Goal: Task Accomplishment & Management: Manage account settings

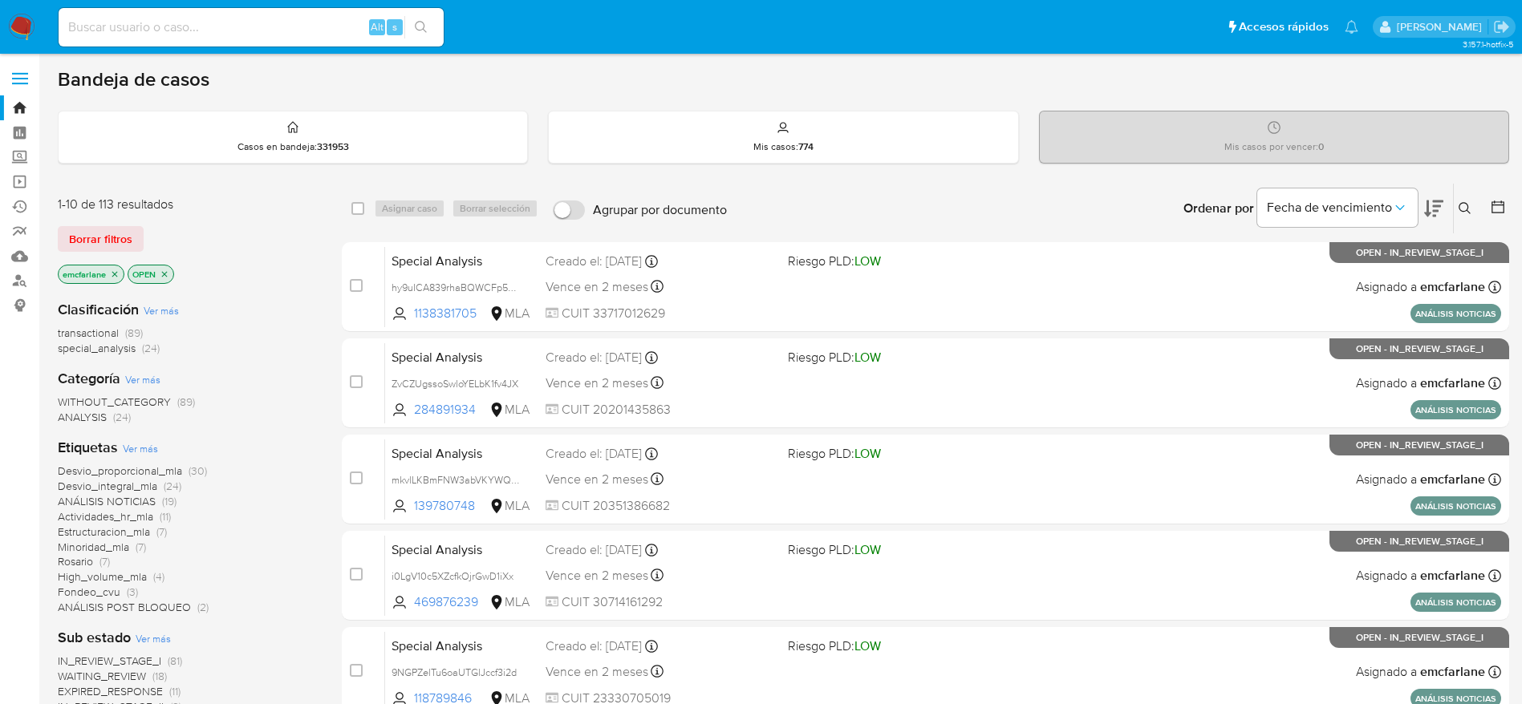
click at [267, 26] on input at bounding box center [251, 27] width 385 height 21
paste input "691862939"
type input "691862939"
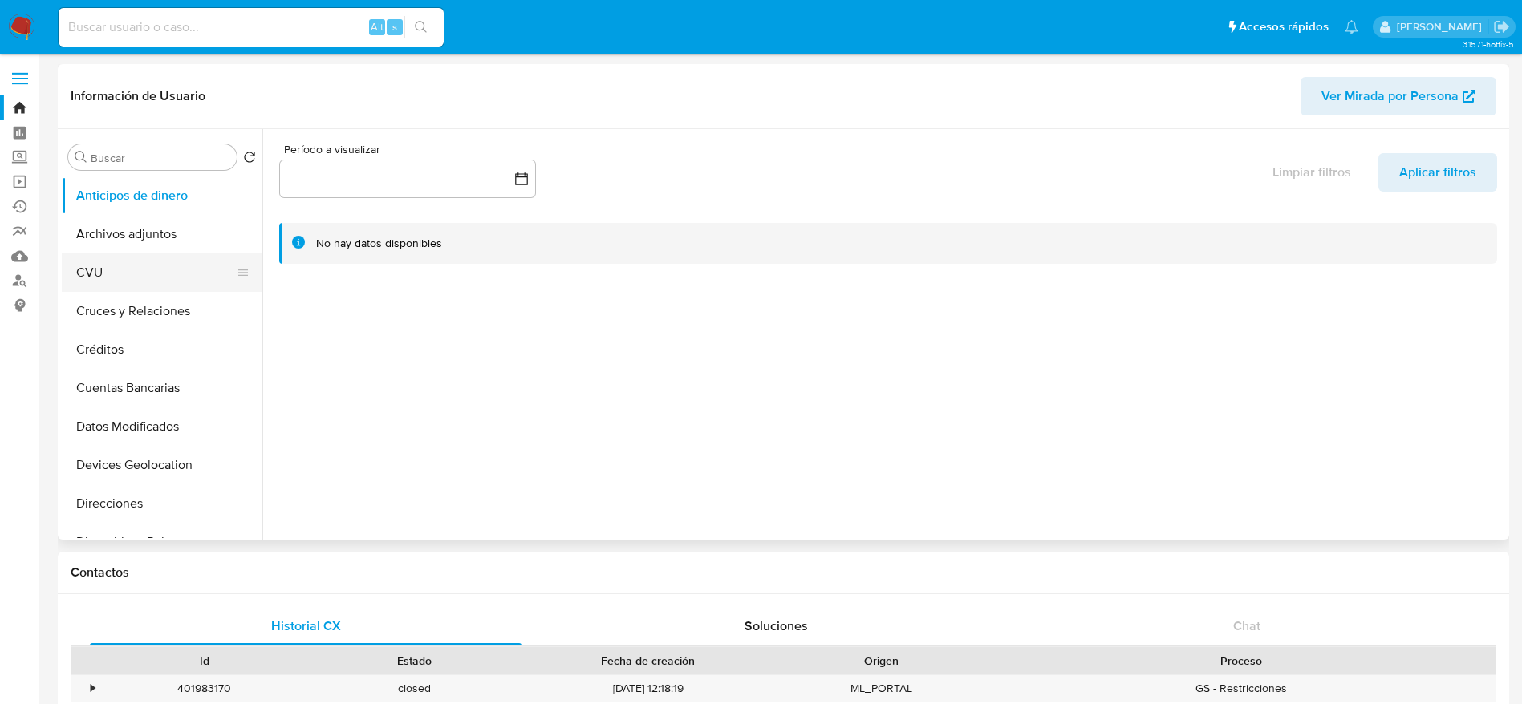
select select "10"
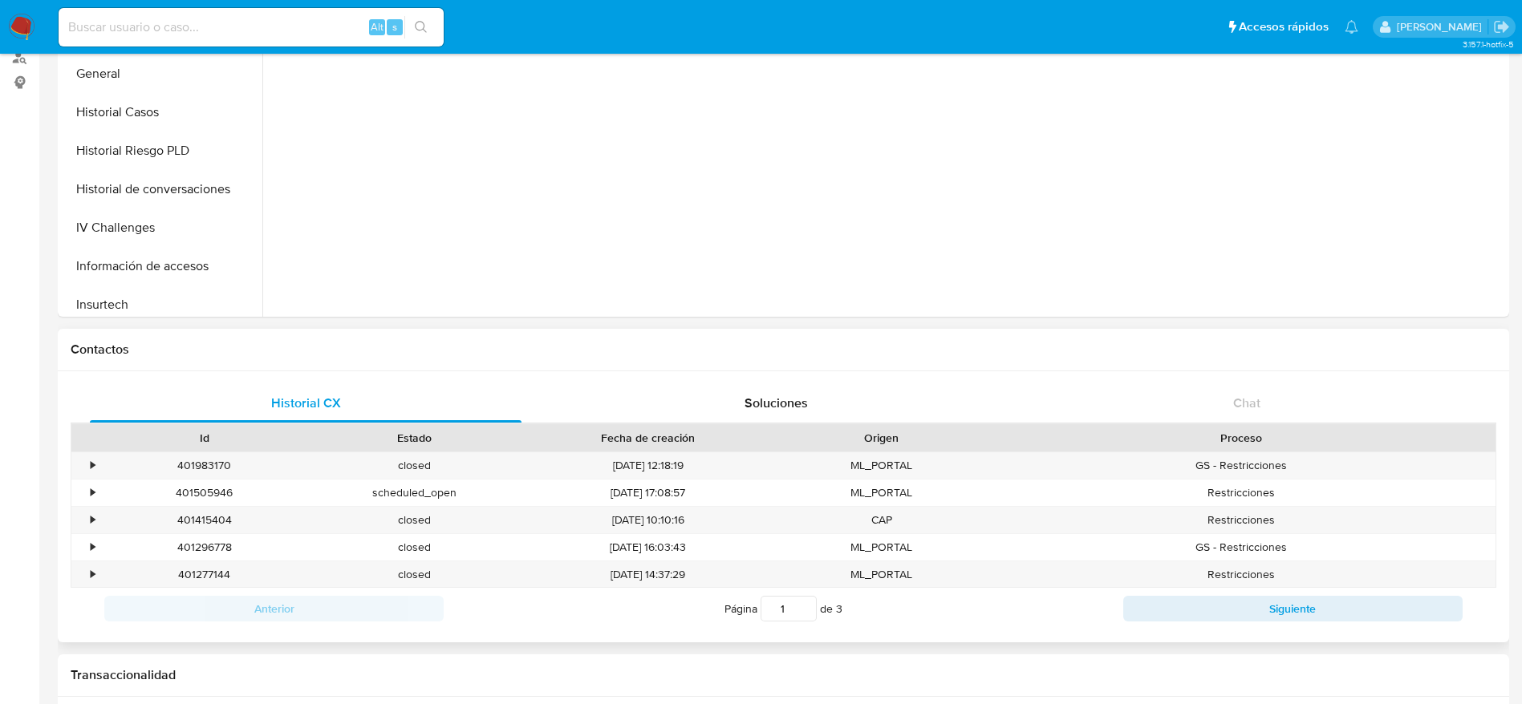
scroll to position [241, 0]
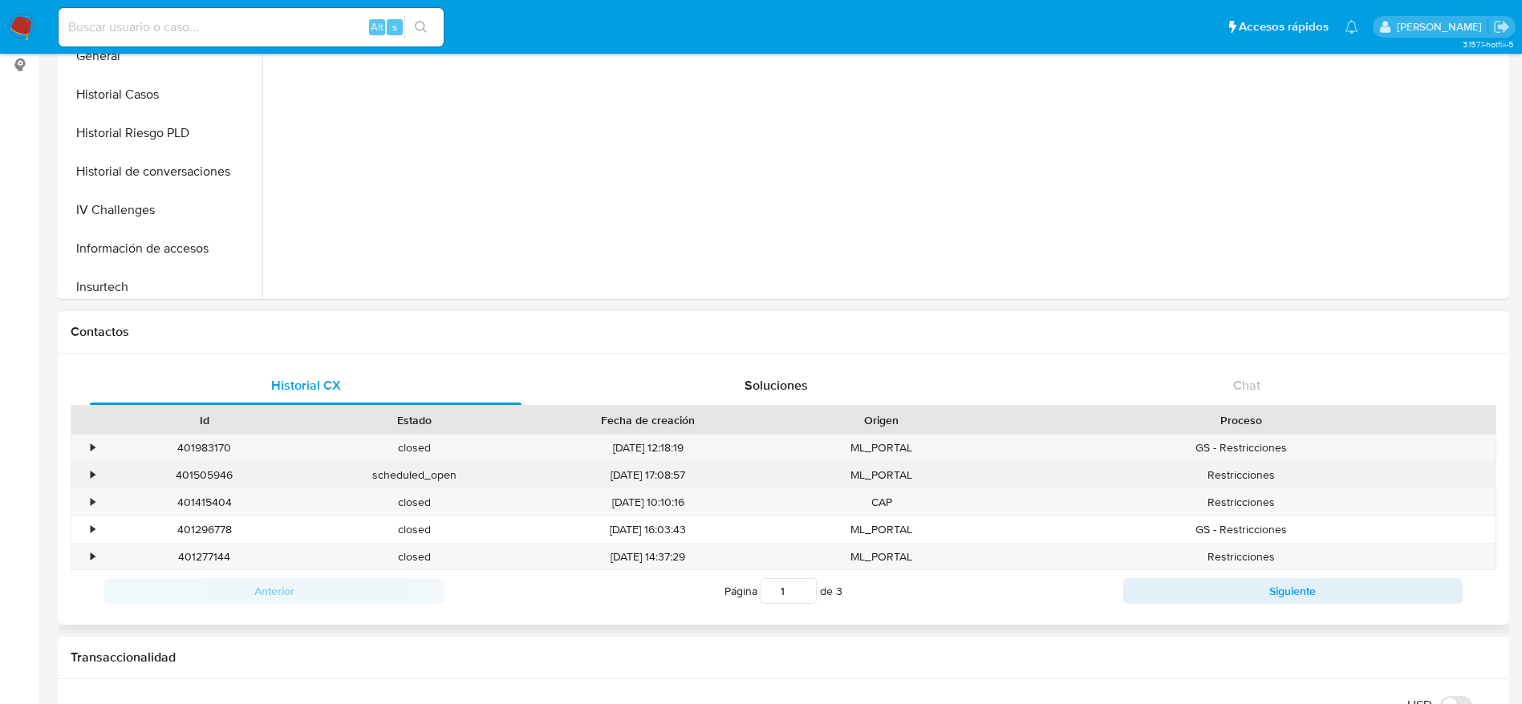
click at [201, 472] on div "401505946" at bounding box center [204, 475] width 210 height 26
click at [201, 471] on div "401505946" at bounding box center [204, 475] width 210 height 26
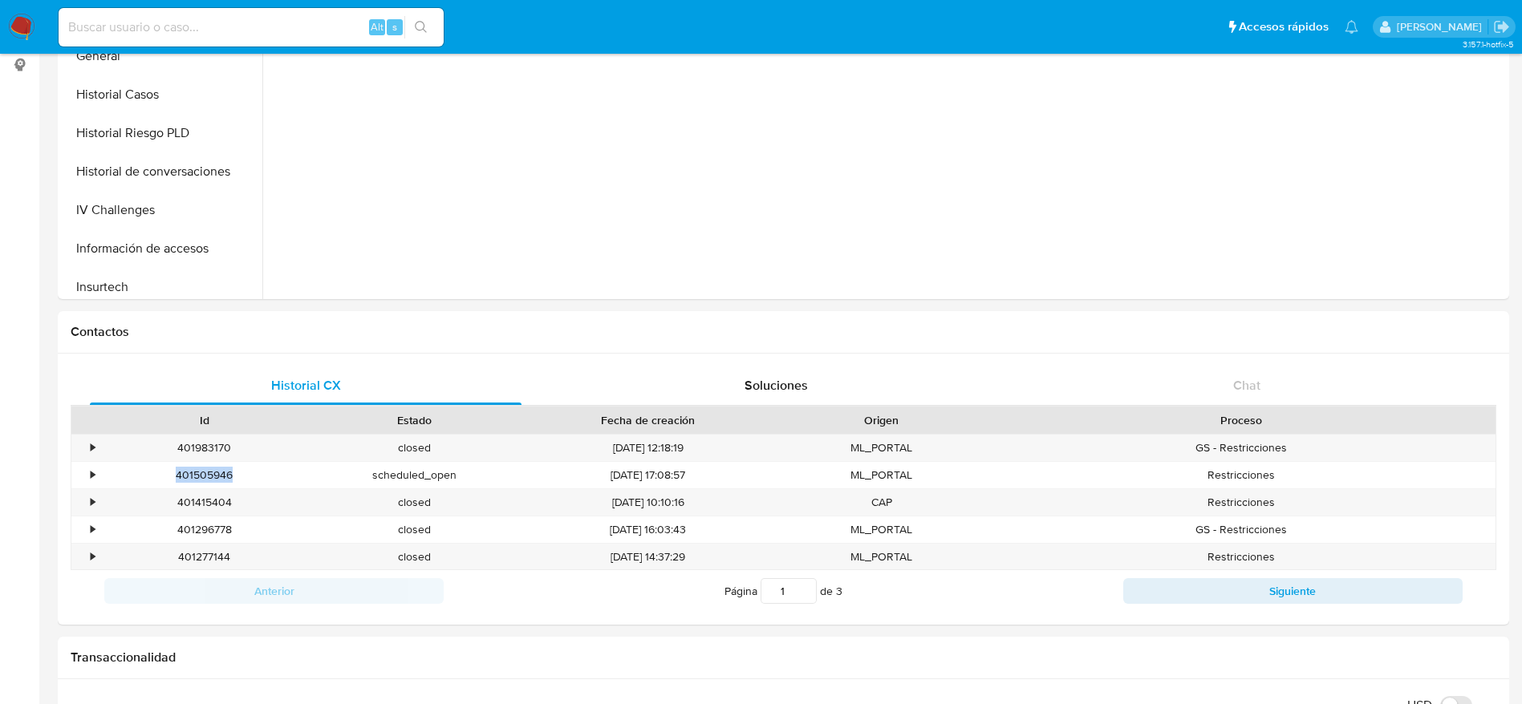
copy div "401505946"
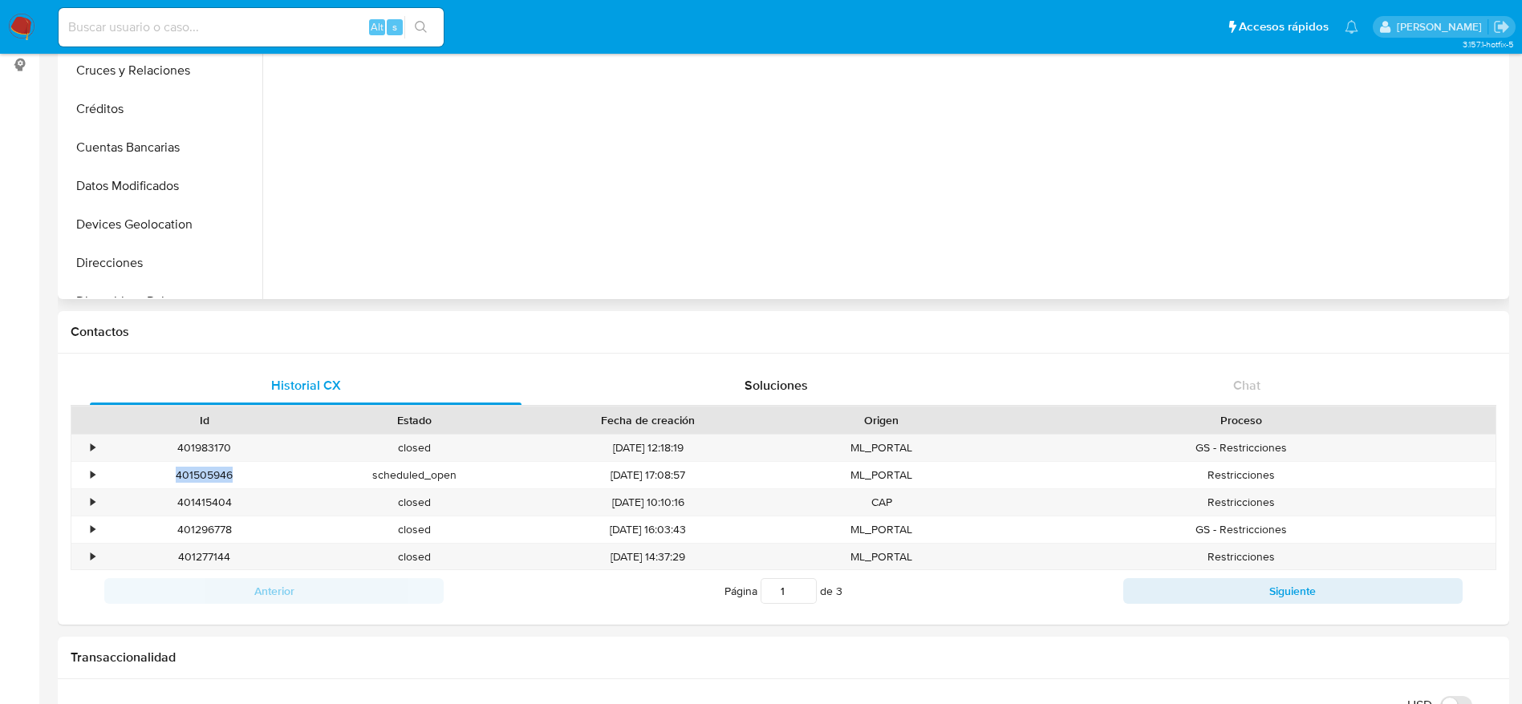
scroll to position [0, 0]
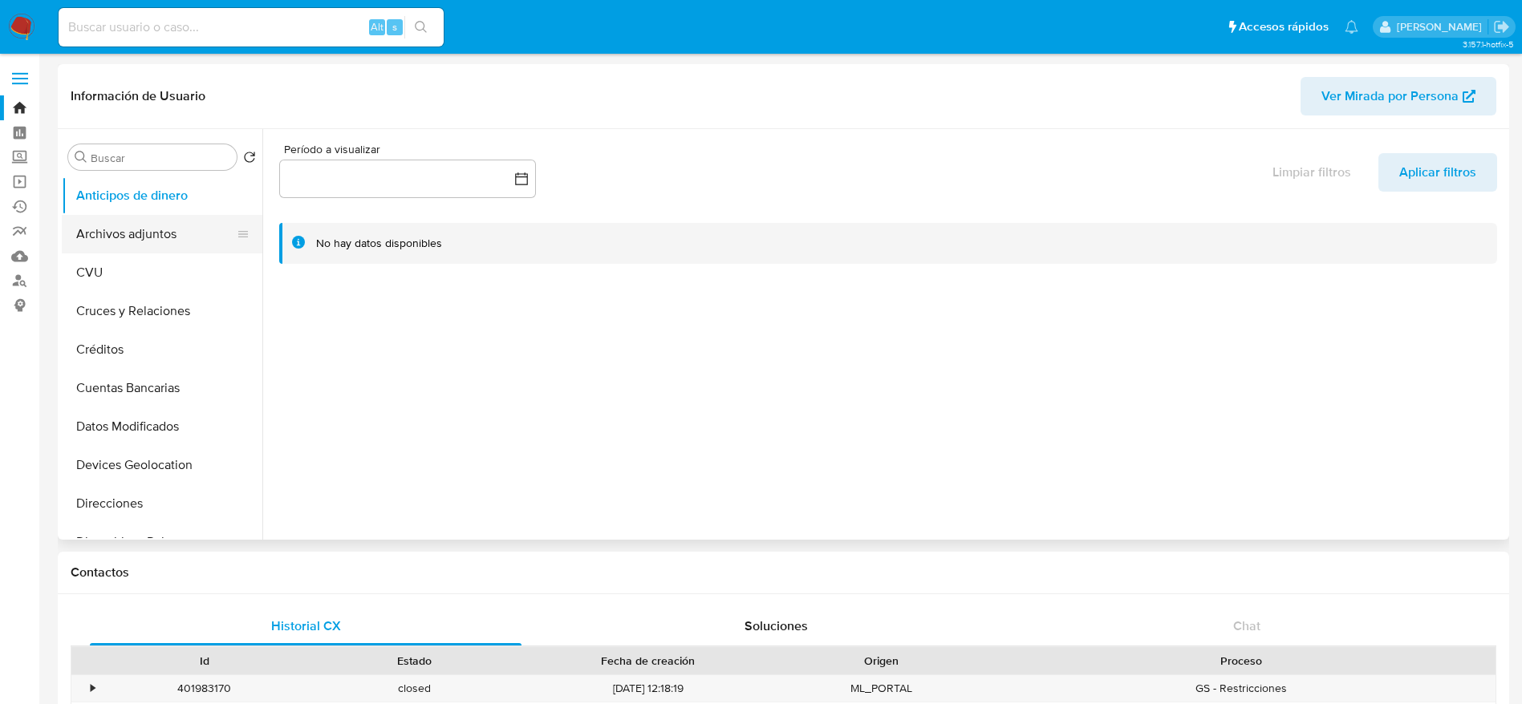
click at [158, 245] on button "Archivos adjuntos" at bounding box center [156, 234] width 188 height 38
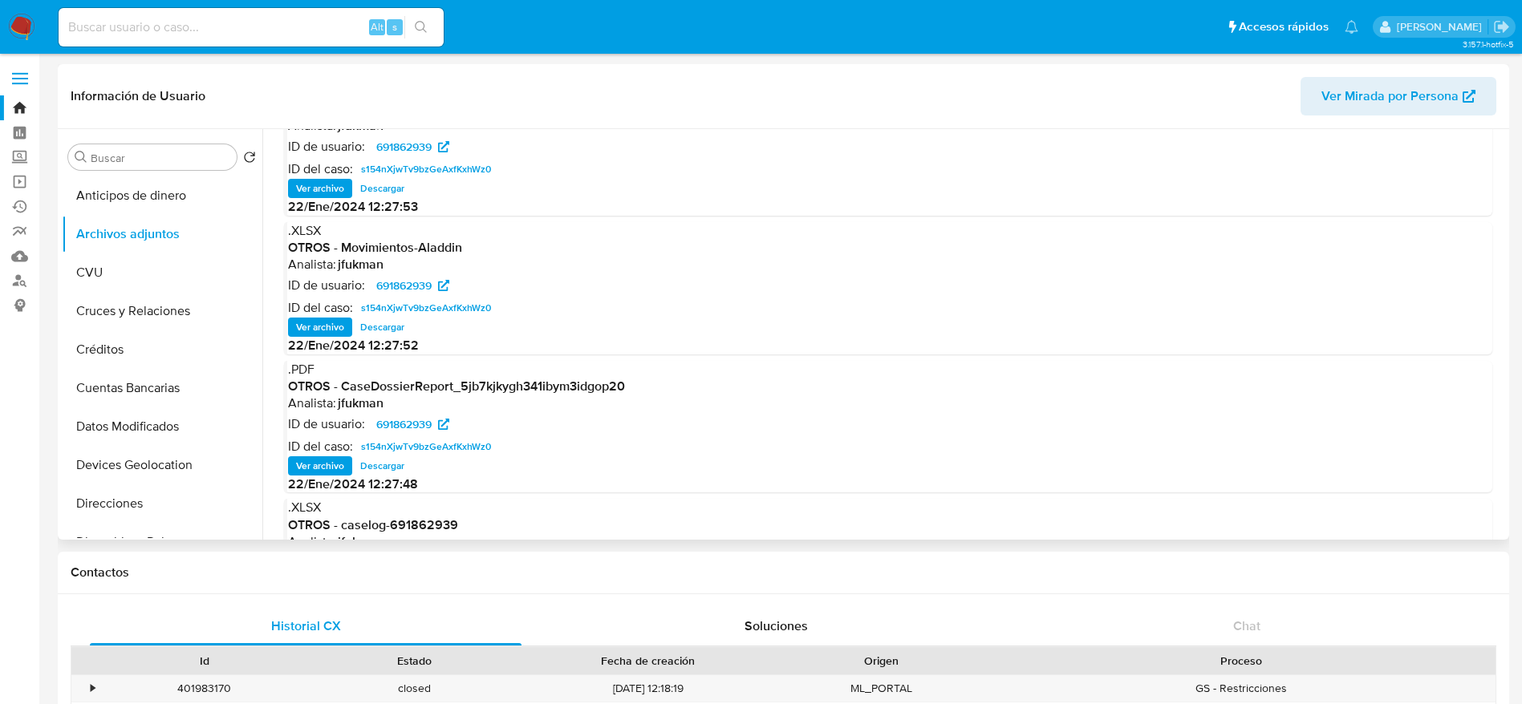
scroll to position [90, 0]
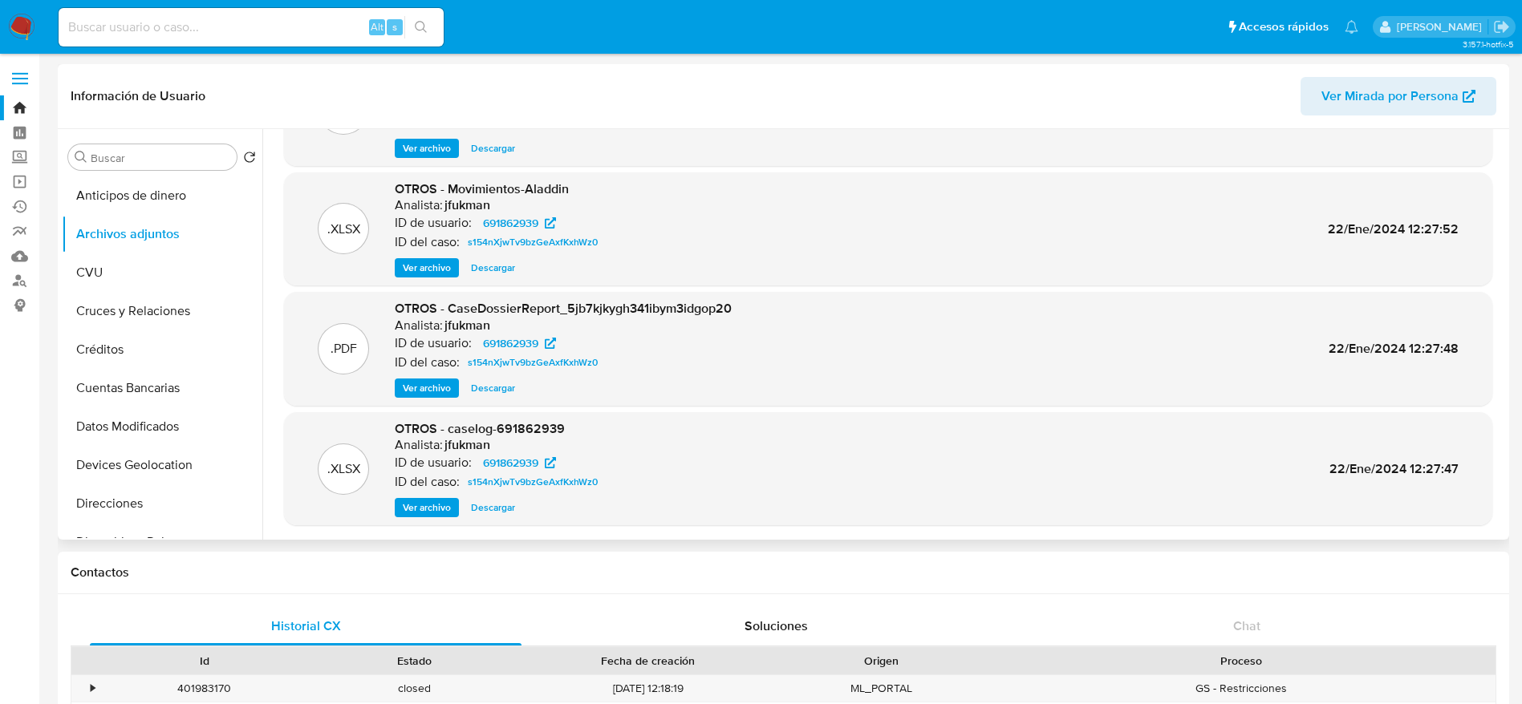
click at [512, 507] on span "Descargar" at bounding box center [493, 508] width 44 height 16
click at [516, 259] on button "Descargar" at bounding box center [493, 267] width 60 height 19
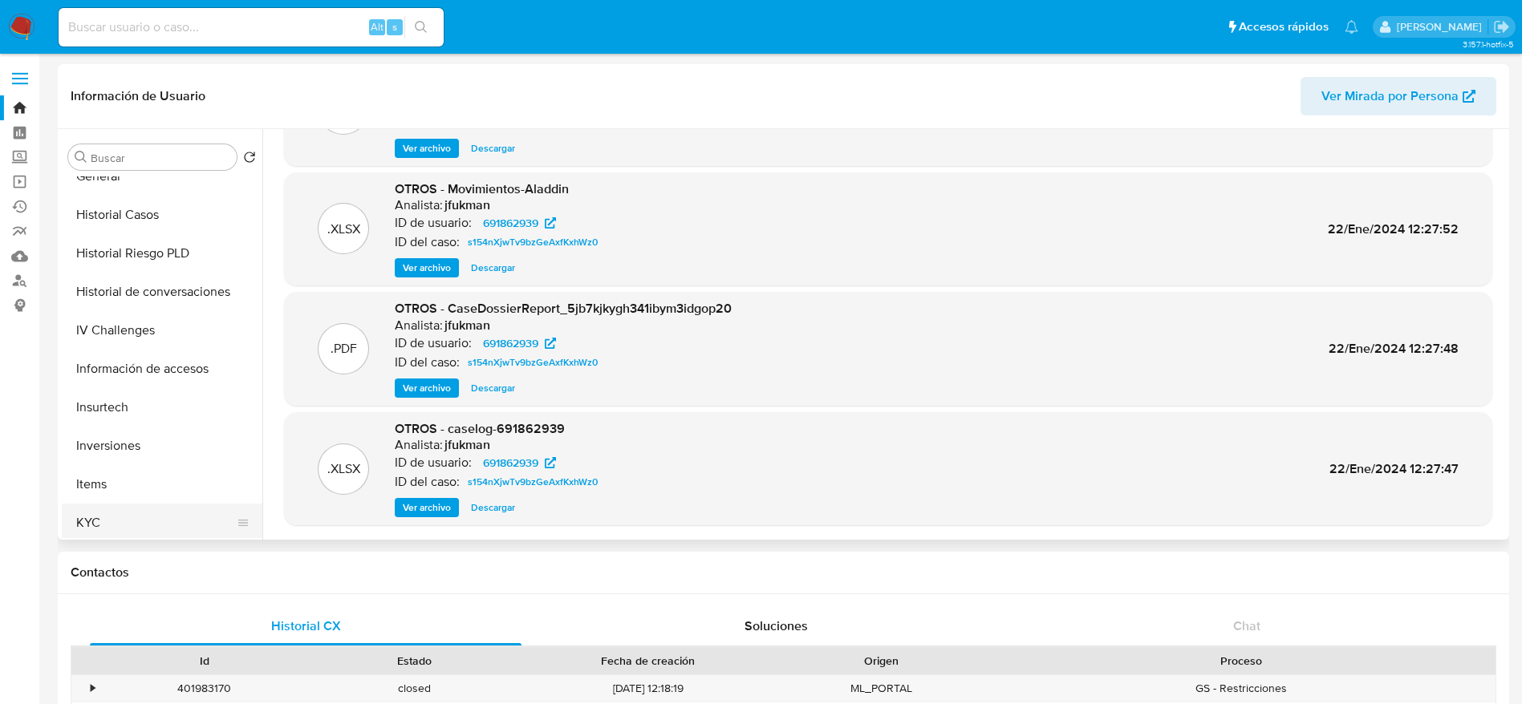
click at [116, 521] on button "KYC" at bounding box center [156, 523] width 188 height 38
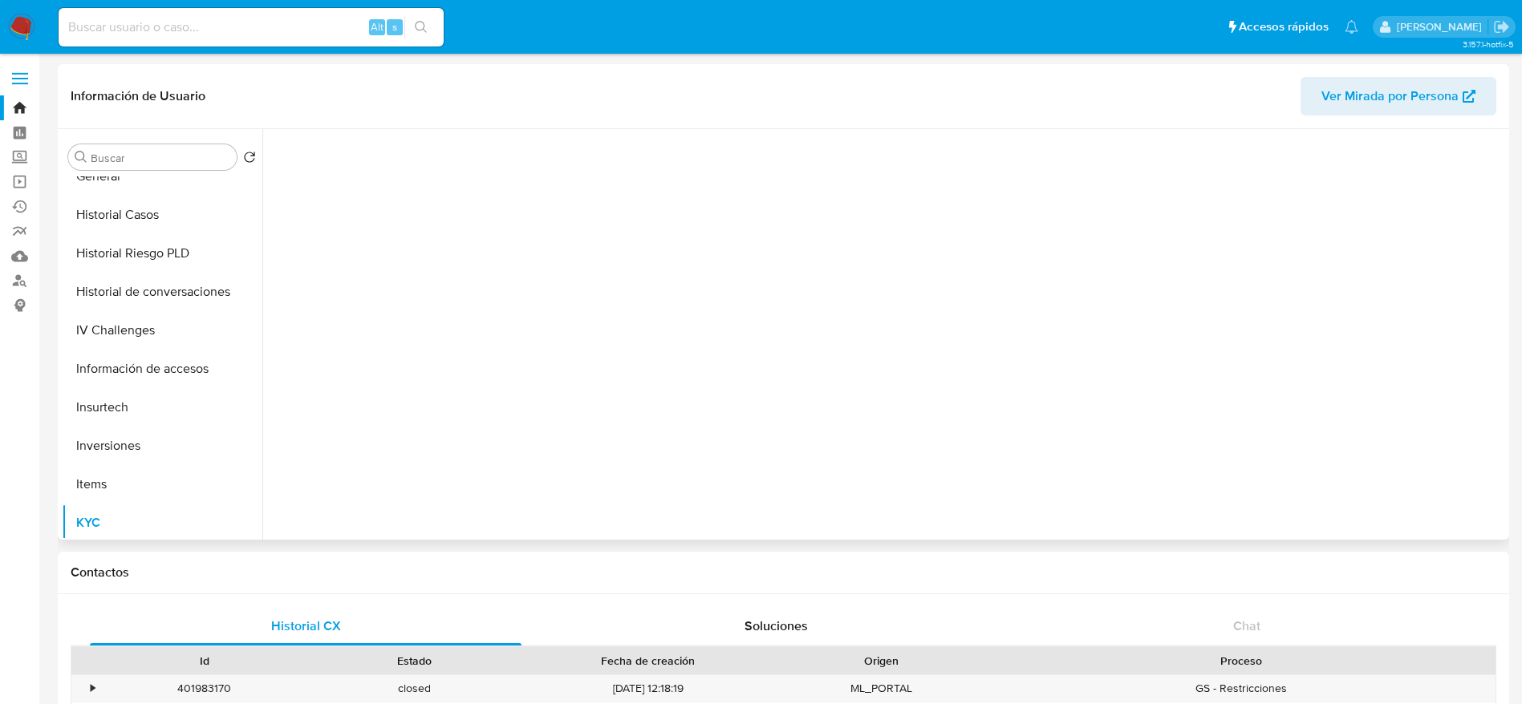
scroll to position [0, 0]
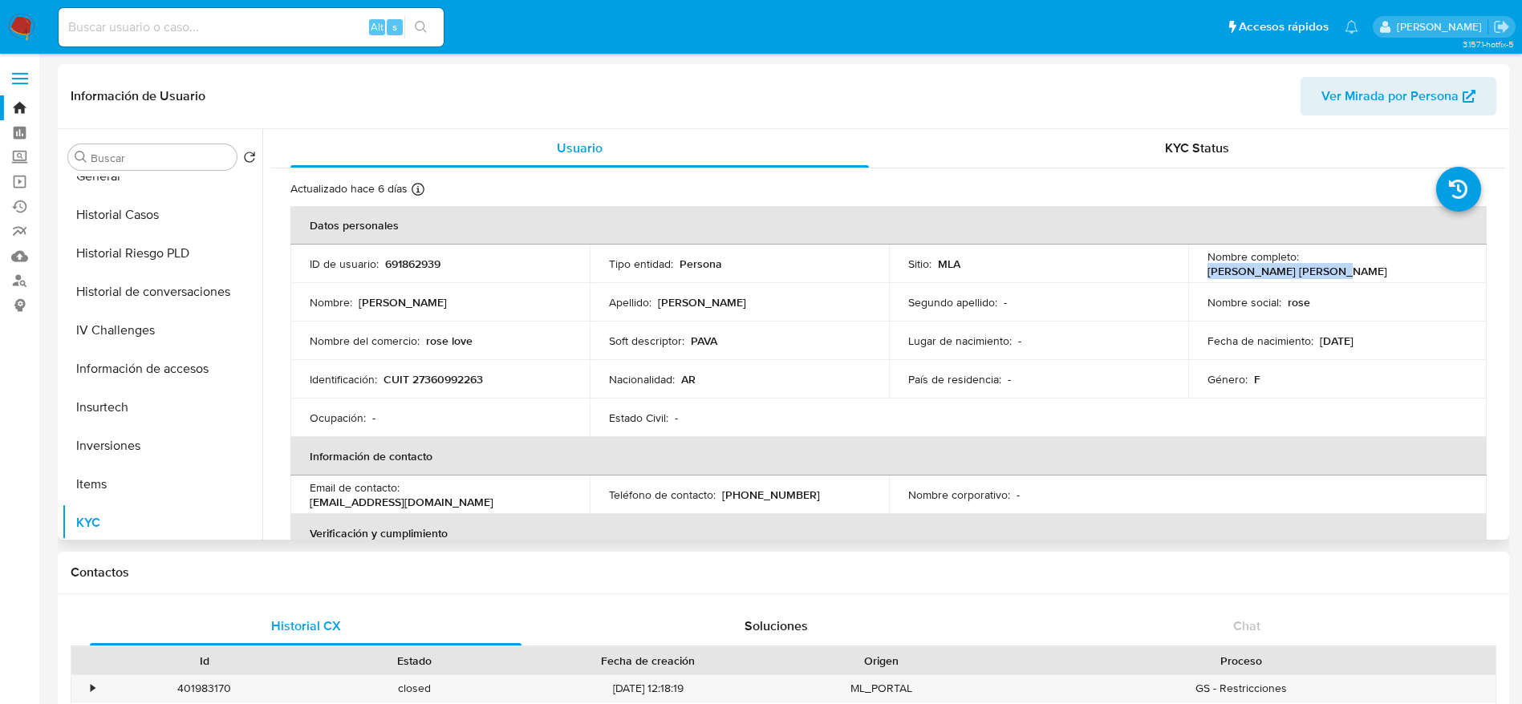
drag, startPoint x: 1302, startPoint y: 264, endPoint x: 1438, endPoint y: 261, distance: 136.4
click at [1438, 261] on div "Nombre completo : Tamara Daiana Spengler" at bounding box center [1337, 263] width 261 height 29
copy p "Tamara Daiana Spengler"
click at [451, 338] on p "rose love" at bounding box center [449, 341] width 47 height 14
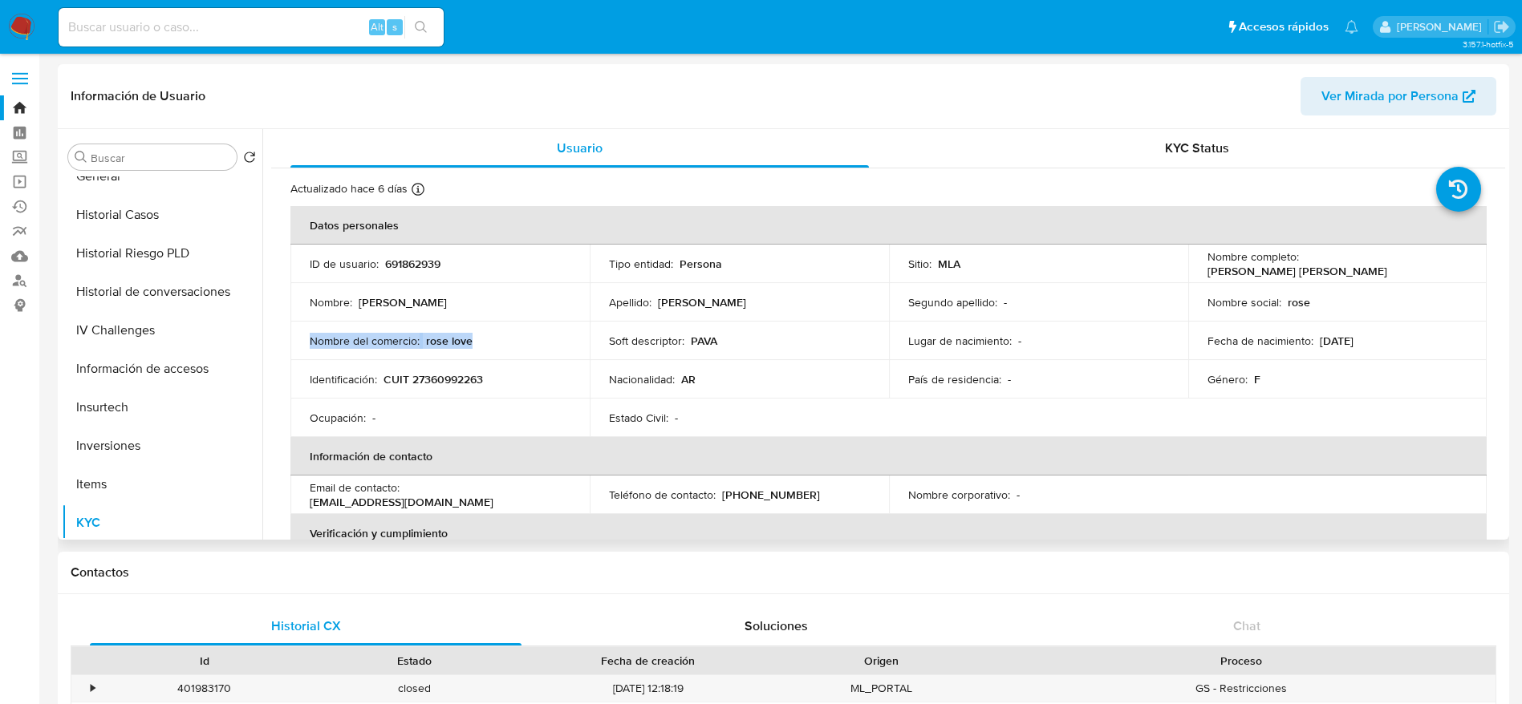
click at [451, 338] on p "rose love" at bounding box center [449, 341] width 47 height 14
click at [133, 217] on button "Historial Casos" at bounding box center [156, 215] width 188 height 38
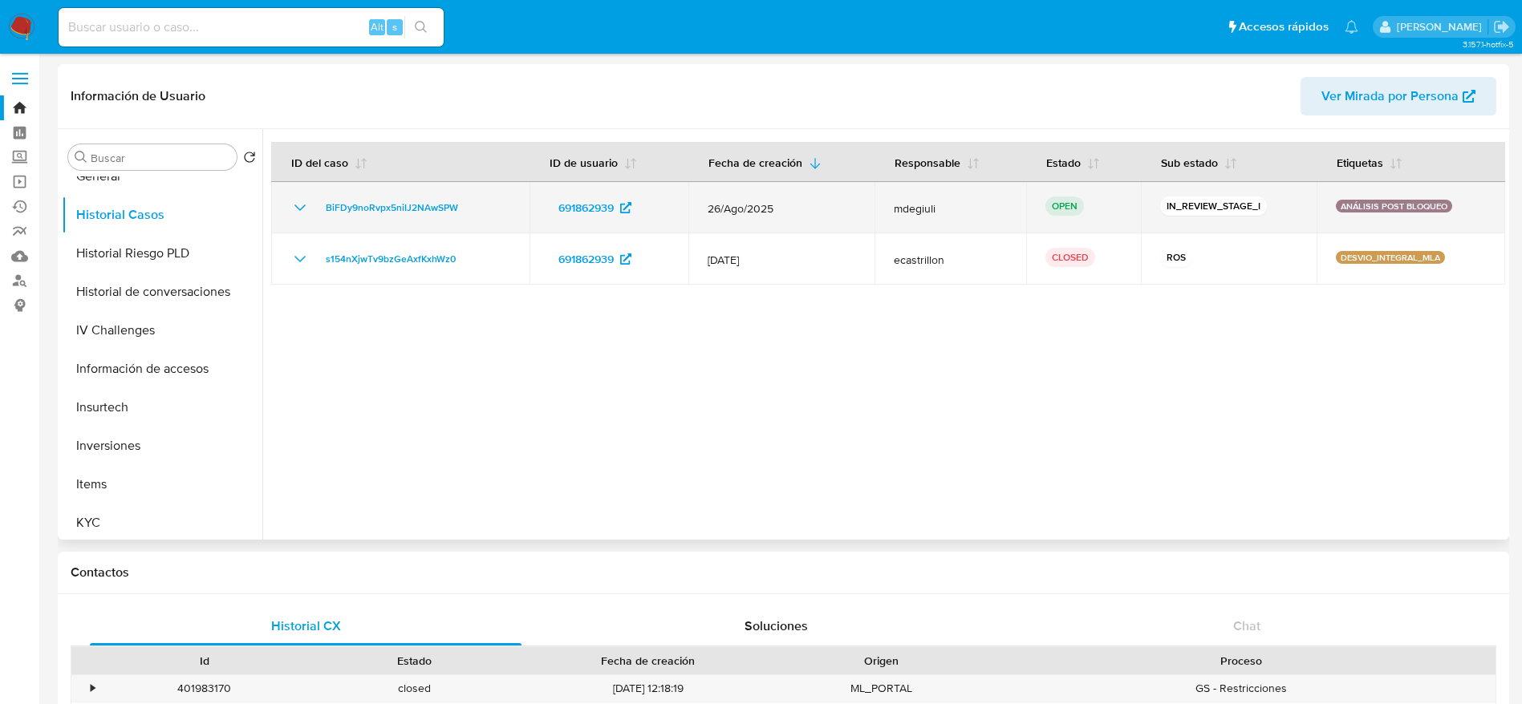
drag, startPoint x: 469, startPoint y: 207, endPoint x: 330, endPoint y: 221, distance: 140.2
click at [333, 221] on td "BiFDy9noRvpx5niIJ2NAwSPW" at bounding box center [400, 207] width 258 height 51
click at [318, 221] on td "BiFDy9noRvpx5niIJ2NAwSPW" at bounding box center [400, 207] width 258 height 51
click at [314, 214] on div "BiFDy9noRvpx5niIJ2NAwSPW" at bounding box center [400, 207] width 220 height 19
click at [315, 214] on div "BiFDy9noRvpx5niIJ2NAwSPW" at bounding box center [400, 207] width 220 height 19
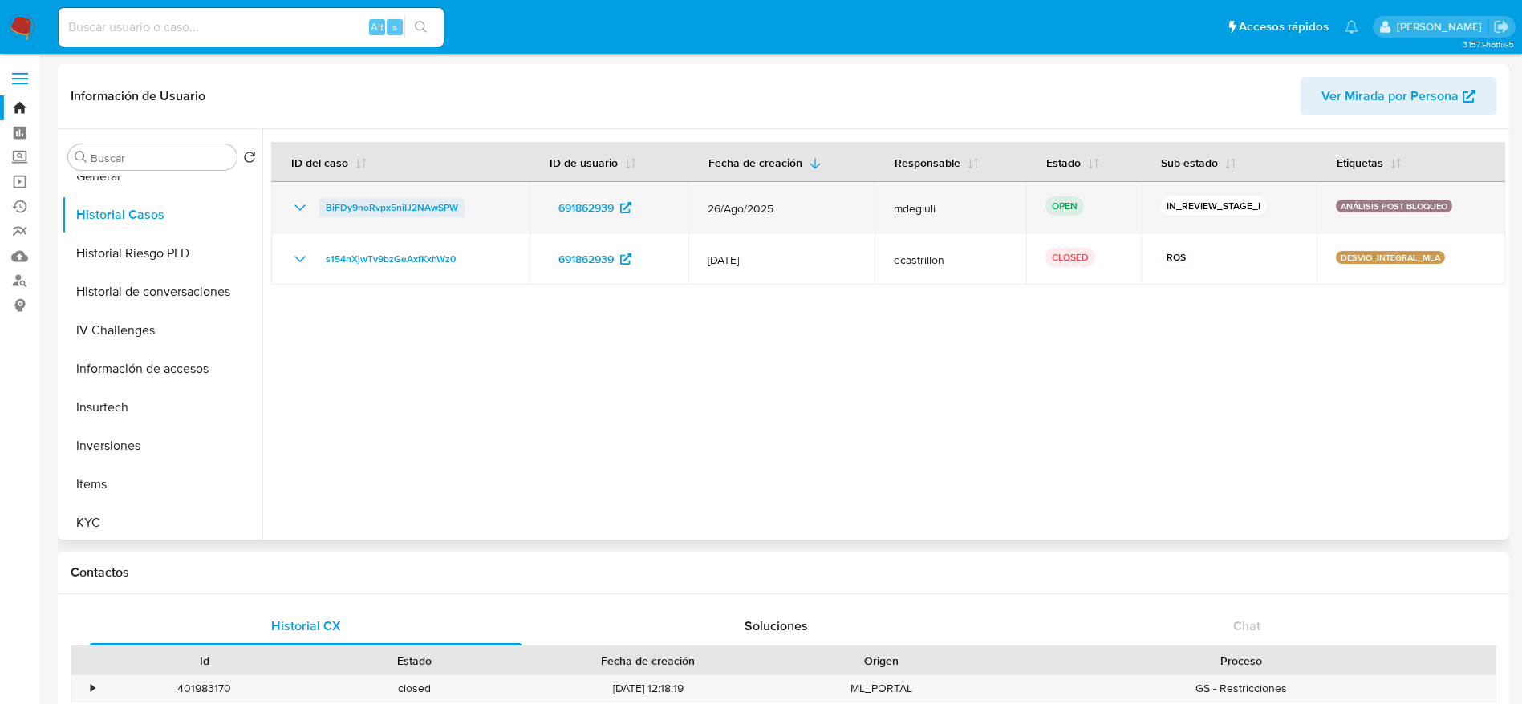
click at [324, 212] on link "BiFDy9noRvpx5niIJ2NAwSPW" at bounding box center [391, 207] width 145 height 19
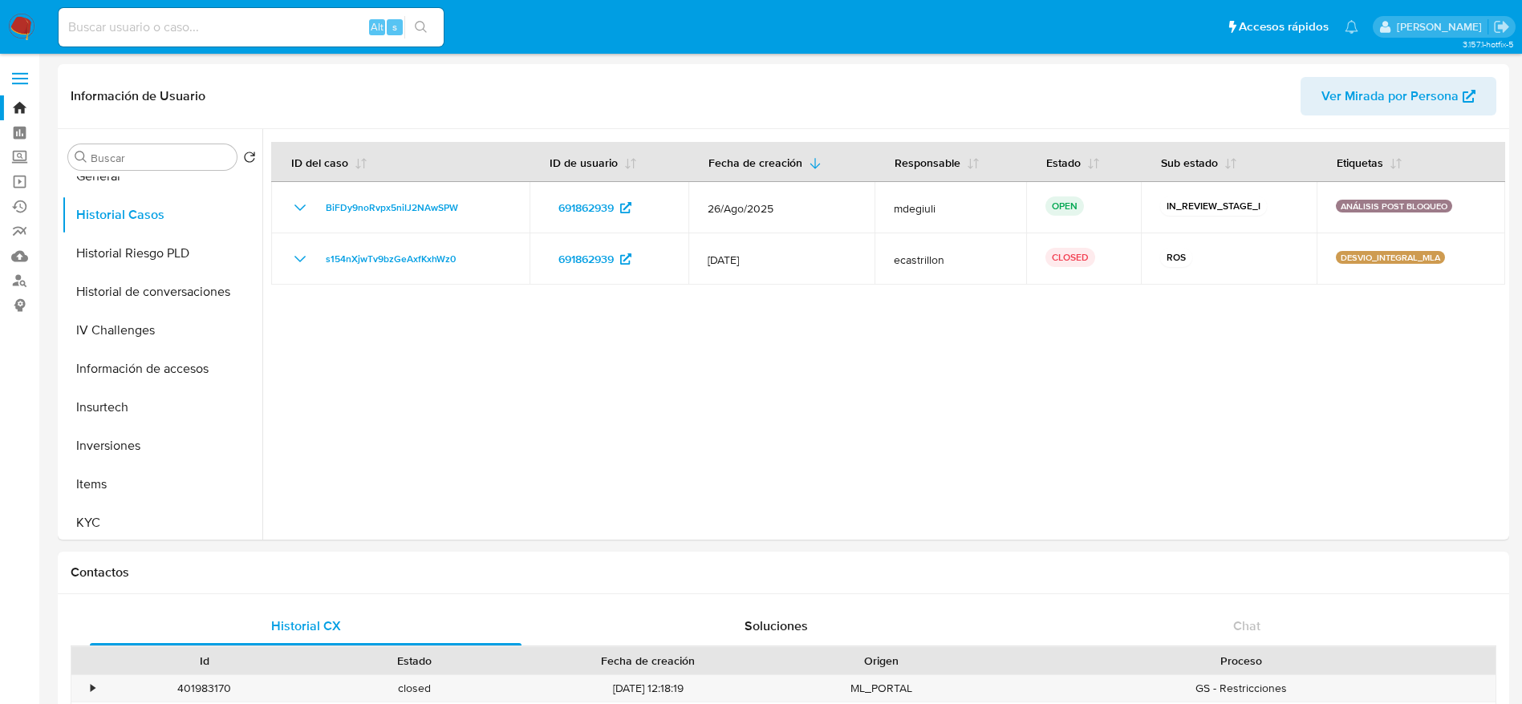
drag, startPoint x: 25, startPoint y: 22, endPoint x: 51, endPoint y: 18, distance: 26.1
click at [25, 23] on img at bounding box center [21, 27] width 27 height 27
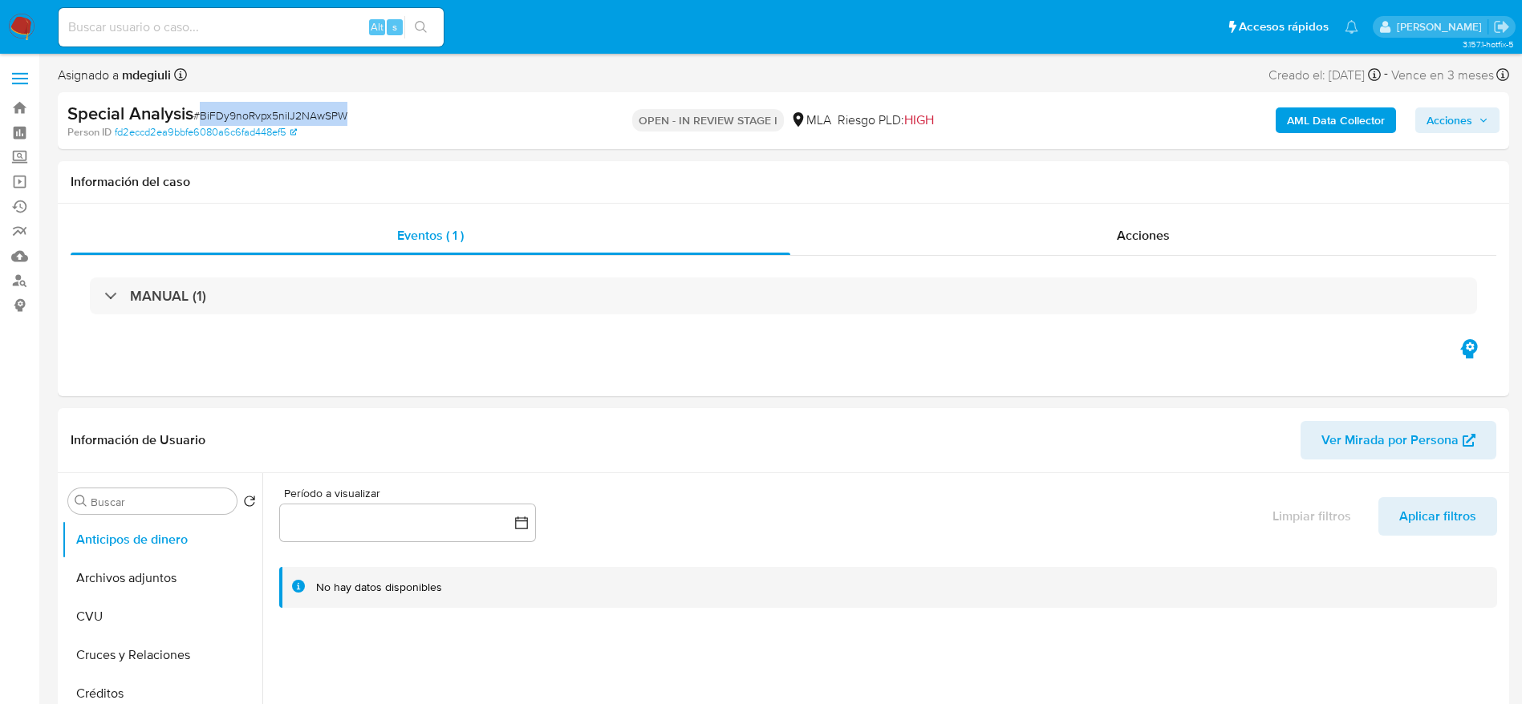
drag, startPoint x: 349, startPoint y: 111, endPoint x: 201, endPoint y: 119, distance: 147.8
click at [201, 119] on div "Special Analysis # BiFDy9noRvpx5niIJ2NAwSPW" at bounding box center [303, 114] width 472 height 24
select select "10"
copy span "BiFDy9noRvpx5niIJ2NAwSPW"
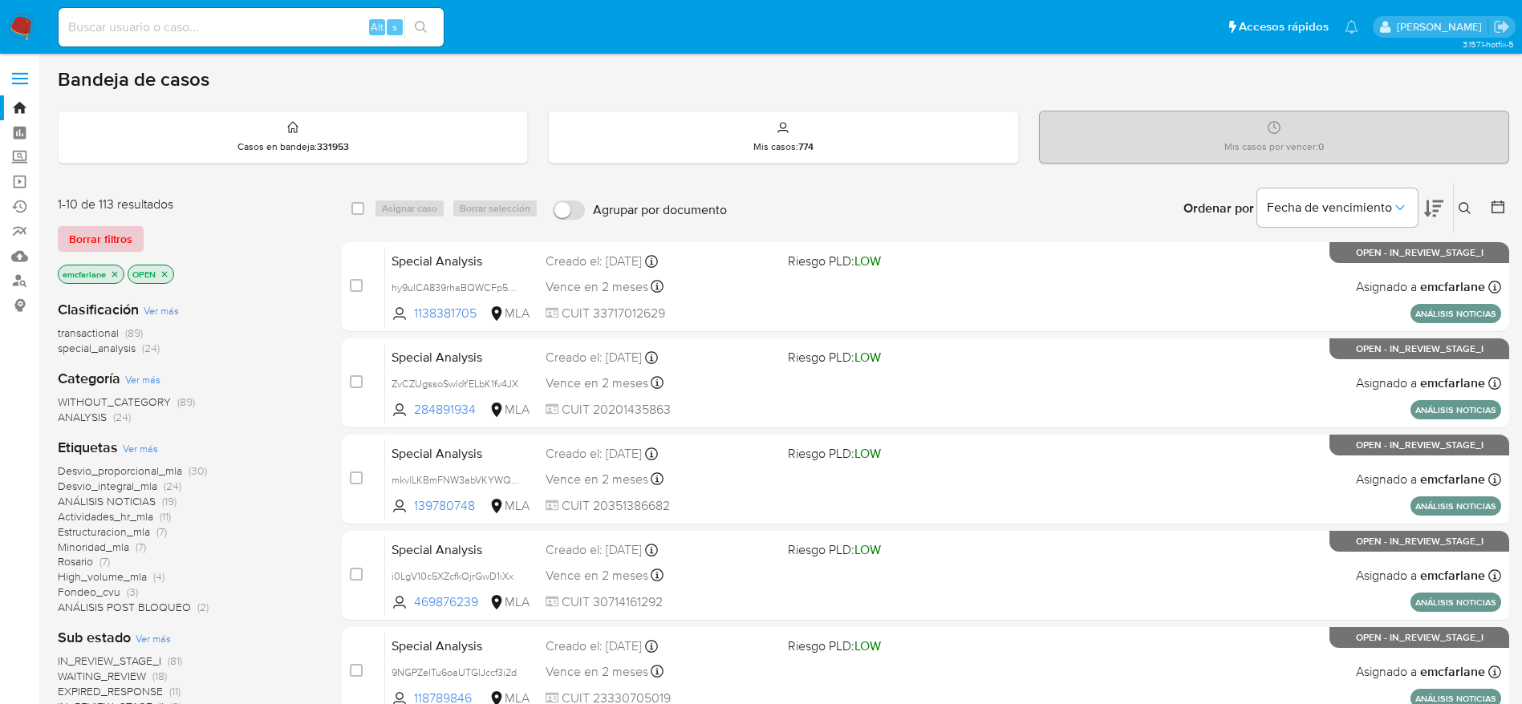
click at [87, 234] on span "Borrar filtros" at bounding box center [100, 239] width 63 height 22
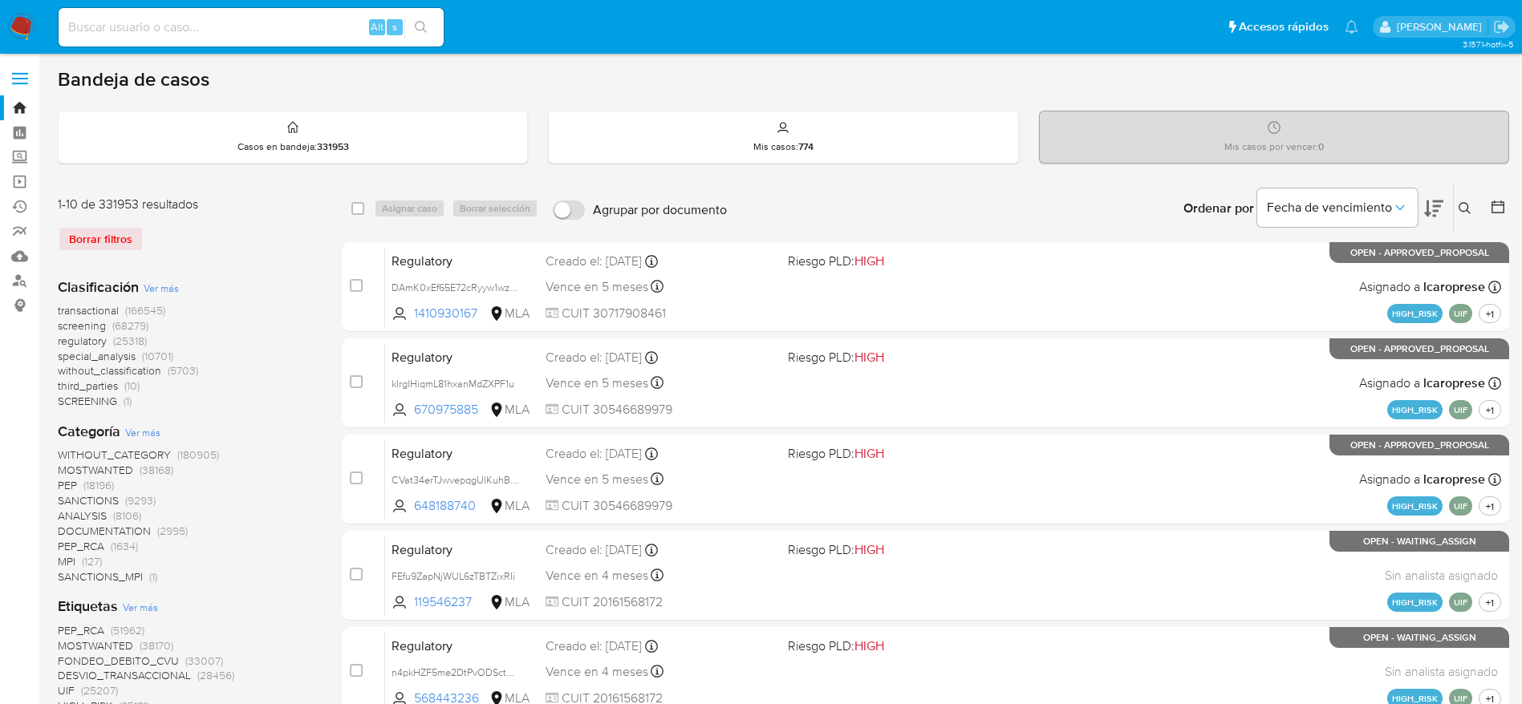
click at [1461, 207] on icon at bounding box center [1464, 208] width 13 height 13
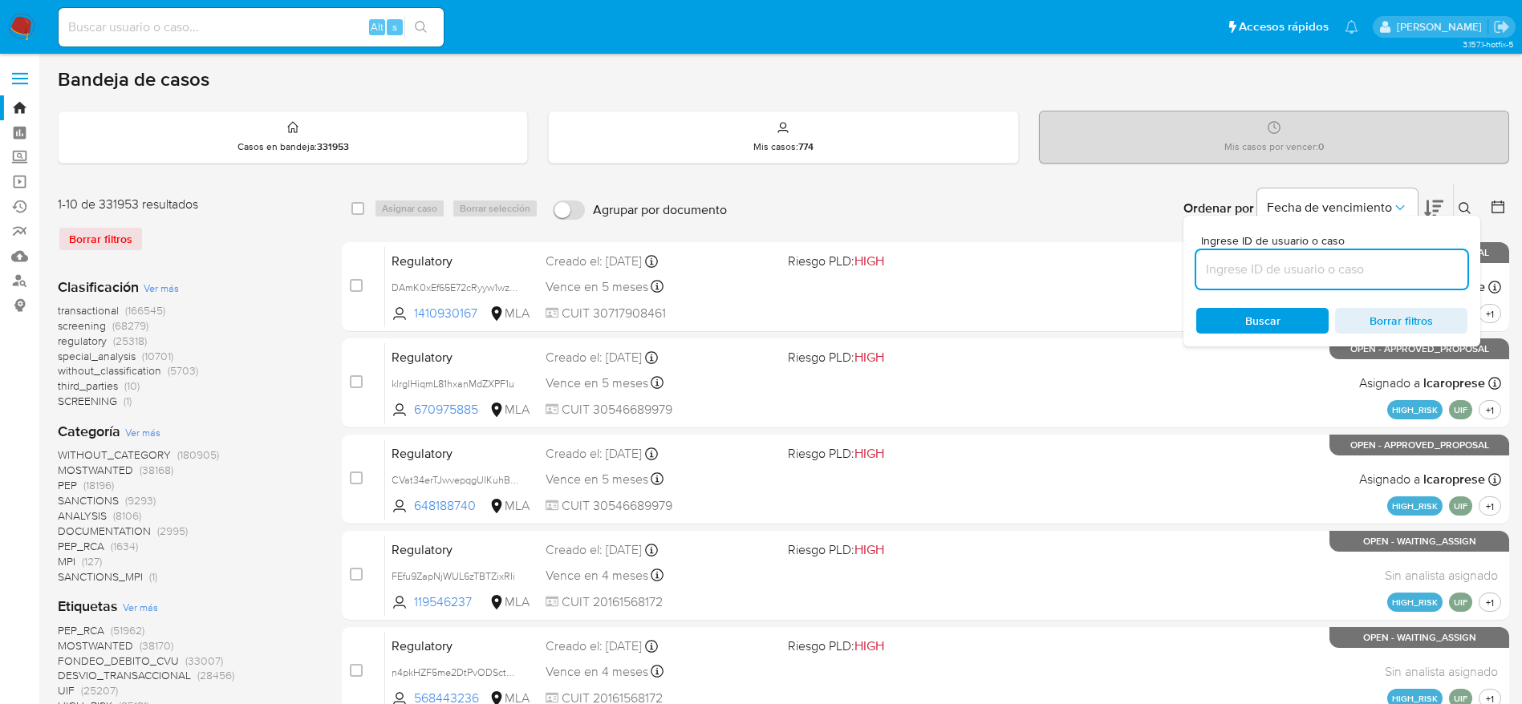
click at [1350, 261] on input at bounding box center [1331, 269] width 271 height 21
type input "BiFDy9noRvpx5niIJ2NAwSPW"
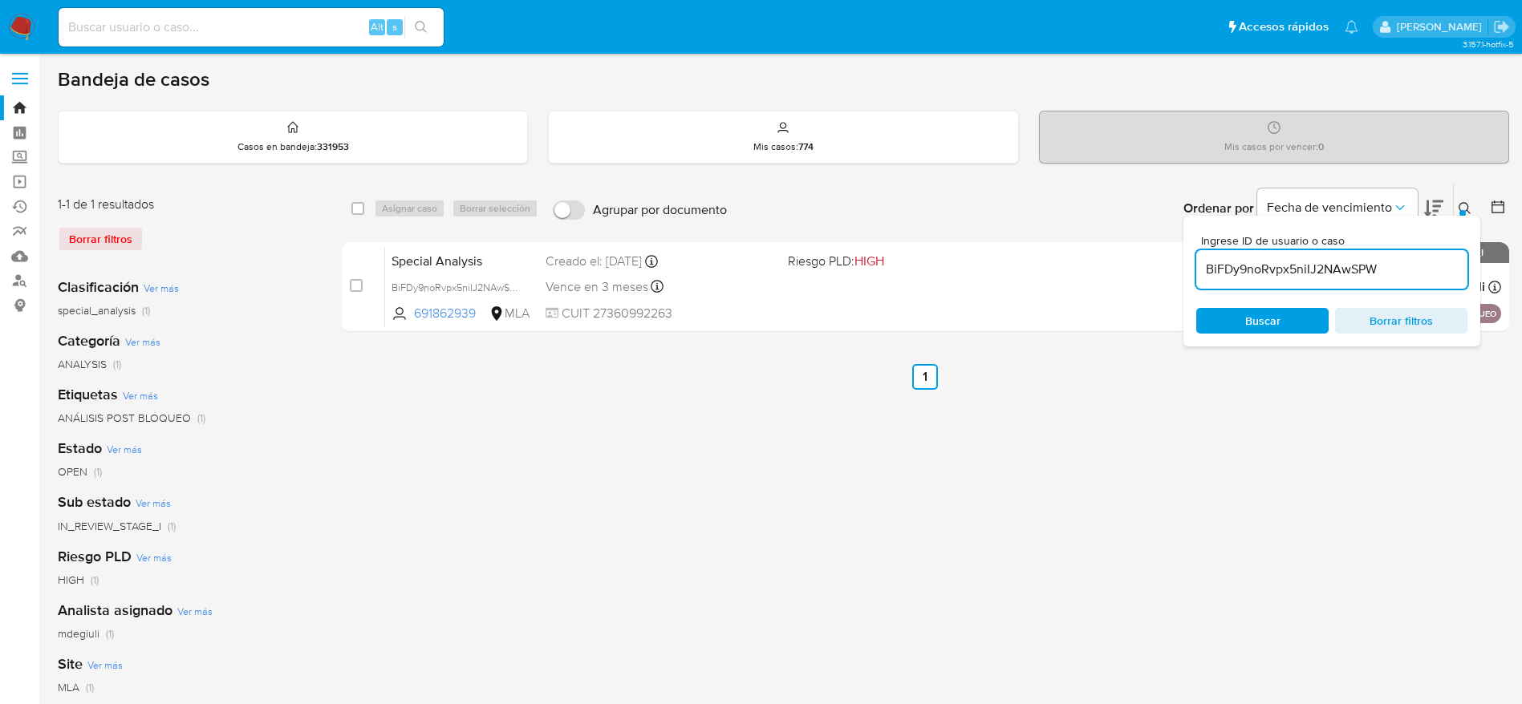
click at [355, 209] on input "checkbox" at bounding box center [357, 208] width 13 height 13
checkbox input "true"
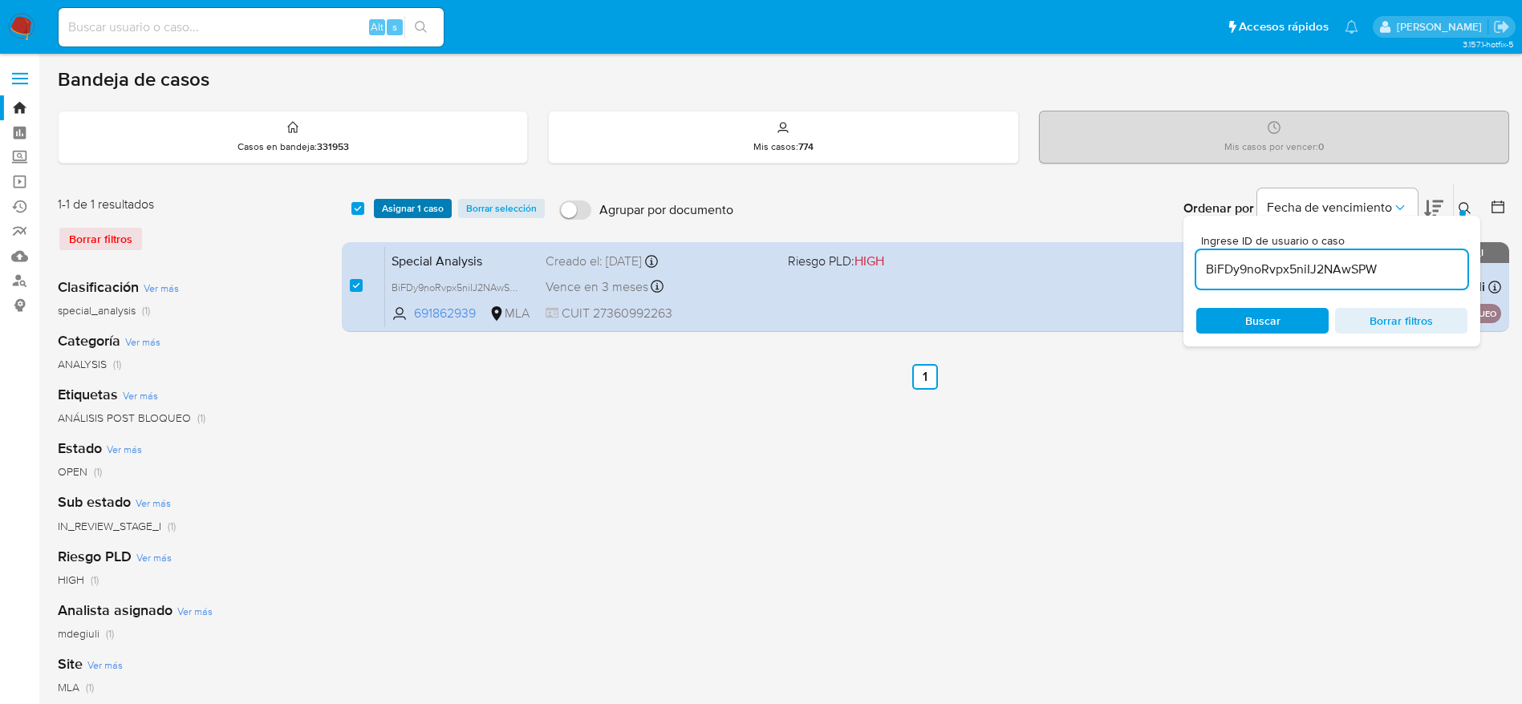
click at [400, 201] on span "Asignar 1 caso" at bounding box center [413, 209] width 62 height 16
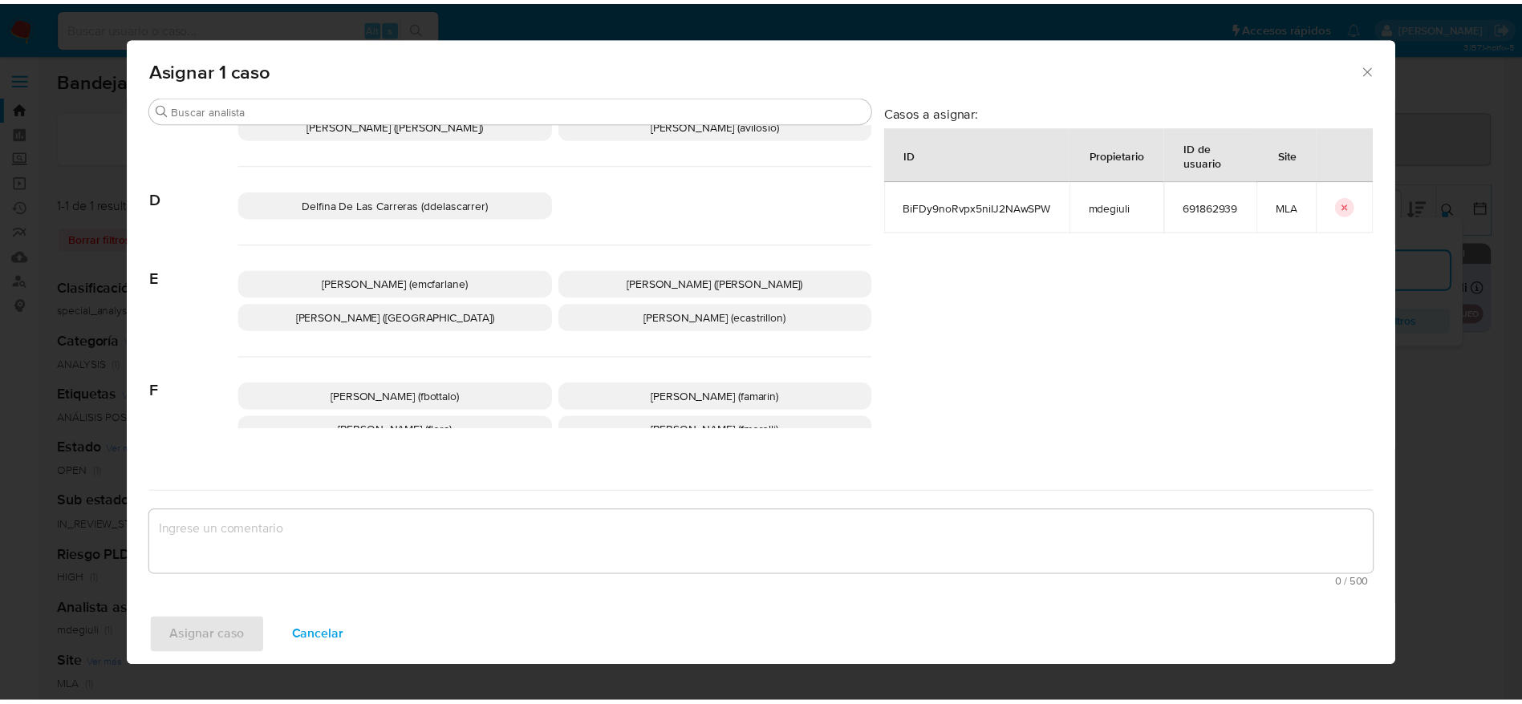
scroll to position [120, 0]
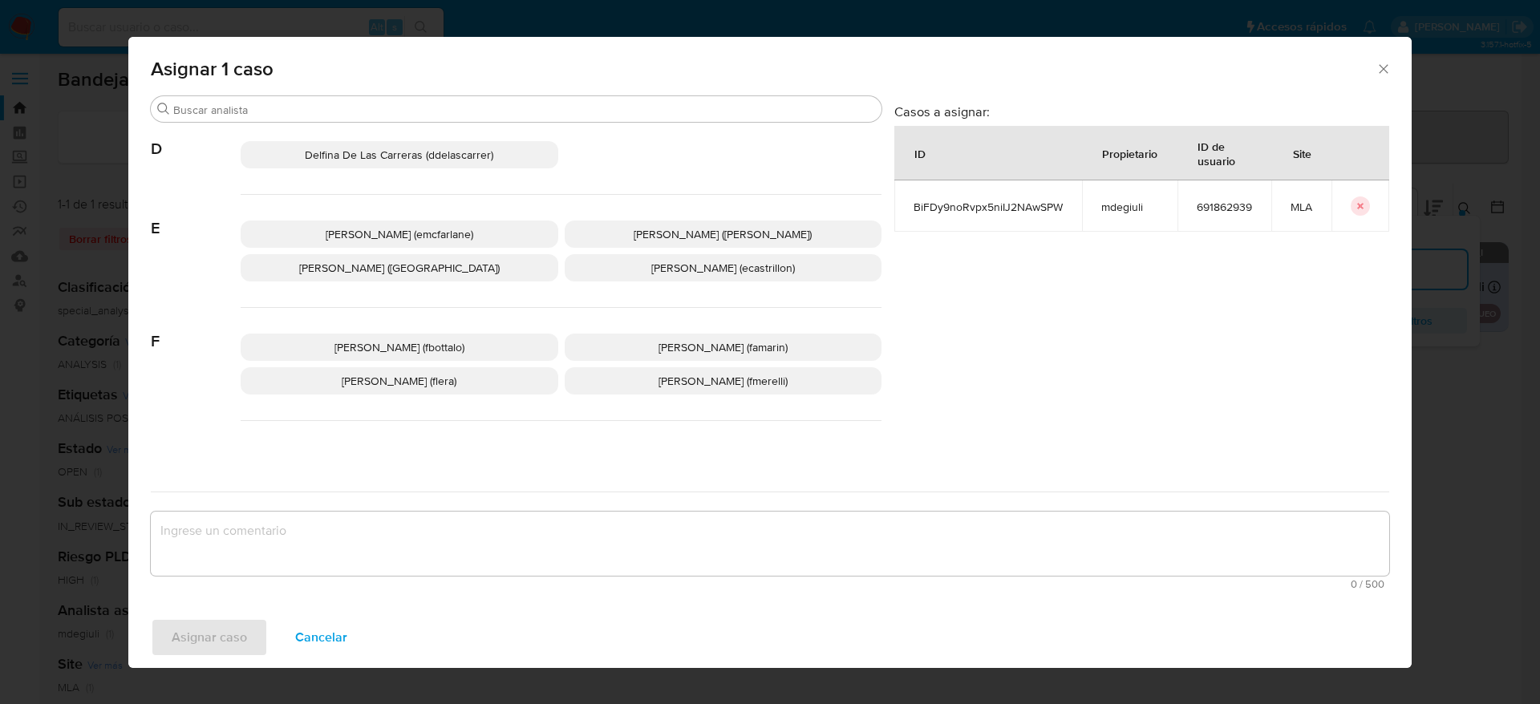
drag, startPoint x: 407, startPoint y: 230, endPoint x: 285, endPoint y: 557, distance: 348.5
click at [407, 231] on span "Elaine Mc Farlane (emcfarlane)" at bounding box center [400, 234] width 148 height 16
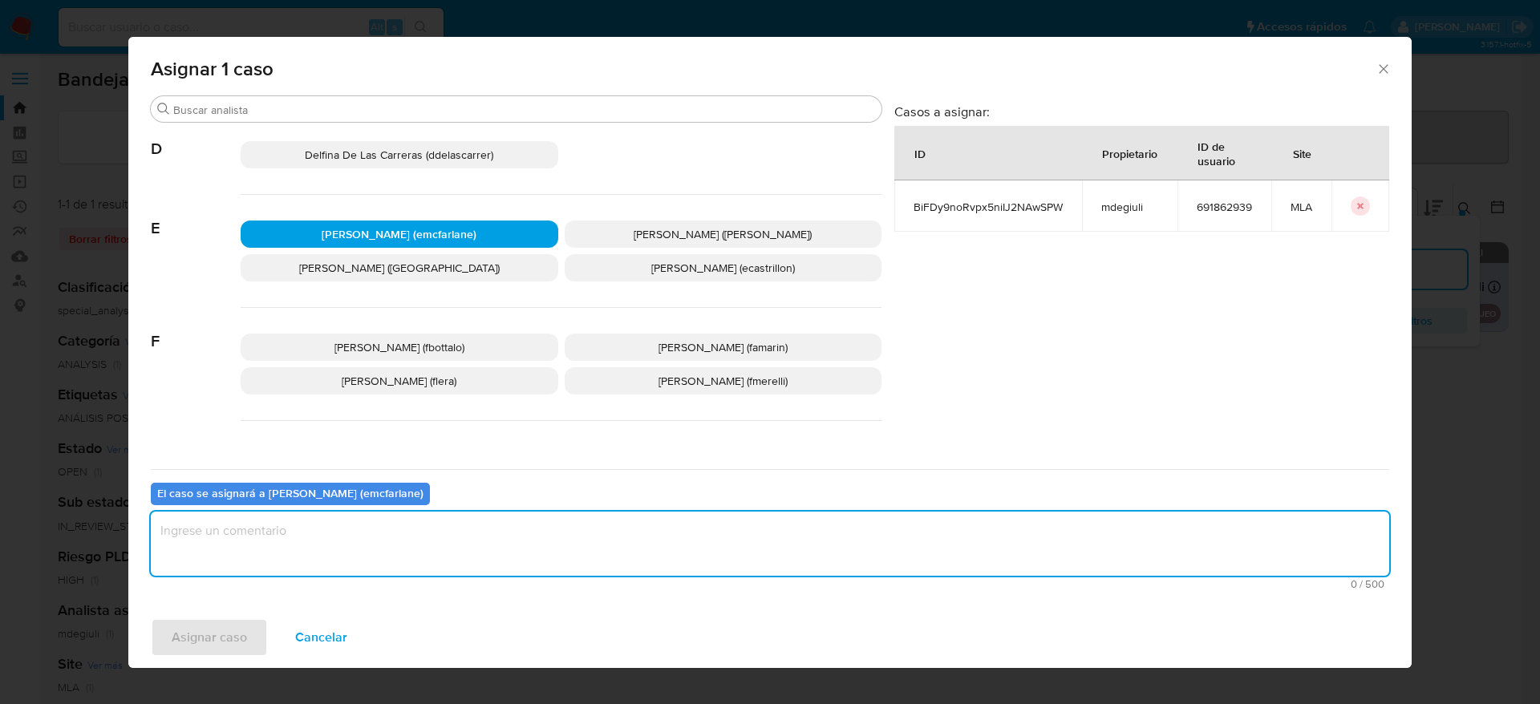
drag, startPoint x: 249, startPoint y: 573, endPoint x: 237, endPoint y: 536, distance: 38.6
click at [246, 568] on textarea "assign-modal" at bounding box center [770, 544] width 1238 height 64
click at [237, 536] on textarea "assign-modal" at bounding box center [770, 544] width 1238 height 64
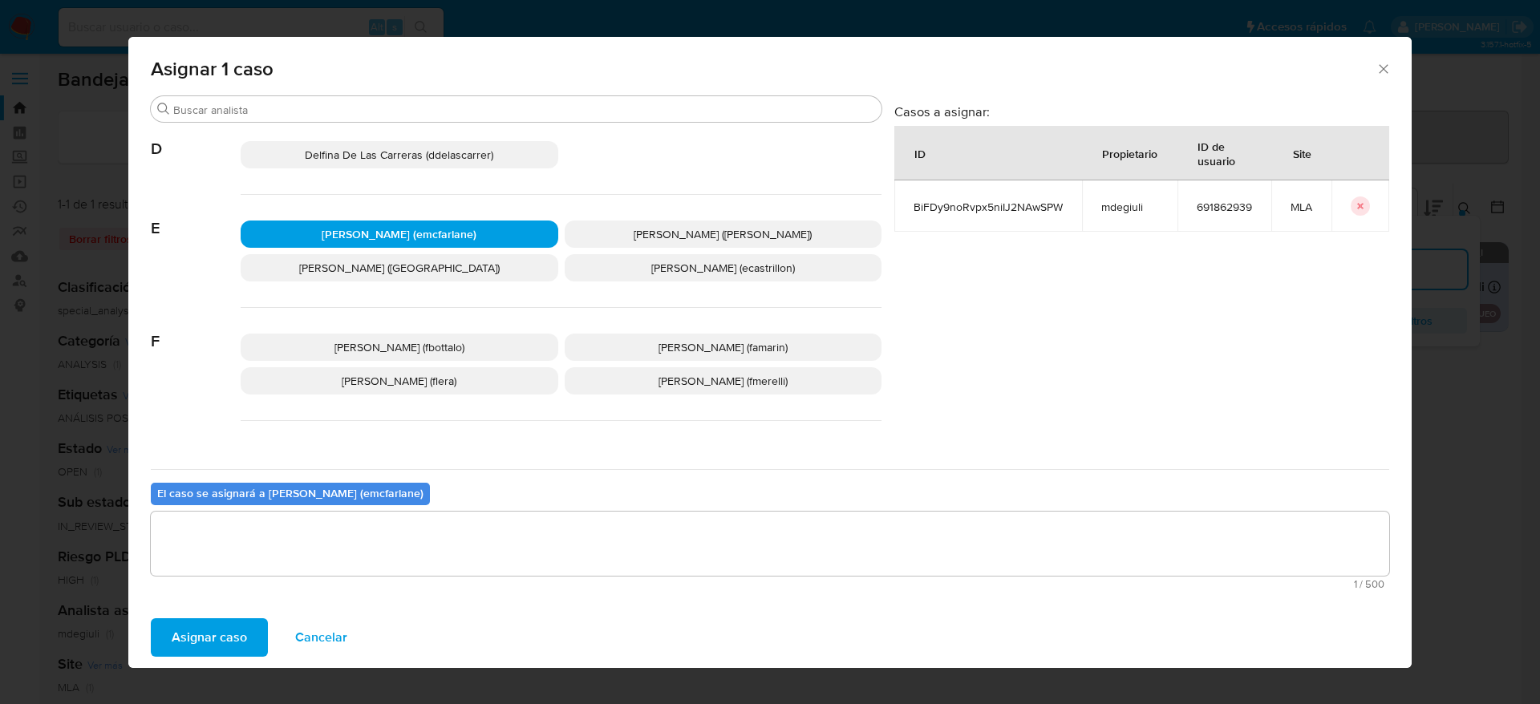
click at [217, 630] on span "Asignar caso" at bounding box center [209, 637] width 75 height 35
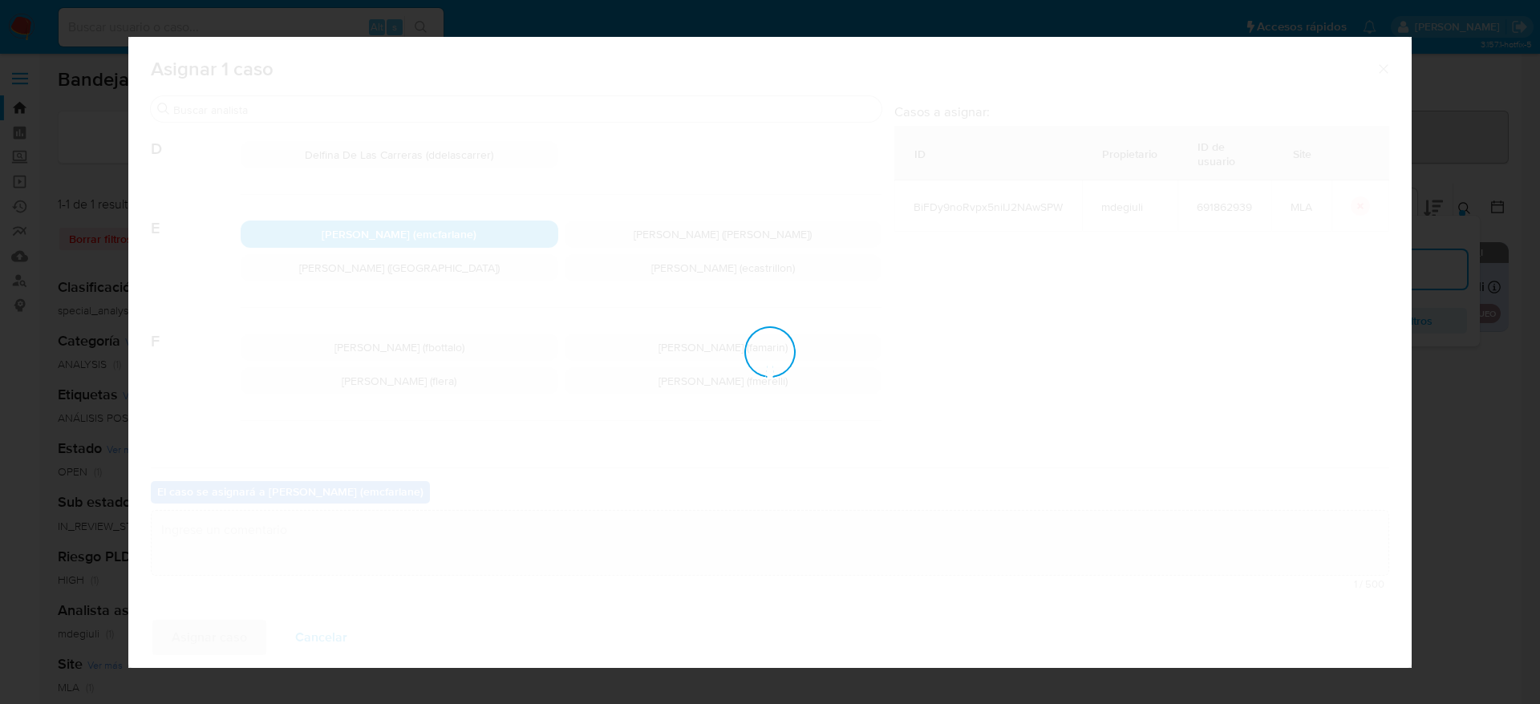
checkbox input "false"
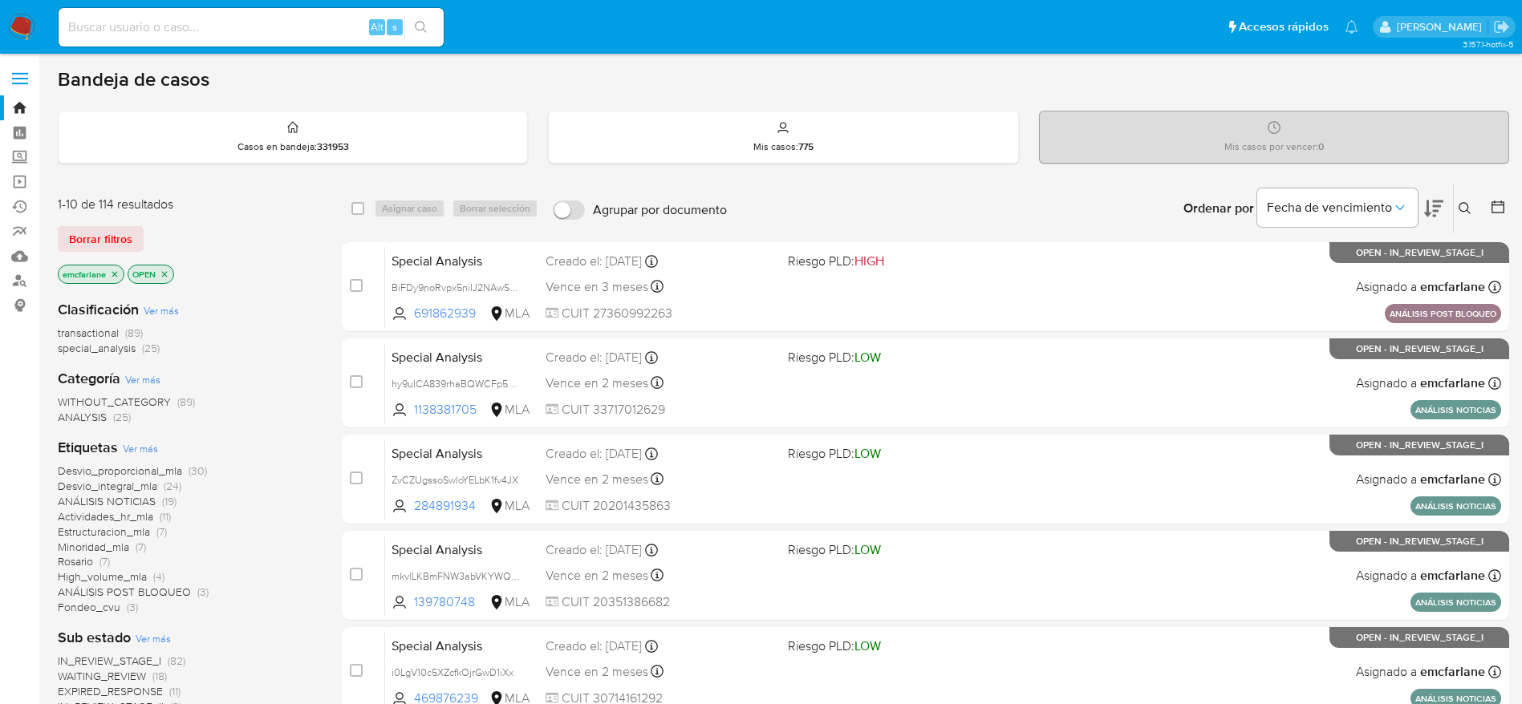
click at [237, 30] on input at bounding box center [251, 27] width 385 height 21
paste input "axoTSnYF5U24Uqg3NMD8i6jB"
type input "axoTSnYF5U24Uqg3NMD8i6jB"
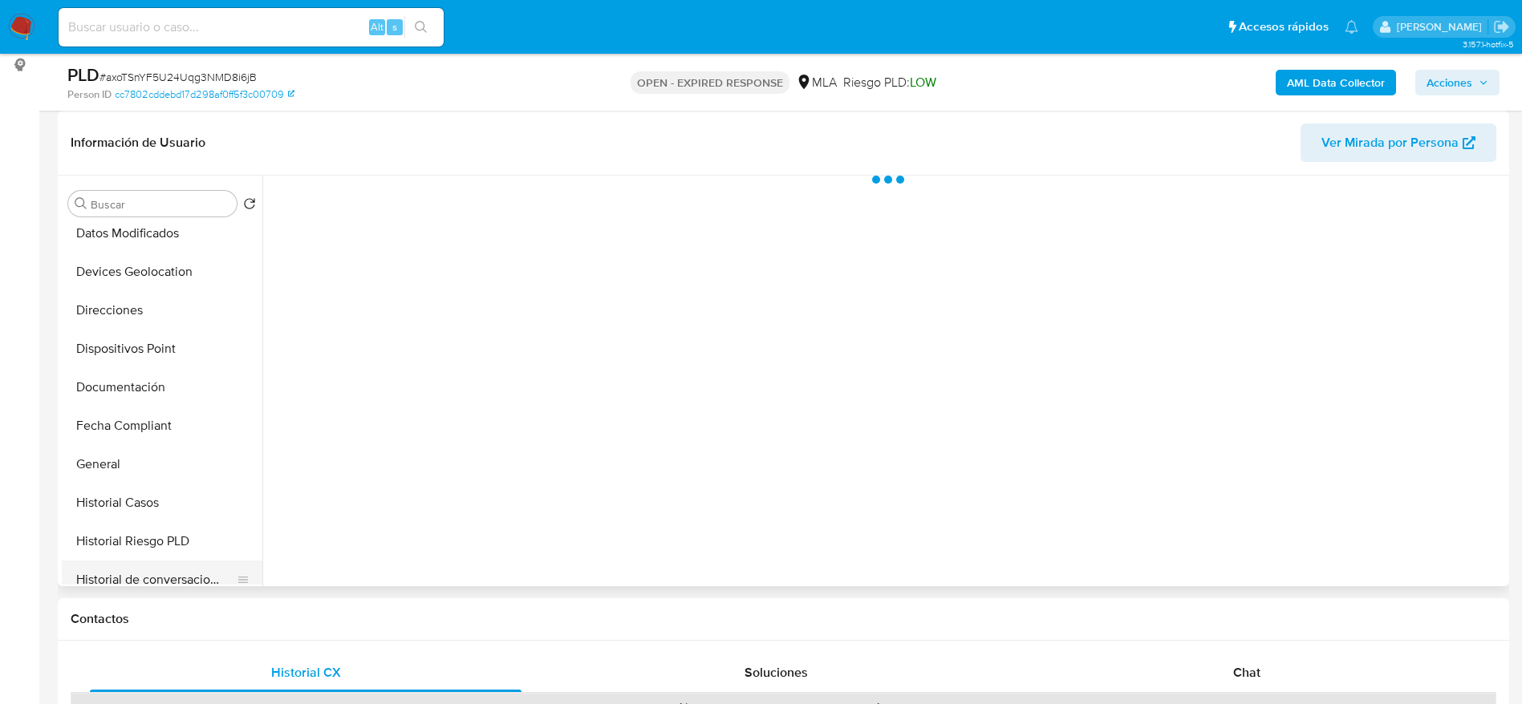
scroll to position [361, 0]
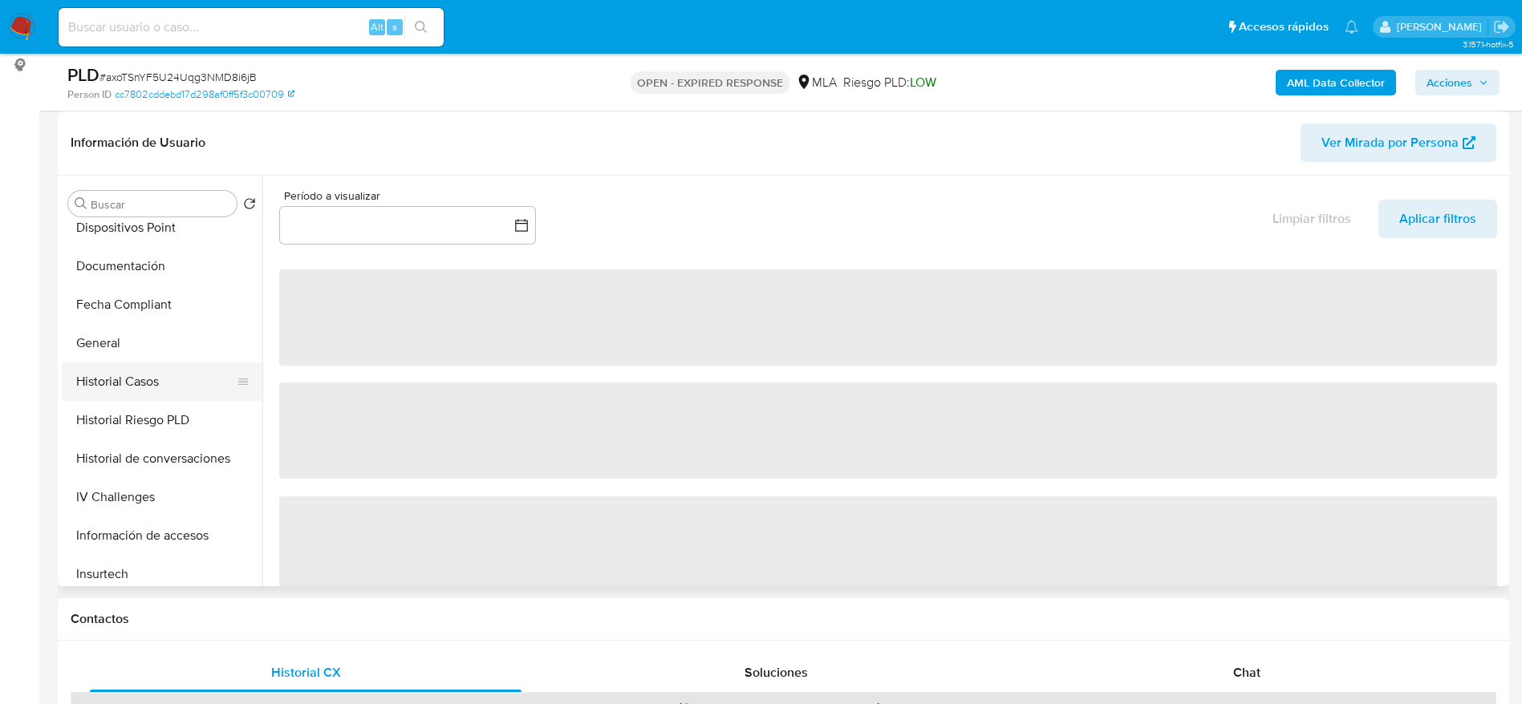
select select "10"
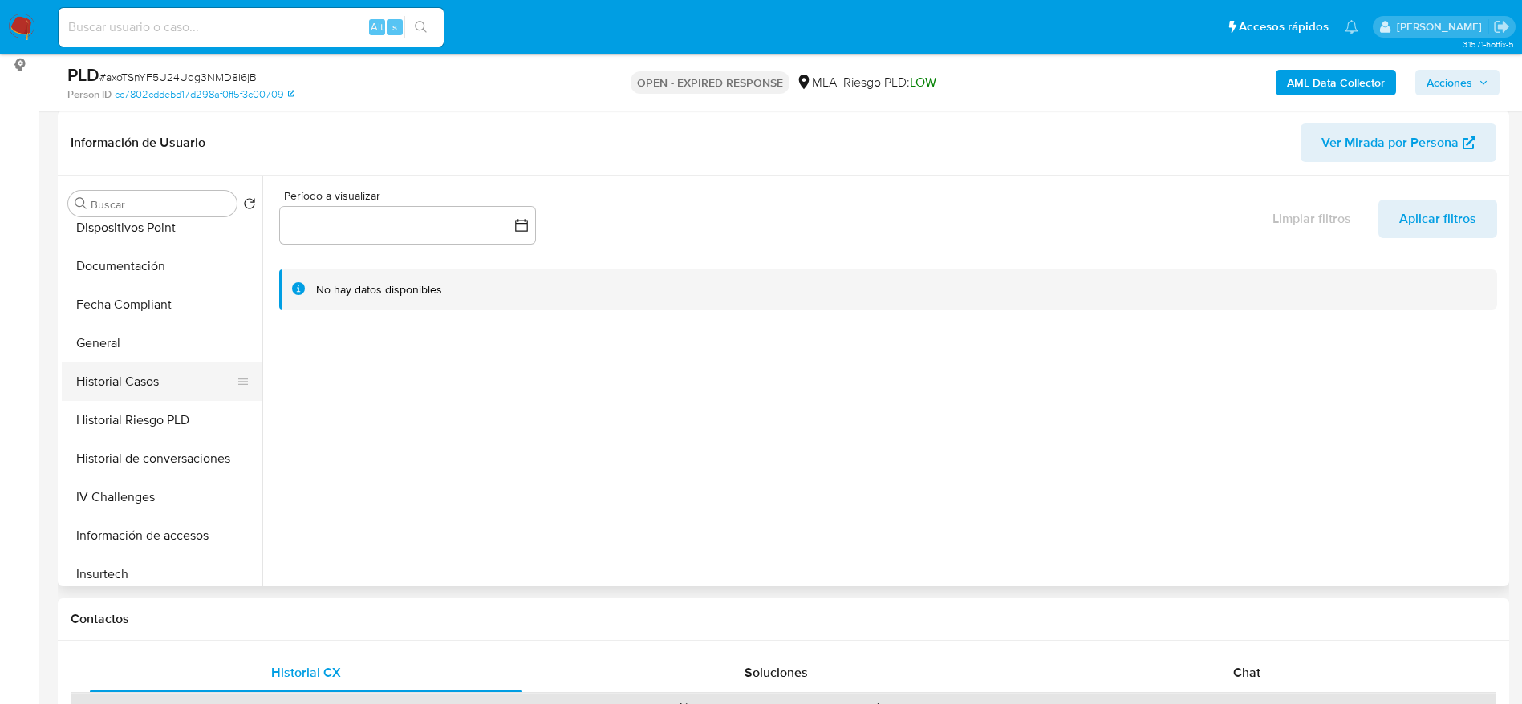
click at [130, 375] on button "Historial Casos" at bounding box center [156, 382] width 188 height 38
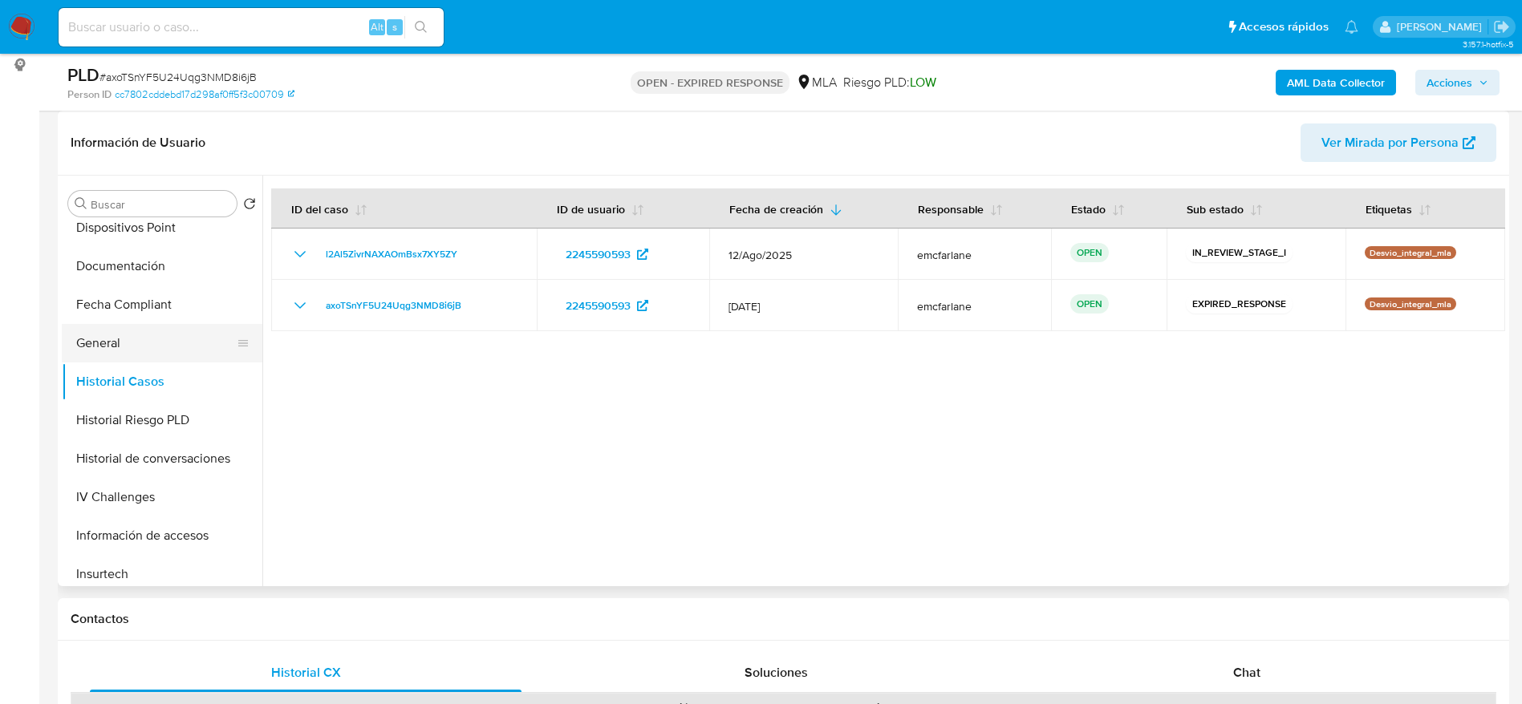
drag, startPoint x: 107, startPoint y: 334, endPoint x: 136, endPoint y: 330, distance: 29.8
click at [107, 335] on button "General" at bounding box center [156, 343] width 188 height 38
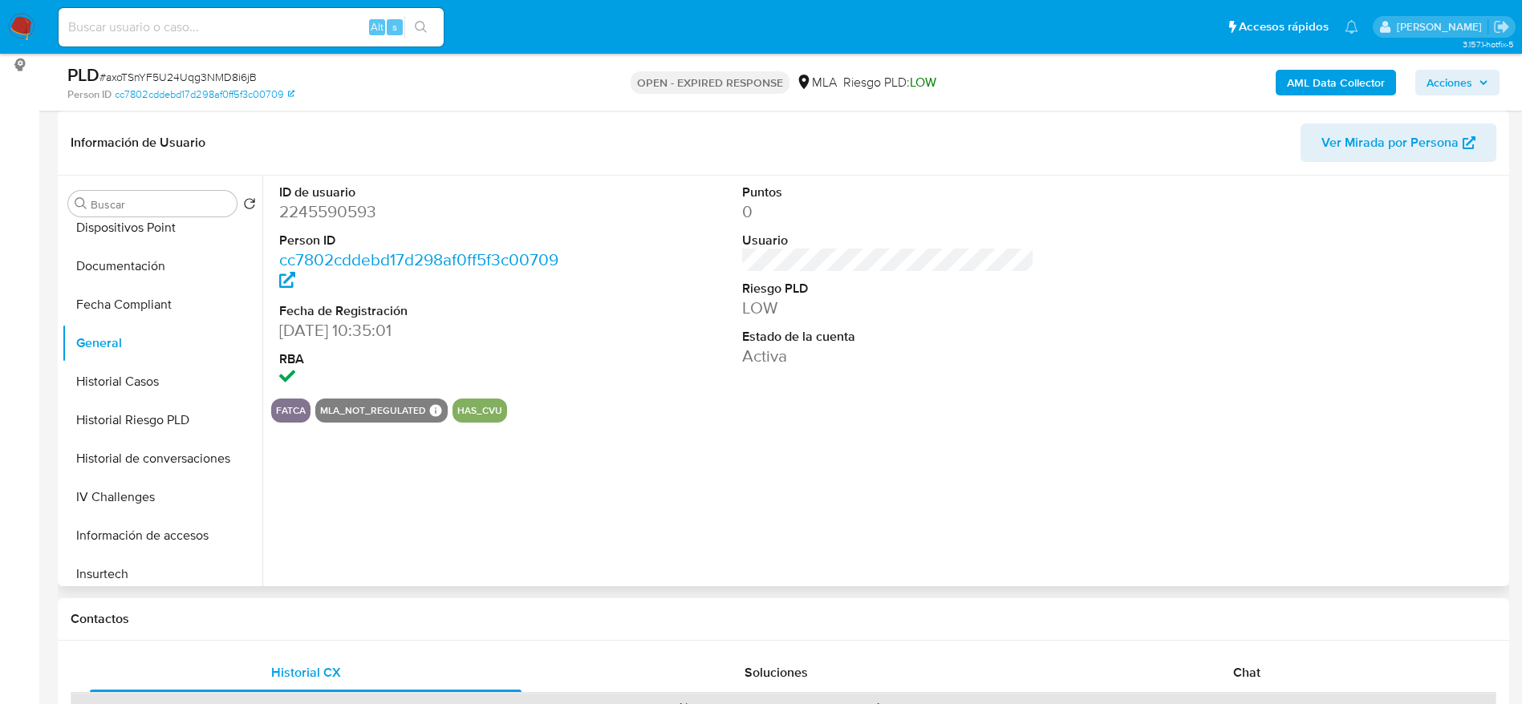
click at [307, 212] on dd "2245590593" at bounding box center [425, 212] width 293 height 22
copy dd "2245590593"
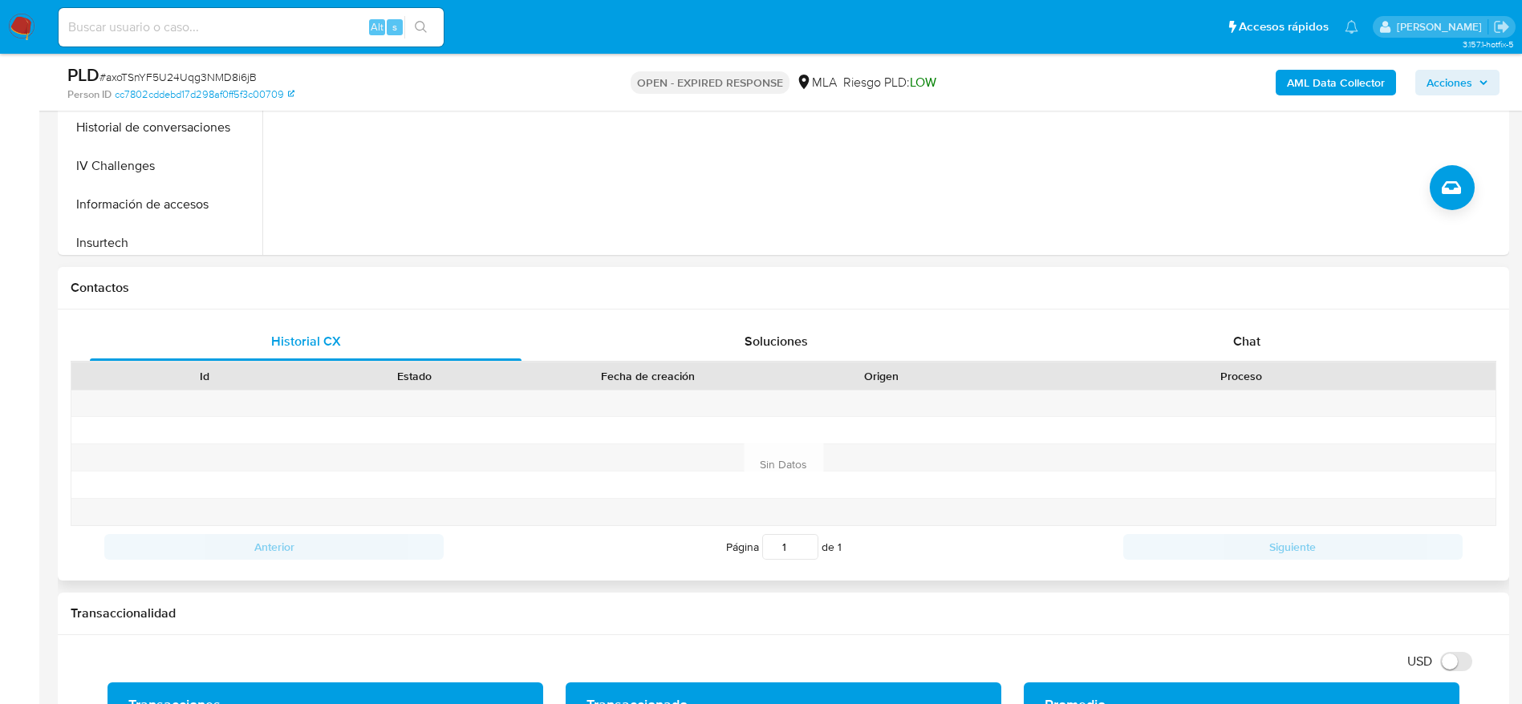
scroll to position [602, 0]
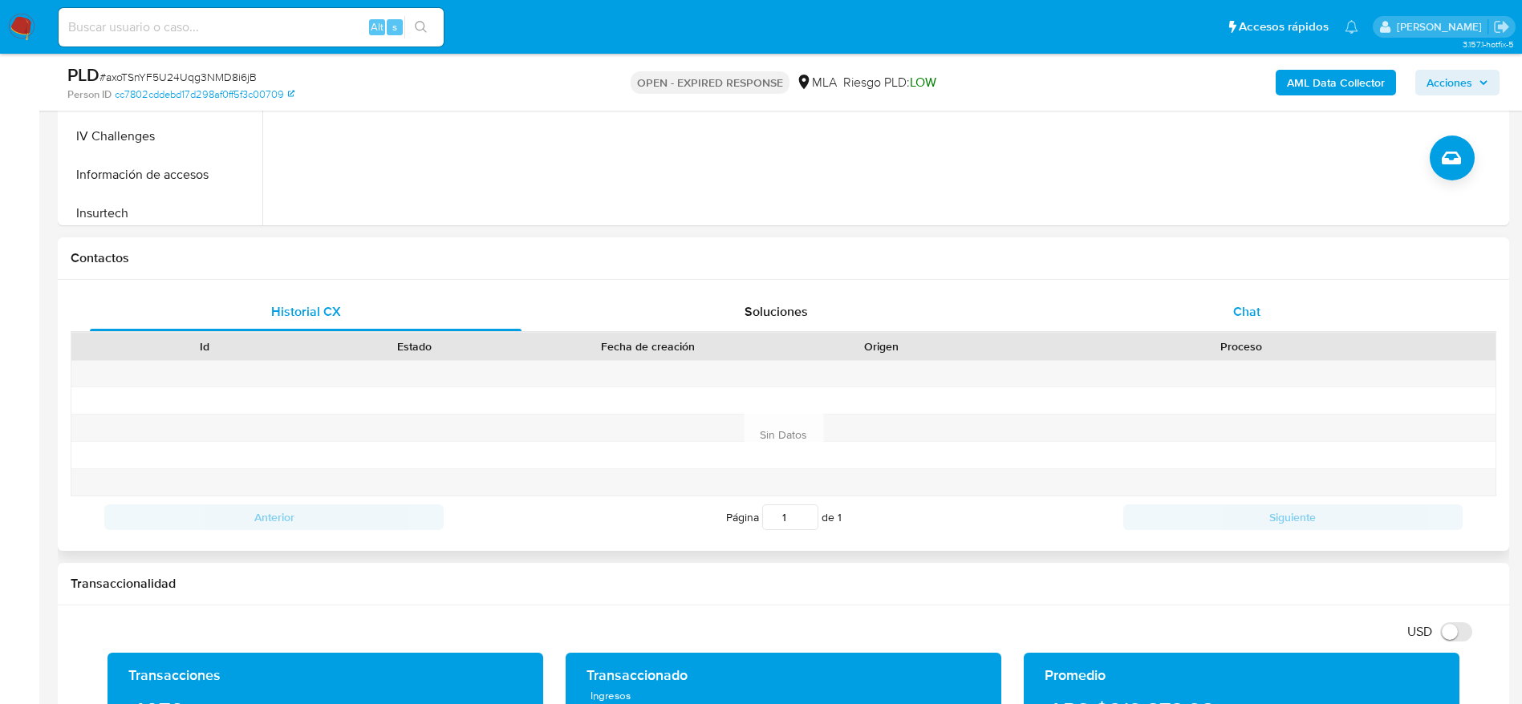
click at [1228, 312] on div "Chat" at bounding box center [1247, 312] width 432 height 38
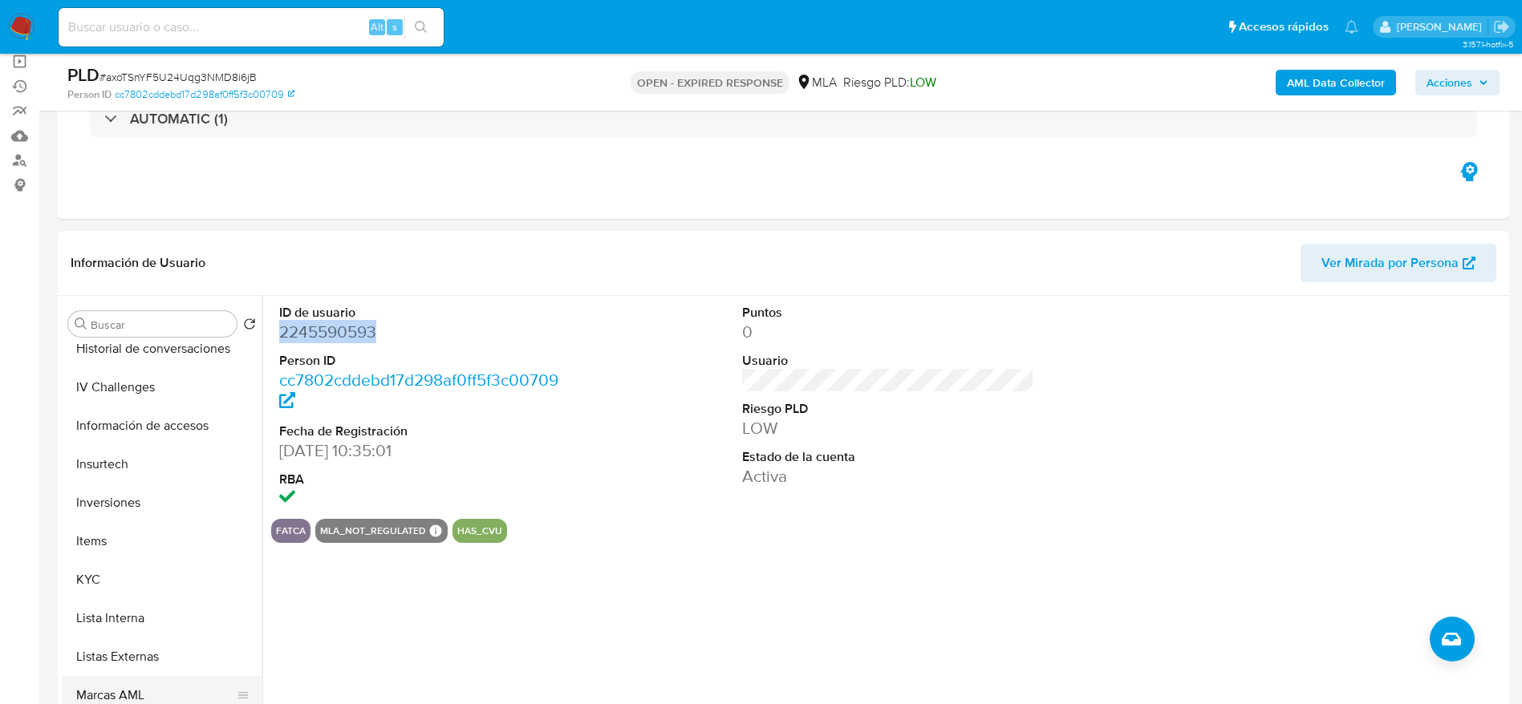
scroll to position [755, 0]
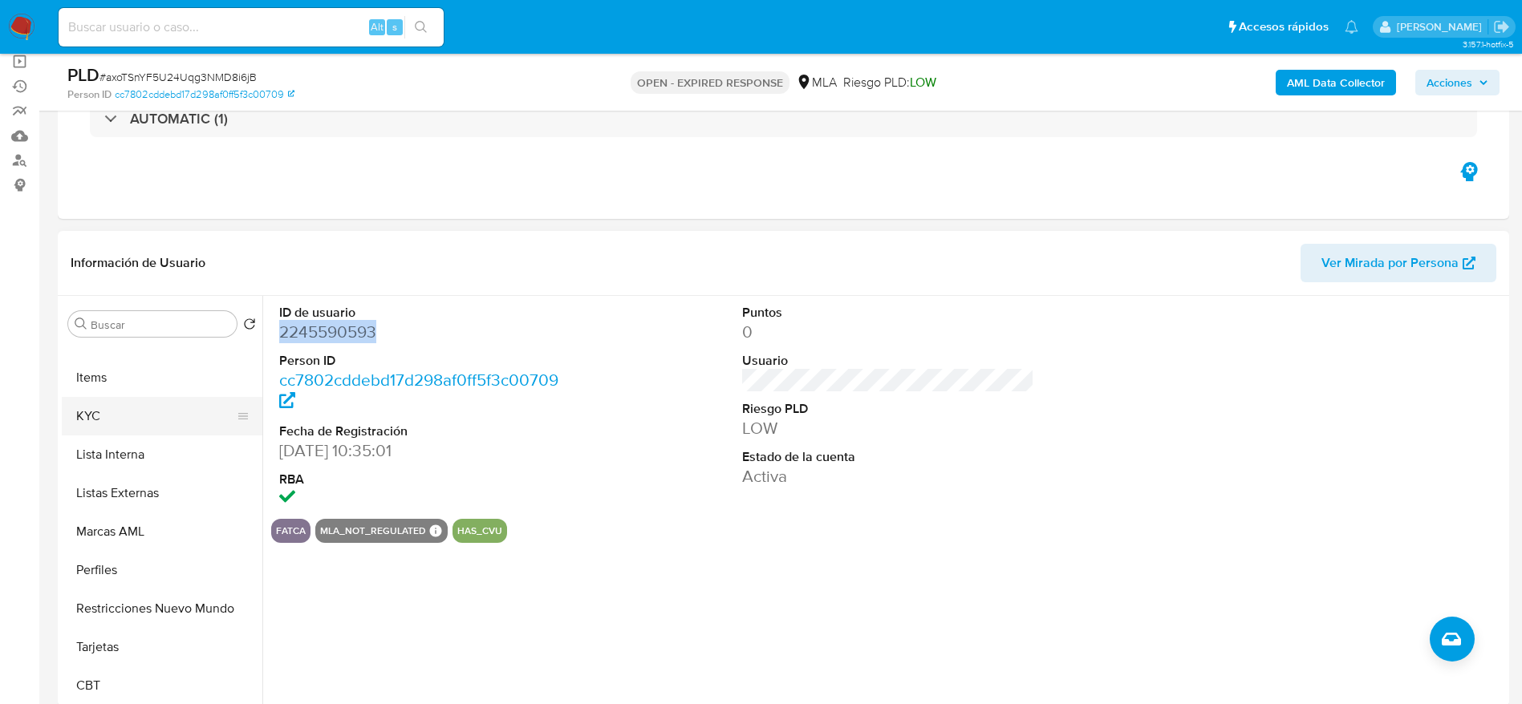
click at [114, 402] on button "KYC" at bounding box center [156, 416] width 188 height 38
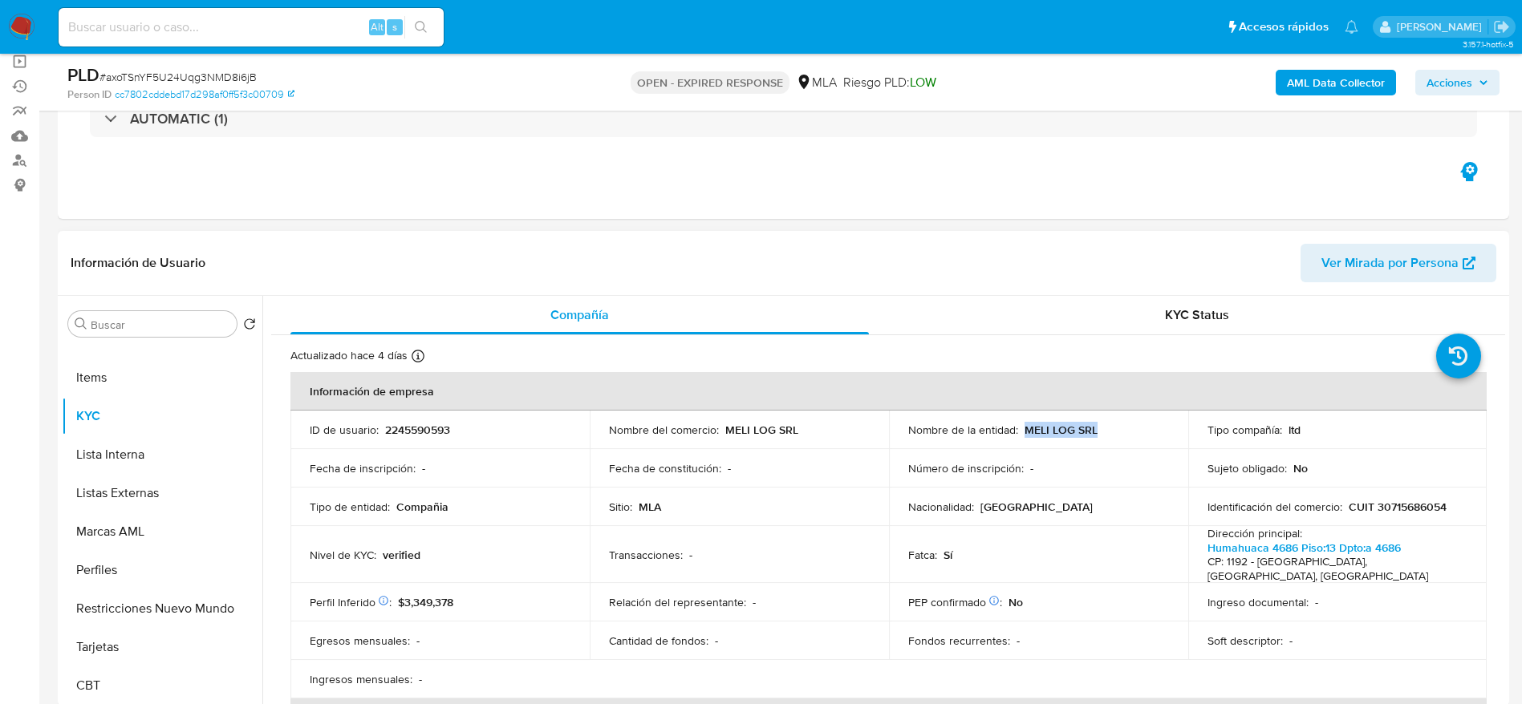
drag, startPoint x: 1091, startPoint y: 434, endPoint x: 1138, endPoint y: 427, distance: 47.9
click at [1138, 427] on div "Nombre de la entidad : MELI LOG SRL" at bounding box center [1038, 430] width 261 height 14
copy p "MELI LOG SRL"
click at [190, 83] on span "# axoTSnYF5U24Uqg3NMD8i6jB" at bounding box center [177, 77] width 157 height 16
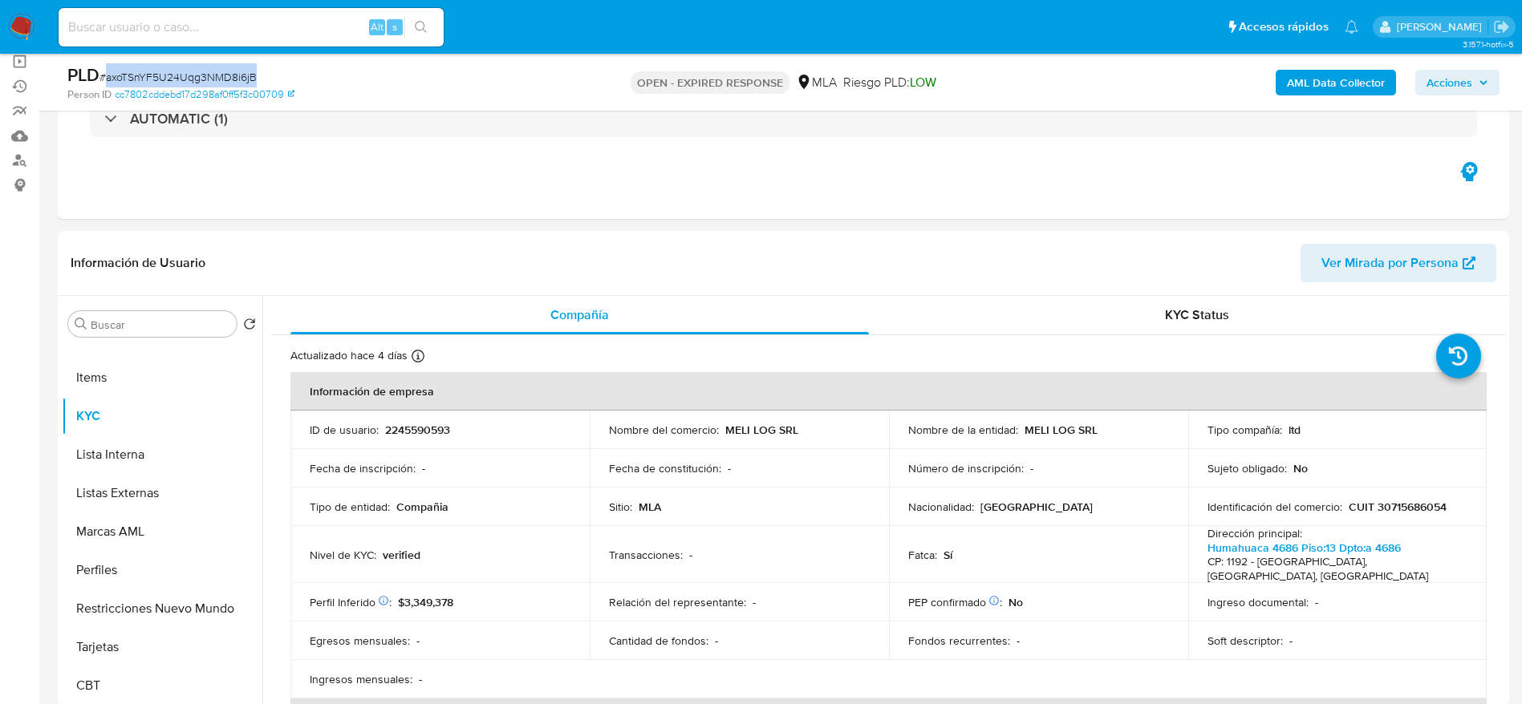
copy span "axoTSnYF5U24Uqg3NMD8i6jB"
drag, startPoint x: 24, startPoint y: 19, endPoint x: 41, endPoint y: 23, distance: 17.3
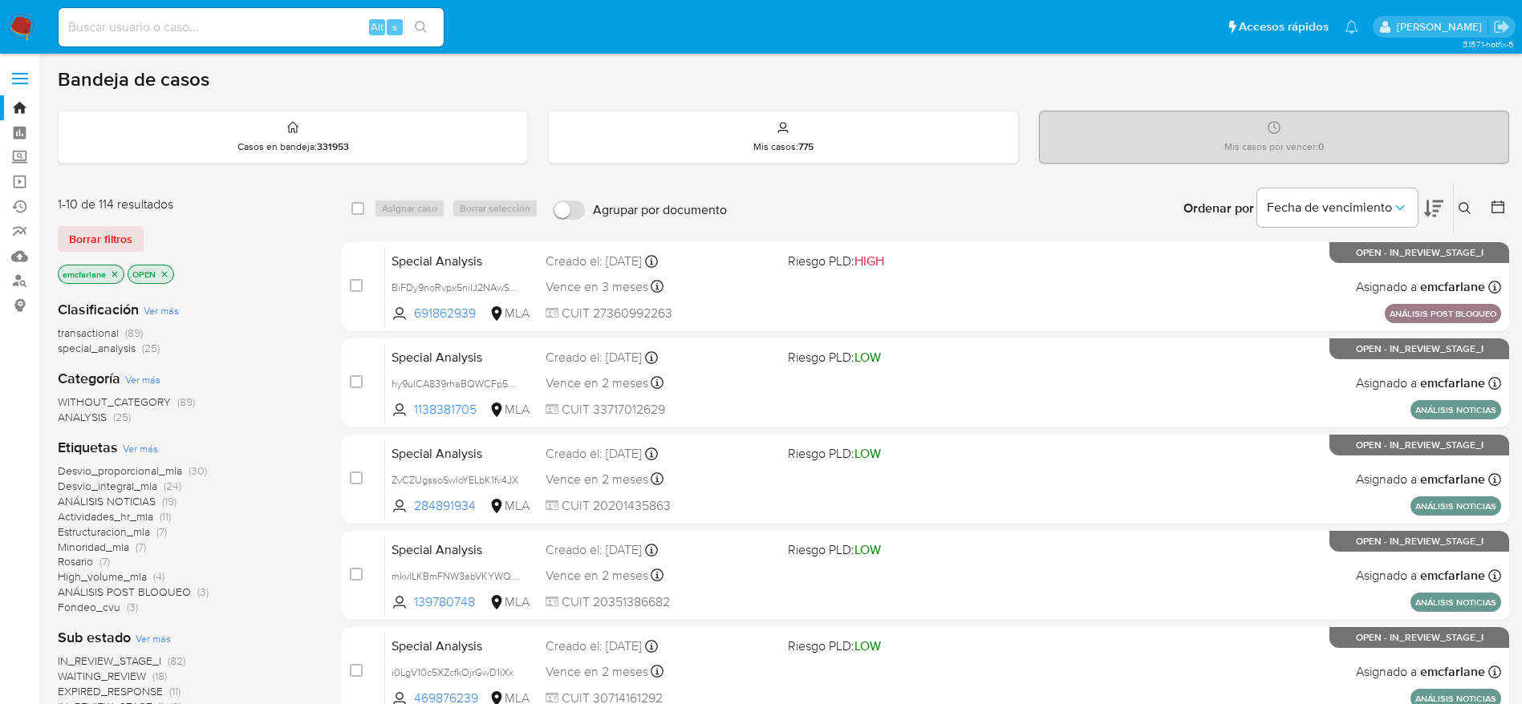
click at [101, 242] on span "Borrar filtros" at bounding box center [100, 239] width 63 height 22
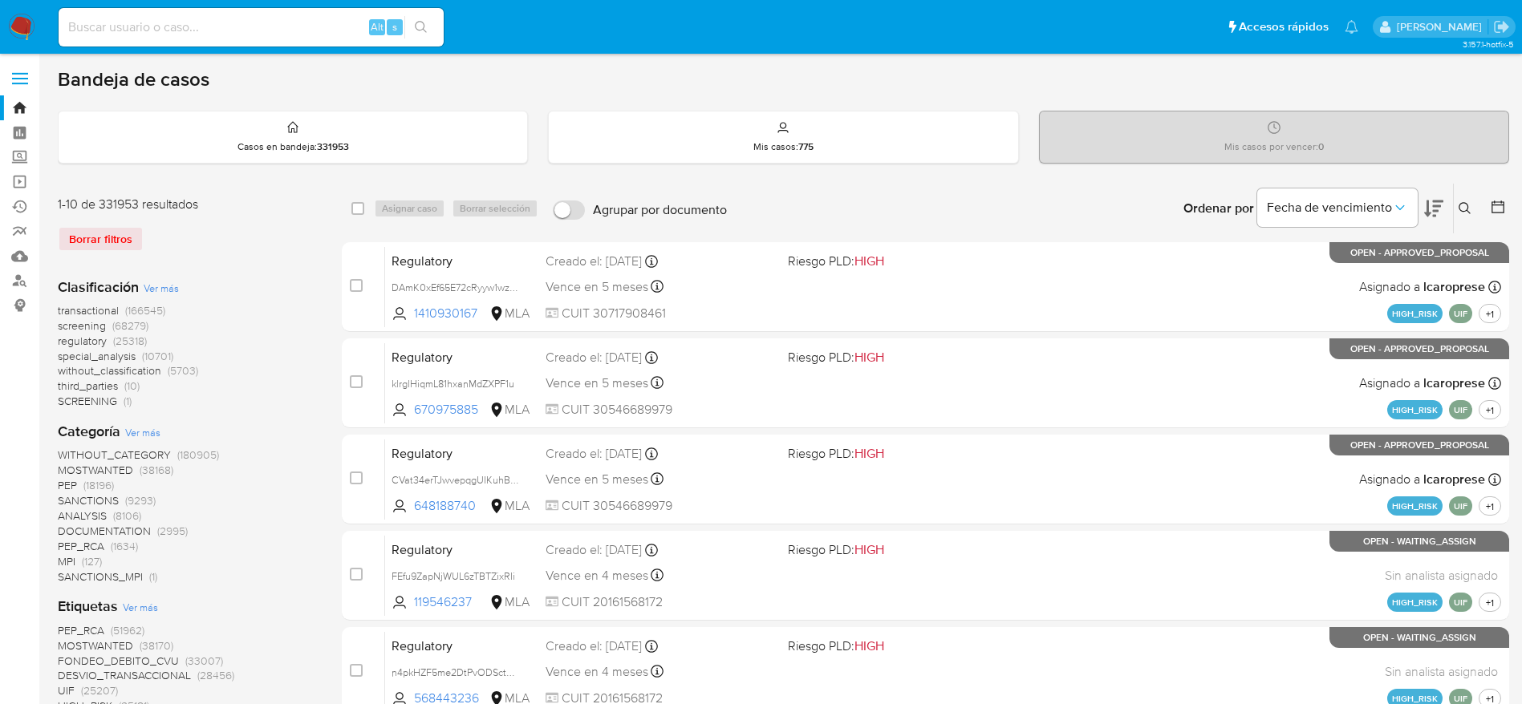
drag, startPoint x: 1462, startPoint y: 201, endPoint x: 1360, endPoint y: 239, distance: 108.6
click at [1461, 202] on icon at bounding box center [1464, 208] width 13 height 13
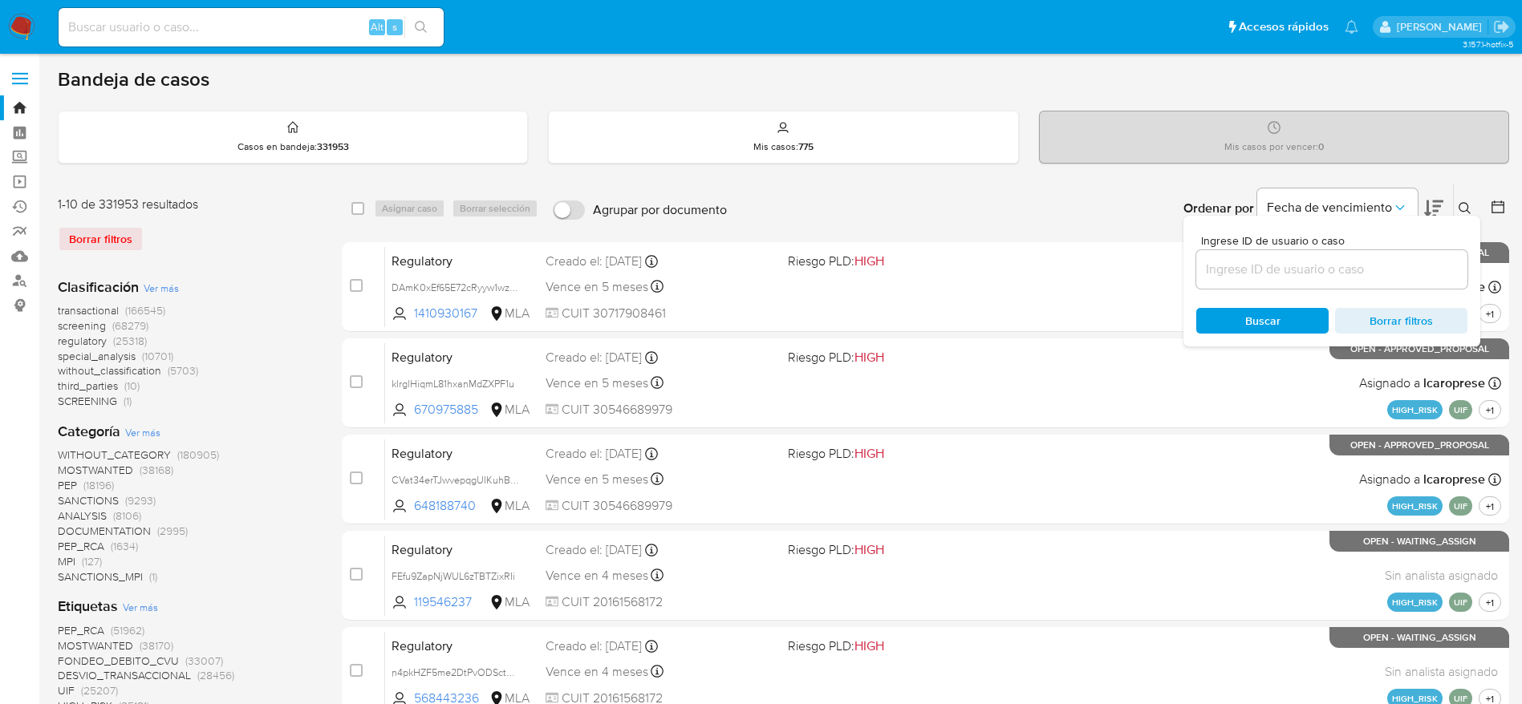
click at [1231, 254] on div at bounding box center [1331, 269] width 271 height 38
click at [1231, 266] on input at bounding box center [1331, 269] width 271 height 21
paste input "axoTSnYF5U24Uqg3NMD8i6jB"
type input "axoTSnYF5U24Uqg3NMD8i6jB"
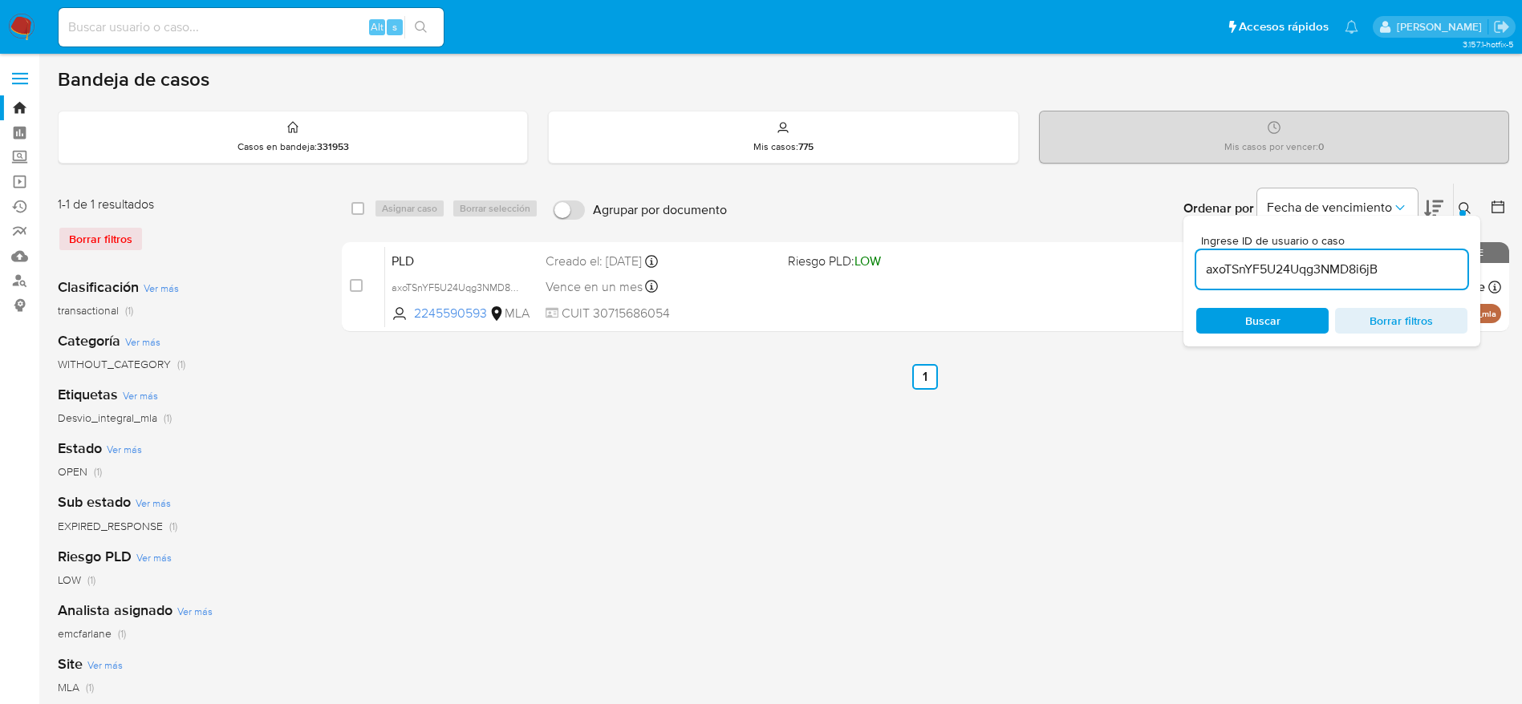
click at [356, 201] on div "select-all-cases-checkbox" at bounding box center [357, 209] width 13 height 16
drag, startPoint x: 360, startPoint y: 209, endPoint x: 383, endPoint y: 210, distance: 22.5
click at [360, 209] on input "checkbox" at bounding box center [357, 208] width 13 height 13
checkbox input "true"
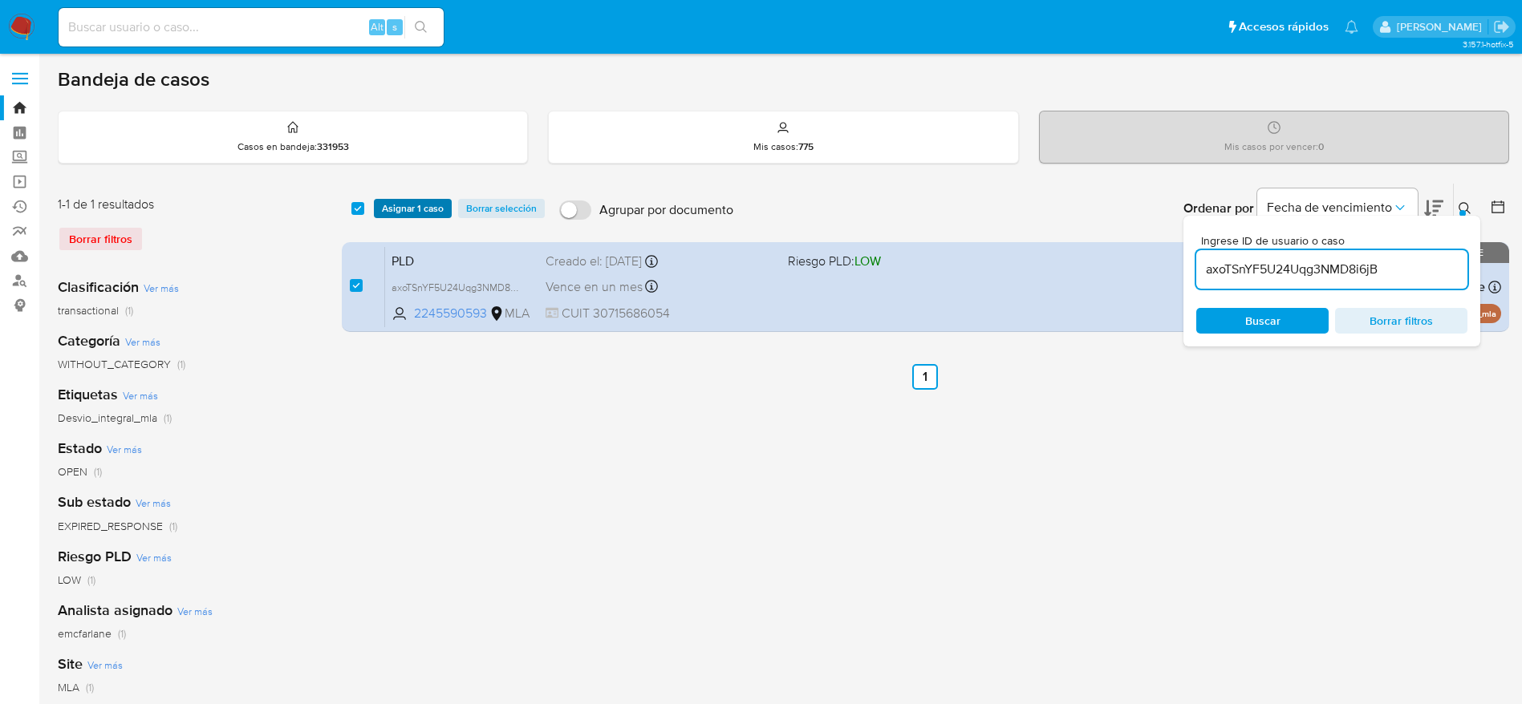
click at [399, 209] on span "Asignar 1 caso" at bounding box center [413, 209] width 62 height 16
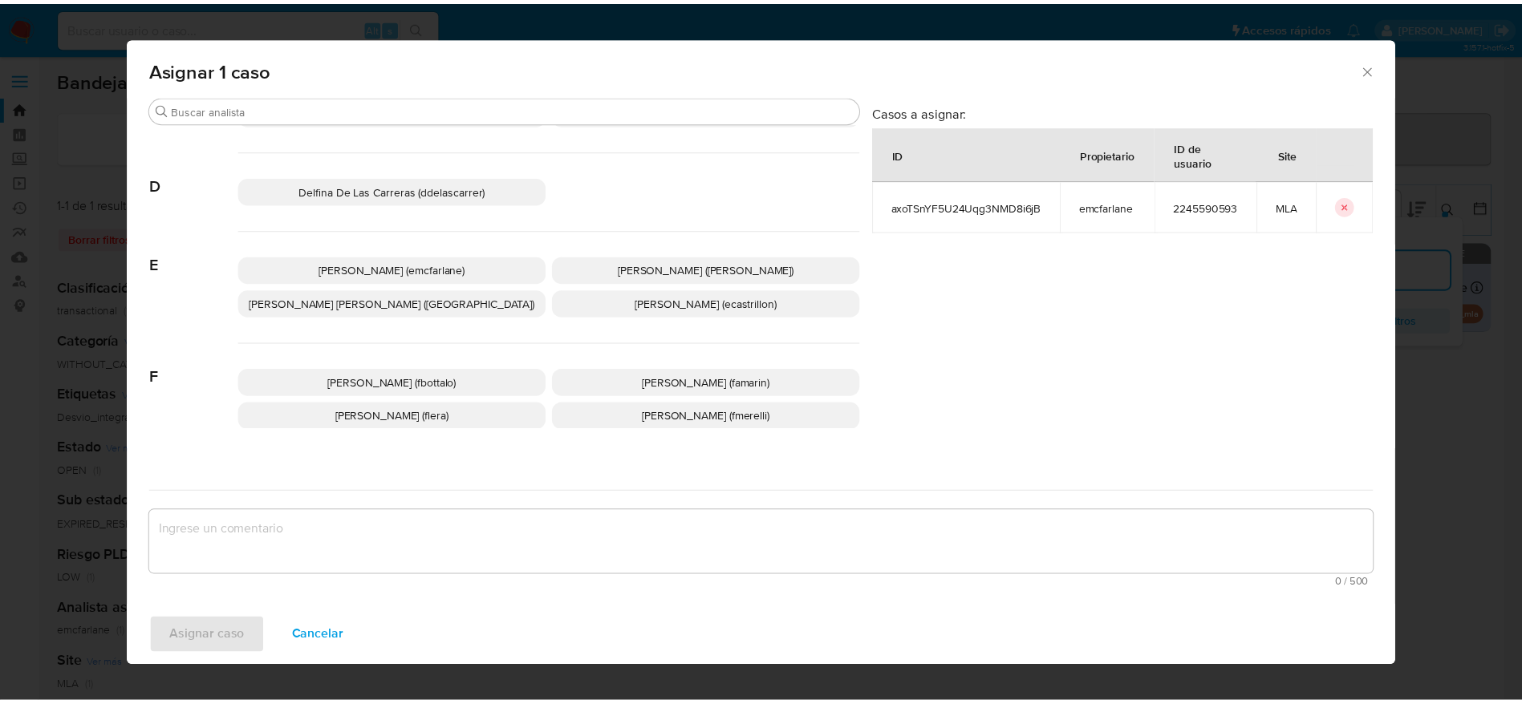
scroll to position [120, 0]
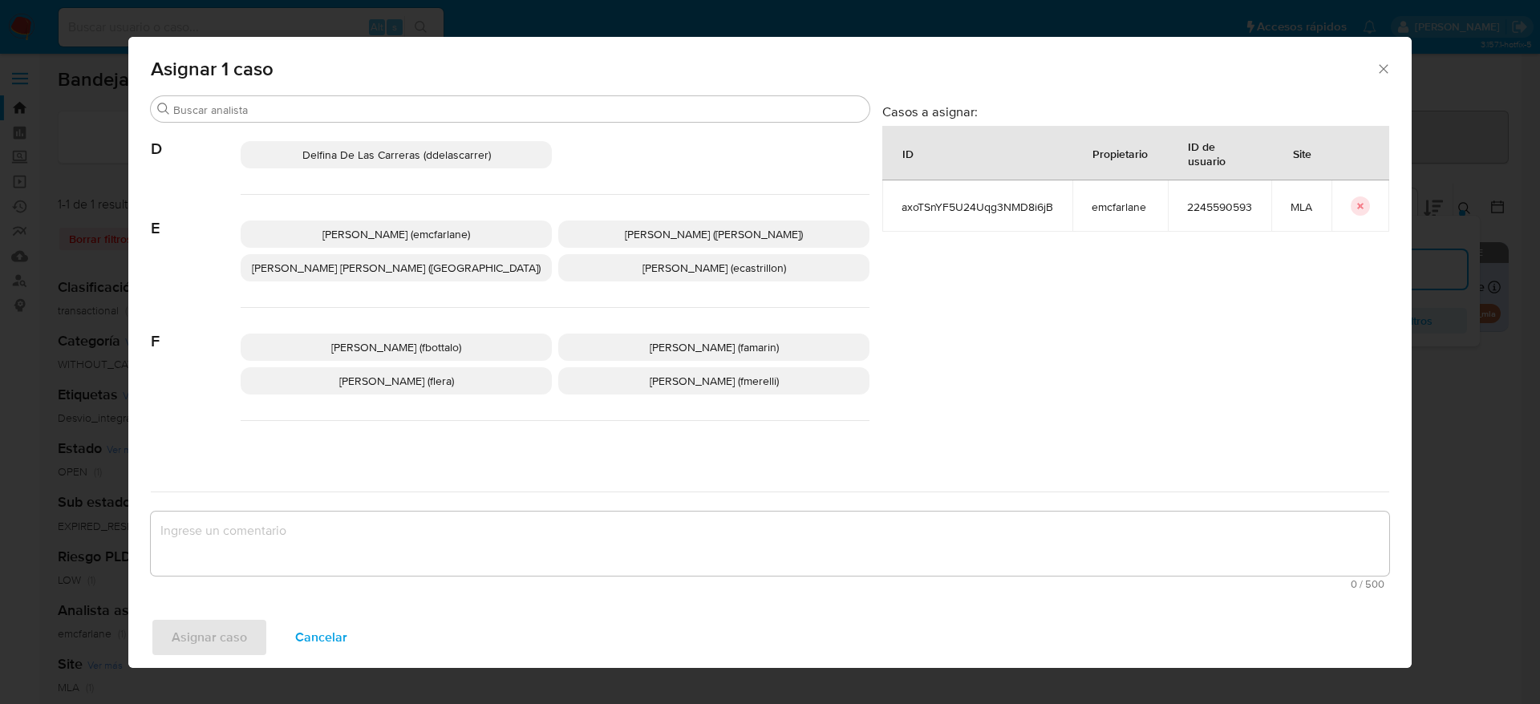
click at [406, 210] on div "Elaine Mc Farlane (emcfarlane) Eliana Guerrero (eliguerrero) Emmanuel Hernan Vi…" at bounding box center [555, 251] width 629 height 113
click at [415, 227] on span "[PERSON_NAME] (emcfarlane)" at bounding box center [396, 234] width 148 height 16
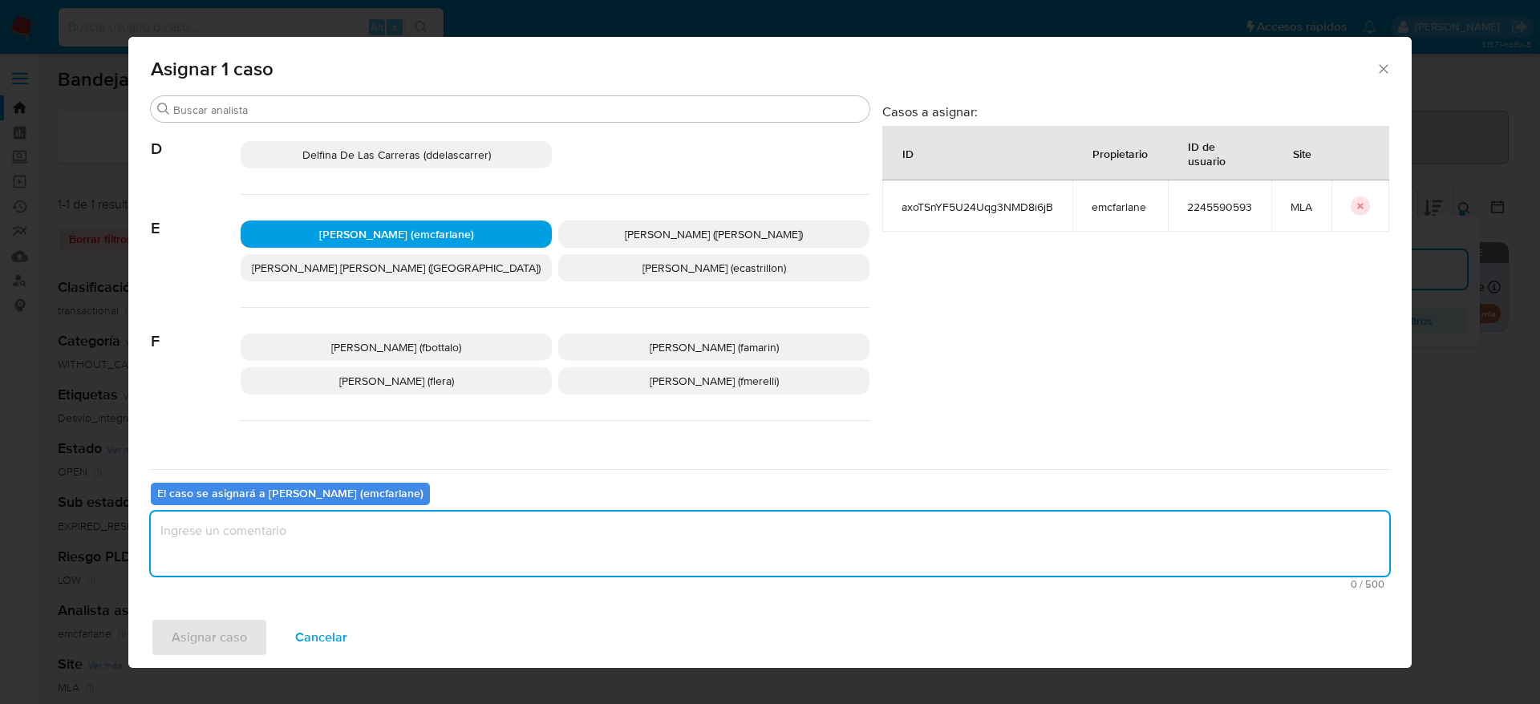
click at [324, 553] on textarea "assign-modal" at bounding box center [770, 544] width 1238 height 64
click at [235, 632] on span "Asignar caso" at bounding box center [209, 637] width 75 height 35
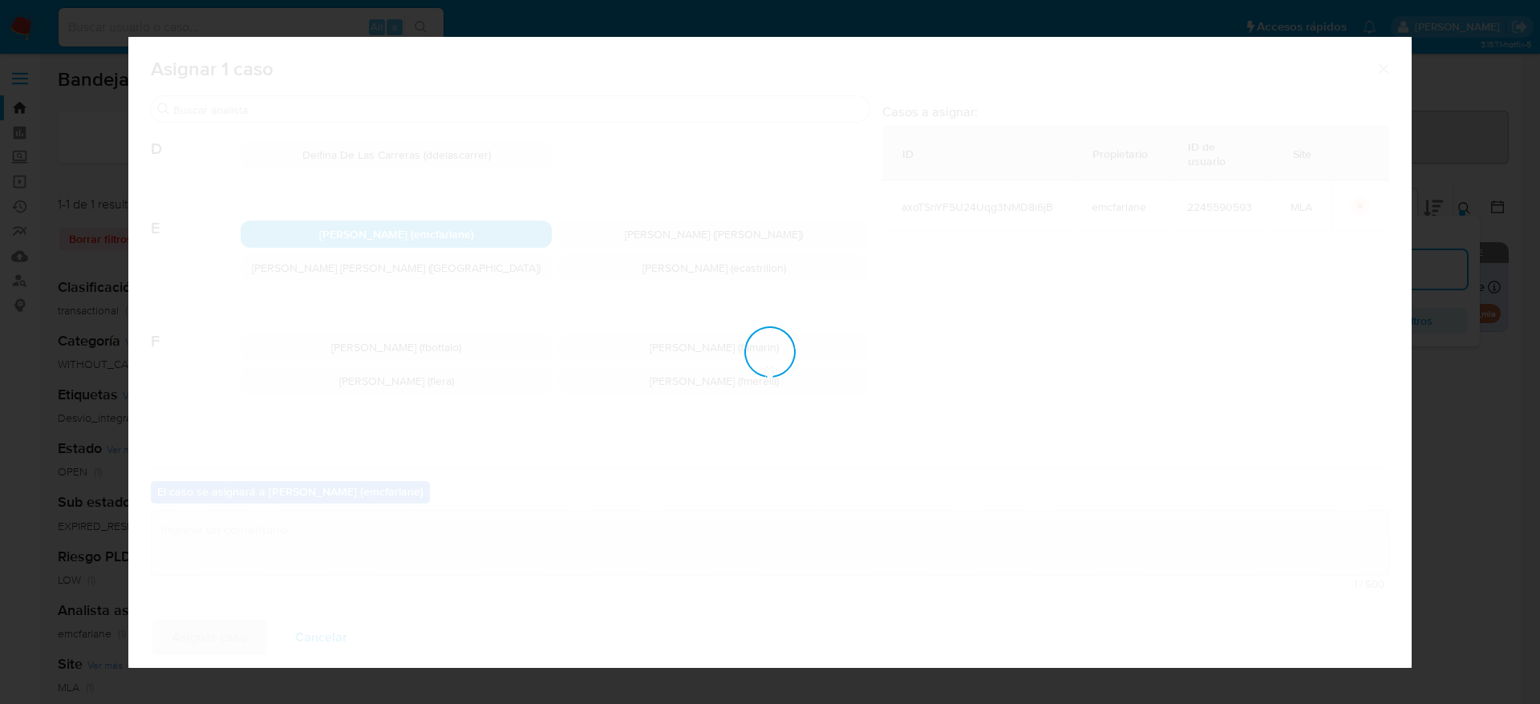
checkbox input "false"
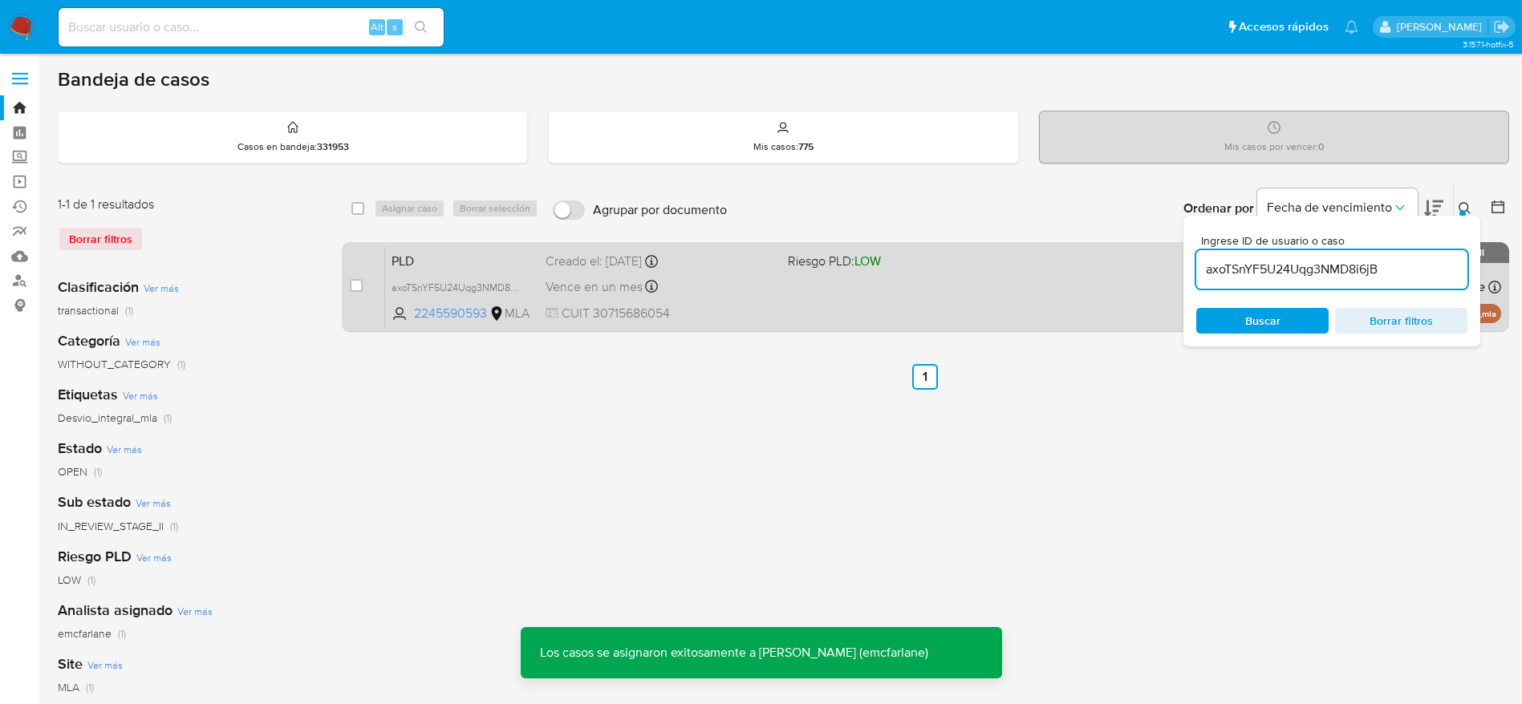
click at [717, 286] on div "Vence en un mes Vence el 10/10/2025 03:08:55" at bounding box center [659, 287] width 229 height 22
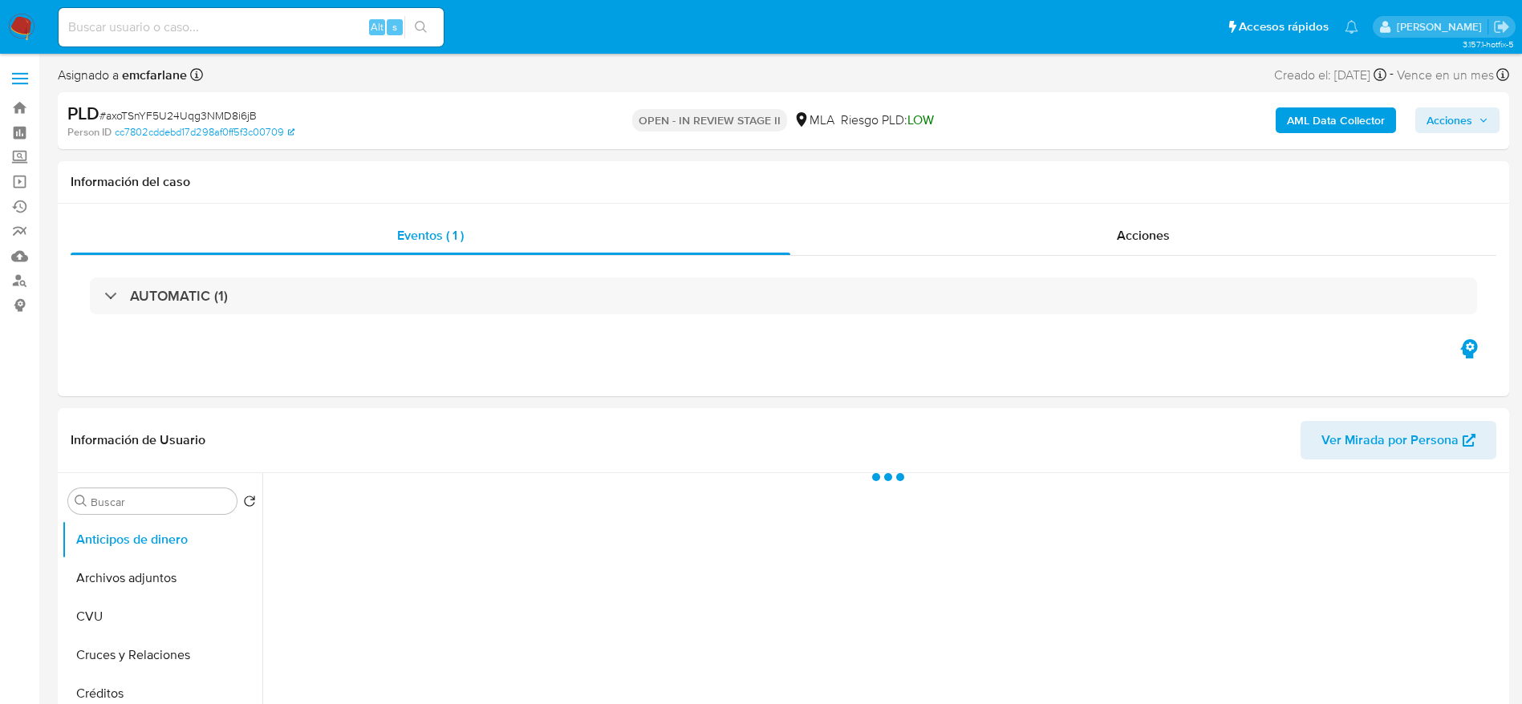
click at [1435, 114] on span "Acciones" at bounding box center [1449, 120] width 46 height 26
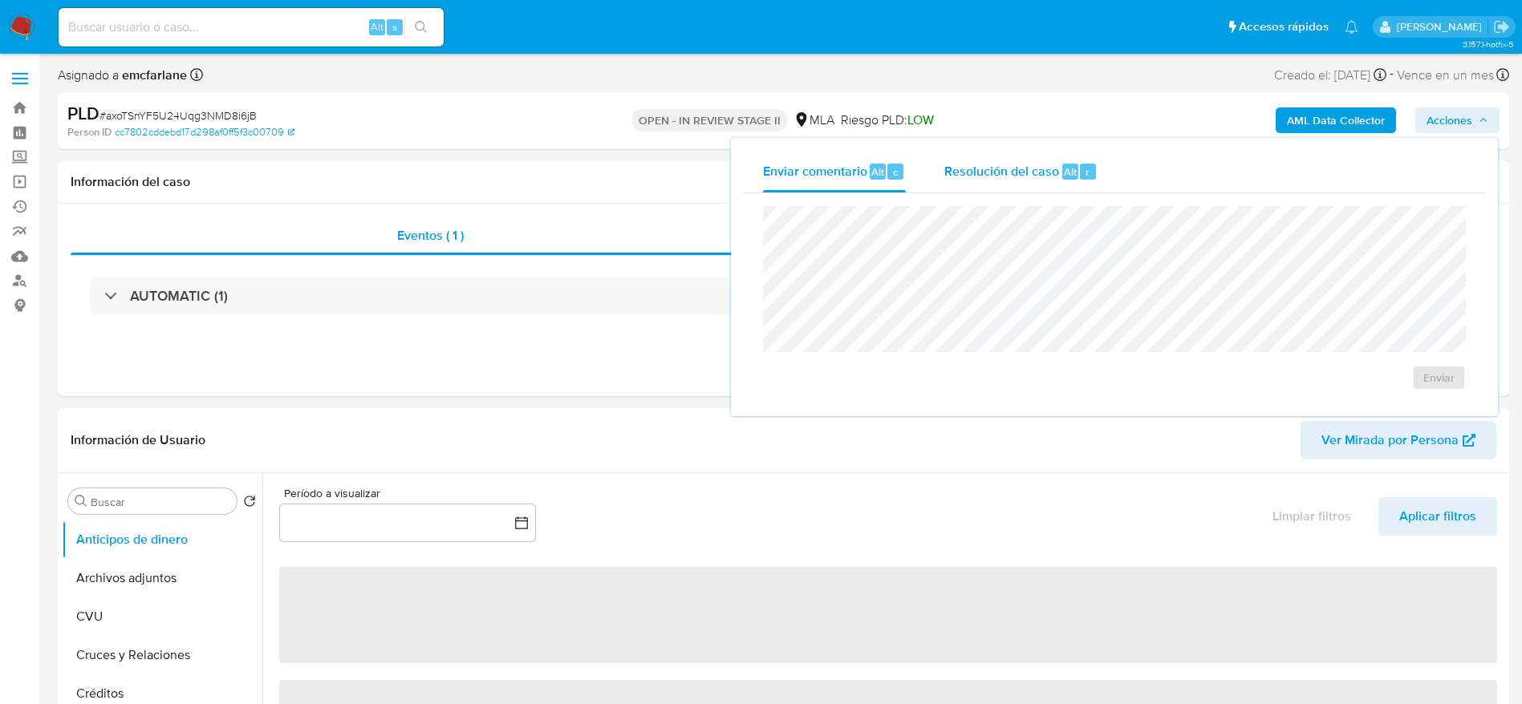
click at [1067, 180] on div "Resolución del caso Alt r" at bounding box center [1020, 172] width 153 height 42
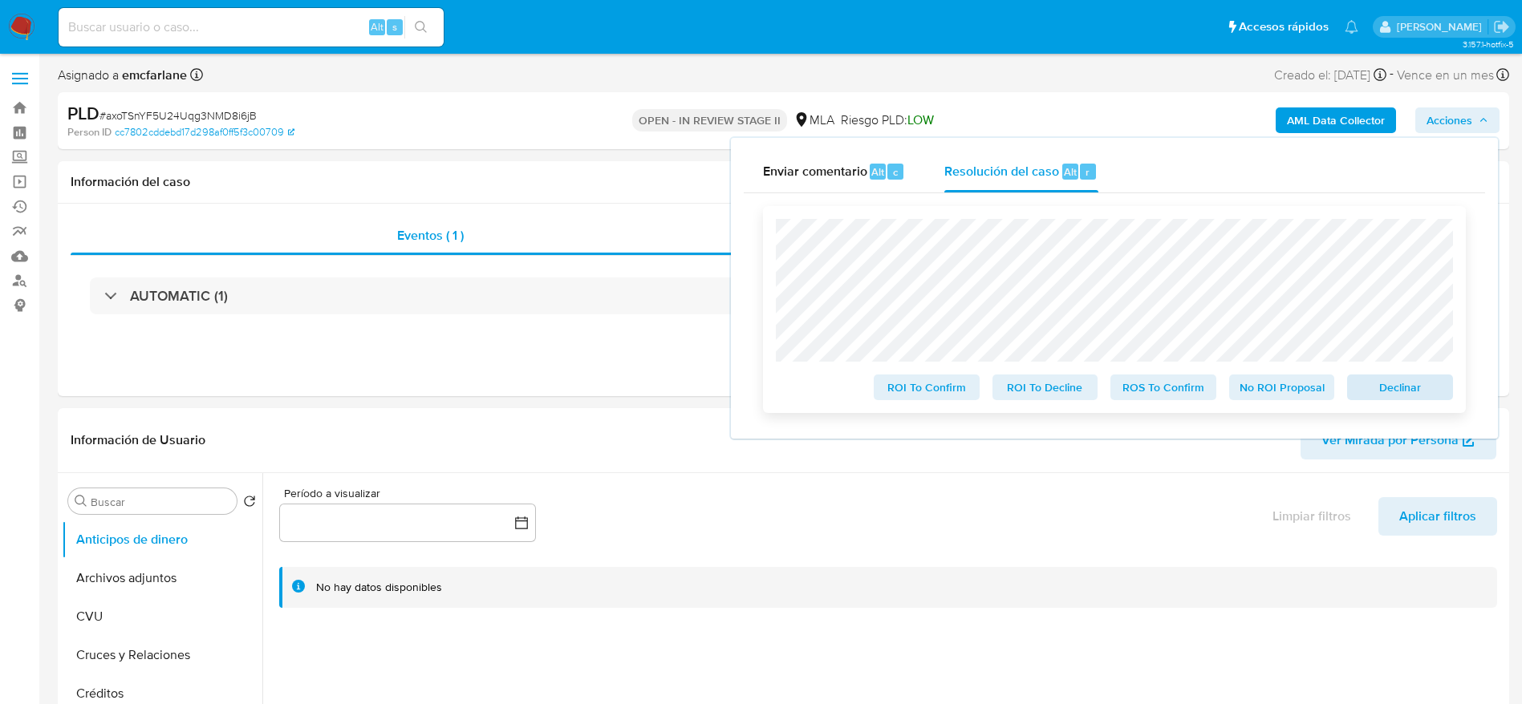
select select "10"
click at [1381, 384] on span "Declinar" at bounding box center [1399, 387] width 83 height 22
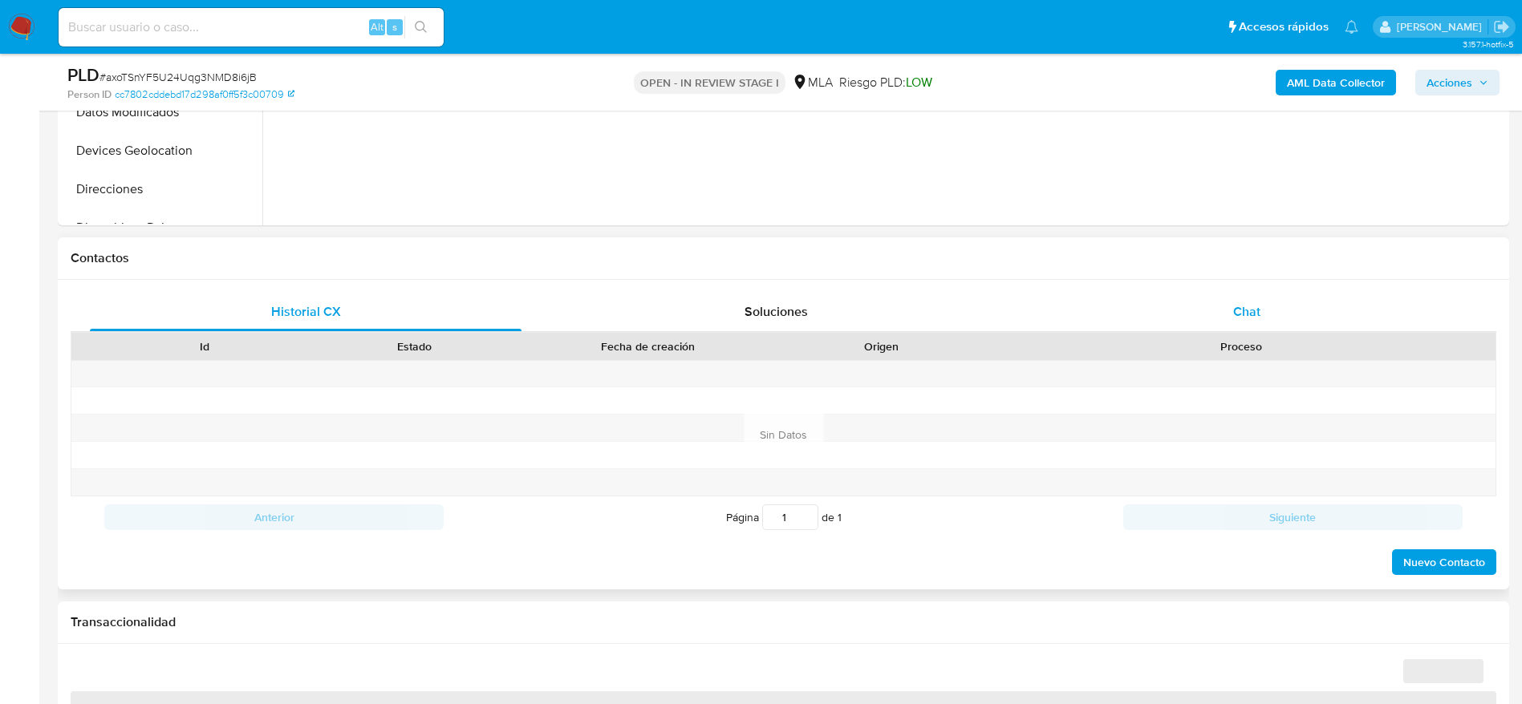
drag, startPoint x: 1204, startPoint y: 302, endPoint x: 1169, endPoint y: 307, distance: 35.6
click at [1205, 302] on div "Chat" at bounding box center [1247, 312] width 432 height 38
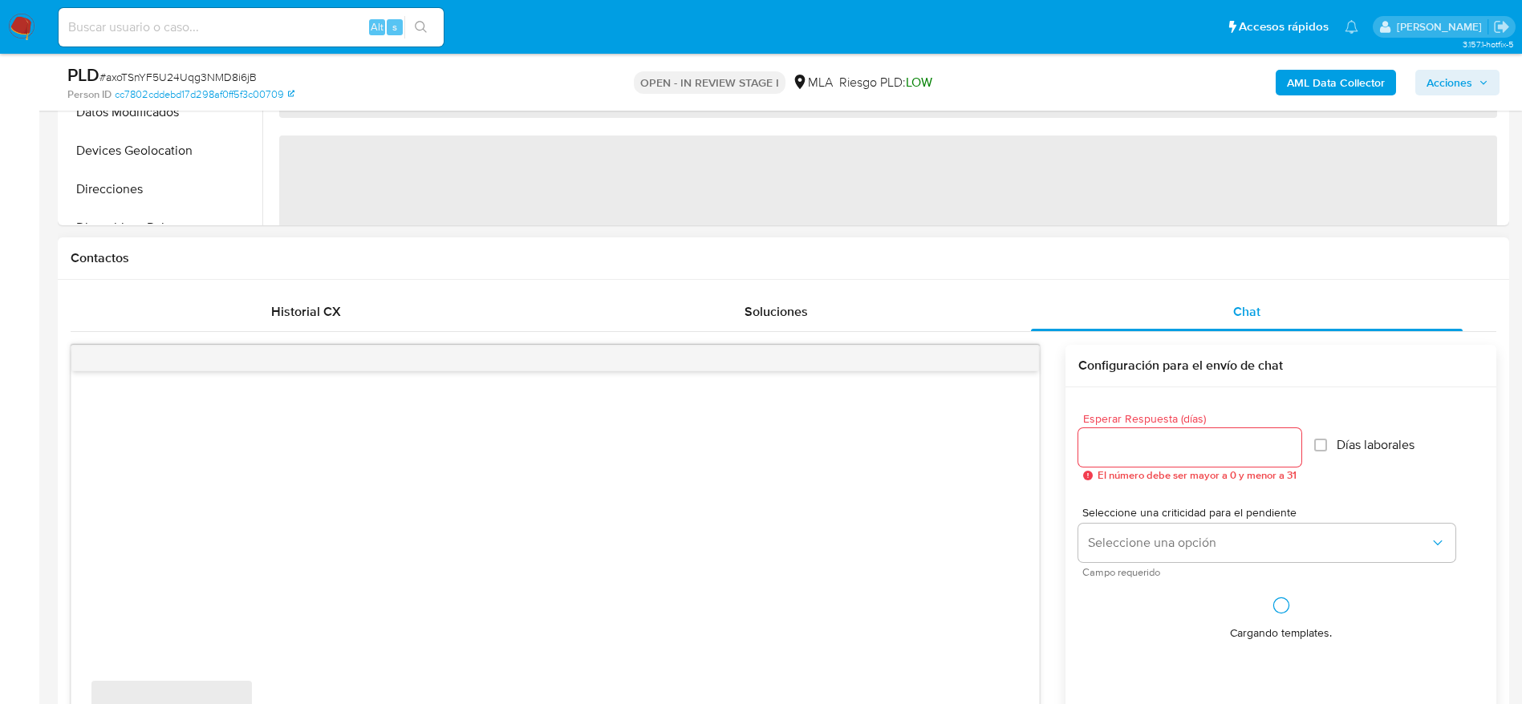
scroll to position [722, 0]
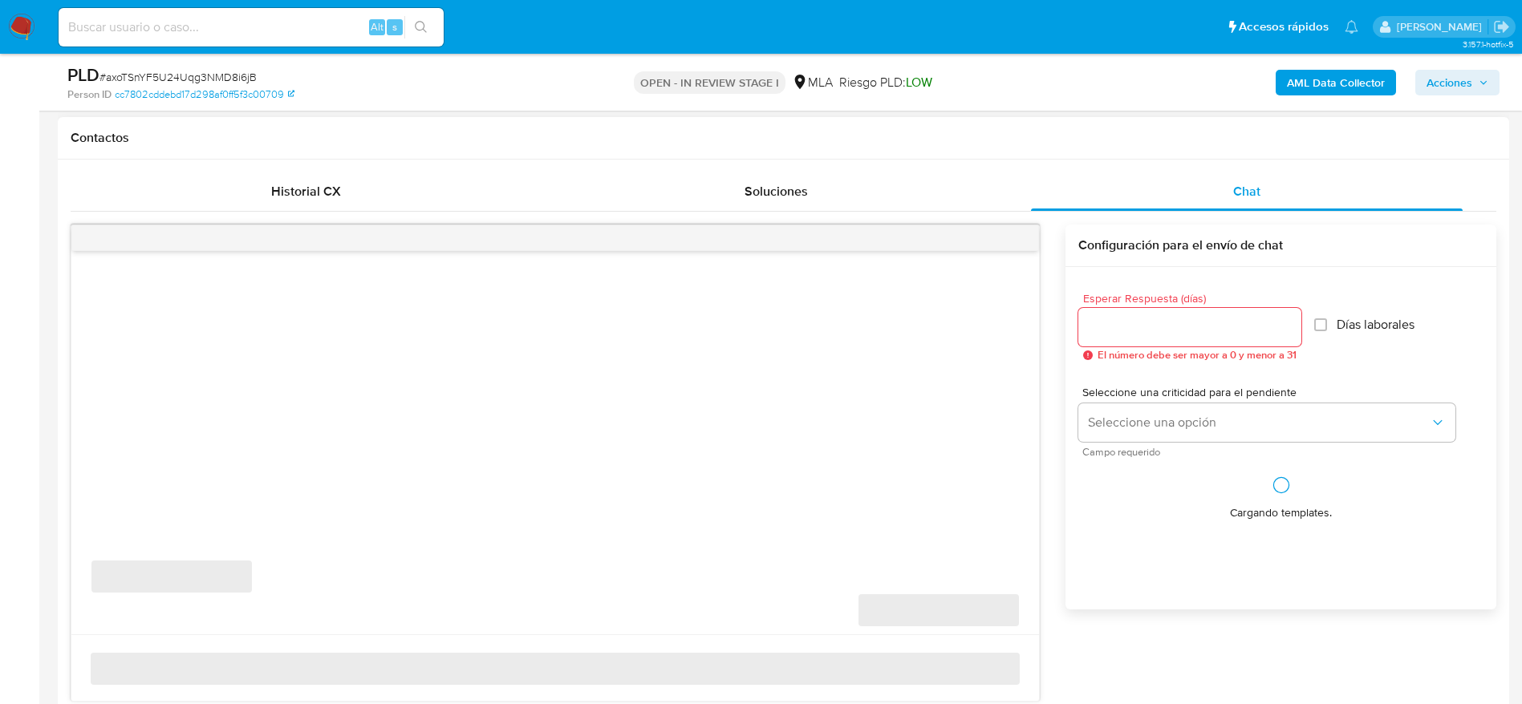
select select "10"
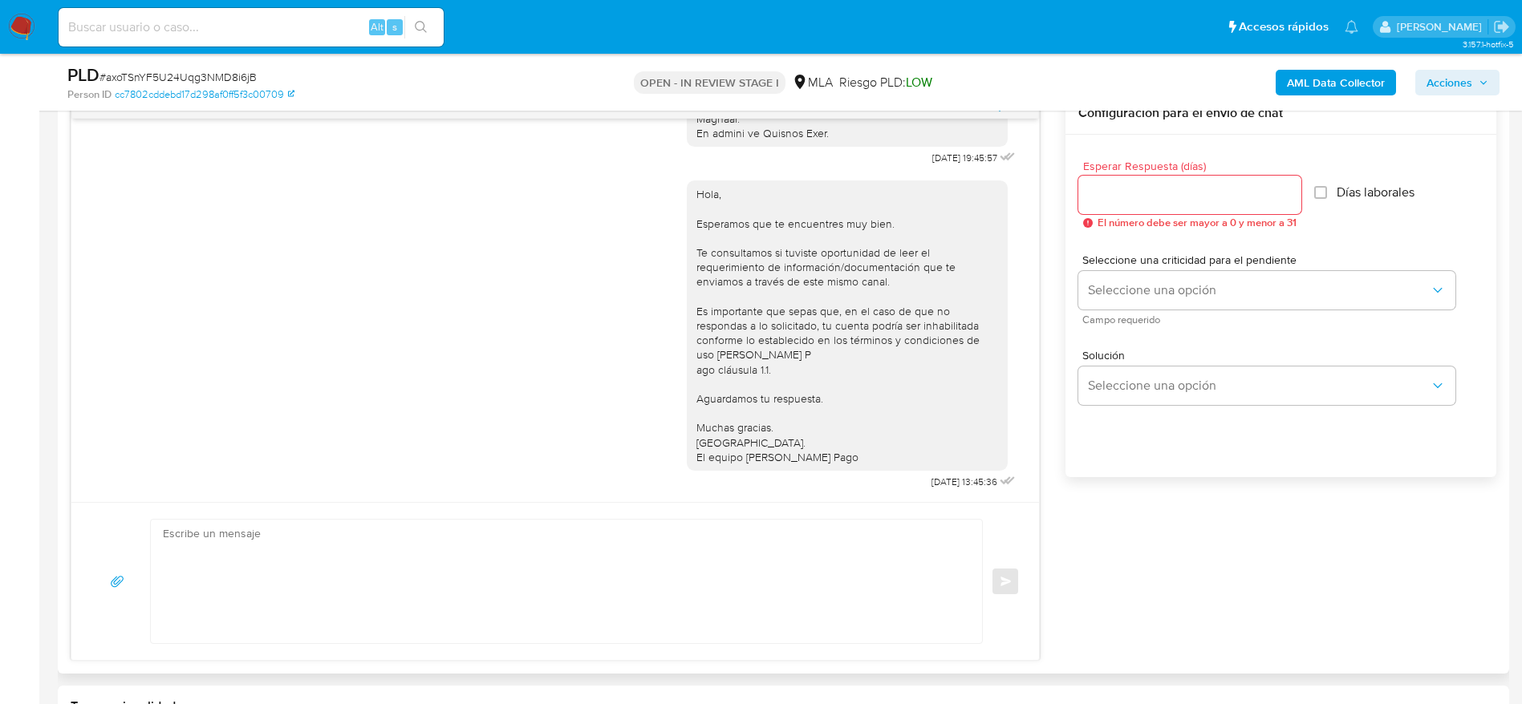
scroll to position [962, 0]
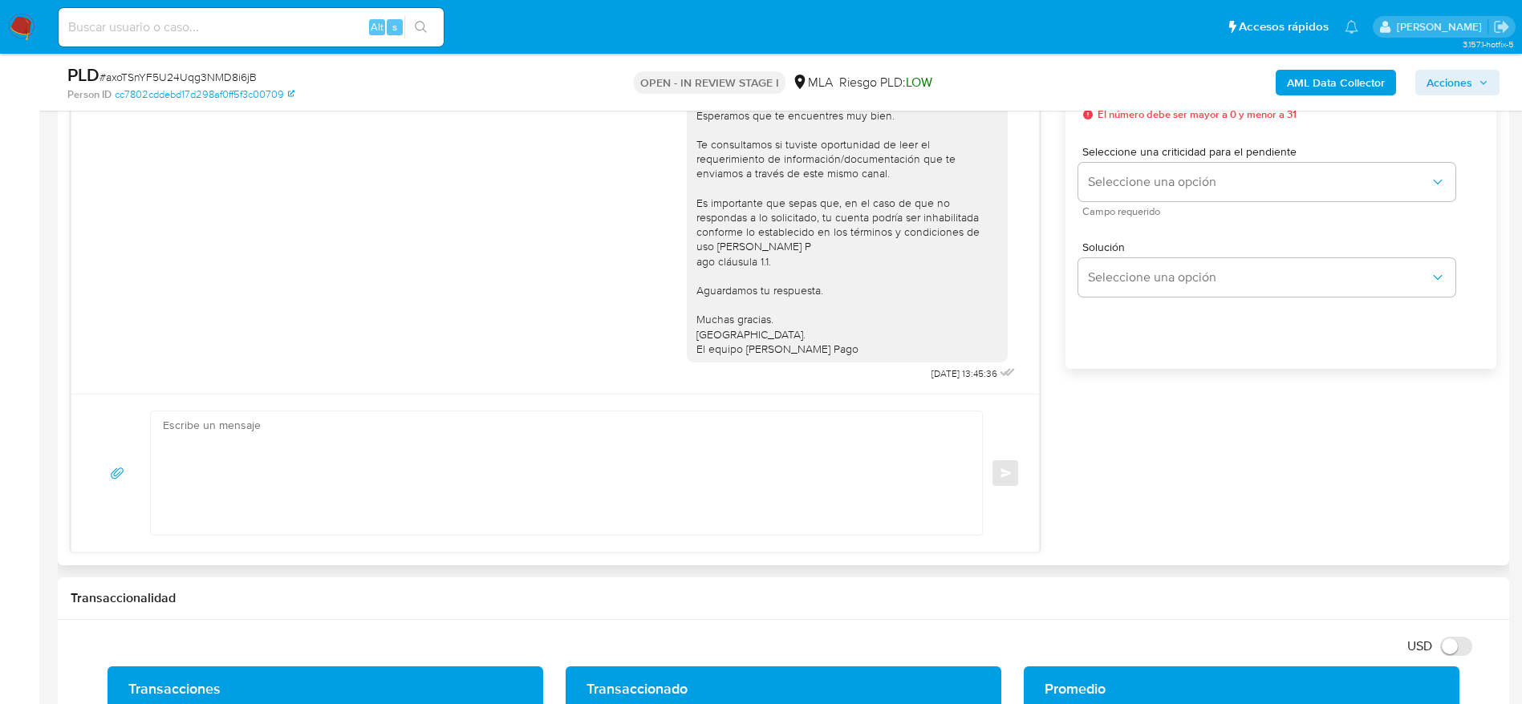
click at [452, 488] on textarea at bounding box center [562, 473] width 799 height 124
paste textarea "Hola MELI LOG SRL, En función de las operaciones registradas en la cuenta de la…"
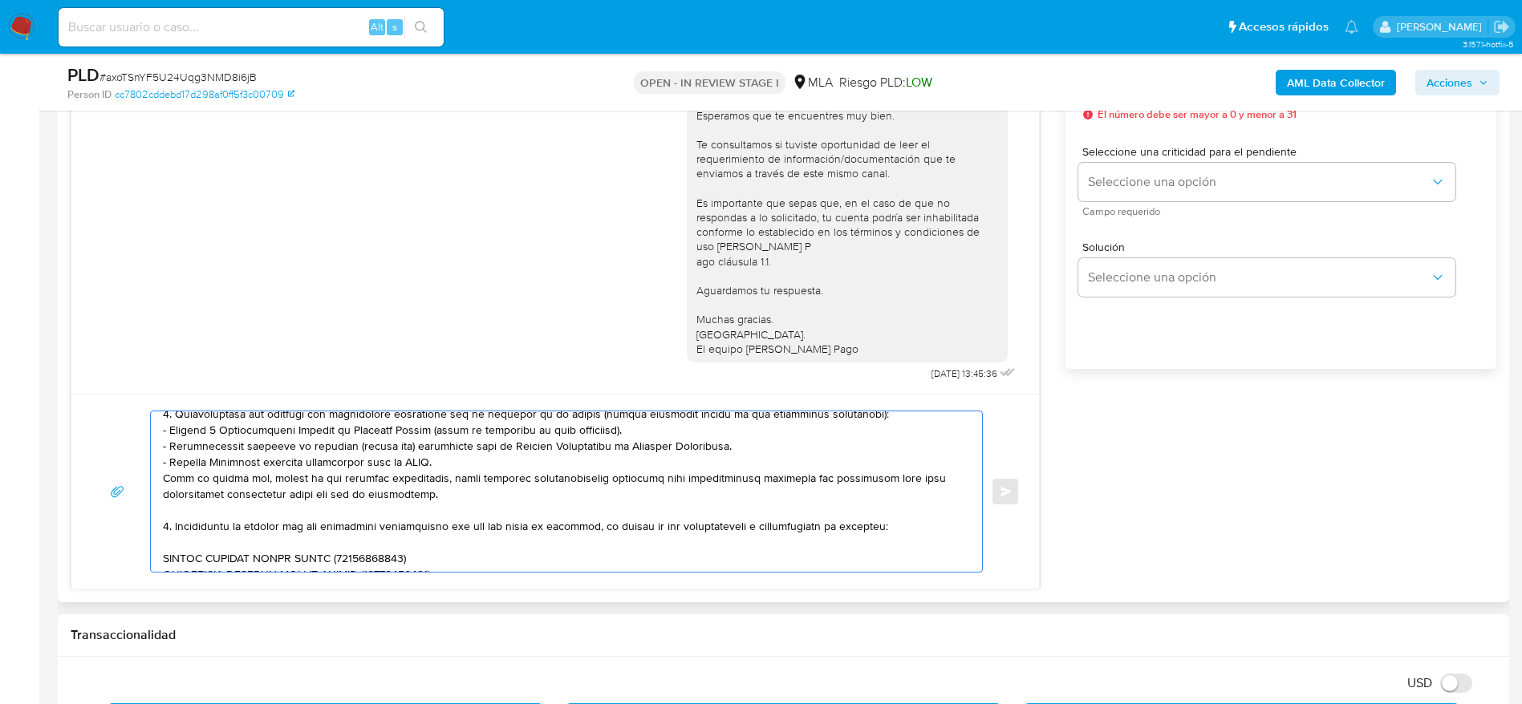
scroll to position [75, 0]
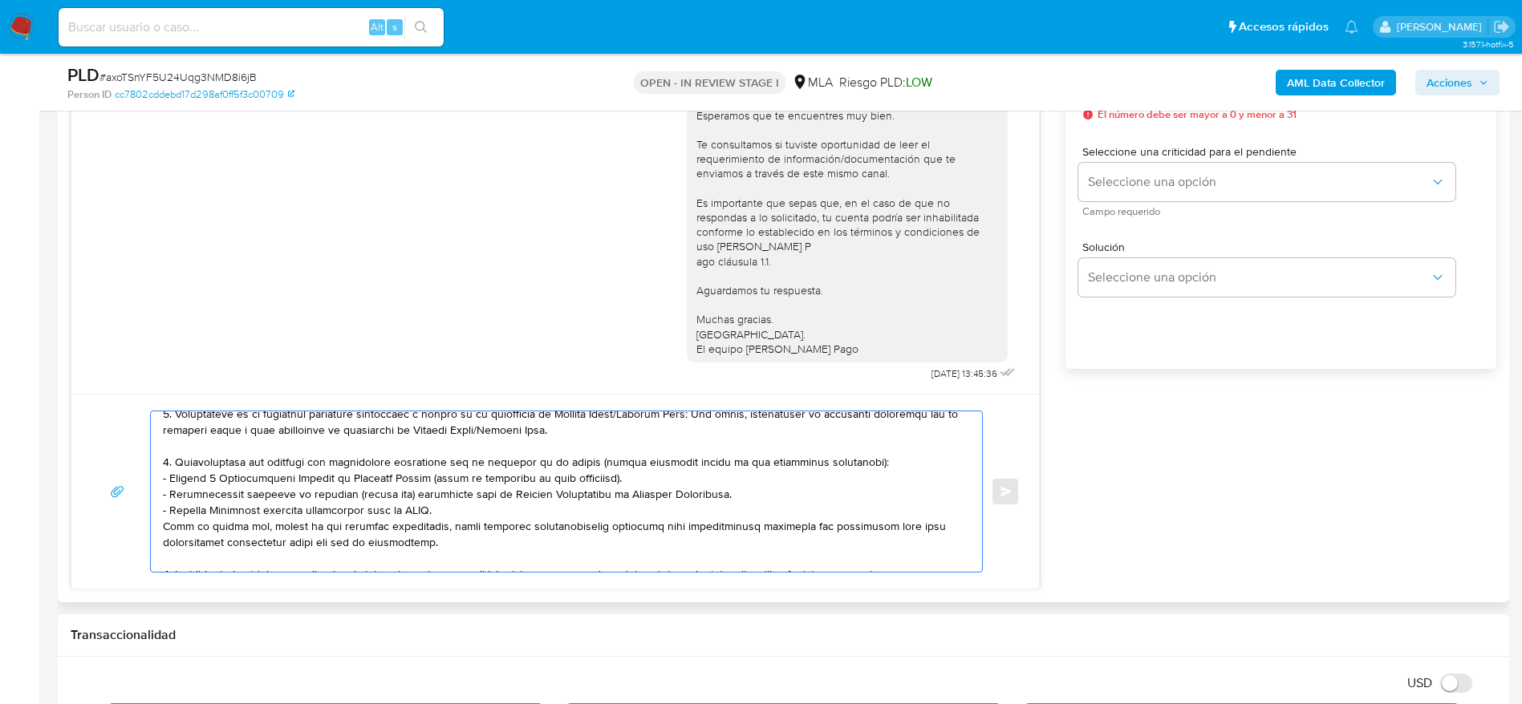
click at [476, 519] on textarea at bounding box center [562, 491] width 799 height 160
click at [479, 505] on textarea at bounding box center [562, 491] width 799 height 160
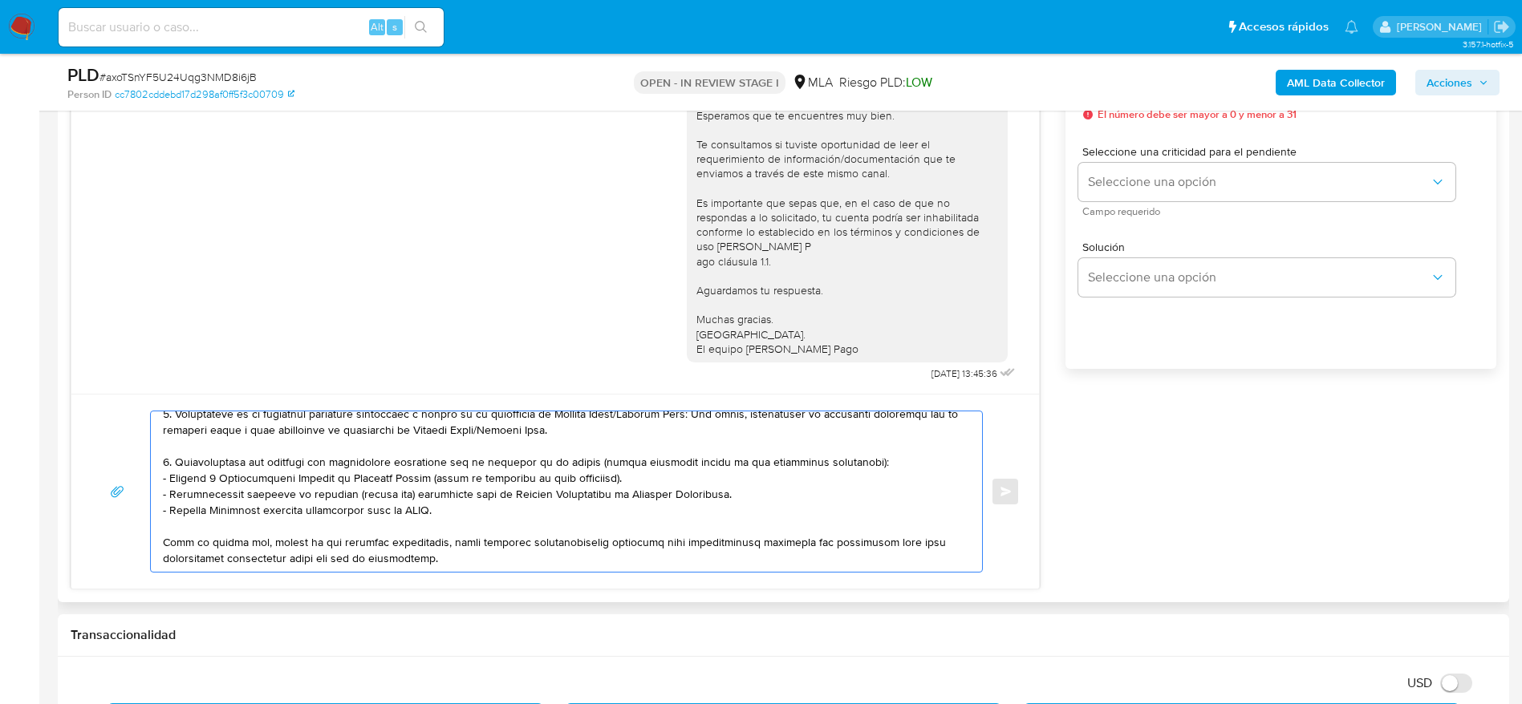
click at [893, 460] on textarea at bounding box center [562, 491] width 799 height 160
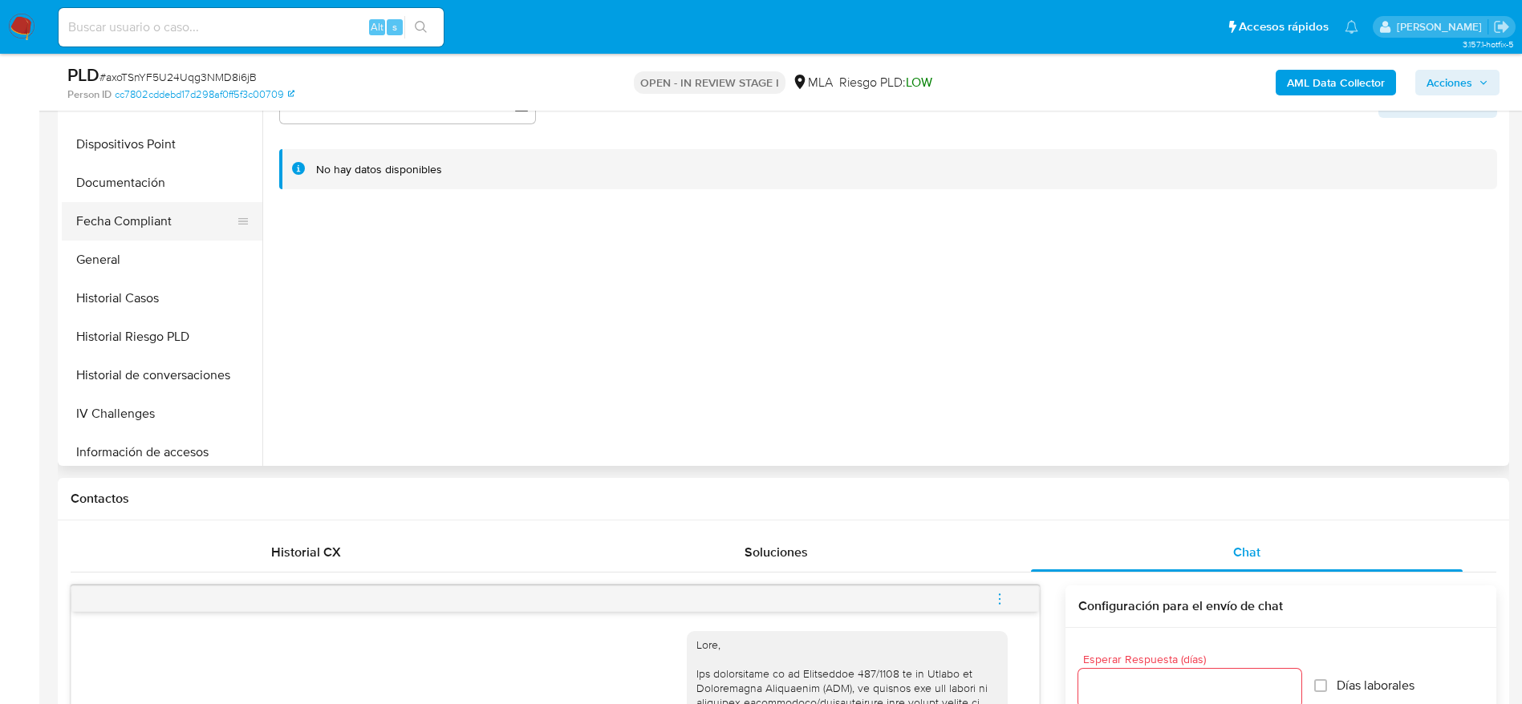
scroll to position [361, 0]
type textarea "Hola MELI LOG SRL, En función de las operaciones registradas en la cuenta de la…"
click at [140, 136] on button "Documentación" at bounding box center [156, 146] width 188 height 38
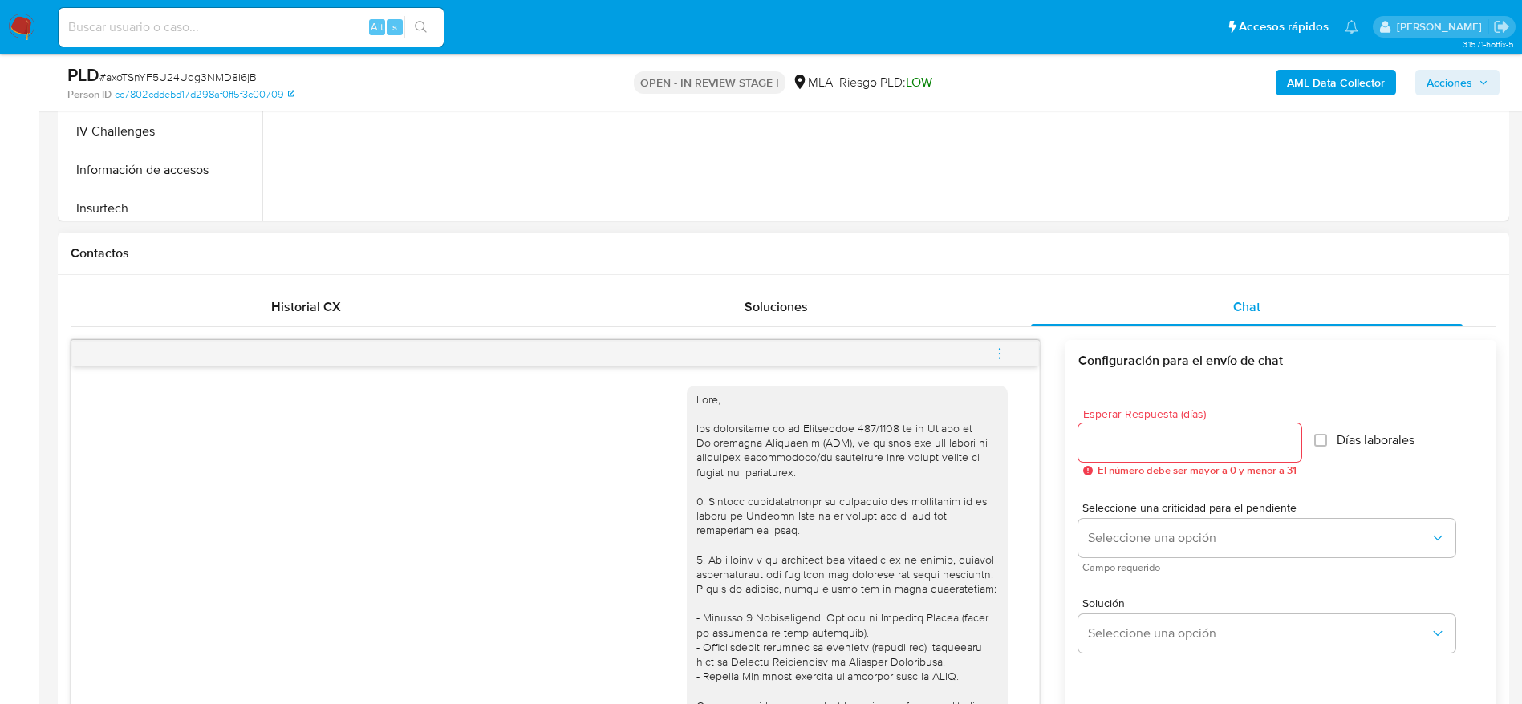
scroll to position [842, 0]
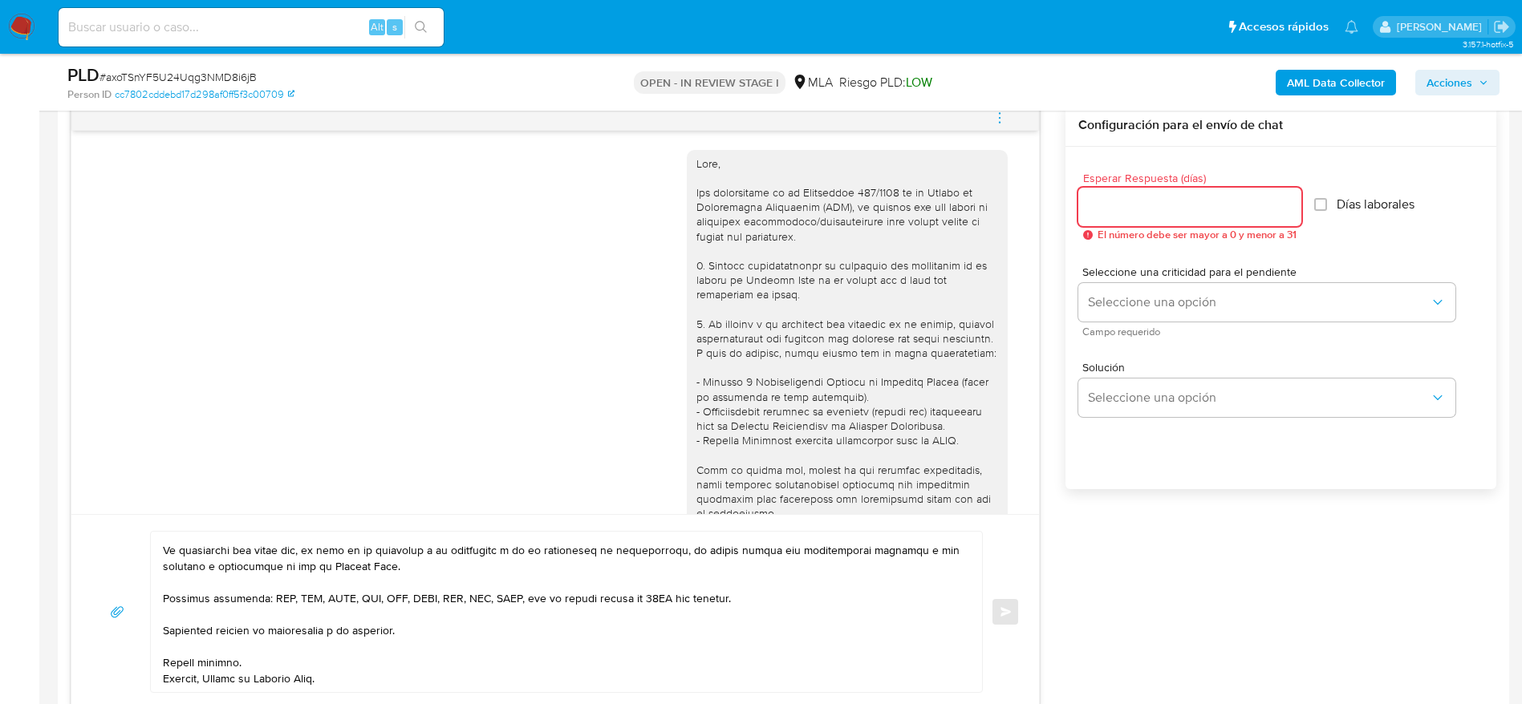
click at [1119, 209] on input "Esperar Respuesta (días)" at bounding box center [1189, 207] width 223 height 21
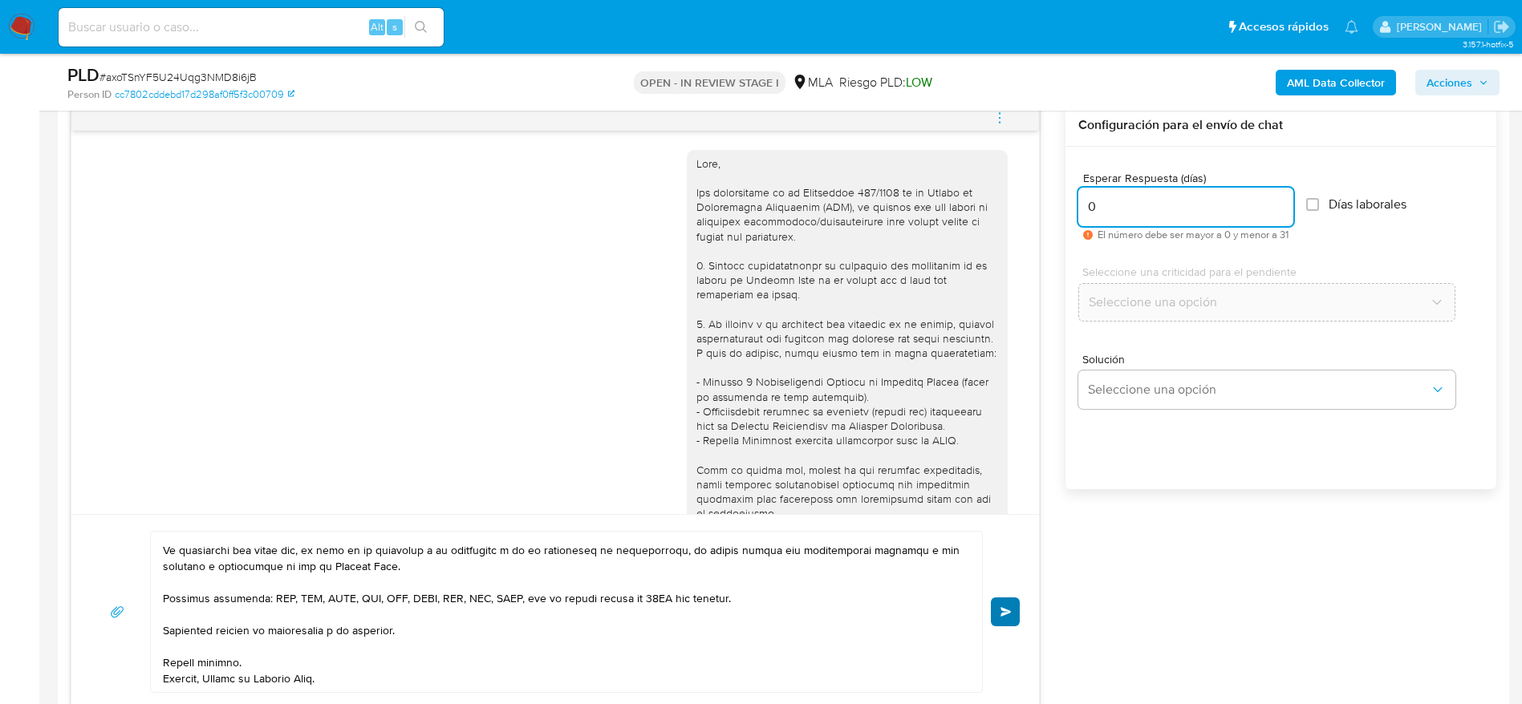
type input "0"
click at [1009, 623] on button "Enviar" at bounding box center [1005, 612] width 29 height 29
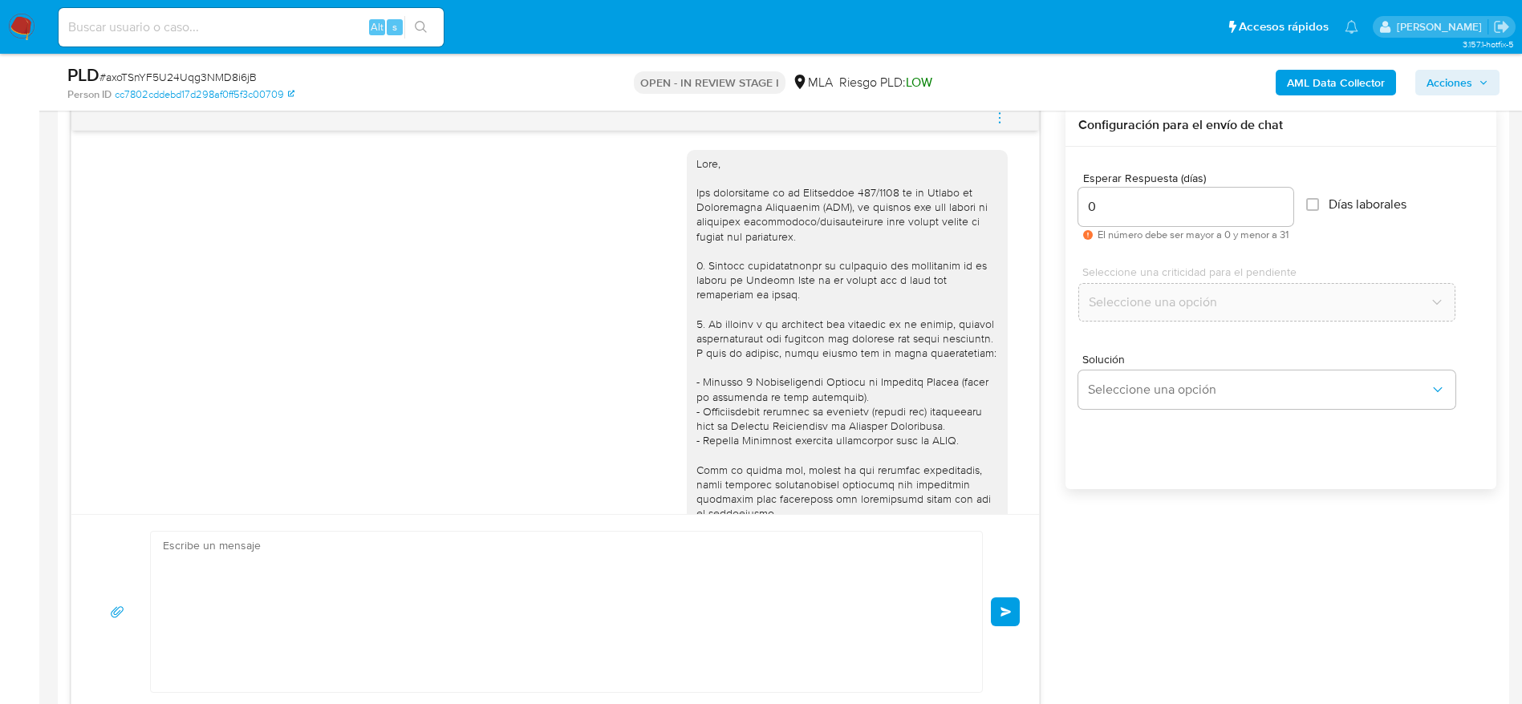
scroll to position [1567, 0]
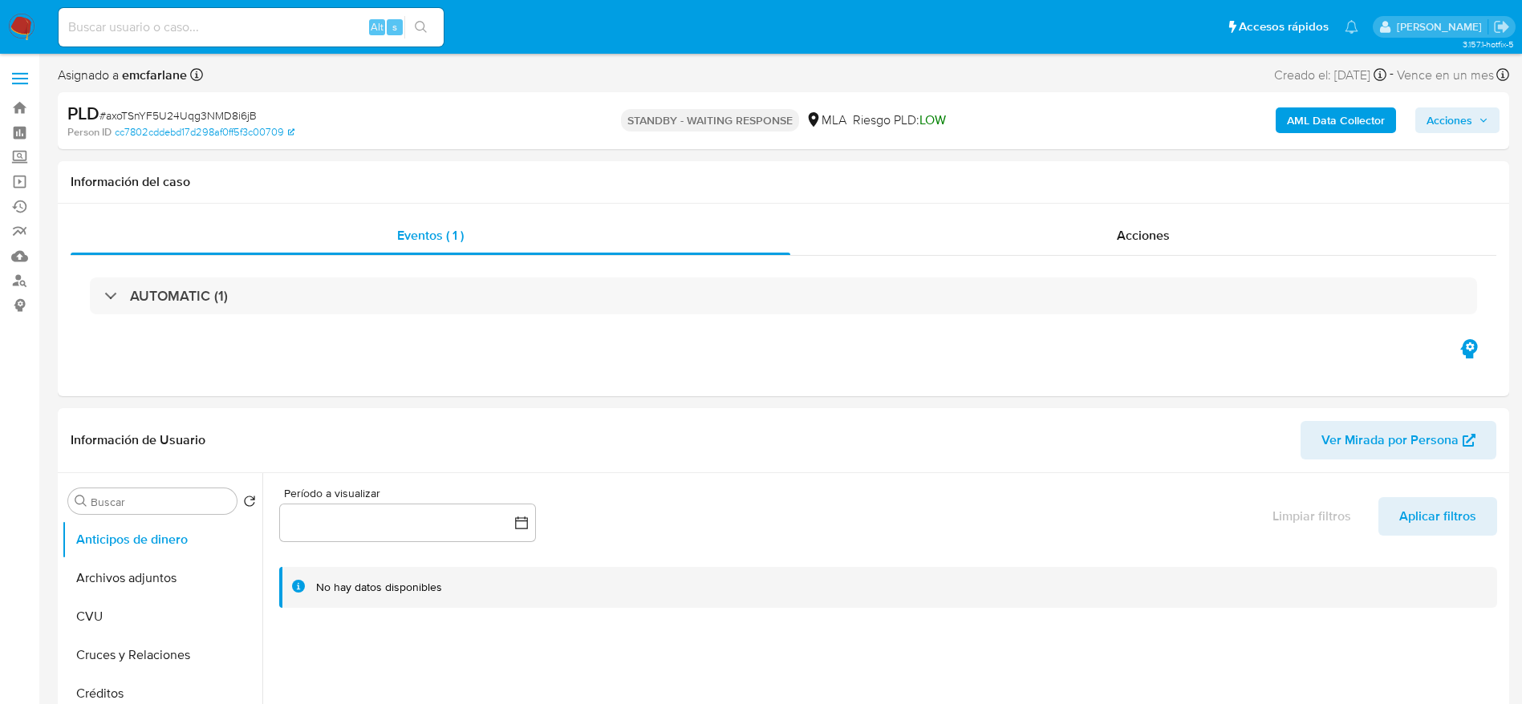
select select "10"
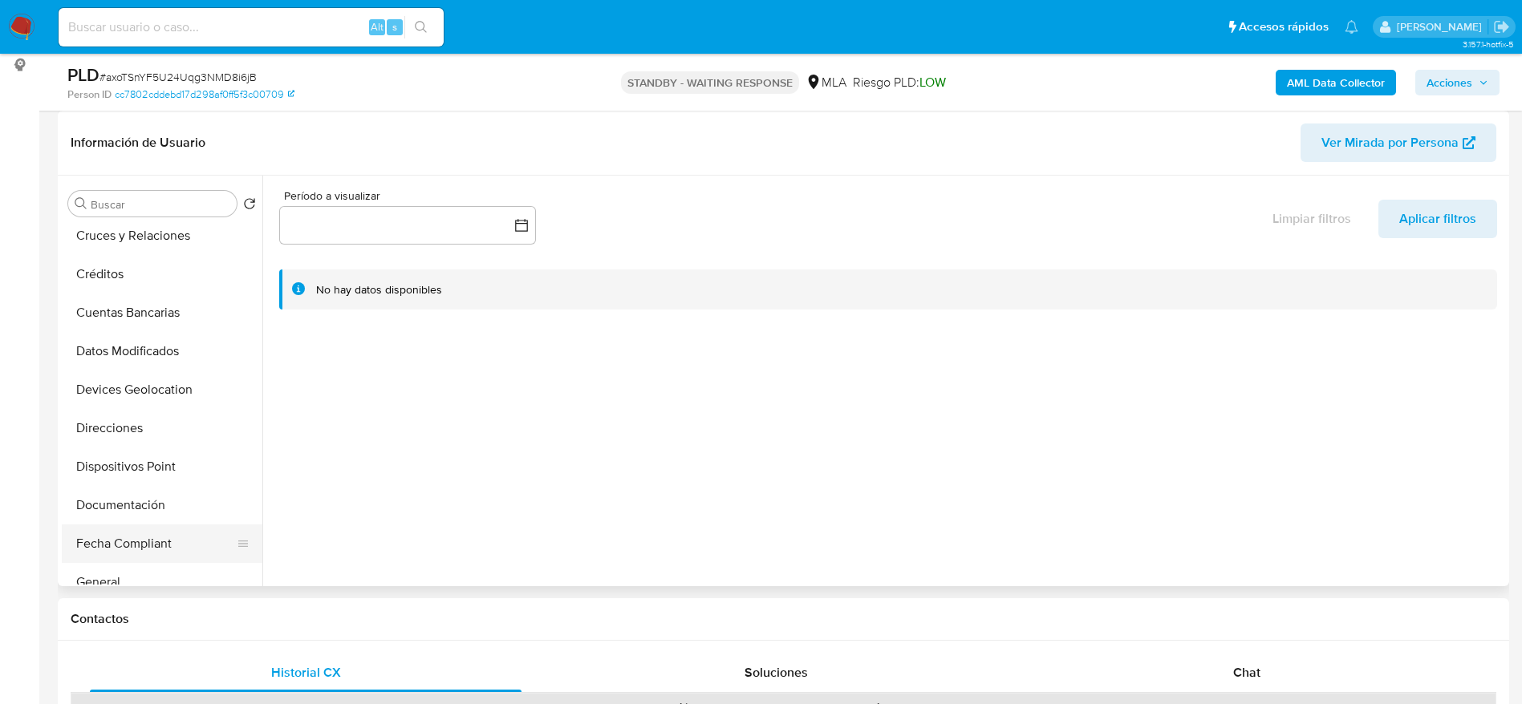
scroll to position [241, 0]
click at [124, 469] on button "General" at bounding box center [156, 463] width 188 height 38
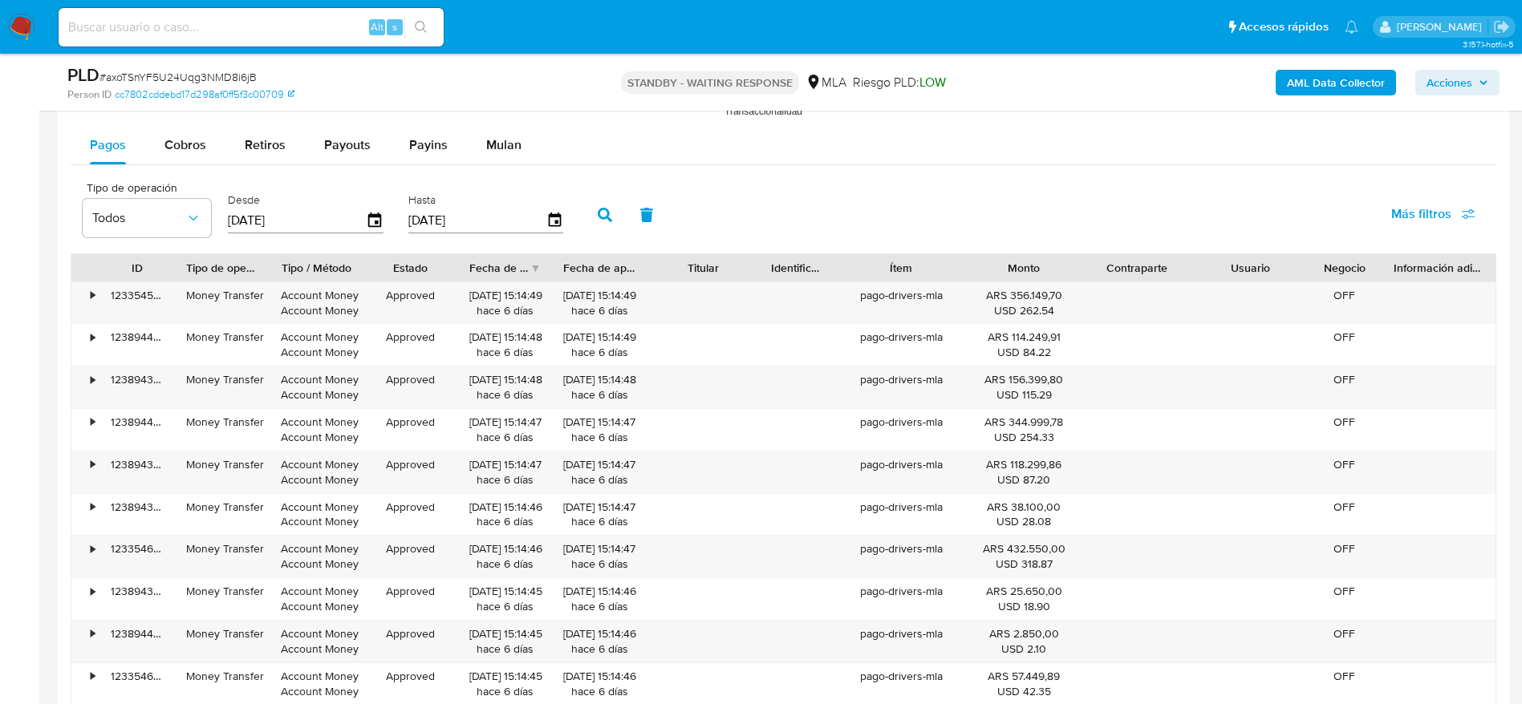
scroll to position [1186, 0]
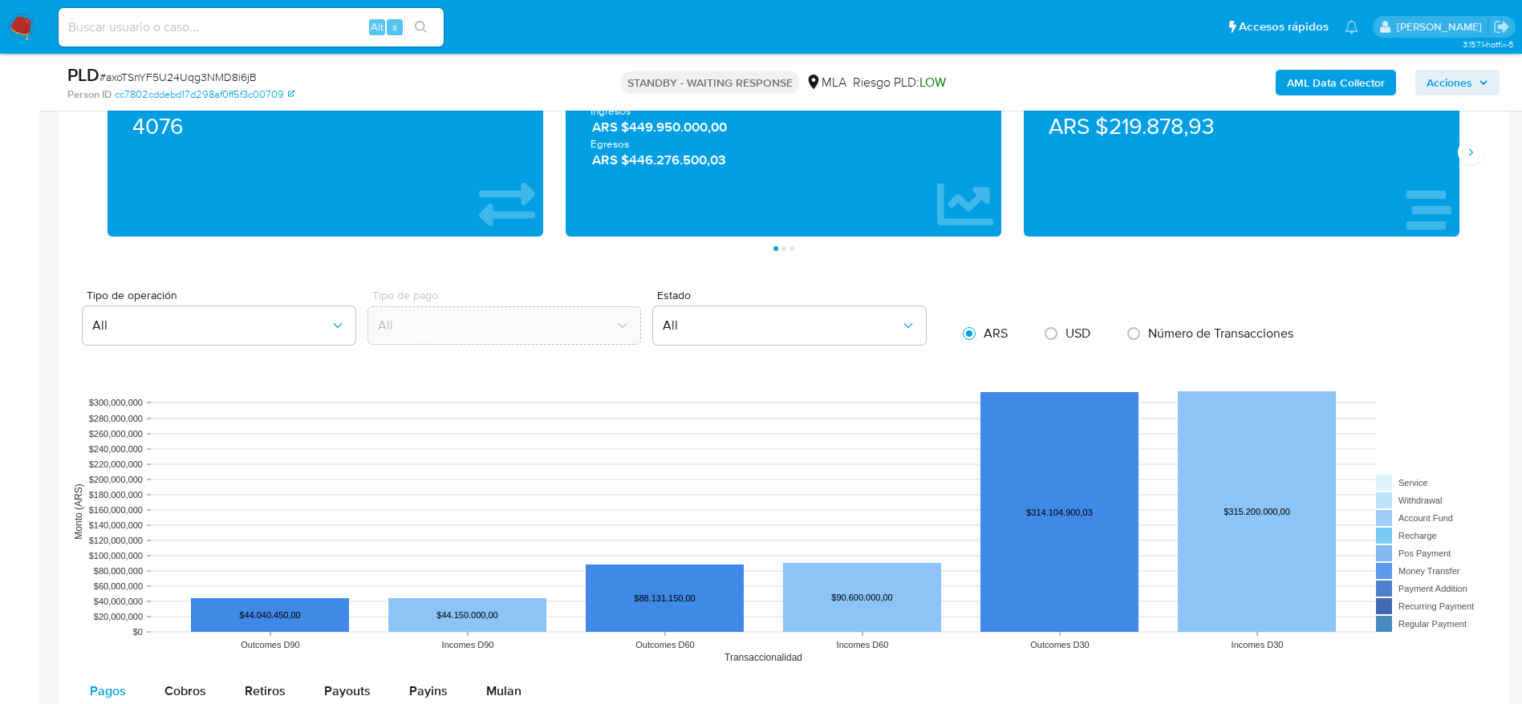
click at [319, 30] on input at bounding box center [251, 27] width 385 height 21
paste input "ZLNCth85SGpYXzmRC7Ua8TxB"
type input "ZLNCth85SGpYXzmRC7Ua8TxB"
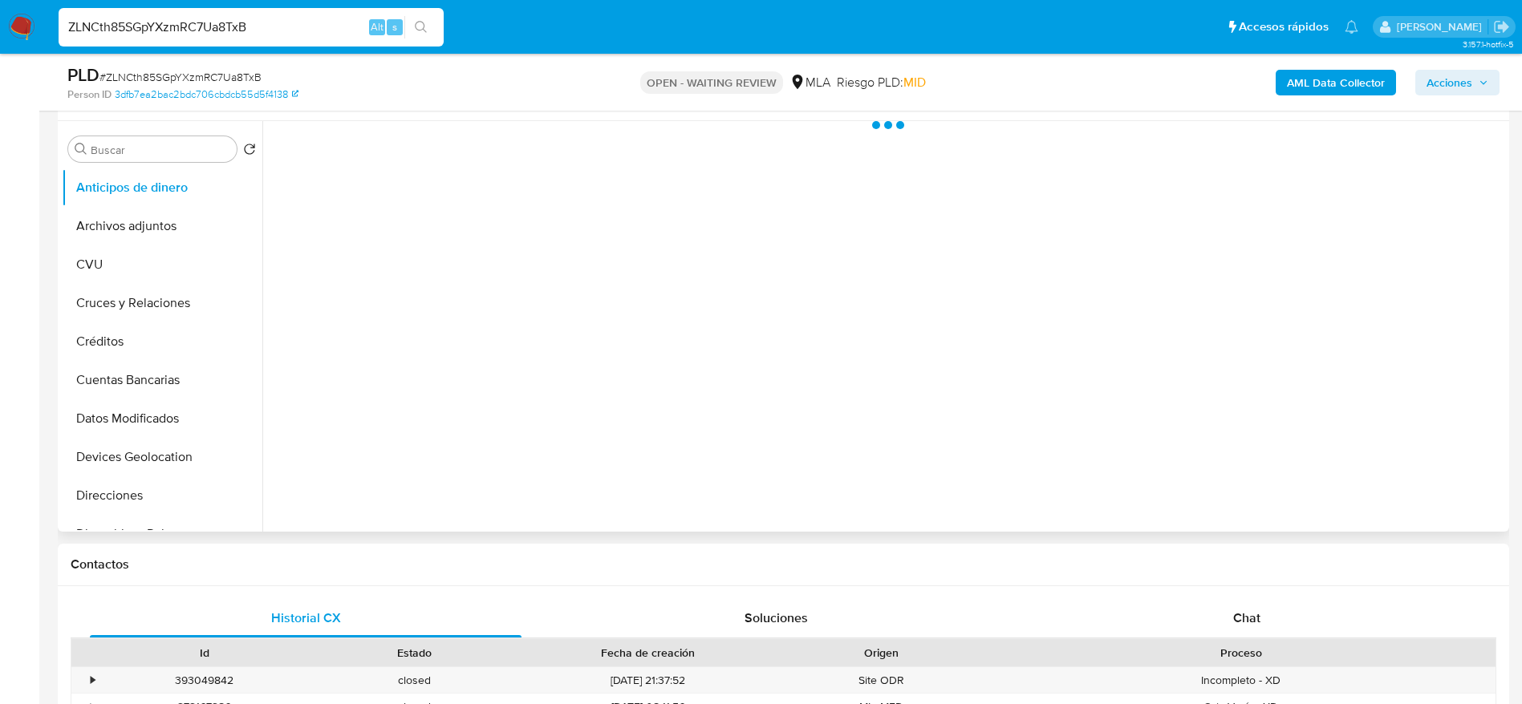
scroll to position [361, 0]
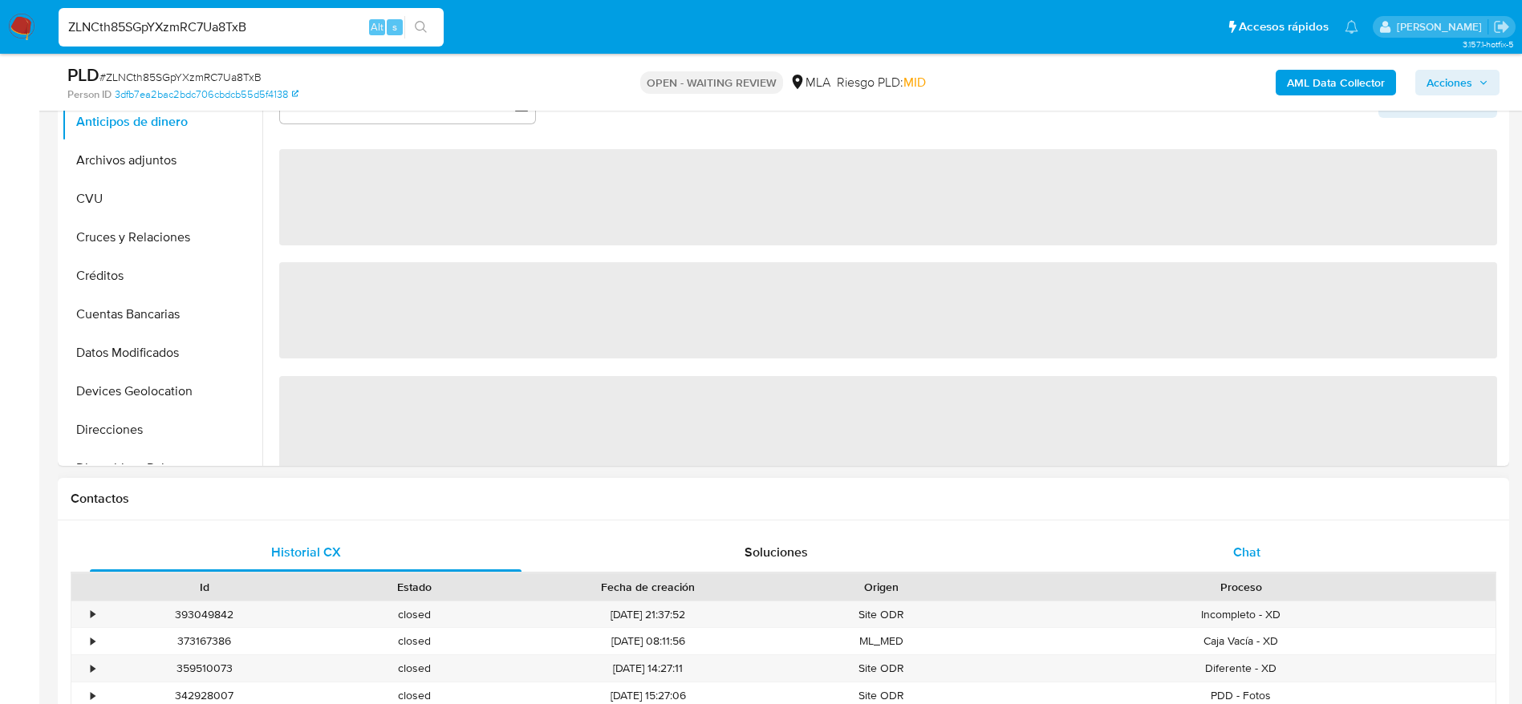
click at [1261, 565] on div "Chat" at bounding box center [1247, 552] width 432 height 38
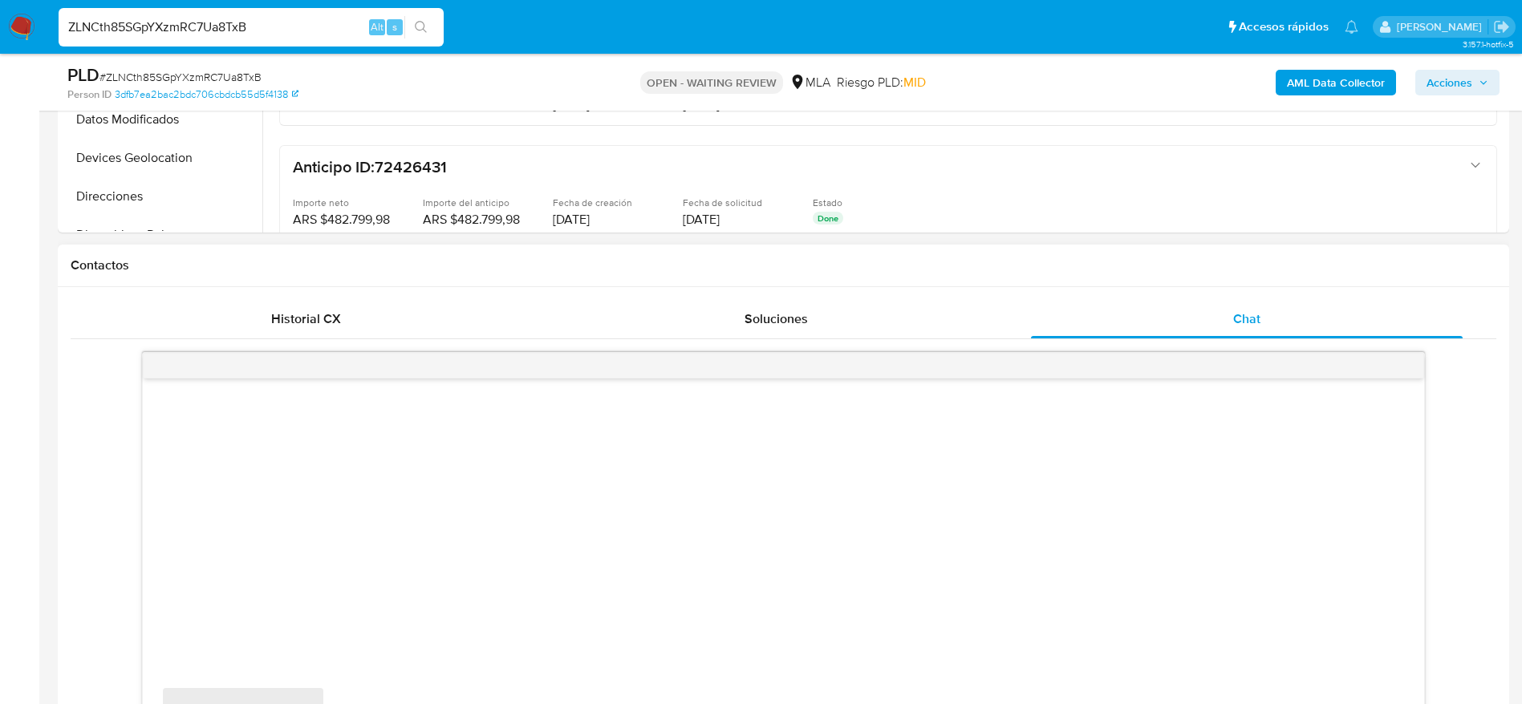
scroll to position [722, 0]
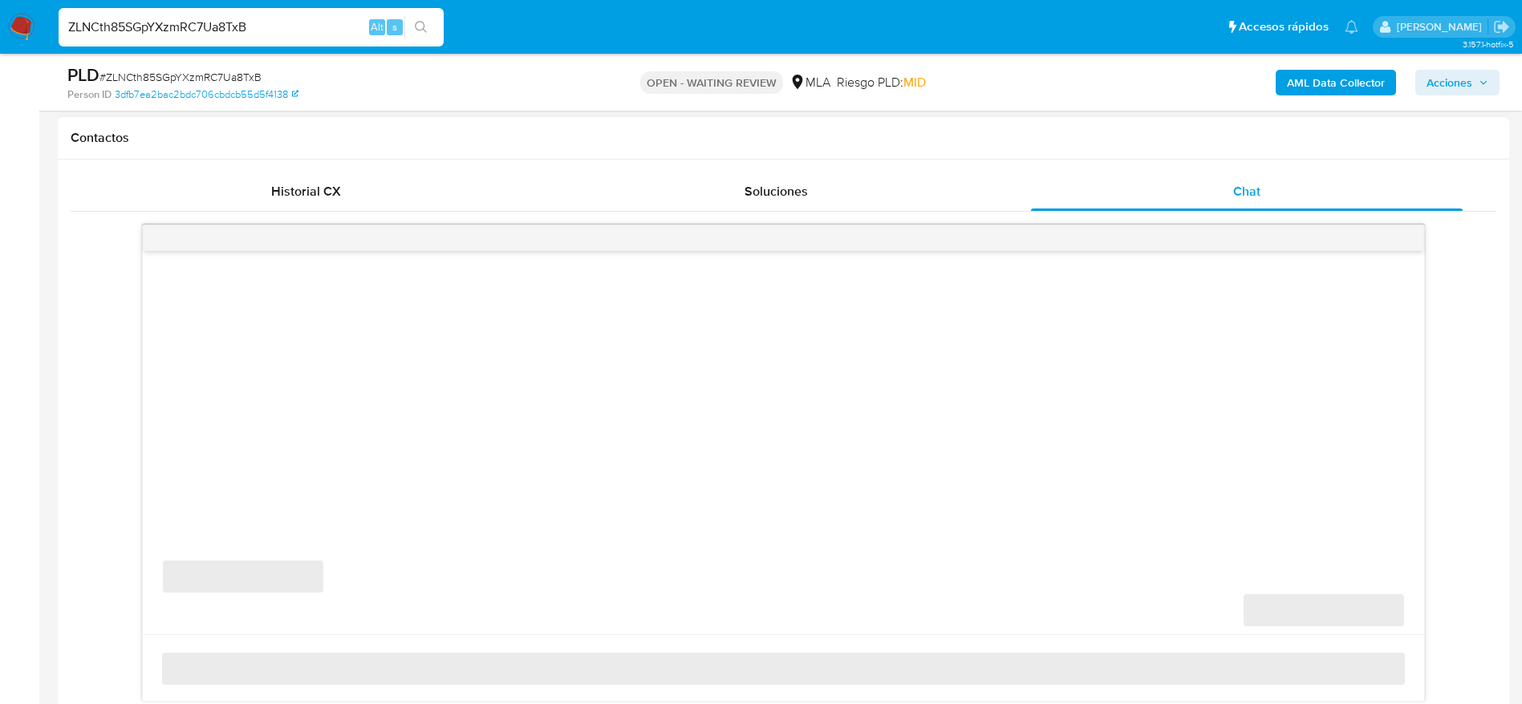
select select "10"
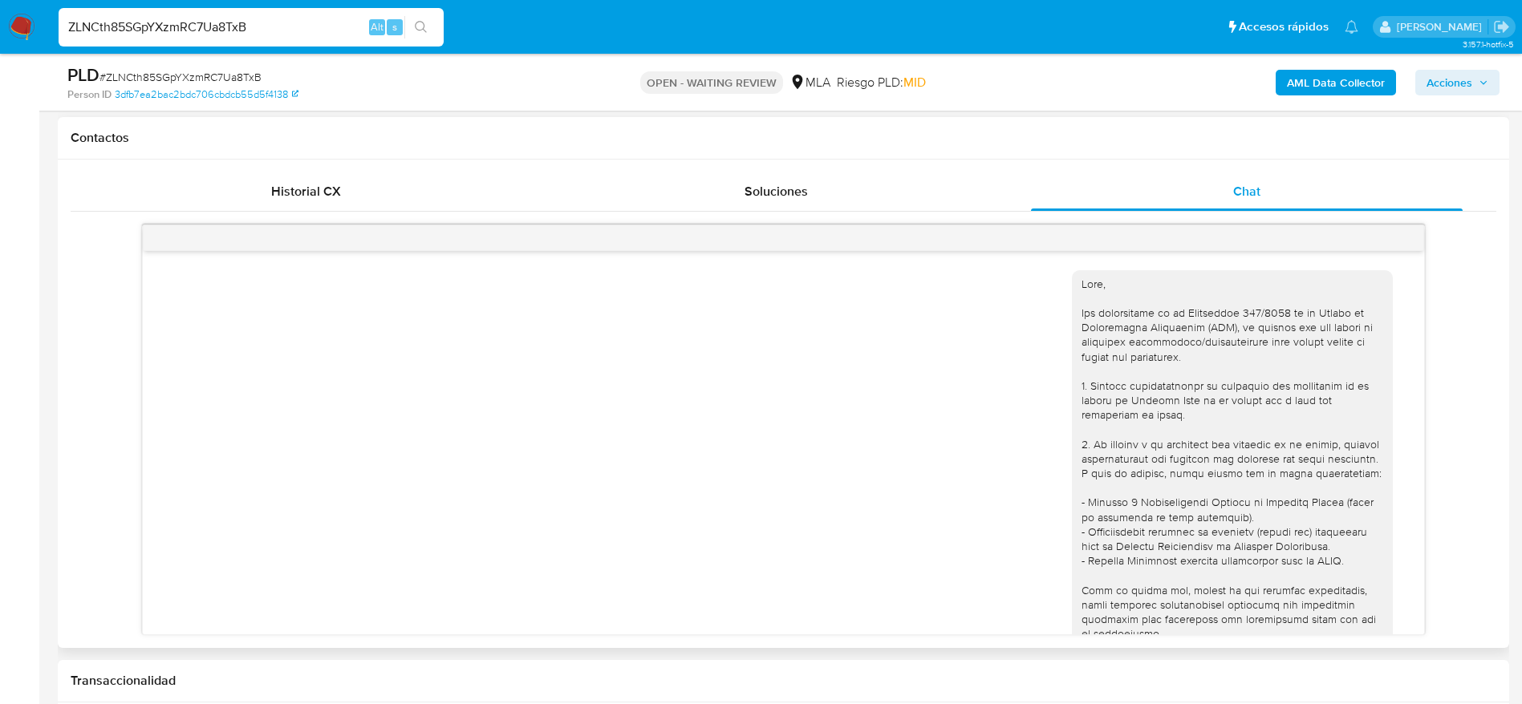
scroll to position [1060, 0]
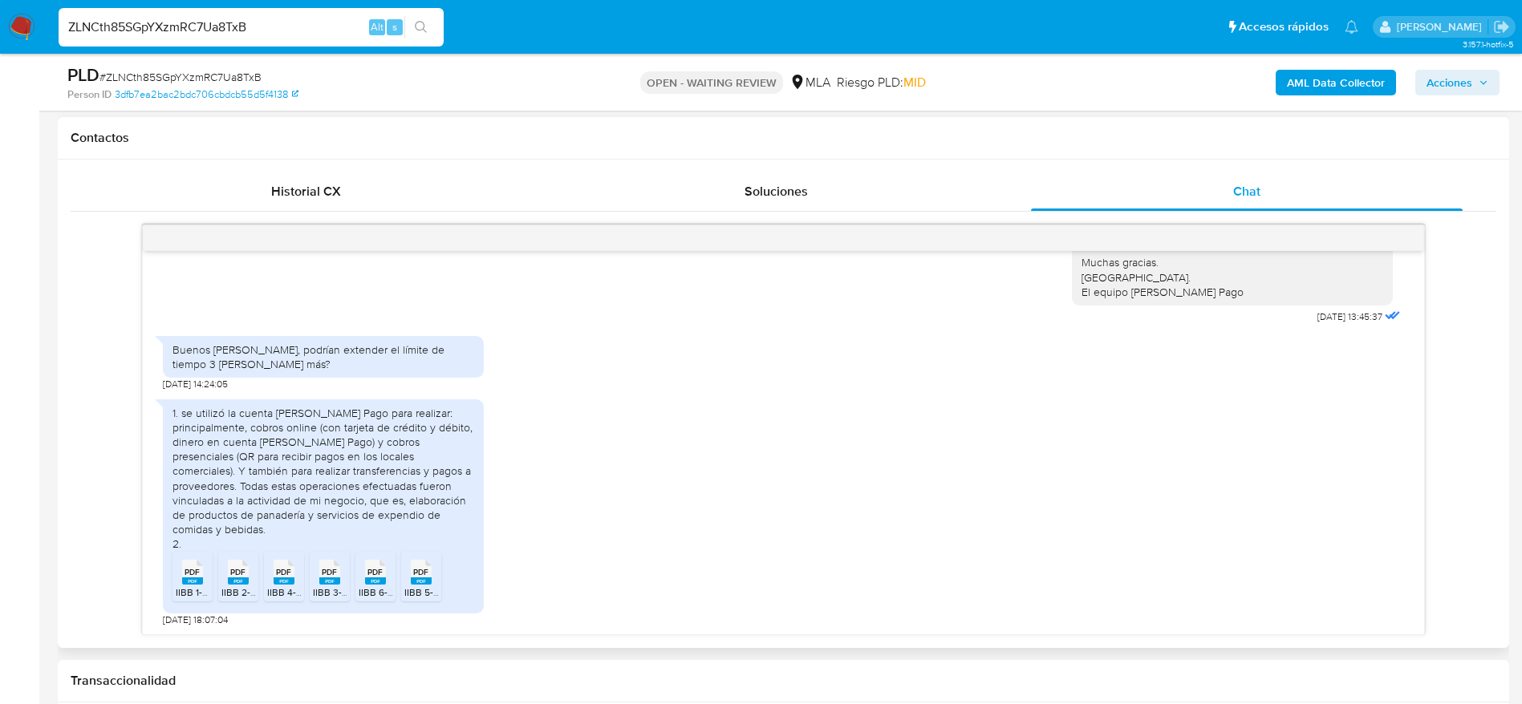
drag, startPoint x: 185, startPoint y: 579, endPoint x: 220, endPoint y: 583, distance: 34.7
click at [188, 580] on rect at bounding box center [192, 580] width 21 height 7
drag, startPoint x: 233, startPoint y: 582, endPoint x: 303, endPoint y: 593, distance: 71.3
click at [237, 585] on icon "PDF" at bounding box center [238, 572] width 21 height 28
drag, startPoint x: 271, startPoint y: 579, endPoint x: 326, endPoint y: 602, distance: 59.7
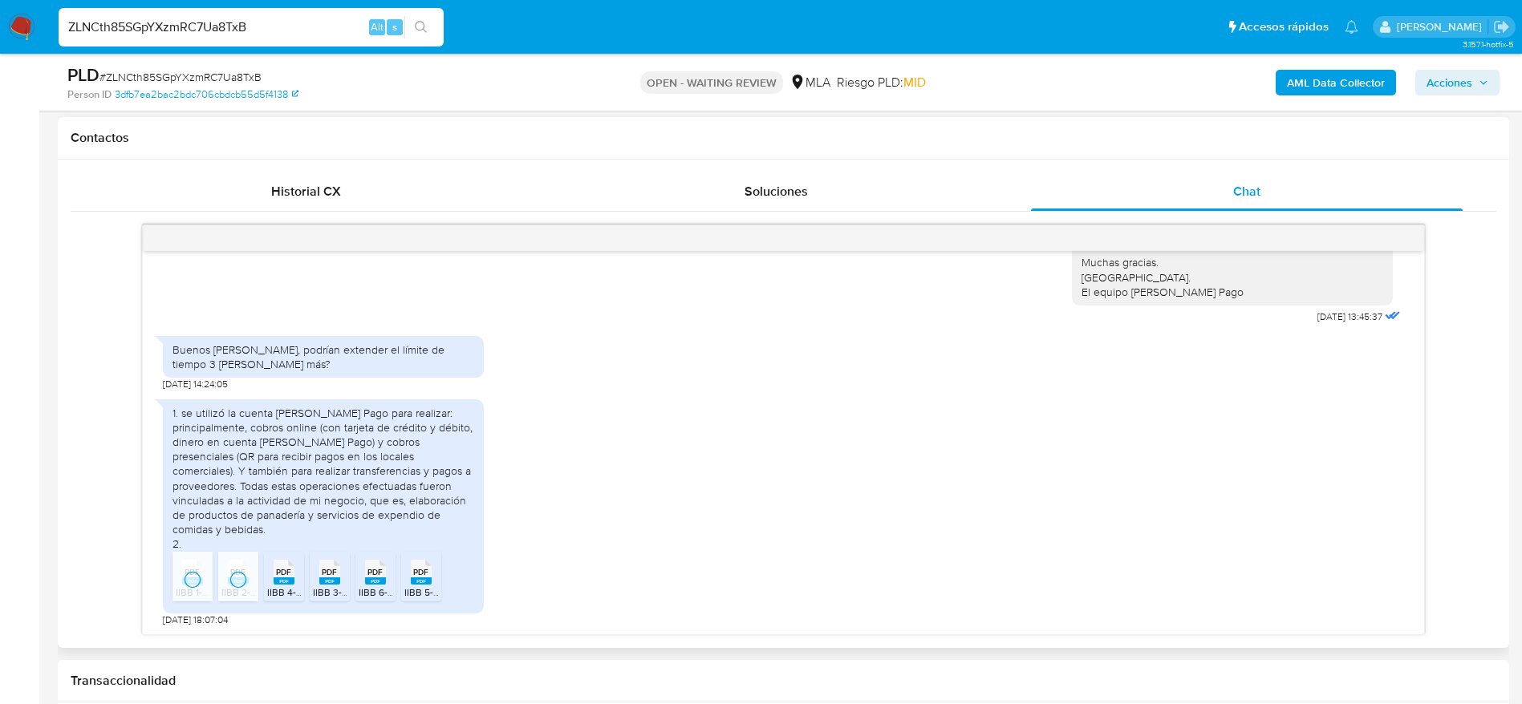
click at [273, 581] on div "PDF PDF" at bounding box center [284, 570] width 34 height 31
drag, startPoint x: 330, startPoint y: 597, endPoint x: 359, endPoint y: 594, distance: 29.1
click at [330, 597] on span "IIBB 3-2025.pdf" at bounding box center [346, 593] width 67 height 14
drag, startPoint x: 371, startPoint y: 586, endPoint x: 419, endPoint y: 587, distance: 49.0
click at [371, 586] on icon "PDF" at bounding box center [375, 572] width 21 height 28
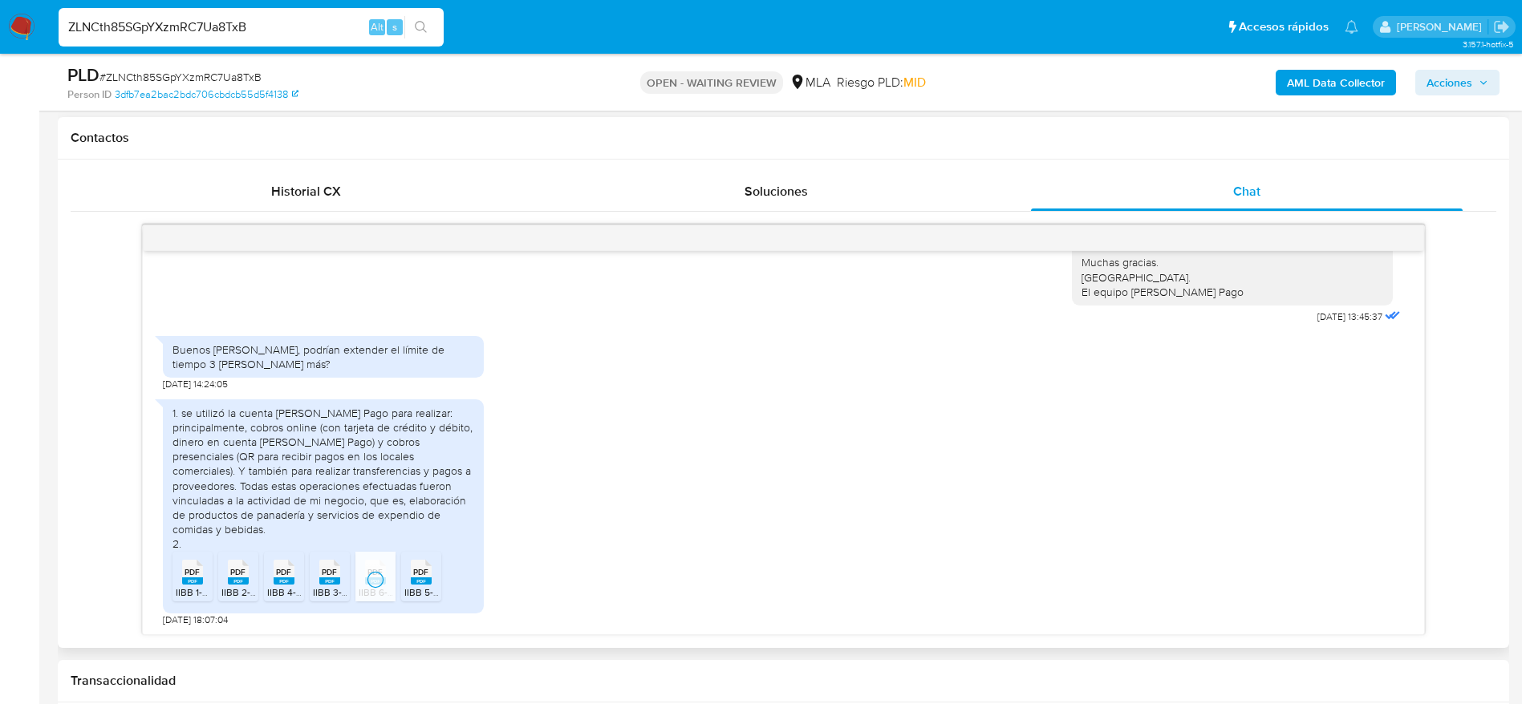
click at [420, 584] on rect at bounding box center [421, 580] width 21 height 7
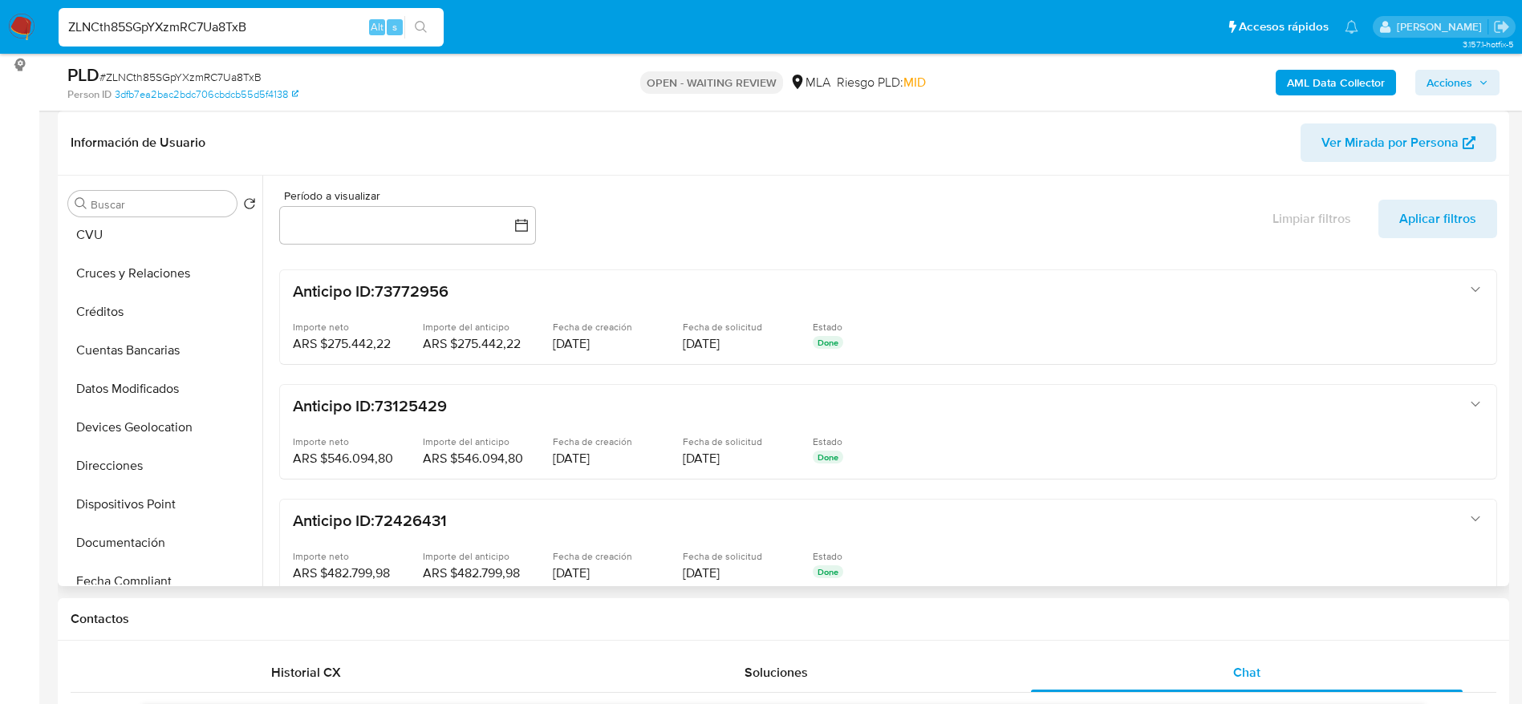
scroll to position [481, 0]
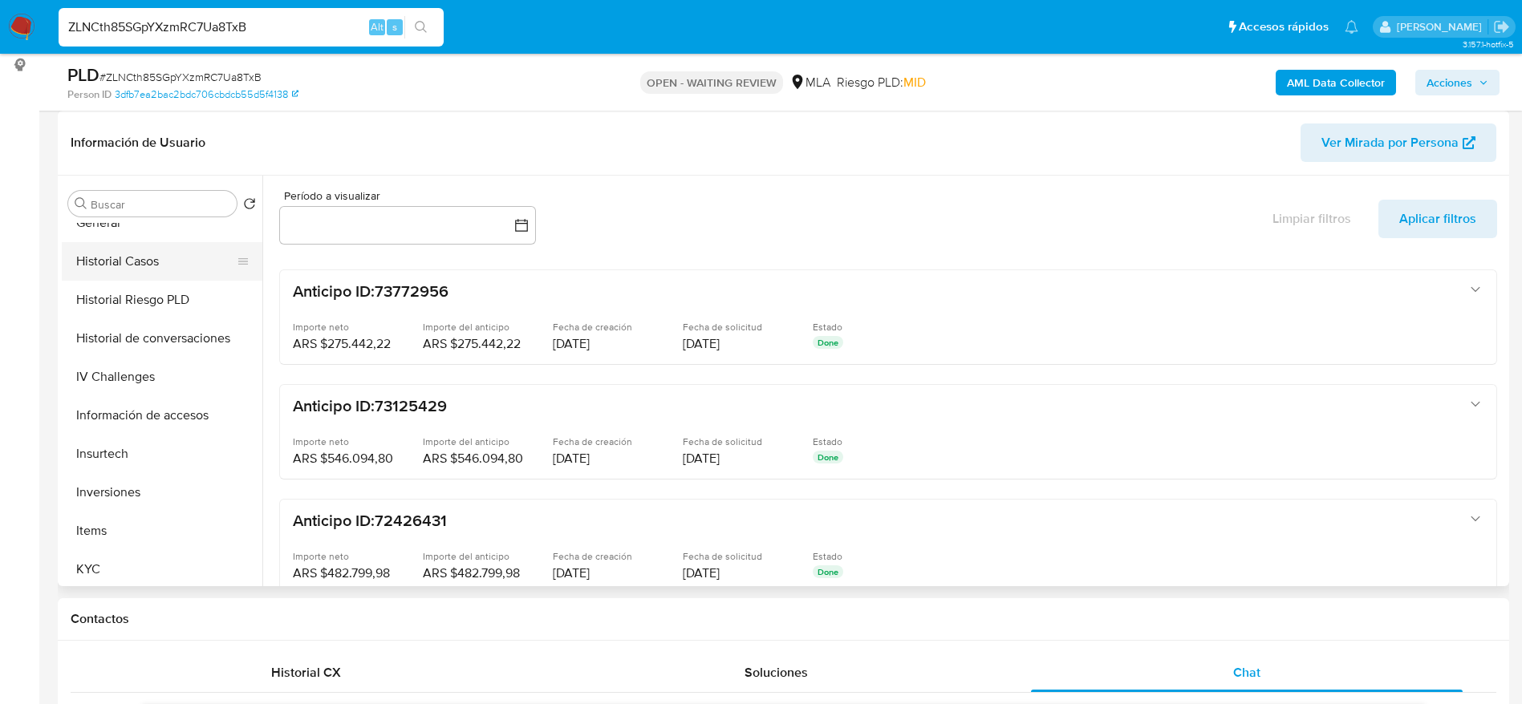
click at [140, 256] on button "Historial Casos" at bounding box center [156, 261] width 188 height 38
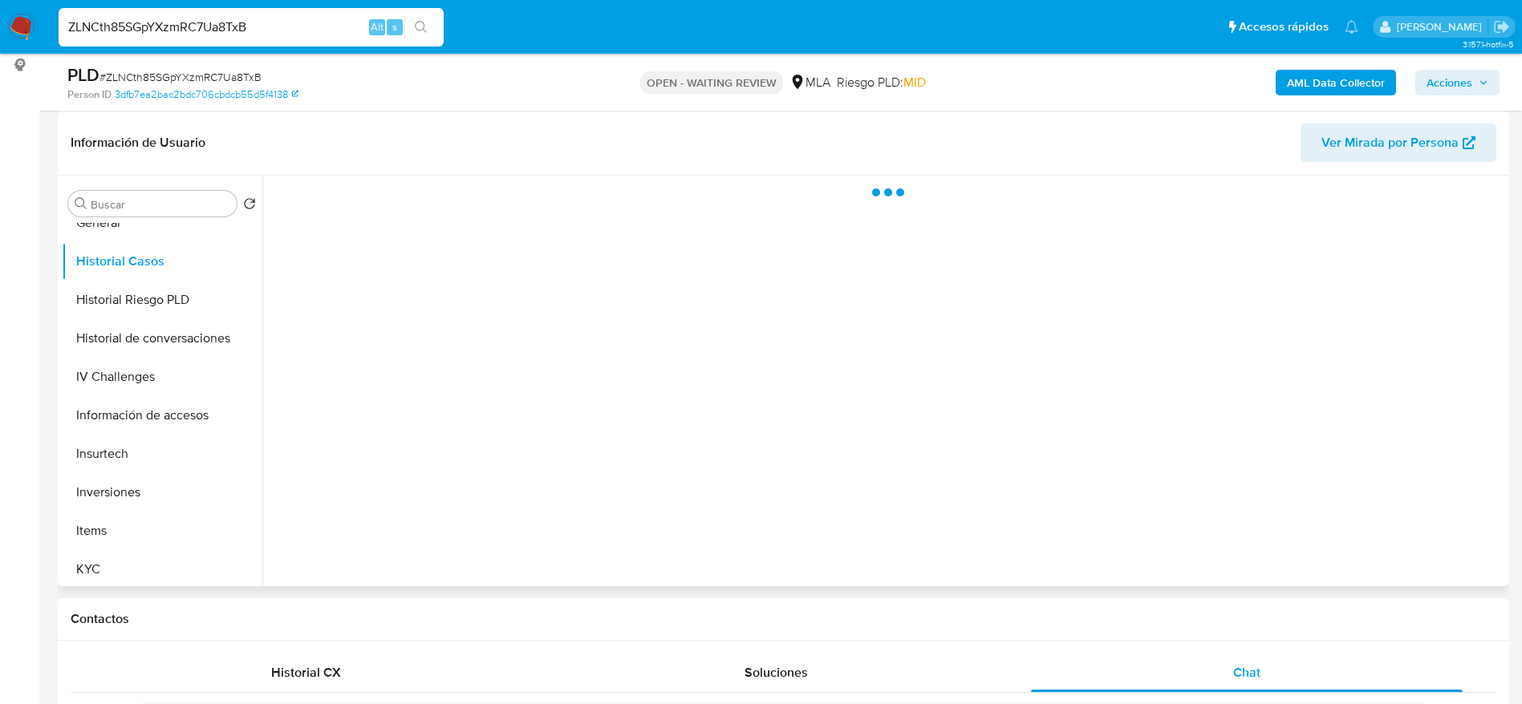
scroll to position [361, 0]
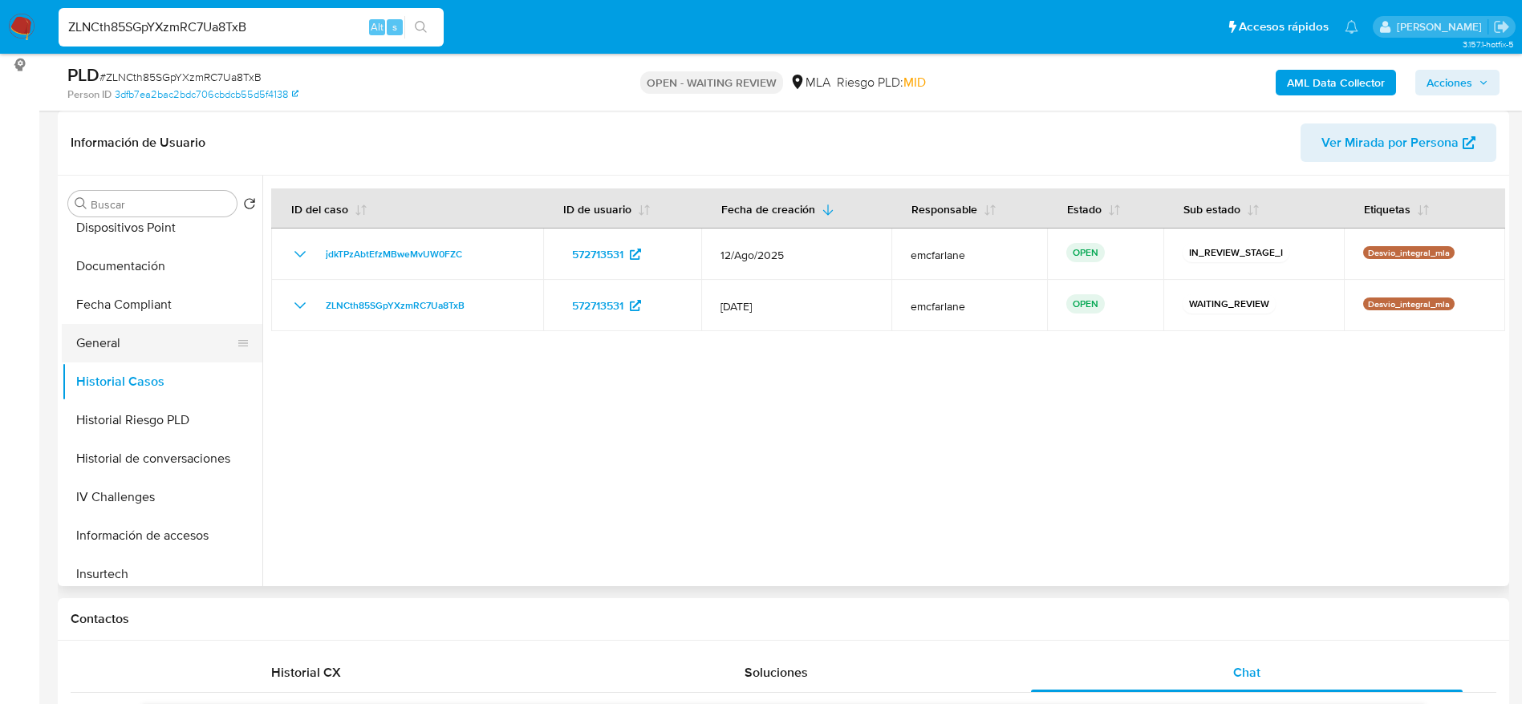
drag, startPoint x: 134, startPoint y: 353, endPoint x: 144, endPoint y: 349, distance: 11.2
click at [134, 351] on button "General" at bounding box center [156, 343] width 188 height 38
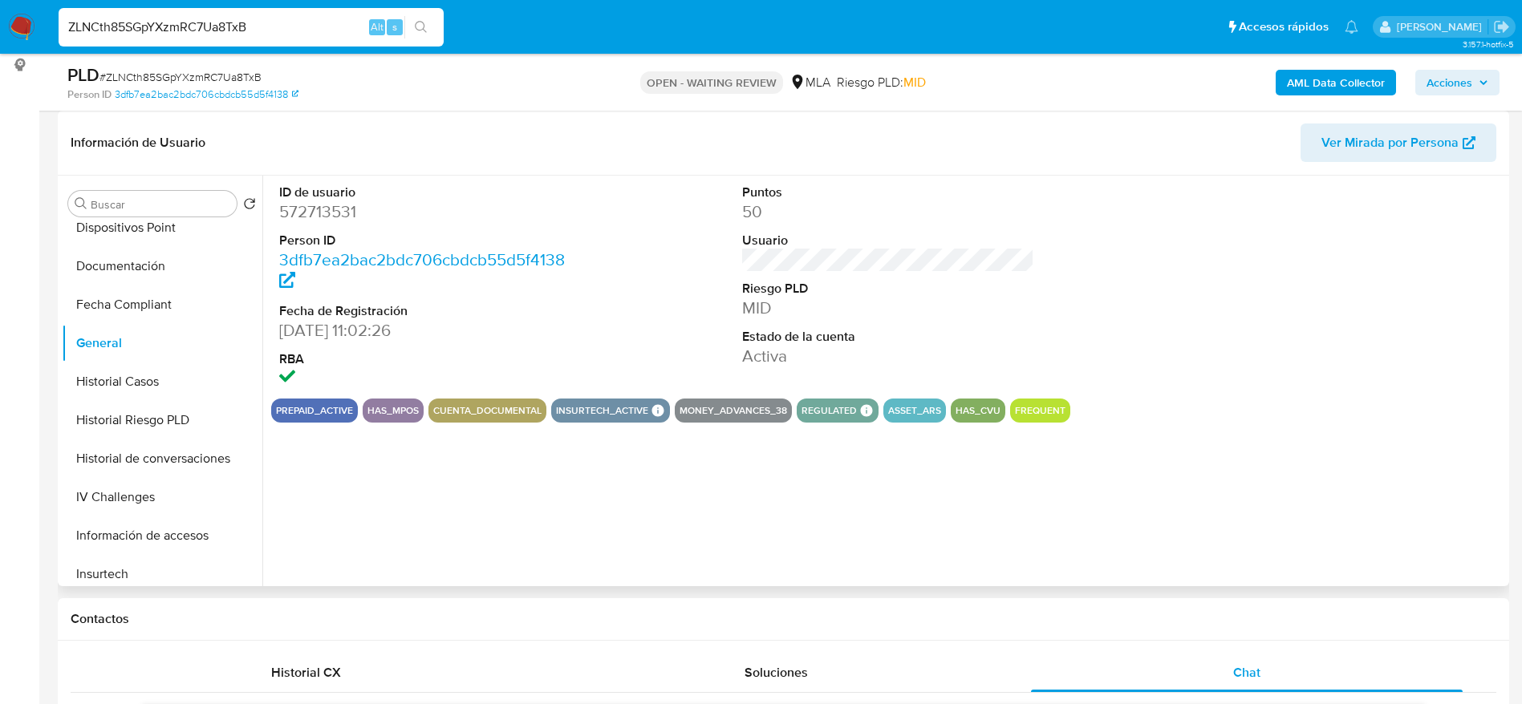
click at [339, 212] on dd "572713531" at bounding box center [425, 212] width 293 height 22
click at [339, 211] on dd "572713531" at bounding box center [425, 212] width 293 height 22
copy dd "572713531"
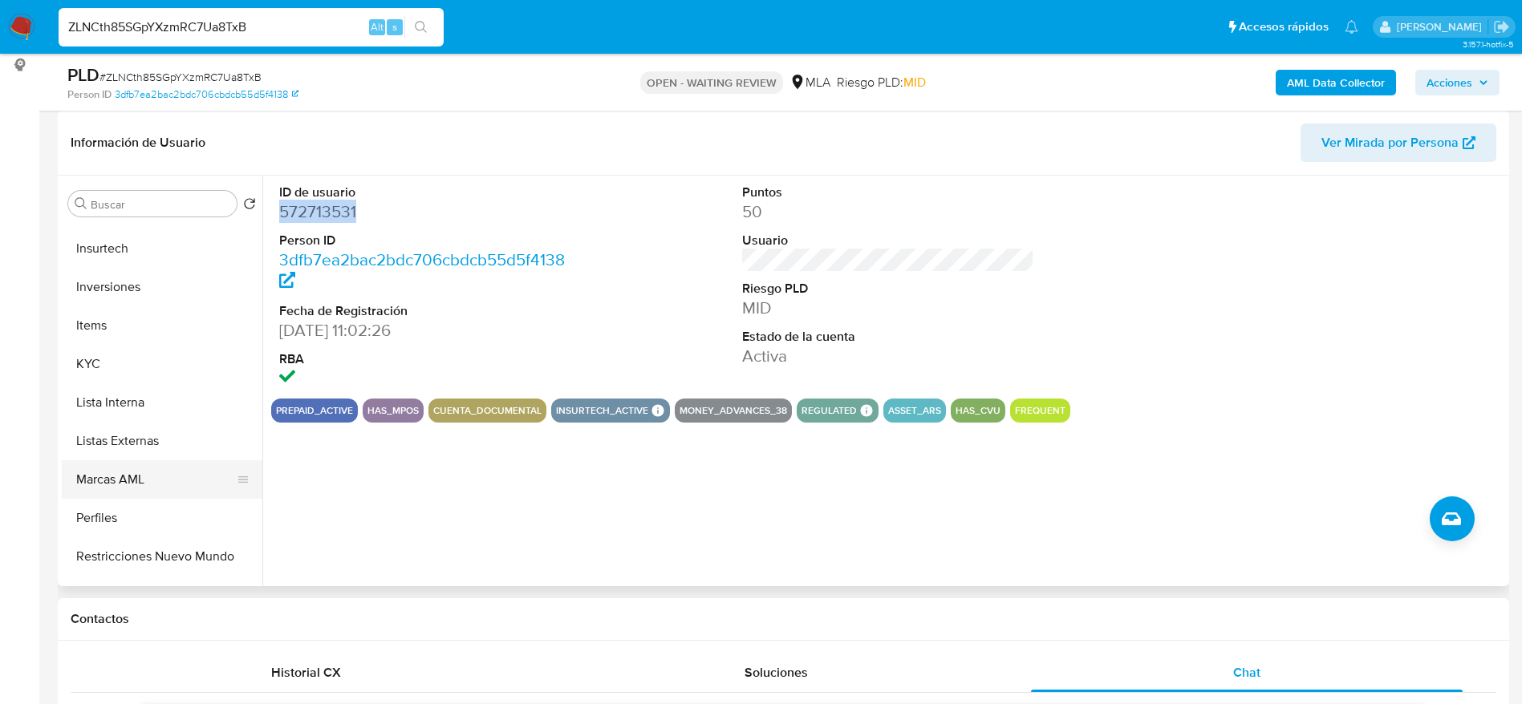
scroll to position [722, 0]
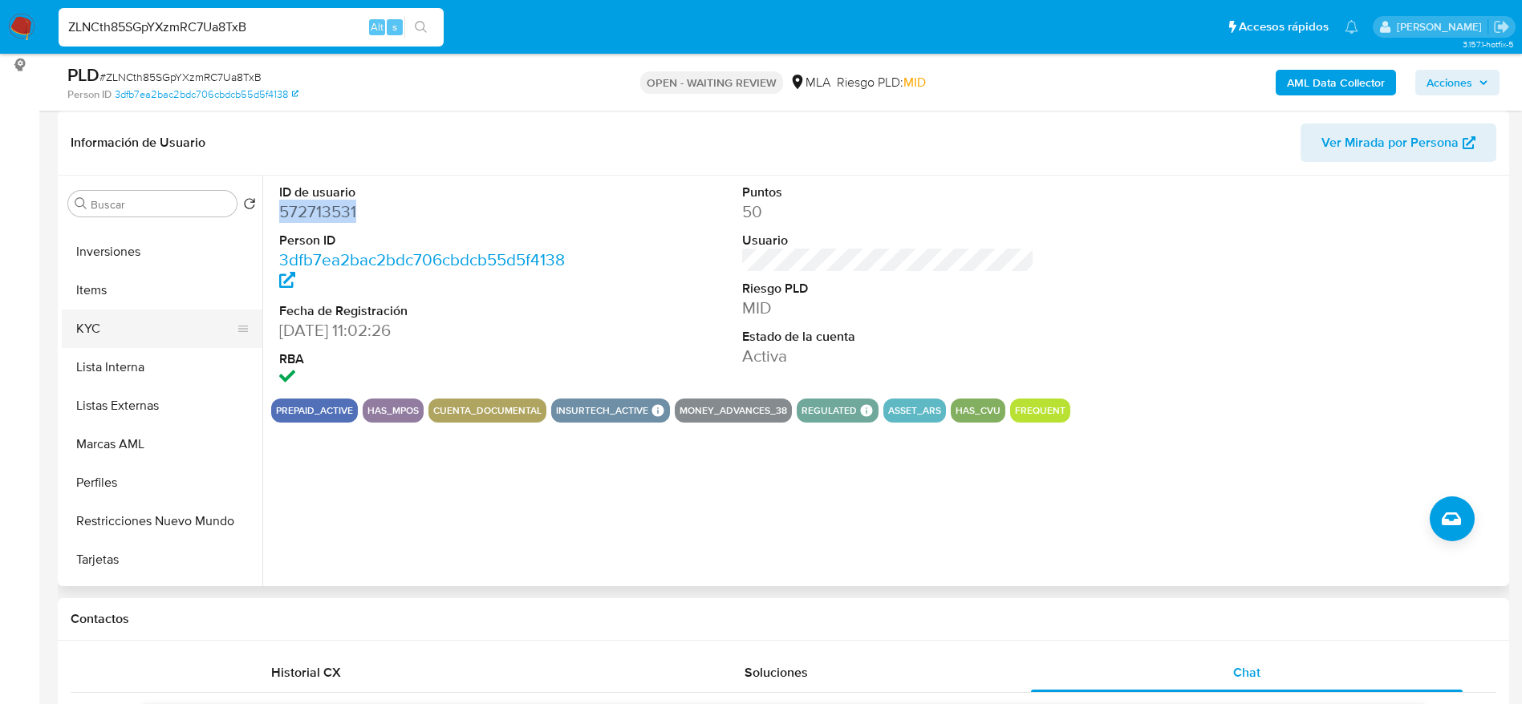
drag, startPoint x: 118, startPoint y: 308, endPoint x: 122, endPoint y: 321, distance: 13.4
click at [118, 310] on button "KYC" at bounding box center [156, 329] width 188 height 38
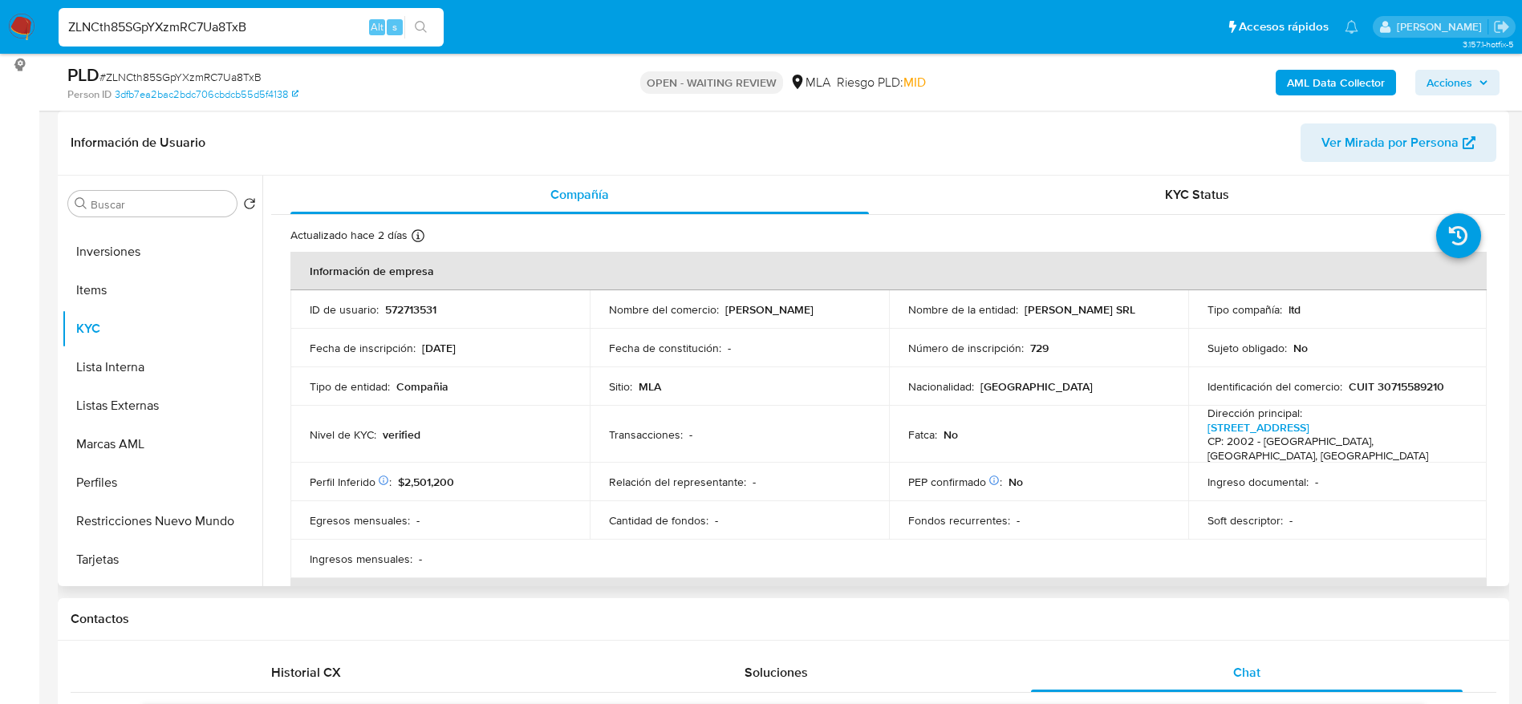
click at [714, 428] on div "Transacciones : -" at bounding box center [739, 435] width 261 height 14
click at [1391, 379] on p "CUIT 30715589210" at bounding box center [1395, 386] width 95 height 14
click at [1392, 379] on p "CUIT 30715589210" at bounding box center [1395, 386] width 95 height 14
copy p "30715589210"
click at [318, 18] on input "ZLNCth85SGpYXzmRC7Ua8TxB" at bounding box center [251, 27] width 385 height 21
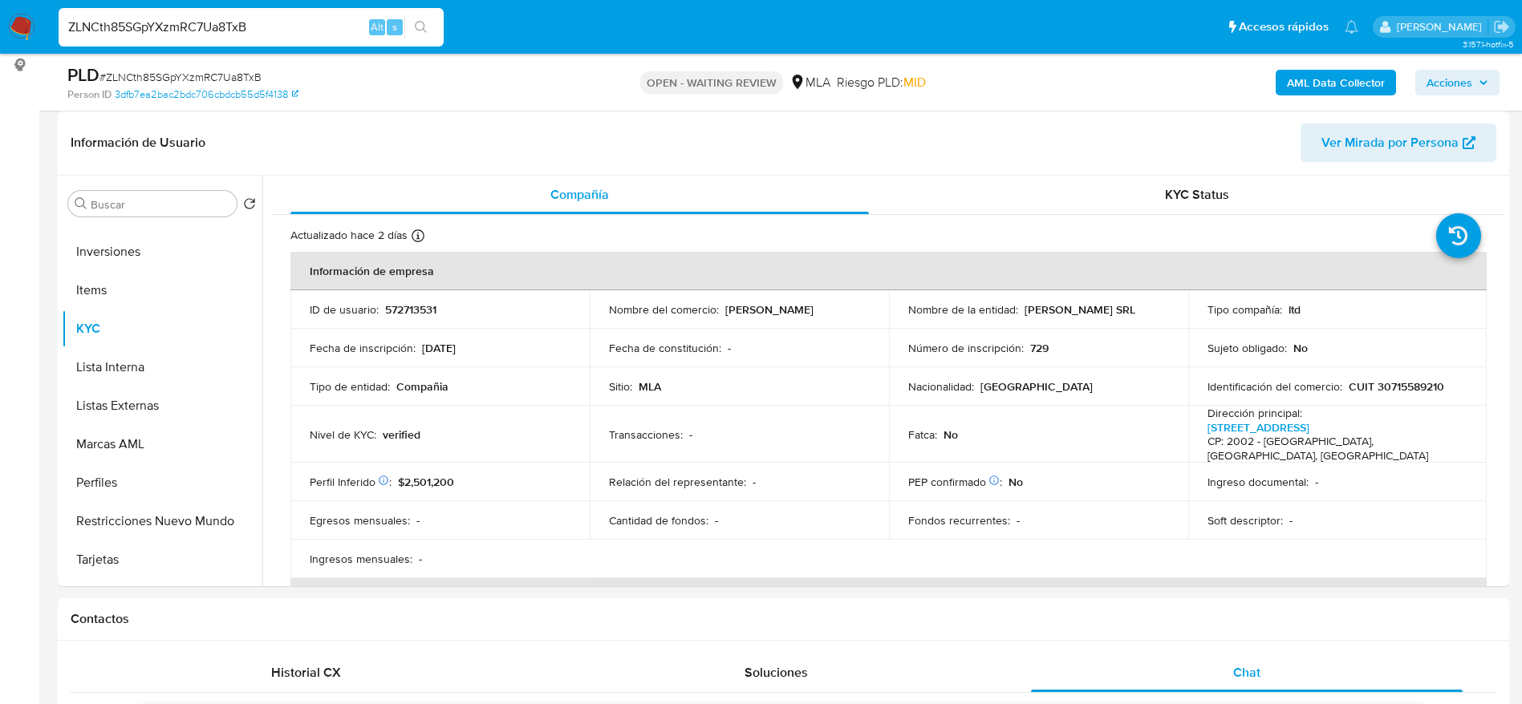
click at [318, 18] on input "ZLNCth85SGpYXzmRC7Ua8TxB" at bounding box center [251, 27] width 385 height 21
paste input "iH4M0yNQoC6bz4Styjk65ePP"
type input "iH4M0yNQoC6bz4Styjk65ePP"
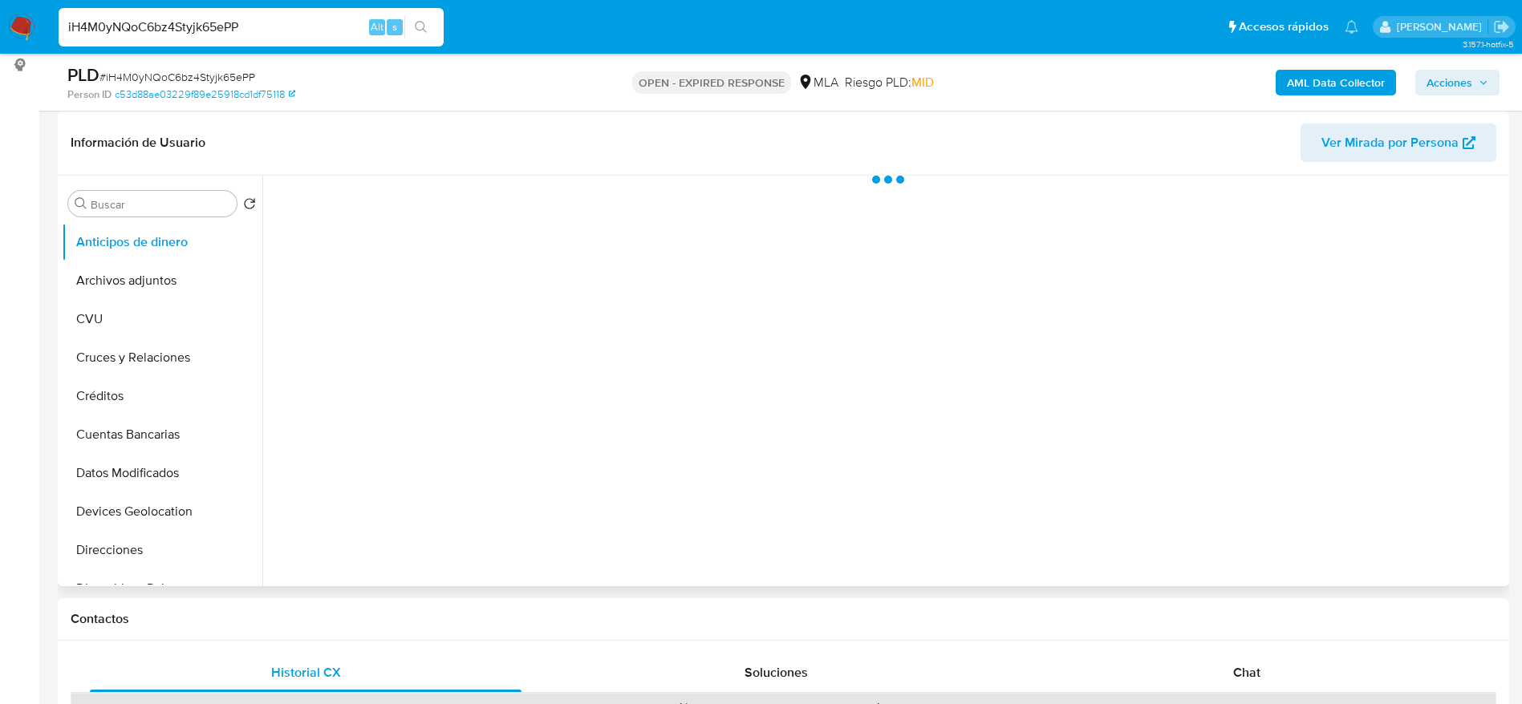
scroll to position [241, 0]
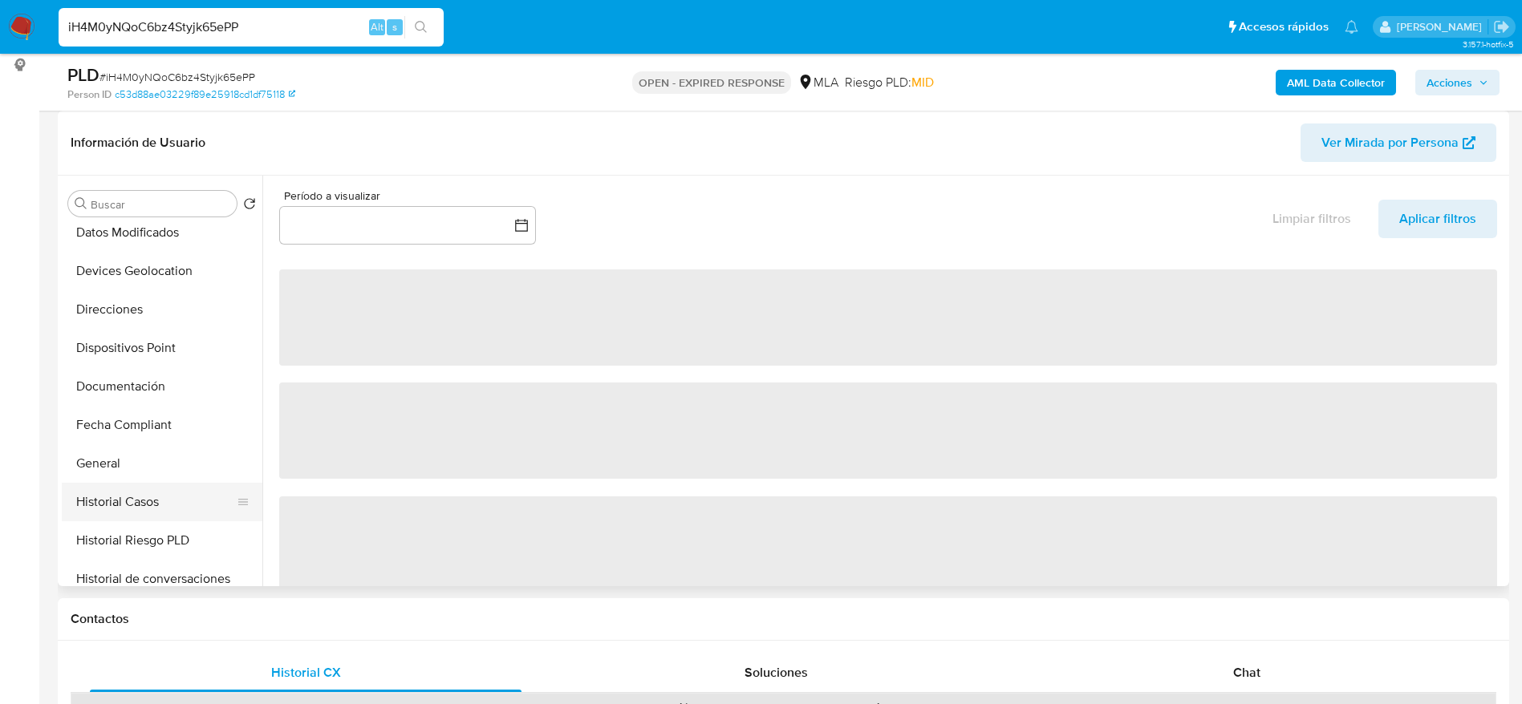
click at [139, 507] on button "Historial Casos" at bounding box center [156, 502] width 188 height 38
select select "10"
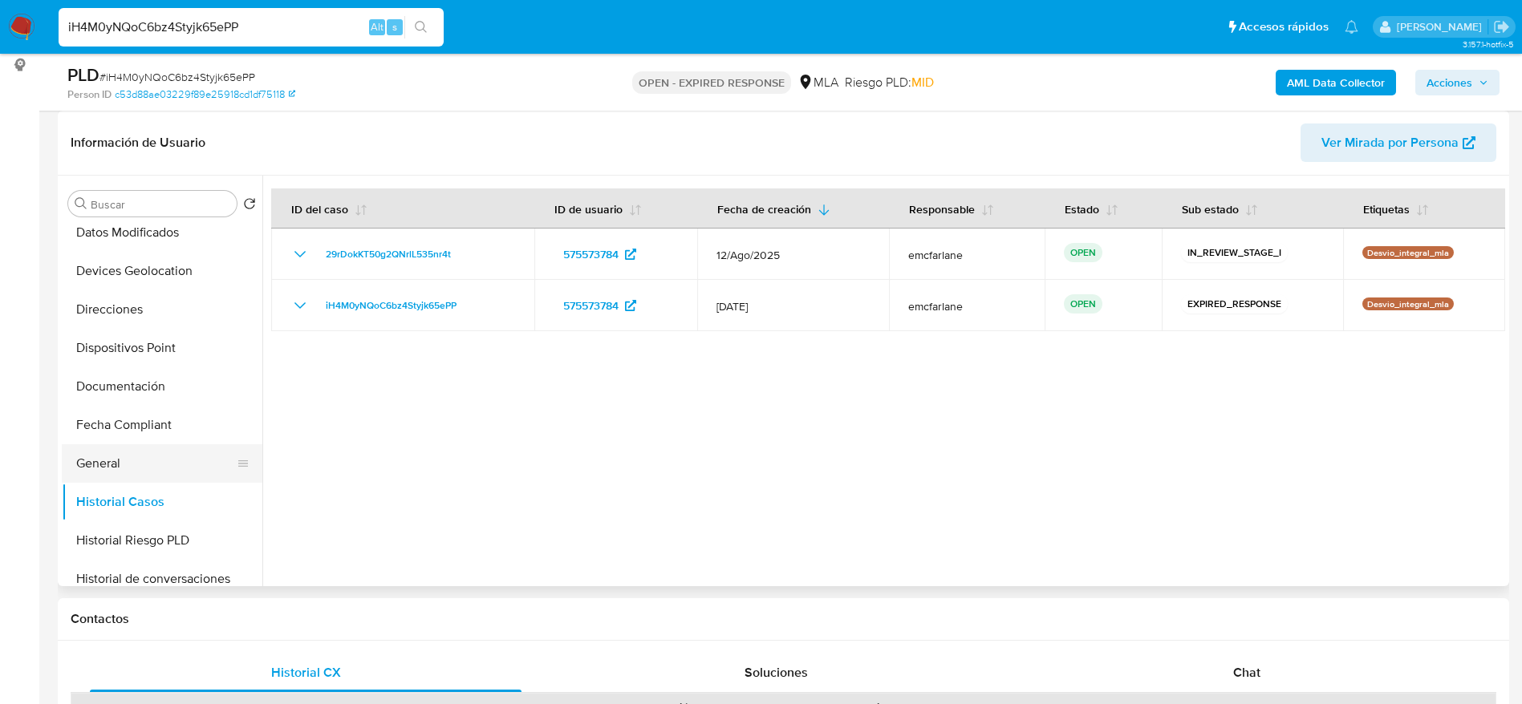
click at [119, 468] on button "General" at bounding box center [156, 463] width 188 height 38
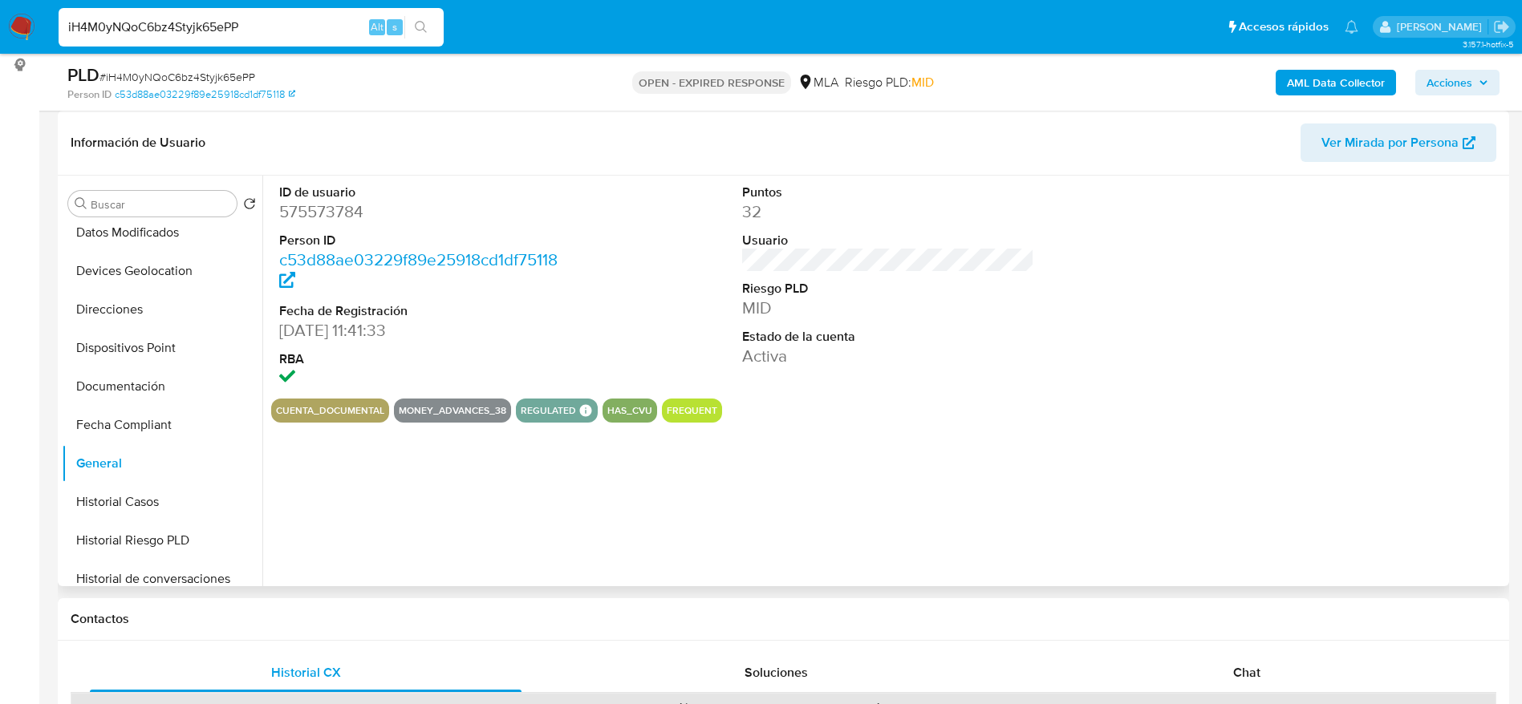
click at [322, 206] on dd "575573784" at bounding box center [425, 212] width 293 height 22
copy dd "575573784"
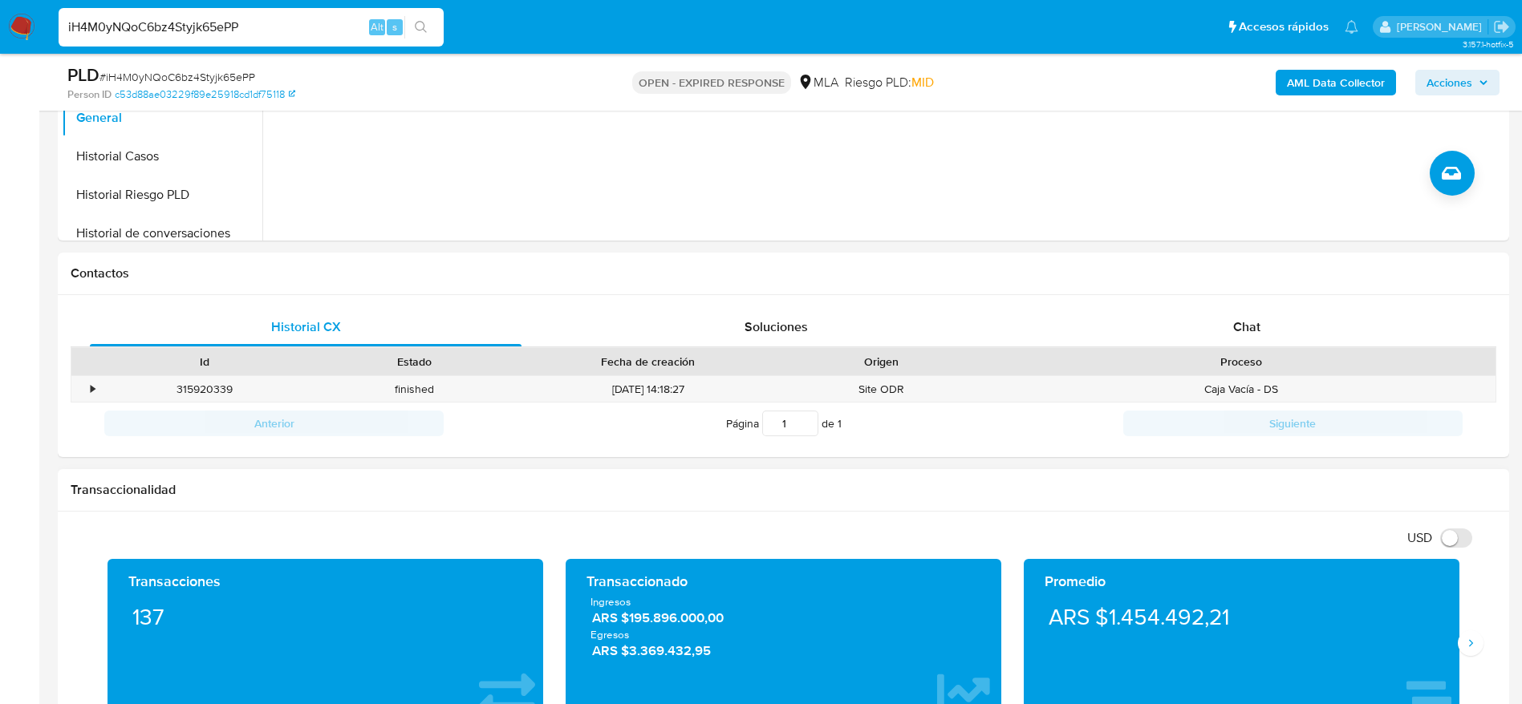
scroll to position [722, 0]
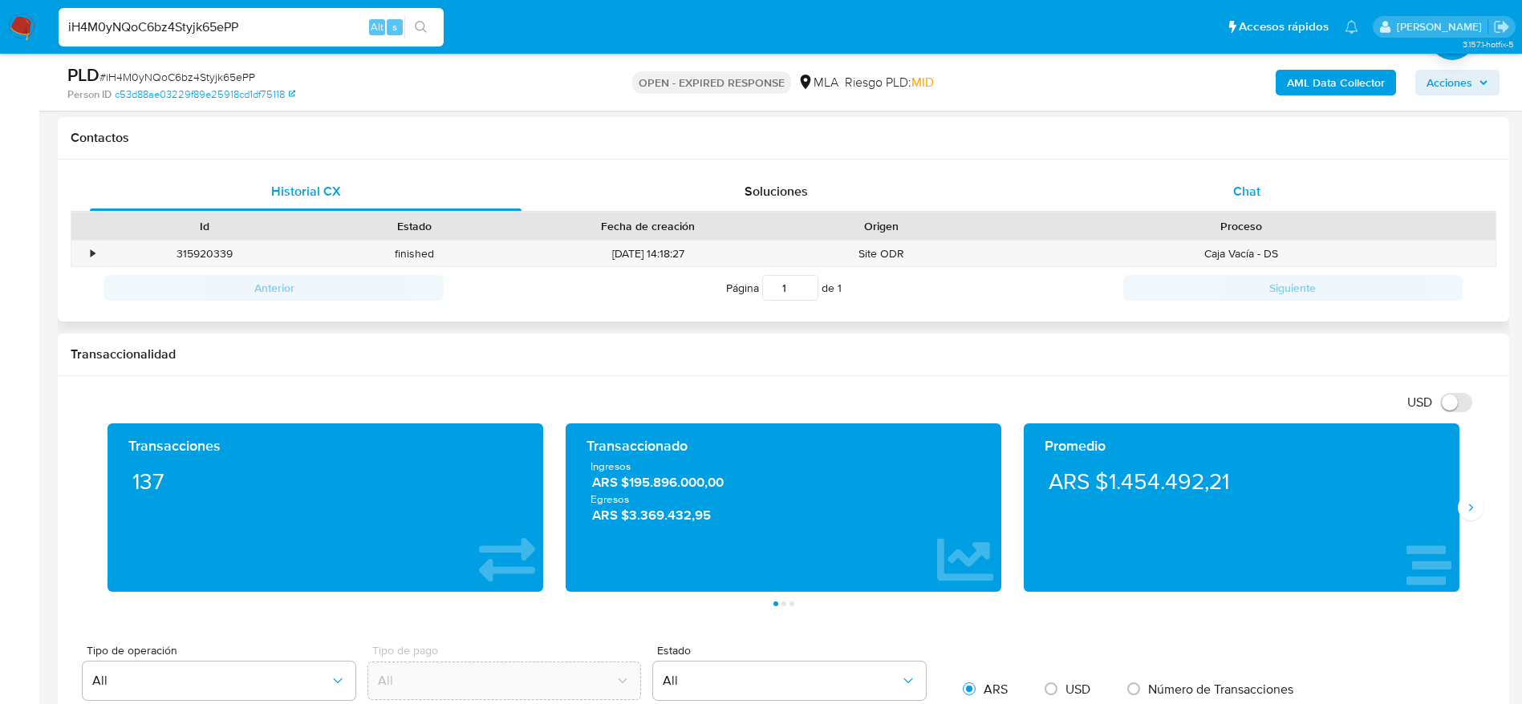
click at [1240, 186] on span "Chat" at bounding box center [1246, 191] width 27 height 18
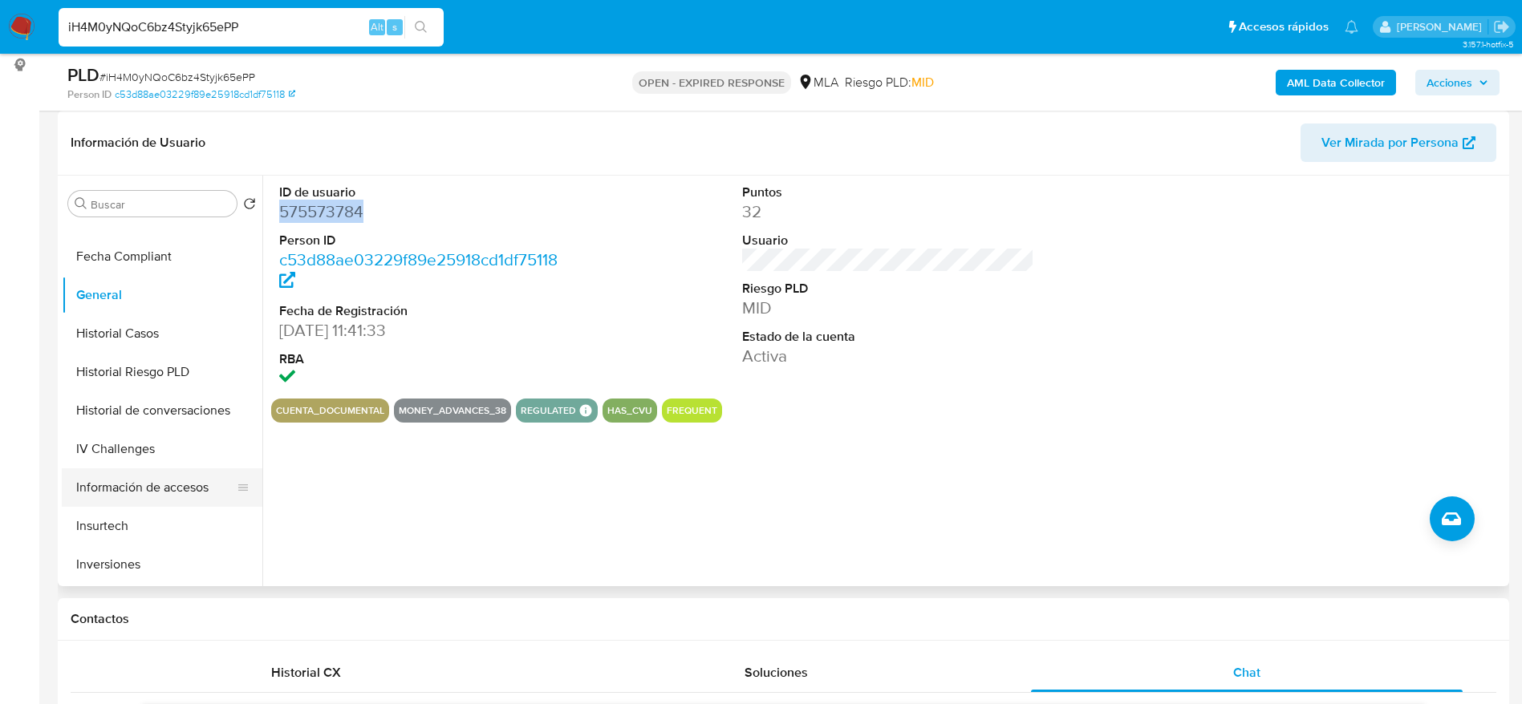
scroll to position [361, 0]
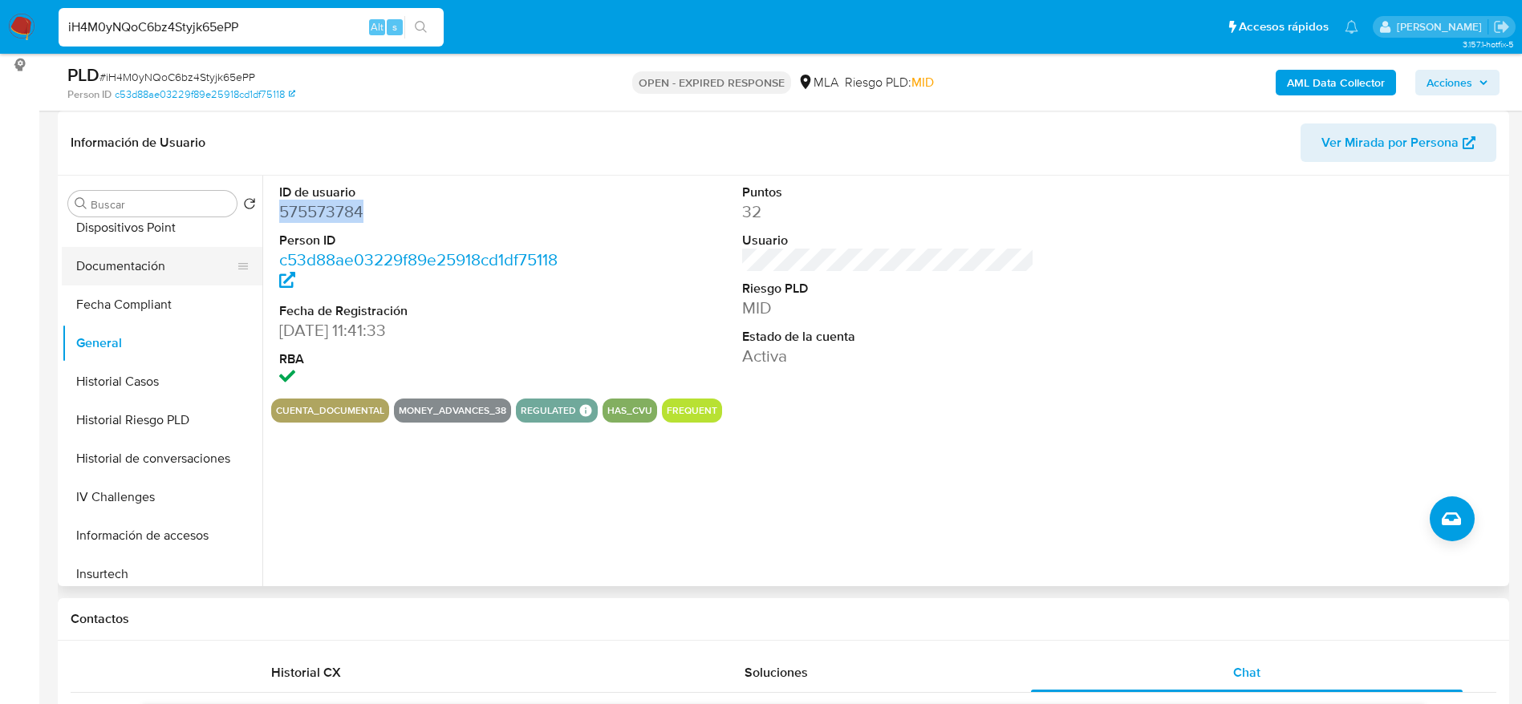
click at [155, 267] on button "Documentación" at bounding box center [156, 266] width 188 height 38
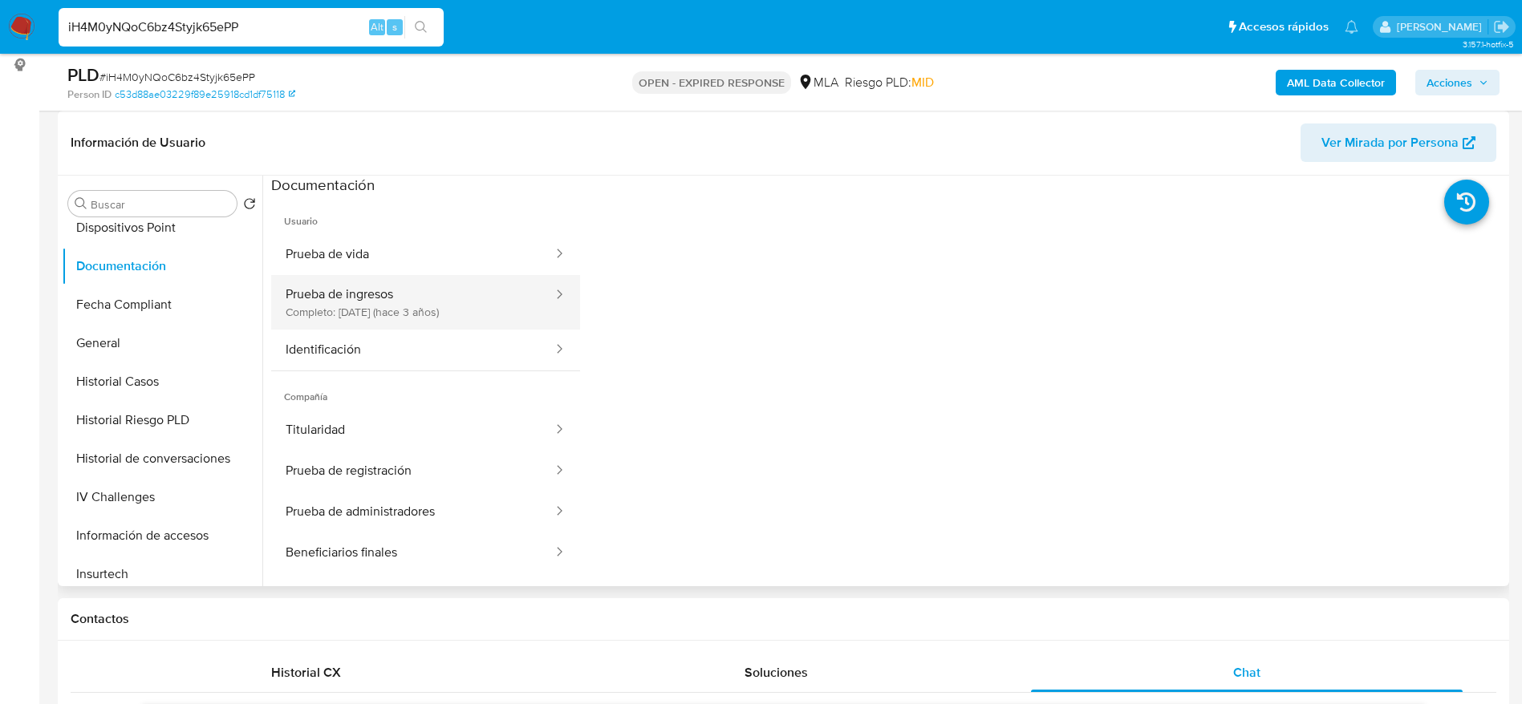
click at [363, 322] on button "Prueba de ingresos Completo: 24/10/2022 (hace 3 años)" at bounding box center [412, 302] width 283 height 55
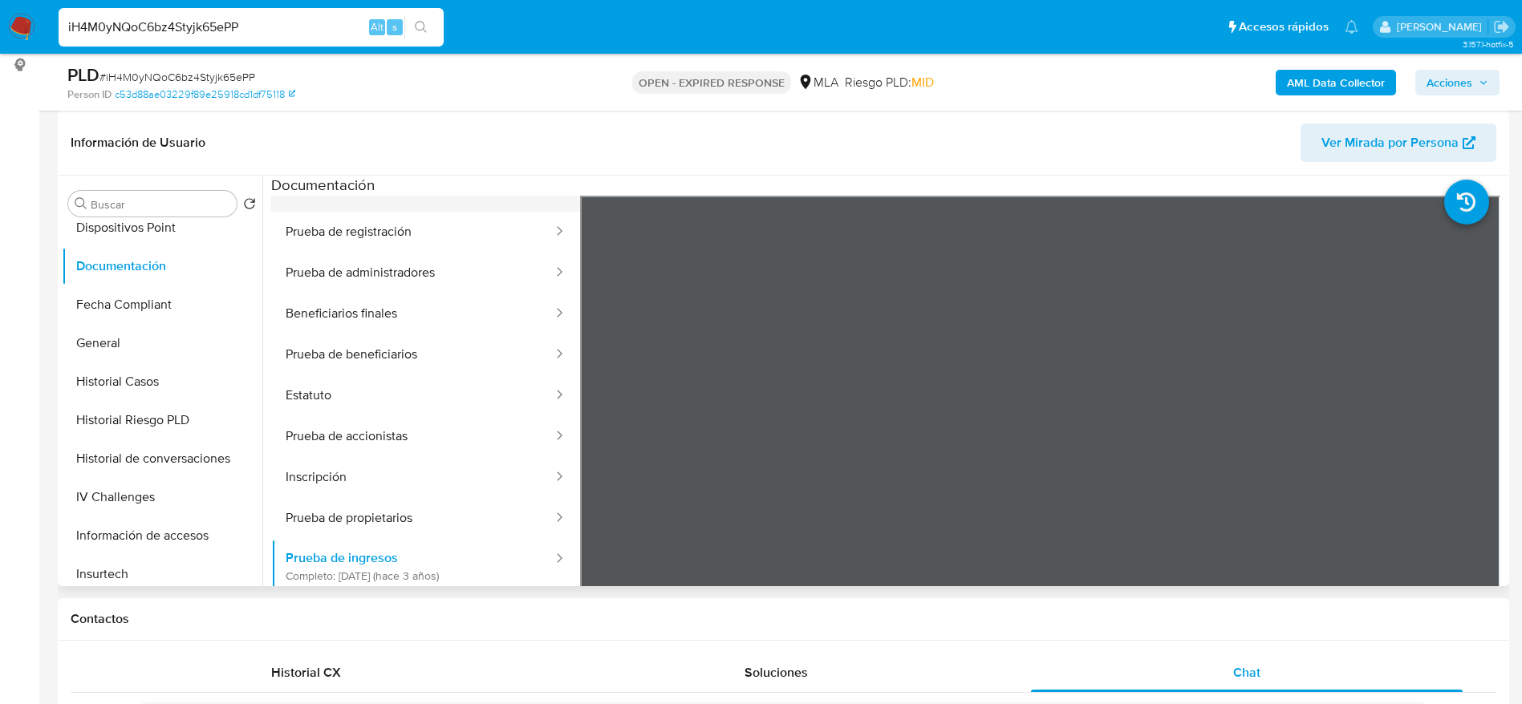
scroll to position [257, 0]
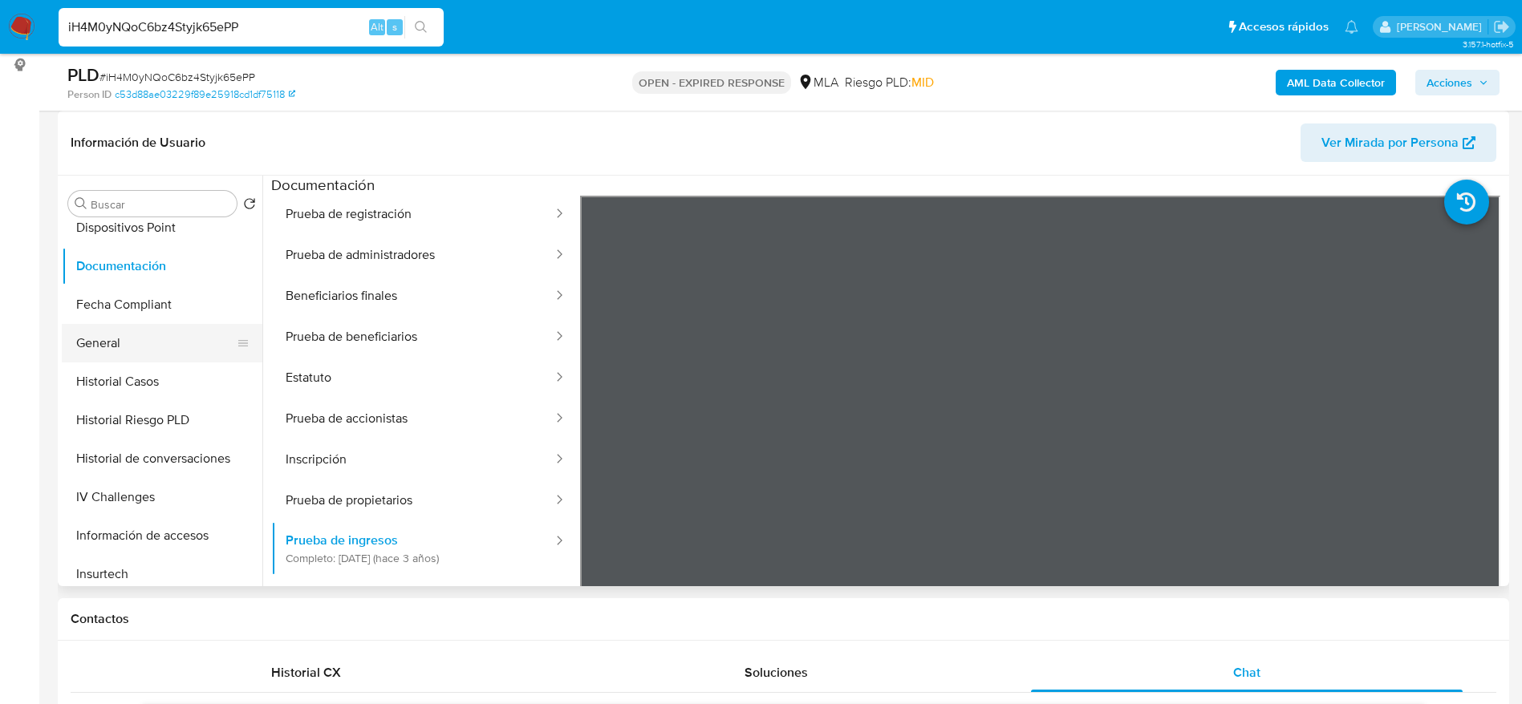
click at [96, 327] on button "General" at bounding box center [156, 343] width 188 height 38
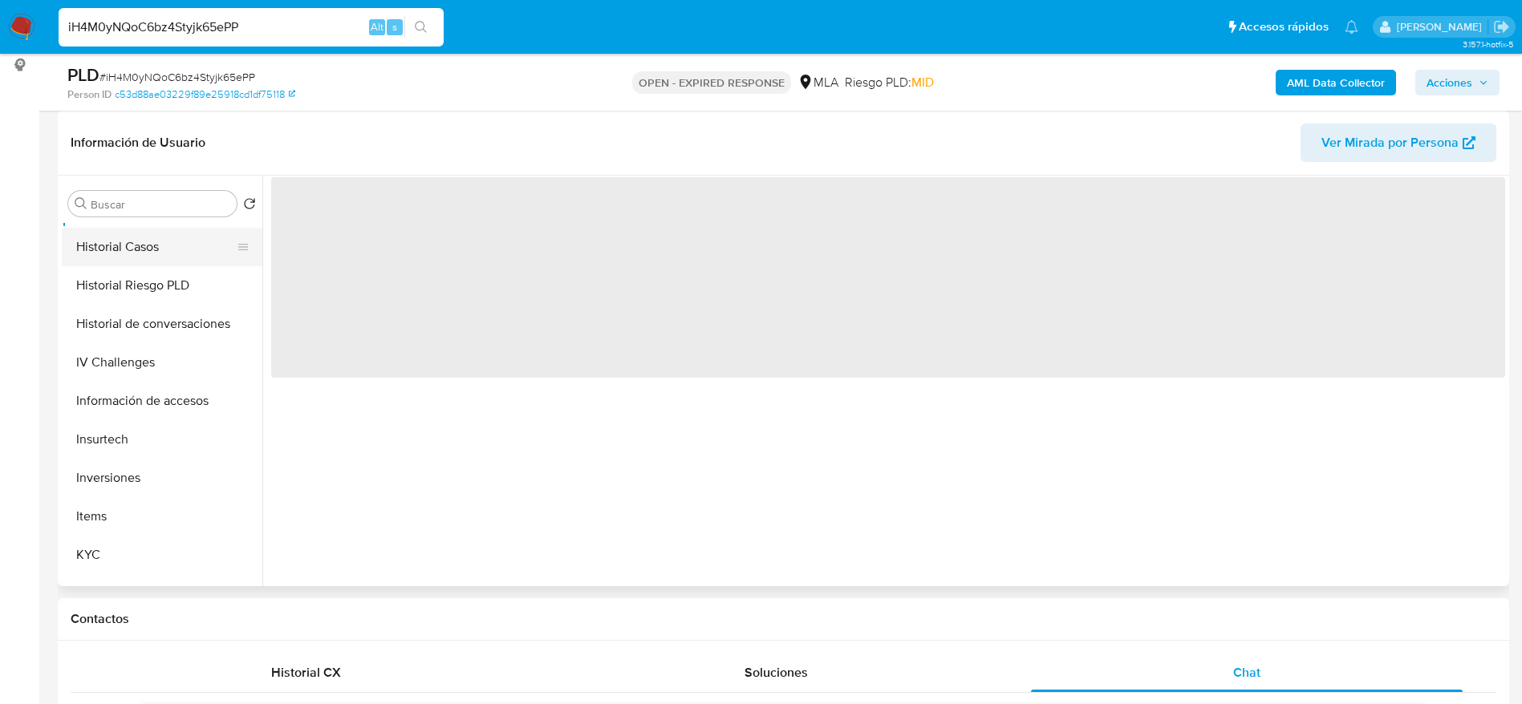
scroll to position [602, 0]
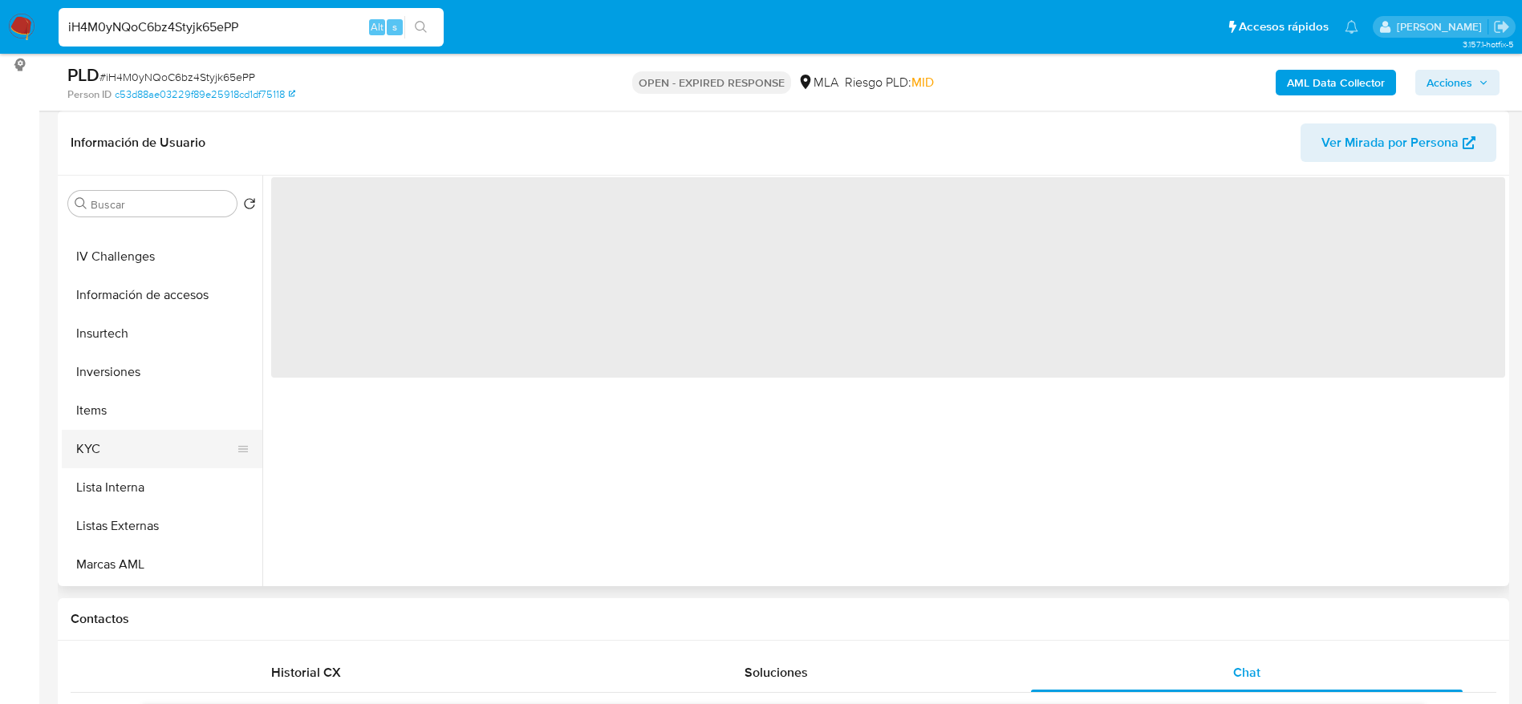
click at [120, 435] on button "KYC" at bounding box center [156, 449] width 188 height 38
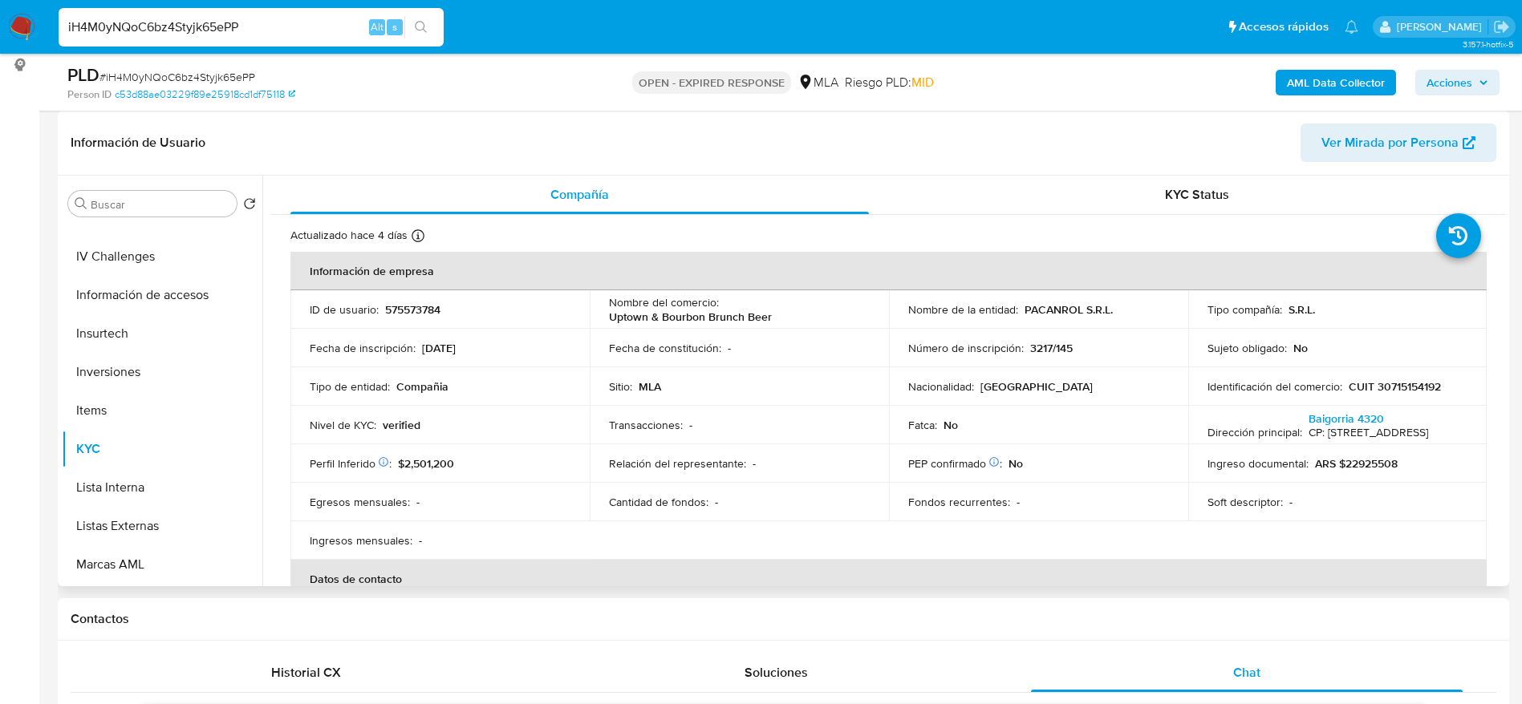
click at [1414, 389] on p "CUIT 30715154192" at bounding box center [1394, 386] width 92 height 14
copy p "30715154192"
click at [166, 73] on span "# iH4M0yNQoC6bz4Styjk65ePP" at bounding box center [177, 77] width 156 height 16
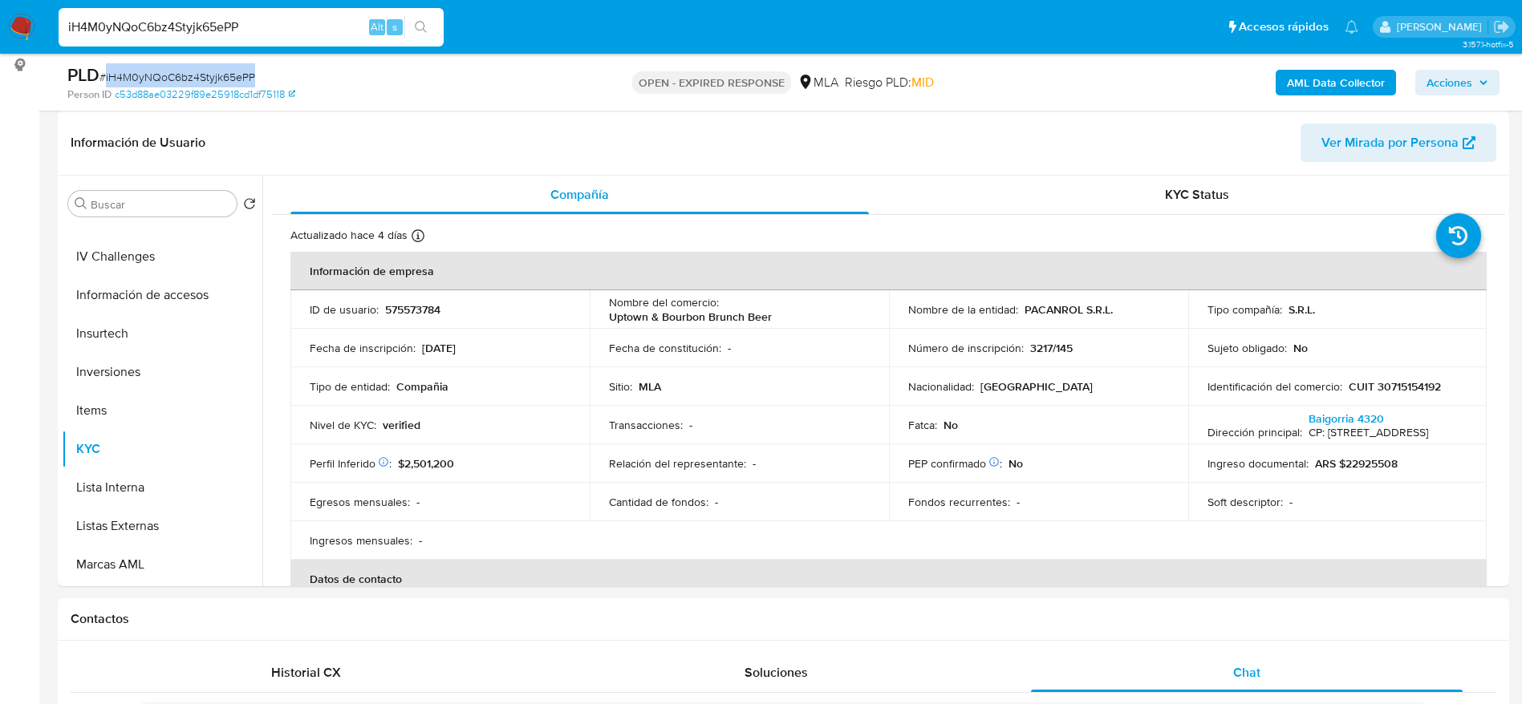
copy span "iH4M0yNQoC6bz4Styjk65ePP"
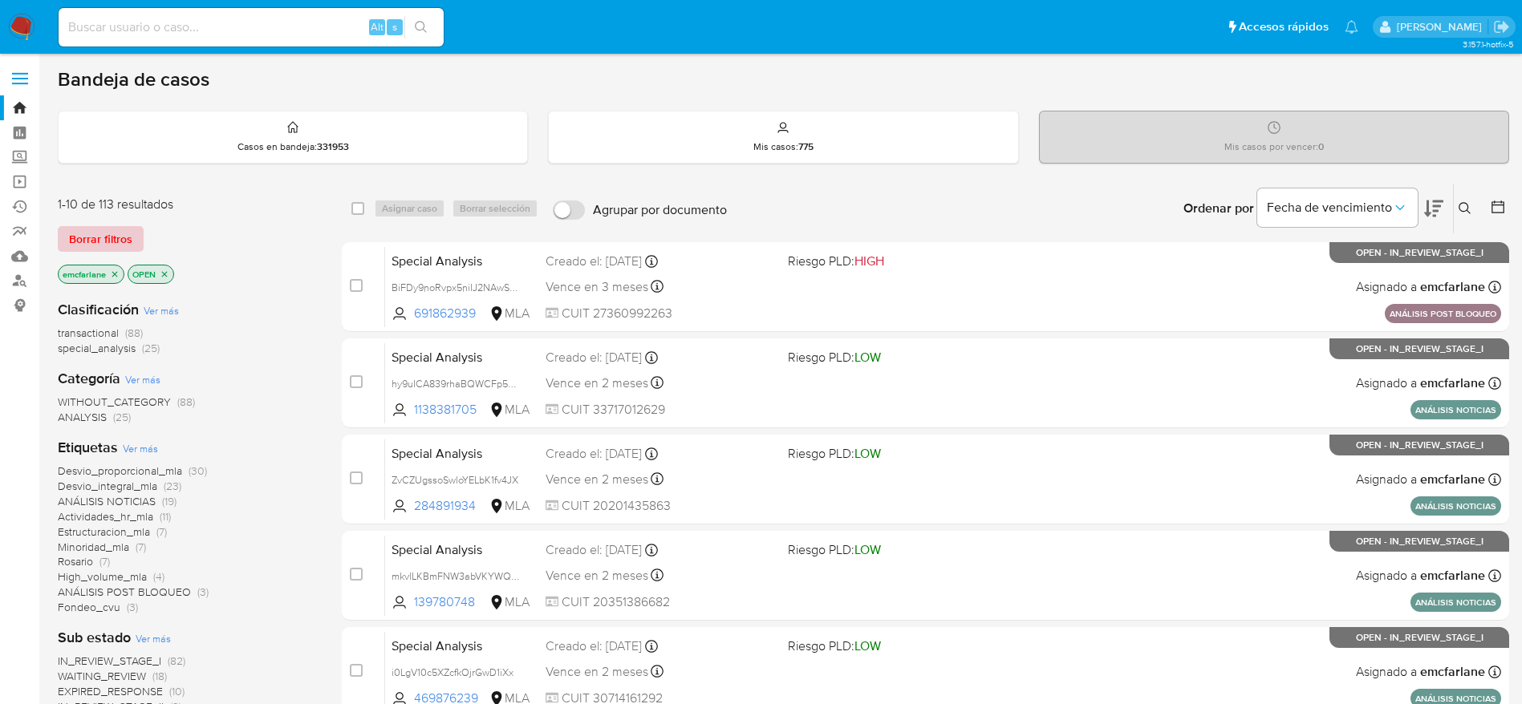
click at [139, 227] on button "Borrar filtros" at bounding box center [101, 239] width 86 height 26
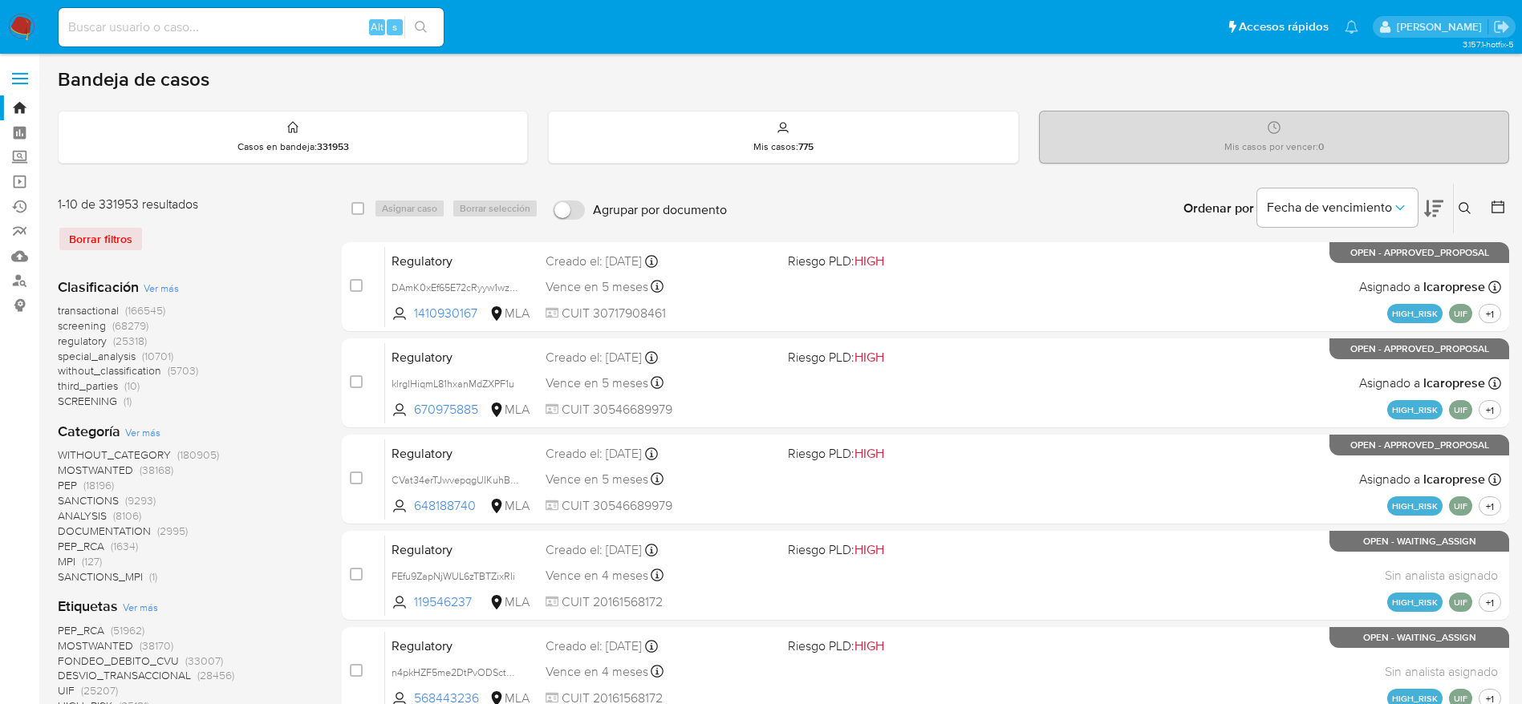
click at [1460, 200] on button at bounding box center [1466, 208] width 26 height 19
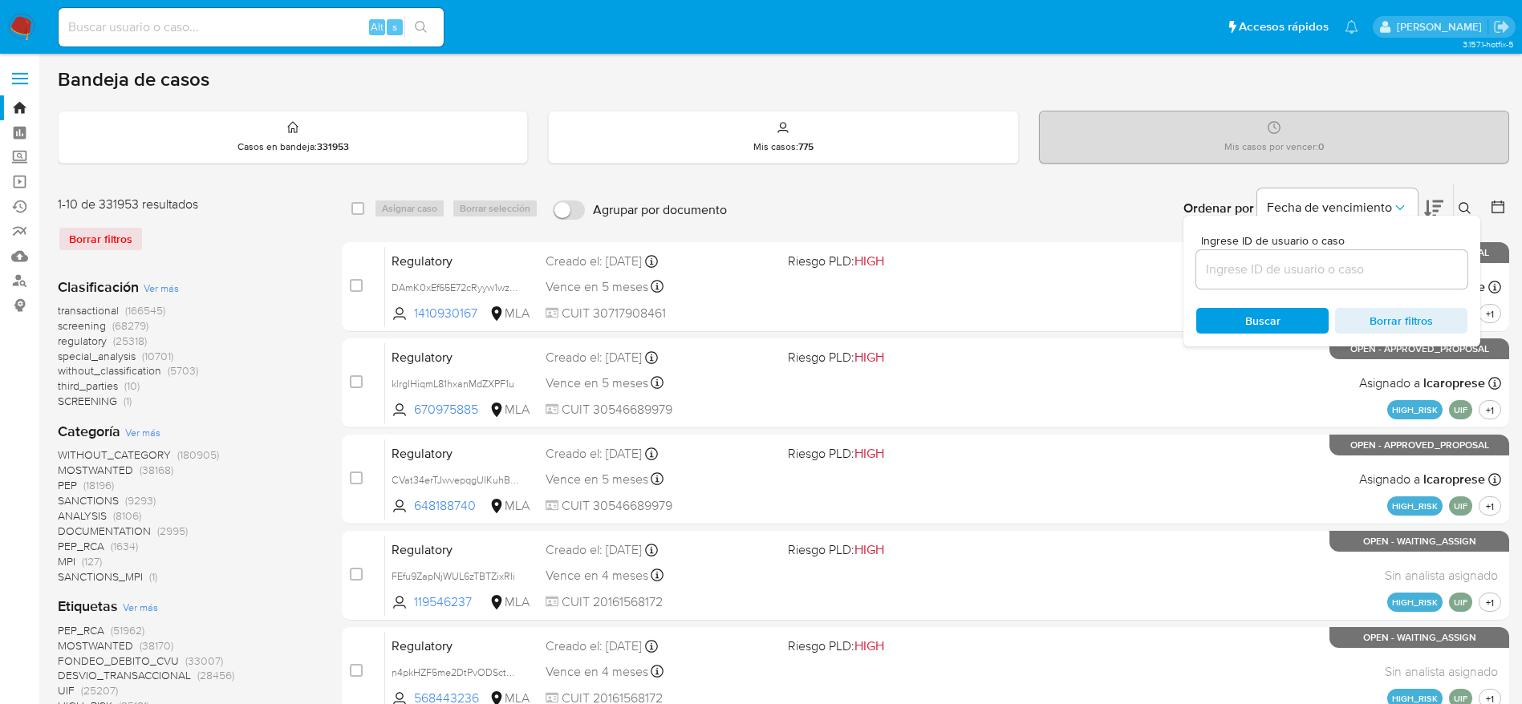
click at [1280, 277] on input at bounding box center [1331, 269] width 271 height 21
type input "iH4M0yNQoC6bz4Styjk65ePP"
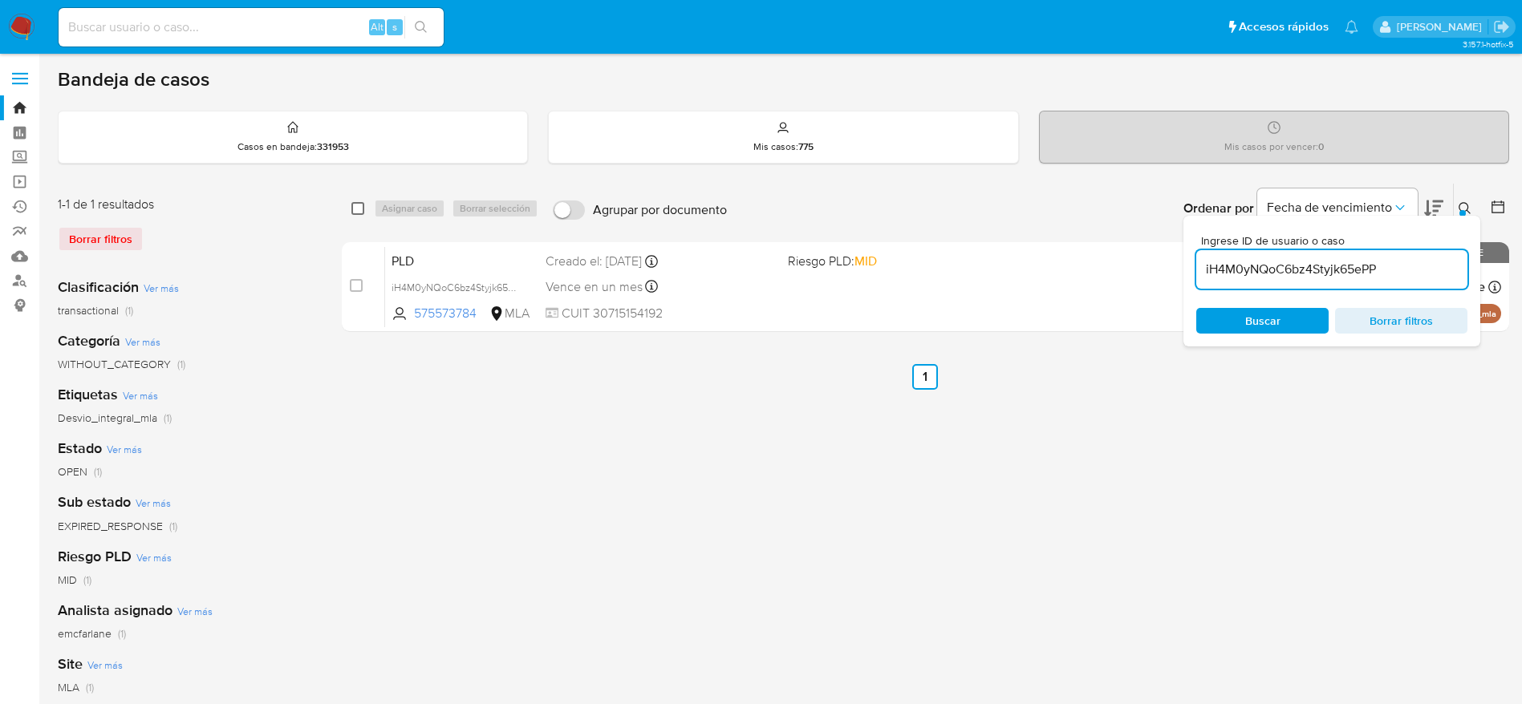
drag, startPoint x: 355, startPoint y: 206, endPoint x: 363, endPoint y: 211, distance: 9.4
click at [355, 207] on input "checkbox" at bounding box center [357, 208] width 13 height 13
checkbox input "true"
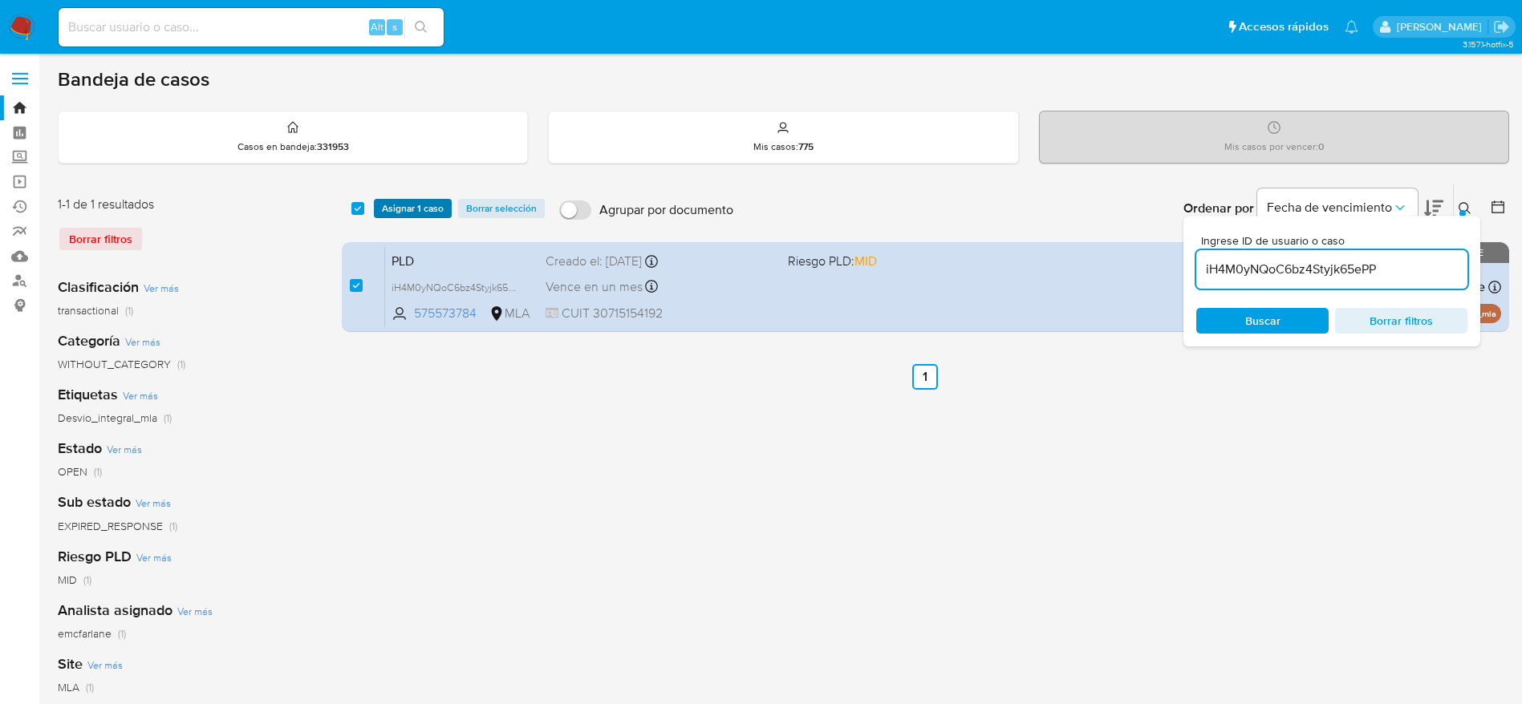
click at [386, 209] on span "Asignar 1 caso" at bounding box center [413, 209] width 62 height 16
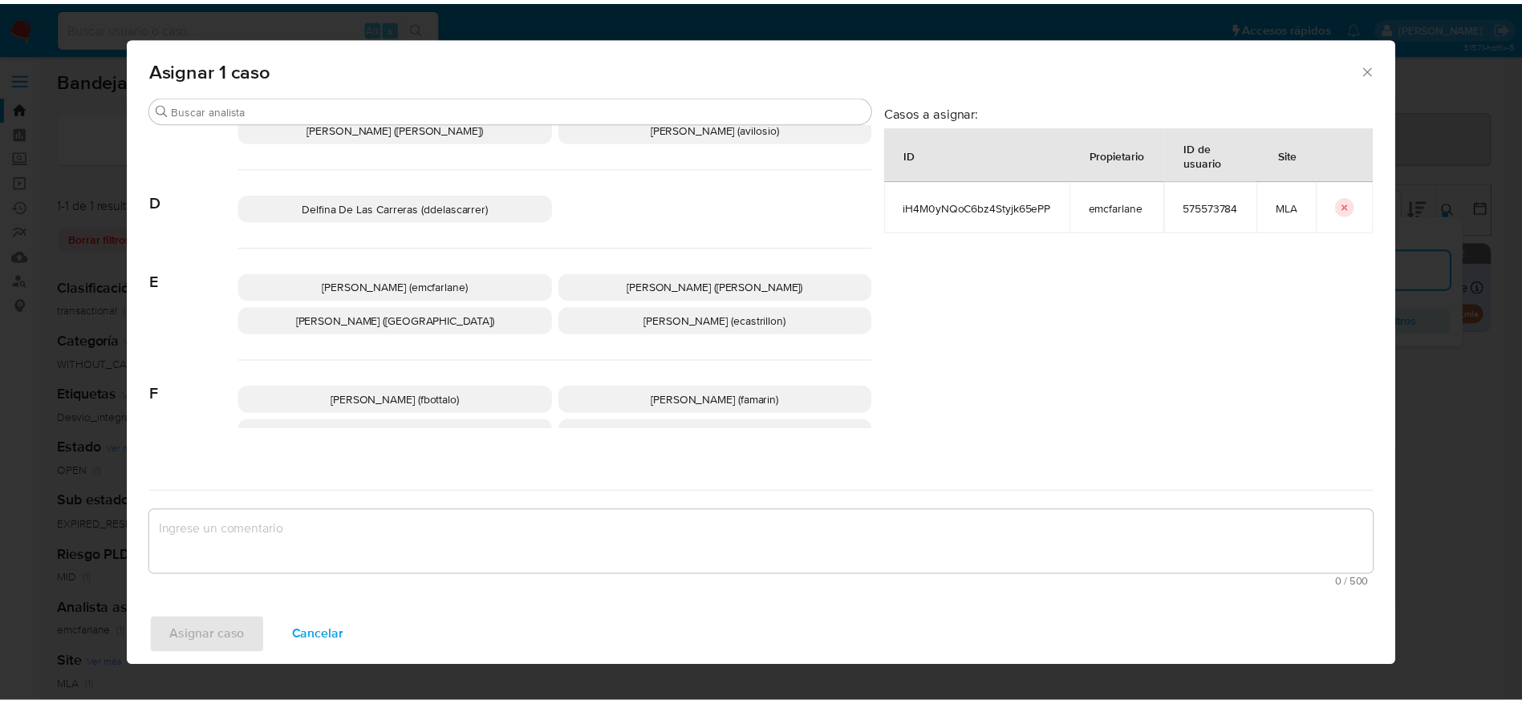
scroll to position [120, 0]
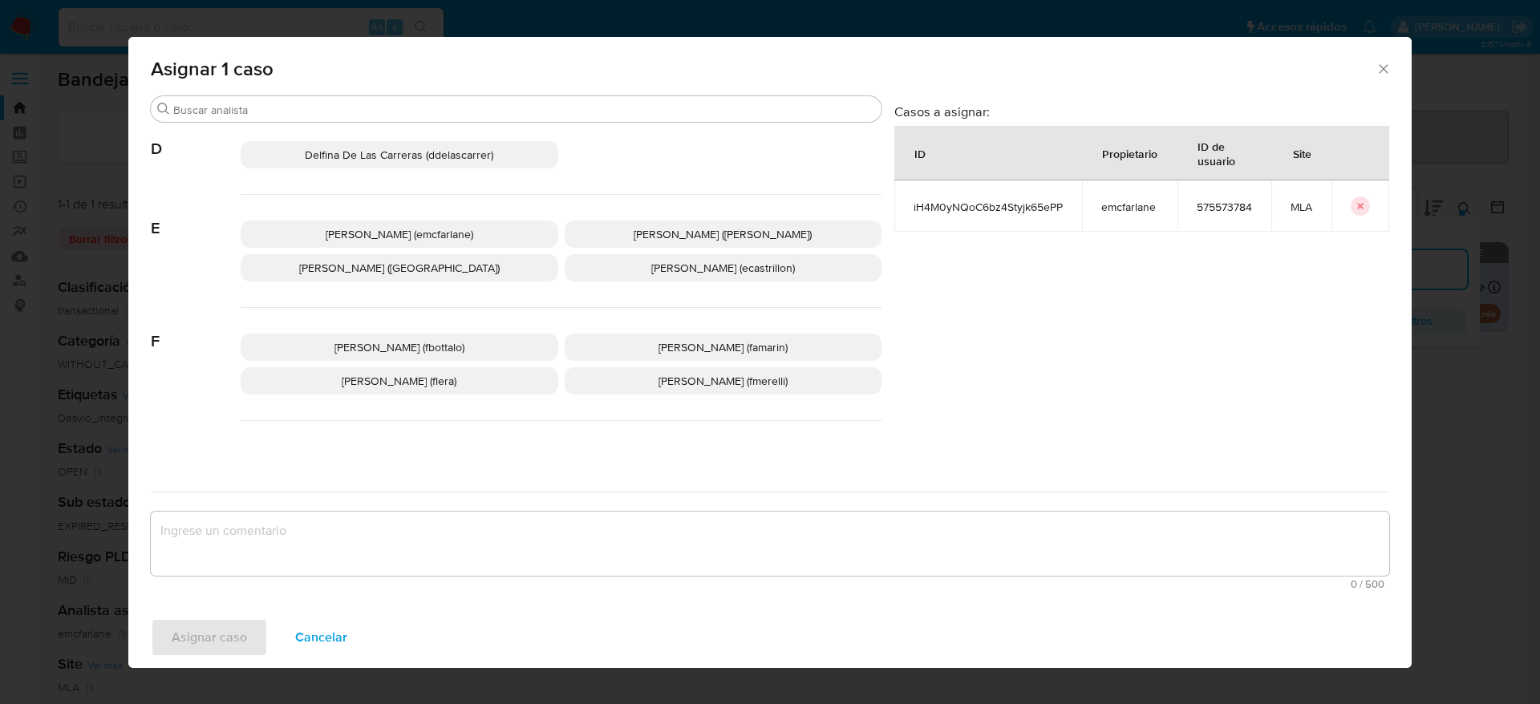
click at [396, 242] on p "[PERSON_NAME] (emcfarlane)" at bounding box center [400, 234] width 318 height 27
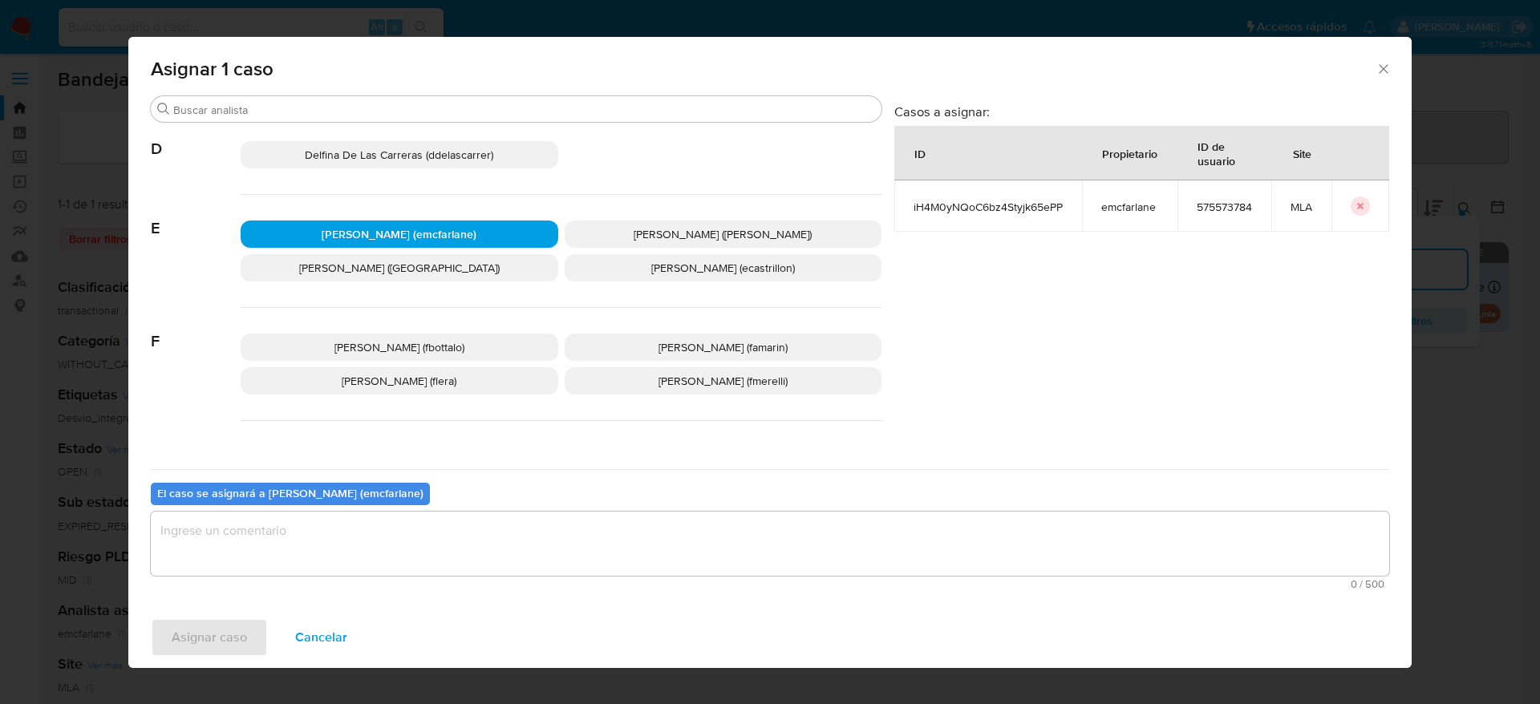
click at [303, 553] on textarea "assign-modal" at bounding box center [770, 544] width 1238 height 64
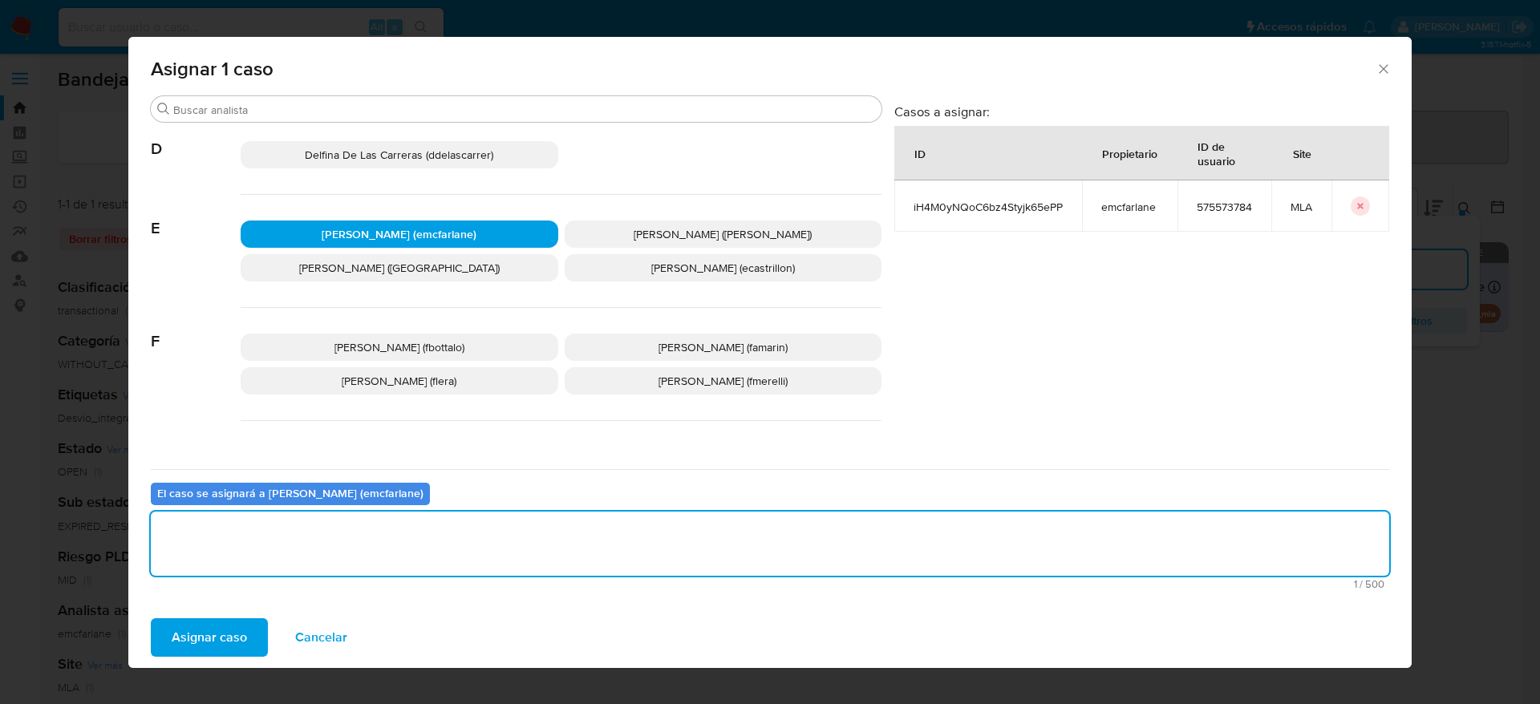
click at [217, 620] on span "Asignar caso" at bounding box center [209, 637] width 75 height 35
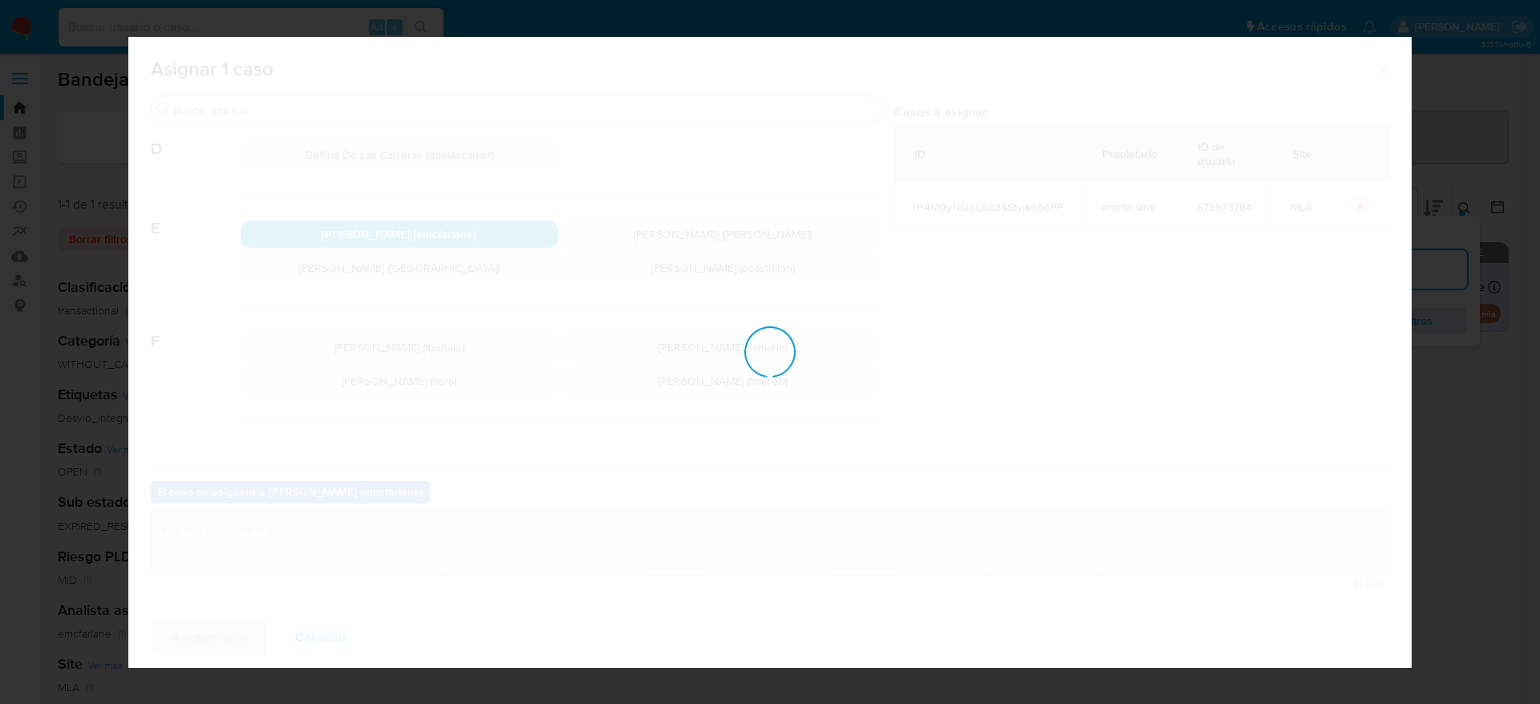
checkbox input "false"
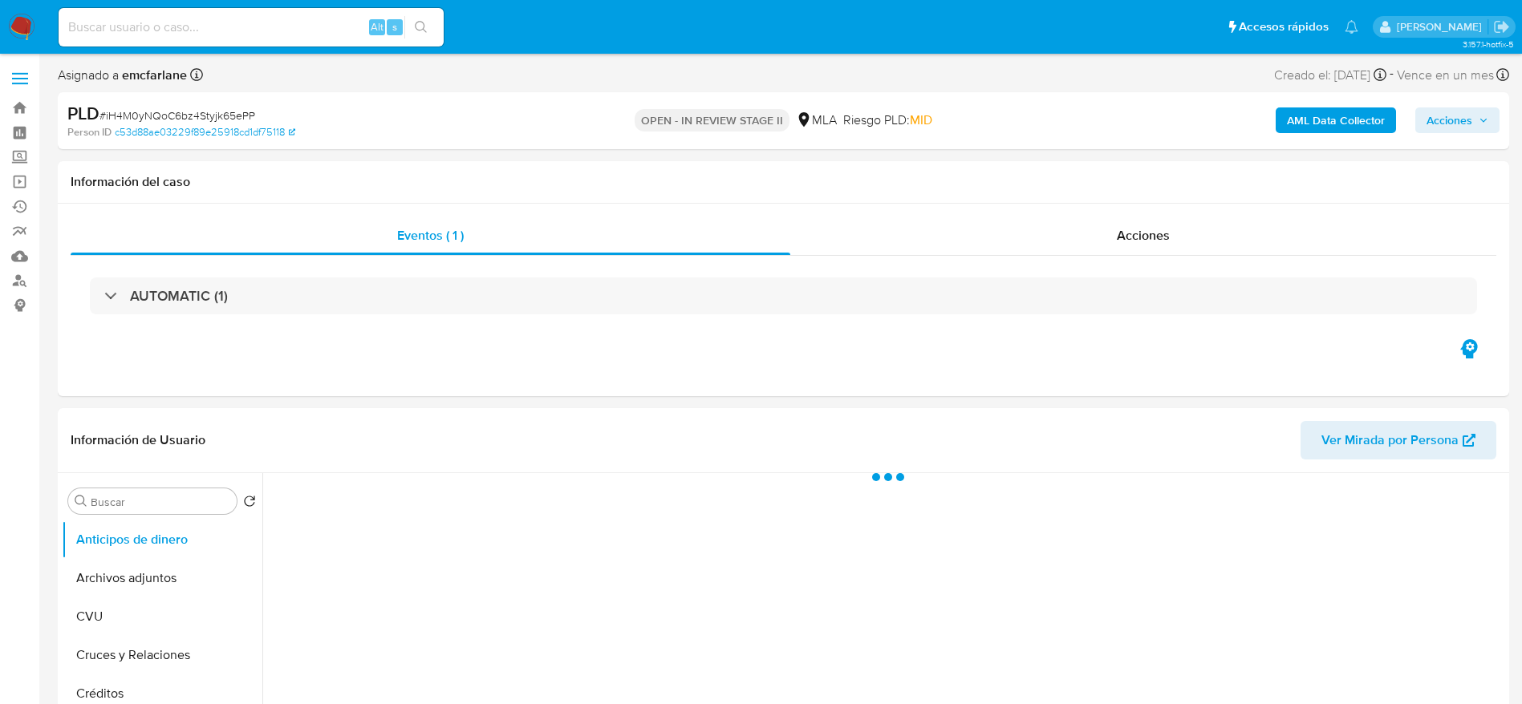
click at [1458, 121] on span "Acciones" at bounding box center [1449, 120] width 46 height 26
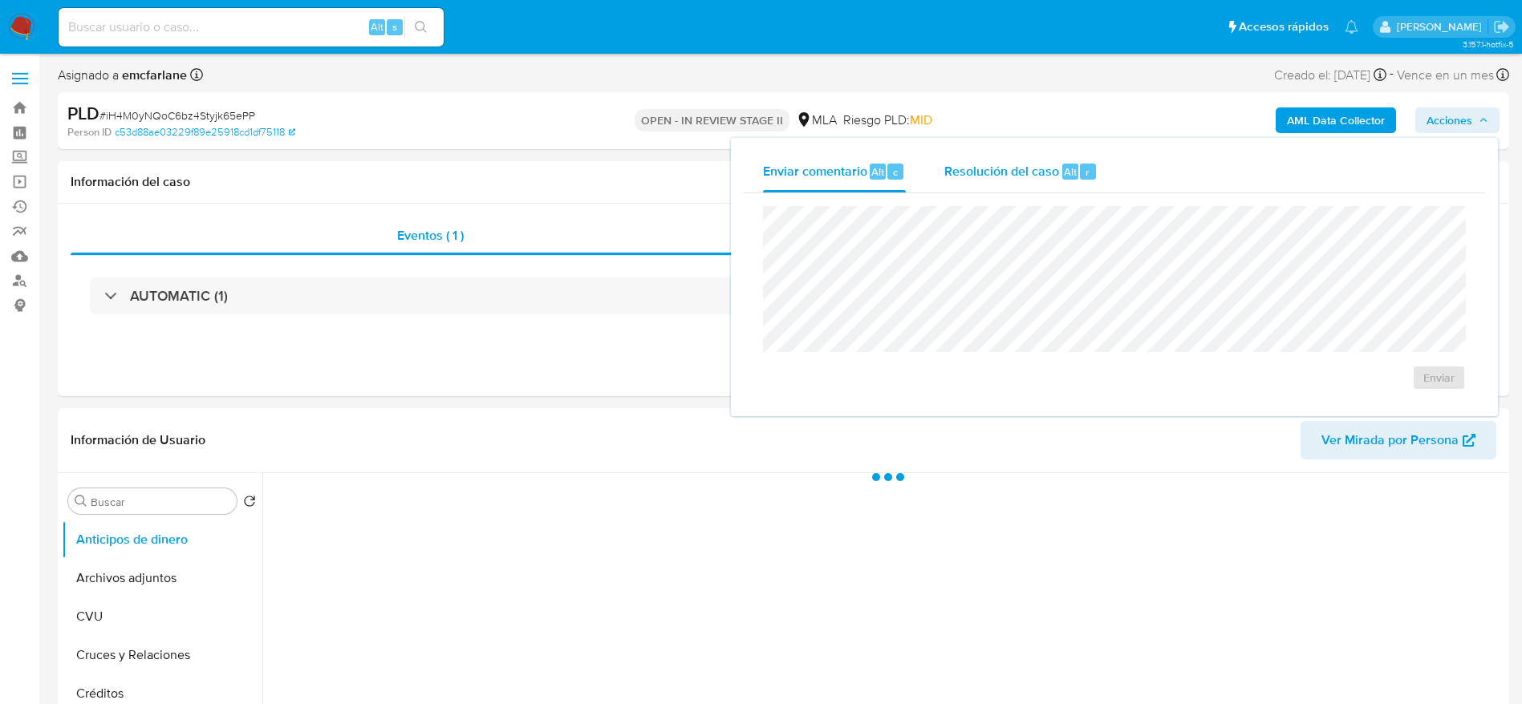
click at [1047, 172] on span "Resolución del caso" at bounding box center [1001, 171] width 115 height 18
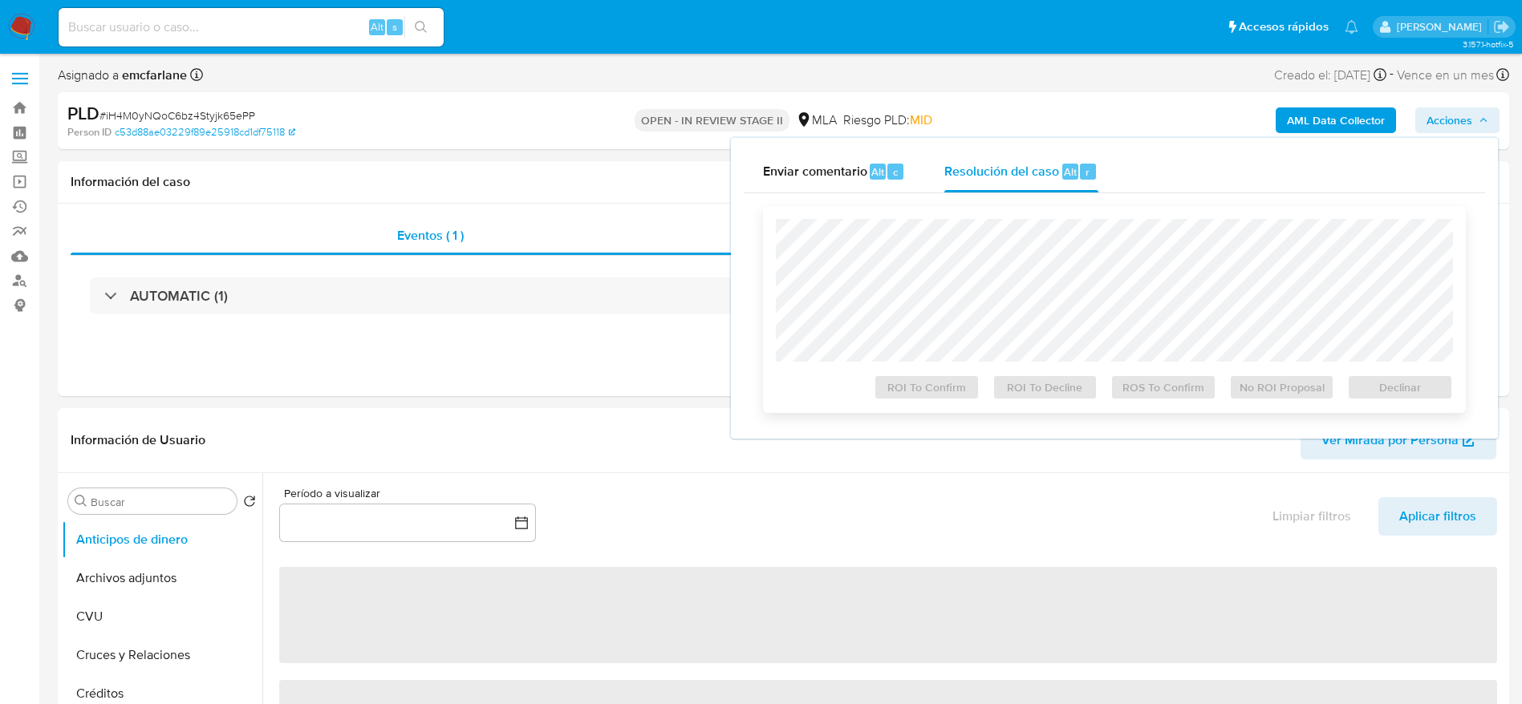
select select "10"
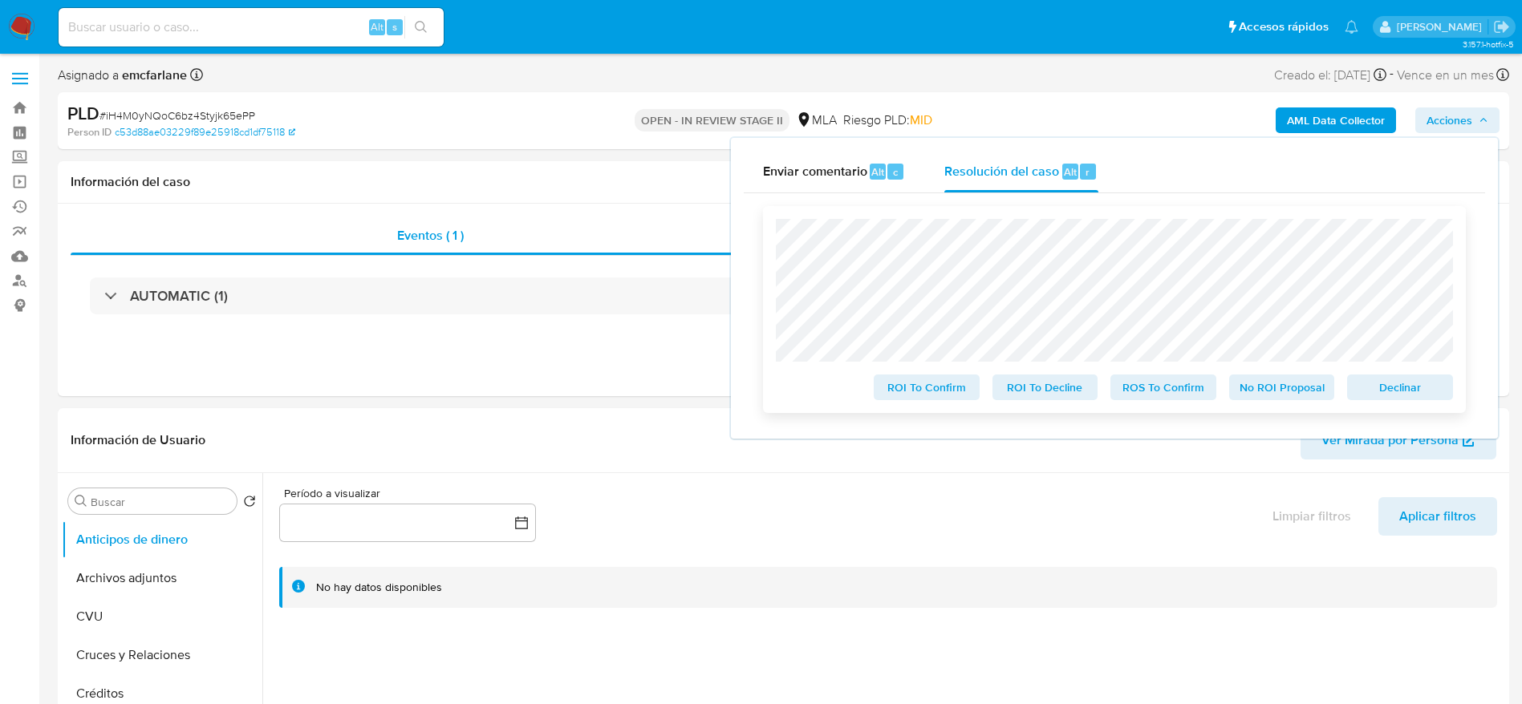
drag, startPoint x: 1384, startPoint y: 385, endPoint x: 1153, endPoint y: 406, distance: 231.1
click at [1383, 386] on span "Declinar" at bounding box center [1399, 387] width 83 height 22
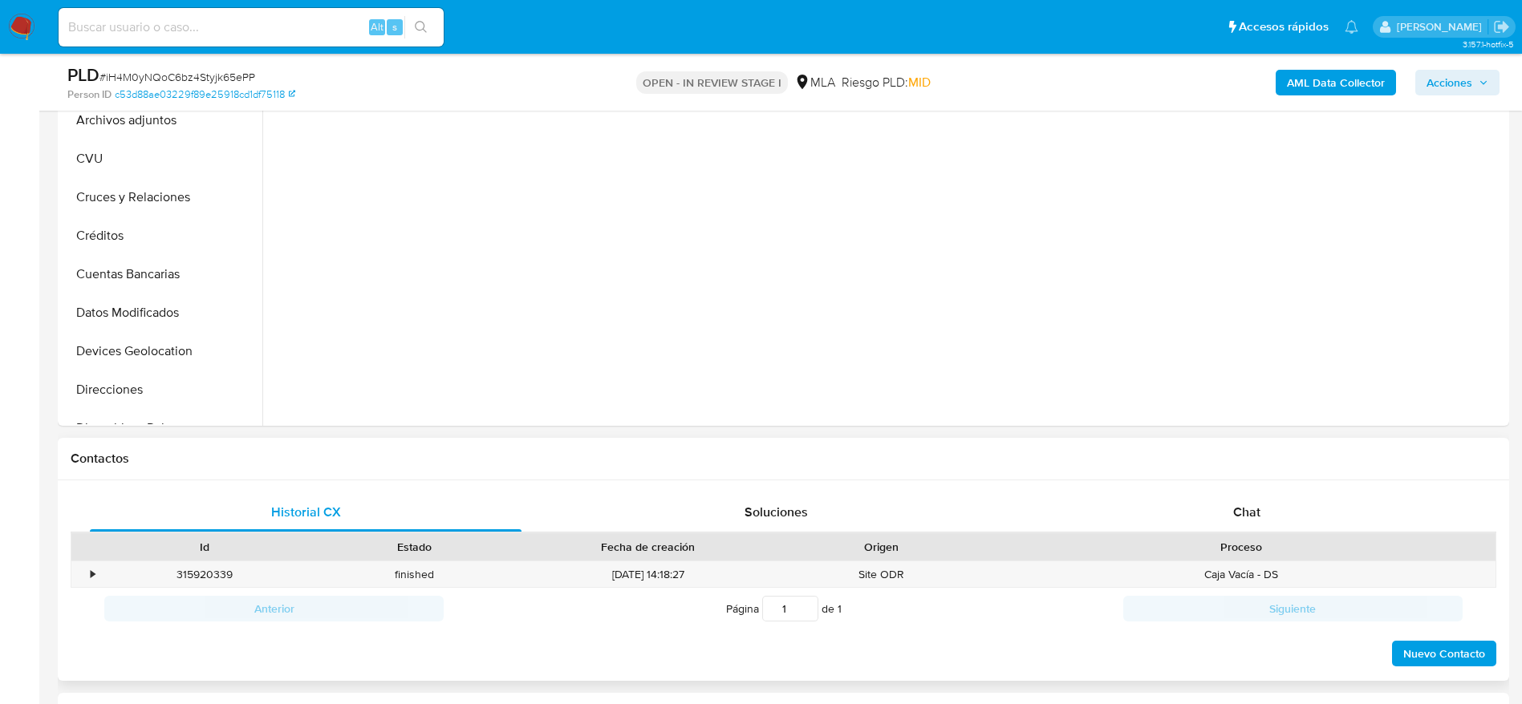
scroll to position [602, 0]
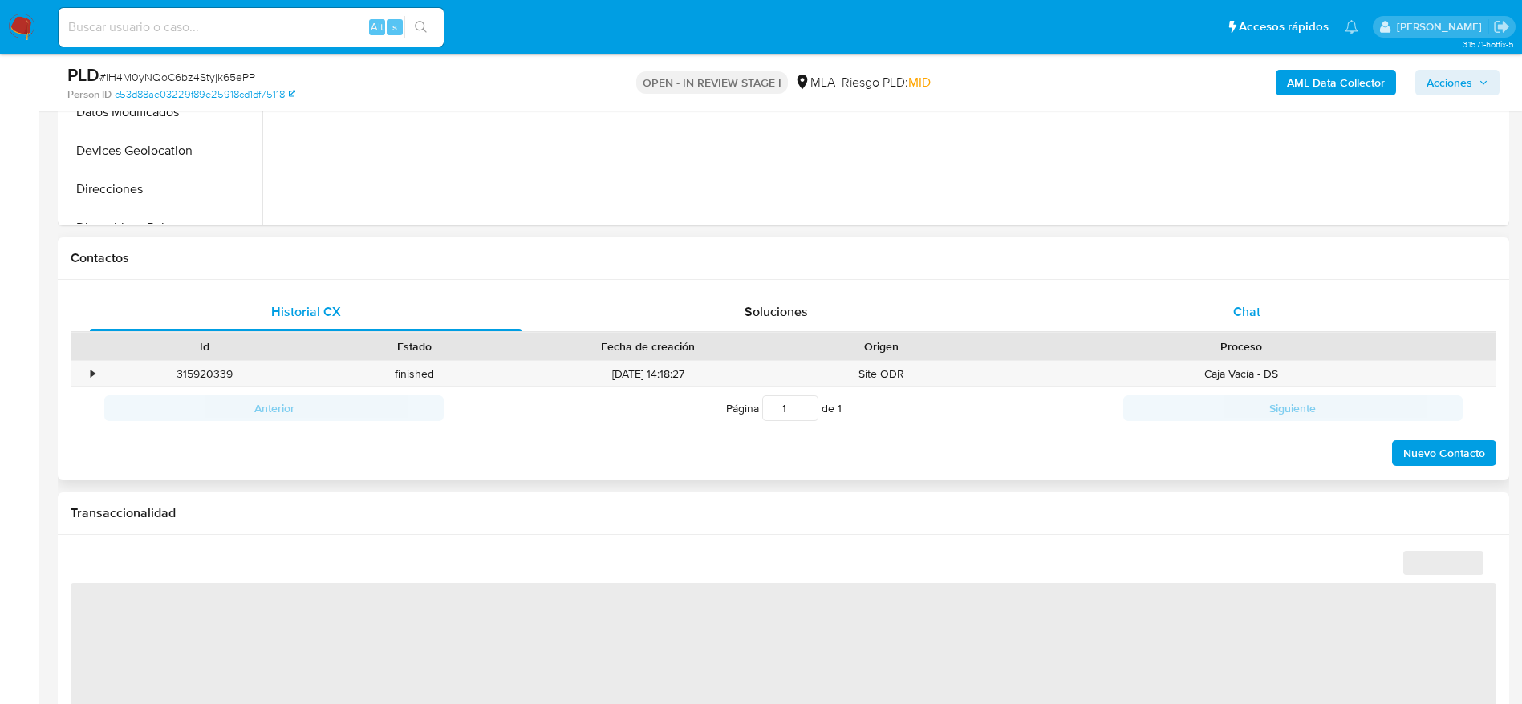
click at [1253, 313] on span "Chat" at bounding box center [1246, 311] width 27 height 18
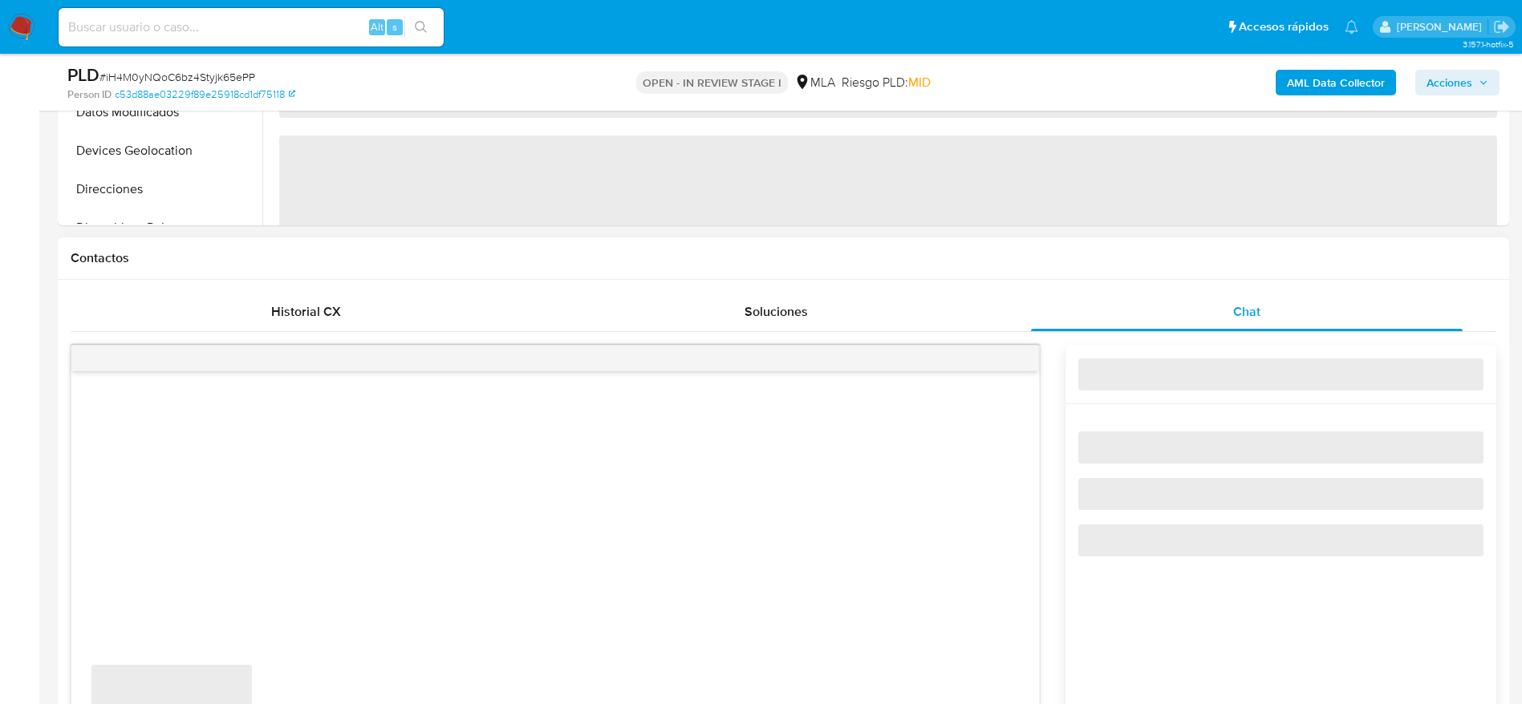
select select "10"
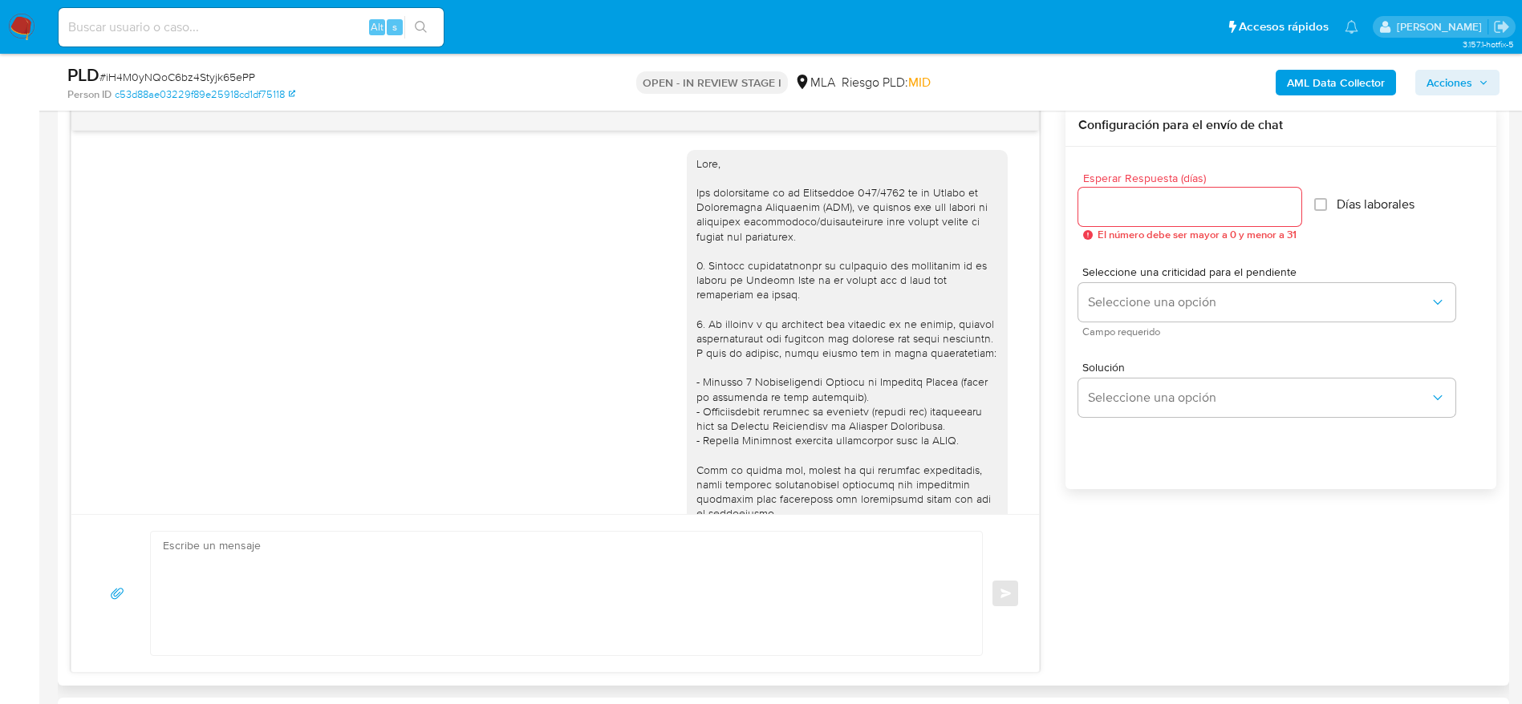
scroll to position [791, 0]
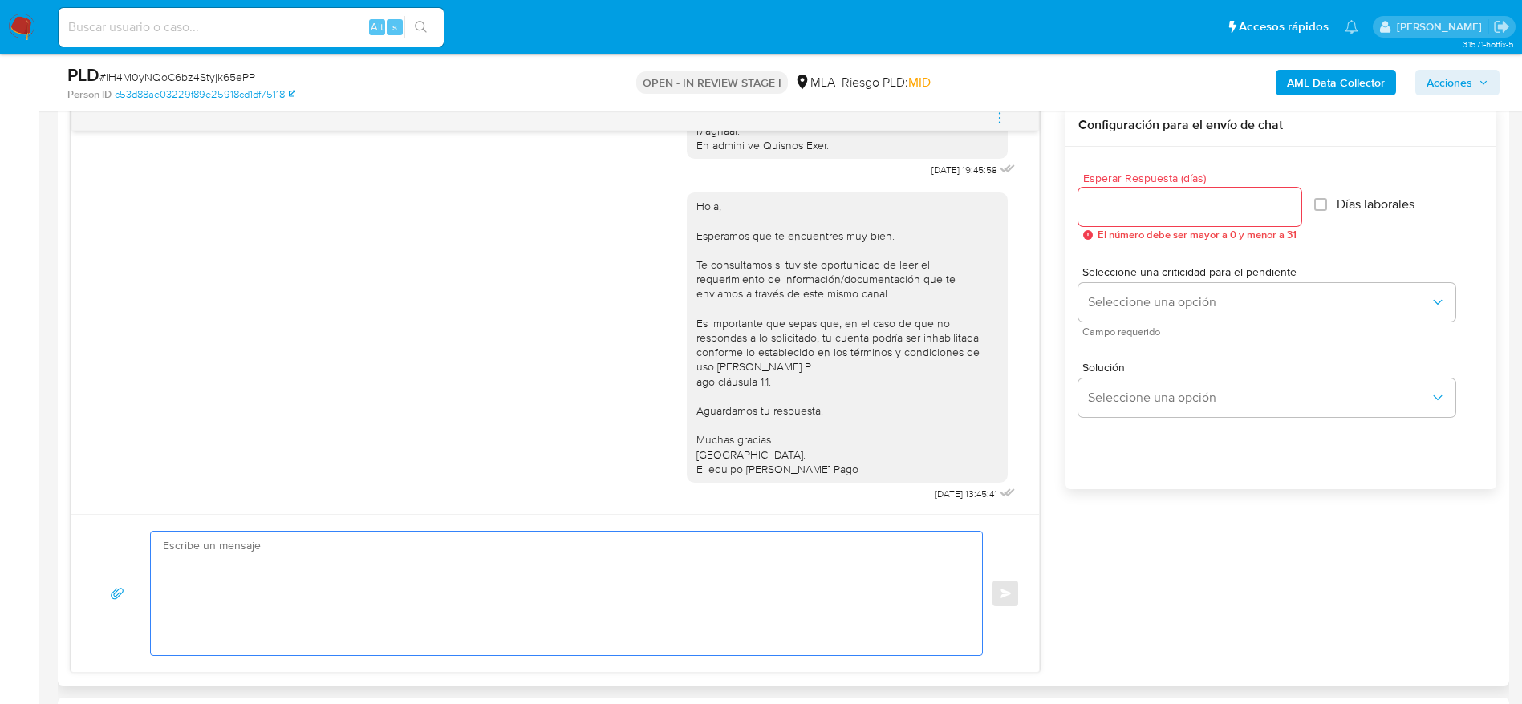
click at [442, 571] on textarea at bounding box center [562, 594] width 799 height 124
paste textarea "iH4M0yNQoC6bz4Styjk65ePP"
type textarea "iH4M0yNQoC6bz4Styjk65ePP"
paste textarea "Hola, Esperamos que te encuentres muy bien. Te consultamos si tuviste oportunid…"
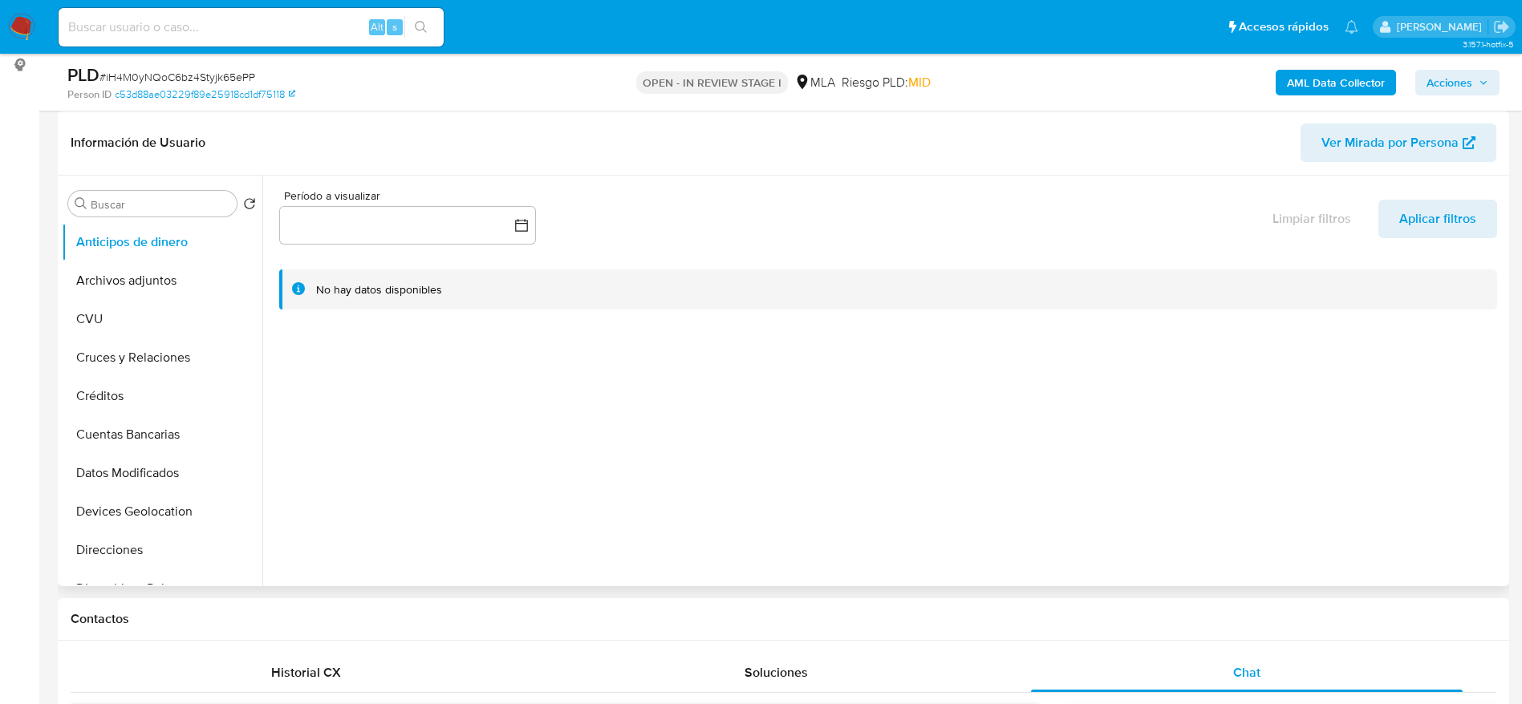
scroll to position [602, 0]
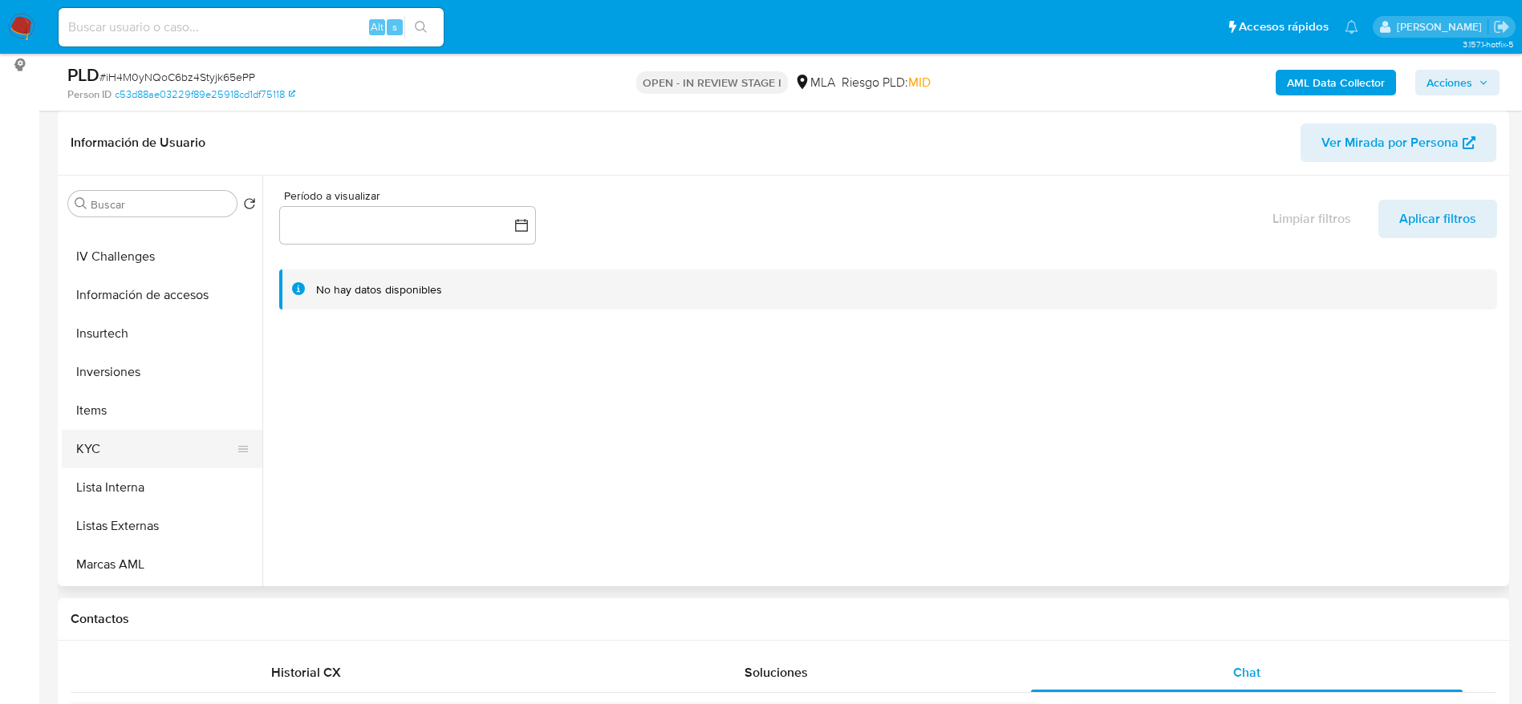
type textarea "Hola, Esperamos que te encuentres muy bien. Te consultamos si tuviste oportunid…"
click at [111, 448] on button "KYC" at bounding box center [156, 449] width 188 height 38
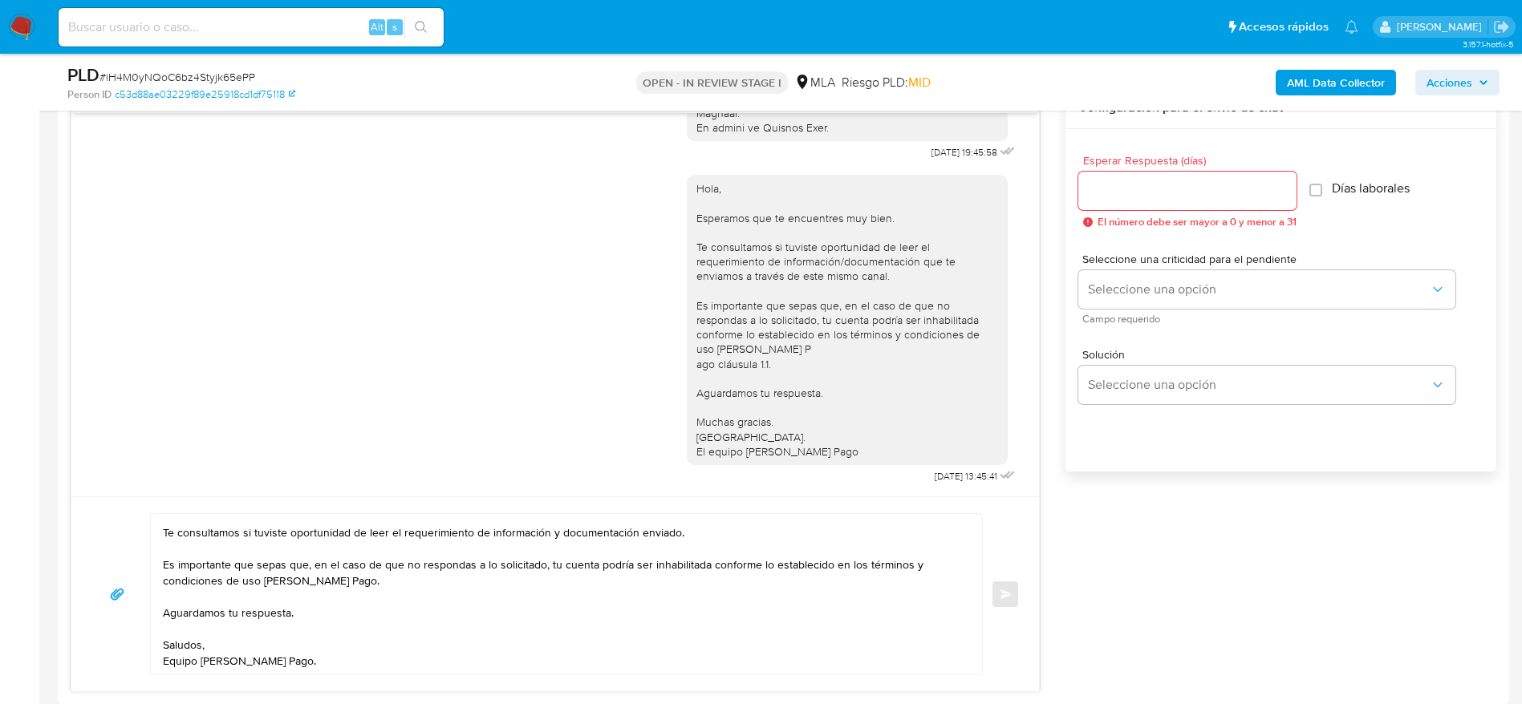
scroll to position [722, 0]
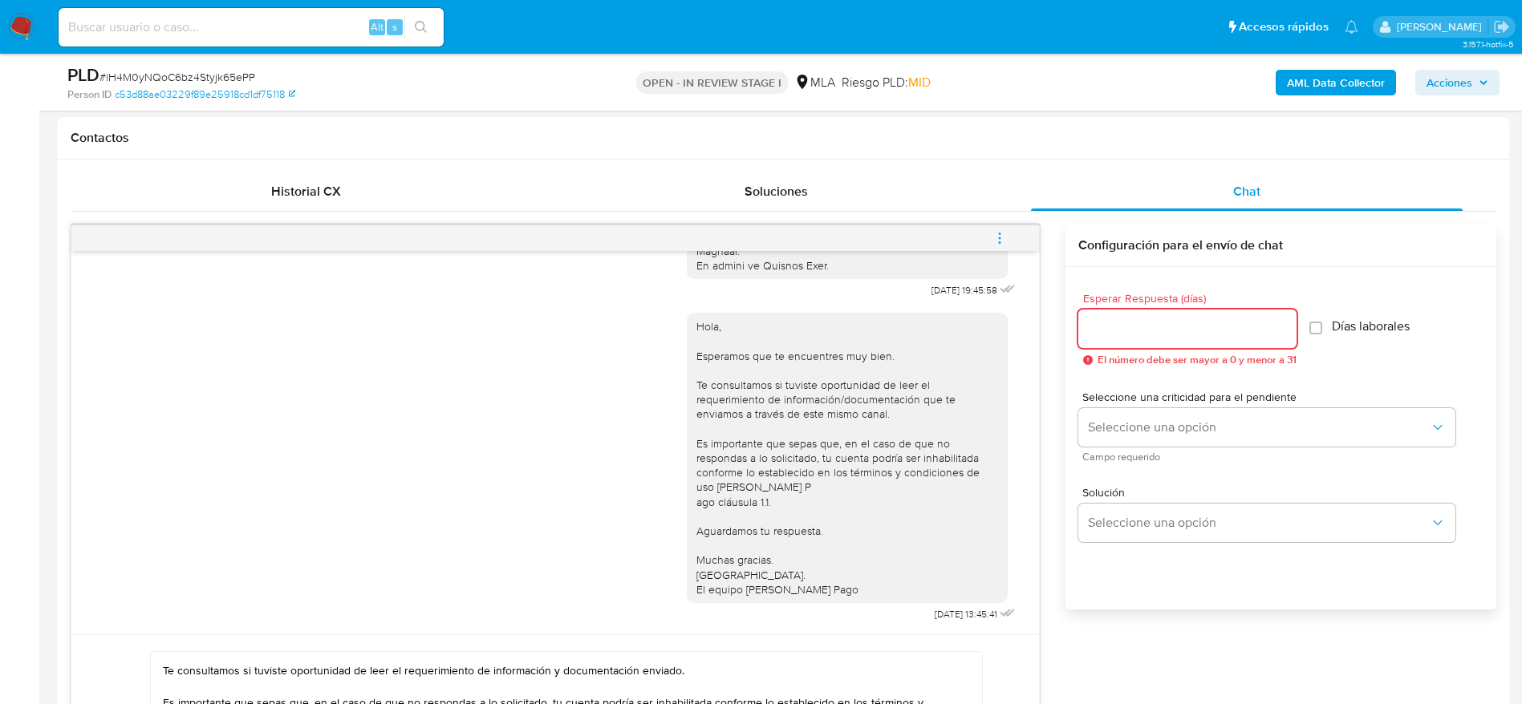
click at [1114, 337] on input "Esperar Respuesta (días)" at bounding box center [1187, 328] width 218 height 21
type input "1"
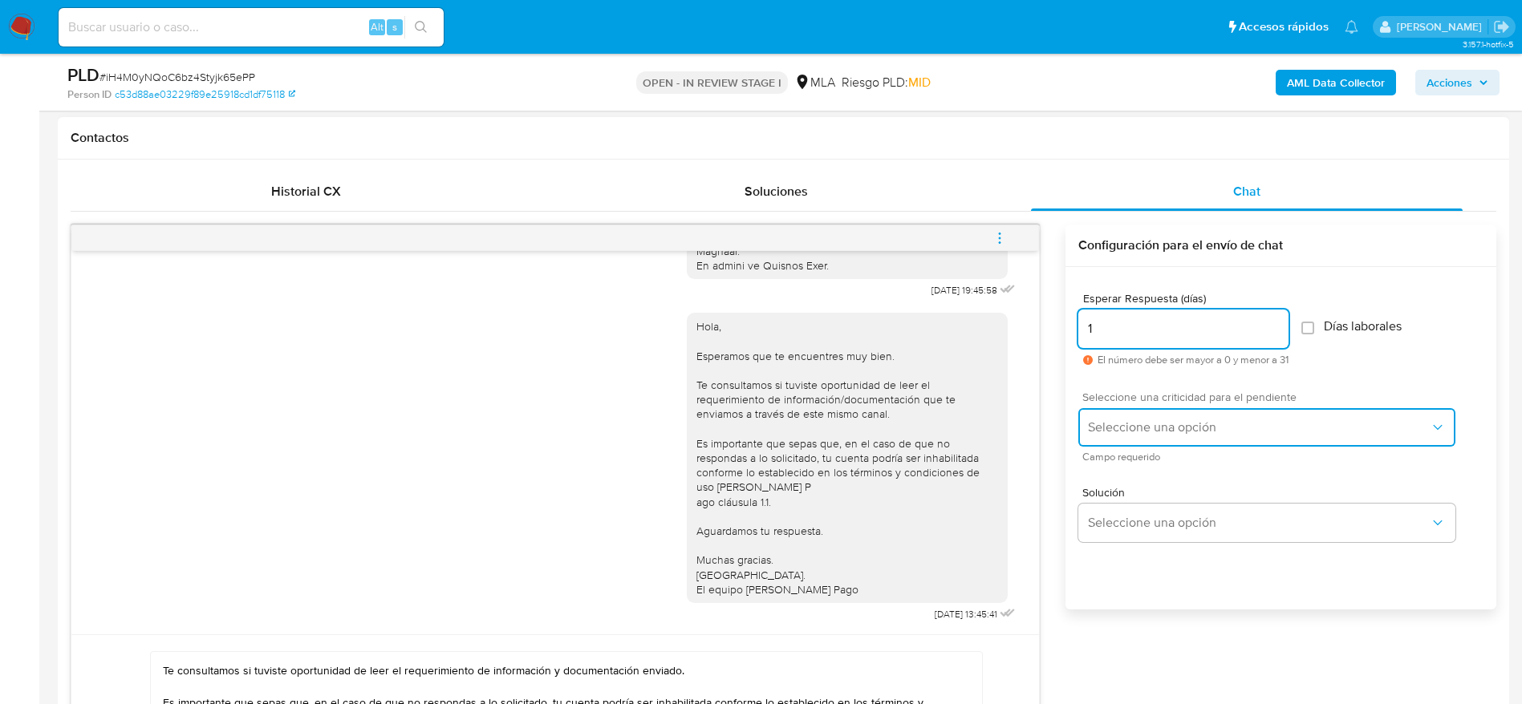
click at [1126, 425] on span "Seleccione una opción" at bounding box center [1259, 427] width 342 height 16
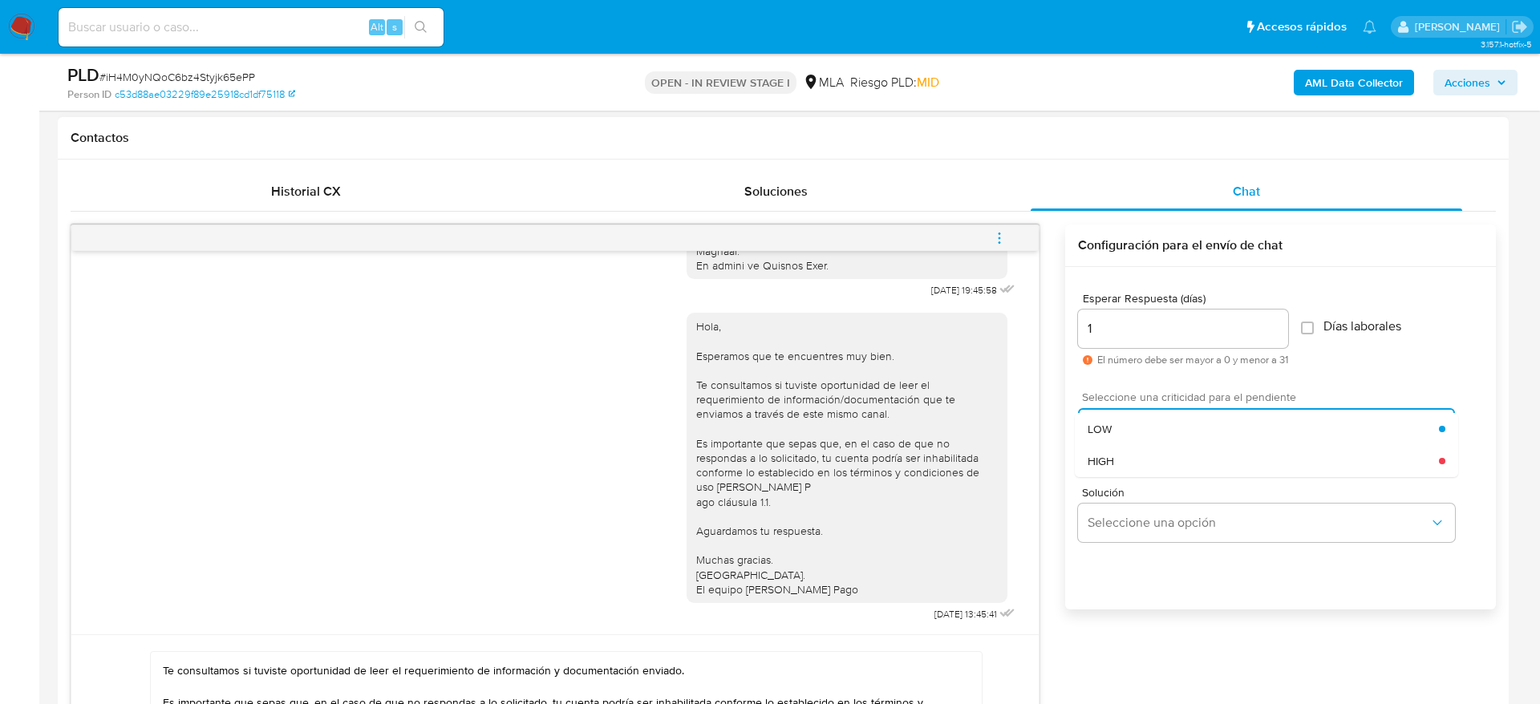
click at [1131, 455] on div "HIGH" at bounding box center [1263, 461] width 351 height 32
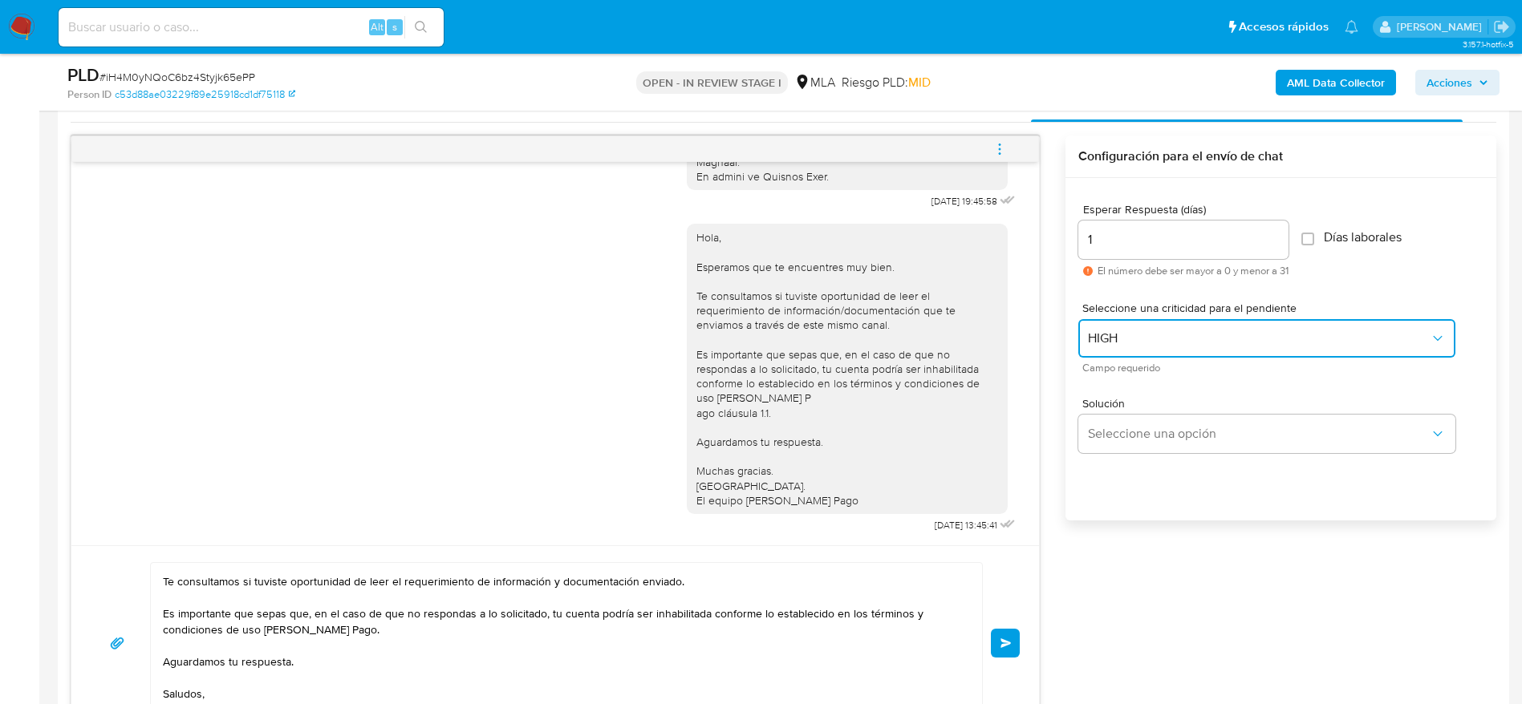
scroll to position [962, 0]
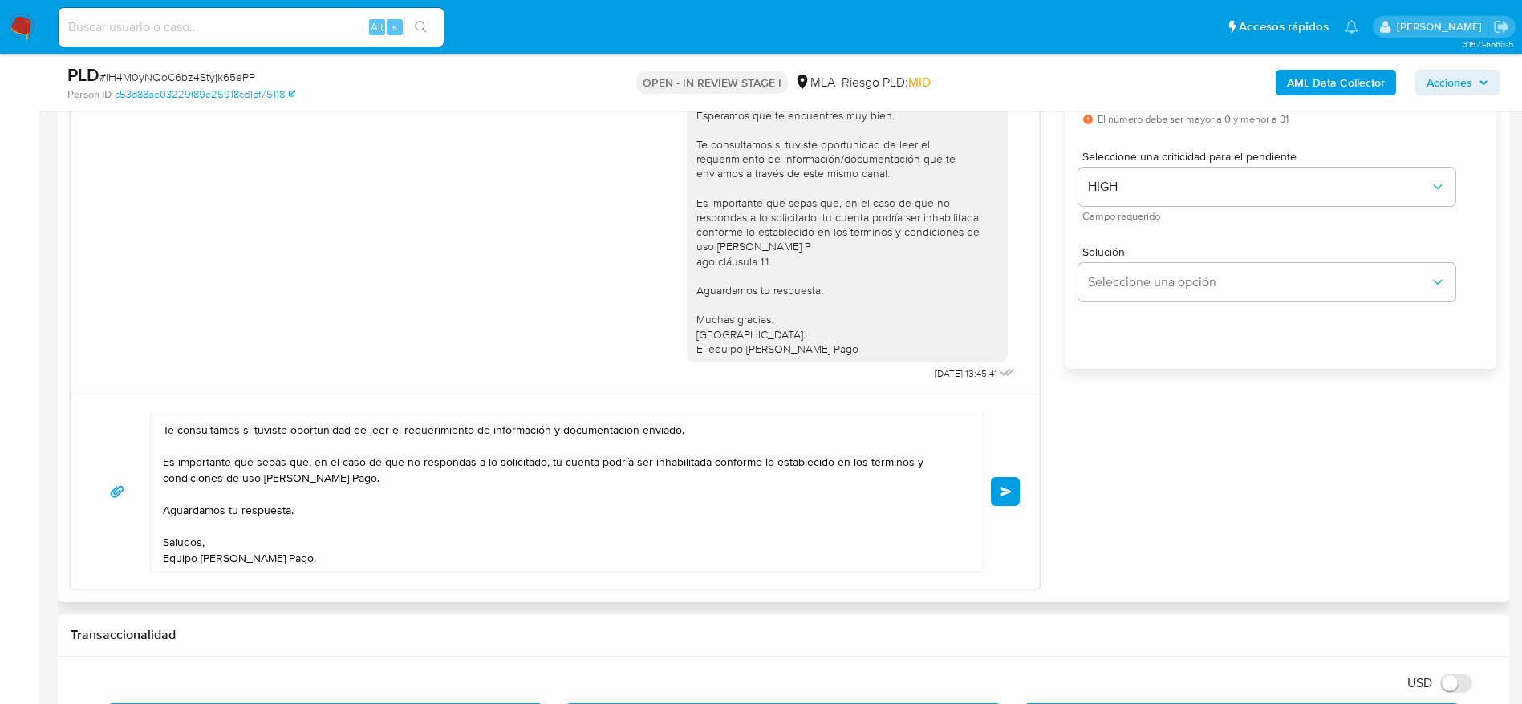
click at [1013, 484] on button "Enviar" at bounding box center [1005, 491] width 29 height 29
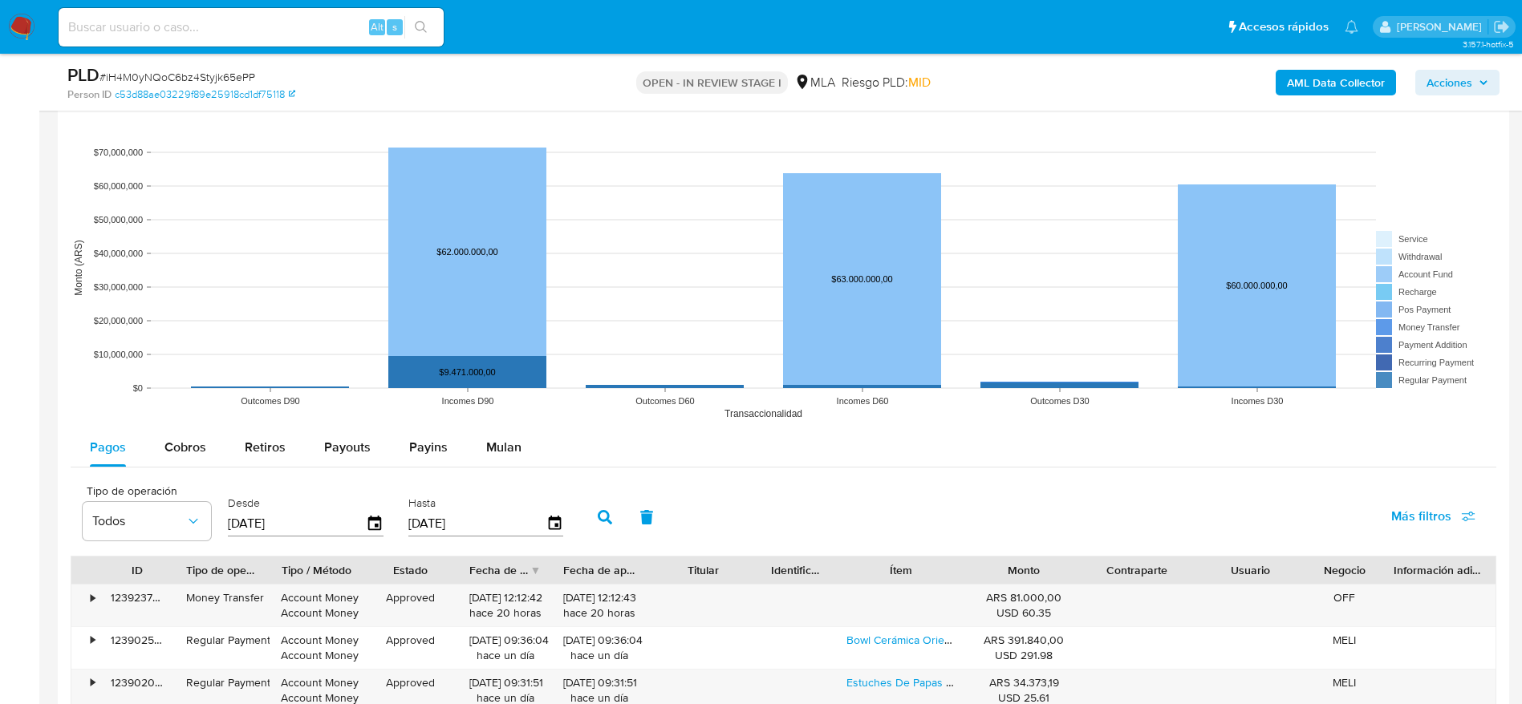
scroll to position [2599, 0]
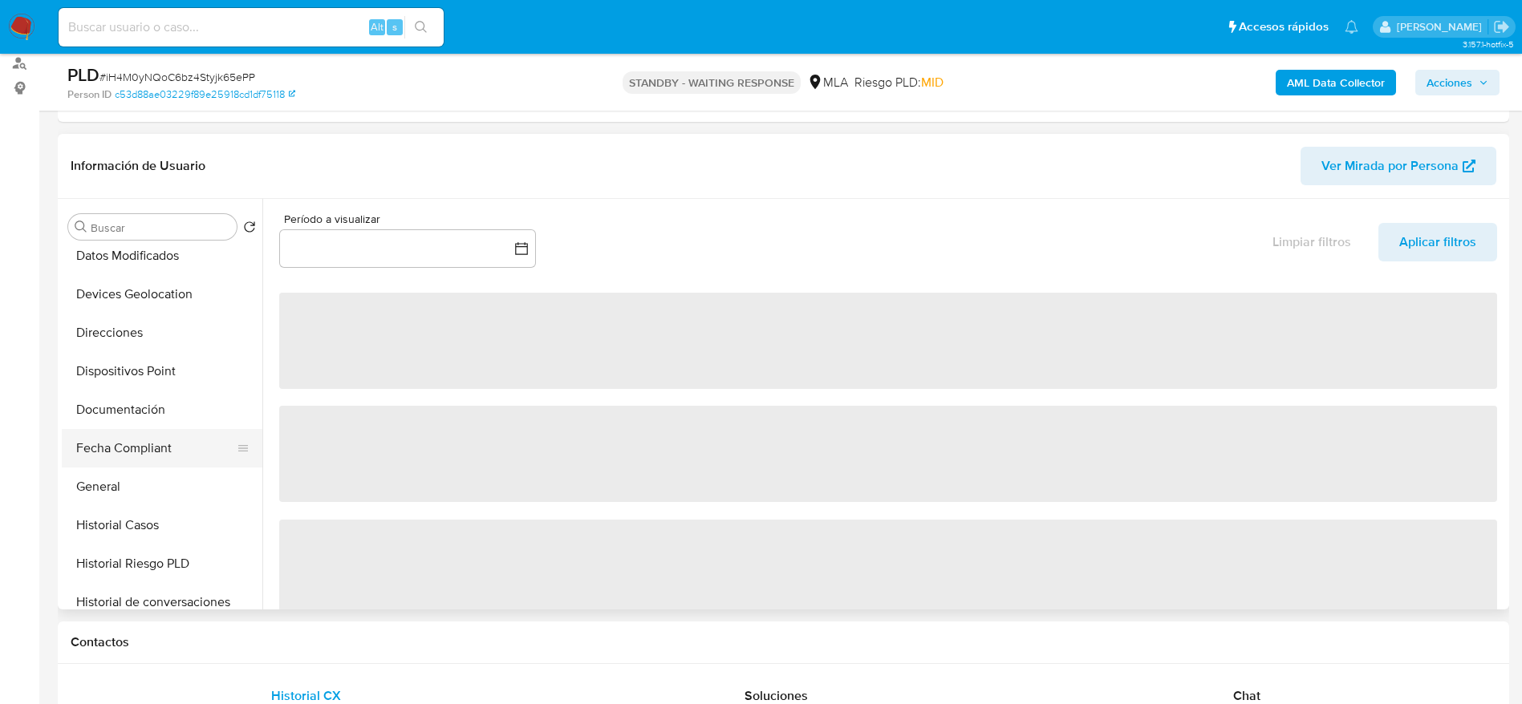
scroll to position [241, 0]
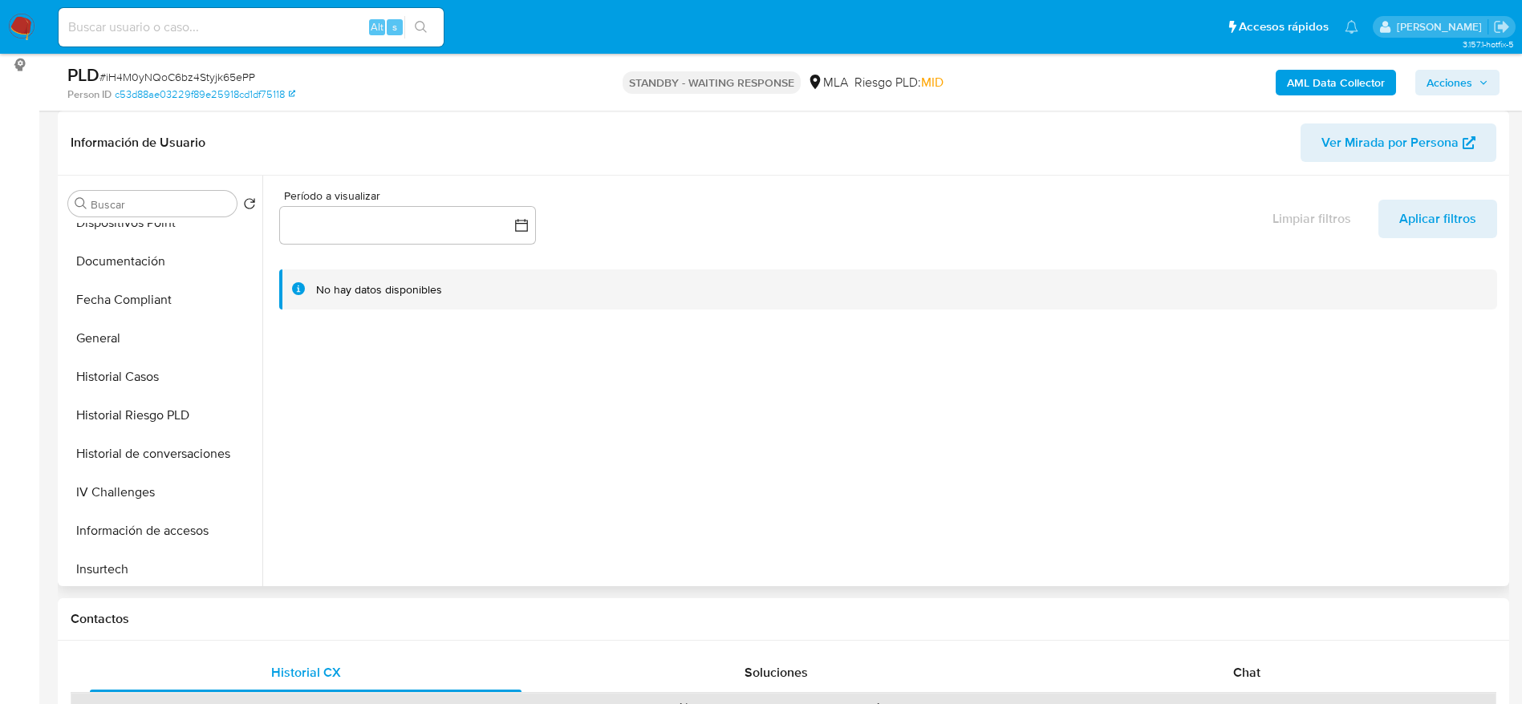
select select "10"
click at [119, 237] on button "General" at bounding box center [156, 223] width 188 height 38
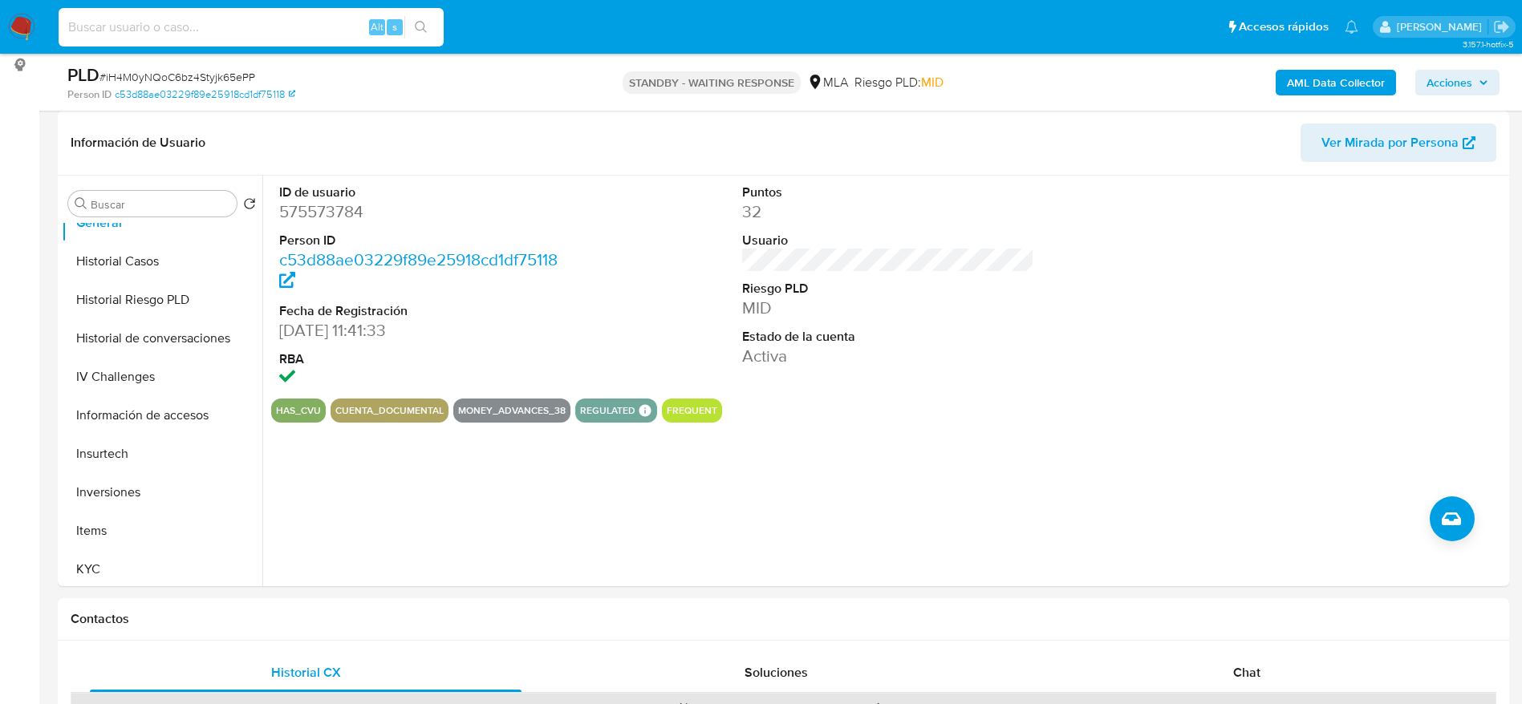
click at [304, 34] on input at bounding box center [251, 27] width 385 height 21
paste input "aXJfYo7tlRSubPfGiJnBw32r"
type input "aXJfYo7tlRSubPfGiJnBw32r"
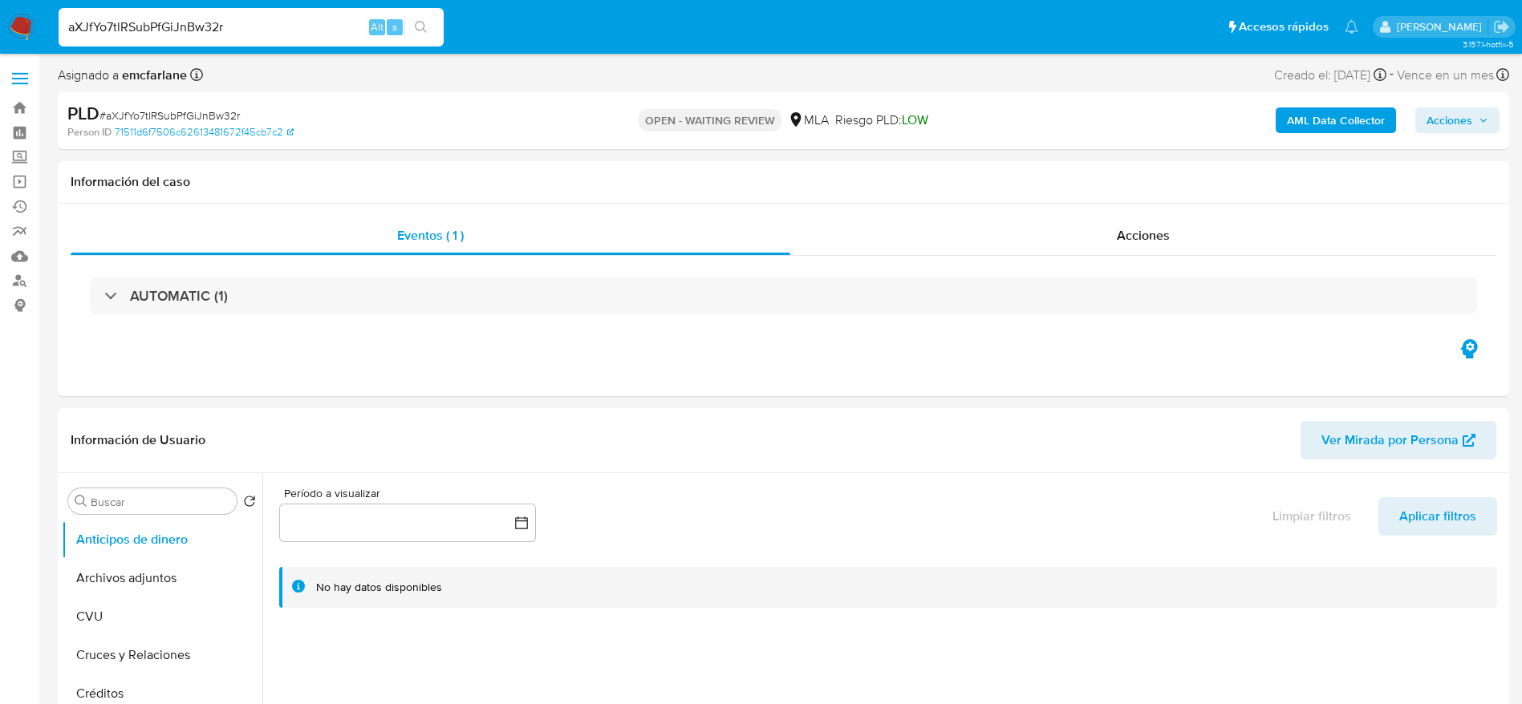
select select "10"
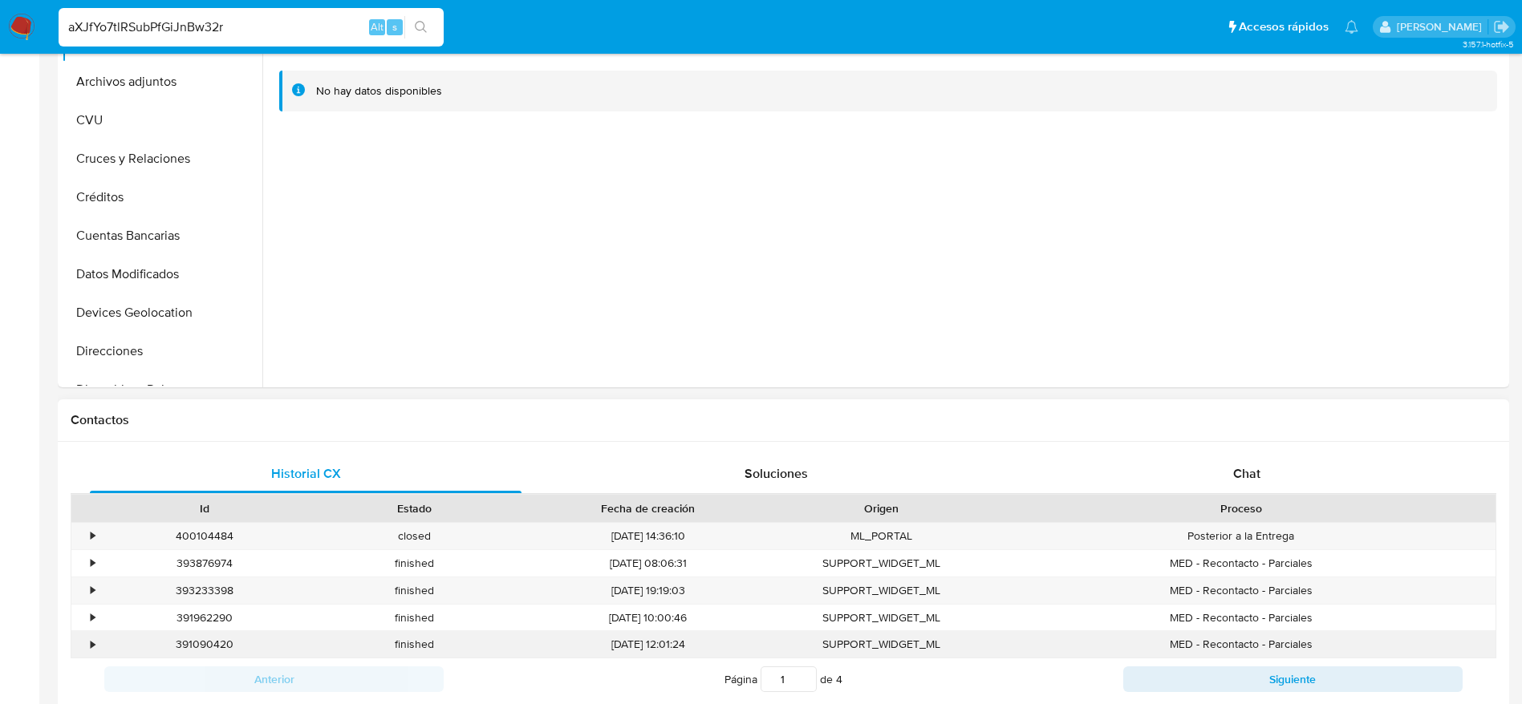
scroll to position [722, 0]
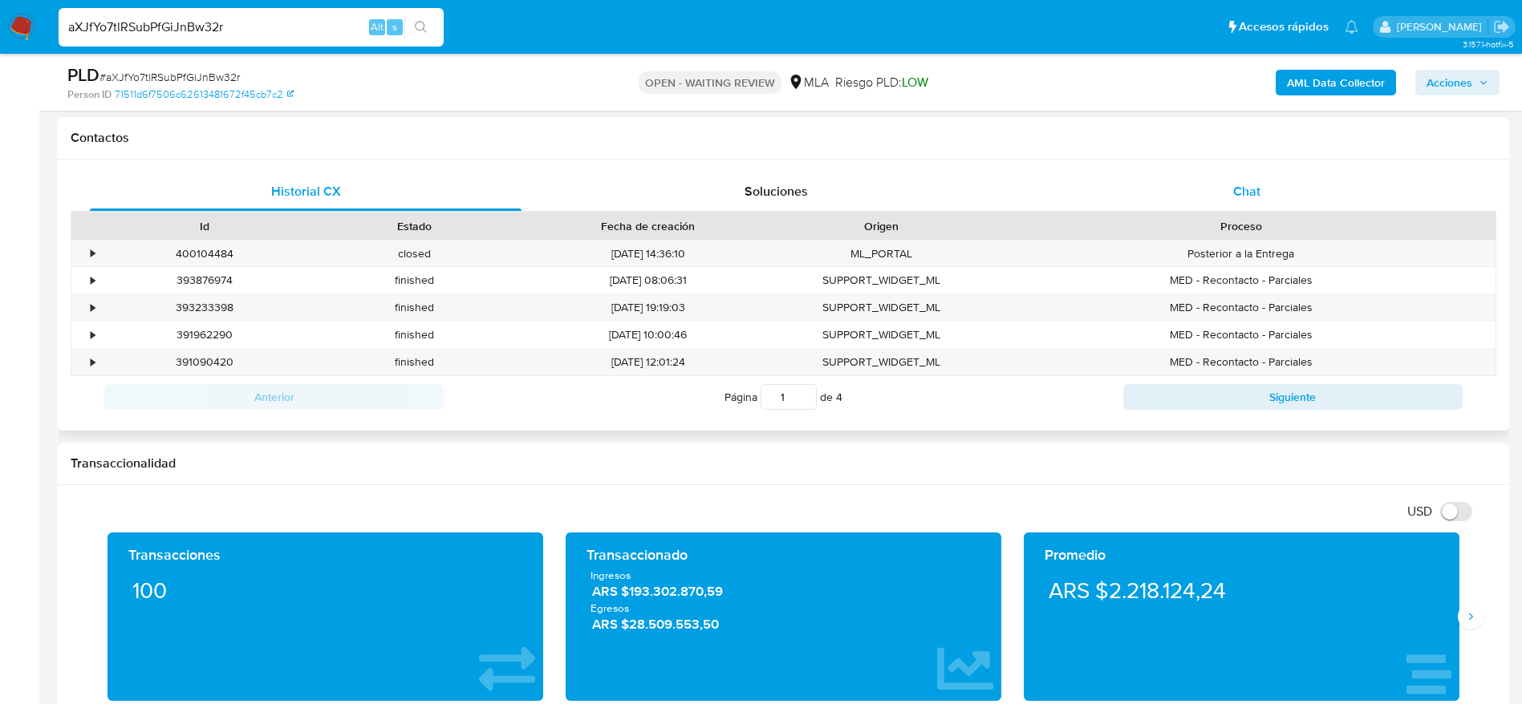
click at [1231, 180] on div "Chat" at bounding box center [1247, 191] width 432 height 38
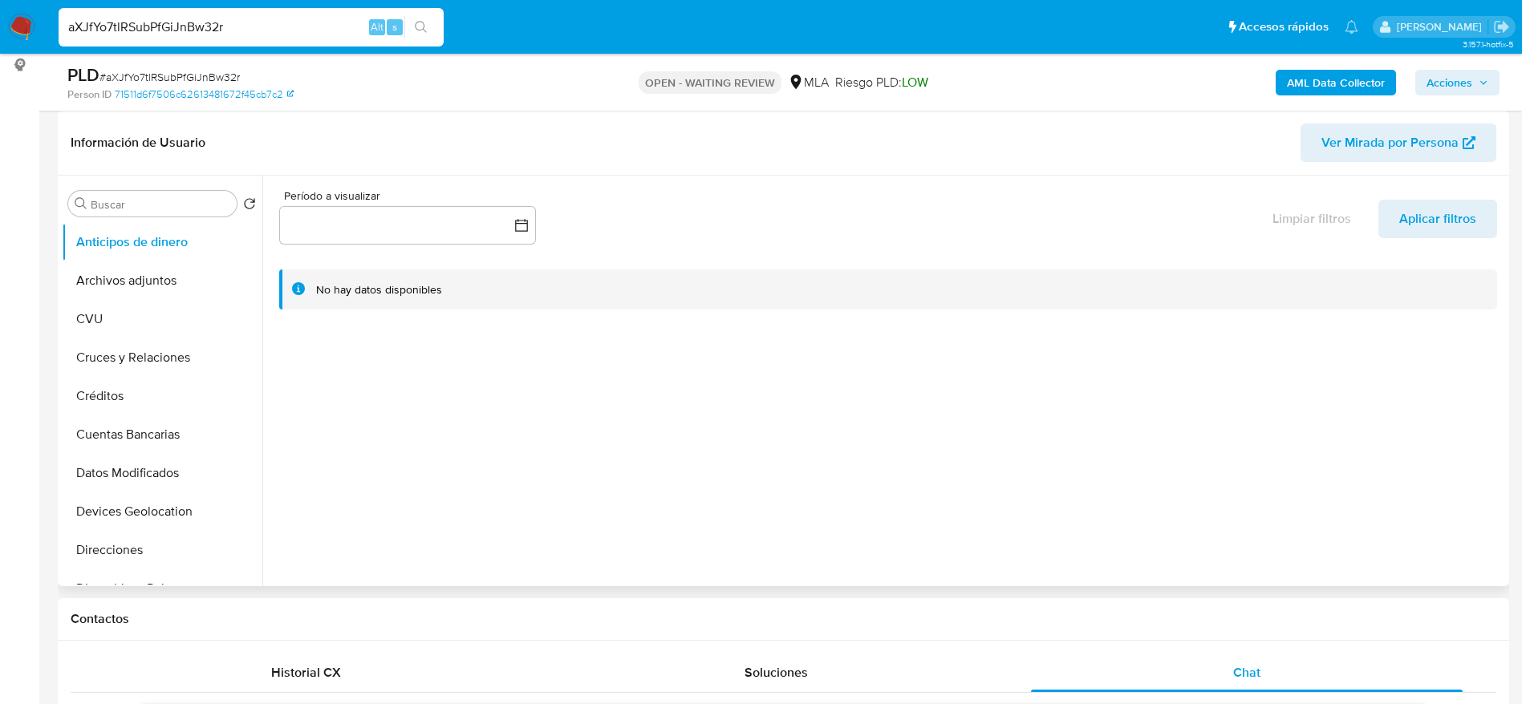
scroll to position [481, 0]
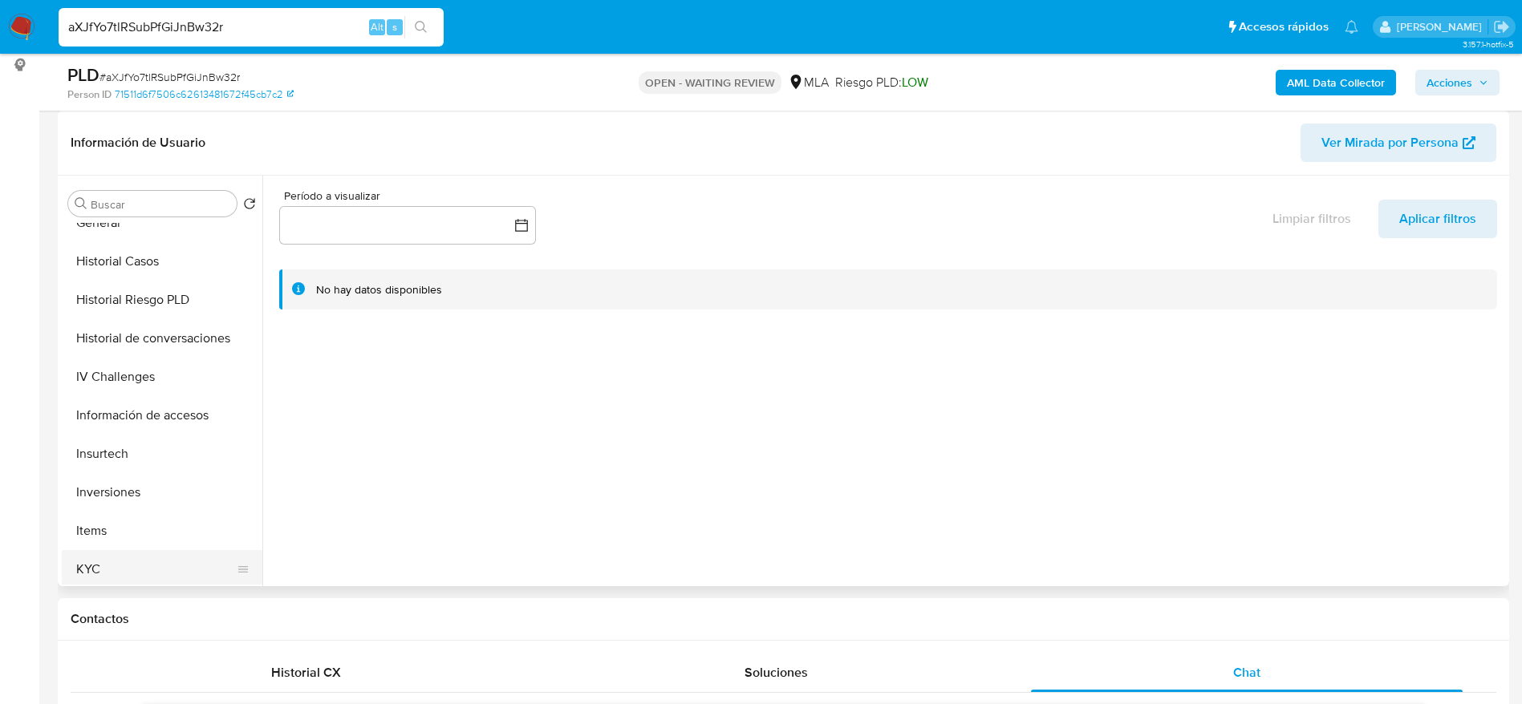
drag, startPoint x: 103, startPoint y: 571, endPoint x: 143, endPoint y: 555, distance: 42.4
click at [104, 572] on button "KYC" at bounding box center [156, 569] width 188 height 38
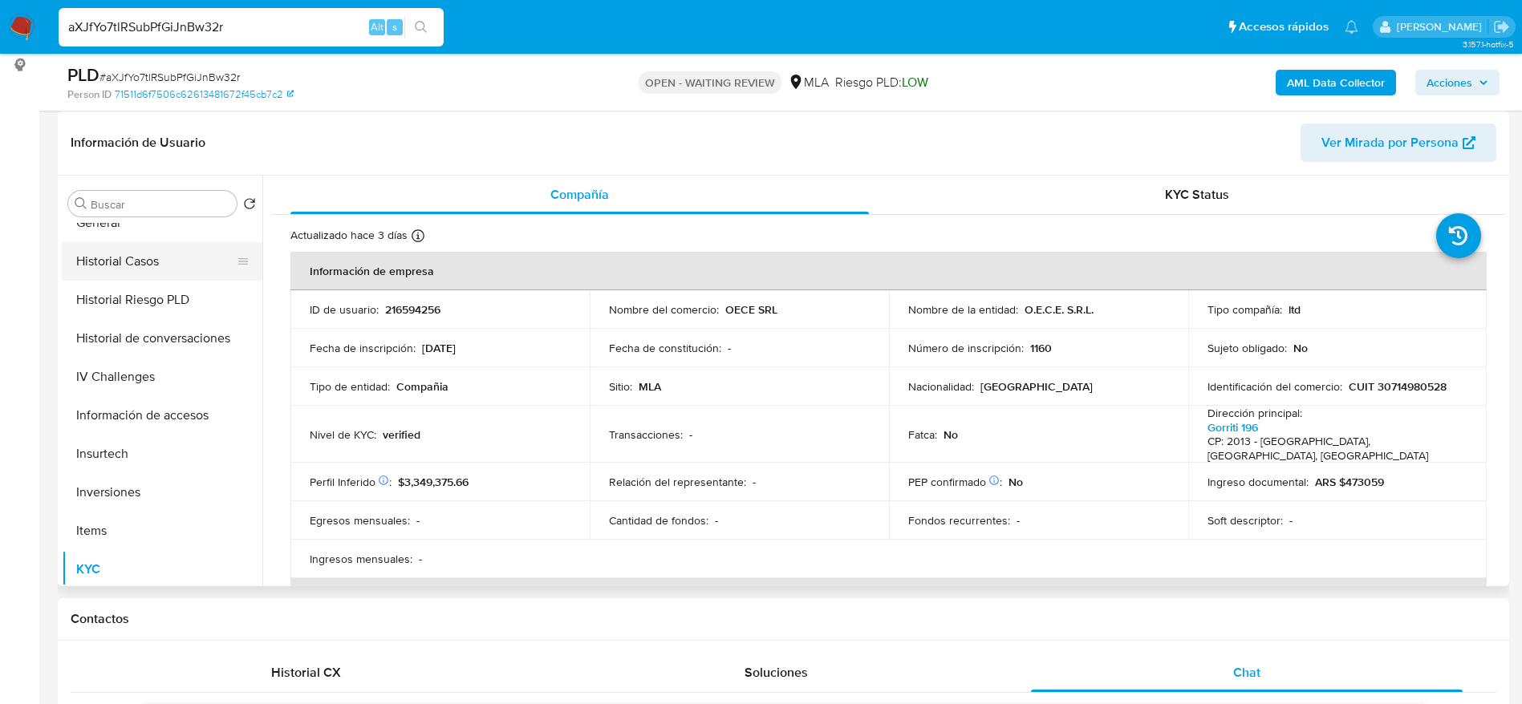
click at [161, 274] on button "Historial Casos" at bounding box center [156, 261] width 188 height 38
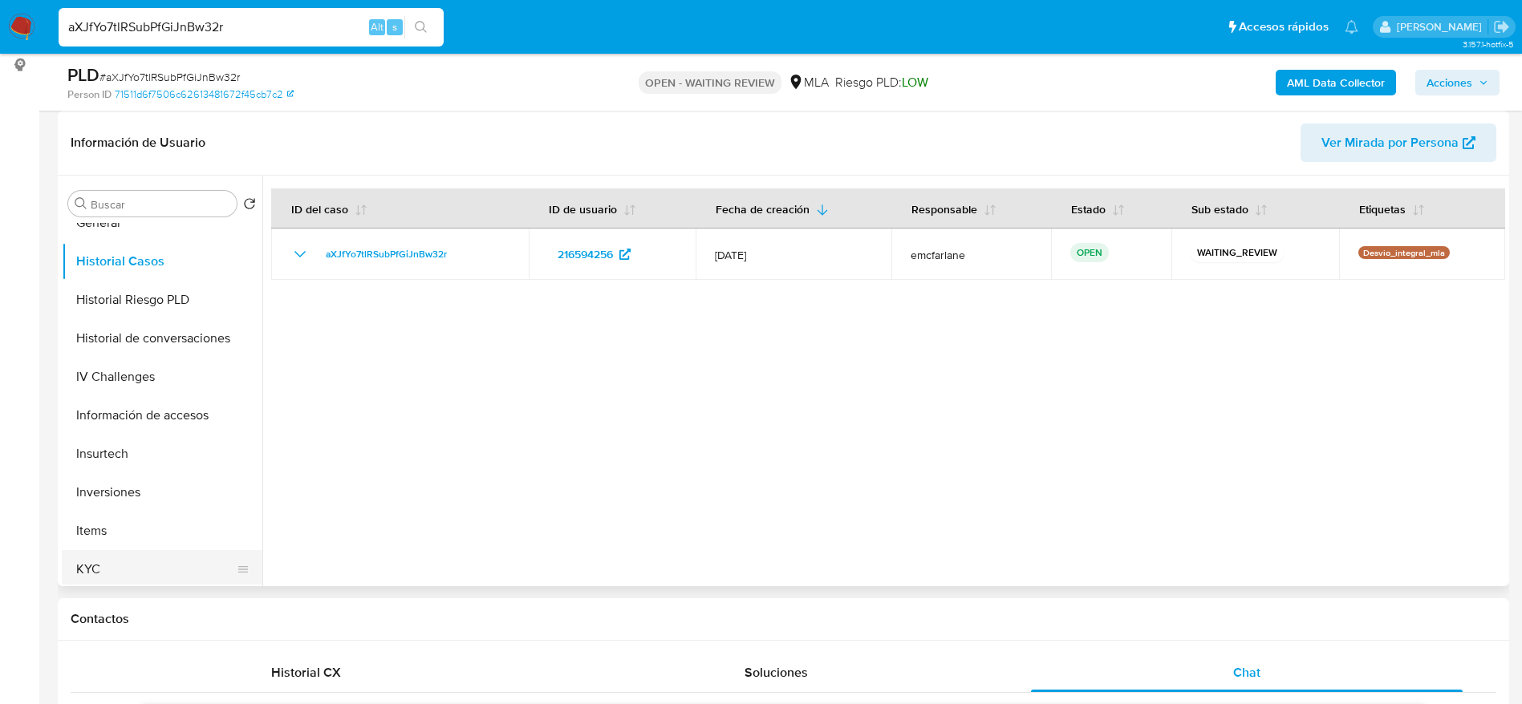
click at [125, 572] on button "KYC" at bounding box center [156, 569] width 188 height 38
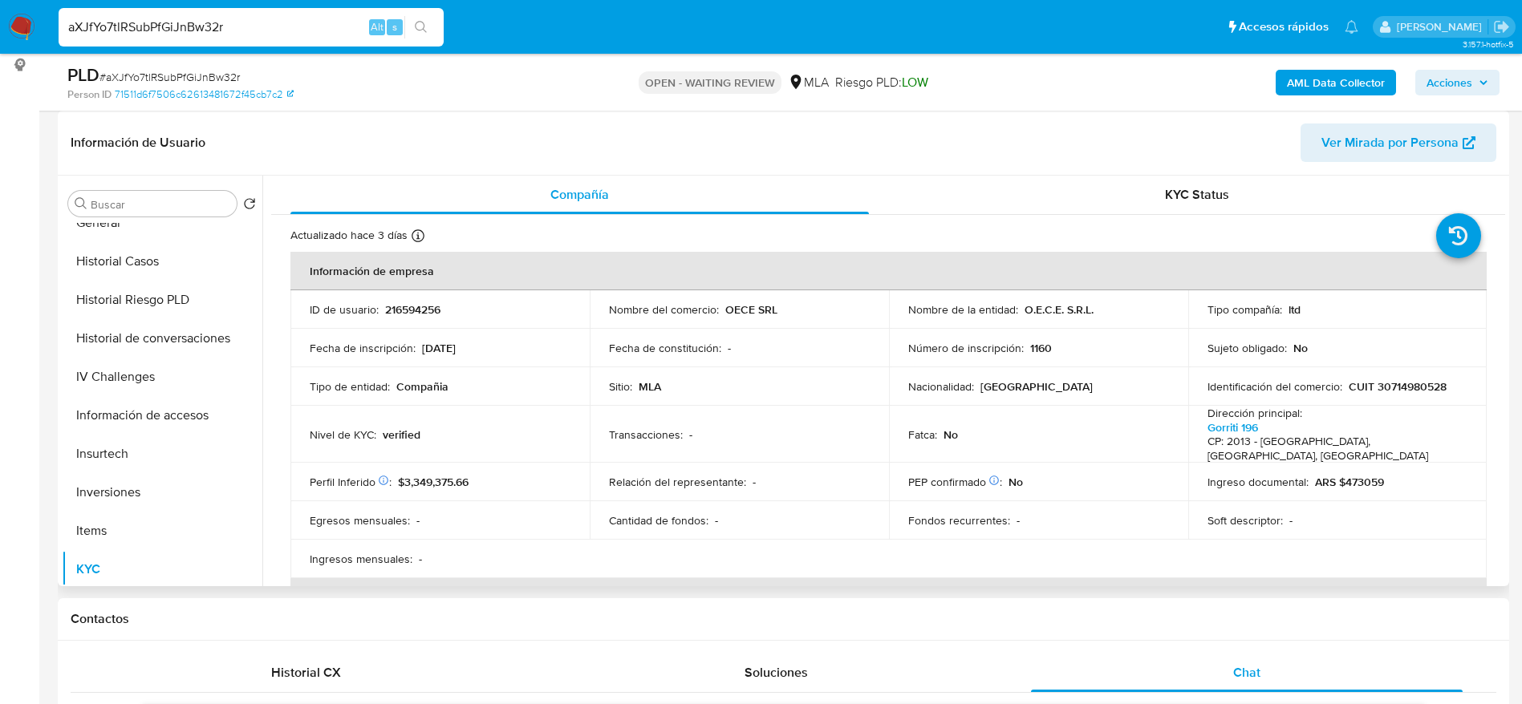
click at [416, 310] on p "216594256" at bounding box center [412, 309] width 55 height 14
copy p "216594256"
click at [1412, 387] on p "CUIT 30714980528" at bounding box center [1397, 386] width 98 height 14
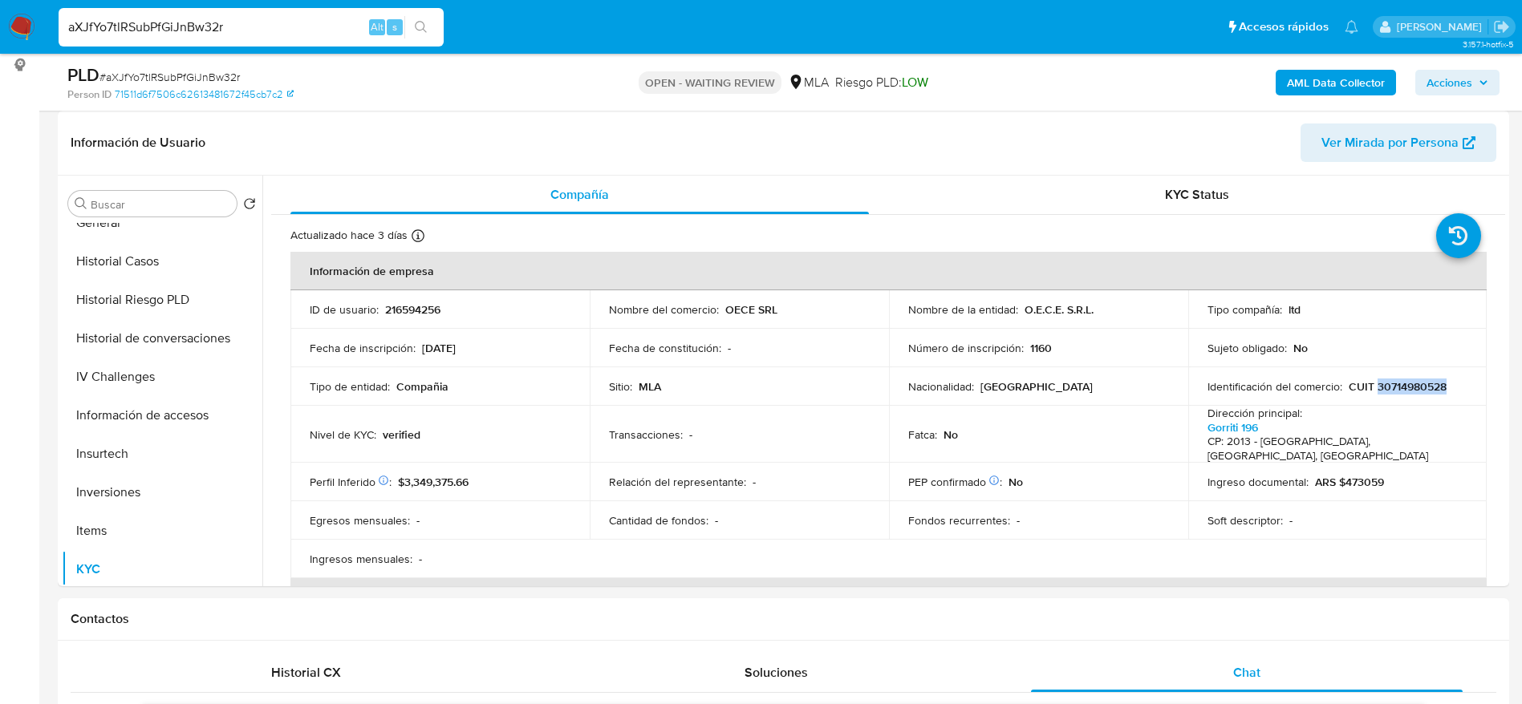
copy p "30714980528"
drag, startPoint x: 1030, startPoint y: 308, endPoint x: 1096, endPoint y: 311, distance: 66.6
click at [1096, 311] on div "Nombre de la entidad : O.E.C.E. S.R.L." at bounding box center [1038, 309] width 261 height 14
copy p "O.E.C.E. S.R.L."
click at [192, 77] on span "# aXJfYo7tlRSubPfGiJnBw32r" at bounding box center [169, 77] width 140 height 16
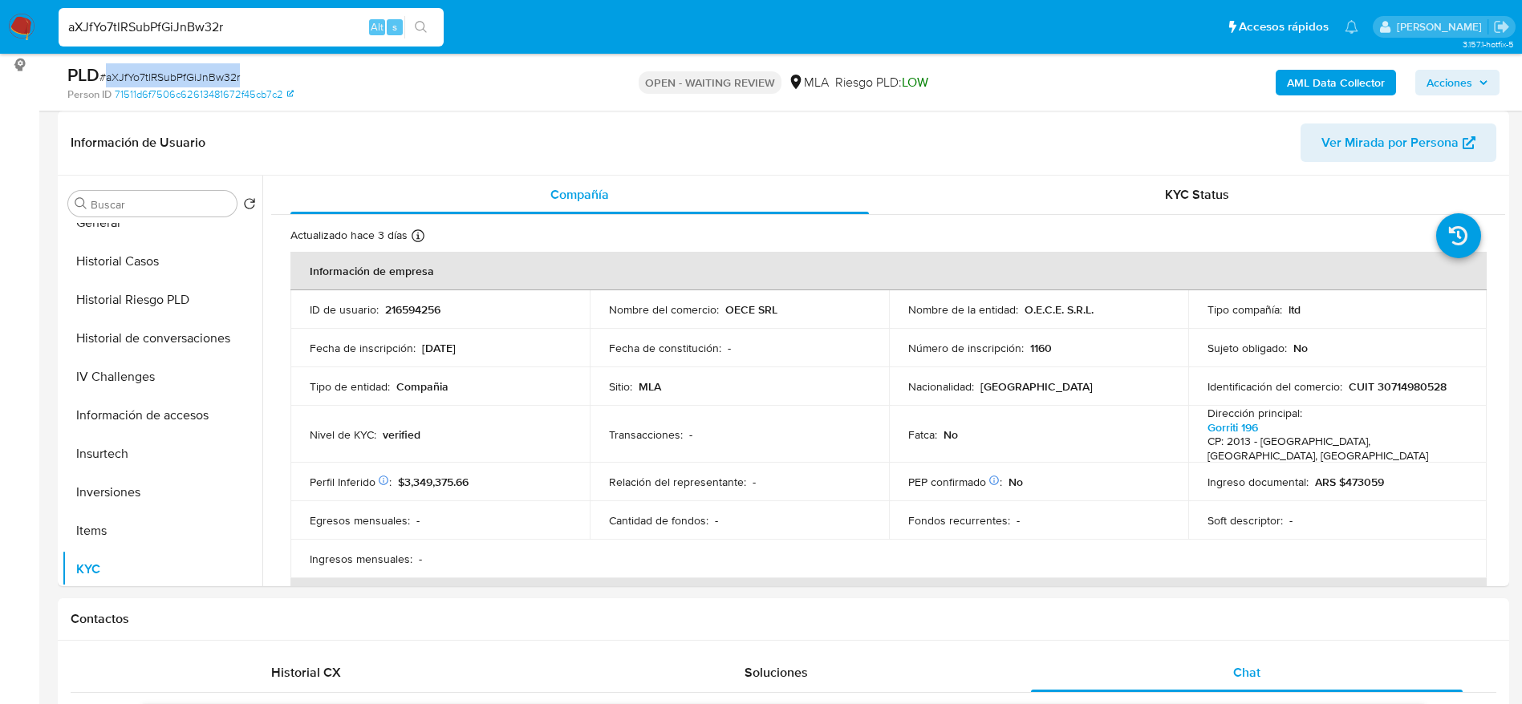
click at [192, 77] on span "# aXJfYo7tlRSubPfGiJnBw32r" at bounding box center [169, 77] width 140 height 16
copy span "aXJfYo7tlRSubPfGiJnBw32r"
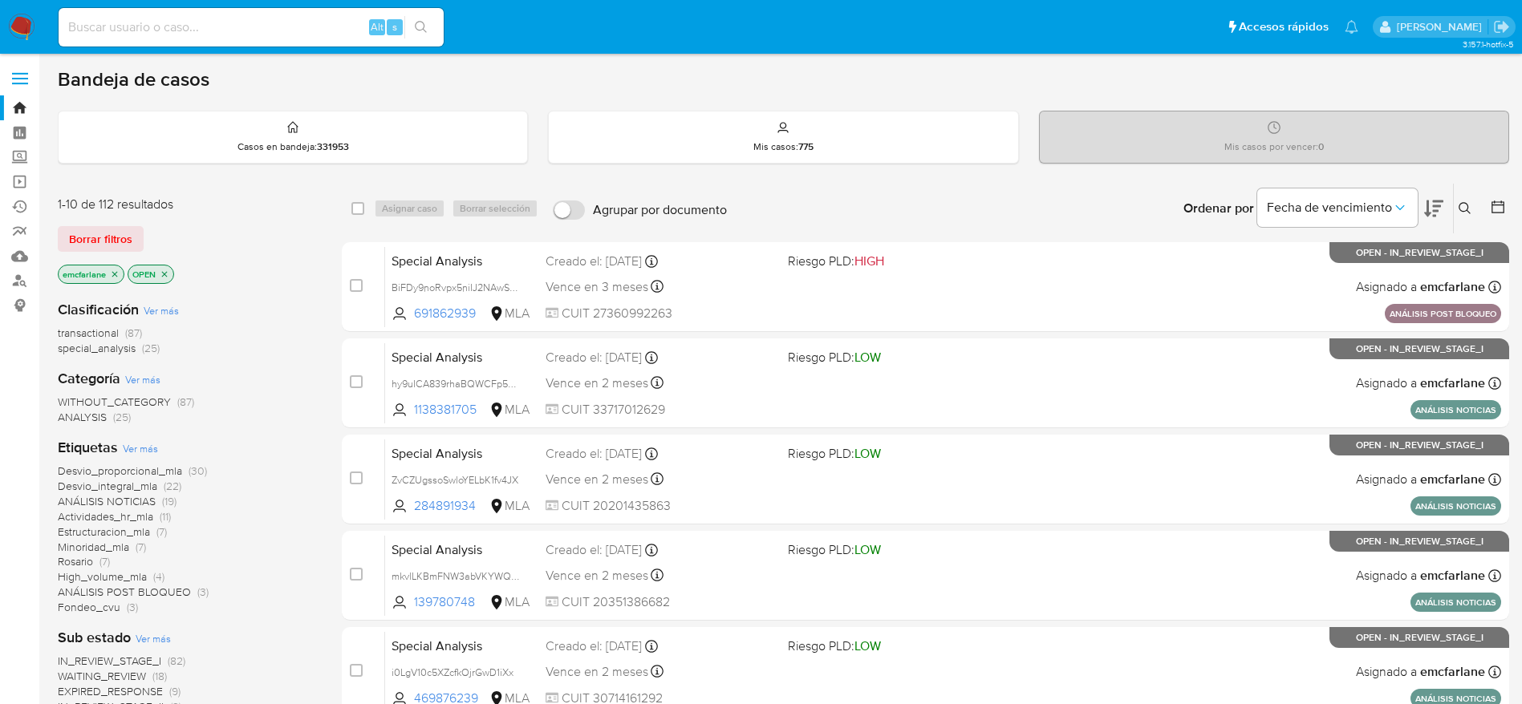
click at [140, 226] on button "Borrar filtros" at bounding box center [101, 239] width 86 height 26
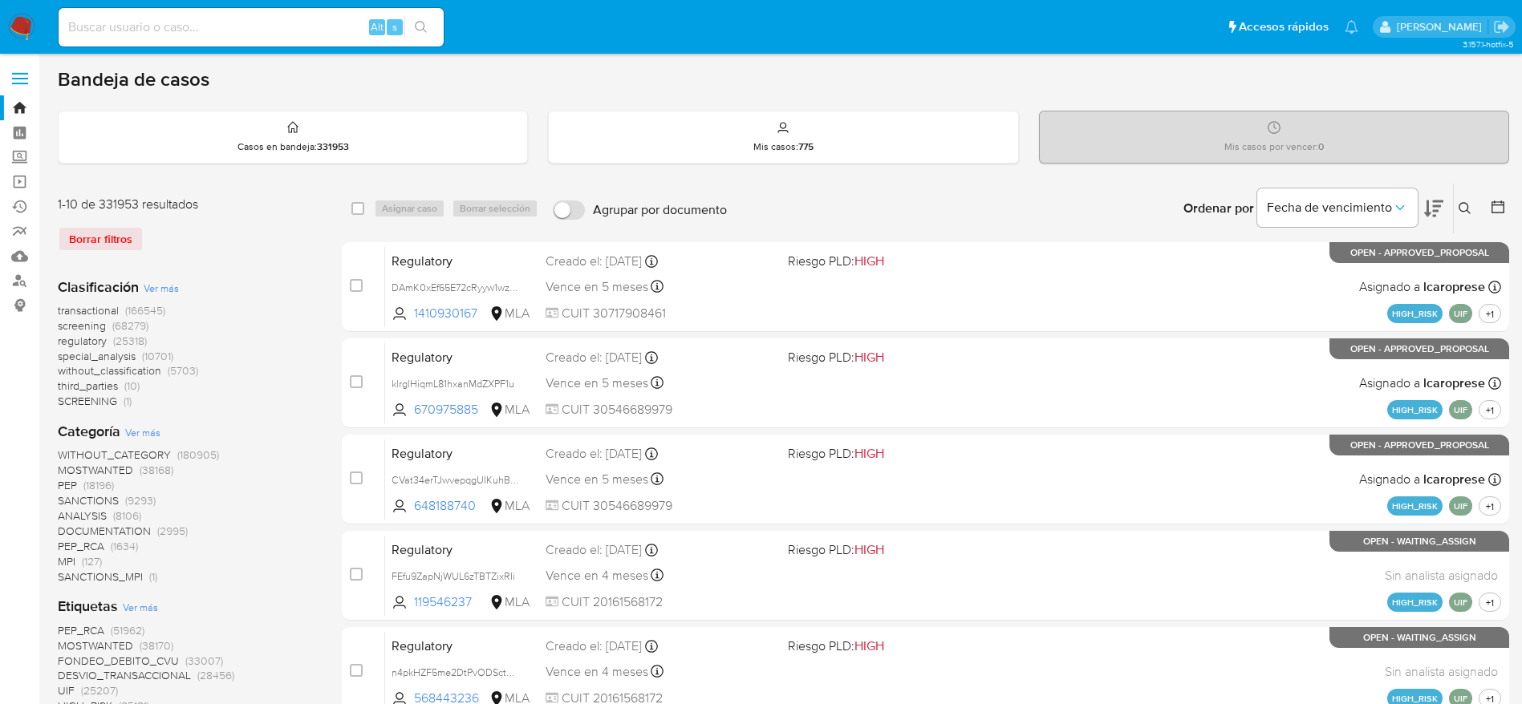
click at [1471, 210] on button at bounding box center [1466, 208] width 26 height 19
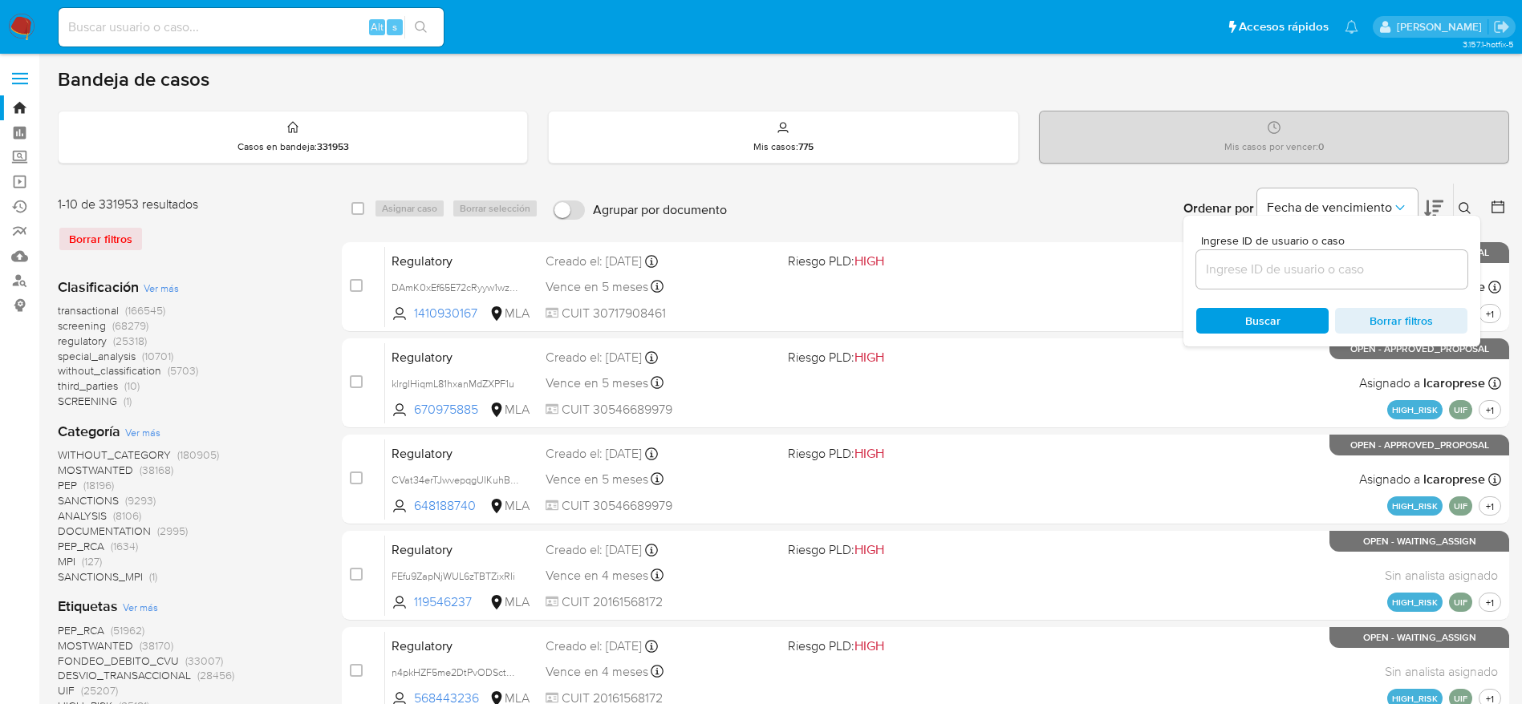
click at [1320, 261] on input at bounding box center [1331, 269] width 271 height 21
type input "jsSfVNGIdDrBQD6ZRIj71PD9"
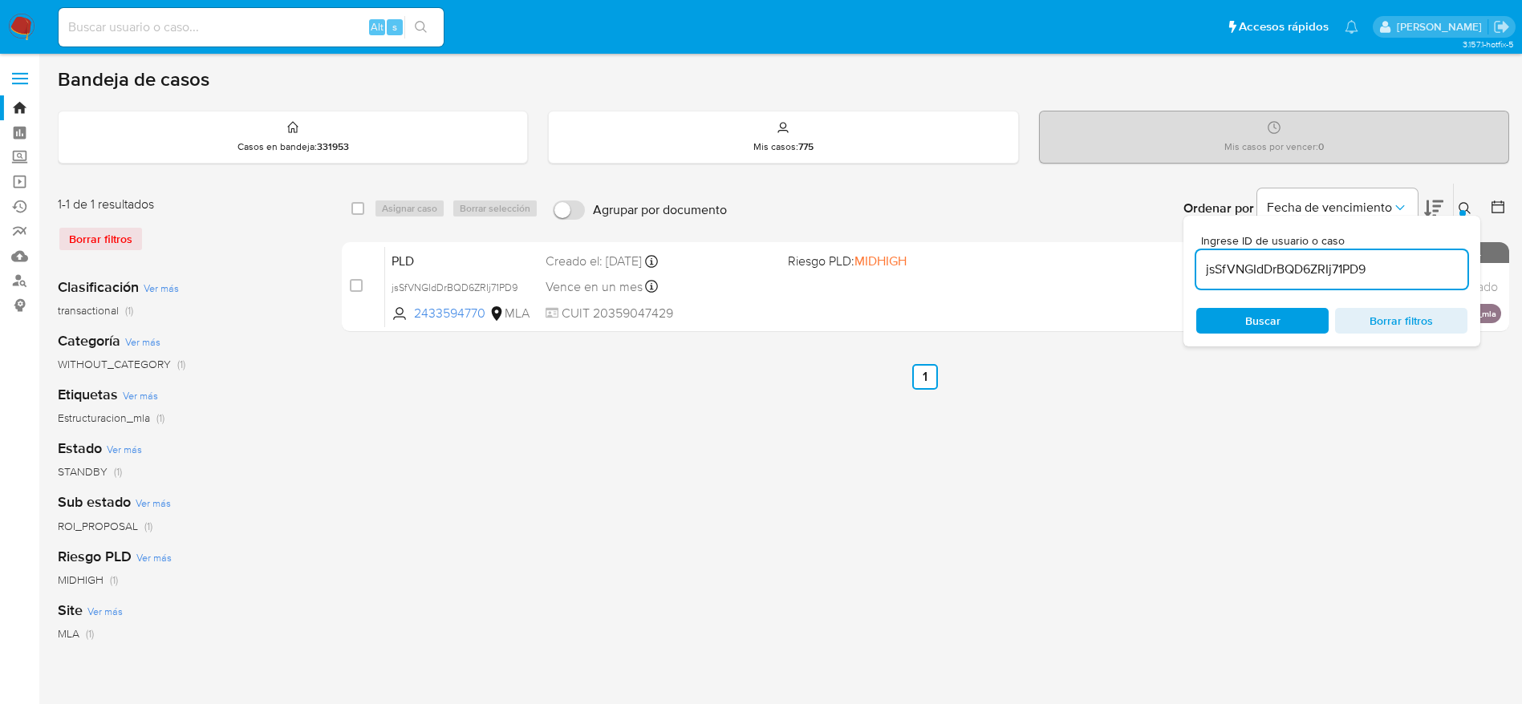
click at [362, 209] on input "checkbox" at bounding box center [357, 208] width 13 height 13
checkbox input "true"
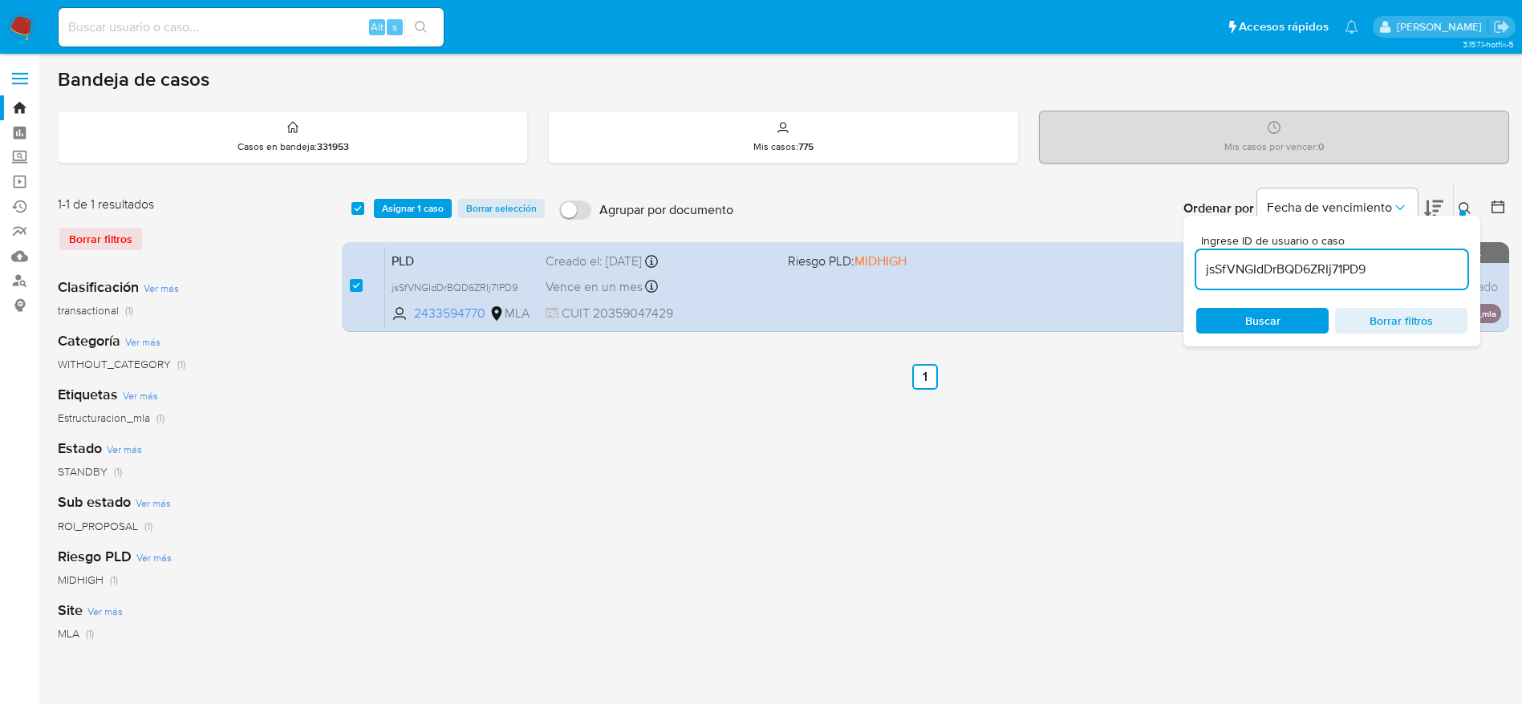
click at [418, 217] on span "Asignar 1 caso" at bounding box center [413, 209] width 62 height 16
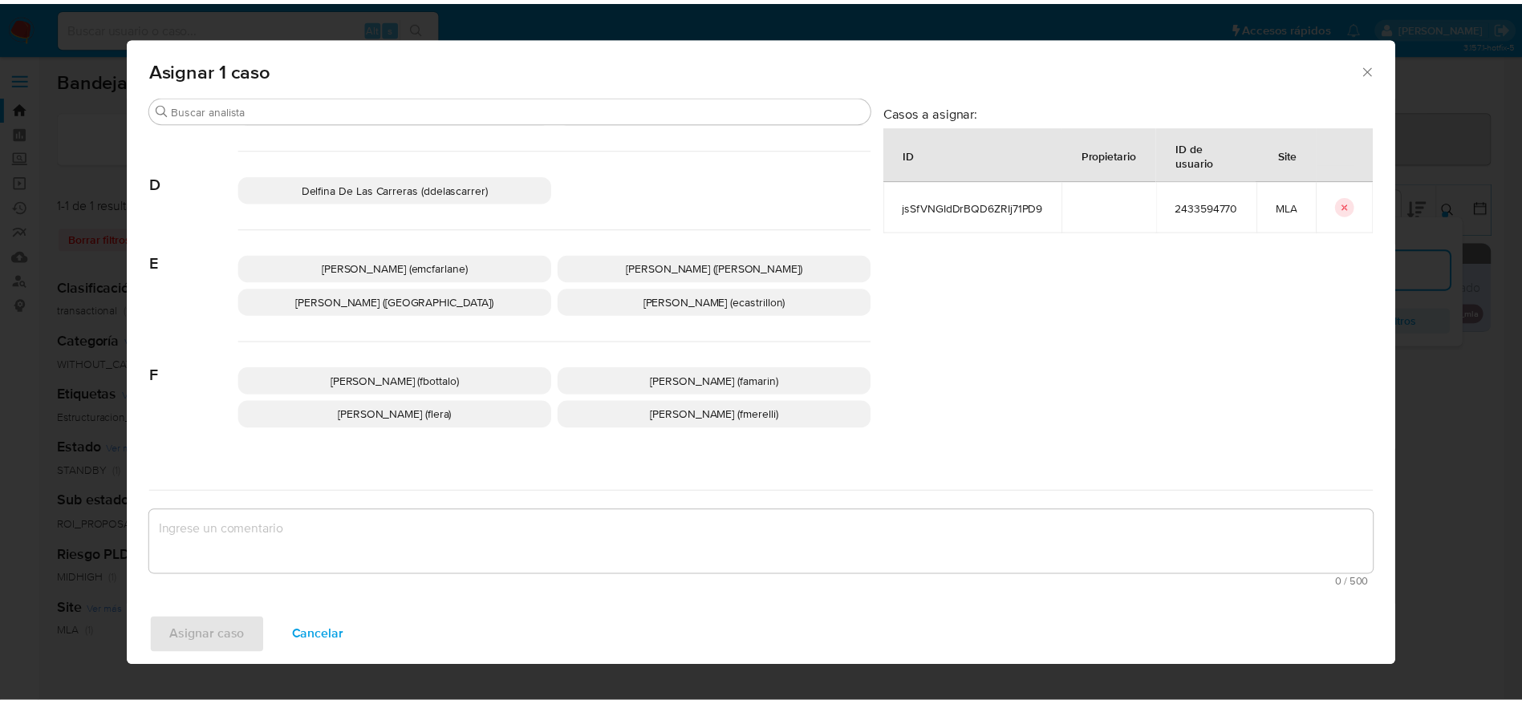
scroll to position [120, 0]
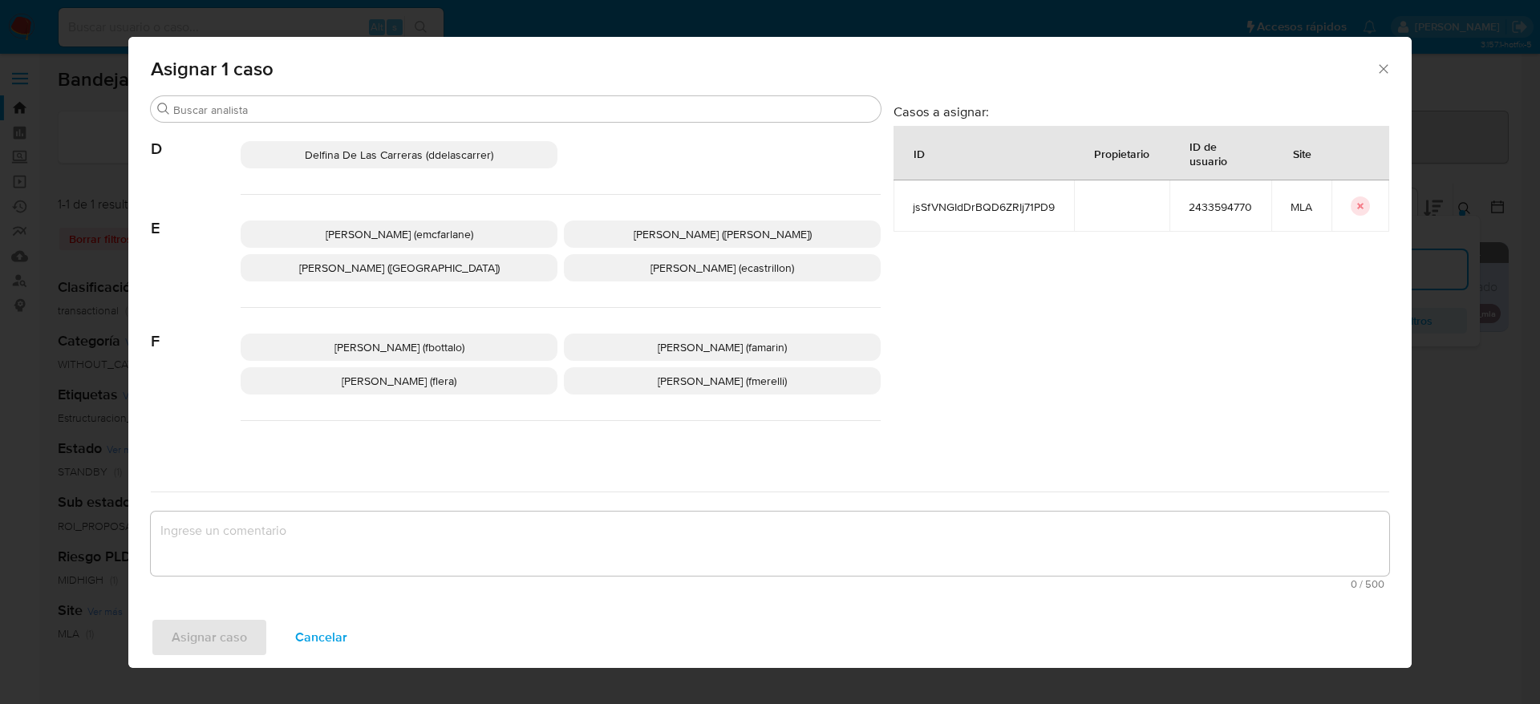
click at [431, 232] on span "Elaine Mc Farlane (emcfarlane)" at bounding box center [400, 234] width 148 height 16
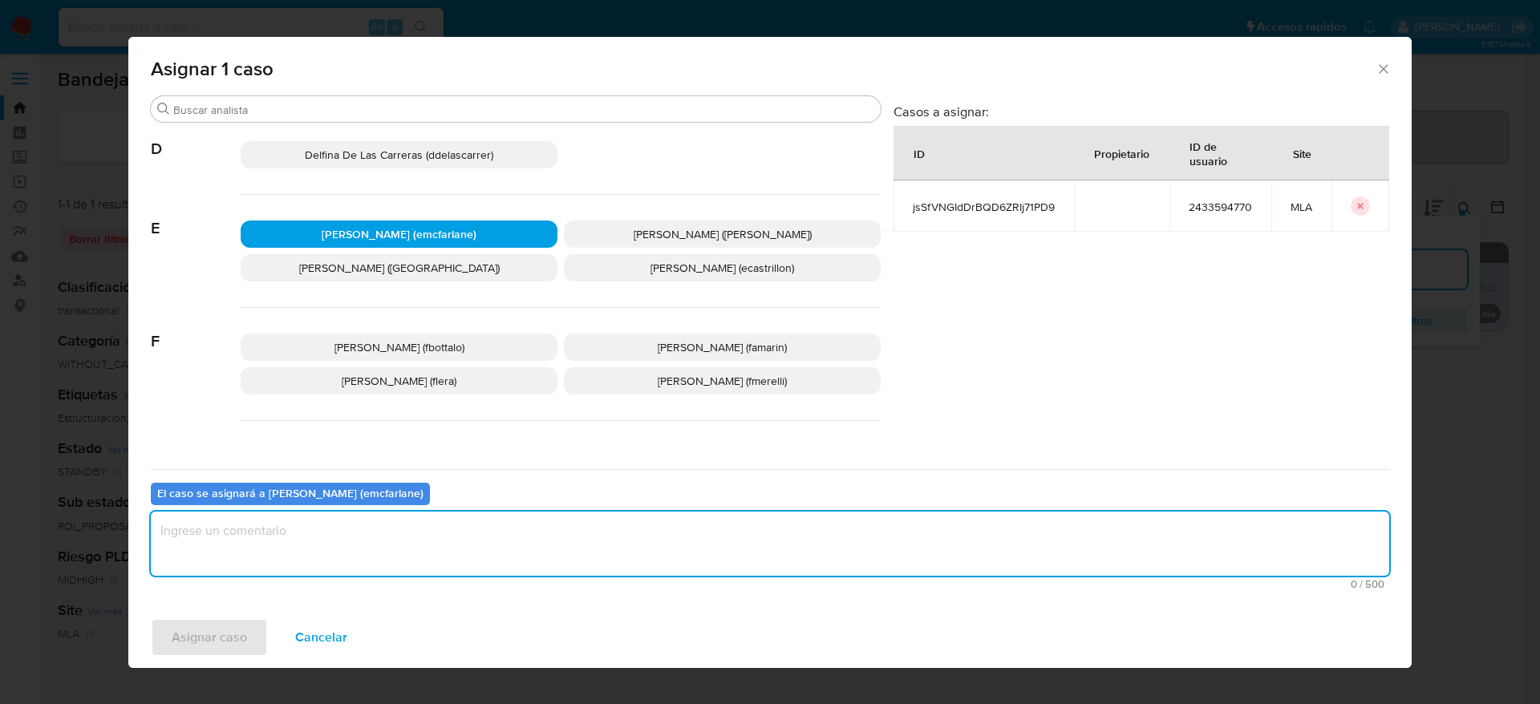
click at [351, 562] on textarea "assign-modal" at bounding box center [770, 544] width 1238 height 64
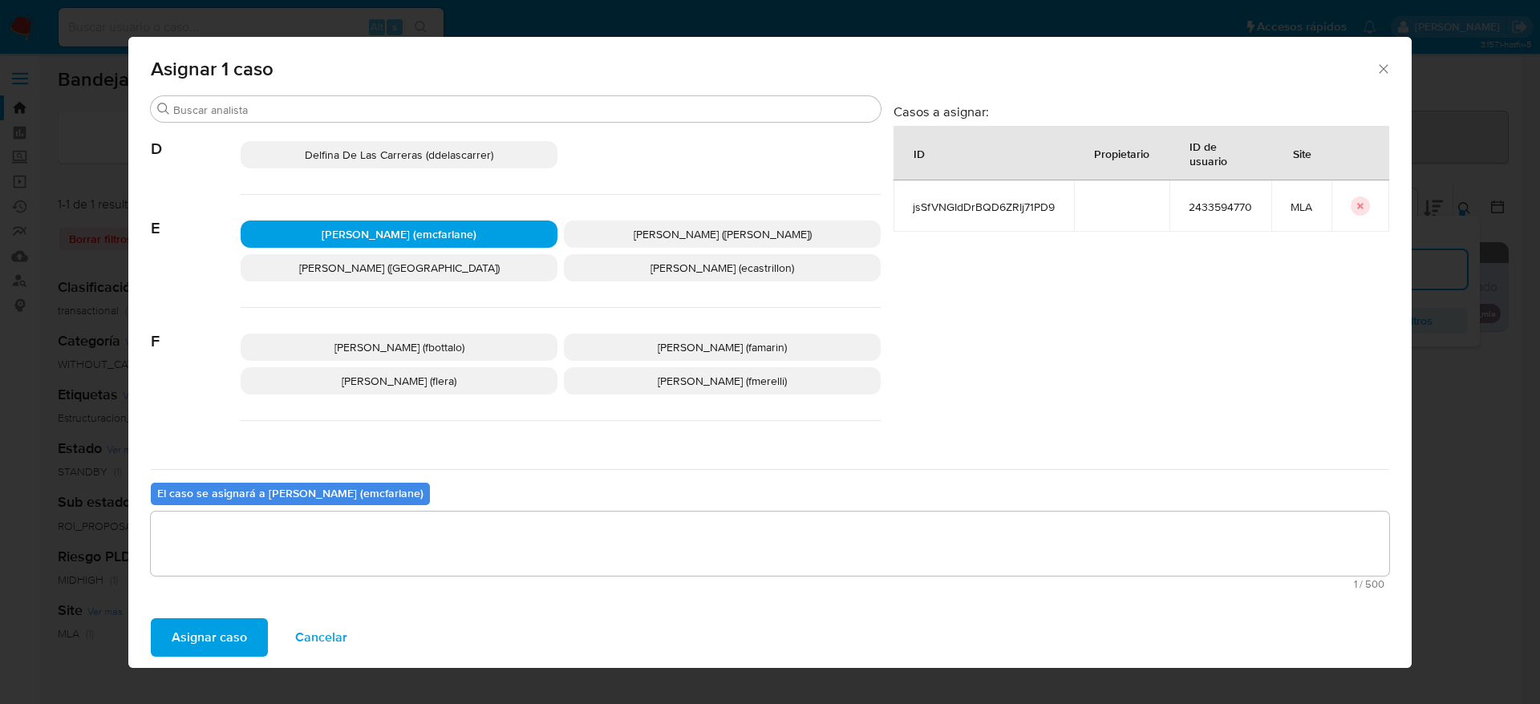
click at [228, 623] on span "Asignar caso" at bounding box center [209, 637] width 75 height 35
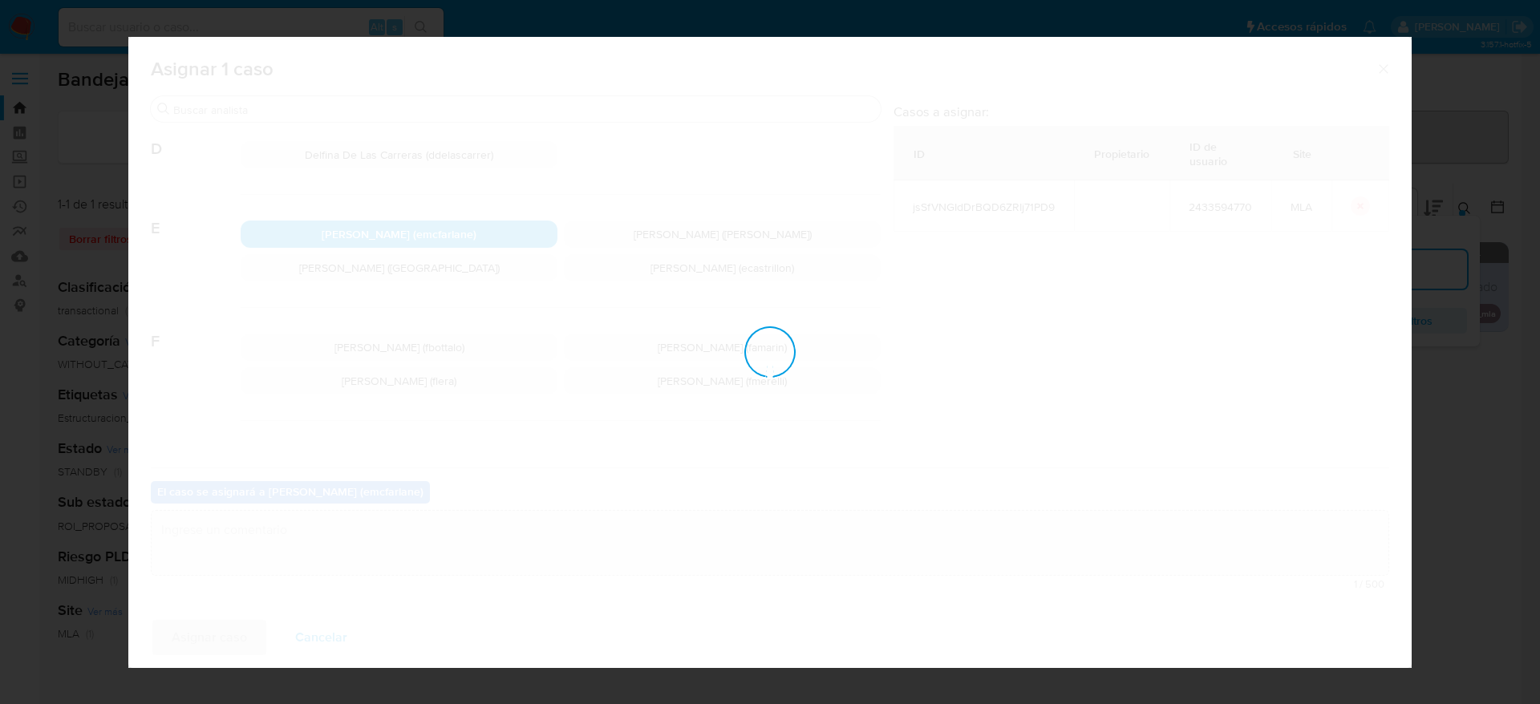
checkbox input "false"
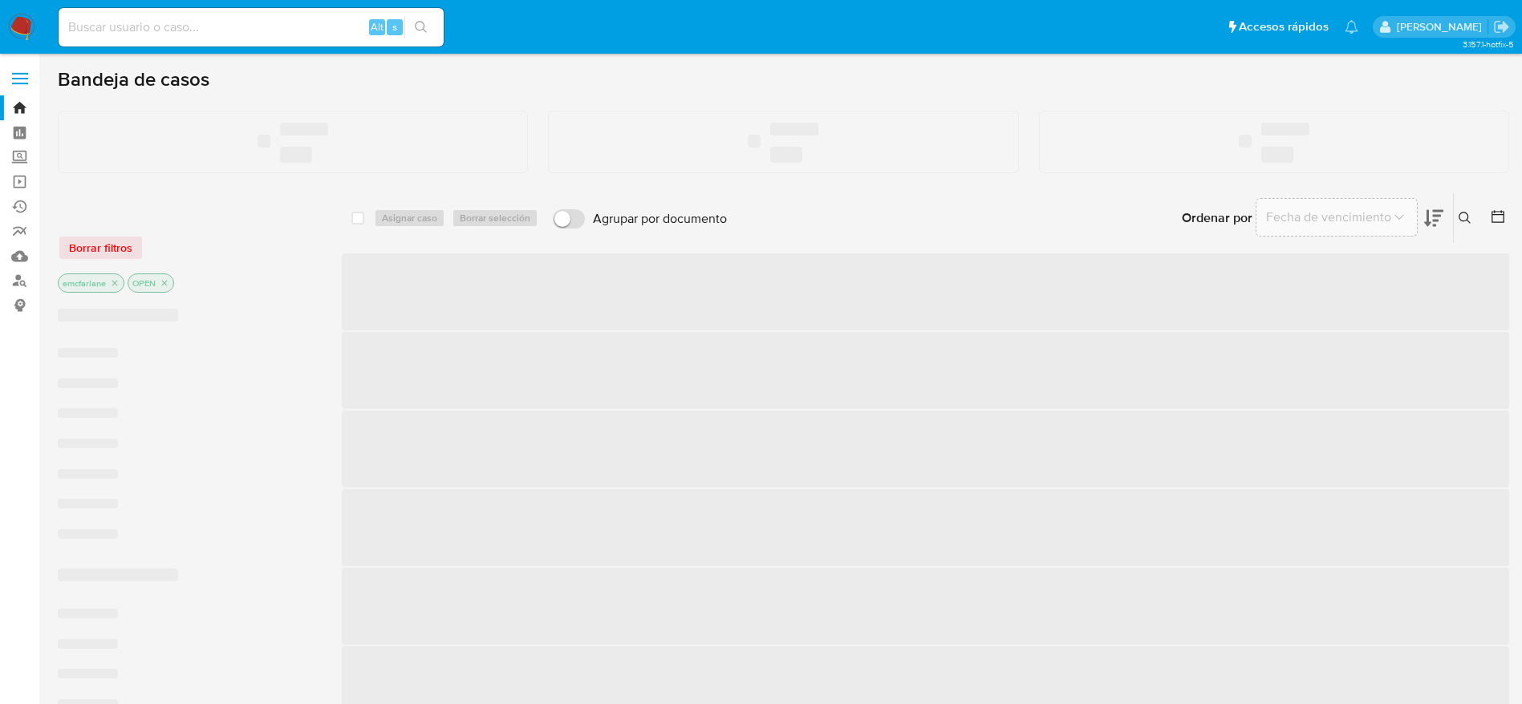
click at [236, 26] on input at bounding box center [251, 27] width 385 height 21
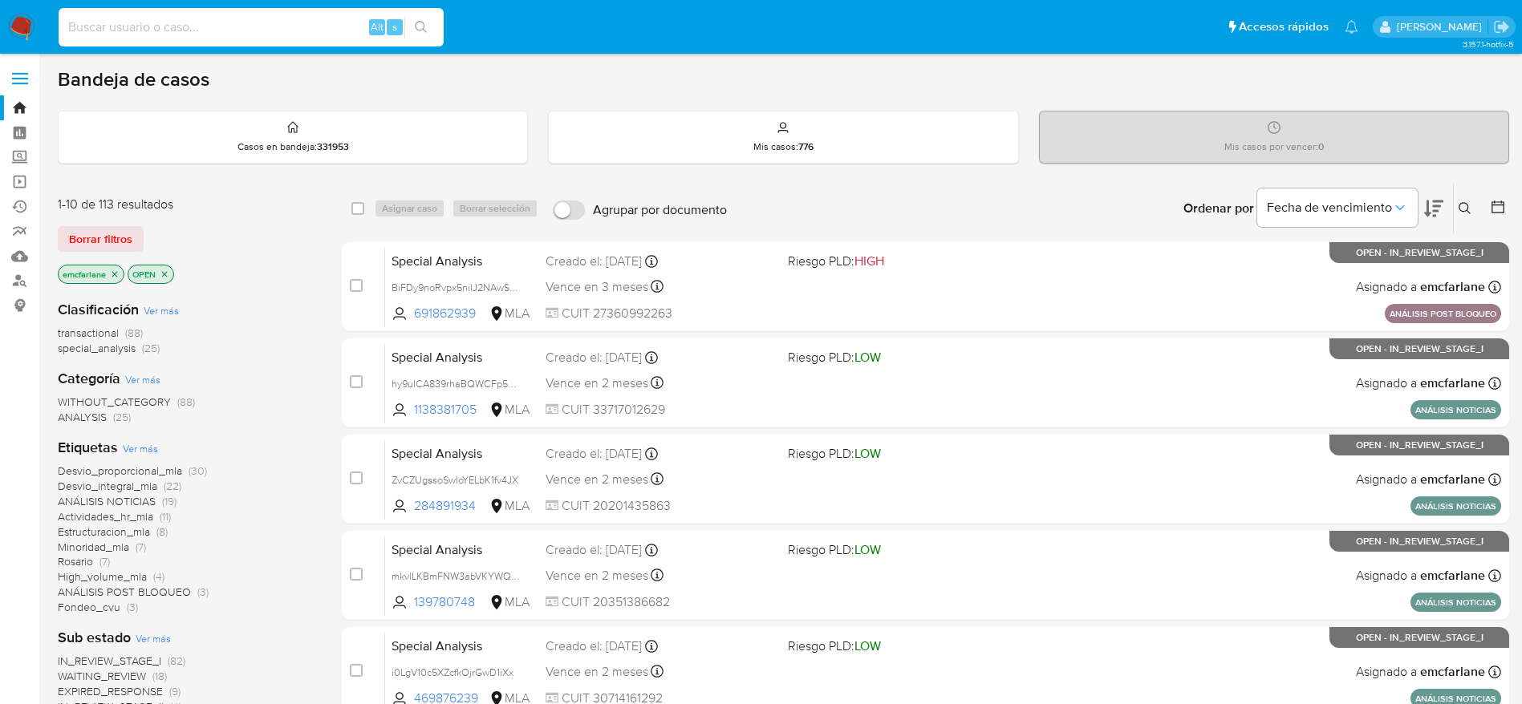
paste input "jsSfVNGIdDrBQD6ZRIj71PD9"
type input "jsSfVNGIdDrBQD6ZRIj71PD9"
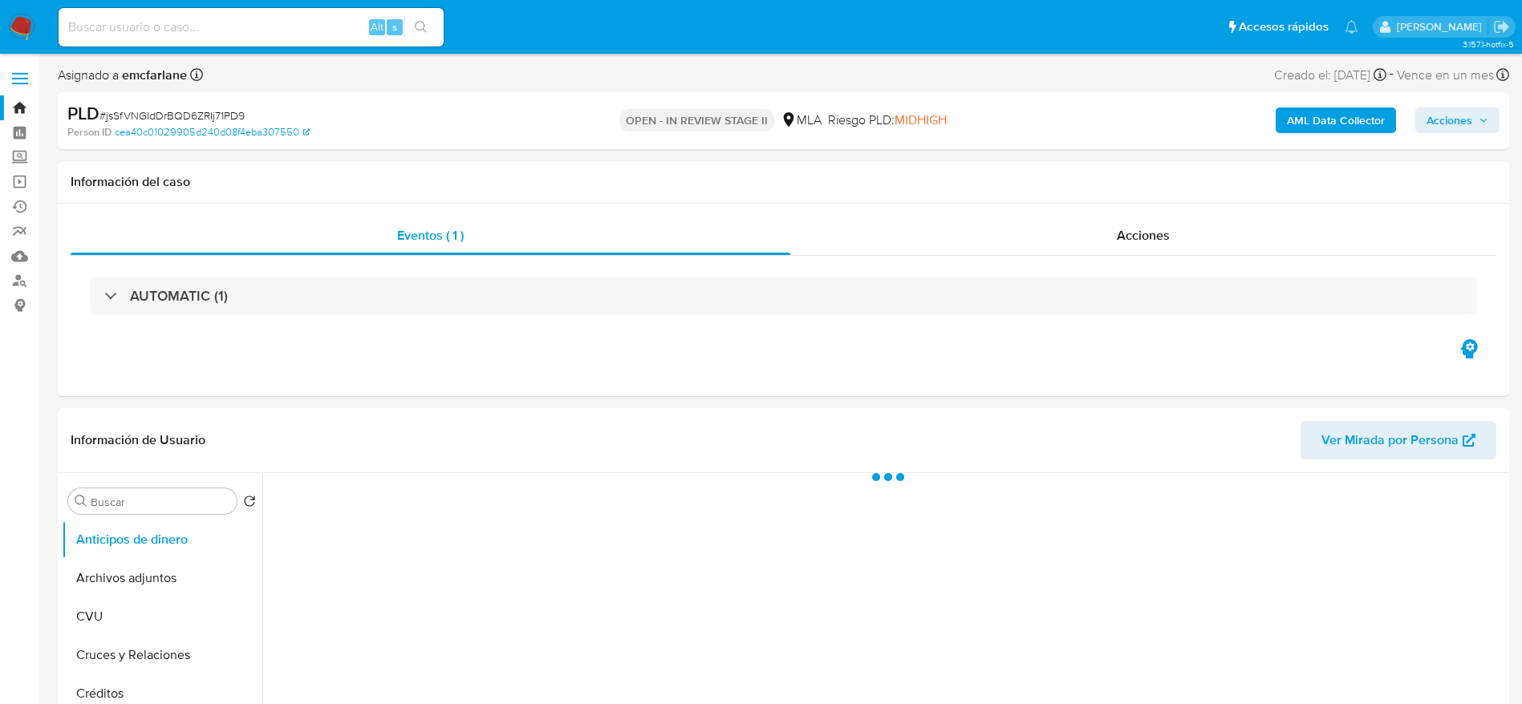
click at [1445, 136] on div "AML Data Collector Acciones" at bounding box center [1262, 121] width 473 height 38
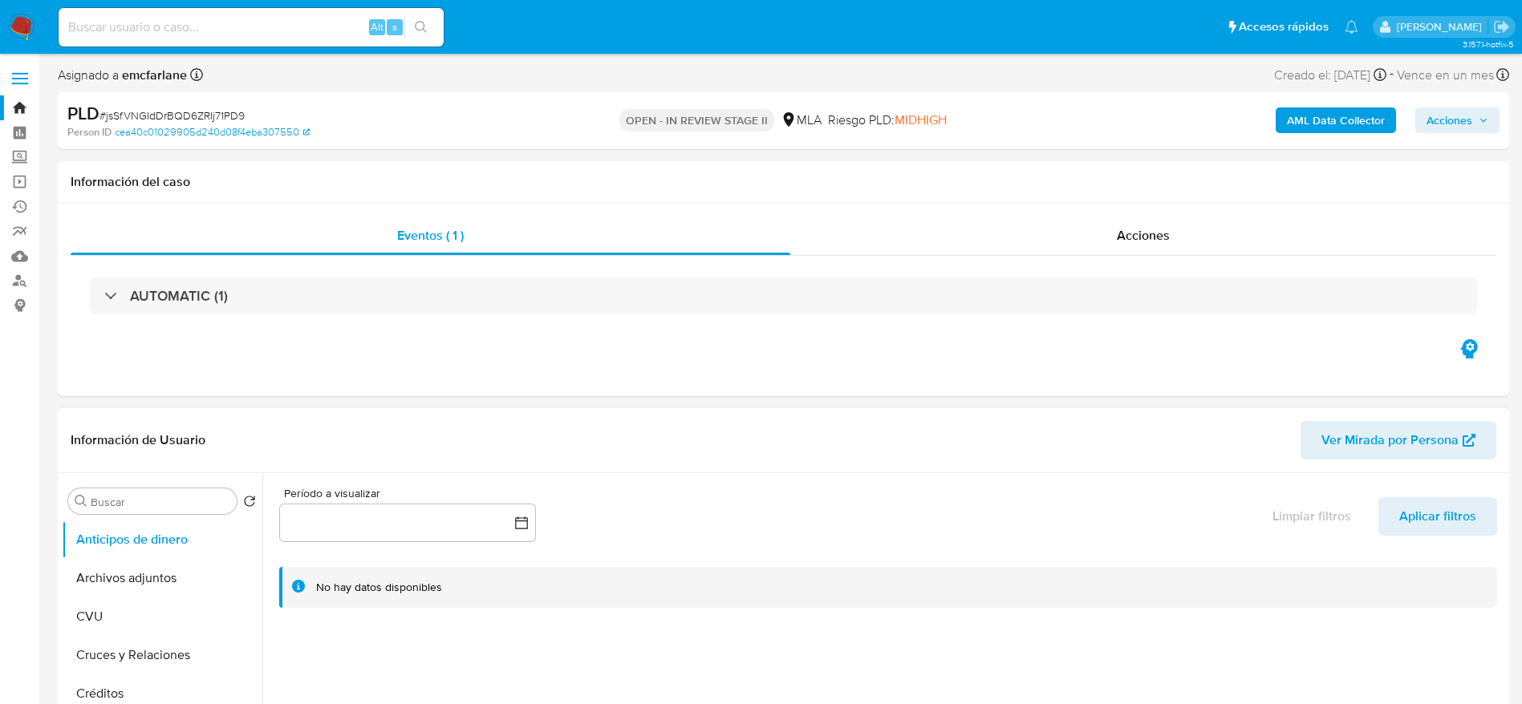
select select "10"
drag, startPoint x: 1449, startPoint y: 123, endPoint x: 1270, endPoint y: 135, distance: 178.5
click at [1449, 122] on span "Acciones" at bounding box center [1449, 120] width 46 height 26
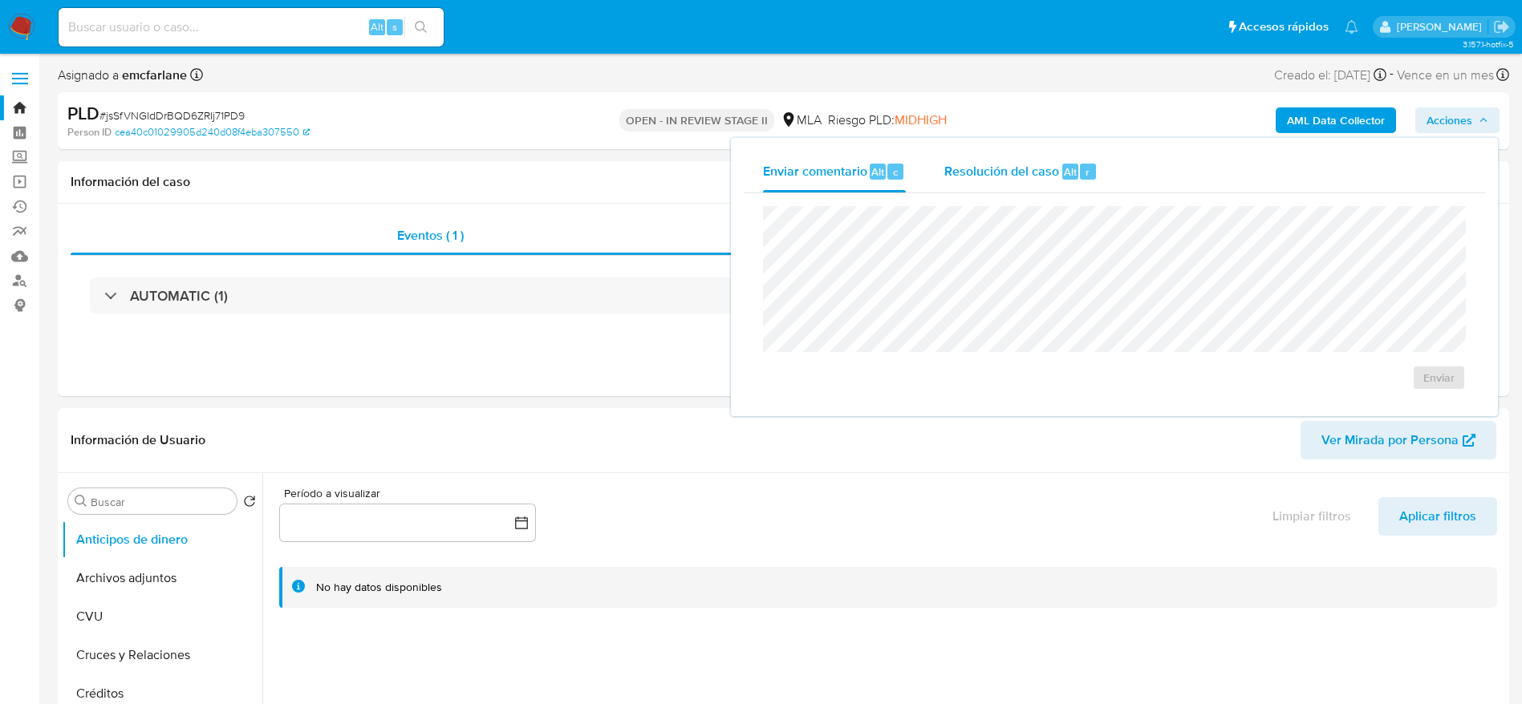
click at [1025, 175] on span "Resolución del caso" at bounding box center [1001, 171] width 115 height 18
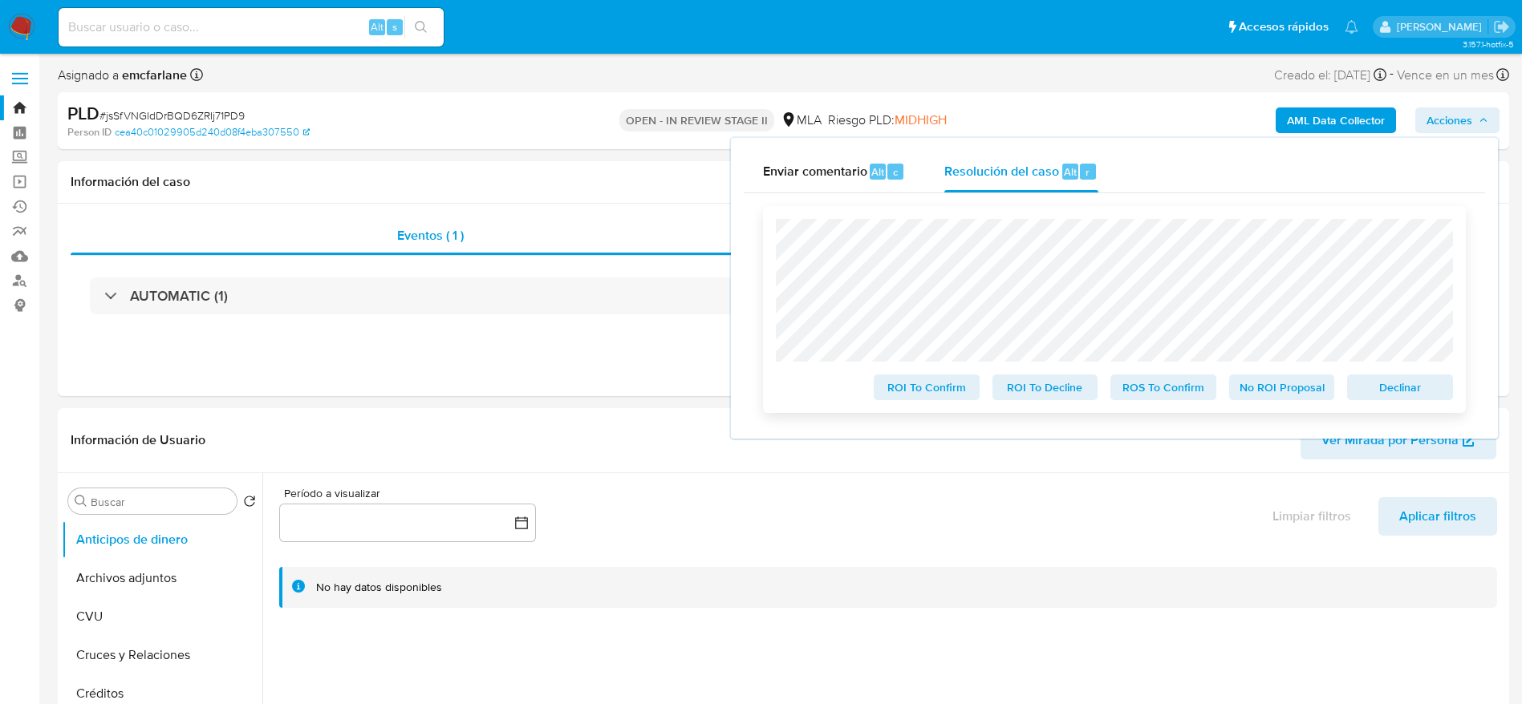
click at [1453, 385] on div "ROI To Confirm ROI To Decline ROS To Confirm No ROI Proposal Declinar" at bounding box center [1114, 309] width 703 height 207
click at [1428, 392] on span "Declinar" at bounding box center [1399, 387] width 83 height 22
click at [1428, 390] on span "Declinar" at bounding box center [1399, 387] width 83 height 22
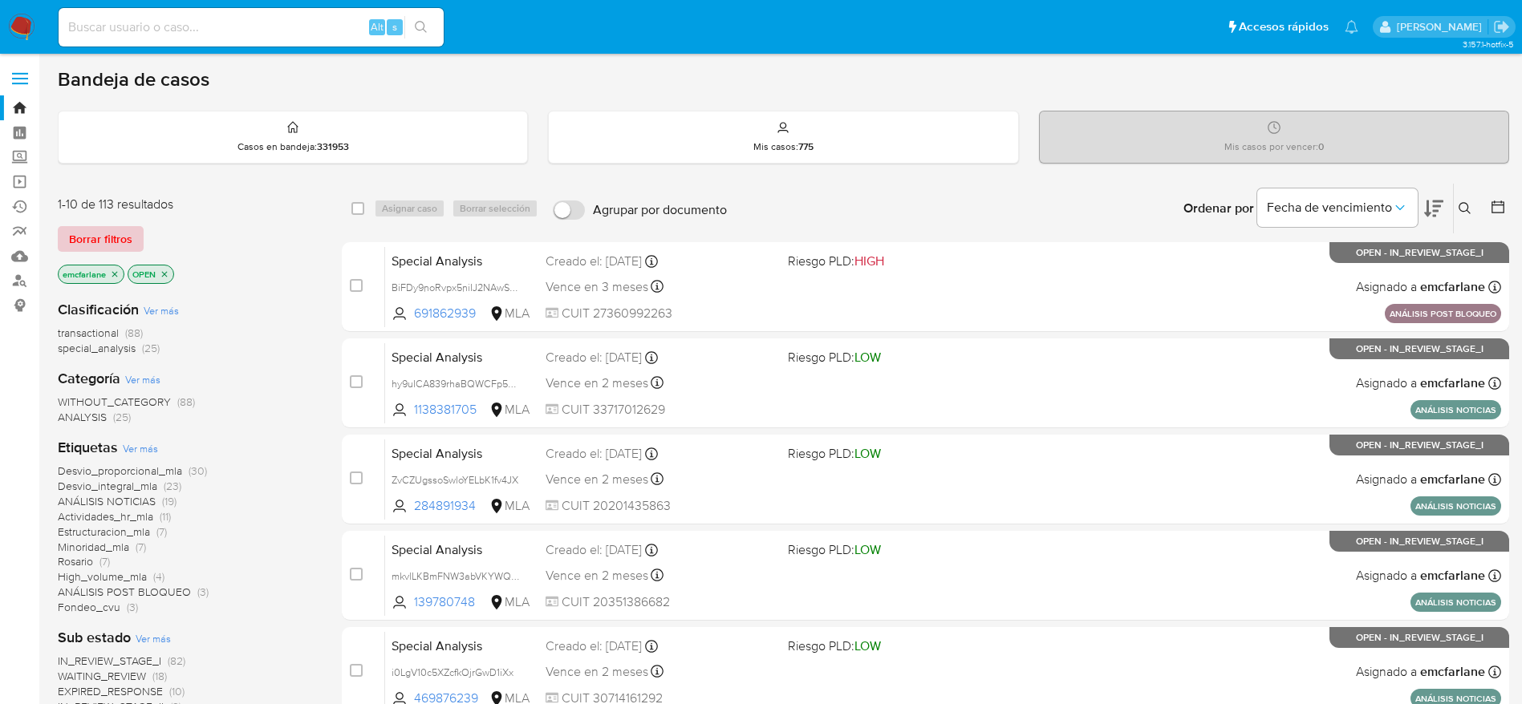
click at [105, 229] on span "Borrar filtros" at bounding box center [100, 239] width 63 height 22
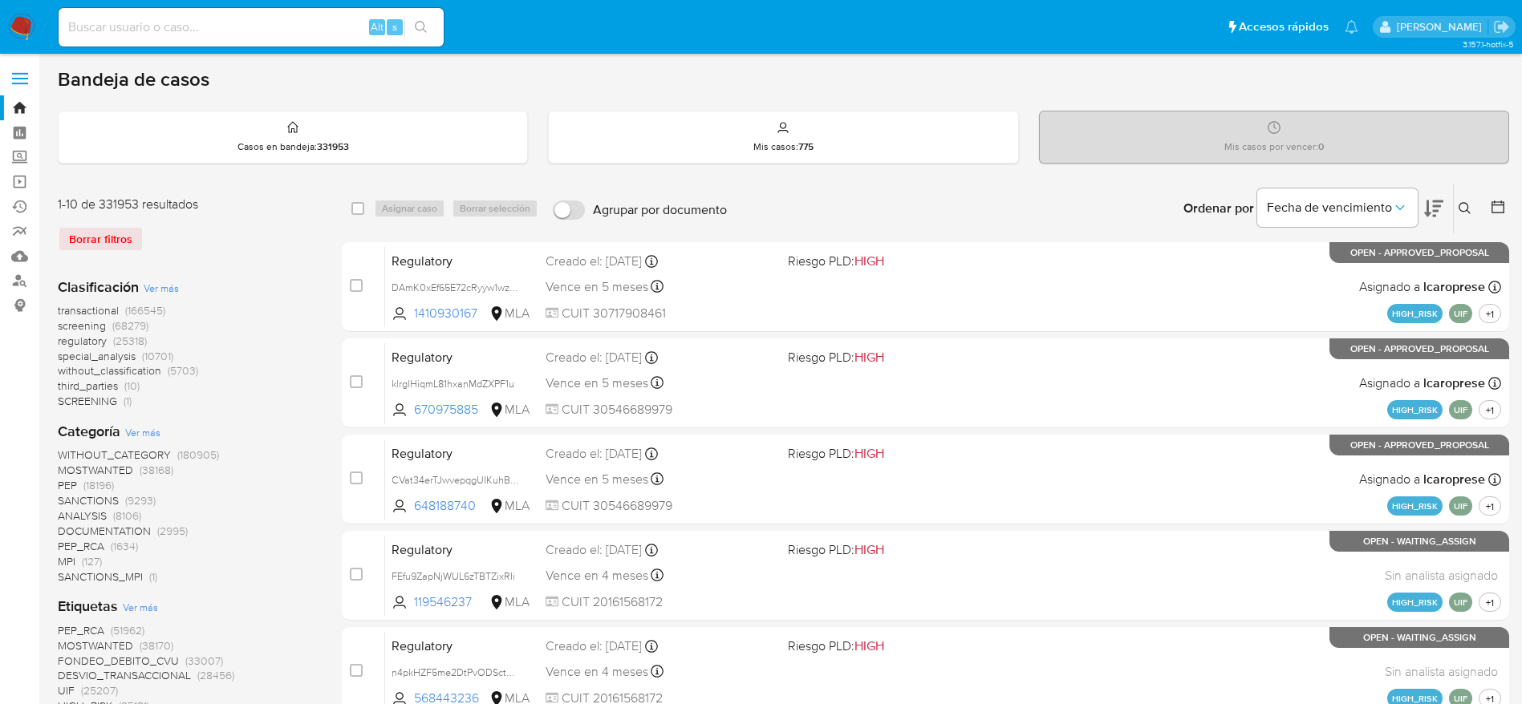
click at [1457, 201] on button at bounding box center [1466, 208] width 26 height 19
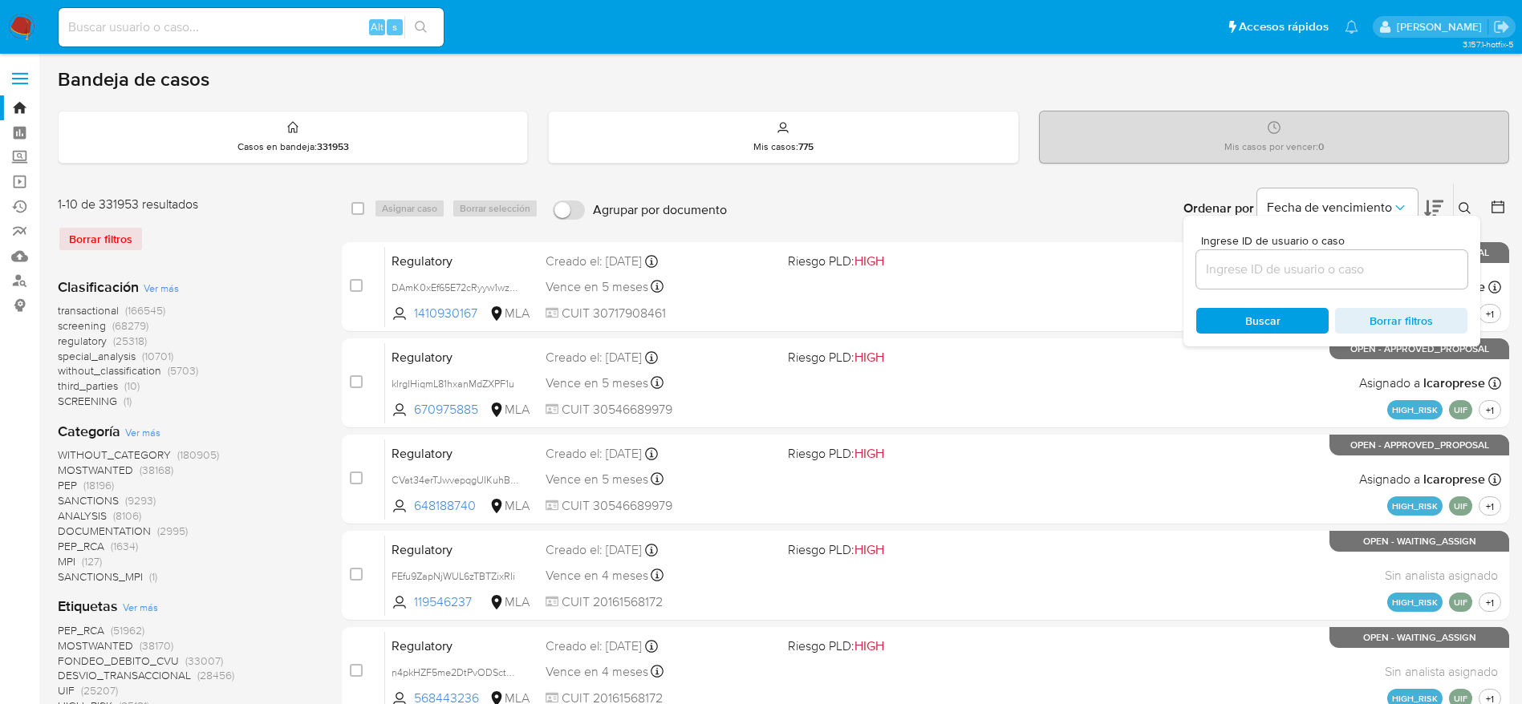
click at [1274, 255] on div at bounding box center [1331, 269] width 271 height 38
click at [1276, 264] on input at bounding box center [1331, 269] width 271 height 21
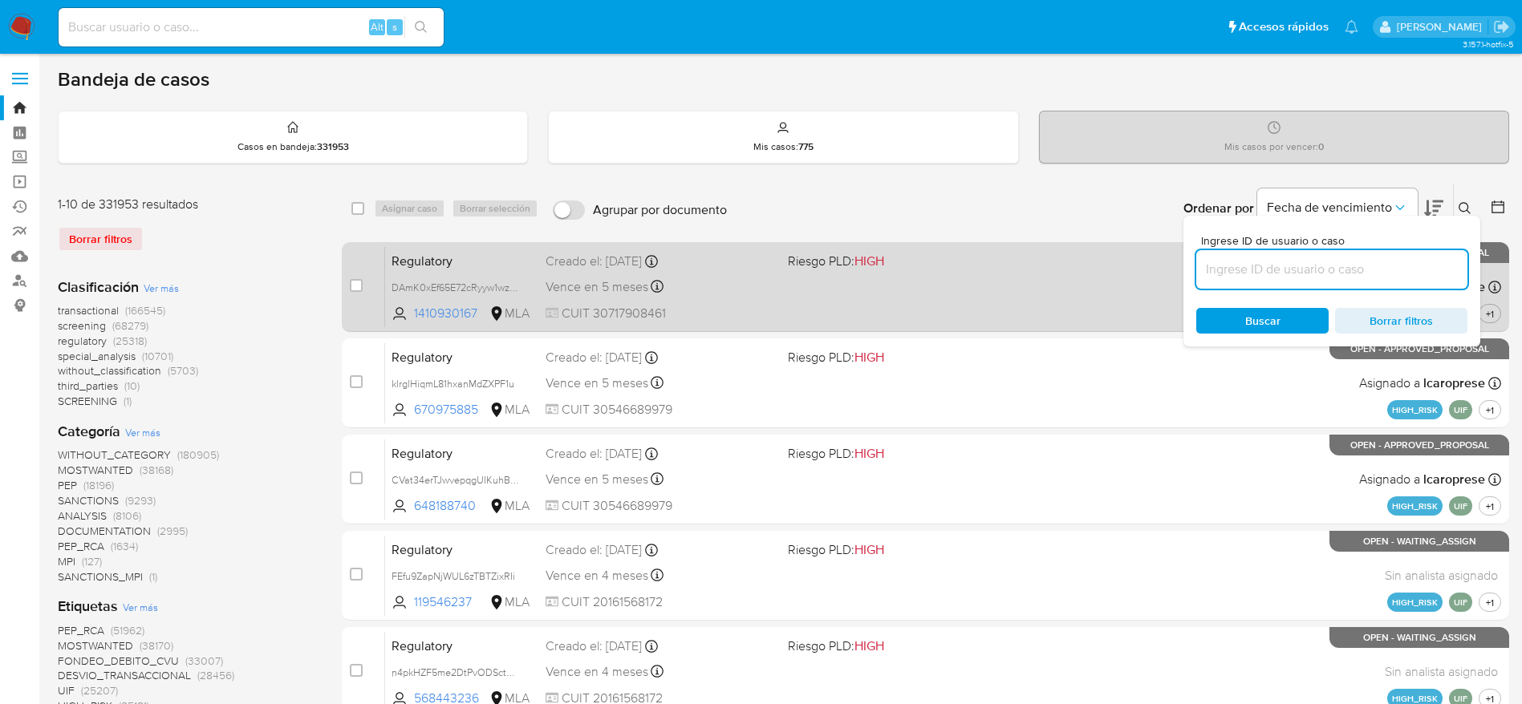
paste input "aXJfYo7tlRSubPfGiJnBw32r"
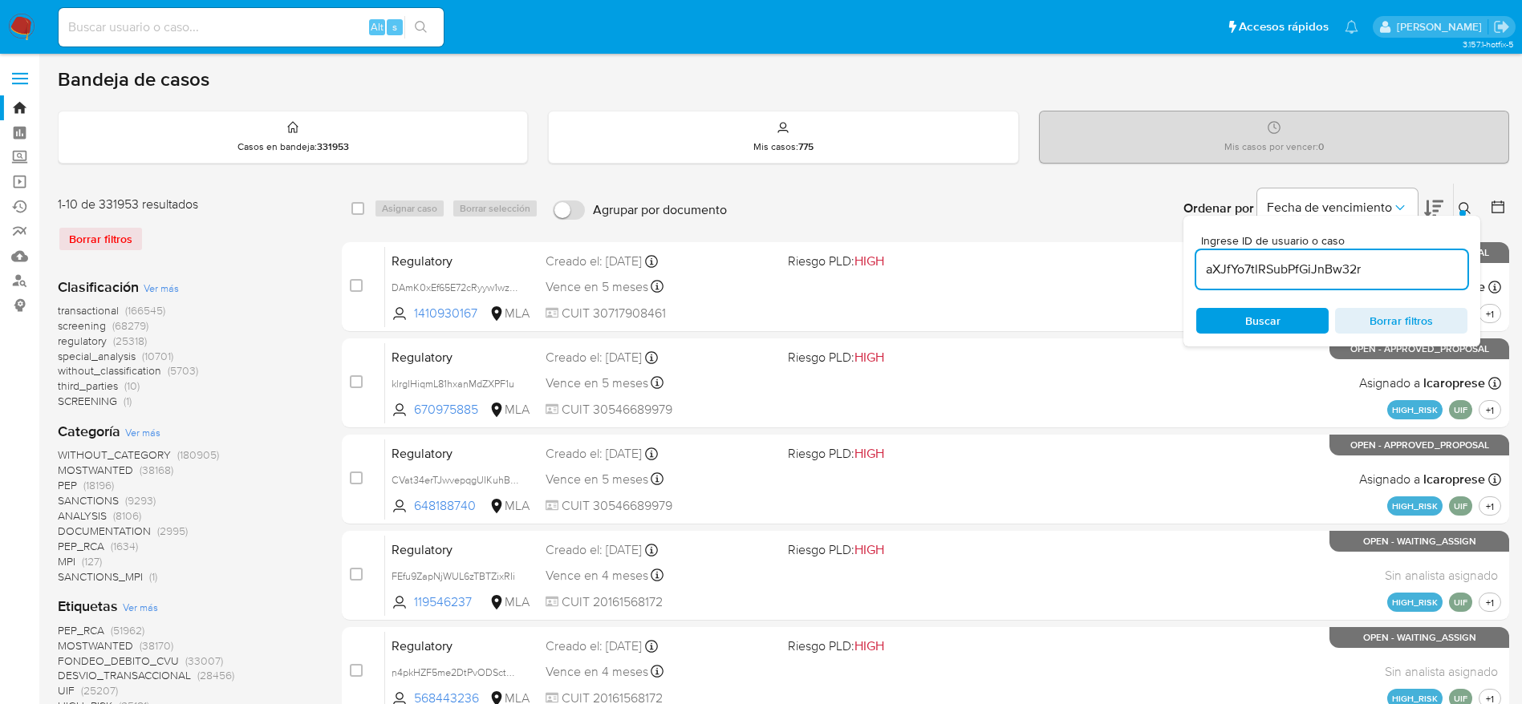
type input "aXJfYo7tlRSubPfGiJnBw32r"
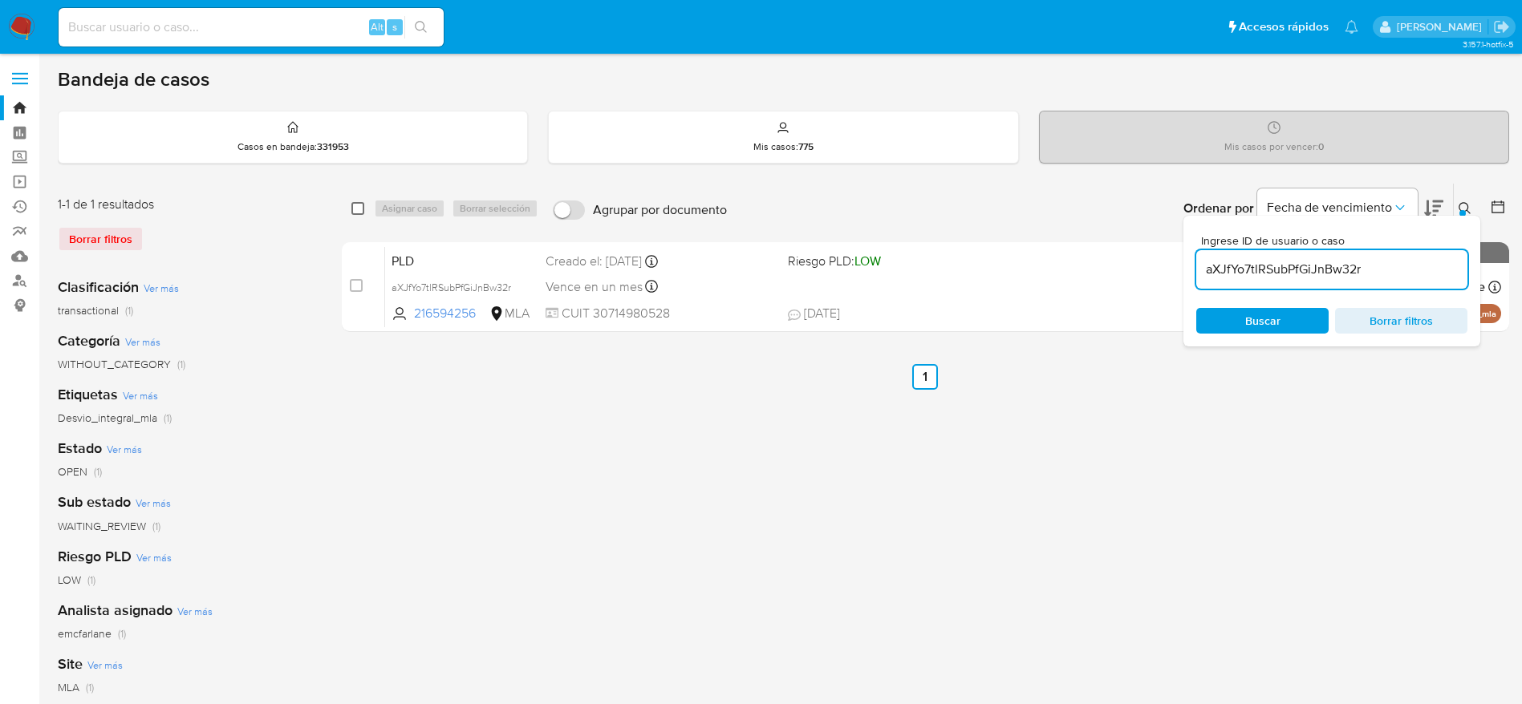
click at [360, 204] on input "checkbox" at bounding box center [357, 208] width 13 height 13
checkbox input "true"
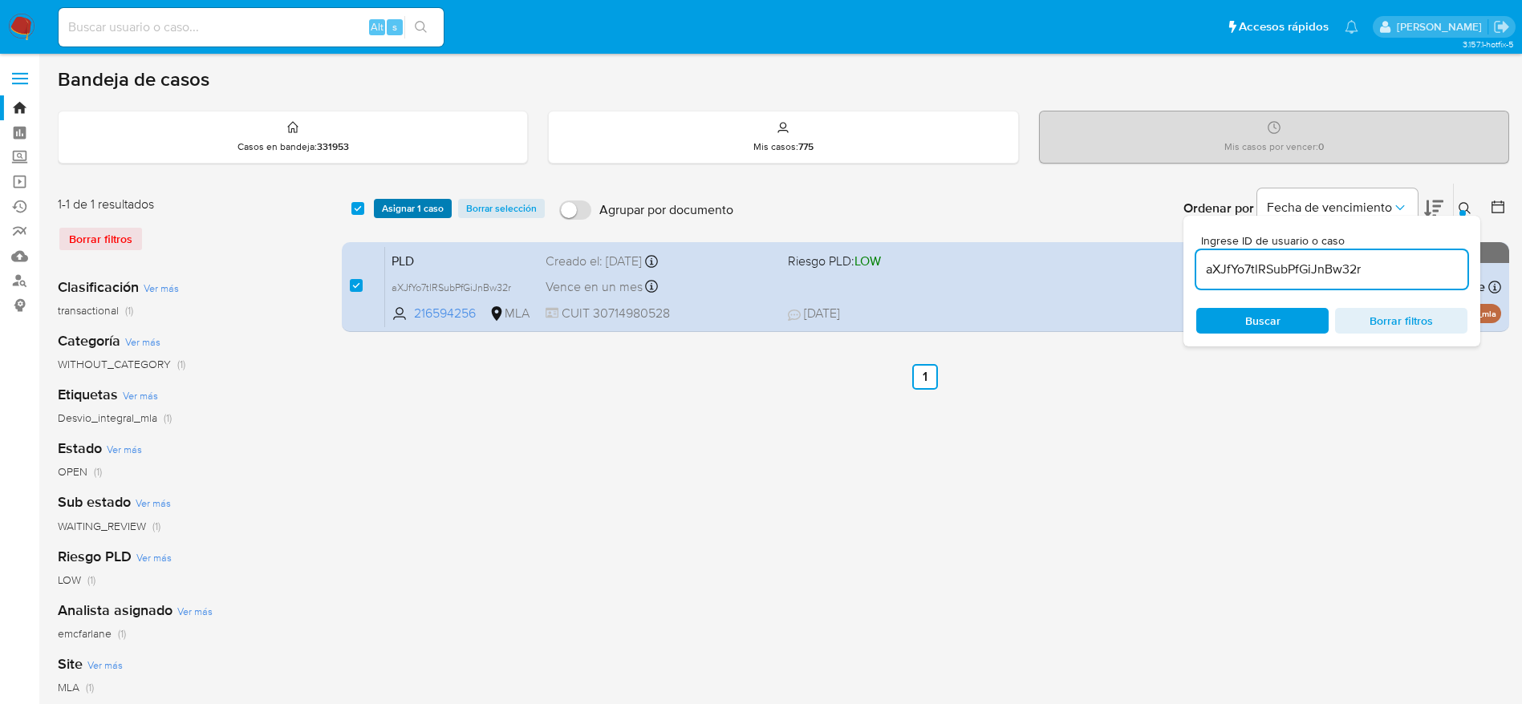
click at [418, 209] on span "Asignar 1 caso" at bounding box center [413, 209] width 62 height 16
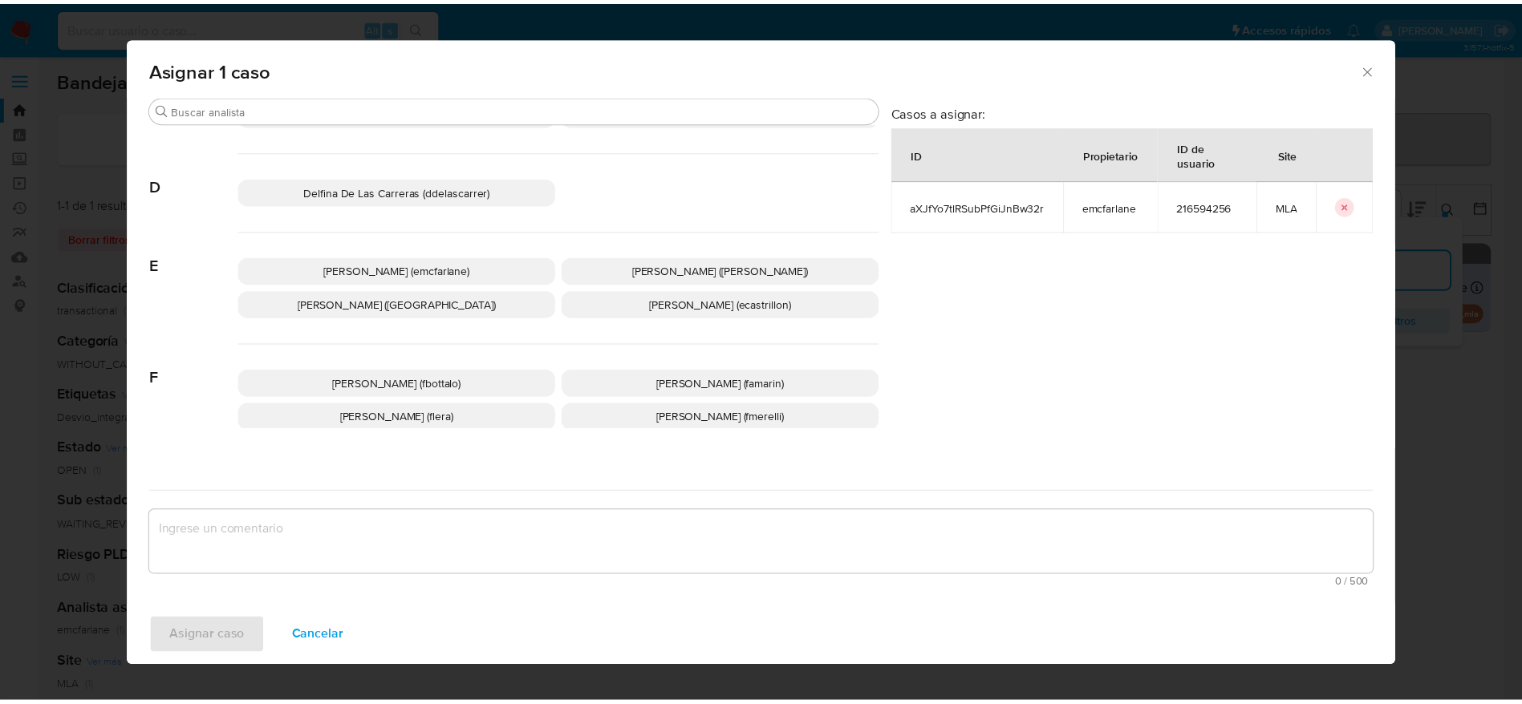
scroll to position [120, 0]
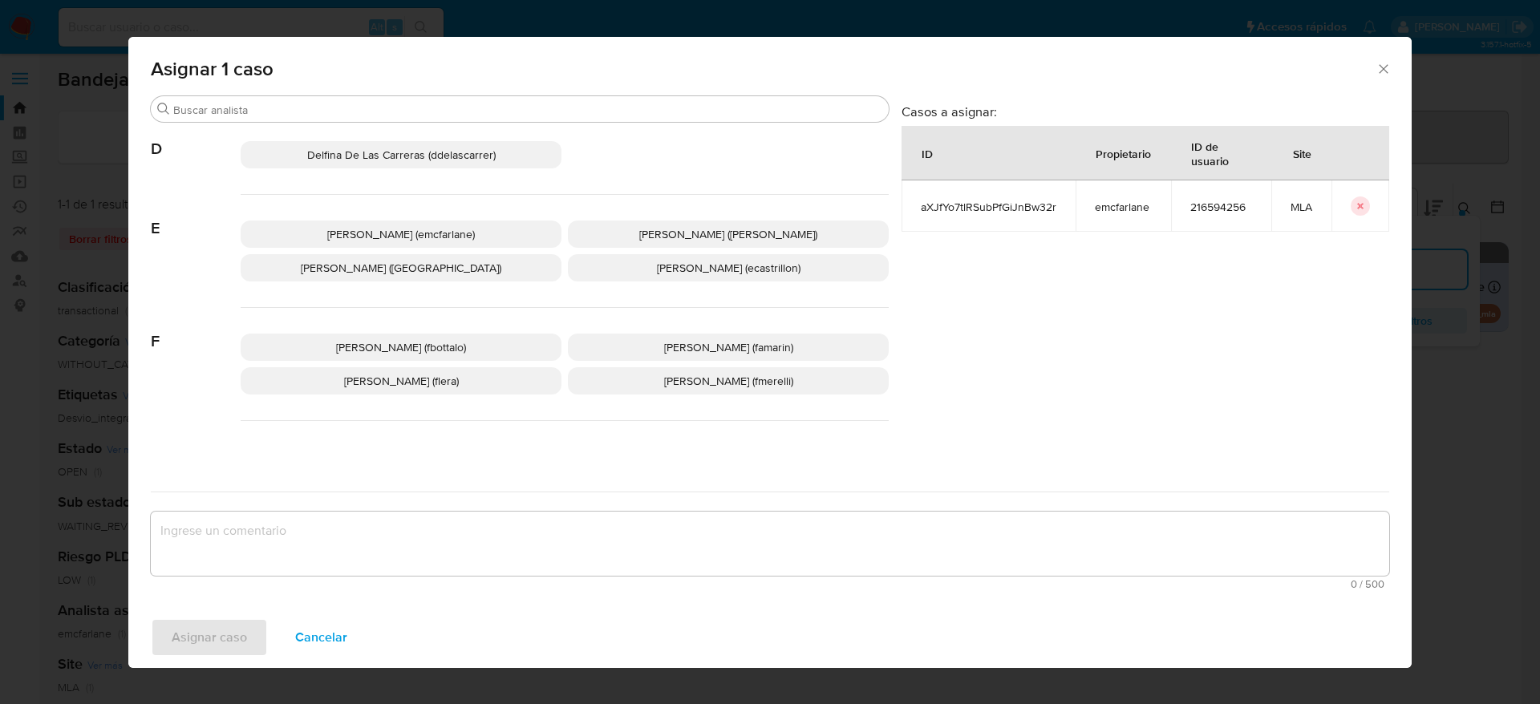
click at [412, 233] on span "Elaine Mc Farlane (emcfarlane)" at bounding box center [401, 234] width 148 height 16
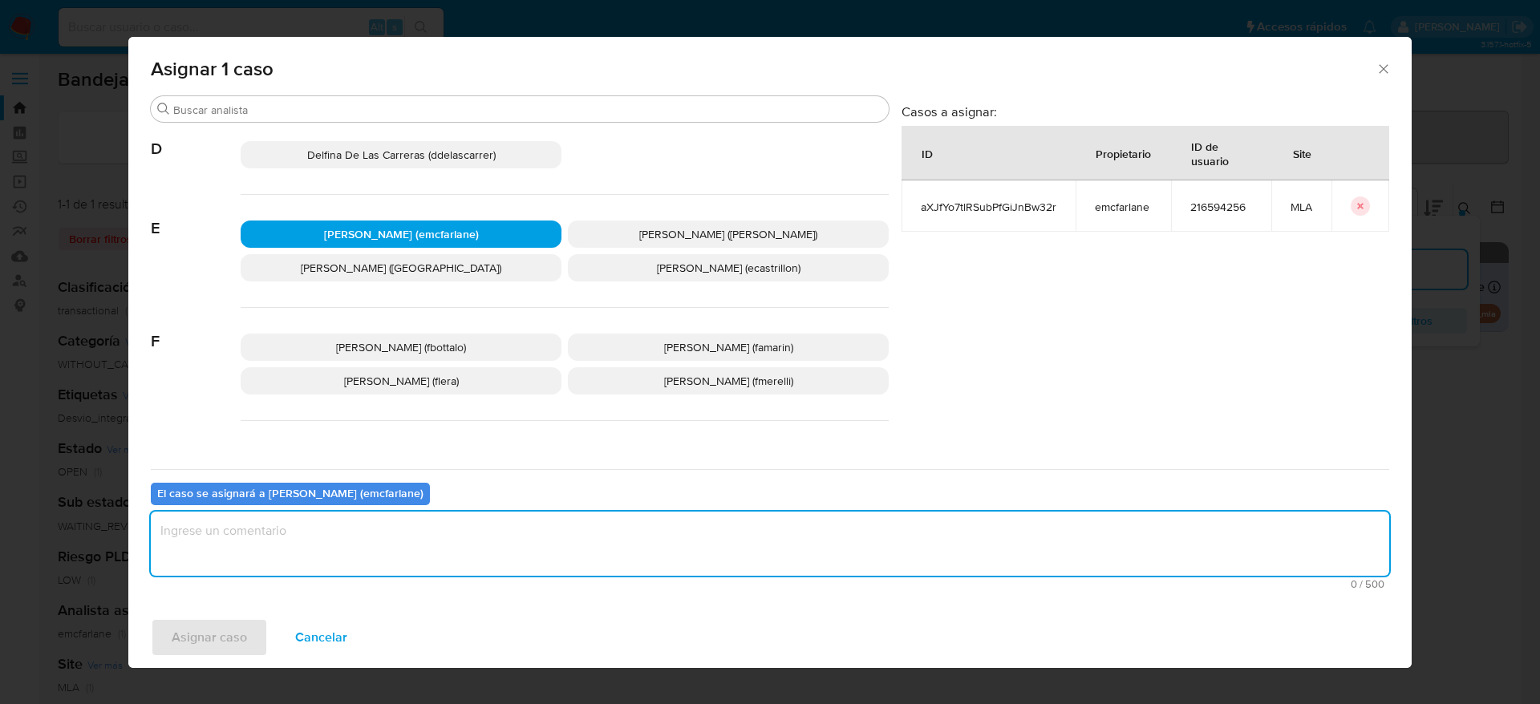
click at [328, 561] on textarea "assign-modal" at bounding box center [770, 544] width 1238 height 64
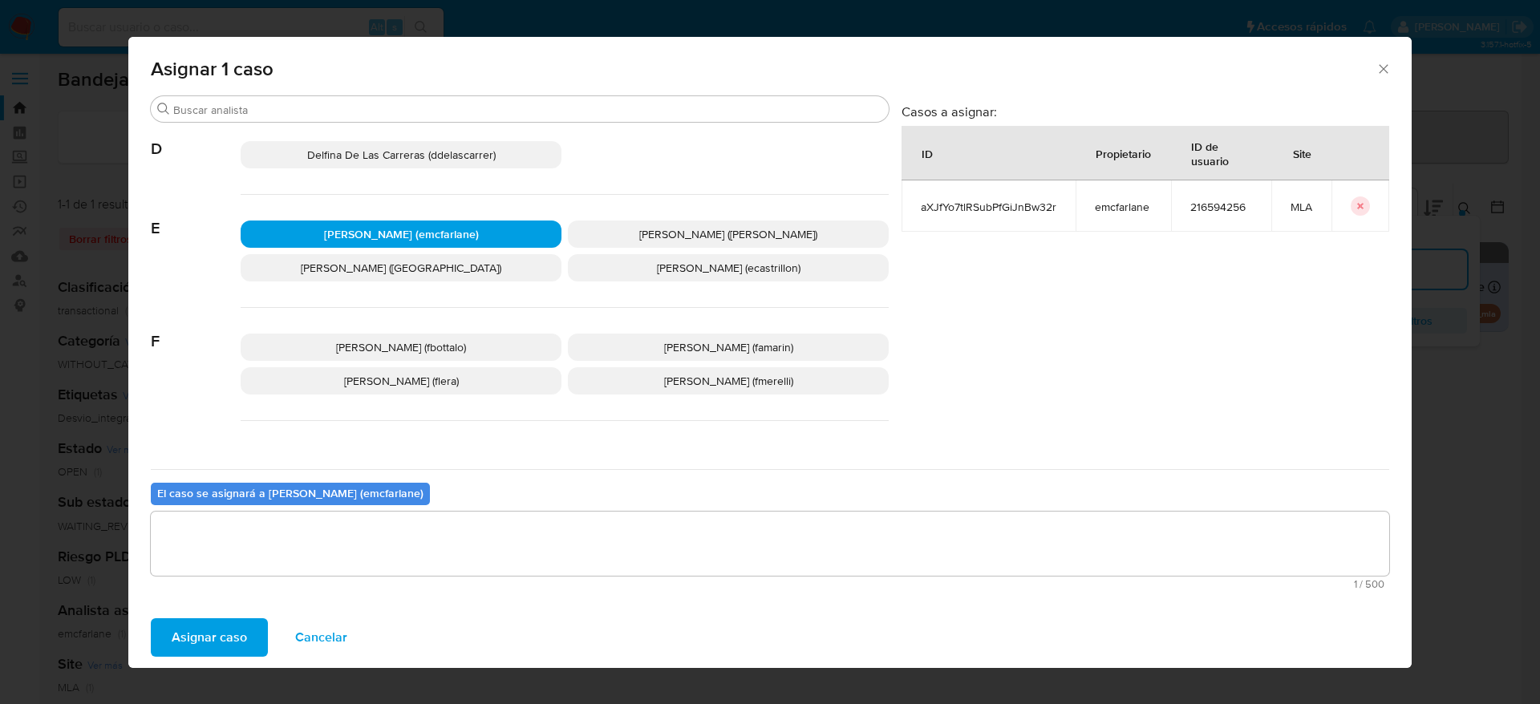
click at [207, 622] on span "Asignar caso" at bounding box center [209, 637] width 75 height 35
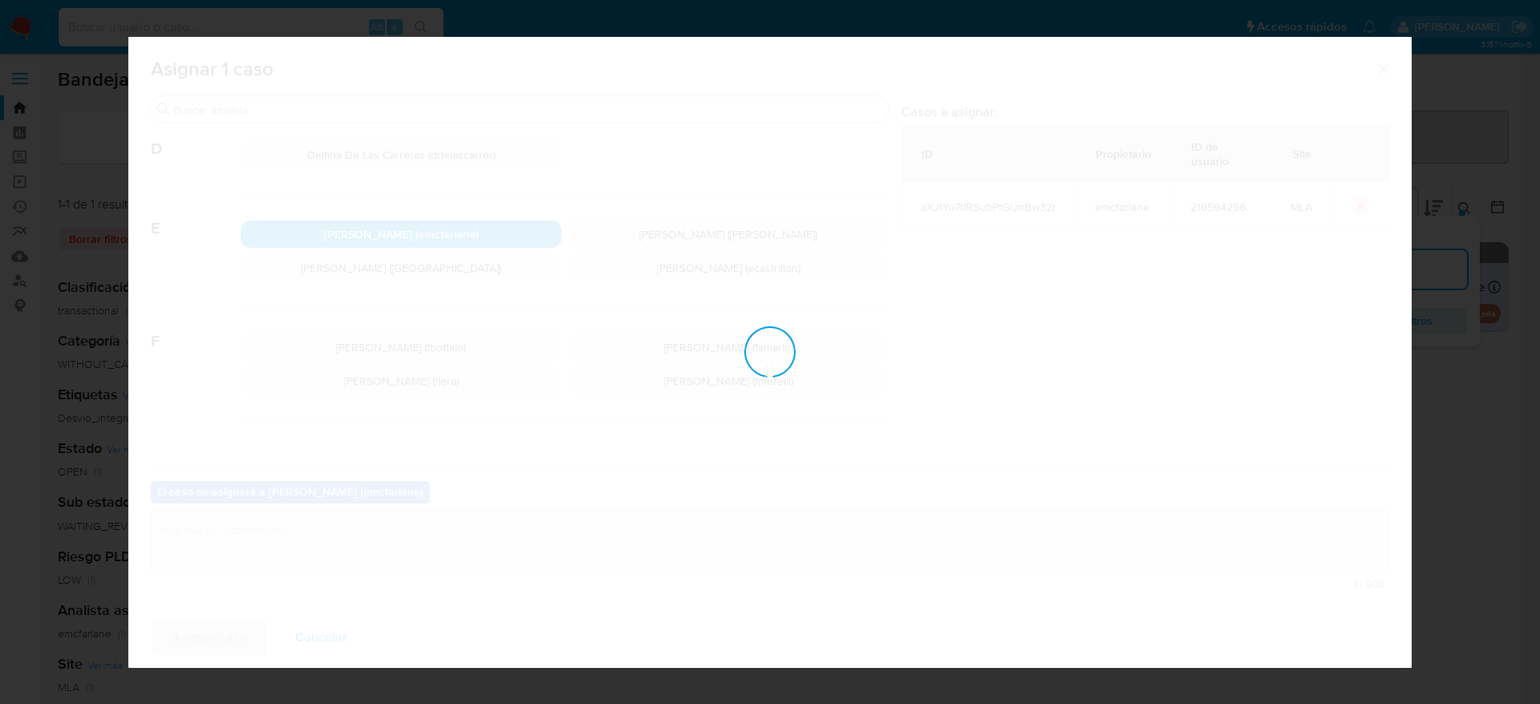
checkbox input "false"
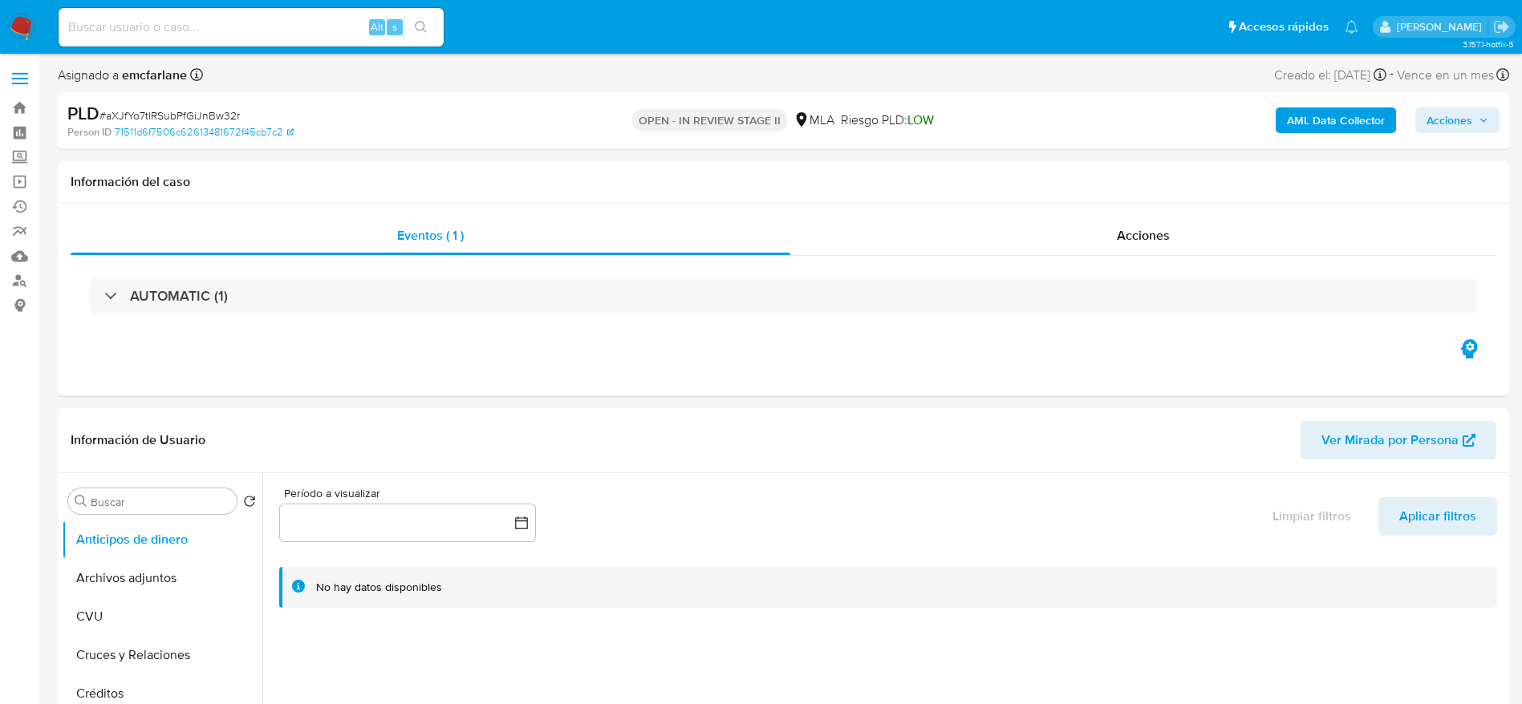
select select "10"
click at [1474, 127] on span "Acciones" at bounding box center [1457, 120] width 62 height 22
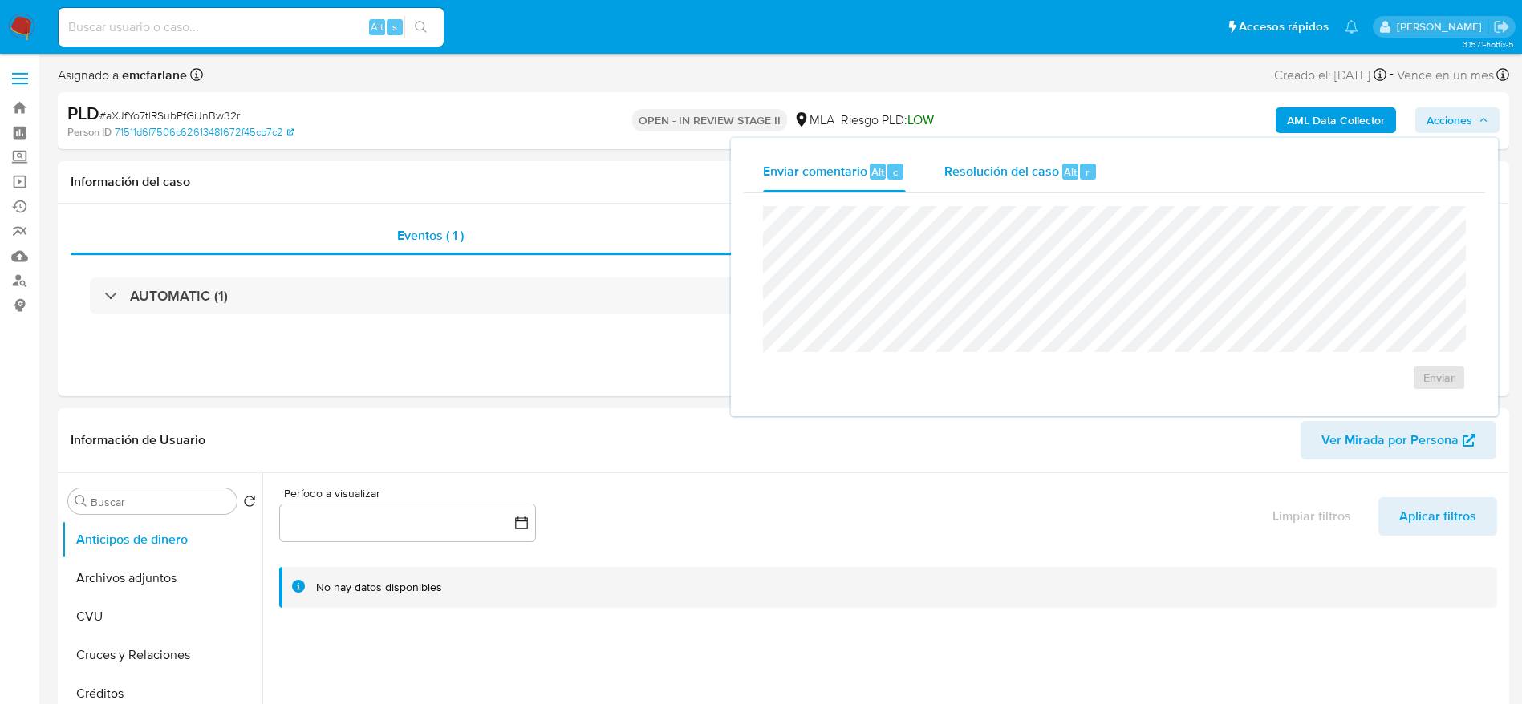
drag, startPoint x: 1072, startPoint y: 147, endPoint x: 1073, endPoint y: 184, distance: 36.9
click at [1072, 154] on div "Enviar comentario Alt c Resolución del caso Alt r Enviar" at bounding box center [1114, 277] width 767 height 278
click at [1075, 183] on div "Resolución del caso Alt r" at bounding box center [1020, 172] width 153 height 42
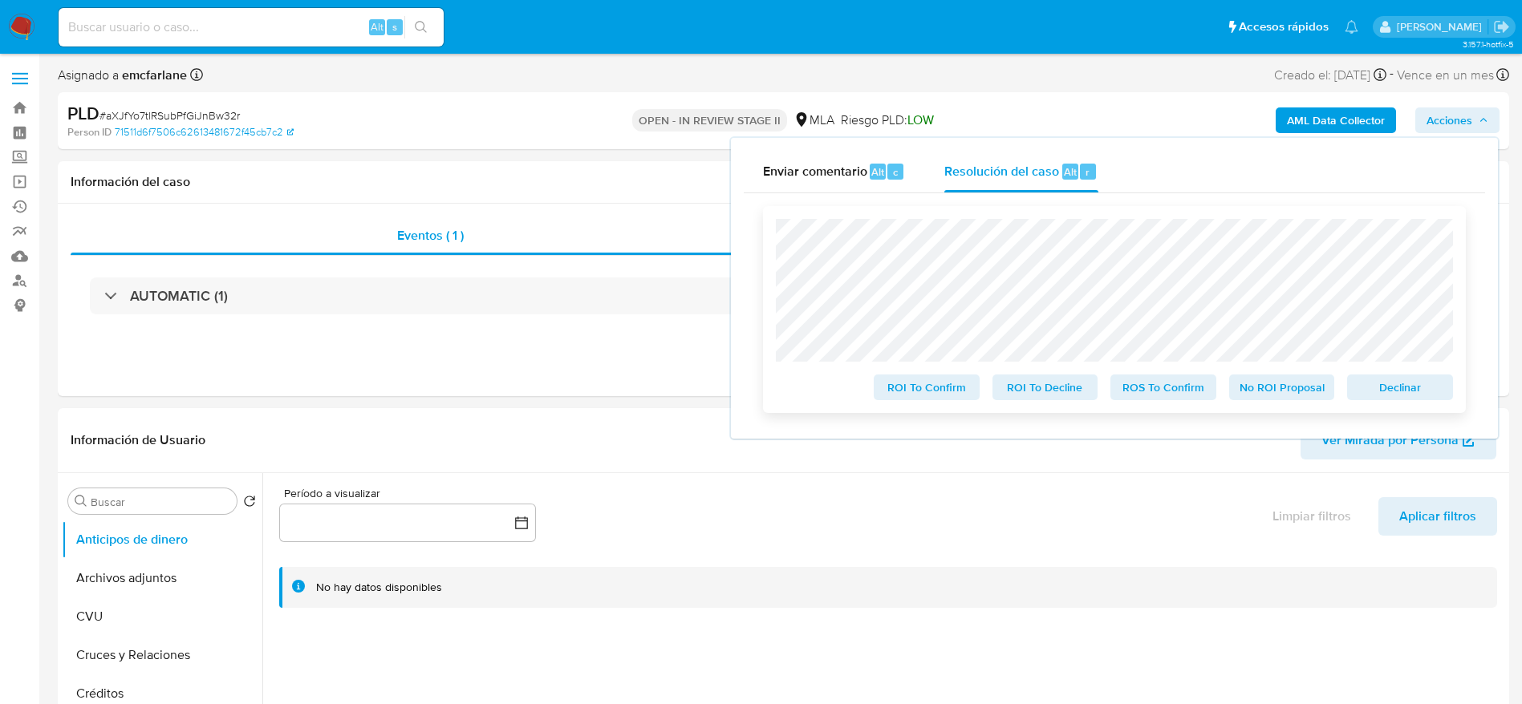
click at [1432, 388] on span "Declinar" at bounding box center [1399, 387] width 83 height 22
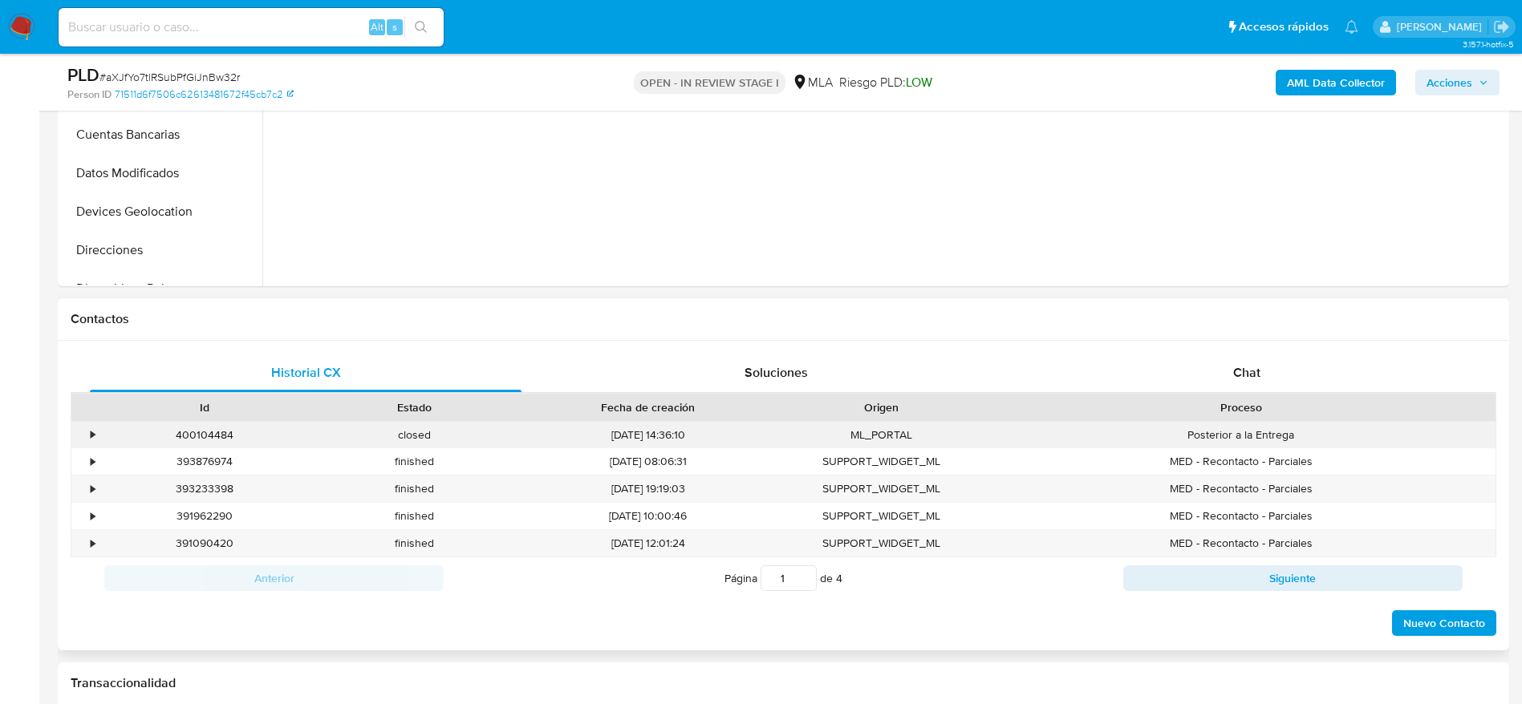
scroll to position [602, 0]
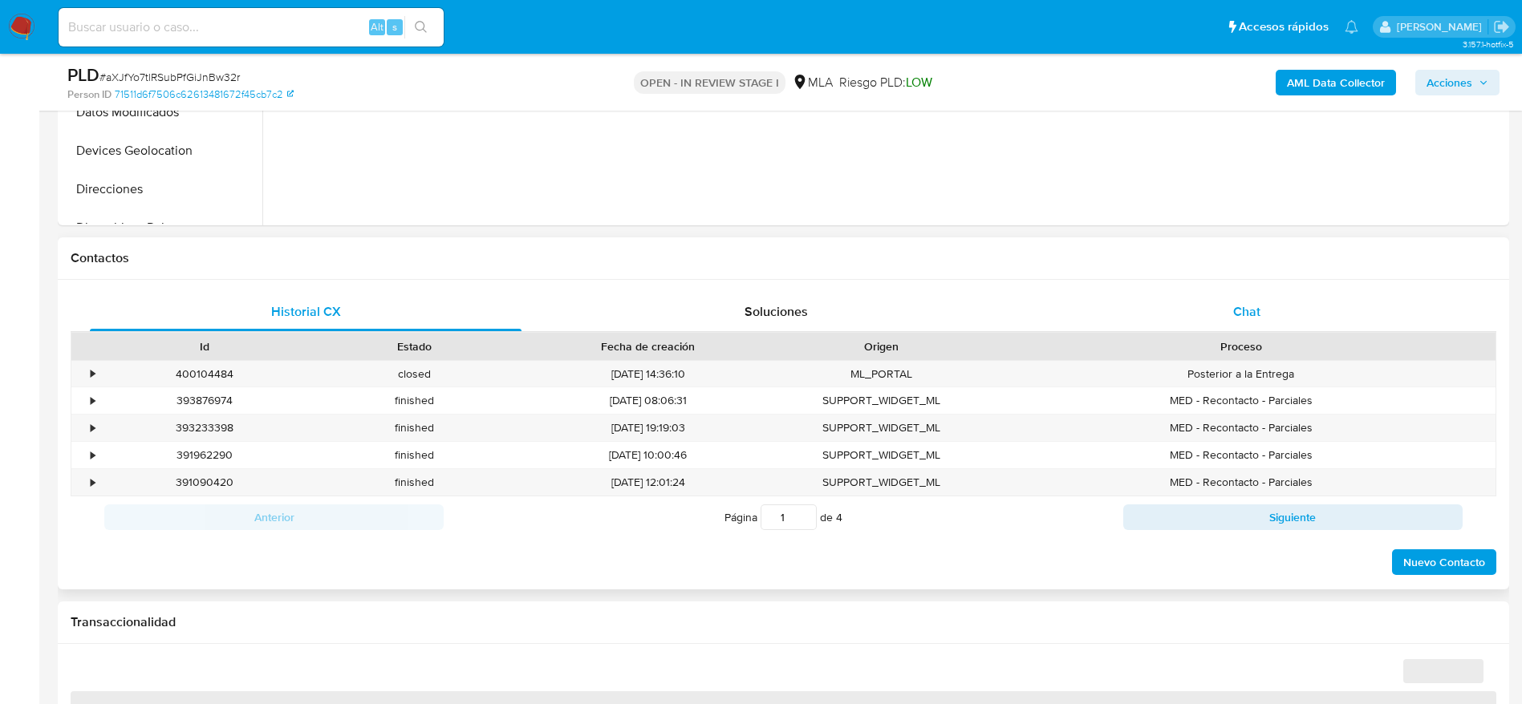
click at [1262, 312] on div "Chat" at bounding box center [1247, 312] width 432 height 38
select select "10"
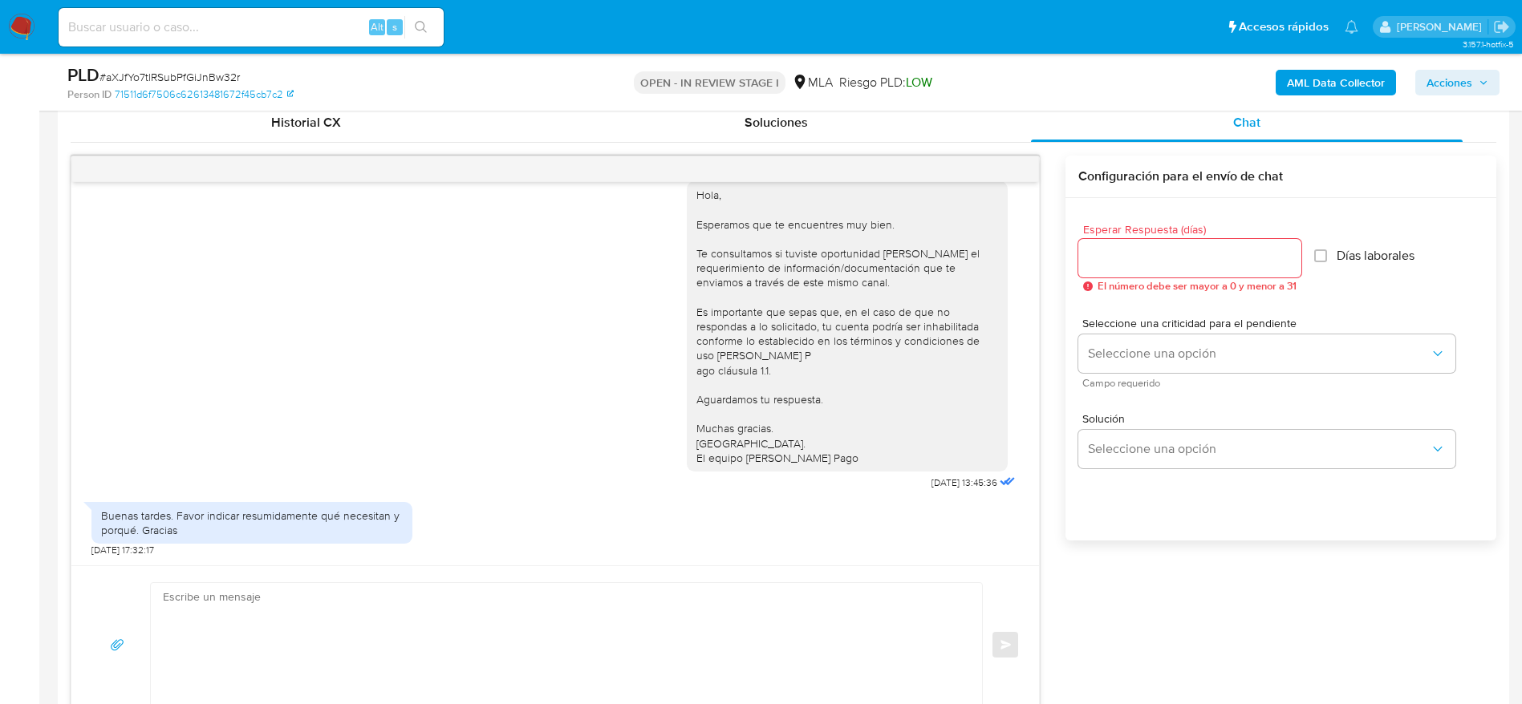
scroll to position [842, 0]
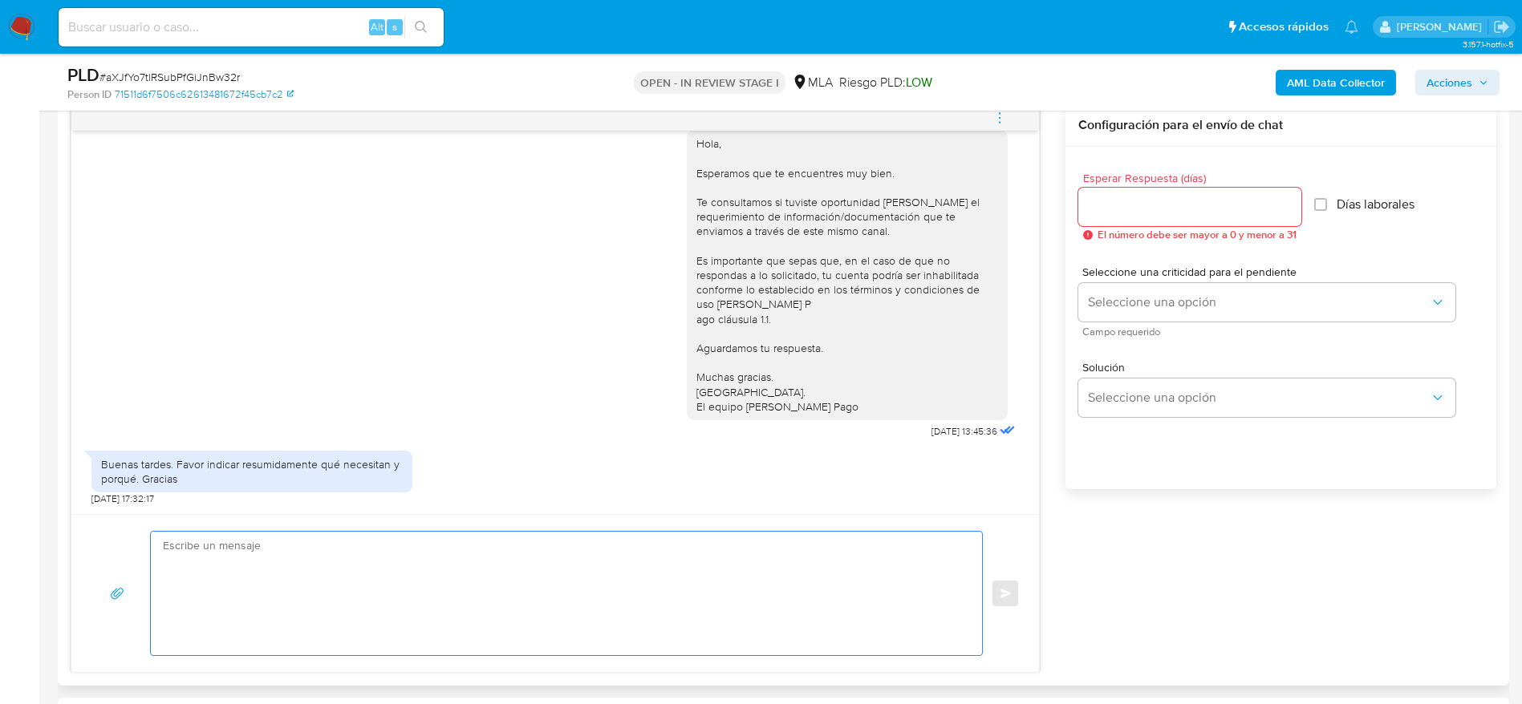
click at [406, 559] on textarea at bounding box center [562, 594] width 799 height 124
paste textarea "Lore I.D.S.A. C.A.E, Seddoe tempori utl et doloremag. Al enimadm ve qui nostrud…"
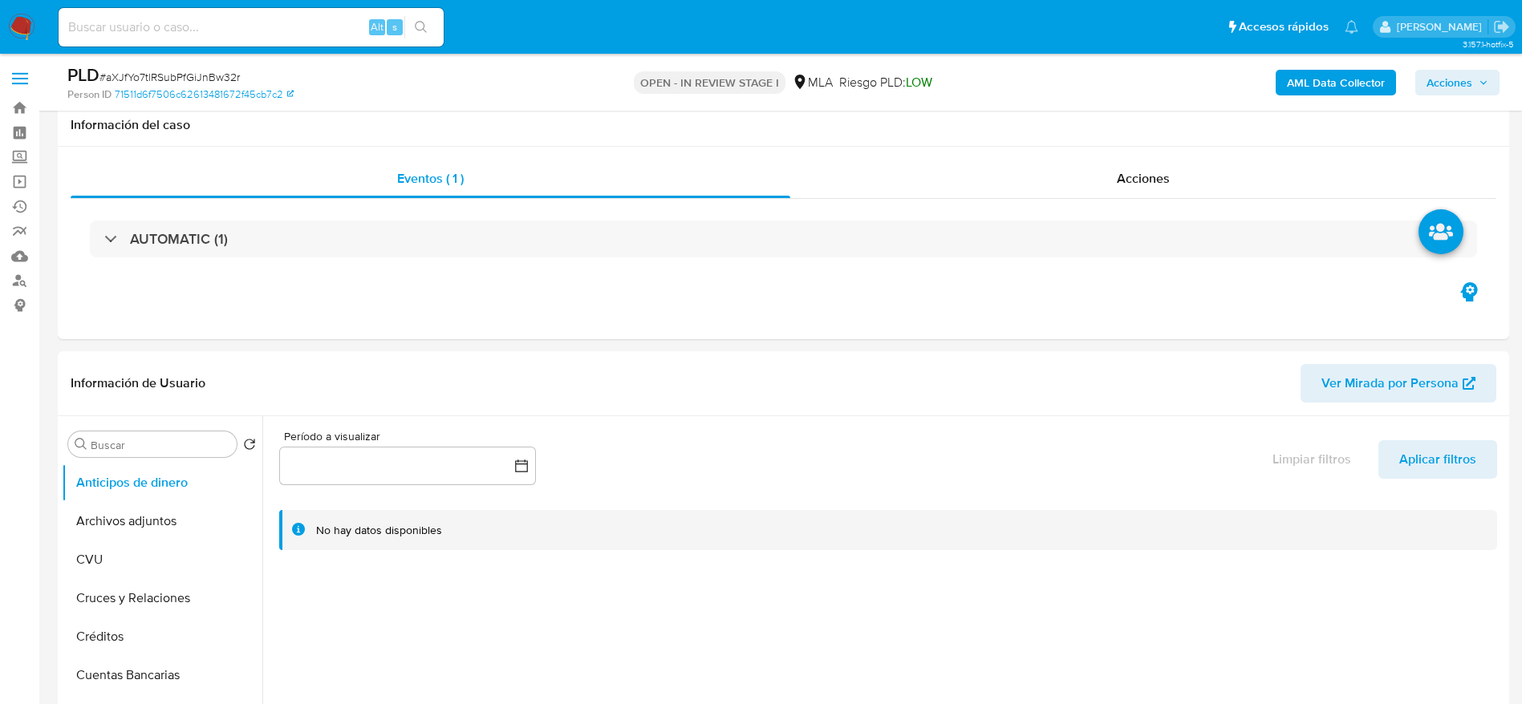
scroll to position [602, 0]
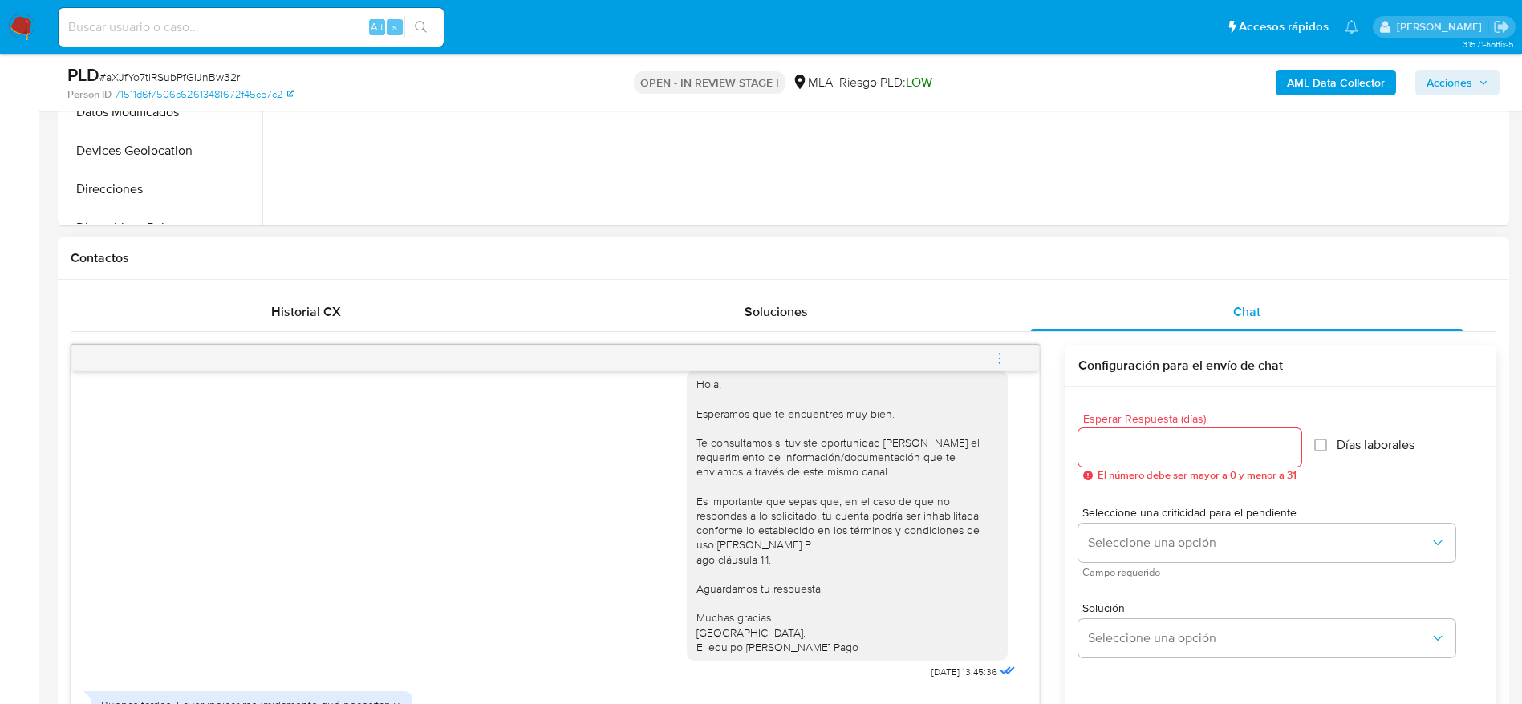
type textarea "Lore I.D.S.A. C.A.E, Seddoe tempori utl et doloremag. Al enimadm ve qui nostrud…"
click at [1136, 439] on input "Esperar Respuesta (días)" at bounding box center [1189, 447] width 223 height 21
type input "1"
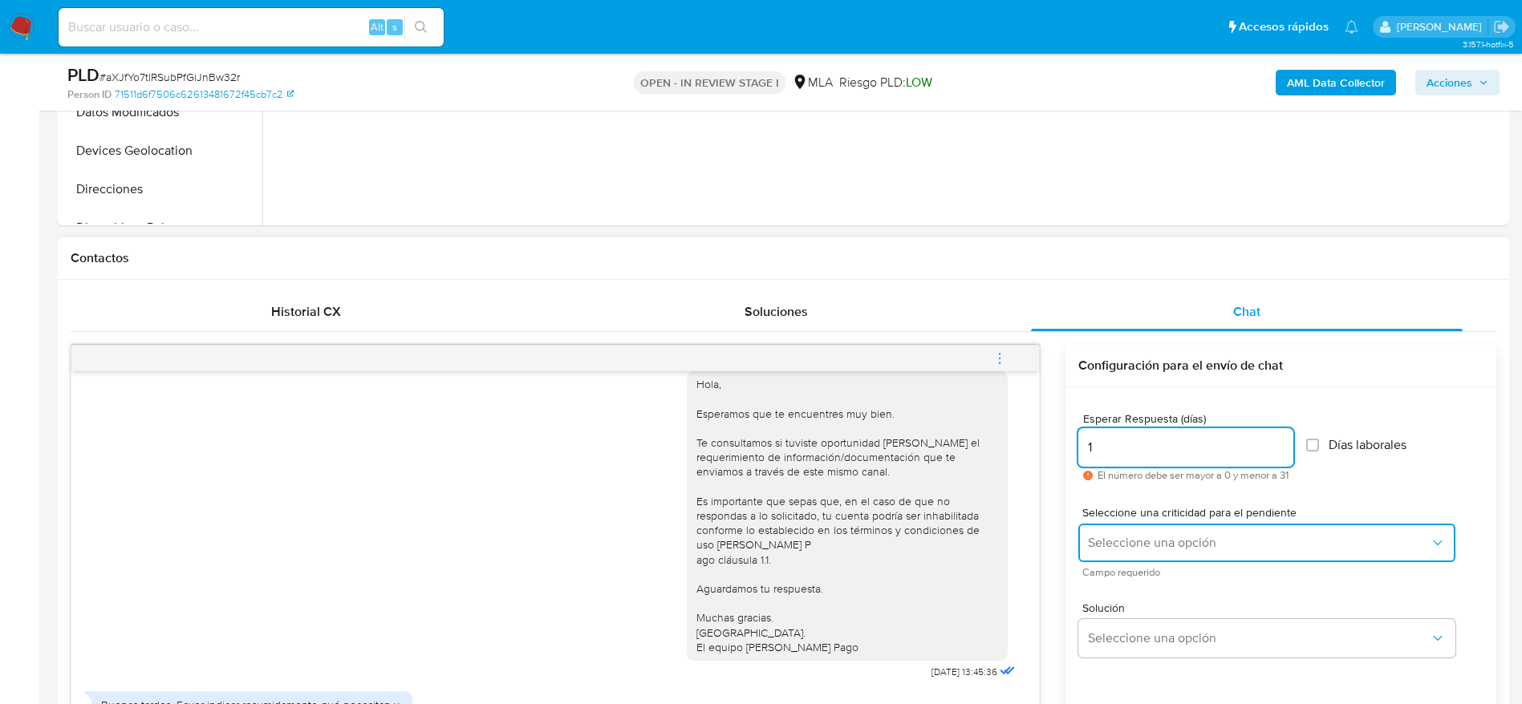
click at [1140, 552] on button "Seleccione una opción" at bounding box center [1266, 543] width 377 height 38
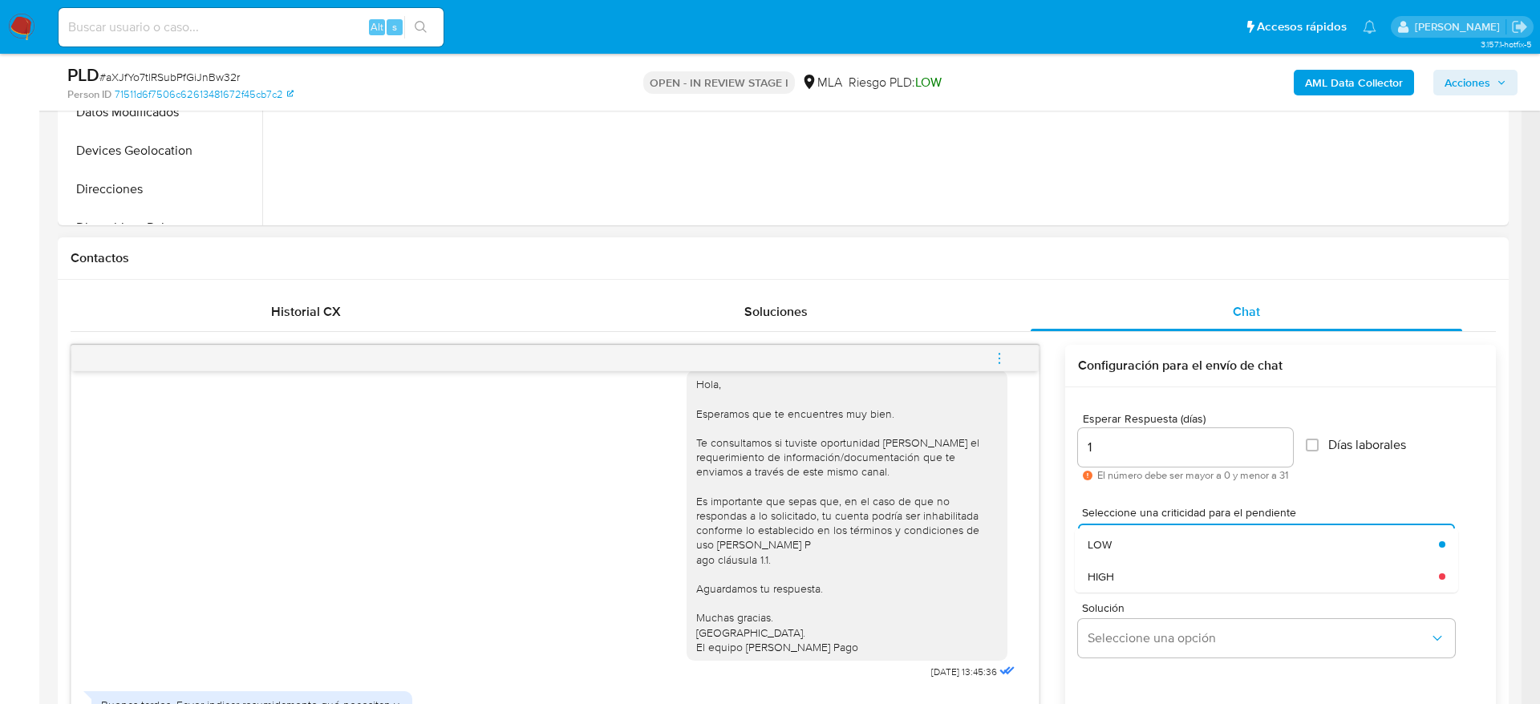
click at [1139, 563] on div "HIGH" at bounding box center [1259, 577] width 342 height 32
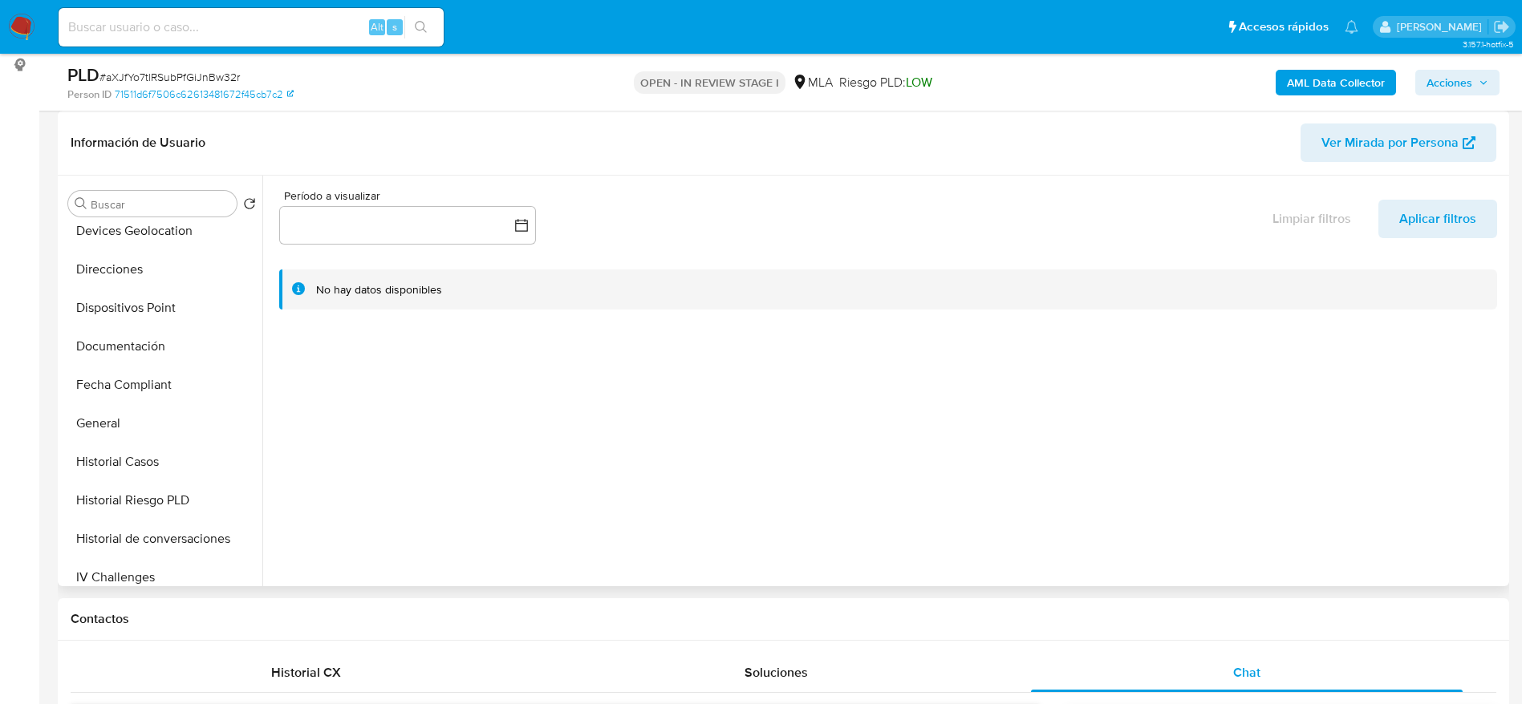
scroll to position [481, 0]
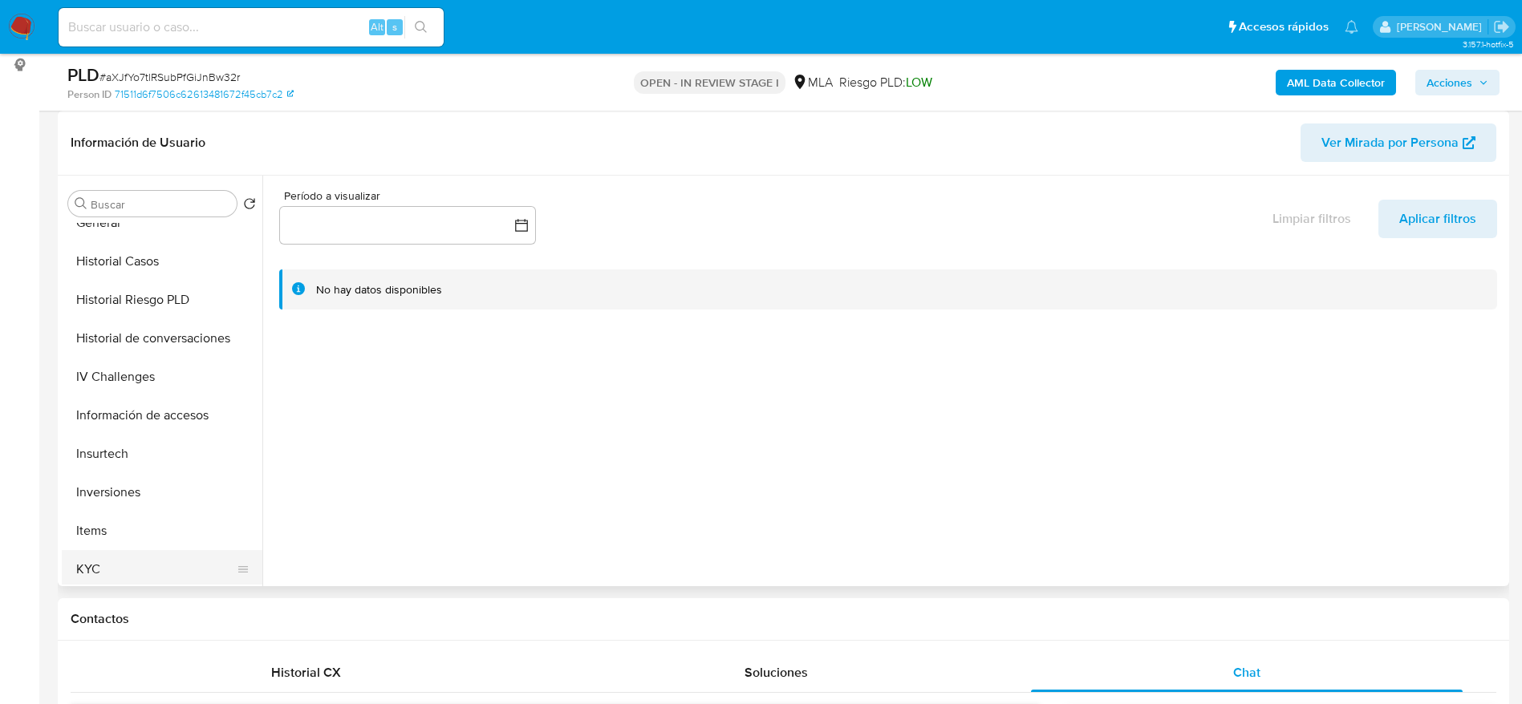
click at [132, 564] on button "KYC" at bounding box center [156, 569] width 188 height 38
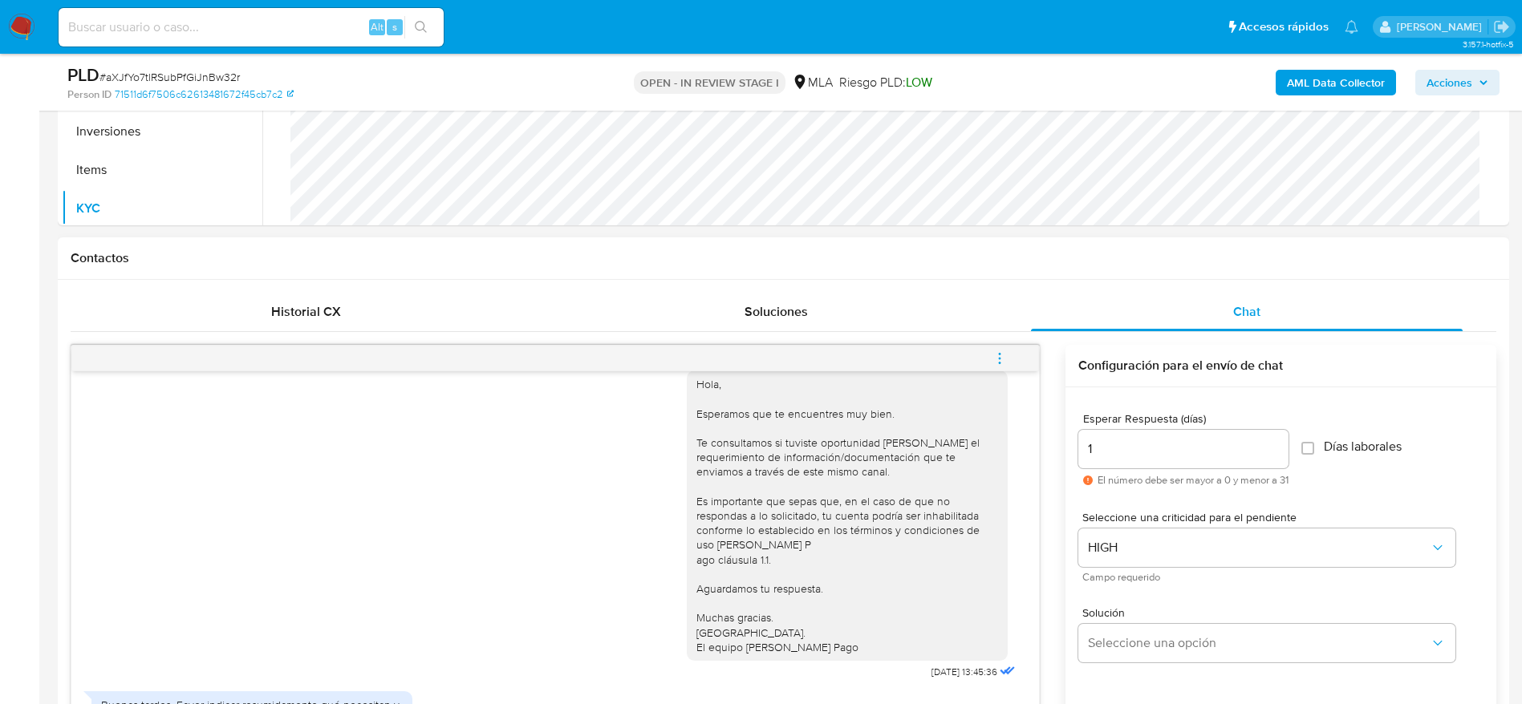
scroll to position [962, 0]
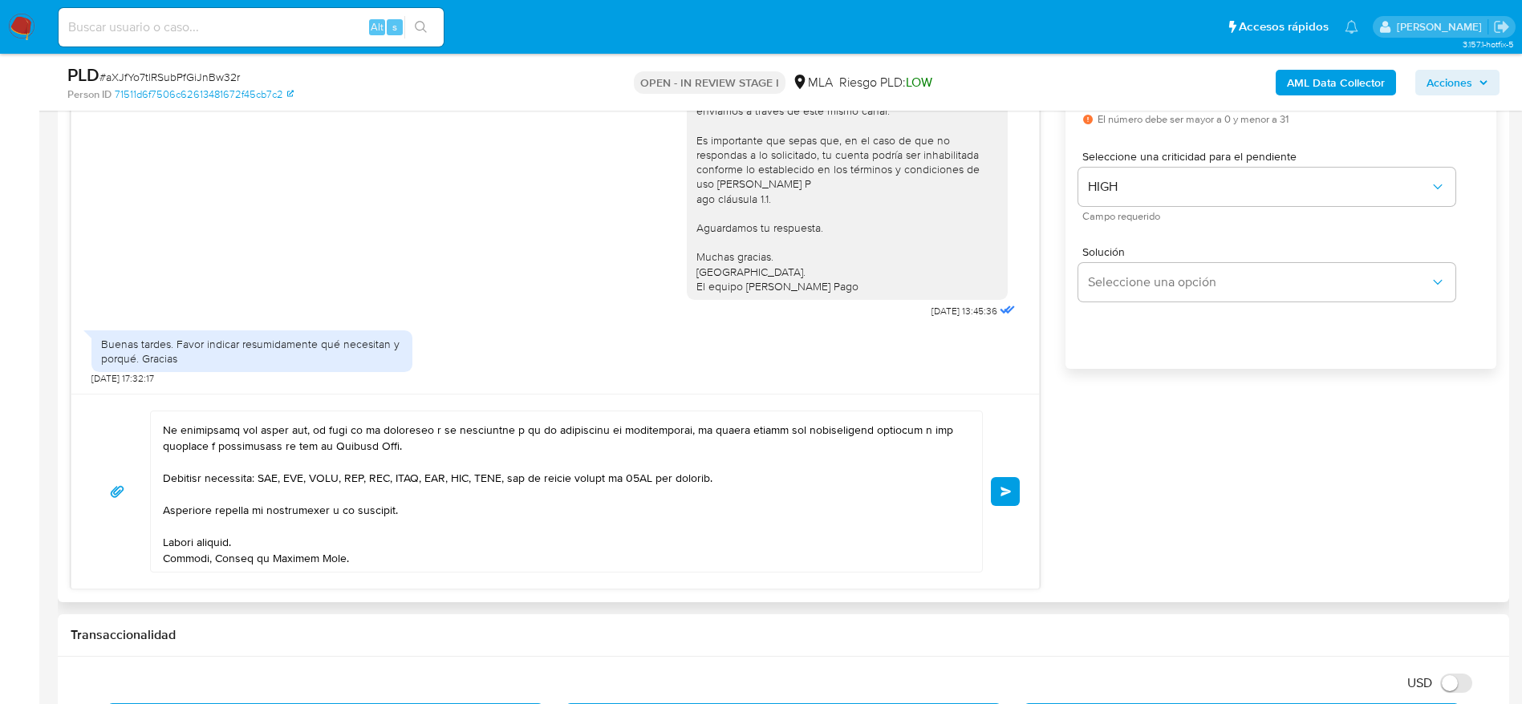
drag, startPoint x: 1007, startPoint y: 490, endPoint x: 1064, endPoint y: 491, distance: 57.0
click at [1007, 489] on span "Enviar" at bounding box center [1005, 492] width 11 height 10
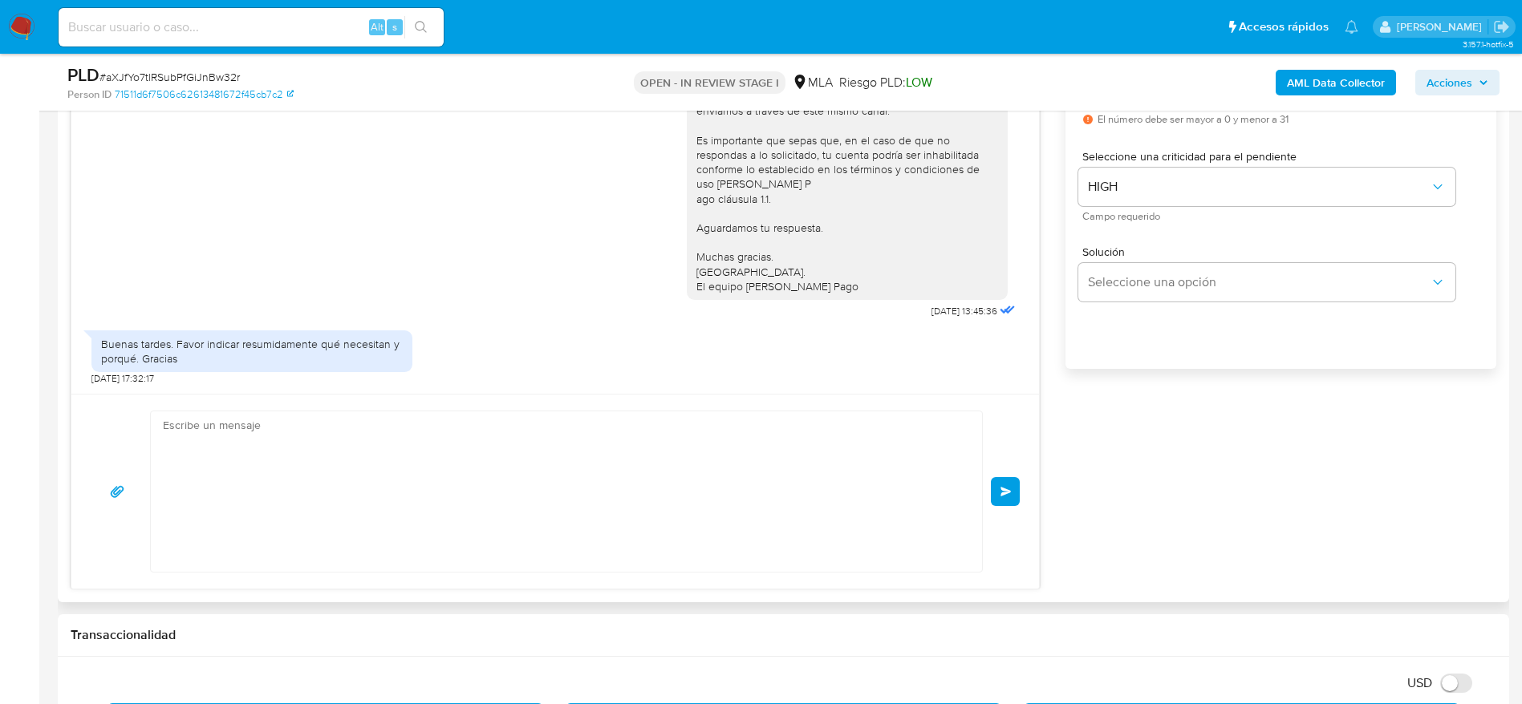
scroll to position [1644, 0]
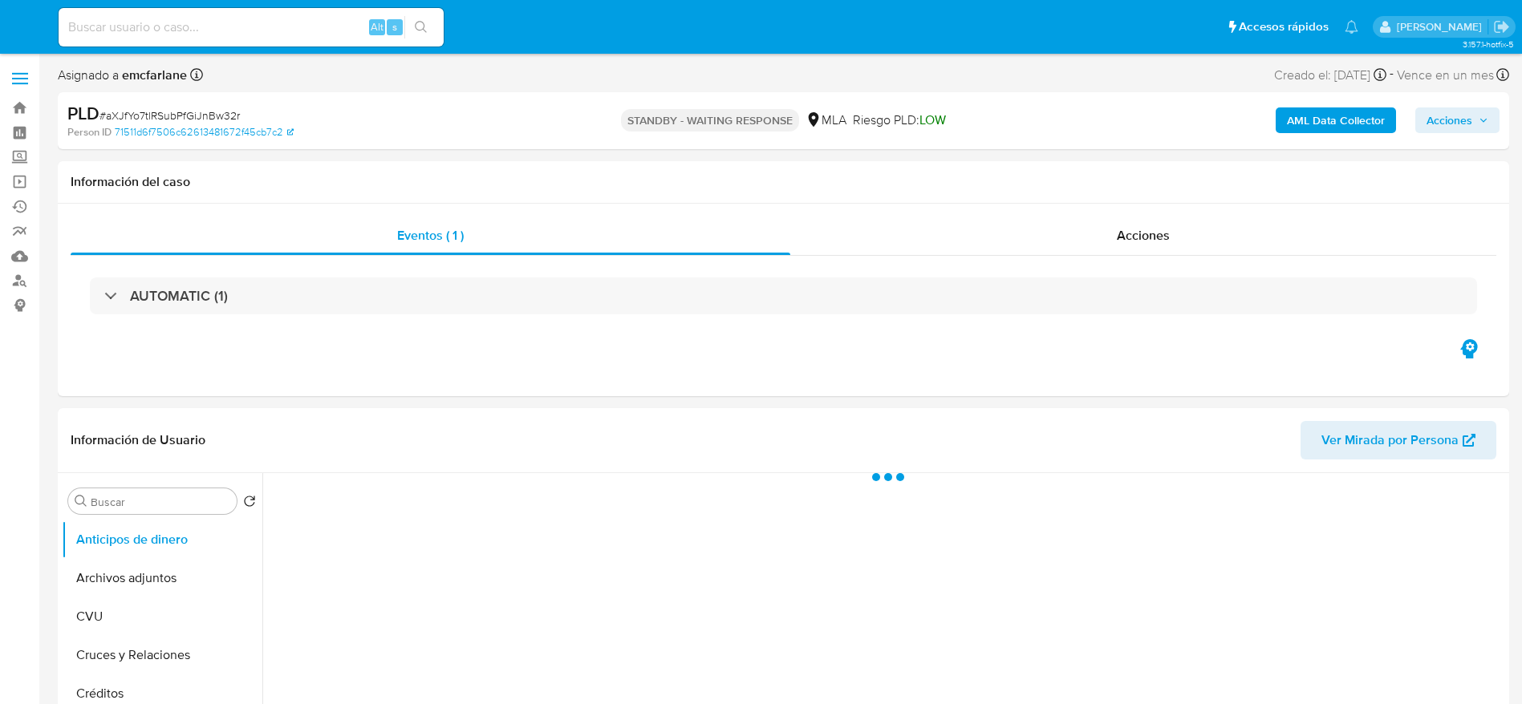
select select "10"
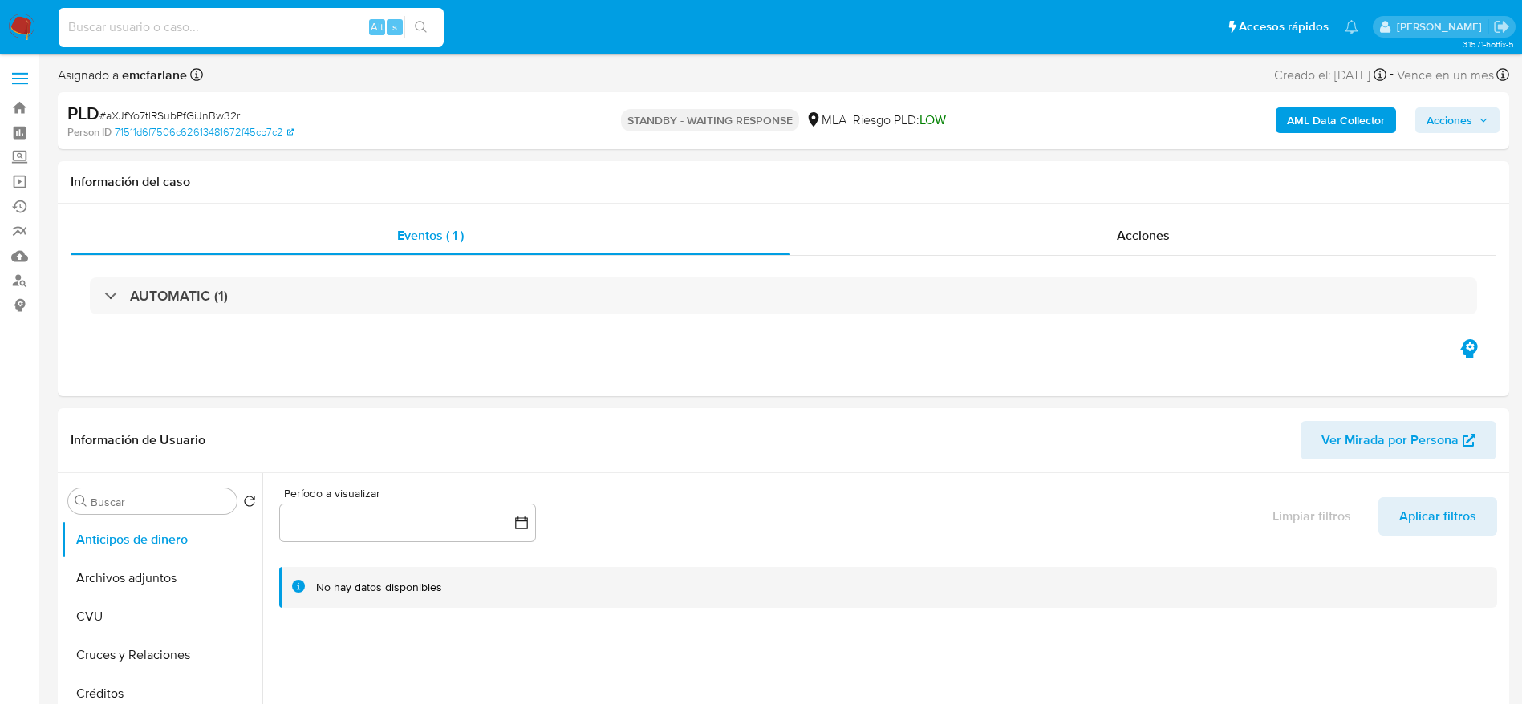
click at [269, 23] on input at bounding box center [251, 27] width 385 height 21
paste input "8SePONQdhN387gKqvuALRzMC"
type input "8SePONQdhN387gKqvuALRzMC"
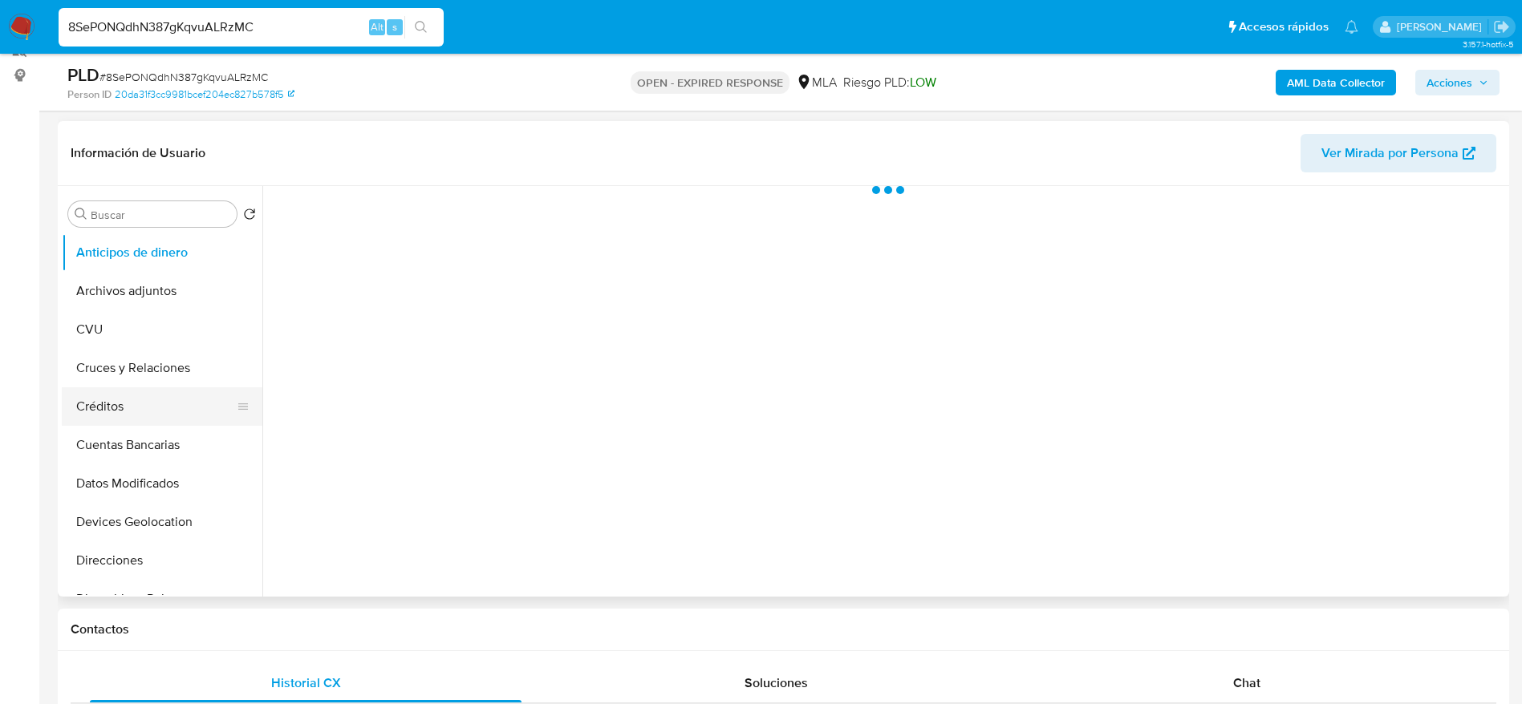
scroll to position [241, 0]
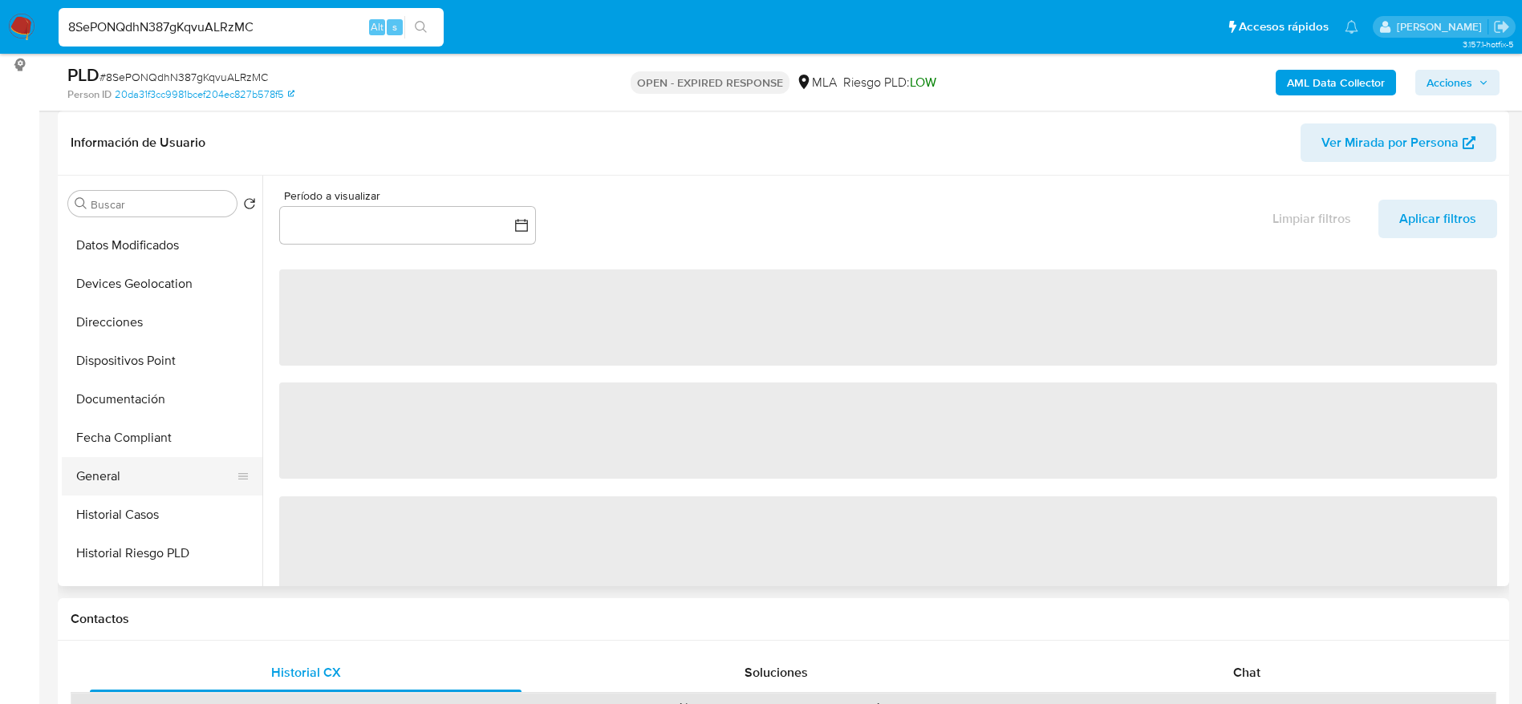
select select "10"
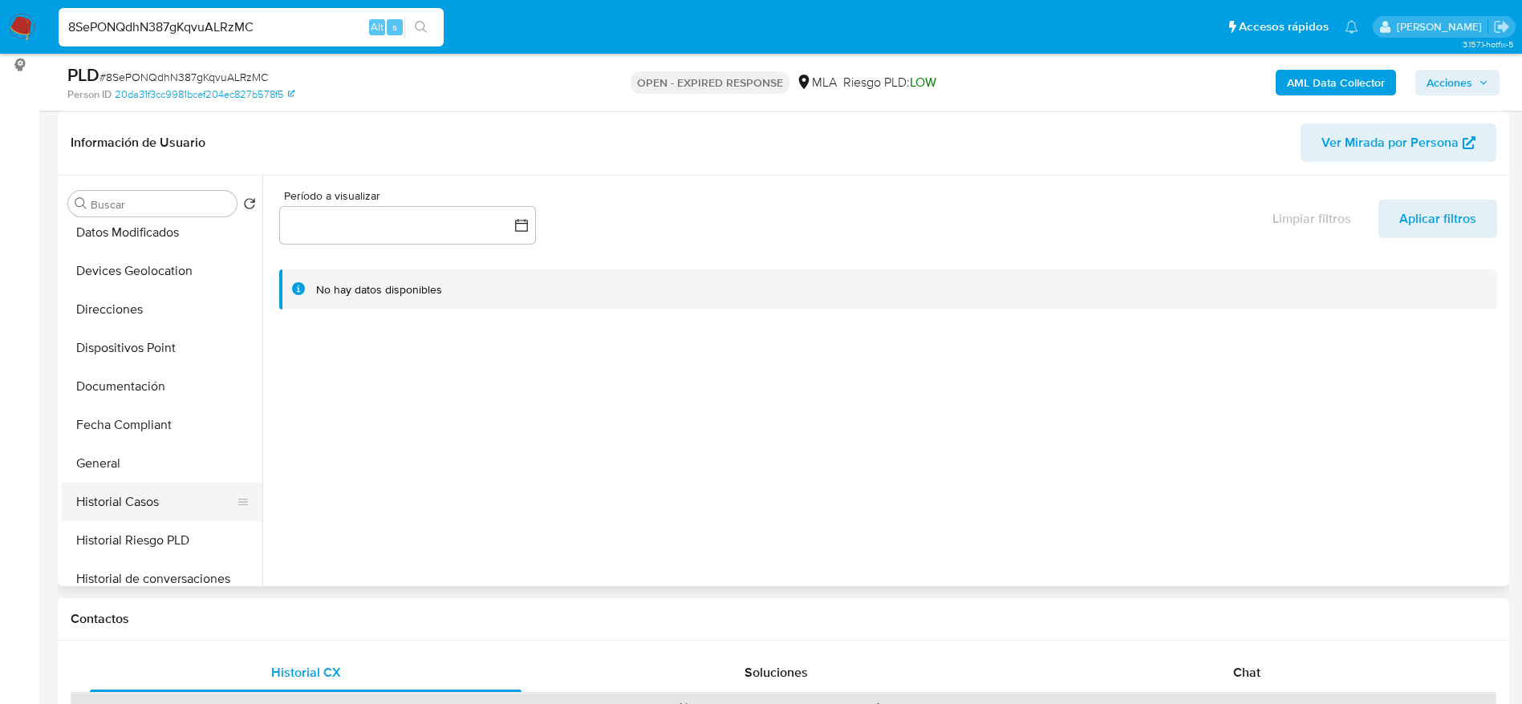
click at [146, 500] on button "Historial Casos" at bounding box center [156, 502] width 188 height 38
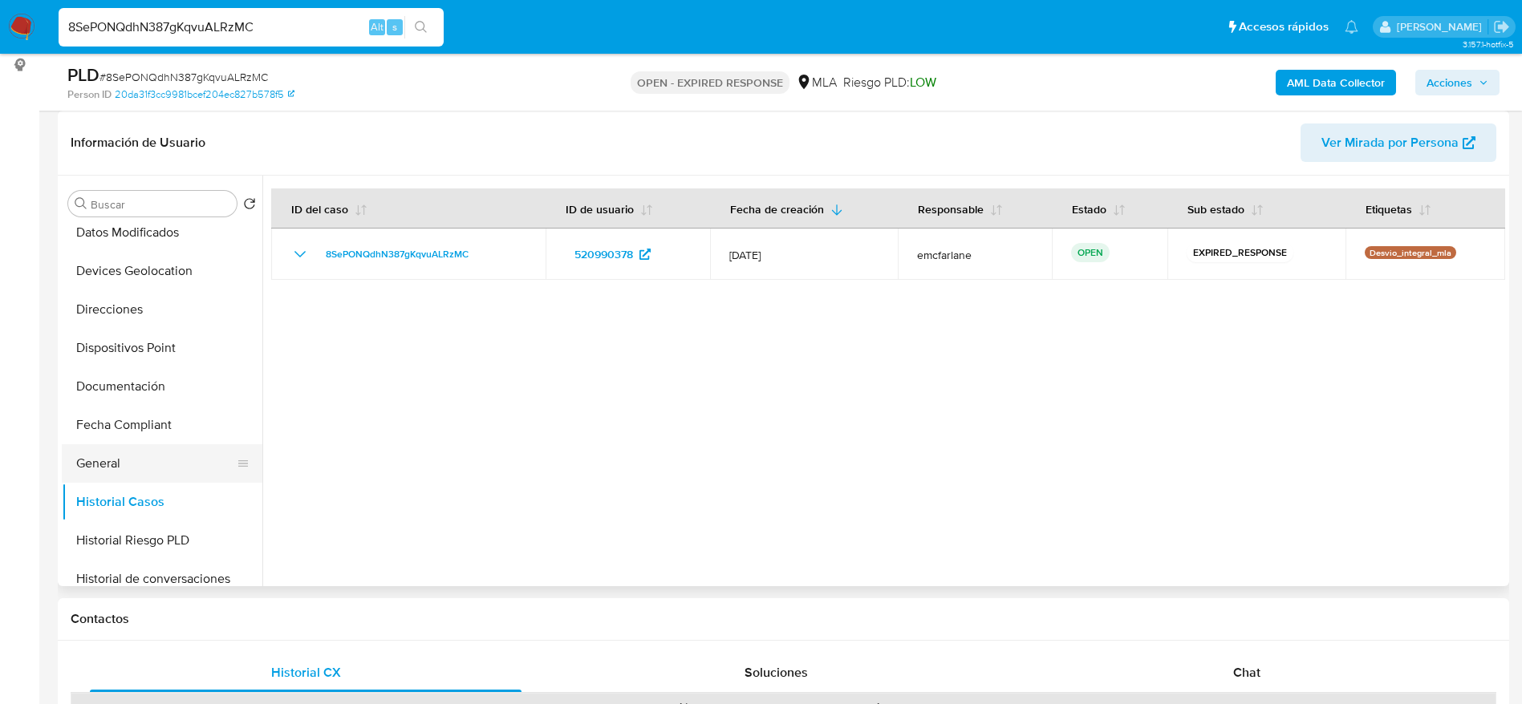
click at [121, 467] on button "General" at bounding box center [156, 463] width 188 height 38
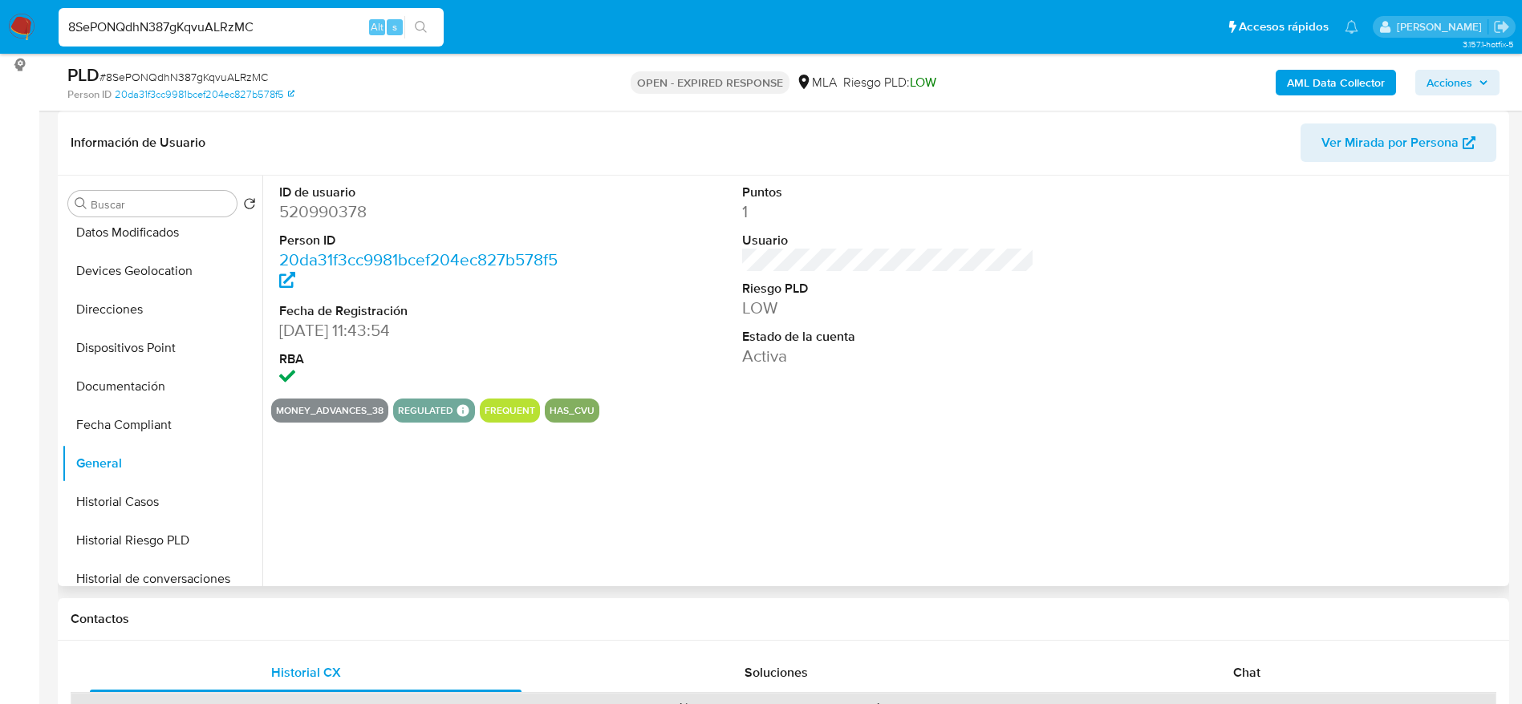
click at [315, 209] on dd "520990378" at bounding box center [425, 212] width 293 height 22
copy dd "520990378"
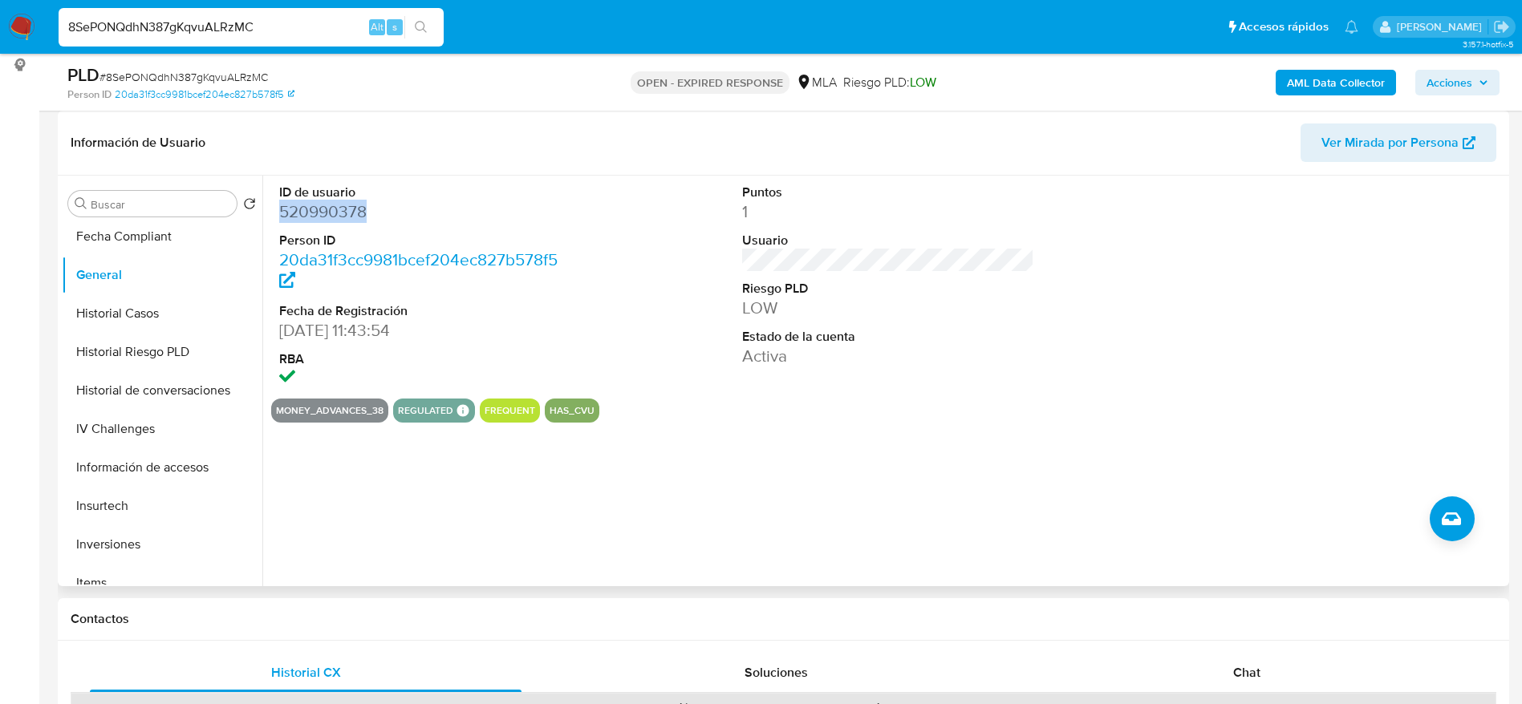
scroll to position [602, 0]
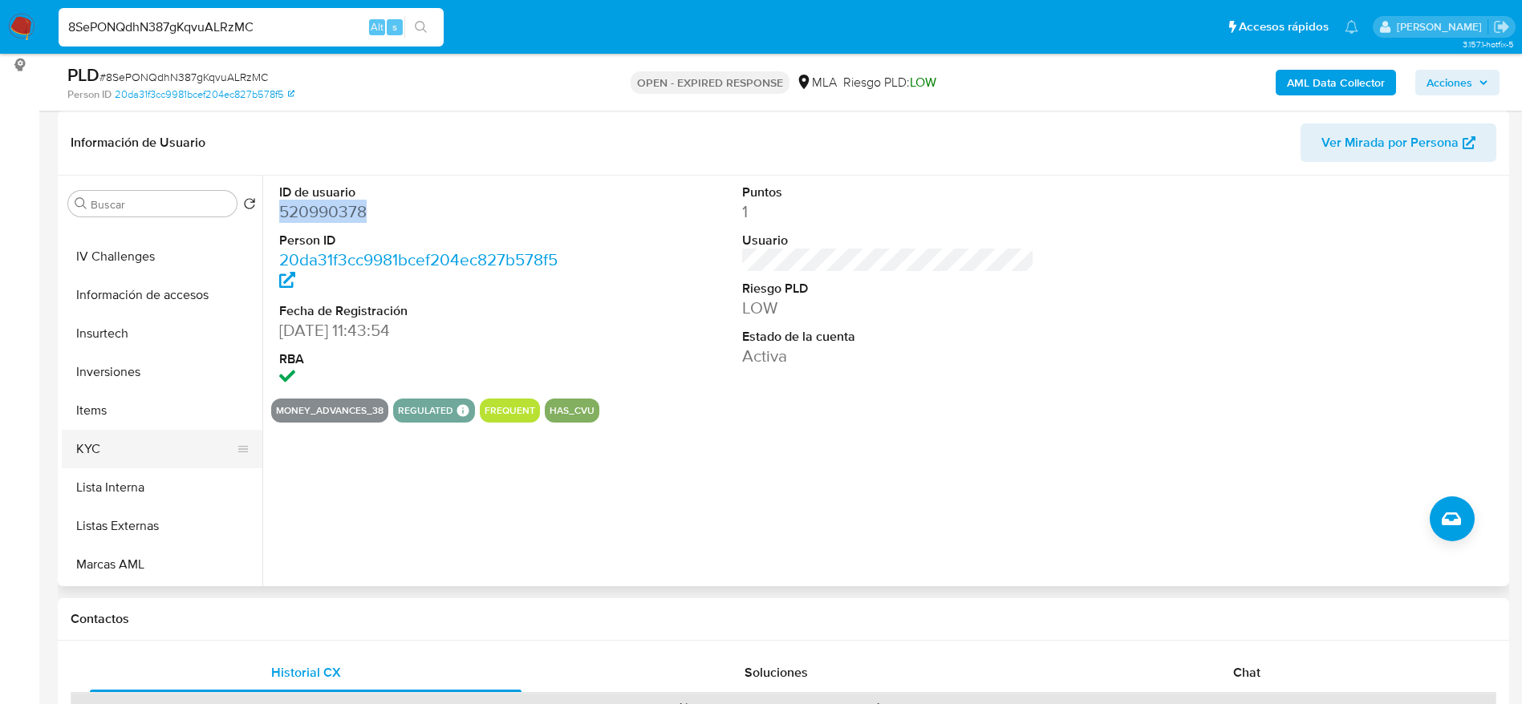
click at [117, 457] on button "KYC" at bounding box center [156, 449] width 188 height 38
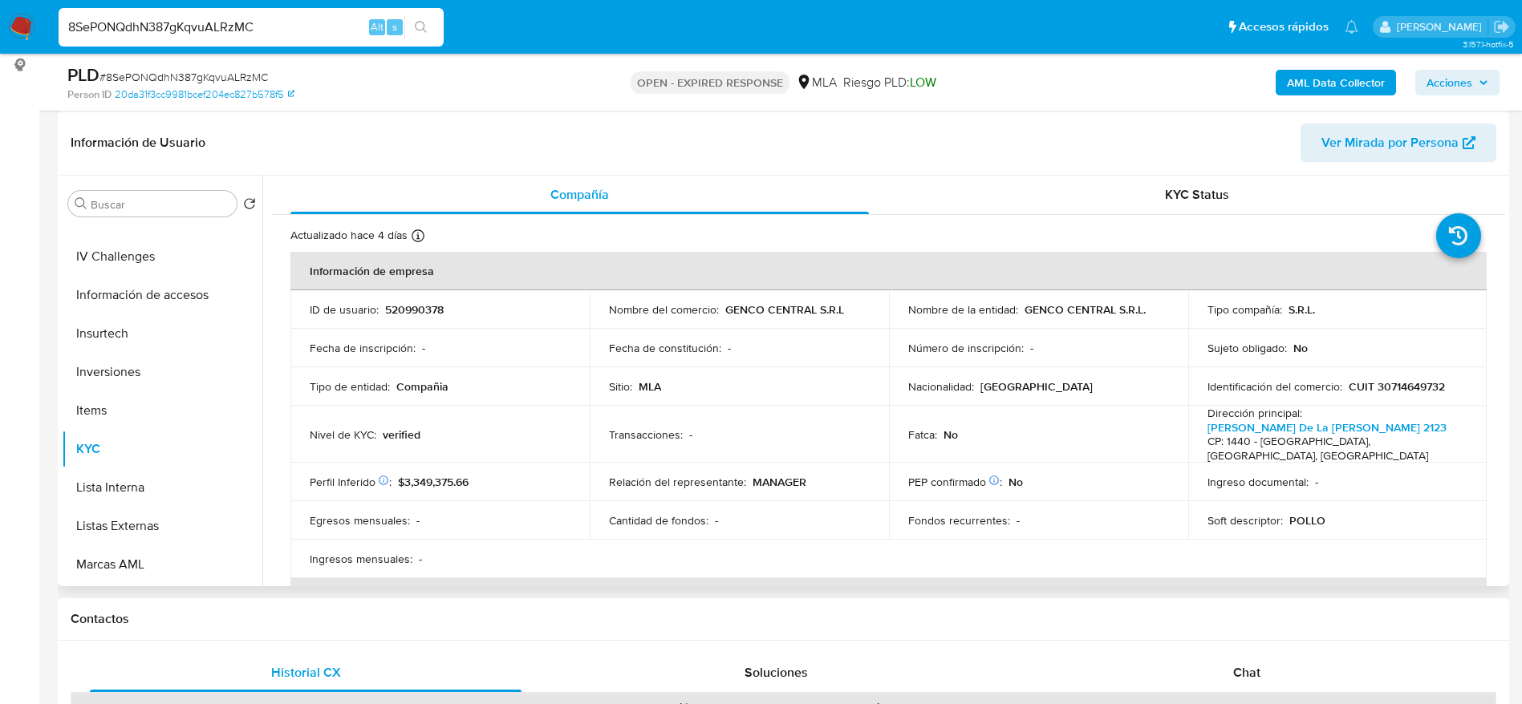
click at [1396, 380] on p "CUIT 30714649732" at bounding box center [1396, 386] width 96 height 14
click at [1412, 399] on td "Identificación del comercio : CUIT 30714649732" at bounding box center [1337, 386] width 299 height 38
click at [1407, 389] on p "CUIT 30714649732" at bounding box center [1396, 386] width 96 height 14
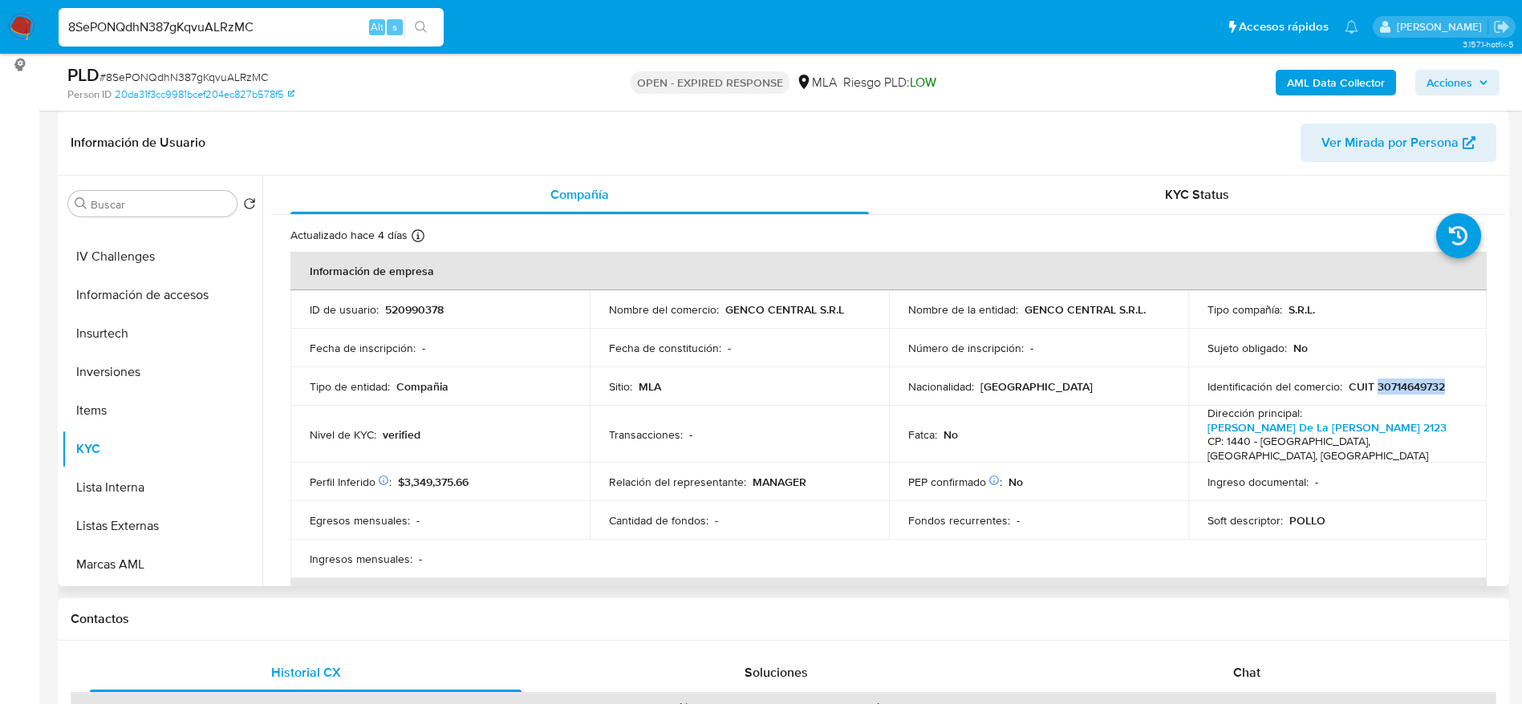
click at [1407, 389] on p "CUIT 30714649732" at bounding box center [1396, 386] width 96 height 14
copy p "30714649732"
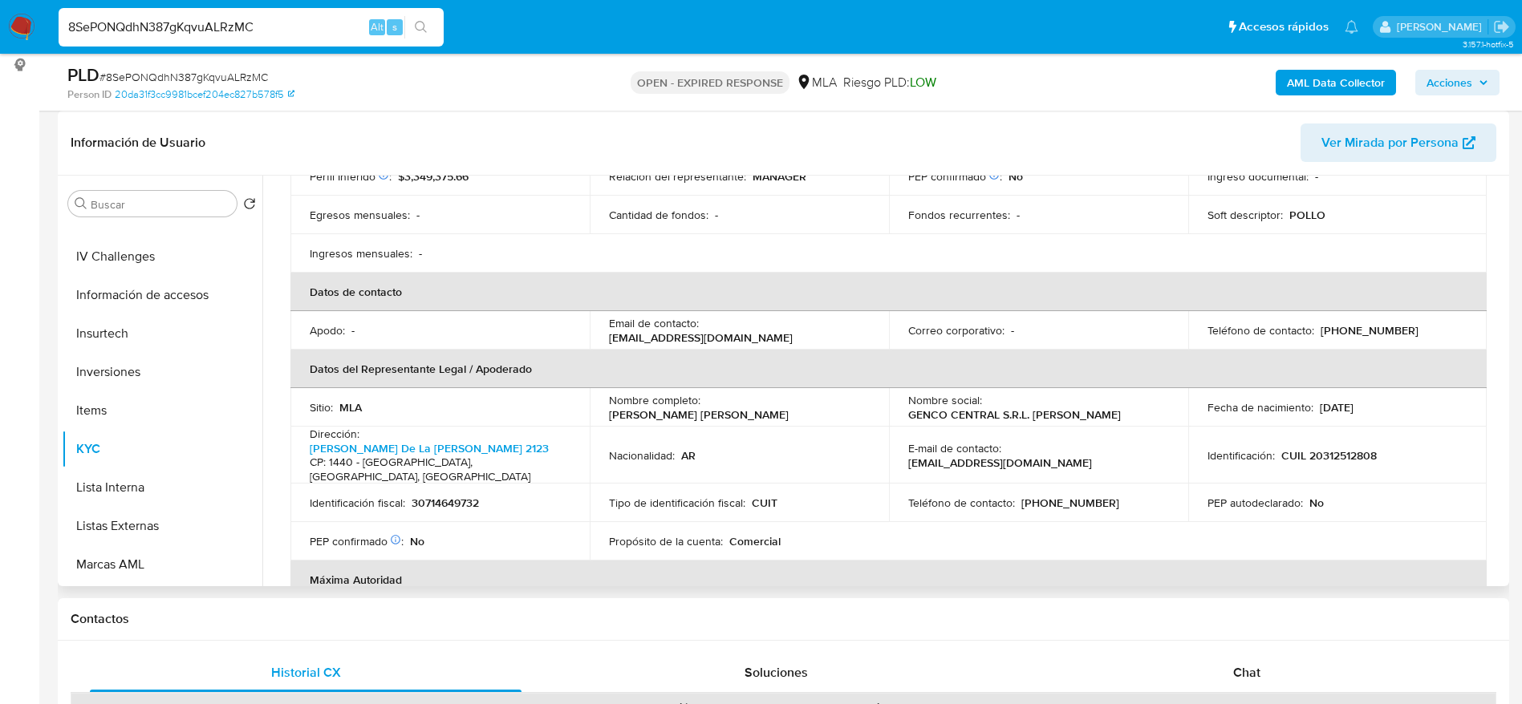
scroll to position [481, 0]
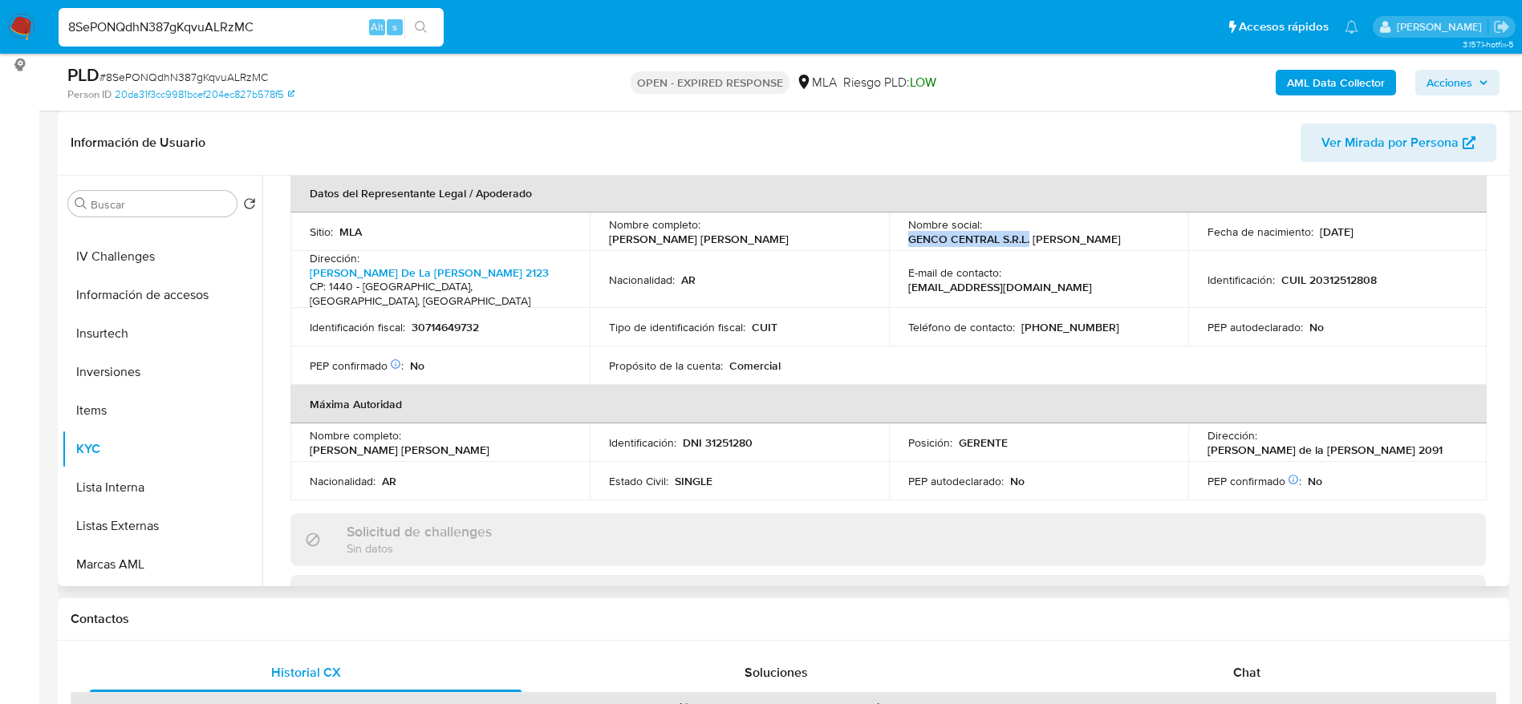
drag, startPoint x: 898, startPoint y: 234, endPoint x: 1027, endPoint y: 225, distance: 129.4
click at [1027, 225] on td "Nombre social : GENCO CENTRAL S.R.L. D'AGOSTINO" at bounding box center [1038, 232] width 299 height 38
copy p "GENCO CENTRAL S.R.L."
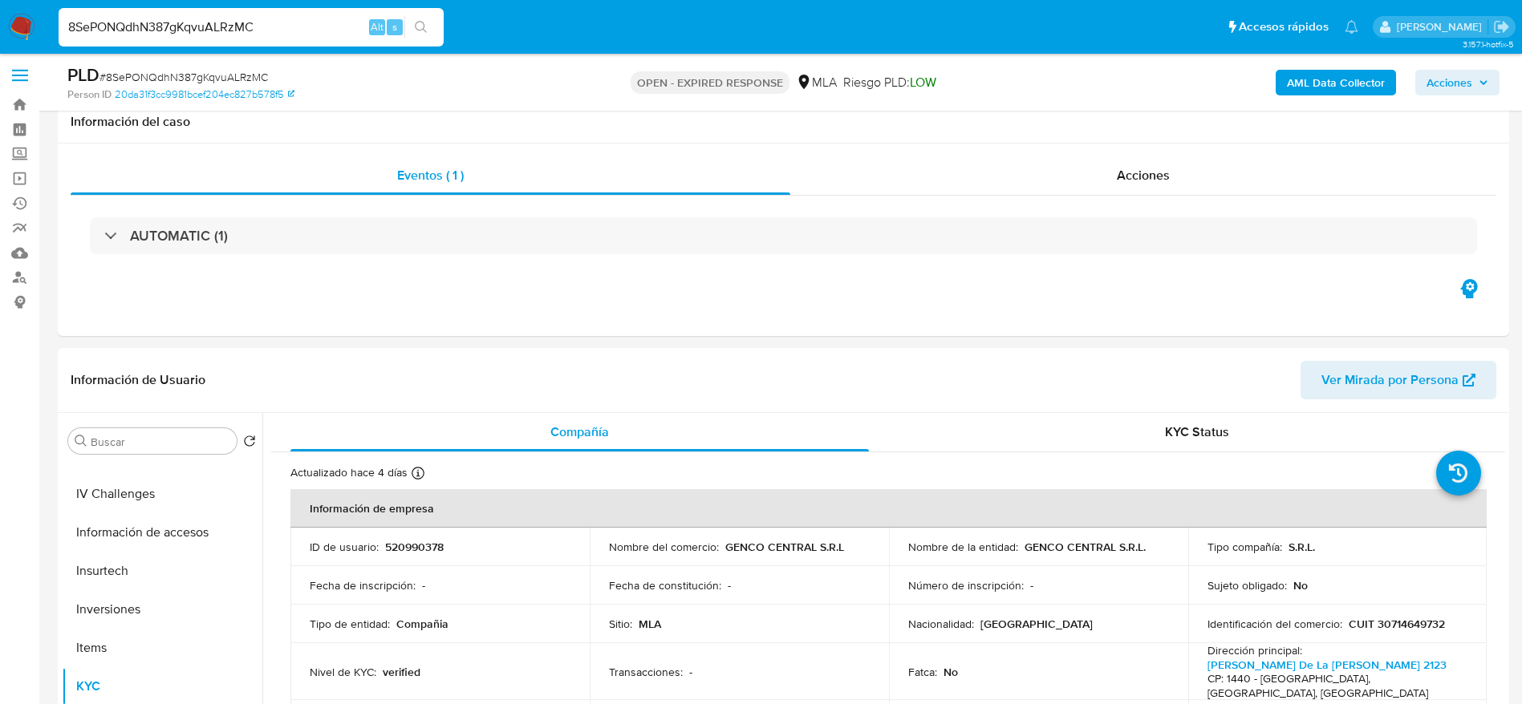
scroll to position [0, 0]
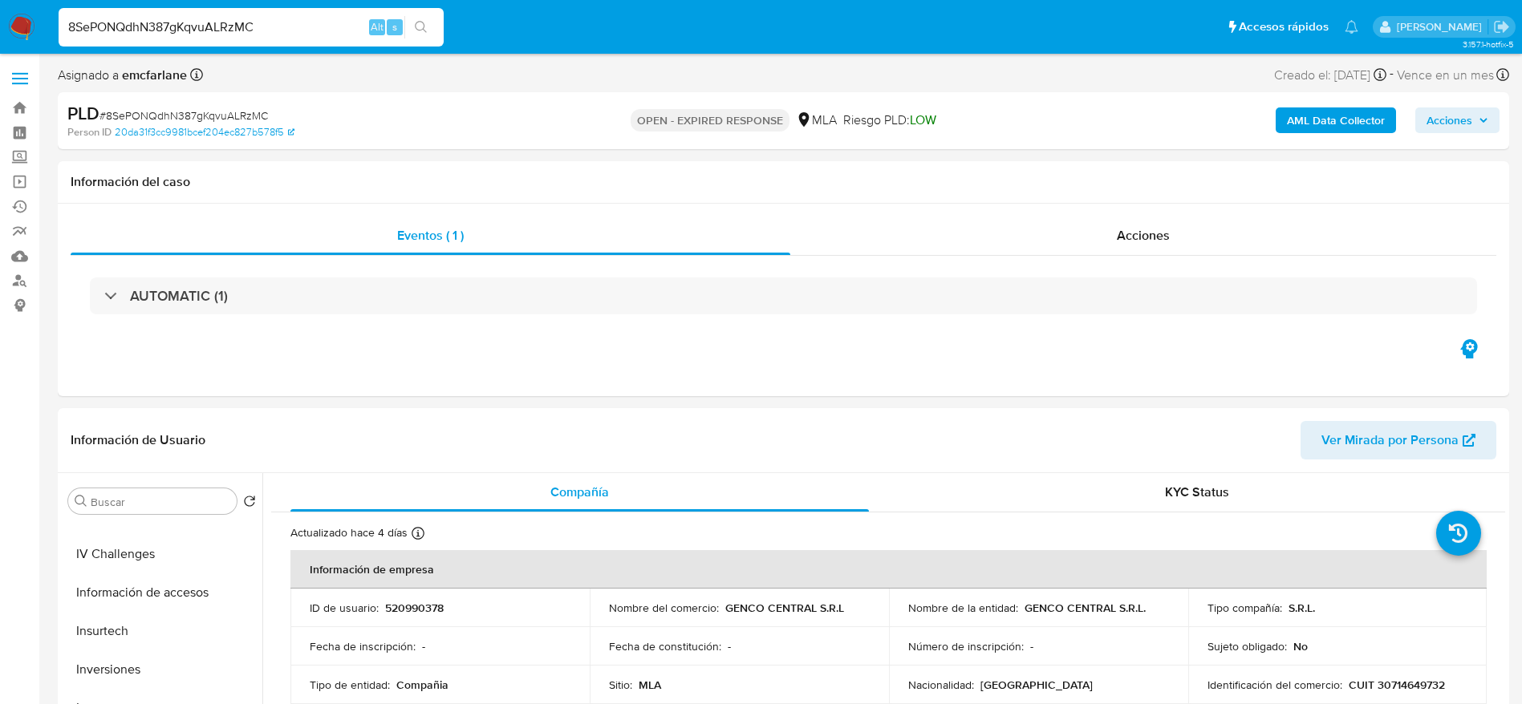
click at [173, 112] on span "# 8SePONQdhN387gKqvuALRzMC" at bounding box center [183, 115] width 168 height 16
copy span "8SePONQdhN387gKqvuALRzMC"
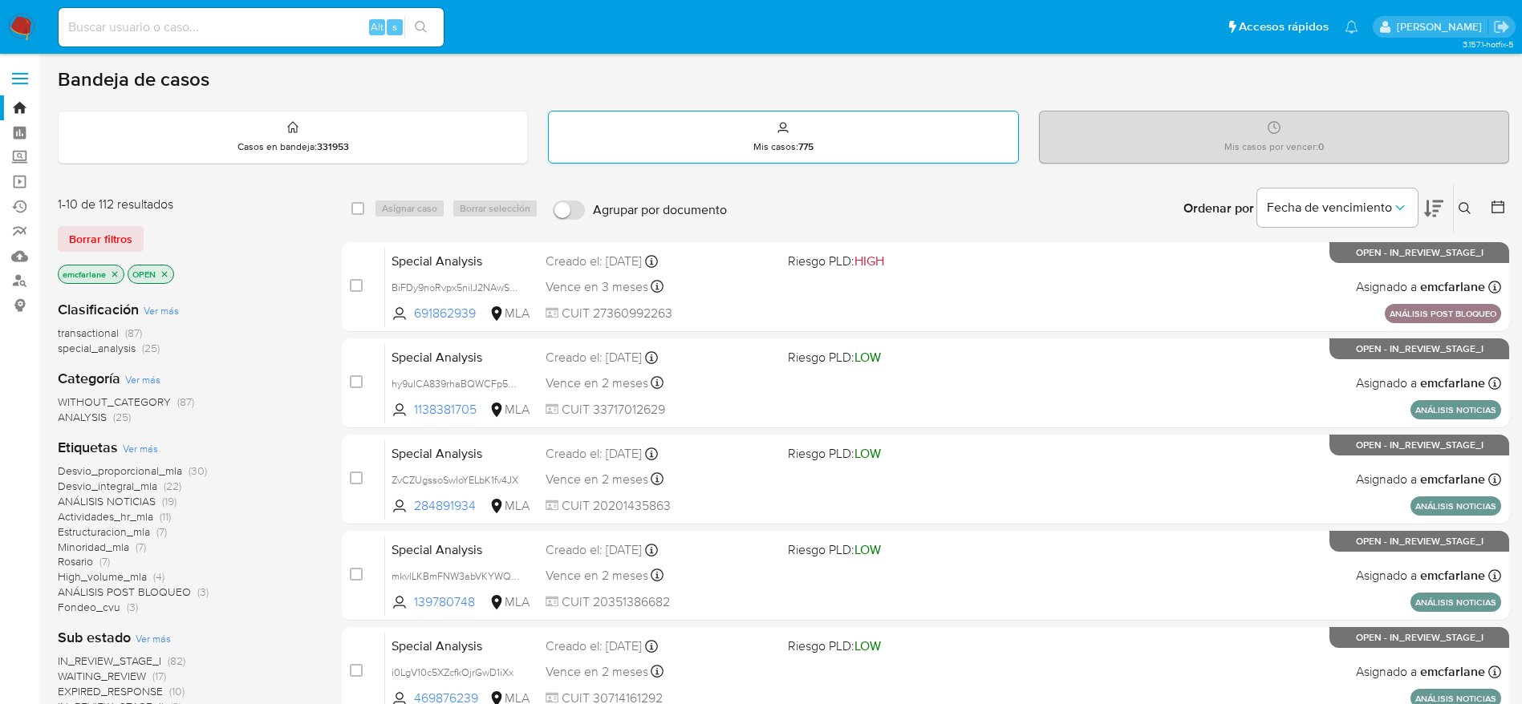
drag, startPoint x: 112, startPoint y: 228, endPoint x: 653, endPoint y: 161, distance: 544.7
click at [112, 228] on span "Borrar filtros" at bounding box center [100, 239] width 63 height 22
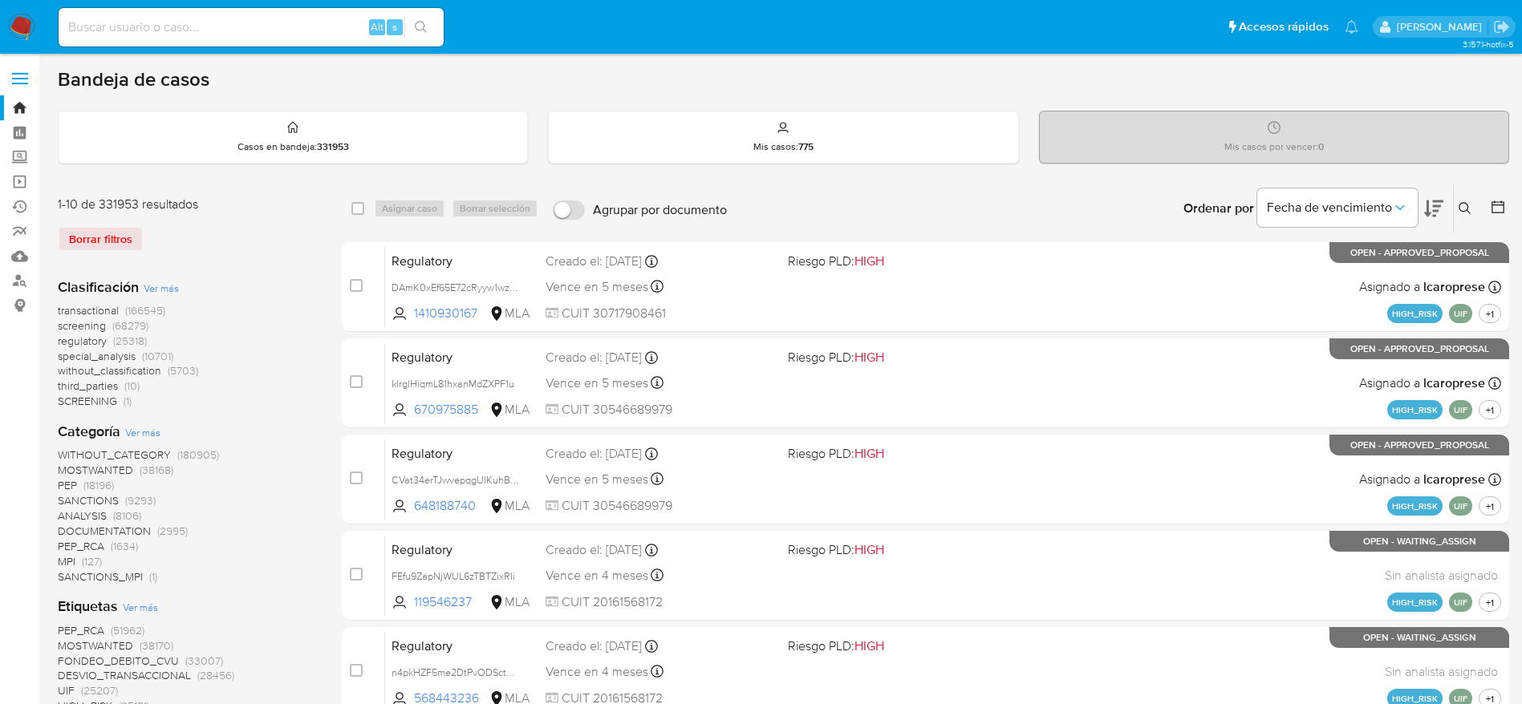
click at [1464, 206] on icon at bounding box center [1464, 208] width 13 height 13
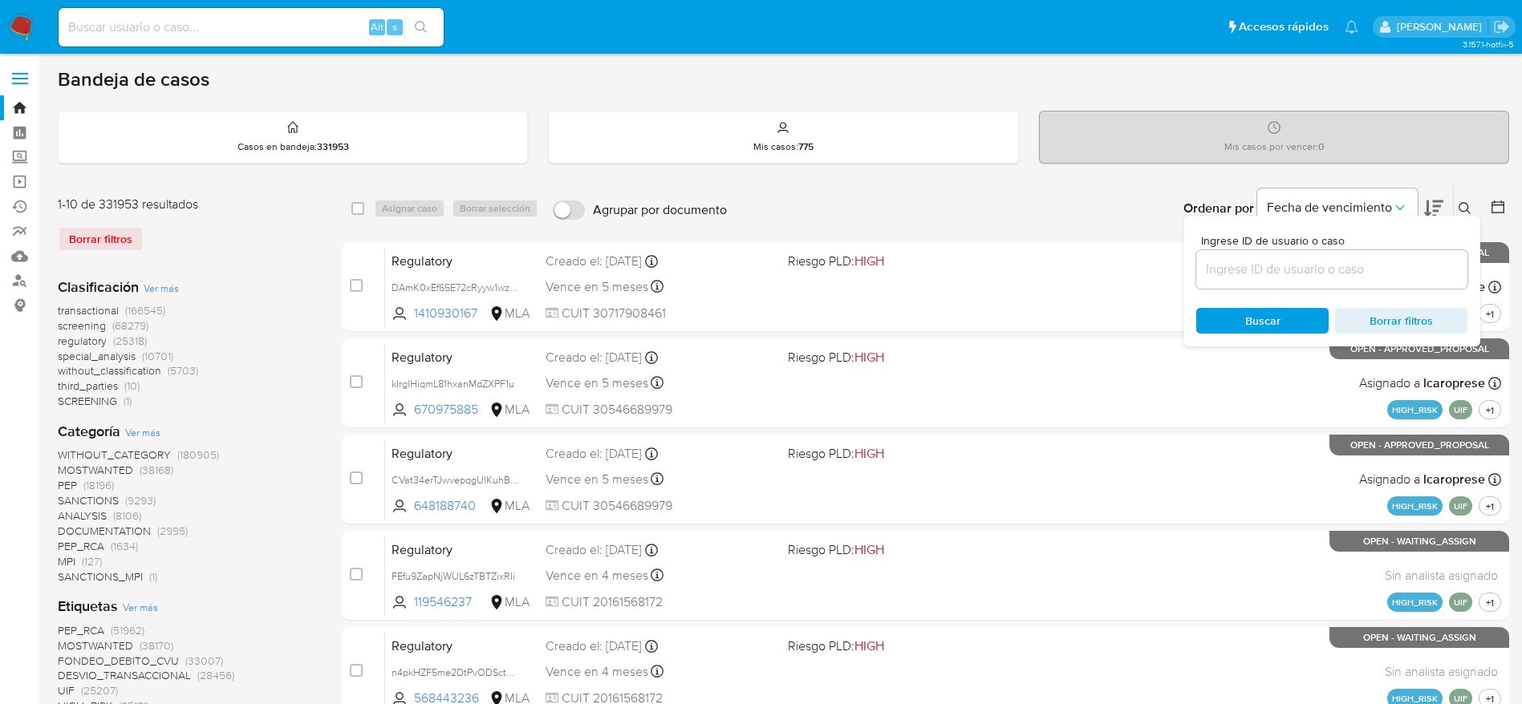
click at [1299, 250] on div at bounding box center [1331, 269] width 271 height 38
click at [1297, 261] on input at bounding box center [1331, 269] width 271 height 21
paste input "8SePONQdhN387gKqvuALRzMC"
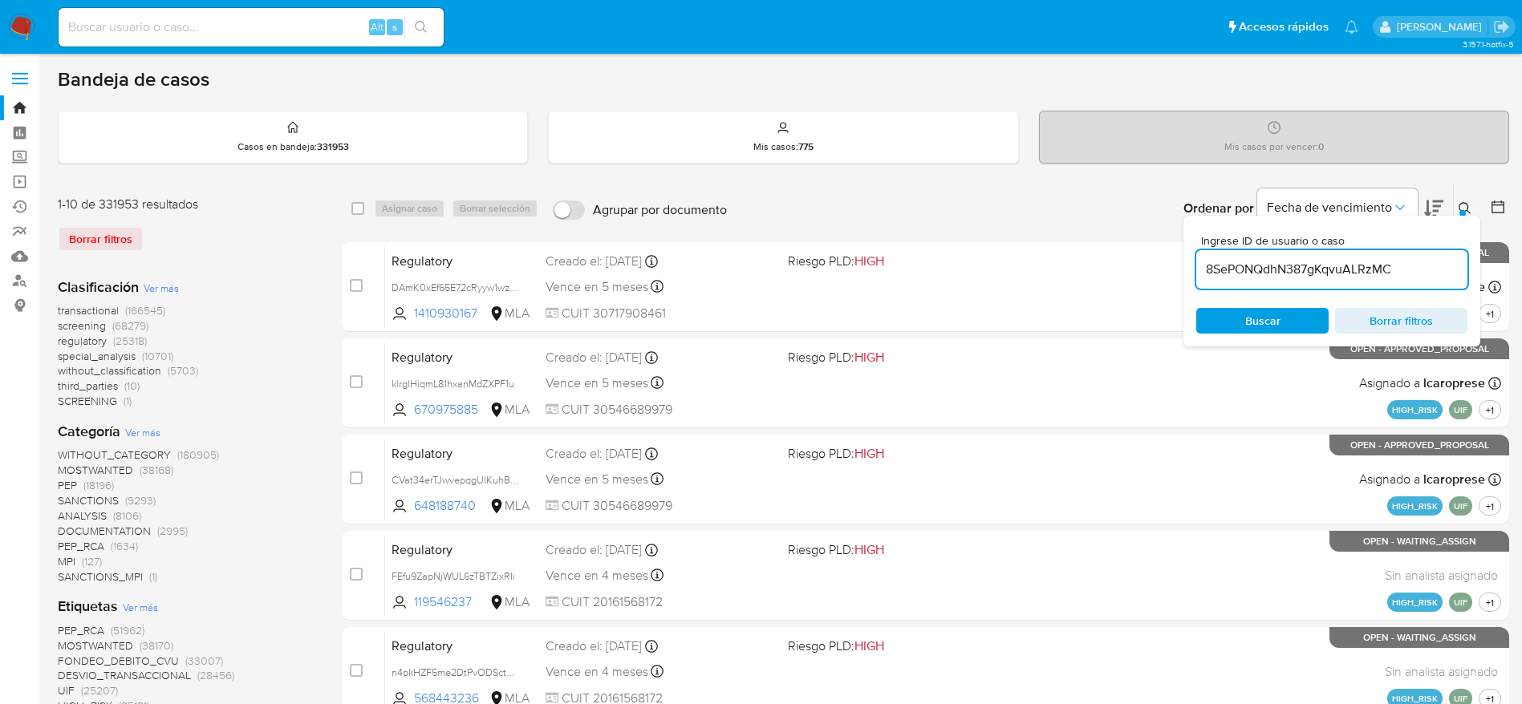
type input "8SePONQdhN387gKqvuALRzMC"
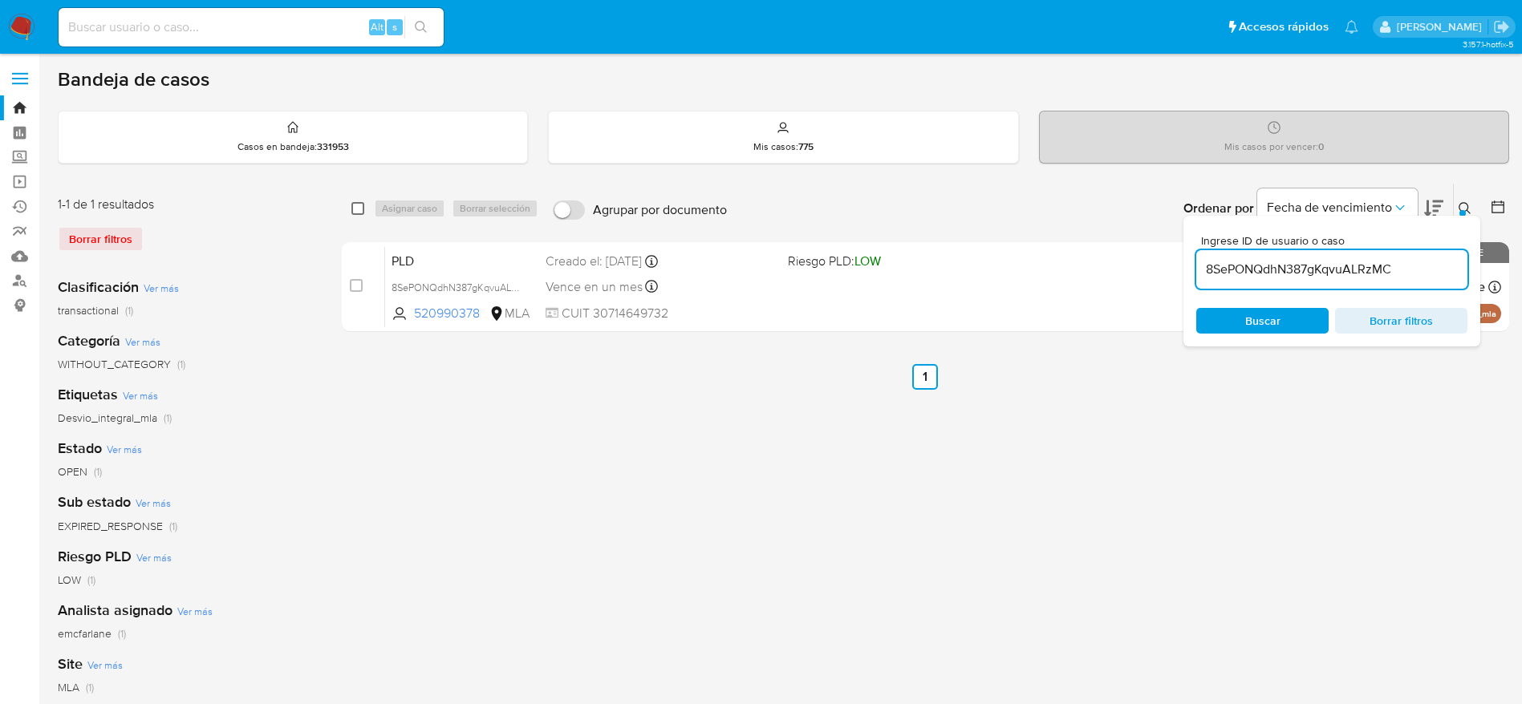
click at [363, 205] on input "checkbox" at bounding box center [357, 208] width 13 height 13
checkbox input "true"
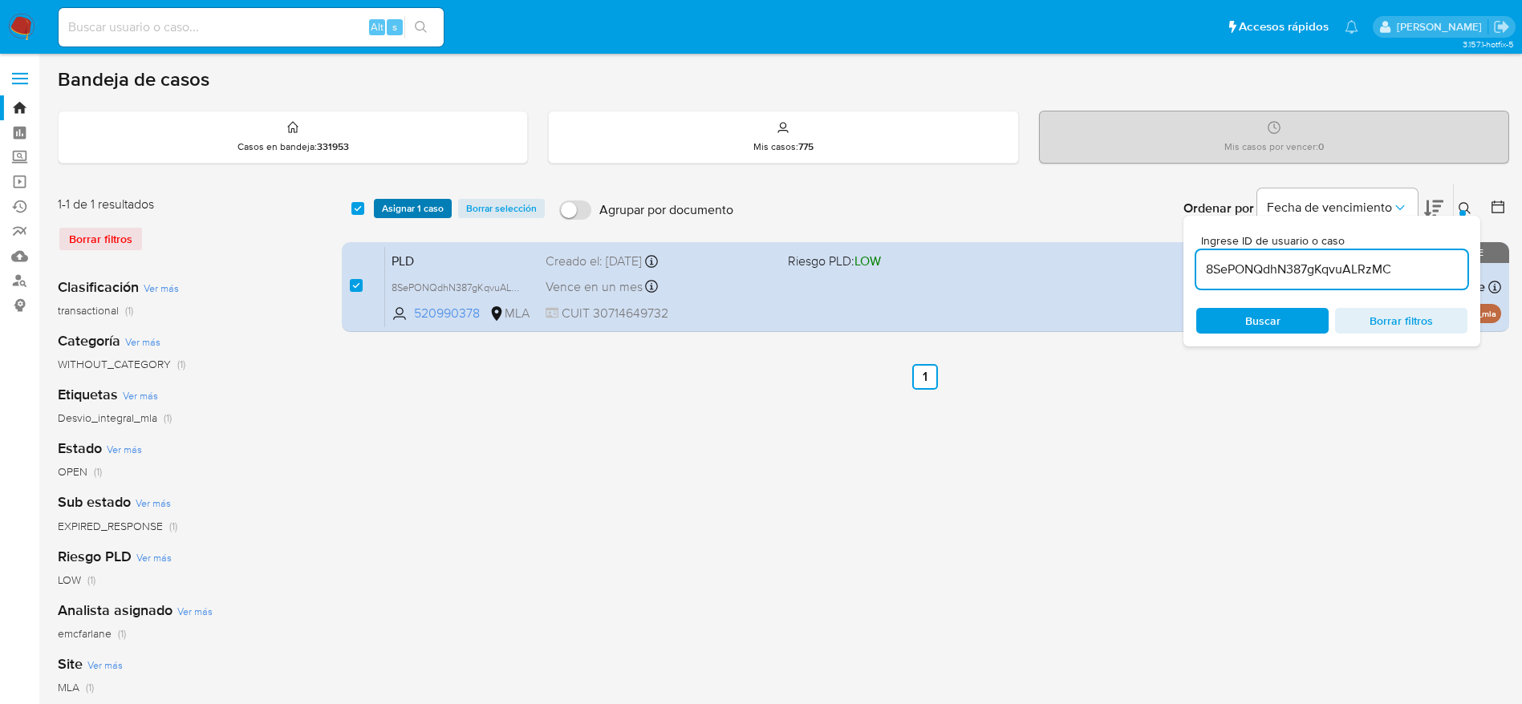
click at [419, 205] on span "Asignar 1 caso" at bounding box center [413, 209] width 62 height 16
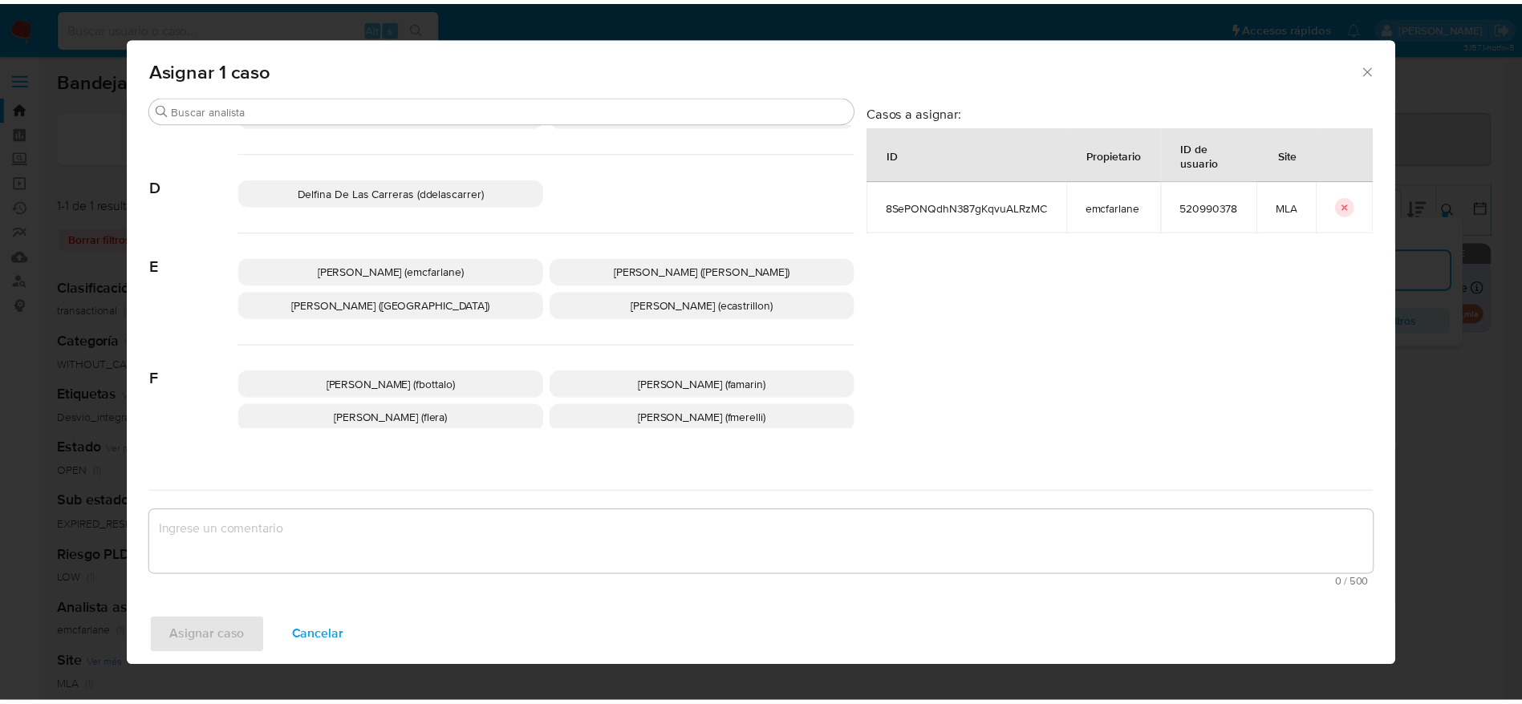
scroll to position [120, 0]
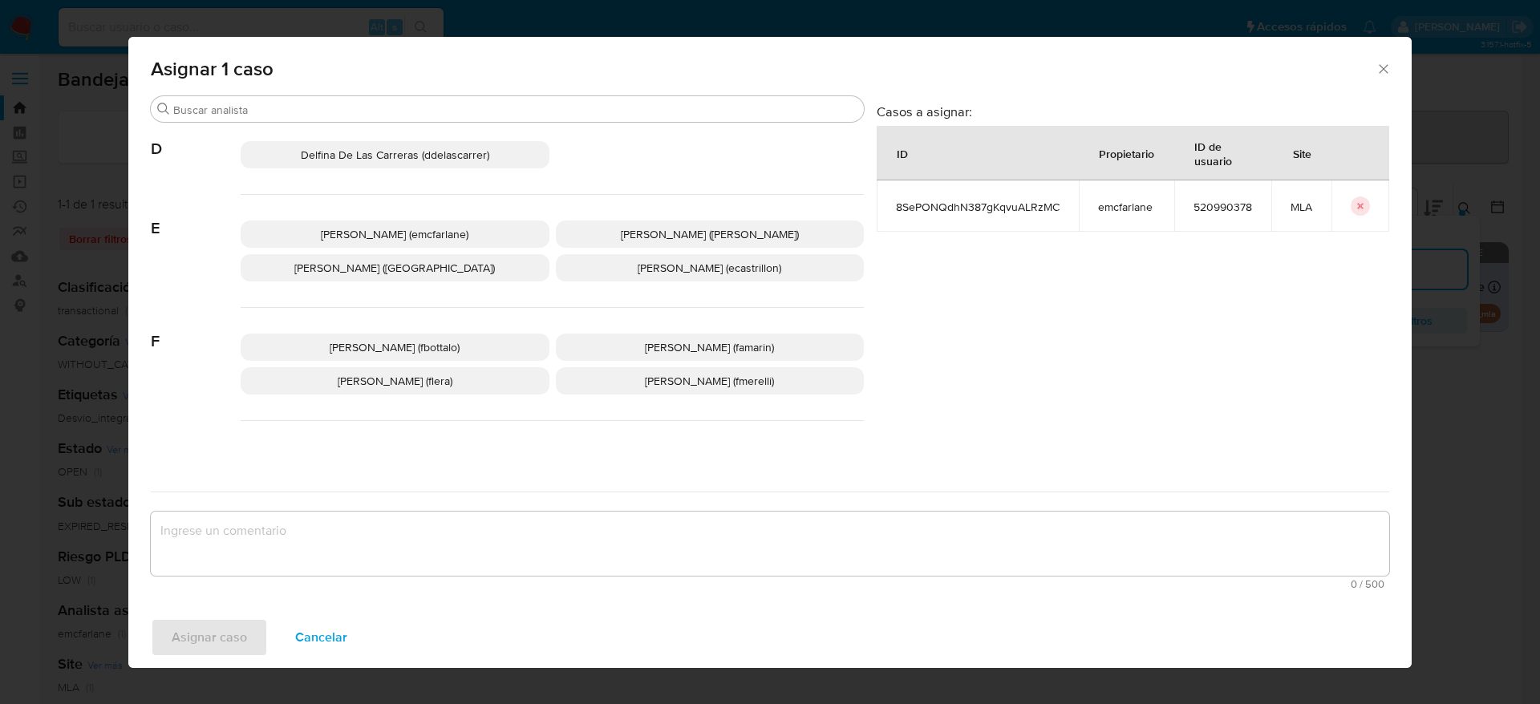
click at [417, 223] on p "[PERSON_NAME] (emcfarlane)" at bounding box center [395, 234] width 309 height 27
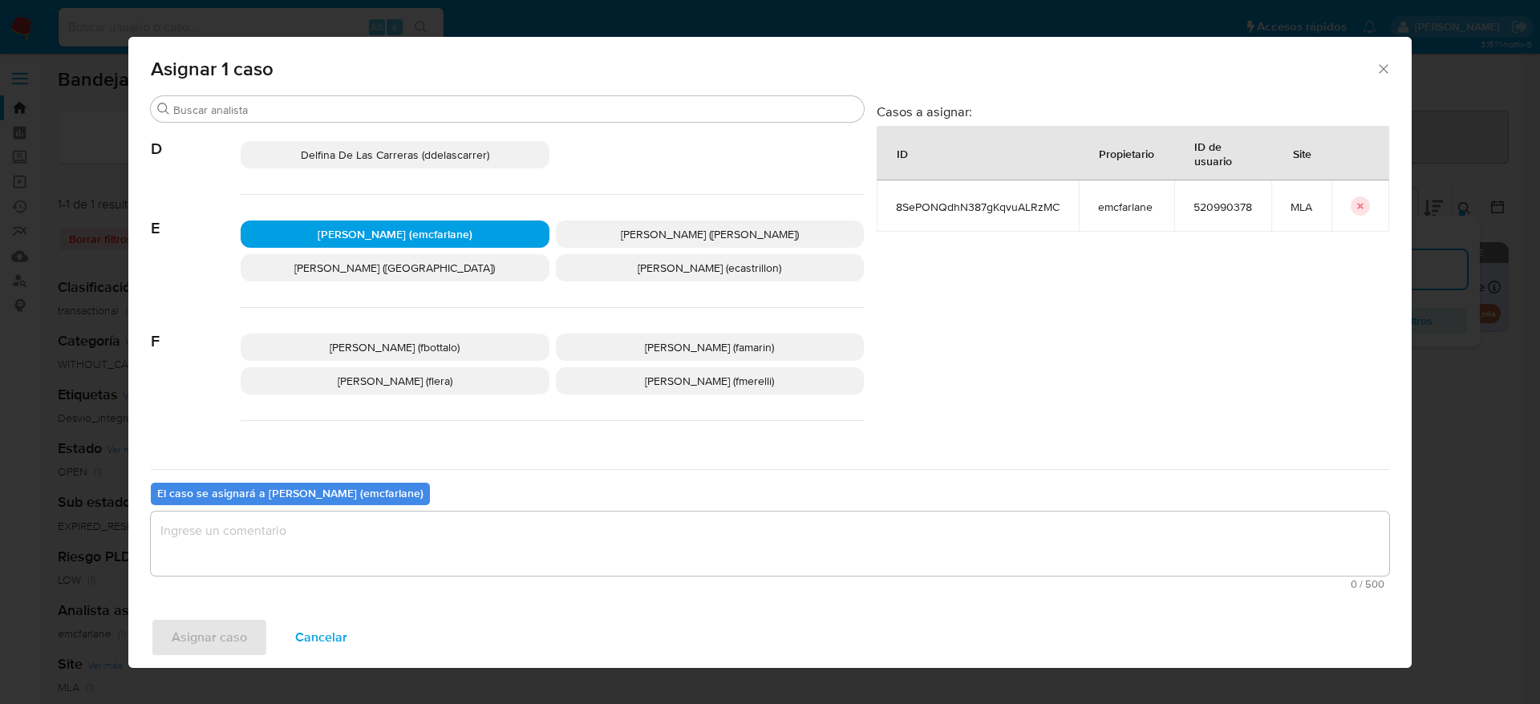
click at [304, 553] on textarea "assign-modal" at bounding box center [770, 544] width 1238 height 64
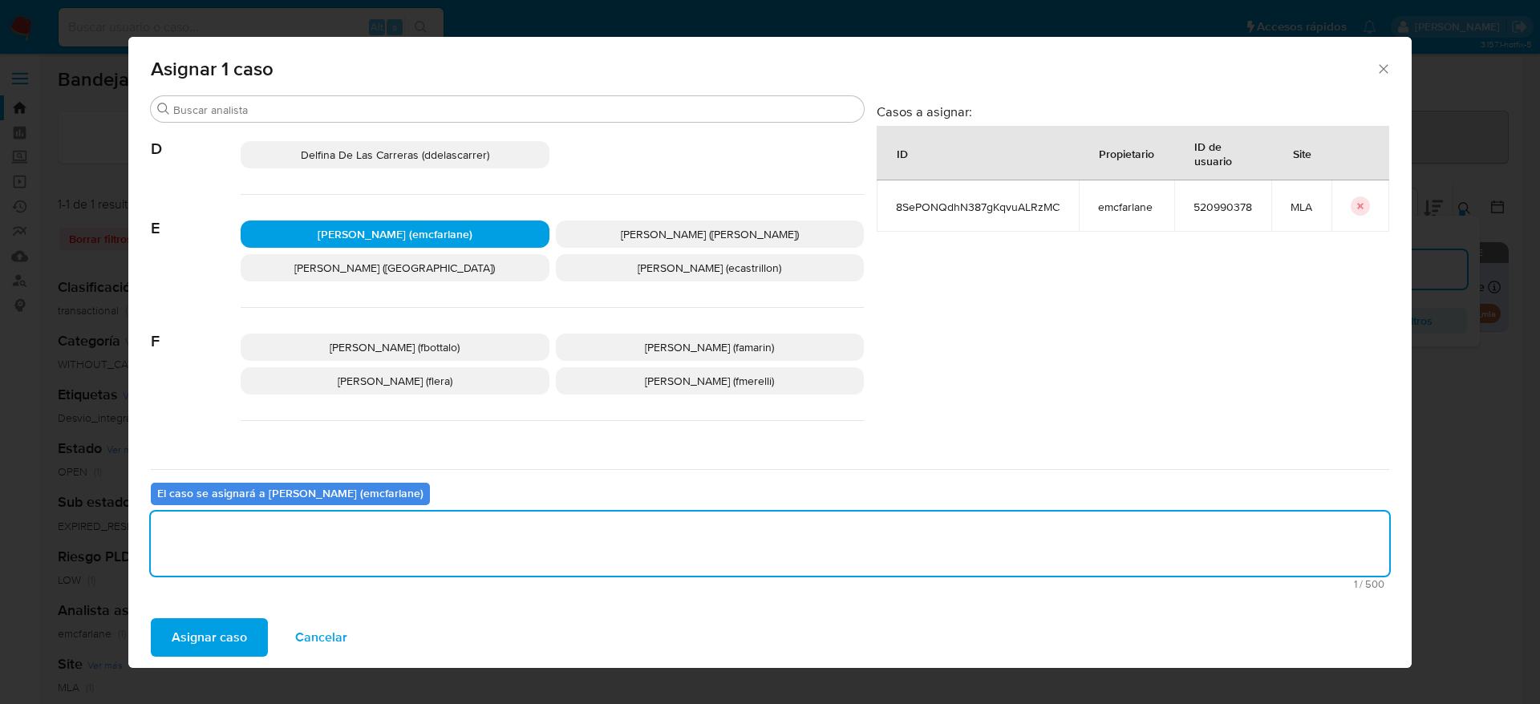
click at [184, 627] on span "Asignar caso" at bounding box center [209, 637] width 75 height 35
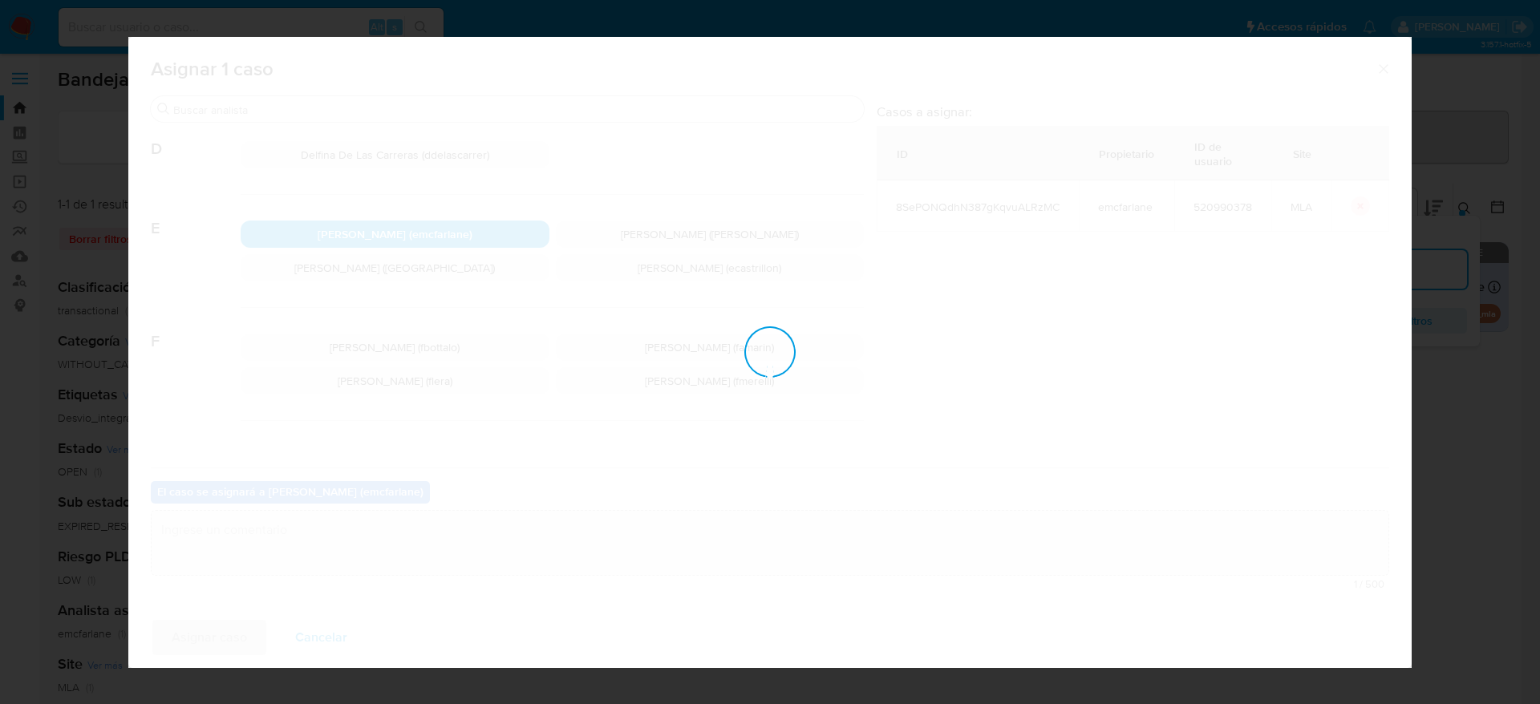
checkbox input "false"
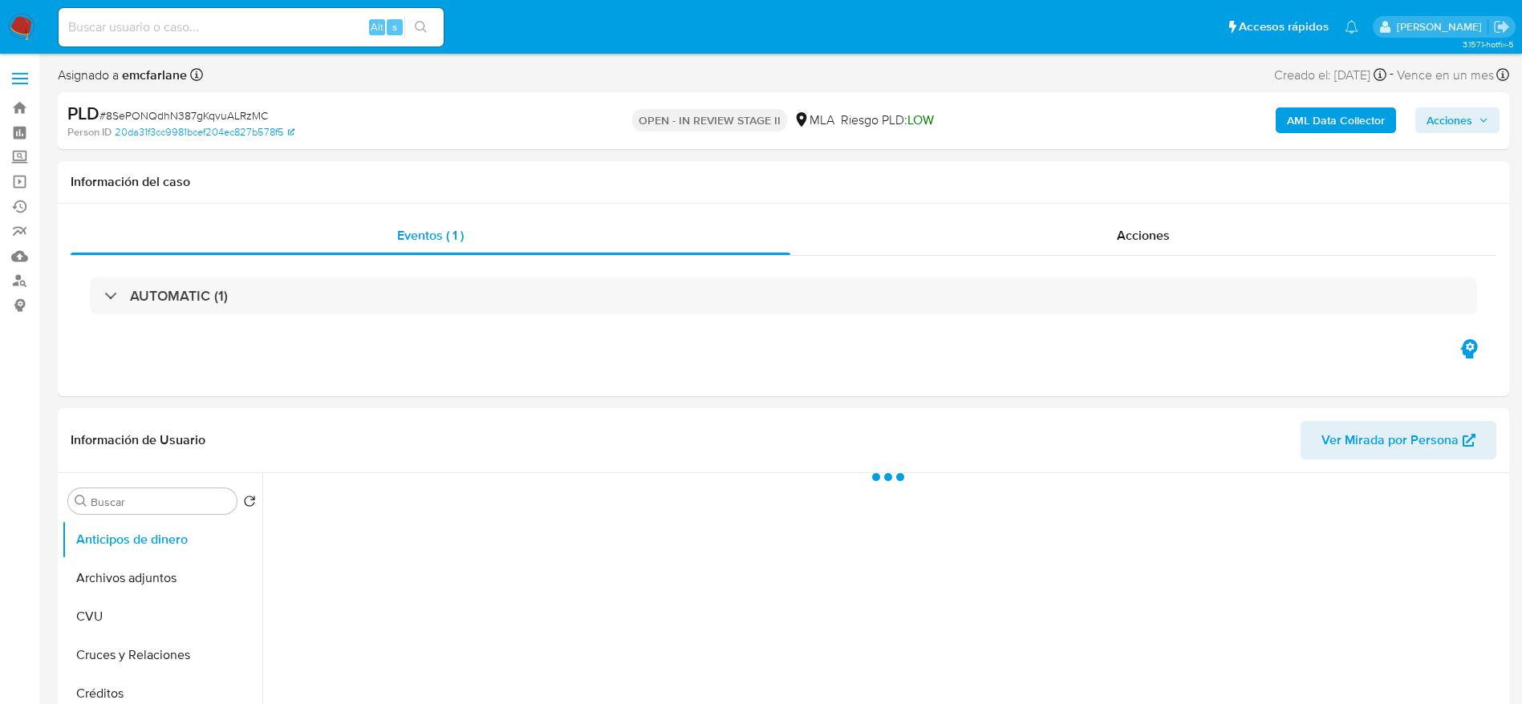
click at [1454, 123] on span "Acciones" at bounding box center [1449, 120] width 46 height 26
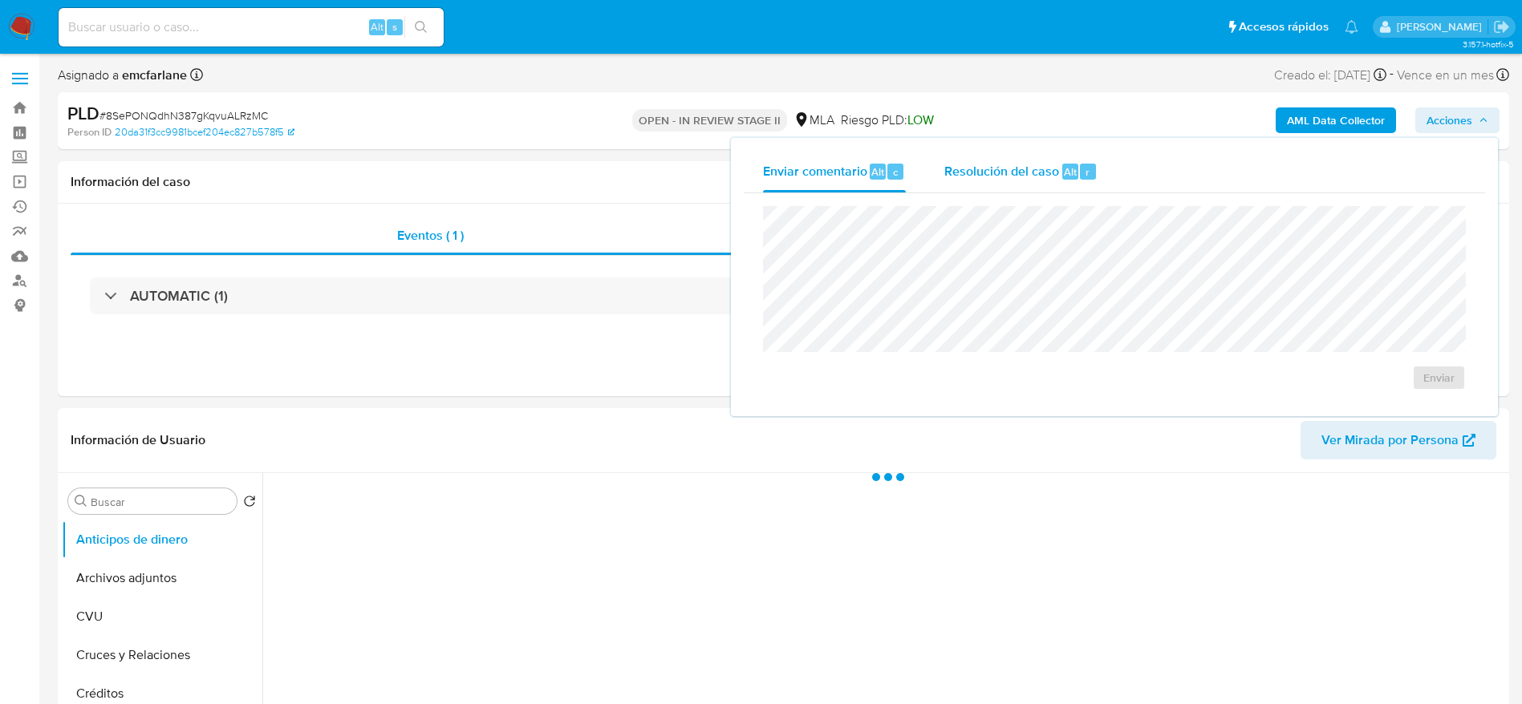
click at [1005, 160] on div "Resolución del caso Alt r" at bounding box center [1020, 172] width 153 height 42
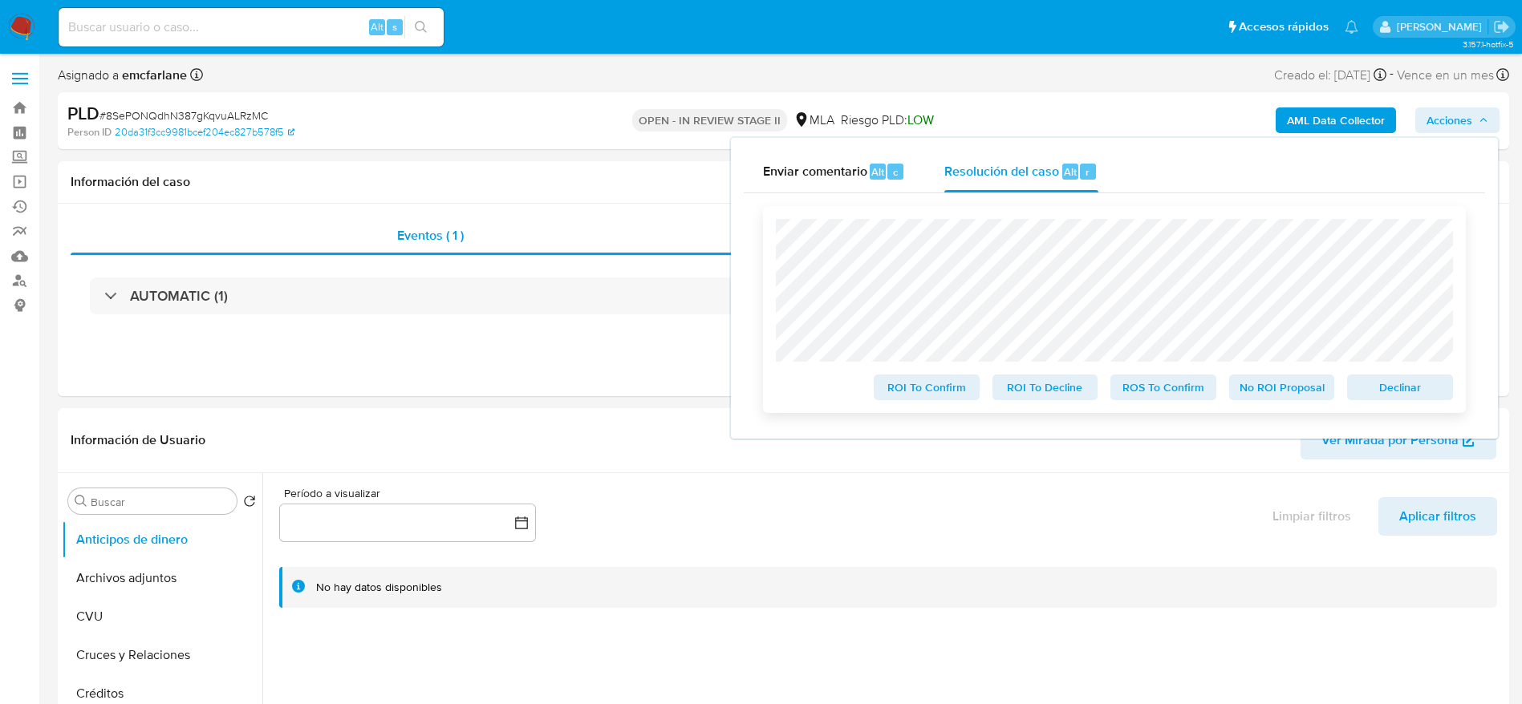
click at [1414, 385] on span "Declinar" at bounding box center [1399, 387] width 83 height 22
select select "10"
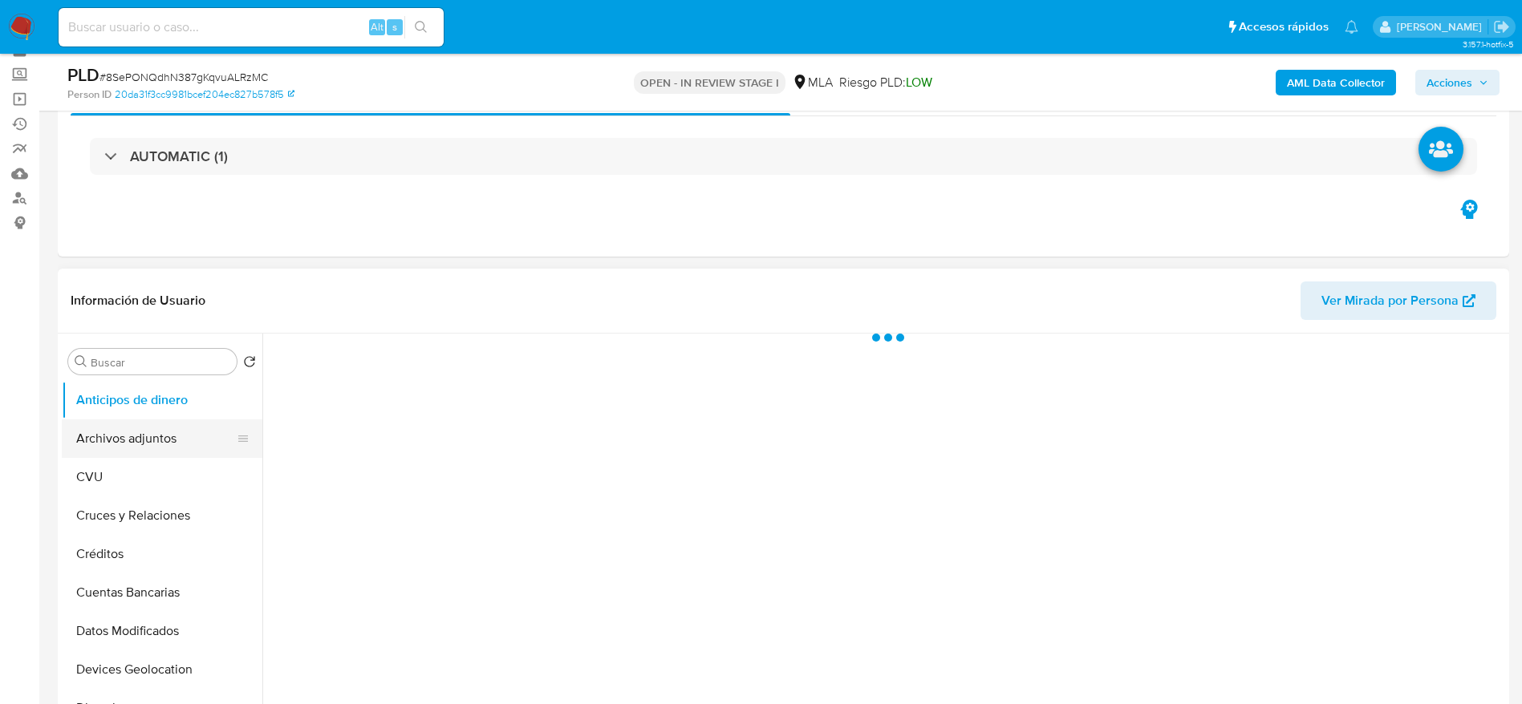
scroll to position [120, 0]
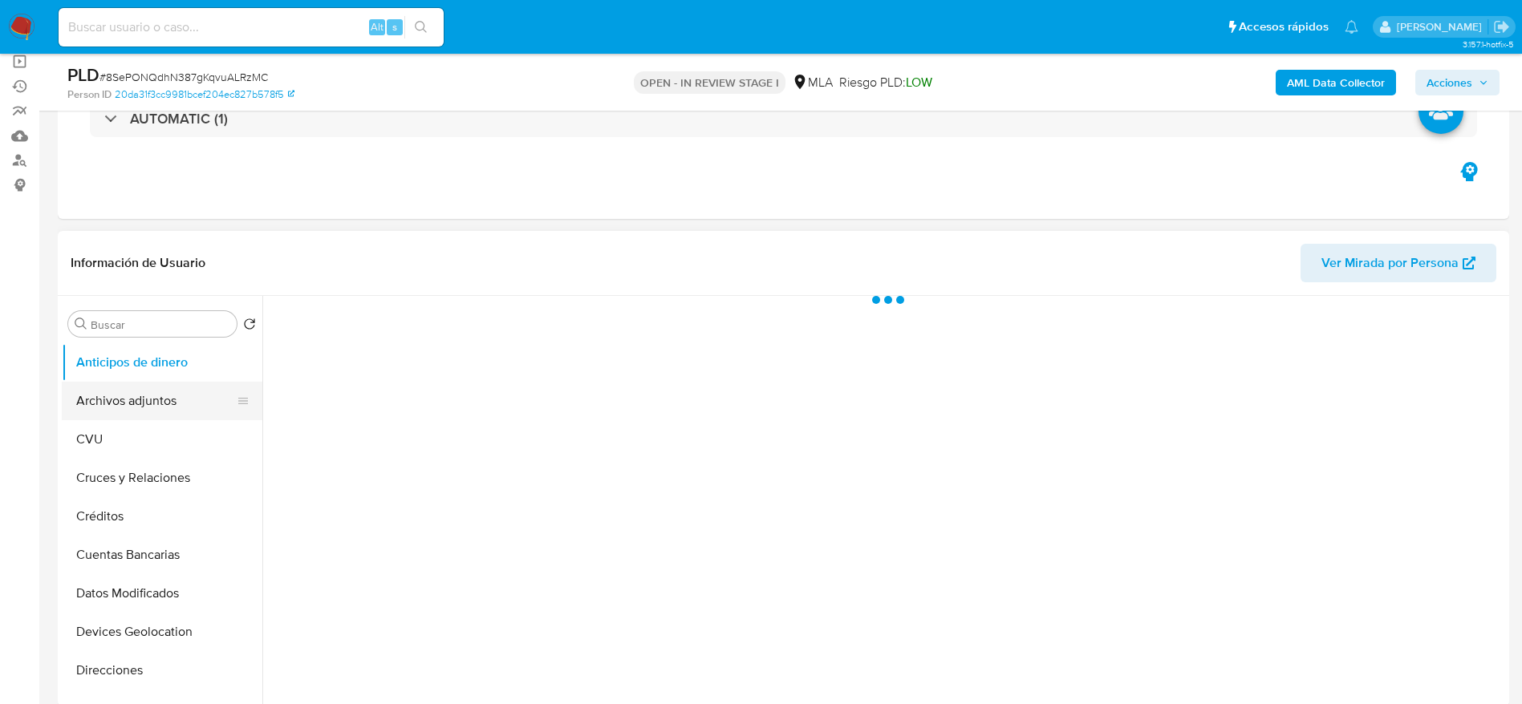
click at [140, 398] on button "Archivos adjuntos" at bounding box center [156, 401] width 188 height 38
select select "10"
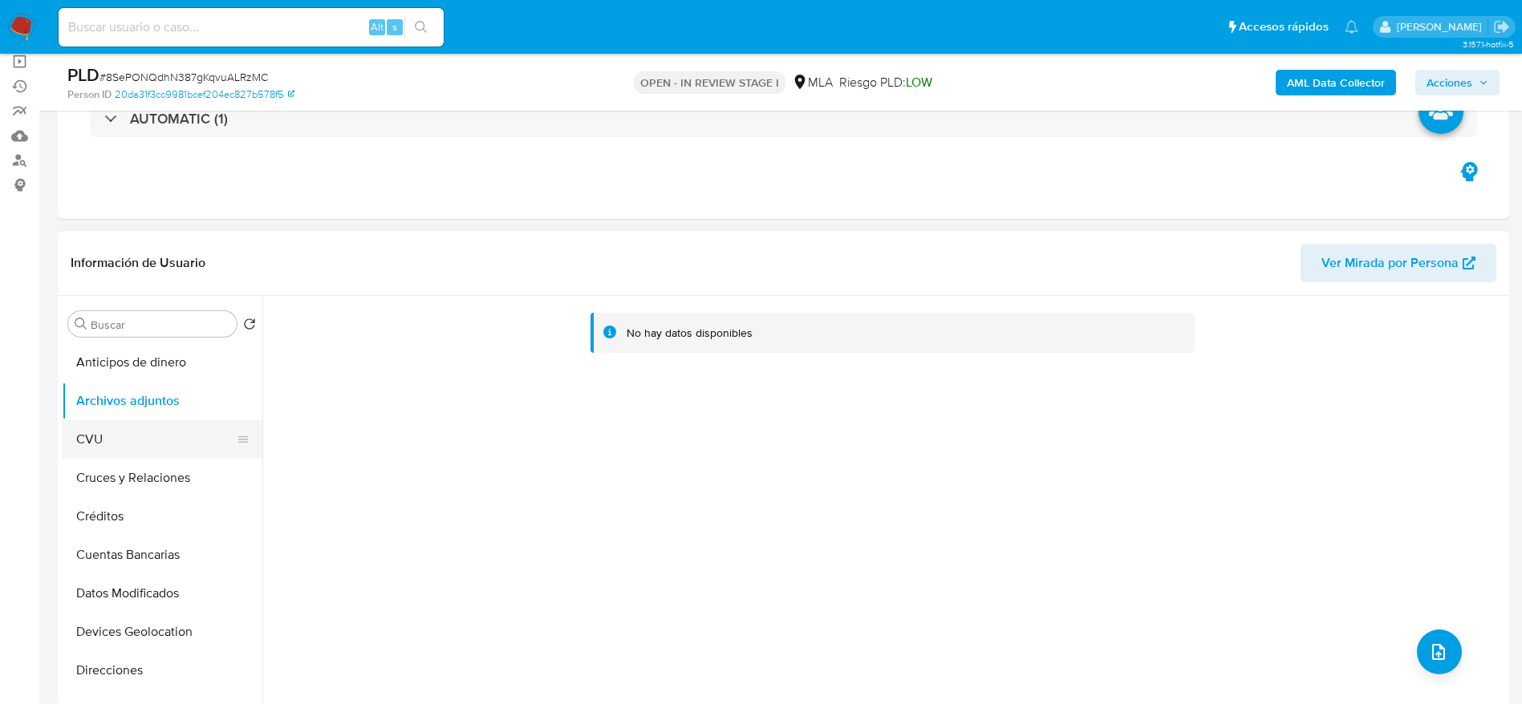
click at [91, 432] on button "CVU" at bounding box center [156, 439] width 188 height 38
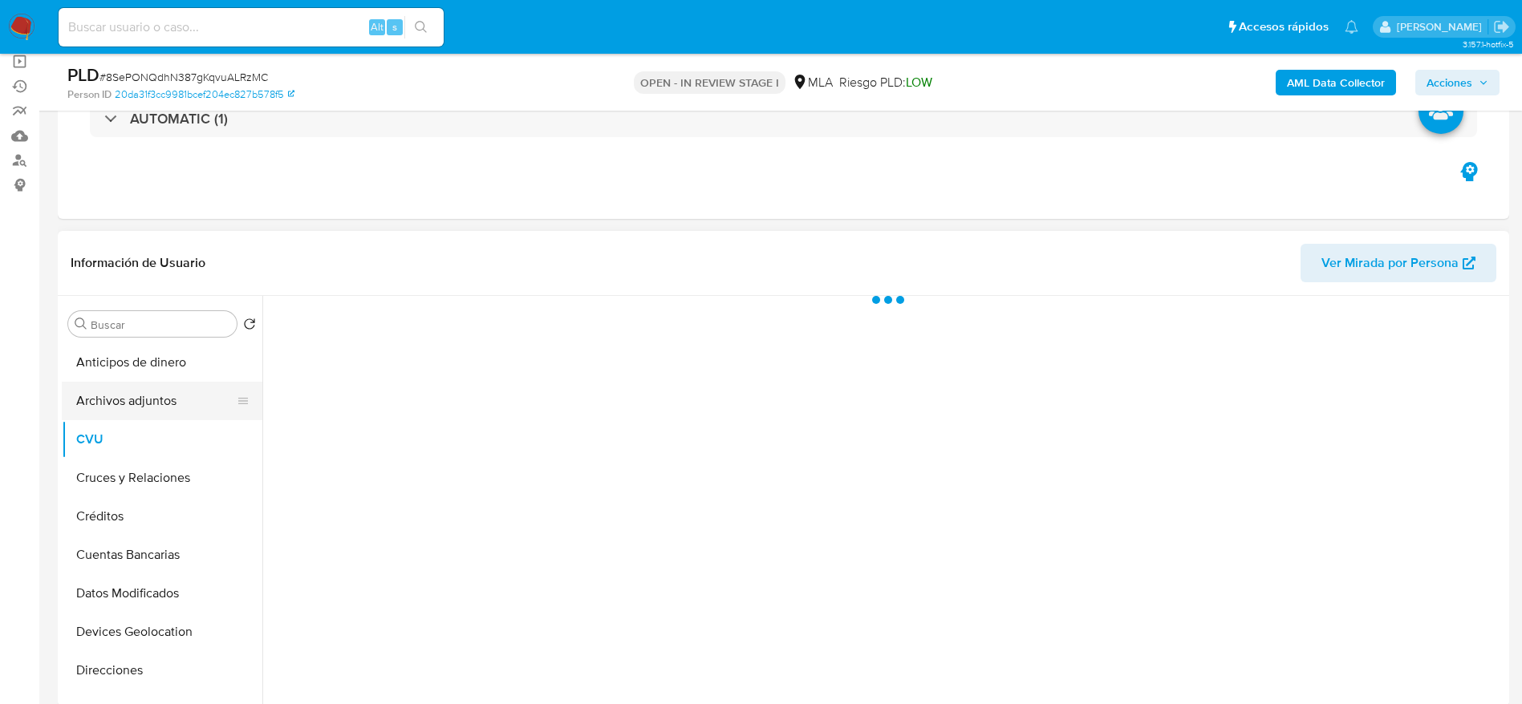
click at [115, 392] on button "Archivos adjuntos" at bounding box center [156, 401] width 188 height 38
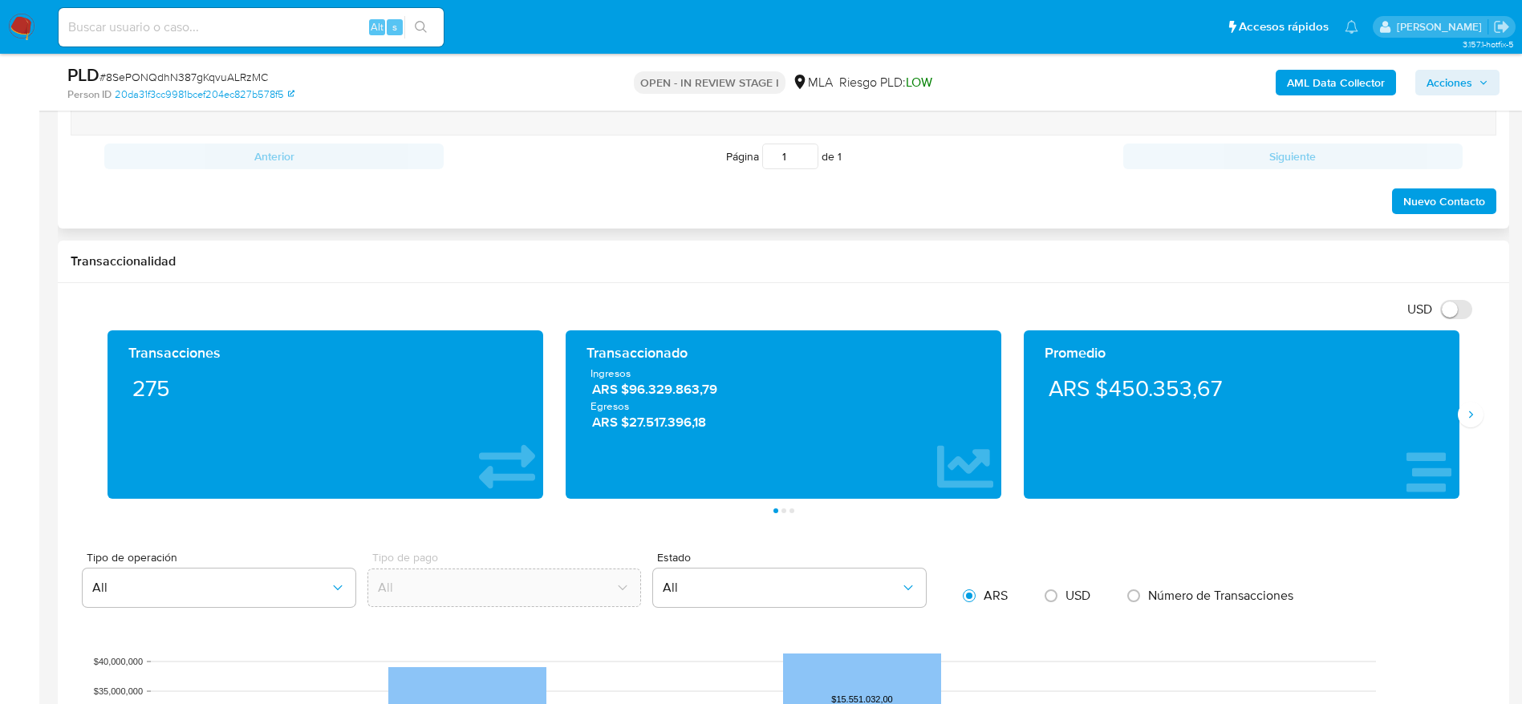
scroll to position [722, 0]
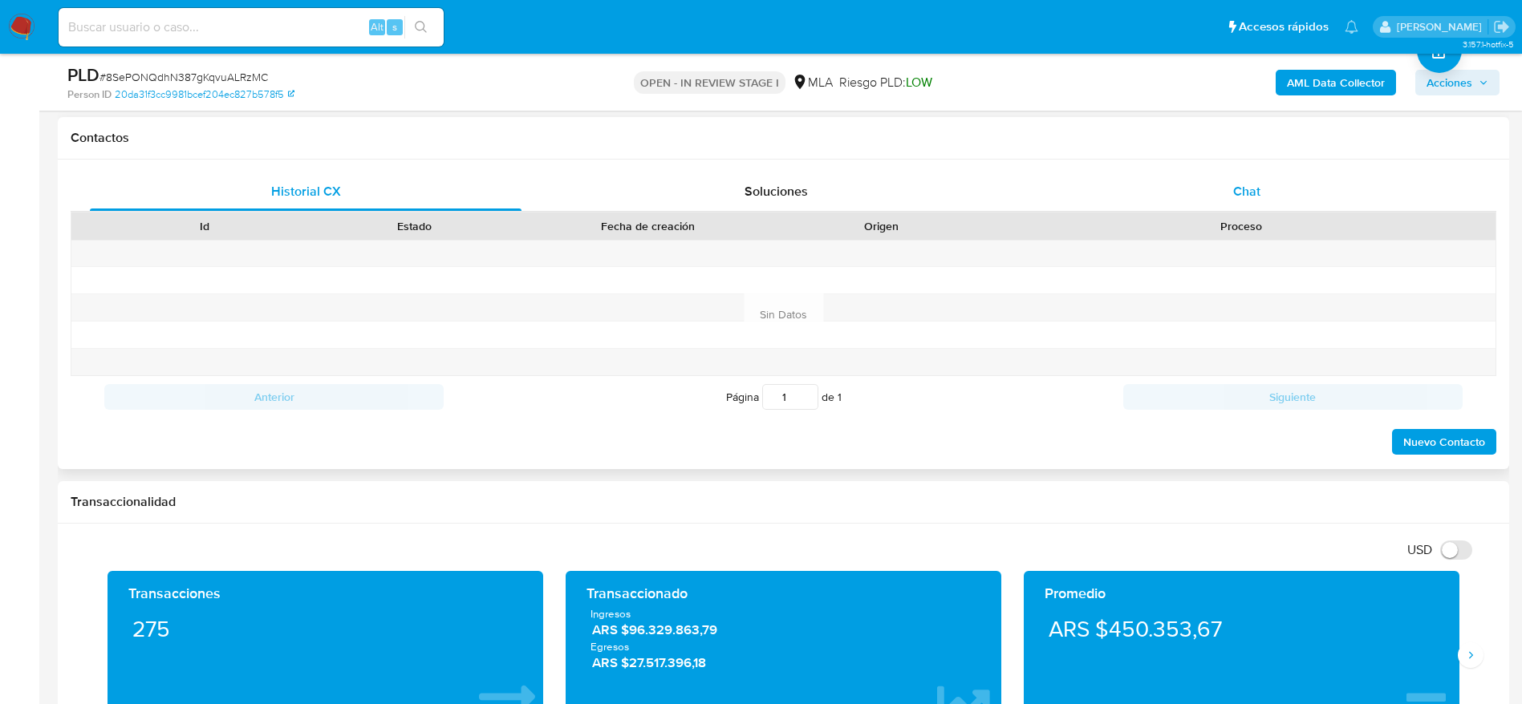
click at [1236, 188] on span "Chat" at bounding box center [1246, 191] width 27 height 18
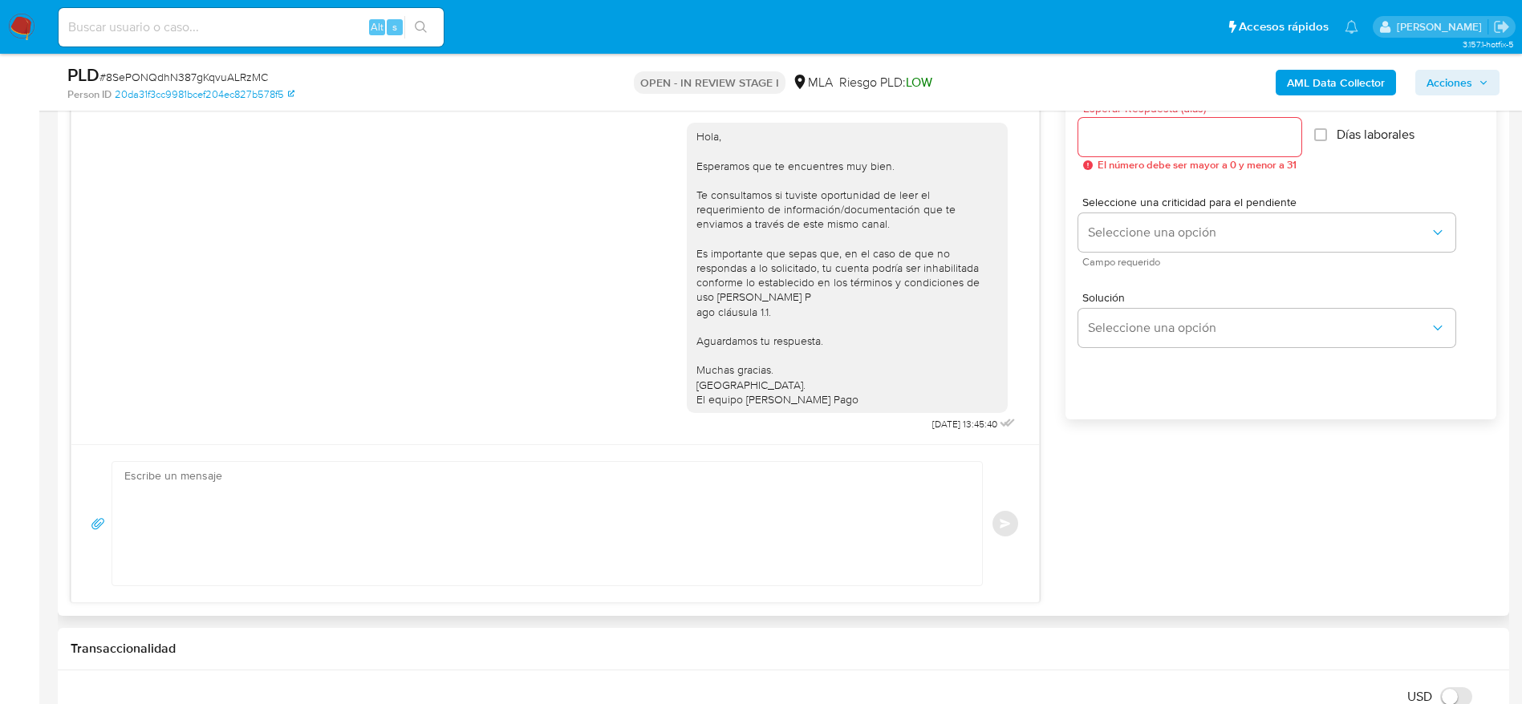
scroll to position [962, 0]
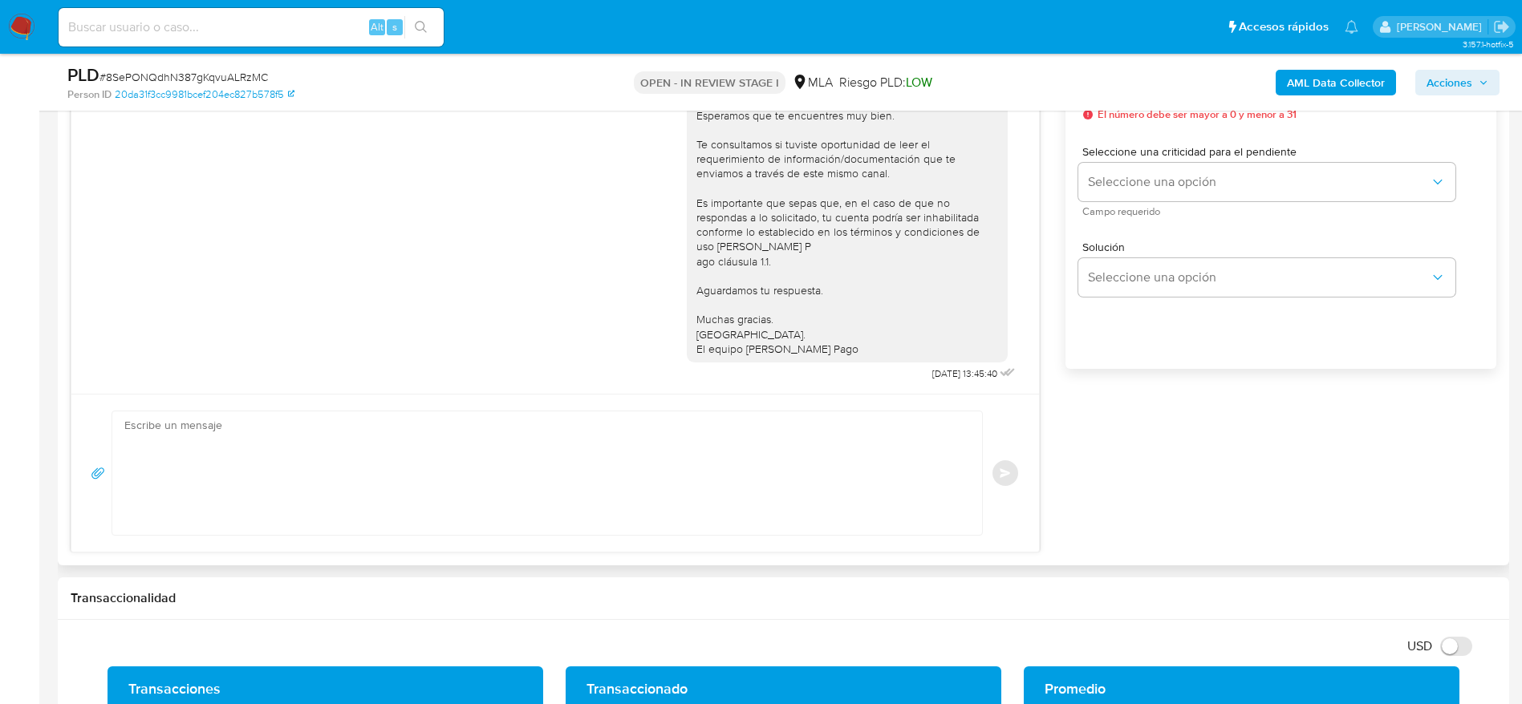
click at [441, 473] on textarea at bounding box center [542, 473] width 837 height 124
paste textarea "Hola GENCO CENTRAL S.R.L, En función de las operaciones registradas en la cuent…"
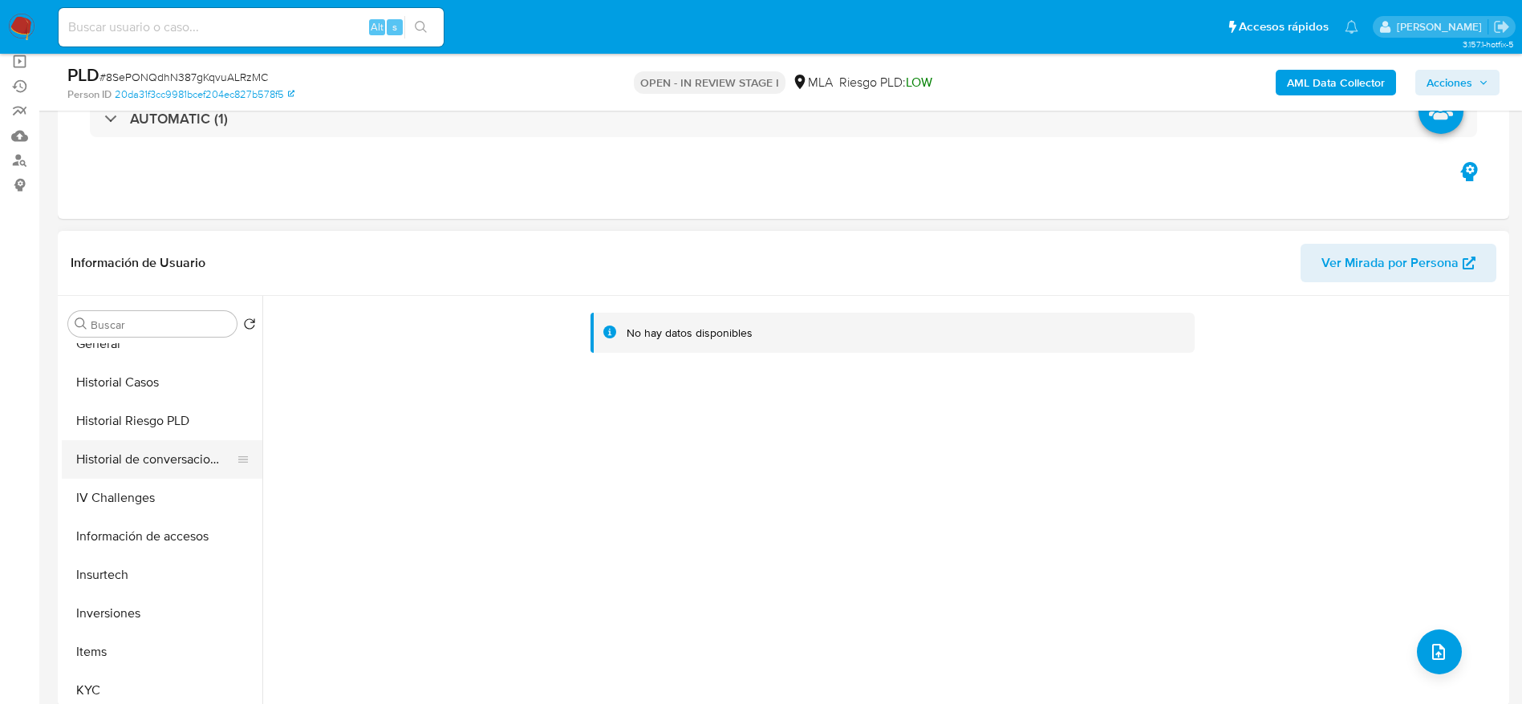
scroll to position [481, 0]
type textarea "Hola GENCO CENTRAL S.R.L, En función de las operaciones registradas en la cuent…"
click at [126, 346] on button "General" at bounding box center [156, 343] width 188 height 38
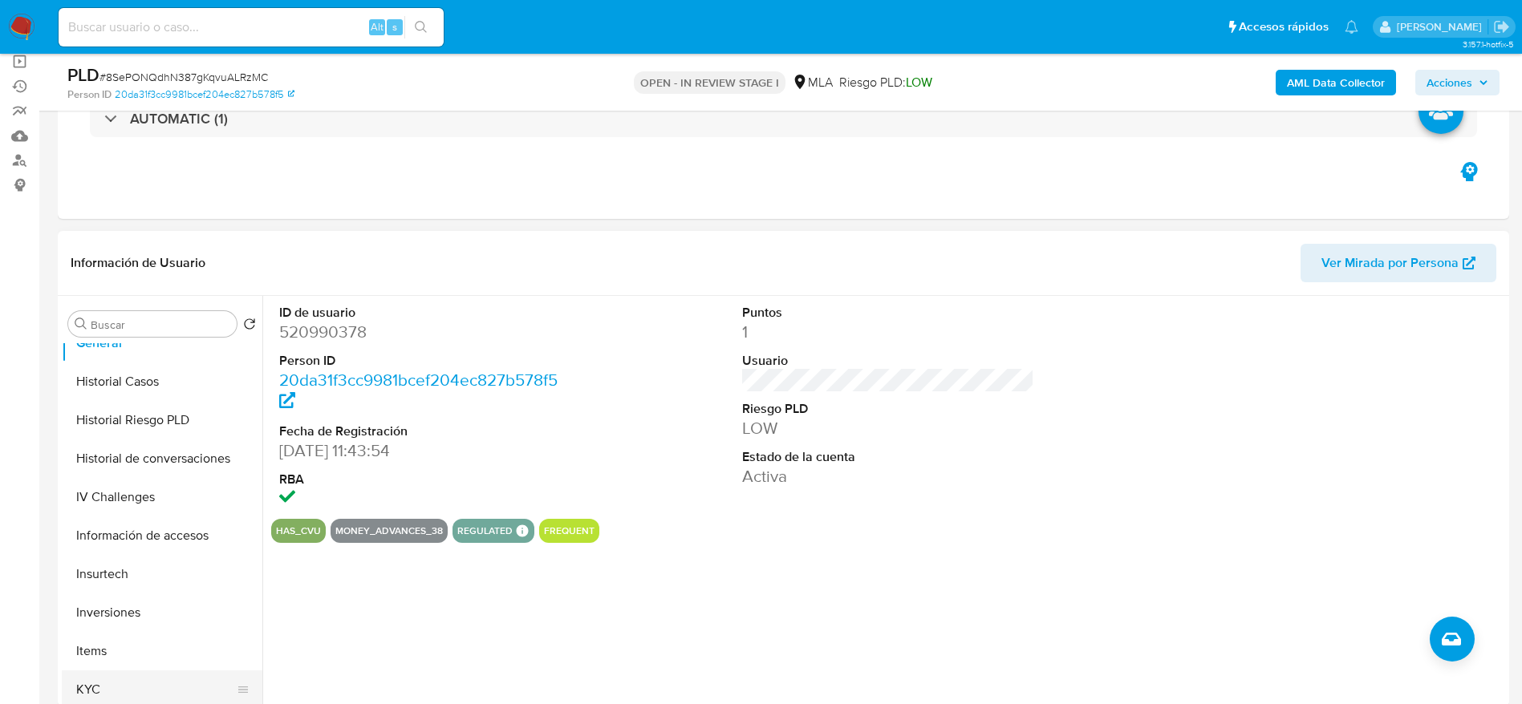
click at [97, 693] on button "KYC" at bounding box center [156, 690] width 188 height 38
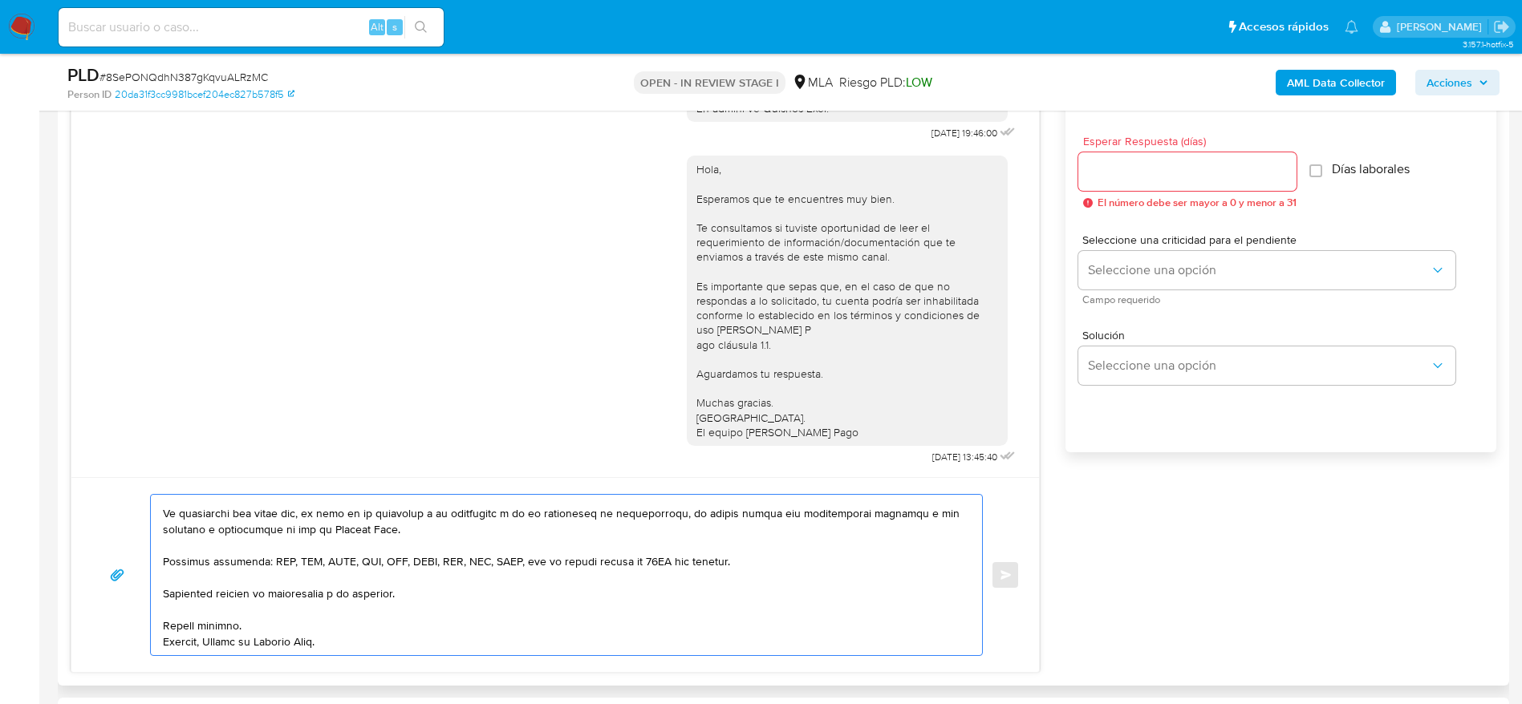
scroll to position [842, 0]
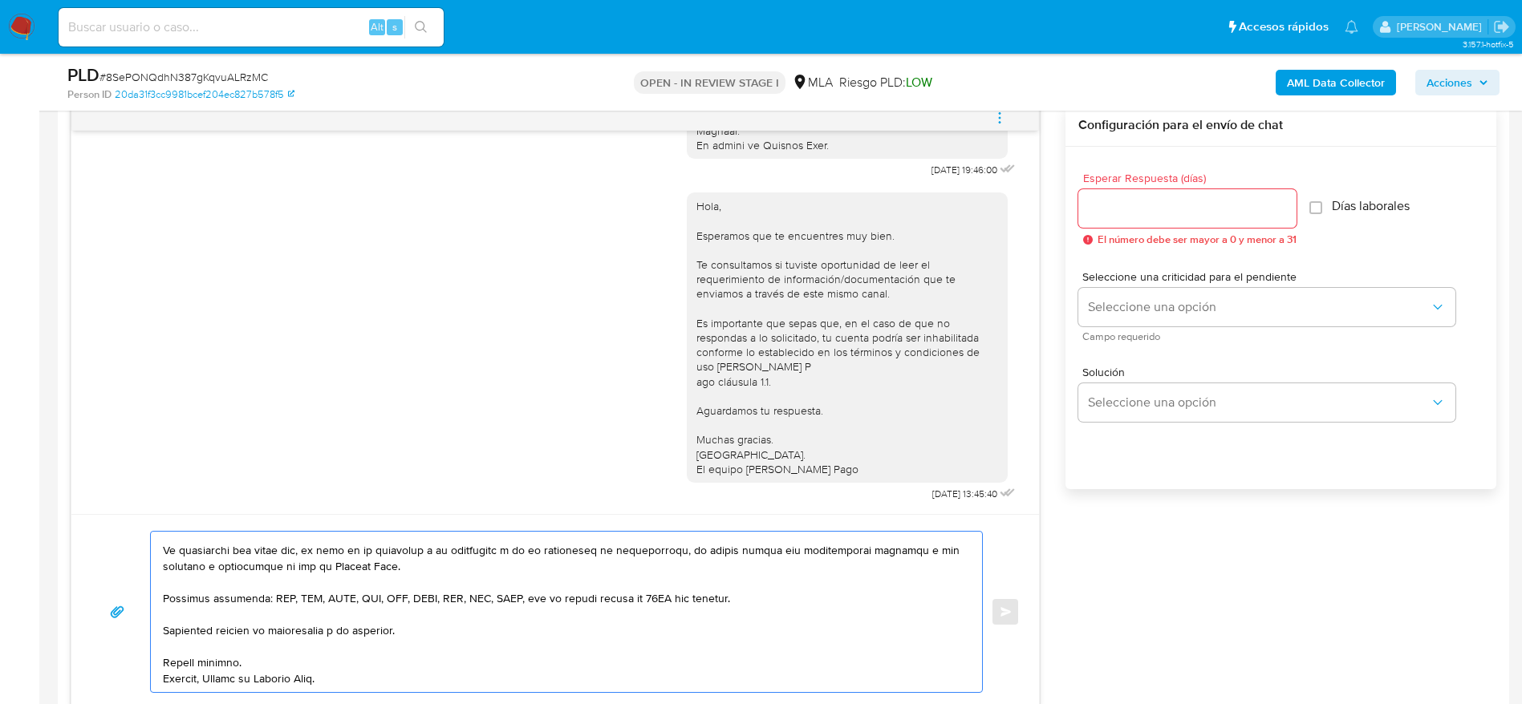
click at [1108, 212] on input "Esperar Respuesta (días)" at bounding box center [1187, 208] width 218 height 21
type input "1"
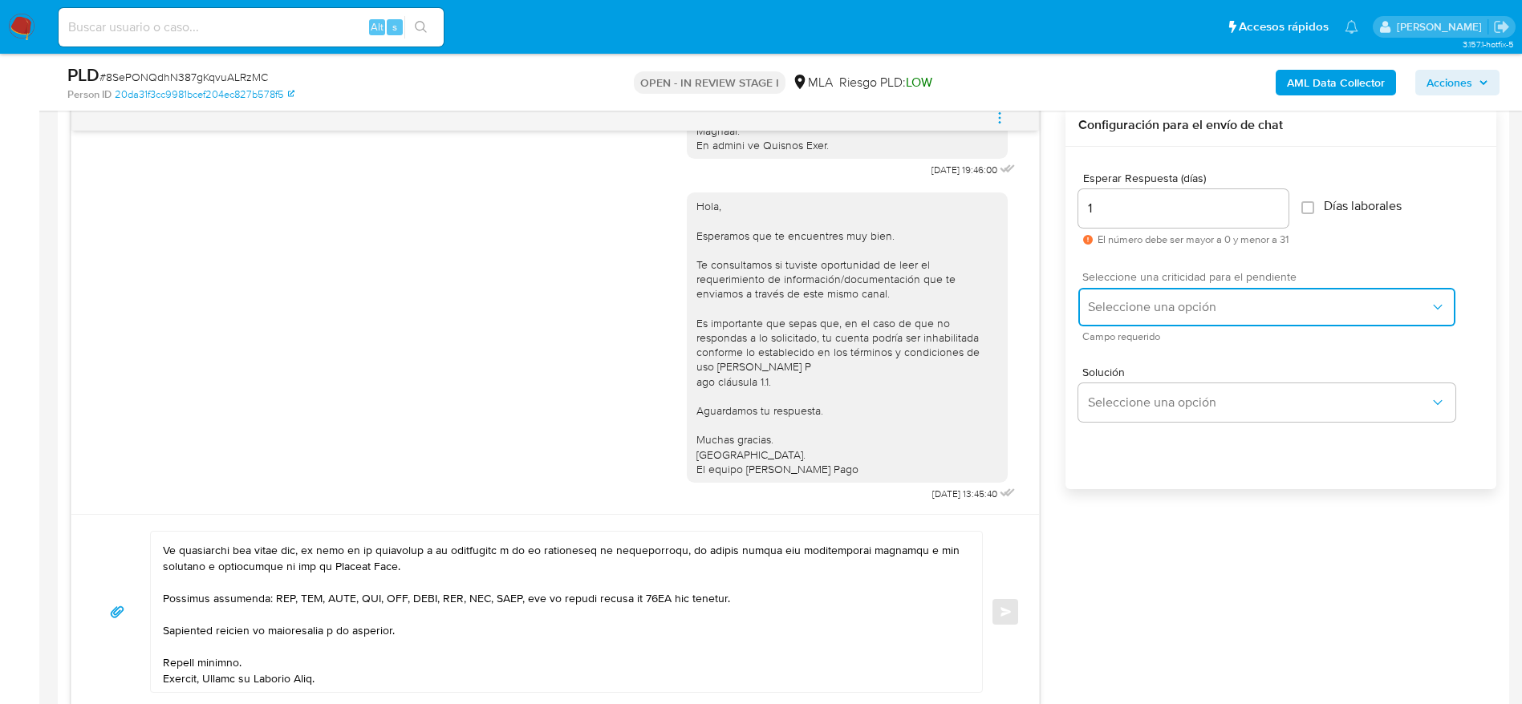
click at [1125, 297] on button "Seleccione una opción" at bounding box center [1266, 307] width 377 height 38
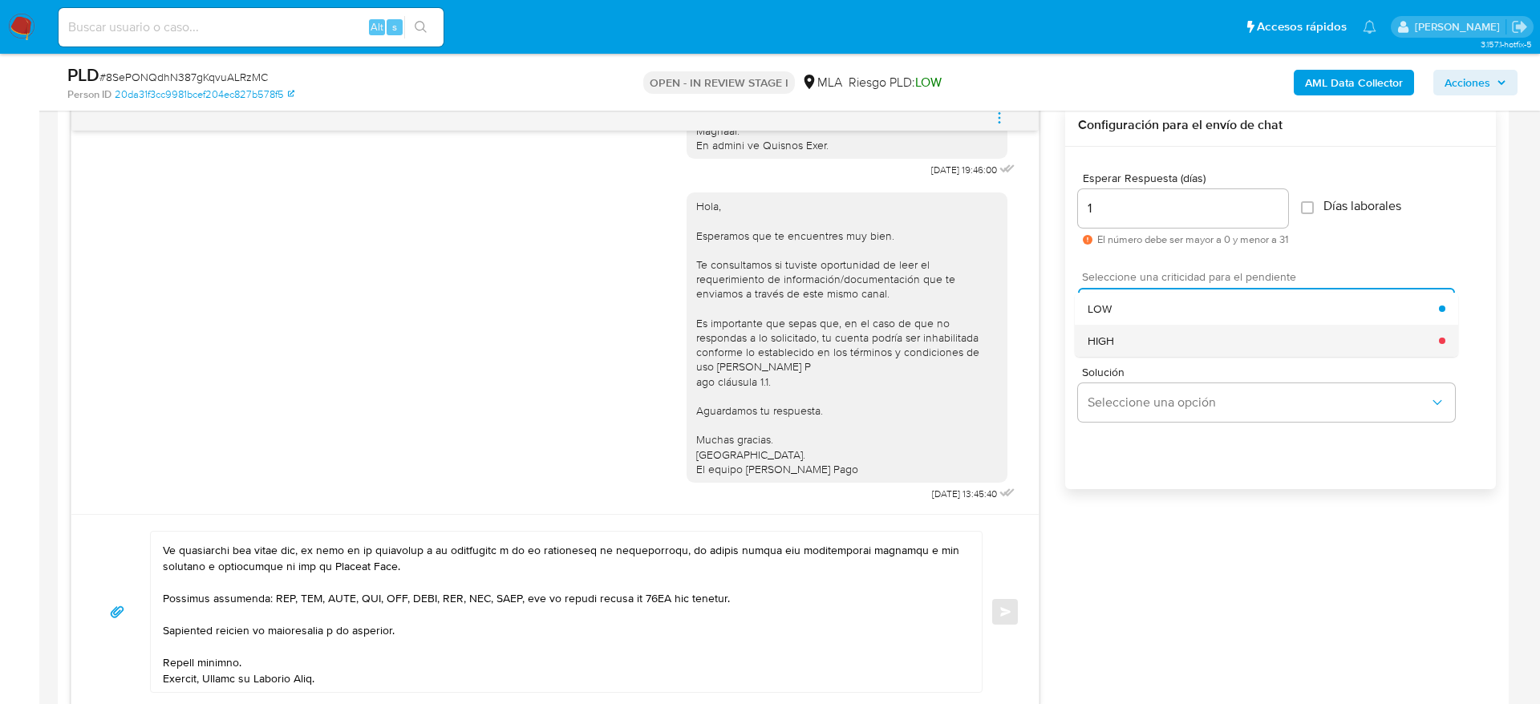
click at [1114, 348] on span "HIGH" at bounding box center [1101, 341] width 26 height 14
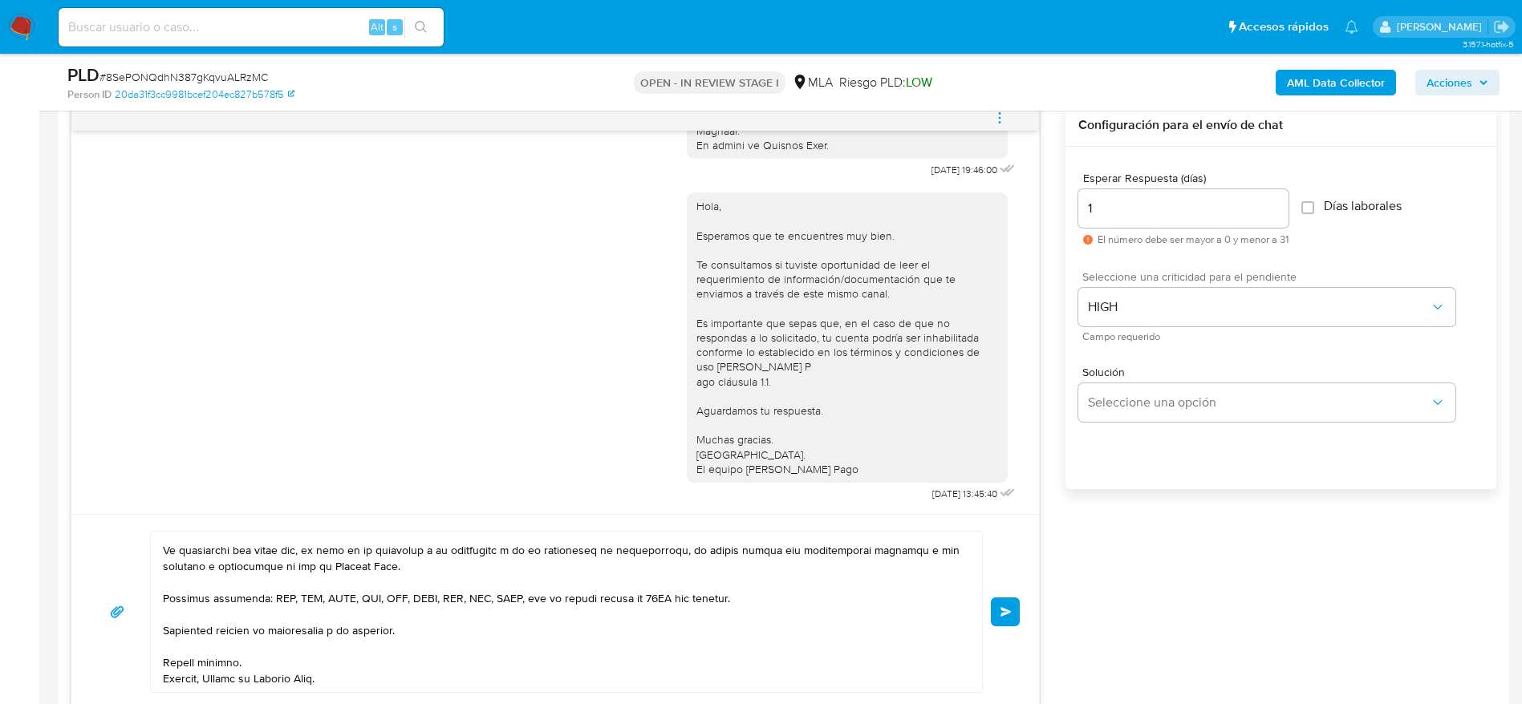
click at [1007, 606] on button "Enviar" at bounding box center [1005, 612] width 29 height 29
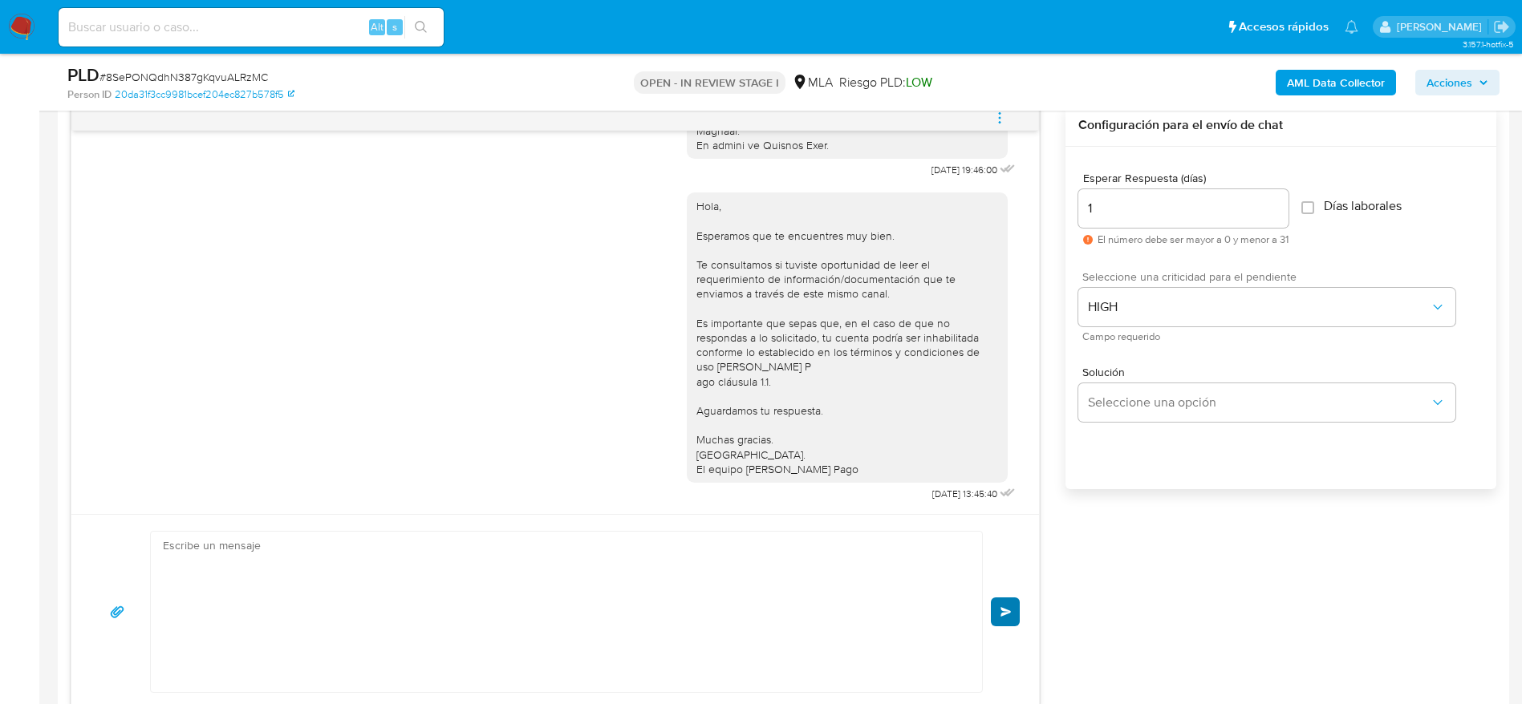
scroll to position [1567, 0]
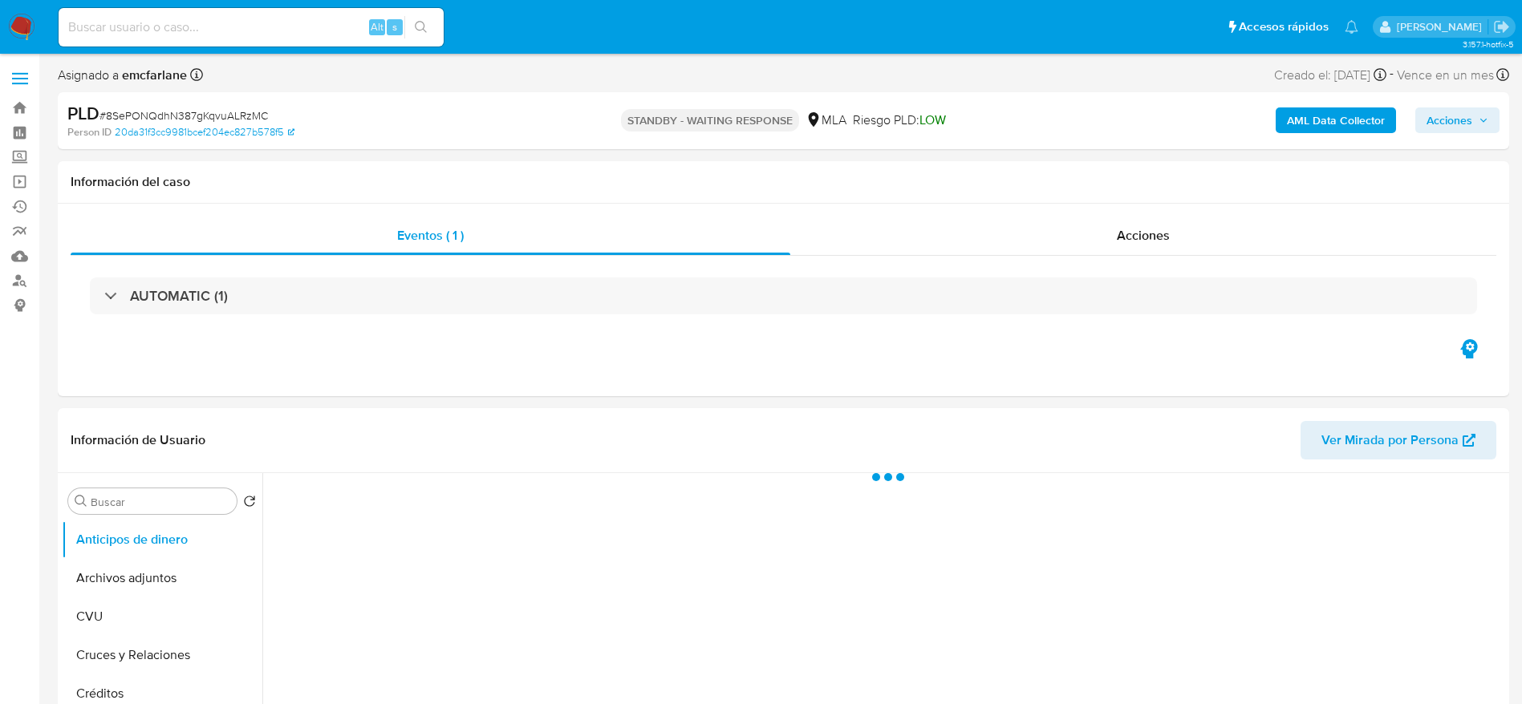
click at [233, 31] on input at bounding box center [251, 27] width 385 height 21
paste input "259988840"
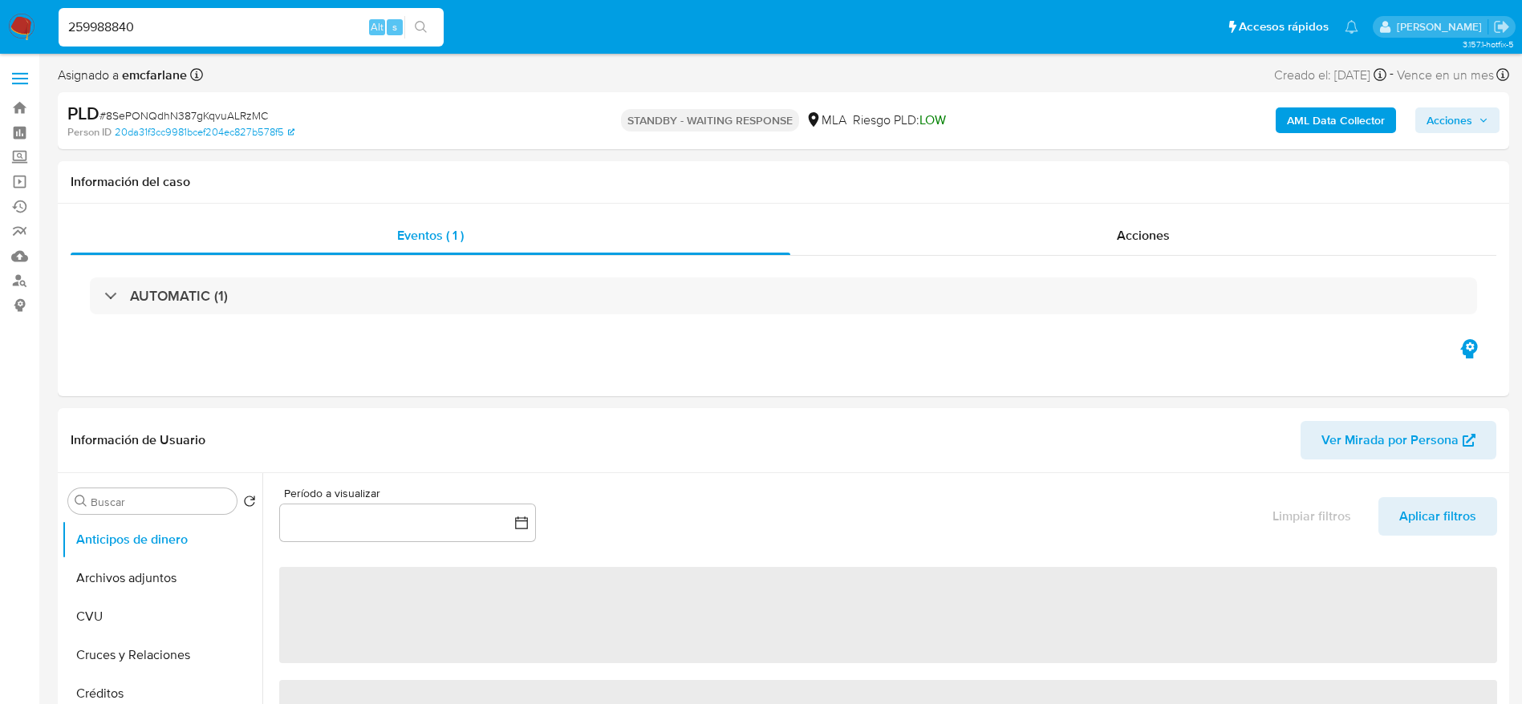
type input "259988840"
select select "10"
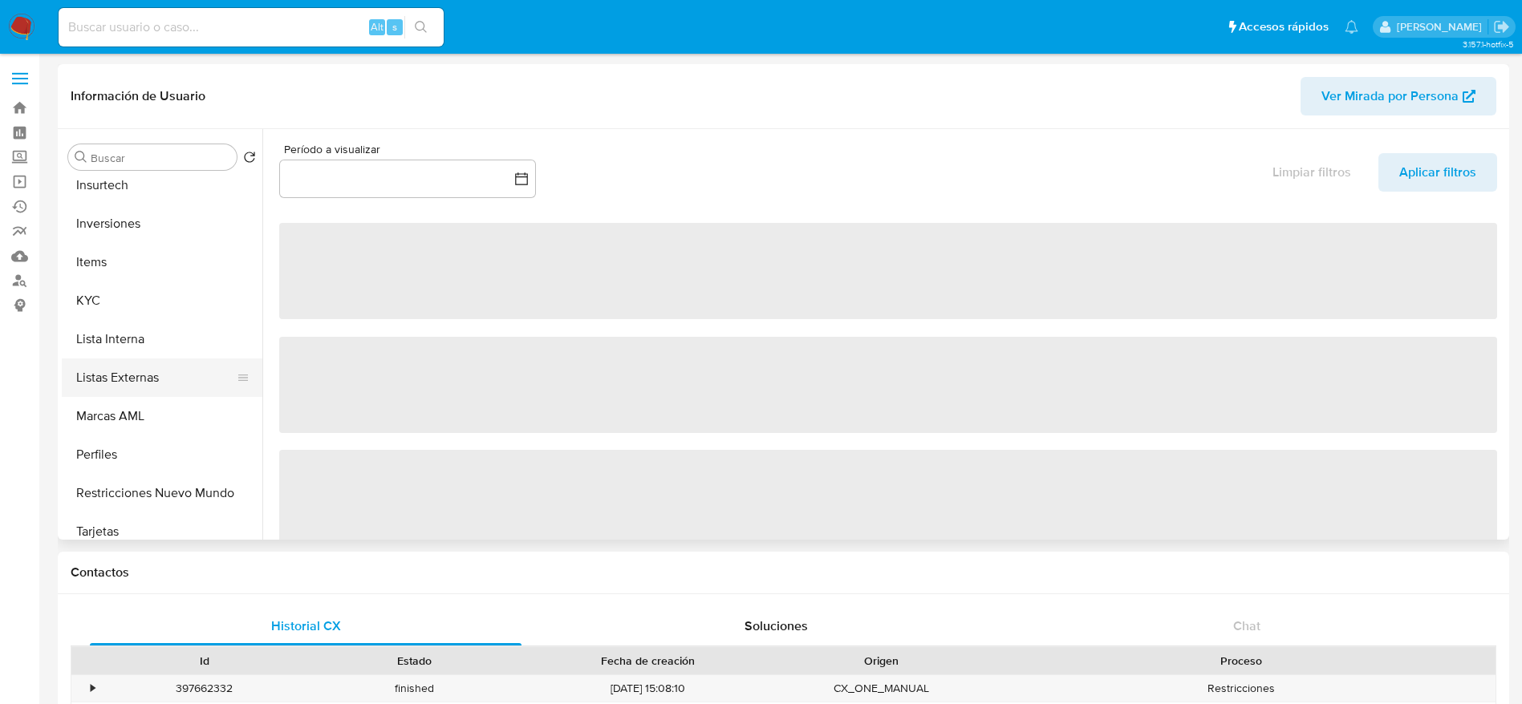
scroll to position [722, 0]
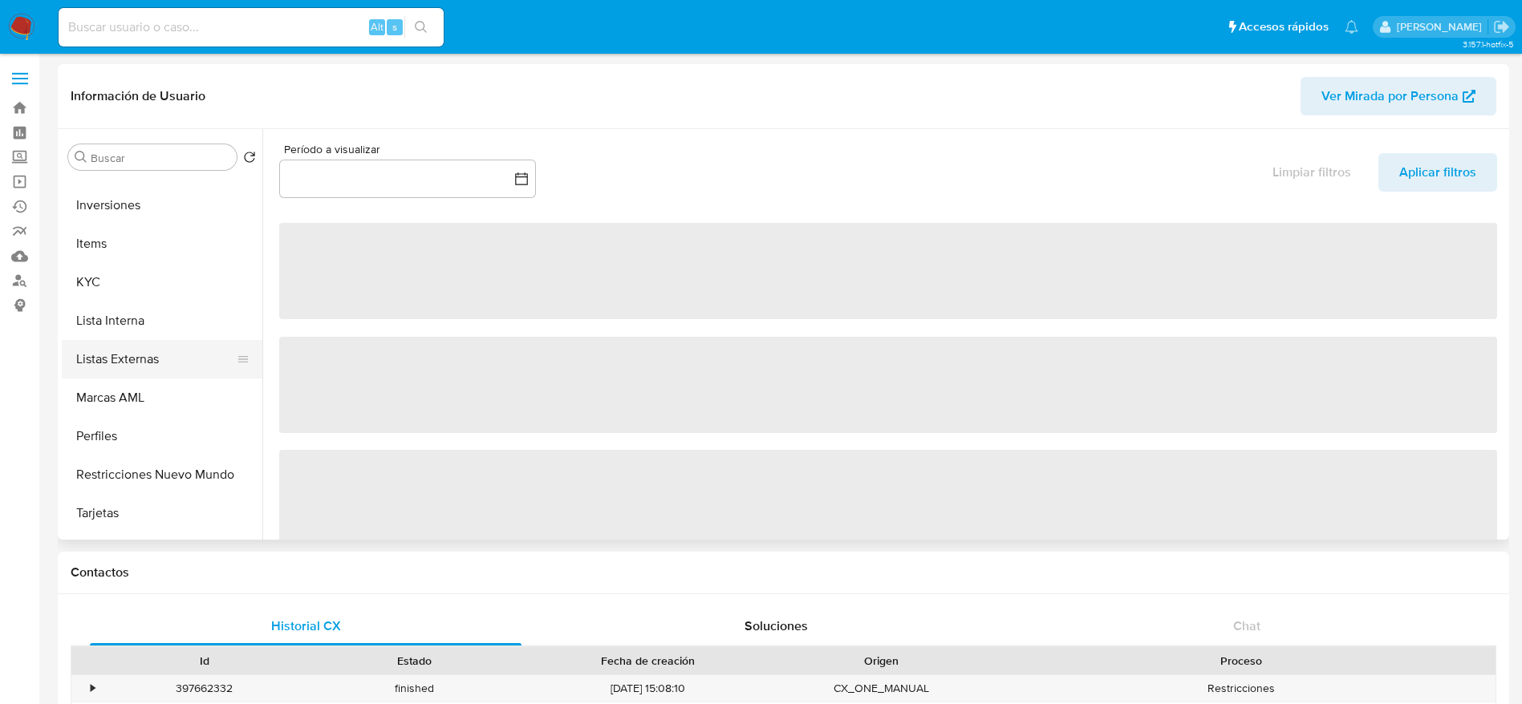
select select "10"
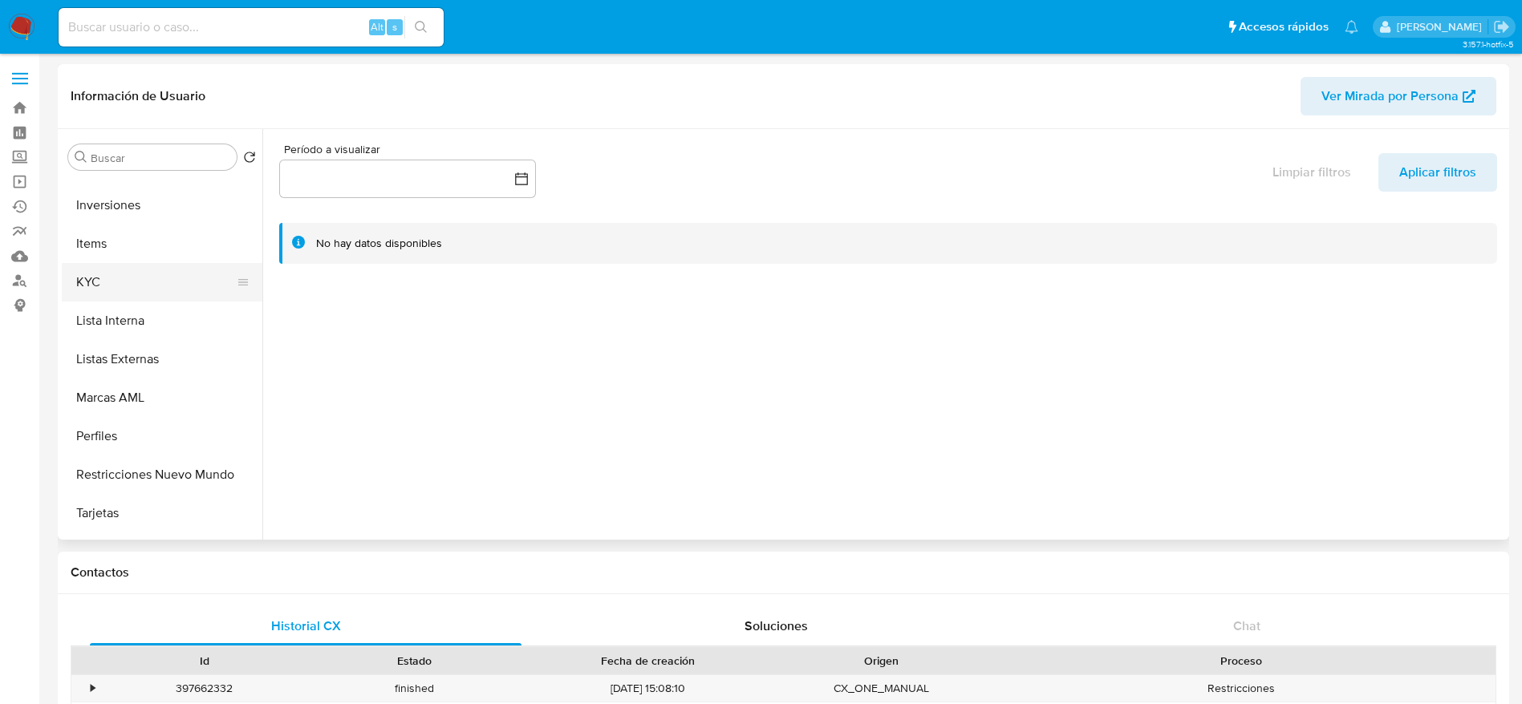
click at [115, 276] on button "KYC" at bounding box center [156, 282] width 188 height 38
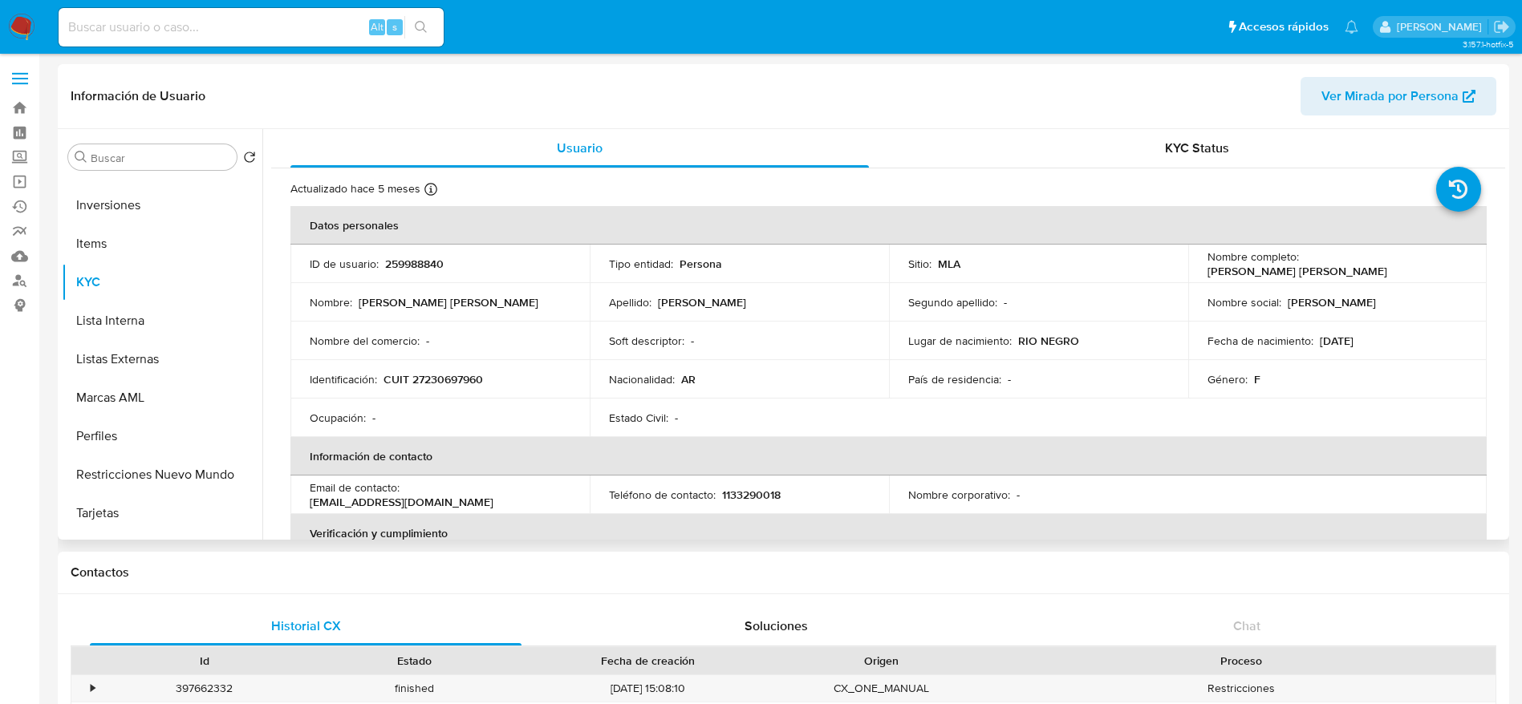
click at [1353, 270] on p "[PERSON_NAME] [PERSON_NAME]" at bounding box center [1297, 271] width 180 height 14
click at [1353, 269] on p "[PERSON_NAME] [PERSON_NAME]" at bounding box center [1297, 271] width 180 height 14
drag, startPoint x: 1417, startPoint y: 290, endPoint x: 1303, endPoint y: 246, distance: 122.6
click at [1413, 287] on td "Nombre social : Tamara" at bounding box center [1337, 302] width 299 height 38
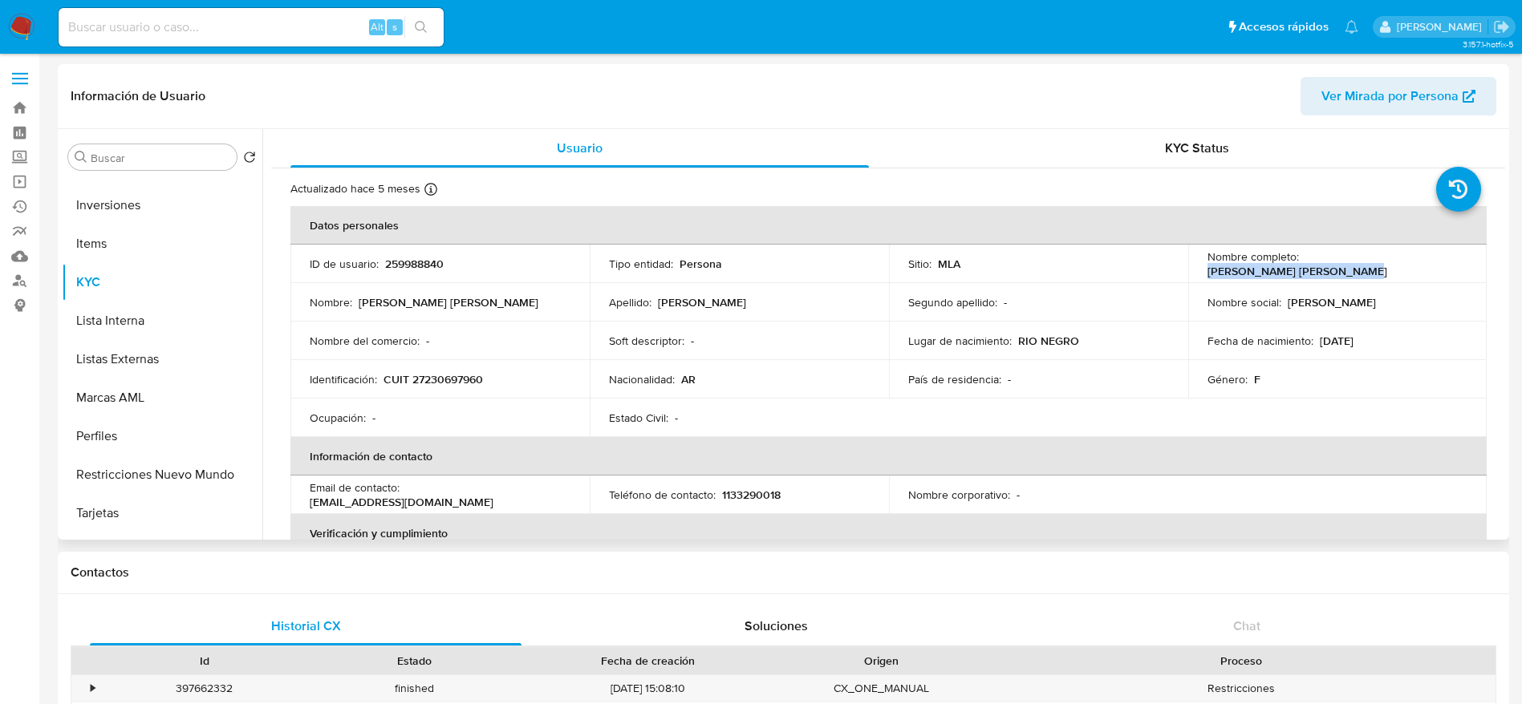
drag, startPoint x: 1307, startPoint y: 261, endPoint x: 1454, endPoint y: 279, distance: 148.6
click at [1454, 279] on td "Nombre completo : Tamara Natalia Perez Balda" at bounding box center [1337, 264] width 299 height 38
copy p "Tamara Natalia Perez Balda"
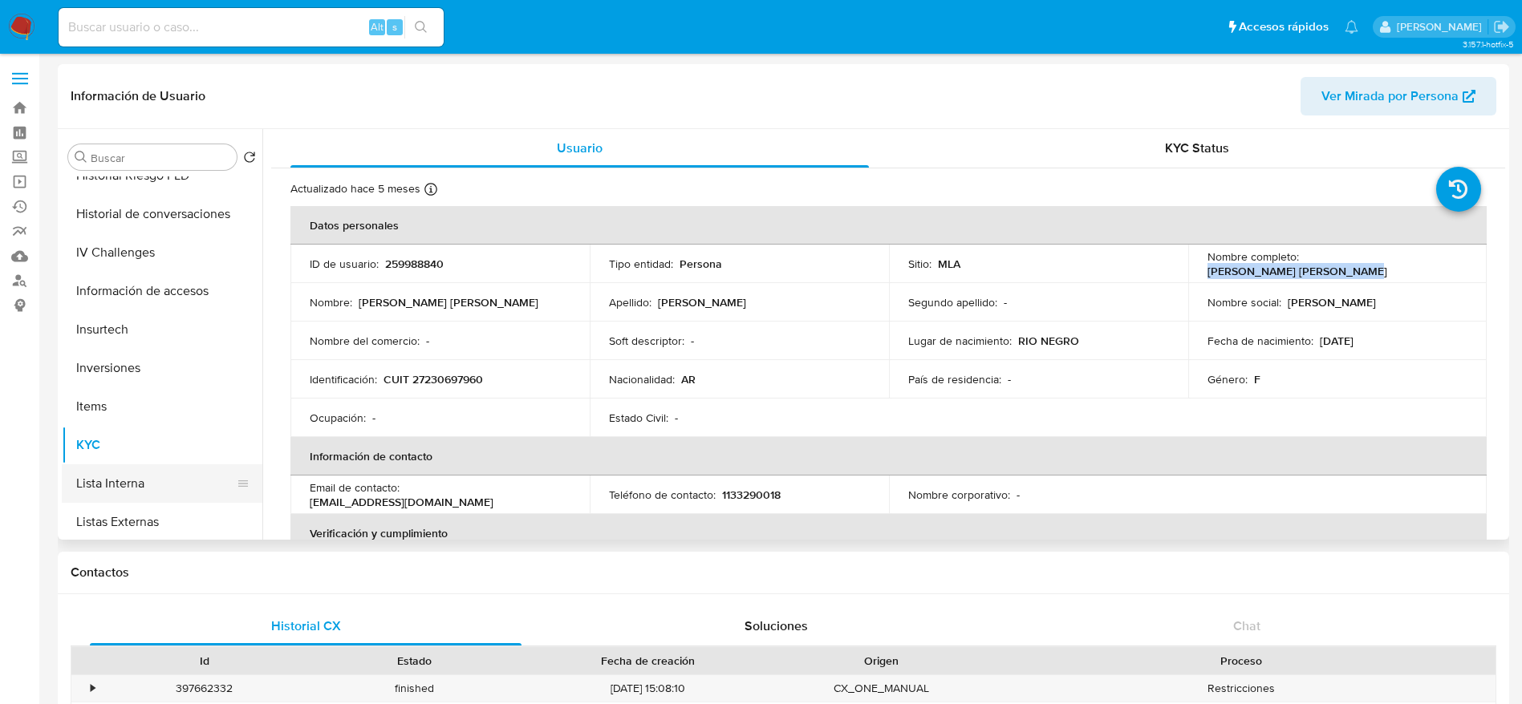
scroll to position [361, 0]
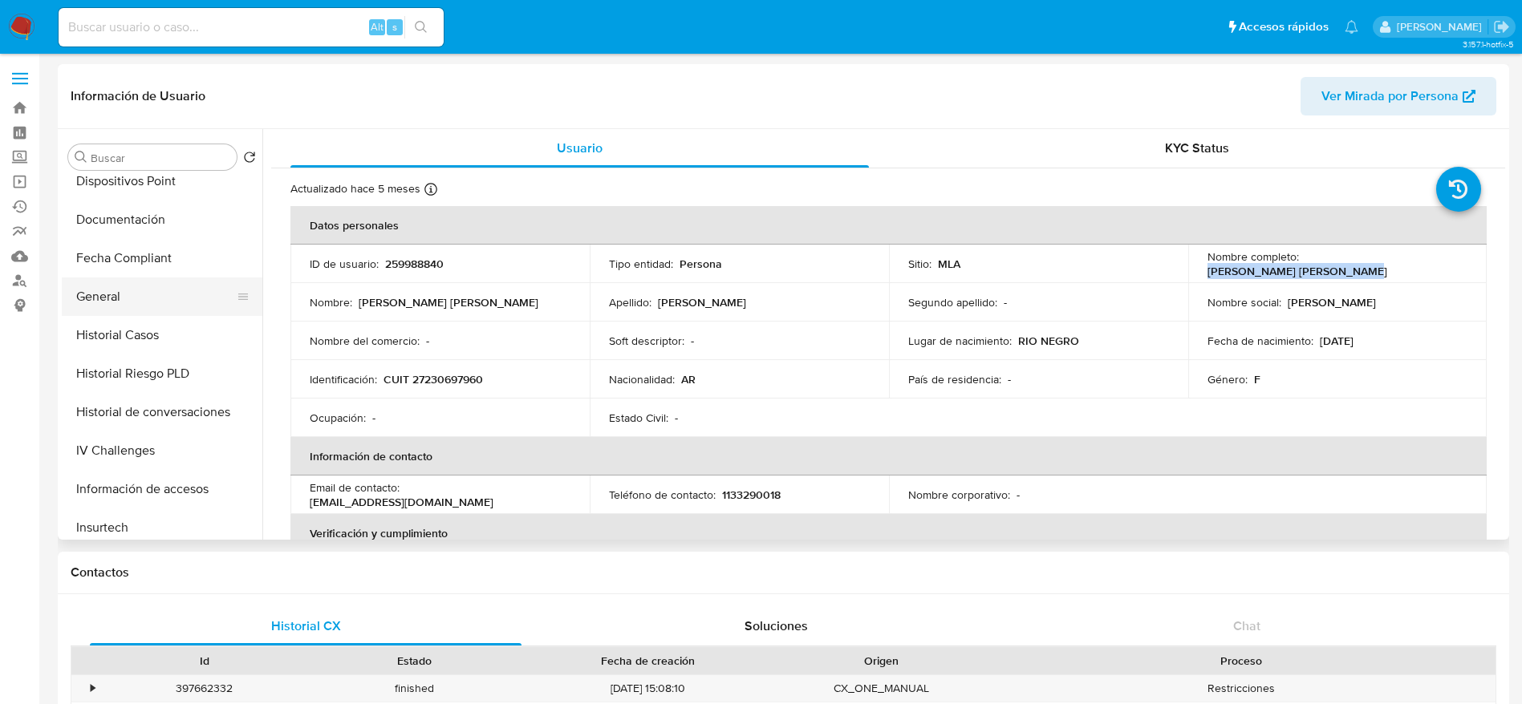
click at [110, 294] on button "General" at bounding box center [156, 297] width 188 height 38
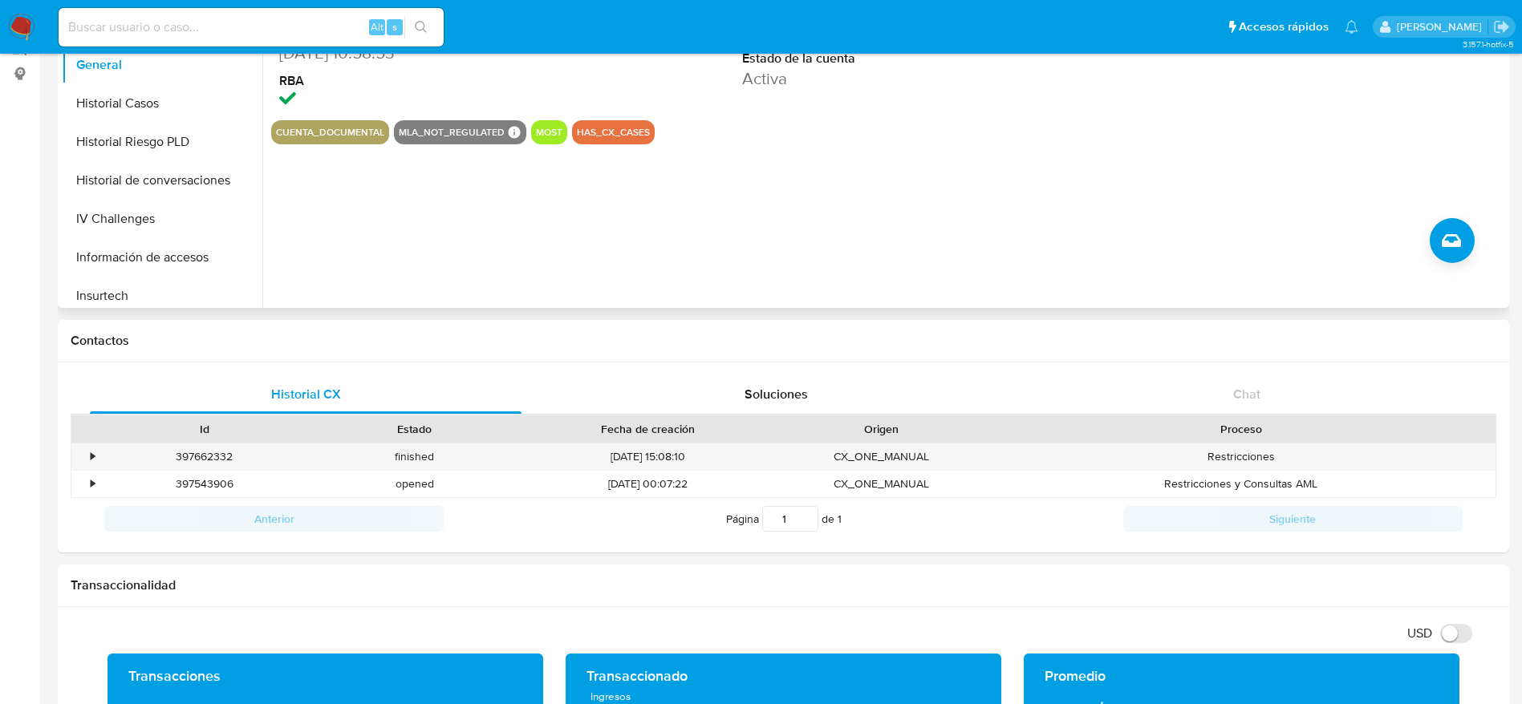
scroll to position [241, 0]
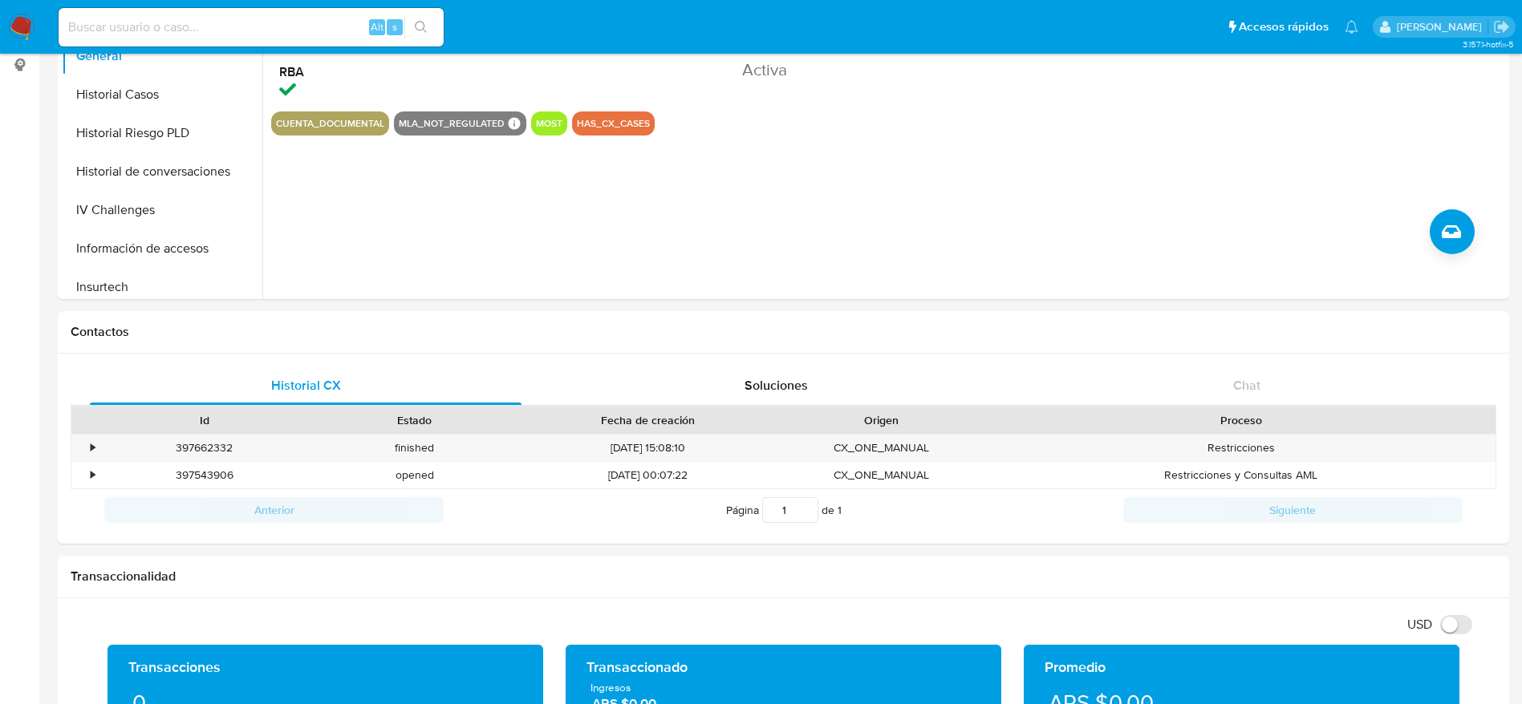
click at [256, 28] on input at bounding box center [251, 27] width 385 height 21
paste input "8SePONQdhN387gKqvuALRzMC"
type input "8SePONQdhN387gKqvuALRzMC"
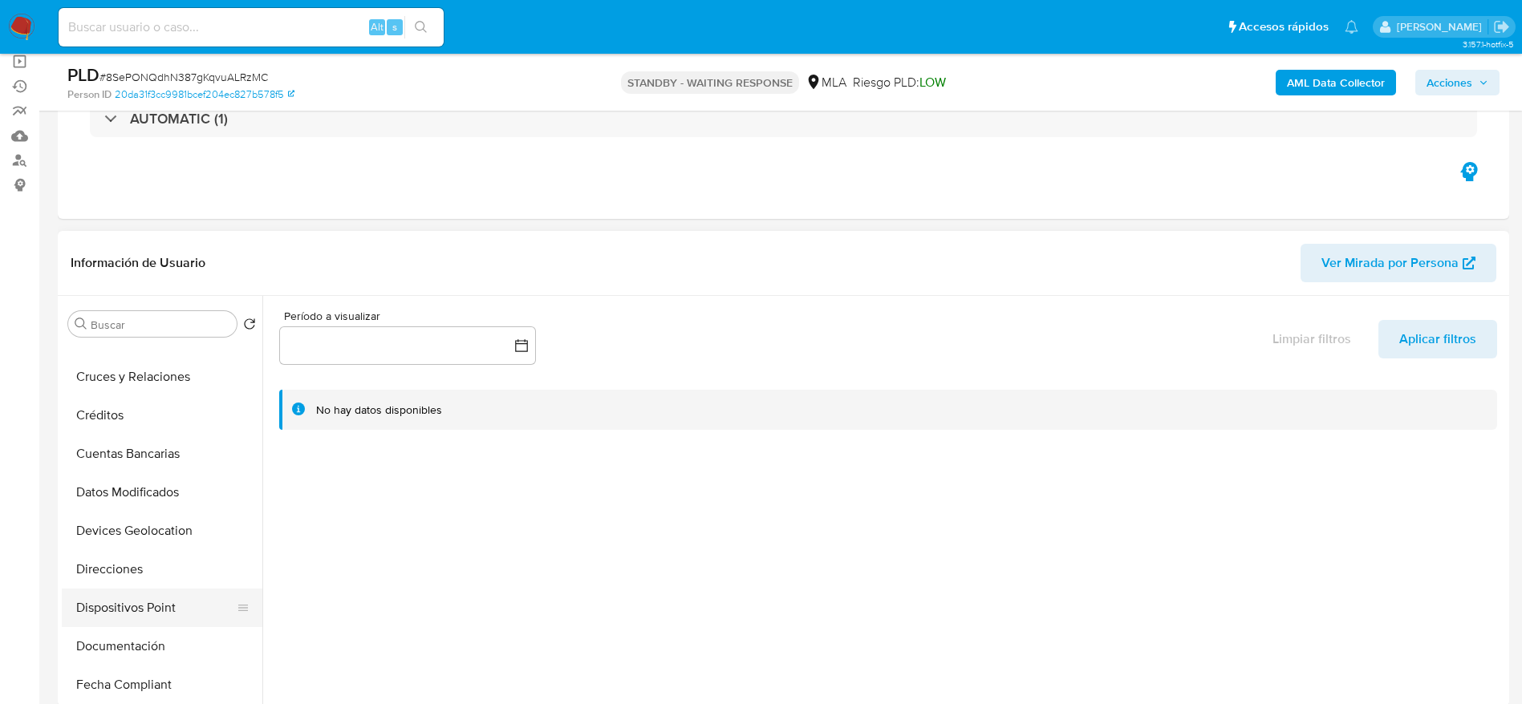
scroll to position [241, 0]
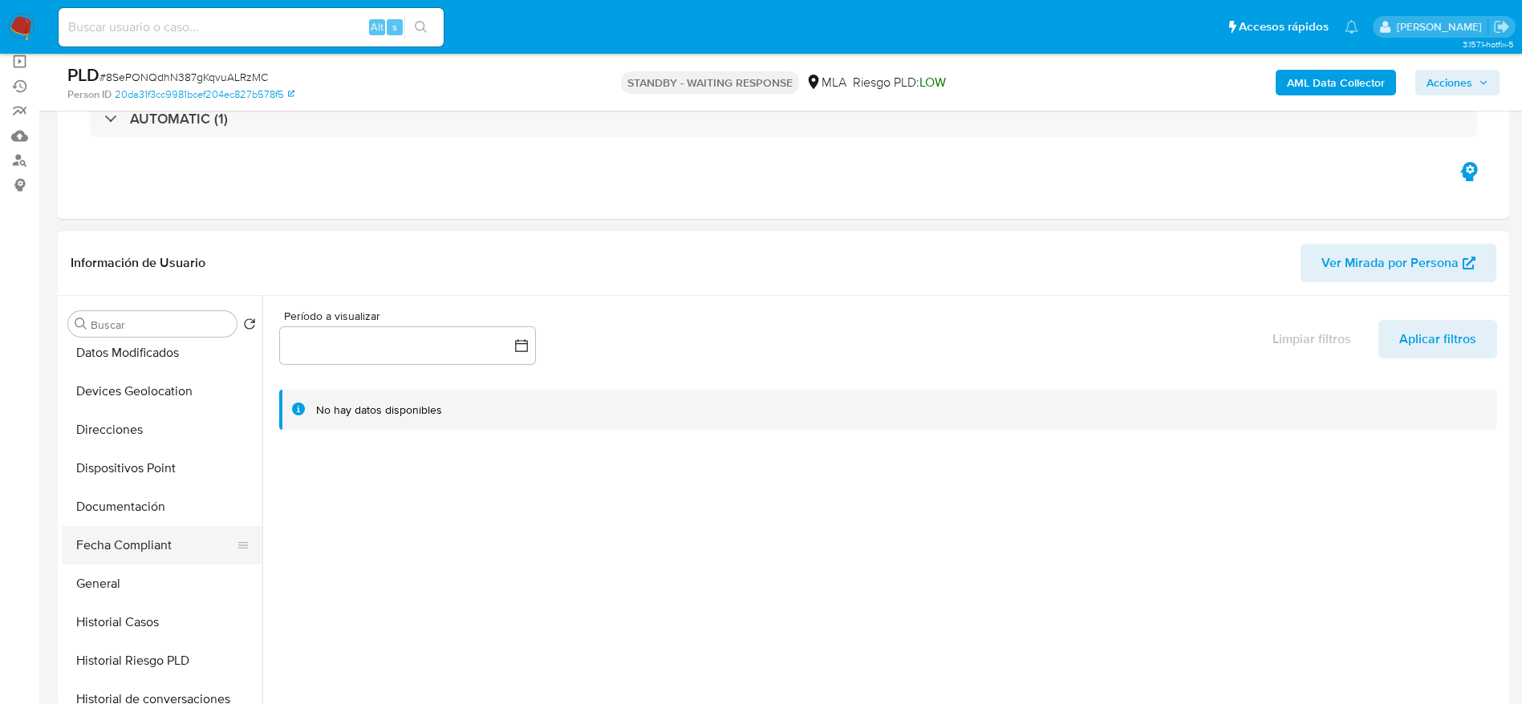
select select "10"
click at [139, 590] on button "General" at bounding box center [156, 584] width 188 height 38
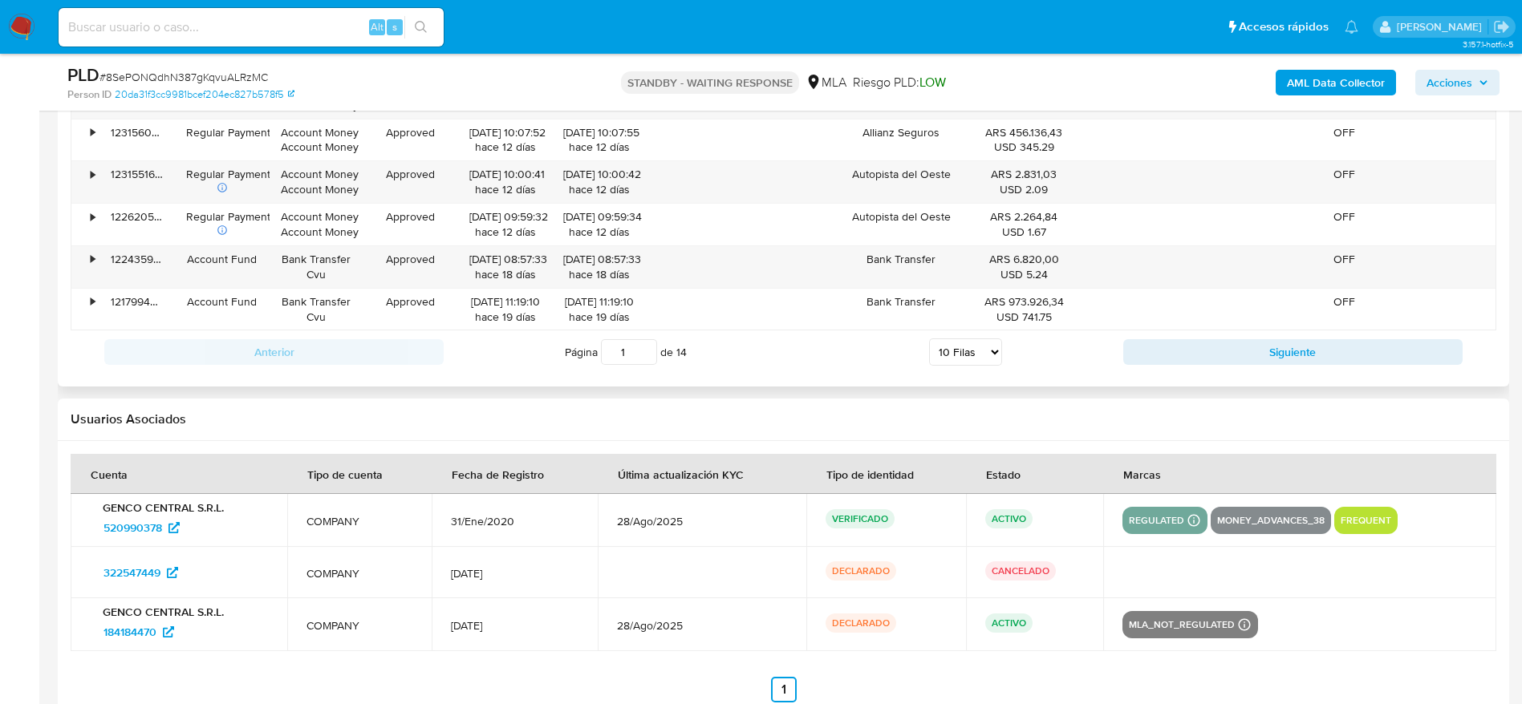
scroll to position [2141, 0]
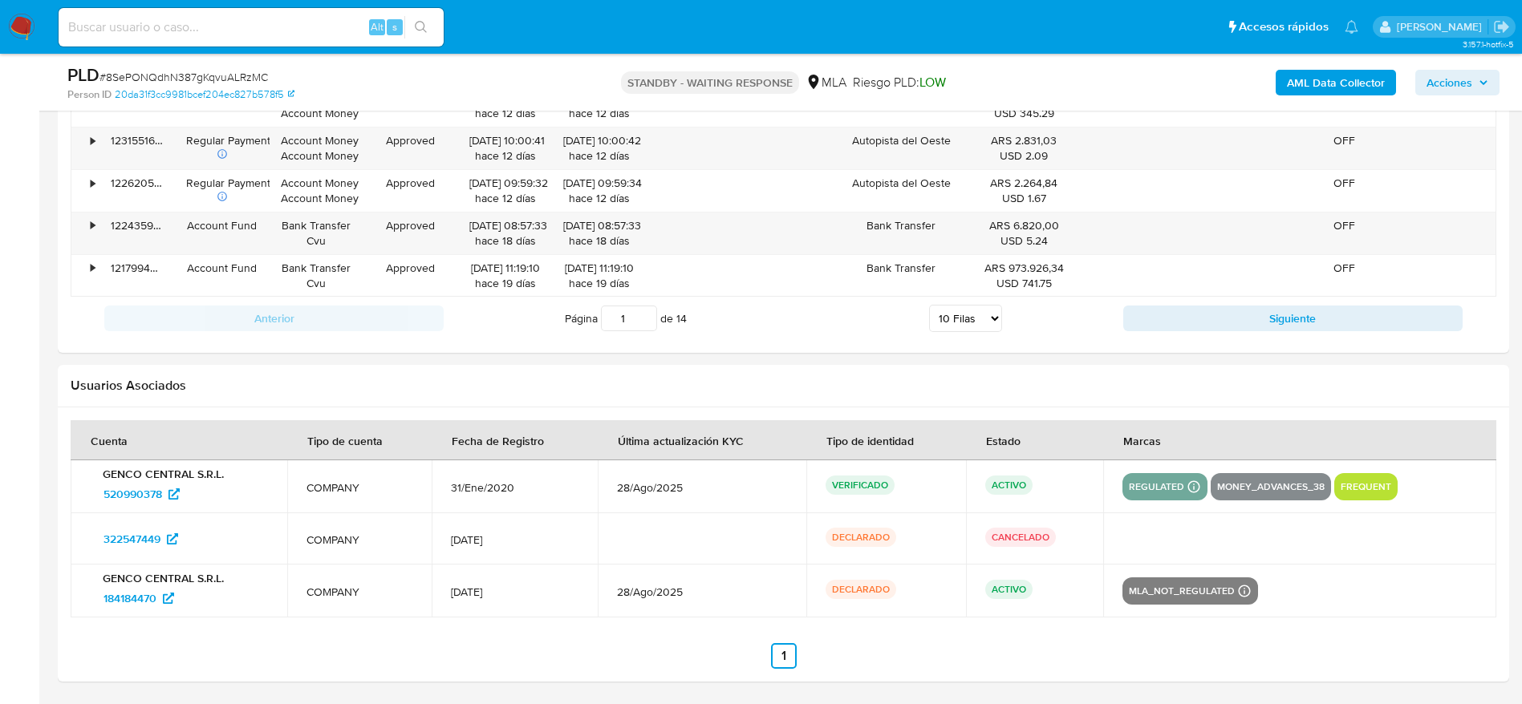
click at [253, 36] on input at bounding box center [251, 27] width 385 height 21
paste input "wKjRD4GX146gCkc90uHz4xHp"
type input "wKjRD4GX146gCkc90uHz4xHp"
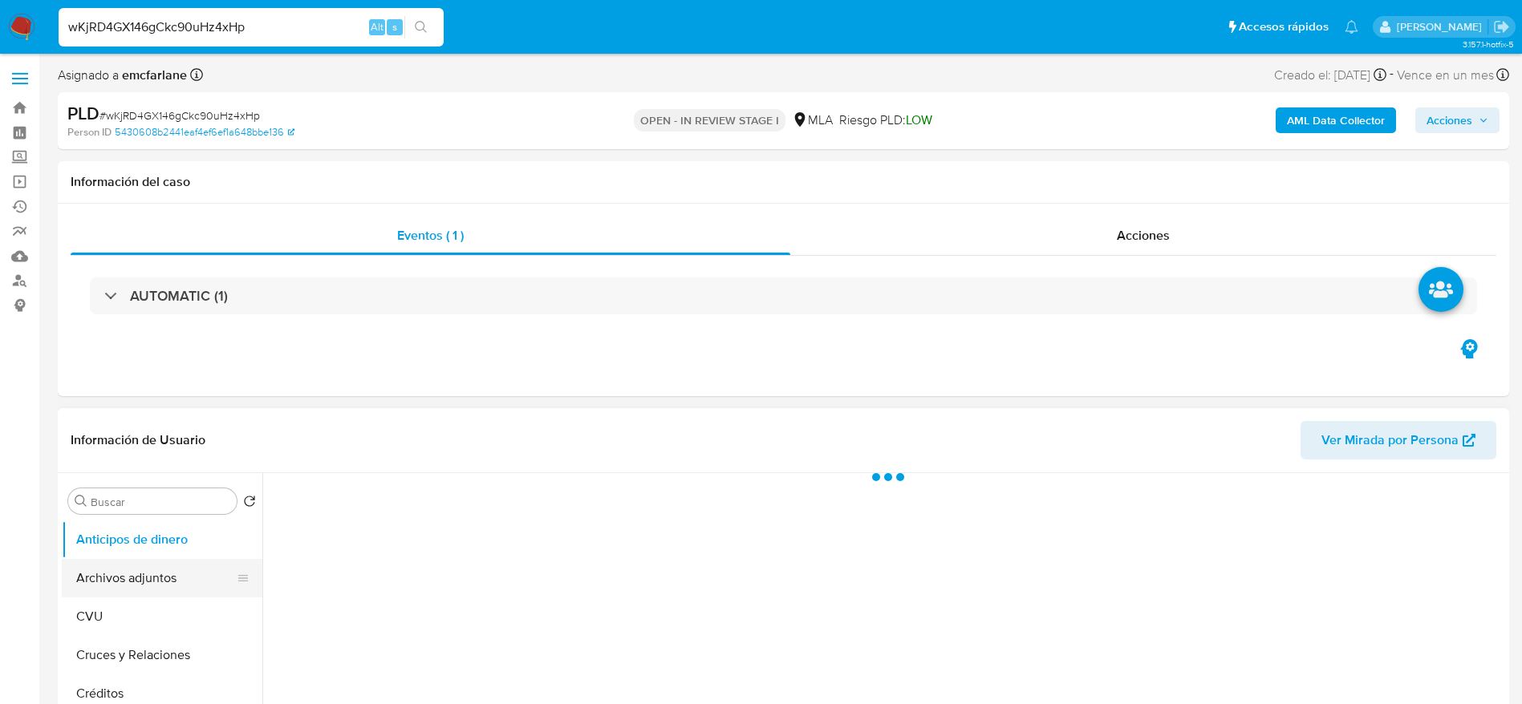
drag, startPoint x: 156, startPoint y: 589, endPoint x: 663, endPoint y: 377, distance: 549.4
click at [156, 590] on button "Archivos adjuntos" at bounding box center [162, 578] width 201 height 38
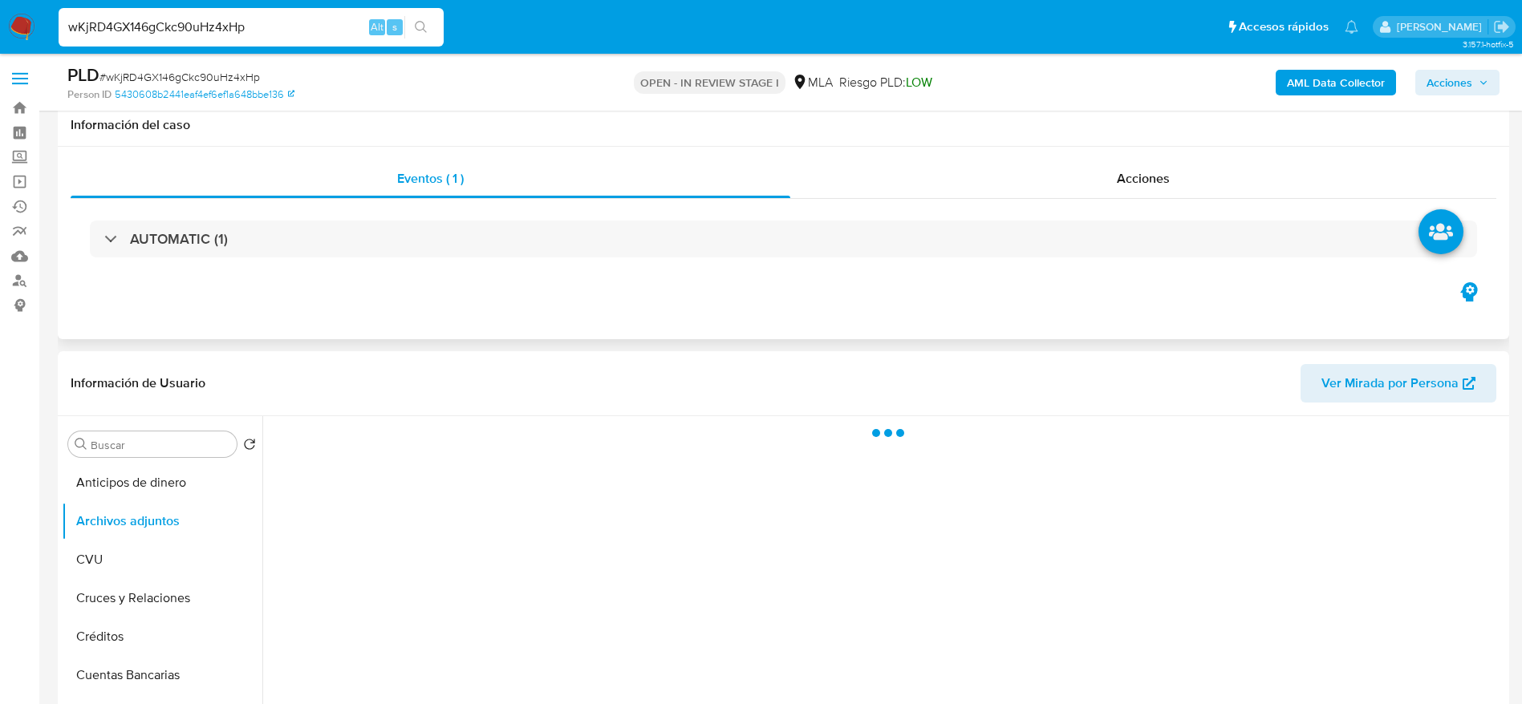
scroll to position [120, 0]
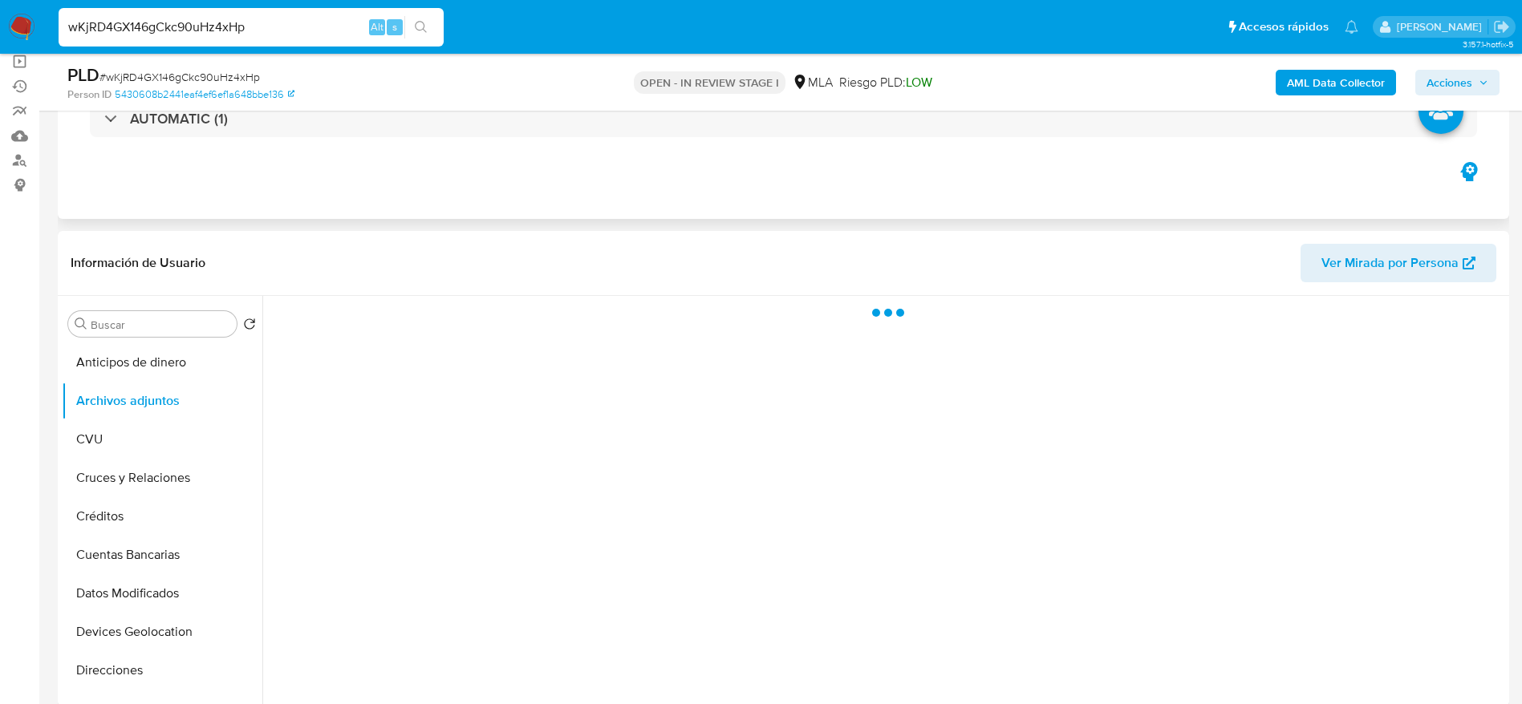
select select "10"
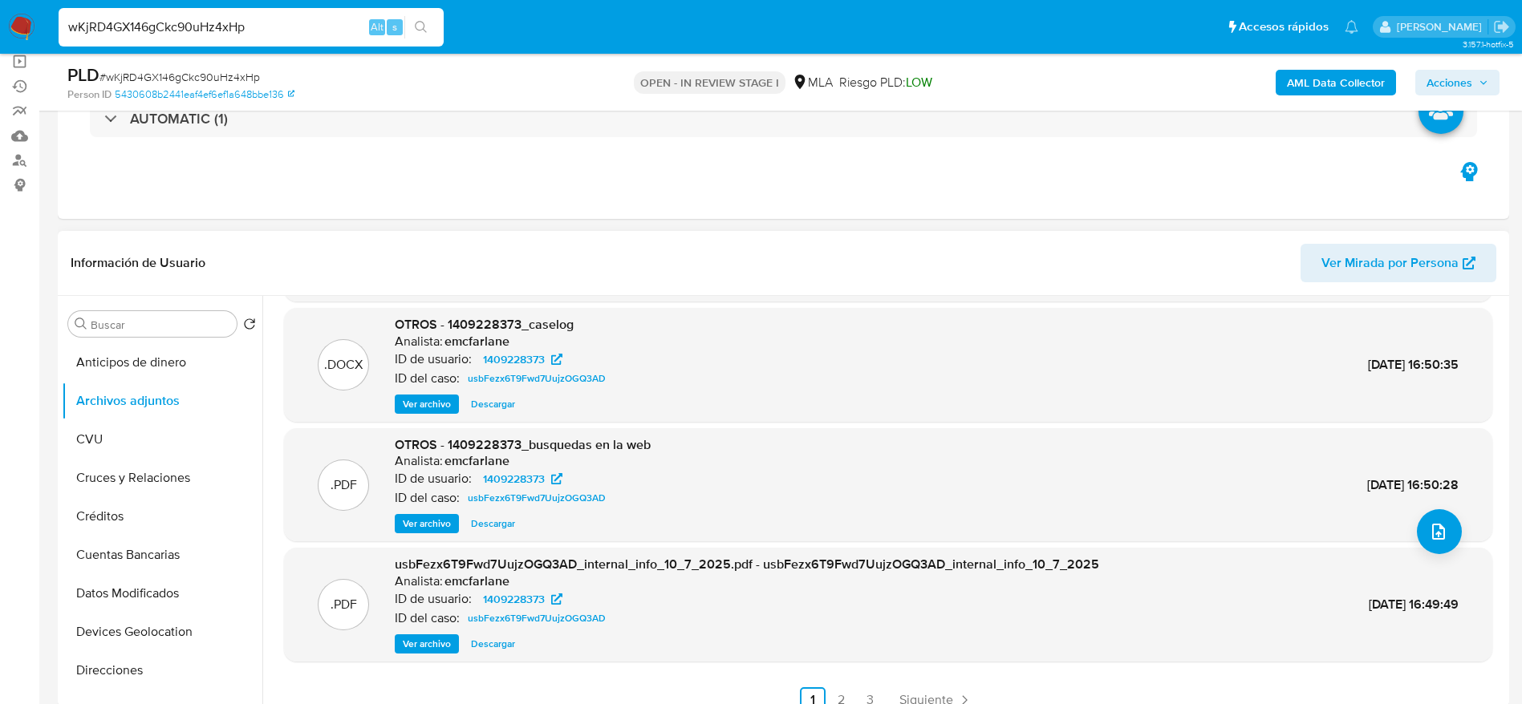
click at [441, 396] on span "Ver archivo" at bounding box center [427, 404] width 48 height 16
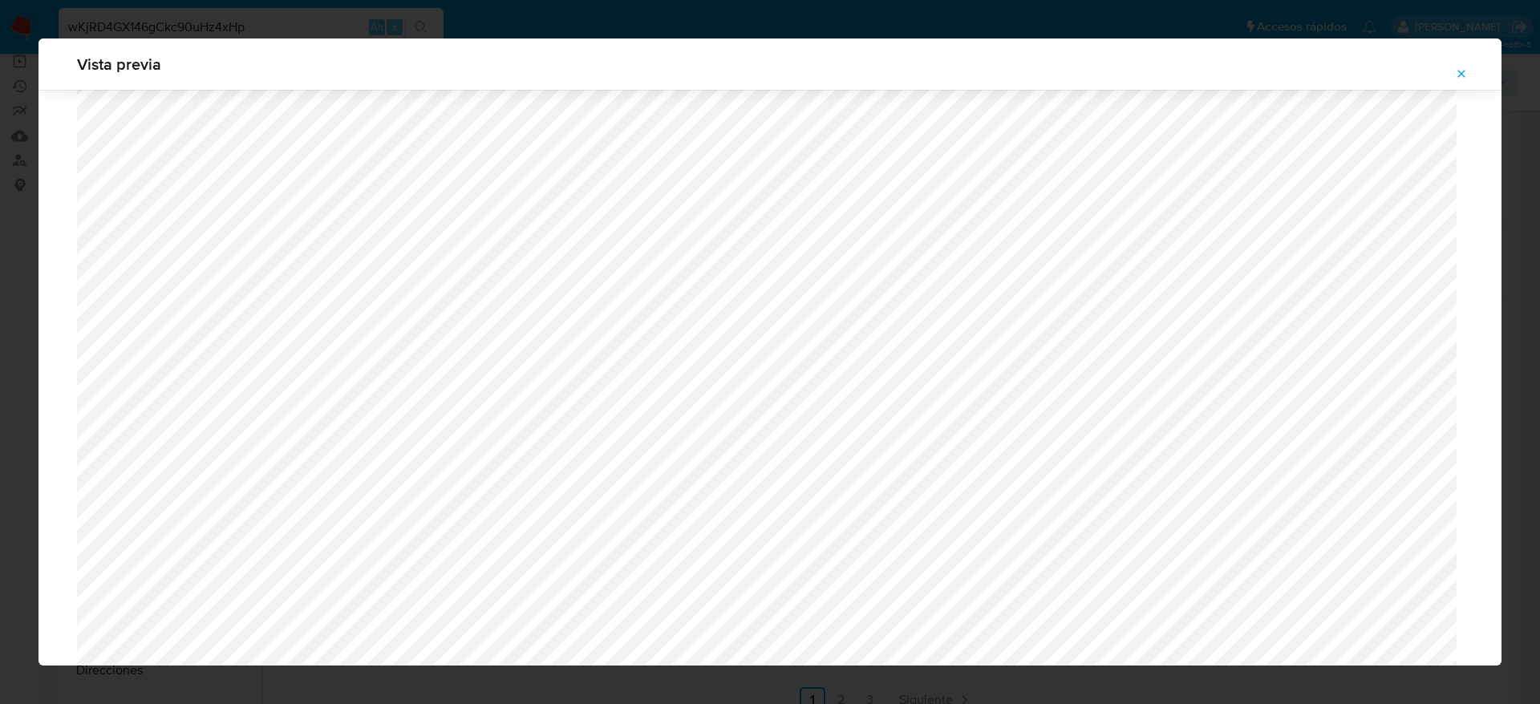
scroll to position [329, 0]
click at [1458, 83] on span "Attachment preview" at bounding box center [1461, 74] width 13 height 22
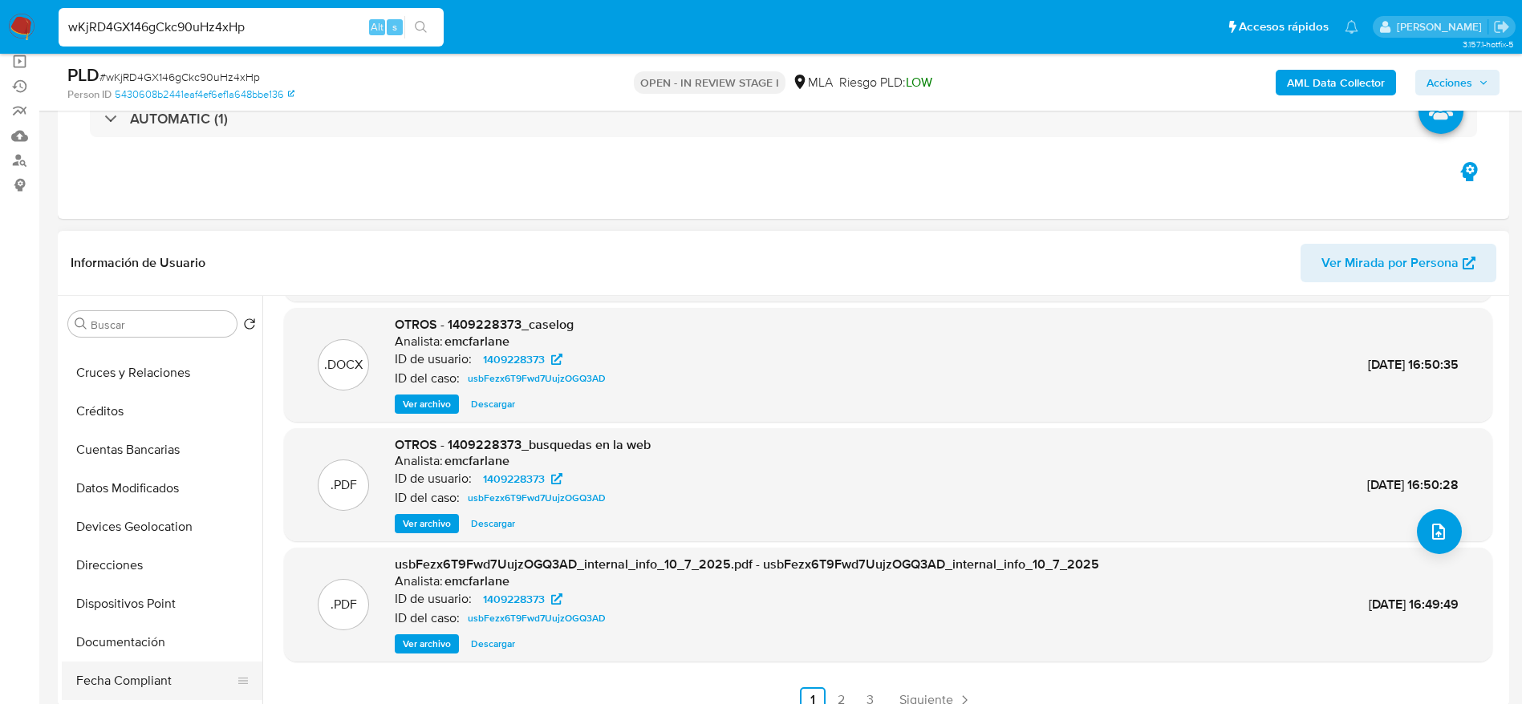
scroll to position [241, 0]
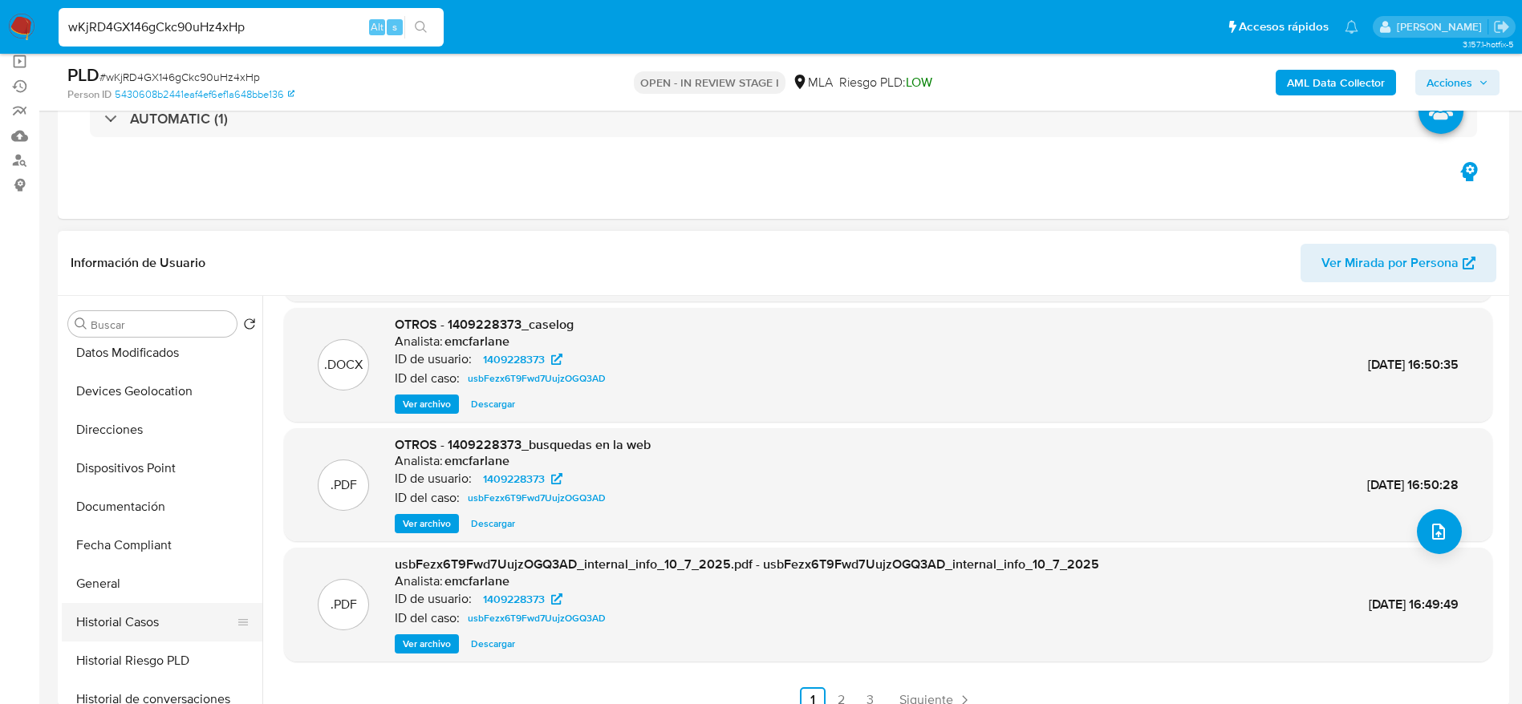
click at [141, 611] on button "Historial Casos" at bounding box center [156, 622] width 188 height 38
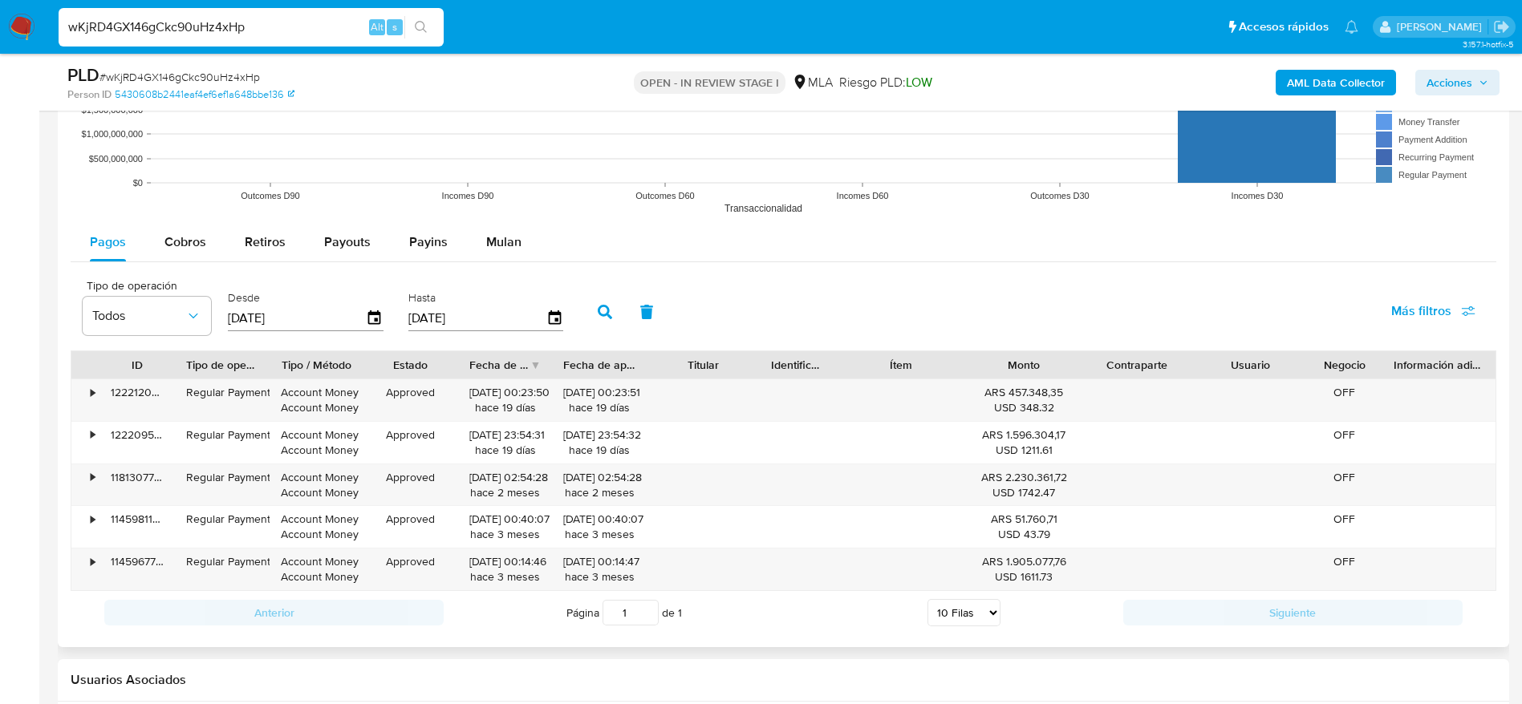
scroll to position [1564, 0]
click at [491, 242] on span "Mulan" at bounding box center [503, 242] width 35 height 18
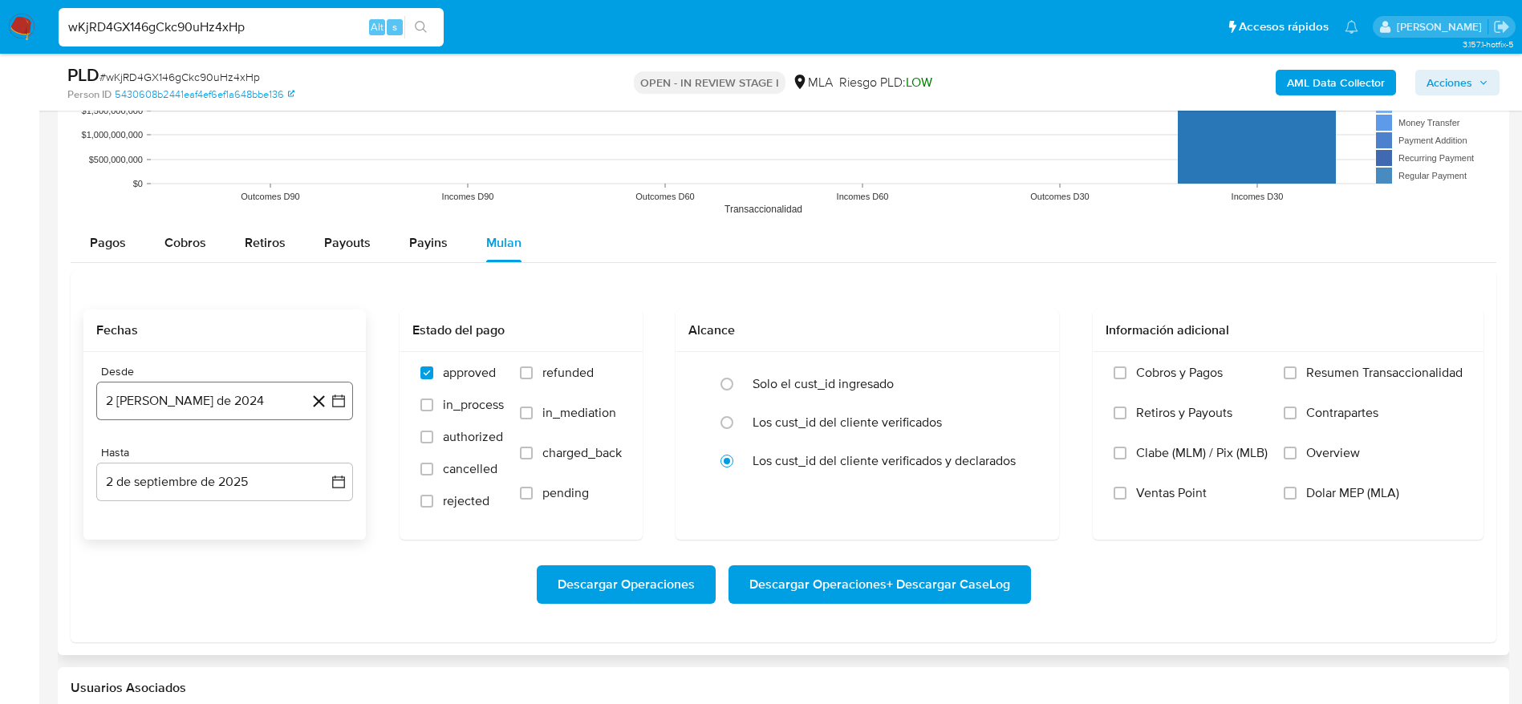
click at [270, 386] on button "2 de agosto de 2024" at bounding box center [224, 401] width 257 height 38
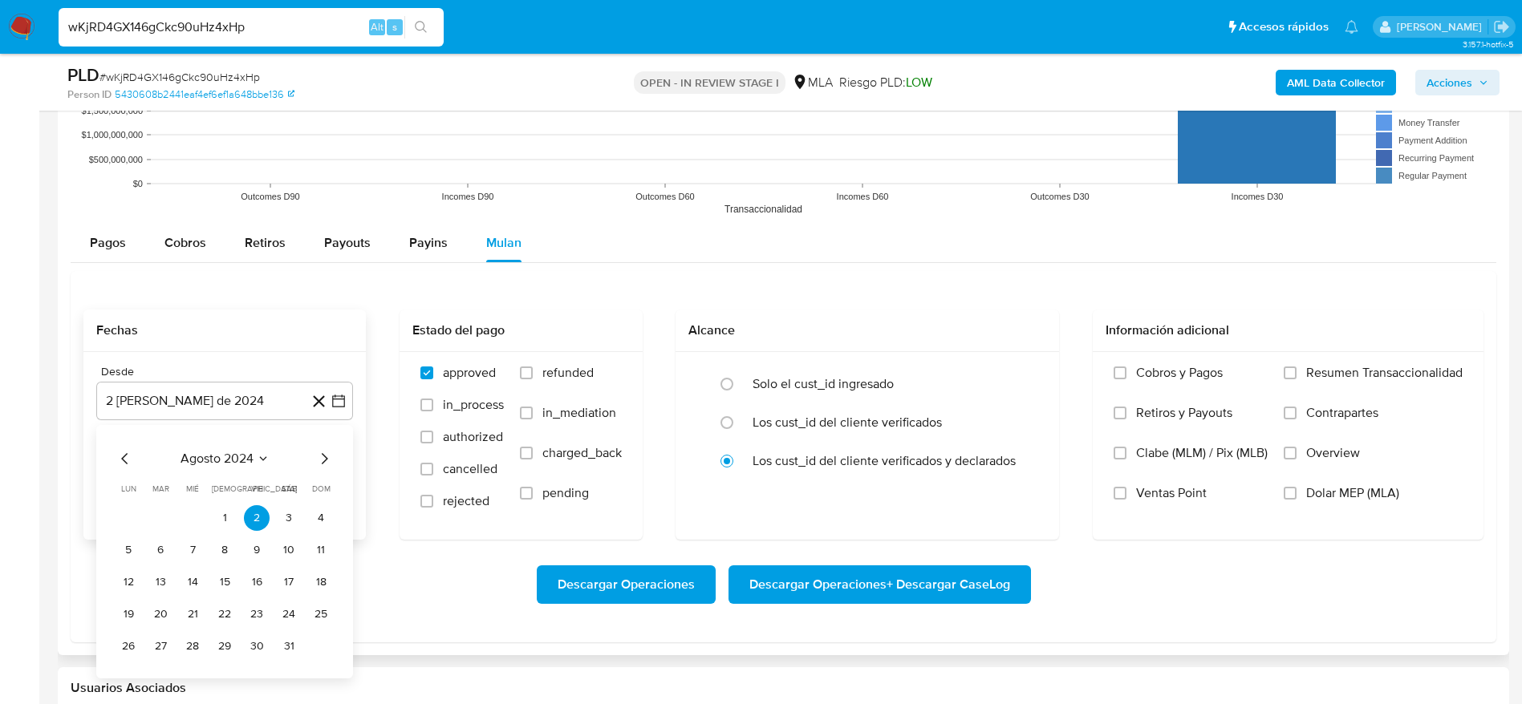
click at [221, 460] on span "agosto 2024" at bounding box center [216, 459] width 73 height 16
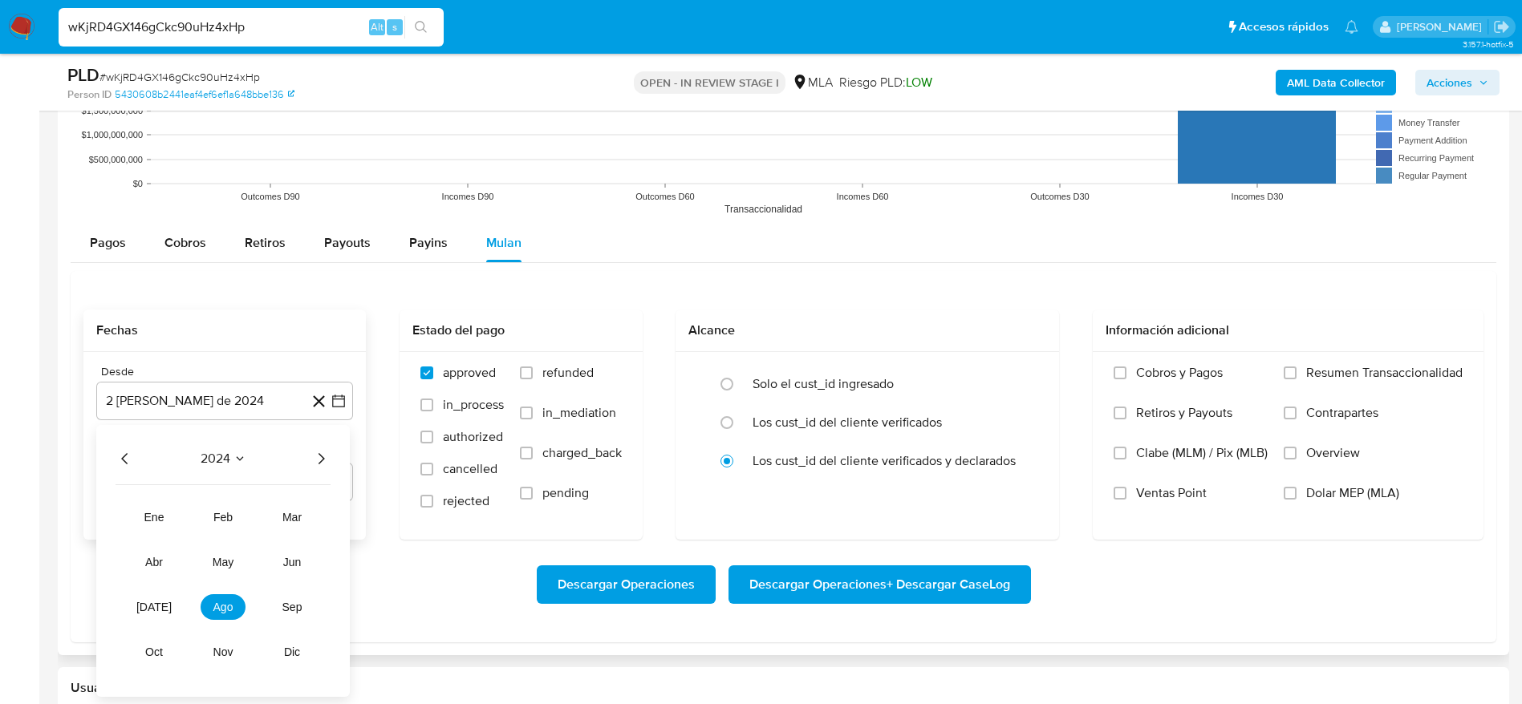
click at [325, 464] on icon "Año siguiente" at bounding box center [320, 458] width 19 height 19
drag, startPoint x: 290, startPoint y: 569, endPoint x: 280, endPoint y: 571, distance: 10.5
click at [290, 569] on button "jun" at bounding box center [291, 562] width 45 height 26
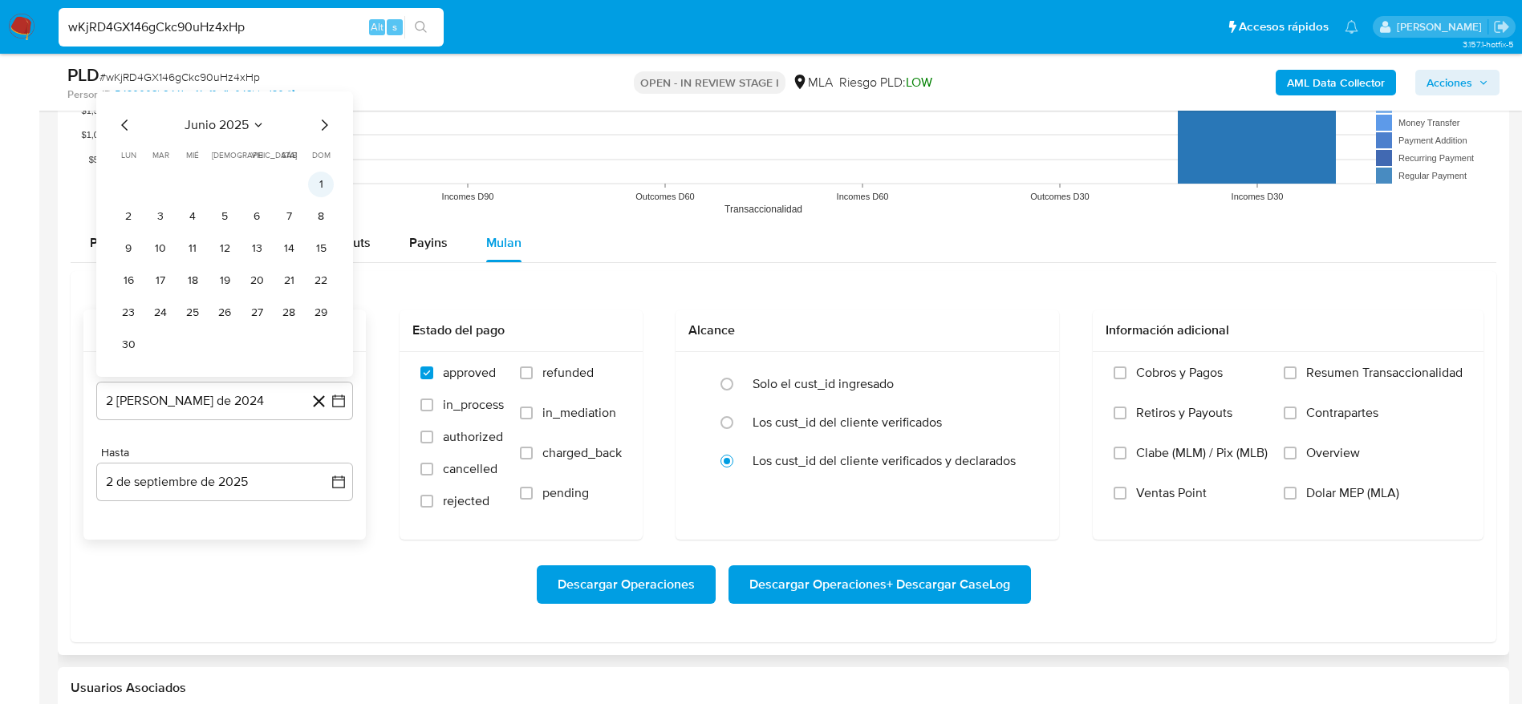
click at [321, 189] on button "1" at bounding box center [321, 185] width 26 height 26
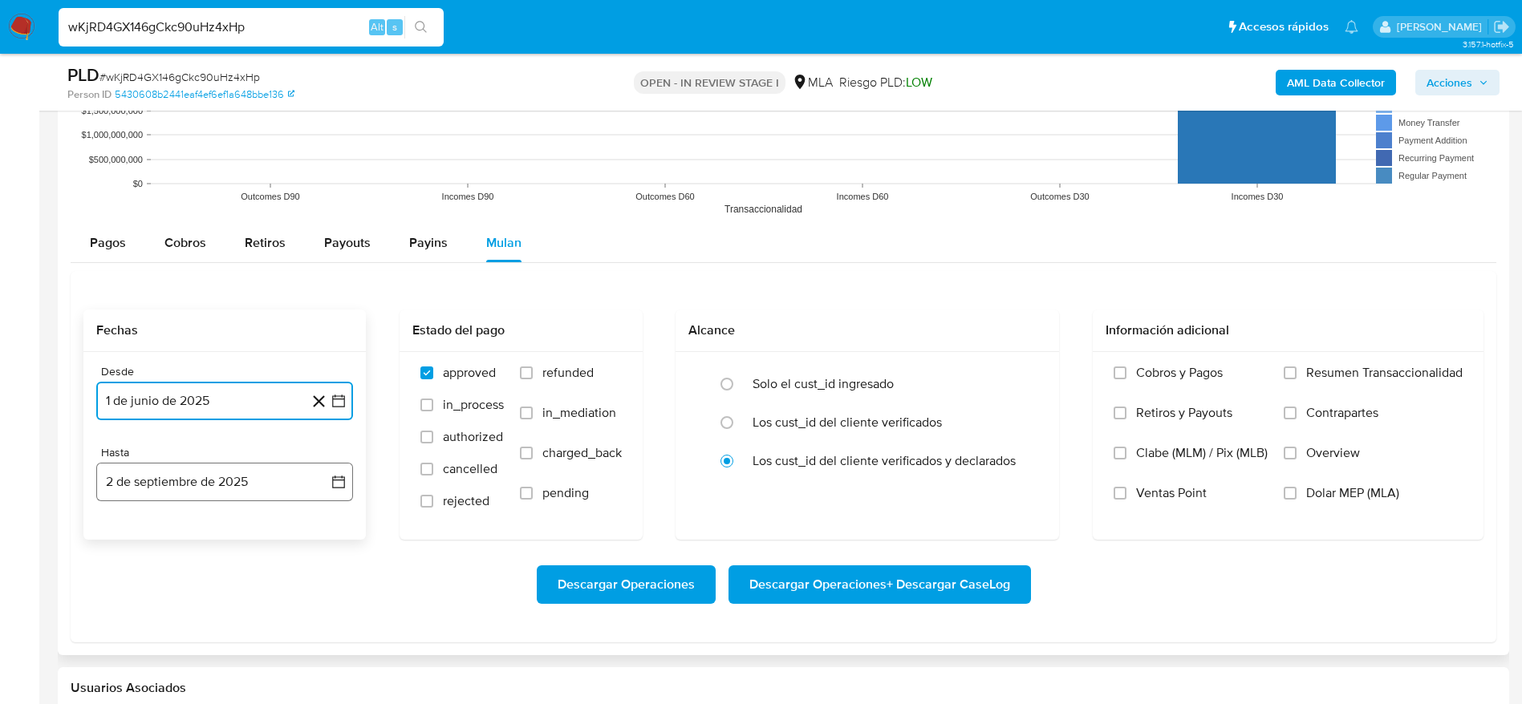
click at [170, 481] on button "2 de septiembre de 2025" at bounding box center [224, 482] width 257 height 38
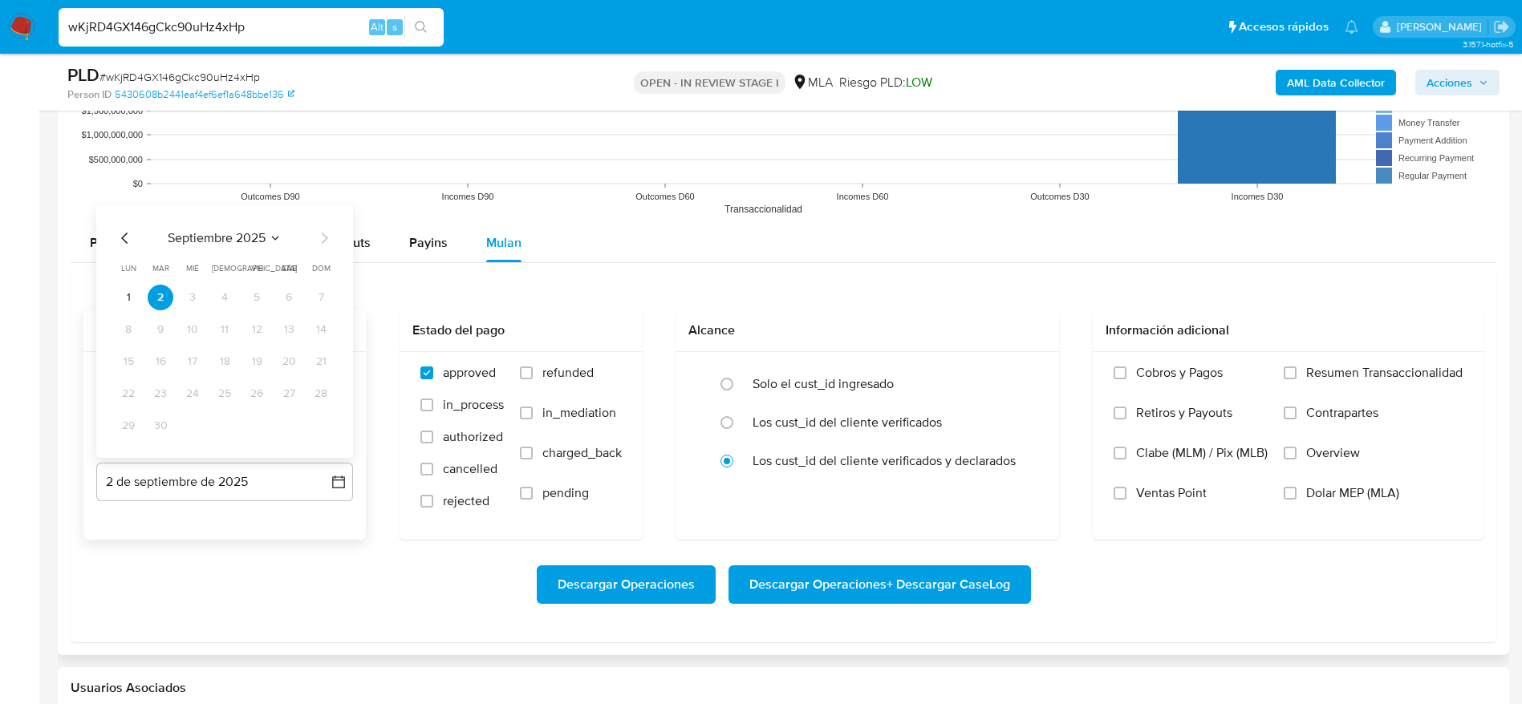
click at [122, 229] on icon "Mes anterior" at bounding box center [124, 238] width 19 height 19
click at [124, 245] on icon "Mes anterior" at bounding box center [124, 238] width 19 height 19
click at [125, 423] on button "30" at bounding box center [128, 426] width 26 height 26
click at [1307, 497] on span "Dolar MEP (MLA)" at bounding box center [1352, 493] width 93 height 16
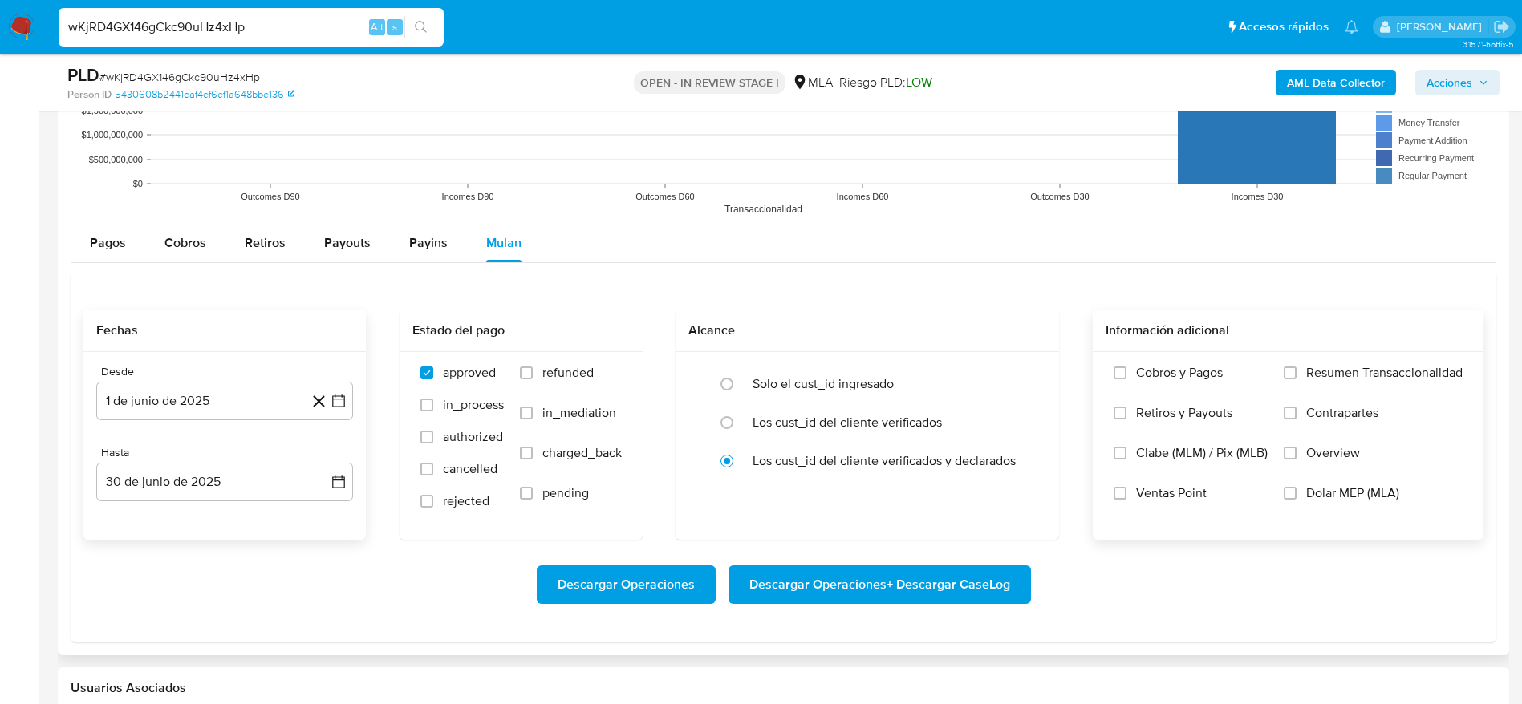
click at [1296, 497] on input "Dolar MEP (MLA)" at bounding box center [1289, 493] width 13 height 13
click at [895, 592] on span "Descargar Operaciones + Descargar CaseLog" at bounding box center [879, 584] width 261 height 35
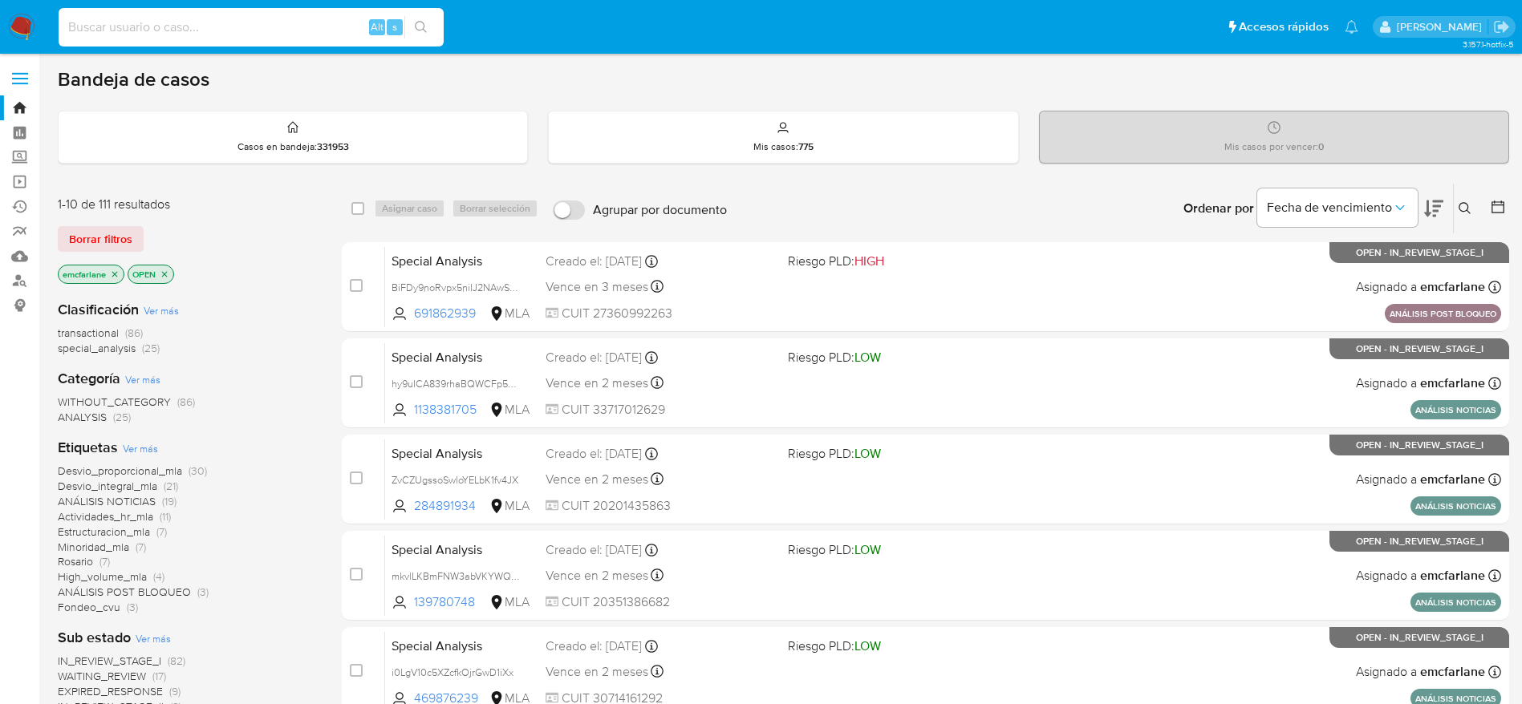
click at [290, 22] on input at bounding box center [251, 27] width 385 height 21
paste input "Ztu22M12m0VTdL0Vjew9YEl3"
type input "Ztu22M12m0VTdL0Vjew9YEl3"
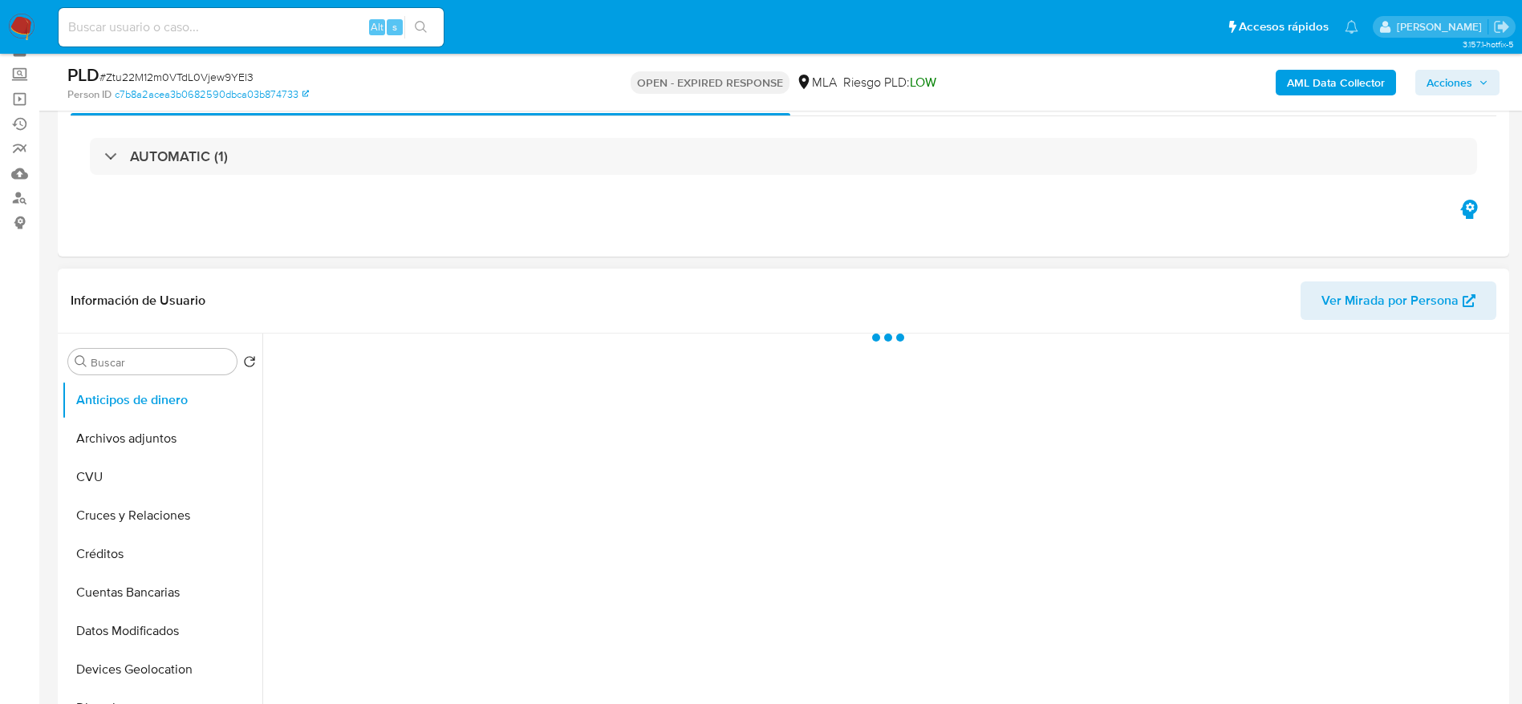
scroll to position [120, 0]
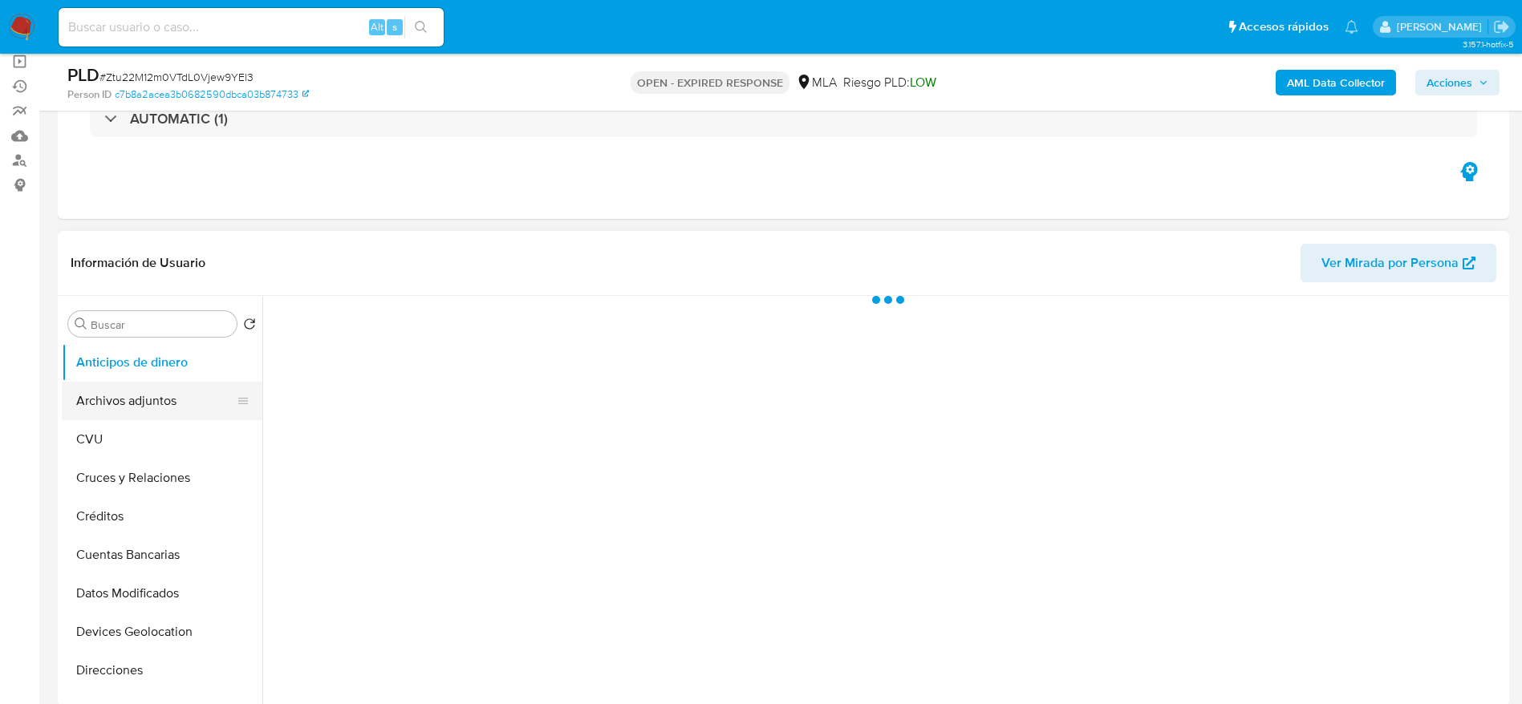
click at [172, 396] on button "Archivos adjuntos" at bounding box center [156, 401] width 188 height 38
select select "10"
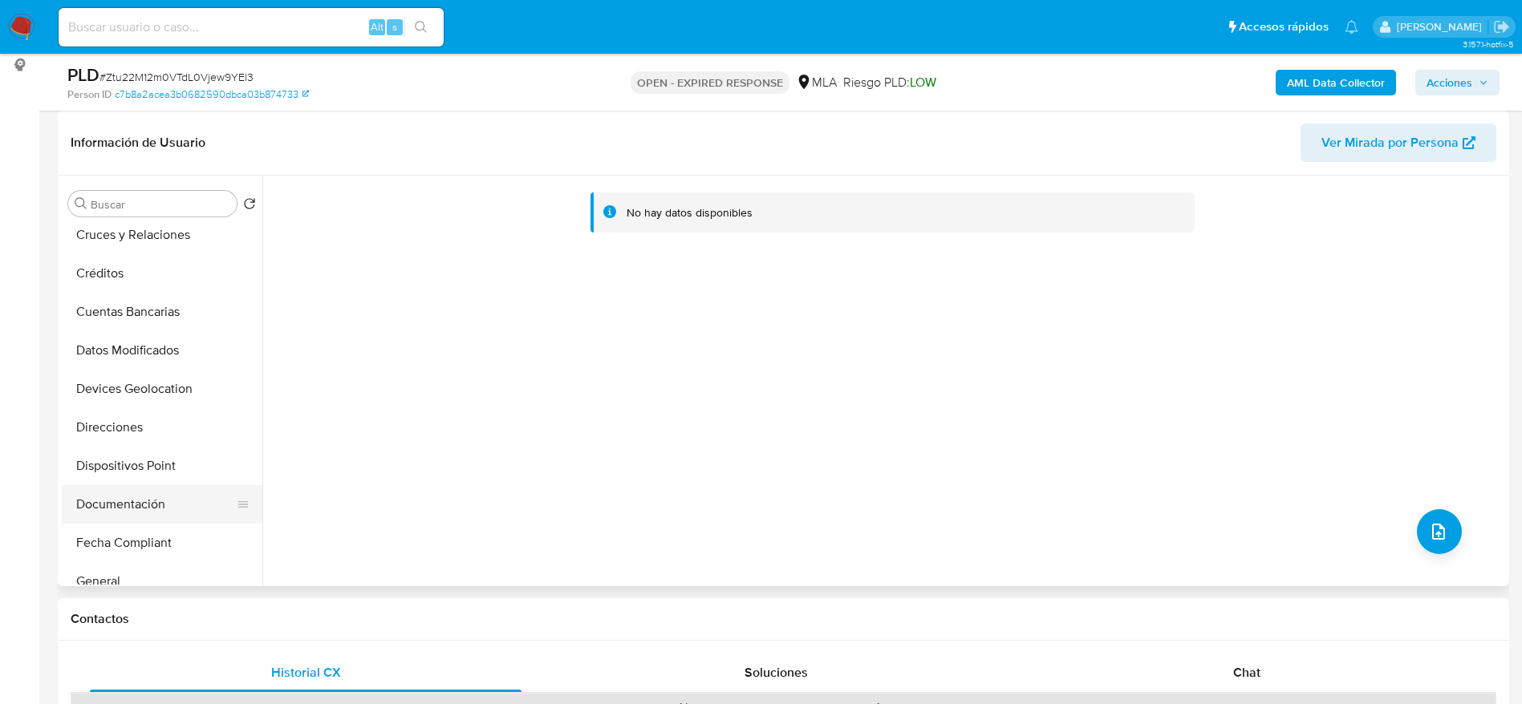
scroll to position [241, 0]
click at [135, 494] on button "Historial Casos" at bounding box center [156, 502] width 188 height 38
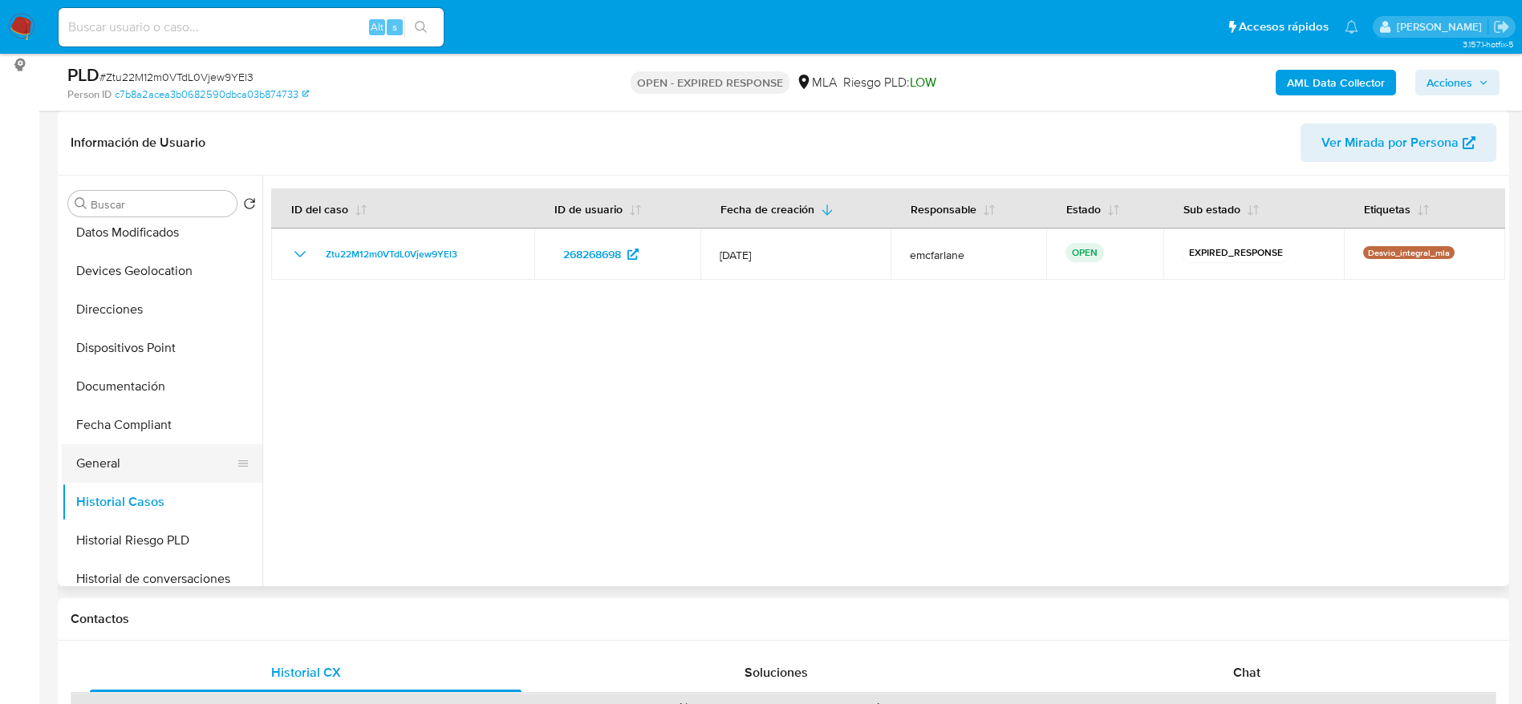
click at [148, 453] on button "General" at bounding box center [156, 463] width 188 height 38
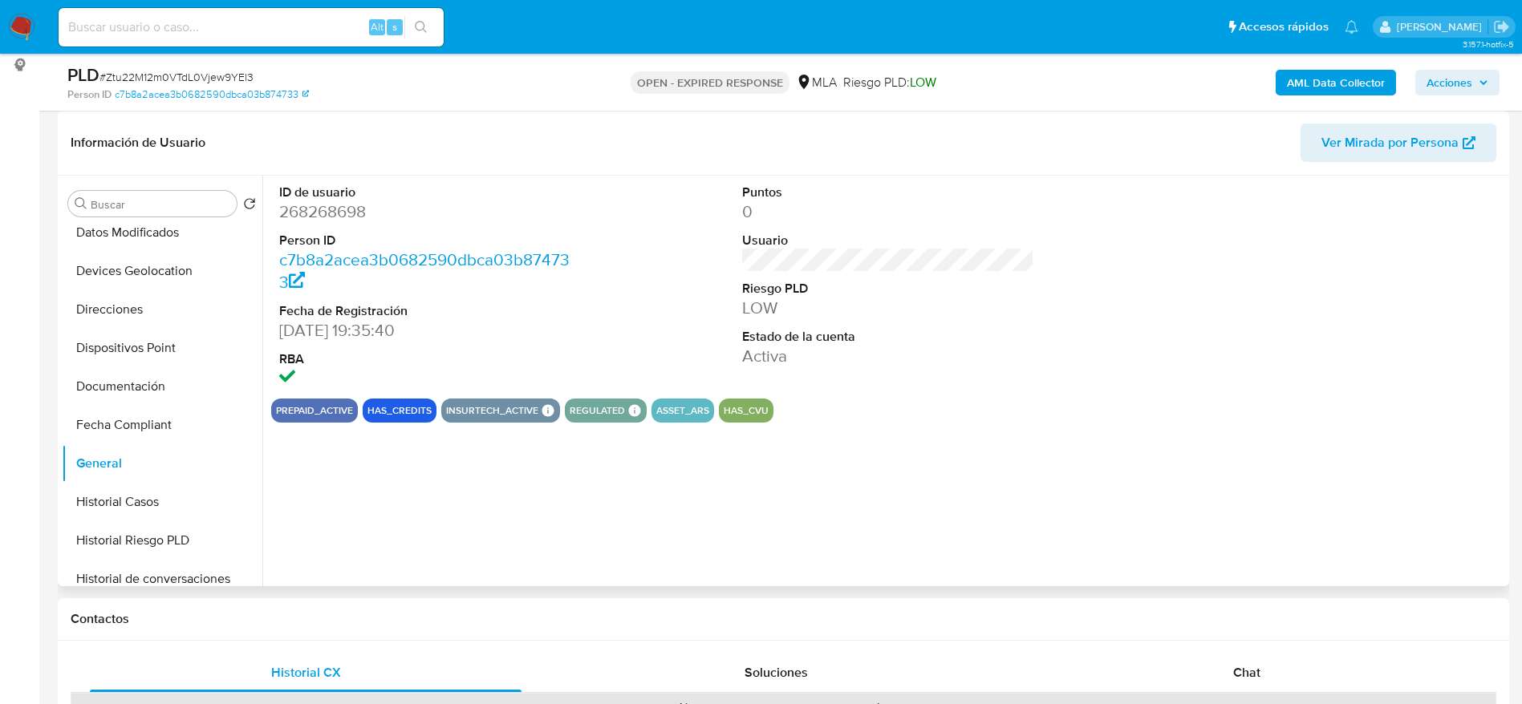
click at [318, 212] on dd "268268698" at bounding box center [425, 212] width 293 height 22
copy dd "268268698"
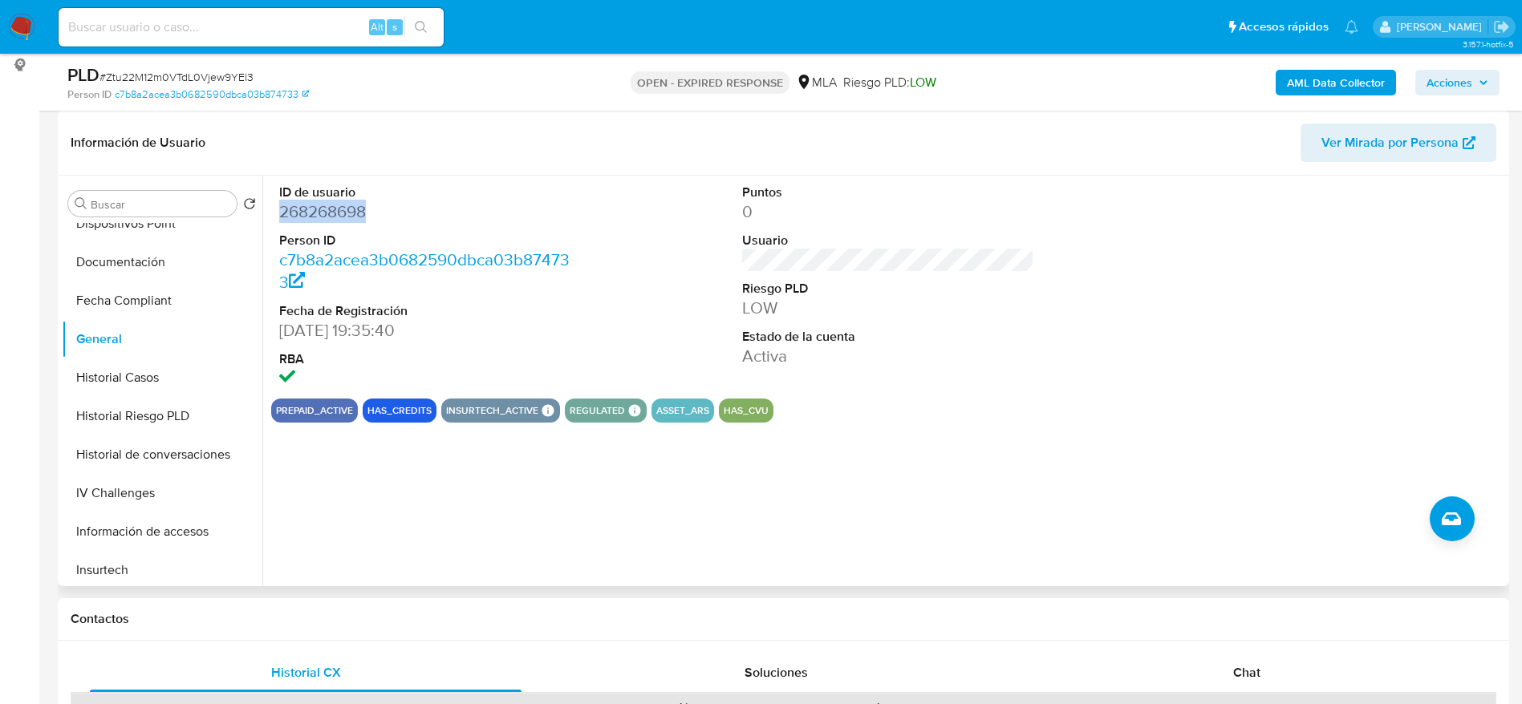
scroll to position [481, 0]
drag, startPoint x: 123, startPoint y: 554, endPoint x: 163, endPoint y: 545, distance: 41.1
click at [124, 554] on button "KYC" at bounding box center [162, 569] width 201 height 38
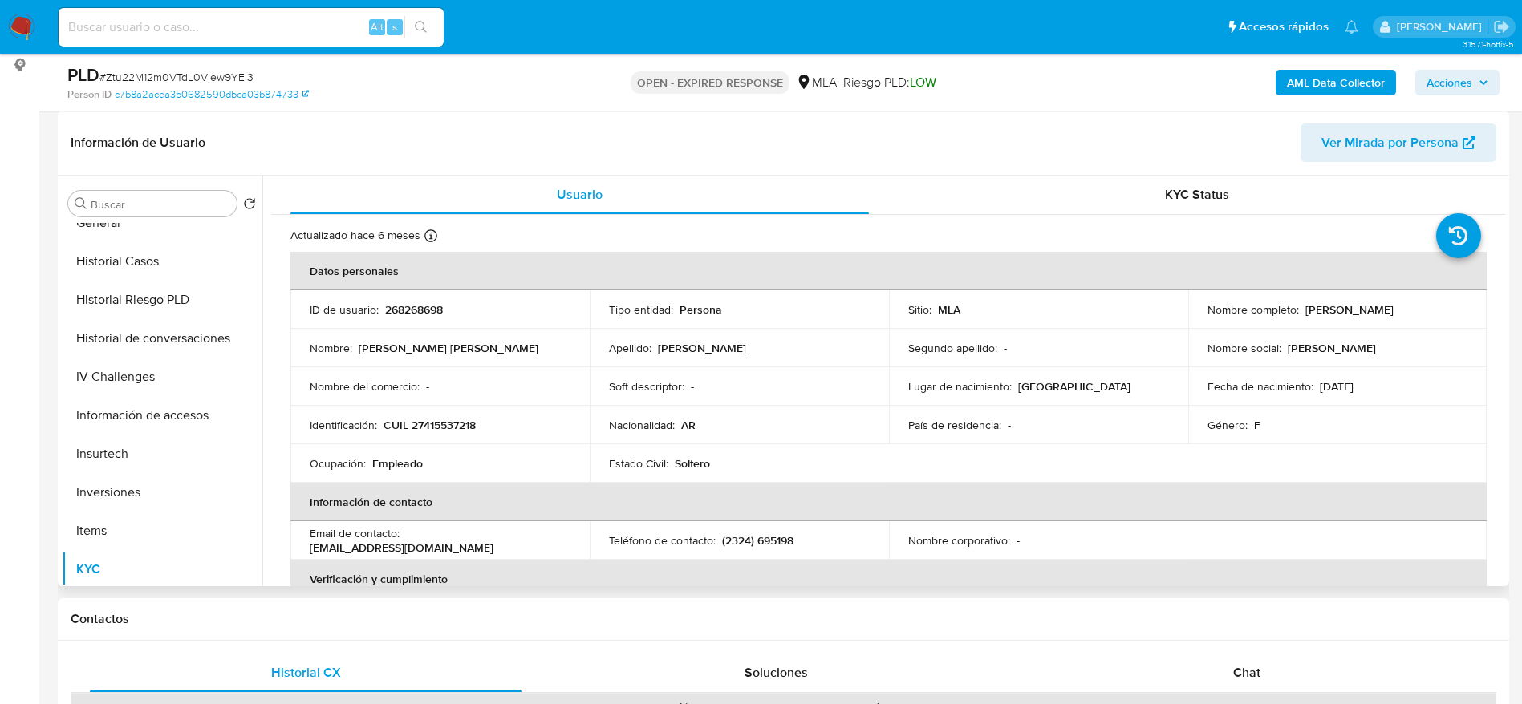
click at [448, 421] on p "CUIL 27415537218" at bounding box center [429, 425] width 92 height 14
copy p "27415537218"
drag, startPoint x: 17, startPoint y: 16, endPoint x: 29, endPoint y: 22, distance: 13.6
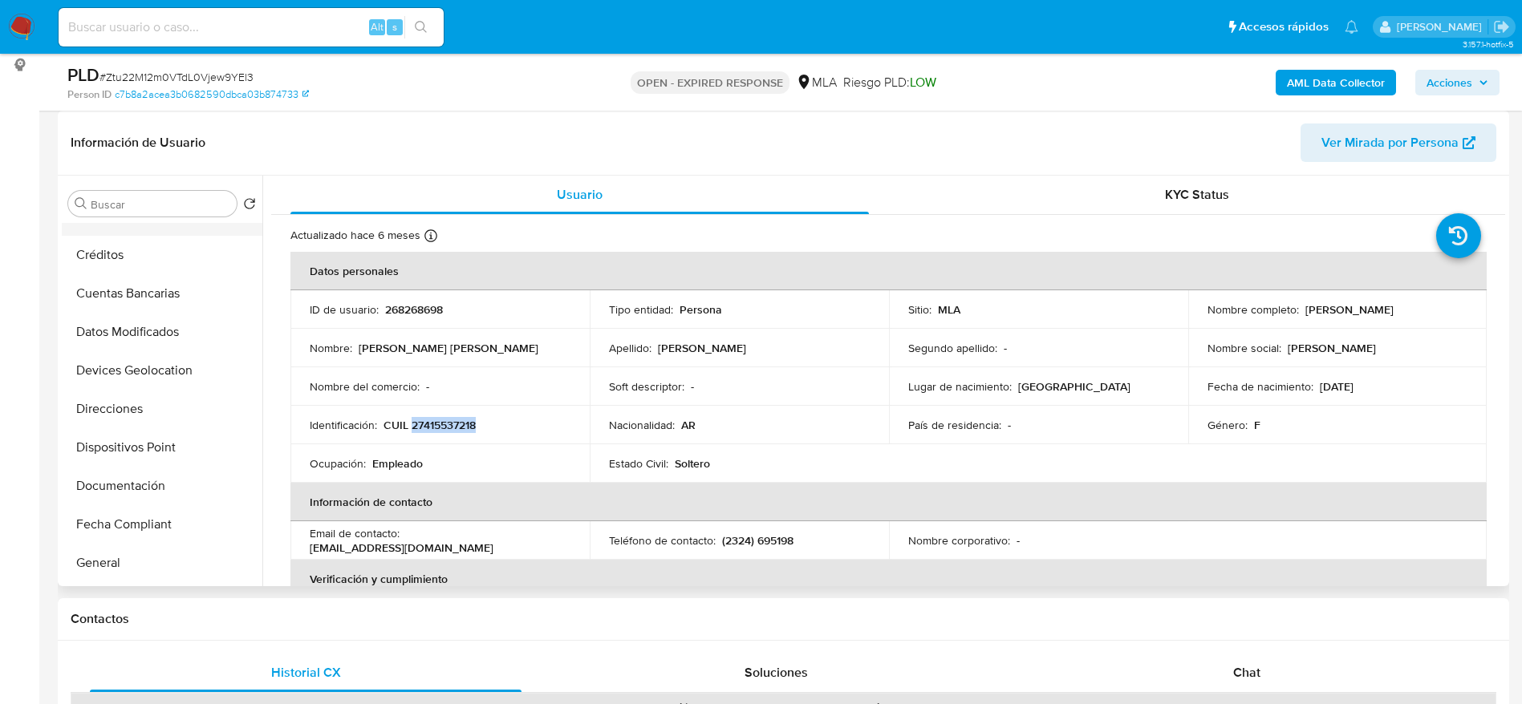
scroll to position [0, 0]
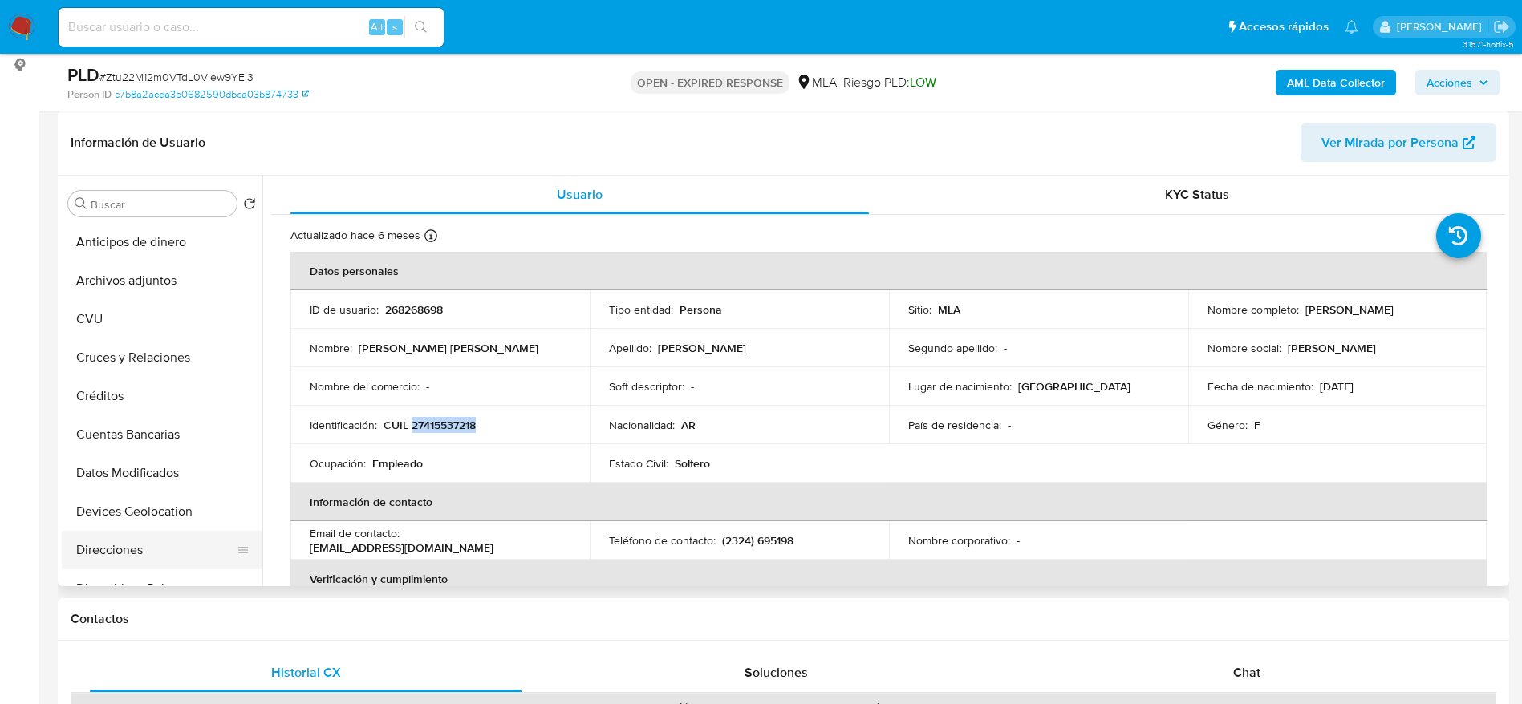
click at [100, 545] on button "Direcciones" at bounding box center [156, 550] width 188 height 38
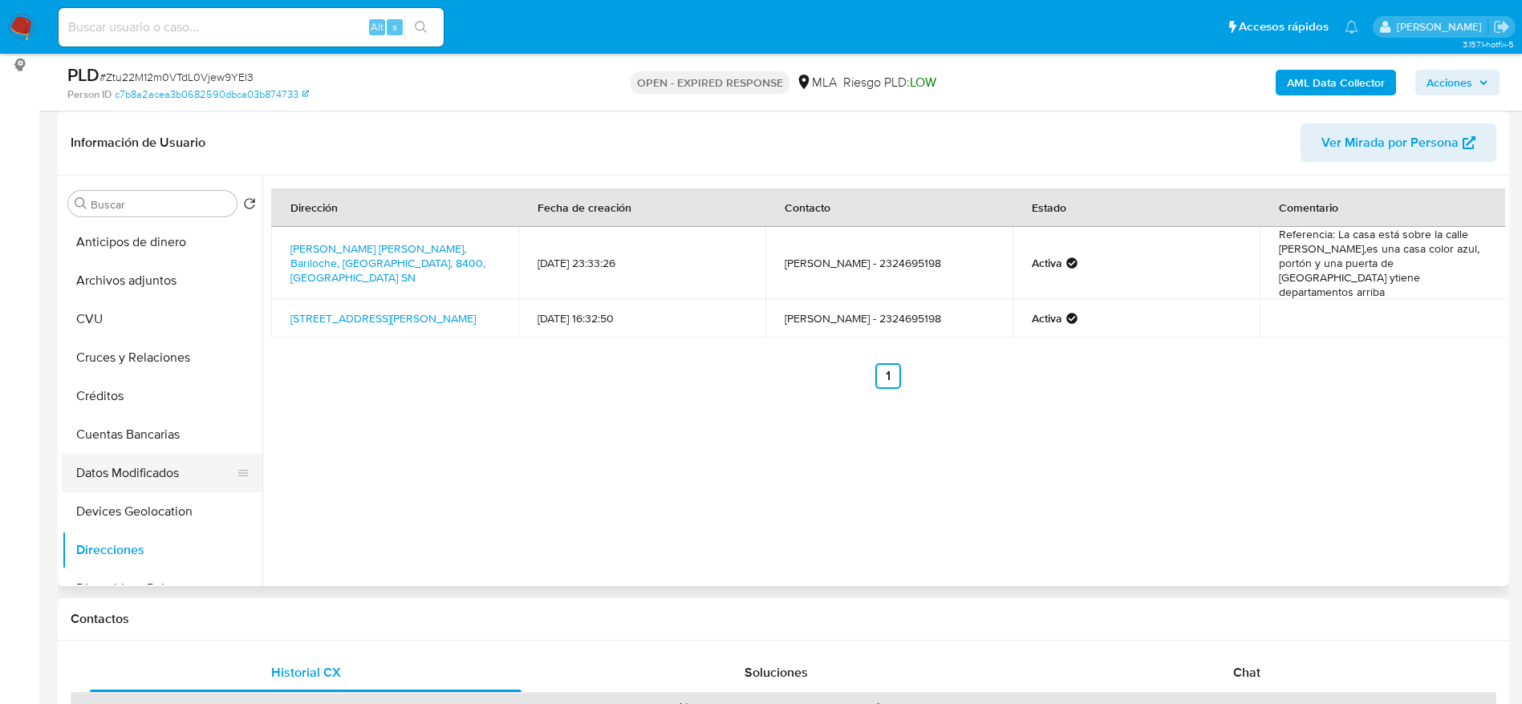
scroll to position [481, 0]
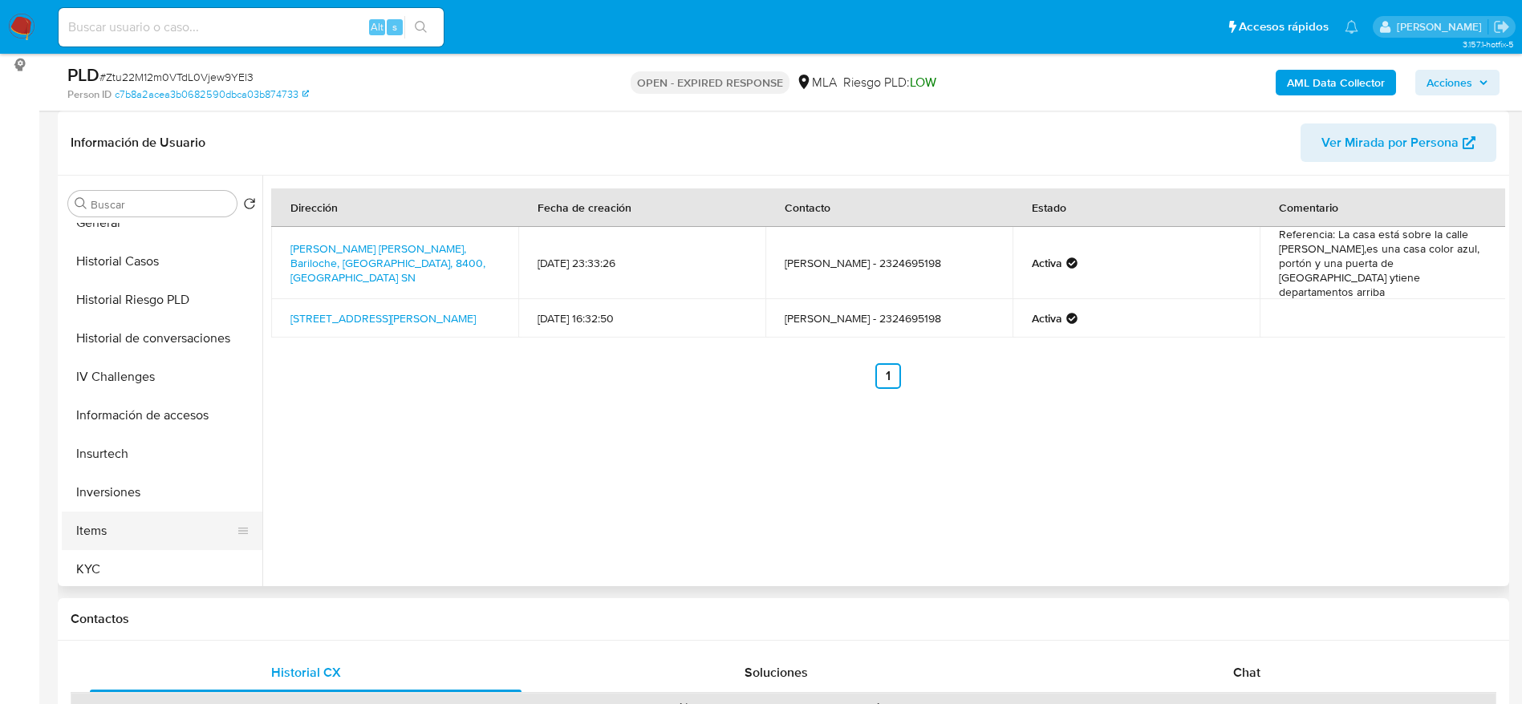
drag, startPoint x: 102, startPoint y: 561, endPoint x: 227, endPoint y: 534, distance: 128.1
click at [102, 562] on button "KYC" at bounding box center [162, 569] width 201 height 38
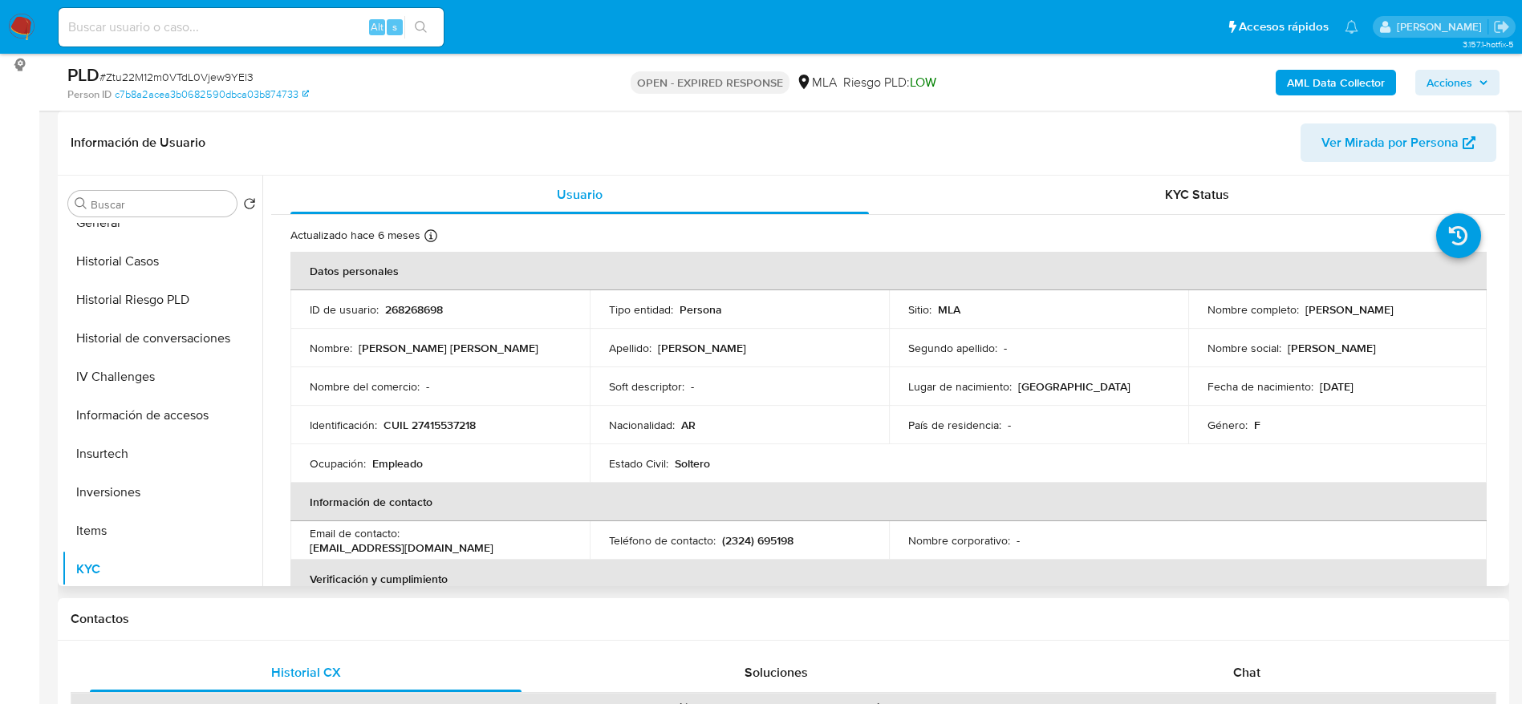
drag, startPoint x: 1302, startPoint y: 307, endPoint x: 1425, endPoint y: 301, distance: 123.7
click at [1425, 301] on td "Nombre completo : Micaela Denise Navarro" at bounding box center [1337, 309] width 299 height 38
copy p "[PERSON_NAME]"
click at [233, 76] on span "# Ztu22M12m0VTdL0Vjew9YEl3" at bounding box center [176, 77] width 154 height 16
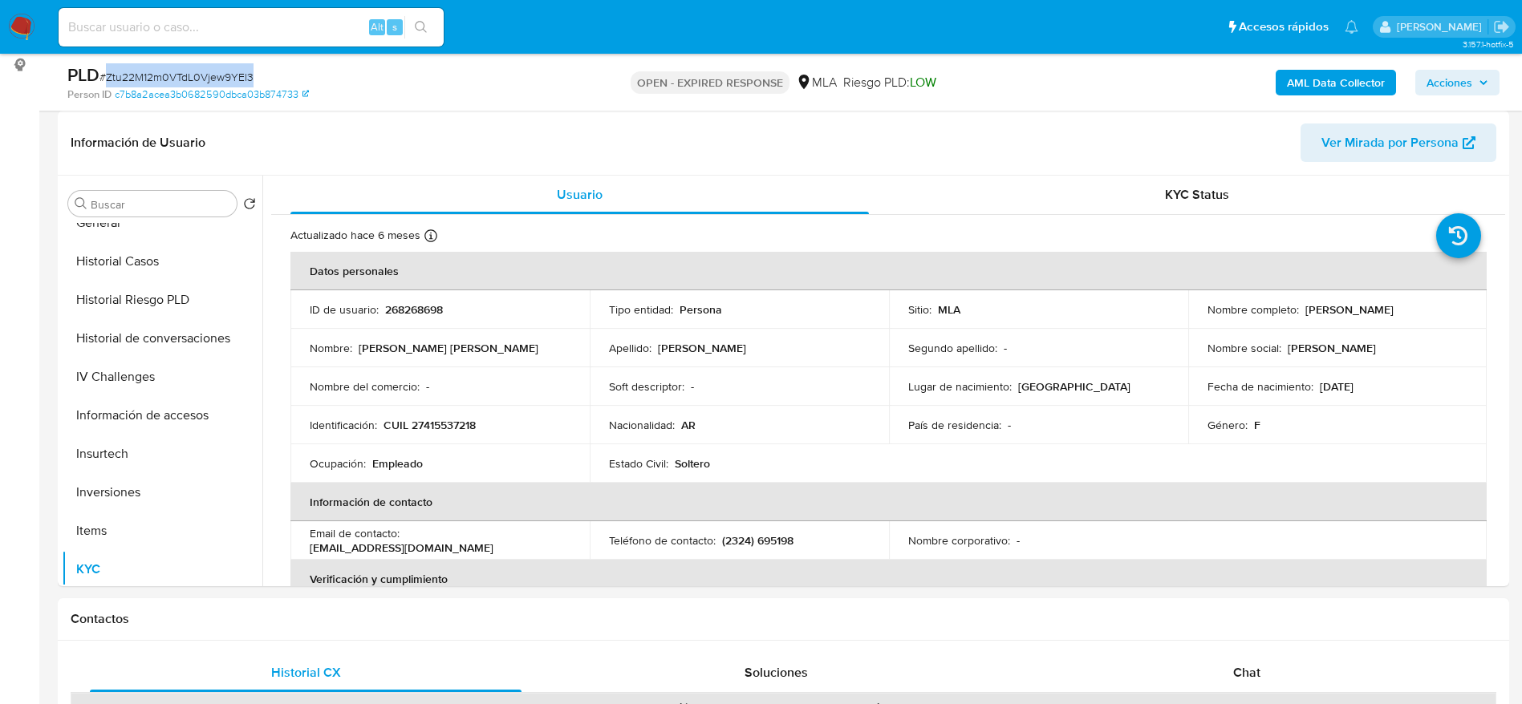
copy span "Ztu22M12m0VTdL0Vjew9YEl3"
drag, startPoint x: 26, startPoint y: 24, endPoint x: 35, endPoint y: 29, distance: 10.8
drag, startPoint x: 35, startPoint y: 29, endPoint x: 168, endPoint y: 44, distance: 134.0
click at [168, 43] on div "Alt s" at bounding box center [251, 27] width 385 height 38
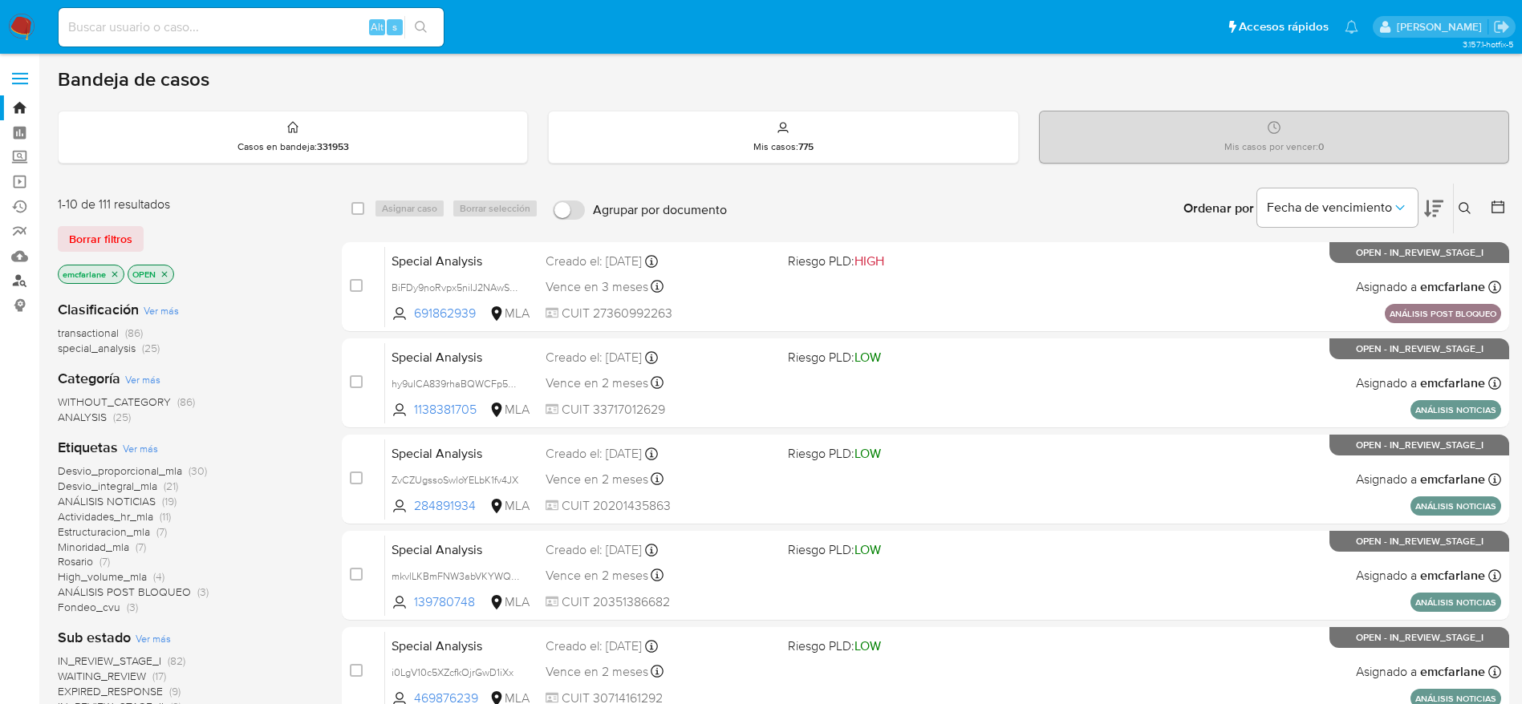
click at [22, 276] on link "Buscador de personas" at bounding box center [95, 281] width 191 height 25
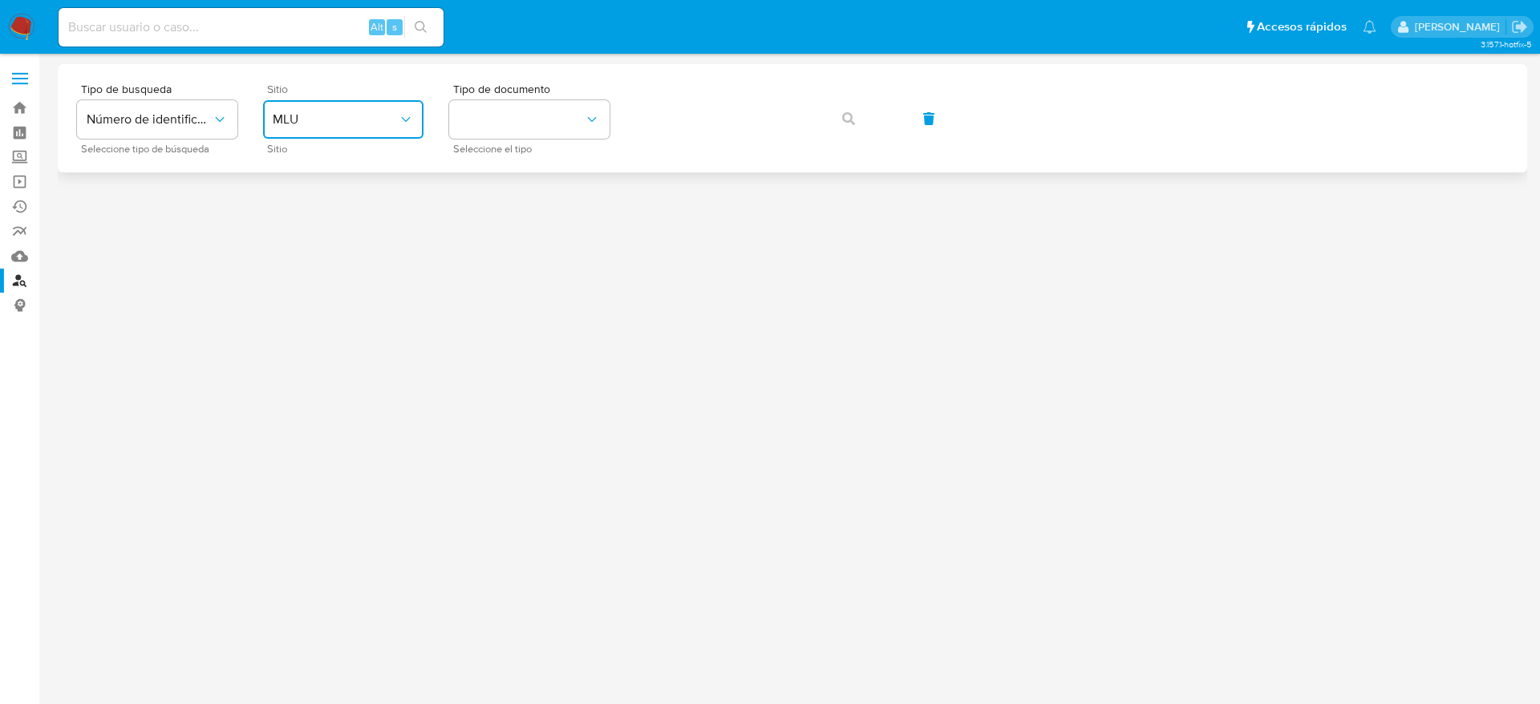
click at [342, 132] on button "MLU" at bounding box center [343, 119] width 160 height 38
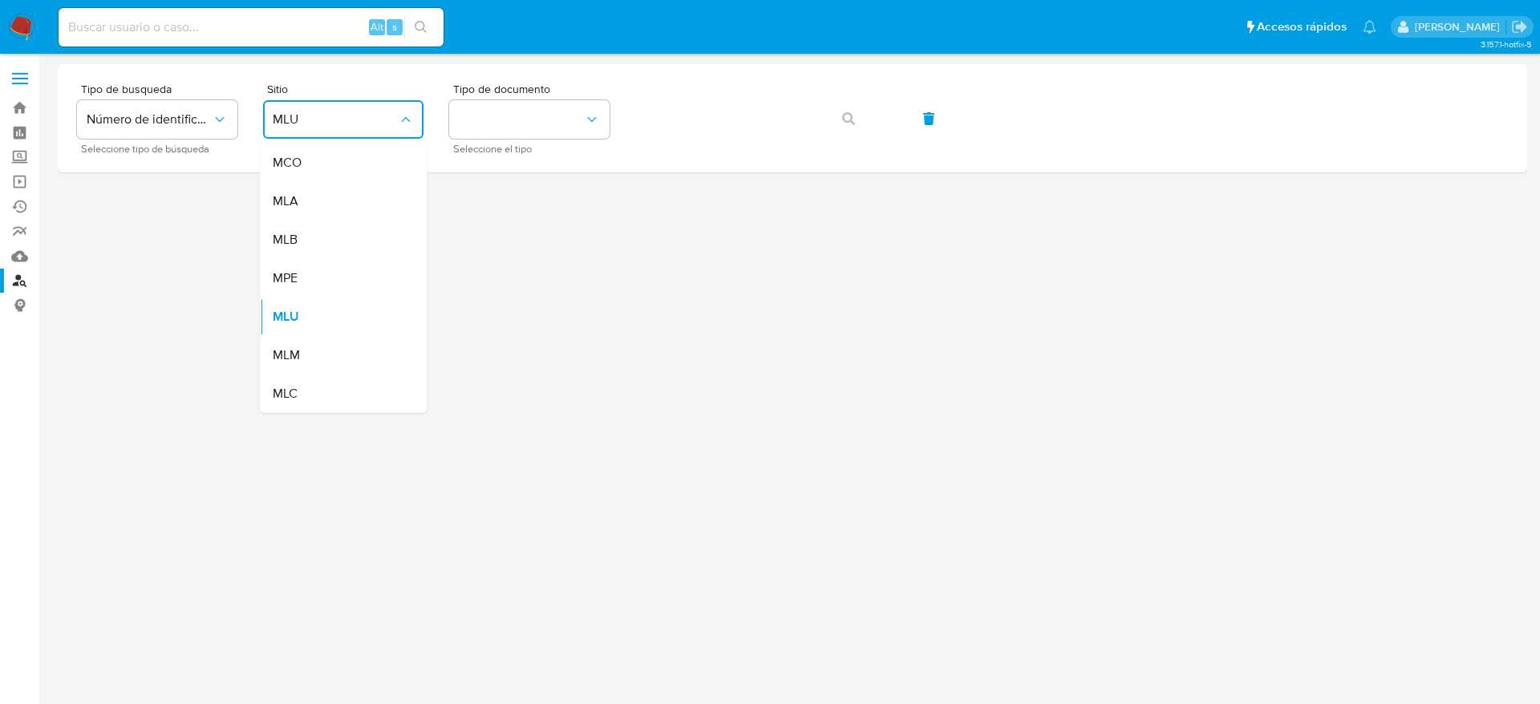
click at [308, 200] on div "MLA" at bounding box center [339, 201] width 132 height 38
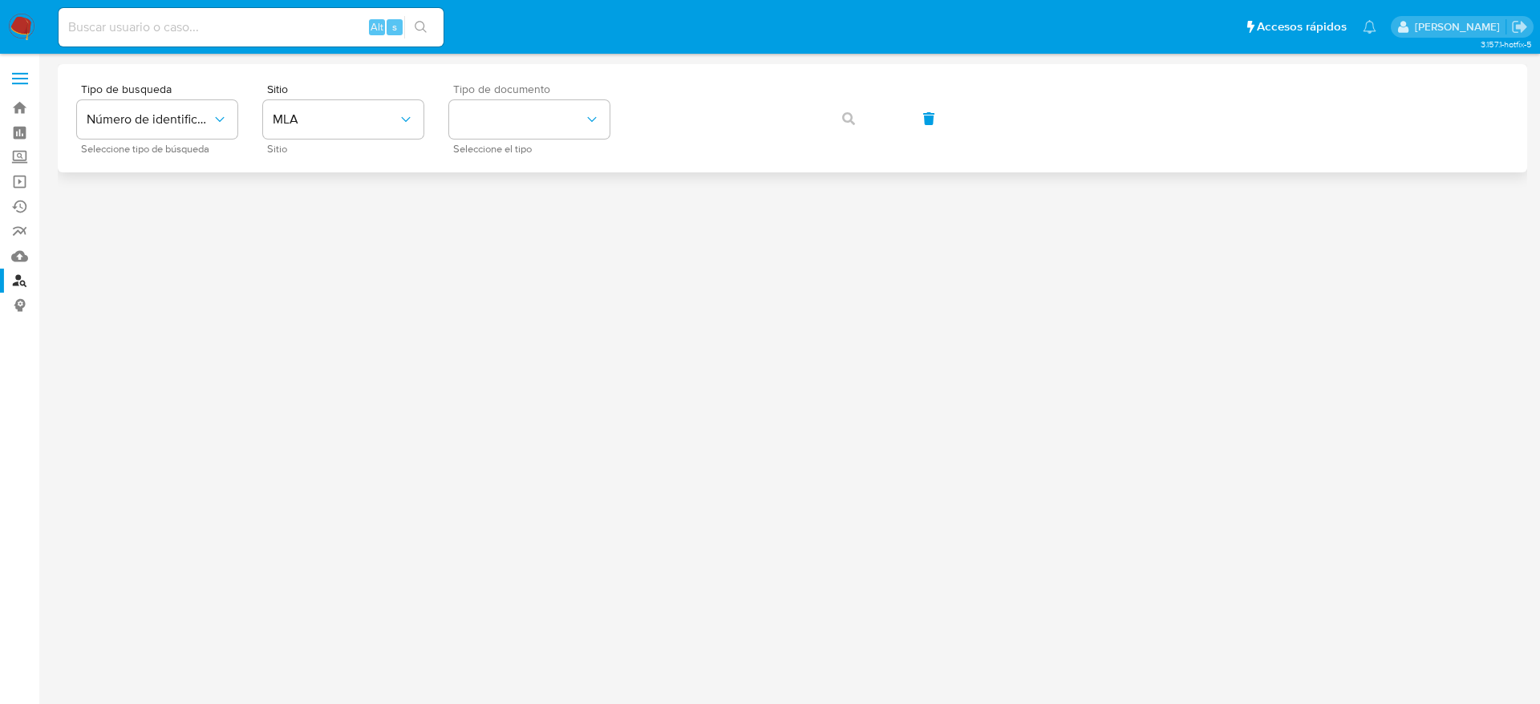
click at [556, 141] on div "Tipo de documento Seleccione el tipo" at bounding box center [529, 118] width 160 height 70
click at [547, 110] on button "identificationType" at bounding box center [529, 119] width 160 height 38
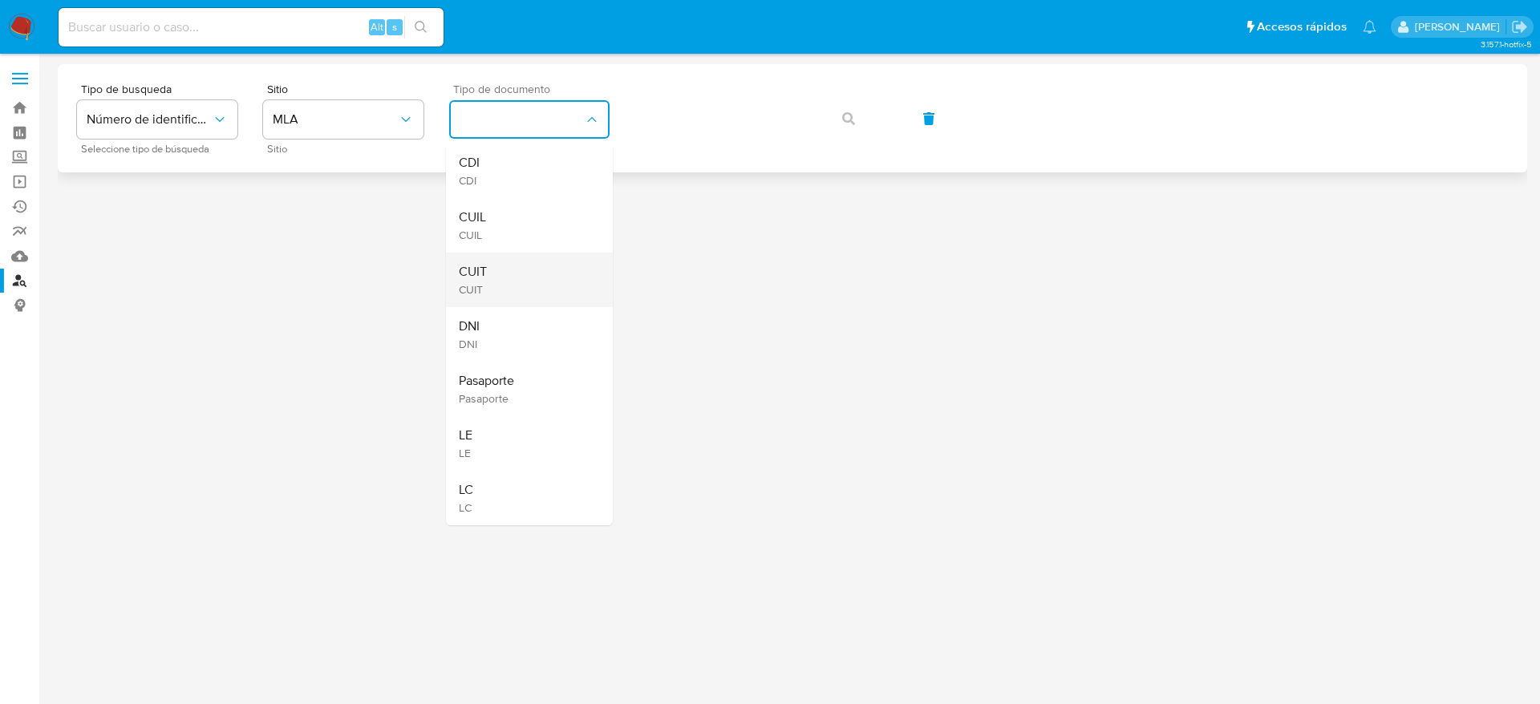
click at [515, 281] on div "CUIT CUIT" at bounding box center [525, 280] width 132 height 55
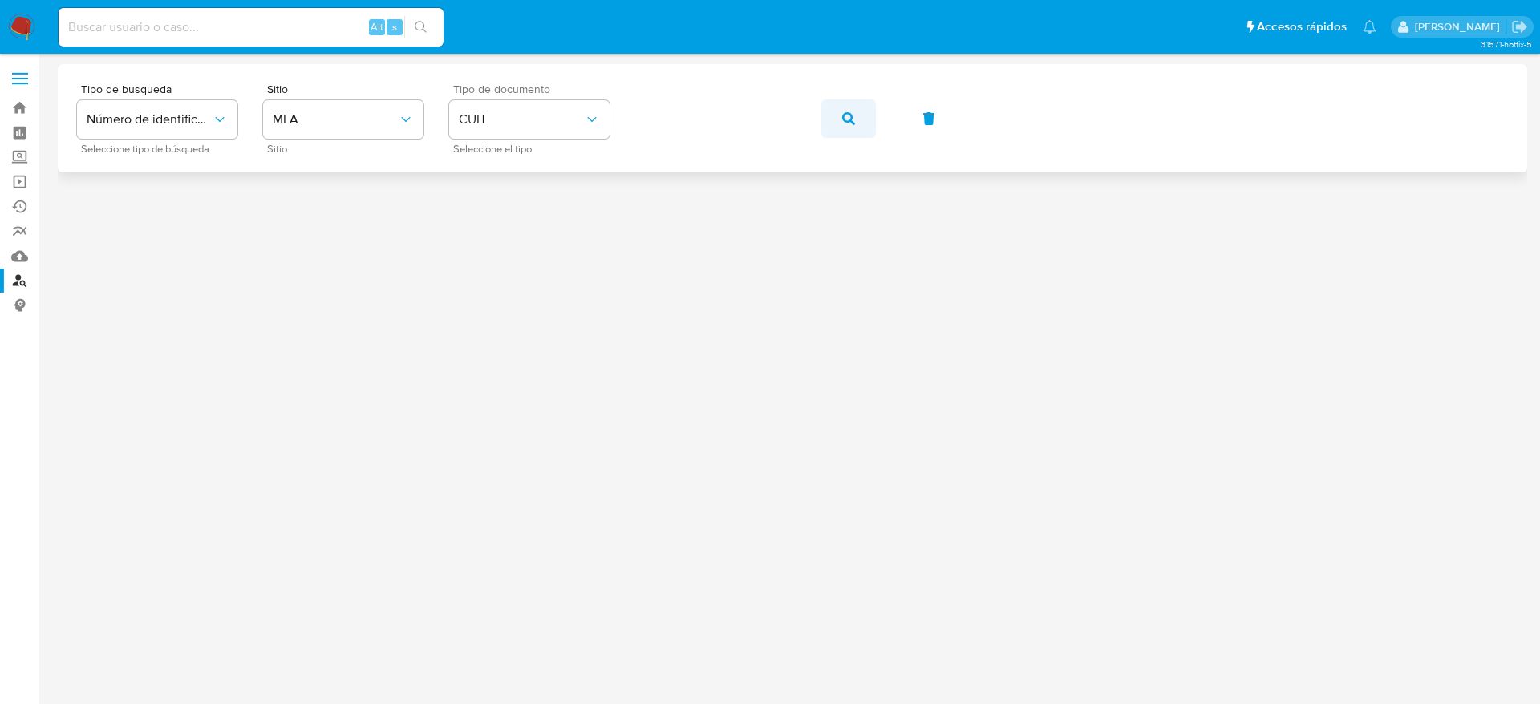
click at [848, 125] on span "button" at bounding box center [848, 118] width 13 height 35
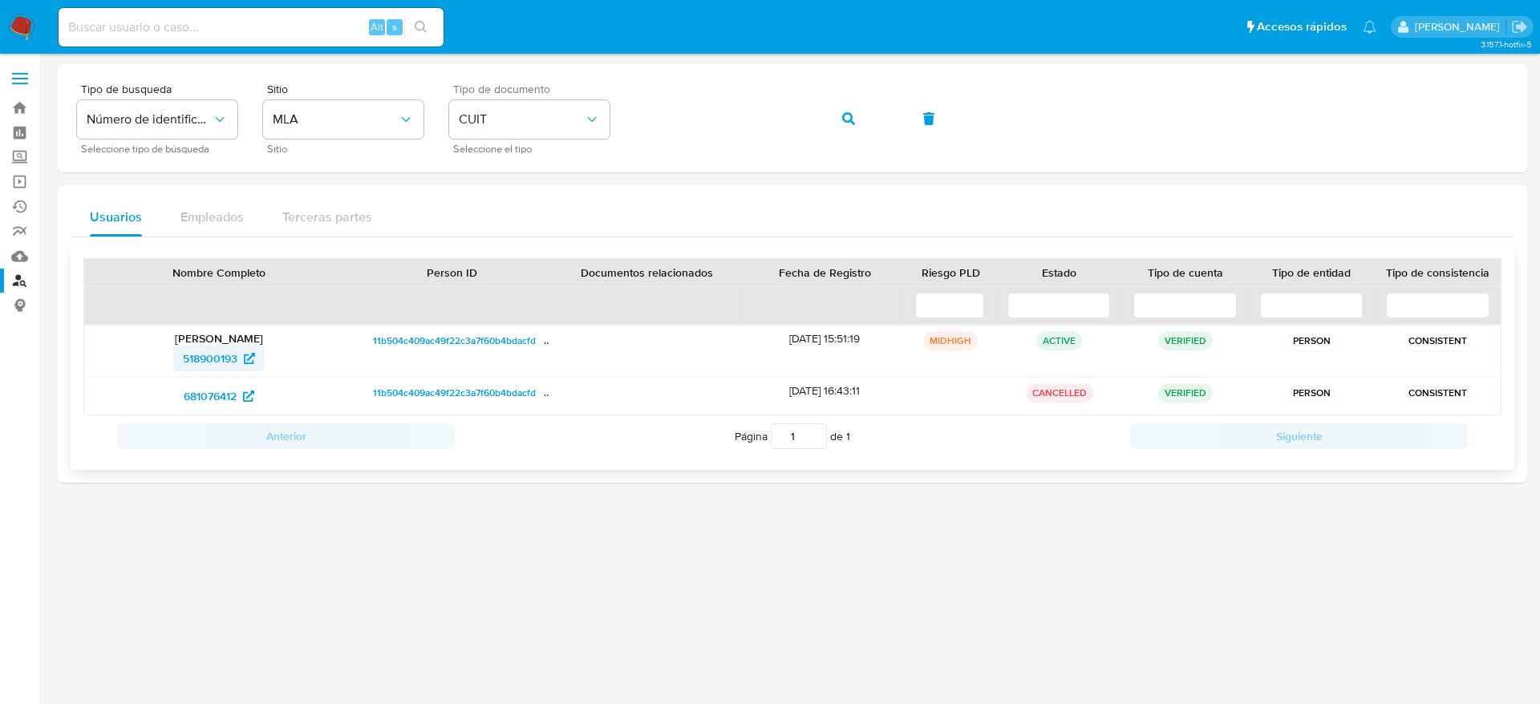
click at [205, 362] on span "518900193" at bounding box center [210, 359] width 55 height 26
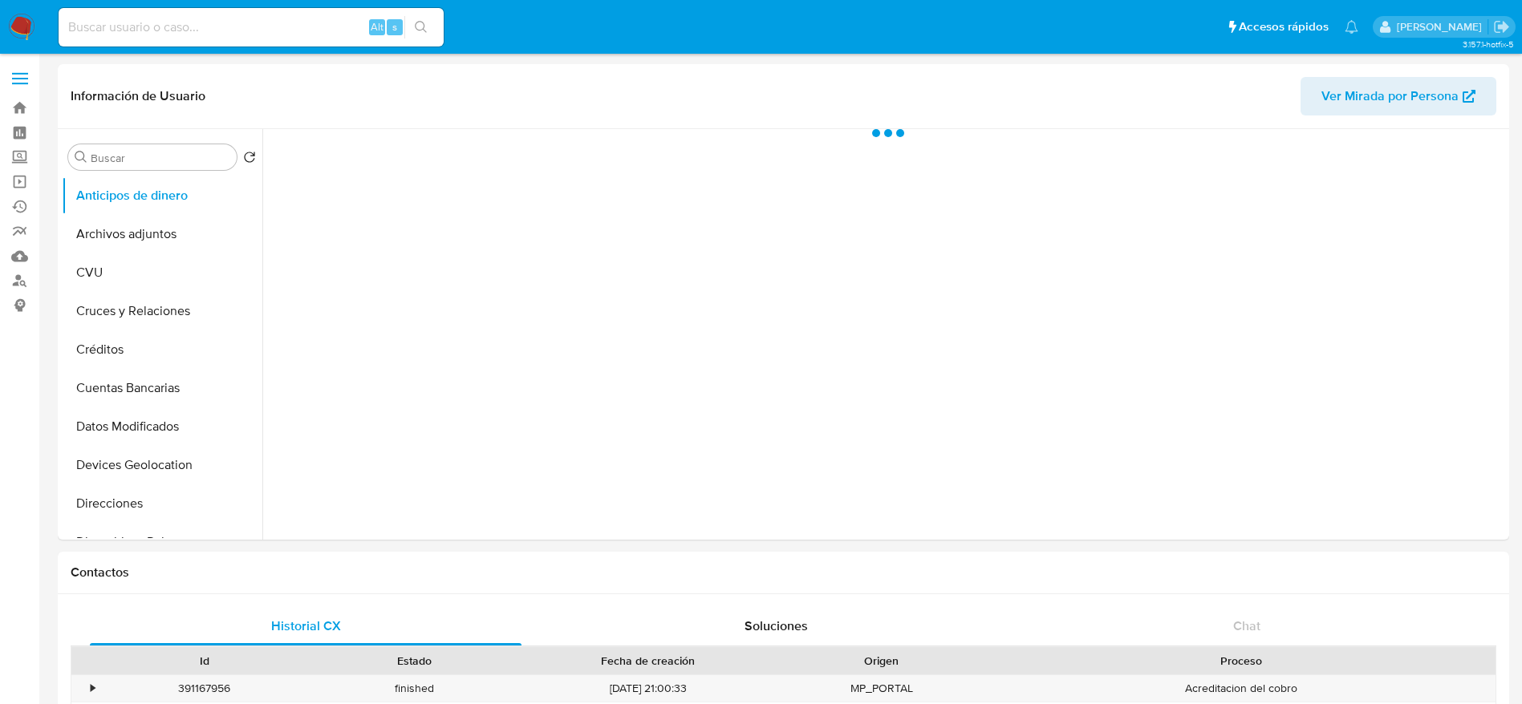
select select "10"
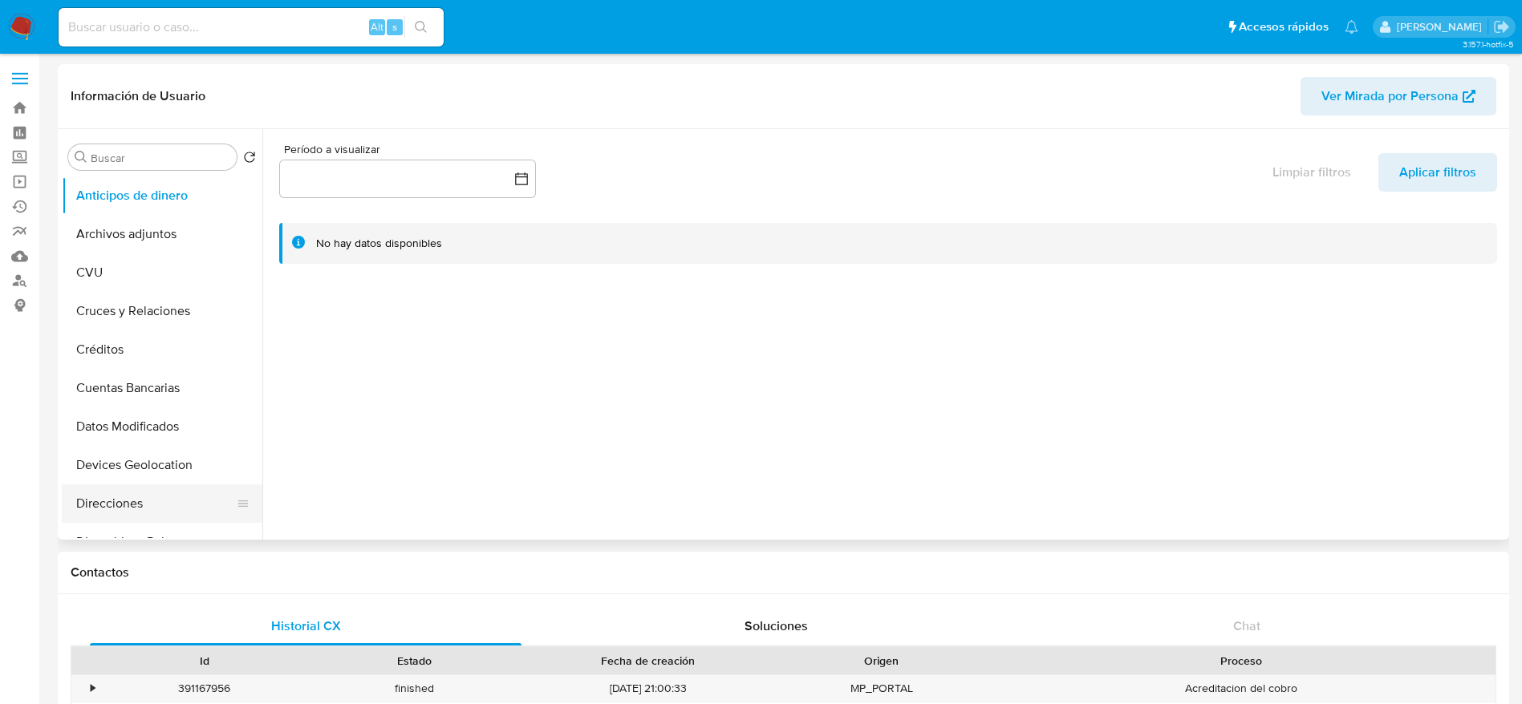
click at [136, 515] on button "Direcciones" at bounding box center [156, 503] width 188 height 38
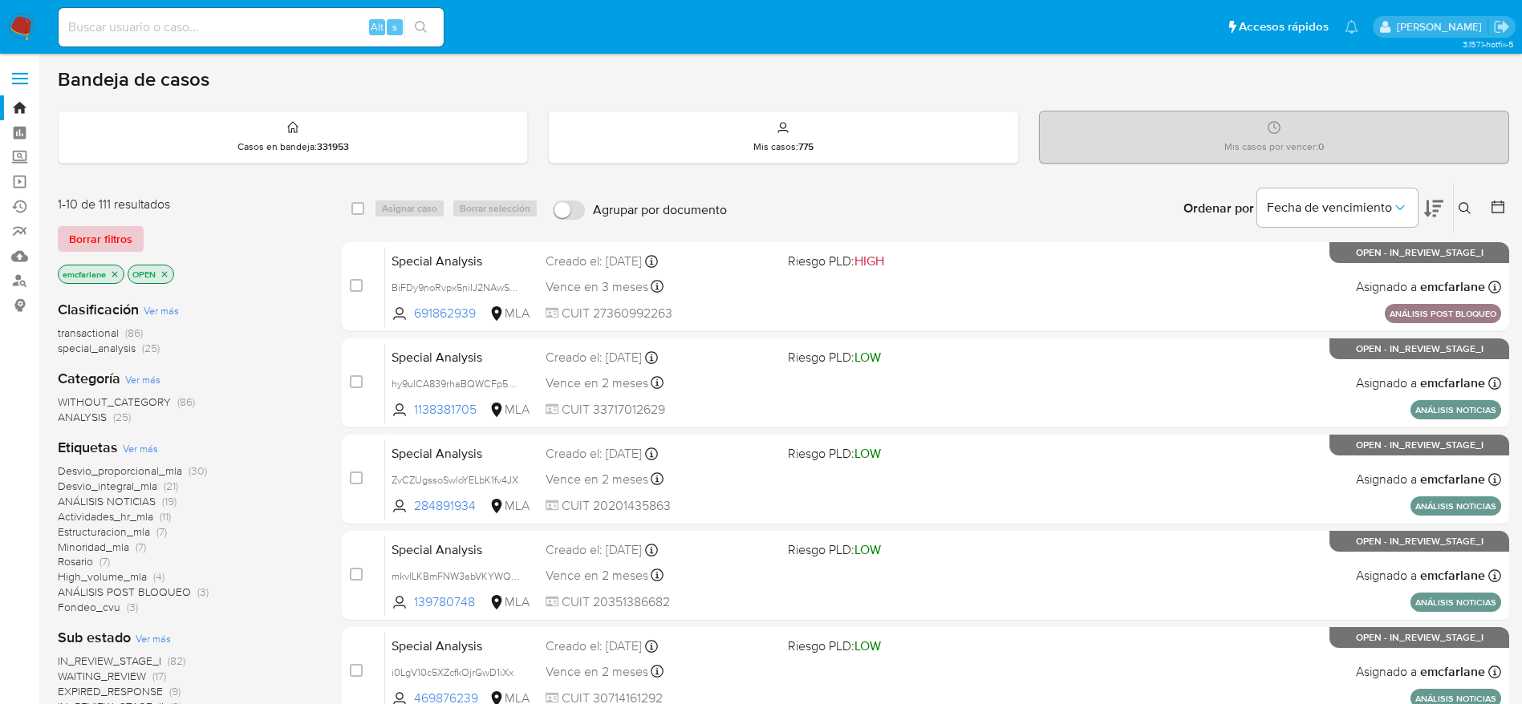
click at [107, 248] on span "Borrar filtros" at bounding box center [100, 239] width 63 height 22
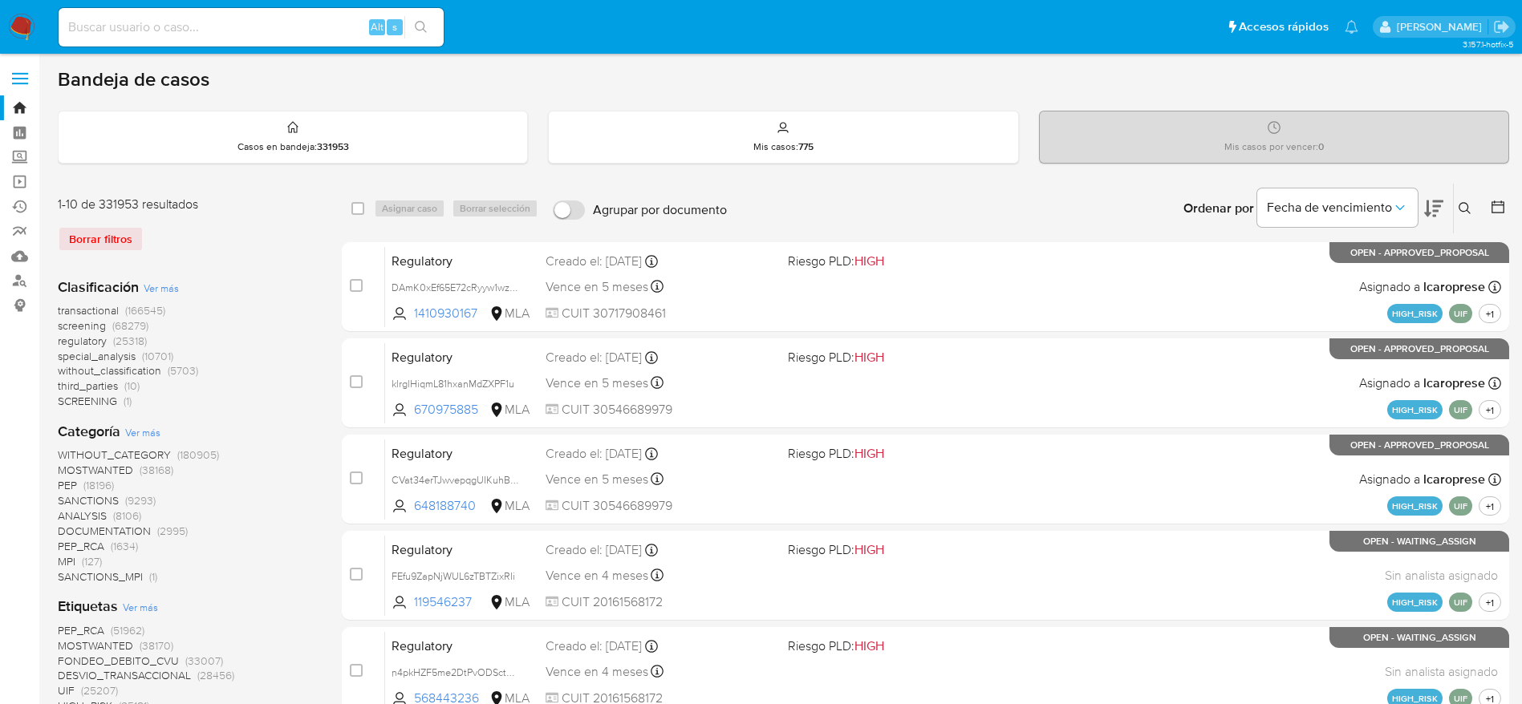
click at [1460, 206] on icon at bounding box center [1464, 208] width 13 height 13
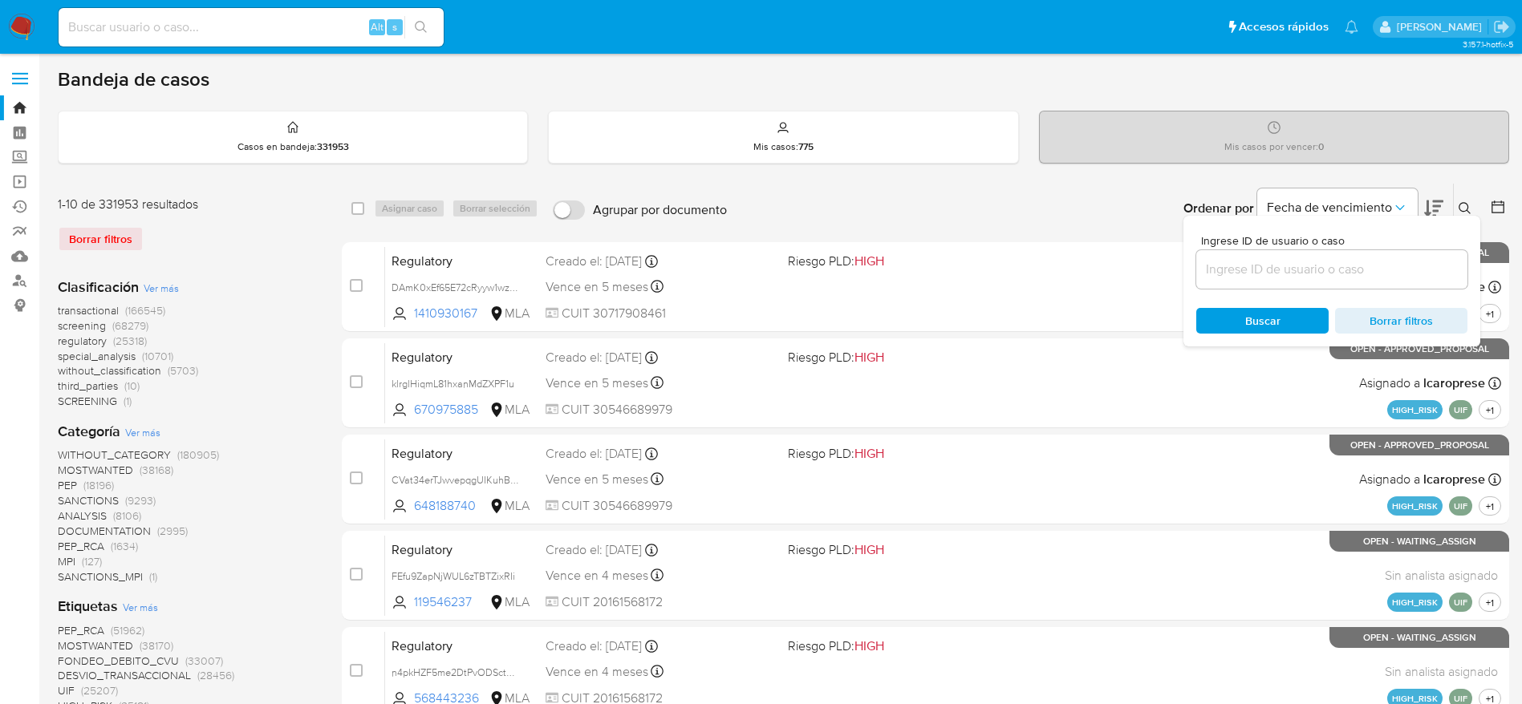
drag, startPoint x: 1317, startPoint y: 248, endPoint x: 1317, endPoint y: 265, distance: 17.6
click at [1317, 250] on div "Ingrese ID de usuario o caso" at bounding box center [1331, 262] width 271 height 54
click at [1317, 267] on input at bounding box center [1331, 269] width 271 height 21
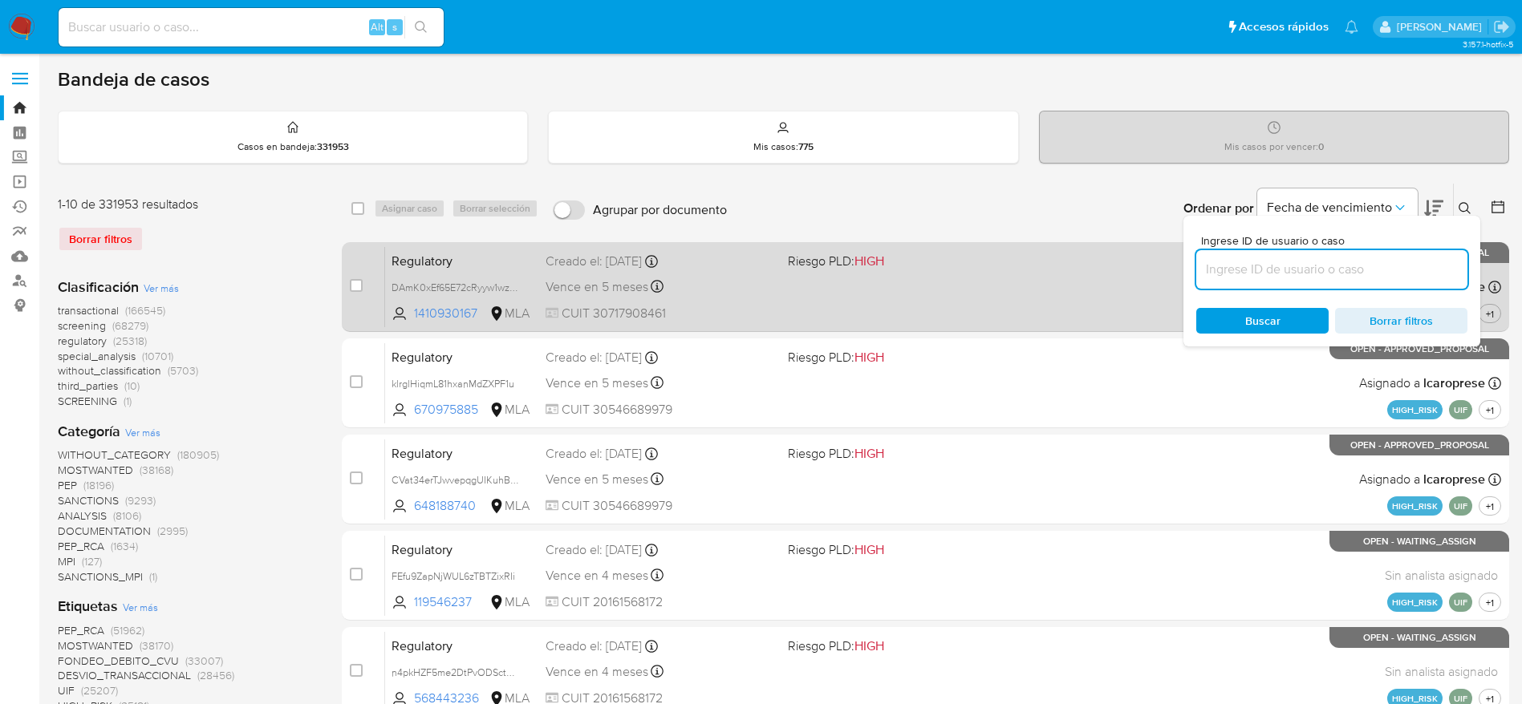
paste input "Ztu22M12m0VTdL0Vjew9YEl3"
type input "Ztu22M12m0VTdL0Vjew9YEl3"
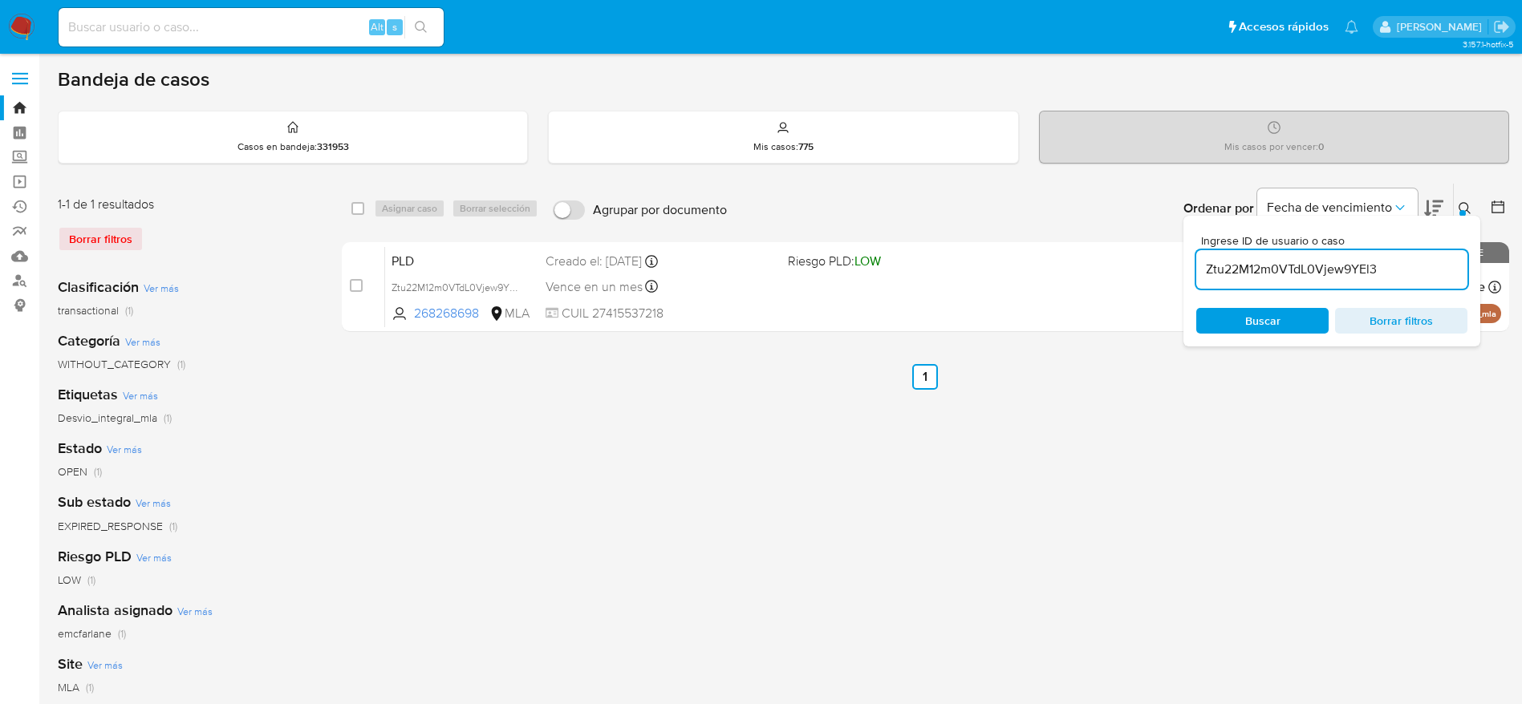
click at [361, 209] on input "checkbox" at bounding box center [357, 208] width 13 height 13
checkbox input "true"
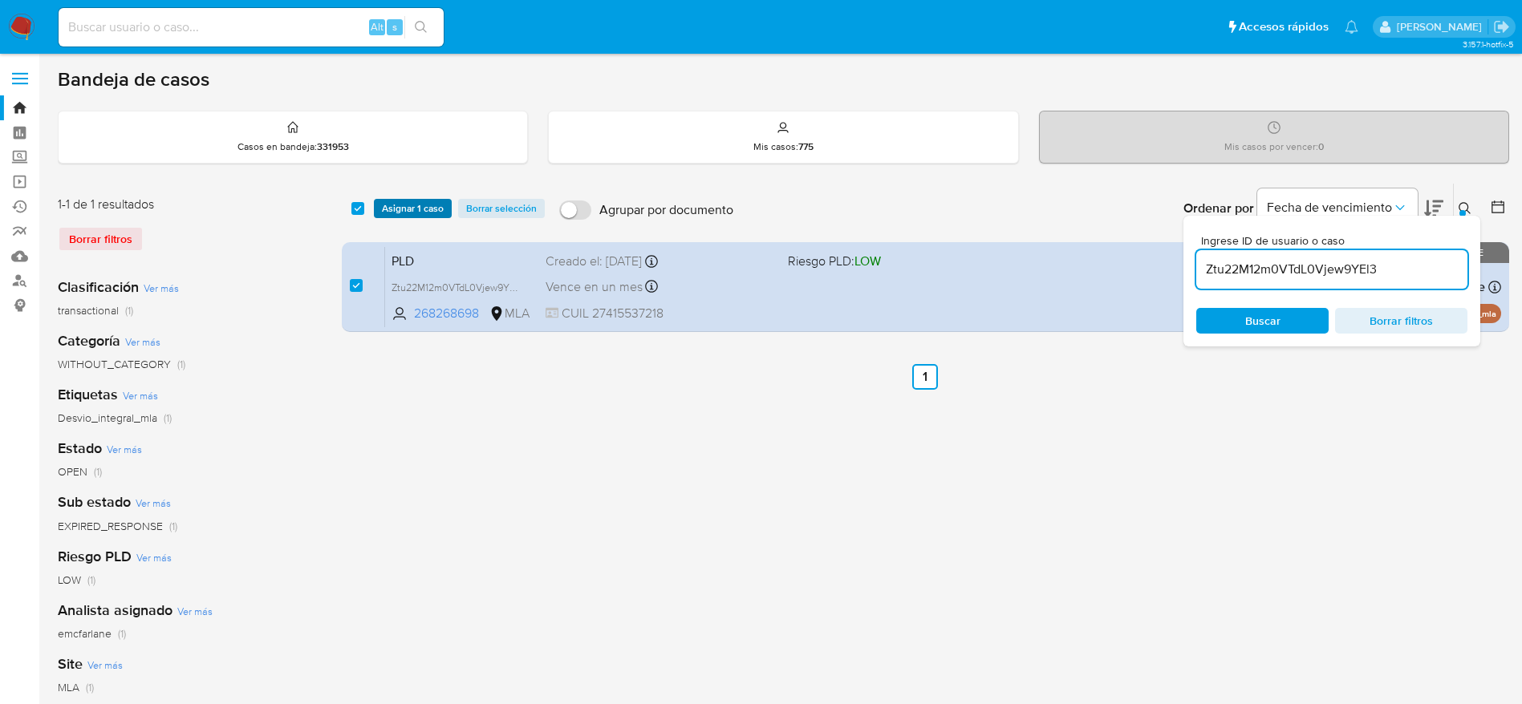
click at [411, 205] on span "Asignar 1 caso" at bounding box center [413, 209] width 62 height 16
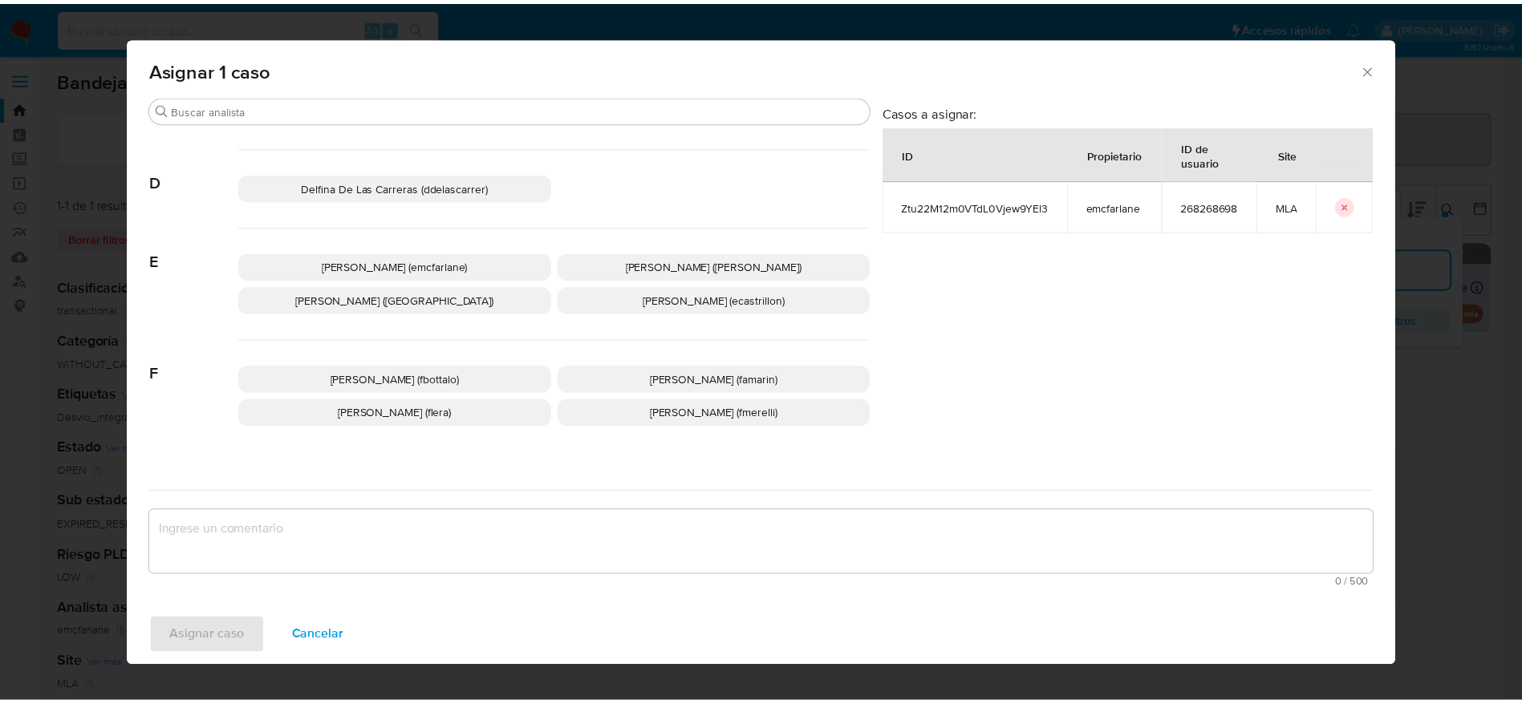
scroll to position [120, 0]
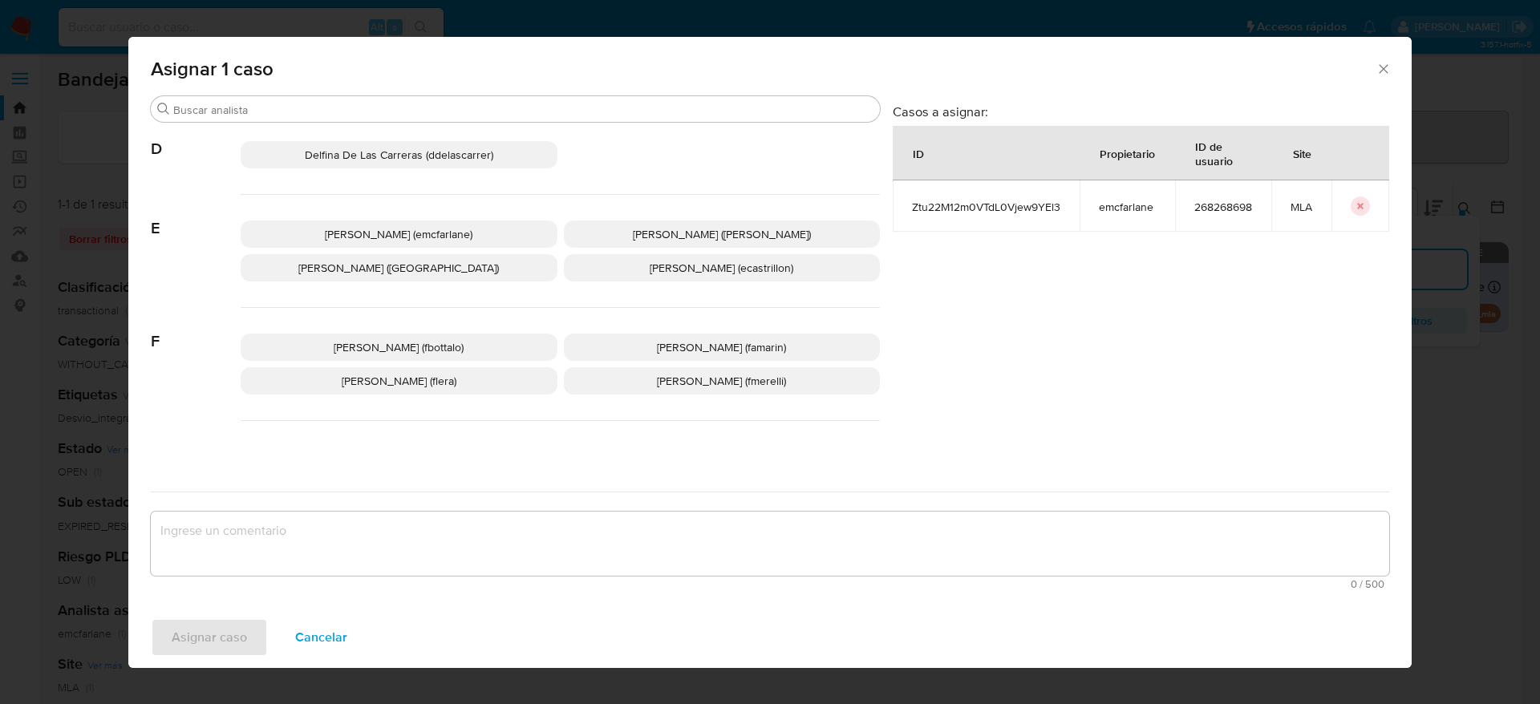
drag, startPoint x: 385, startPoint y: 238, endPoint x: 355, endPoint y: 478, distance: 241.6
click at [385, 242] on p "Elaine Mc Farlane (emcfarlane)" at bounding box center [399, 234] width 317 height 27
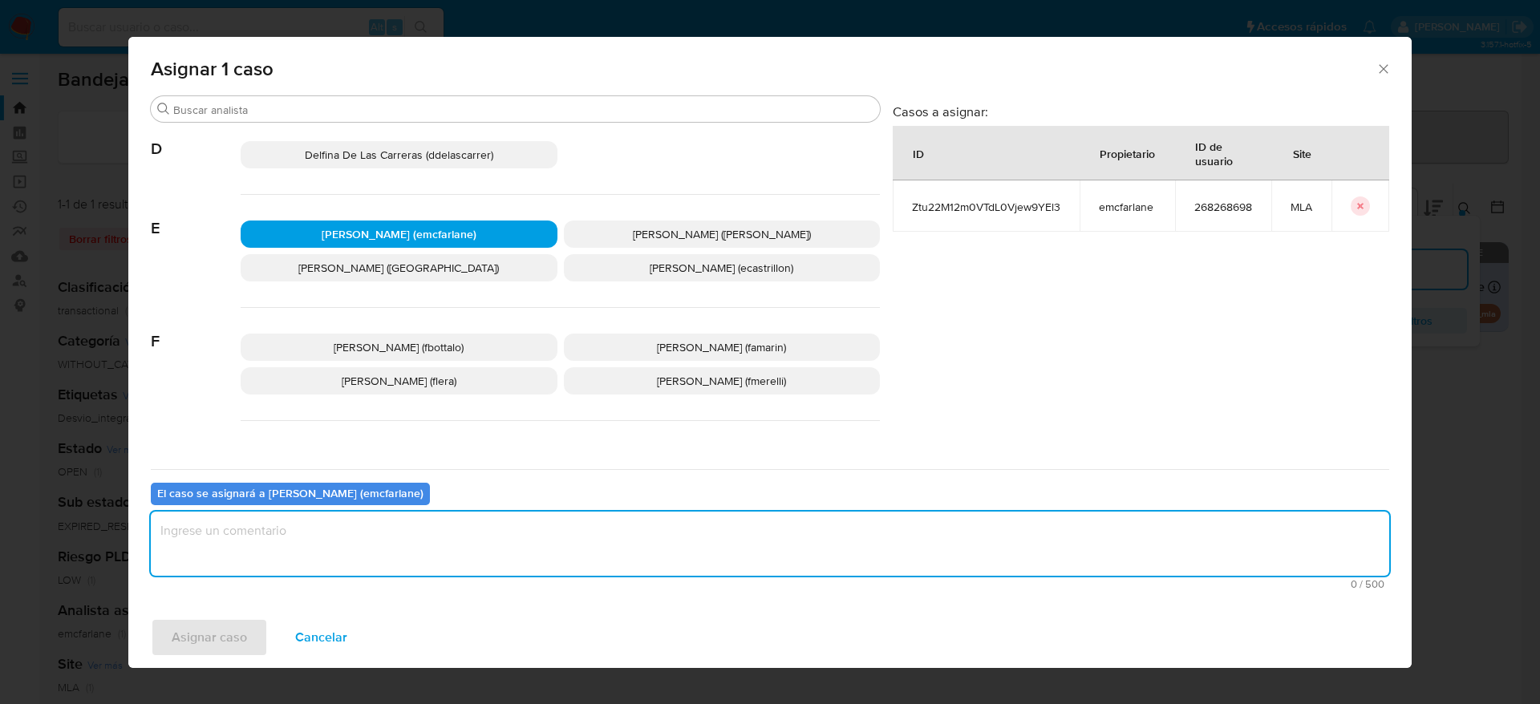
click at [338, 523] on textarea "assign-modal" at bounding box center [770, 544] width 1238 height 64
click at [213, 629] on span "Asignar caso" at bounding box center [209, 637] width 75 height 35
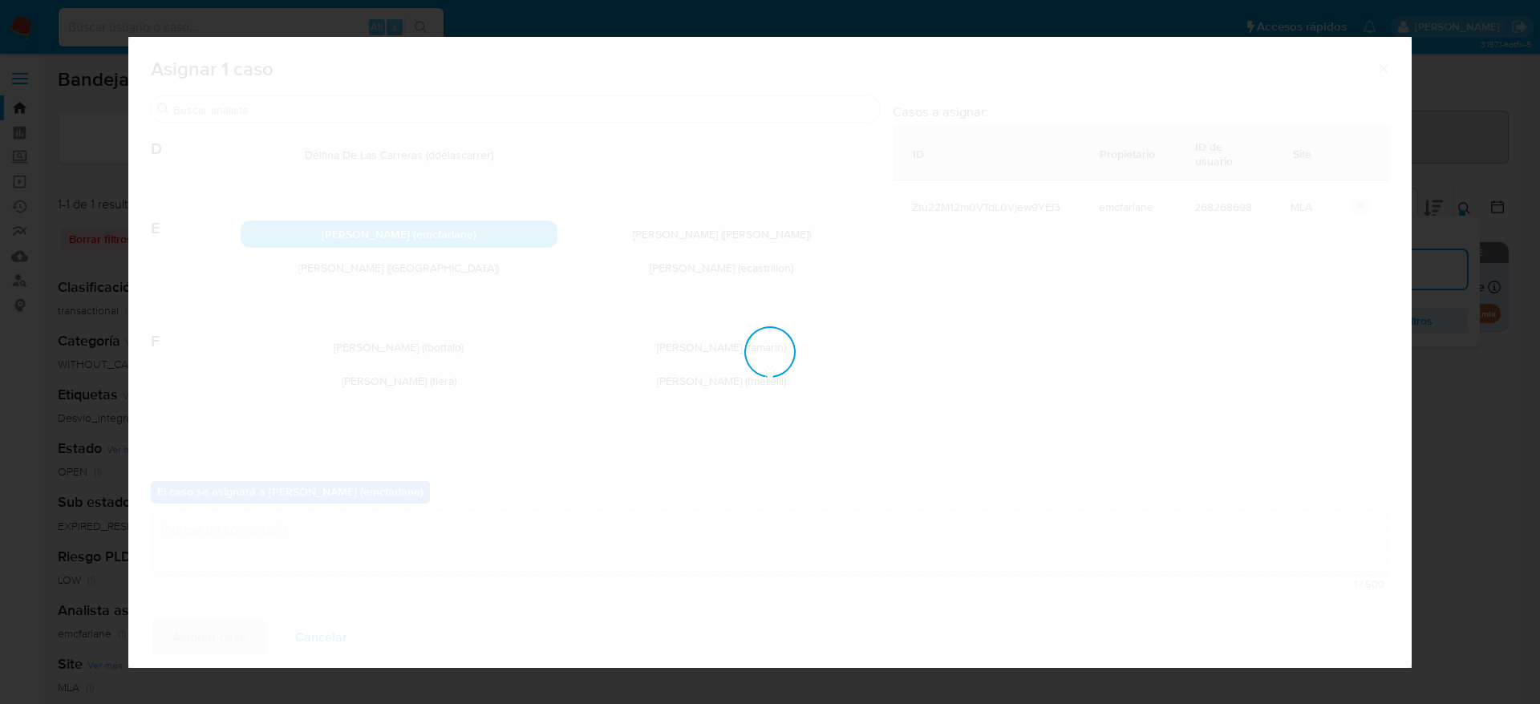
checkbox input "false"
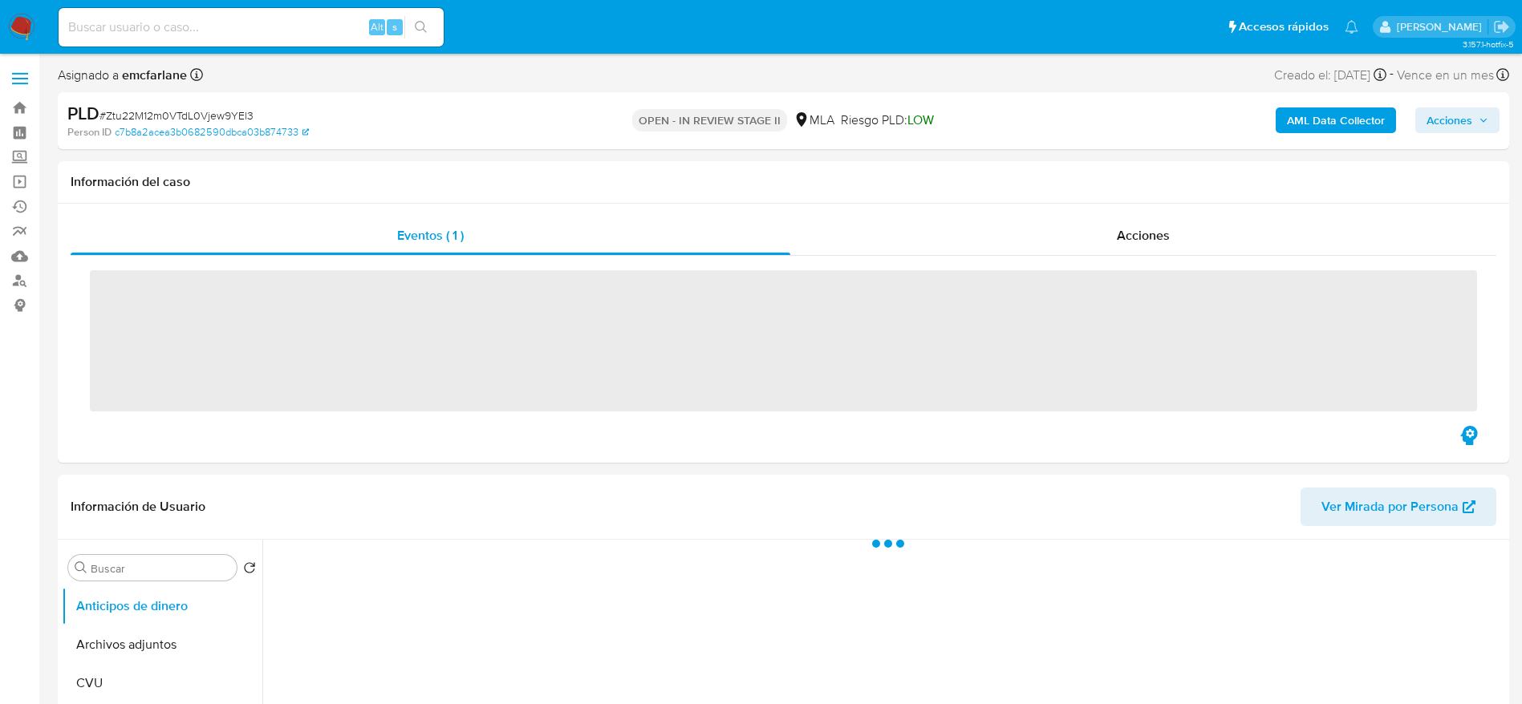
click at [1457, 111] on span "Acciones" at bounding box center [1449, 120] width 46 height 26
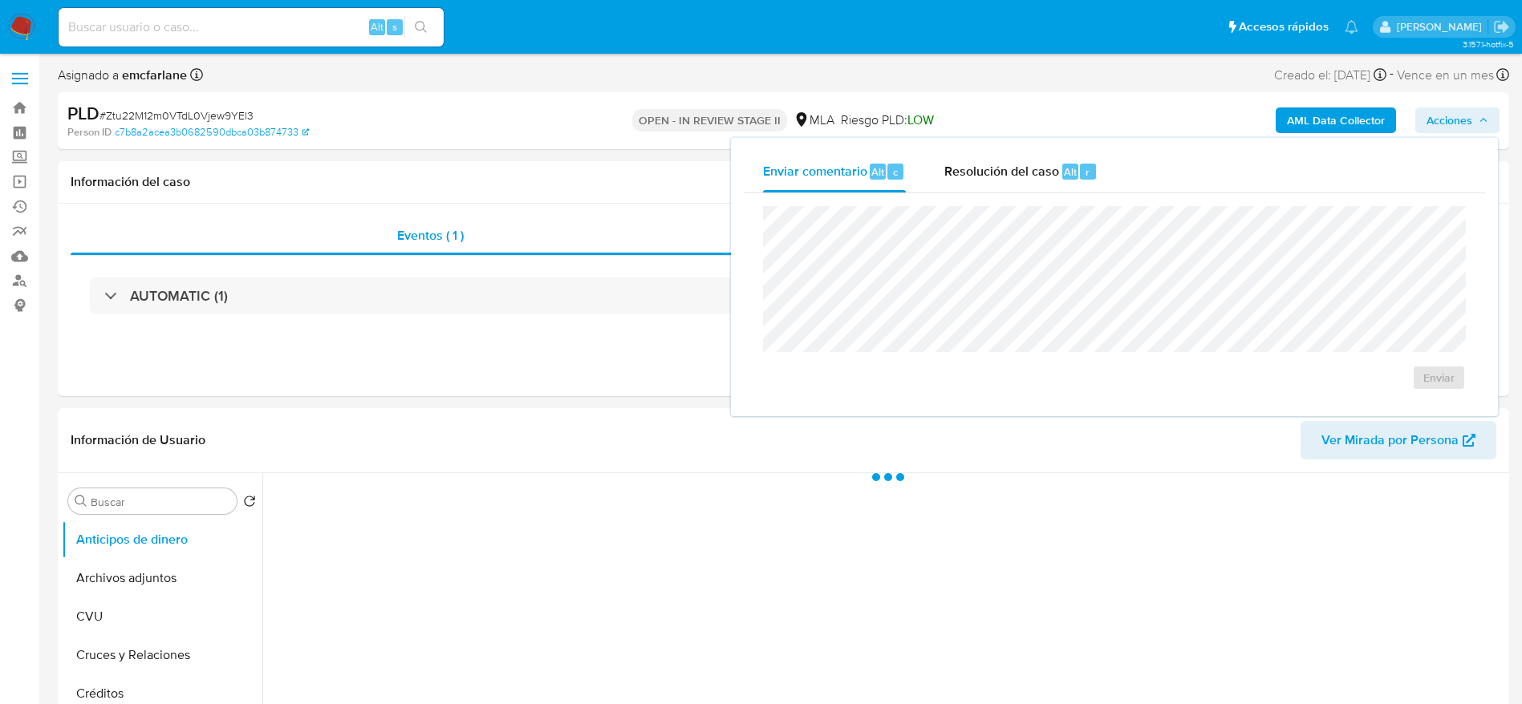
click at [1032, 201] on div "Enviar" at bounding box center [1114, 298] width 741 height 210
click at [1035, 175] on span "Resolución del caso" at bounding box center [1001, 171] width 115 height 18
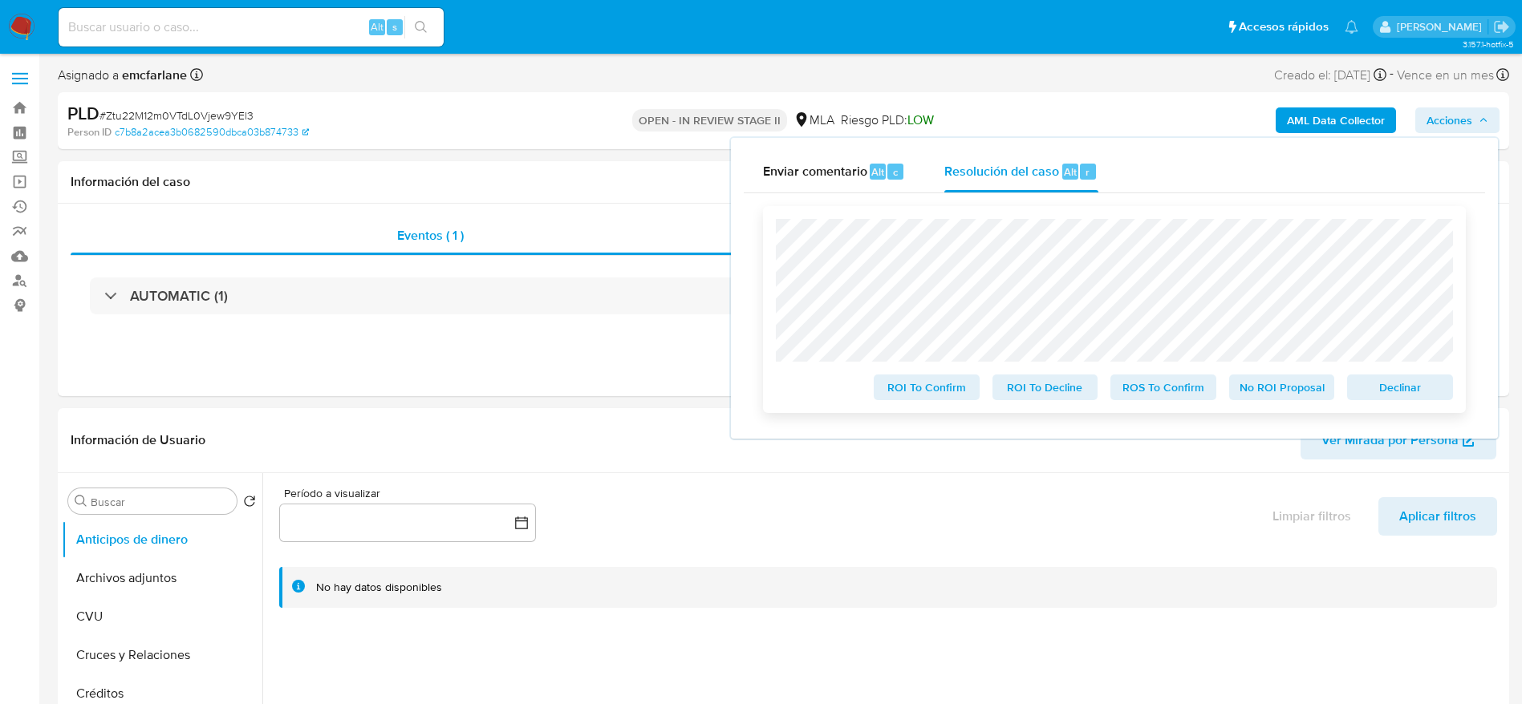
click at [1404, 384] on span "Declinar" at bounding box center [1399, 387] width 83 height 22
select select "10"
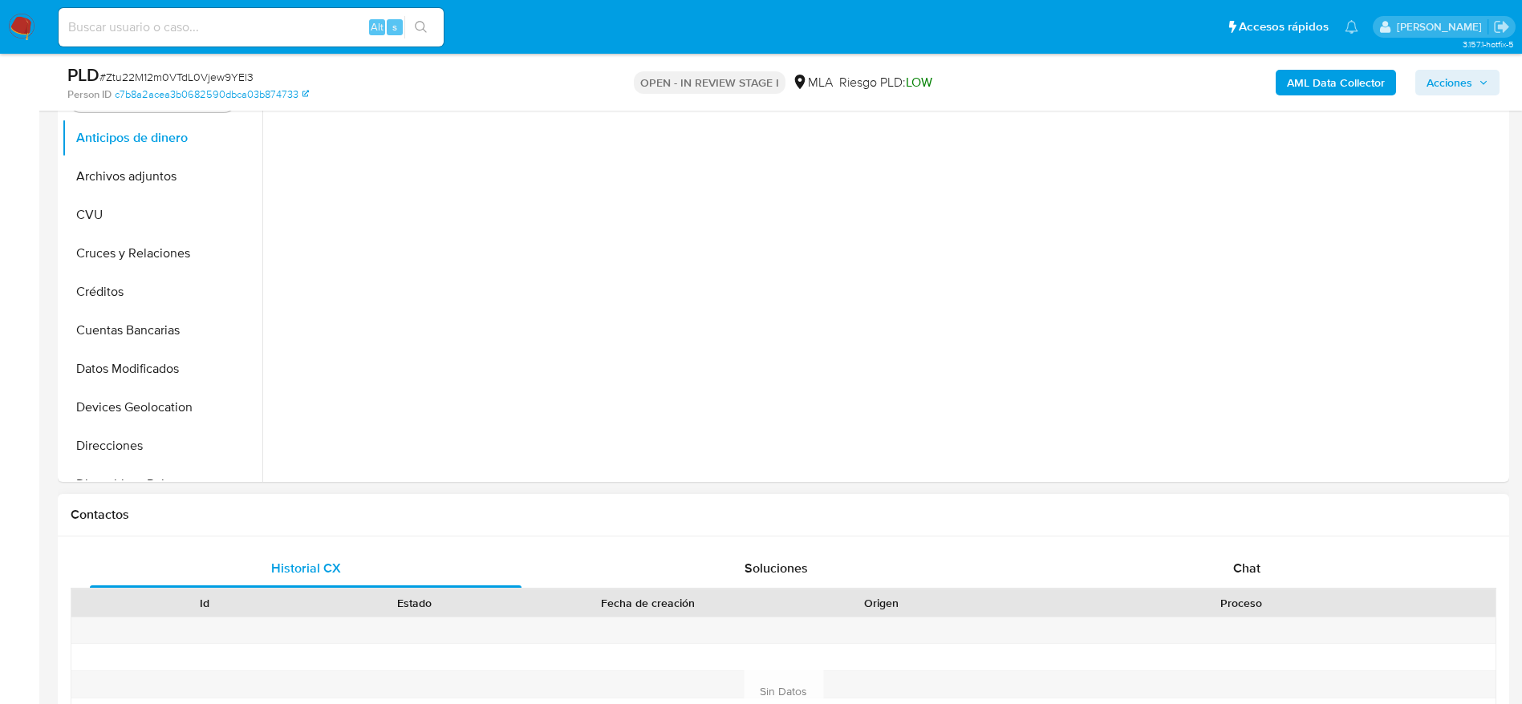
scroll to position [602, 0]
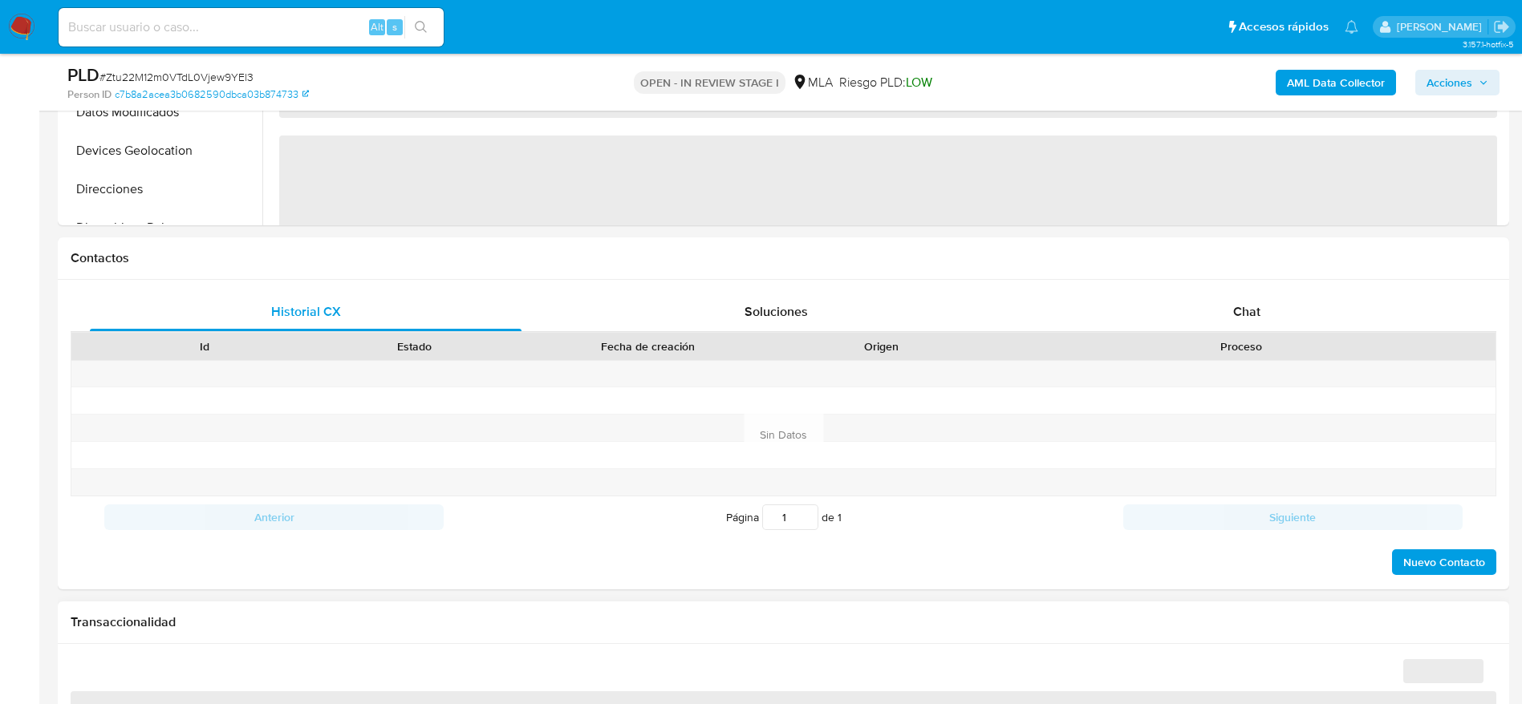
select select "10"
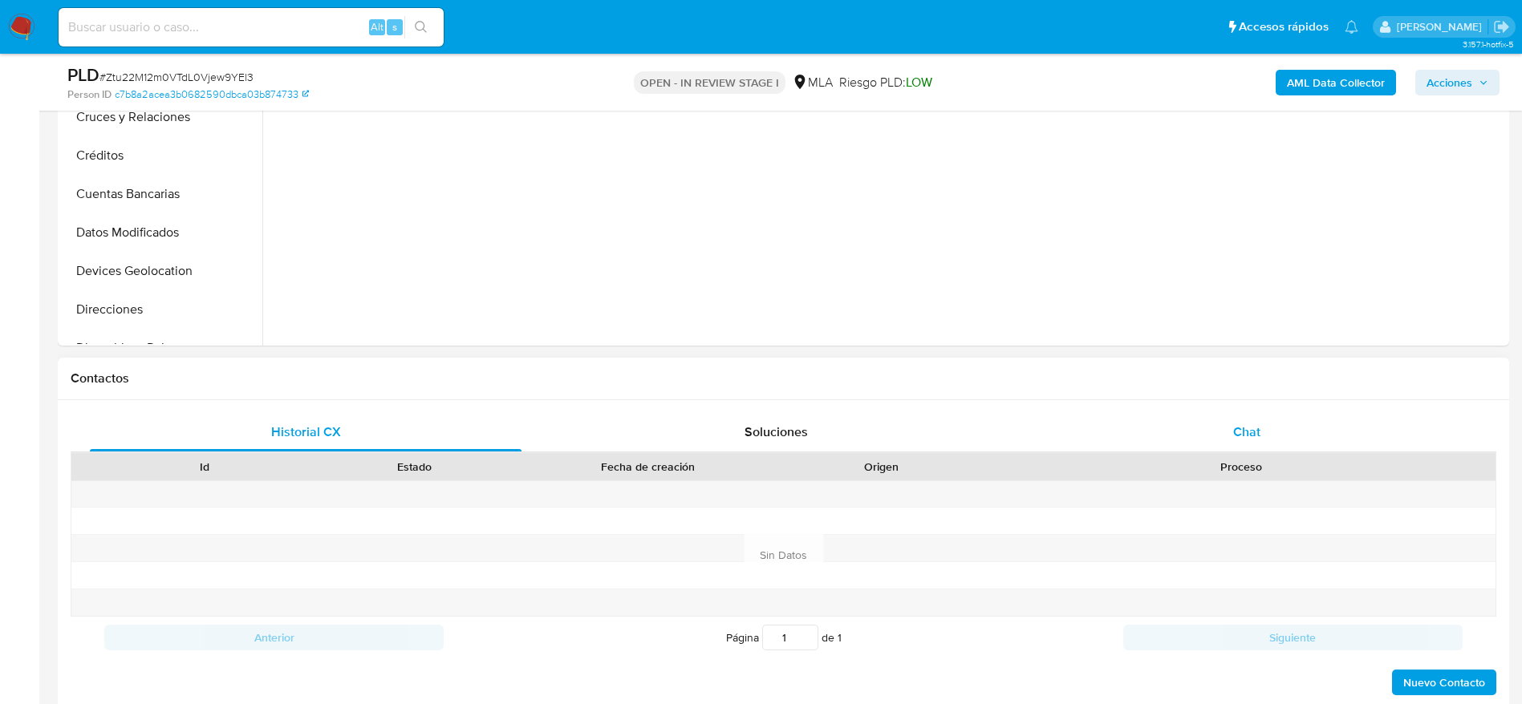
click at [1256, 429] on span "Chat" at bounding box center [1246, 432] width 27 height 18
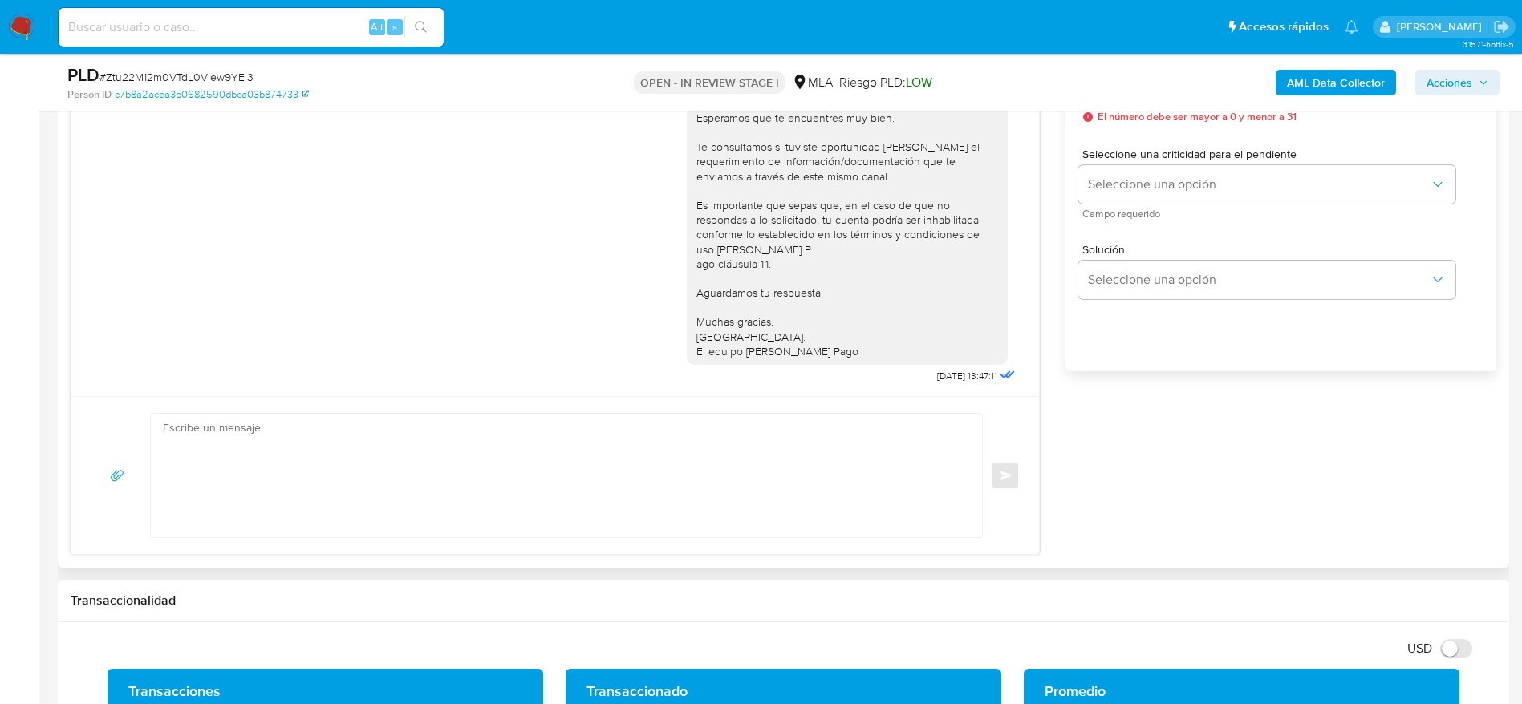
scroll to position [962, 0]
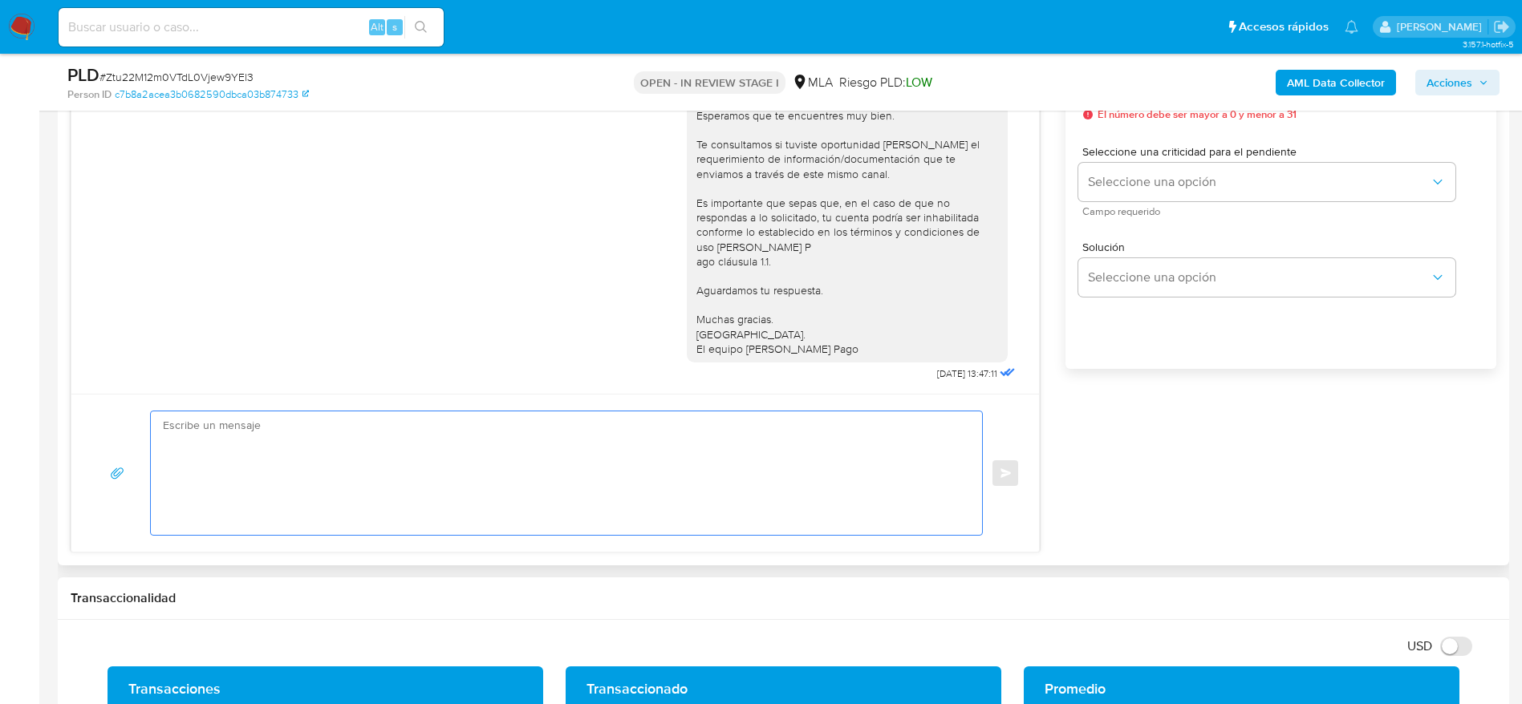
click at [433, 484] on textarea at bounding box center [562, 473] width 799 height 124
paste textarea "Lore Ipsumdo Sitame Consect, Ad elitsed do eiu temporincid utlaboreetd ma al en…"
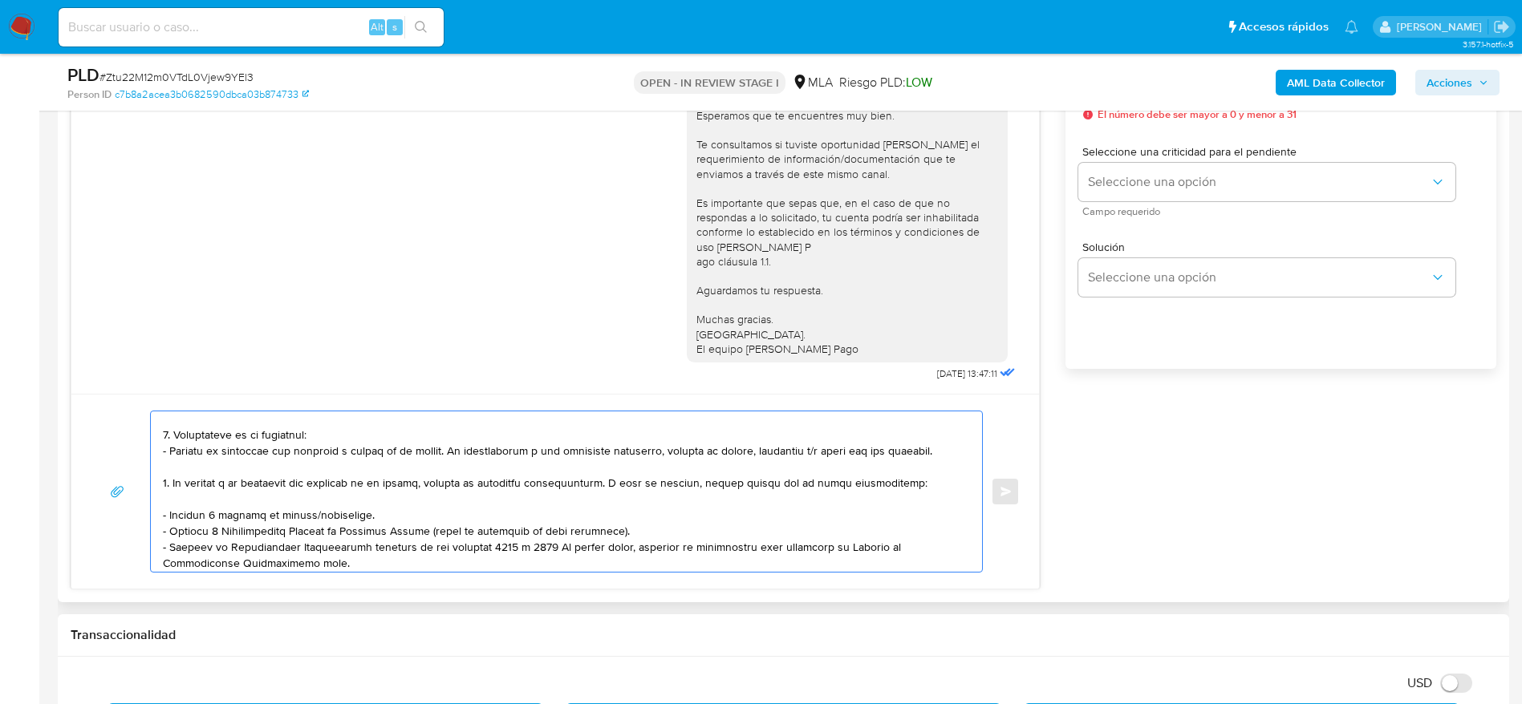
scroll to position [0, 0]
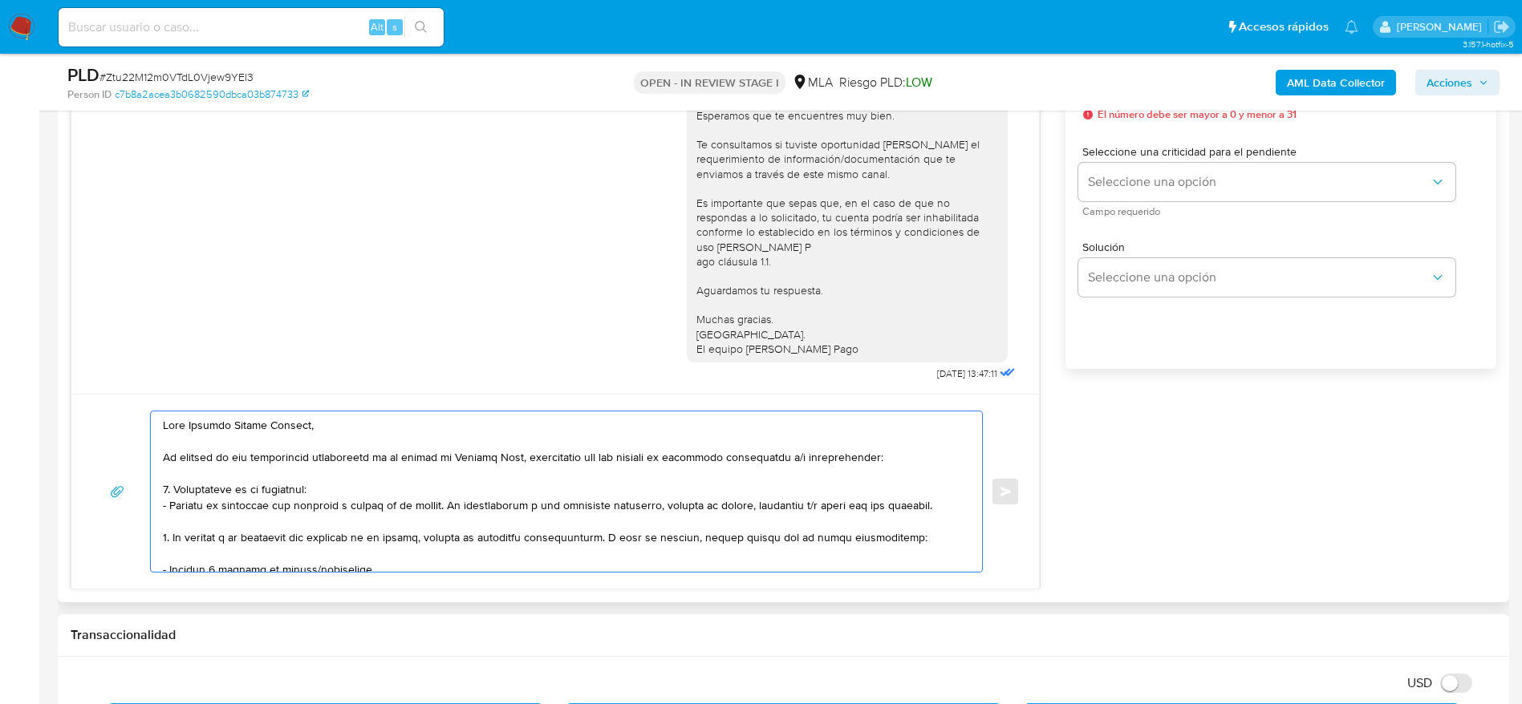
click at [394, 491] on textarea at bounding box center [562, 491] width 799 height 160
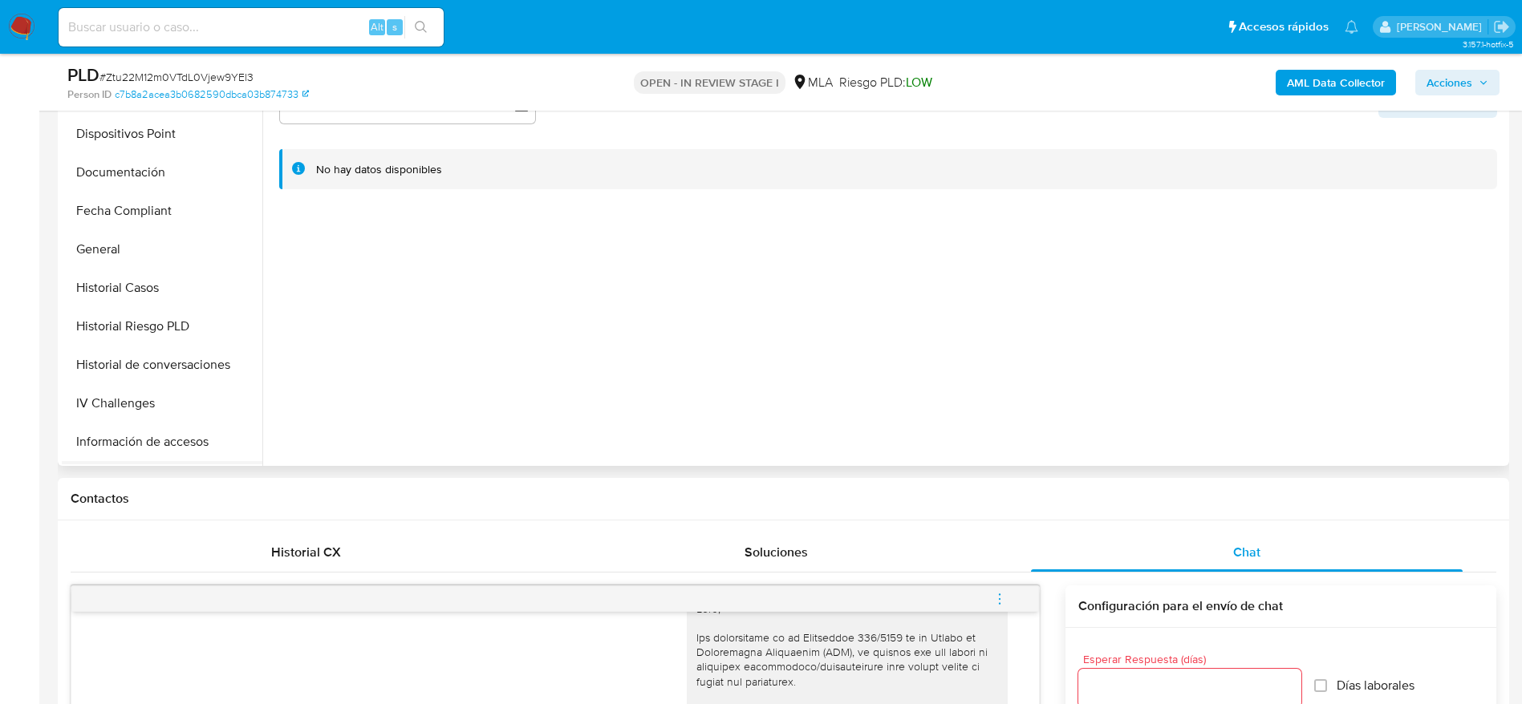
scroll to position [481, 0]
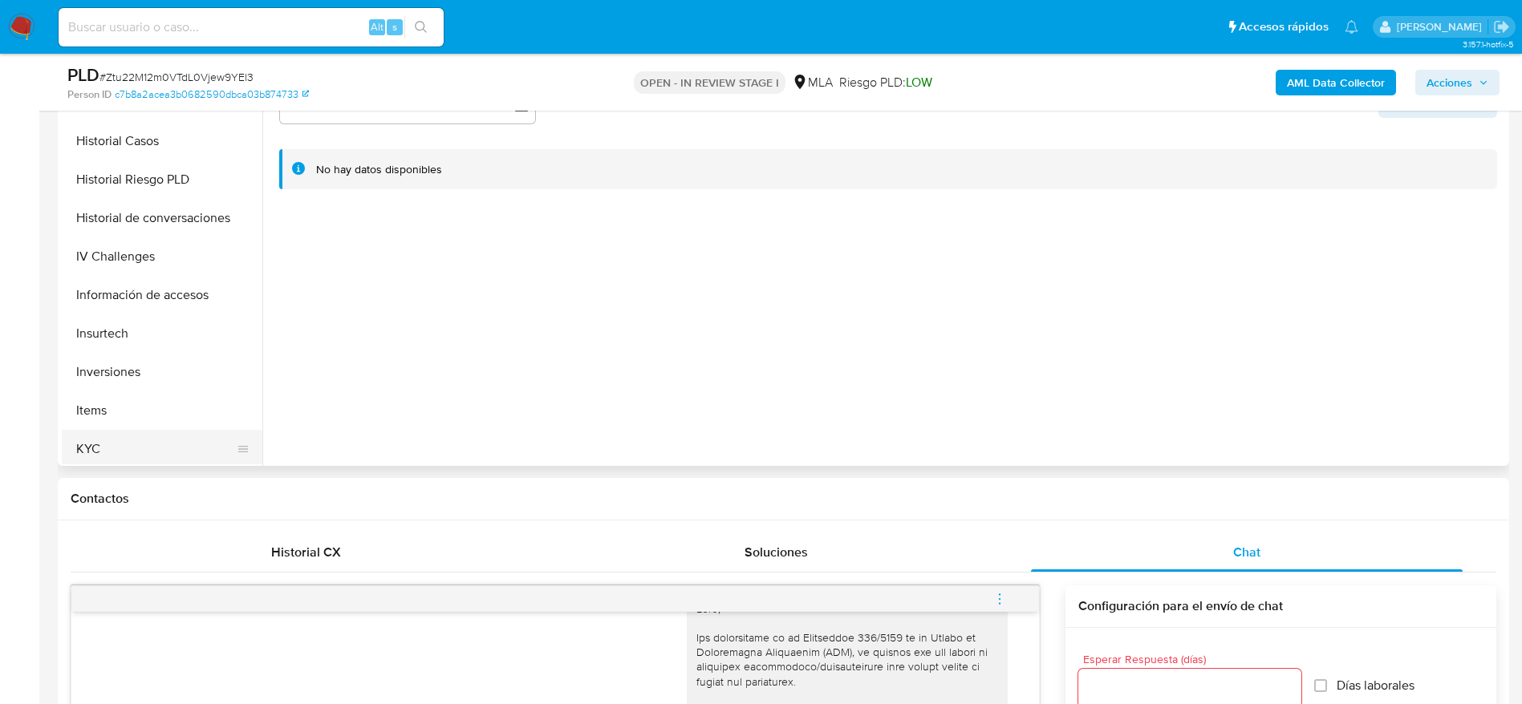
type textarea "Hola Micaela Denise Navarro, En función de las operaciones registradas en tu cu…"
click at [93, 438] on button "KYC" at bounding box center [156, 449] width 188 height 38
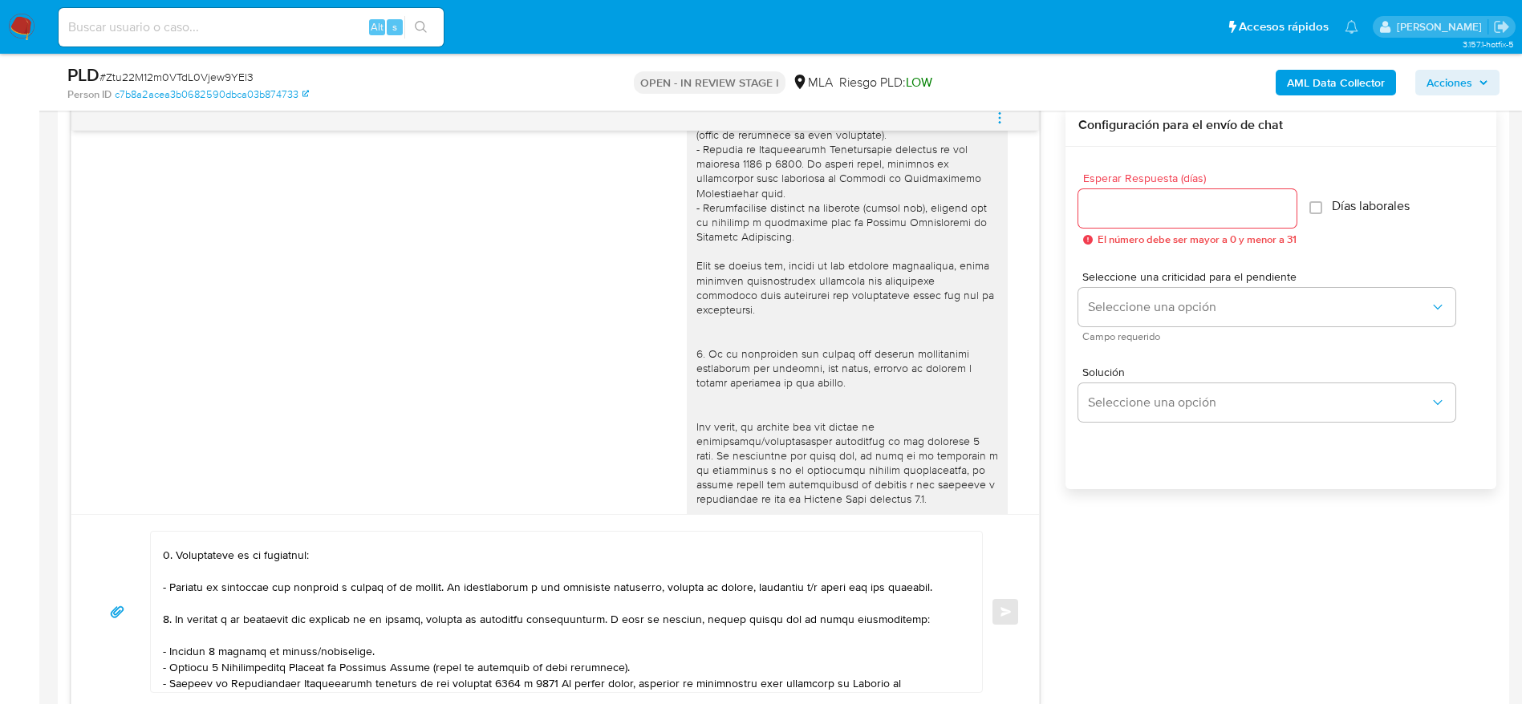
scroll to position [0, 0]
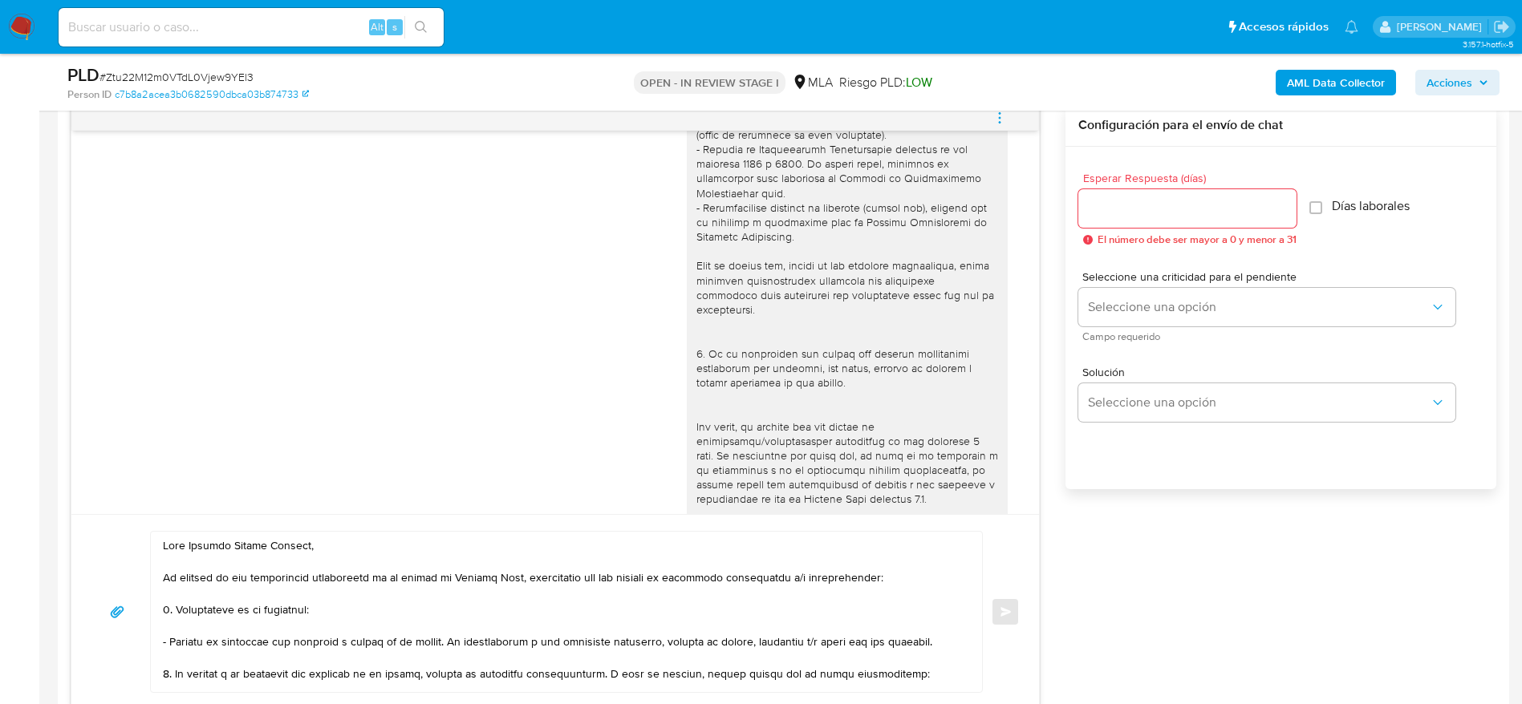
click at [1206, 210] on input "Esperar Respuesta (días)" at bounding box center [1187, 208] width 218 height 21
type input "1"
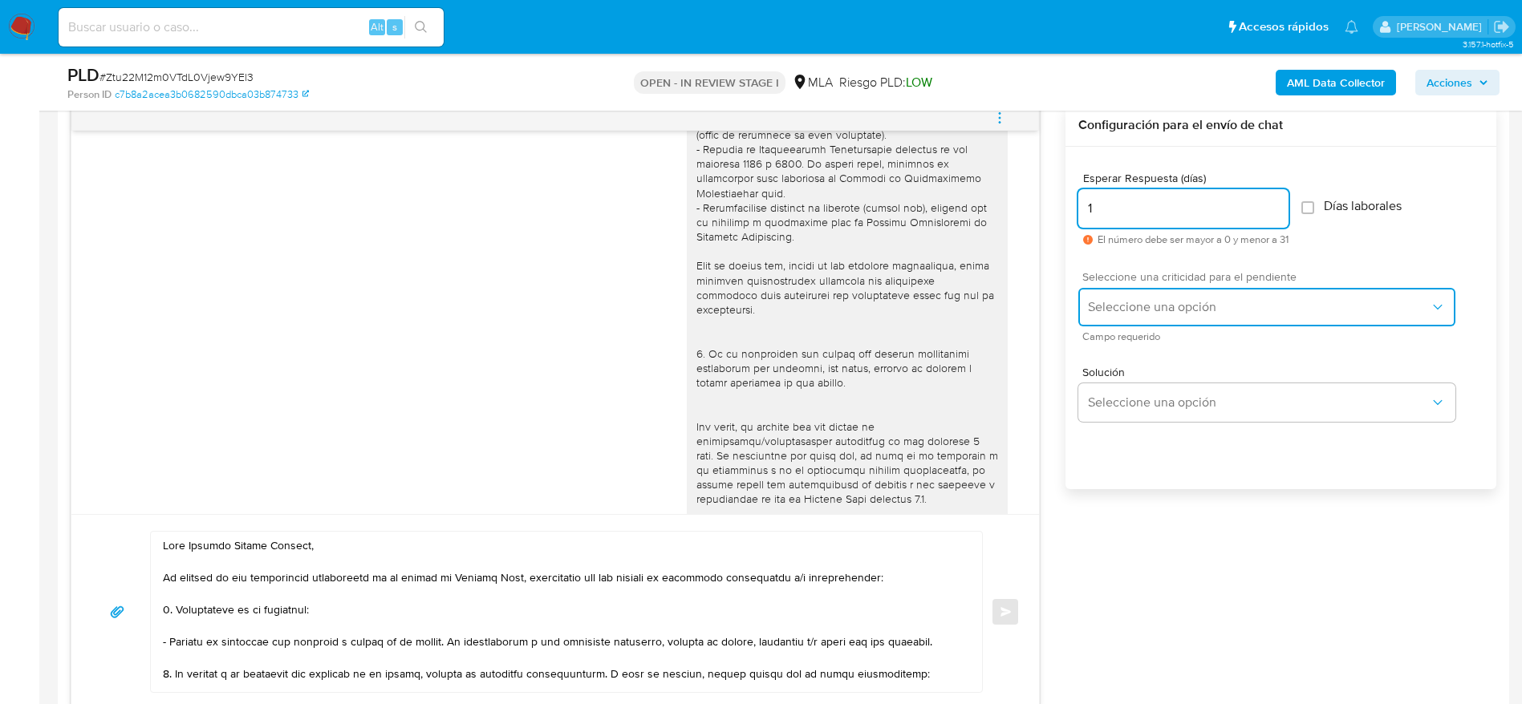
click at [1176, 317] on button "Seleccione una opción" at bounding box center [1266, 307] width 377 height 38
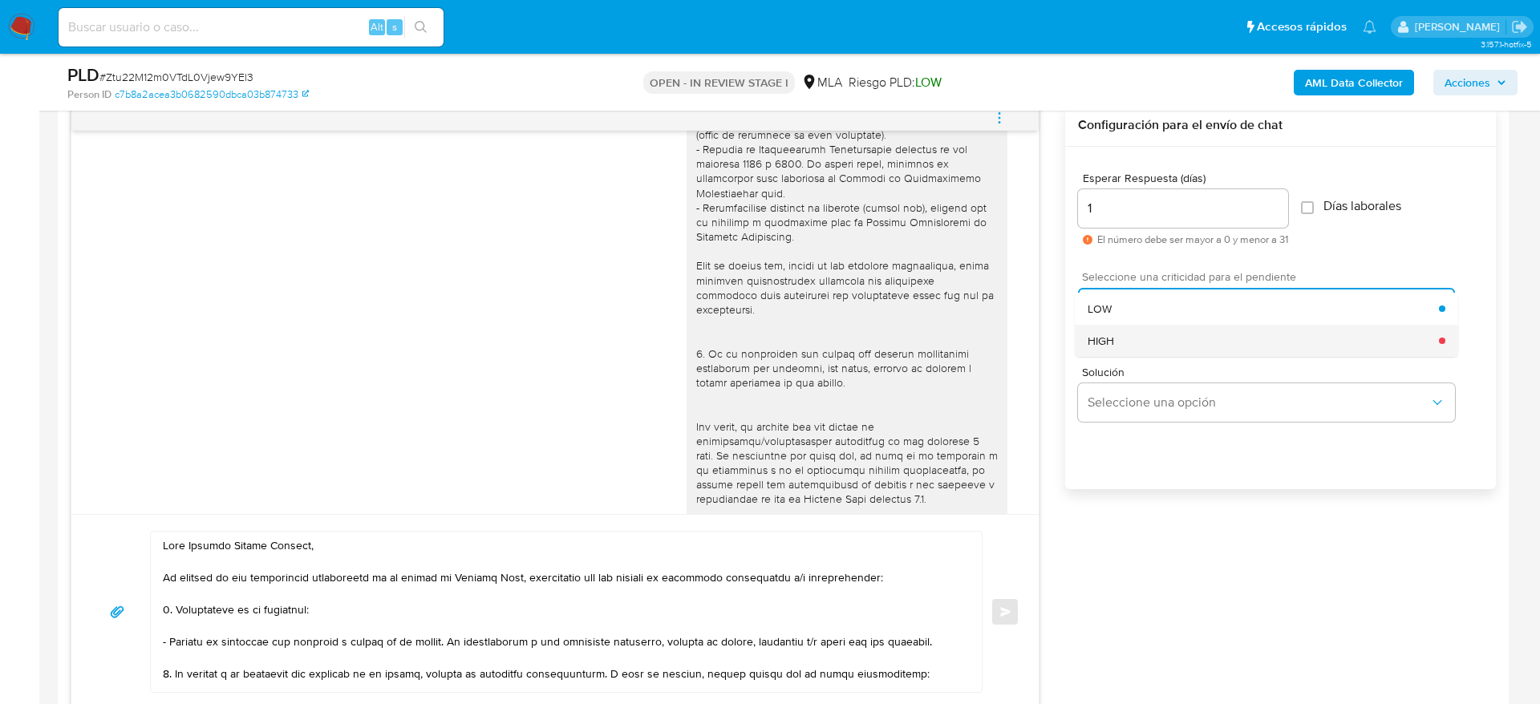
click at [1118, 348] on div "HIGH" at bounding box center [1263, 341] width 351 height 32
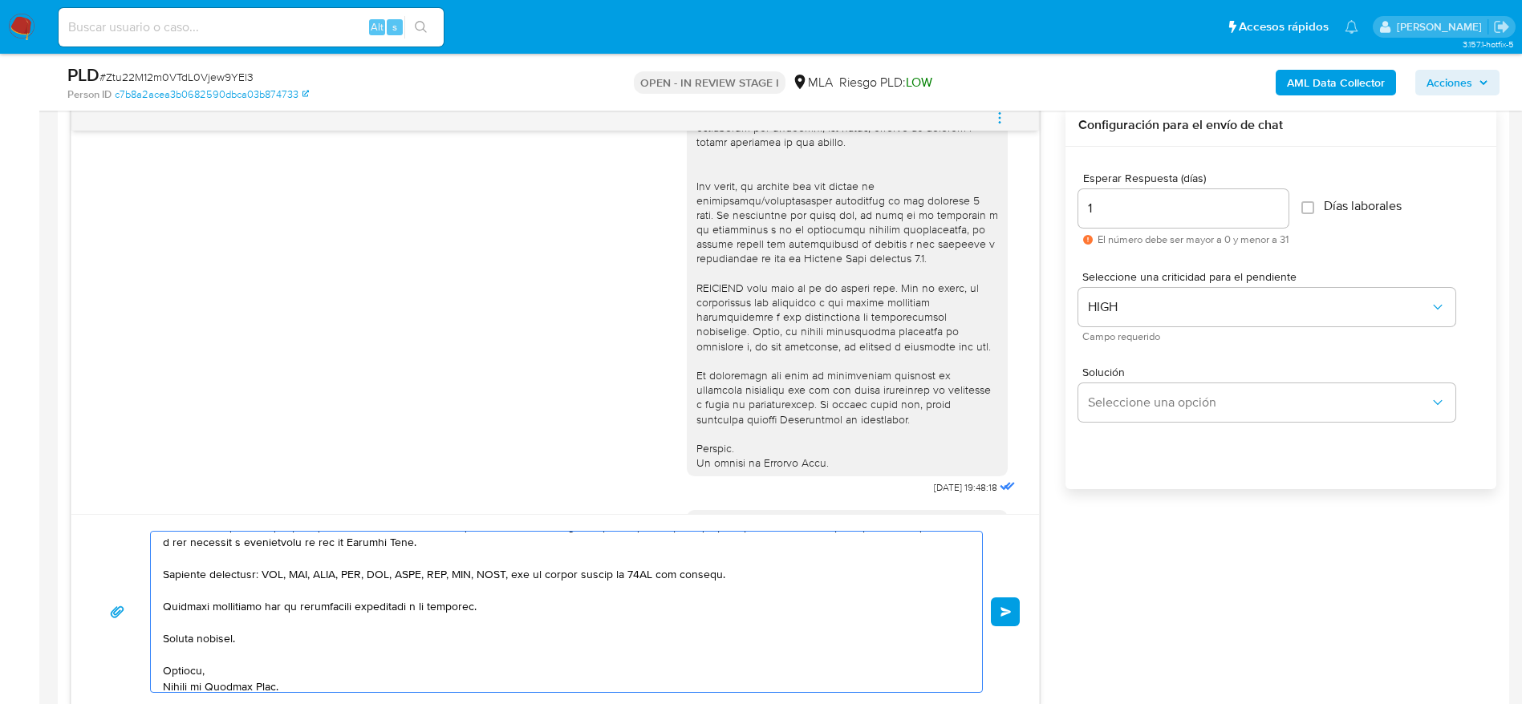
scroll to position [428, 0]
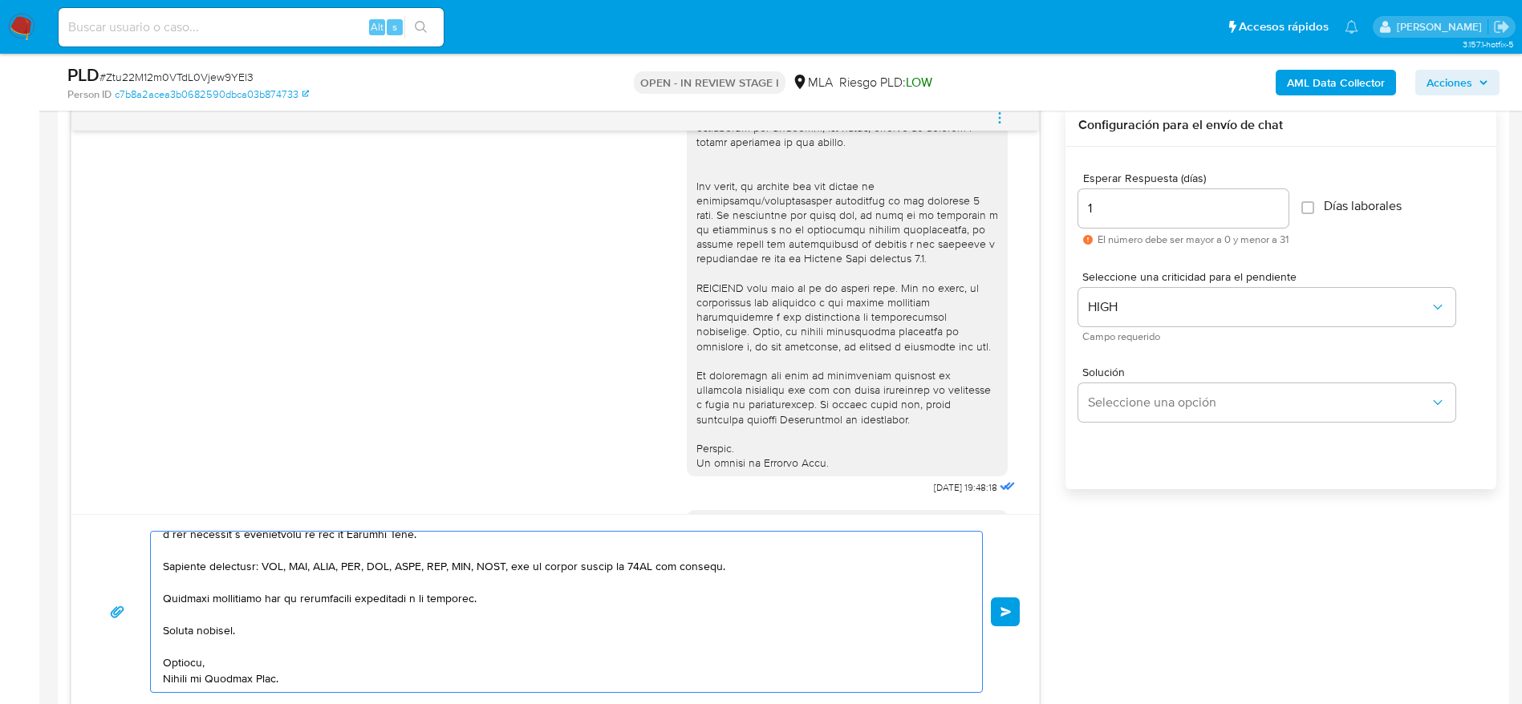
click at [1009, 606] on button "Enviar" at bounding box center [1005, 612] width 29 height 29
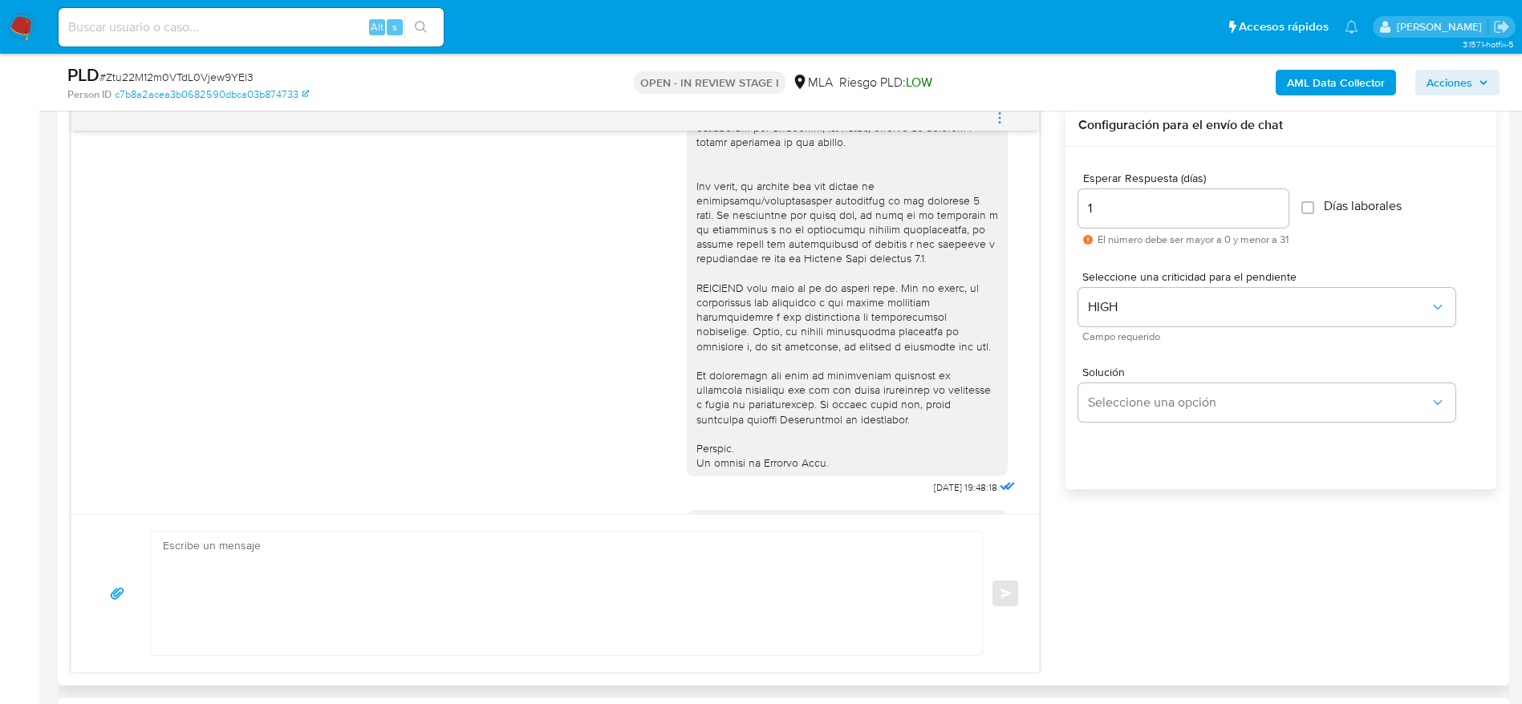
scroll to position [1728, 0]
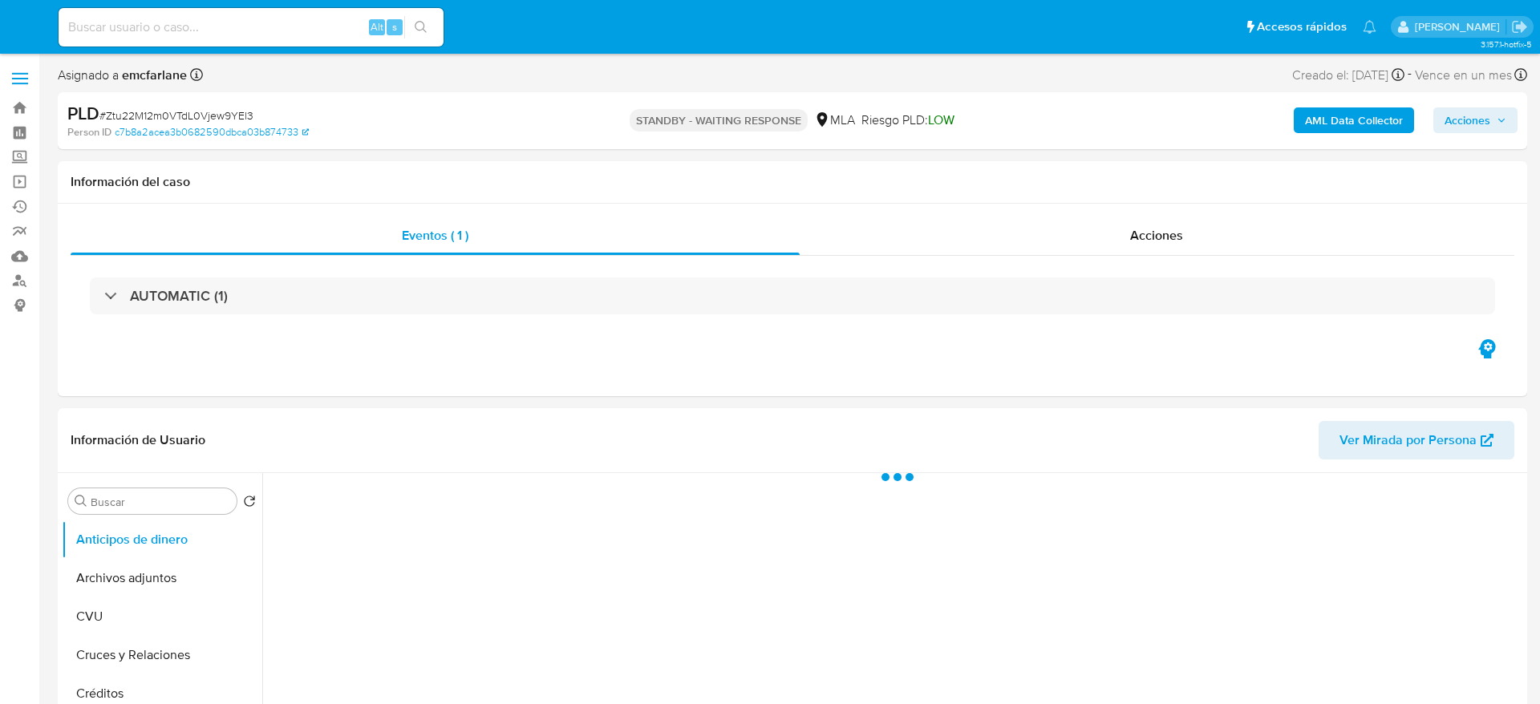
select select "10"
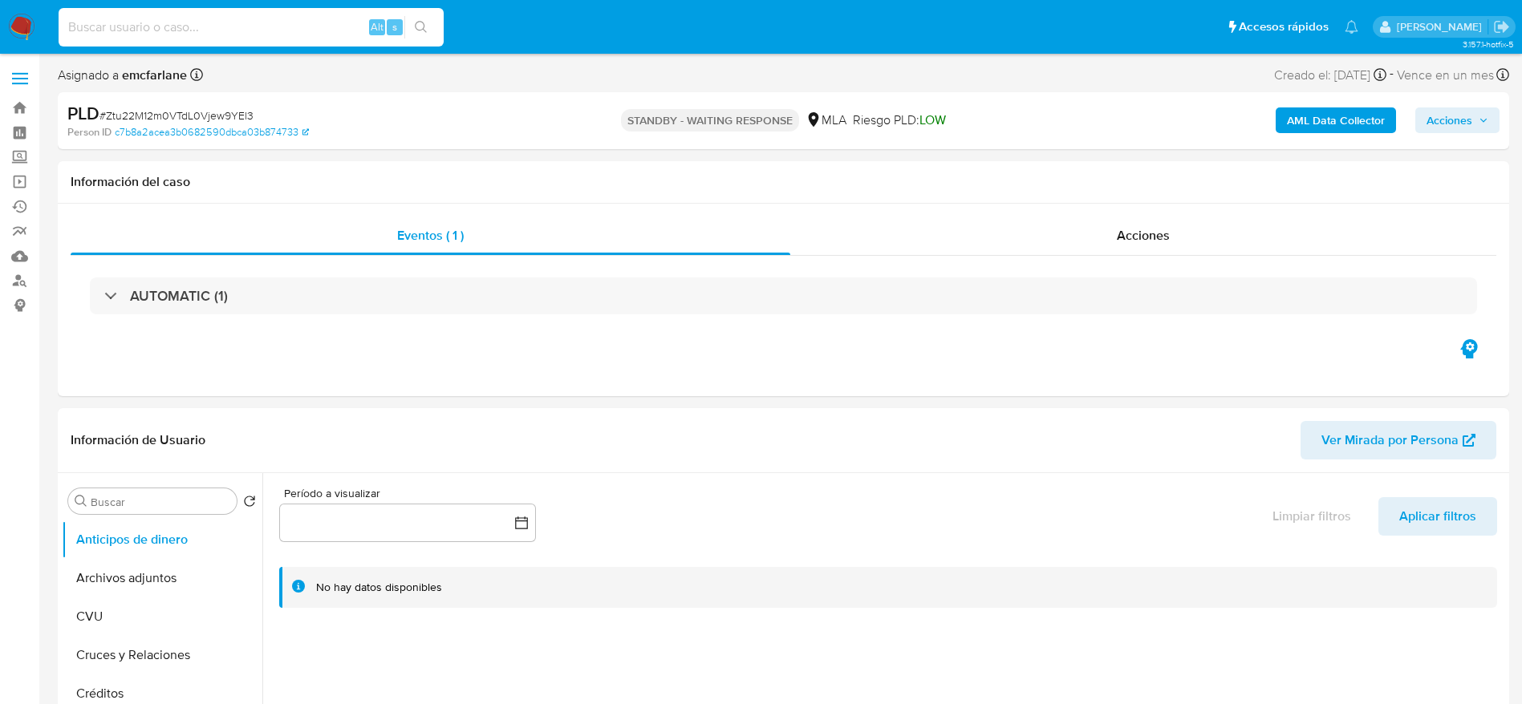
click at [315, 24] on input at bounding box center [251, 27] width 385 height 21
paste input "9p6OPs7DcOhC7kbungWUcE4W"
type input "9p6OPs7DcOhC7kbungWUcE4W"
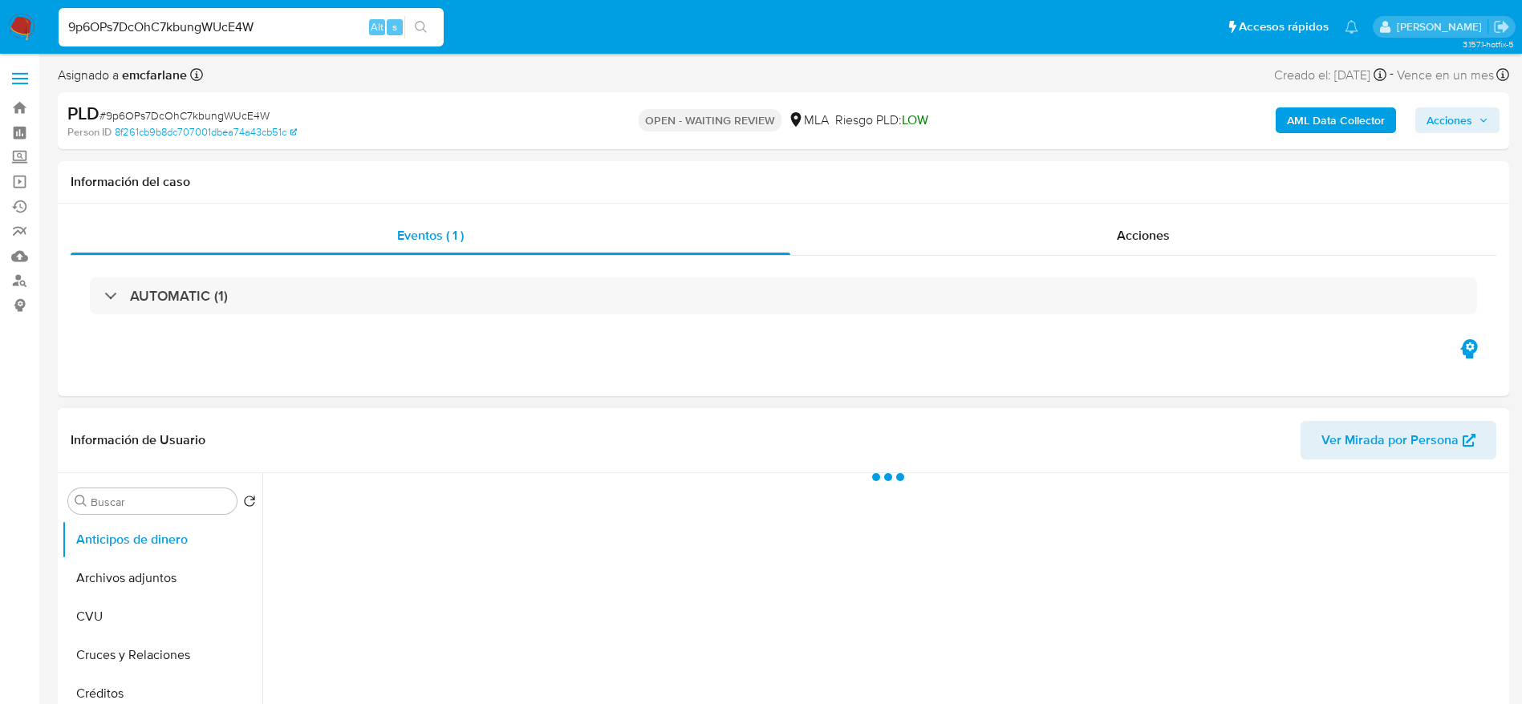
select select "10"
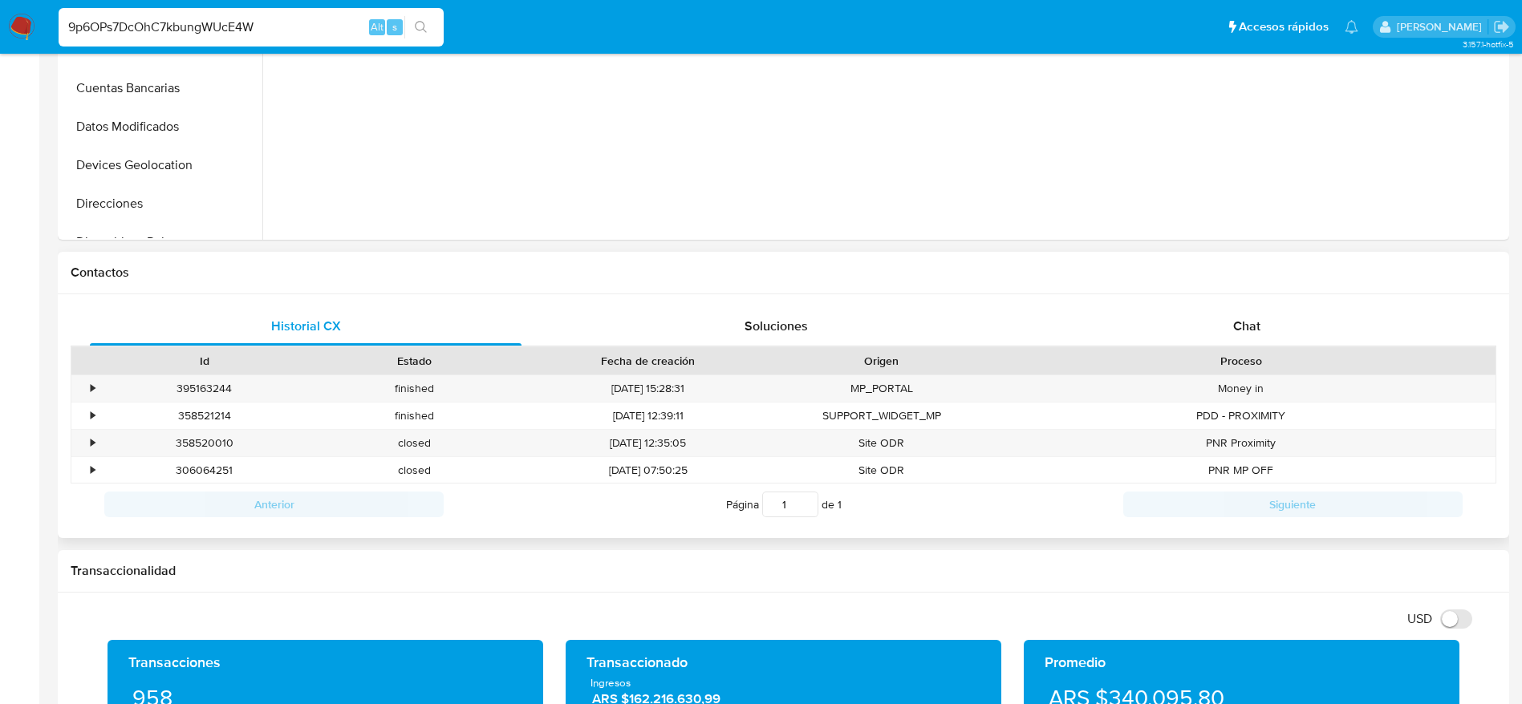
scroll to position [722, 0]
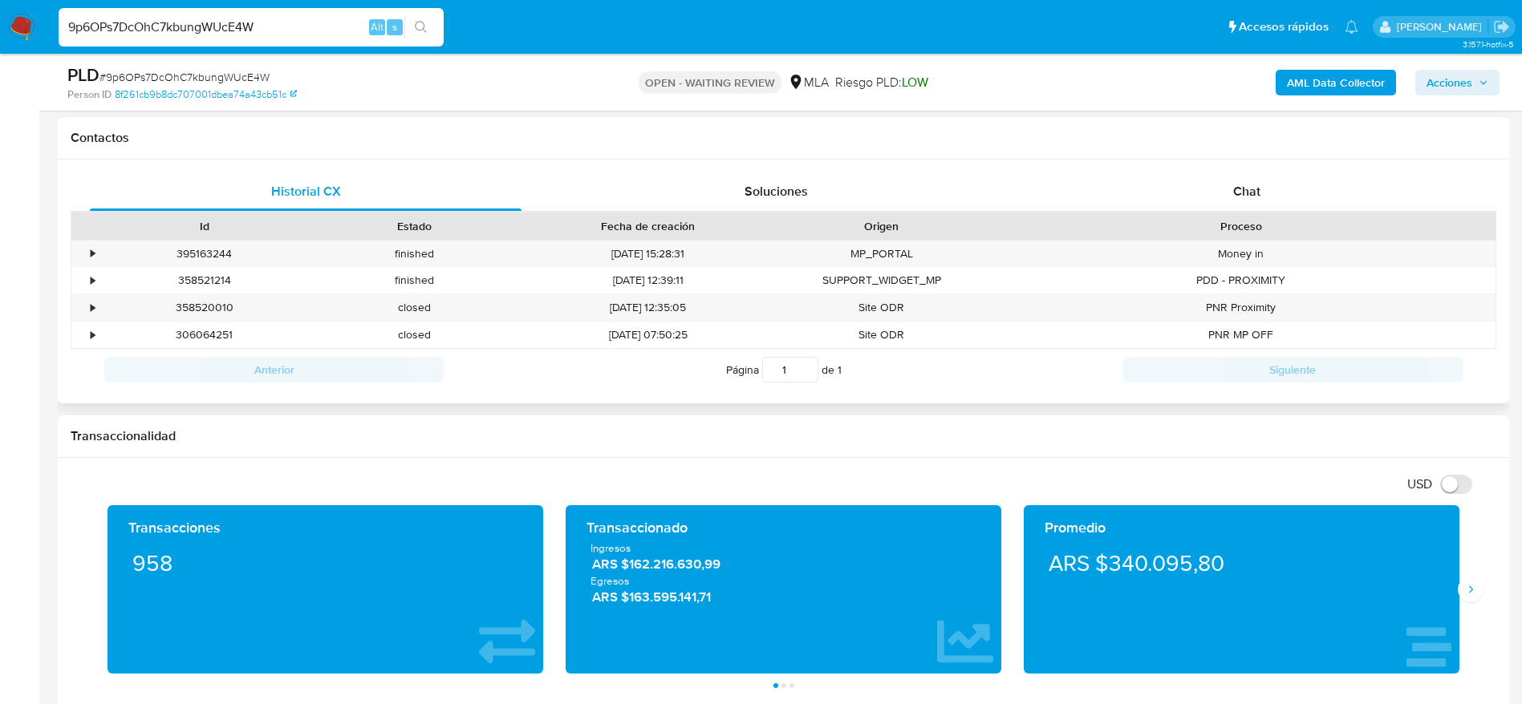
drag, startPoint x: 1206, startPoint y: 204, endPoint x: 1164, endPoint y: 217, distance: 44.4
click at [1206, 202] on div "Chat" at bounding box center [1247, 191] width 432 height 38
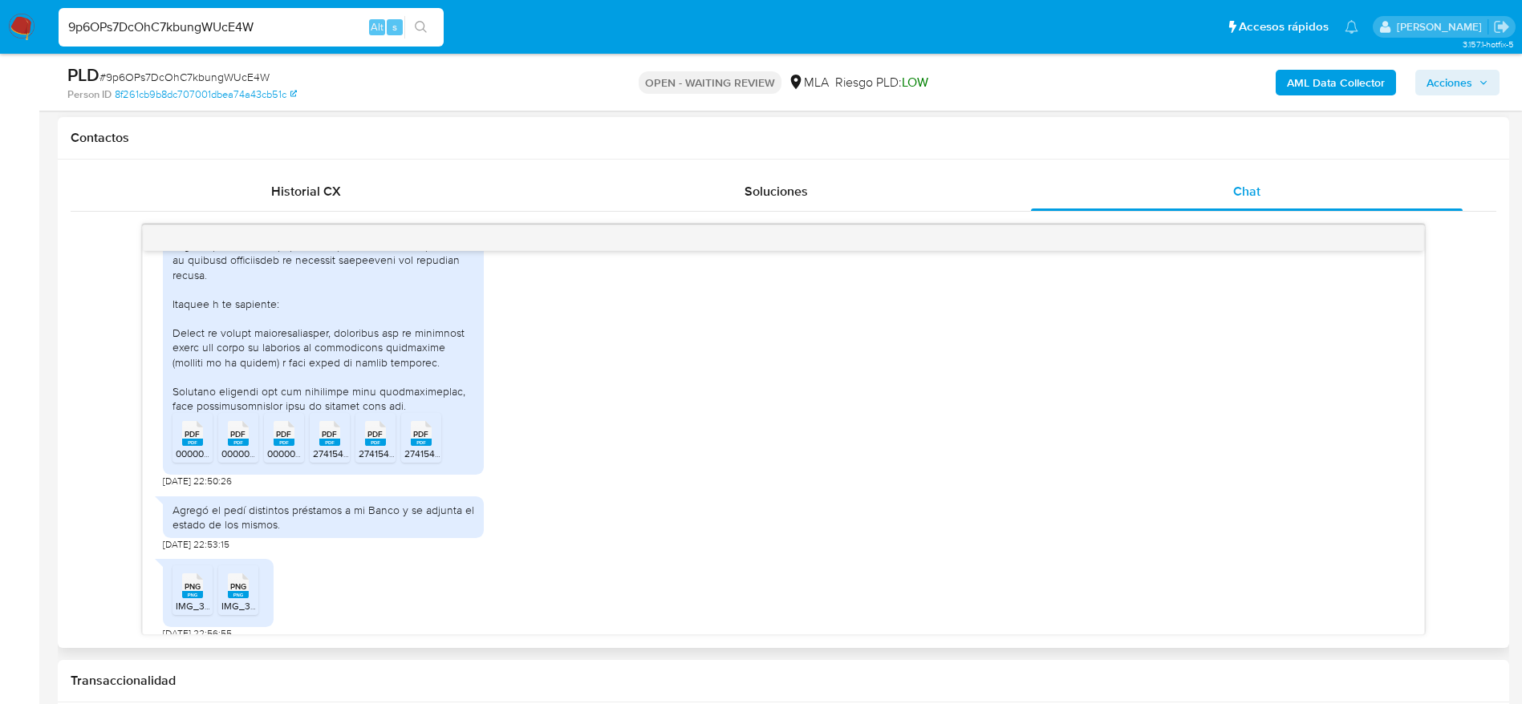
scroll to position [1538, 0]
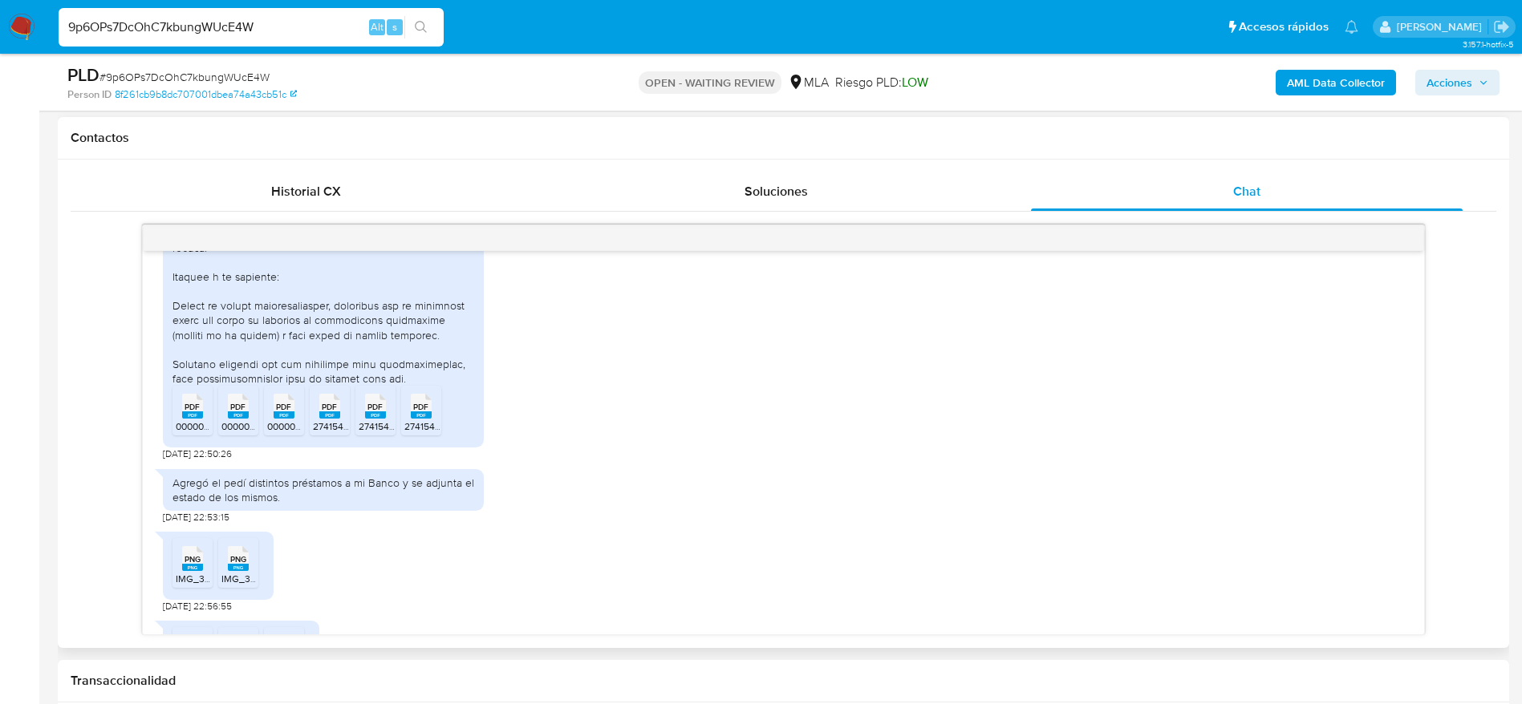
click at [192, 419] on icon at bounding box center [192, 406] width 21 height 25
click at [251, 420] on div "PDF PDF" at bounding box center [238, 404] width 34 height 31
drag, startPoint x: 297, startPoint y: 449, endPoint x: 316, endPoint y: 454, distance: 19.8
click at [297, 420] on div "PDF PDF" at bounding box center [284, 404] width 34 height 31
click at [337, 412] on span "PDF" at bounding box center [329, 407] width 15 height 10
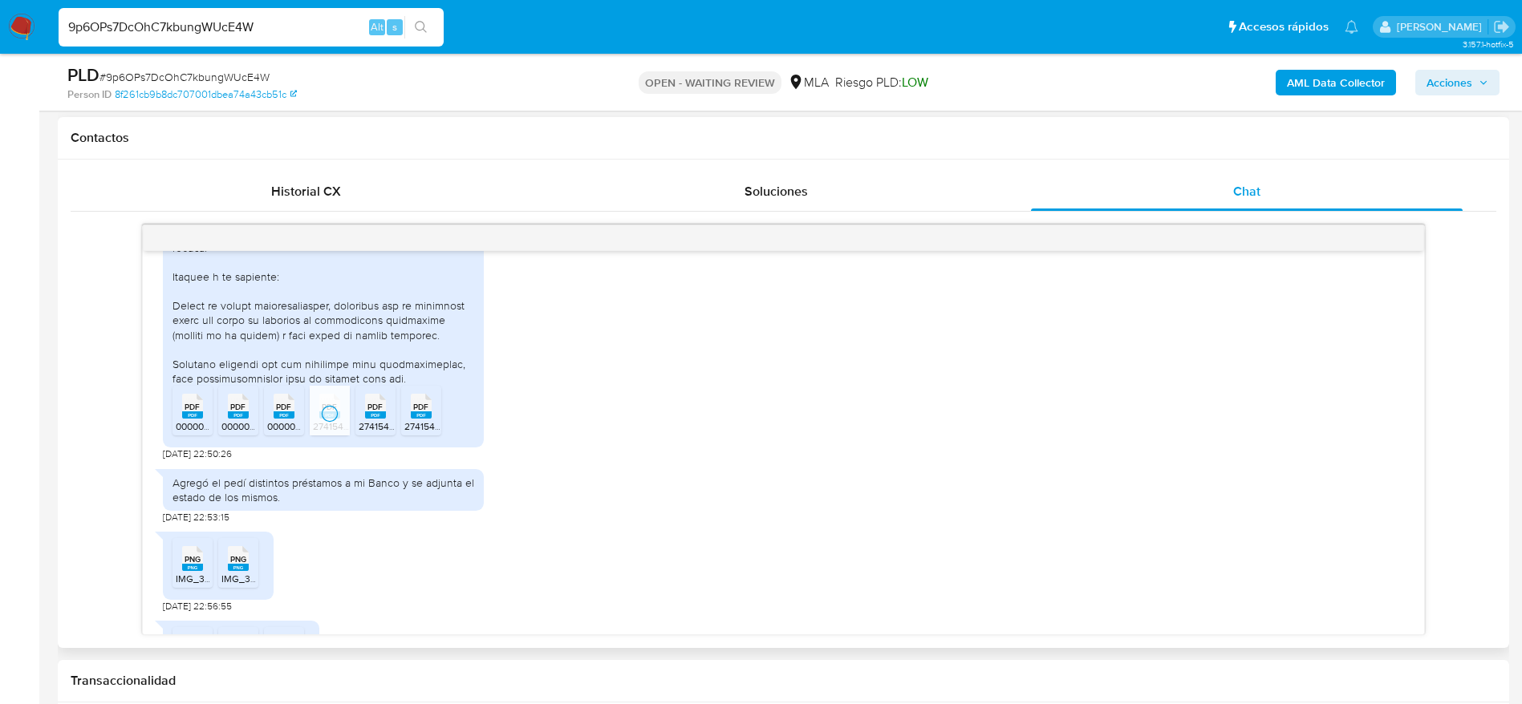
click at [203, 419] on icon at bounding box center [192, 406] width 21 height 25
click at [414, 412] on span "PDF" at bounding box center [420, 407] width 15 height 10
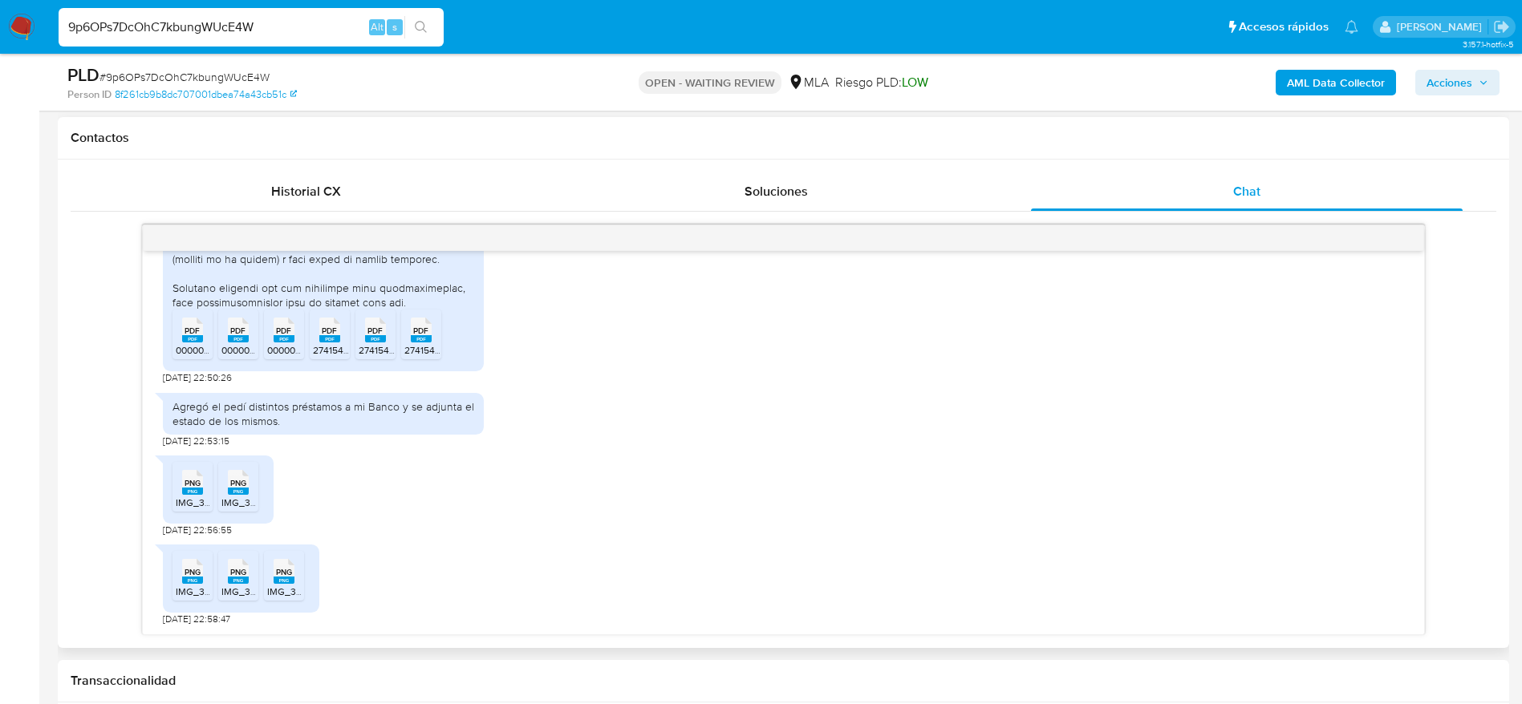
click at [185, 500] on span "IMG_3872.png" at bounding box center [208, 503] width 64 height 14
drag, startPoint x: 237, startPoint y: 493, endPoint x: 194, endPoint y: 587, distance: 103.4
click at [237, 495] on rect at bounding box center [238, 491] width 21 height 7
click at [188, 593] on span "IMG_3880.png" at bounding box center [208, 592] width 65 height 14
click at [253, 574] on div "PNG PNG" at bounding box center [238, 569] width 34 height 31
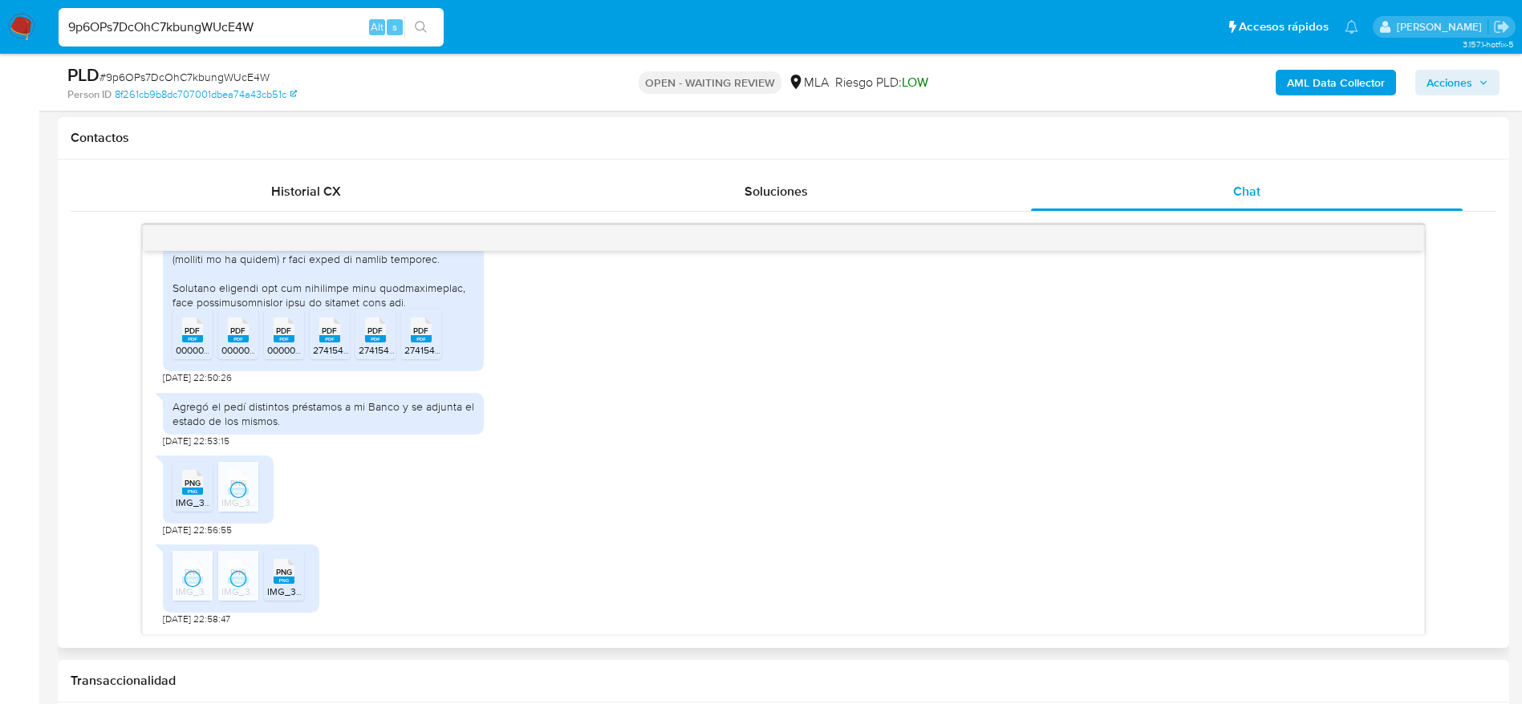
click at [305, 575] on ul "PNG PNG IMG_3880.png PNG PNG IMG_3879.png PNG PNG IMG_3881.png" at bounding box center [240, 578] width 137 height 55
click at [290, 586] on icon "PNG" at bounding box center [284, 571] width 21 height 28
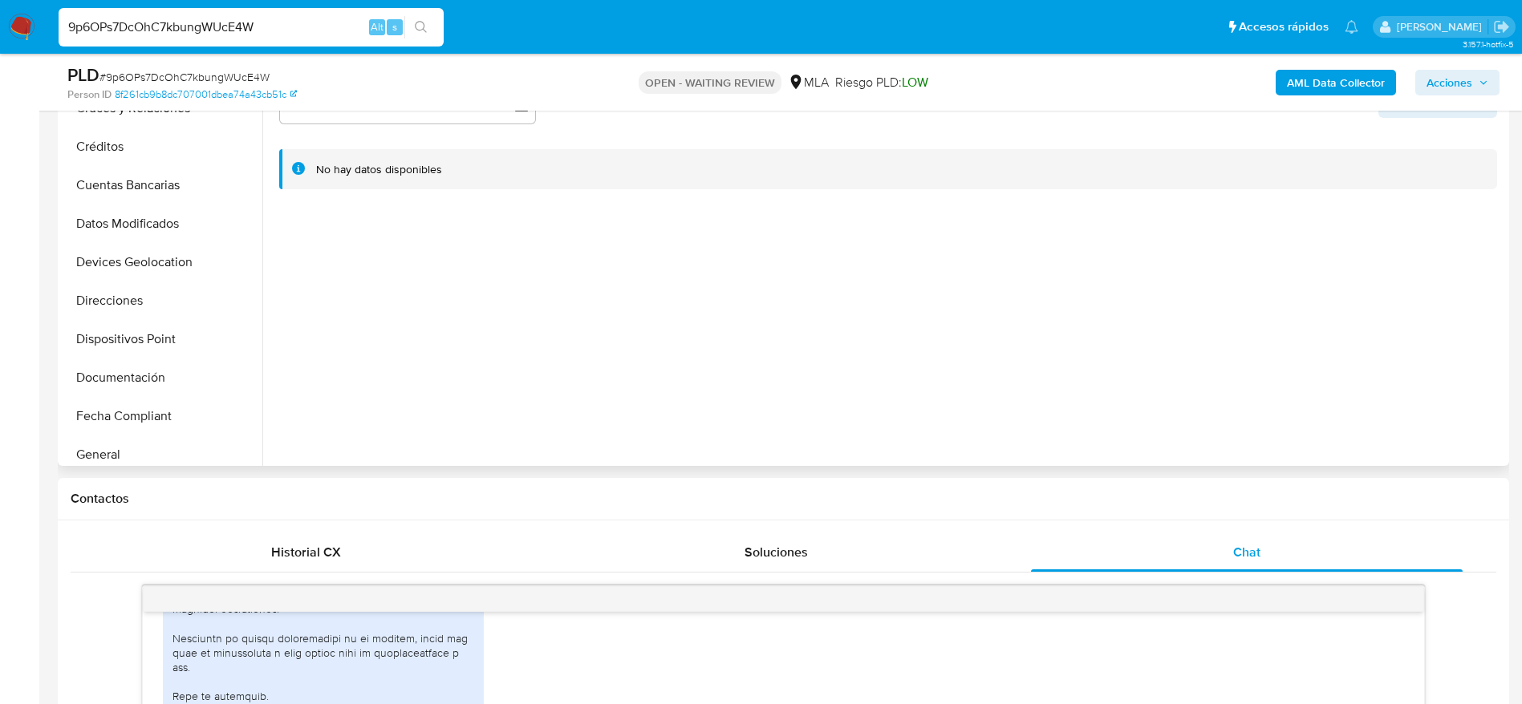
scroll to position [481, 0]
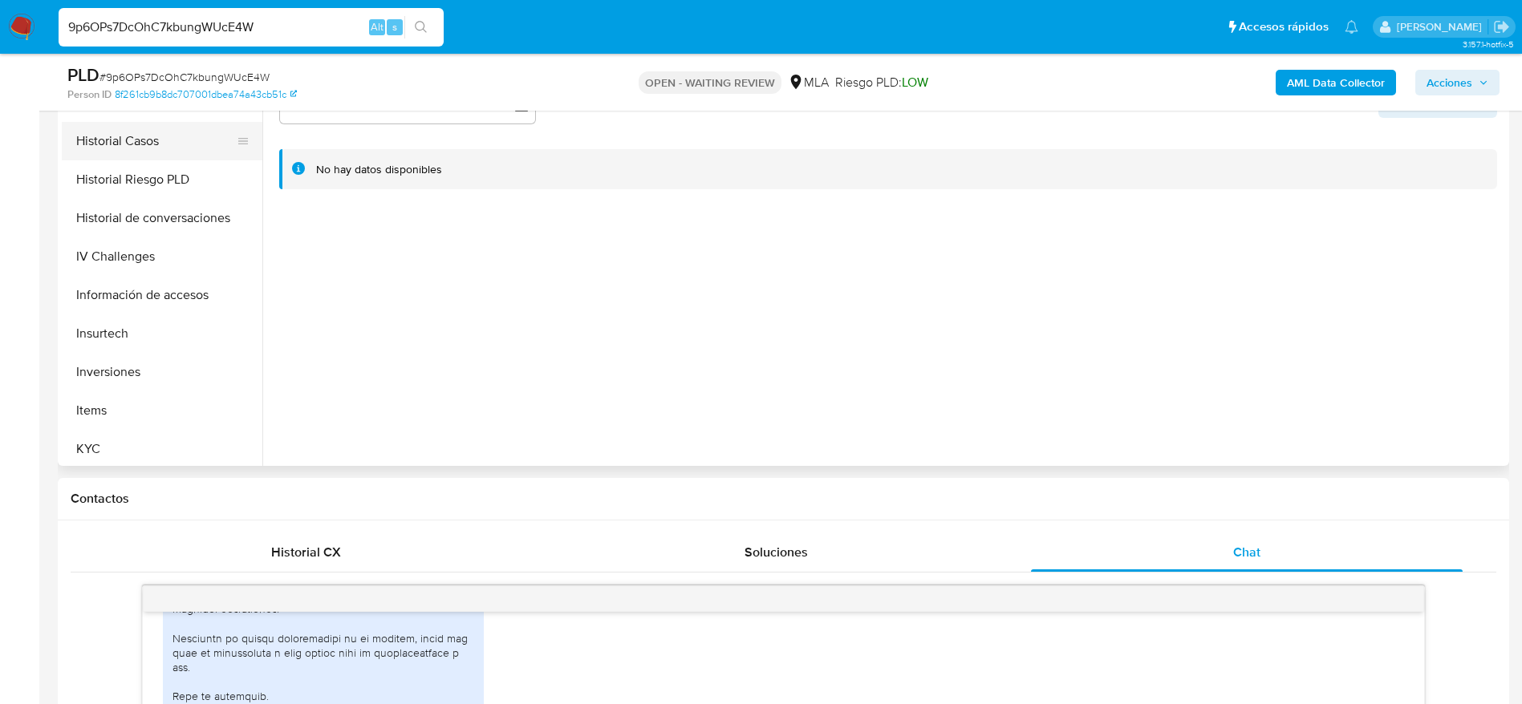
click at [124, 127] on button "Historial Casos" at bounding box center [156, 141] width 188 height 38
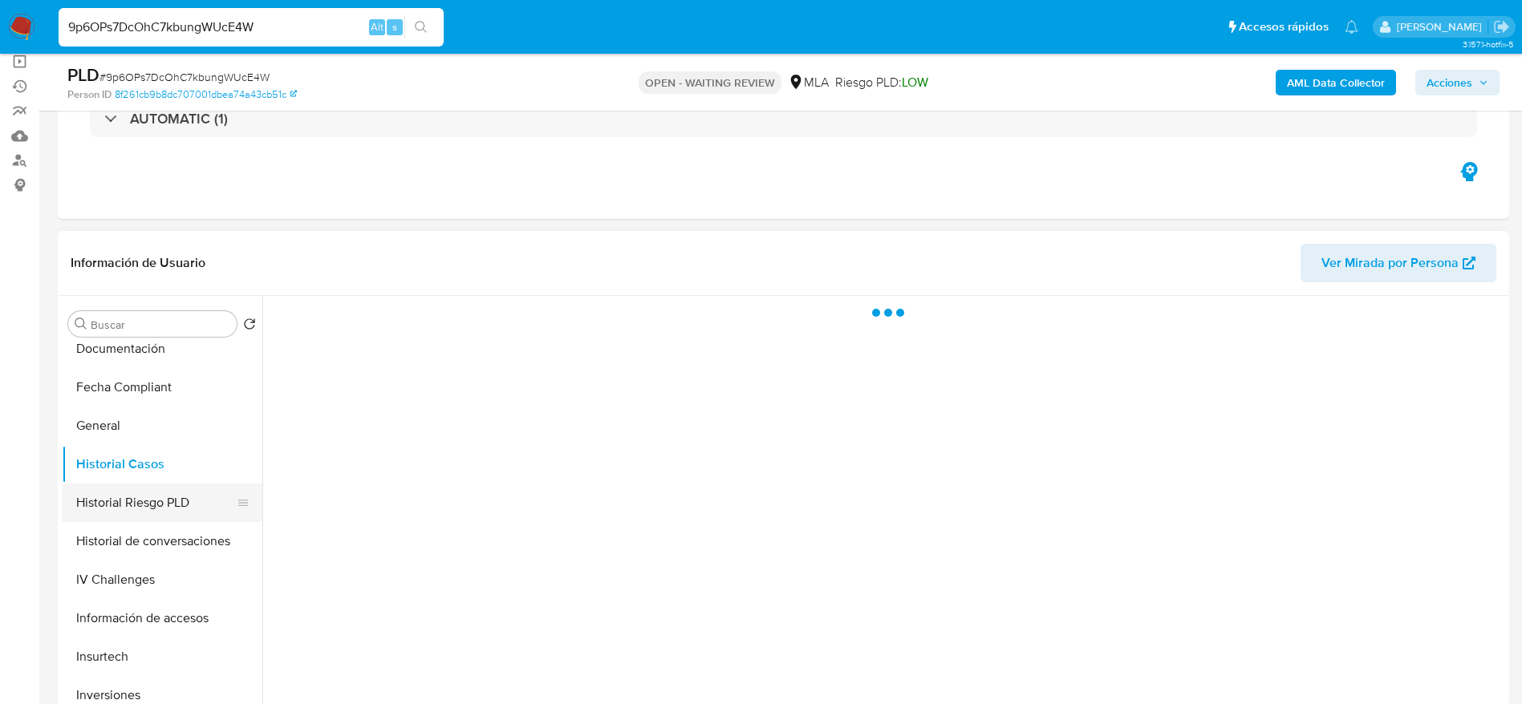
scroll to position [361, 0]
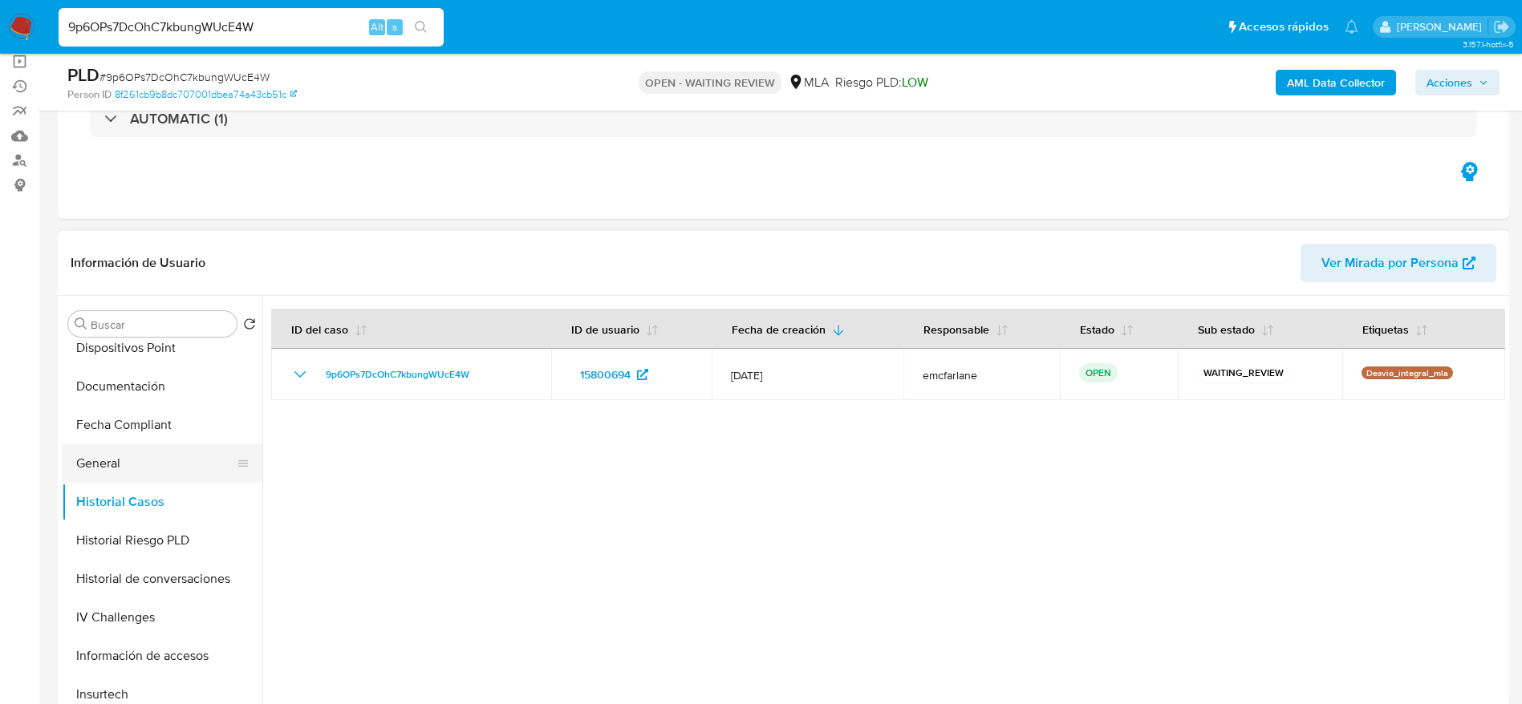
click at [140, 466] on button "General" at bounding box center [156, 463] width 188 height 38
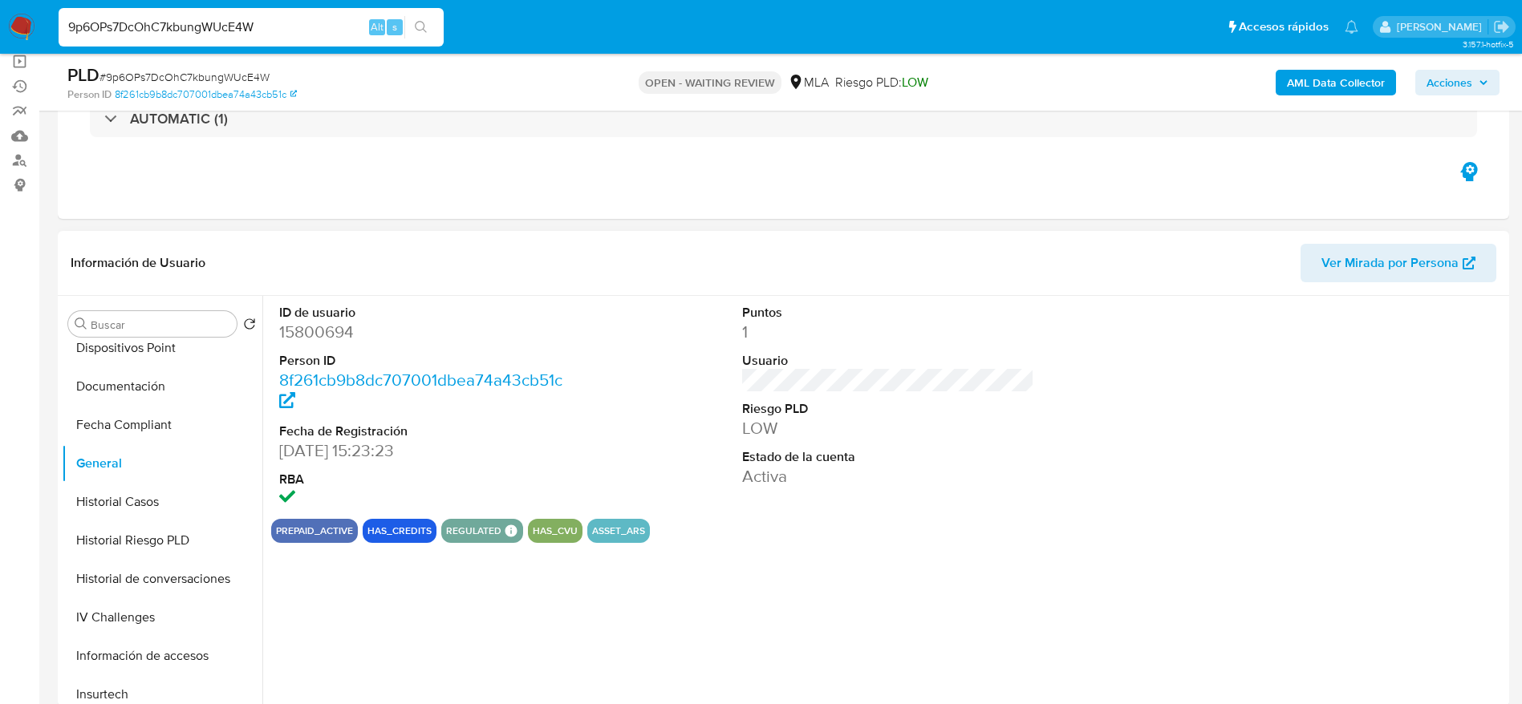
click at [326, 333] on dd "15800694" at bounding box center [425, 332] width 293 height 22
copy dd "15800694"
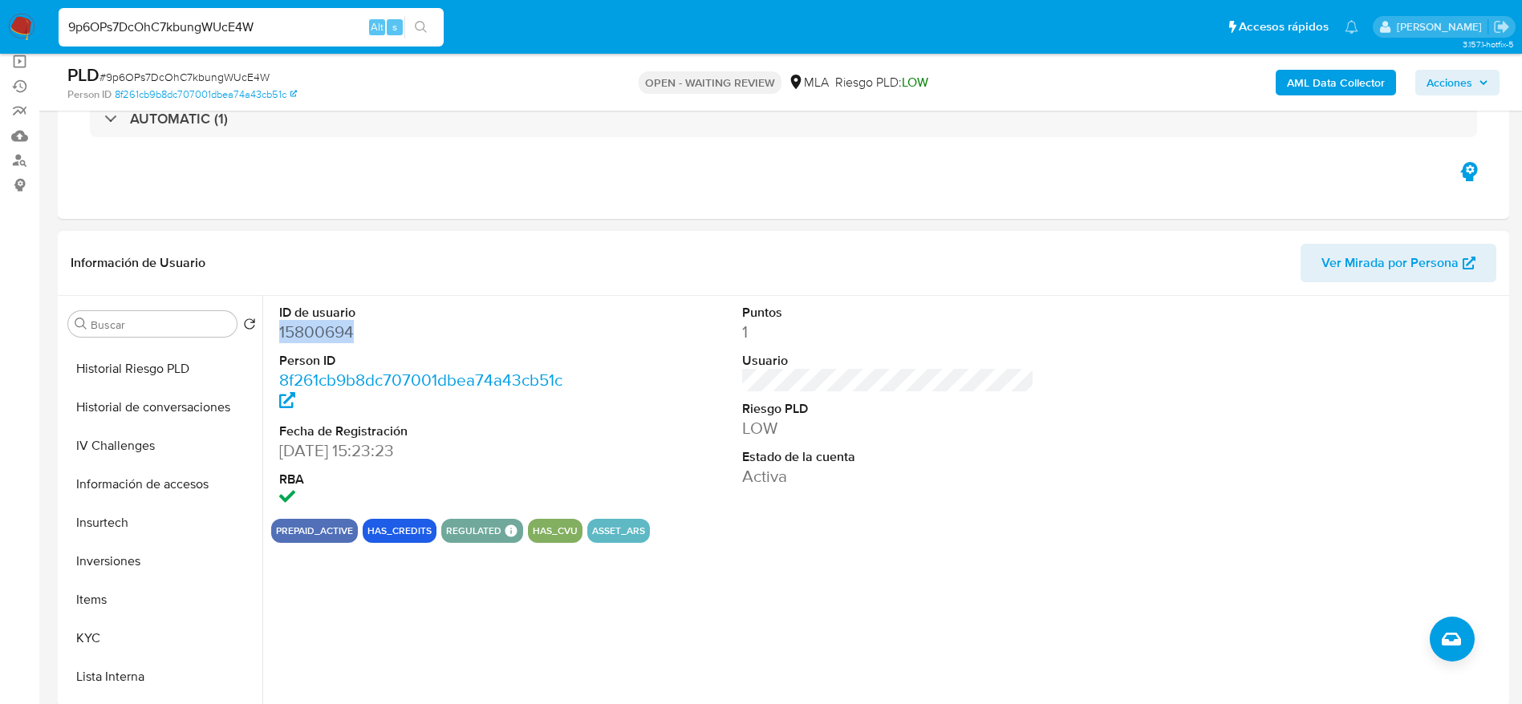
scroll to position [722, 0]
click at [132, 435] on button "KYC" at bounding box center [156, 449] width 188 height 38
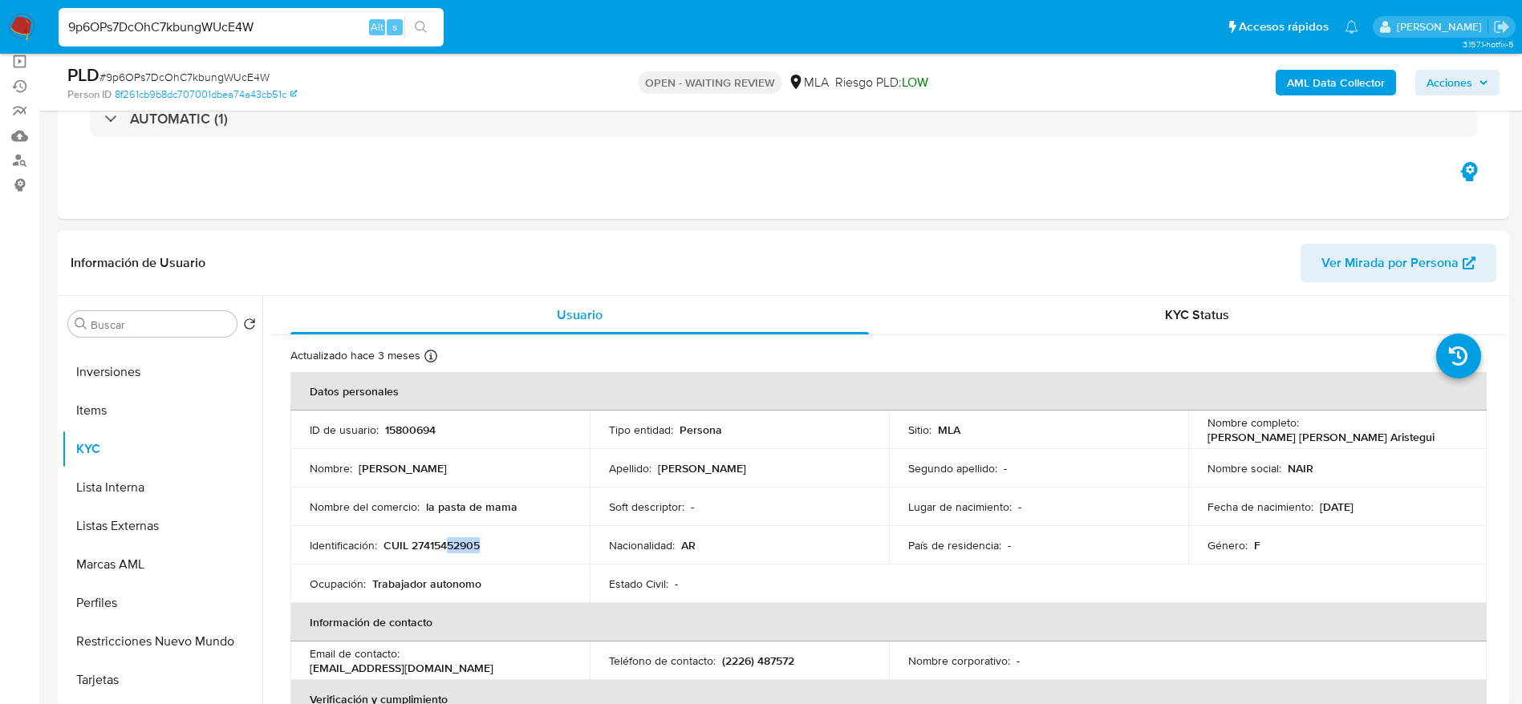
click at [444, 553] on td "Identificación : CUIL 27415452905" at bounding box center [439, 545] width 299 height 38
click at [444, 553] on p "CUIL 27415452905" at bounding box center [431, 545] width 96 height 14
click at [444, 545] on p "CUIL 27415452905" at bounding box center [431, 545] width 96 height 14
click at [295, 22] on input "9p6OPs7DcOhC7kbungWUcE4W" at bounding box center [251, 27] width 385 height 21
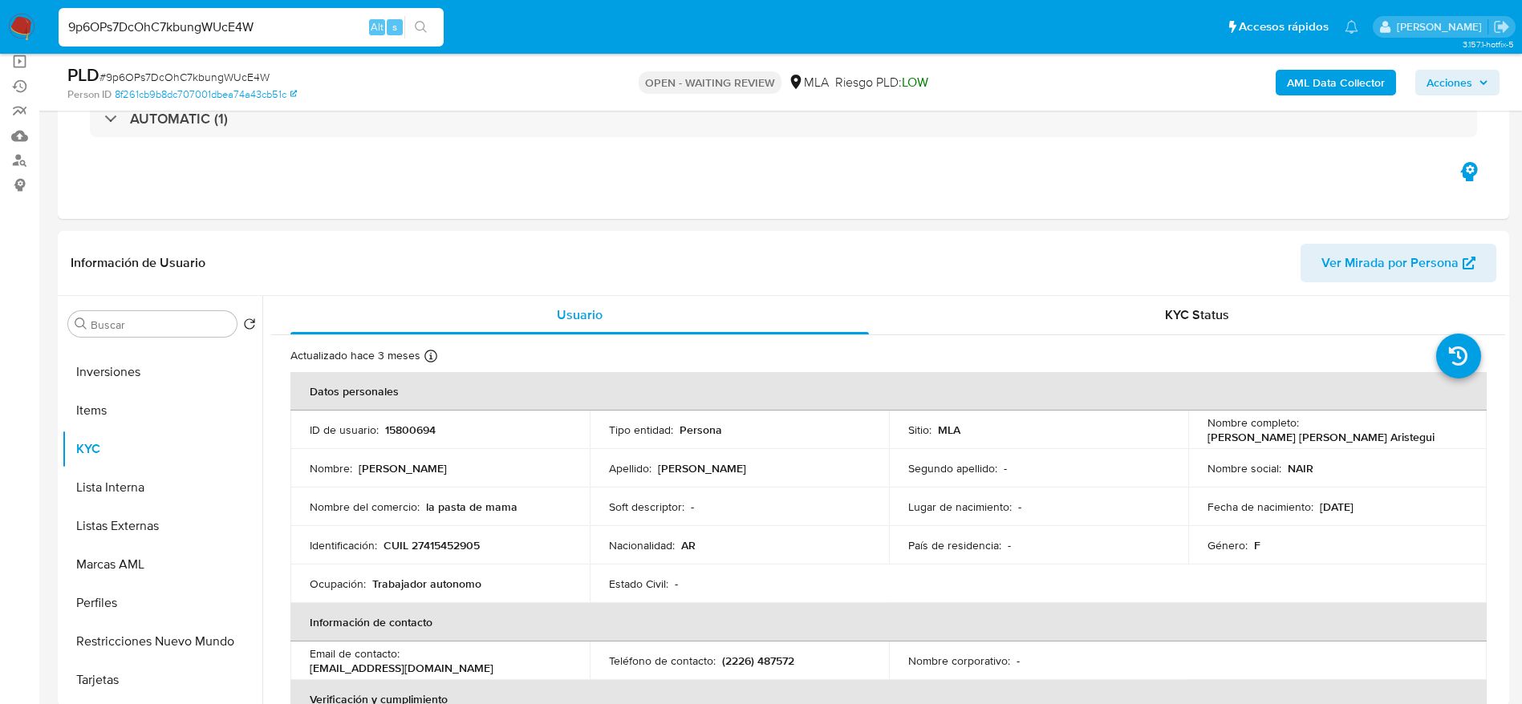
click at [295, 22] on input "9p6OPs7DcOhC7kbungWUcE4W" at bounding box center [251, 27] width 385 height 21
paste input "2ZZstkoGuLOGJhsaqq4YJu99"
type input "2ZZstkoGuLOGJhsaqq4YJu99"
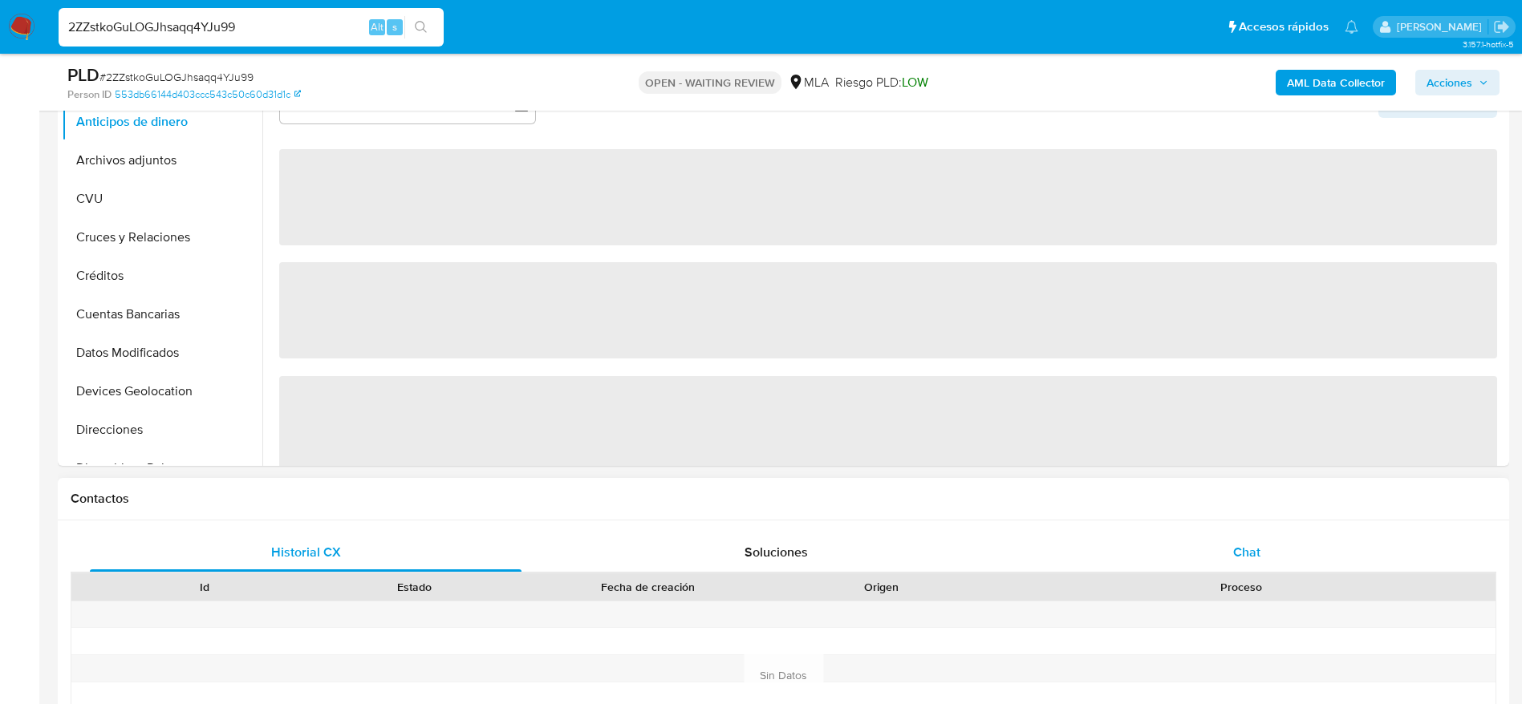
select select "10"
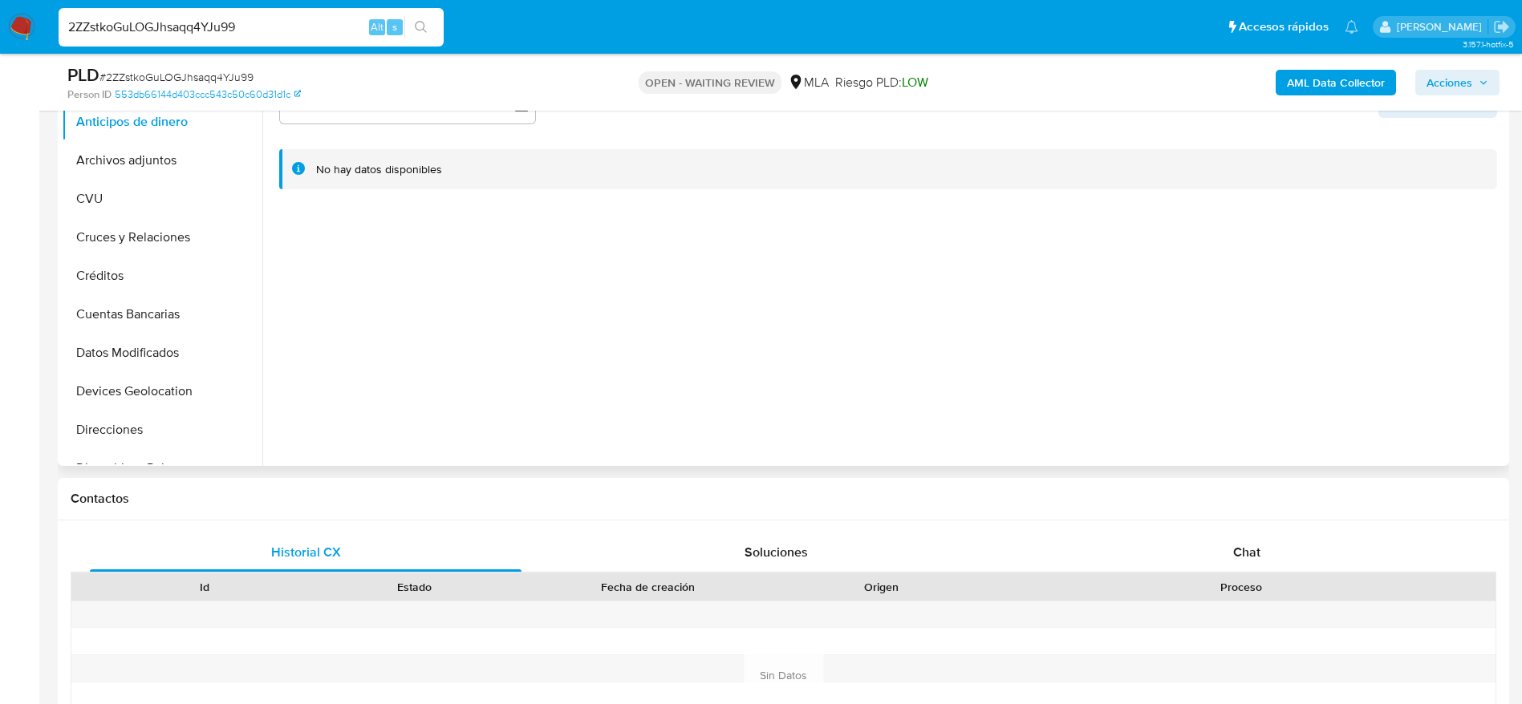
drag, startPoint x: 1266, startPoint y: 549, endPoint x: 1013, endPoint y: 417, distance: 285.2
click at [1265, 550] on div "Chat" at bounding box center [1247, 552] width 432 height 38
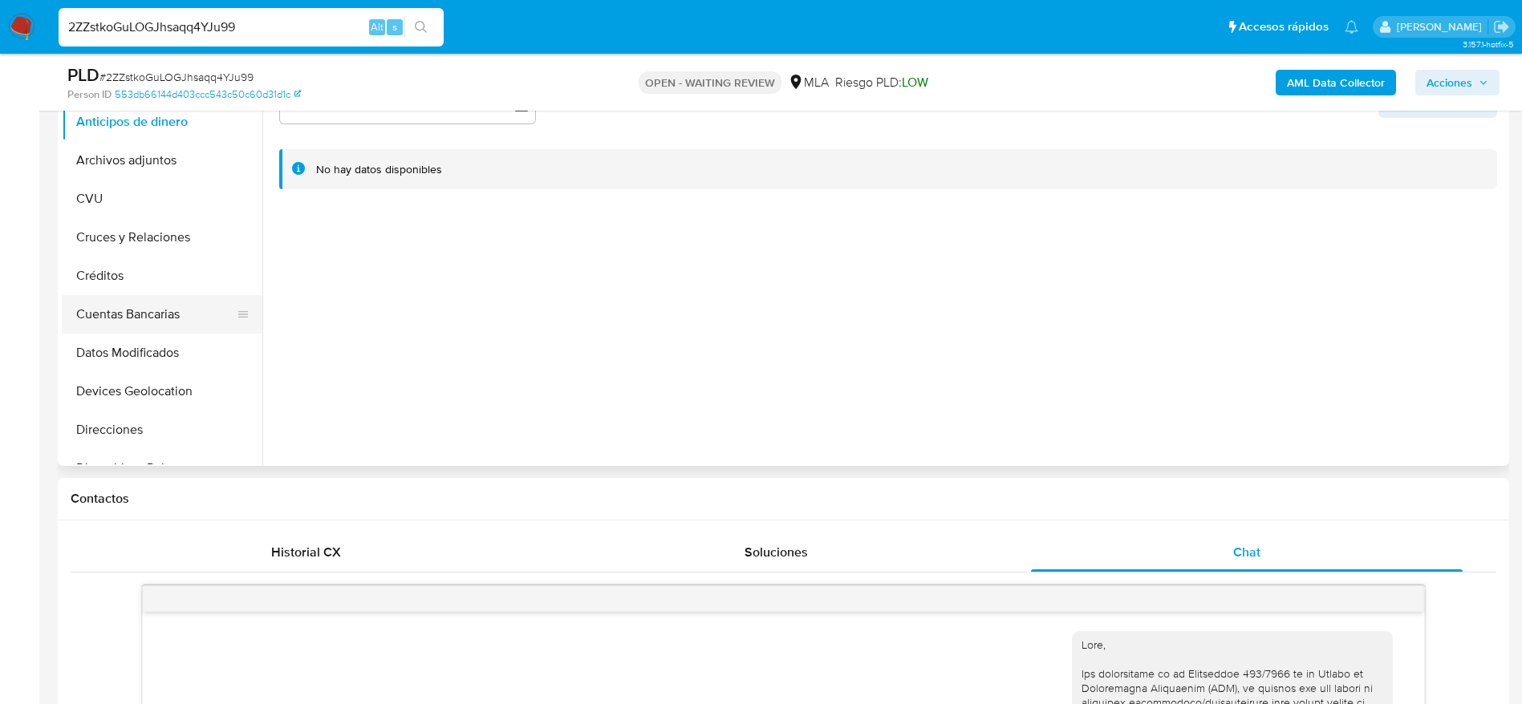
scroll to position [361, 0]
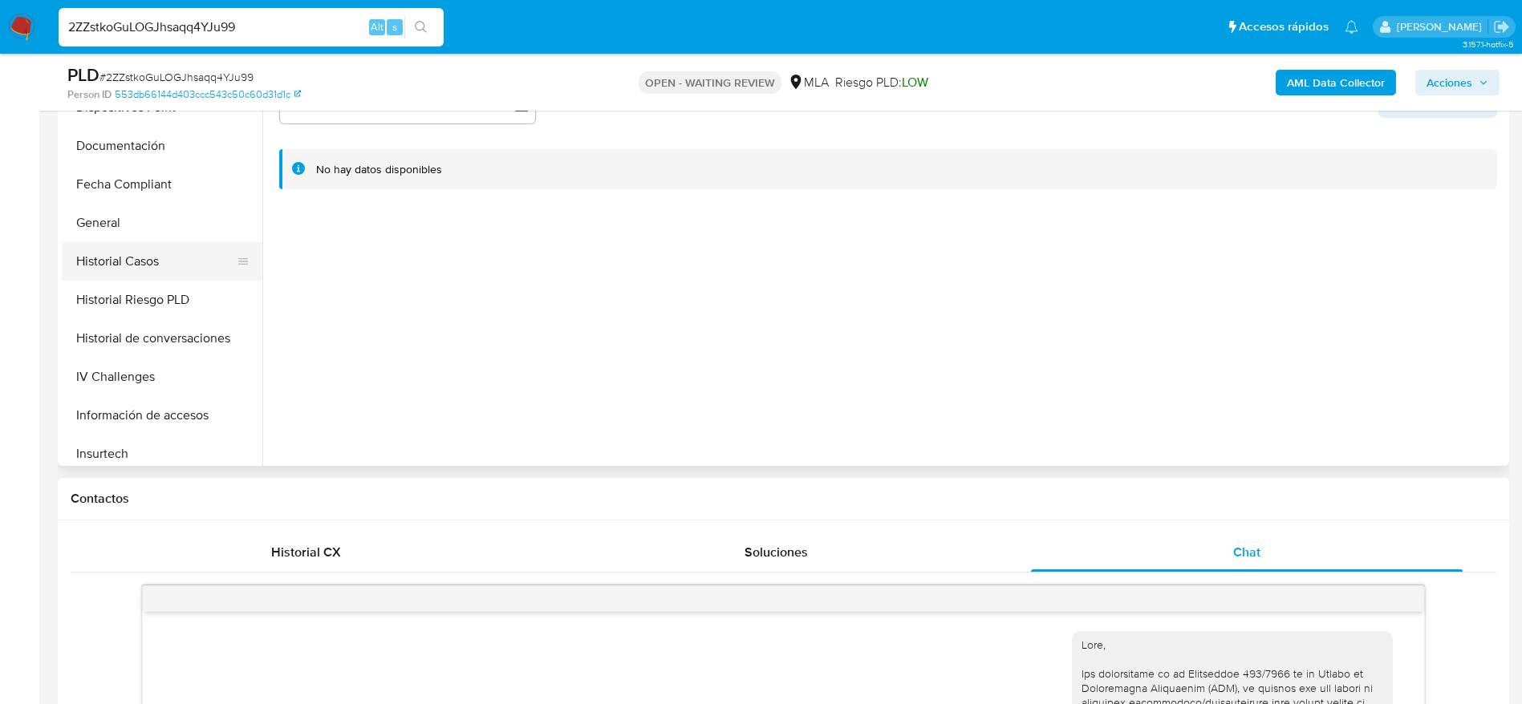
drag, startPoint x: 146, startPoint y: 267, endPoint x: 156, endPoint y: 273, distance: 11.1
click at [146, 268] on button "Historial Casos" at bounding box center [156, 261] width 188 height 38
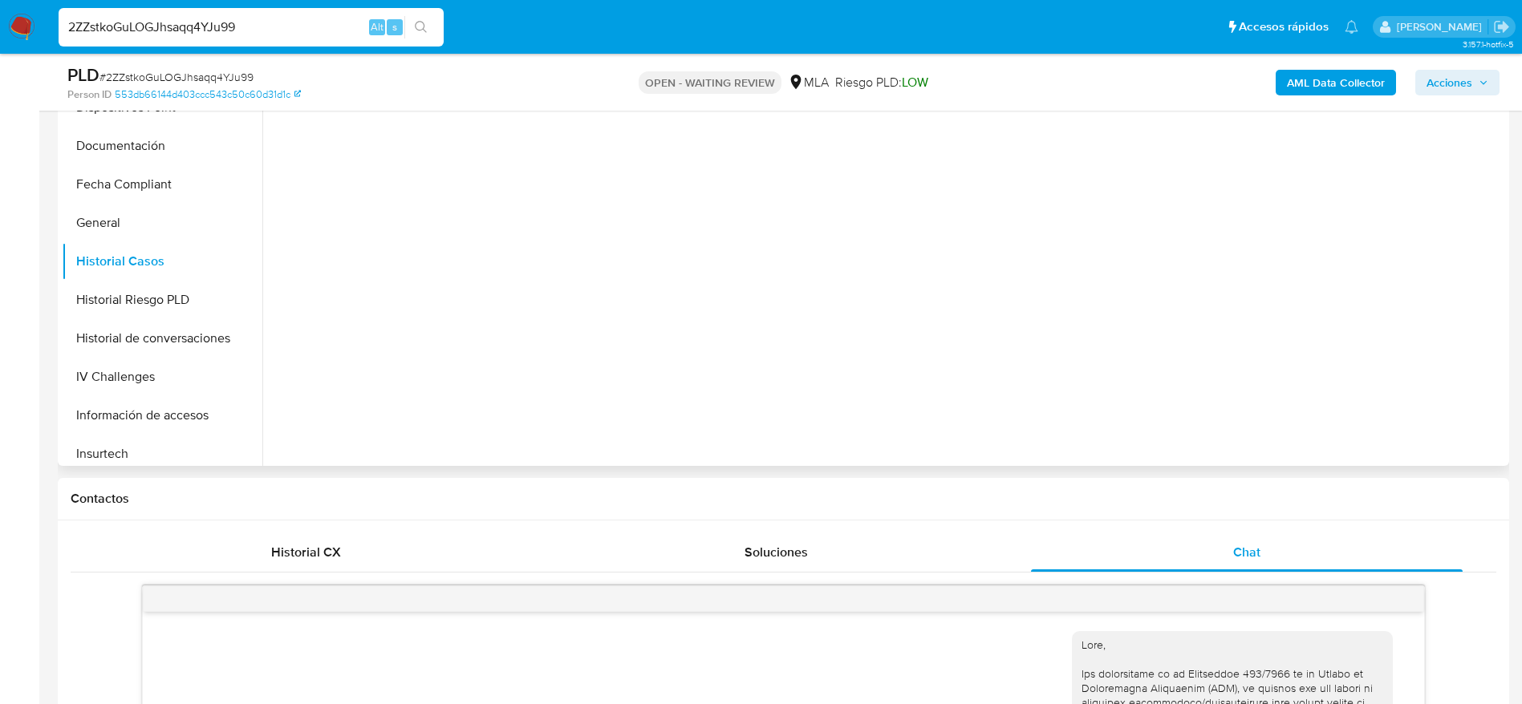
scroll to position [241, 0]
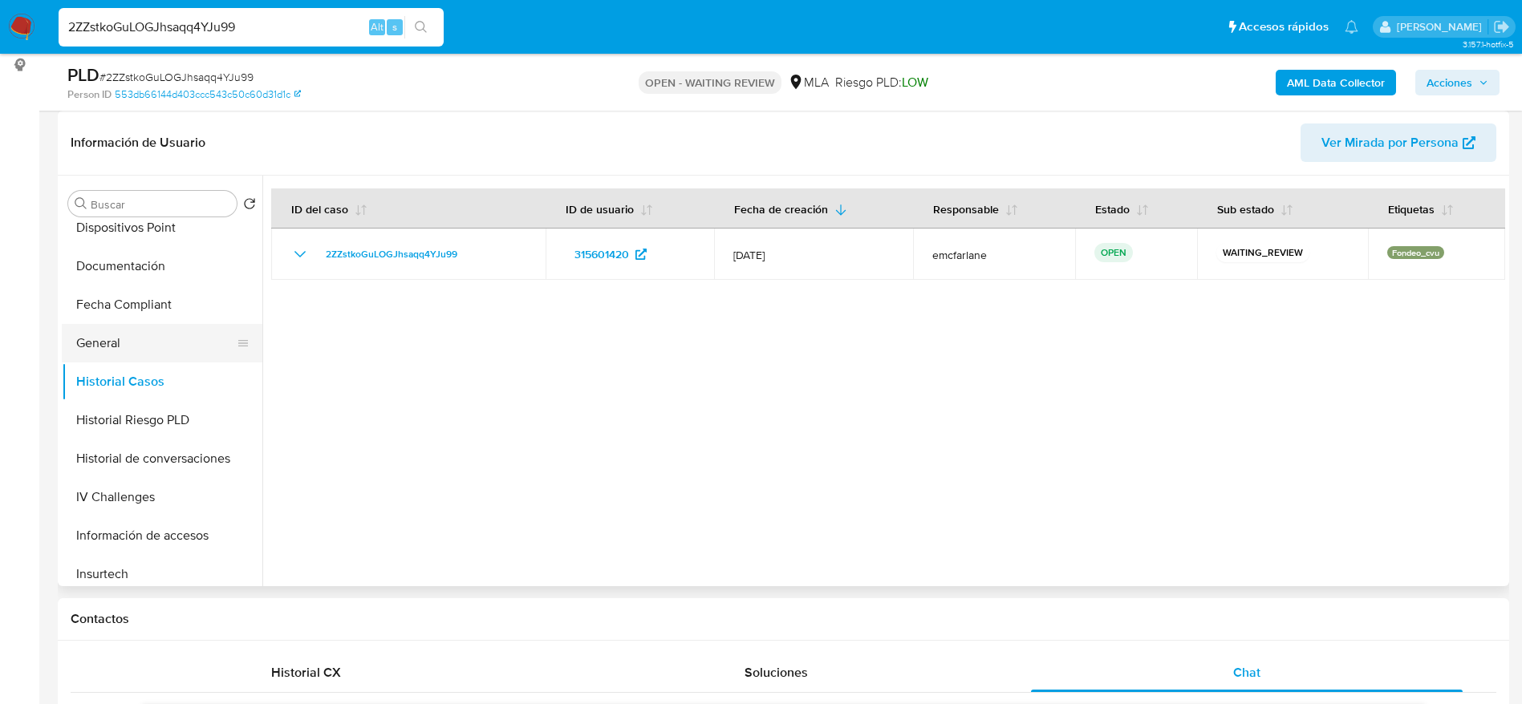
click at [107, 340] on button "General" at bounding box center [156, 343] width 188 height 38
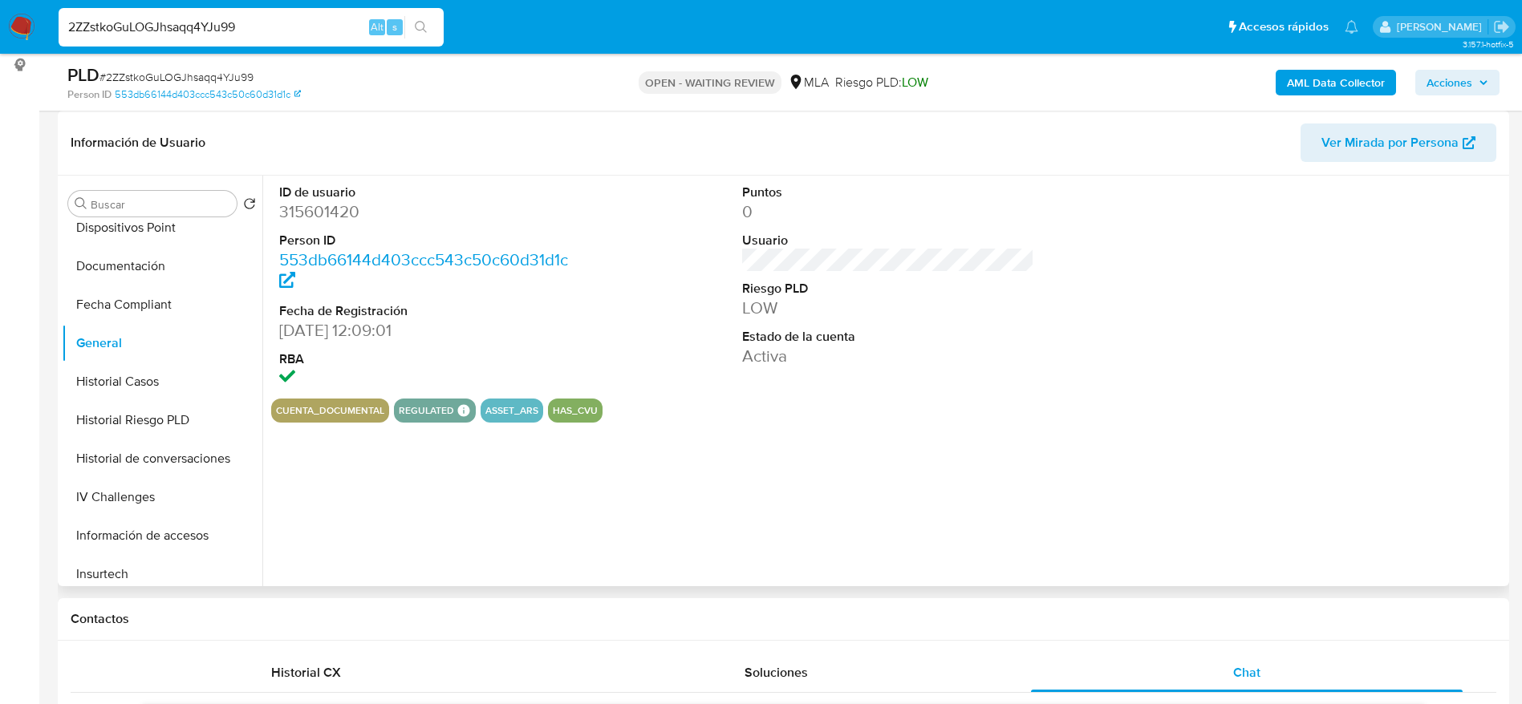
click at [326, 209] on dd "315601420" at bounding box center [425, 212] width 293 height 22
copy dd "315601420"
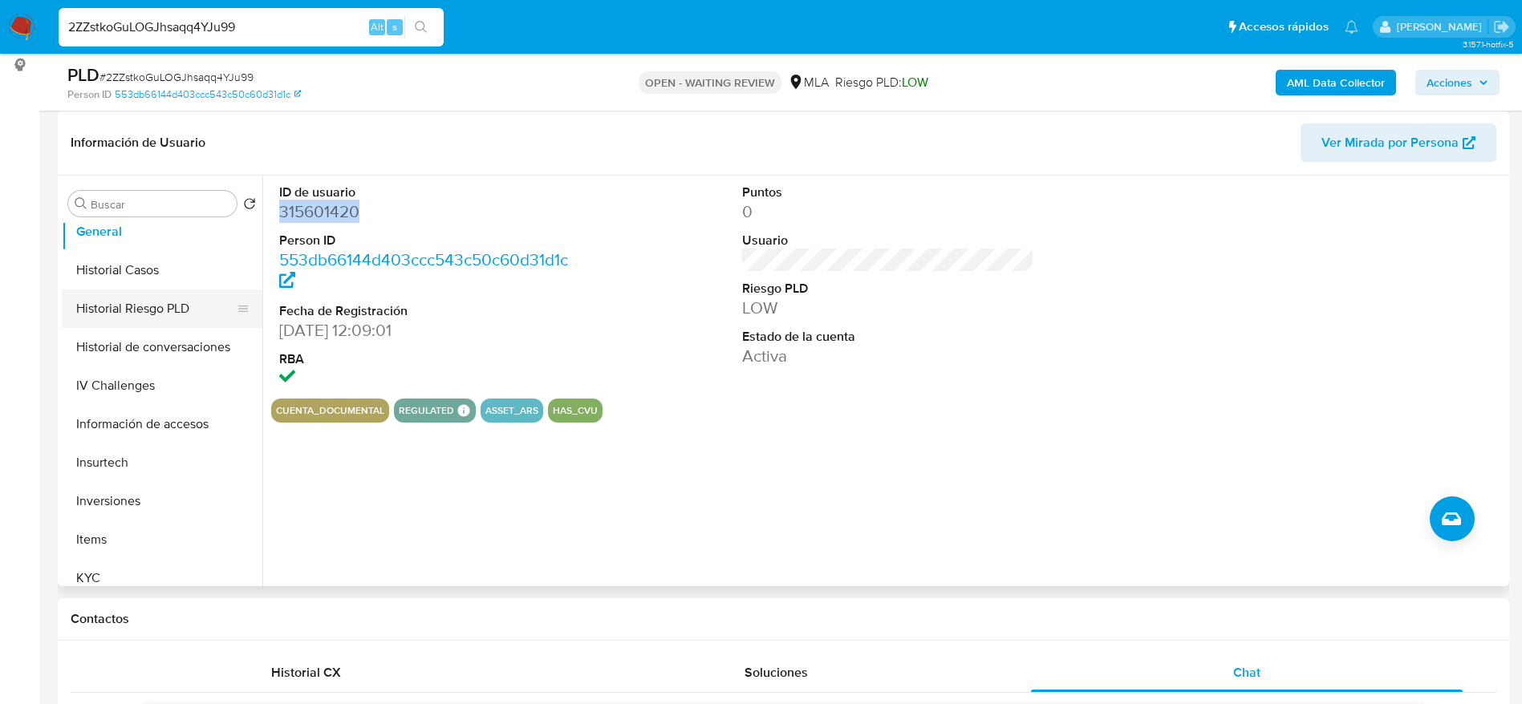
scroll to position [602, 0]
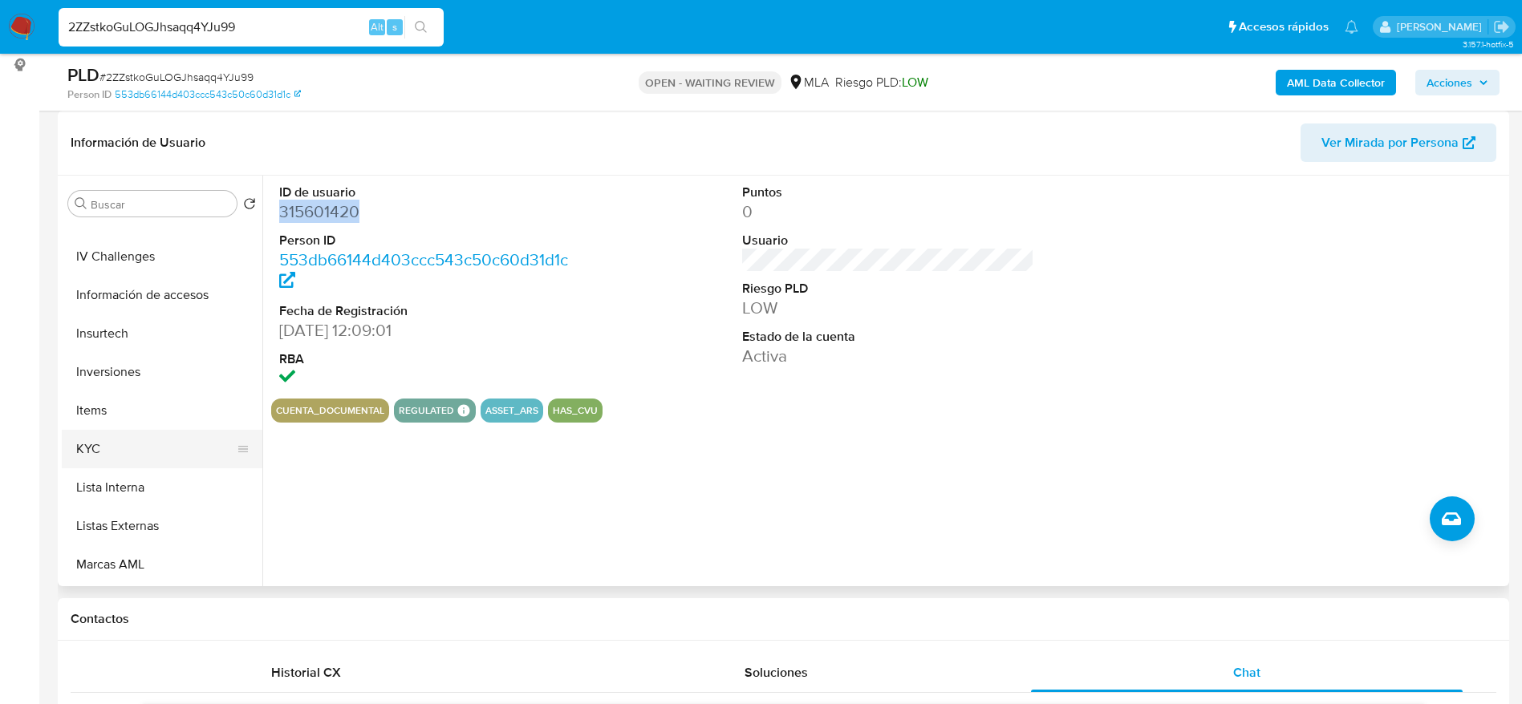
click at [122, 450] on button "KYC" at bounding box center [156, 449] width 188 height 38
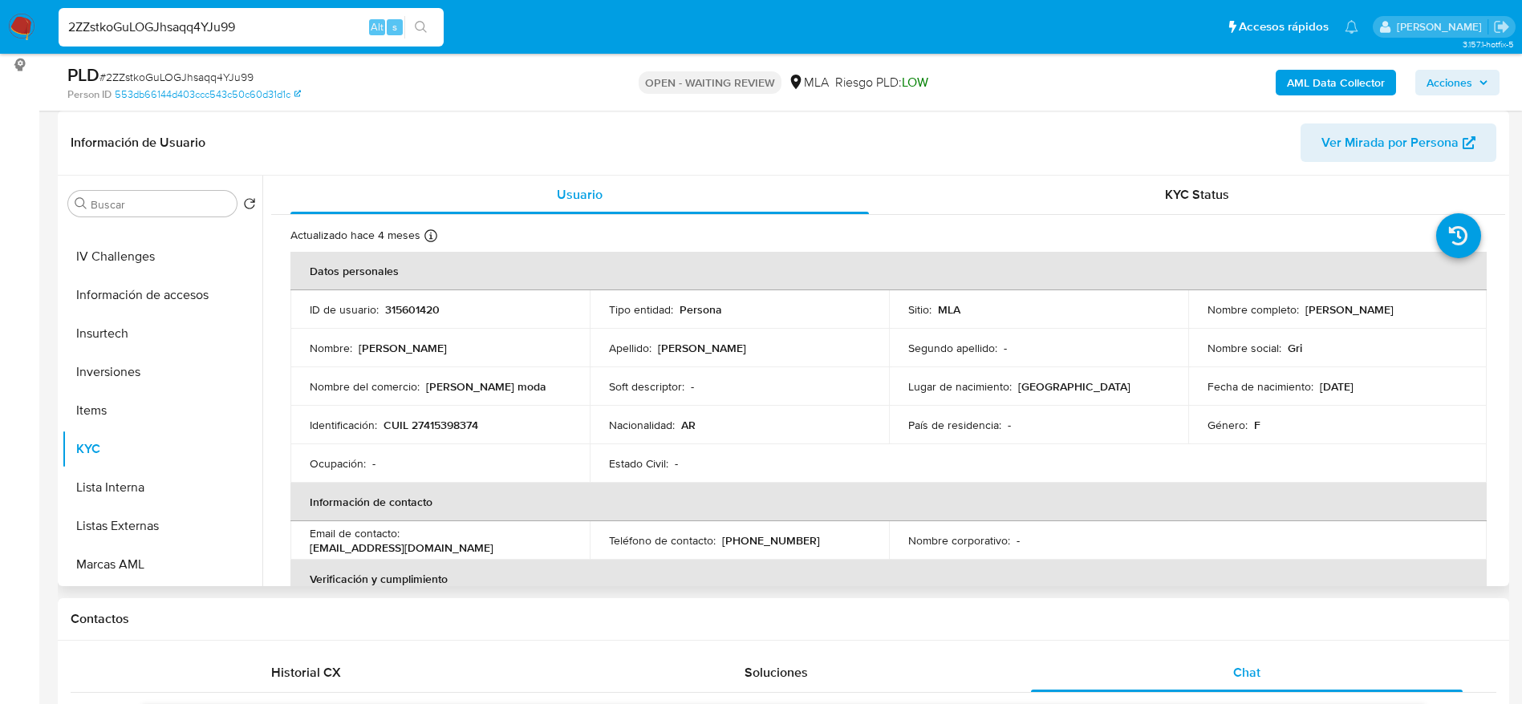
click at [446, 415] on td "Identificación : CUIL 27415398374" at bounding box center [439, 425] width 299 height 38
click at [446, 418] on p "CUIL 27415398374" at bounding box center [430, 425] width 95 height 14
click at [446, 421] on p "CUIL 27415398374" at bounding box center [430, 425] width 95 height 14
click at [446, 420] on p "CUIL 27415398374" at bounding box center [430, 425] width 95 height 14
copy p "27415398374"
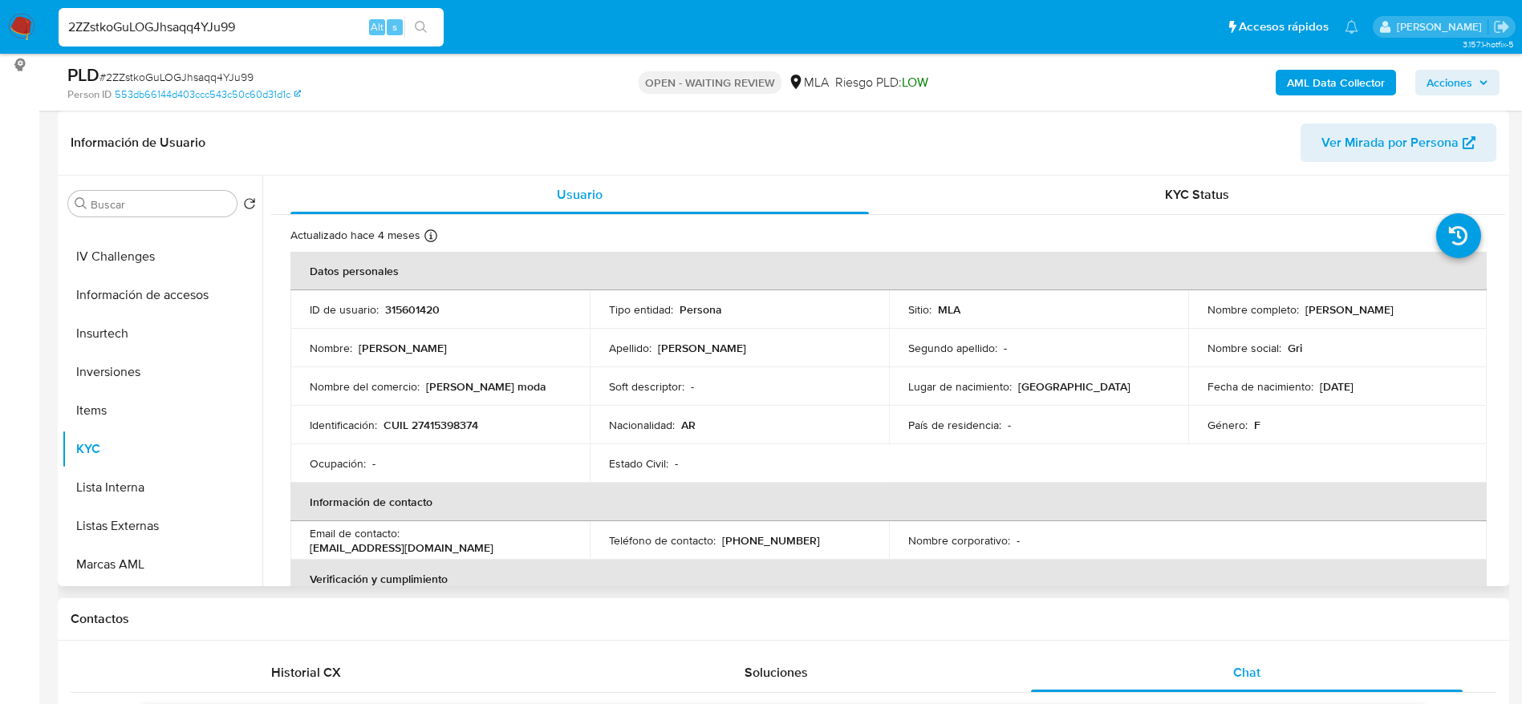
click at [535, 469] on div "Ocupación : -" at bounding box center [440, 463] width 261 height 14
click at [454, 423] on p "CUIL 27415398374" at bounding box center [430, 425] width 95 height 14
copy p "27415398374"
click at [302, 33] on input "2ZZstkoGuLOGJhsaqq4YJu99" at bounding box center [251, 27] width 385 height 21
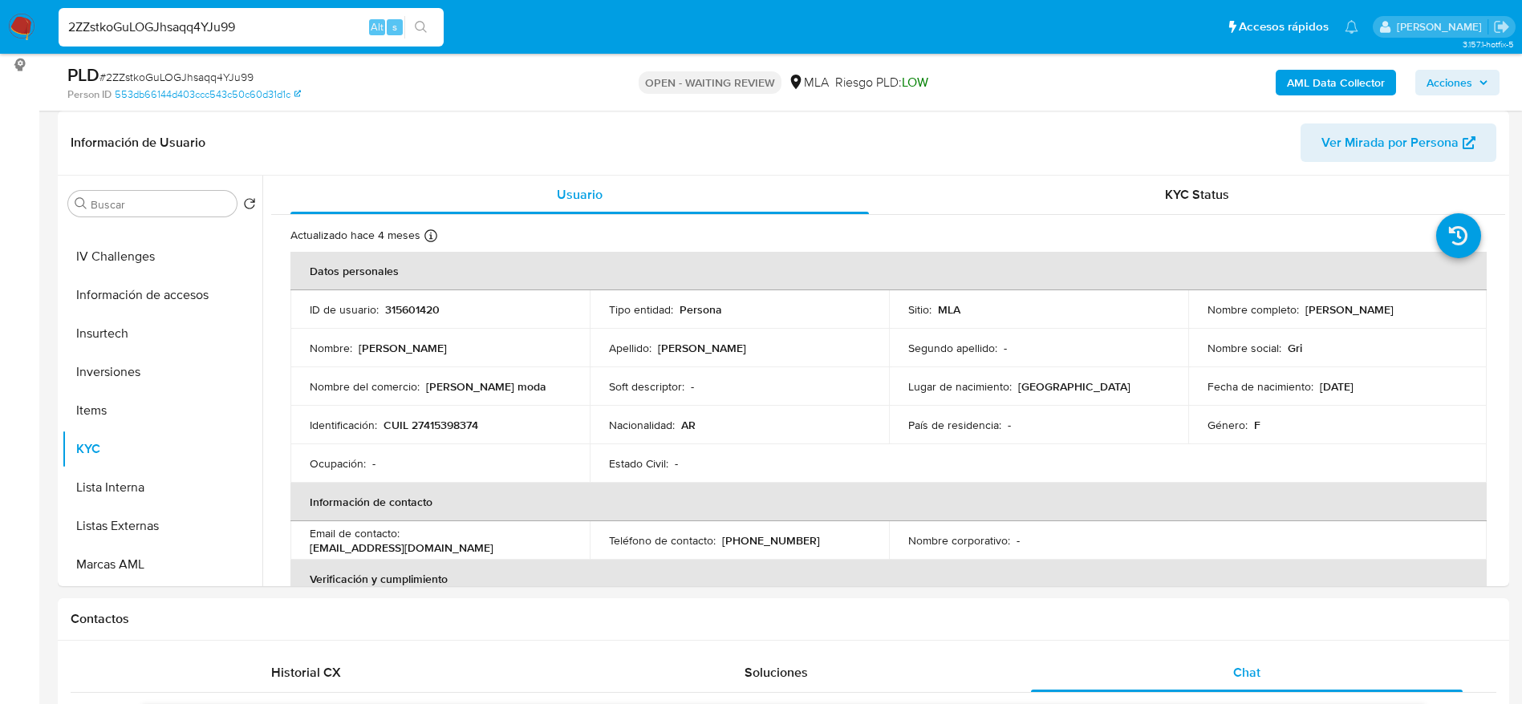
click at [302, 33] on input "2ZZstkoGuLOGJhsaqq4YJu99" at bounding box center [251, 27] width 385 height 21
paste input "vRdSThQJesB67zHGicZ32VlL"
type input "vRdSThQJesB67zHGicZ32VlL"
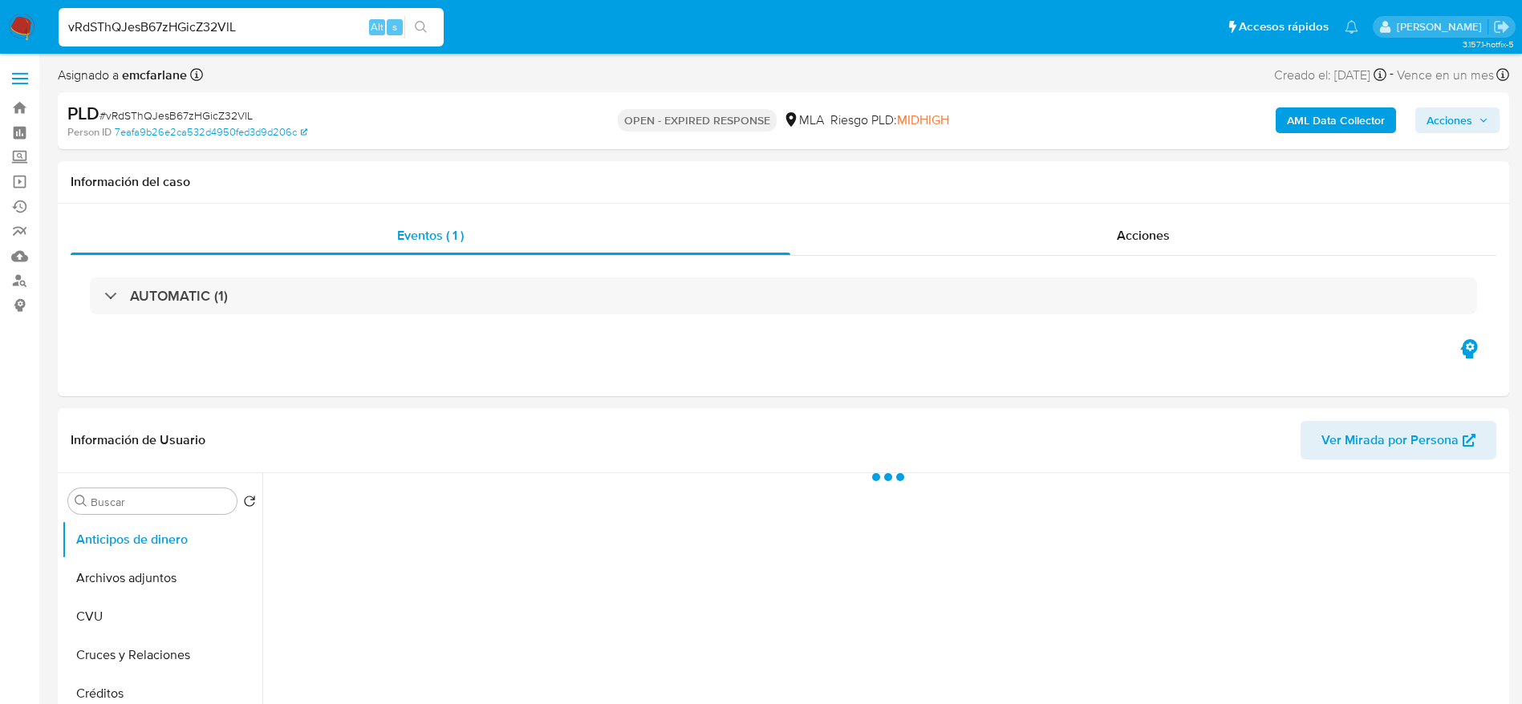
select select "10"
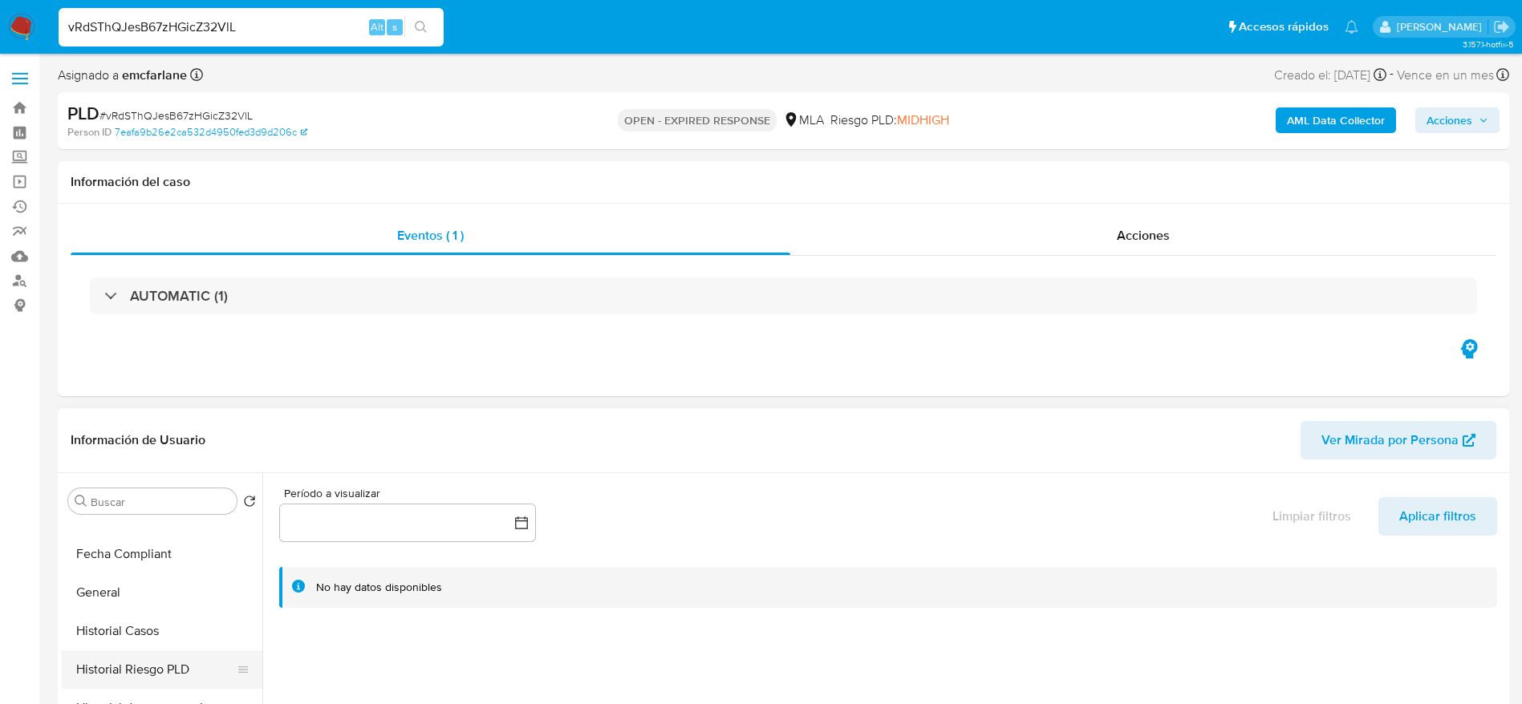
scroll to position [481, 0]
drag, startPoint x: 134, startPoint y: 551, endPoint x: 268, endPoint y: 502, distance: 142.6
click at [137, 552] on button "Historial Casos" at bounding box center [162, 559] width 201 height 38
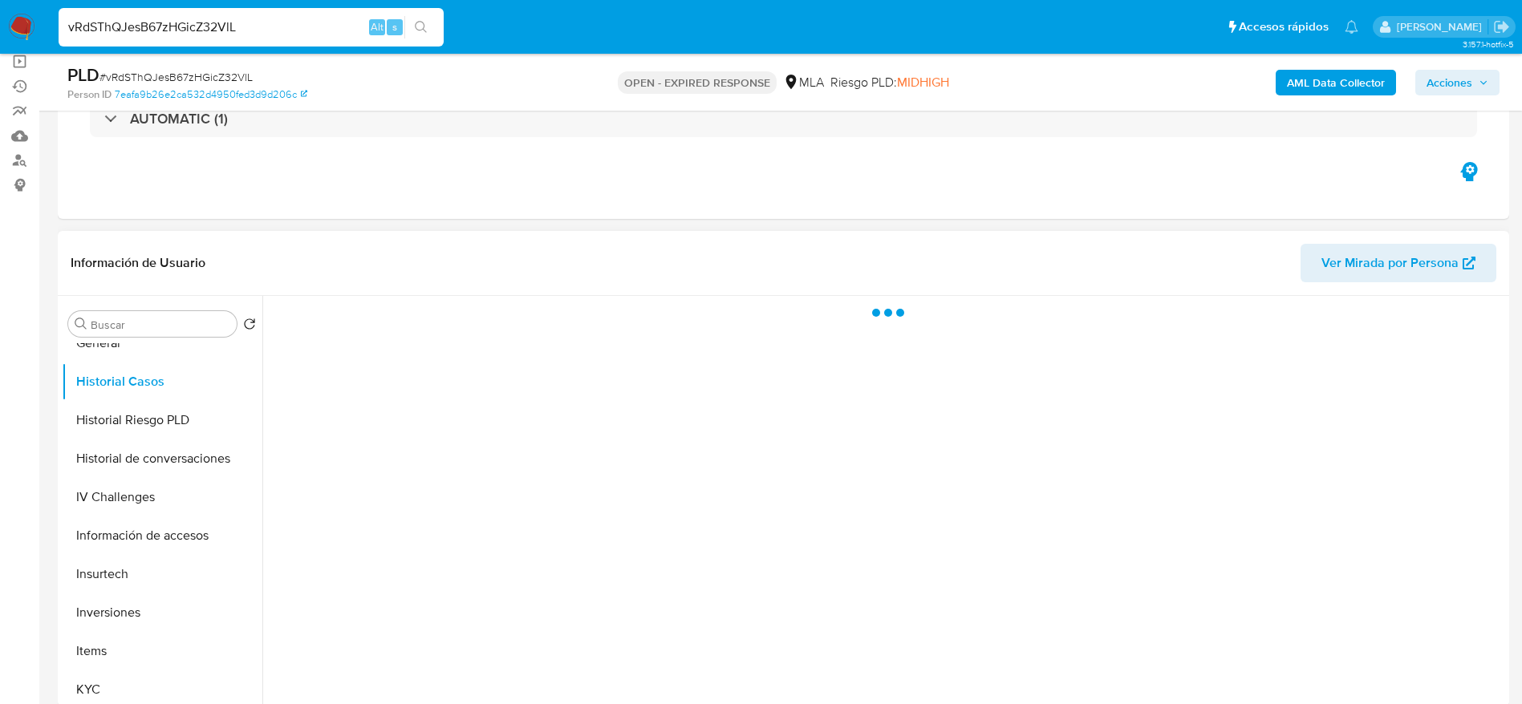
scroll to position [361, 0]
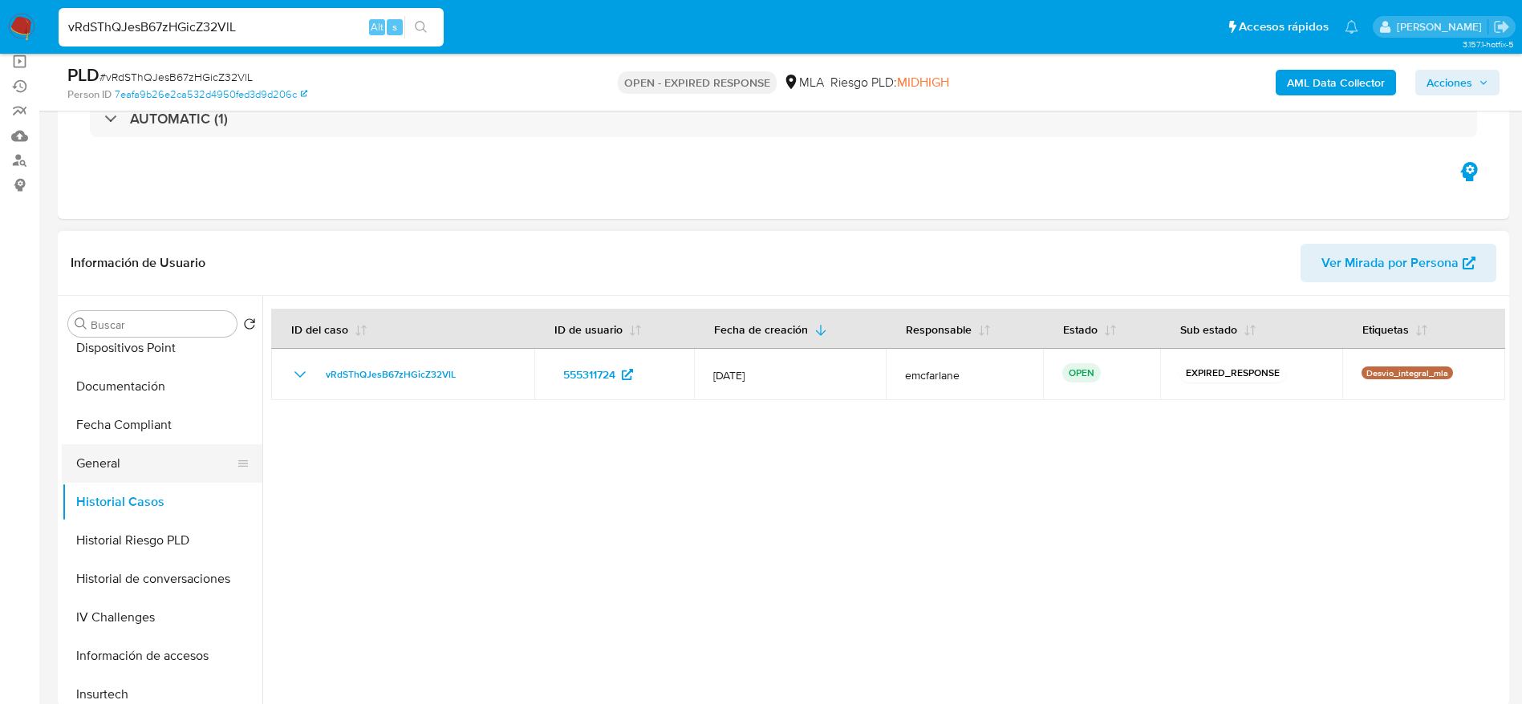
click at [108, 460] on button "General" at bounding box center [156, 463] width 188 height 38
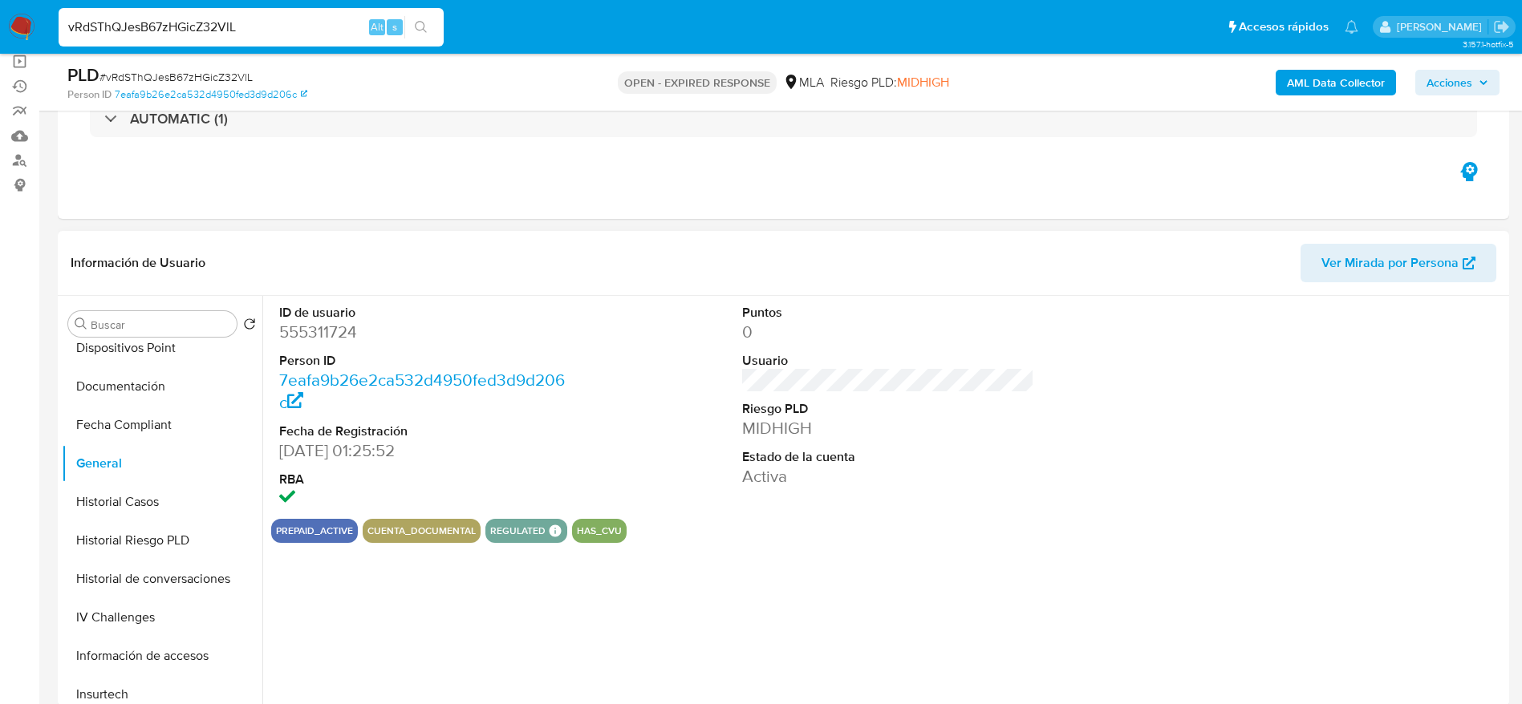
click at [321, 334] on dd "555311724" at bounding box center [425, 332] width 293 height 22
copy dd "555311724"
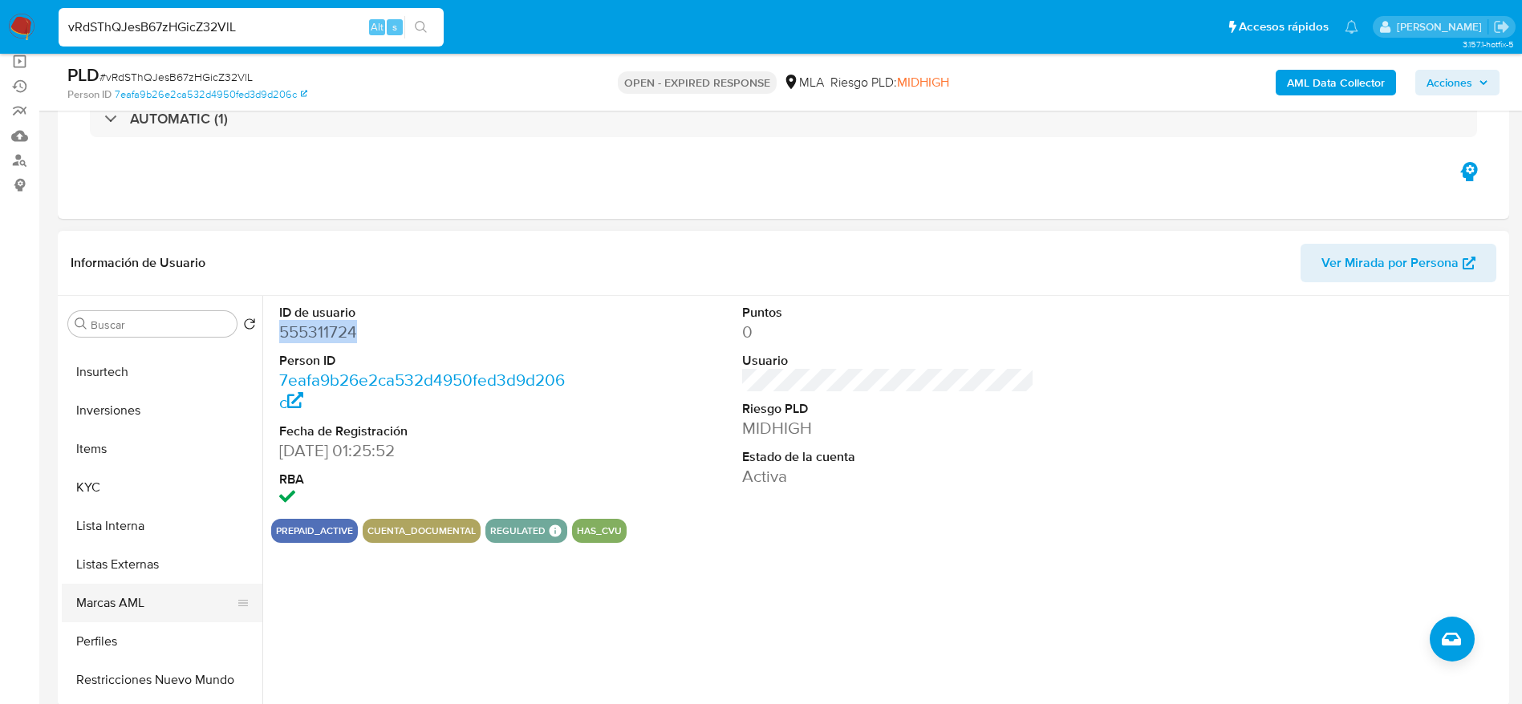
scroll to position [722, 0]
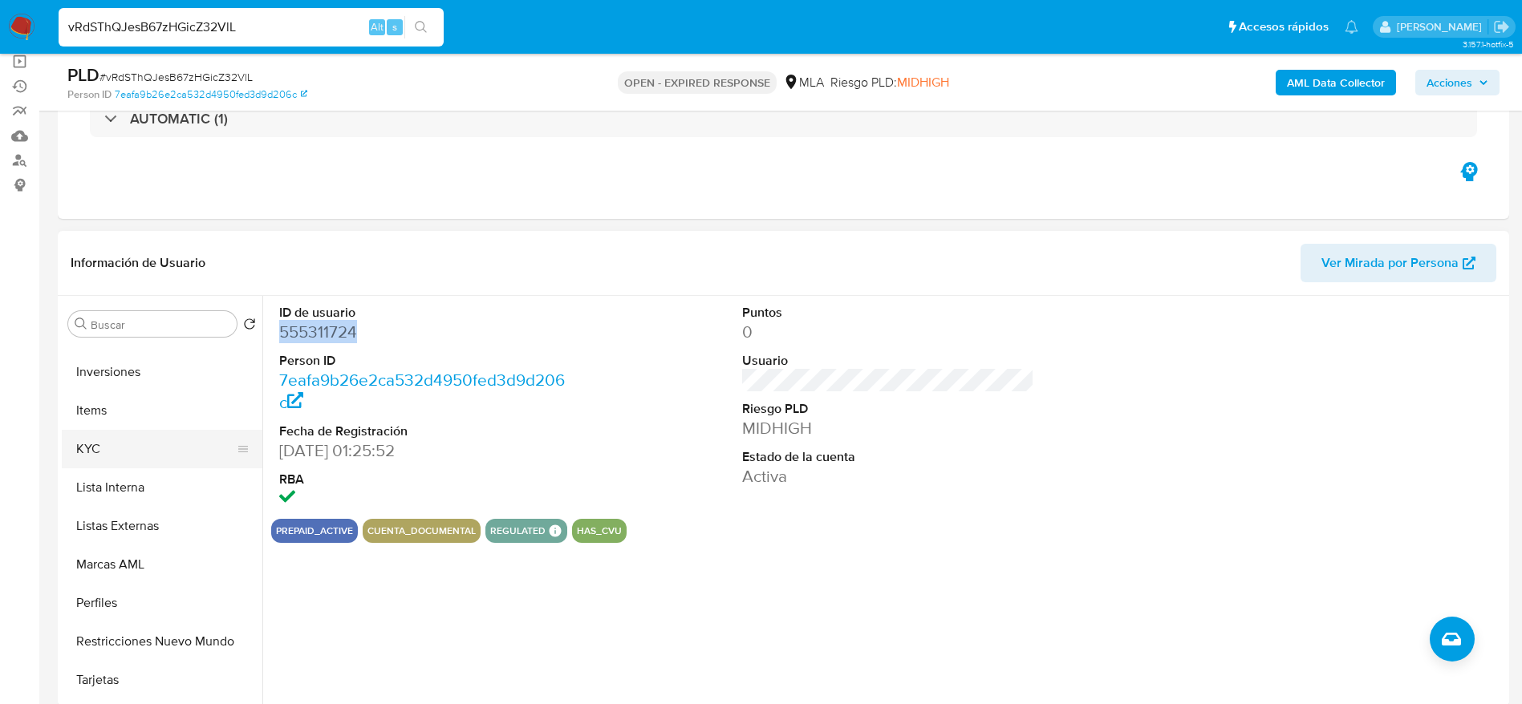
click at [91, 450] on button "KYC" at bounding box center [156, 449] width 188 height 38
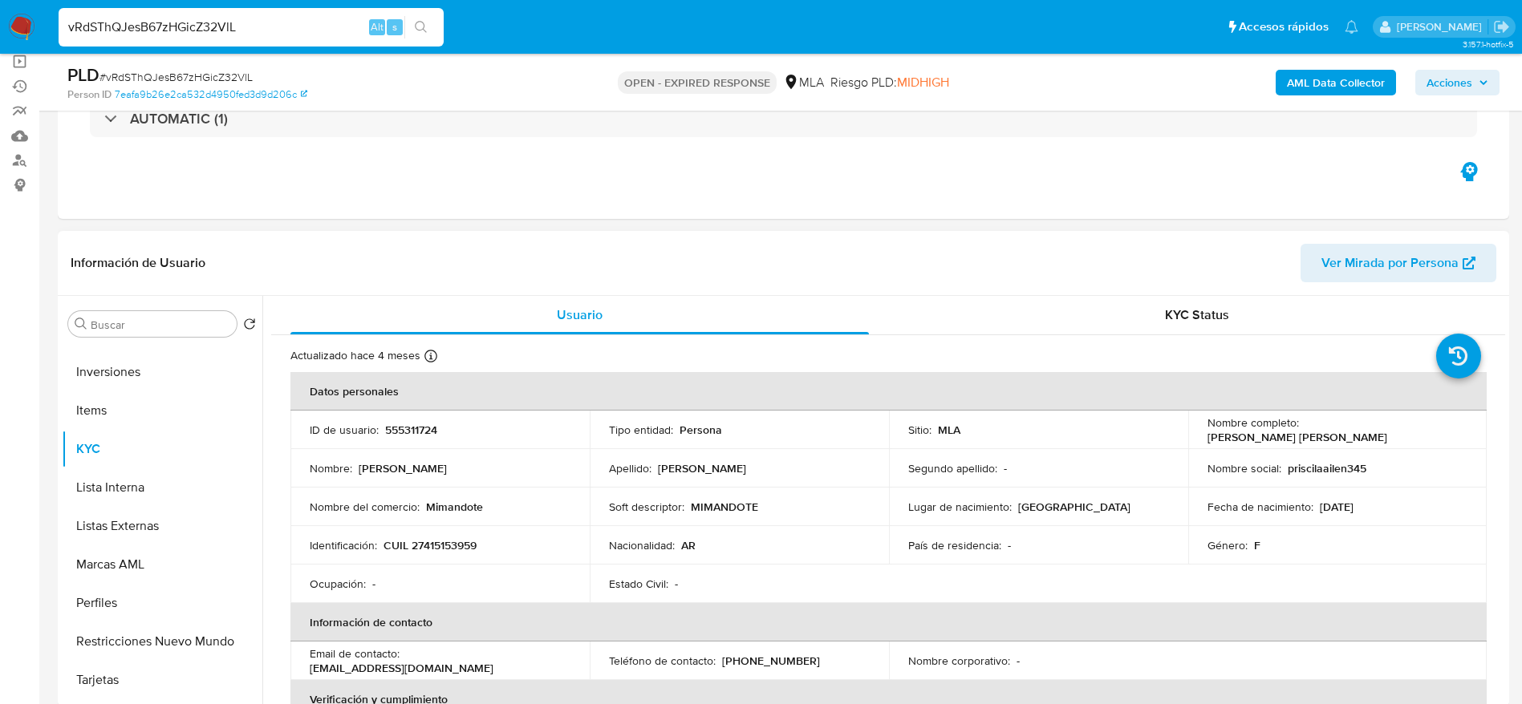
click at [444, 542] on p "CUIL 27415153959" at bounding box center [429, 545] width 93 height 14
click at [444, 541] on p "CUIL 27415153959" at bounding box center [429, 545] width 93 height 14
copy p "27415153959"
click at [299, 24] on input "vRdSThQJesB67zHGicZ32VlL" at bounding box center [251, 27] width 385 height 21
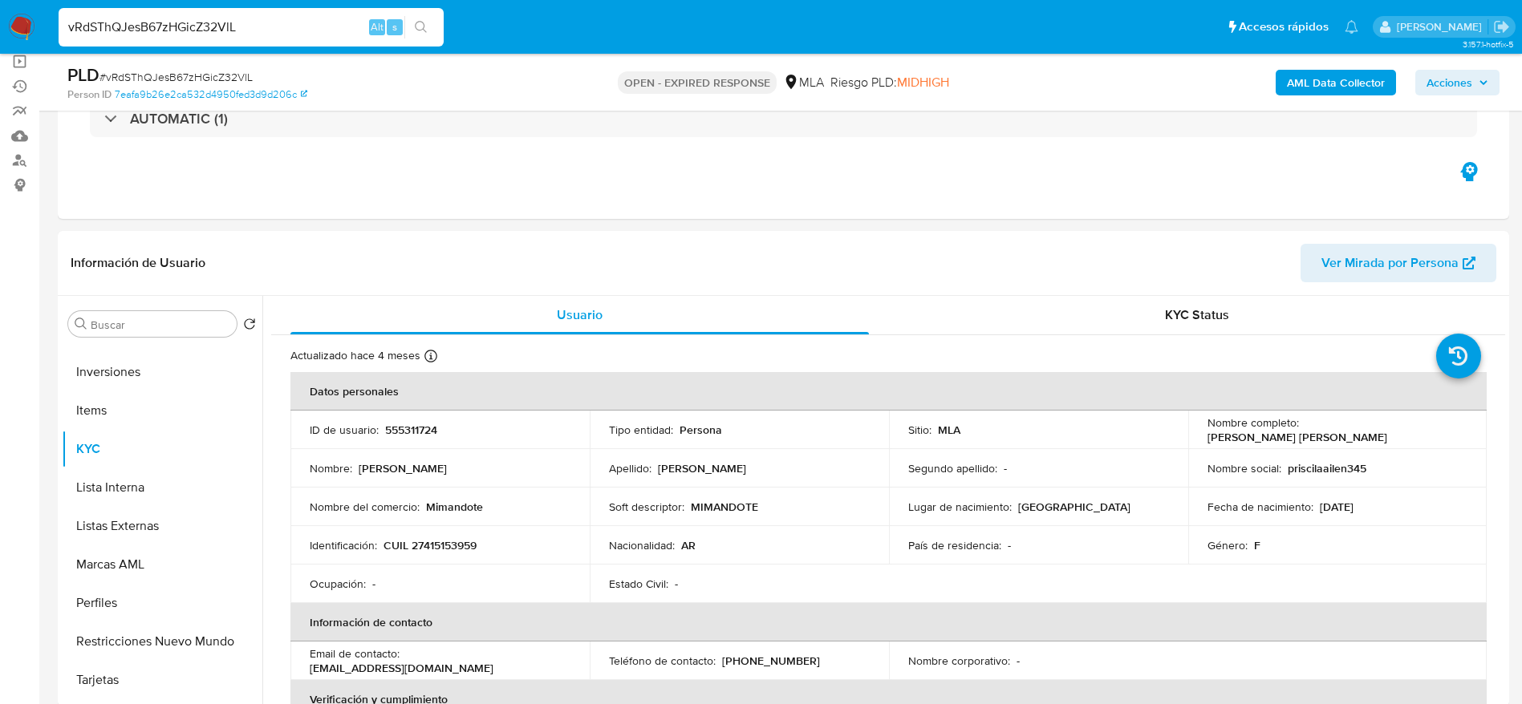
click at [299, 24] on input "vRdSThQJesB67zHGicZ32VlL" at bounding box center [251, 27] width 385 height 21
paste input "TovIoCCUDeiJX14wW8ZWyfzk"
type input "TovIoCCUDeiJX14wW8ZWyfzk"
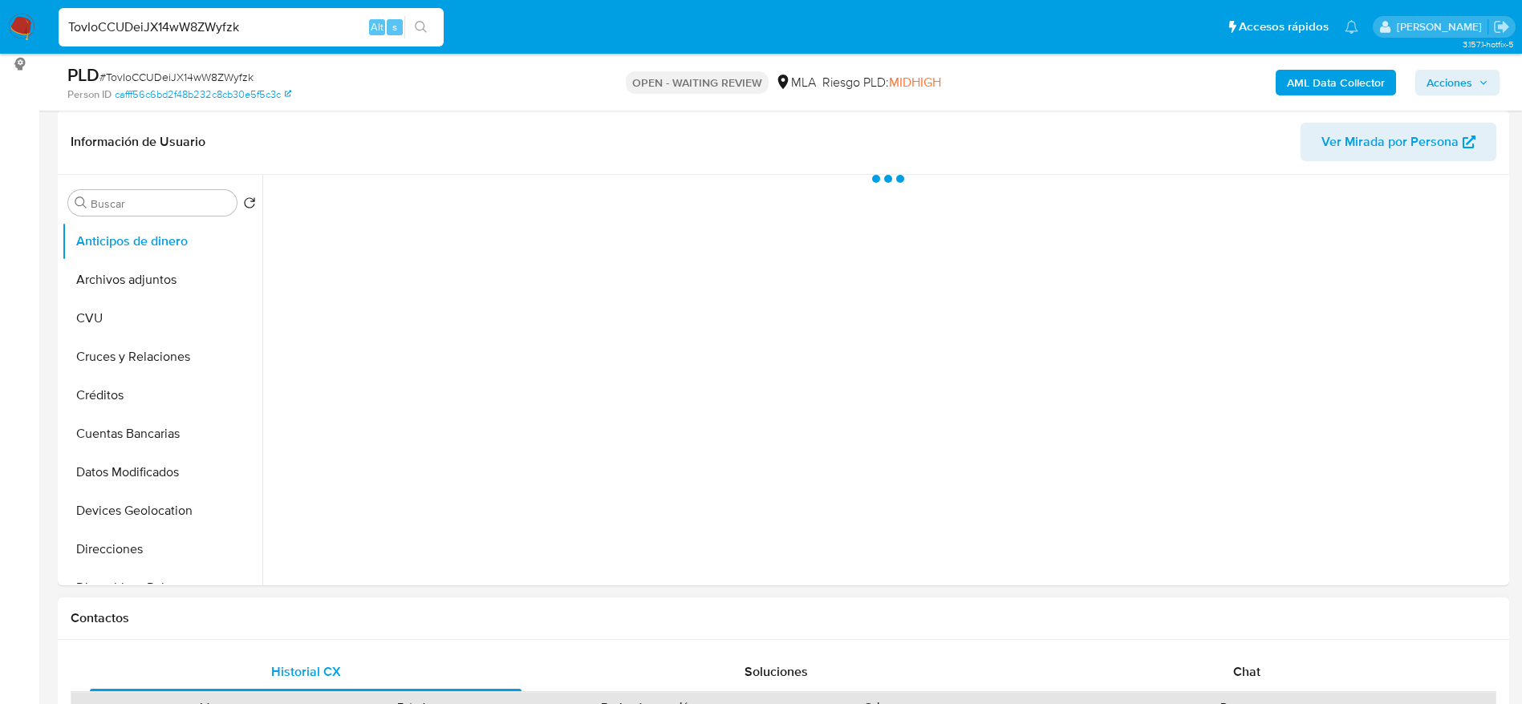
scroll to position [602, 0]
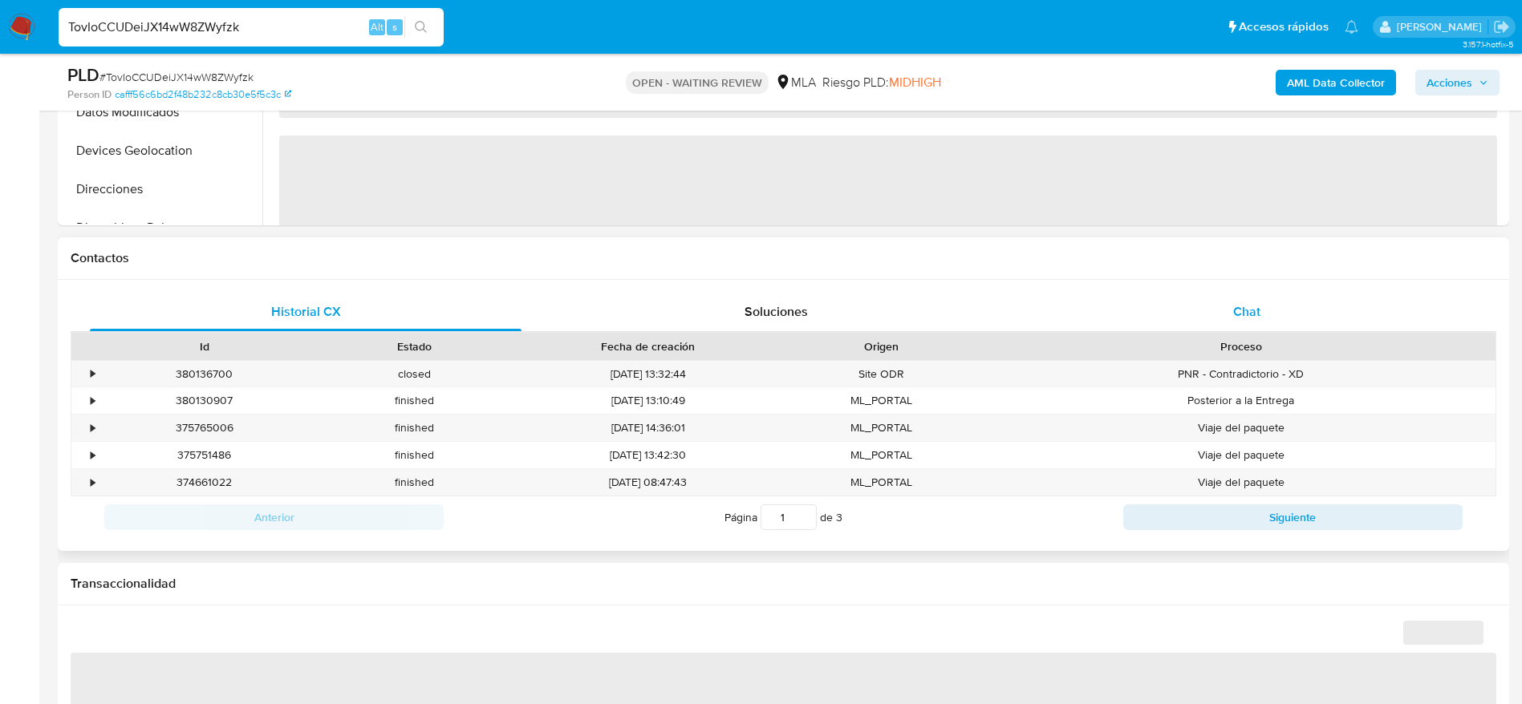
click at [1246, 306] on div "Chat" at bounding box center [1247, 312] width 432 height 38
select select "10"
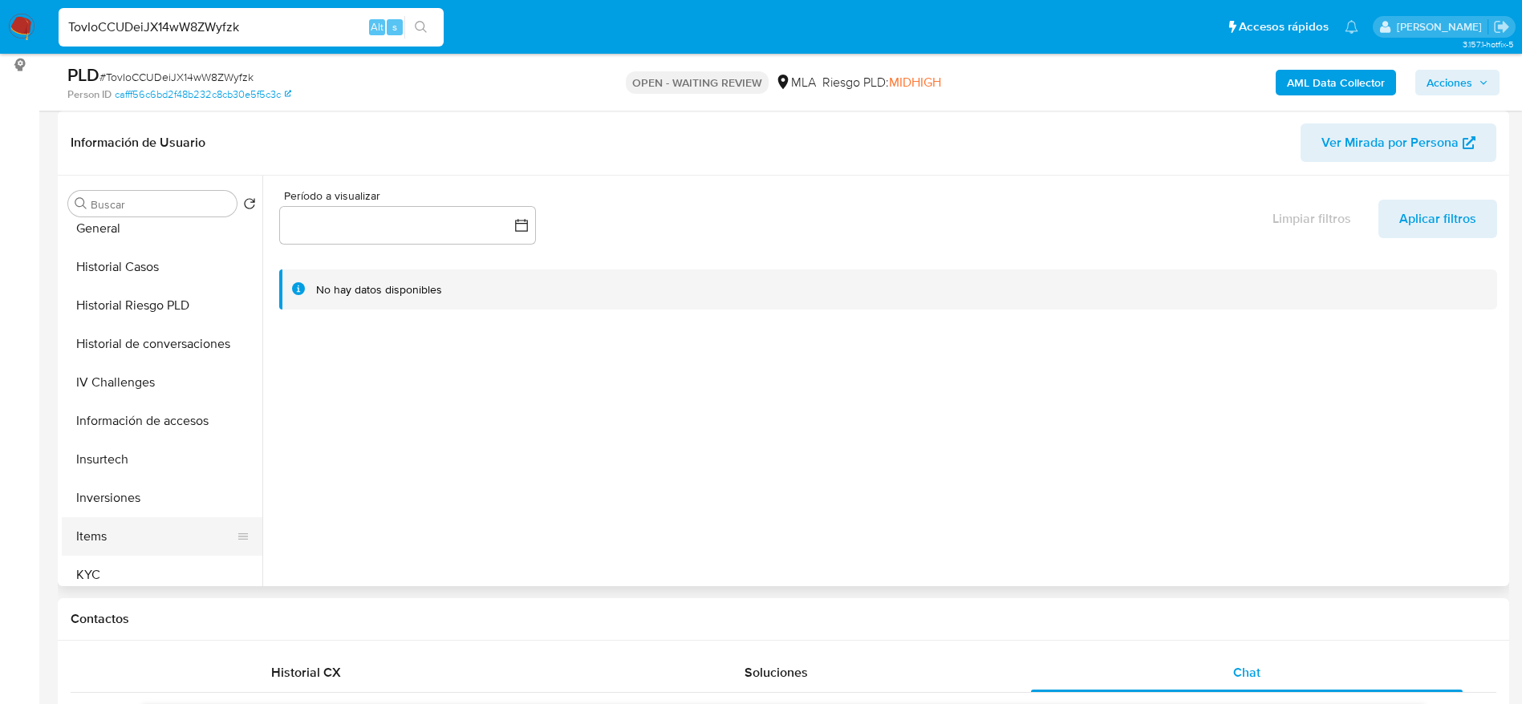
scroll to position [481, 0]
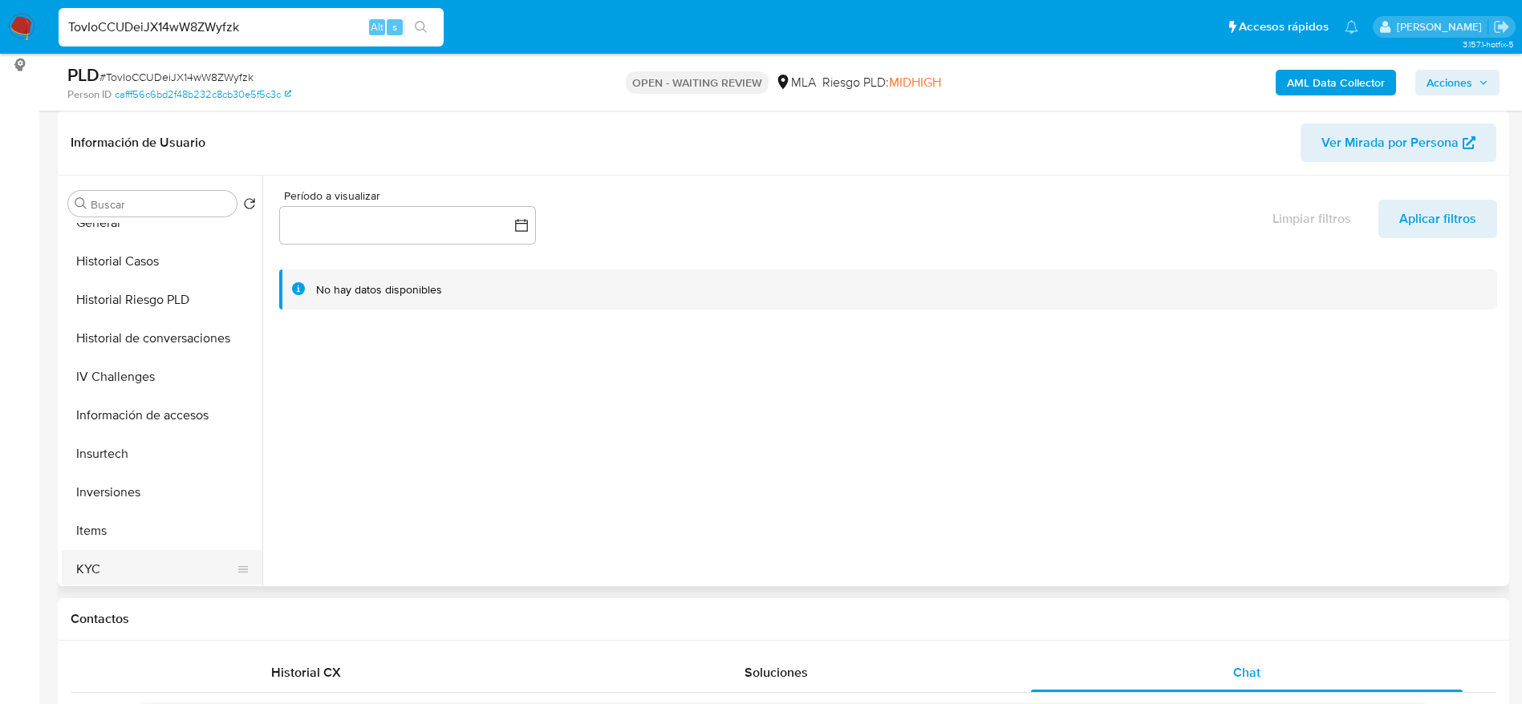
click at [118, 557] on button "KYC" at bounding box center [156, 569] width 188 height 38
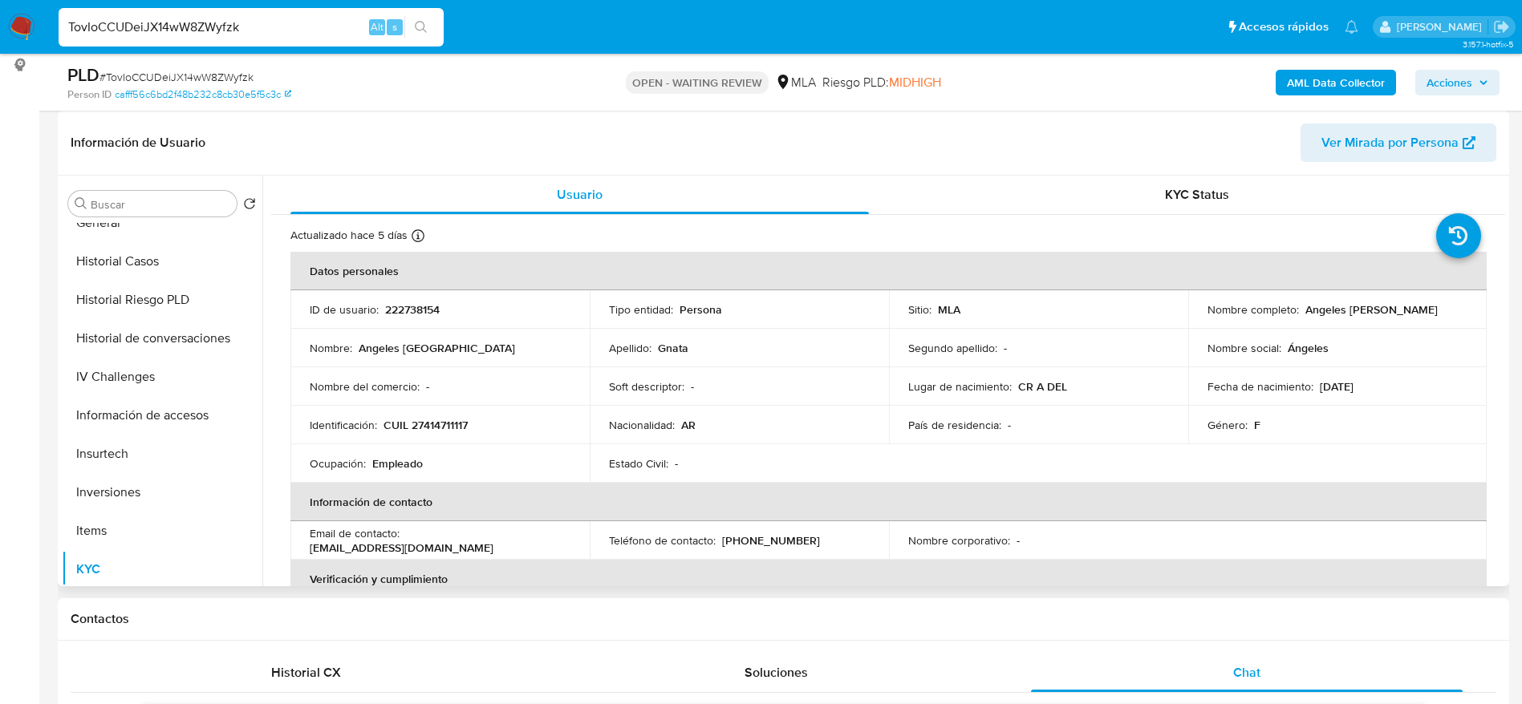
click at [440, 418] on p "CUIL 27414711117" at bounding box center [425, 425] width 84 height 14
copy p "27414711117"
click at [411, 308] on p "222738154" at bounding box center [412, 309] width 55 height 14
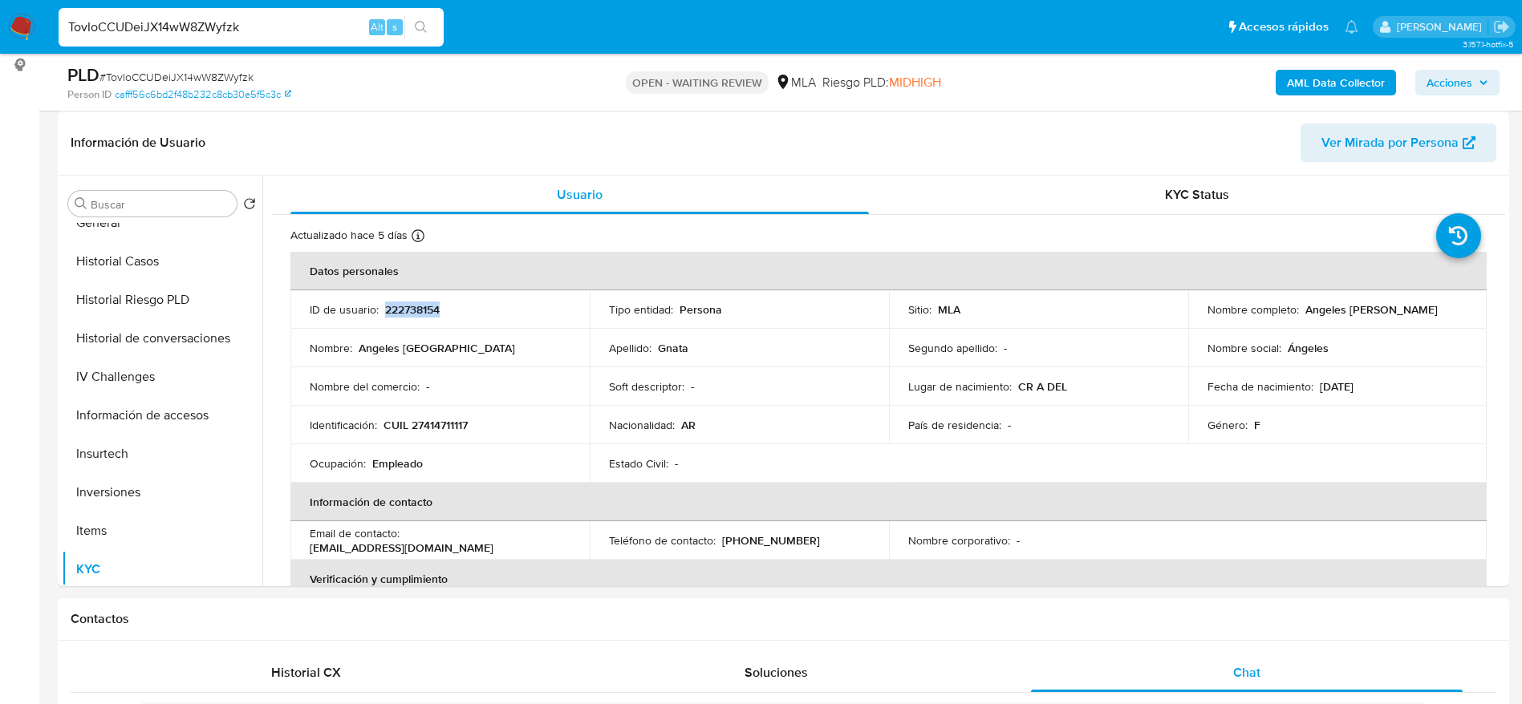
copy p "222738154"
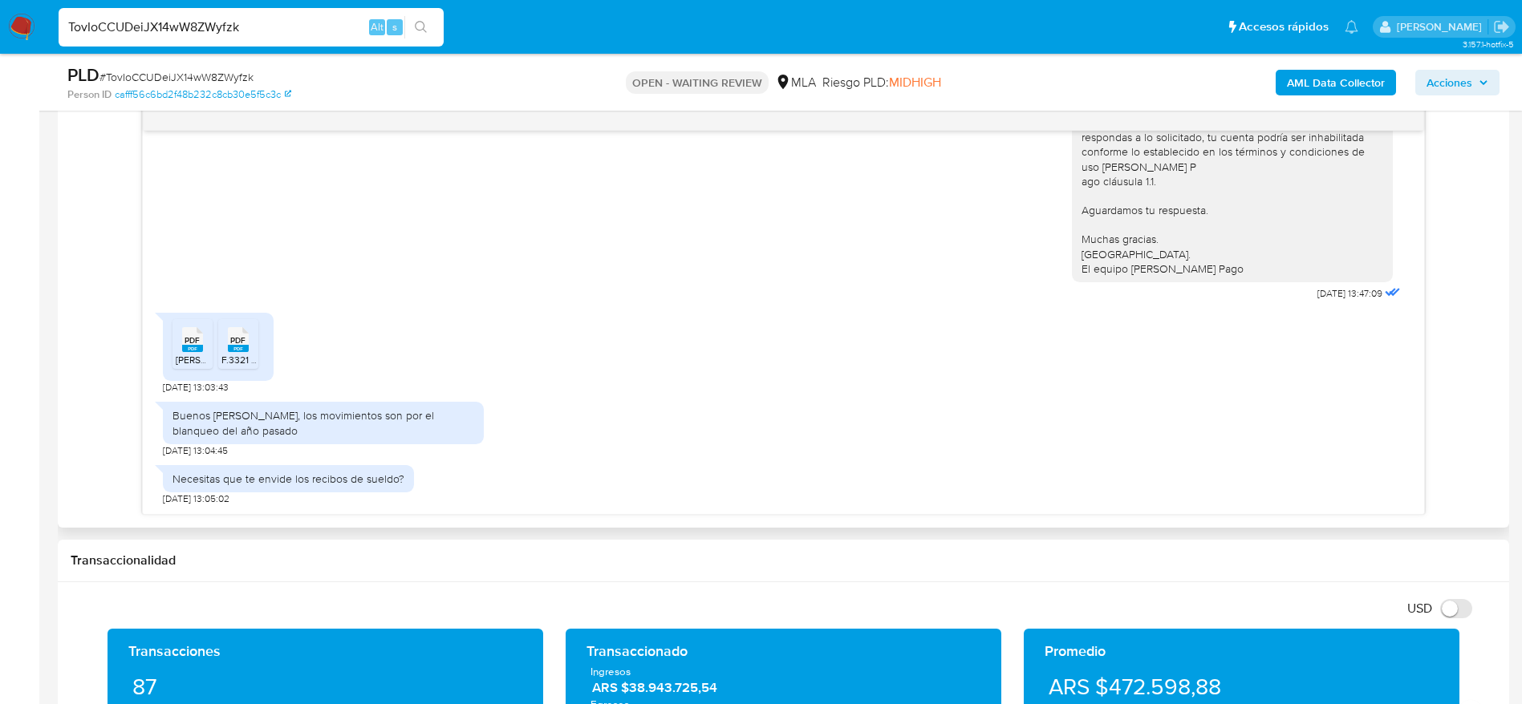
scroll to position [1079, 0]
click at [201, 344] on icon at bounding box center [192, 339] width 21 height 25
click at [249, 358] on span "F.3321 - Declaración Jurada - Régimen de Regularización de Activos.pdf" at bounding box center [374, 360] width 307 height 14
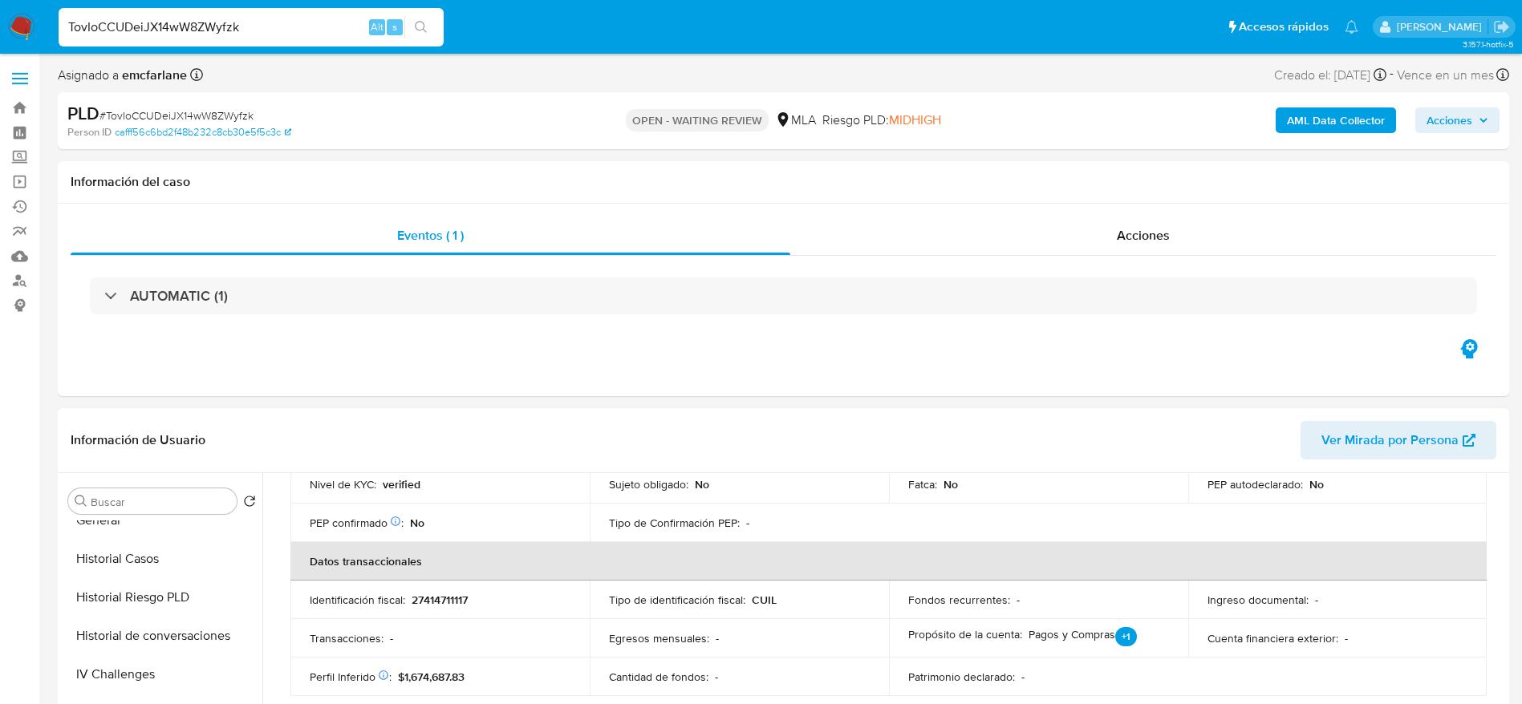
scroll to position [0, 0]
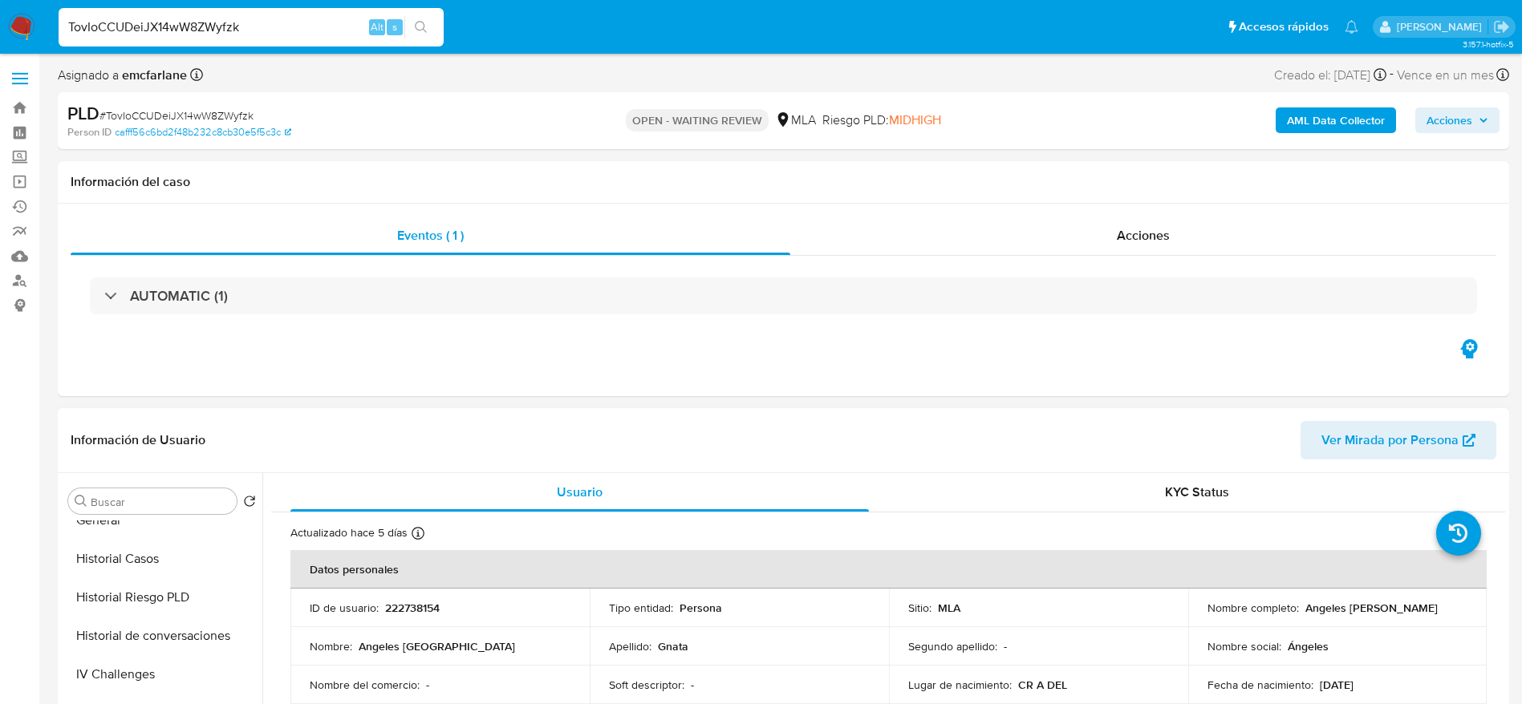
drag, startPoint x: 1300, startPoint y: 609, endPoint x: 1445, endPoint y: 610, distance: 144.4
click at [1445, 610] on div "Nombre completo : Angeles Trinidad Gnata" at bounding box center [1337, 608] width 261 height 14
copy p "Angeles Trinidad Gnata"
click at [145, 117] on span "# TovIoCCUDeiJX14wW8ZWyfzk" at bounding box center [176, 115] width 154 height 16
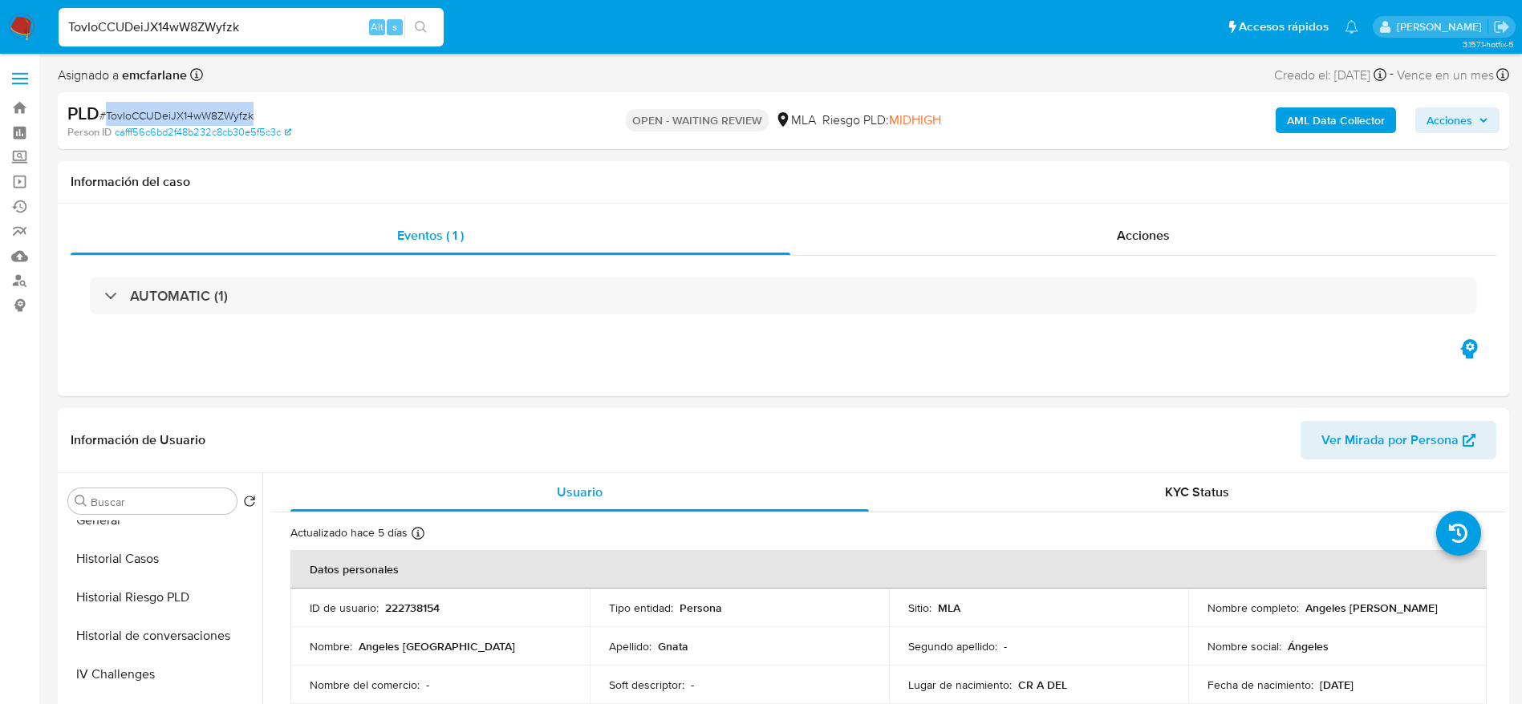
copy span "TovIoCCUDeiJX14wW8ZWyfzk"
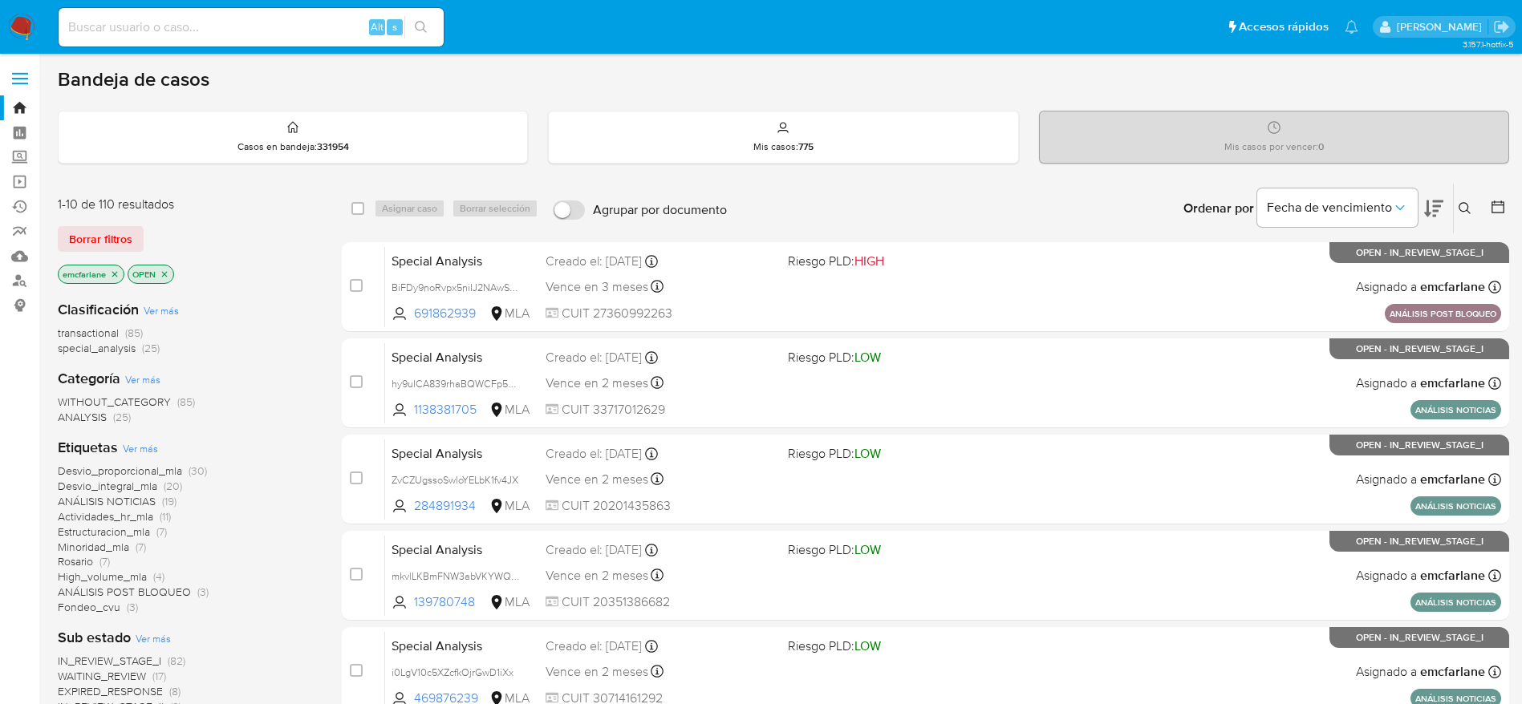
click at [79, 237] on span "Borrar filtros" at bounding box center [100, 239] width 63 height 22
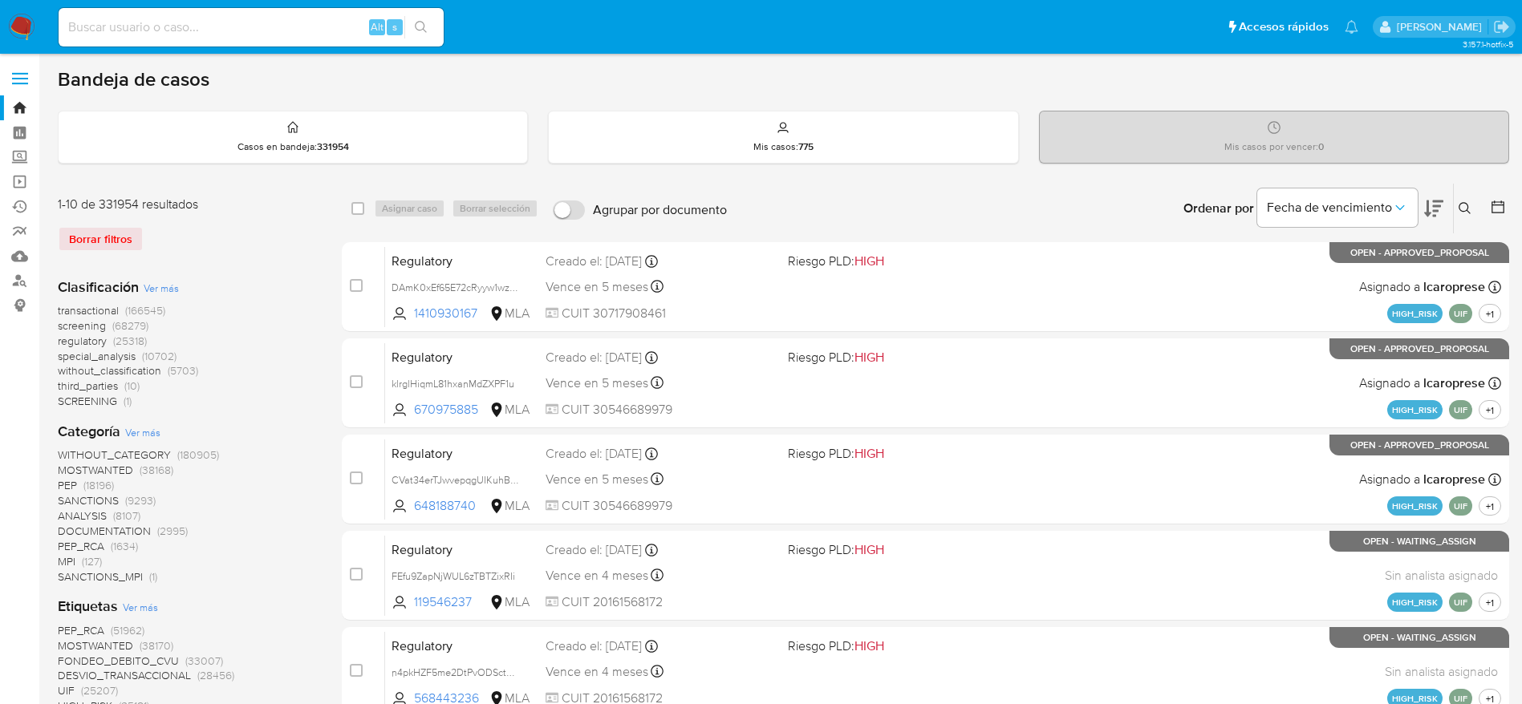
click at [1465, 209] on icon at bounding box center [1464, 208] width 13 height 13
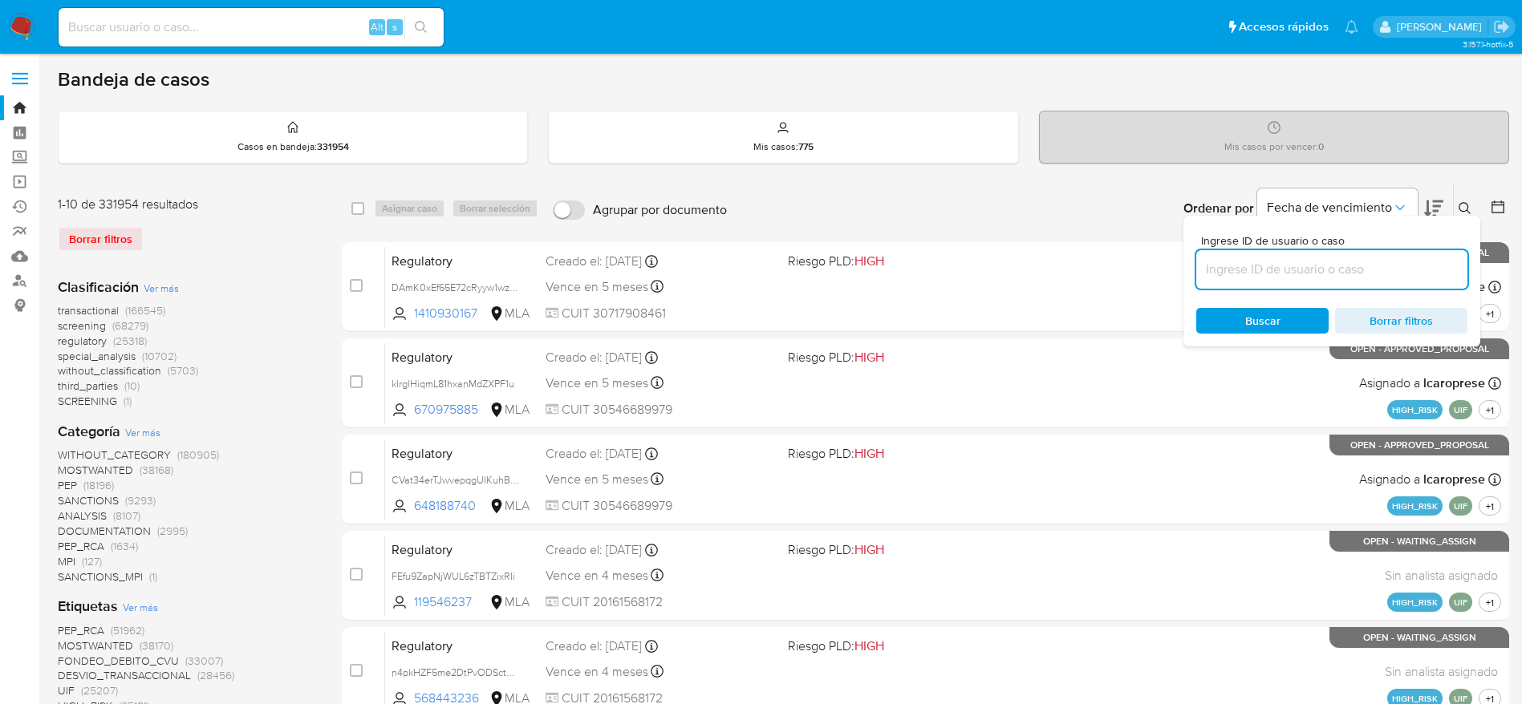
click at [1381, 262] on input at bounding box center [1331, 269] width 271 height 21
type input "TovIoCCUDeiJX14wW8ZWyfzk"
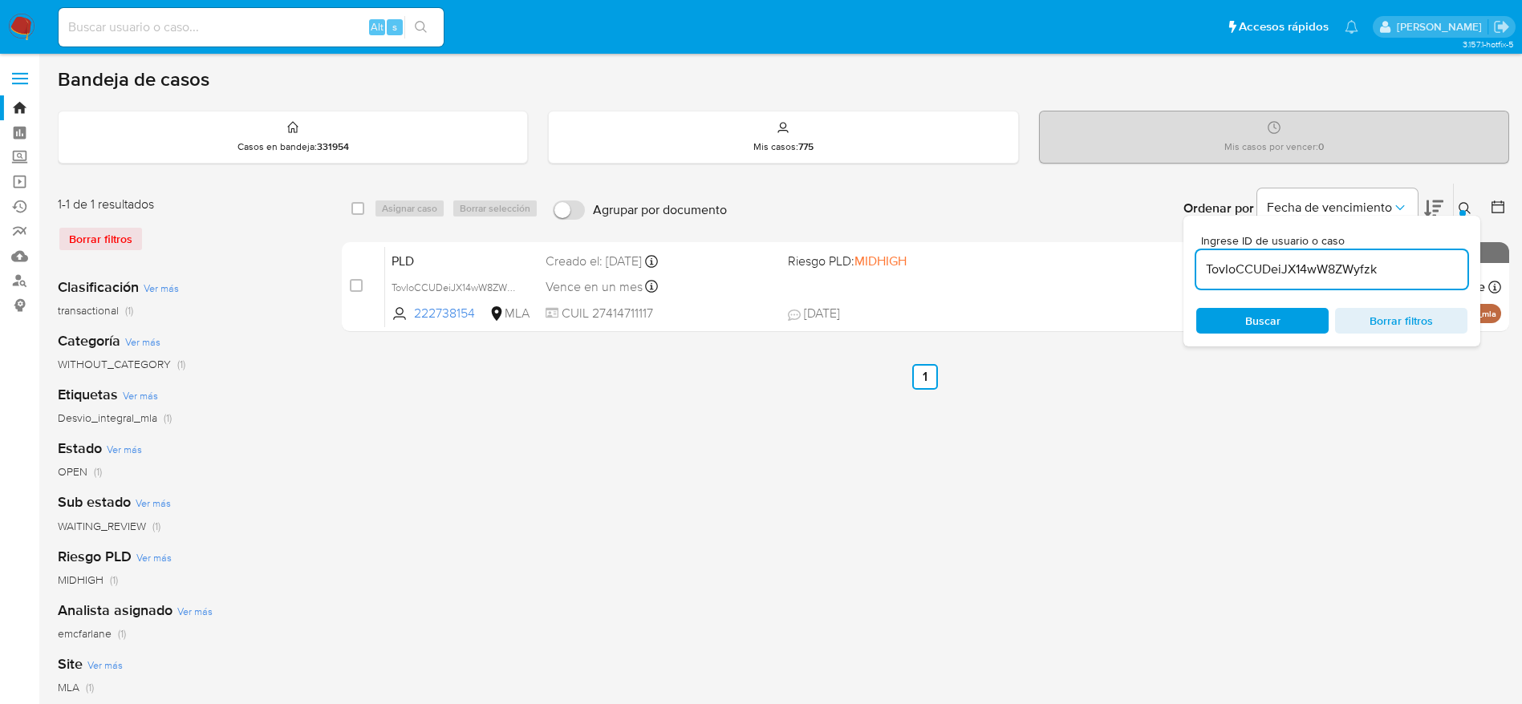
click at [364, 207] on div "select-all-cases-checkbox" at bounding box center [360, 208] width 19 height 19
click at [359, 213] on input "checkbox" at bounding box center [357, 208] width 13 height 13
checkbox input "true"
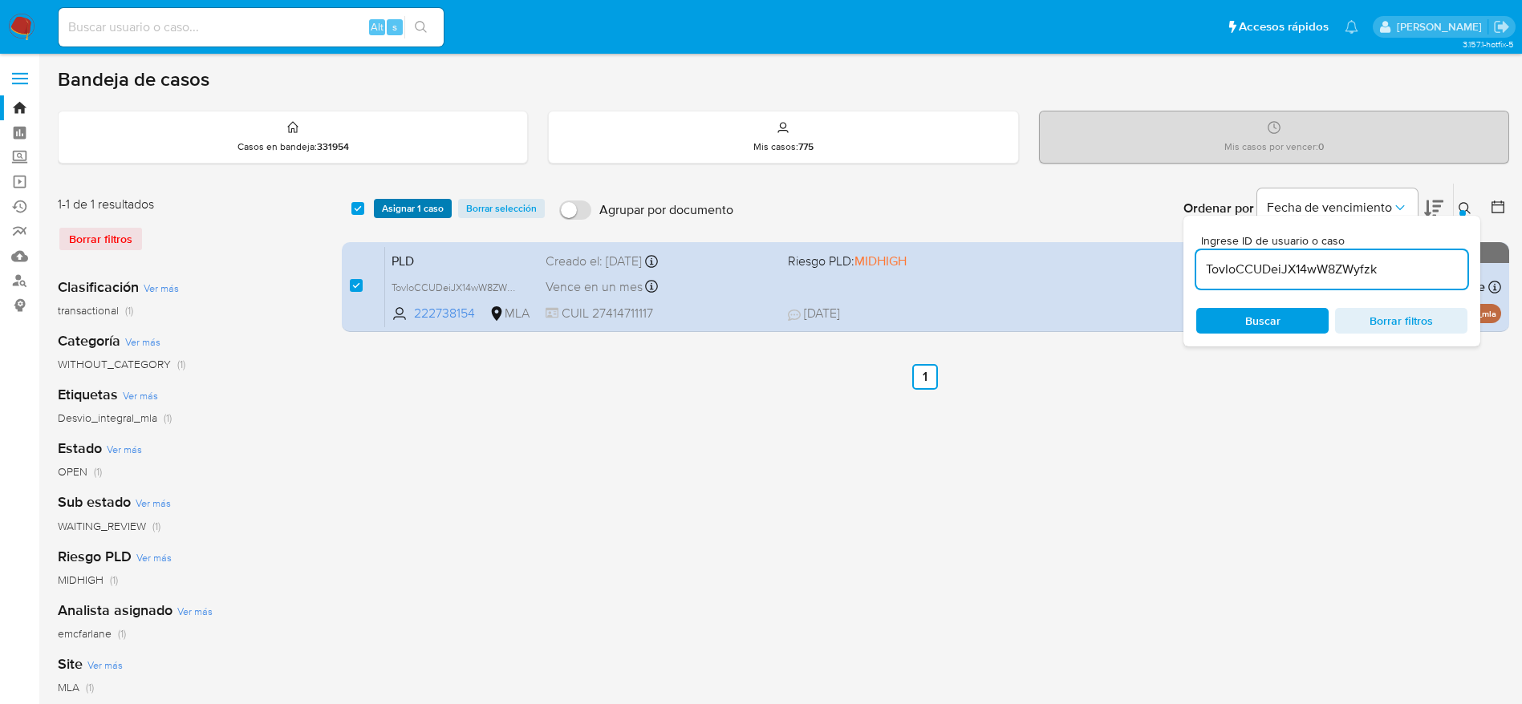
click at [379, 212] on button "Asignar 1 caso" at bounding box center [413, 208] width 78 height 19
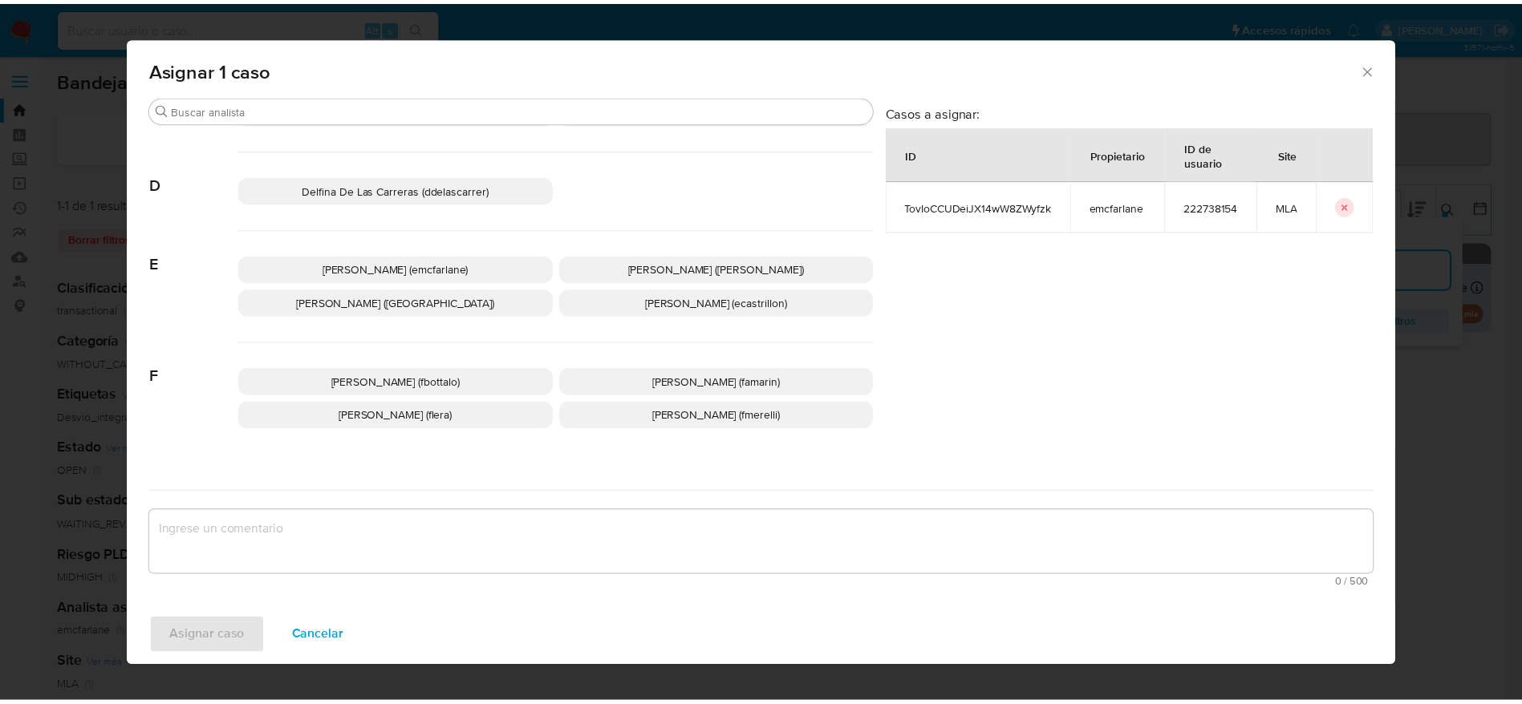
scroll to position [120, 0]
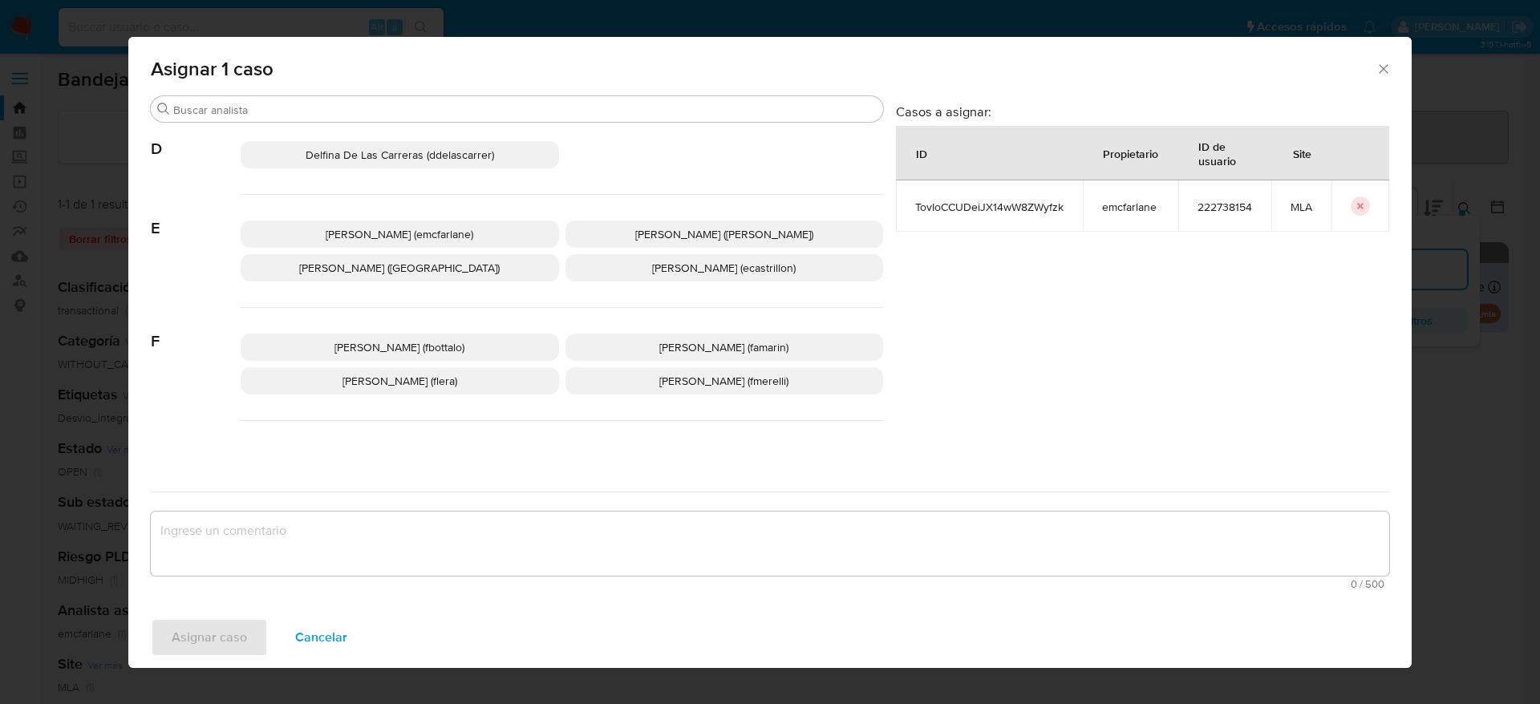
click at [416, 329] on div "Fabricio Bottalo (fbottalo) Facundo Marin (famarin) Florencia Cecilia Lera (fle…" at bounding box center [562, 364] width 642 height 113
click at [415, 237] on span "Elaine Mc Farlane (emcfarlane)" at bounding box center [400, 234] width 148 height 16
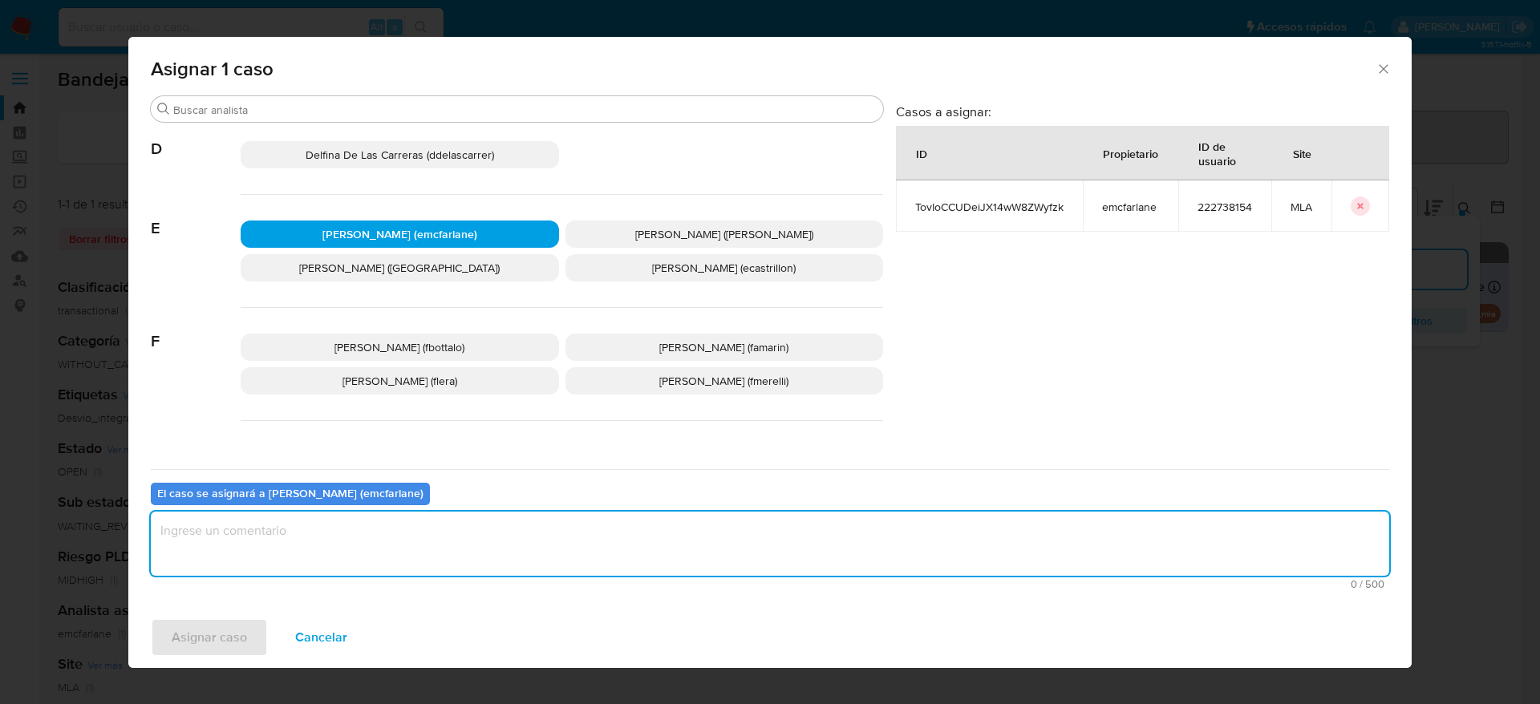
click at [327, 564] on textarea "assign-modal" at bounding box center [770, 544] width 1238 height 64
click at [213, 623] on span "Asignar caso" at bounding box center [209, 637] width 75 height 35
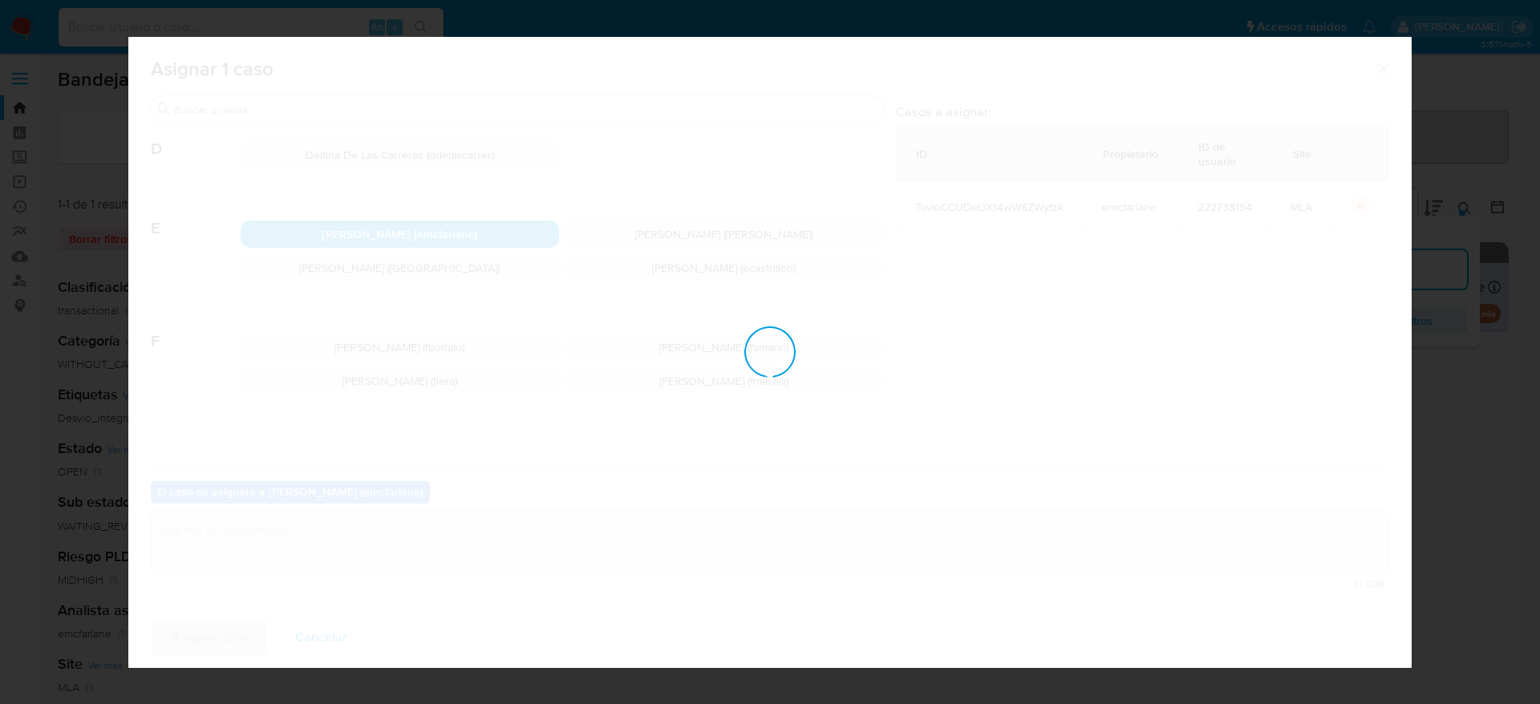
checkbox input "false"
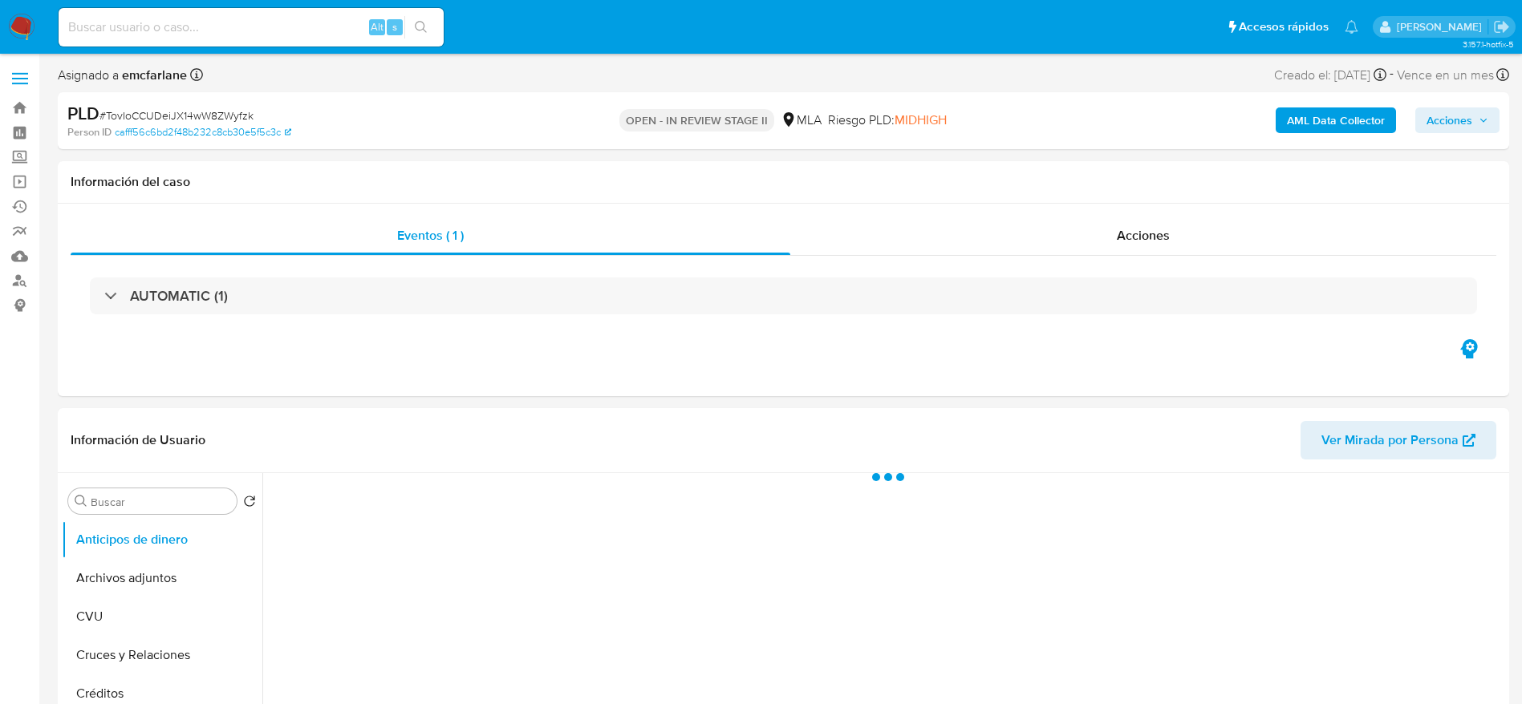
click at [1441, 128] on span "Acciones" at bounding box center [1449, 120] width 46 height 26
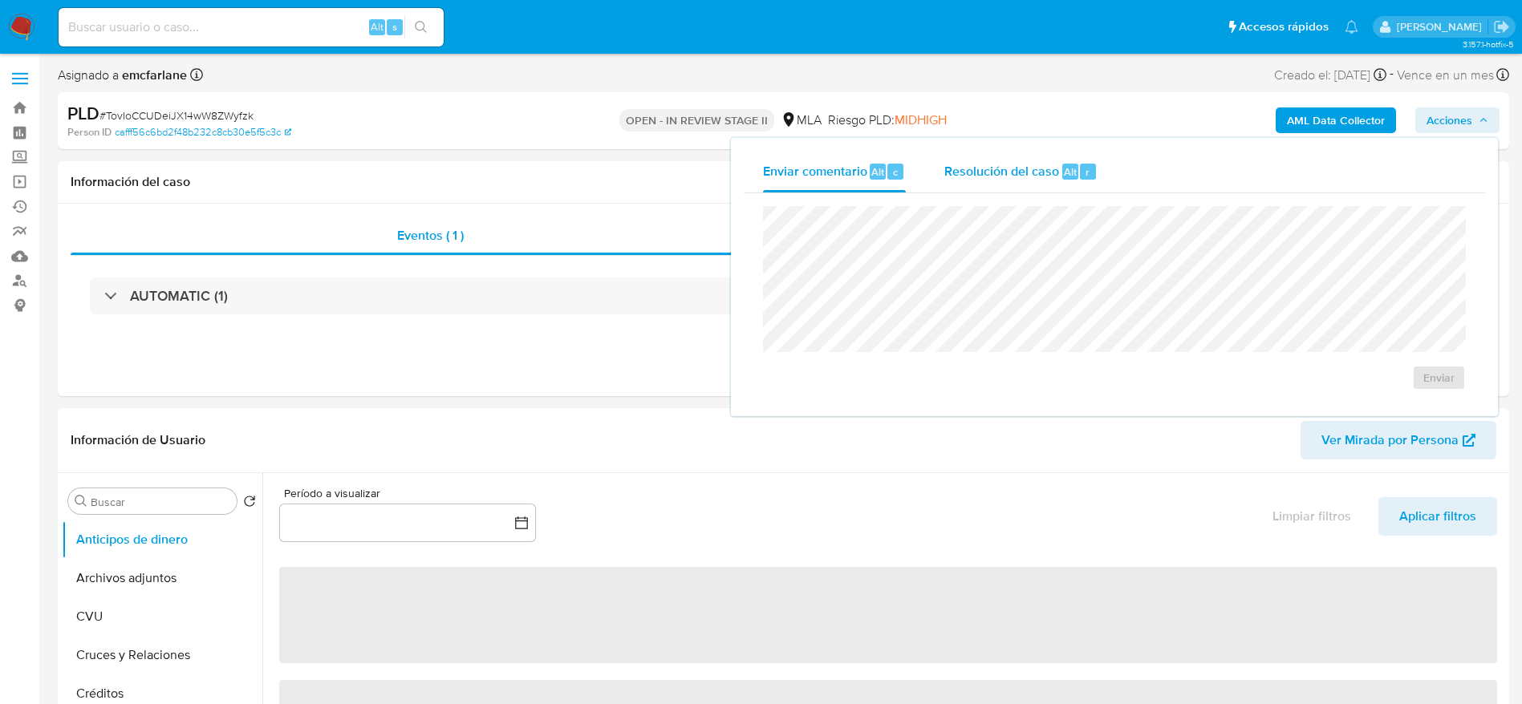
click at [1054, 177] on span "Resolución del caso" at bounding box center [1001, 171] width 115 height 18
select select "10"
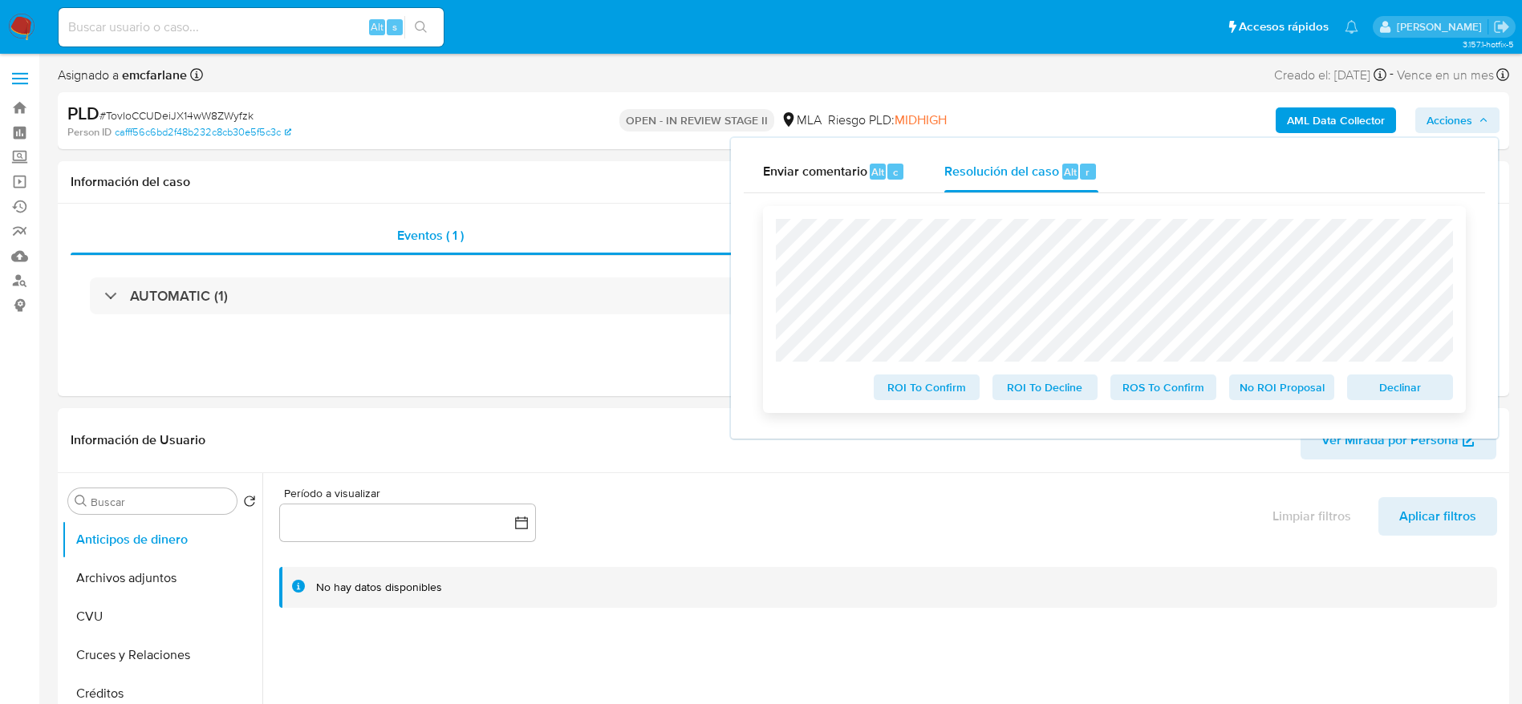
drag, startPoint x: 1444, startPoint y: 386, endPoint x: 1403, endPoint y: 412, distance: 48.7
click at [1443, 386] on button "Declinar" at bounding box center [1400, 388] width 106 height 26
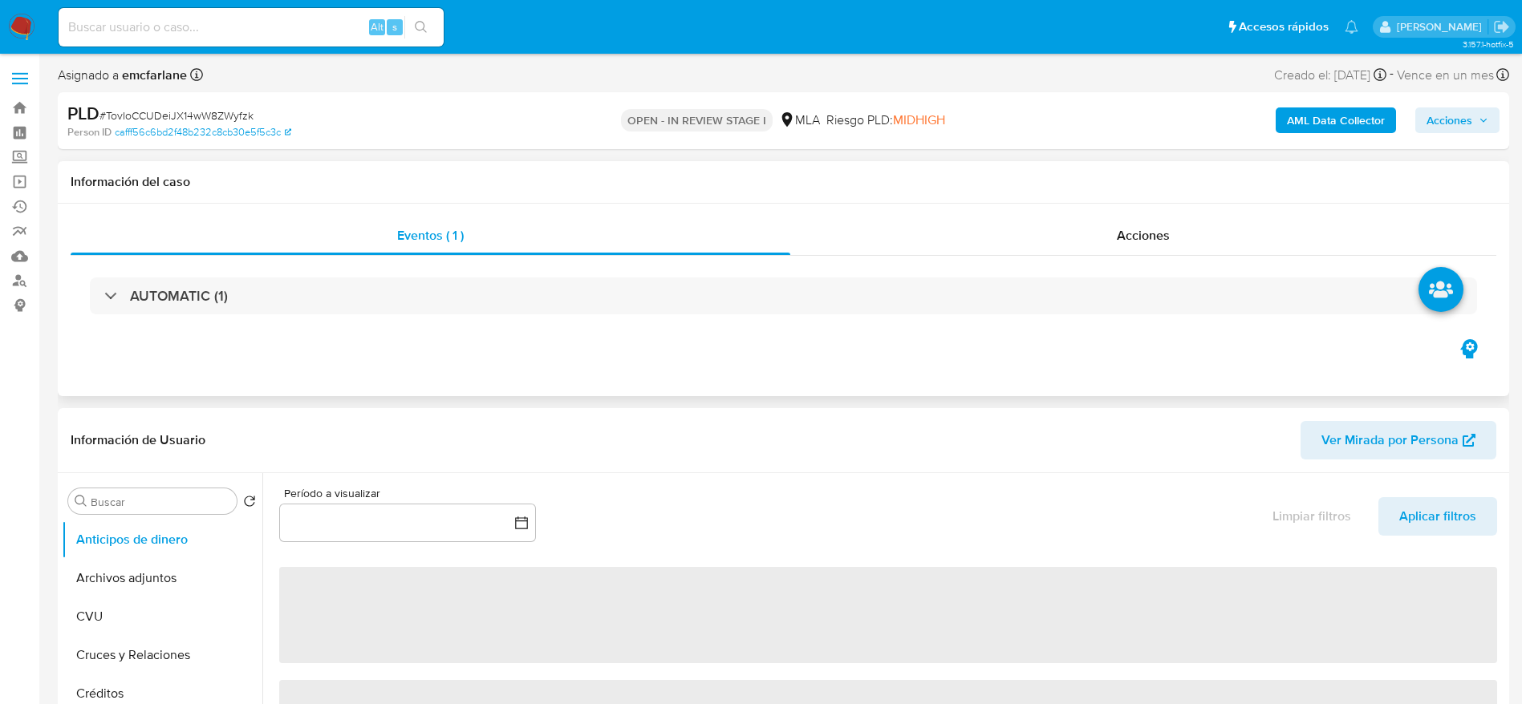
select select "10"
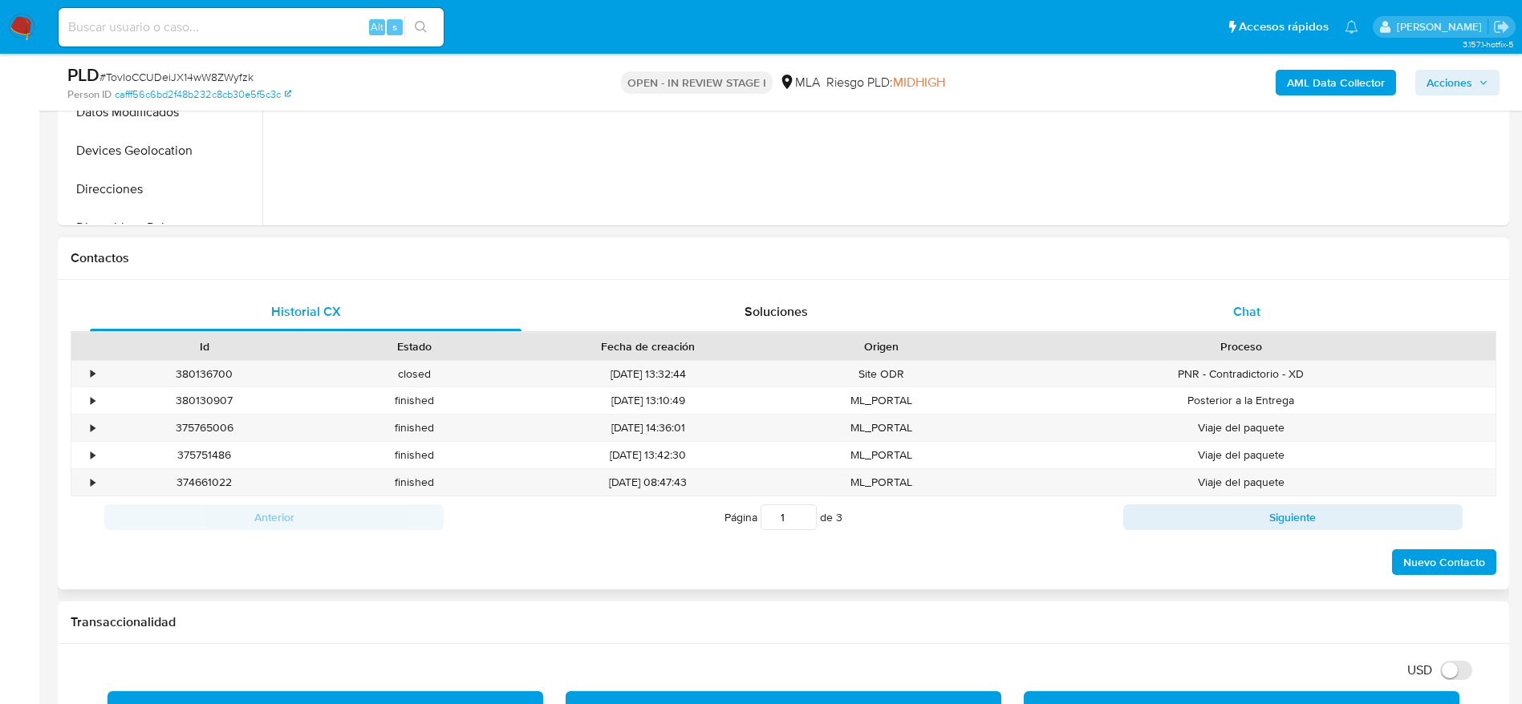
click at [1269, 313] on div "Chat" at bounding box center [1247, 312] width 432 height 38
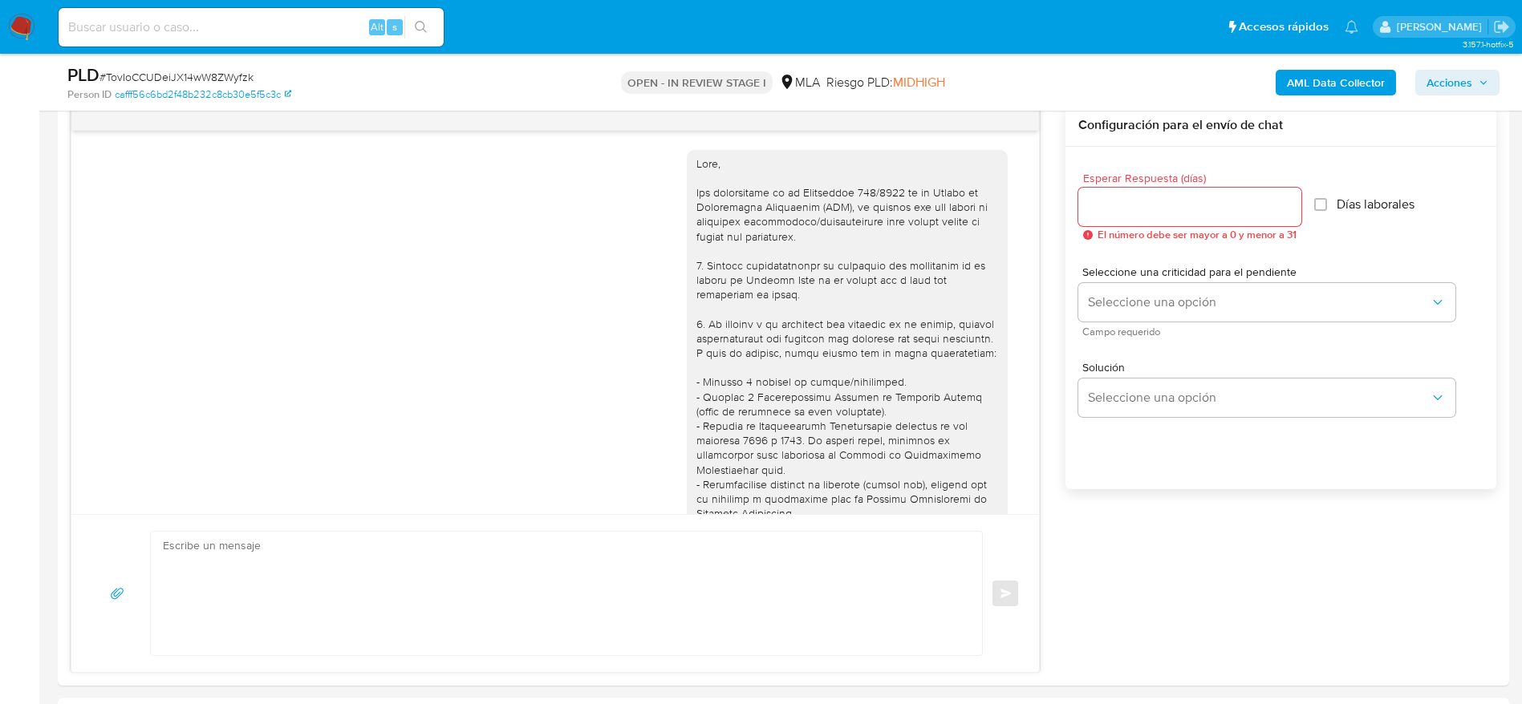
scroll to position [1079, 0]
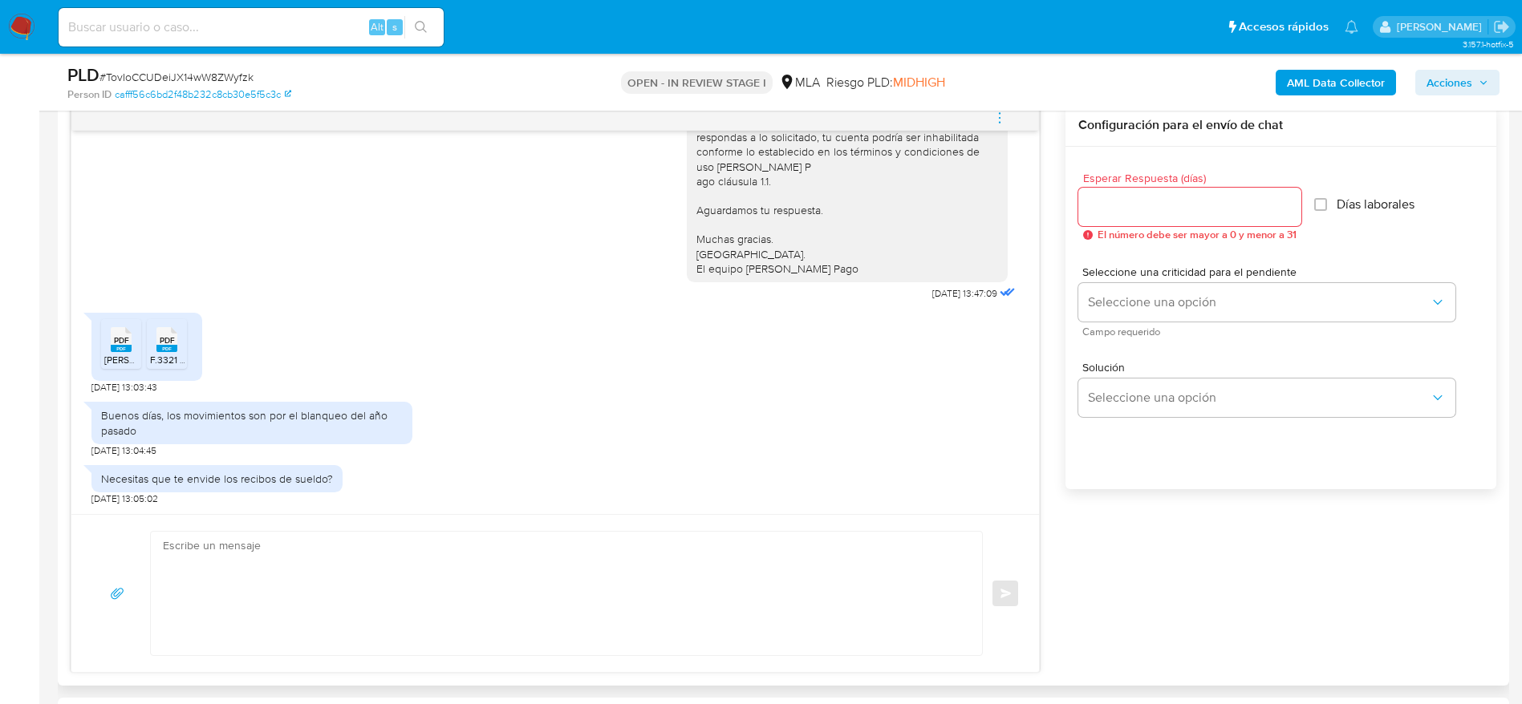
click at [313, 598] on textarea at bounding box center [562, 594] width 799 height 124
paste textarea "Lore Ipsumdo Sitametc Adipi, Elitse doeiusm tem in utlaboree. Do magnaal en adm…"
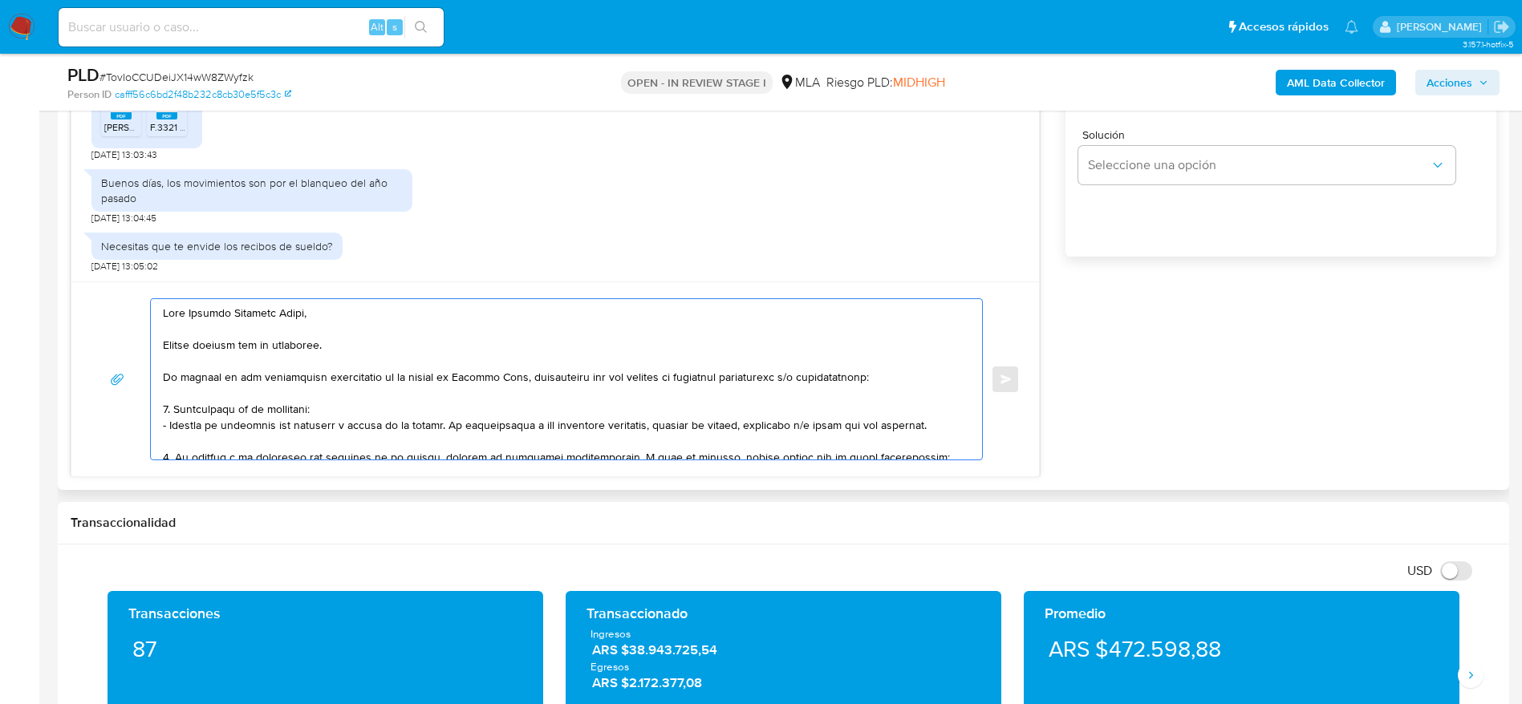
scroll to position [722, 0]
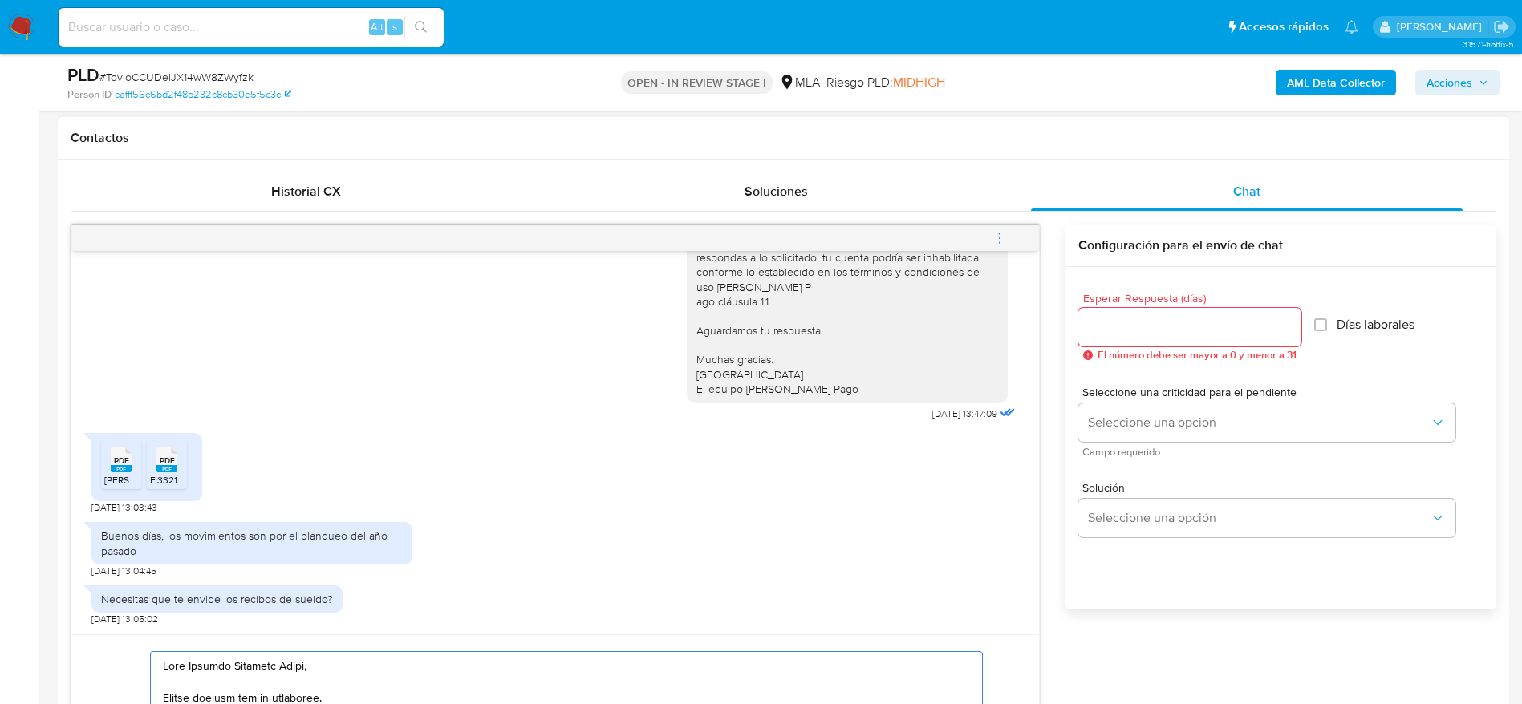
type textarea "Hola Angeles Trinidad Gnata, Muchas gracias por tu respuesta. En función de las…"
click at [1148, 334] on input "Esperar Respuesta (días)" at bounding box center [1189, 327] width 223 height 21
type input "1"
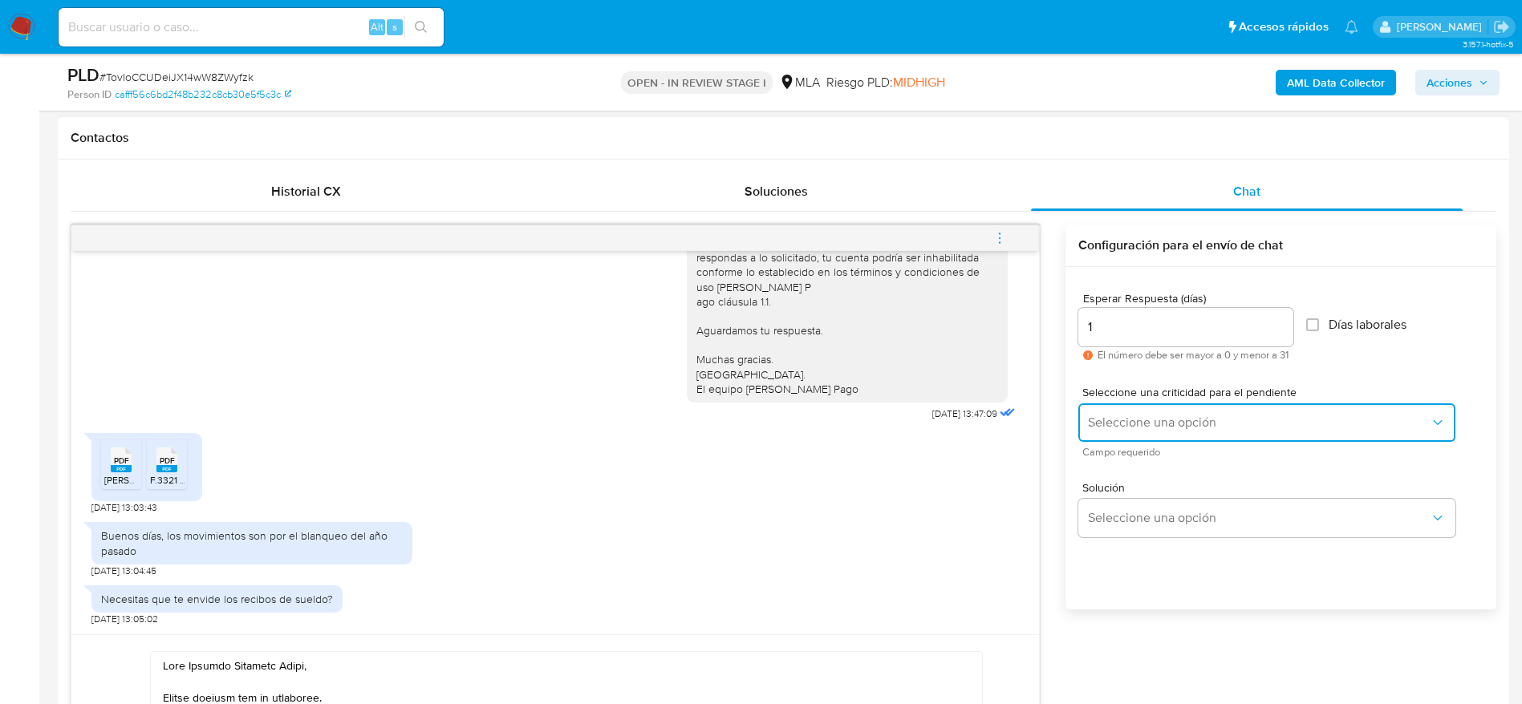
click at [1136, 407] on button "Seleccione una opción" at bounding box center [1266, 422] width 377 height 38
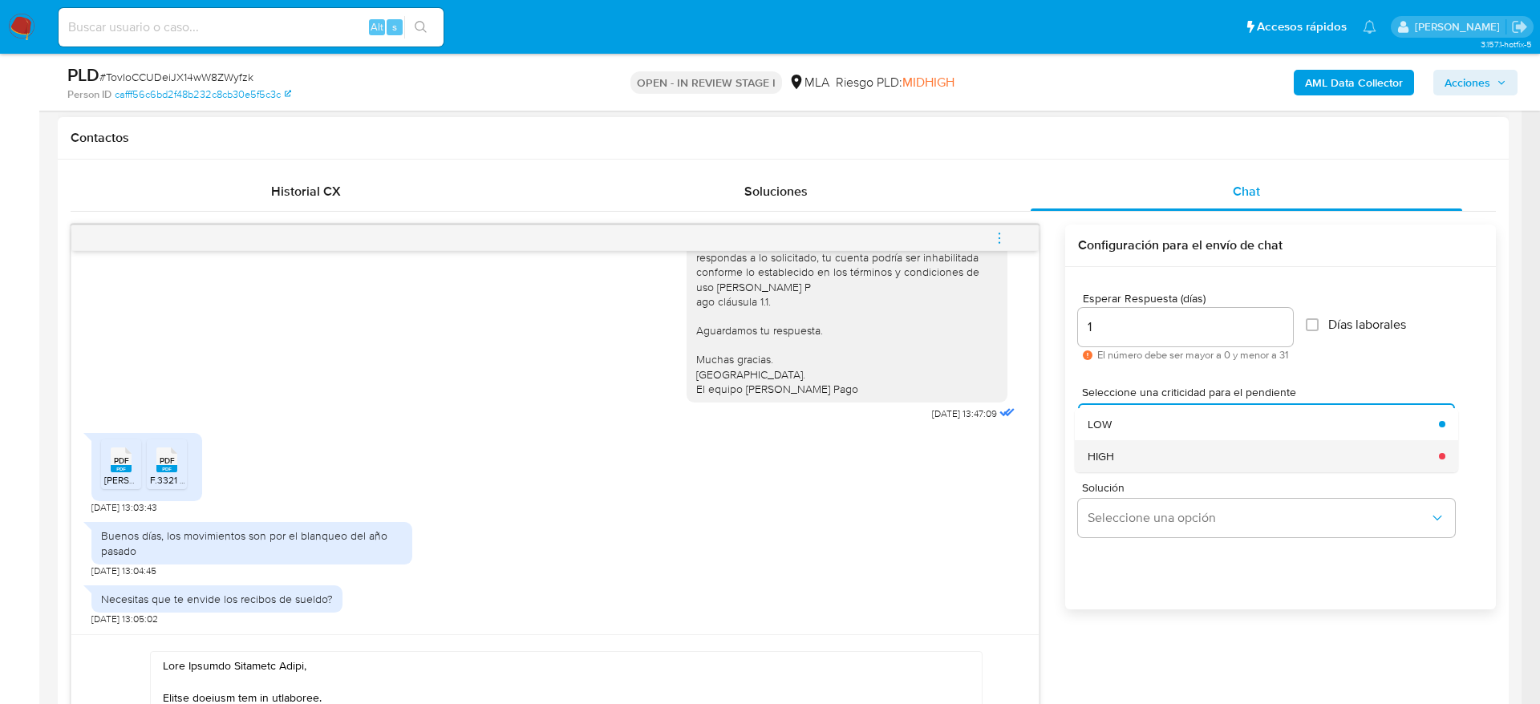
click at [1128, 444] on div "HIGH" at bounding box center [1259, 456] width 342 height 32
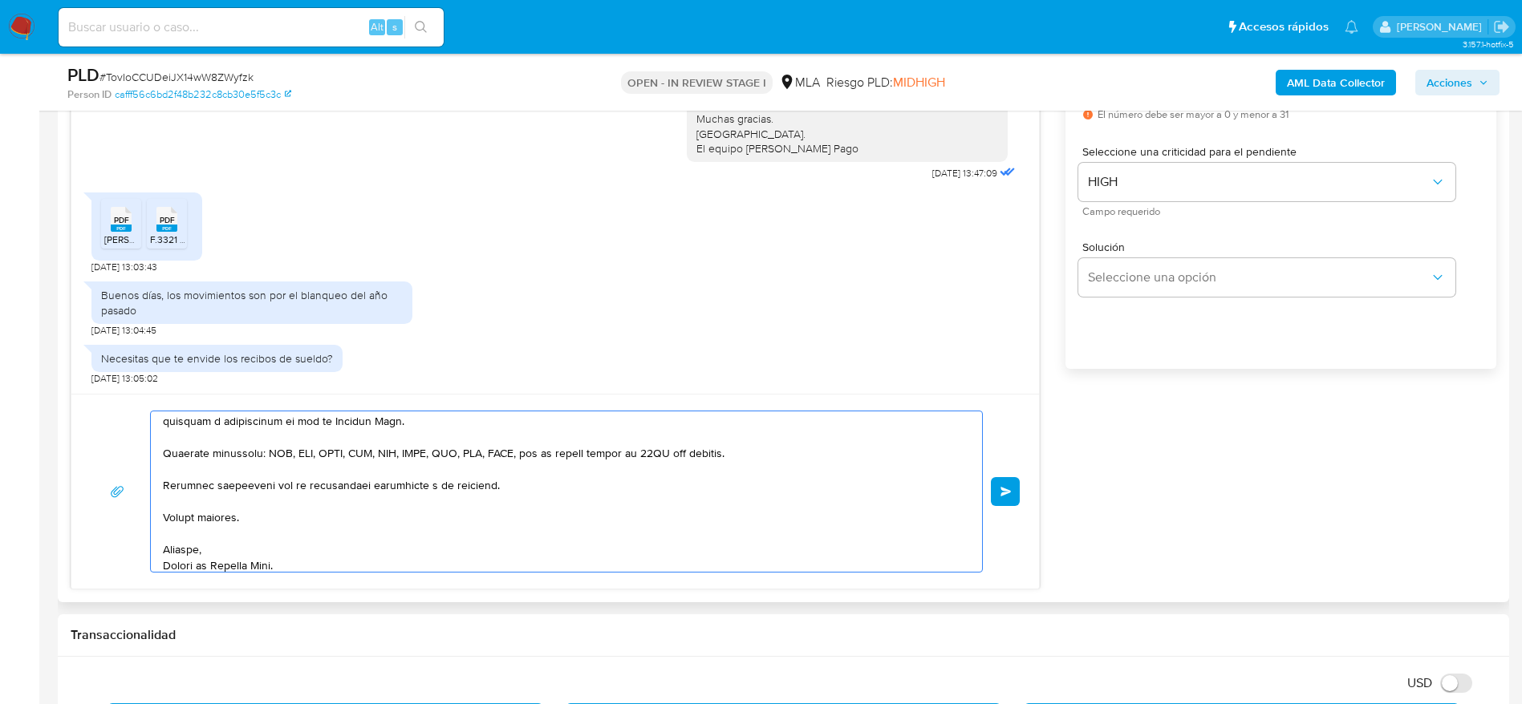
scroll to position [348, 0]
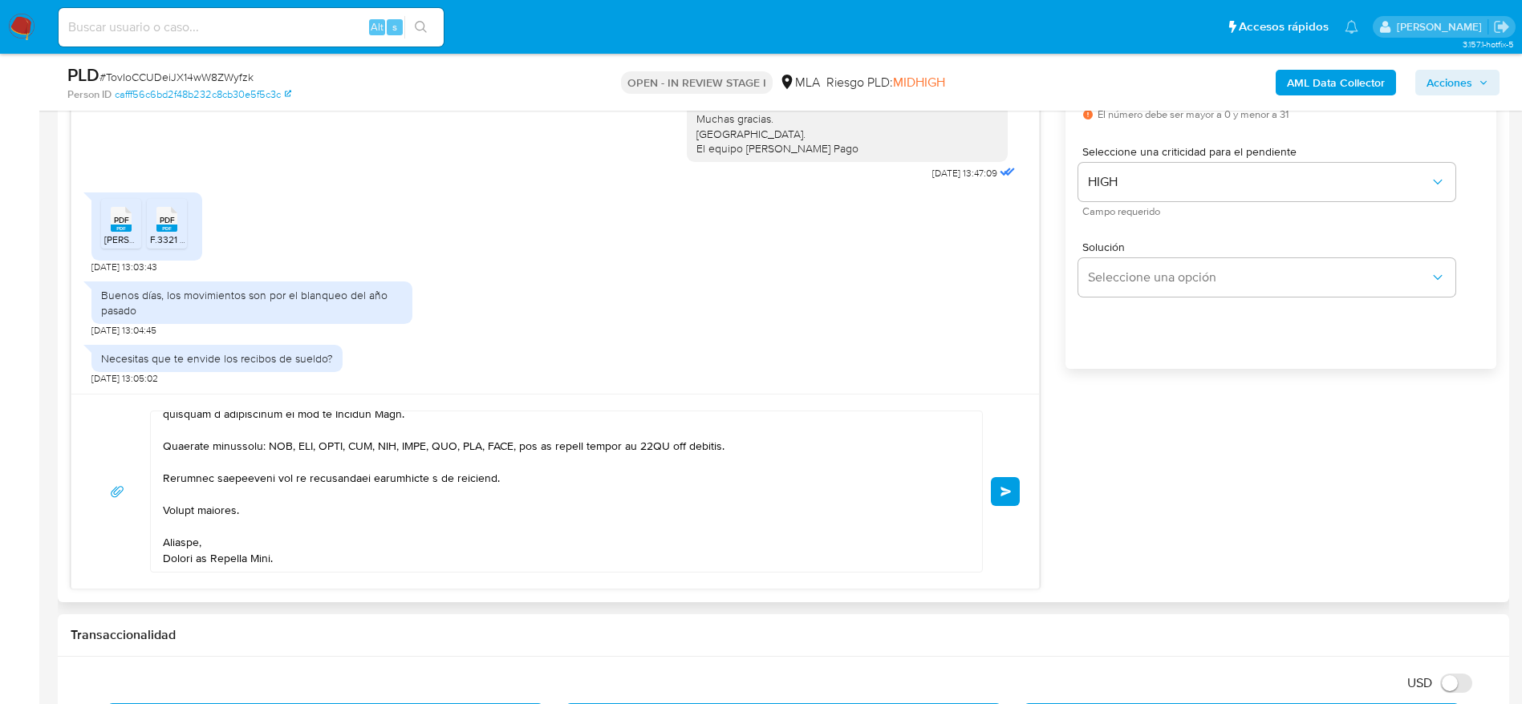
click at [1005, 496] on button "Enviar" at bounding box center [1005, 491] width 29 height 29
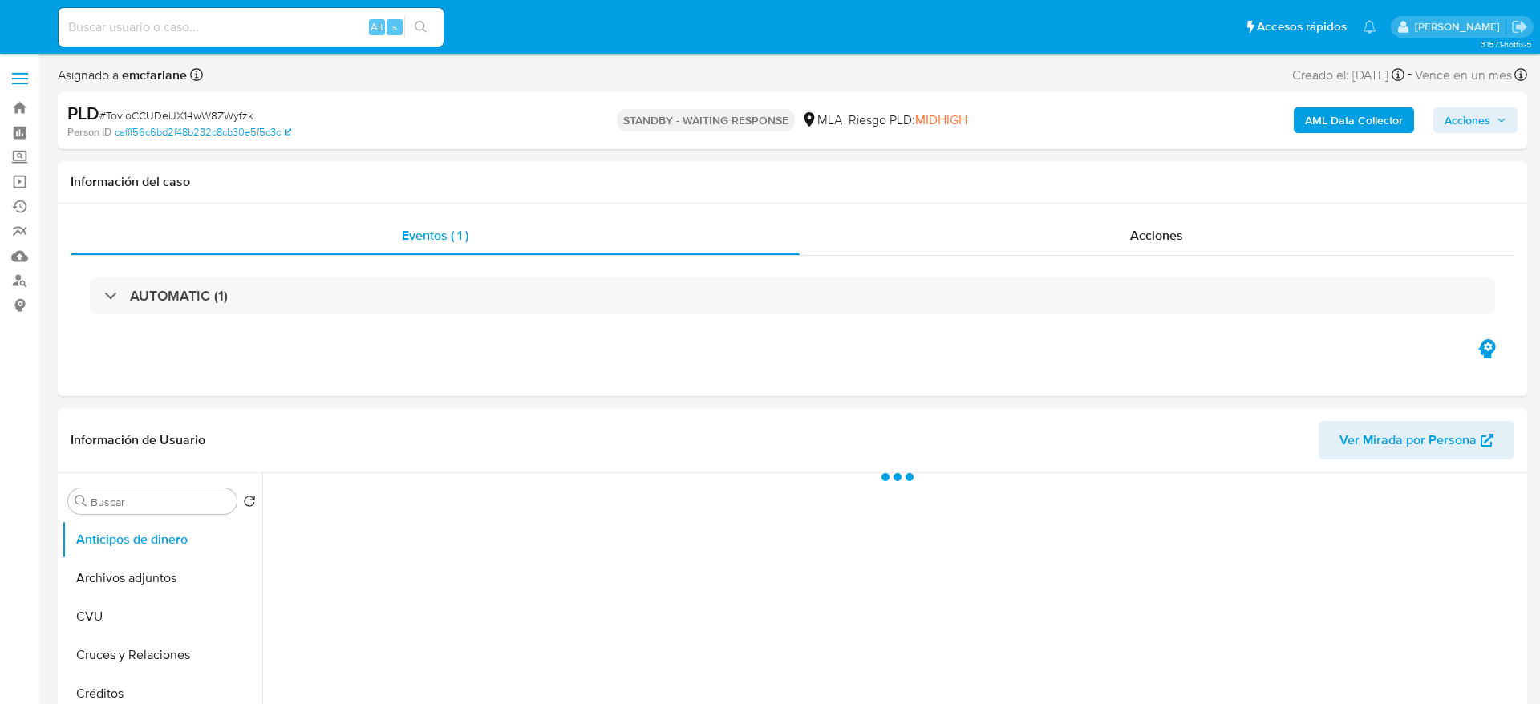
select select "10"
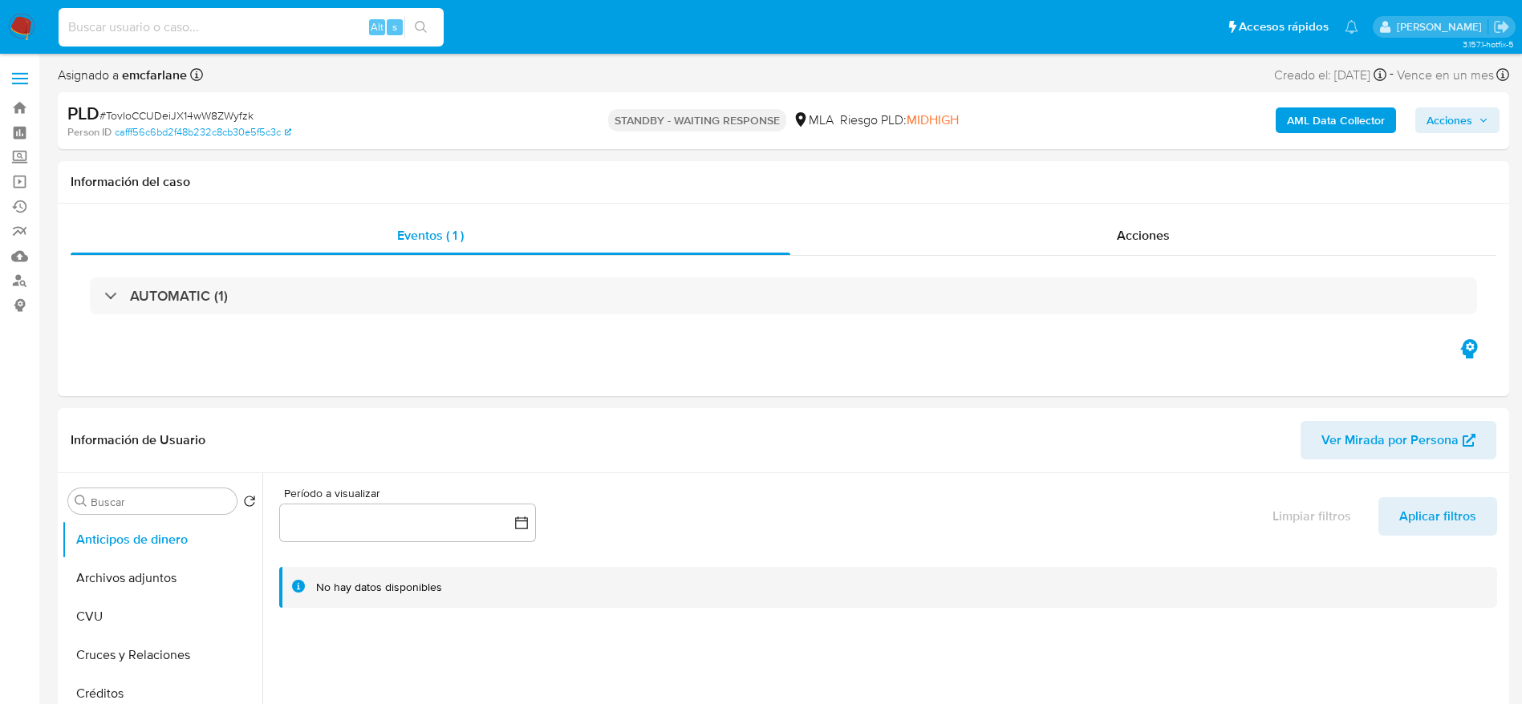
click at [195, 25] on input at bounding box center [251, 27] width 385 height 21
paste input "685754766"
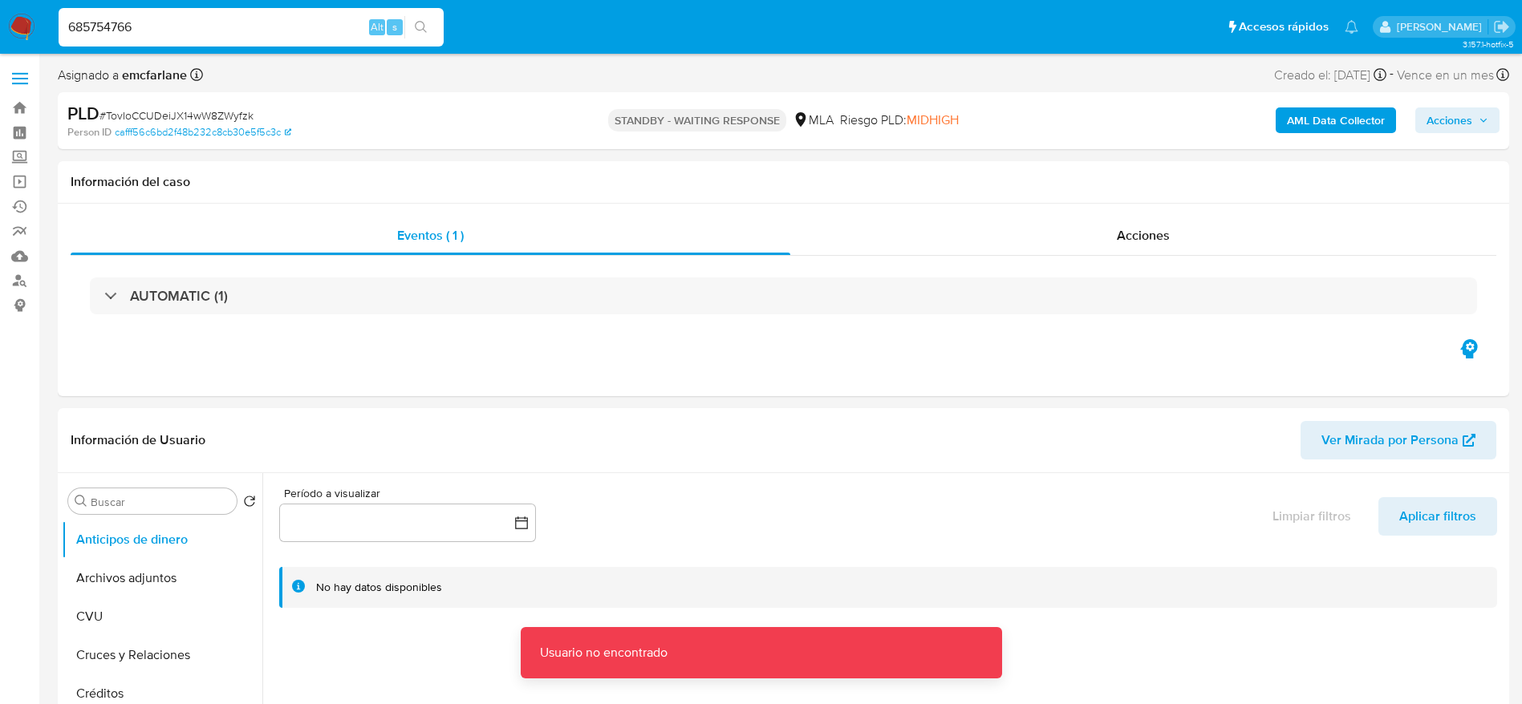
click at [195, 24] on input "685754766" at bounding box center [251, 27] width 385 height 21
type input "685754766"
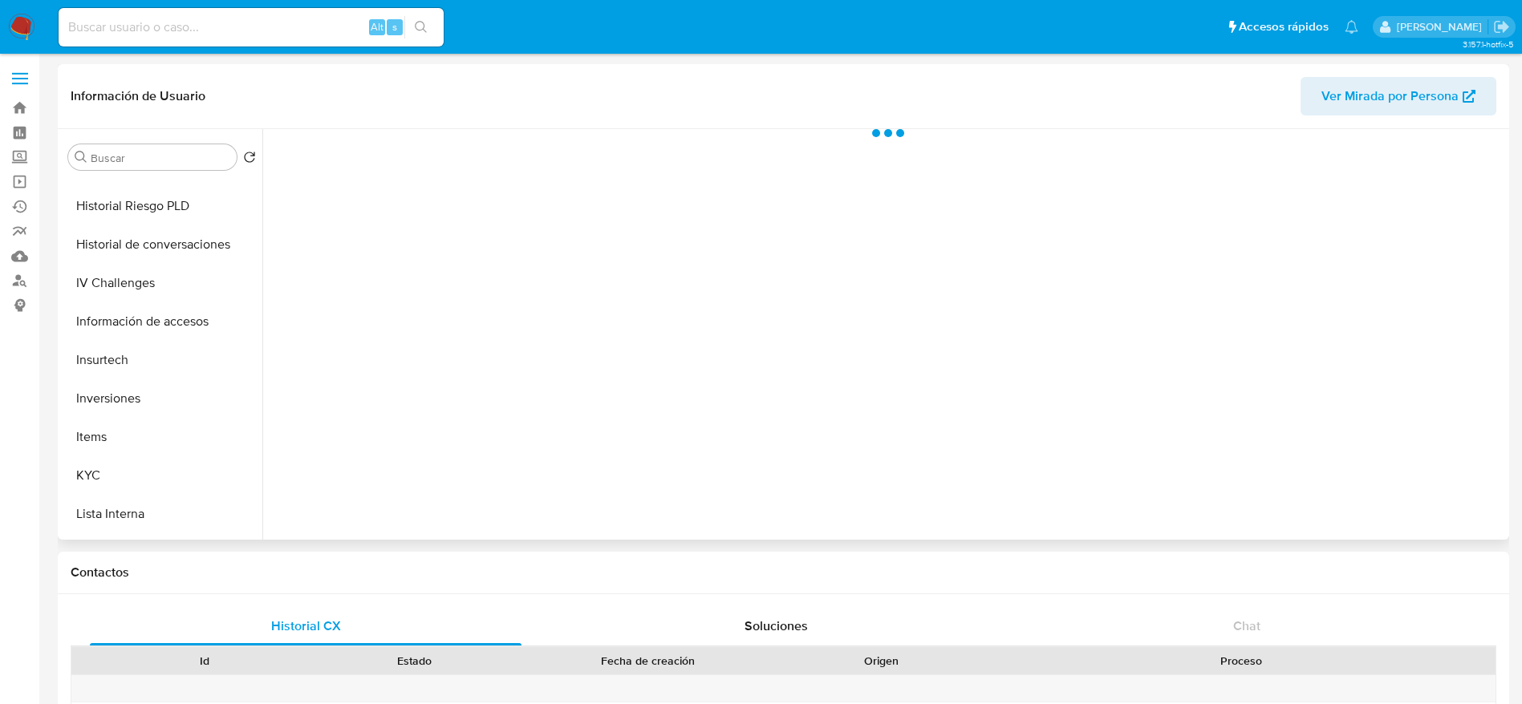
scroll to position [755, 0]
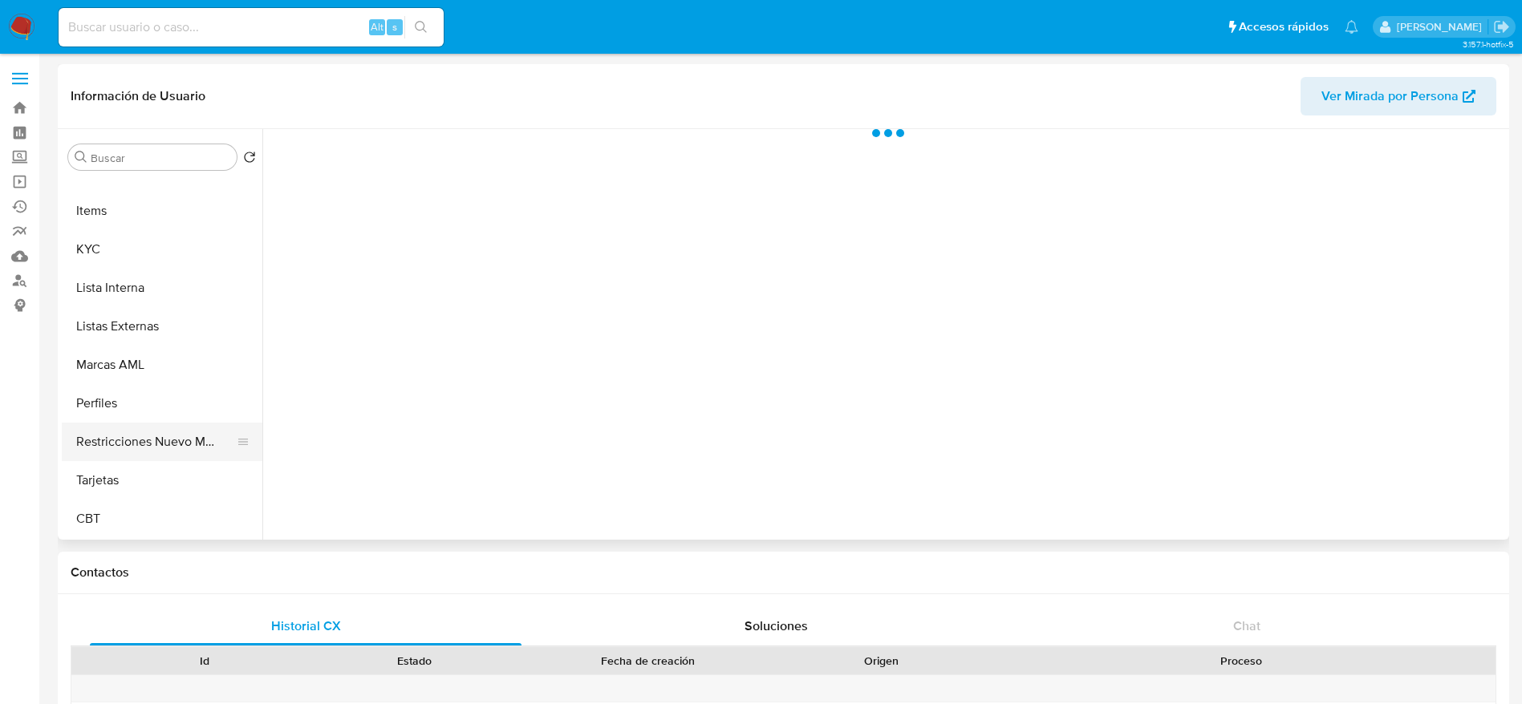
drag, startPoint x: 148, startPoint y: 433, endPoint x: 156, endPoint y: 441, distance: 11.3
click at [148, 435] on button "Restricciones Nuevo Mundo" at bounding box center [156, 442] width 188 height 38
select select "10"
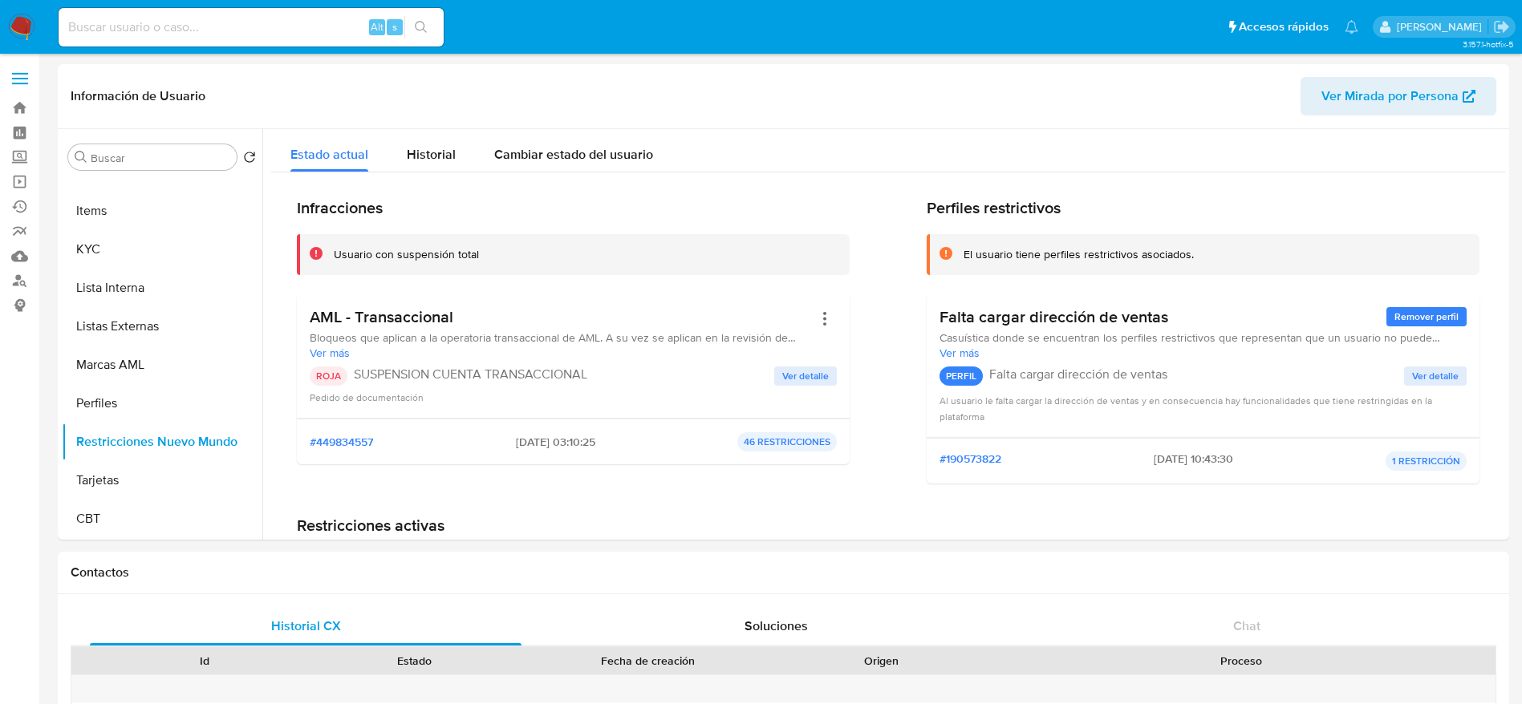
click at [283, 34] on input at bounding box center [251, 27] width 385 height 21
paste input "2088444573"
type input "2088444573"
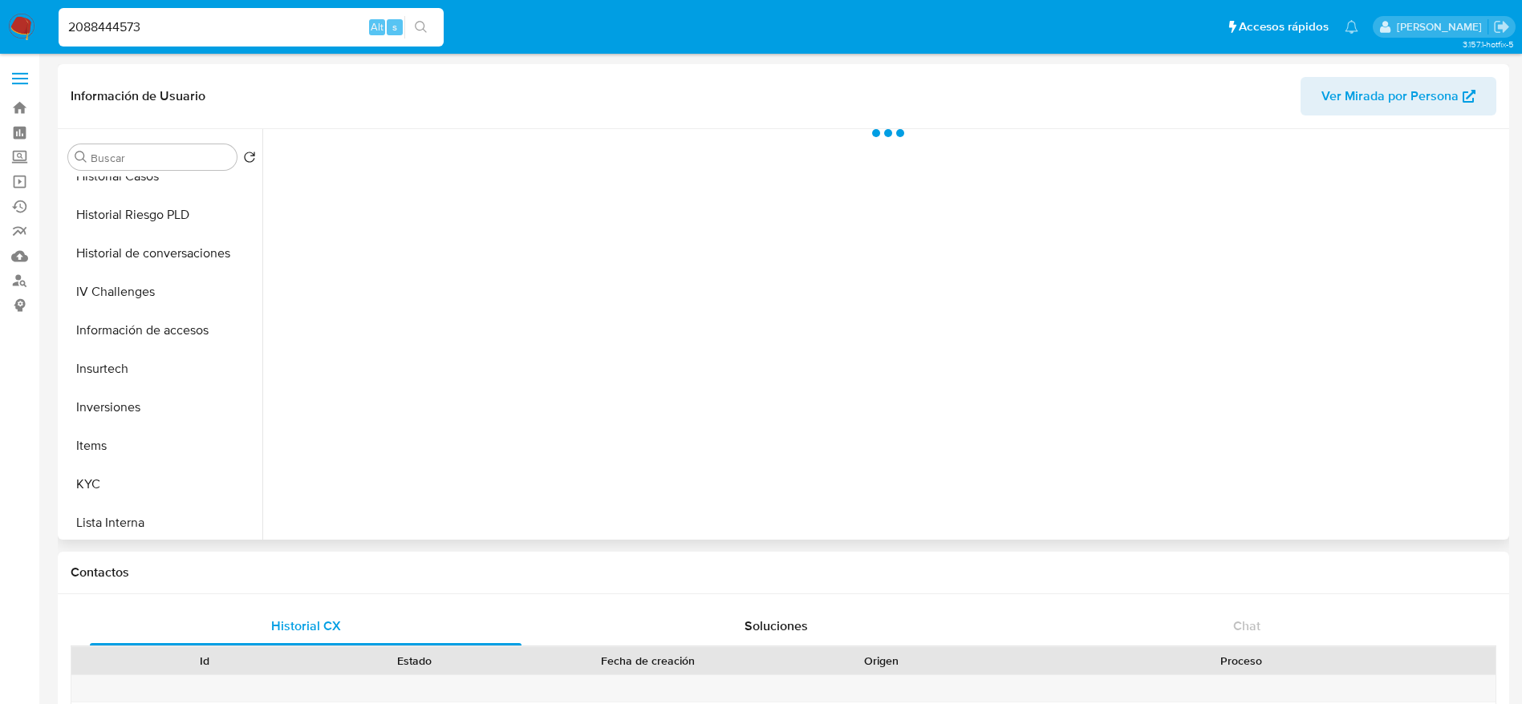
scroll to position [755, 0]
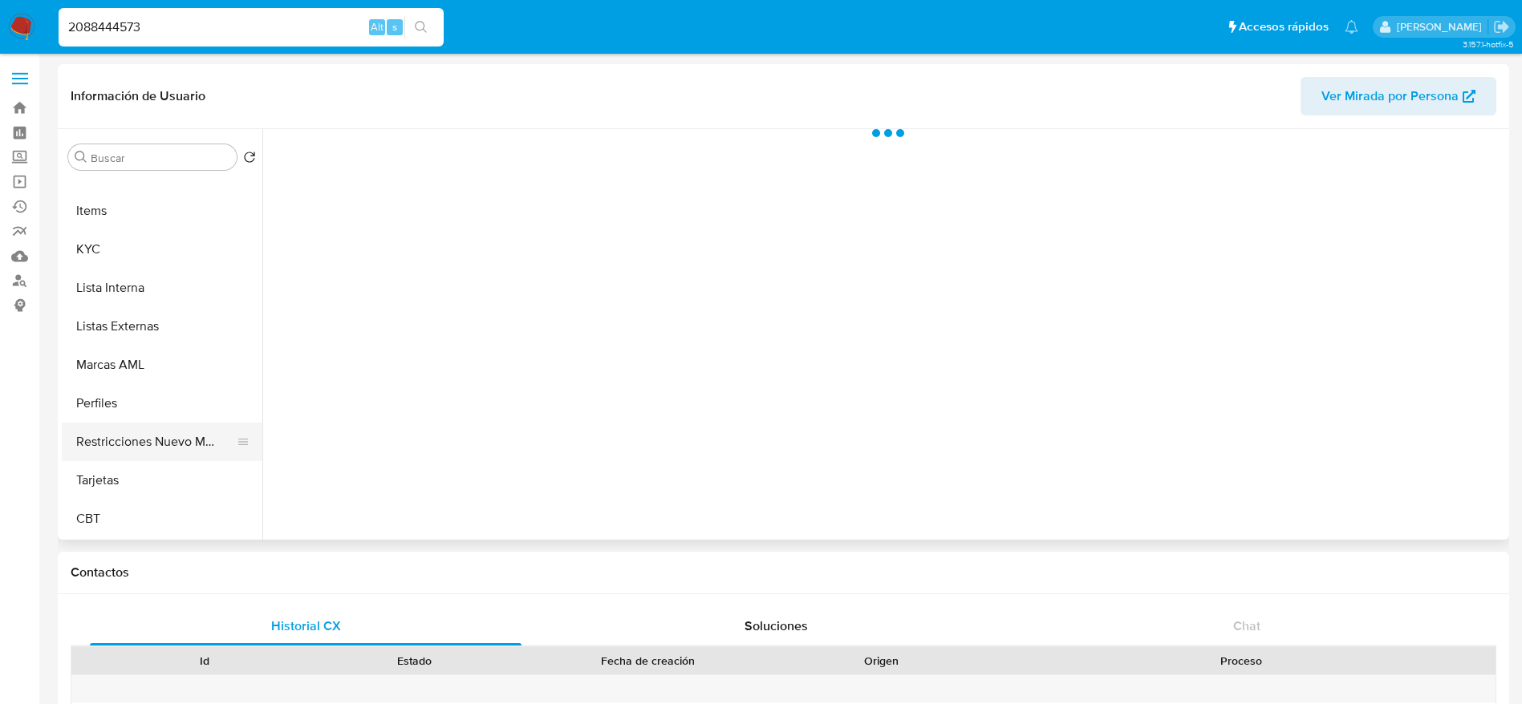
drag, startPoint x: 142, startPoint y: 445, endPoint x: 1005, endPoint y: 6, distance: 968.1
click at [142, 446] on button "Restricciones Nuevo Mundo" at bounding box center [162, 442] width 201 height 38
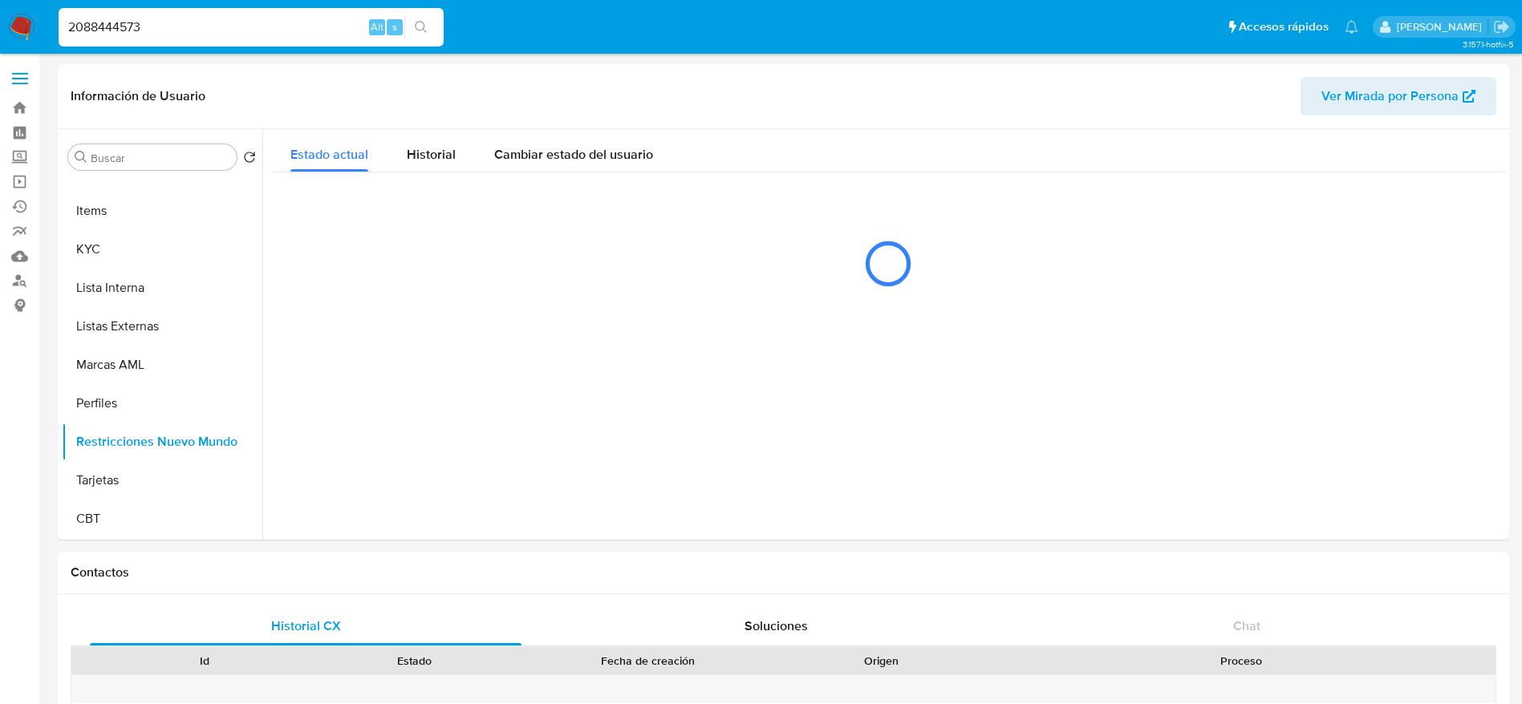
select select "10"
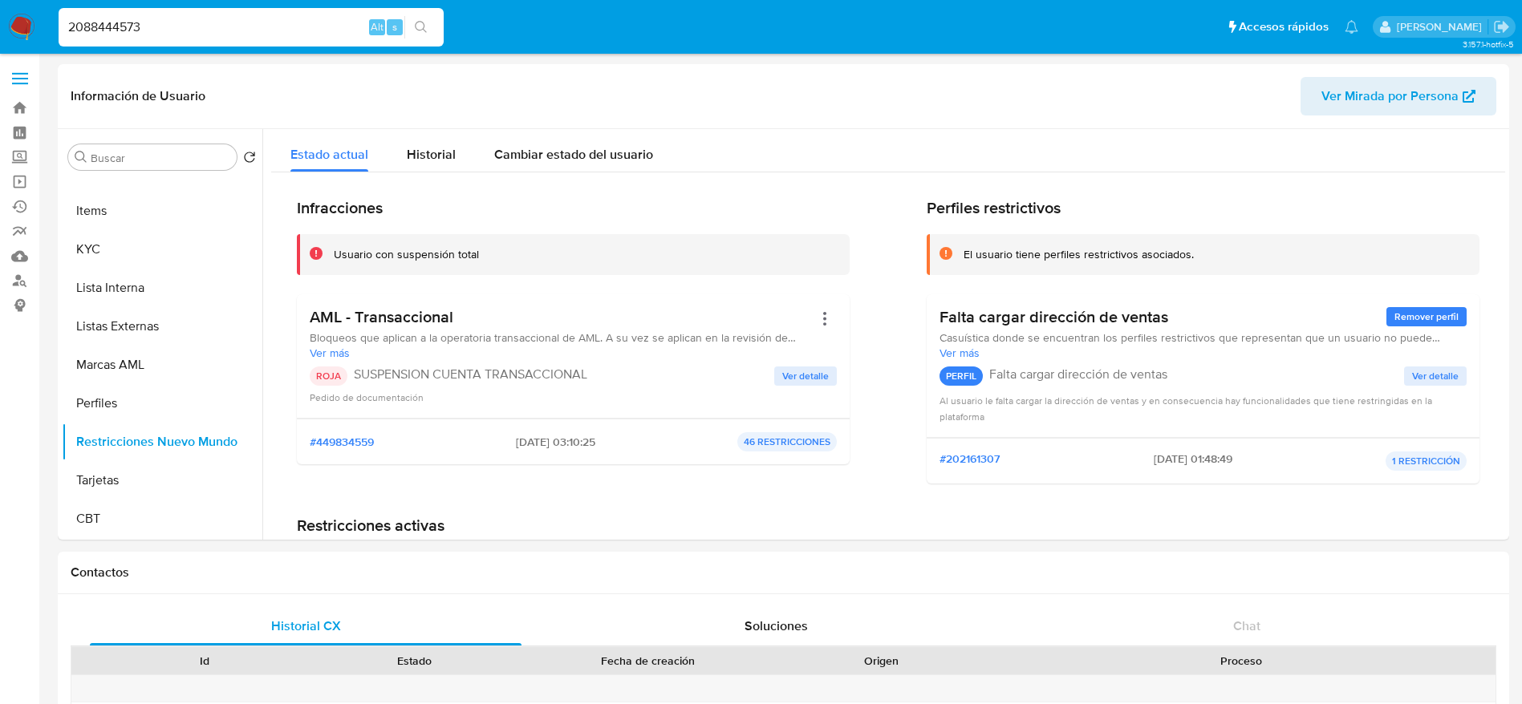
click at [182, 30] on input "2088444573" at bounding box center [251, 27] width 385 height 21
click at [184, 26] on input "2088444573" at bounding box center [251, 27] width 385 height 21
paste input "153299938"
type input "2153299938"
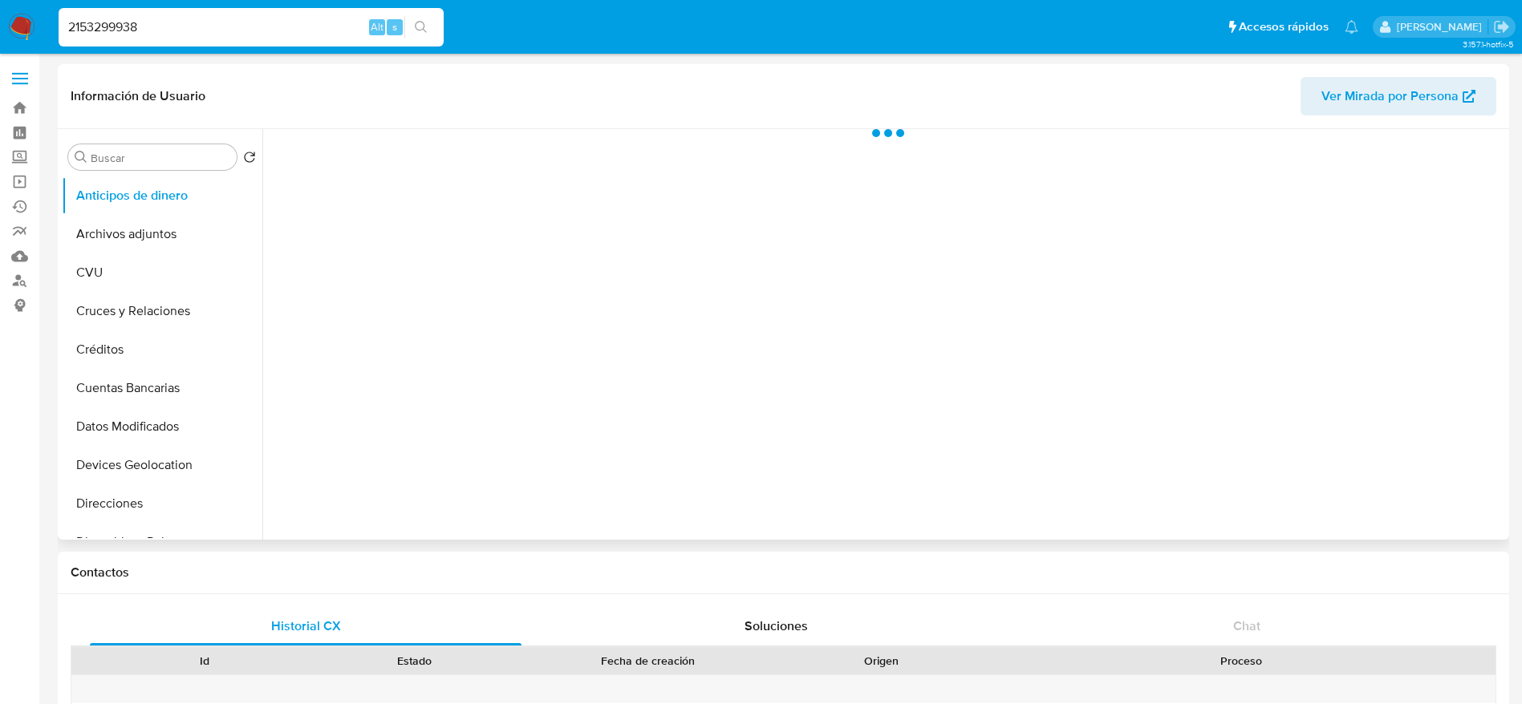
scroll to position [755, 0]
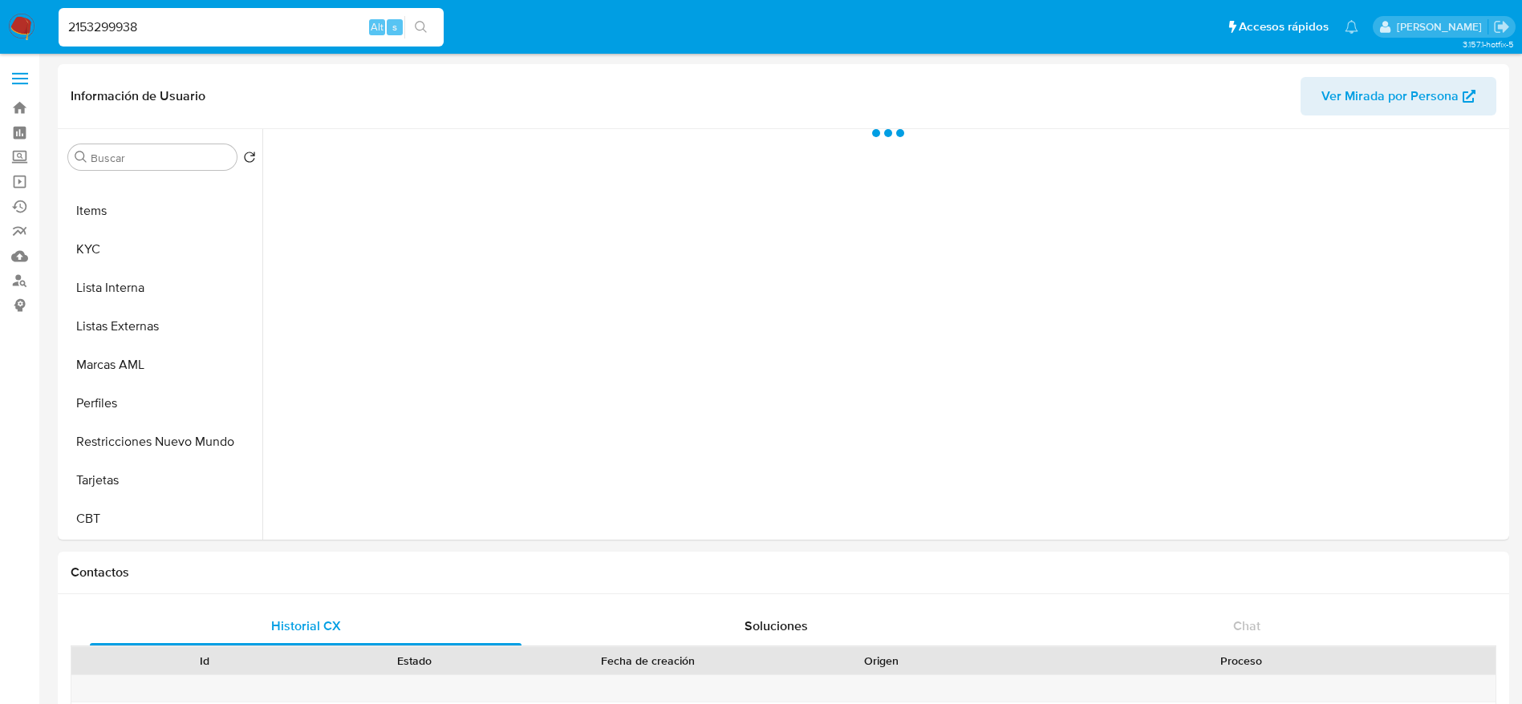
drag, startPoint x: 149, startPoint y: 440, endPoint x: 902, endPoint y: 36, distance: 854.4
click at [149, 440] on button "Restricciones Nuevo Mundo" at bounding box center [162, 442] width 201 height 38
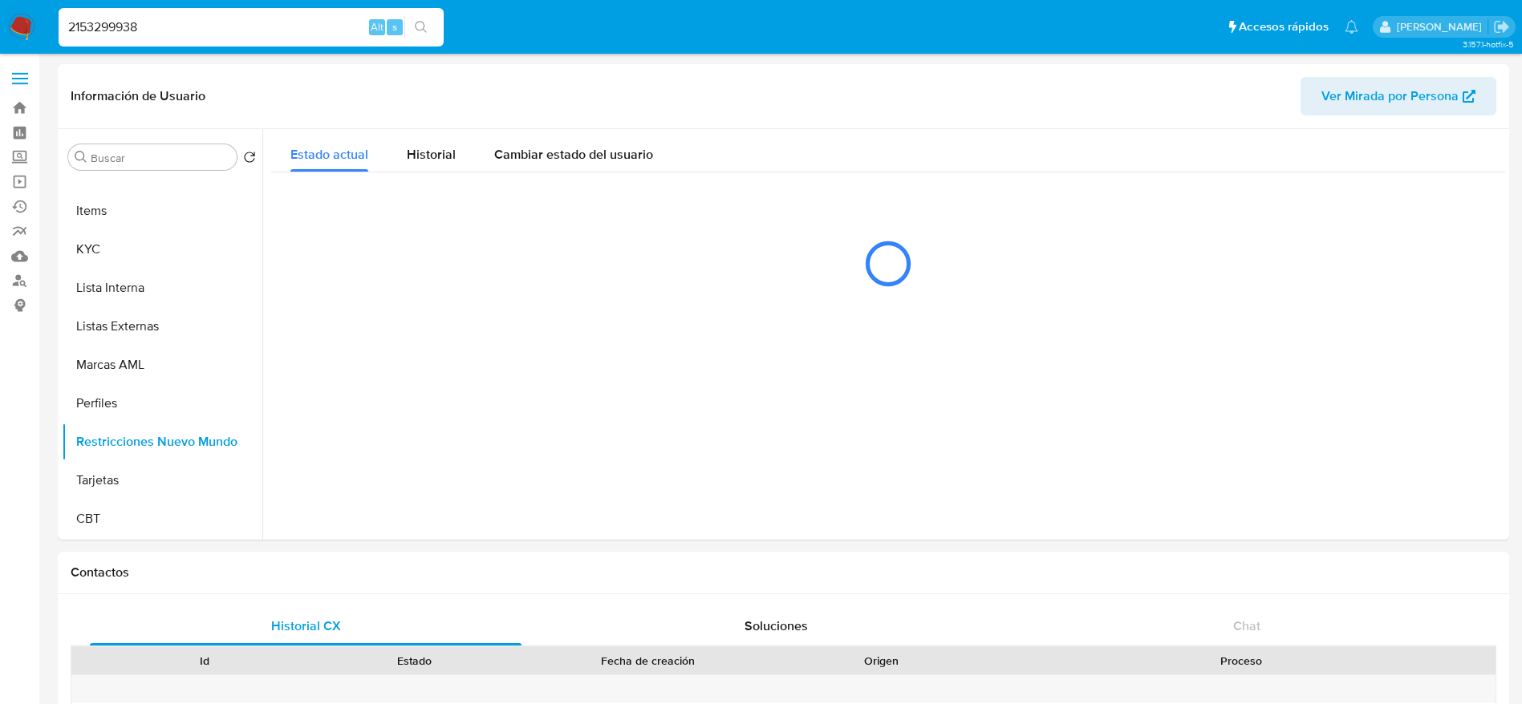
select select "10"
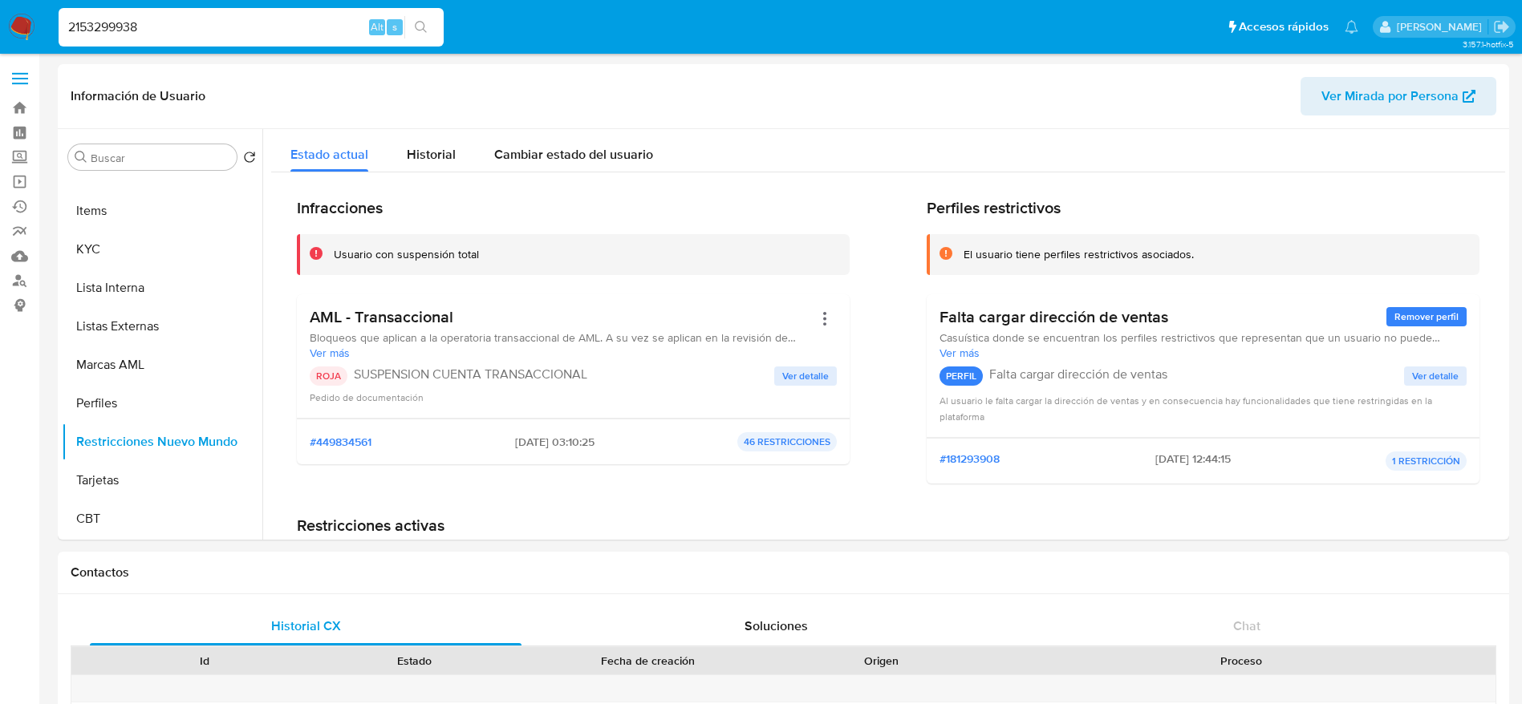
click at [269, 30] on input "2153299938" at bounding box center [251, 27] width 385 height 21
paste input "T9owhVpplbCptulf4WmcDI9Q"
type input "T9owhVpplbCptulf4WmcDI9Q"
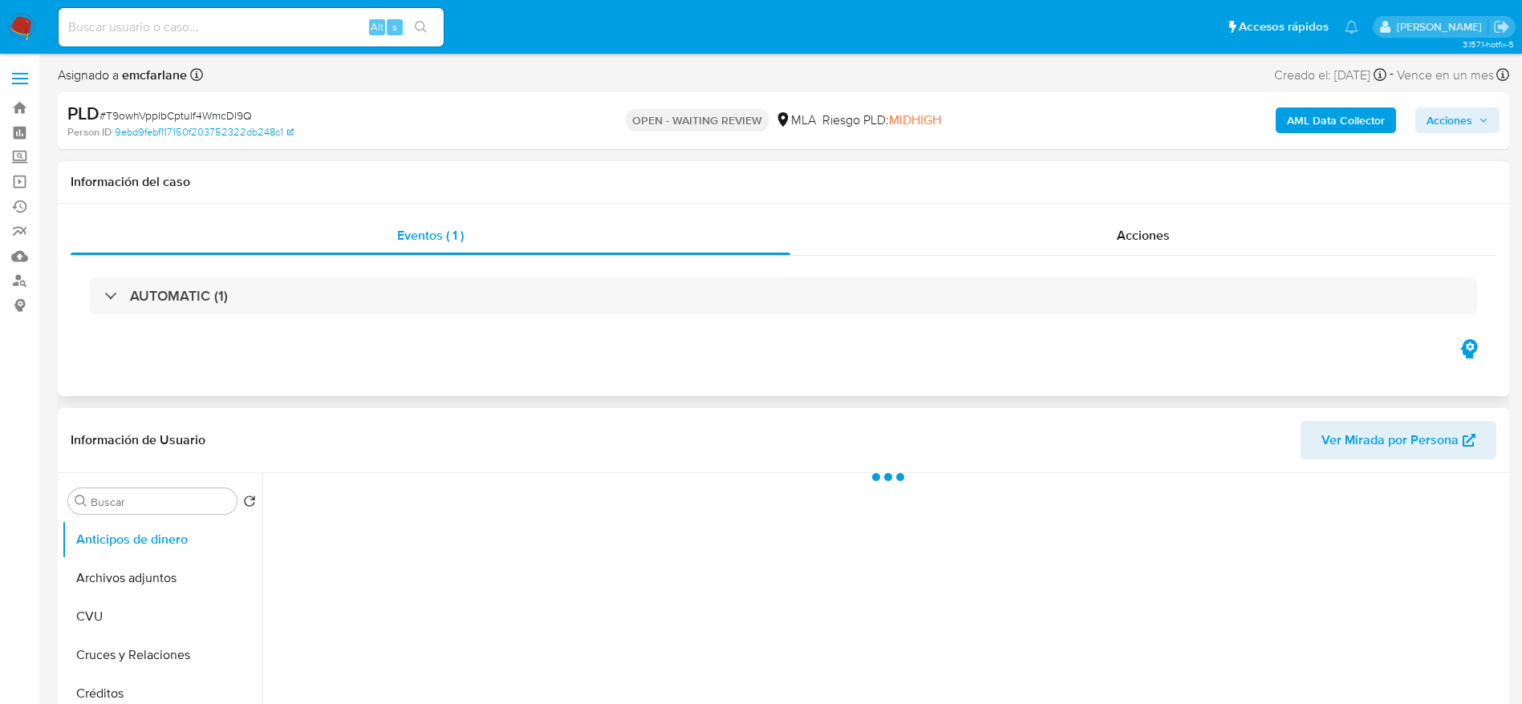
scroll to position [120, 0]
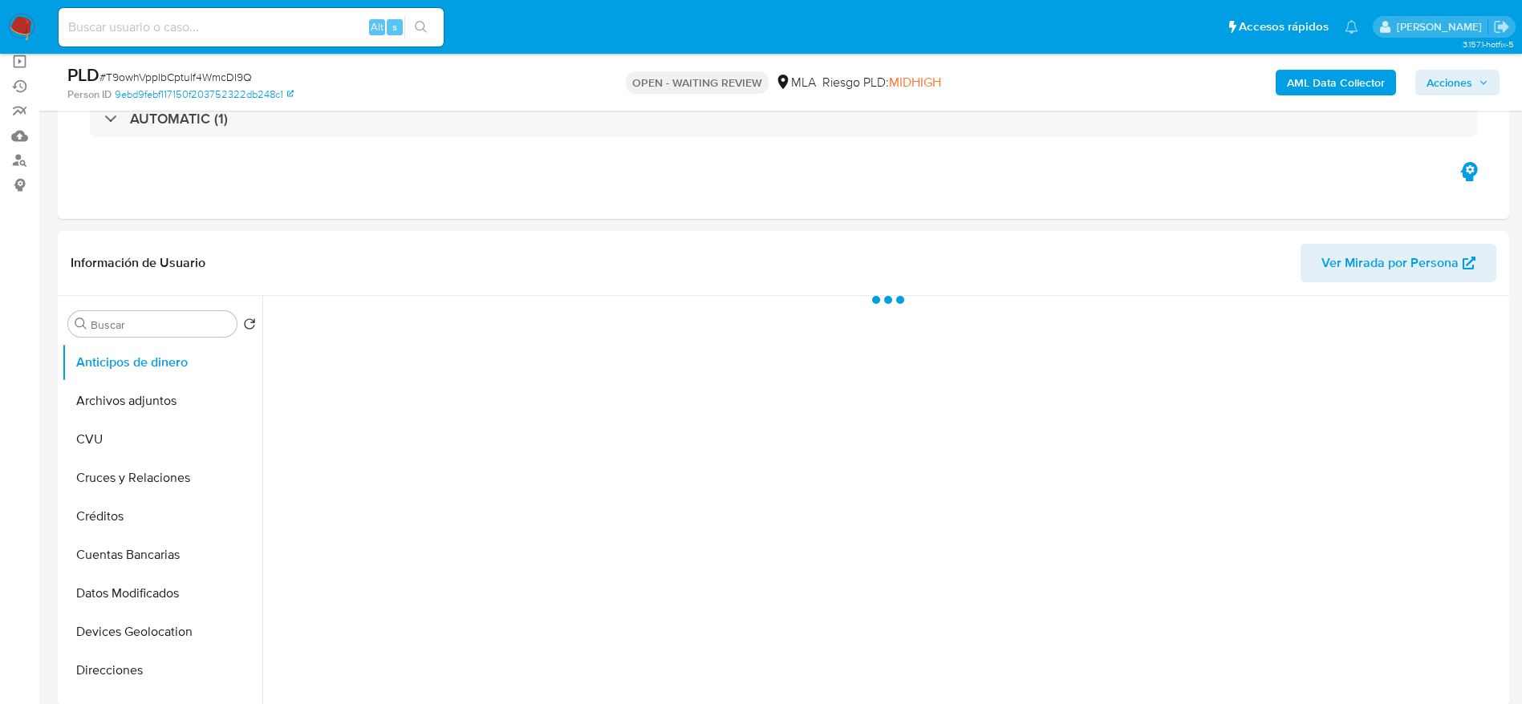
select select "10"
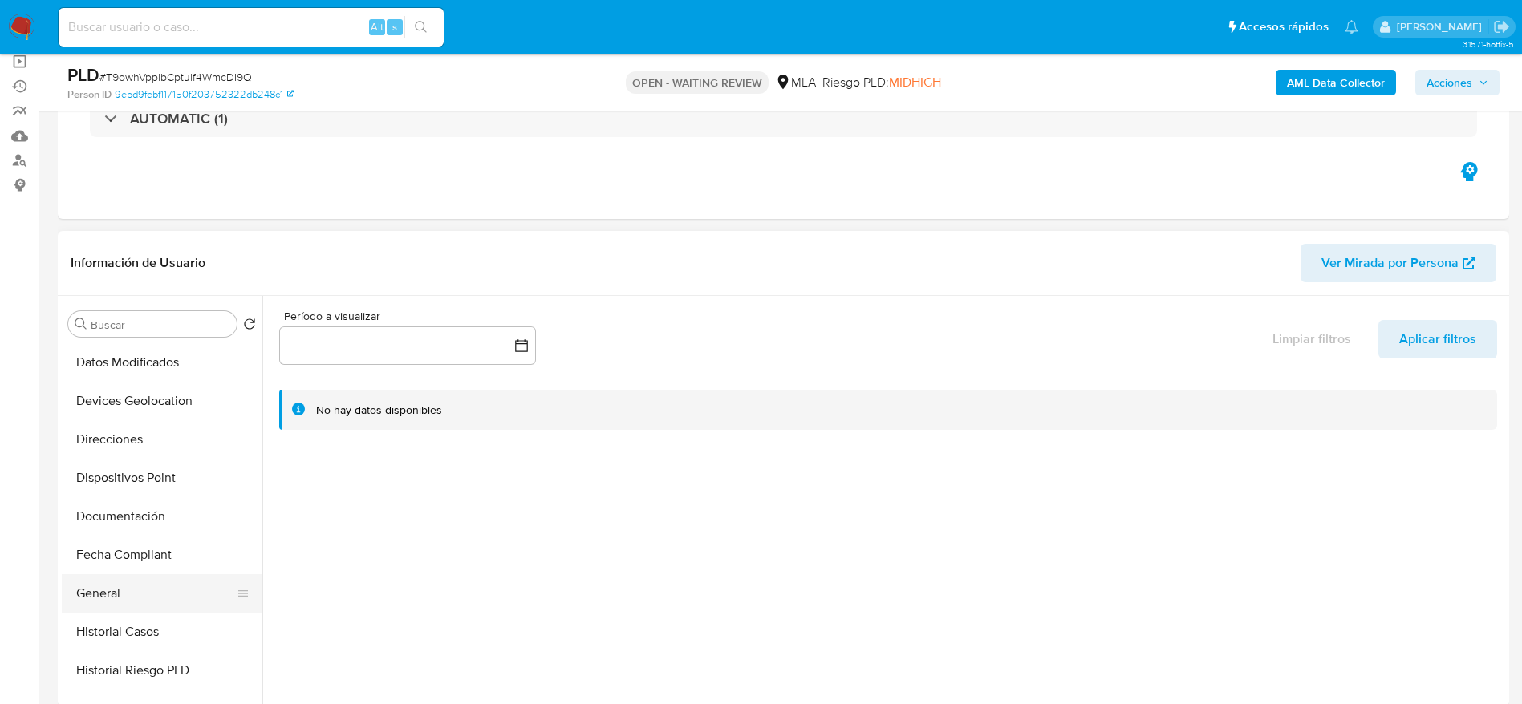
scroll to position [361, 0]
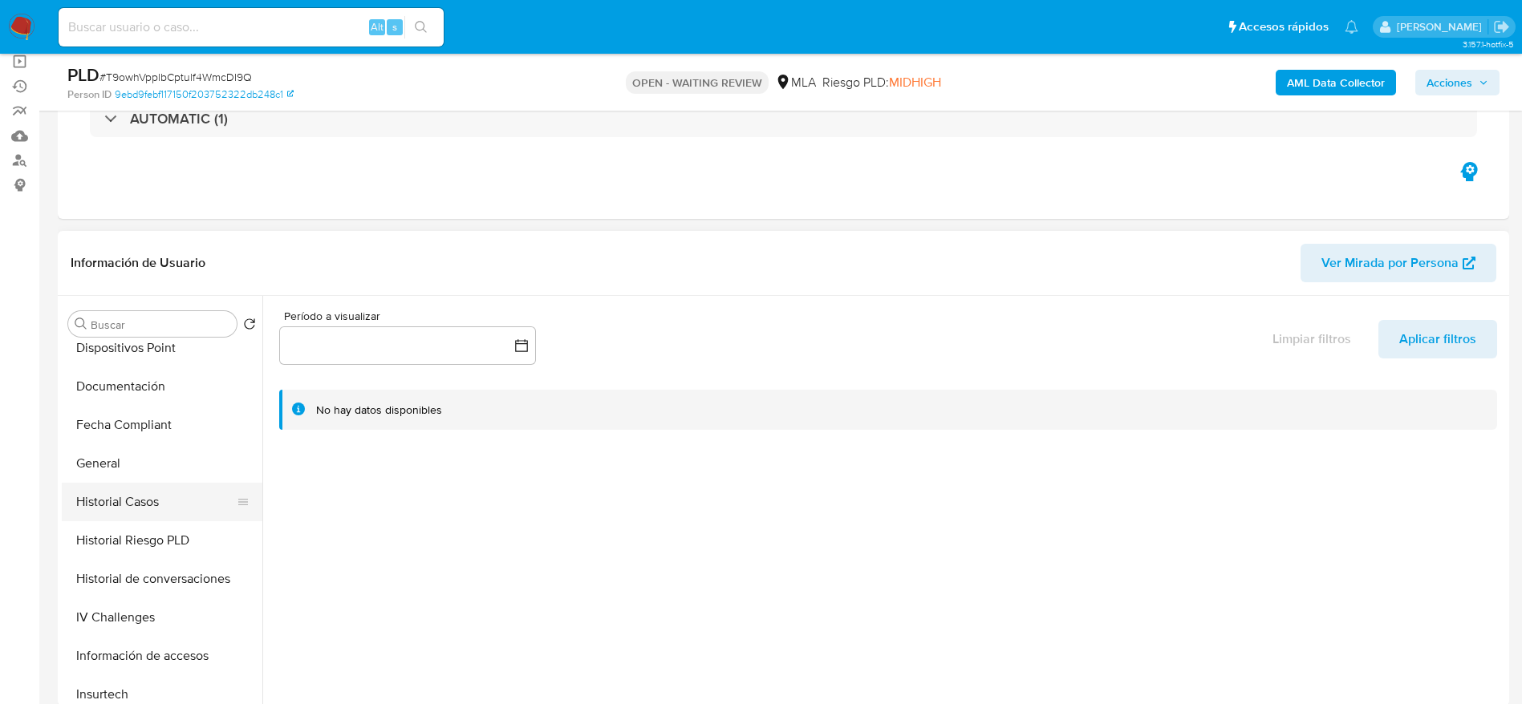
click at [131, 486] on button "Historial Casos" at bounding box center [156, 502] width 188 height 38
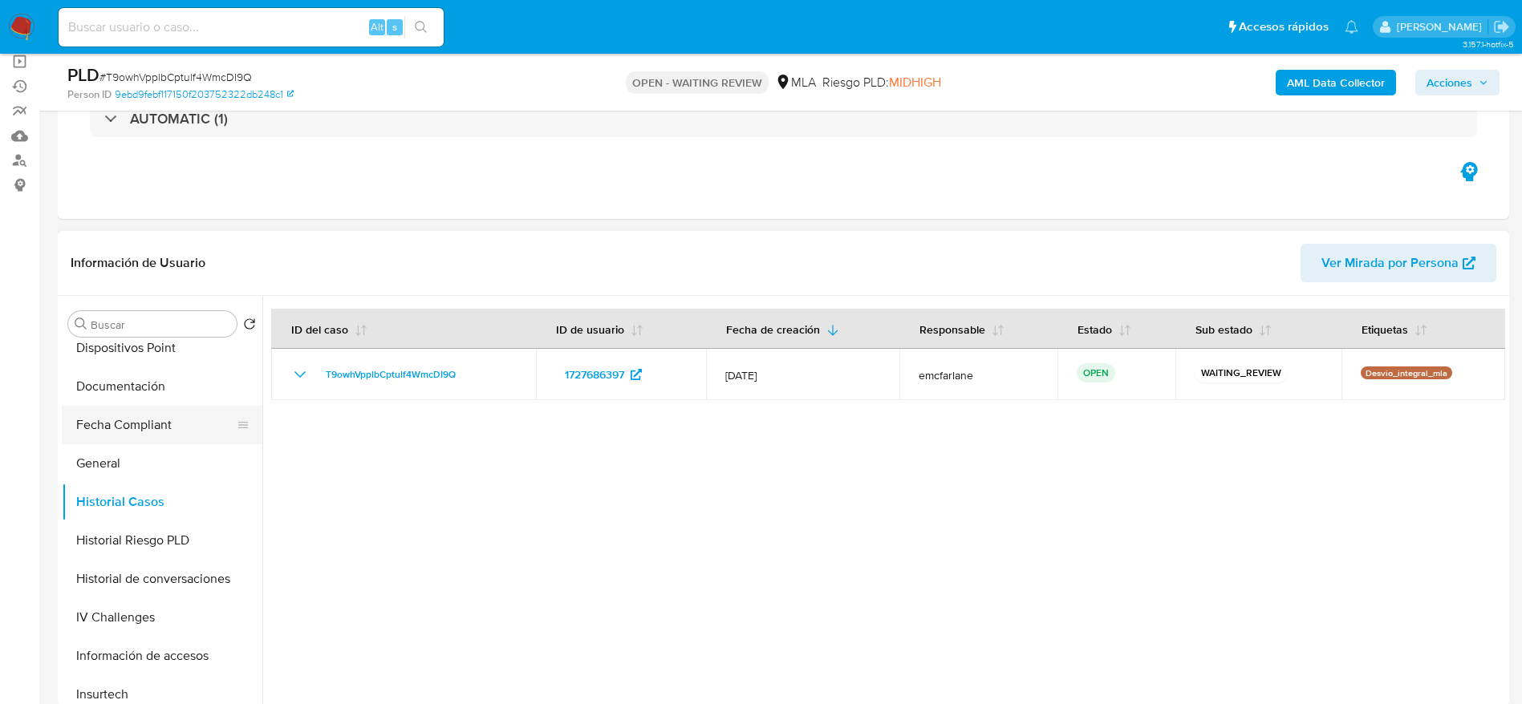
click at [116, 440] on button "Fecha Compliant" at bounding box center [156, 425] width 188 height 38
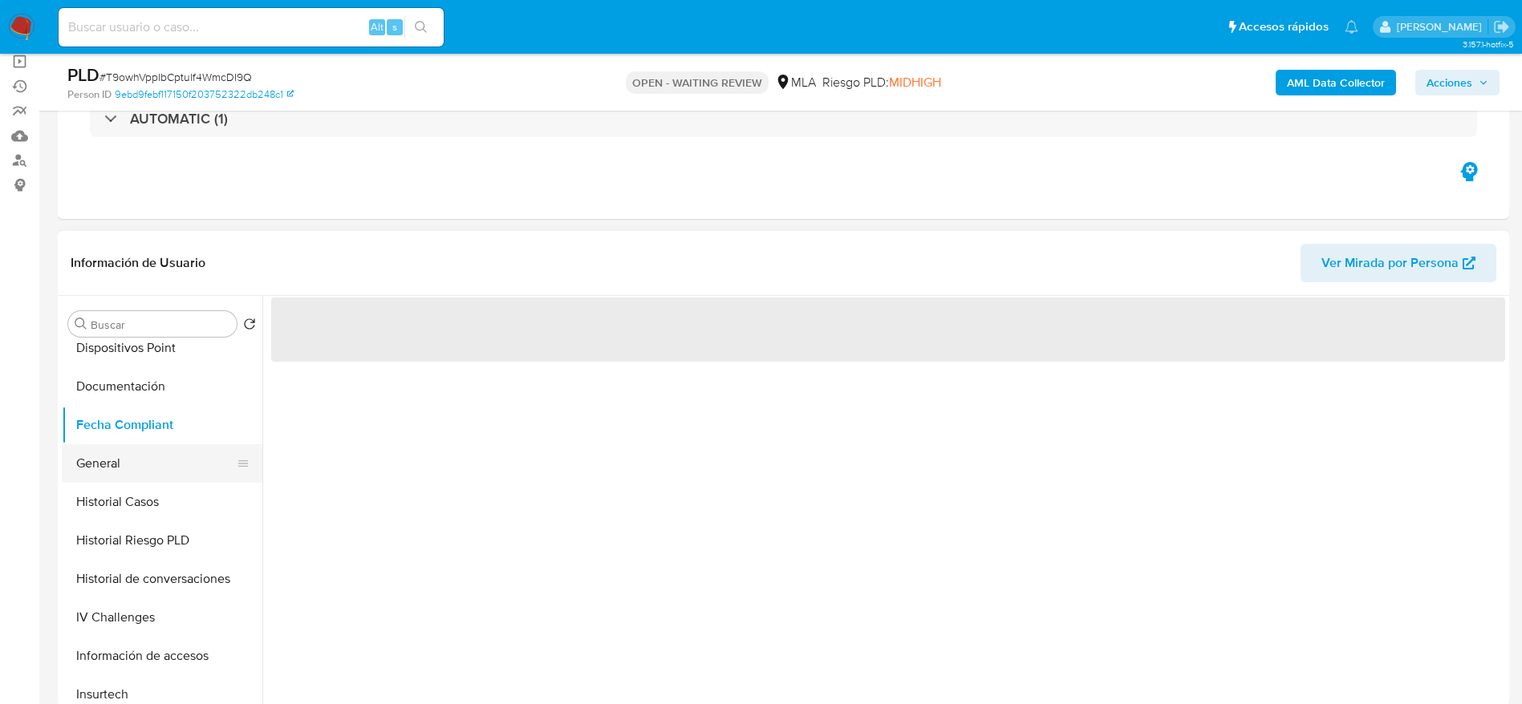
click at [129, 457] on button "General" at bounding box center [156, 463] width 188 height 38
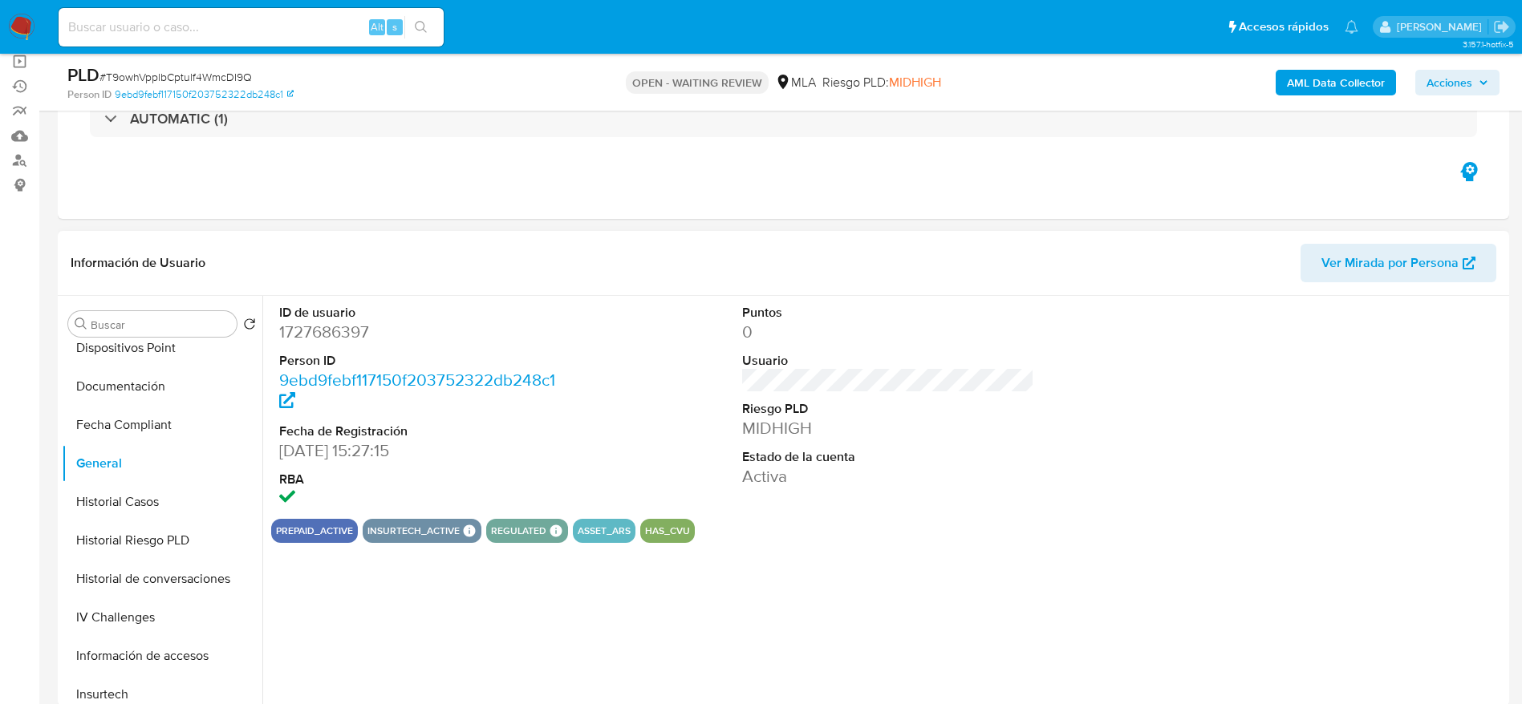
click at [341, 335] on dd "1727686397" at bounding box center [425, 332] width 293 height 22
copy dd "1727686397"
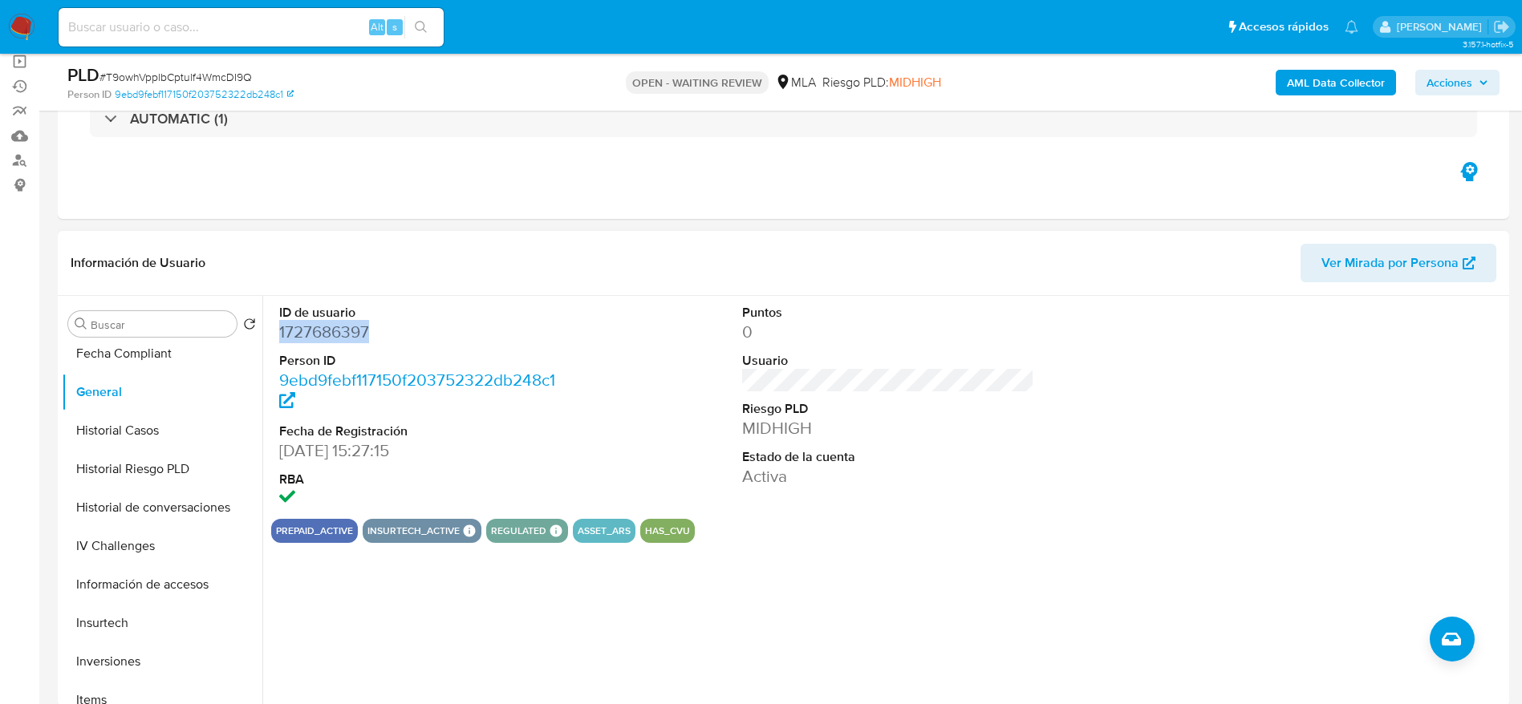
scroll to position [481, 0]
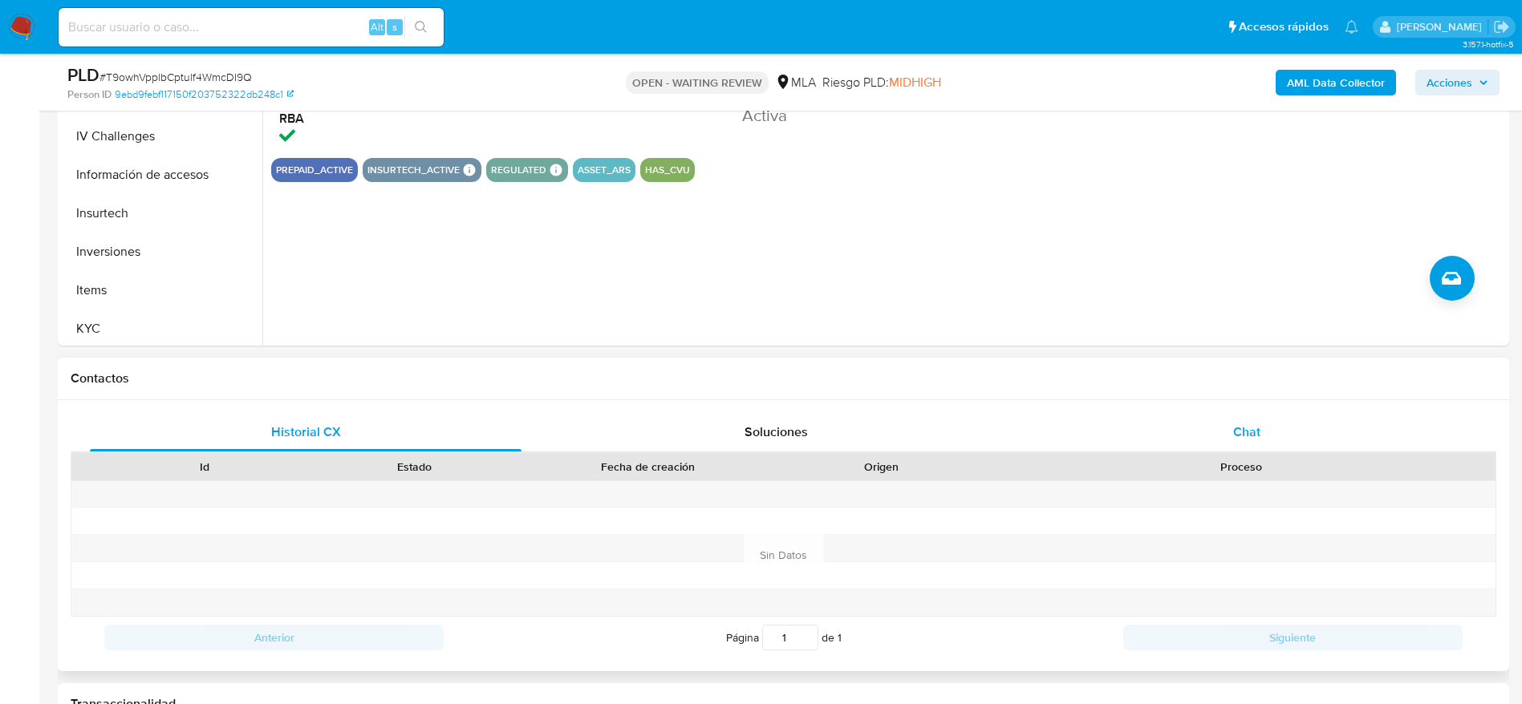
click at [1240, 448] on div "Chat" at bounding box center [1247, 432] width 432 height 38
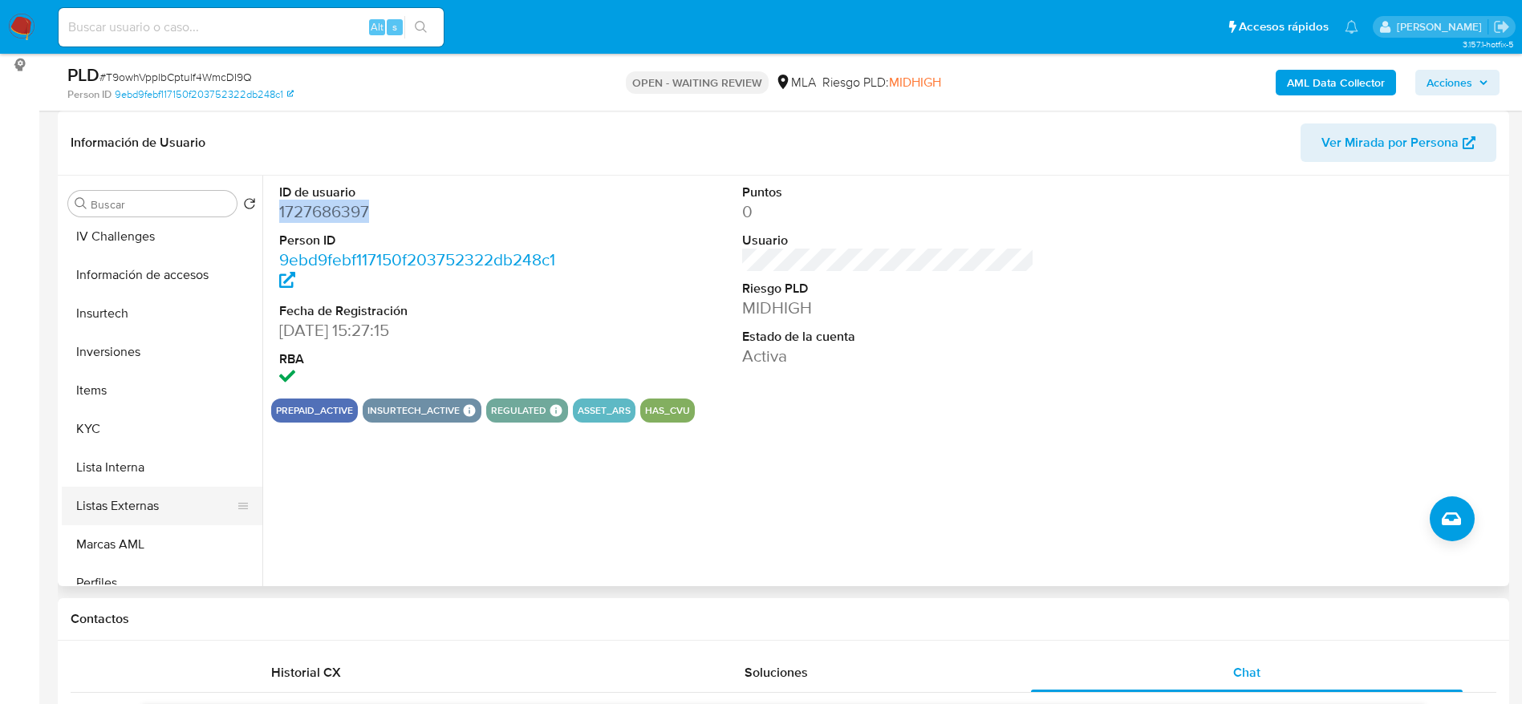
scroll to position [755, 0]
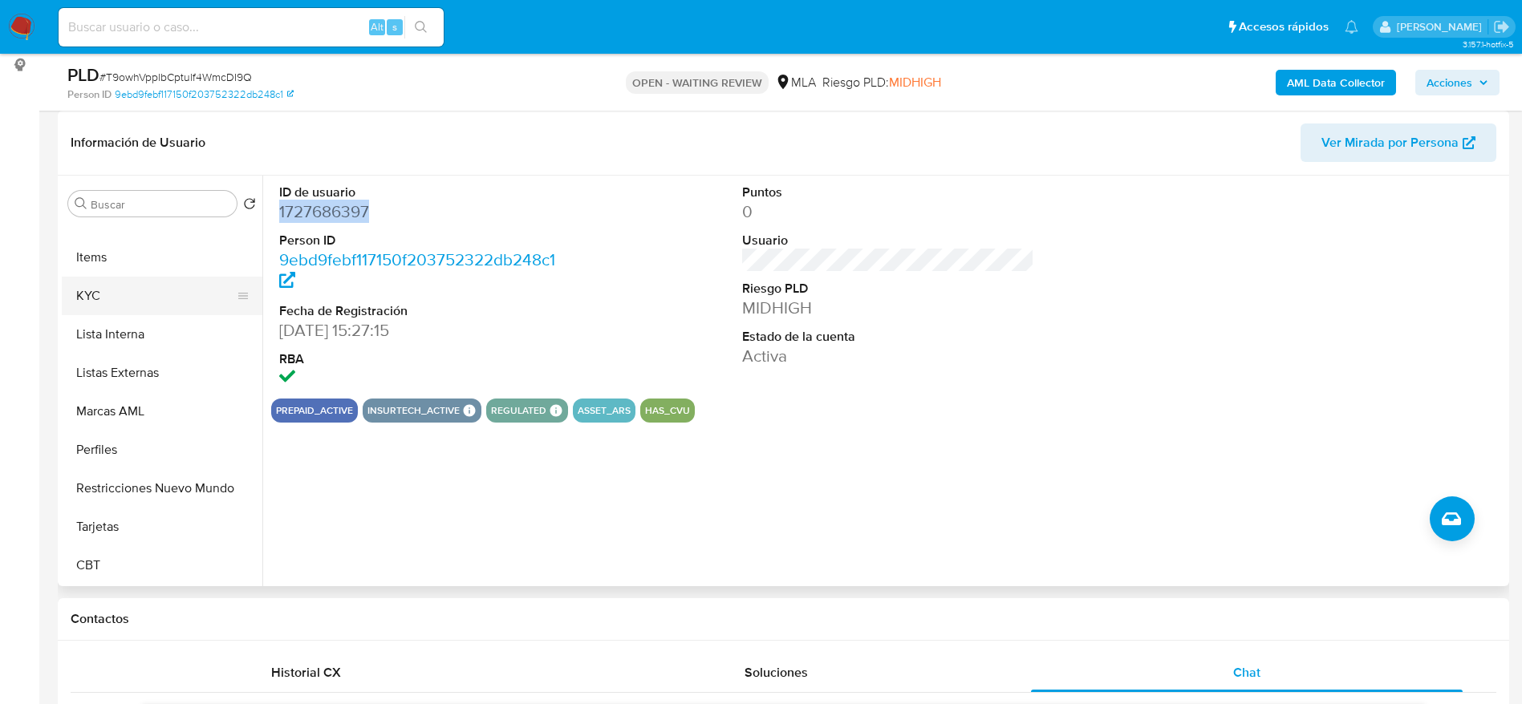
click at [95, 294] on button "KYC" at bounding box center [156, 296] width 188 height 38
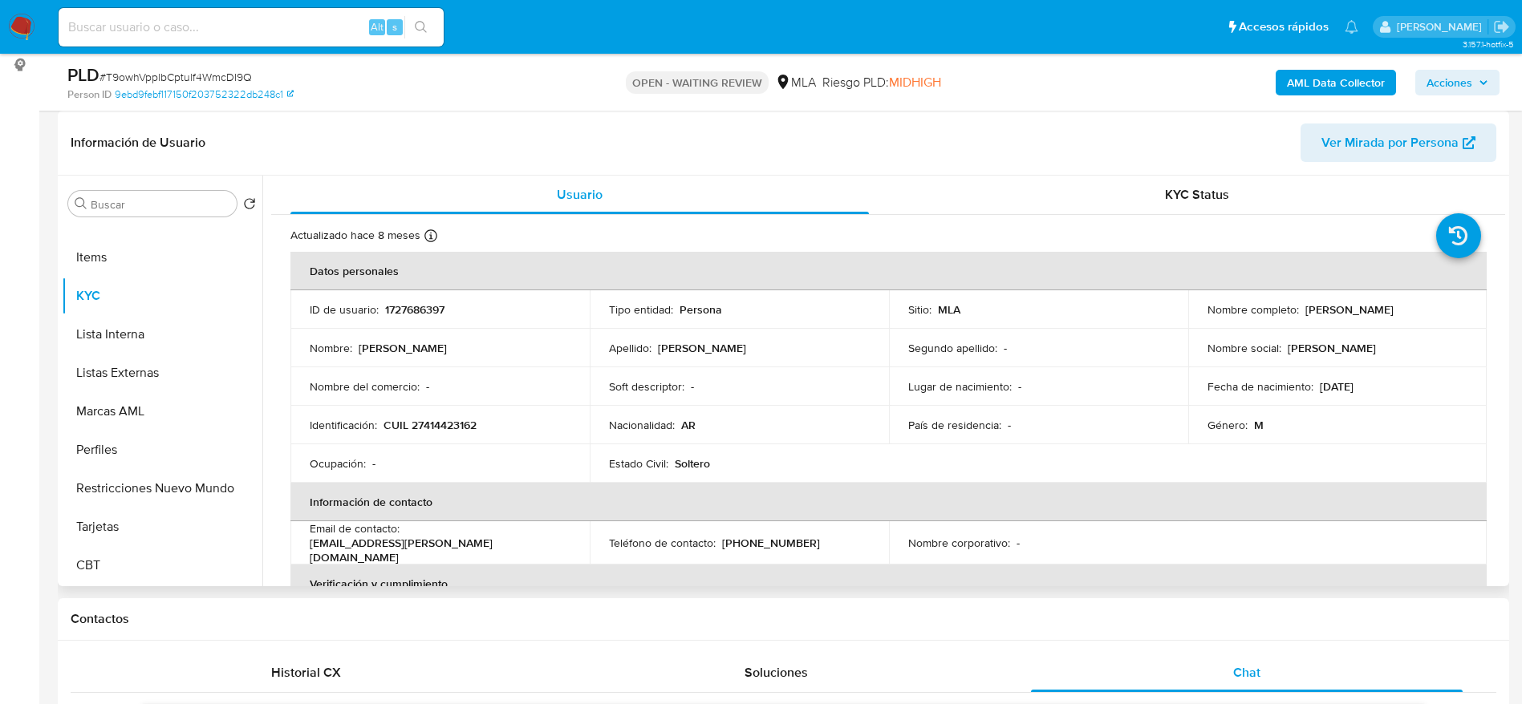
click at [453, 420] on p "CUIL 27414423162" at bounding box center [429, 425] width 93 height 14
copy p "27414423162"
click at [269, 22] on input at bounding box center [251, 27] width 385 height 21
paste input "CXnvUetV9ftx915bMWSEct4X"
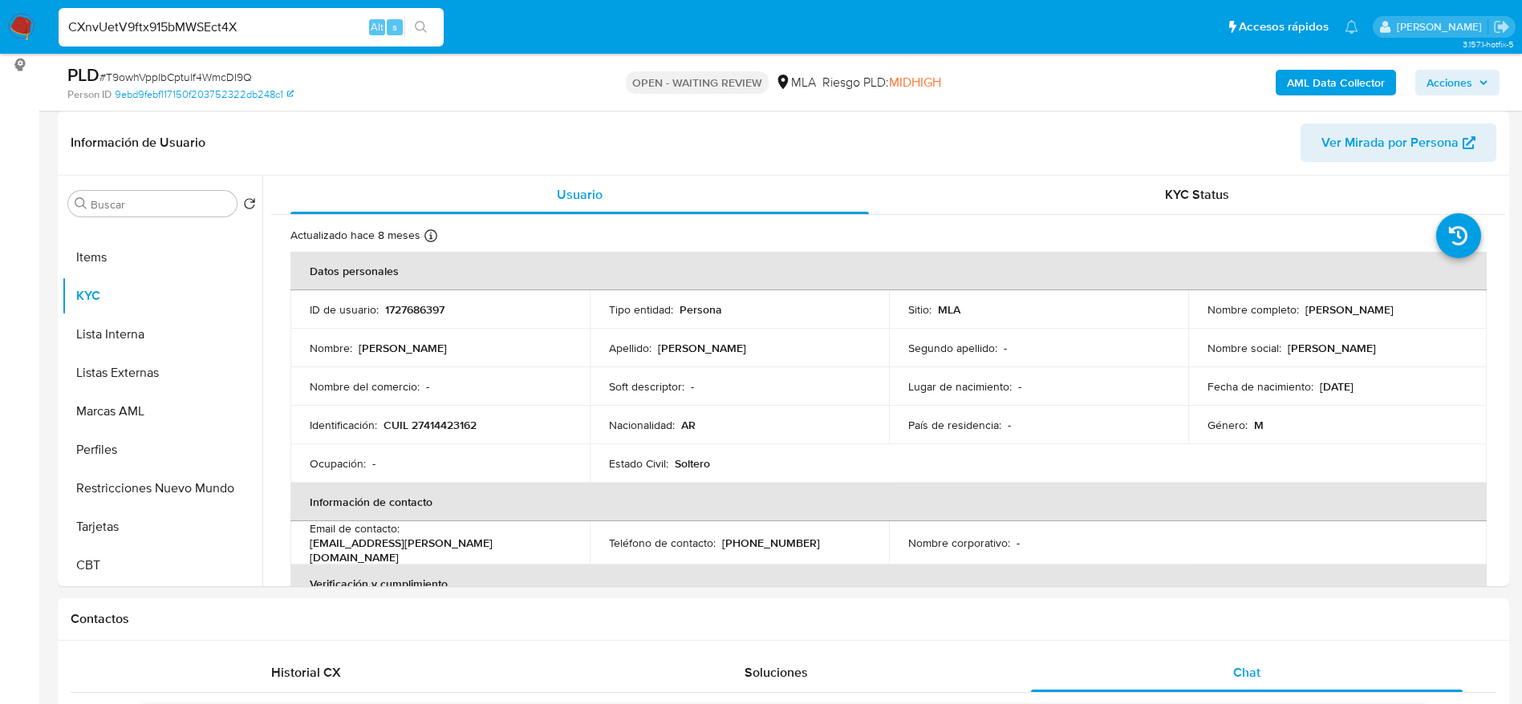
type input "CXnvUetV9ftx915bMWSEct4X"
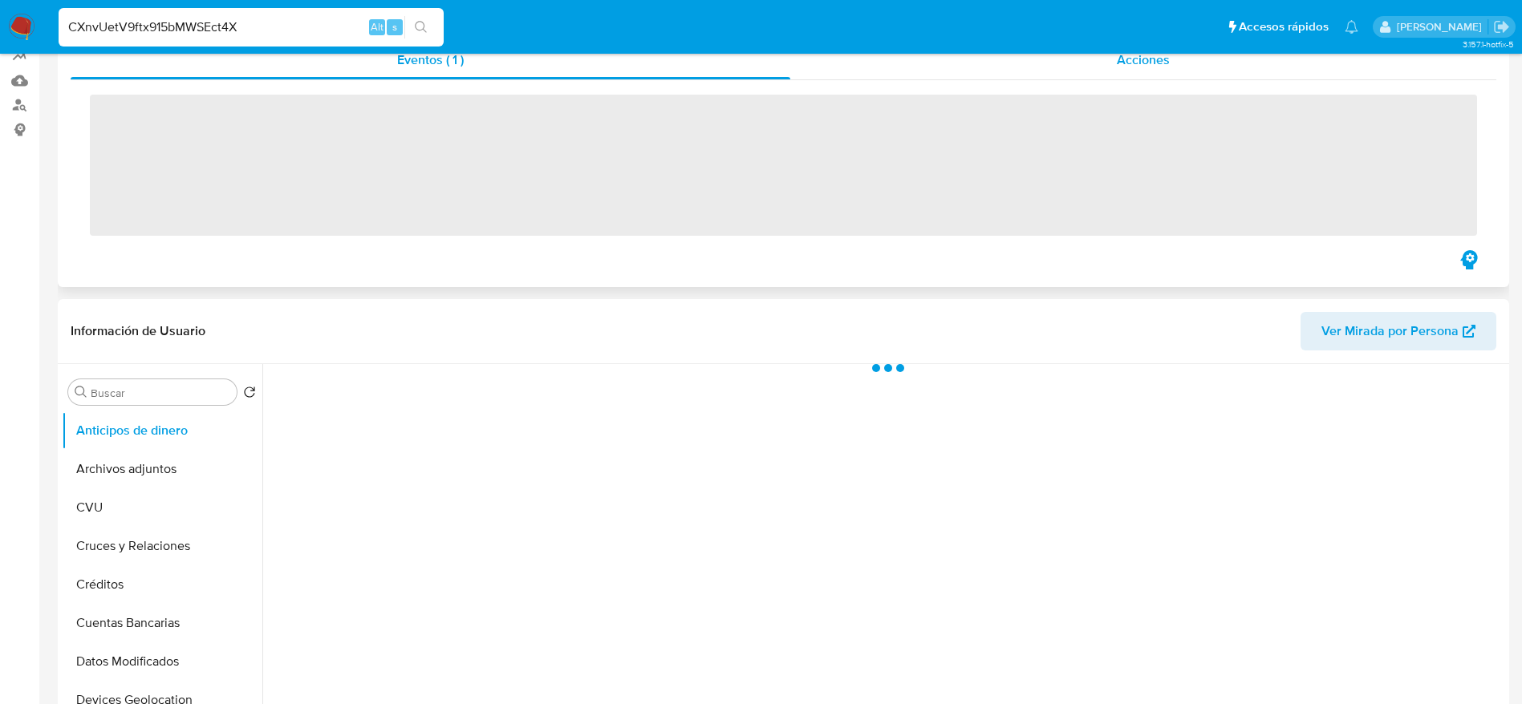
scroll to position [361, 0]
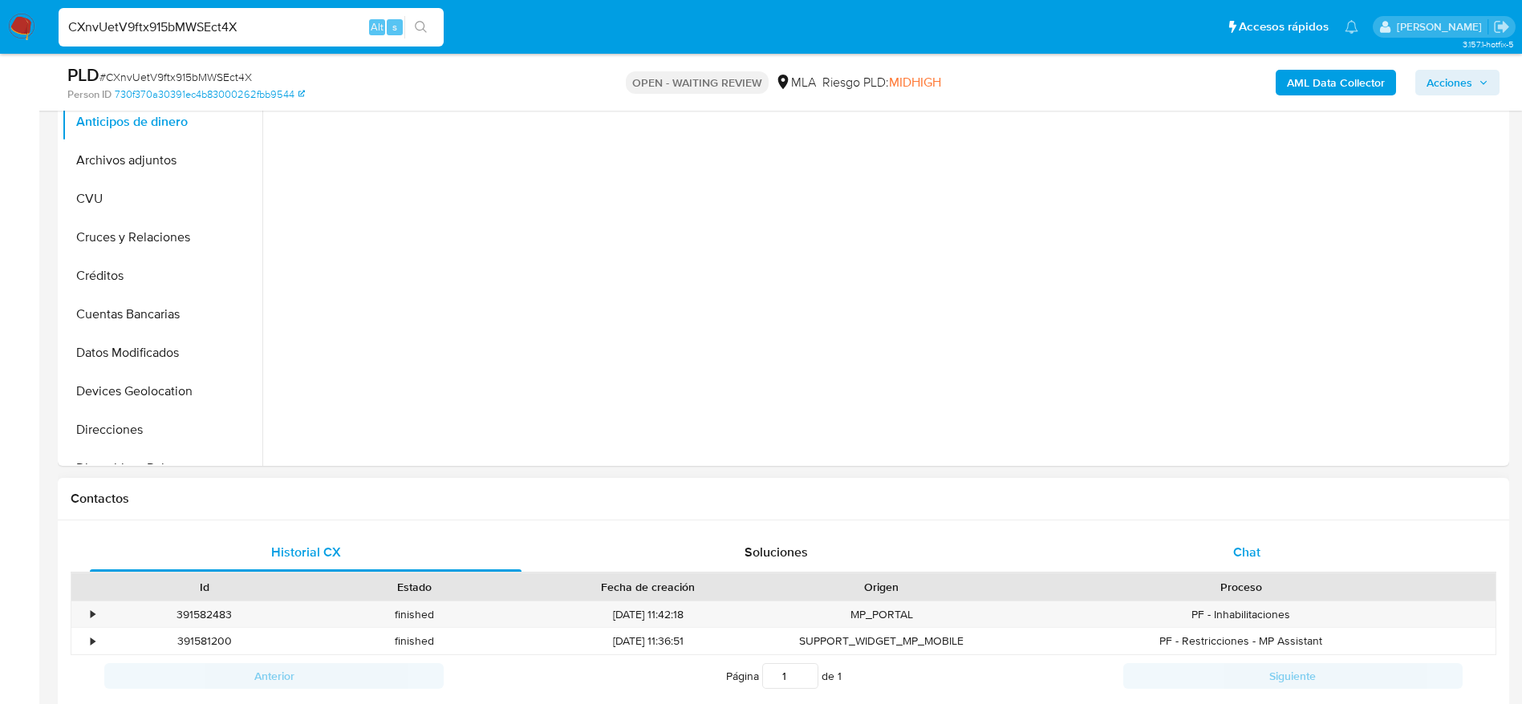
click at [1316, 541] on div "Chat" at bounding box center [1247, 552] width 432 height 38
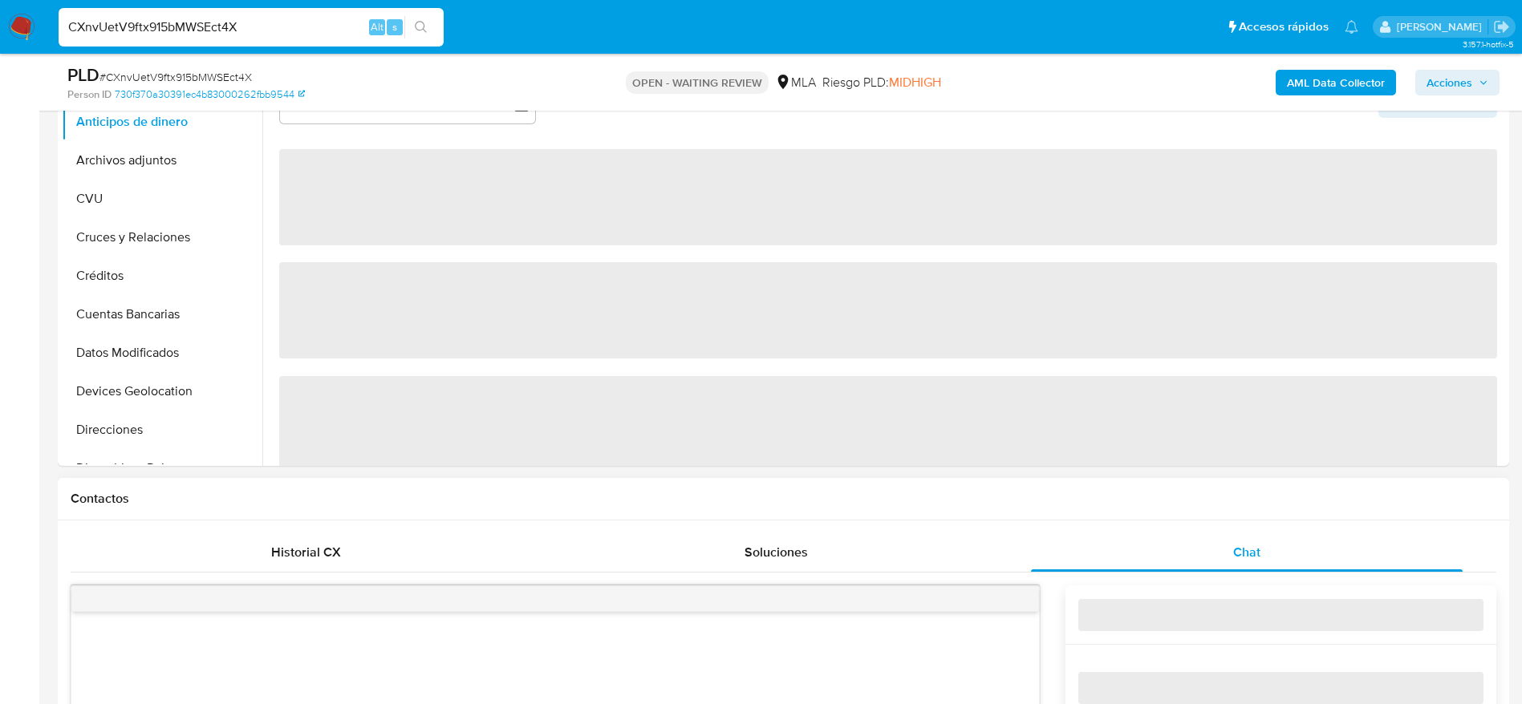
scroll to position [0, 0]
select select "10"
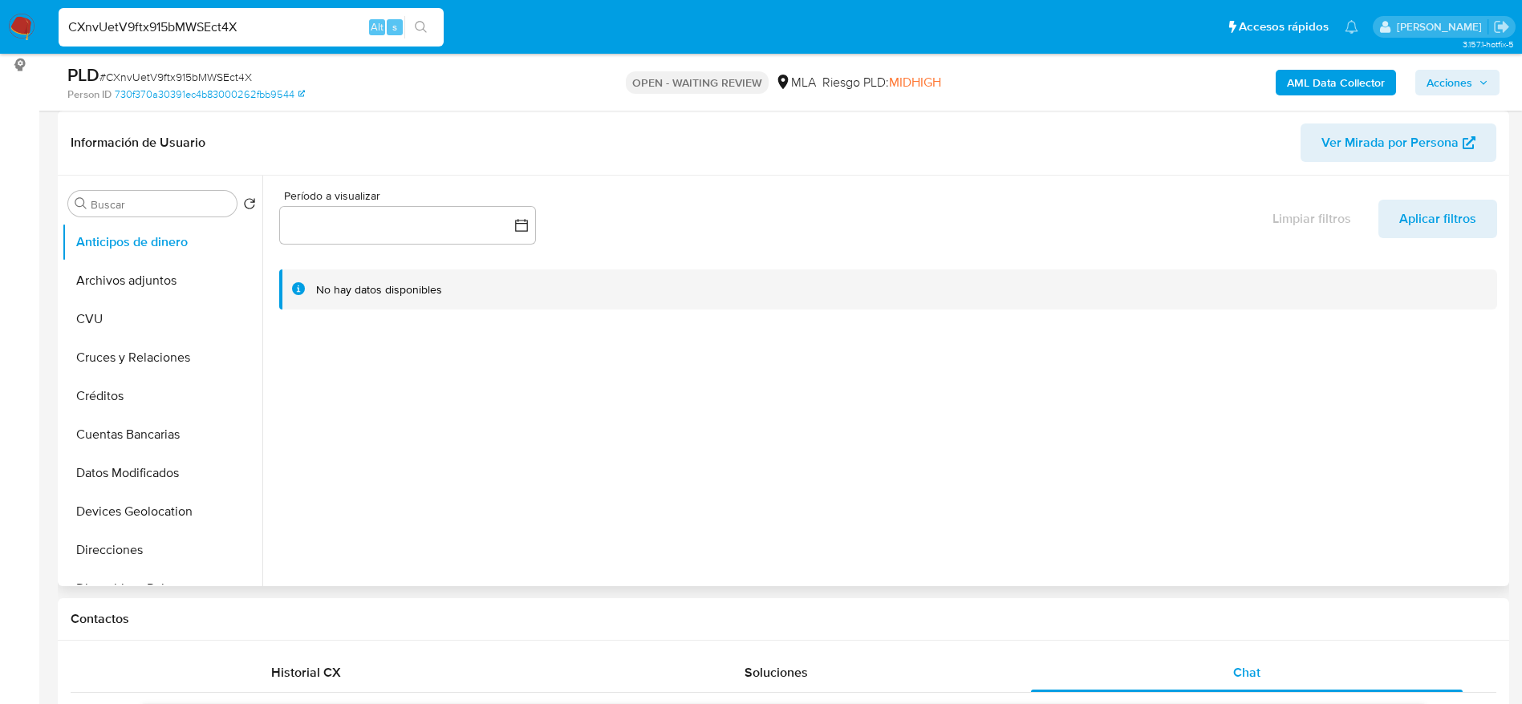
scroll to position [481, 0]
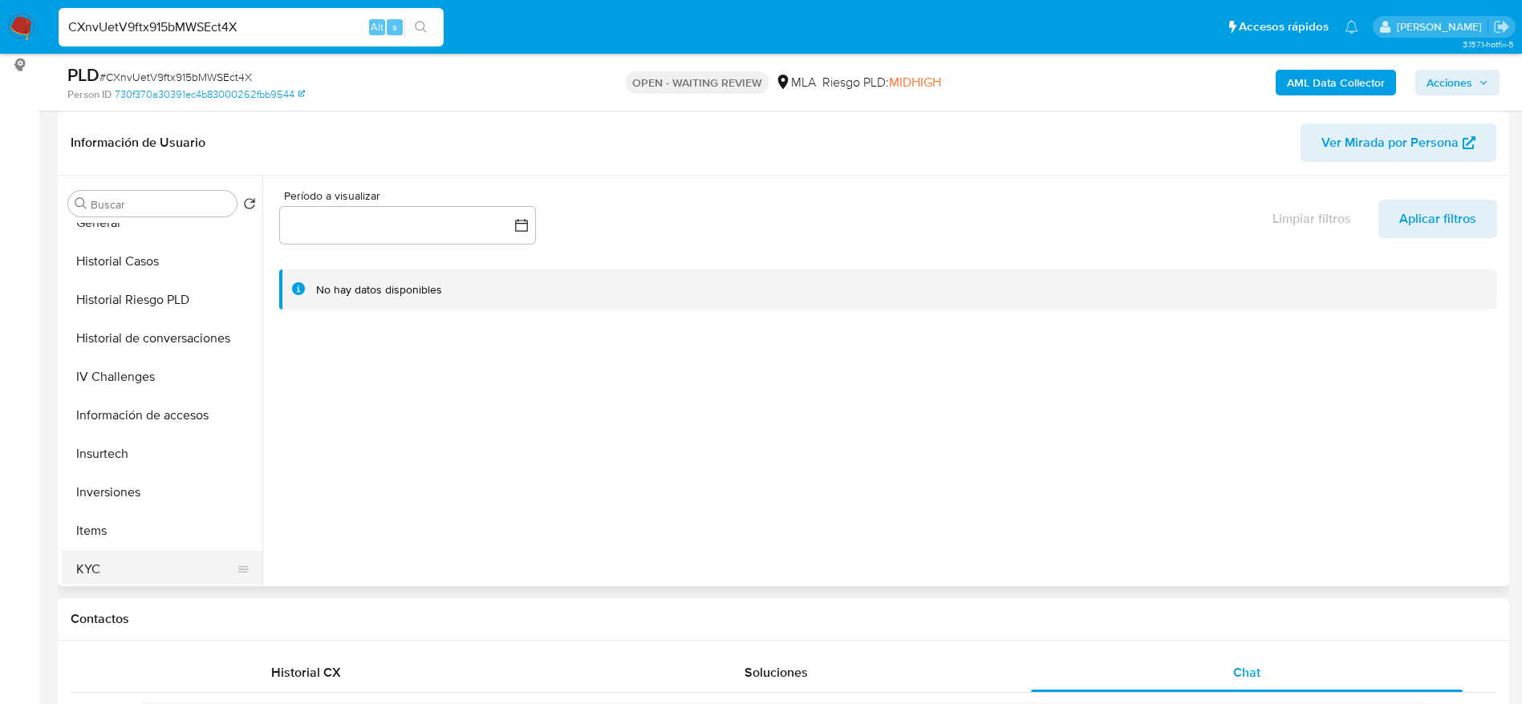
click at [128, 557] on button "KYC" at bounding box center [156, 569] width 188 height 38
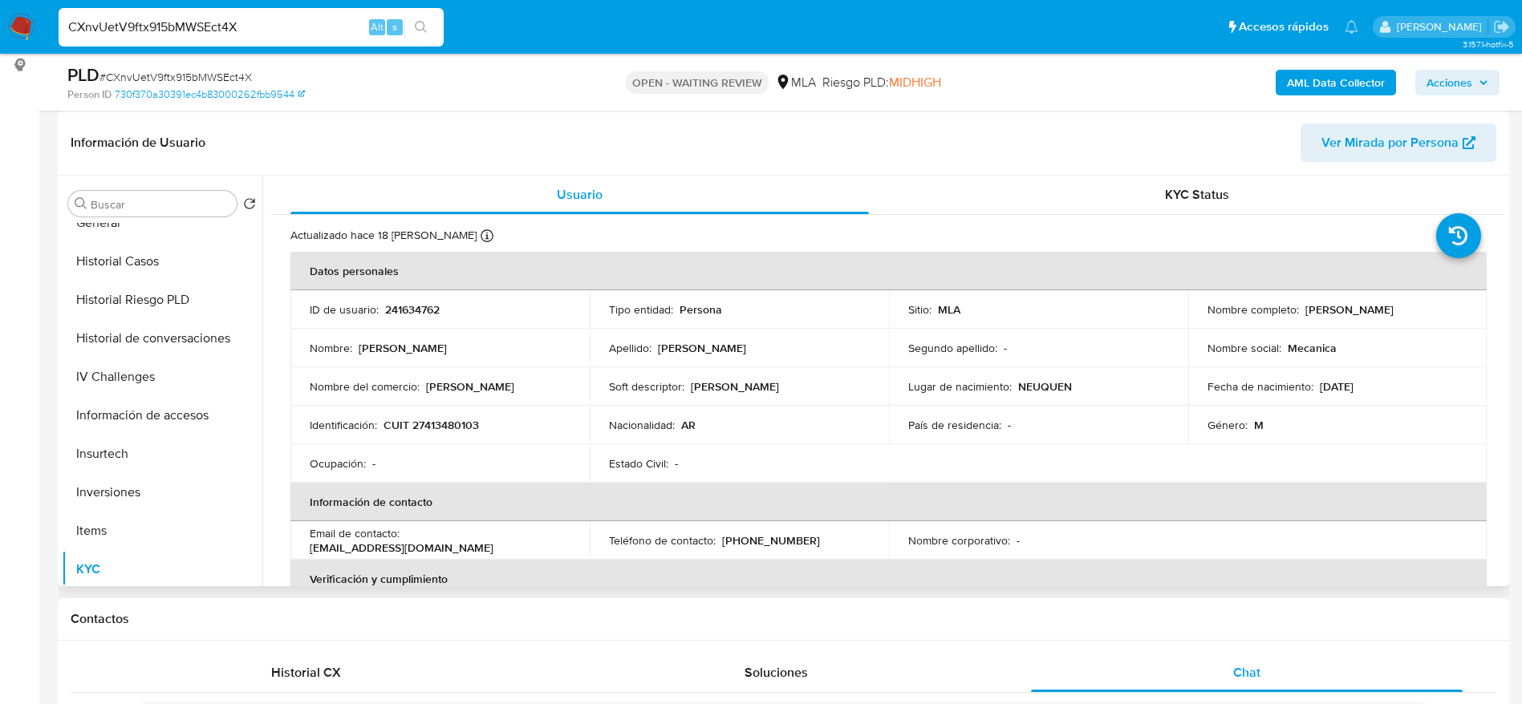
click at [425, 307] on p "241634762" at bounding box center [412, 309] width 55 height 14
click at [426, 307] on p "241634762" at bounding box center [412, 309] width 55 height 14
copy p "241634762"
click at [438, 428] on p "CUIT 27413480103" at bounding box center [430, 425] width 95 height 14
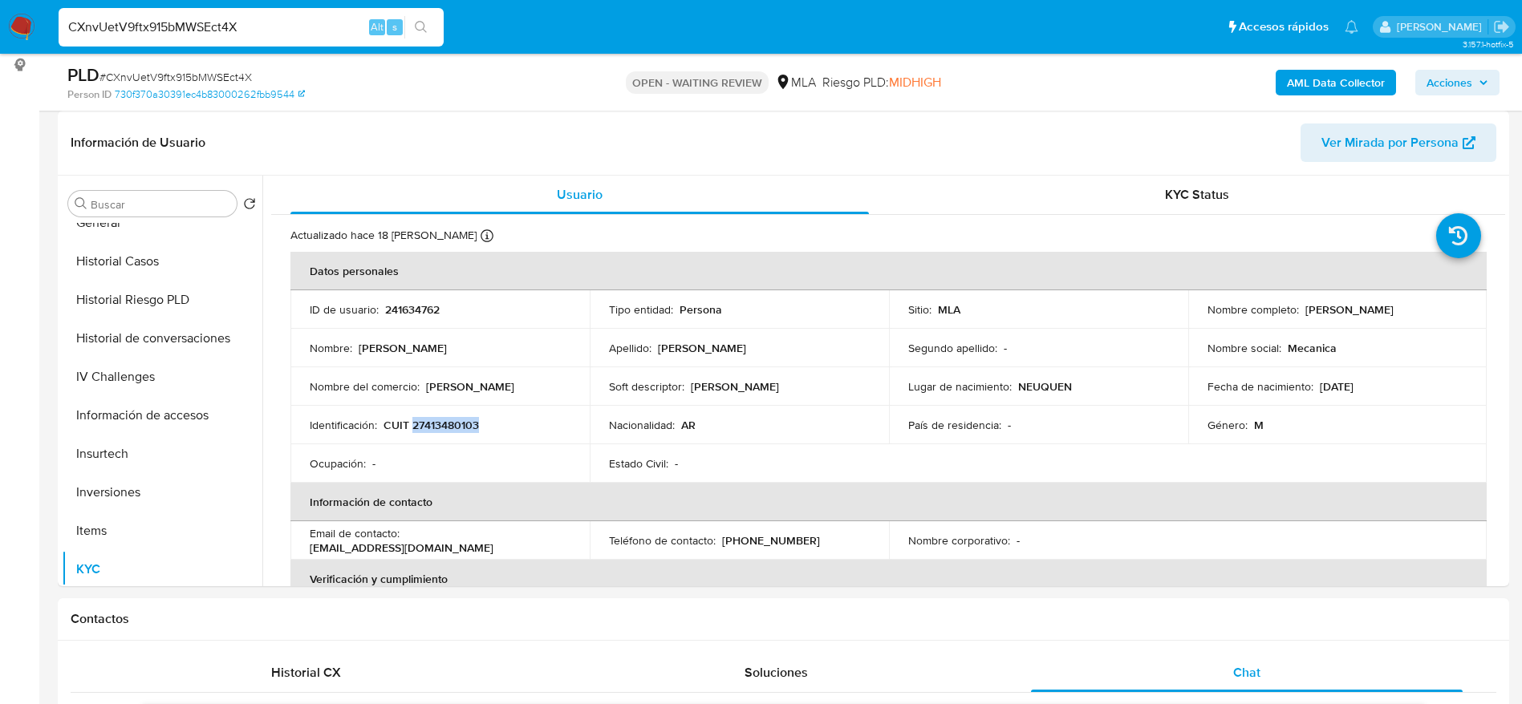
copy p "27413480103"
drag, startPoint x: 1301, startPoint y: 307, endPoint x: 1412, endPoint y: 310, distance: 111.5
click at [1412, 310] on div "Nombre completo : Erick Brian Andres" at bounding box center [1337, 309] width 261 height 14
copy p "Erick Brian Andres"
click at [178, 75] on span "# CXnvUetV9ftx915bMWSEct4X" at bounding box center [175, 77] width 152 height 16
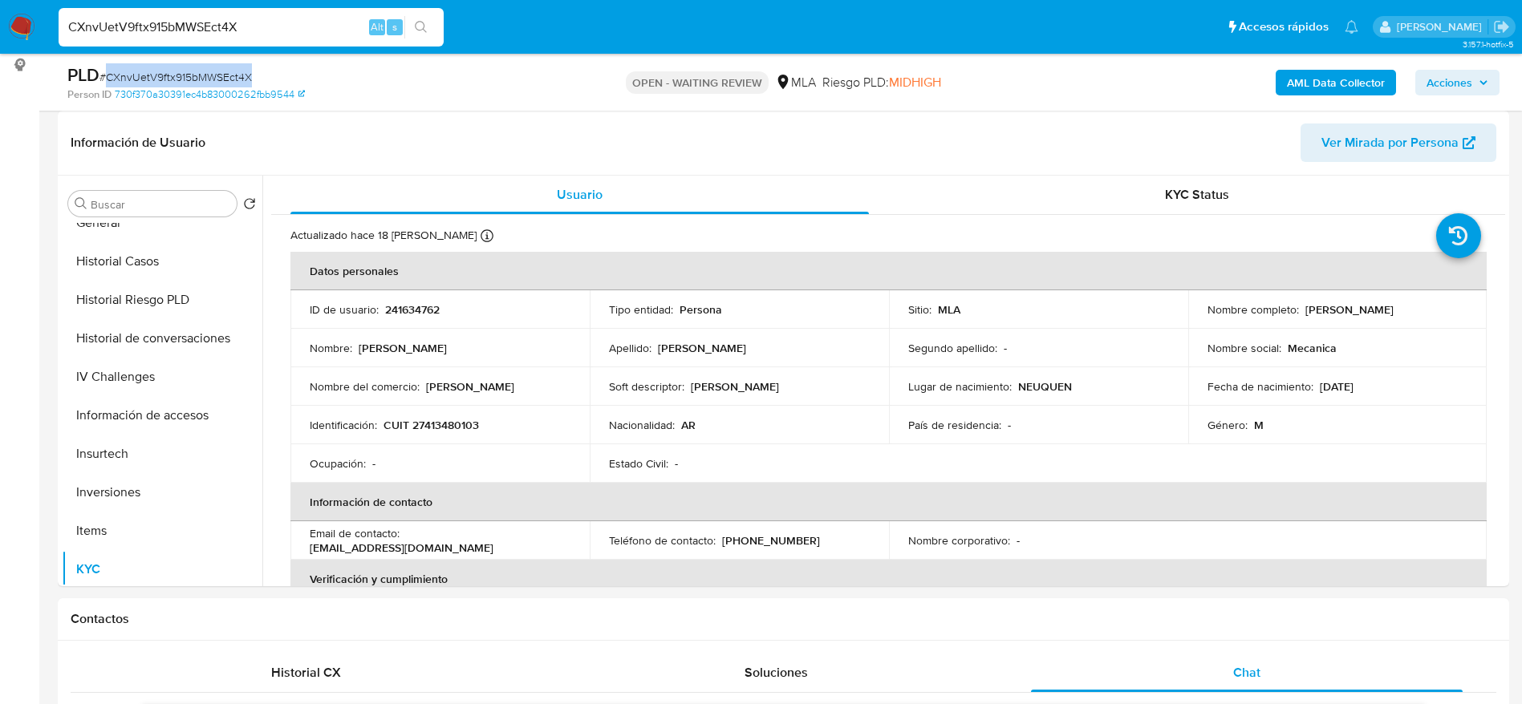
click at [178, 74] on span "# CXnvUetV9ftx915bMWSEct4X" at bounding box center [175, 77] width 152 height 16
copy span "CXnvUetV9ftx915bMWSEct4X"
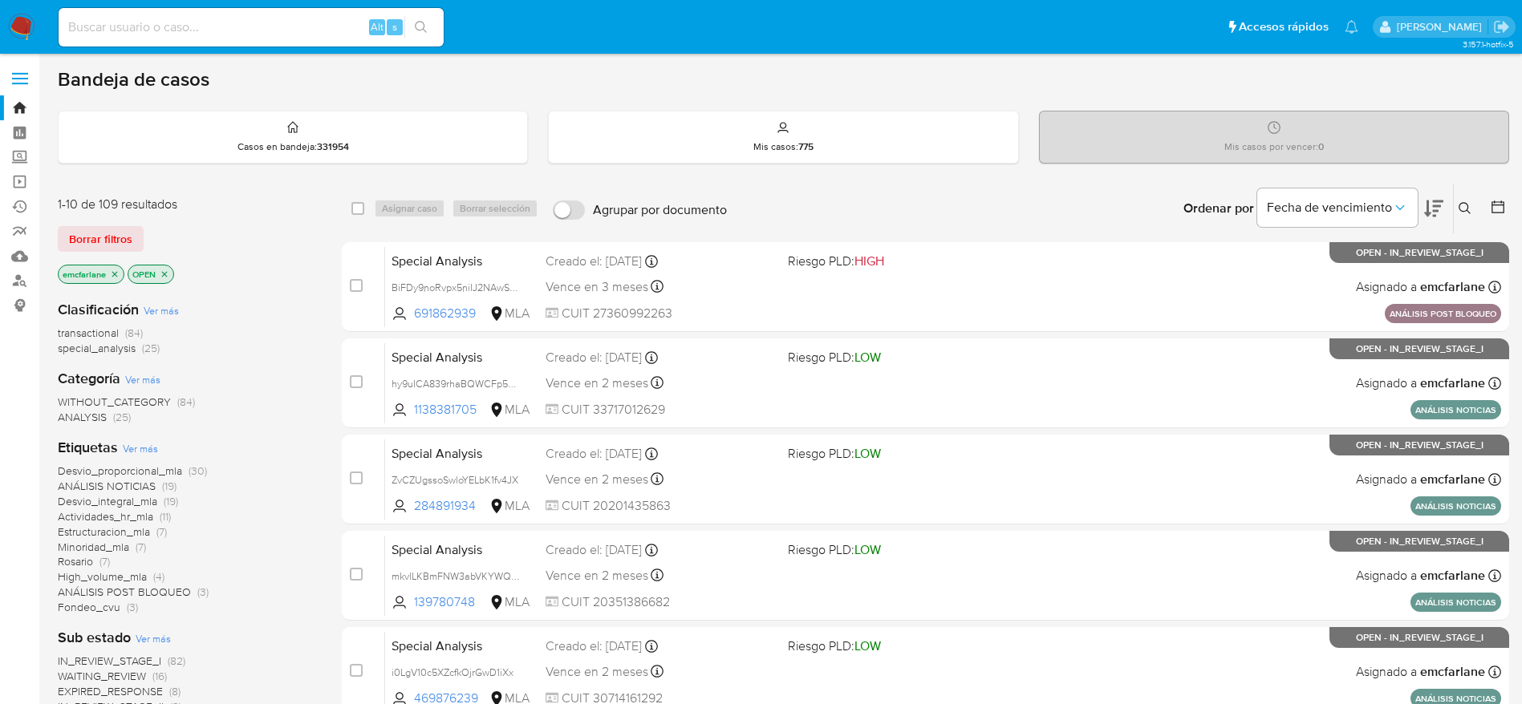
drag, startPoint x: 96, startPoint y: 237, endPoint x: 246, endPoint y: 226, distance: 150.3
click at [96, 237] on span "Borrar filtros" at bounding box center [100, 239] width 63 height 22
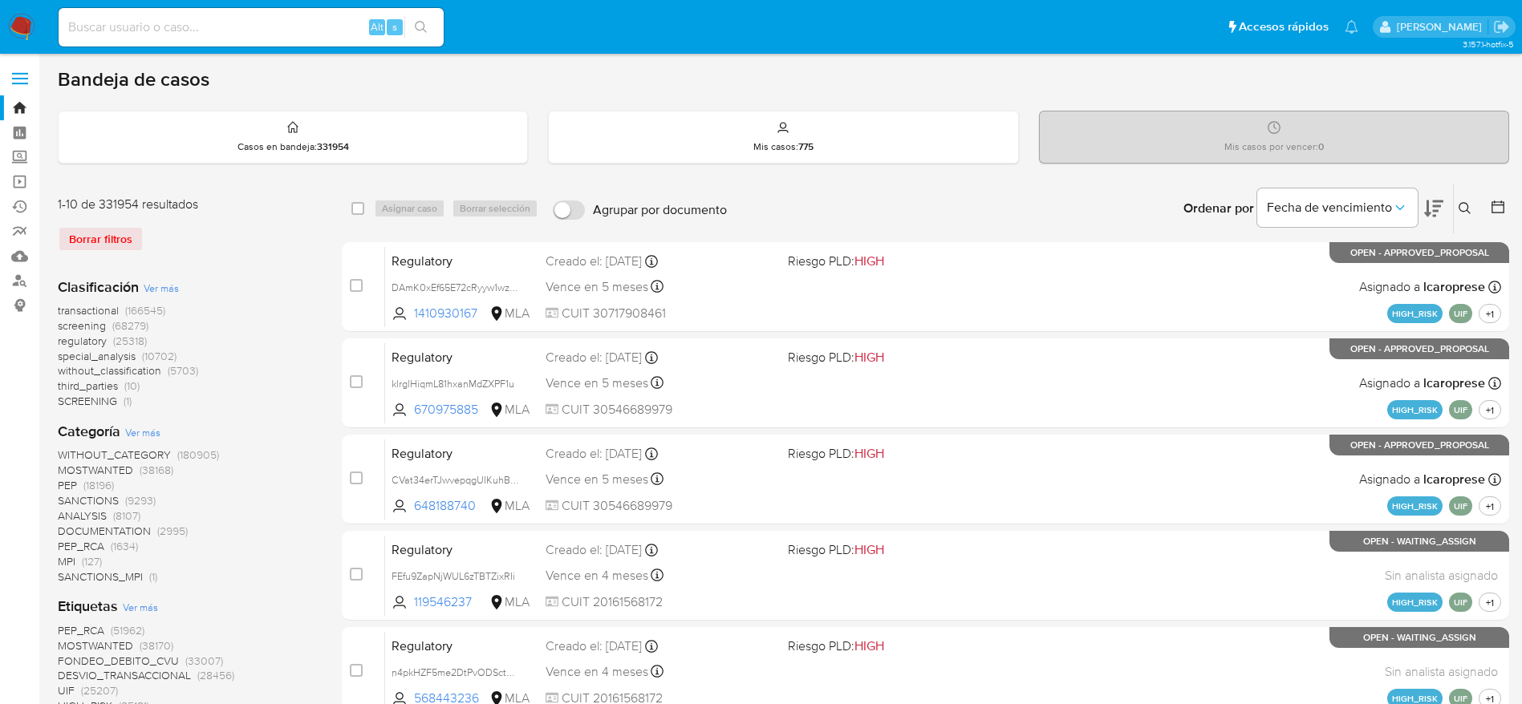
click at [1469, 221] on div "Ingrese ID de usuario o caso Buscar Borrar filtros" at bounding box center [1466, 209] width 27 height 50
click at [1460, 206] on icon at bounding box center [1464, 208] width 13 height 13
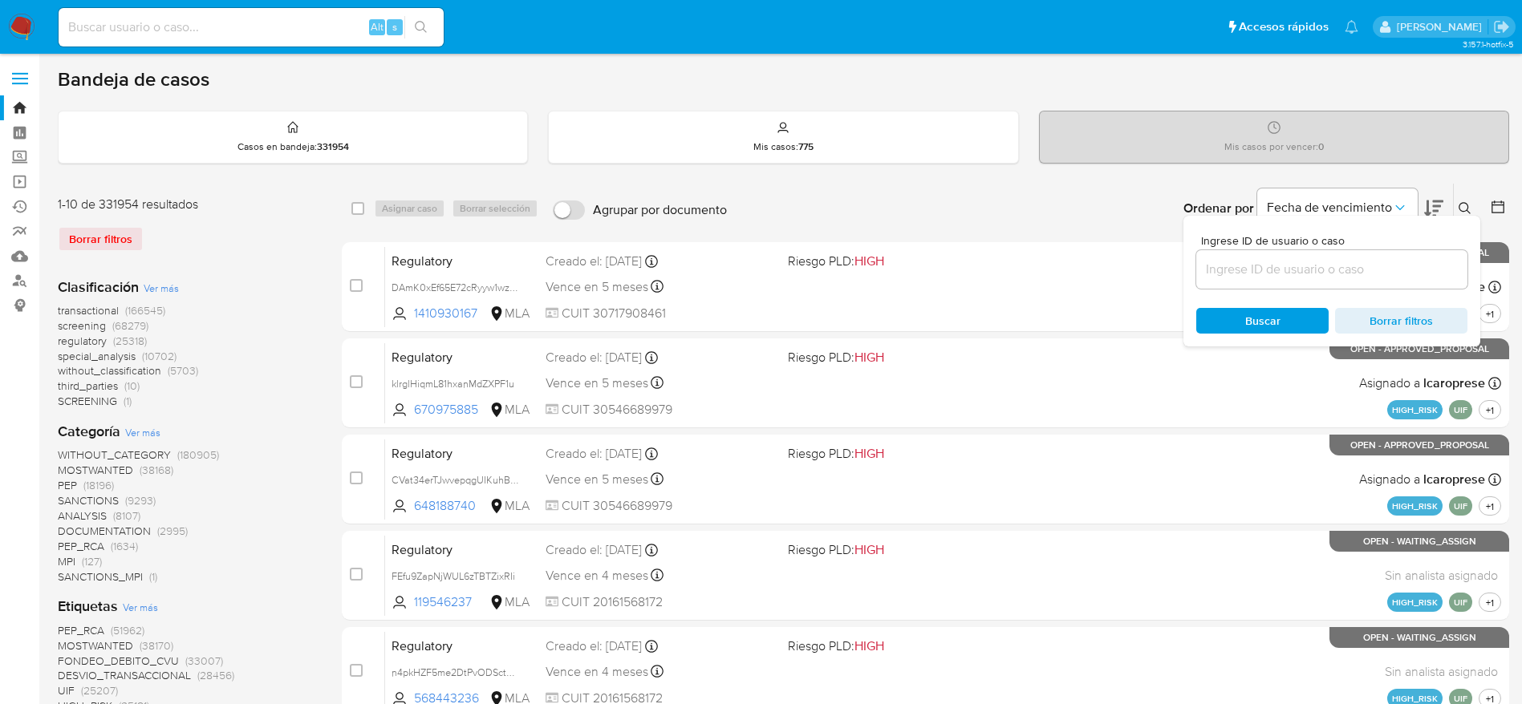
click at [1323, 263] on input at bounding box center [1331, 269] width 271 height 21
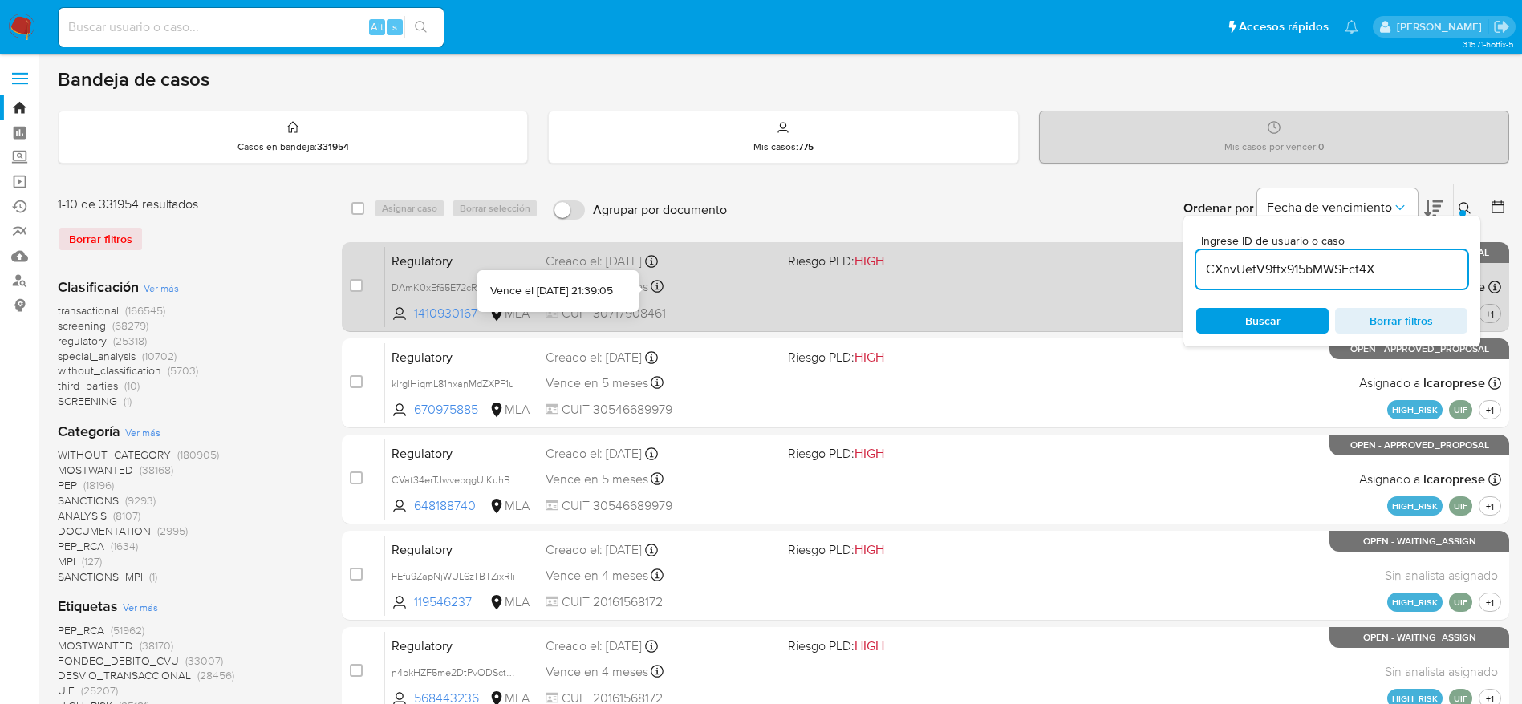
type input "CXnvUetV9ftx915bMWSEct4X"
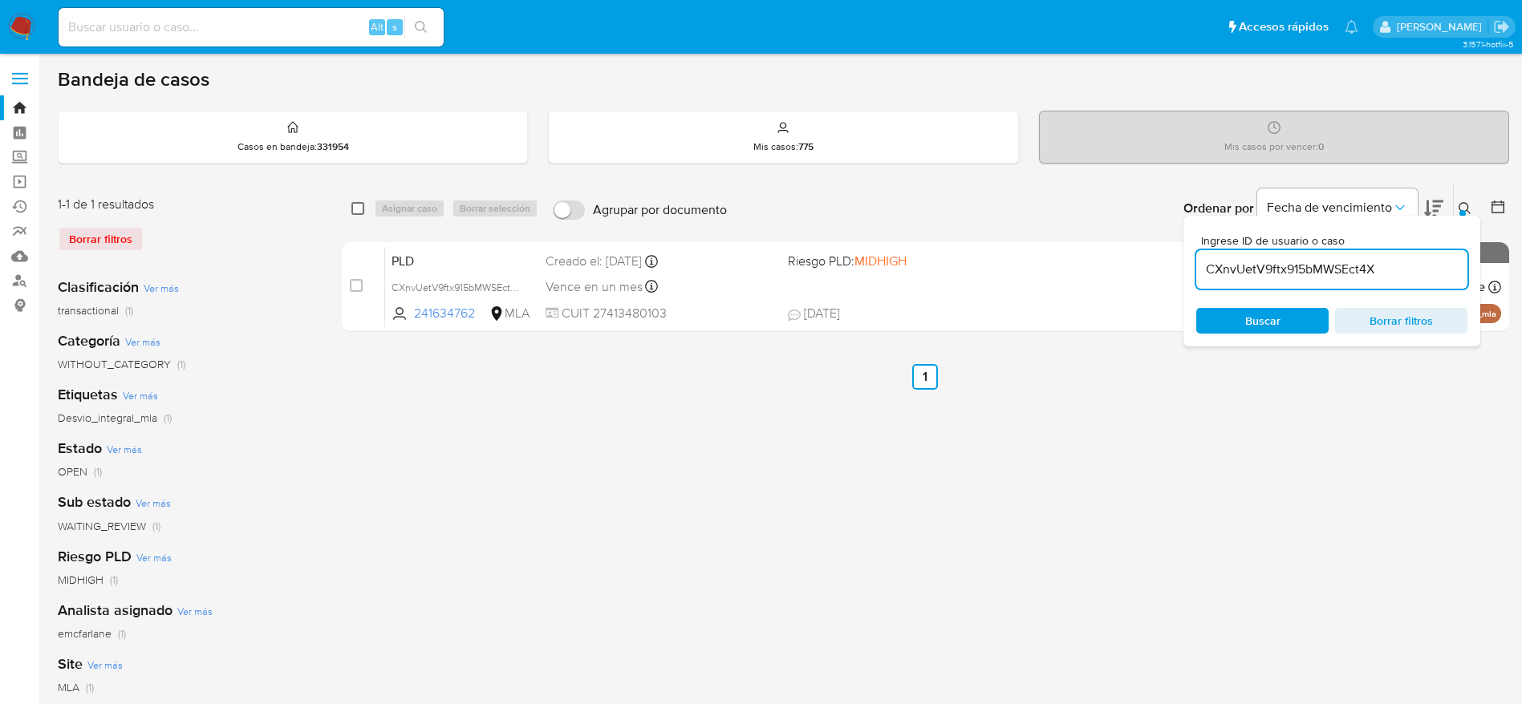
click at [363, 212] on input "checkbox" at bounding box center [357, 208] width 13 height 13
checkbox input "true"
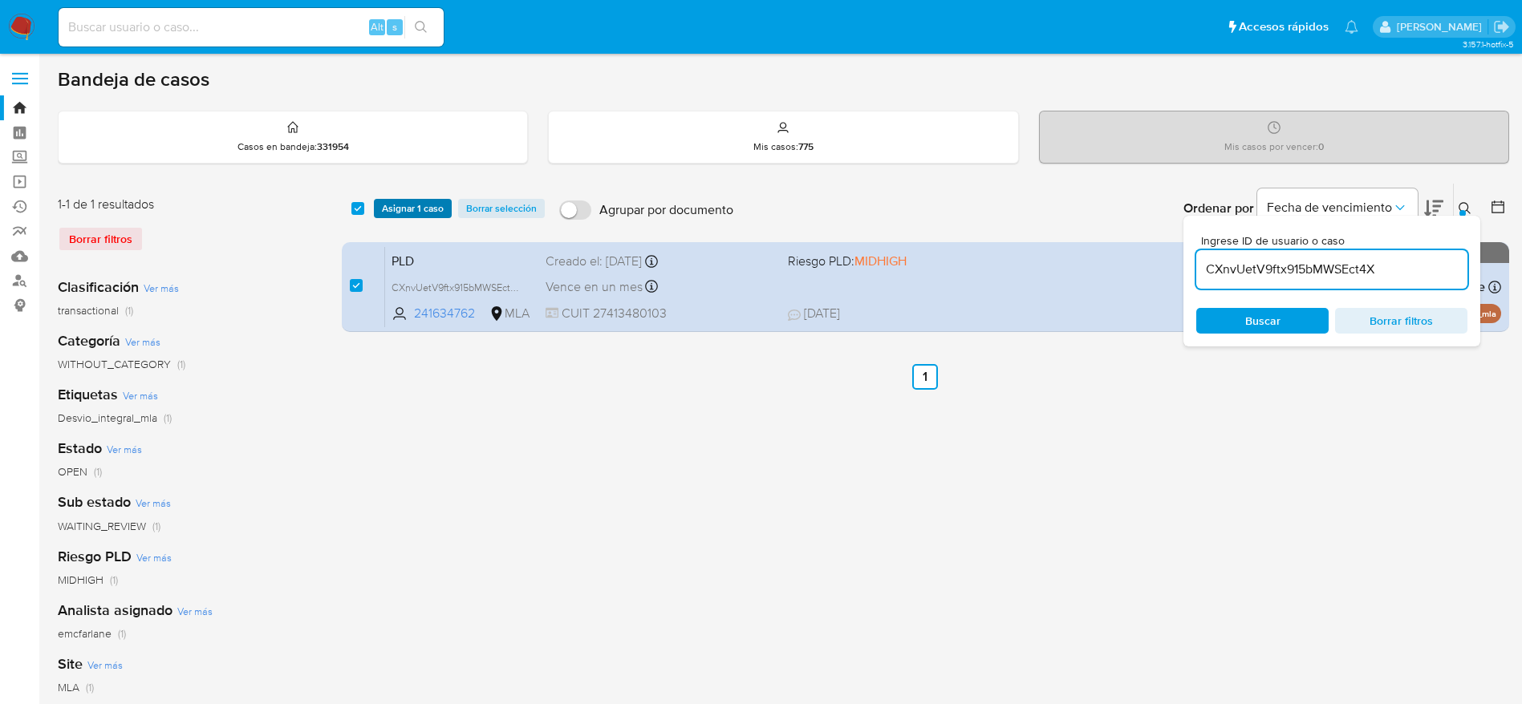
click at [405, 206] on span "Asignar 1 caso" at bounding box center [413, 209] width 62 height 16
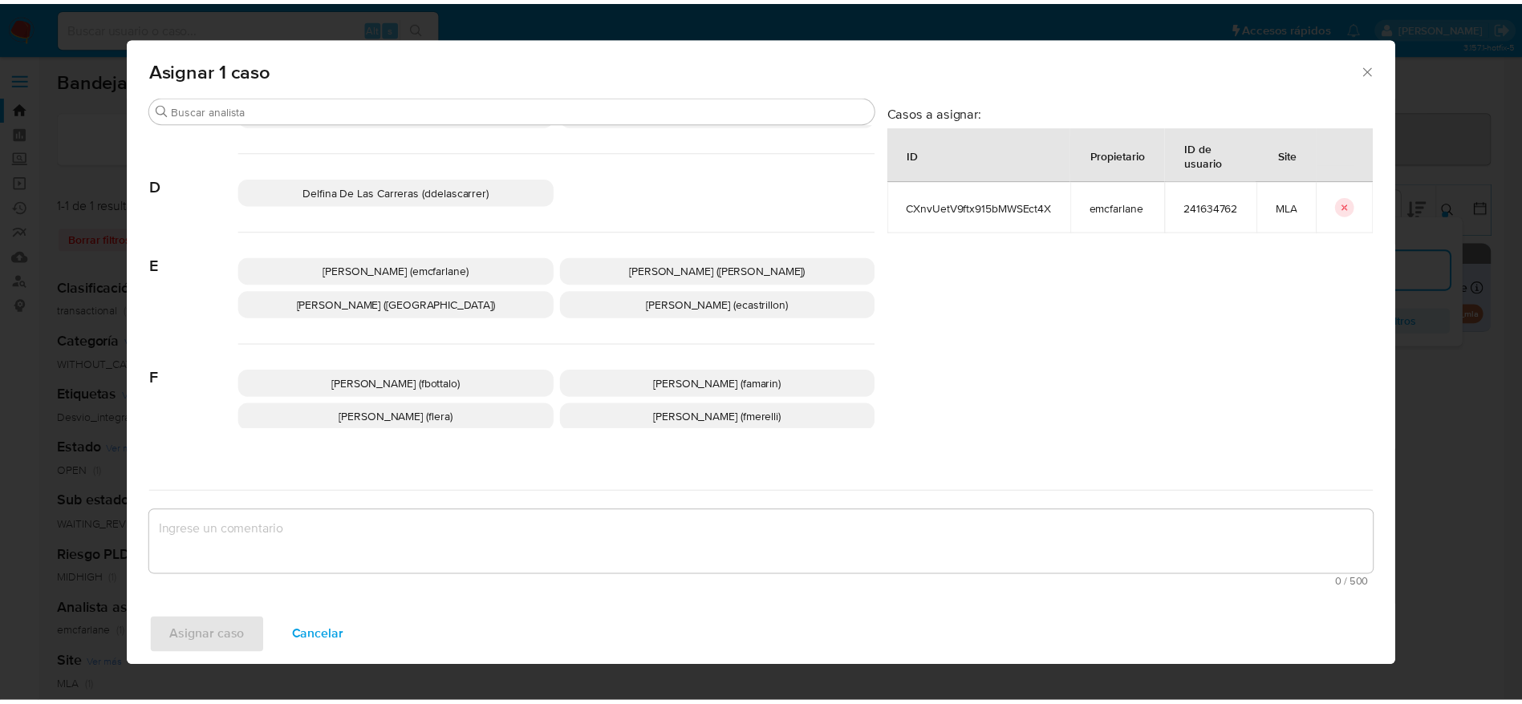
scroll to position [120, 0]
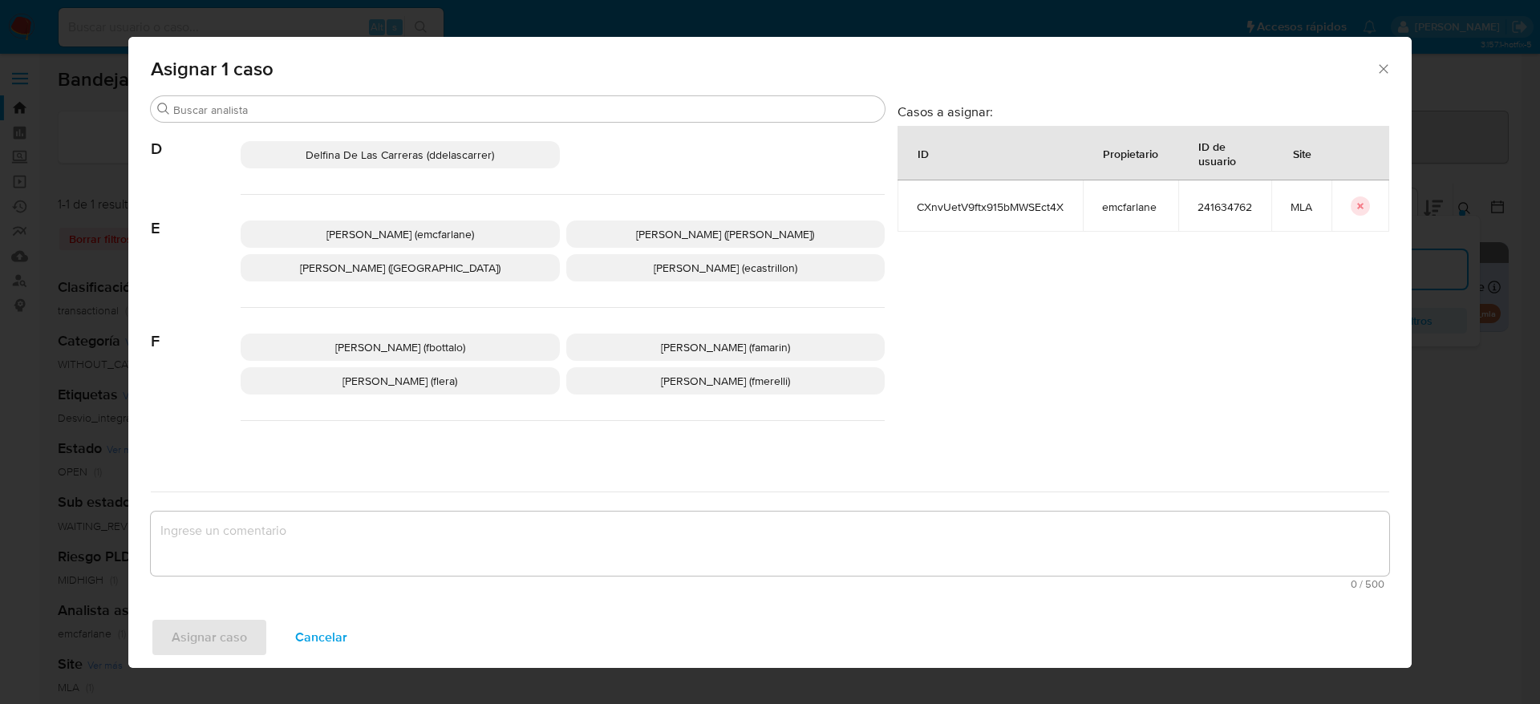
click at [415, 221] on p "Elaine Mc Farlane (emcfarlane)" at bounding box center [400, 234] width 319 height 27
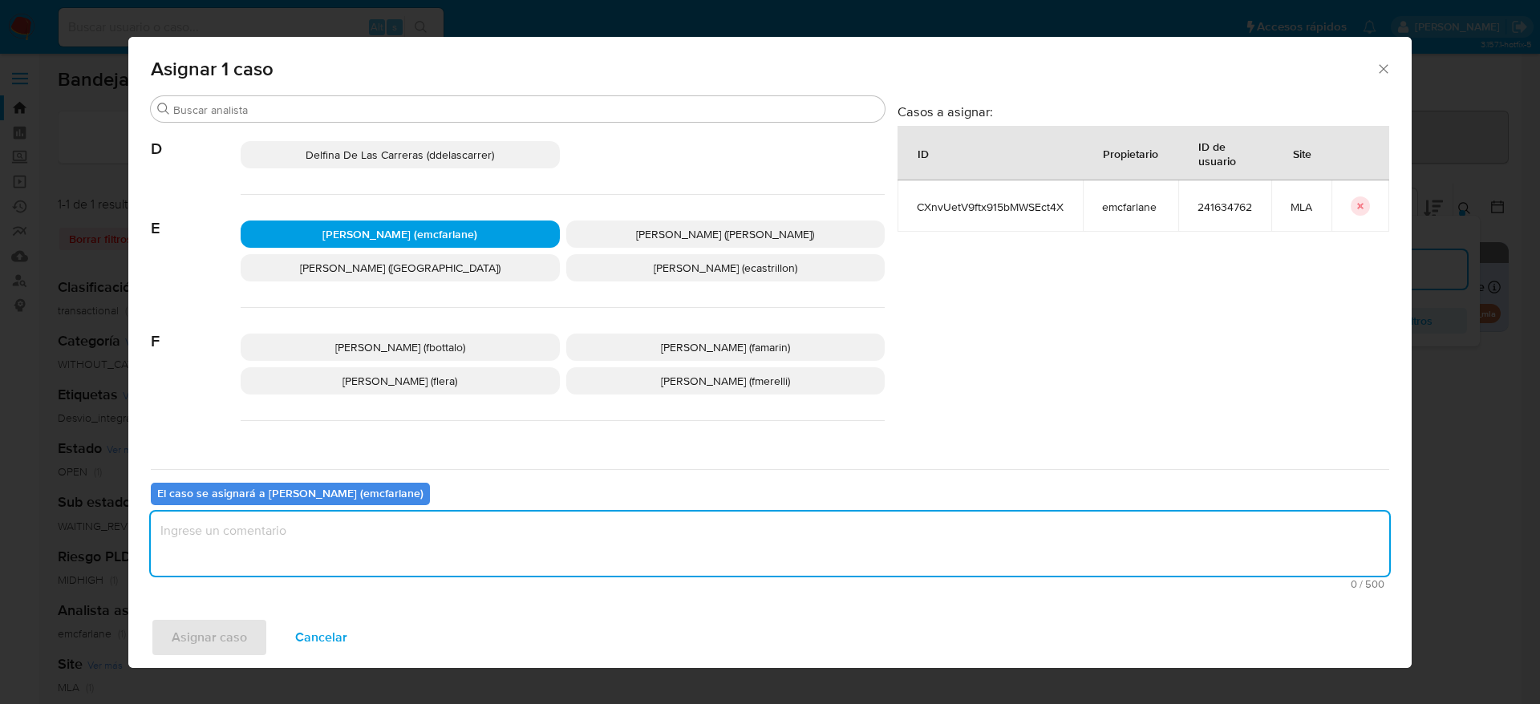
drag, startPoint x: 306, startPoint y: 553, endPoint x: 242, endPoint y: 594, distance: 76.1
click at [306, 553] on textarea "assign-modal" at bounding box center [770, 544] width 1238 height 64
click at [225, 626] on span "Asignar caso" at bounding box center [209, 637] width 75 height 35
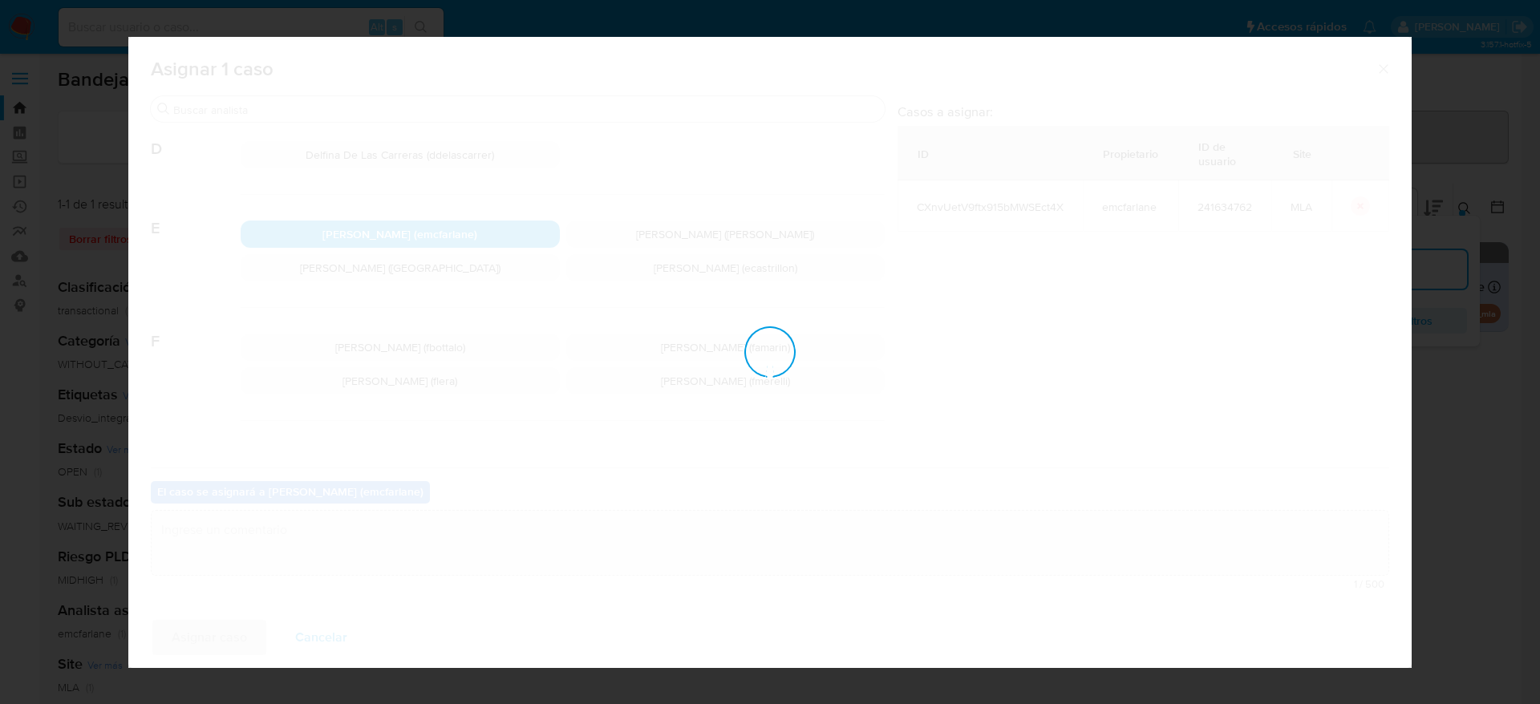
checkbox input "false"
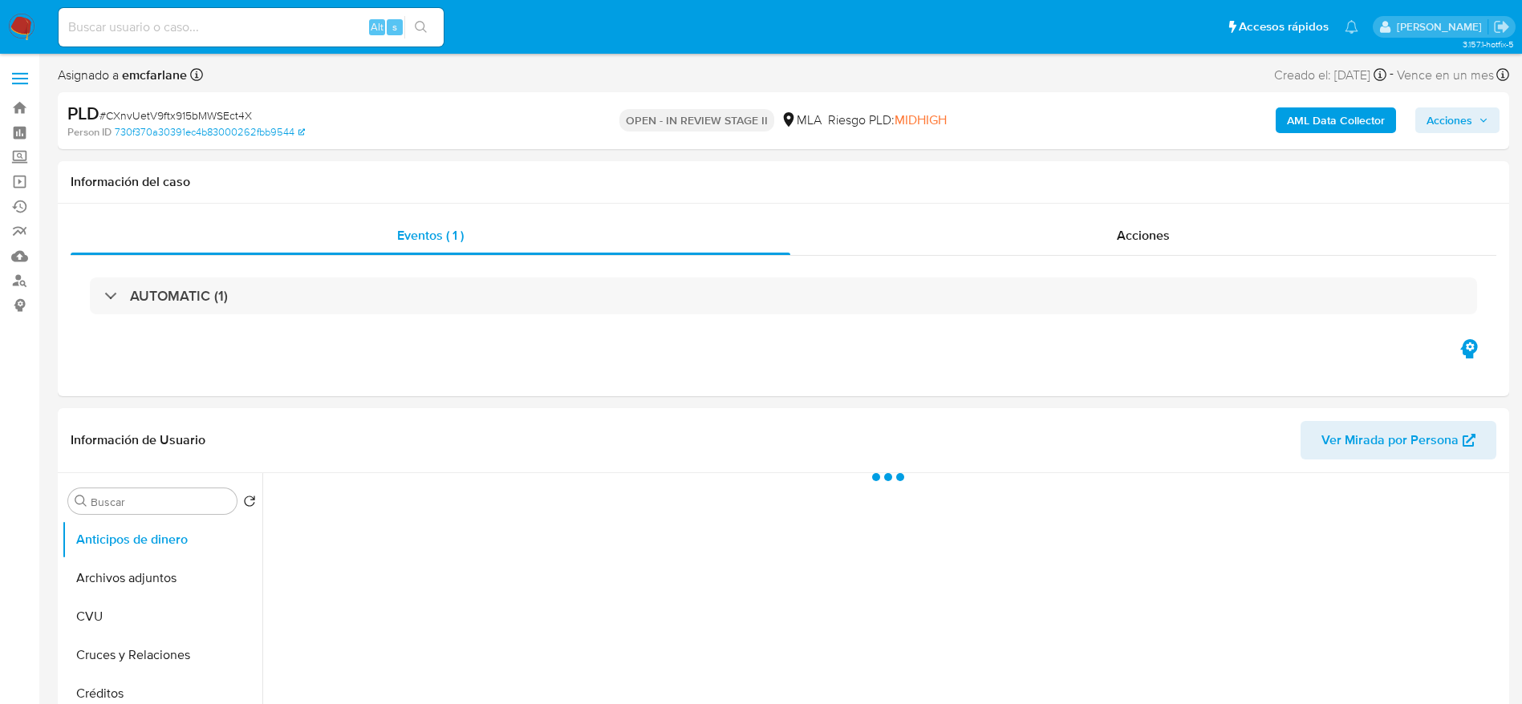
click at [1452, 117] on span "Acciones" at bounding box center [1449, 120] width 46 height 26
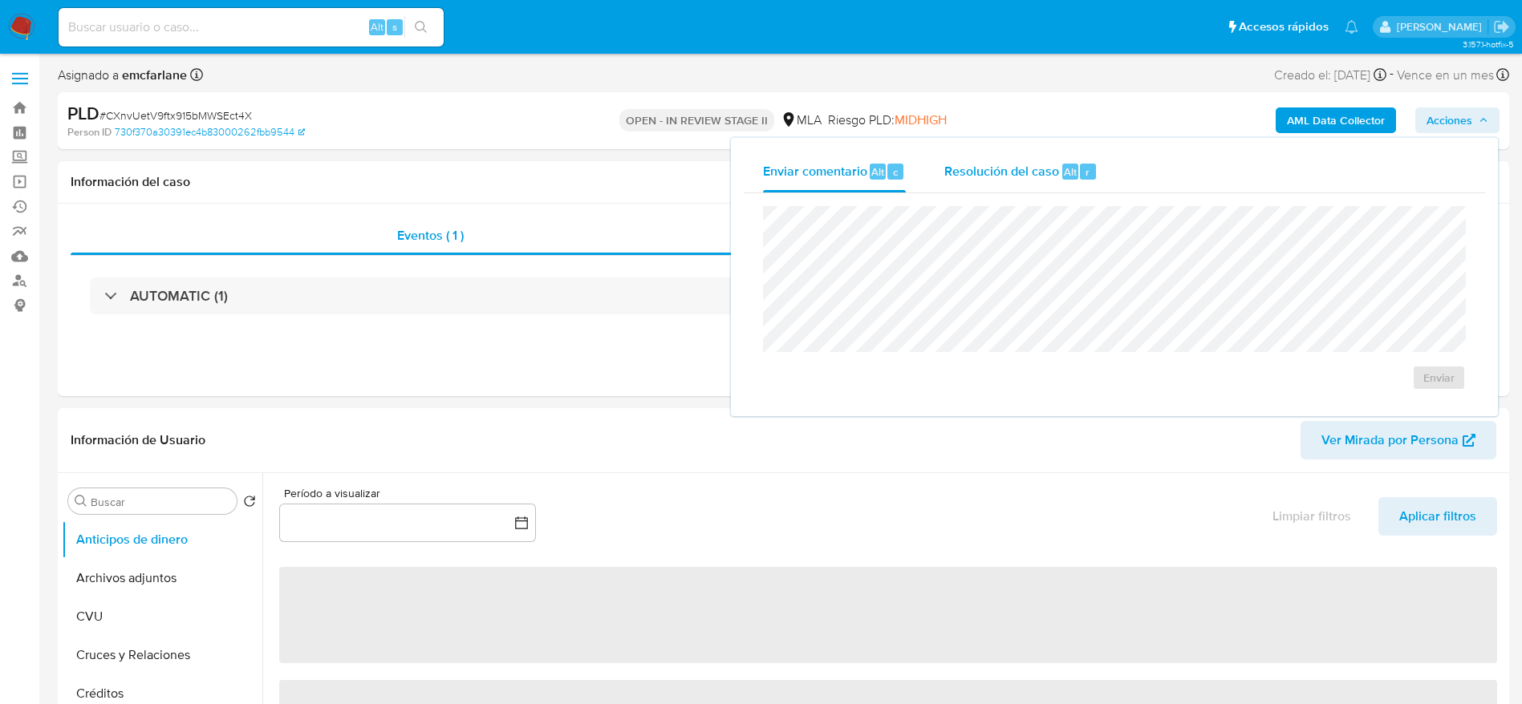
click at [1052, 187] on div "Resolución del caso Alt r" at bounding box center [1020, 172] width 153 height 42
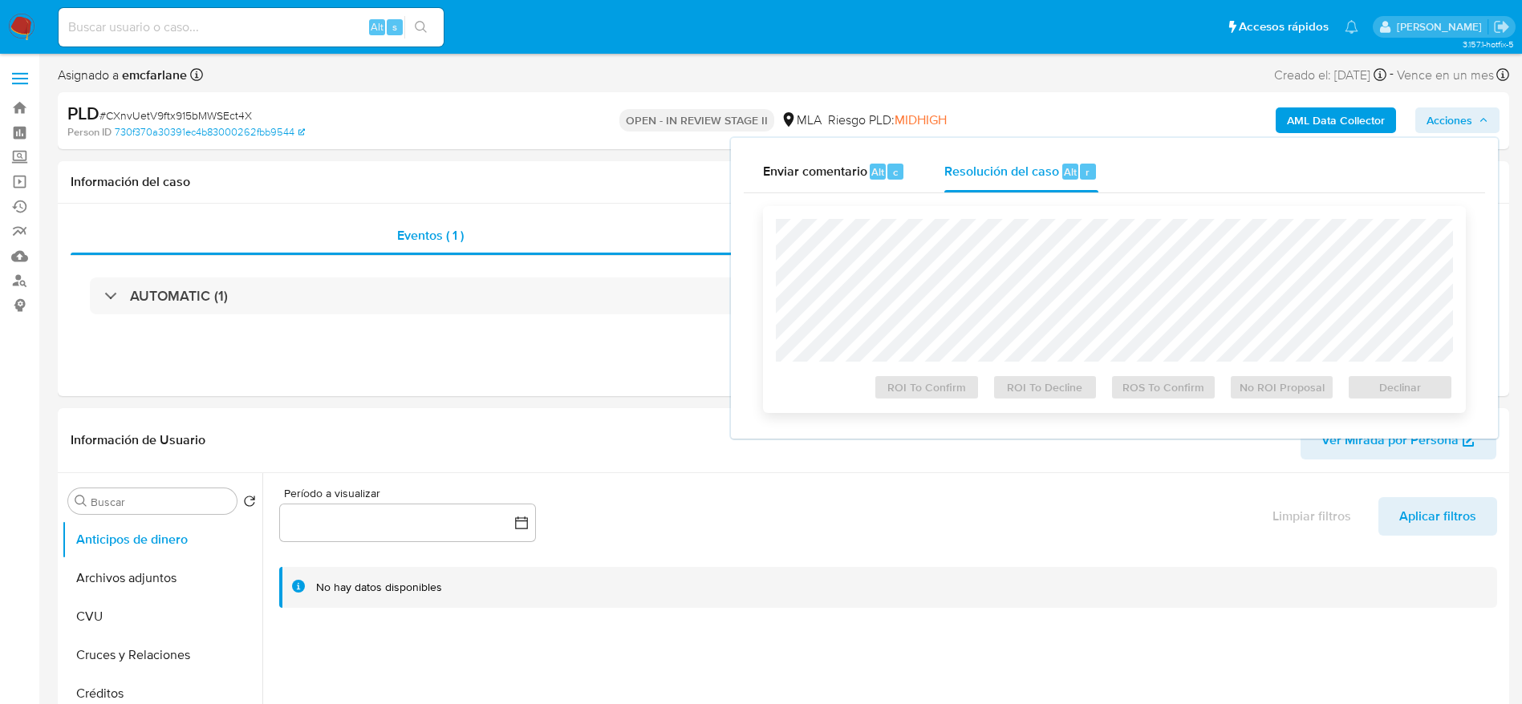
select select "10"
click at [1367, 388] on span "Declinar" at bounding box center [1399, 387] width 83 height 22
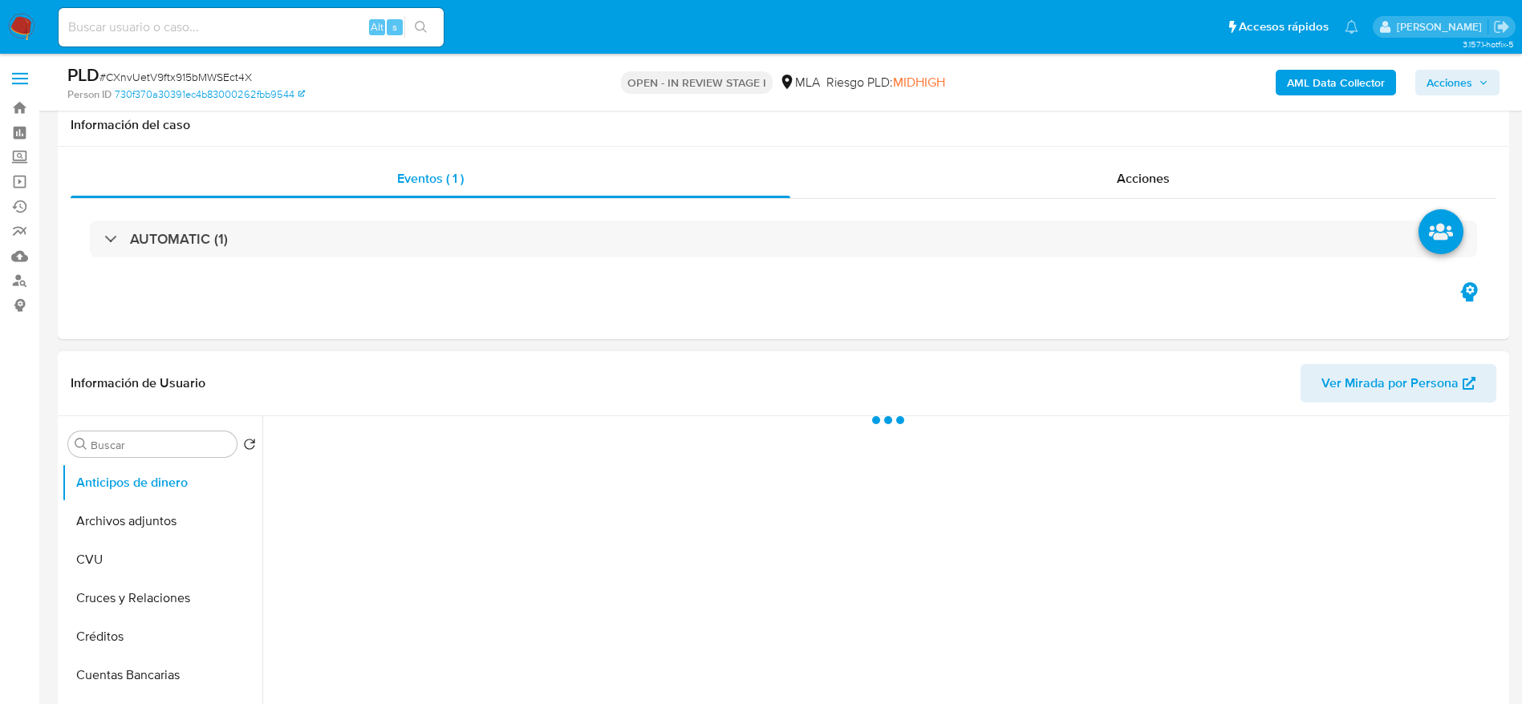
scroll to position [722, 0]
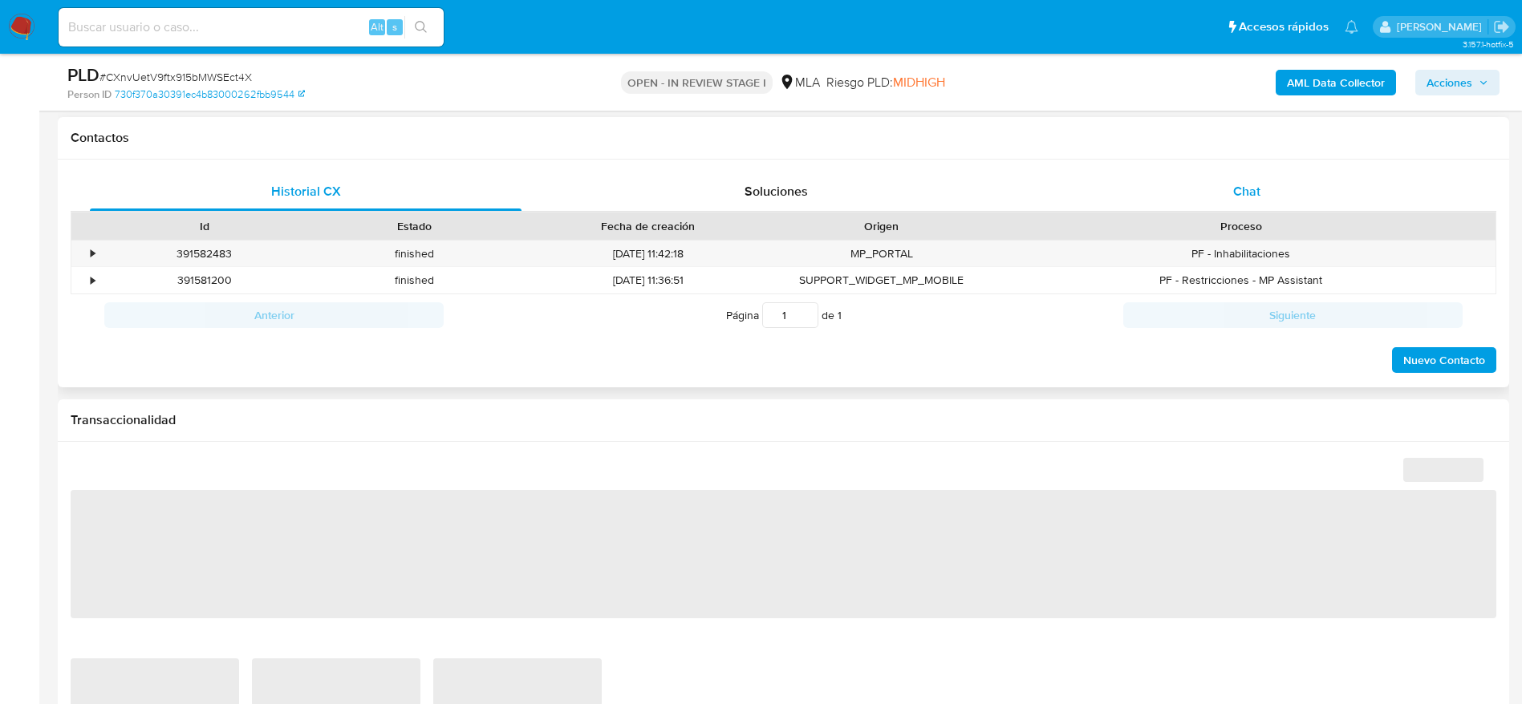
select select "10"
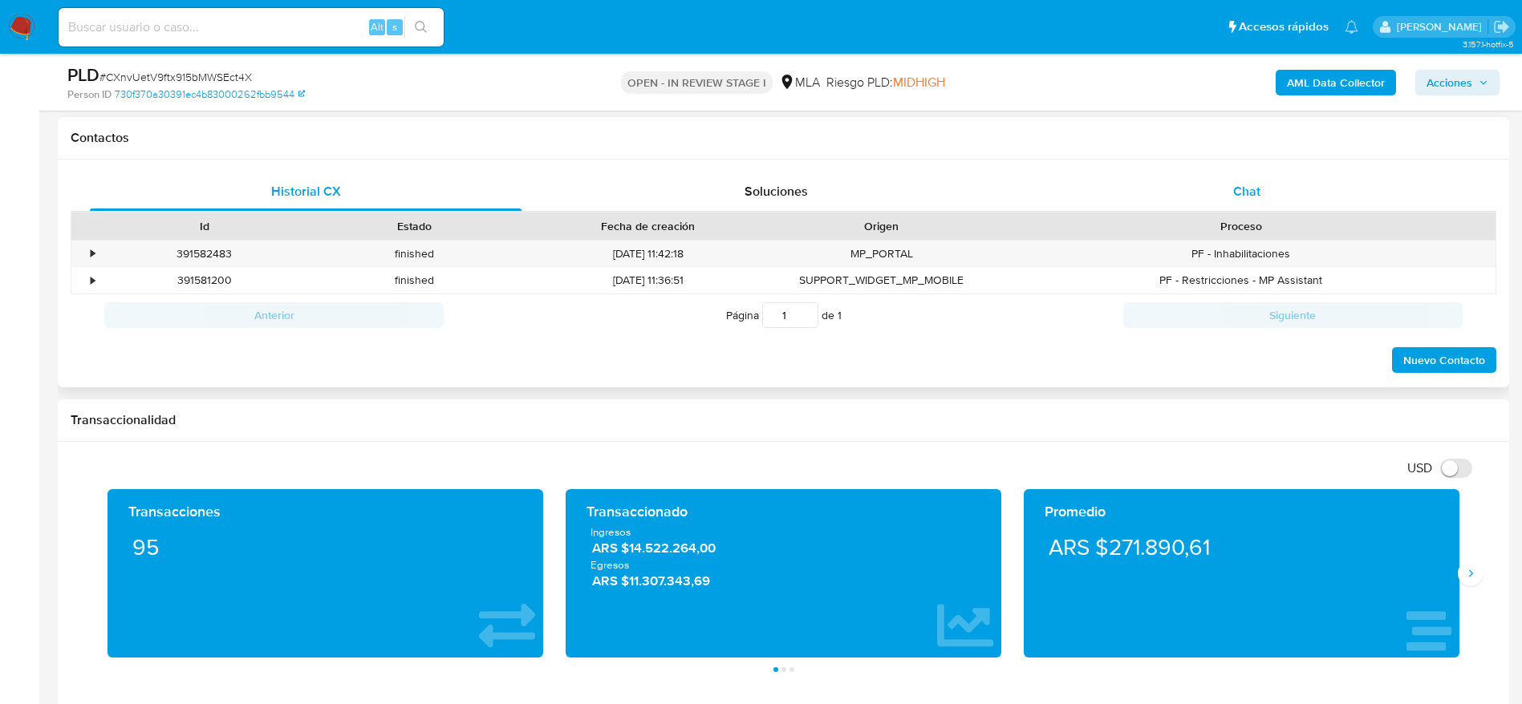
click at [1266, 188] on div "Chat" at bounding box center [1247, 191] width 432 height 38
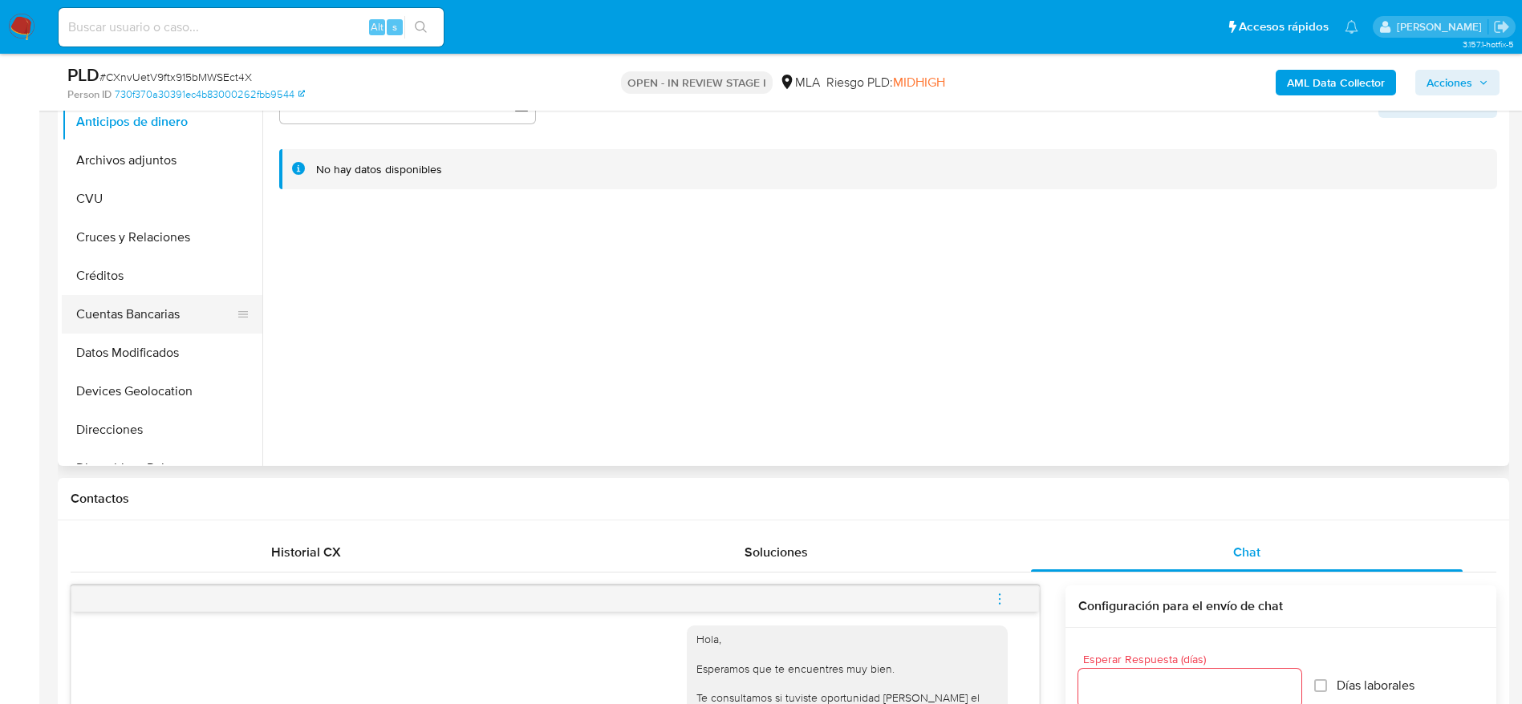
scroll to position [481, 0]
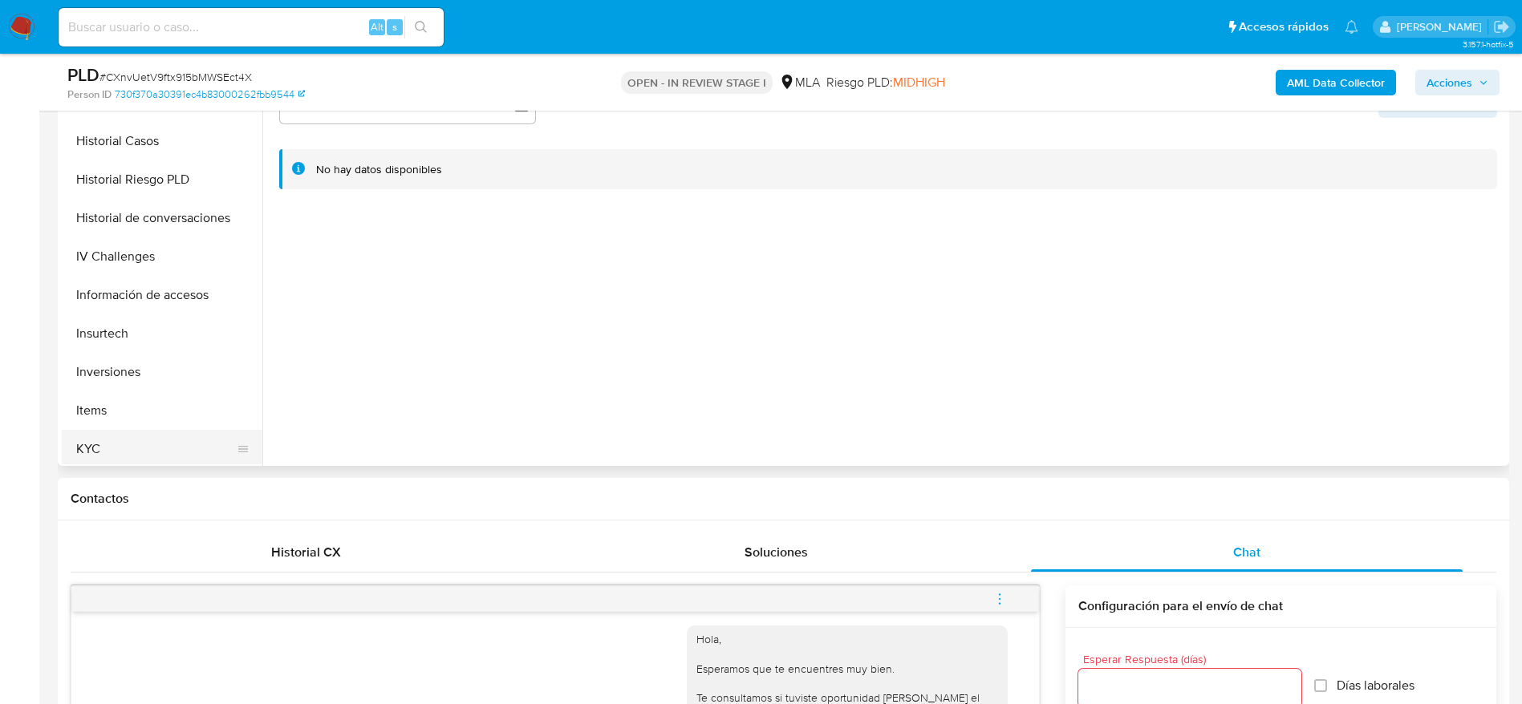
drag, startPoint x: 115, startPoint y: 447, endPoint x: 193, endPoint y: 435, distance: 79.5
click at [115, 448] on button "KYC" at bounding box center [156, 449] width 188 height 38
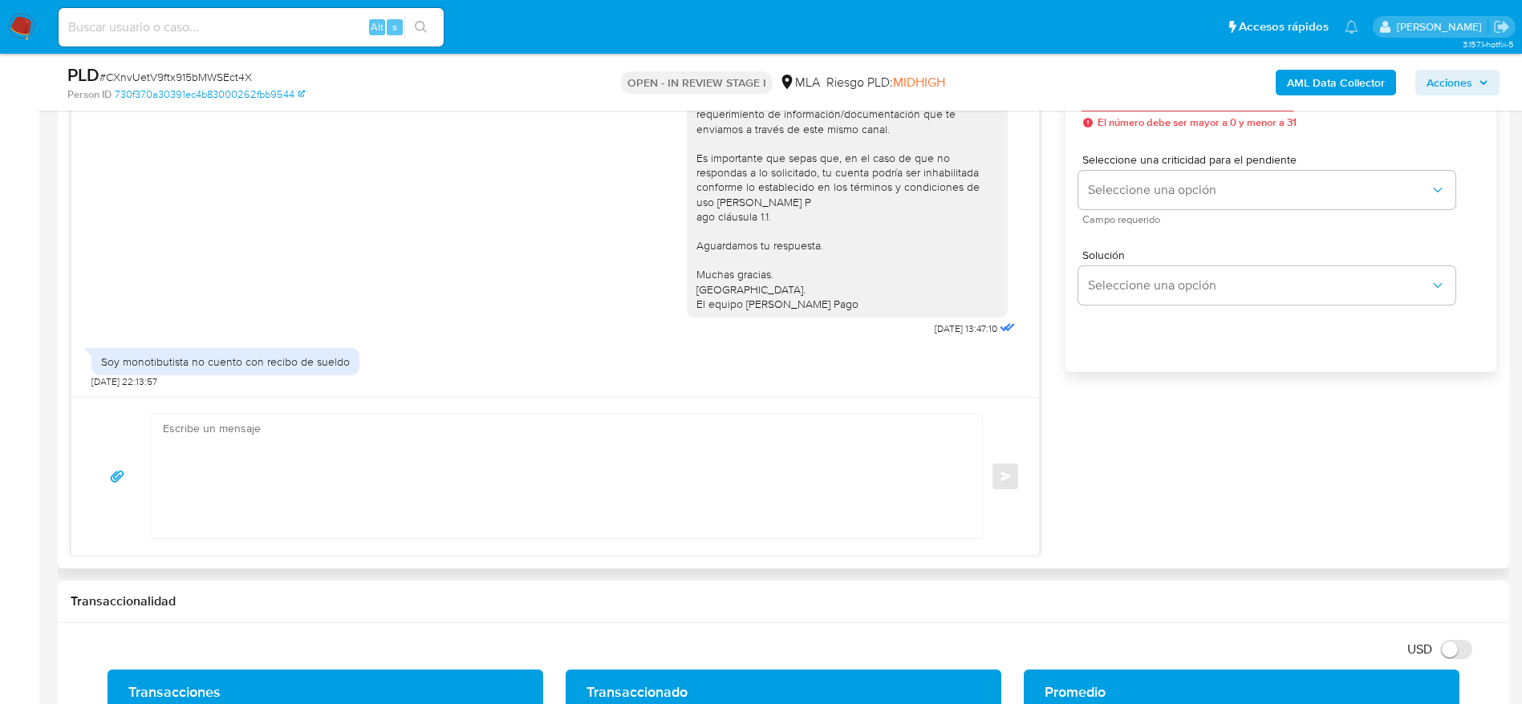
scroll to position [962, 0]
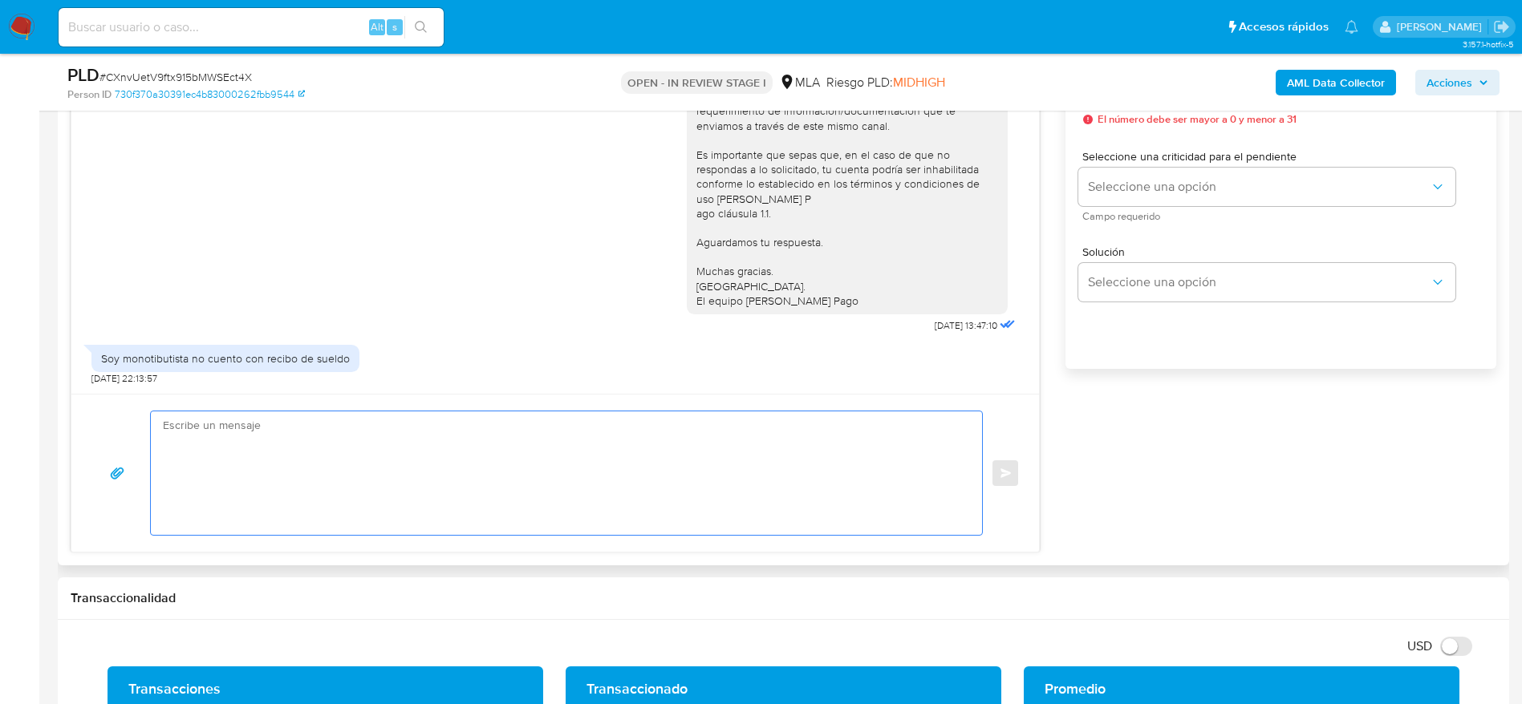
click at [445, 449] on textarea at bounding box center [562, 473] width 799 height 124
paste textarea "Hola Erick Brian Andres, Muchas gracias por tu respuesta. En función de las ope…"
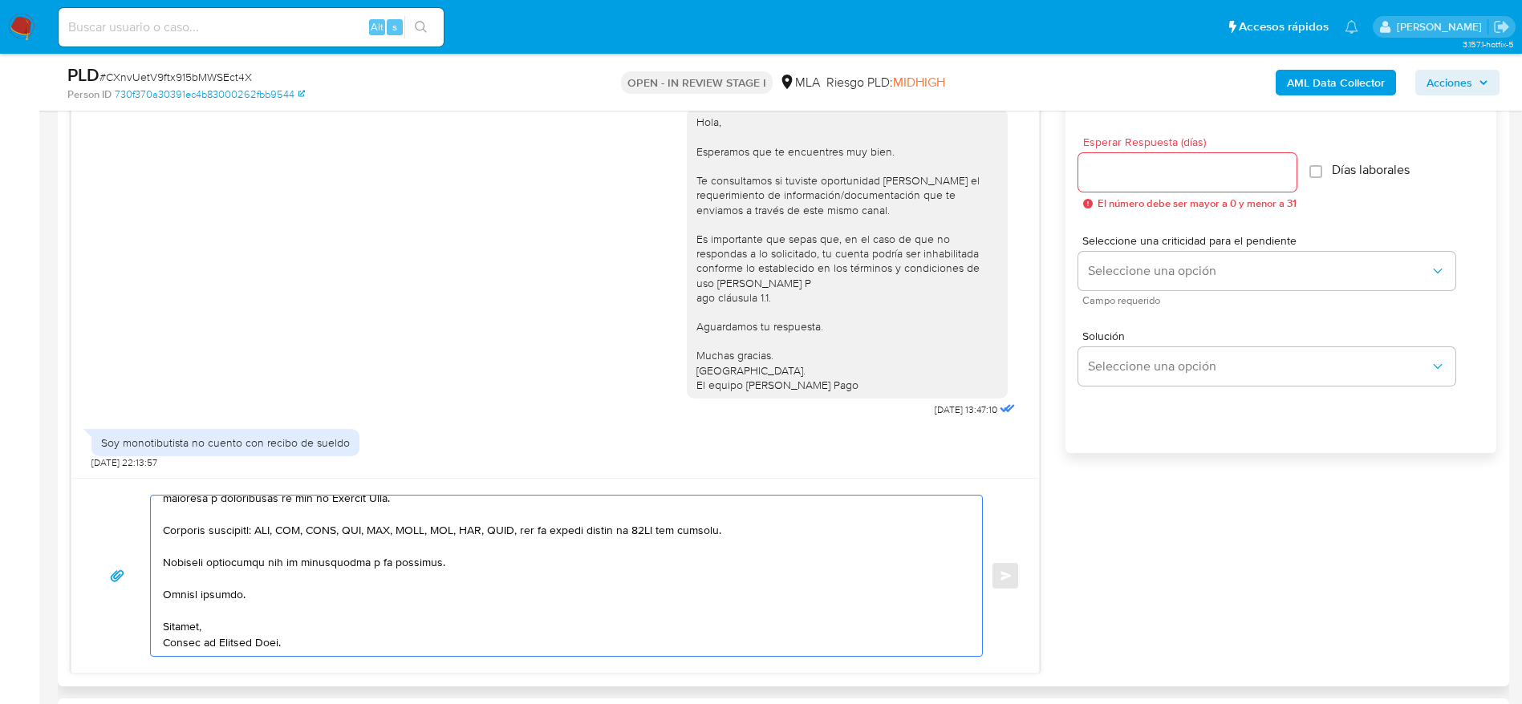
scroll to position [722, 0]
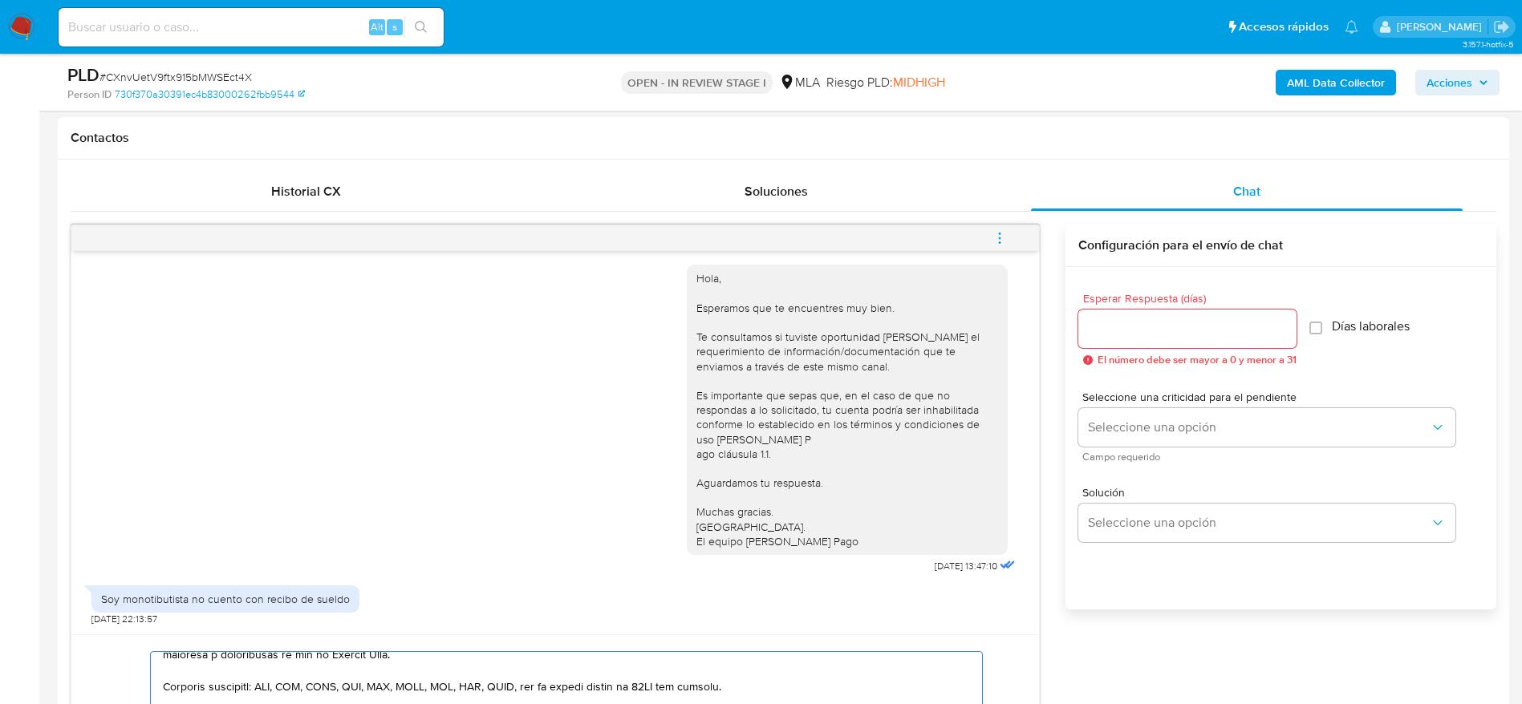
type textarea "Hola Erick Brian Andrés, Muchas gracias por tu respuesta. En función de las ope…"
click at [1114, 339] on div at bounding box center [1187, 329] width 218 height 38
click at [1108, 333] on input "Esperar Respuesta (días)" at bounding box center [1187, 328] width 218 height 21
type input "1"
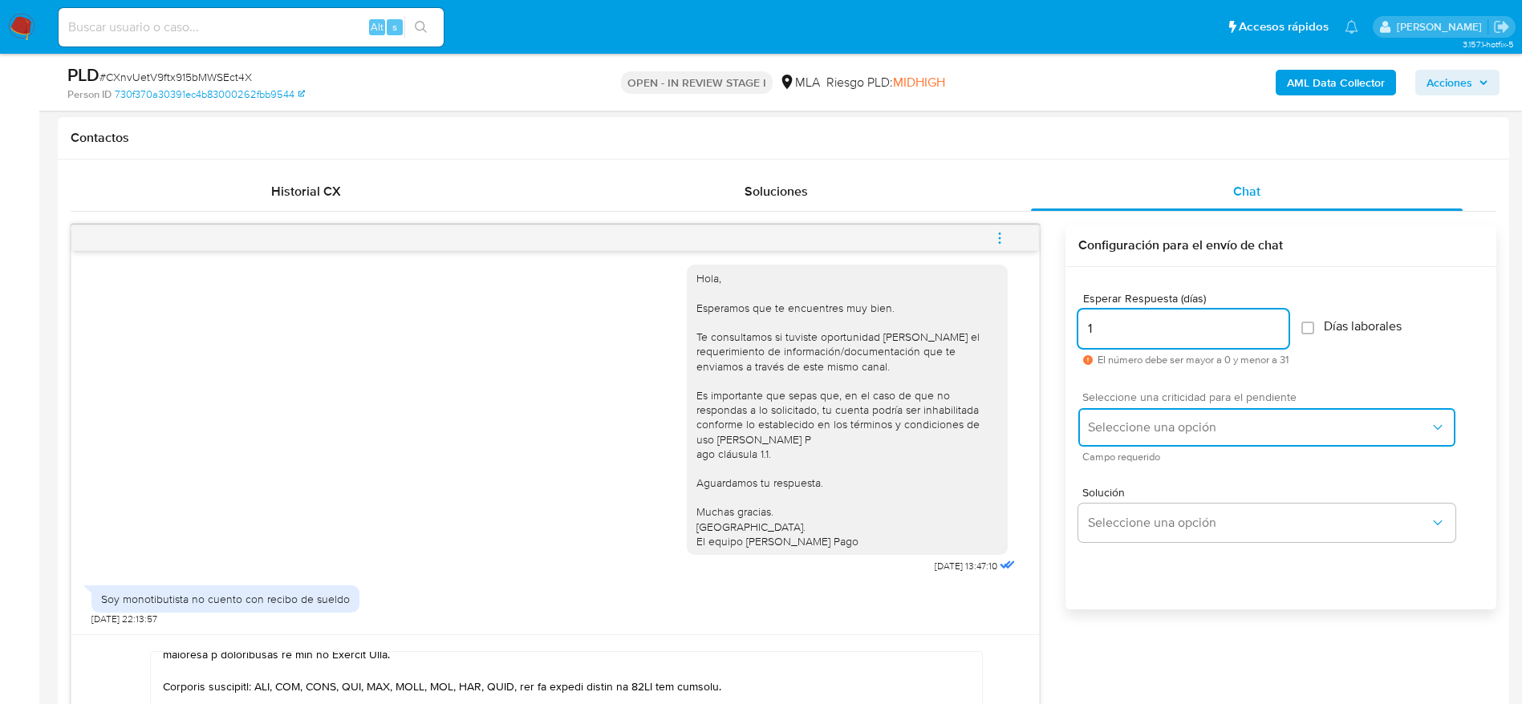
click at [1130, 409] on button "Seleccione una opción" at bounding box center [1266, 427] width 377 height 38
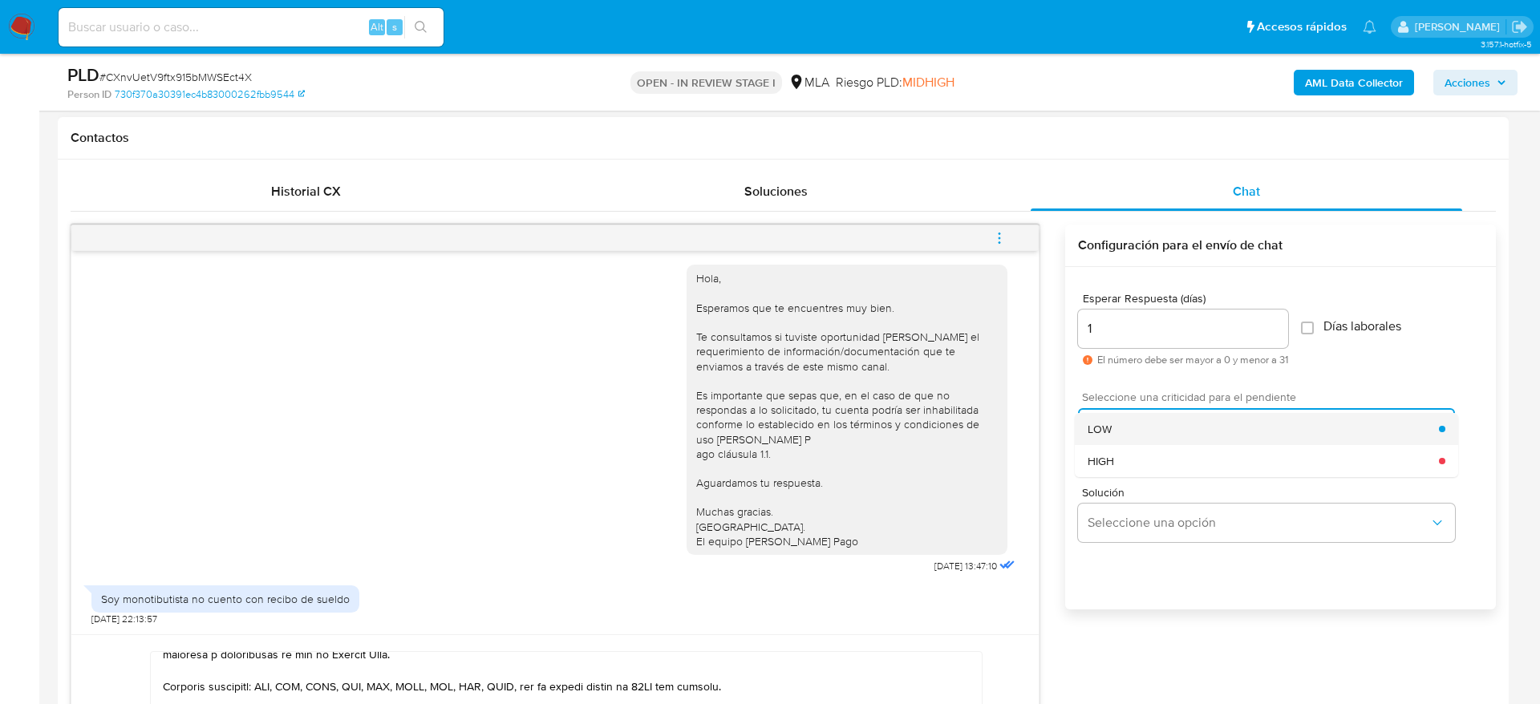
click at [1139, 440] on div "LOW" at bounding box center [1263, 429] width 351 height 32
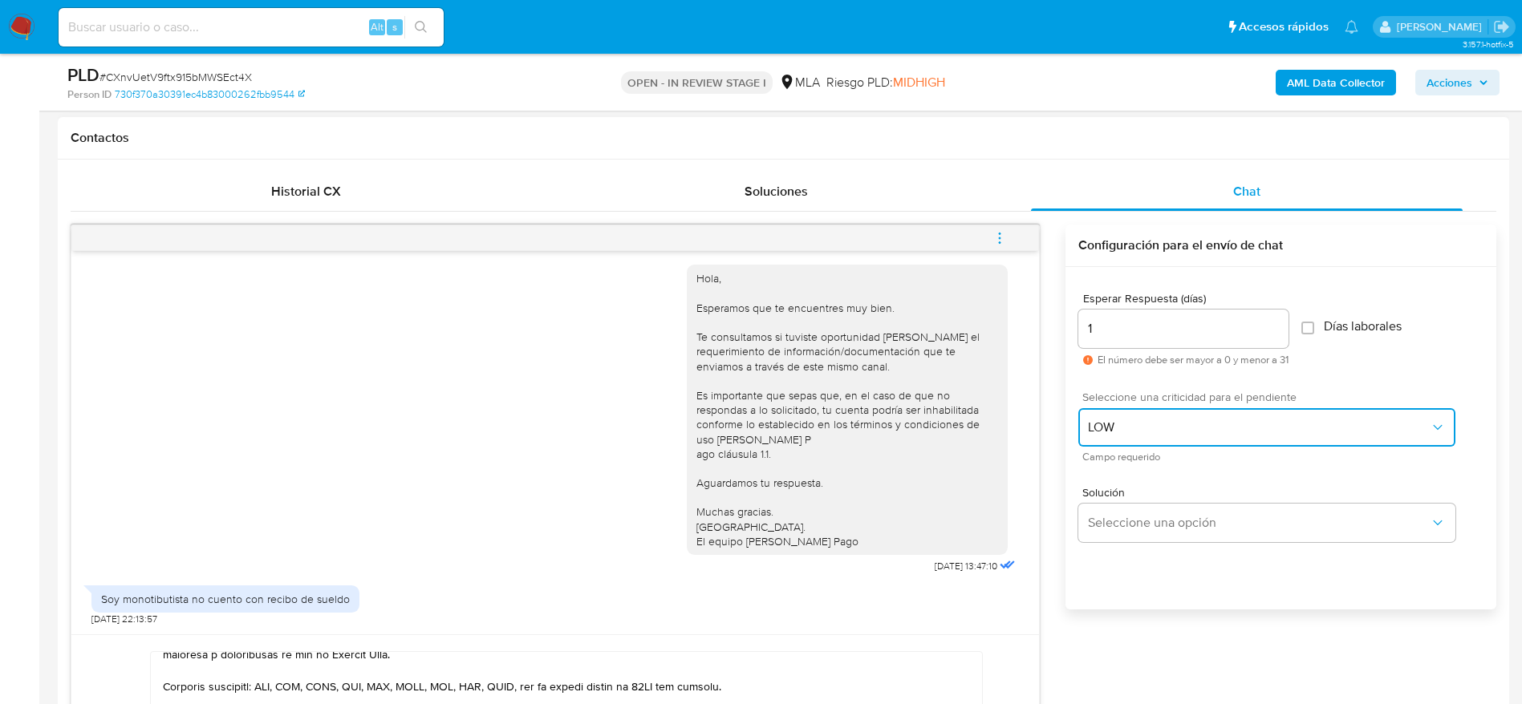
click at [1131, 425] on span "LOW" at bounding box center [1259, 427] width 342 height 16
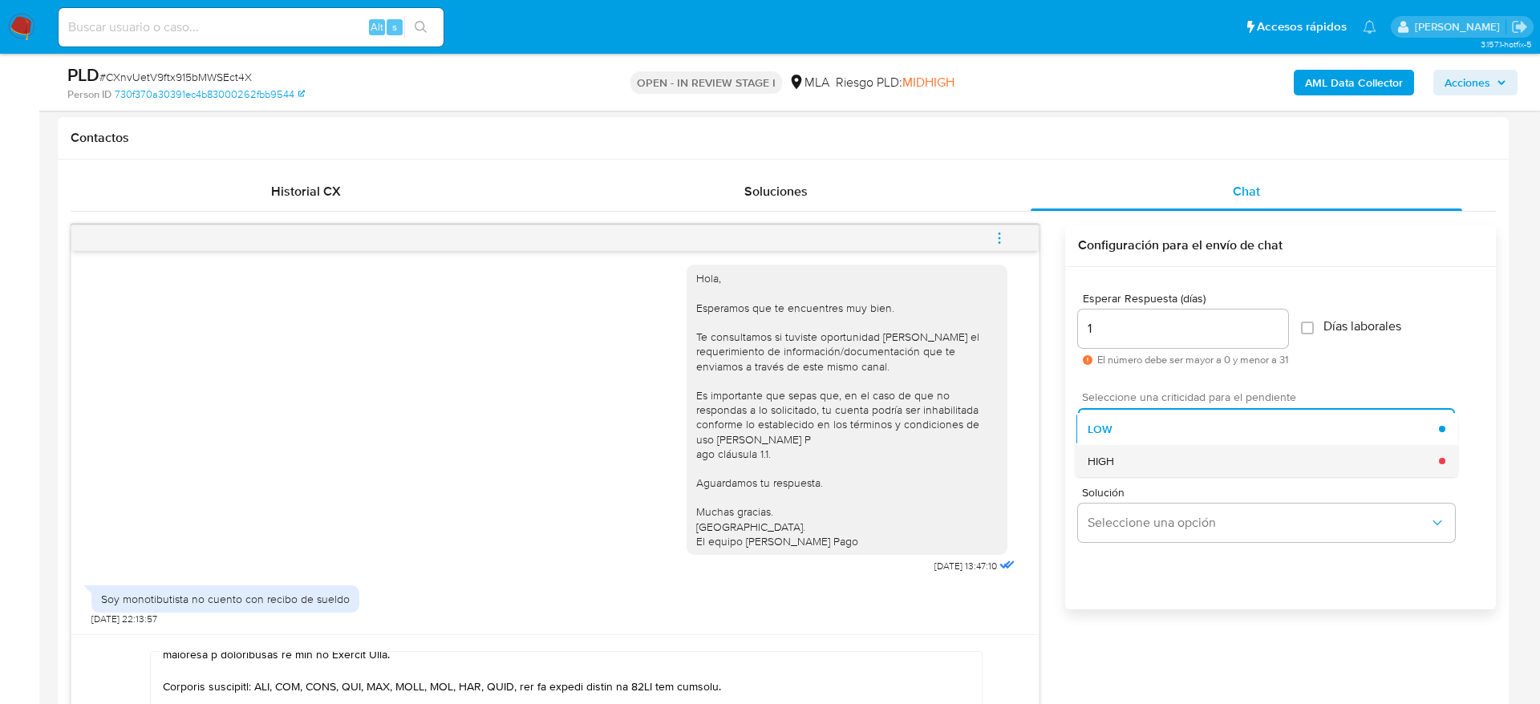
click at [1141, 460] on div "HIGH" at bounding box center [1263, 461] width 351 height 32
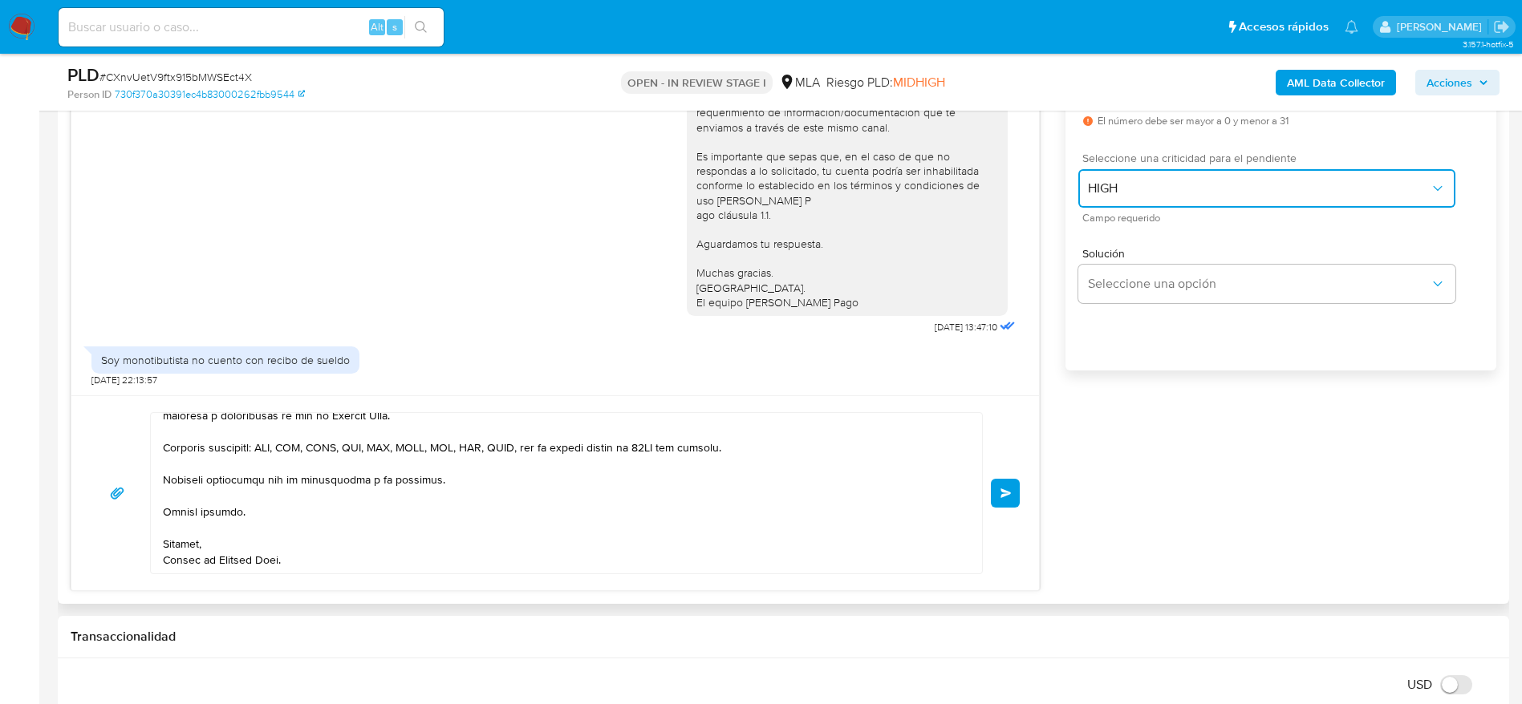
scroll to position [962, 0]
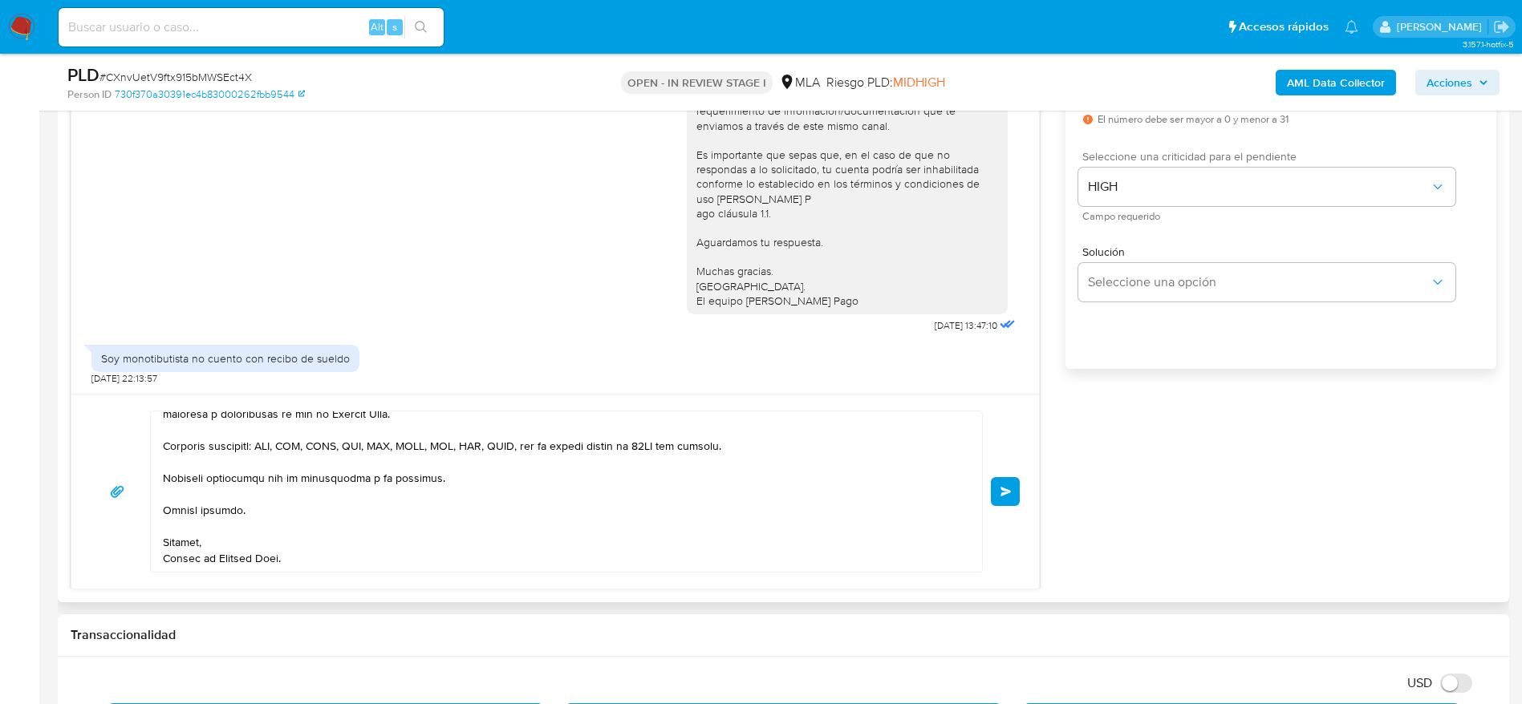
click at [1011, 496] on span "Enviar" at bounding box center [1005, 492] width 11 height 10
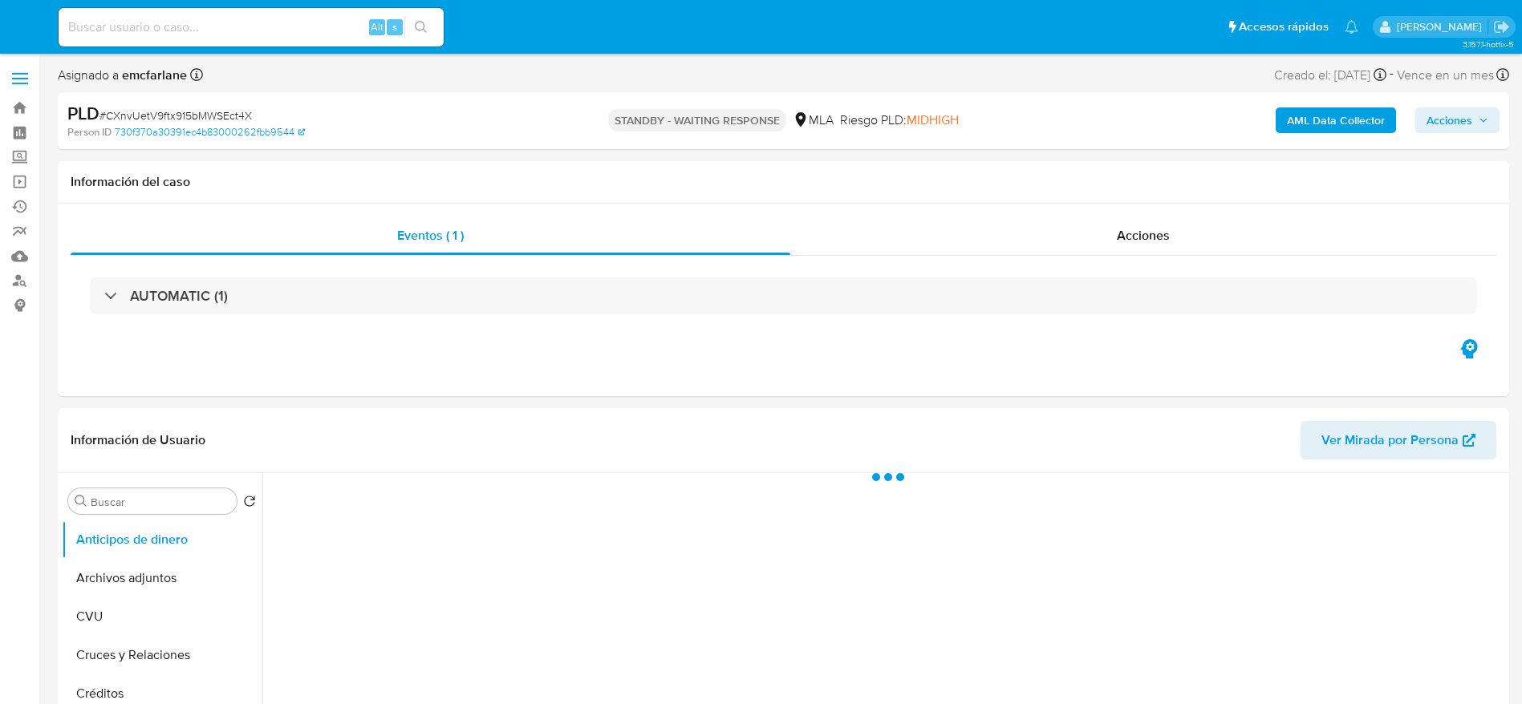
select select "10"
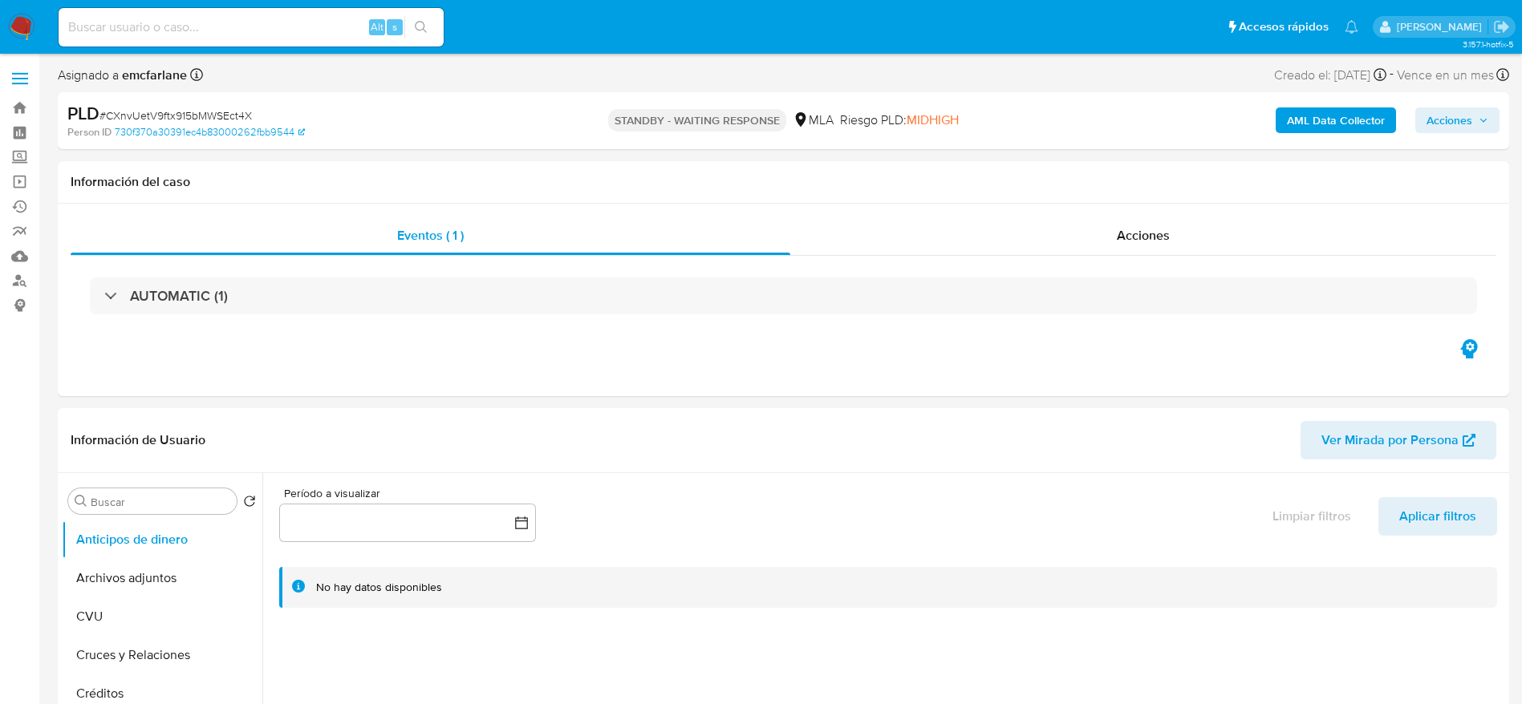
click at [219, 19] on input at bounding box center [251, 27] width 385 height 21
paste input "vyn8eWFznkWo5s3MfqIpURz5"
type input "vyn8eWFznkWo5s3MfqIpURz5"
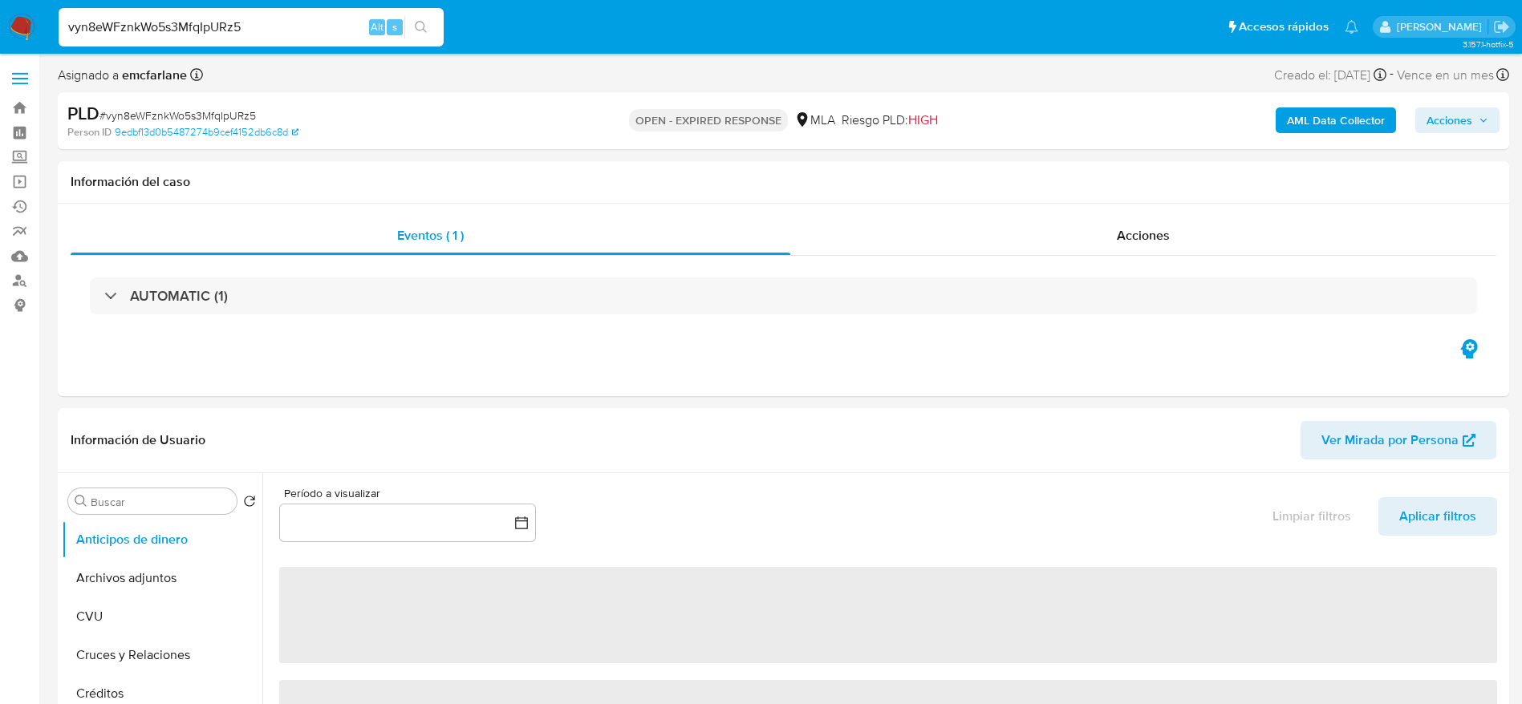
select select "10"
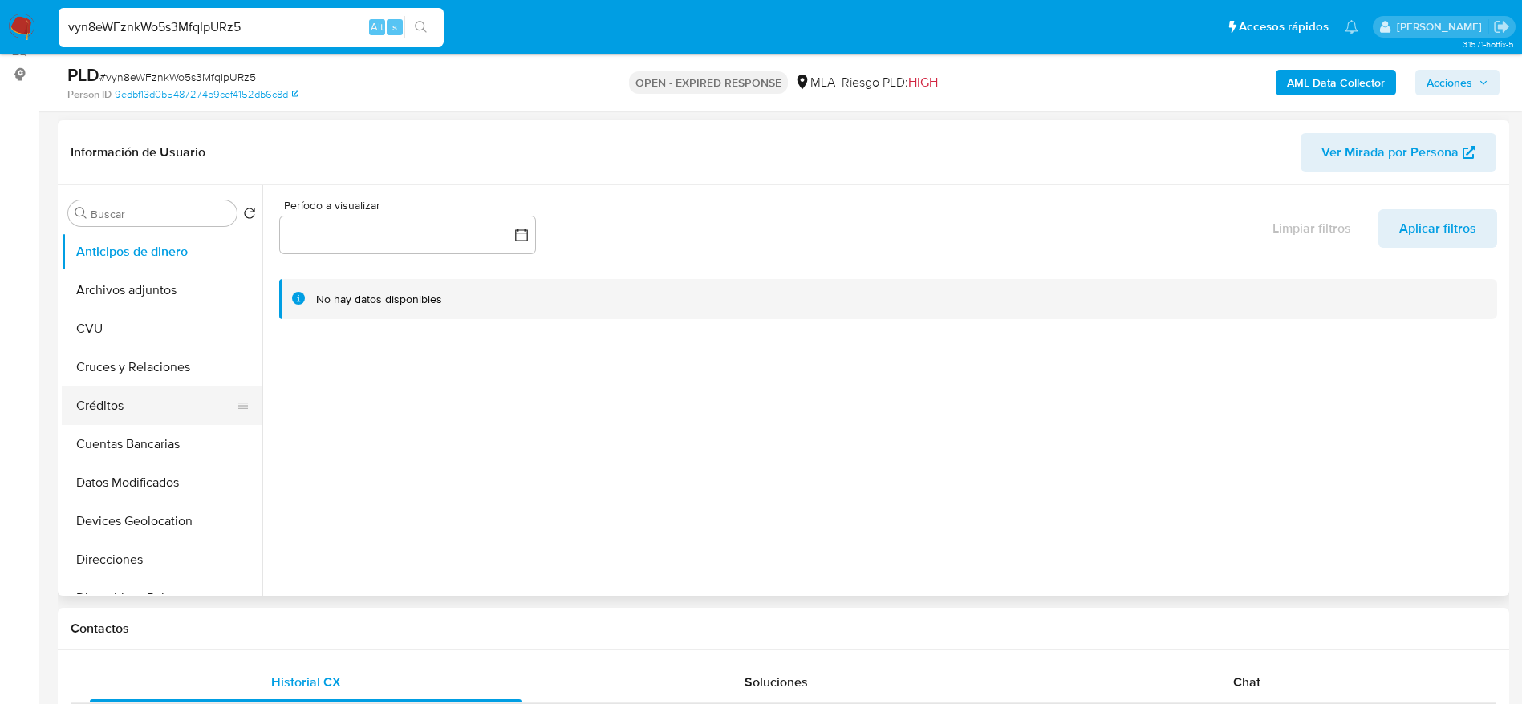
scroll to position [241, 0]
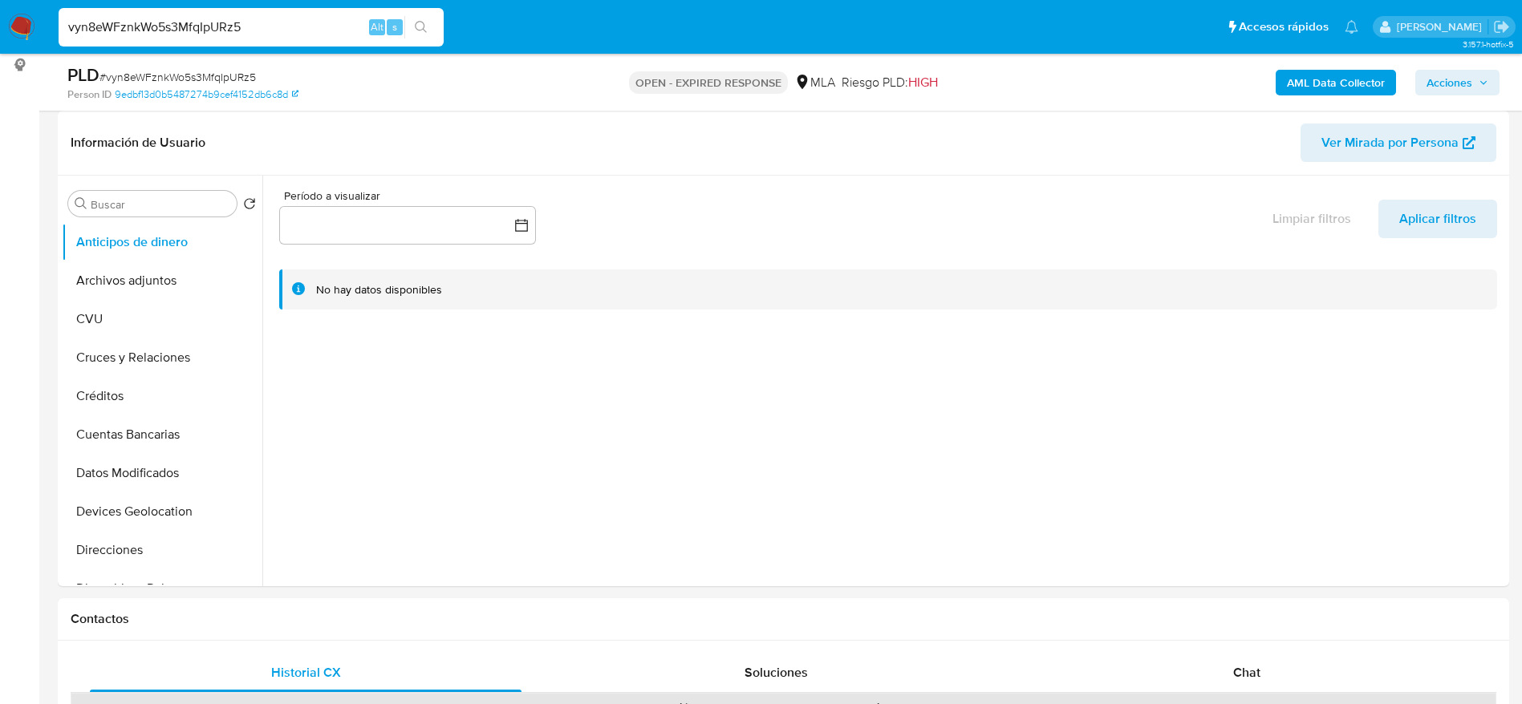
click at [304, 27] on input "vyn8eWFznkWo5s3MfqIpURz5" at bounding box center [251, 27] width 385 height 21
click at [304, 26] on input "vyn8eWFznkWo5s3MfqIpURz5" at bounding box center [251, 27] width 385 height 21
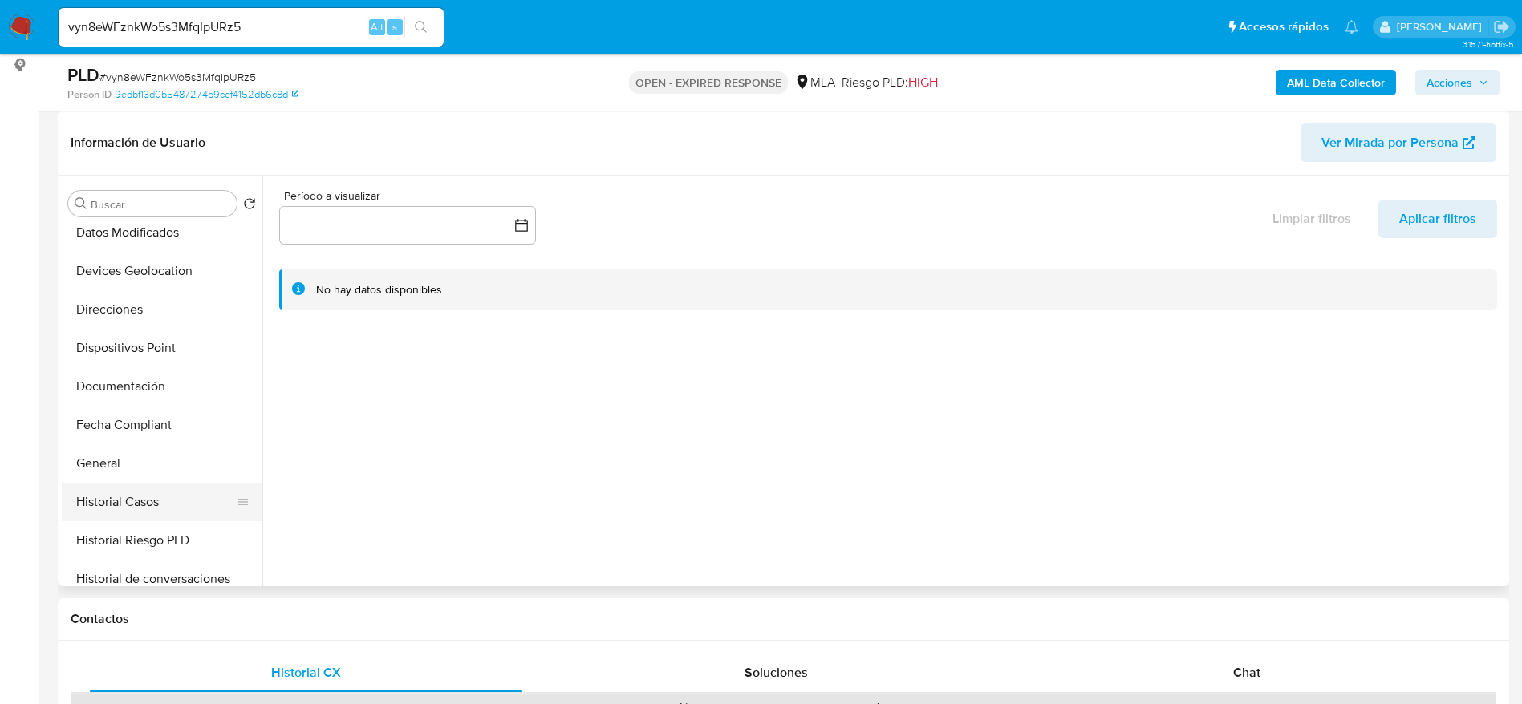
click at [144, 509] on button "Historial Casos" at bounding box center [156, 502] width 188 height 38
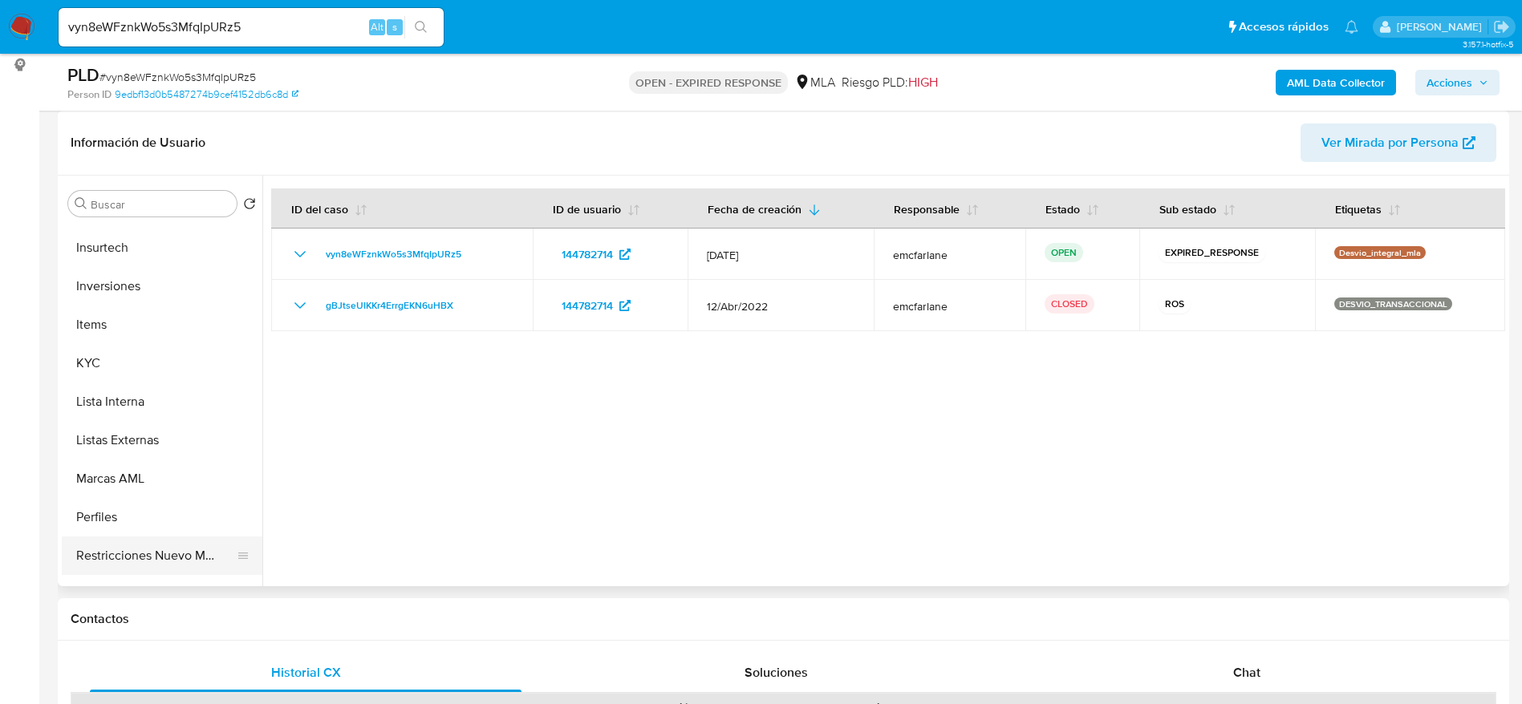
scroll to position [755, 0]
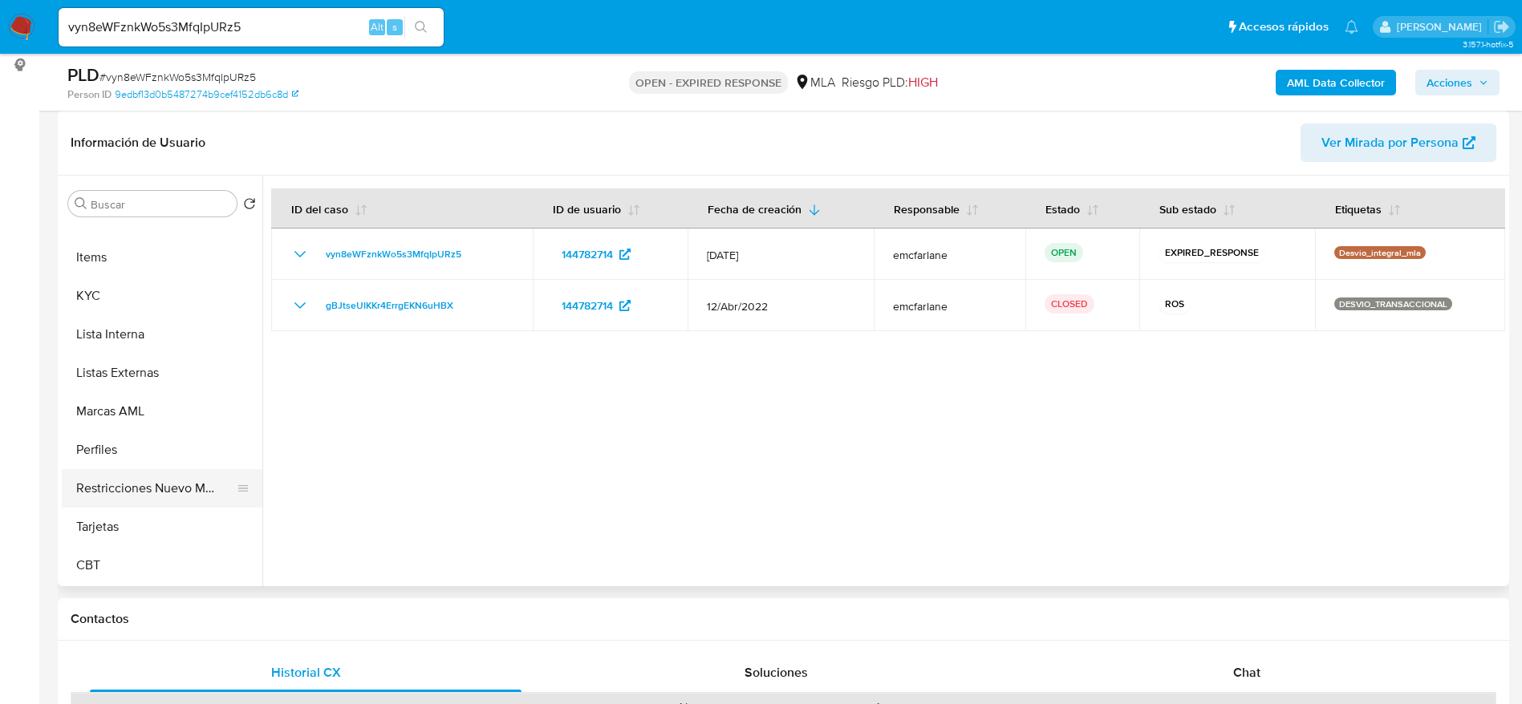
click at [176, 493] on button "Restricciones Nuevo Mundo" at bounding box center [156, 488] width 188 height 38
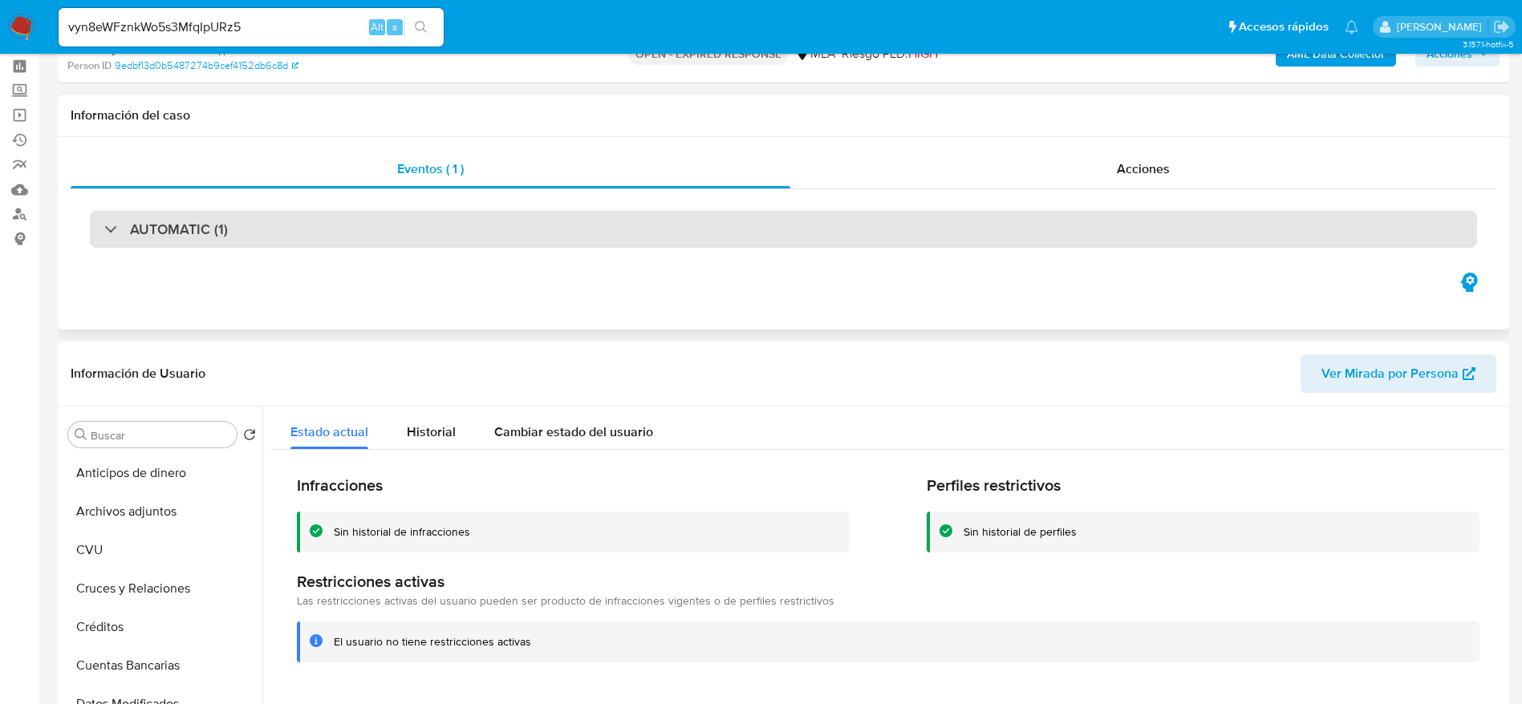
scroll to position [0, 0]
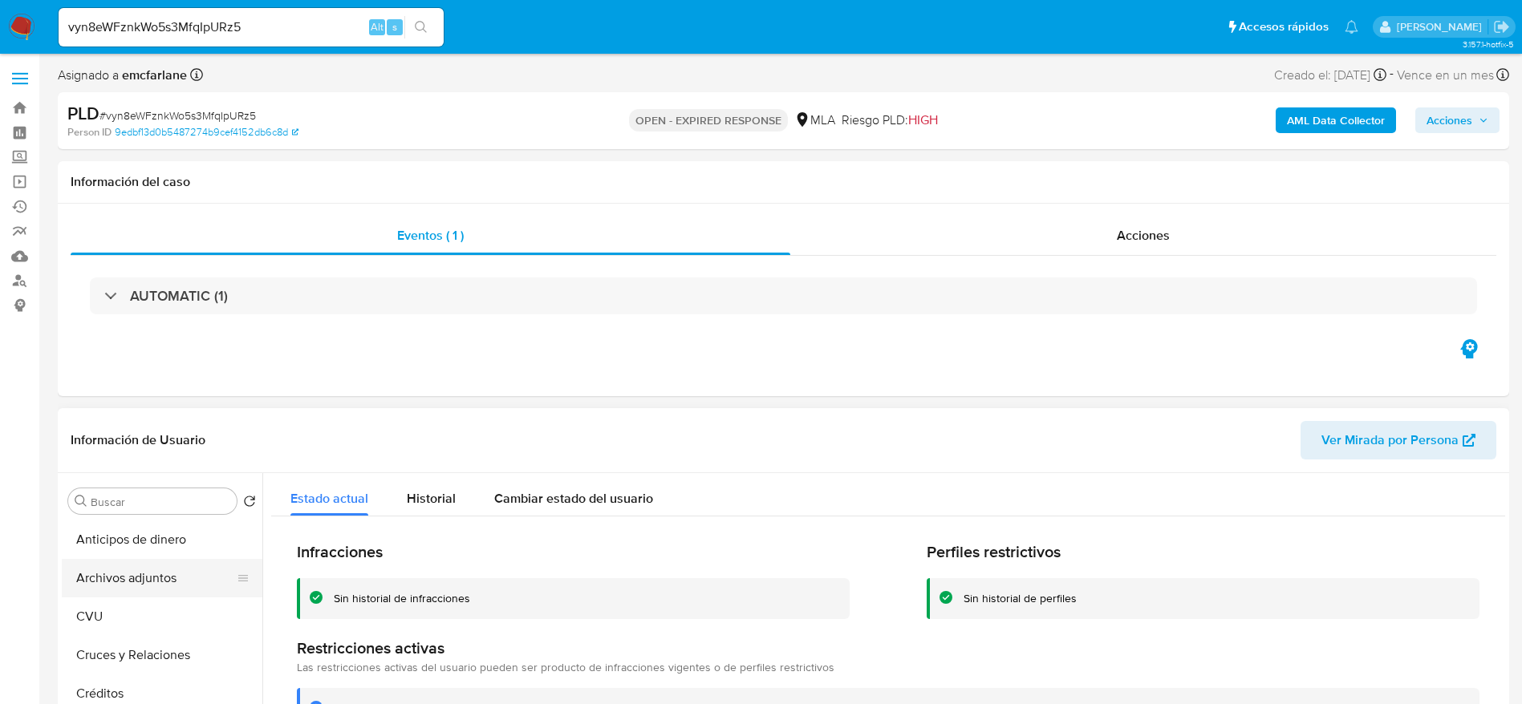
drag, startPoint x: 133, startPoint y: 606, endPoint x: 144, endPoint y: 580, distance: 27.7
click at [133, 604] on button "CVU" at bounding box center [162, 617] width 201 height 38
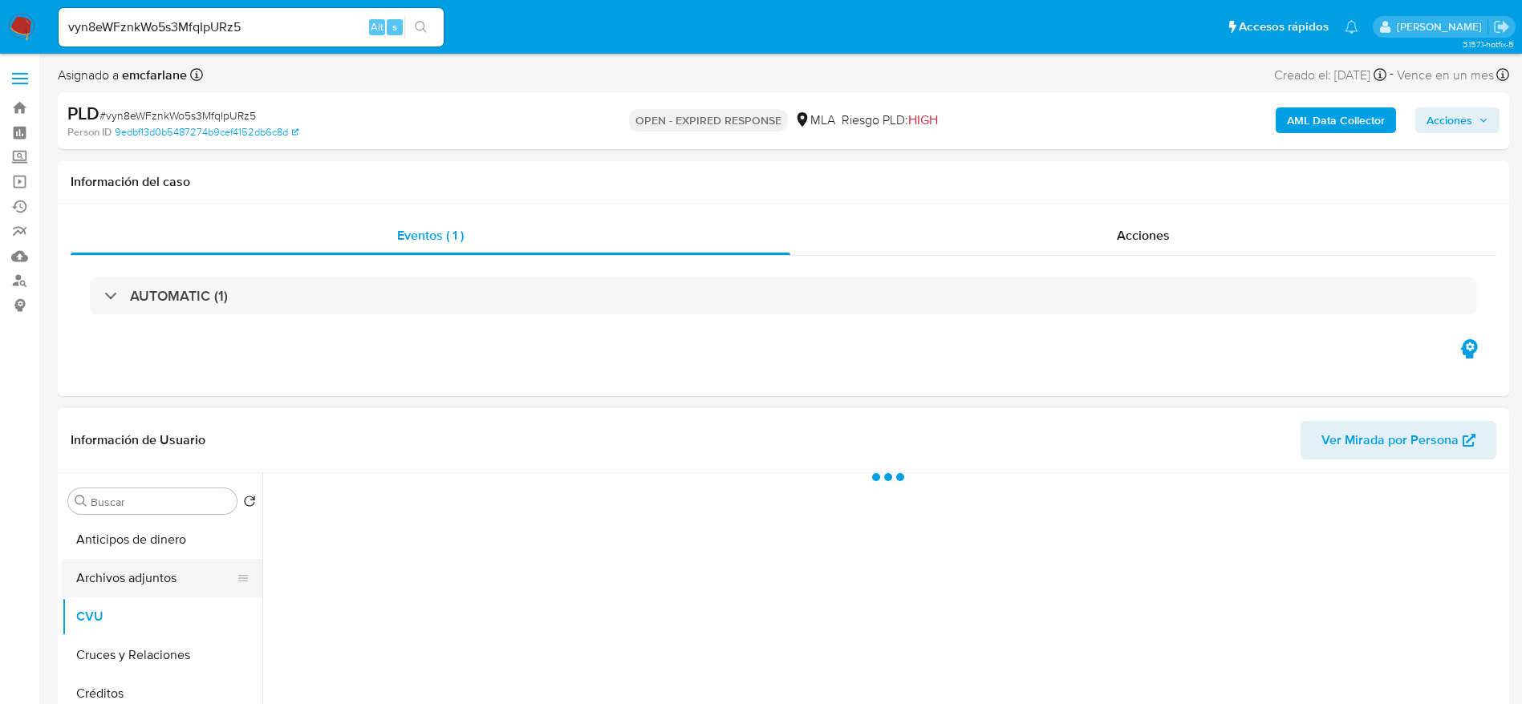
click at [146, 581] on button "Archivos adjuntos" at bounding box center [156, 578] width 188 height 38
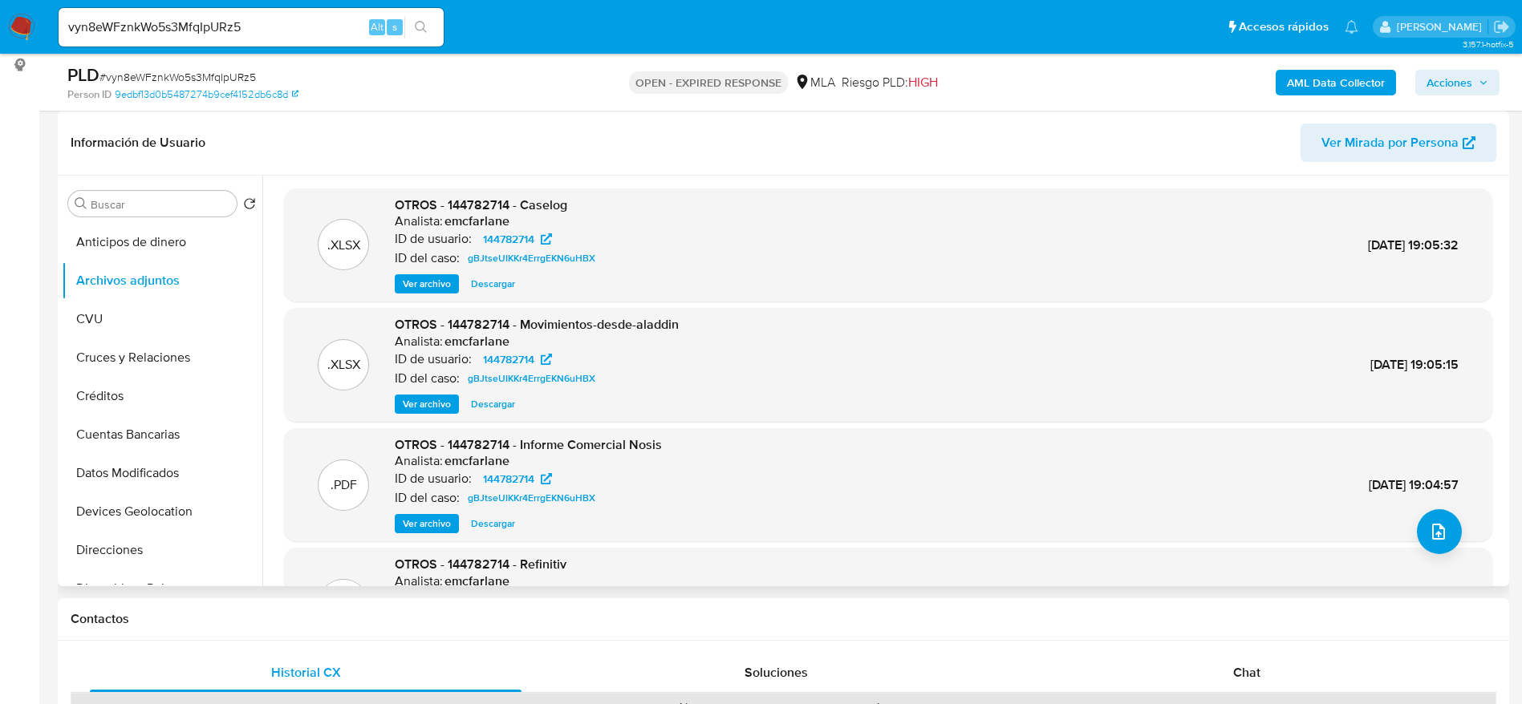
click at [421, 286] on span "Ver archivo" at bounding box center [427, 284] width 48 height 16
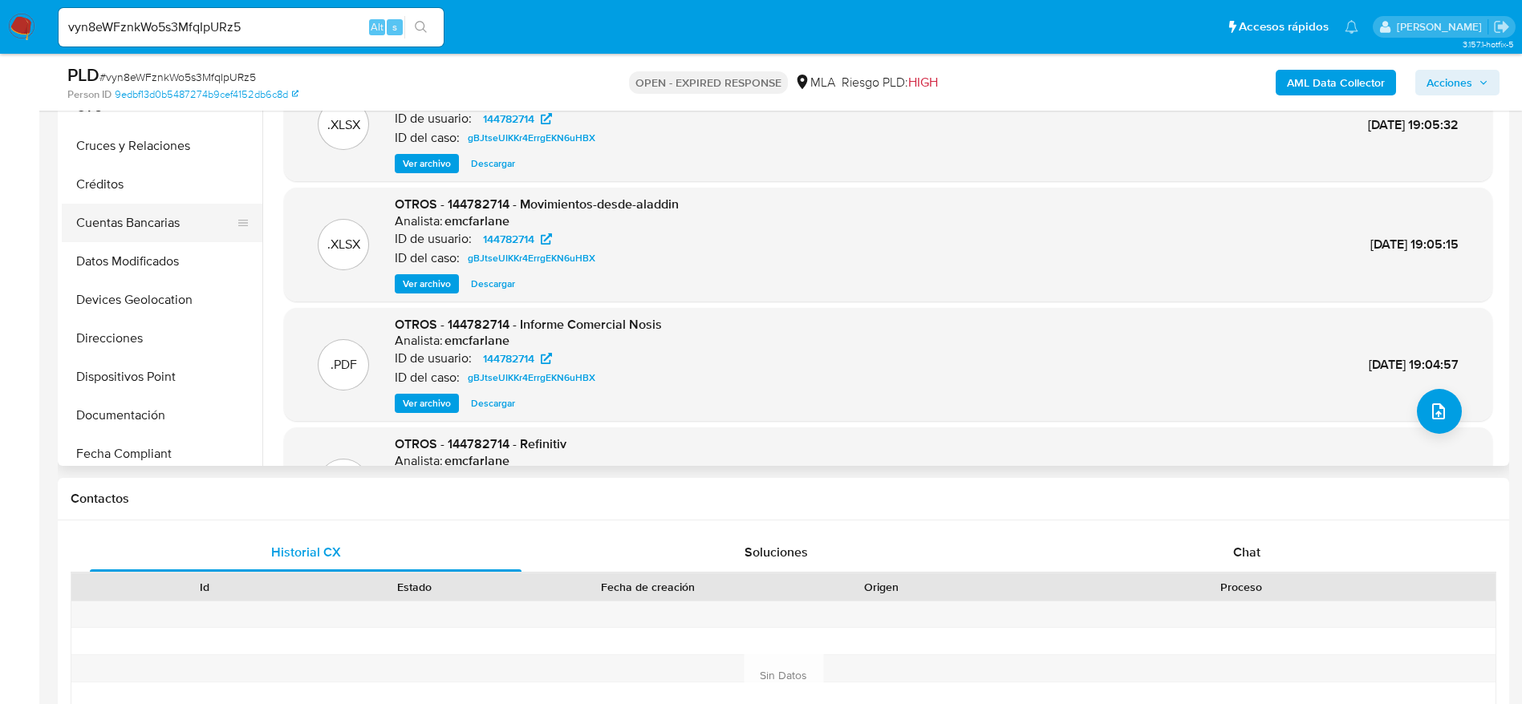
scroll to position [241, 0]
click at [130, 351] on button "General" at bounding box center [162, 343] width 201 height 38
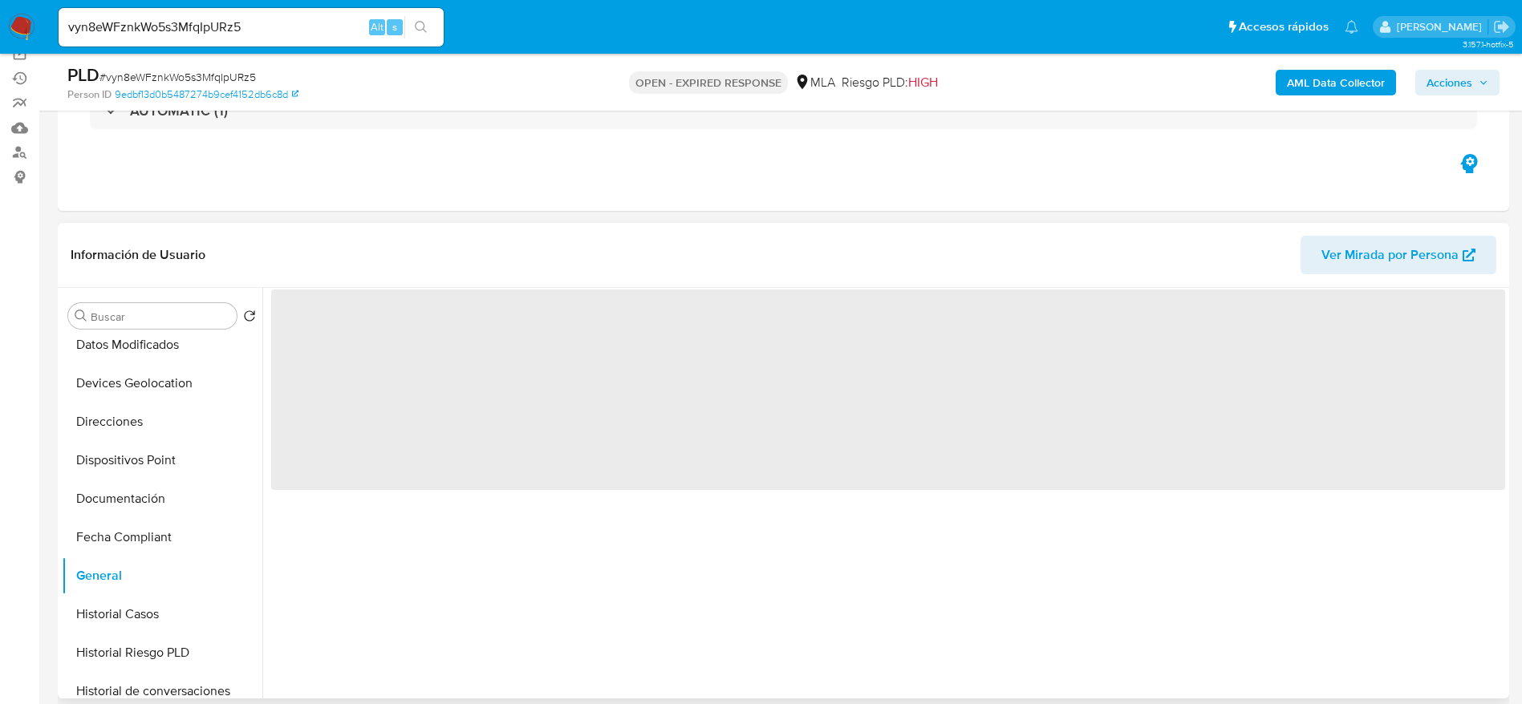
scroll to position [120, 0]
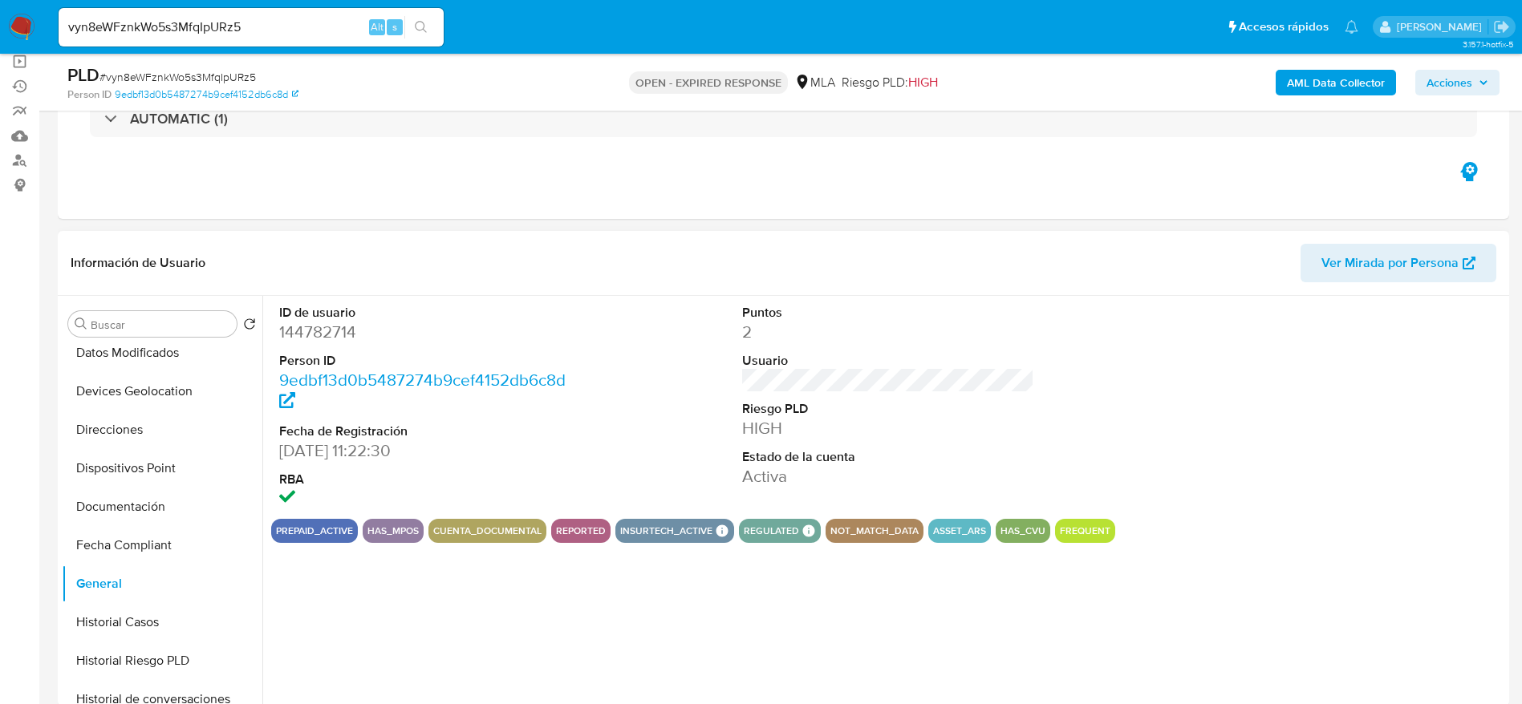
click at [333, 326] on dd "144782714" at bounding box center [425, 332] width 293 height 22
copy dd "144782714"
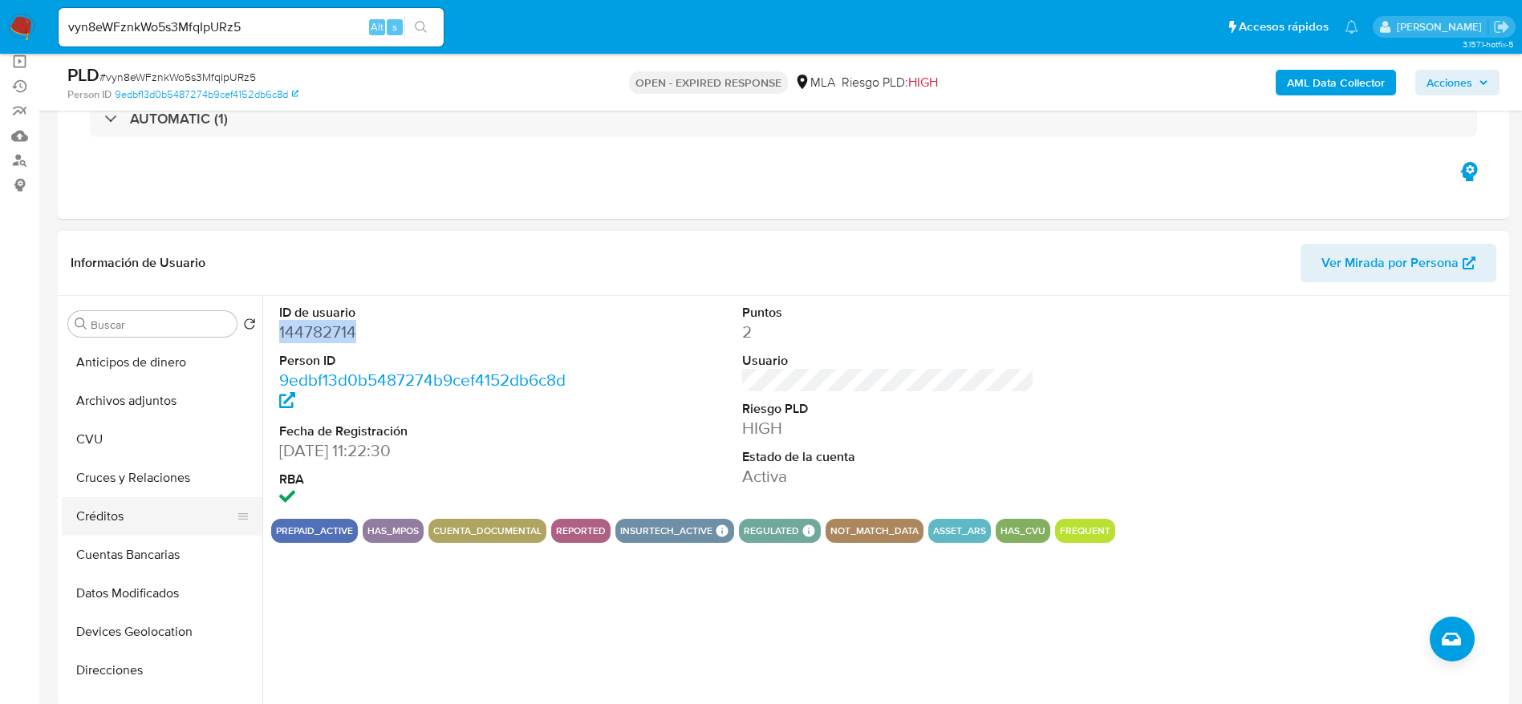
click at [154, 516] on button "Créditos" at bounding box center [156, 516] width 188 height 38
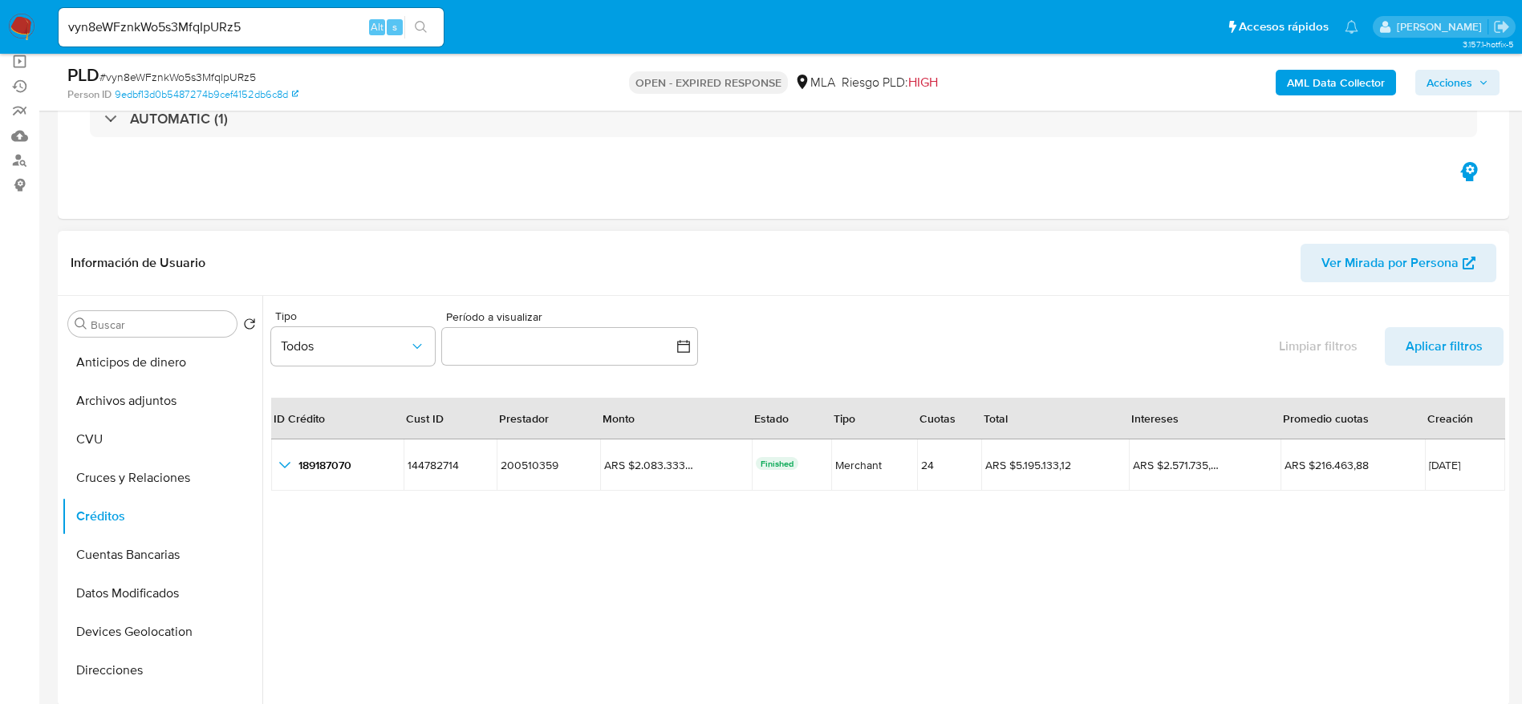
click at [701, 573] on div "ID Crédito Cust ID Prestador Monto Estado Tipo Cuotas Total Intereses Promedio …" at bounding box center [887, 557] width 1232 height 357
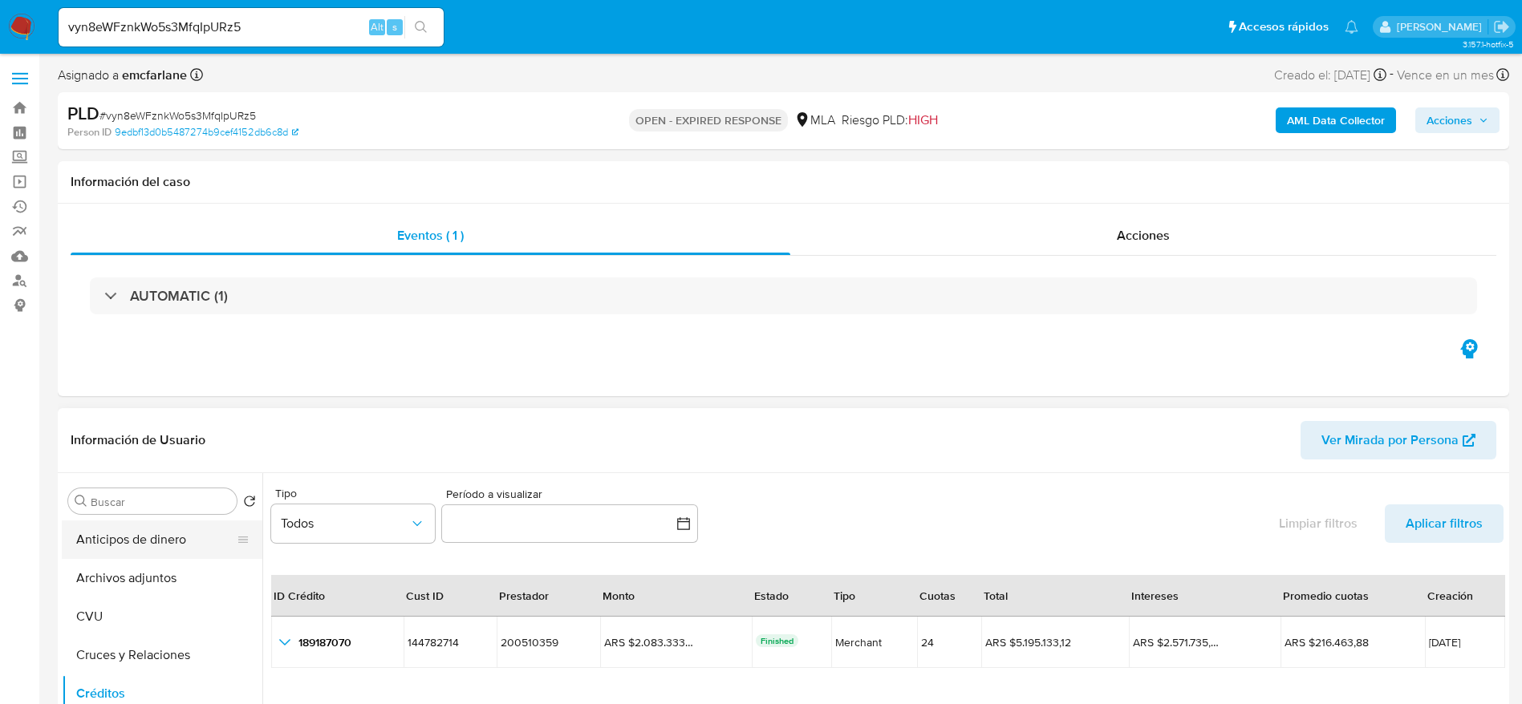
drag, startPoint x: 146, startPoint y: 560, endPoint x: 197, endPoint y: 547, distance: 52.1
click at [146, 561] on button "Archivos adjuntos" at bounding box center [162, 578] width 201 height 38
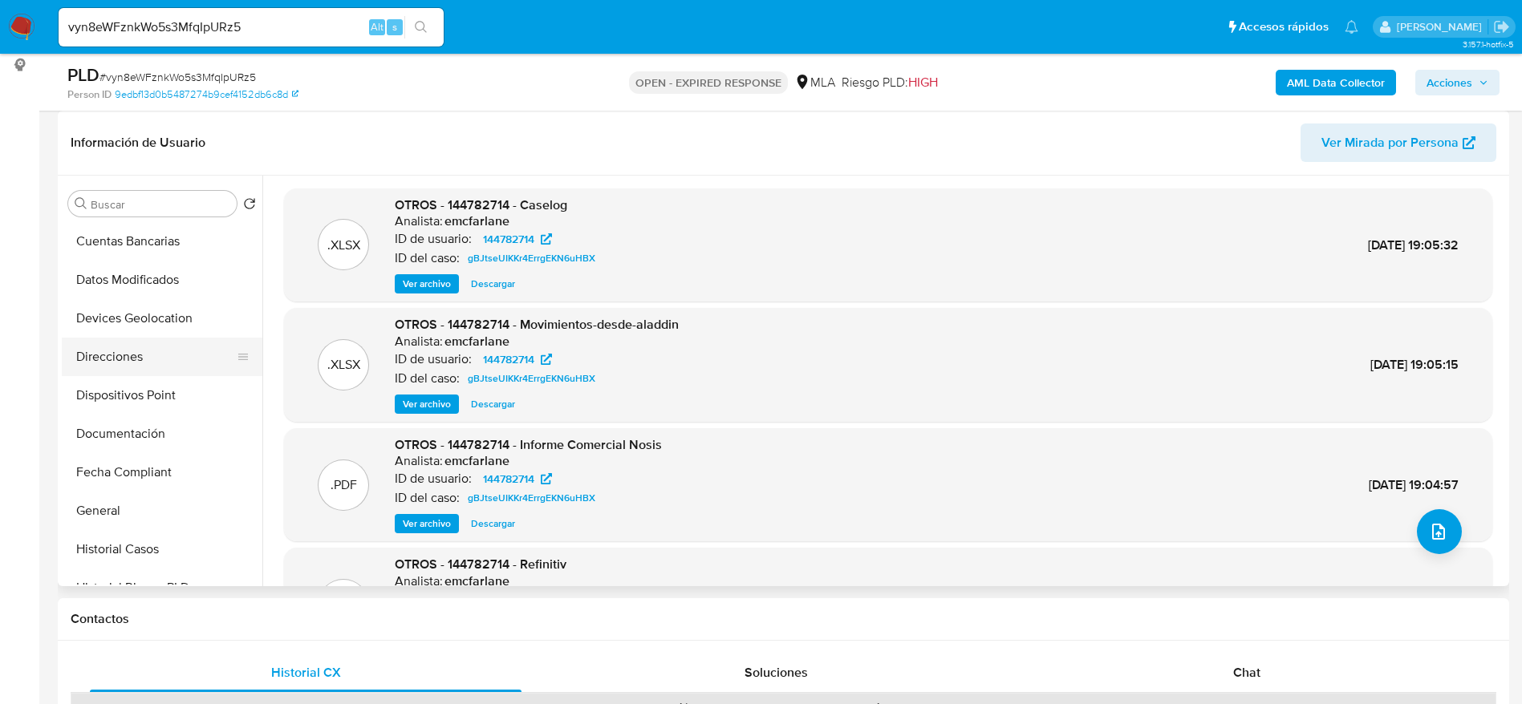
scroll to position [120, 0]
click at [144, 284] on button "Créditos" at bounding box center [156, 276] width 188 height 38
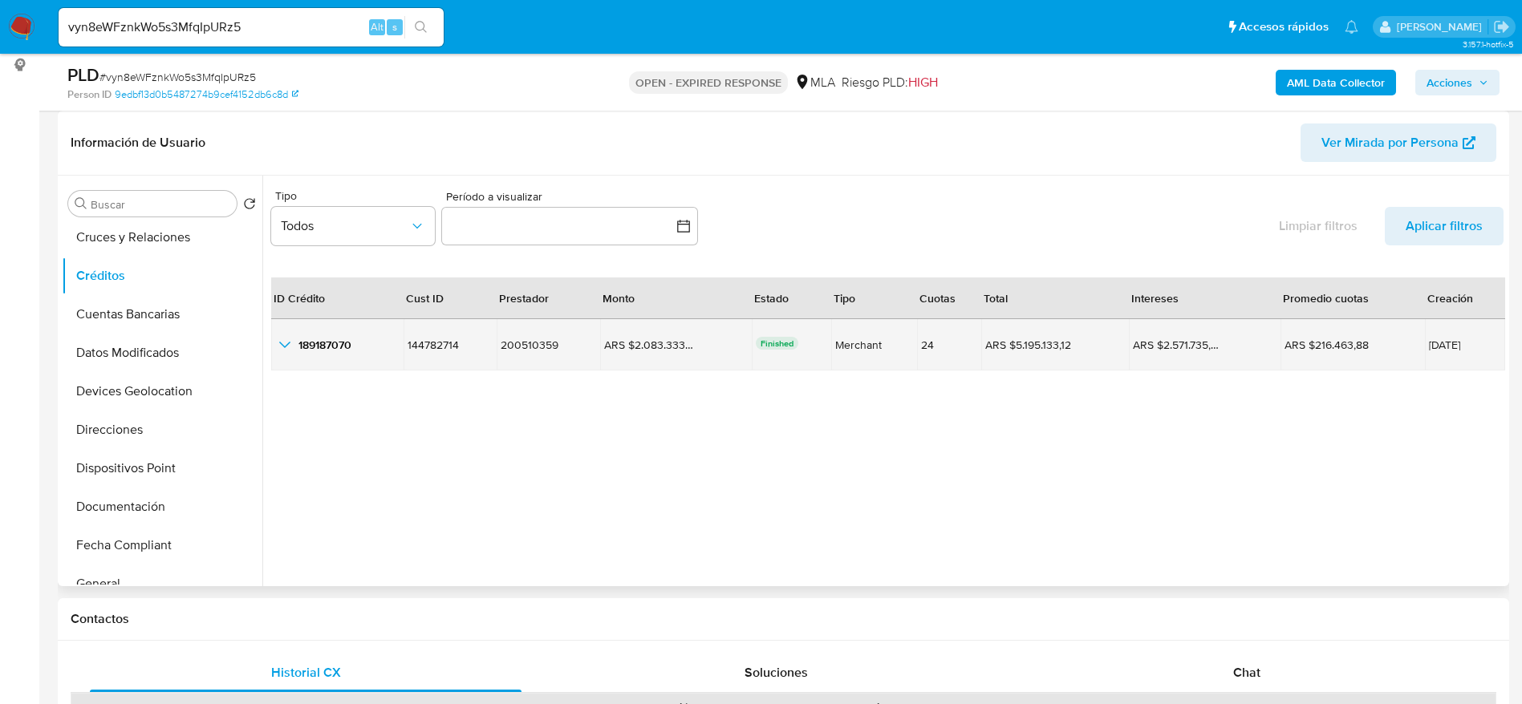
click at [284, 340] on icon "button_show_hidden_detail_by_id_0" at bounding box center [284, 344] width 19 height 19
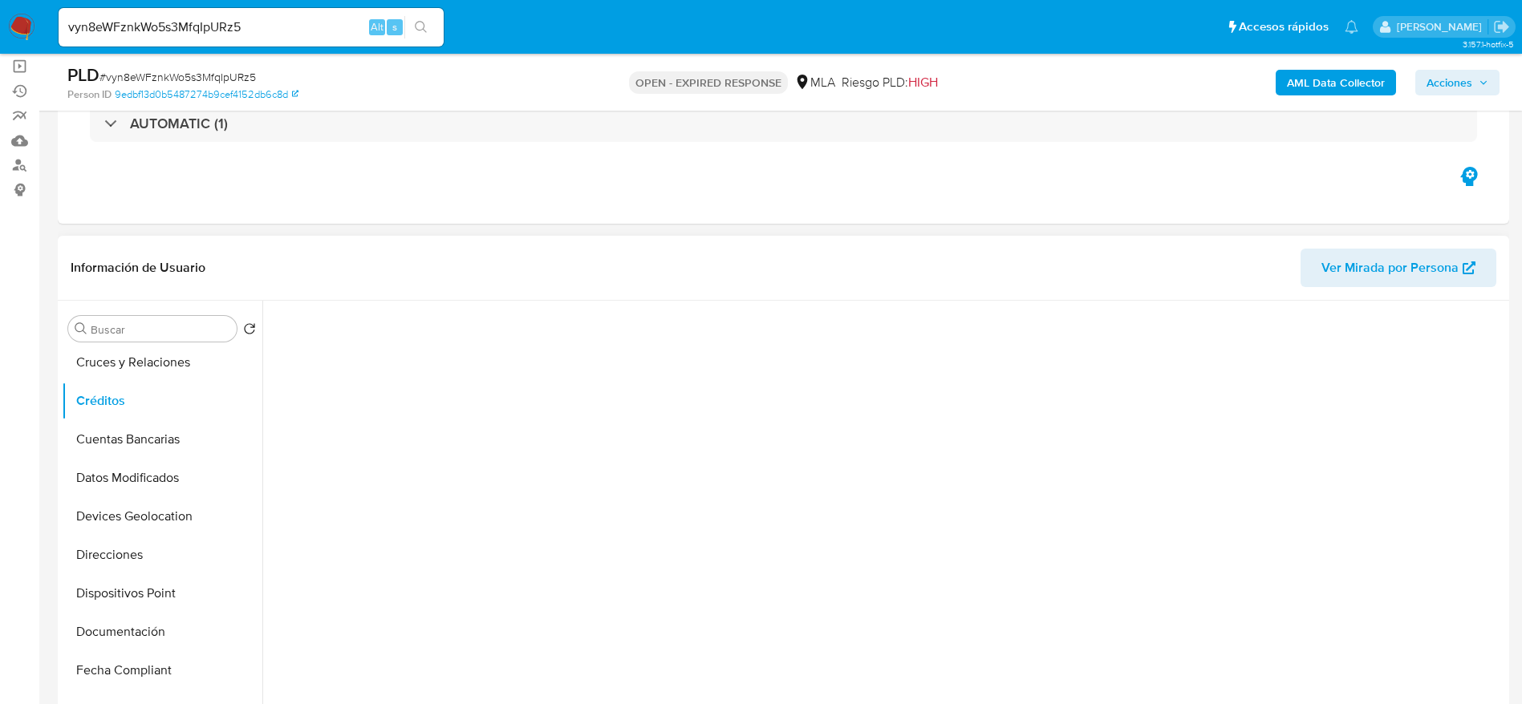
scroll to position [241, 0]
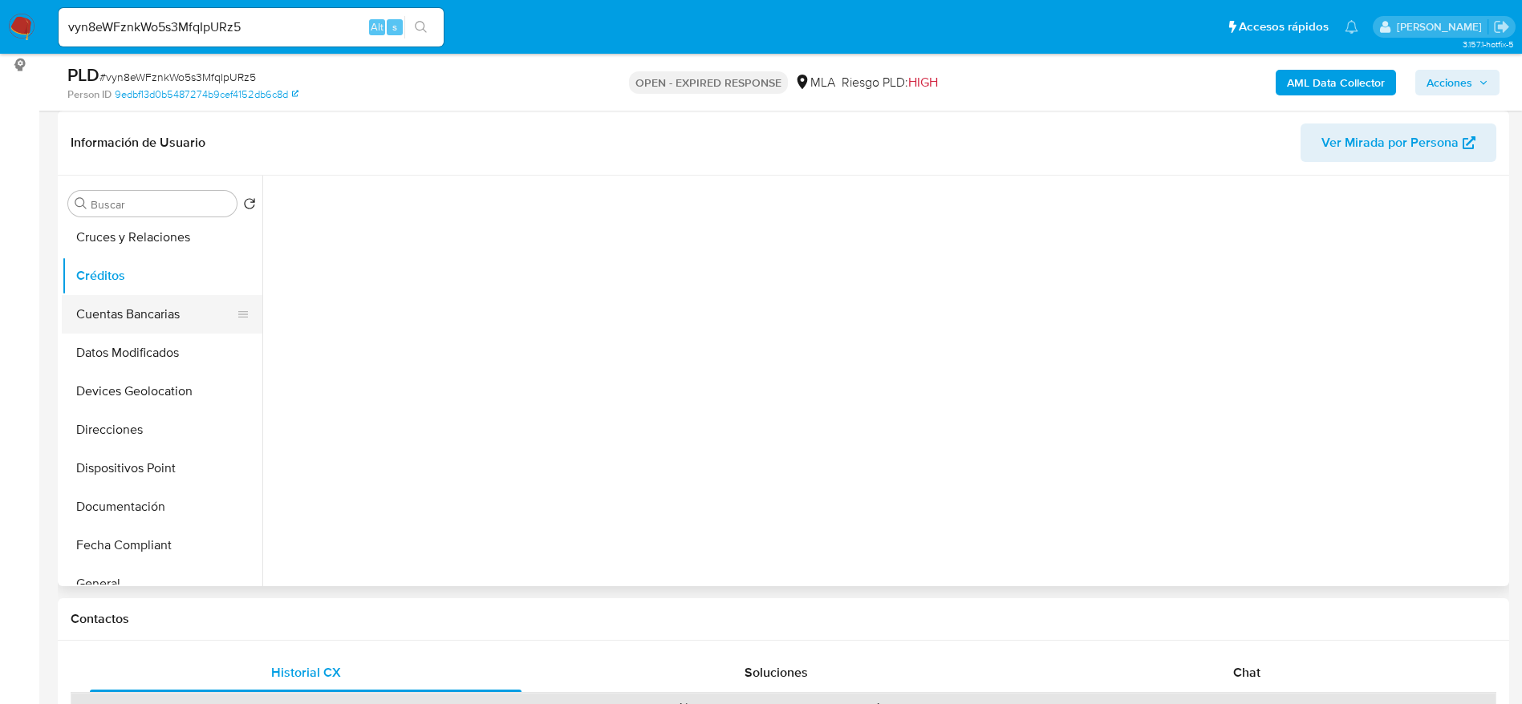
click at [124, 305] on button "Cuentas Bancarias" at bounding box center [156, 314] width 188 height 38
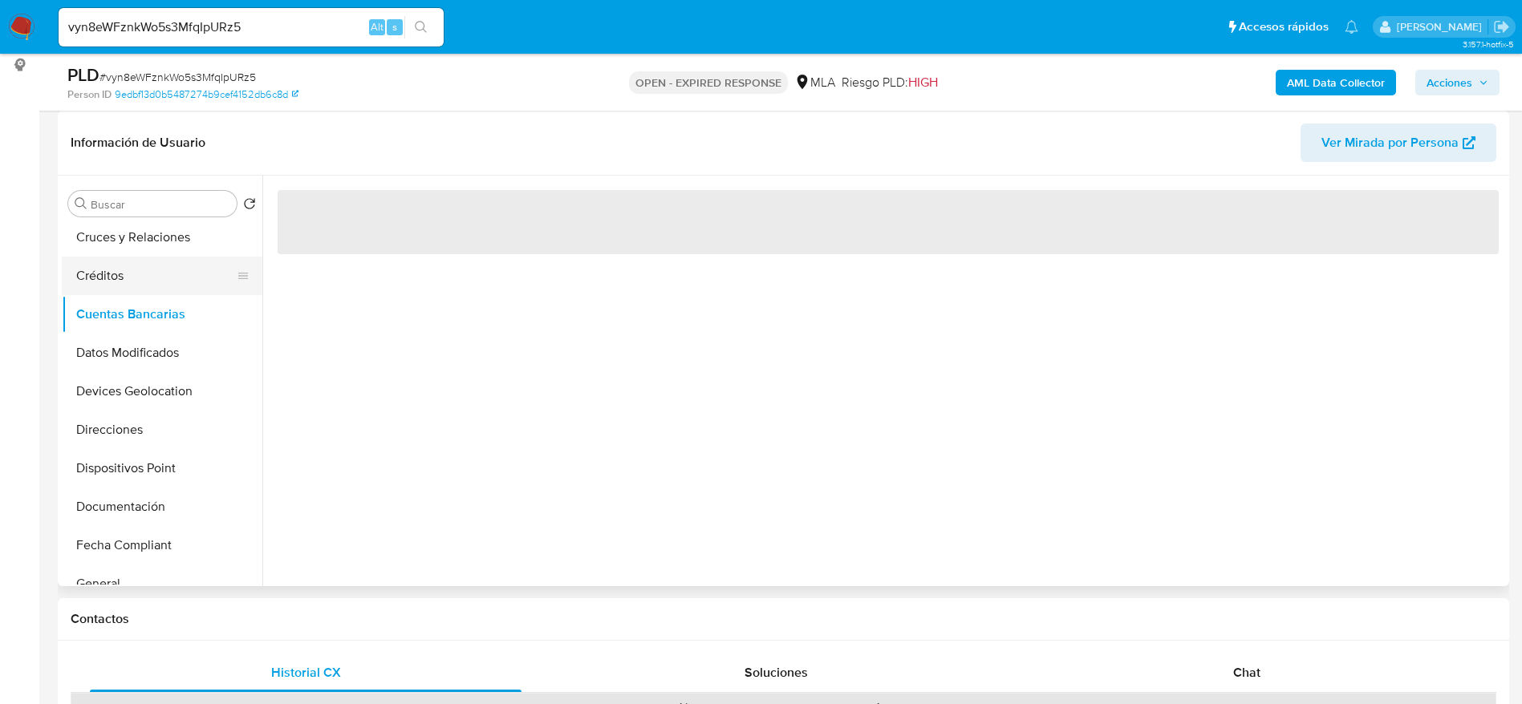
click at [103, 280] on button "Créditos" at bounding box center [156, 276] width 188 height 38
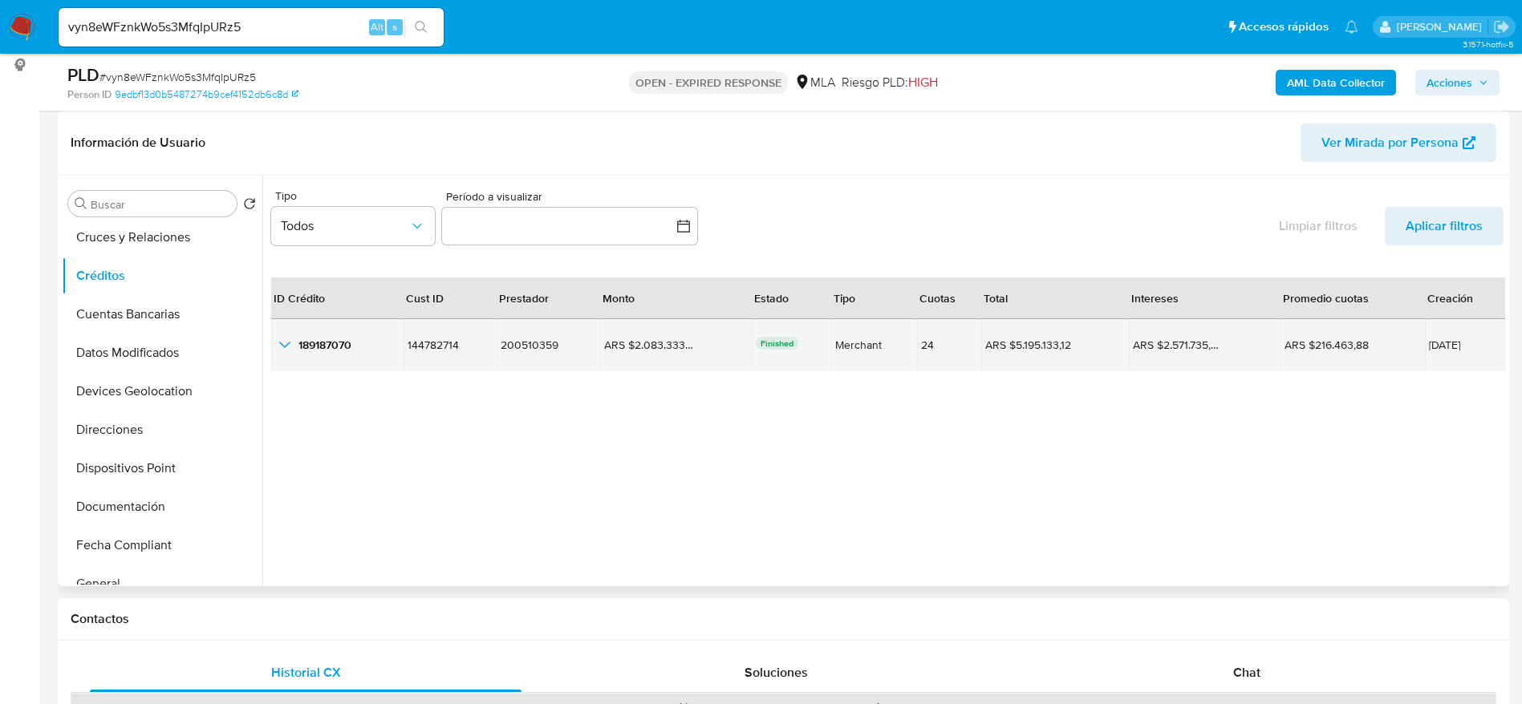
click at [284, 340] on icon "button_show_hidden_detail_by_id_0" at bounding box center [284, 344] width 19 height 19
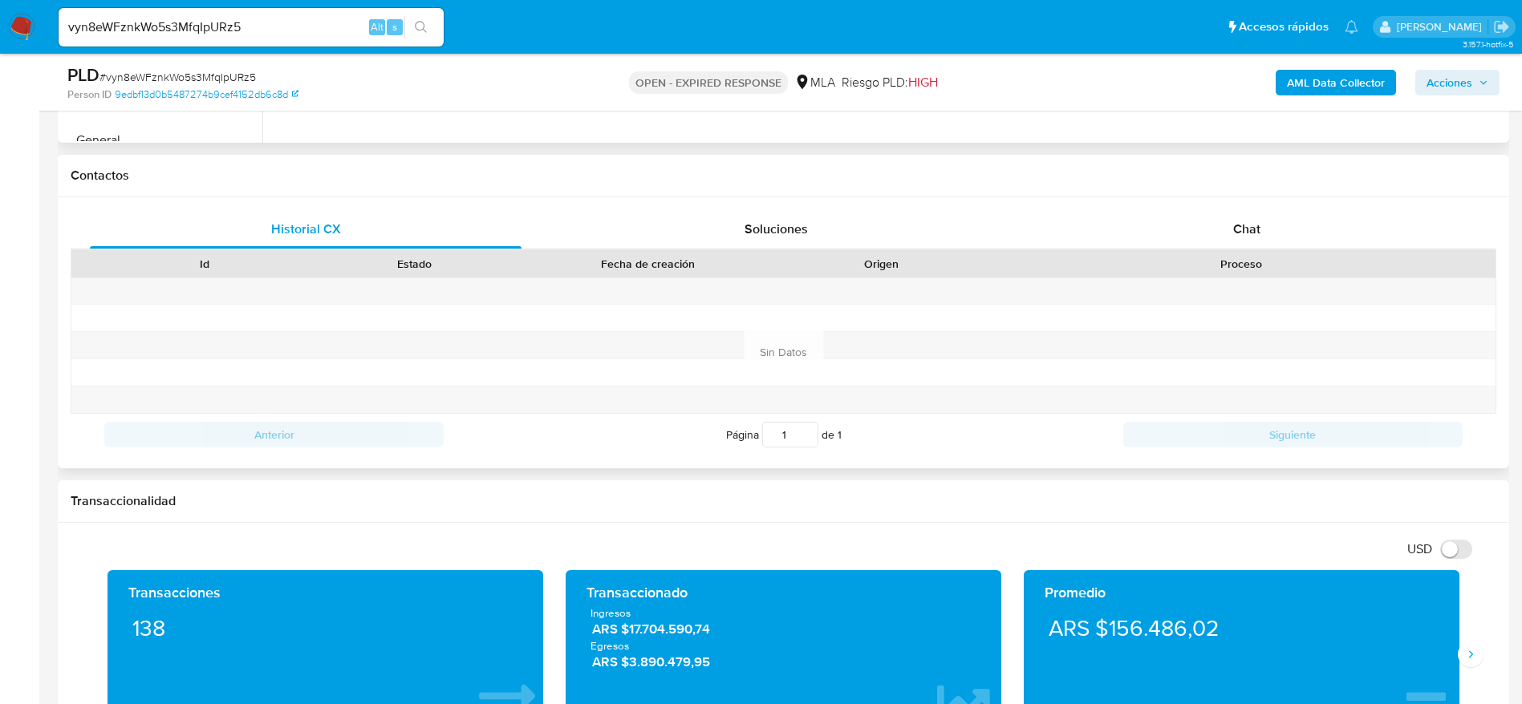
scroll to position [0, 0]
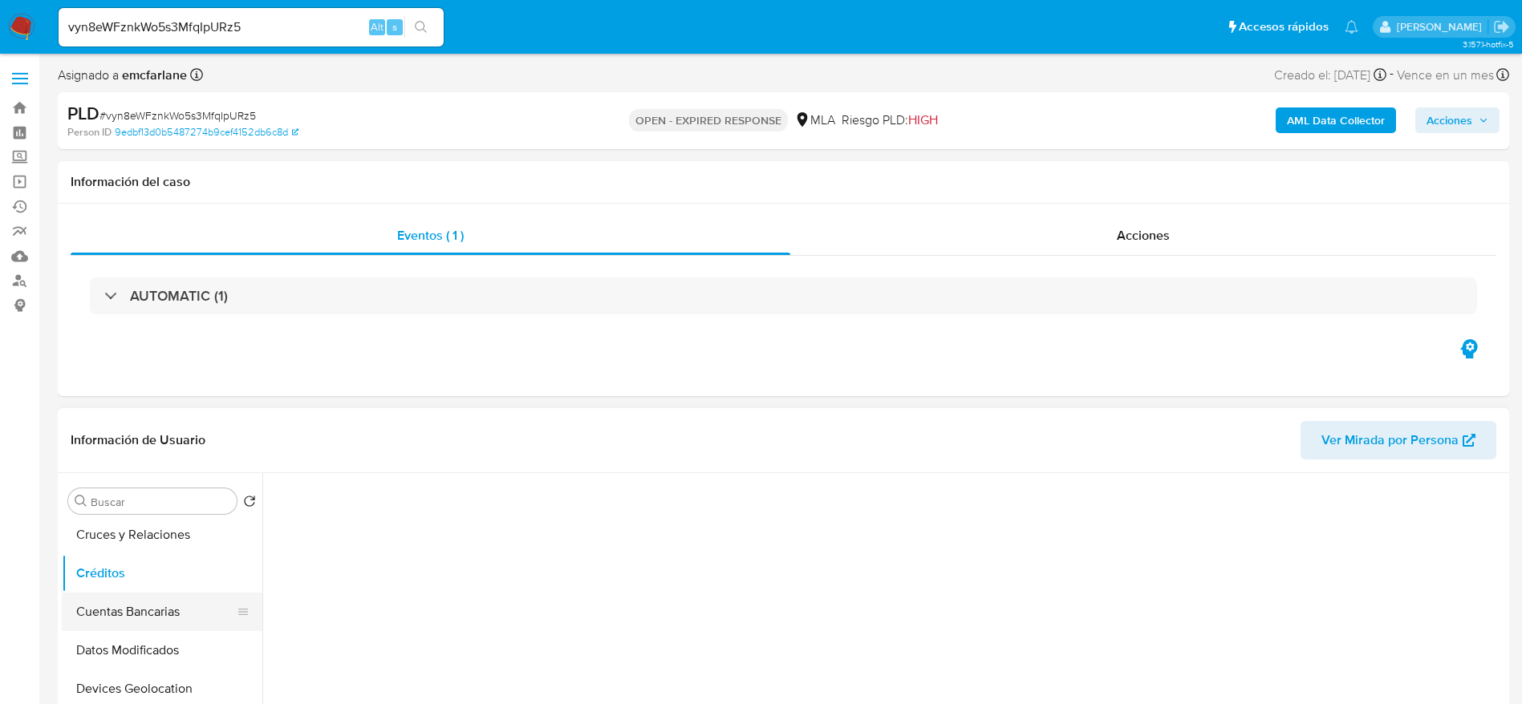
click at [142, 610] on button "Cuentas Bancarias" at bounding box center [156, 612] width 188 height 38
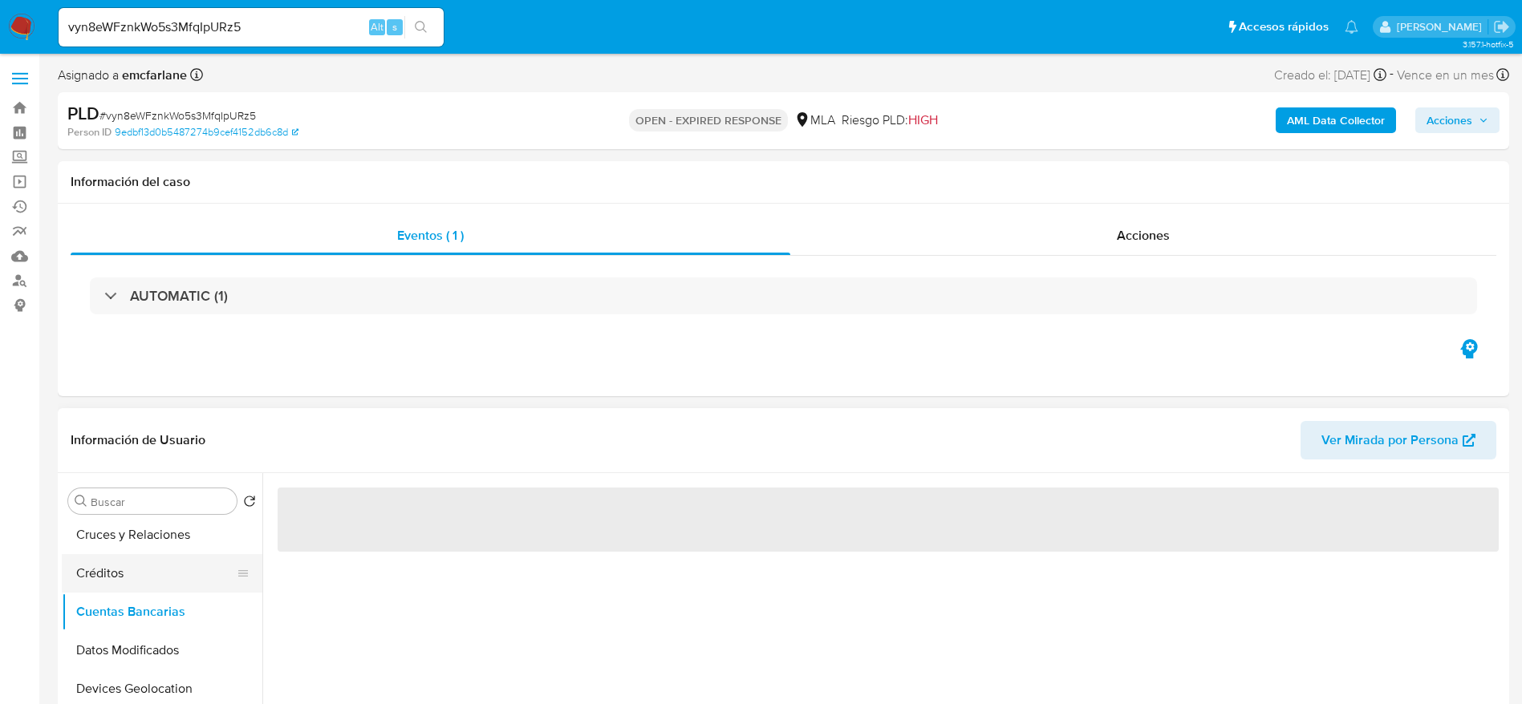
click at [132, 571] on button "Créditos" at bounding box center [156, 573] width 188 height 38
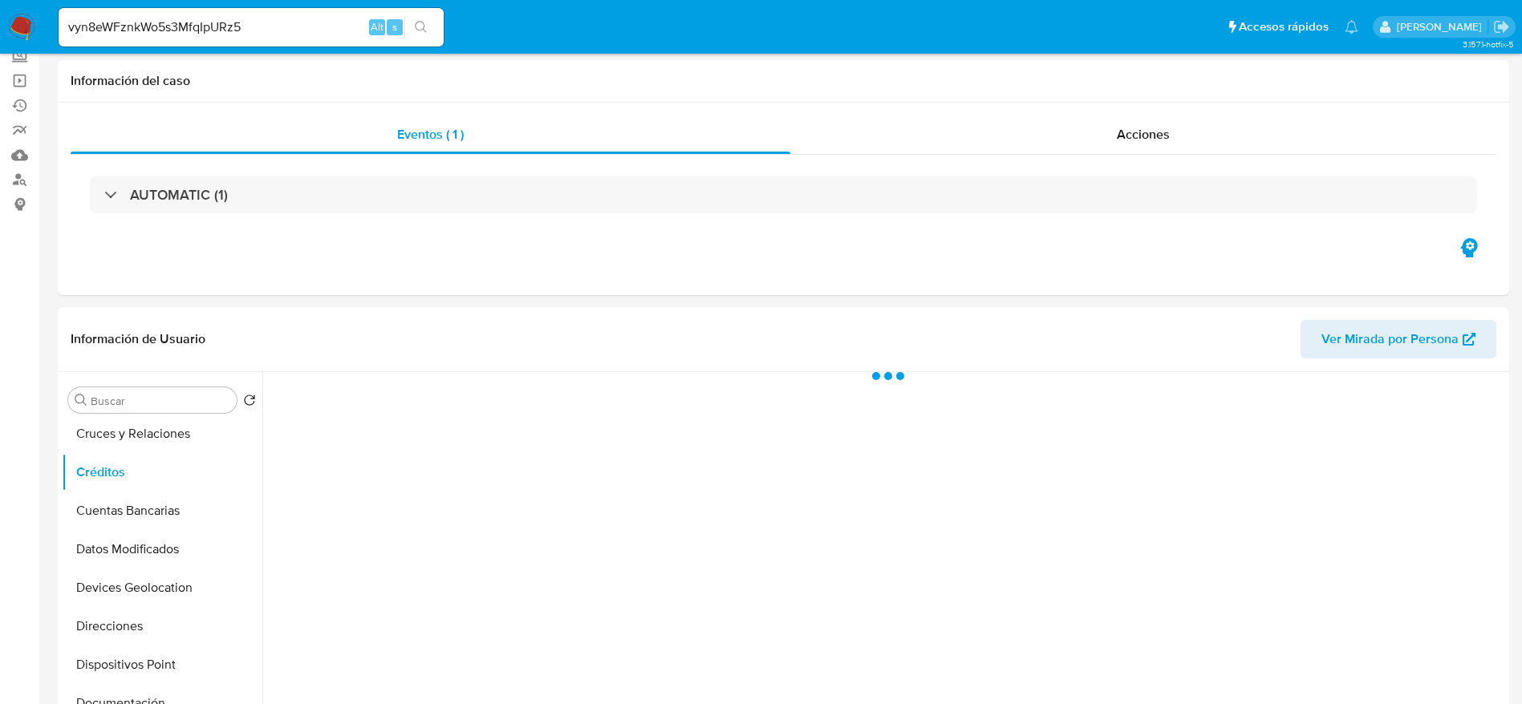
scroll to position [241, 0]
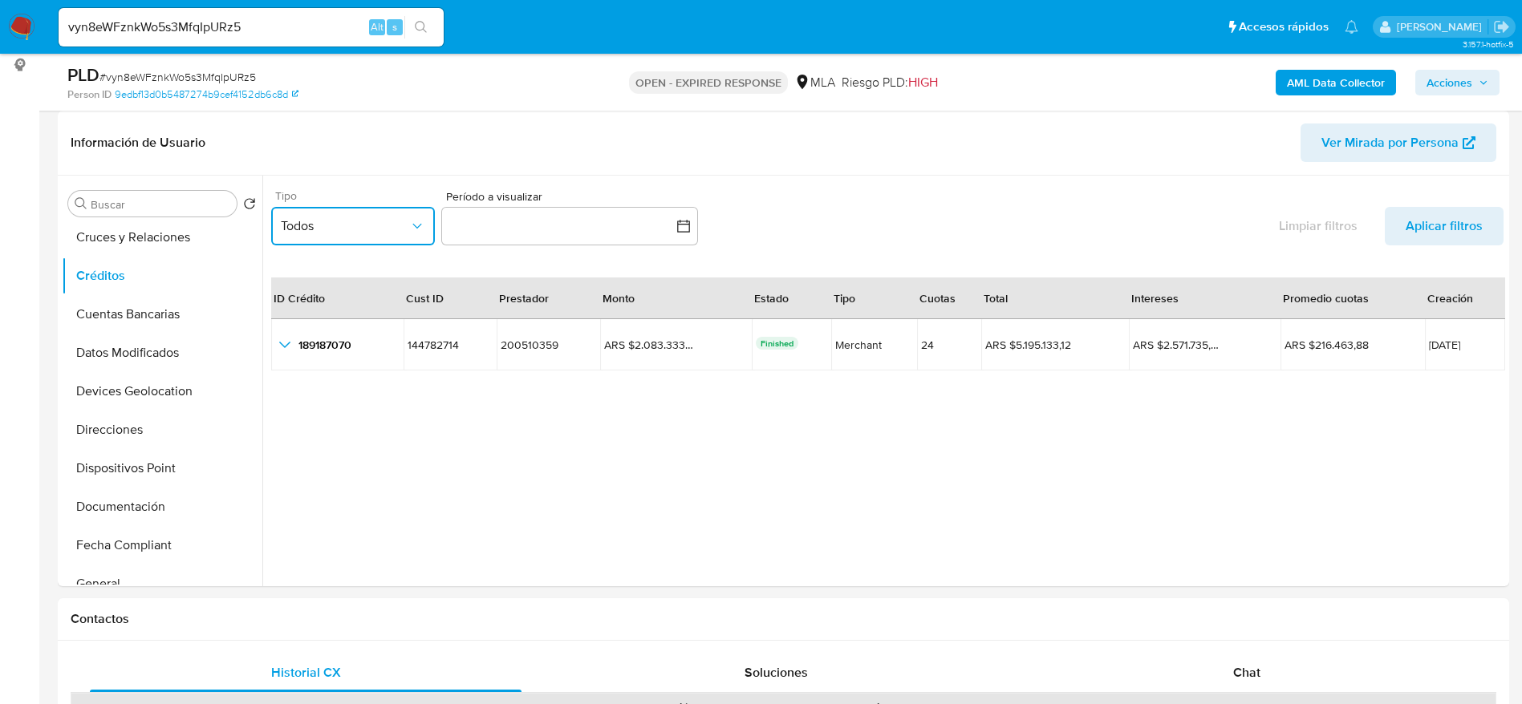
click at [415, 226] on icon "button" at bounding box center [416, 225] width 9 height 5
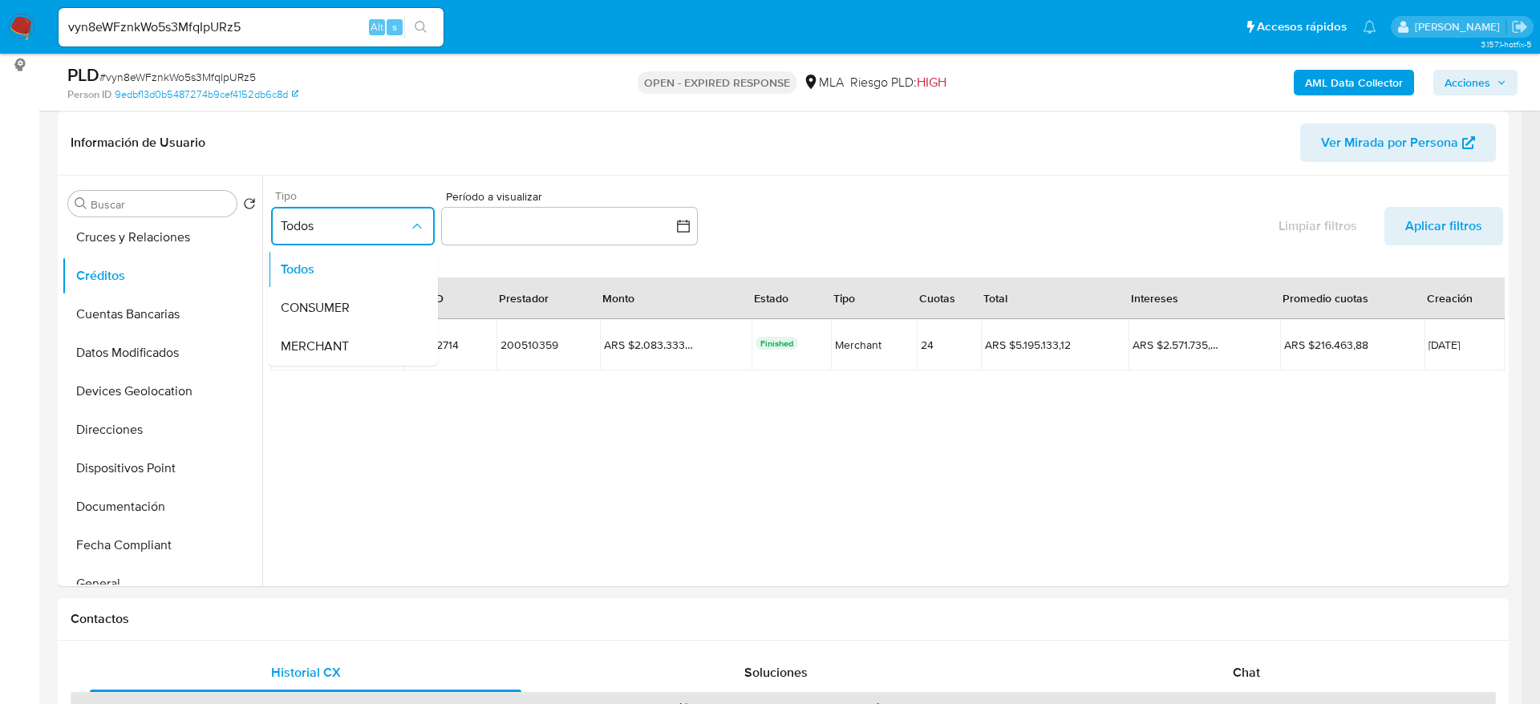
click at [415, 229] on icon "button" at bounding box center [417, 226] width 16 height 16
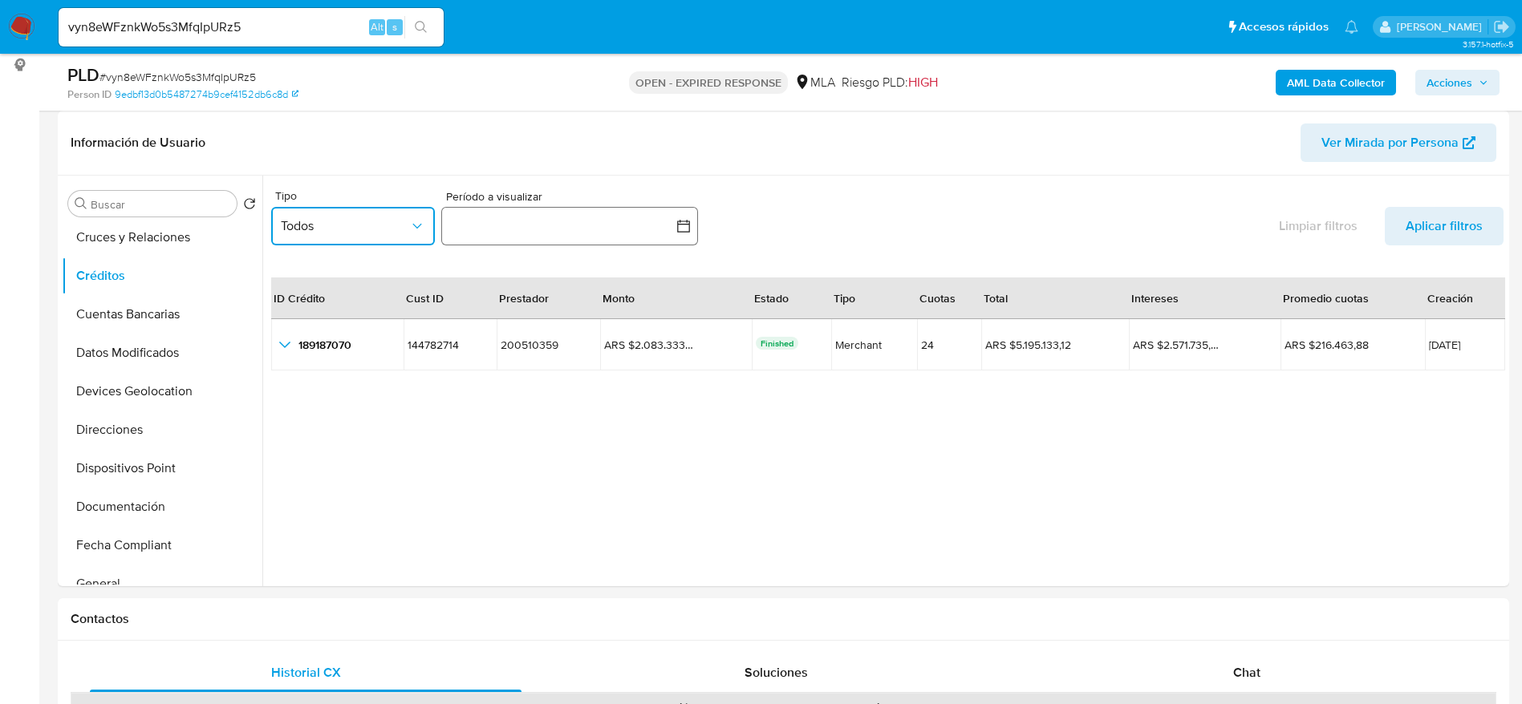
click at [673, 229] on button "button" at bounding box center [569, 226] width 257 height 38
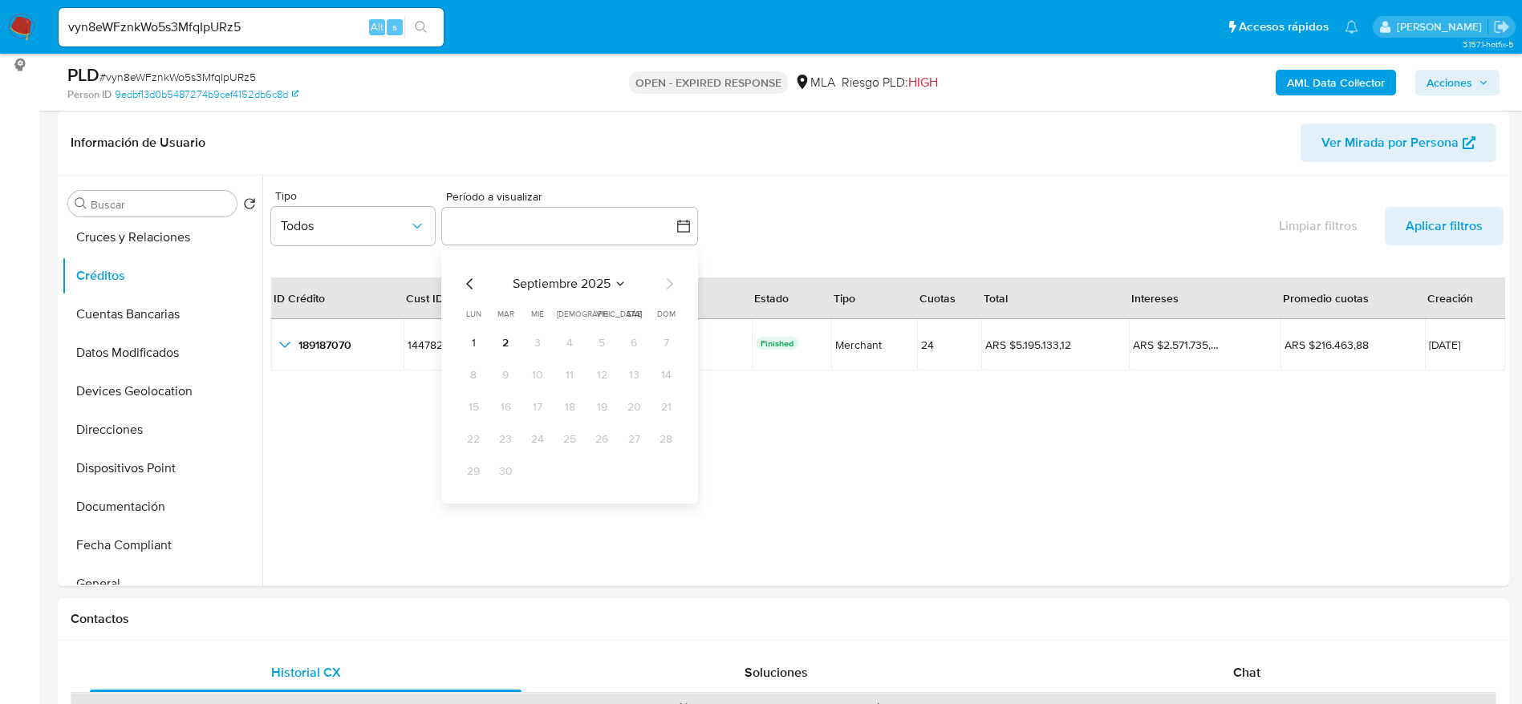
drag, startPoint x: 988, startPoint y: 462, endPoint x: 980, endPoint y: 460, distance: 8.4
click at [986, 461] on div "ID Crédito Cust ID Prestador Monto Estado Tipo Cuotas Total Intereses Promedio …" at bounding box center [887, 436] width 1232 height 357
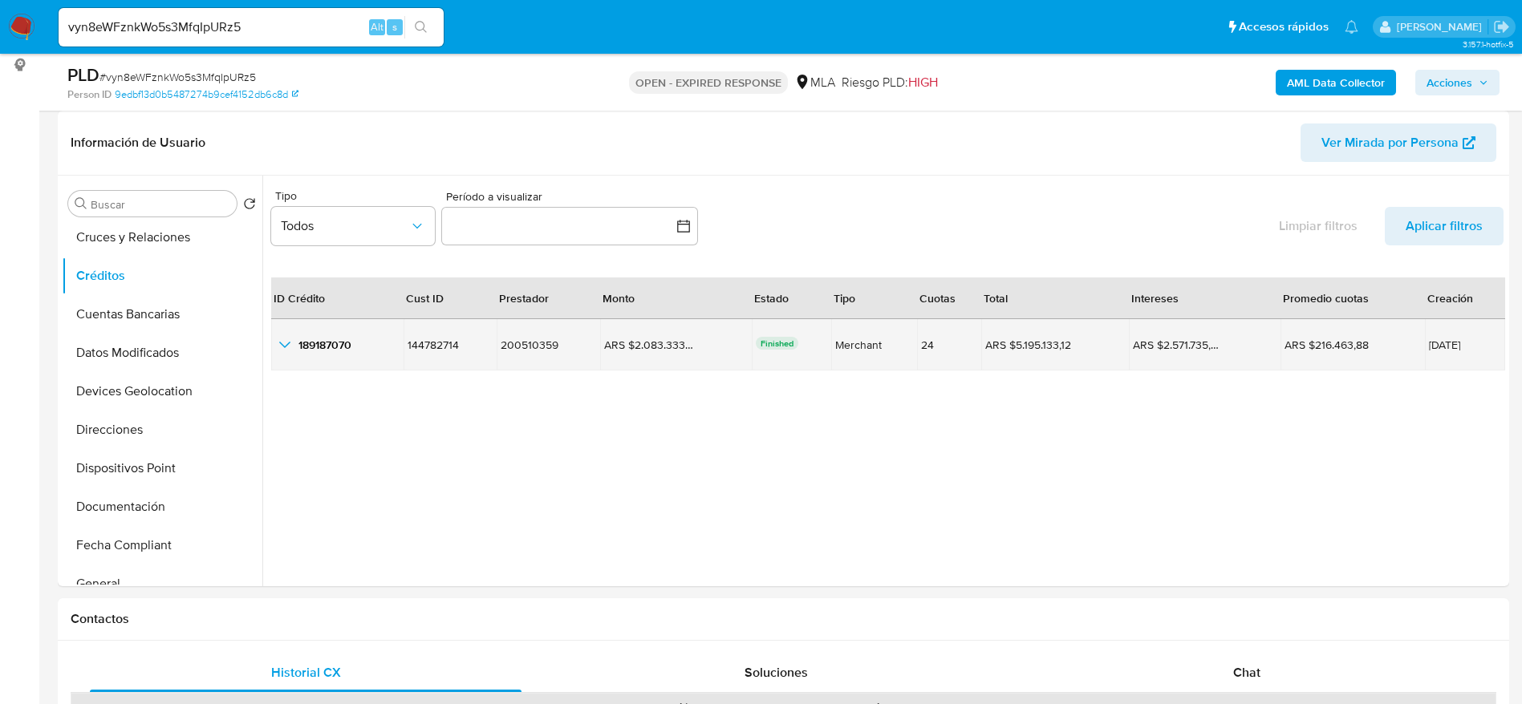
click at [1428, 348] on span "25/03/2022" at bounding box center [1463, 344] width 71 height 11
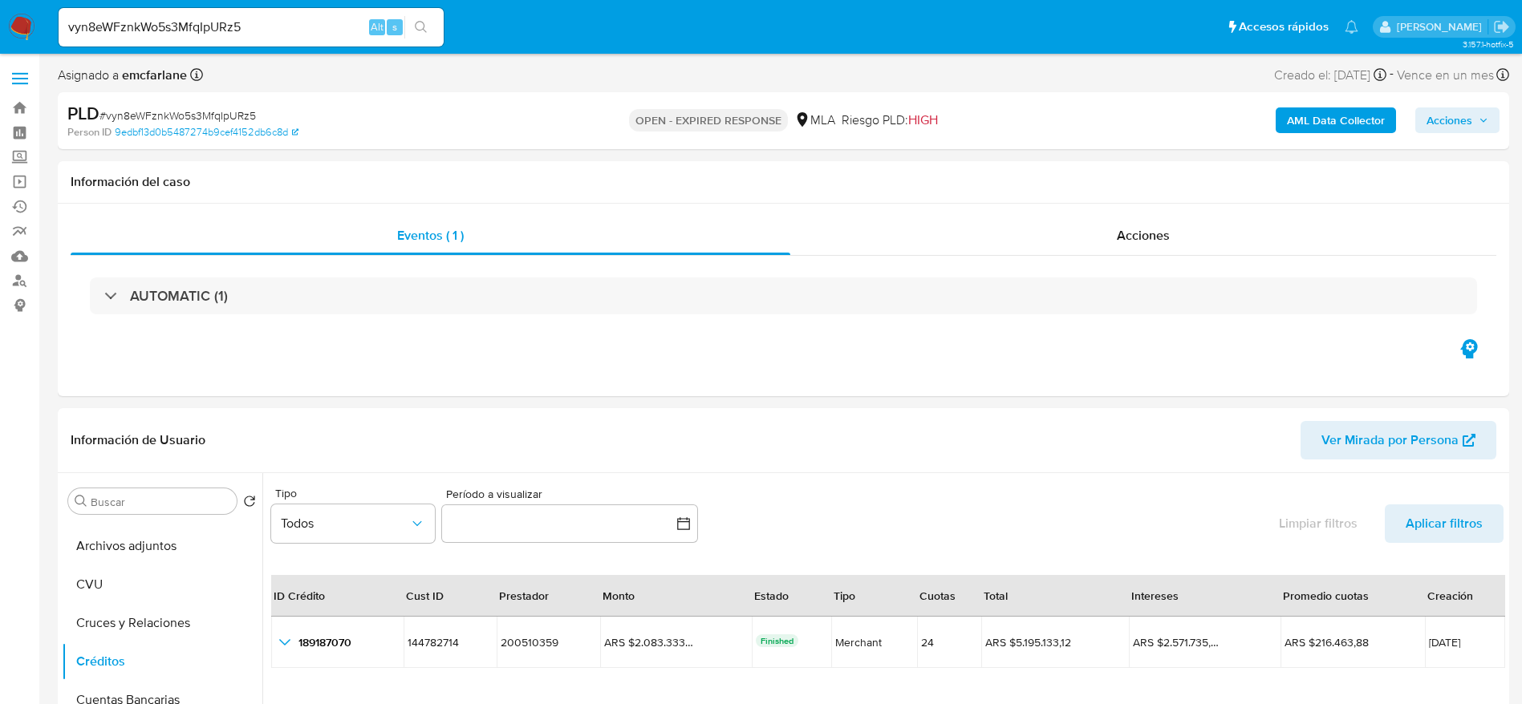
scroll to position [0, 0]
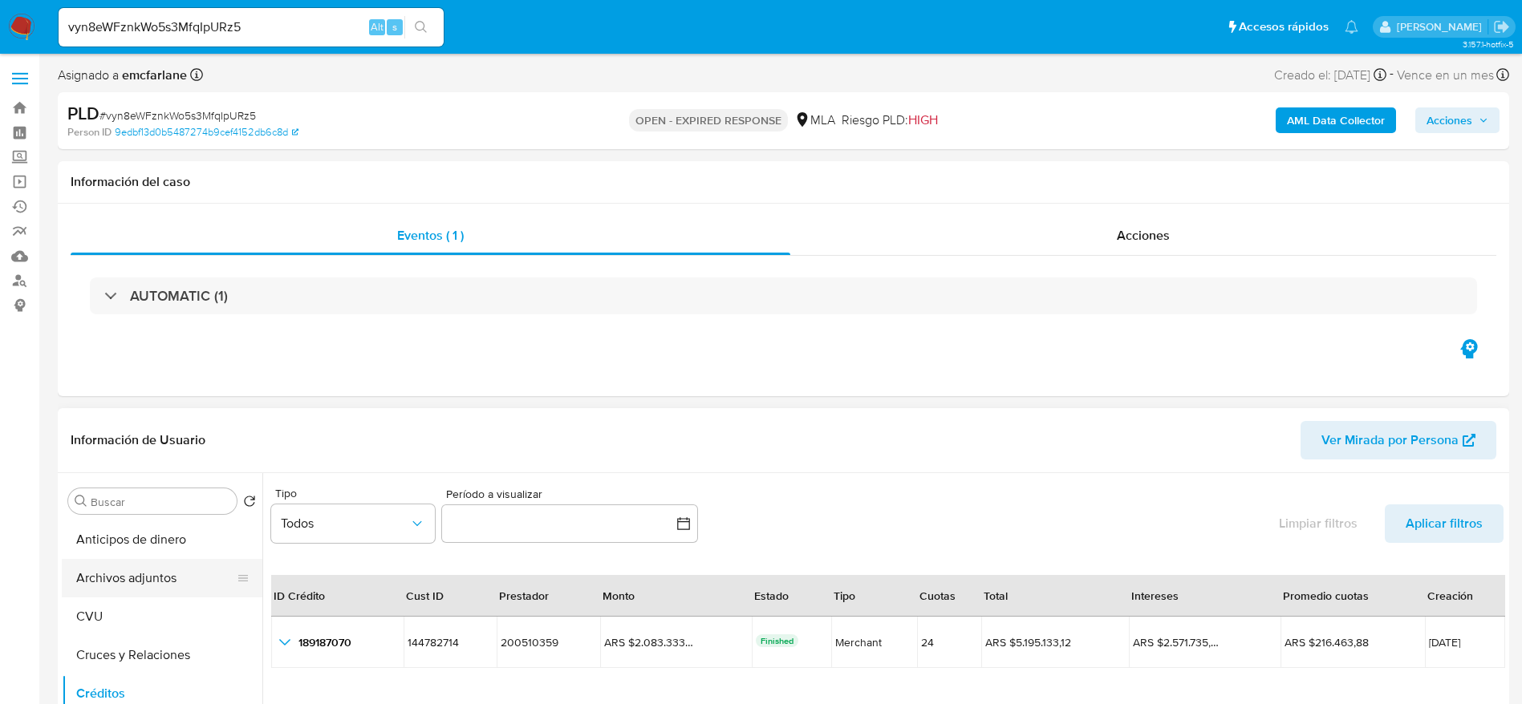
click at [136, 587] on button "Archivos adjuntos" at bounding box center [156, 578] width 188 height 38
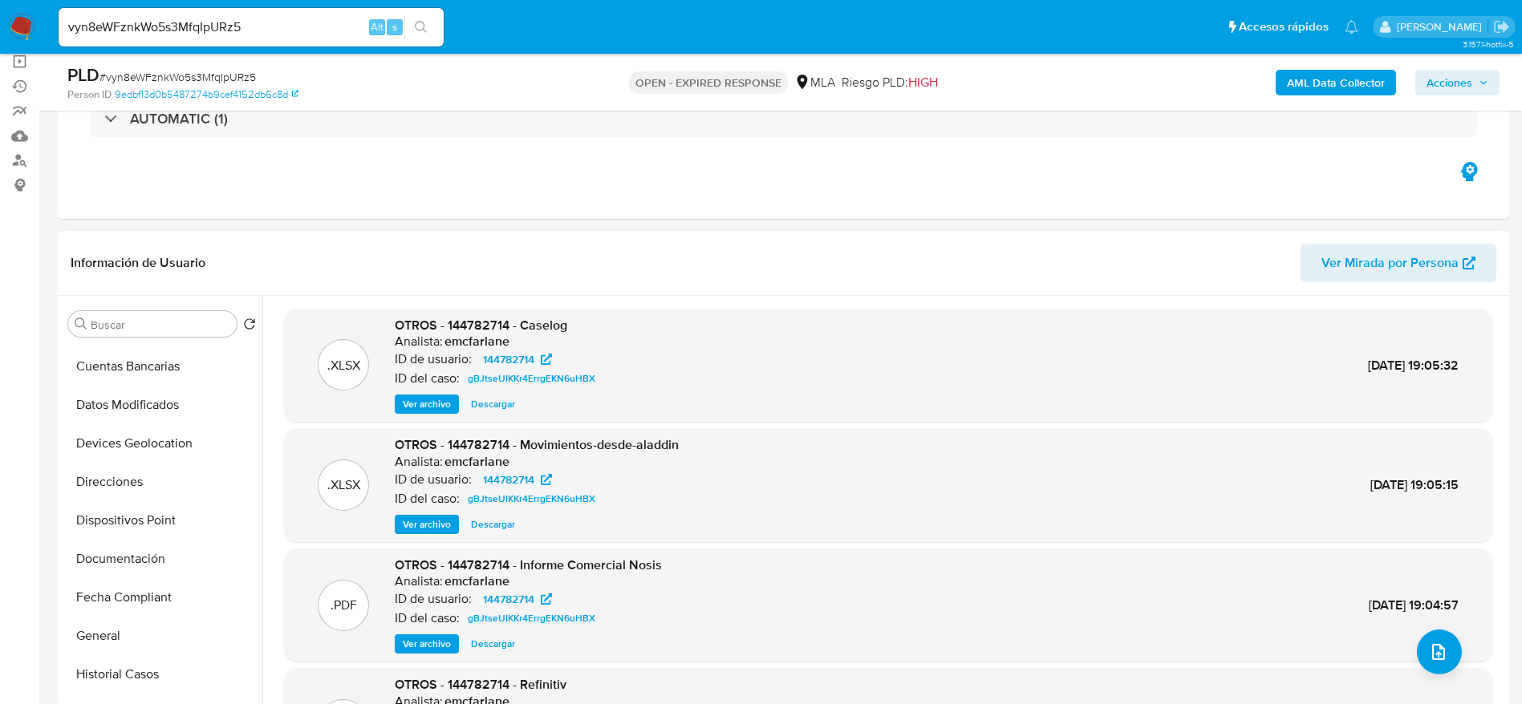
scroll to position [361, 0]
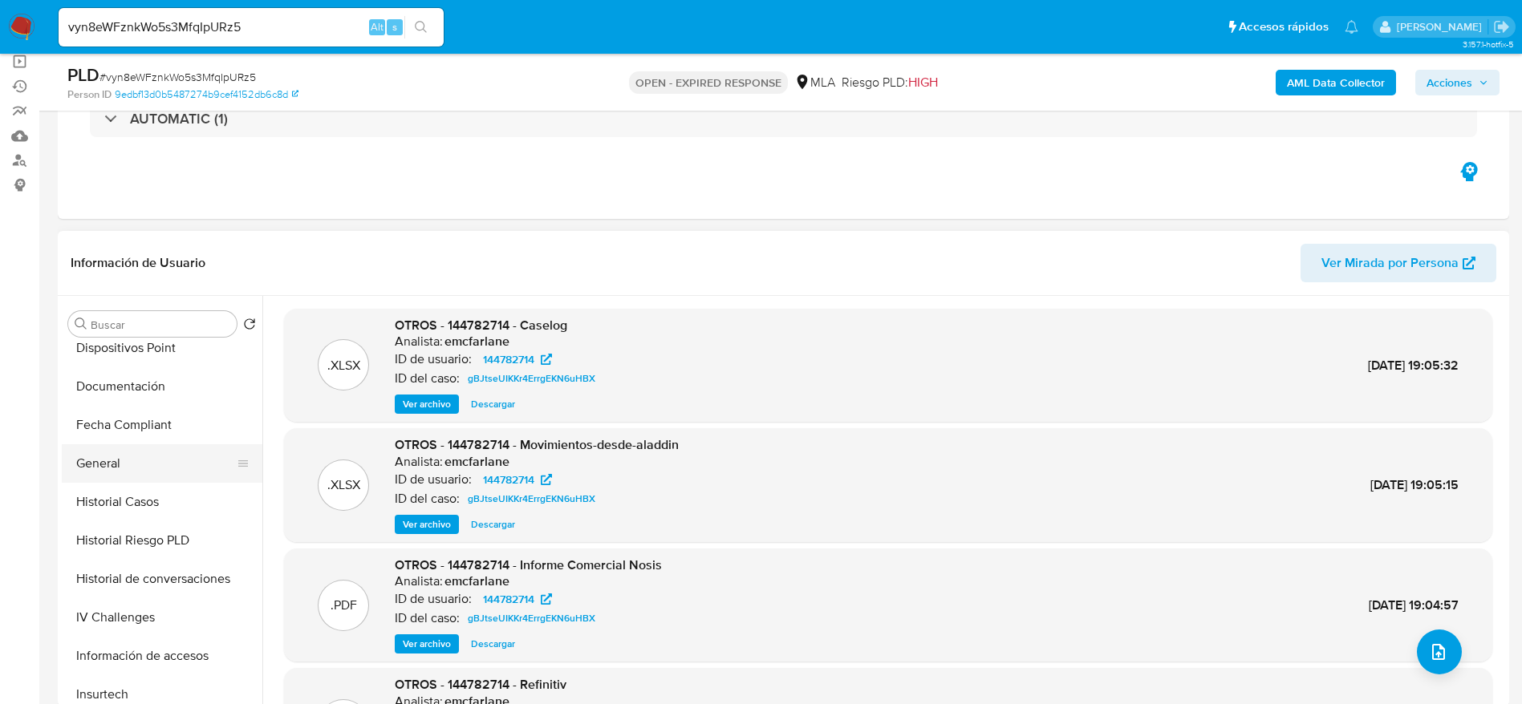
click at [129, 460] on button "General" at bounding box center [156, 463] width 188 height 38
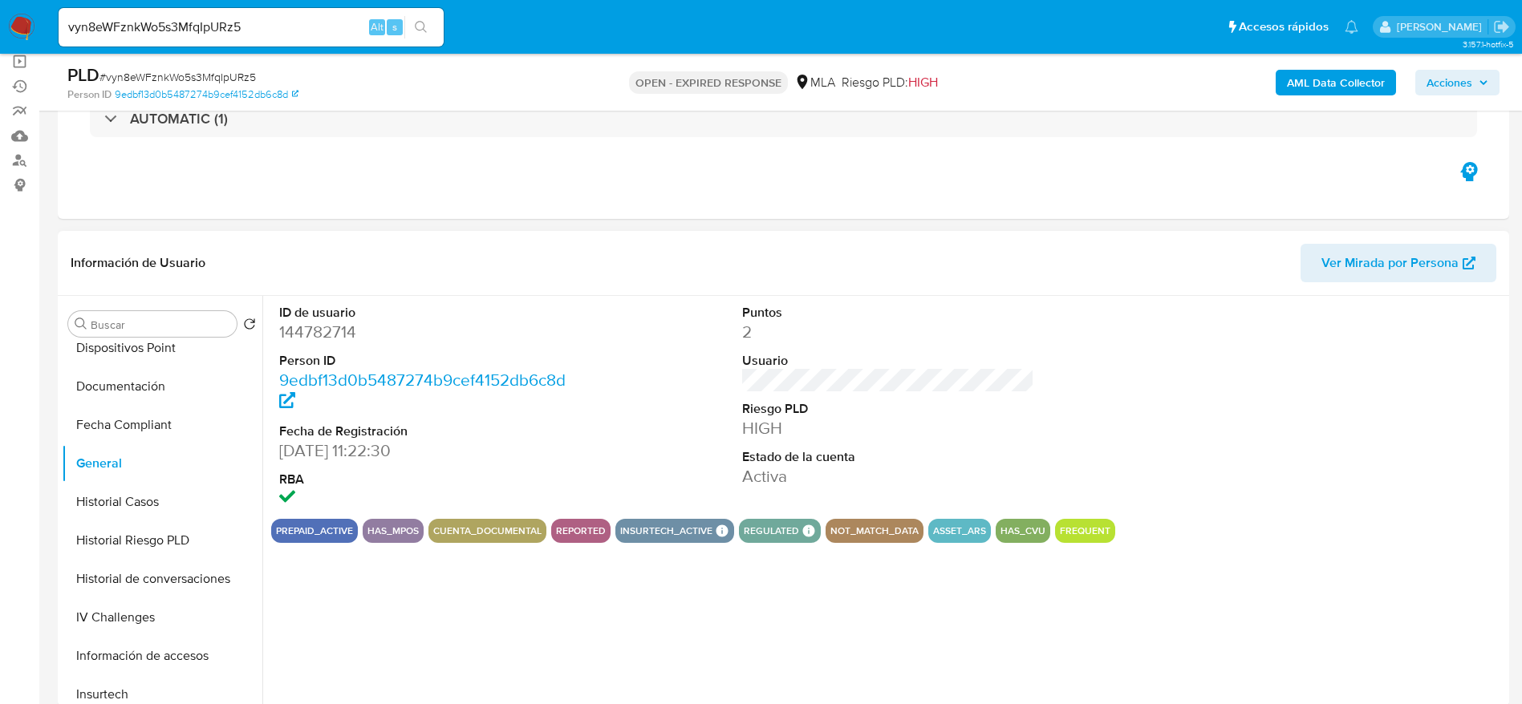
click at [323, 335] on dd "144782714" at bounding box center [425, 332] width 293 height 22
click at [324, 334] on dd "144782714" at bounding box center [425, 332] width 293 height 22
copy dd "144782714"
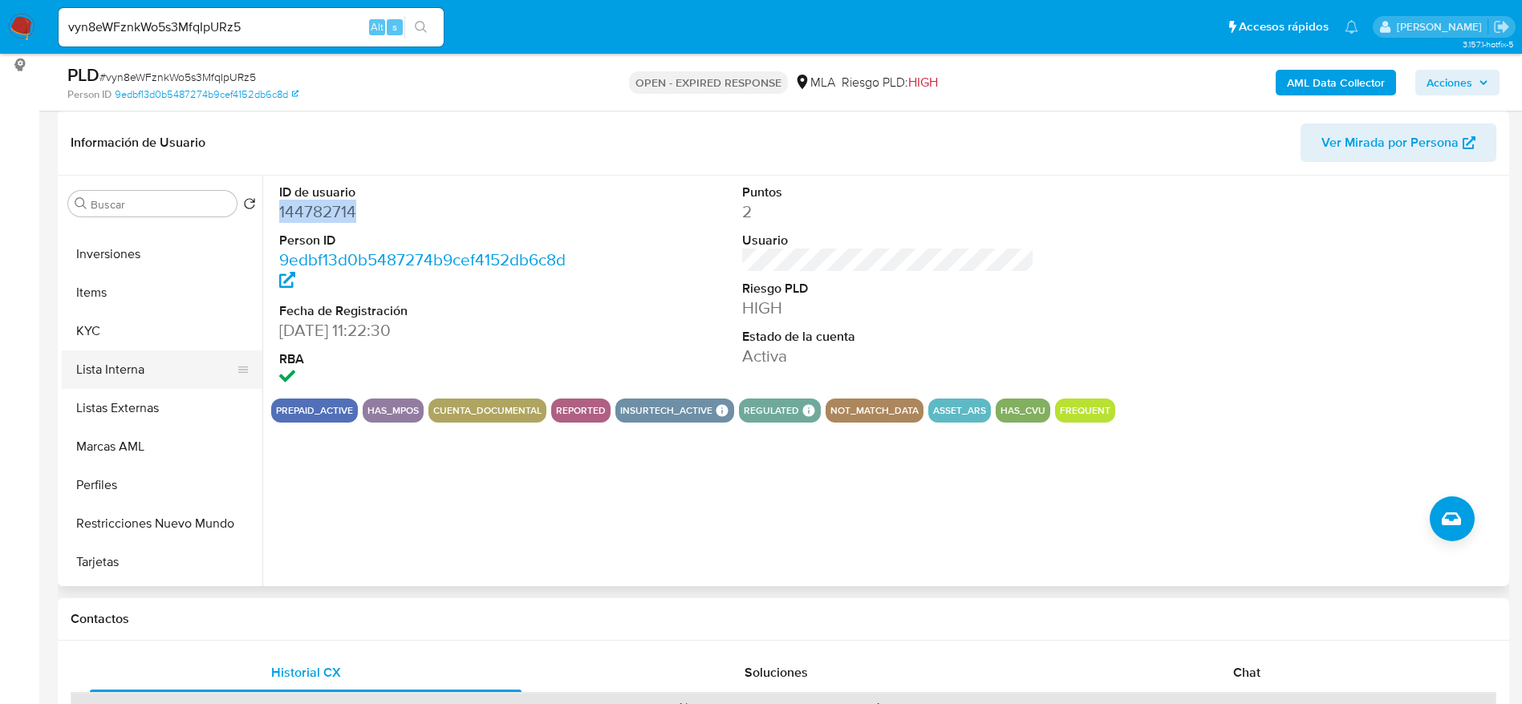
scroll to position [755, 0]
click at [110, 269] on button "Items" at bounding box center [156, 257] width 188 height 38
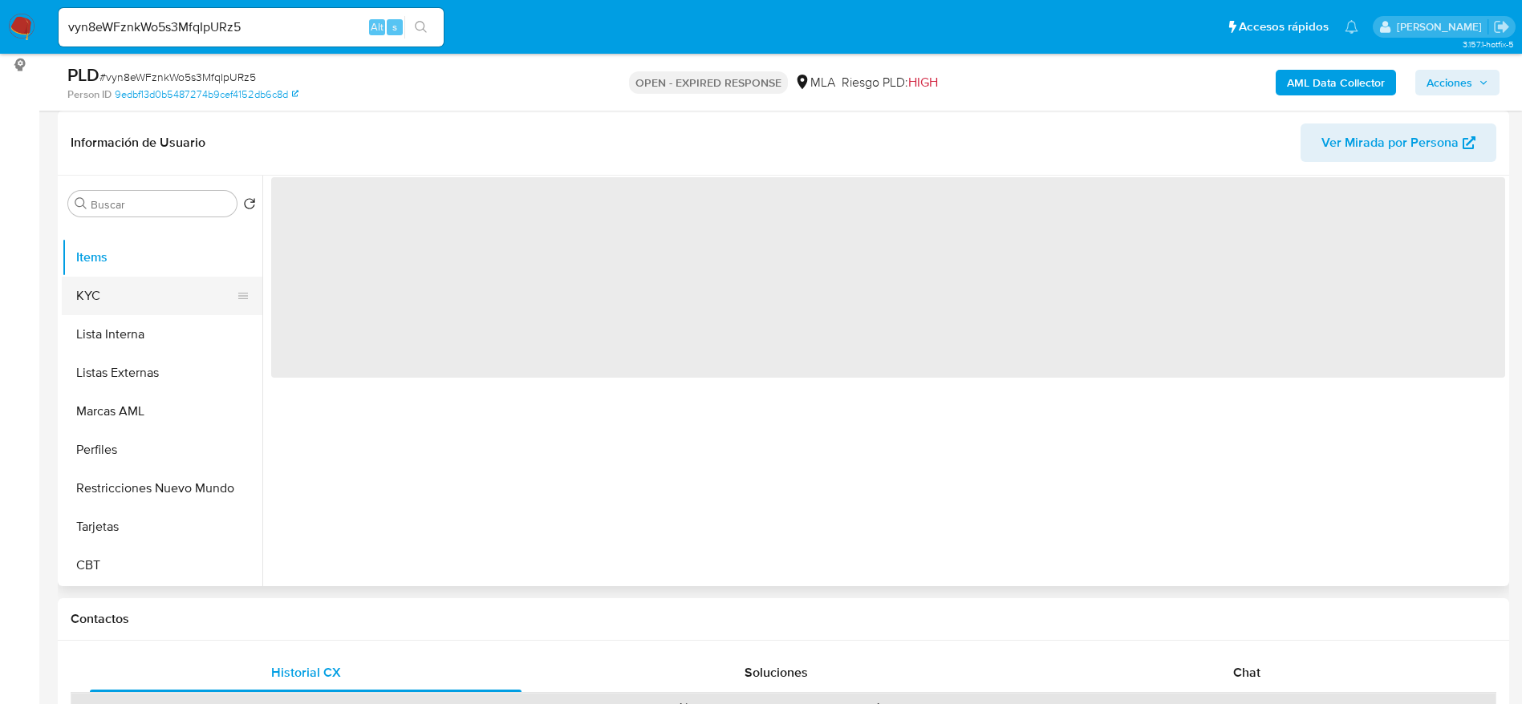
click at [112, 279] on button "KYC" at bounding box center [156, 296] width 188 height 38
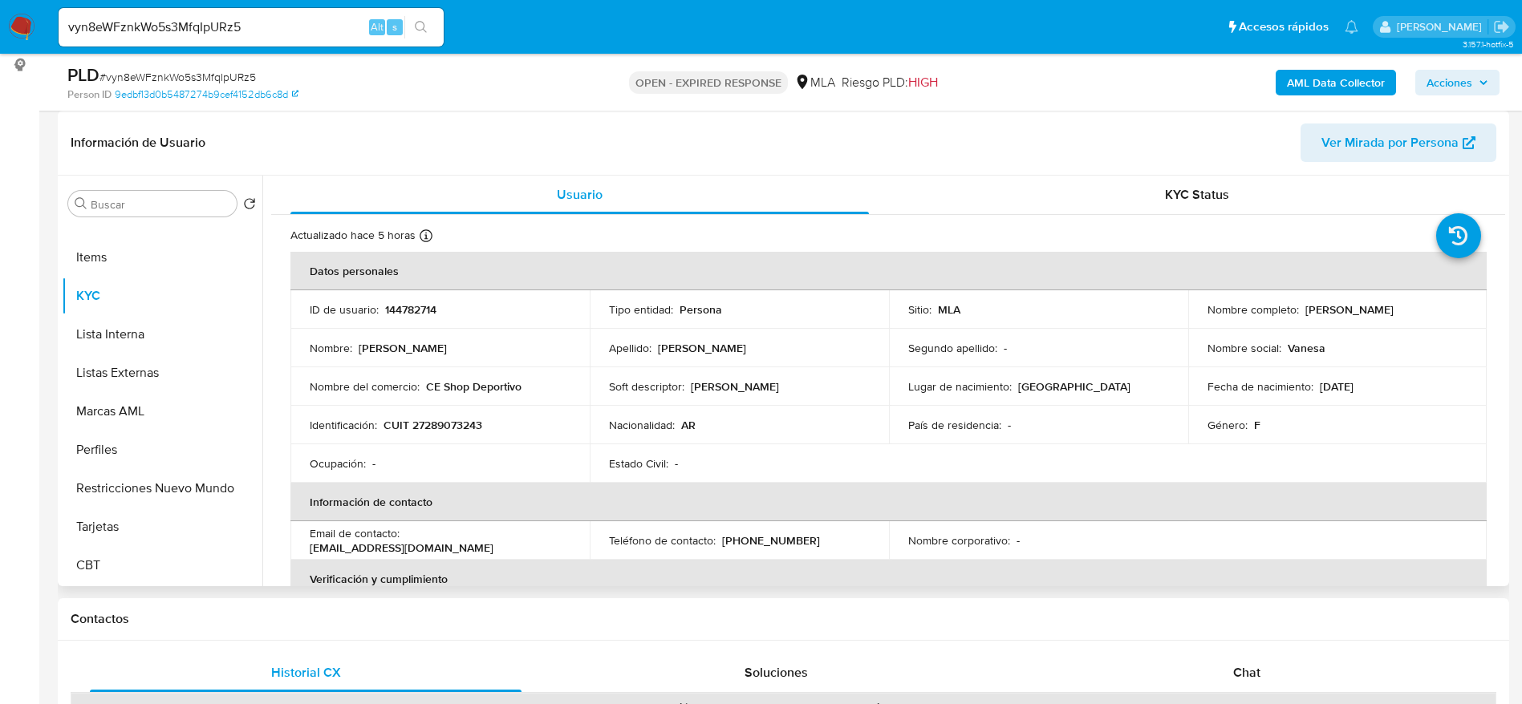
click at [423, 430] on p "CUIT 27289073243" at bounding box center [432, 425] width 99 height 14
copy p "27289073243"
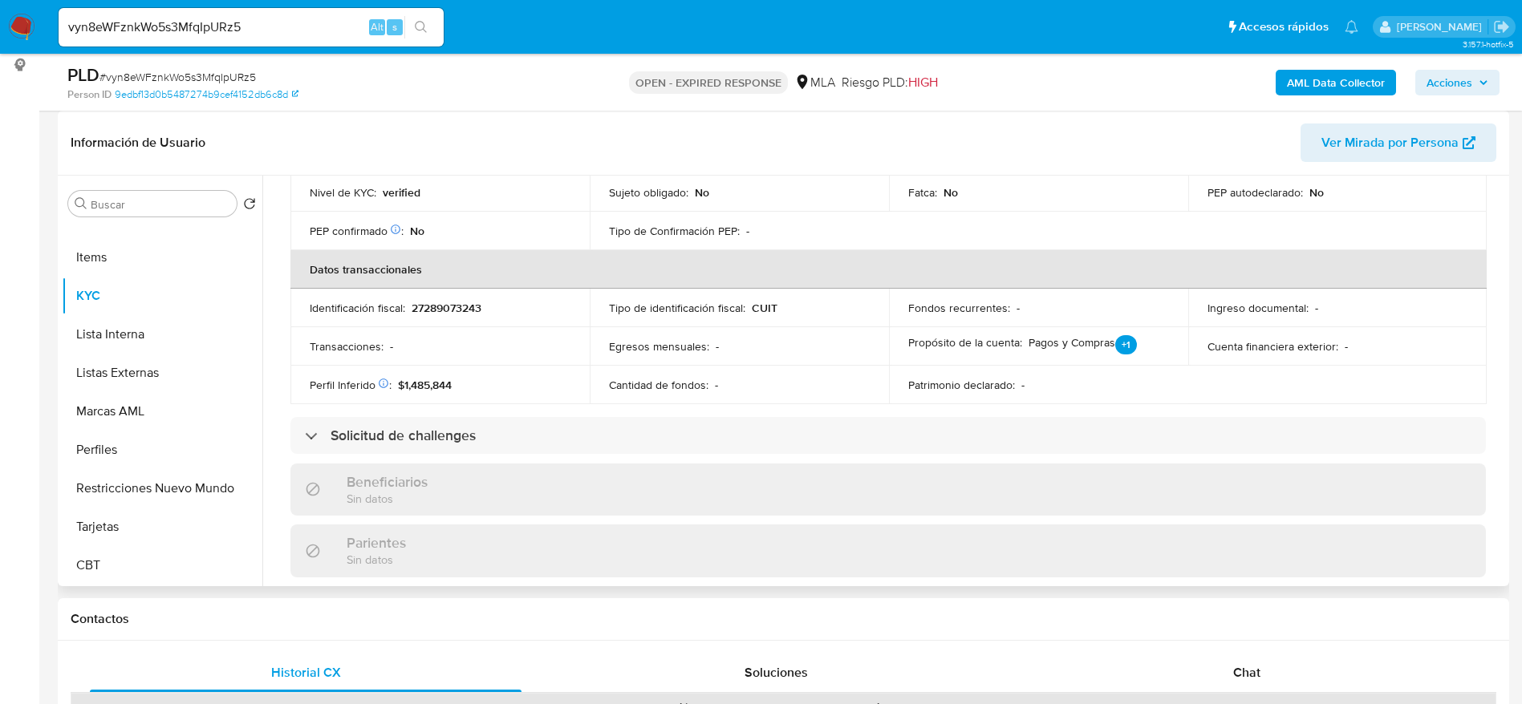
scroll to position [481, 0]
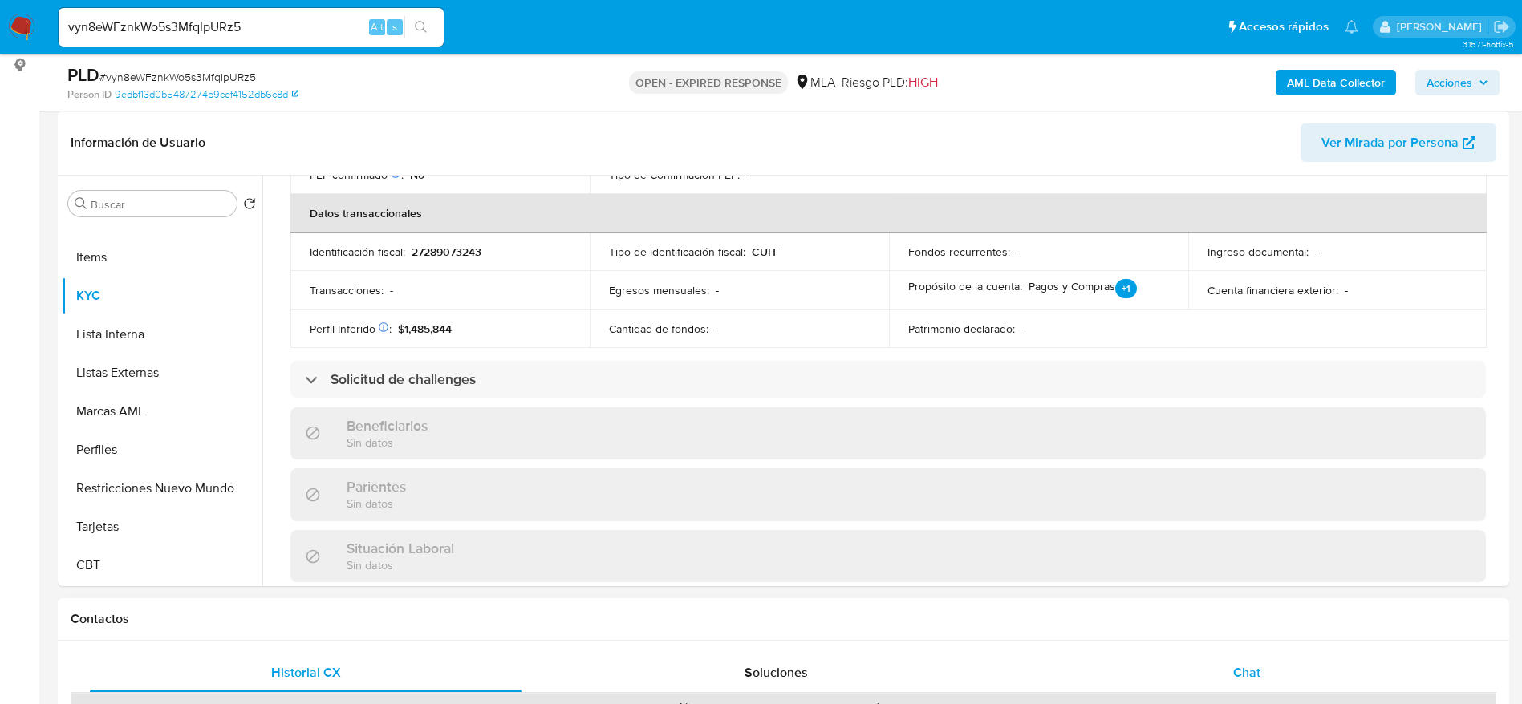
click at [1259, 667] on span "Chat" at bounding box center [1246, 672] width 27 height 18
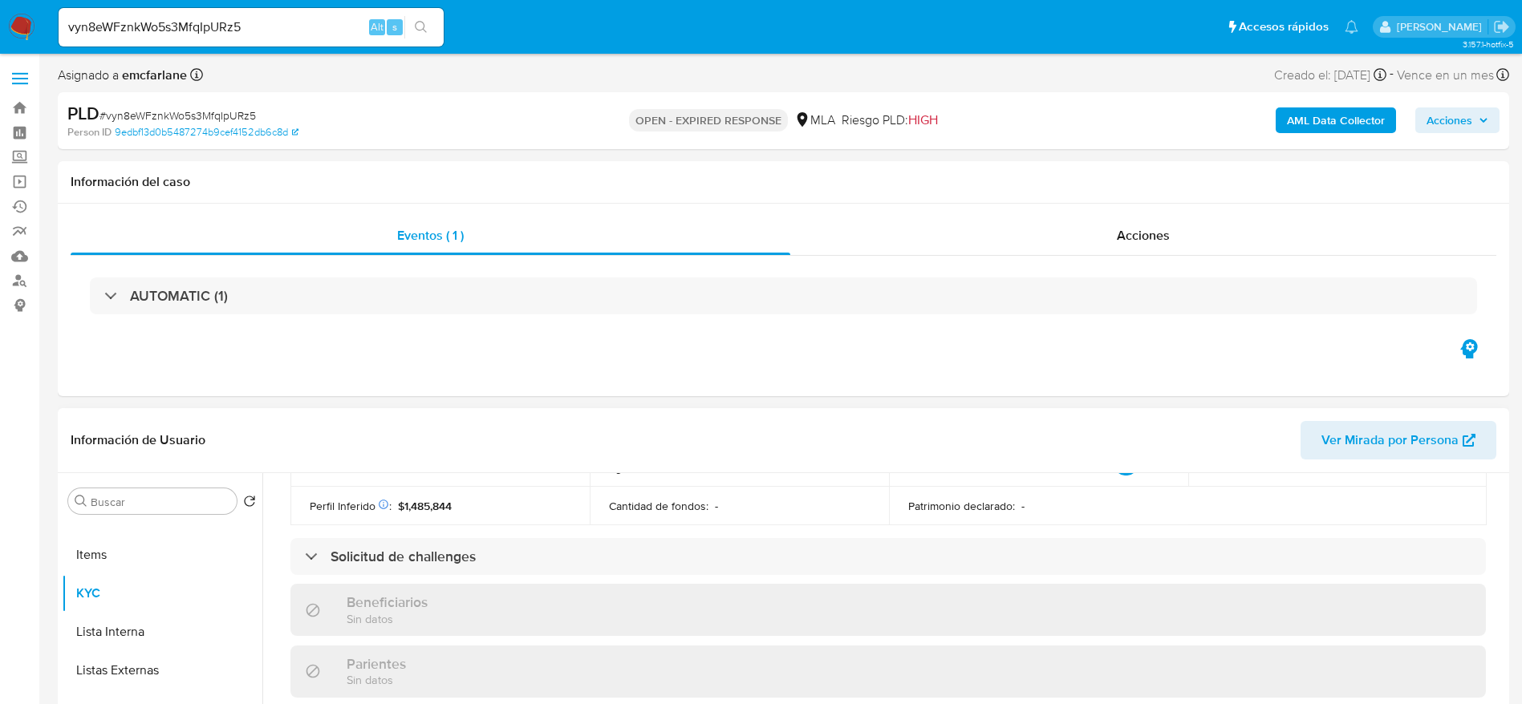
scroll to position [0, 0]
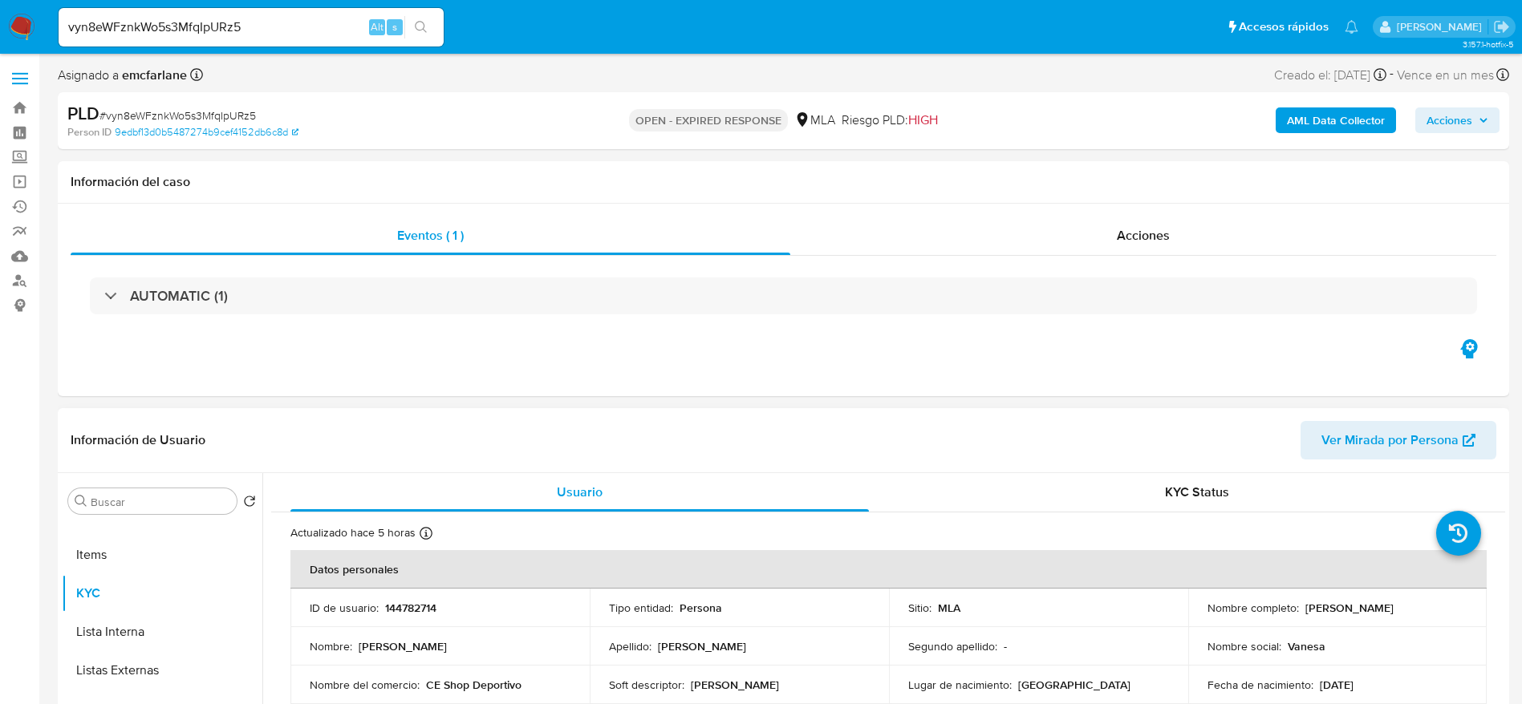
drag, startPoint x: 1299, startPoint y: 612, endPoint x: 1207, endPoint y: 687, distance: 119.1
click at [1454, 597] on td "Nombre completo : Vanesa Lorena Rodriguez" at bounding box center [1337, 608] width 299 height 38
copy p "[PERSON_NAME]"
click at [164, 115] on span "# vyn8eWFznkWo5s3MfqIpURz5" at bounding box center [177, 115] width 156 height 16
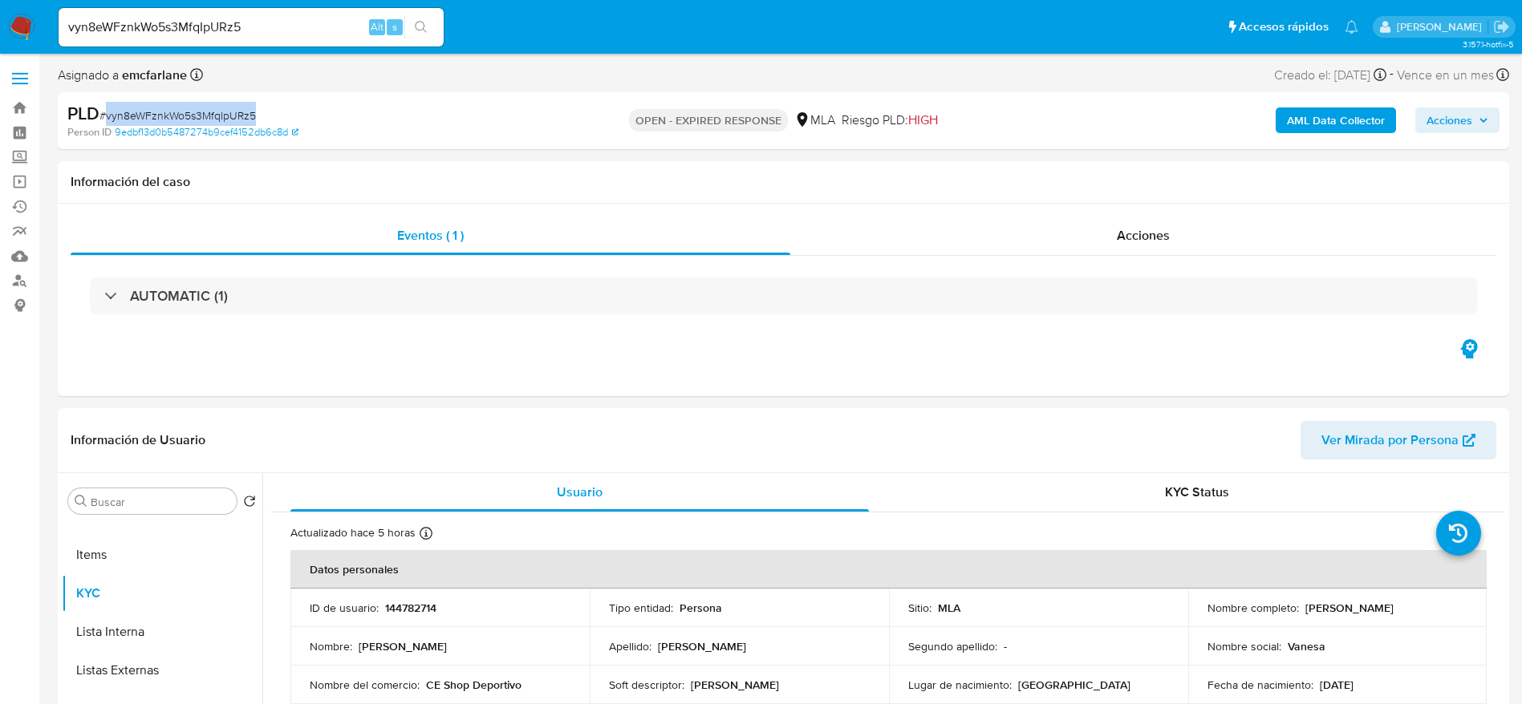
copy span "vyn8eWFznkWo5s3MfqIpURz5"
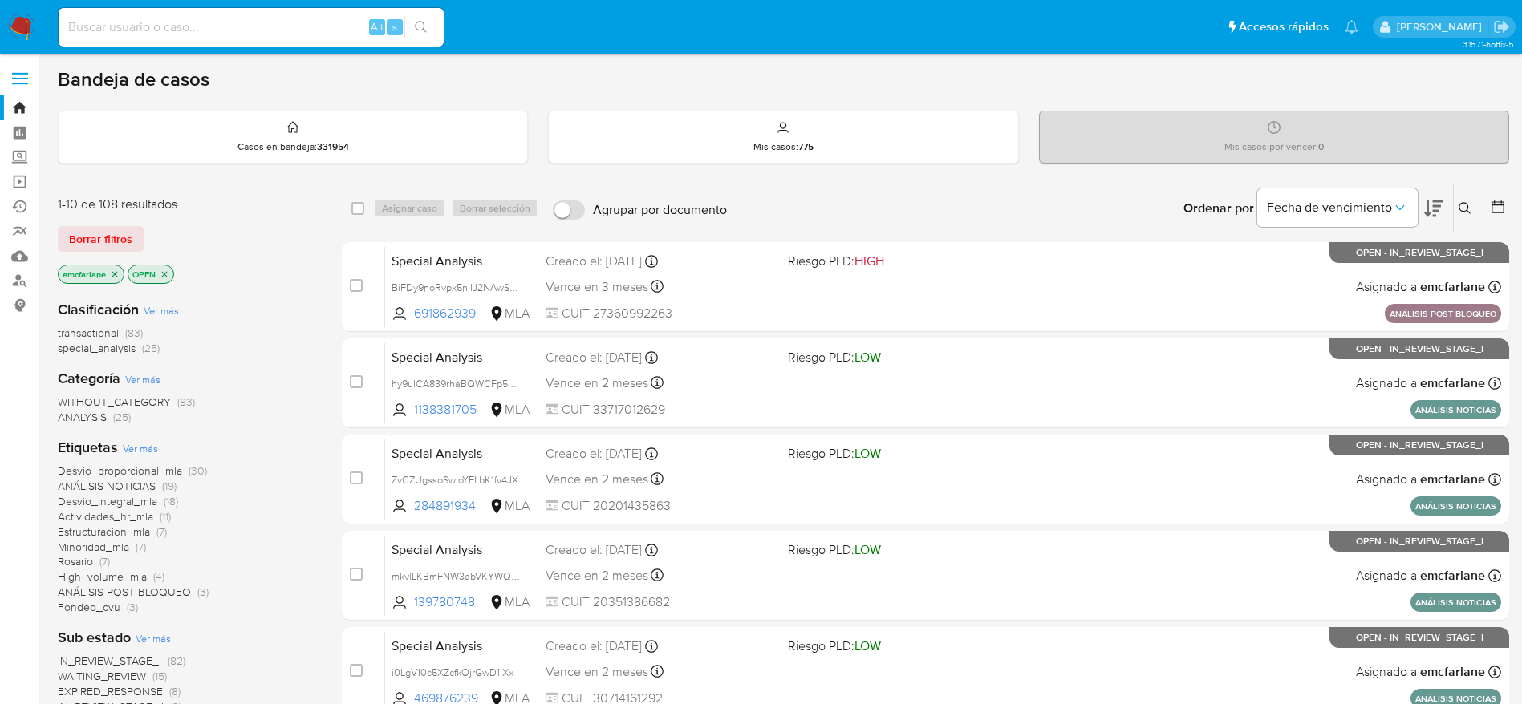
drag, startPoint x: 103, startPoint y: 230, endPoint x: 593, endPoint y: 211, distance: 489.6
click at [103, 230] on span "Borrar filtros" at bounding box center [100, 239] width 63 height 22
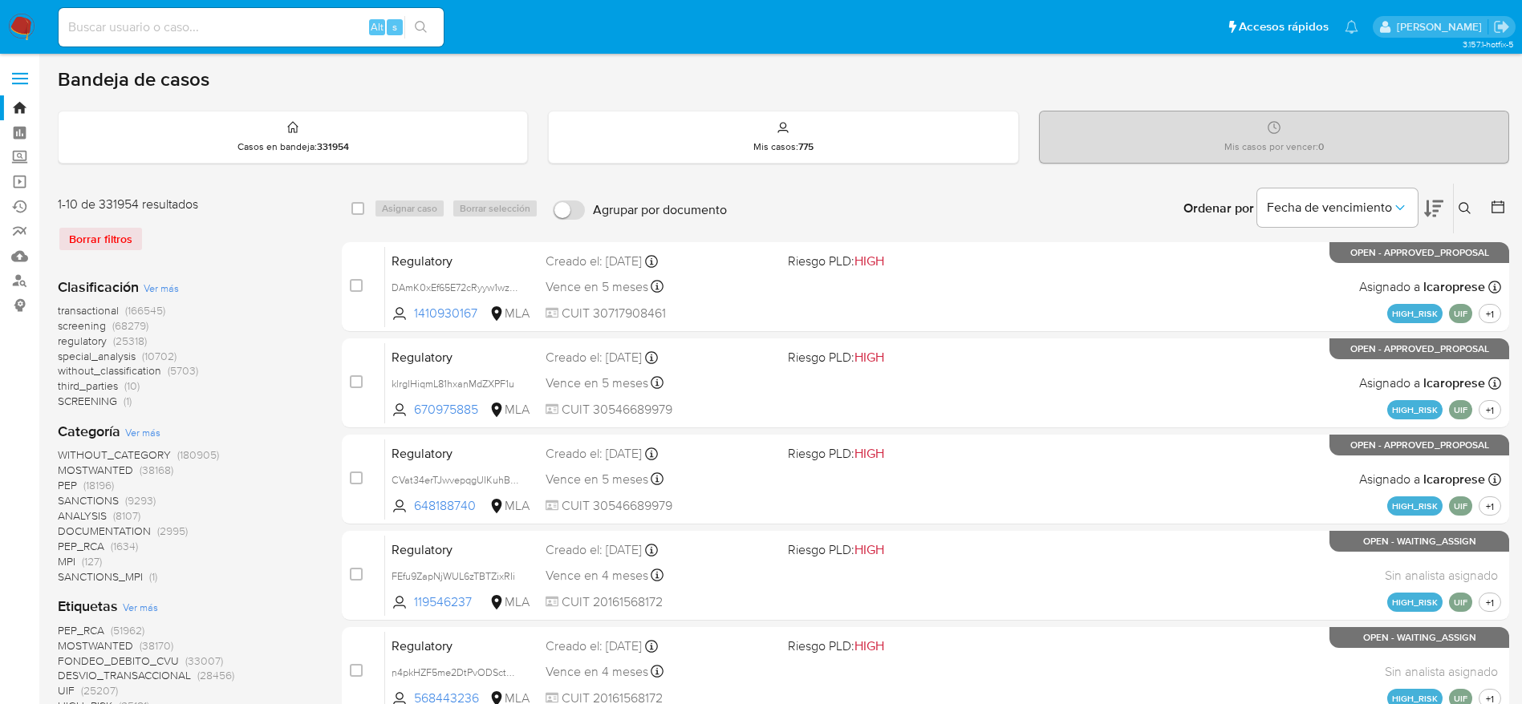
click at [1470, 205] on icon at bounding box center [1464, 208] width 13 height 13
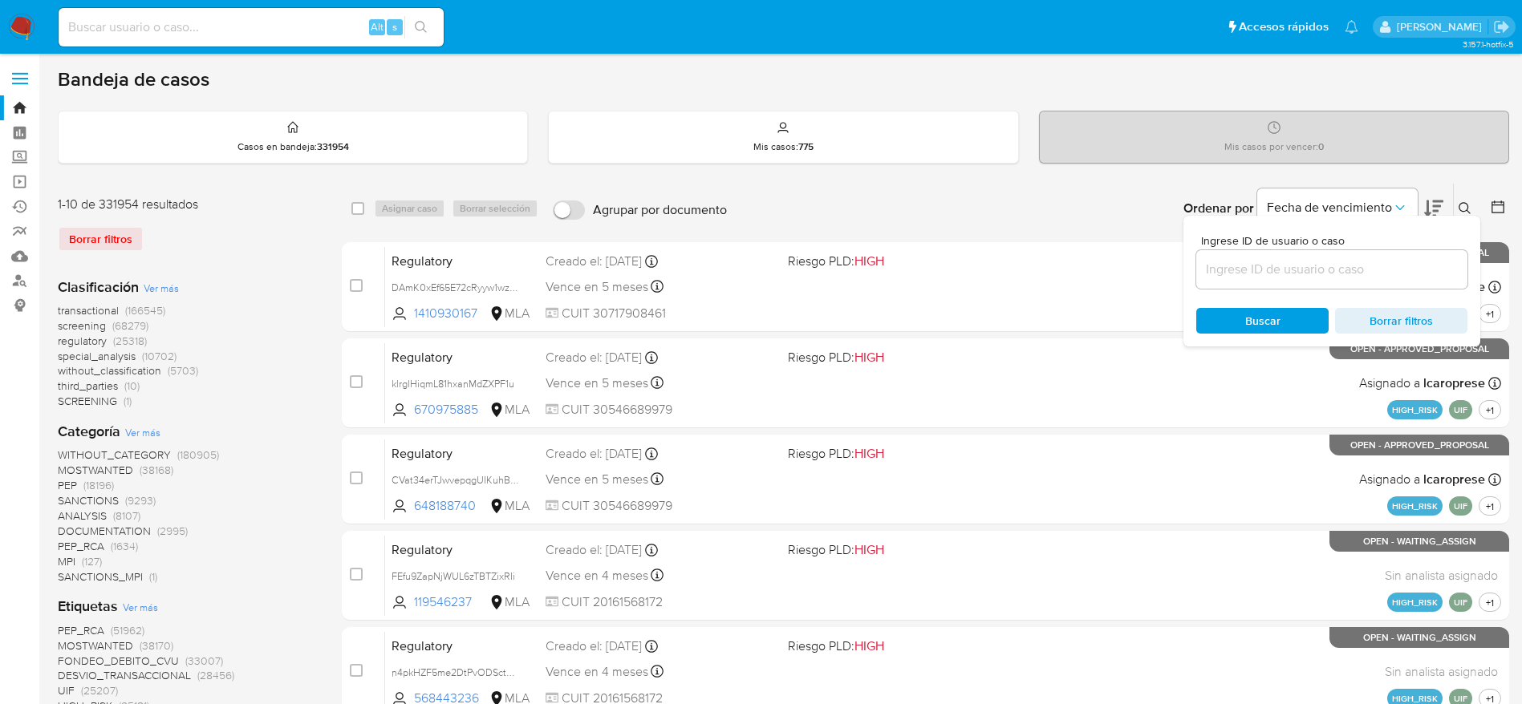
click at [1406, 283] on div at bounding box center [1331, 269] width 271 height 38
click at [1404, 277] on input at bounding box center [1331, 269] width 271 height 21
paste input "vyn8eWFznkWo5s3MfqIpURz5"
type input "vyn8eWFznkWo5s3MfqIpURz5"
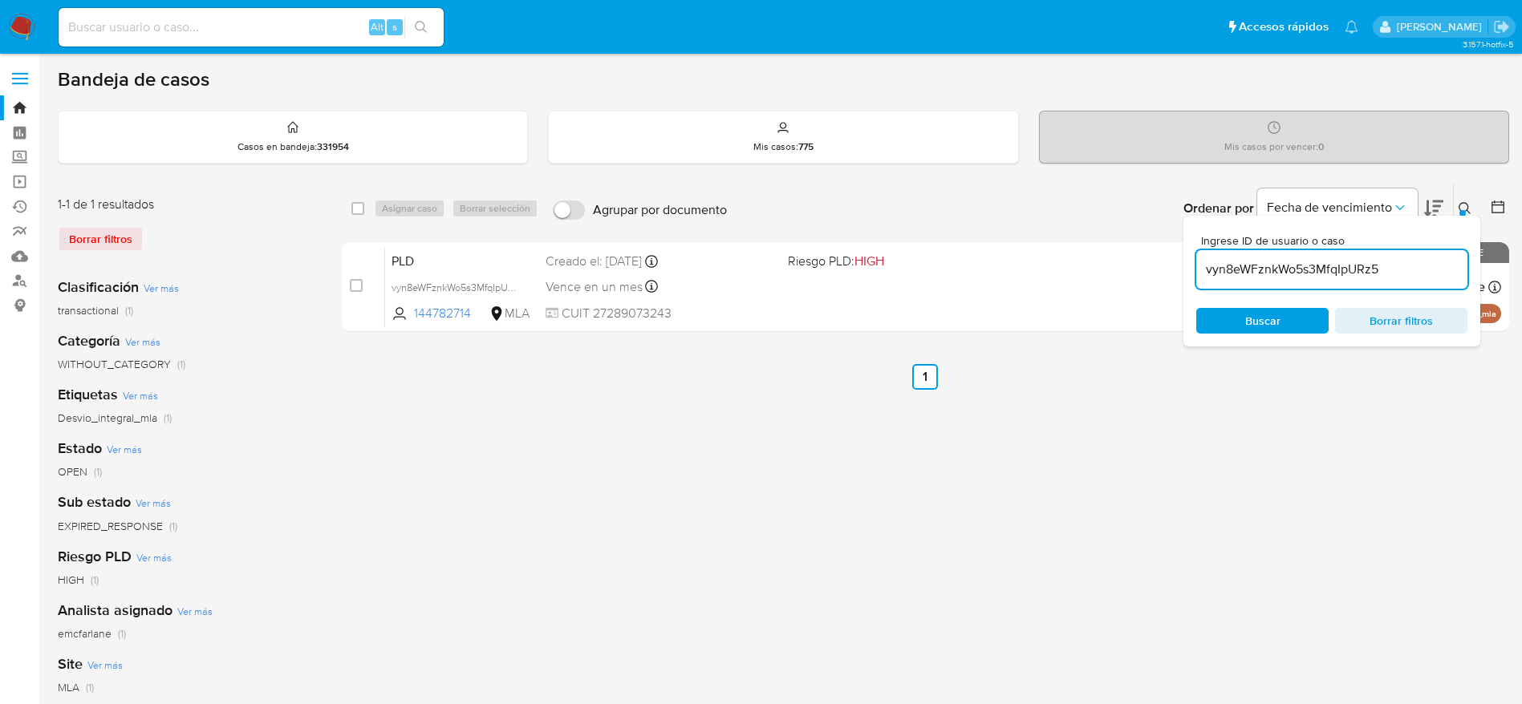
drag, startPoint x: 356, startPoint y: 207, endPoint x: 403, endPoint y: 219, distance: 48.8
click at [359, 208] on input "checkbox" at bounding box center [357, 208] width 13 height 13
checkbox input "true"
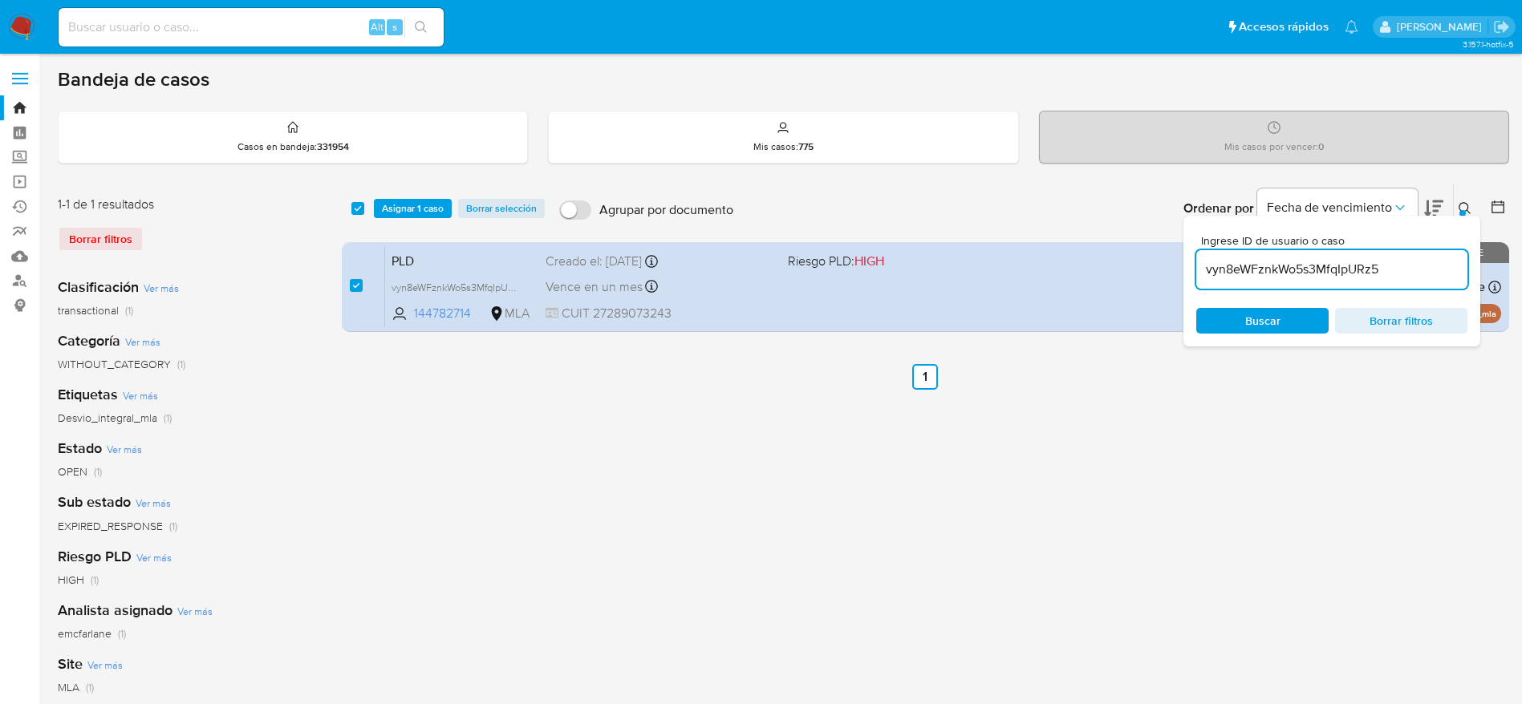
click at [403, 217] on span "Asignar 1 caso" at bounding box center [413, 209] width 62 height 16
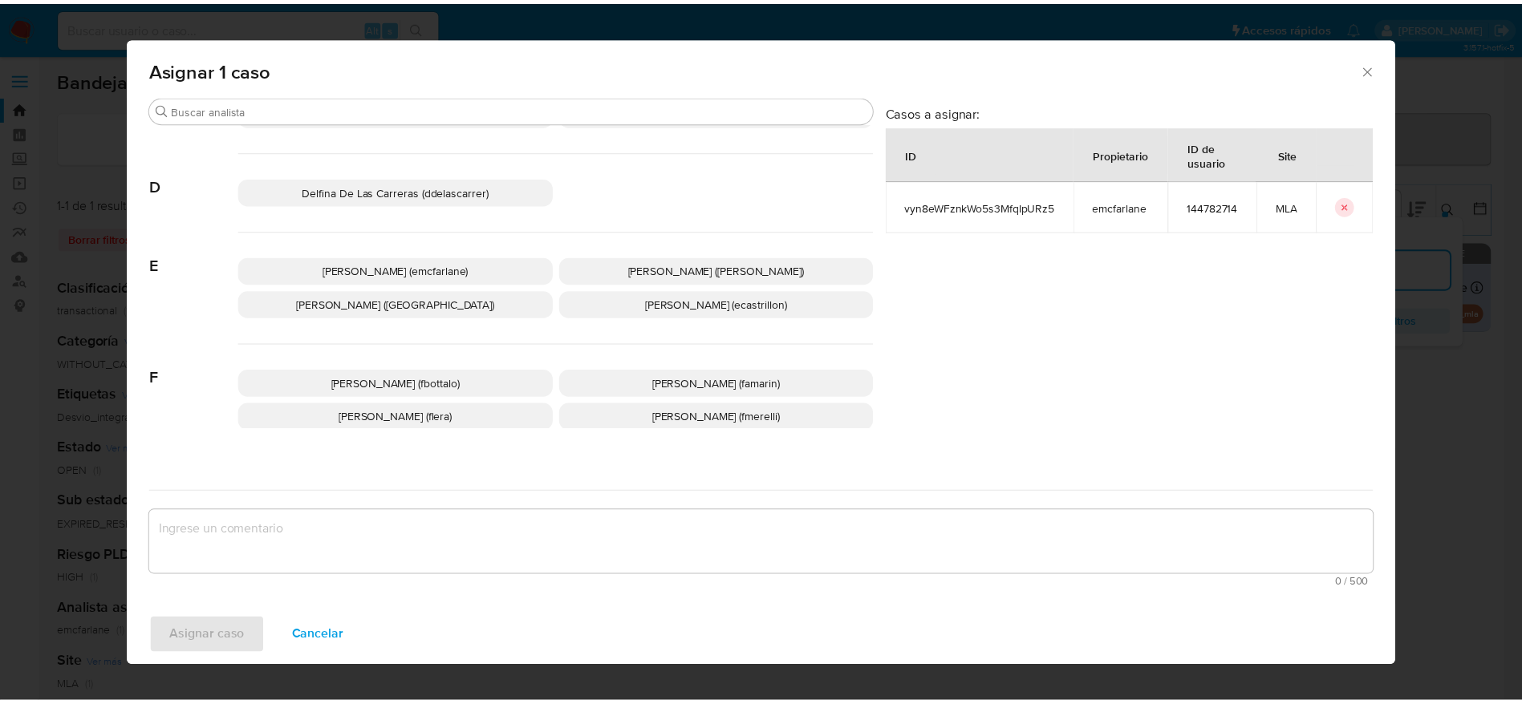
scroll to position [120, 0]
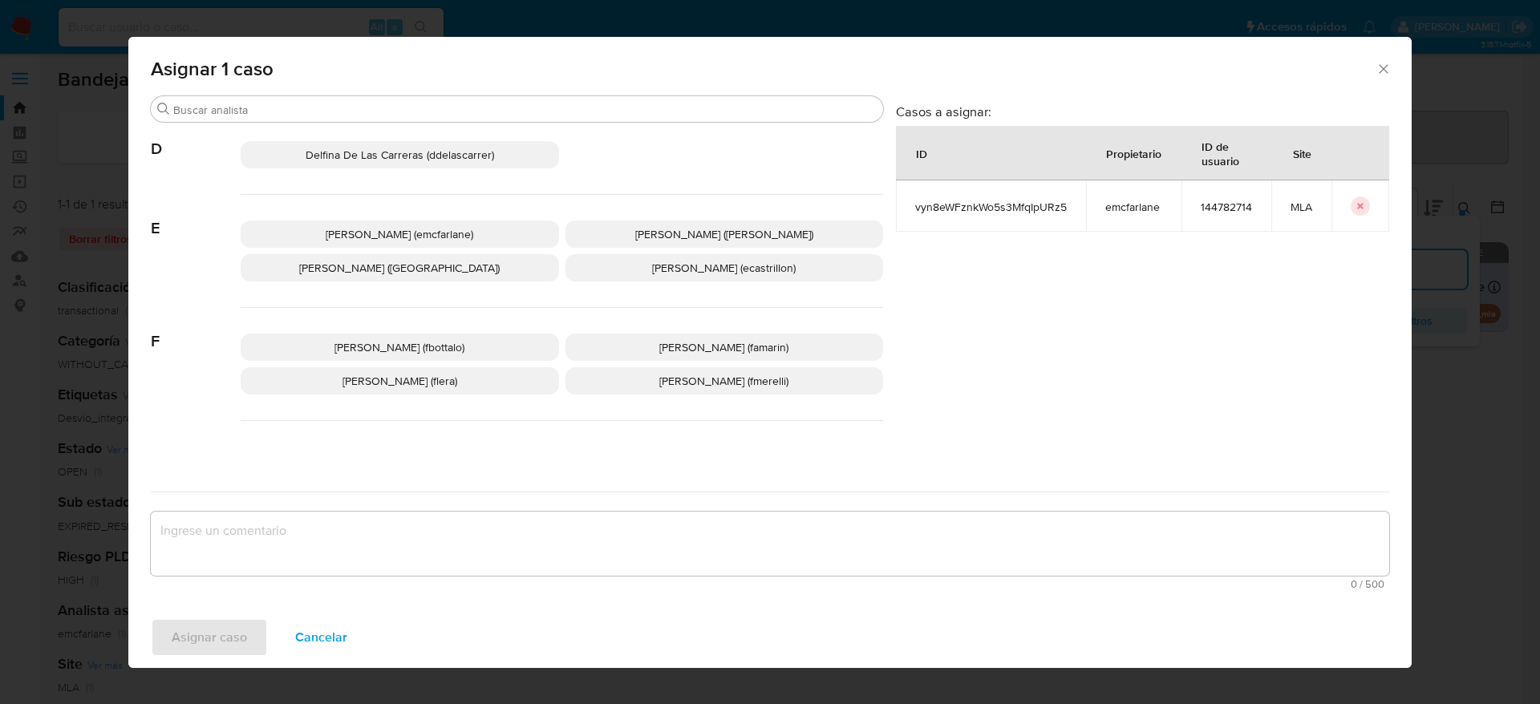
click at [415, 350] on span "[PERSON_NAME] (fbottalo)" at bounding box center [399, 347] width 130 height 16
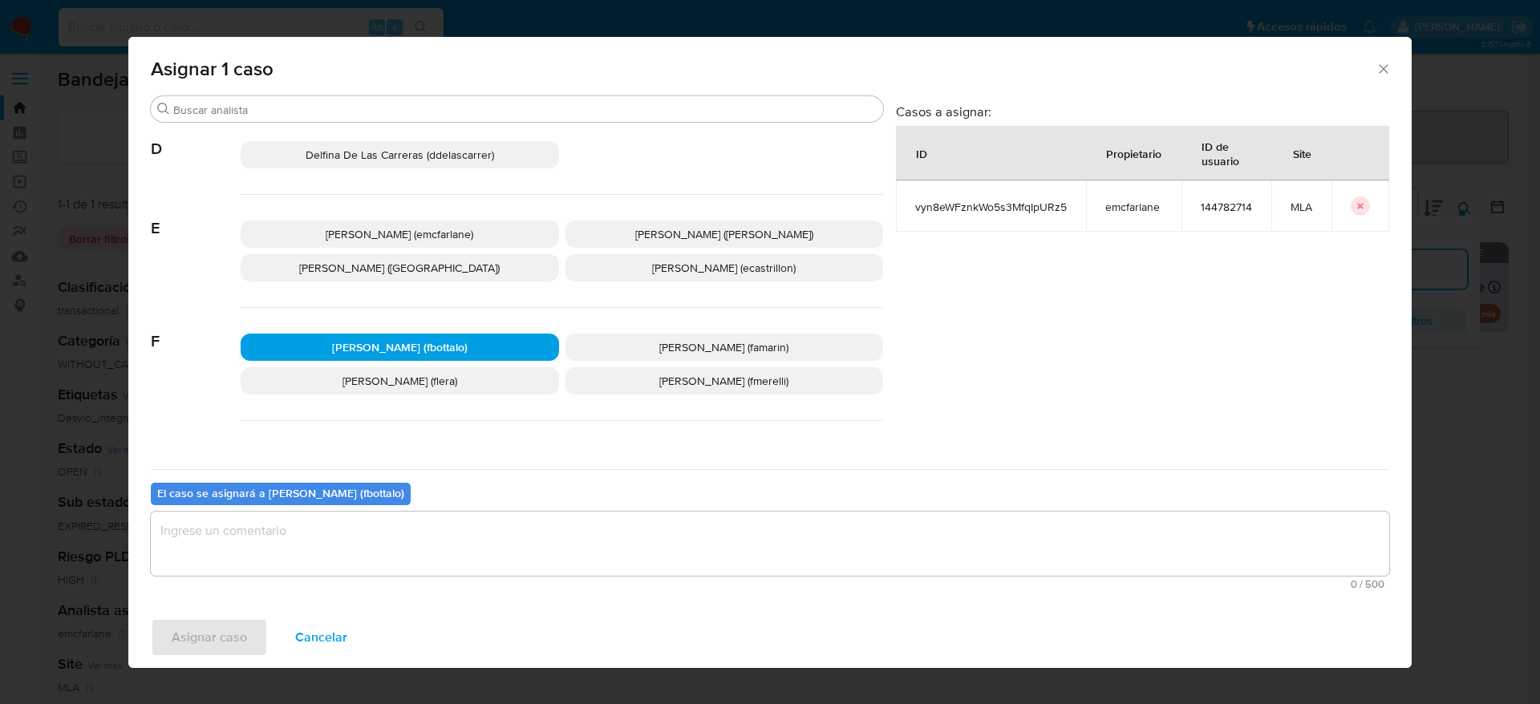
click at [428, 221] on p "[PERSON_NAME] (emcfarlane)" at bounding box center [400, 234] width 318 height 27
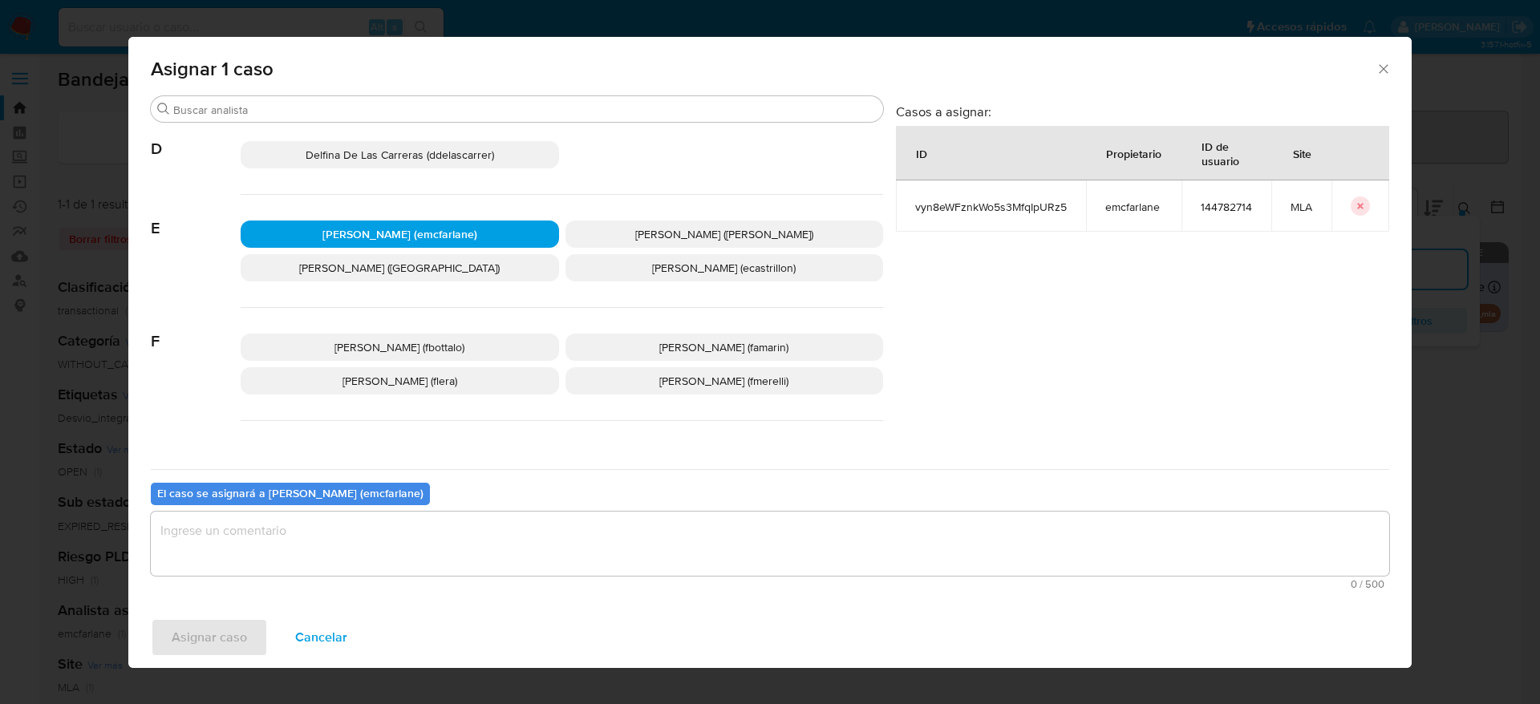
drag, startPoint x: 310, startPoint y: 550, endPoint x: 304, endPoint y: 557, distance: 8.5
click at [309, 552] on textarea "assign-modal" at bounding box center [770, 544] width 1238 height 64
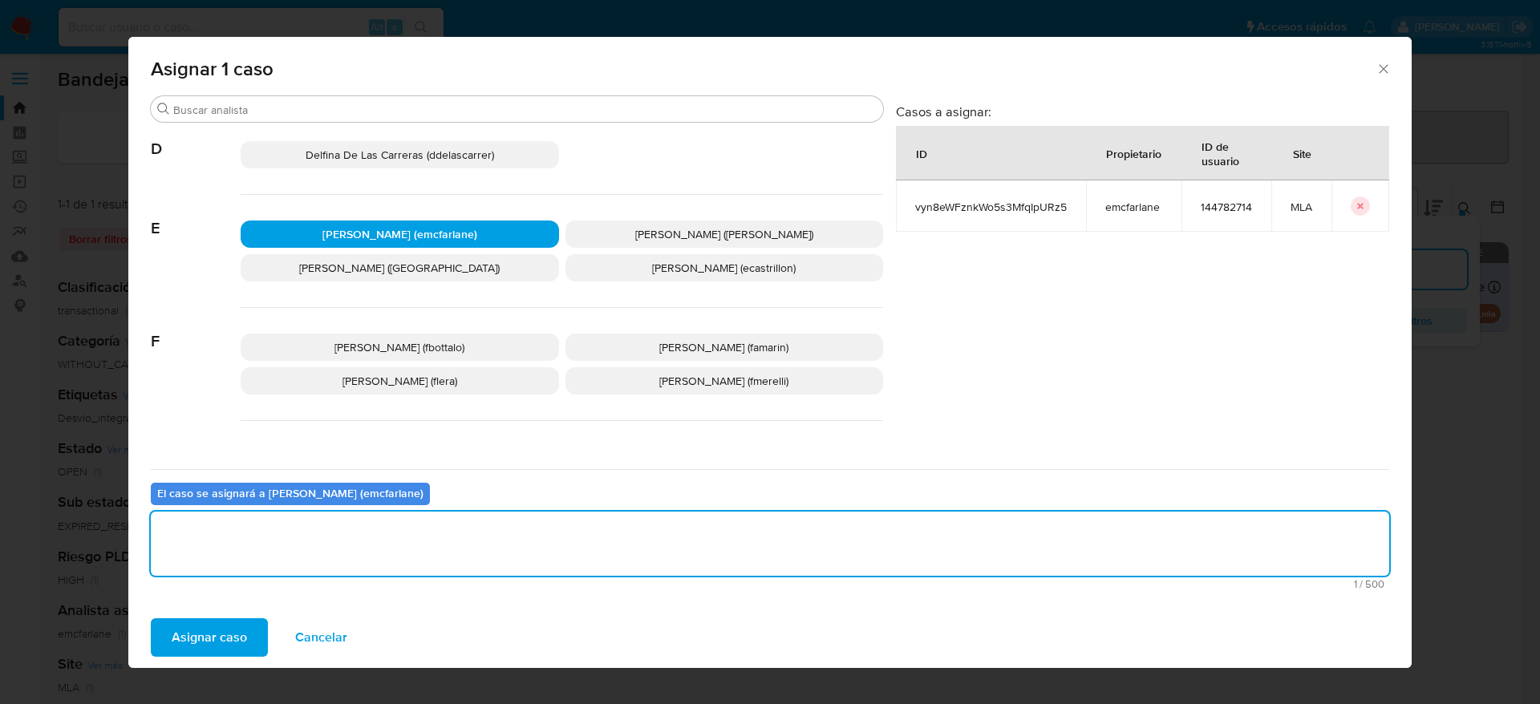
click at [217, 665] on div "Asignar caso Cancelar" at bounding box center [769, 637] width 1283 height 61
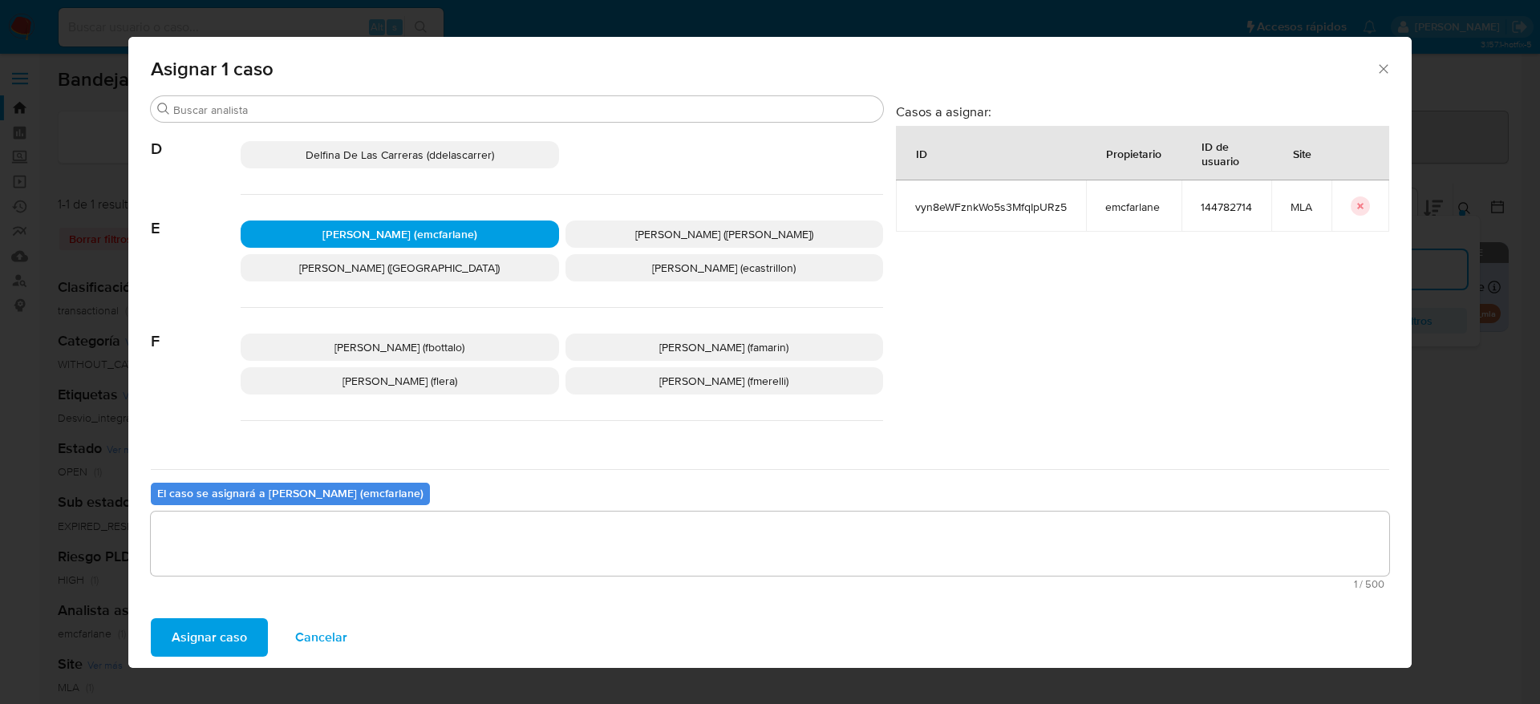
click at [213, 639] on span "Asignar caso" at bounding box center [209, 637] width 75 height 35
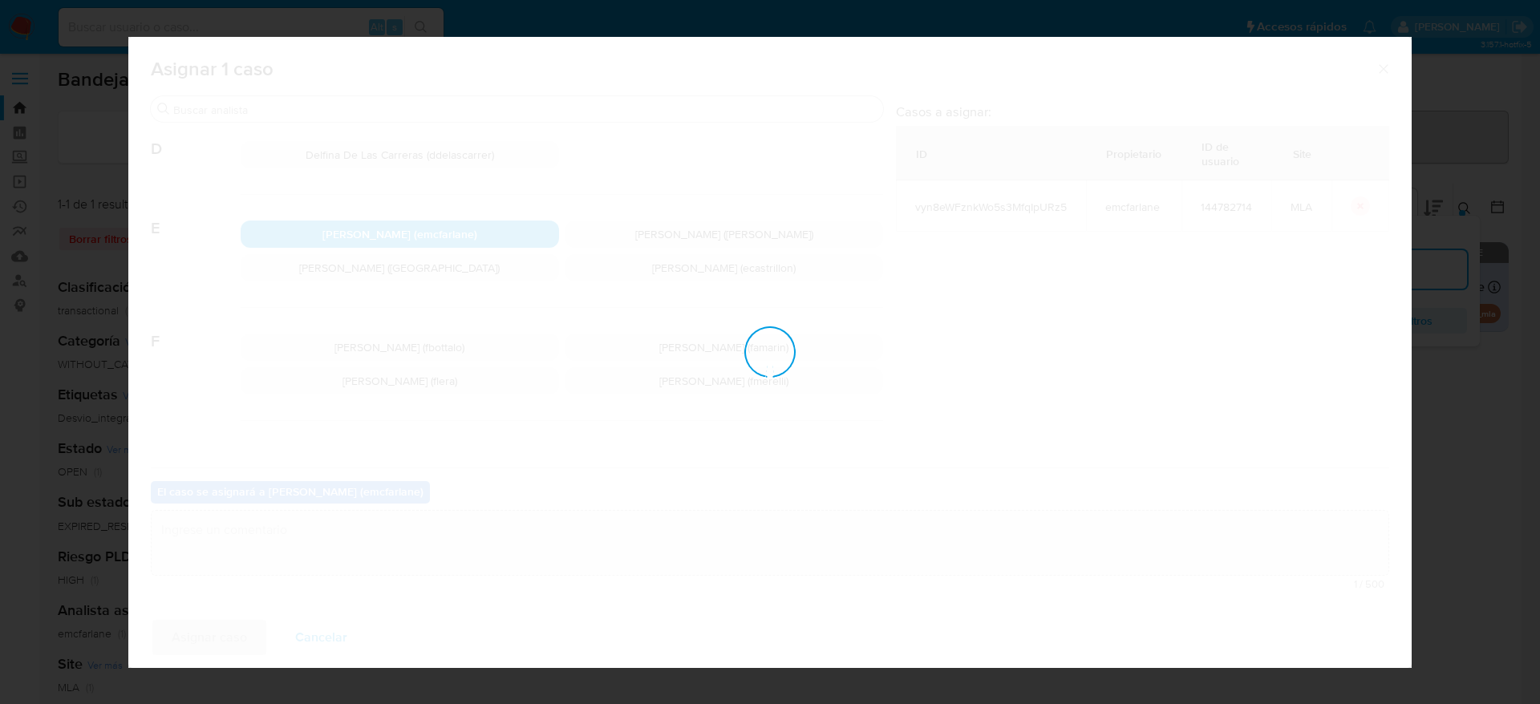
checkbox input "false"
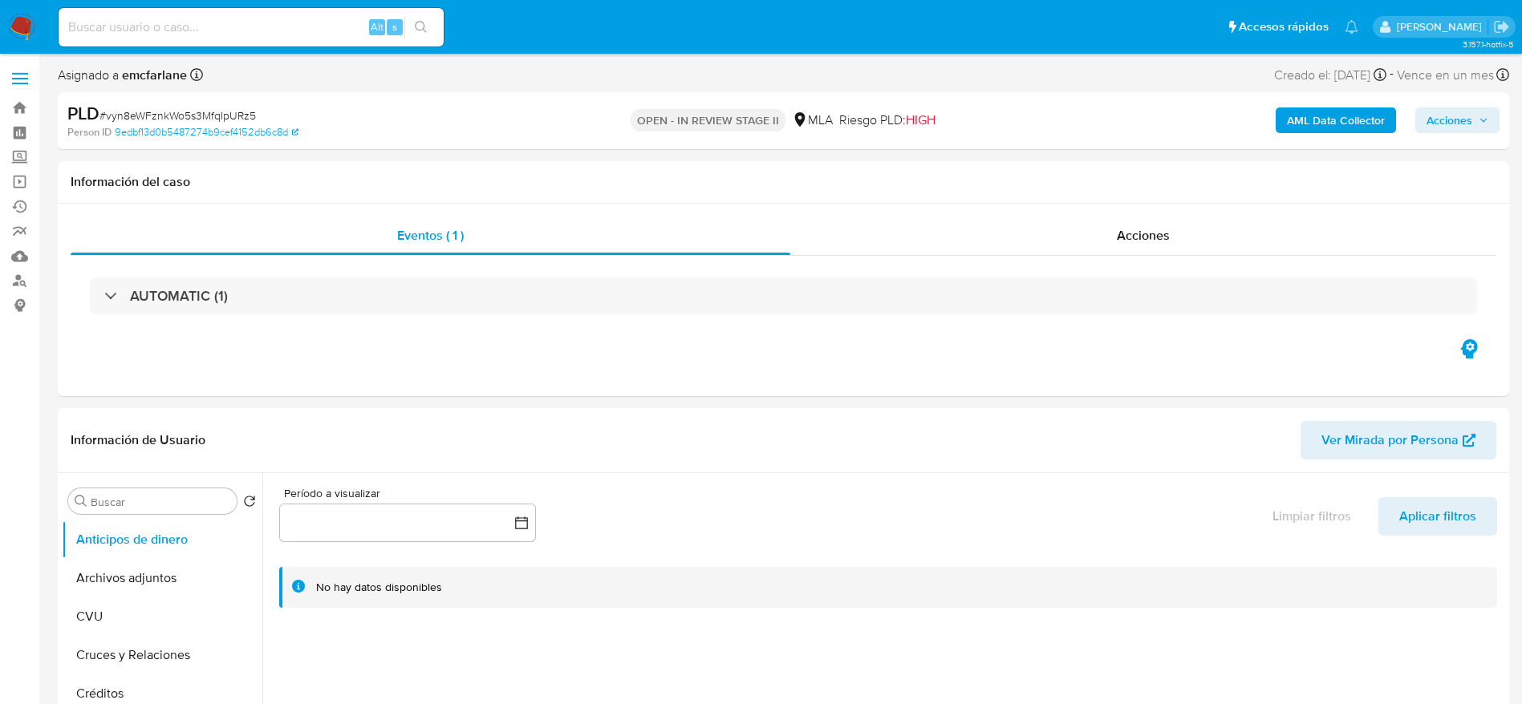
click at [1481, 112] on span "Acciones" at bounding box center [1457, 120] width 62 height 22
select select "10"
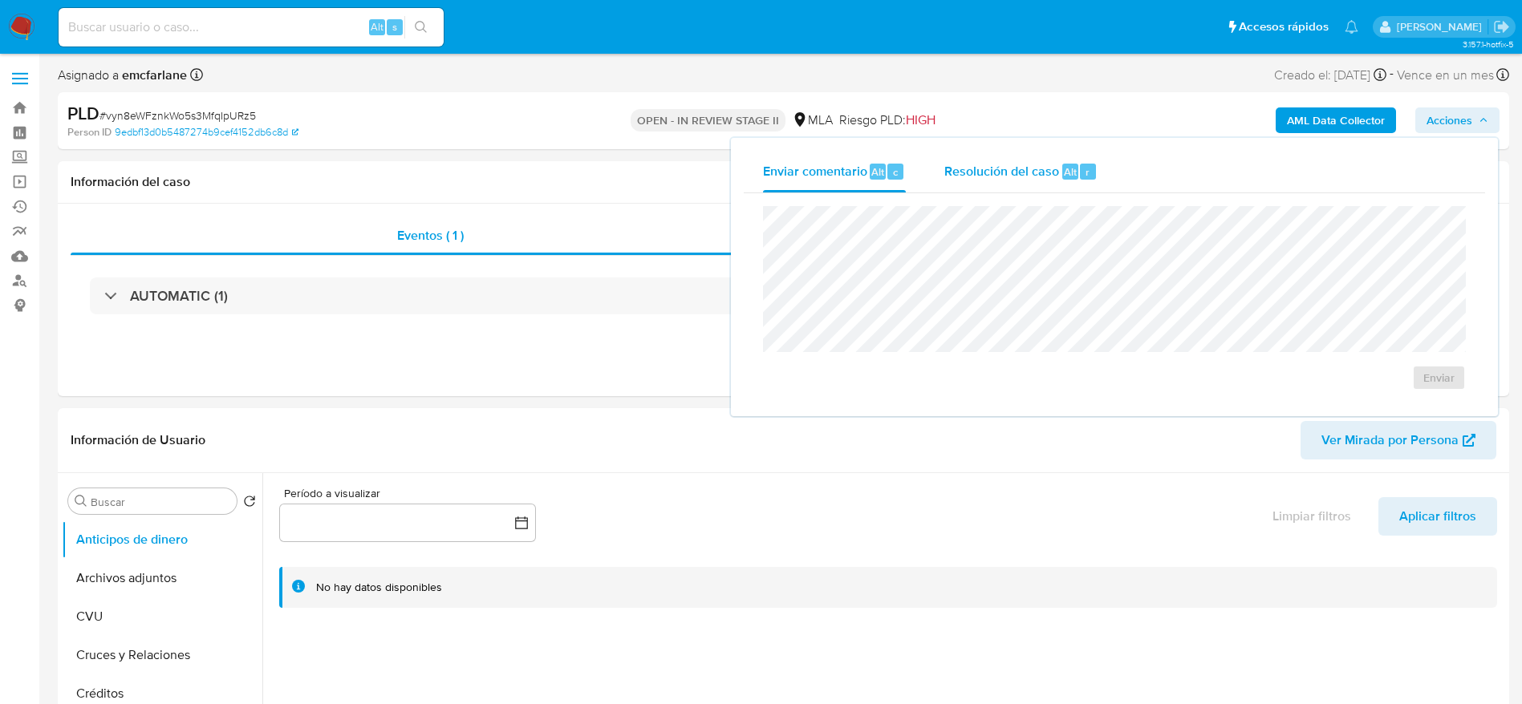
click at [1058, 164] on div "Resolución del caso Alt r" at bounding box center [1020, 172] width 153 height 42
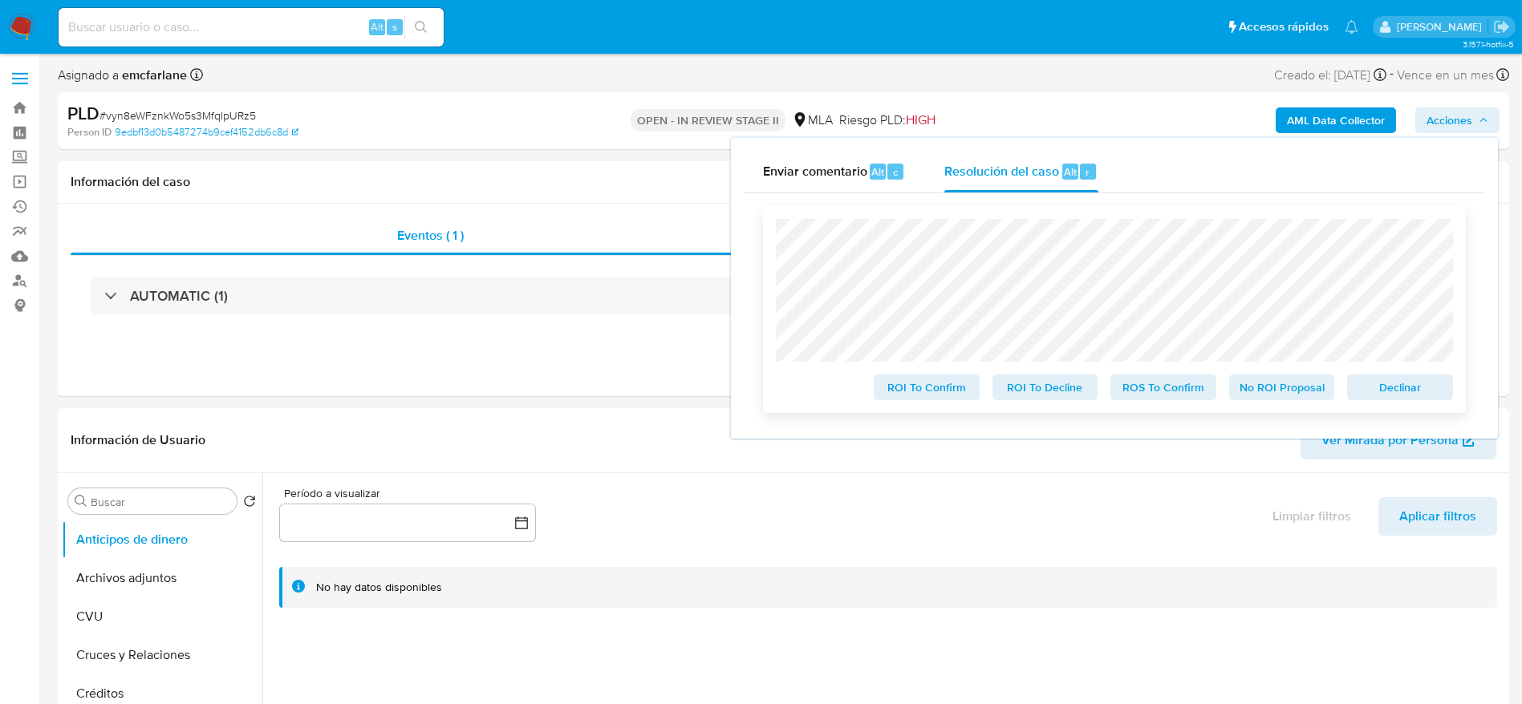
click at [1398, 383] on span "Declinar" at bounding box center [1399, 387] width 83 height 22
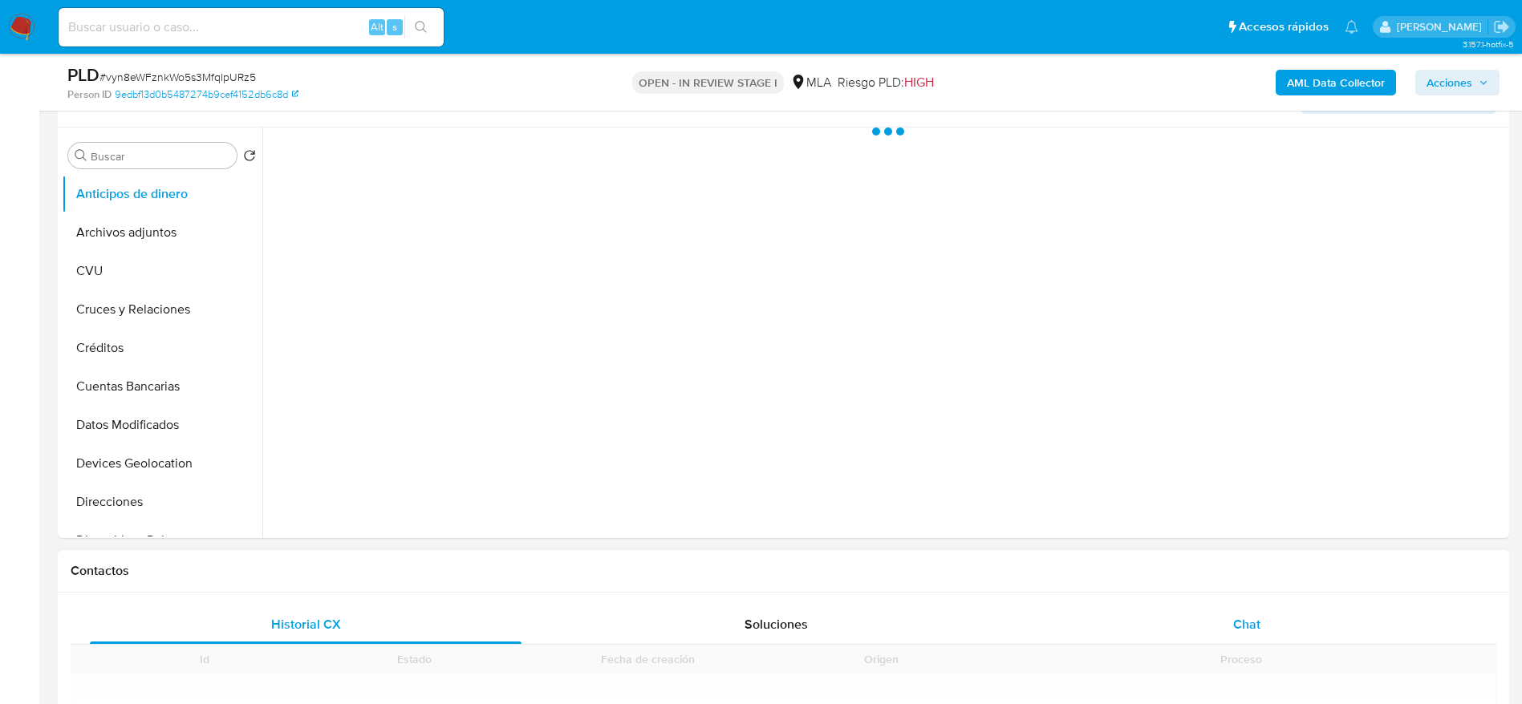
scroll to position [481, 0]
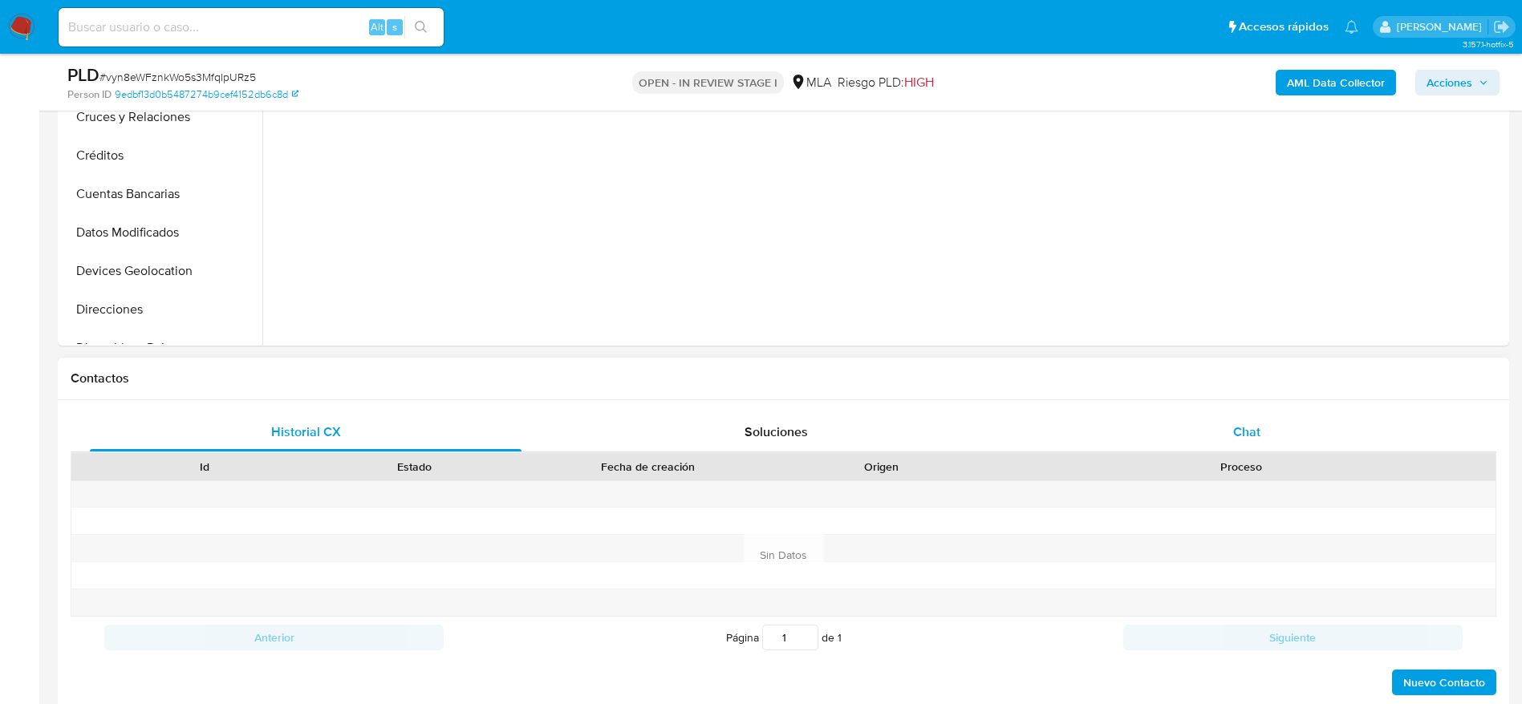
click at [1268, 428] on div "Chat" at bounding box center [1247, 432] width 432 height 38
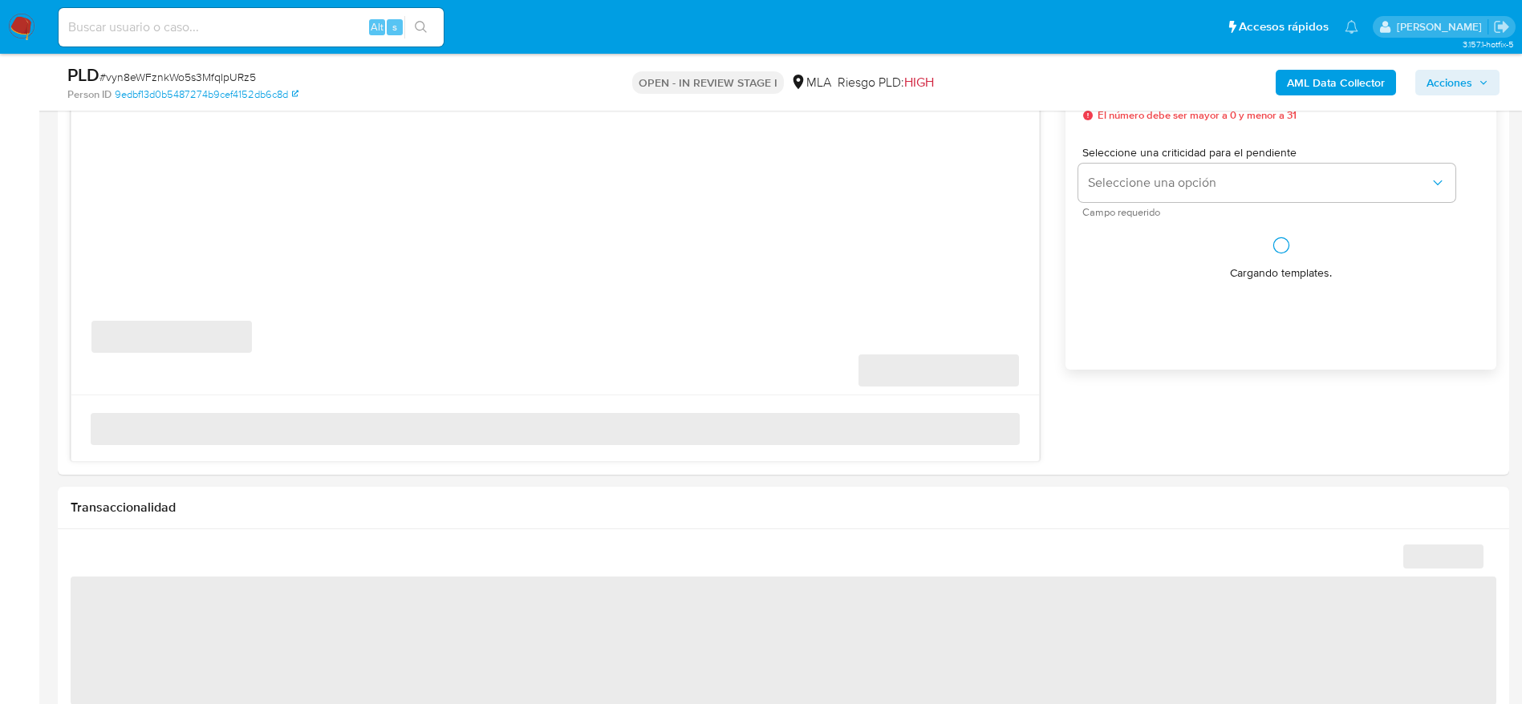
scroll to position [962, 0]
select select "10"
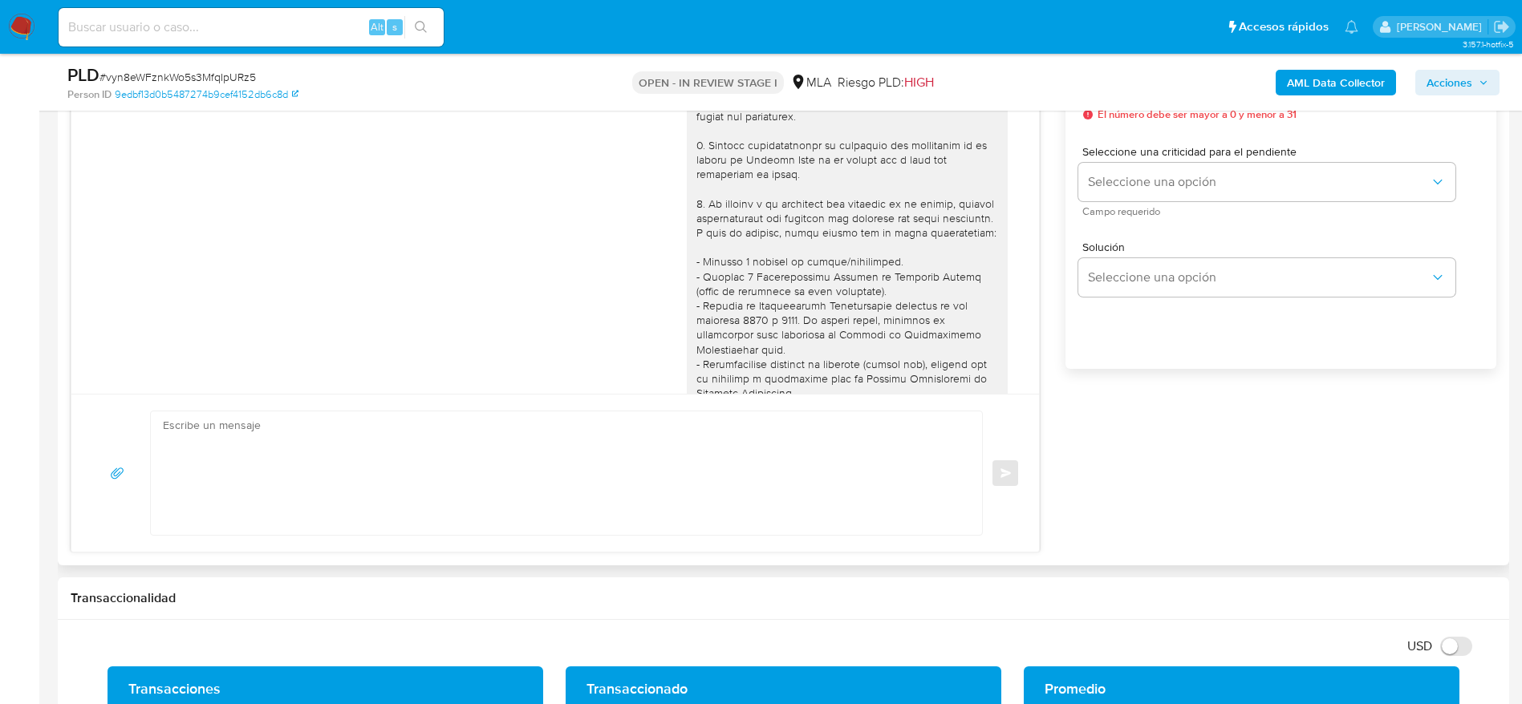
scroll to position [878, 0]
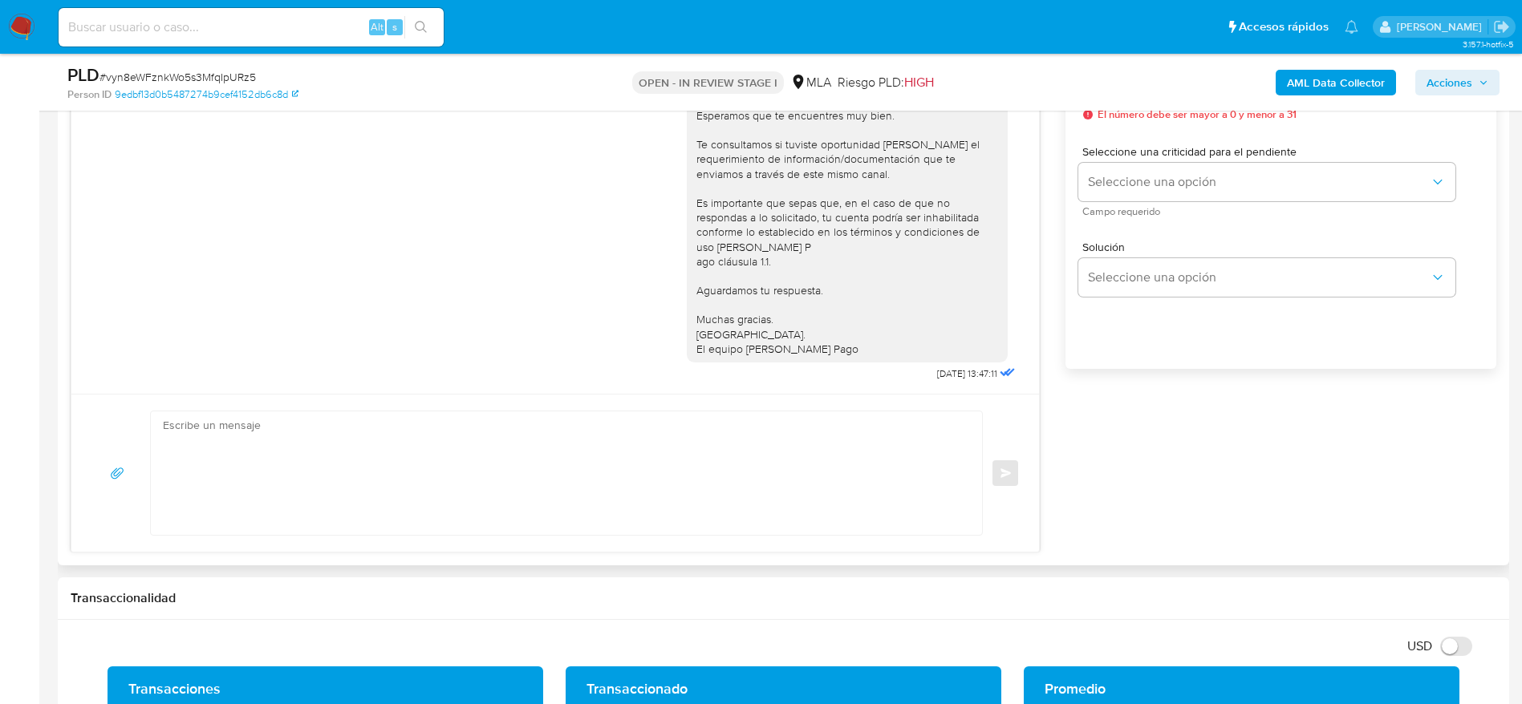
click at [456, 453] on textarea at bounding box center [562, 473] width 799 height 124
paste textarea "Hola Vanesa Lorena Rodriguez, En función de las operaciones registradas en tu c…"
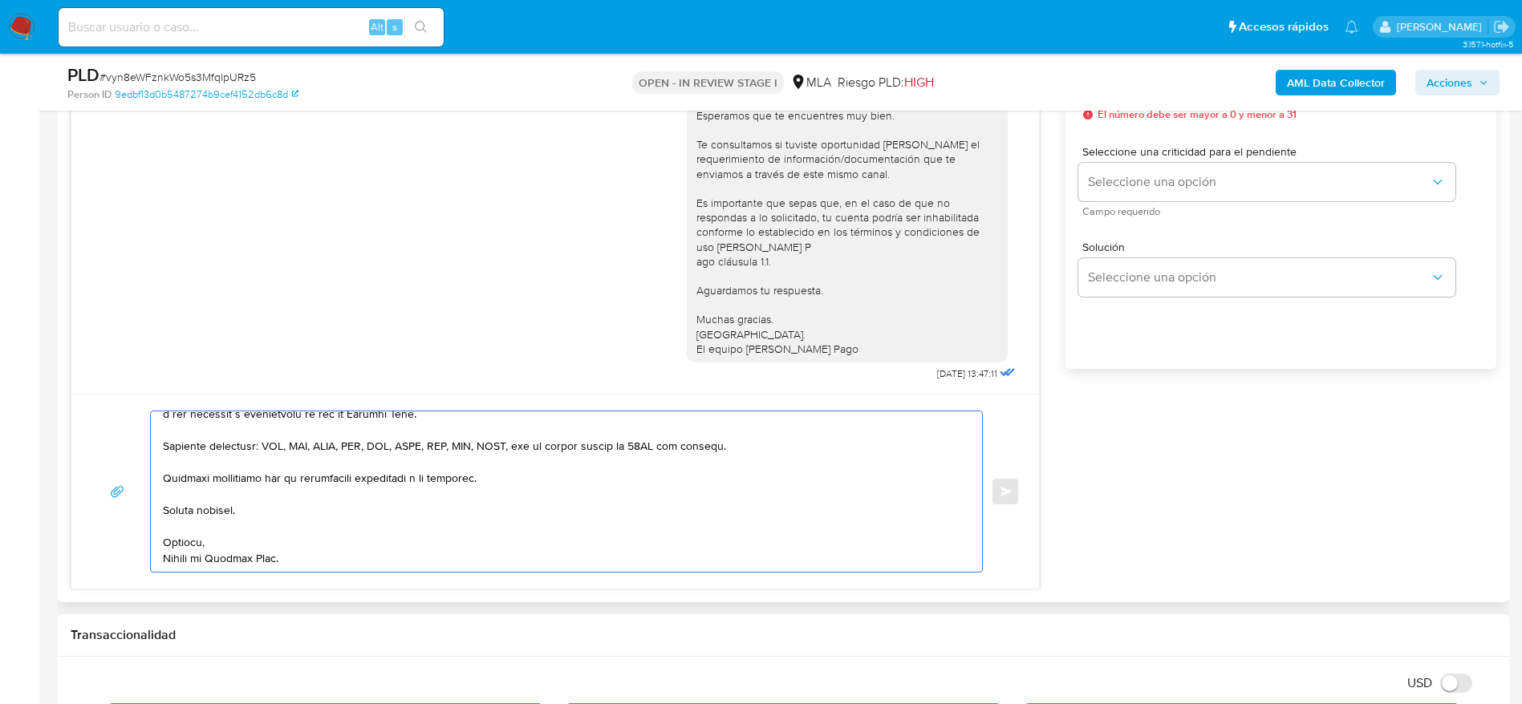
scroll to position [0, 0]
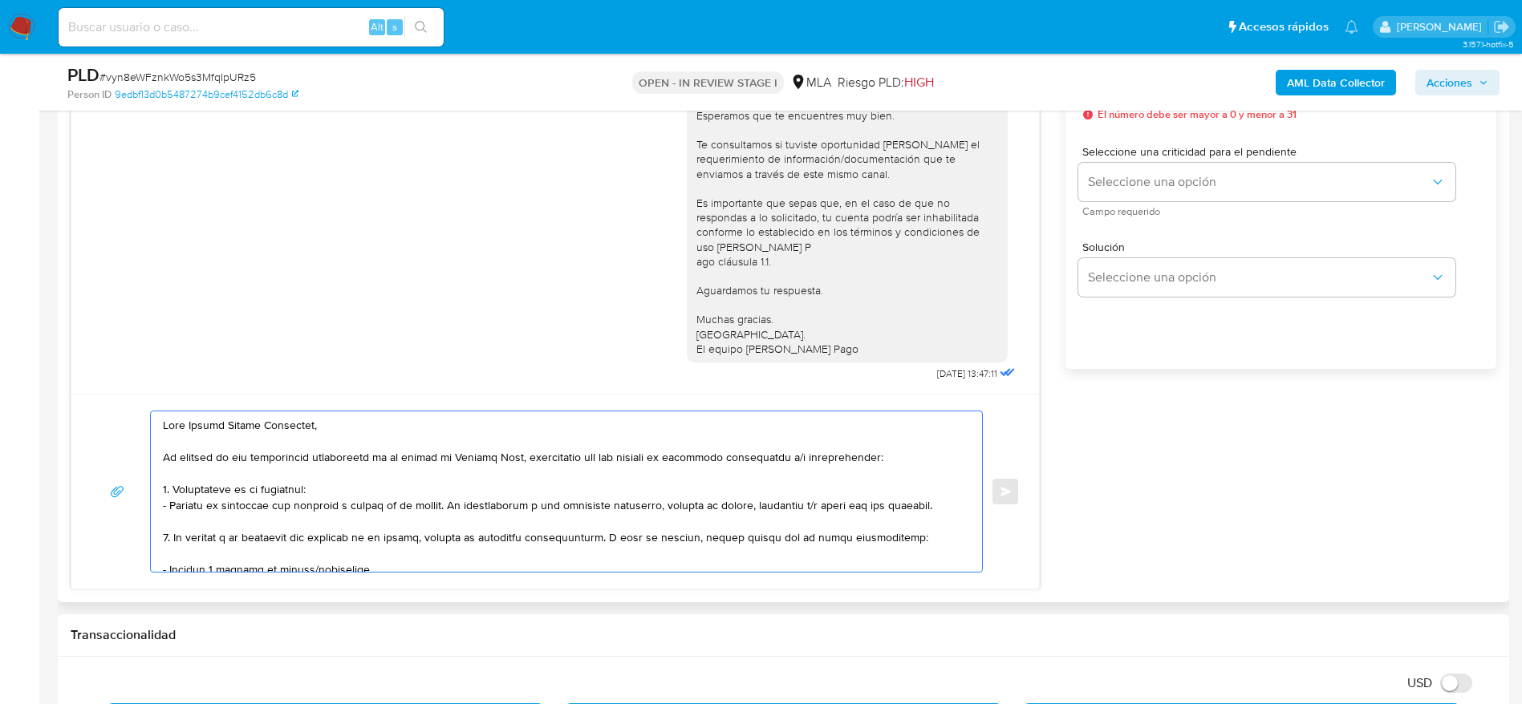
drag, startPoint x: 286, startPoint y: 426, endPoint x: 269, endPoint y: 496, distance: 72.8
click at [269, 495] on textarea at bounding box center [562, 491] width 799 height 160
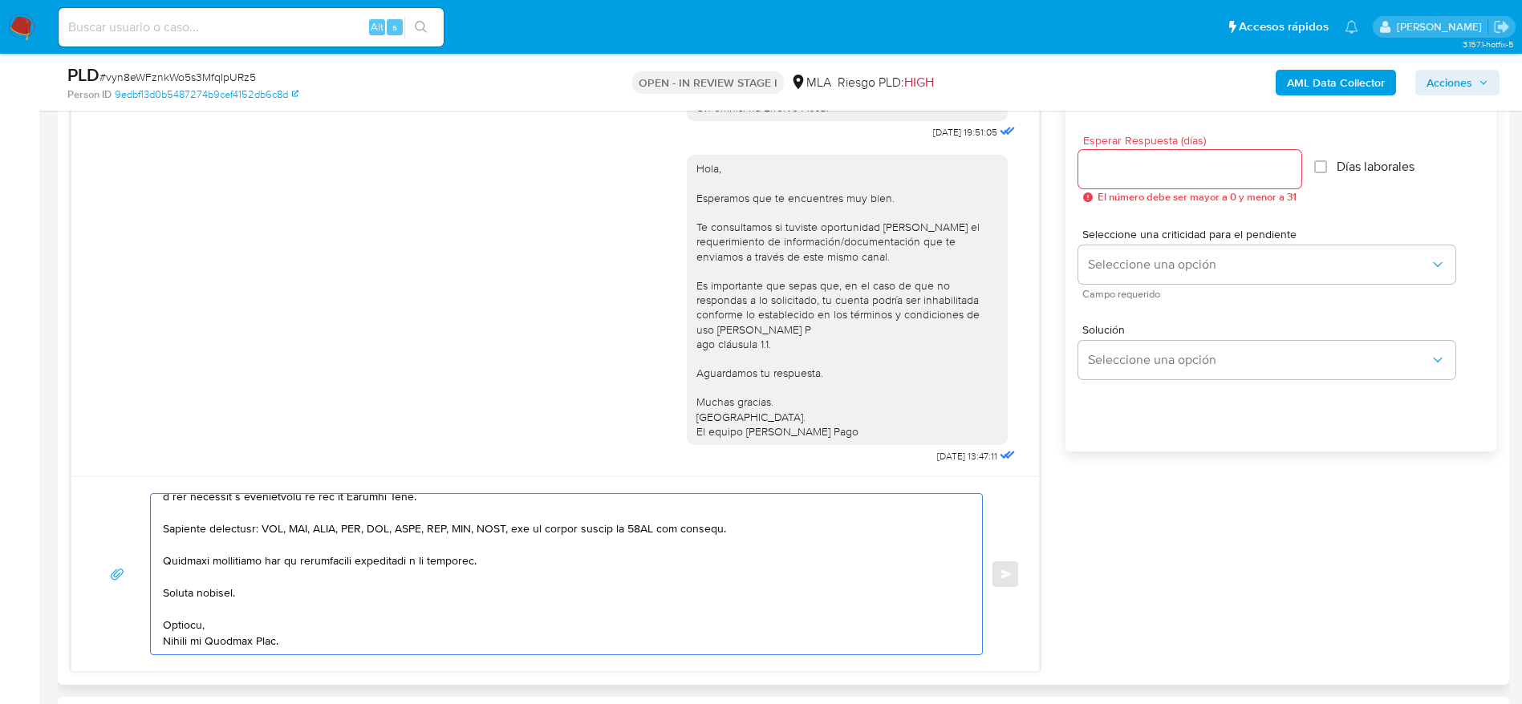
scroll to position [842, 0]
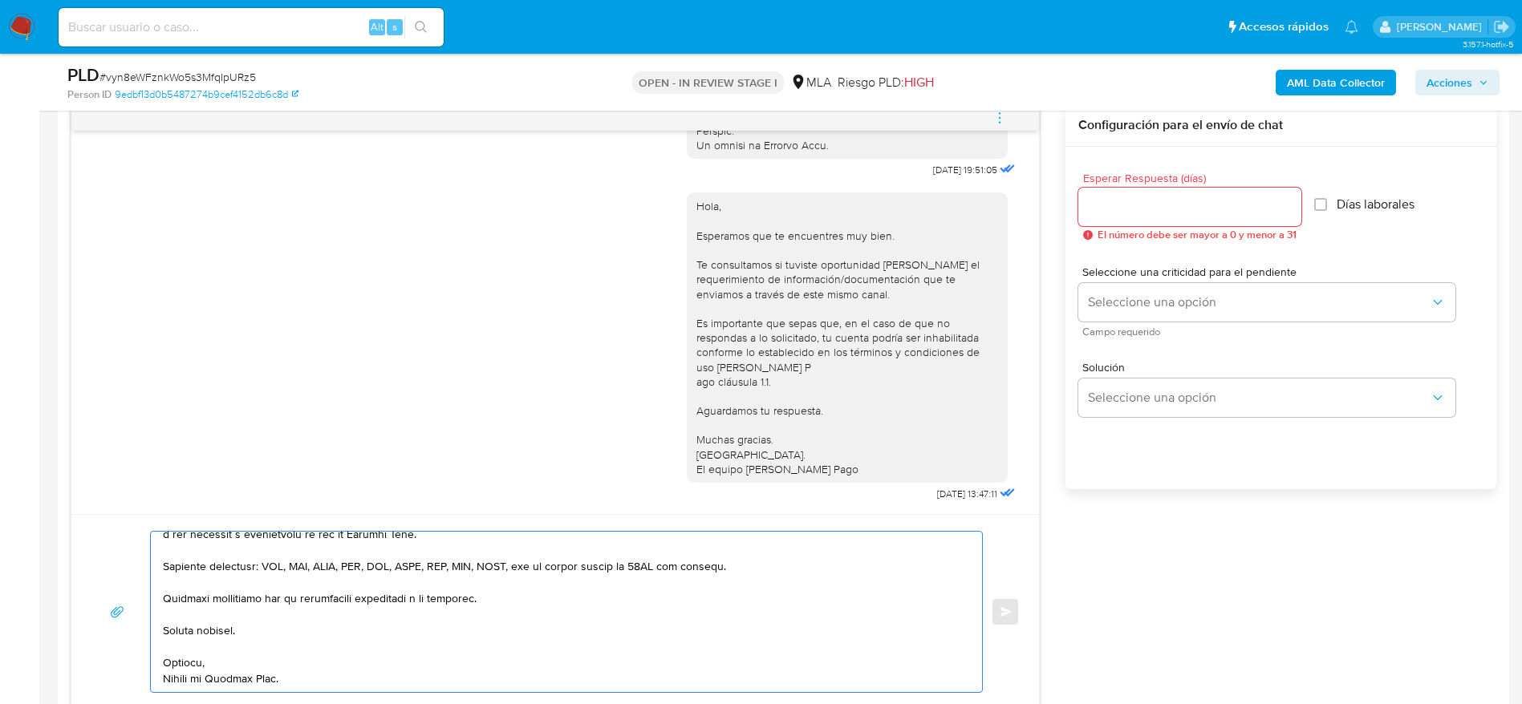
type textarea "Hola Vanesa Lorena Rodriguez, En función de las operaciones registradas en tu c…"
click at [1092, 221] on div at bounding box center [1189, 207] width 223 height 38
click at [1100, 214] on input "Esperar Respuesta (días)" at bounding box center [1189, 207] width 223 height 21
type input "1"
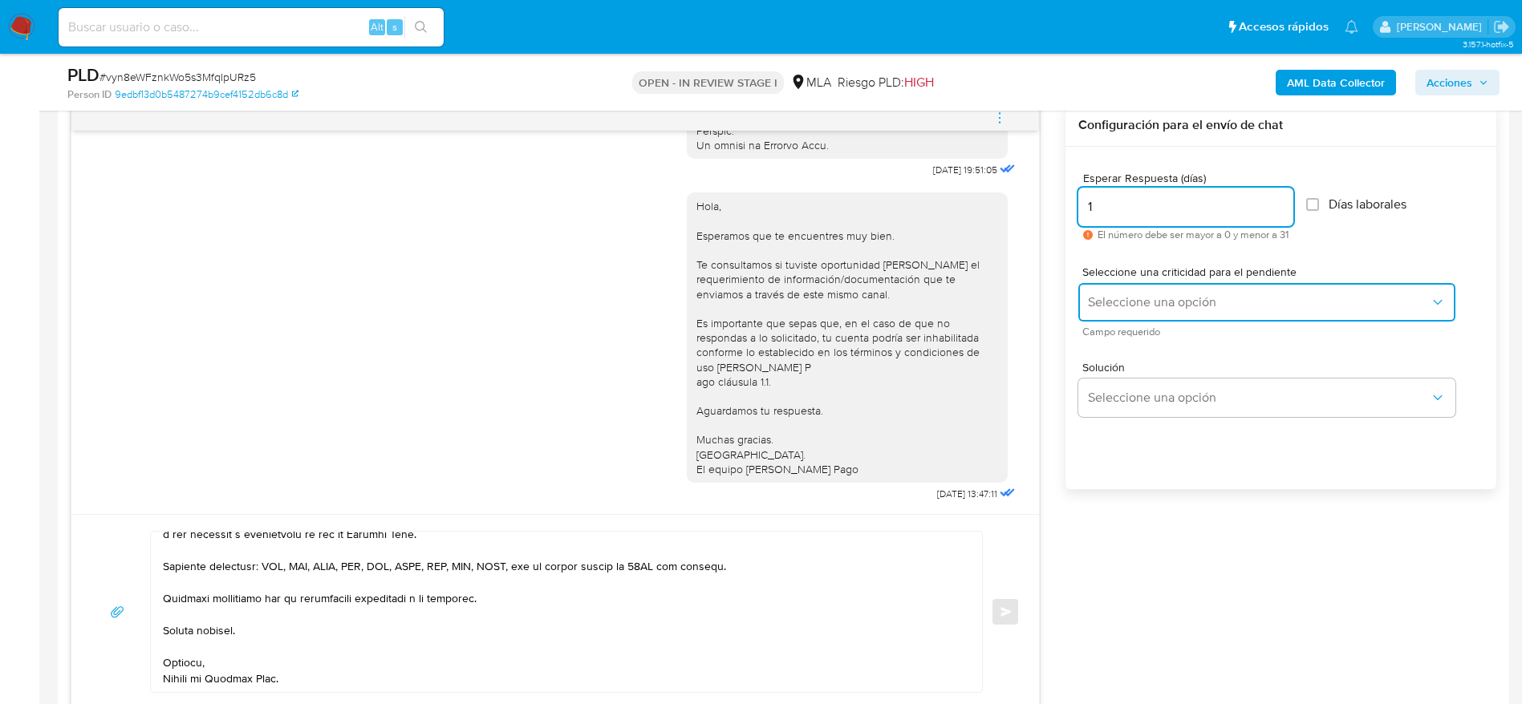
click at [1130, 292] on button "Seleccione una opción" at bounding box center [1266, 302] width 377 height 38
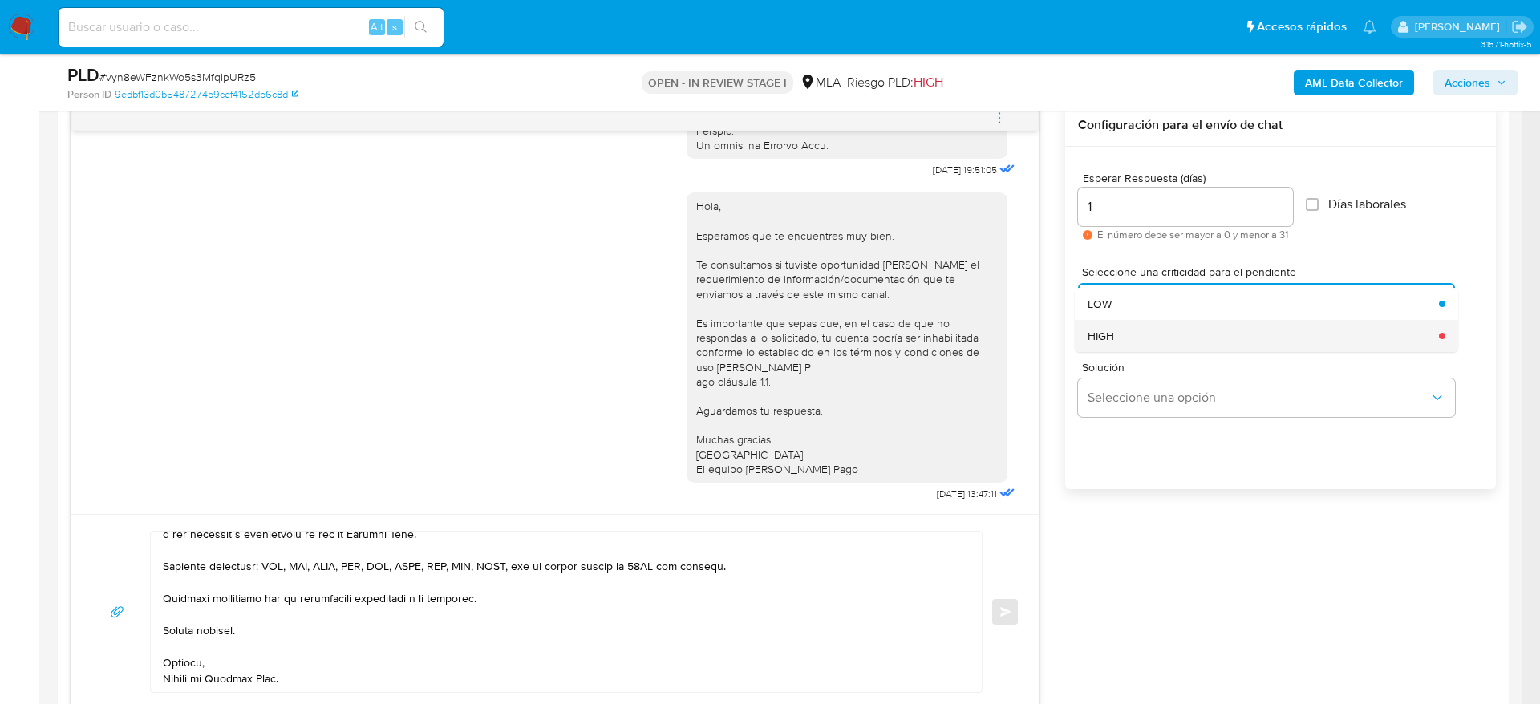
drag, startPoint x: 1135, startPoint y: 341, endPoint x: 1112, endPoint y: 401, distance: 64.5
click at [1134, 341] on div "HIGH" at bounding box center [1259, 336] width 342 height 32
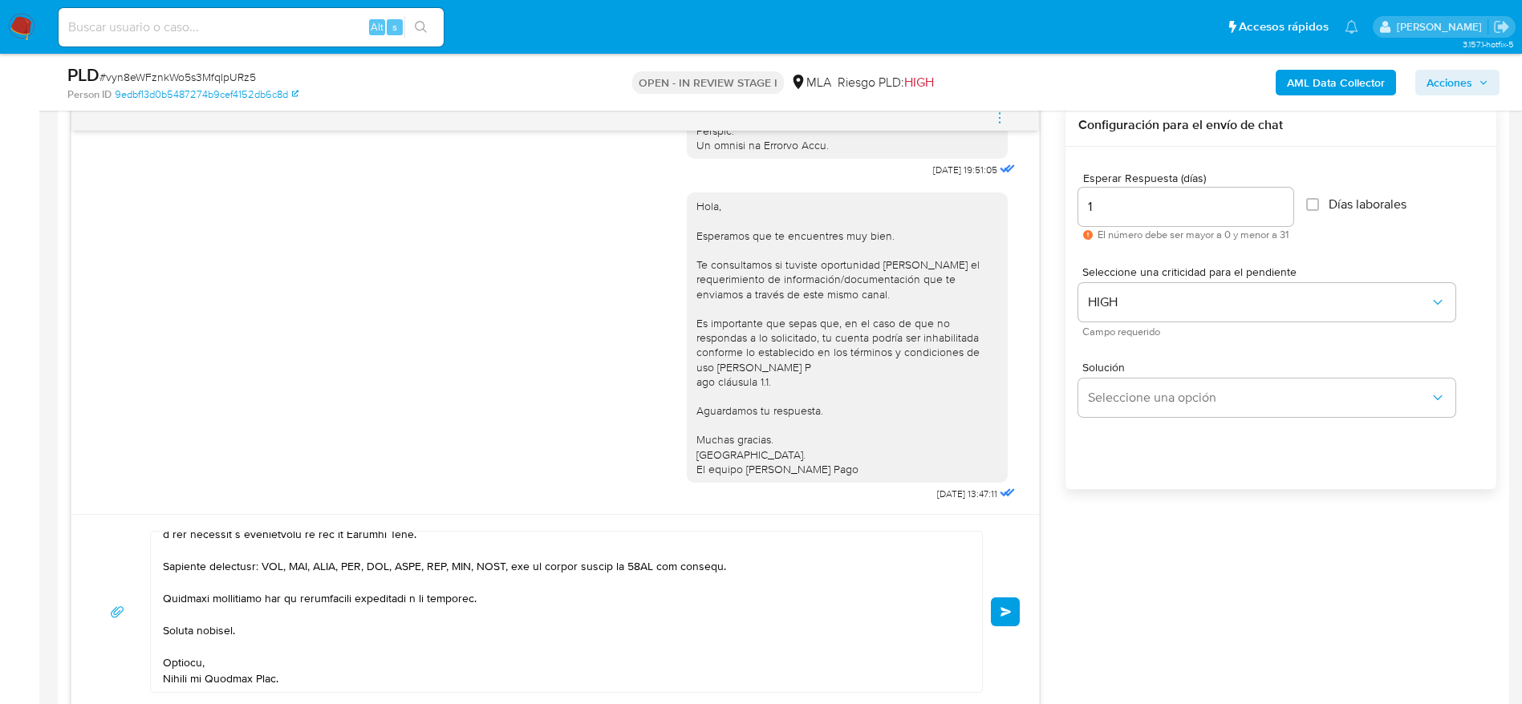
click at [1019, 617] on button "Enviar" at bounding box center [1005, 612] width 29 height 29
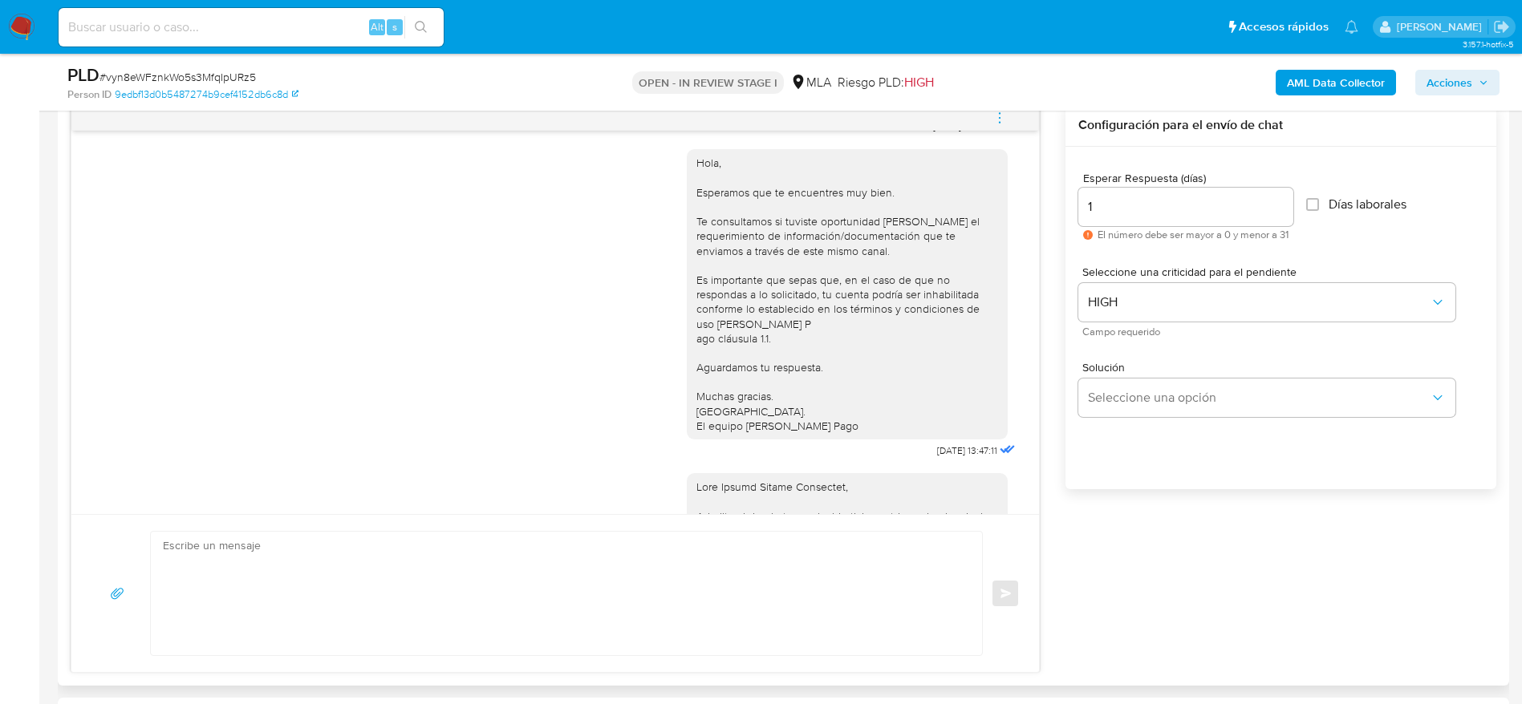
scroll to position [1728, 0]
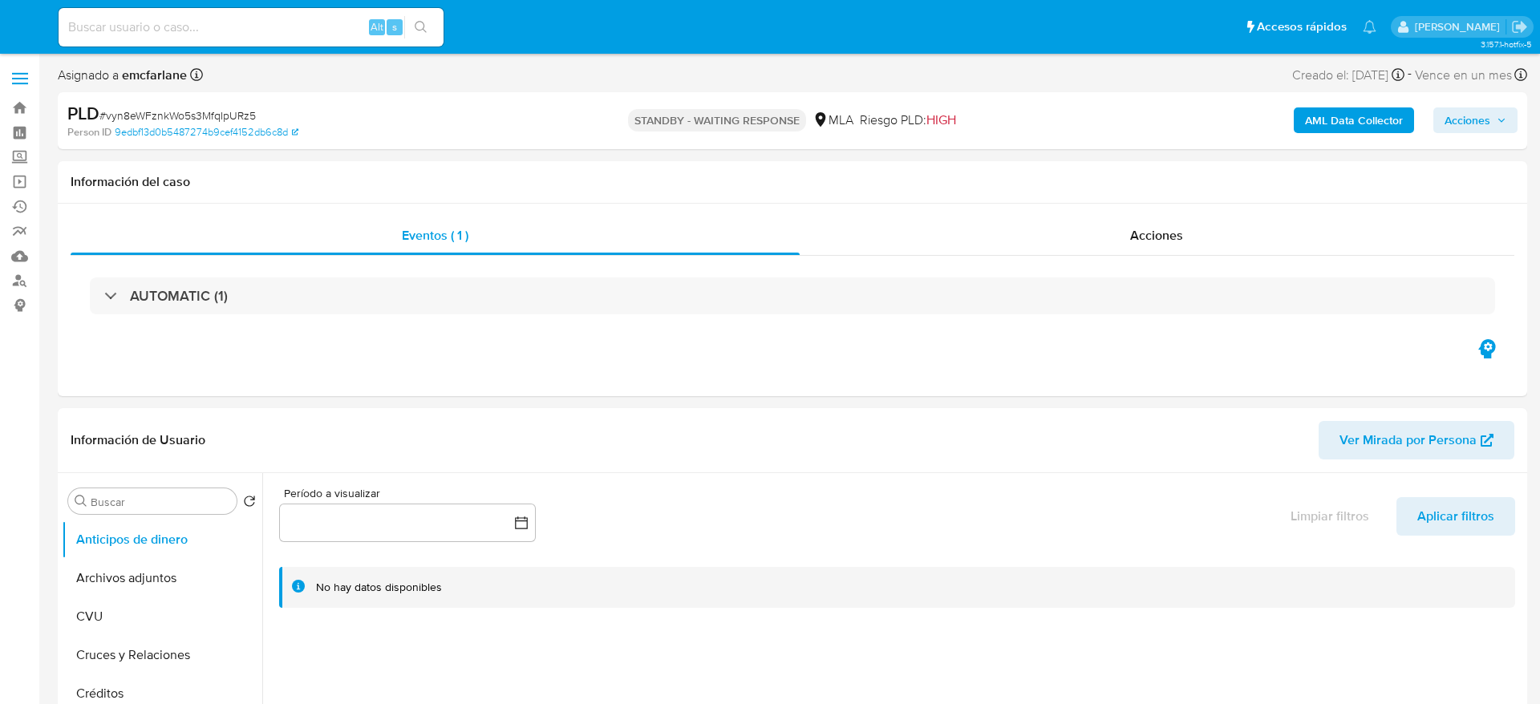
select select "10"
click at [297, 26] on input at bounding box center [251, 27] width 385 height 21
paste input "Nqv9DscDKUbtZbRWZLgx1vom"
type input "Nqv9DscDKUbtZbRWZLgx1vom"
select select "10"
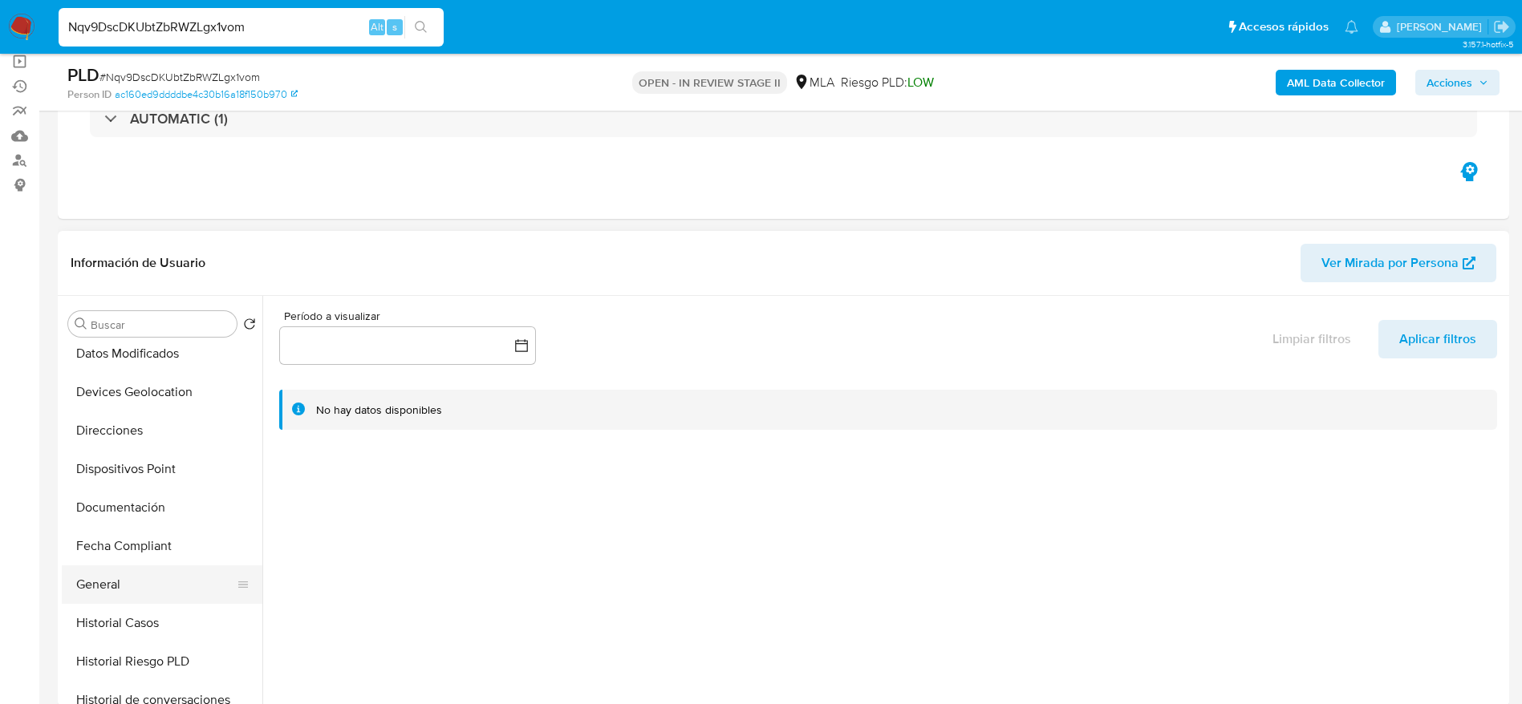
scroll to position [241, 0]
click at [133, 628] on button "Historial Casos" at bounding box center [156, 622] width 188 height 38
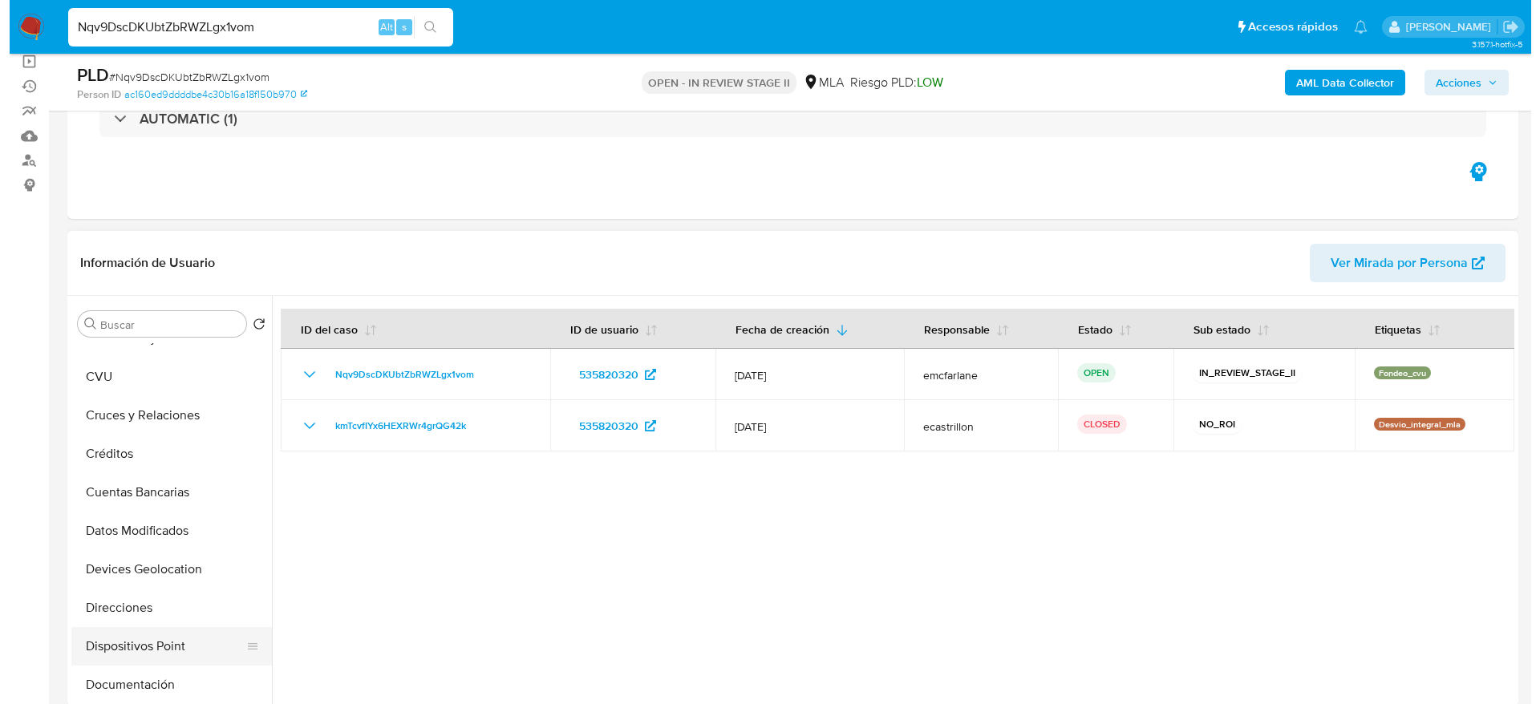
scroll to position [0, 0]
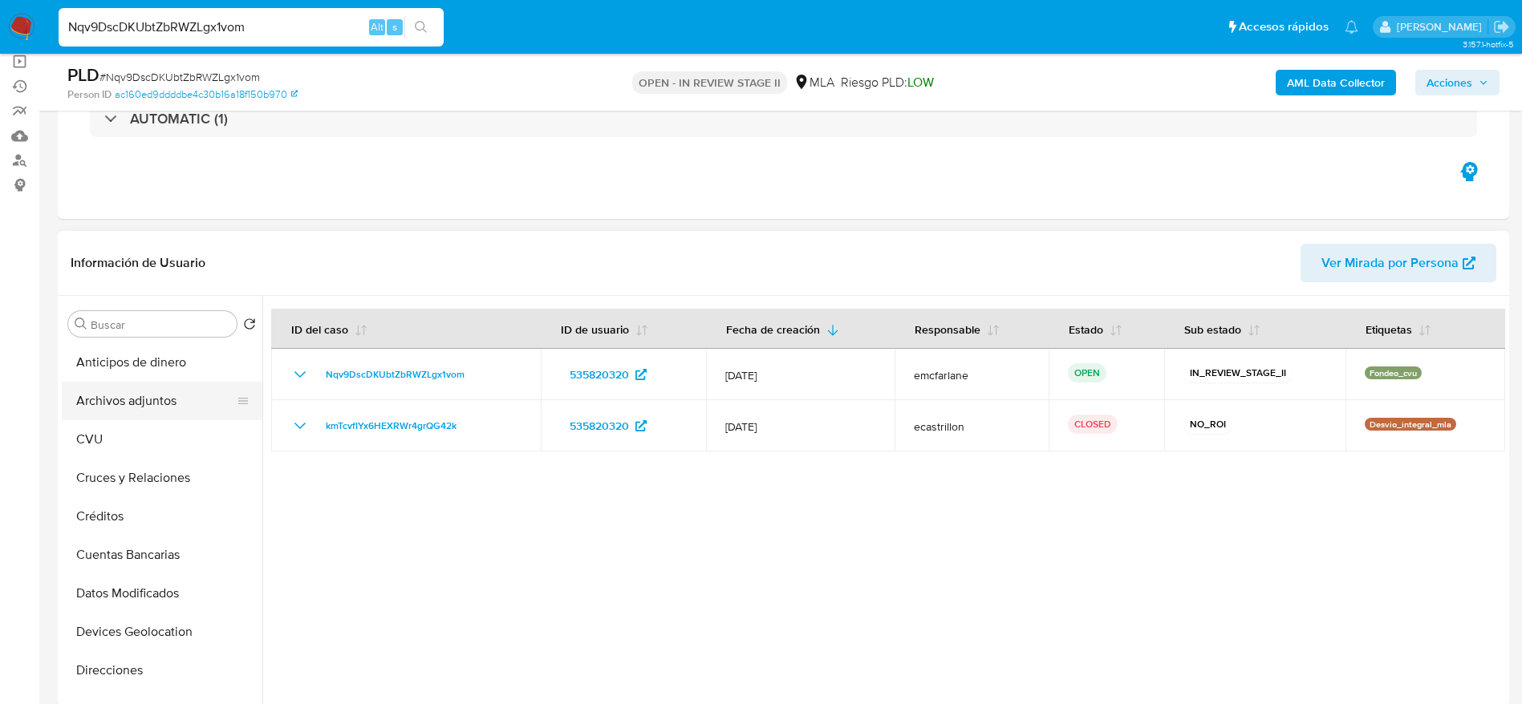
click at [125, 401] on button "Archivos adjuntos" at bounding box center [156, 401] width 188 height 38
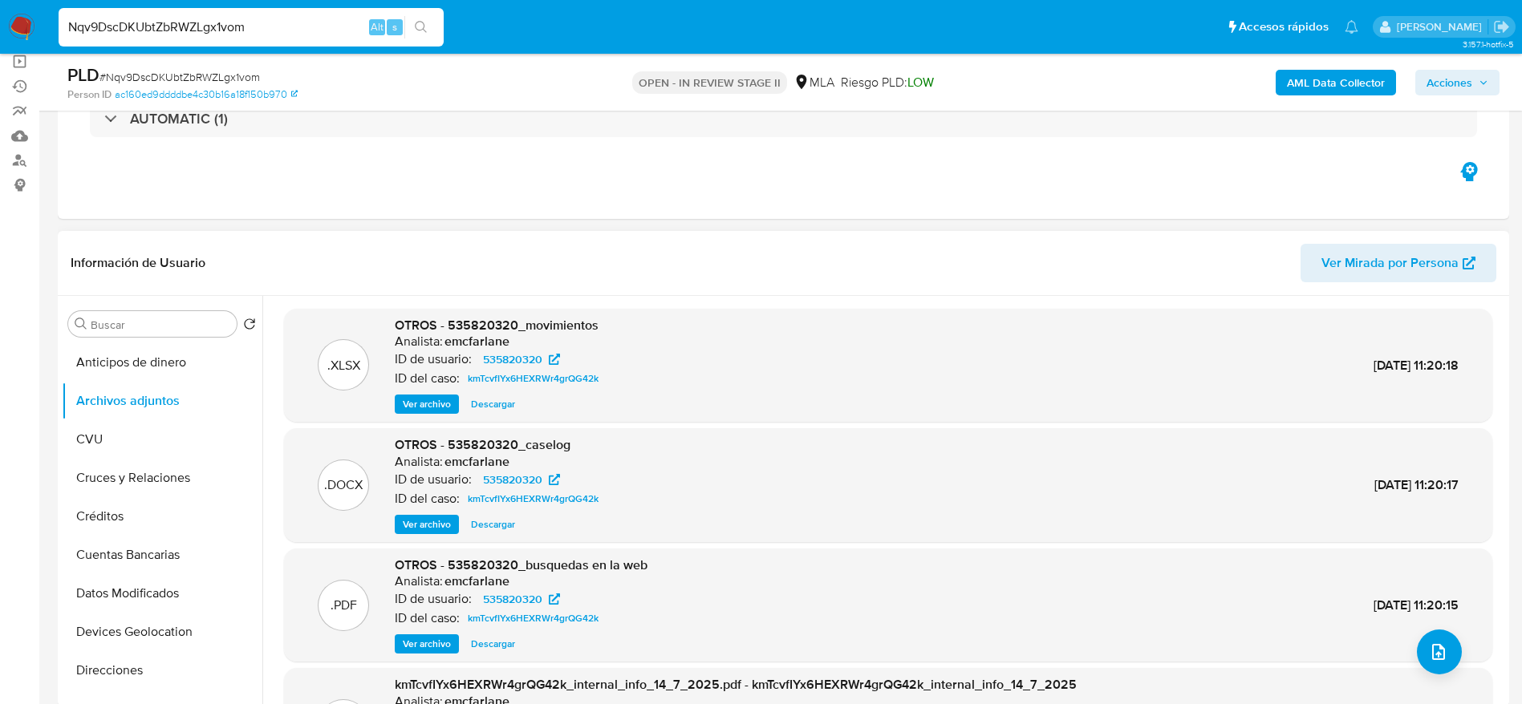
click at [407, 525] on span "Ver archivo" at bounding box center [427, 525] width 48 height 16
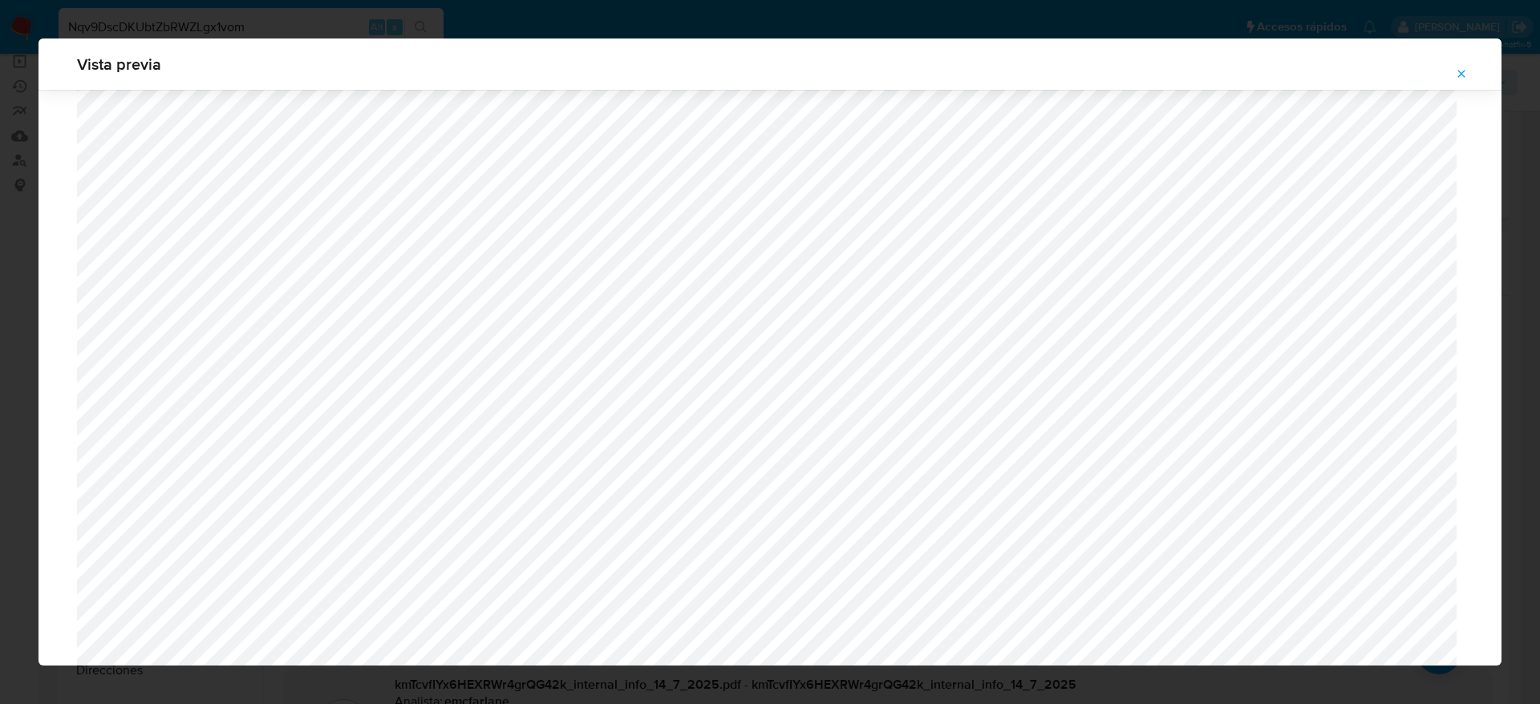
scroll to position [569, 0]
click at [1465, 63] on span "Attachment preview" at bounding box center [1461, 74] width 13 height 22
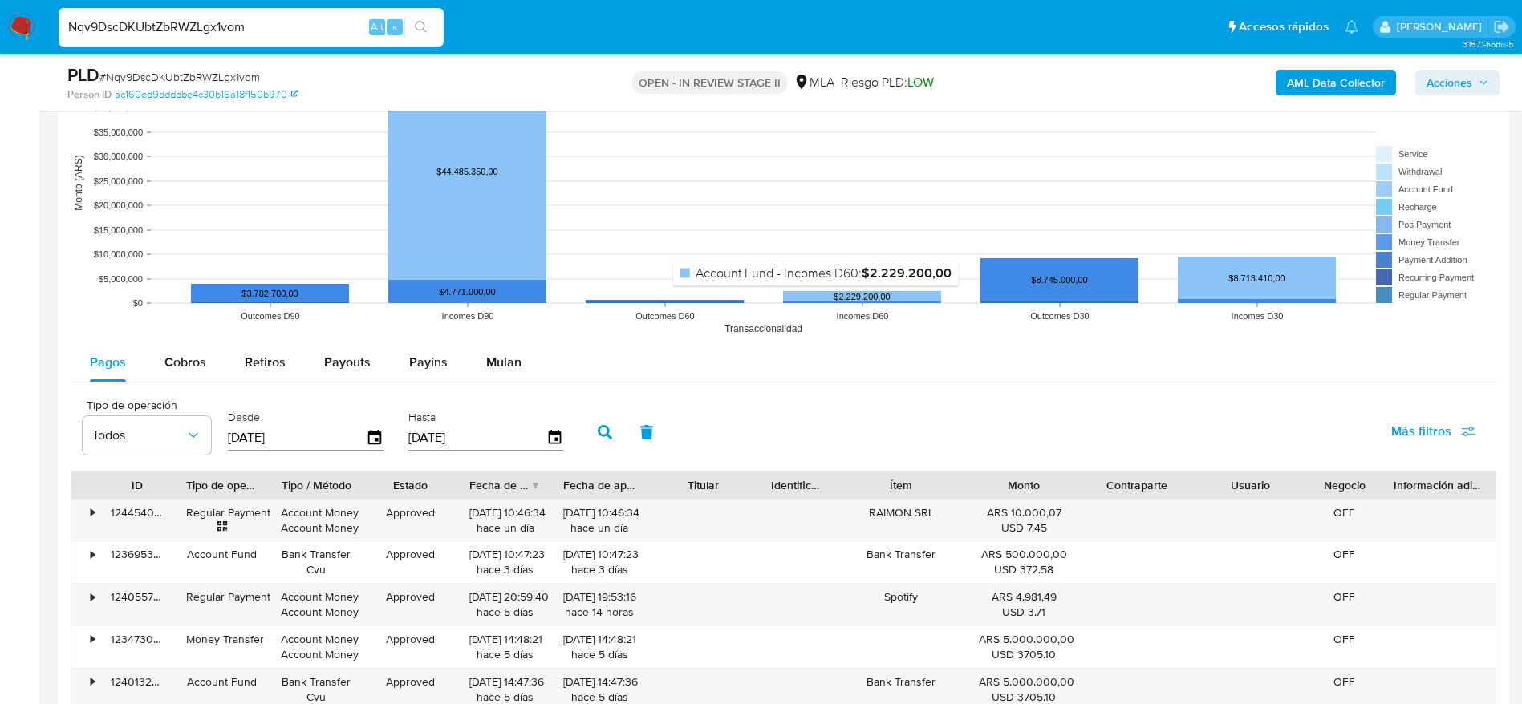
scroll to position [1564, 0]
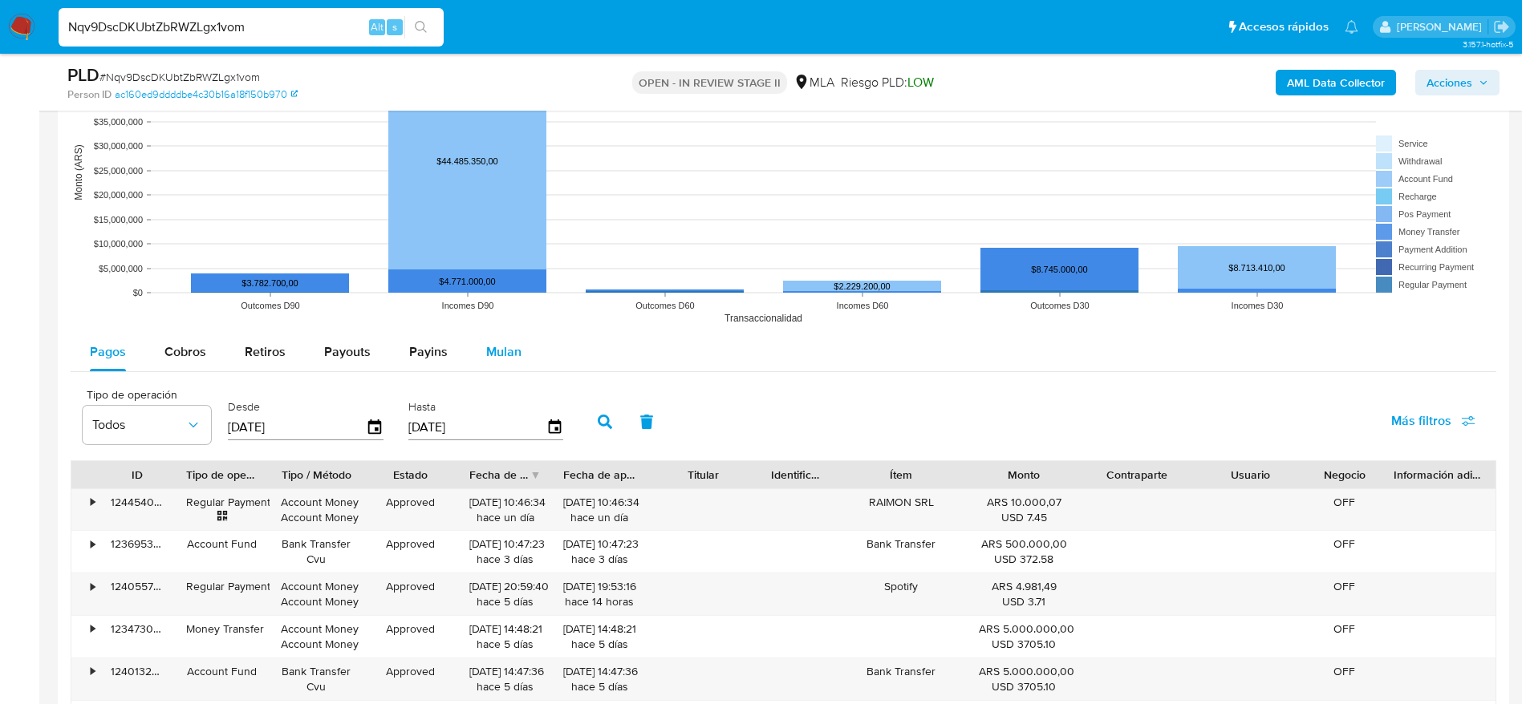
click at [509, 358] on span "Mulan" at bounding box center [503, 351] width 35 height 18
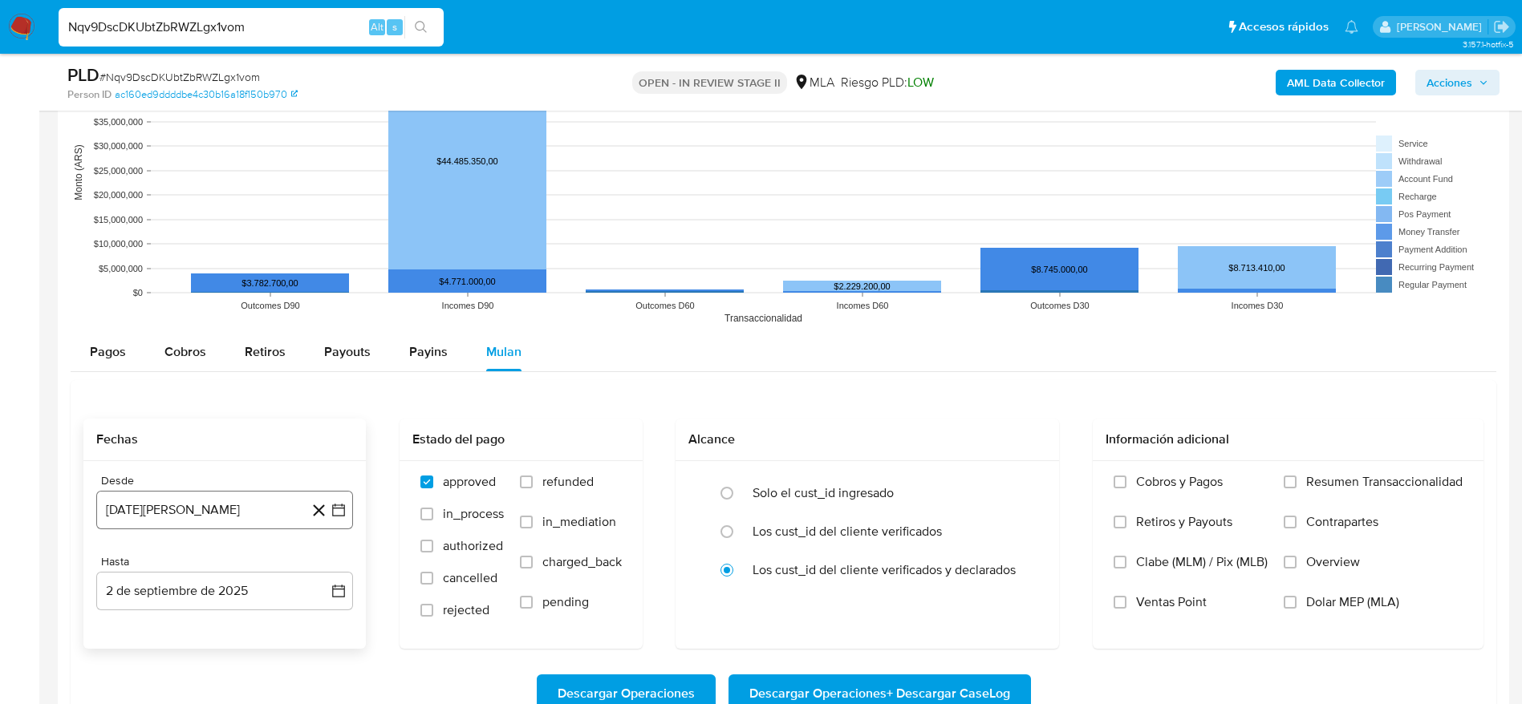
click at [172, 500] on button "[DATE][PERSON_NAME]" at bounding box center [224, 510] width 257 height 38
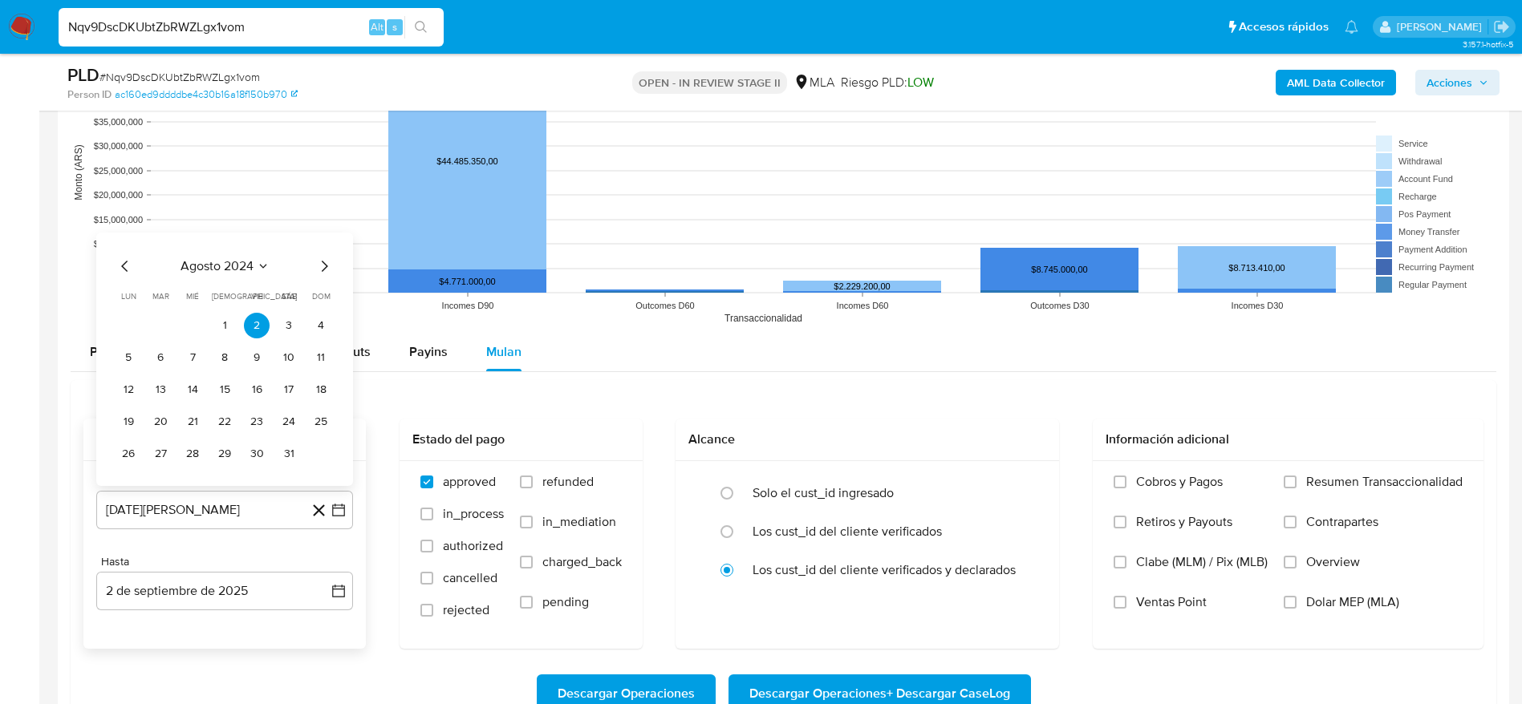
click at [234, 273] on span "agosto 2024" at bounding box center [216, 266] width 73 height 16
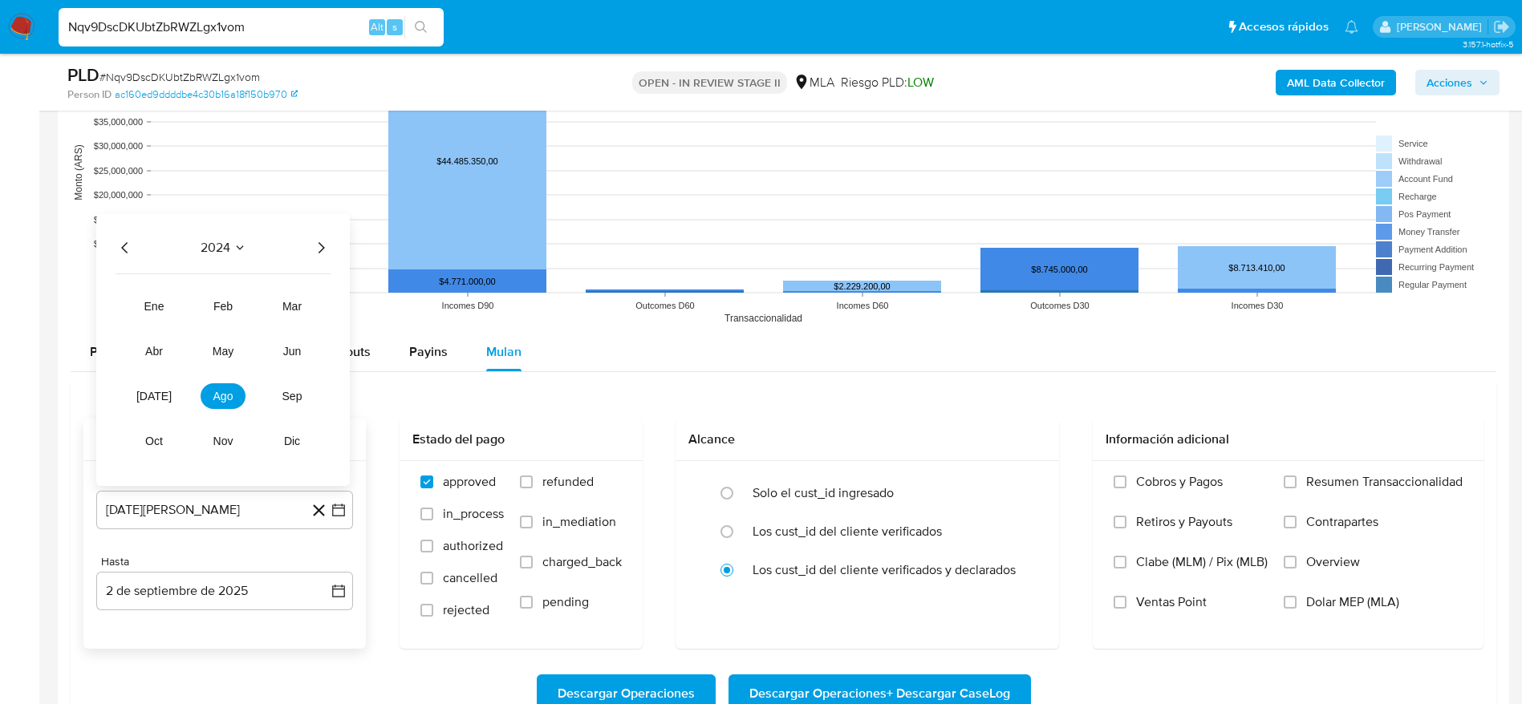
click at [318, 251] on icon "Año siguiente" at bounding box center [320, 247] width 19 height 19
click at [217, 349] on span "may" at bounding box center [223, 351] width 21 height 13
click at [220, 325] on button "1" at bounding box center [225, 326] width 26 height 26
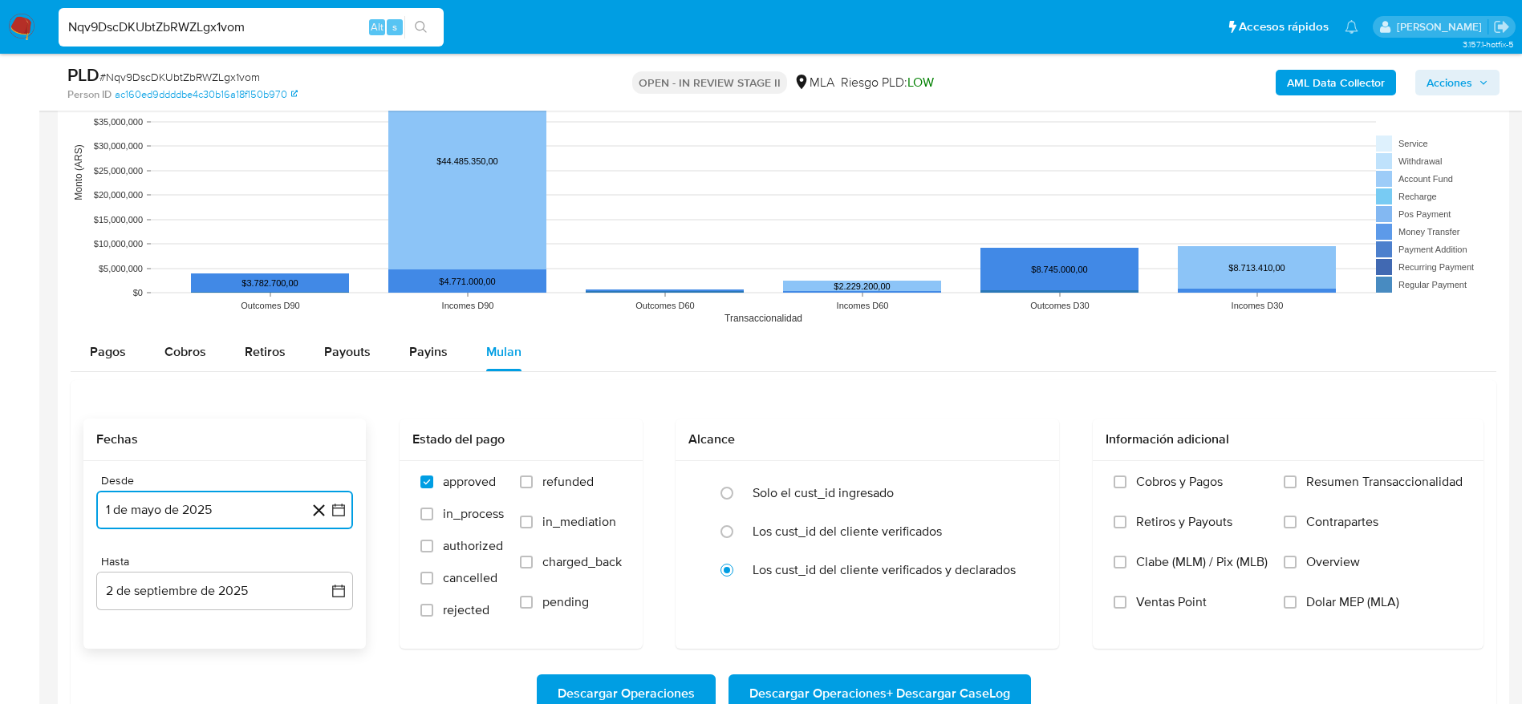
drag, startPoint x: 197, startPoint y: 577, endPoint x: 190, endPoint y: 567, distance: 12.0
click at [197, 577] on button "2 de septiembre de 2025" at bounding box center [224, 591] width 257 height 38
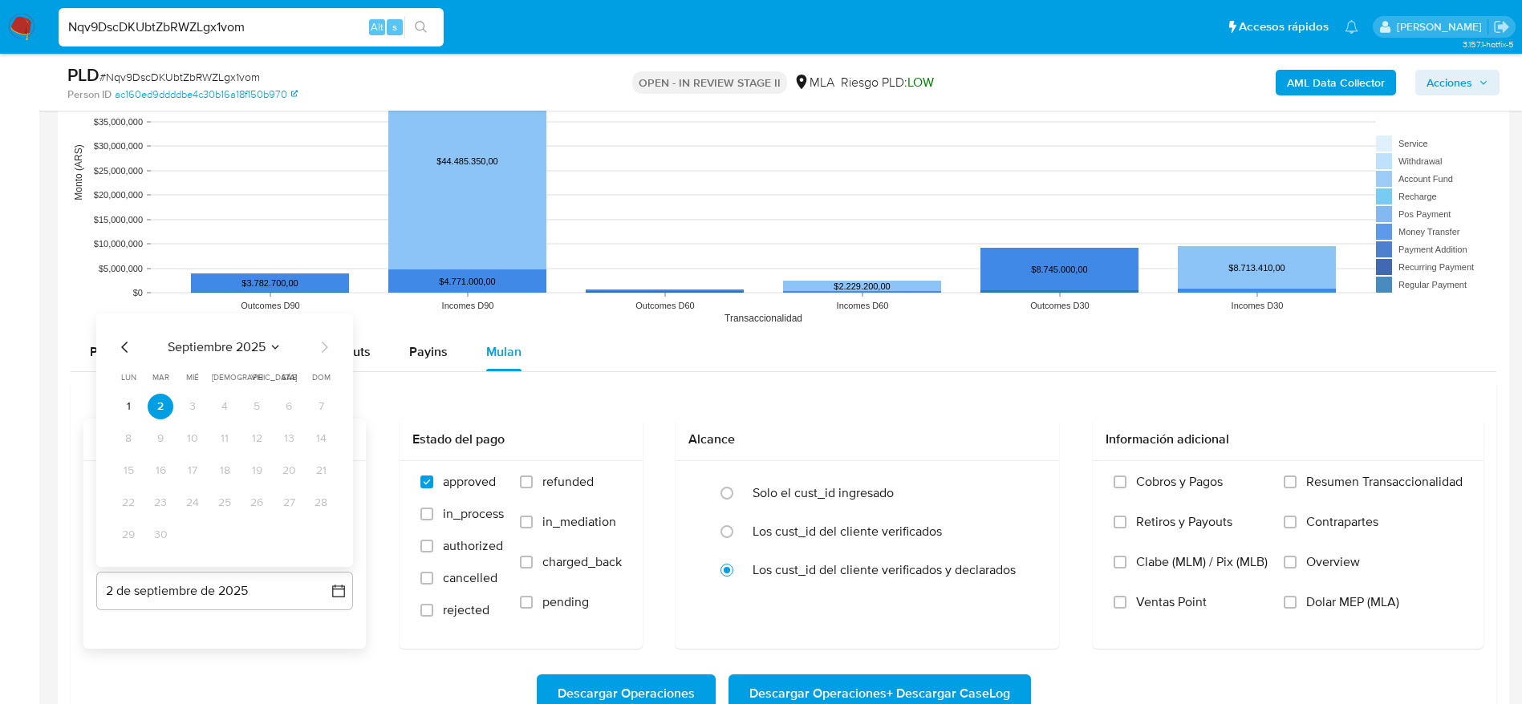
click at [115, 350] on icon "Mes anterior" at bounding box center [124, 347] width 19 height 19
click at [120, 352] on icon "Mes anterior" at bounding box center [124, 347] width 19 height 19
click at [125, 334] on div "julio 2025 julio 2025 lun lunes mar martes mié miércoles jue jueves vie viernes…" at bounding box center [224, 440] width 257 height 253
click at [125, 353] on icon "Mes anterior" at bounding box center [124, 347] width 19 height 19
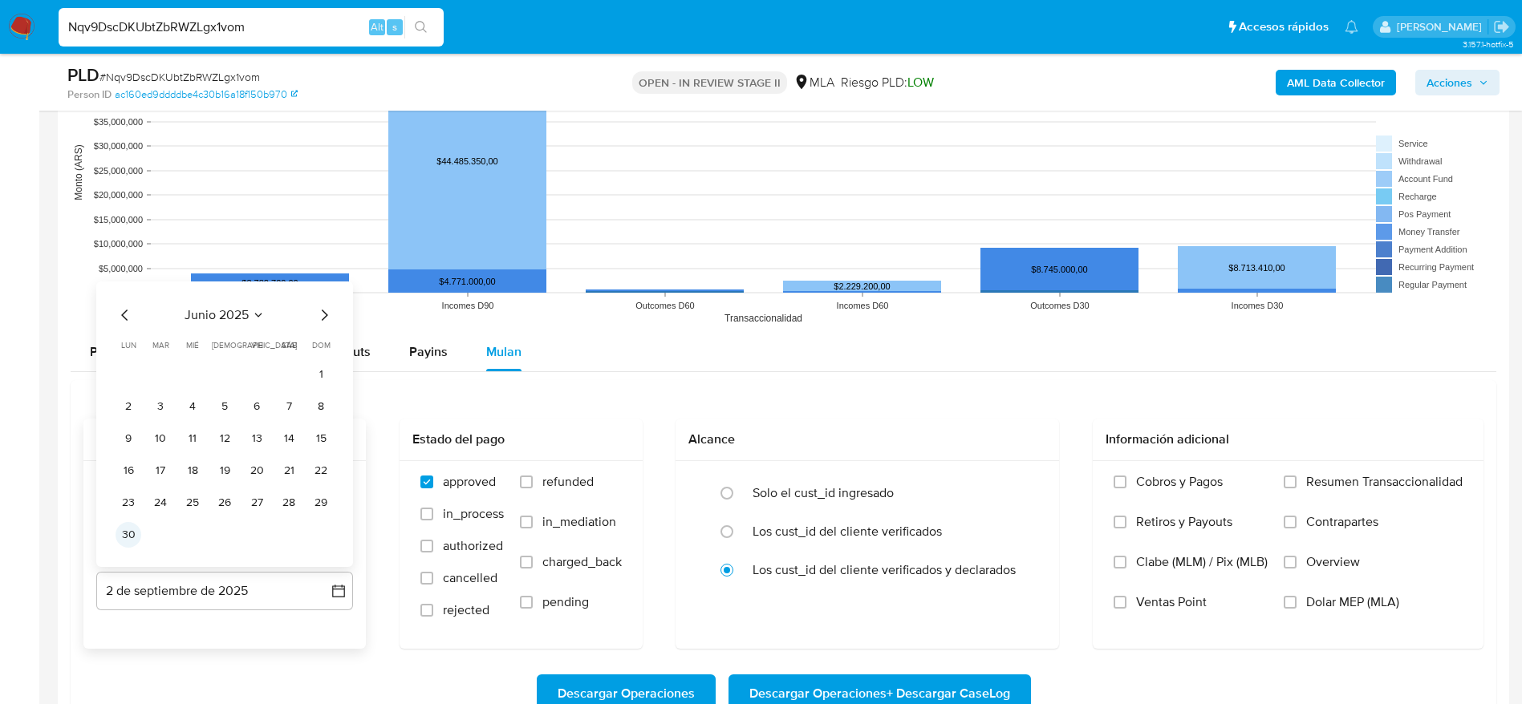
click at [136, 538] on button "30" at bounding box center [128, 535] width 26 height 26
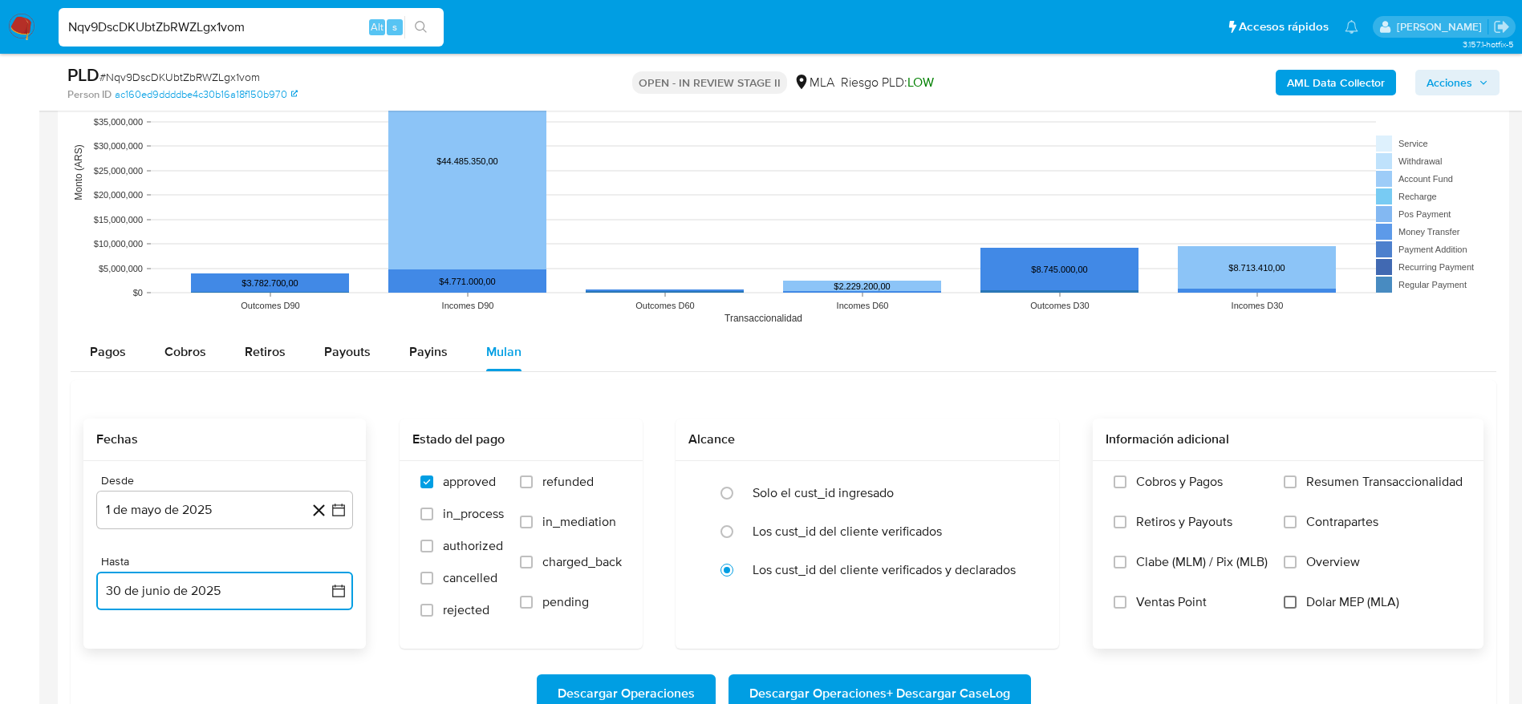
click at [1295, 605] on input "Dolar MEP (MLA)" at bounding box center [1289, 602] width 13 height 13
click at [971, 691] on span "Descargar Operaciones + Descargar CaseLog" at bounding box center [879, 693] width 261 height 35
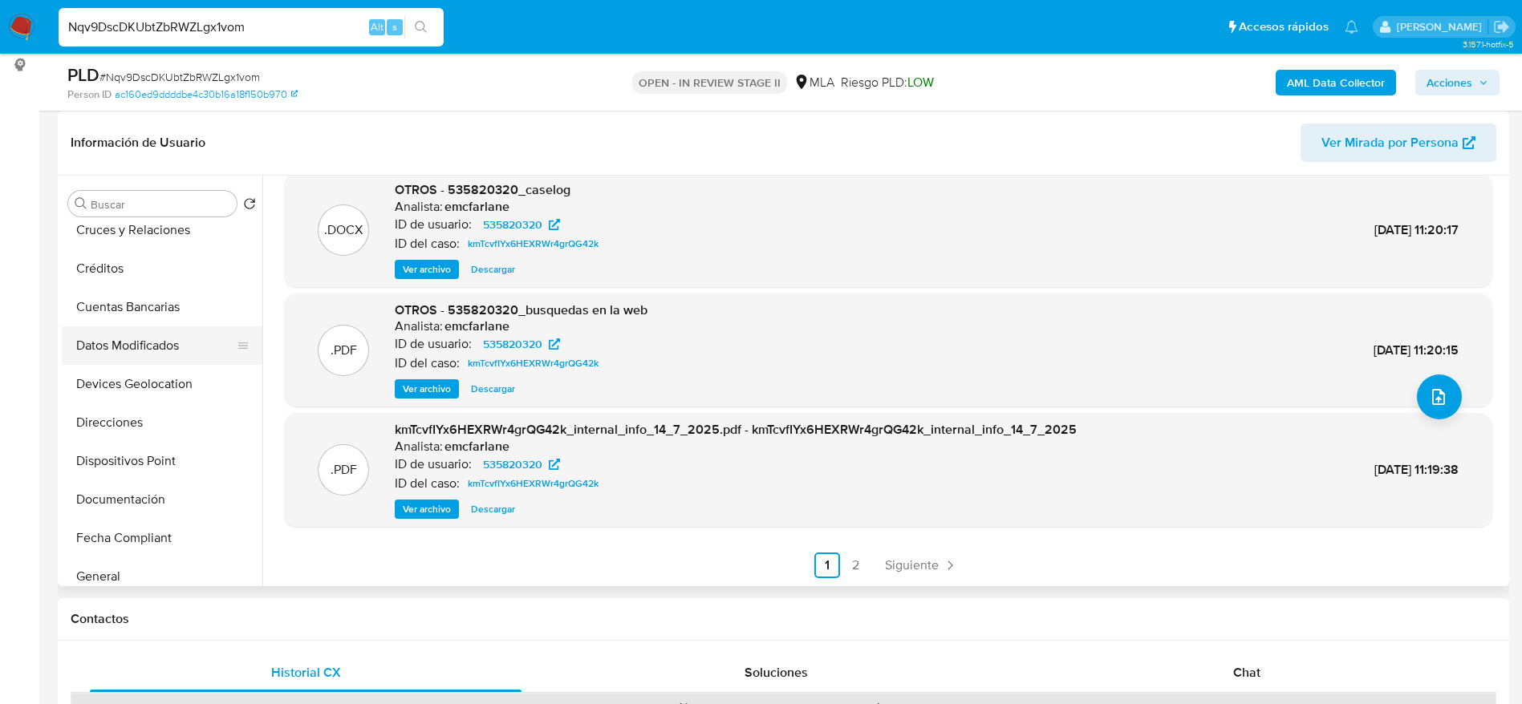
scroll to position [241, 0]
click at [154, 498] on button "Historial Casos" at bounding box center [156, 502] width 188 height 38
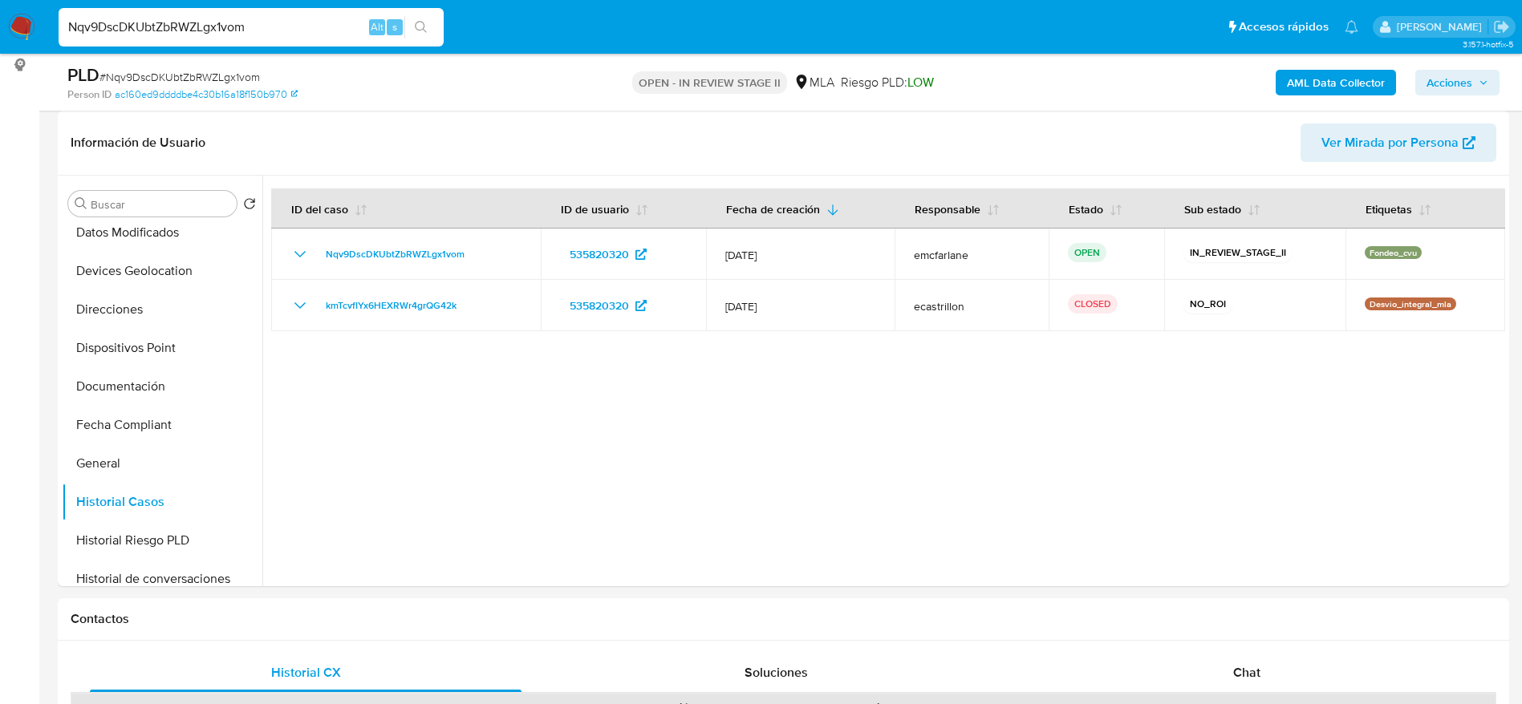
click at [281, 14] on div "Nqv9DscDKUbtZbRWZLgx1vom Alt s" at bounding box center [251, 27] width 385 height 38
click at [282, 15] on div "Nqv9DscDKUbtZbRWZLgx1vom Alt s" at bounding box center [251, 27] width 385 height 38
click at [287, 24] on input "Nqv9DscDKUbtZbRWZLgx1vom" at bounding box center [251, 27] width 385 height 21
paste input "mYXbWgfo6SIWBugTlBKZIxit"
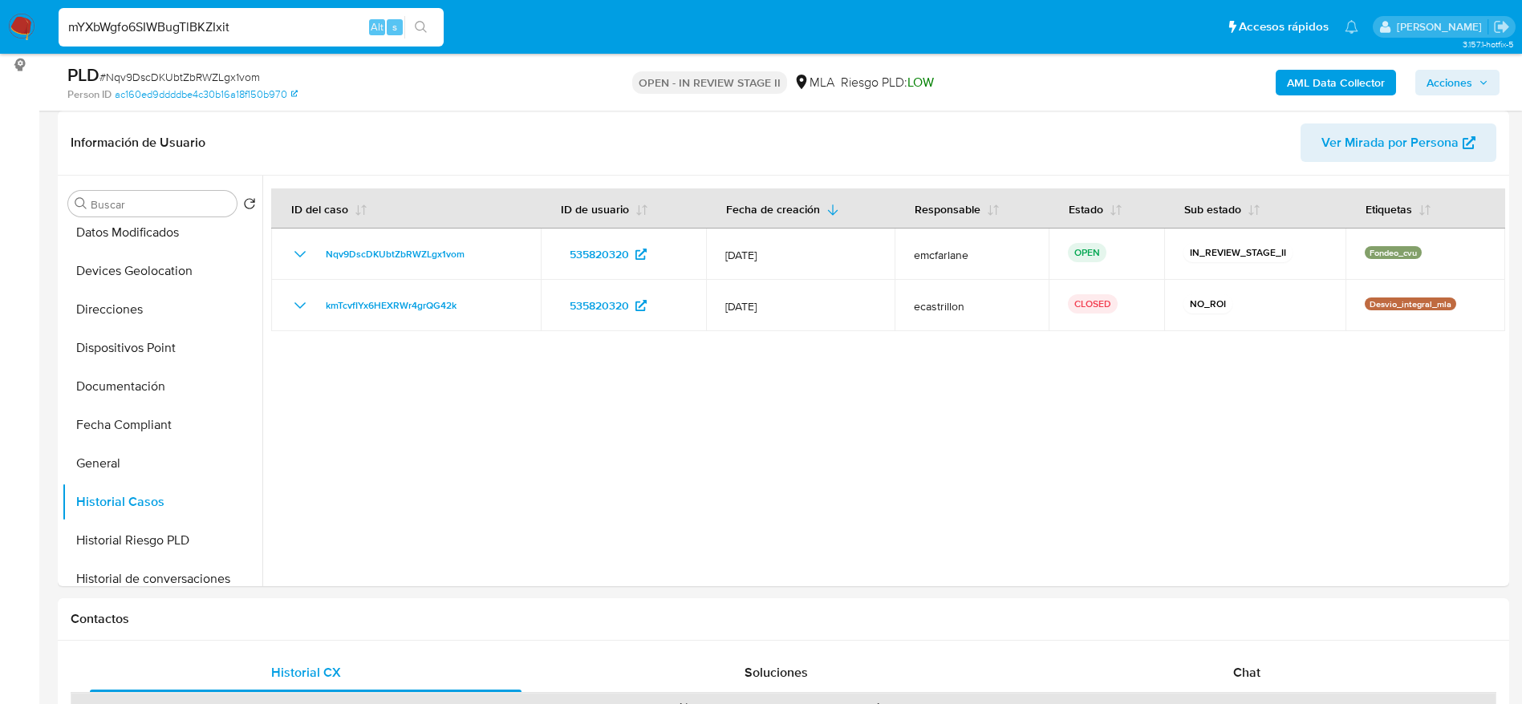
type input "mYXbWgfo6SIWBugTlBKZIxit"
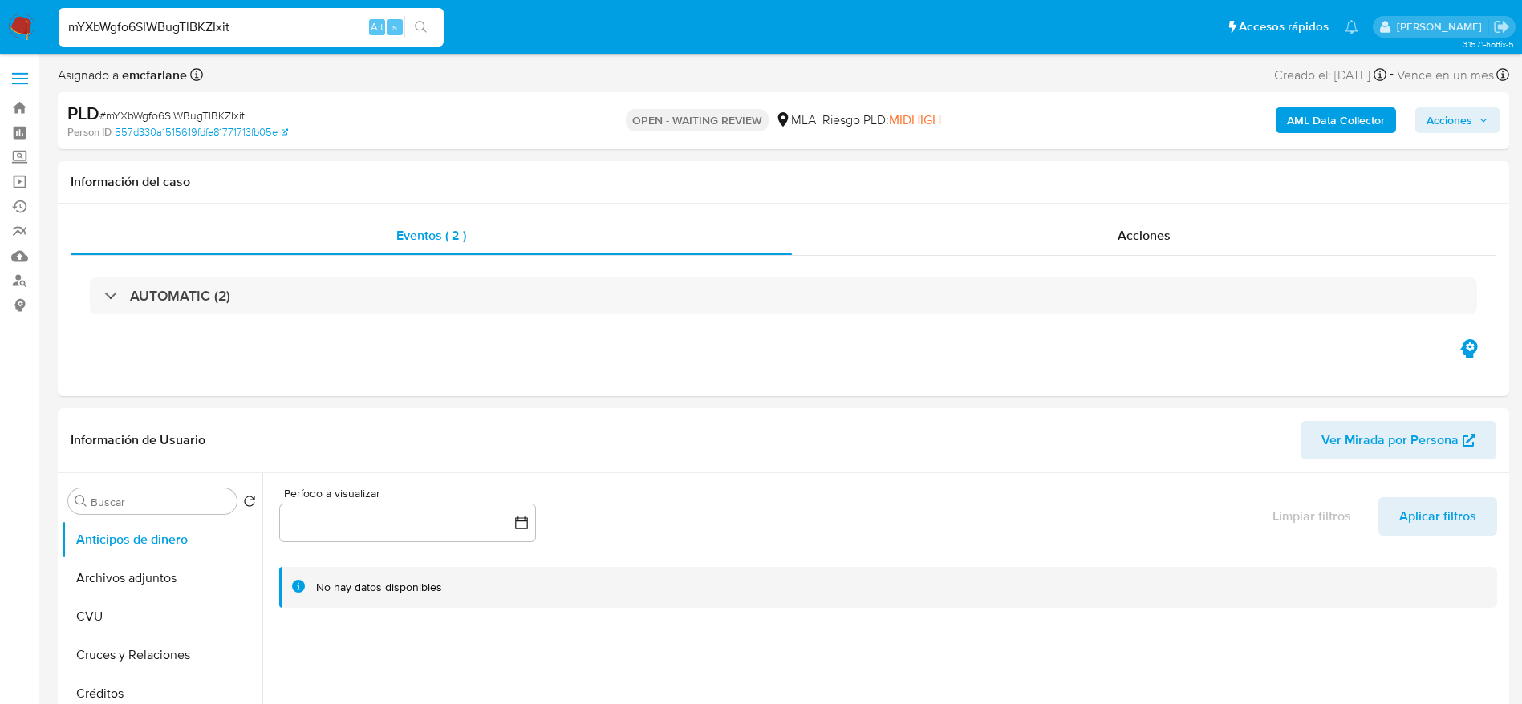
select select "10"
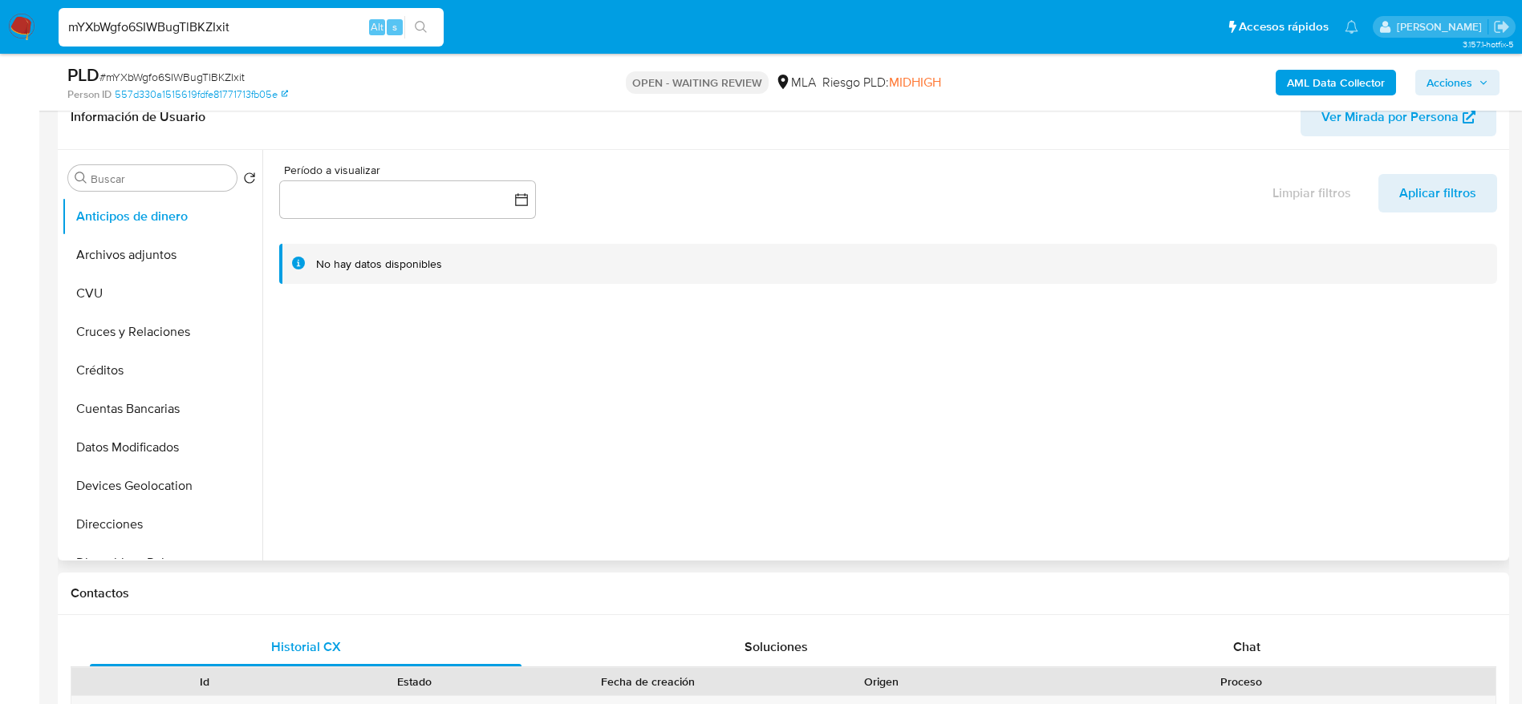
scroll to position [602, 0]
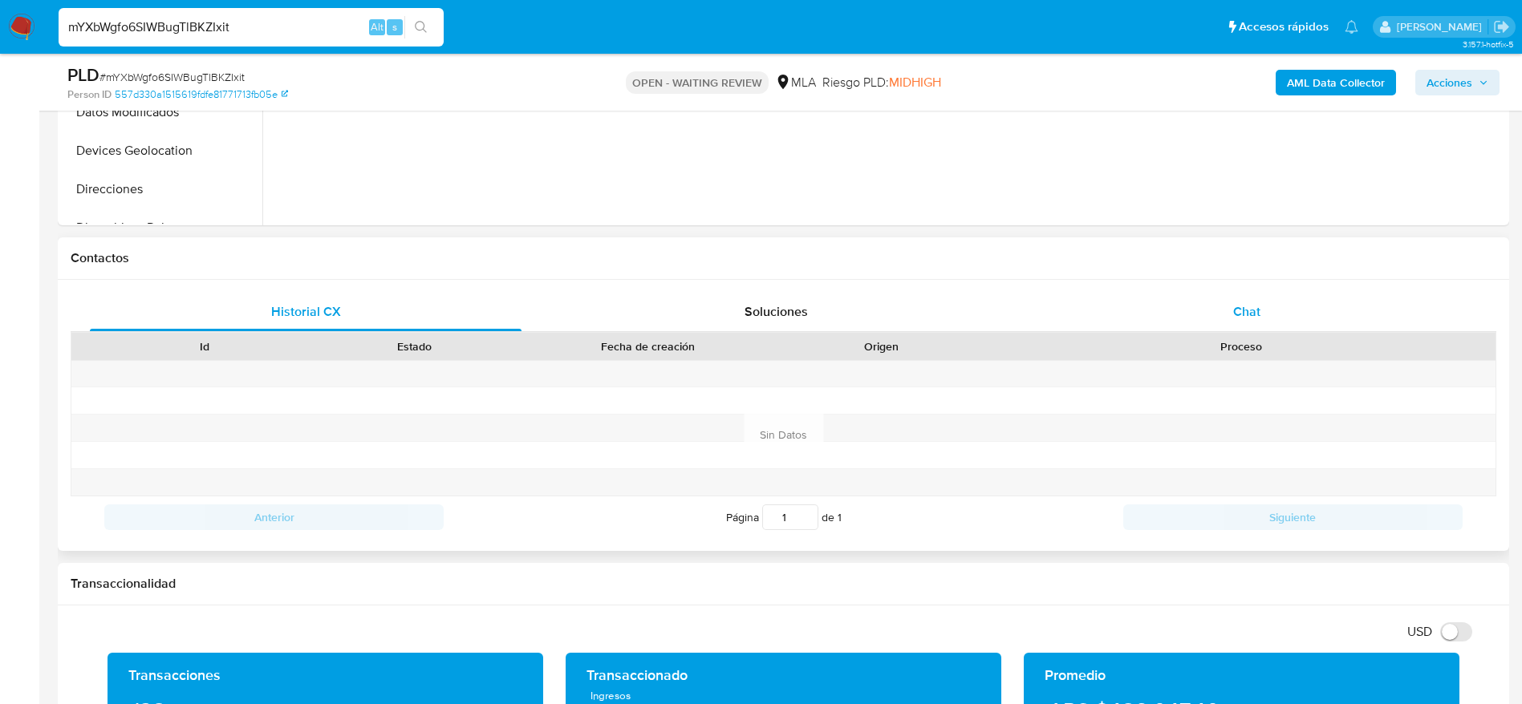
click at [1297, 305] on div "Chat" at bounding box center [1247, 312] width 432 height 38
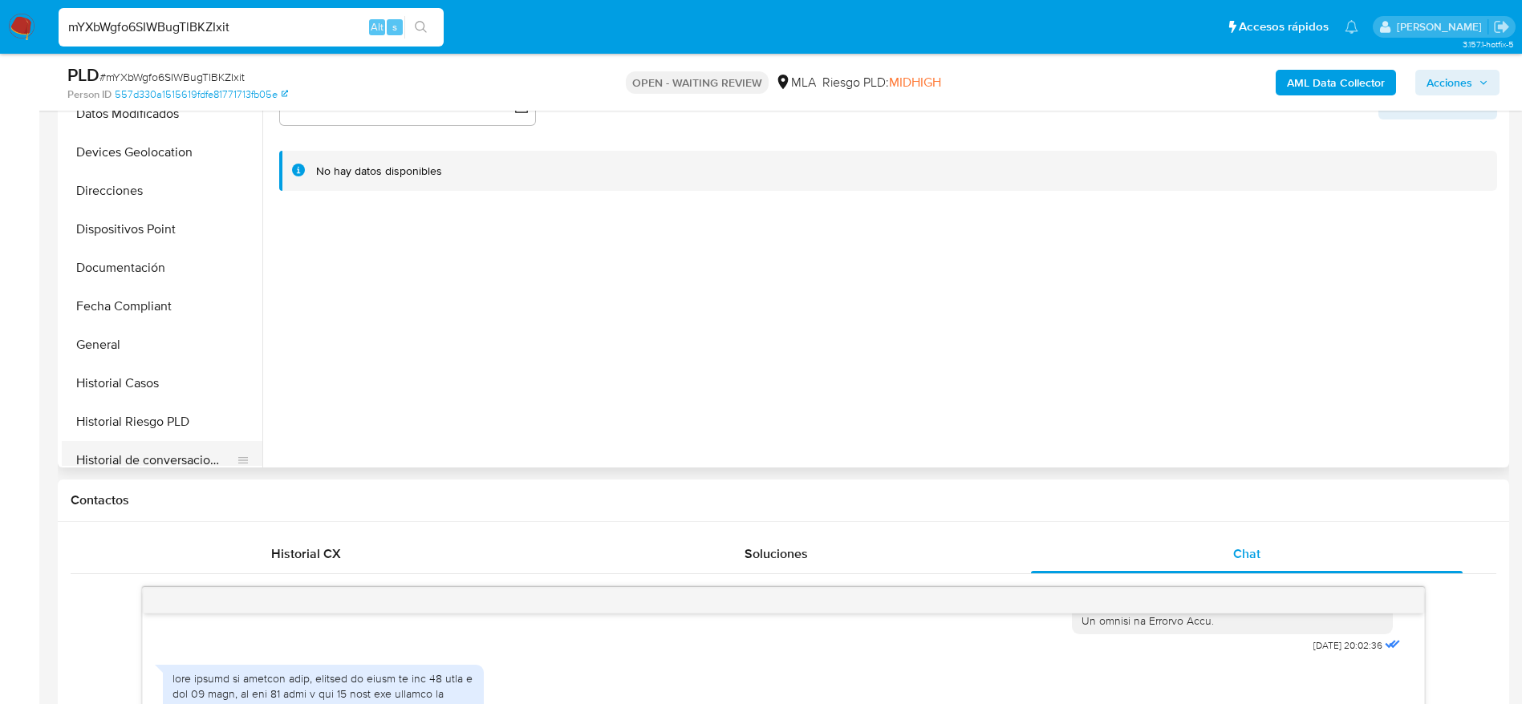
scroll to position [361, 0]
click at [148, 354] on button "General" at bounding box center [156, 343] width 188 height 38
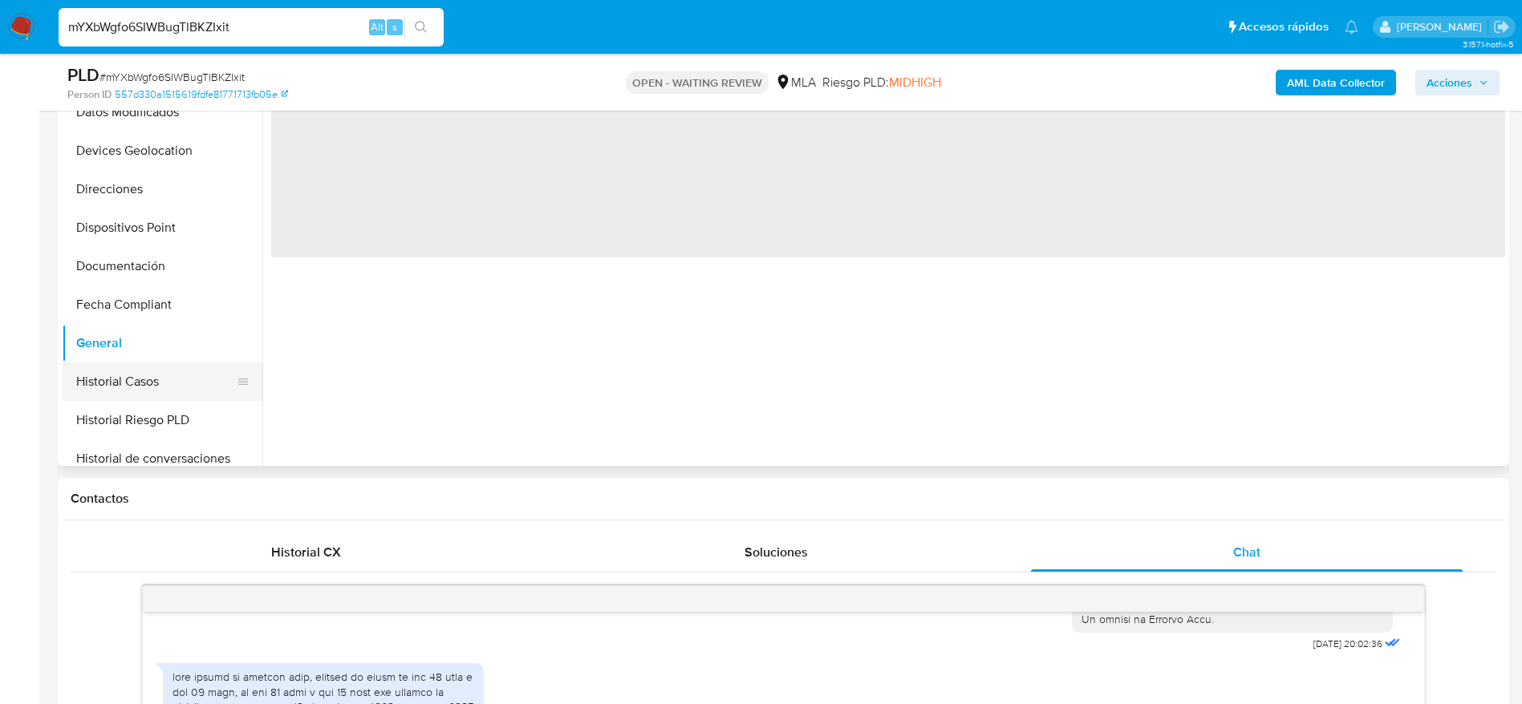
click at [158, 377] on button "Historial Casos" at bounding box center [156, 382] width 188 height 38
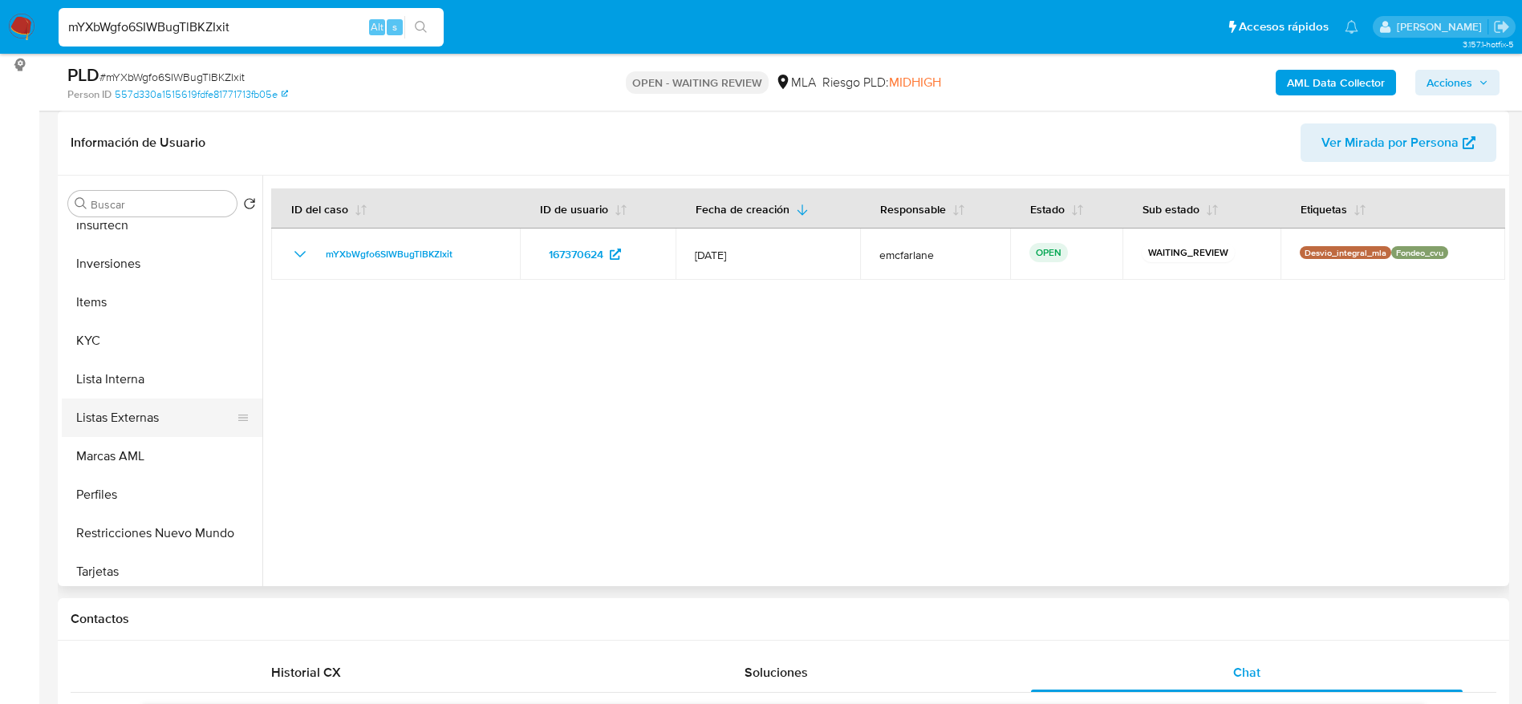
scroll to position [722, 0]
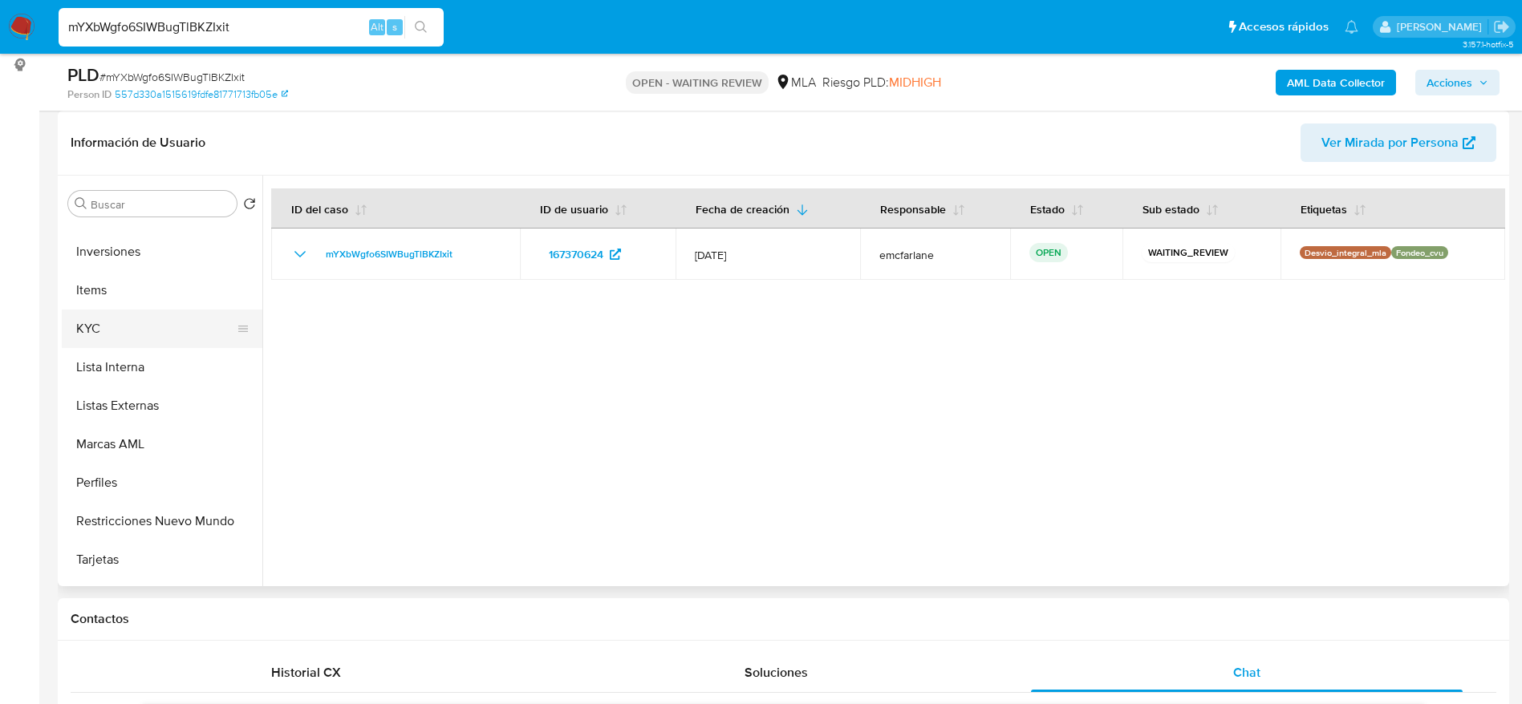
click at [97, 322] on button "KYC" at bounding box center [156, 329] width 188 height 38
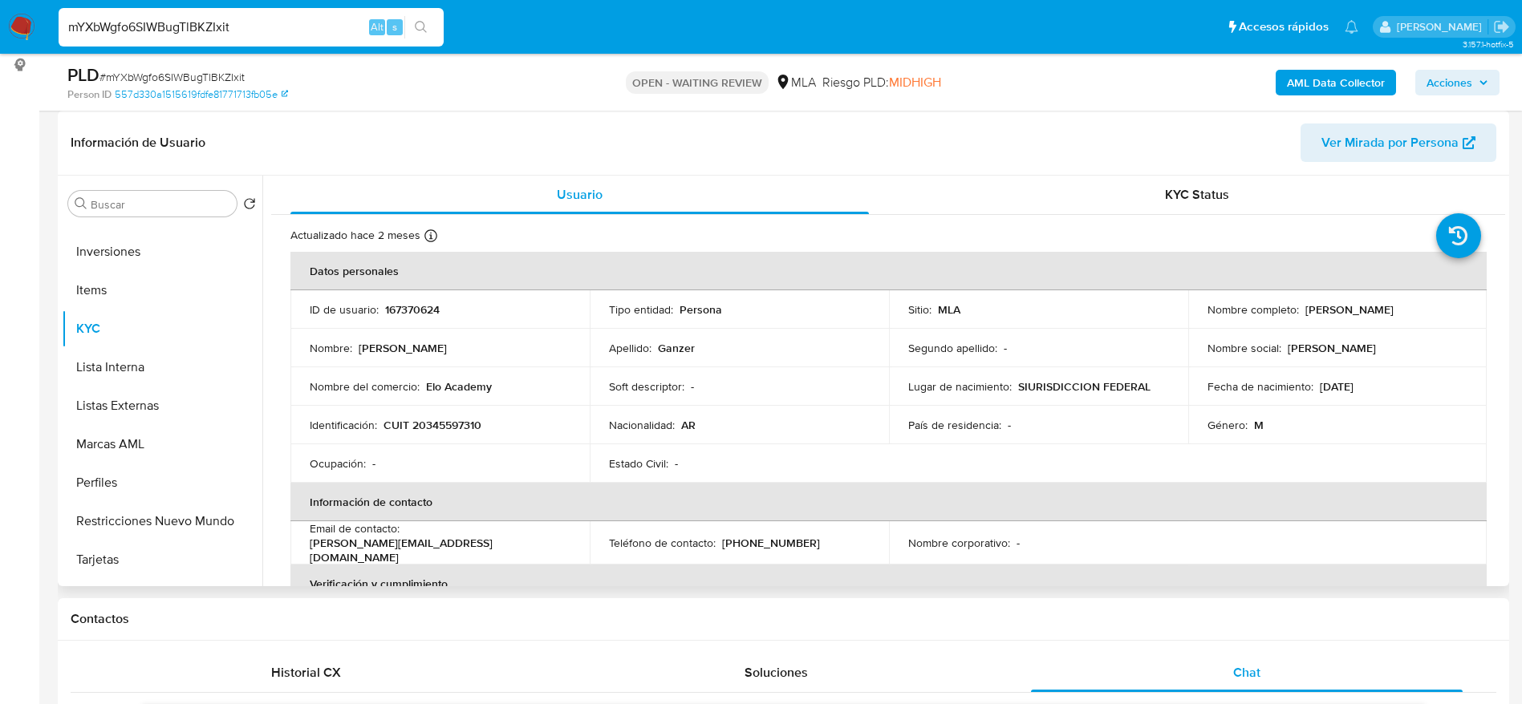
click at [777, 411] on td "Nacionalidad : AR" at bounding box center [739, 425] width 299 height 38
click at [446, 419] on p "CUIT 20345597310" at bounding box center [432, 425] width 98 height 14
copy p "20345597310"
click at [1305, 314] on p "Gabriel Emanuel Matias Ganzer" at bounding box center [1349, 309] width 88 height 14
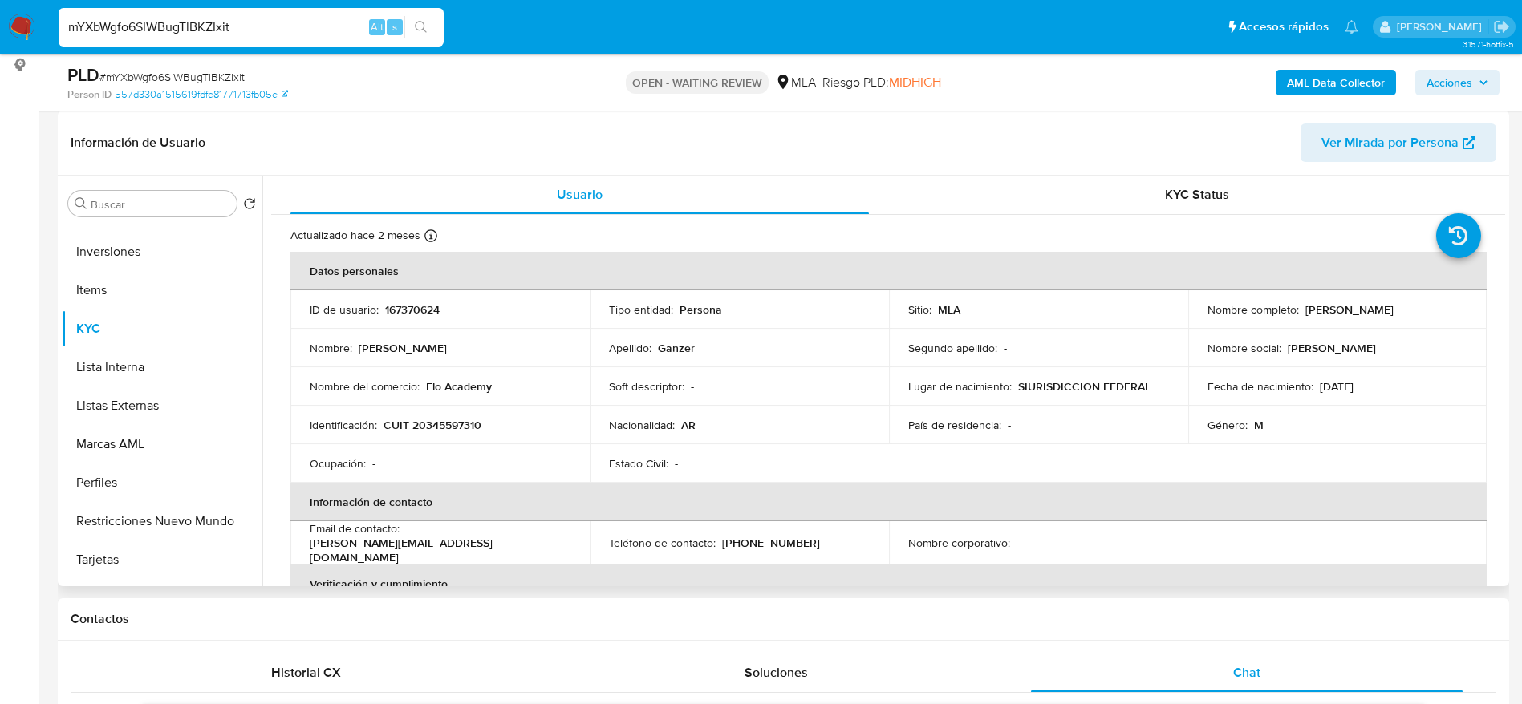
click at [1305, 314] on p "Gabriel Emanuel Matias Ganzer" at bounding box center [1349, 309] width 88 height 14
click at [1374, 294] on td "Nombre completo : Gabriel Emanuel Matias Ganzer" at bounding box center [1337, 309] width 299 height 38
click at [1367, 307] on div "Nombre completo : Gabriel Emanuel Matias Ganzer" at bounding box center [1337, 309] width 261 height 14
click at [1367, 310] on div "Nombre completo : Gabriel Emanuel Matias Ganzer" at bounding box center [1337, 309] width 261 height 14
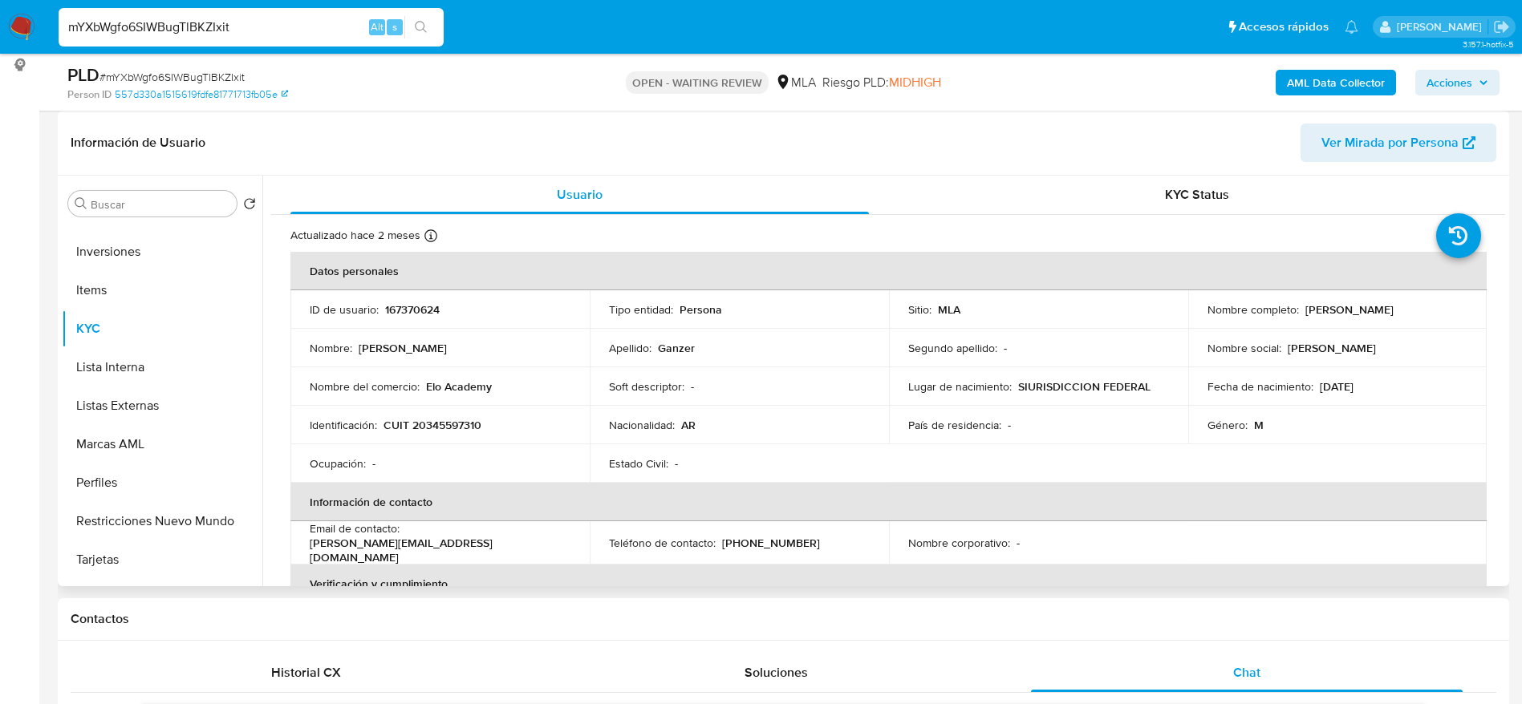
click at [1368, 314] on div "Nombre completo : Gabriel Emanuel Matias Ganzer" at bounding box center [1337, 309] width 261 height 14
click at [1367, 316] on div "Nombre completo : Gabriel Emanuel Matias Ganzer" at bounding box center [1337, 309] width 261 height 14
drag, startPoint x: 1361, startPoint y: 314, endPoint x: 1201, endPoint y: 322, distance: 159.8
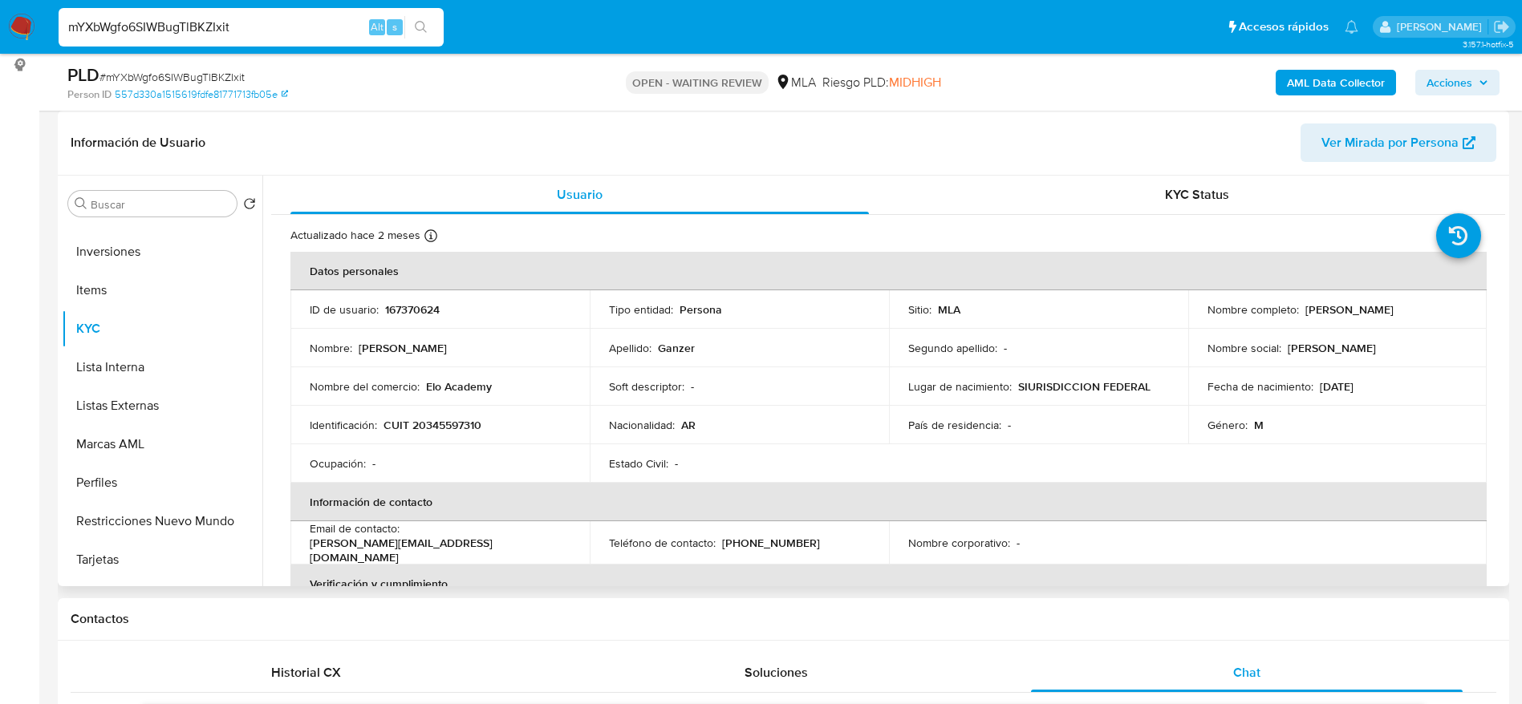
click at [1207, 317] on div "Nombre completo : Gabriel Emanuel Matias Ganzer" at bounding box center [1337, 309] width 261 height 14
copy p "Gabriel Emanuel Matias Ganzer"
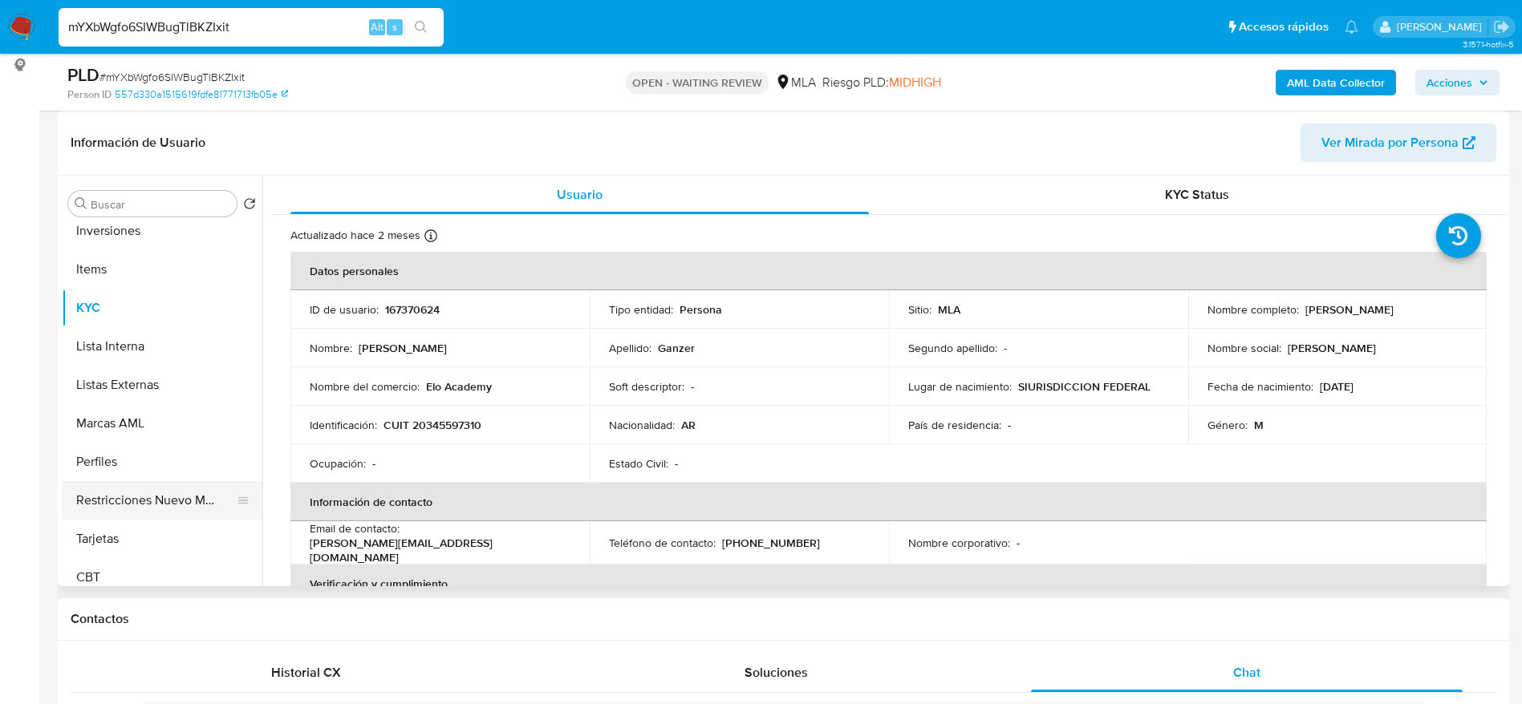
scroll to position [755, 0]
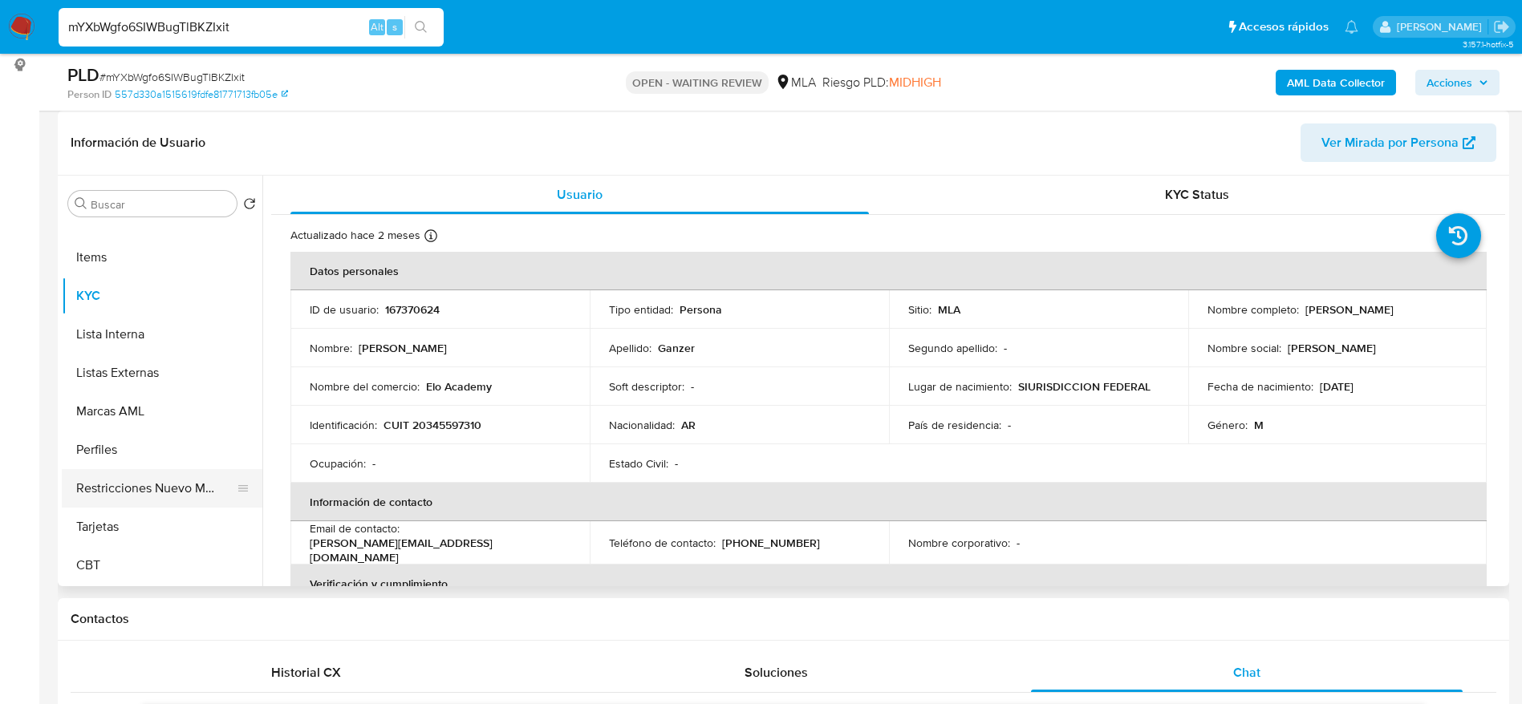
click at [156, 472] on button "Restricciones Nuevo Mundo" at bounding box center [156, 488] width 188 height 38
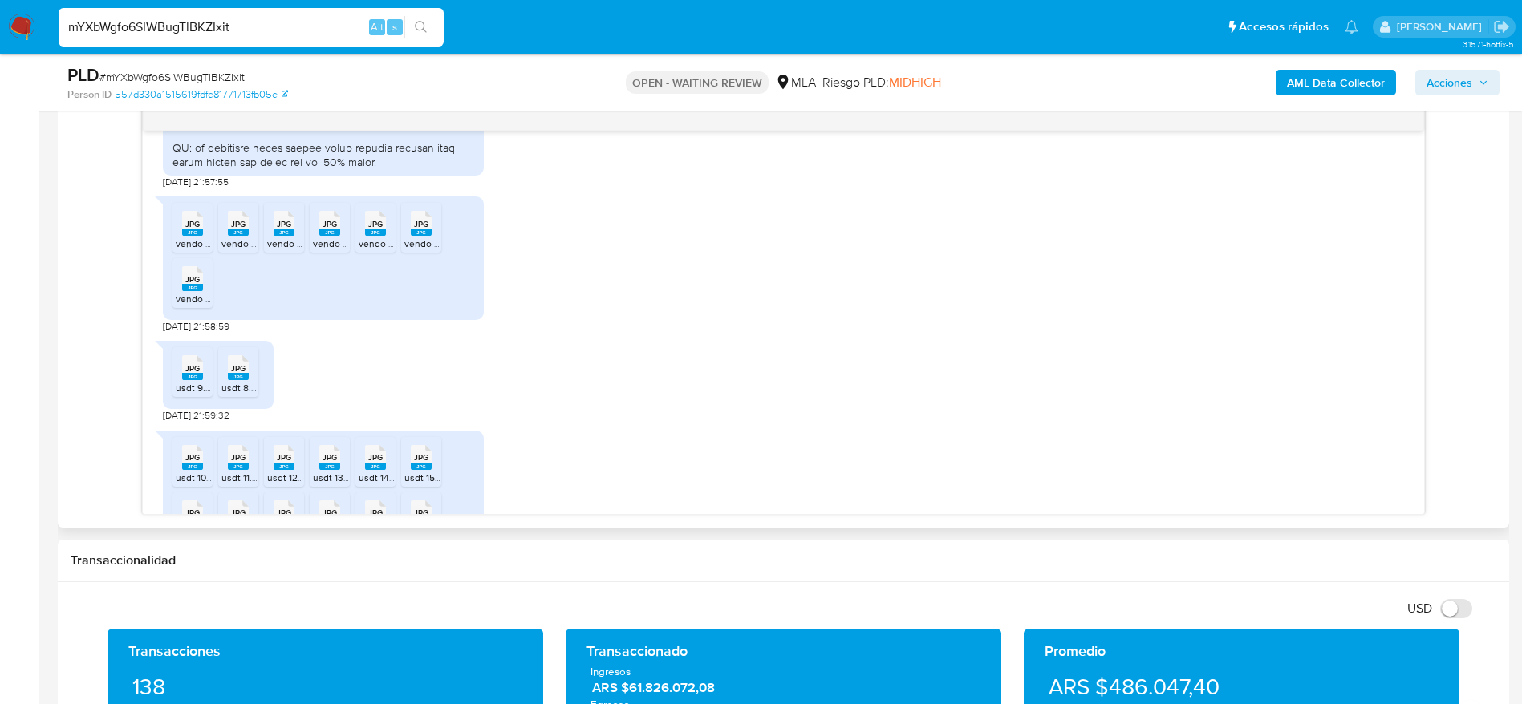
scroll to position [1294, 0]
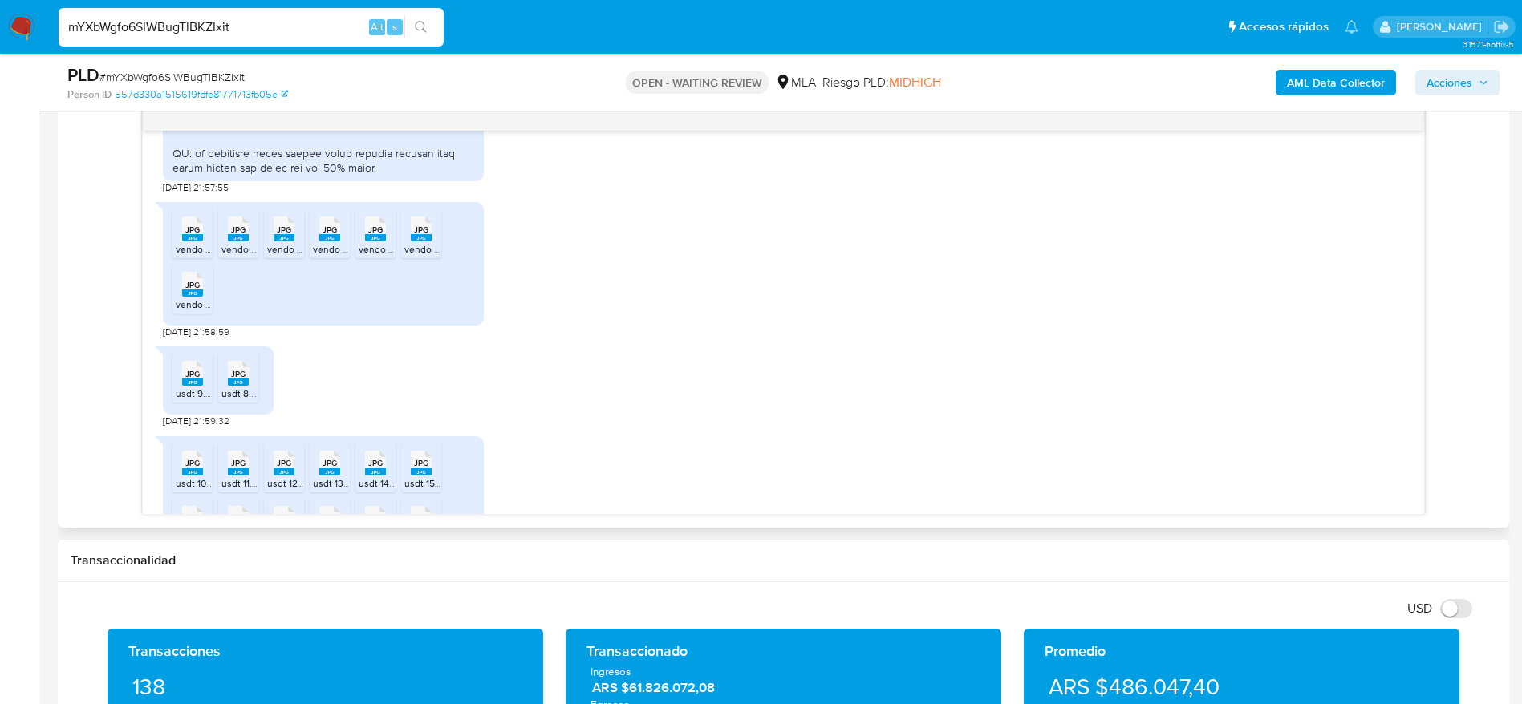
click at [194, 235] on span "JPG" at bounding box center [192, 230] width 14 height 10
drag, startPoint x: 237, startPoint y: 268, endPoint x: 274, endPoint y: 265, distance: 37.0
click at [237, 241] on rect at bounding box center [238, 237] width 21 height 7
click at [203, 241] on icon at bounding box center [192, 229] width 21 height 25
click at [330, 235] on span "JPG" at bounding box center [329, 230] width 14 height 10
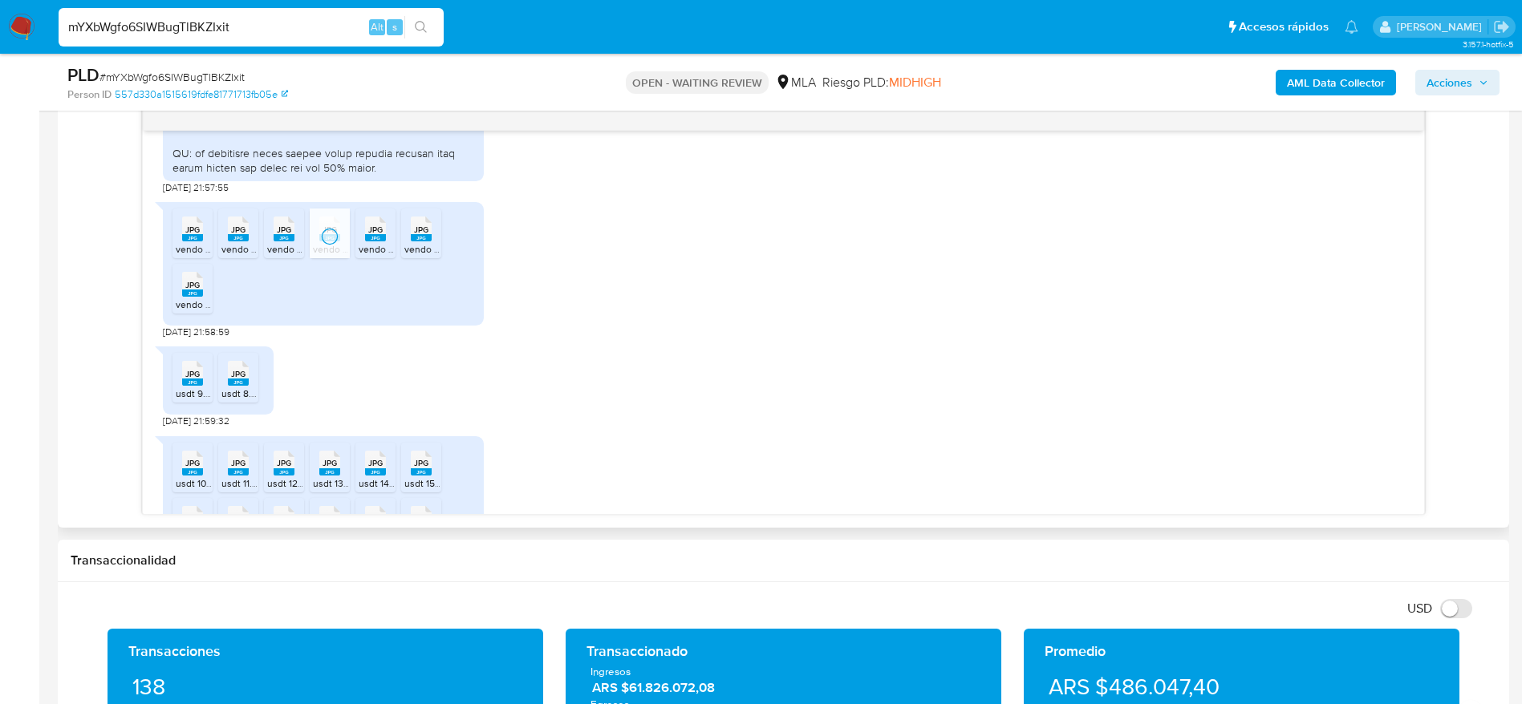
click at [375, 243] on icon "JPG" at bounding box center [375, 229] width 21 height 28
click at [421, 243] on div "JPG JPG" at bounding box center [421, 227] width 34 height 31
click at [194, 290] on span "JPG" at bounding box center [192, 285] width 14 height 10
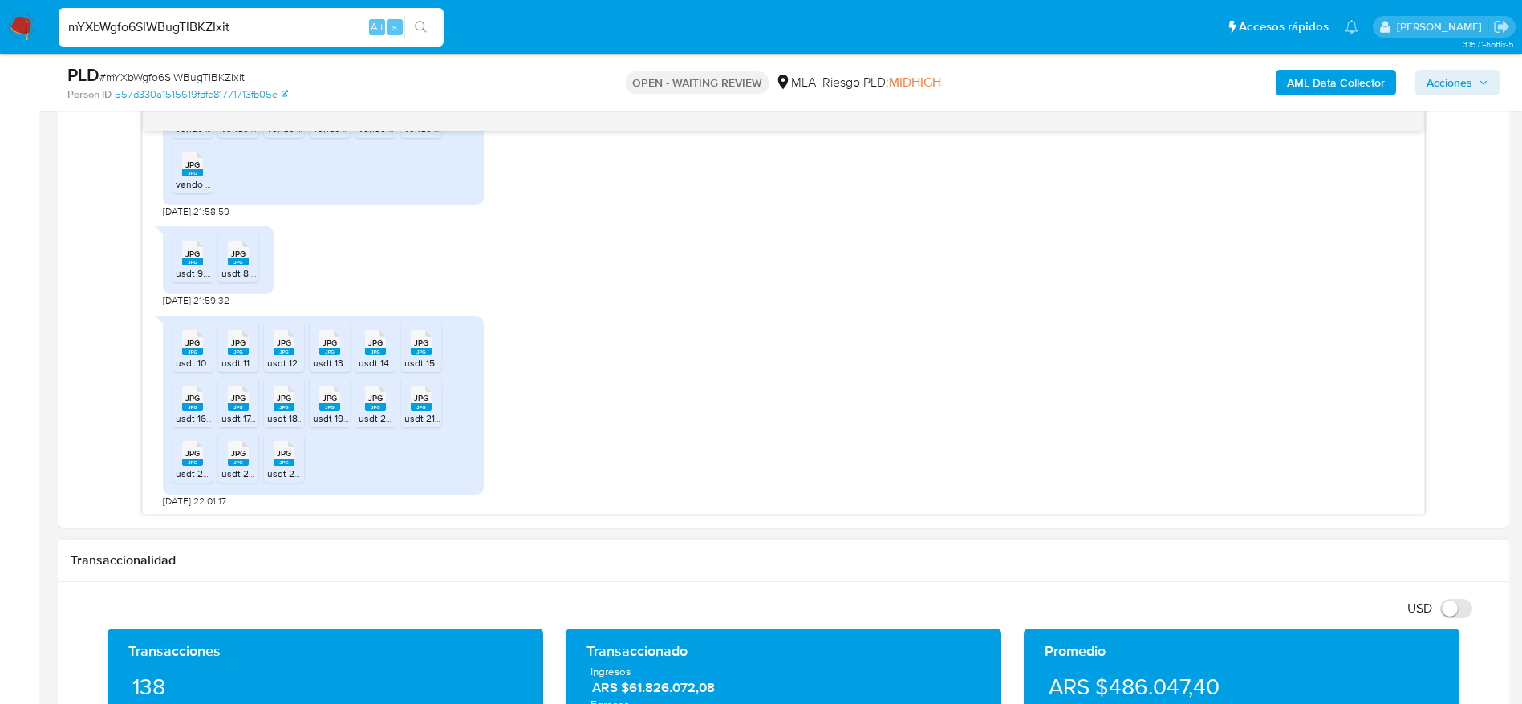
click at [833, 703] on span "Egresos" at bounding box center [783, 704] width 386 height 14
click at [144, 62] on div "PLD # mYXbWgfo6SIWBugTlBKZIxit Person ID 557d330a1515619fdfe81771713fb05e OPEN …" at bounding box center [783, 82] width 1451 height 57
click at [147, 78] on span "# mYXbWgfo6SIWBugTlBKZIxit" at bounding box center [171, 77] width 145 height 16
copy span "mYXbWgfo6SIWBugTlBKZIxit"
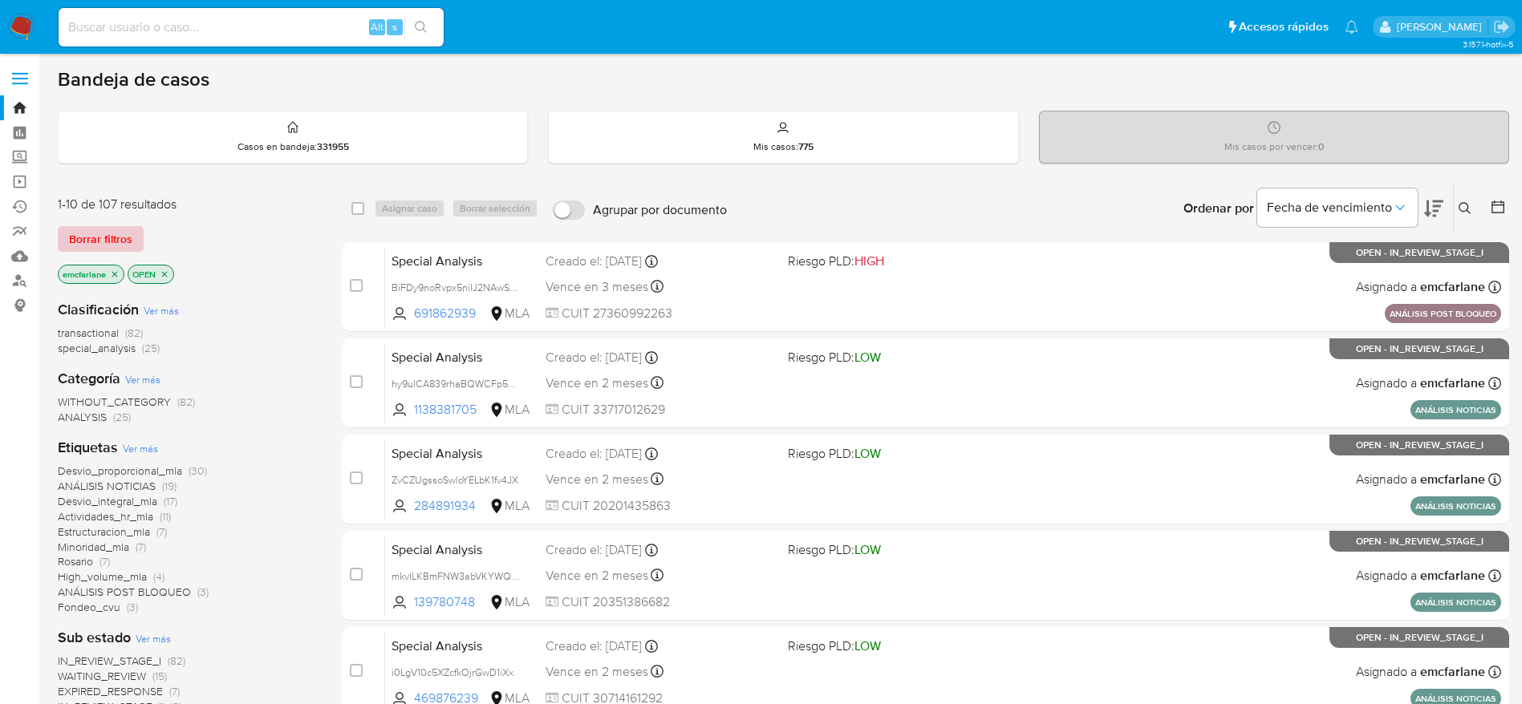
click at [104, 232] on span "Borrar filtros" at bounding box center [100, 239] width 63 height 22
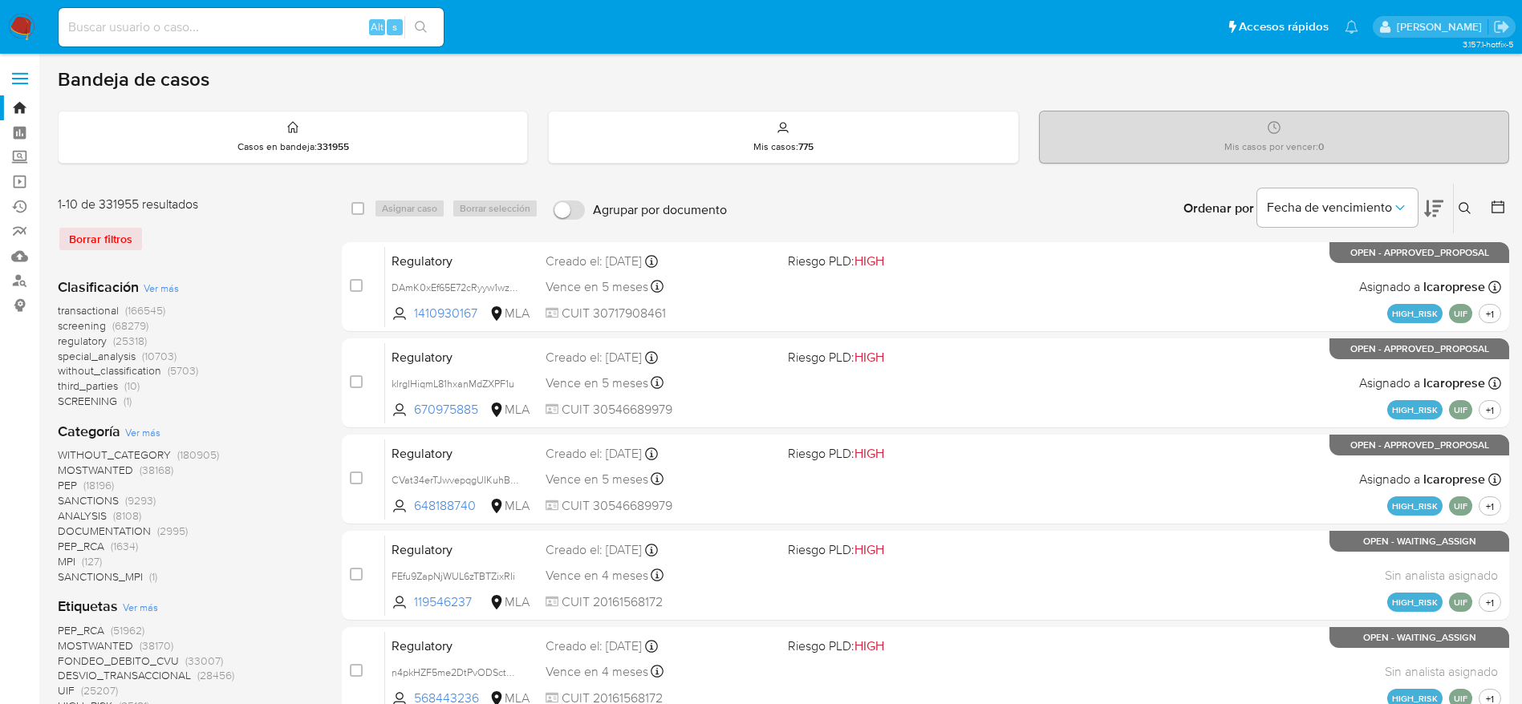
click at [1461, 217] on button at bounding box center [1466, 208] width 26 height 19
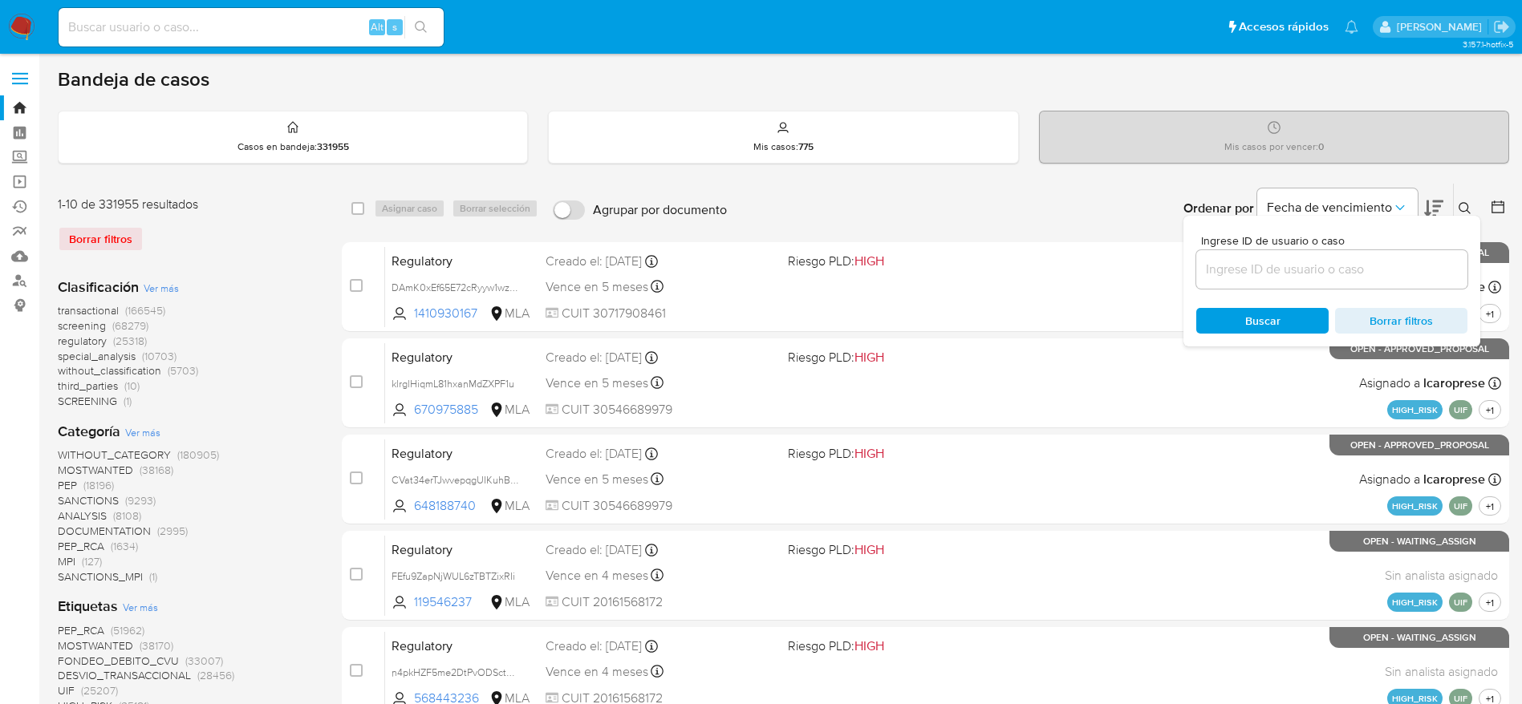
click at [1337, 276] on input at bounding box center [1331, 269] width 271 height 21
type input "mYXbWgfo6SIWBugTlBKZIxit"
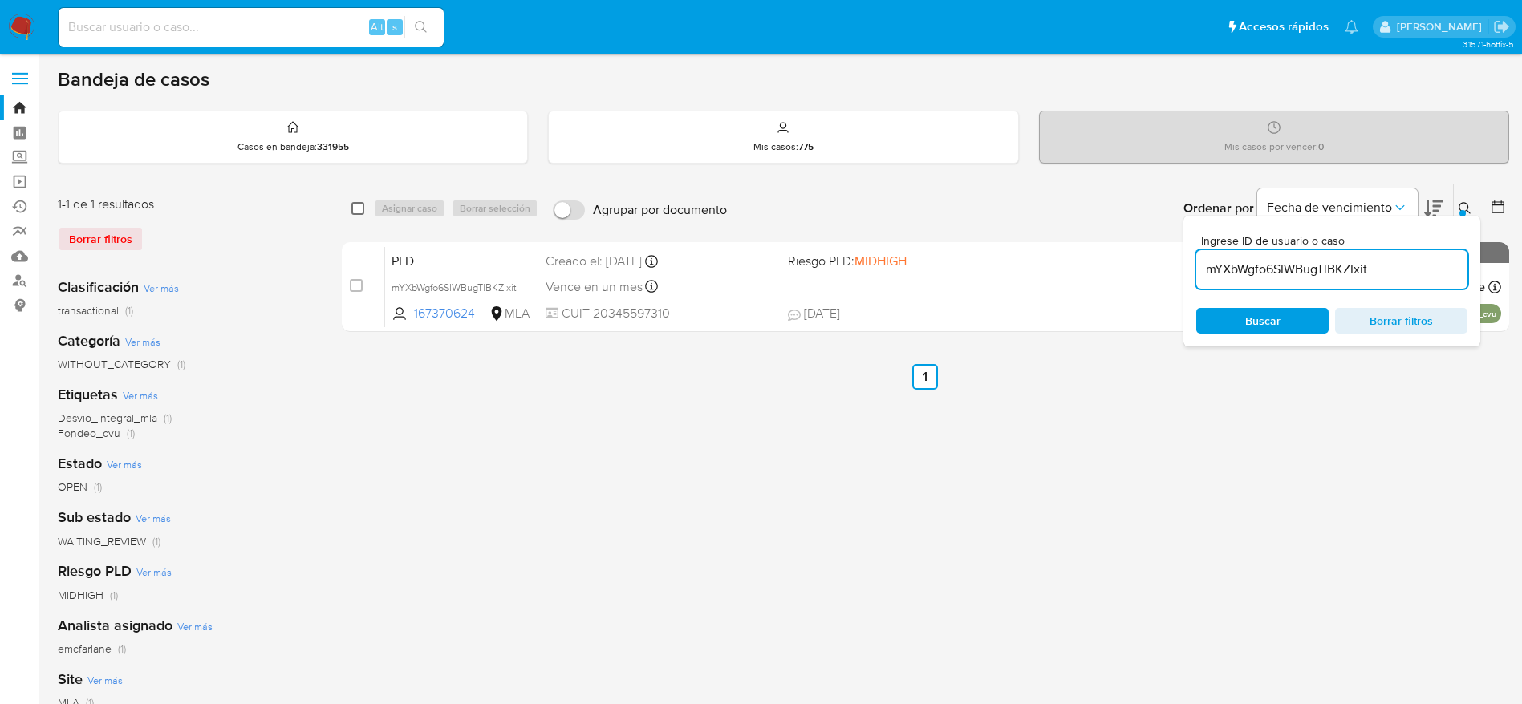
click at [361, 210] on input "checkbox" at bounding box center [357, 208] width 13 height 13
checkbox input "true"
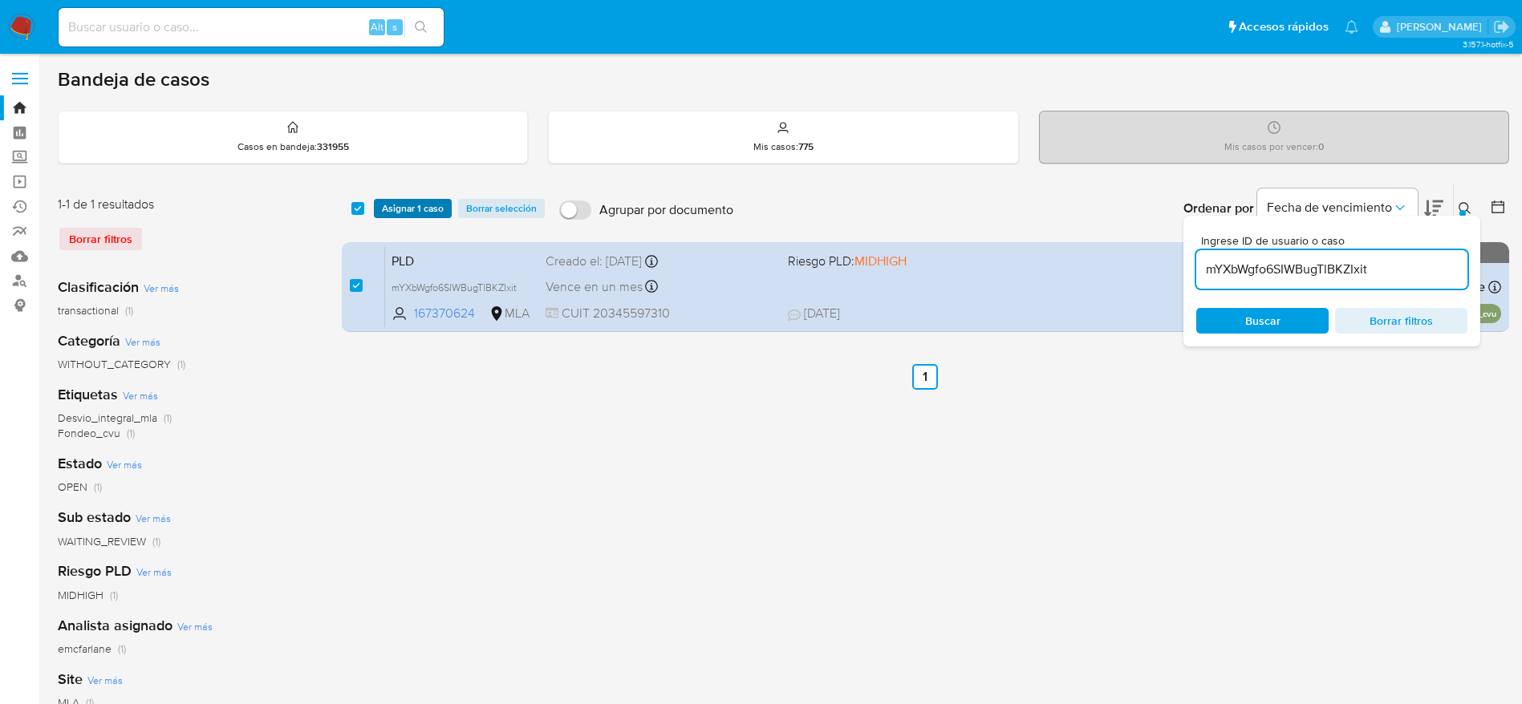
click at [382, 205] on span "Asignar 1 caso" at bounding box center [413, 209] width 62 height 16
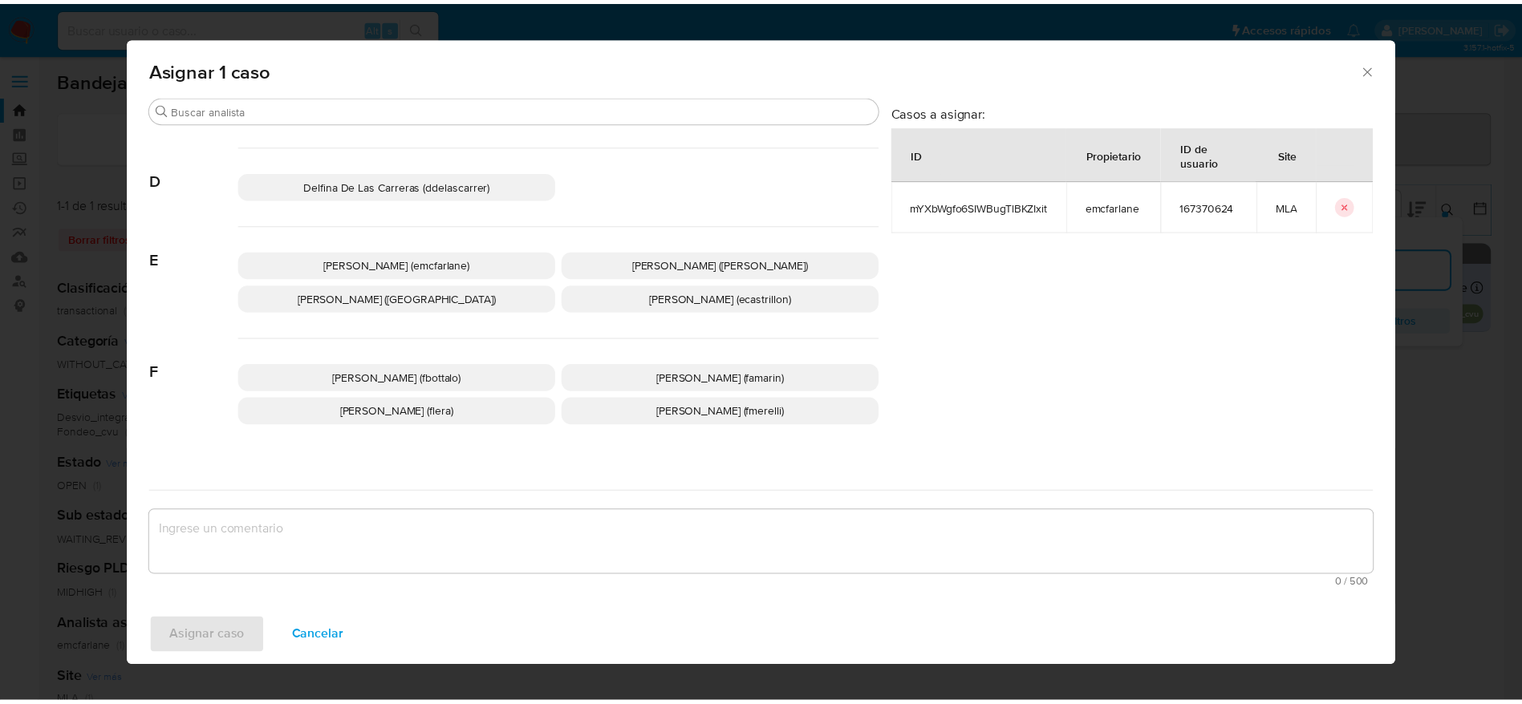
scroll to position [120, 0]
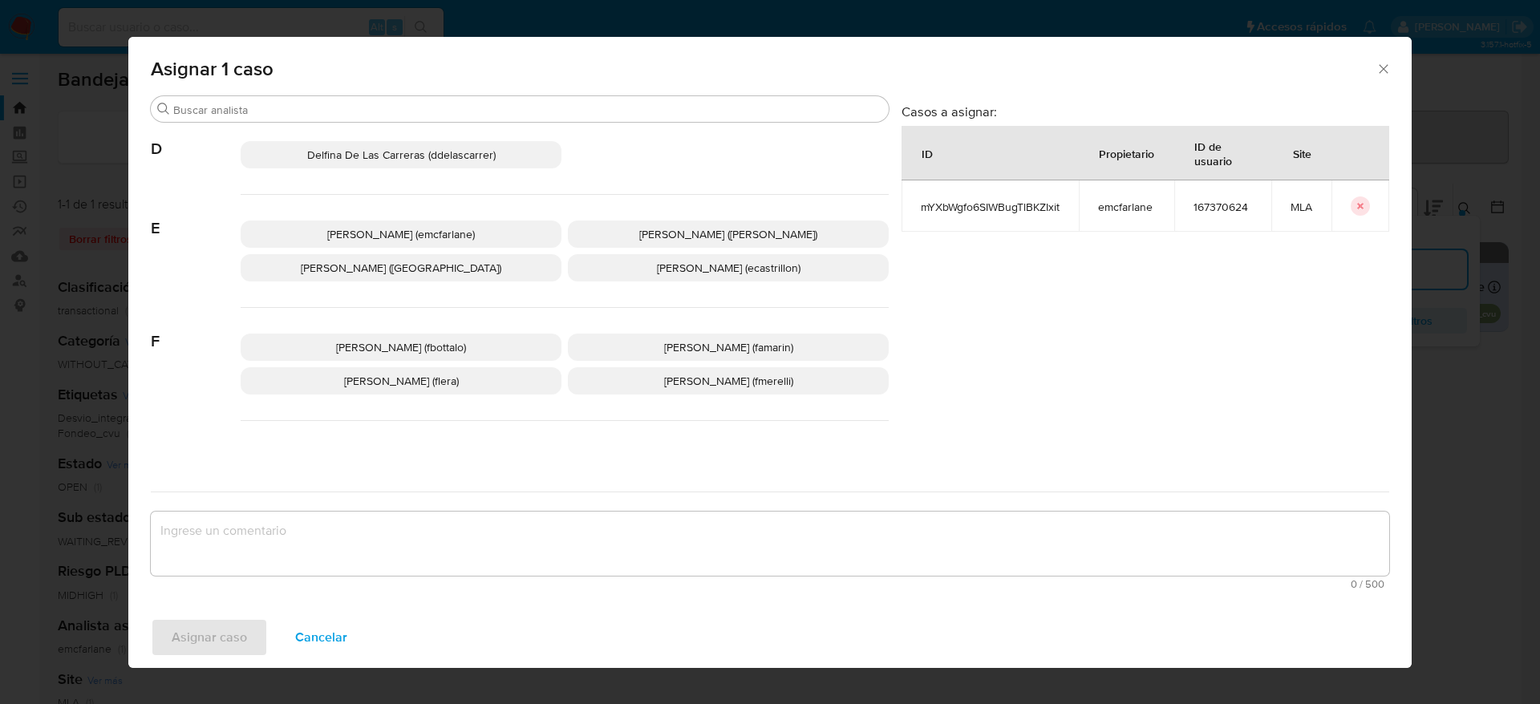
click at [460, 233] on span "Elaine Mc Farlane (emcfarlane)" at bounding box center [401, 234] width 148 height 16
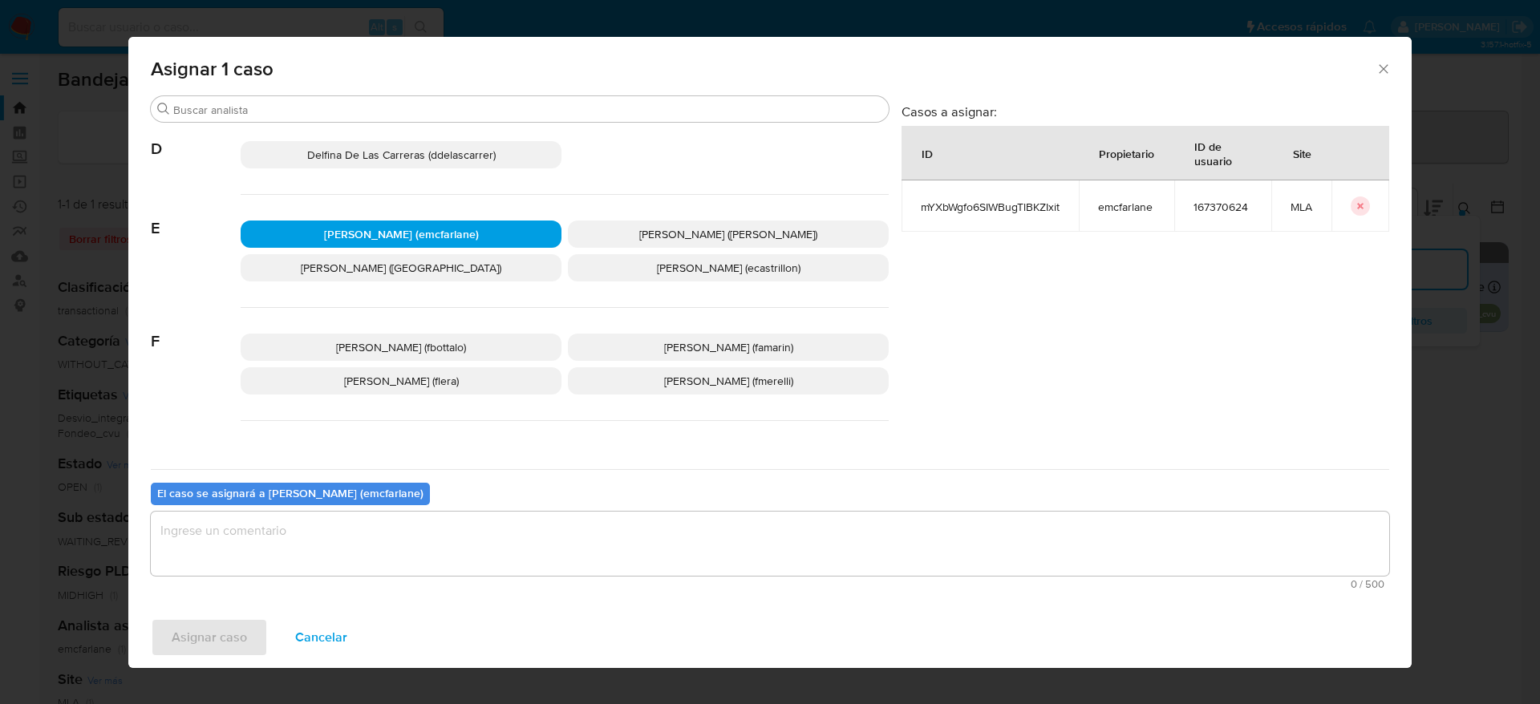
click at [395, 525] on textarea "assign-modal" at bounding box center [770, 544] width 1238 height 64
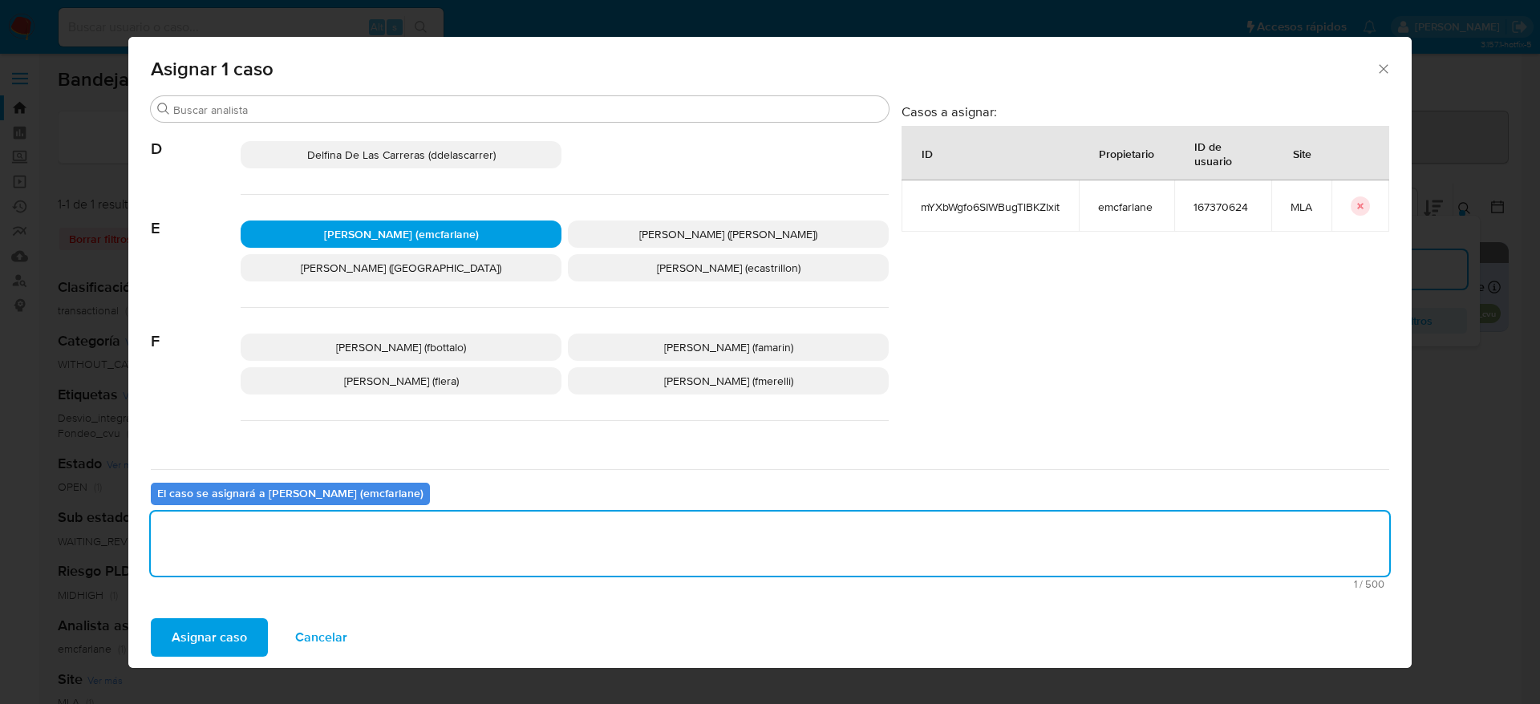
click at [223, 632] on span "Asignar caso" at bounding box center [209, 637] width 75 height 35
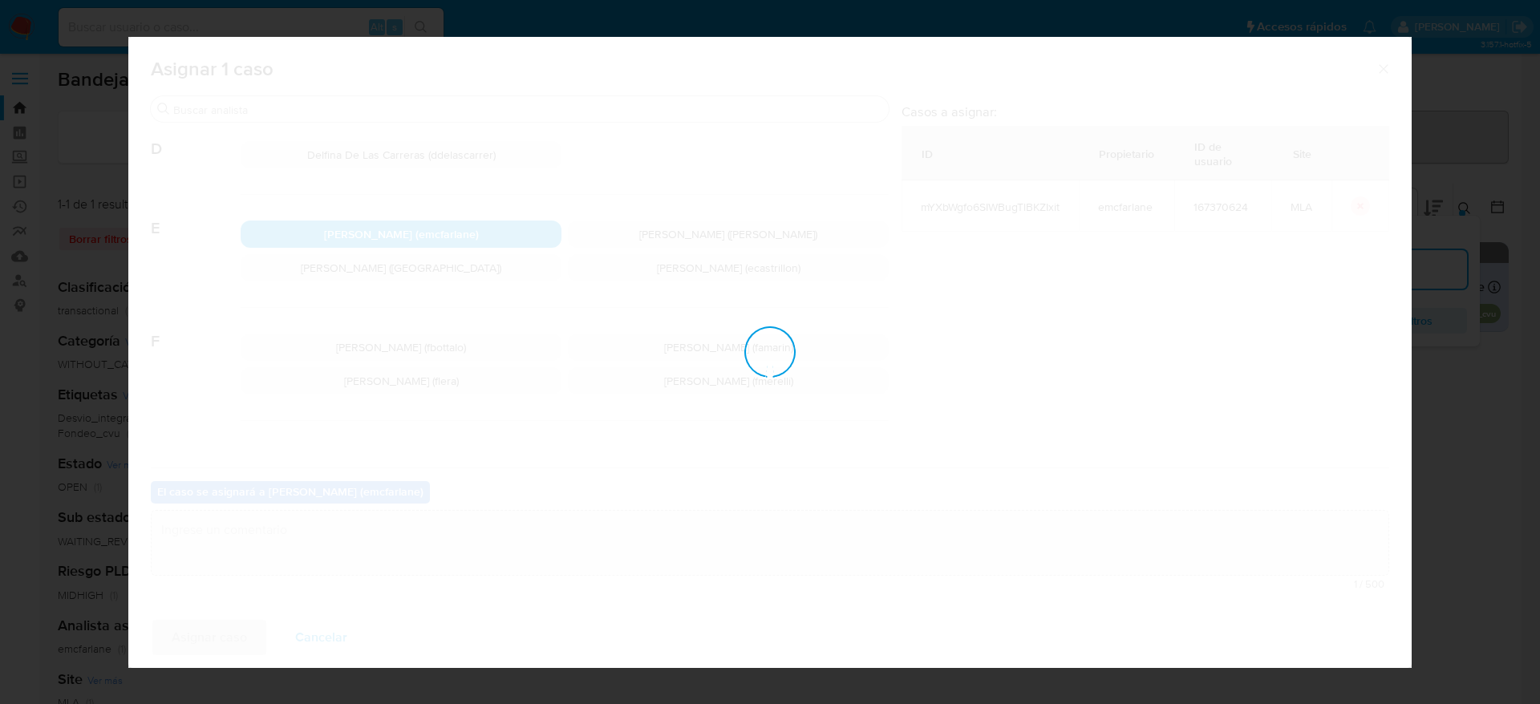
checkbox input "false"
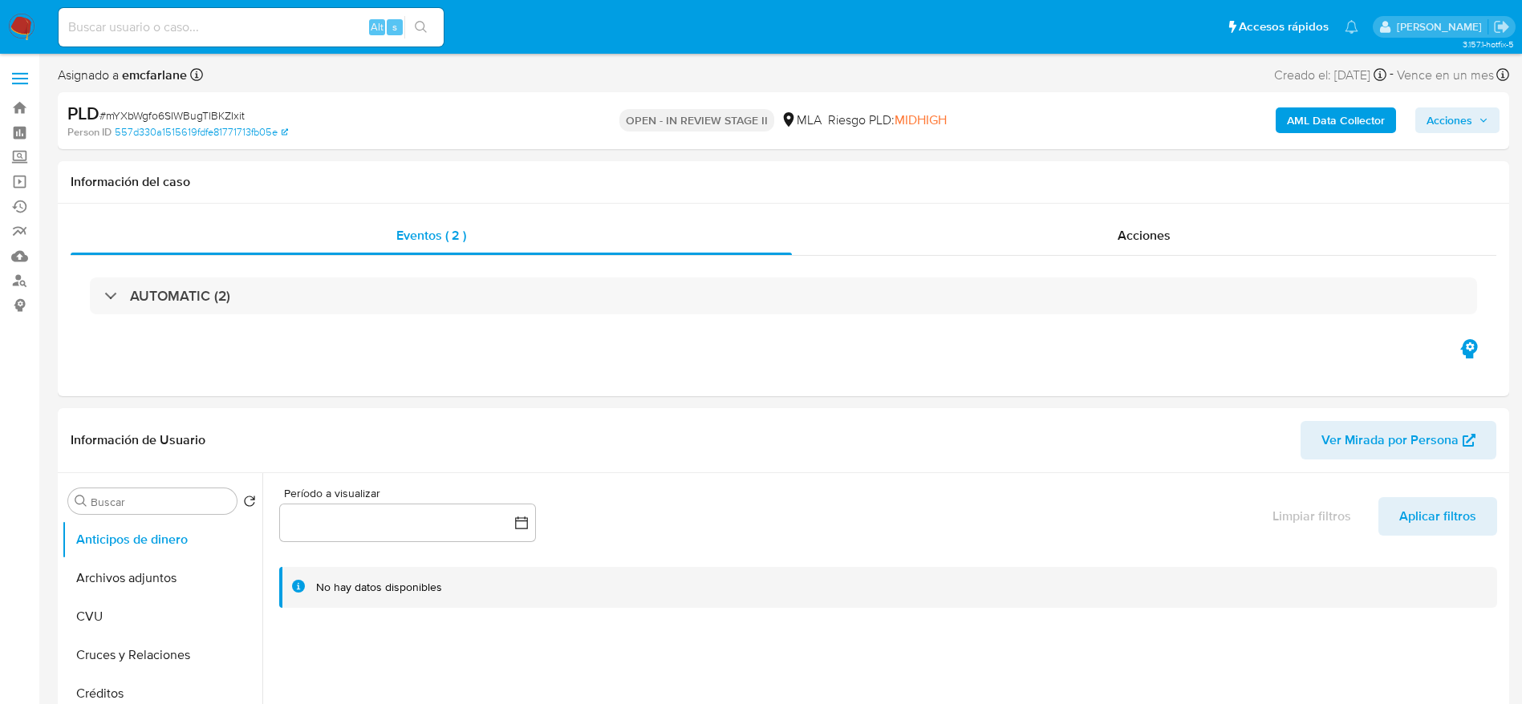
select select "10"
click at [1453, 115] on span "Acciones" at bounding box center [1449, 120] width 46 height 26
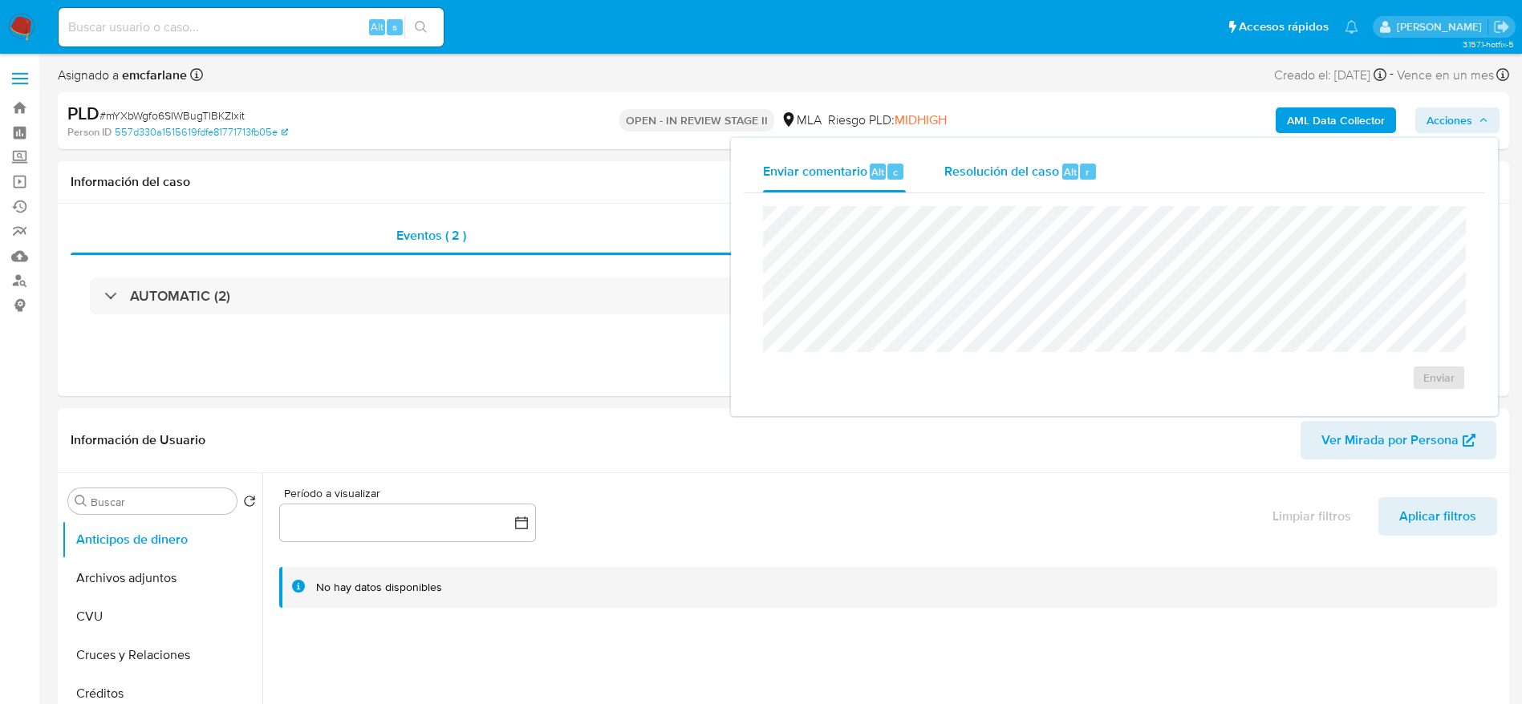
click at [1055, 178] on span "Resolución del caso" at bounding box center [1001, 171] width 115 height 18
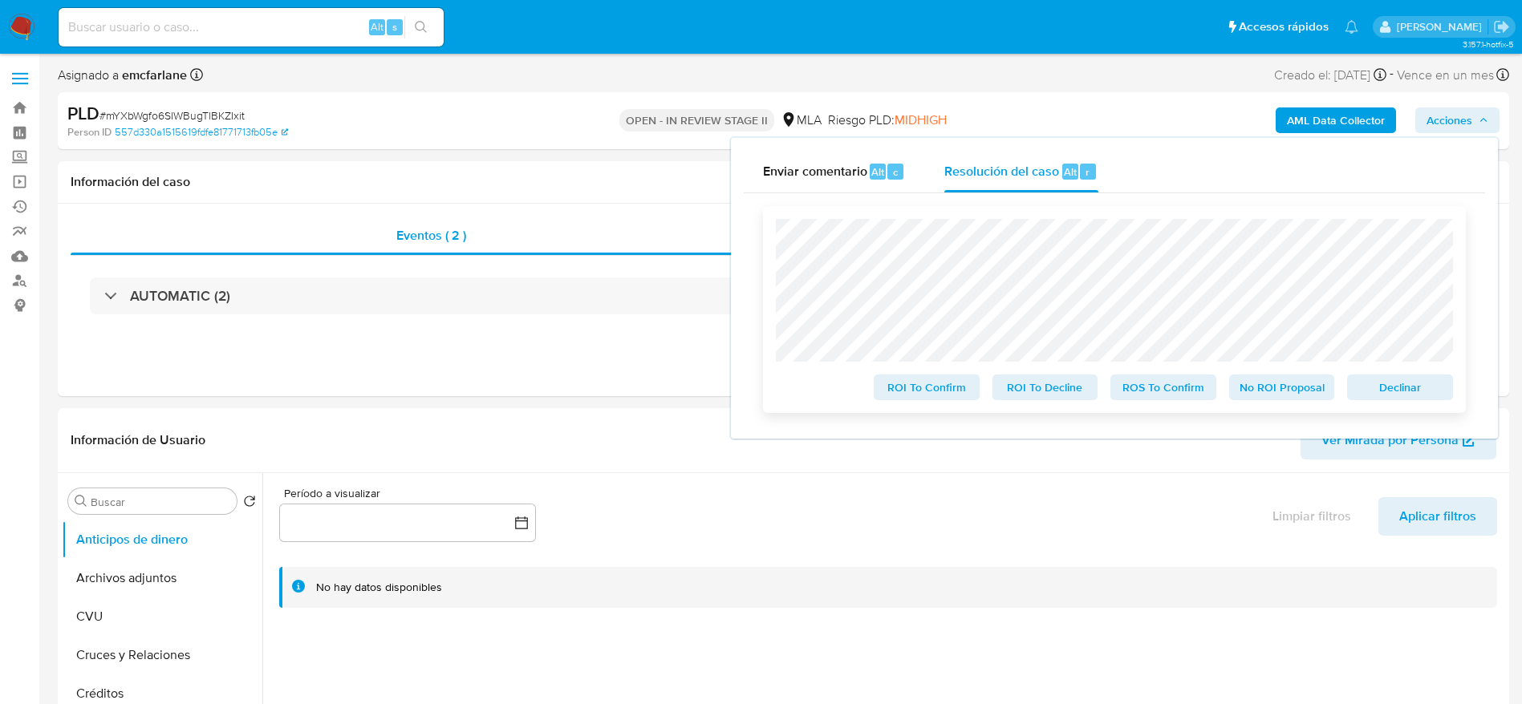
click at [1439, 399] on span "Declinar" at bounding box center [1399, 387] width 83 height 22
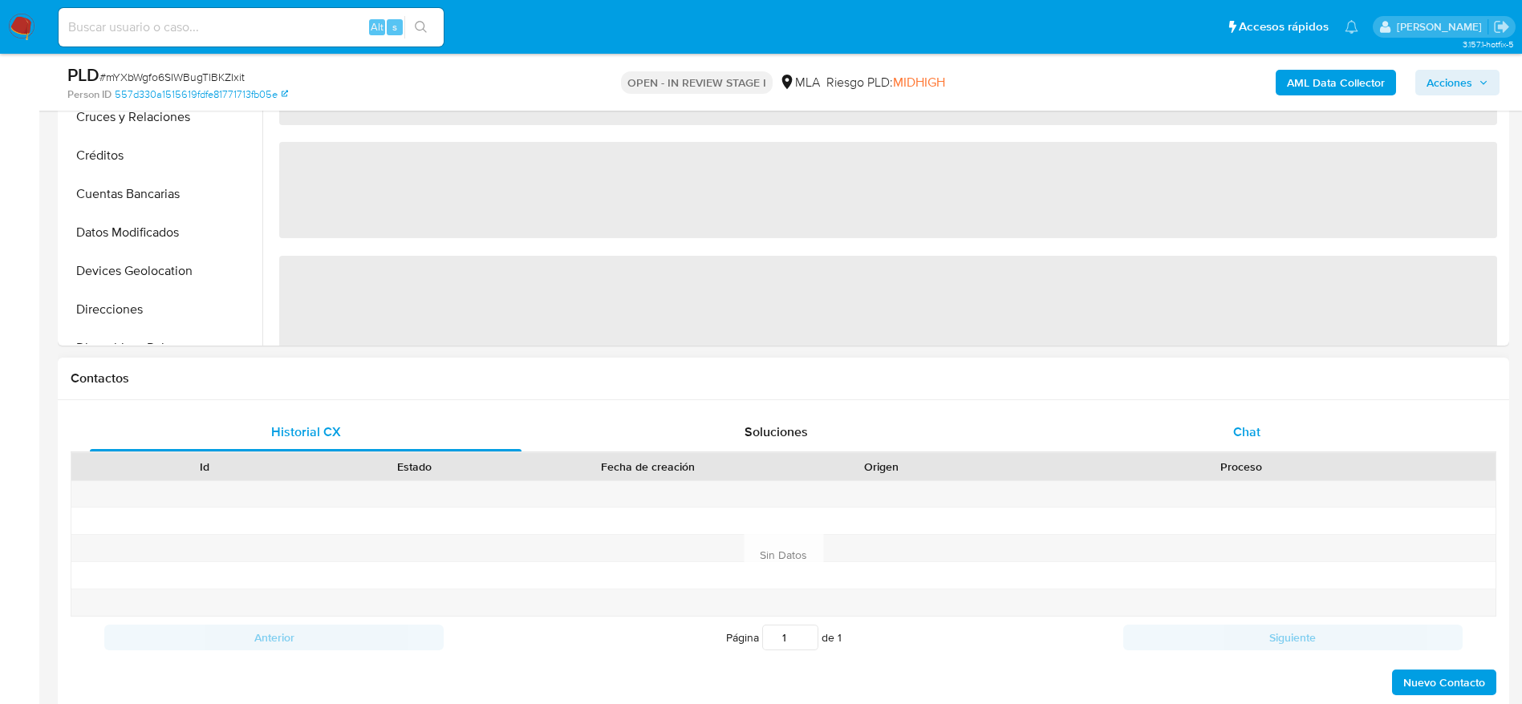
select select "10"
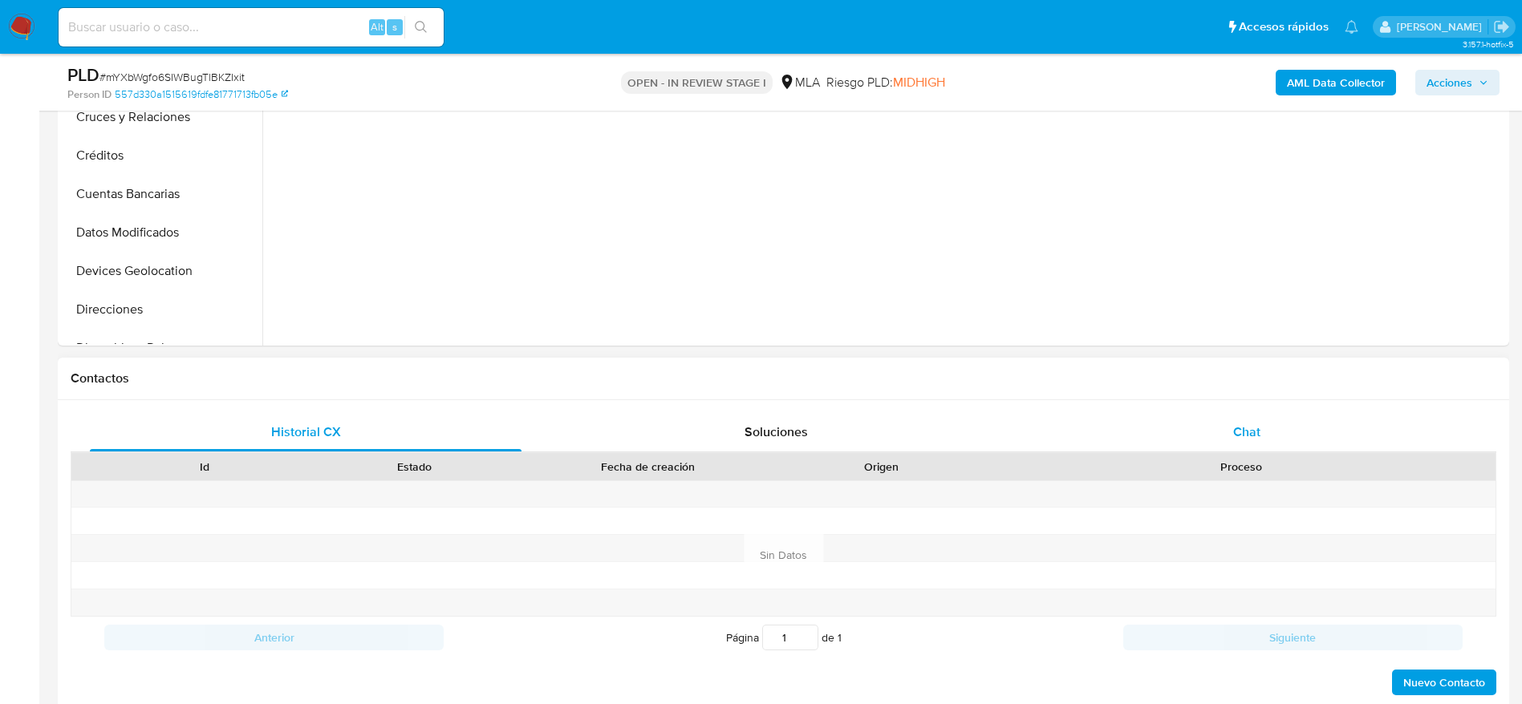
click at [1228, 418] on div "Chat" at bounding box center [1247, 432] width 432 height 38
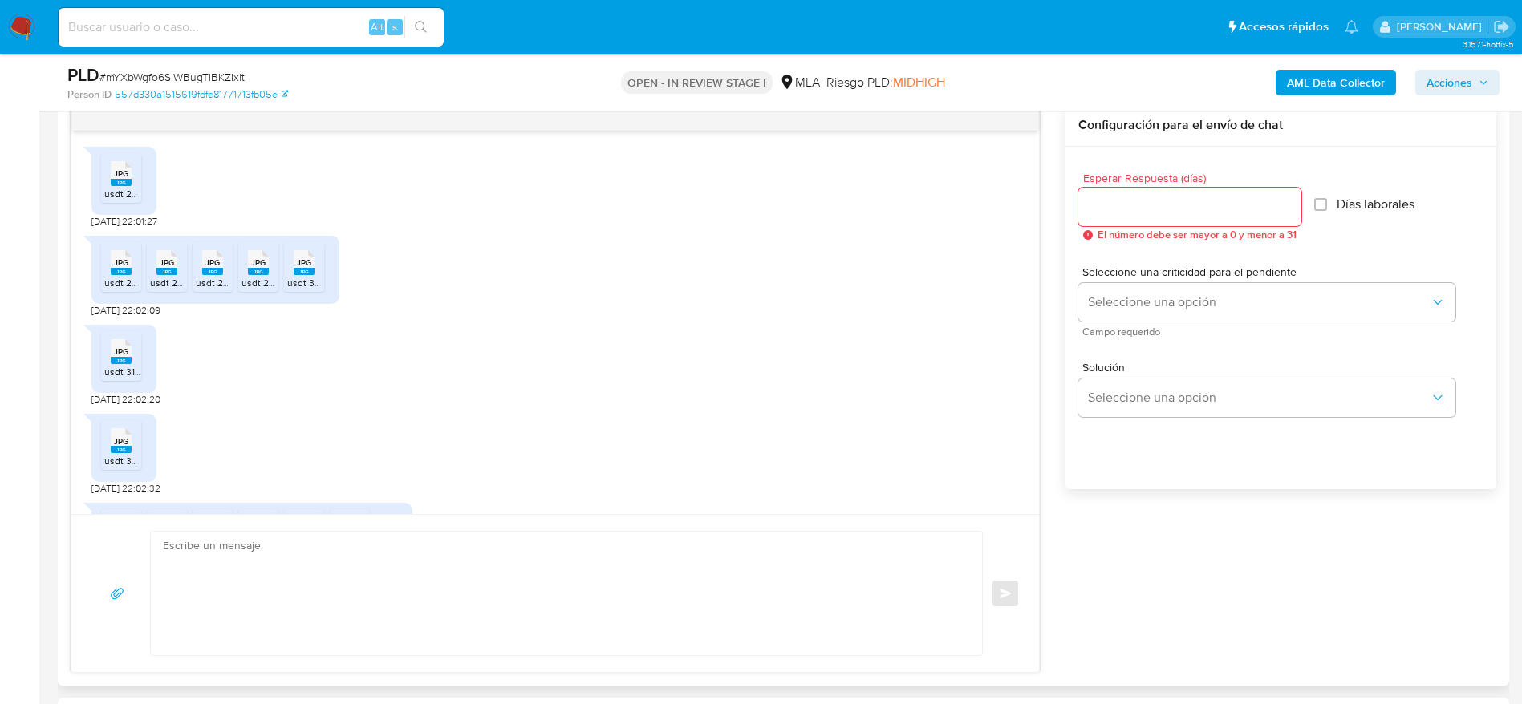
scroll to position [685, 0]
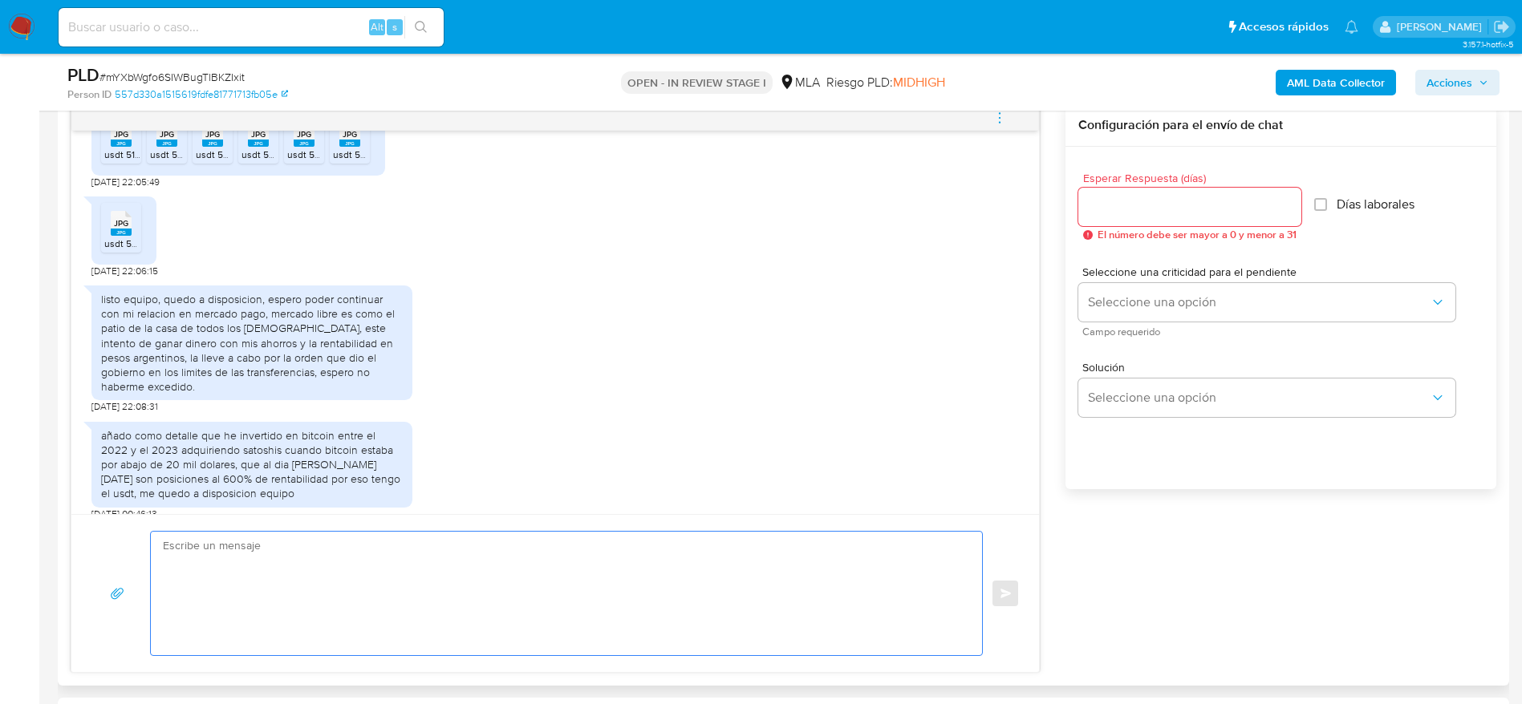
click at [363, 573] on textarea at bounding box center [562, 594] width 799 height 124
paste textarea "Hola Gabriel Emanuel Matias Ganzer, Muchas gracias por tu respuesta. En función…"
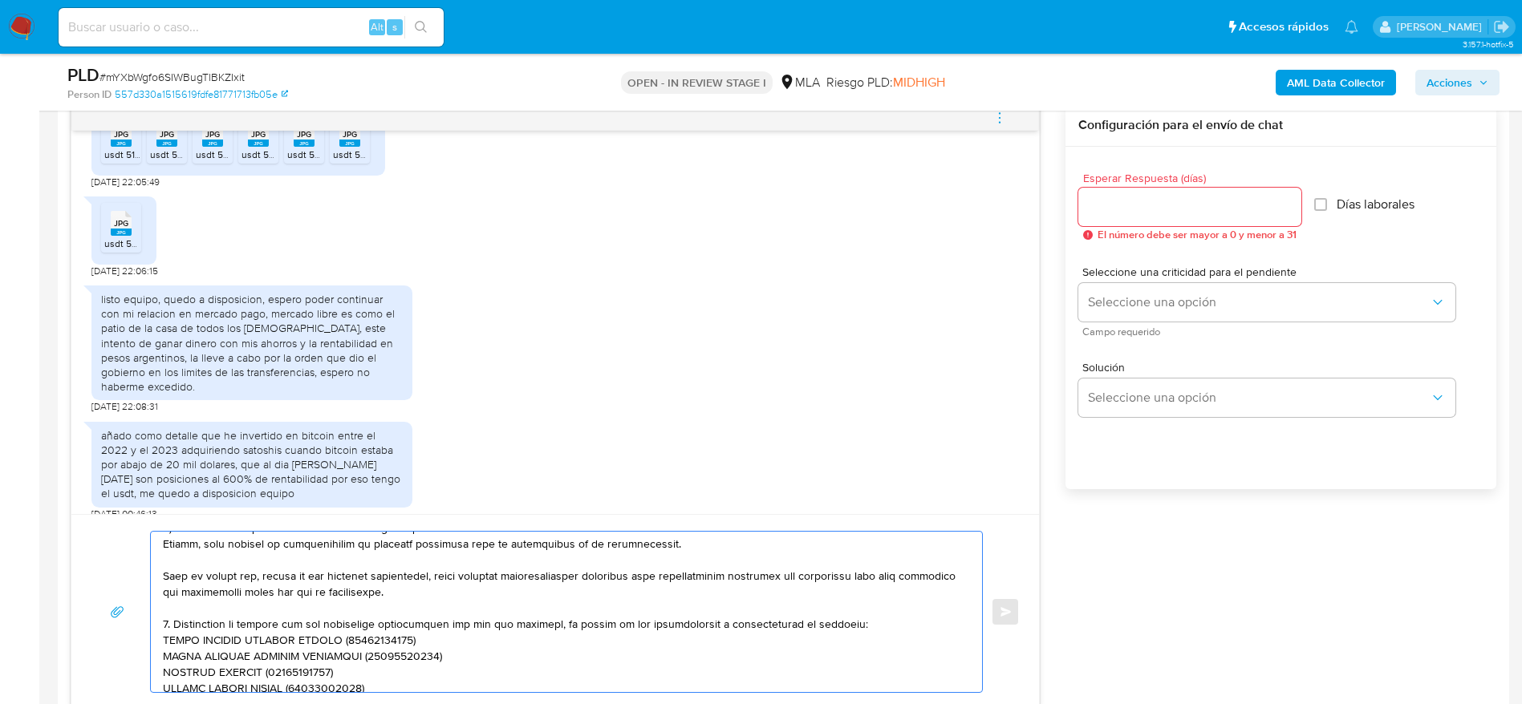
scroll to position [300, 0]
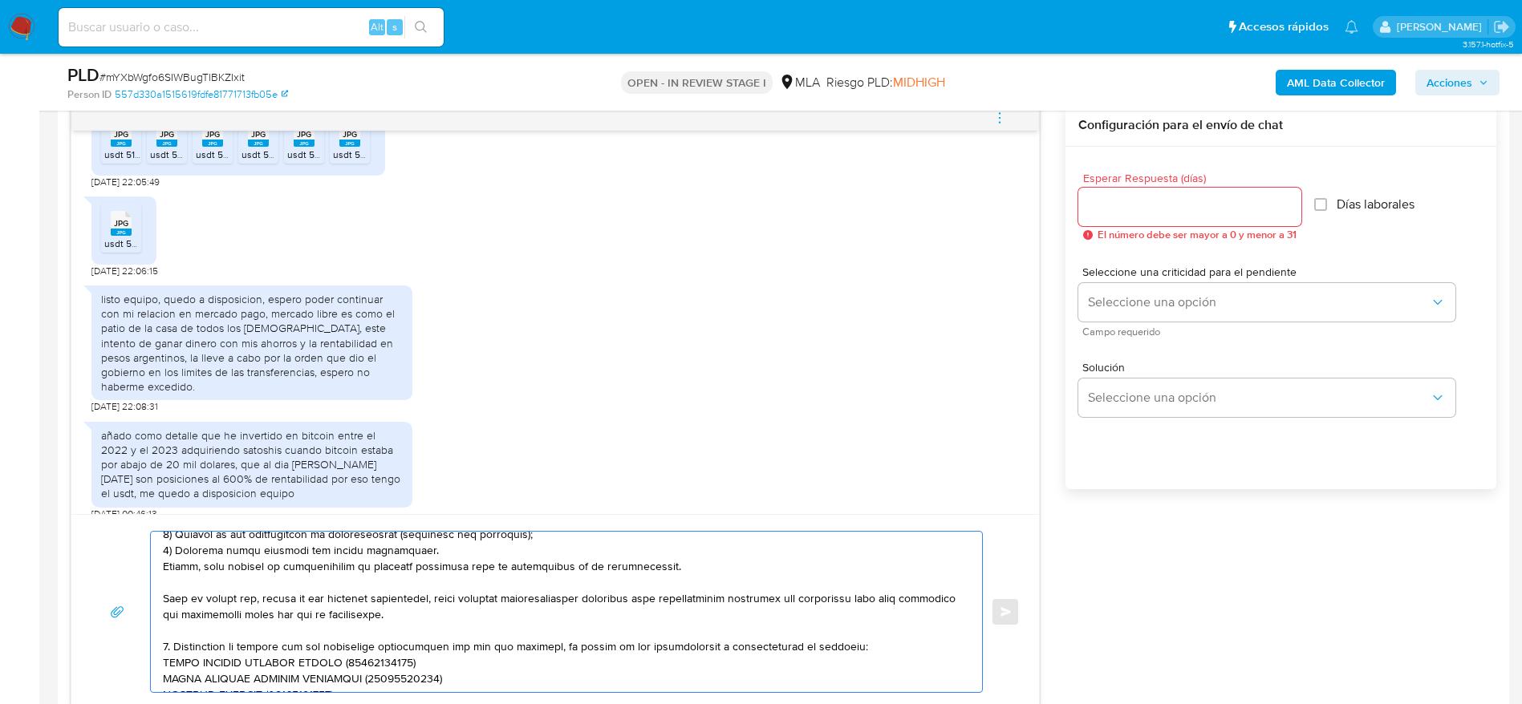
click at [865, 650] on textarea at bounding box center [562, 612] width 799 height 160
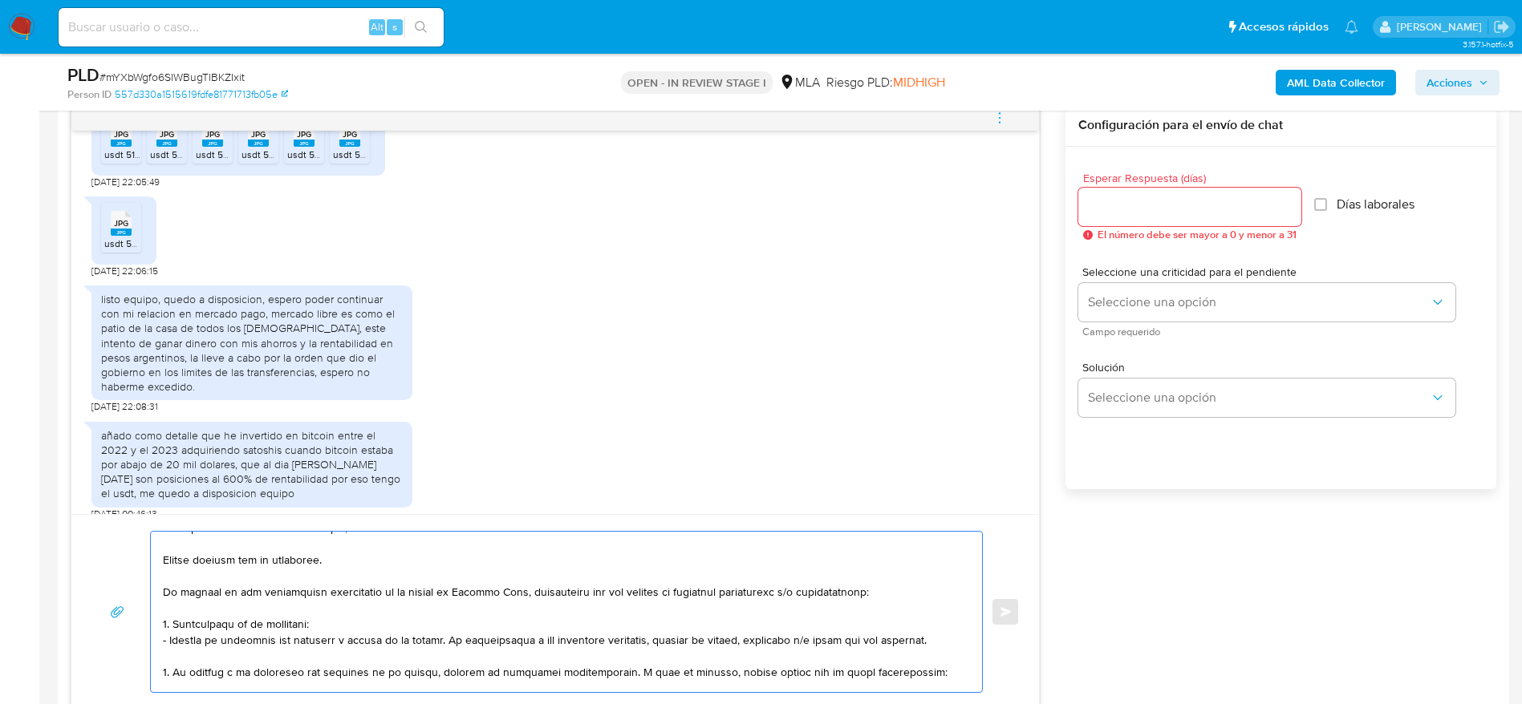
scroll to position [0, 0]
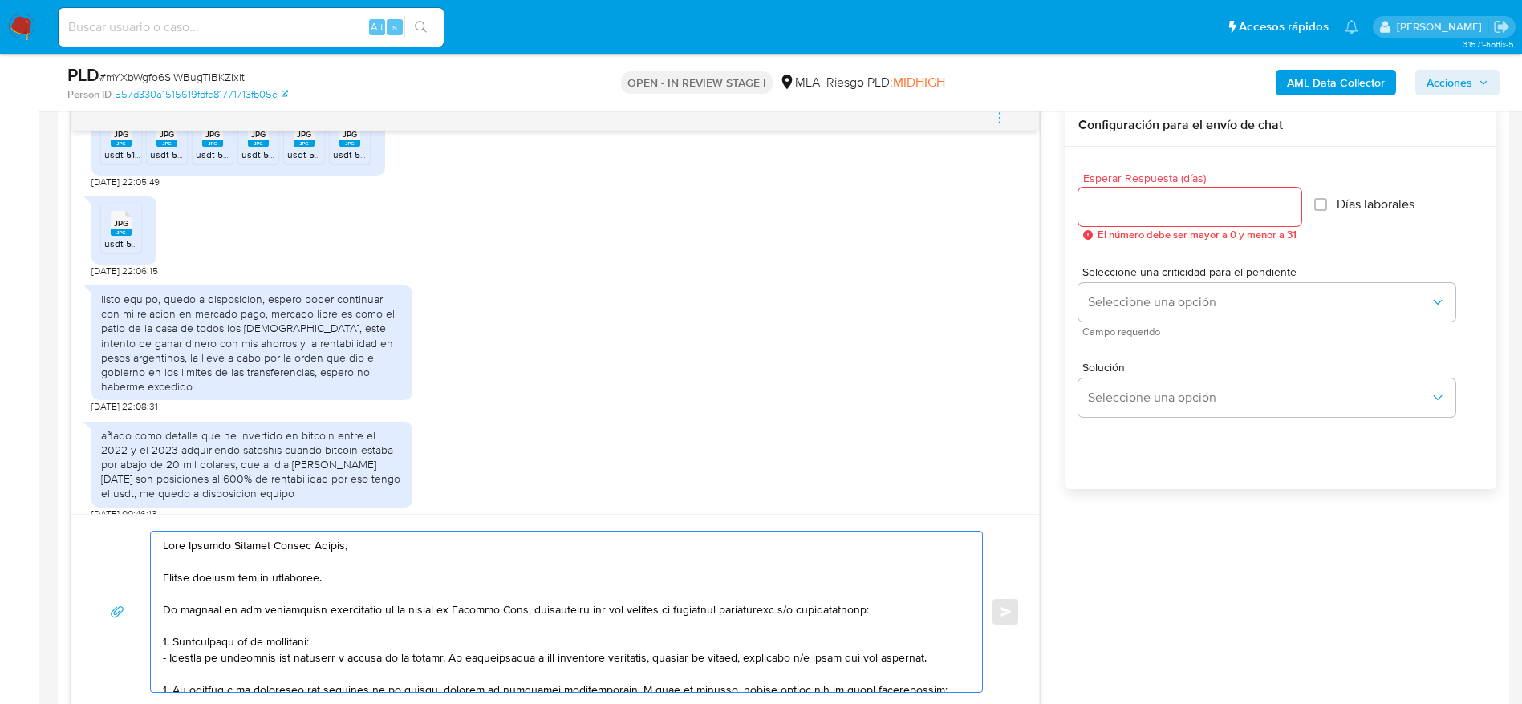
type textarea "Hola Gabriel Emanuel Matias Ganzer, Muchas gracias por tu respuesta. En función…"
click at [1153, 203] on input "Esperar Respuesta (días)" at bounding box center [1189, 207] width 223 height 21
type input "1"
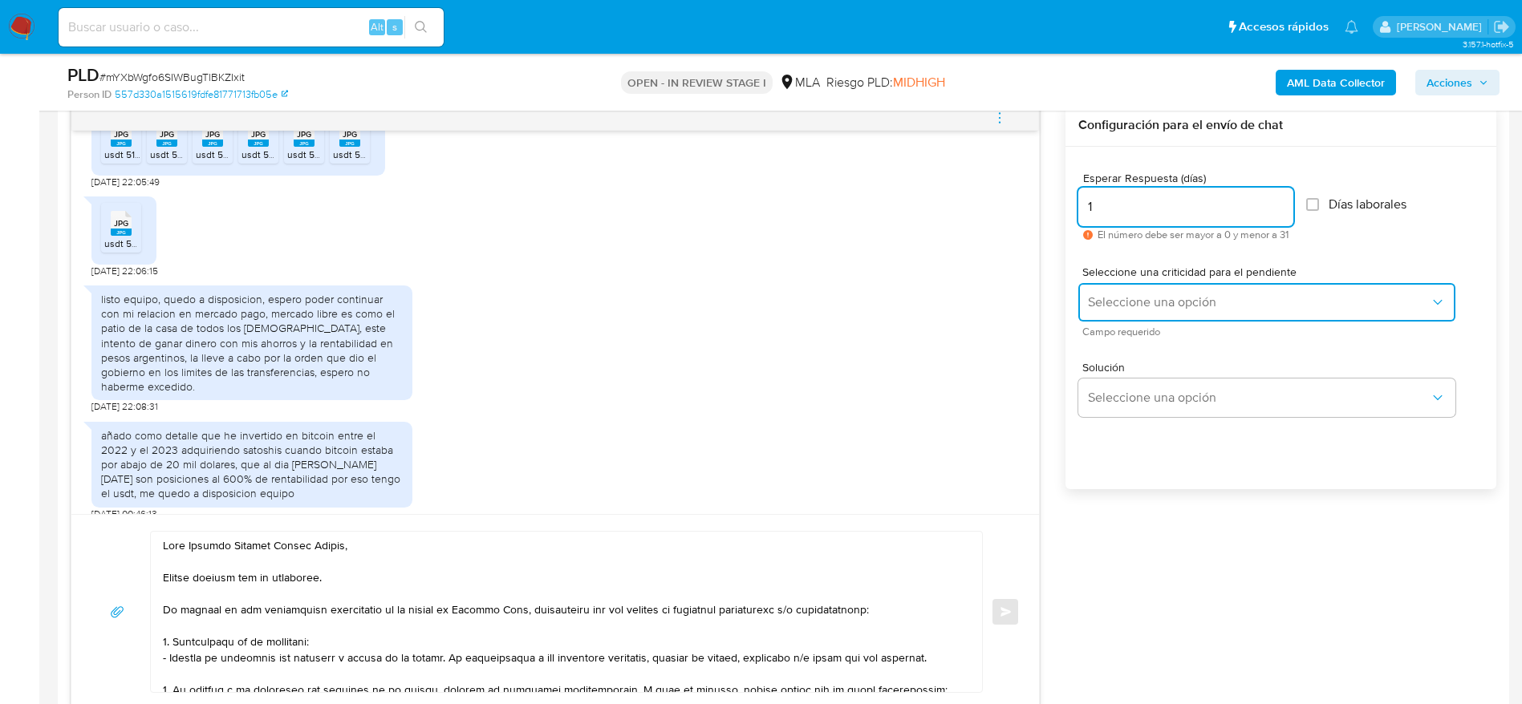
click at [1156, 302] on span "Seleccione una opción" at bounding box center [1259, 302] width 342 height 16
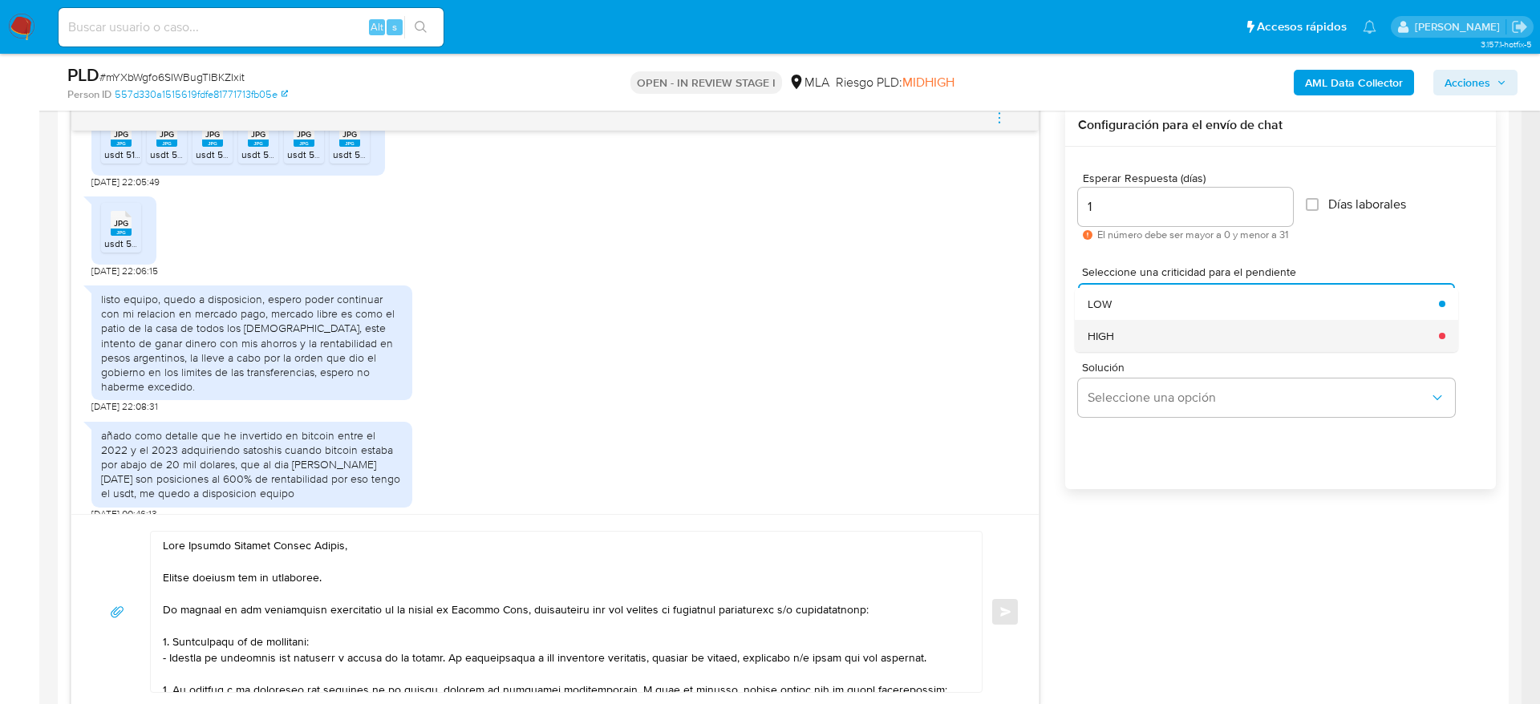
click at [1116, 334] on div "HIGH" at bounding box center [1259, 336] width 342 height 32
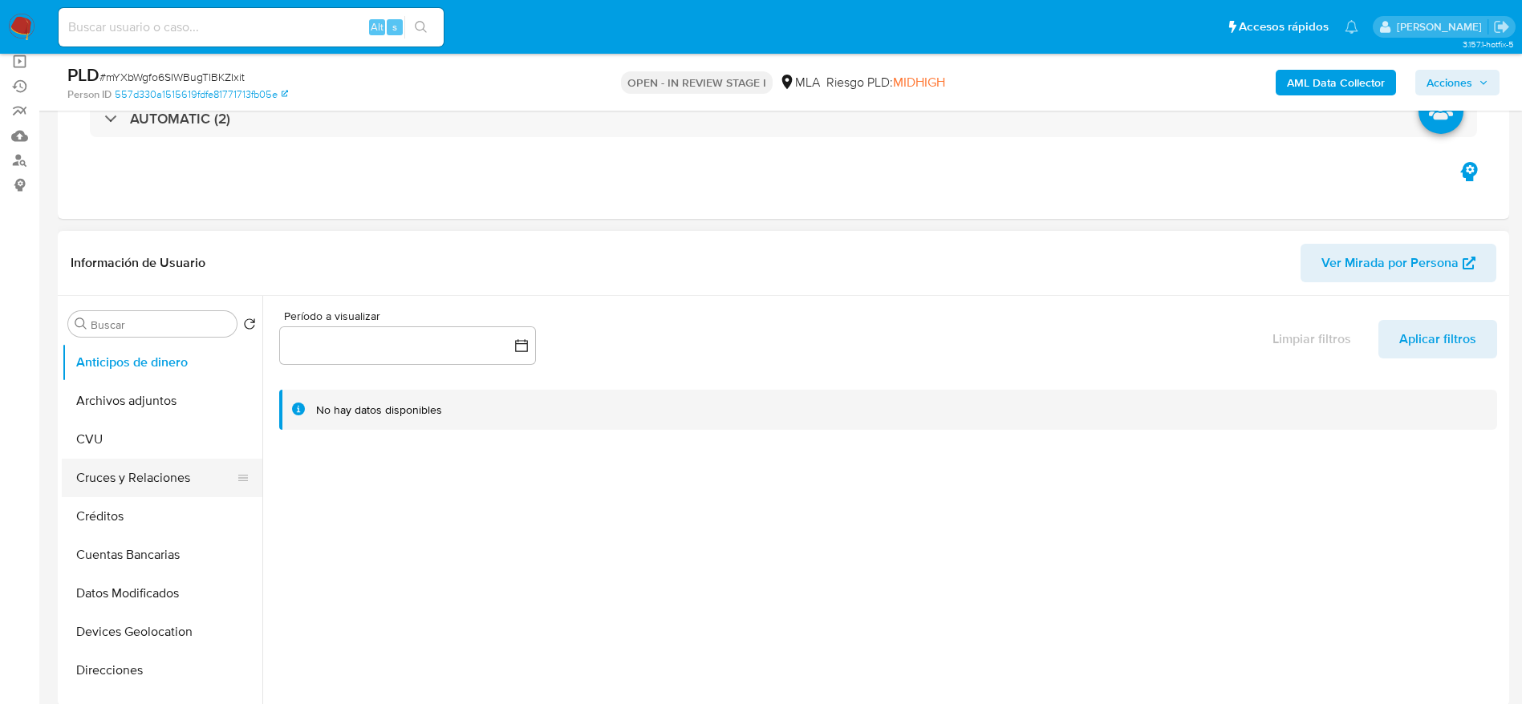
scroll to position [722, 0]
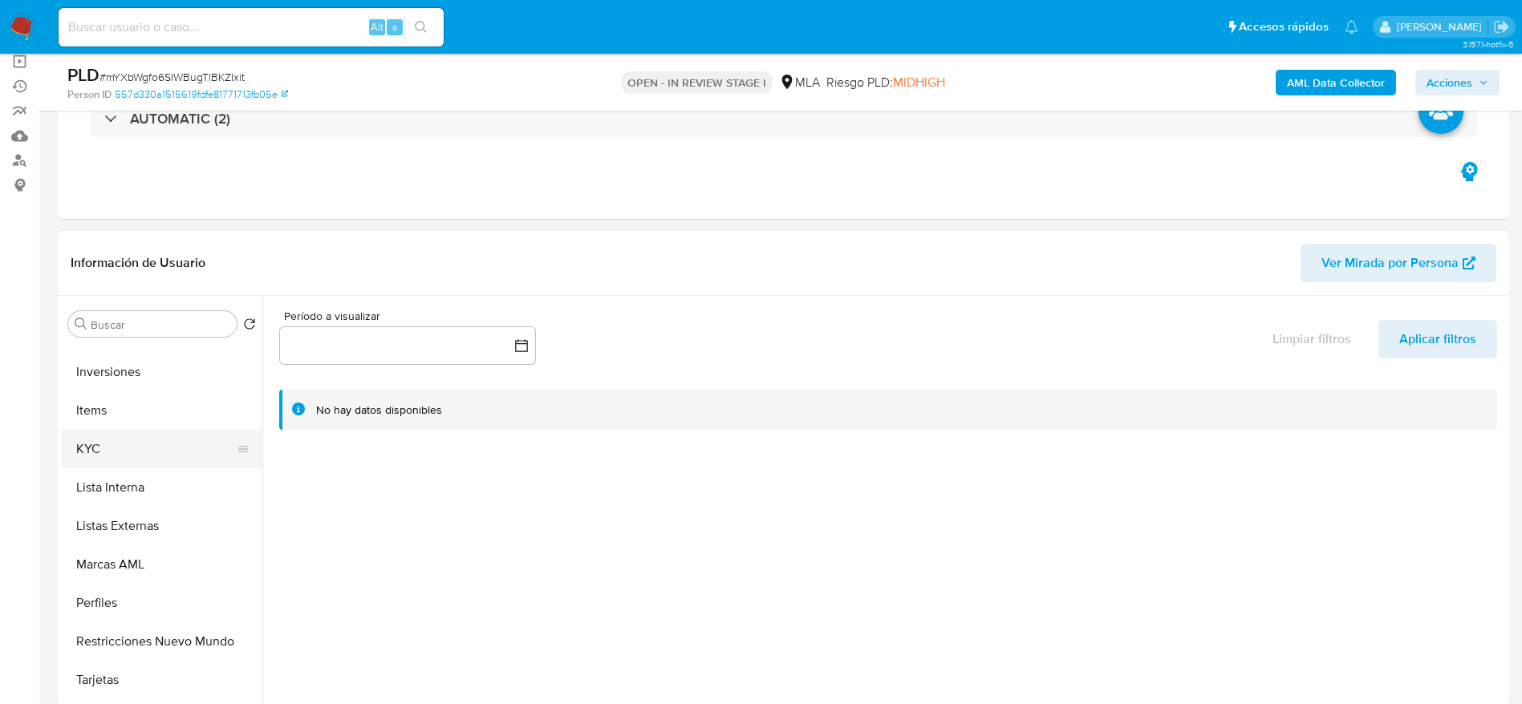
click at [120, 464] on button "KYC" at bounding box center [156, 449] width 188 height 38
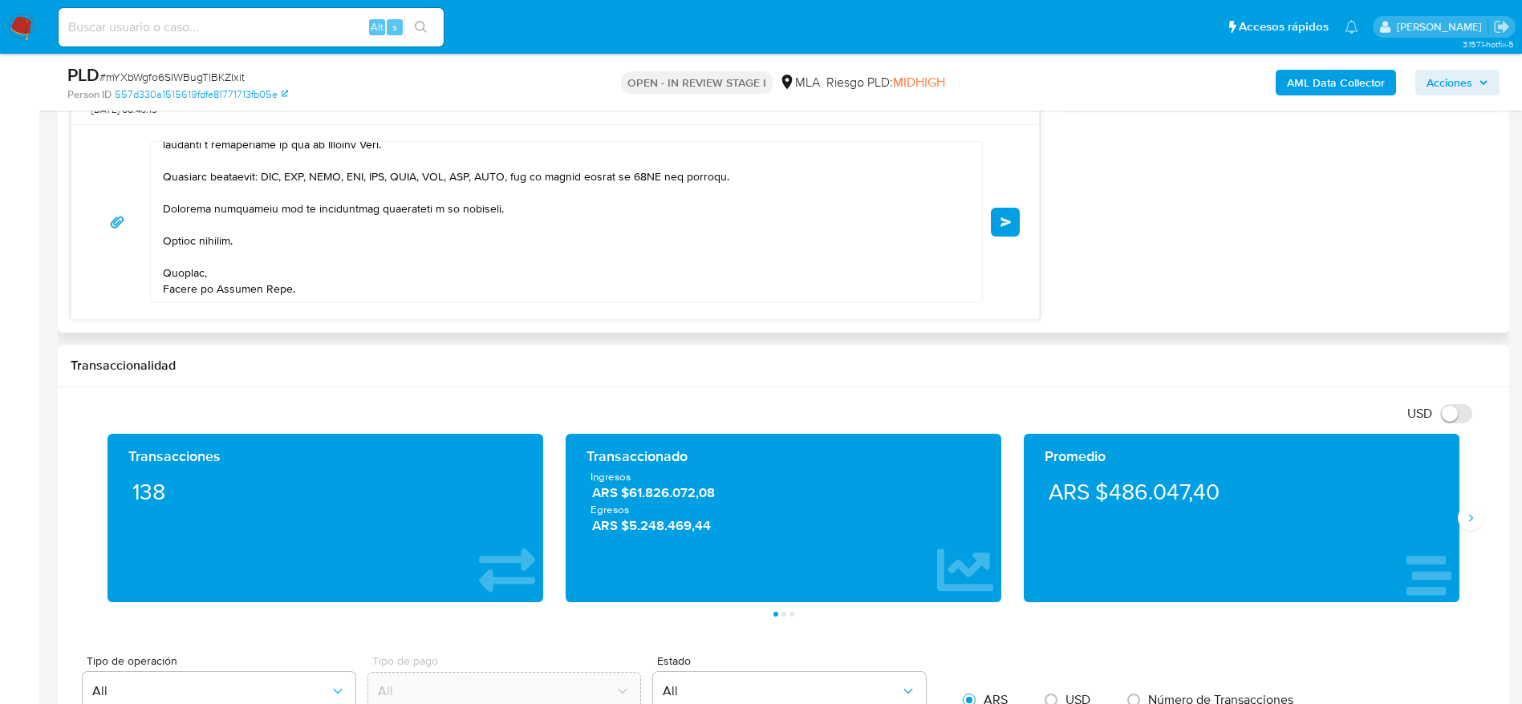
scroll to position [962, 0]
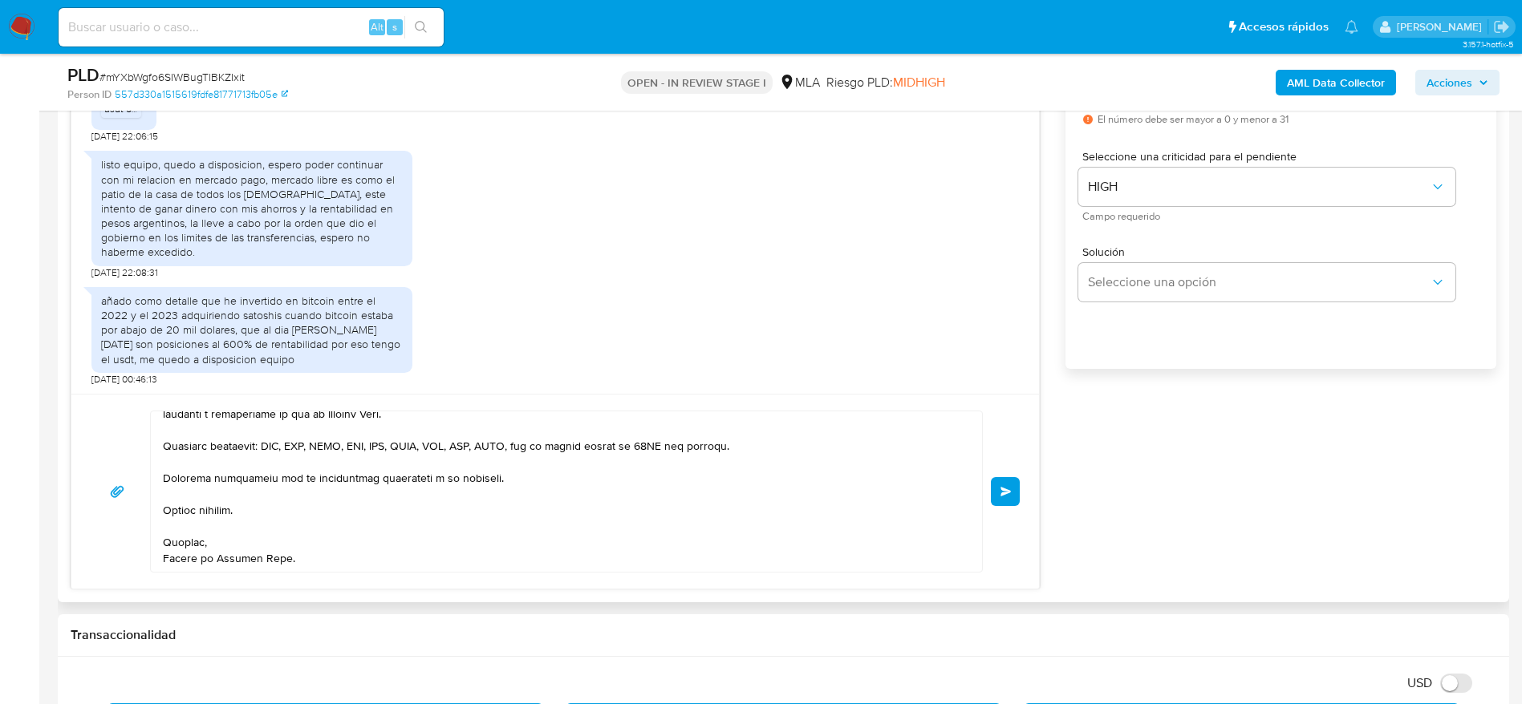
click at [1006, 500] on button "Enviar" at bounding box center [1005, 491] width 29 height 29
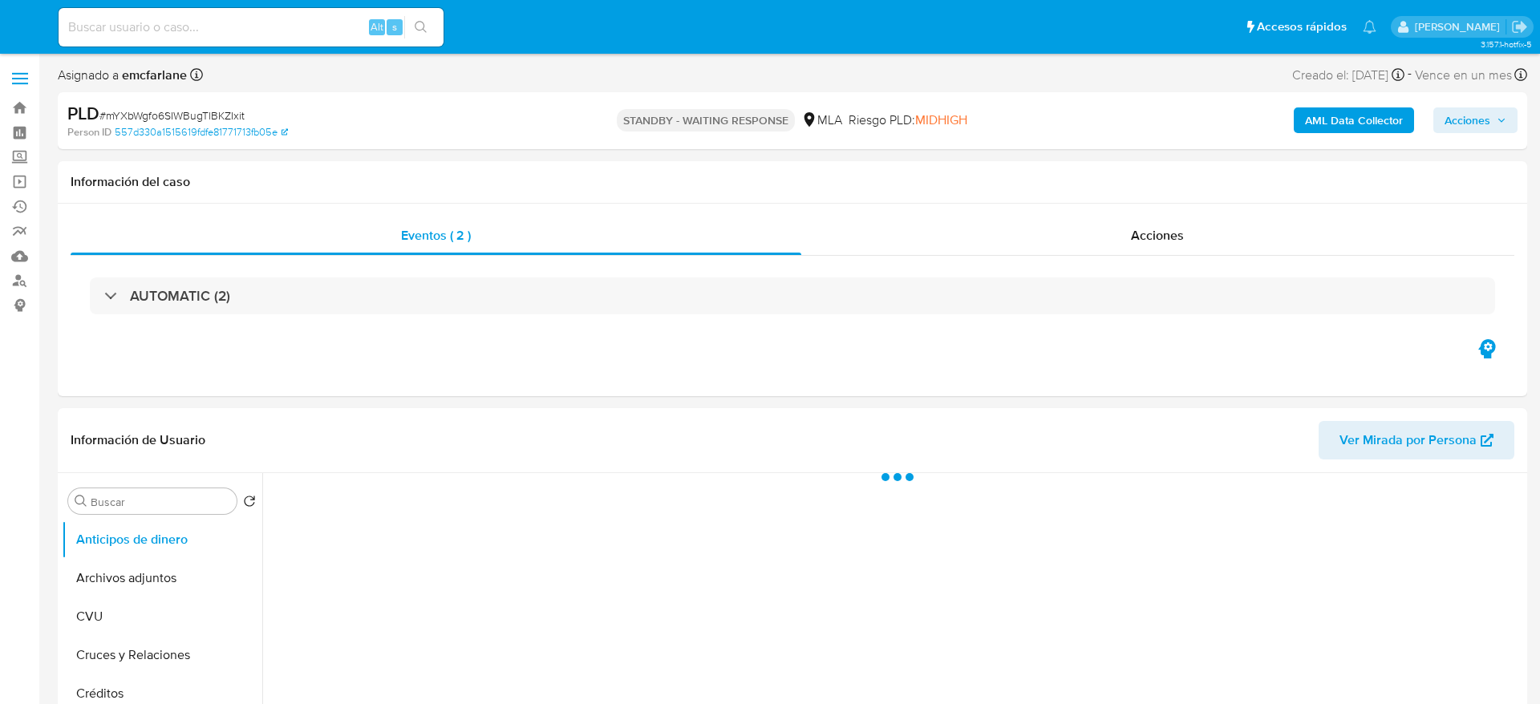
select select "10"
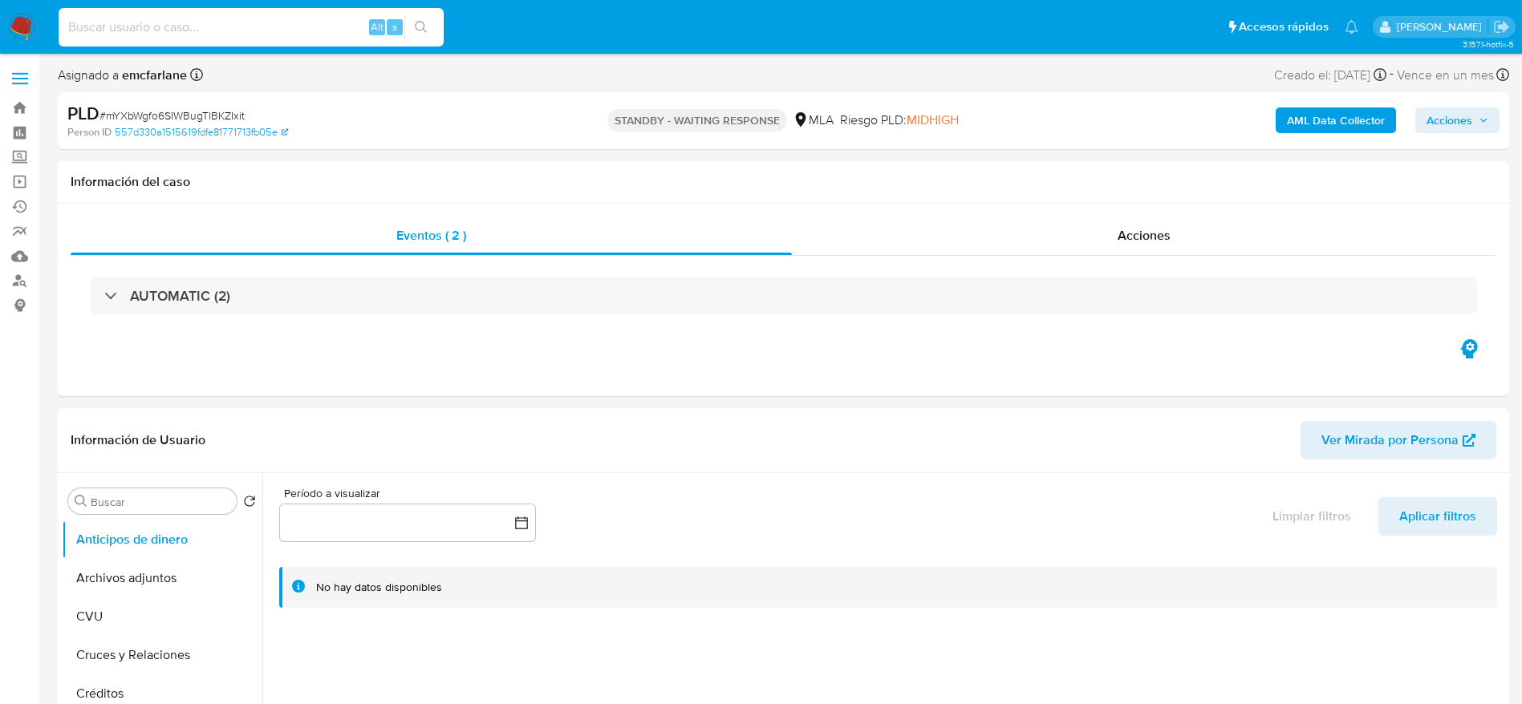
click at [250, 30] on input at bounding box center [251, 27] width 385 height 21
paste input "ViVTlyWZP6RHiUwyZc9RKxJq"
type input "ViVTlyWZP6RHiUwyZc9RKxJq"
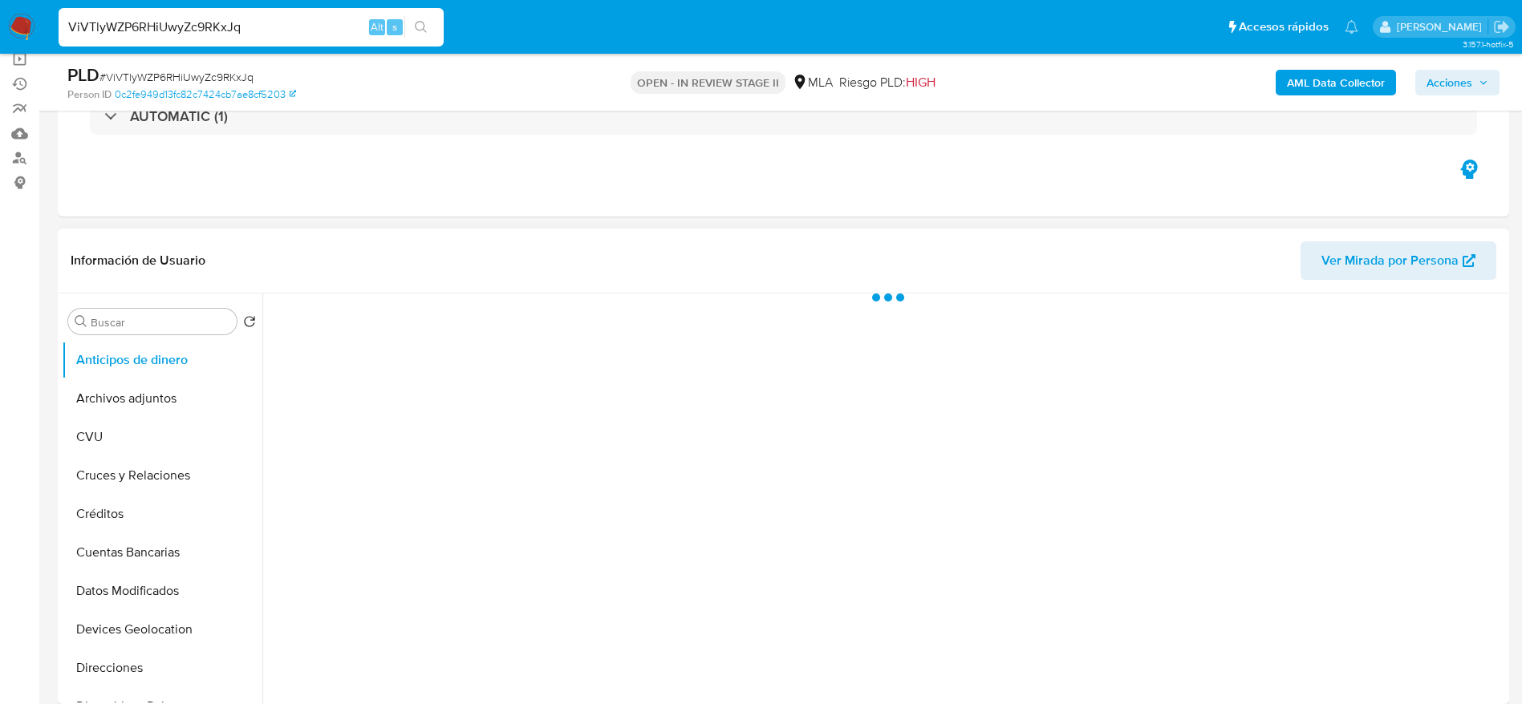
scroll to position [241, 0]
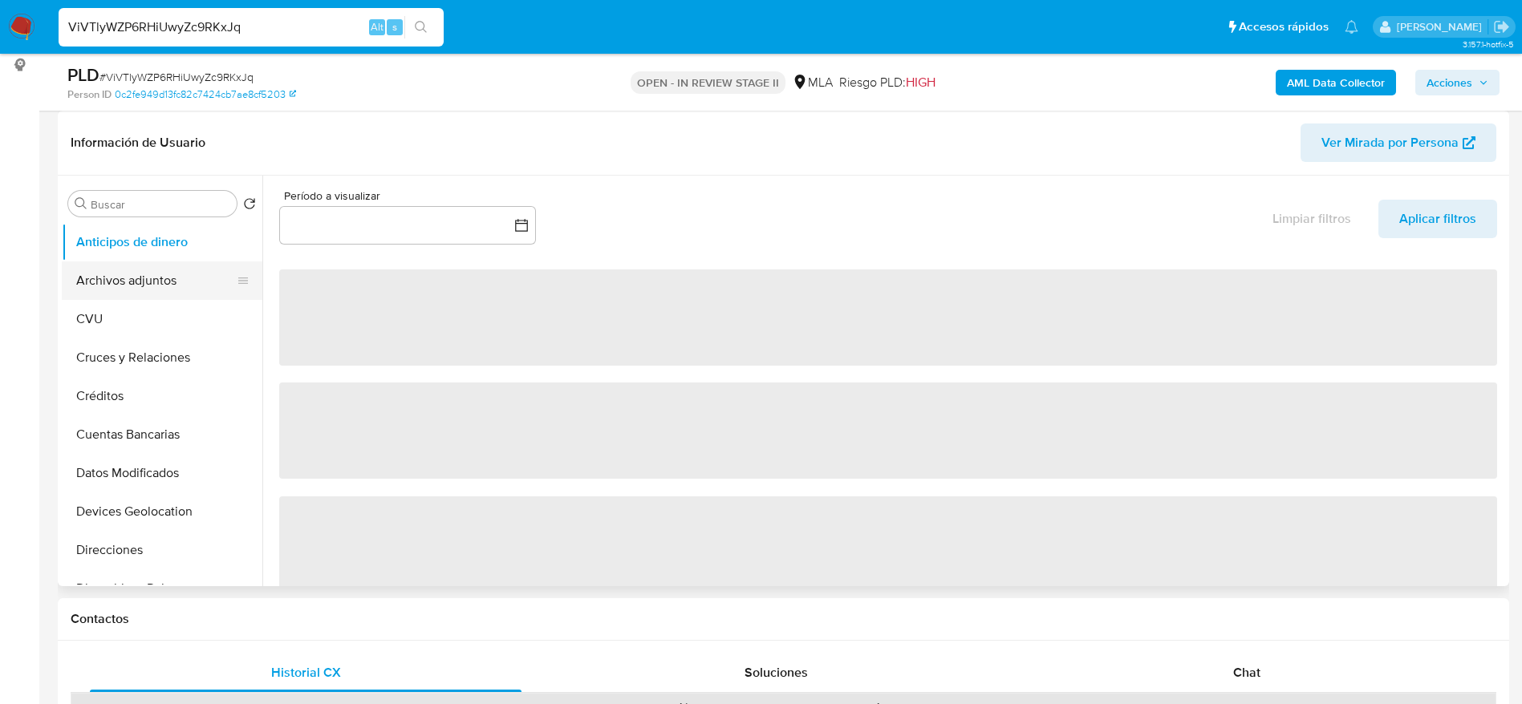
click at [152, 276] on button "Archivos adjuntos" at bounding box center [156, 280] width 188 height 38
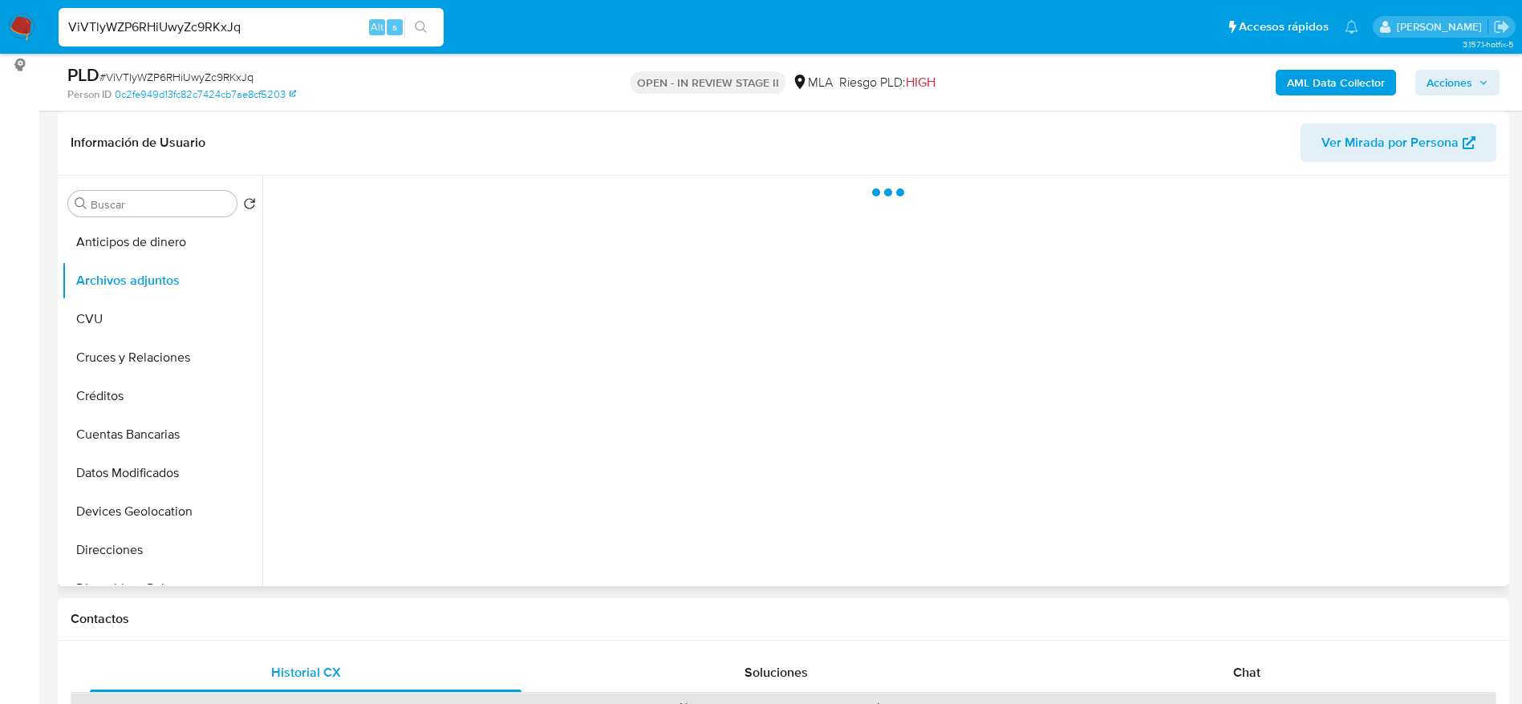
select select "10"
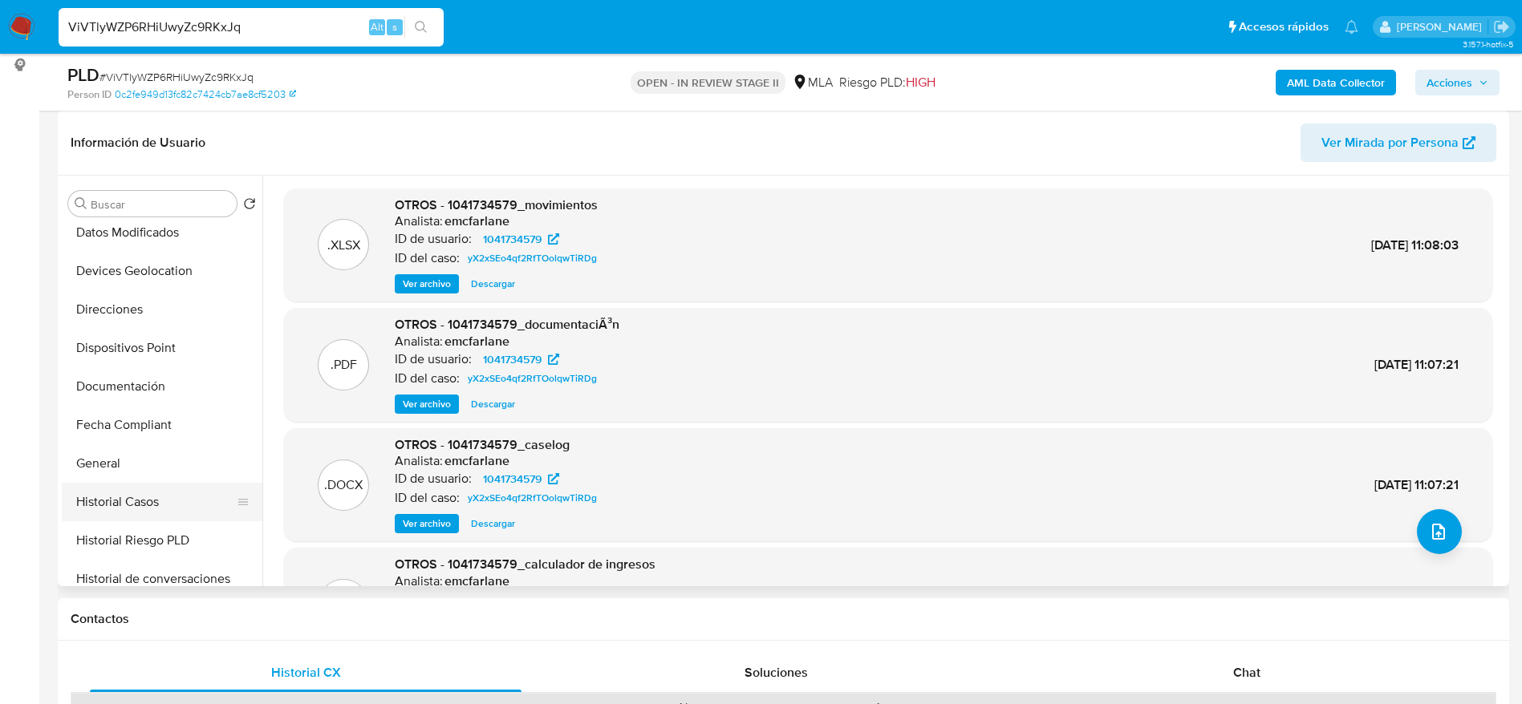
click at [132, 500] on button "Historial Casos" at bounding box center [156, 502] width 188 height 38
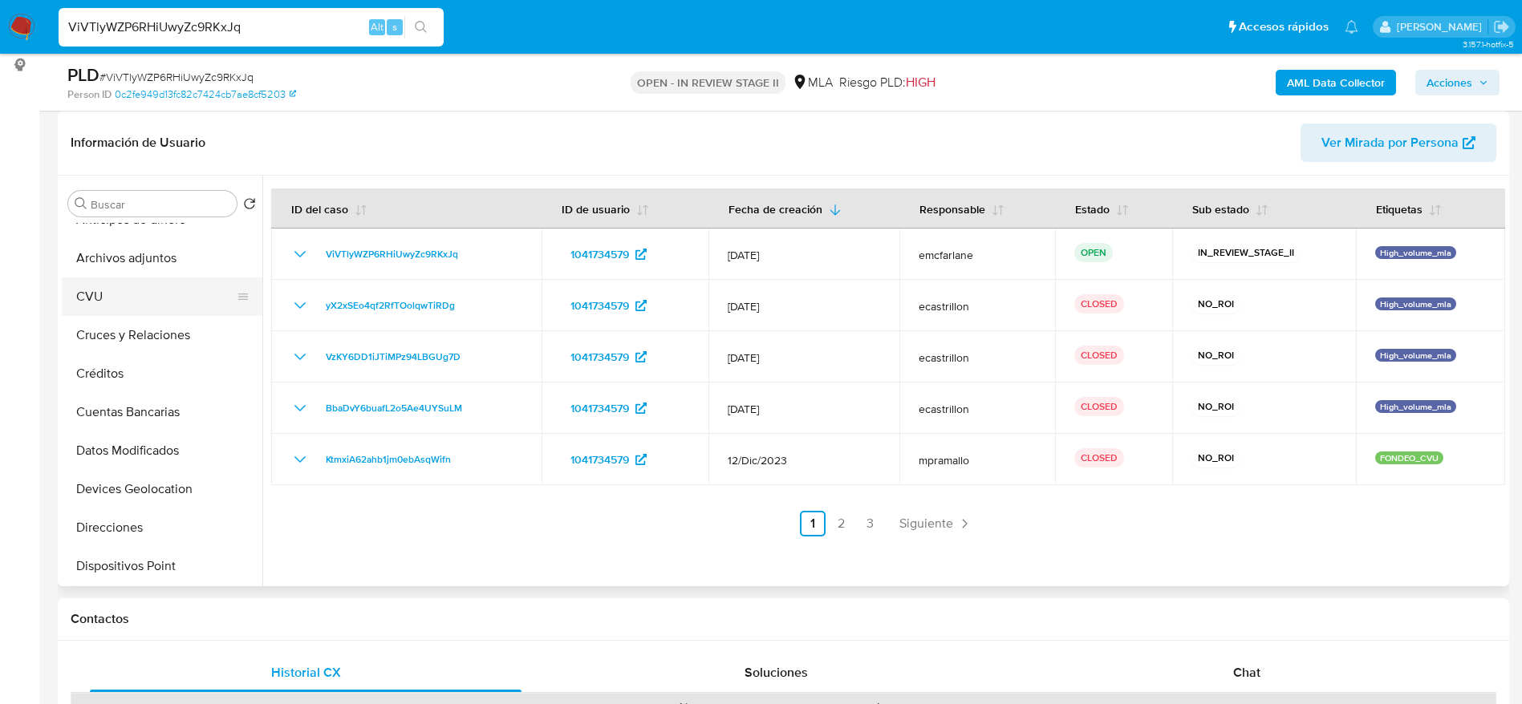
scroll to position [0, 0]
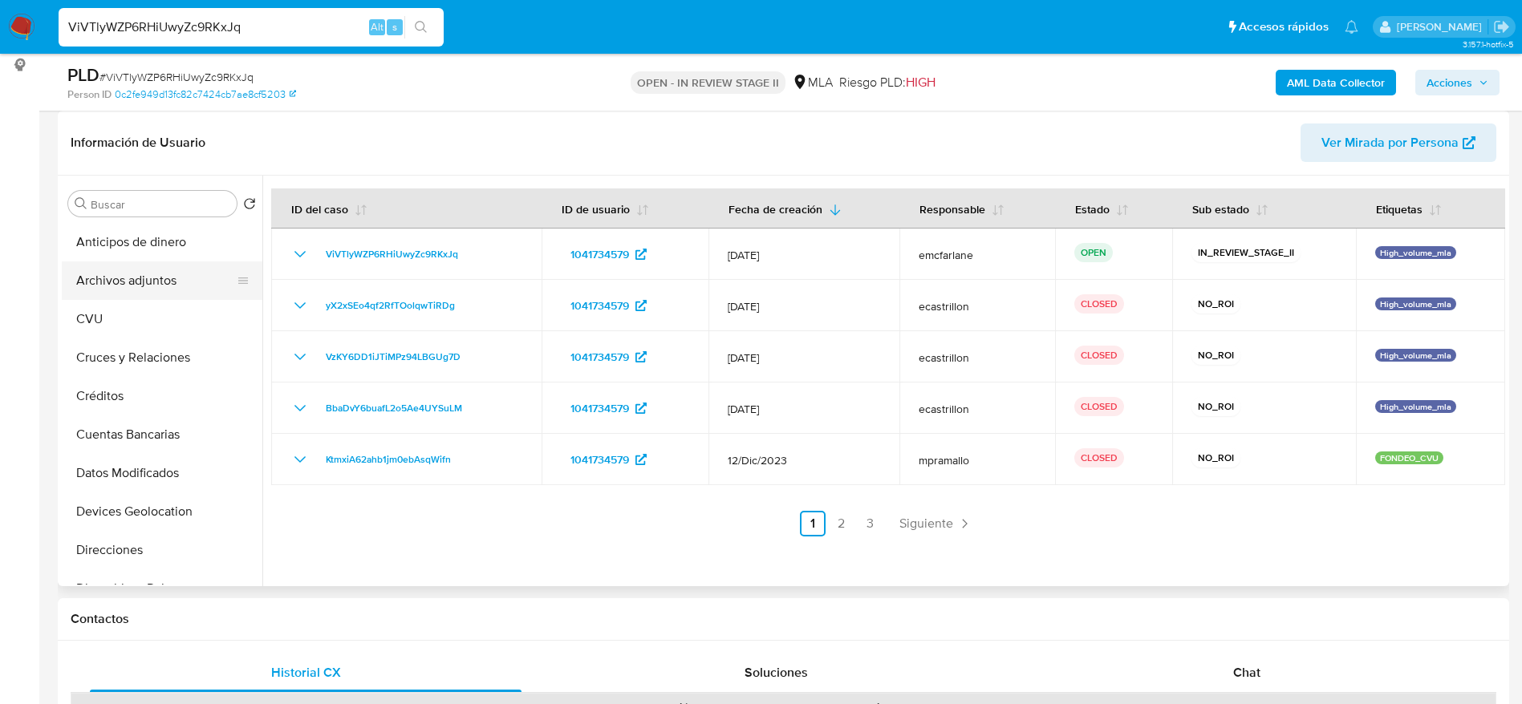
click at [128, 273] on button "Archivos adjuntos" at bounding box center [156, 280] width 188 height 38
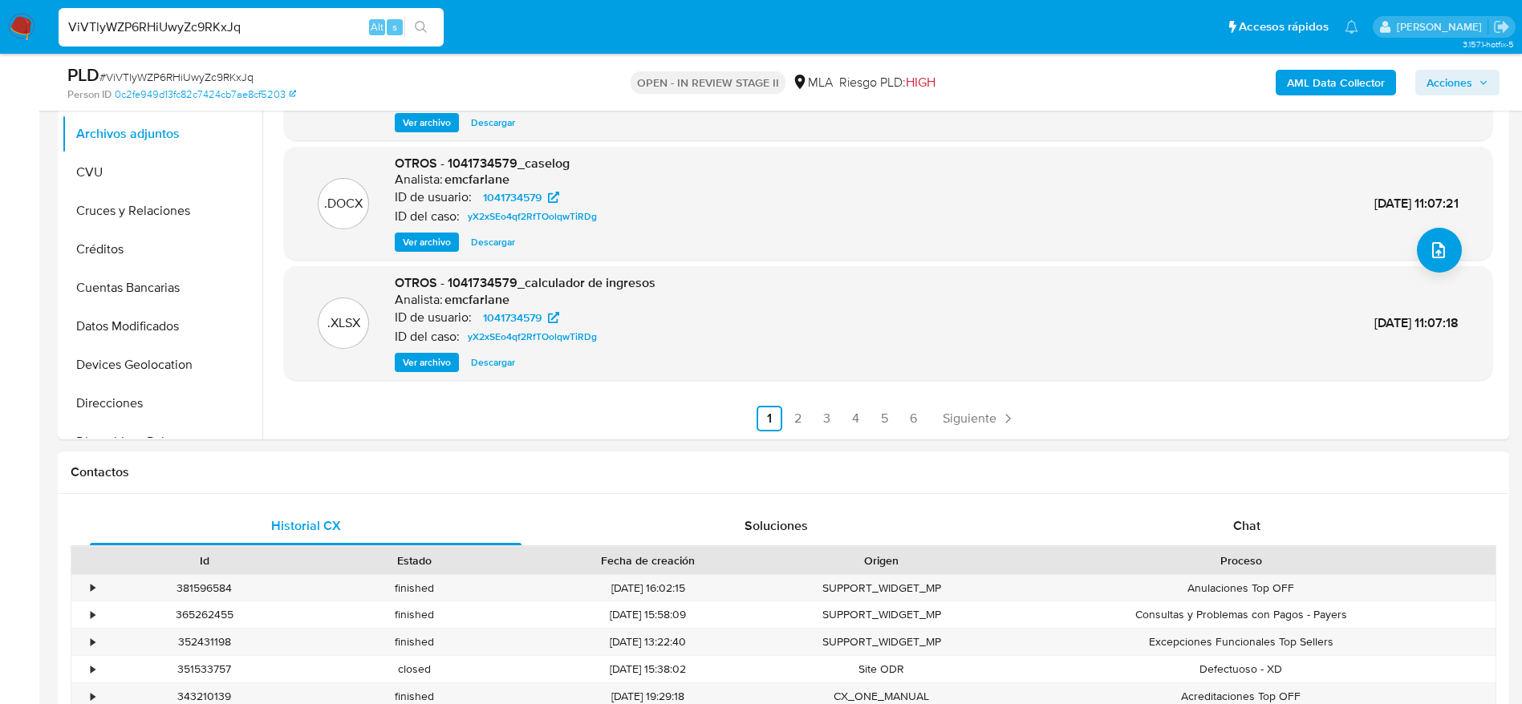
scroll to position [602, 0]
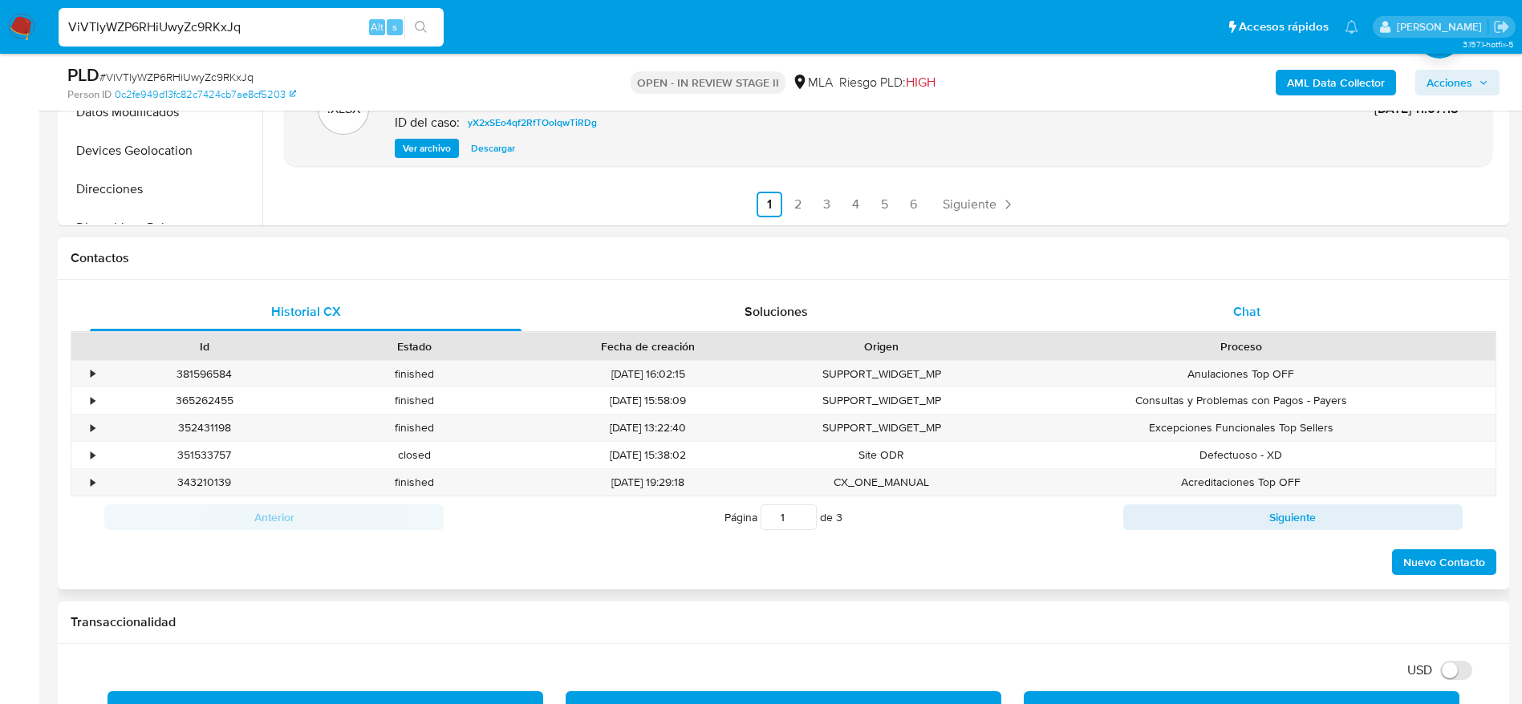
click at [1230, 314] on div "Chat" at bounding box center [1247, 312] width 432 height 38
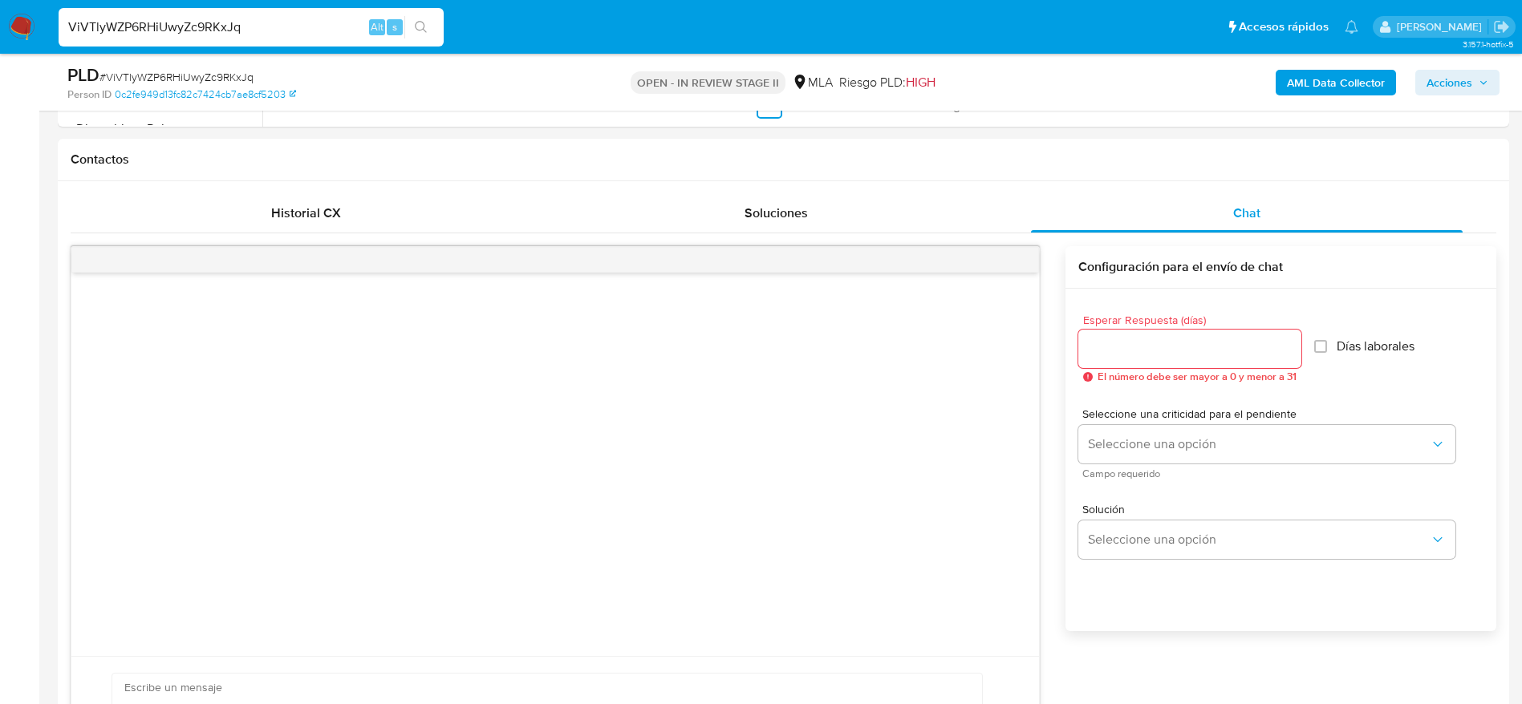
scroll to position [481, 0]
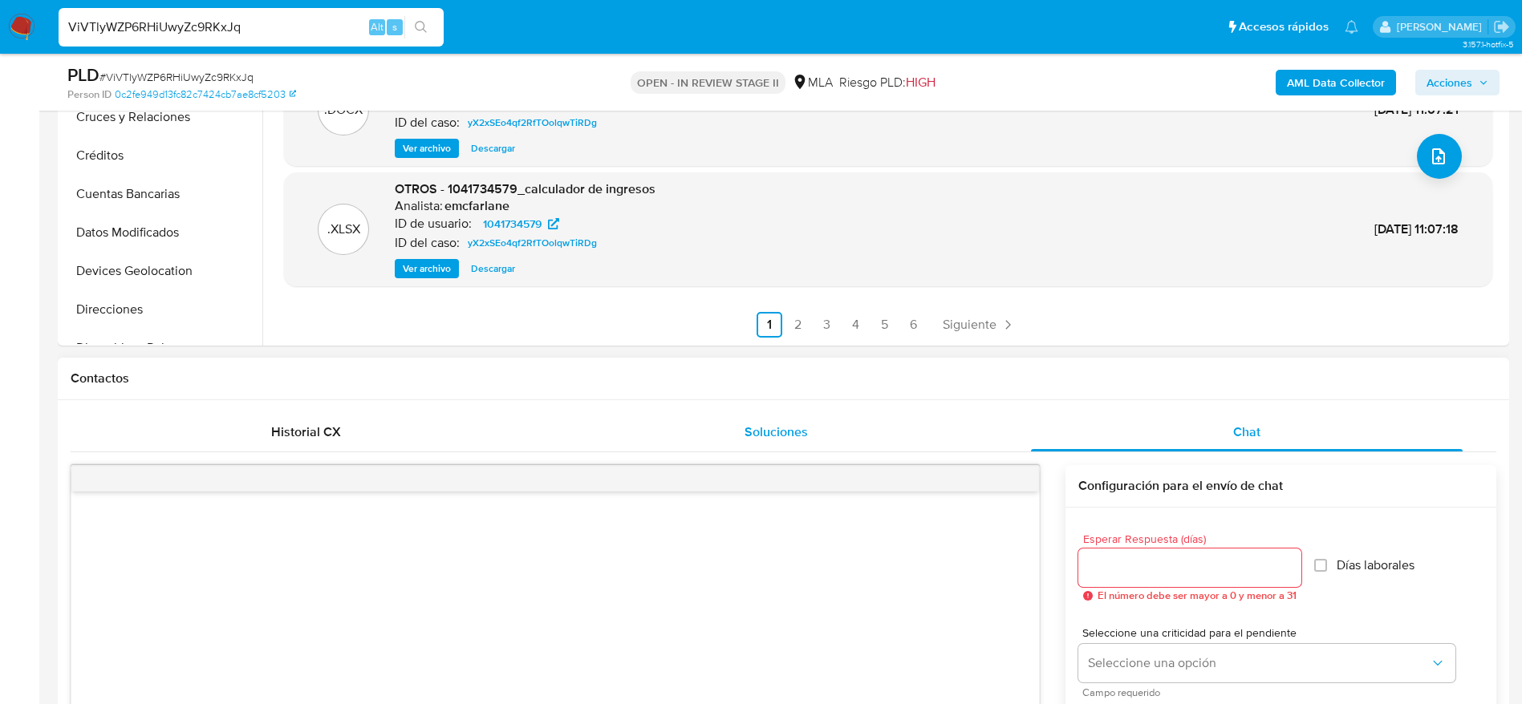
click at [788, 444] on div "Soluciones" at bounding box center [776, 432] width 432 height 38
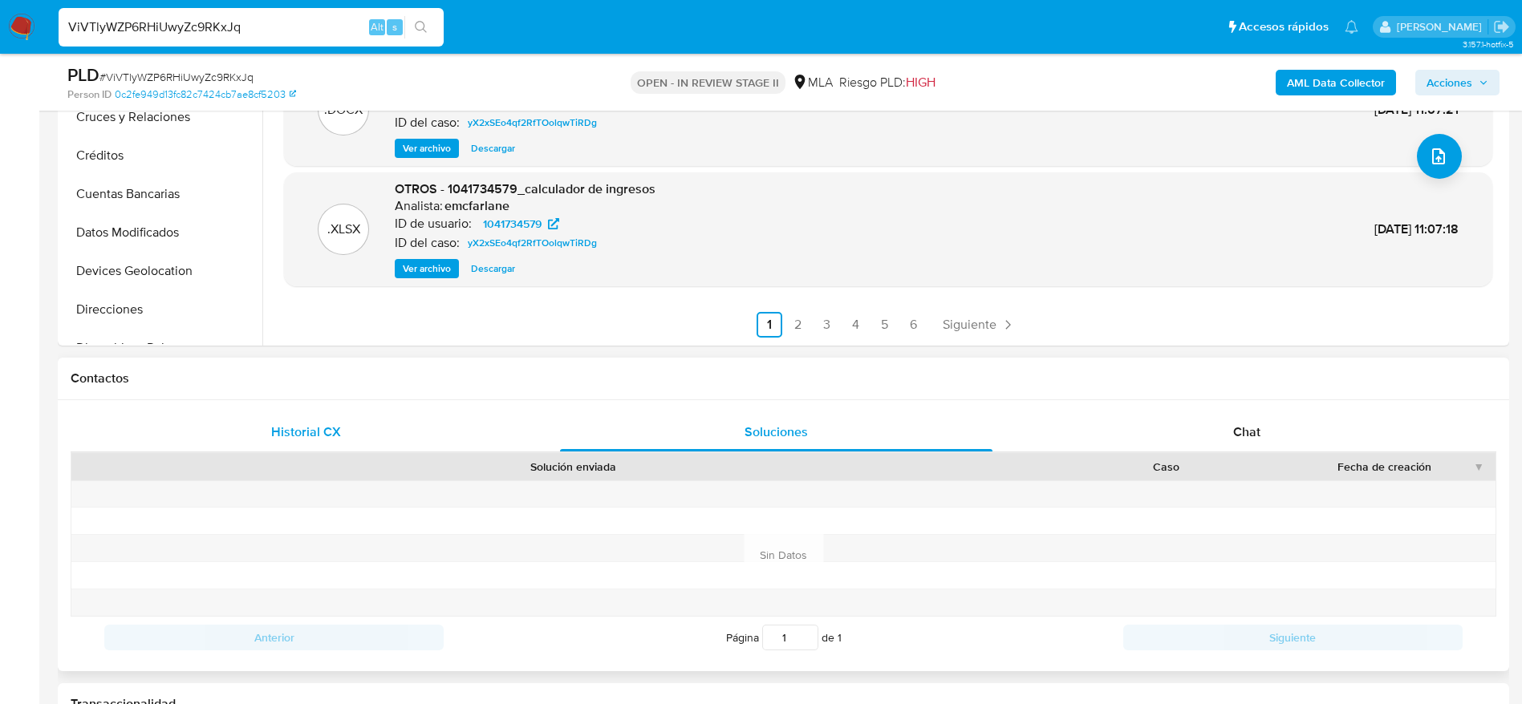
click at [289, 426] on span "Historial CX" at bounding box center [306, 432] width 70 height 18
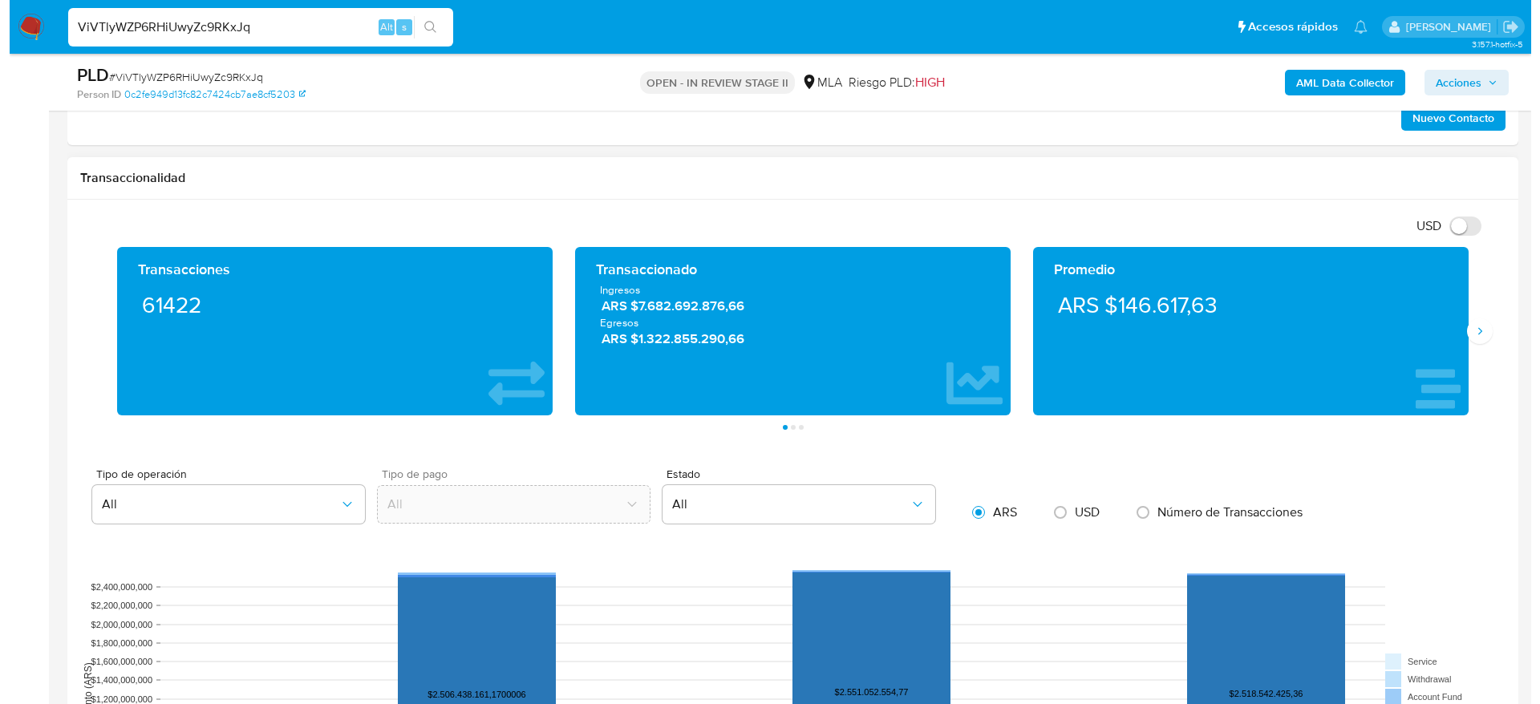
scroll to position [120, 0]
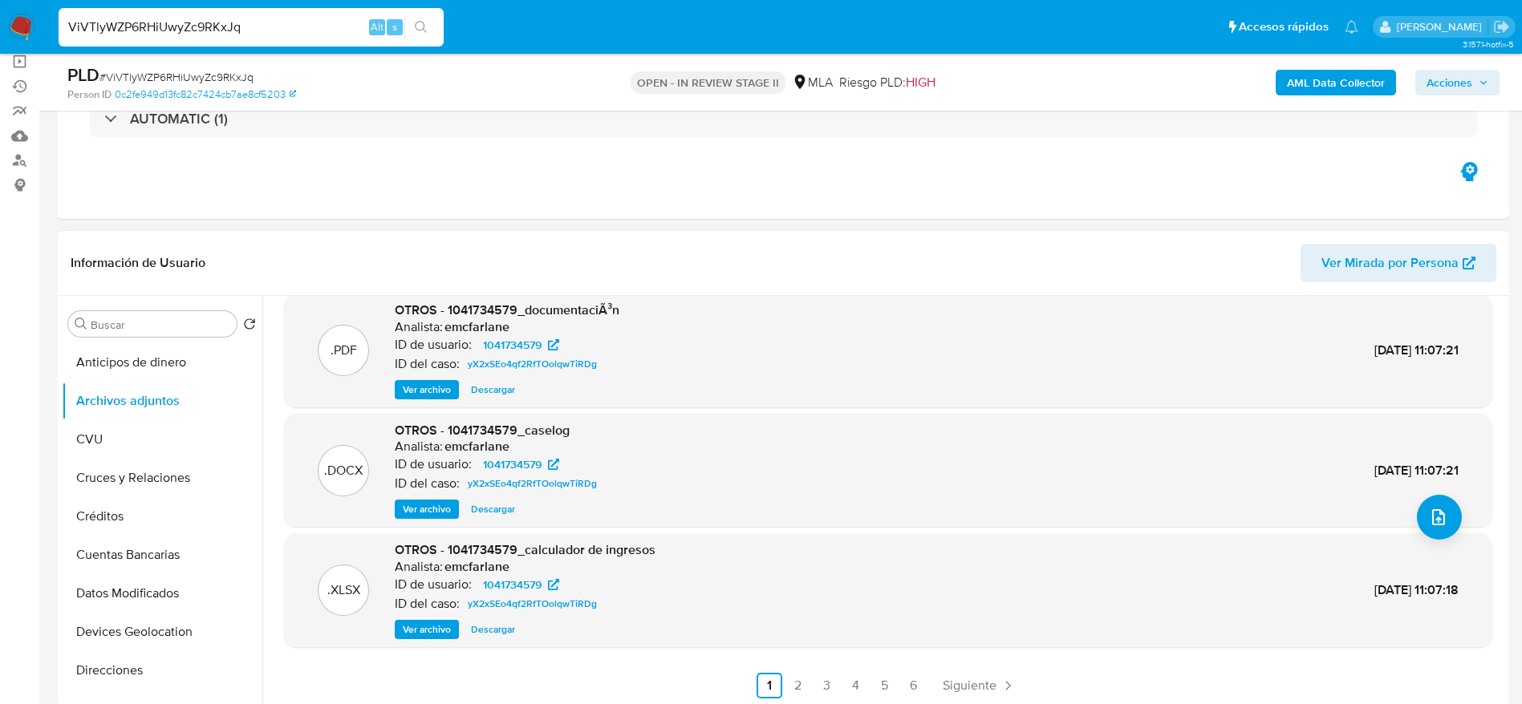
click at [423, 513] on span "Ver archivo" at bounding box center [427, 509] width 48 height 16
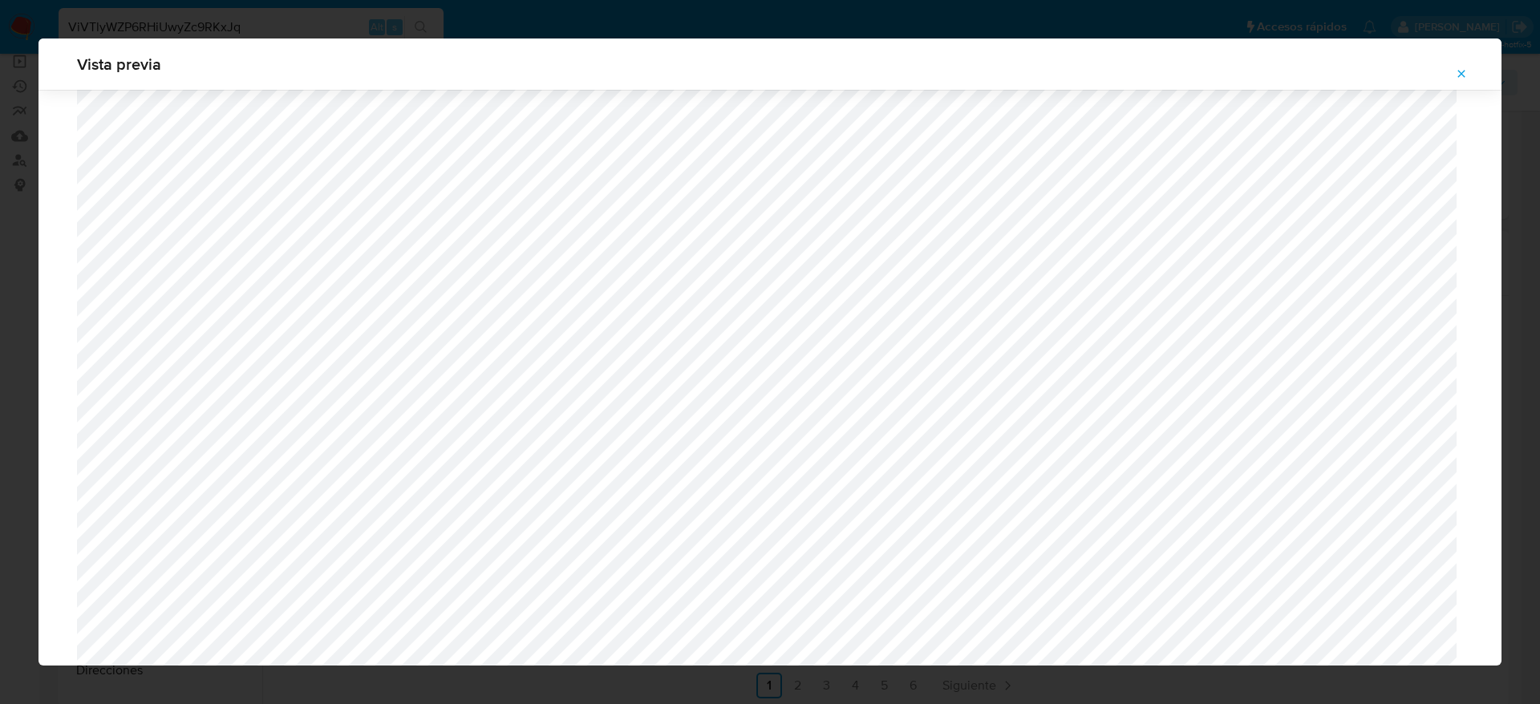
scroll to position [690, 0]
click at [1462, 72] on icon "Attachment preview" at bounding box center [1461, 73] width 7 height 7
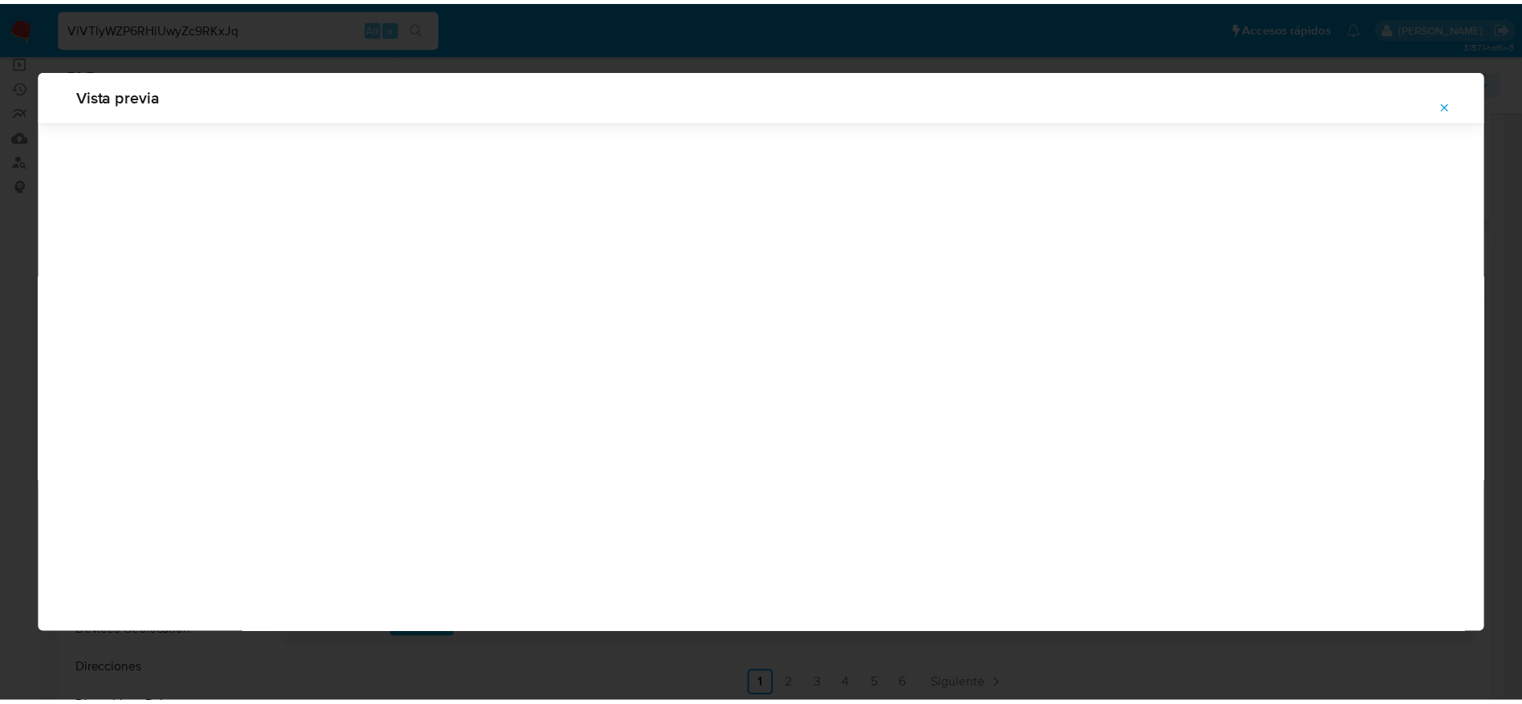
scroll to position [0, 0]
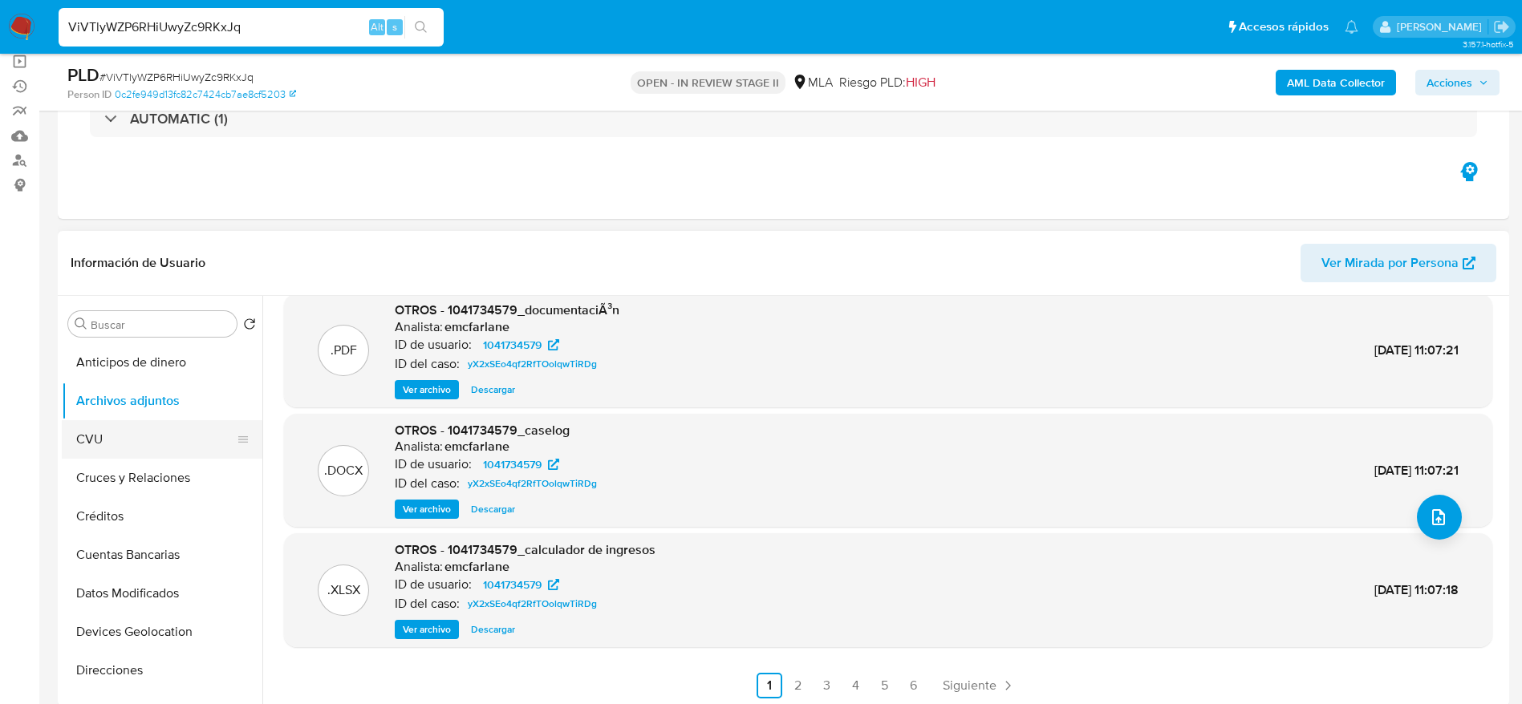
click at [83, 448] on button "CVU" at bounding box center [156, 439] width 188 height 38
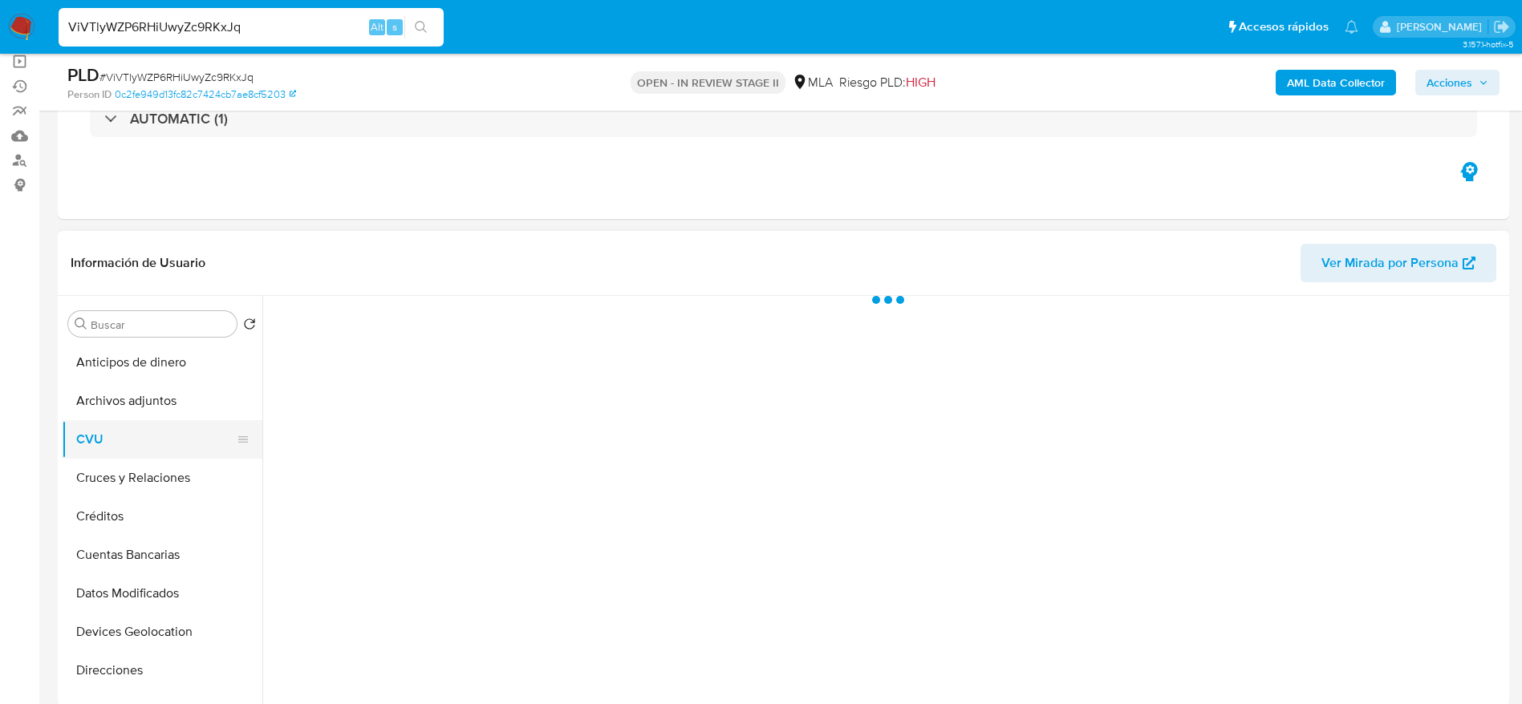
drag, startPoint x: 109, startPoint y: 413, endPoint x: 189, endPoint y: 425, distance: 81.1
click at [109, 411] on button "Archivos adjuntos" at bounding box center [162, 401] width 201 height 38
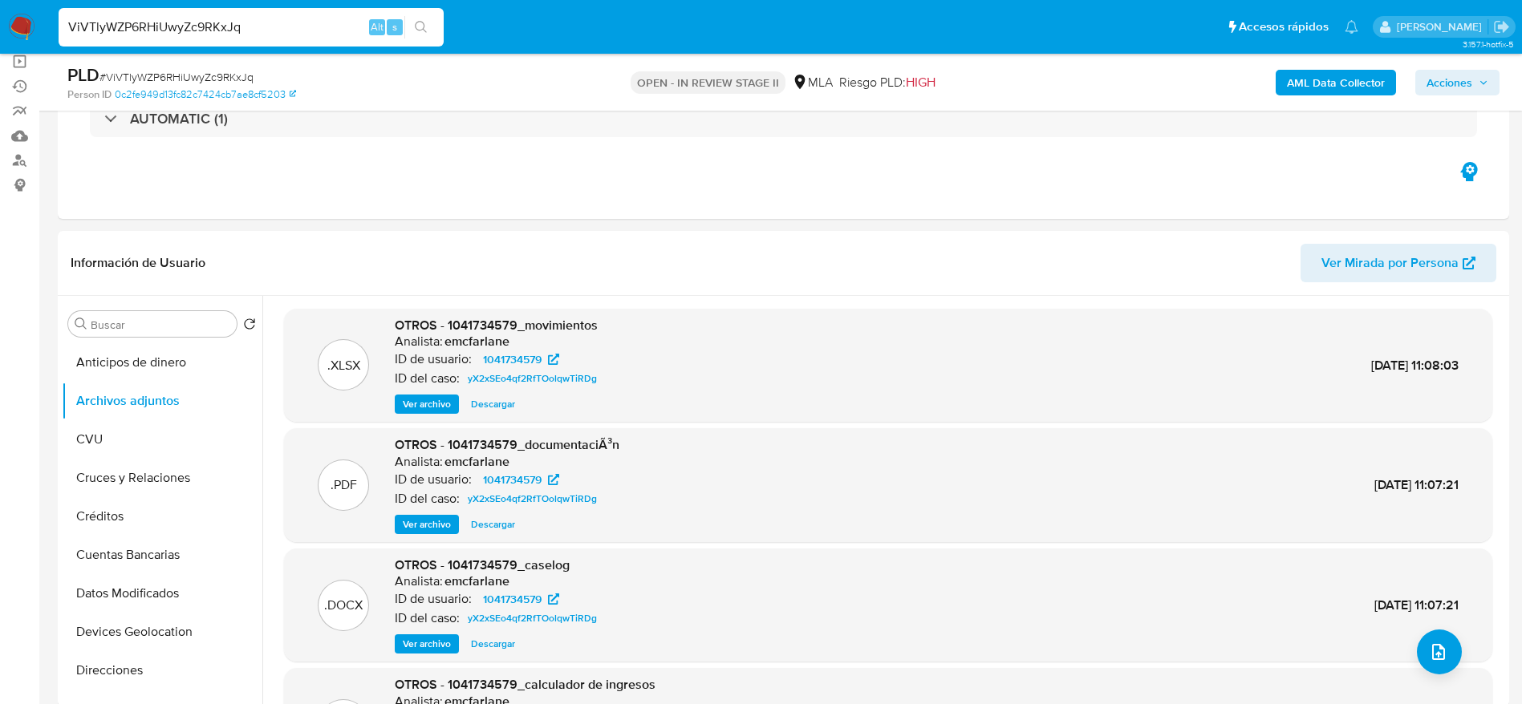
scroll to position [120, 0]
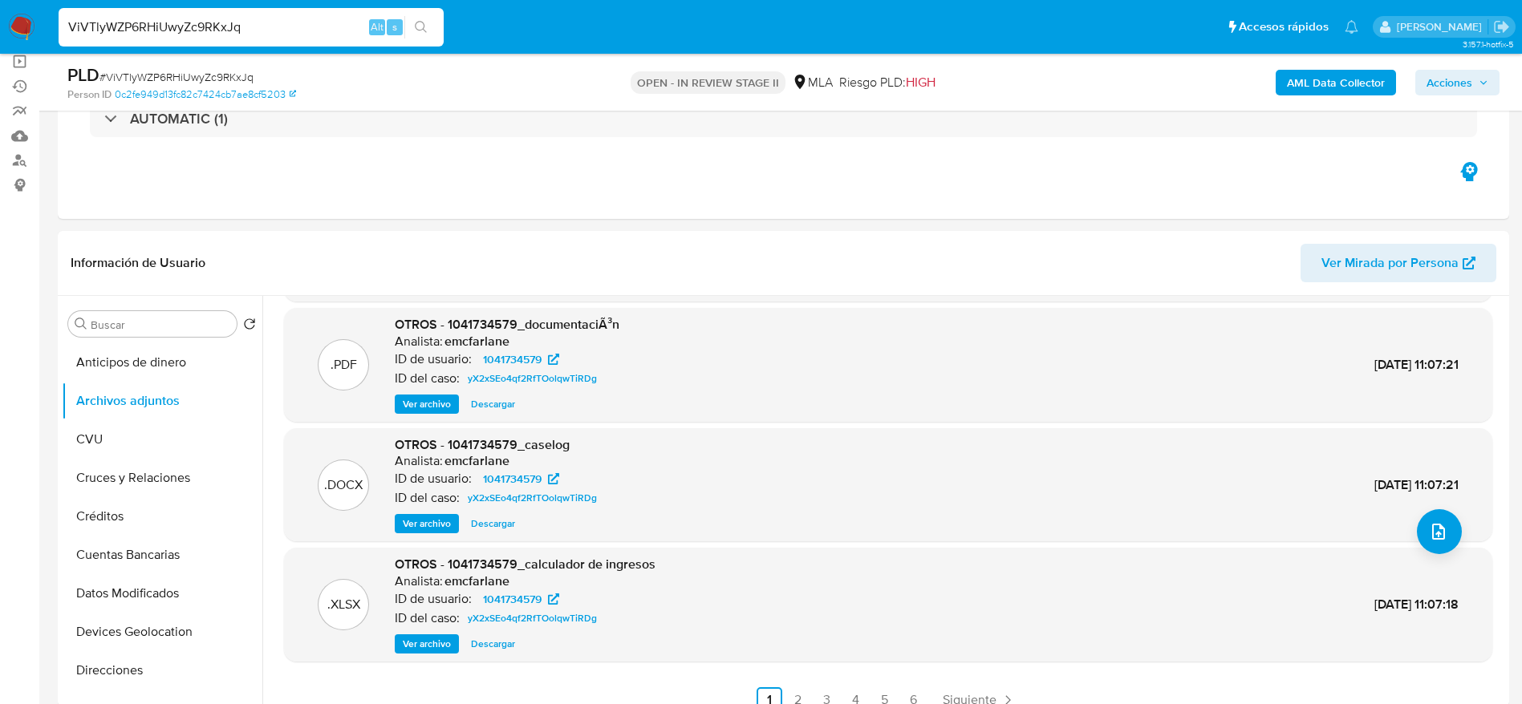
click at [417, 642] on span "Ver archivo" at bounding box center [427, 644] width 48 height 16
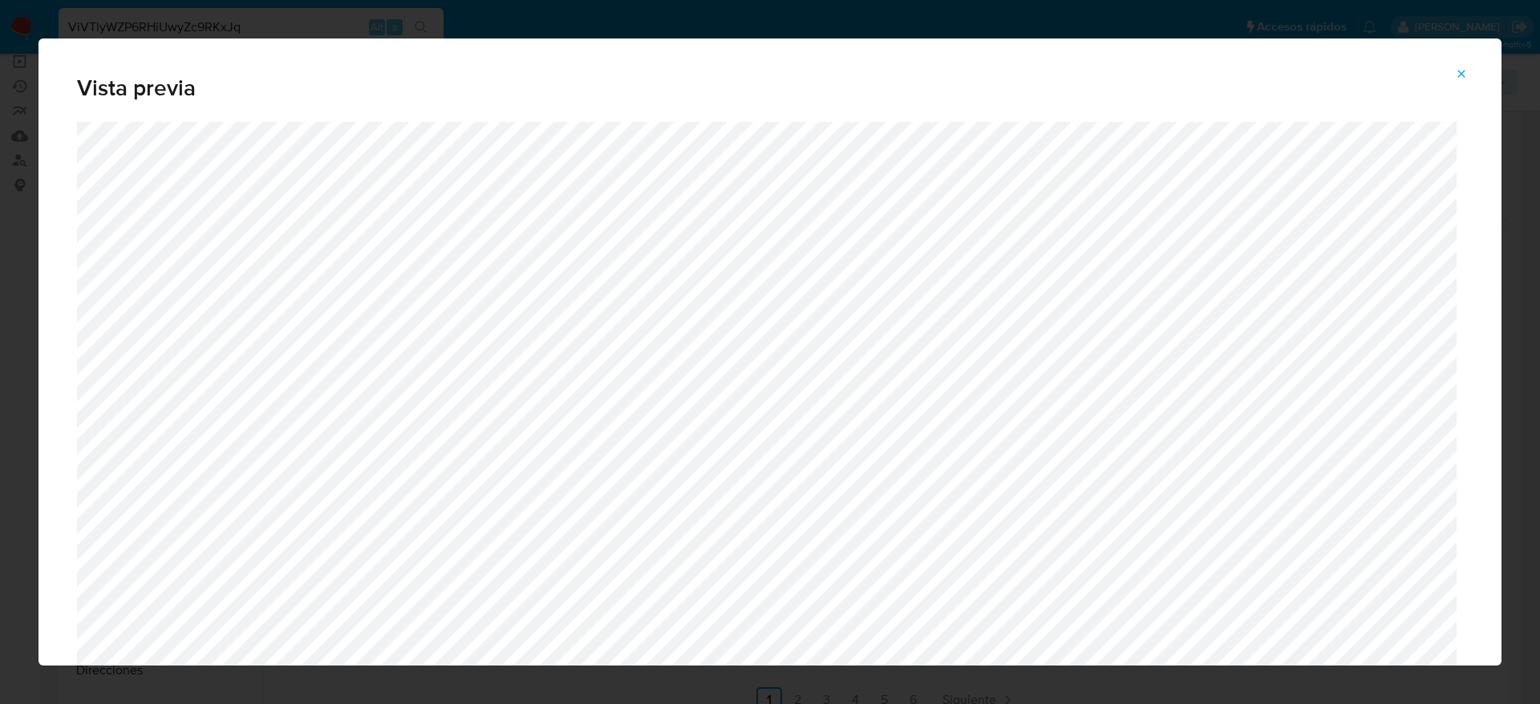
click at [1461, 70] on icon "Attachment preview" at bounding box center [1461, 73] width 13 height 13
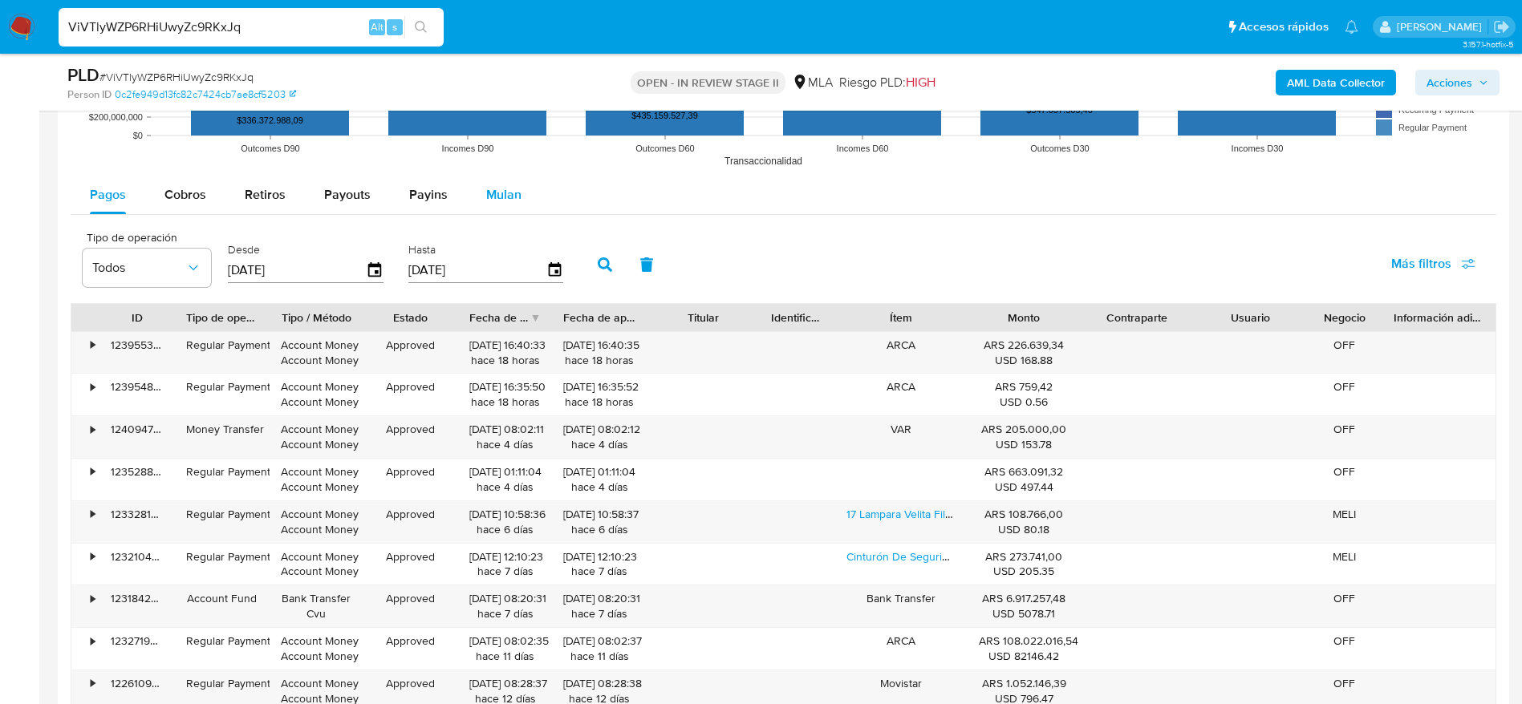
scroll to position [1684, 0]
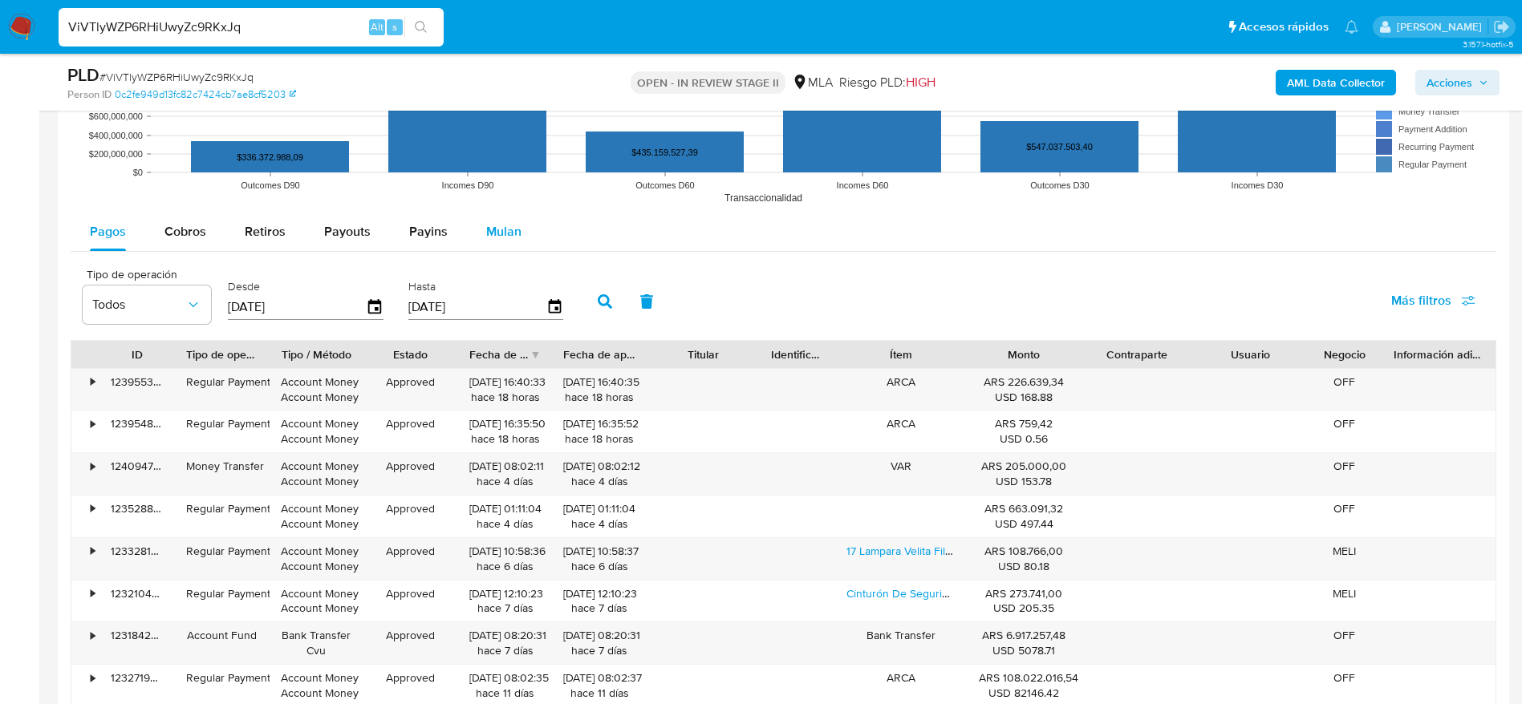
click at [513, 240] on div "Mulan" at bounding box center [503, 232] width 35 height 38
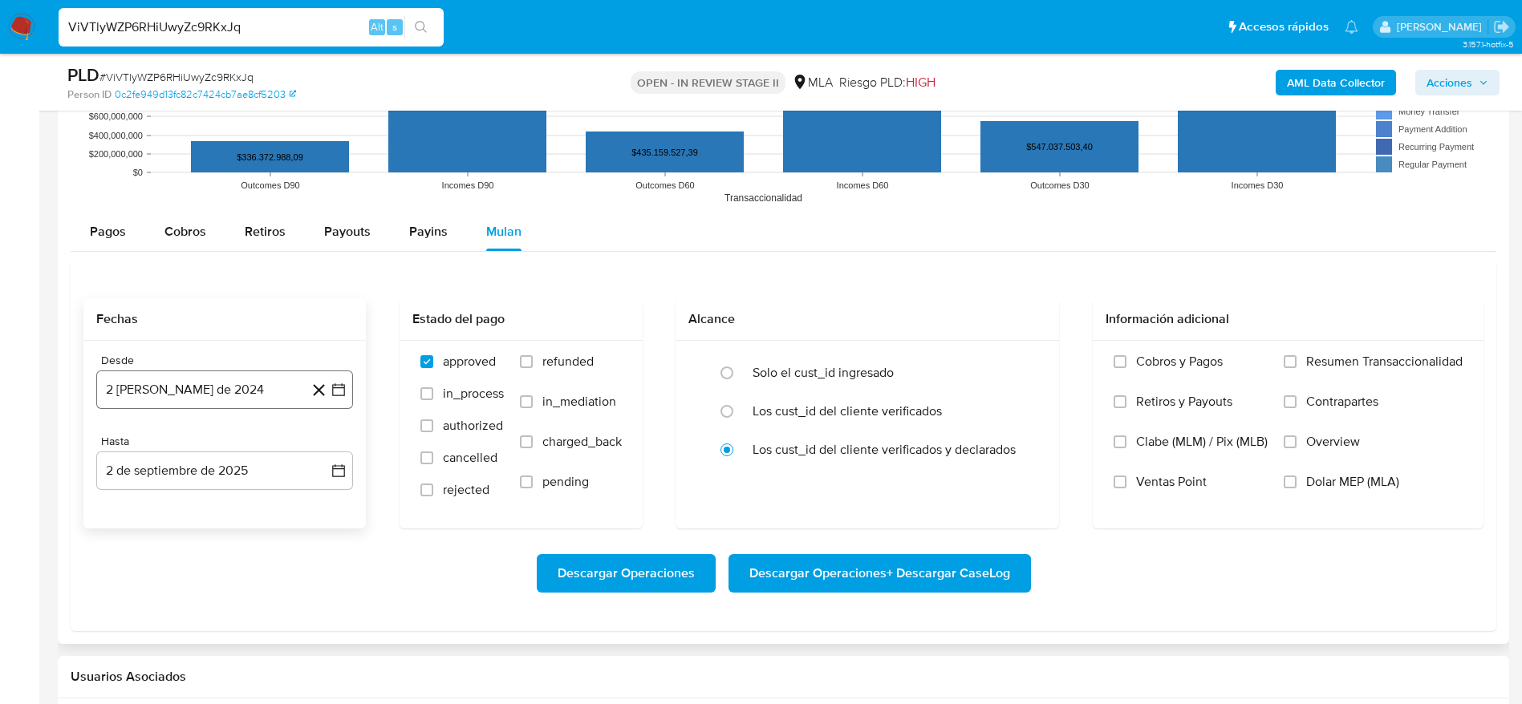
click at [221, 387] on button "2 de agosto de 2024" at bounding box center [224, 390] width 257 height 38
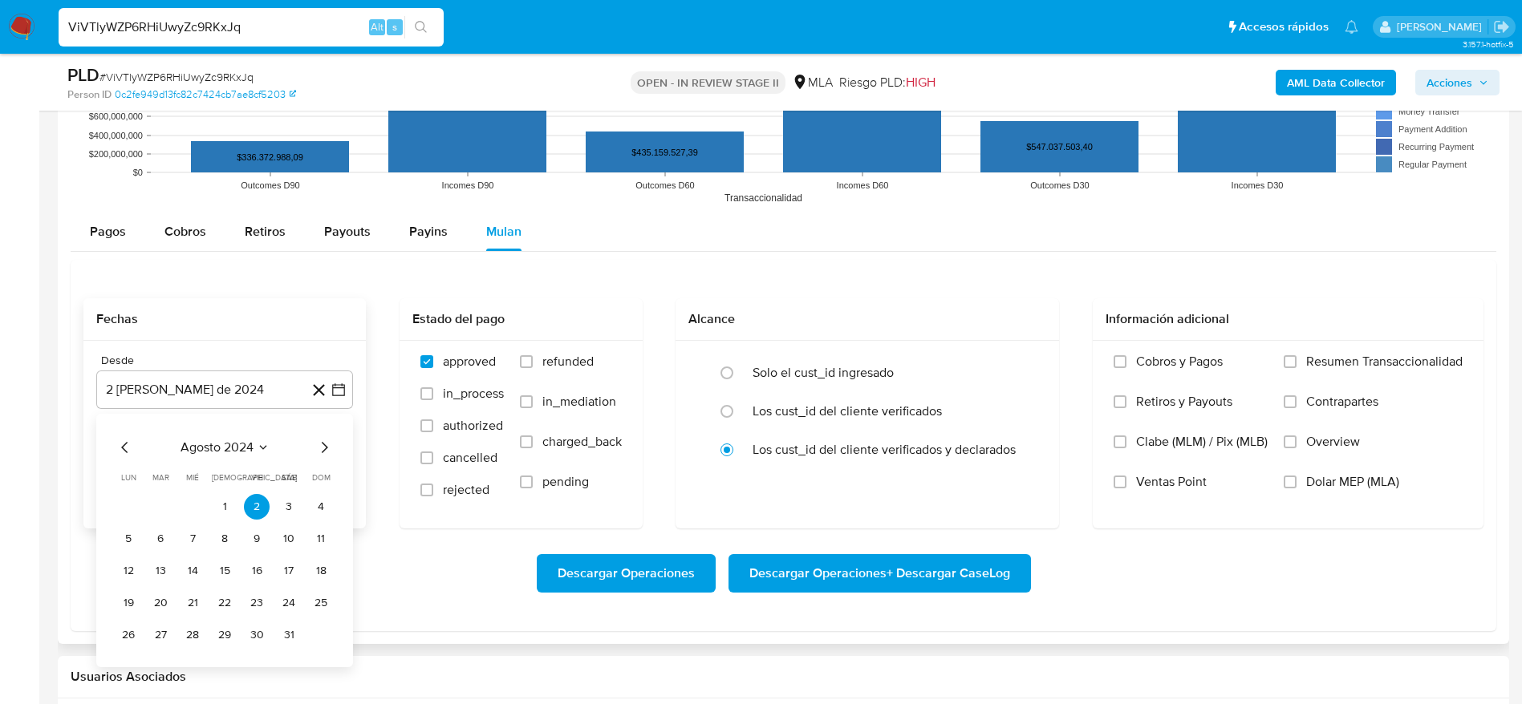
click at [213, 444] on span "agosto 2024" at bounding box center [216, 448] width 73 height 16
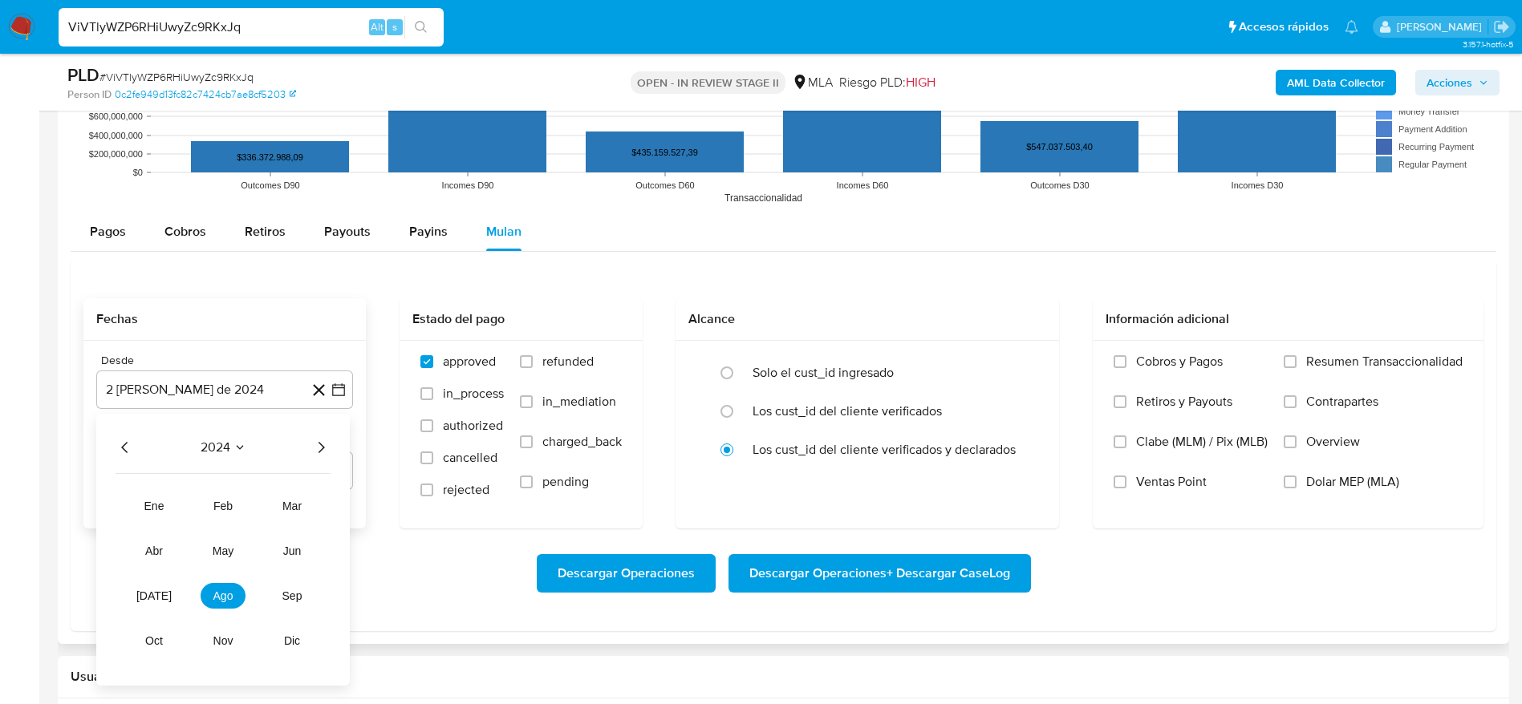
click at [322, 448] on icon "Año siguiente" at bounding box center [321, 447] width 6 height 11
click at [290, 564] on tr "ene feb mar abr may jun jul ago sep oct nov dic" at bounding box center [223, 573] width 183 height 160
click at [294, 548] on span "jun" at bounding box center [292, 551] width 18 height 13
click at [317, 509] on button "1" at bounding box center [321, 507] width 26 height 26
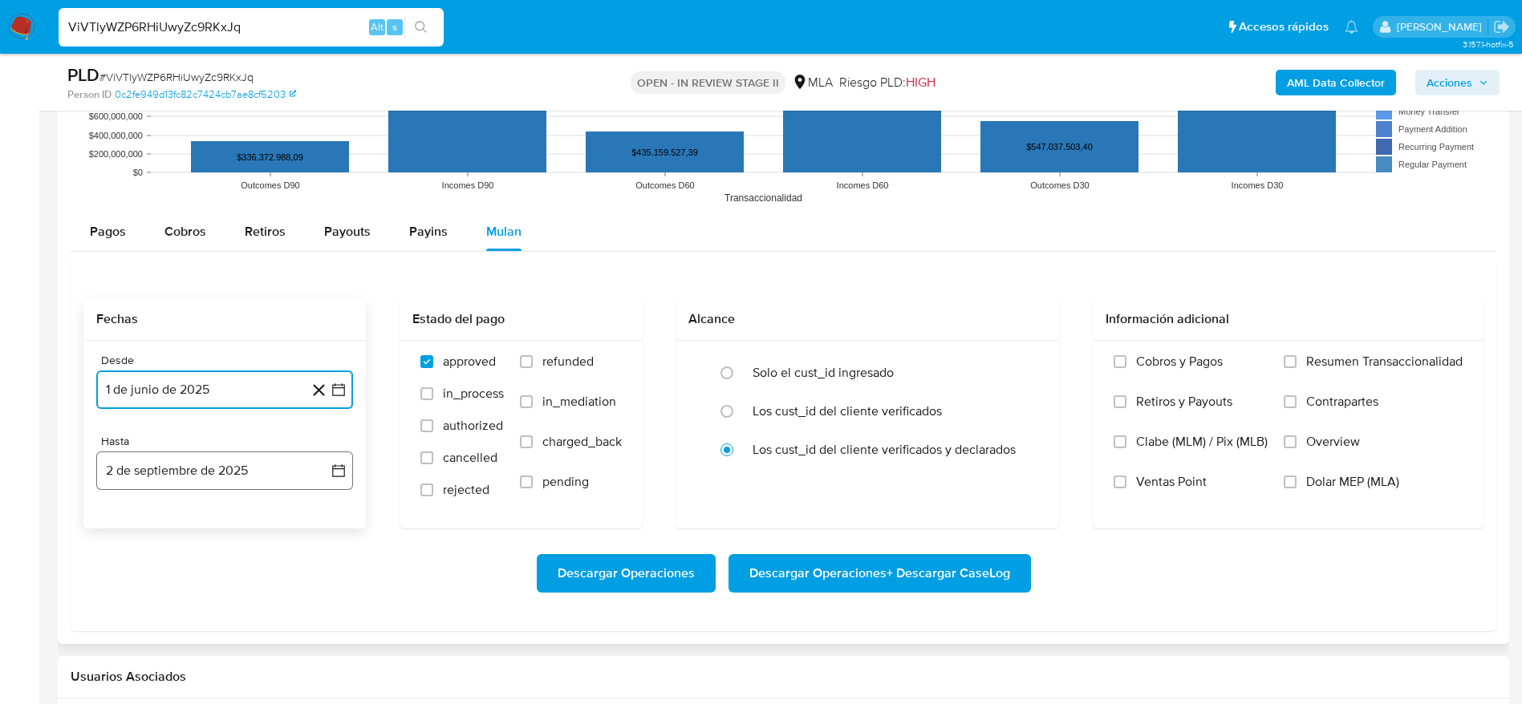
click at [217, 467] on button "2 de septiembre de 2025" at bounding box center [224, 471] width 257 height 38
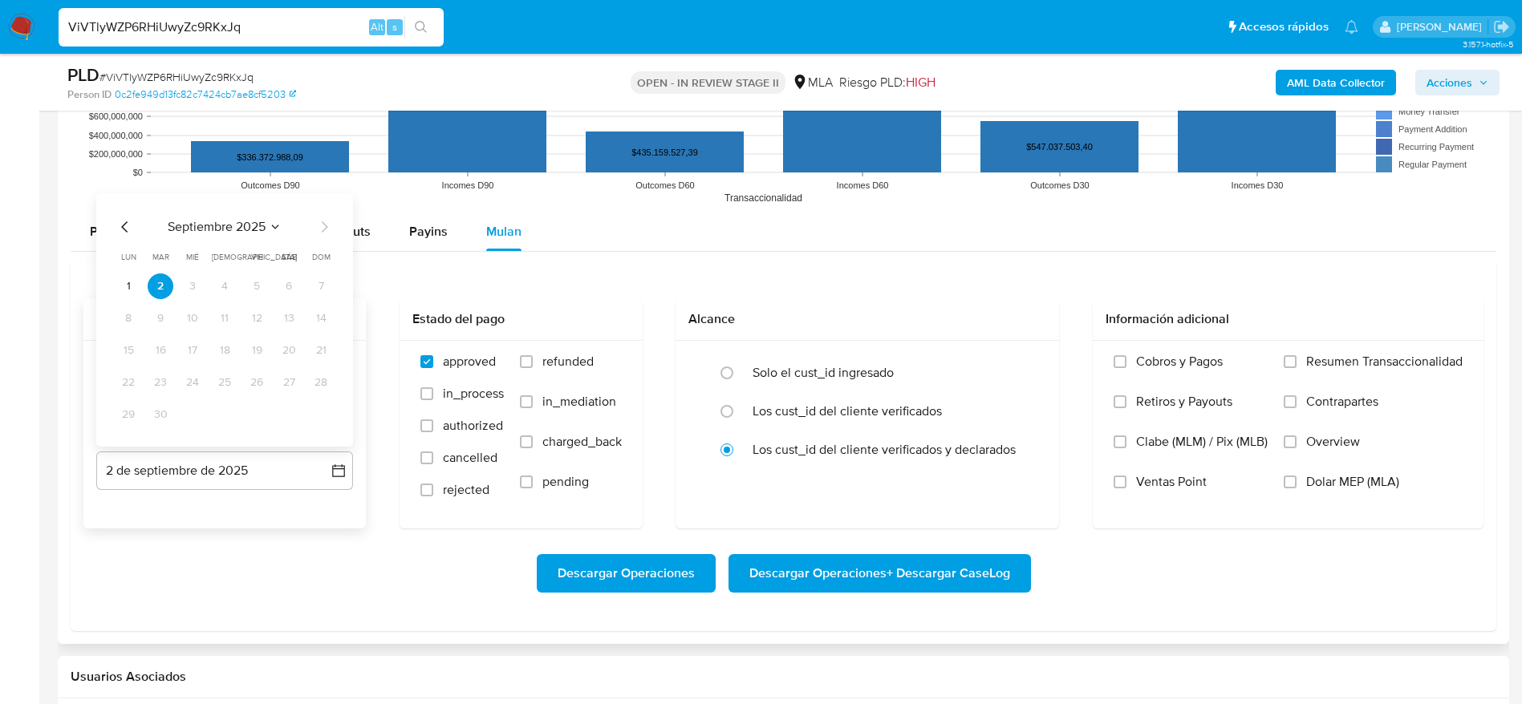
click at [128, 221] on icon "Mes anterior" at bounding box center [124, 226] width 19 height 19
click at [129, 414] on button "30" at bounding box center [128, 415] width 26 height 26
click at [1289, 488] on label "Dolar MEP (MLA)" at bounding box center [1372, 494] width 179 height 40
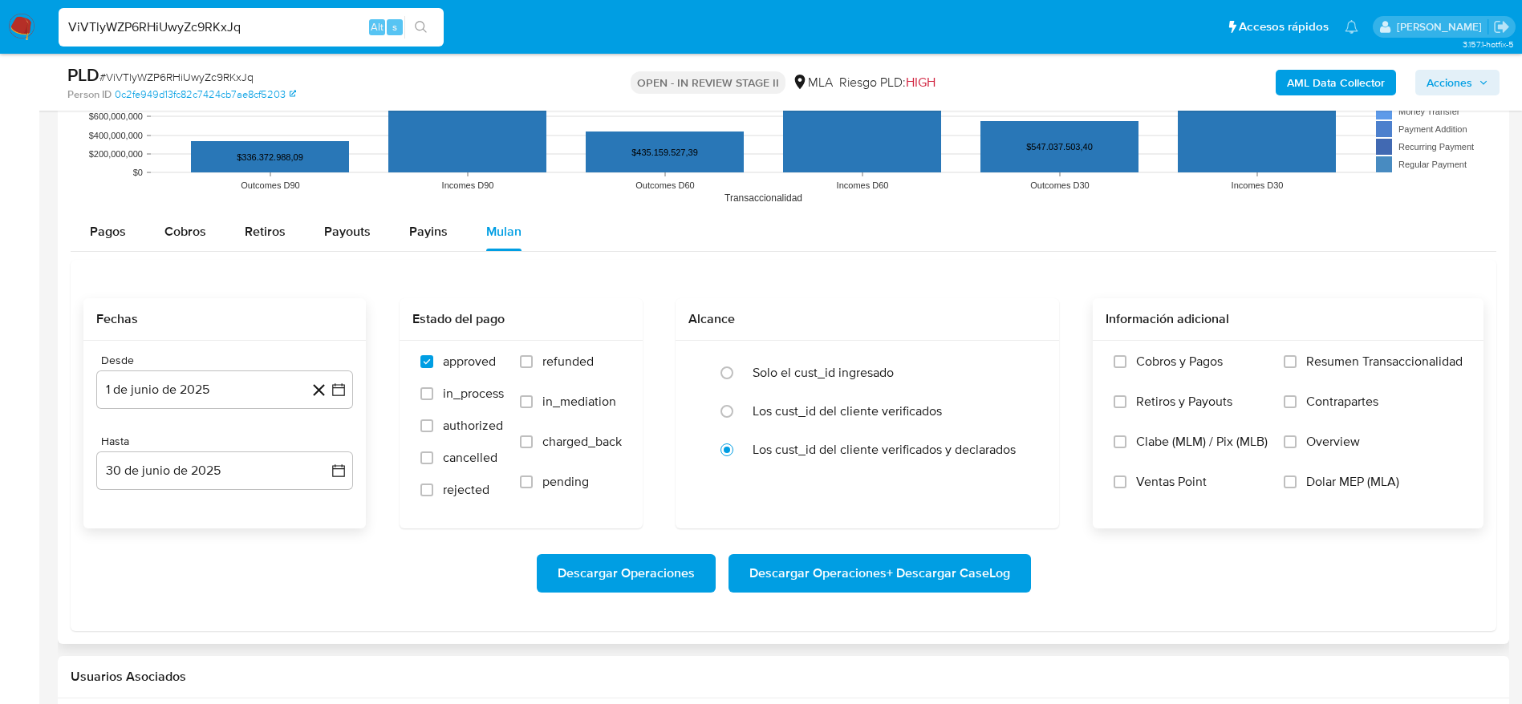
click at [1289, 488] on input "Dolar MEP (MLA)" at bounding box center [1289, 482] width 13 height 13
click at [949, 567] on span "Descargar Operaciones + Descargar CaseLog" at bounding box center [879, 573] width 261 height 35
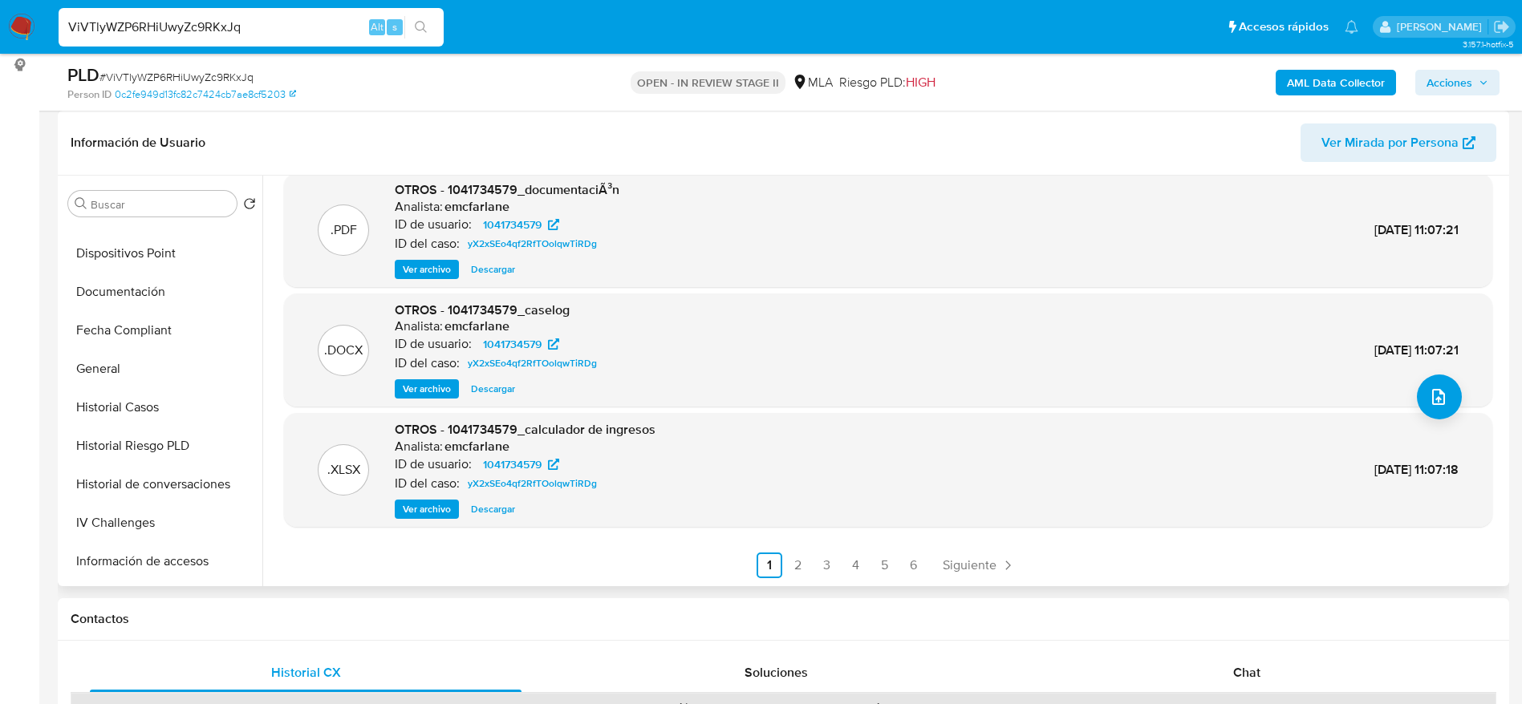
scroll to position [722, 0]
click at [117, 326] on button "KYC" at bounding box center [156, 329] width 188 height 38
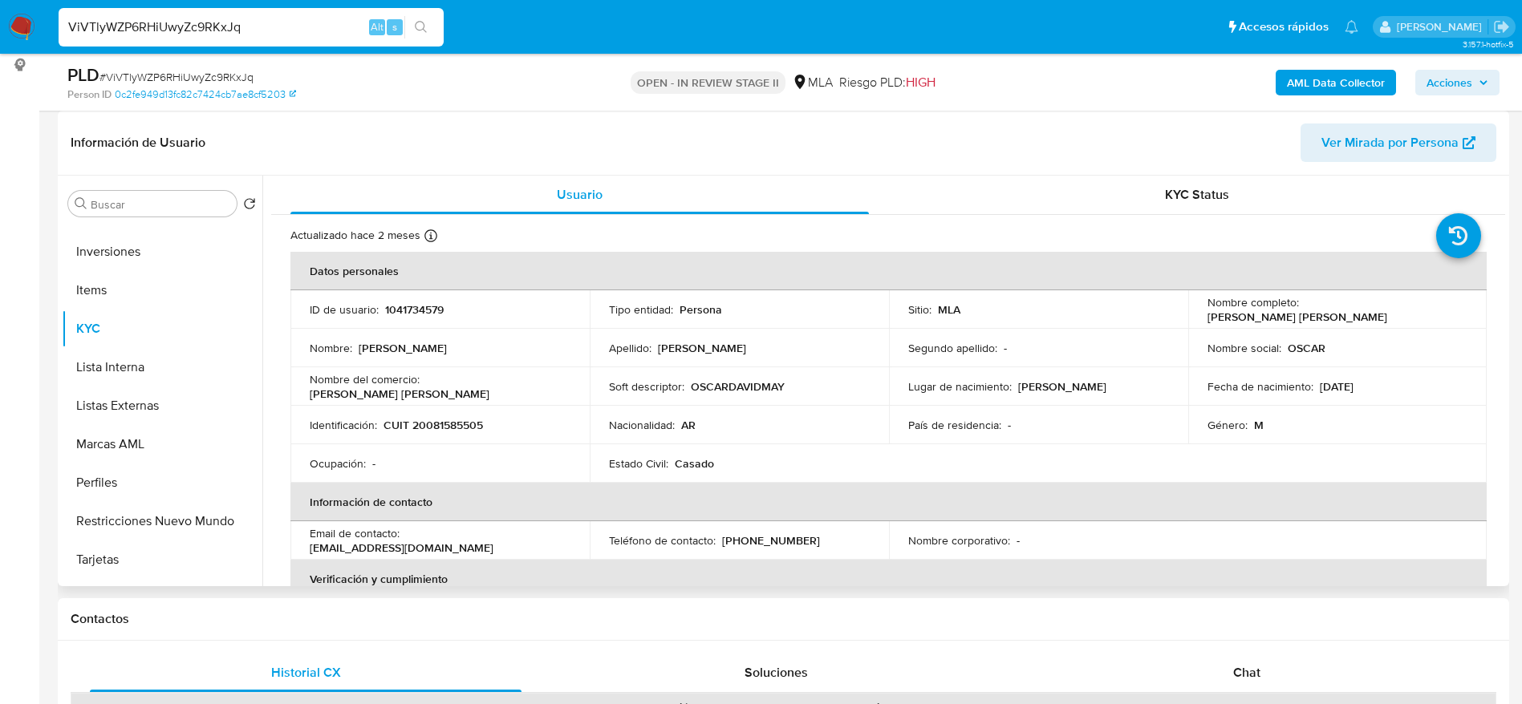
click at [425, 428] on p "CUIT 20081585505" at bounding box center [432, 425] width 99 height 14
copy p "20081585505"
drag, startPoint x: 1478, startPoint y: 83, endPoint x: 1436, endPoint y: 95, distance: 43.4
click at [1476, 83] on span "Acciones" at bounding box center [1457, 82] width 62 height 22
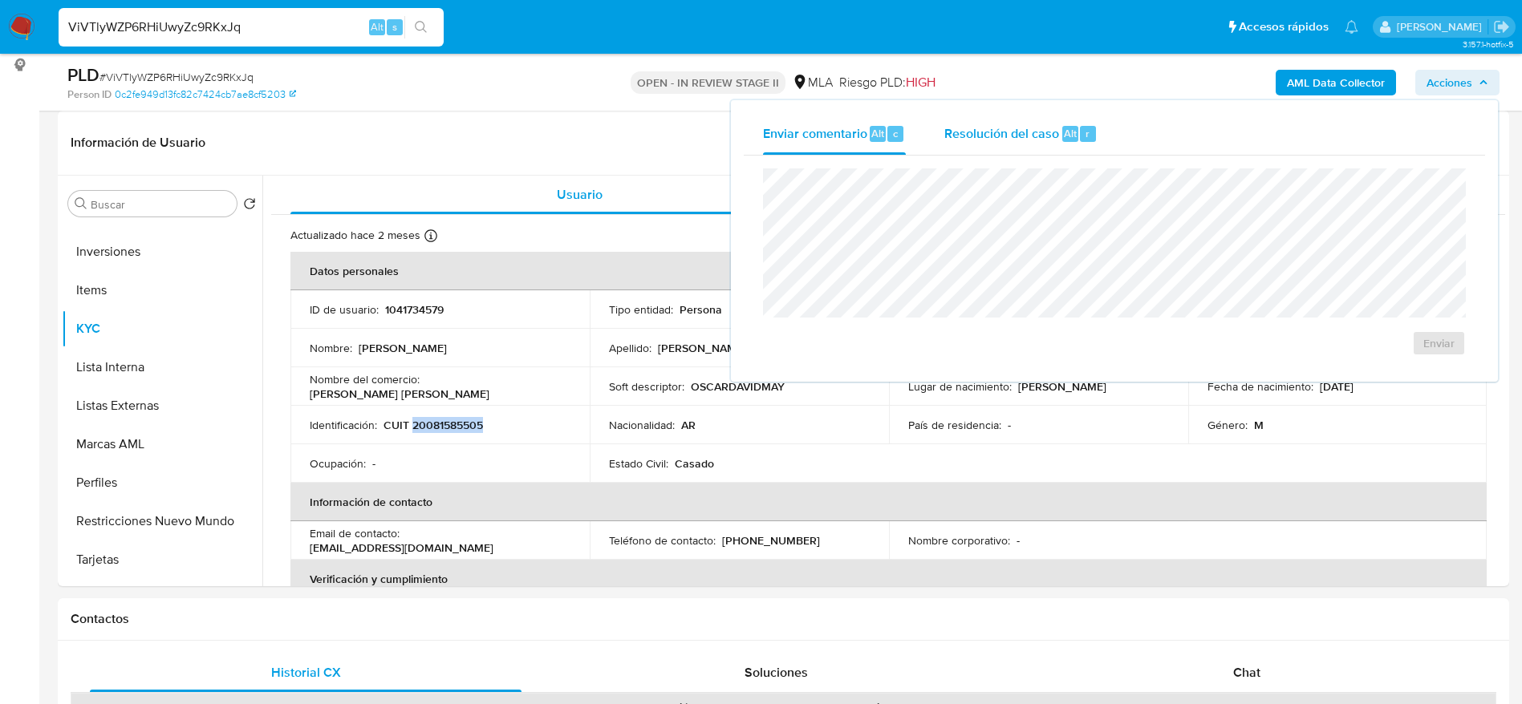
drag, startPoint x: 1045, startPoint y: 141, endPoint x: 1047, endPoint y: 149, distance: 8.2
click at [1047, 149] on div "Resolución del caso Alt r" at bounding box center [1020, 134] width 153 height 42
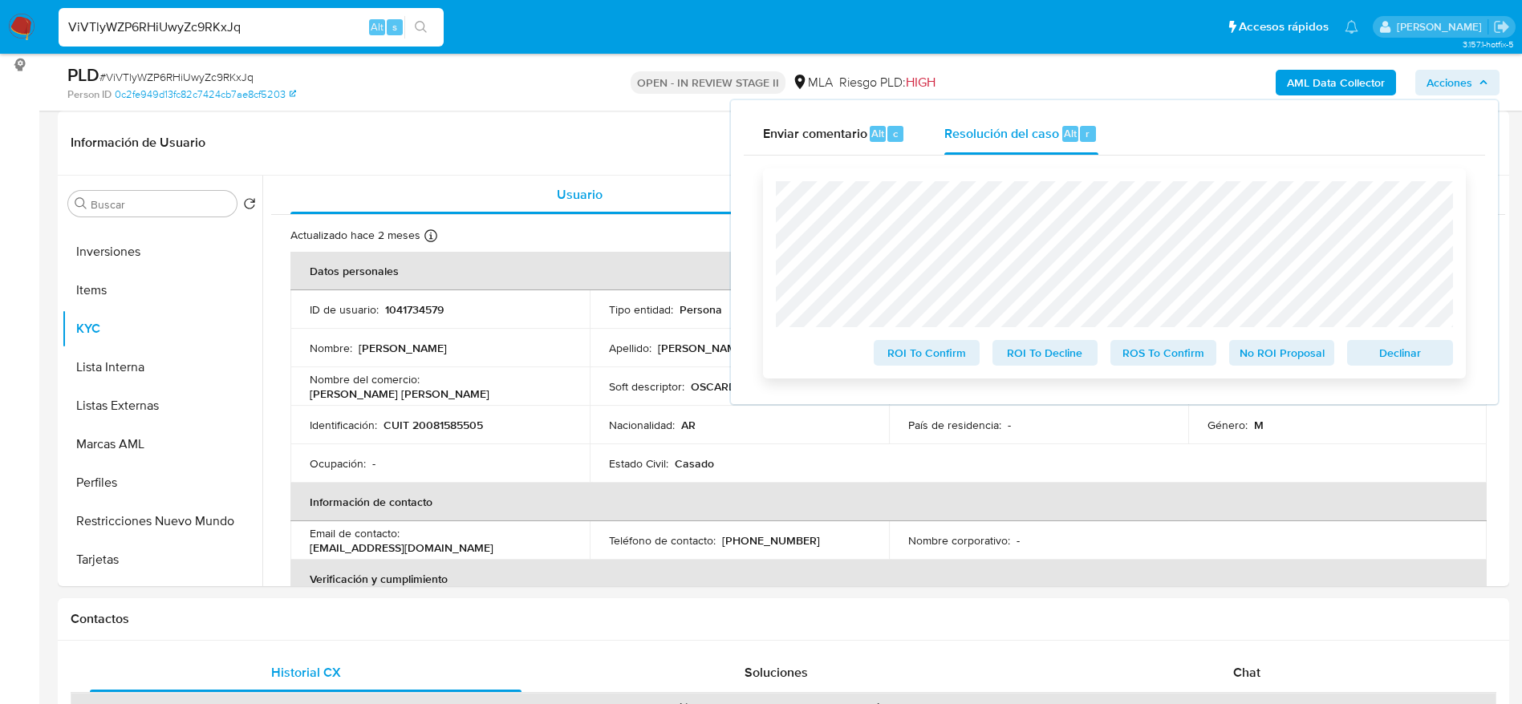
click at [1402, 360] on span "Declinar" at bounding box center [1399, 353] width 83 height 22
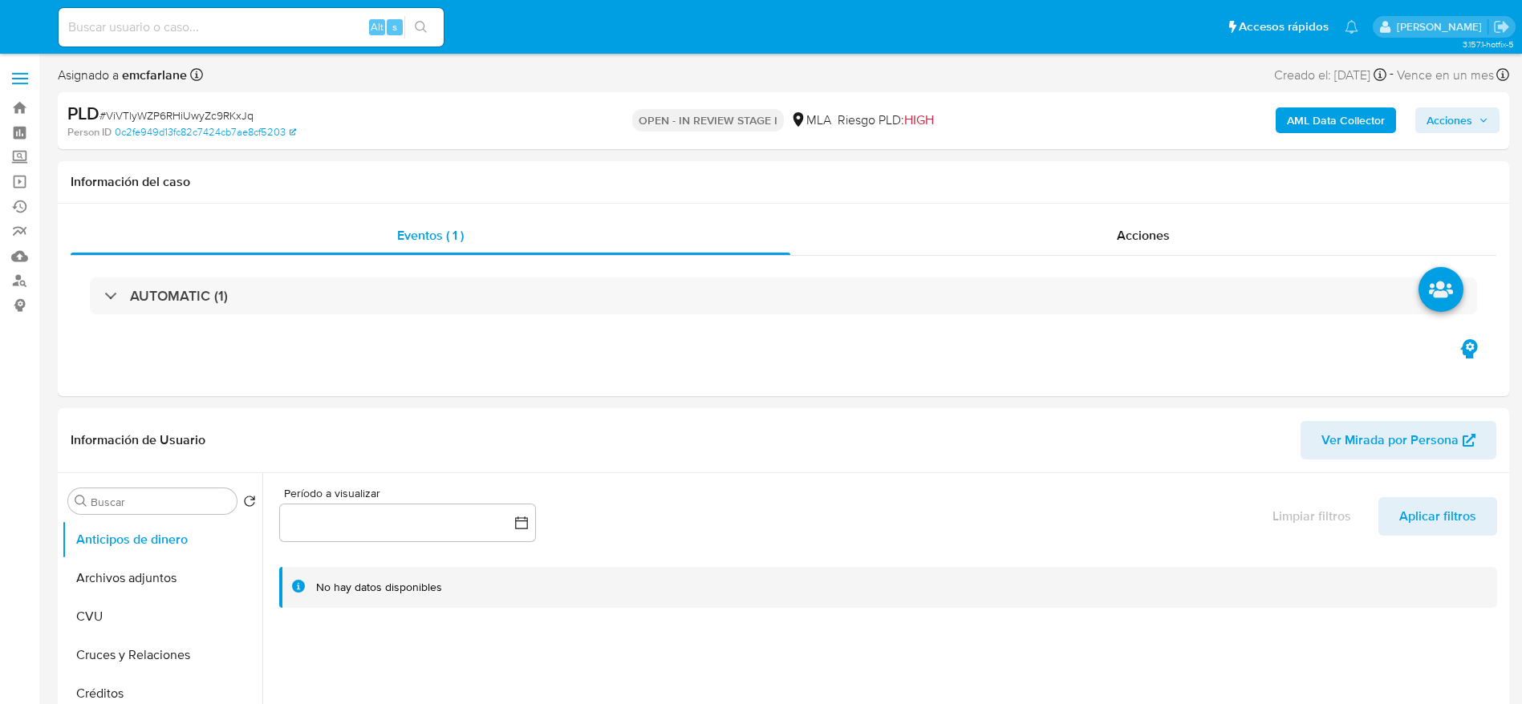
select select "10"
click at [289, 28] on input at bounding box center [251, 27] width 385 height 21
paste input "Mi11nrqEOJWevqtQiFcNaHvJ"
type input "Mi11nrqEOJWevqtQiFcNaHvJ"
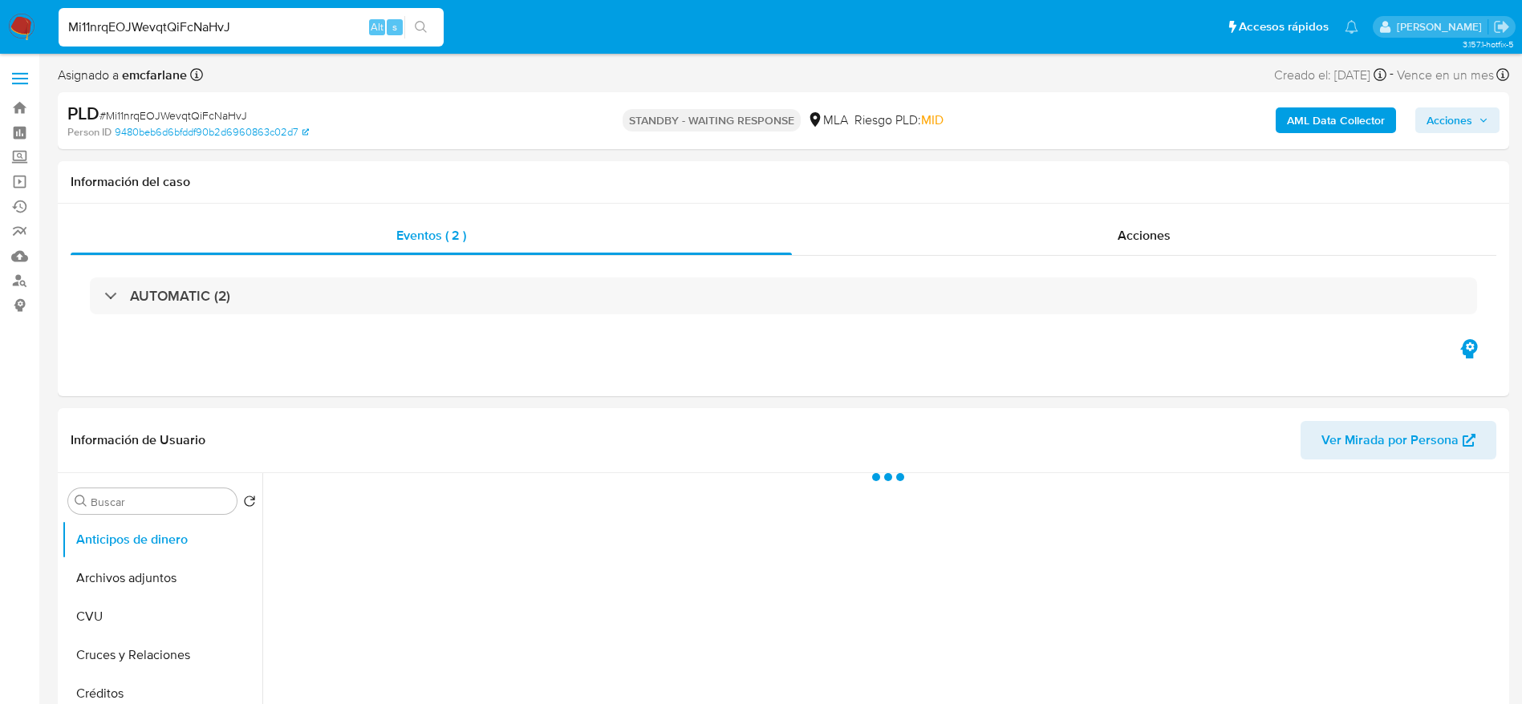
select select "10"
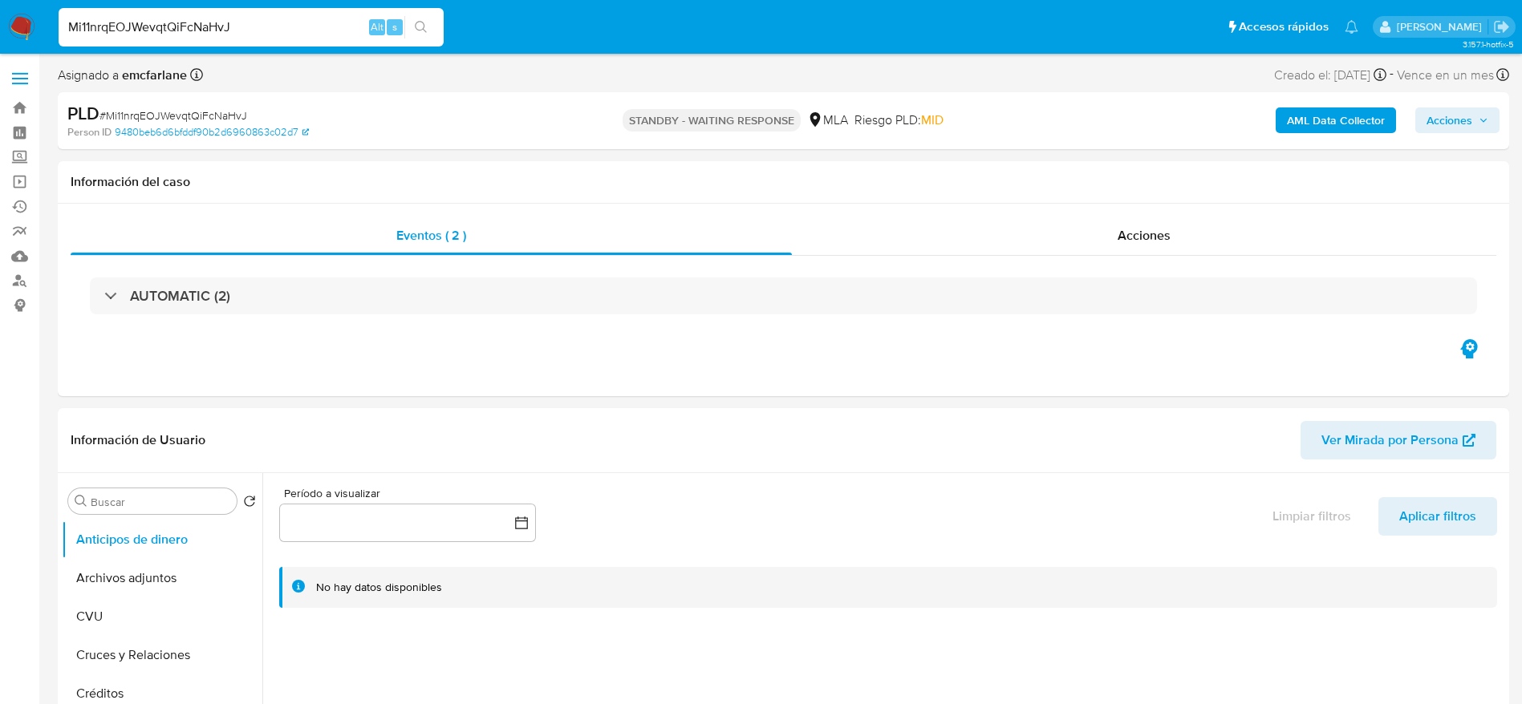
click at [282, 32] on input "Mi11nrqEOJWevqtQiFcNaHvJ" at bounding box center [251, 27] width 385 height 21
paste input "Nqv9DscDKUbtZbRWZLgx1vom"
type input "Nqv9DscDKUbtZbRWZLgx1vom"
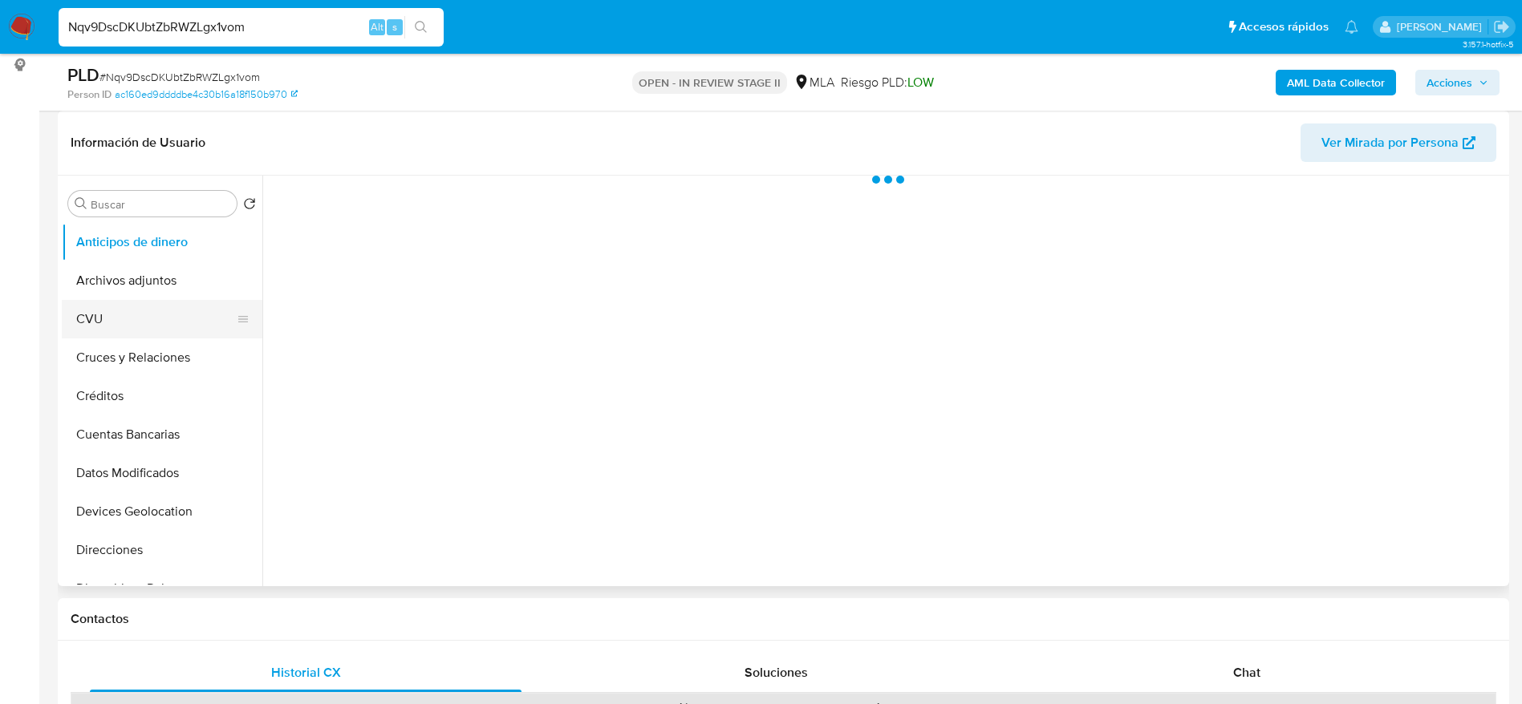
scroll to position [361, 0]
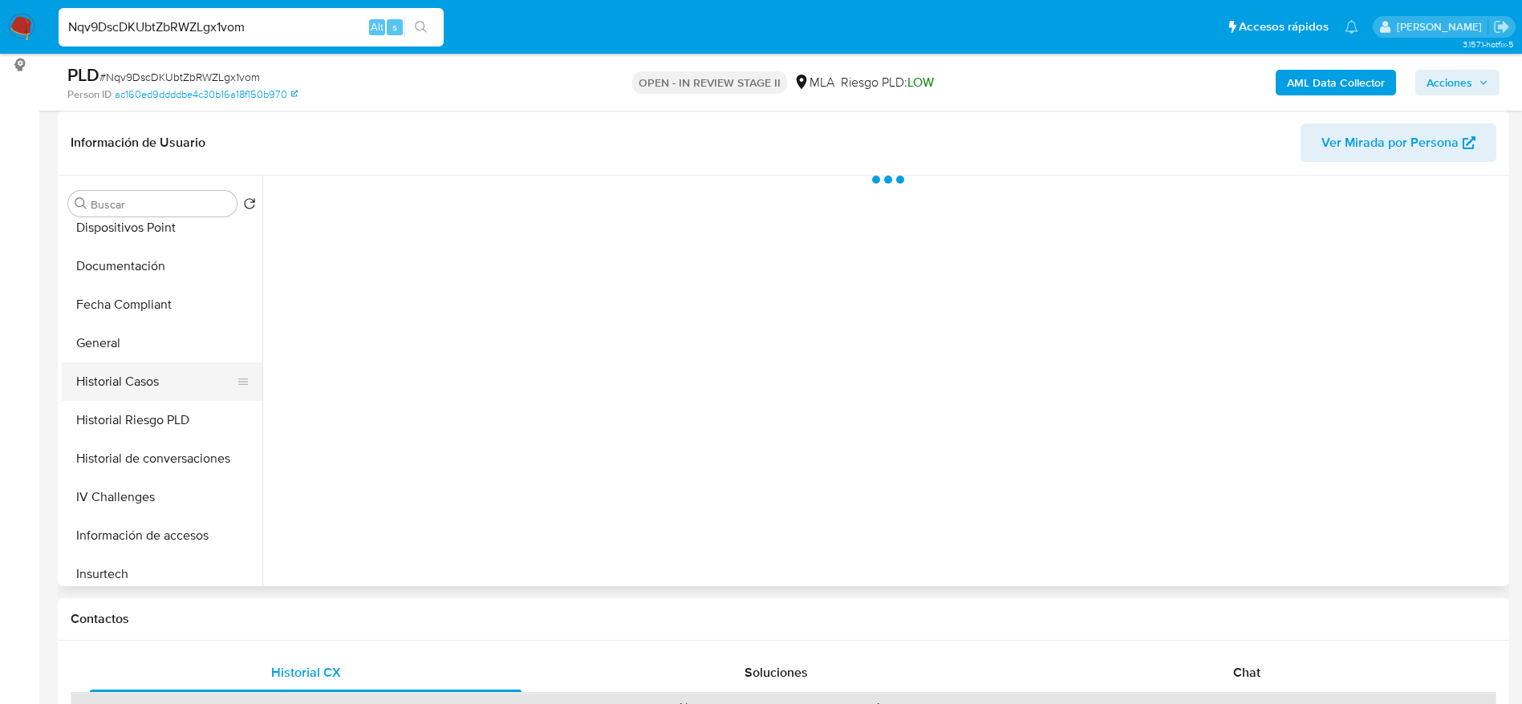
click at [133, 374] on button "Historial Casos" at bounding box center [156, 382] width 188 height 38
select select "10"
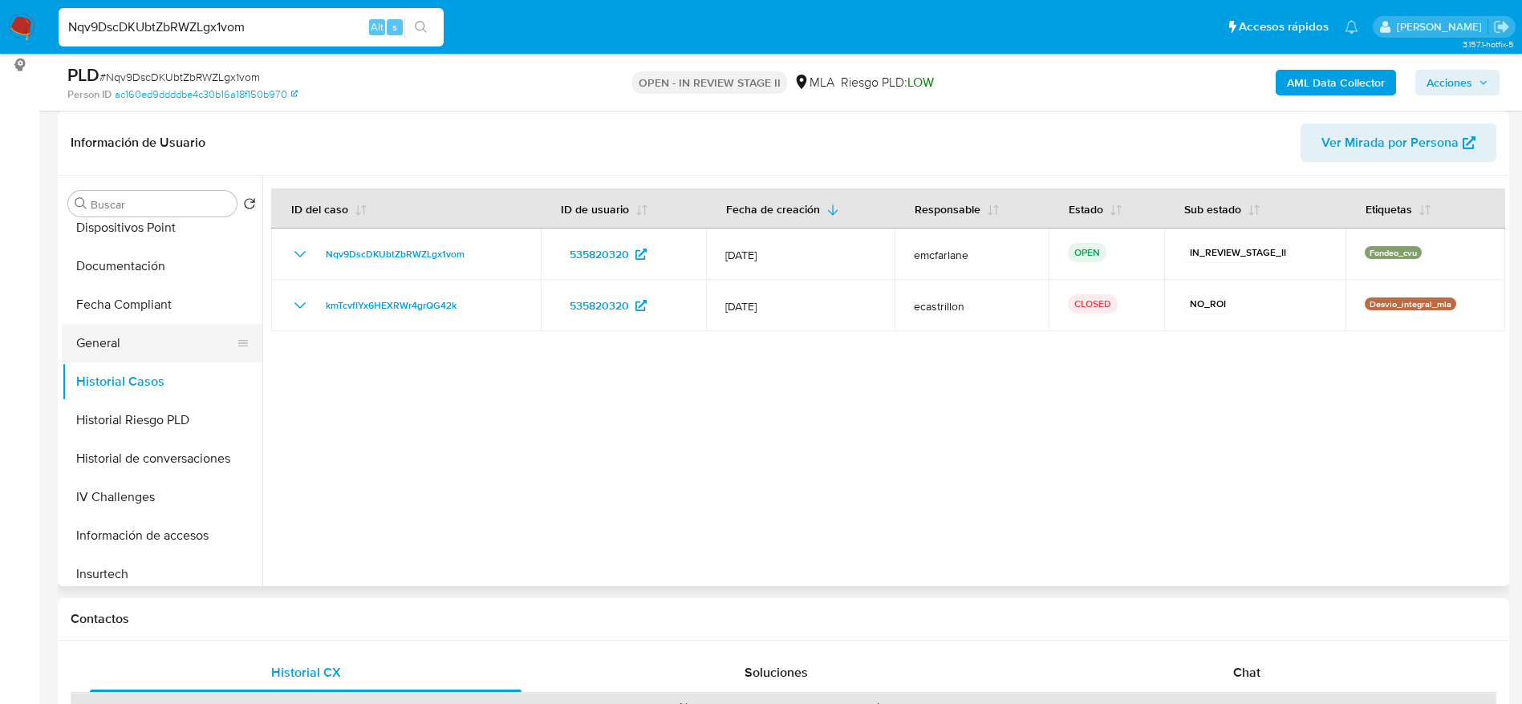
scroll to position [0, 0]
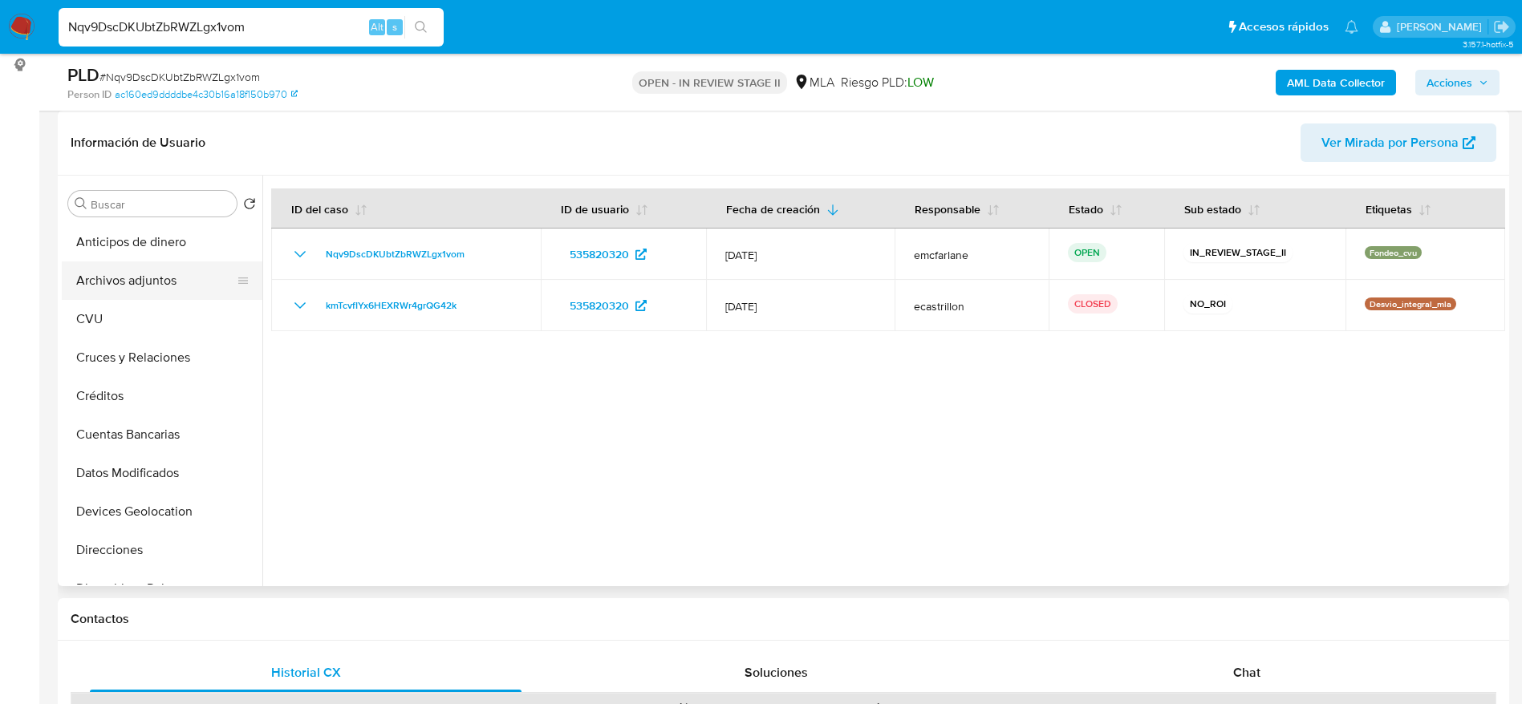
click at [144, 285] on button "Archivos adjuntos" at bounding box center [156, 280] width 188 height 38
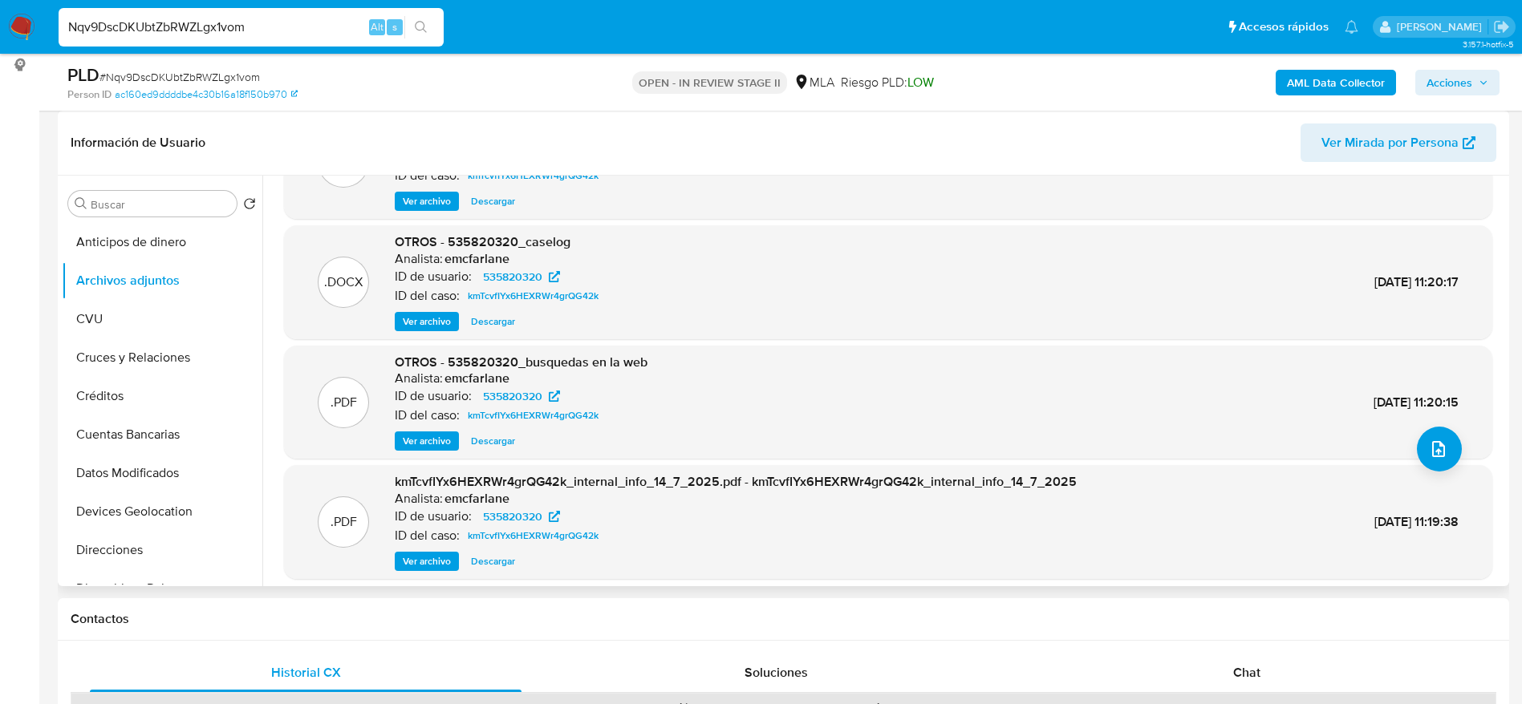
scroll to position [135, 0]
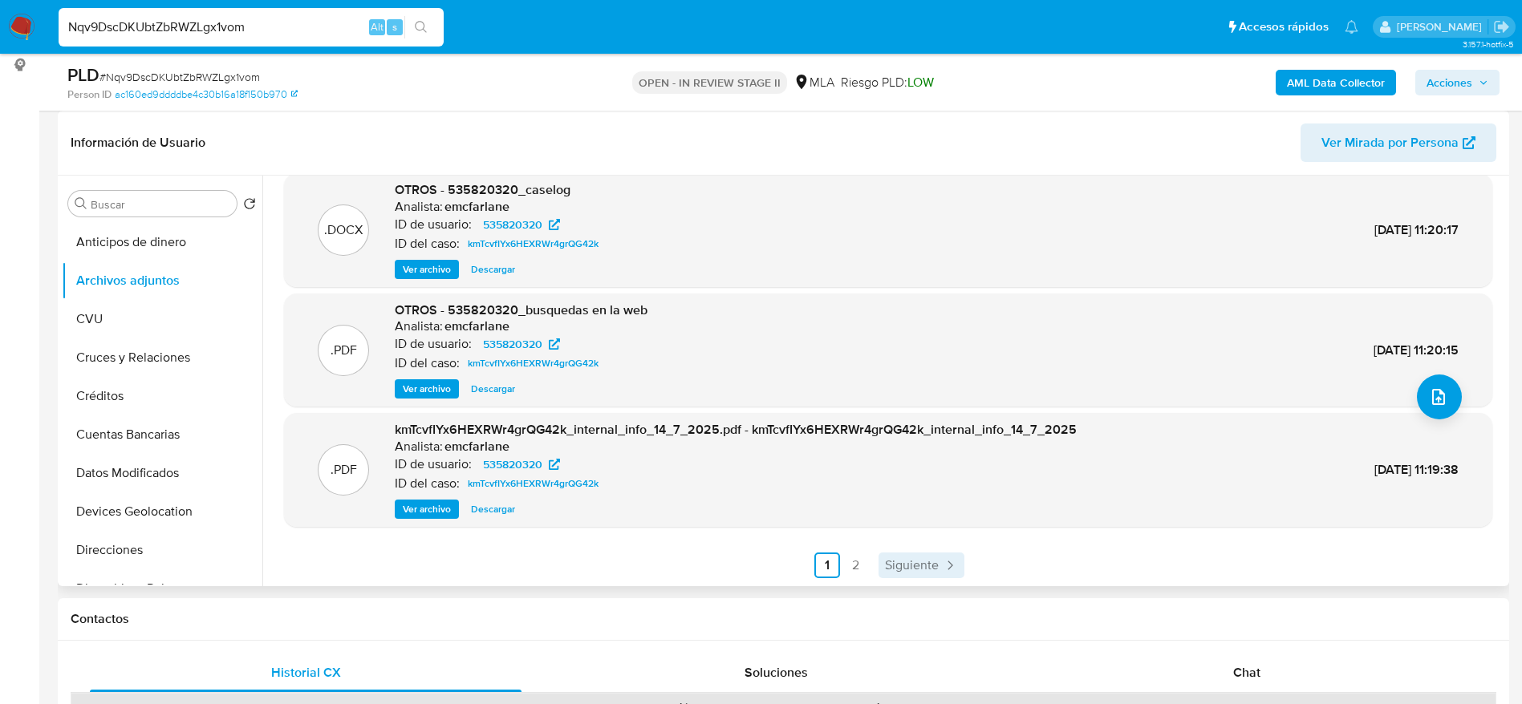
click at [918, 569] on span "Siguiente" at bounding box center [912, 565] width 54 height 13
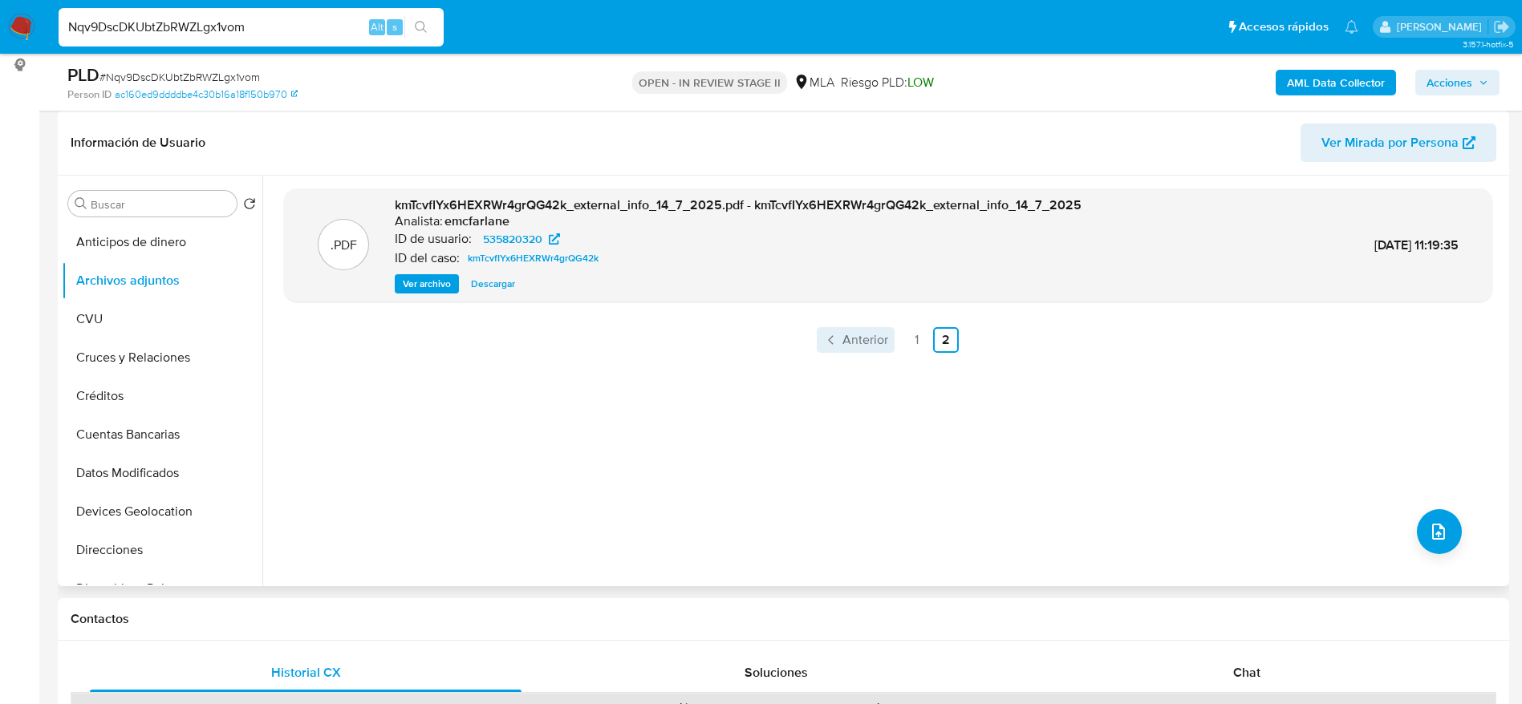
click at [849, 328] on link "Anterior" at bounding box center [856, 340] width 78 height 26
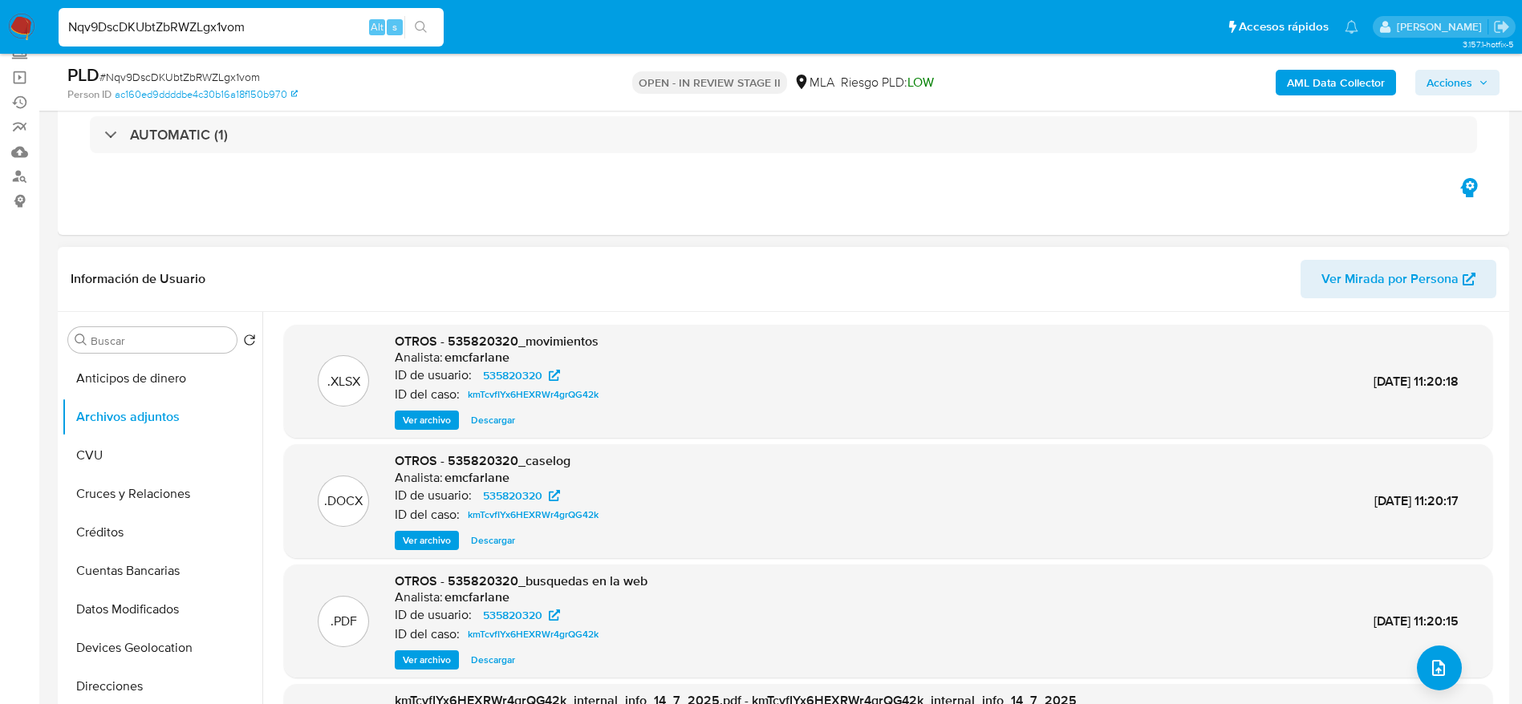
scroll to position [241, 0]
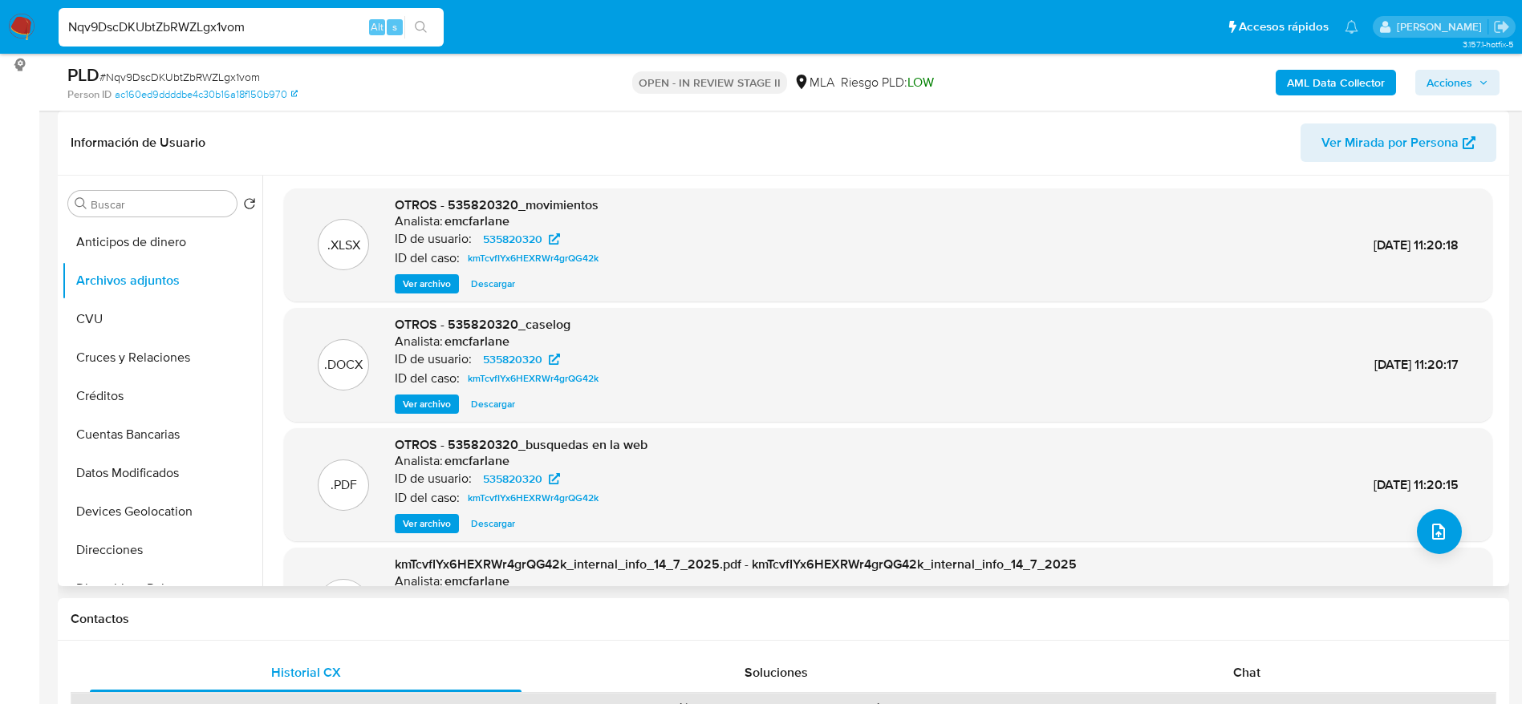
click at [500, 396] on span "Descargar" at bounding box center [493, 404] width 44 height 16
drag, startPoint x: 128, startPoint y: 354, endPoint x: 118, endPoint y: 322, distance: 33.0
click at [128, 355] on button "Cruces y Relaciones" at bounding box center [162, 357] width 201 height 38
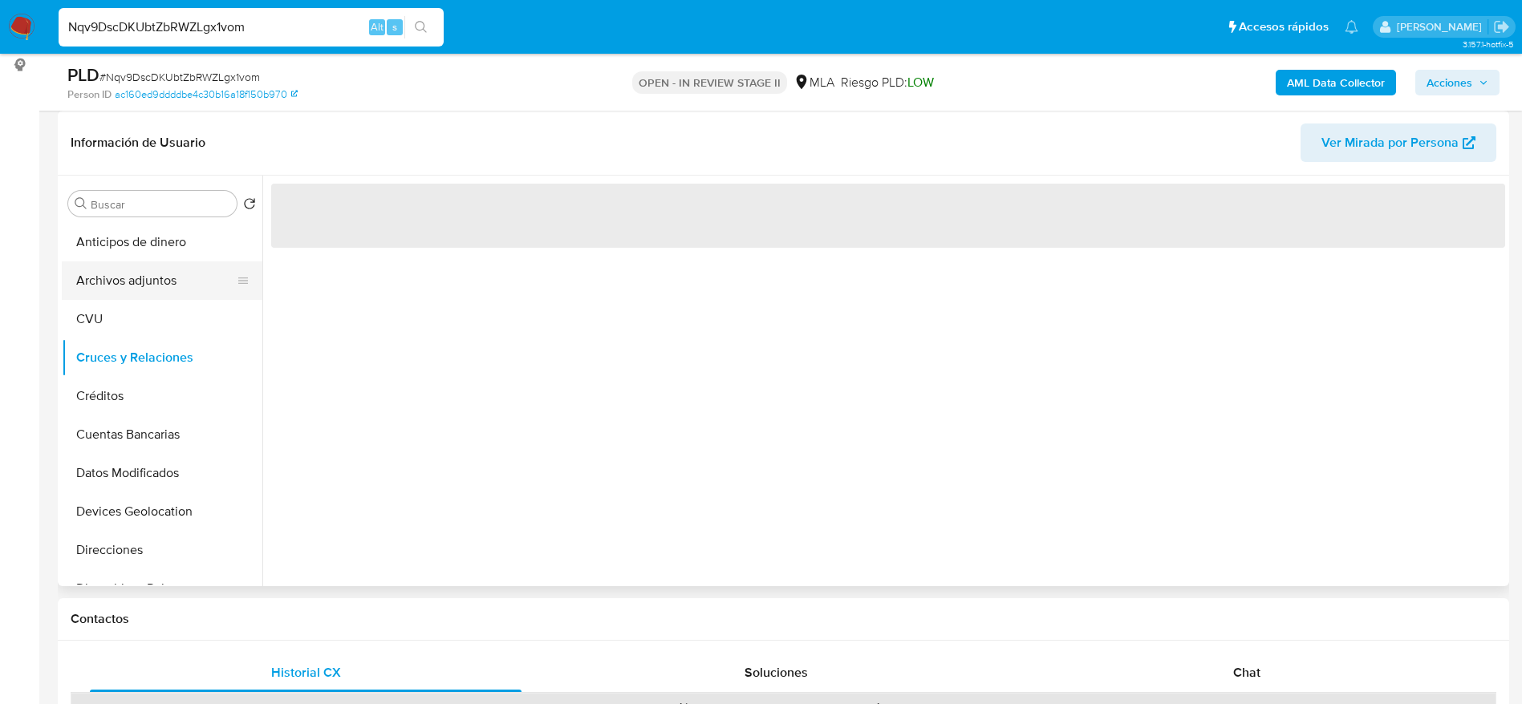
click at [114, 282] on button "Archivos adjuntos" at bounding box center [156, 280] width 188 height 38
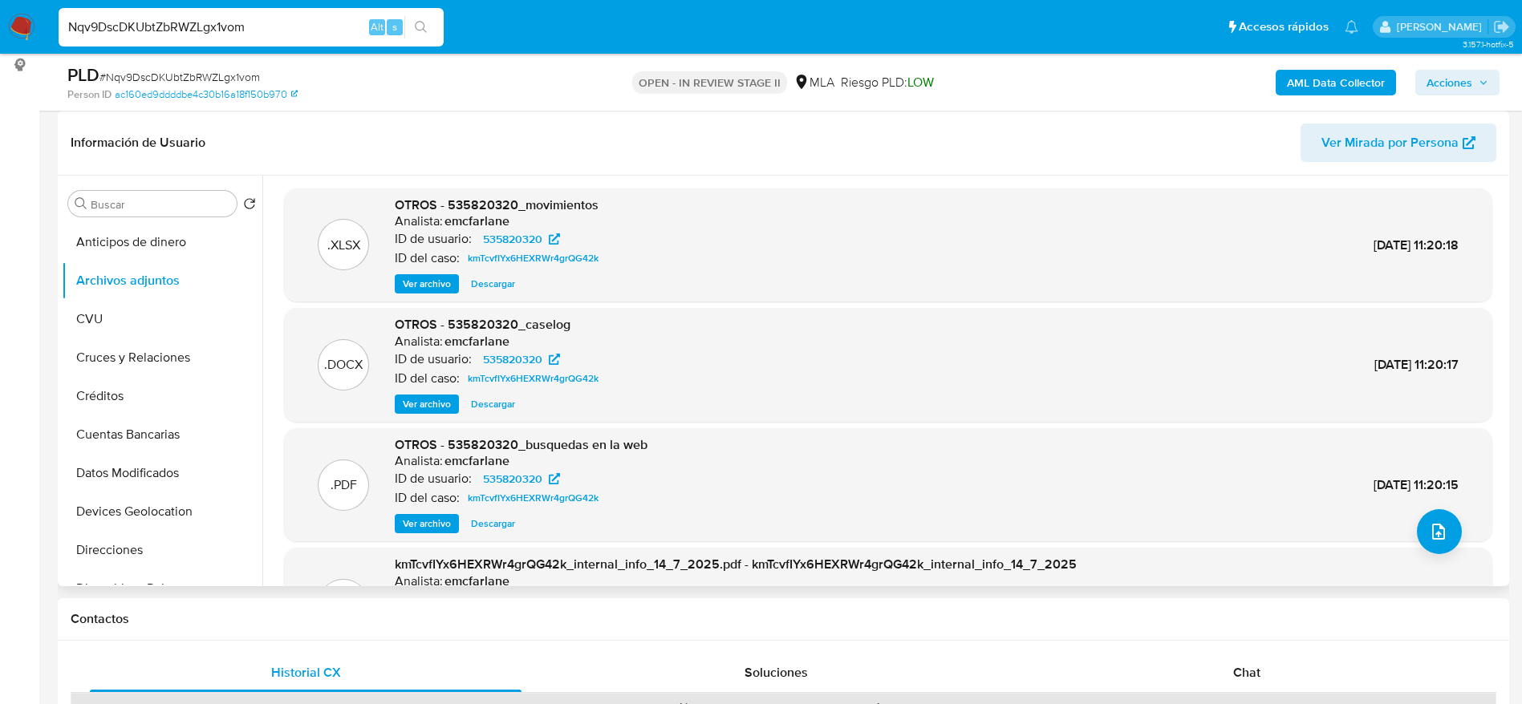
click at [504, 288] on span "Descargar" at bounding box center [493, 284] width 44 height 16
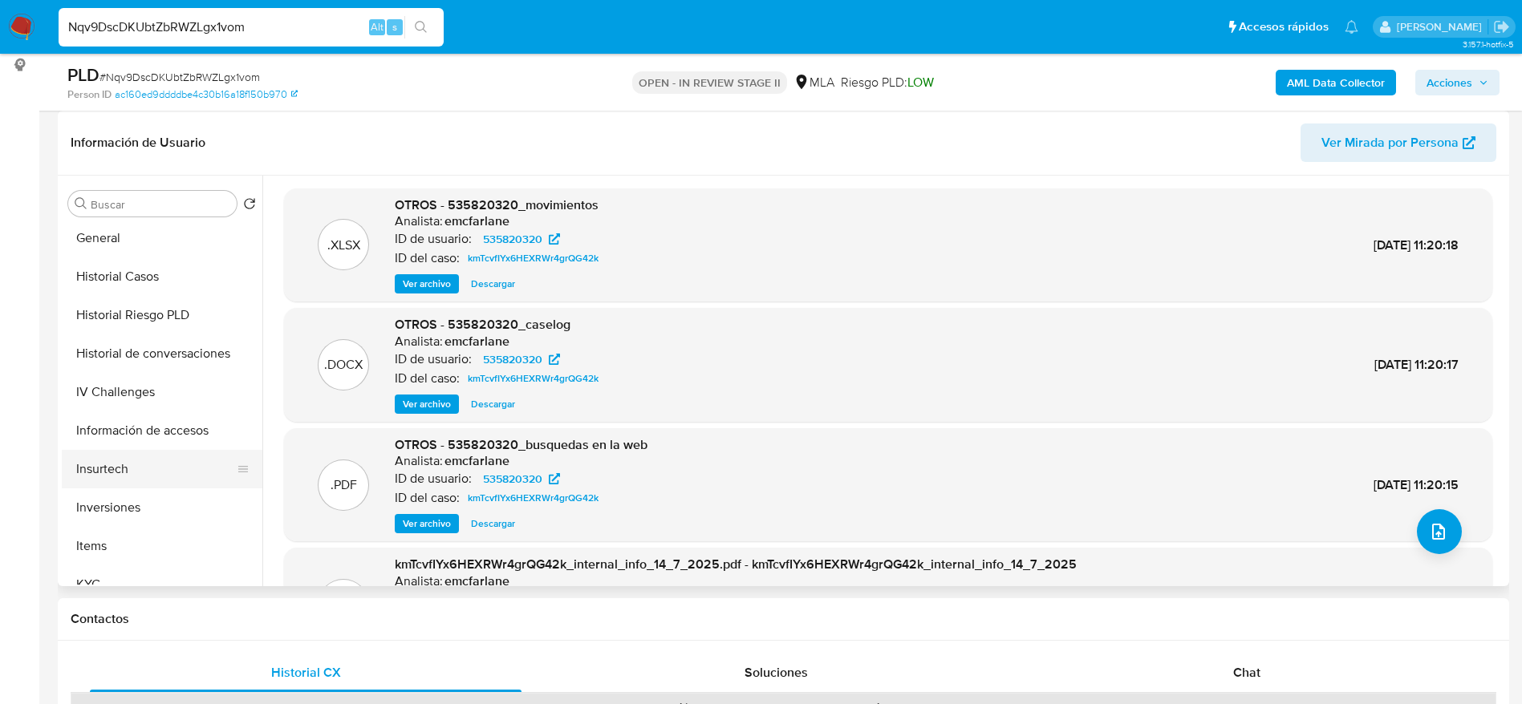
scroll to position [481, 0]
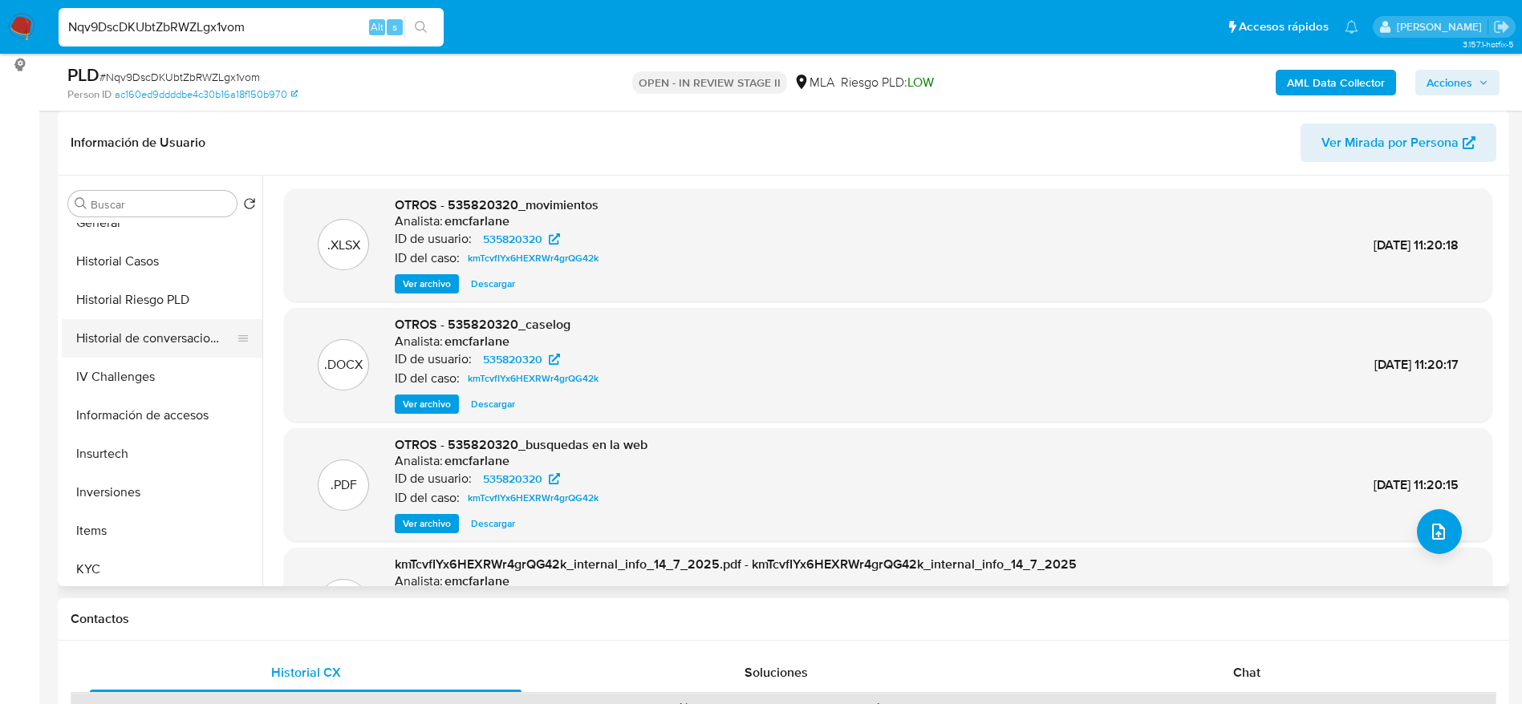
click at [178, 332] on button "Historial de conversaciones" at bounding box center [156, 338] width 188 height 38
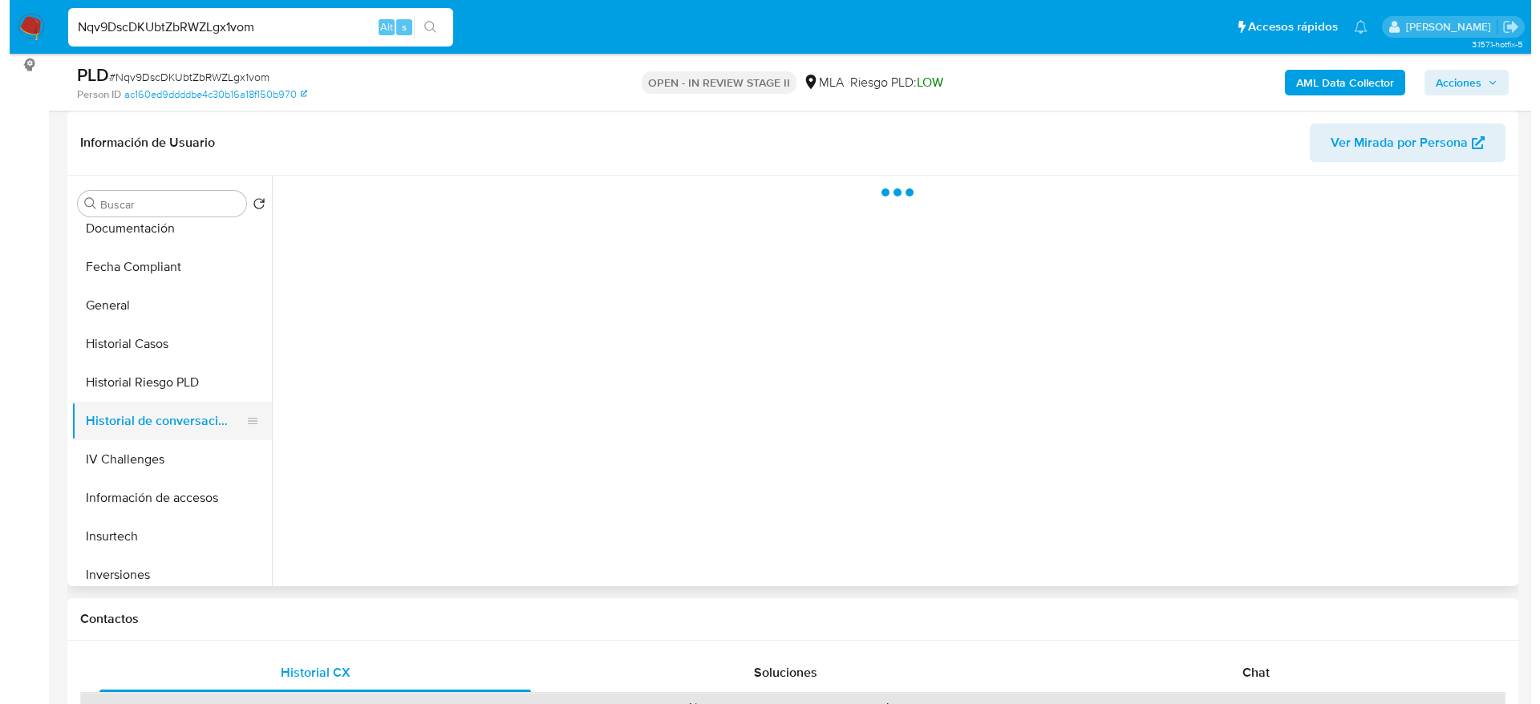
scroll to position [361, 0]
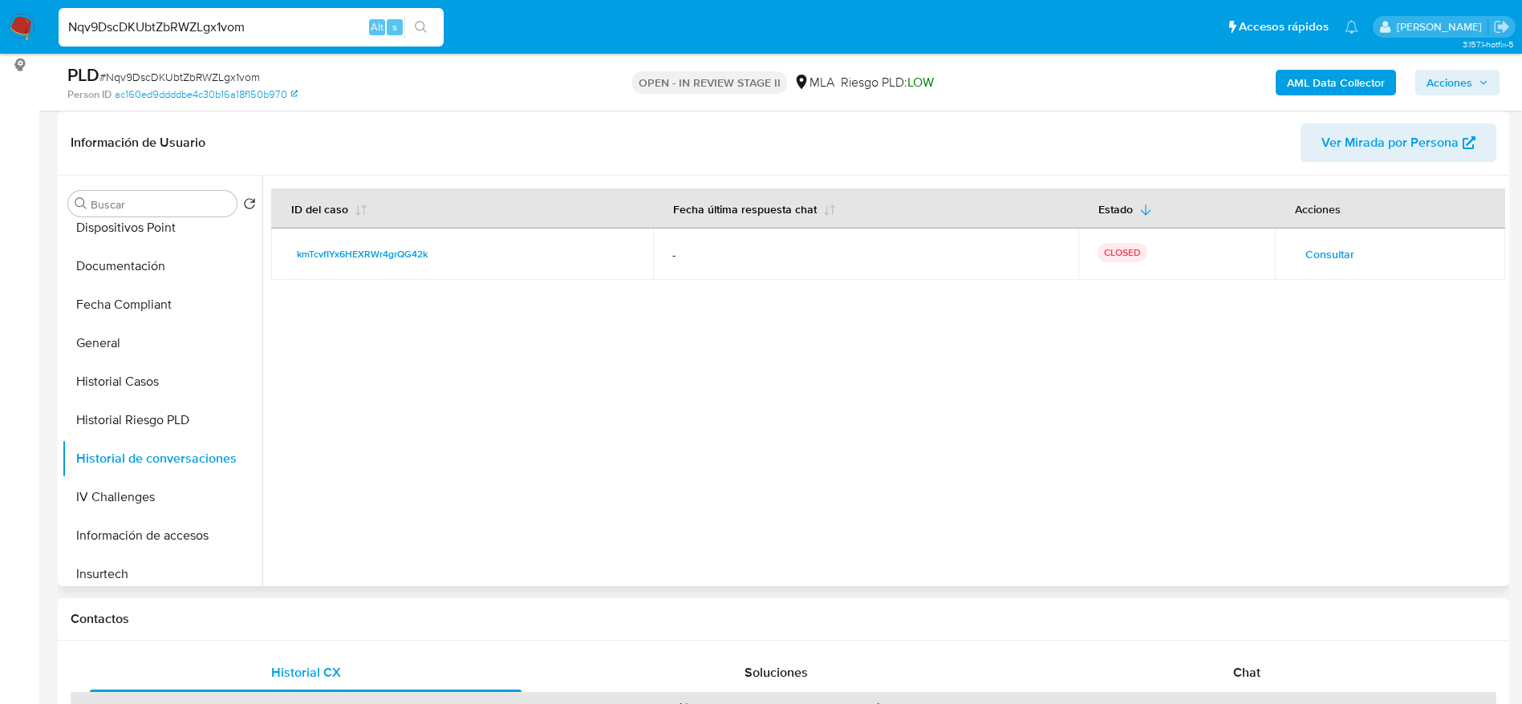
click at [1311, 263] on span "Consultar" at bounding box center [1329, 254] width 49 height 22
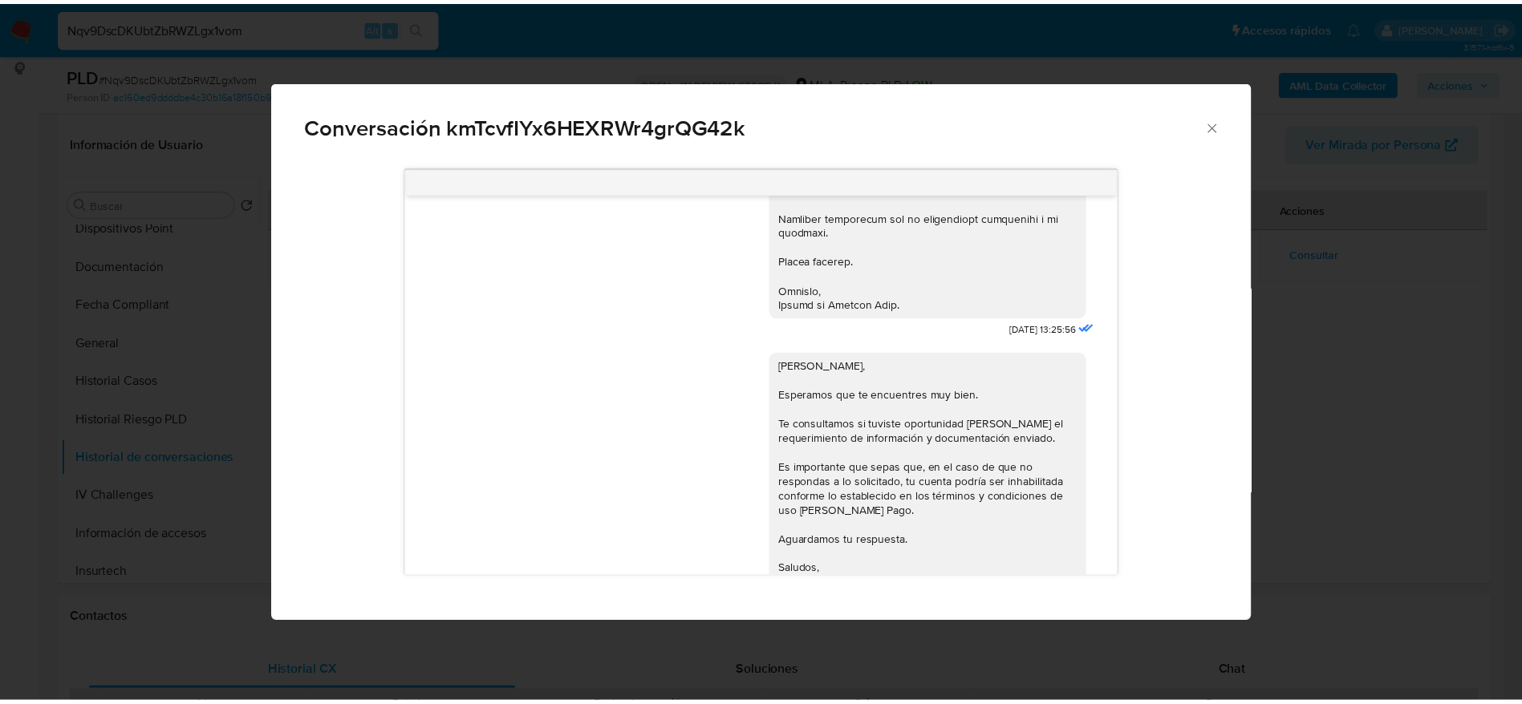
scroll to position [1861, 0]
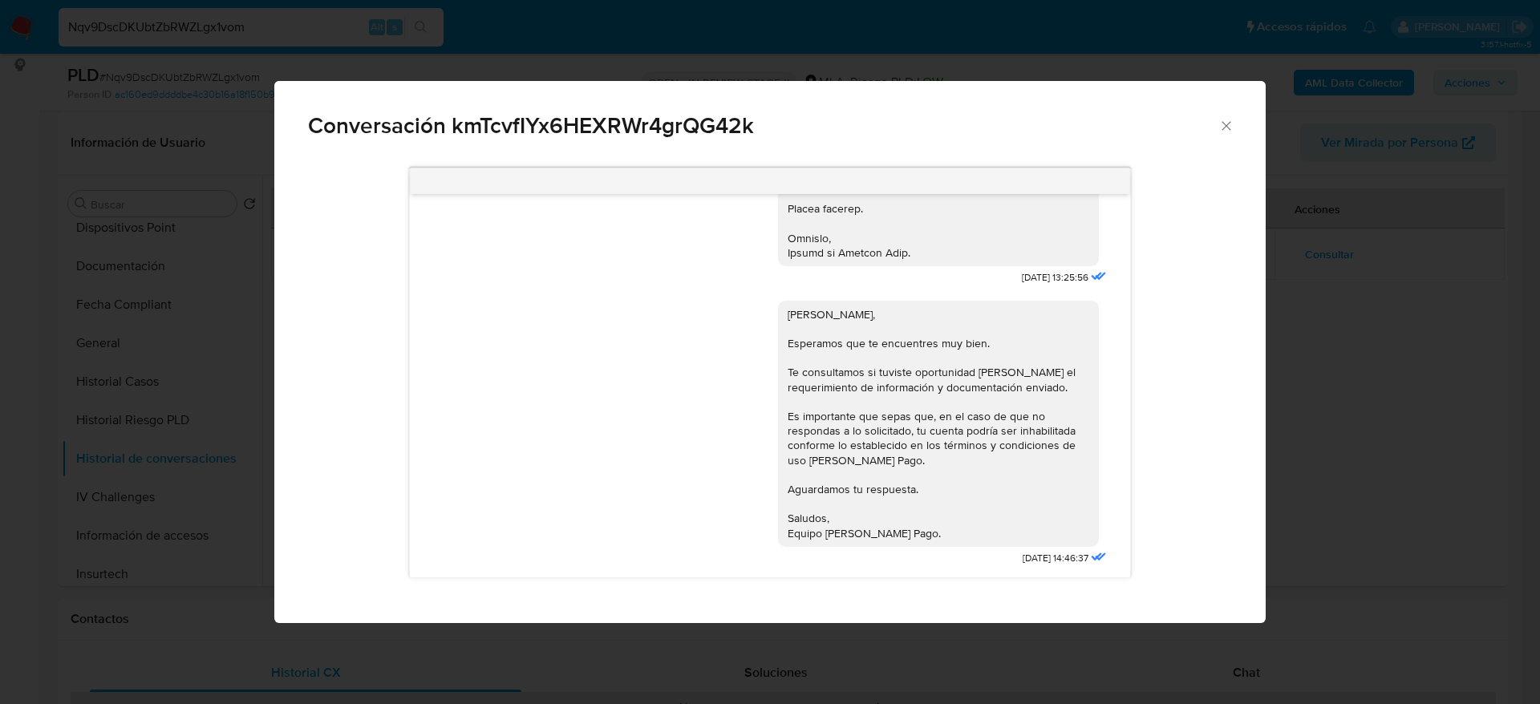
click at [1224, 129] on icon "Cerrar" at bounding box center [1226, 126] width 16 height 16
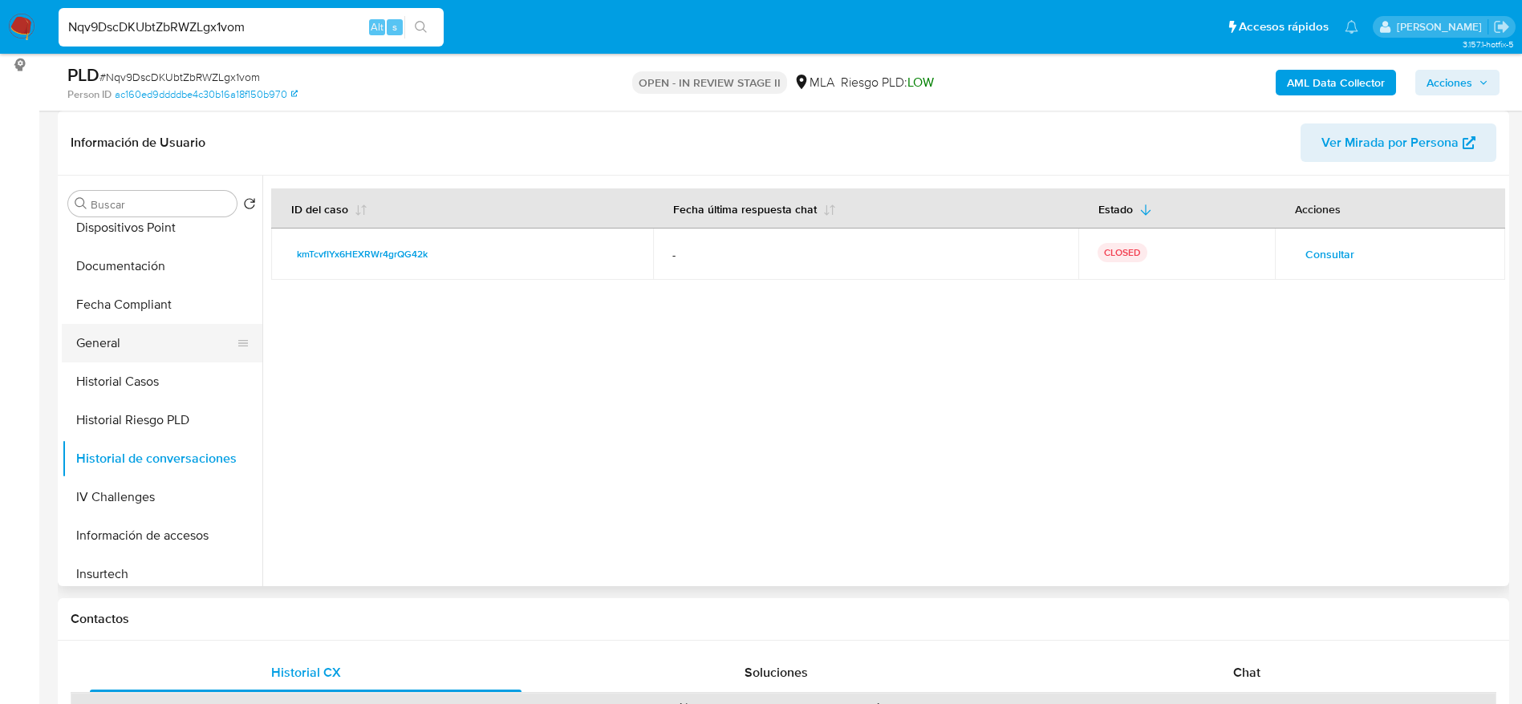
drag, startPoint x: 135, startPoint y: 348, endPoint x: 247, endPoint y: 349, distance: 112.3
click at [135, 351] on button "General" at bounding box center [156, 343] width 188 height 38
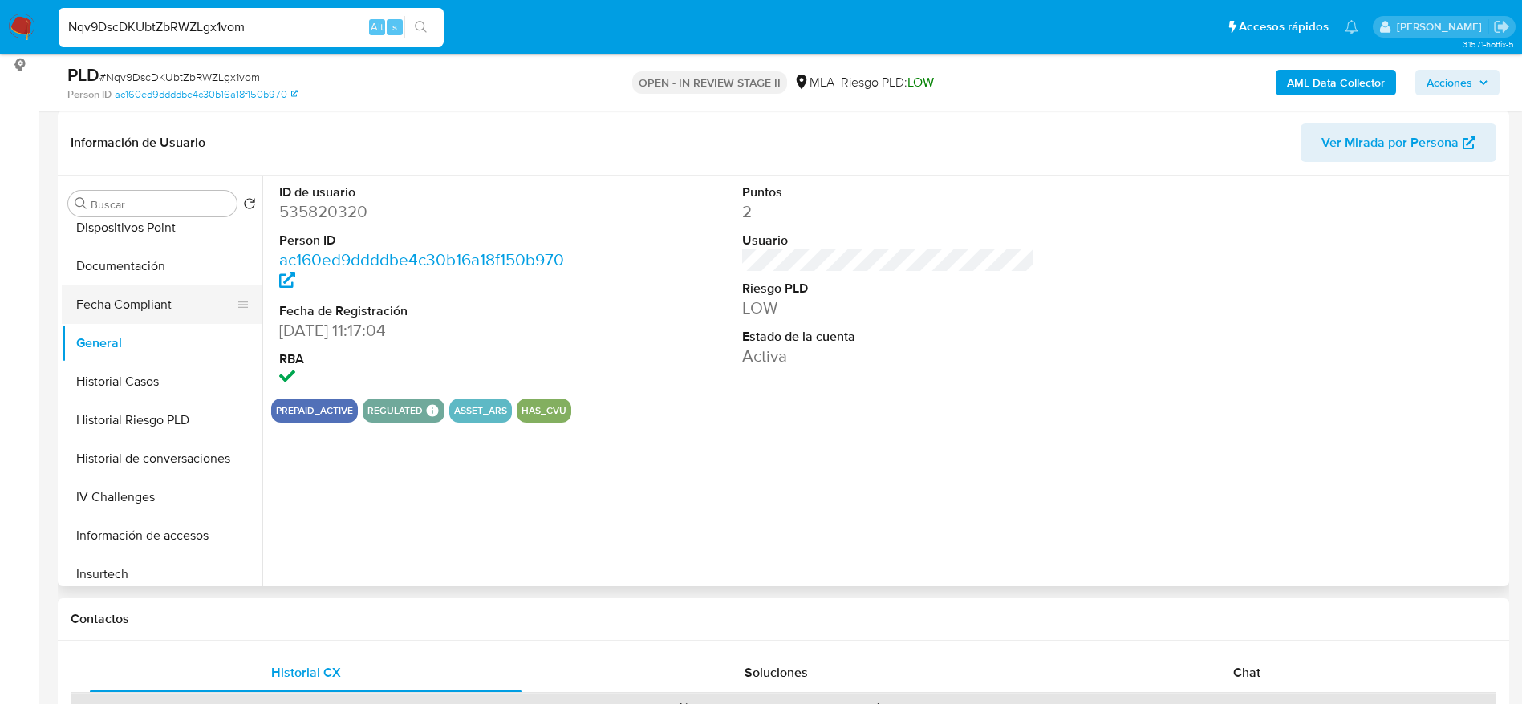
scroll to position [481, 0]
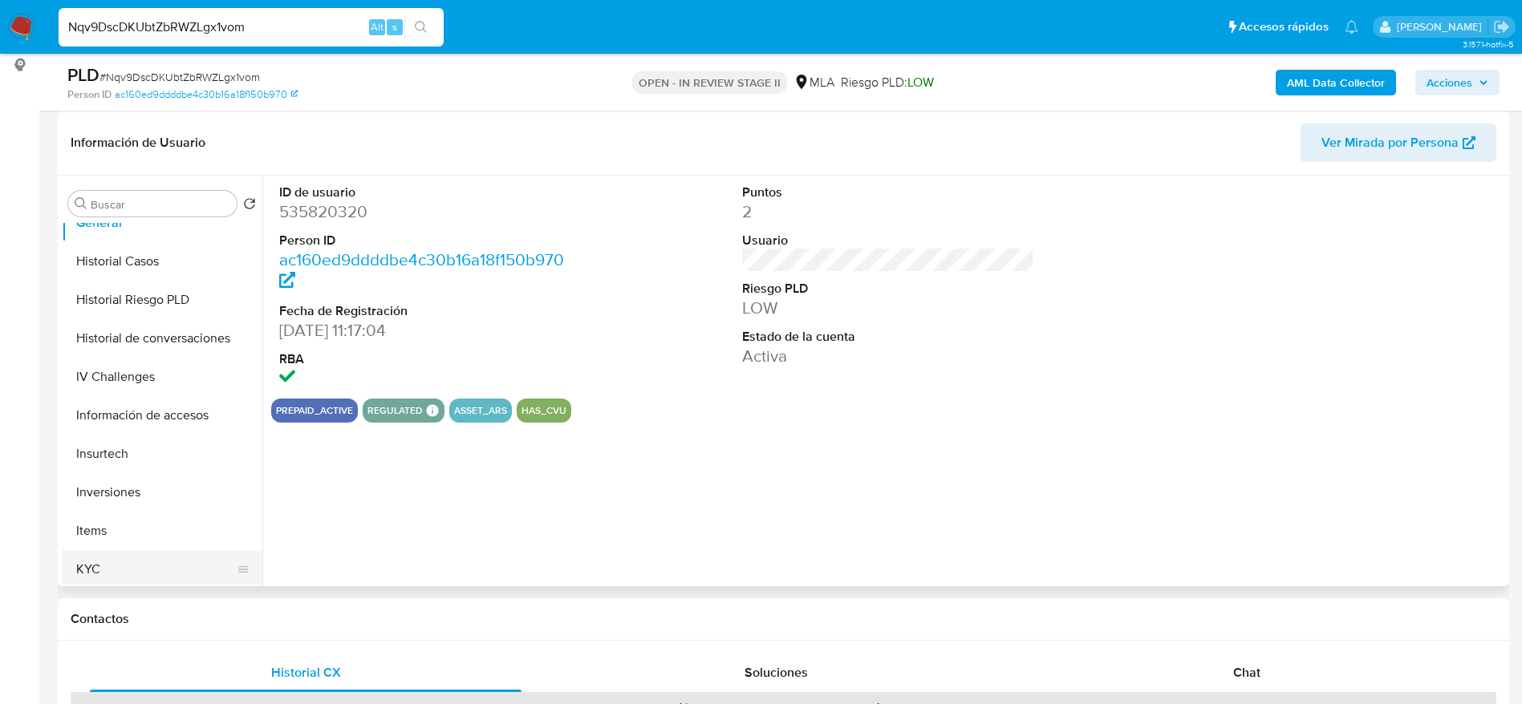
click at [140, 572] on button "KYC" at bounding box center [156, 569] width 188 height 38
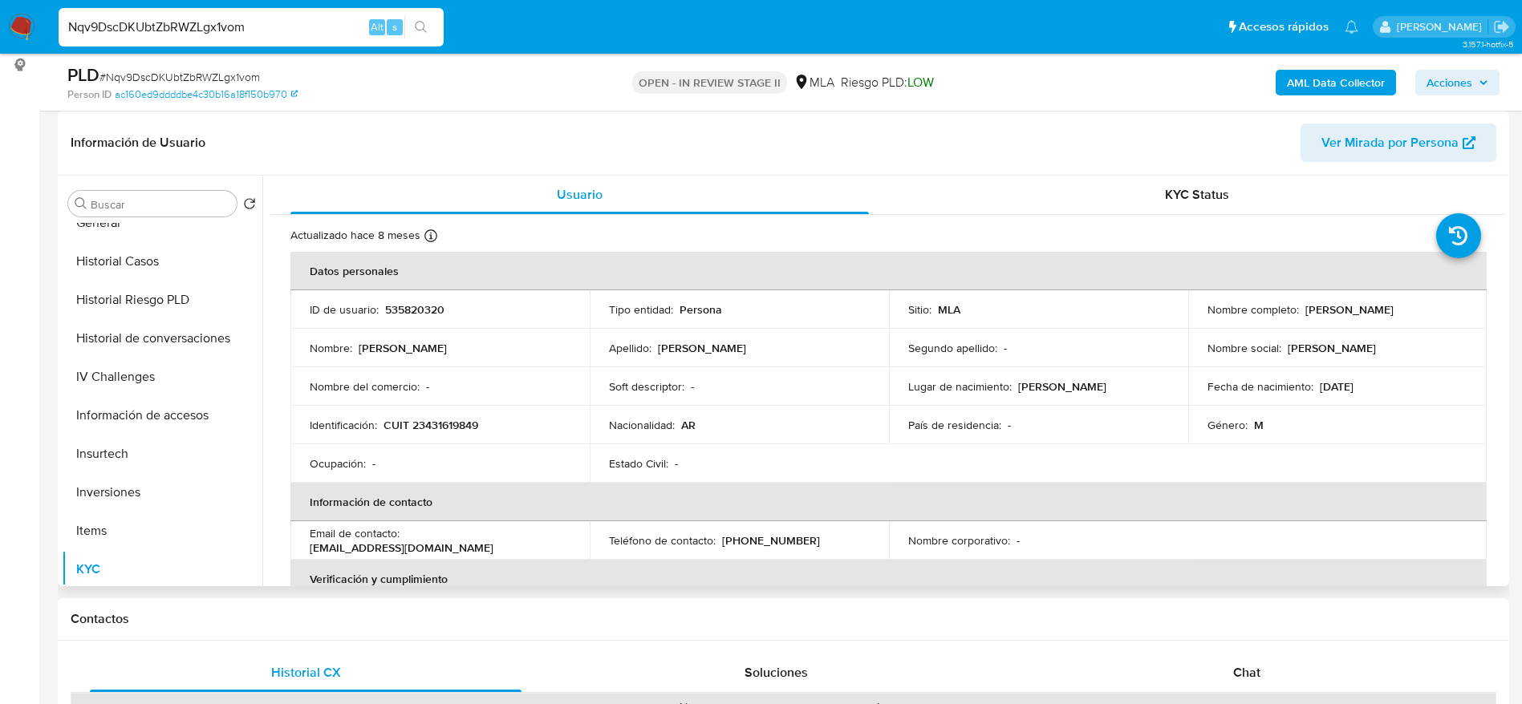
drag, startPoint x: 1302, startPoint y: 313, endPoint x: 1368, endPoint y: 319, distance: 66.1
click at [1368, 319] on td "Nombre completo : Eliseo Montero" at bounding box center [1337, 309] width 299 height 38
drag, startPoint x: 1299, startPoint y: 310, endPoint x: 1401, endPoint y: 323, distance: 103.6
click at [1401, 323] on td "Nombre completo : Eliseo Montero" at bounding box center [1337, 309] width 299 height 38
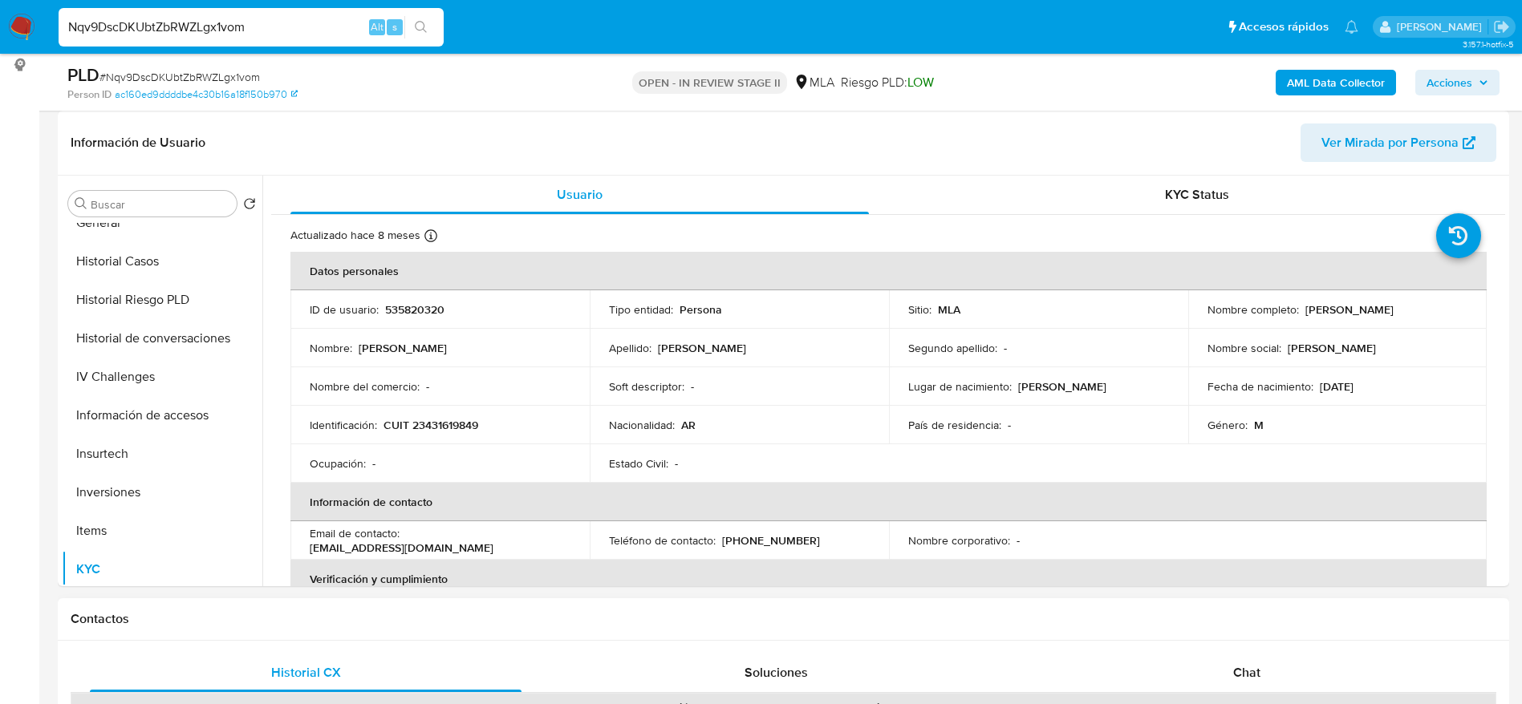
copy p "[PERSON_NAME]"
click at [133, 248] on button "Historial Casos" at bounding box center [156, 261] width 188 height 38
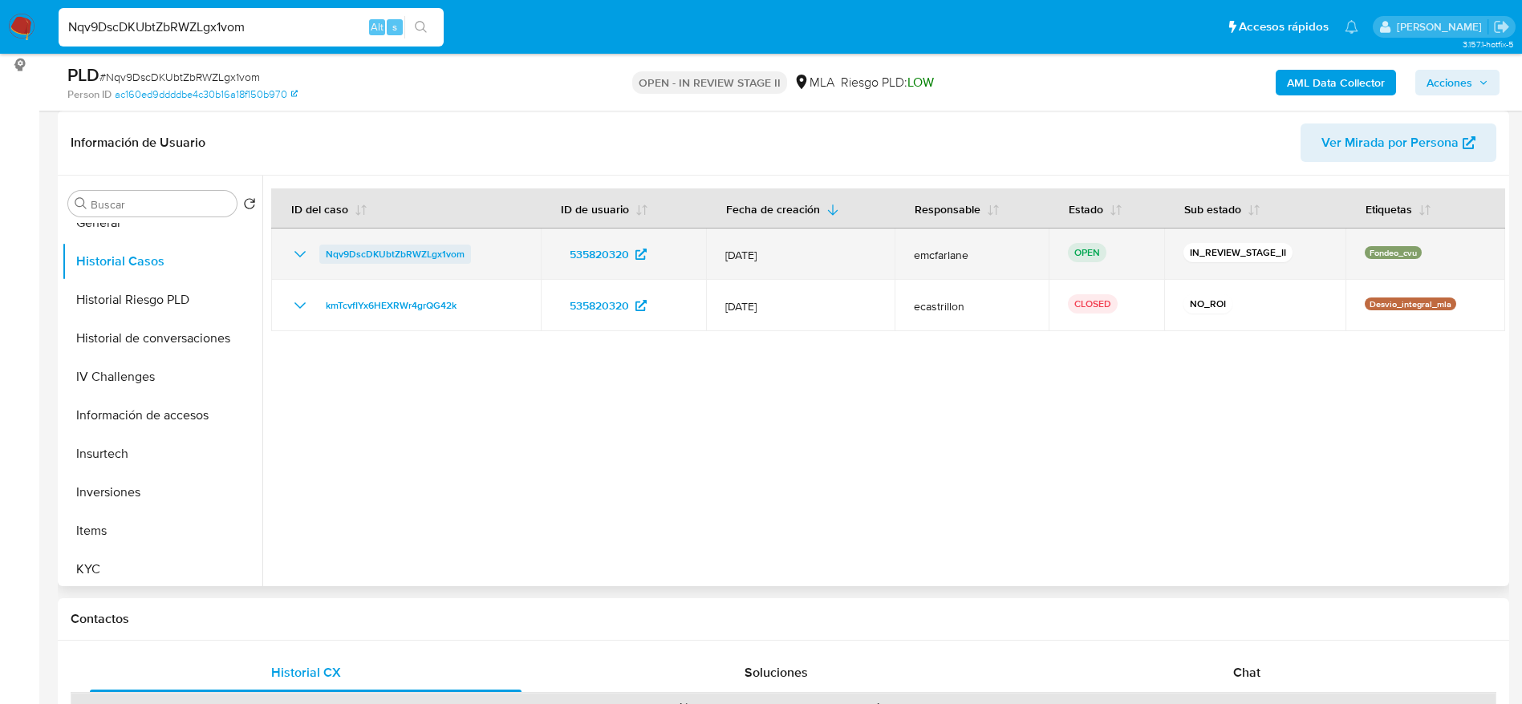
click at [344, 252] on span "Nqv9DscDKUbtZbRWZLgx1vom" at bounding box center [395, 254] width 139 height 19
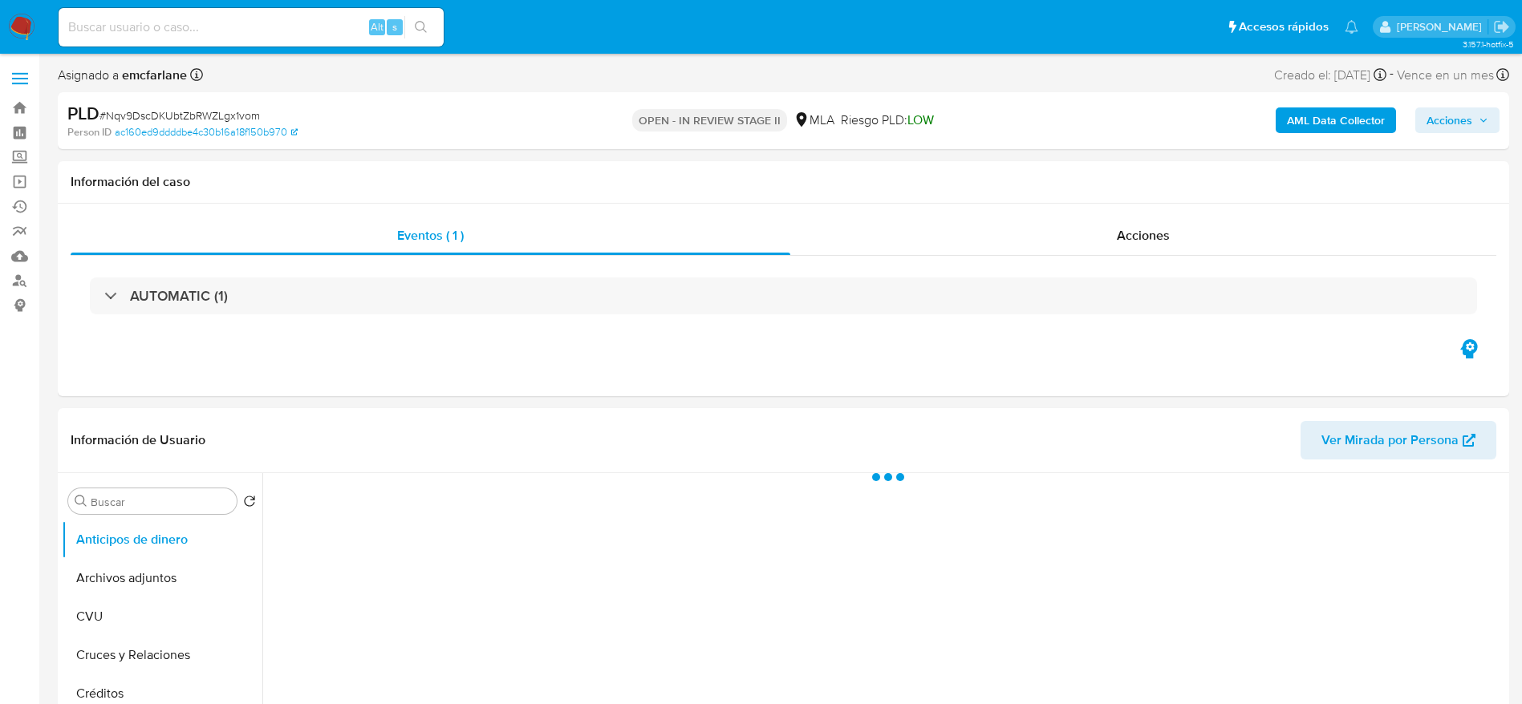
click at [1460, 126] on span "Acciones" at bounding box center [1449, 120] width 46 height 26
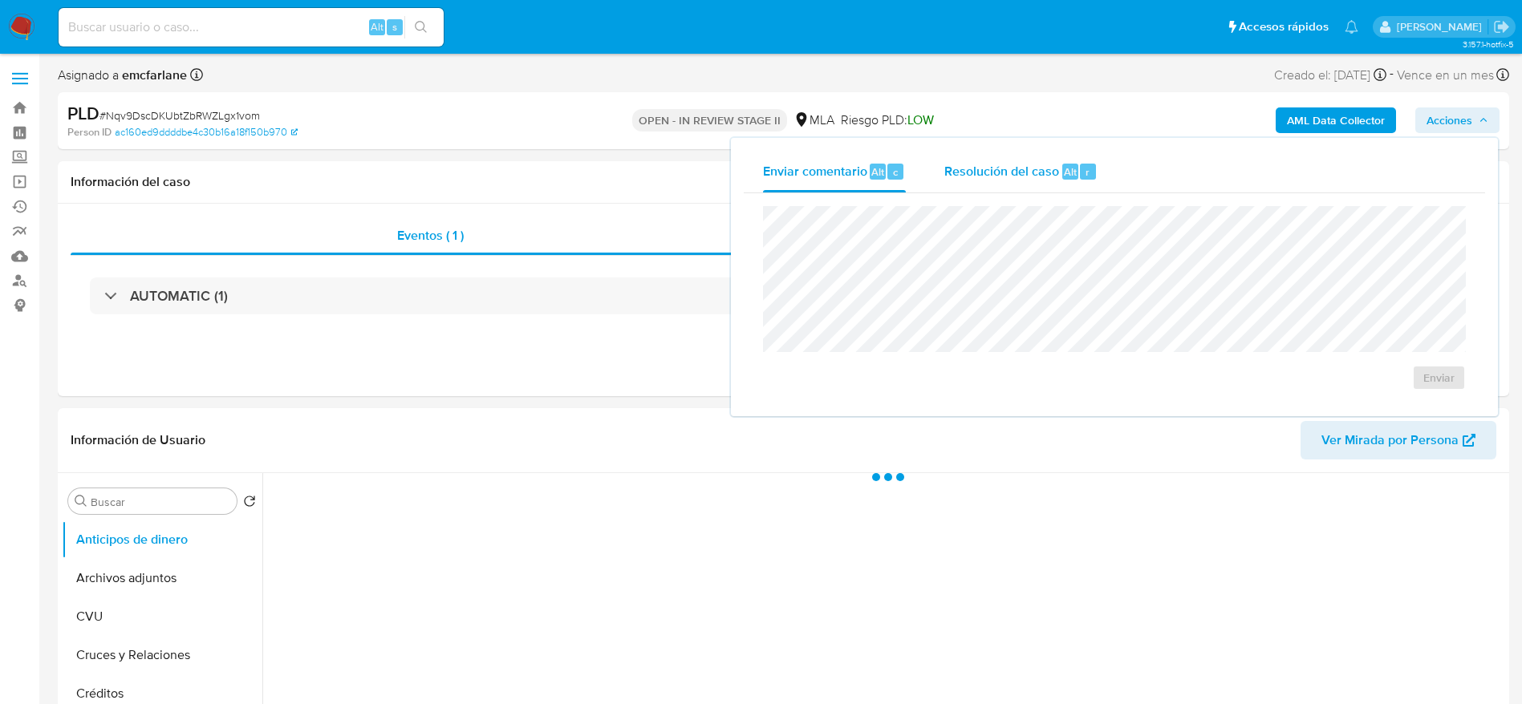
click at [995, 189] on div "Resolución del caso Alt r" at bounding box center [1020, 172] width 153 height 42
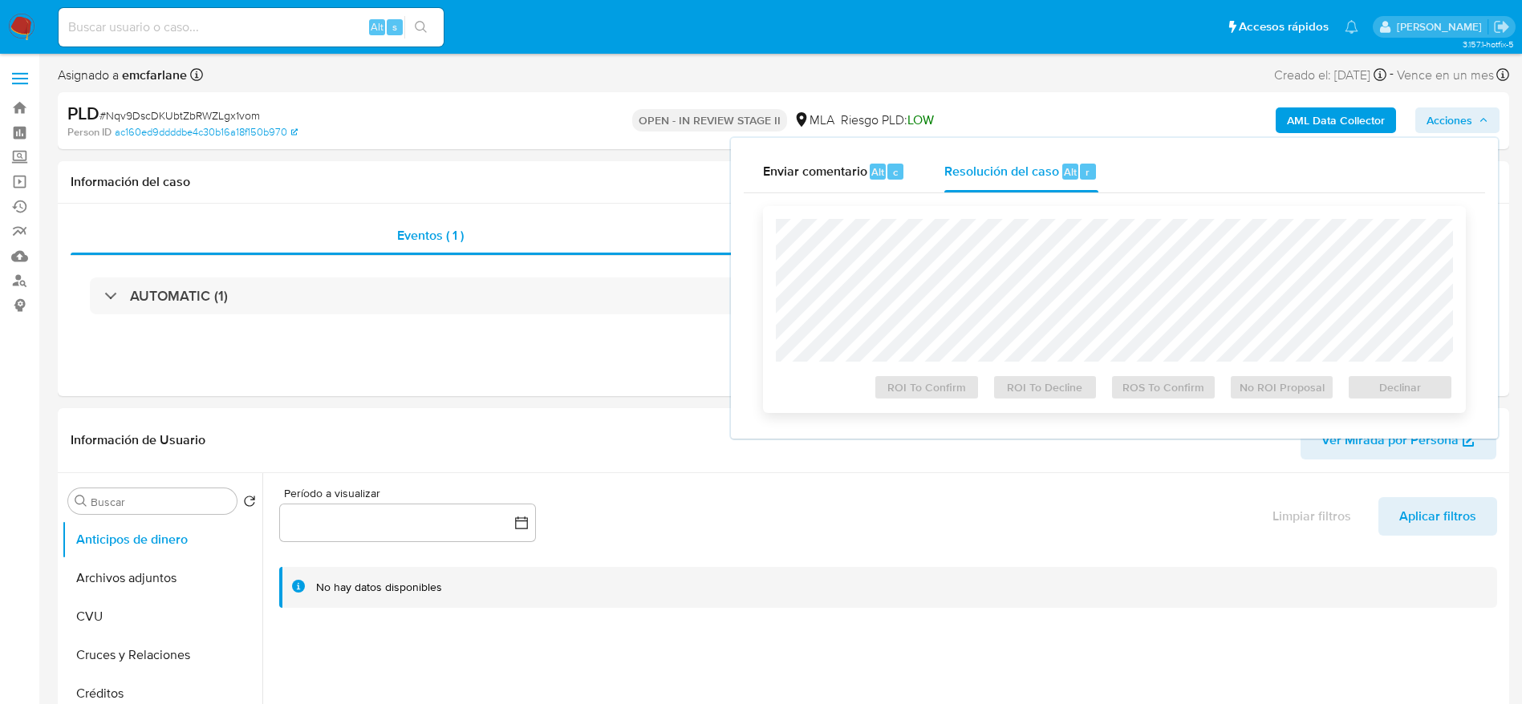
select select "10"
click at [1398, 391] on span "Declinar" at bounding box center [1399, 387] width 83 height 22
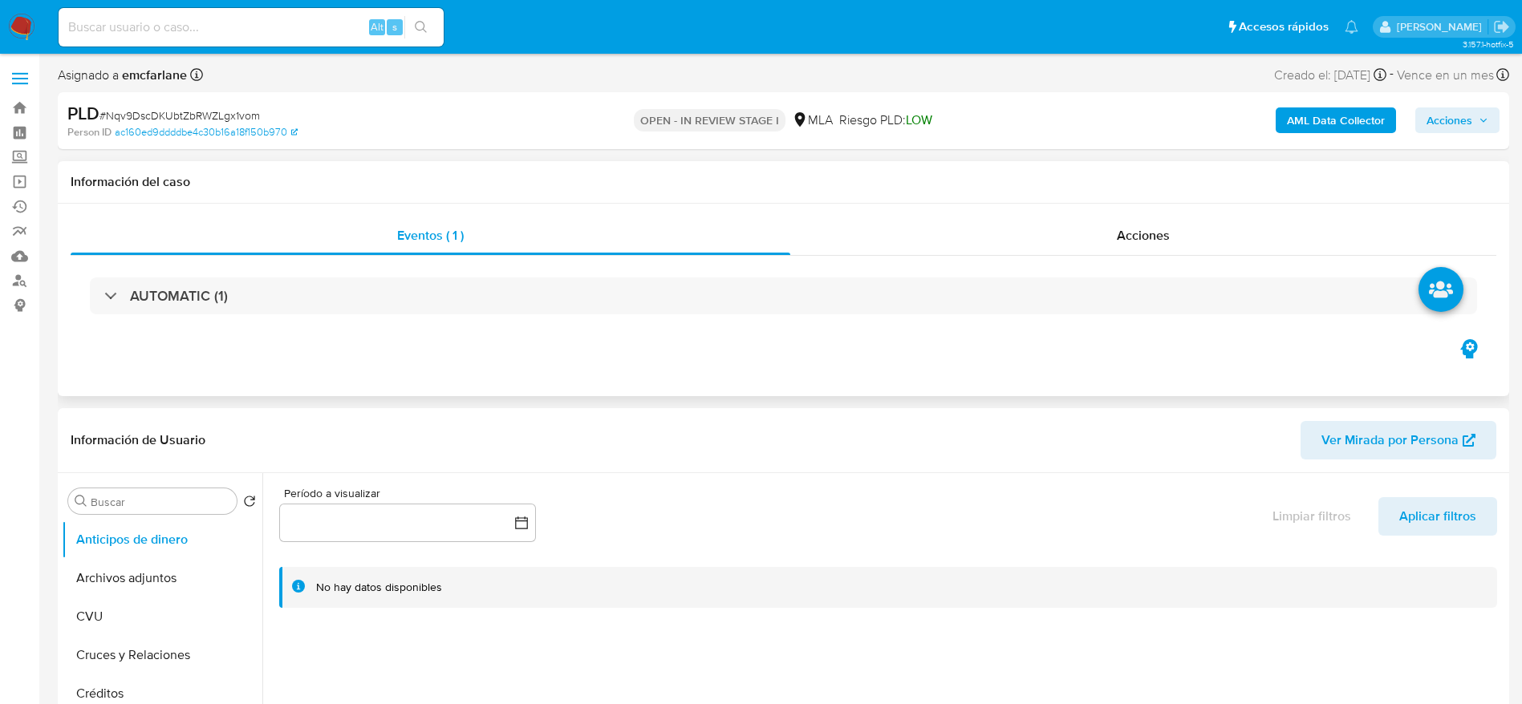
select select "10"
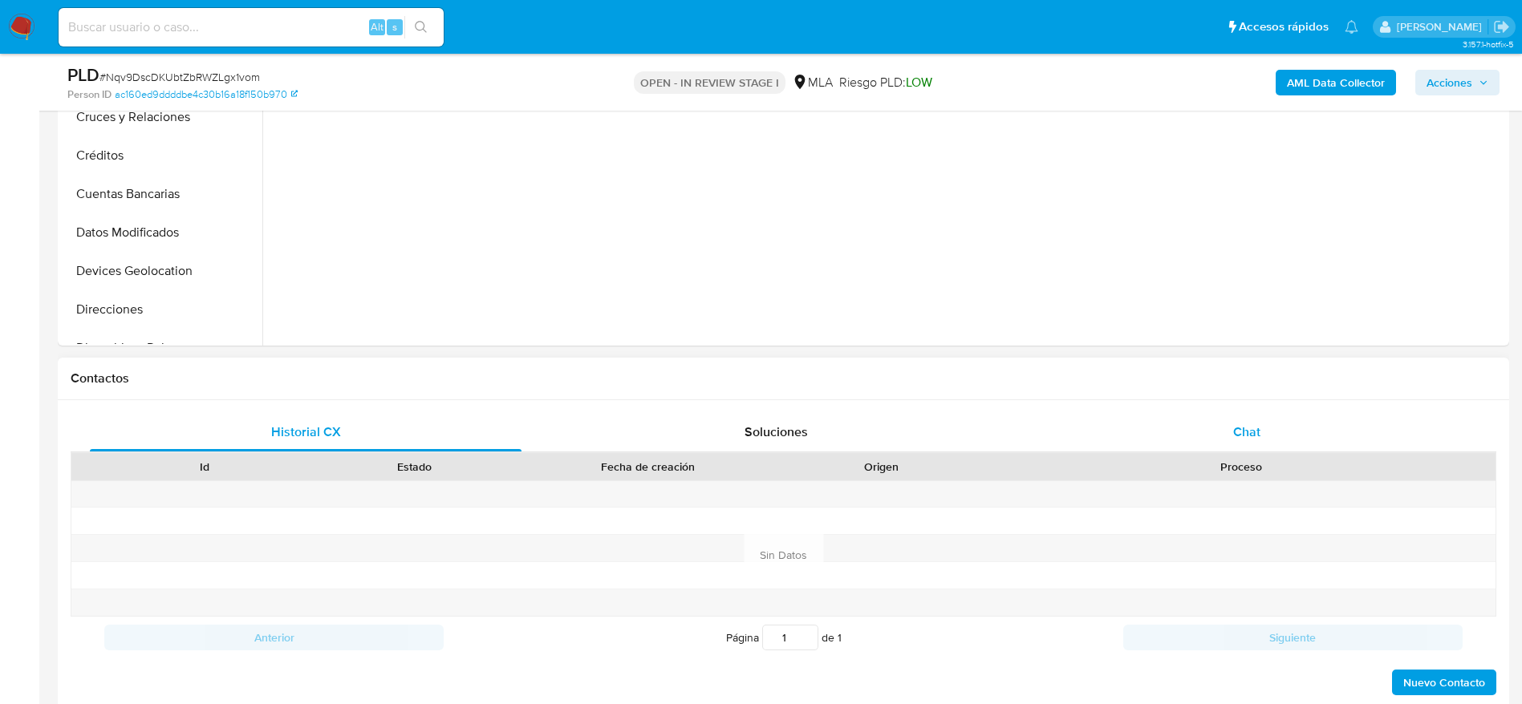
click at [1247, 443] on div "Chat" at bounding box center [1247, 432] width 432 height 38
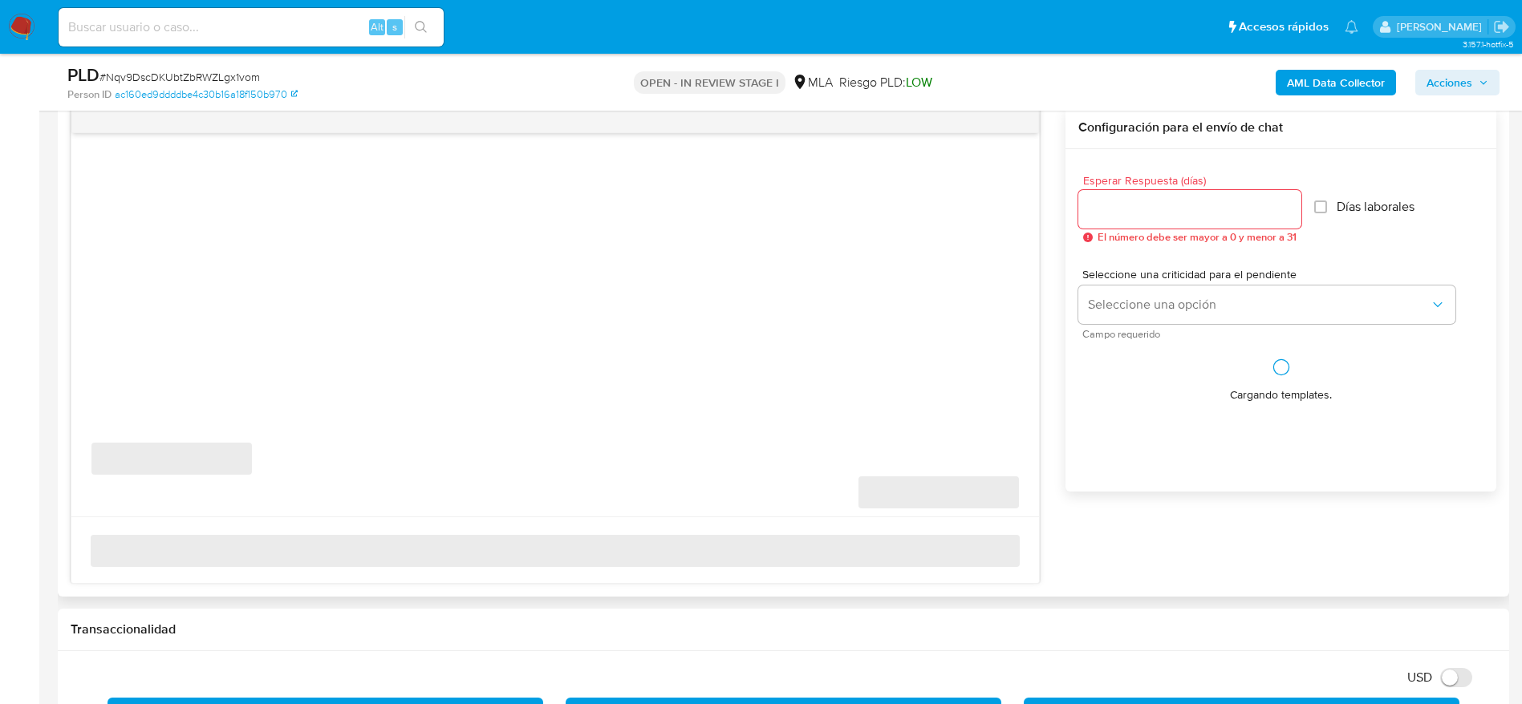
scroll to position [842, 0]
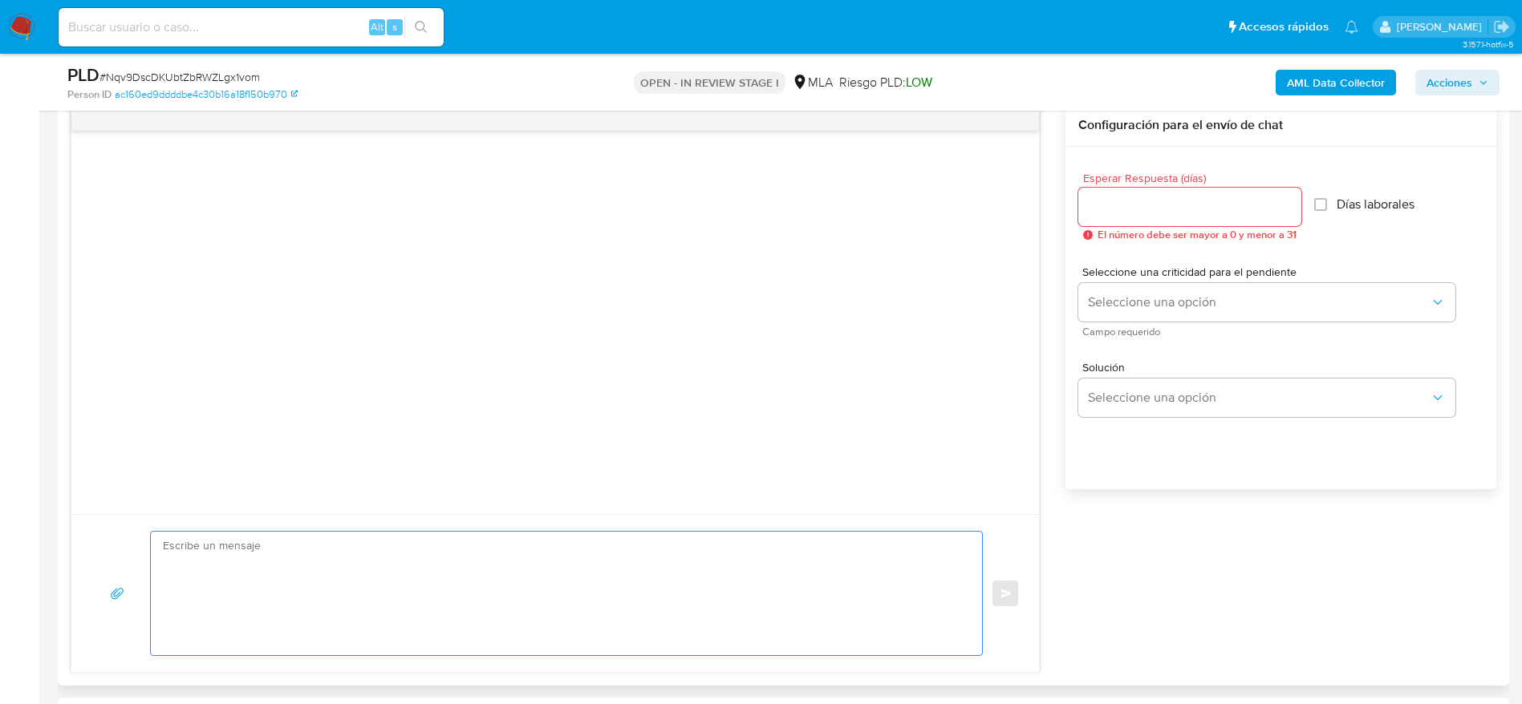
click at [319, 585] on textarea at bounding box center [562, 594] width 799 height 124
paste textarea "Lore Ipsumd Sitamet, Co adipisc el sed doeiusmodte incididuntu la et dolore ma …"
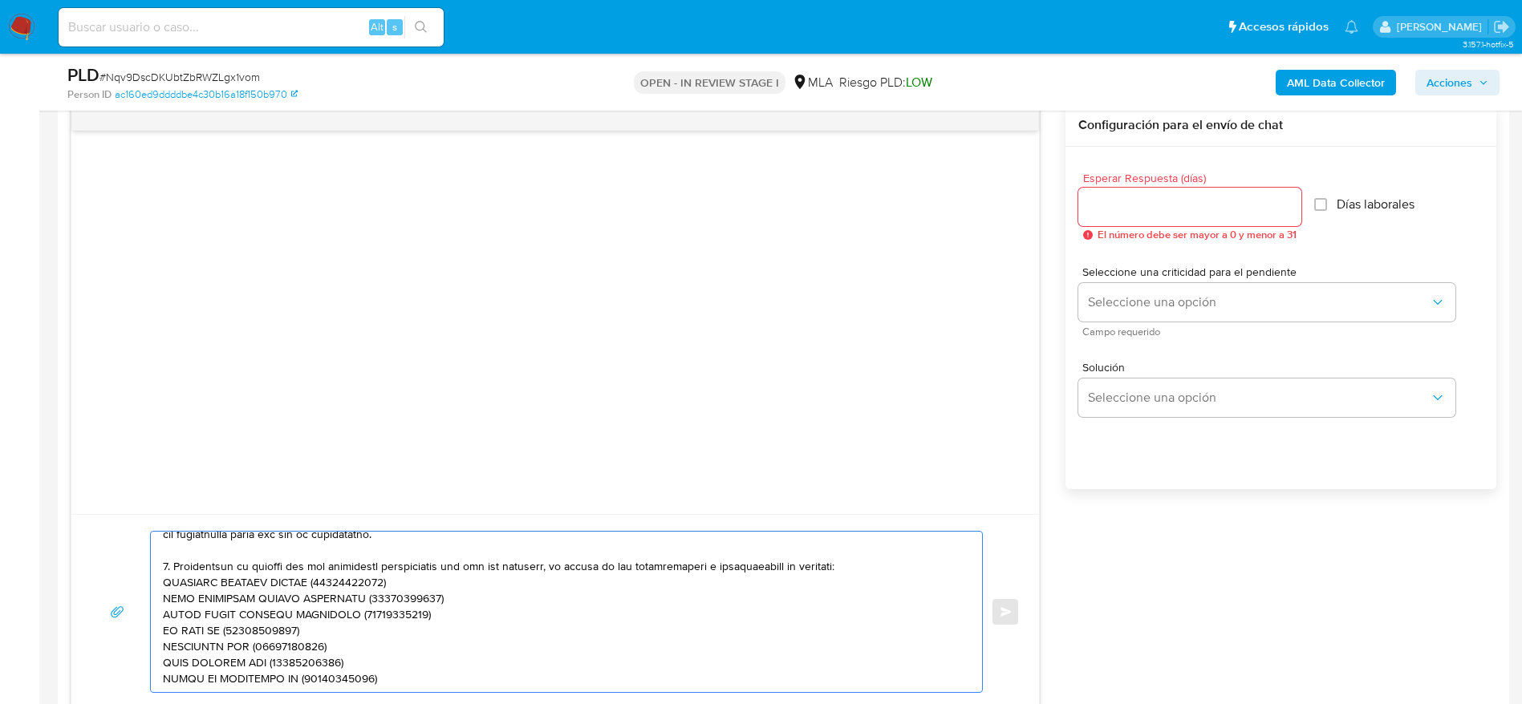
scroll to position [220, 0]
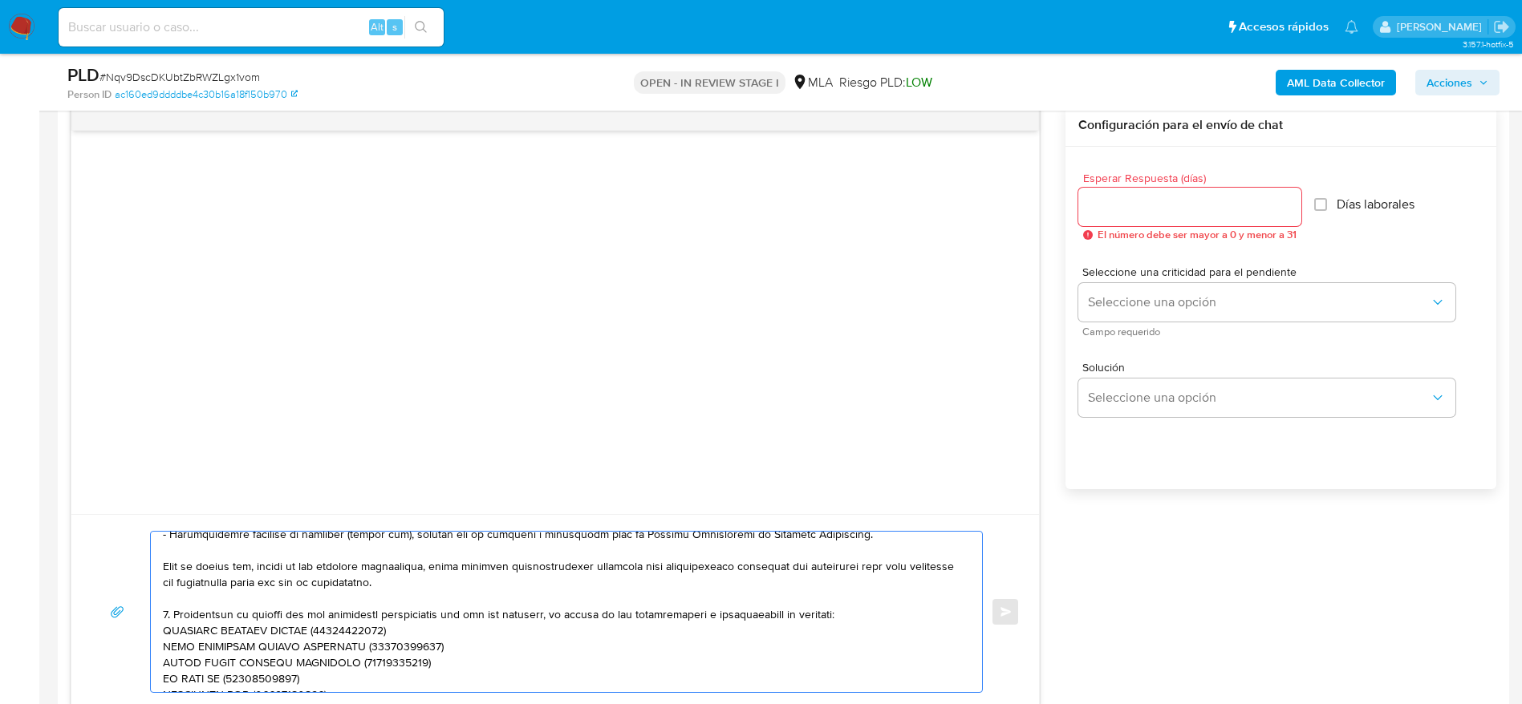
click at [902, 609] on textarea at bounding box center [562, 612] width 799 height 160
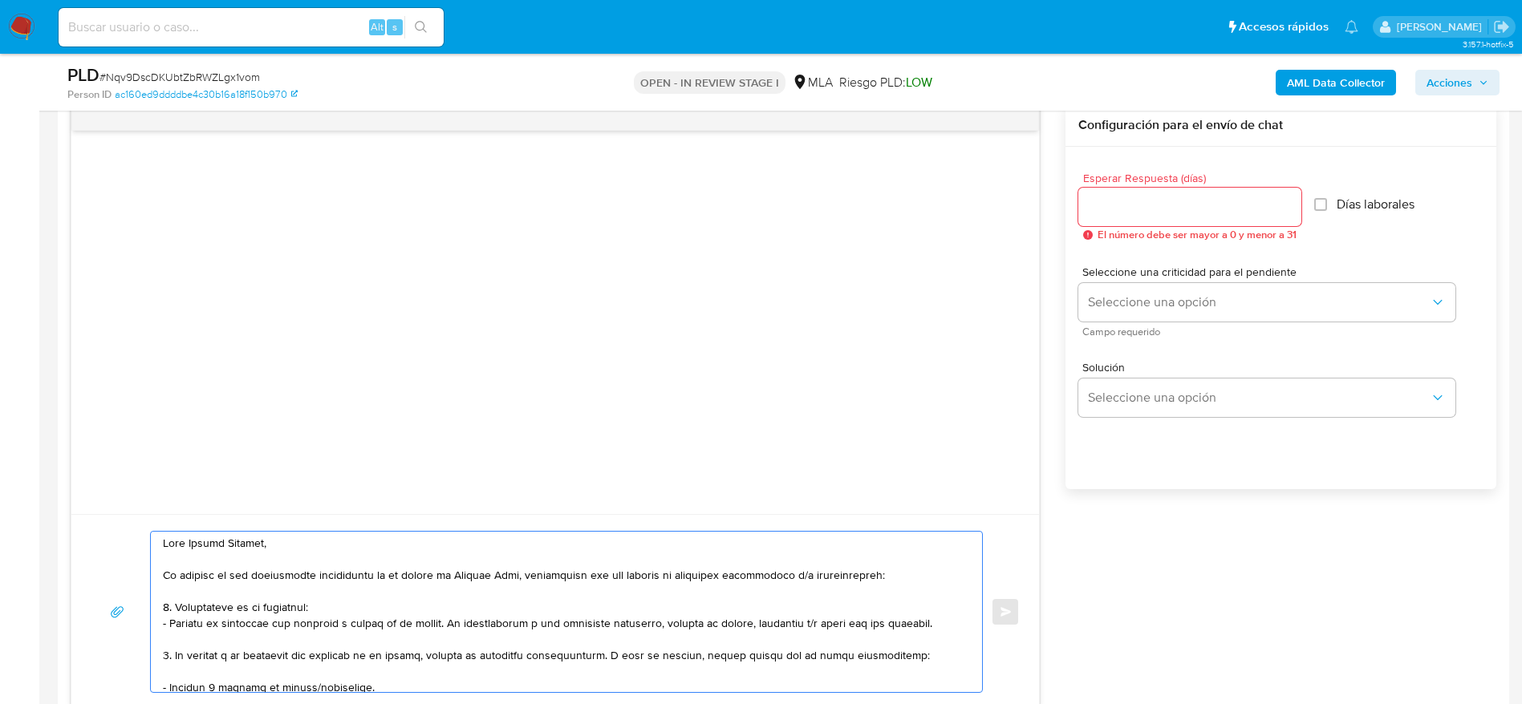
scroll to position [0, 0]
type textarea "Lore Ipsumd Sitamet, Co adipisc el sed doeiusmodte incididuntu la et dolore ma …"
click at [1133, 206] on input "Esperar Respuesta (días)" at bounding box center [1189, 207] width 223 height 21
type input "1"
click at [1138, 274] on span "Seleccione una criticidad para el pendiente" at bounding box center [1270, 271] width 377 height 11
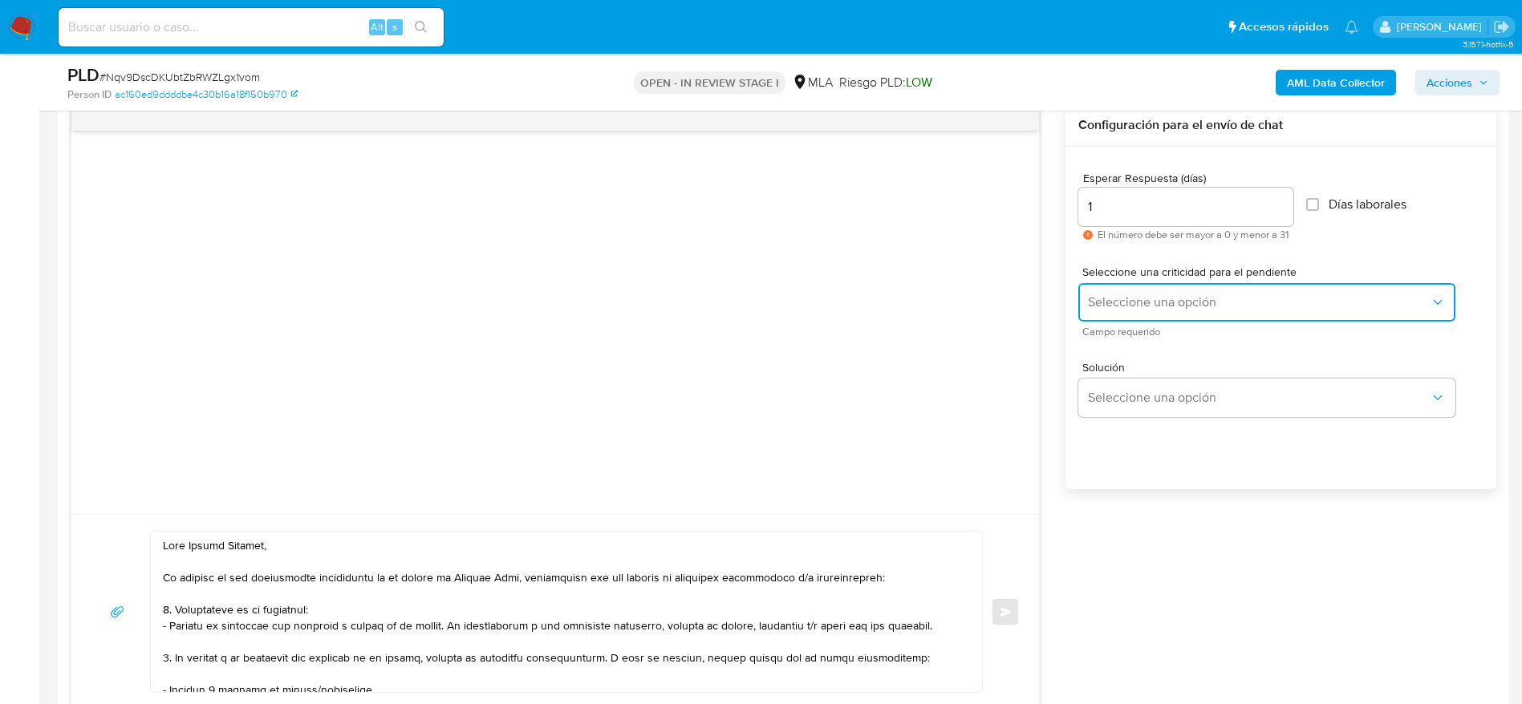
click at [1141, 296] on span "Seleccione una opción" at bounding box center [1259, 302] width 342 height 16
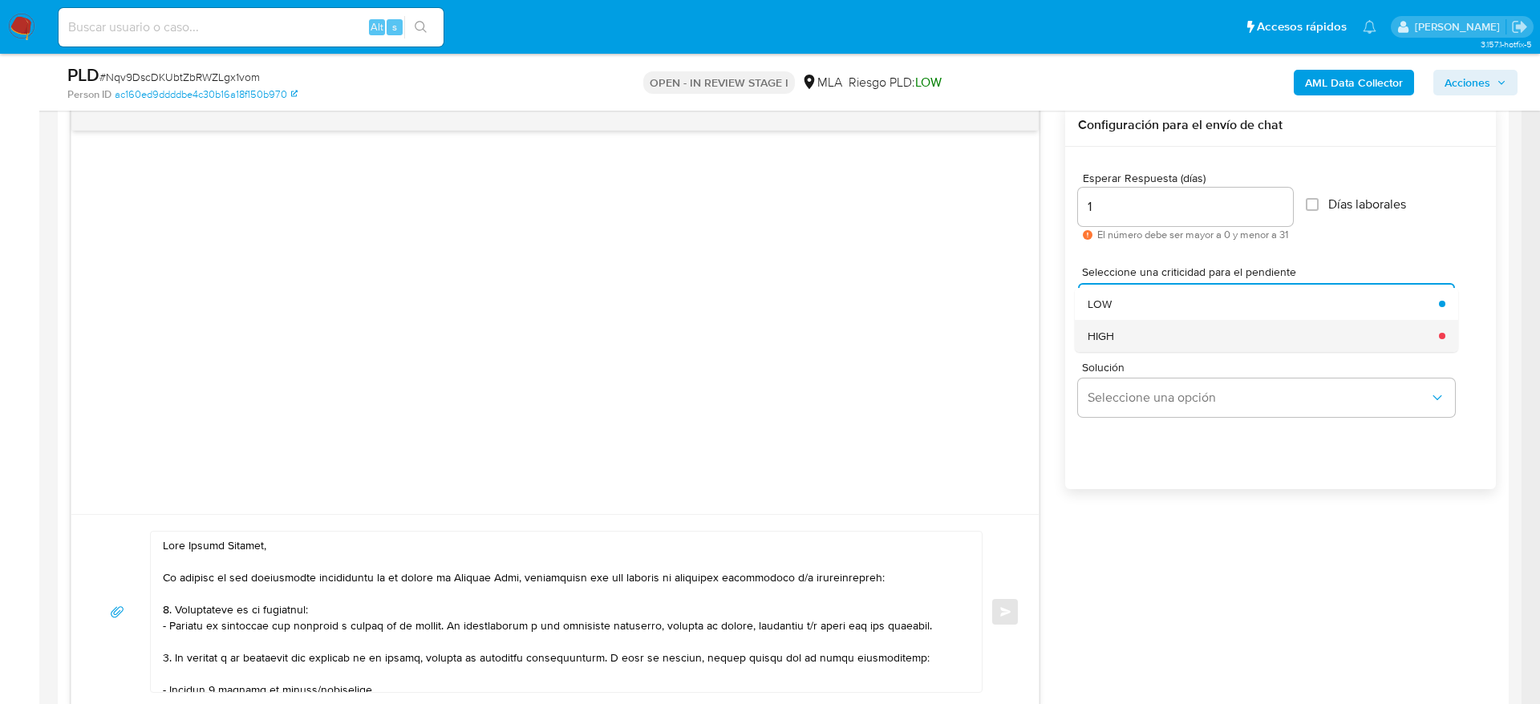
click at [1151, 330] on div "HIGH" at bounding box center [1259, 336] width 342 height 32
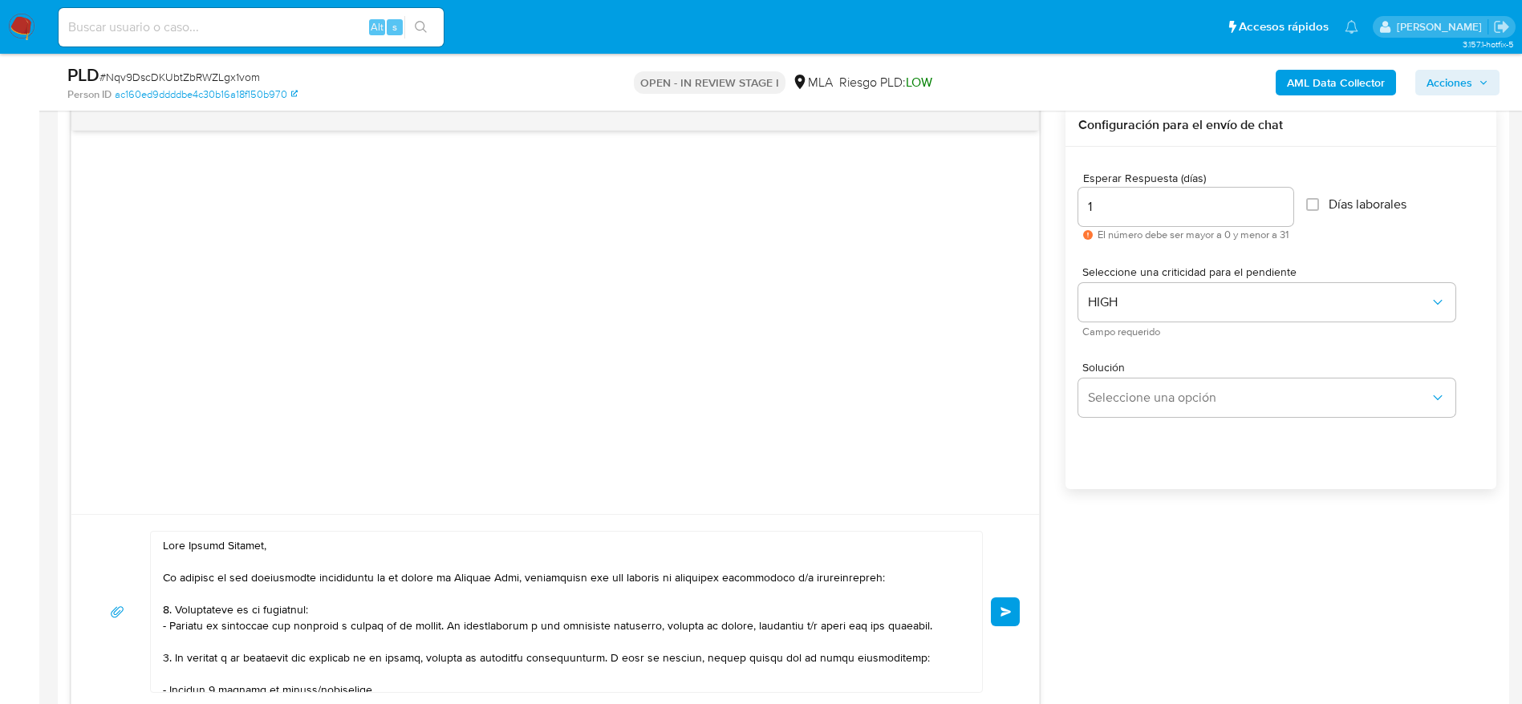
click at [995, 603] on button "Enviar" at bounding box center [1005, 612] width 29 height 29
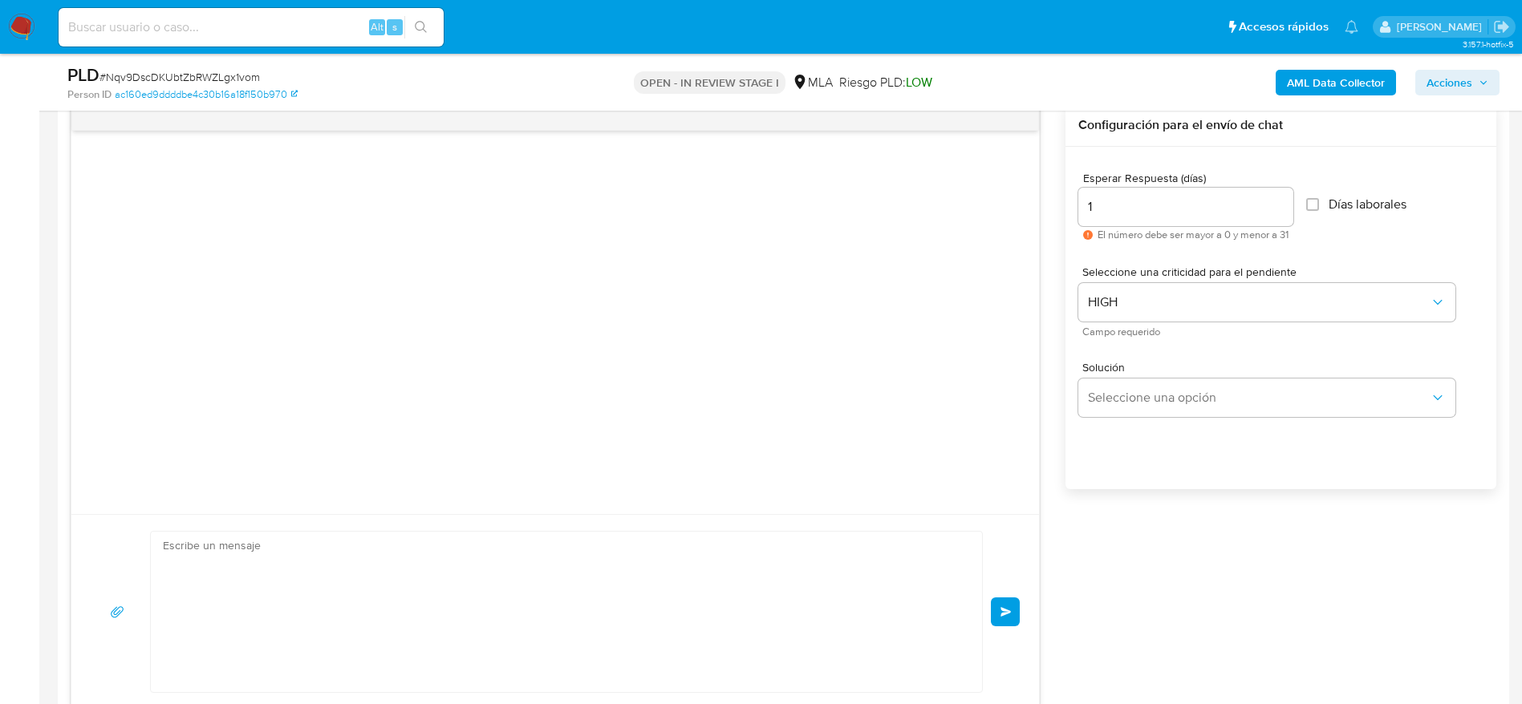
scroll to position [511, 0]
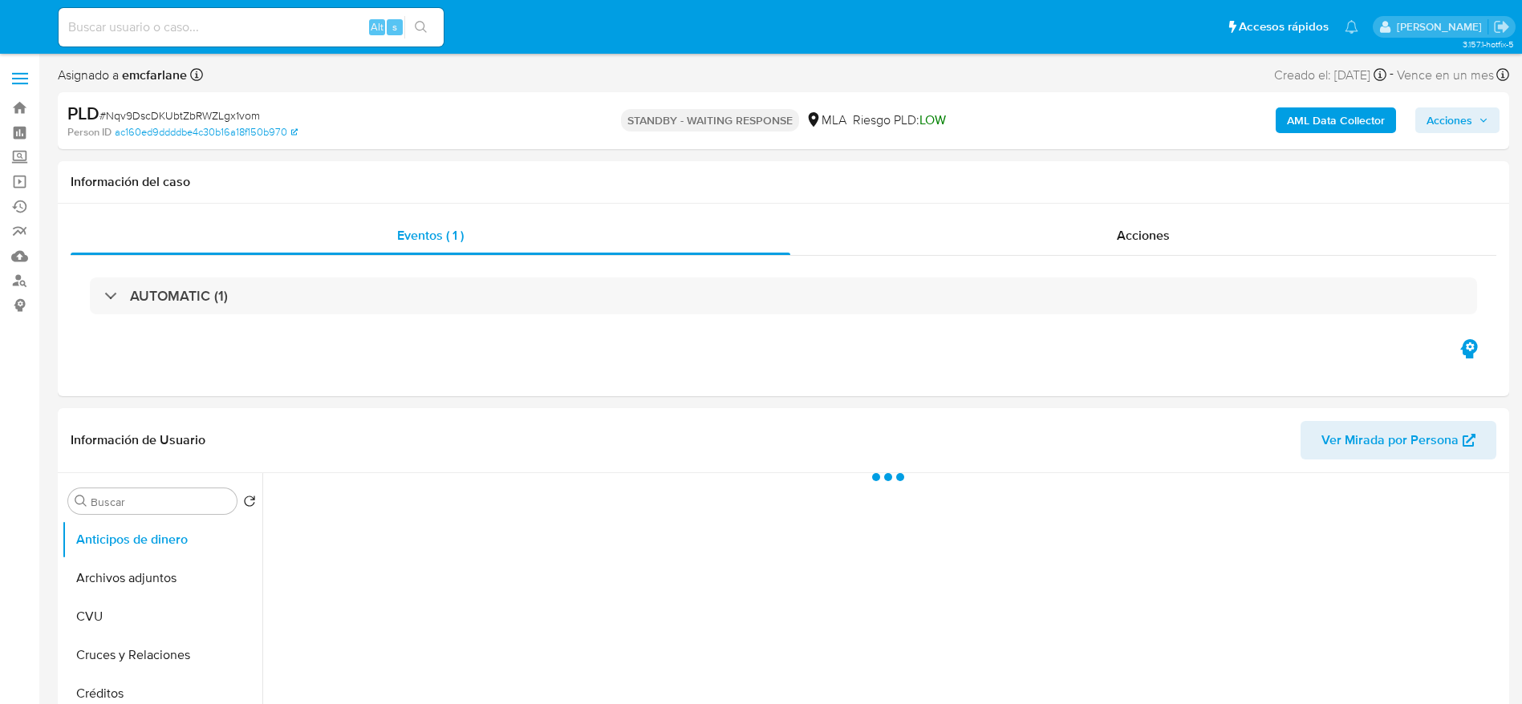
select select "10"
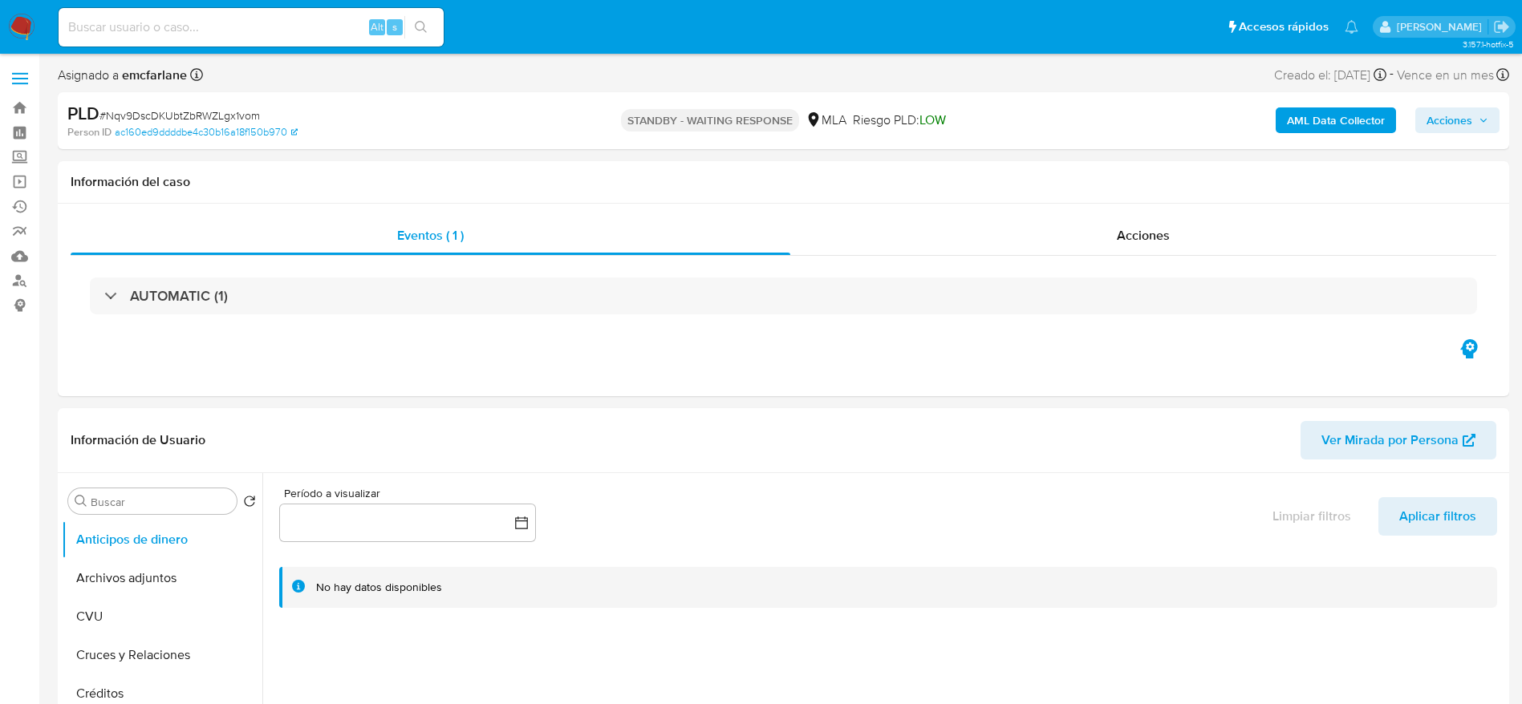
click at [267, 19] on input at bounding box center [251, 27] width 385 height 21
paste input "Ztu22M12m0VTdL0Vjew9YEl3"
type input "Ztu22M12m0VTdL0Vjew9YEl3"
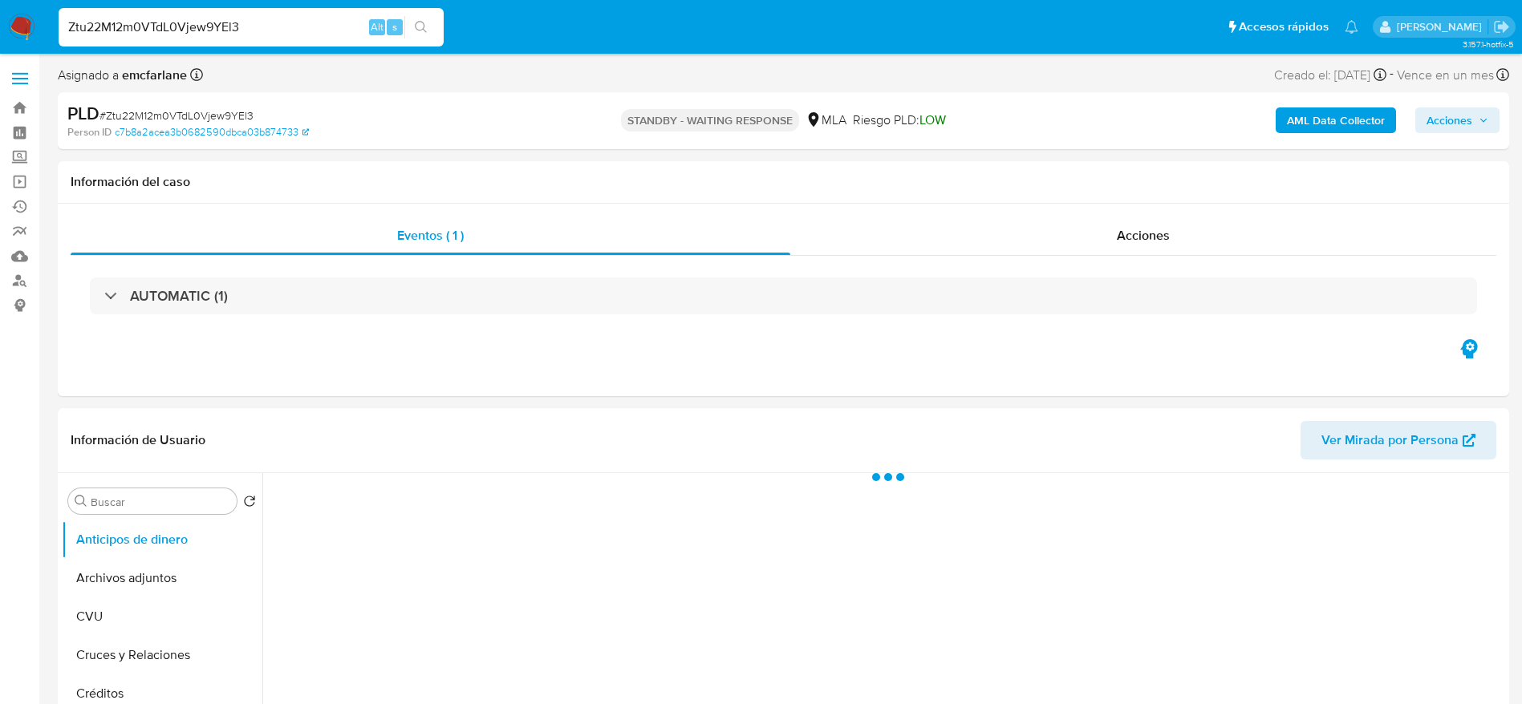
select select "10"
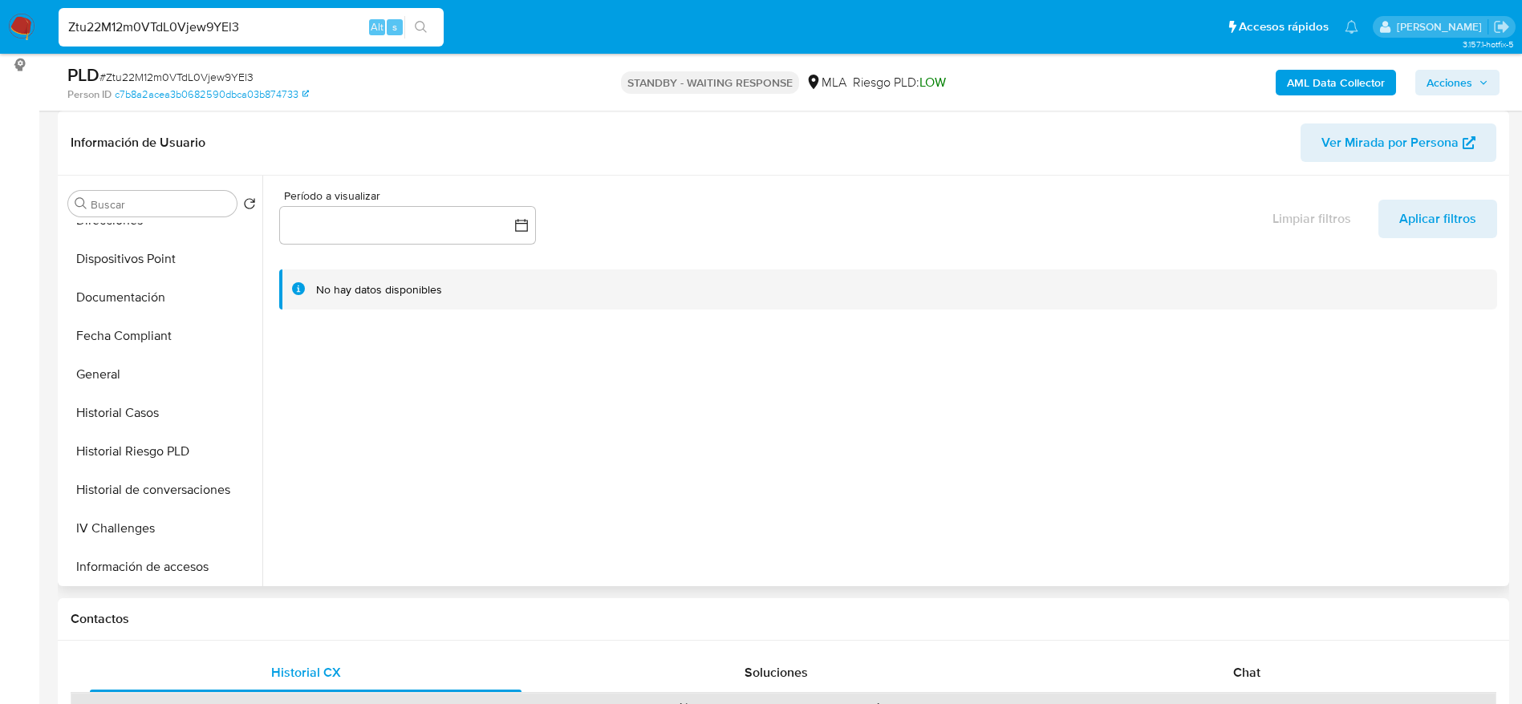
scroll to position [481, 0]
click at [128, 276] on button "Historial Casos" at bounding box center [156, 261] width 188 height 38
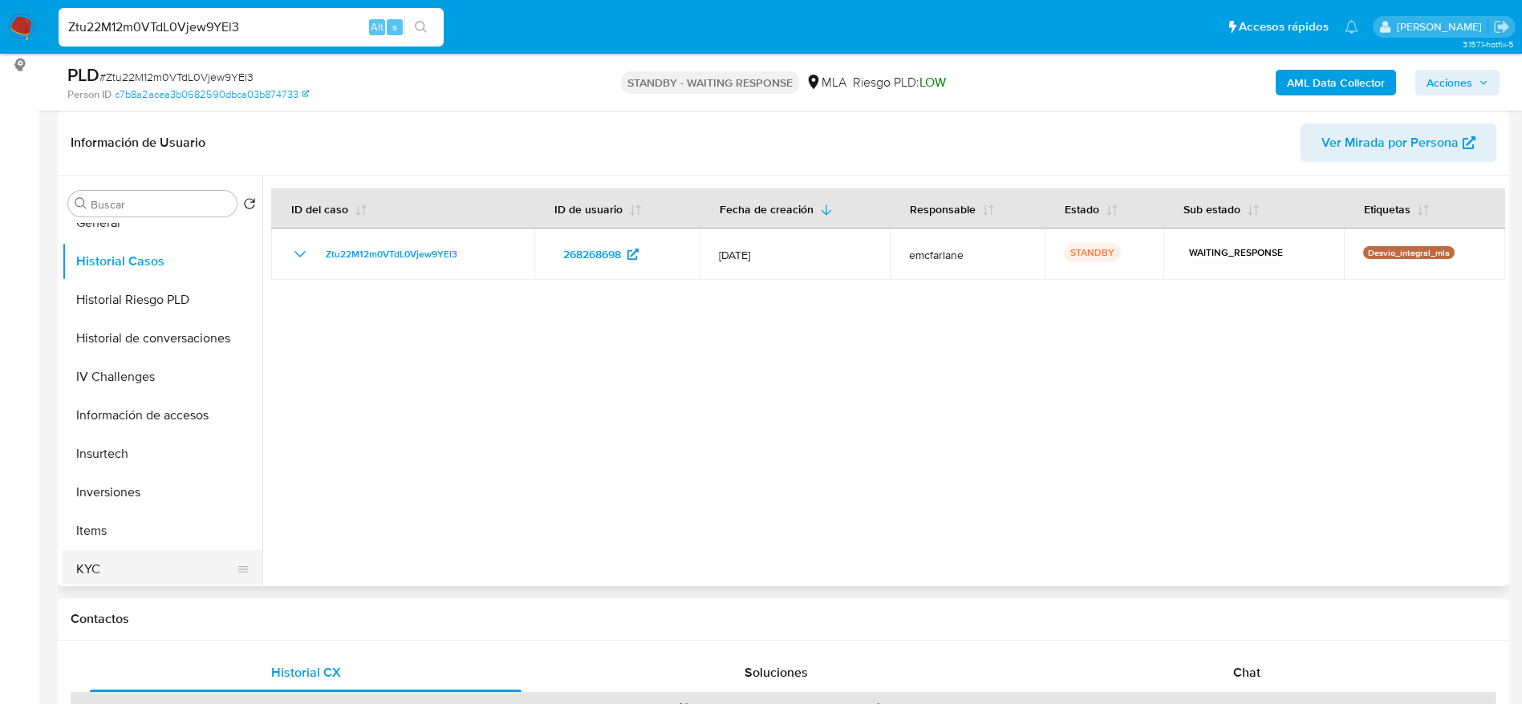
click at [95, 566] on button "KYC" at bounding box center [156, 569] width 188 height 38
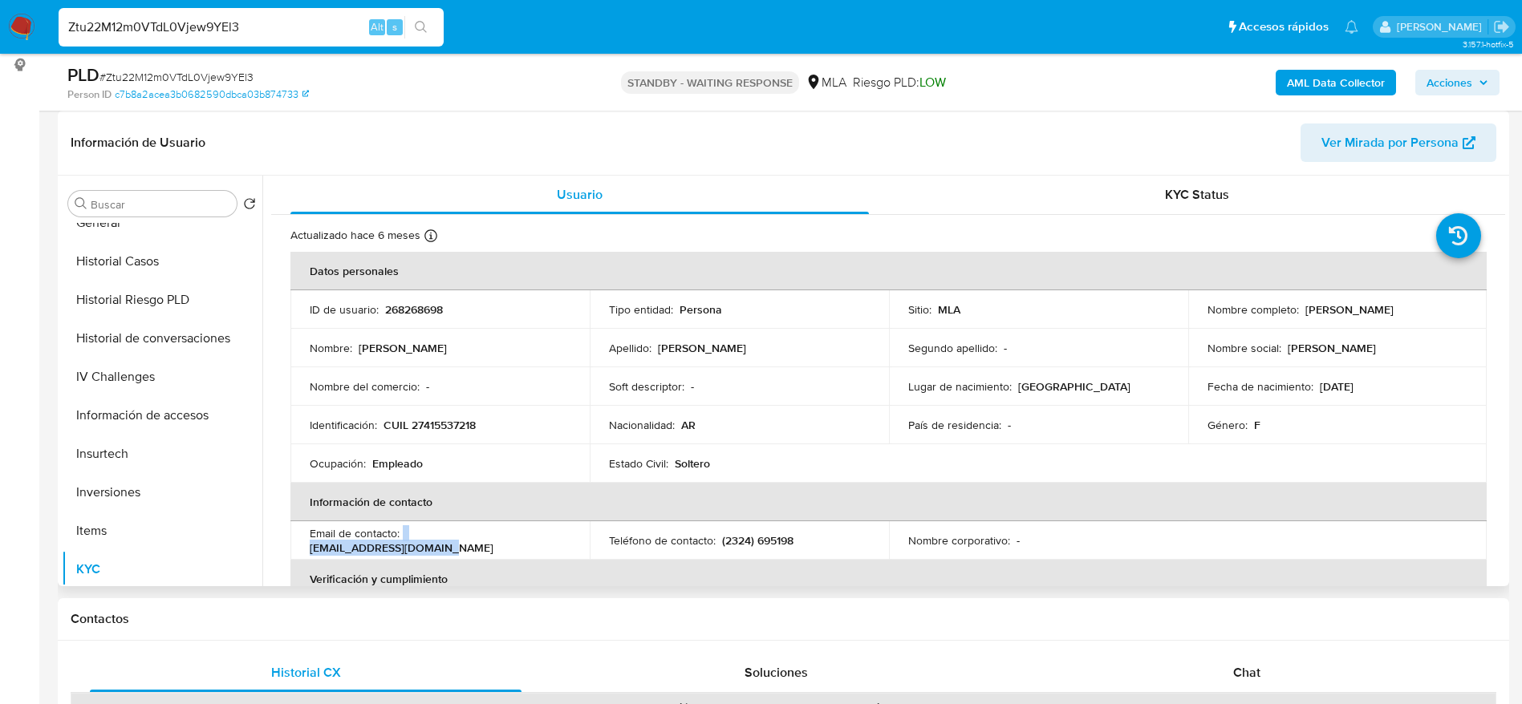
drag, startPoint x: 404, startPoint y: 543, endPoint x: 558, endPoint y: 551, distance: 154.2
click at [557, 551] on td "Email de contacto : [EMAIL_ADDRESS][DOMAIN_NAME]" at bounding box center [439, 540] width 299 height 38
click at [283, 25] on input "Ztu22M12m0VTdL0Vjew9YEl3" at bounding box center [251, 27] width 385 height 21
click at [283, 24] on input "Ztu22M12m0VTdL0Vjew9YEl3" at bounding box center [251, 27] width 385 height 21
paste input "2ZZstkoGuLOGJhsaqq4YJu99"
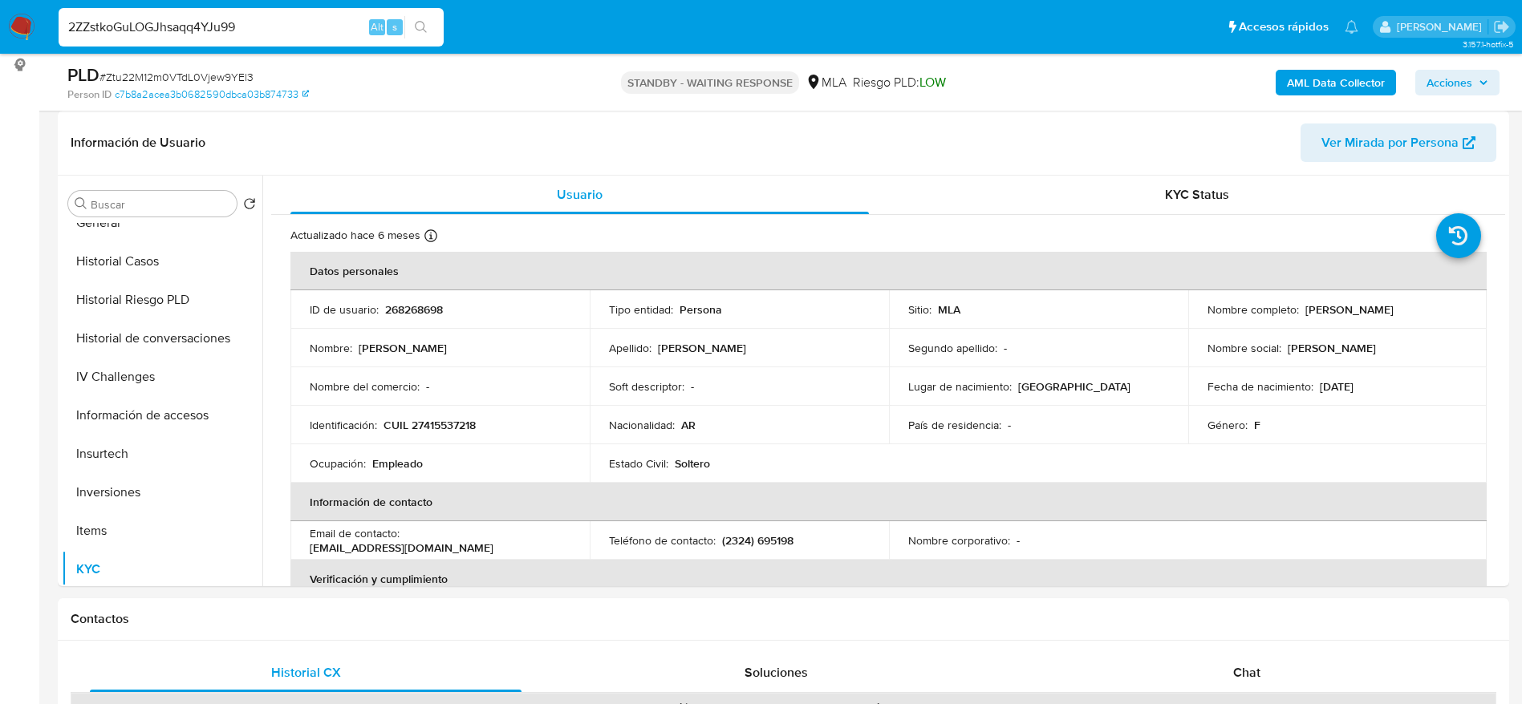
type input "2ZZstkoGuLOGJhsaqq4YJu99"
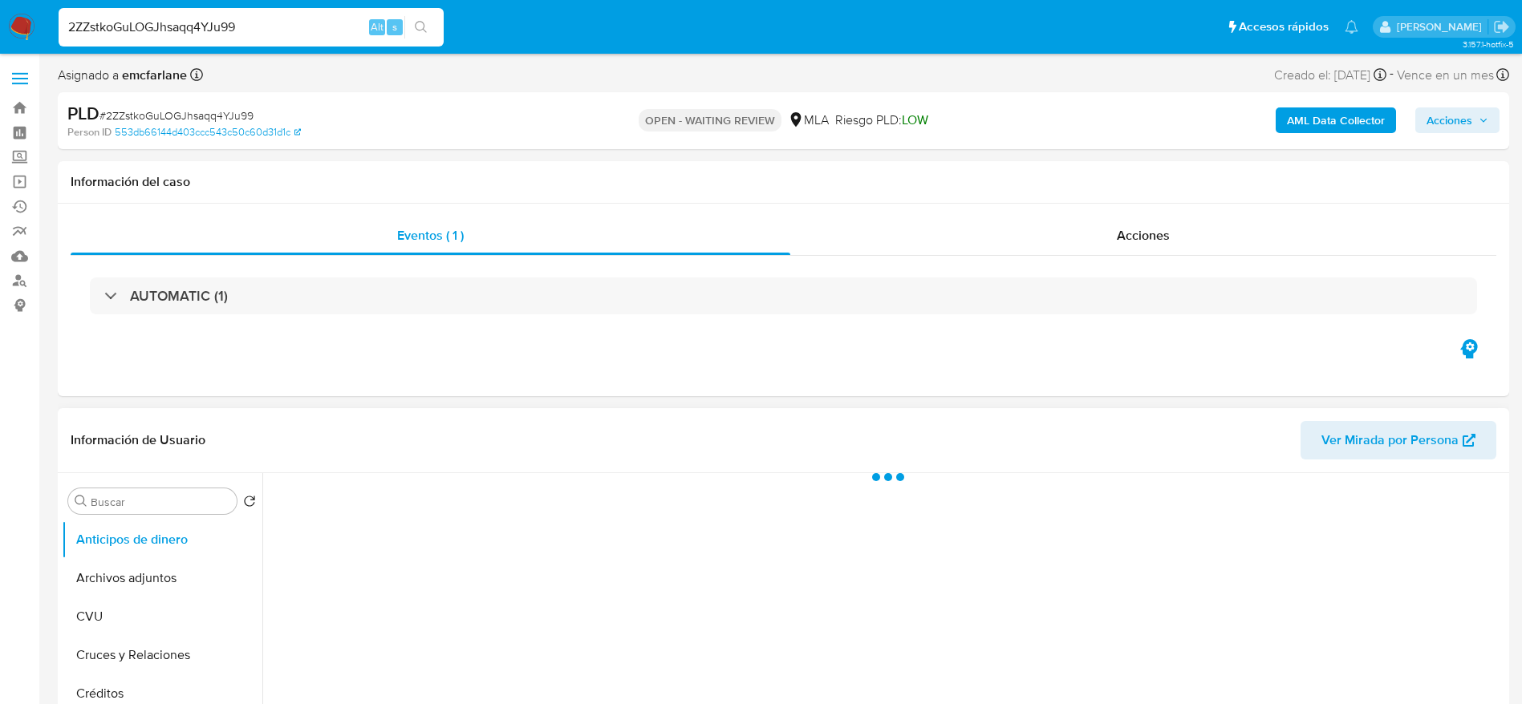
select select "10"
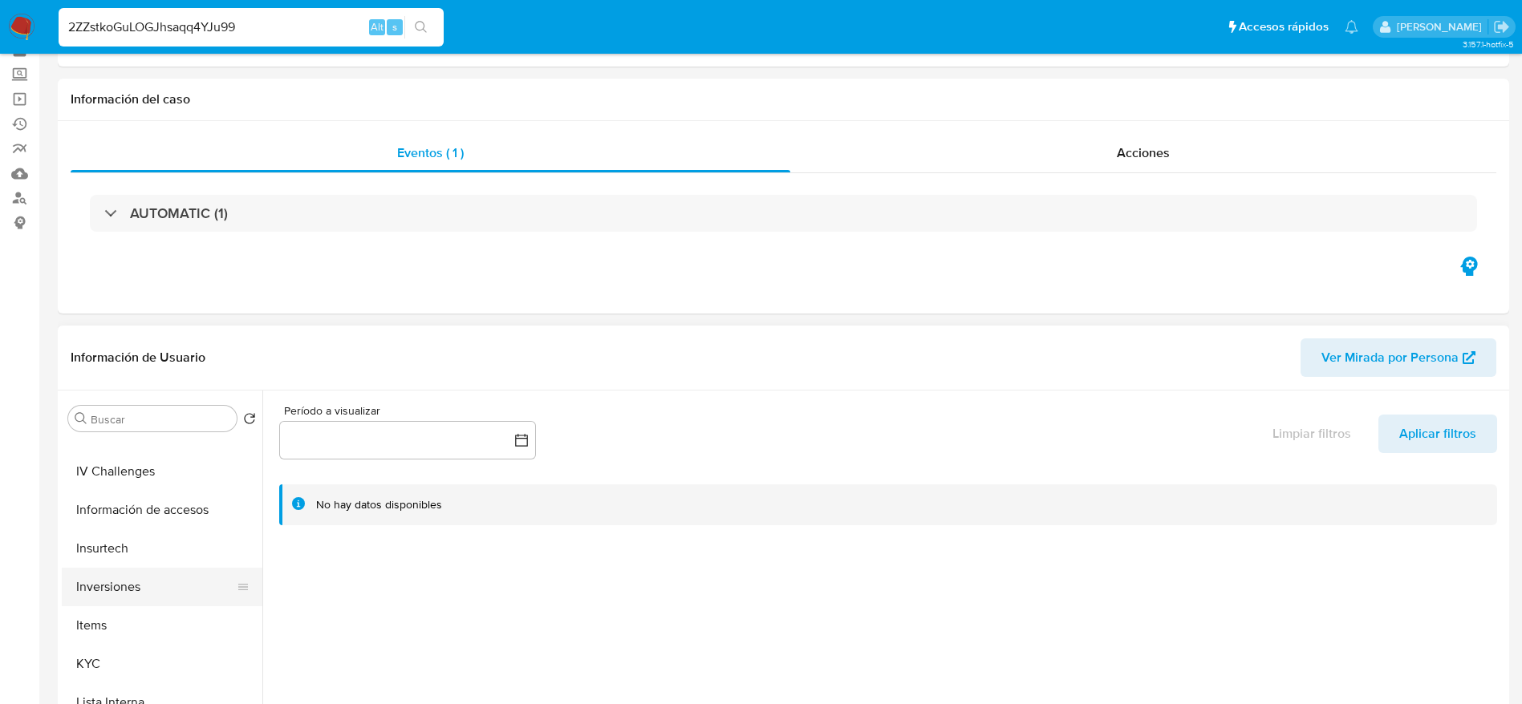
scroll to position [120, 0]
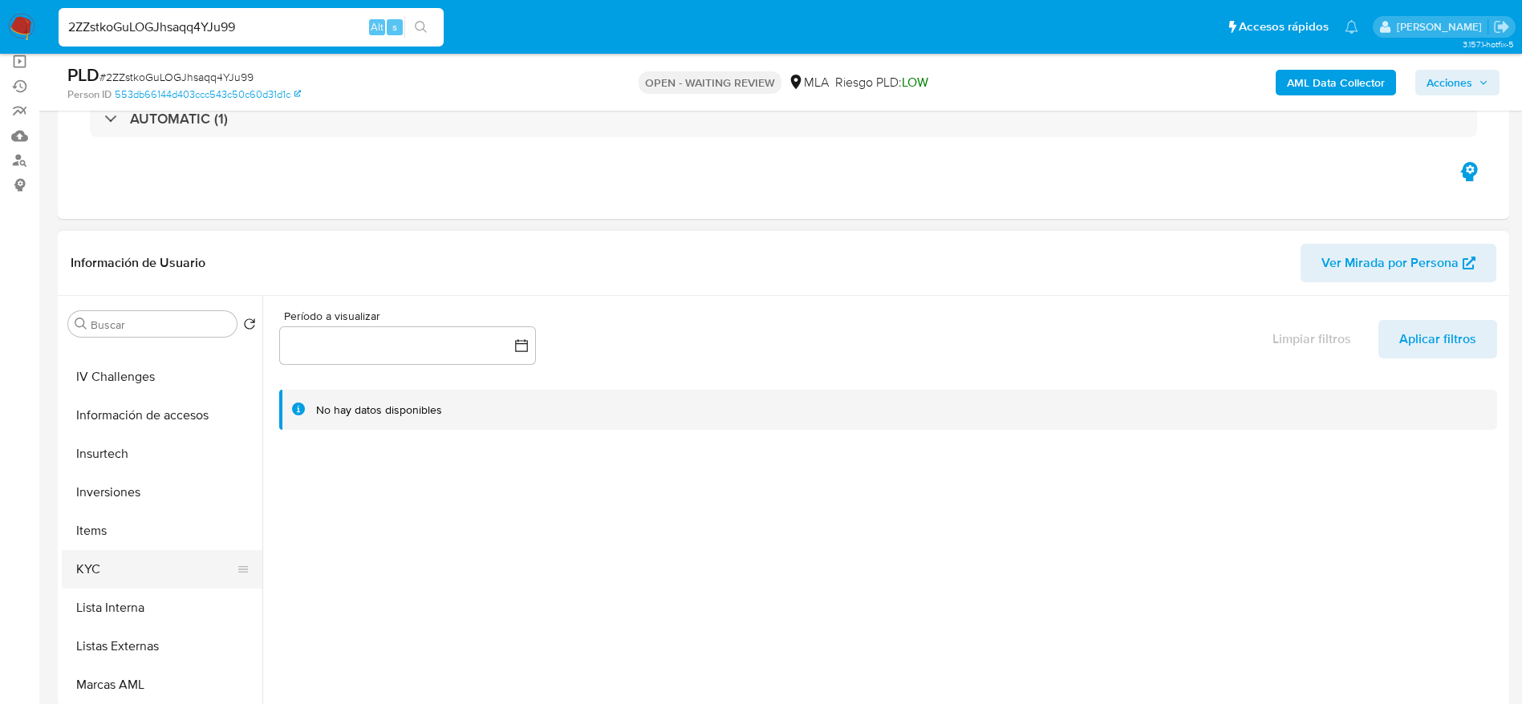
click at [116, 575] on button "KYC" at bounding box center [156, 569] width 188 height 38
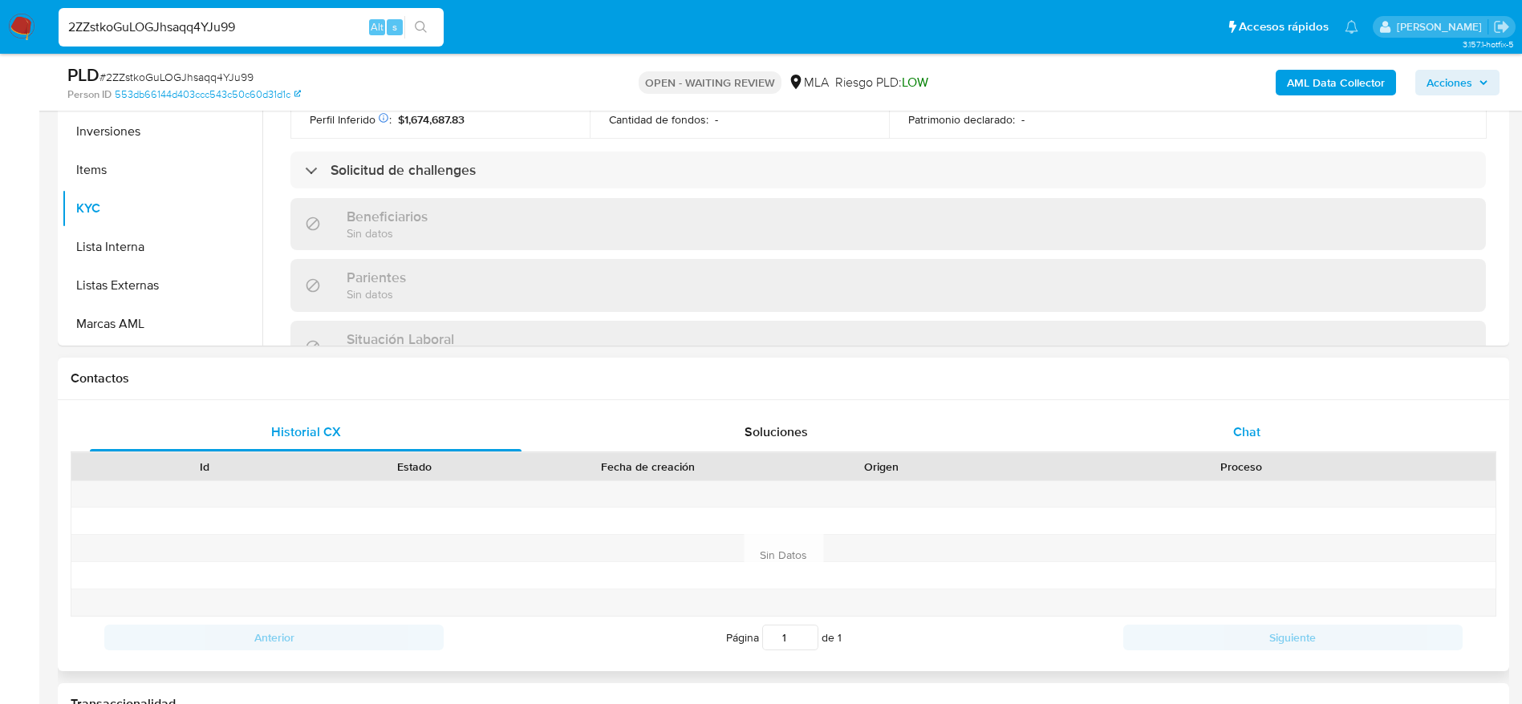
scroll to position [815, 0]
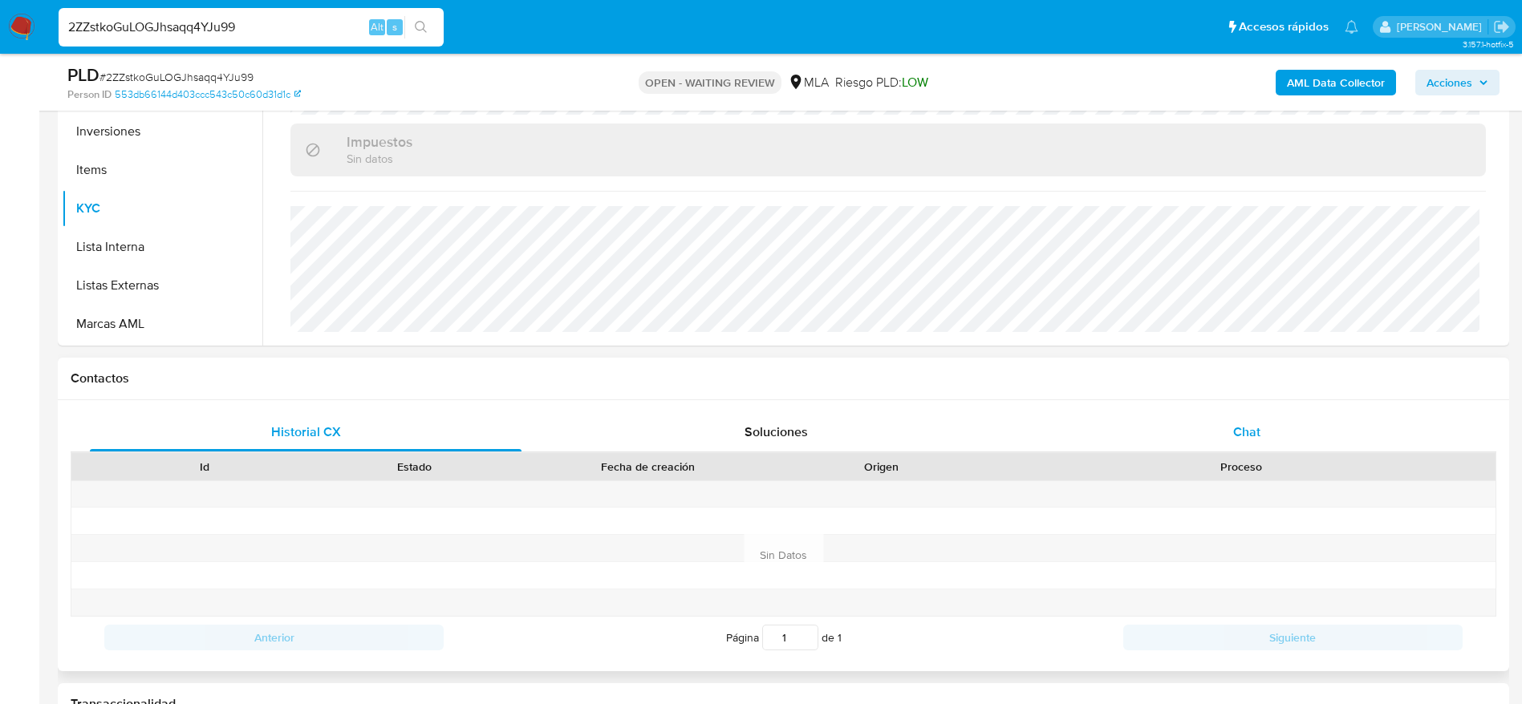
click at [1266, 433] on div "Chat" at bounding box center [1247, 432] width 432 height 38
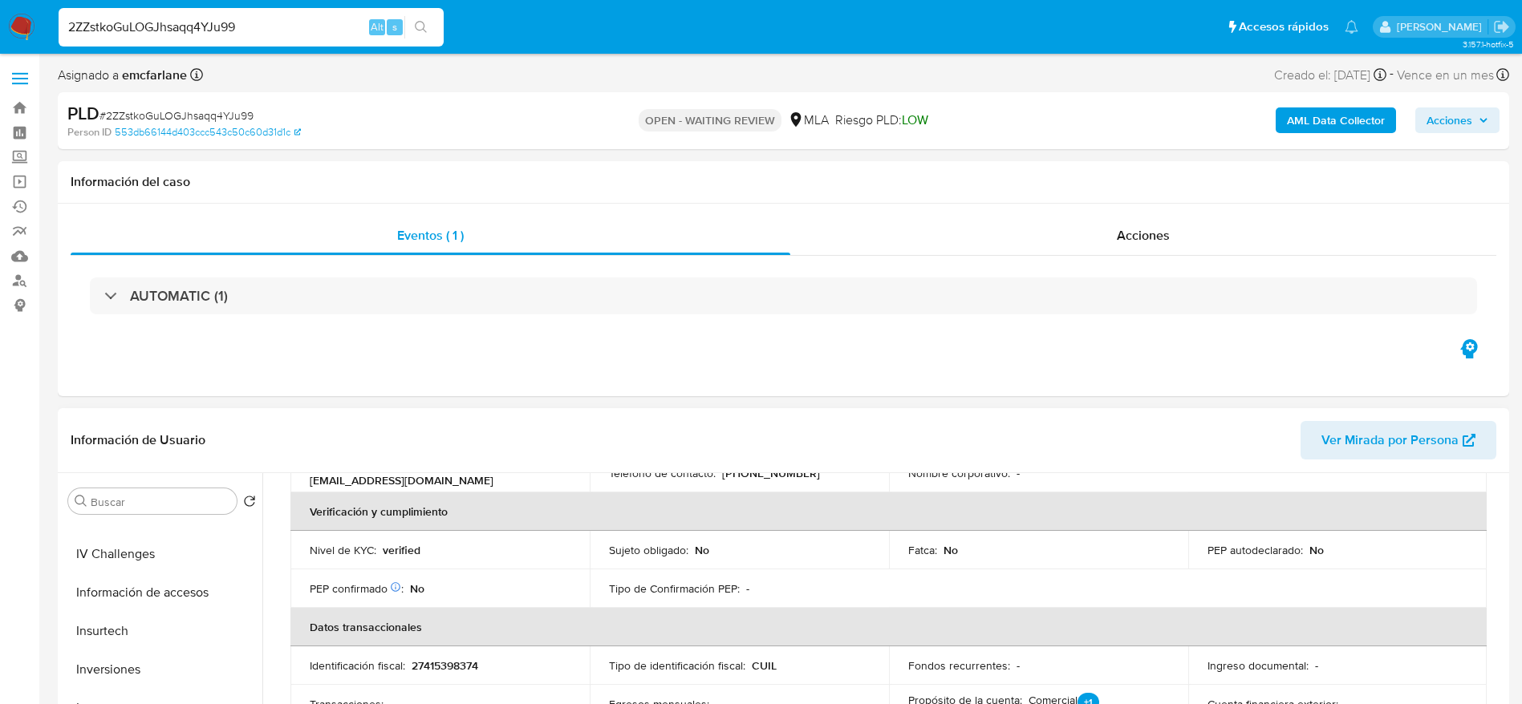
scroll to position [213, 0]
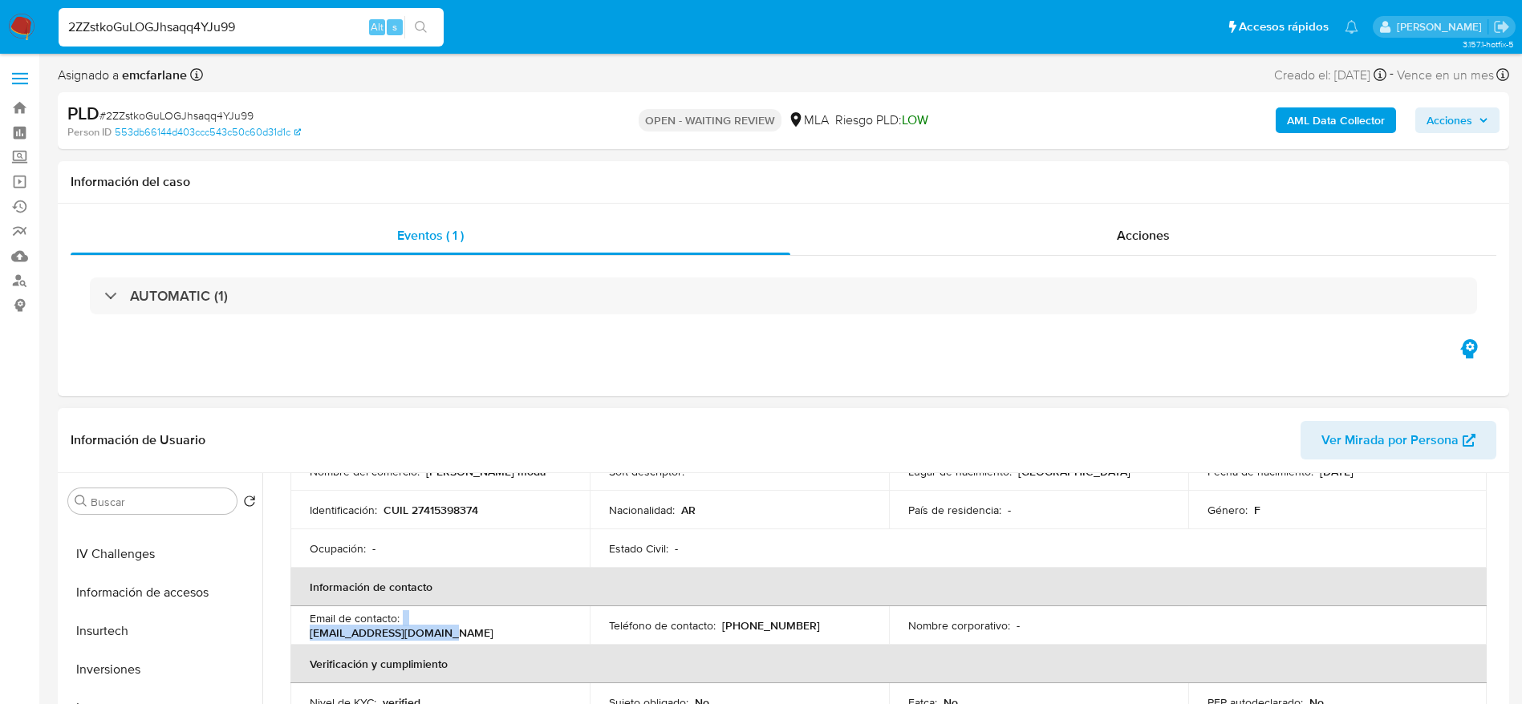
drag, startPoint x: 403, startPoint y: 624, endPoint x: 561, endPoint y: 626, distance: 158.0
click at [561, 626] on div "Email de contacto : rgriselda1825@gmail.com" at bounding box center [440, 625] width 261 height 29
copy div "rgriselda1825@gmail.com"
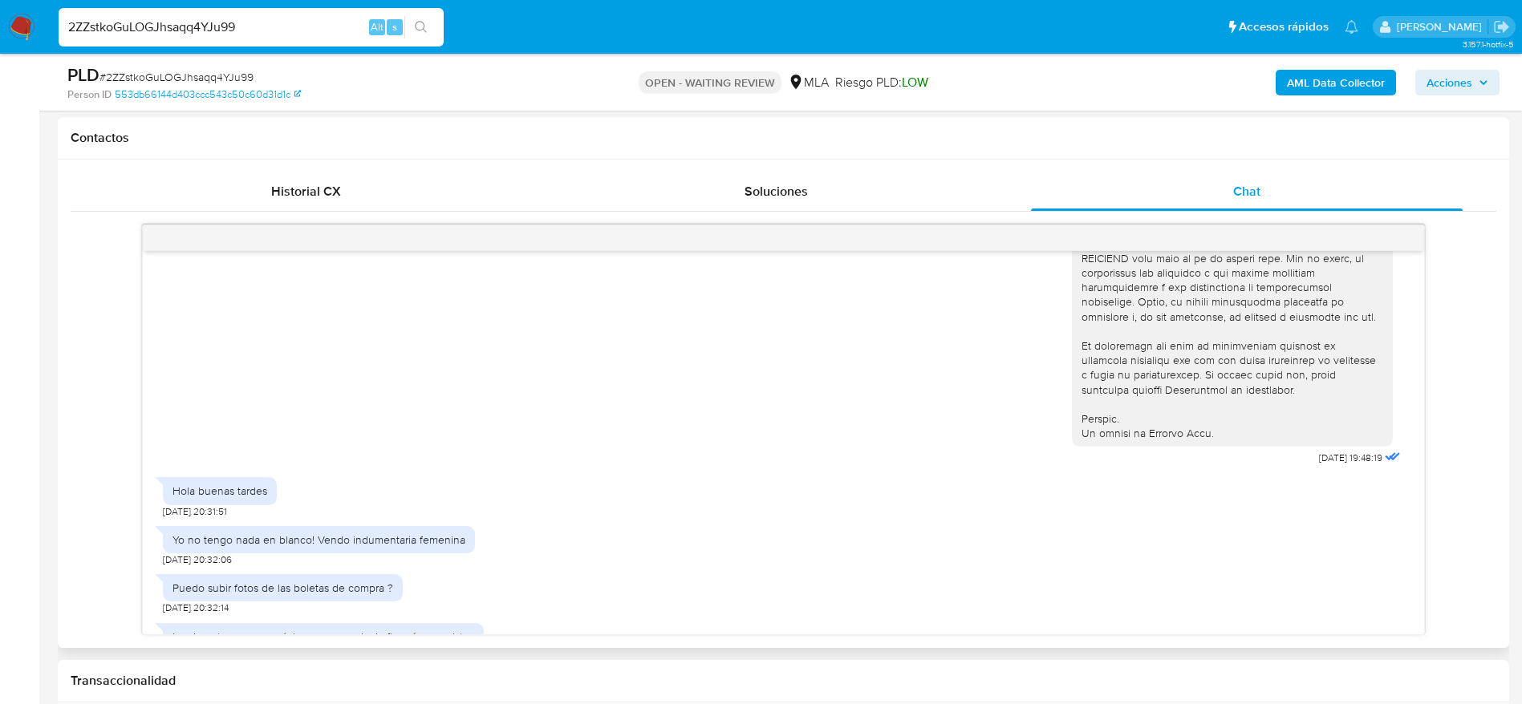
scroll to position [748, 0]
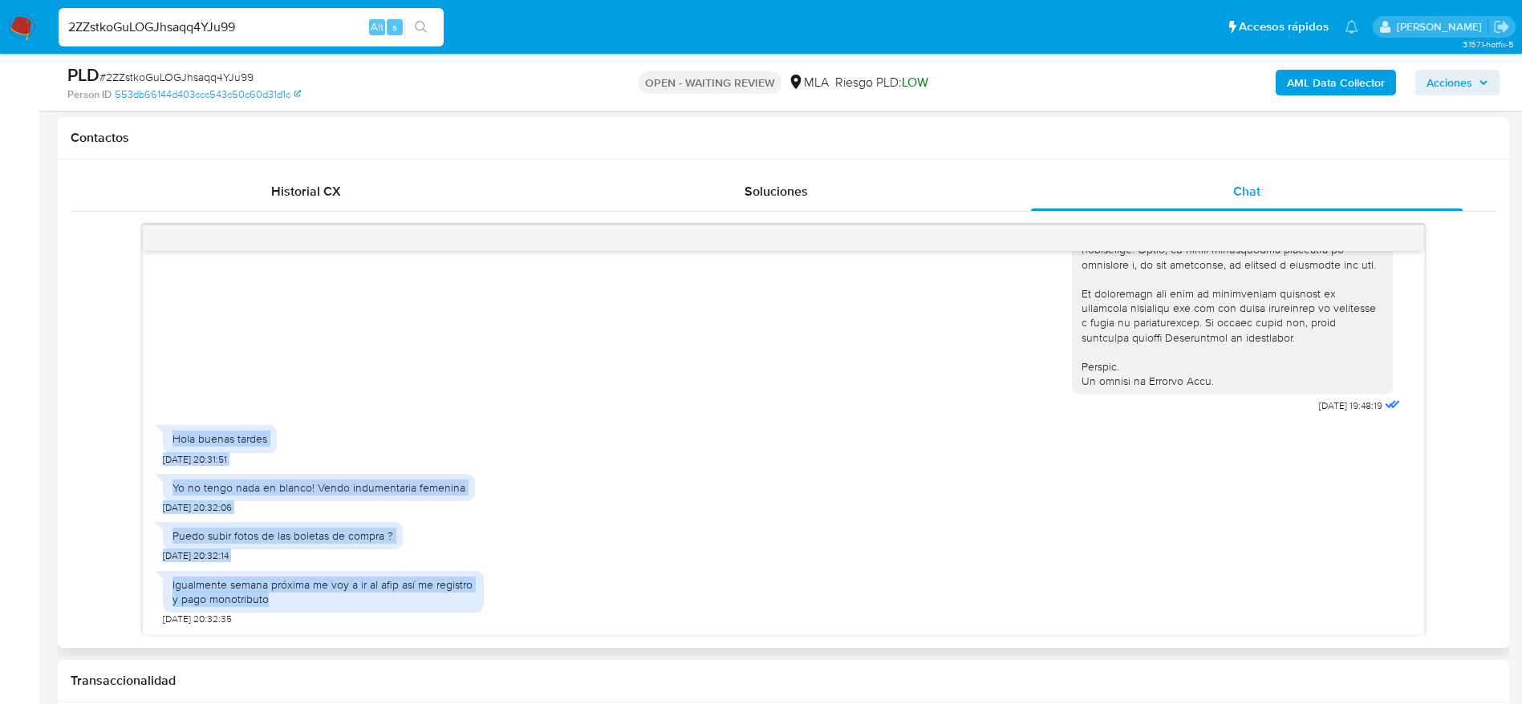
drag, startPoint x: 169, startPoint y: 436, endPoint x: 456, endPoint y: 601, distance: 330.6
click at [456, 601] on div "17/07/2025 19:48:19 Hola buenas tardes 17/07/2025 20:31:51 Yo no tengo nada en …" at bounding box center [783, 442] width 1281 height 383
copy div "Hola buenas tardes 17/07/2025 20:31:51 Yo no tengo nada en blanco! Vendo indume…"
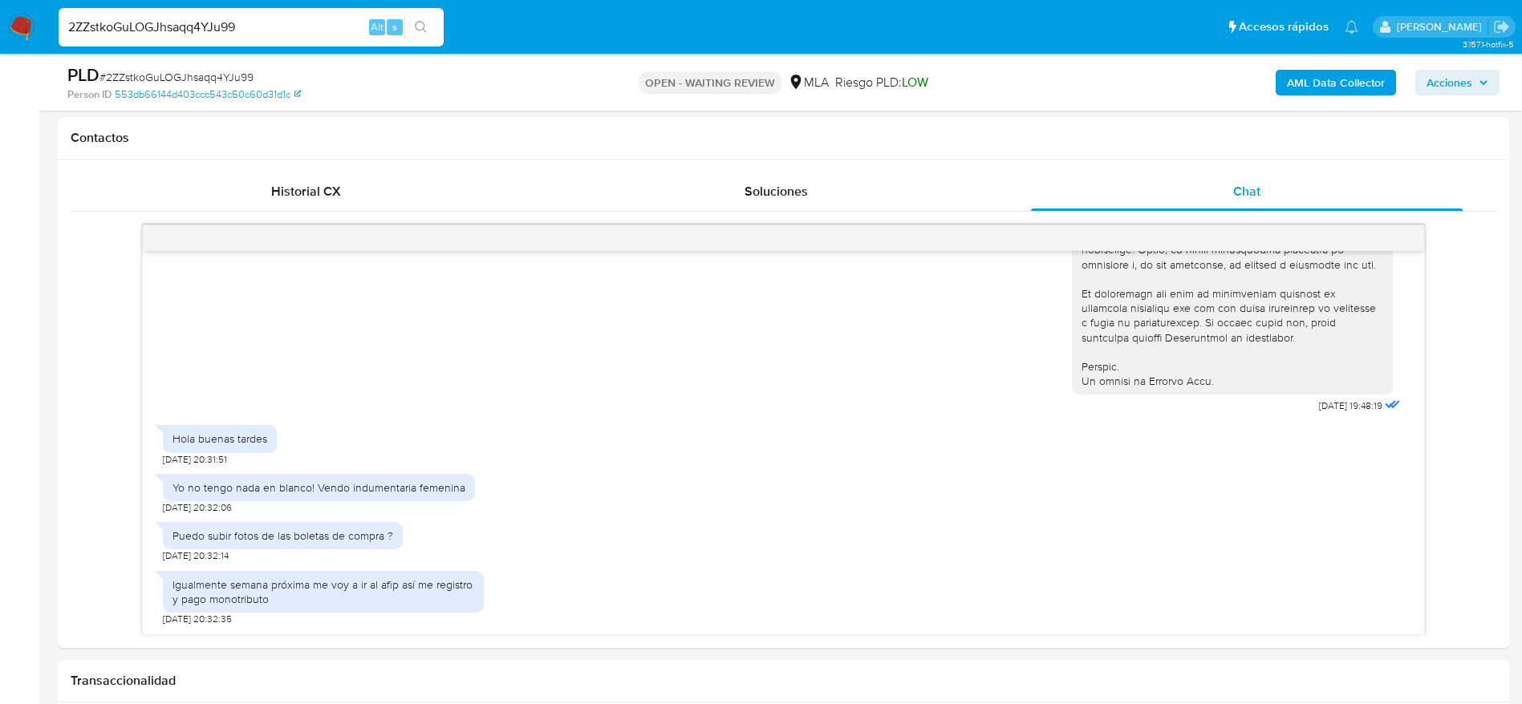
click at [125, 78] on span "# 2ZZstkoGuLOGJhsaqq4YJu99" at bounding box center [176, 77] width 154 height 16
copy span "2ZZstkoGuLOGJhsaqq4YJu99"
drag, startPoint x: 17, startPoint y: 18, endPoint x: 28, endPoint y: 25, distance: 12.9
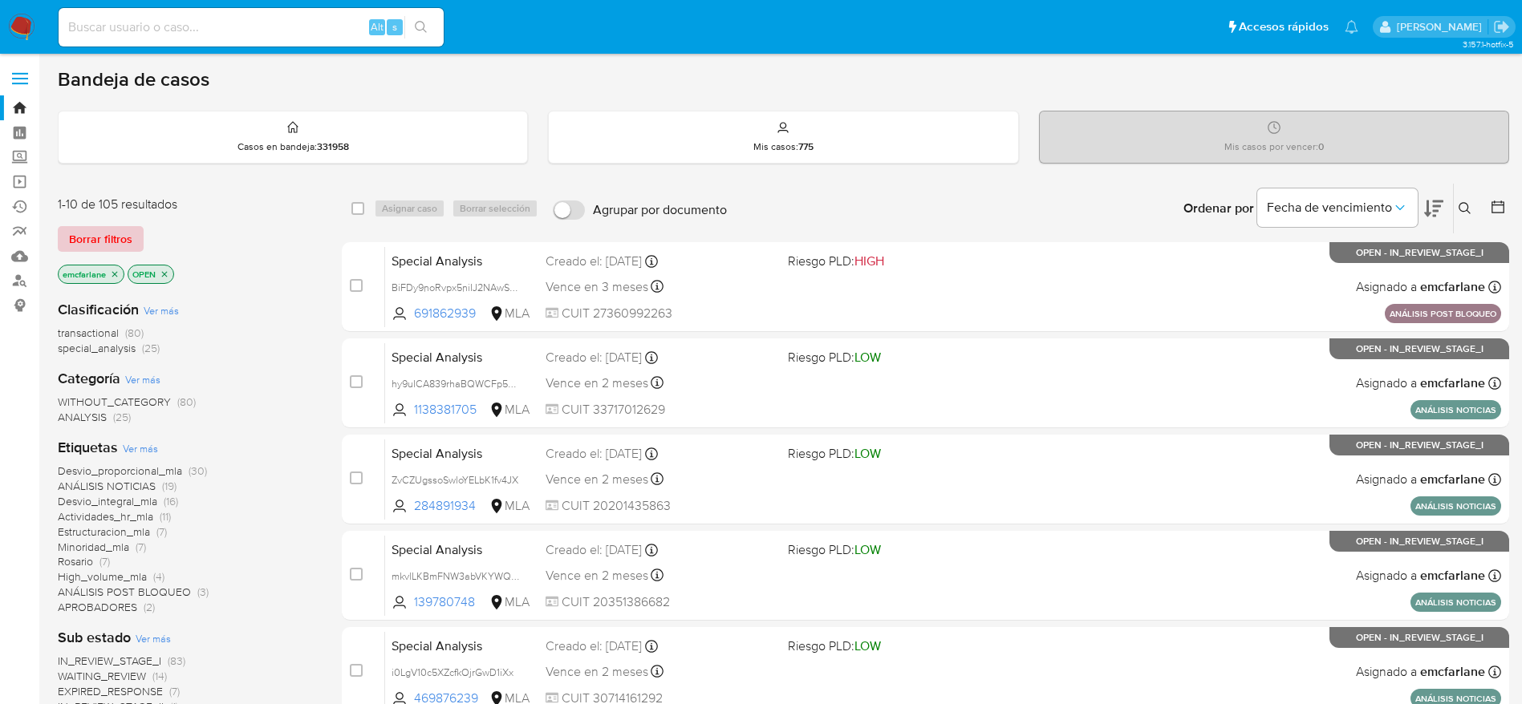
click at [108, 240] on span "Borrar filtros" at bounding box center [100, 239] width 63 height 22
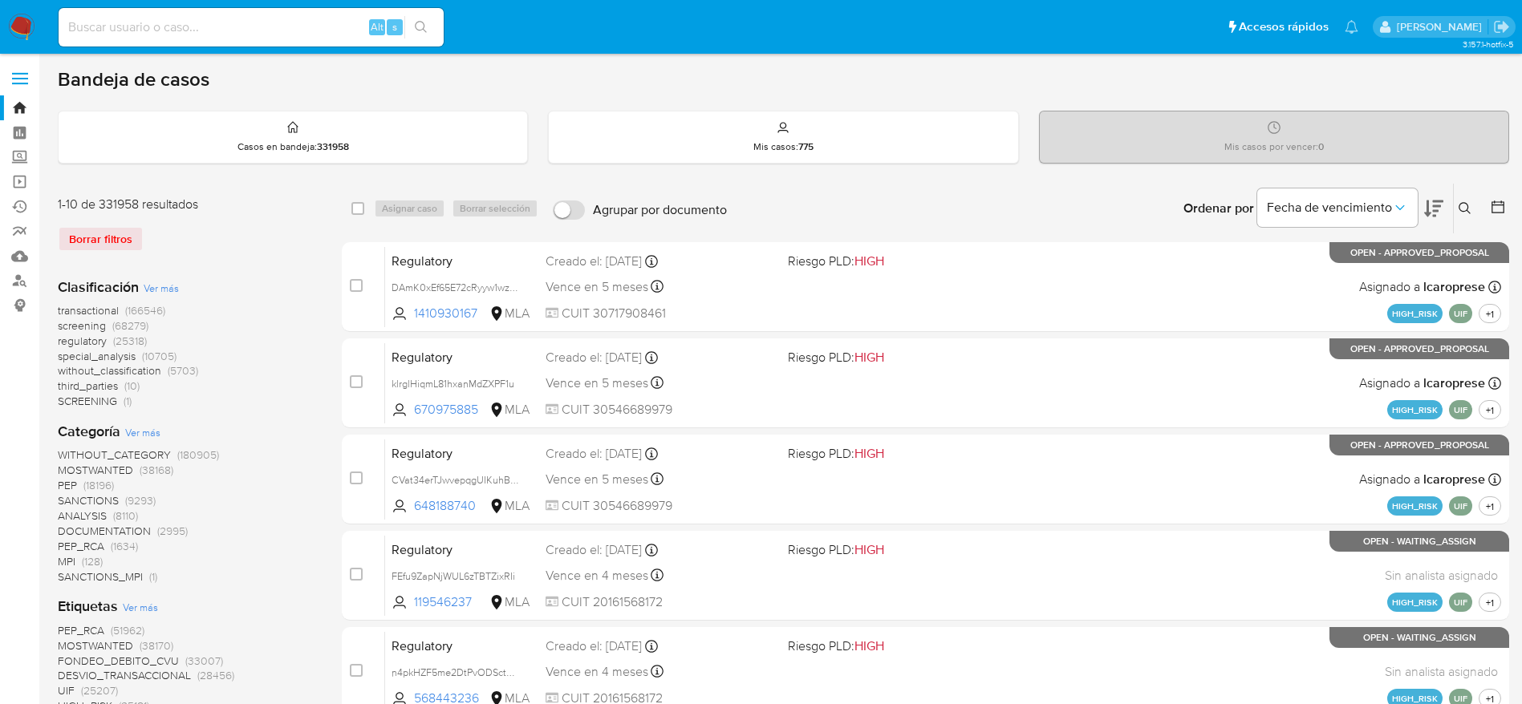
click at [1467, 217] on button at bounding box center [1466, 208] width 26 height 19
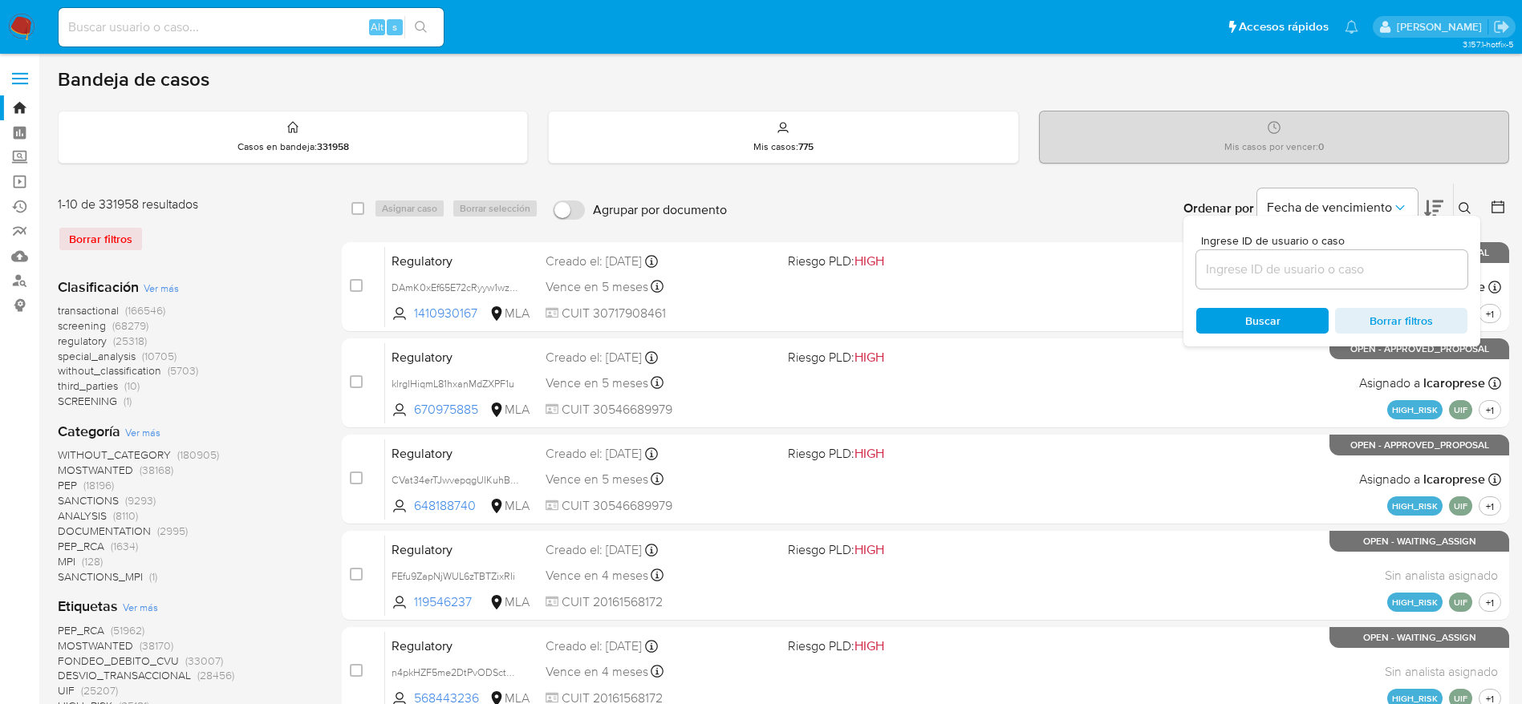
click at [1343, 274] on input at bounding box center [1331, 269] width 271 height 21
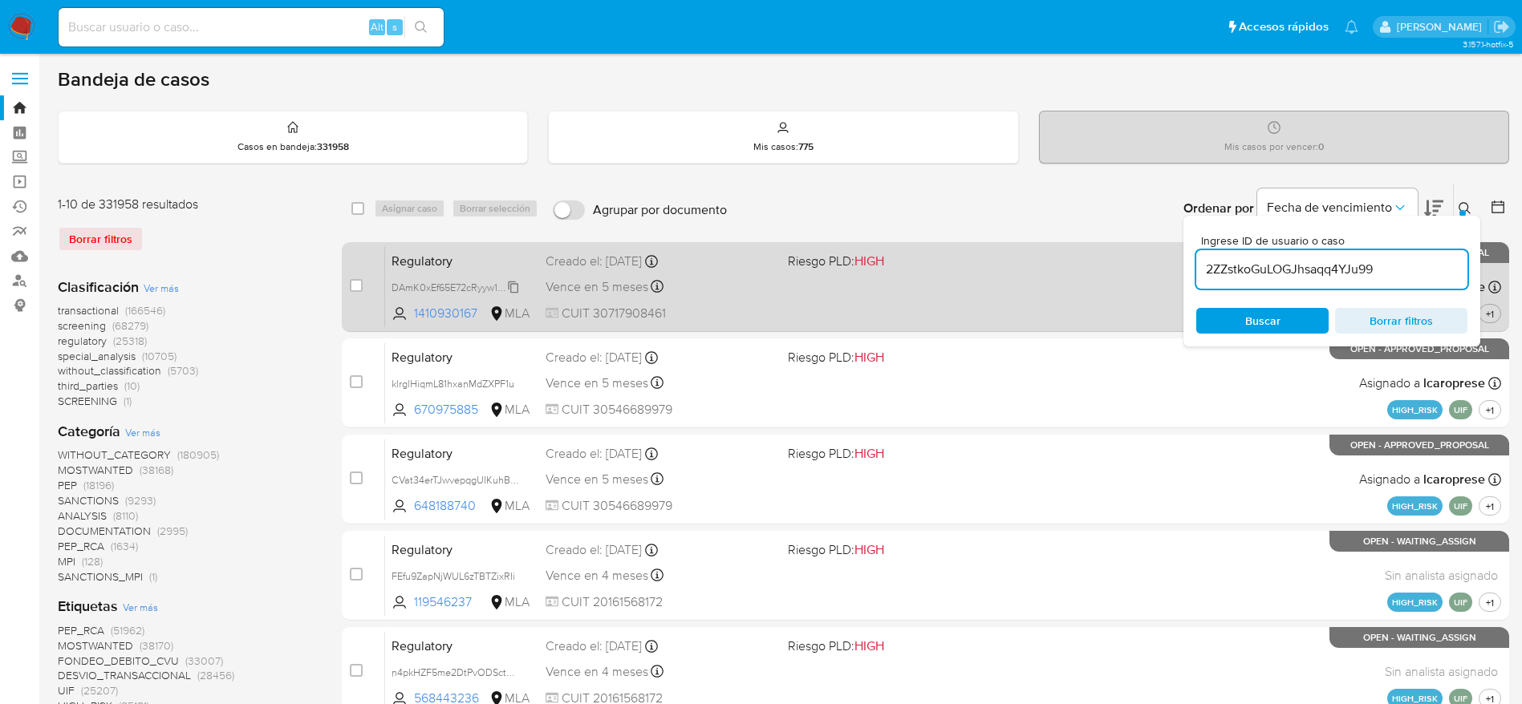
type input "2ZZstkoGuLOGJhsaqq4YJu99"
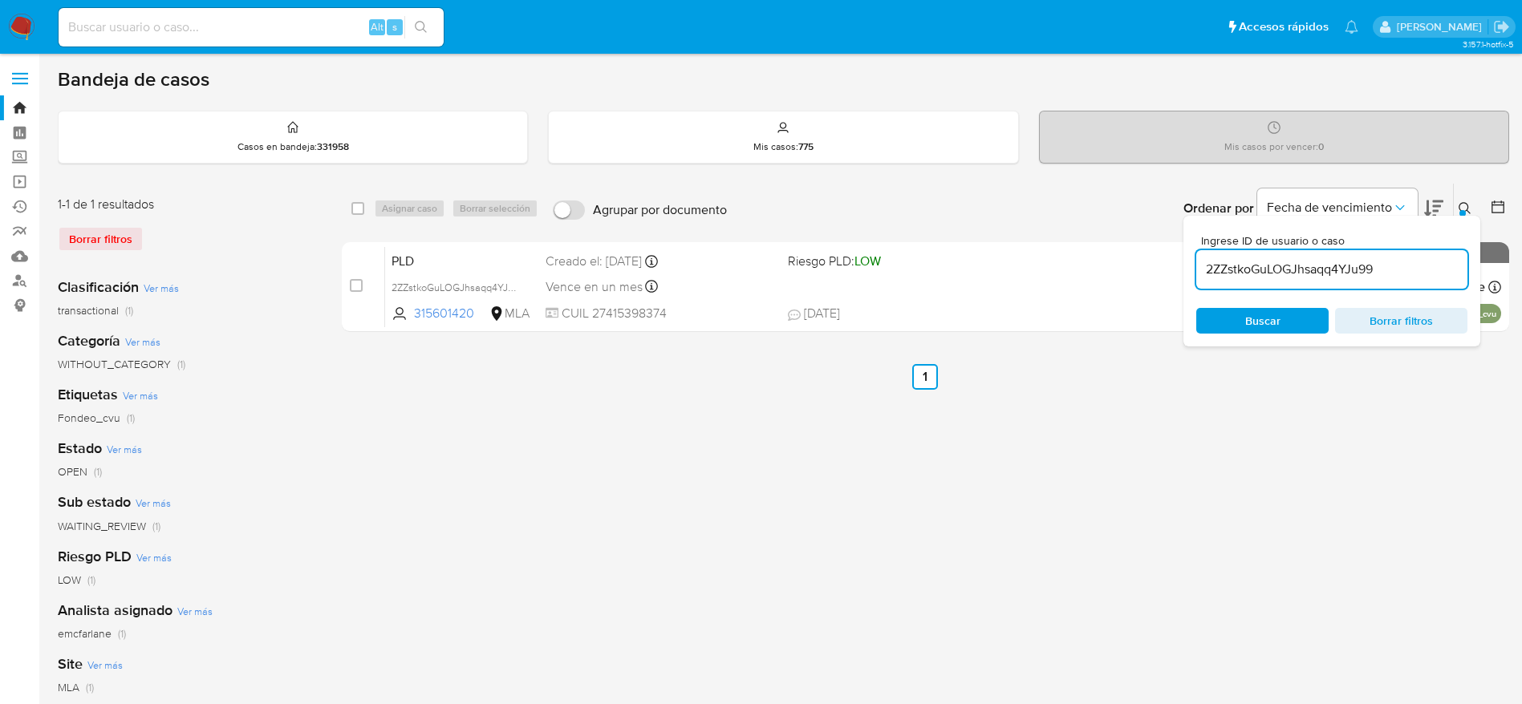
drag, startPoint x: 355, startPoint y: 209, endPoint x: 417, endPoint y: 211, distance: 61.8
click at [357, 209] on input "checkbox" at bounding box center [357, 208] width 13 height 13
checkbox input "true"
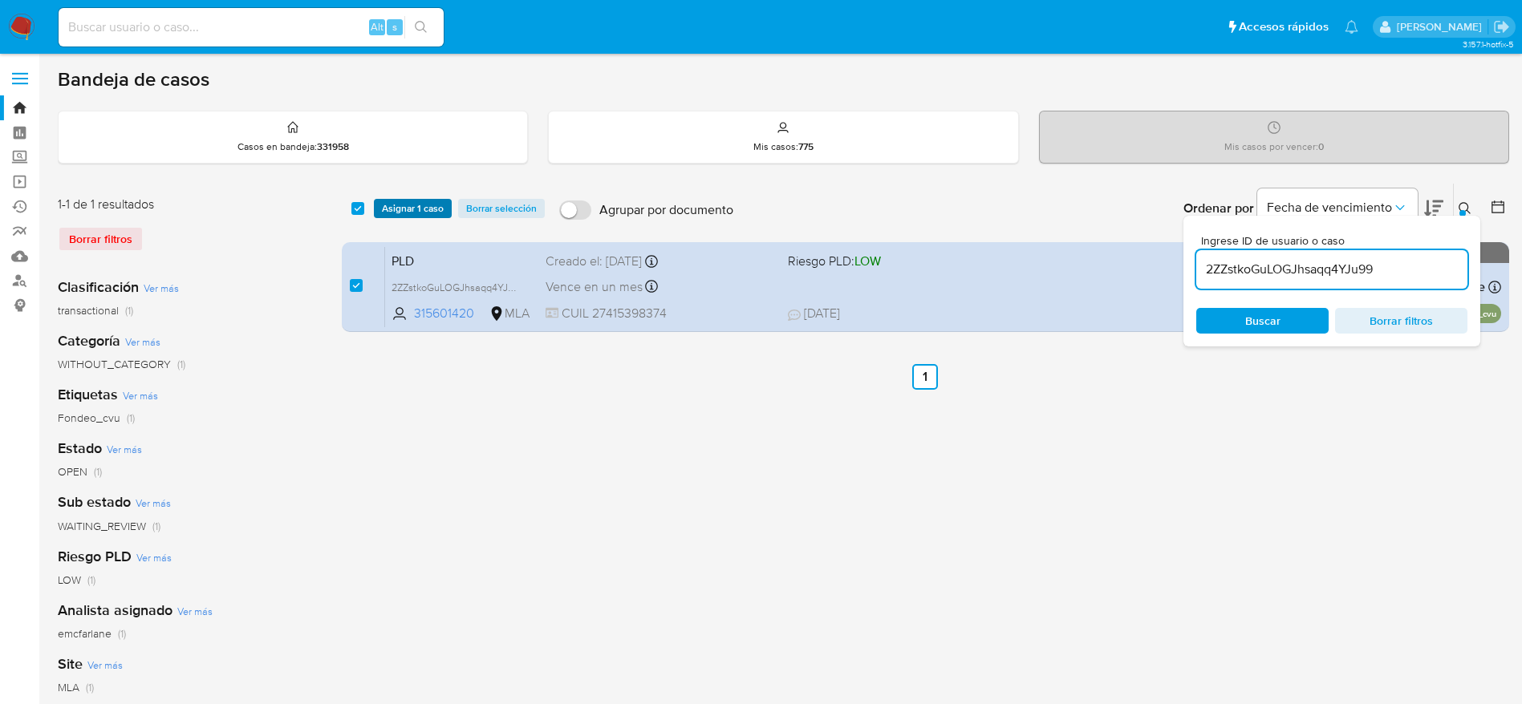
click at [418, 208] on span "Asignar 1 caso" at bounding box center [413, 209] width 62 height 16
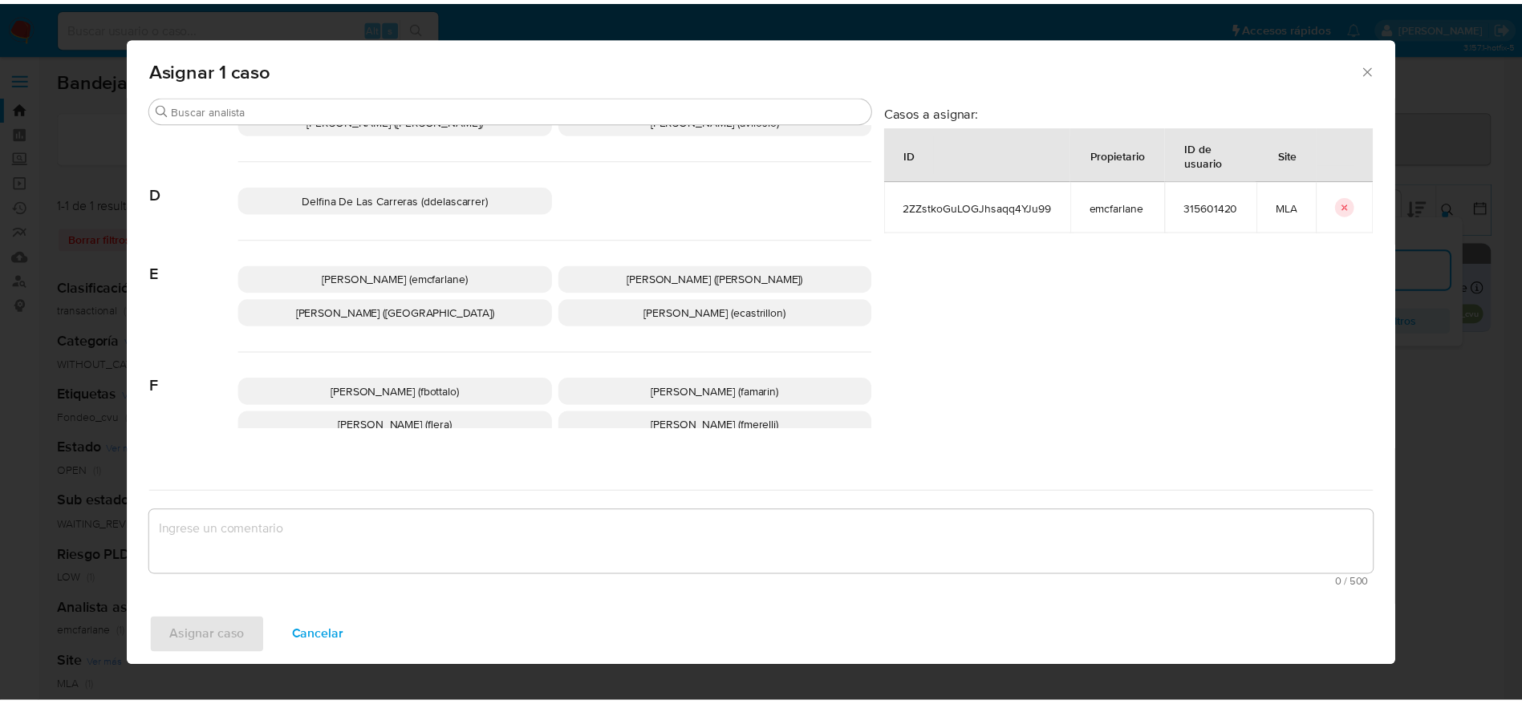
scroll to position [120, 0]
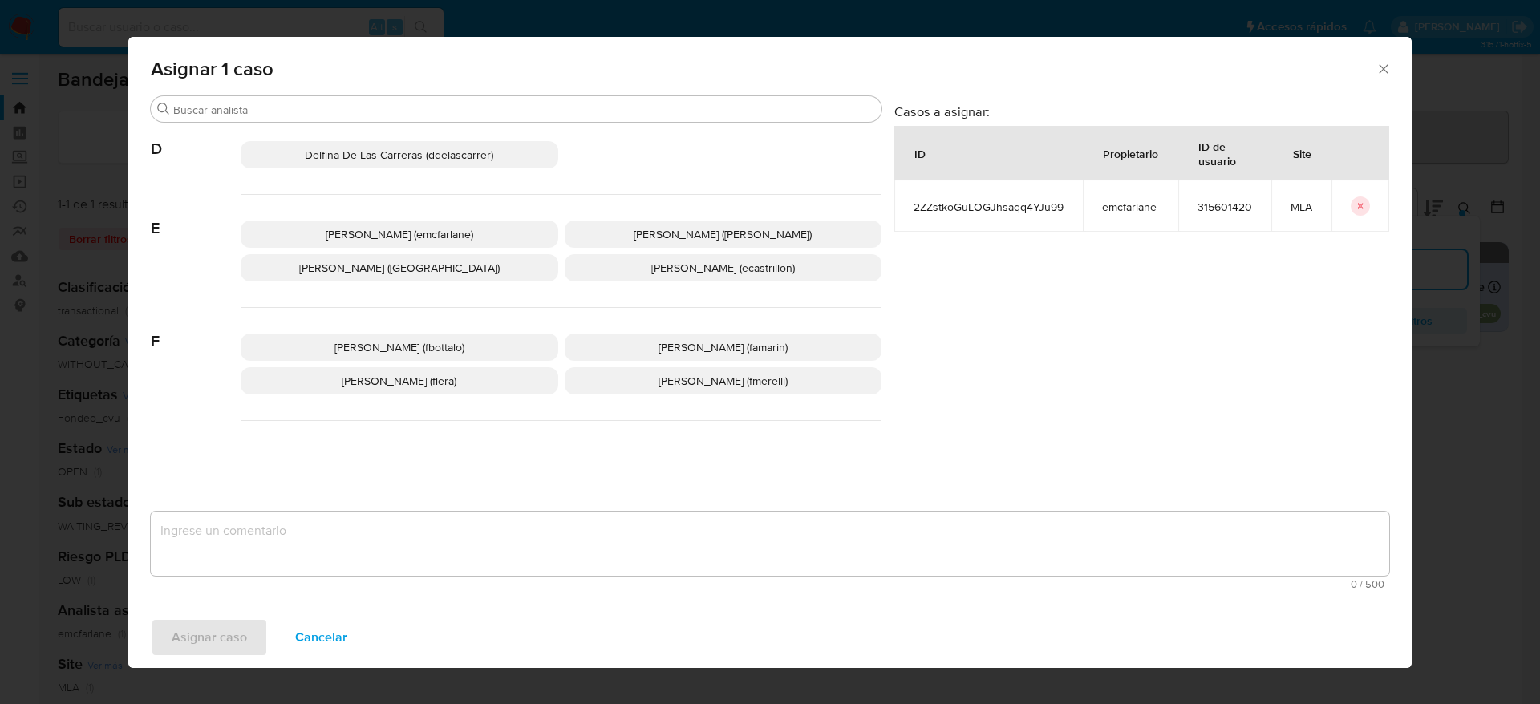
click at [411, 238] on span "[PERSON_NAME] (emcfarlane)" at bounding box center [400, 234] width 148 height 16
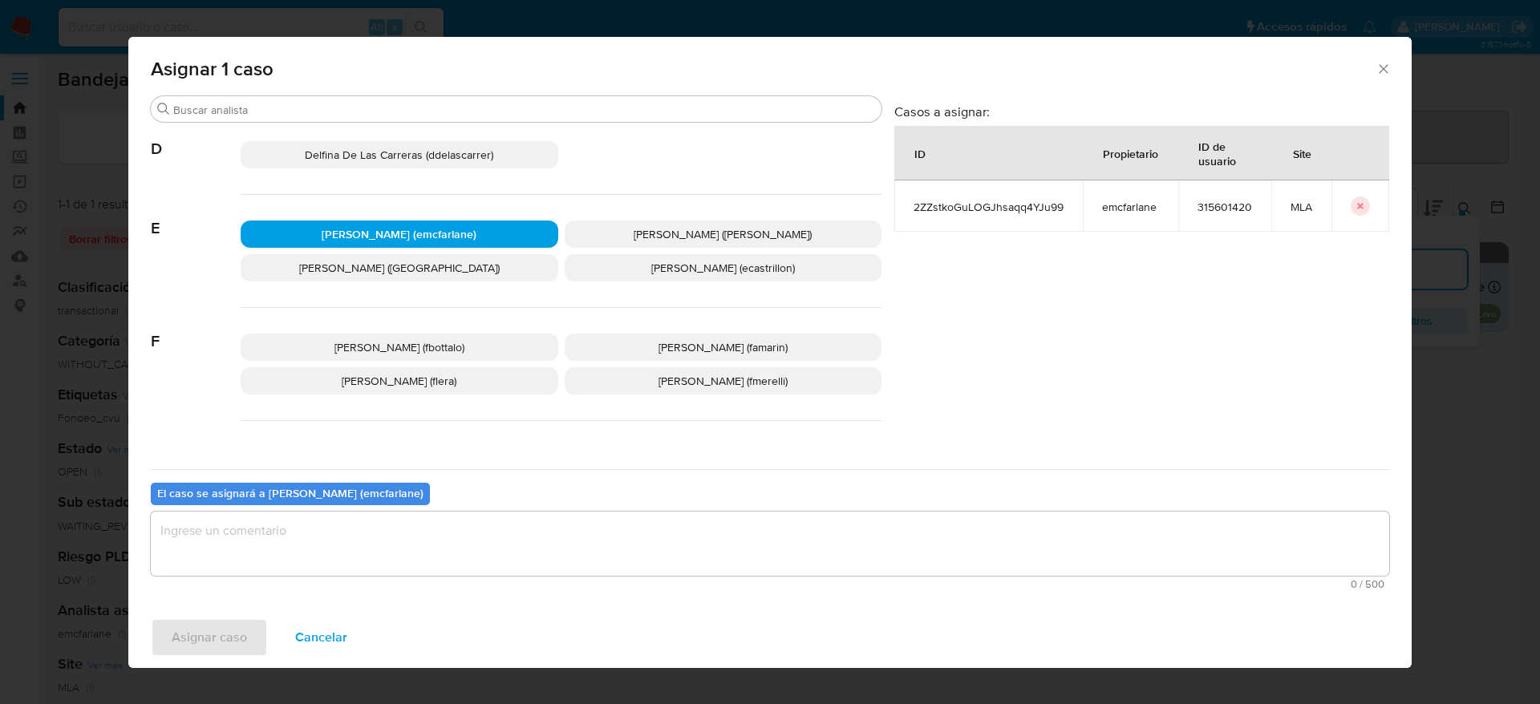
click at [326, 541] on textarea "assign-modal" at bounding box center [770, 544] width 1238 height 64
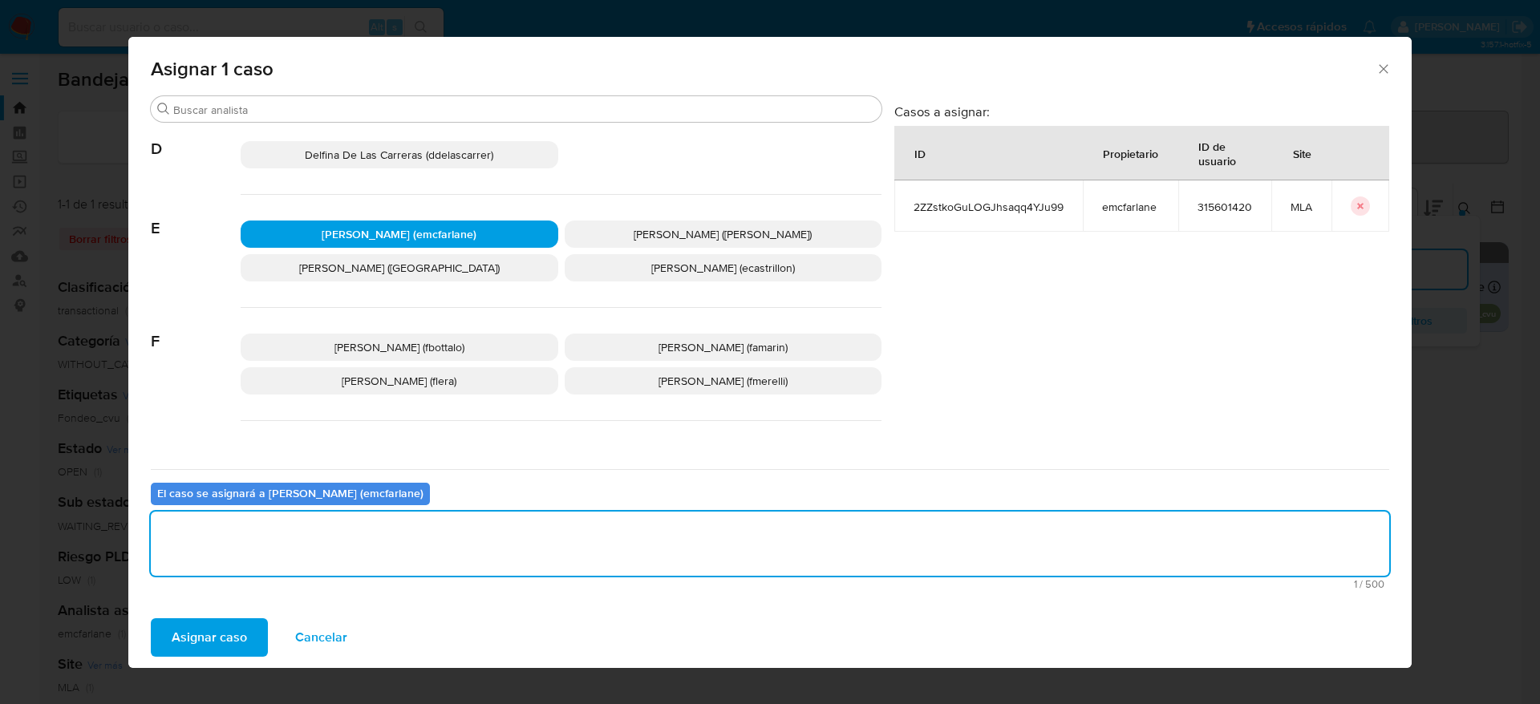
click at [218, 638] on span "Asignar caso" at bounding box center [209, 637] width 75 height 35
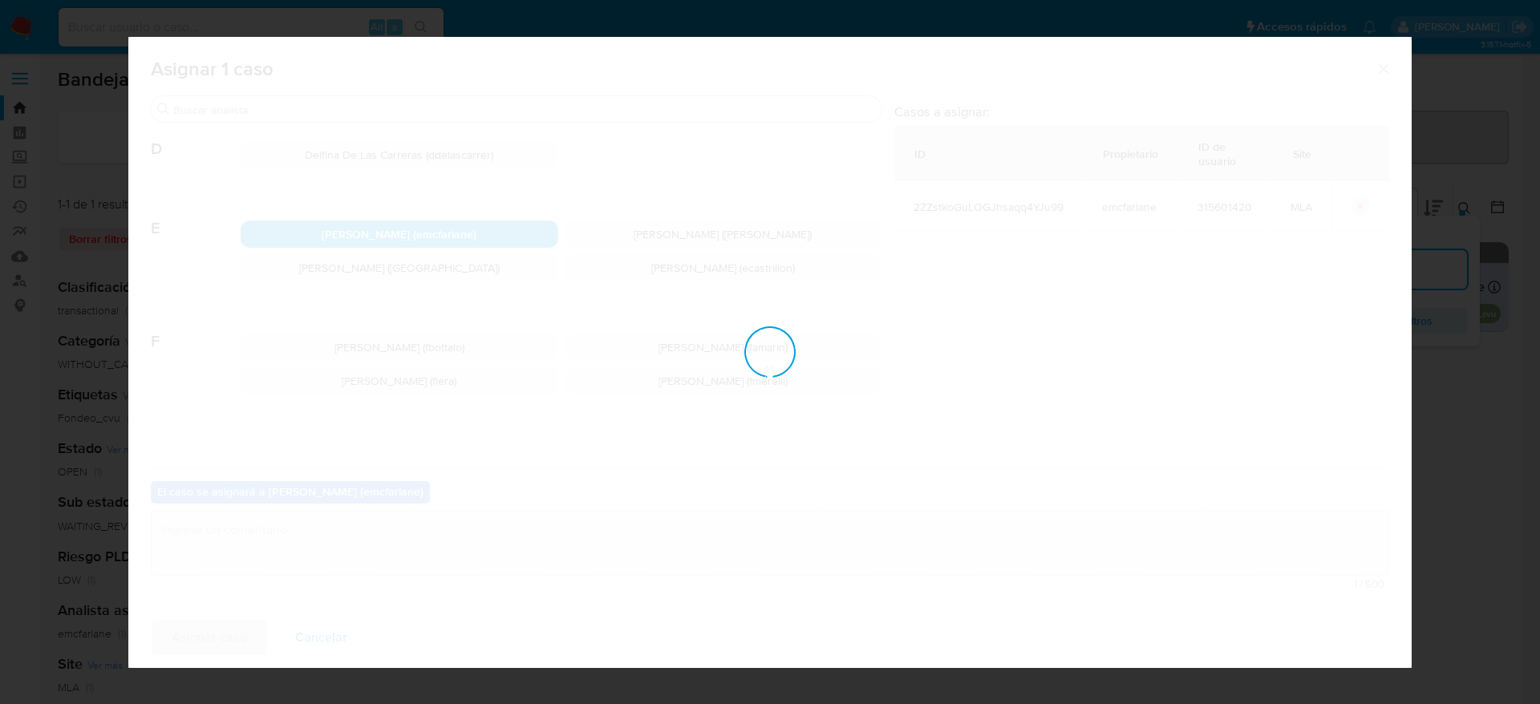
checkbox input "false"
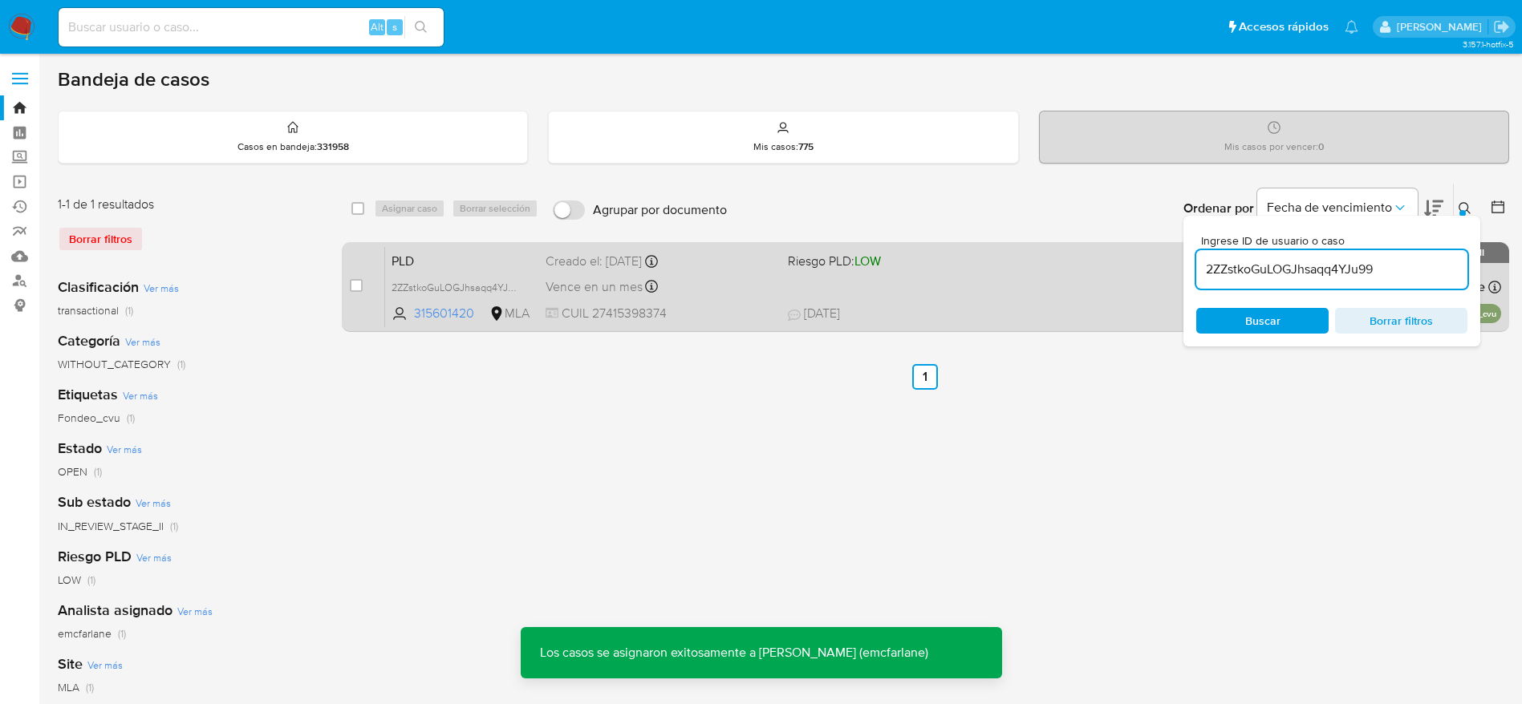
click at [771, 297] on div "Vence en un mes Vence el [DATE] 03:16:17" at bounding box center [659, 287] width 229 height 22
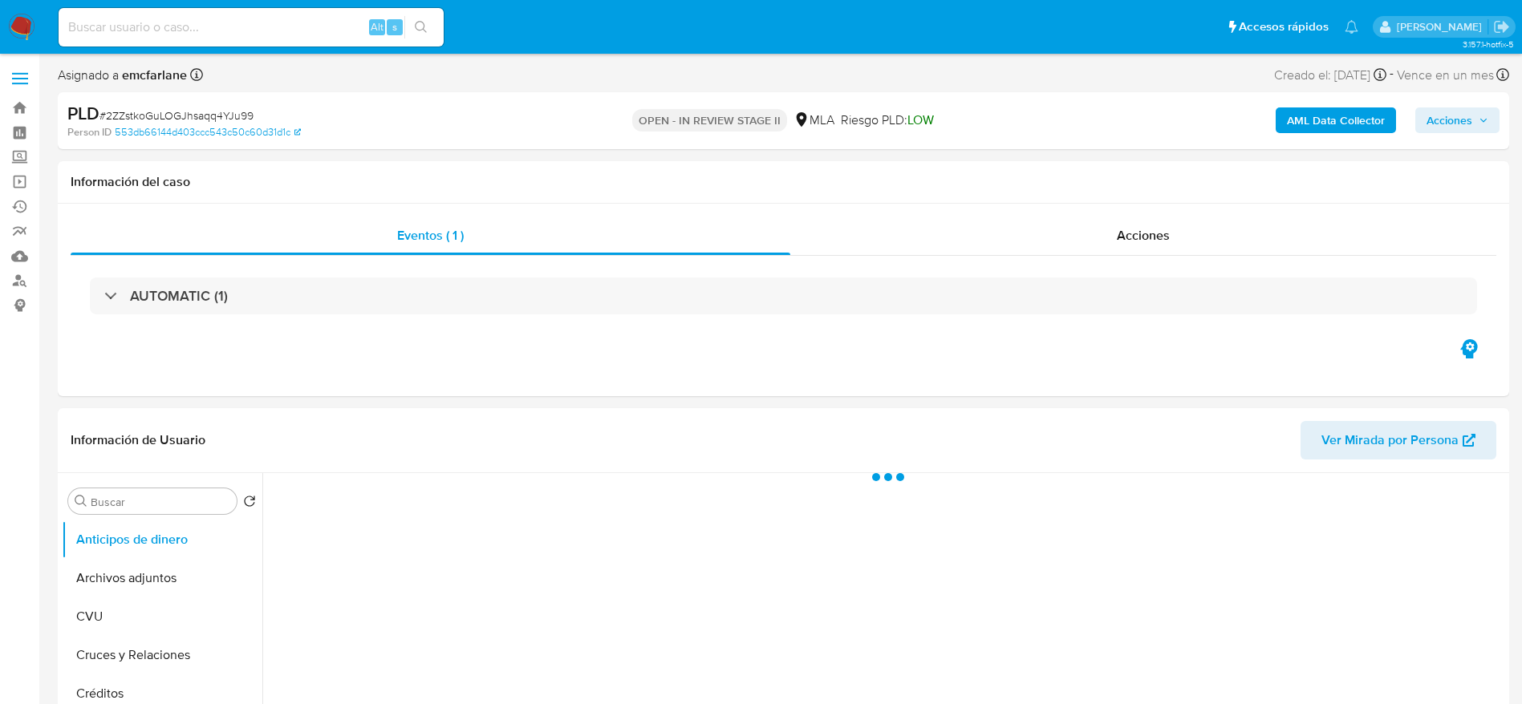
click at [1446, 111] on span "Acciones" at bounding box center [1449, 120] width 46 height 26
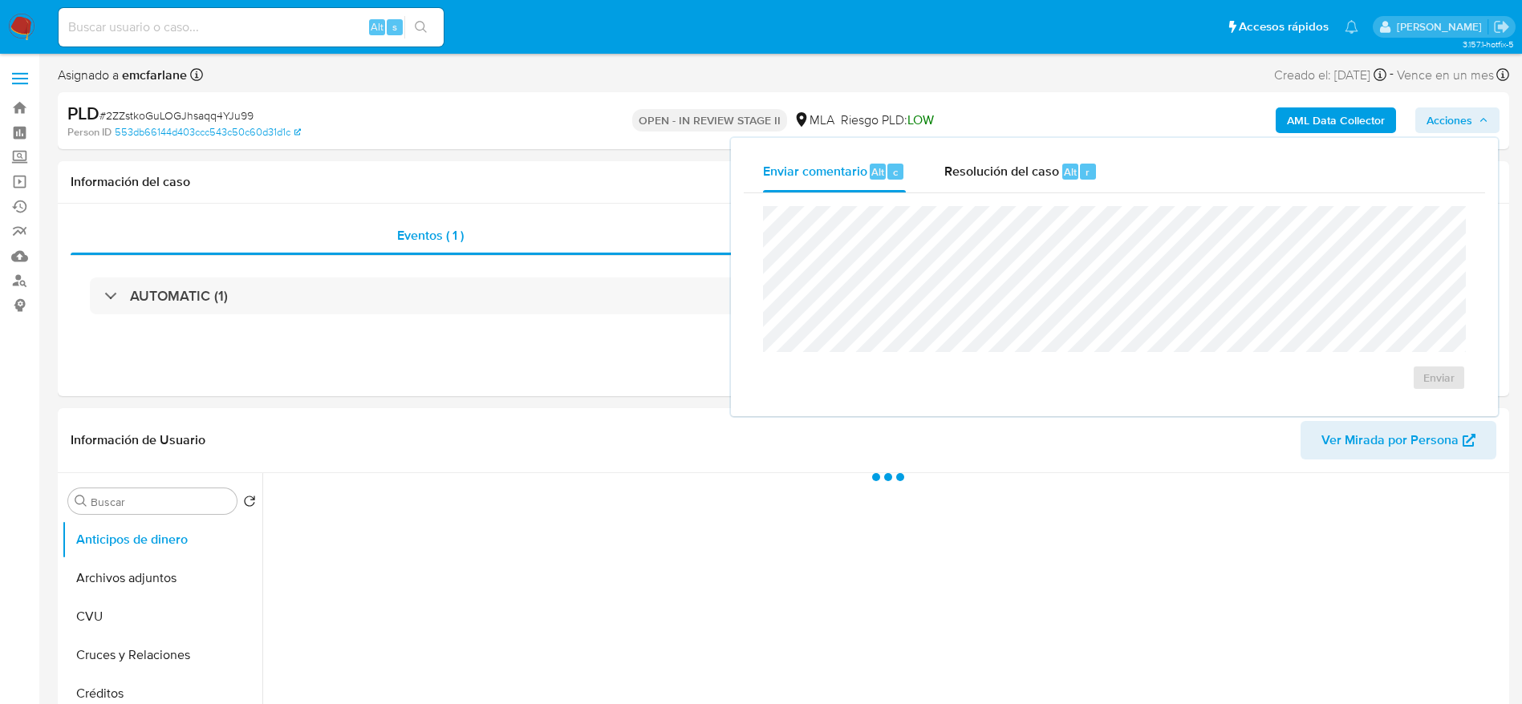
click at [1007, 164] on span "Resolución del caso" at bounding box center [1001, 171] width 115 height 18
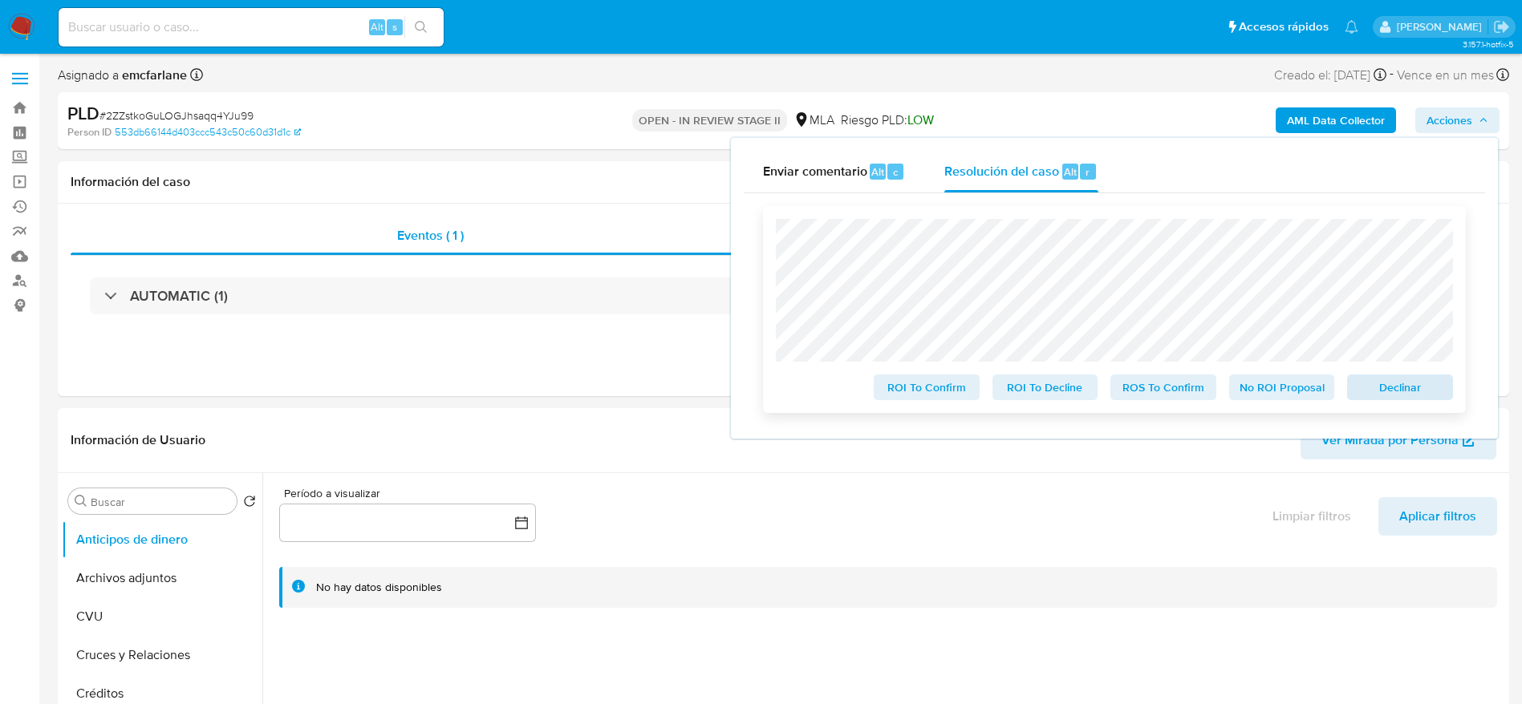
select select "10"
click at [1444, 386] on button "Declinar" at bounding box center [1400, 388] width 106 height 26
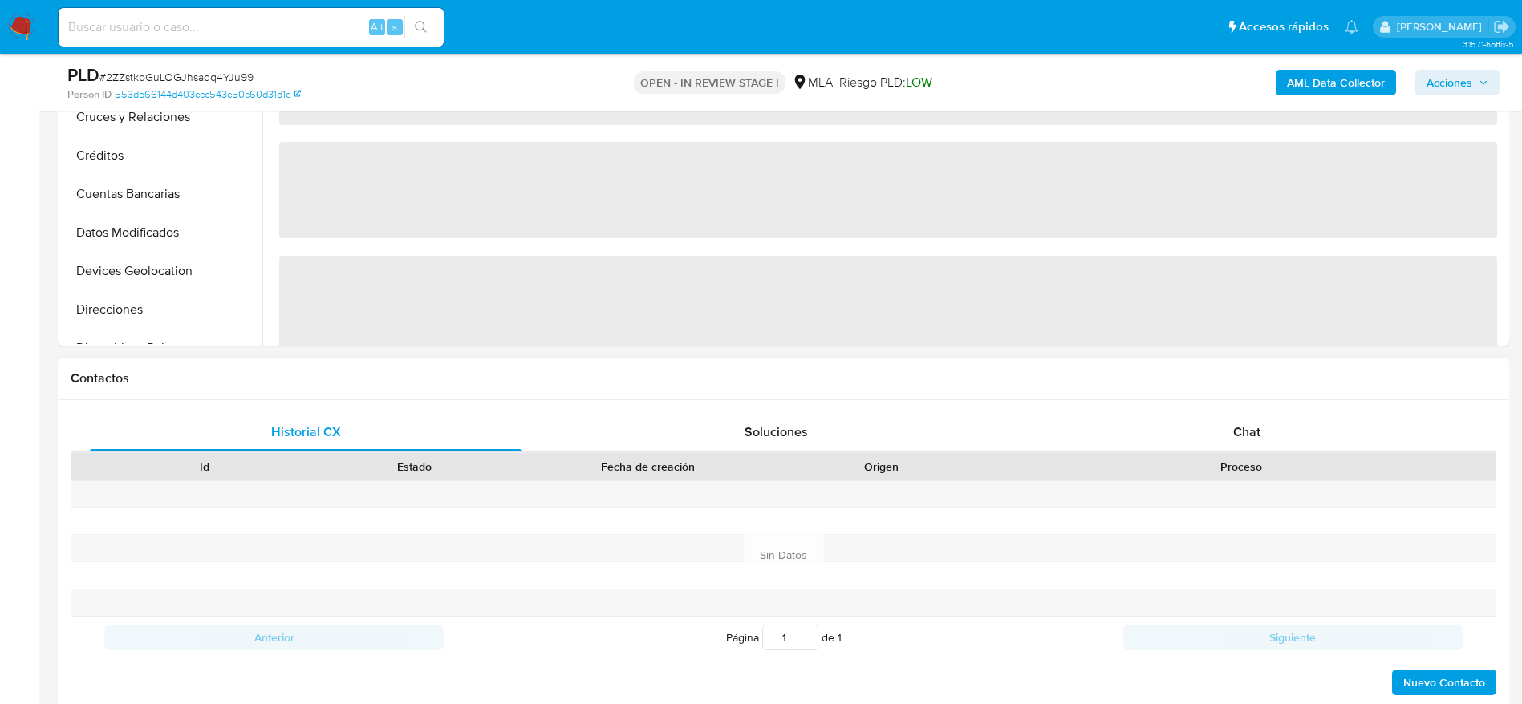
select select "10"
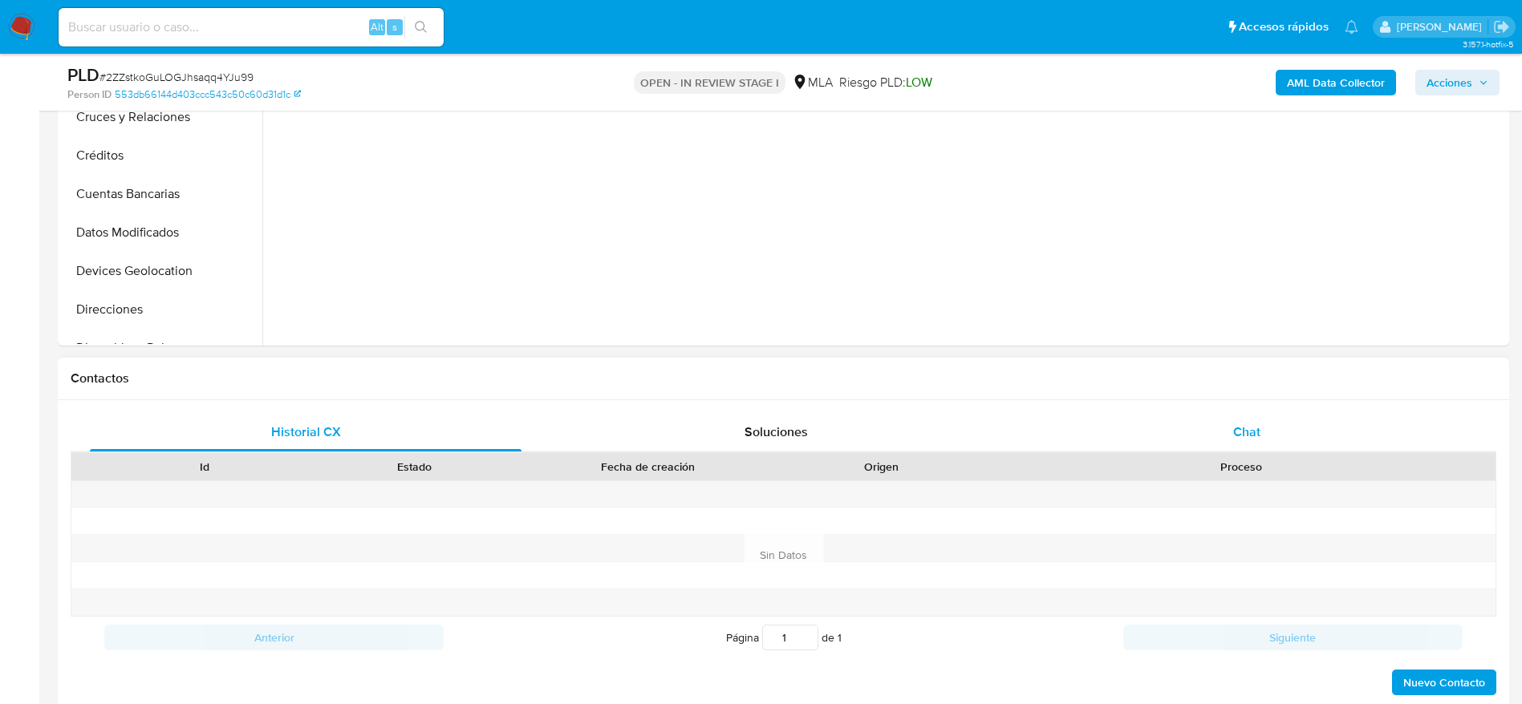
click at [1270, 427] on div "Chat" at bounding box center [1247, 432] width 432 height 38
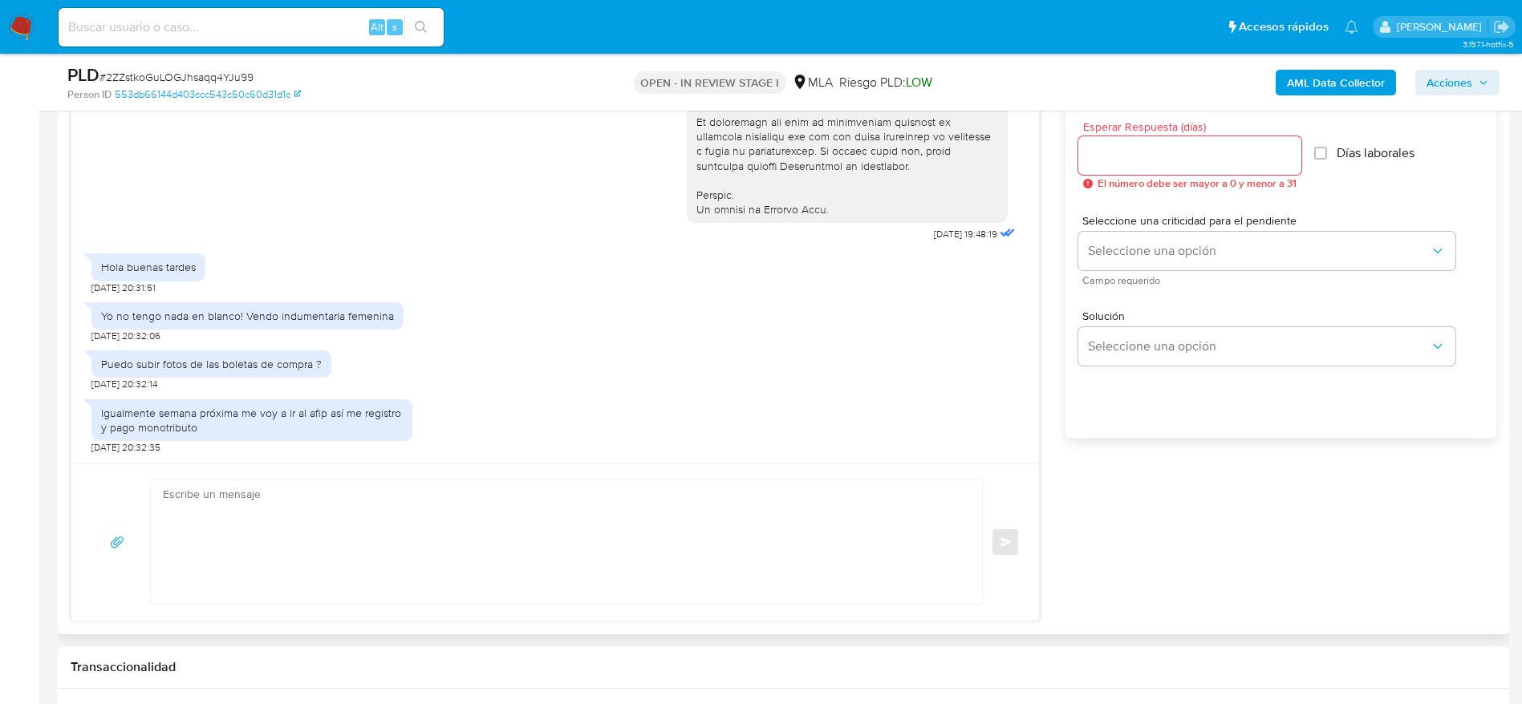
scroll to position [962, 0]
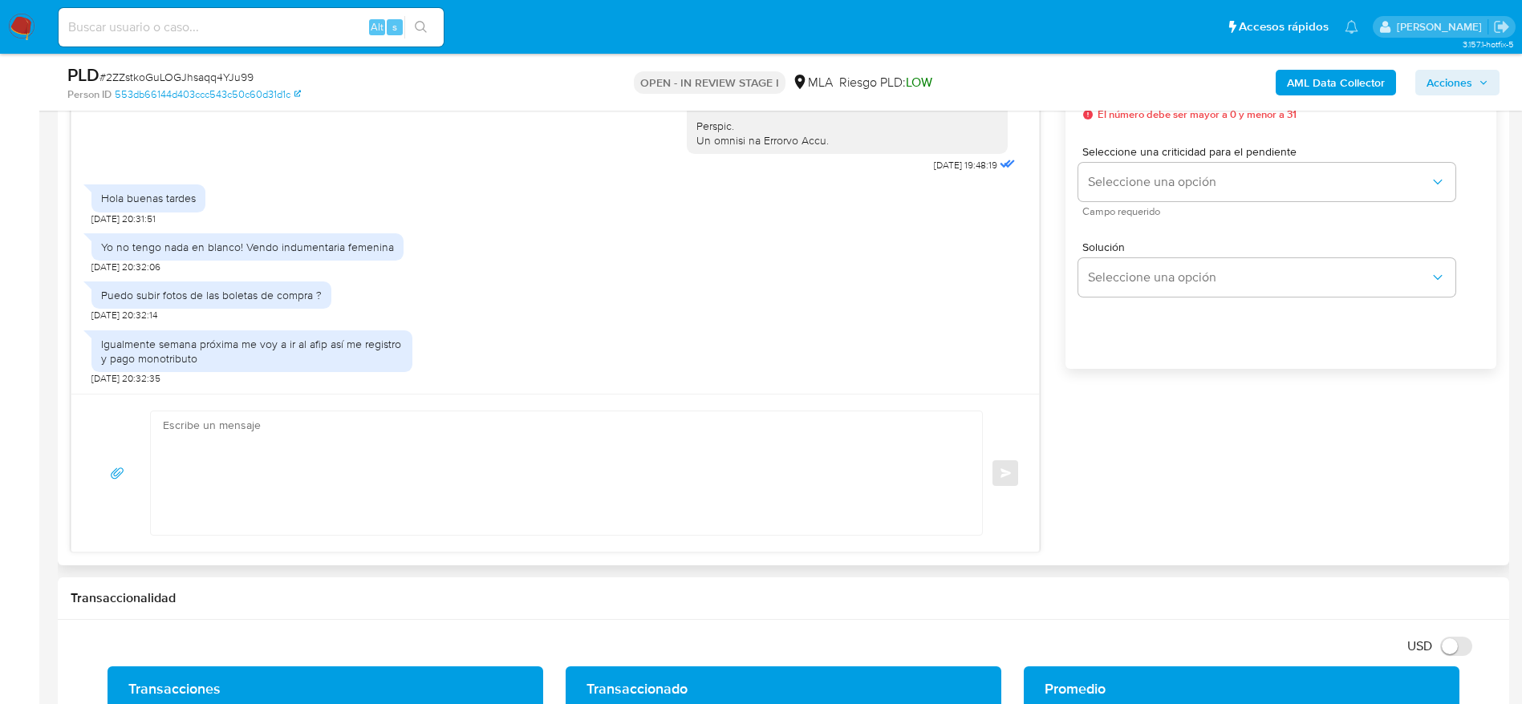
click at [511, 480] on textarea at bounding box center [562, 473] width 799 height 124
paste textarea "Hola XXX, Muchas gracias por tu respuesta. Analizamos tu caso y verificamos que…"
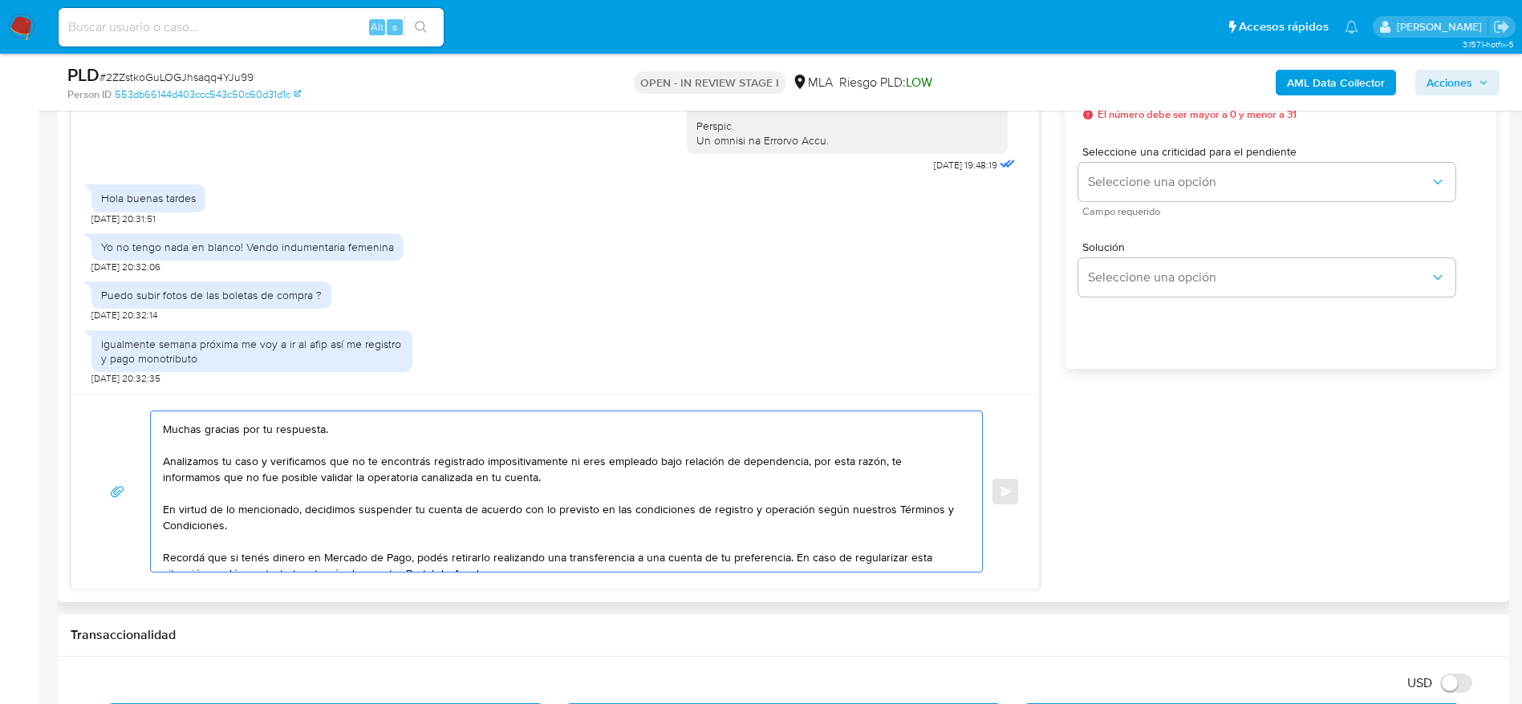
scroll to position [0, 0]
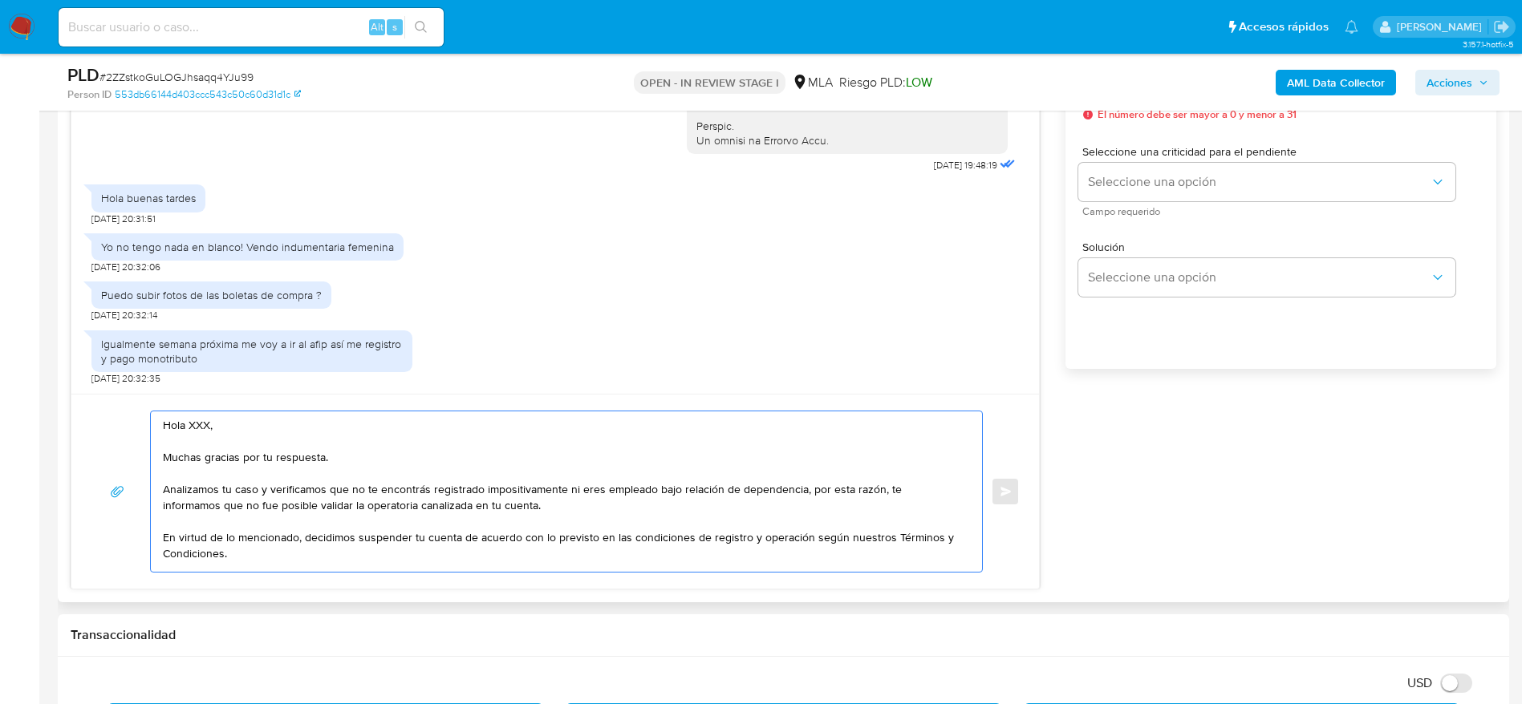
click at [225, 441] on textarea "Hola XXX, Muchas gracias por tu respuesta. Analizamos tu caso y verificamos que…" at bounding box center [562, 491] width 799 height 160
click at [569, 504] on textarea "Hola, Muchas gracias por tu respuesta. Analizamos tu caso y verificamos que no …" at bounding box center [562, 491] width 799 height 160
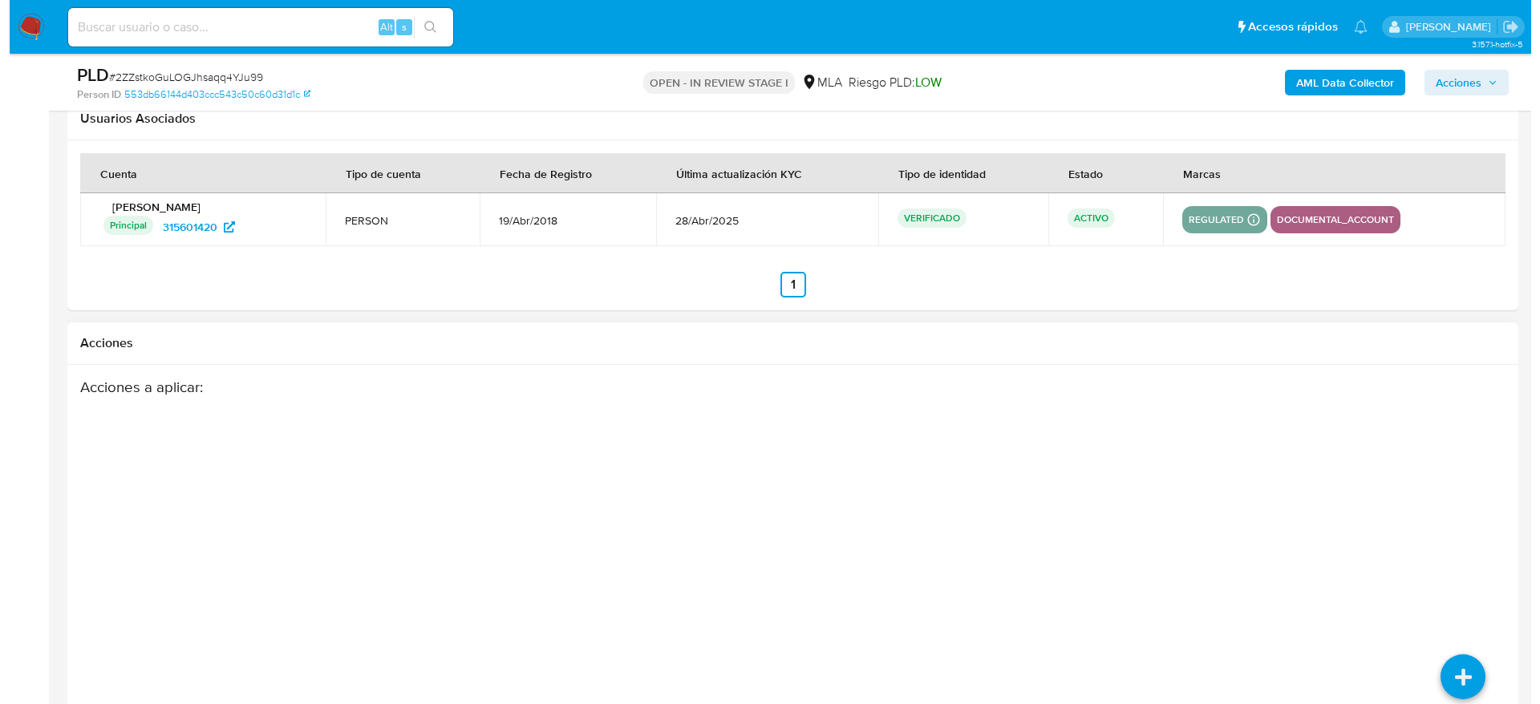
scroll to position [2858, 0]
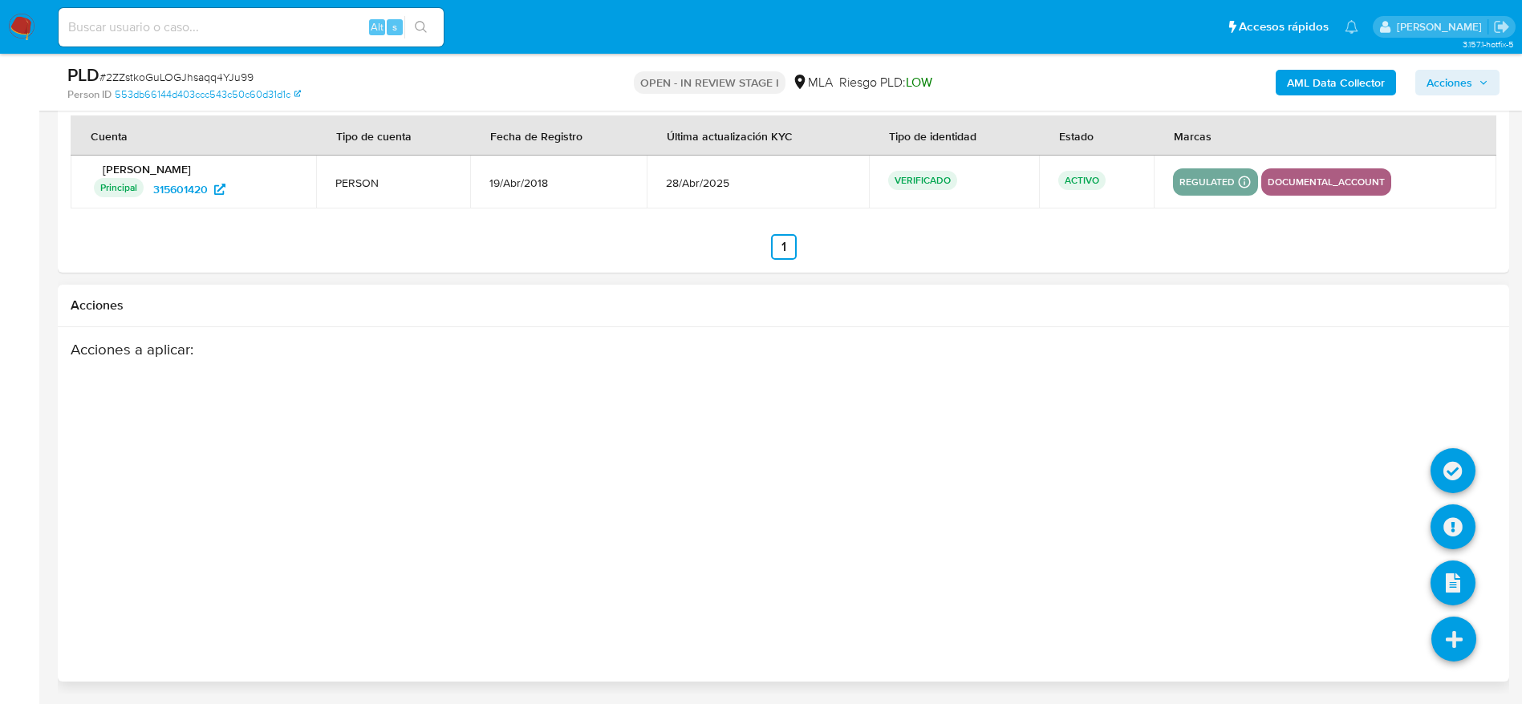
type textarea "Hola, Muchas gracias por tu respuesta. Analizamos tu caso y verificamos que no …"
click at [1464, 630] on icon at bounding box center [1453, 639] width 45 height 45
click at [1456, 524] on icon at bounding box center [1452, 526] width 45 height 45
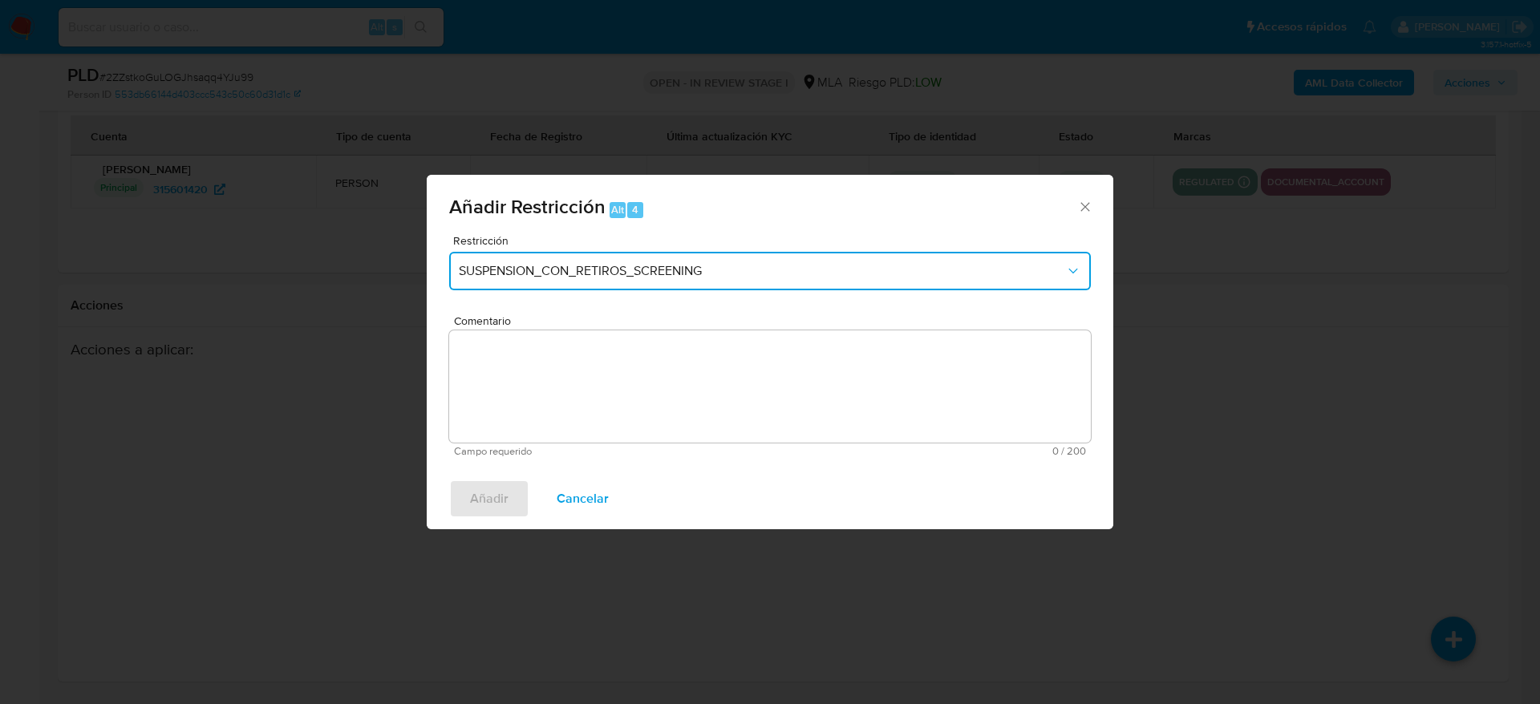
click at [684, 274] on span "SUSPENSION_CON_RETIROS_SCREENING" at bounding box center [762, 271] width 606 height 16
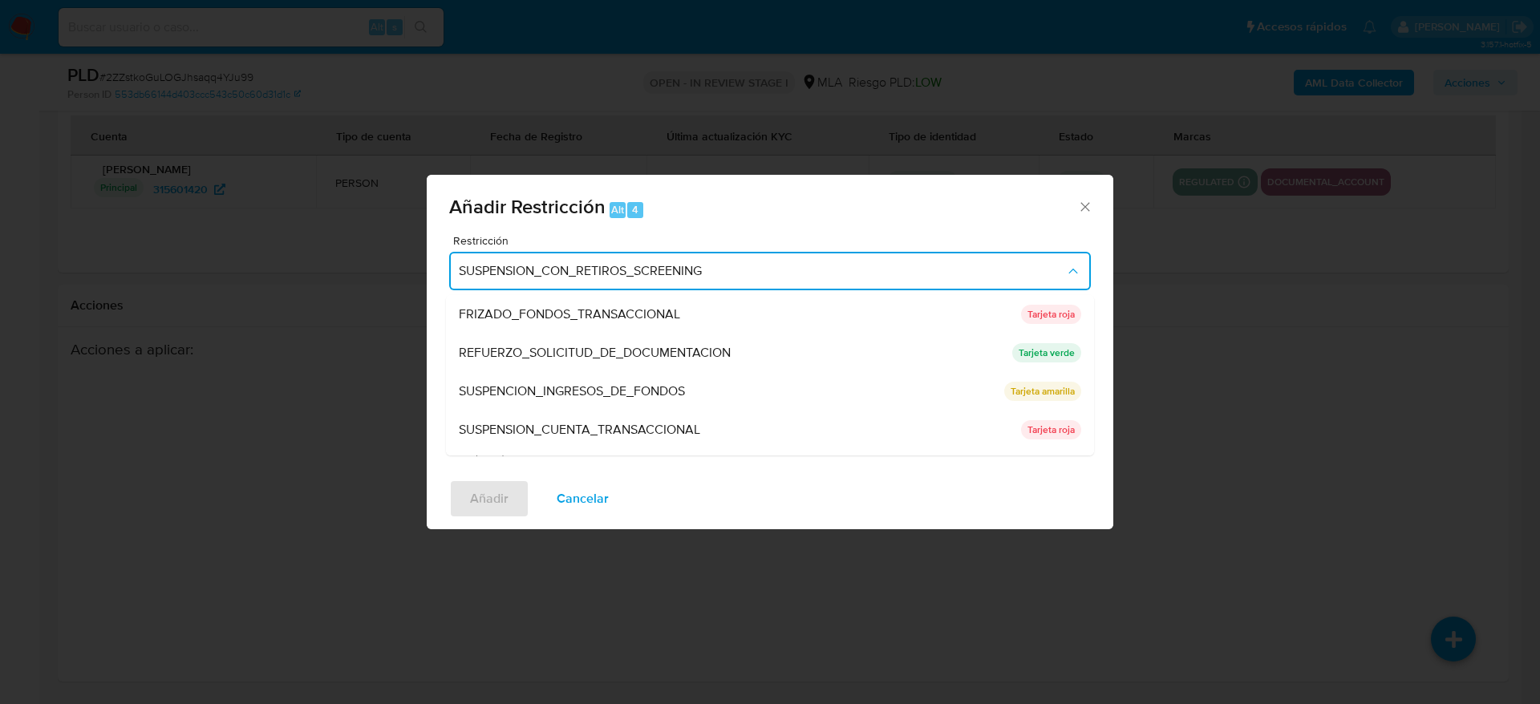
scroll to position [340, 0]
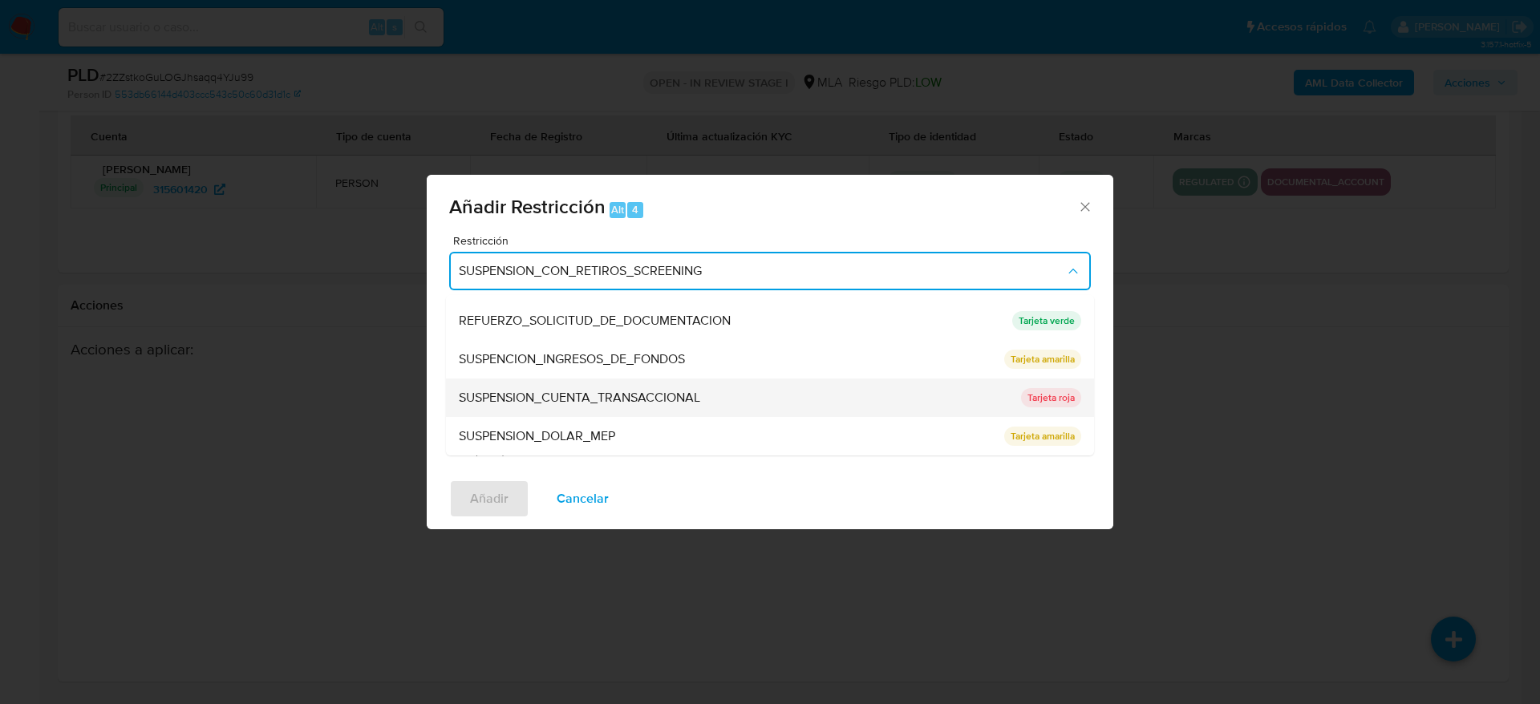
click at [645, 403] on span "SUSPENSION_CUENTA_TRANSACCIONAL" at bounding box center [579, 398] width 241 height 16
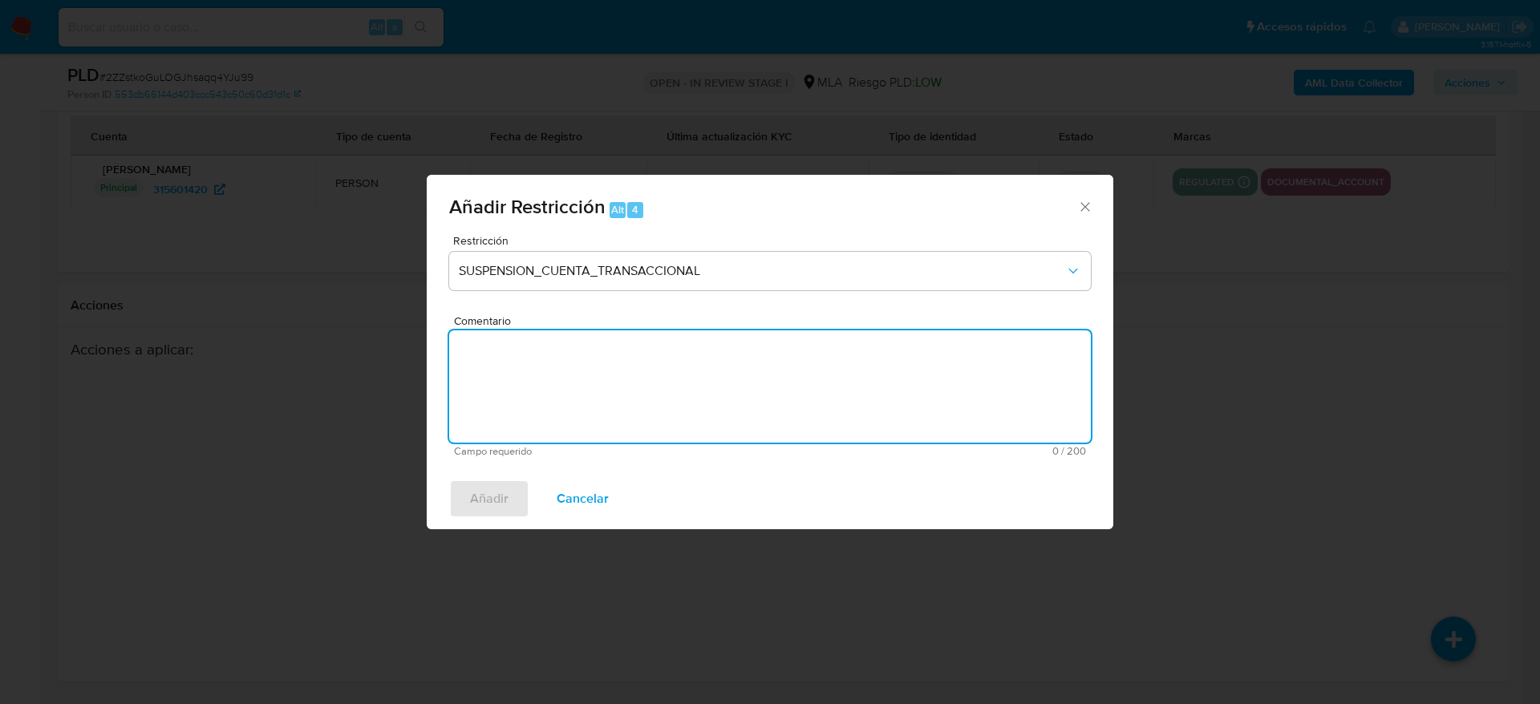
click at [652, 409] on textarea "Comentario" at bounding box center [770, 386] width 642 height 112
type textarea "a"
type textarea "AML"
click at [505, 489] on span "Añadir" at bounding box center [489, 498] width 38 height 35
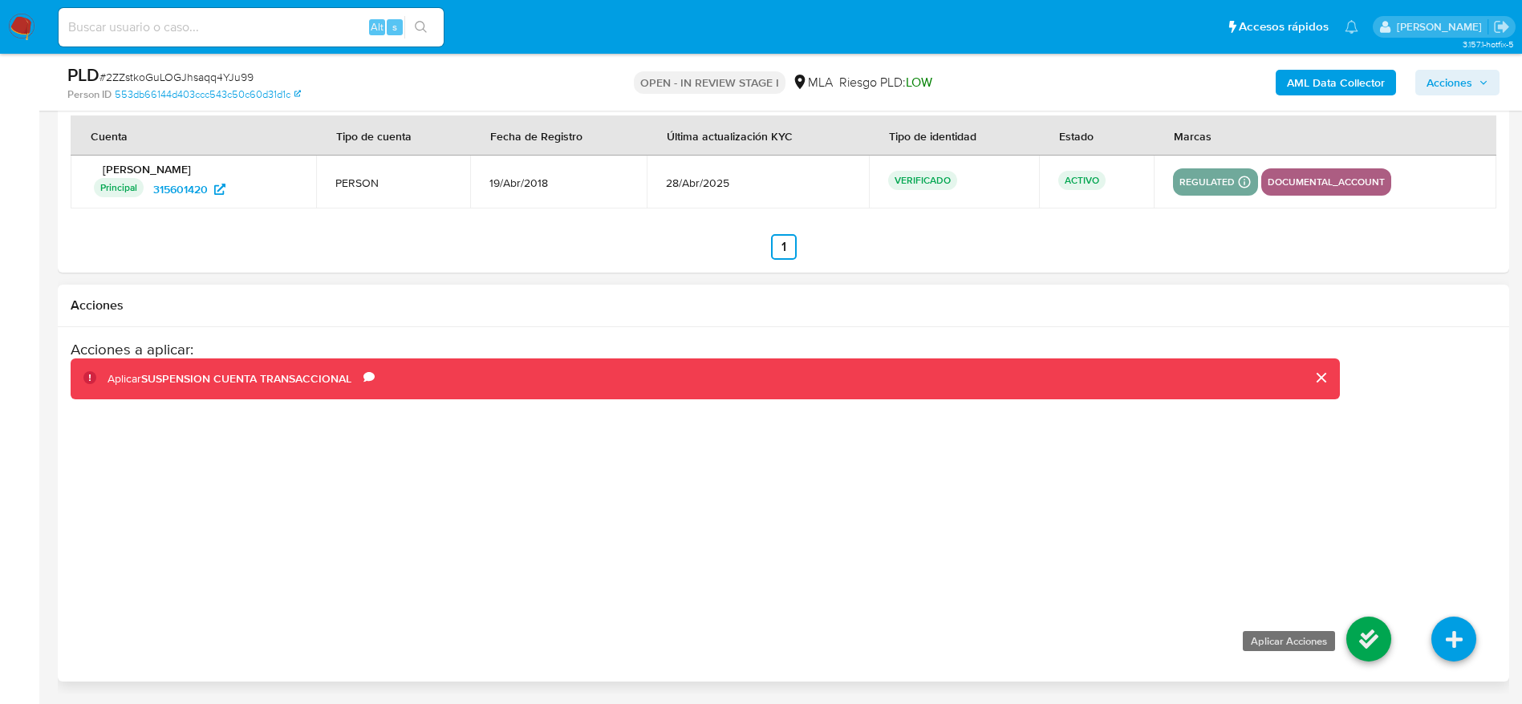
click at [1361, 642] on icon at bounding box center [1368, 639] width 45 height 45
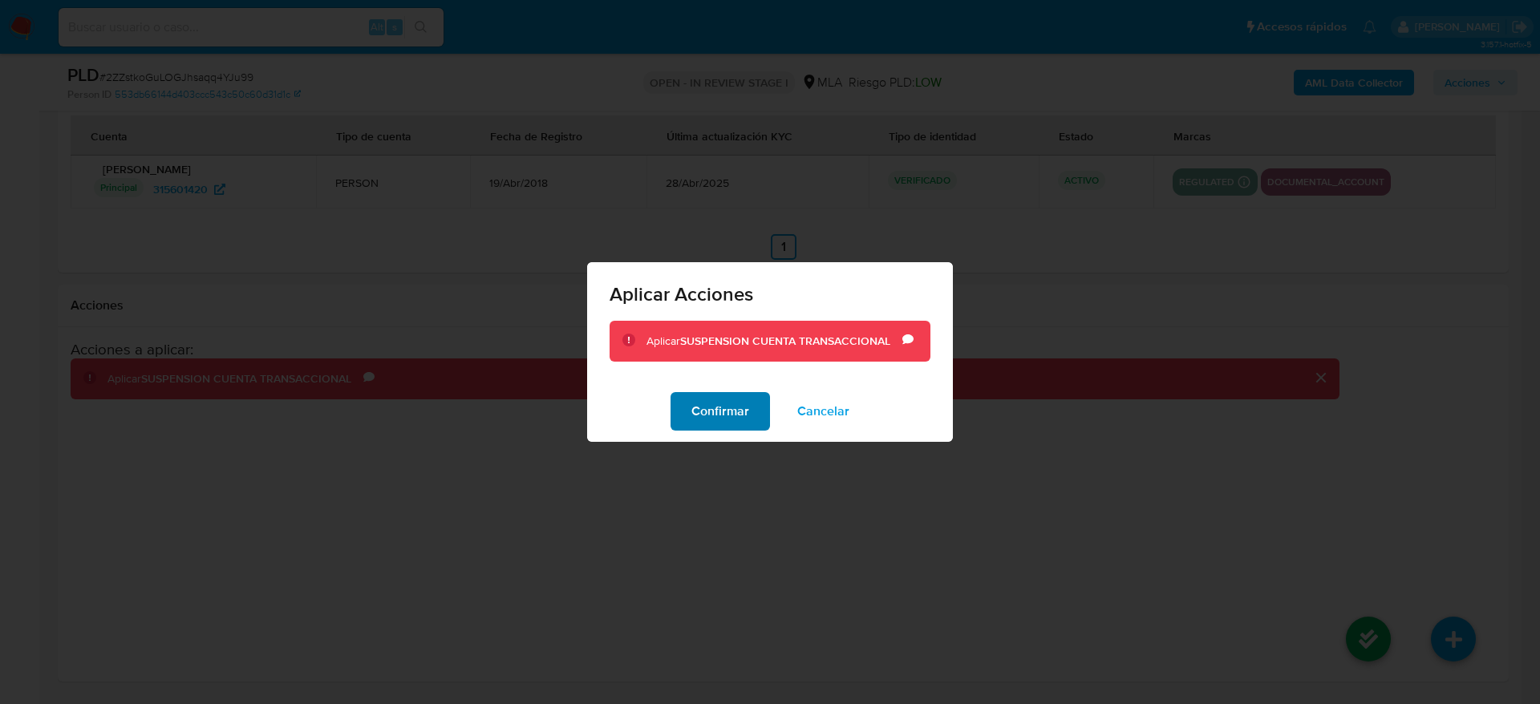
click at [760, 402] on button "Confirmar" at bounding box center [720, 411] width 99 height 38
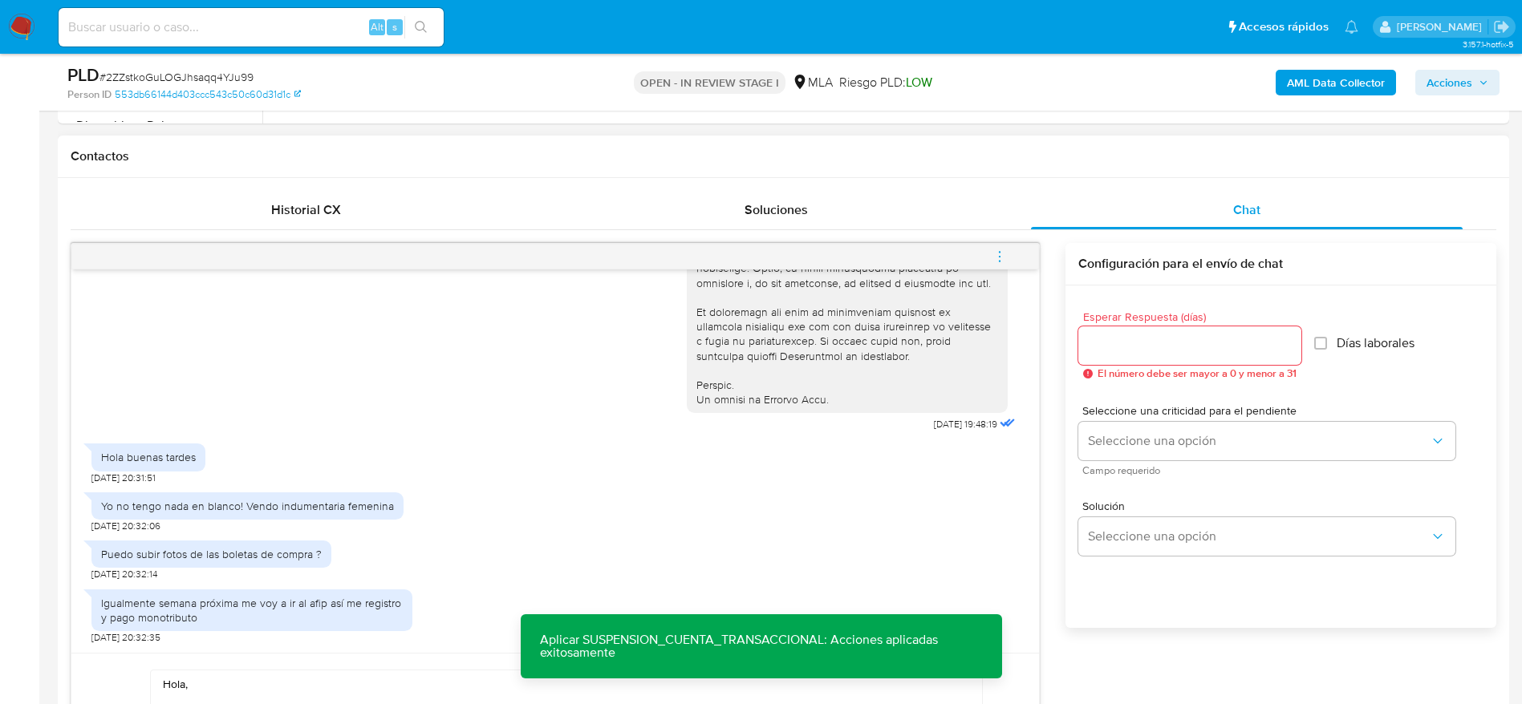
scroll to position [572, 0]
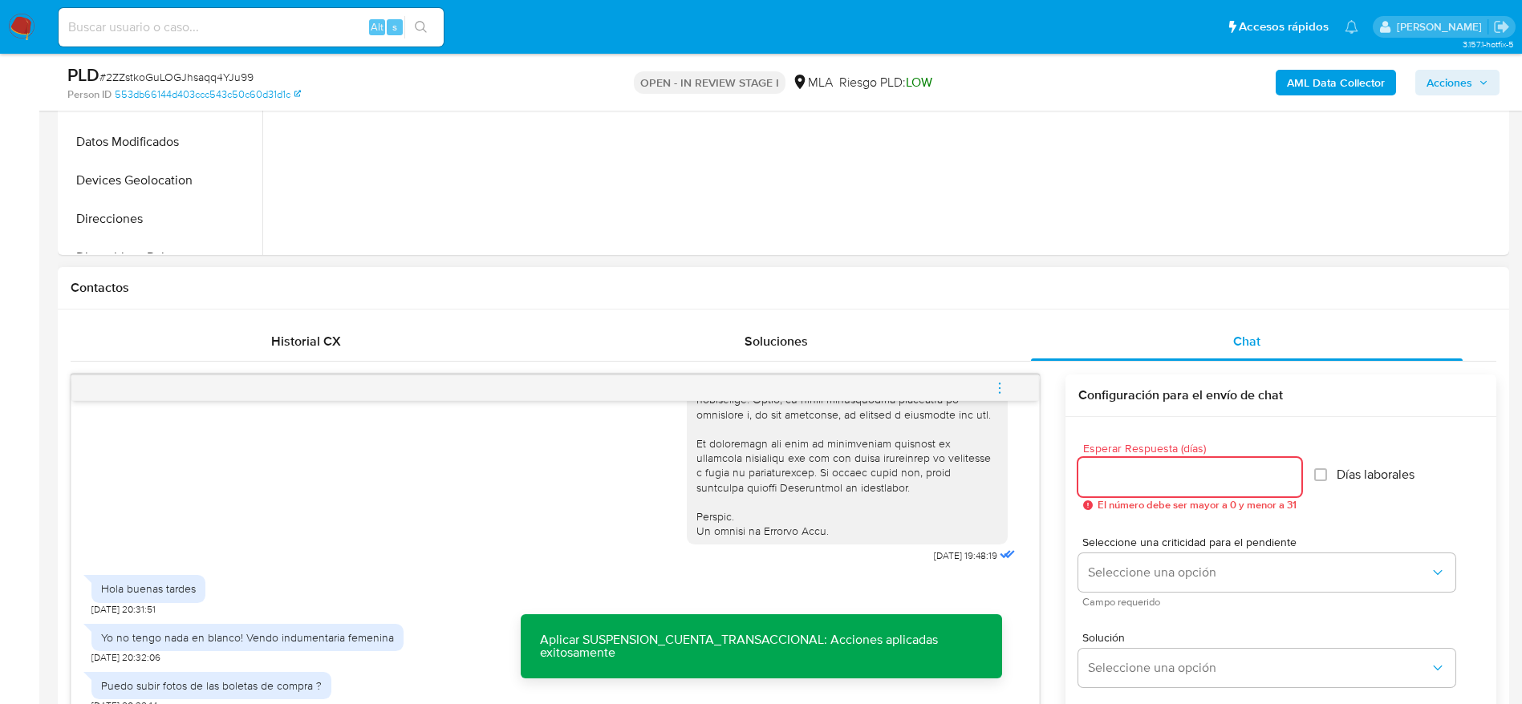
click at [1113, 479] on input "Esperar Respuesta (días)" at bounding box center [1189, 477] width 223 height 21
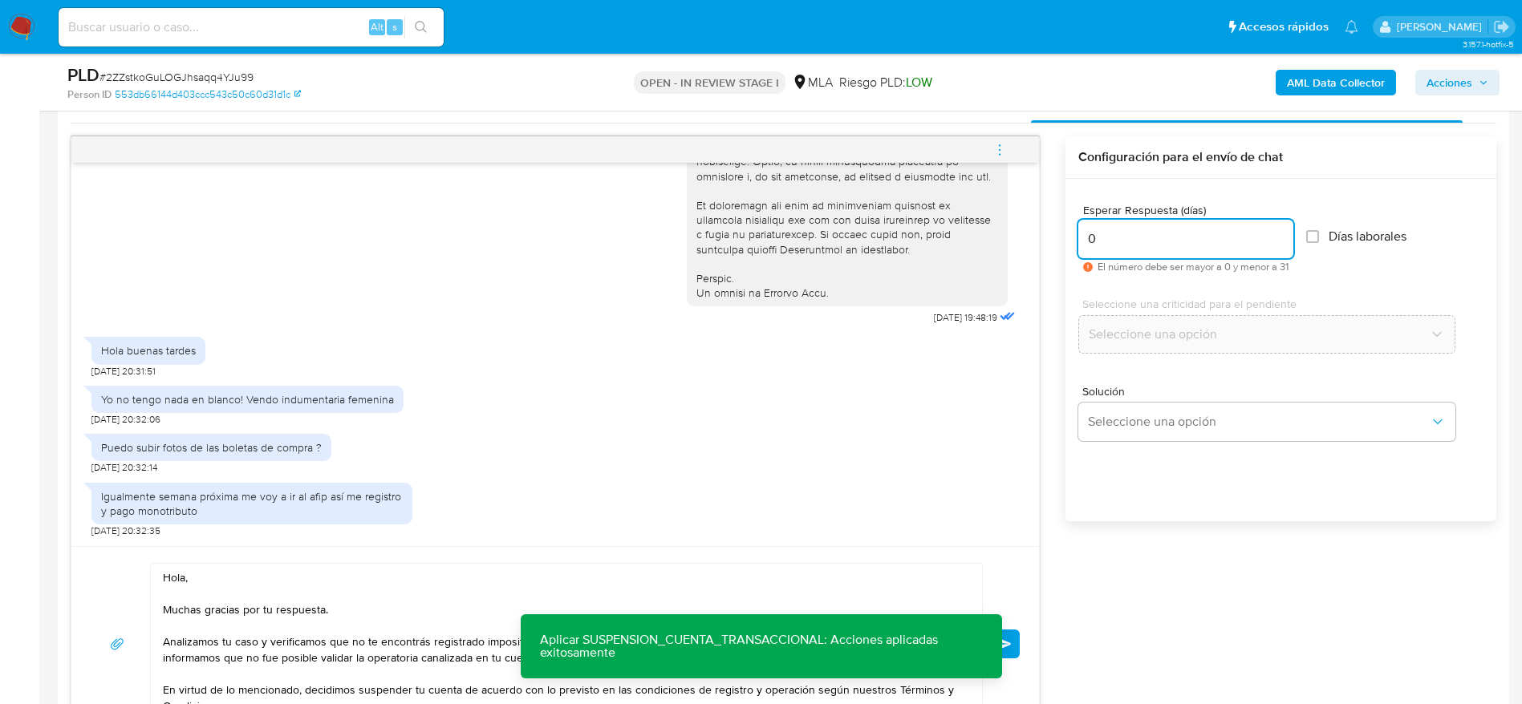
scroll to position [812, 0]
type input "0"
click at [1010, 634] on button "Enviar" at bounding box center [1005, 641] width 29 height 29
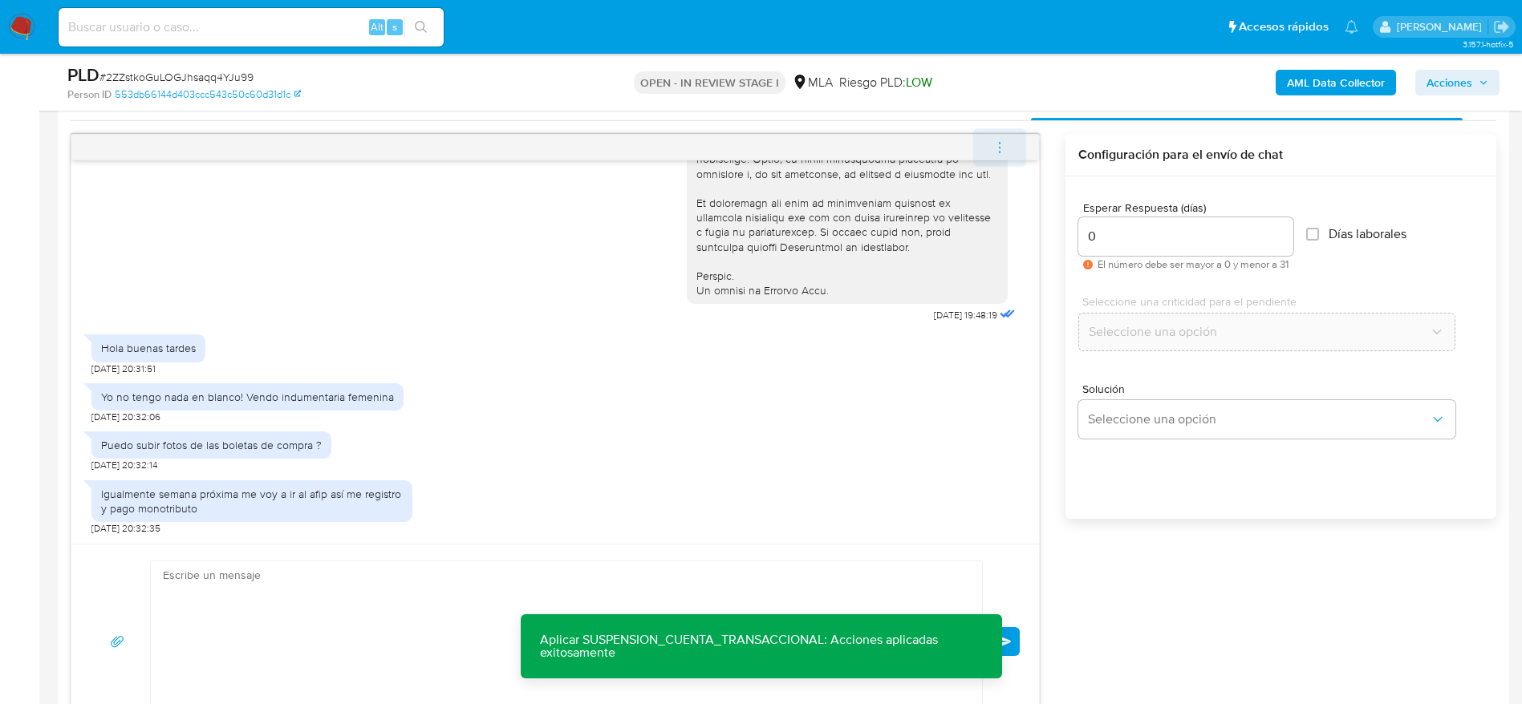
scroll to position [1072, 0]
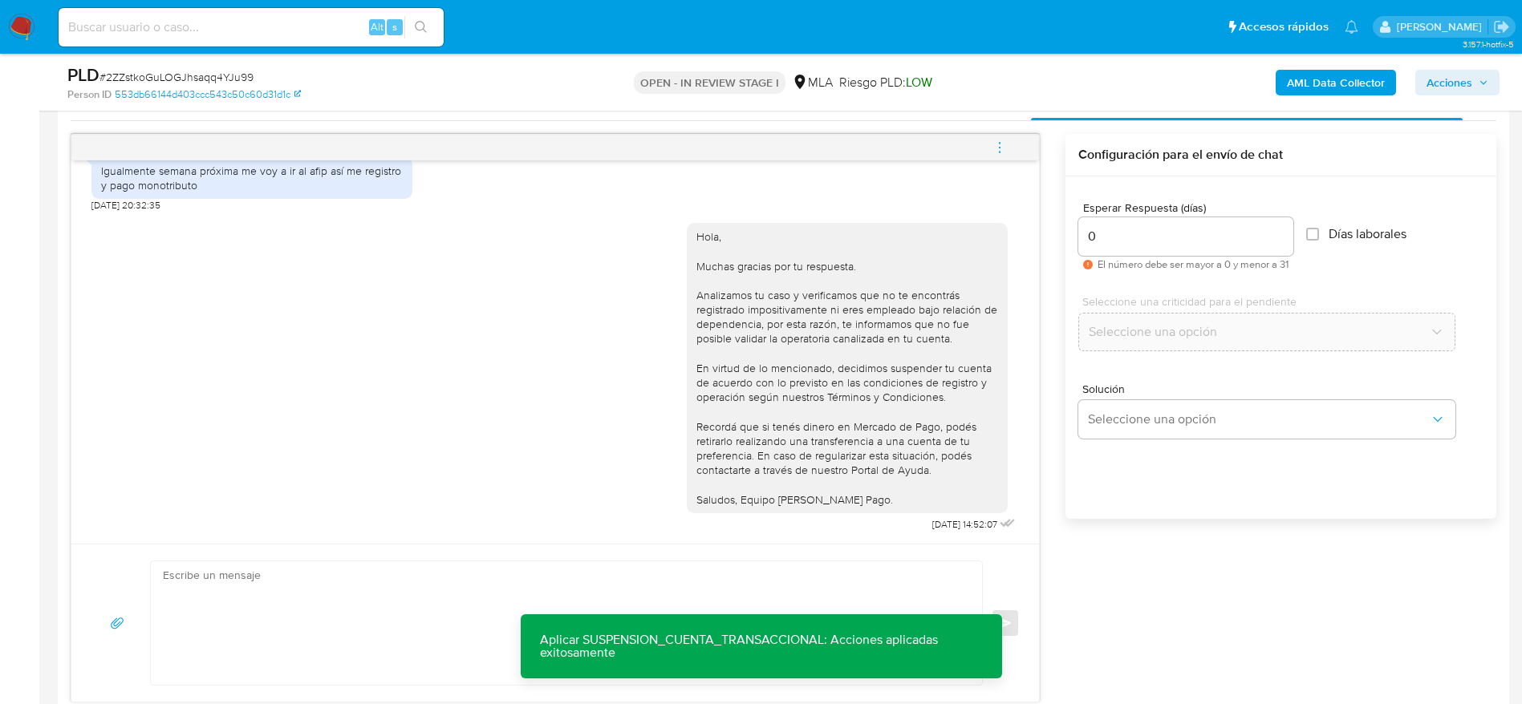
click at [1011, 155] on button "menu-action" at bounding box center [999, 147] width 53 height 38
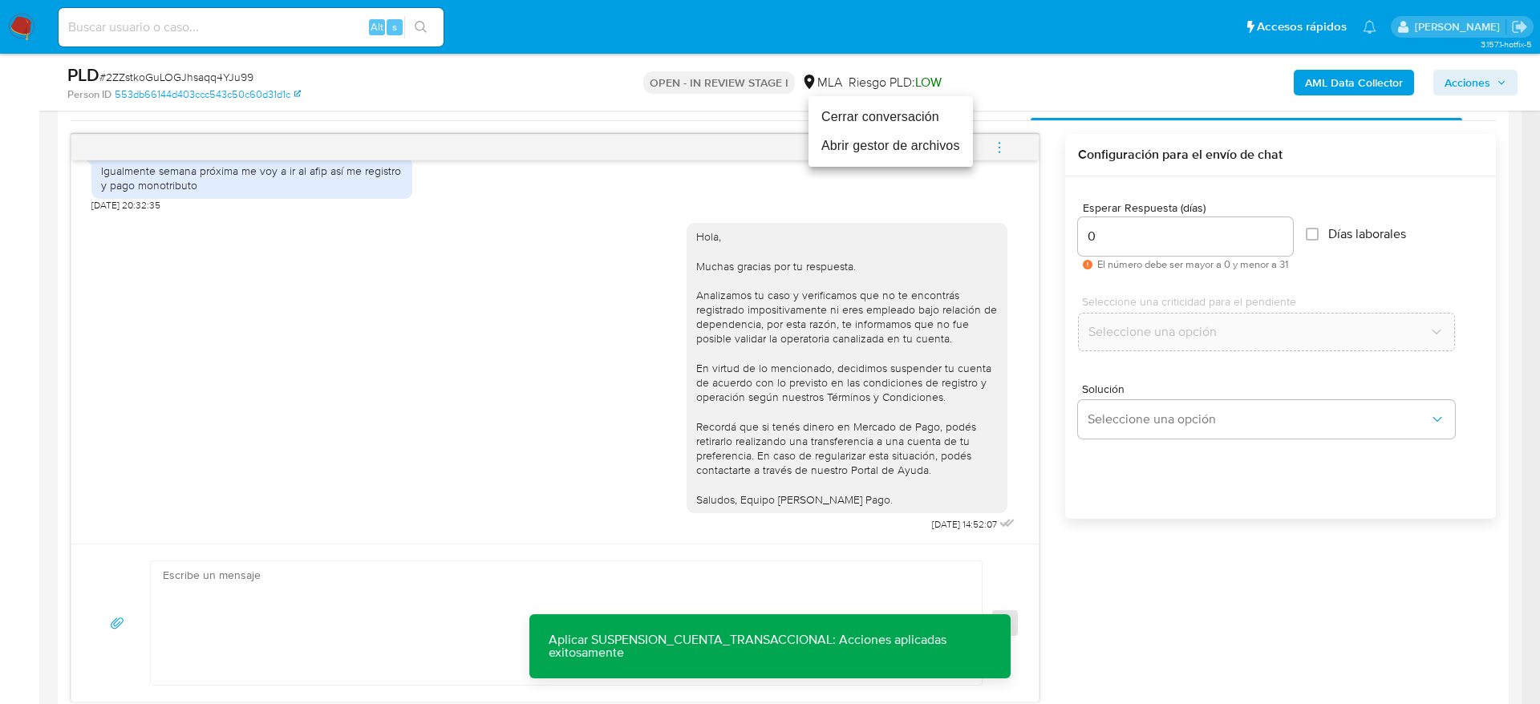
click at [876, 107] on li "Cerrar conversación" at bounding box center [890, 117] width 164 height 29
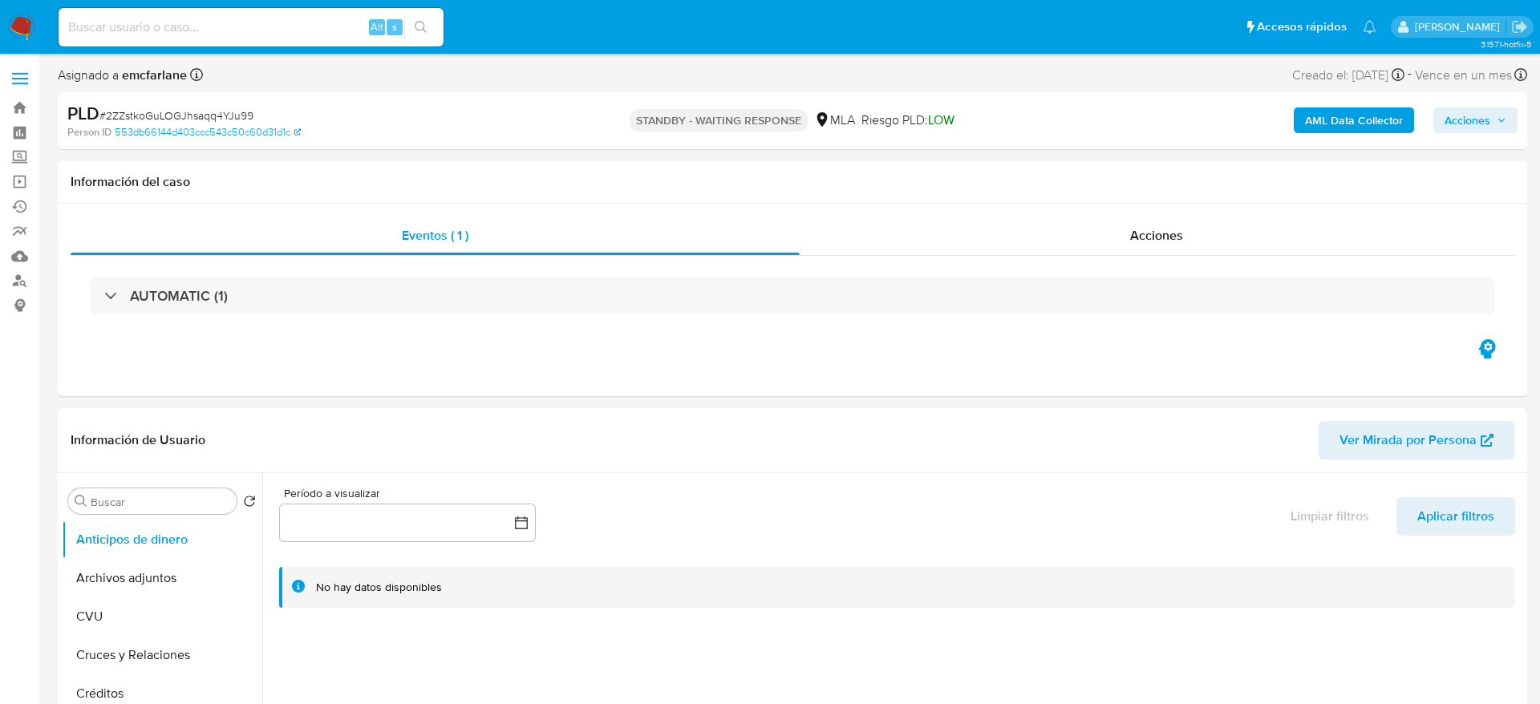
select select "10"
click at [209, 115] on span "# 2ZZstkoGuLOGJhsaqq4YJu99" at bounding box center [176, 115] width 154 height 16
copy span "2ZZstkoGuLOGJhsaqq4YJu99"
drag, startPoint x: 20, startPoint y: 29, endPoint x: 63, endPoint y: 27, distance: 43.3
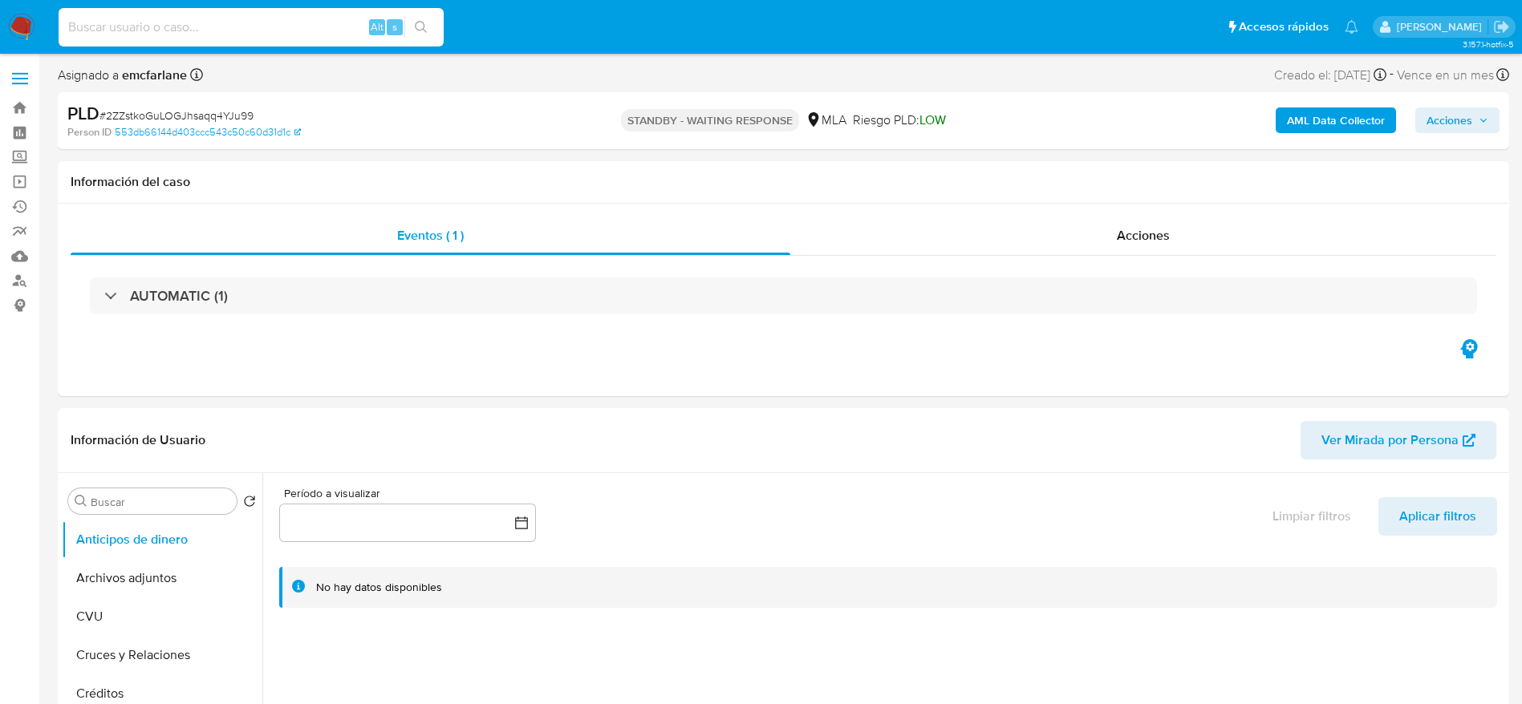
click at [63, 27] on input at bounding box center [251, 27] width 385 height 21
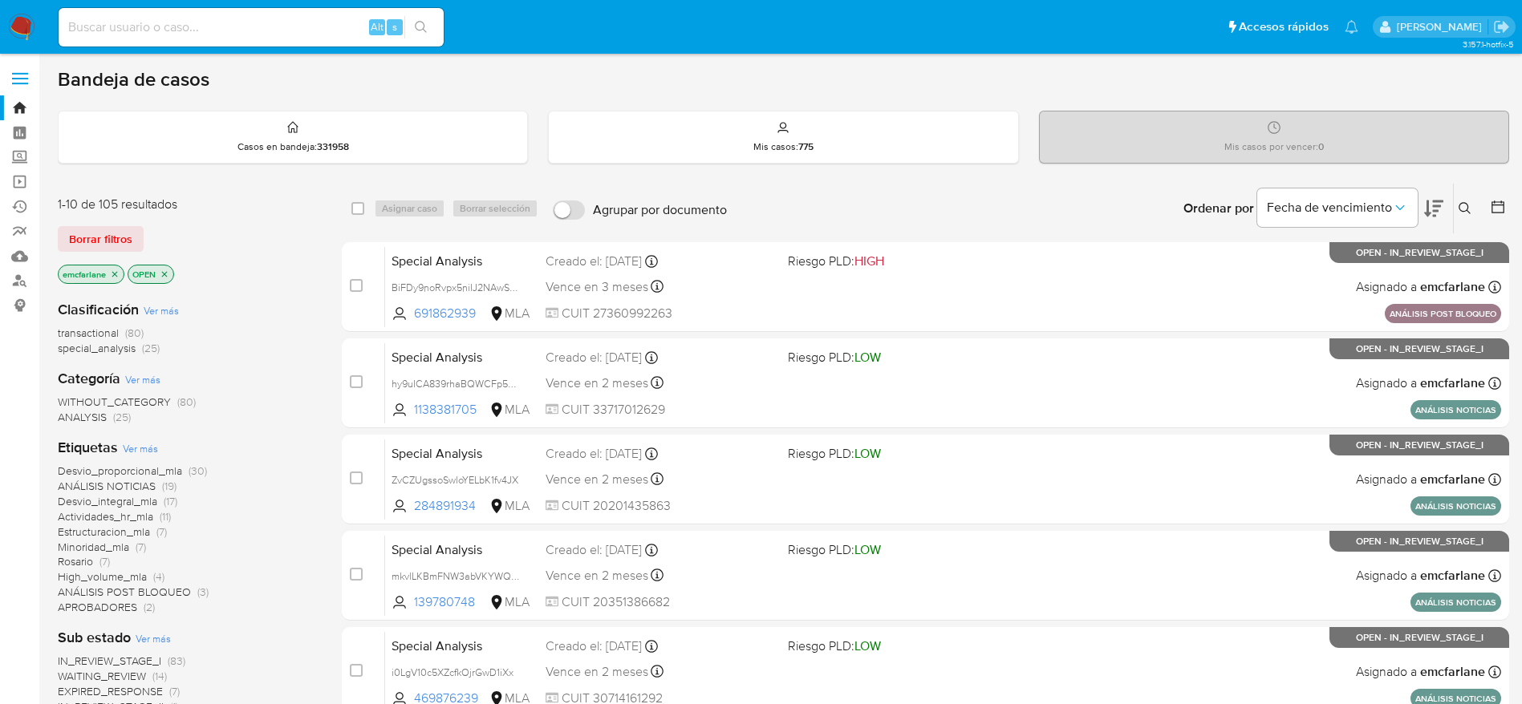
click at [122, 239] on span "Borrar filtros" at bounding box center [100, 239] width 63 height 22
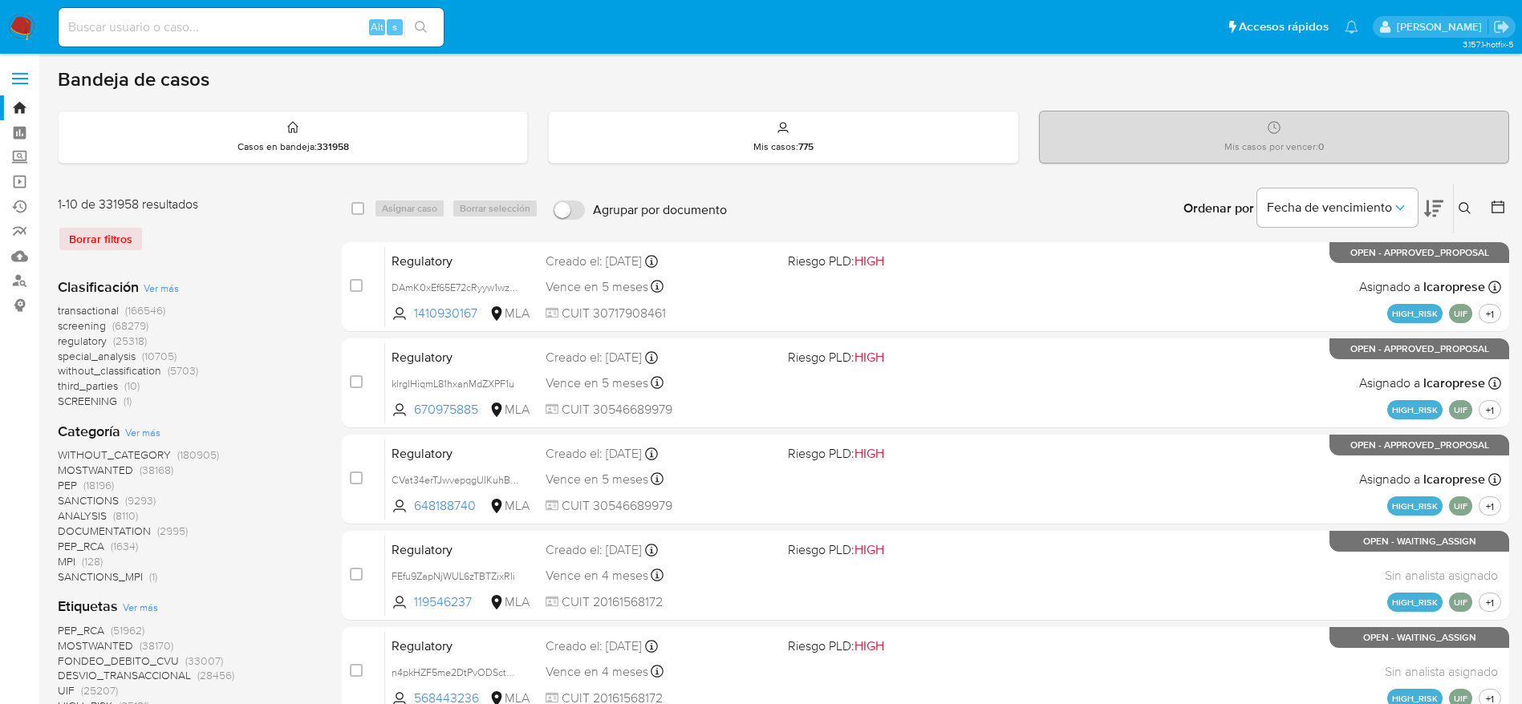
drag, startPoint x: 1472, startPoint y: 200, endPoint x: 1465, endPoint y: 209, distance: 12.0
click at [1469, 202] on button at bounding box center [1466, 208] width 26 height 19
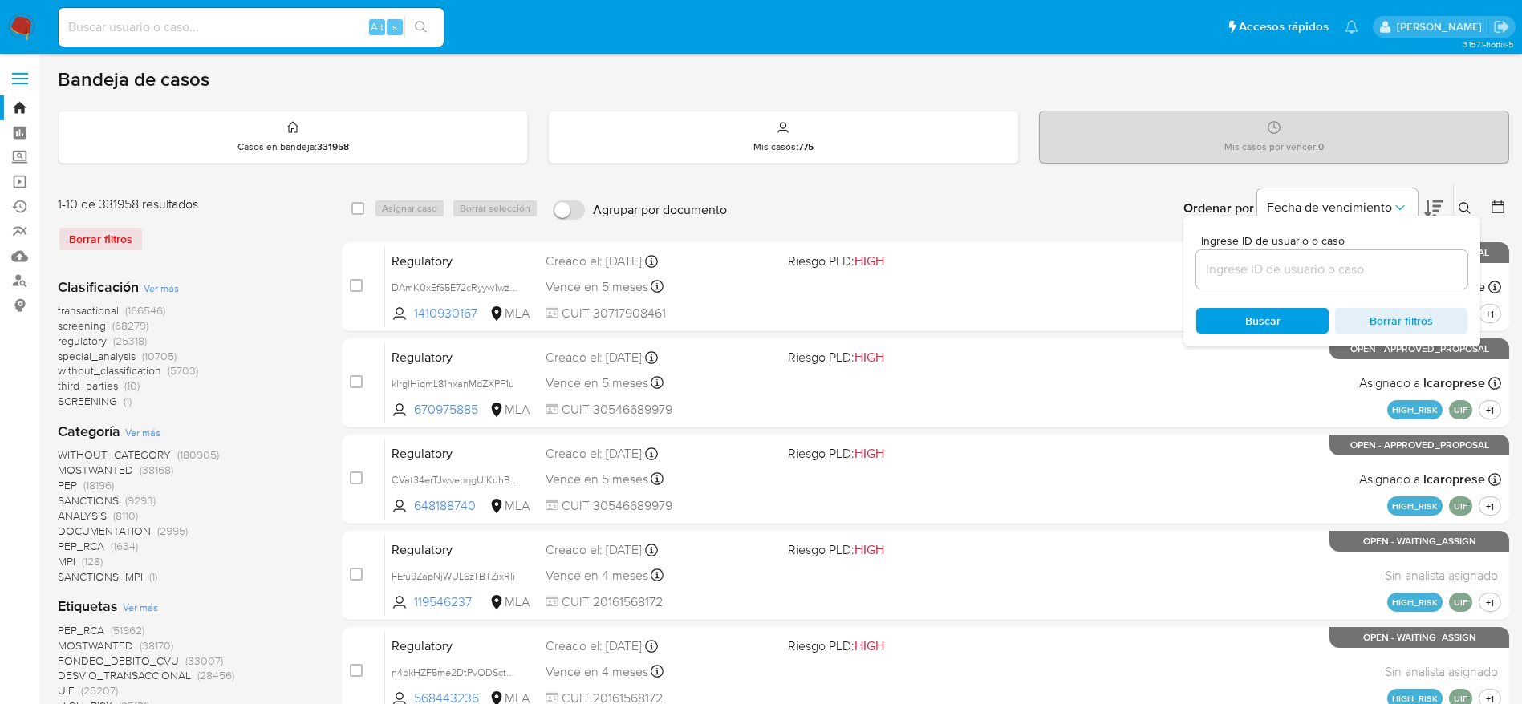
click at [1328, 273] on input at bounding box center [1331, 269] width 271 height 21
type input "2ZZstkoGuLOGJhsaqq4YJu99"
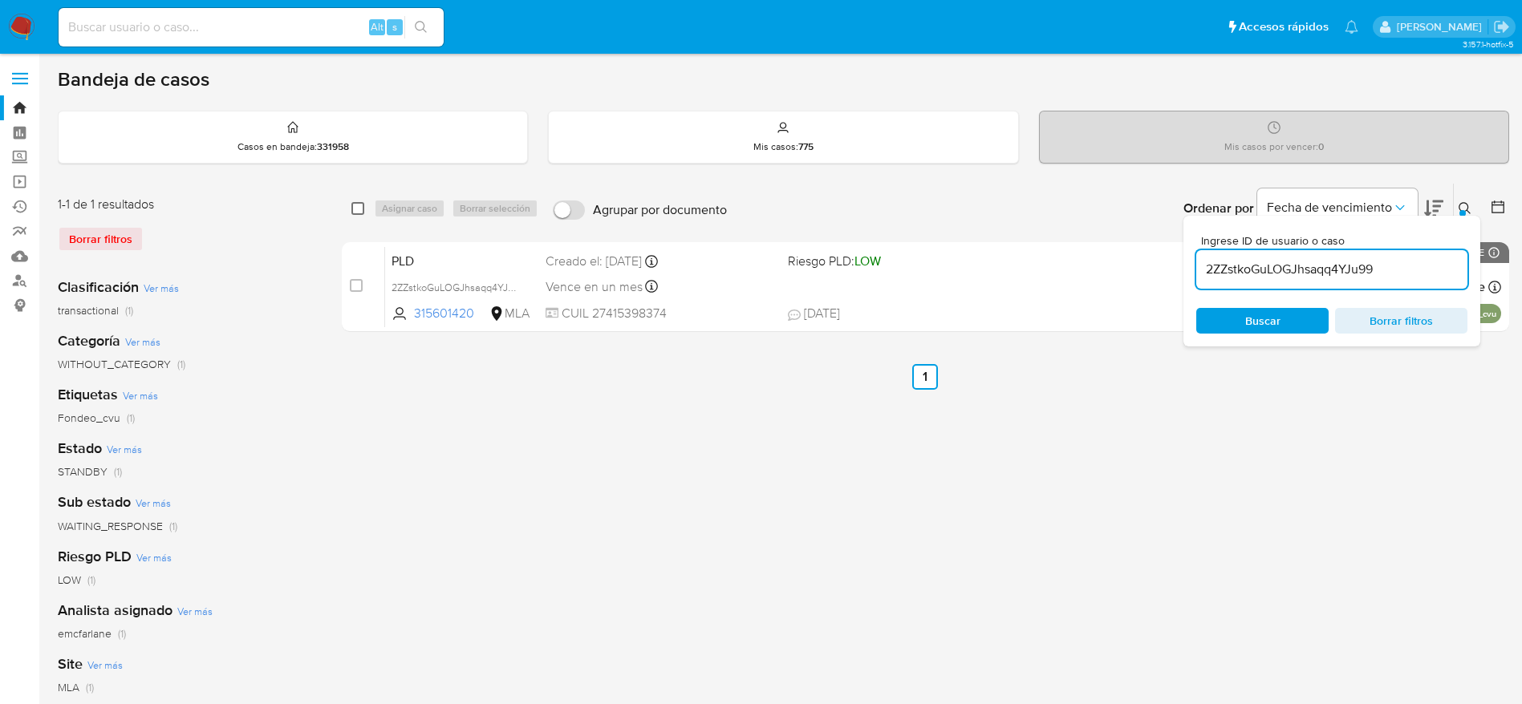
click at [351, 207] on input "checkbox" at bounding box center [357, 208] width 13 height 13
checkbox input "true"
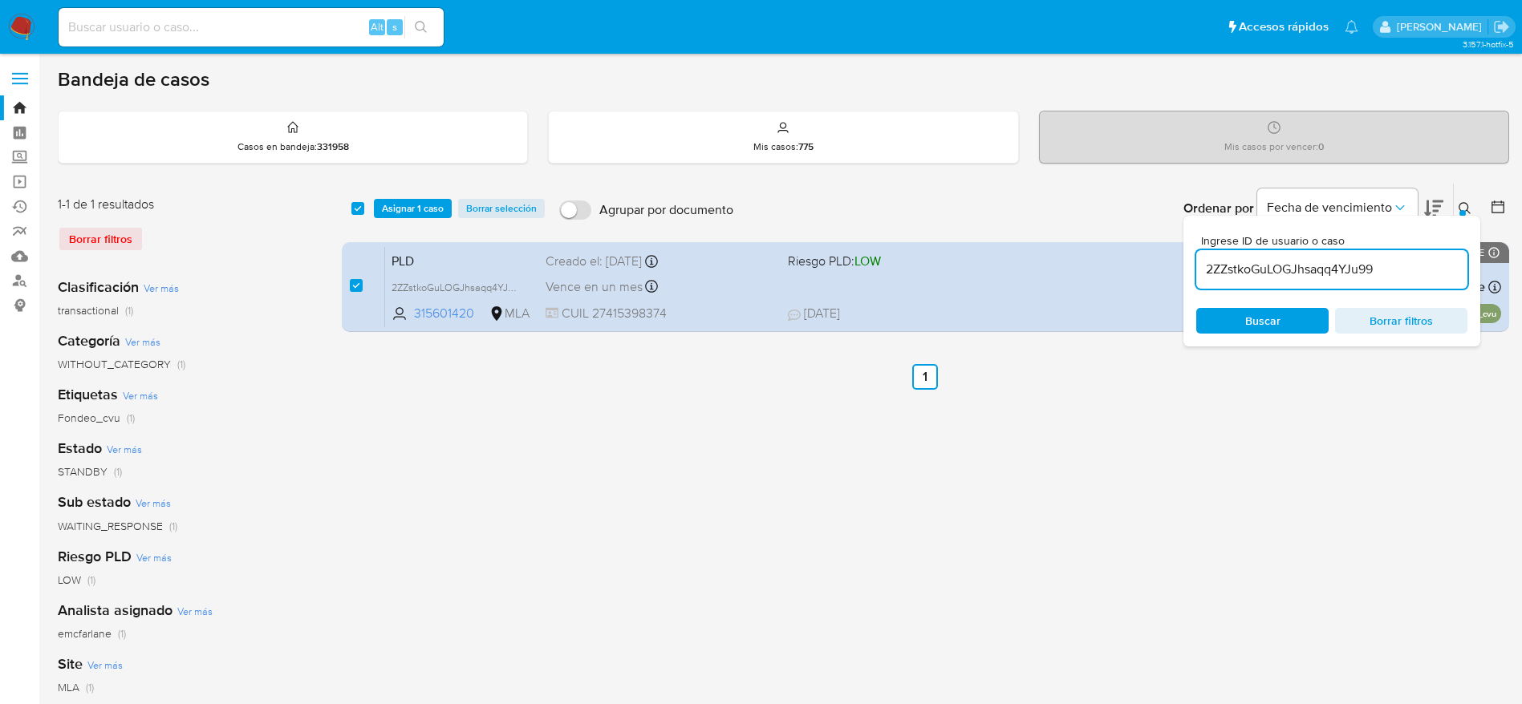
click at [417, 197] on div "select-all-cases-checkbox Asignar 1 caso Borrar selección Agrupar por documento…" at bounding box center [925, 209] width 1167 height 50
click at [421, 217] on span "Asignar 1 caso" at bounding box center [413, 209] width 62 height 16
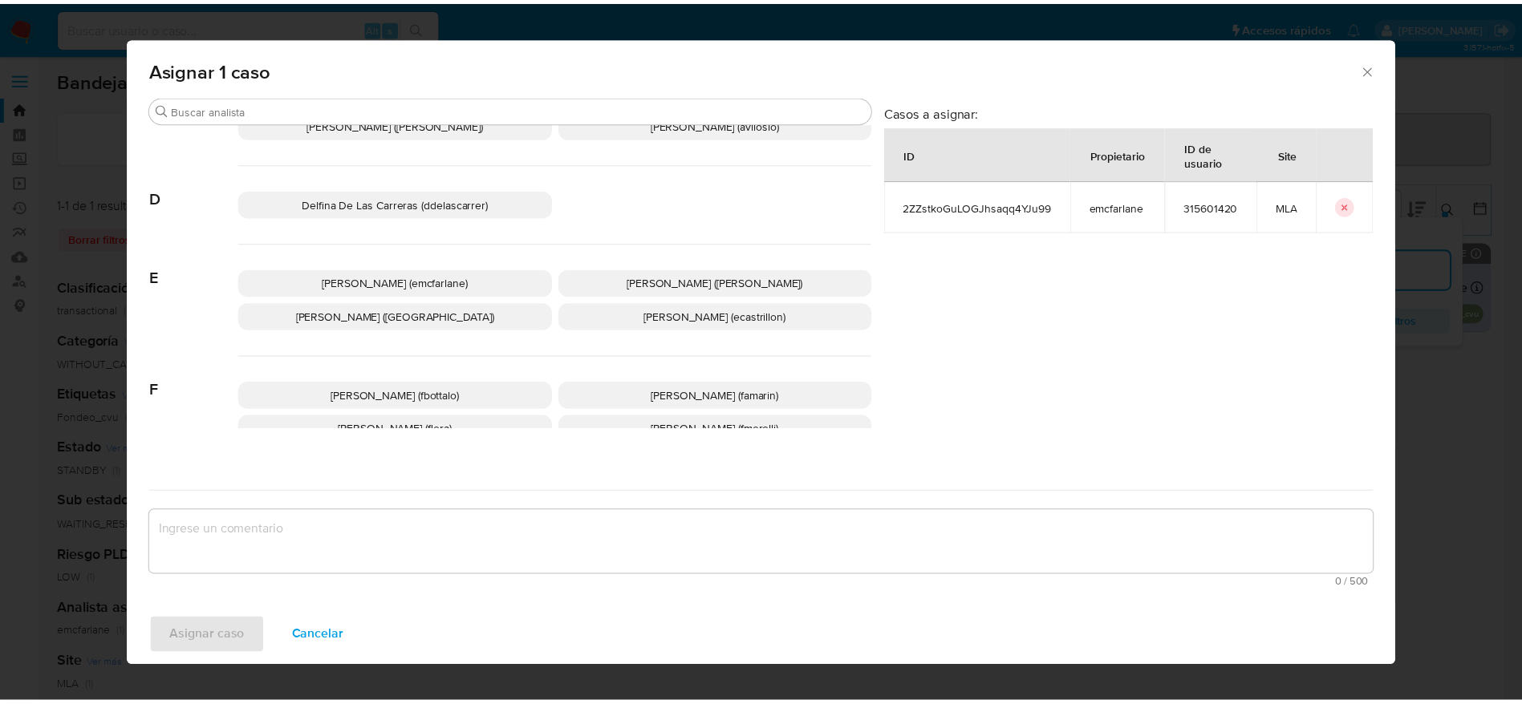
scroll to position [120, 0]
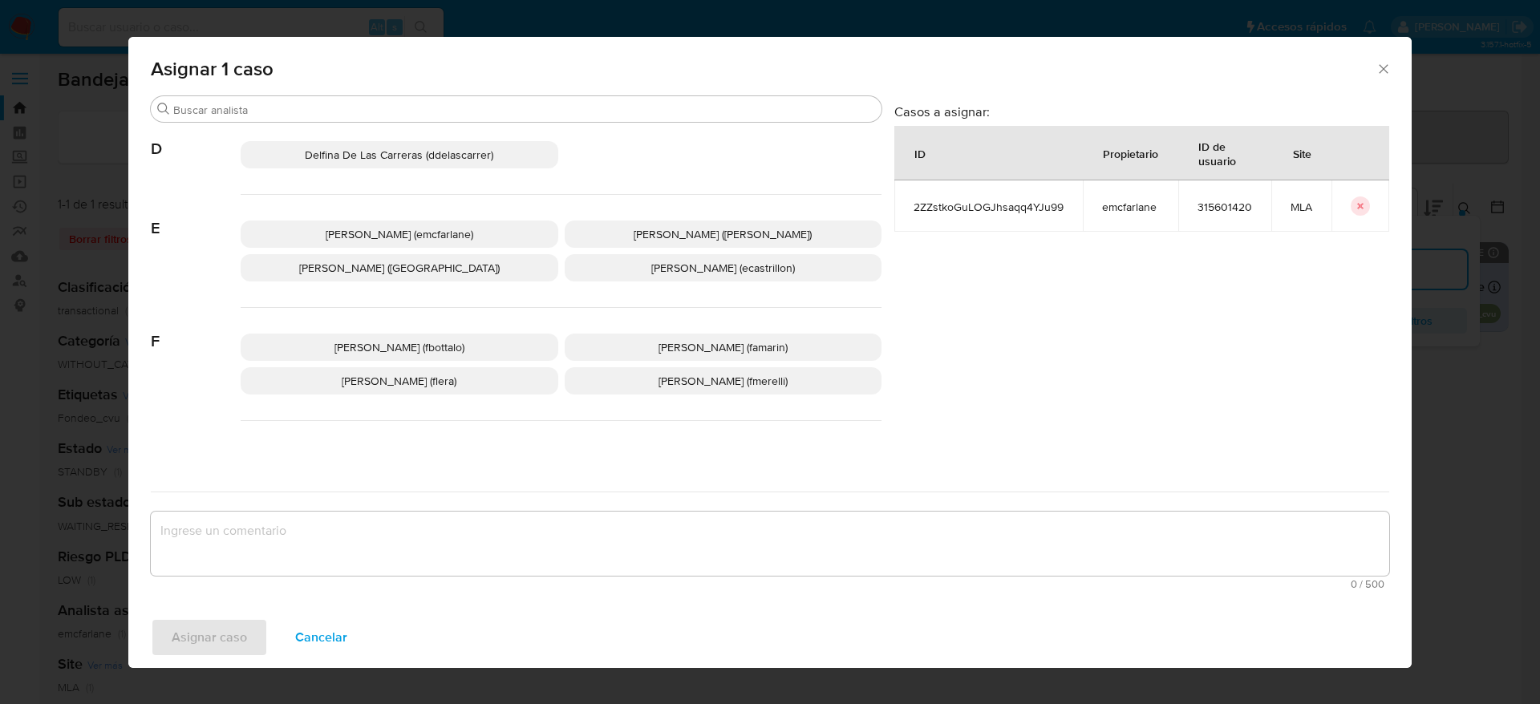
click at [405, 237] on span "[PERSON_NAME] (emcfarlane)" at bounding box center [400, 234] width 148 height 16
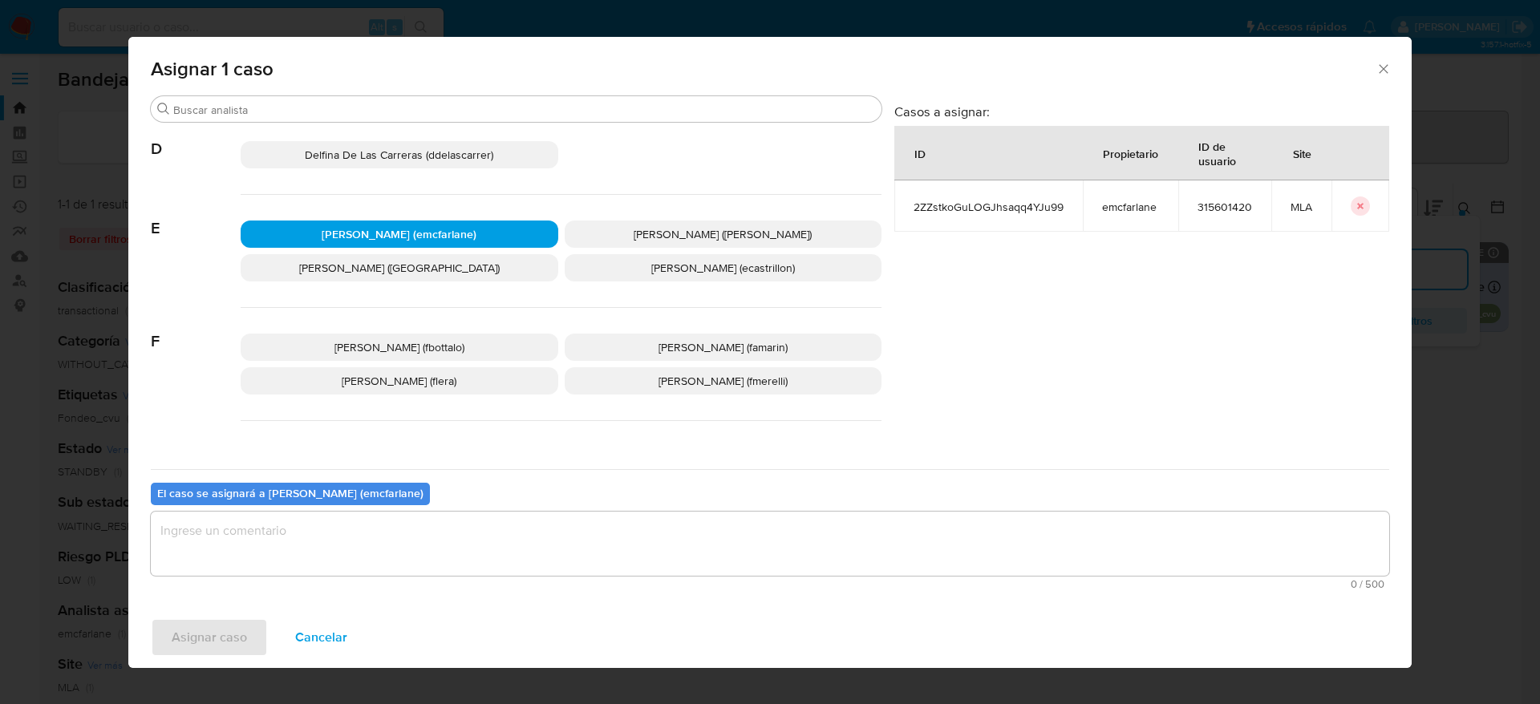
click at [367, 517] on textarea "assign-modal" at bounding box center [770, 544] width 1238 height 64
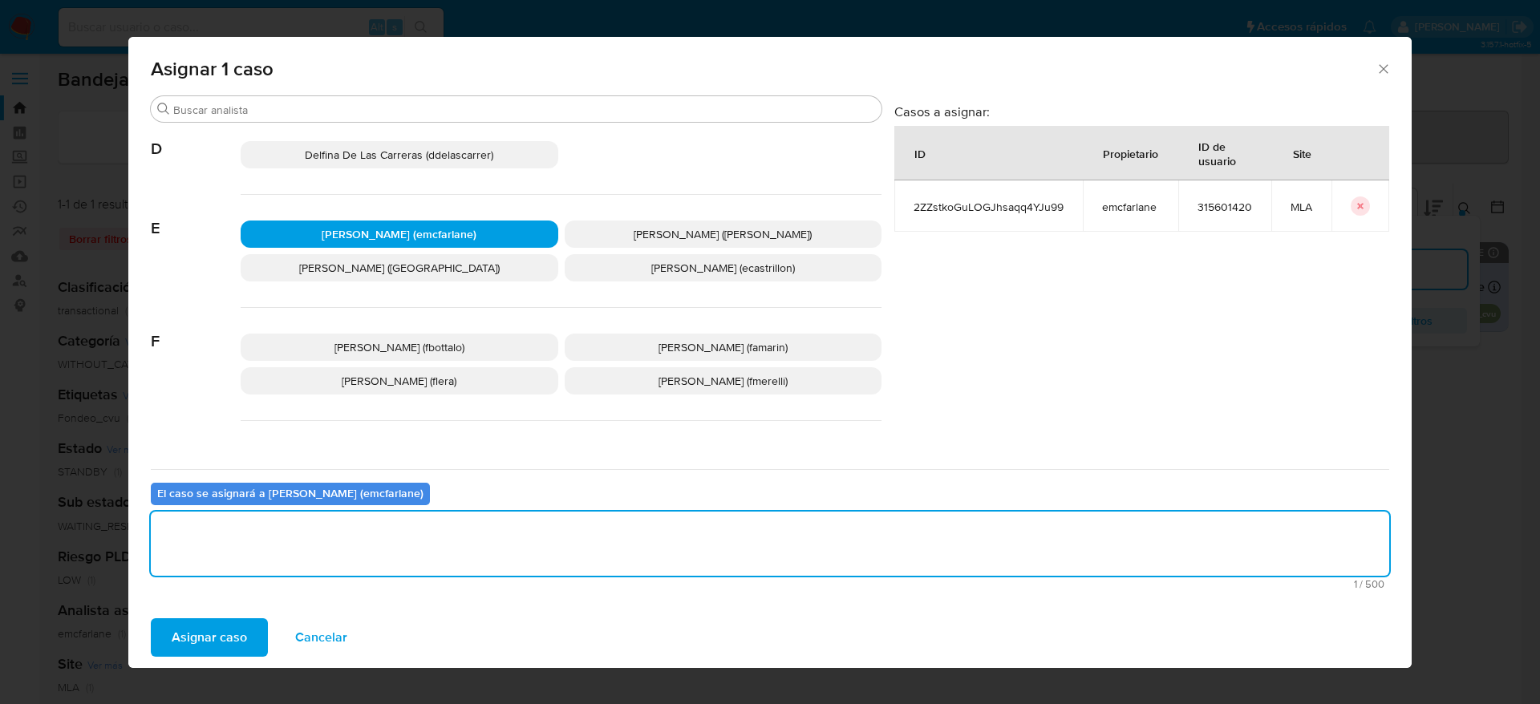
click at [217, 643] on span "Asignar caso" at bounding box center [209, 637] width 75 height 35
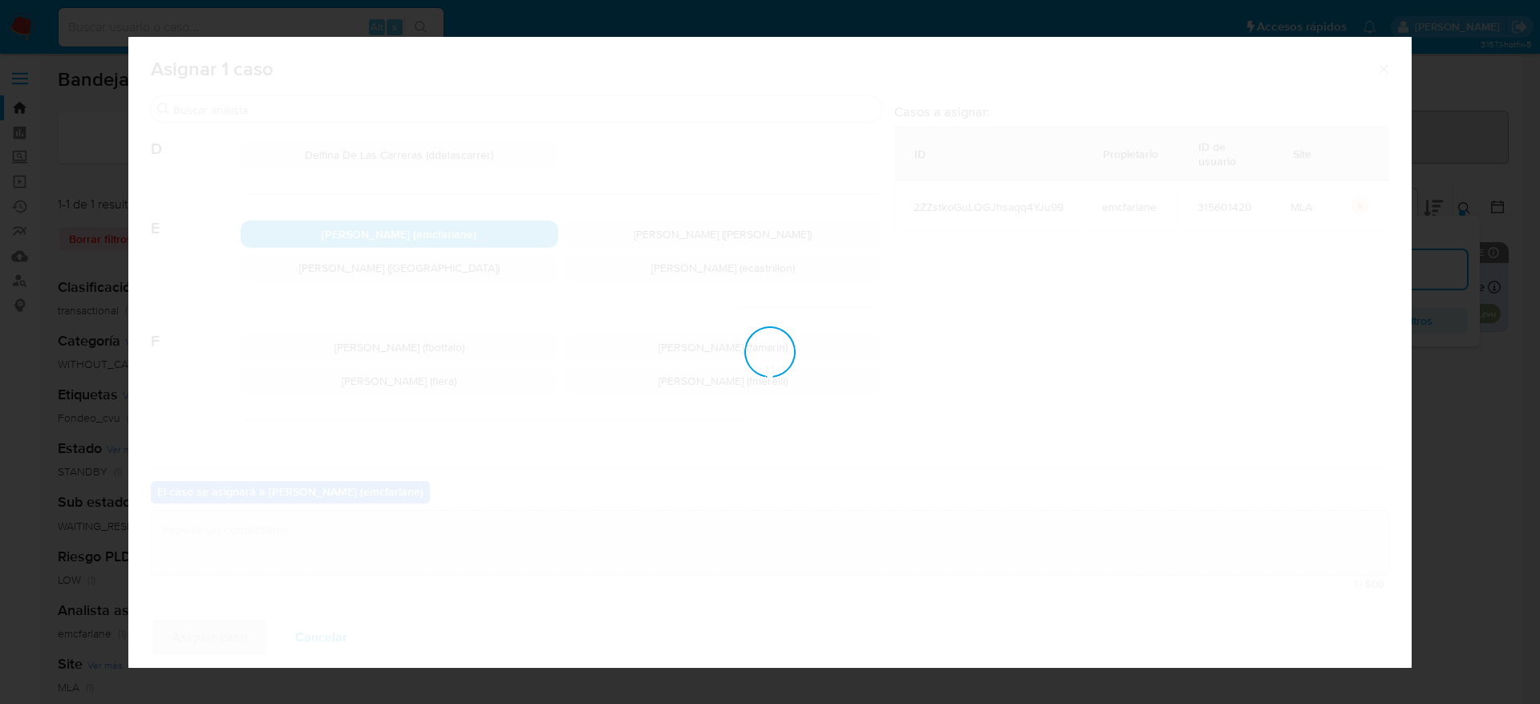
checkbox input "false"
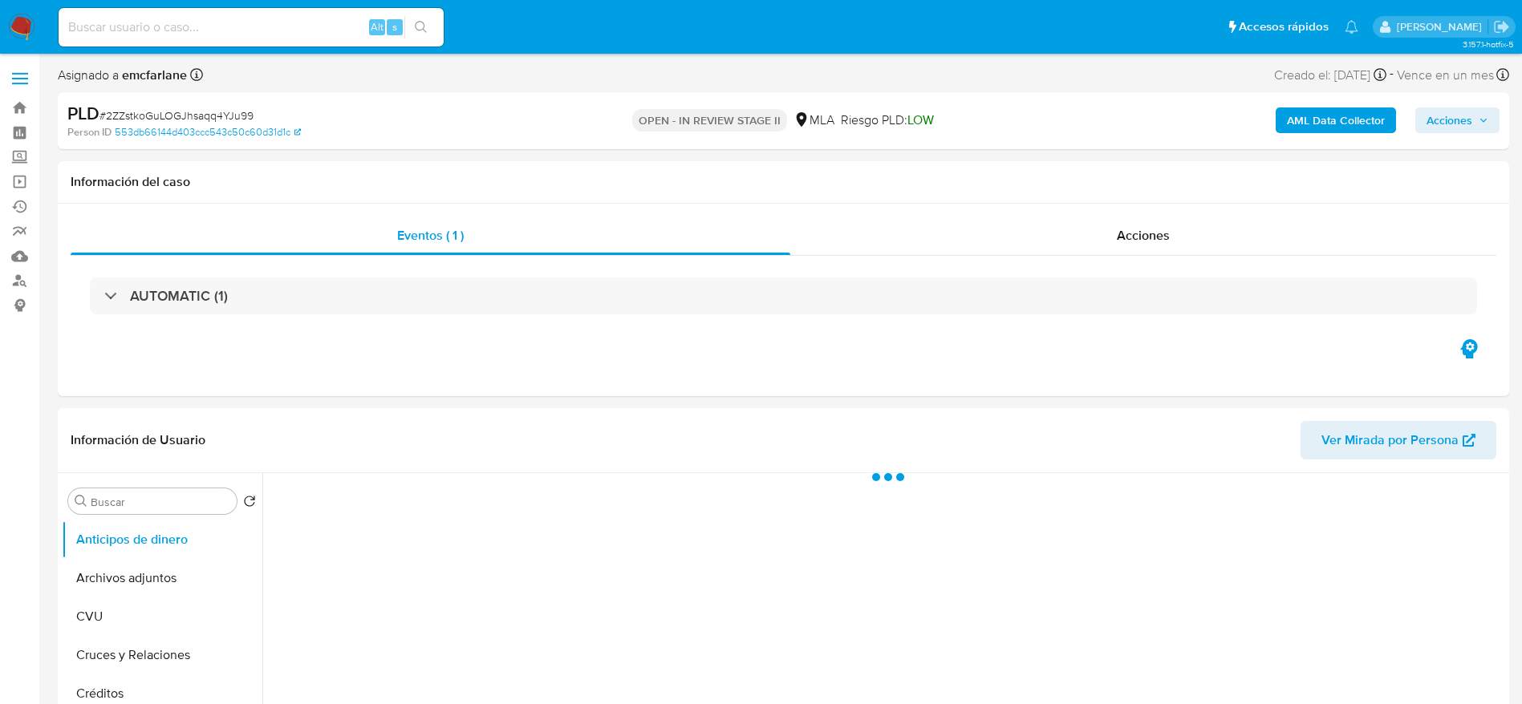
click at [1456, 121] on span "Acciones" at bounding box center [1449, 120] width 46 height 26
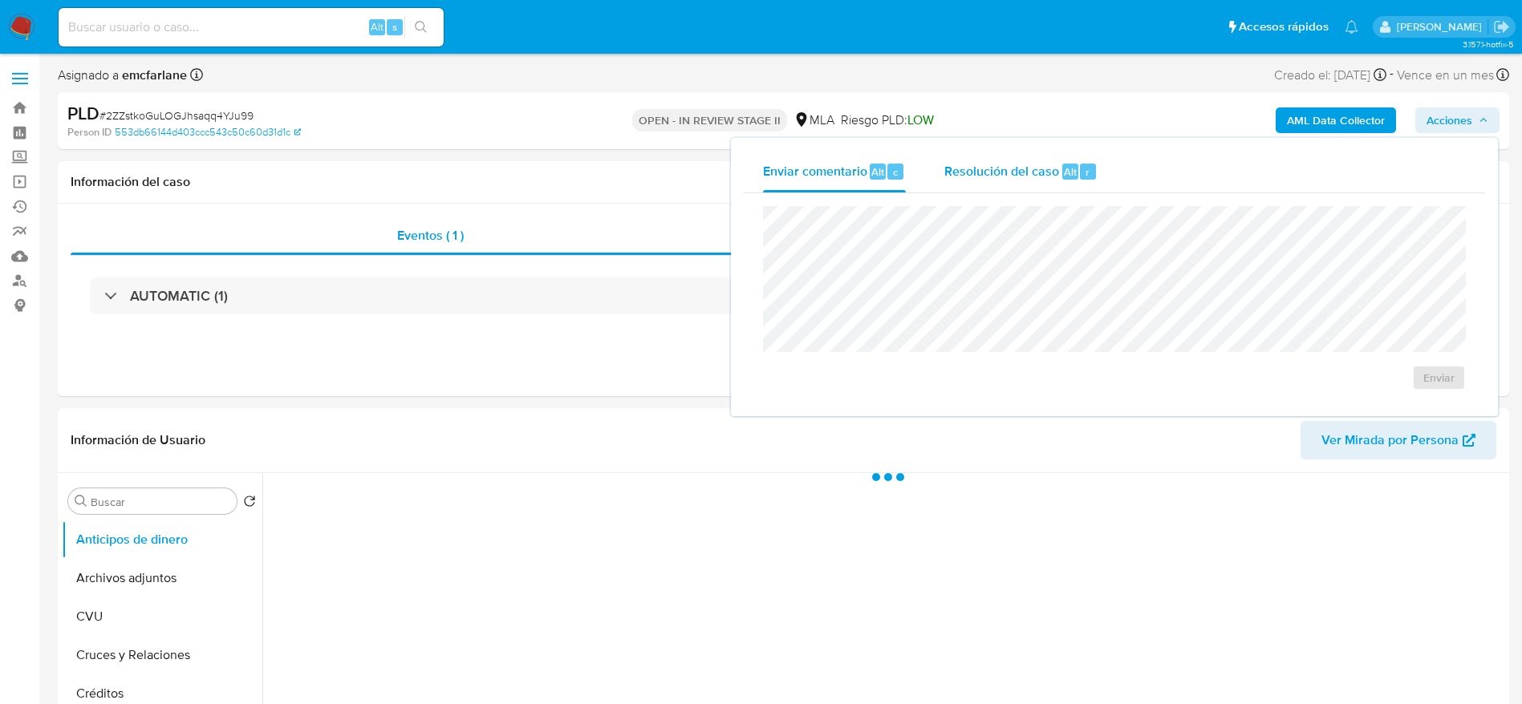
drag, startPoint x: 1005, startPoint y: 168, endPoint x: 1003, endPoint y: 202, distance: 33.7
click at [1005, 176] on span "Resolución del caso" at bounding box center [1001, 171] width 115 height 18
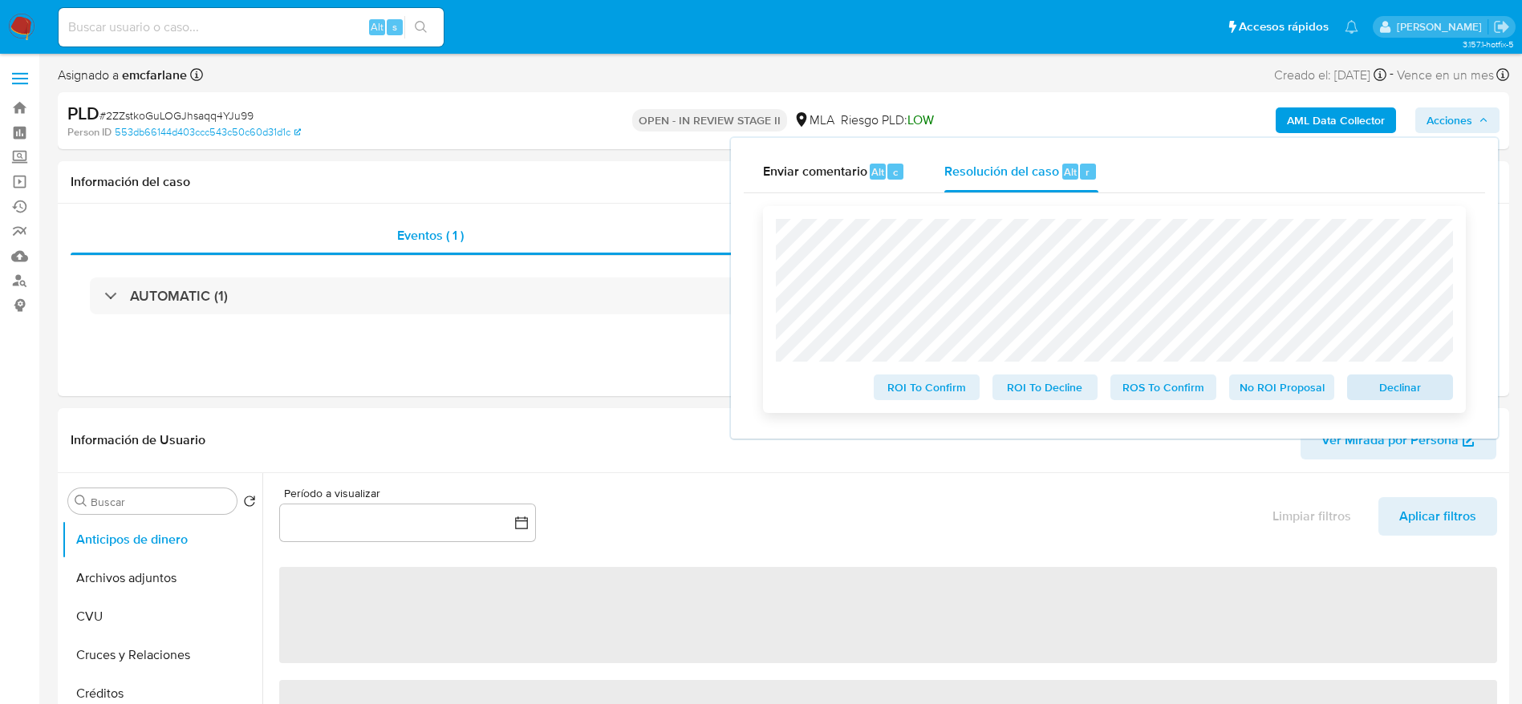
select select "10"
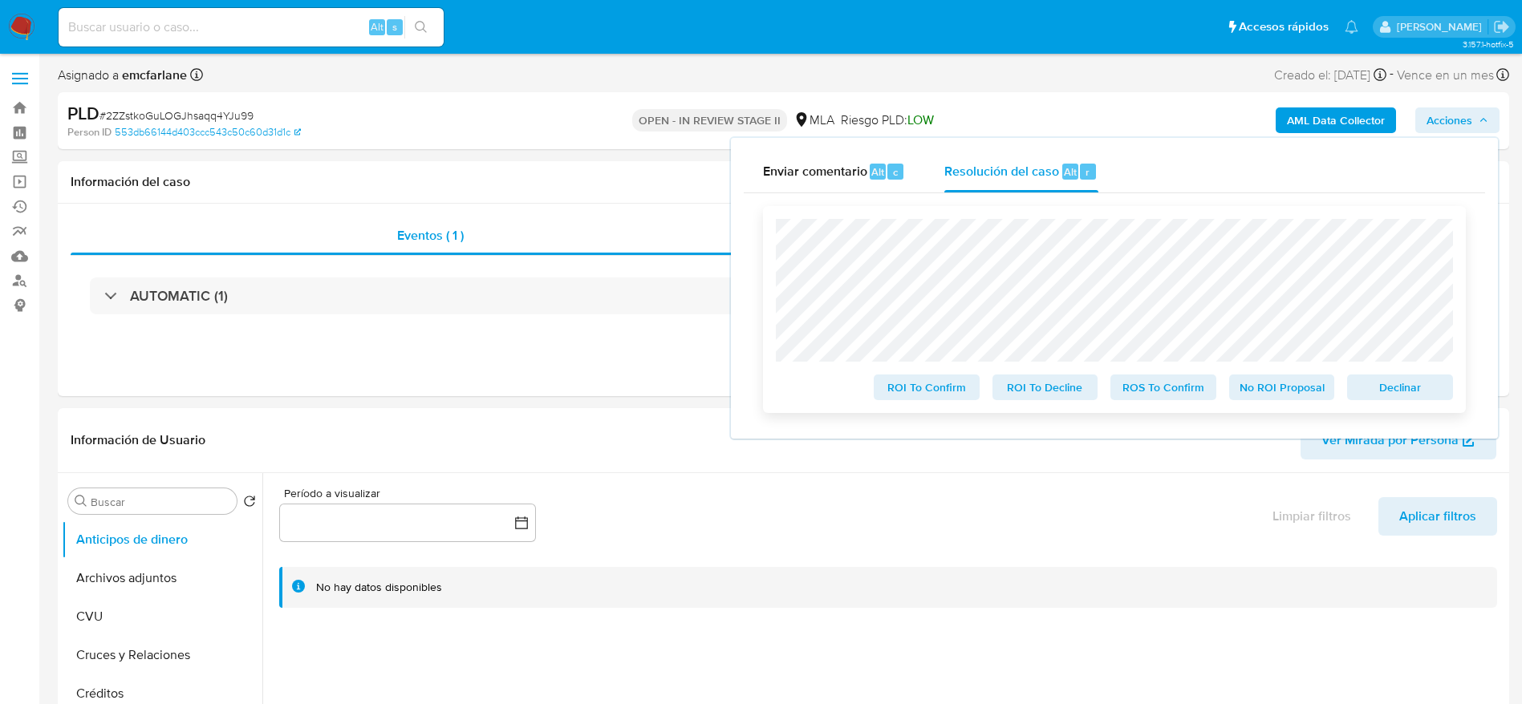
click at [1404, 394] on span "Declinar" at bounding box center [1399, 387] width 83 height 22
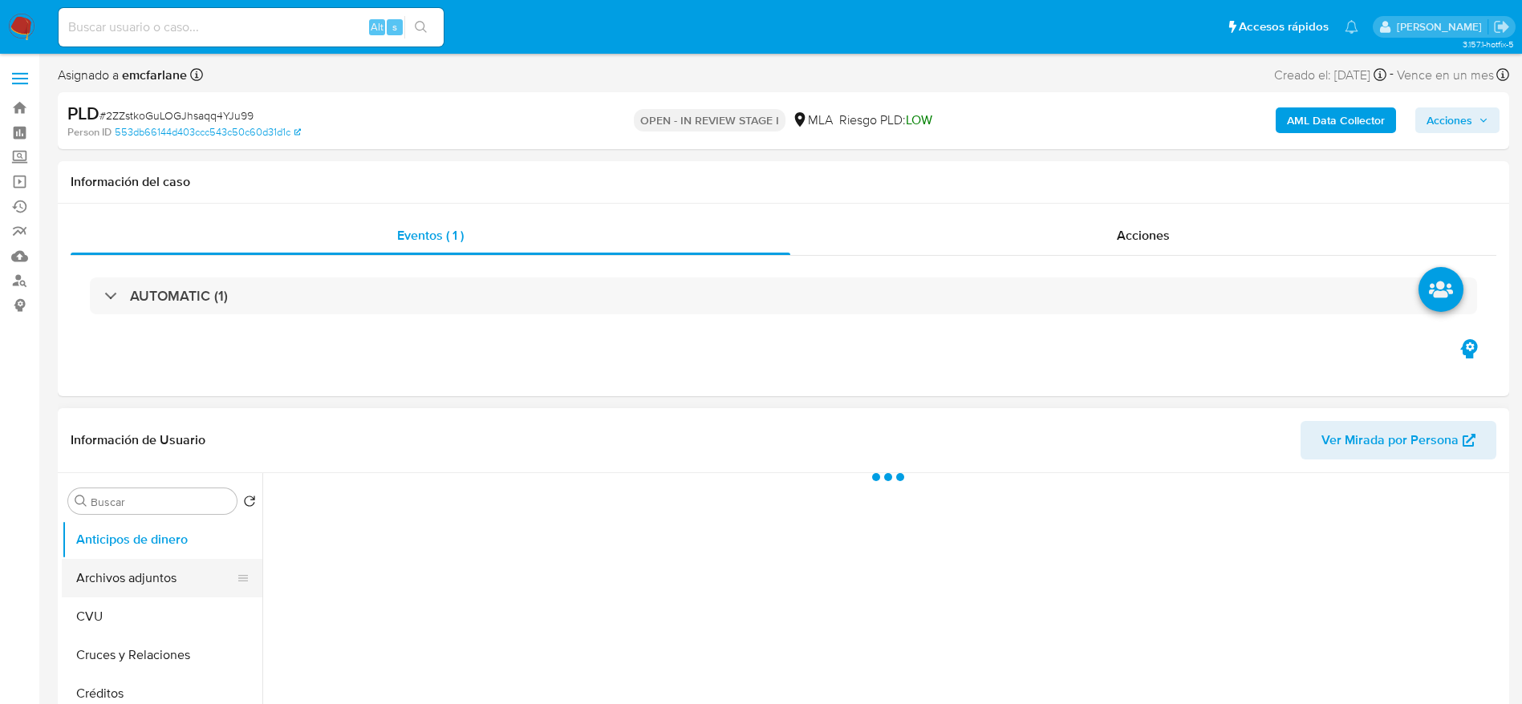
click at [156, 580] on button "Archivos adjuntos" at bounding box center [156, 578] width 188 height 38
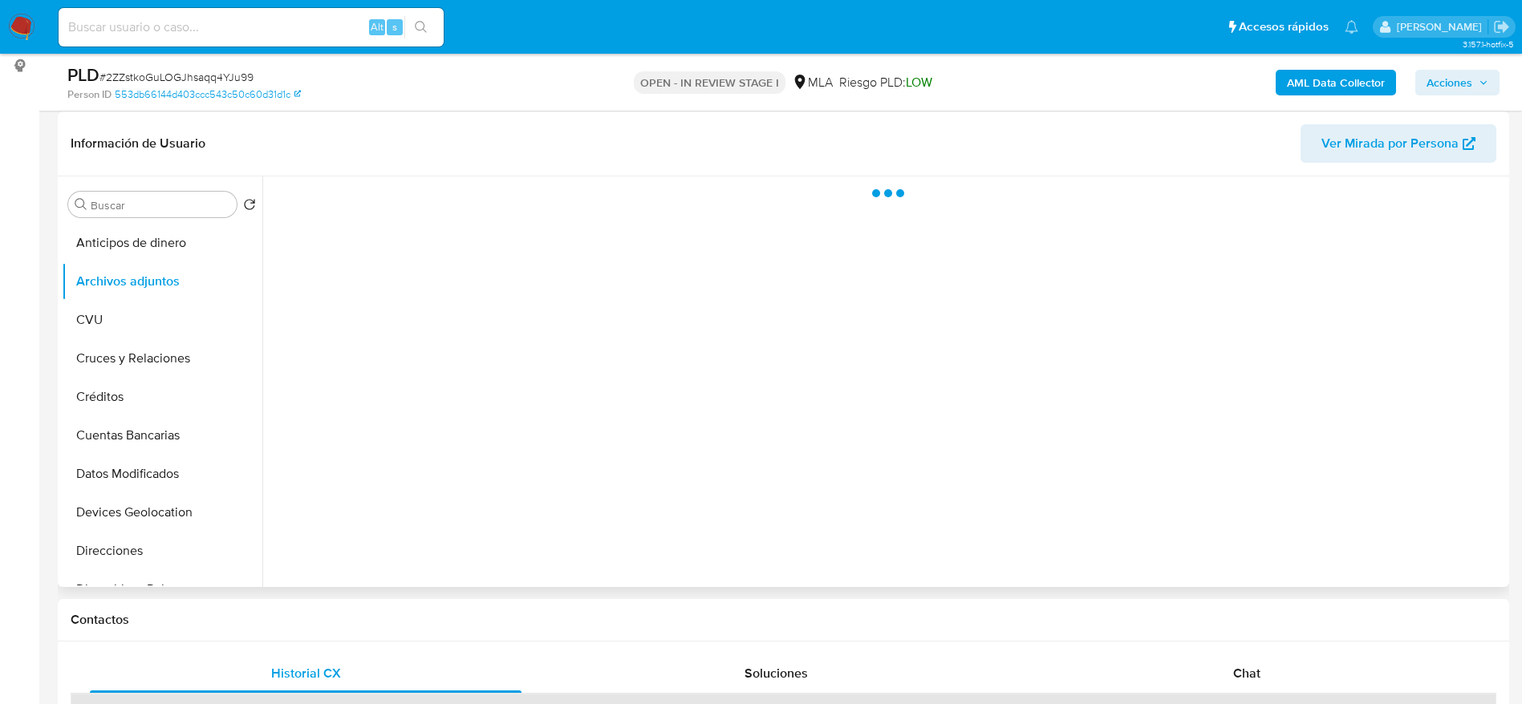
scroll to position [241, 0]
select select "10"
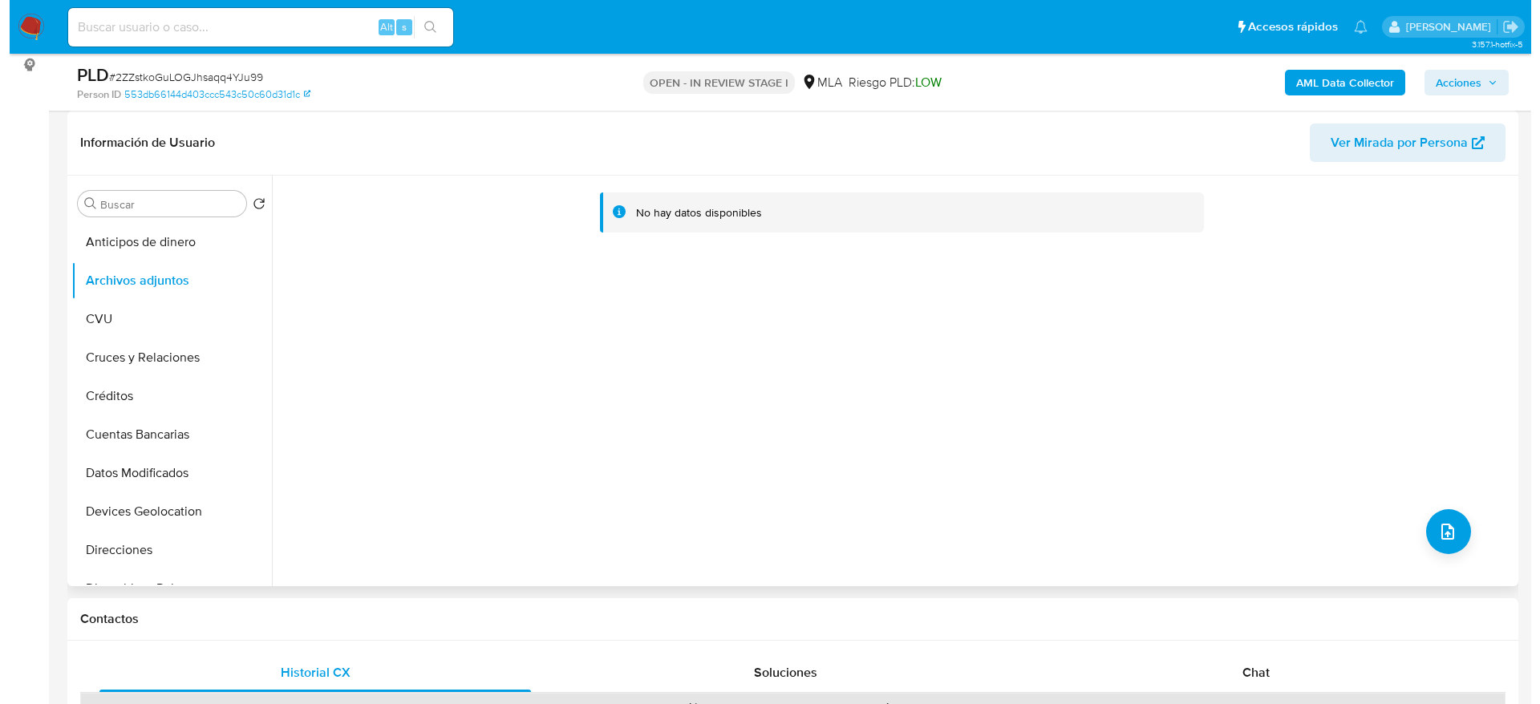
scroll to position [0, 0]
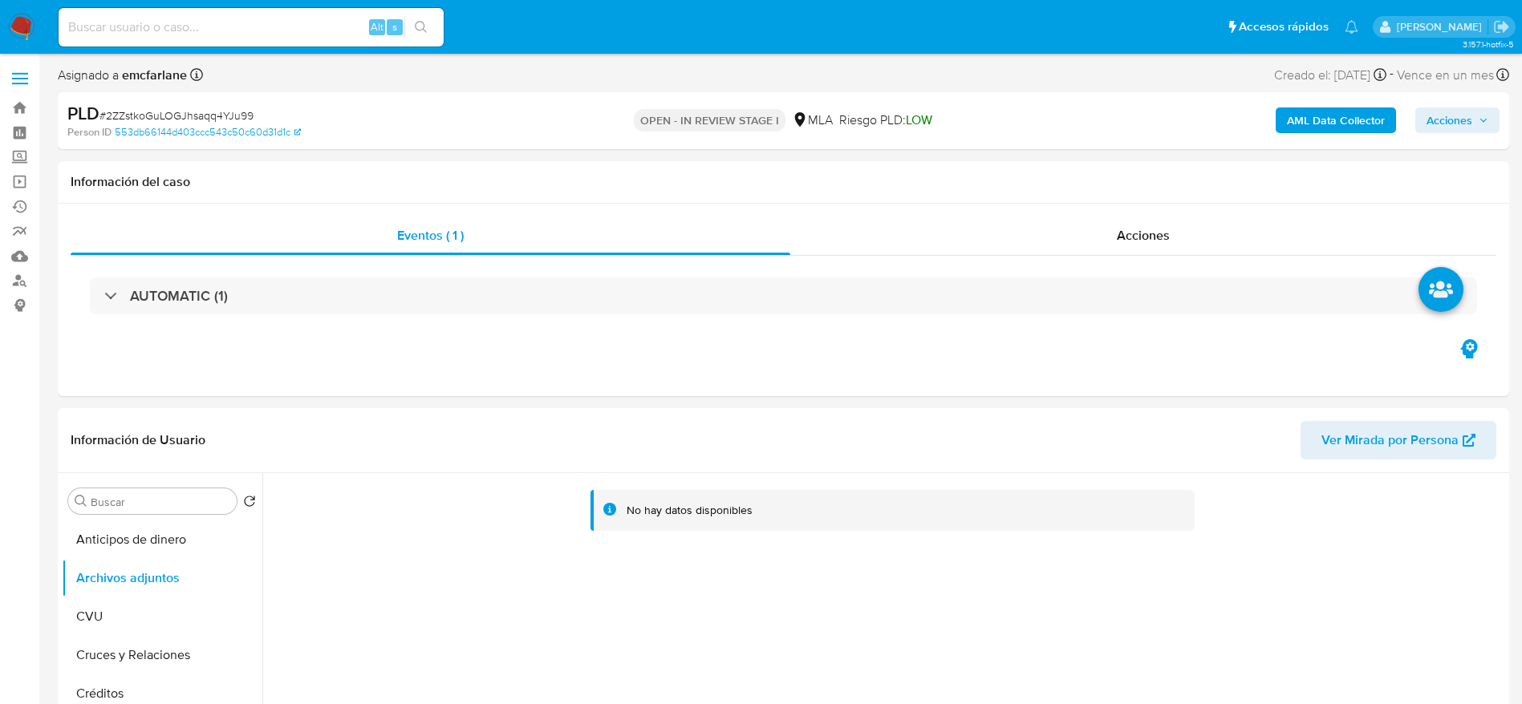
click at [1344, 125] on b "AML Data Collector" at bounding box center [1336, 120] width 98 height 26
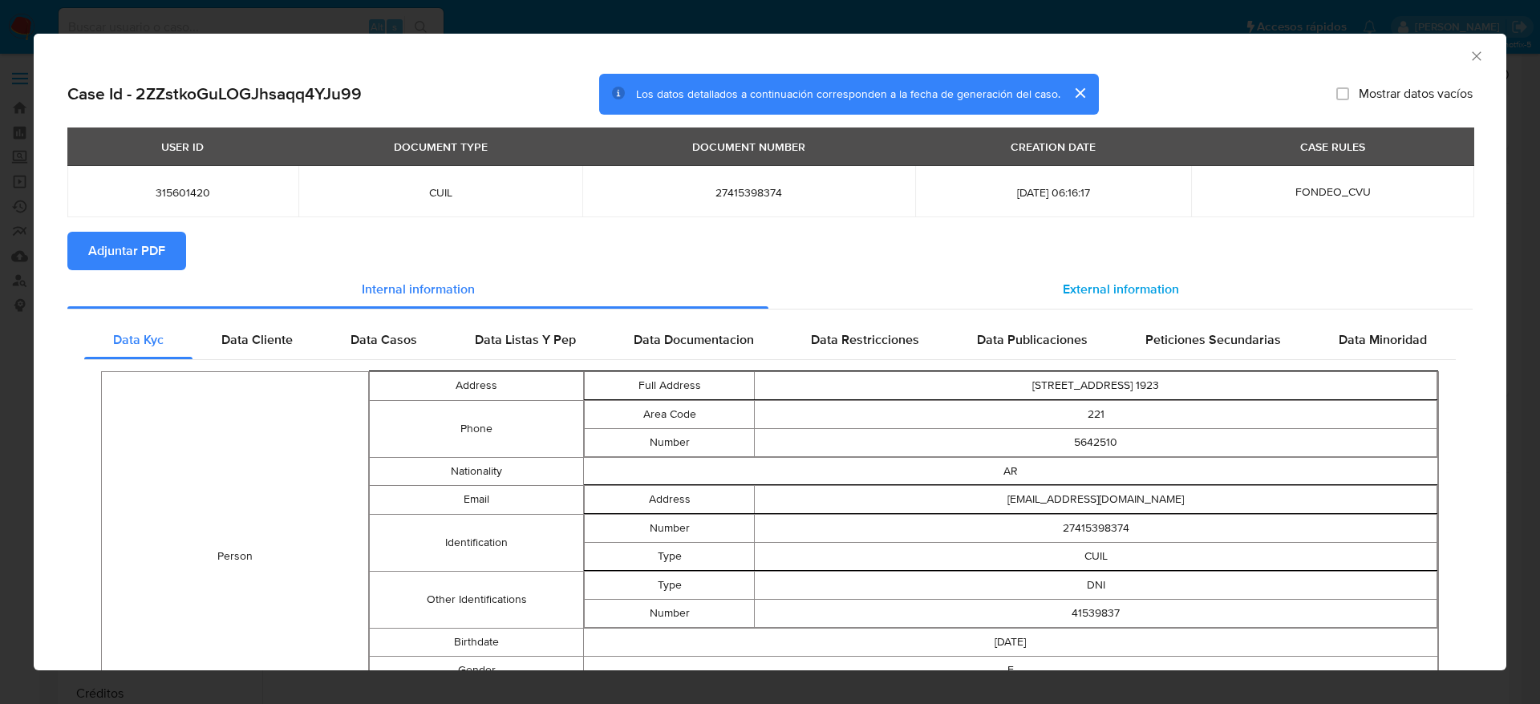
click at [1136, 307] on div "External information" at bounding box center [1120, 289] width 704 height 38
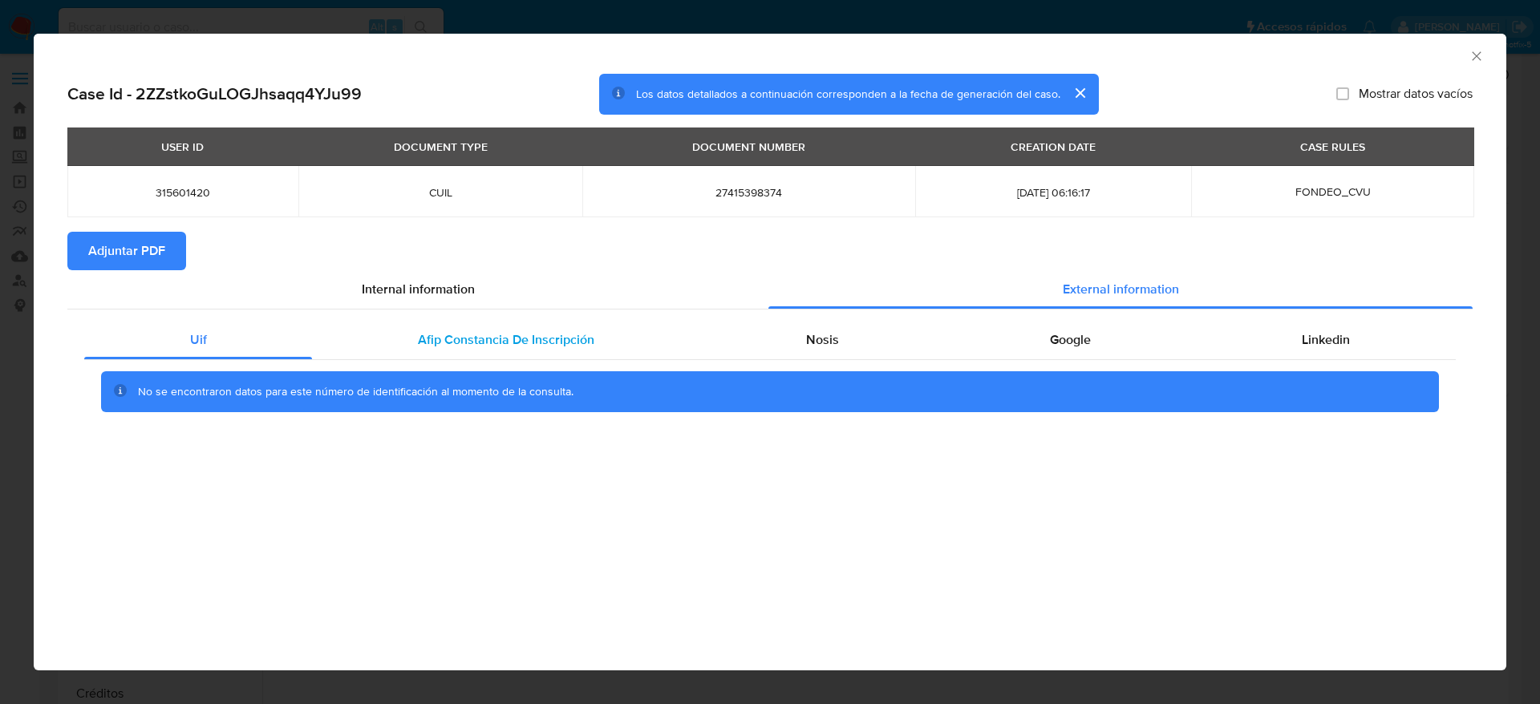
click at [469, 346] on span "Afip Constancia De Inscripción" at bounding box center [506, 339] width 176 height 18
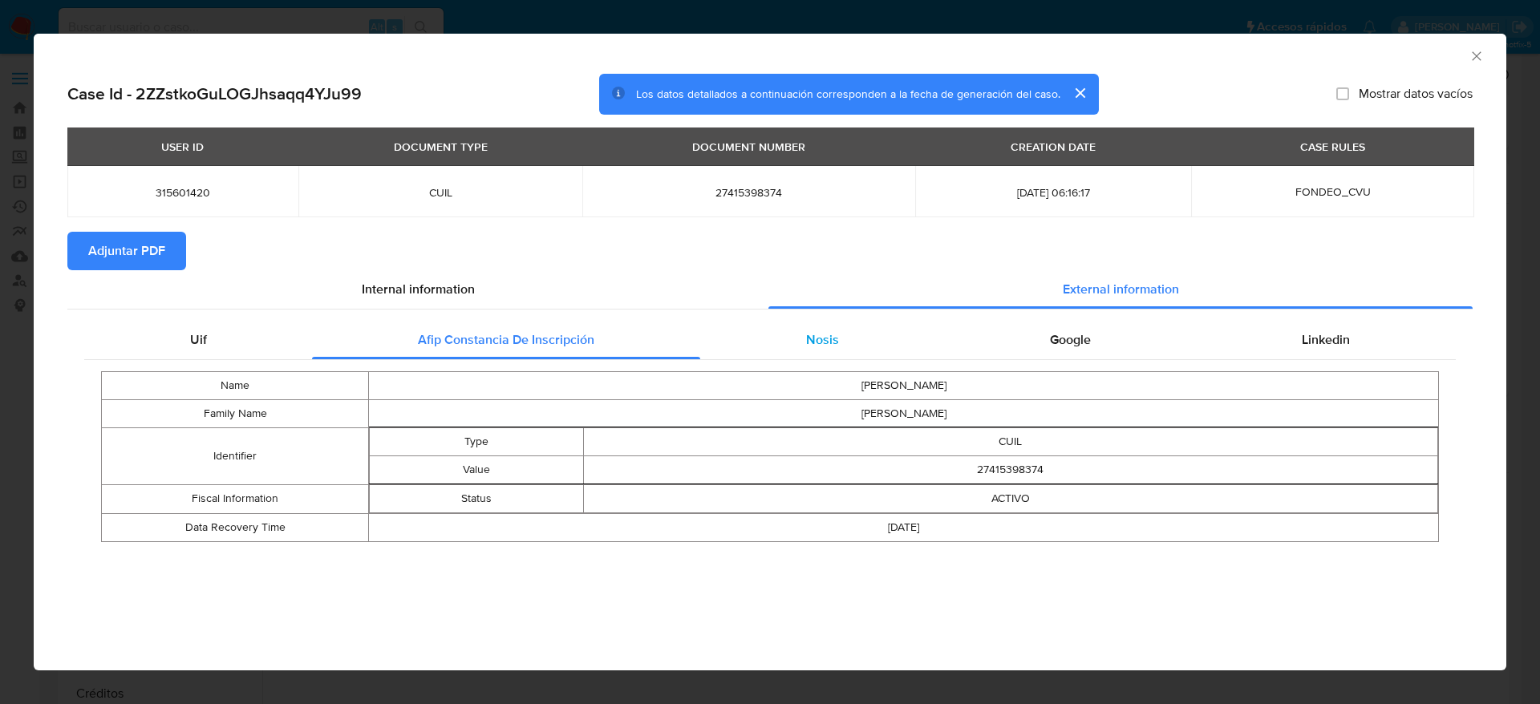
click at [833, 342] on span "Nosis" at bounding box center [822, 339] width 33 height 18
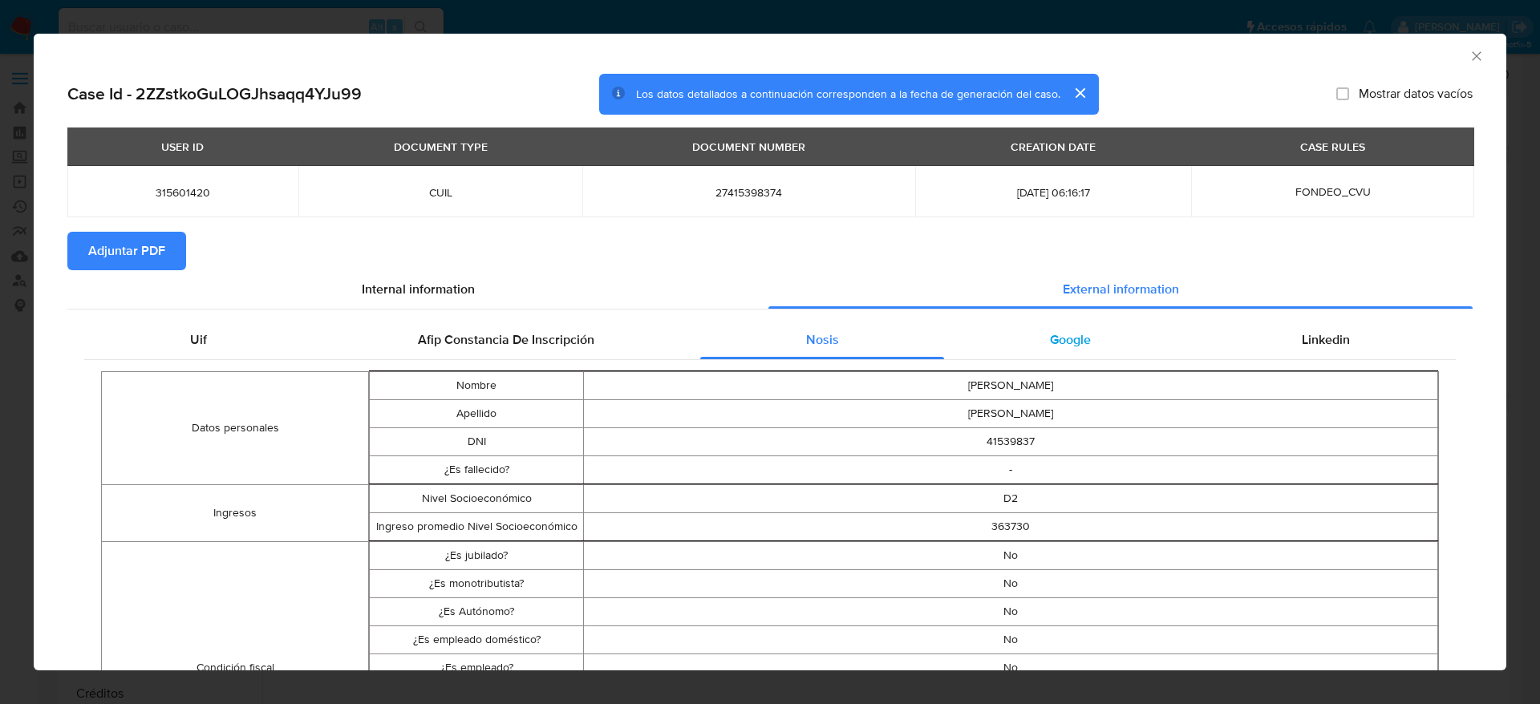
click at [1036, 347] on div "Google" at bounding box center [1070, 340] width 252 height 38
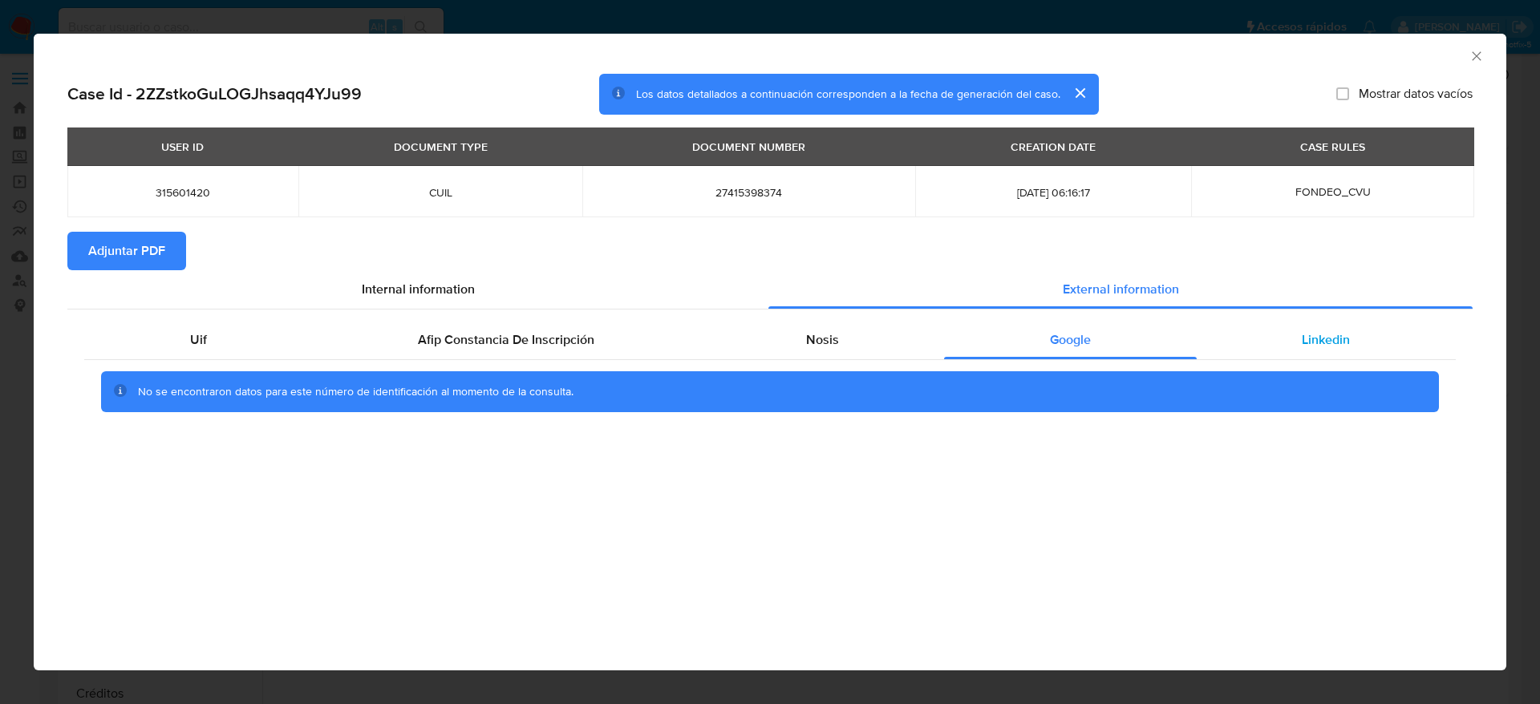
click at [1339, 340] on span "Linkedin" at bounding box center [1326, 339] width 48 height 18
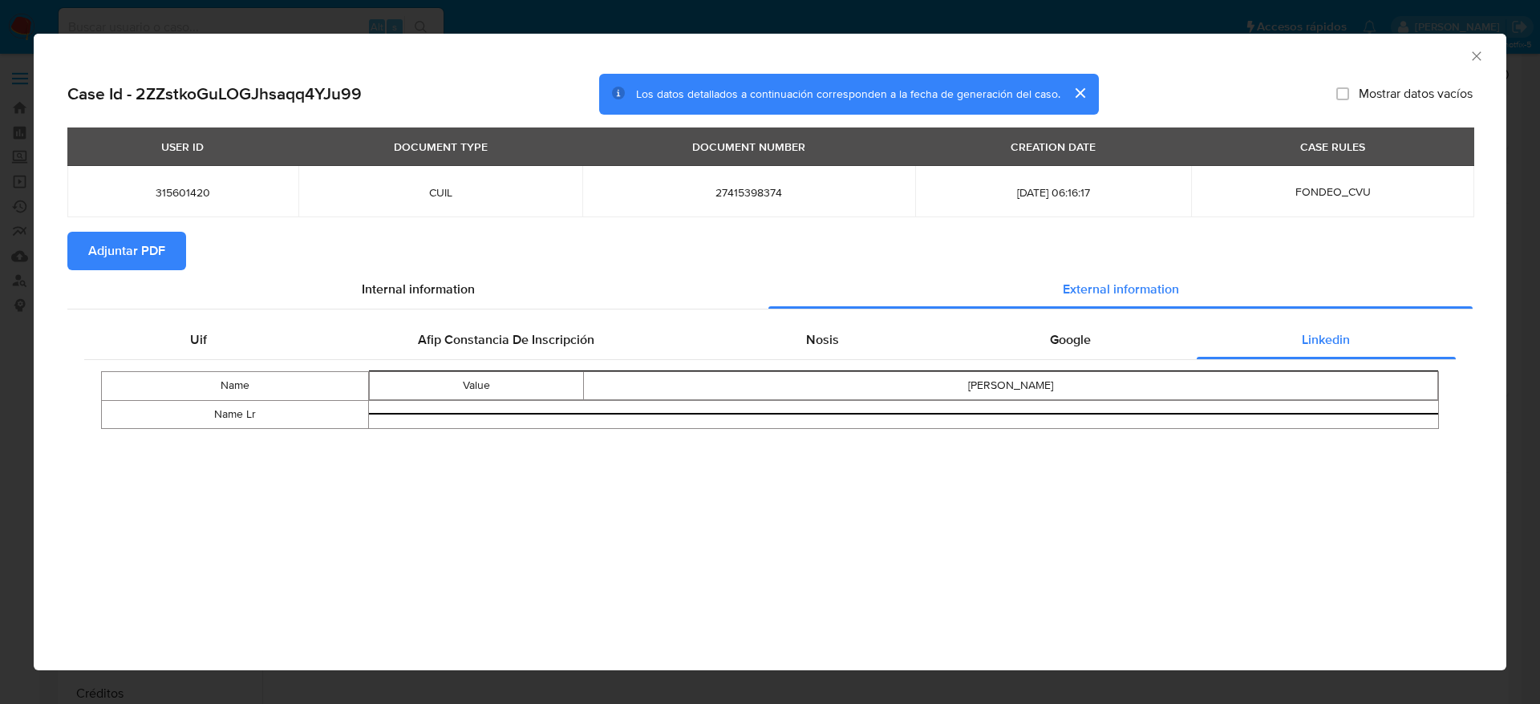
click at [154, 258] on span "Adjuntar PDF" at bounding box center [126, 250] width 77 height 35
click at [1483, 47] on div "AML Data Collector" at bounding box center [770, 54] width 1473 height 40
click at [1477, 50] on icon "Cerrar ventana" at bounding box center [1477, 56] width 16 height 16
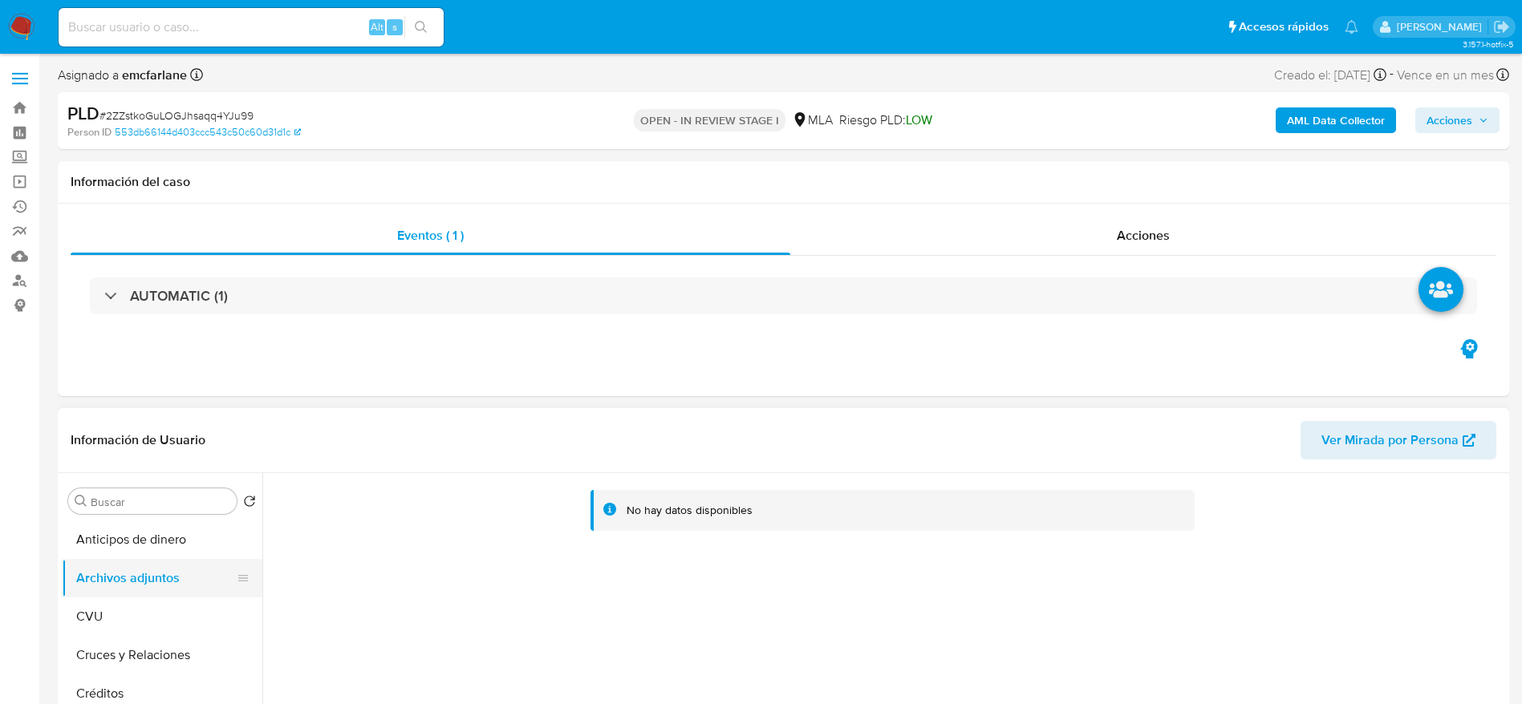
drag, startPoint x: 113, startPoint y: 602, endPoint x: 131, endPoint y: 570, distance: 36.6
click at [112, 598] on button "CVU" at bounding box center [162, 617] width 201 height 38
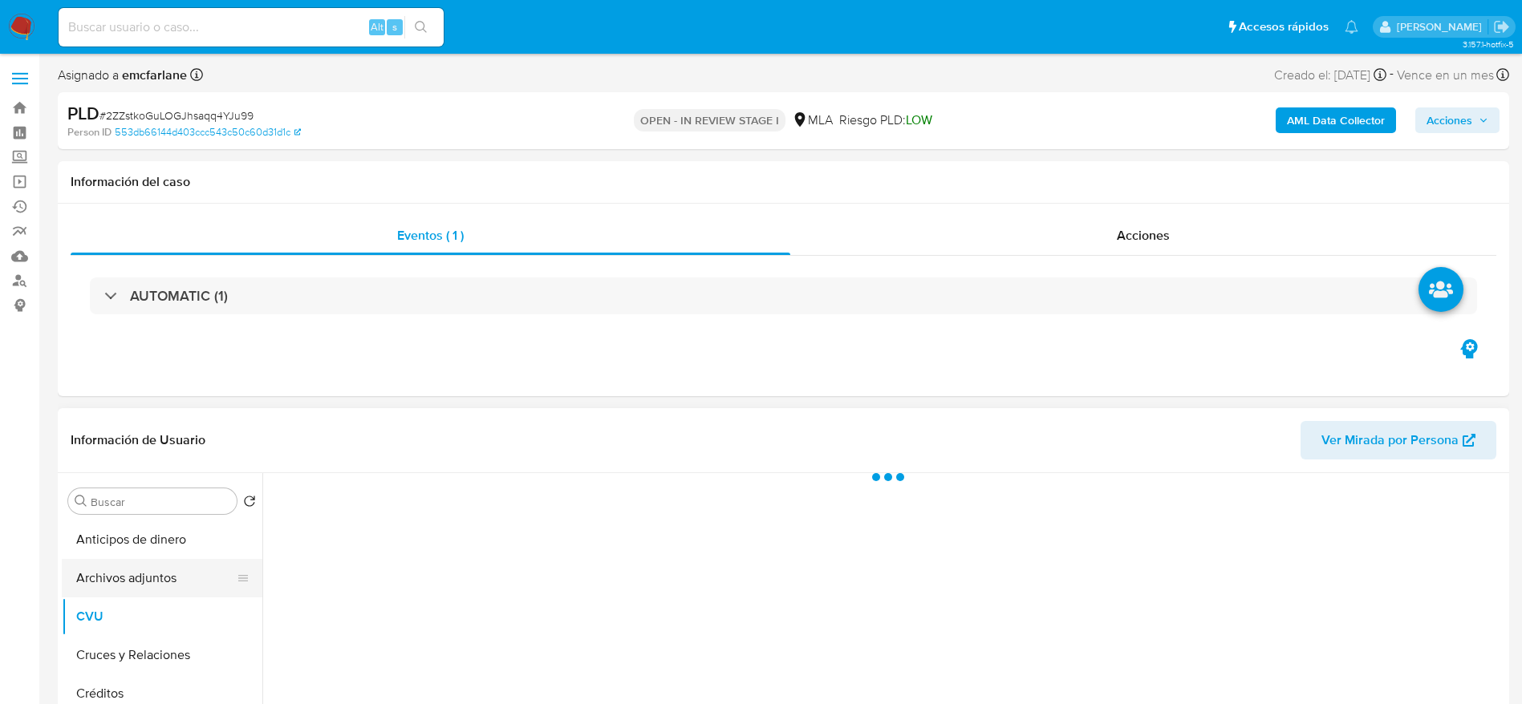
click at [131, 569] on button "Archivos adjuntos" at bounding box center [156, 578] width 188 height 38
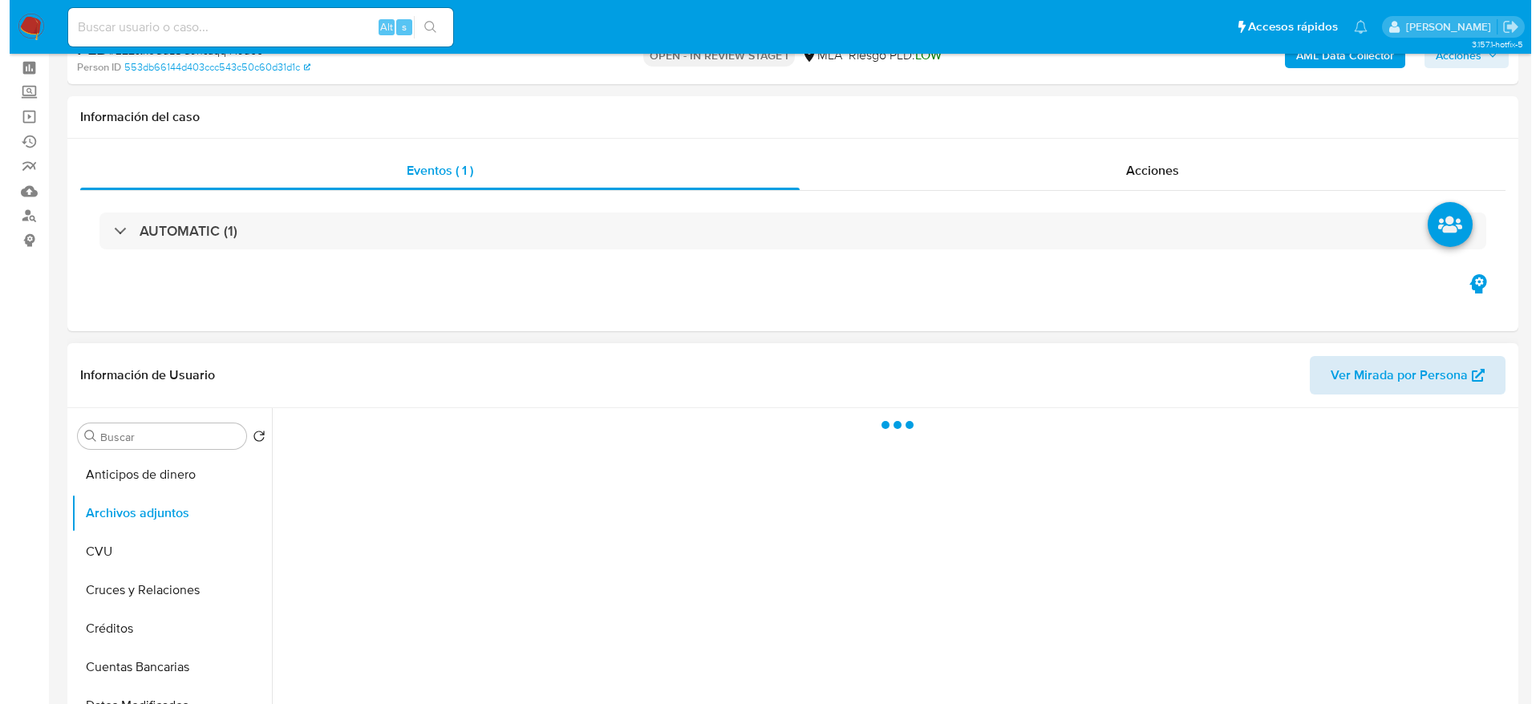
scroll to position [120, 0]
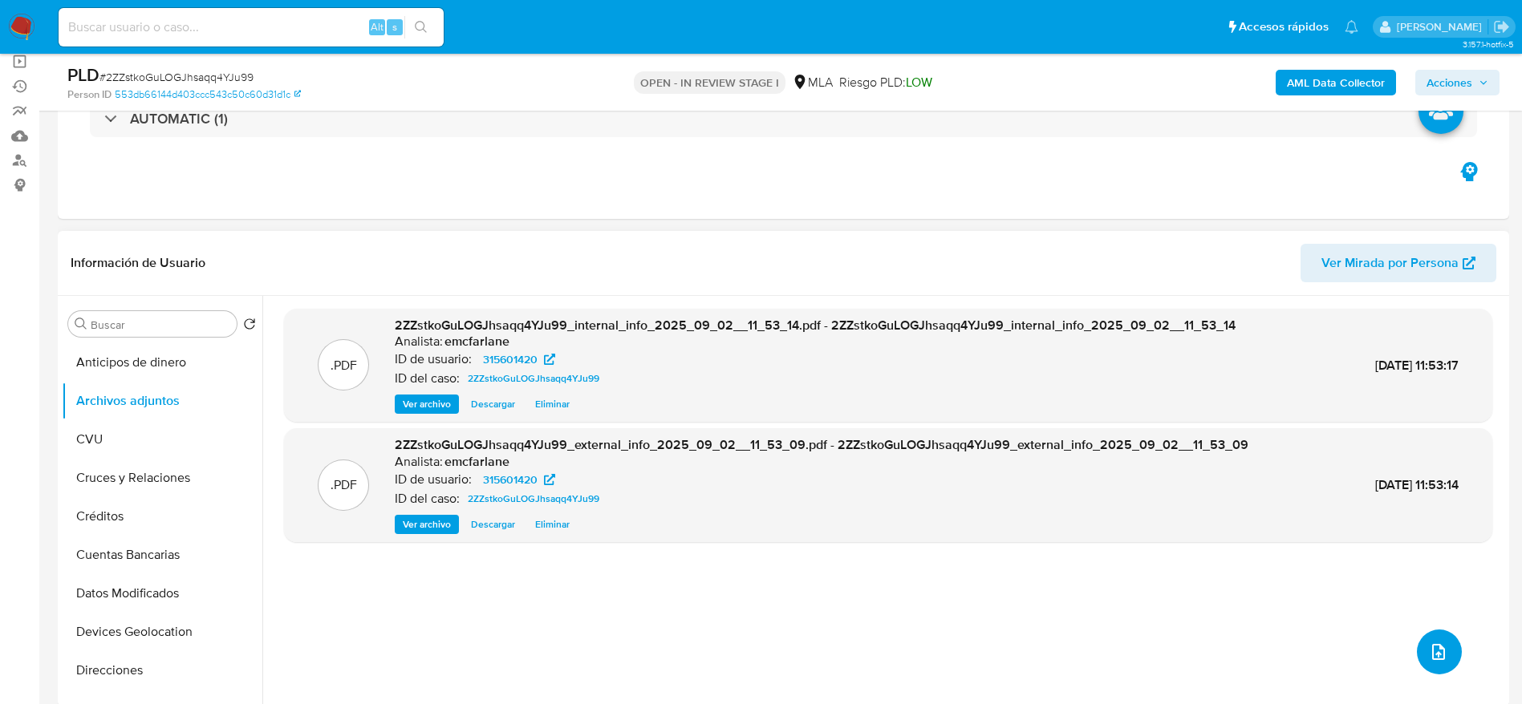
click at [1420, 650] on button "upload-file" at bounding box center [1438, 652] width 45 height 45
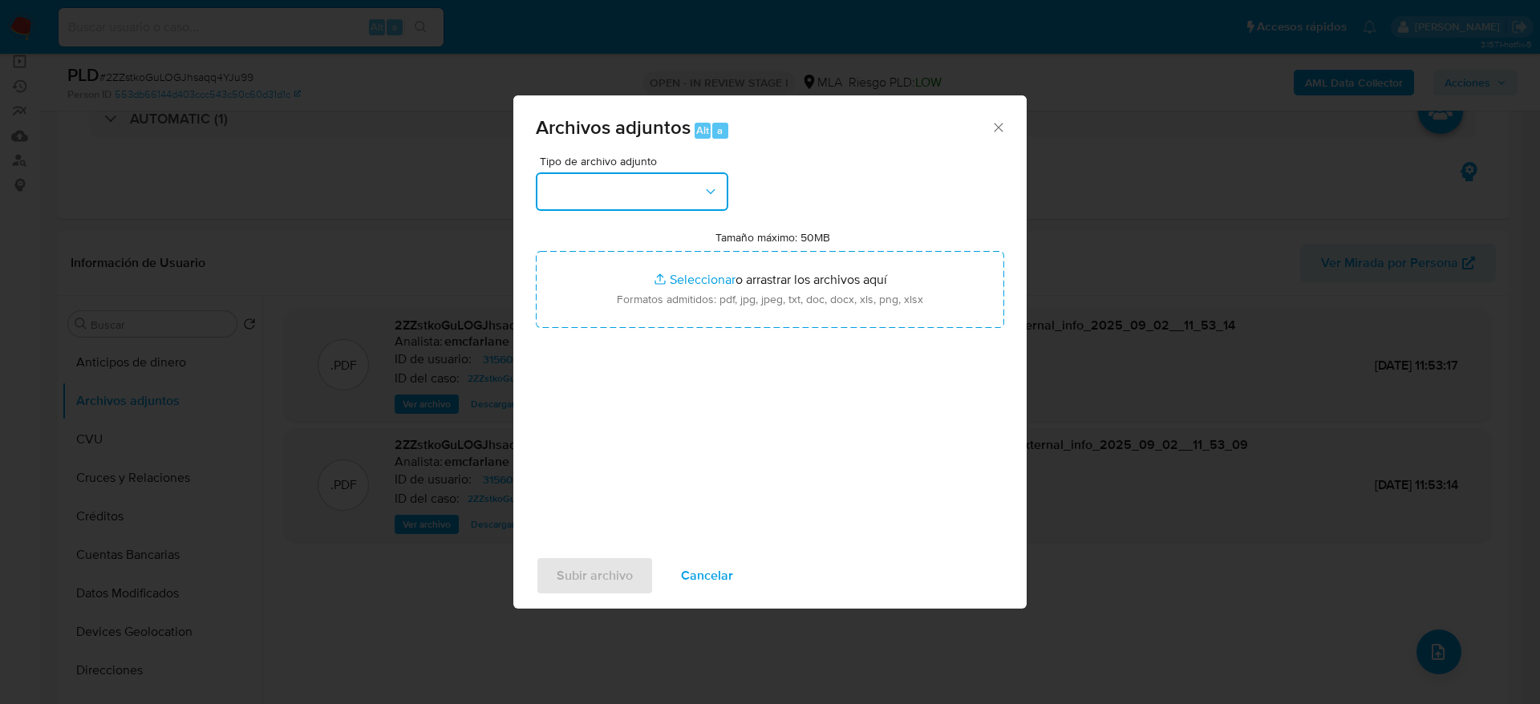
click at [613, 195] on button "button" at bounding box center [632, 191] width 192 height 38
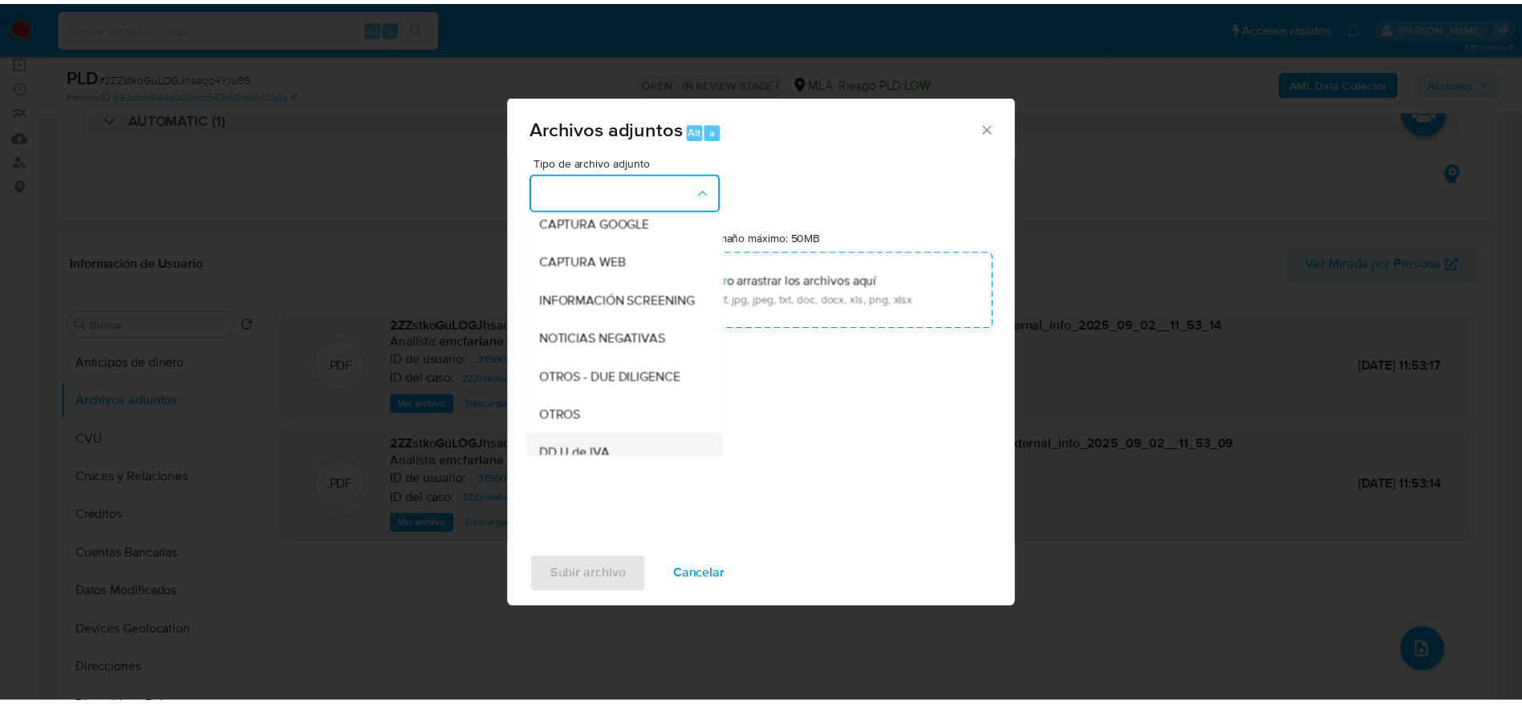
scroll to position [241, 0]
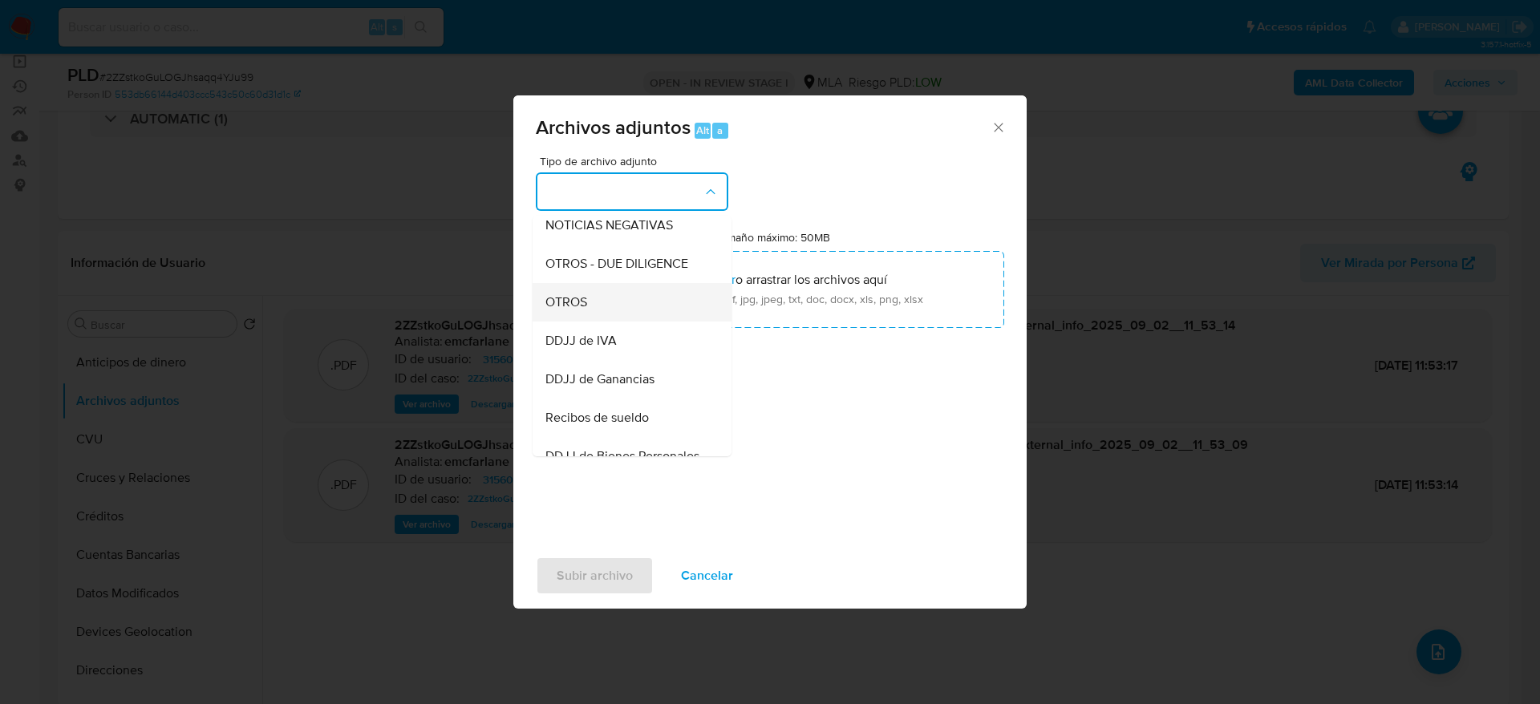
click at [586, 308] on span "OTROS" at bounding box center [566, 302] width 42 height 16
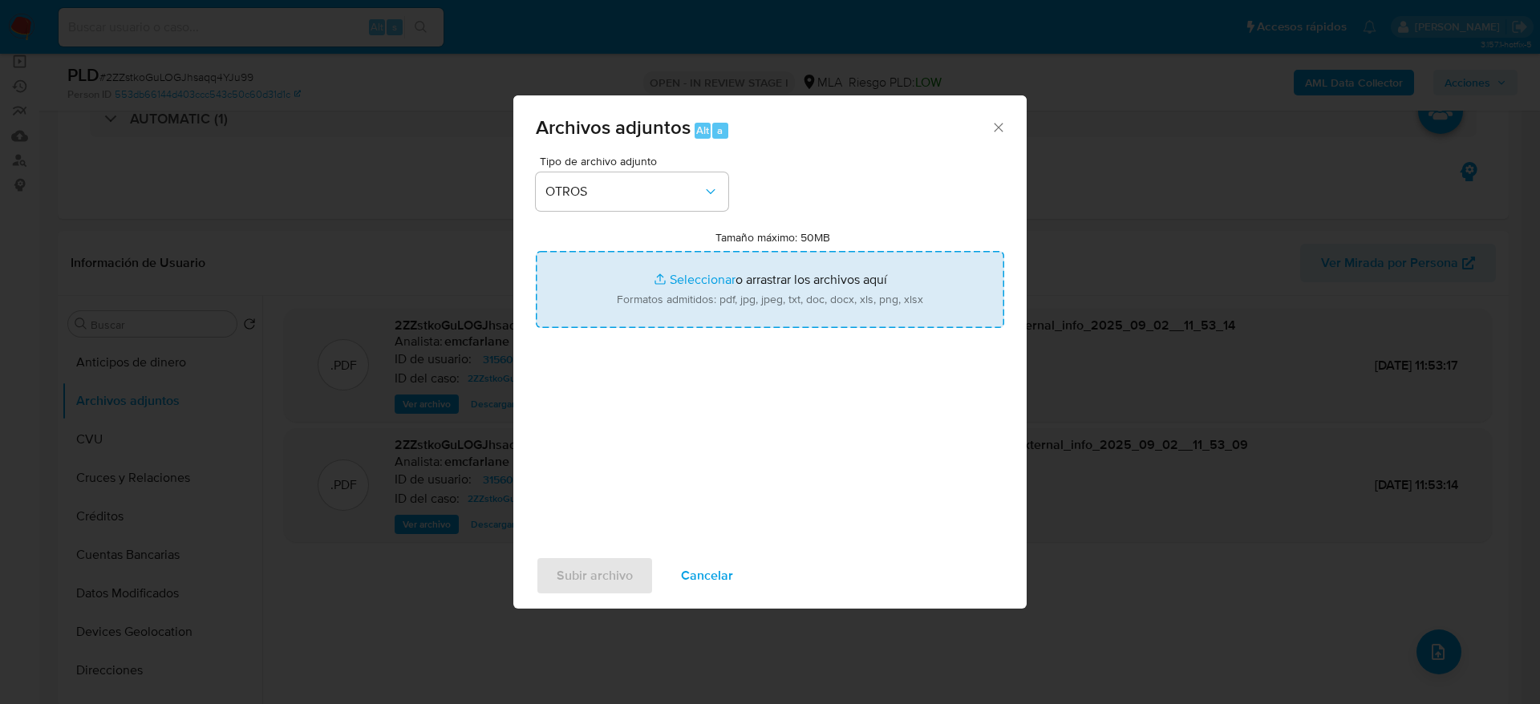
type input "C:\fakepath\Caselog 2ZZstkoGuLOGJhsaqq4YJu99.docx"
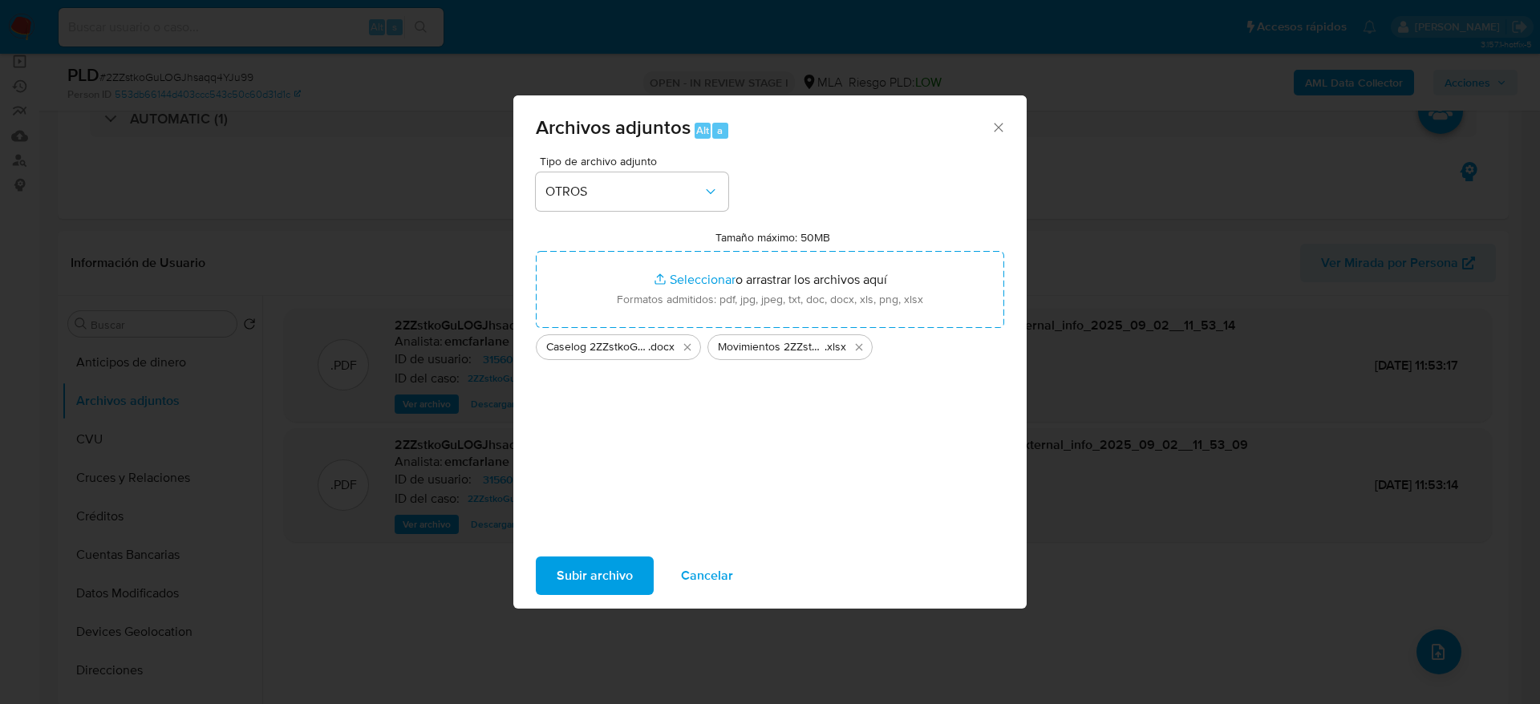
drag, startPoint x: 594, startPoint y: 586, endPoint x: 834, endPoint y: 642, distance: 246.1
click at [595, 585] on span "Subir archivo" at bounding box center [595, 575] width 76 height 35
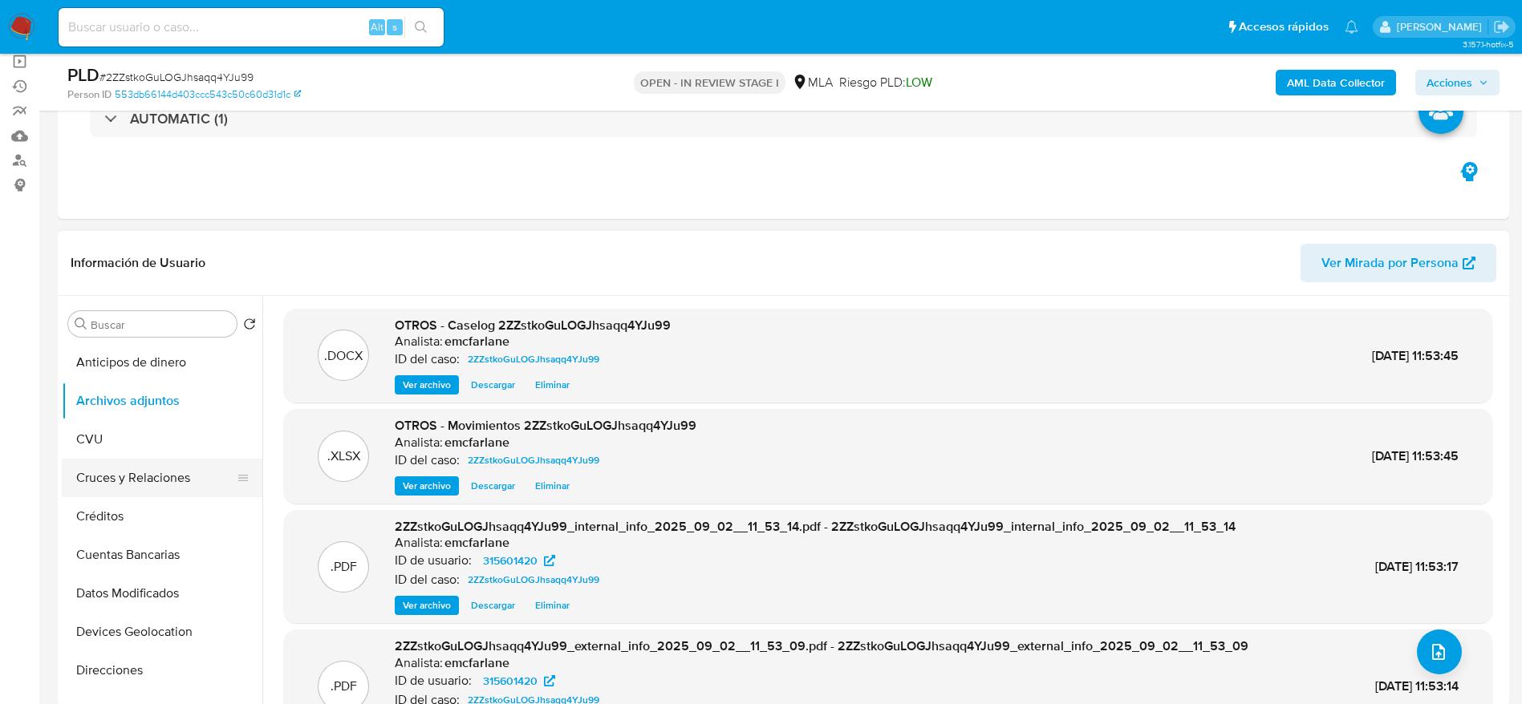
drag, startPoint x: 928, startPoint y: 144, endPoint x: 175, endPoint y: 481, distance: 825.0
click at [927, 144] on div "AUTOMATIC (1)" at bounding box center [783, 119] width 1425 height 80
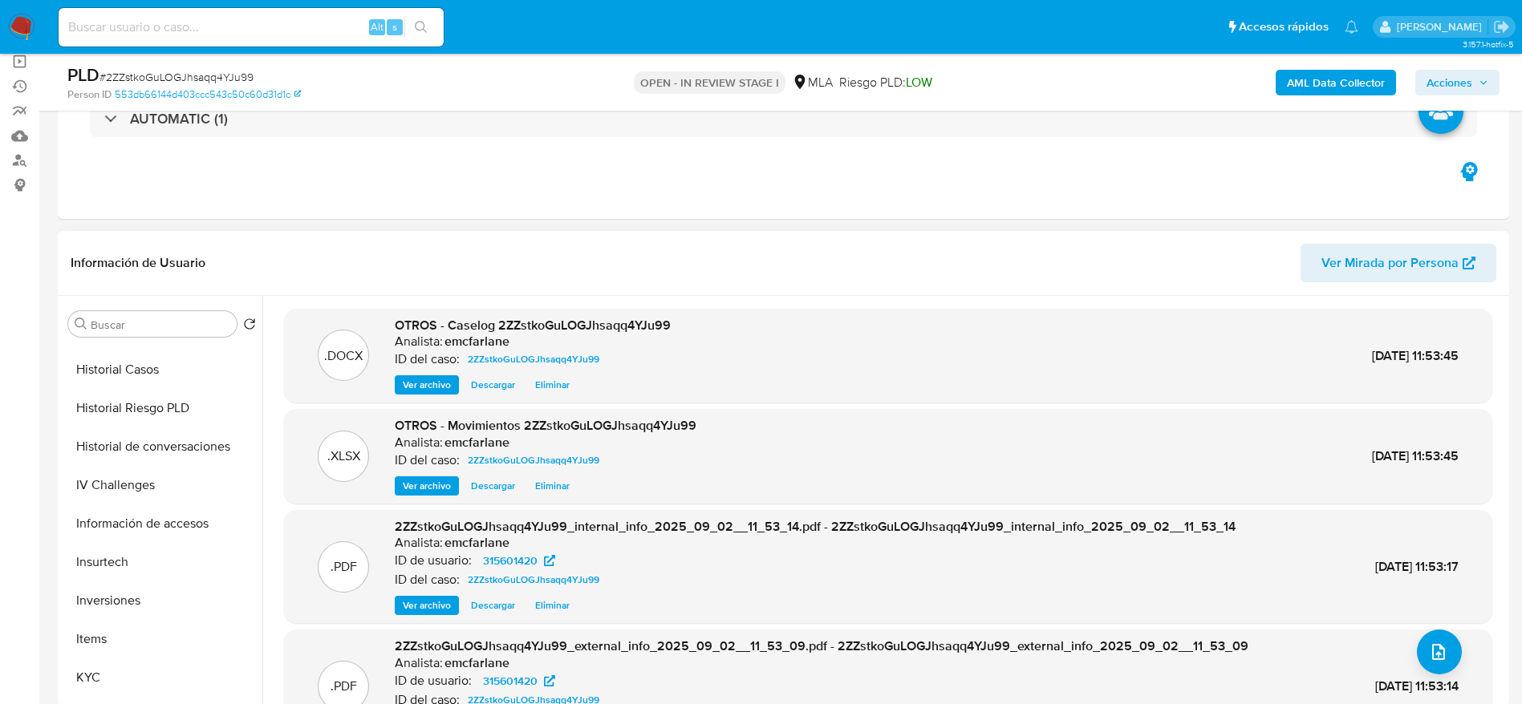
scroll to position [361, 0]
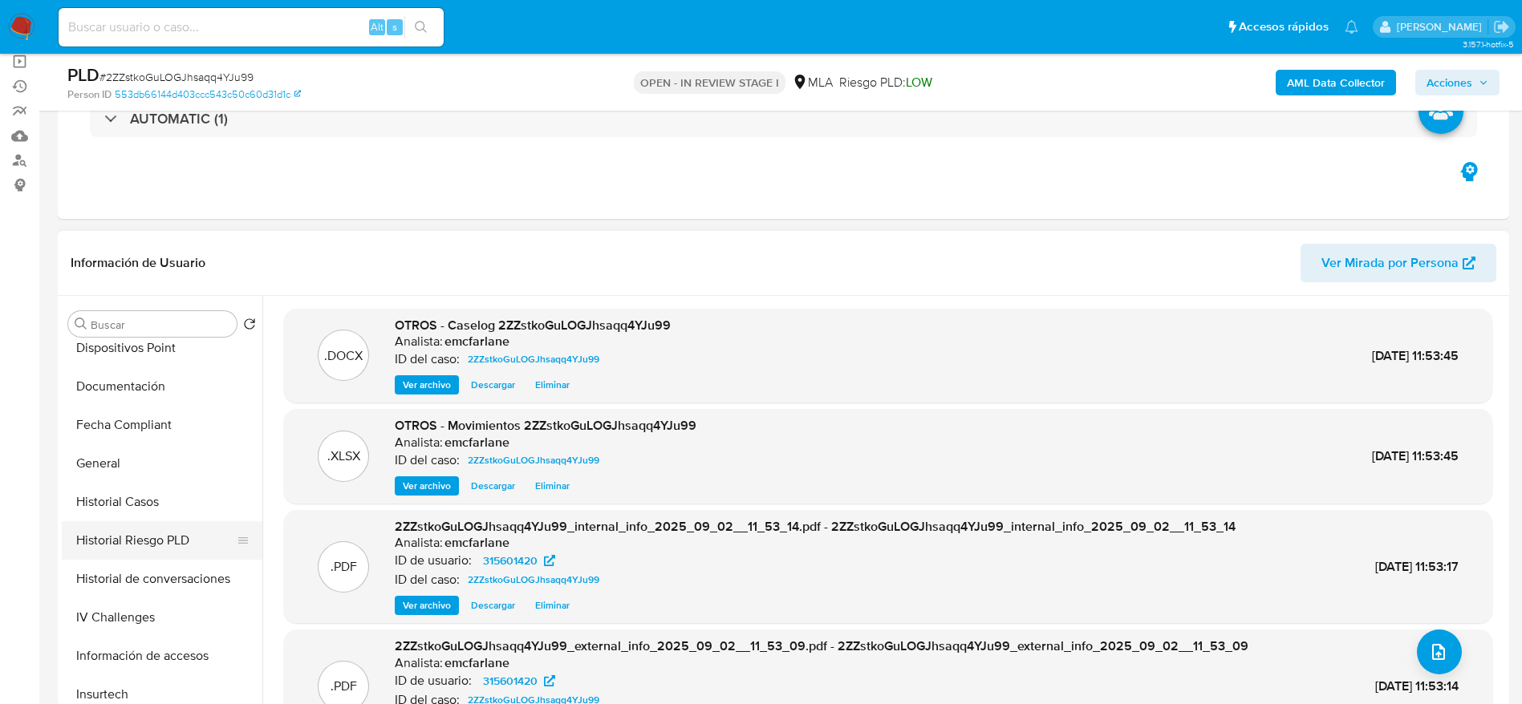
click at [164, 580] on button "Historial de conversaciones" at bounding box center [162, 579] width 201 height 38
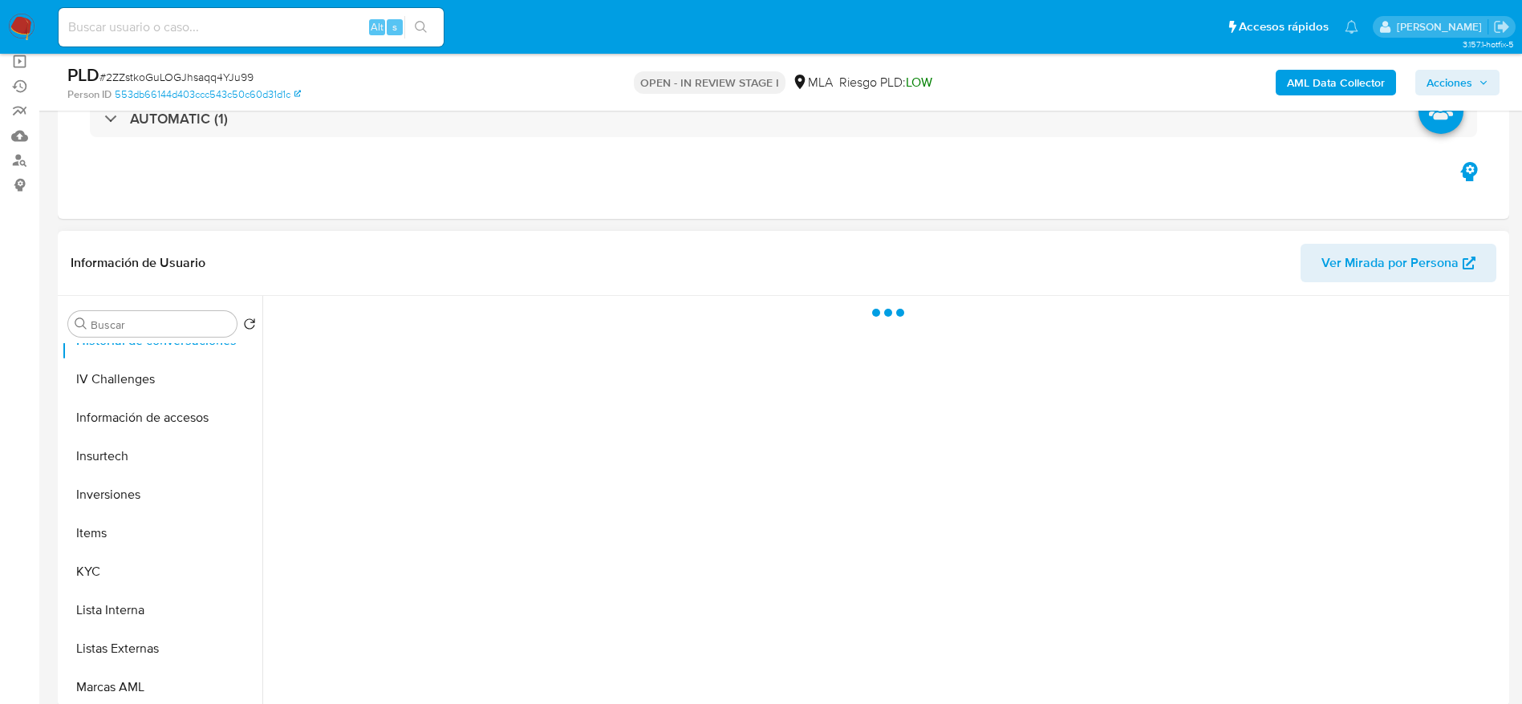
scroll to position [755, 0]
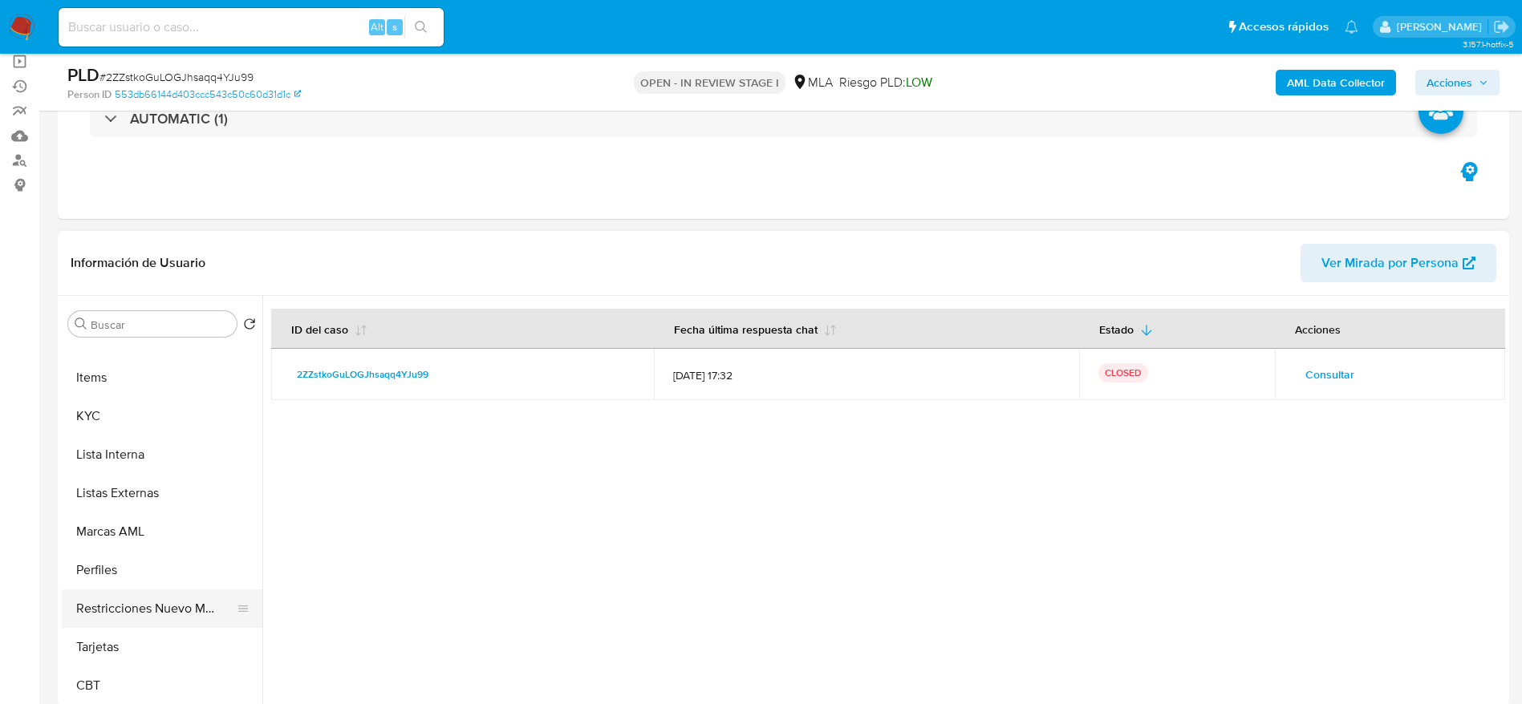
click at [148, 617] on button "Restricciones Nuevo Mundo" at bounding box center [156, 609] width 188 height 38
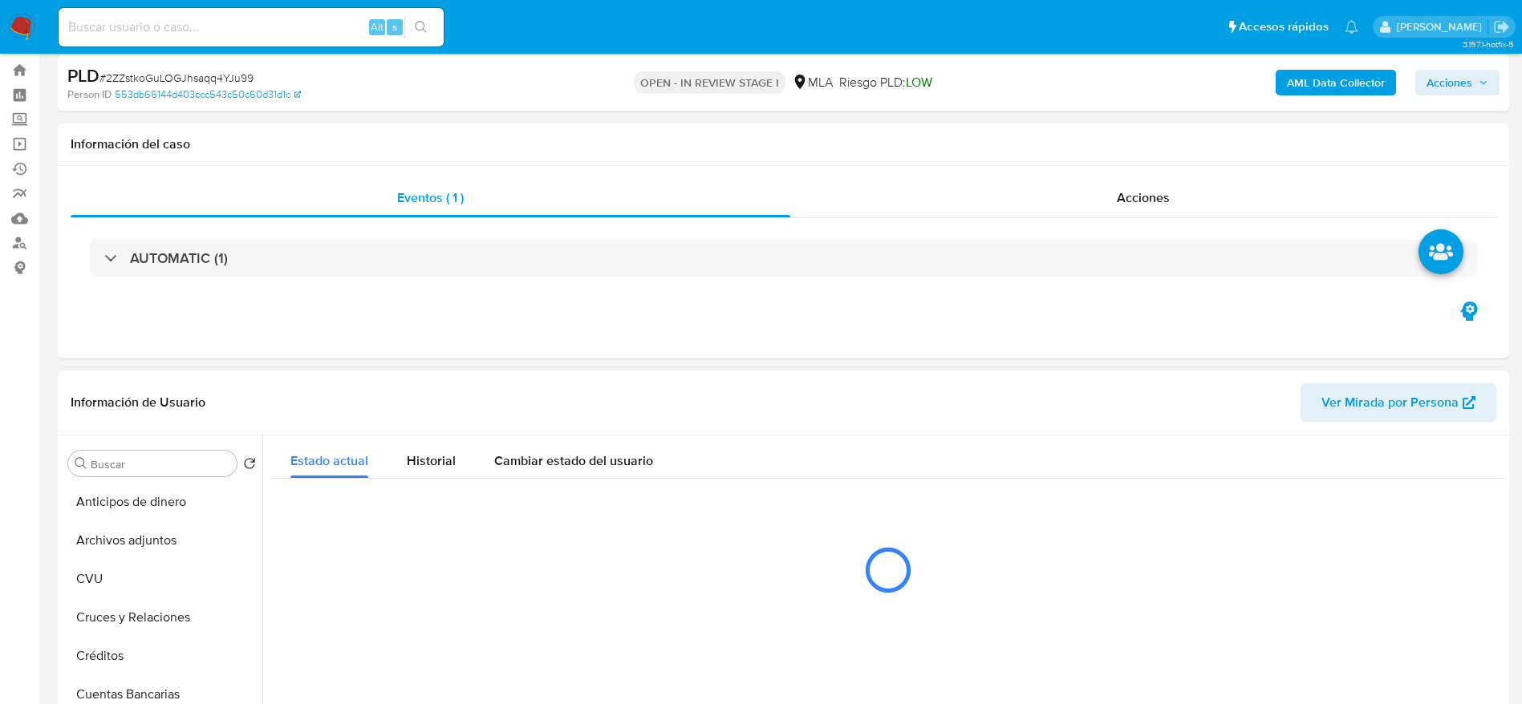
scroll to position [0, 0]
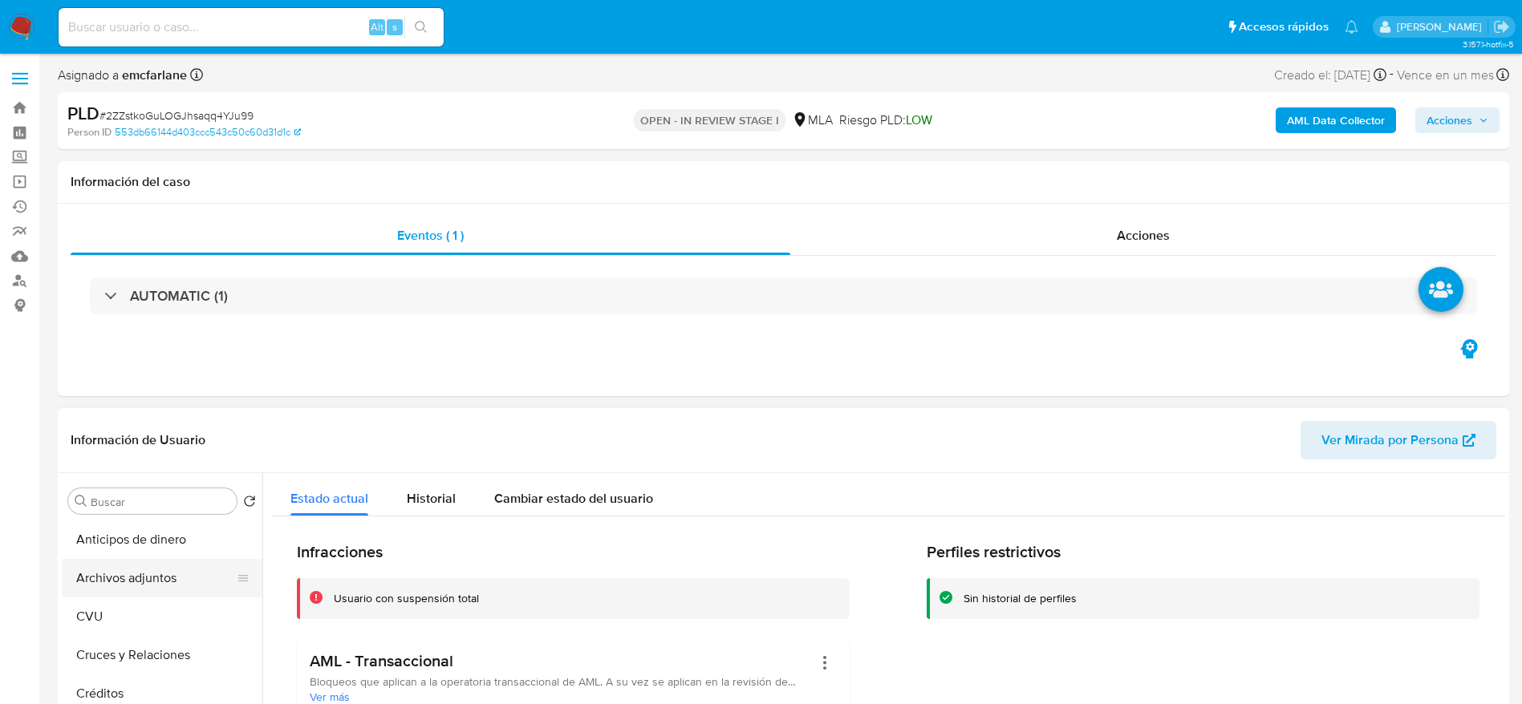
click at [148, 577] on button "Archivos adjuntos" at bounding box center [156, 578] width 188 height 38
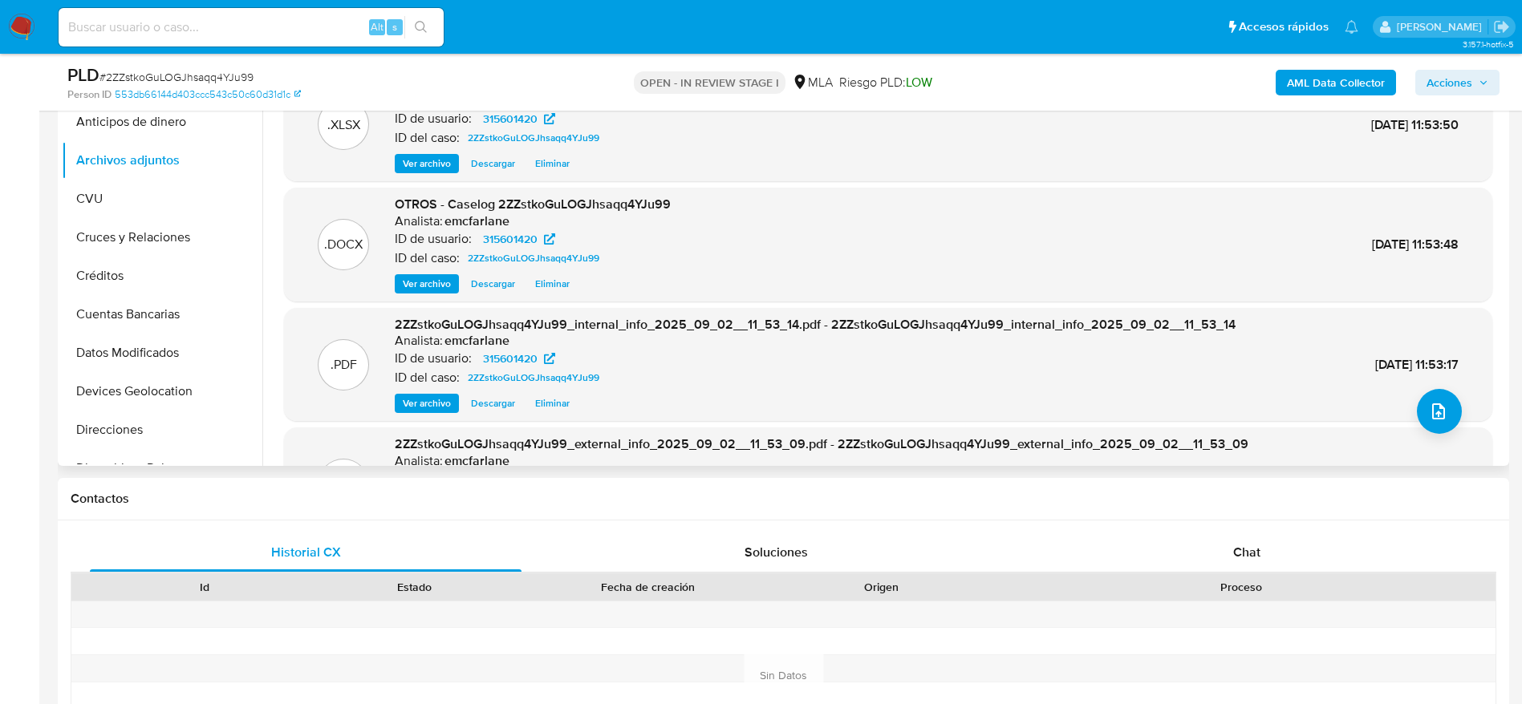
scroll to position [755, 0]
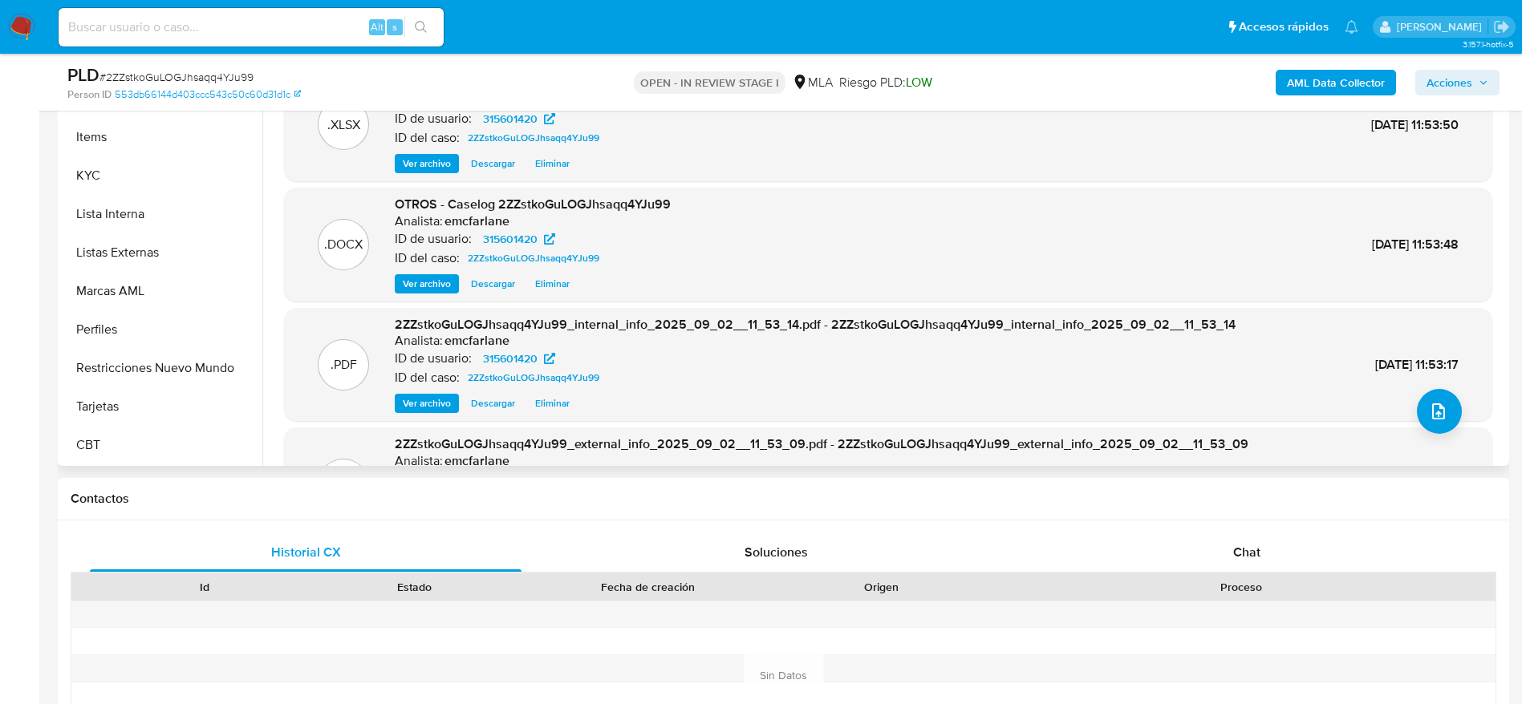
drag, startPoint x: 170, startPoint y: 367, endPoint x: 336, endPoint y: 383, distance: 166.9
click at [170, 366] on button "Restricciones Nuevo Mundo" at bounding box center [162, 368] width 201 height 38
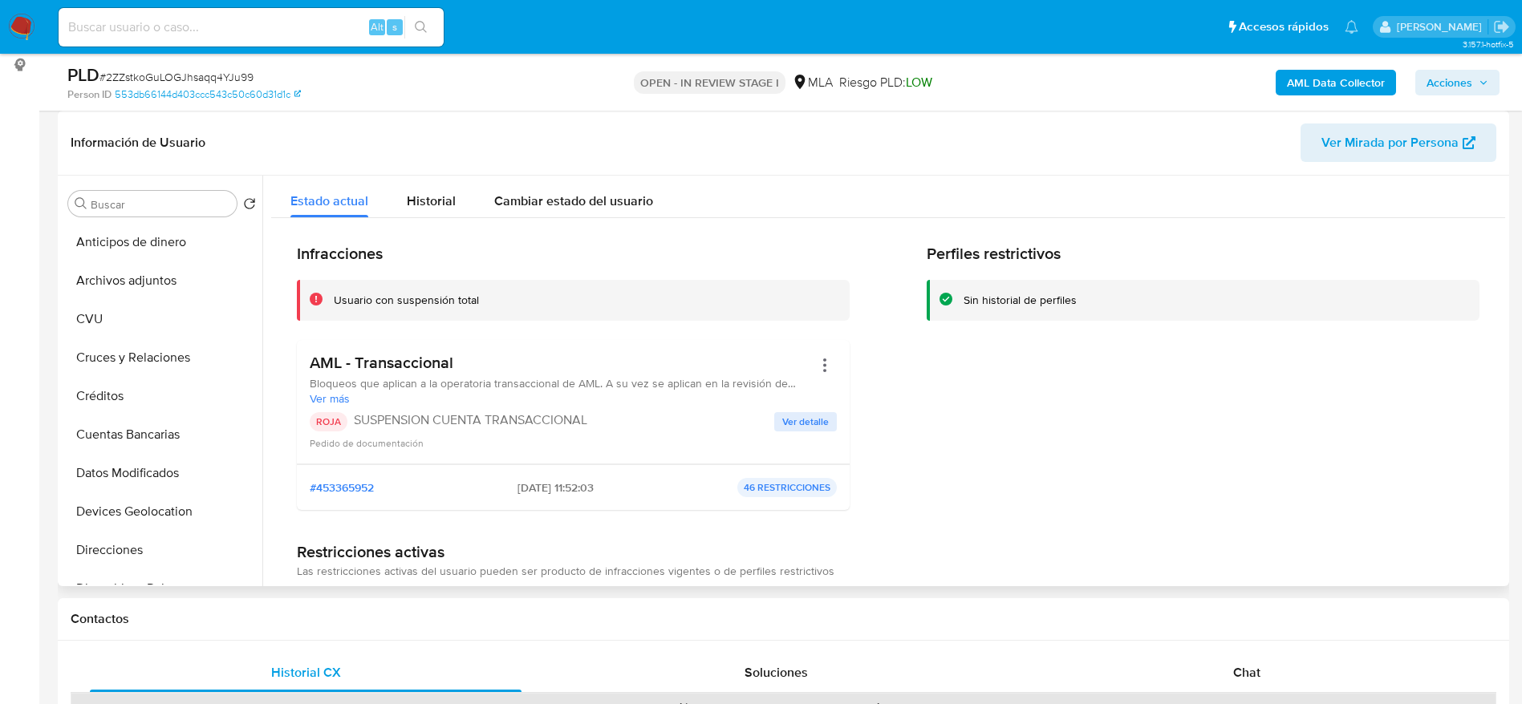
scroll to position [0, 0]
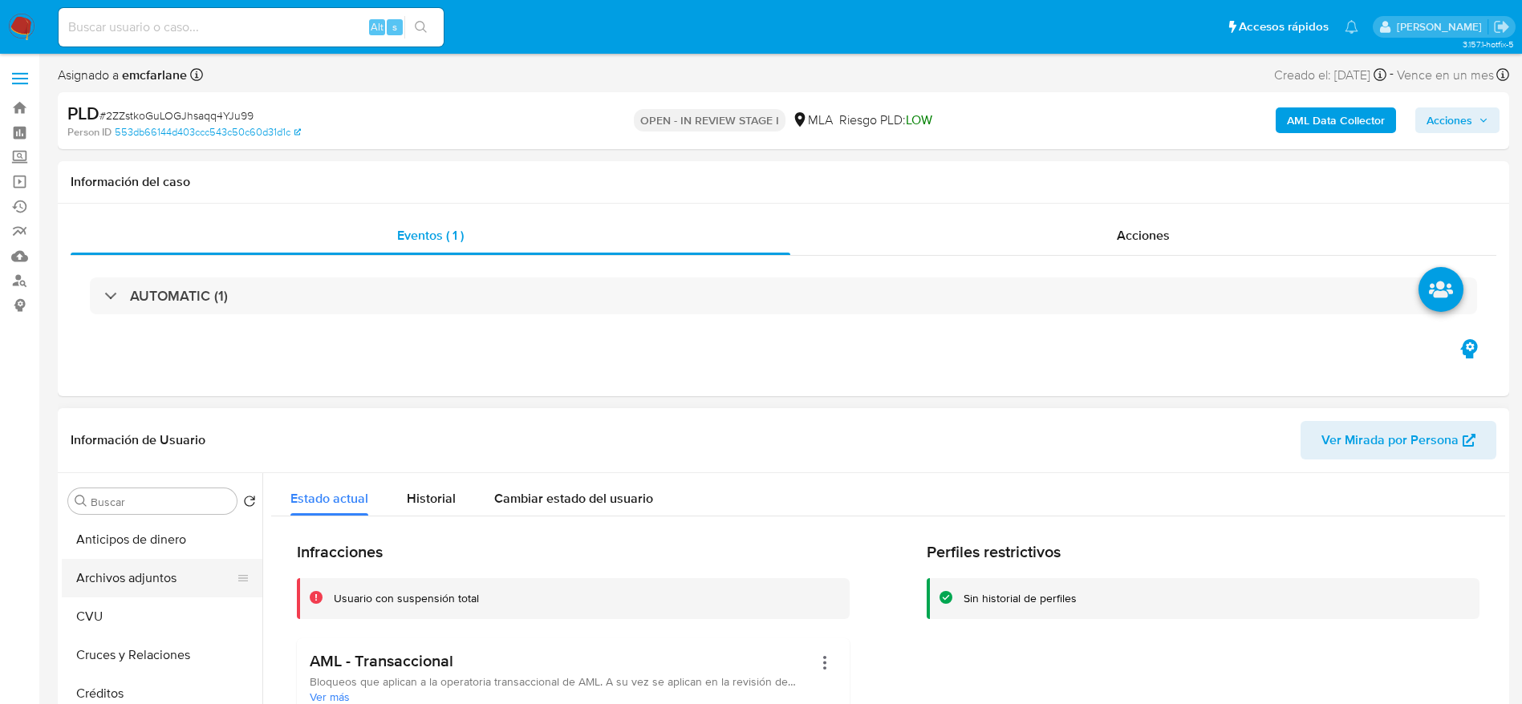
click at [116, 572] on button "Archivos adjuntos" at bounding box center [156, 578] width 188 height 38
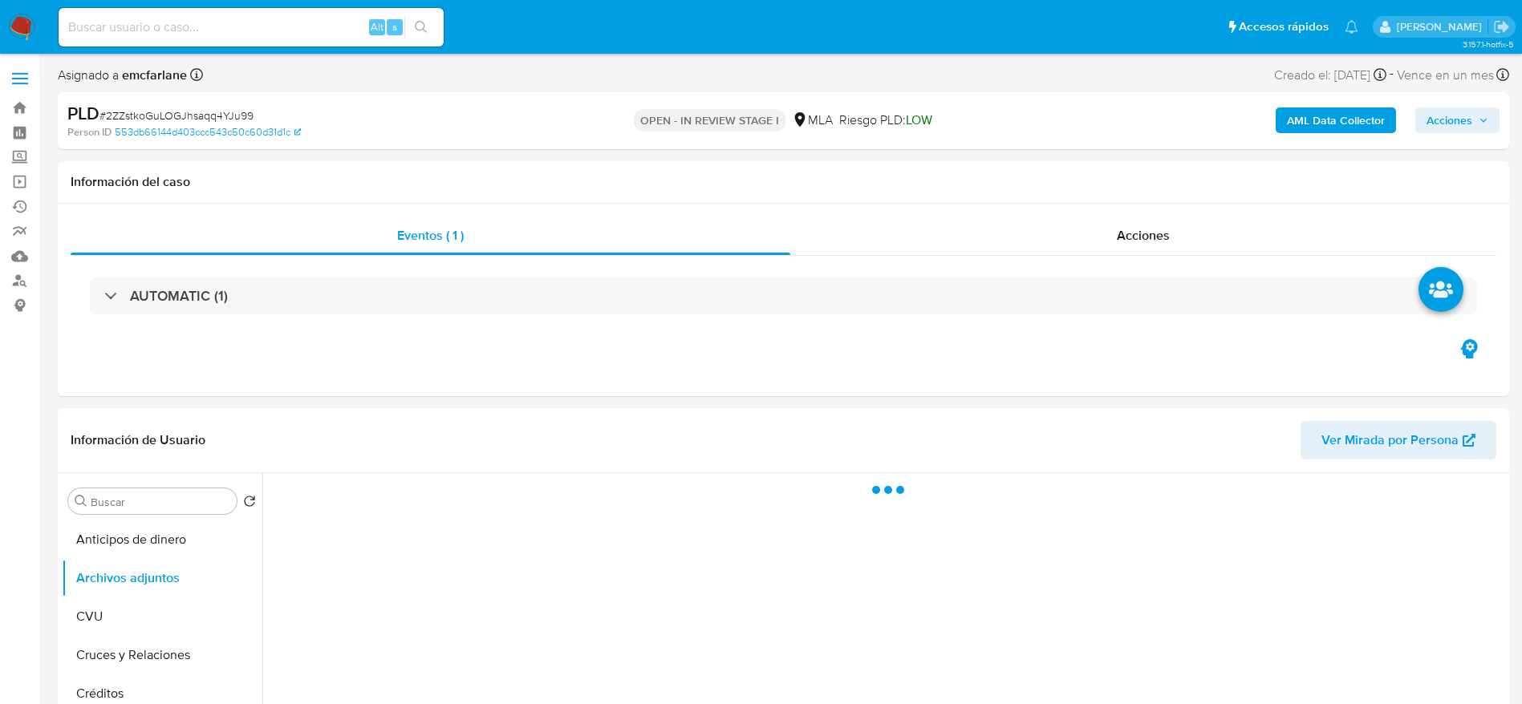
click at [1452, 110] on span "Acciones" at bounding box center [1449, 120] width 46 height 26
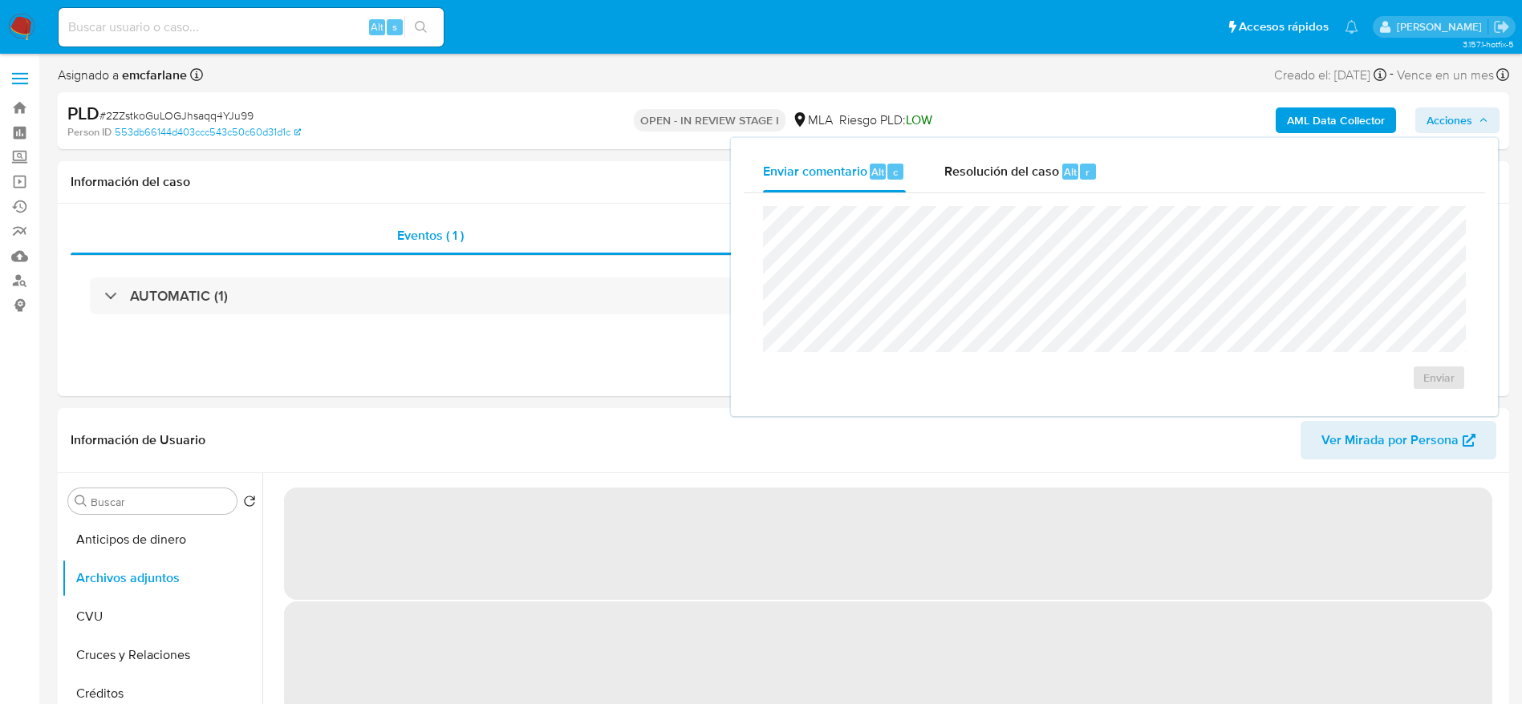
click at [1006, 175] on span "Resolución del caso" at bounding box center [1001, 171] width 115 height 18
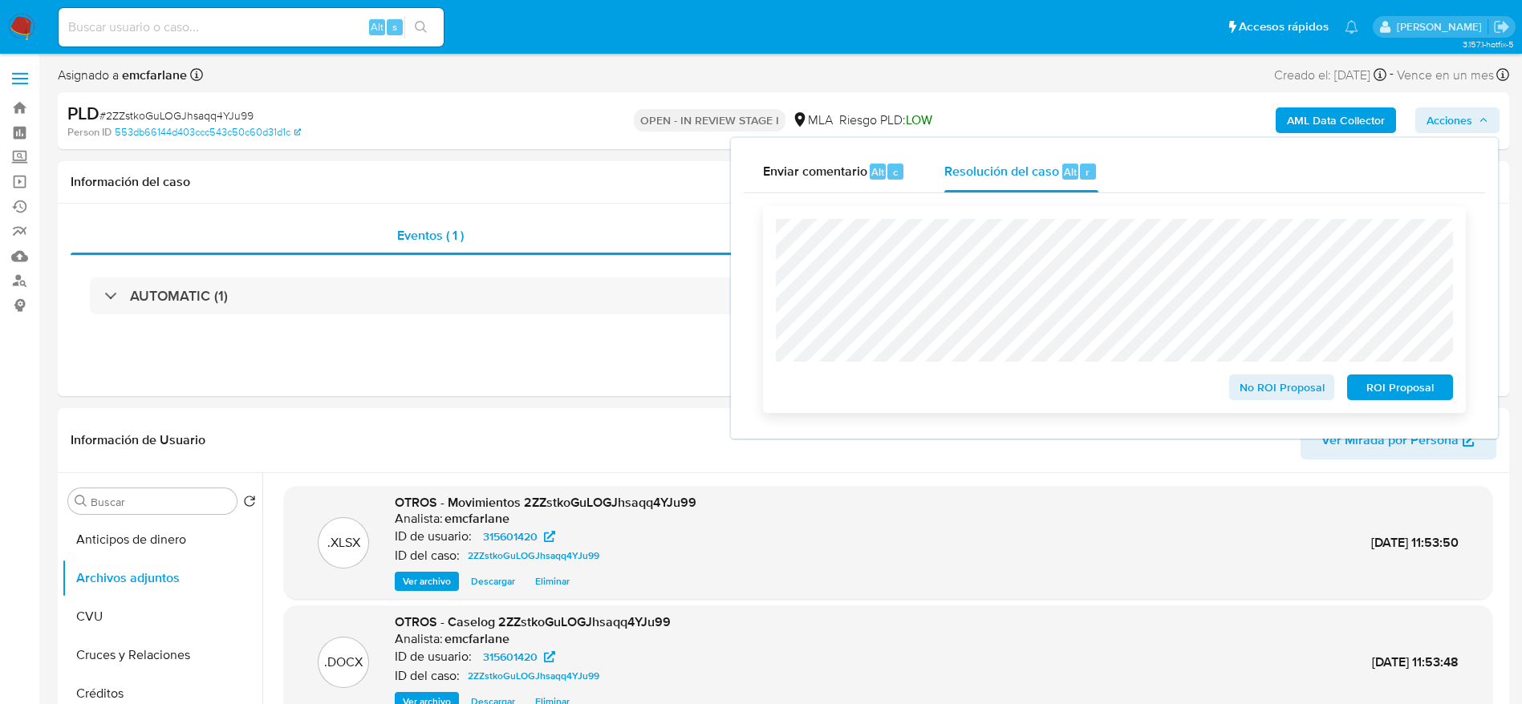
click at [1395, 386] on span "ROI Proposal" at bounding box center [1399, 387] width 83 height 22
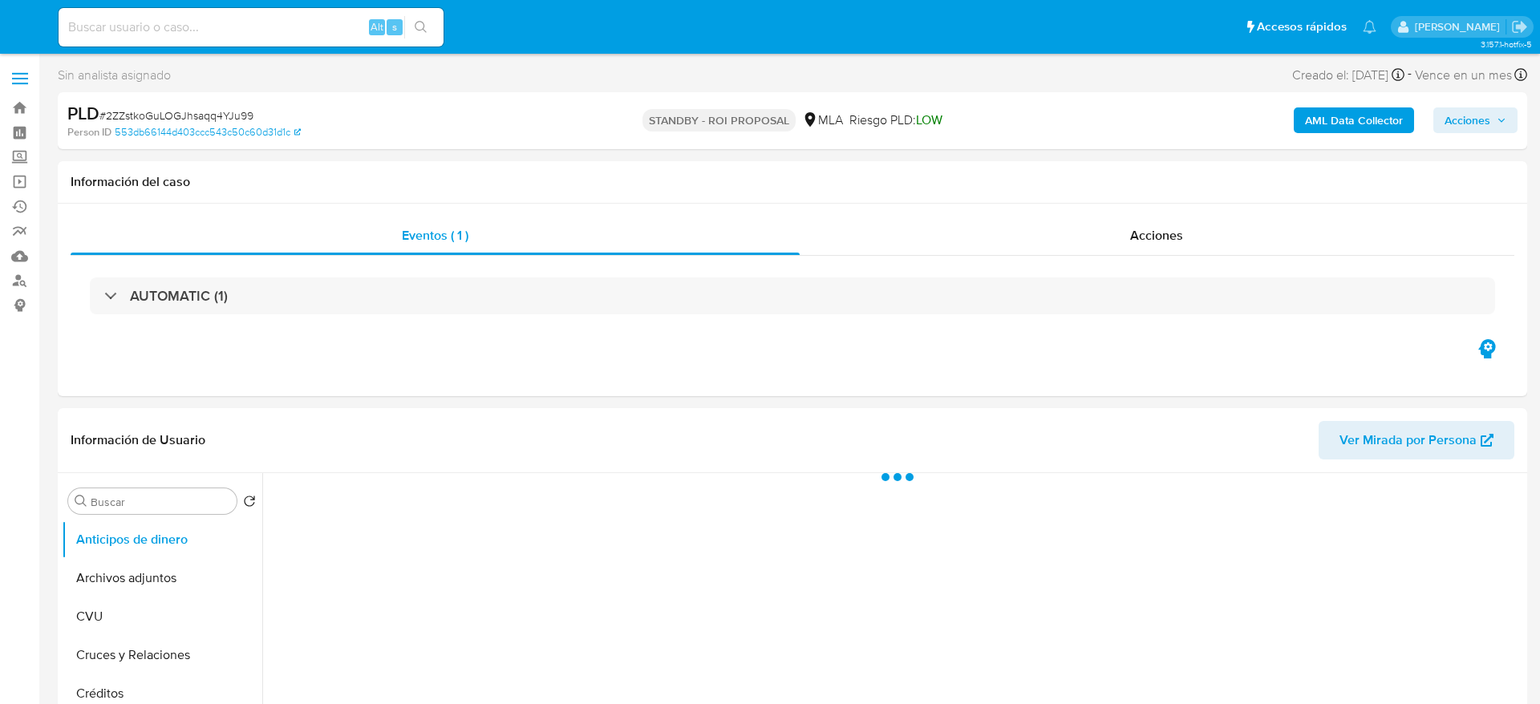
select select "10"
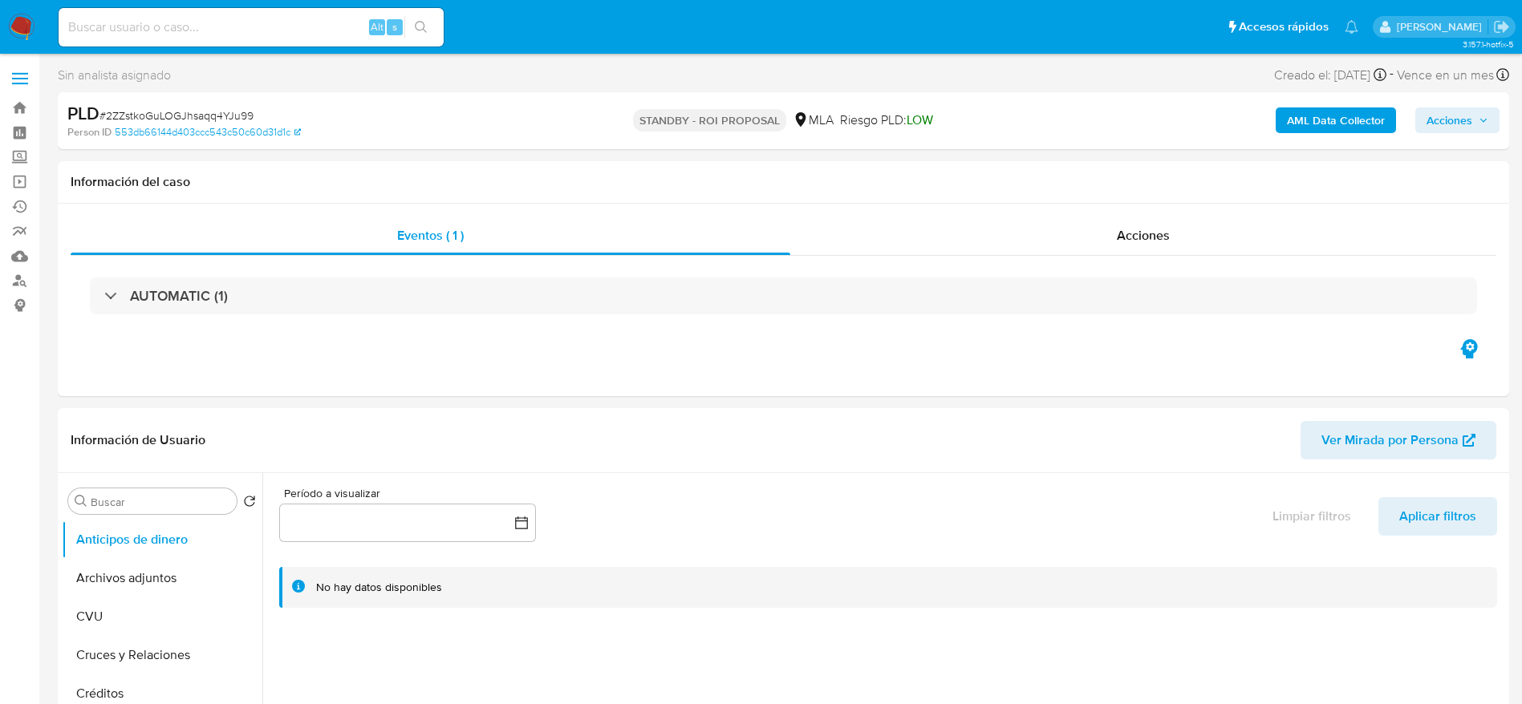
click at [276, 29] on input at bounding box center [251, 27] width 385 height 21
paste input "vRdSThQJesB67zHGicZ32VlL"
type input "vRdSThQJesB67zHGicZ32VlL"
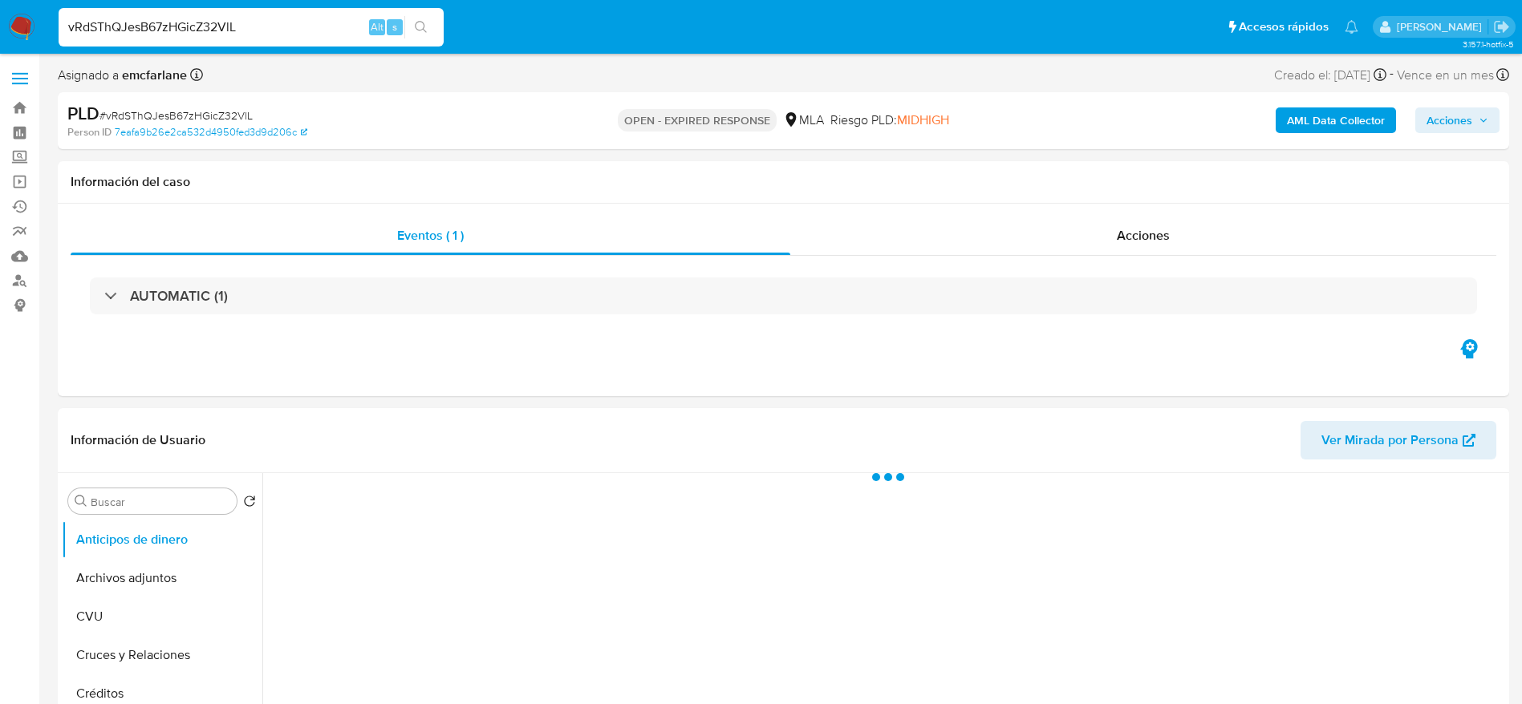
select select "10"
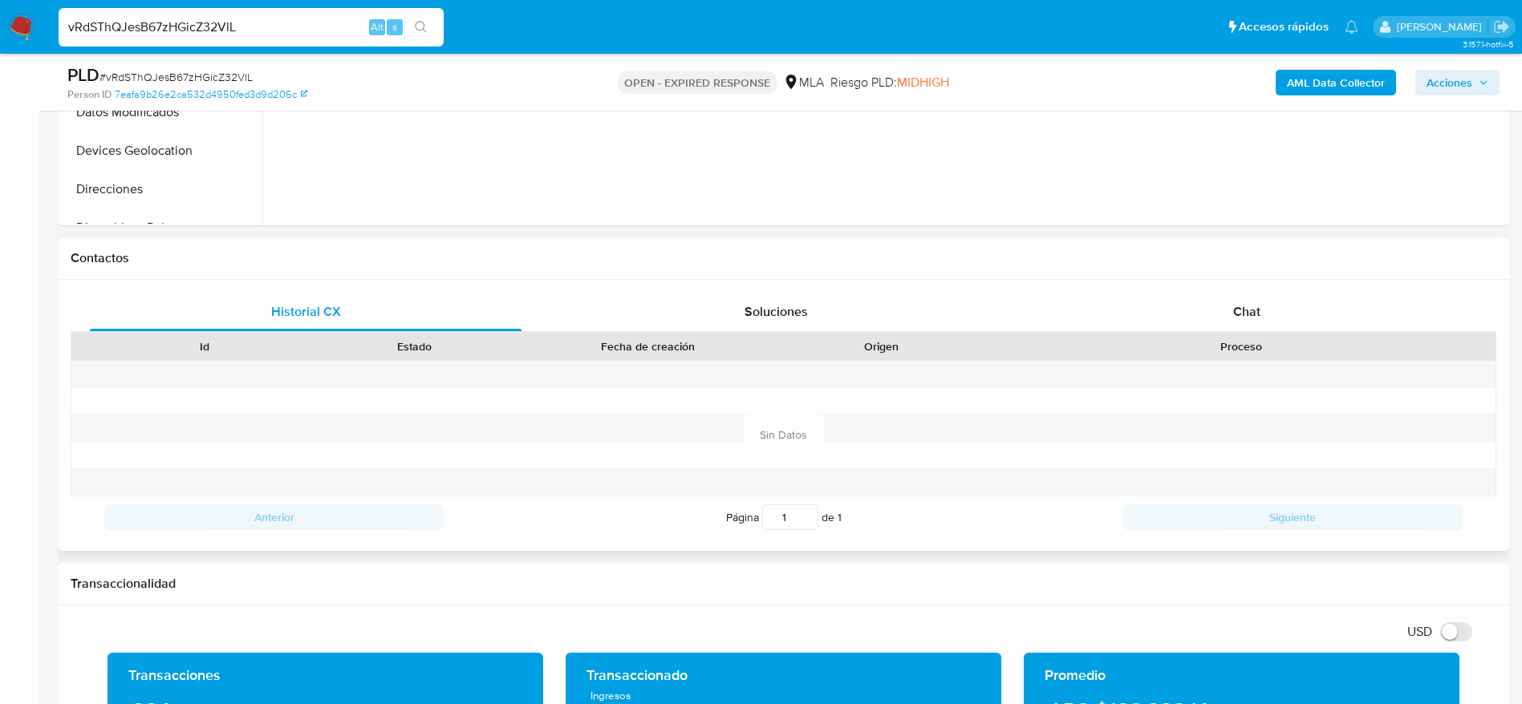
click at [1237, 341] on div "Proceso" at bounding box center [1241, 346] width 486 height 16
drag, startPoint x: 1237, startPoint y: 314, endPoint x: 1051, endPoint y: 338, distance: 187.7
click at [1238, 314] on span "Chat" at bounding box center [1246, 311] width 27 height 18
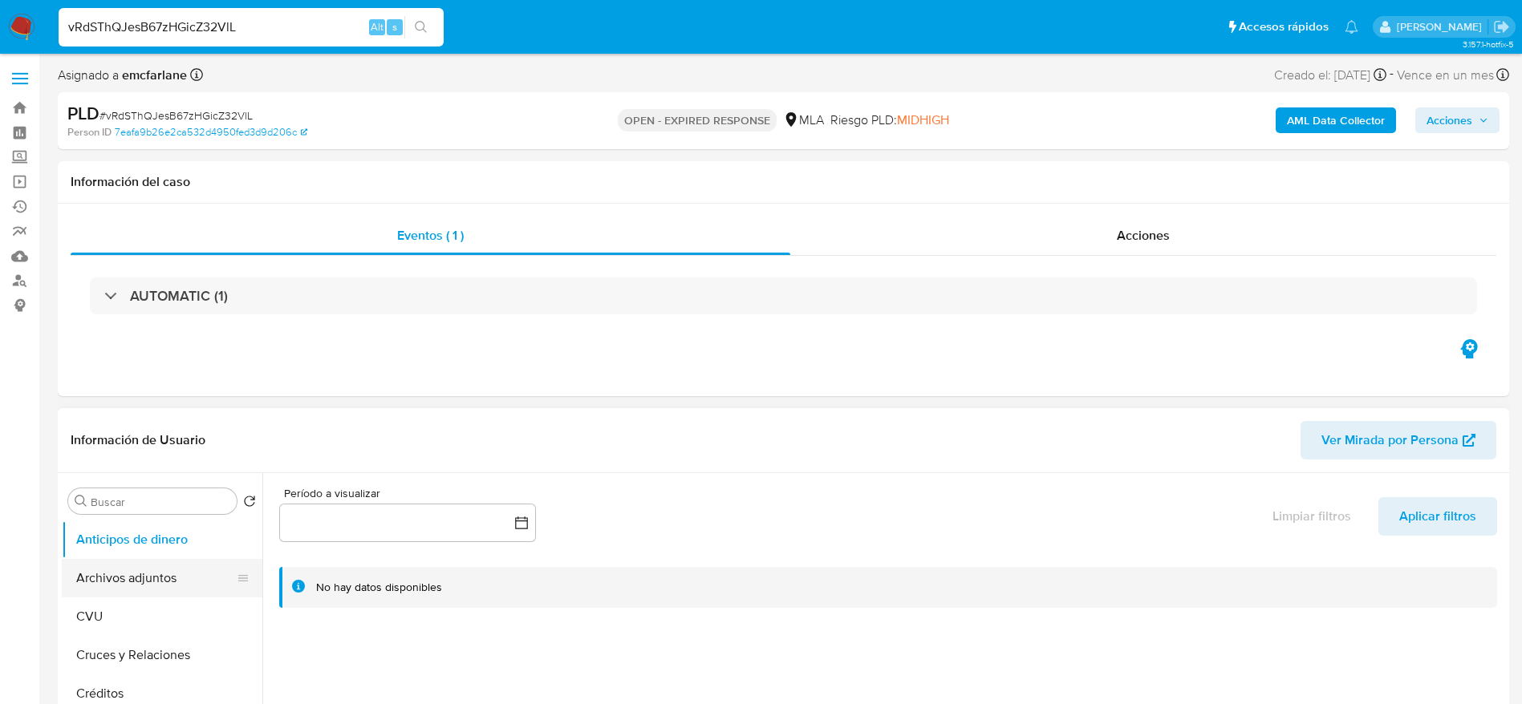
click at [118, 583] on button "Archivos adjuntos" at bounding box center [156, 578] width 188 height 38
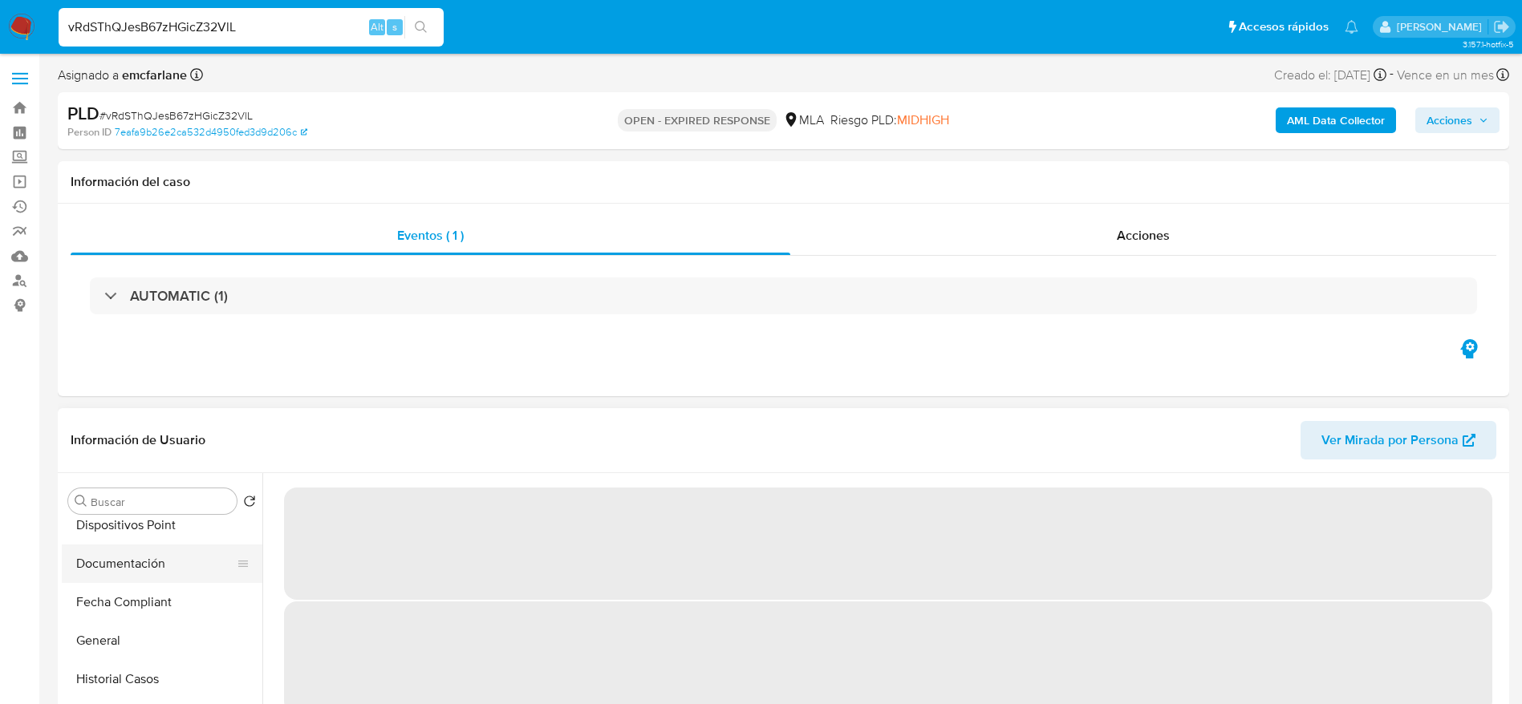
click at [115, 554] on button "Documentación" at bounding box center [156, 564] width 188 height 38
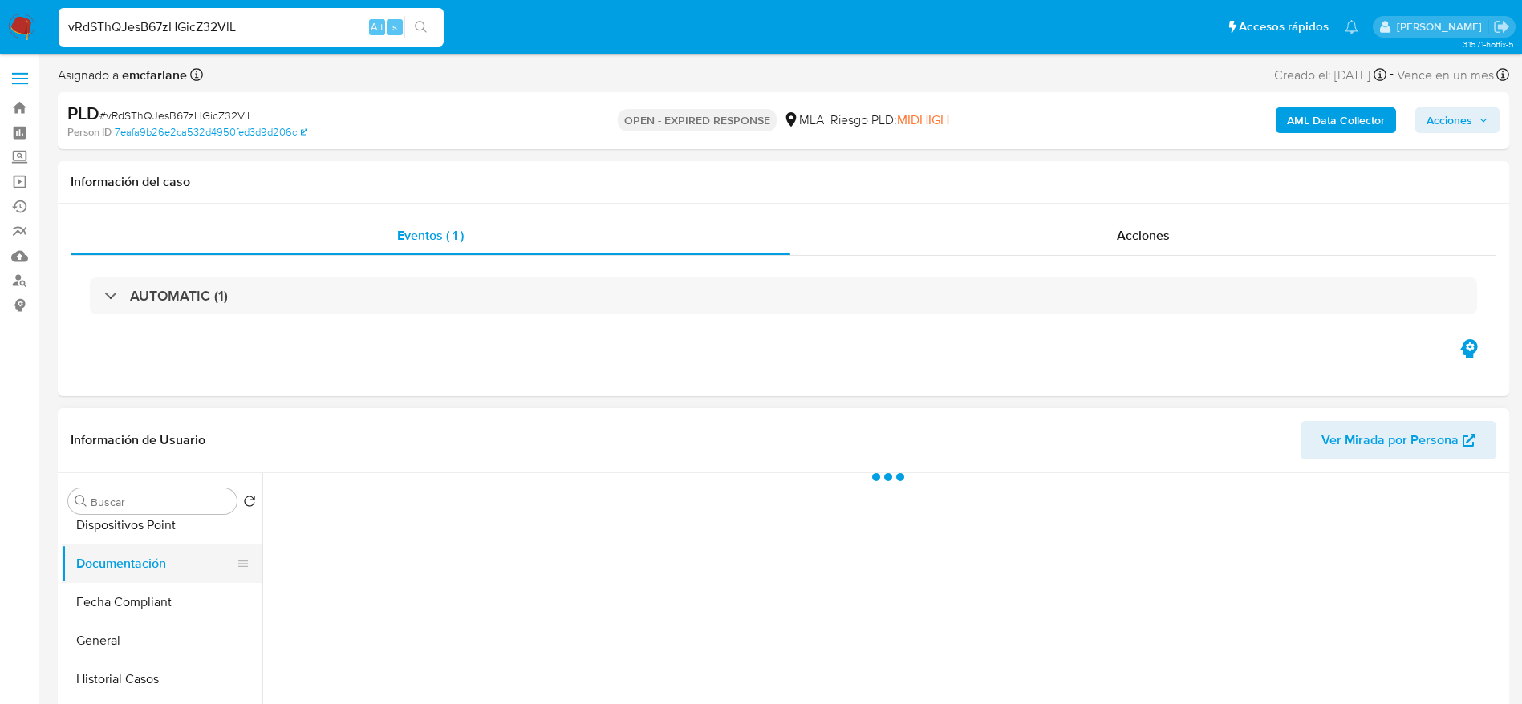
scroll to position [241, 0]
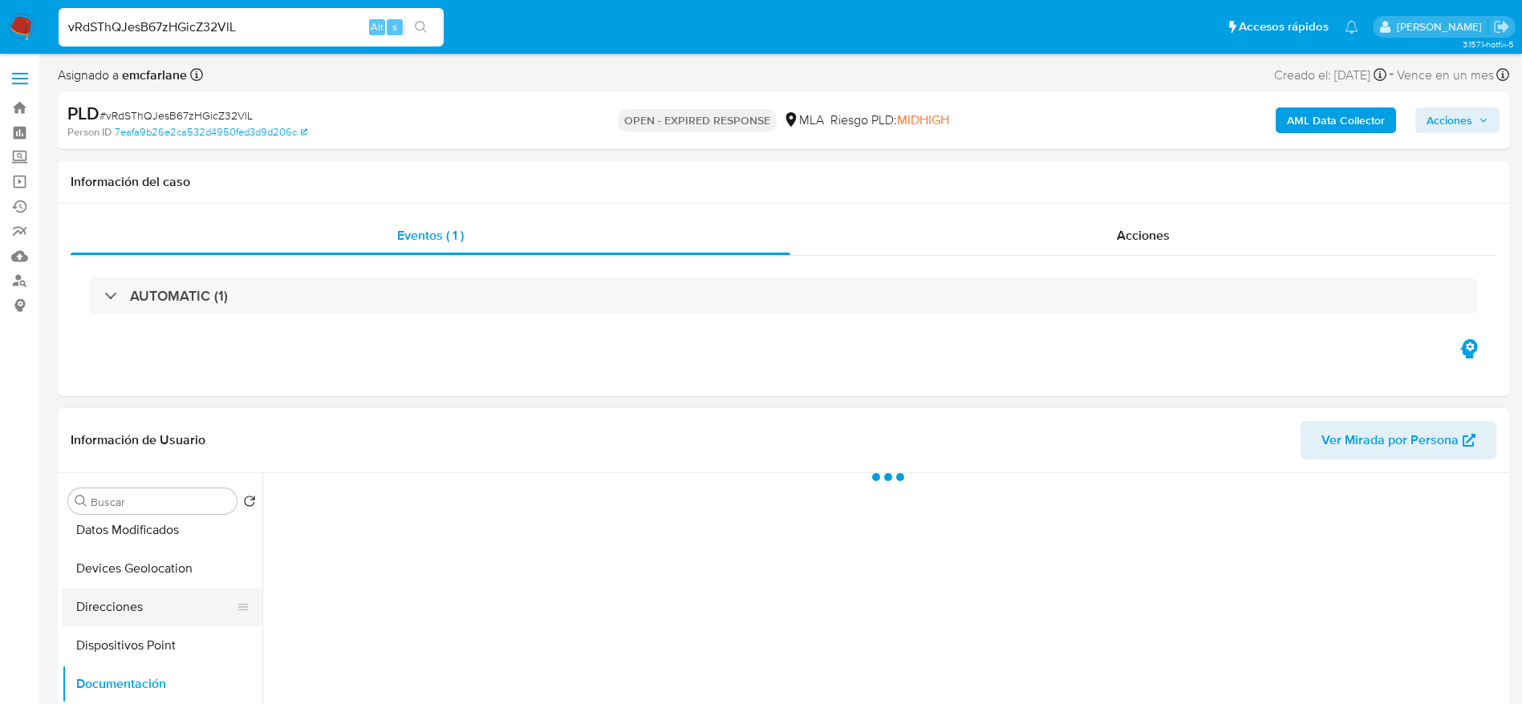
click at [131, 599] on button "Direcciones" at bounding box center [156, 607] width 188 height 38
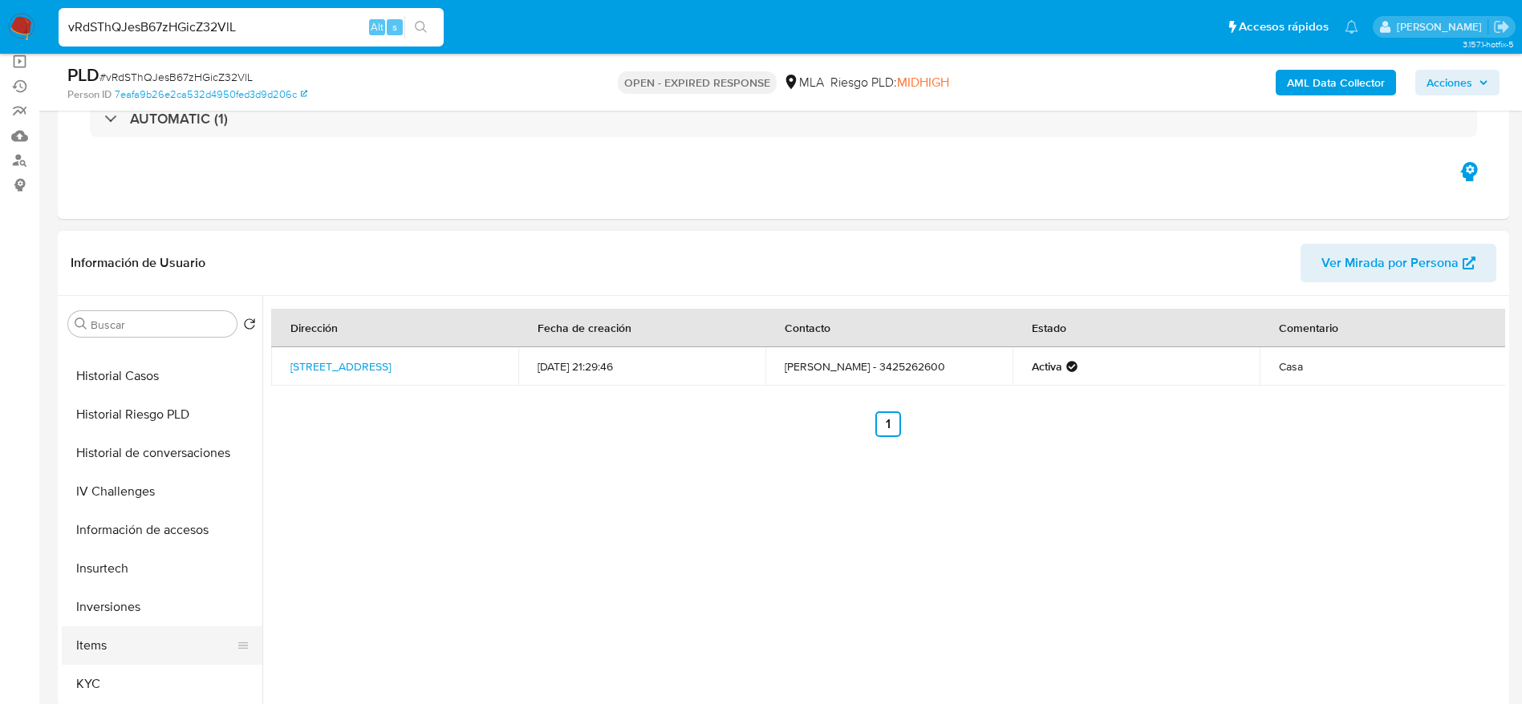
scroll to position [602, 0]
drag, startPoint x: 107, startPoint y: 555, endPoint x: 258, endPoint y: 553, distance: 151.6
click at [107, 556] on button "KYC" at bounding box center [162, 569] width 201 height 38
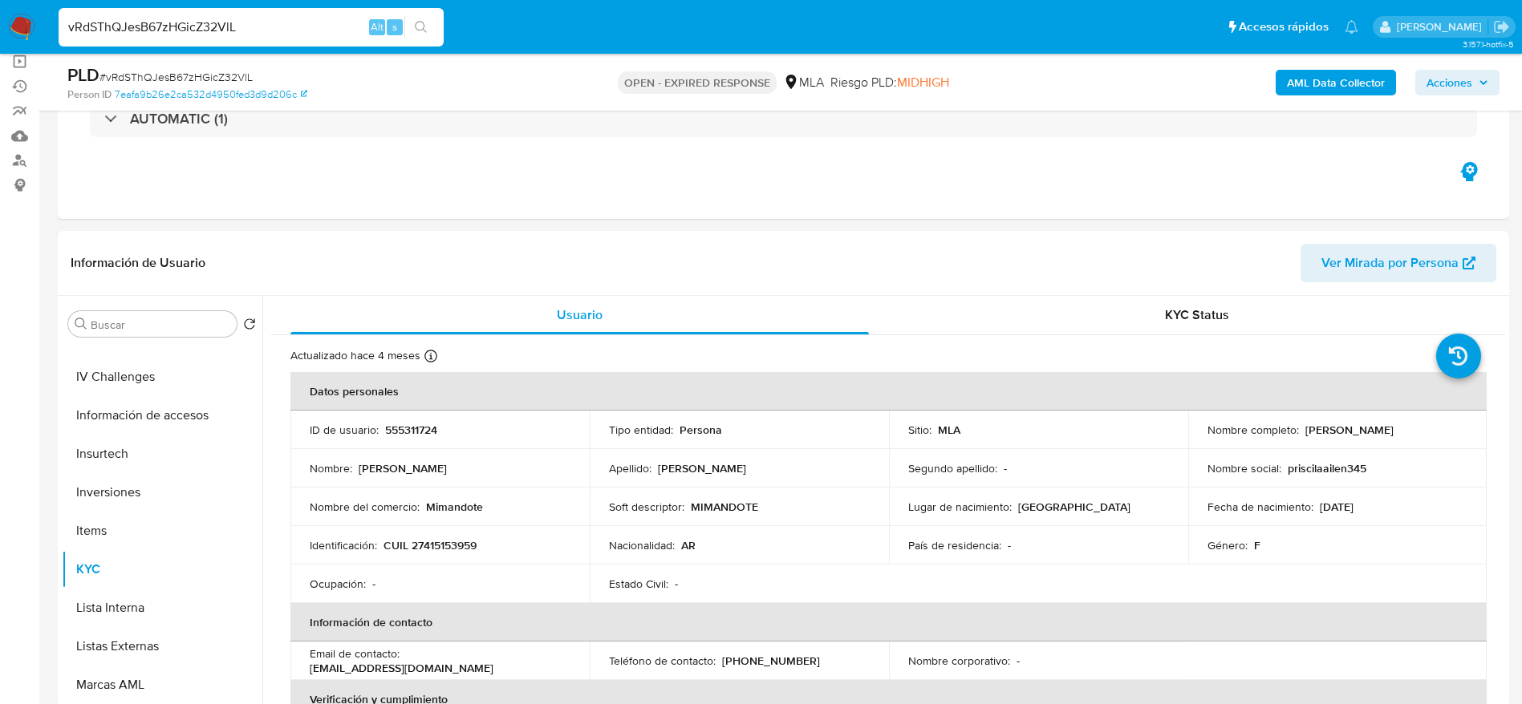
click at [448, 510] on p "Mimandote" at bounding box center [454, 507] width 57 height 14
copy p "Mimandote"
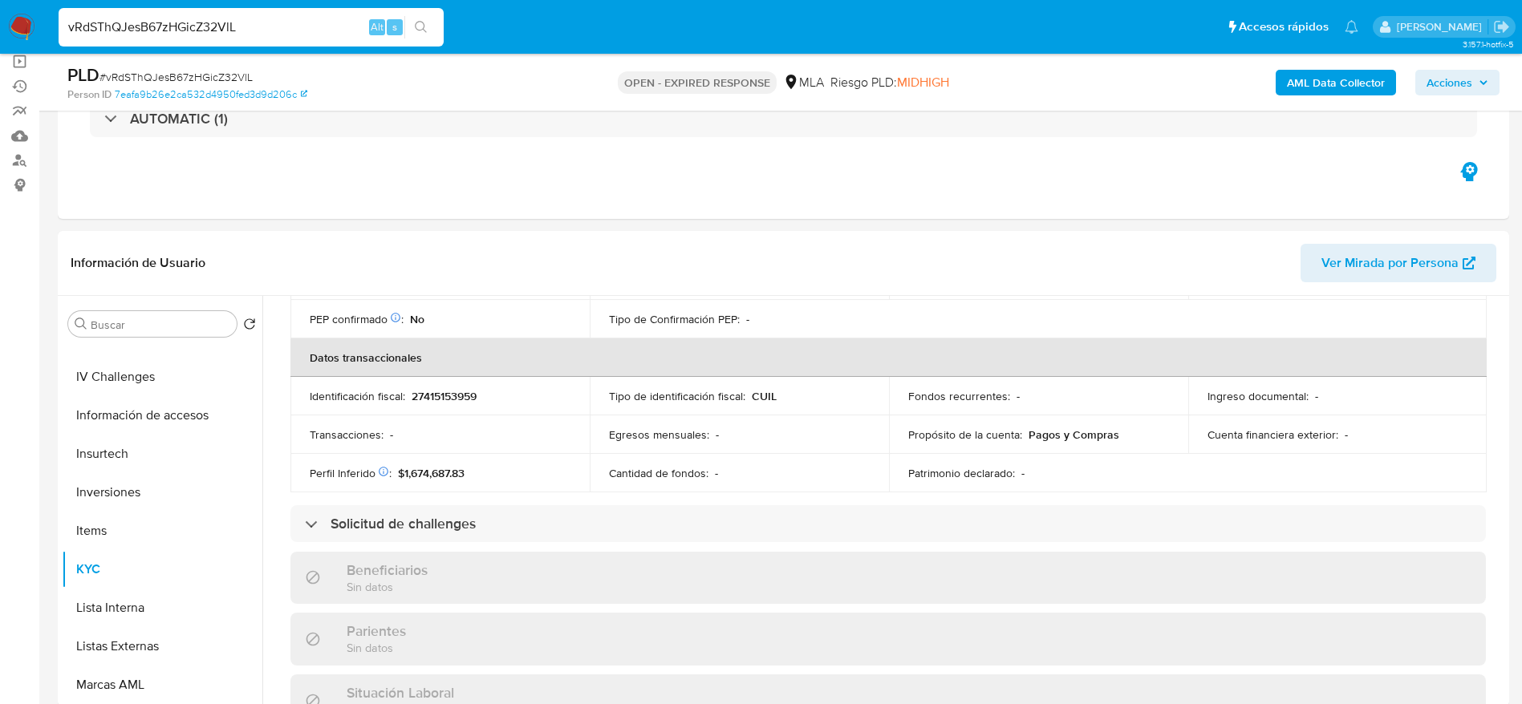
scroll to position [481, 0]
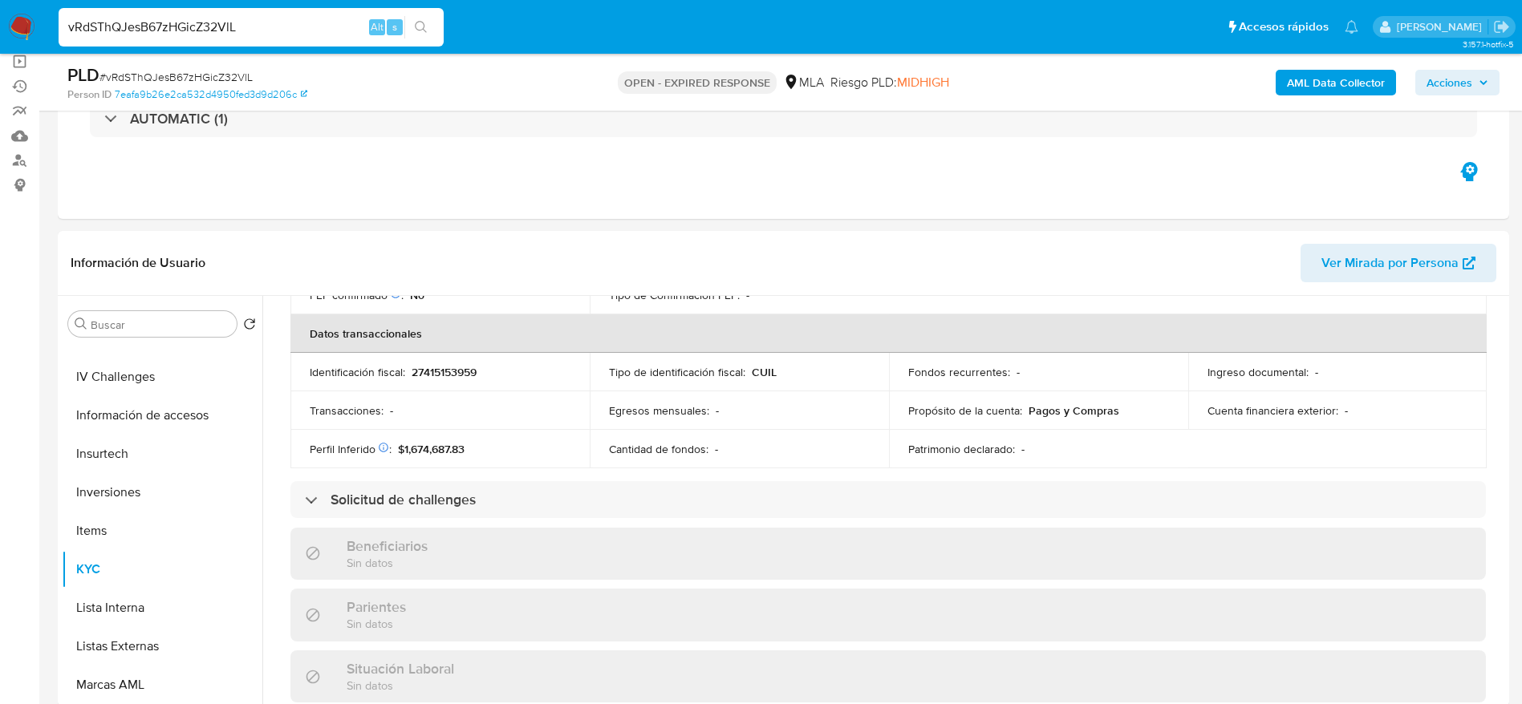
click at [164, 74] on span "# vRdSThQJesB67zHGicZ32VlL" at bounding box center [175, 77] width 153 height 16
click at [164, 73] on span "# vRdSThQJesB67zHGicZ32VlL" at bounding box center [175, 77] width 153 height 16
copy span "vRdSThQJesB67zHGicZ32VlL"
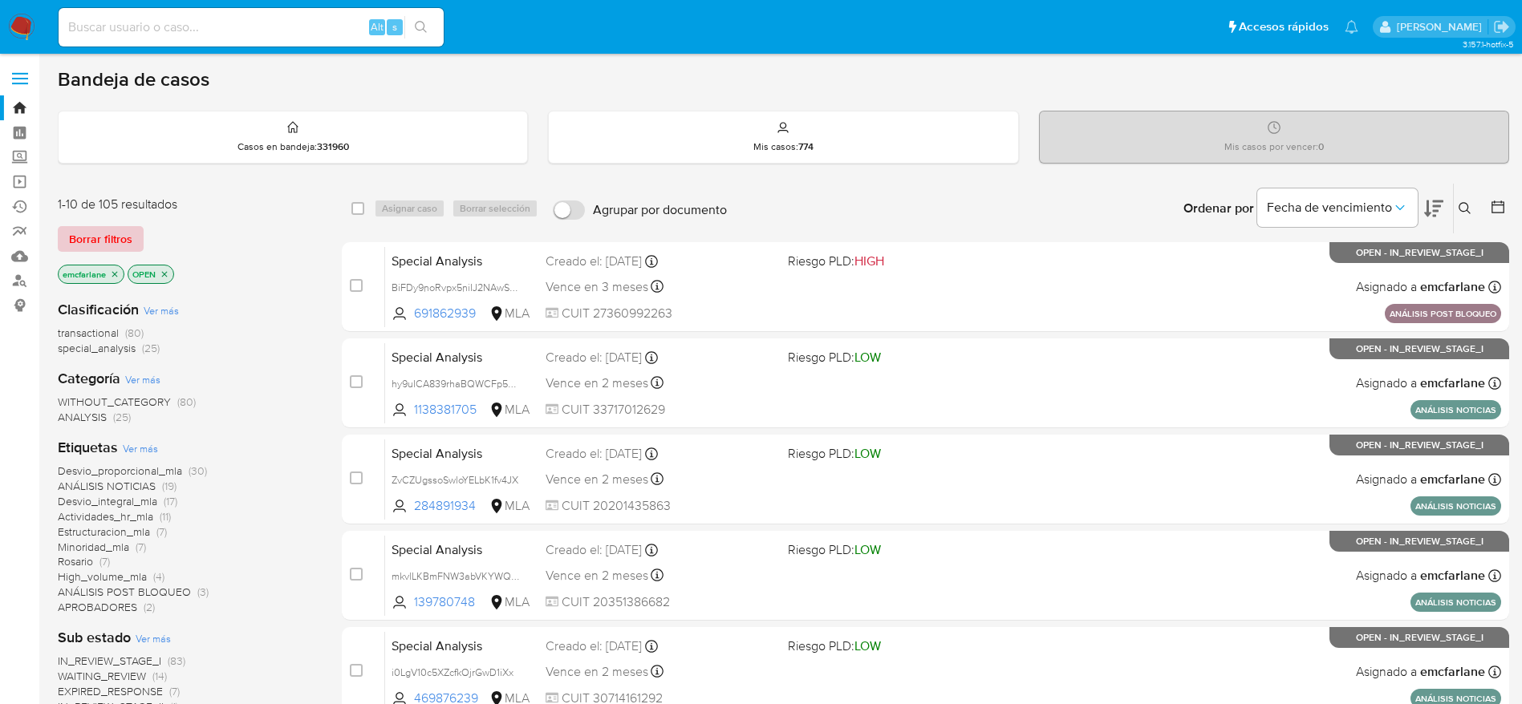
click at [134, 235] on button "Borrar filtros" at bounding box center [101, 239] width 86 height 26
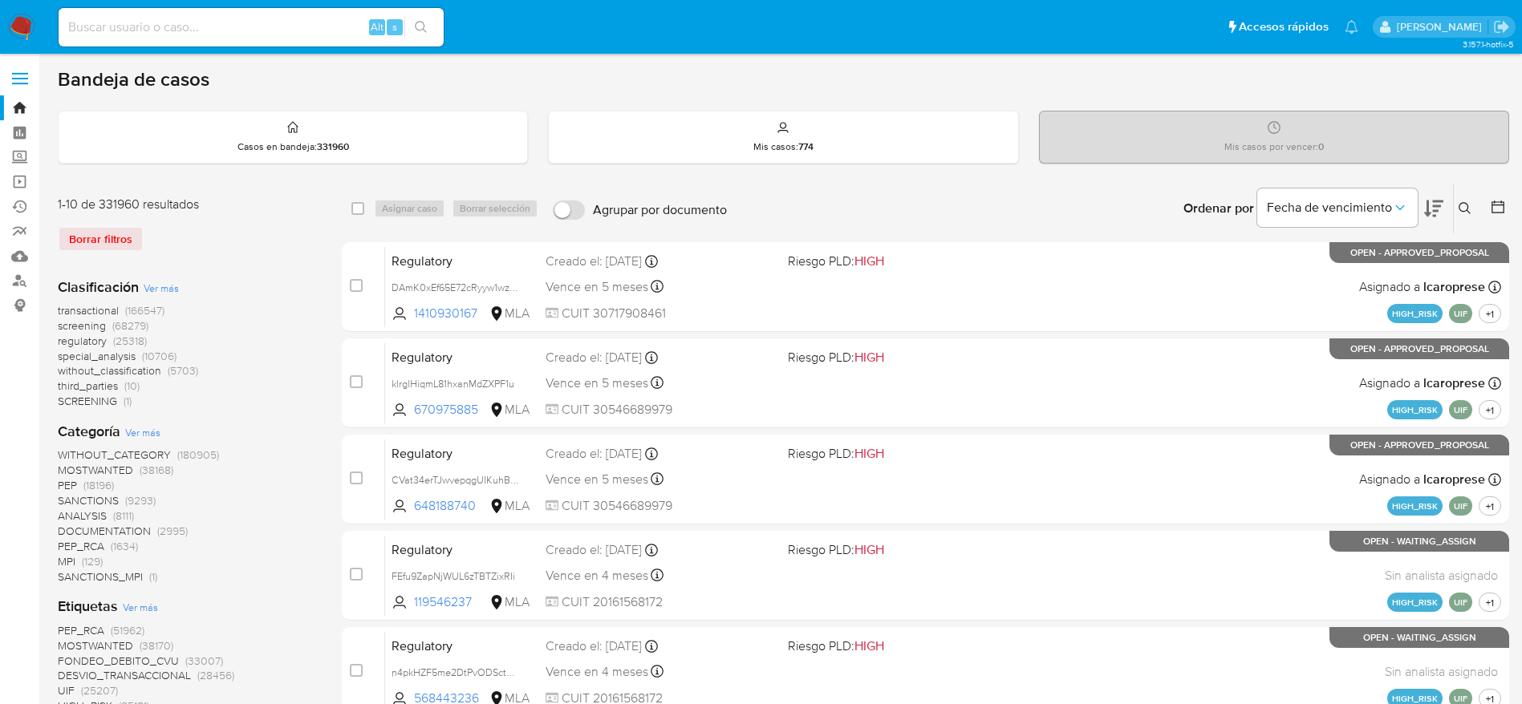
drag, startPoint x: 1469, startPoint y: 214, endPoint x: 1430, endPoint y: 235, distance: 43.8
click at [1469, 214] on icon at bounding box center [1464, 208] width 13 height 13
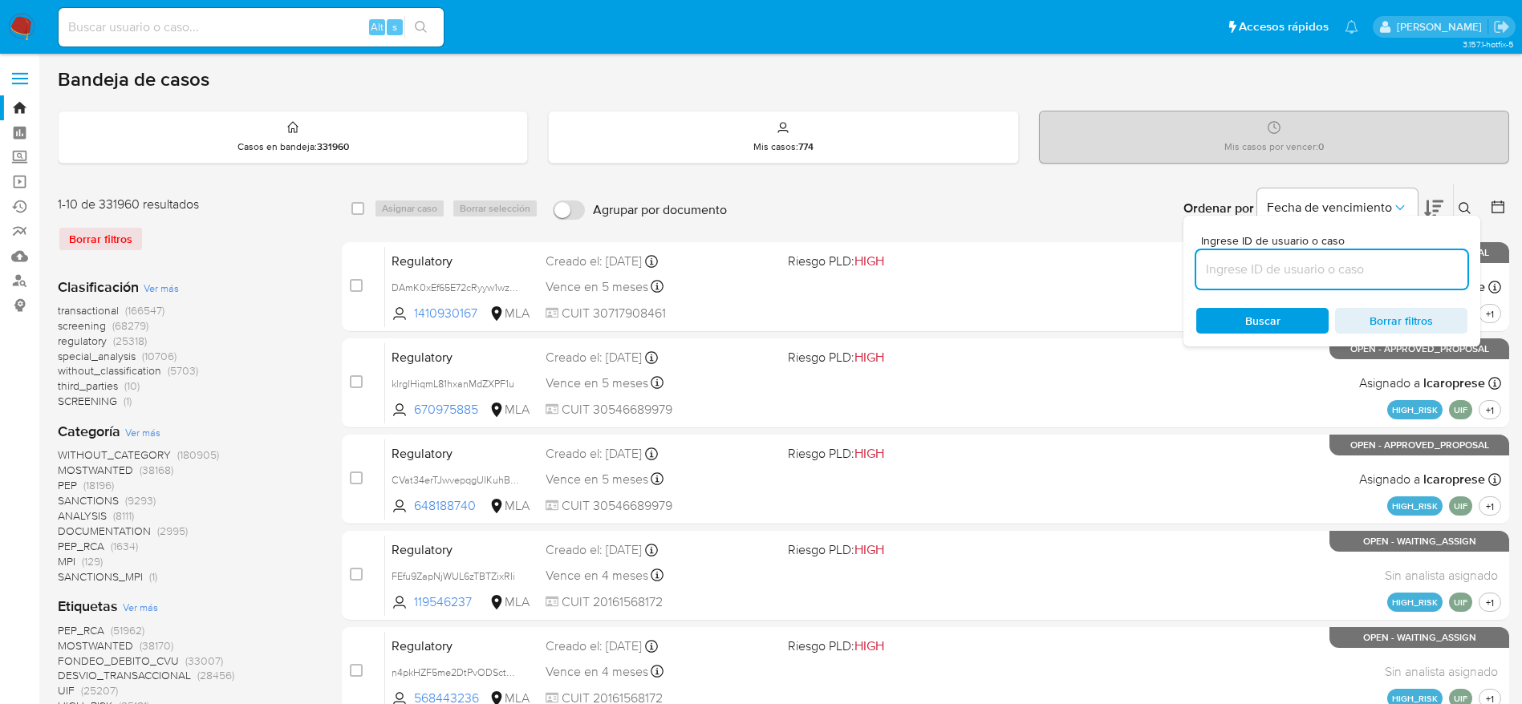
click at [1357, 262] on input at bounding box center [1331, 269] width 271 height 21
type input "vRdSThQJesB67zHGicZ32VlL"
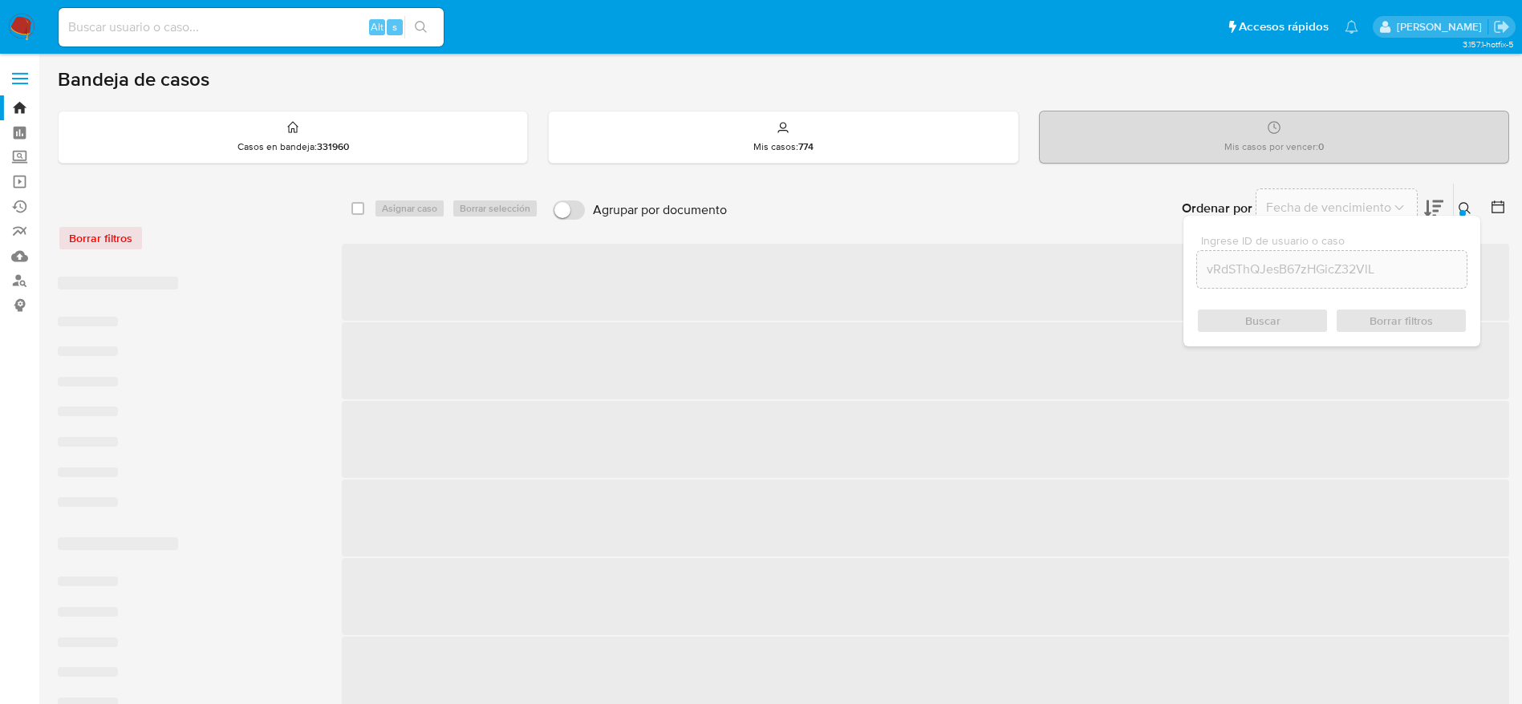
click at [359, 202] on input "checkbox" at bounding box center [357, 208] width 13 height 13
checkbox input "true"
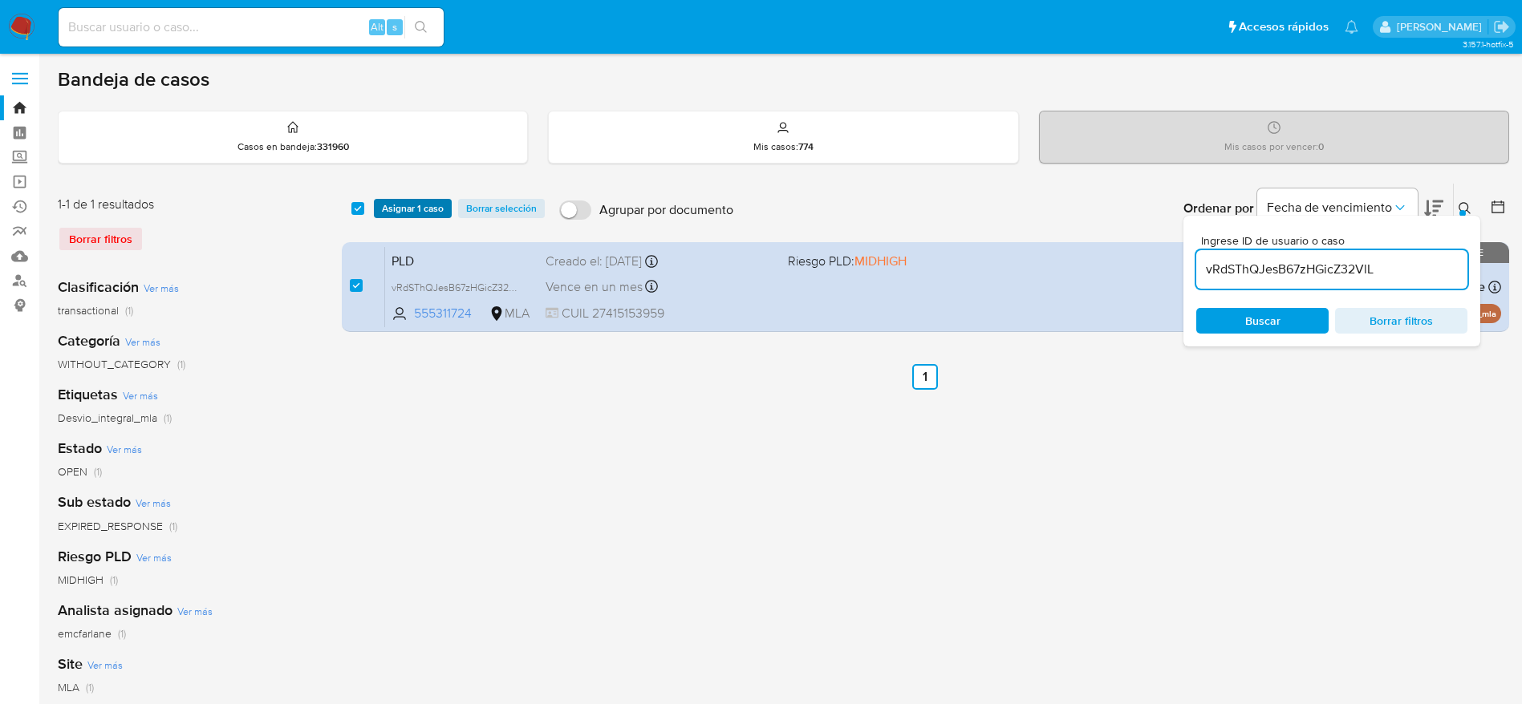
click at [423, 205] on span "Asignar 1 caso" at bounding box center [413, 209] width 62 height 16
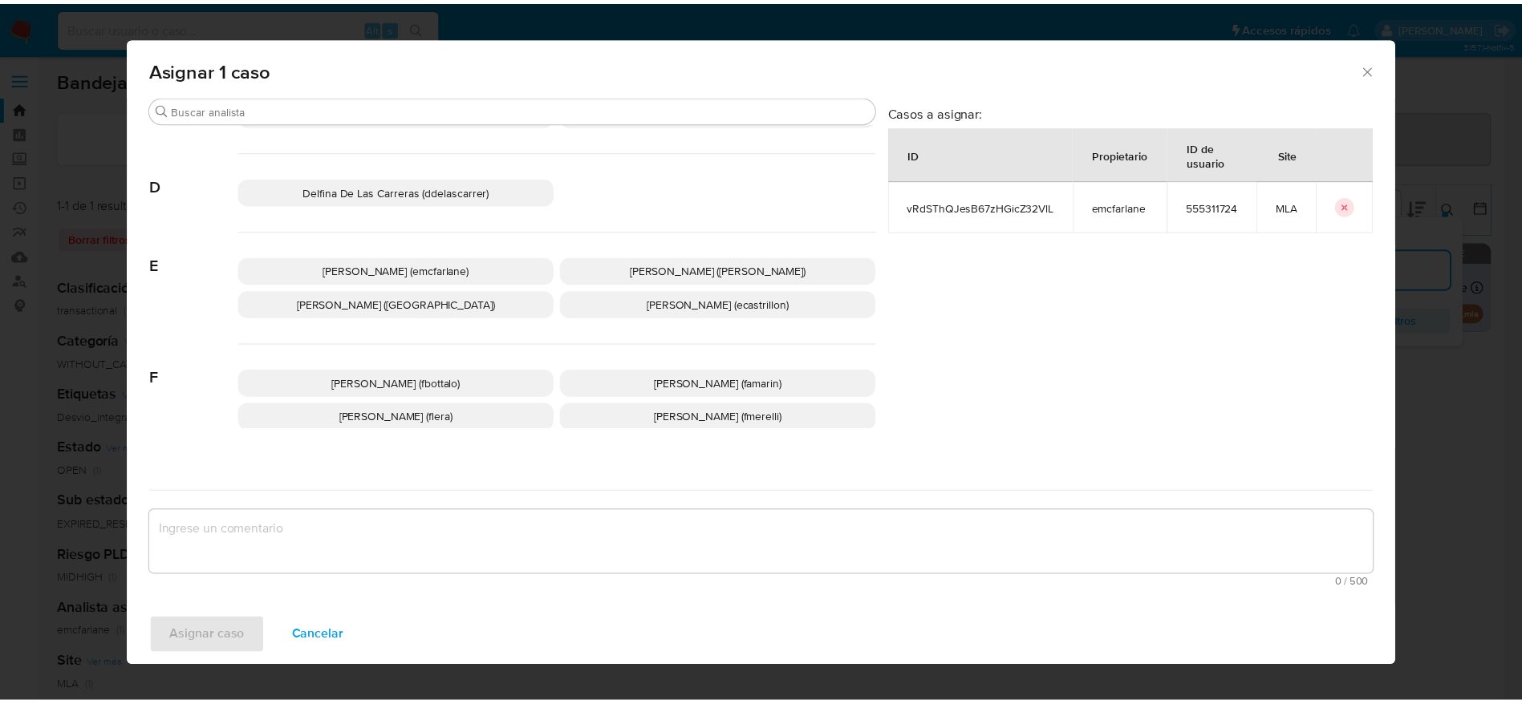
scroll to position [120, 0]
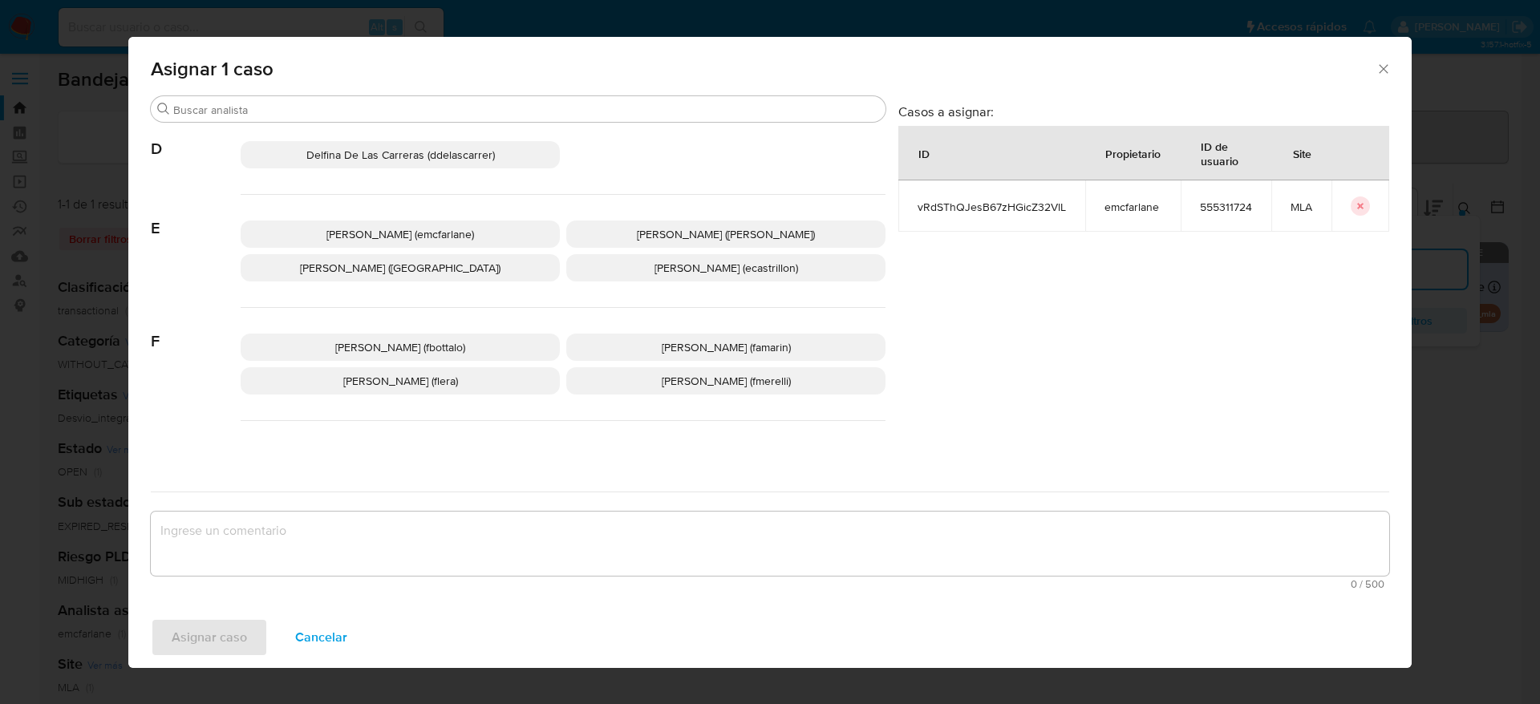
click at [416, 243] on p "Elaine Mc Farlane (emcfarlane)" at bounding box center [400, 234] width 319 height 27
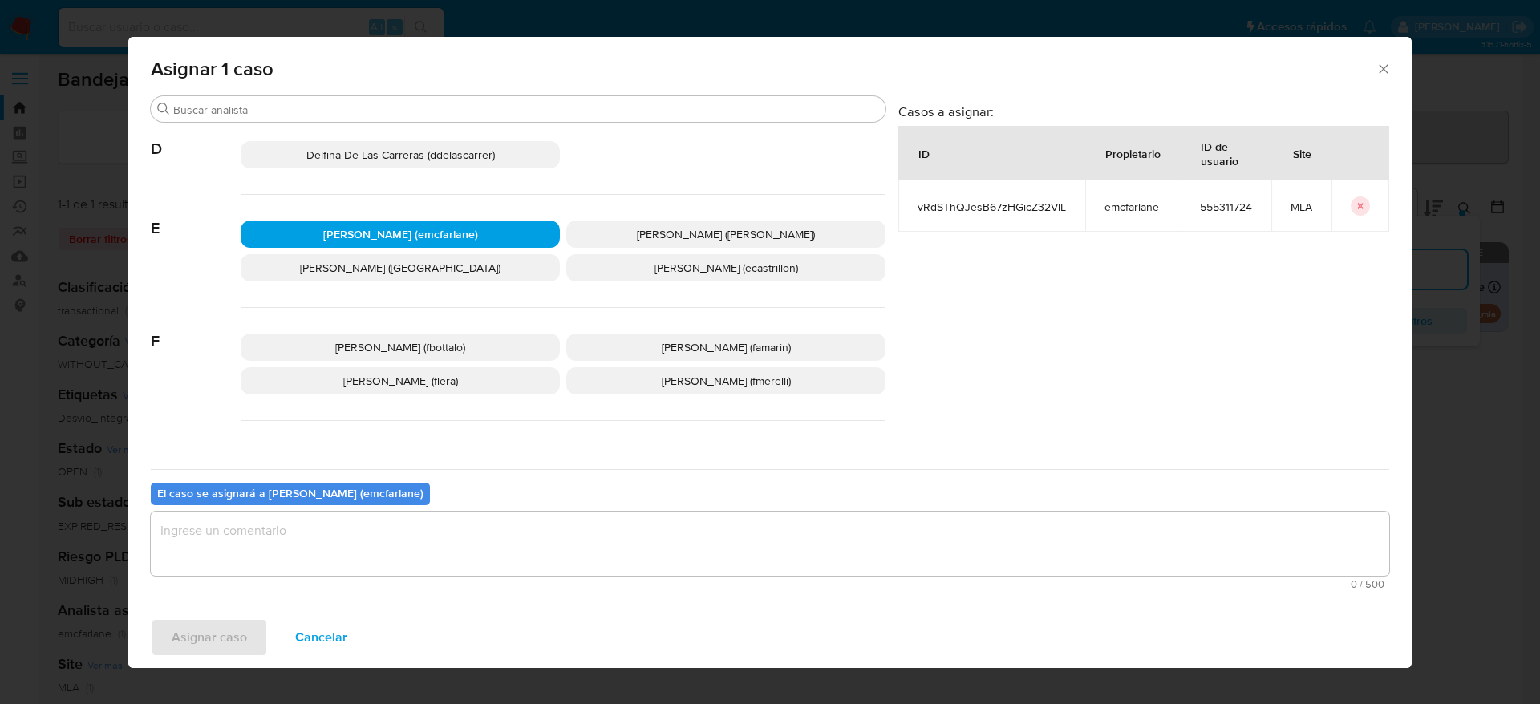
click at [315, 556] on textarea "assign-modal" at bounding box center [770, 544] width 1238 height 64
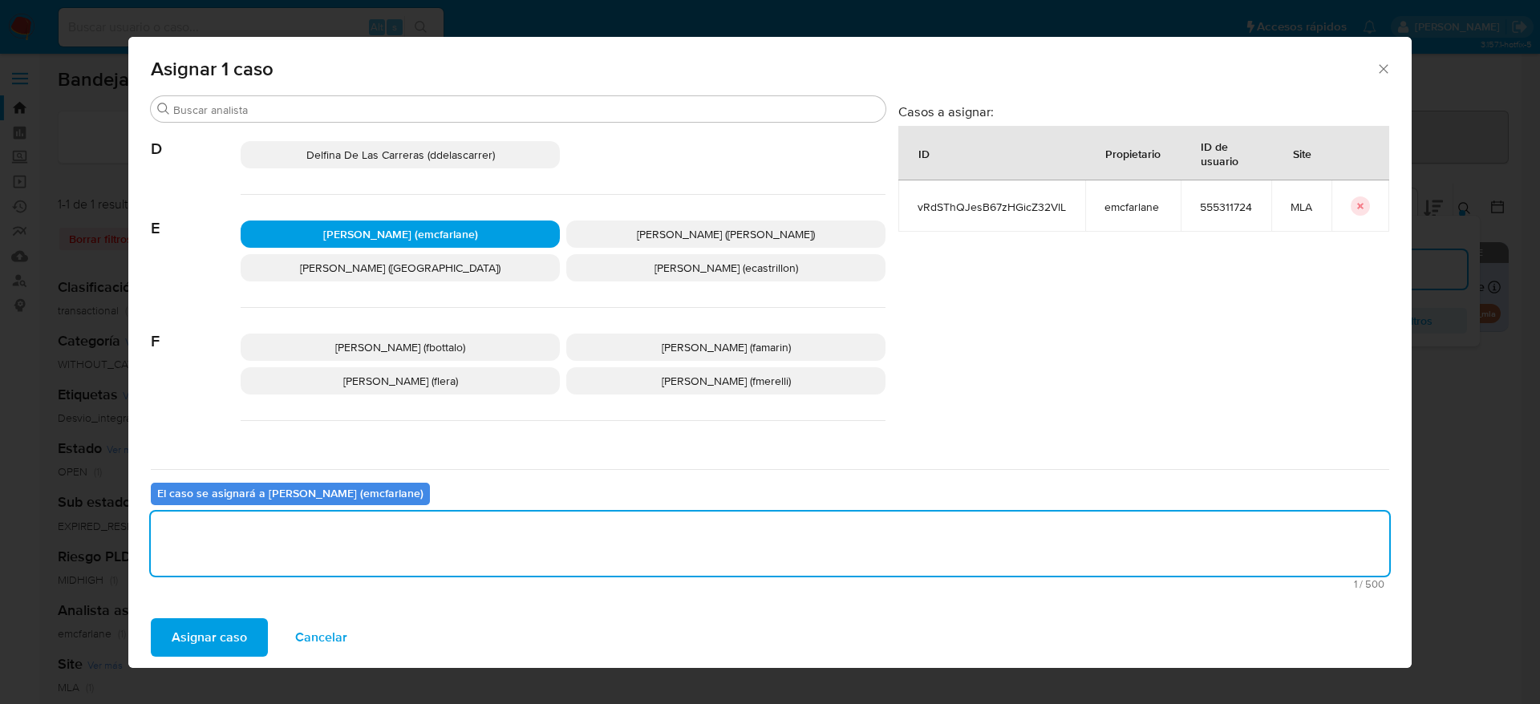
click at [184, 655] on span "Asignar caso" at bounding box center [209, 637] width 75 height 35
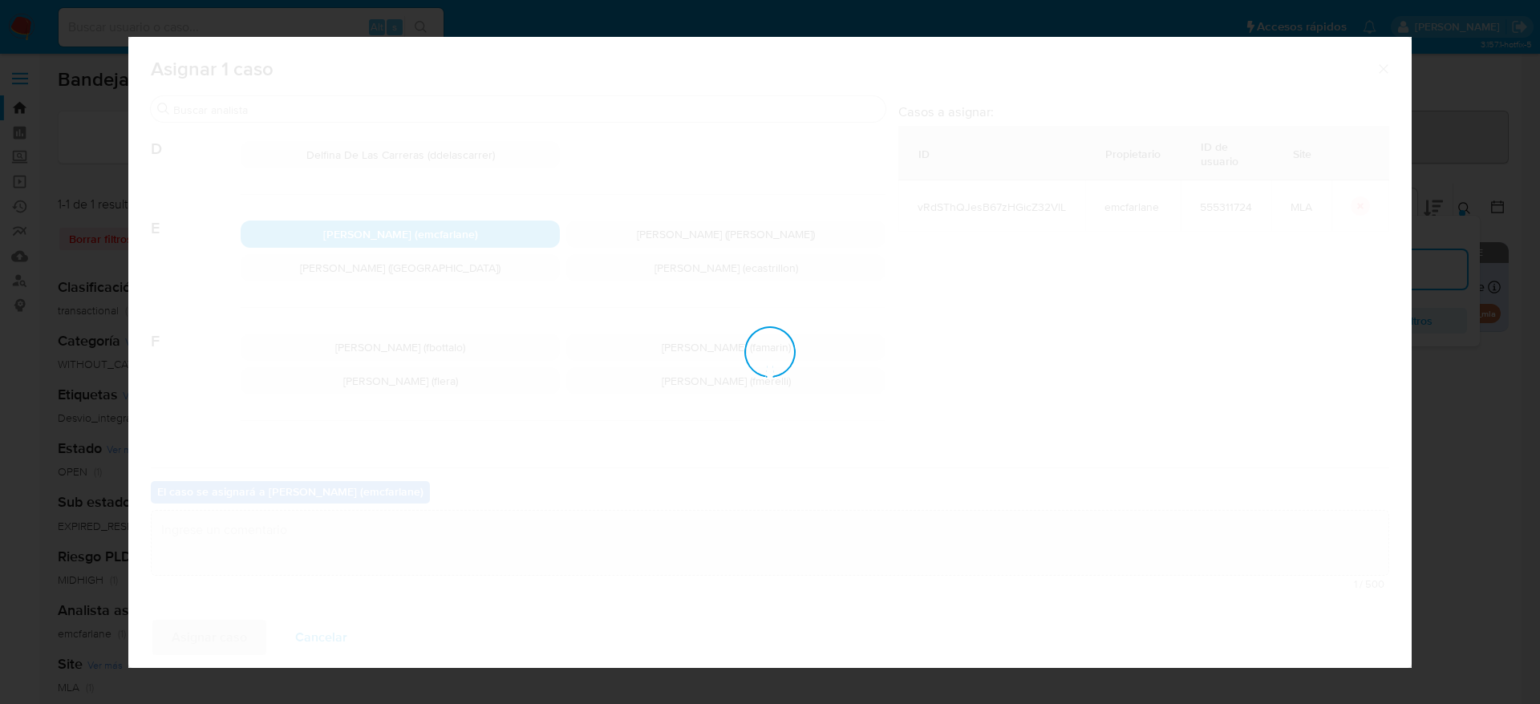
checkbox input "false"
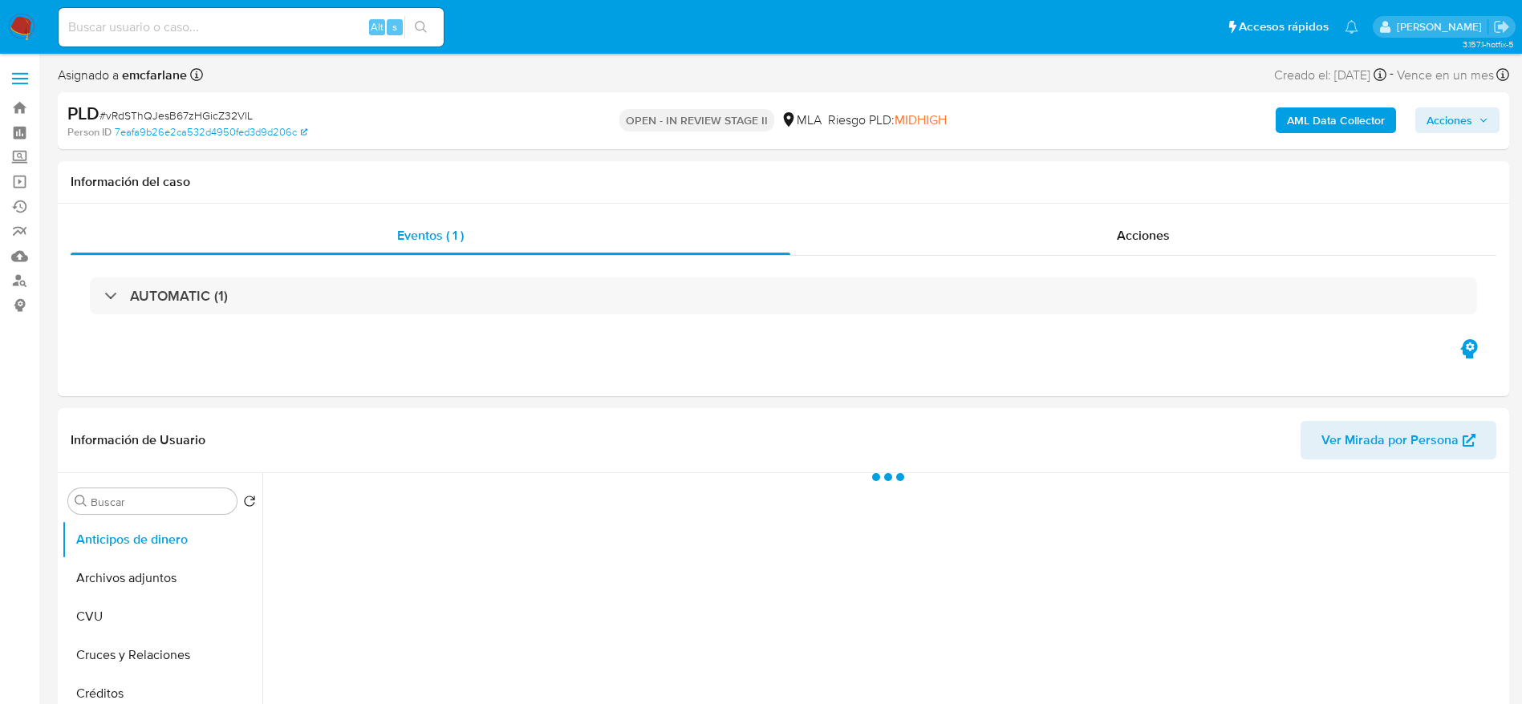
click at [1468, 121] on span "Acciones" at bounding box center [1449, 120] width 46 height 26
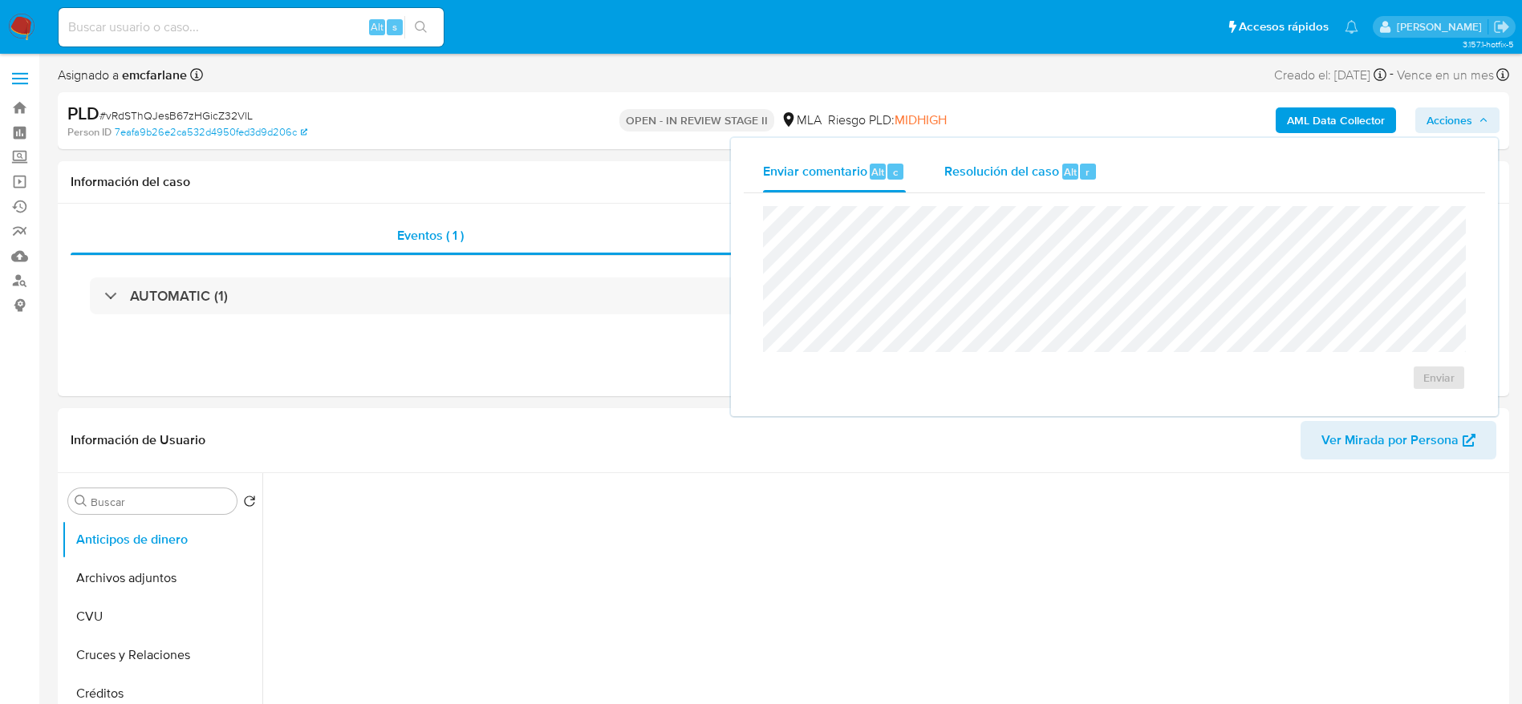
click at [1076, 184] on div "Resolución del caso Alt r" at bounding box center [1020, 172] width 153 height 42
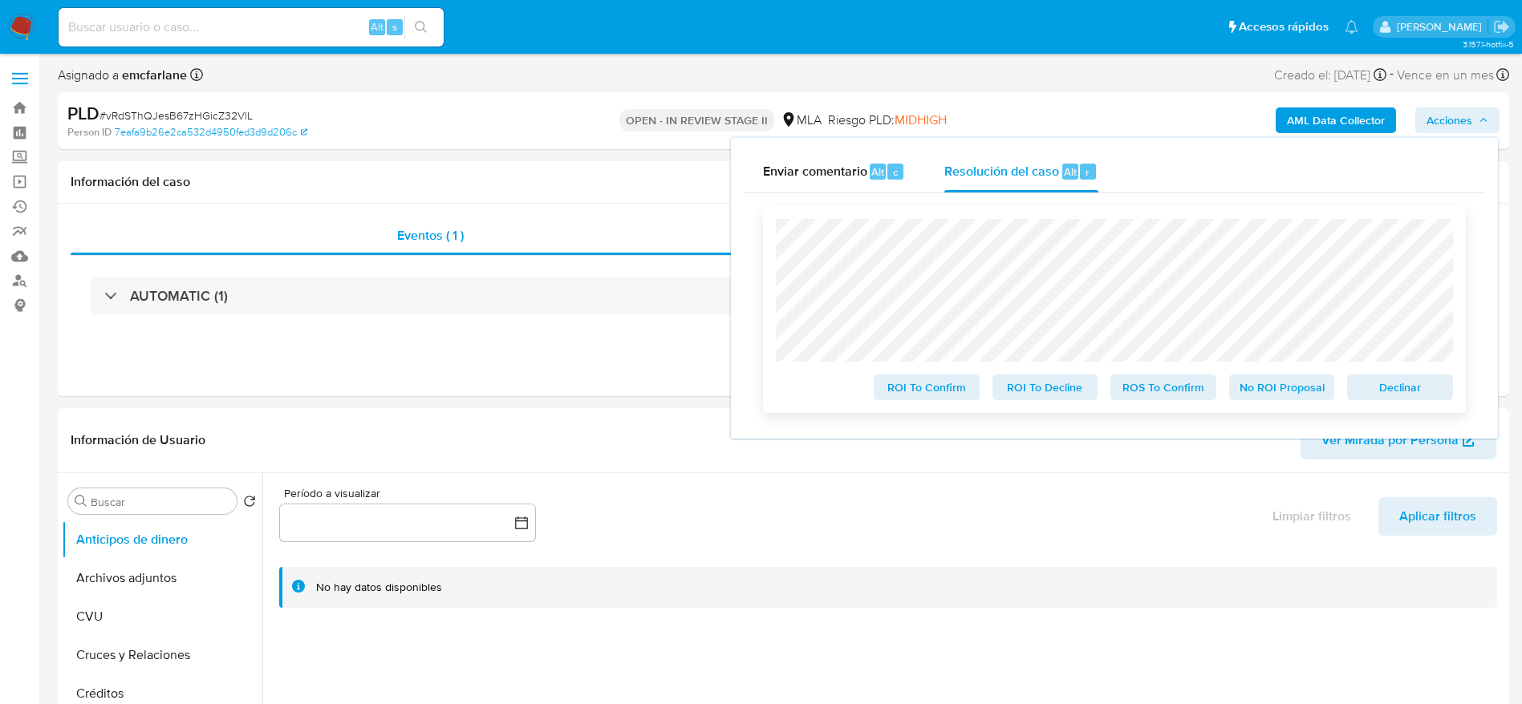
click at [1366, 393] on span "Declinar" at bounding box center [1399, 387] width 83 height 22
select select "10"
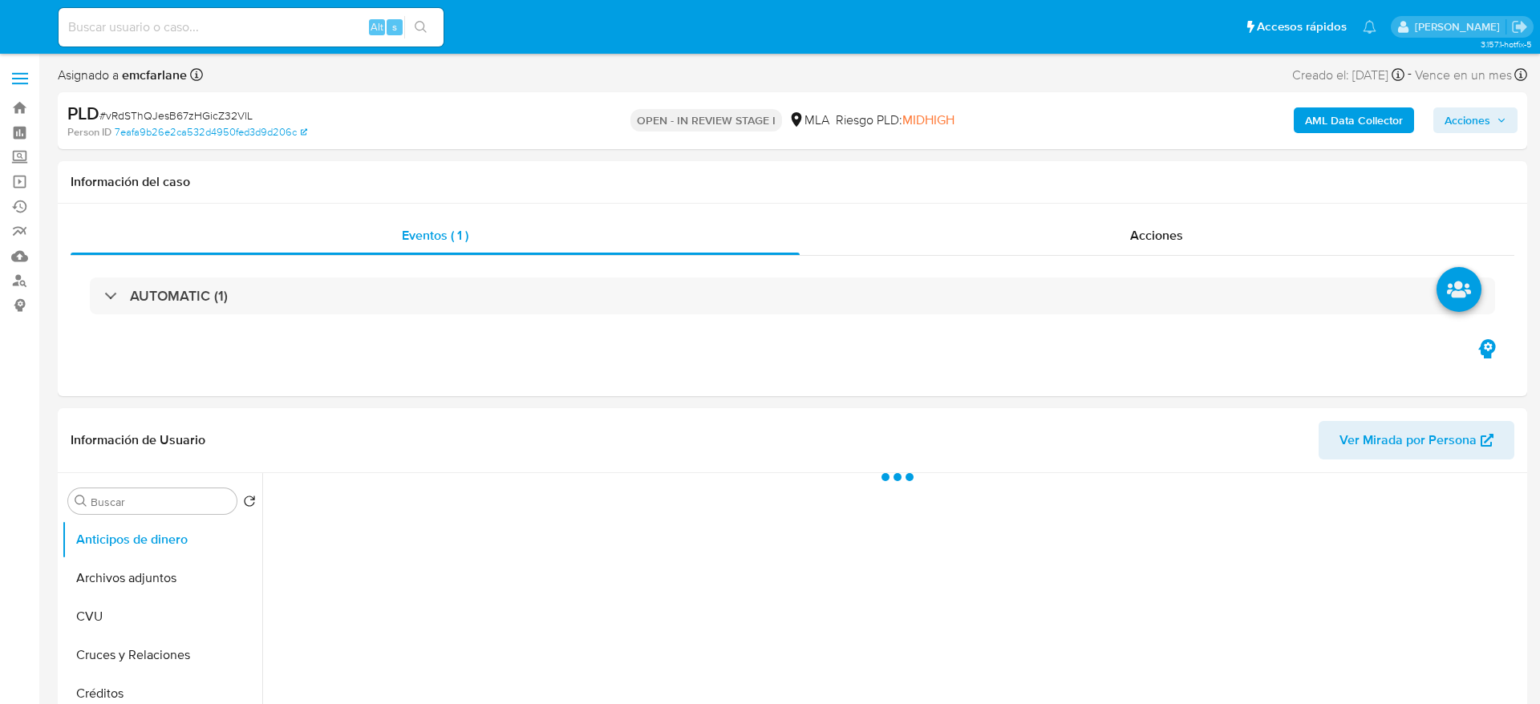
select select "10"
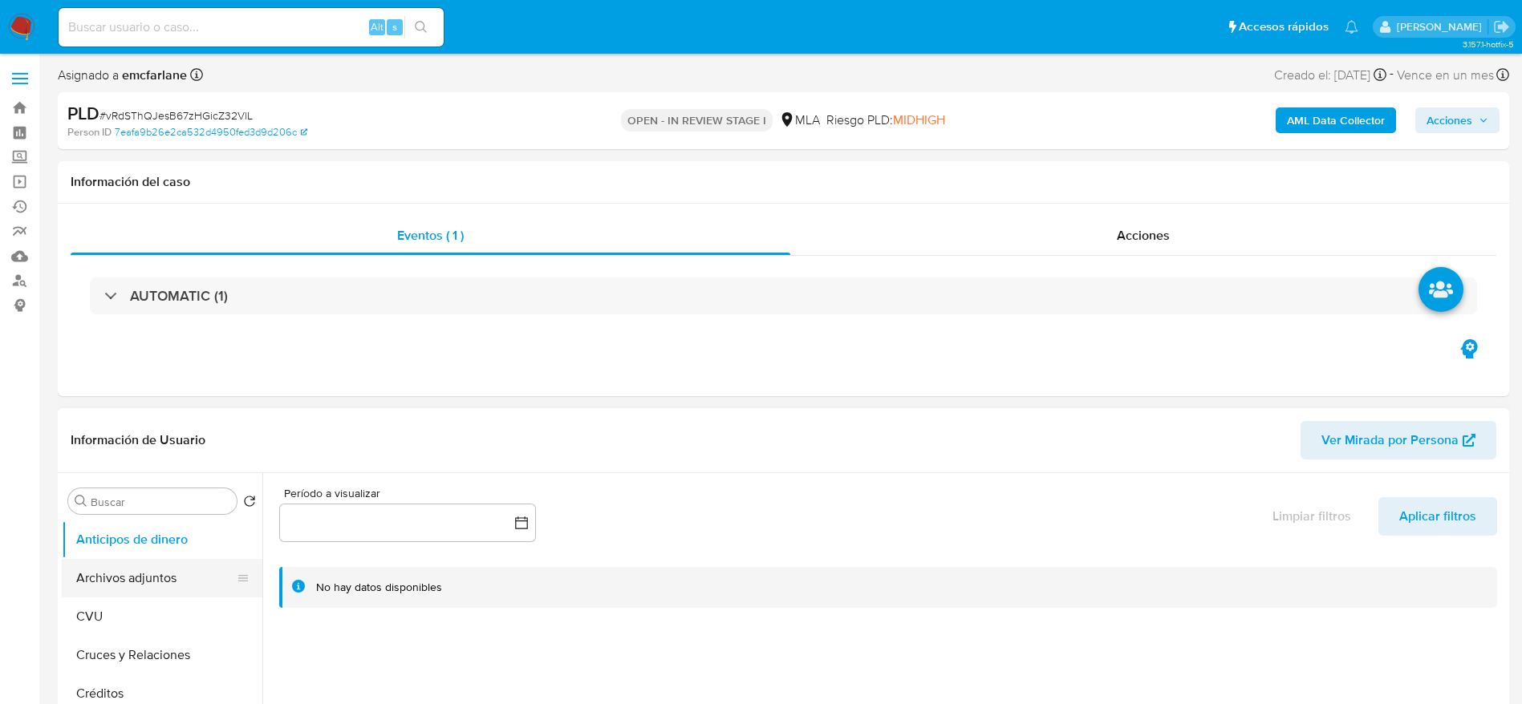
click at [155, 571] on button "Archivos adjuntos" at bounding box center [156, 578] width 188 height 38
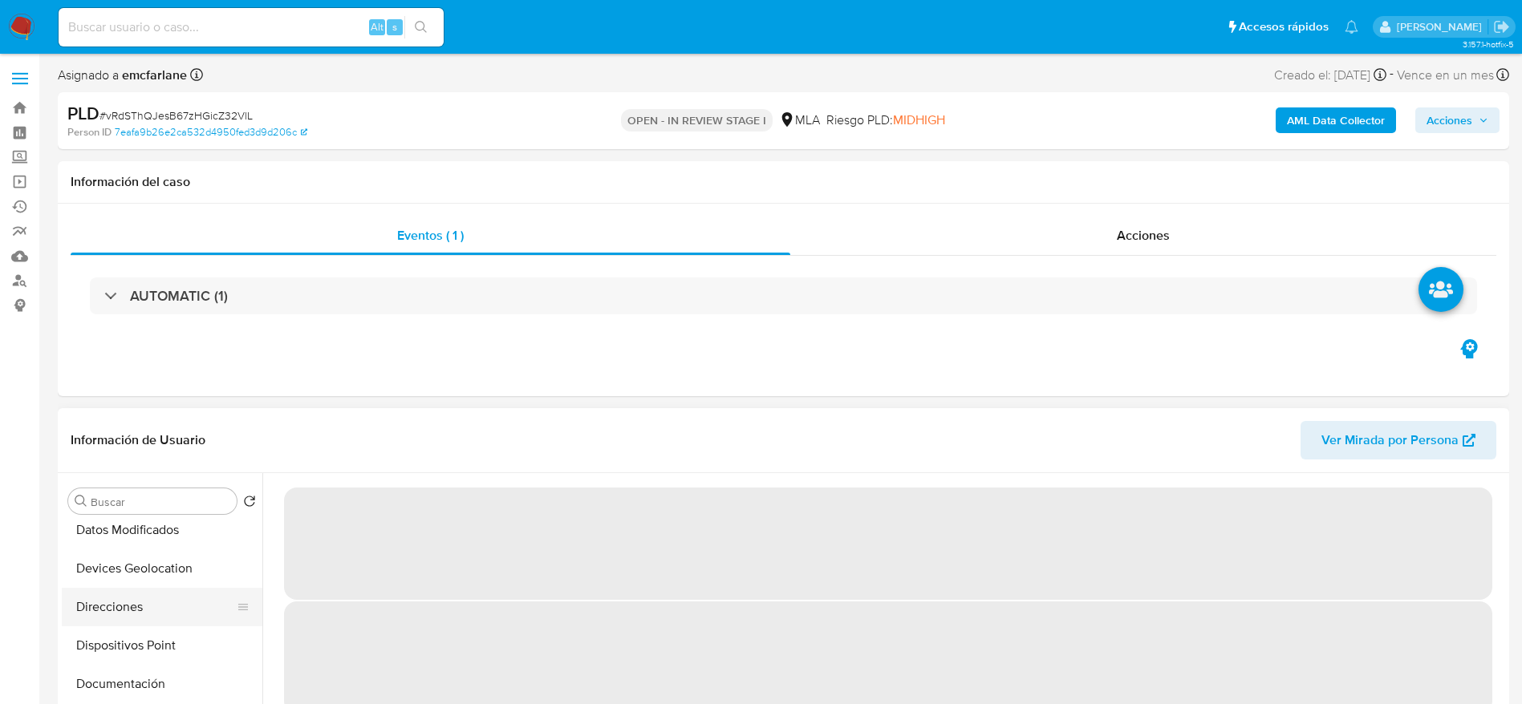
scroll to position [361, 0]
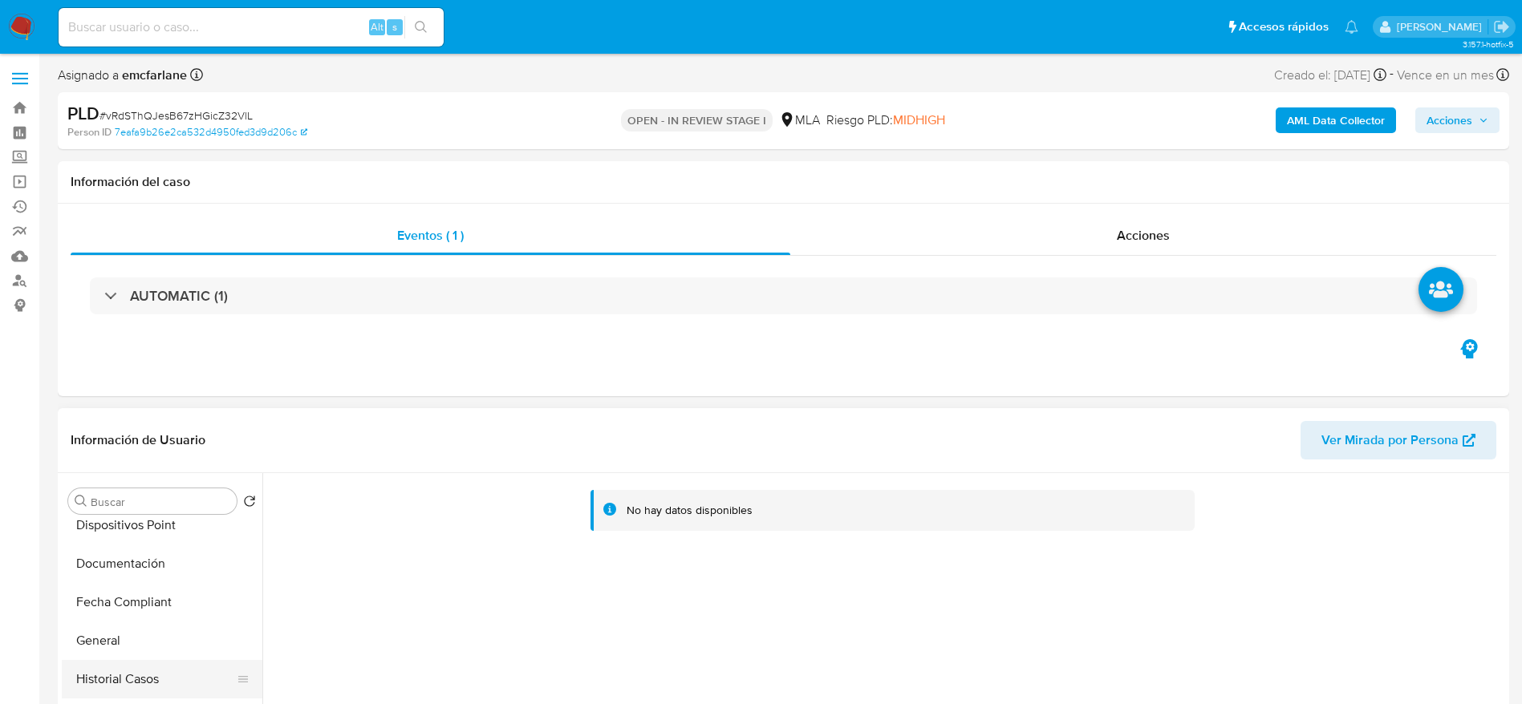
click at [144, 681] on button "Historial Casos" at bounding box center [156, 679] width 188 height 38
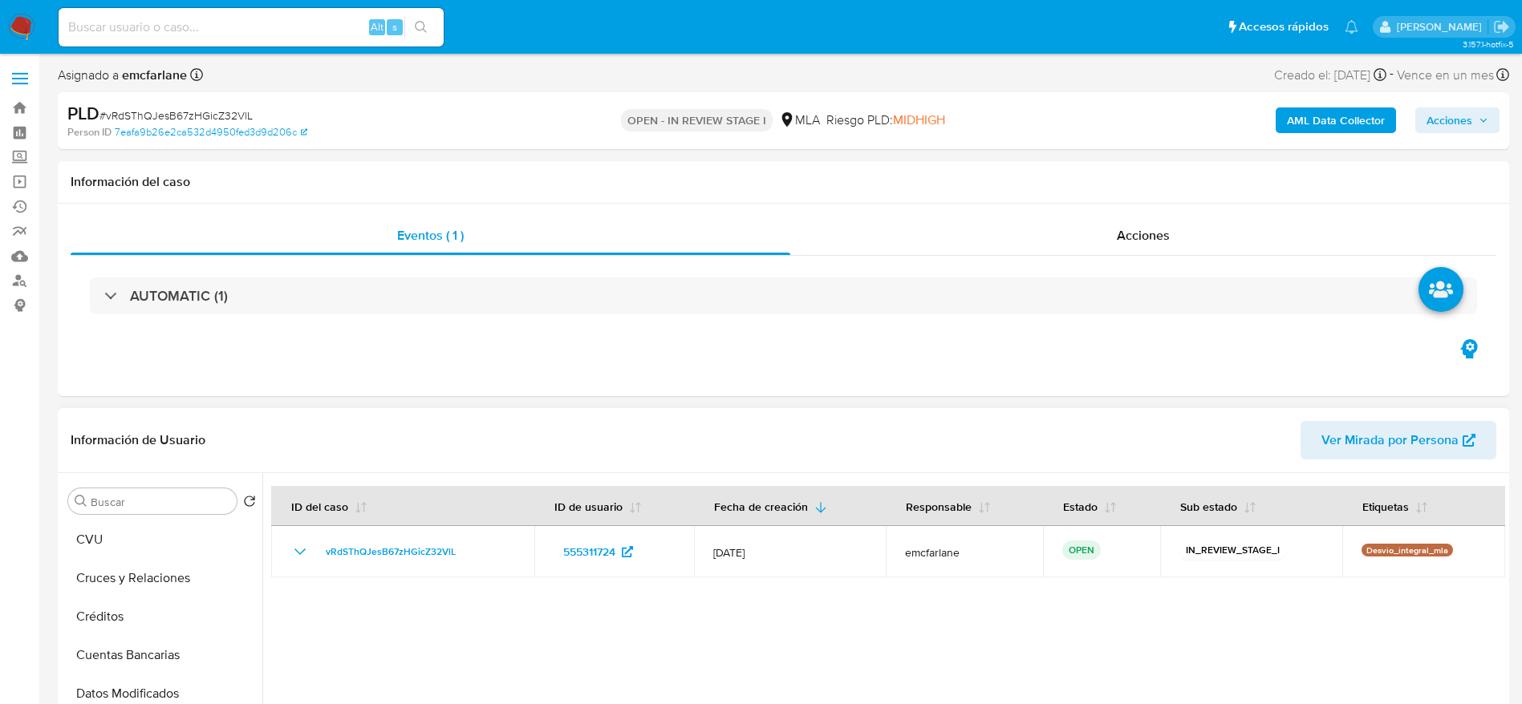
scroll to position [0, 0]
click at [154, 576] on button "Archivos adjuntos" at bounding box center [156, 578] width 188 height 38
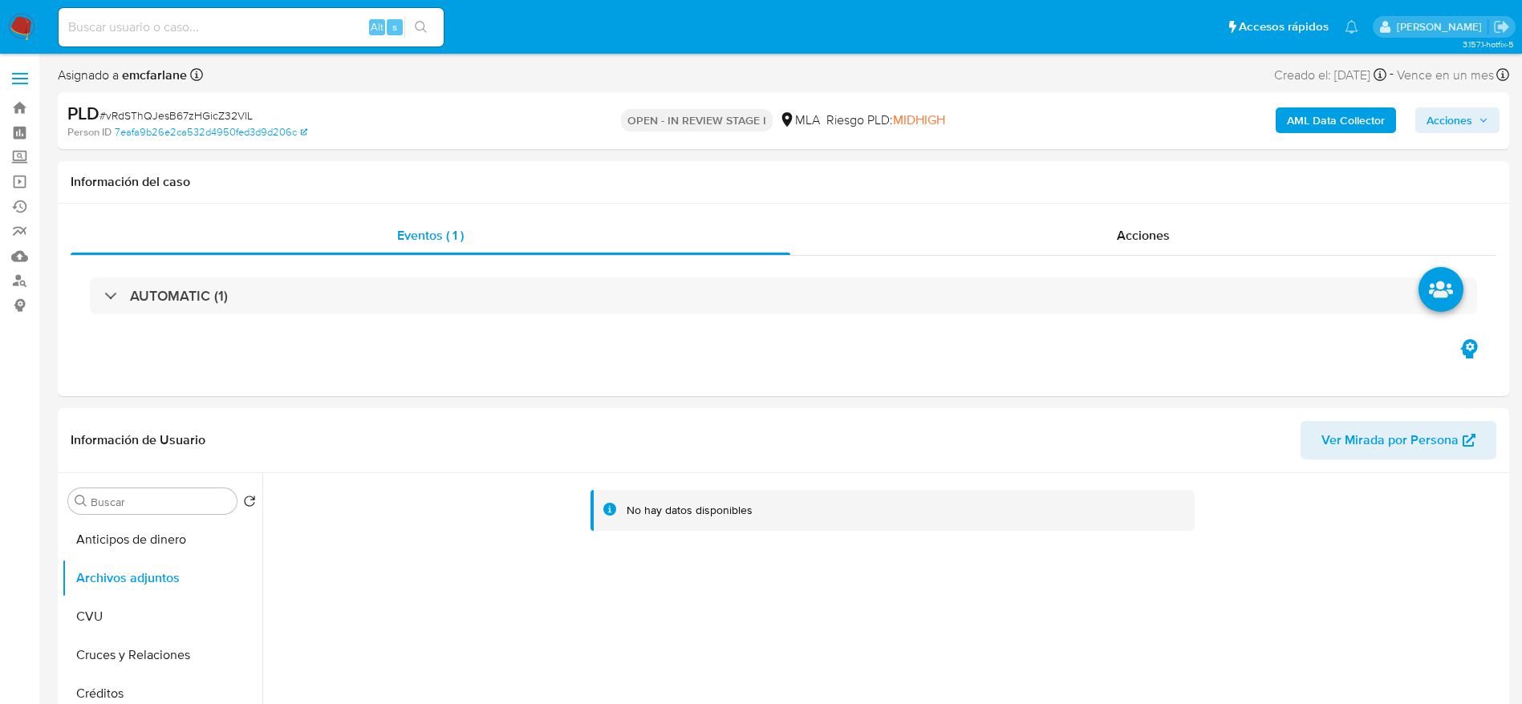
click at [1337, 127] on b "AML Data Collector" at bounding box center [1336, 120] width 98 height 26
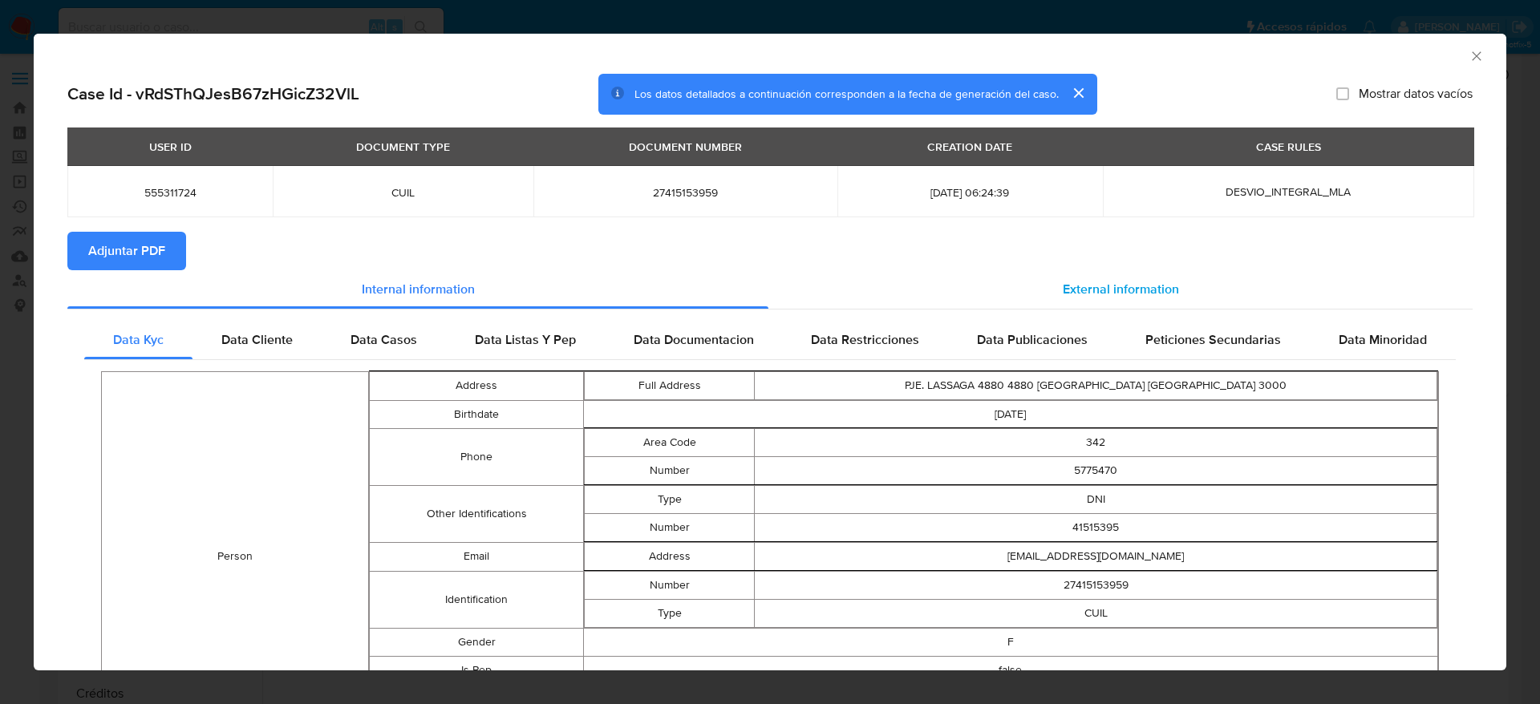
drag, startPoint x: 1089, startPoint y: 293, endPoint x: 1015, endPoint y: 299, distance: 74.9
click at [1084, 293] on span "External information" at bounding box center [1121, 289] width 116 height 18
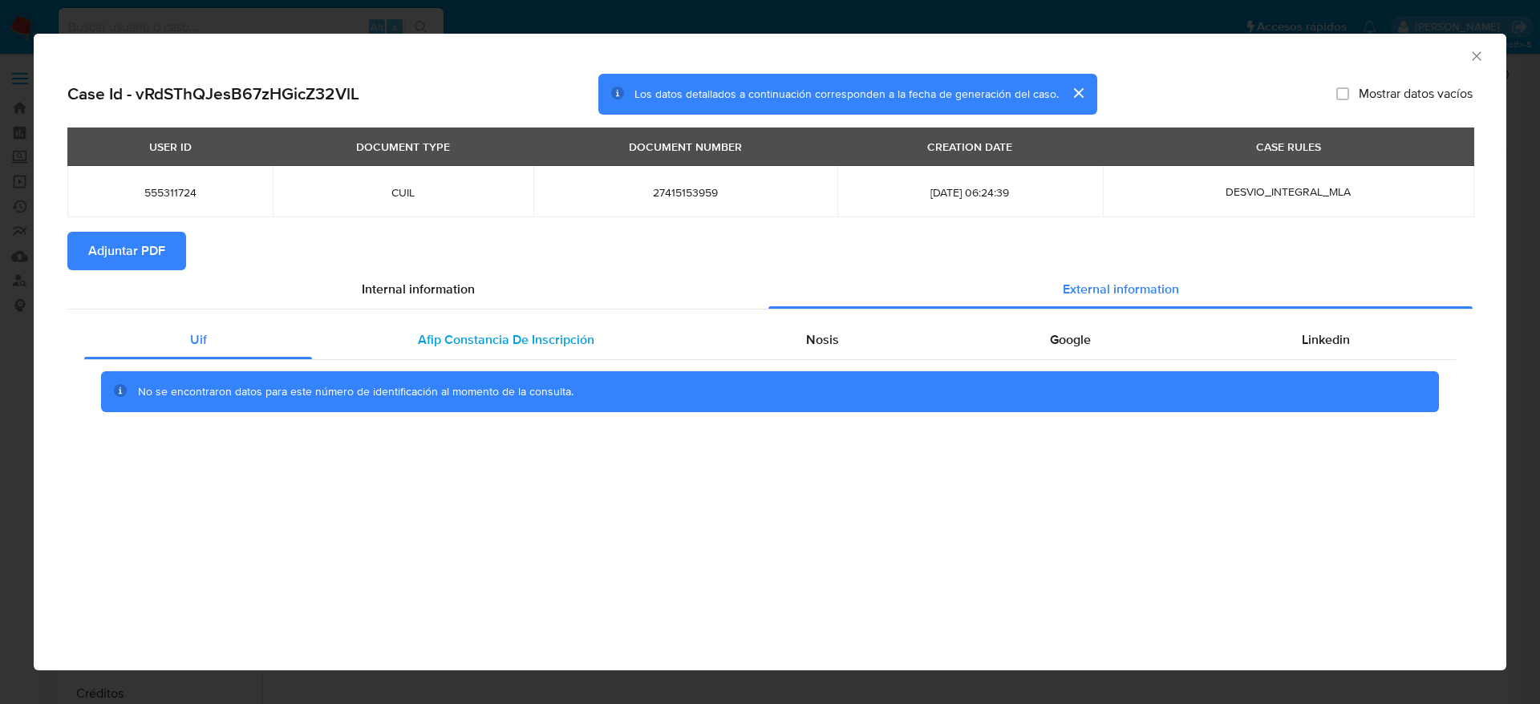
drag, startPoint x: 461, startPoint y: 343, endPoint x: 533, endPoint y: 339, distance: 71.5
click at [462, 343] on span "Afip Constancia De Inscripción" at bounding box center [506, 339] width 176 height 18
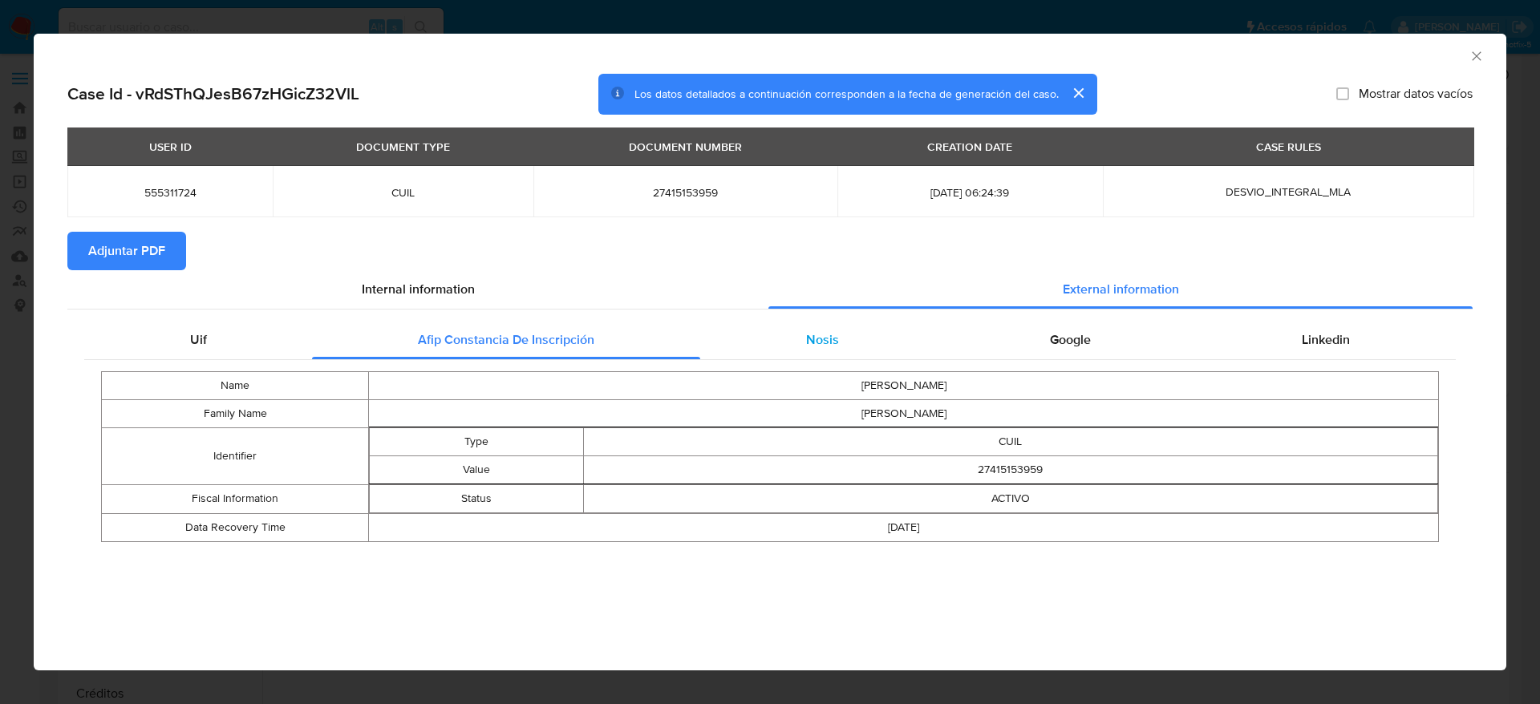
click at [862, 336] on div "Nosis" at bounding box center [822, 340] width 244 height 38
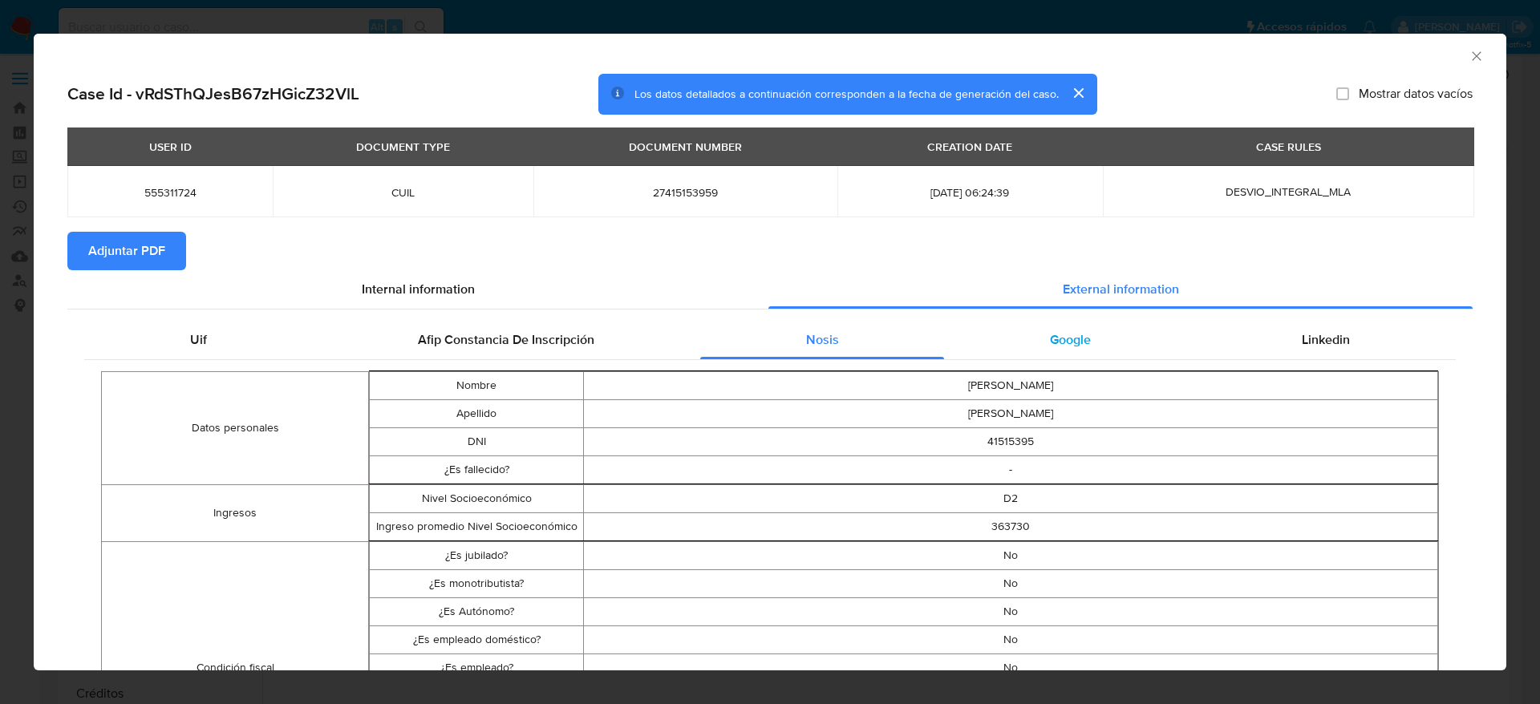
click at [1050, 344] on span "Google" at bounding box center [1070, 339] width 41 height 18
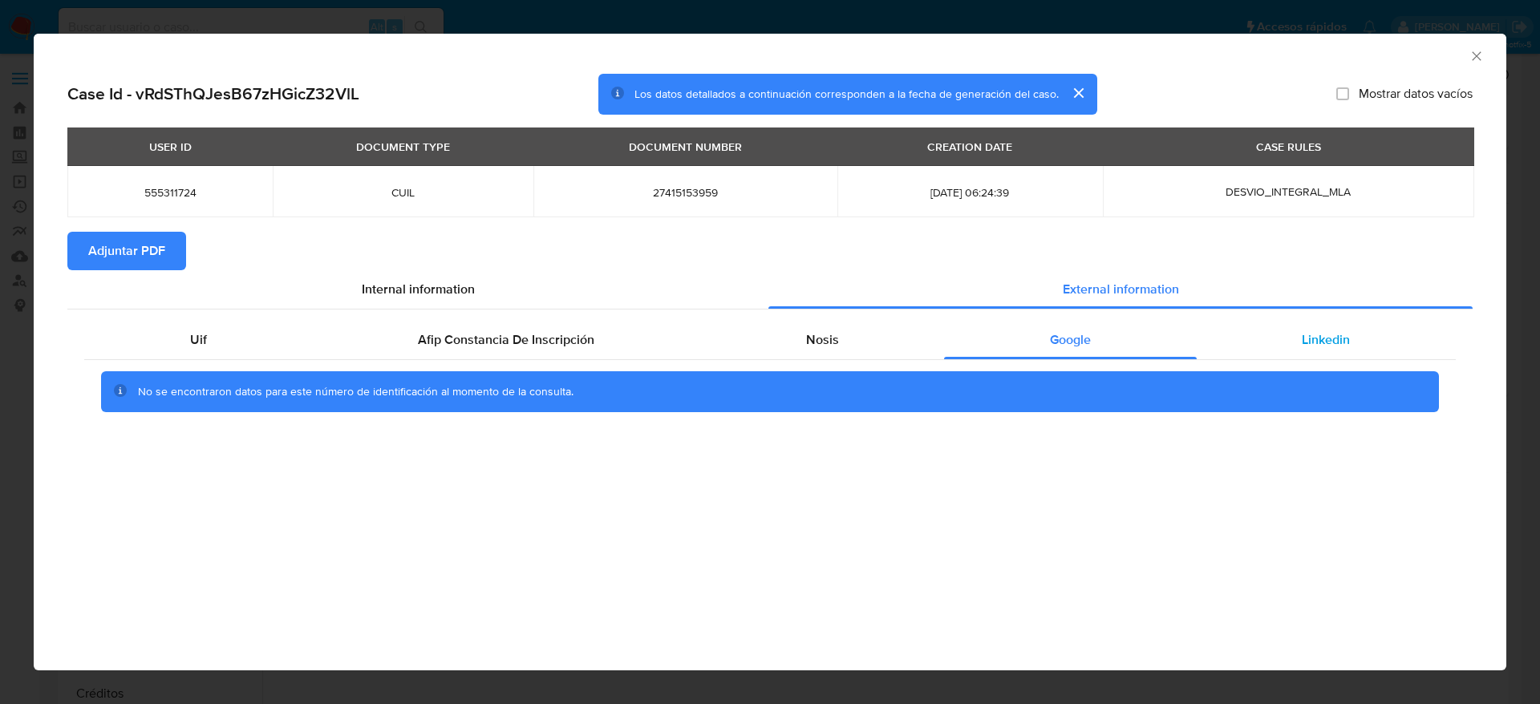
click at [1281, 330] on div "Linkedin" at bounding box center [1326, 340] width 259 height 38
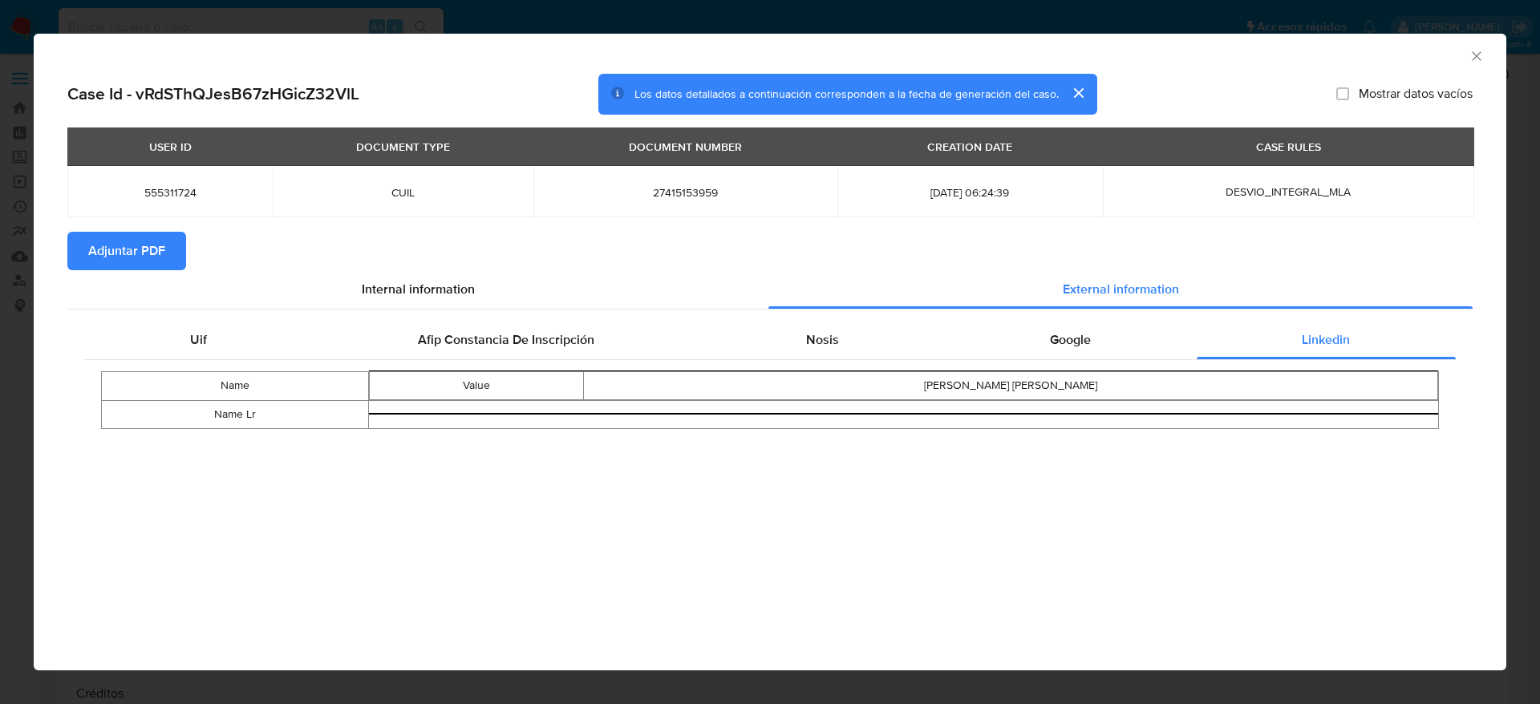
click at [95, 247] on span "Adjuntar PDF" at bounding box center [126, 250] width 77 height 35
click at [1477, 49] on icon "Cerrar ventana" at bounding box center [1477, 56] width 16 height 16
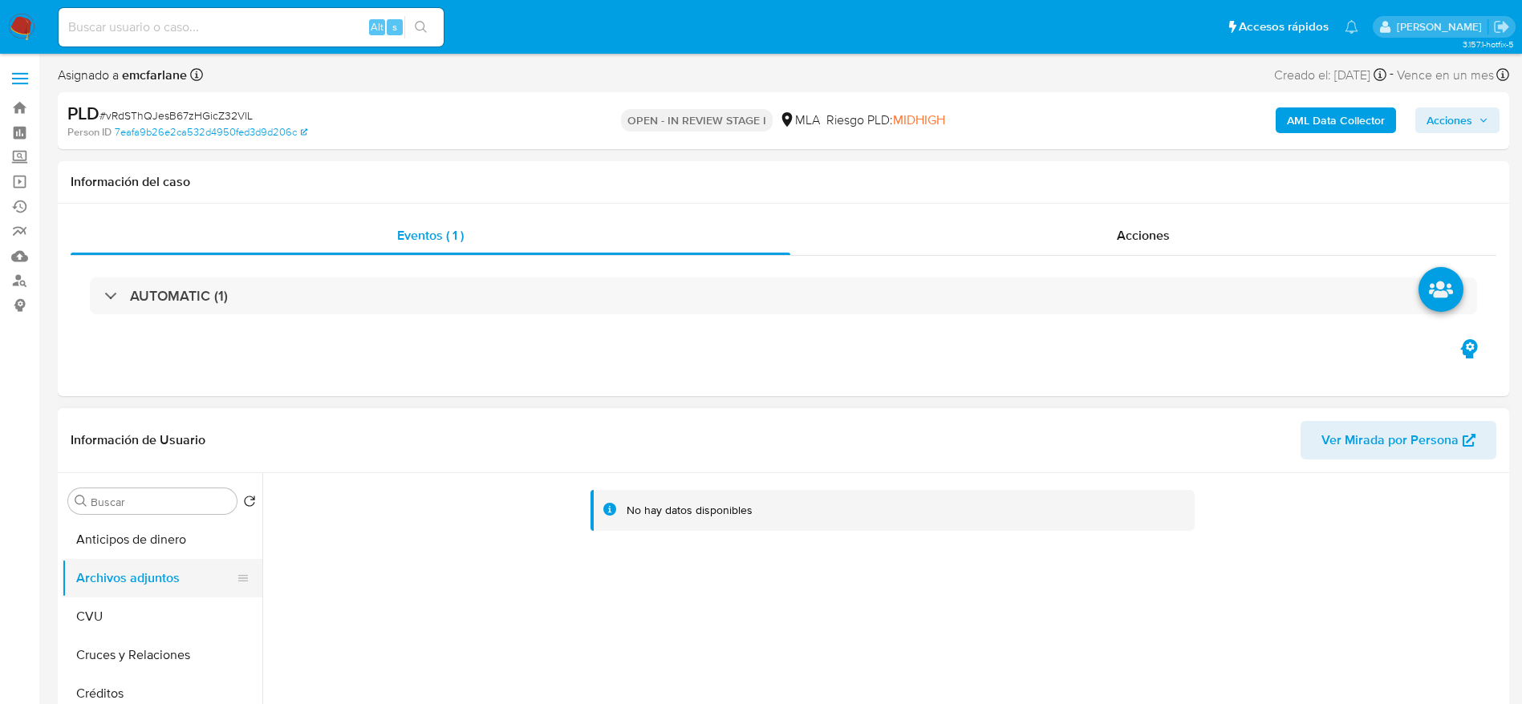
click at [98, 606] on button "CVU" at bounding box center [162, 617] width 201 height 38
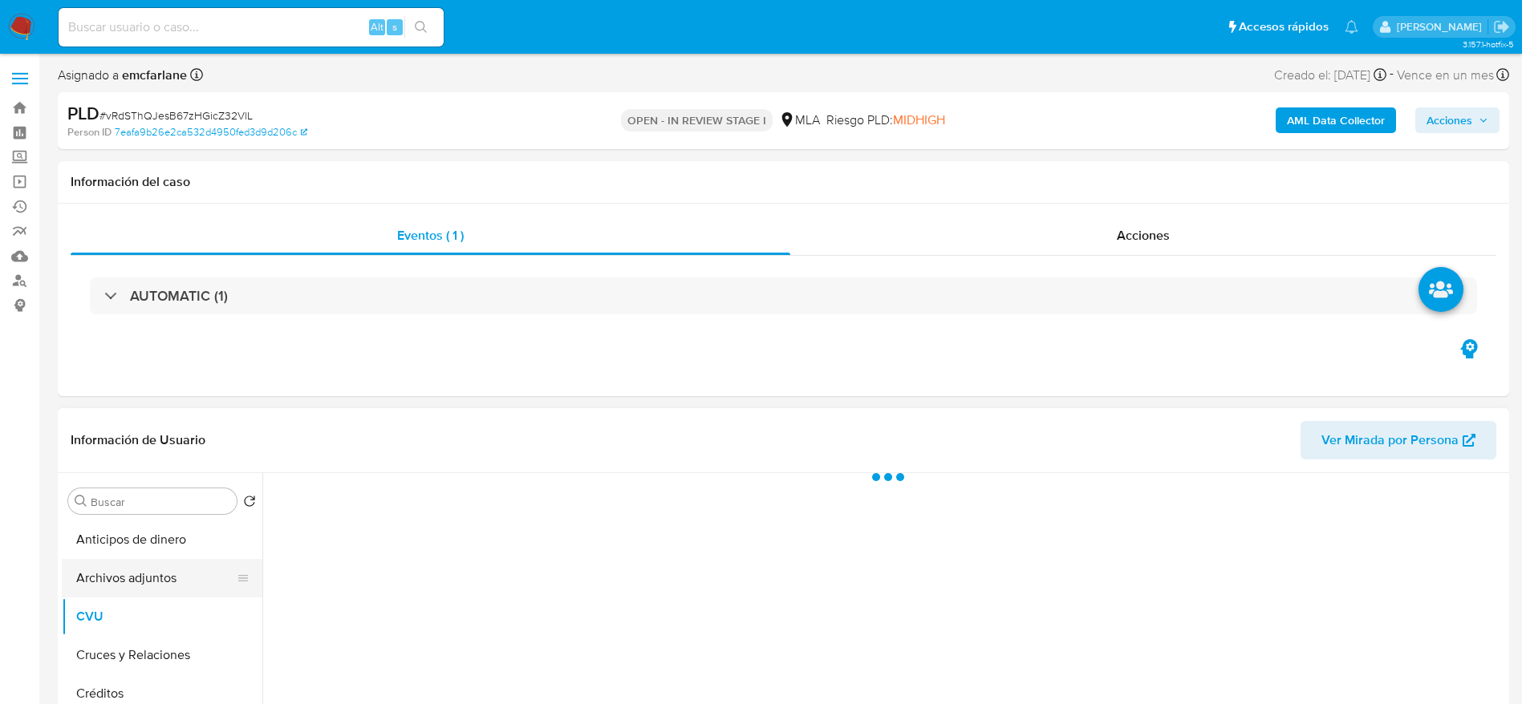
click at [128, 569] on button "Archivos adjuntos" at bounding box center [156, 578] width 188 height 38
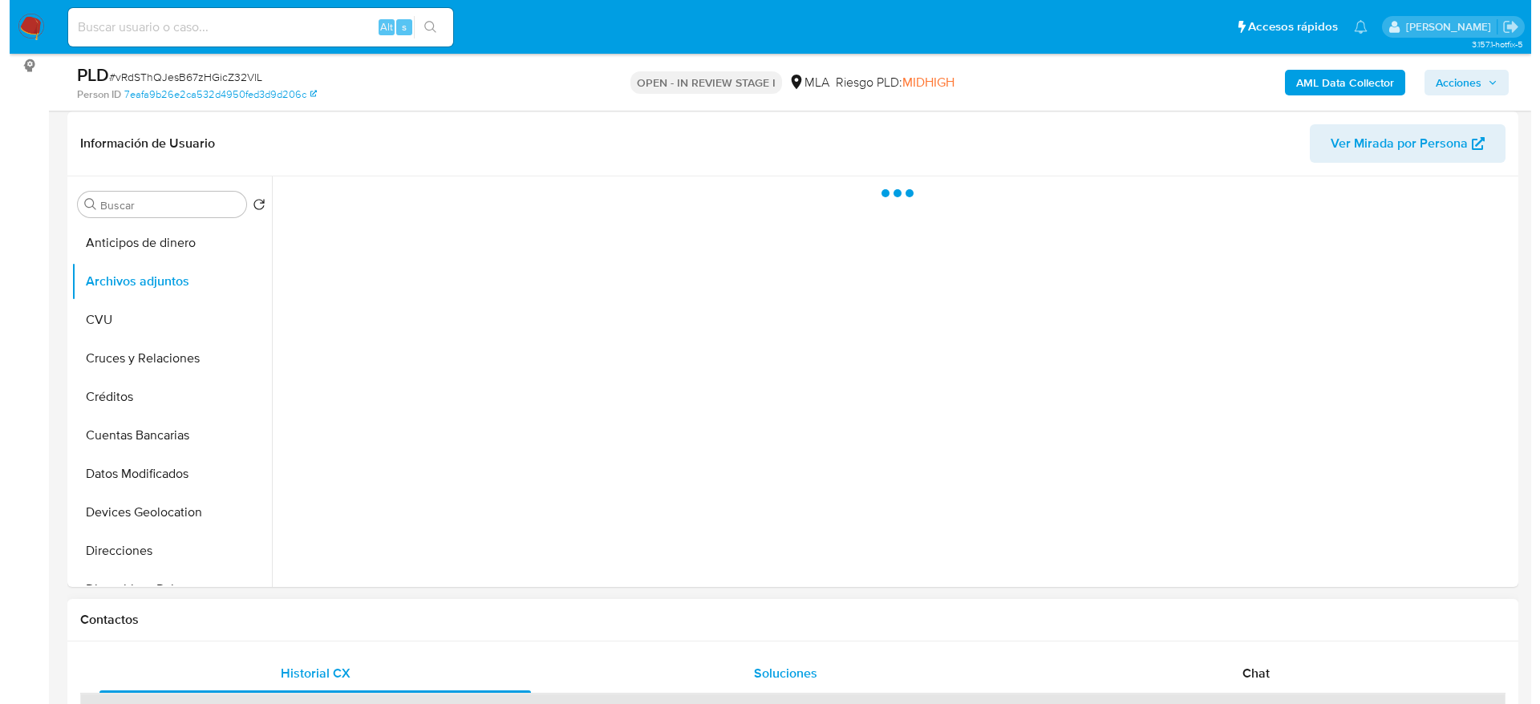
scroll to position [241, 0]
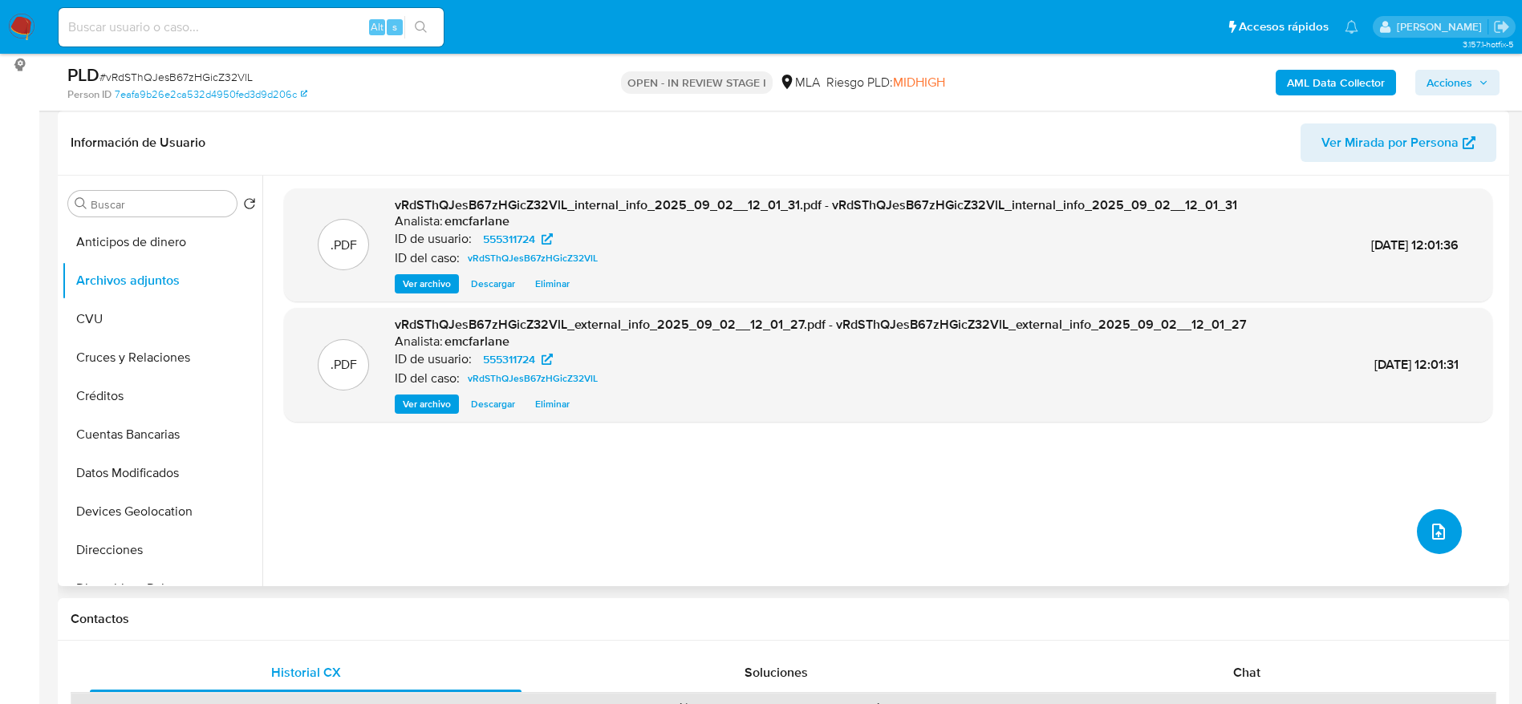
click at [1441, 521] on button "upload-file" at bounding box center [1438, 531] width 45 height 45
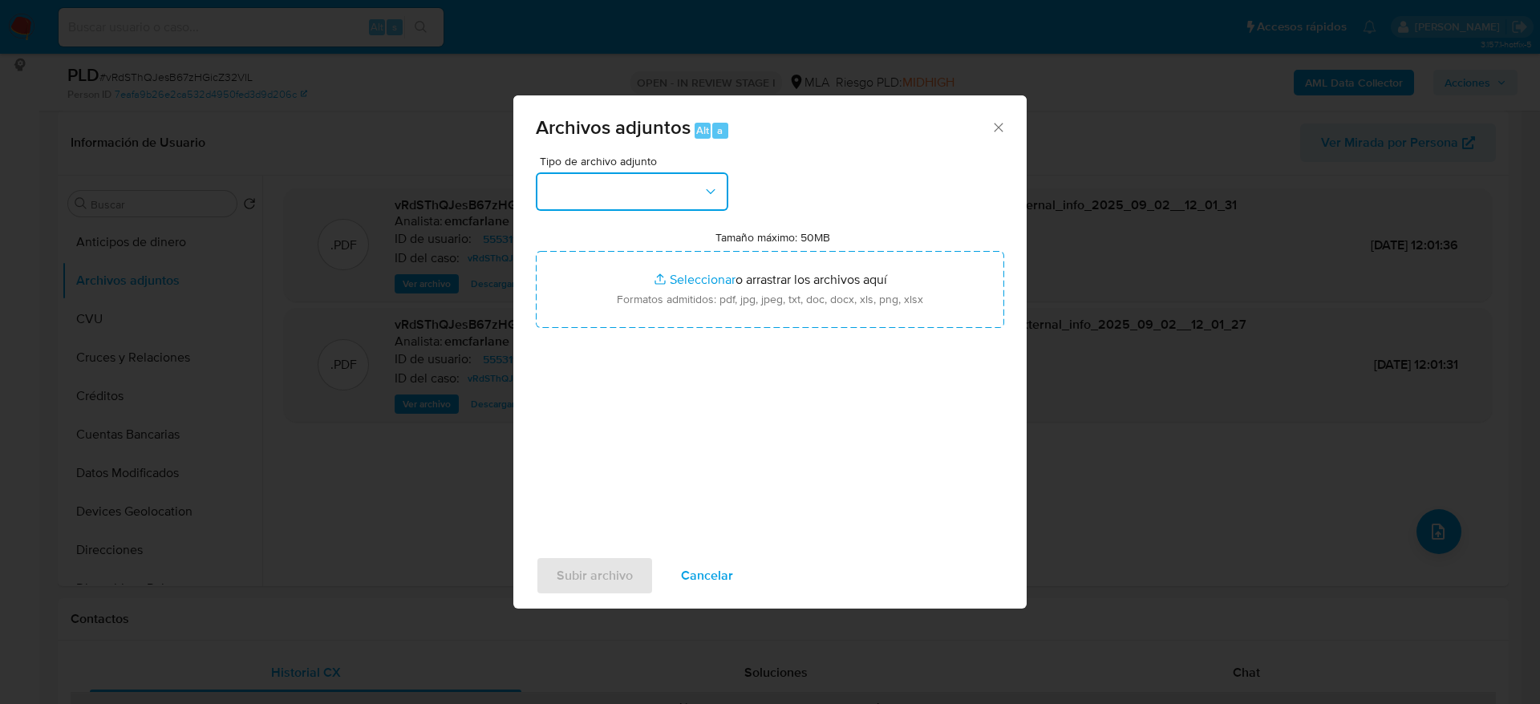
click at [703, 175] on button "button" at bounding box center [632, 191] width 192 height 38
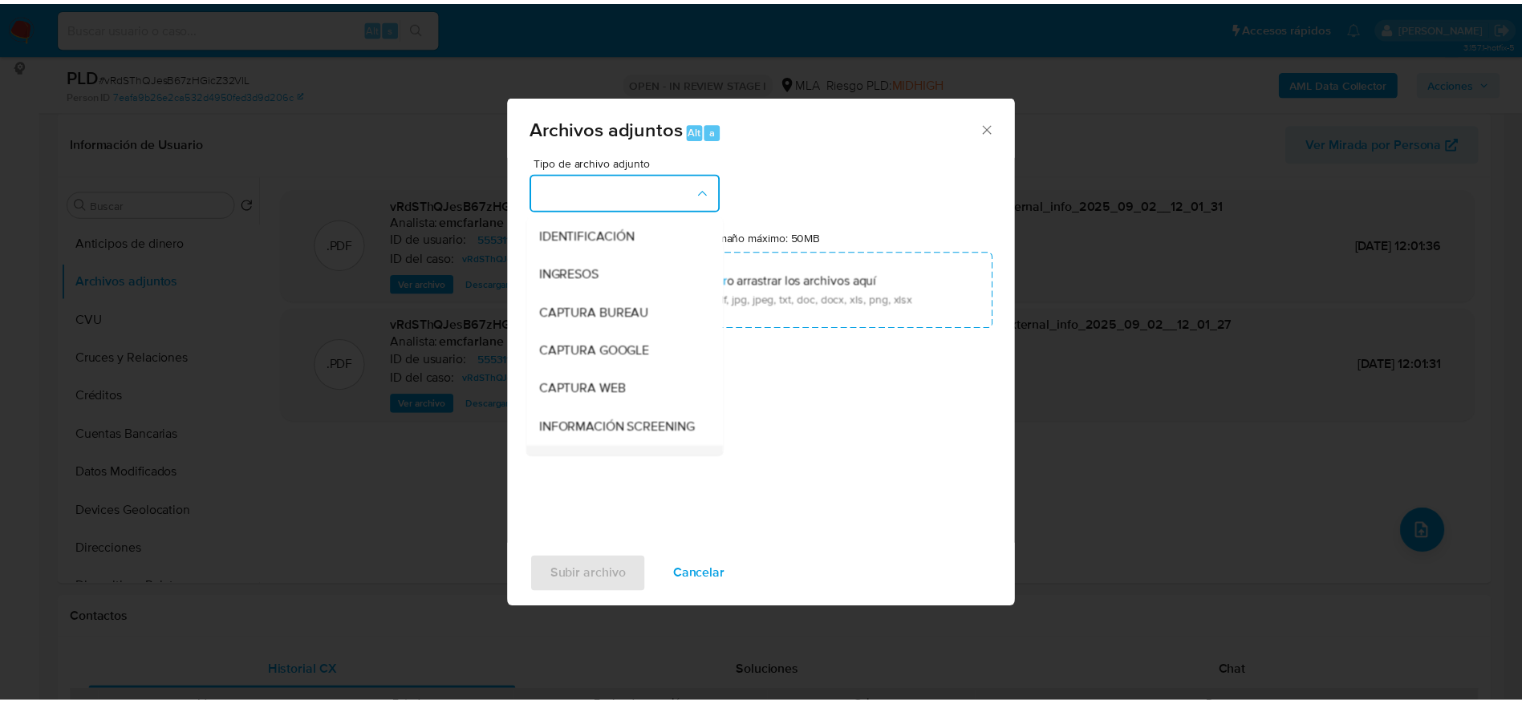
scroll to position [120, 0]
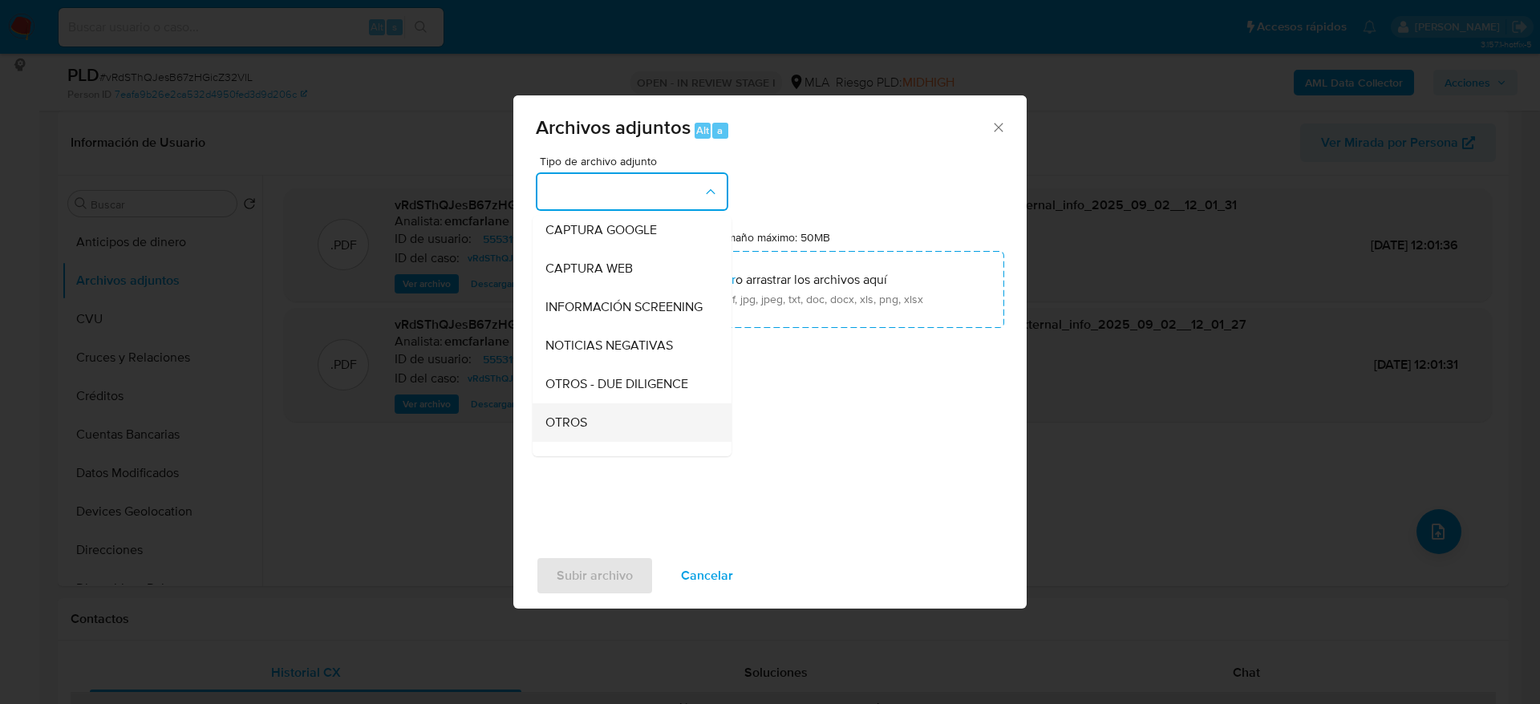
click at [577, 431] on span "OTROS" at bounding box center [566, 423] width 42 height 16
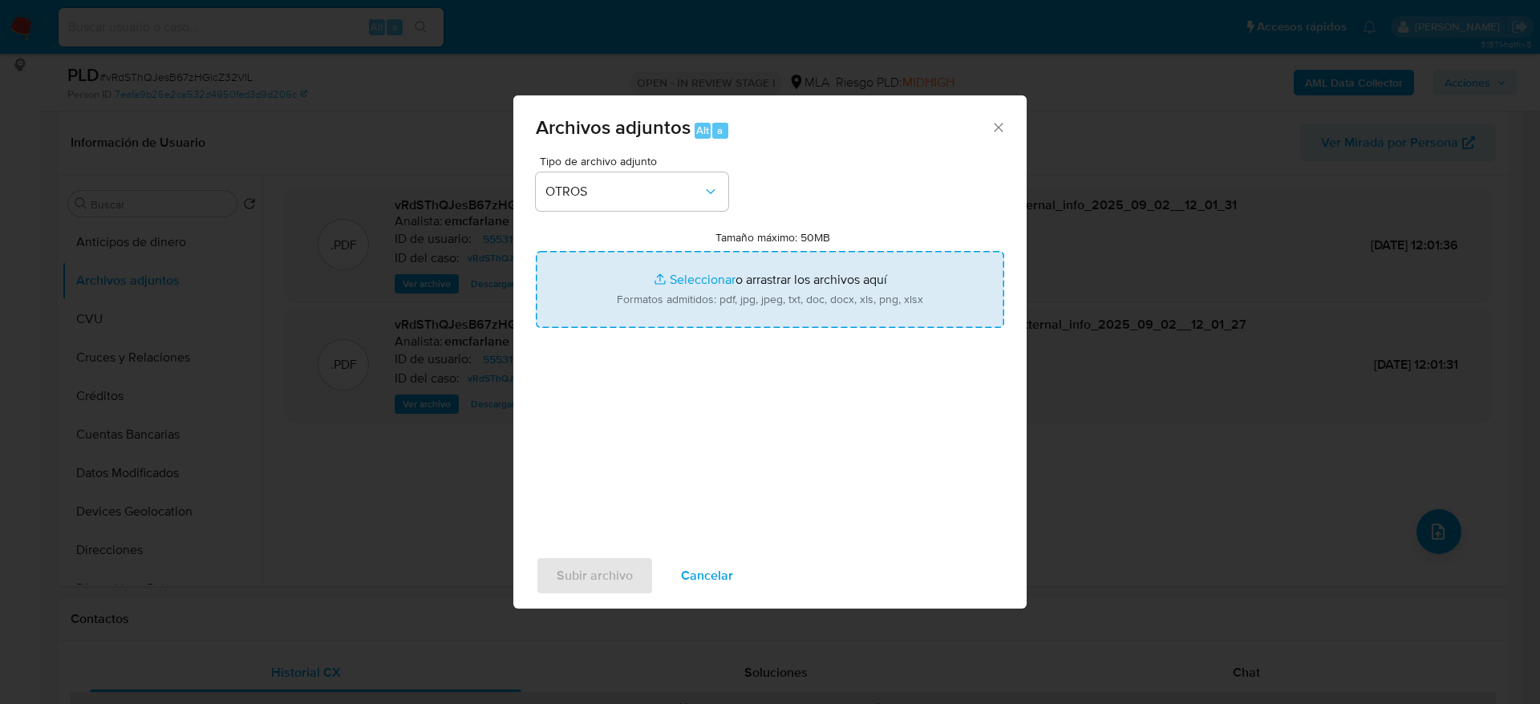
type input "C:\fakepath\Caselog vRdSThQJesB67zHGicZ32VlL.docx"
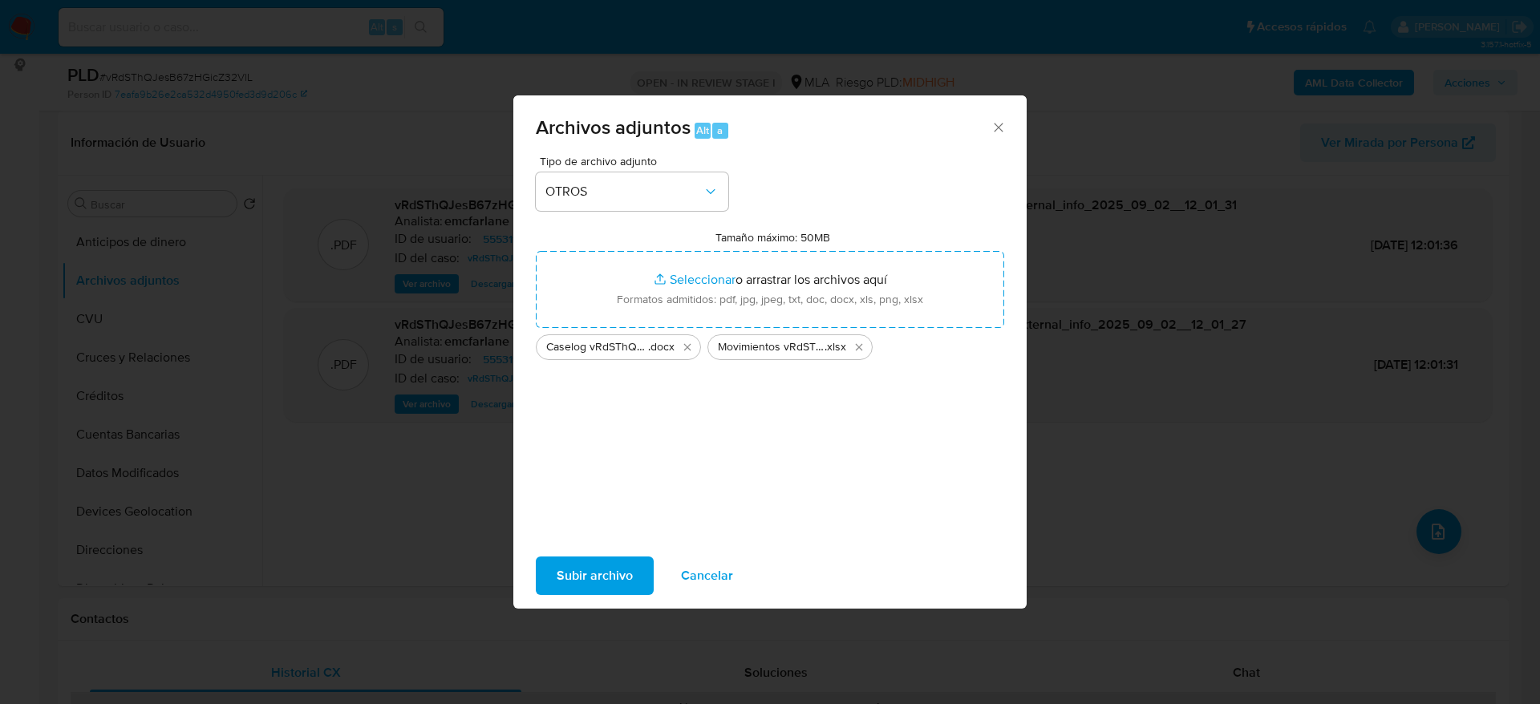
click at [639, 568] on button "Subir archivo" at bounding box center [595, 576] width 118 height 38
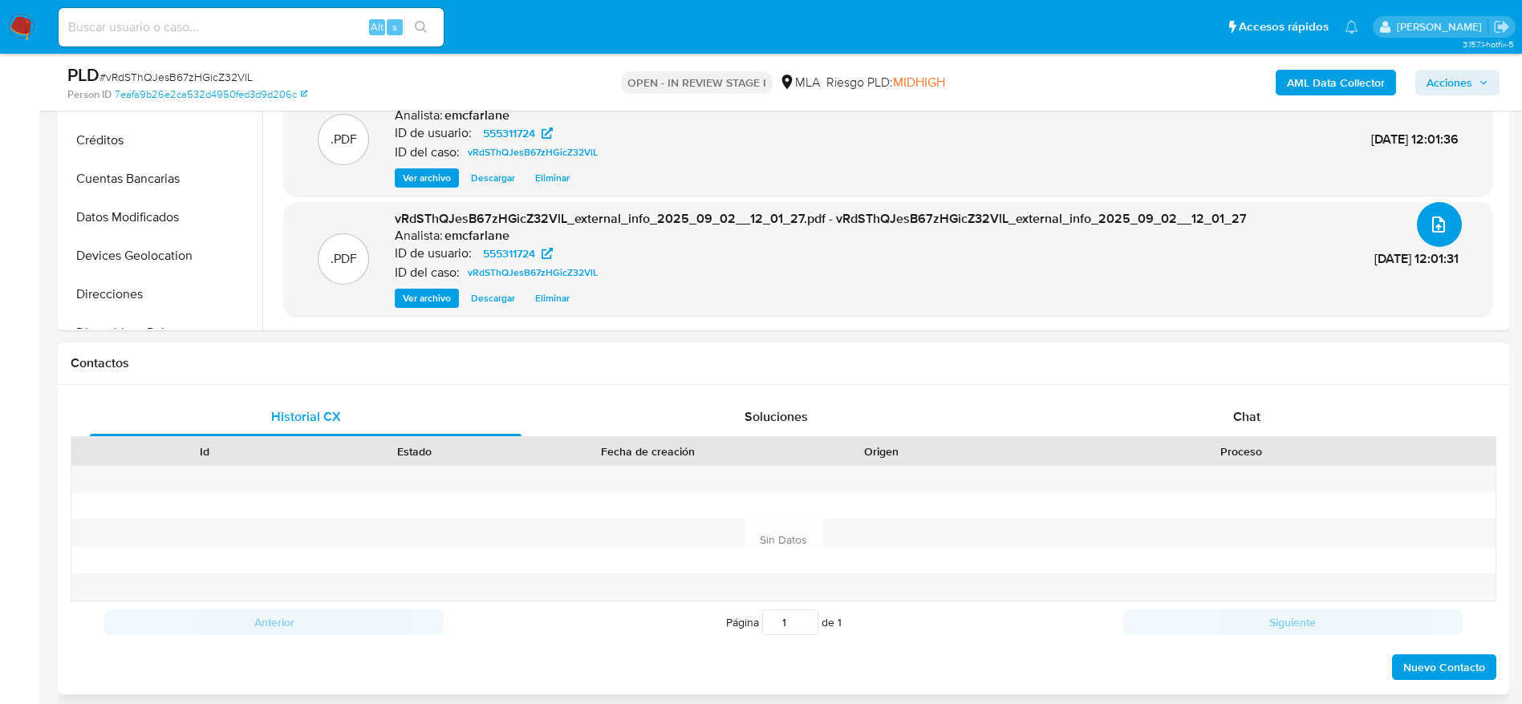
scroll to position [602, 0]
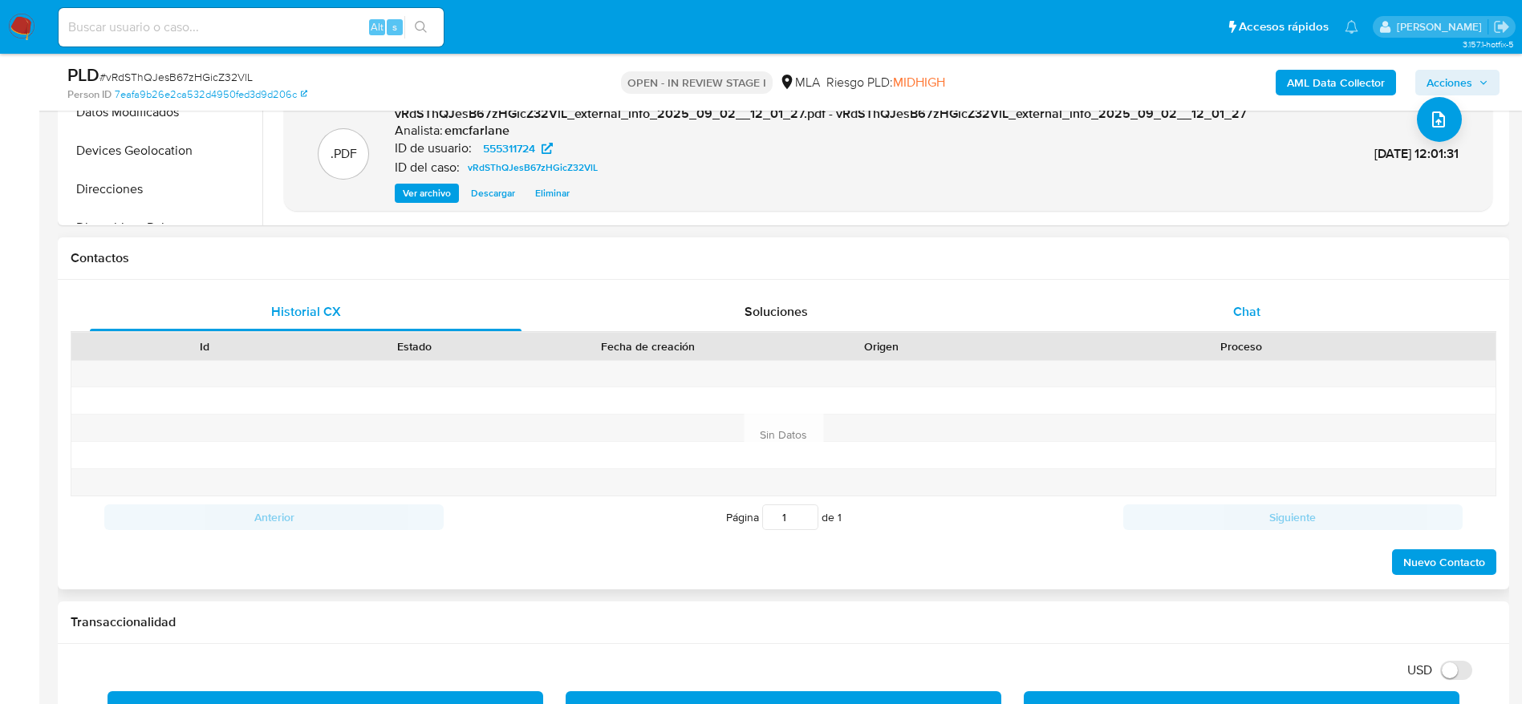
click at [1238, 324] on div "Chat" at bounding box center [1247, 312] width 432 height 38
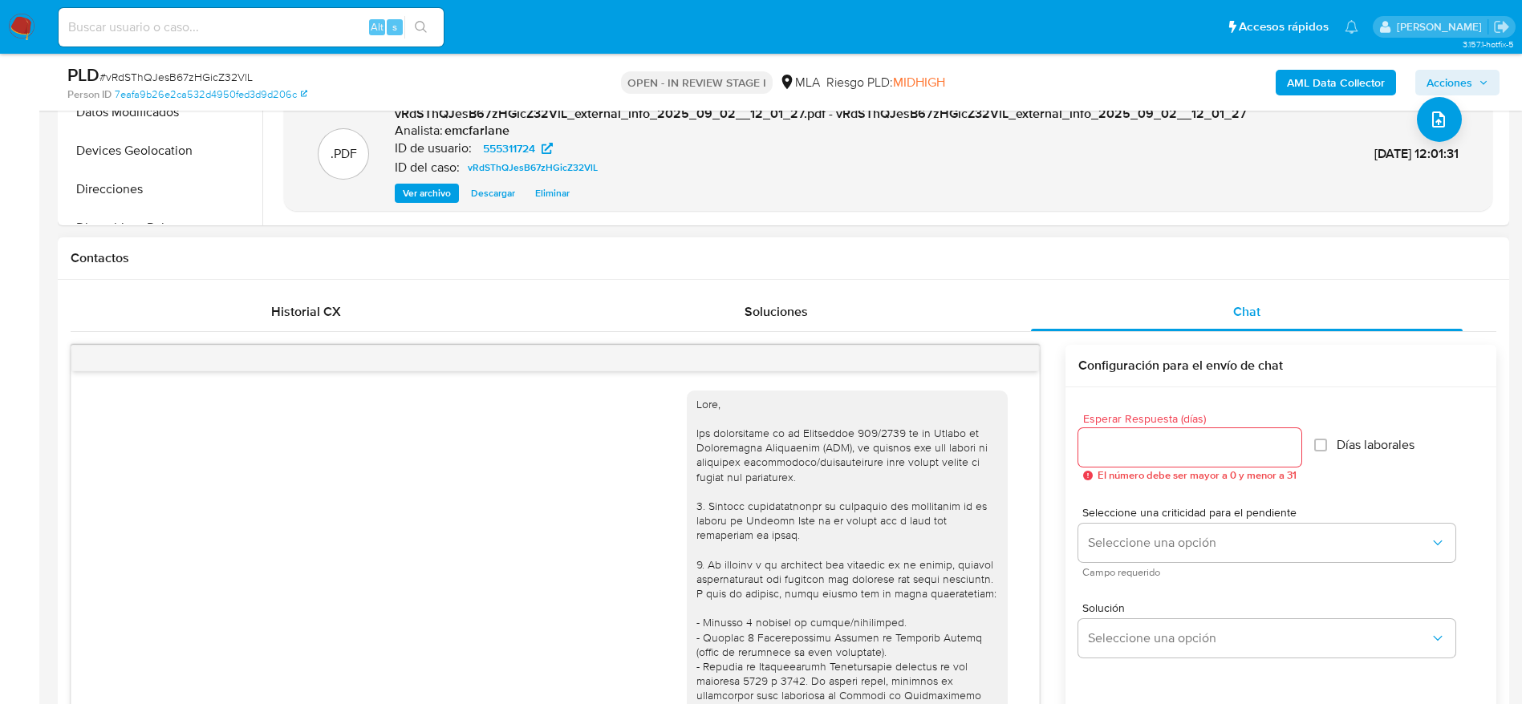
scroll to position [878, 0]
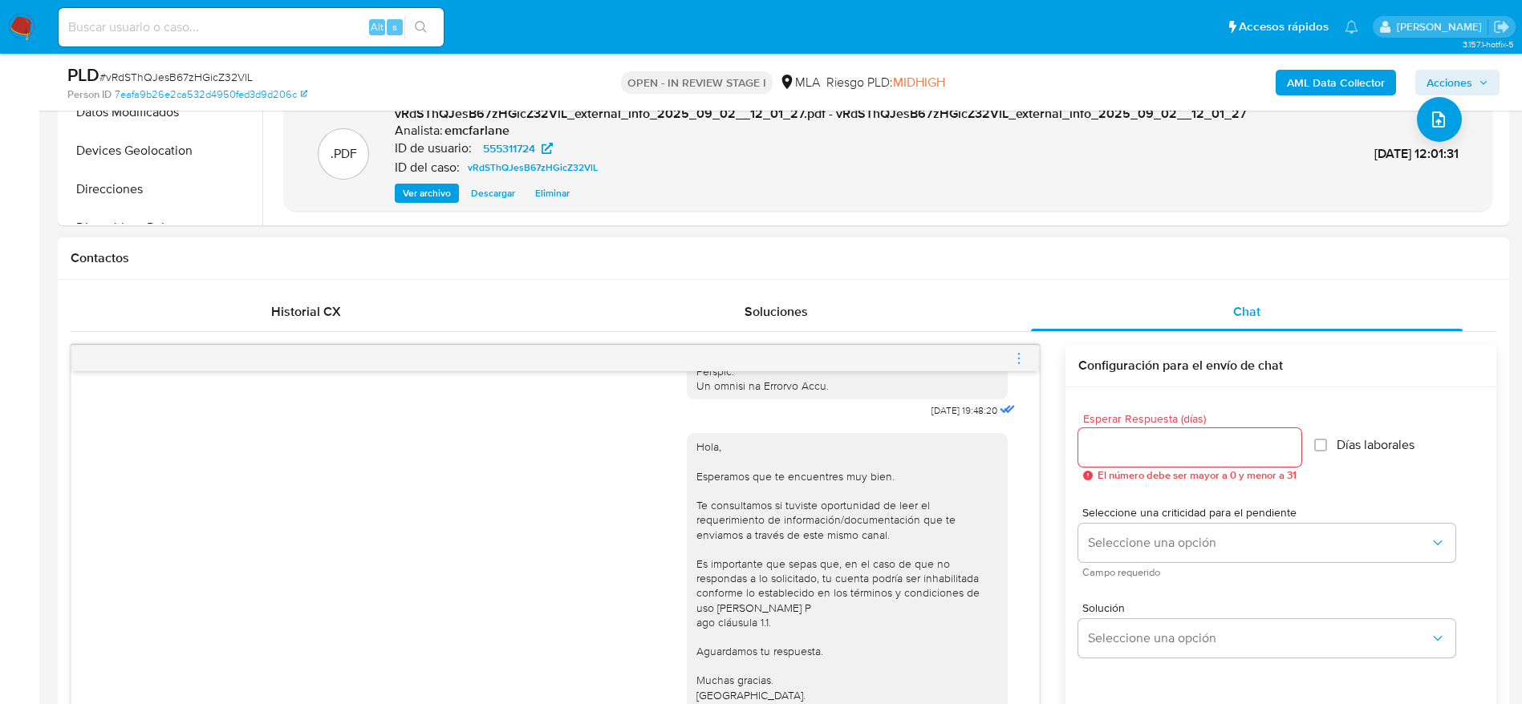
click at [1018, 367] on span "menu-action" at bounding box center [1018, 358] width 14 height 38
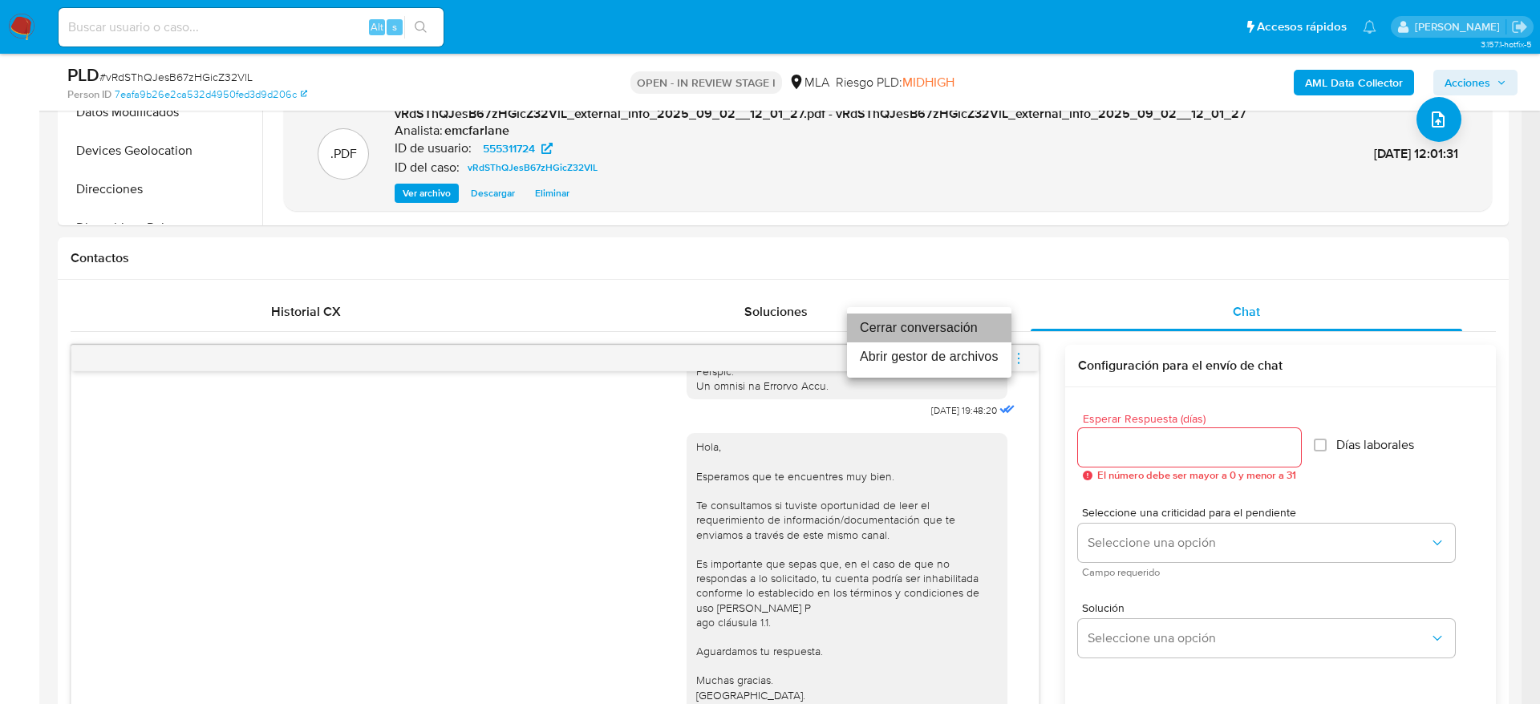
click at [935, 339] on li "Cerrar conversación" at bounding box center [929, 328] width 164 height 29
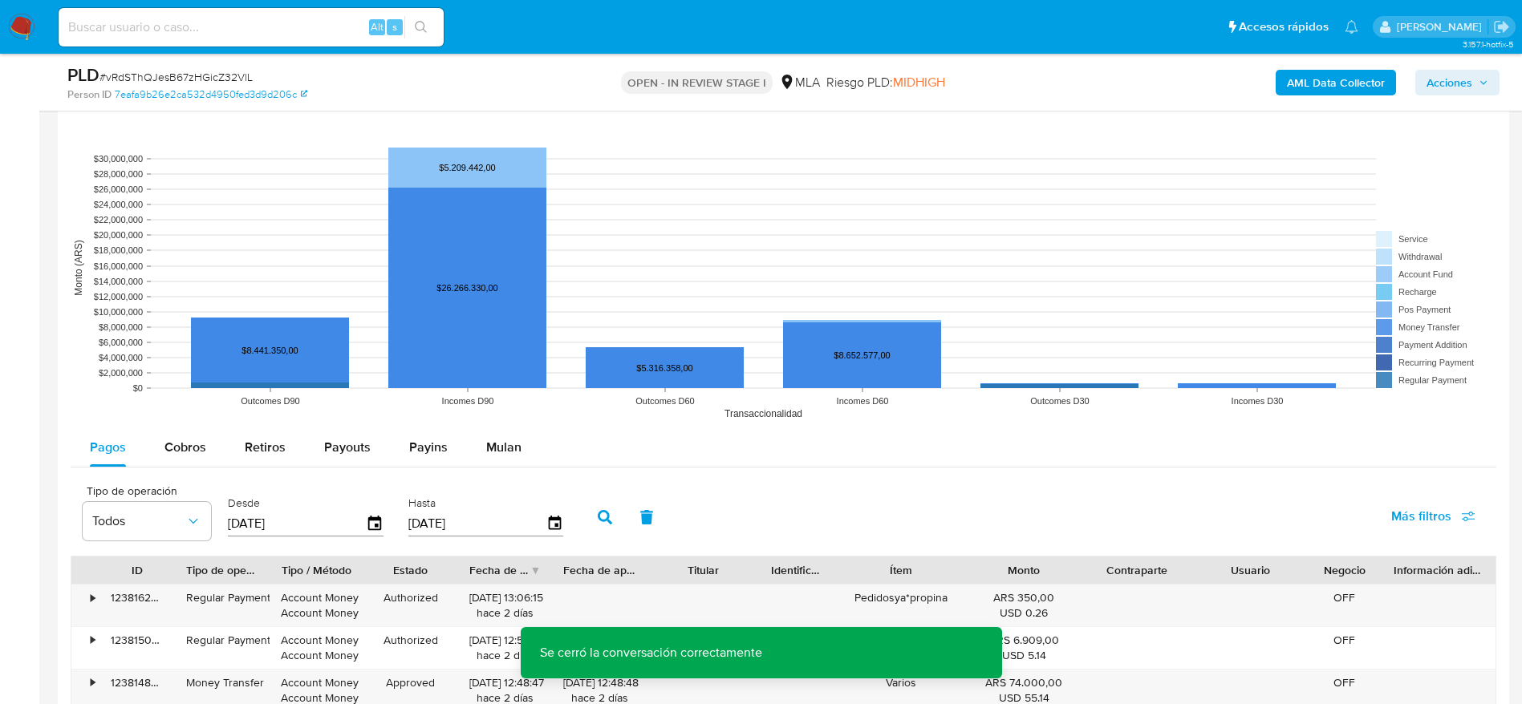
scroll to position [2874, 0]
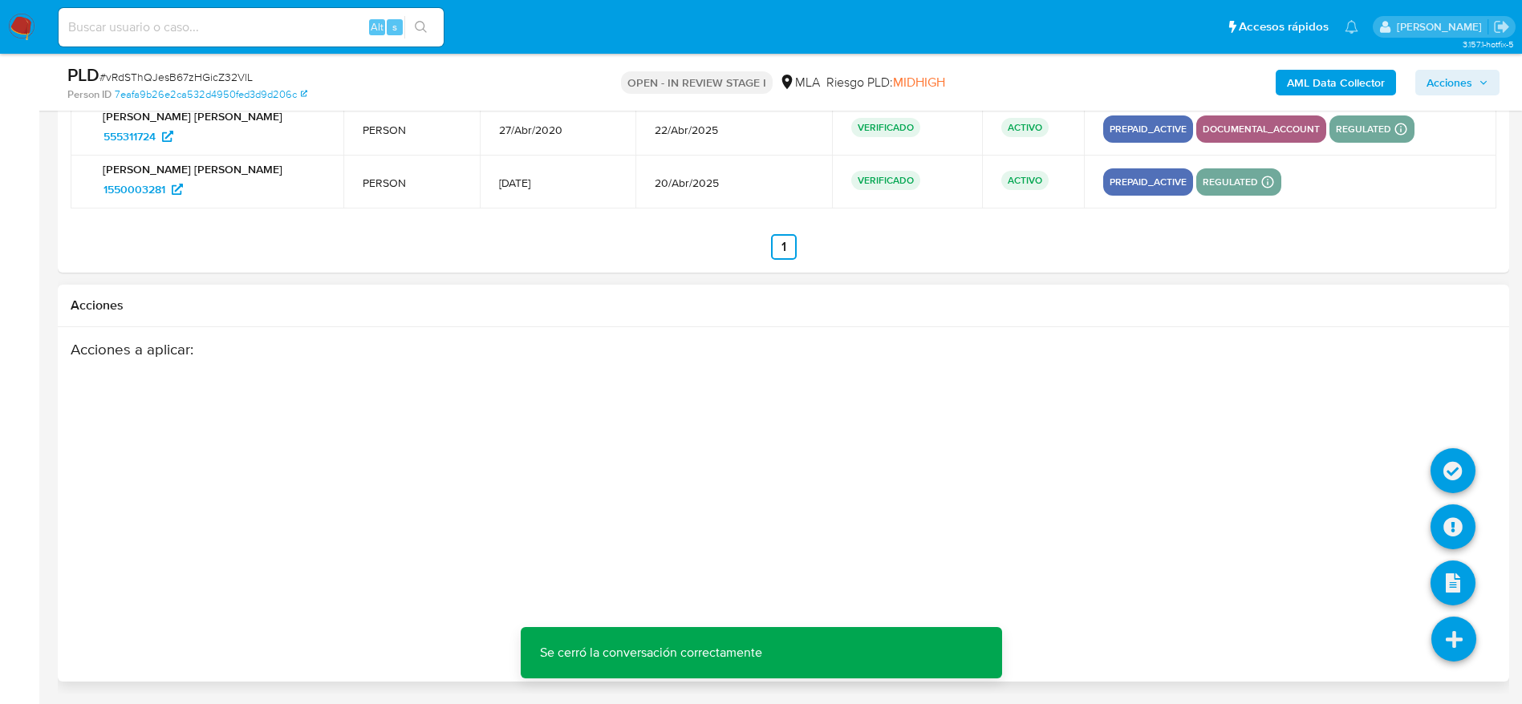
click at [1457, 640] on icon at bounding box center [1453, 639] width 45 height 45
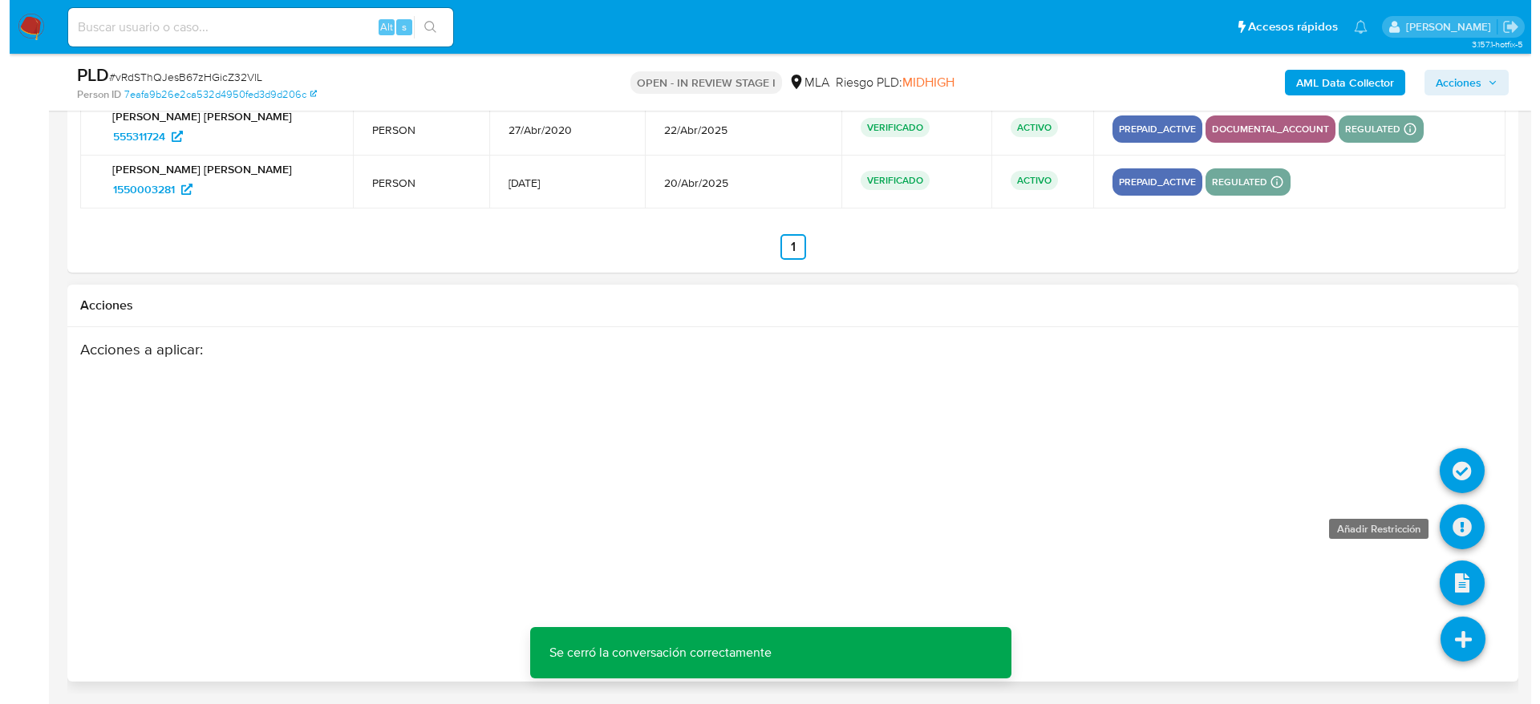
scroll to position [2753, 0]
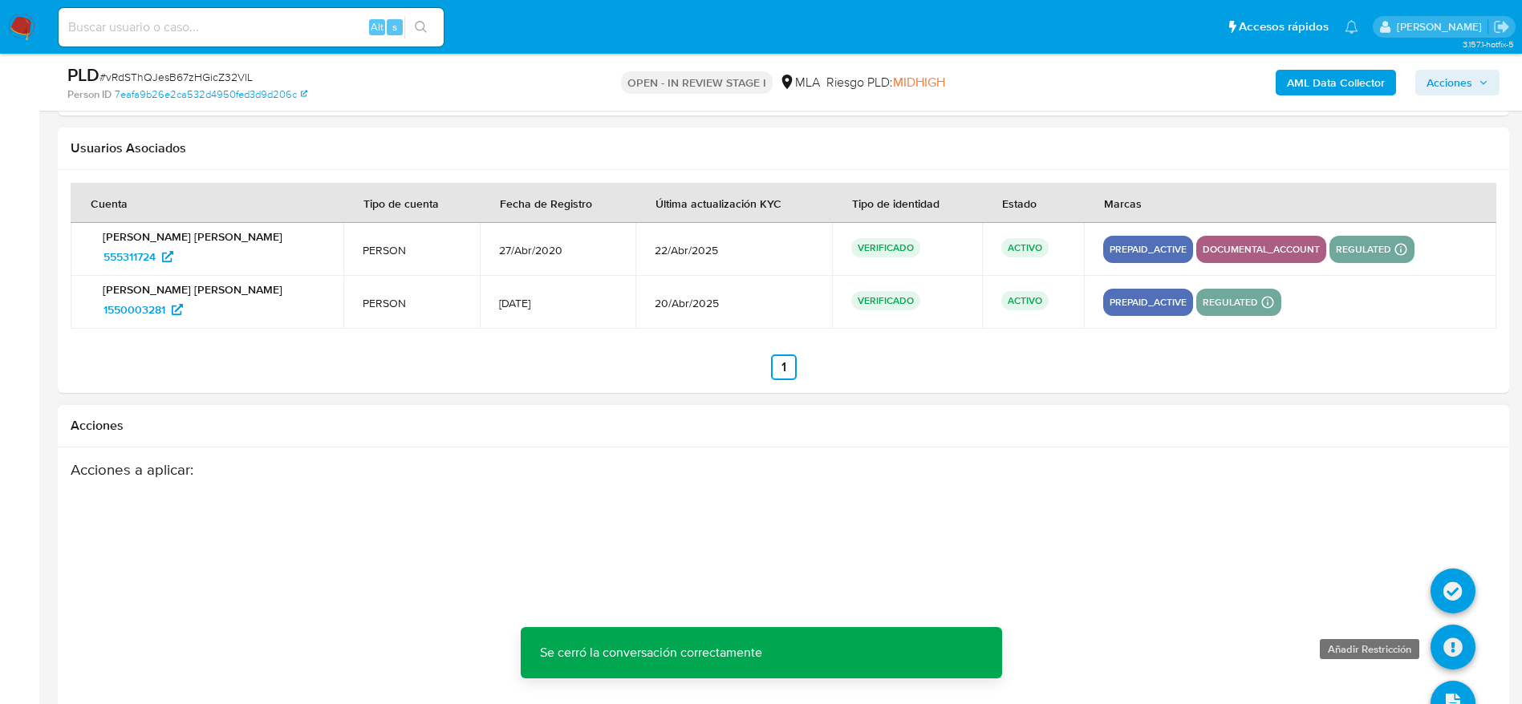
click at [1445, 653] on icon at bounding box center [1452, 647] width 45 height 45
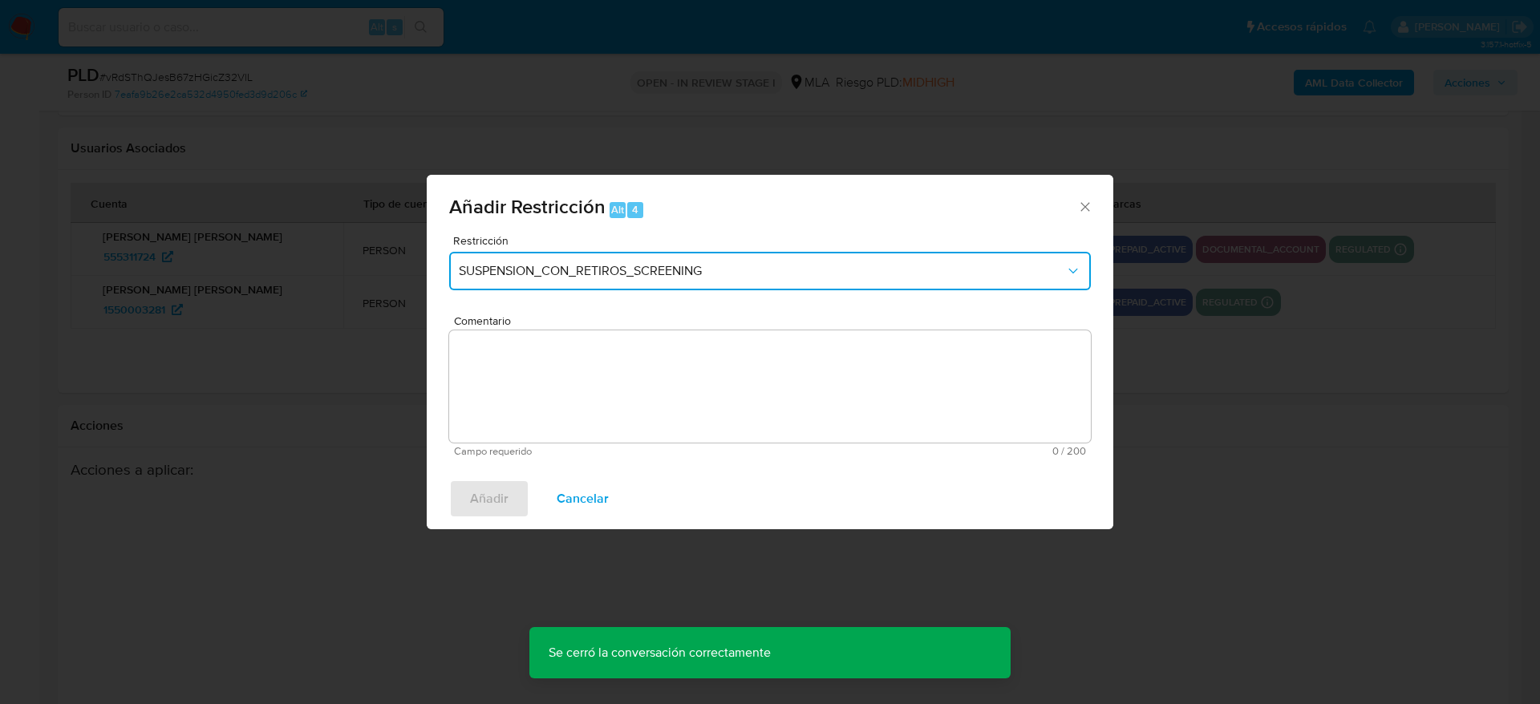
click at [582, 267] on span "SUSPENSION_CON_RETIROS_SCREENING" at bounding box center [762, 271] width 606 height 16
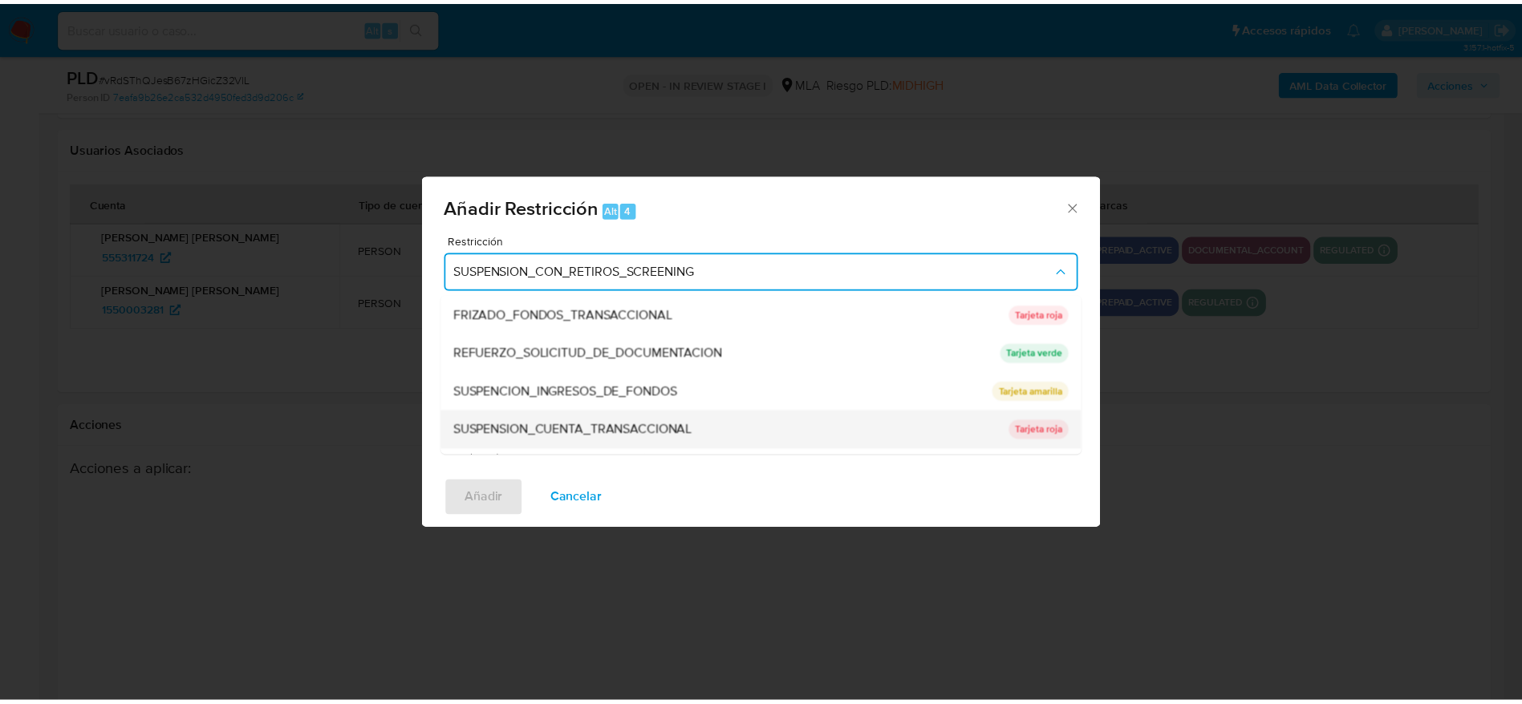
scroll to position [340, 0]
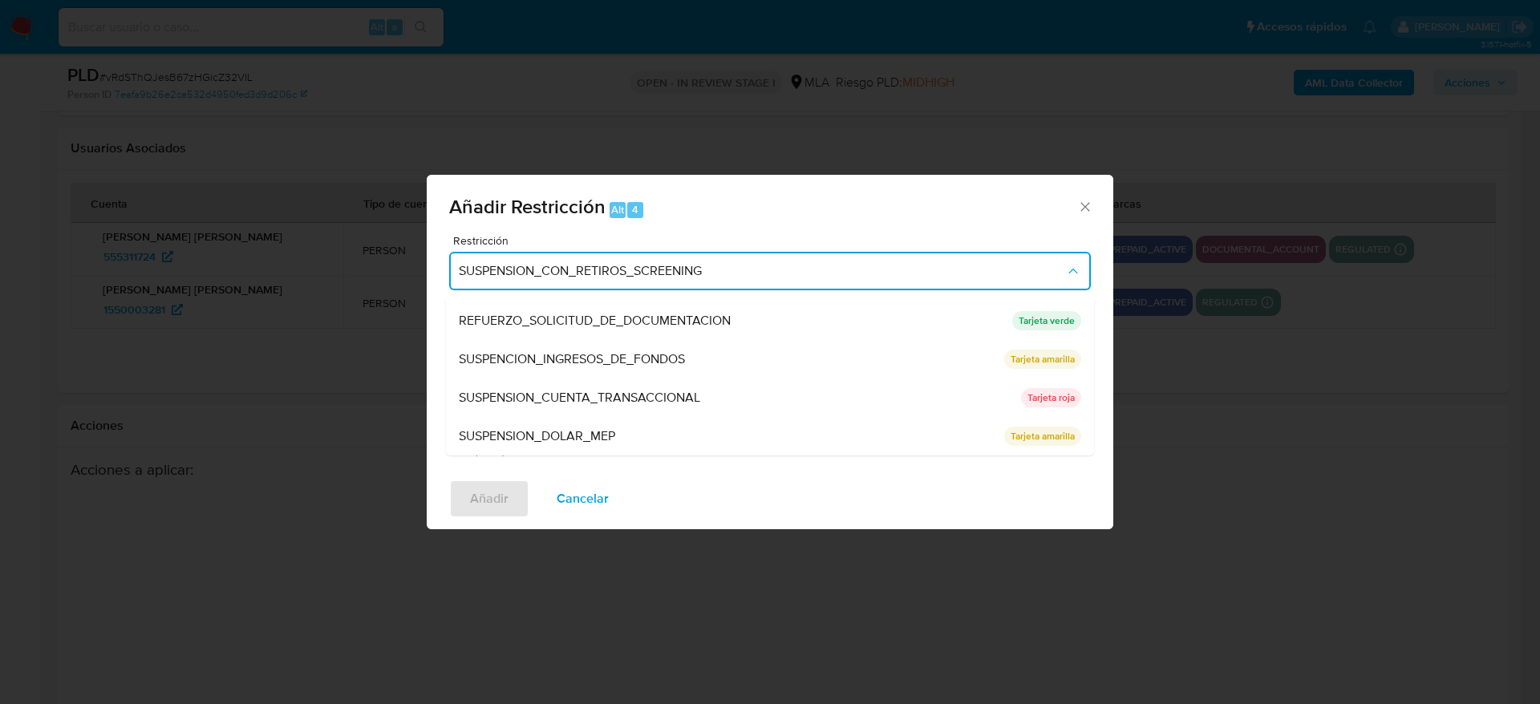
click at [574, 397] on span "SUSPENSION_CUENTA_TRANSACCIONAL" at bounding box center [579, 398] width 241 height 16
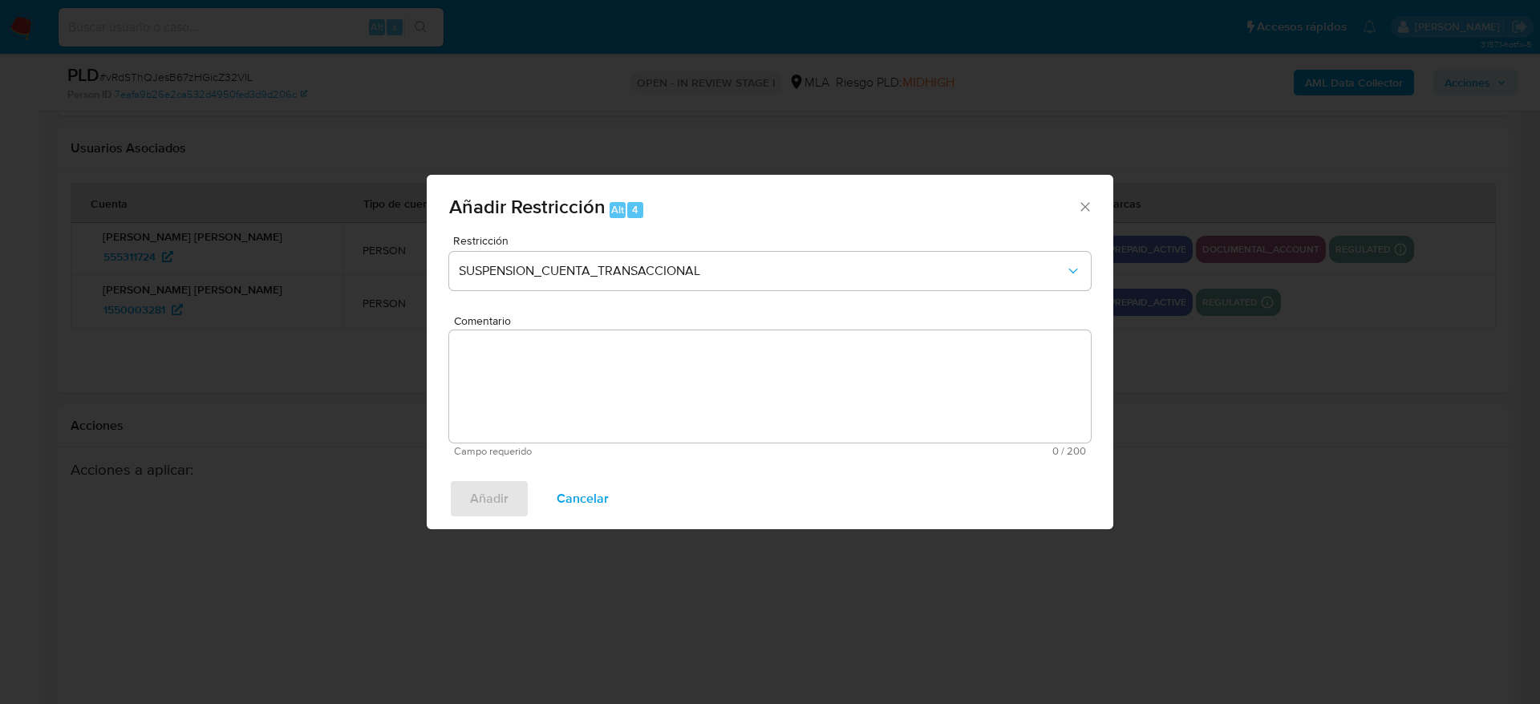
click at [579, 397] on textarea "Comentario" at bounding box center [770, 386] width 642 height 112
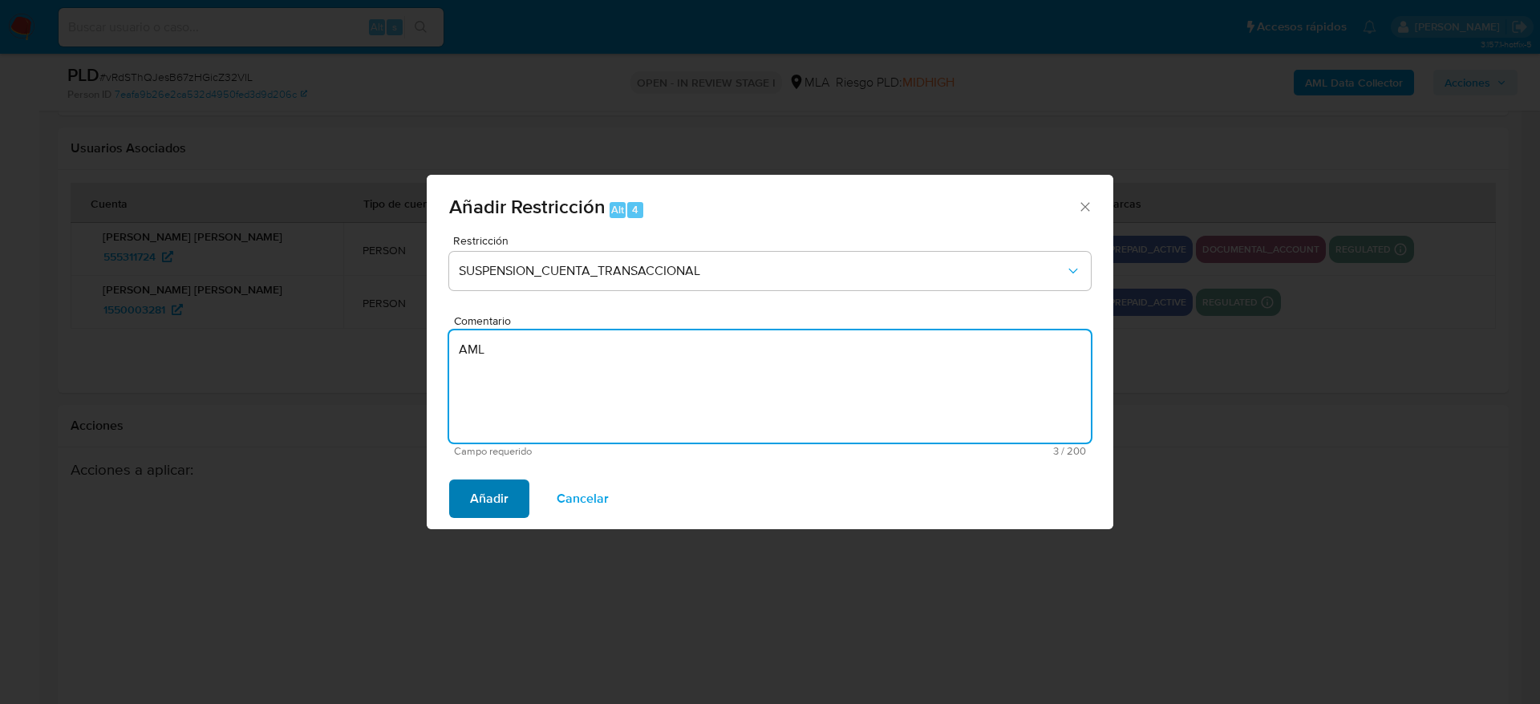
type textarea "AML"
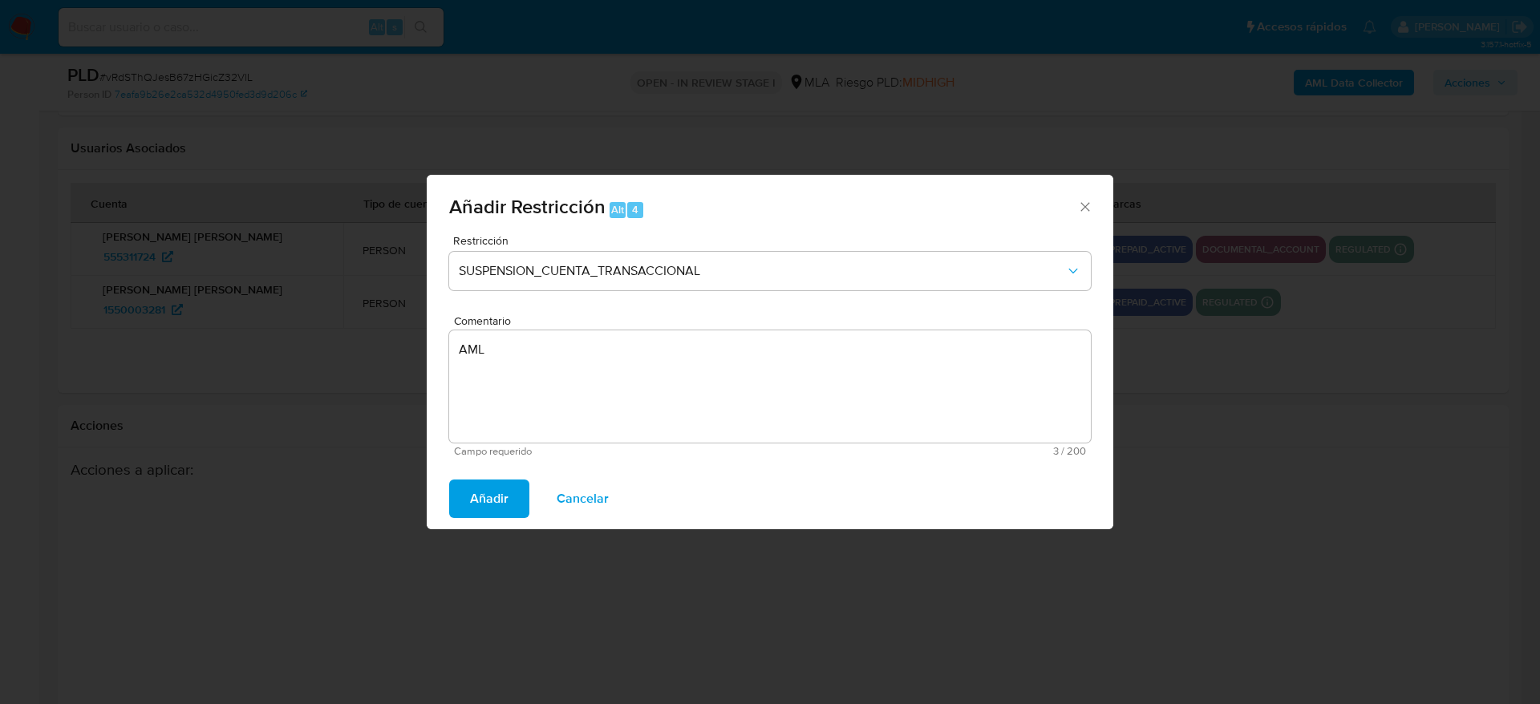
click at [500, 500] on span "Añadir" at bounding box center [489, 498] width 38 height 35
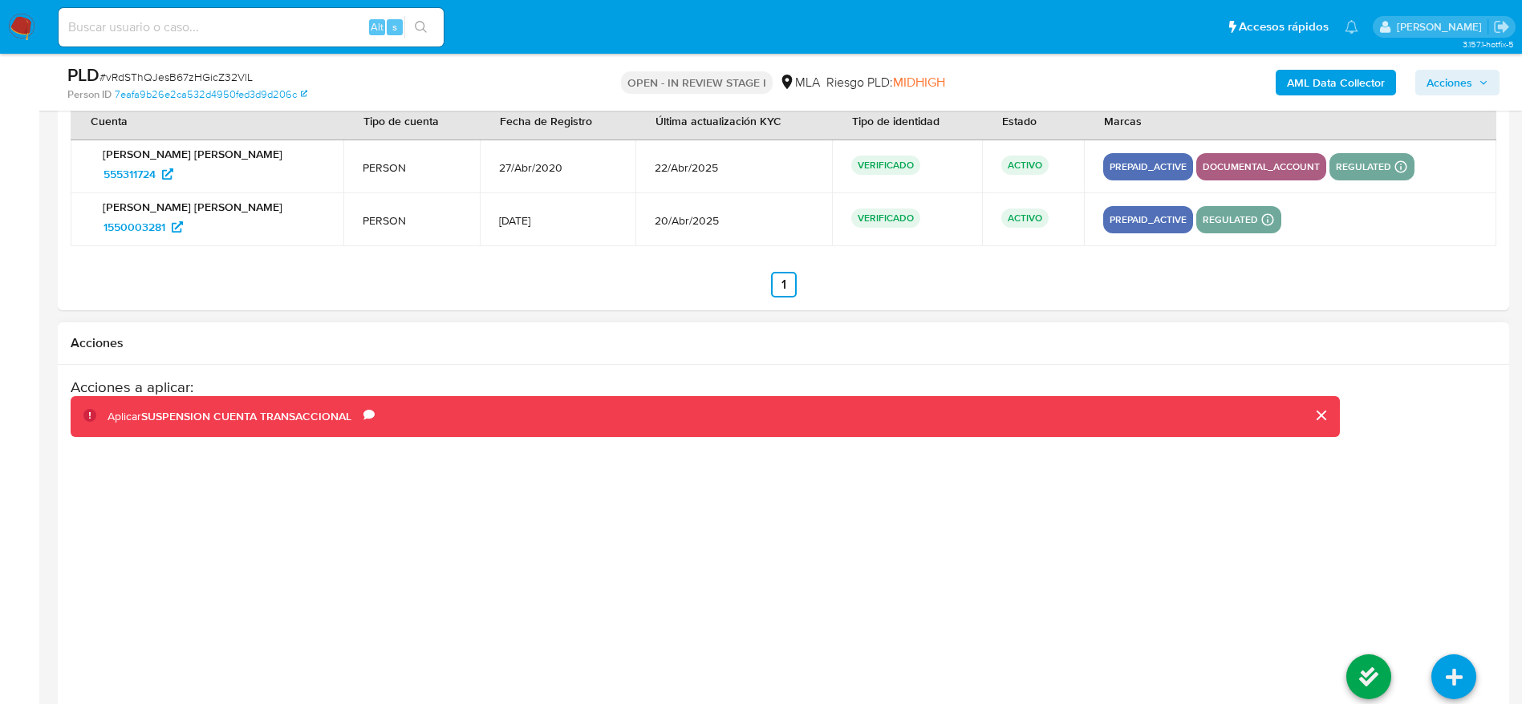
scroll to position [2874, 0]
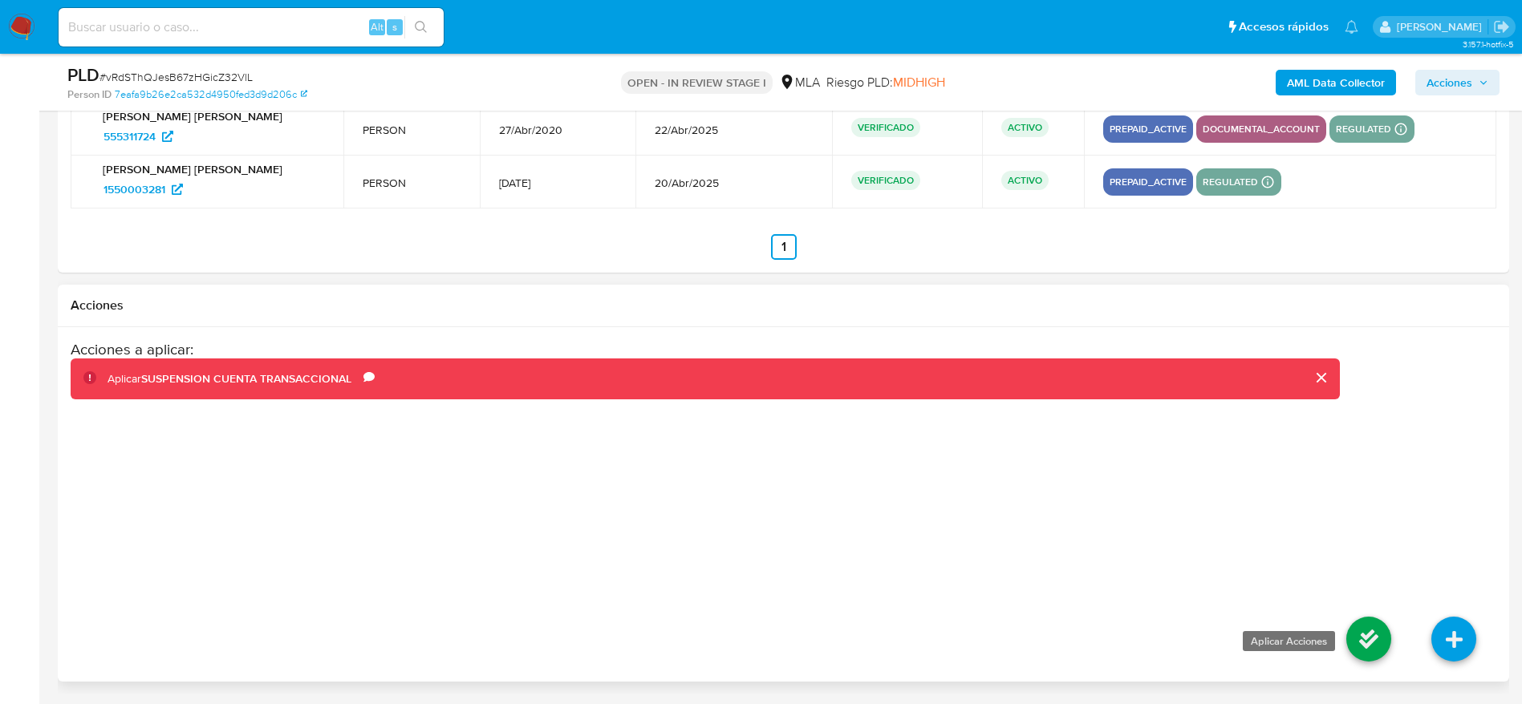
click at [1360, 628] on icon at bounding box center [1368, 639] width 45 height 45
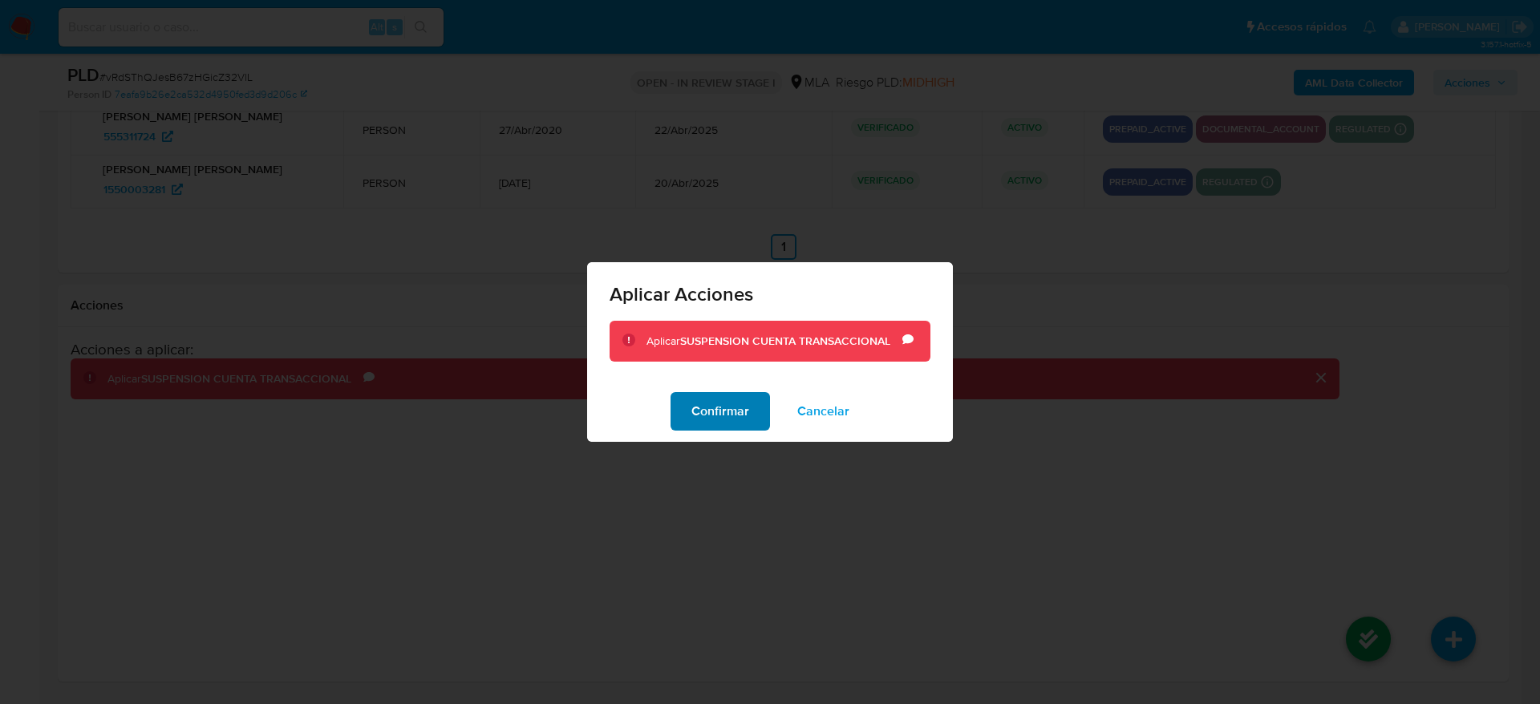
click at [687, 414] on button "Confirmar" at bounding box center [720, 411] width 99 height 38
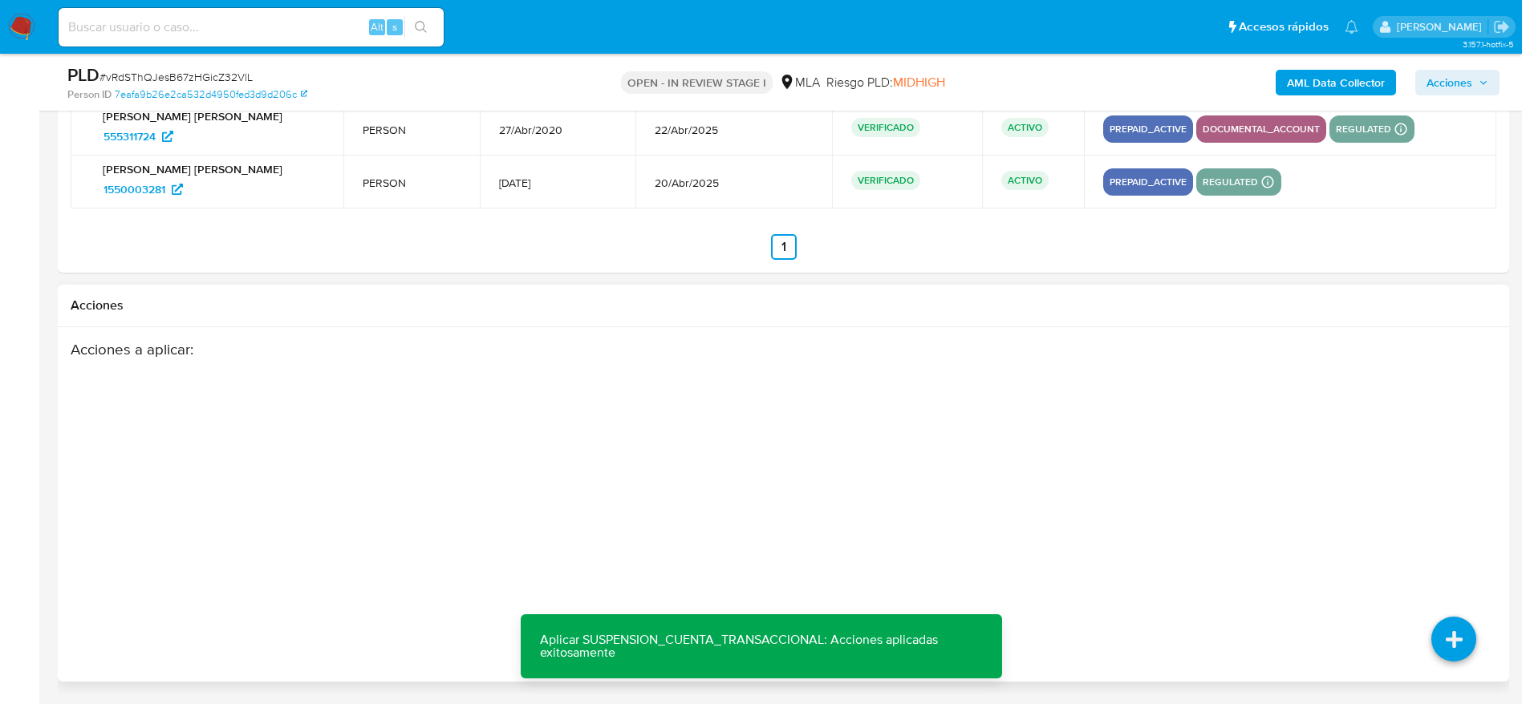
click at [728, 456] on div "Acciones a aplicar :" at bounding box center [705, 468] width 1269 height 257
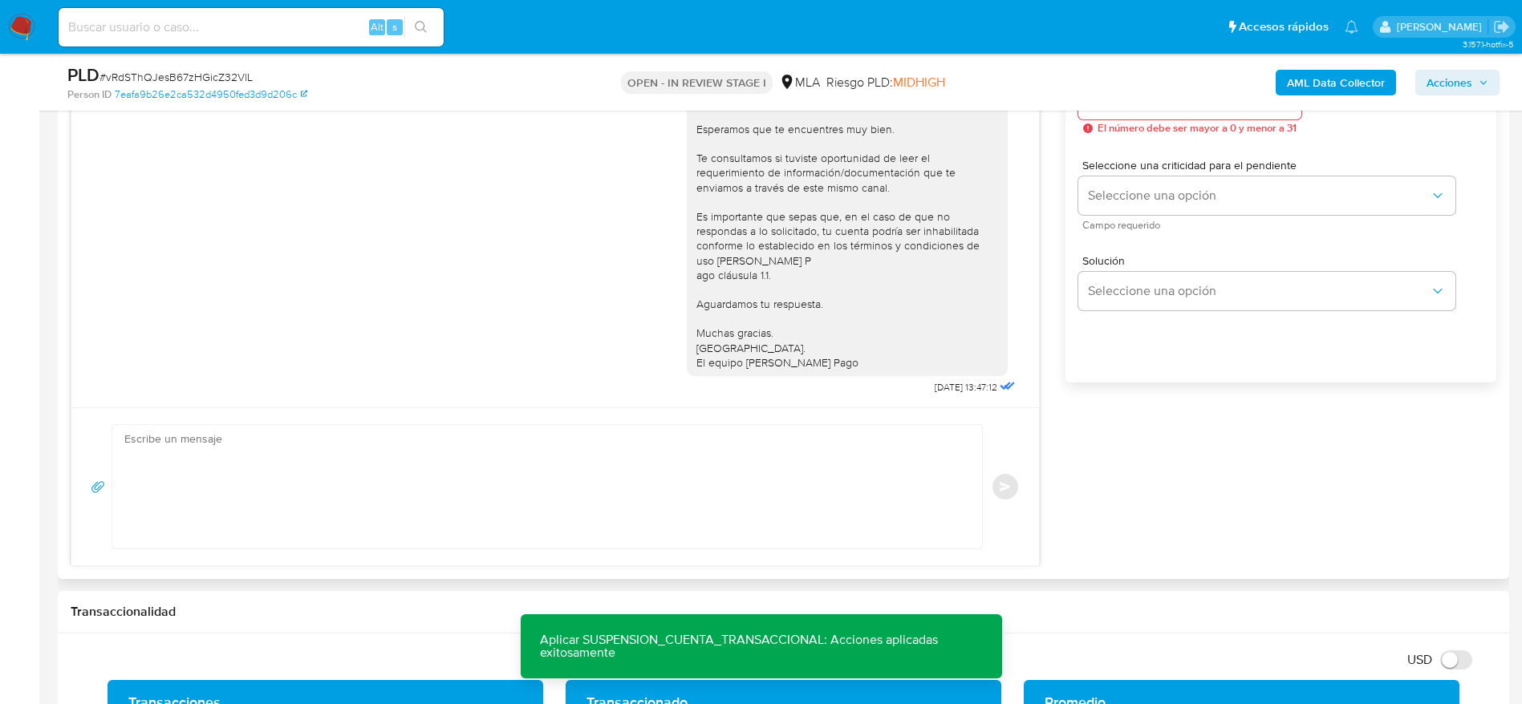
scroll to position [0, 0]
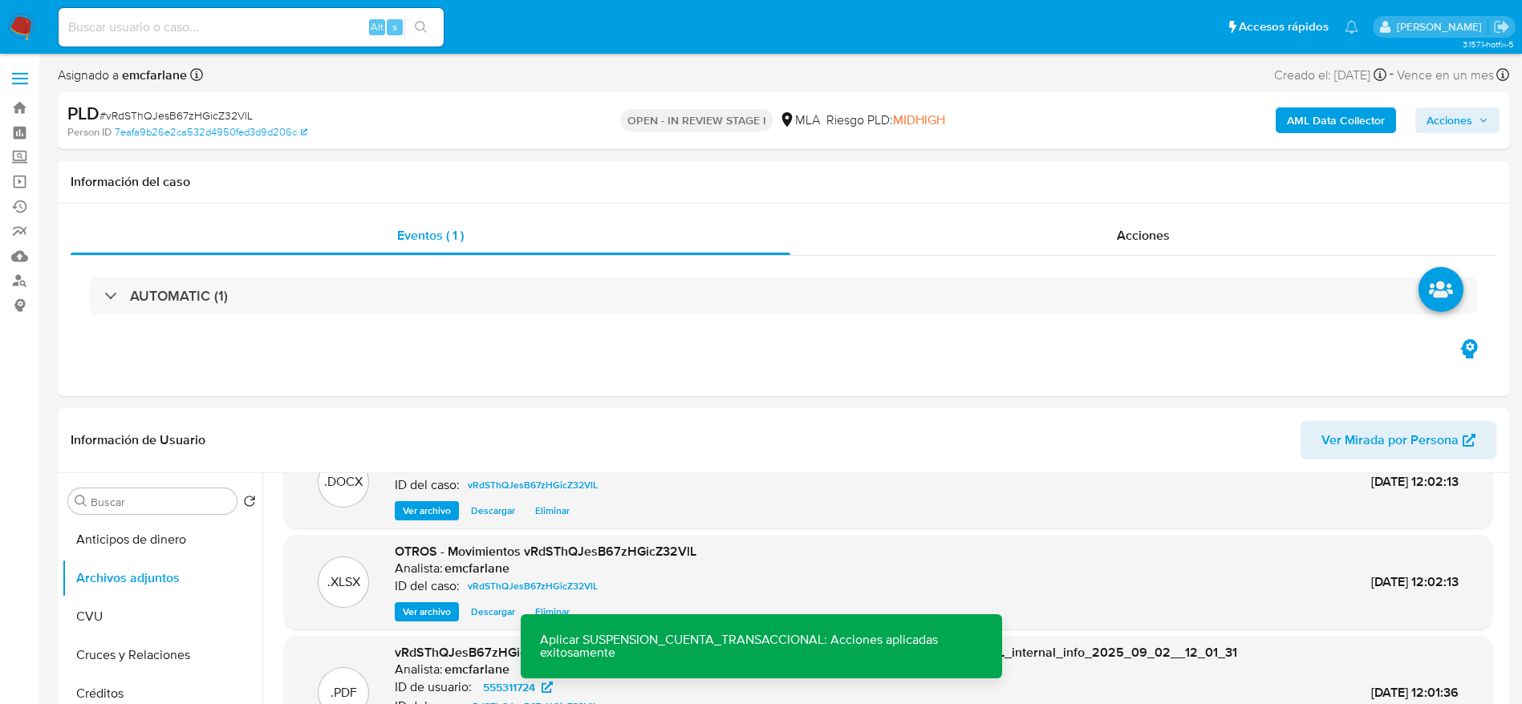
click at [1441, 119] on span "Acciones" at bounding box center [1449, 120] width 46 height 26
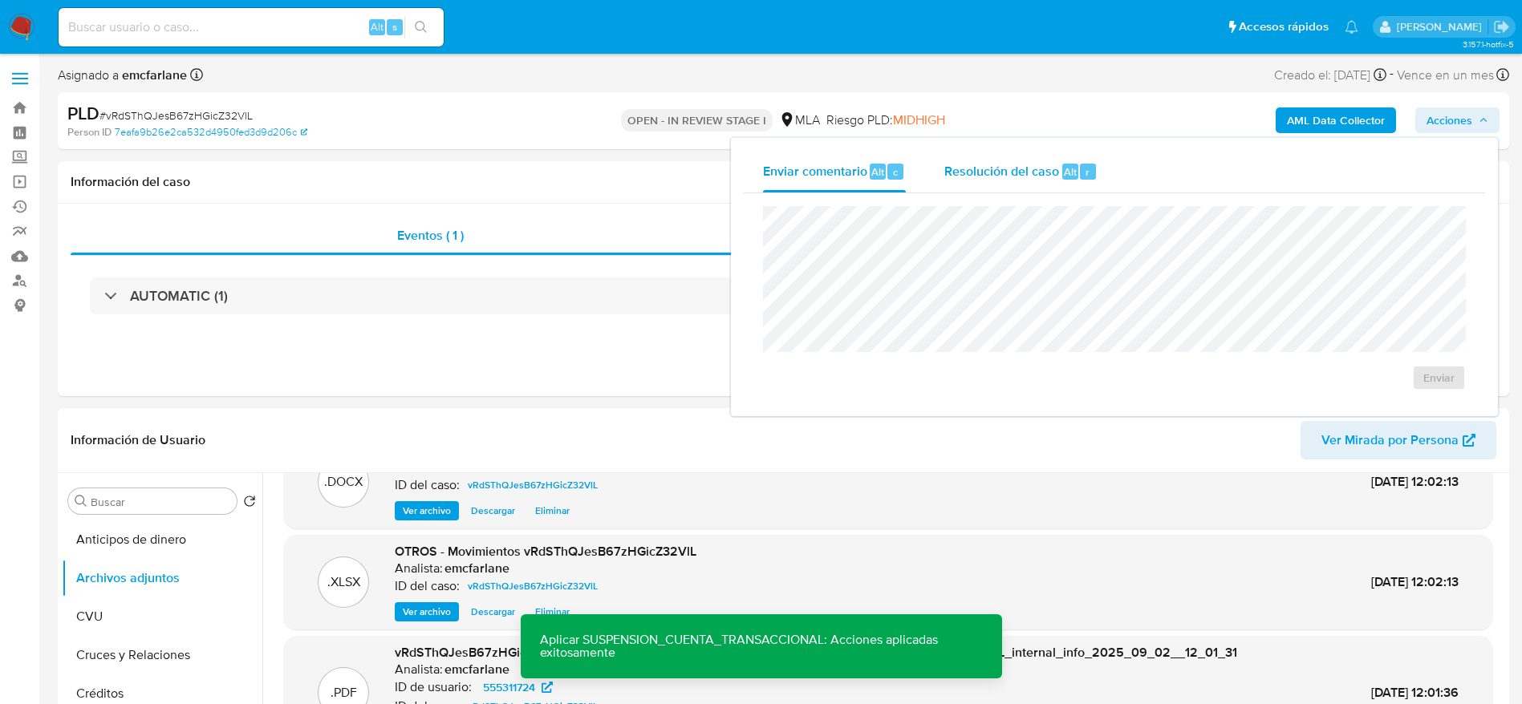
click at [1031, 173] on span "Resolución del caso" at bounding box center [1001, 171] width 115 height 18
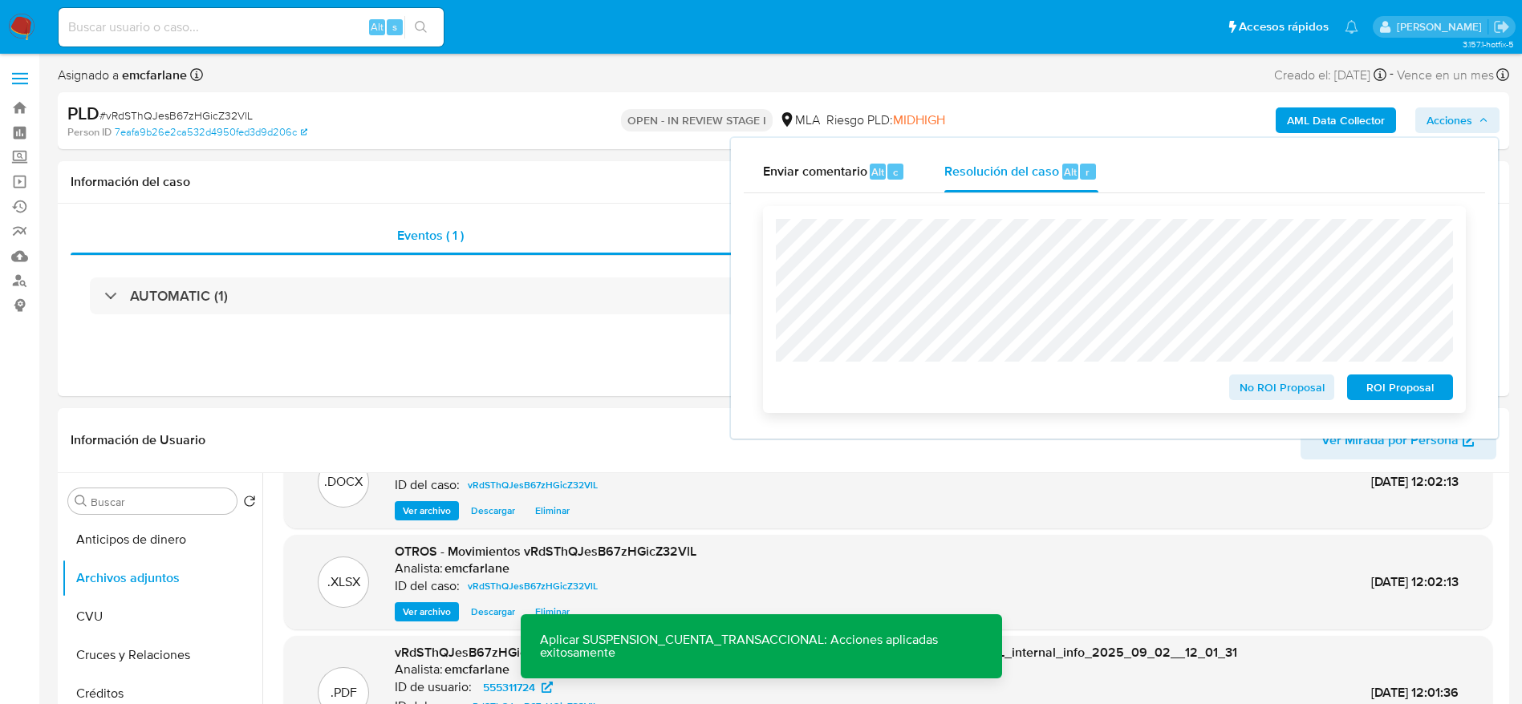
click at [1410, 387] on span "ROI Proposal" at bounding box center [1399, 387] width 83 height 22
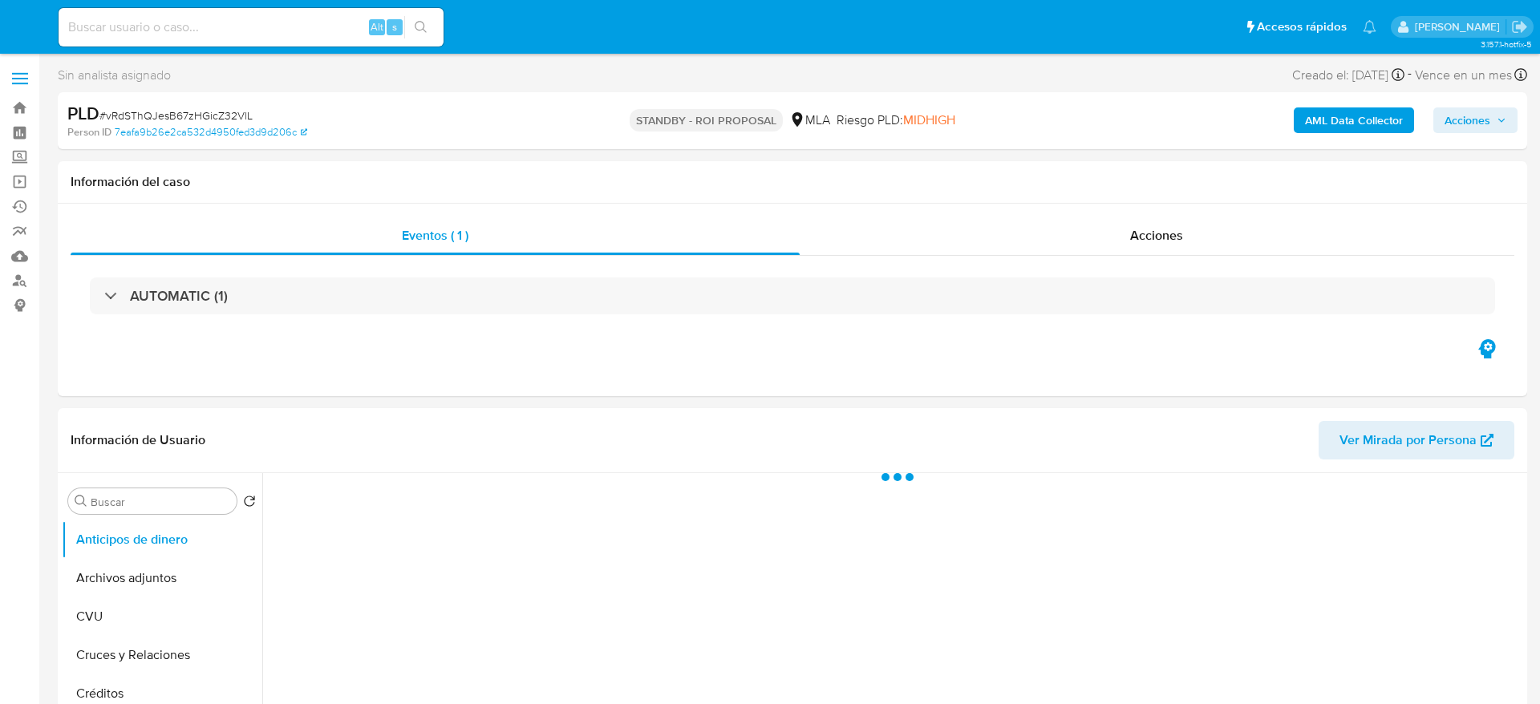
select select "10"
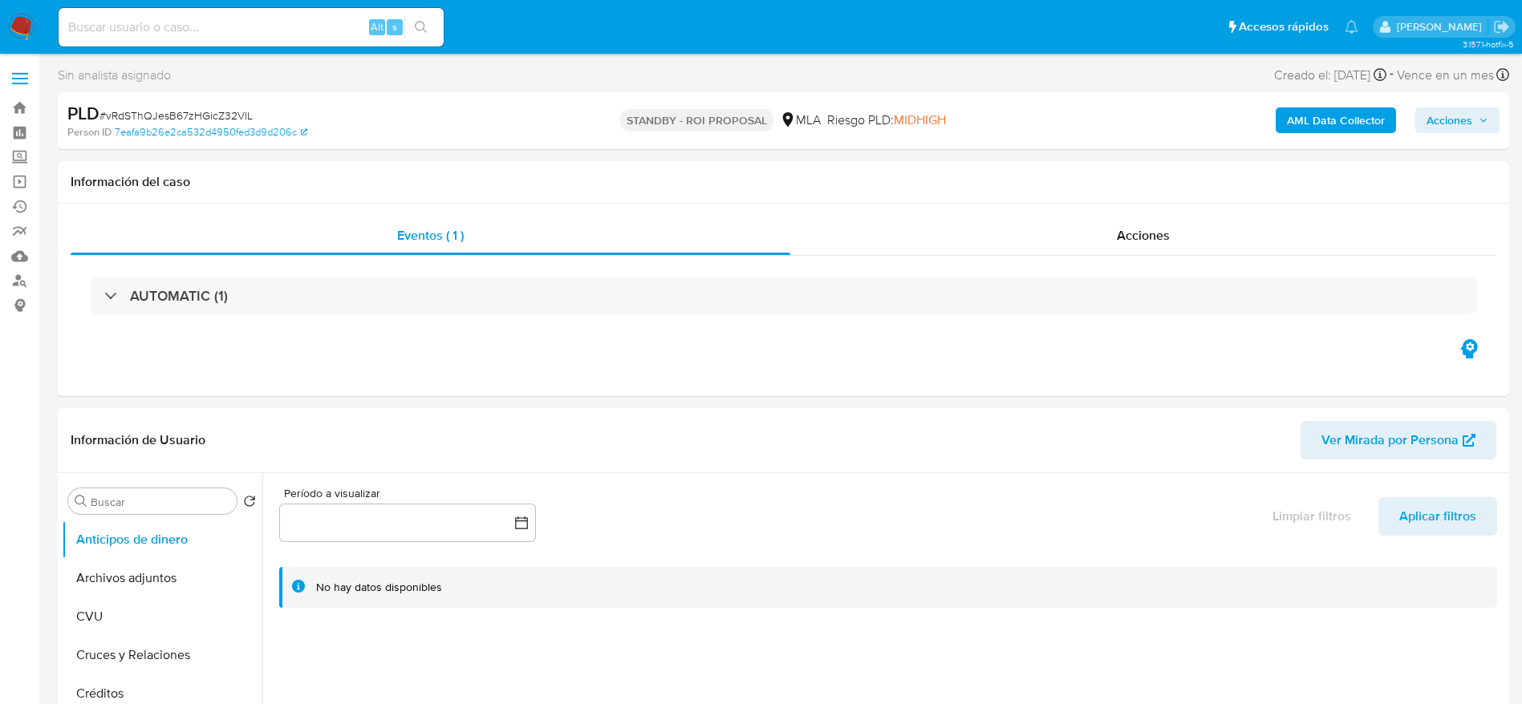
click at [296, 17] on input at bounding box center [251, 27] width 385 height 21
paste input "T9owhVpplbCptulf4WmcDI9Q"
type input "T9owhVpplbCptulf4WmcDI9Q"
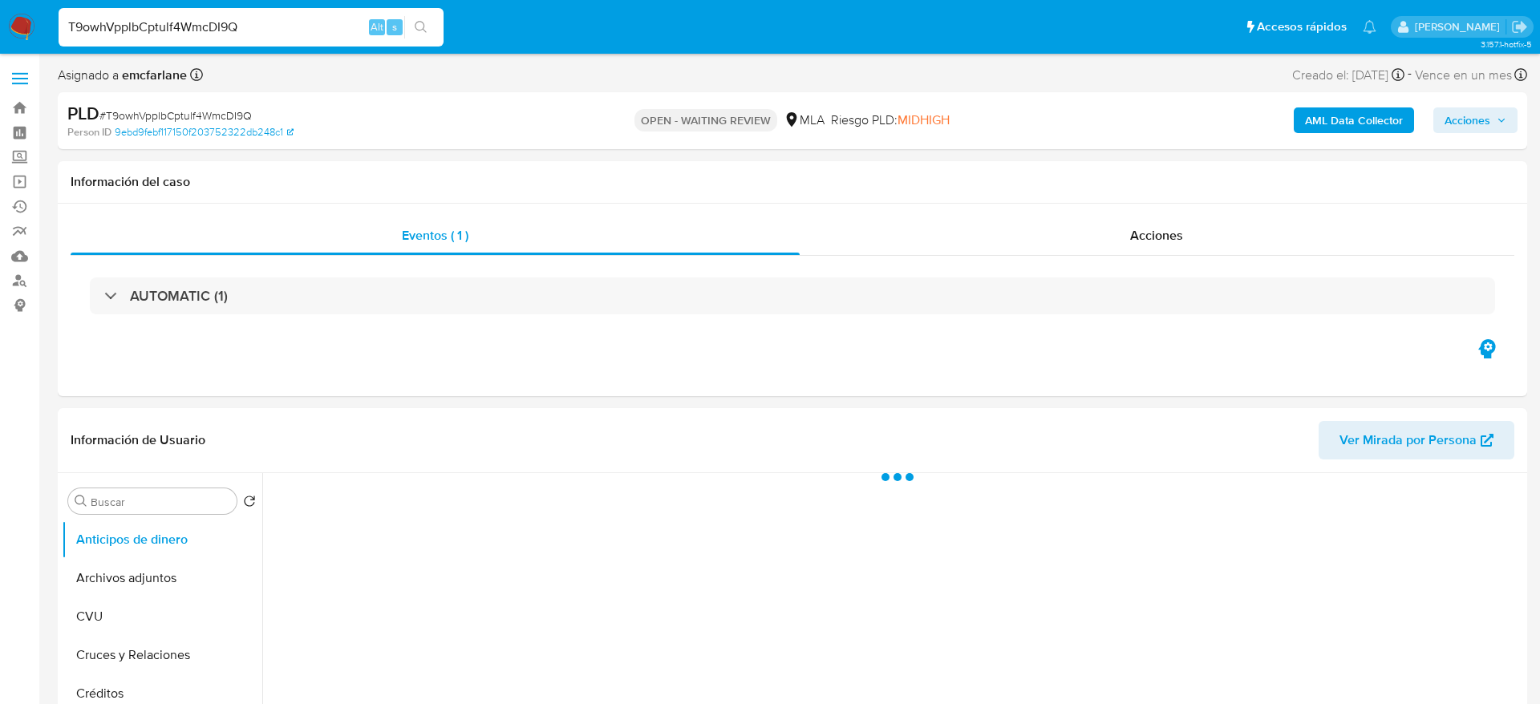
select select "10"
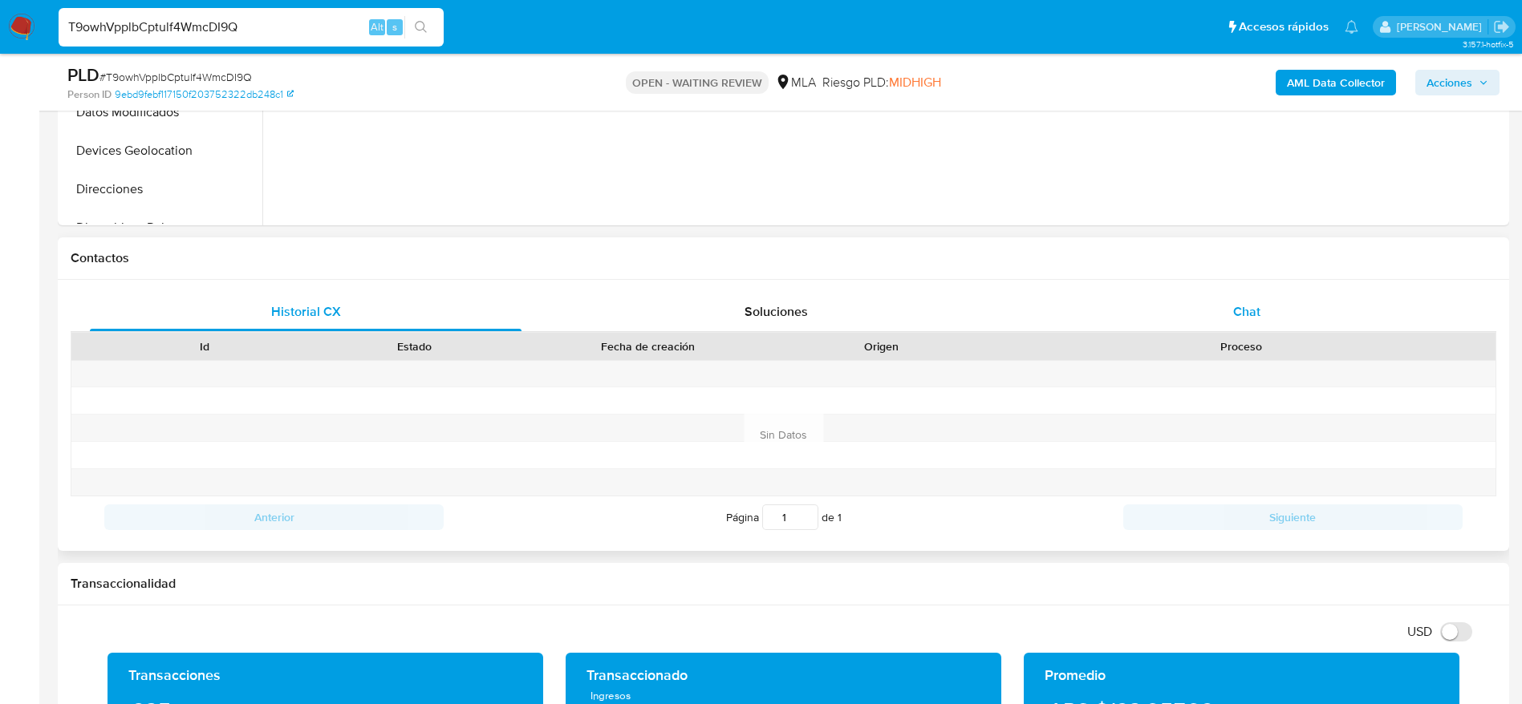
click at [1285, 309] on div "Chat" at bounding box center [1247, 312] width 432 height 38
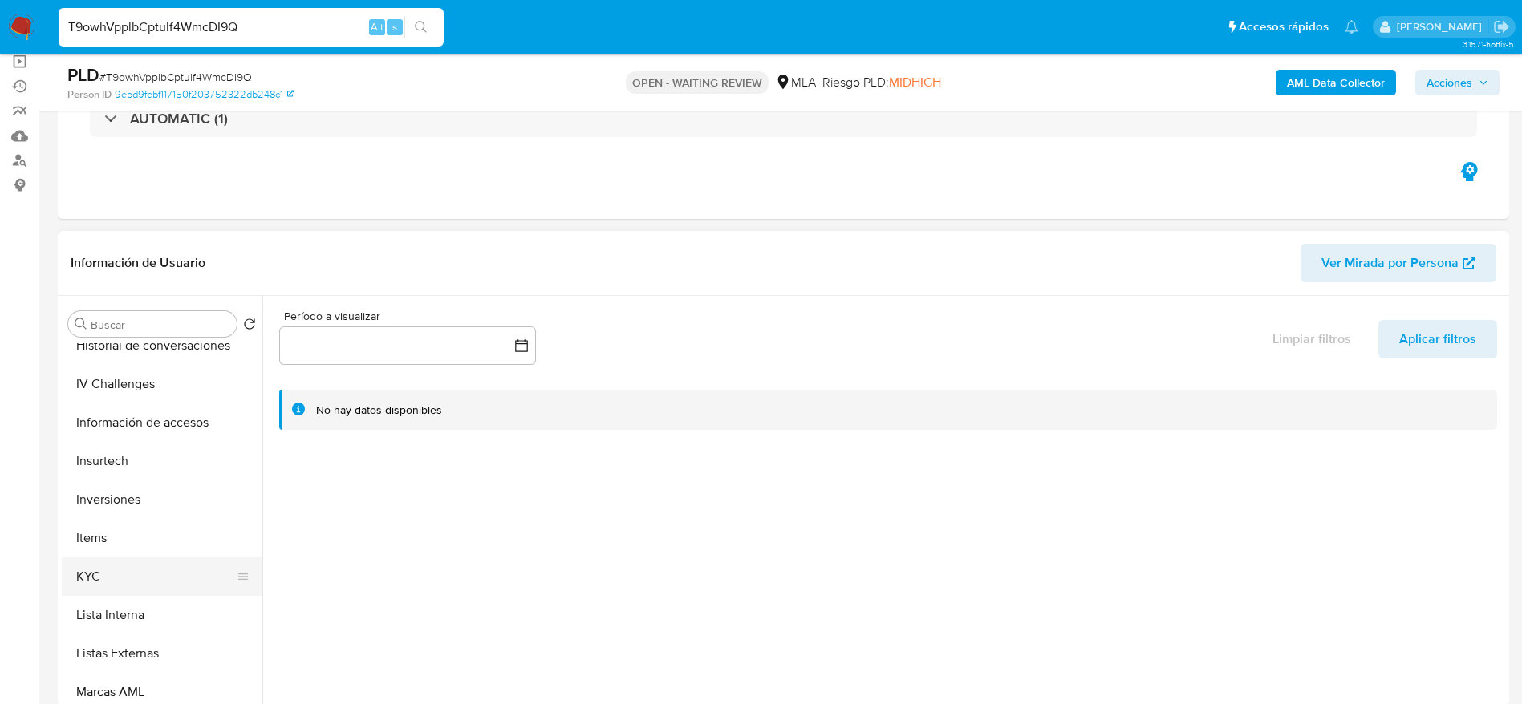
scroll to position [602, 0]
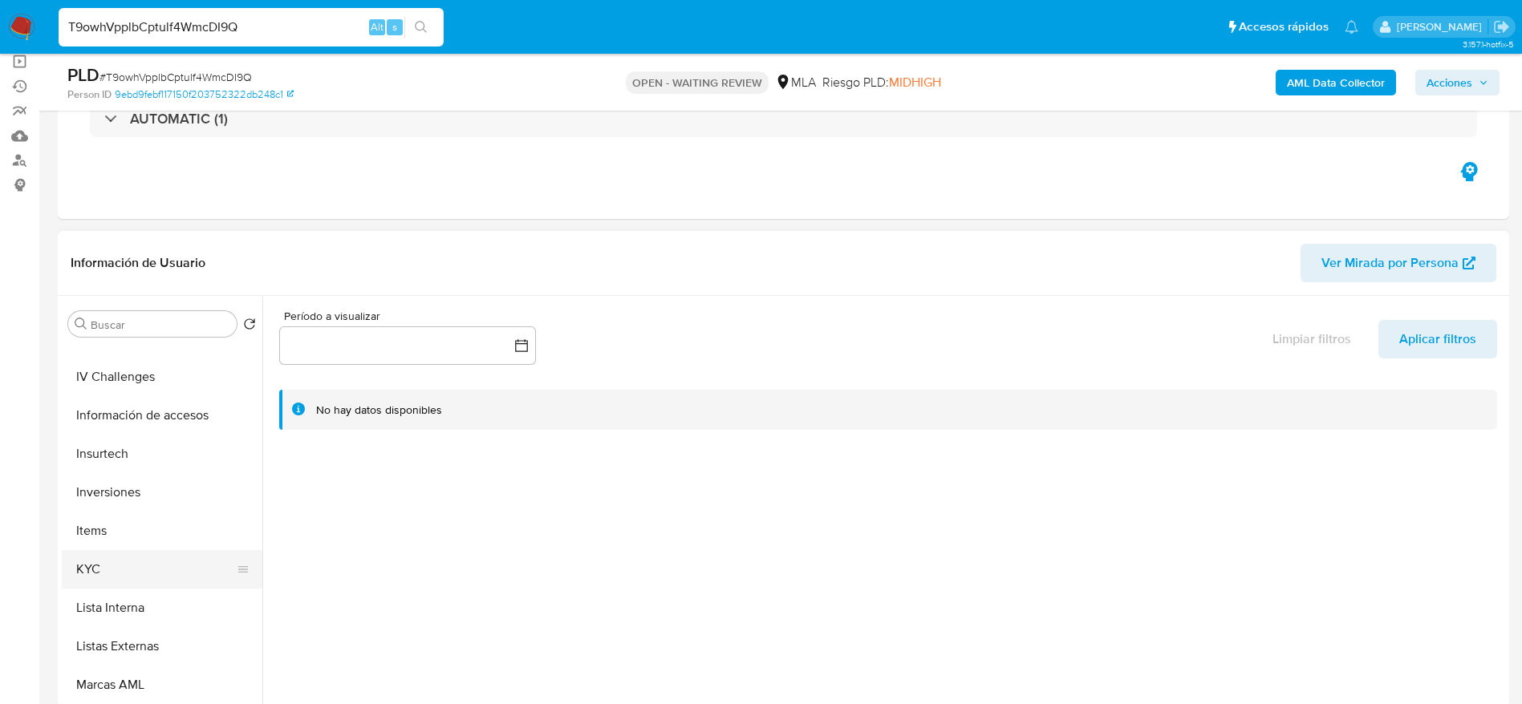
click at [122, 568] on button "KYC" at bounding box center [156, 569] width 188 height 38
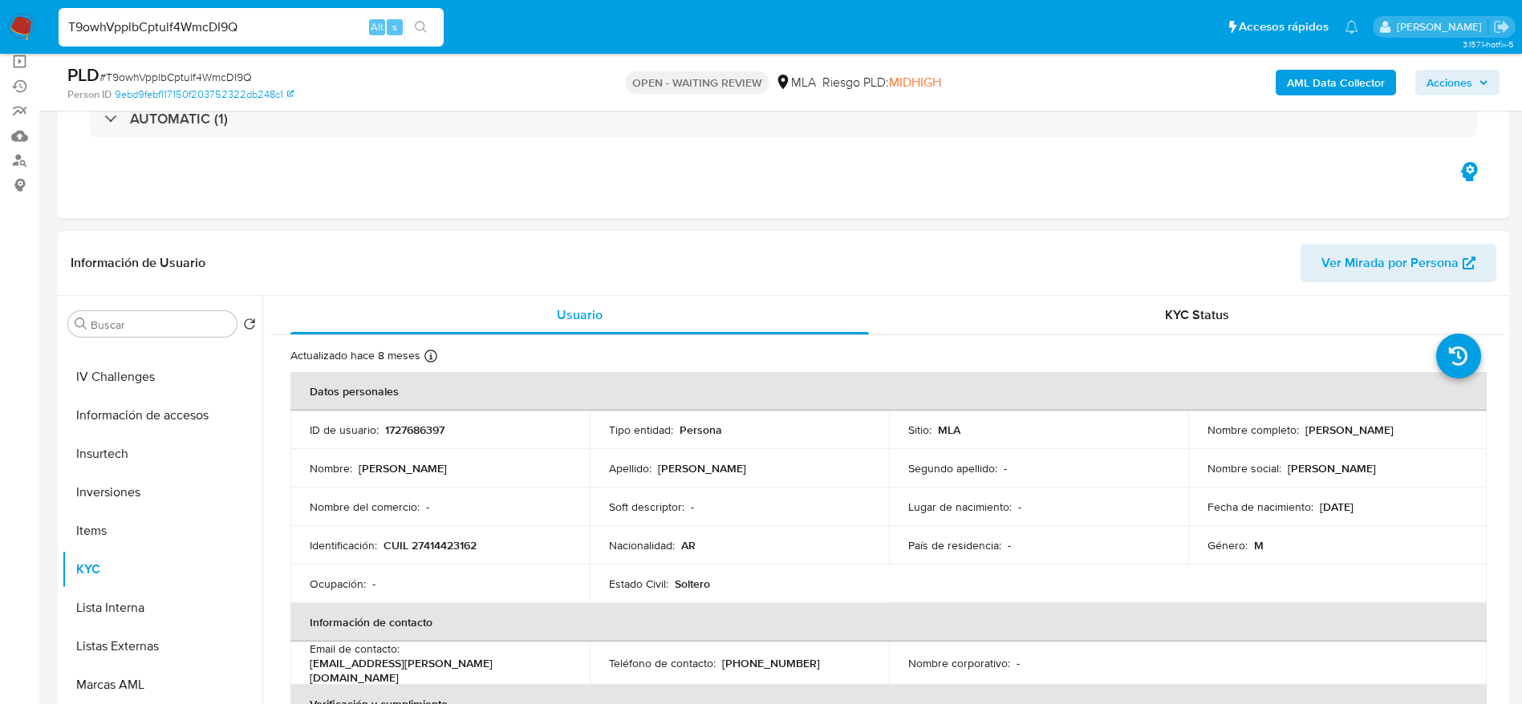
drag, startPoint x: 1310, startPoint y: 431, endPoint x: 1408, endPoint y: 432, distance: 98.7
click at [1408, 432] on div "Nombre completo : Milad Alexis Esteban" at bounding box center [1337, 430] width 261 height 14
copy p "[PERSON_NAME]"
click at [165, 73] on span "# T9owhVpplbCptulf4WmcDI9Q" at bounding box center [175, 77] width 152 height 16
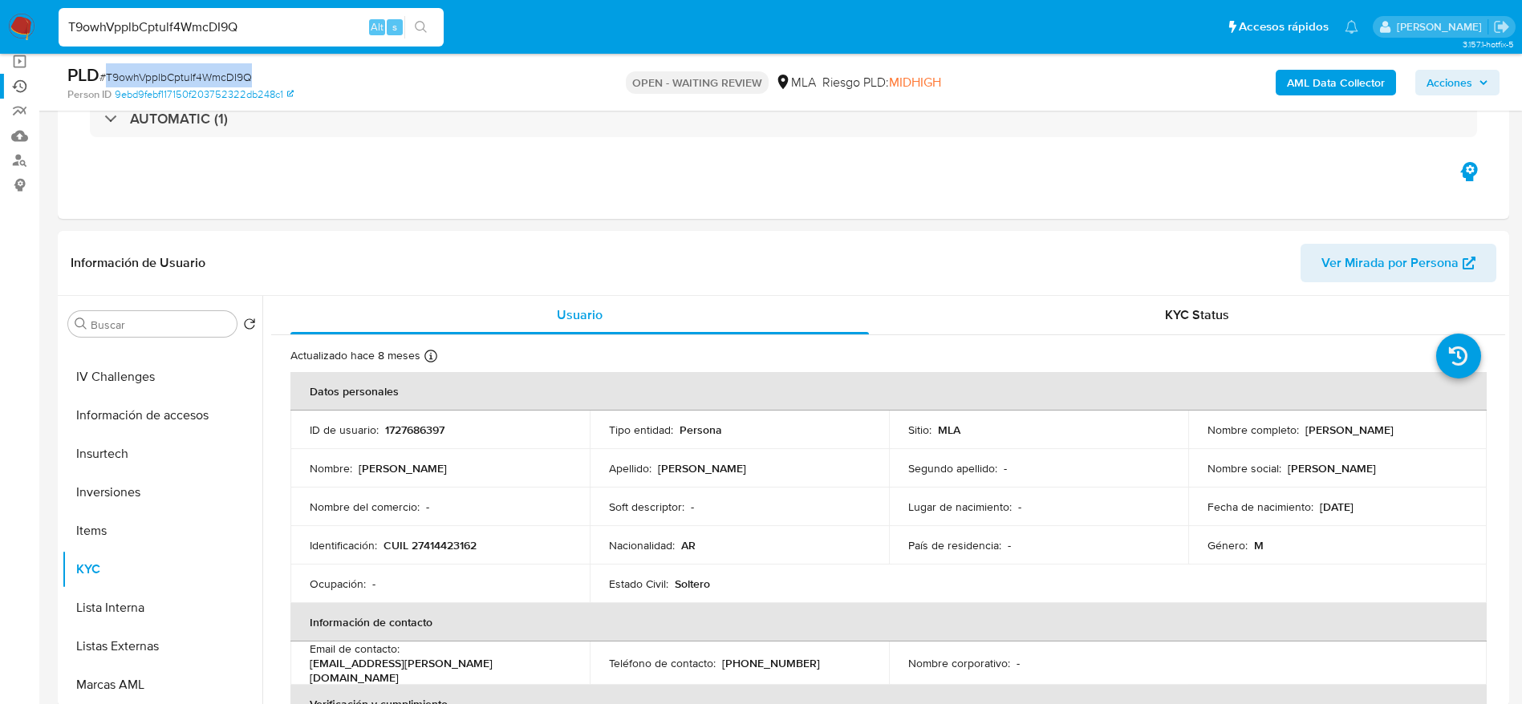
copy span "T9owhVpplbCptulf4WmcDI9Q"
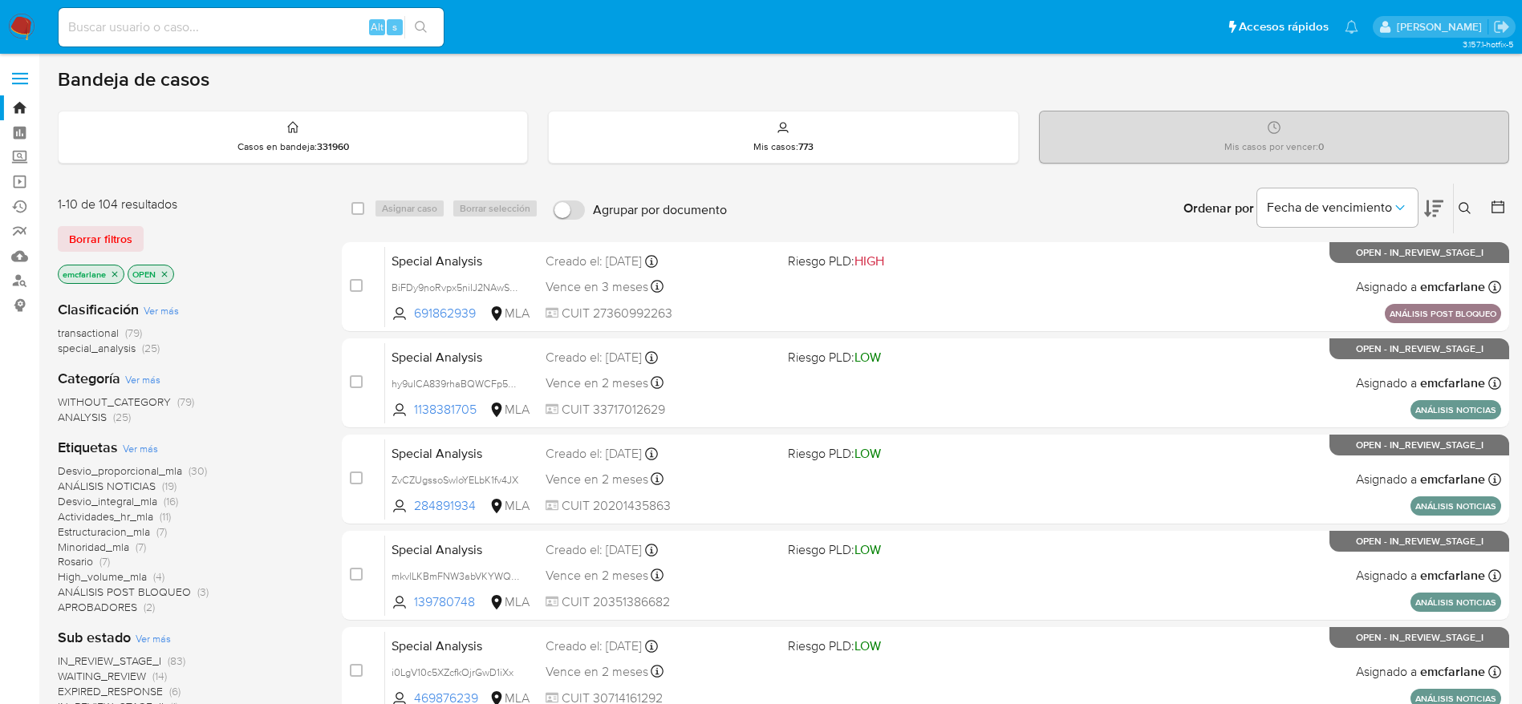
click at [98, 237] on span "Borrar filtros" at bounding box center [100, 239] width 63 height 22
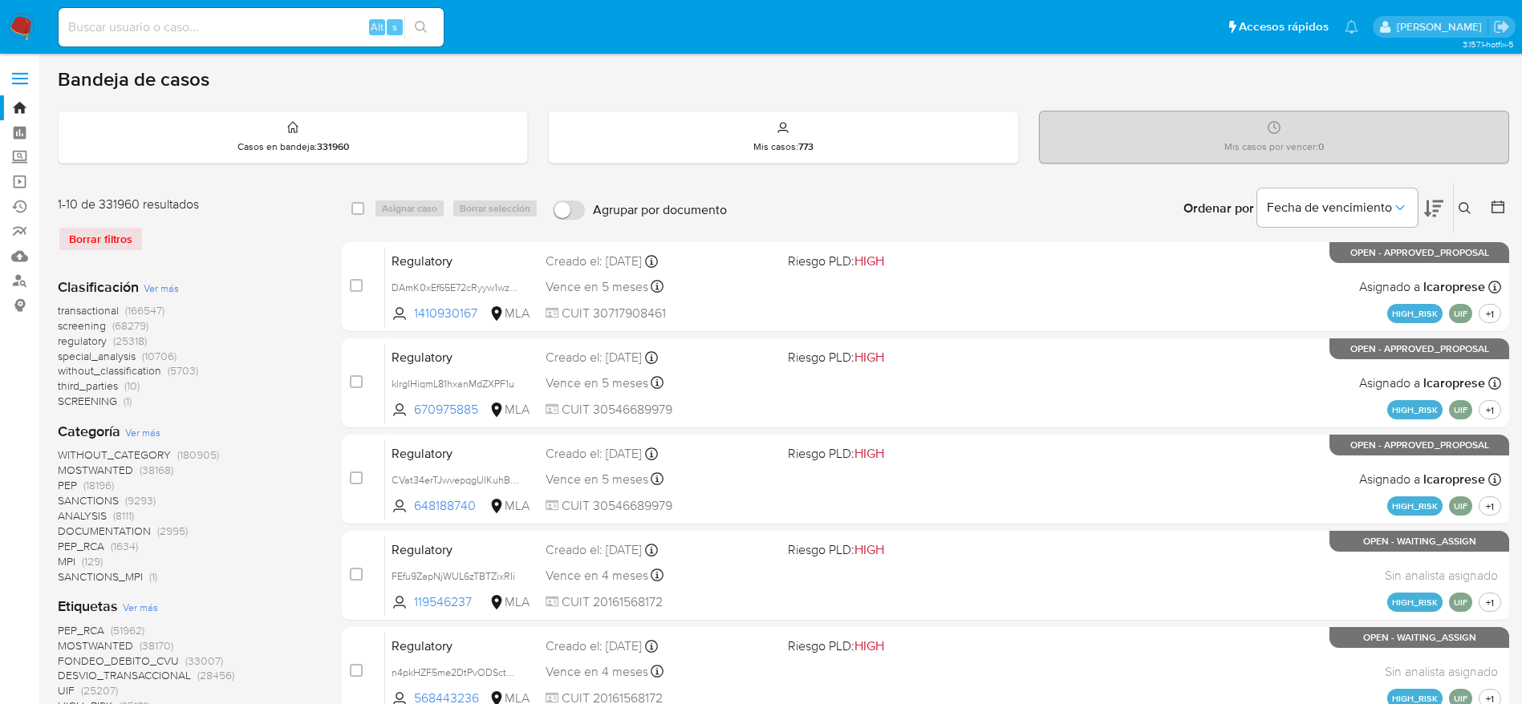
click at [1461, 209] on icon at bounding box center [1464, 208] width 13 height 13
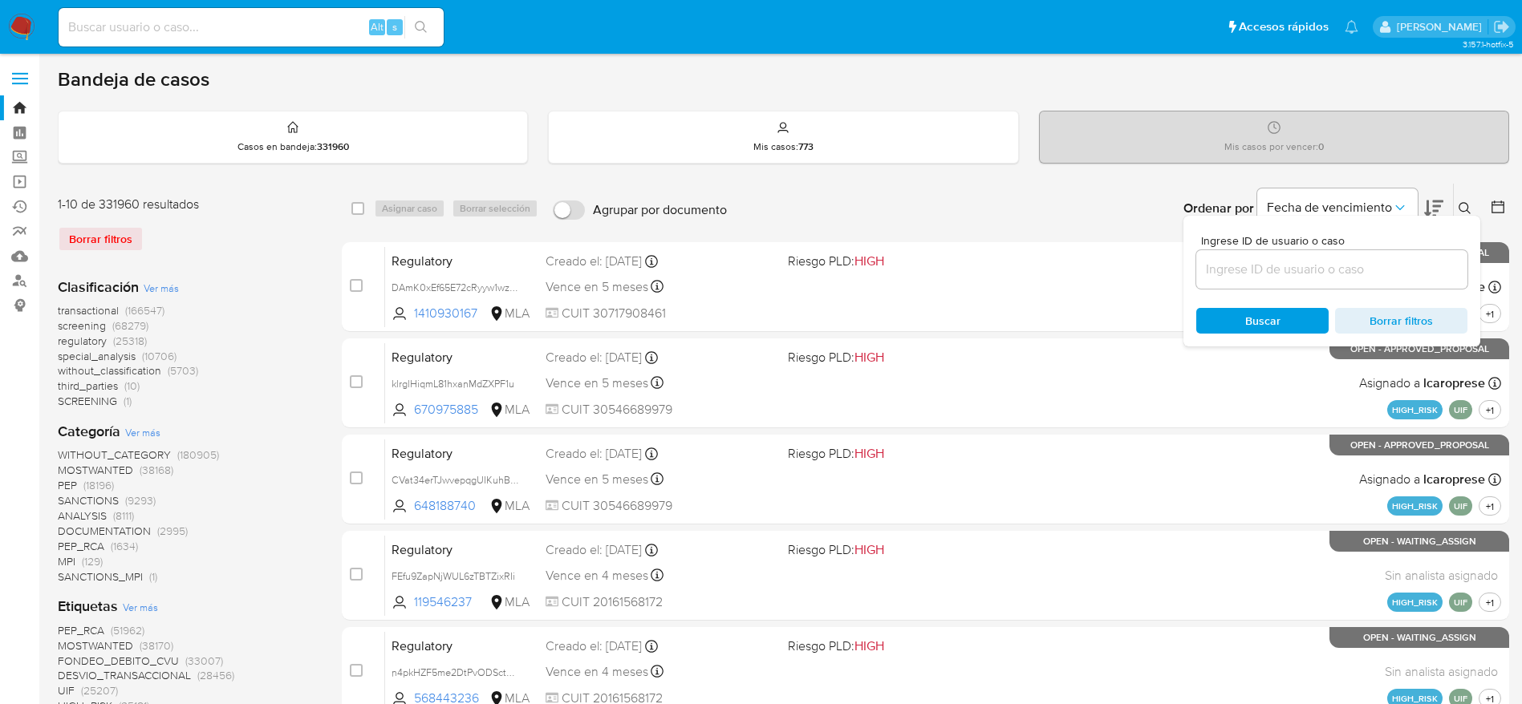
click at [1375, 268] on input at bounding box center [1331, 269] width 271 height 21
type input "T9owhVpplbCptulf4WmcDI9Q"
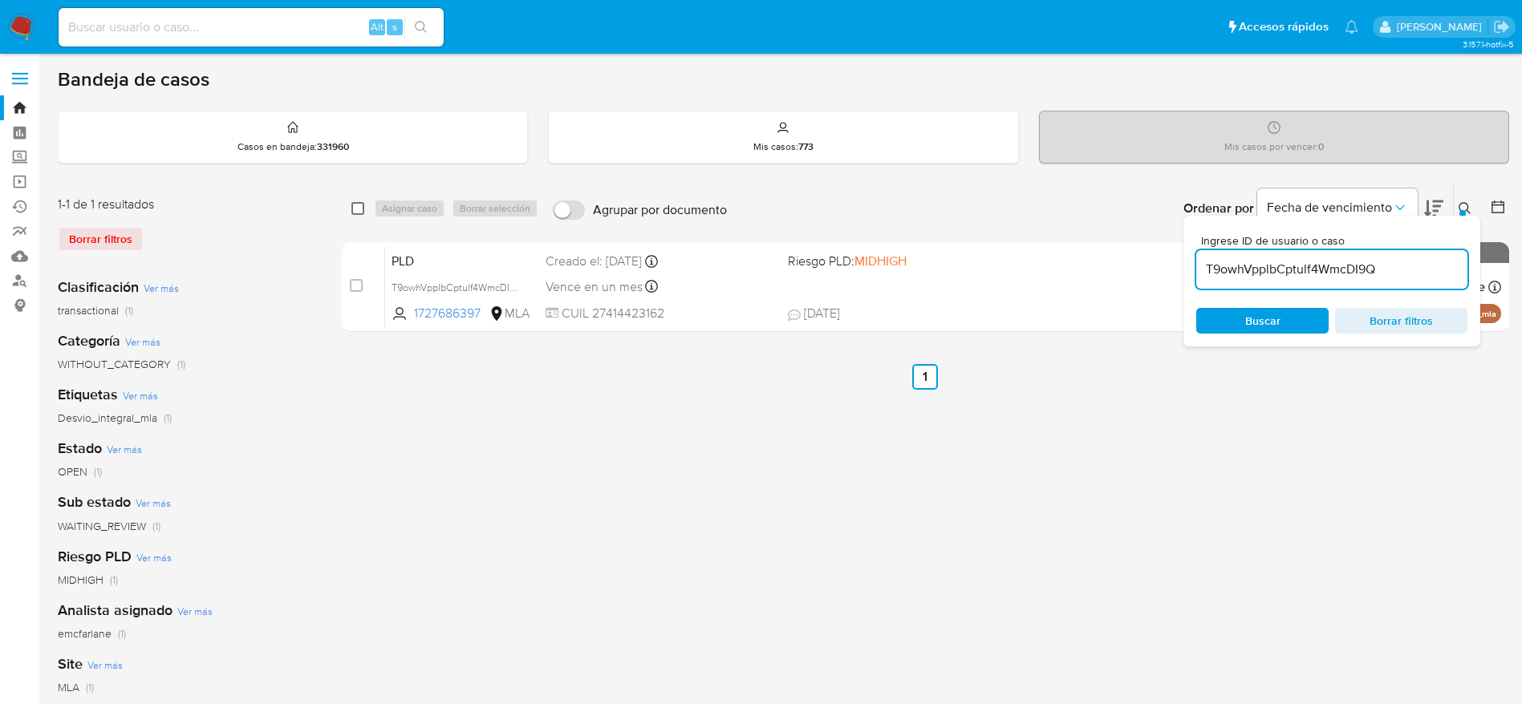
click at [363, 212] on input "checkbox" at bounding box center [357, 208] width 13 height 13
checkbox input "true"
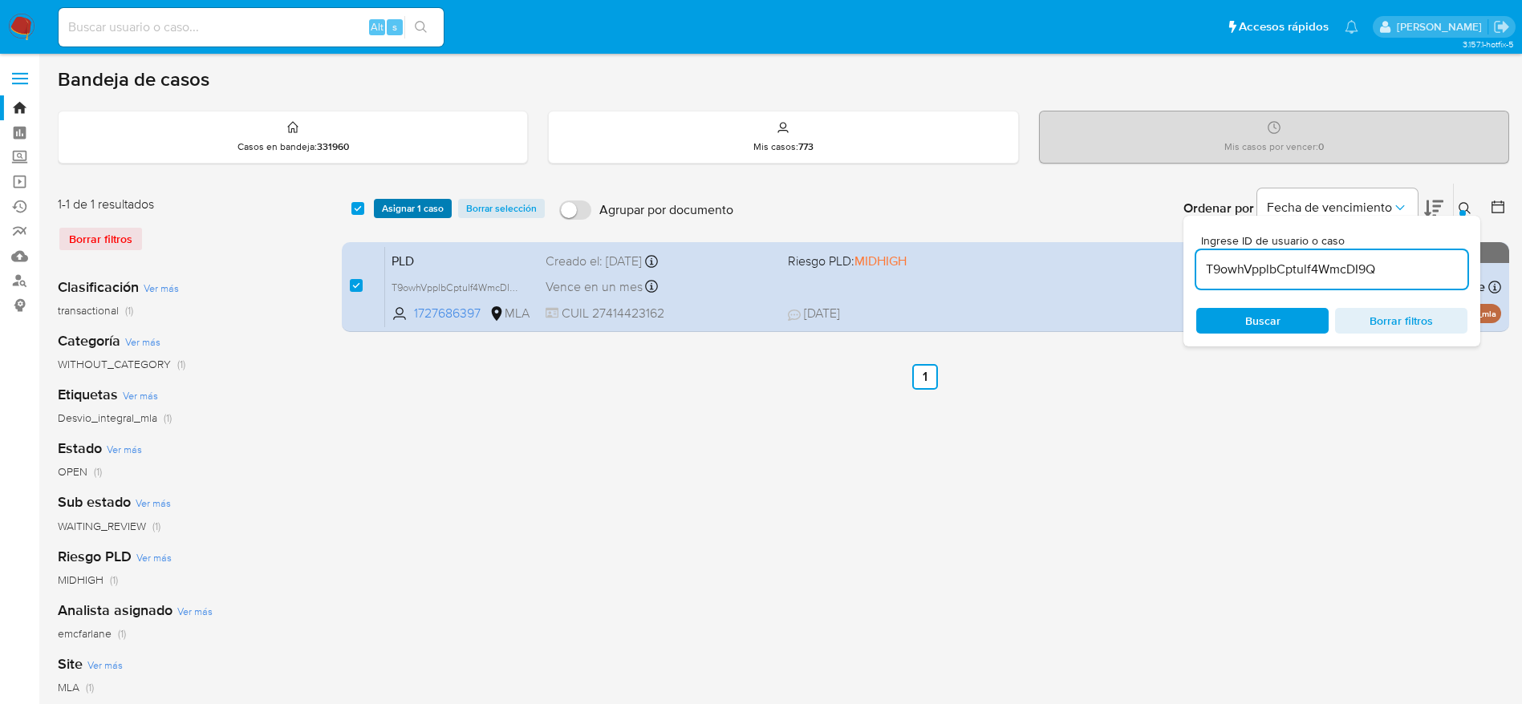
click at [392, 205] on span "Asignar 1 caso" at bounding box center [413, 209] width 62 height 16
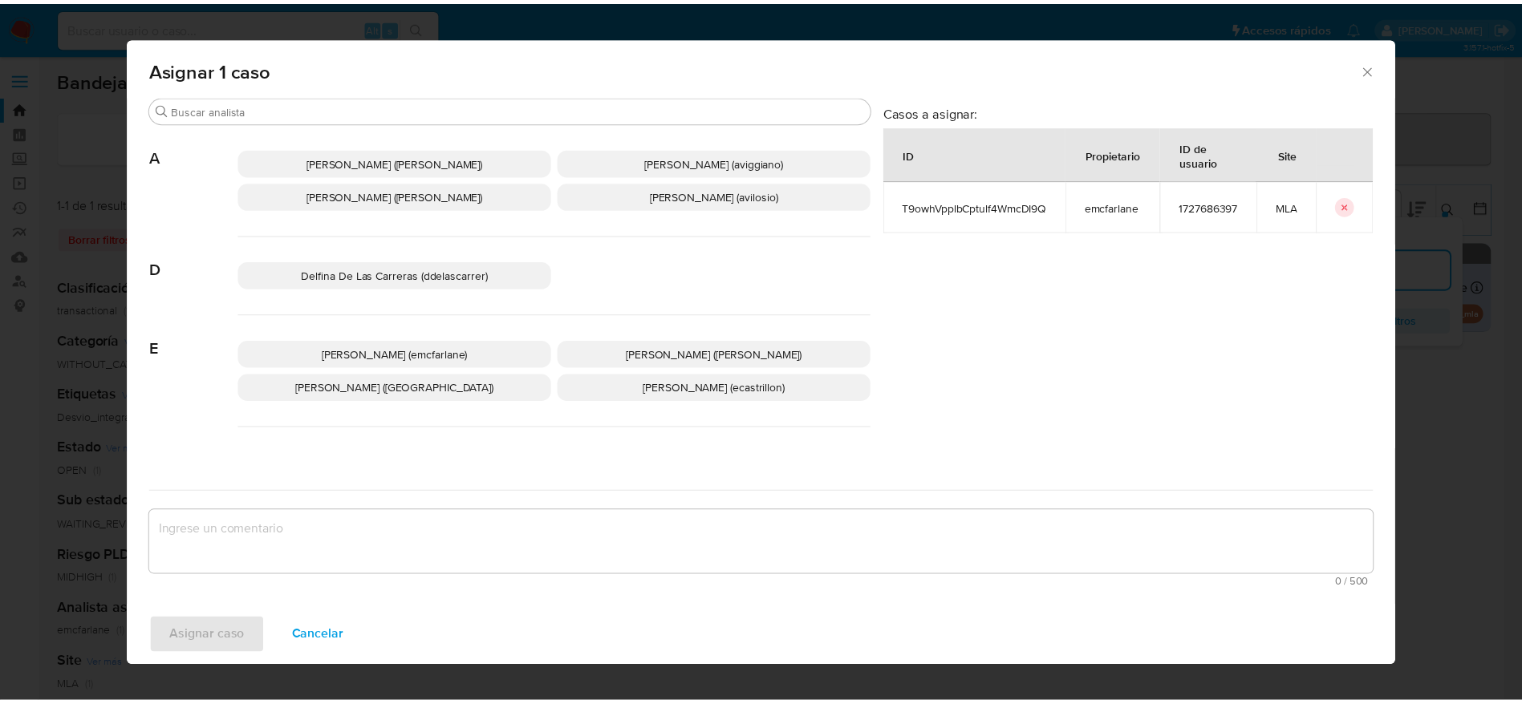
scroll to position [120, 0]
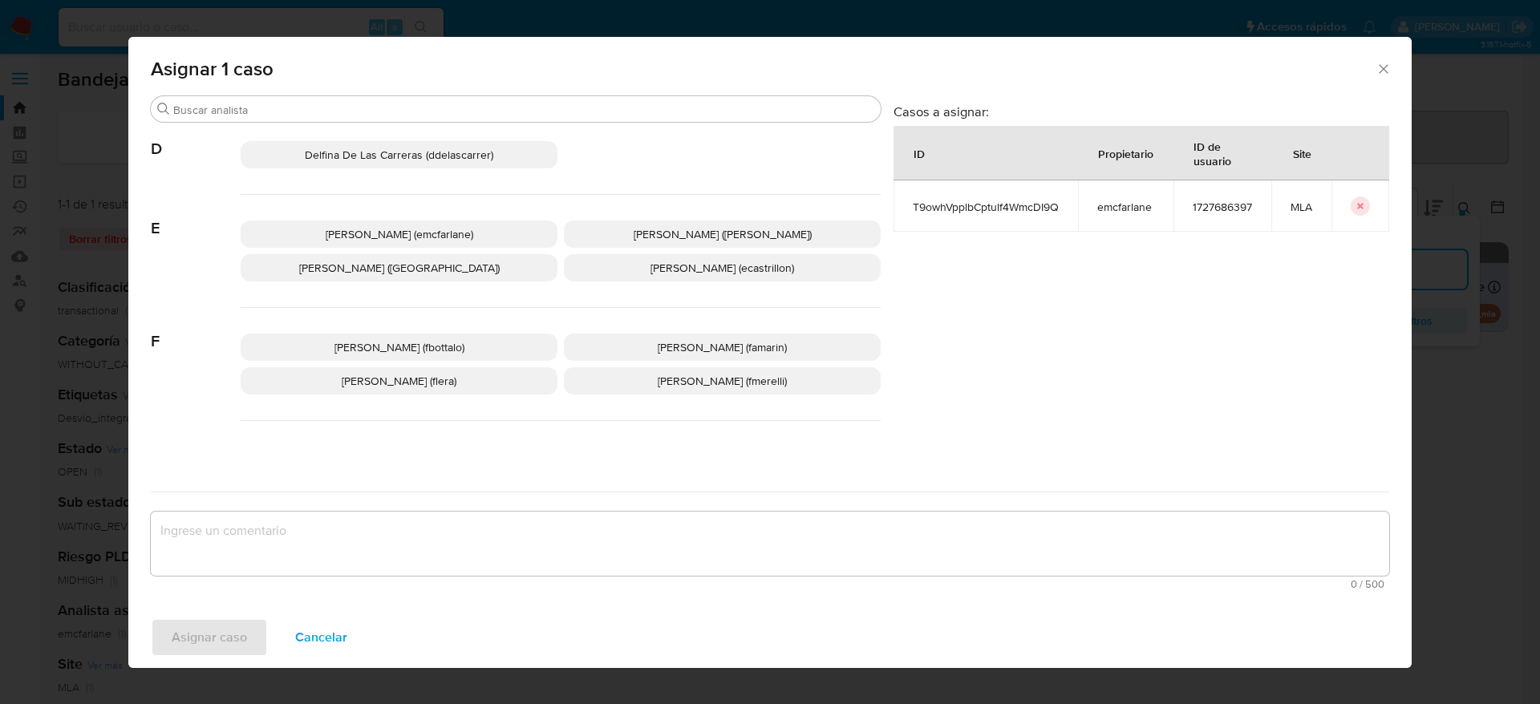
click at [466, 235] on span "Elaine Mc Farlane (emcfarlane)" at bounding box center [400, 234] width 148 height 16
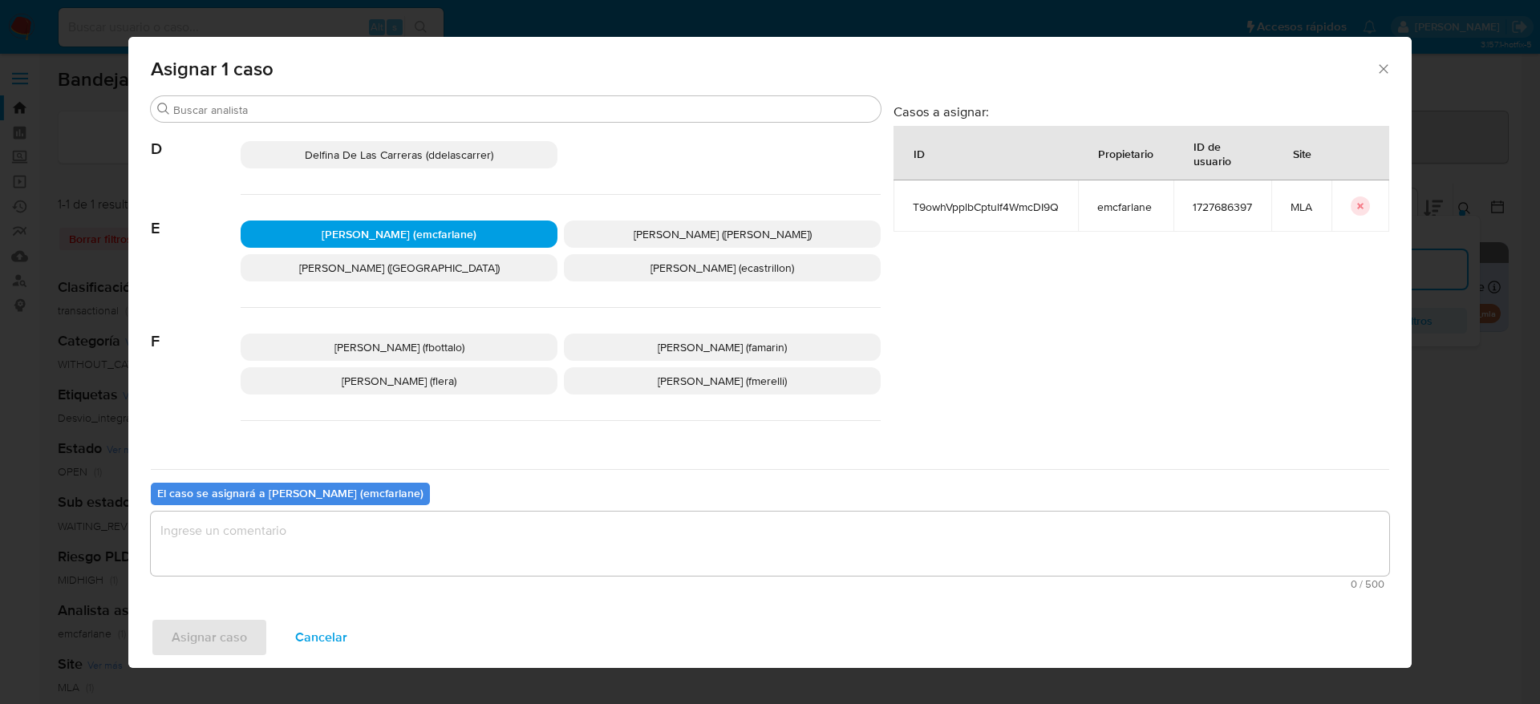
click at [390, 543] on textarea "assign-modal" at bounding box center [770, 544] width 1238 height 64
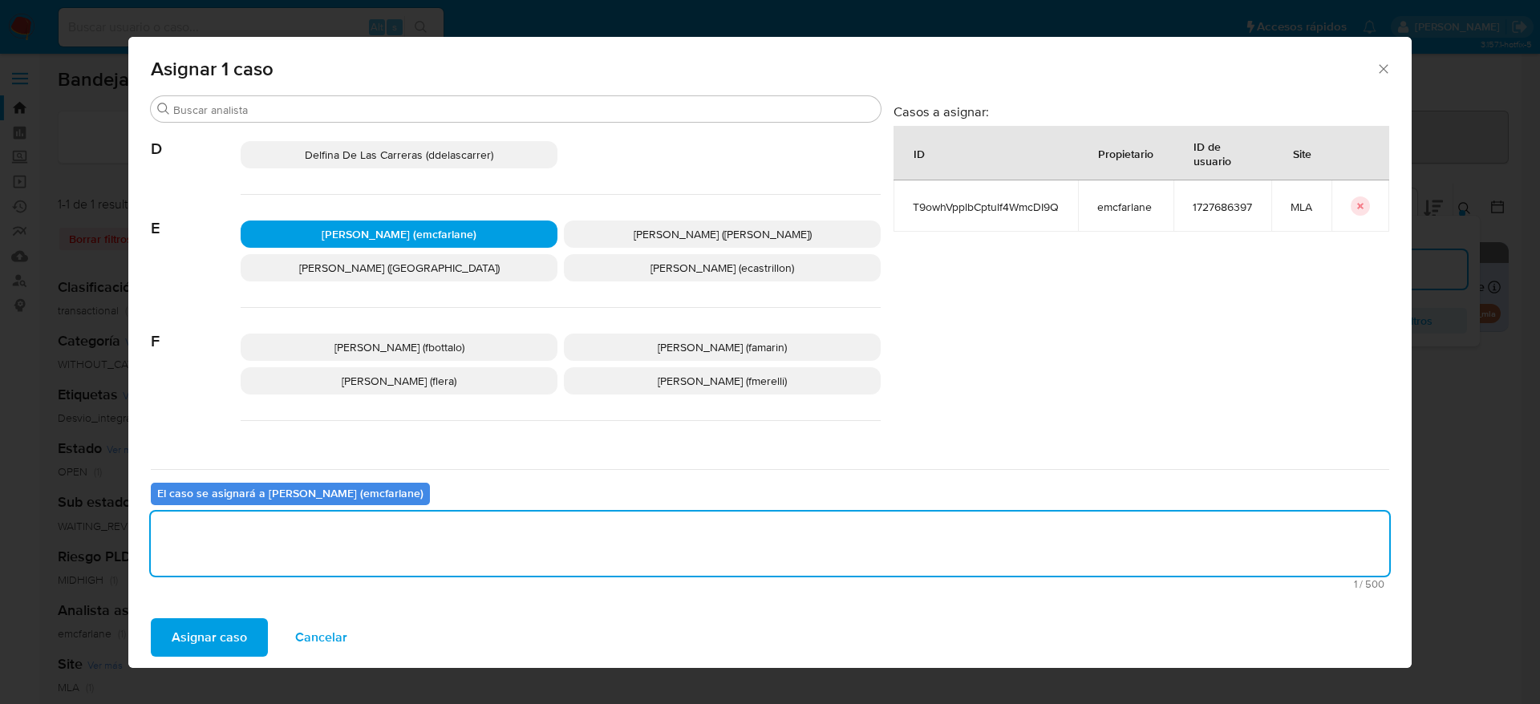
click at [252, 620] on button "Asignar caso" at bounding box center [209, 637] width 117 height 38
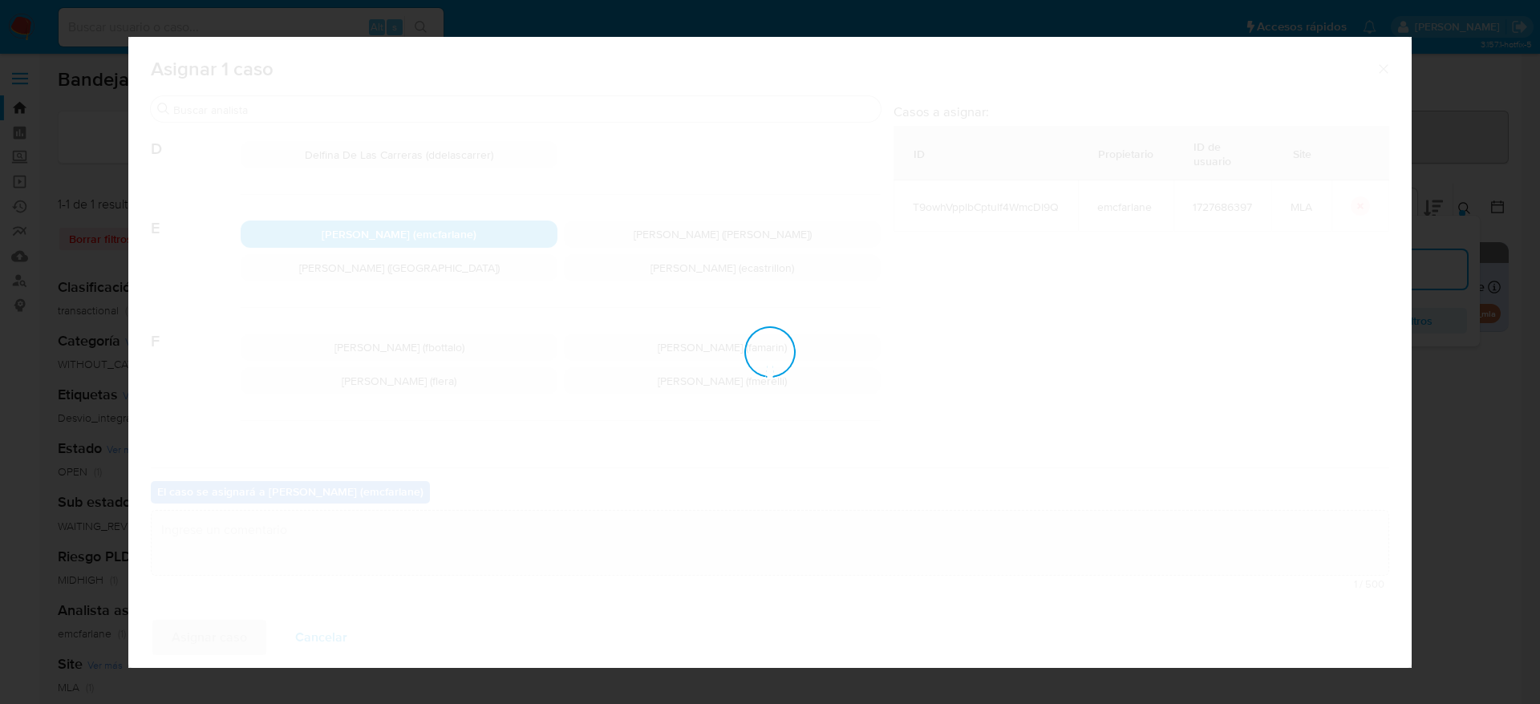
checkbox input "false"
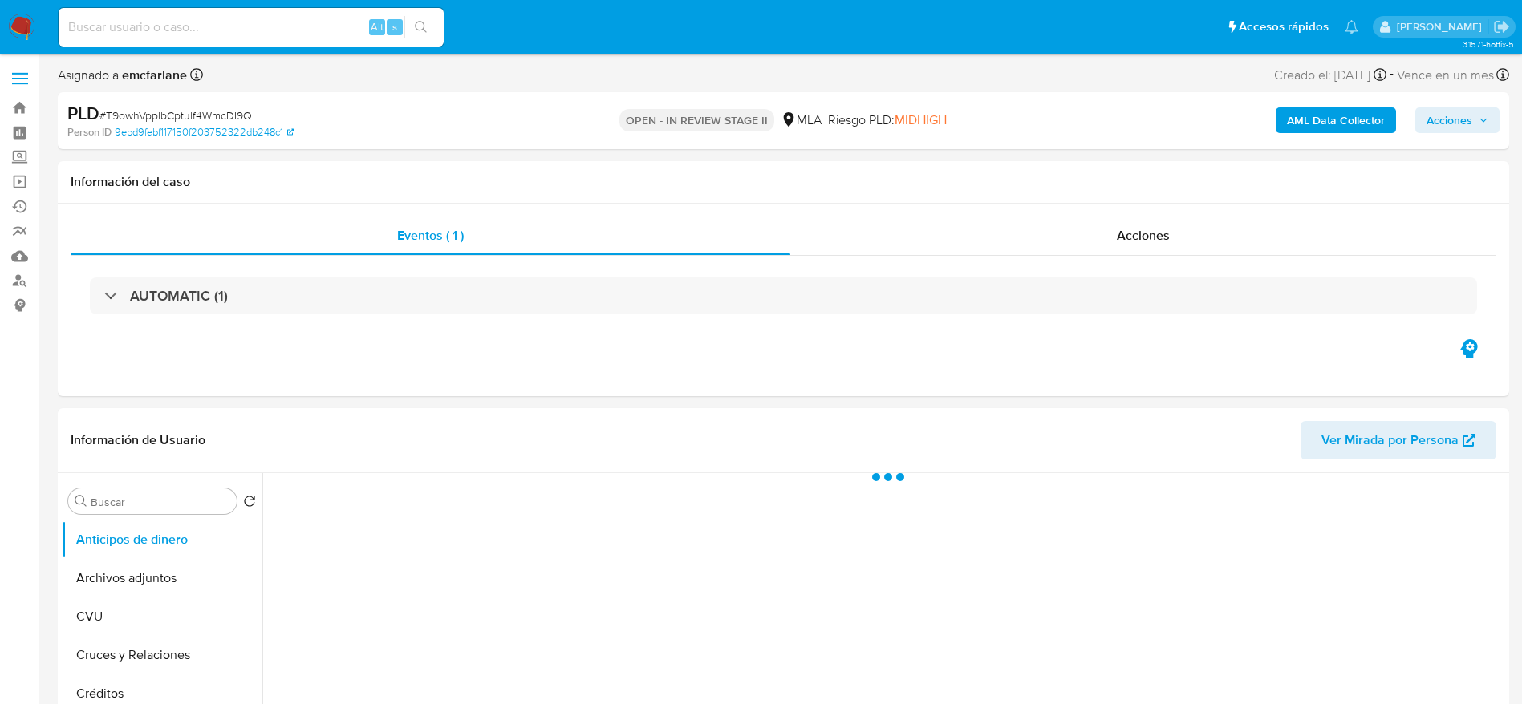
click at [1444, 121] on span "Acciones" at bounding box center [1449, 120] width 46 height 26
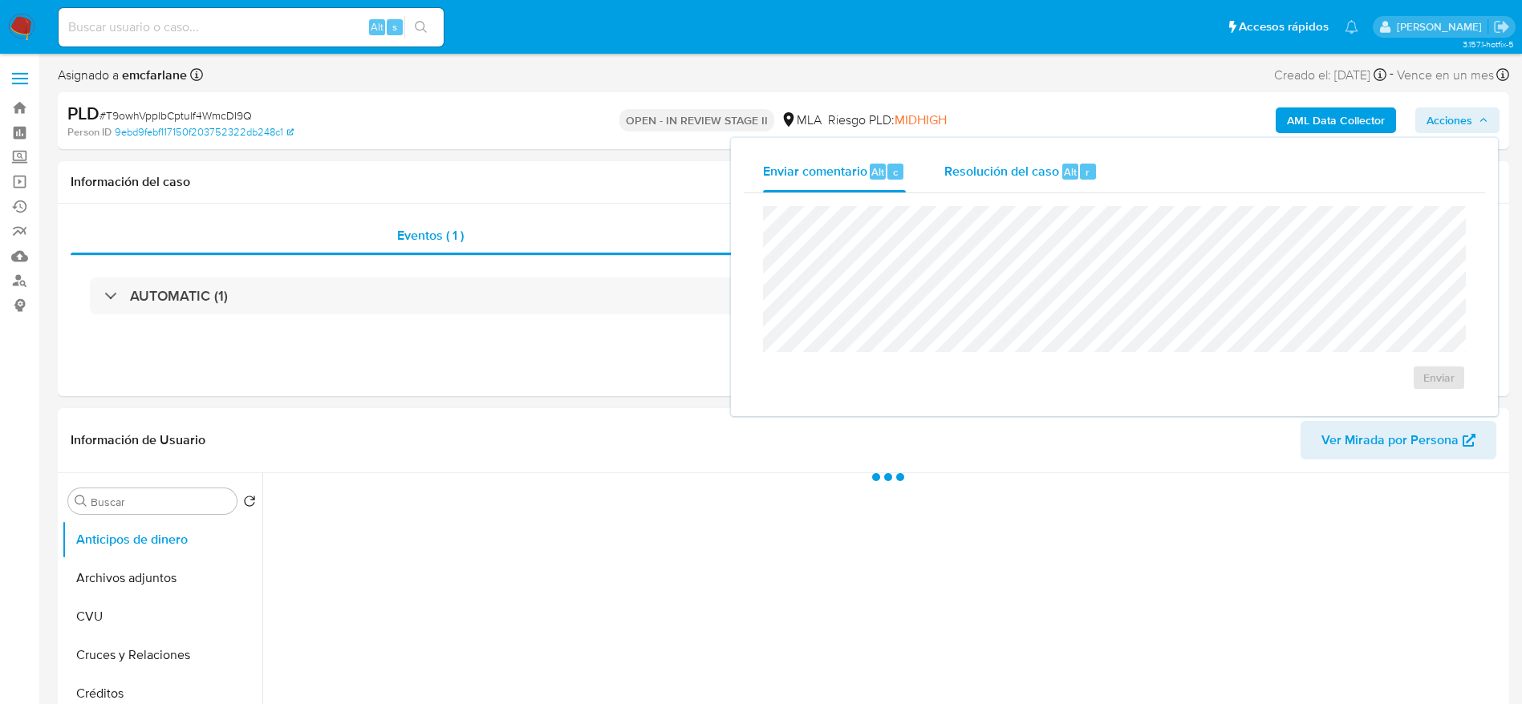
drag, startPoint x: 989, startPoint y: 164, endPoint x: 991, endPoint y: 192, distance: 28.1
click at [989, 165] on span "Resolución del caso" at bounding box center [1001, 171] width 115 height 18
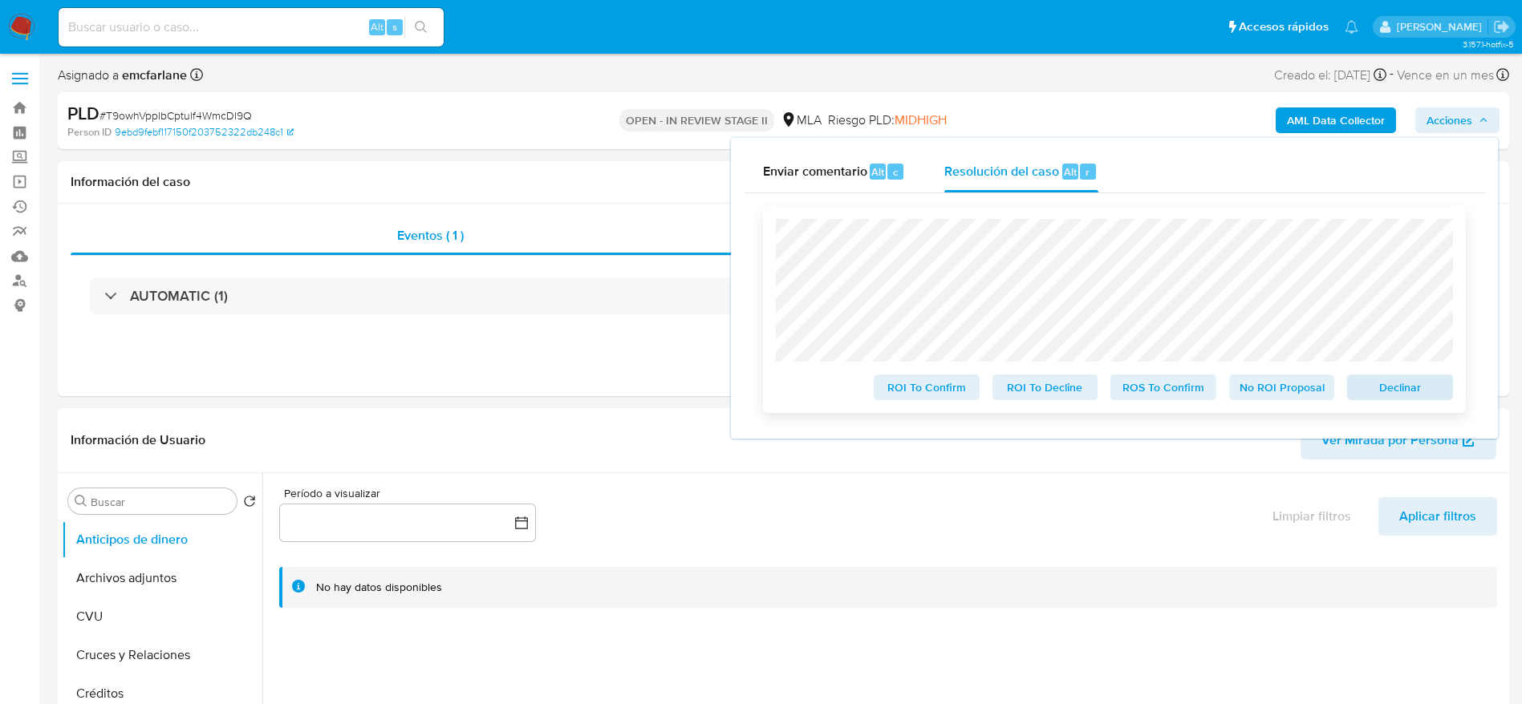
select select "10"
drag, startPoint x: 1428, startPoint y: 392, endPoint x: 1415, endPoint y: 400, distance: 15.1
click at [1424, 392] on span "Declinar" at bounding box center [1399, 387] width 83 height 22
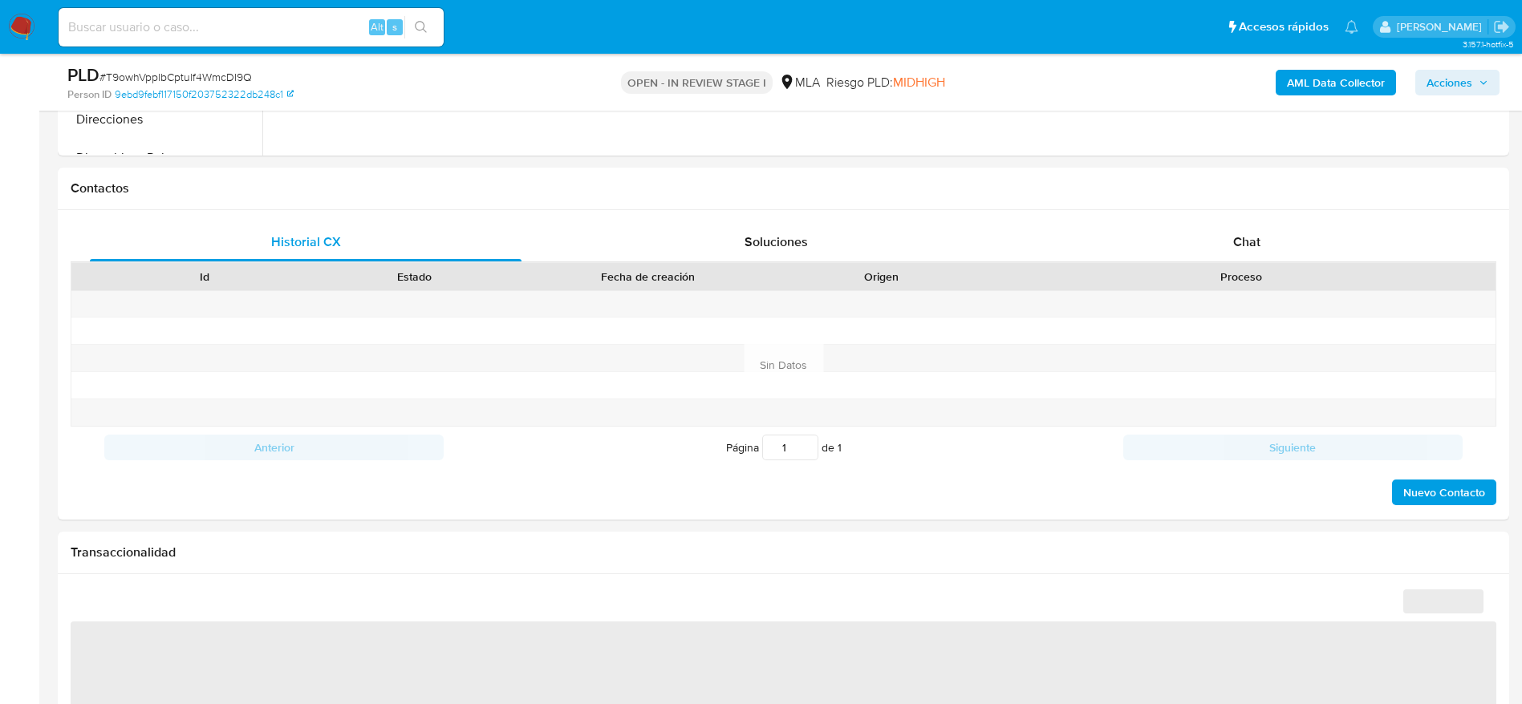
scroll to position [602, 0]
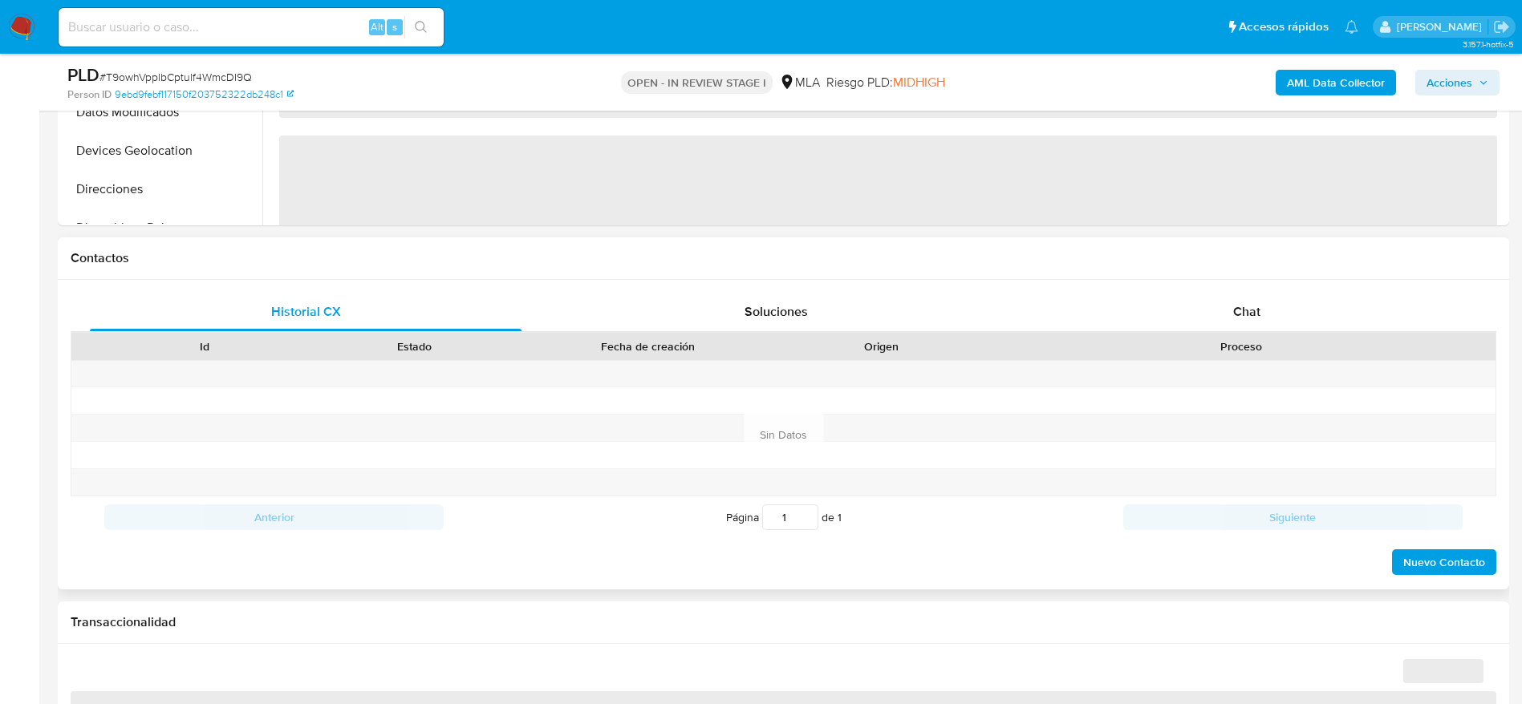
select select "10"
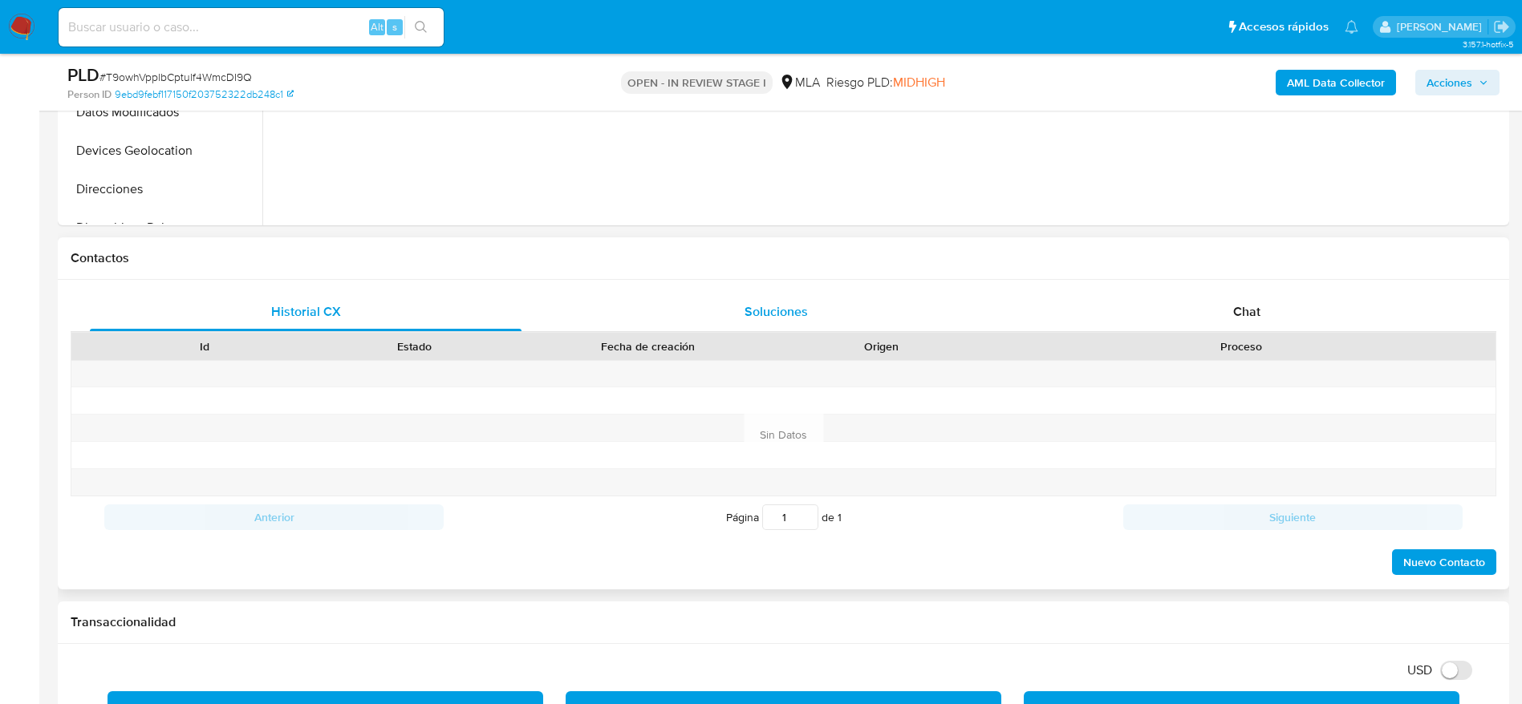
click at [1244, 304] on span "Chat" at bounding box center [1246, 311] width 27 height 18
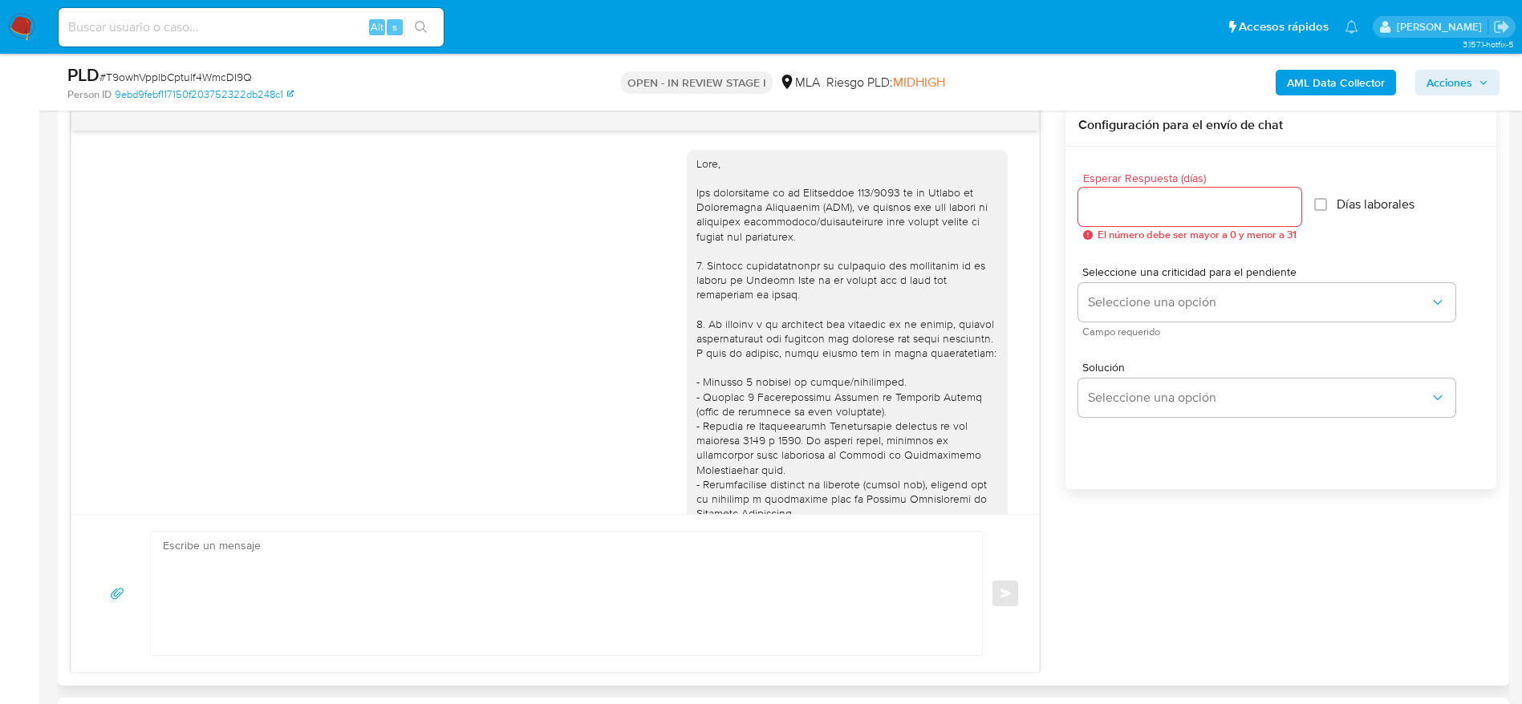
scroll to position [589, 0]
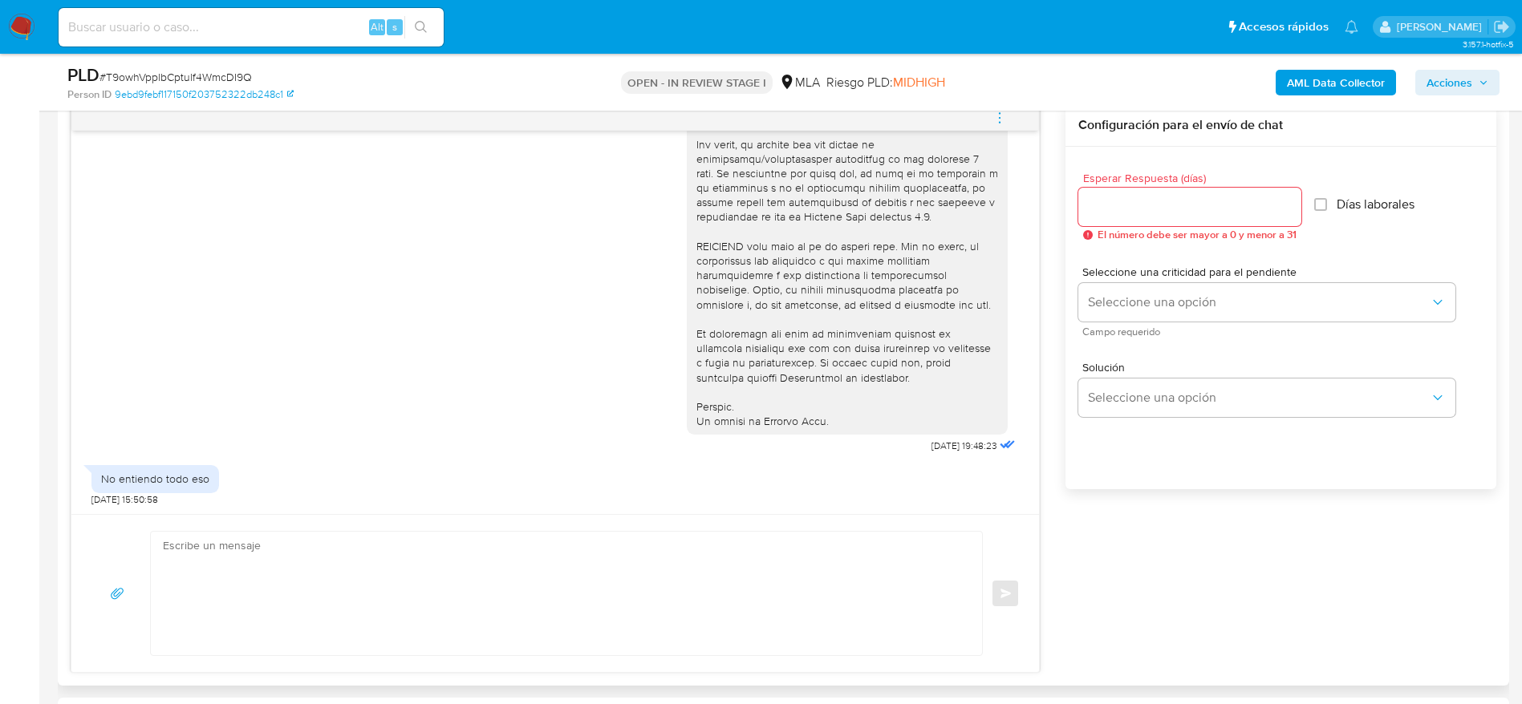
click at [327, 545] on textarea at bounding box center [562, 594] width 799 height 124
paste textarea "Lore Ipsum Dolors Ametcon, Ad elitsed do eiu temporincid utlaboreetd ma al enim…"
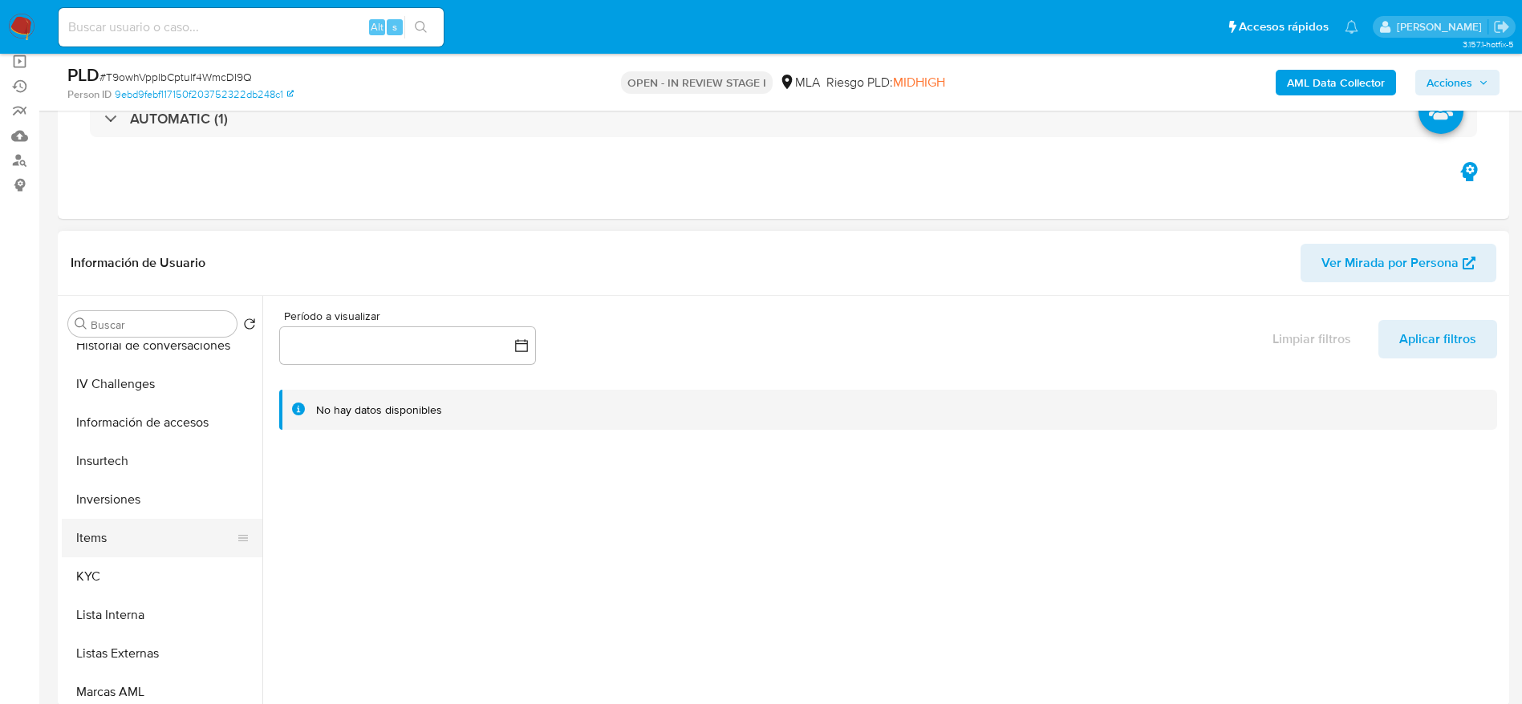
scroll to position [602, 0]
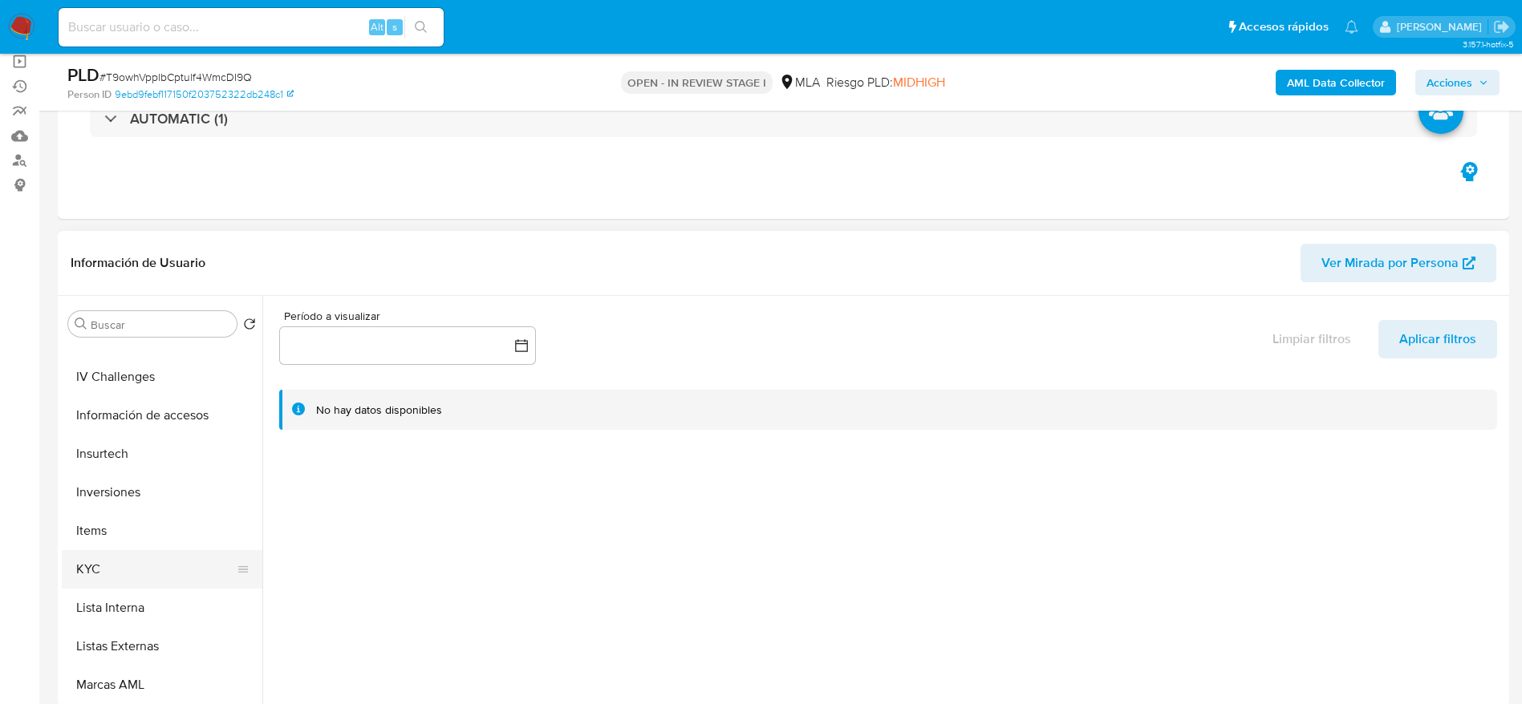
type textarea "Hola Milad Alexis Esteban, En función de las operaciones registradas en tu cuen…"
click at [128, 557] on button "KYC" at bounding box center [156, 569] width 188 height 38
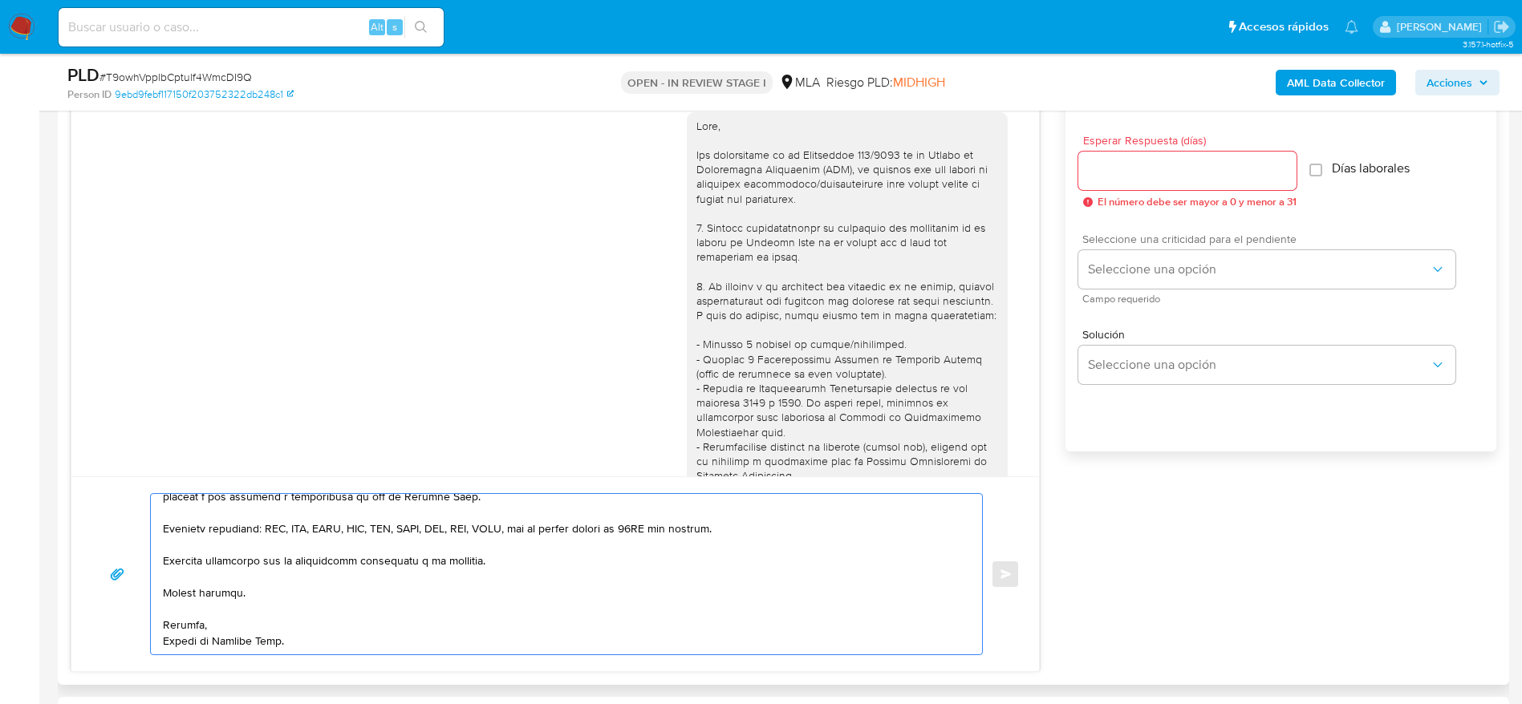
scroll to position [842, 0]
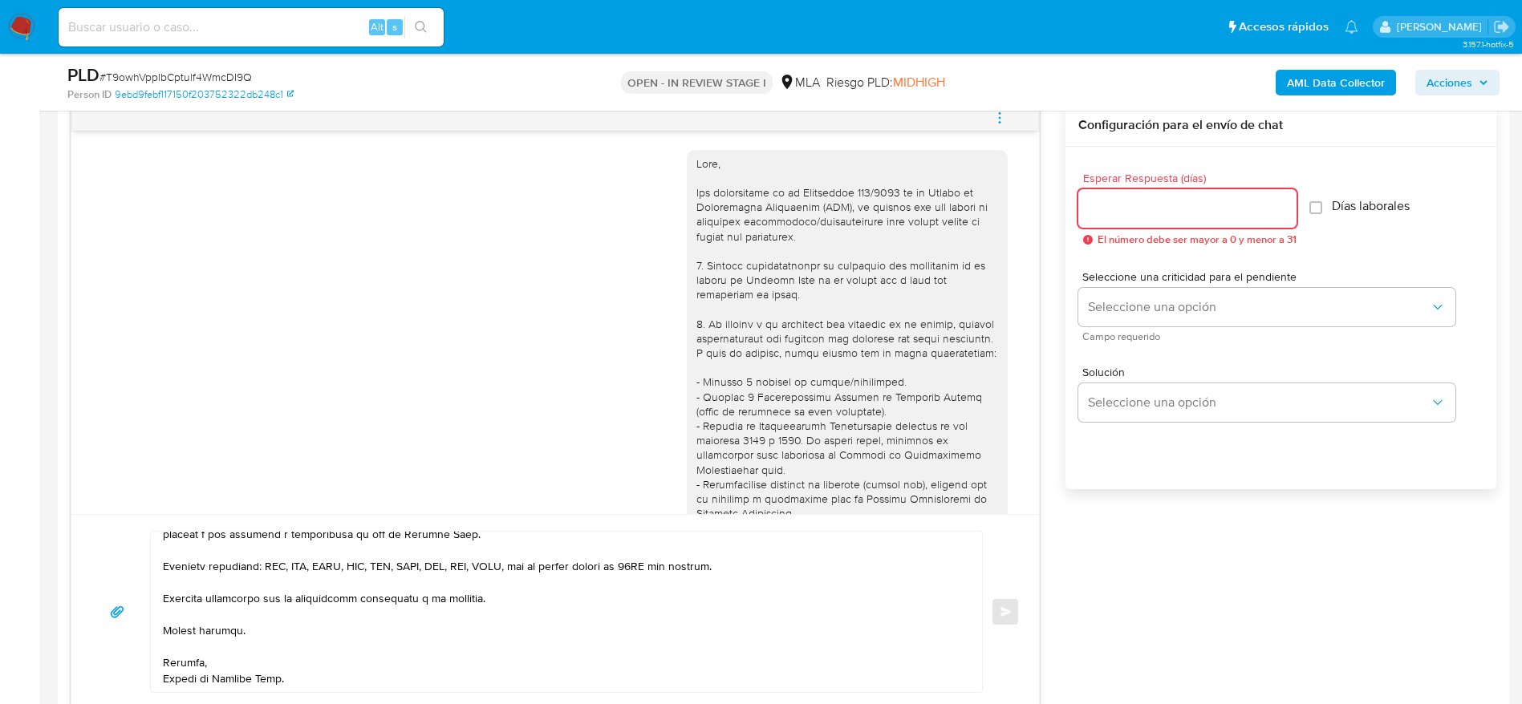
click at [1141, 203] on input "Esperar Respuesta (días)" at bounding box center [1187, 208] width 218 height 21
type input "1"
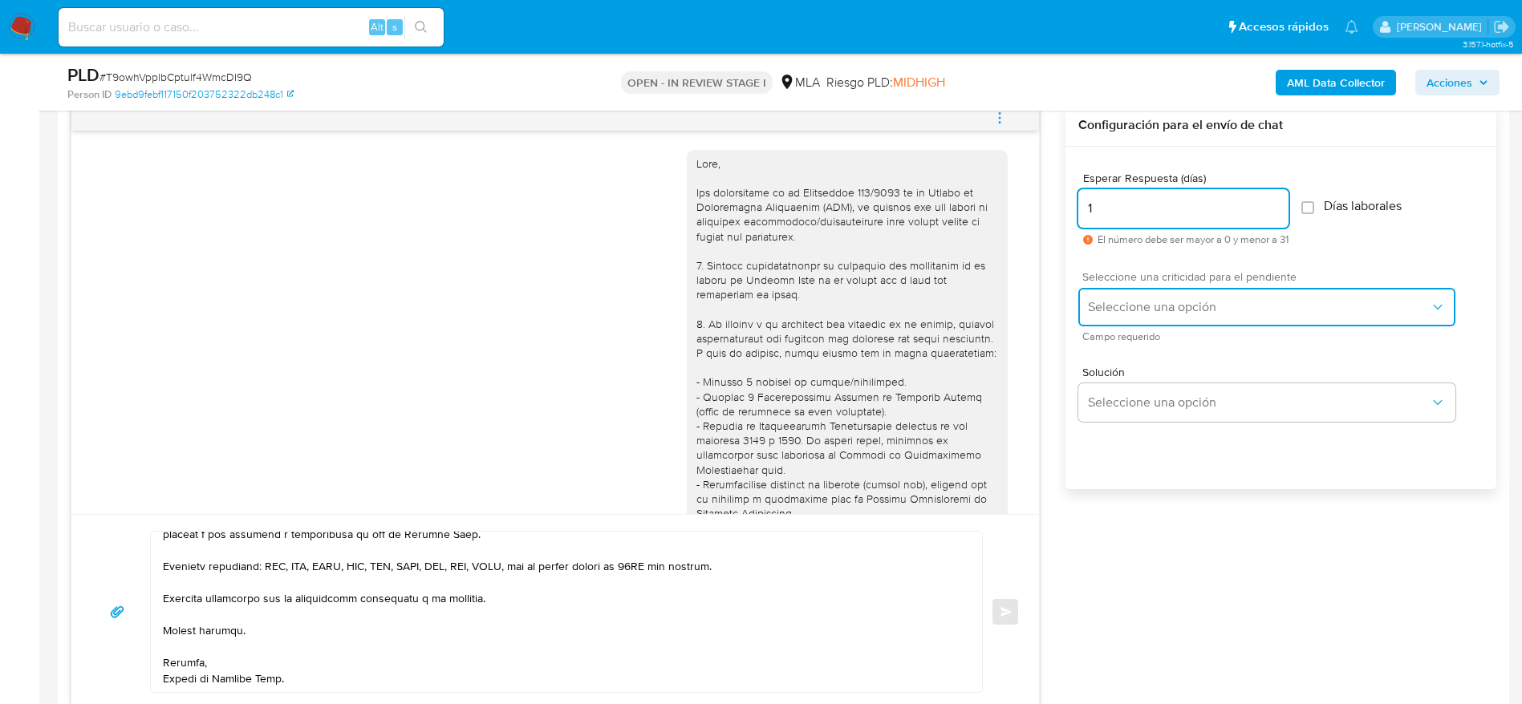
drag, startPoint x: 1132, startPoint y: 310, endPoint x: 1131, endPoint y: 323, distance: 13.7
click at [1132, 309] on span "Seleccione una opción" at bounding box center [1259, 307] width 342 height 16
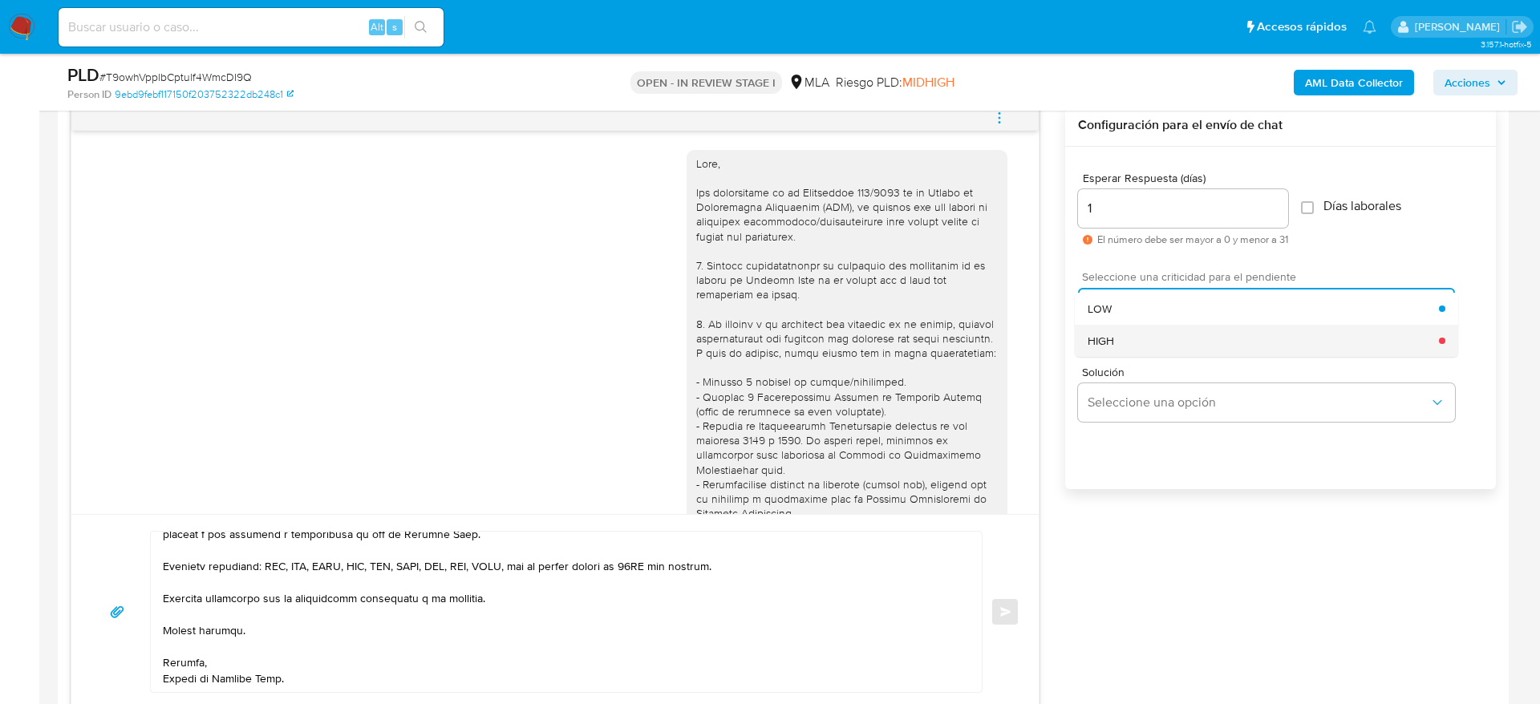
click at [1124, 351] on div "HIGH" at bounding box center [1263, 341] width 351 height 32
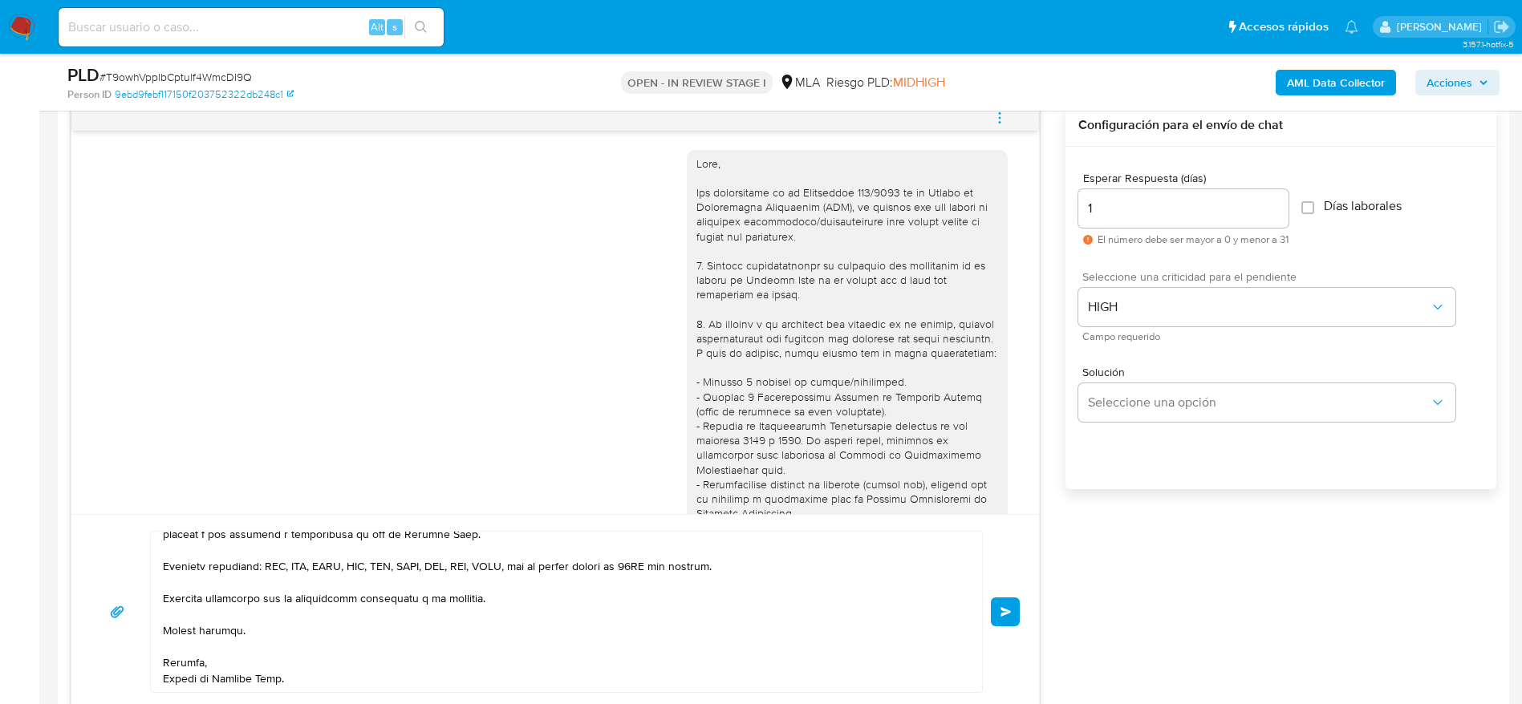
click at [1015, 609] on button "Enviar" at bounding box center [1005, 612] width 29 height 29
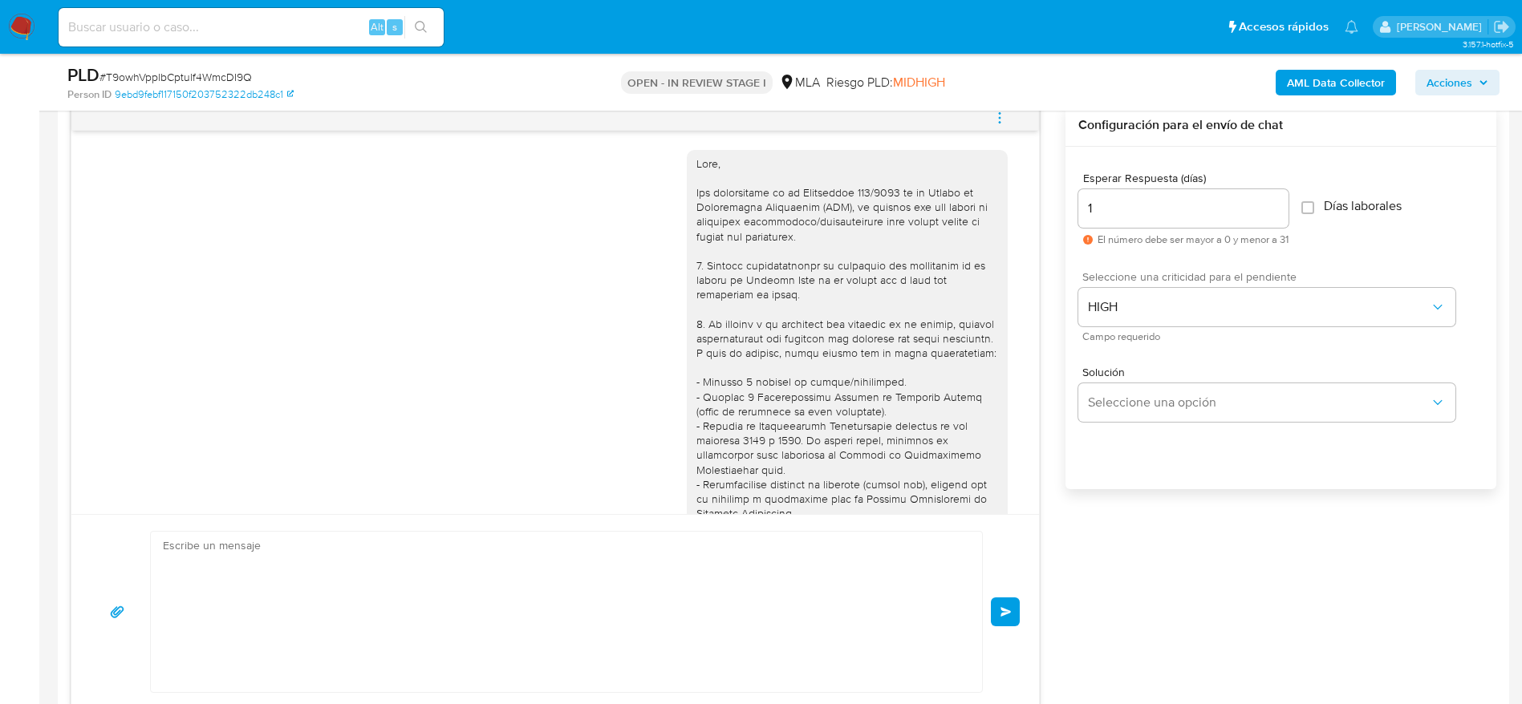
scroll to position [1408, 0]
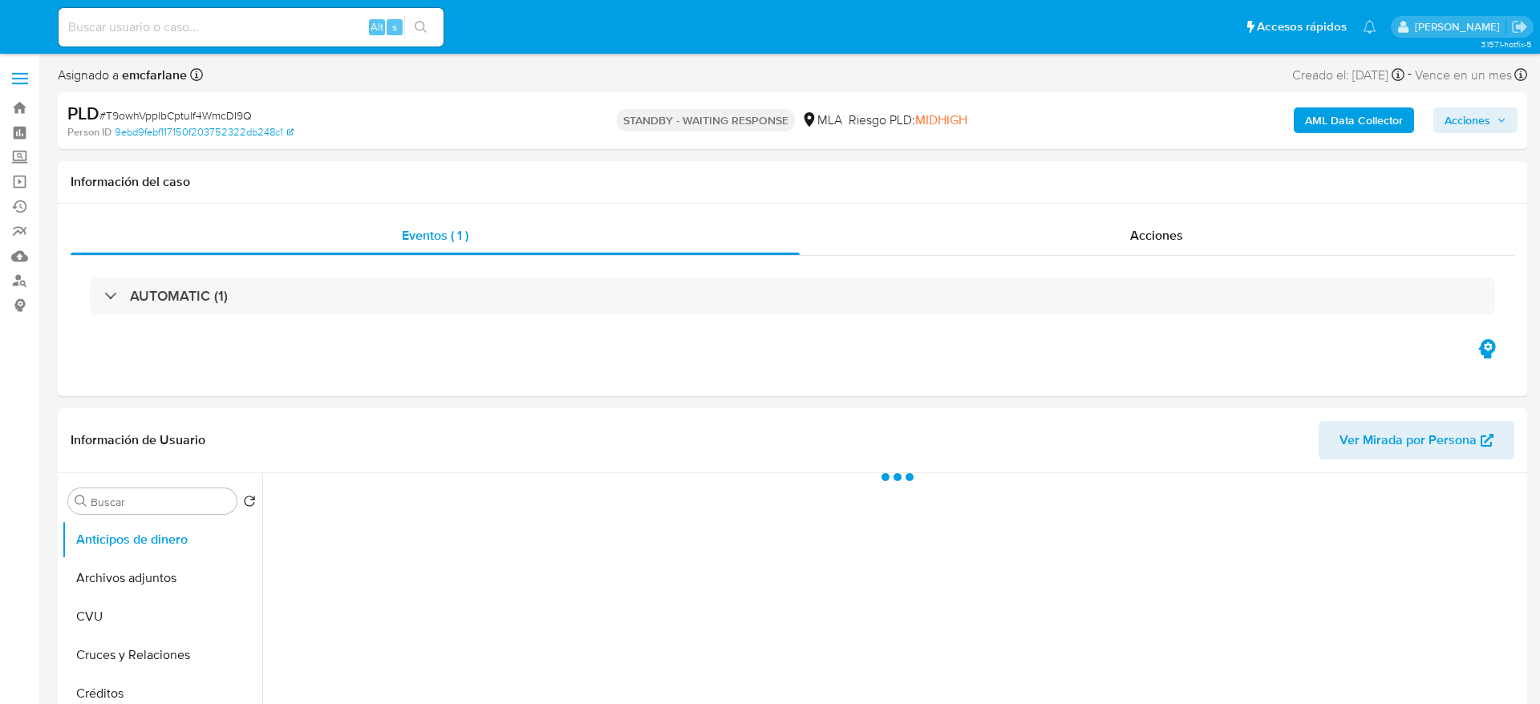
select select "10"
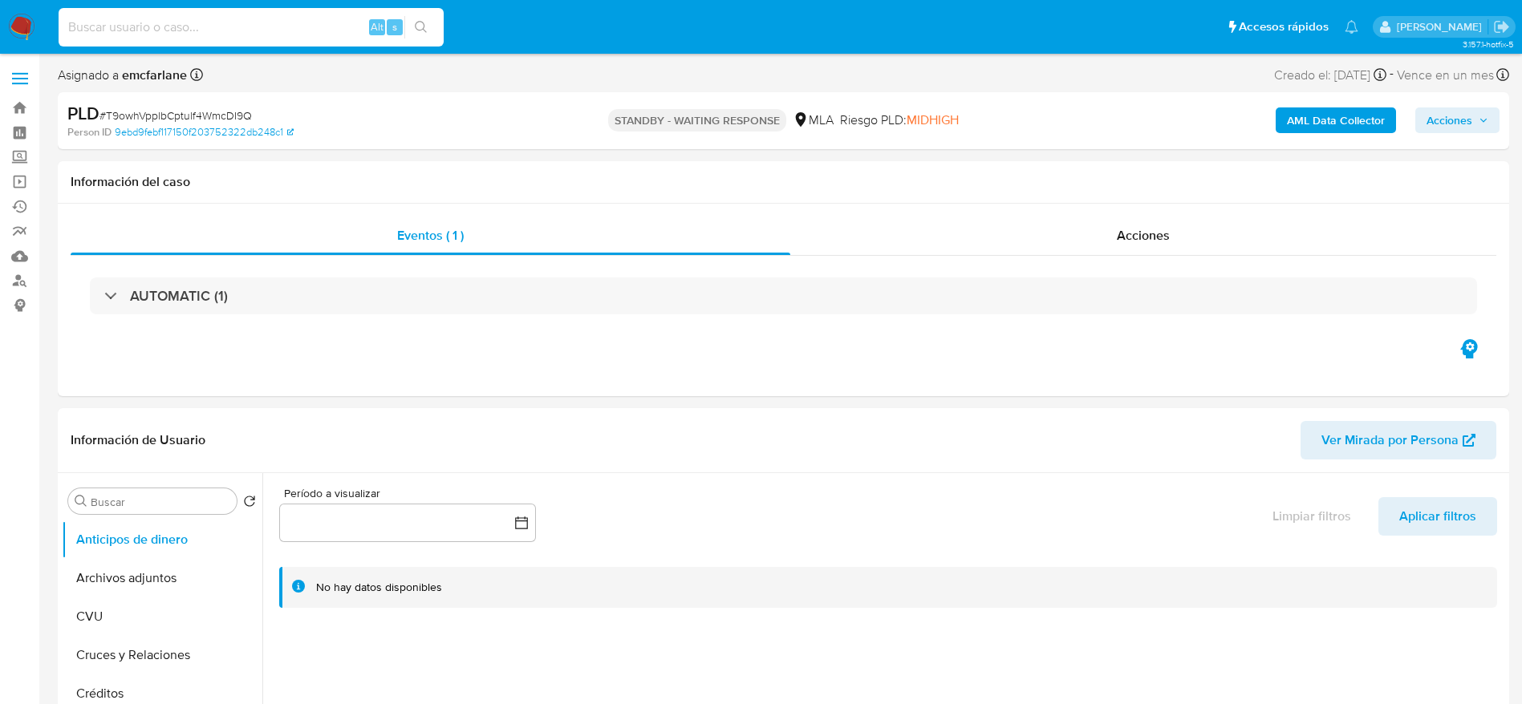
click at [307, 30] on input at bounding box center [251, 27] width 385 height 21
paste input "WLy26RmceNyzSVPedLeyyfpe"
type input "WLy26RmceNyzSVPedLeyyfpe"
select select "10"
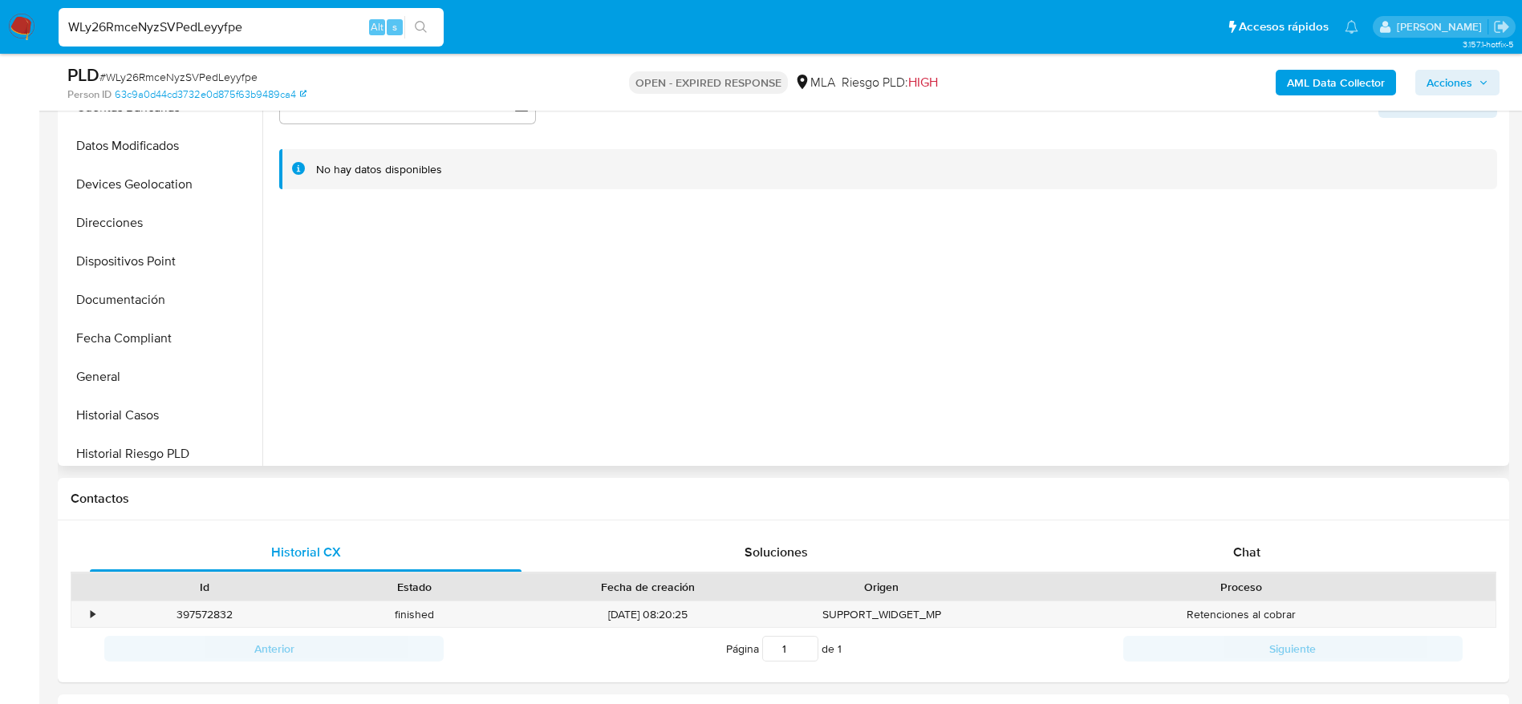
scroll to position [361, 0]
click at [141, 256] on button "Historial Casos" at bounding box center [156, 261] width 188 height 38
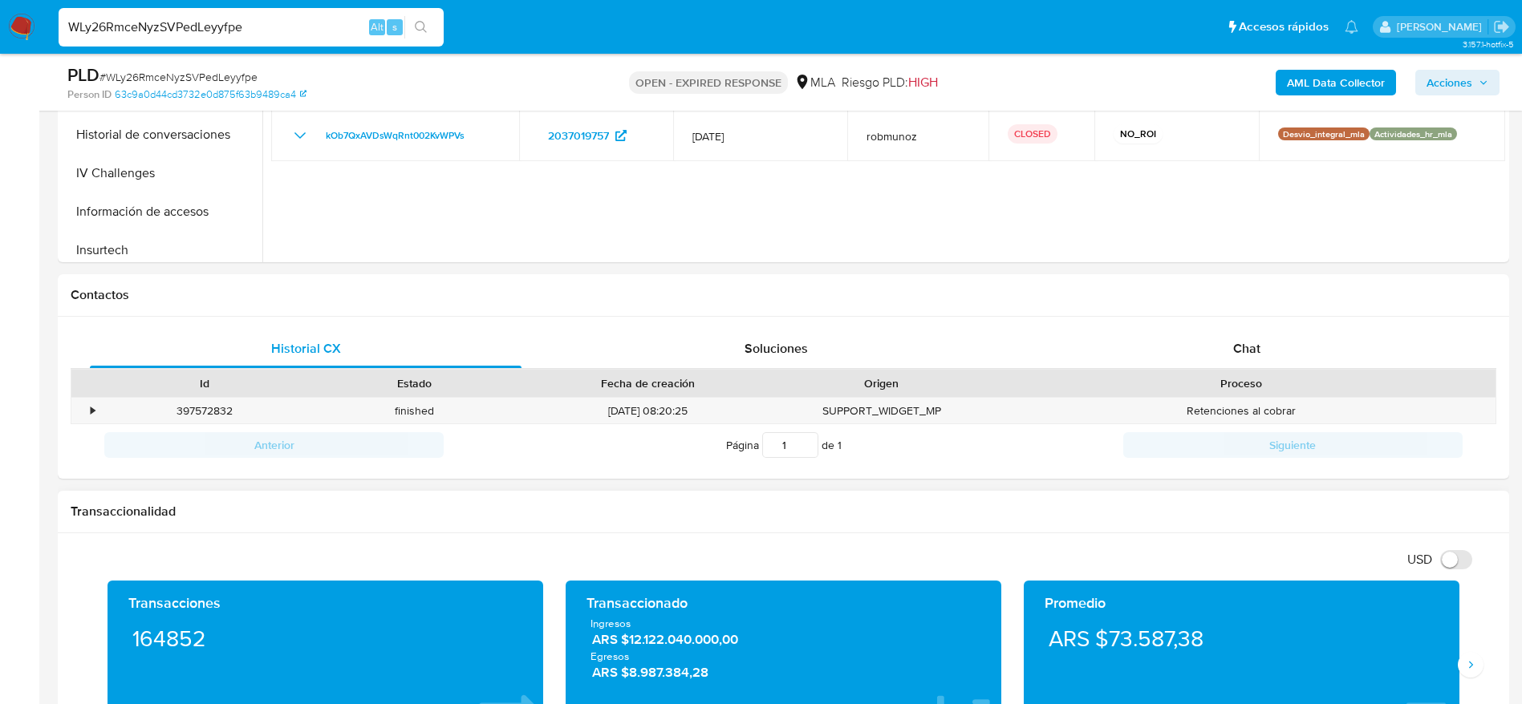
scroll to position [602, 0]
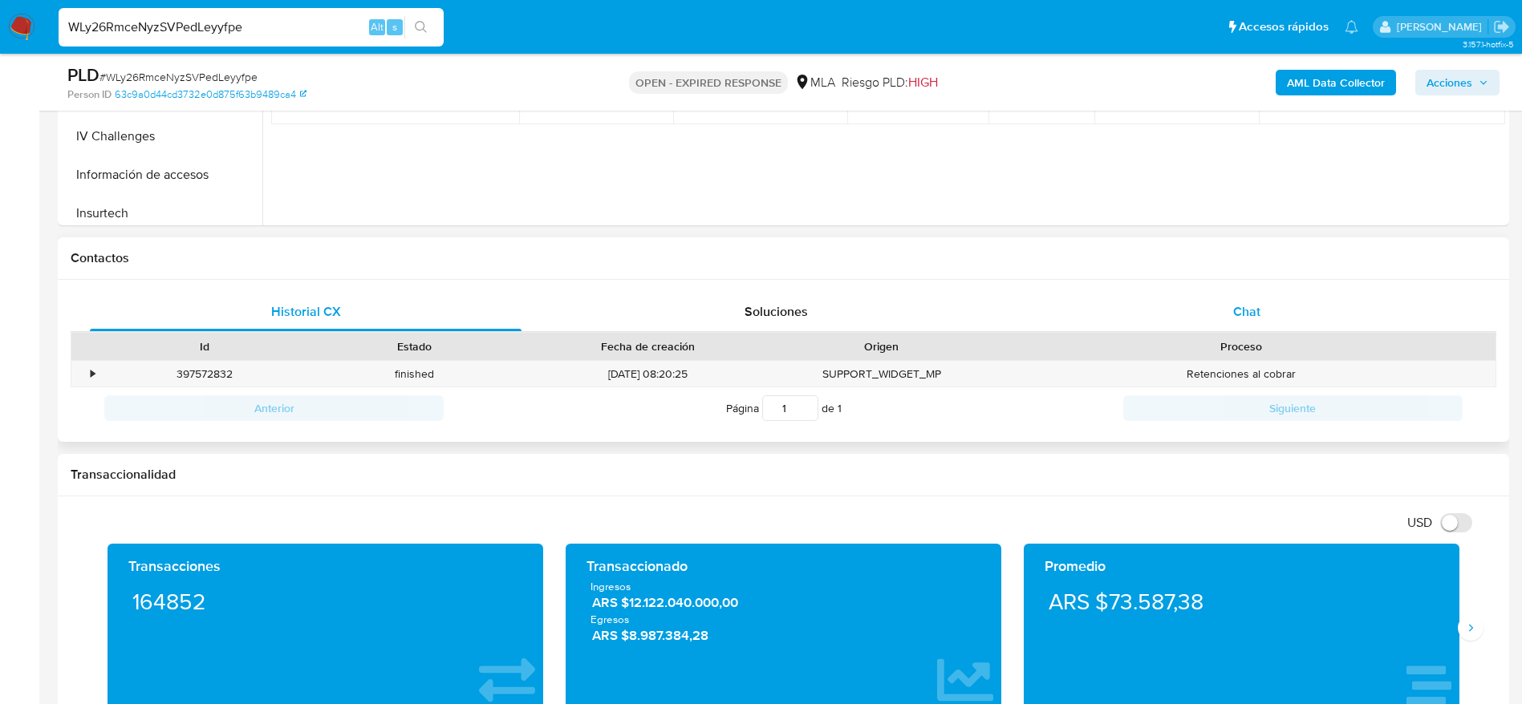
click at [1258, 317] on span "Chat" at bounding box center [1246, 311] width 27 height 18
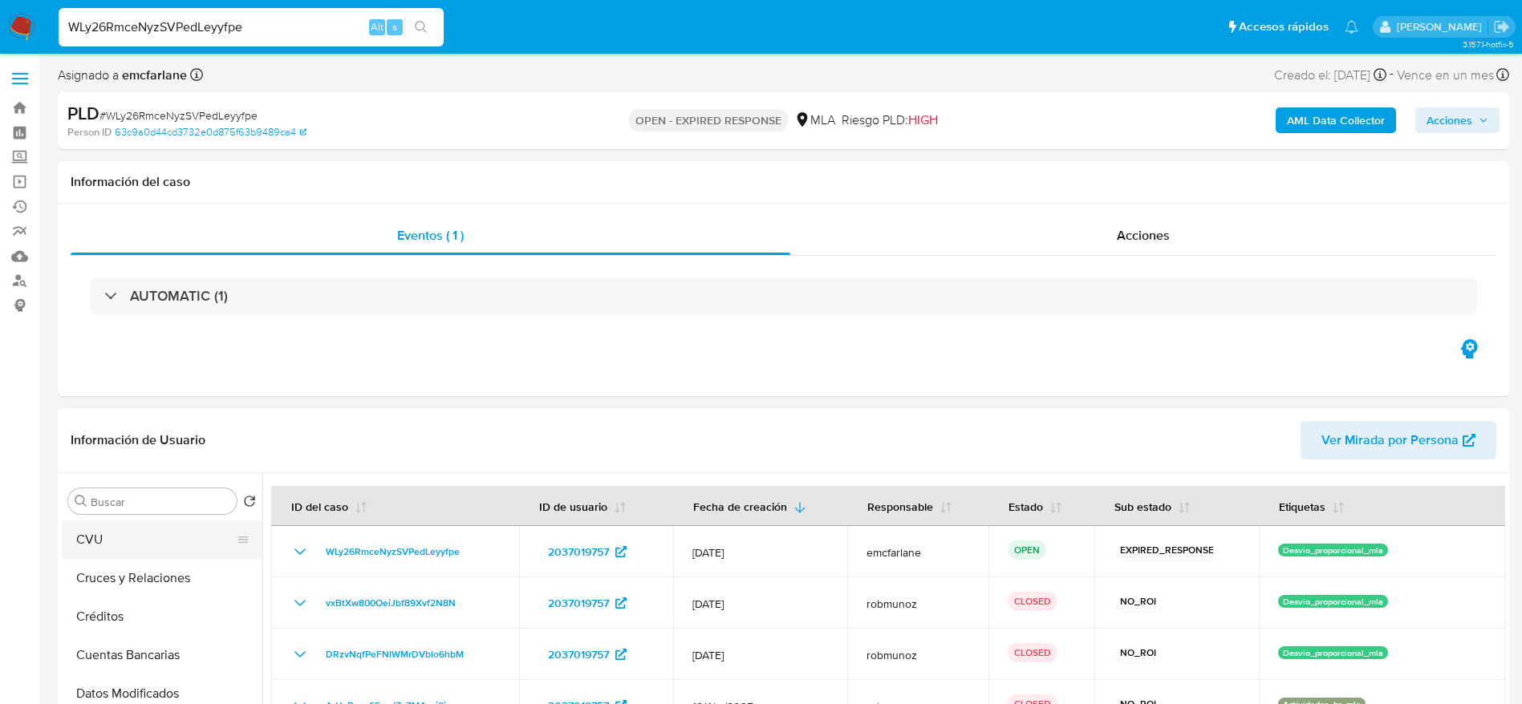
scroll to position [0, 0]
click at [155, 575] on button "Archivos adjuntos" at bounding box center [156, 578] width 188 height 38
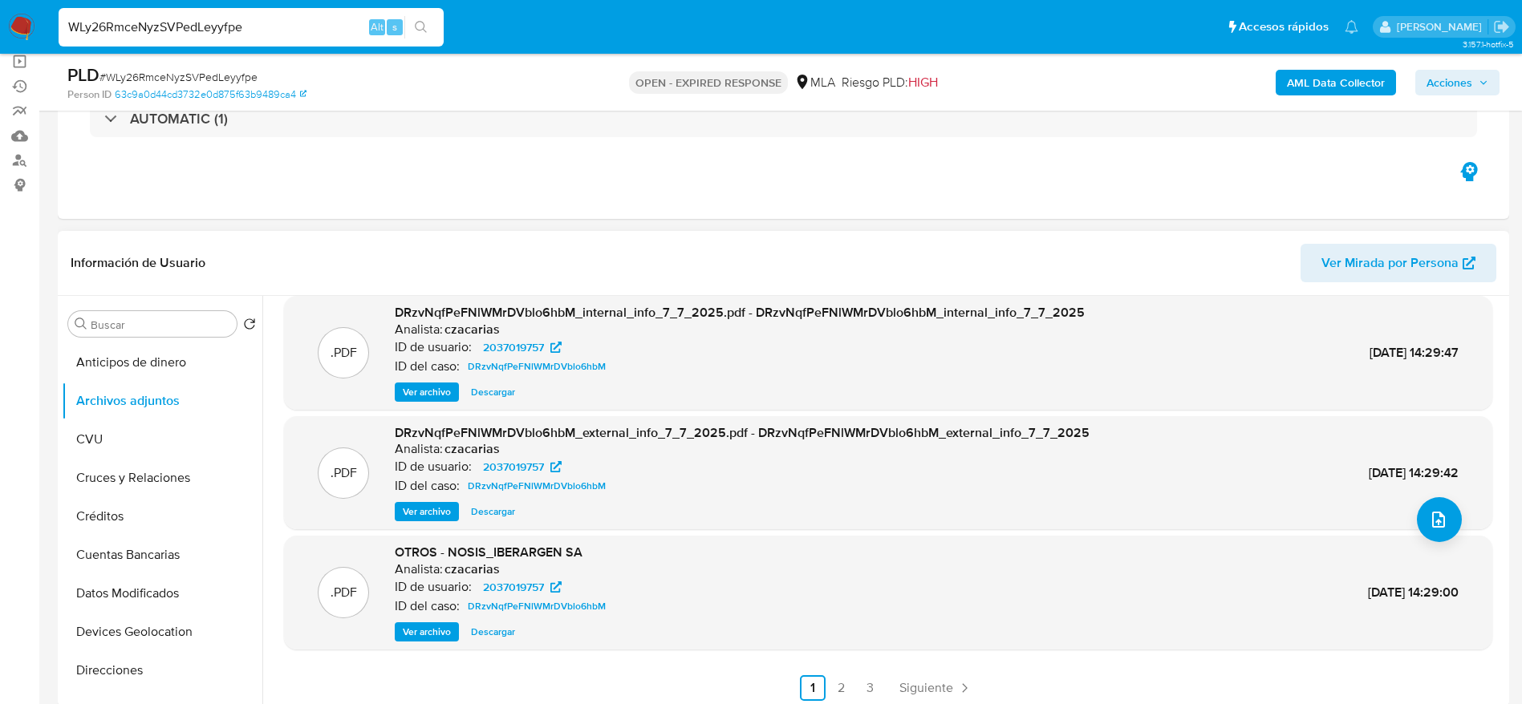
scroll to position [135, 0]
click at [942, 684] on span "Siguiente" at bounding box center [926, 685] width 54 height 13
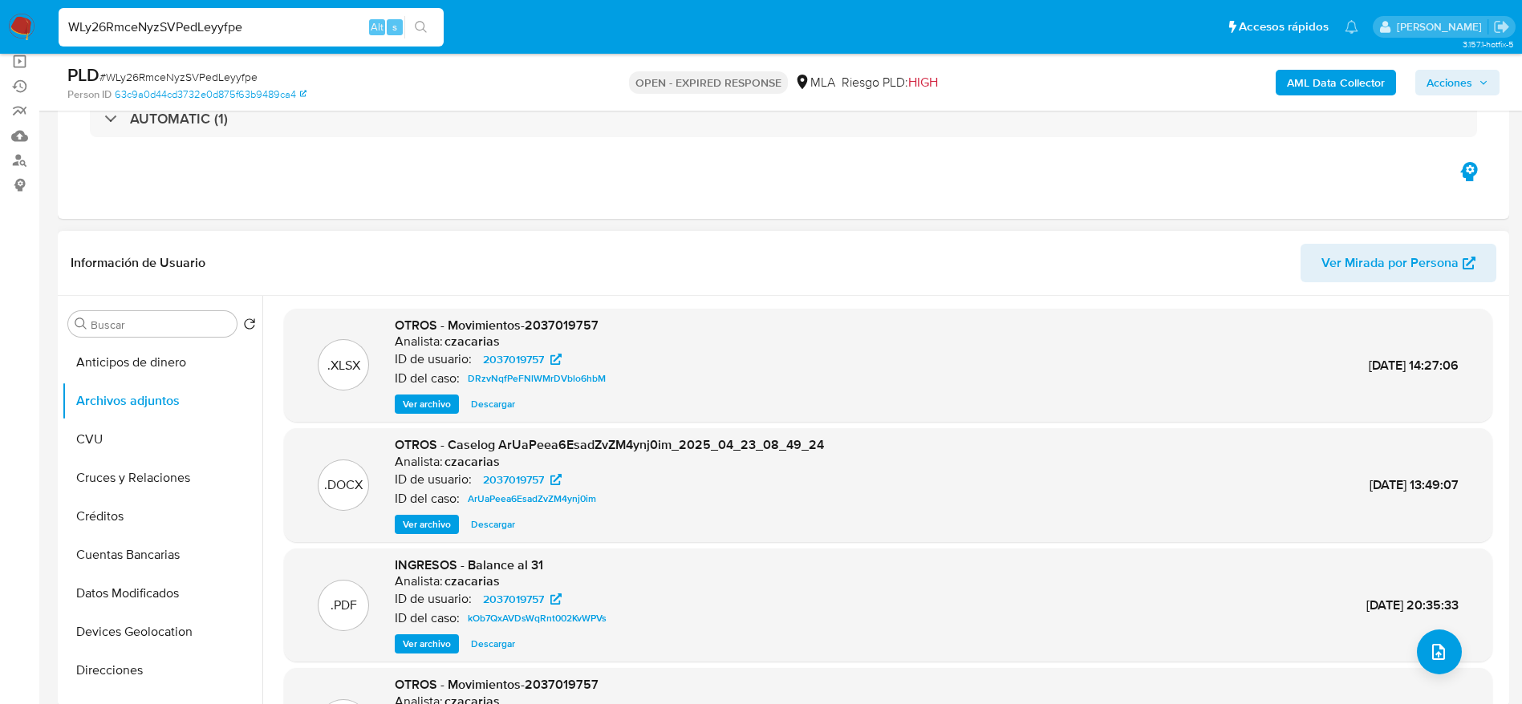
scroll to position [120, 0]
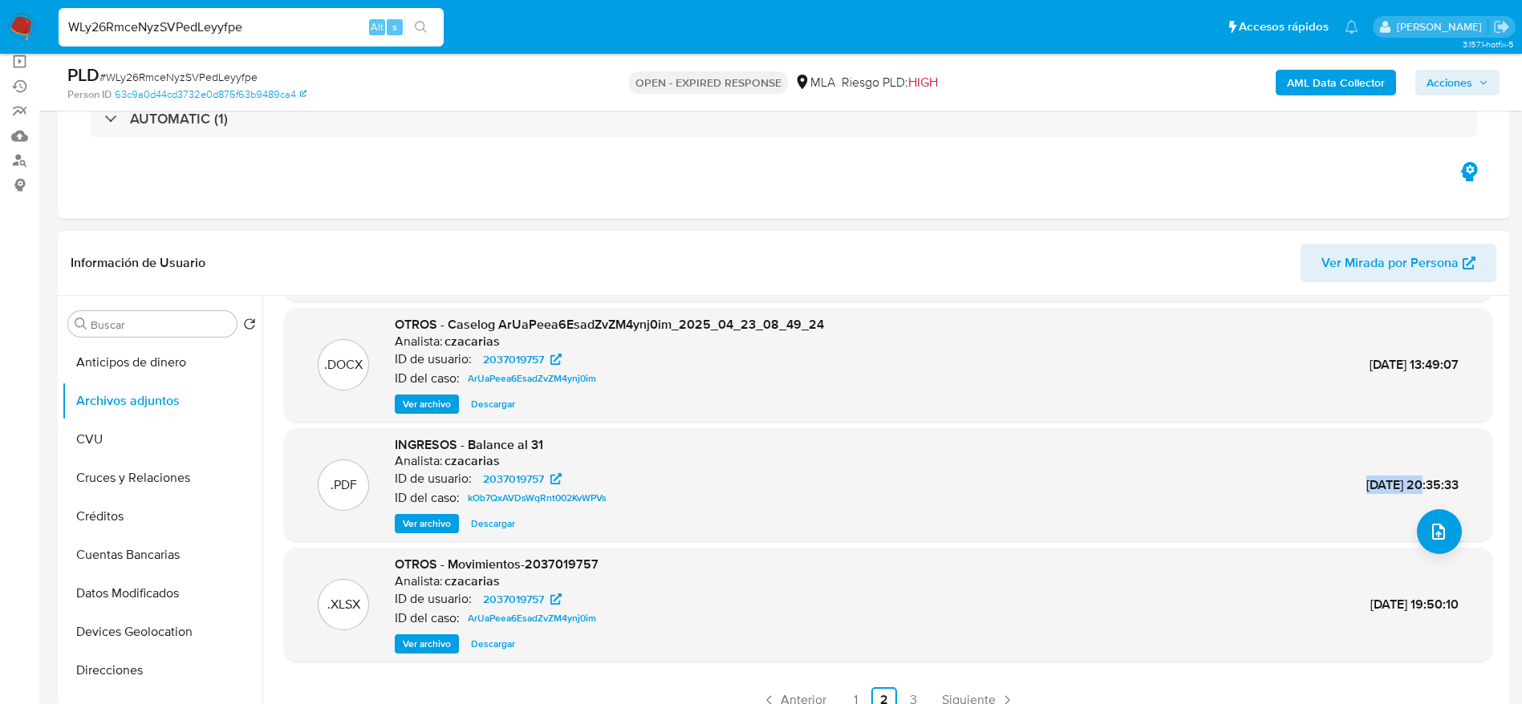
drag, startPoint x: 1326, startPoint y: 487, endPoint x: 1379, endPoint y: 495, distance: 53.5
click at [1379, 495] on div ".PDF INGRESOS - Balance al 31 Analista: czacarias ID de usuario: 2037019757 ID …" at bounding box center [888, 485] width 1192 height 98
click at [1320, 525] on div ".PDF INGRESOS - Balance al 31 Analista: czacarias ID de usuario: 2037019757 ID …" at bounding box center [888, 485] width 1192 height 98
click at [448, 526] on span "Ver archivo" at bounding box center [427, 524] width 48 height 16
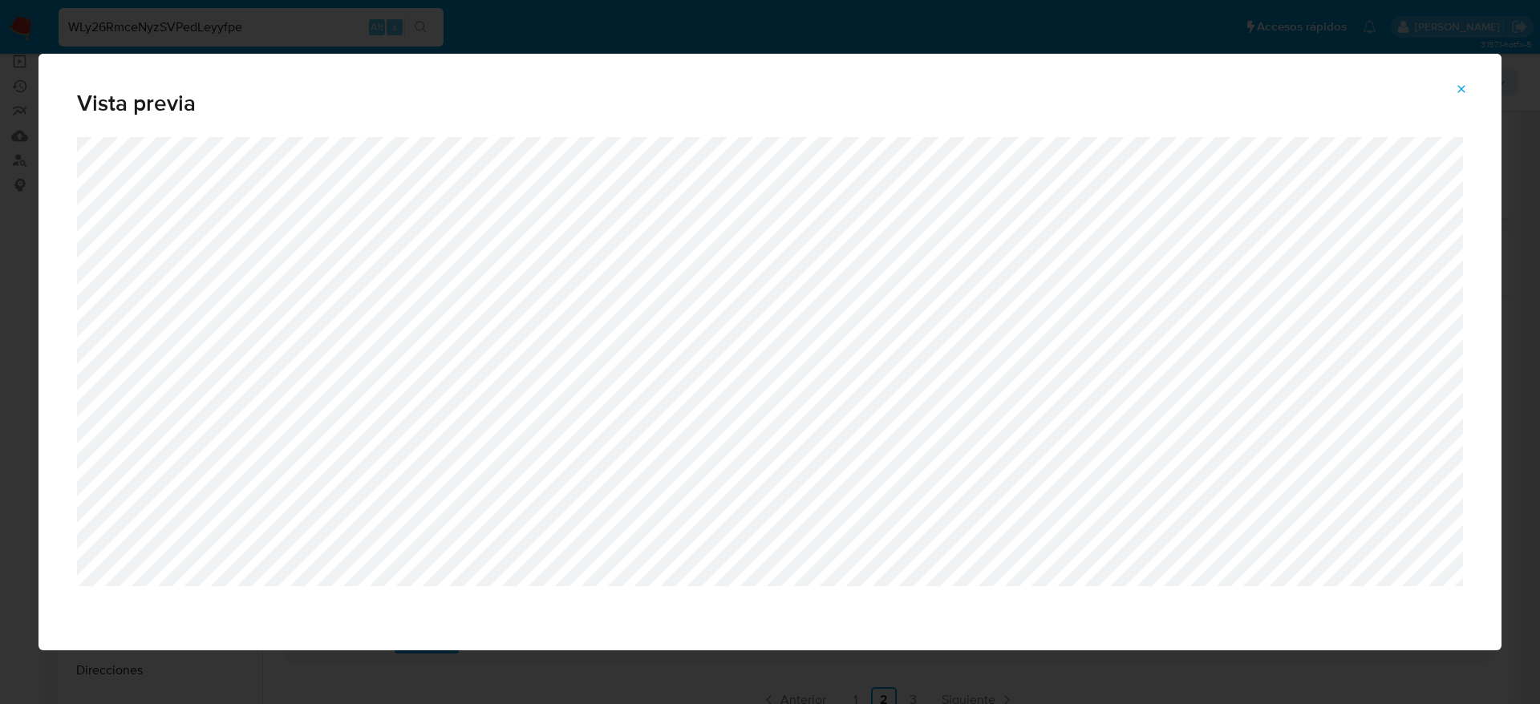
click at [1460, 91] on icon "Attachment preview" at bounding box center [1461, 88] width 7 height 7
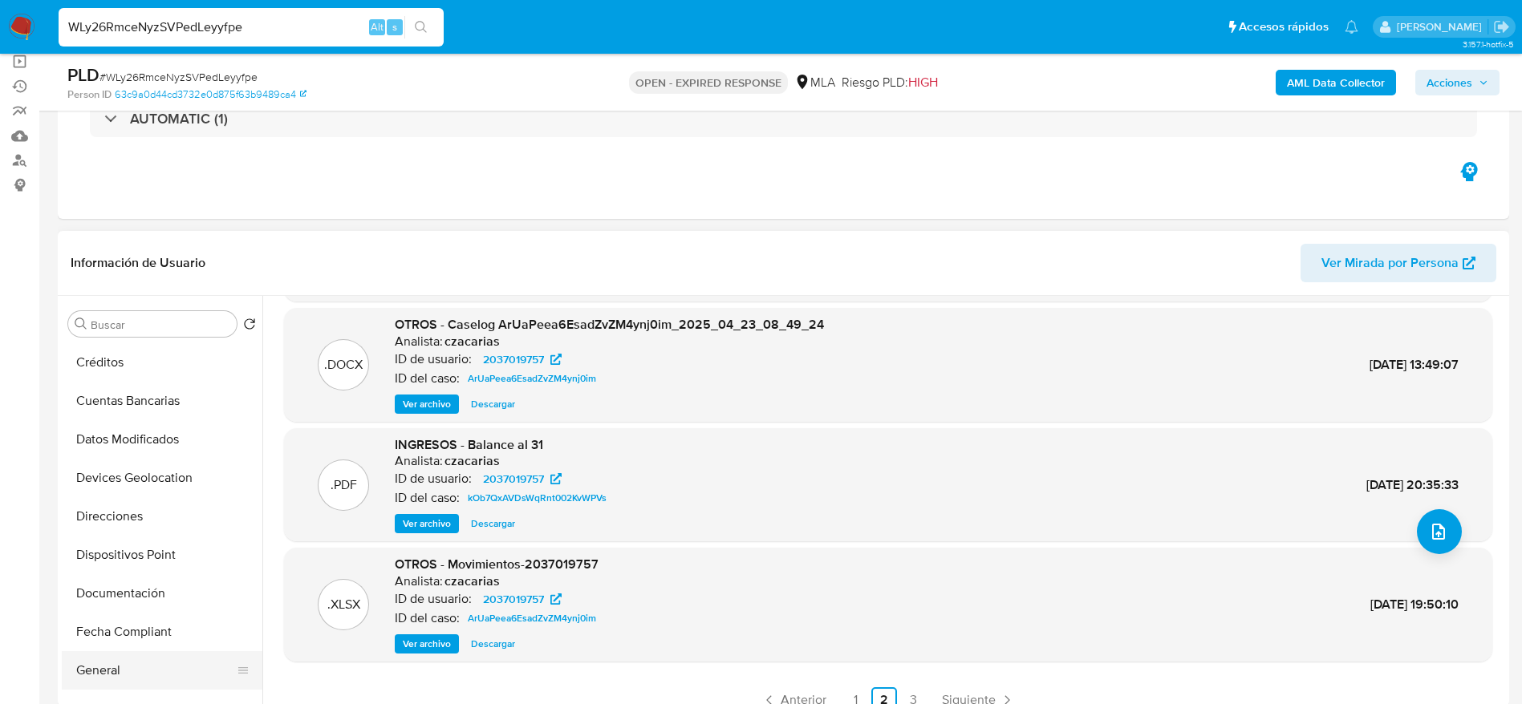
scroll to position [241, 0]
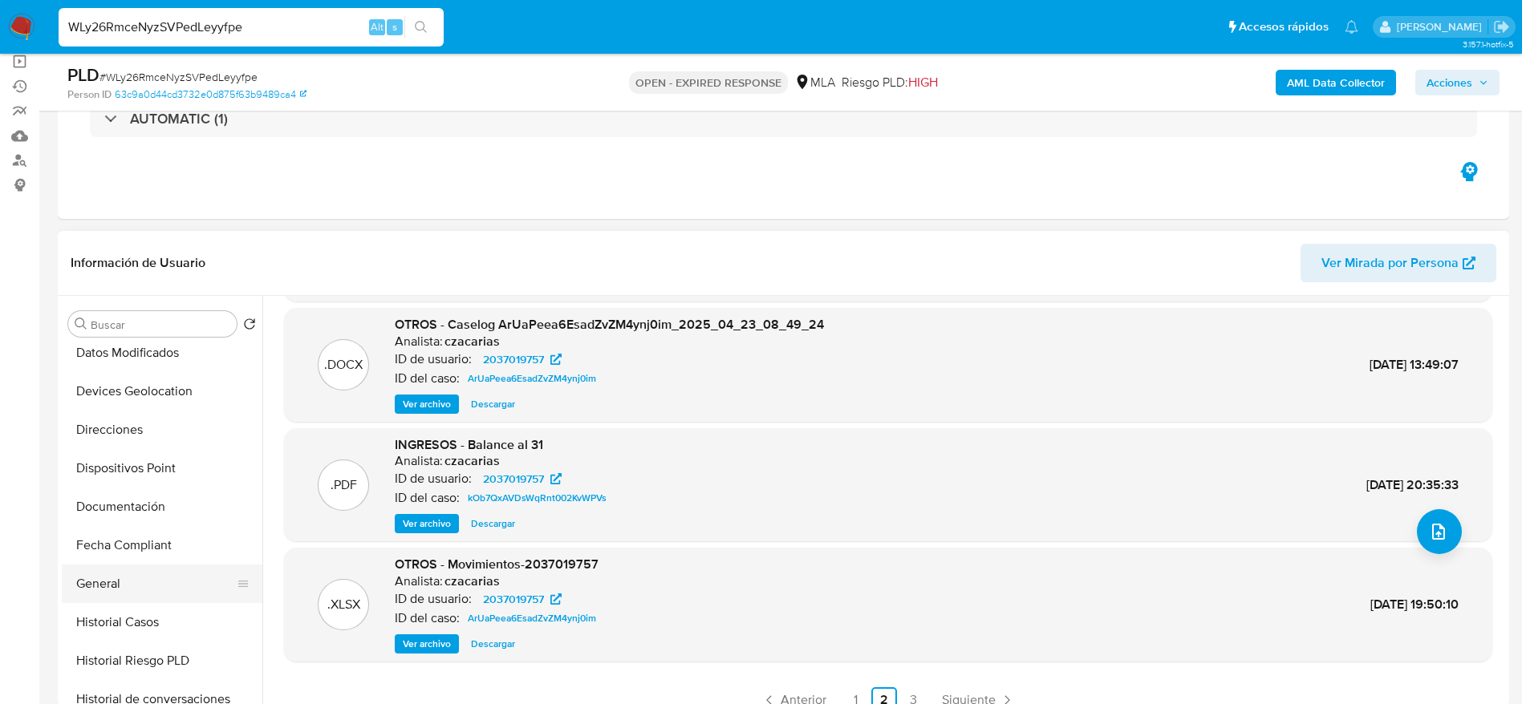
click at [120, 577] on button "General" at bounding box center [156, 584] width 188 height 38
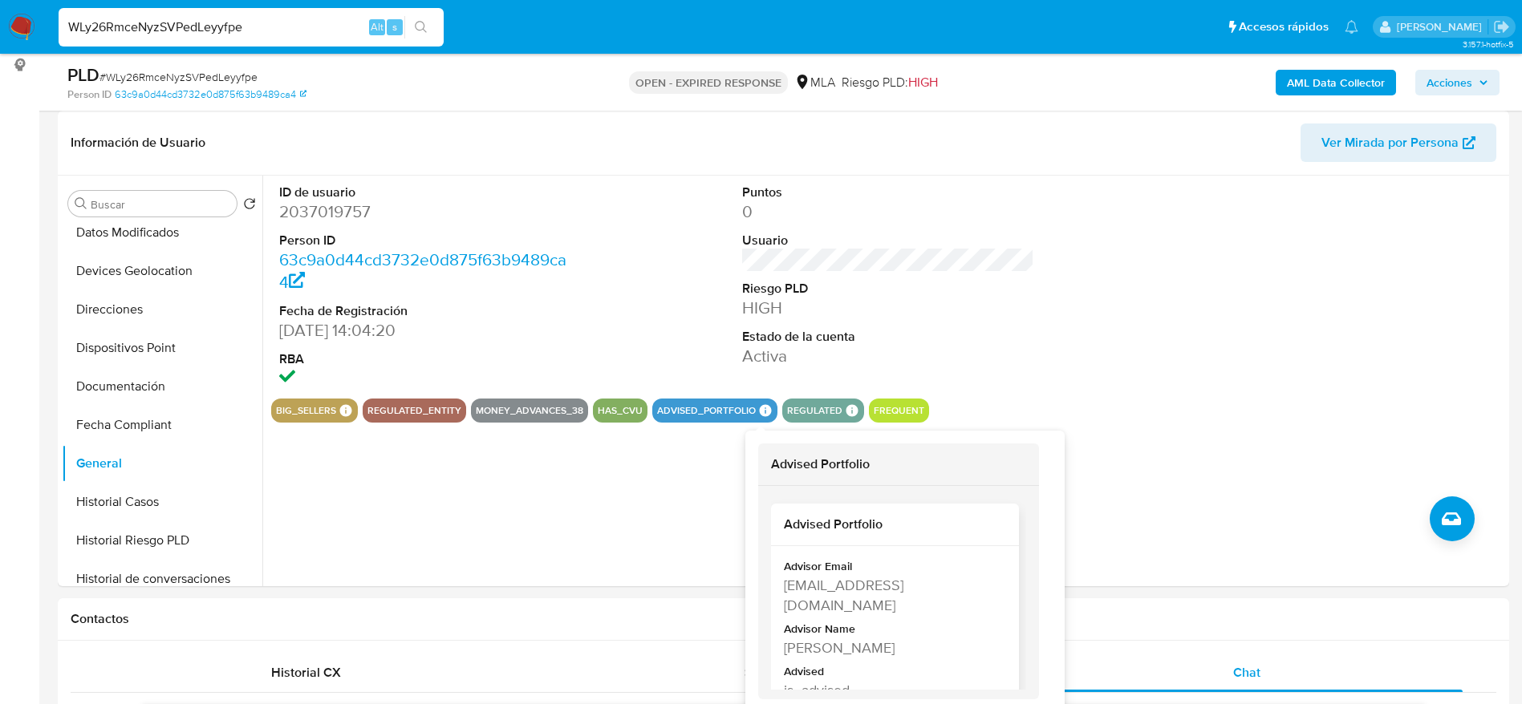
click at [811, 658] on div "Advisor Email solmaria.lafontaine@mercadolibre.com Advisor Name Sol Maria Lafon…" at bounding box center [895, 633] width 222 height 148
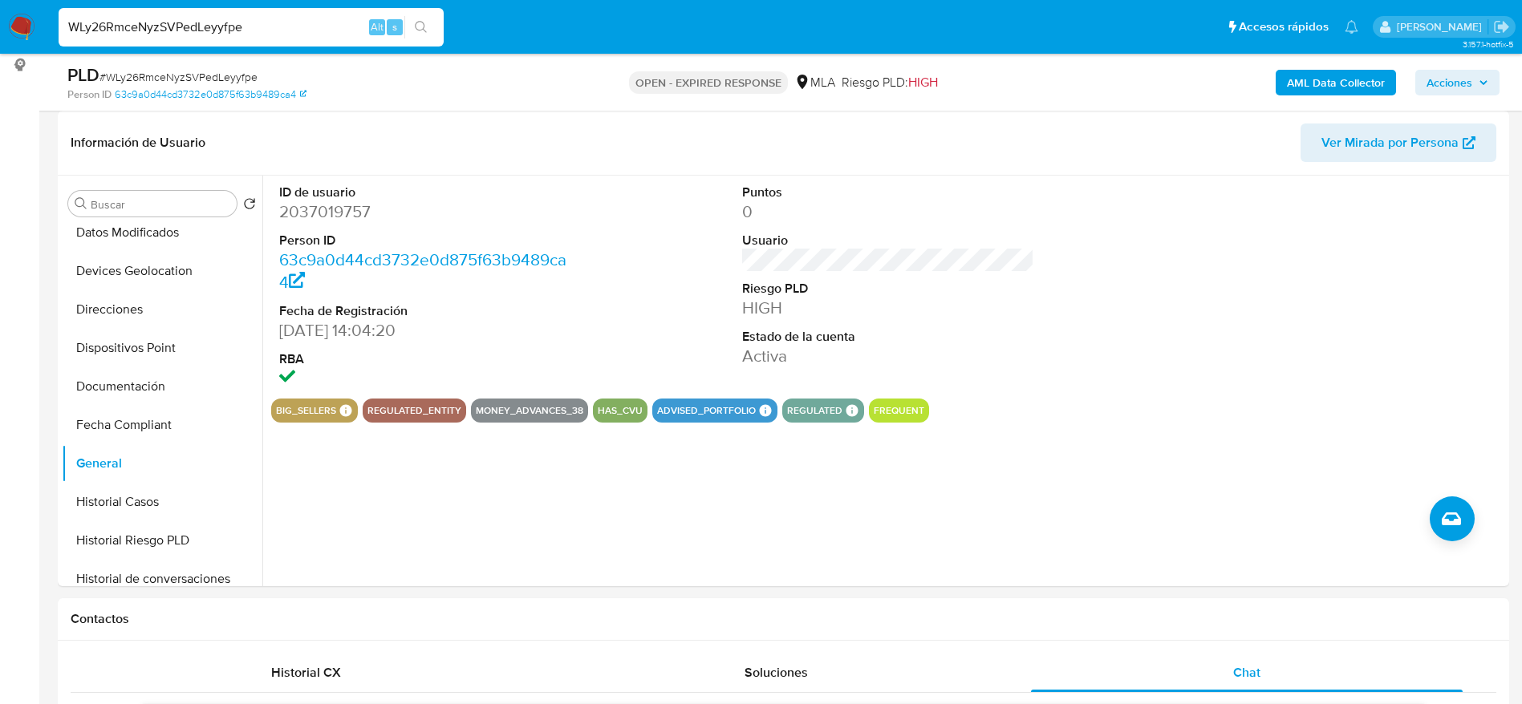
click at [811, 658] on div "Soluciones" at bounding box center [776, 673] width 432 height 38
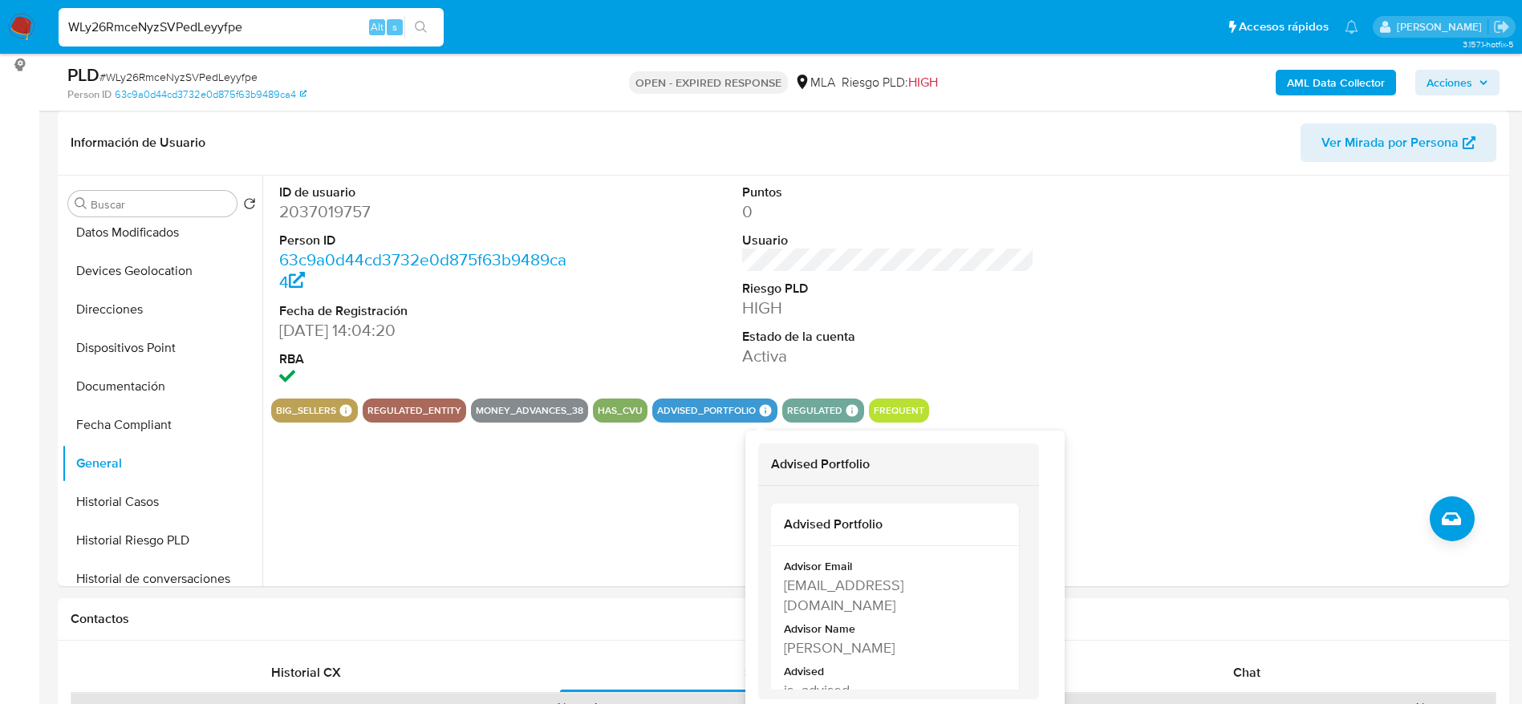
click at [764, 407] on icon at bounding box center [766, 410] width 12 height 12
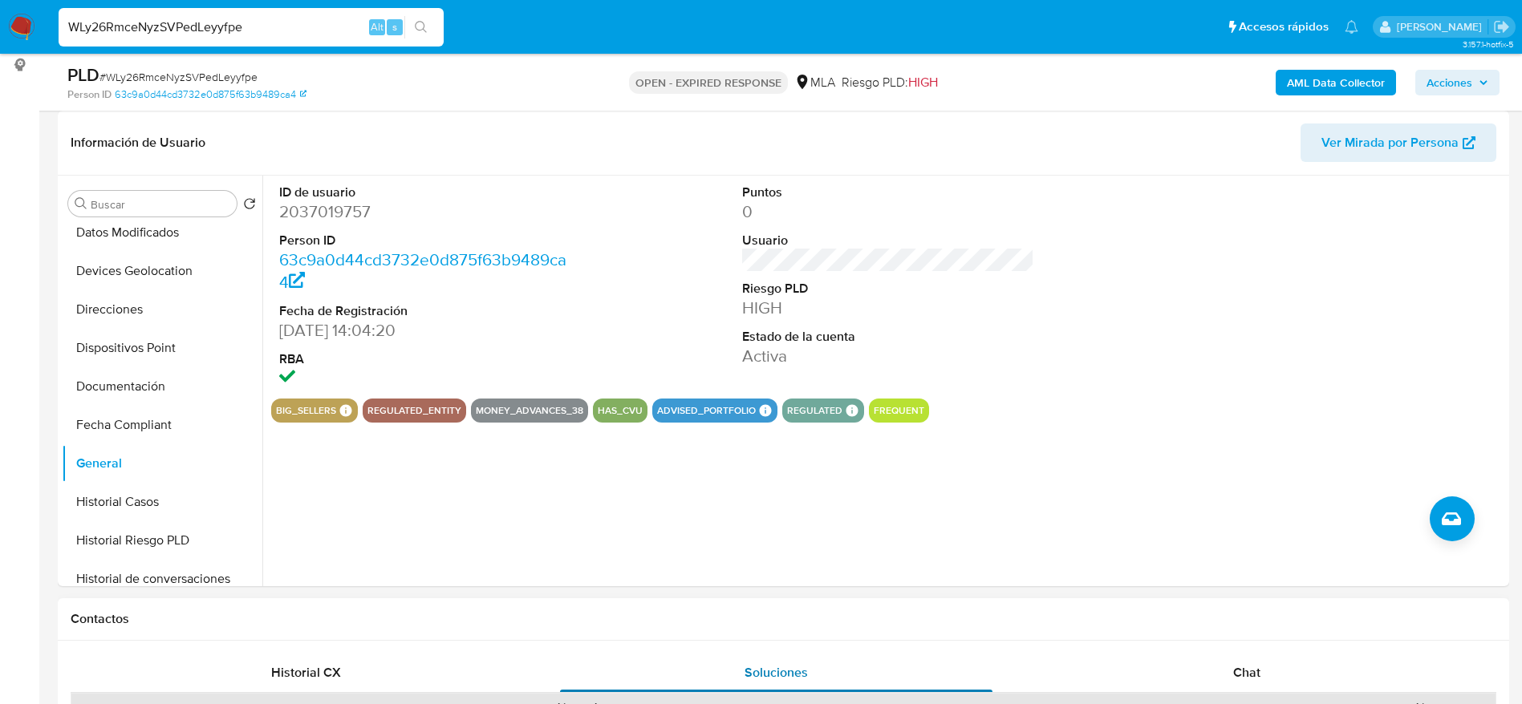
drag, startPoint x: 788, startPoint y: 642, endPoint x: 843, endPoint y: 655, distance: 56.8
click at [760, 414] on icon at bounding box center [766, 410] width 12 height 12
drag, startPoint x: 914, startPoint y: 647, endPoint x: 817, endPoint y: 630, distance: 98.6
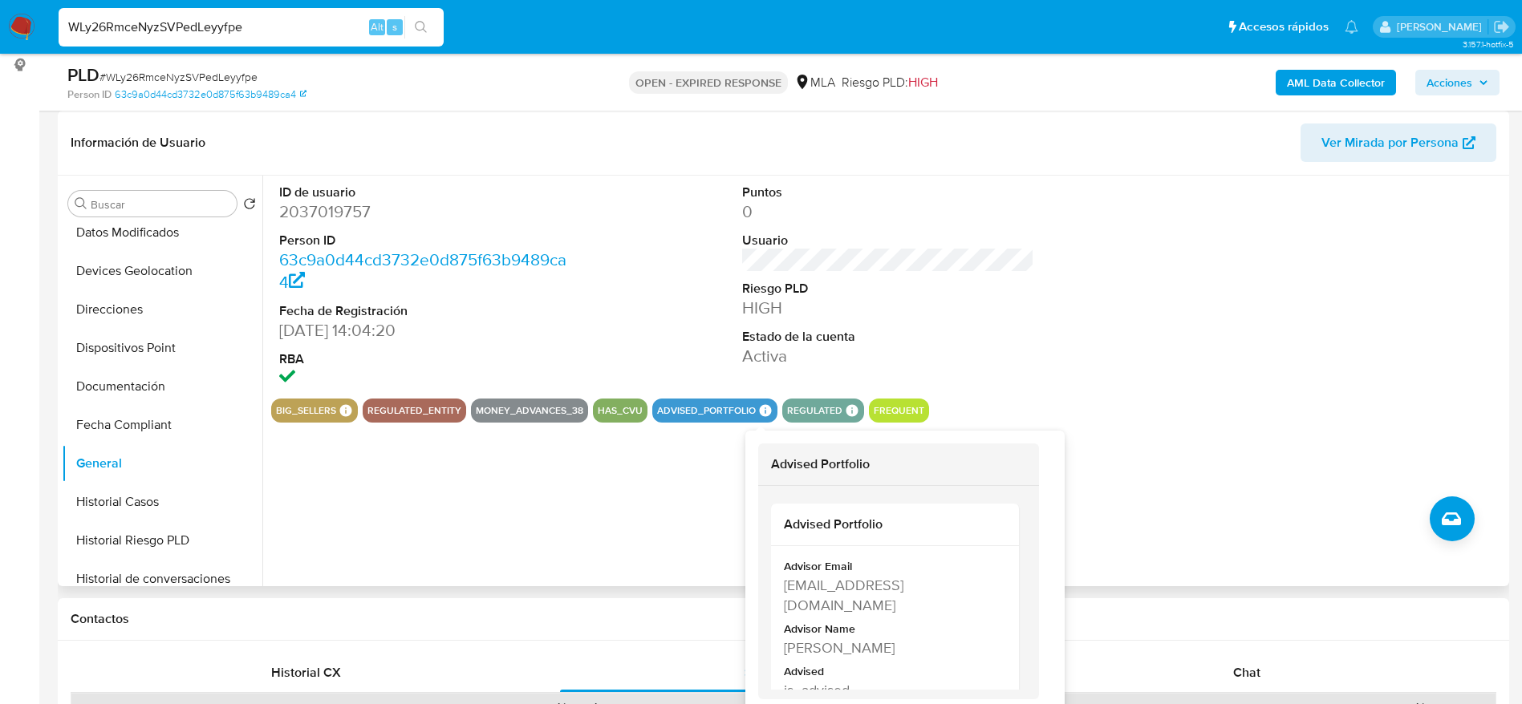
click at [767, 407] on icon at bounding box center [765, 410] width 14 height 14
click at [816, 638] on div "Sol Maria Lafontaine" at bounding box center [893, 648] width 219 height 20
click at [816, 638] on div "Contactos" at bounding box center [783, 619] width 1451 height 43
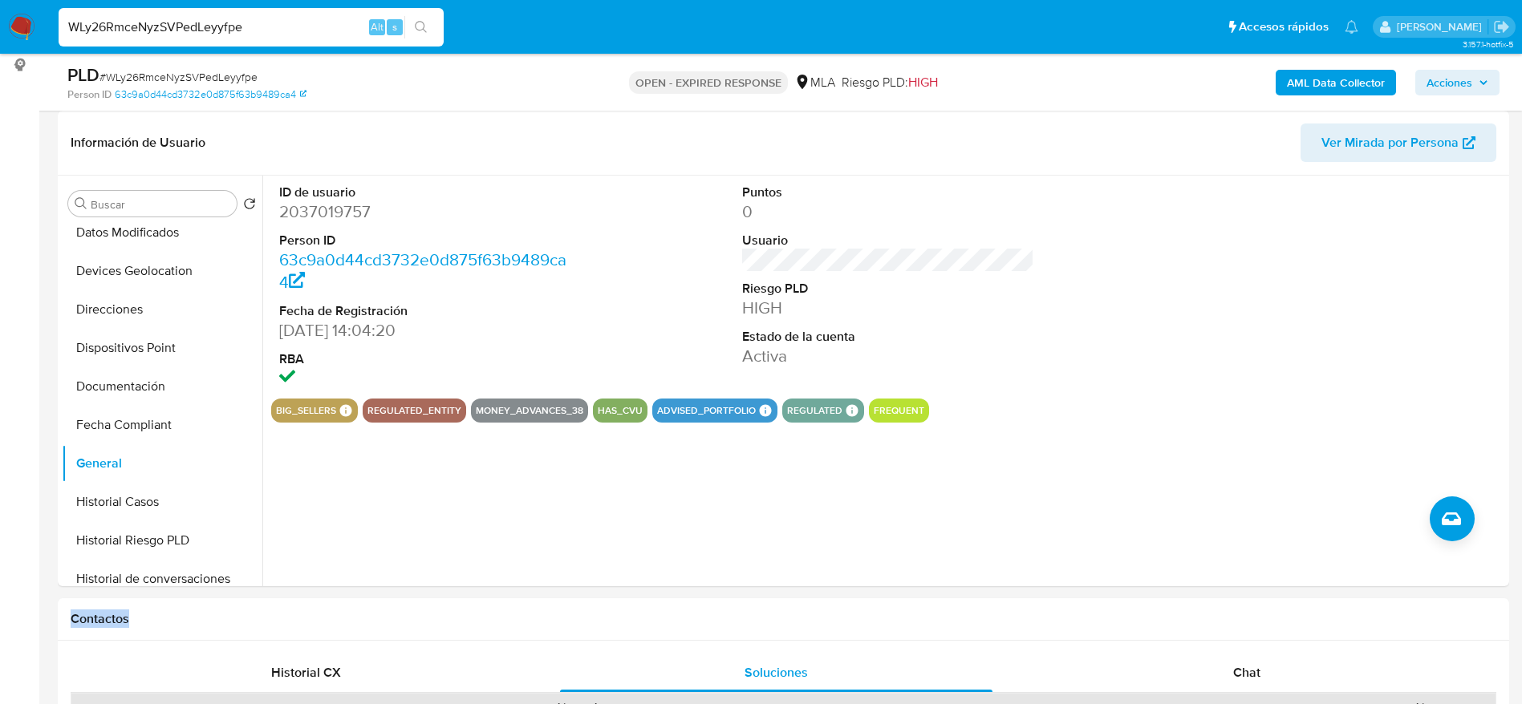
click at [816, 638] on div "Contactos" at bounding box center [783, 619] width 1451 height 43
click at [290, 29] on input "WLy26RmceNyzSVPedLeyyfpe" at bounding box center [251, 27] width 385 height 21
paste input "5dP34KYOOo8akCWcc6WIo8uQ"
type input "5dP34KYOOo8akCWcc6WIo8uQ"
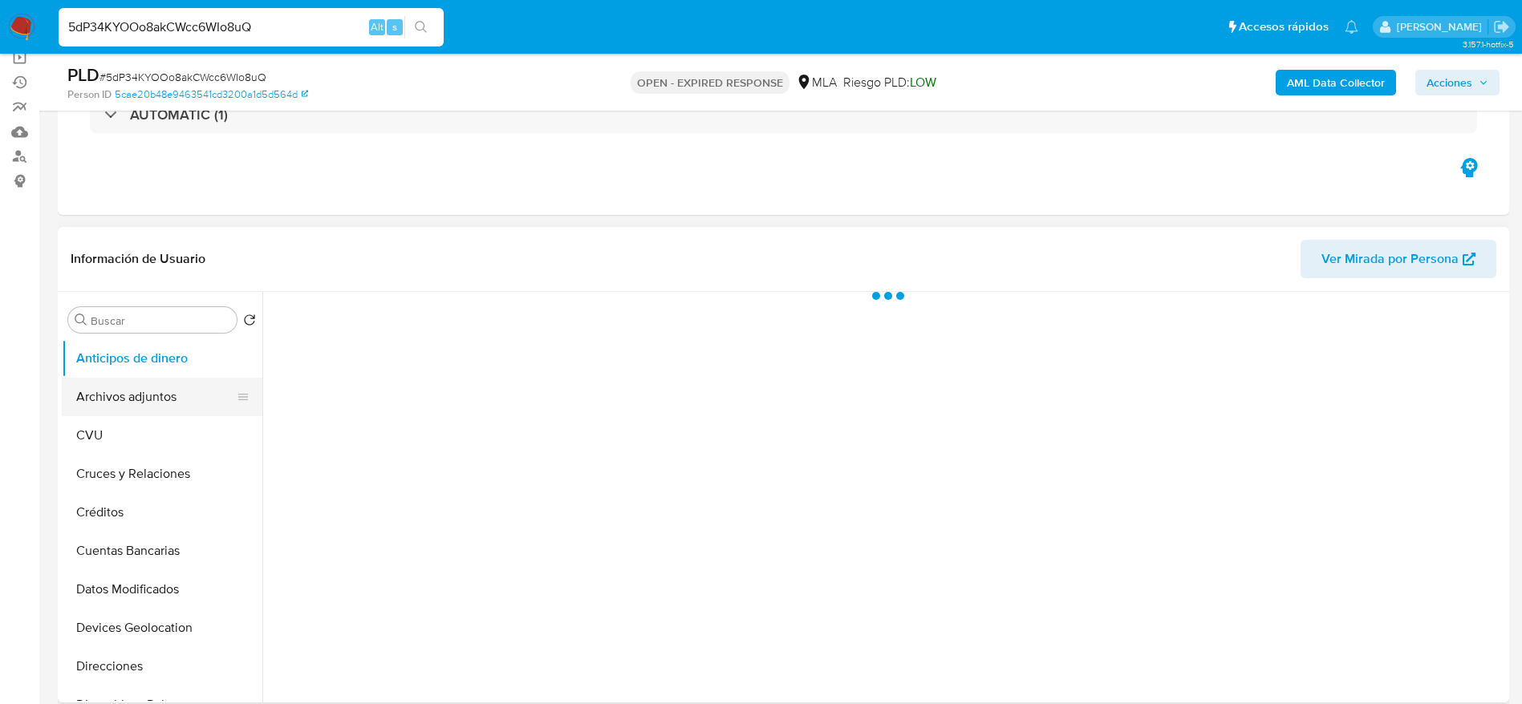
scroll to position [120, 0]
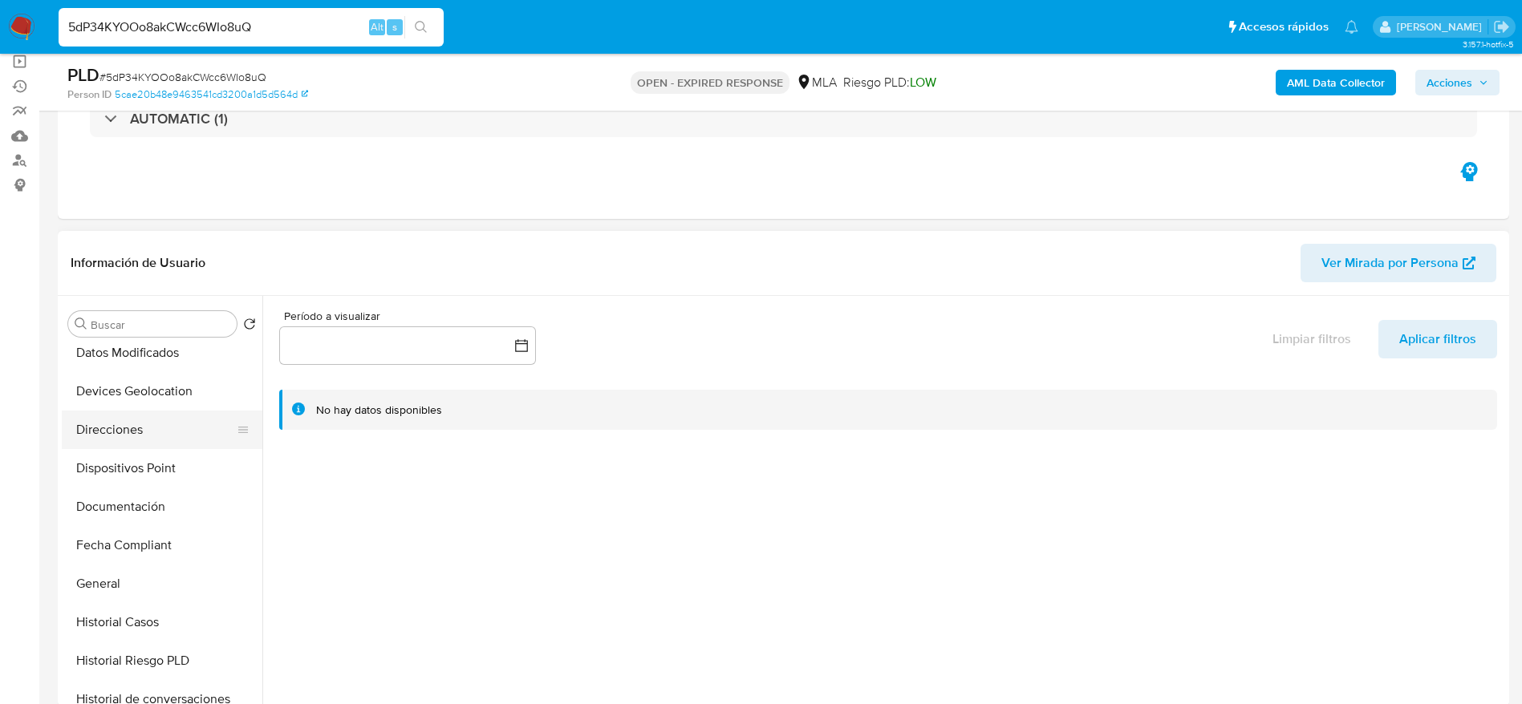
select select "10"
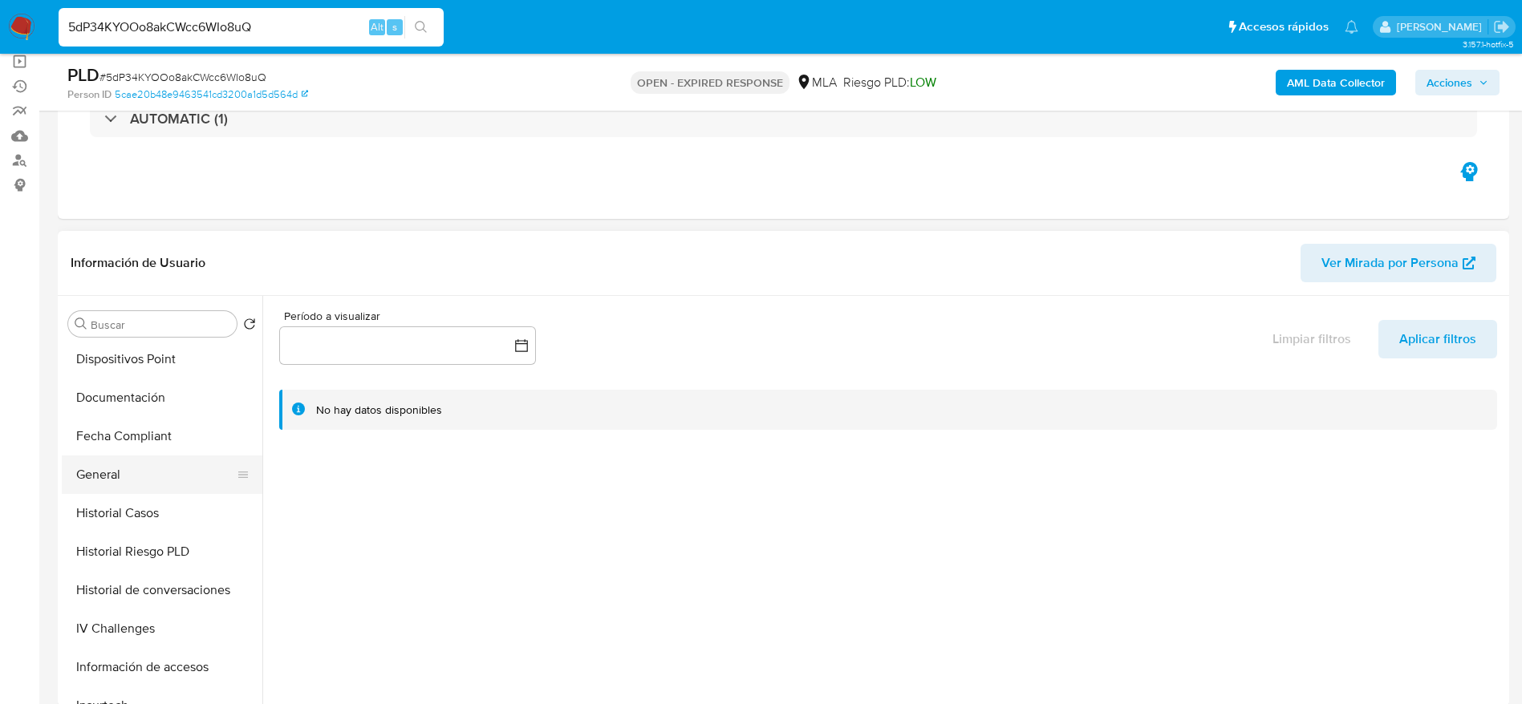
scroll to position [361, 0]
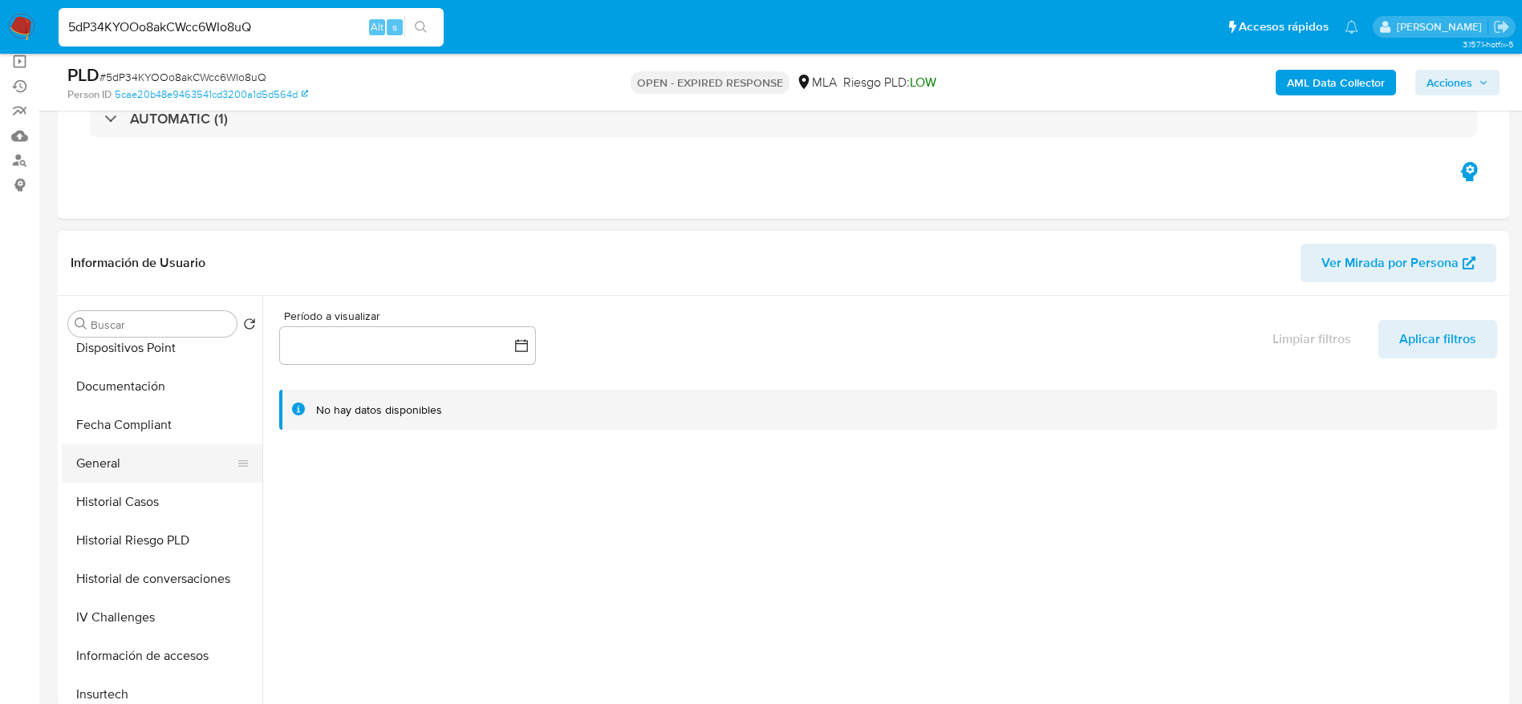
click at [128, 454] on button "General" at bounding box center [156, 463] width 188 height 38
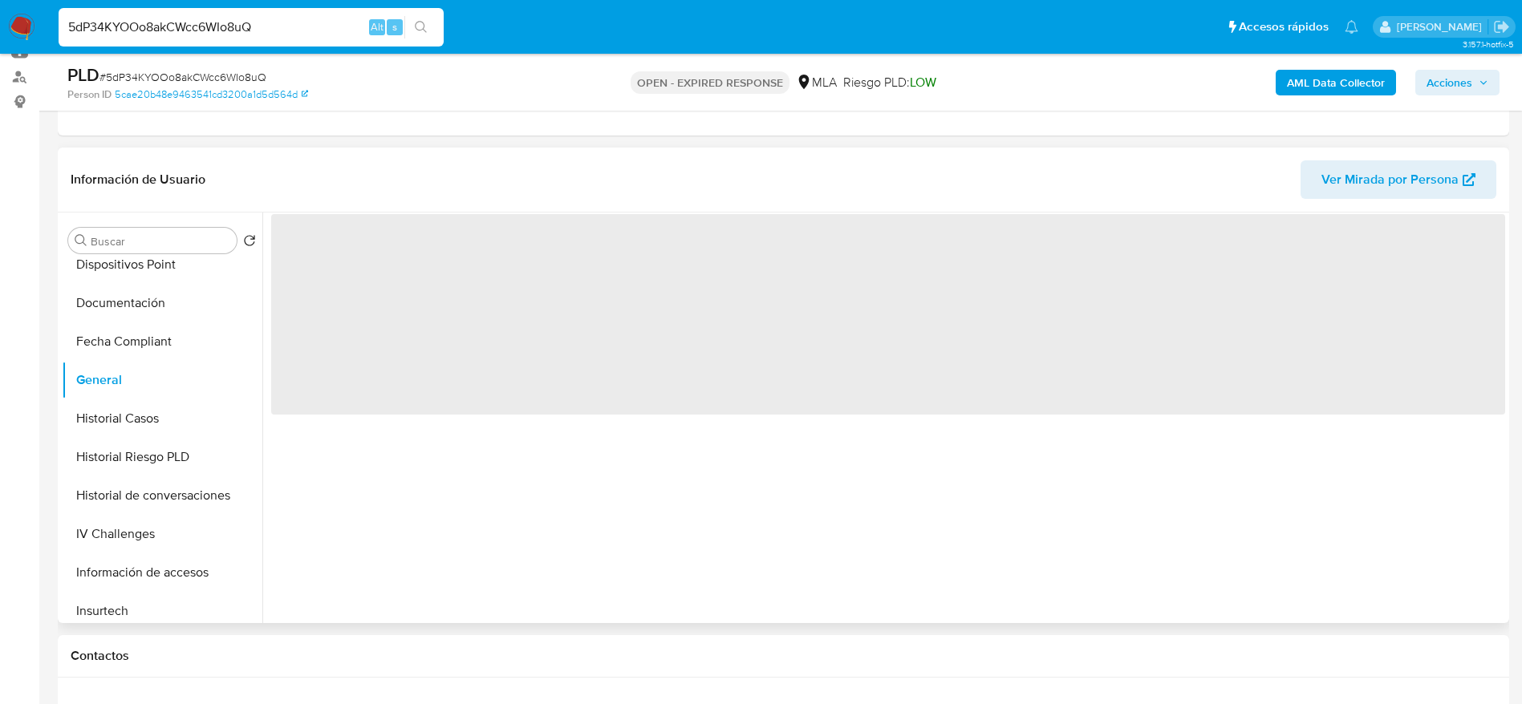
scroll to position [241, 0]
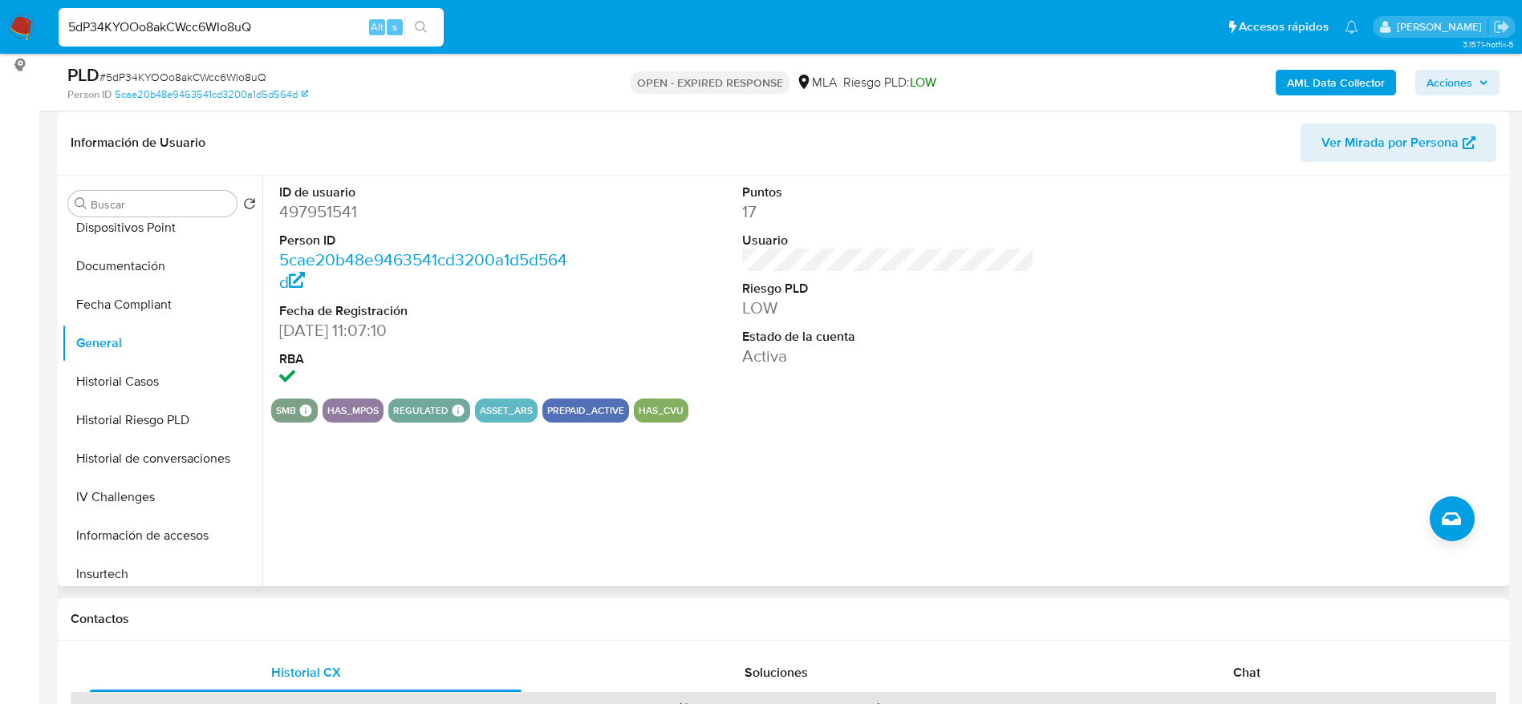
click at [301, 20] on input "5dP34KYOOo8akCWcc6WIo8uQ" at bounding box center [251, 27] width 385 height 21
paste input "9p6OPs7DcOhC7kbungWUcE4W"
type input "9p6OPs7DcOhC7kbungWUcE4W"
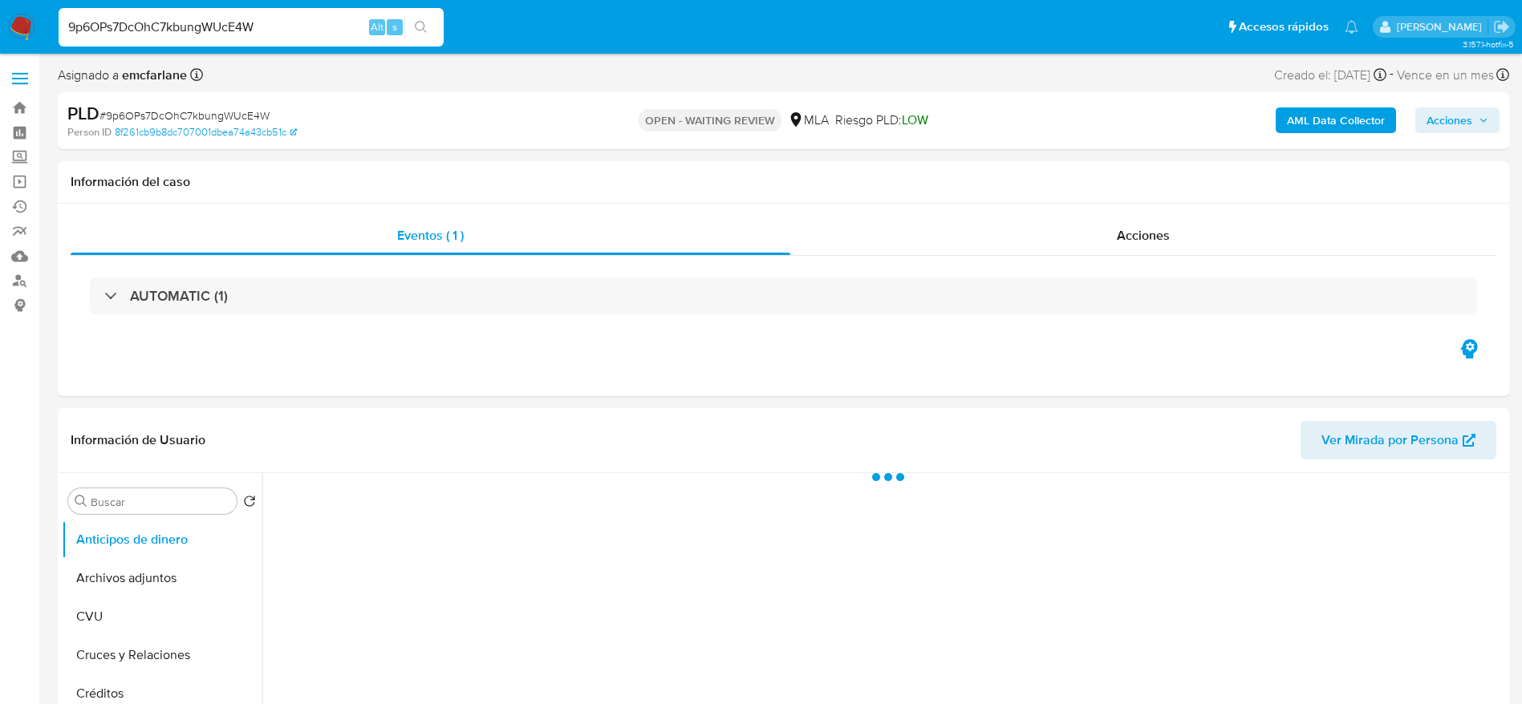
select select "10"
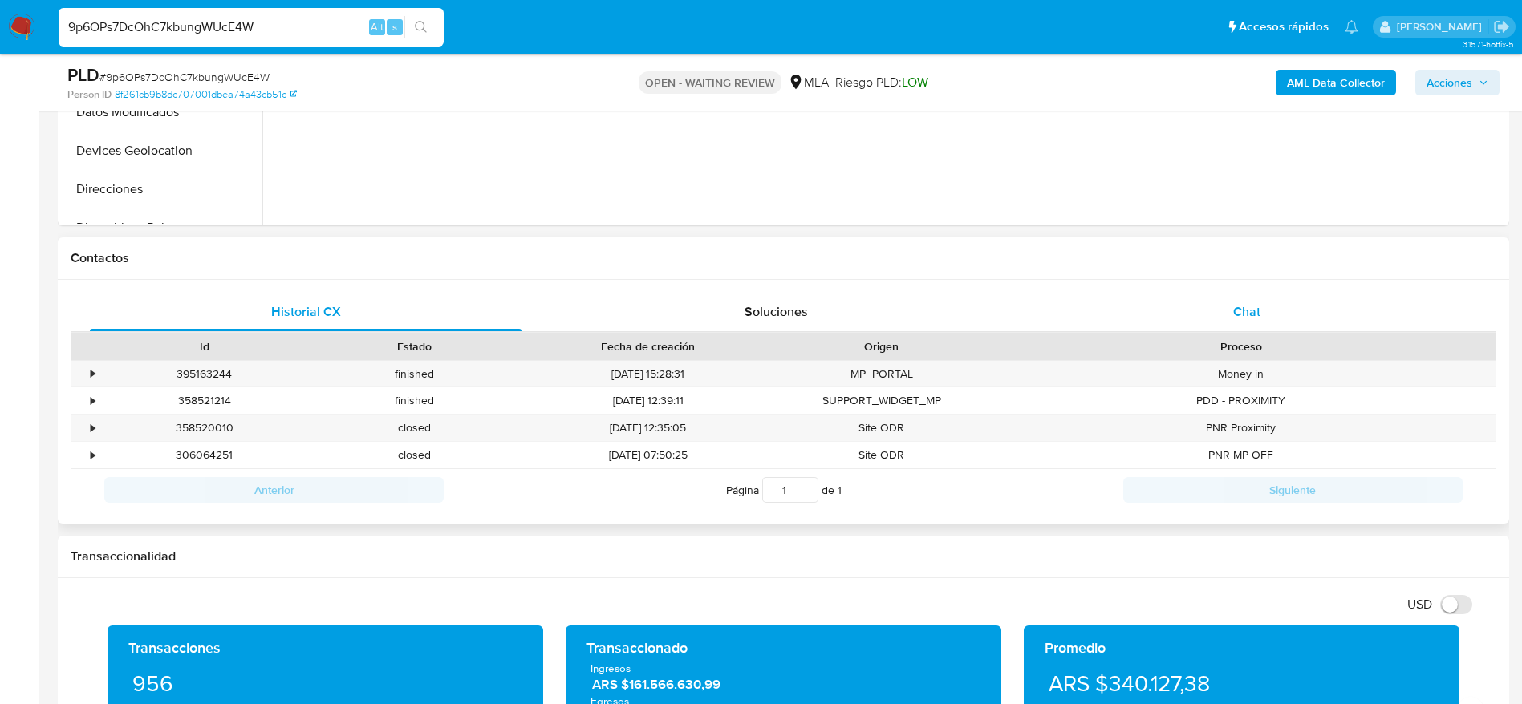
drag, startPoint x: 1233, startPoint y: 292, endPoint x: 1046, endPoint y: 313, distance: 188.0
click at [1231, 294] on div "Chat" at bounding box center [1247, 312] width 432 height 38
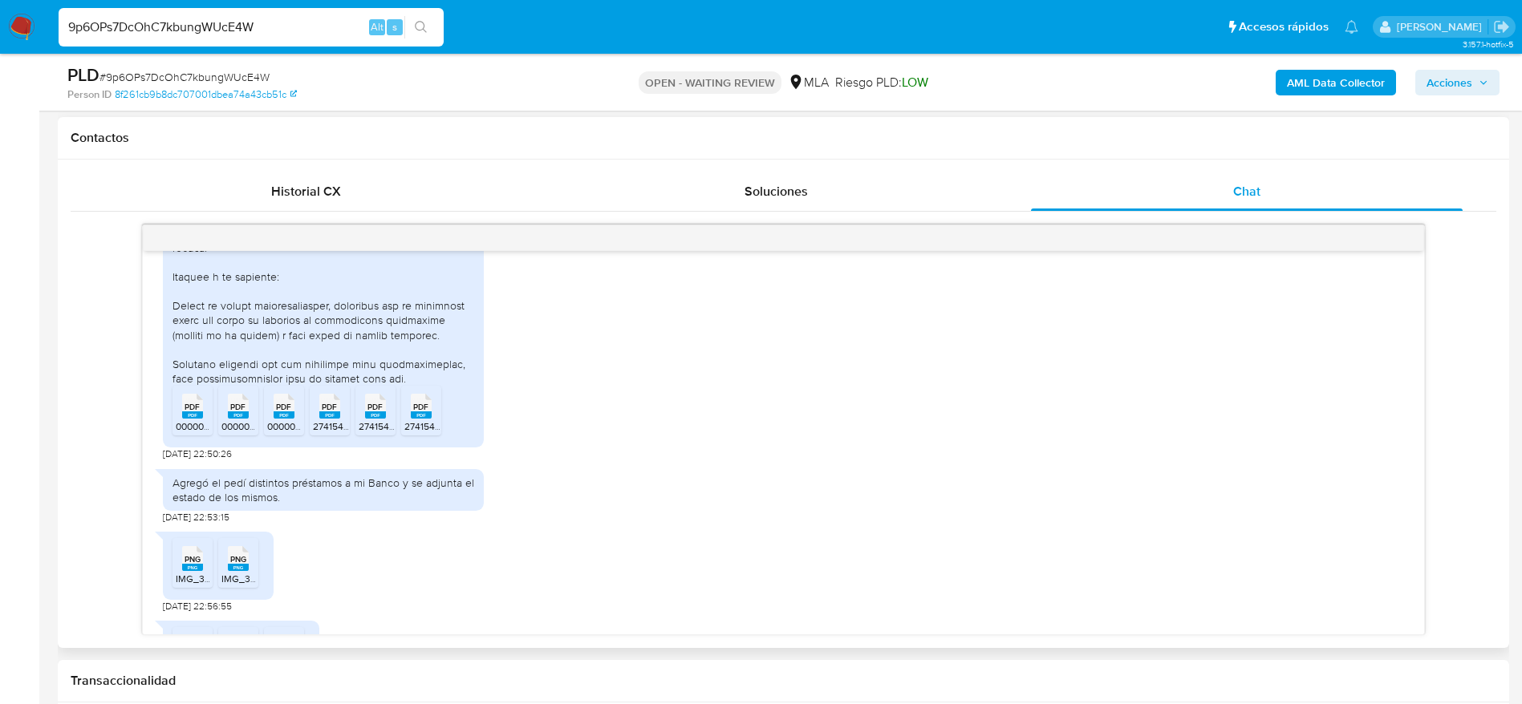
scroll to position [1658, 0]
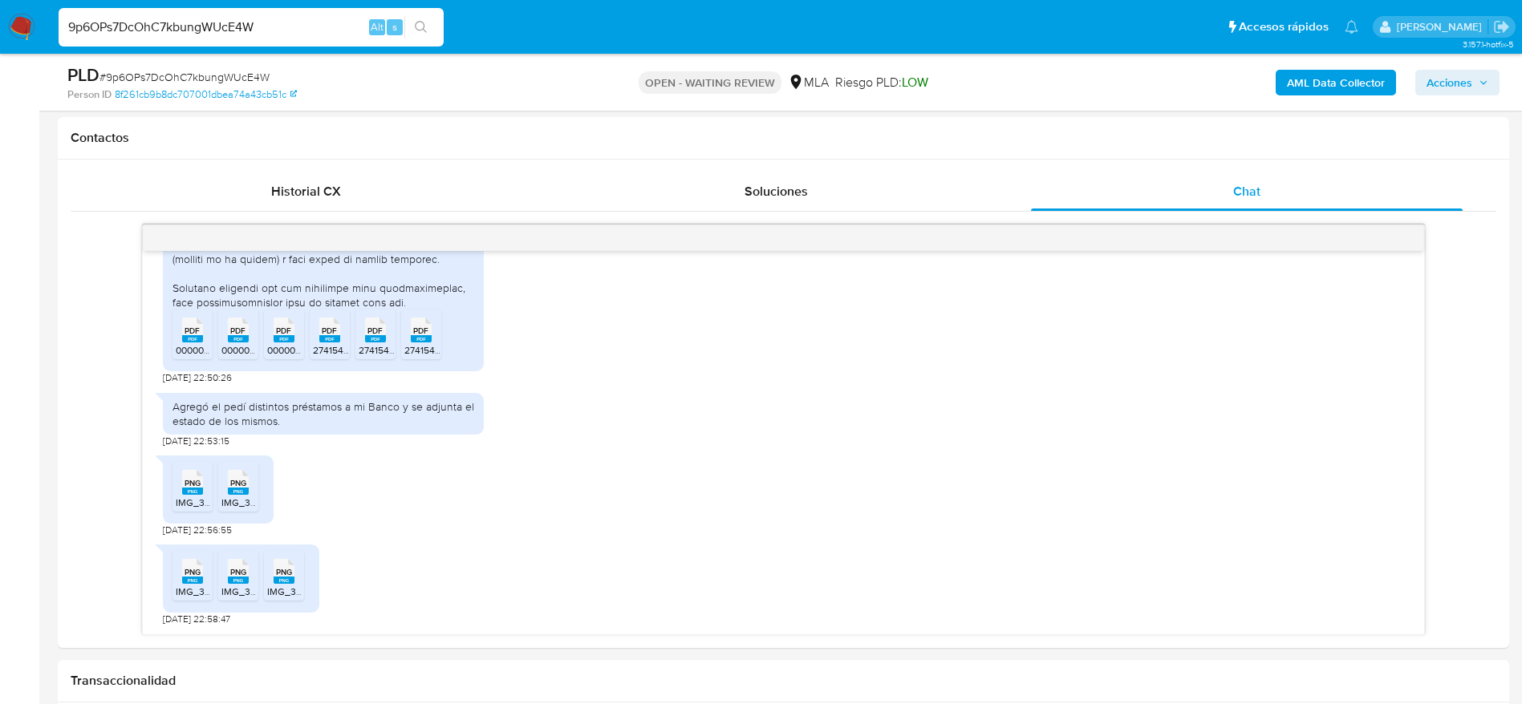
click at [293, 22] on input "9p6OPs7DcOhC7kbungWUcE4W" at bounding box center [251, 27] width 385 height 21
paste input "ZlLs6g87Jv72WTymyWTjoQWO"
type input "ZlLs6g87Jv72WTymyWTjoQWO"
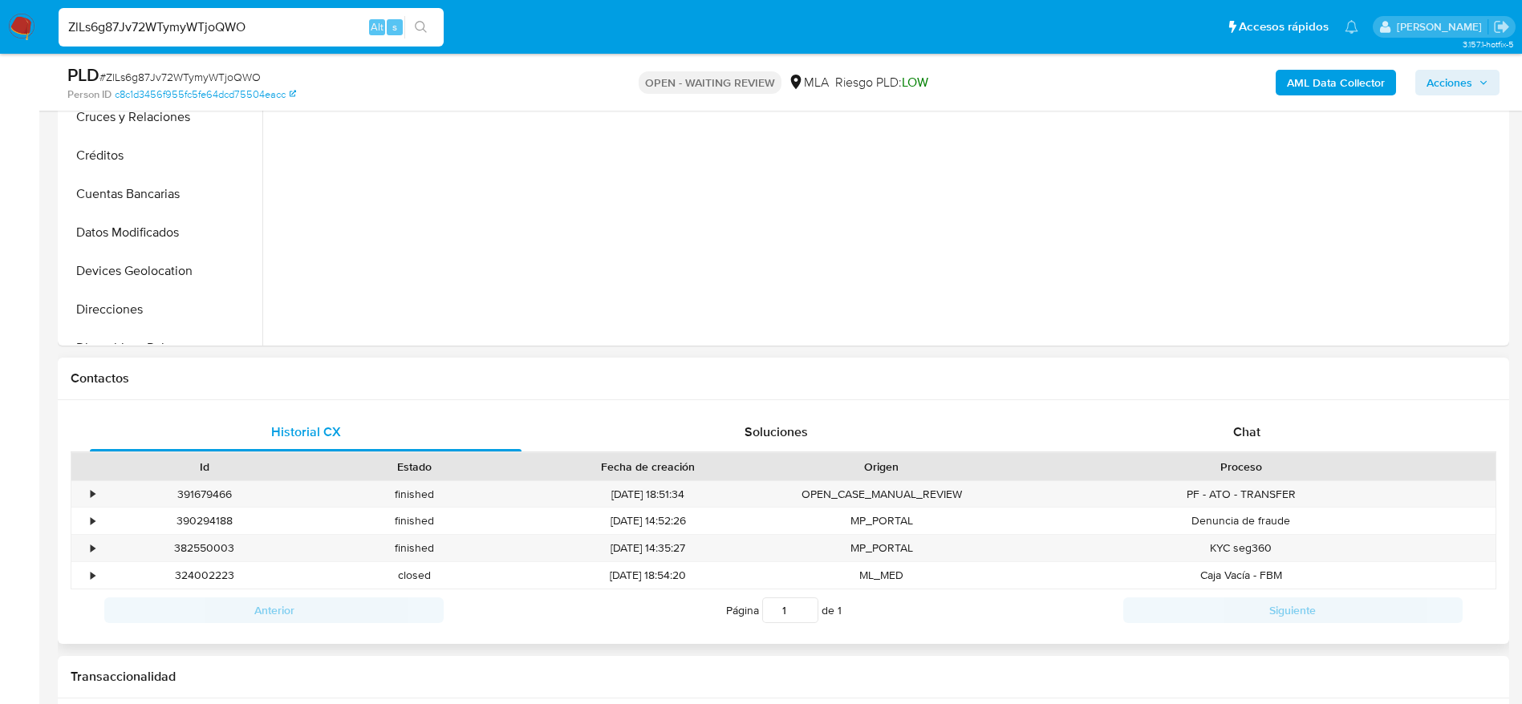
drag, startPoint x: 1281, startPoint y: 436, endPoint x: 1130, endPoint y: 405, distance: 153.8
click at [1280, 436] on div "Chat" at bounding box center [1247, 432] width 432 height 38
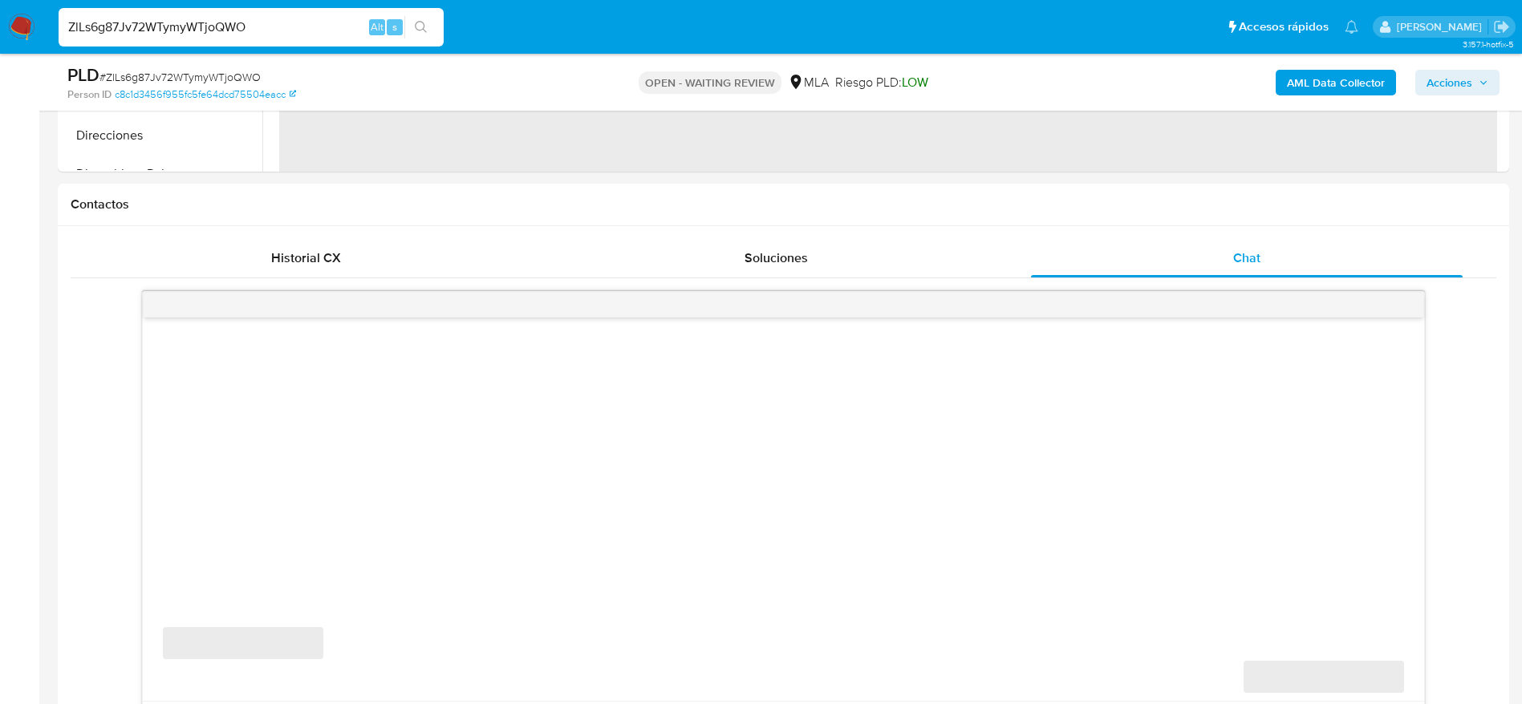
scroll to position [722, 0]
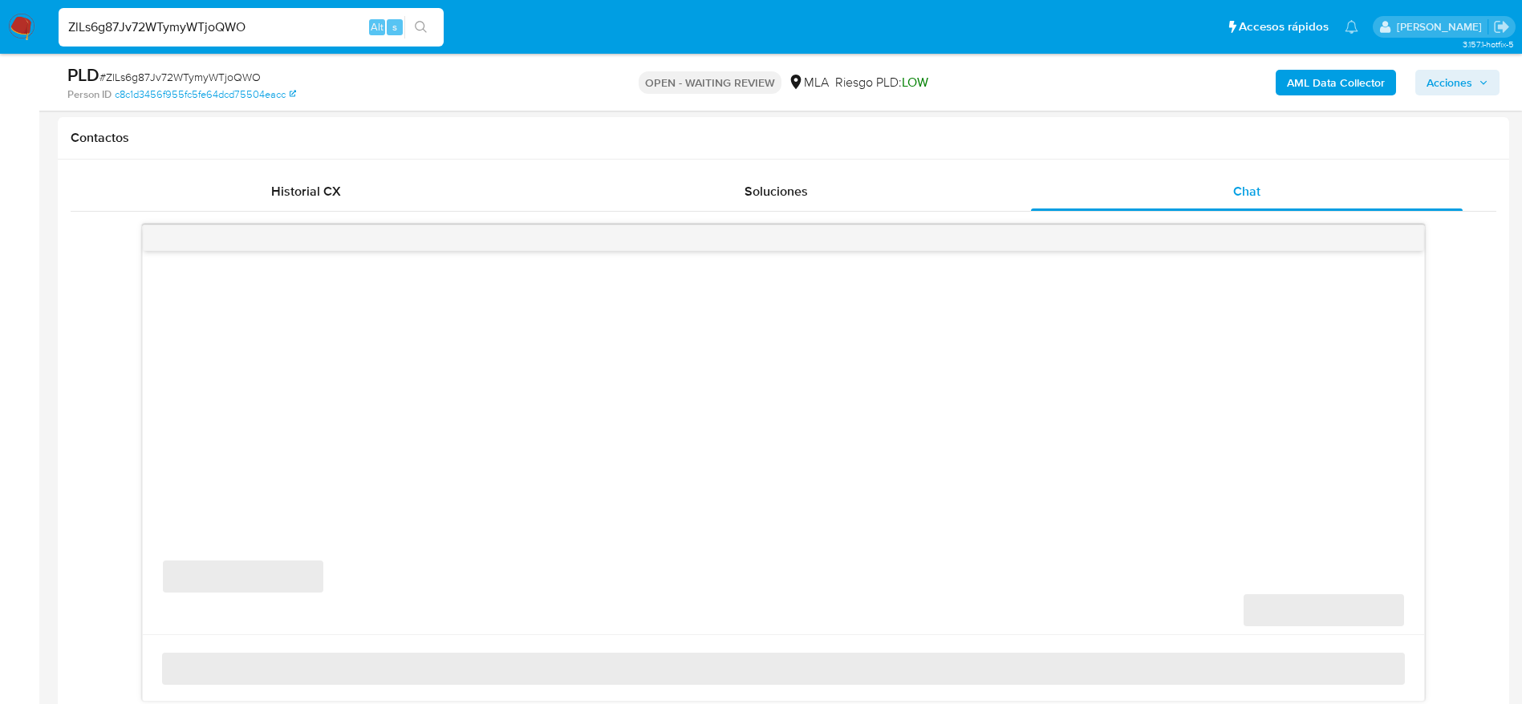
select select "10"
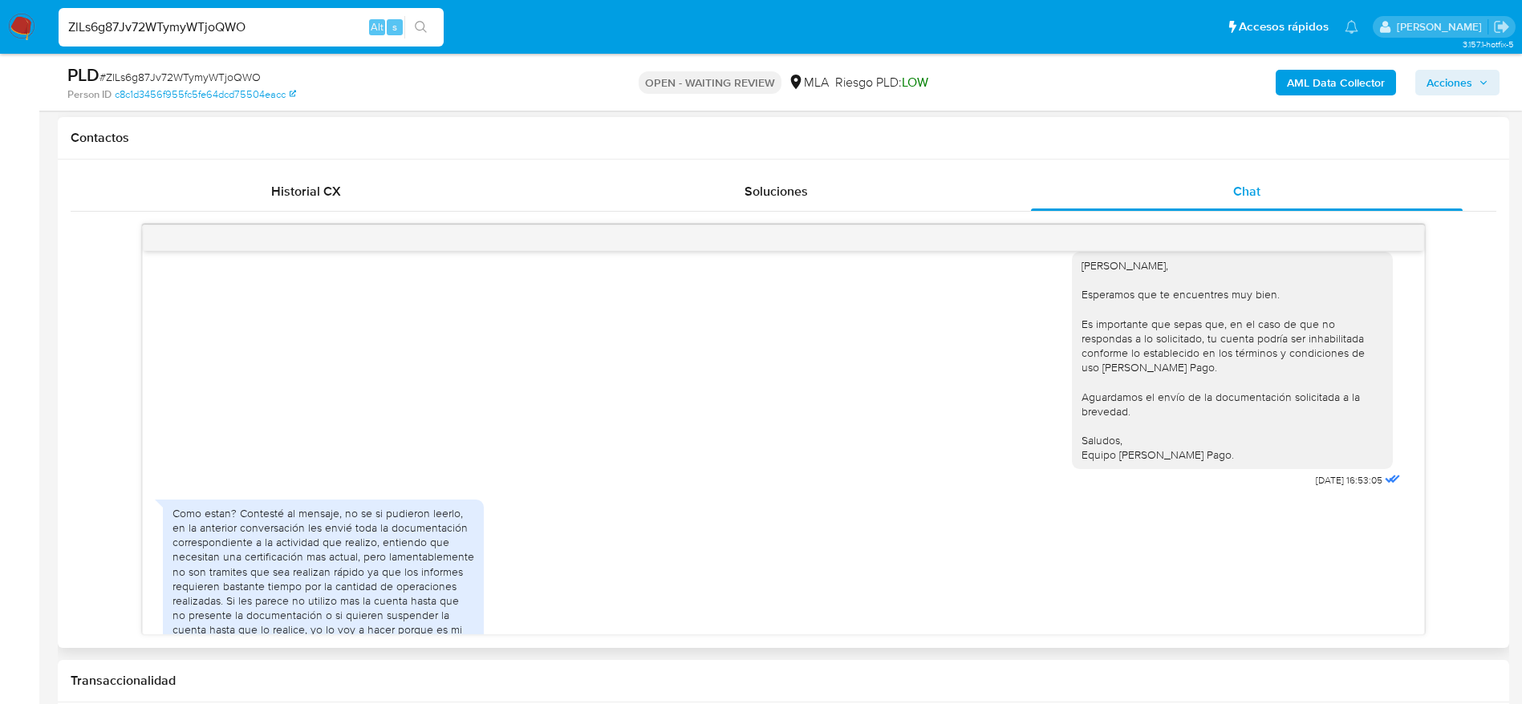
scroll to position [2126, 0]
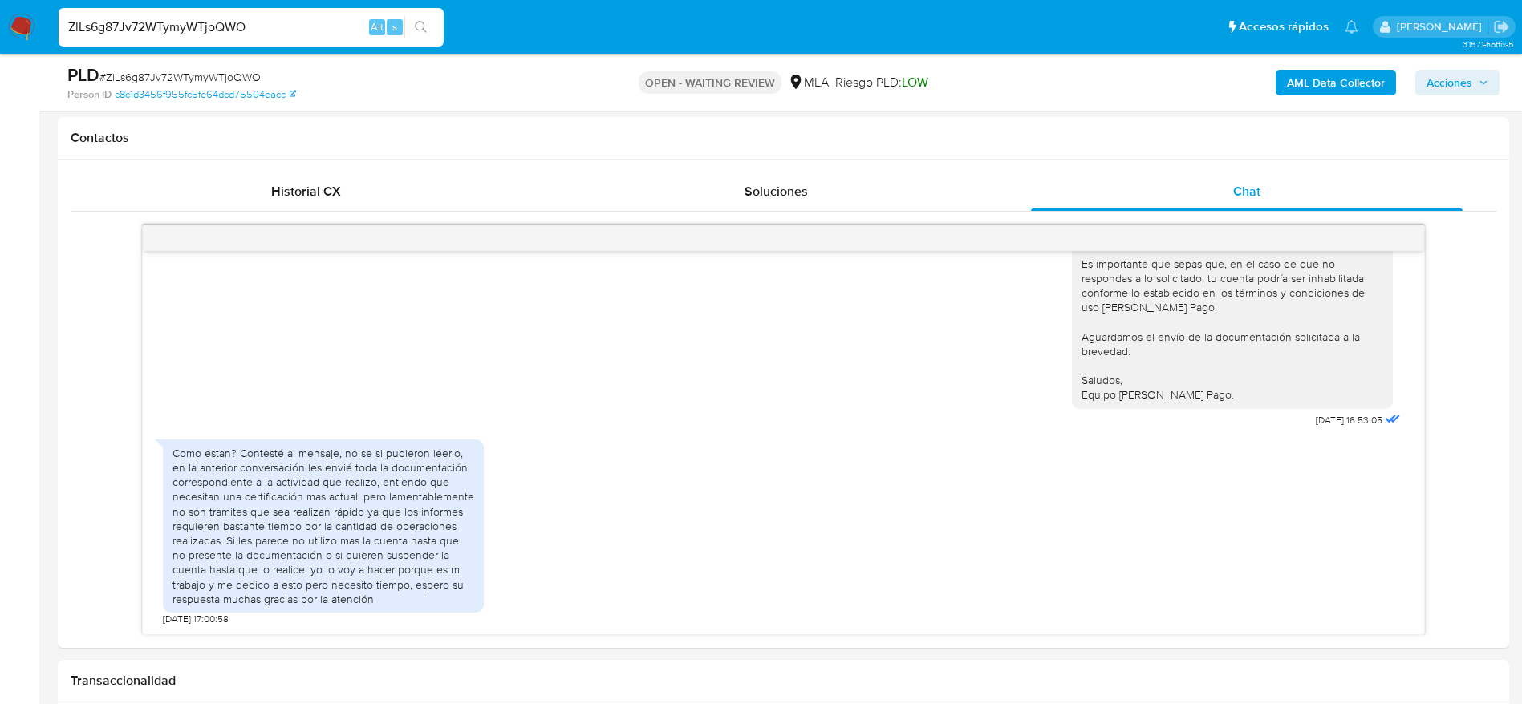
click at [294, 23] on input "ZlLs6g87Jv72WTymyWTjoQWO" at bounding box center [251, 27] width 385 height 21
paste input "wddEiEnBeCXfVfHU5ASB43ze"
type input "wddEiEnBeCXfVfHU5ASB43ze"
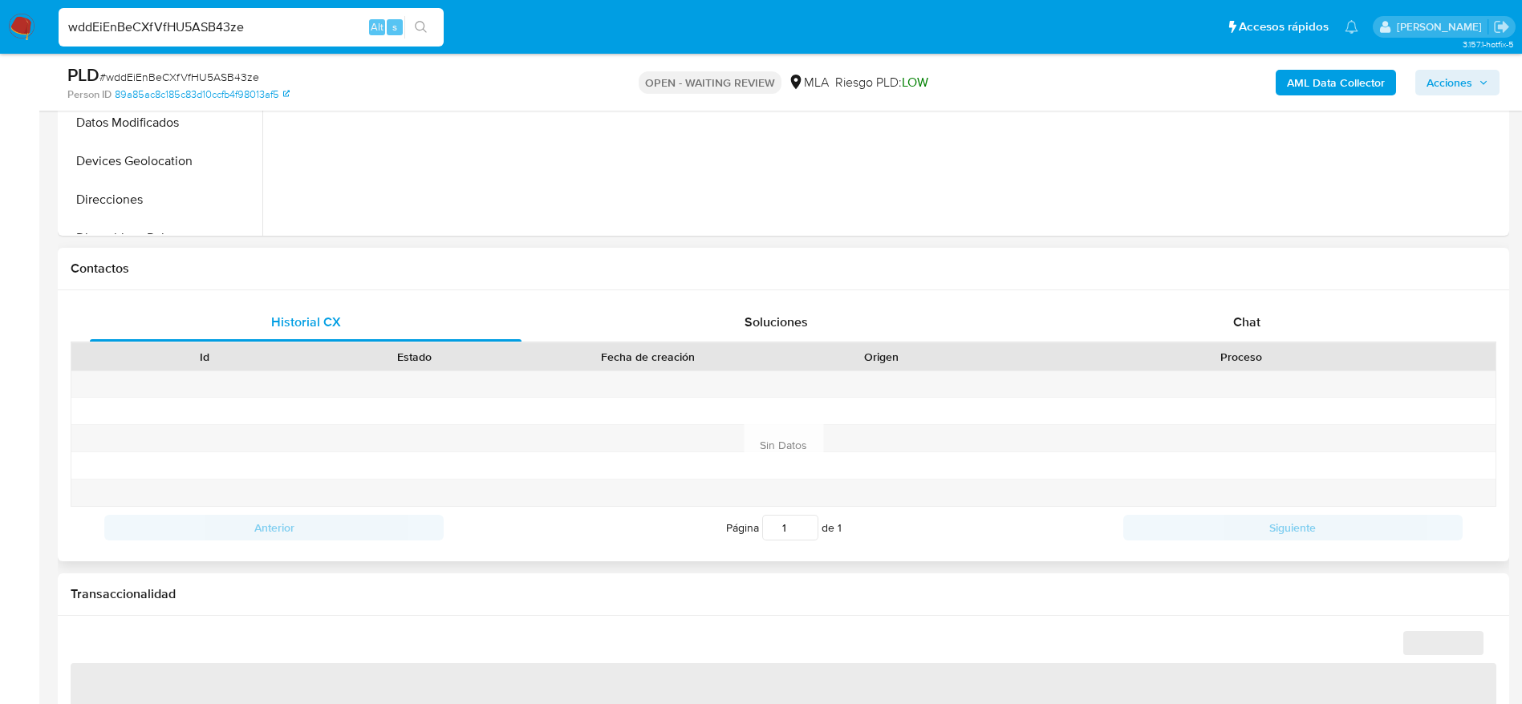
scroll to position [602, 0]
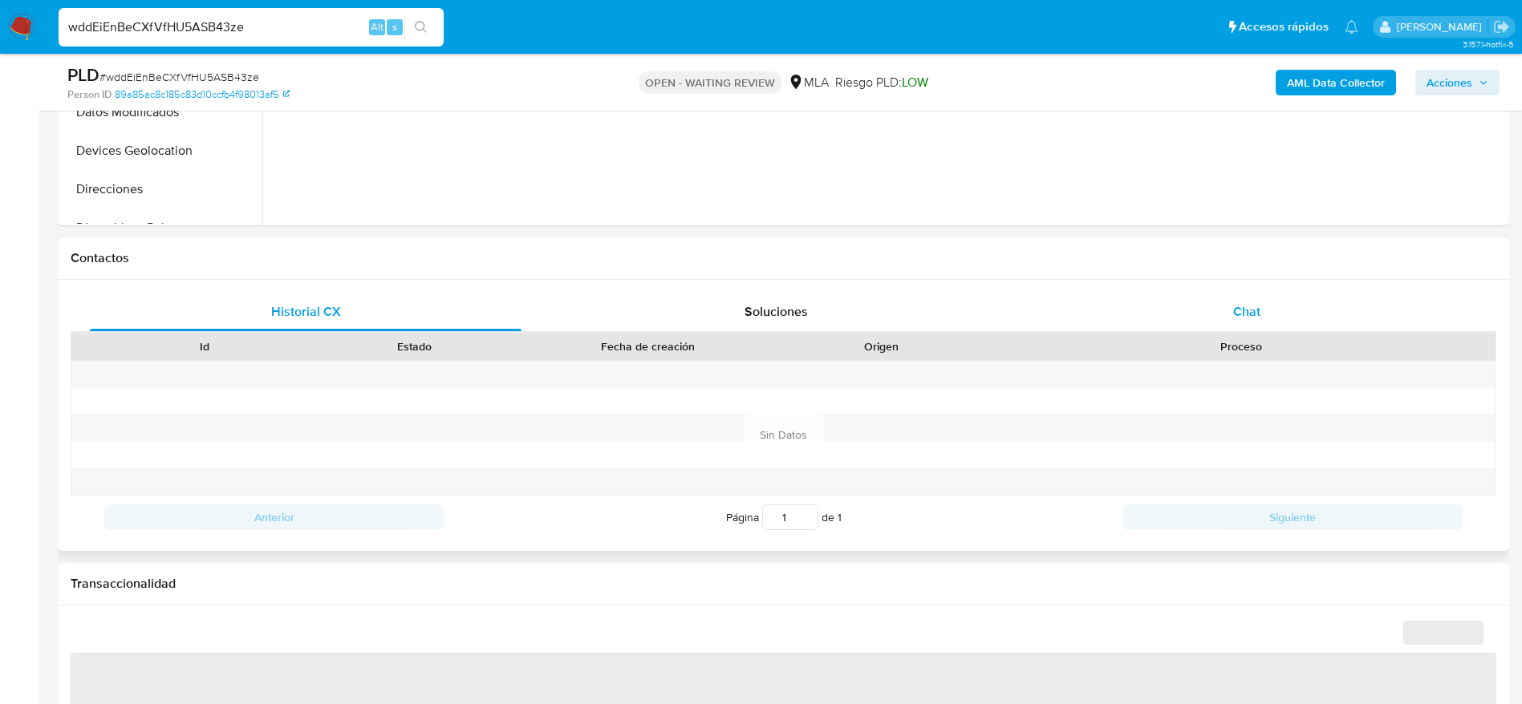
click at [1290, 310] on div "Chat" at bounding box center [1247, 312] width 432 height 38
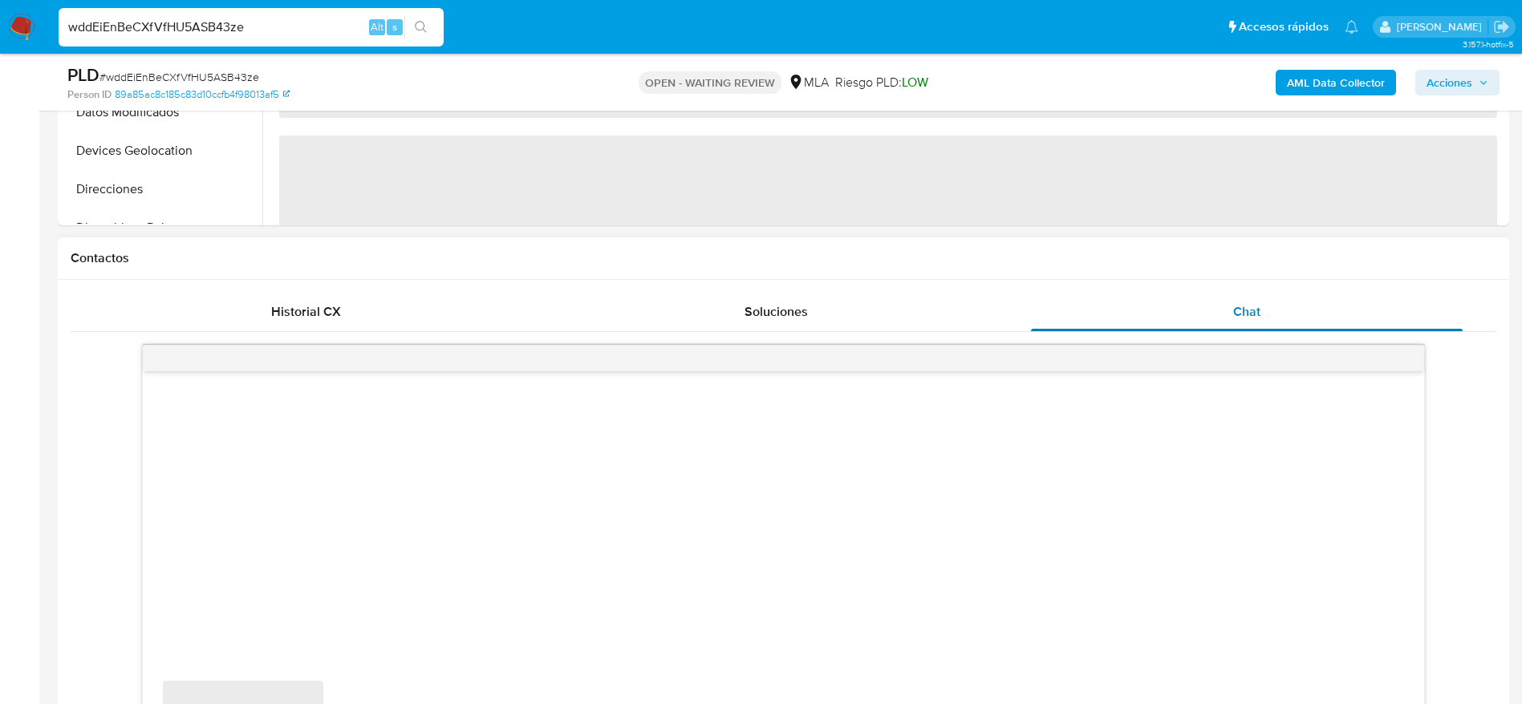
select select "10"
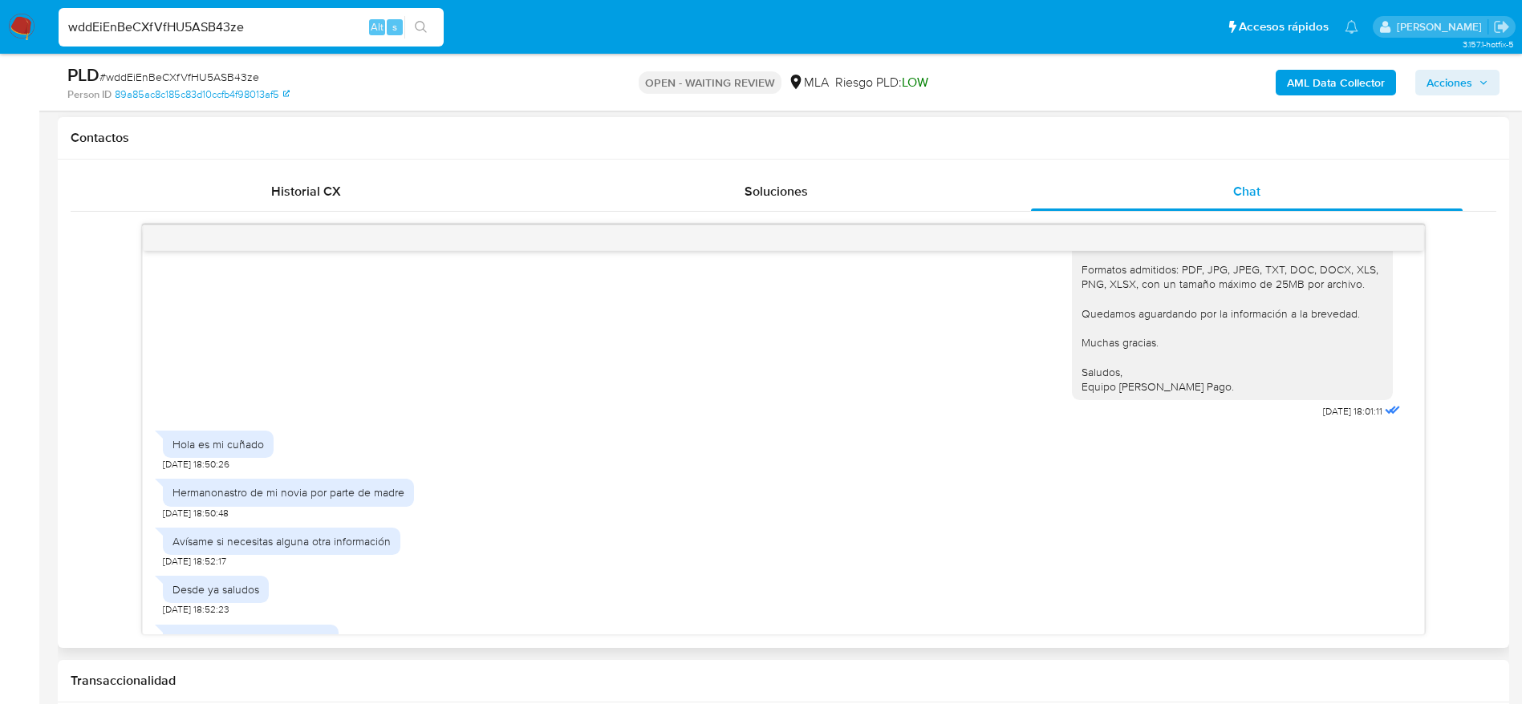
scroll to position [1326, 0]
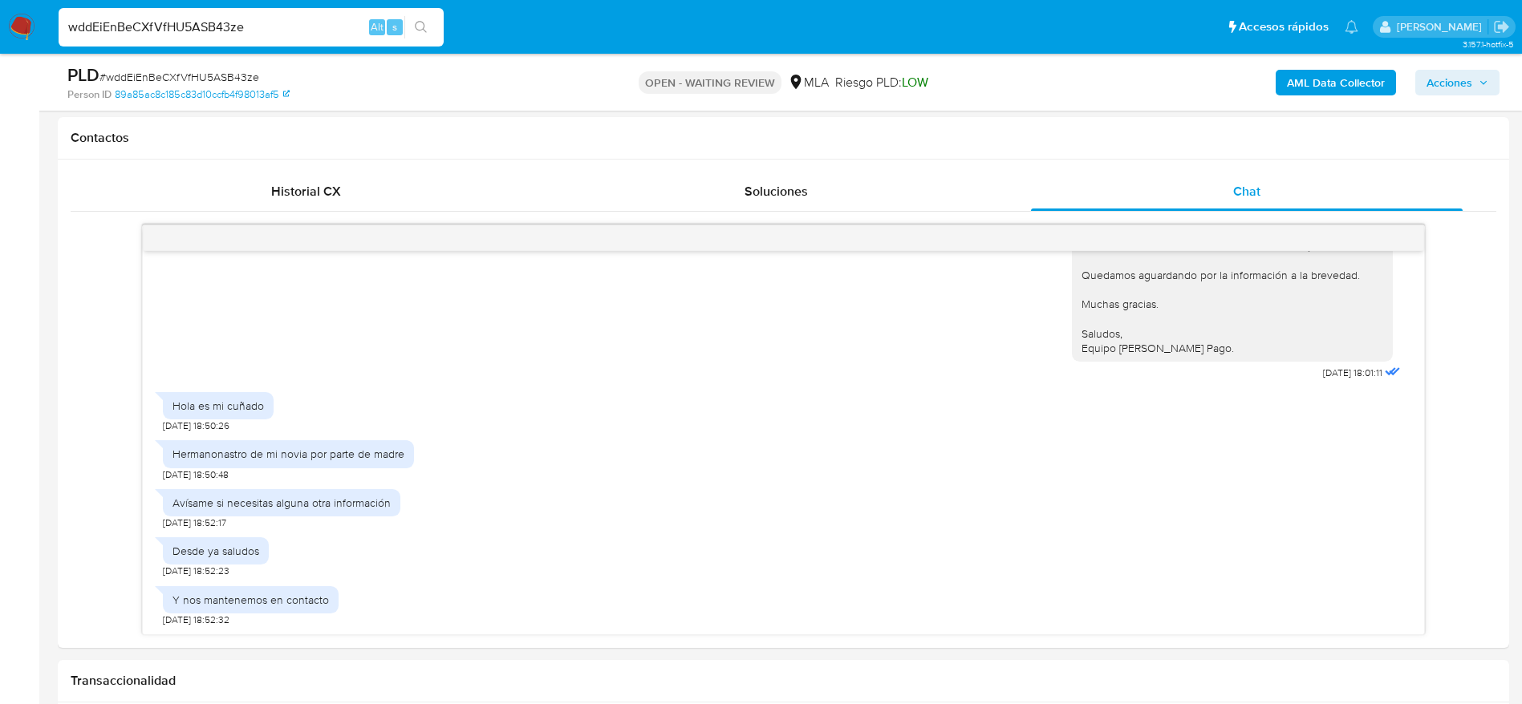
click at [201, 77] on span "# wddEiEnBeCXfVfHU5ASB43ze" at bounding box center [179, 77] width 160 height 16
copy span "wddEiEnBeCXfVfHU5ASB43ze"
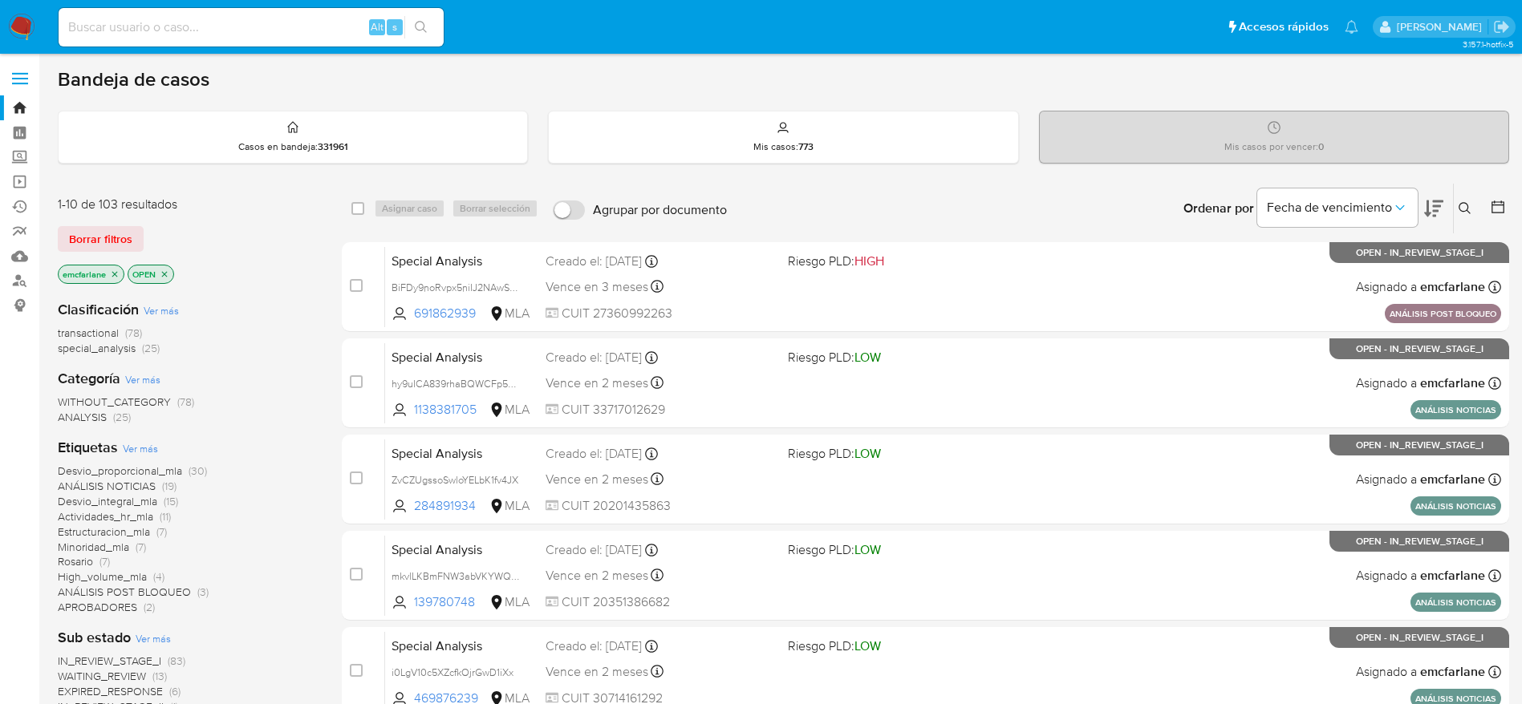
drag, startPoint x: 120, startPoint y: 225, endPoint x: 1191, endPoint y: 109, distance: 1077.9
click at [120, 228] on span "Borrar filtros" at bounding box center [100, 239] width 63 height 22
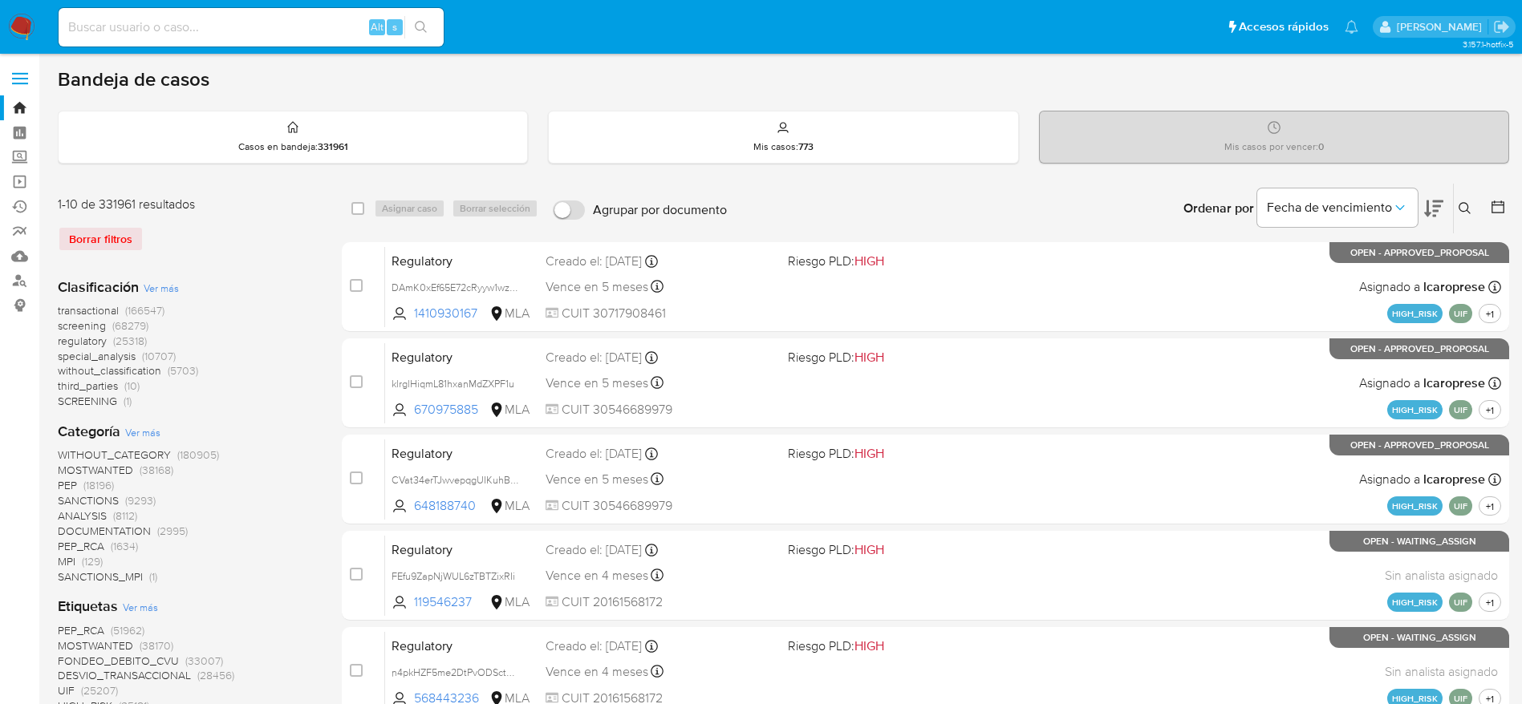
click at [1464, 214] on icon at bounding box center [1464, 208] width 13 height 13
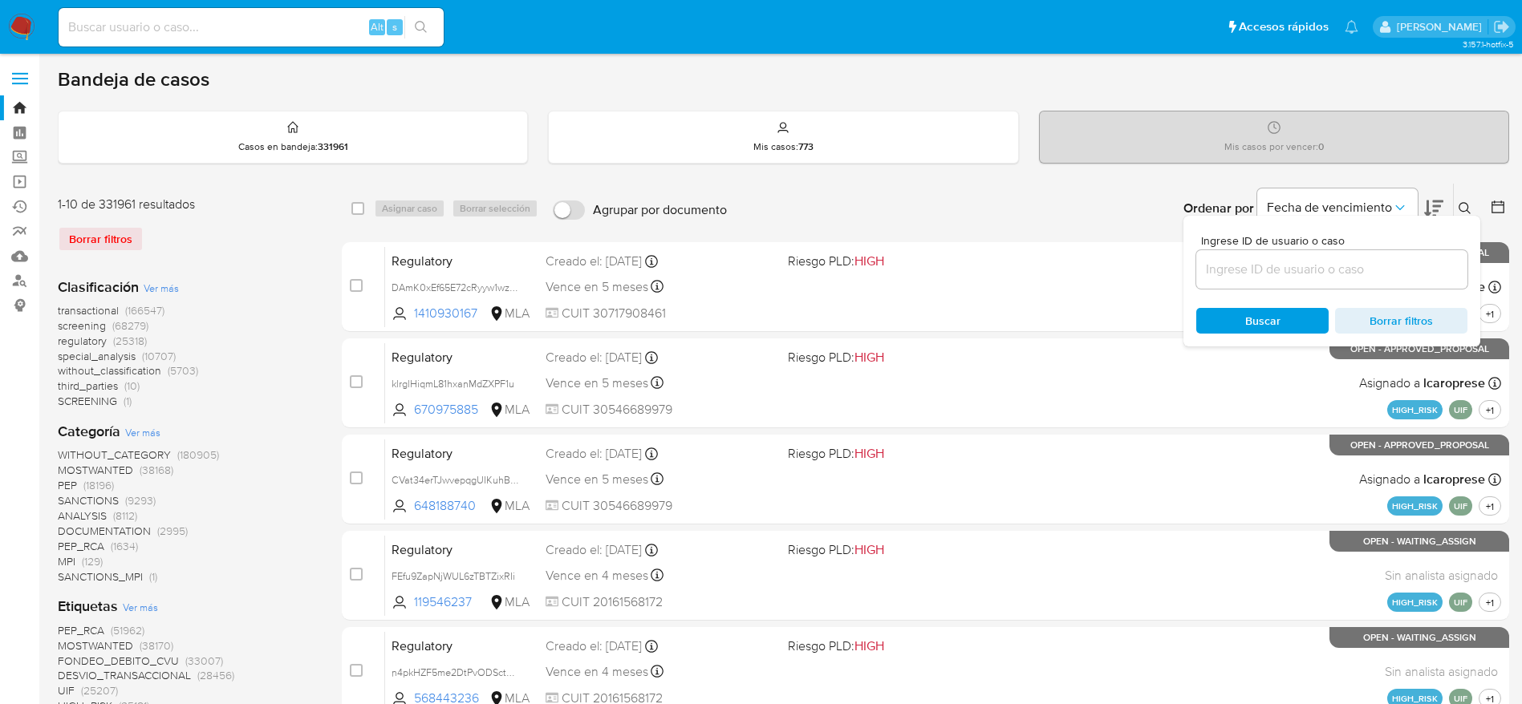
click at [1327, 272] on input at bounding box center [1331, 269] width 271 height 21
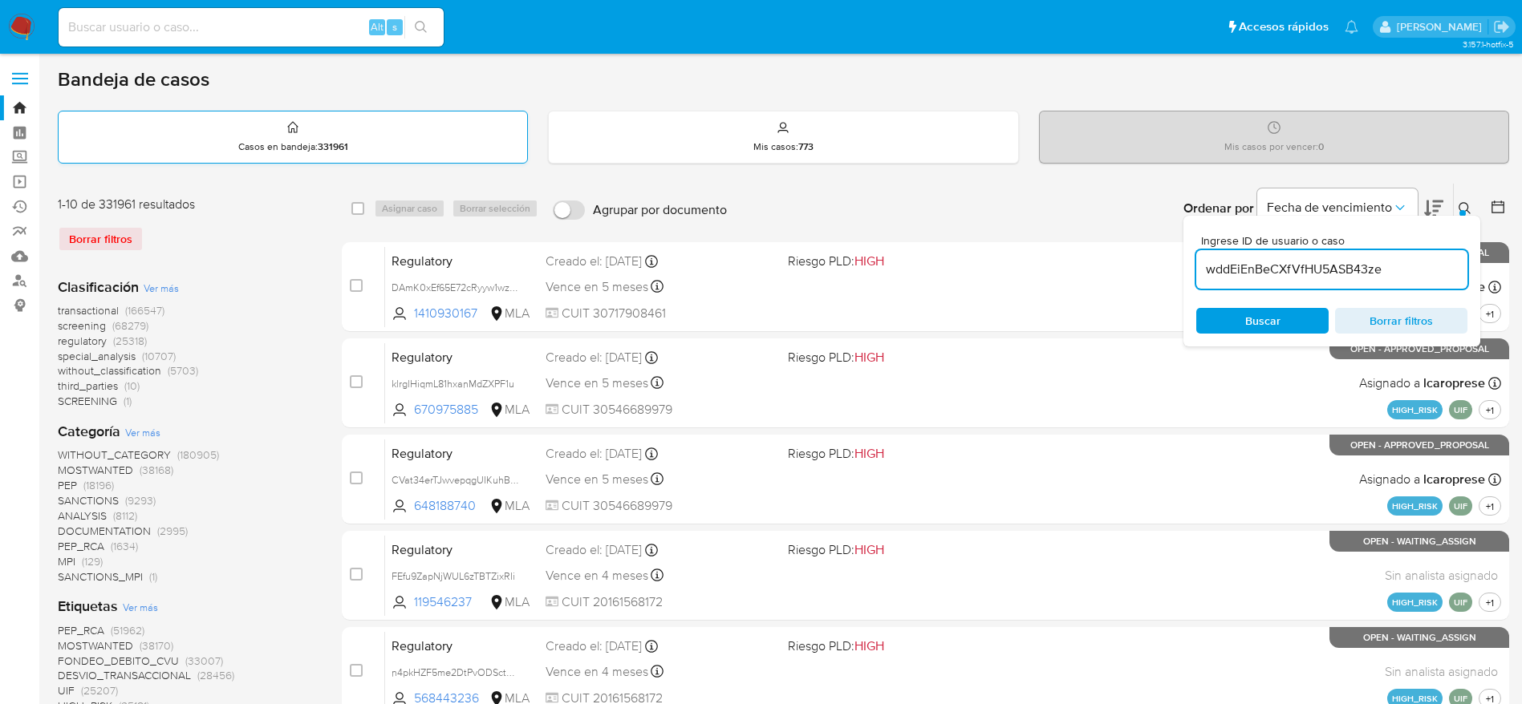
type input "wddEiEnBeCXfVfHU5ASB43ze"
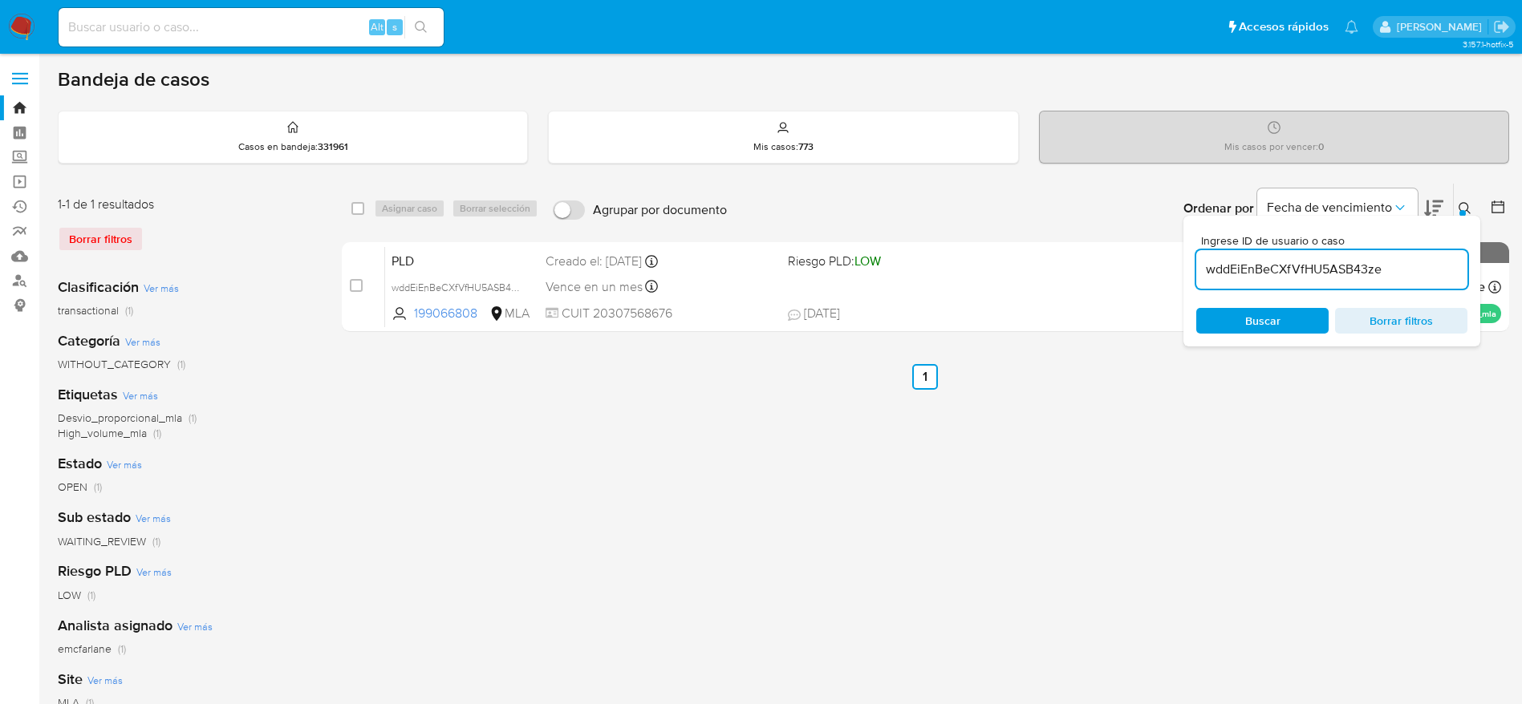
click at [362, 213] on input "checkbox" at bounding box center [357, 208] width 13 height 13
checkbox input "true"
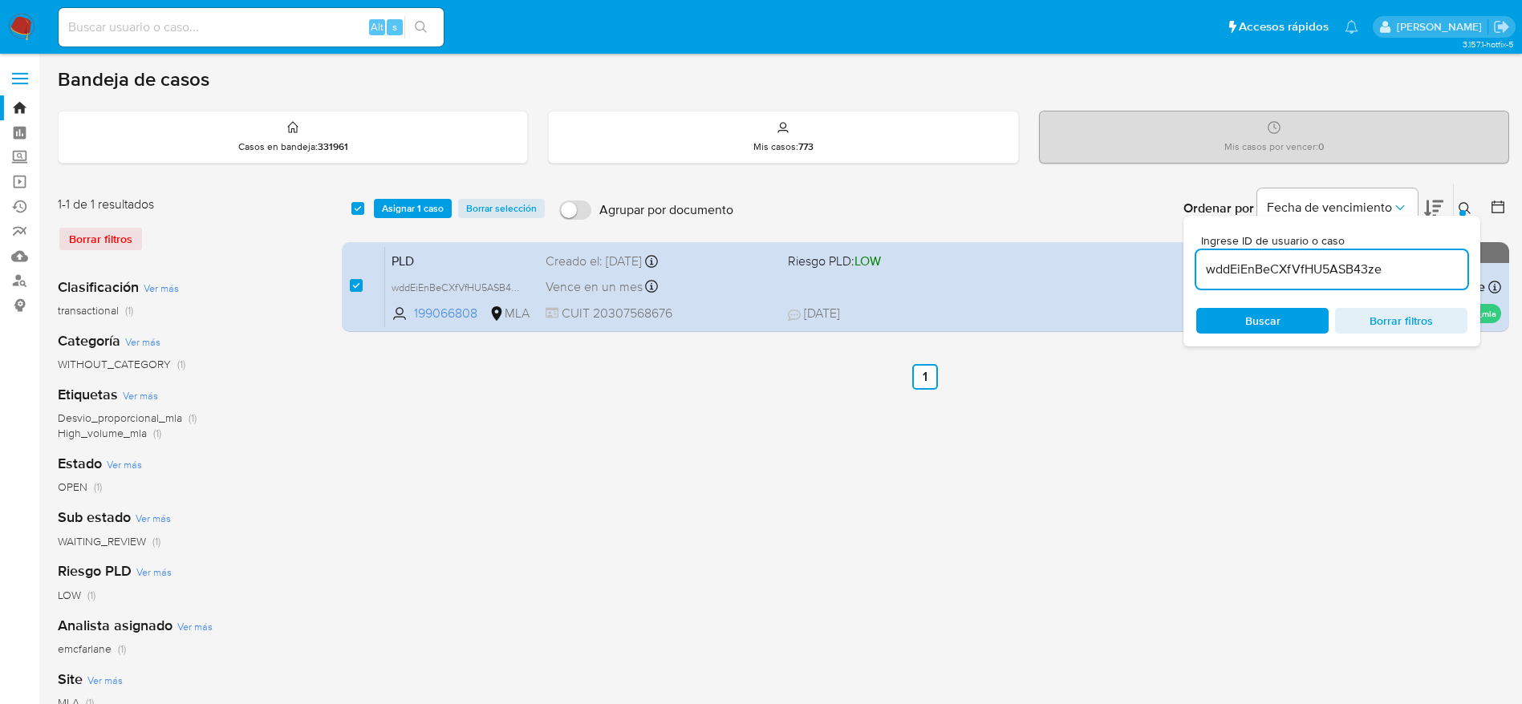
click at [409, 218] on div "select-all-cases-checkbox Asignar 1 caso Borrar selección Agrupar por documento…" at bounding box center [925, 209] width 1167 height 50
click at [411, 211] on span "Asignar 1 caso" at bounding box center [413, 209] width 62 height 16
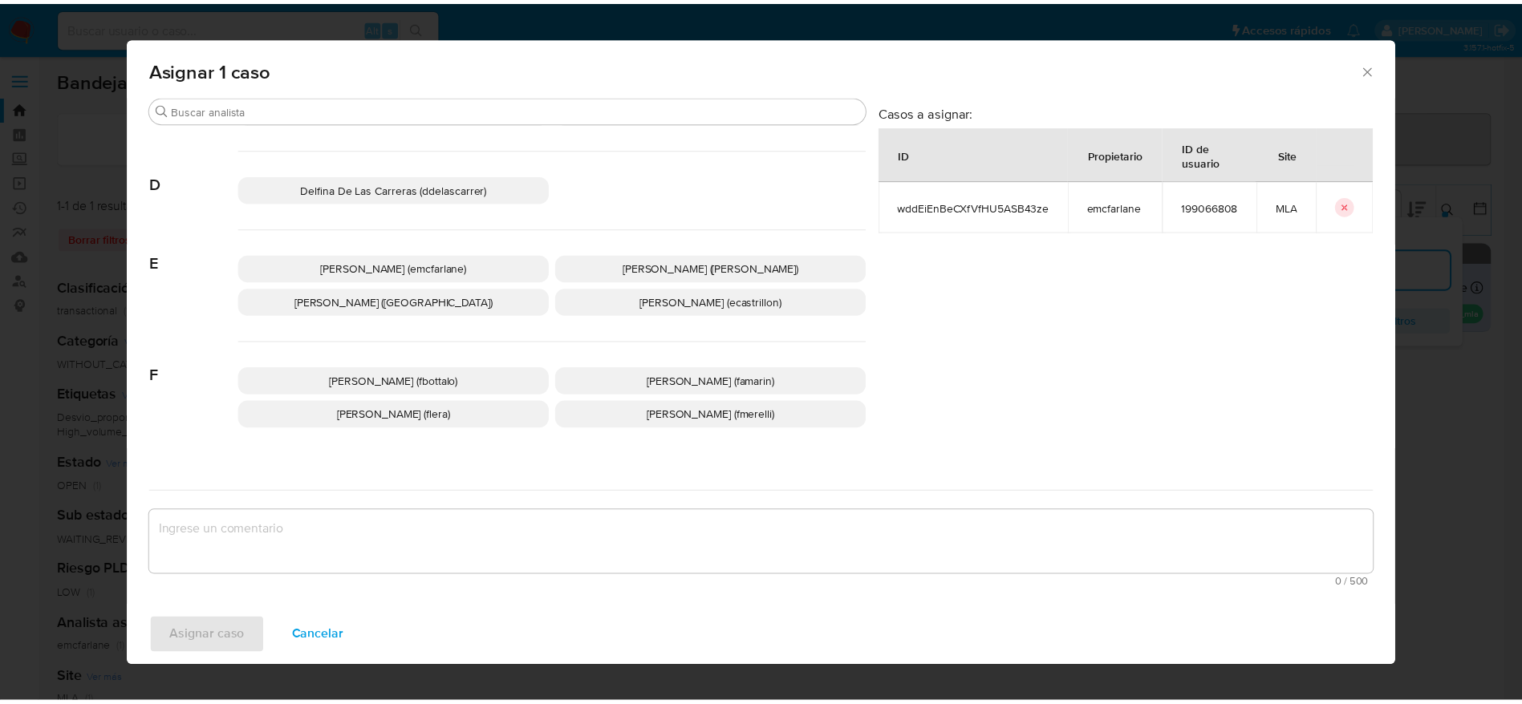
scroll to position [120, 0]
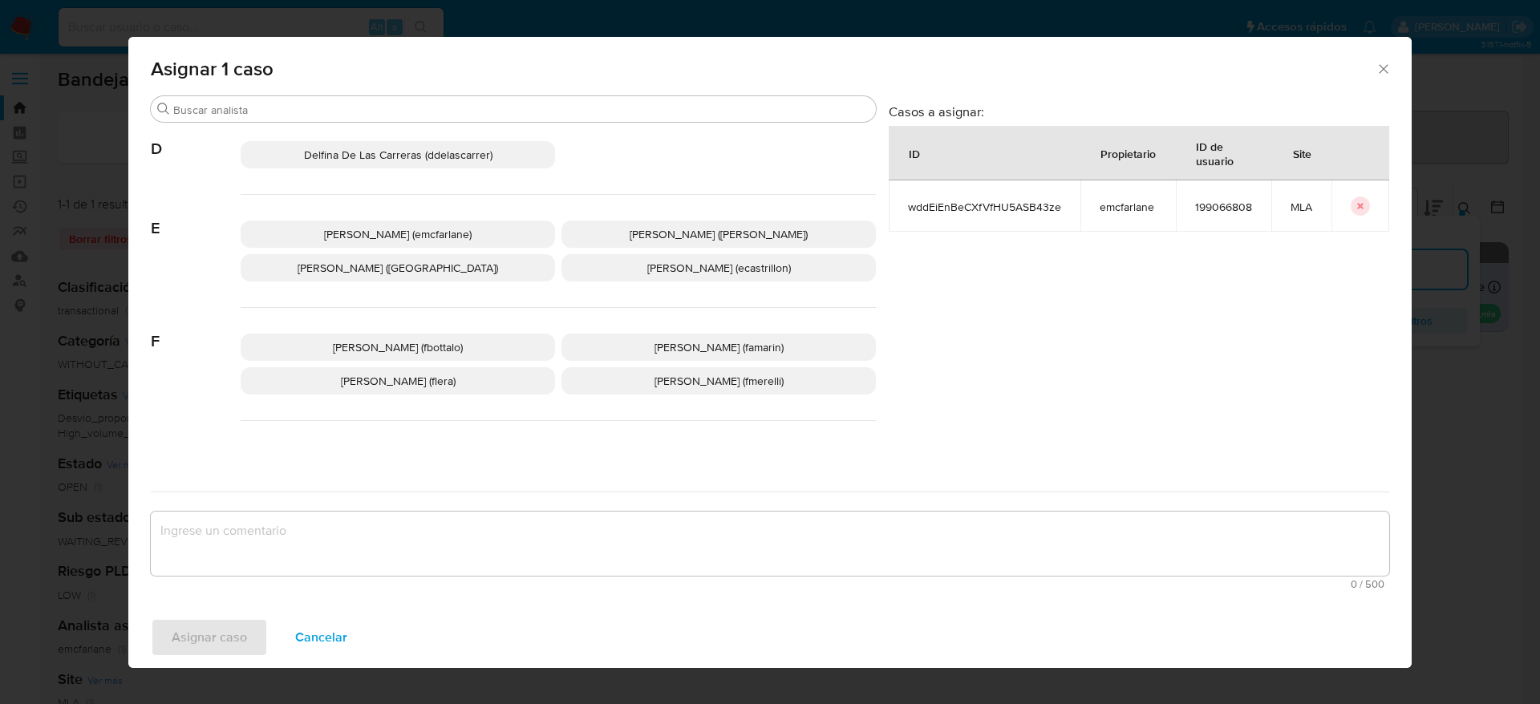
drag, startPoint x: 424, startPoint y: 325, endPoint x: 425, endPoint y: 309, distance: 16.1
click at [424, 326] on div "Fabricio Bottalo (fbottalo) Facundo Marin (famarin) Florencia Cecilia Lera (fle…" at bounding box center [558, 364] width 635 height 113
click at [410, 226] on span "Elaine Mc Farlane (emcfarlane)" at bounding box center [398, 234] width 148 height 16
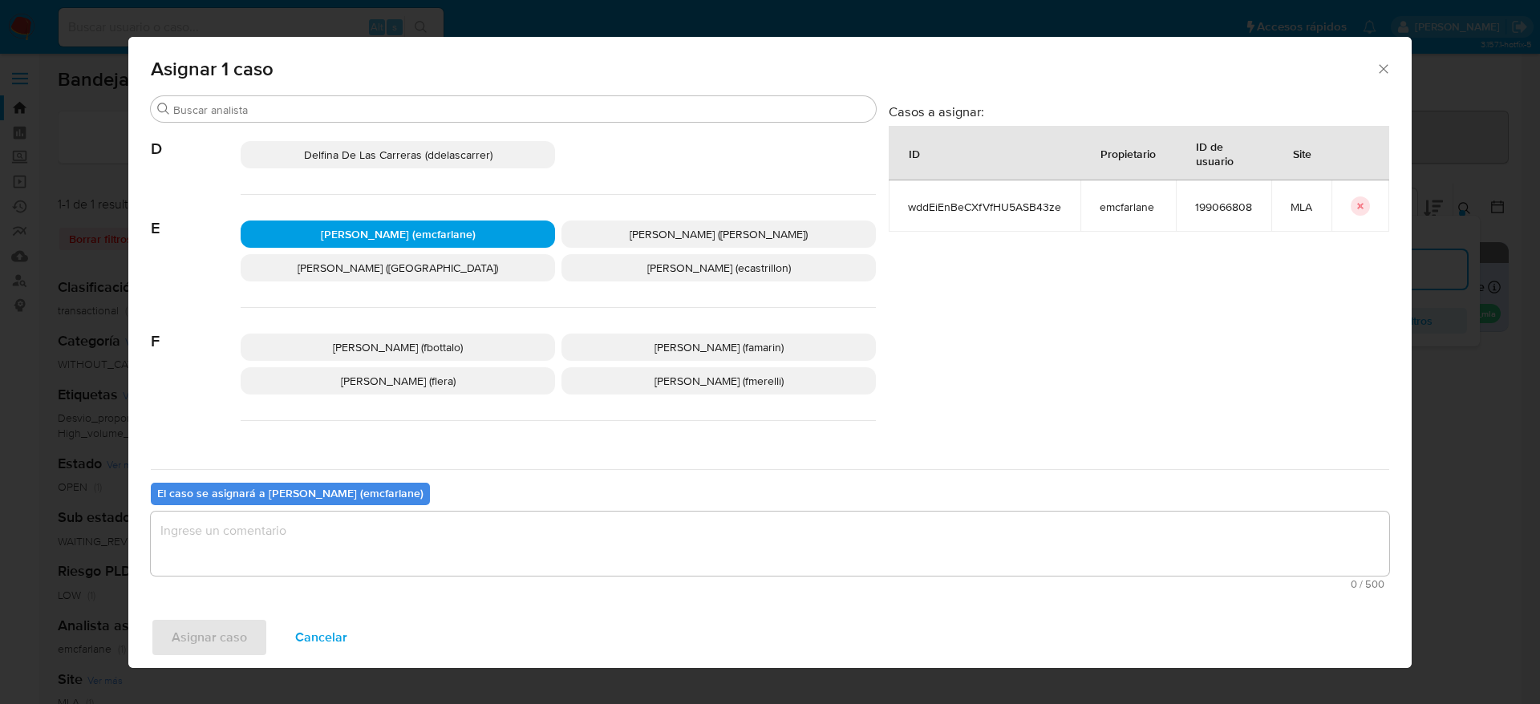
click at [363, 522] on textarea "assign-modal" at bounding box center [770, 544] width 1238 height 64
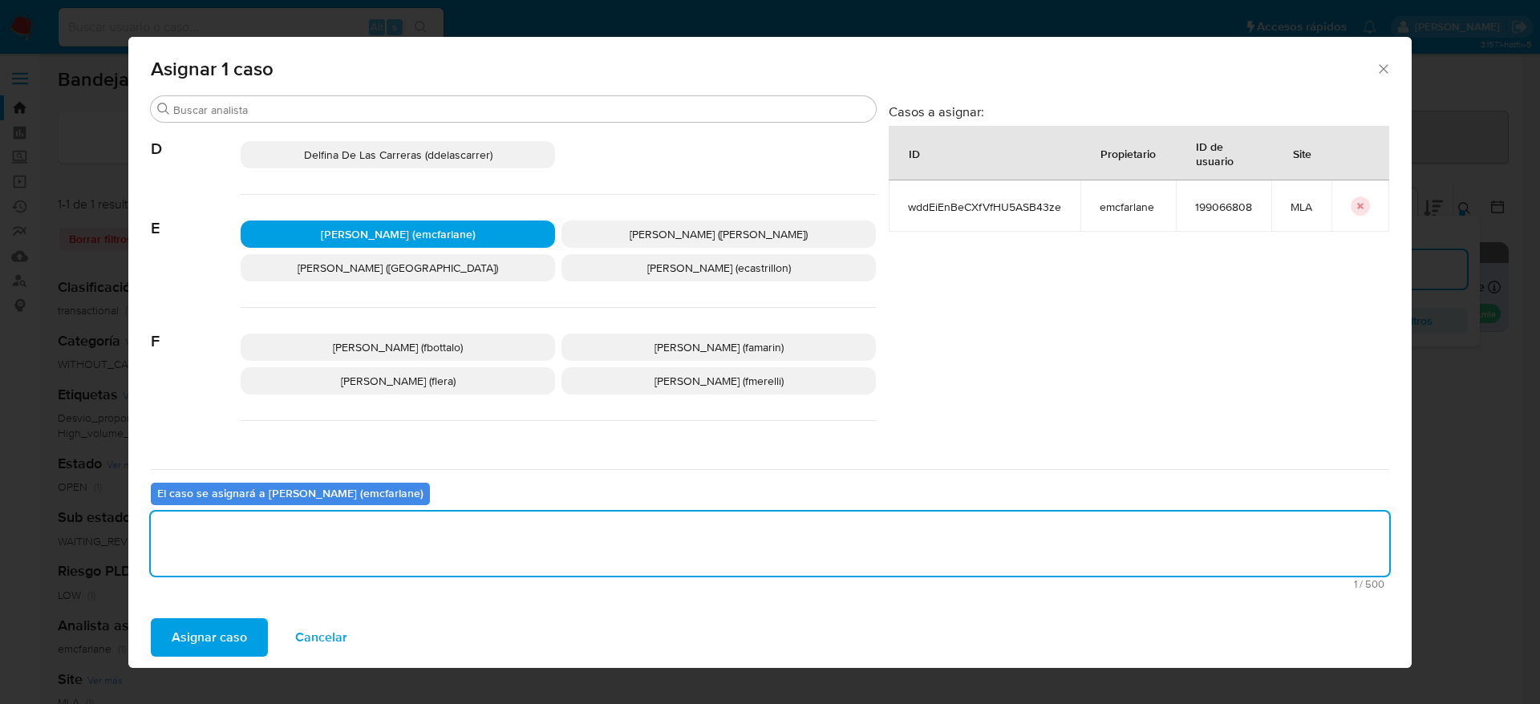
click at [220, 634] on span "Asignar caso" at bounding box center [209, 637] width 75 height 35
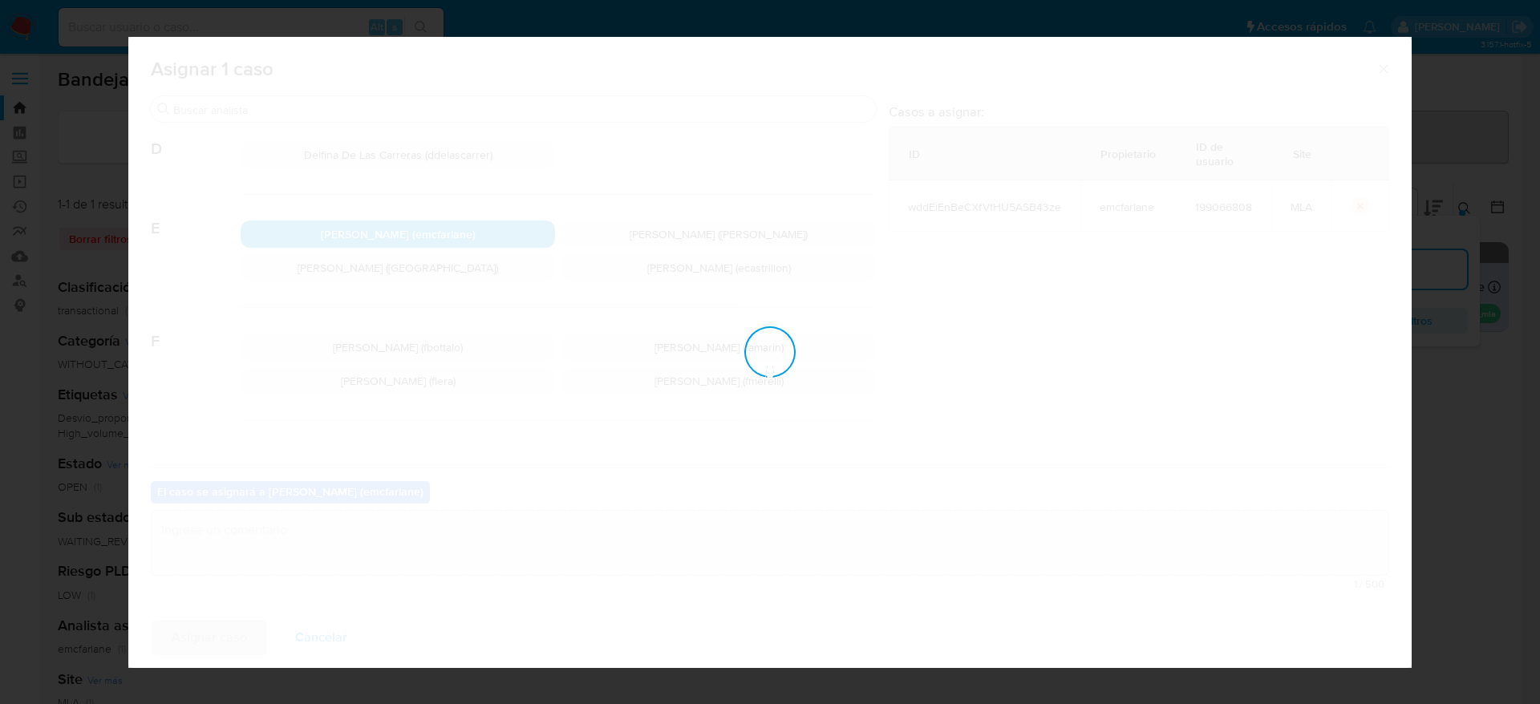
checkbox input "false"
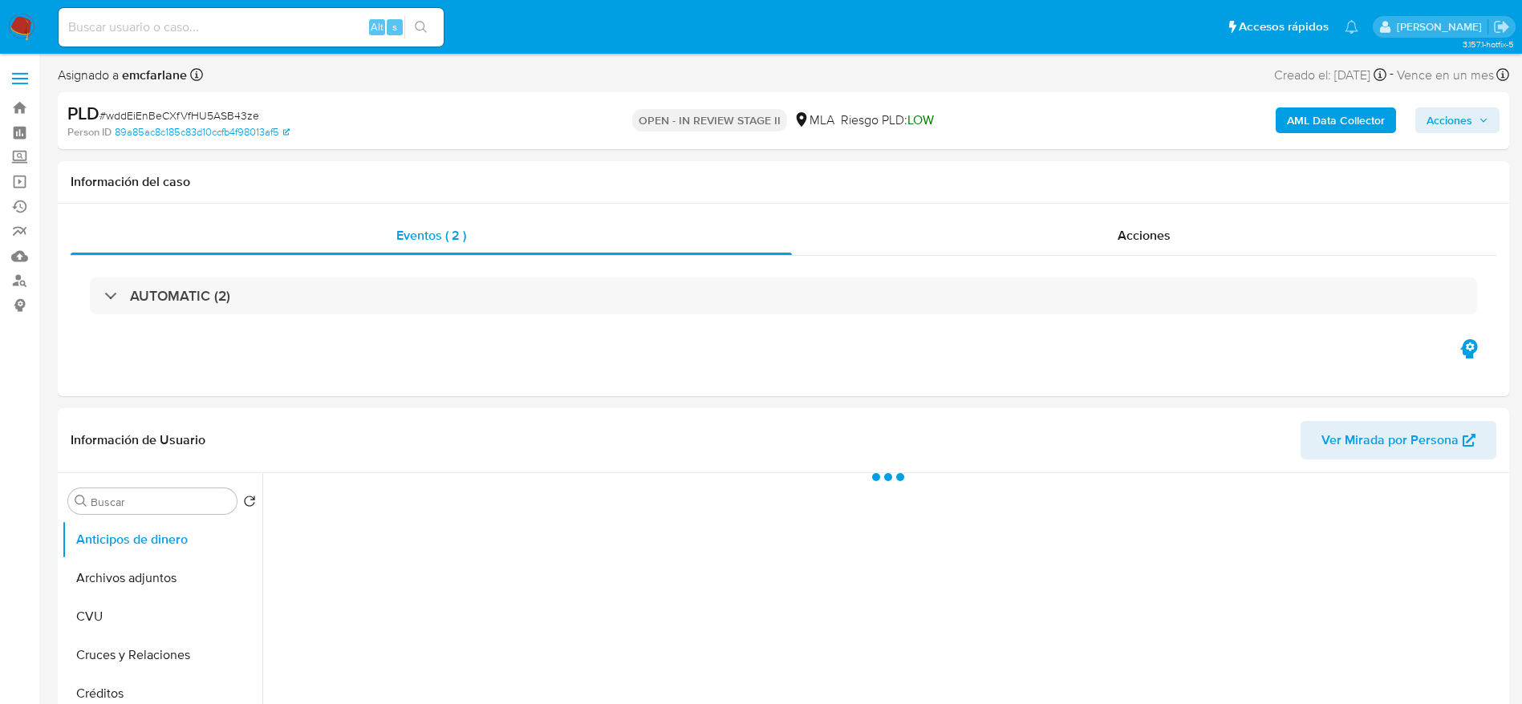
drag, startPoint x: 1464, startPoint y: 117, endPoint x: 1432, endPoint y: 128, distance: 34.0
click at [1463, 116] on span "Acciones" at bounding box center [1449, 120] width 46 height 26
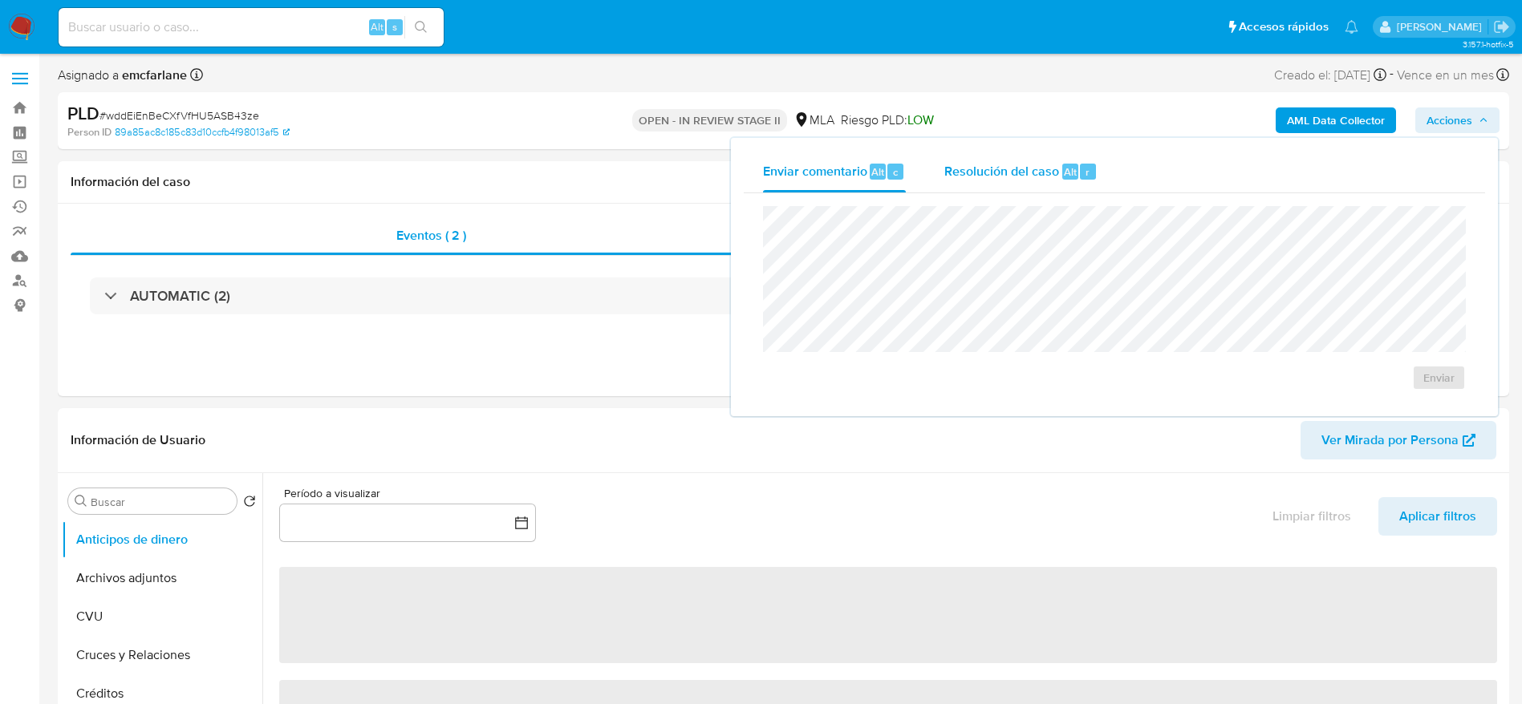
click at [1043, 173] on span "Resolución del caso" at bounding box center [1001, 171] width 115 height 18
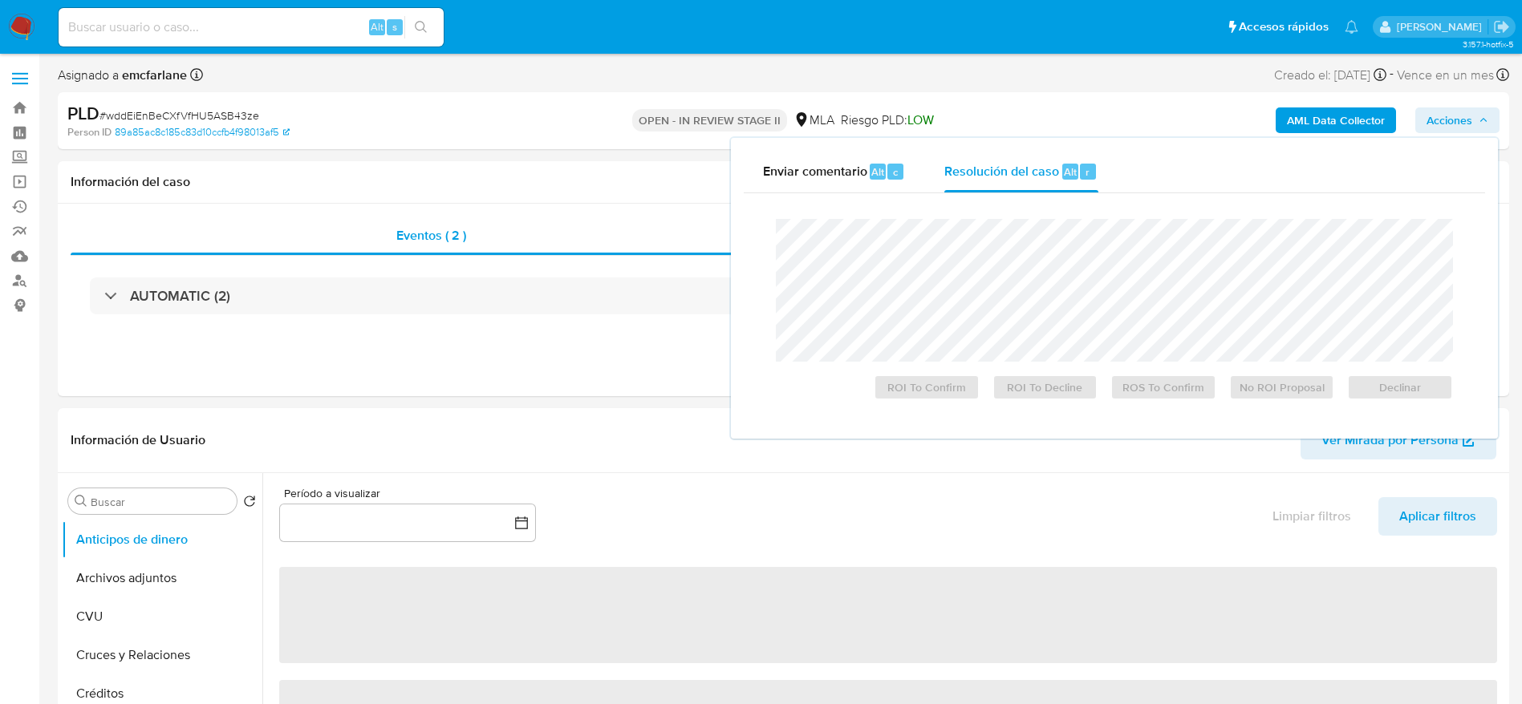
select select "10"
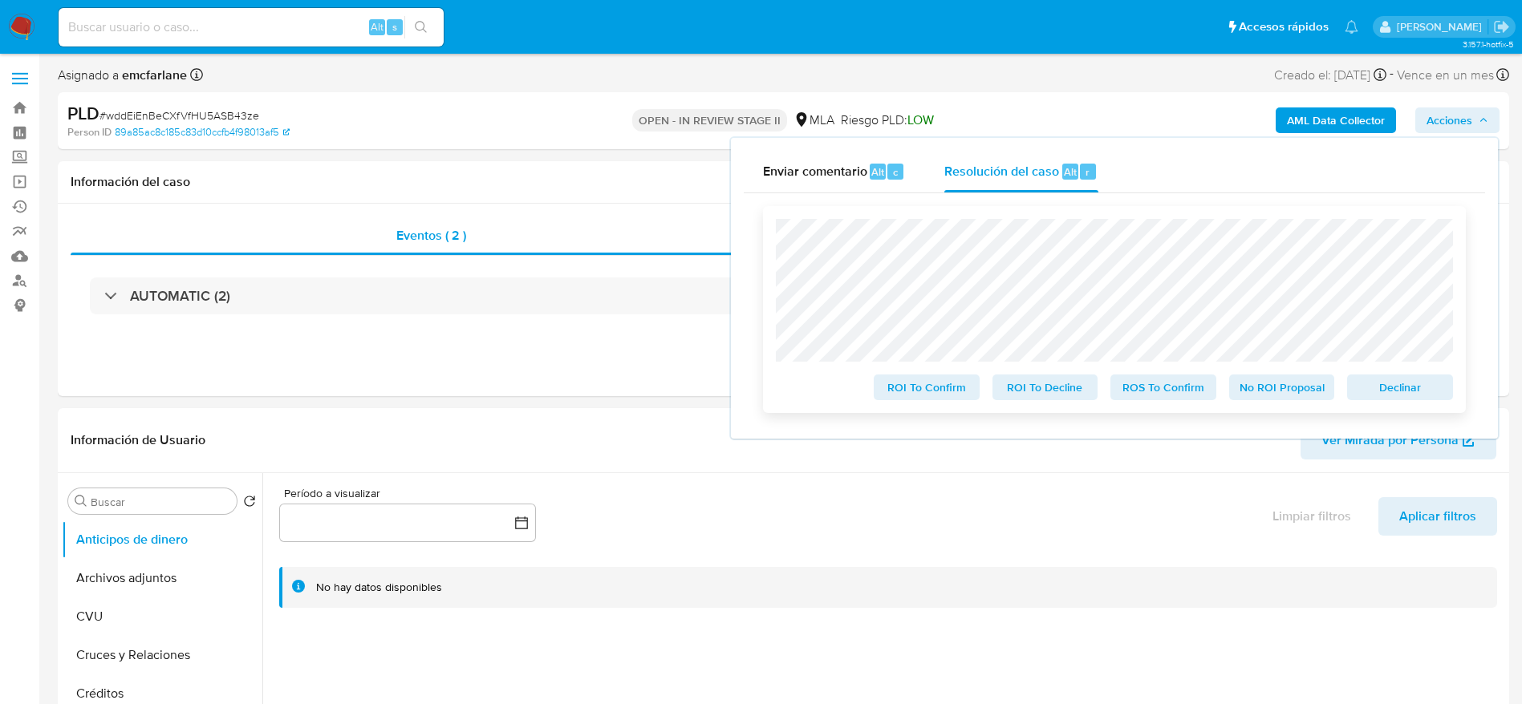
click at [1420, 399] on span "Declinar" at bounding box center [1399, 387] width 83 height 22
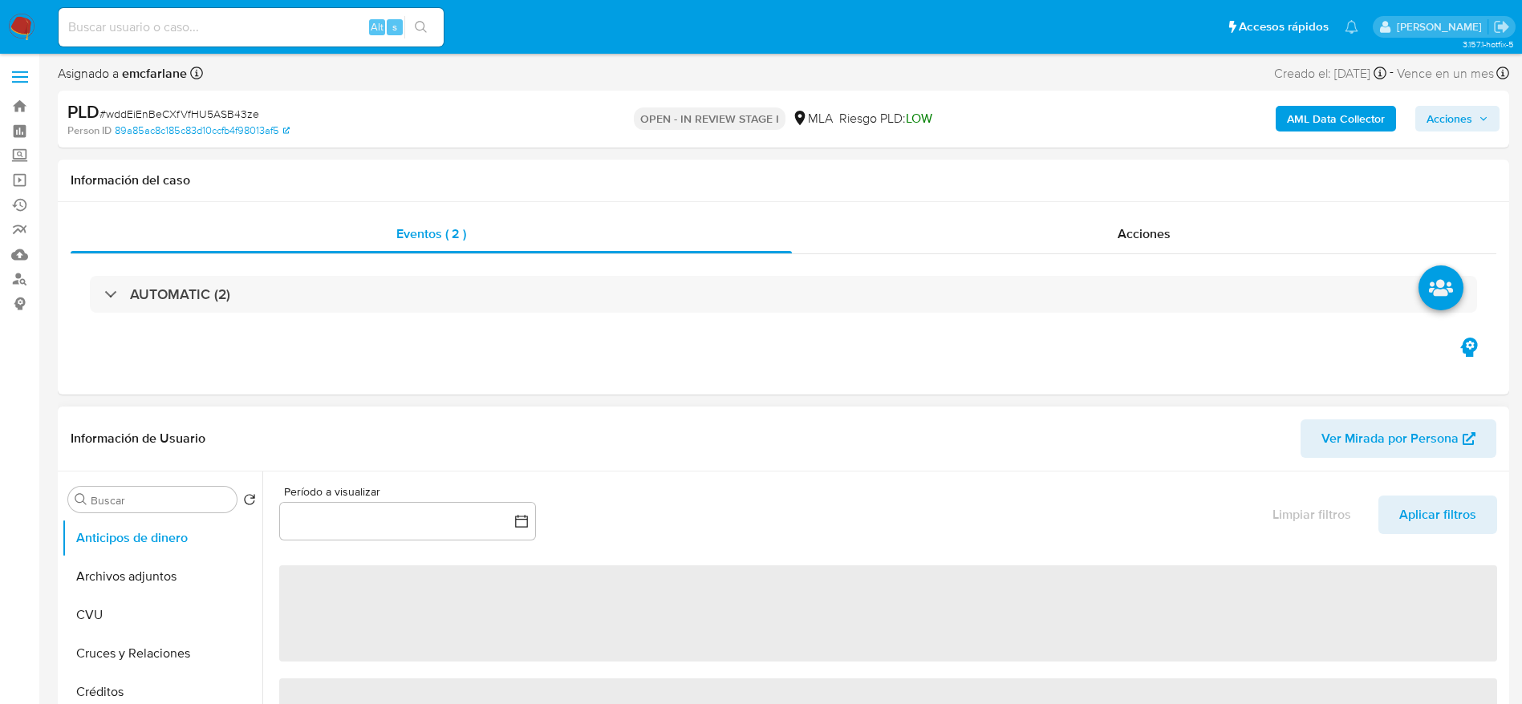
select select "10"
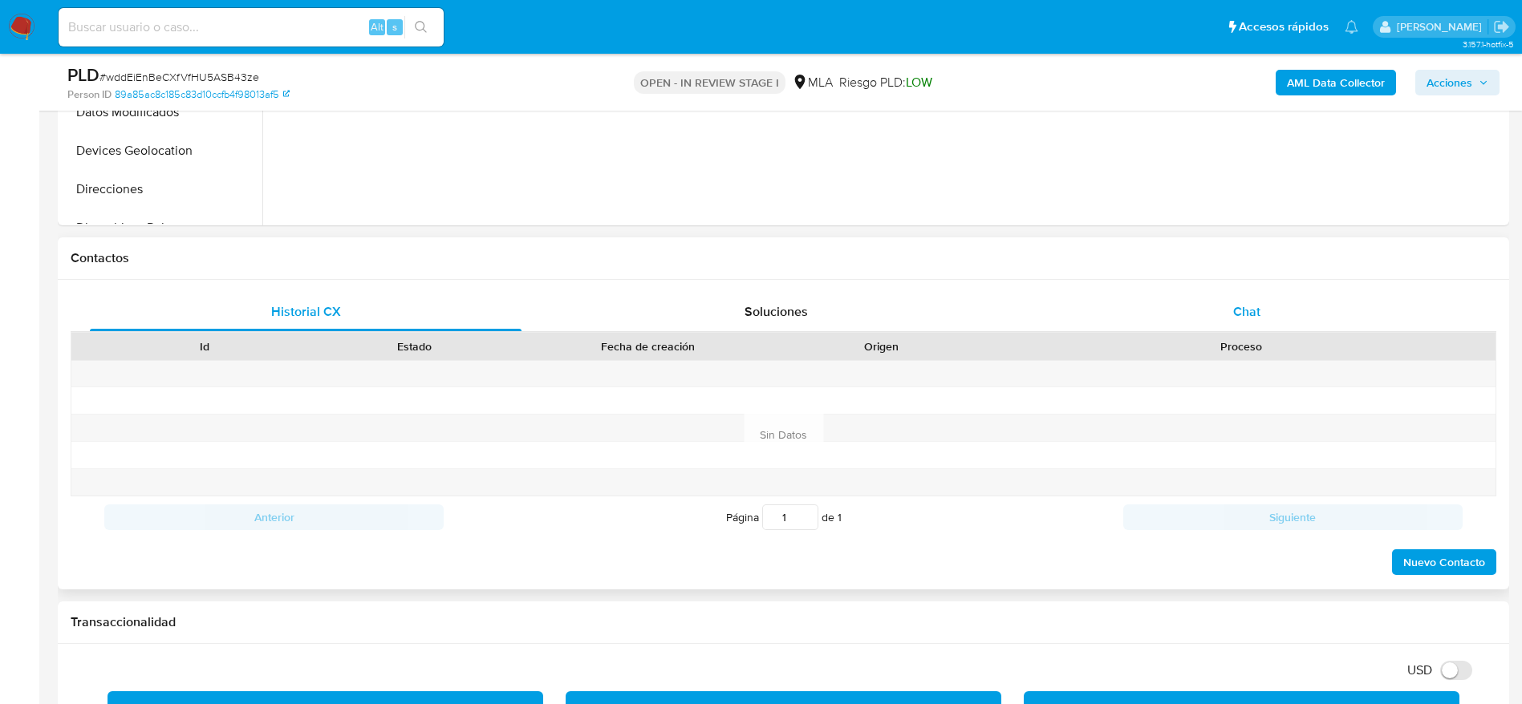
click at [1294, 304] on div "Chat" at bounding box center [1247, 312] width 432 height 38
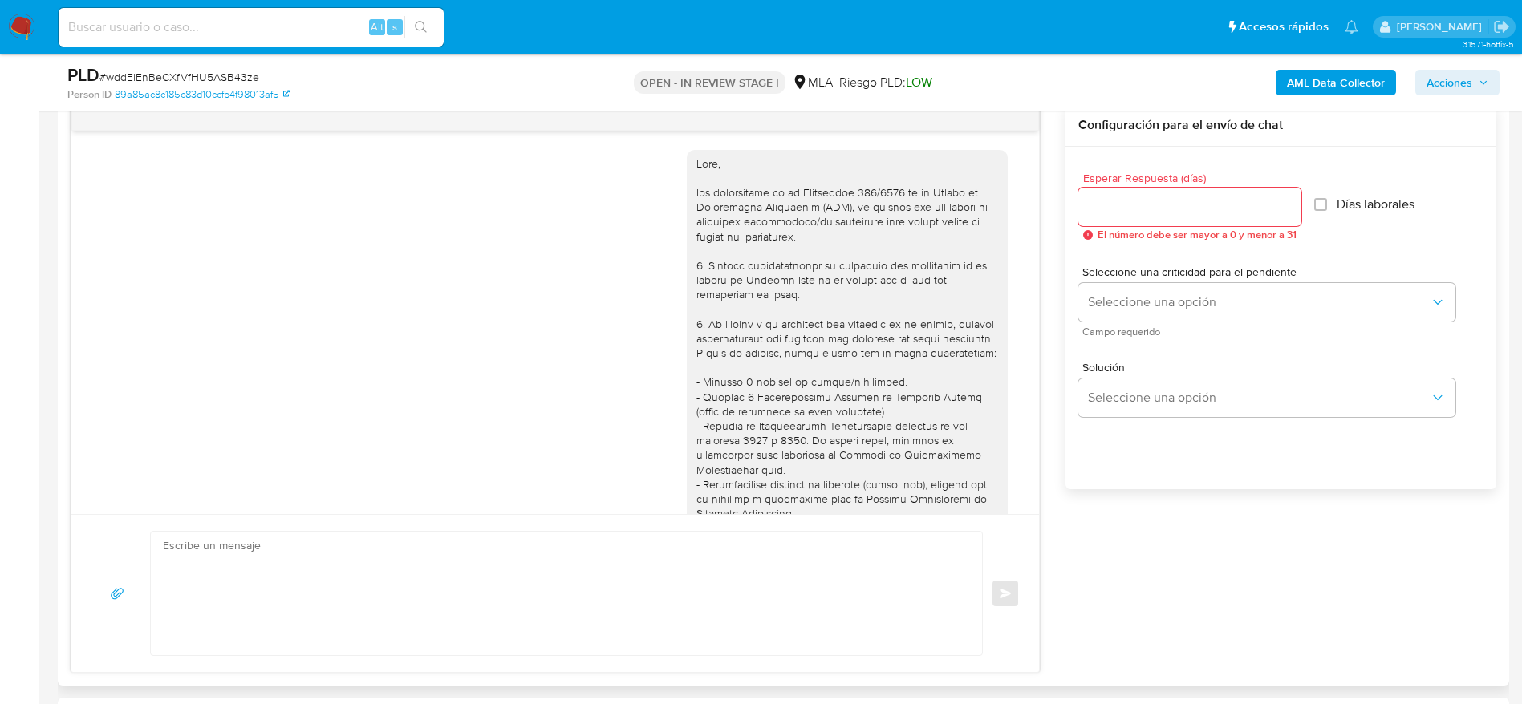
scroll to position [1327, 0]
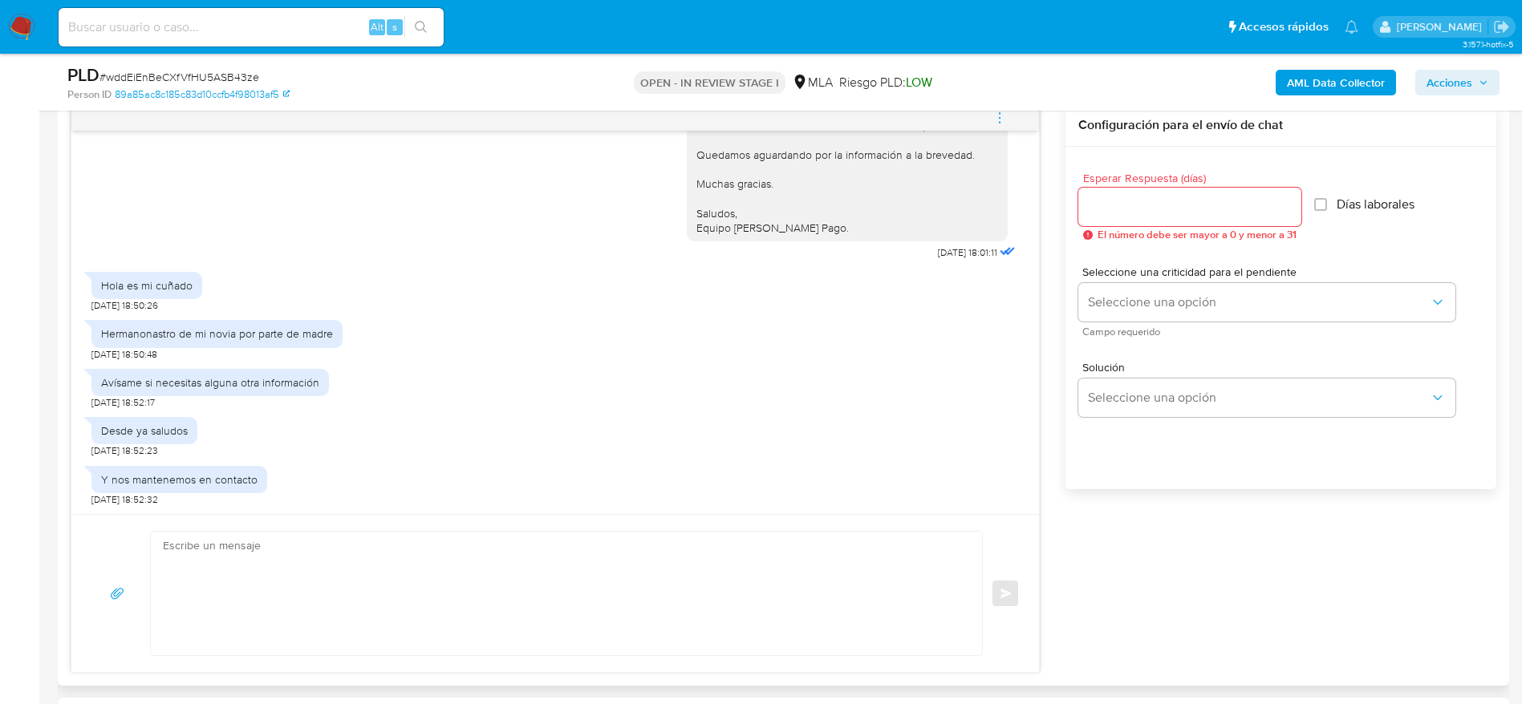
click at [419, 564] on textarea at bounding box center [562, 594] width 799 height 124
paste textarea "Hola Matias Daniel Bressan, Muchas gracias por tu respuesta. En función de las …"
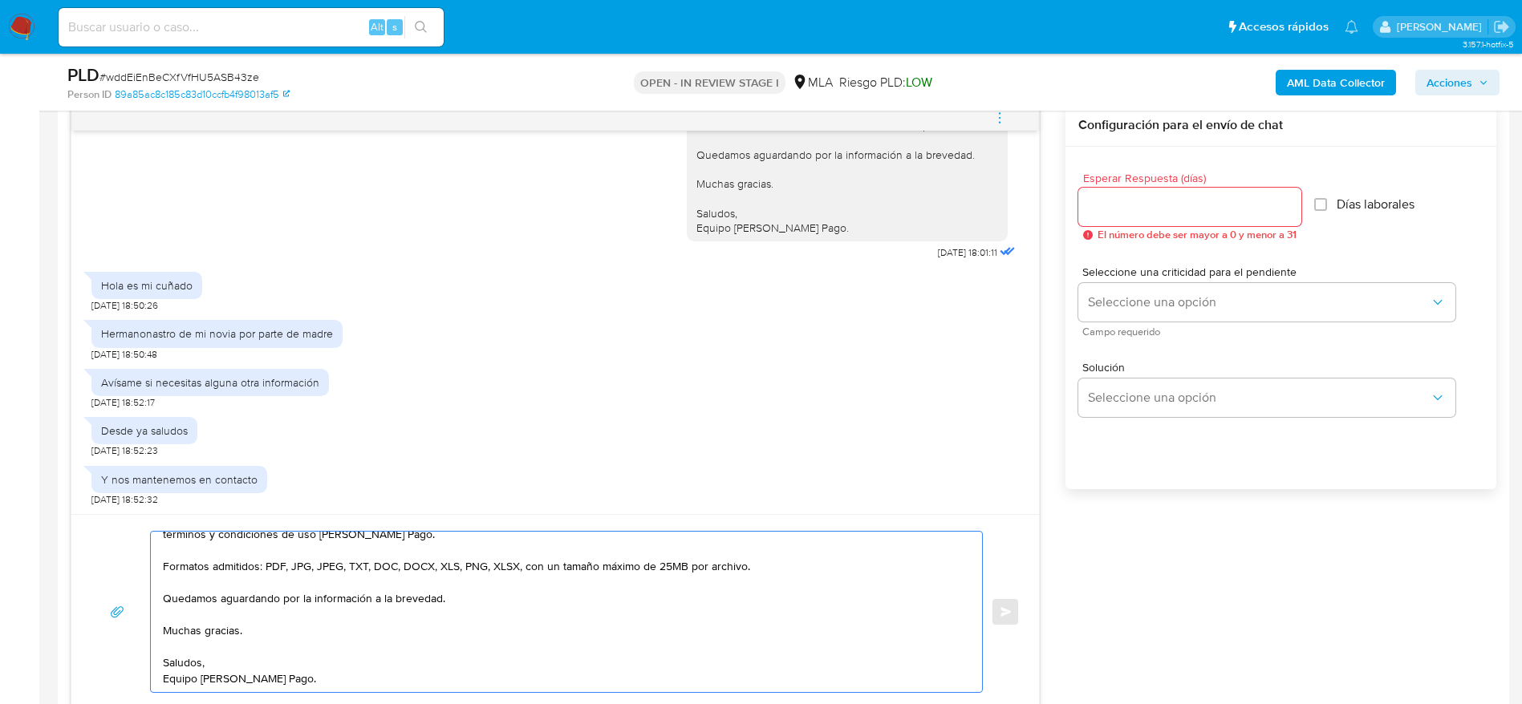
scroll to position [0, 0]
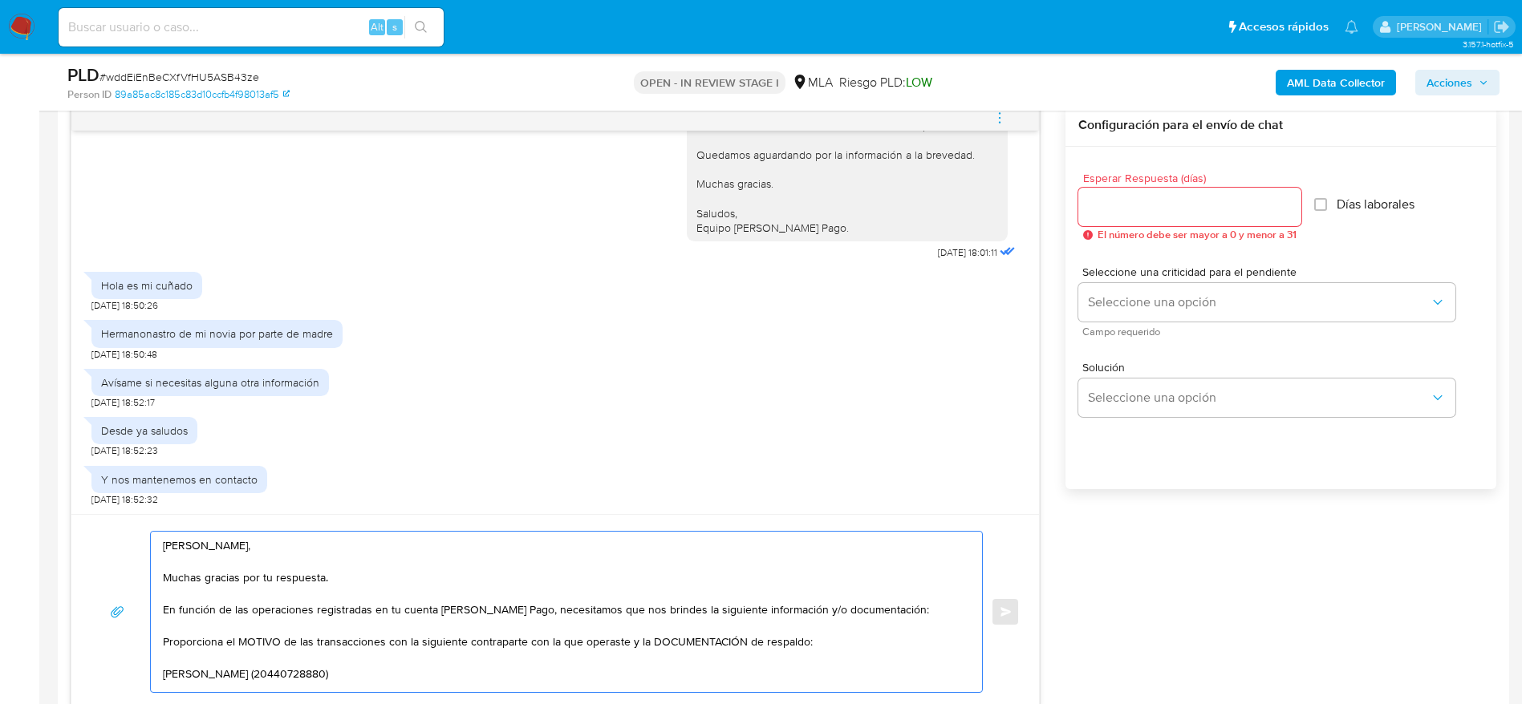
click at [421, 583] on textarea "Hola Matias Daniel Bressan, Muchas gracias por tu respuesta. En función de las …" at bounding box center [562, 612] width 799 height 160
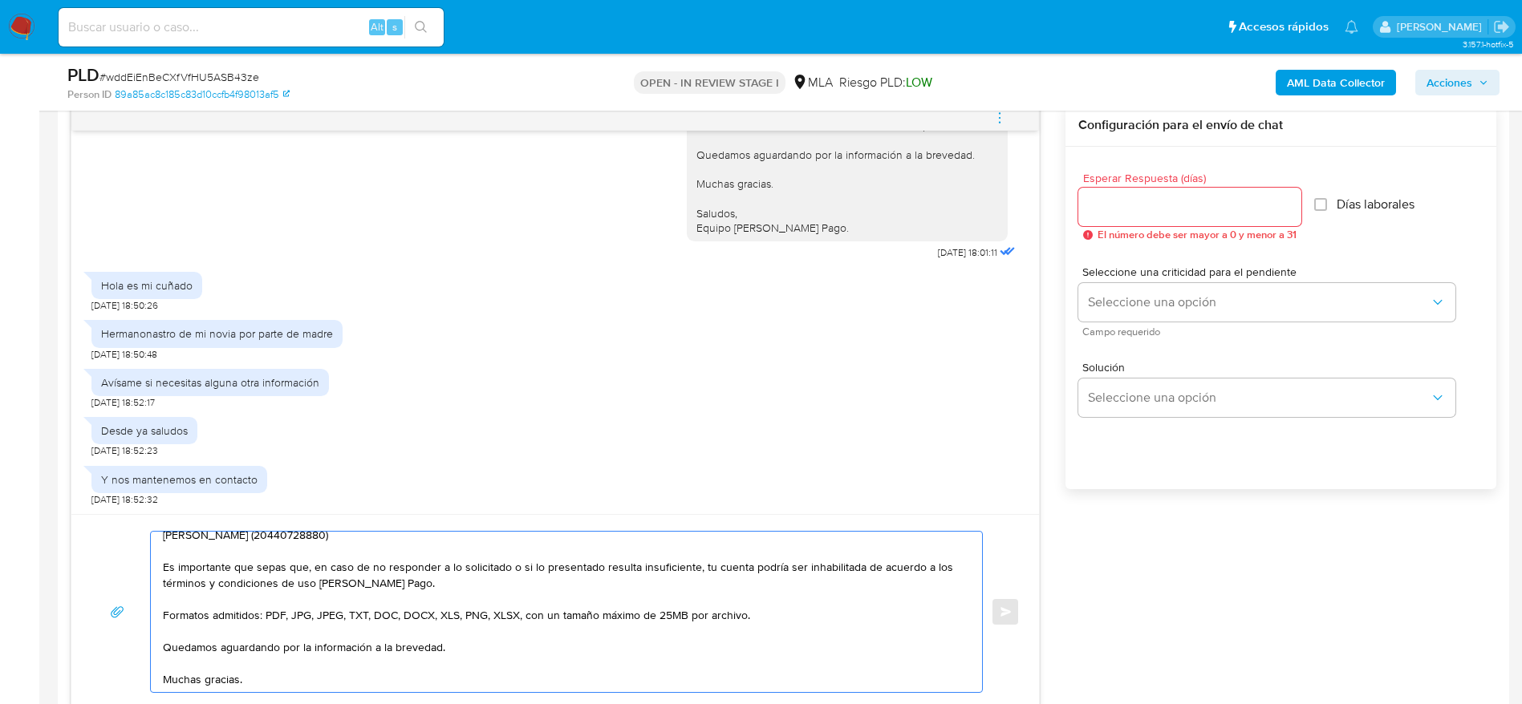
scroll to position [188, 0]
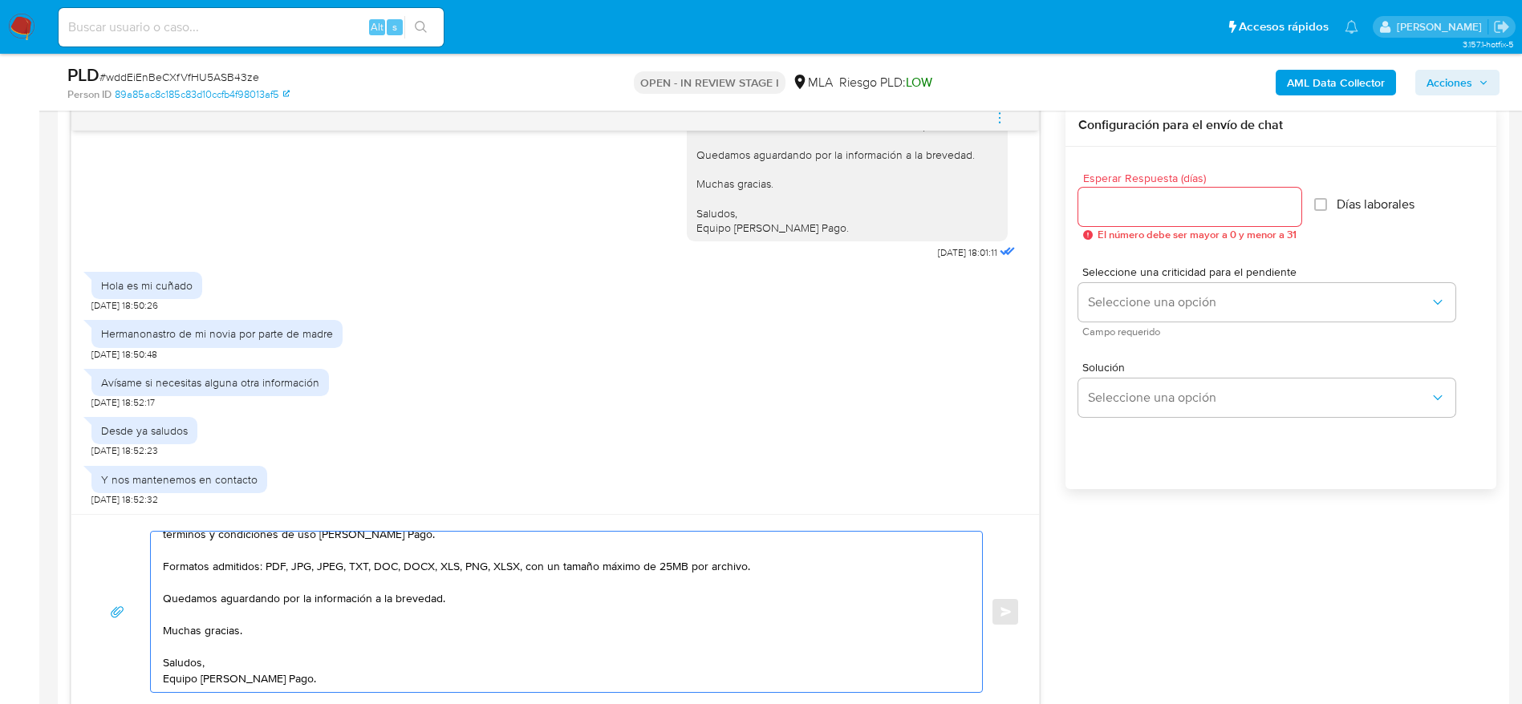
type textarea "Hola Matias Daniel Bressan, Muchas gracias por tu respuesta. En función de las …"
click at [1167, 214] on input "Esperar Respuesta (días)" at bounding box center [1189, 207] width 223 height 21
type input "1"
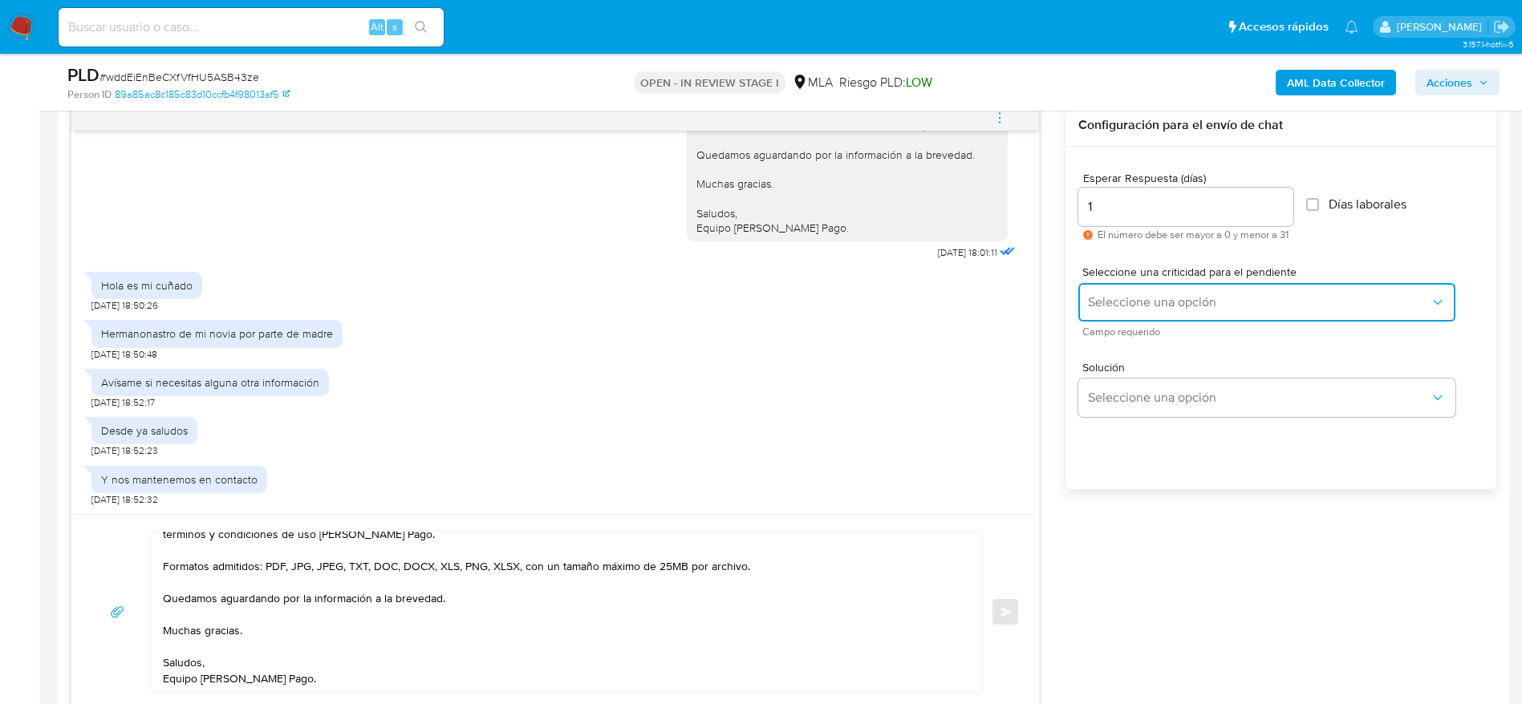
click at [1170, 292] on button "Seleccione una opción" at bounding box center [1266, 302] width 377 height 38
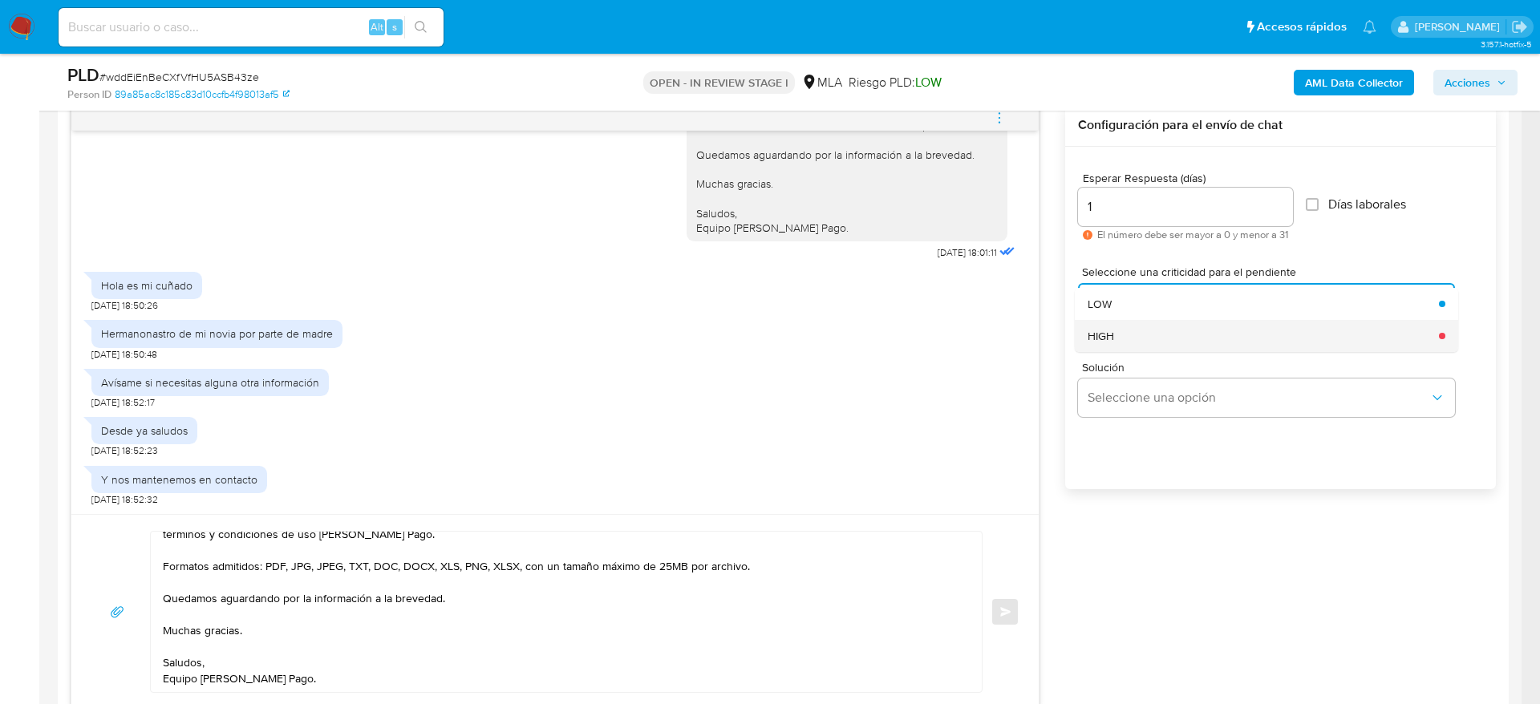
click at [1168, 330] on div "HIGH" at bounding box center [1259, 336] width 342 height 32
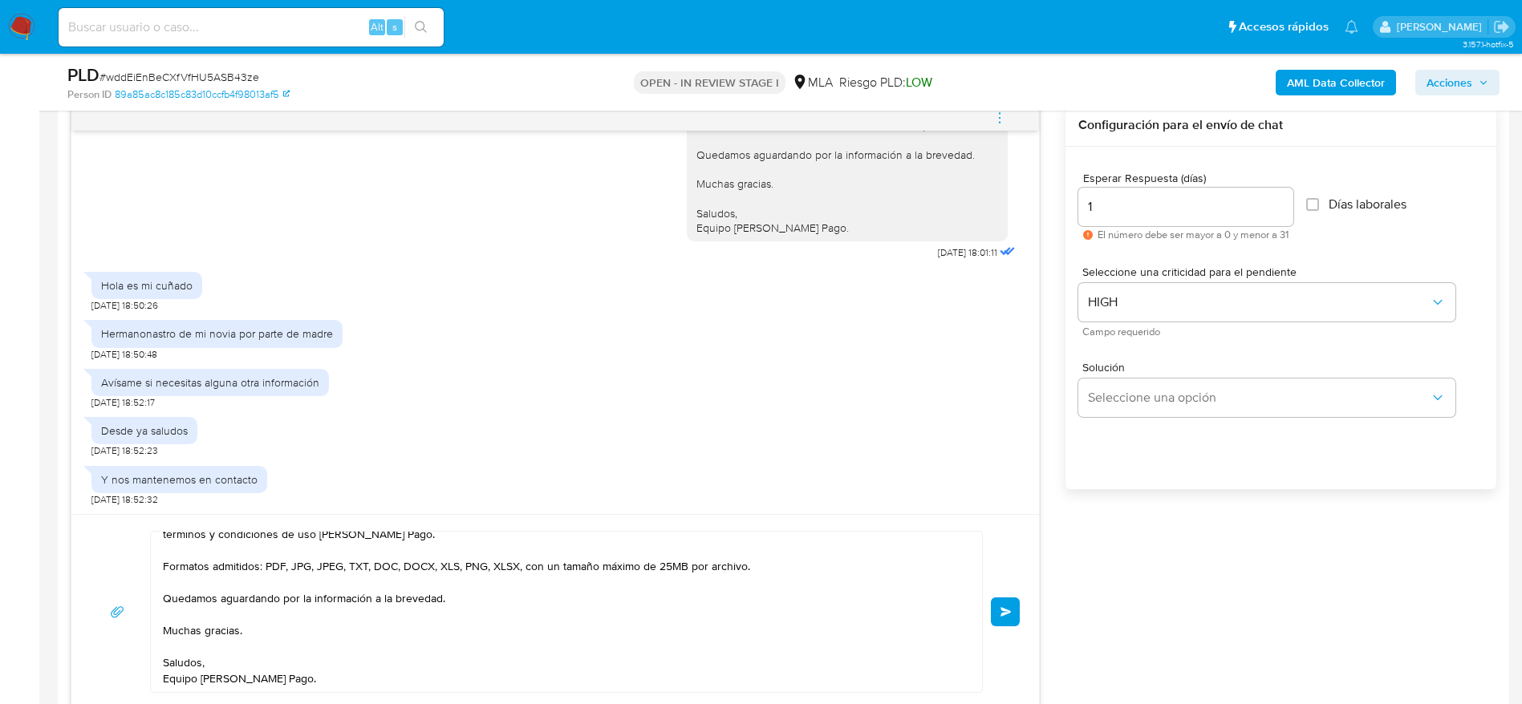
click at [1009, 605] on button "Enviar" at bounding box center [1005, 612] width 29 height 29
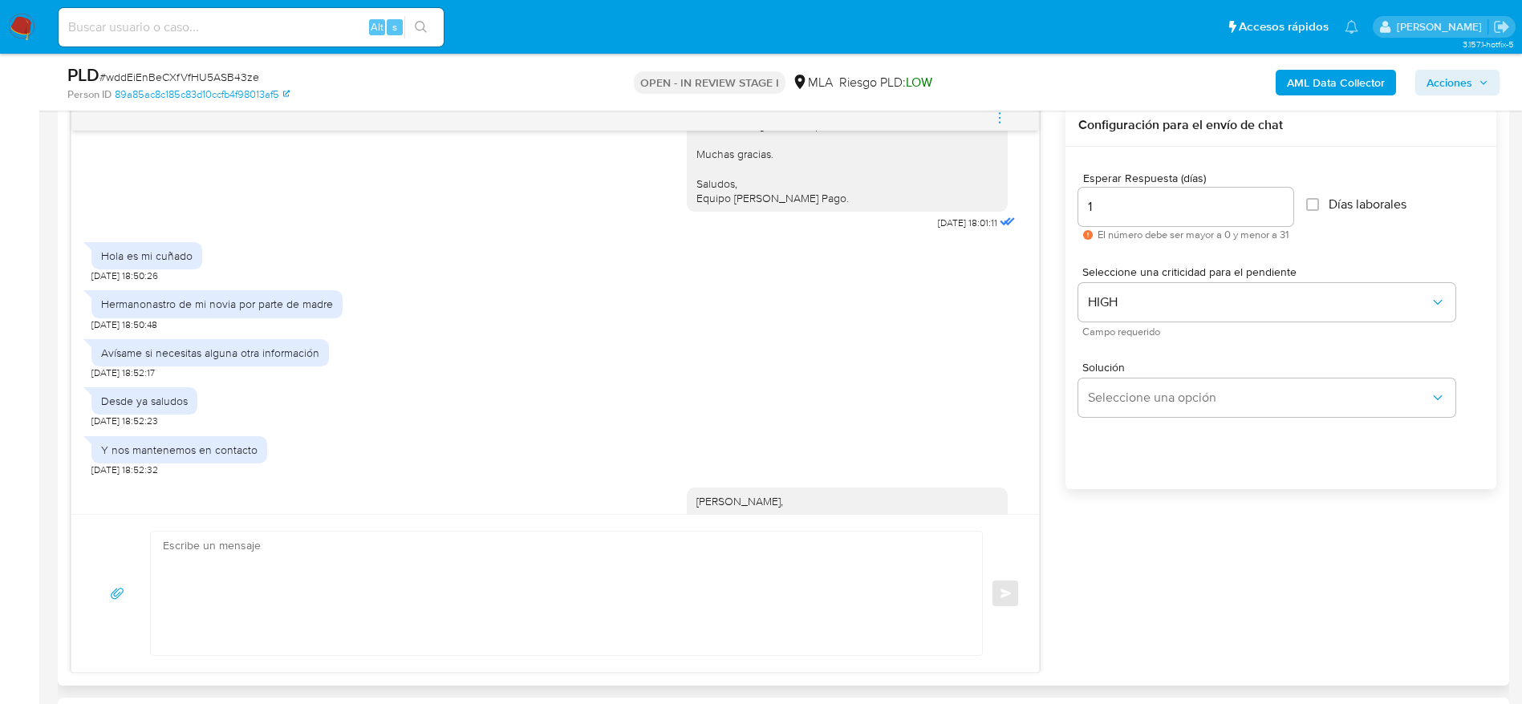
scroll to position [1781, 0]
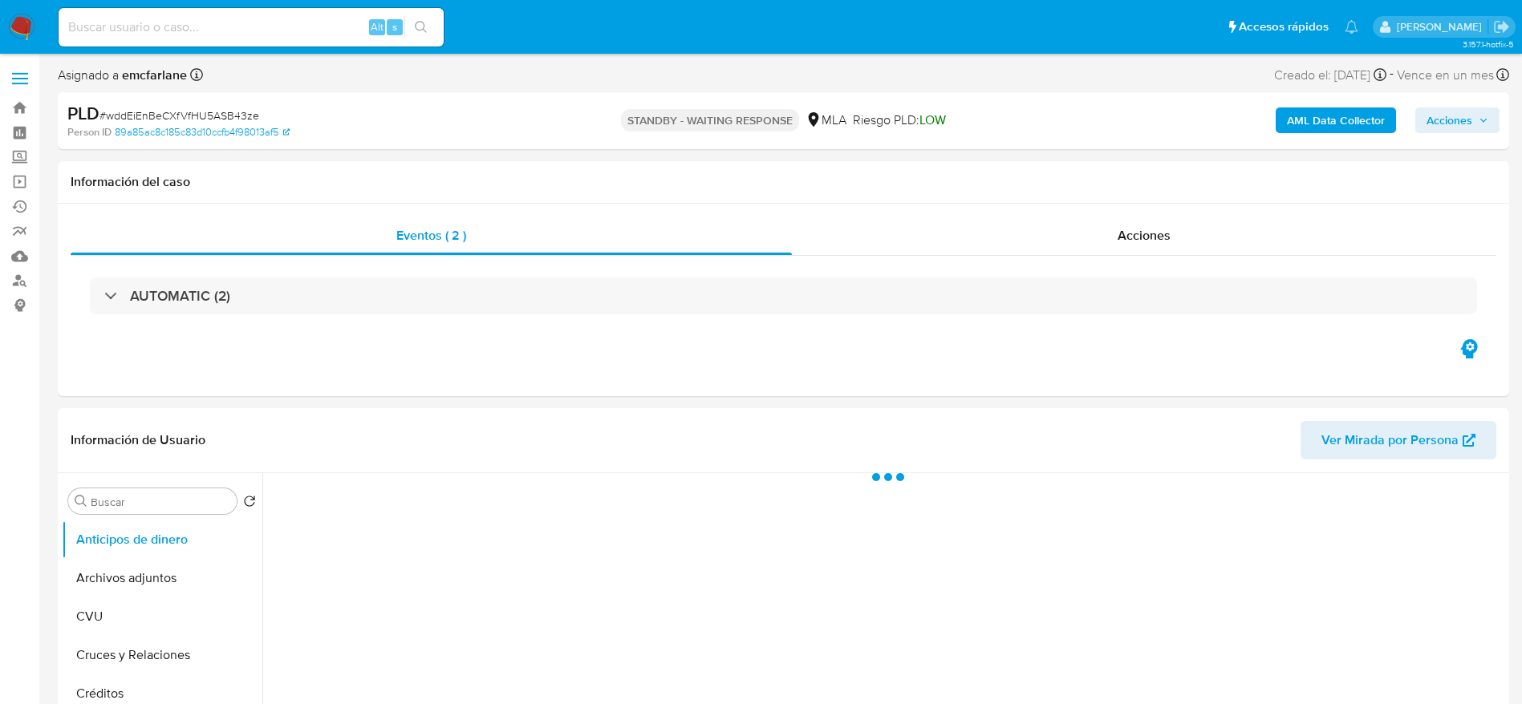
select select "10"
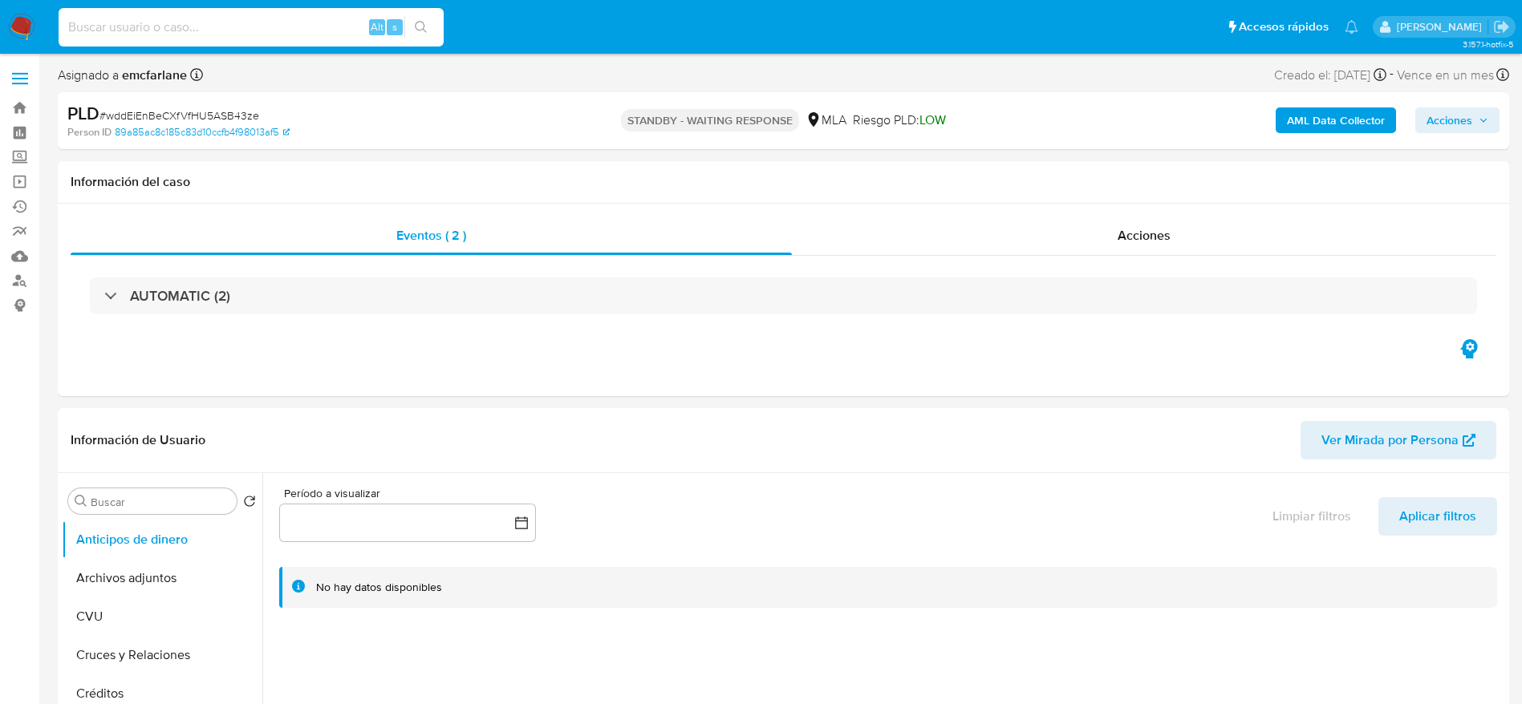
click at [237, 26] on input at bounding box center [251, 27] width 385 height 21
paste input "ViVTlyWZP6RHiUwyZc9RKxJq"
type input "ViVTlyWZP6RHiUwyZc9RKxJq"
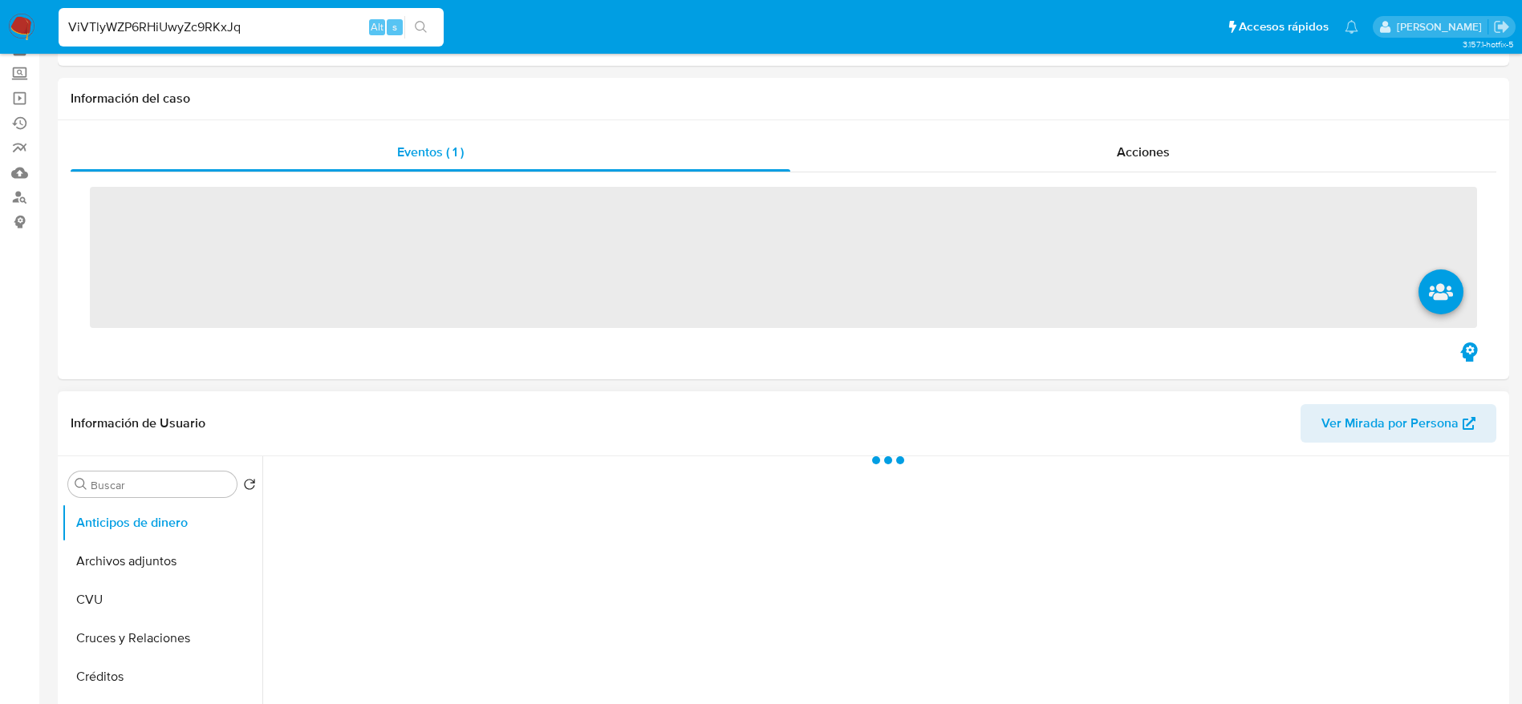
scroll to position [120, 0]
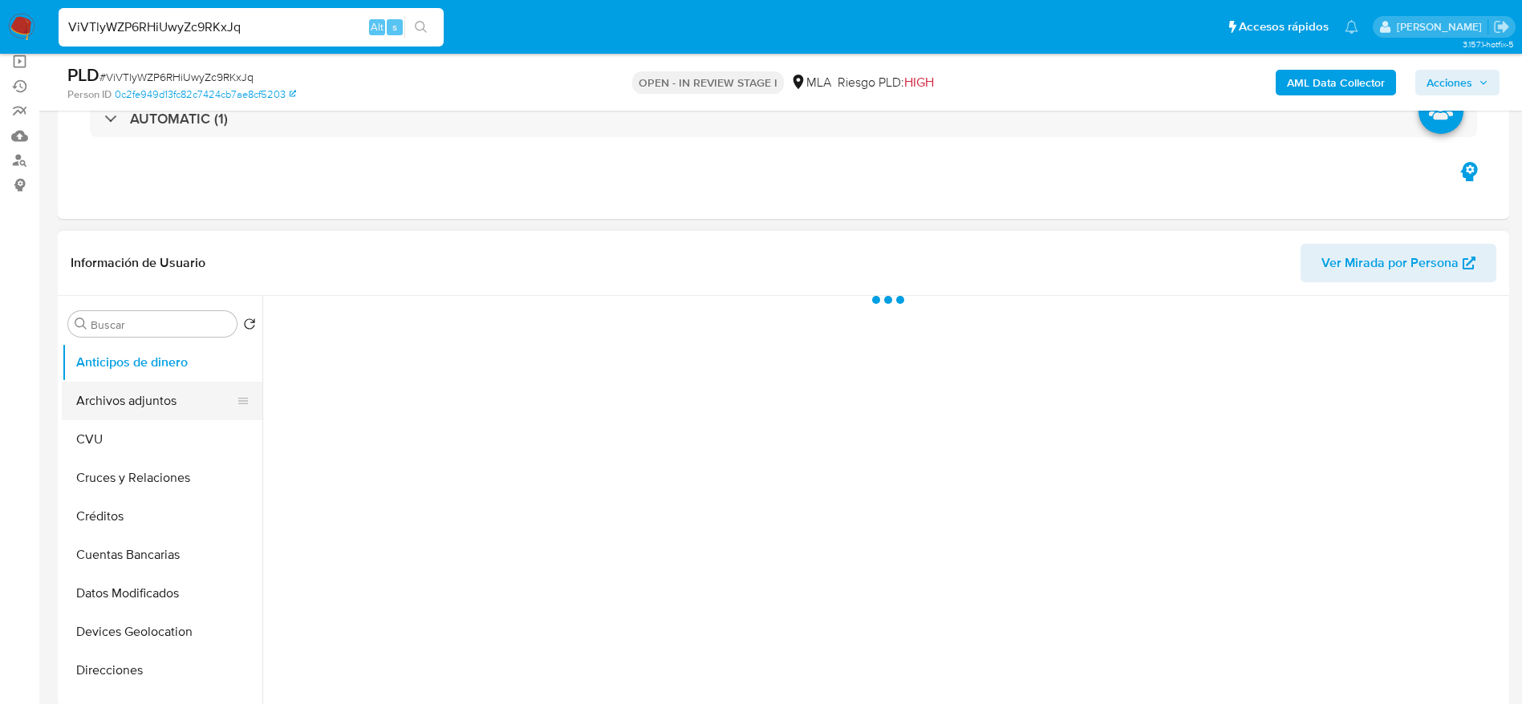
click at [166, 406] on button "Archivos adjuntos" at bounding box center [156, 401] width 188 height 38
select select "10"
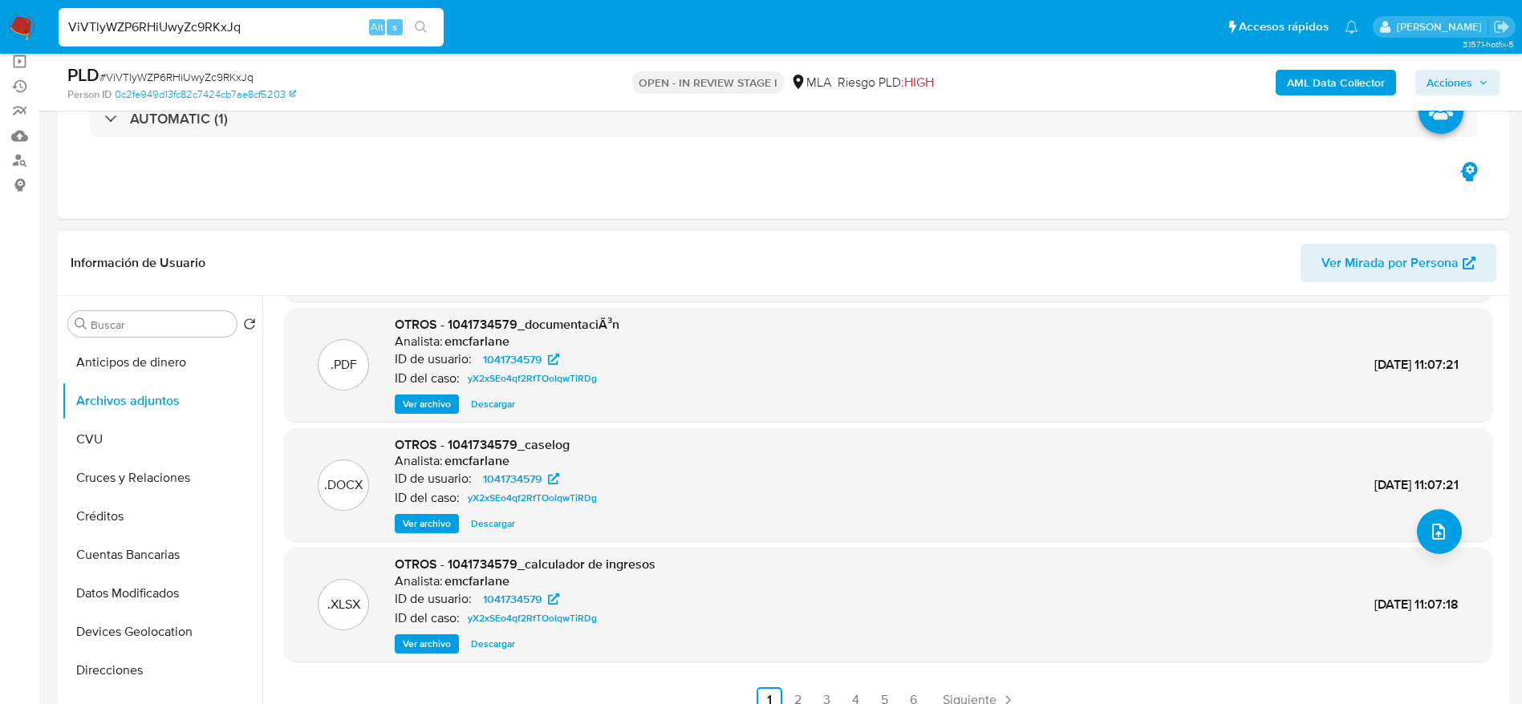
click at [499, 643] on span "Descargar" at bounding box center [493, 644] width 44 height 16
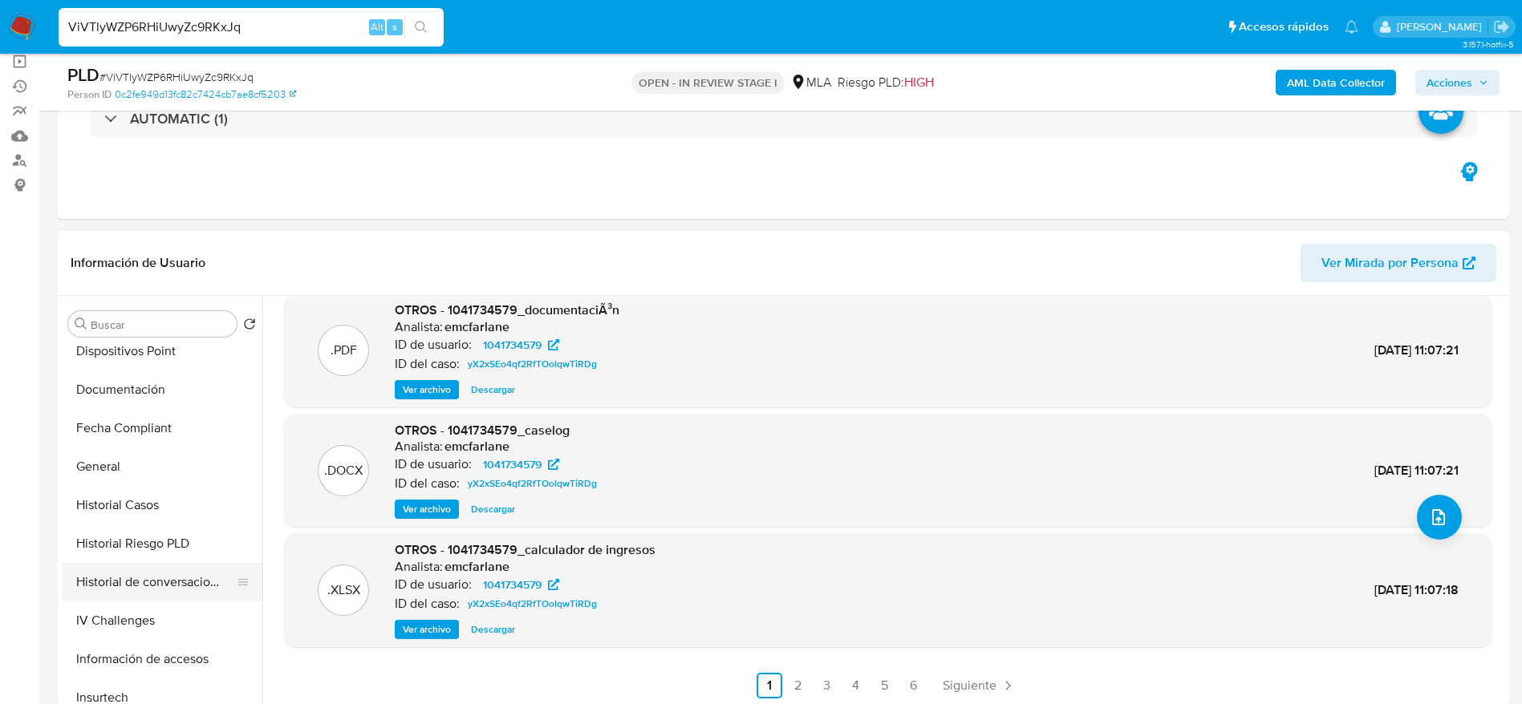
scroll to position [361, 0]
drag, startPoint x: 175, startPoint y: 592, endPoint x: 624, endPoint y: 435, distance: 475.9
click at [175, 592] on button "Historial de conversaciones" at bounding box center [162, 579] width 201 height 38
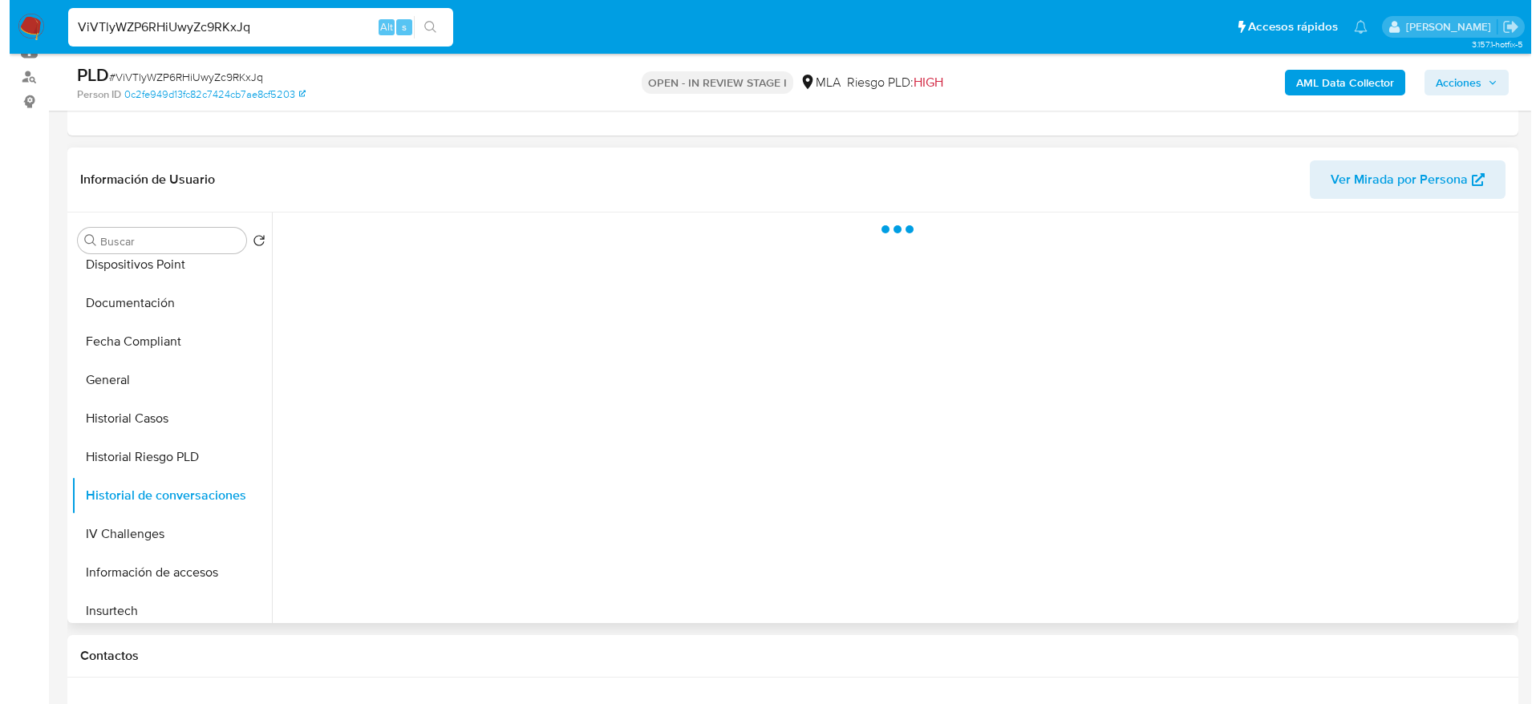
scroll to position [241, 0]
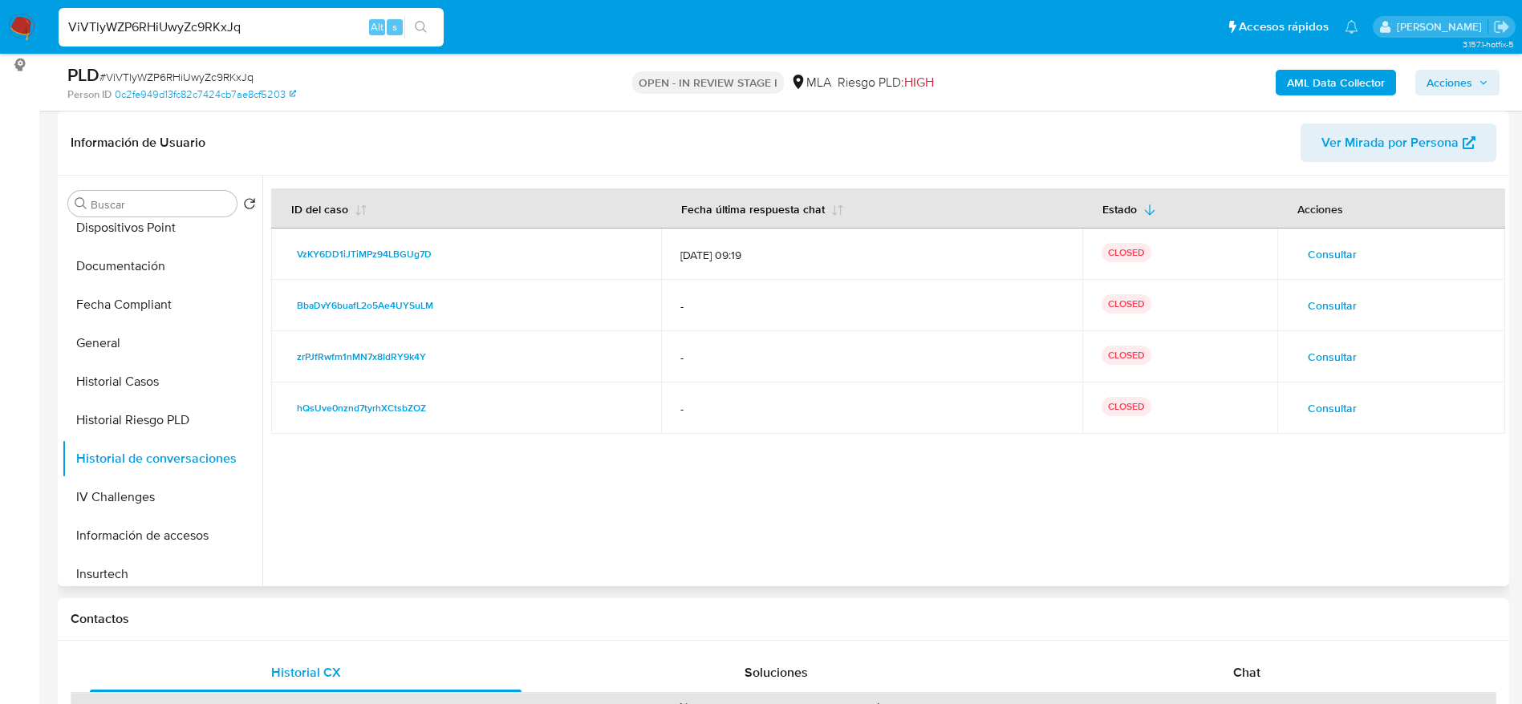
click at [1315, 260] on span "Consultar" at bounding box center [1331, 254] width 49 height 22
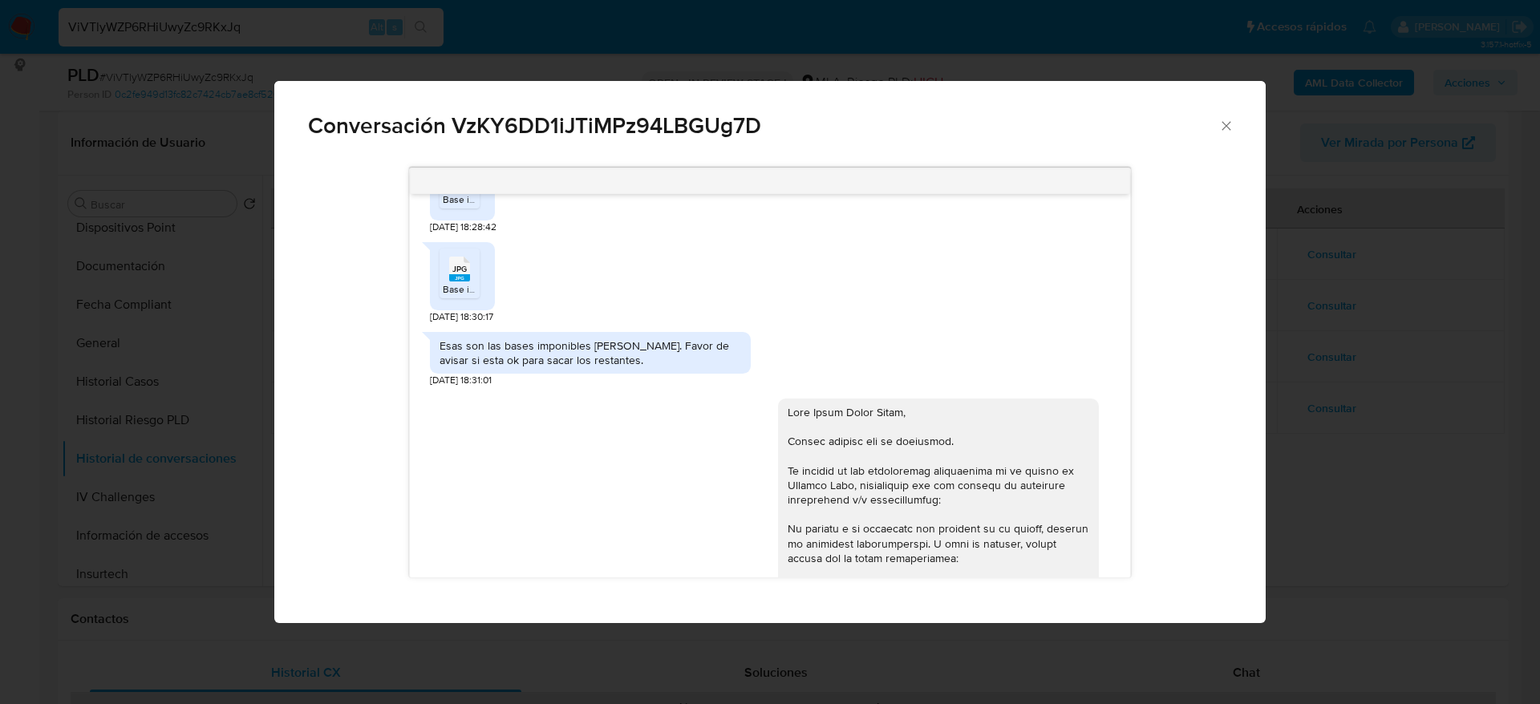
scroll to position [710, 0]
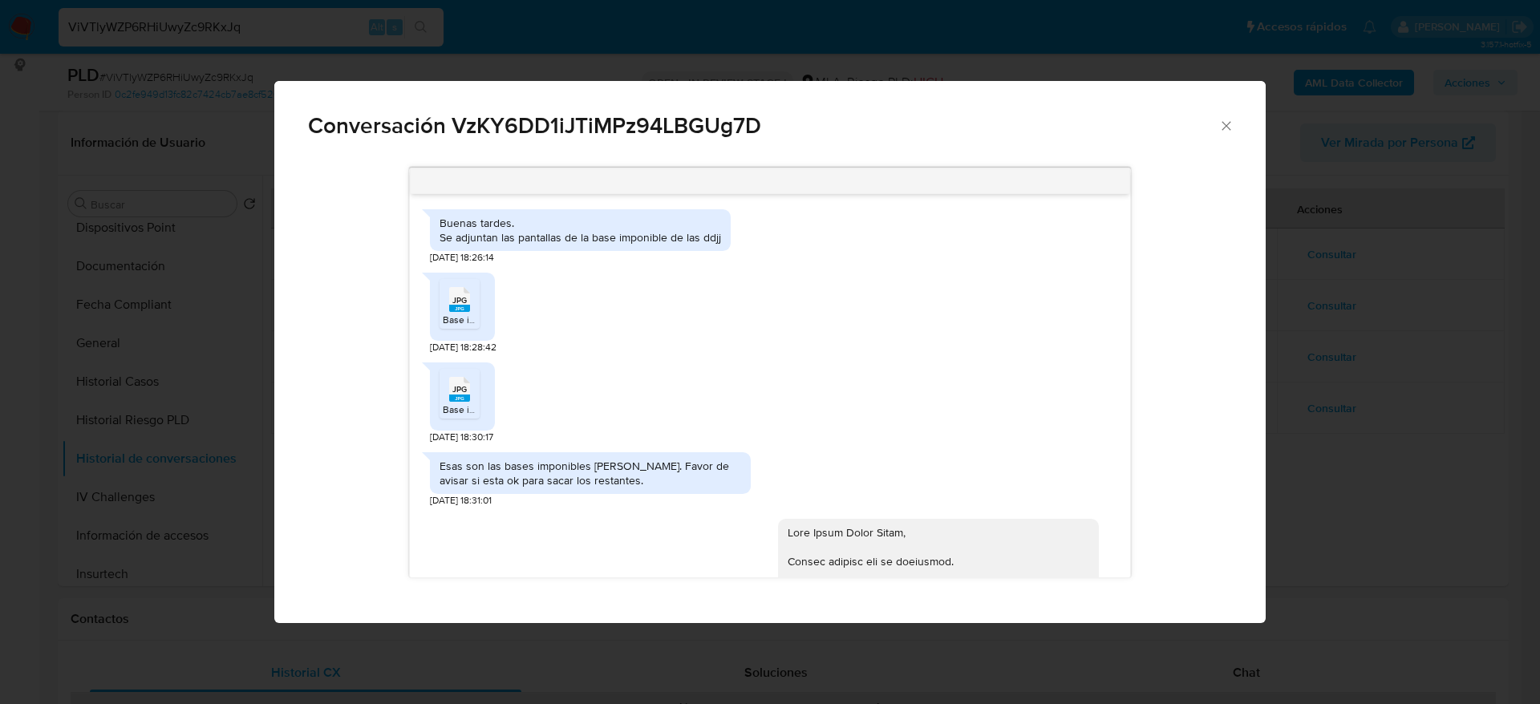
click at [452, 318] on span "Base imponible 2025-05.JPG" at bounding box center [506, 320] width 127 height 14
click at [460, 388] on span "JPG" at bounding box center [459, 389] width 14 height 10
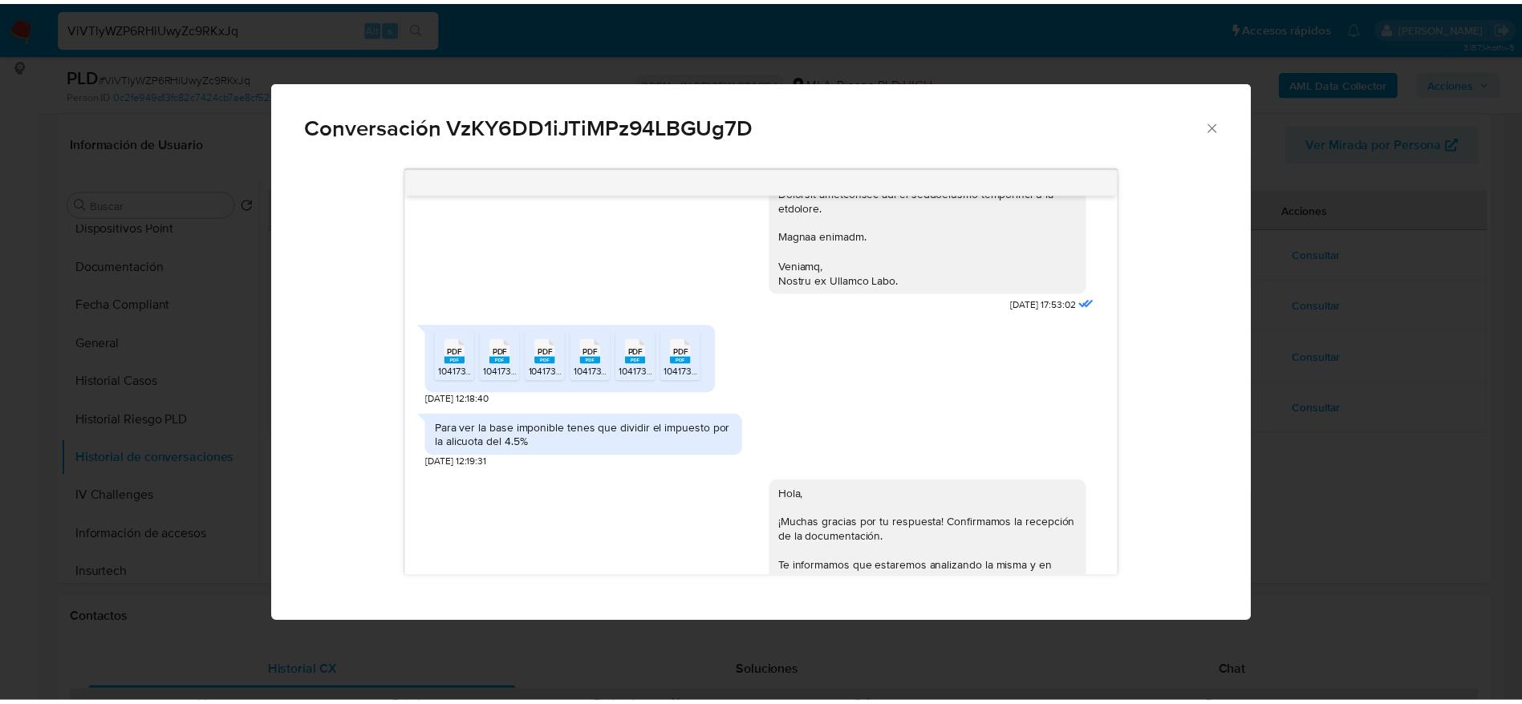
scroll to position [2437, 0]
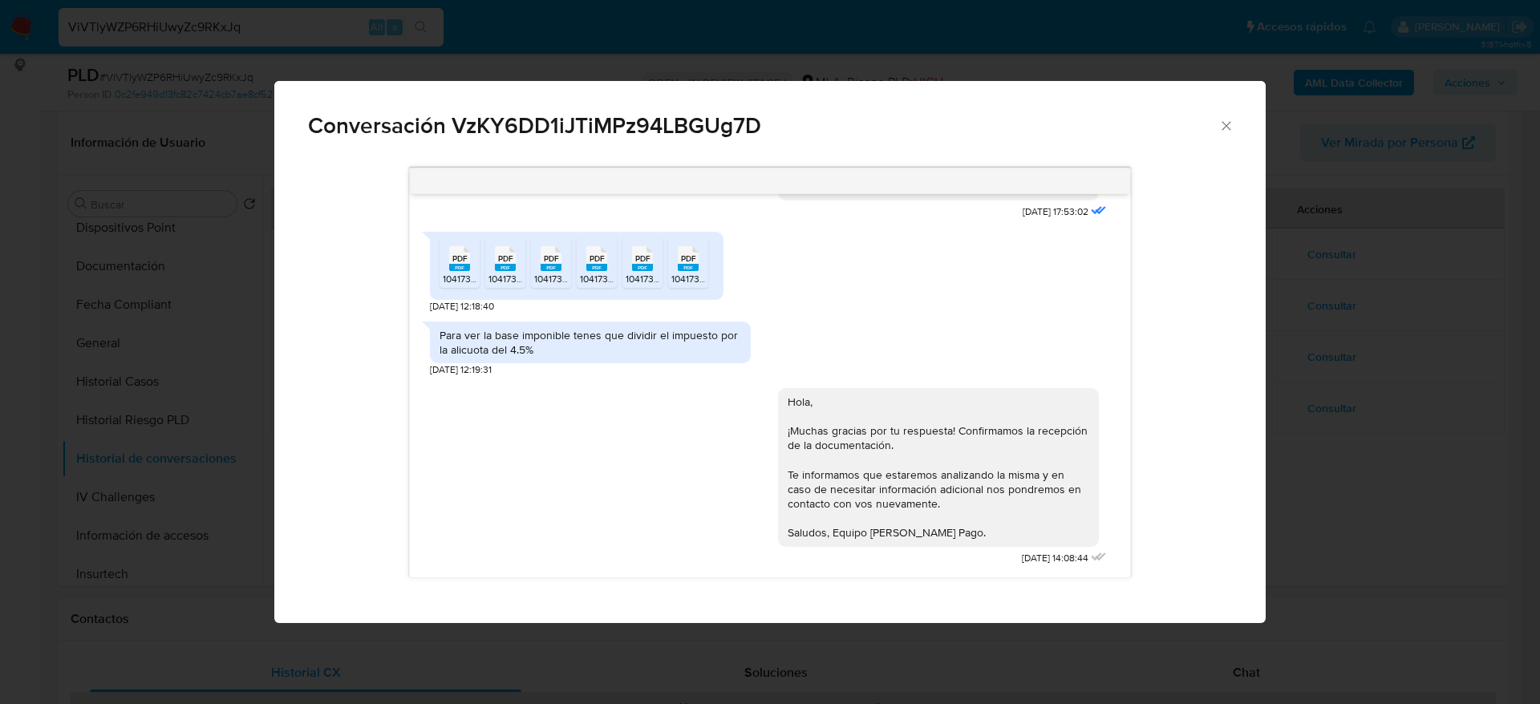
click at [468, 275] on span "1041734579_64b22274-69b3-48fe-8340-503357054efc.pdf" at bounding box center [570, 279] width 255 height 14
click at [521, 271] on div "PDF PDF" at bounding box center [505, 256] width 34 height 31
drag, startPoint x: 567, startPoint y: 258, endPoint x: 584, endPoint y: 272, distance: 21.7
click at [567, 258] on div "PDF PDF" at bounding box center [551, 256] width 34 height 31
click at [598, 269] on rect "Comunicación" at bounding box center [596, 267] width 21 height 7
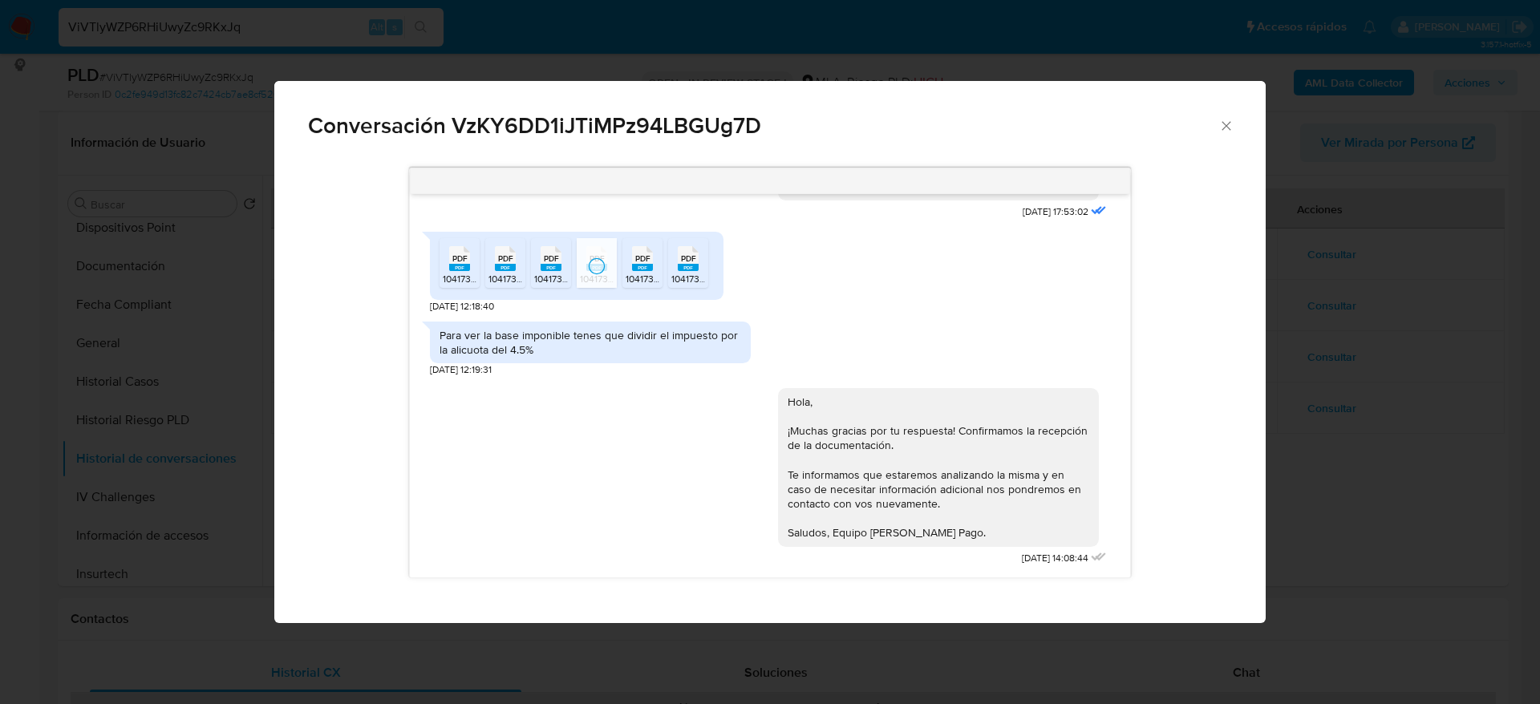
click at [649, 273] on span "1041734579_c3678145-e88c-4e4e-9040-957c45c26fc0.pdf" at bounding box center [752, 279] width 253 height 14
click at [686, 267] on rect "Comunicación" at bounding box center [688, 267] width 21 height 7
click at [1228, 124] on icon "Cerrar" at bounding box center [1226, 125] width 9 height 9
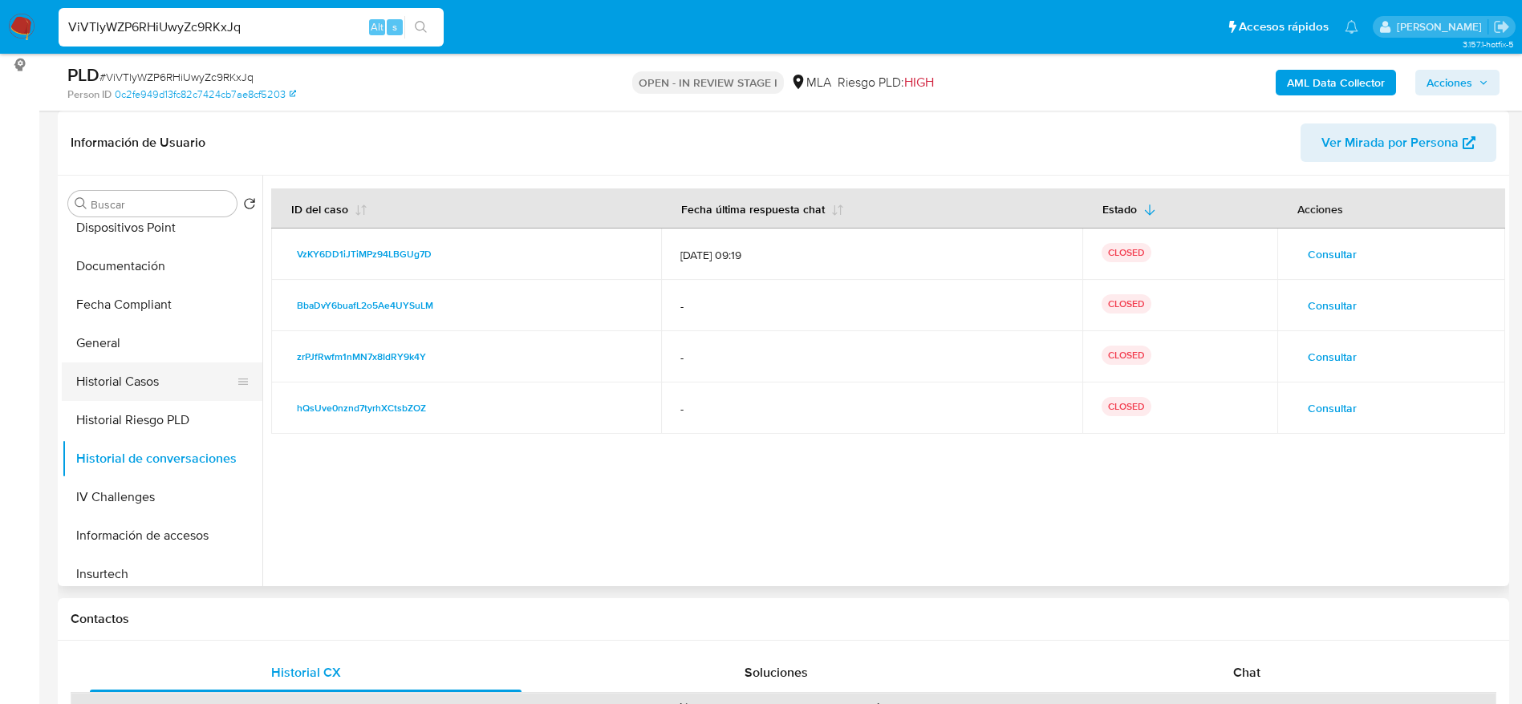
click at [164, 384] on button "Historial Casos" at bounding box center [156, 382] width 188 height 38
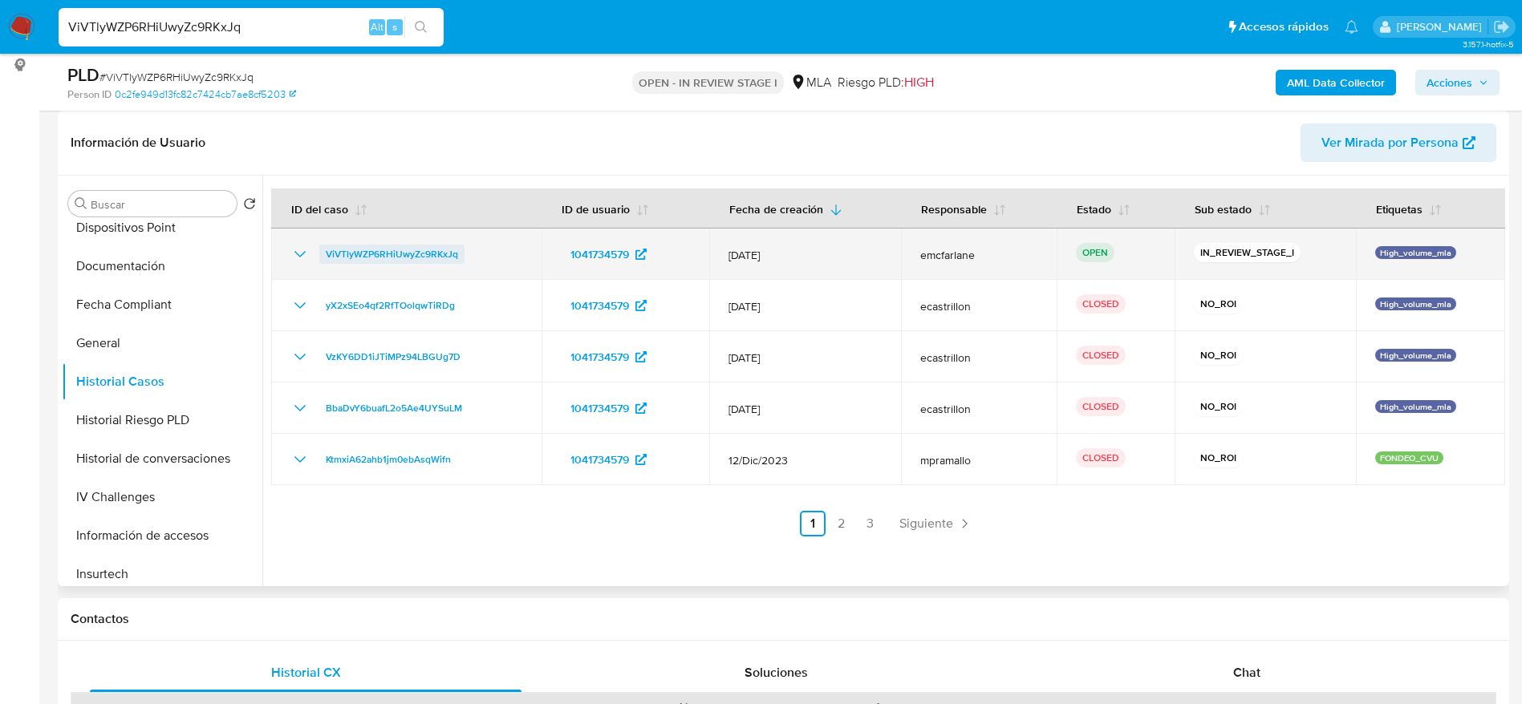
click at [399, 256] on span "ViVTlyWZP6RHiUwyZc9RKxJq" at bounding box center [392, 254] width 132 height 19
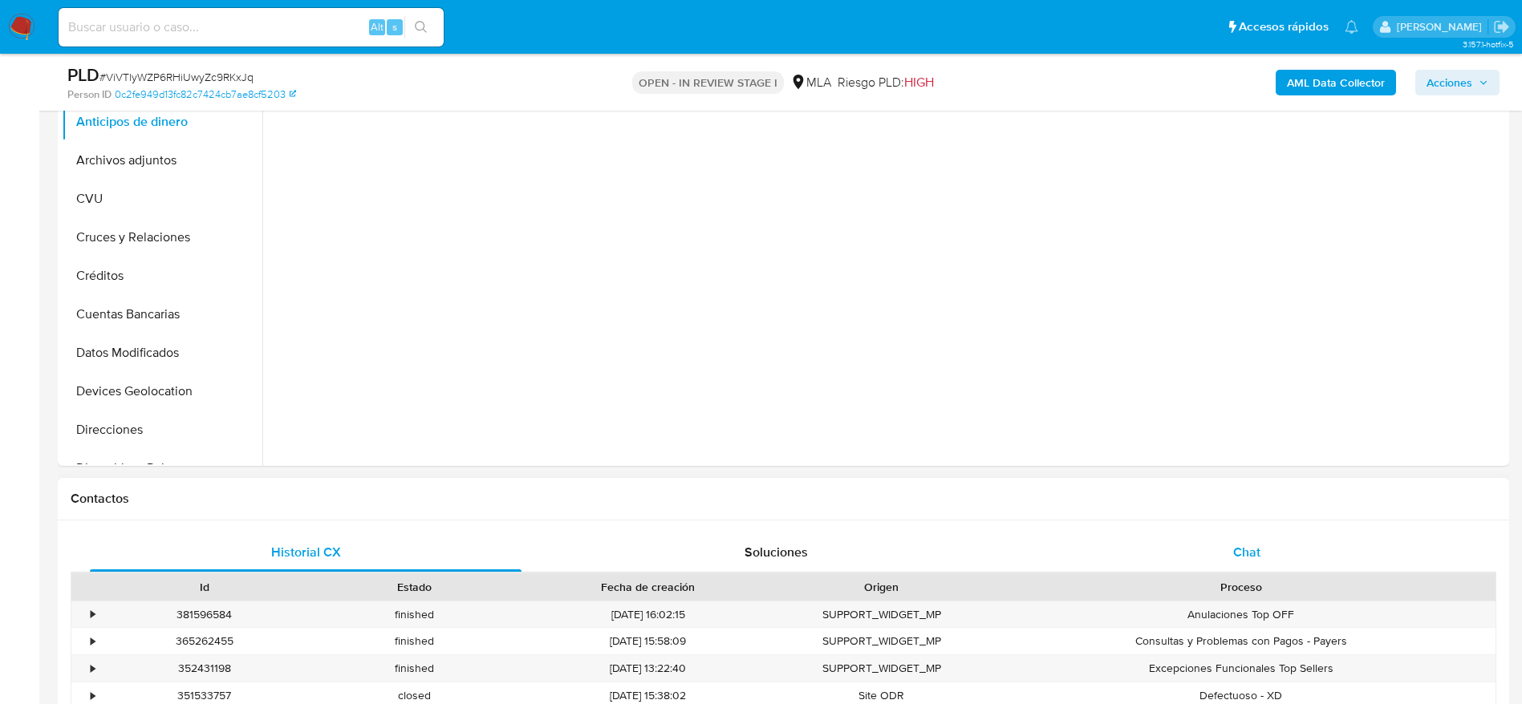
drag, startPoint x: 1254, startPoint y: 521, endPoint x: 1259, endPoint y: 556, distance: 35.6
click at [1255, 533] on div "Historial CX Soluciones Chat Id Estado Fecha de creación Origen Proceso • 38159…" at bounding box center [783, 676] width 1451 height 310
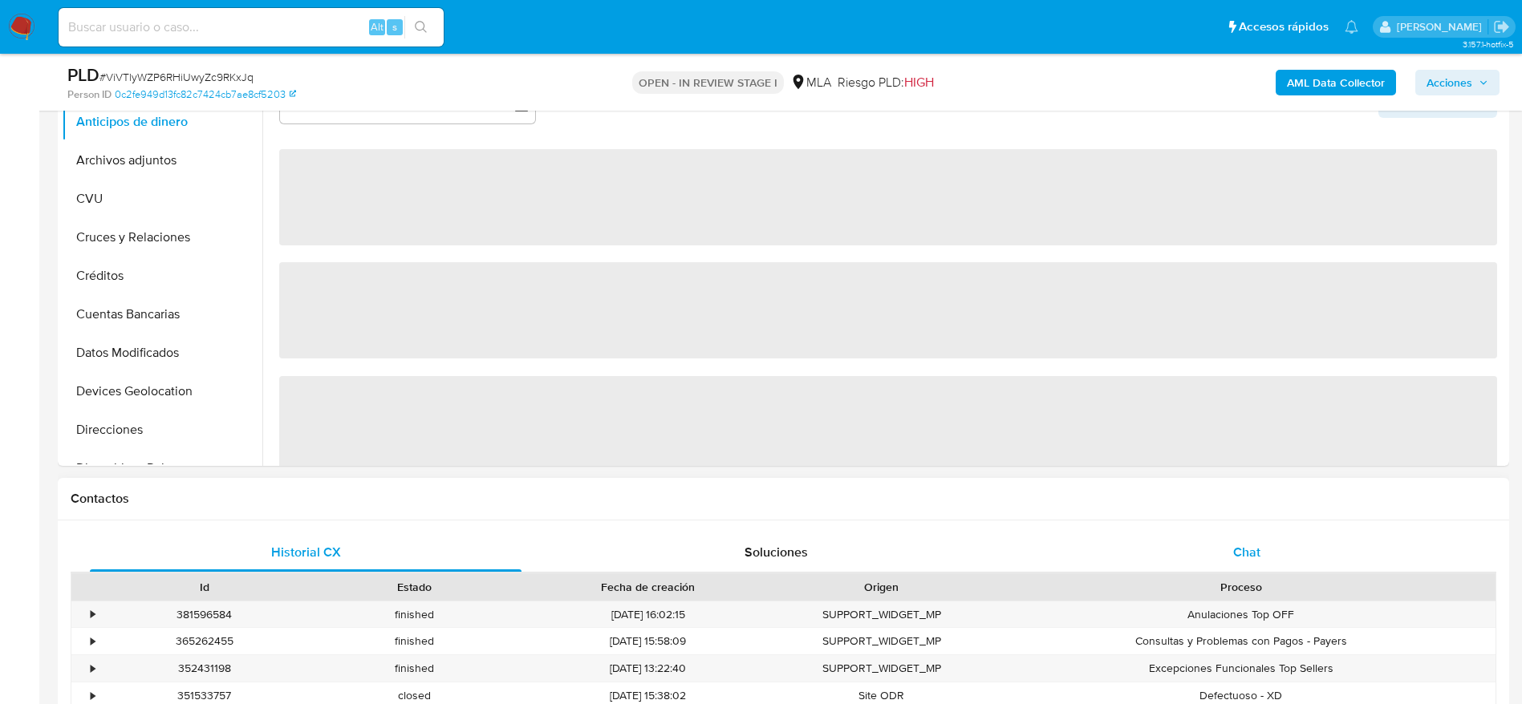
click at [1259, 556] on span "Chat" at bounding box center [1246, 552] width 27 height 18
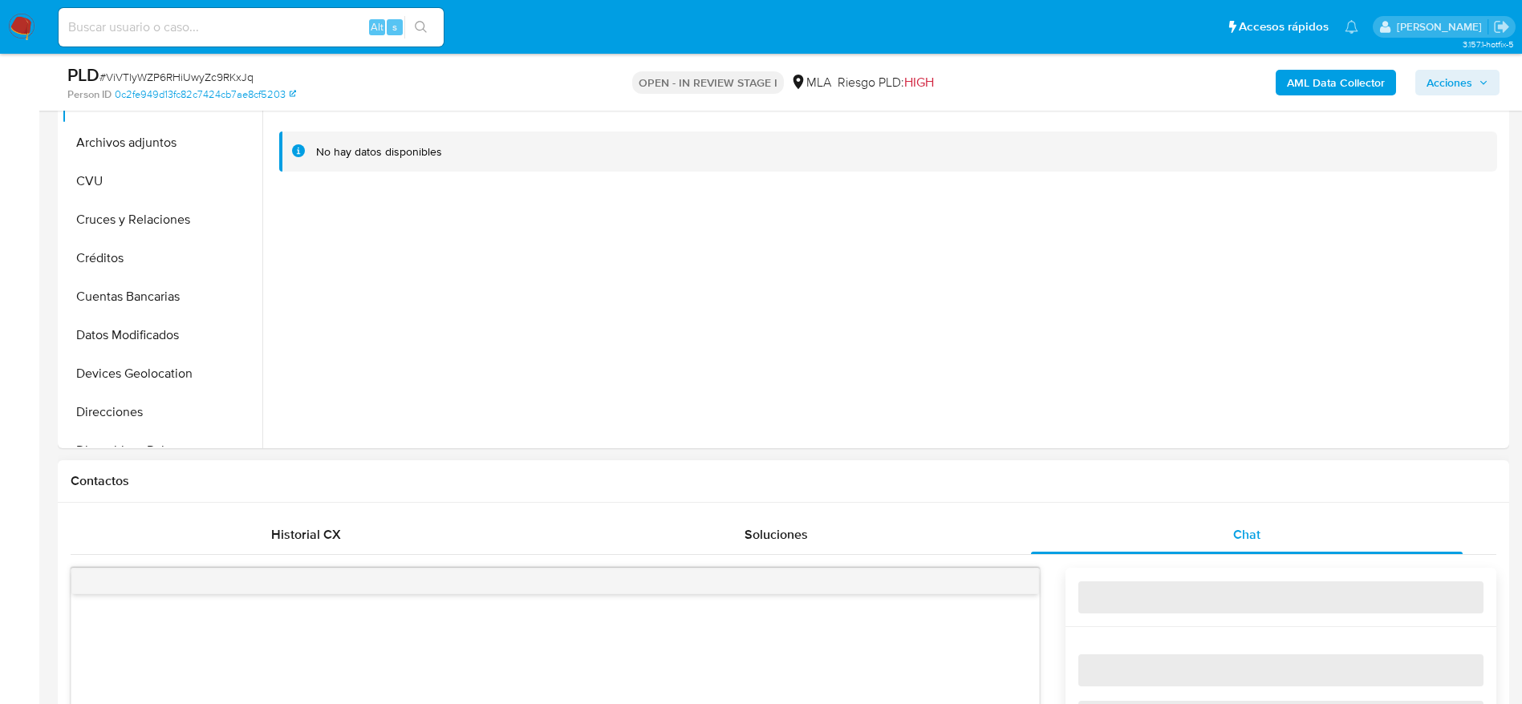
select select "10"
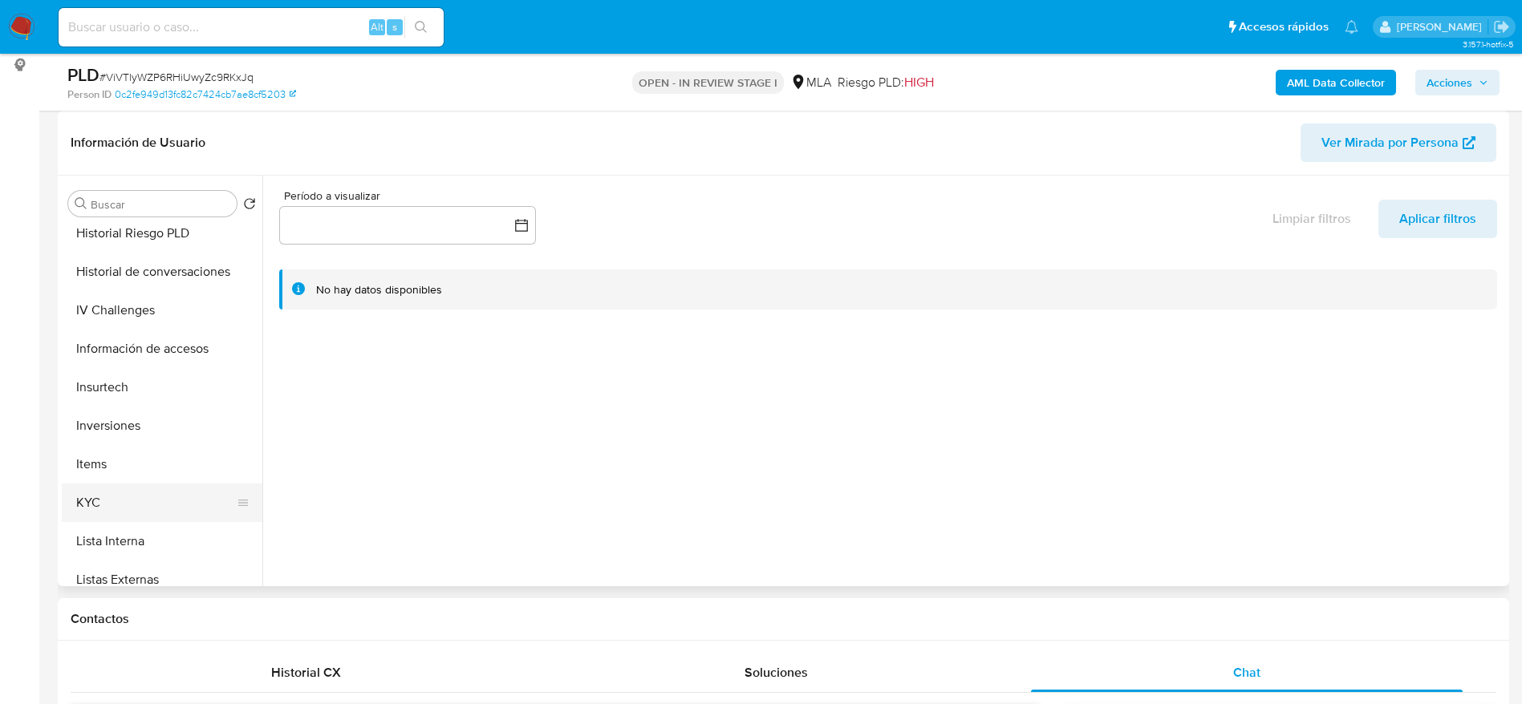
scroll to position [602, 0]
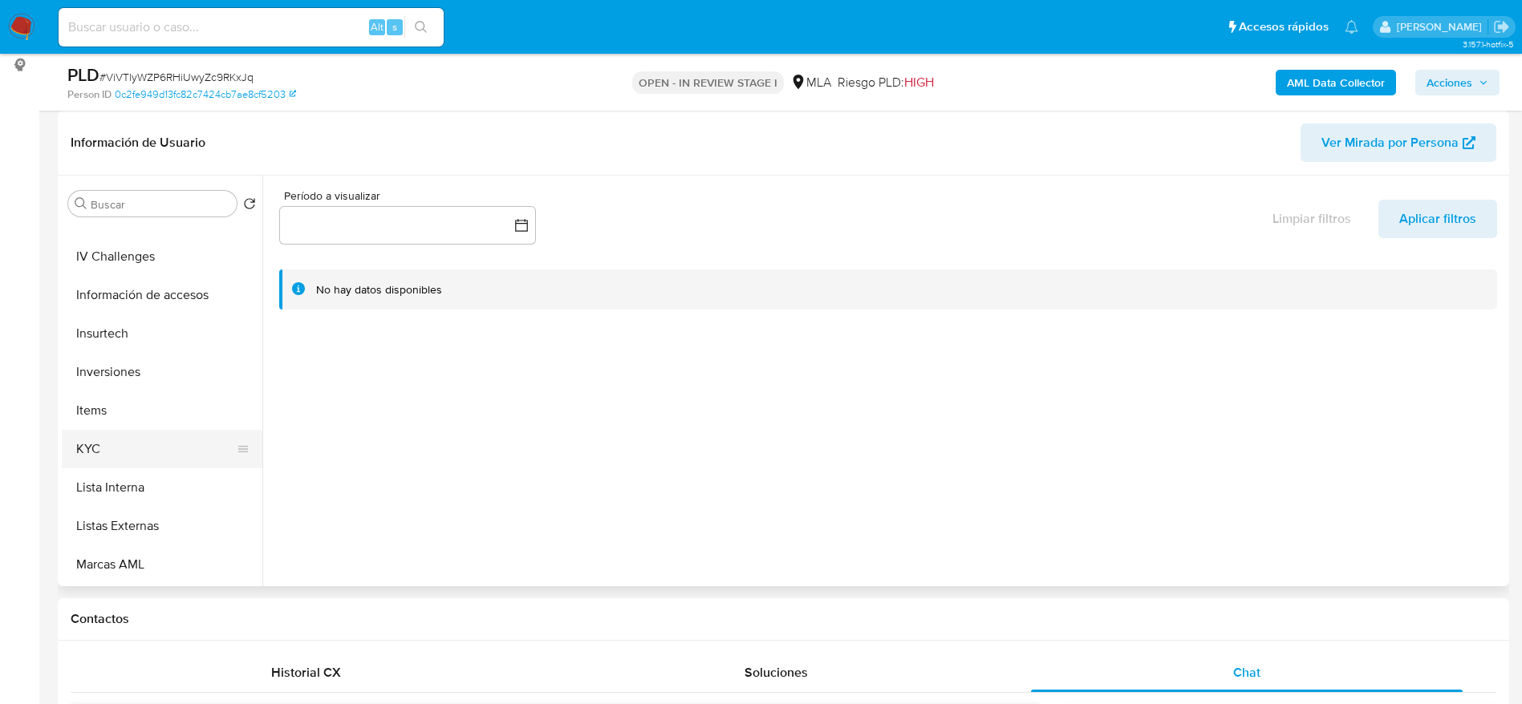
click at [110, 440] on button "KYC" at bounding box center [156, 449] width 188 height 38
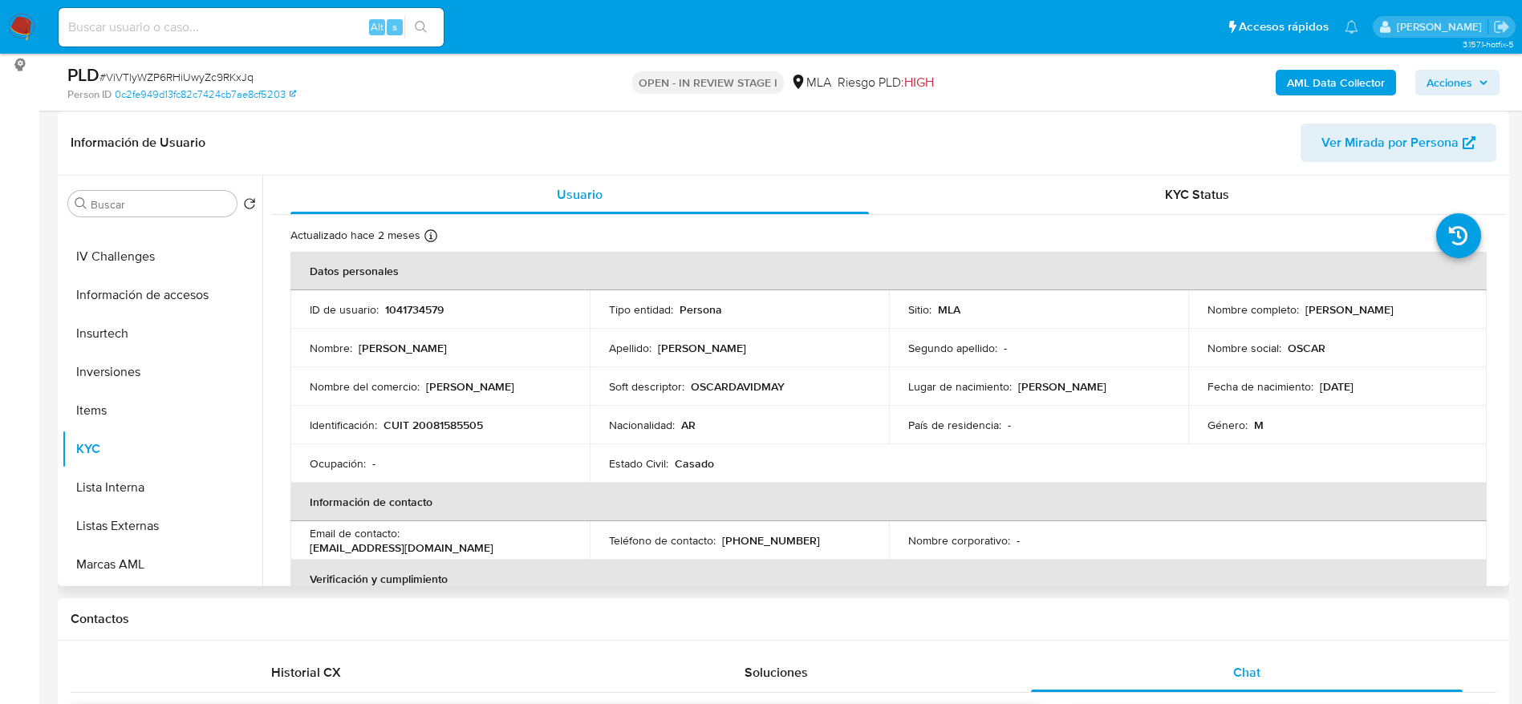
drag, startPoint x: 1301, startPoint y: 307, endPoint x: 1425, endPoint y: 315, distance: 124.6
click at [1425, 315] on div "Nombre completo : [PERSON_NAME]" at bounding box center [1337, 309] width 261 height 14
copy p "[PERSON_NAME]"
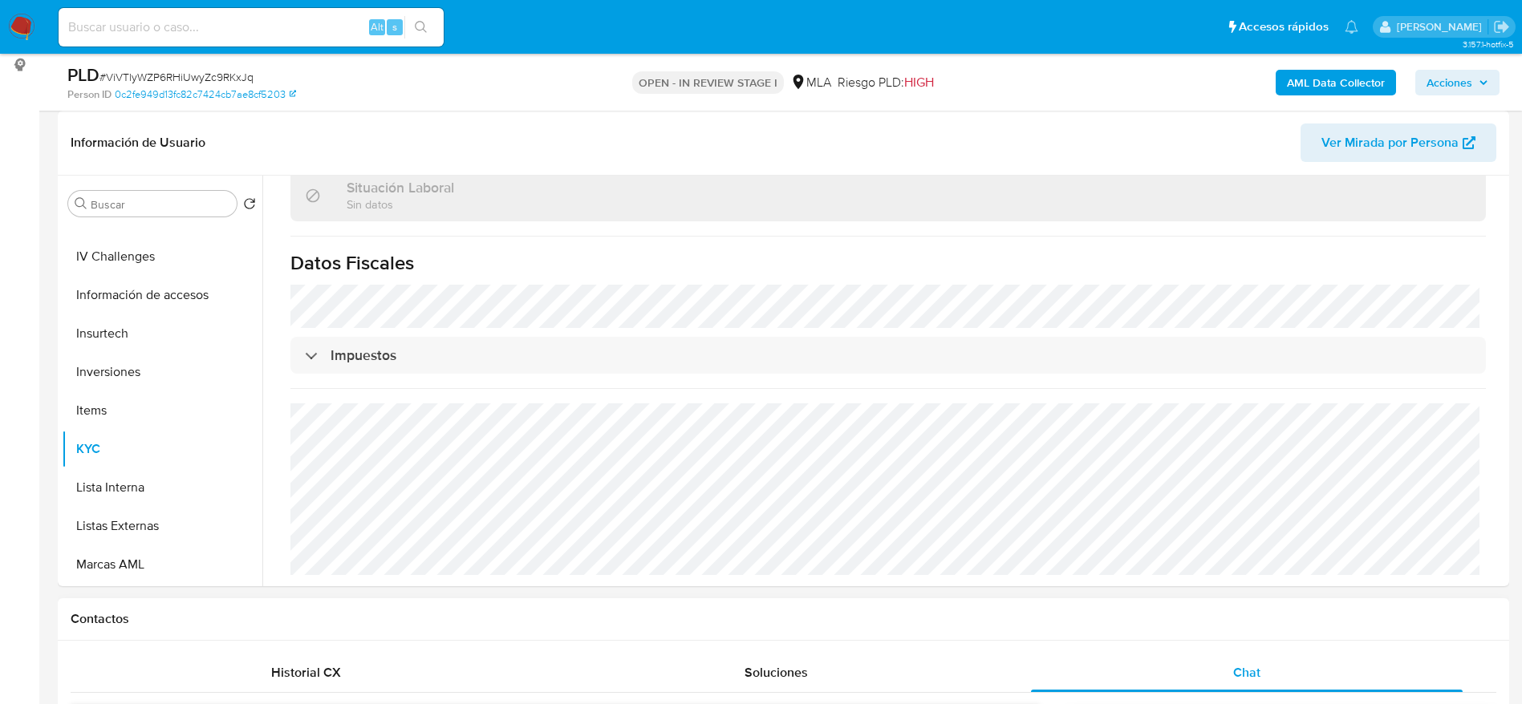
drag, startPoint x: 1265, startPoint y: 670, endPoint x: 1201, endPoint y: 618, distance: 81.5
click at [1257, 663] on div "Chat" at bounding box center [1247, 673] width 432 height 38
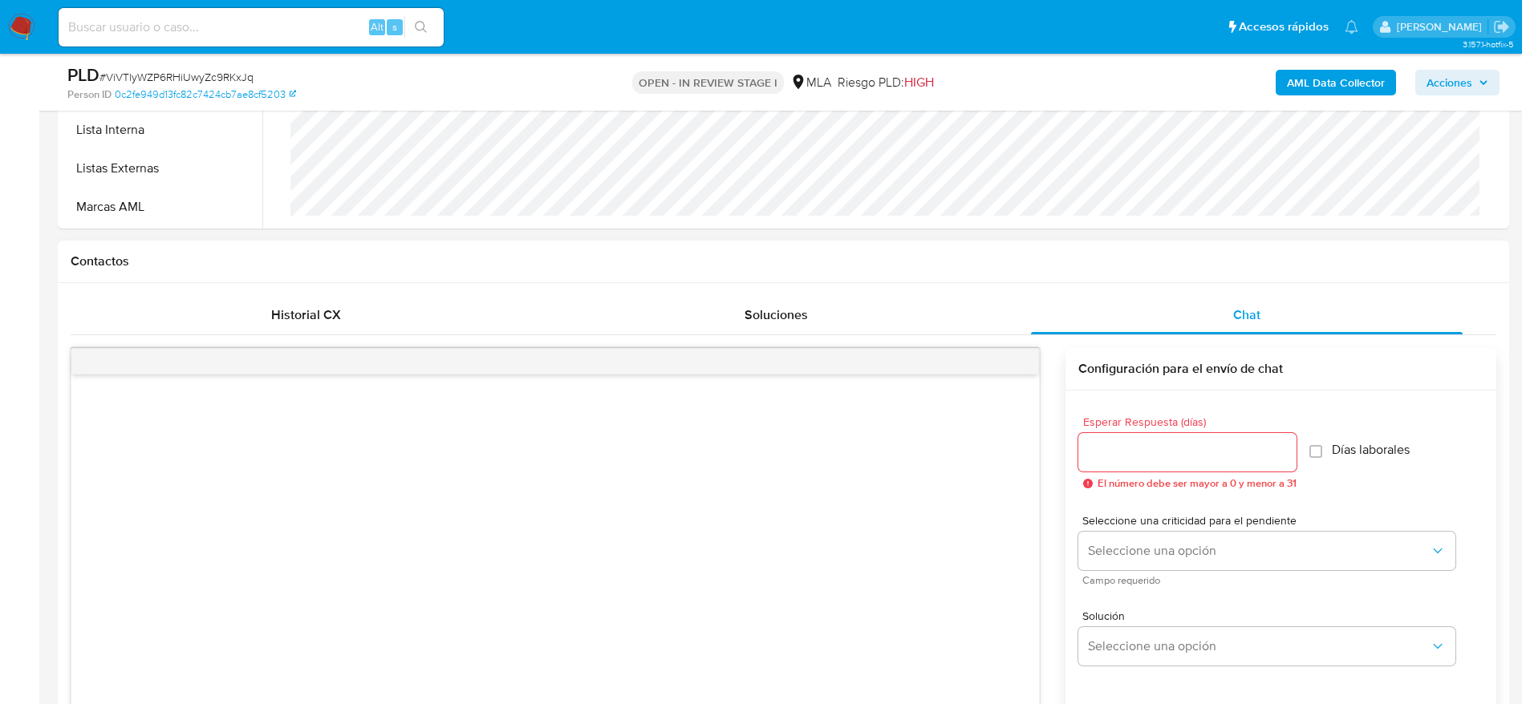
scroll to position [1083, 0]
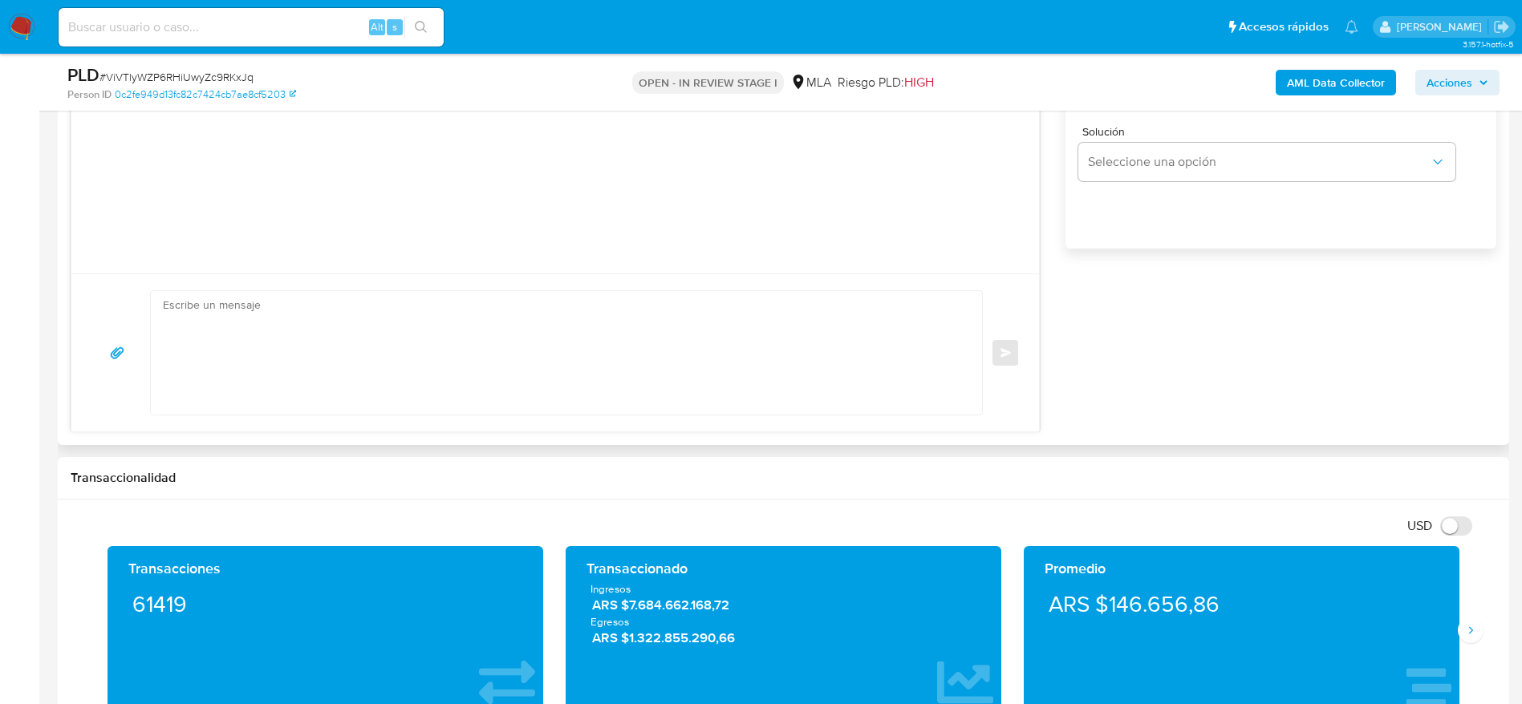
click at [387, 333] on textarea at bounding box center [562, 353] width 799 height 124
paste textarea "Lore Ipsum Dolor Sitam, Co adipisc el sed doeiusmodte incididuntu la et dolore …"
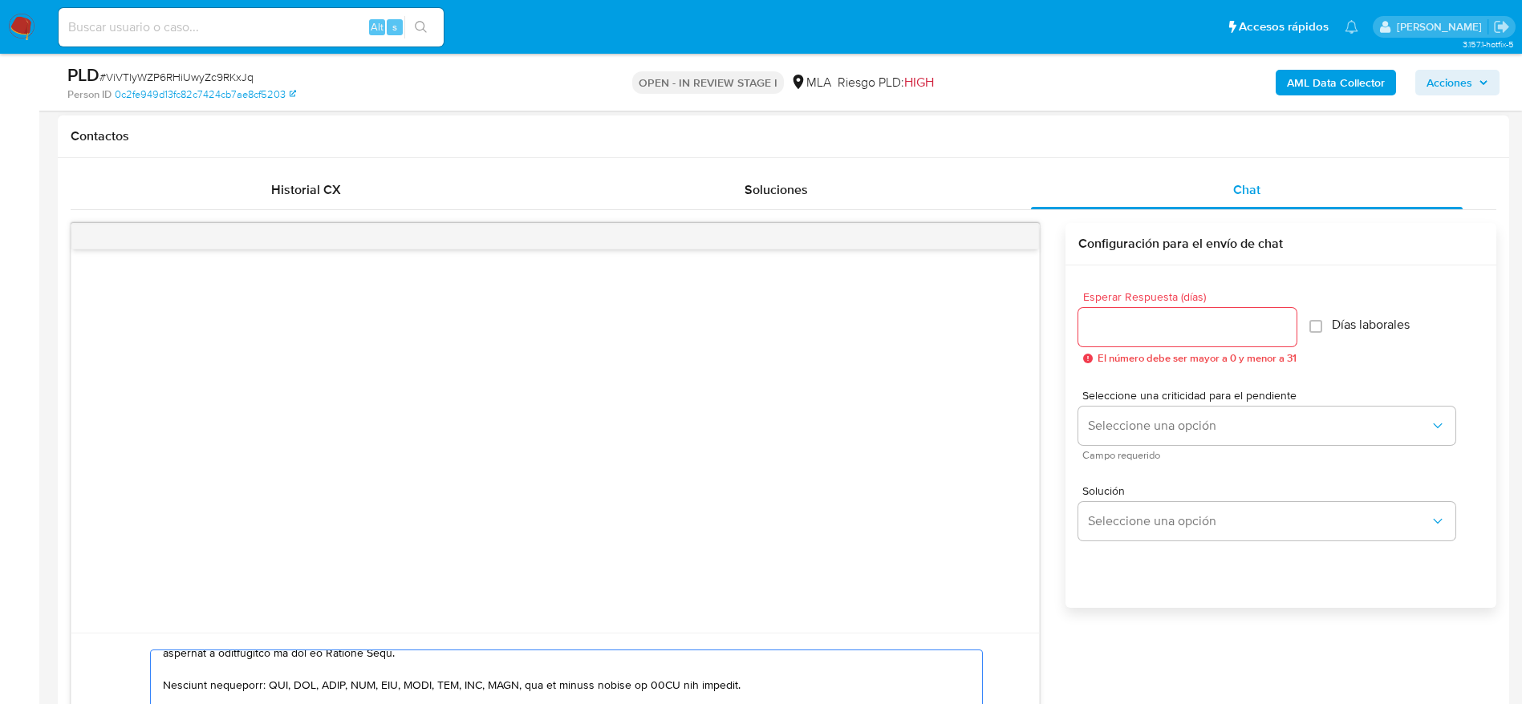
scroll to position [722, 0]
type textarea "Hola Oscar Rubén David, En función de las operaciones registradas en tu cuenta …"
click at [1111, 330] on input "Esperar Respuesta (días)" at bounding box center [1187, 328] width 218 height 21
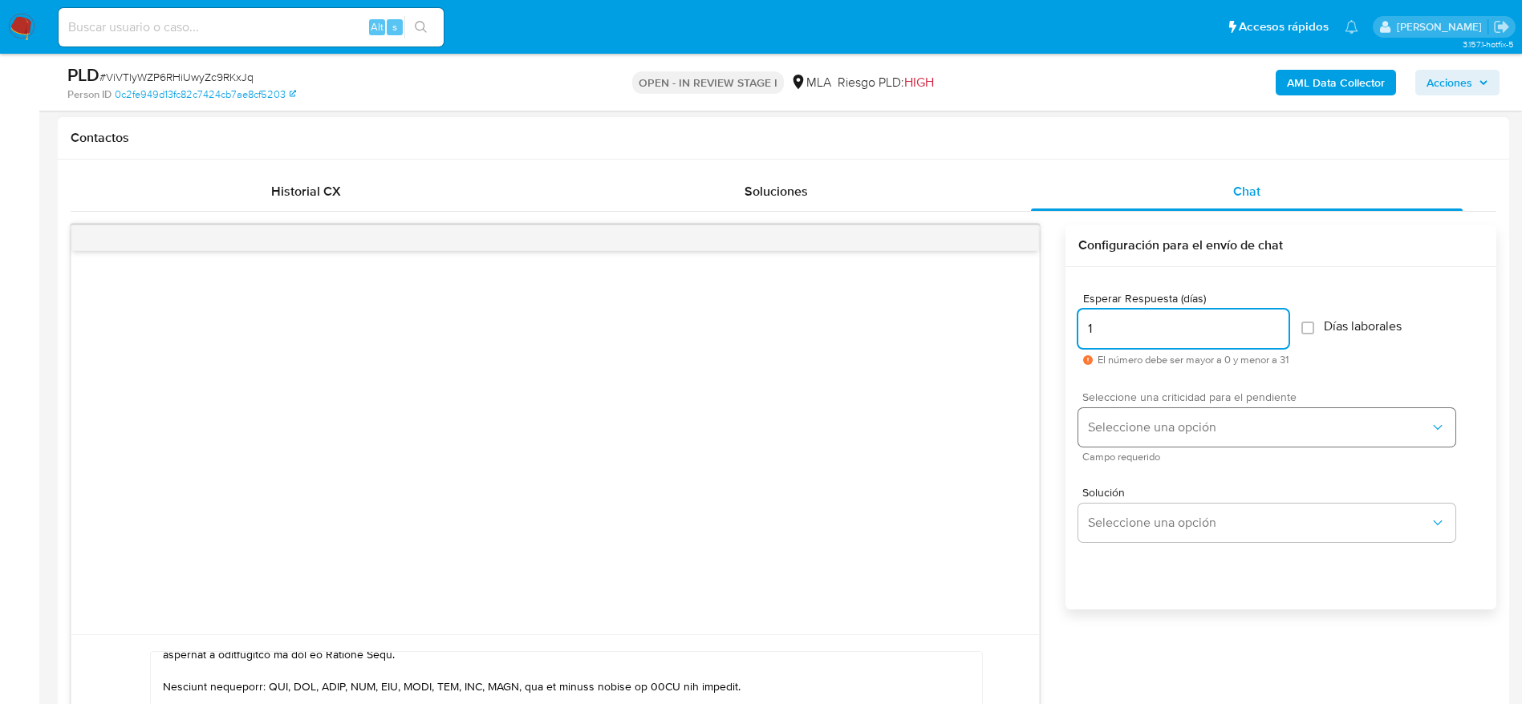
type input "1"
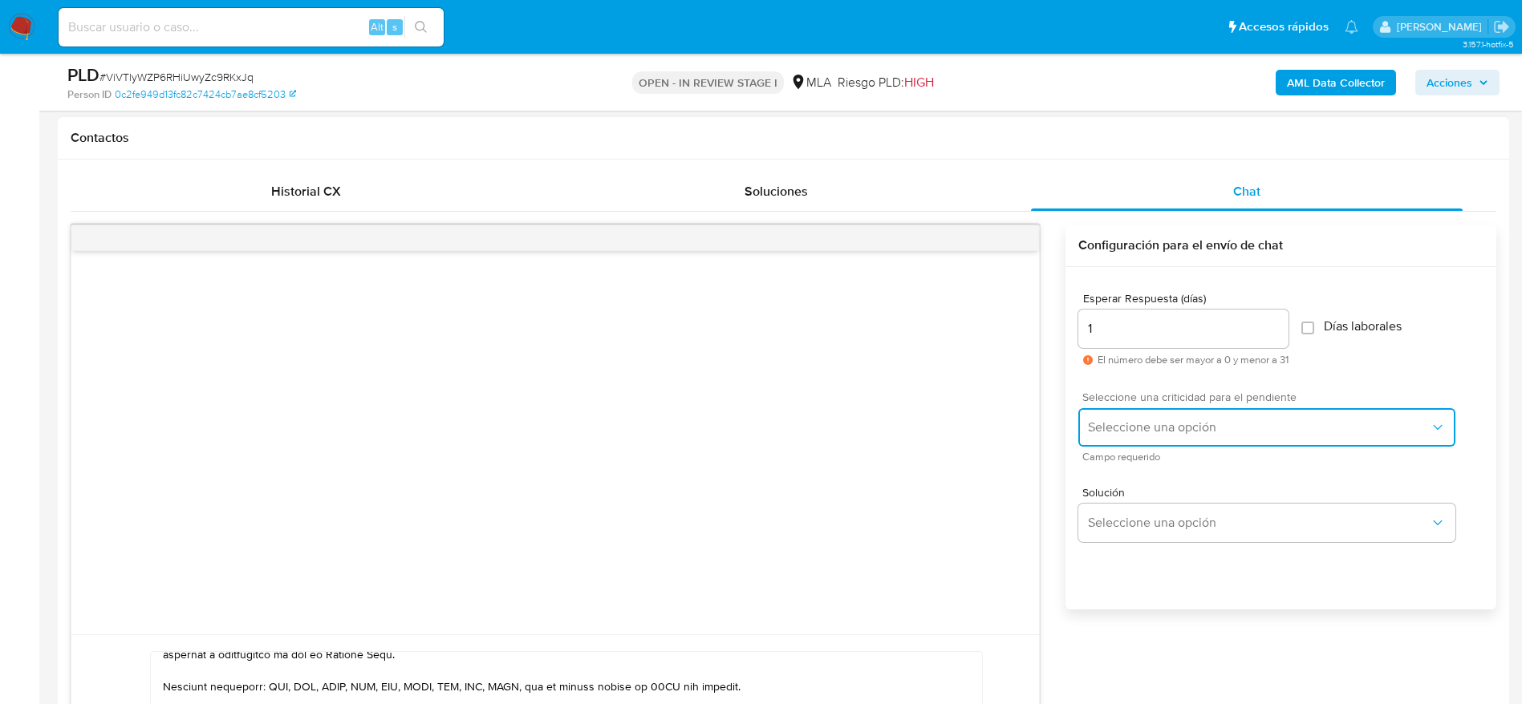
click at [1129, 438] on button "Seleccione una opción" at bounding box center [1266, 427] width 377 height 38
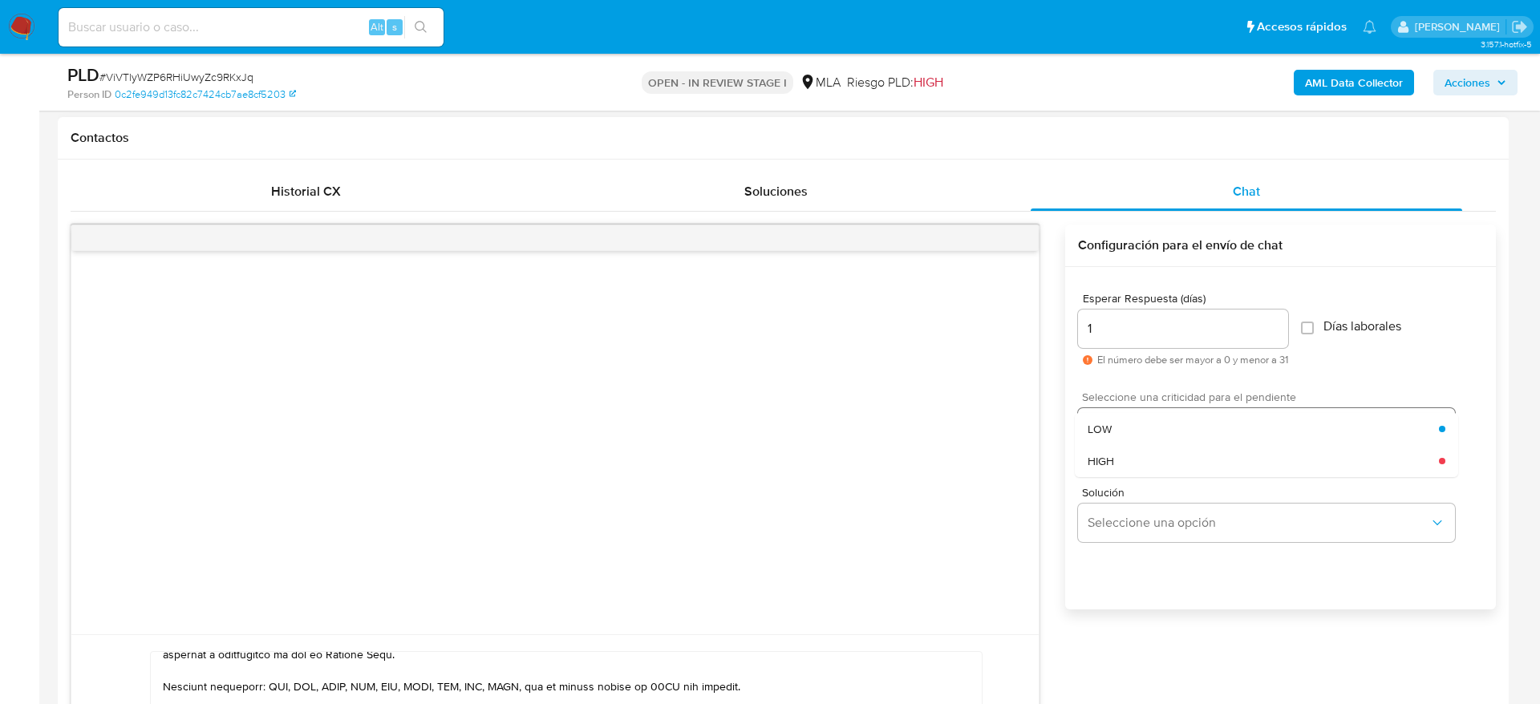
click at [1121, 468] on div "HIGH" at bounding box center [1263, 461] width 351 height 32
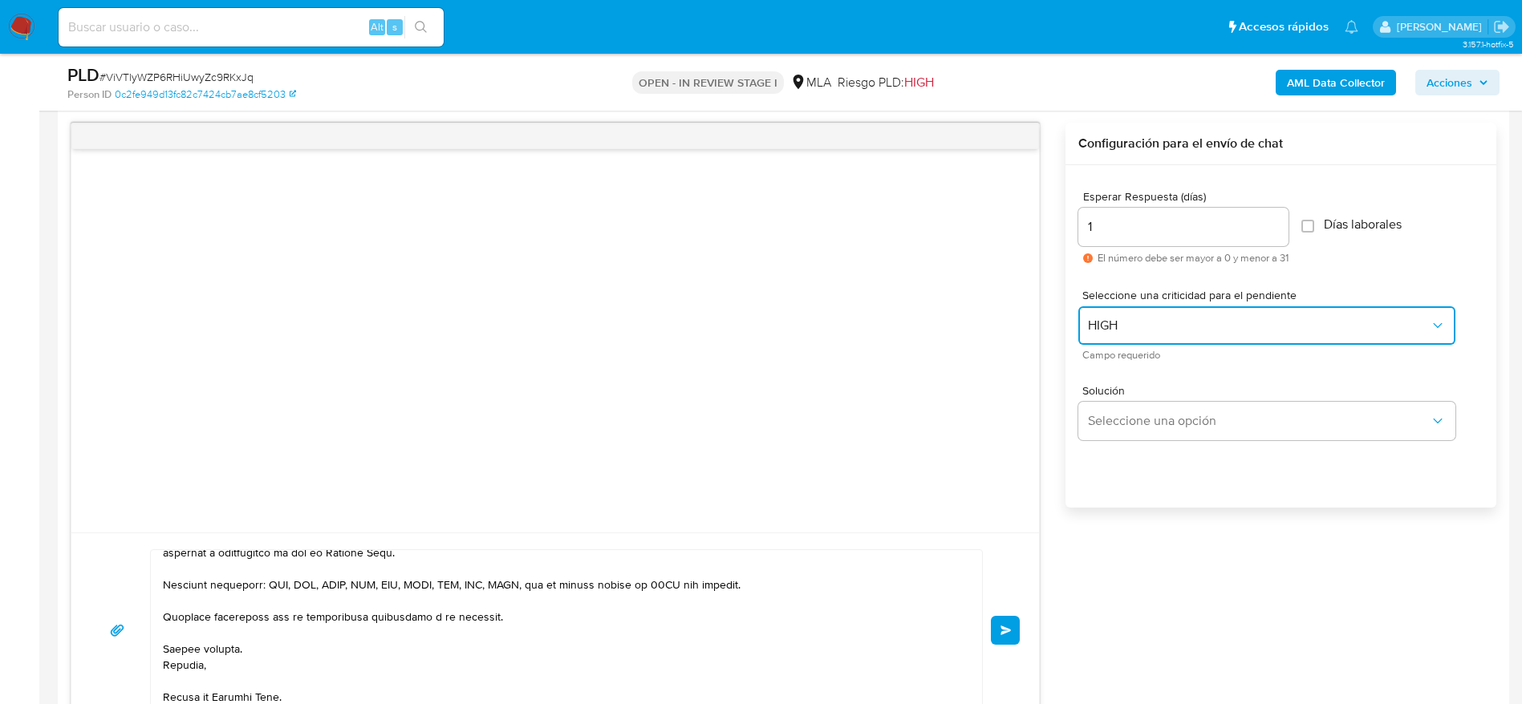
scroll to position [962, 0]
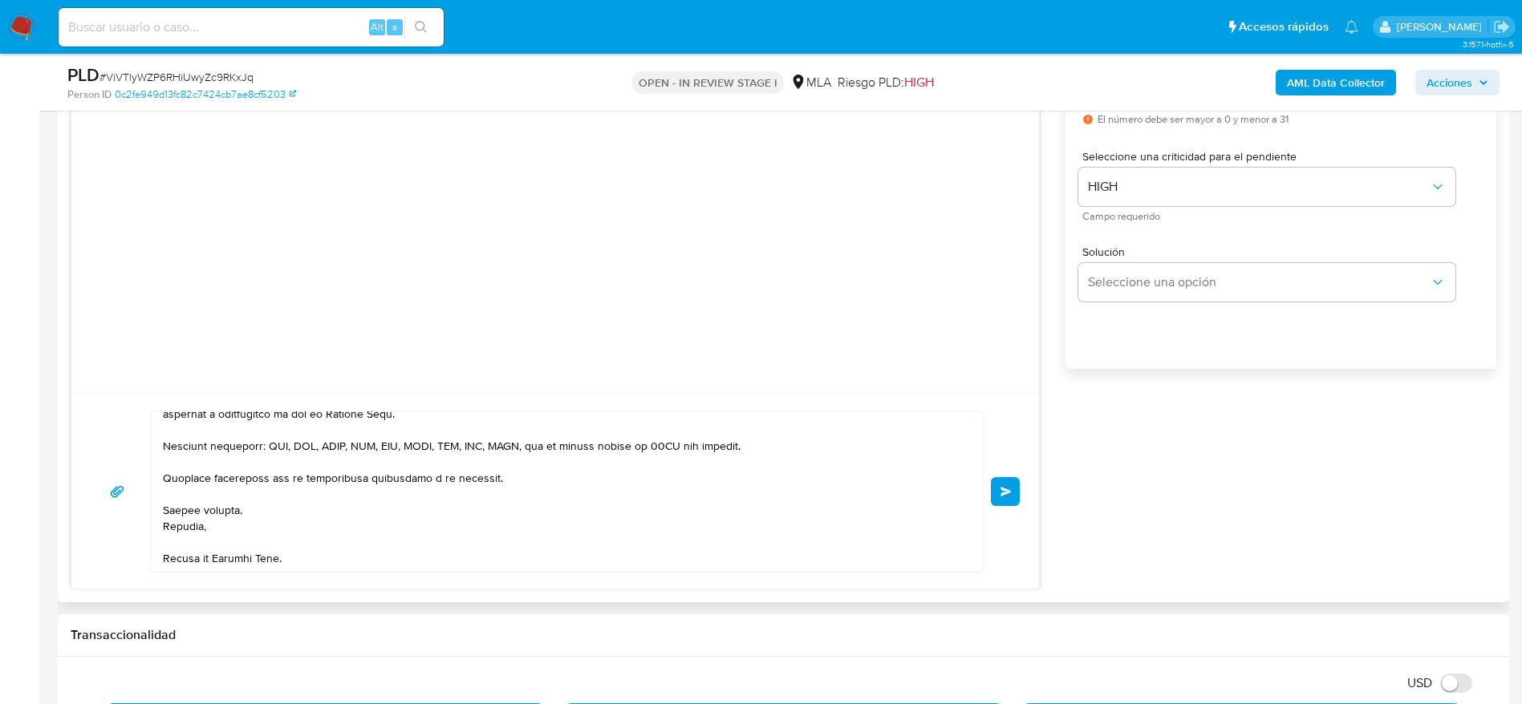
click at [1003, 493] on span "Enviar" at bounding box center [1005, 492] width 11 height 10
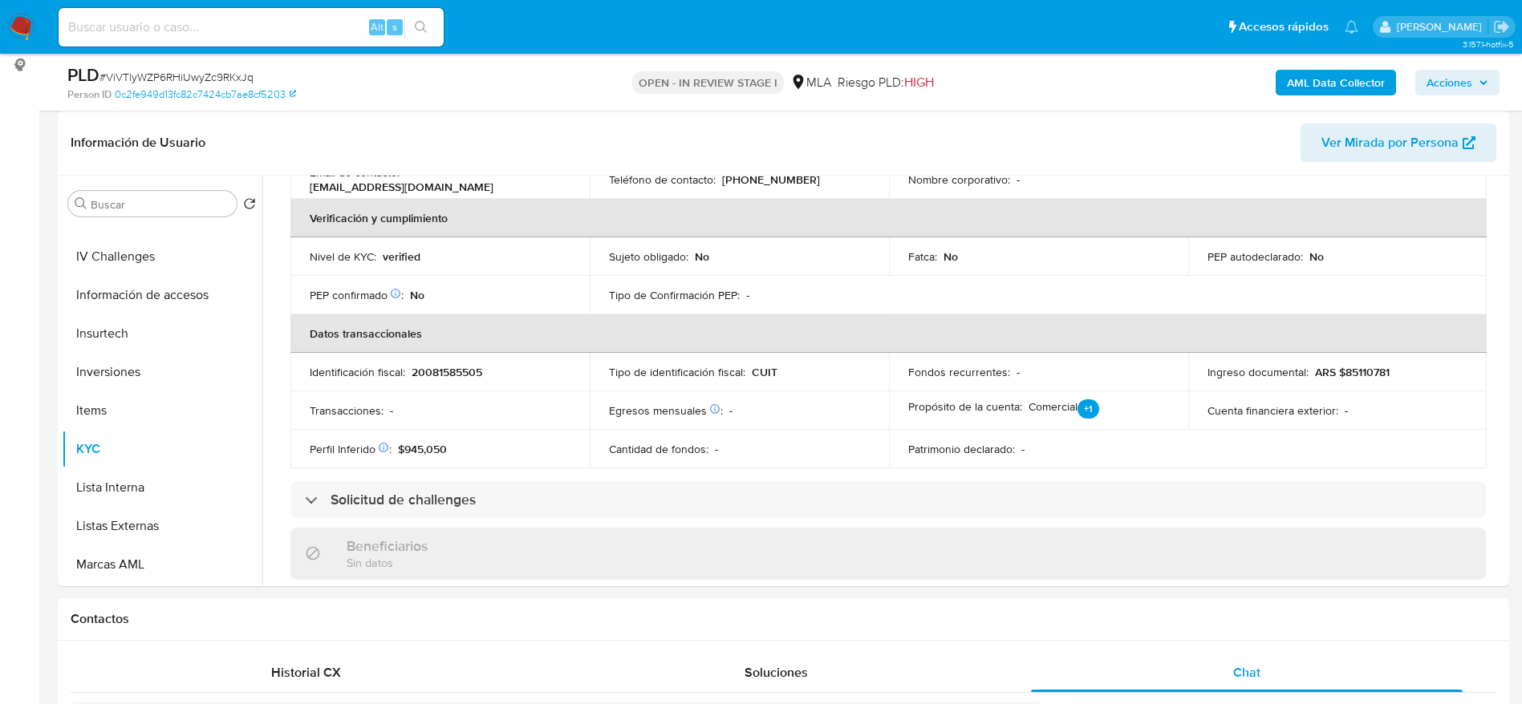
scroll to position [0, 0]
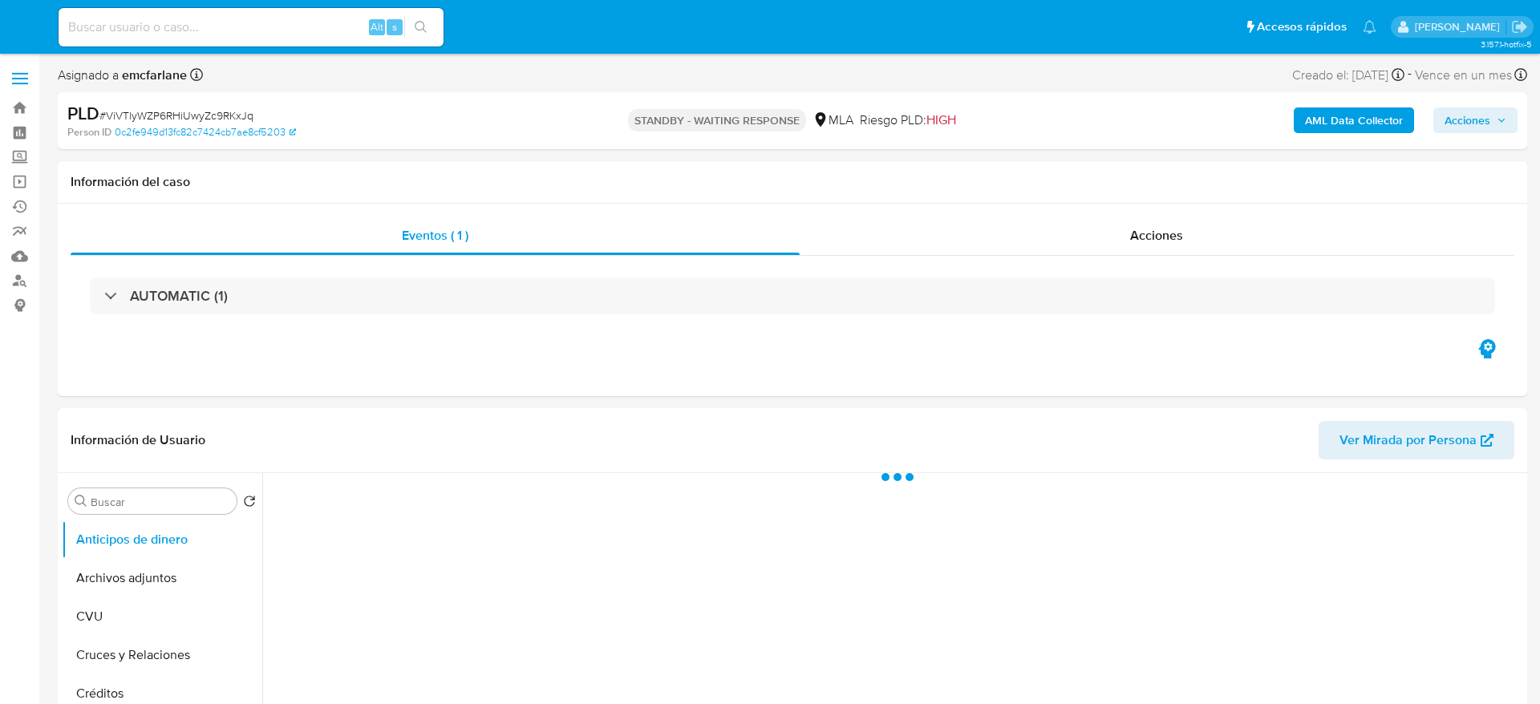
select select "10"
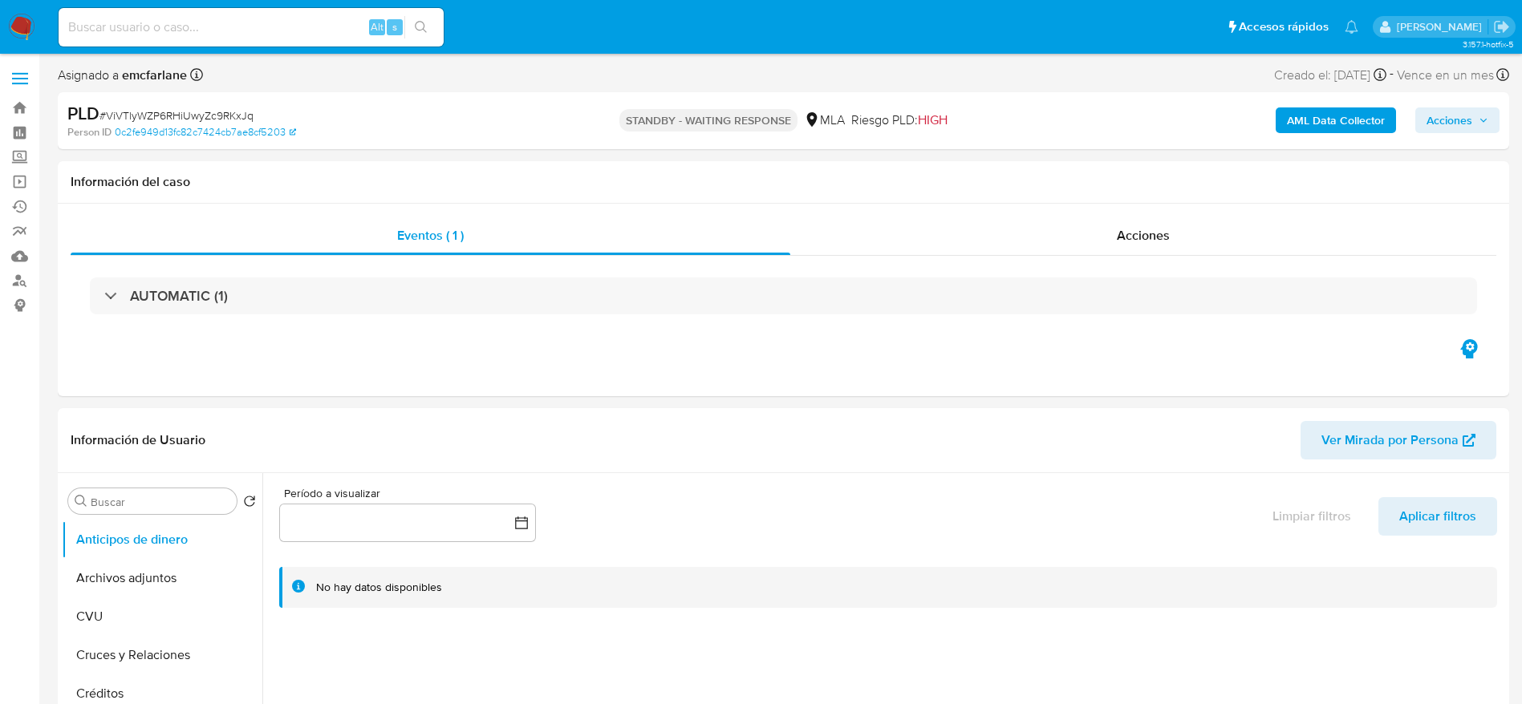
click at [14, 30] on img at bounding box center [21, 27] width 27 height 27
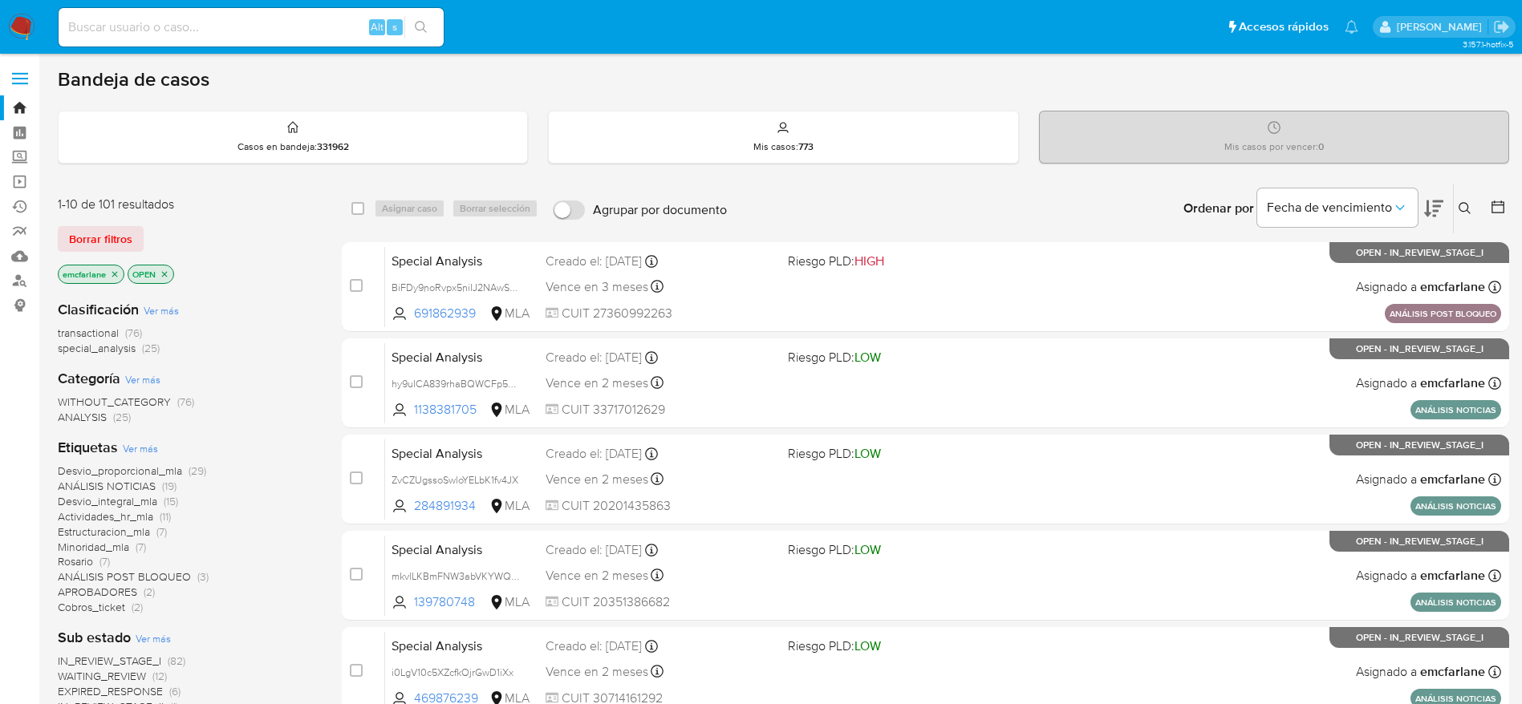
click at [1497, 206] on icon at bounding box center [1497, 207] width 16 height 16
click at [1503, 197] on div at bounding box center [1494, 209] width 29 height 50
click at [1501, 209] on icon at bounding box center [1497, 207] width 16 height 16
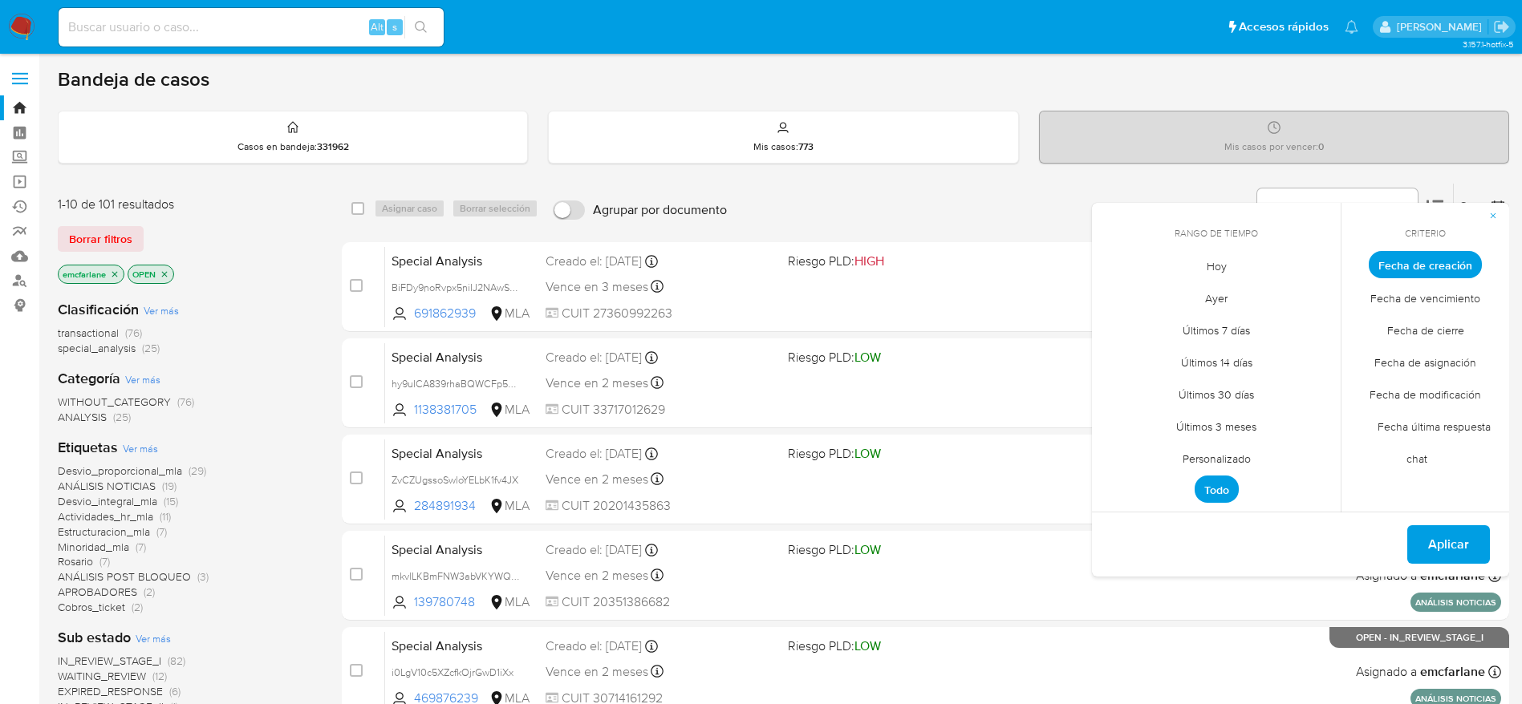
click at [1201, 464] on span "Personalizado" at bounding box center [1216, 458] width 102 height 33
click at [1112, 294] on icon "Mes anterior" at bounding box center [1116, 294] width 19 height 19
click at [1151, 355] on button "1" at bounding box center [1152, 354] width 26 height 26
click at [1223, 482] on button "31" at bounding box center [1216, 482] width 26 height 26
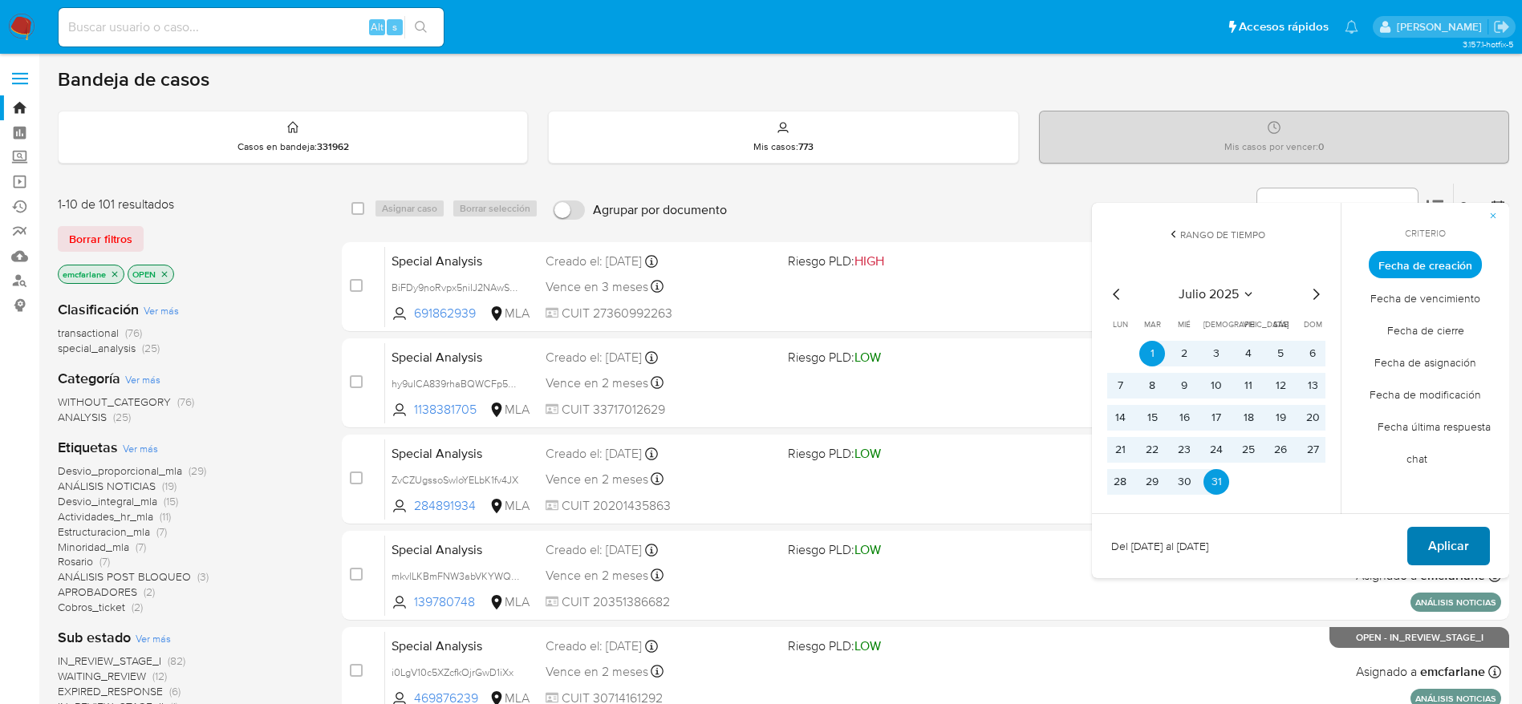
click at [1438, 550] on span "Aplicar" at bounding box center [1448, 546] width 41 height 35
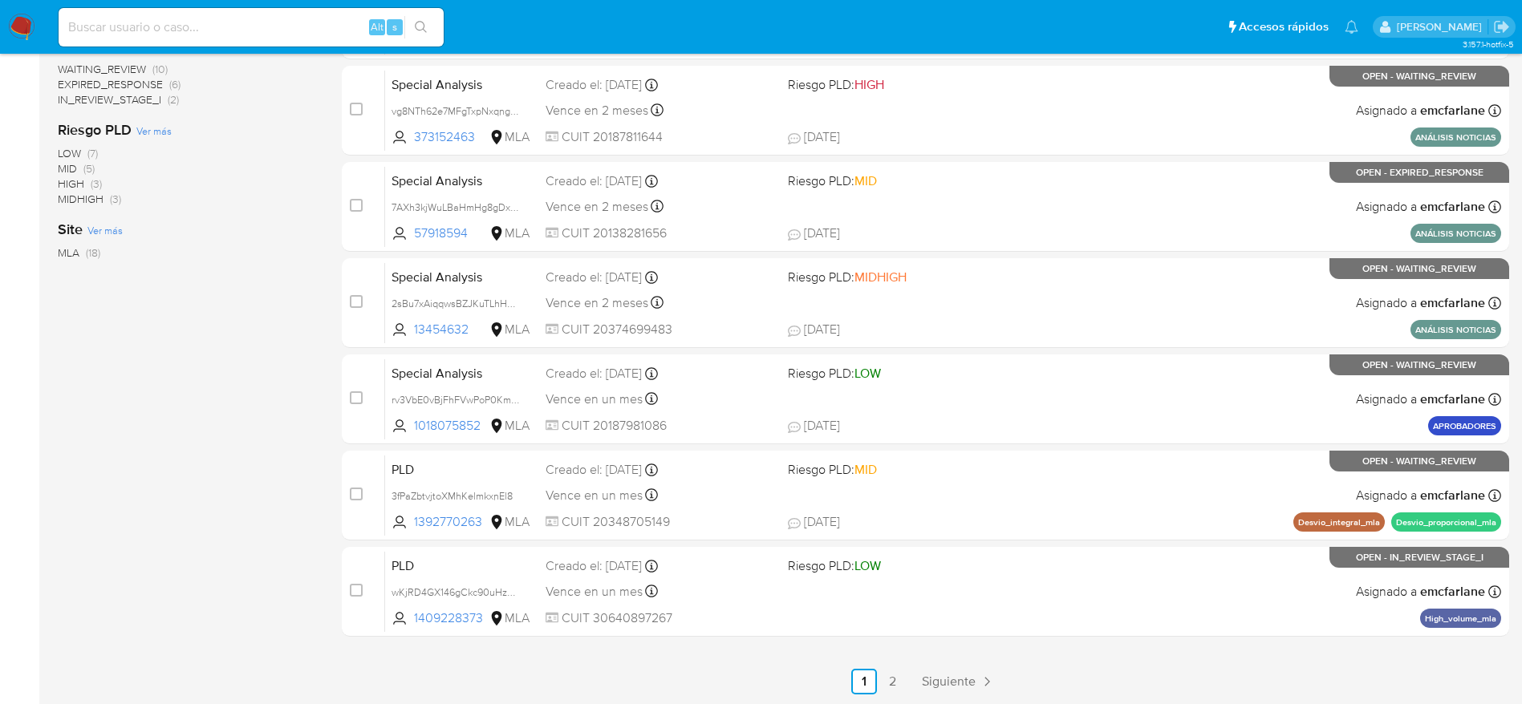
scroll to position [562, 0]
click at [963, 678] on span "Siguiente" at bounding box center [949, 681] width 54 height 13
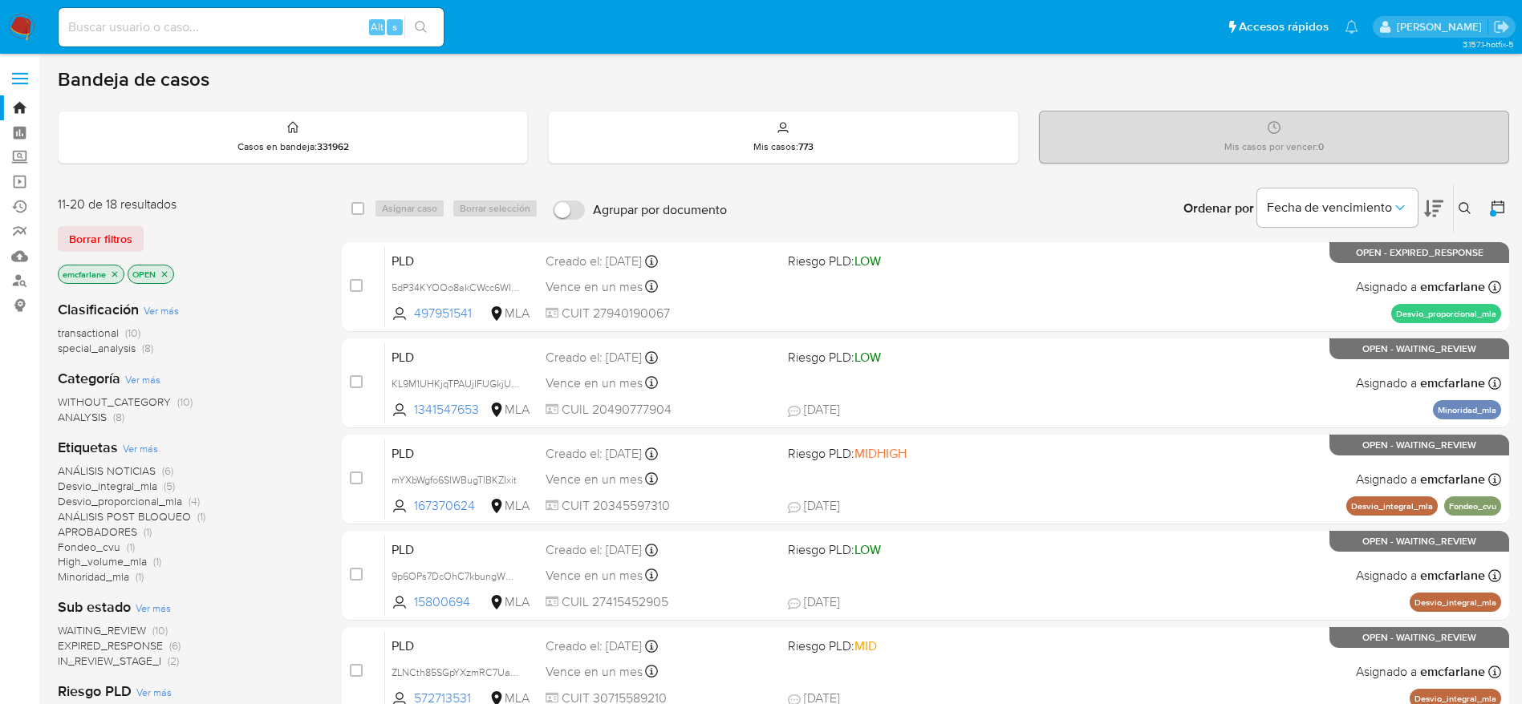
click at [17, 29] on img at bounding box center [21, 27] width 27 height 27
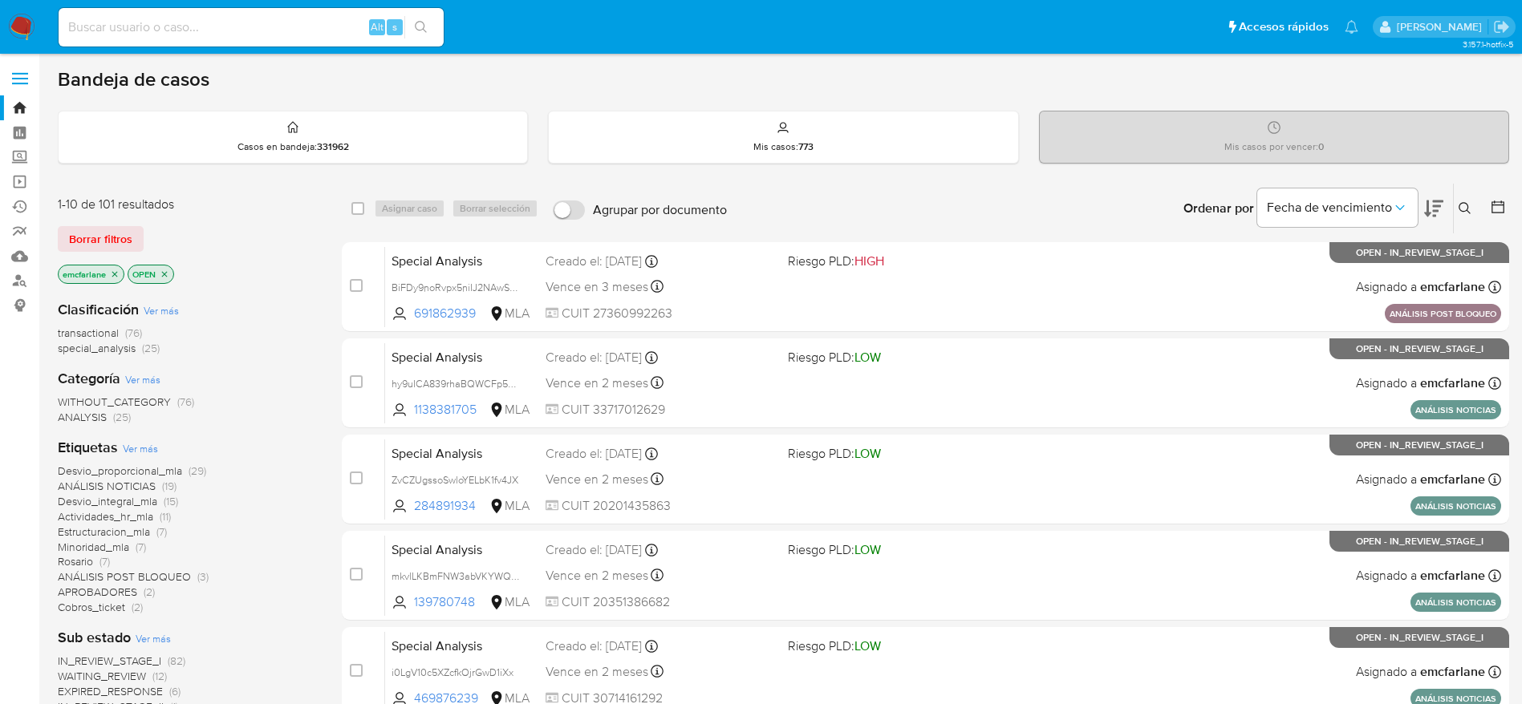
click at [228, 34] on input at bounding box center [251, 27] width 385 height 21
paste input "7Z48vC4Y8oLXbWoguXN07nJs"
type input "7Z48vC4Y8oLXbWoguXN07nJs"
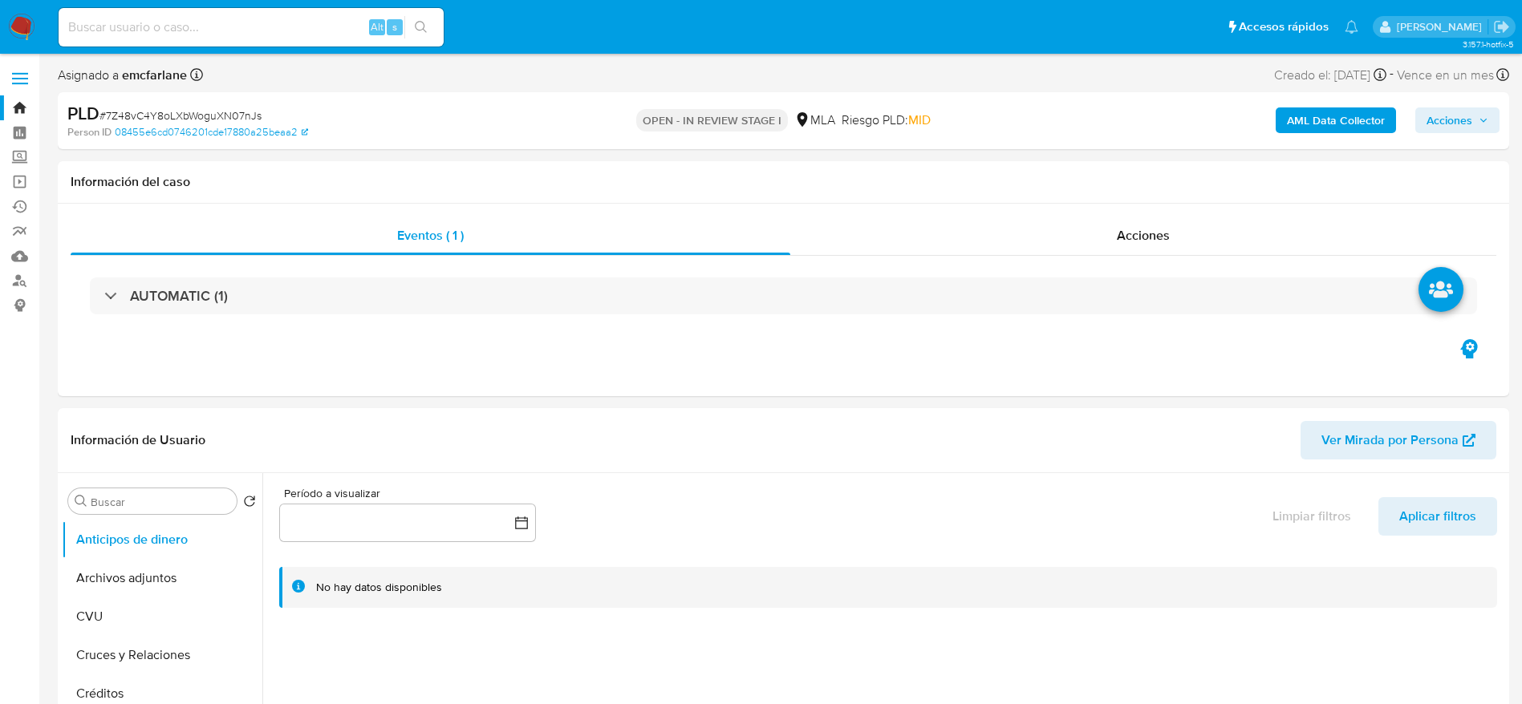
select select "10"
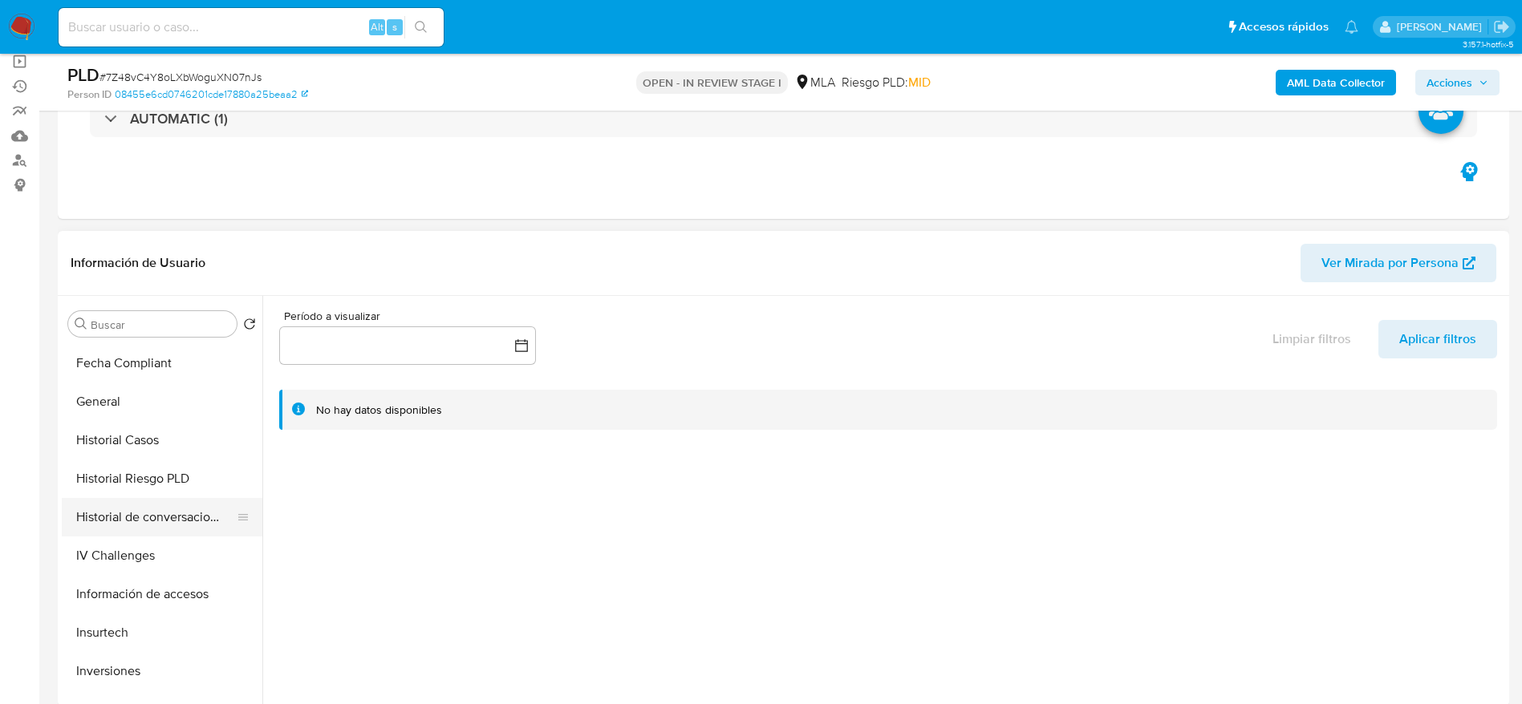
scroll to position [481, 0]
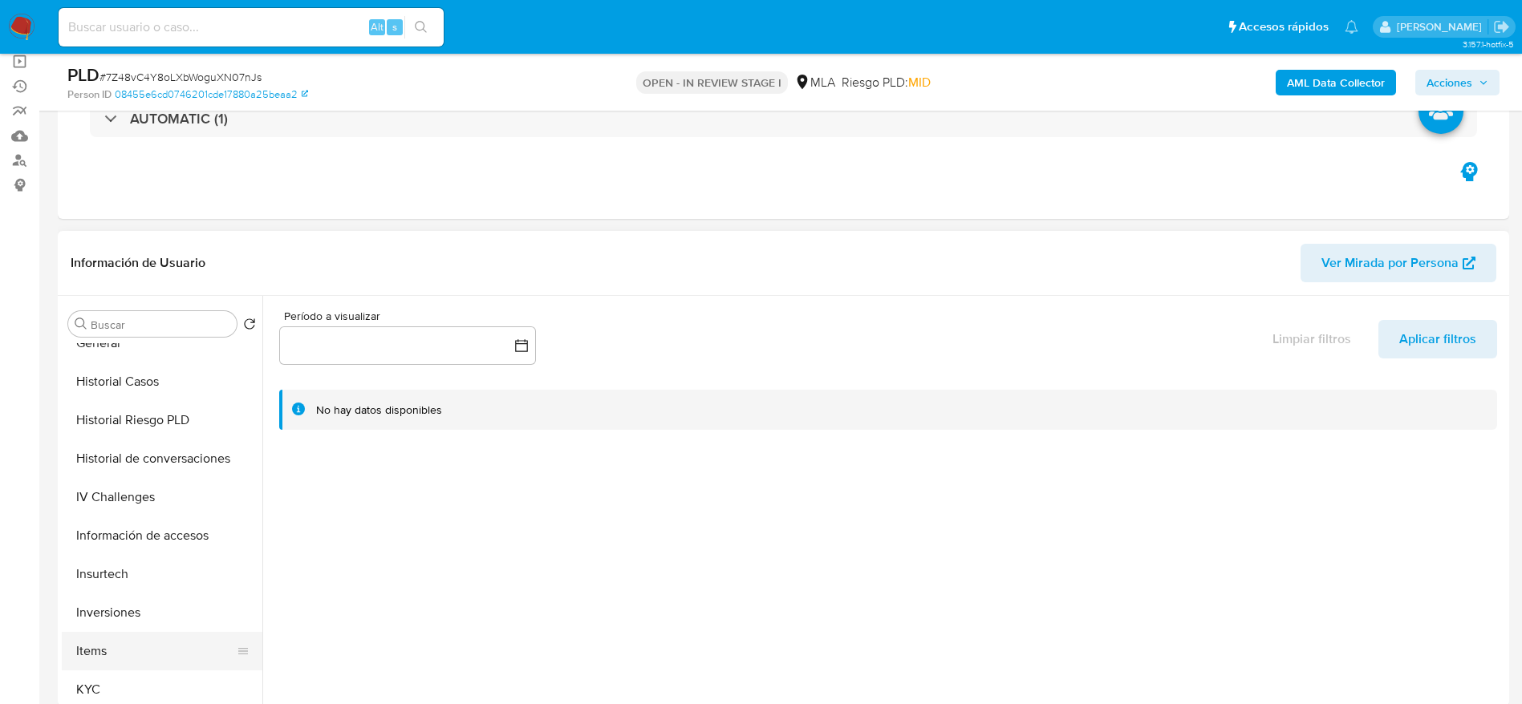
drag, startPoint x: 123, startPoint y: 671, endPoint x: 185, endPoint y: 658, distance: 64.0
click at [124, 673] on button "KYC" at bounding box center [162, 690] width 201 height 38
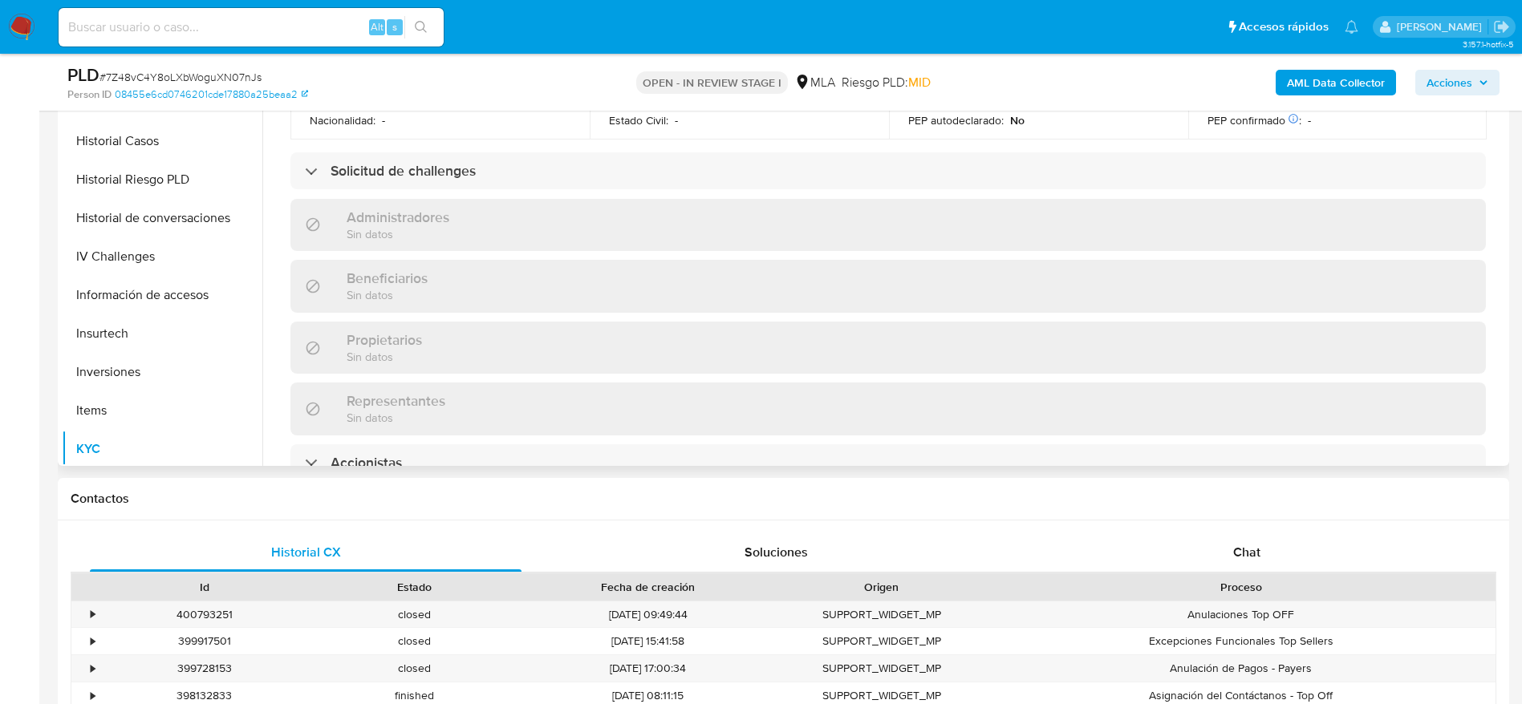
scroll to position [962, 0]
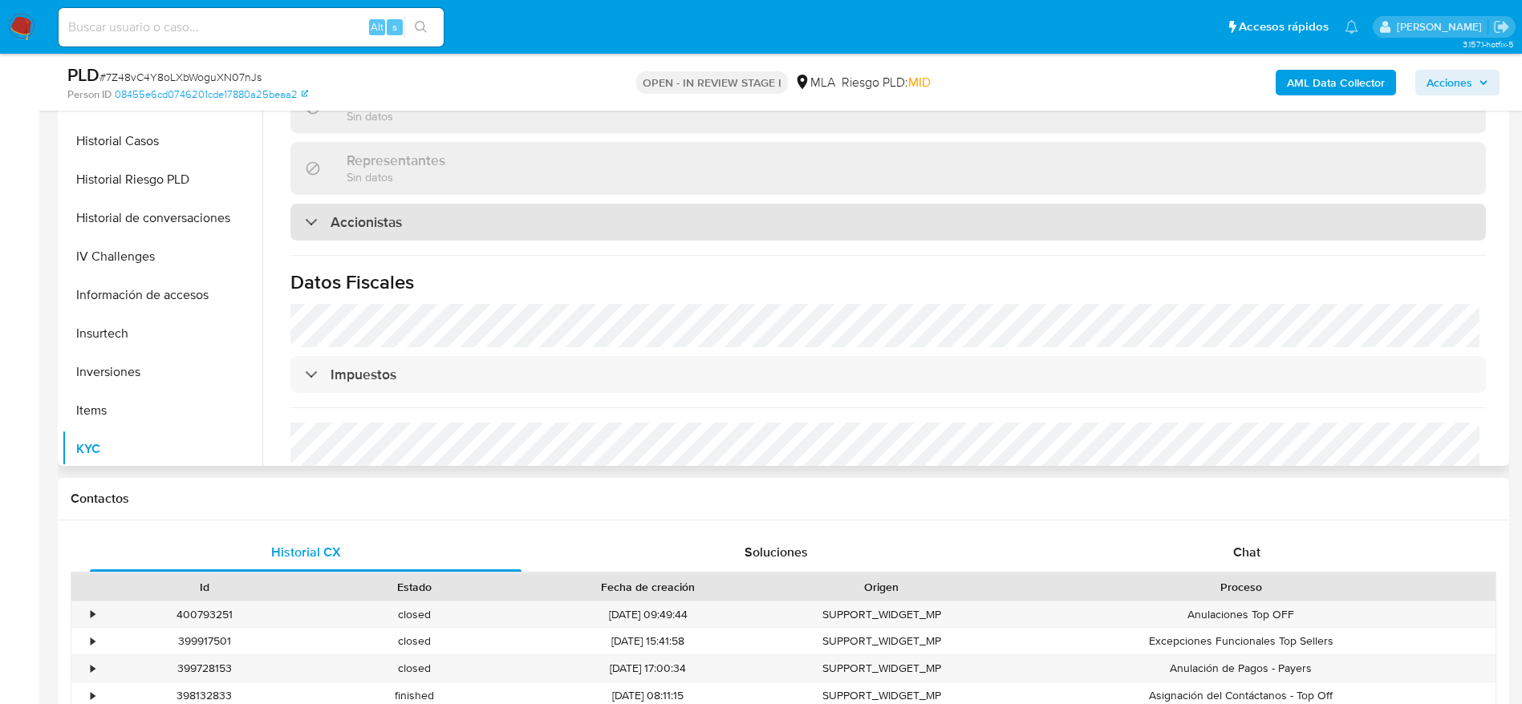
click at [309, 214] on div "Accionistas" at bounding box center [353, 222] width 97 height 18
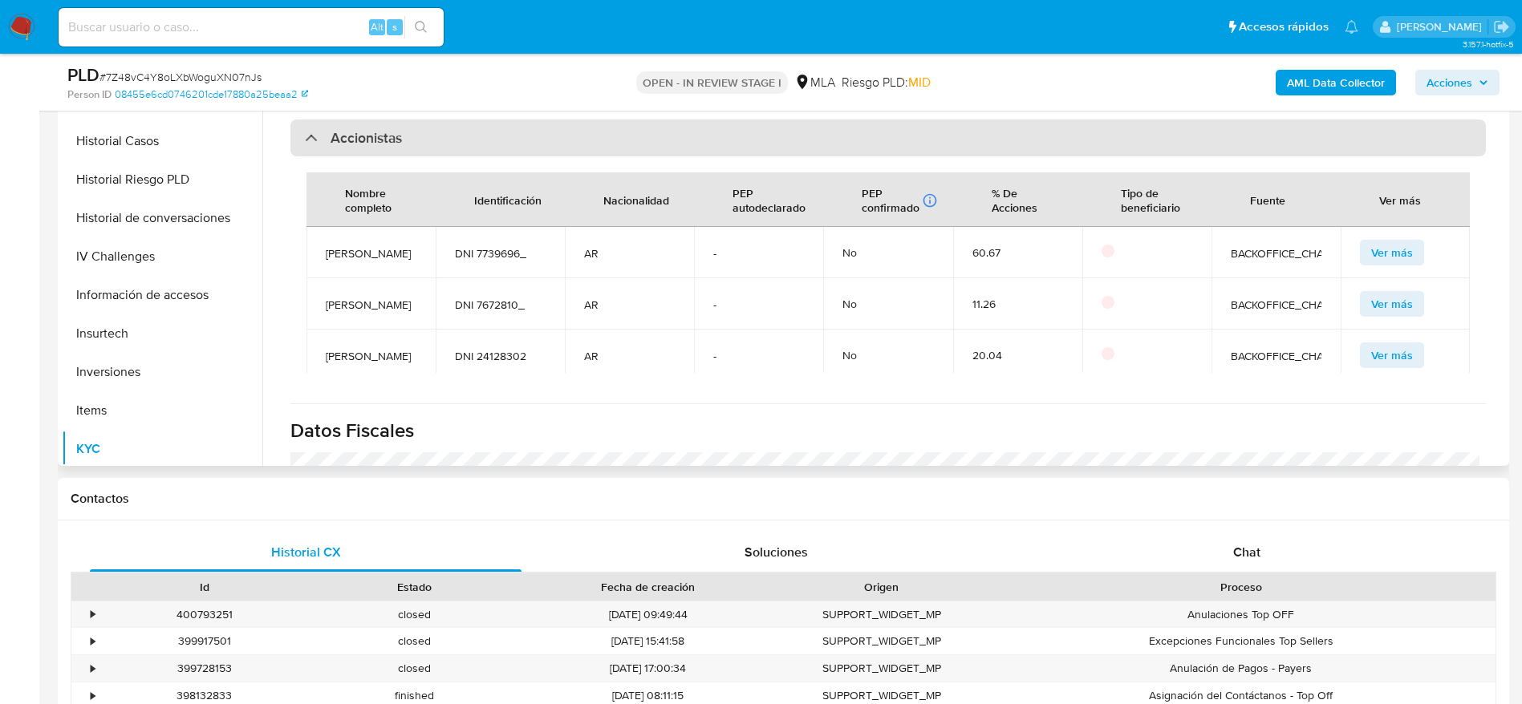
scroll to position [1083, 0]
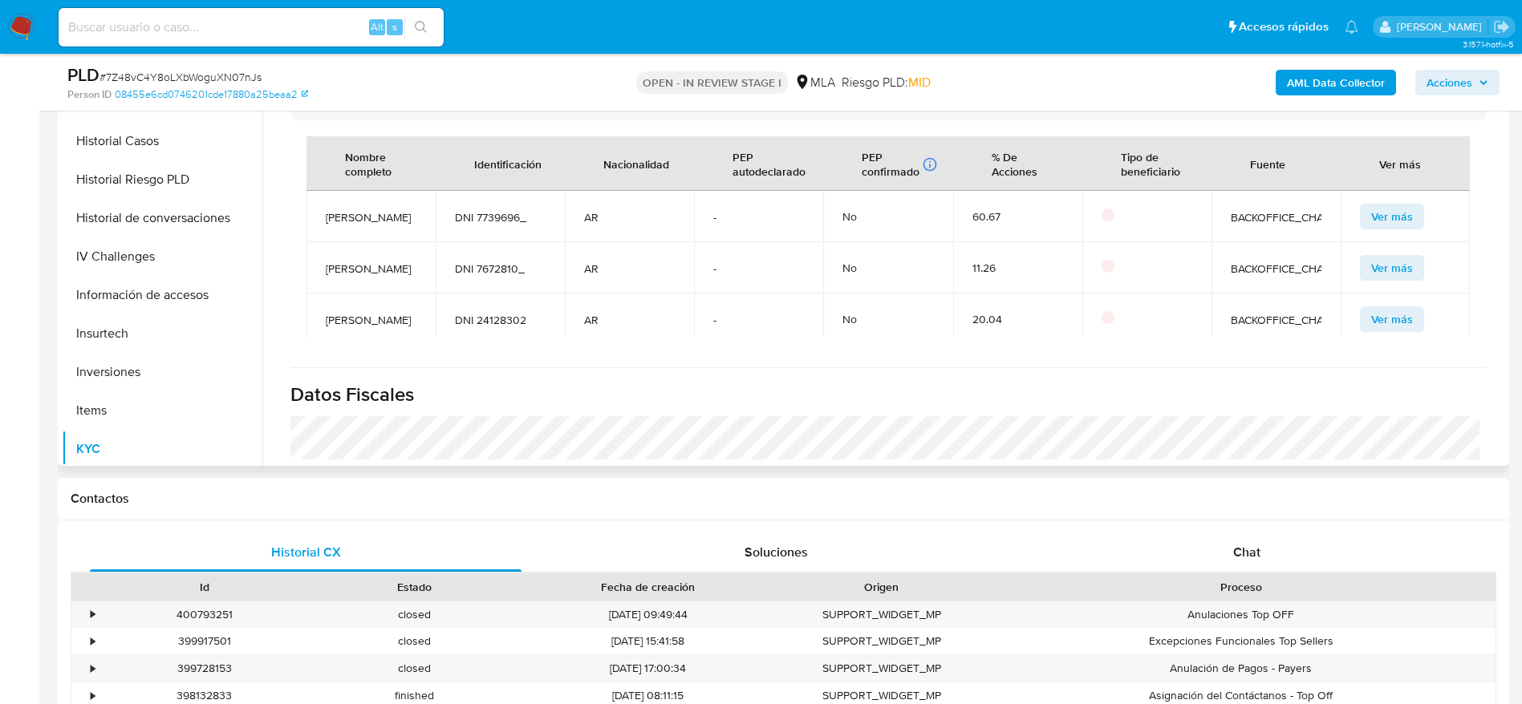
click at [499, 224] on span "DNI 7739696_" at bounding box center [500, 217] width 91 height 14
copy span "7739696_"
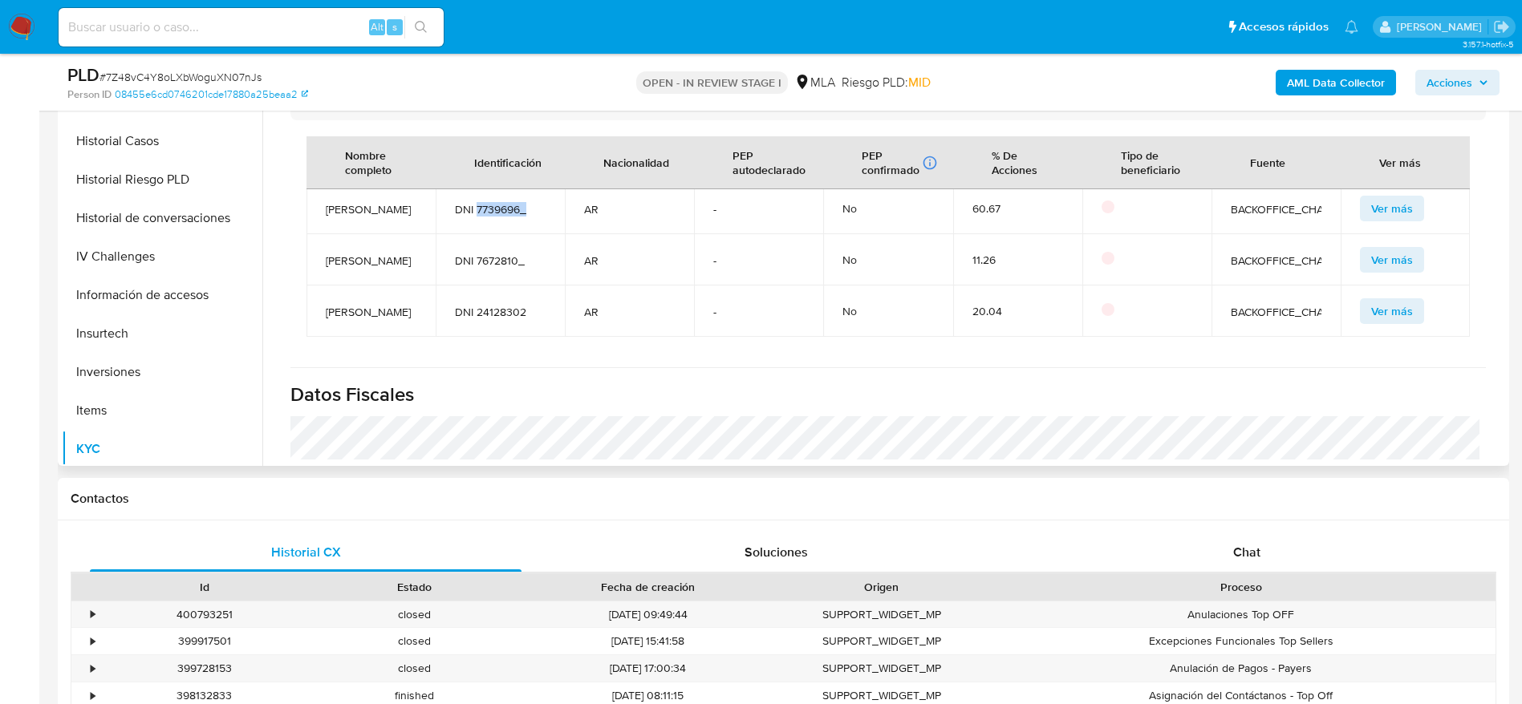
scroll to position [0, 0]
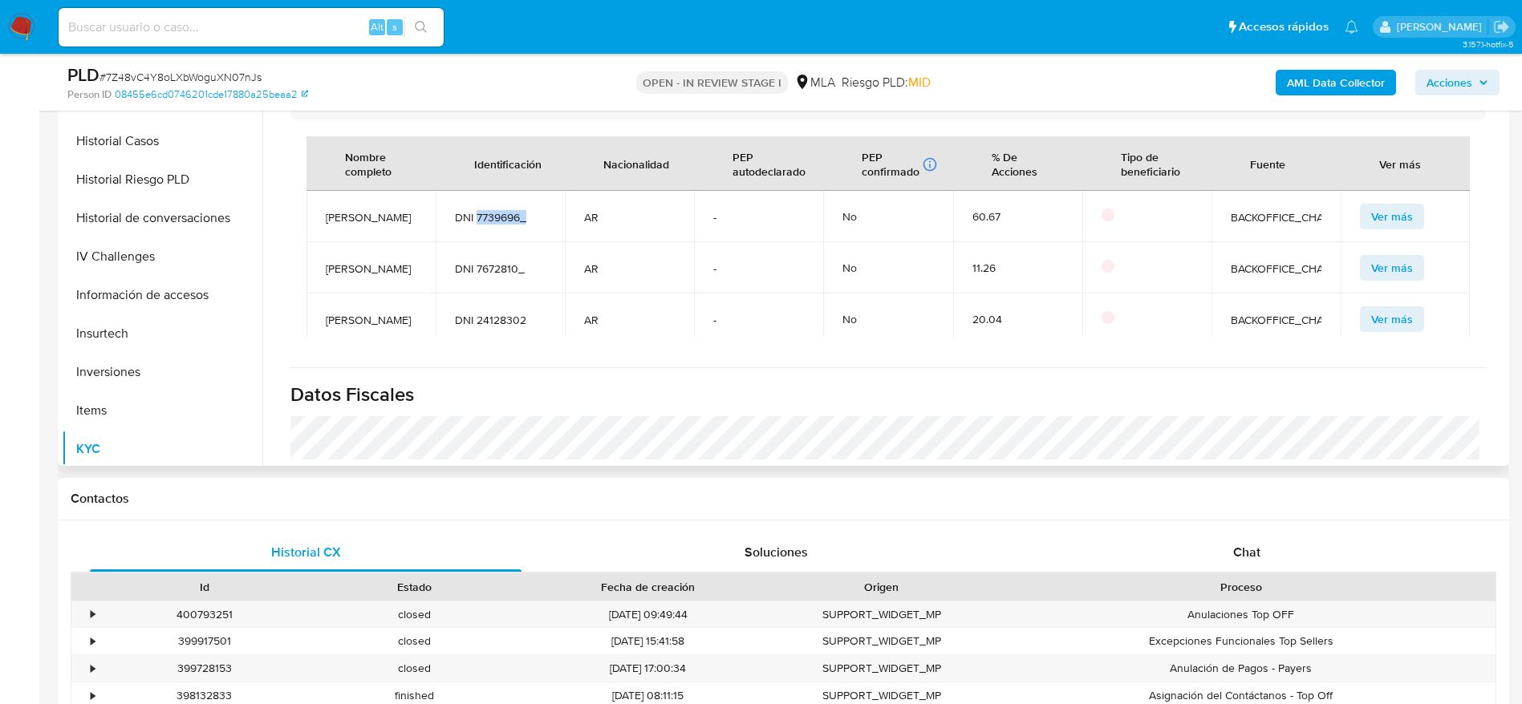
click at [479, 225] on span "DNI 7739696_" at bounding box center [500, 217] width 91 height 14
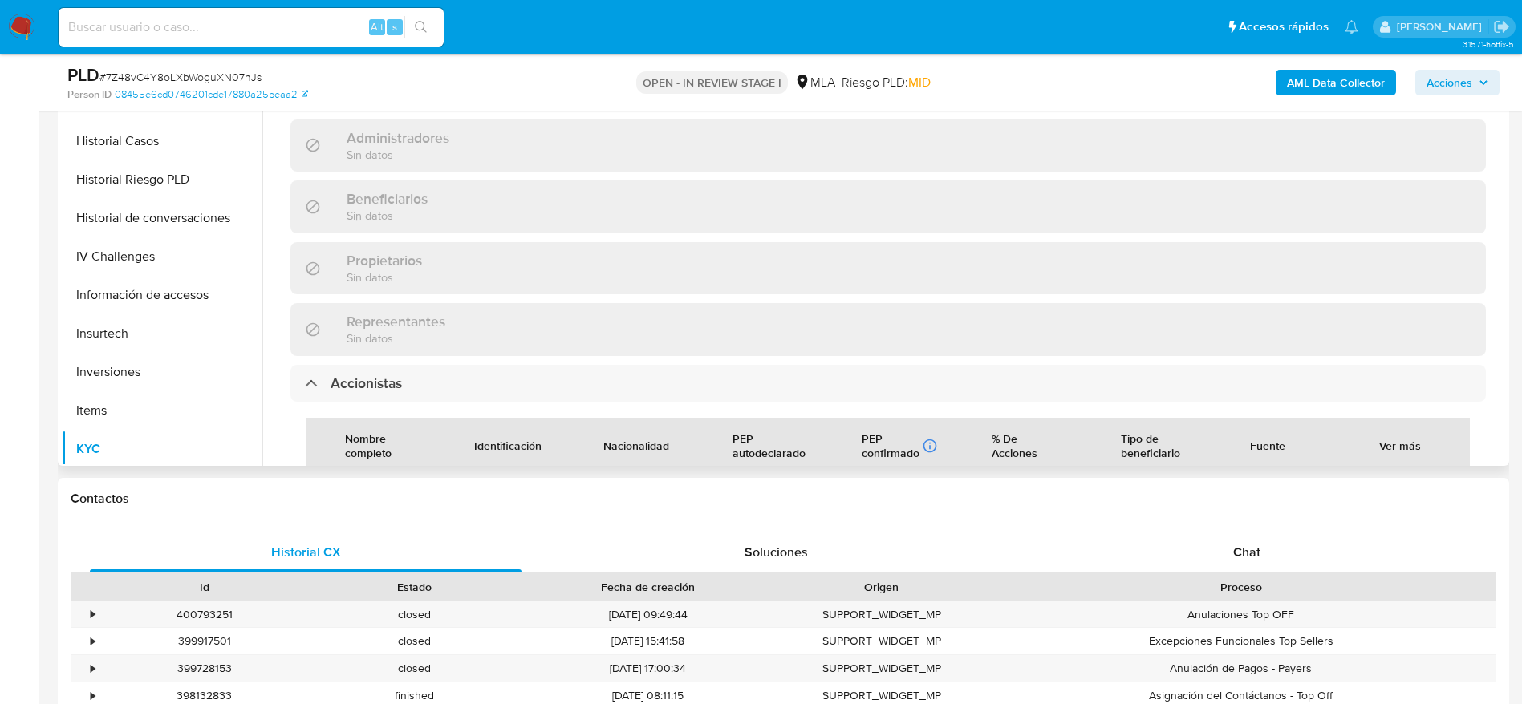
scroll to position [722, 0]
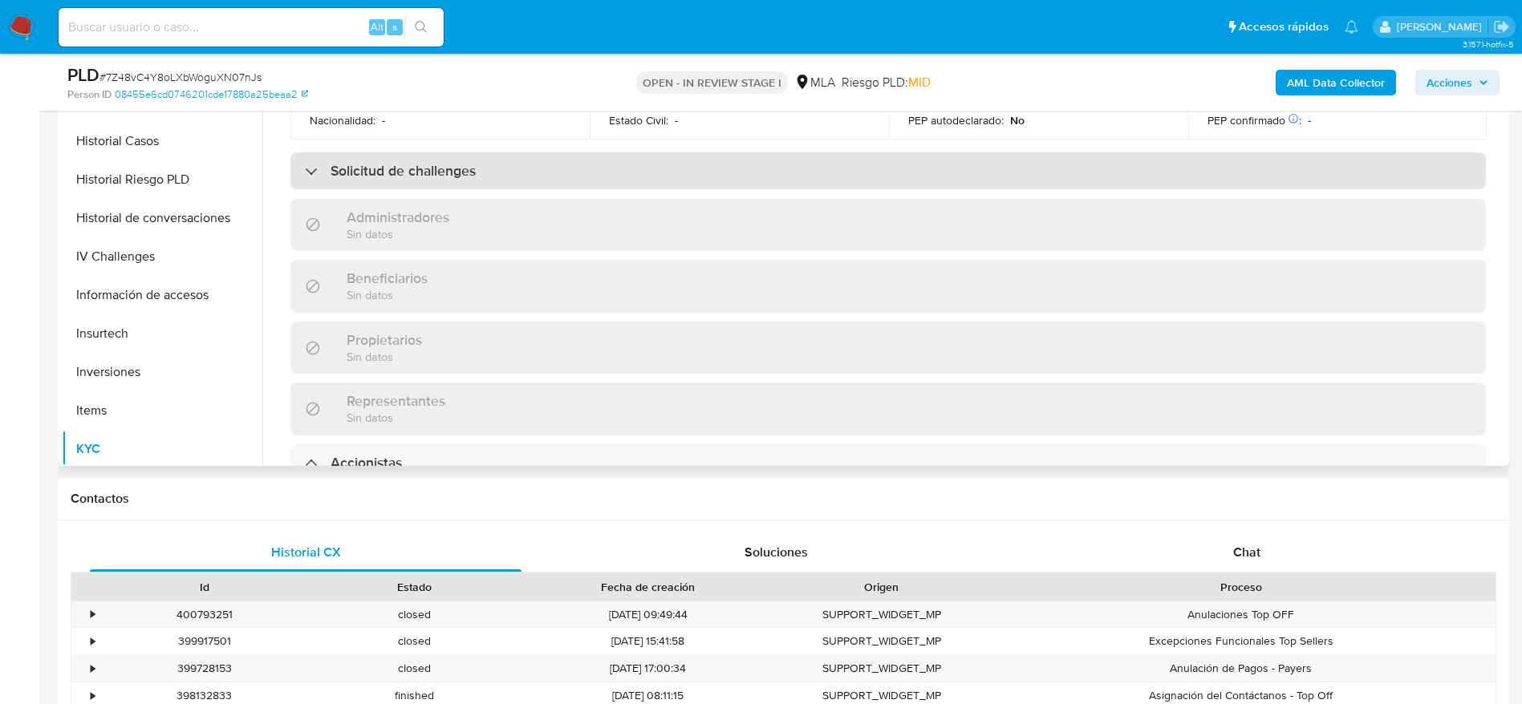
click at [385, 178] on h3 "Solicitud de challenges" at bounding box center [402, 171] width 145 height 18
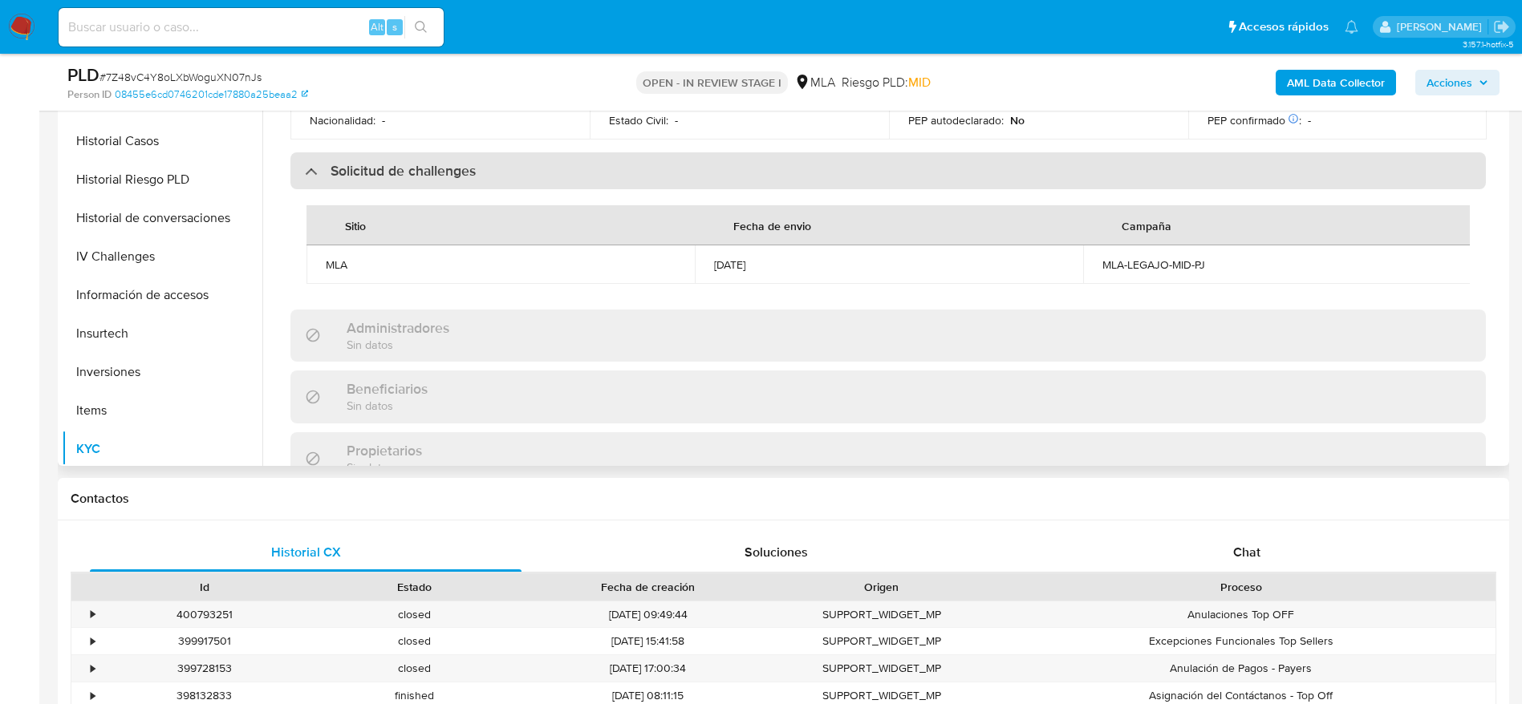
click at [385, 178] on h3 "Solicitud de challenges" at bounding box center [402, 171] width 145 height 18
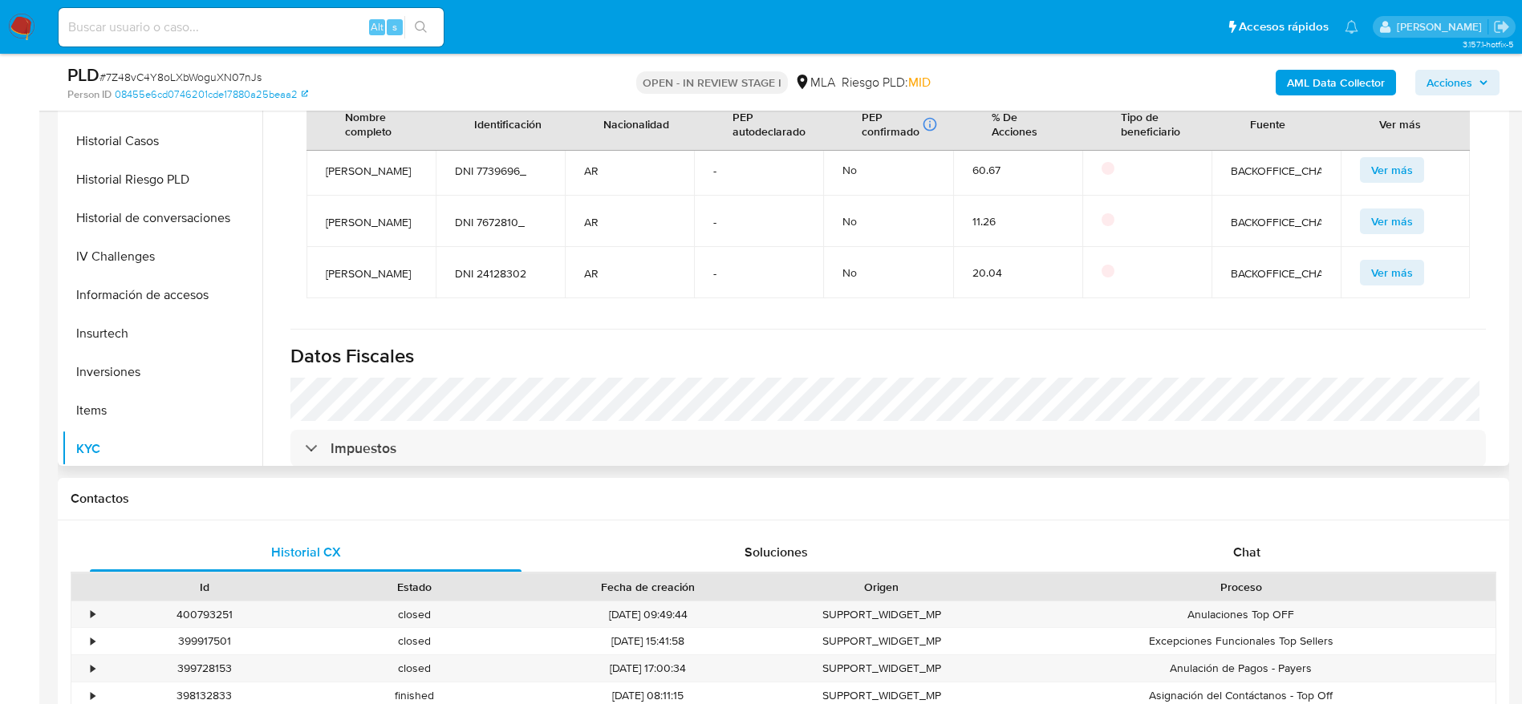
scroll to position [0, 0]
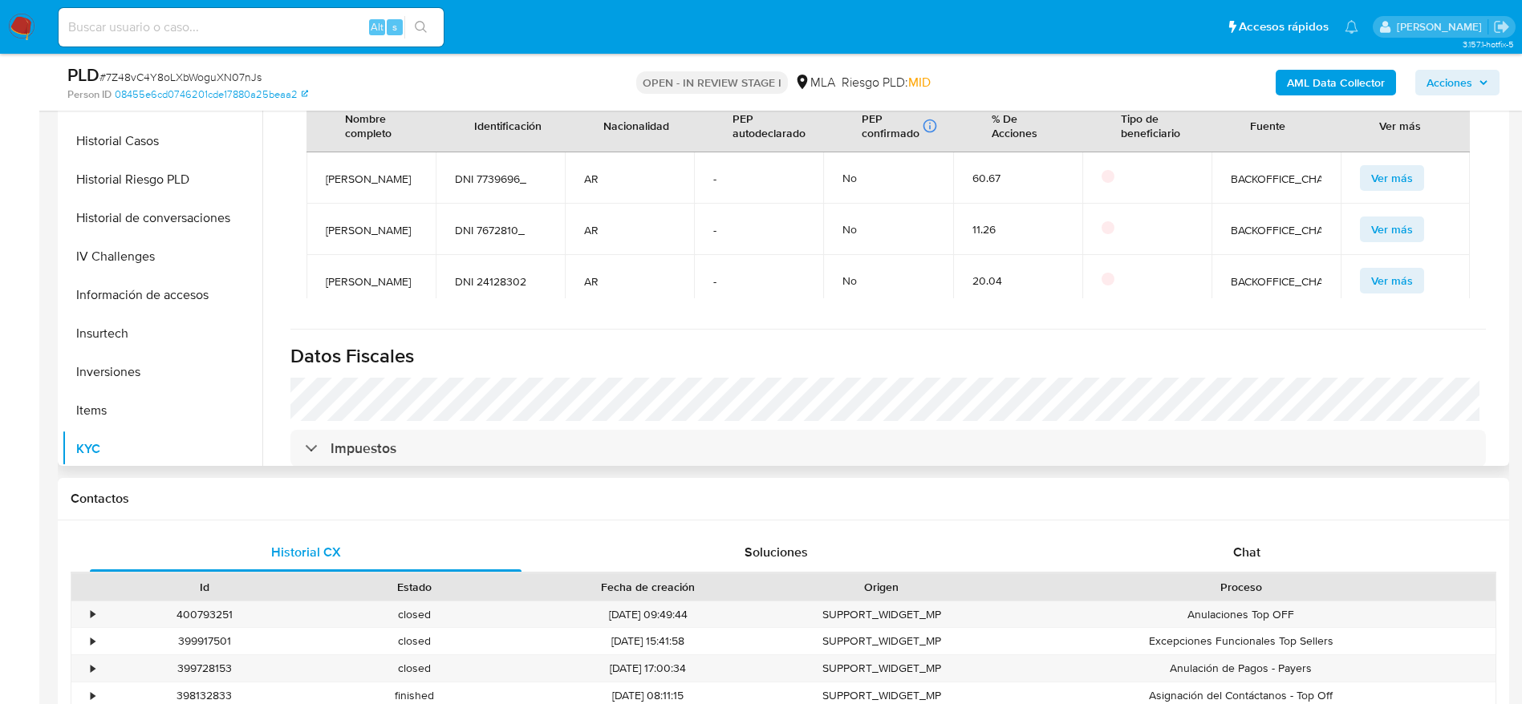
click at [498, 186] on span "DNI 7739696_" at bounding box center [500, 179] width 91 height 14
click at [482, 183] on span "DNI 7739696_" at bounding box center [500, 179] width 91 height 14
click at [481, 184] on span "DNI 7739696_" at bounding box center [500, 179] width 91 height 14
copy span "7739696_"
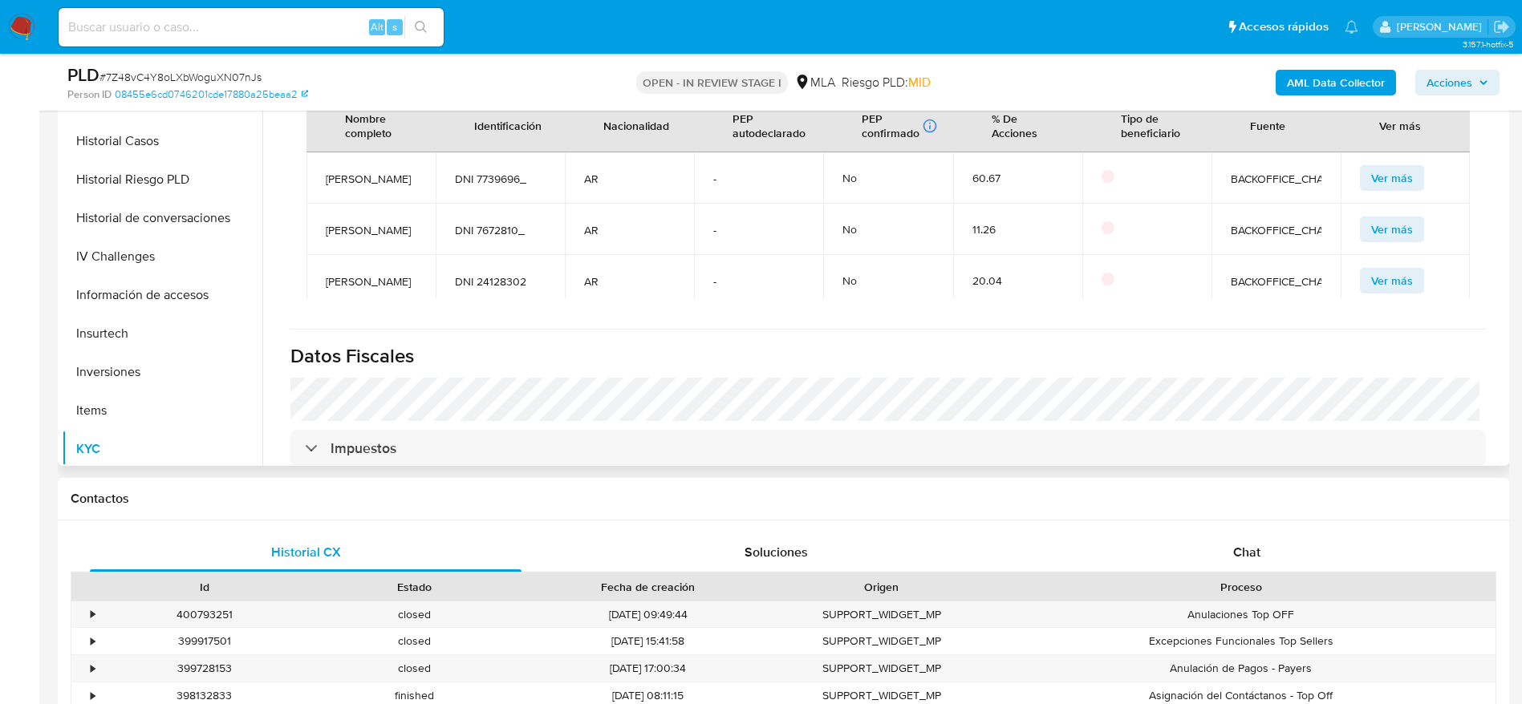
click at [486, 237] on span "DNI 7672810_" at bounding box center [500, 230] width 91 height 14
click at [487, 237] on span "DNI 7672810_" at bounding box center [500, 230] width 91 height 14
copy span "7672810_"
click at [20, 24] on img at bounding box center [21, 27] width 27 height 27
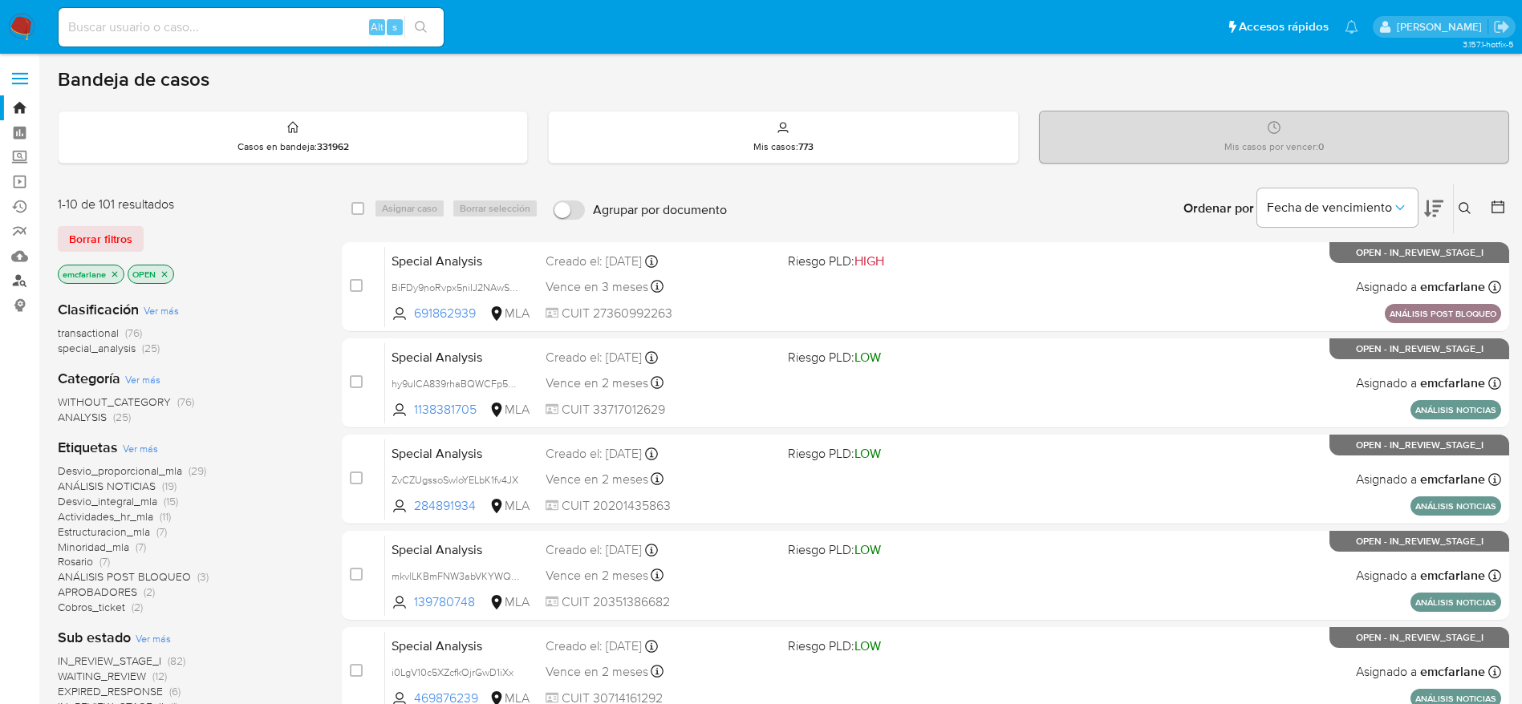
click at [6, 282] on link "Buscador de personas" at bounding box center [95, 281] width 191 height 25
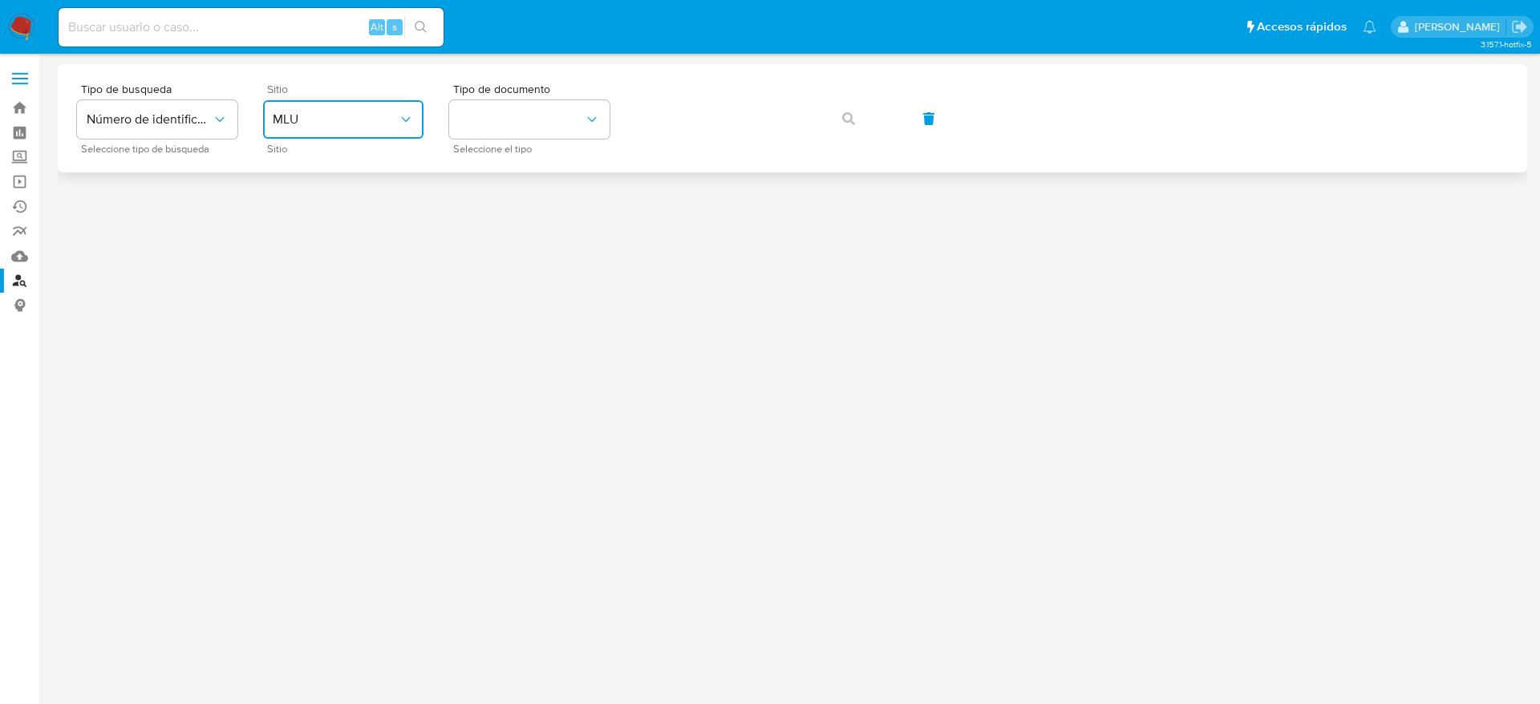
click at [347, 113] on span "MLU" at bounding box center [335, 119] width 125 height 16
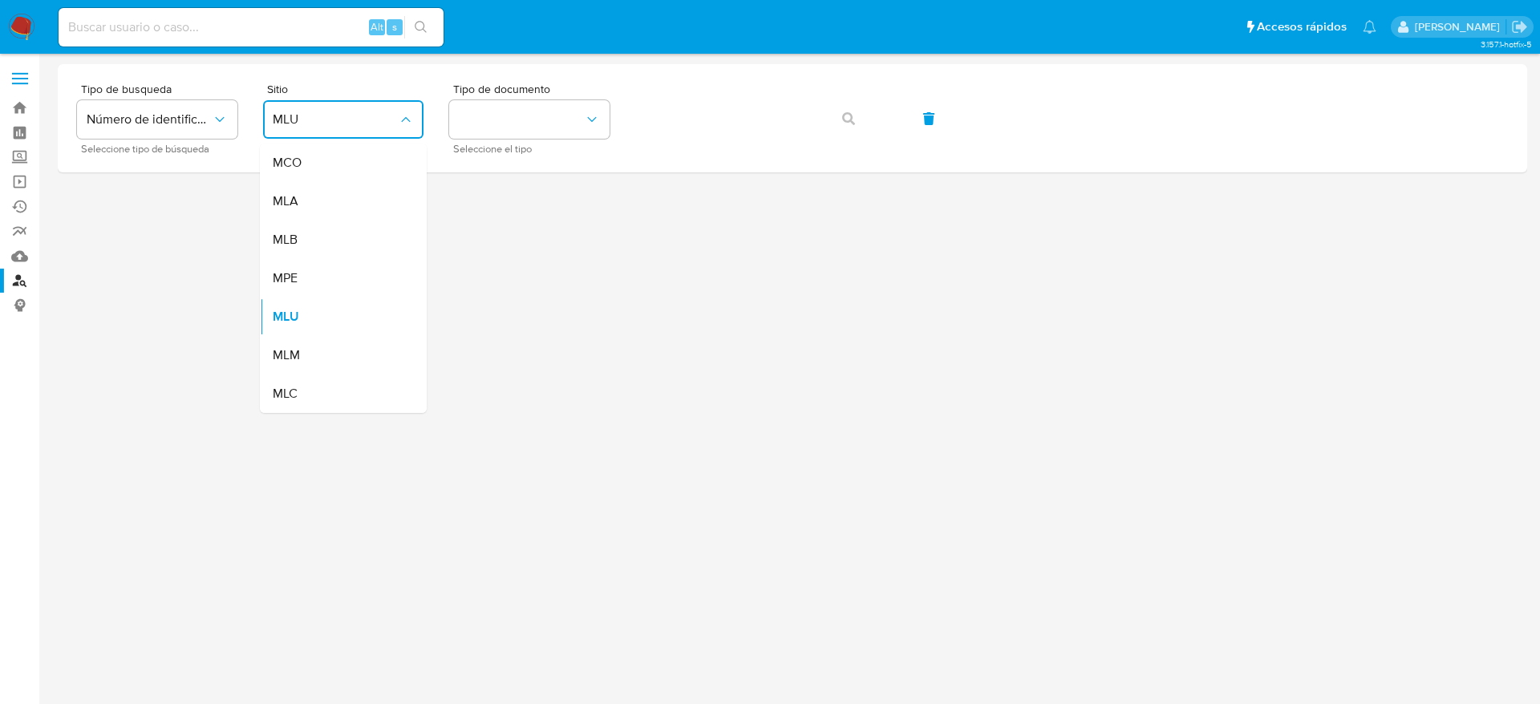
drag, startPoint x: 272, startPoint y: 202, endPoint x: 304, endPoint y: 192, distance: 33.5
click at [272, 201] on li "MLA" at bounding box center [343, 201] width 167 height 38
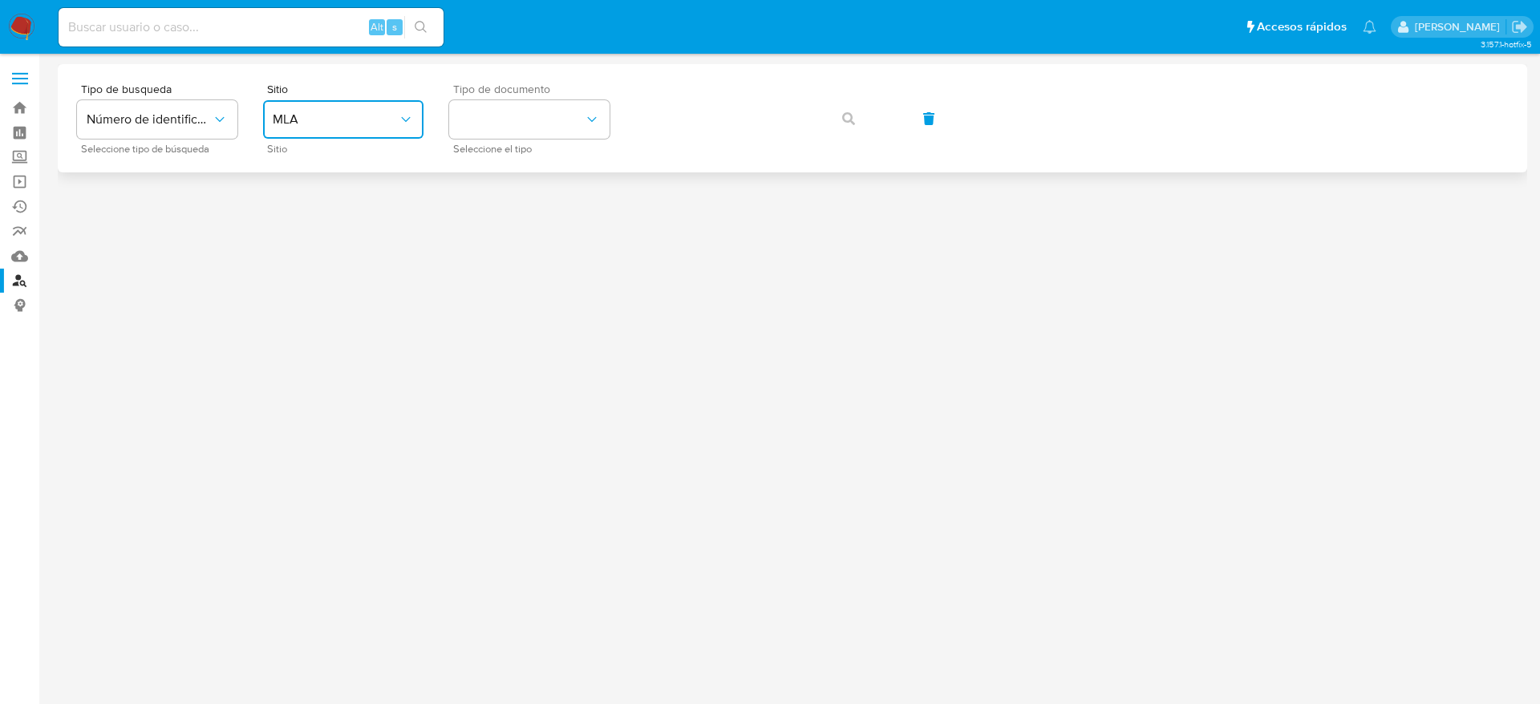
click at [538, 138] on button "identificationType" at bounding box center [529, 119] width 160 height 38
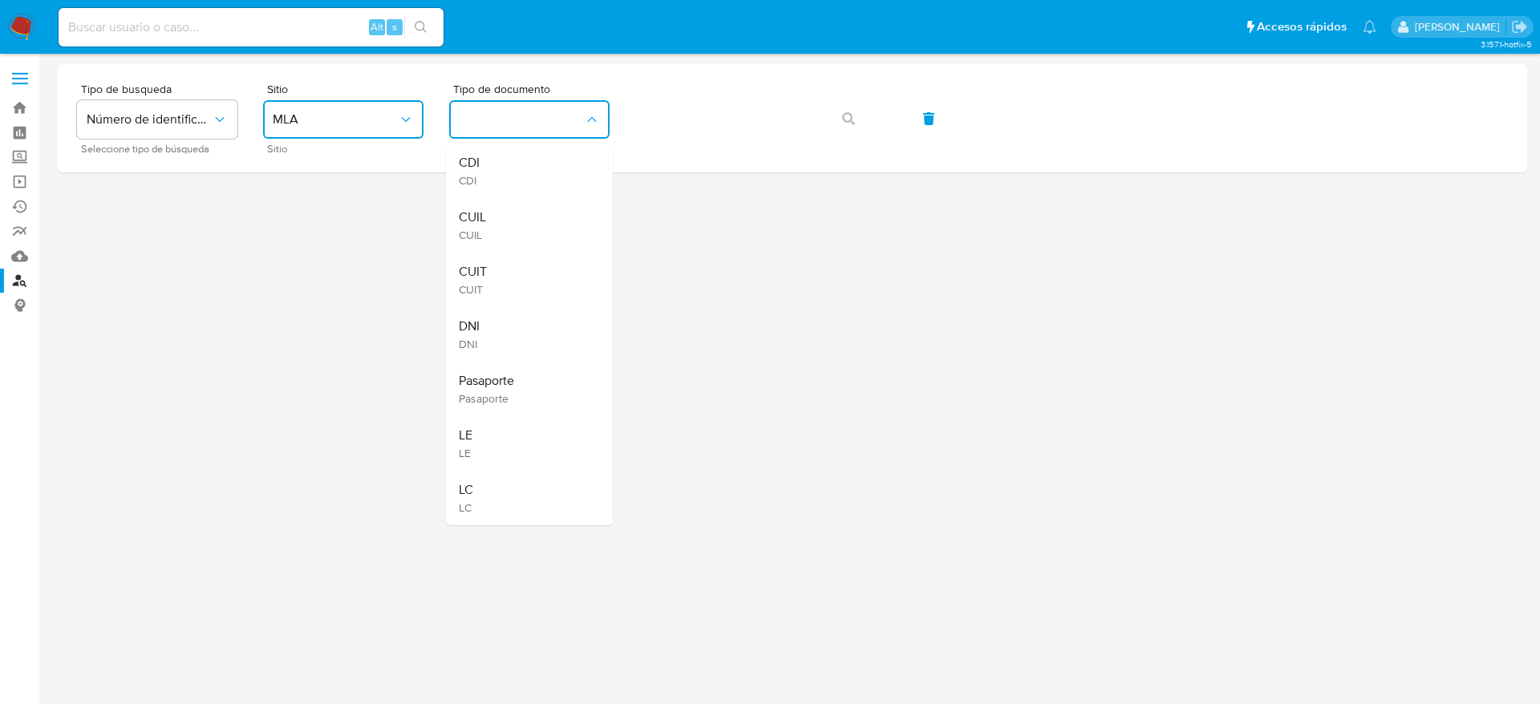
drag, startPoint x: 505, startPoint y: 281, endPoint x: 549, endPoint y: 243, distance: 58.0
click at [505, 279] on div "CUIT CUIT" at bounding box center [525, 280] width 132 height 55
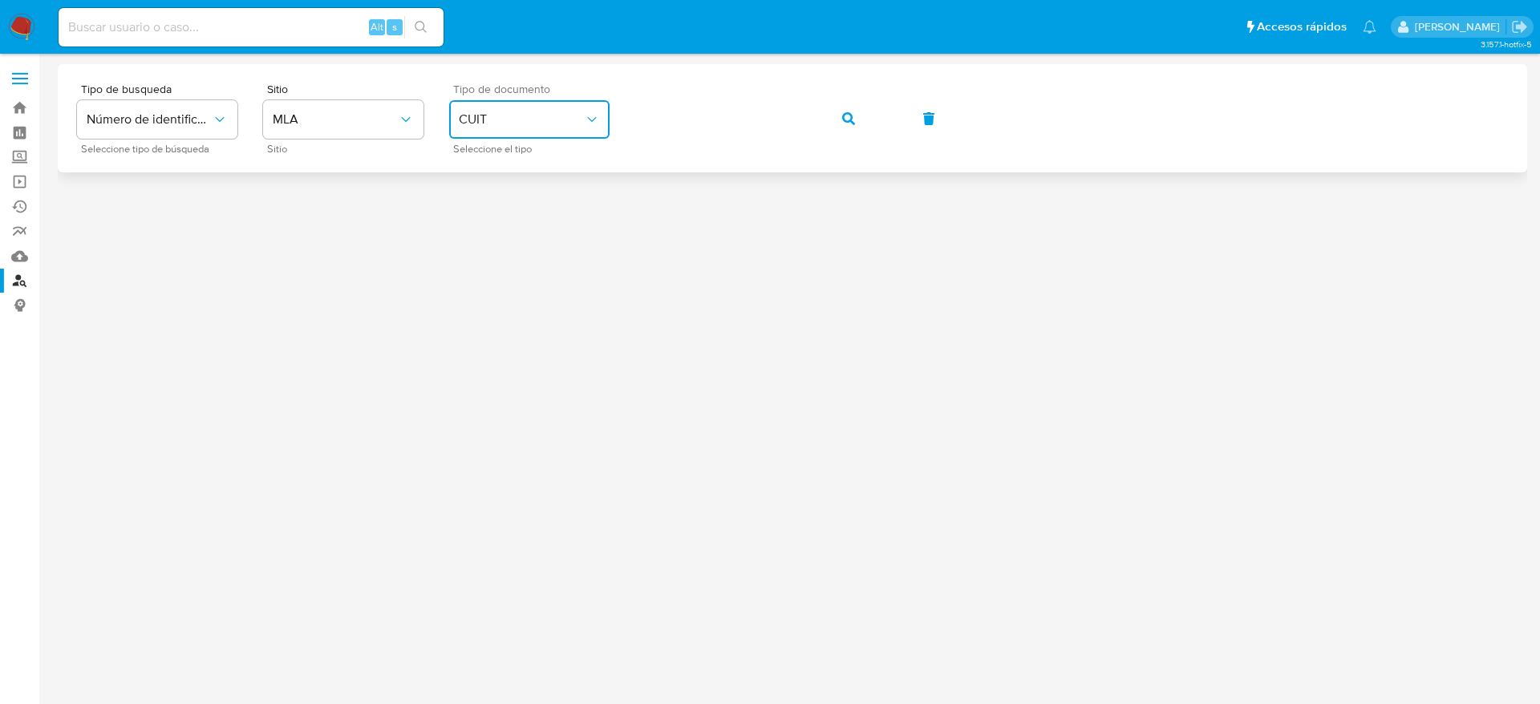
click at [541, 118] on span "CUIT" at bounding box center [521, 119] width 125 height 16
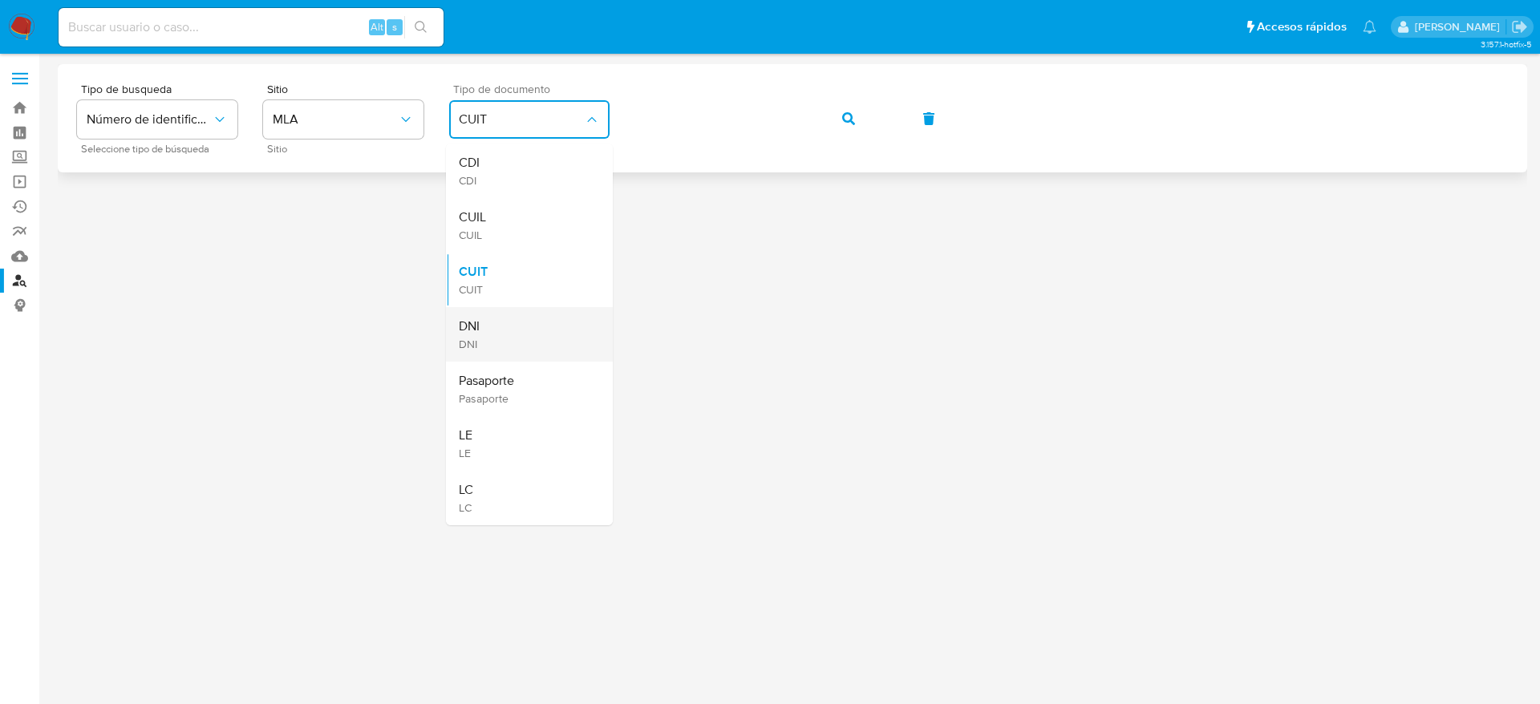
click at [487, 339] on div "DNI DNI" at bounding box center [525, 334] width 132 height 55
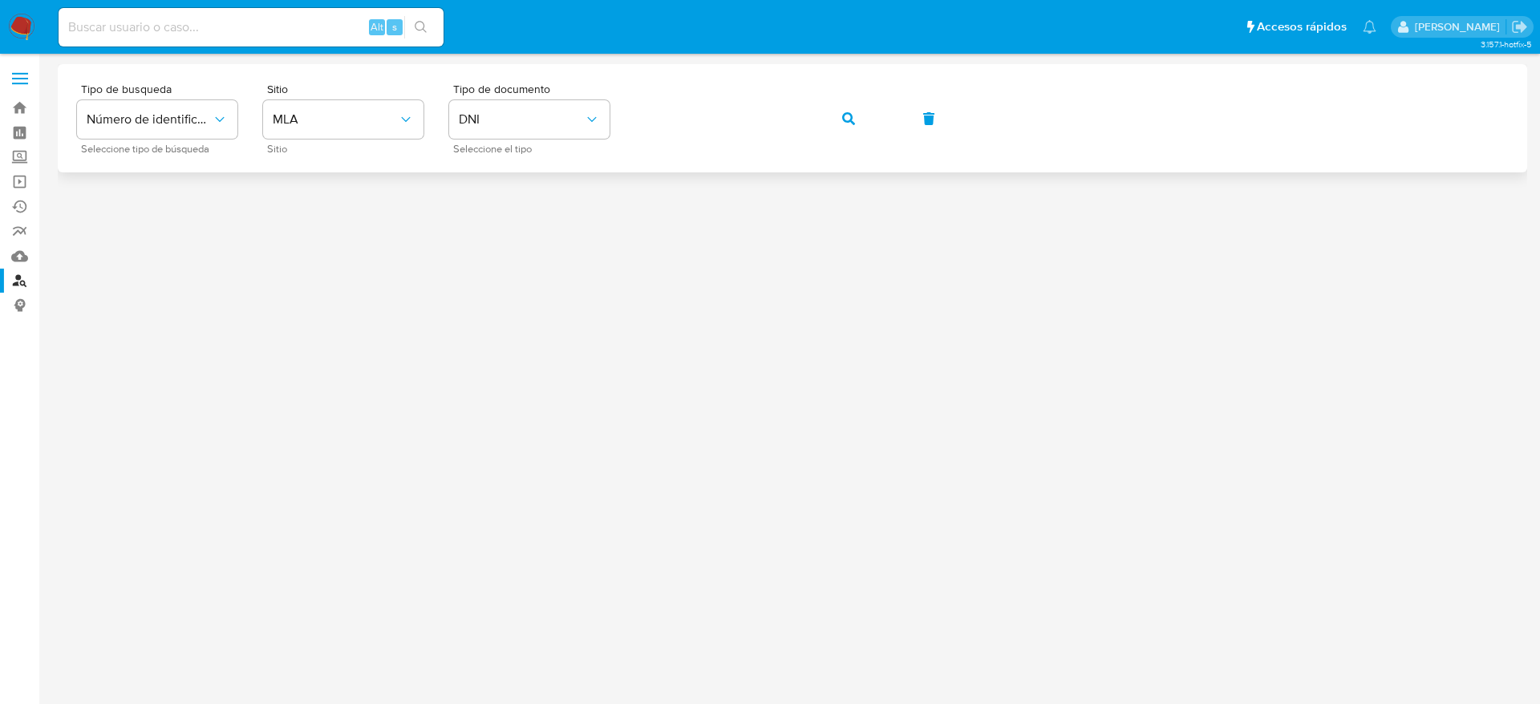
click at [853, 118] on icon "button" at bounding box center [848, 118] width 13 height 13
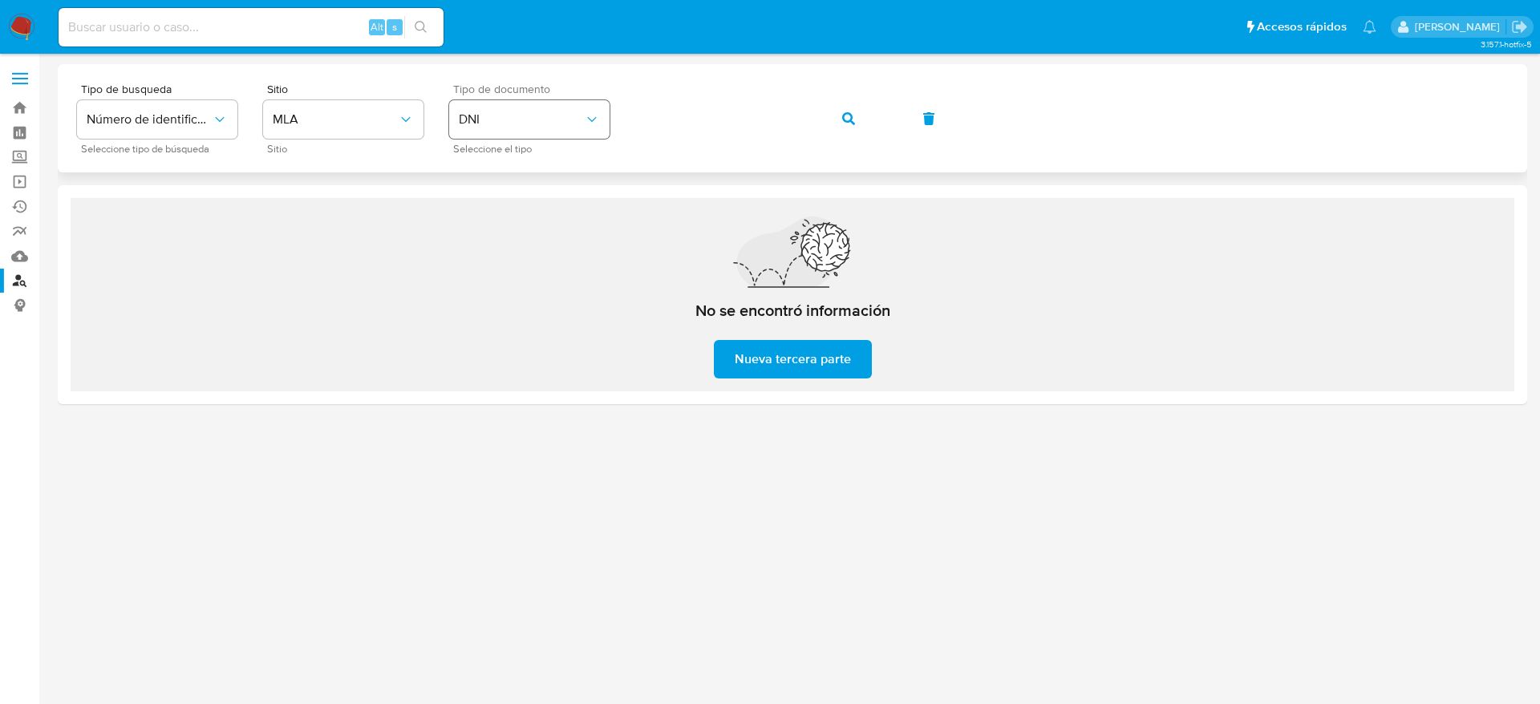
click at [496, 123] on span "DNI" at bounding box center [521, 119] width 125 height 16
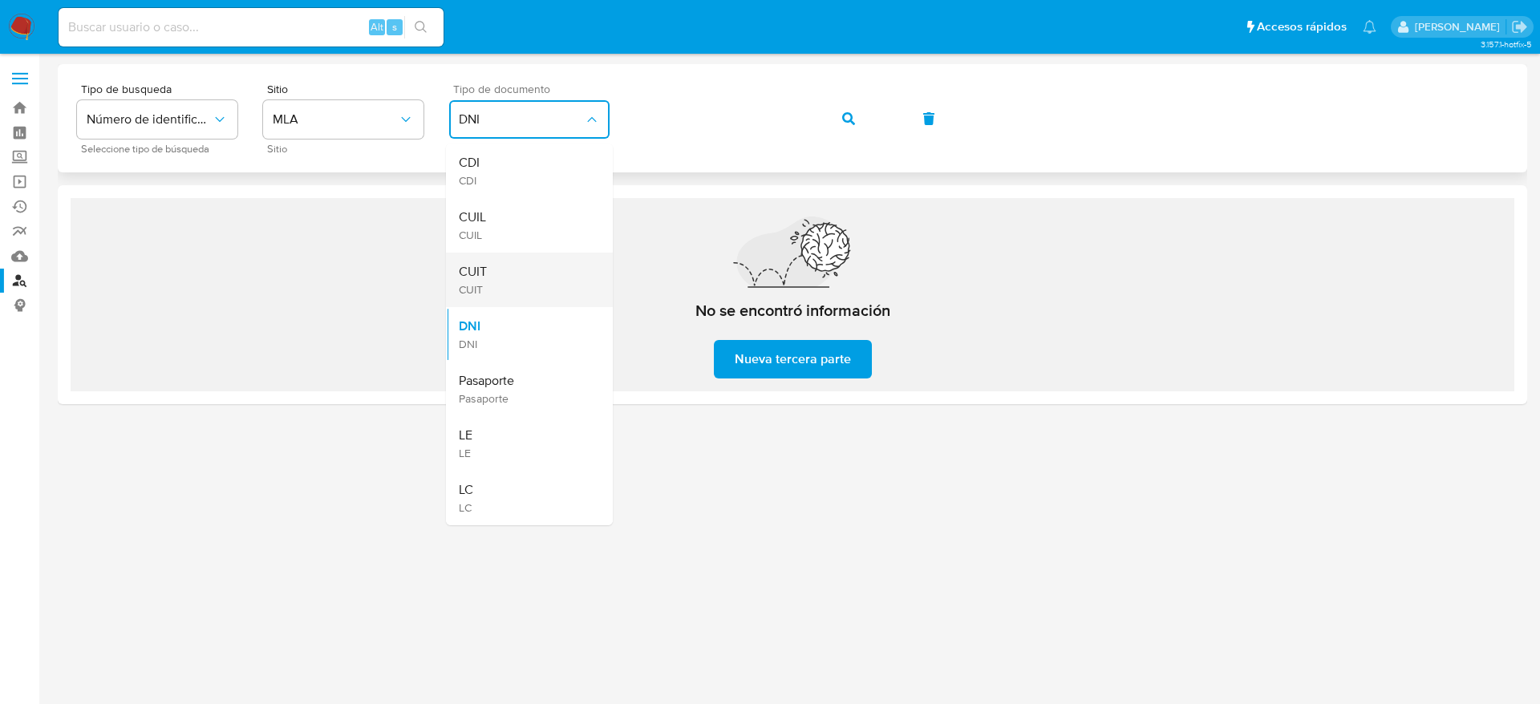
click at [505, 272] on div "CUIT CUIT" at bounding box center [525, 280] width 132 height 55
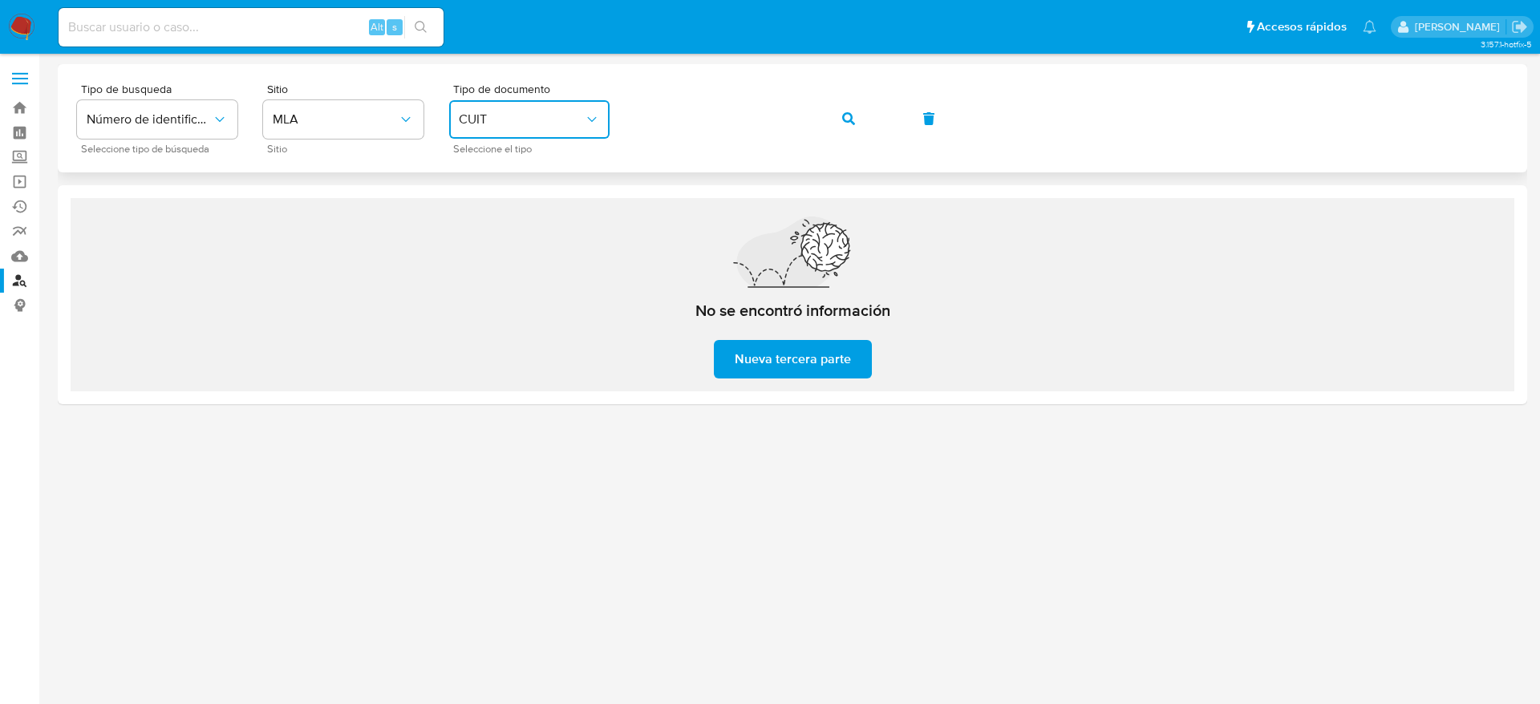
click at [850, 123] on icon "button" at bounding box center [848, 118] width 13 height 13
click at [245, 23] on input at bounding box center [251, 27] width 385 height 21
paste input "1656783635"
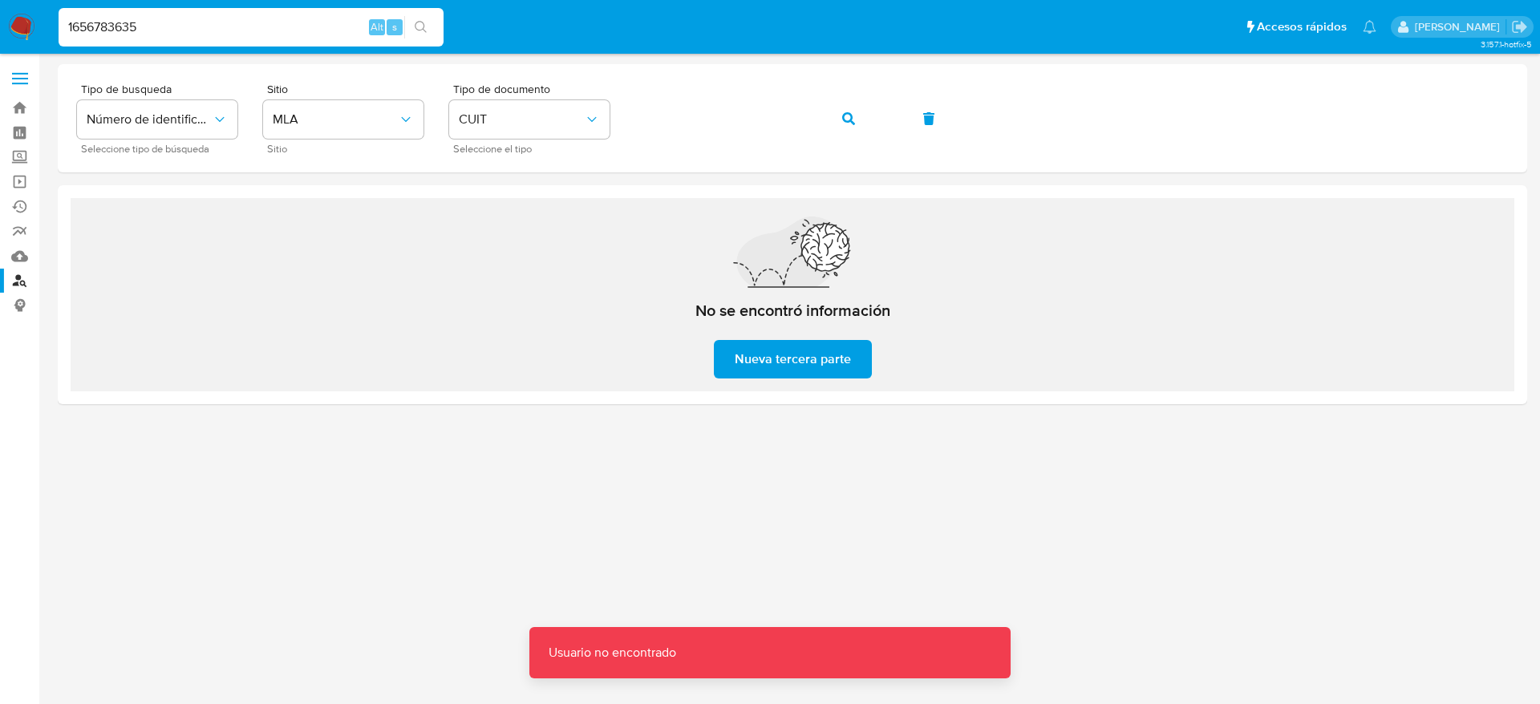
click at [245, 22] on input "1656783635" at bounding box center [251, 27] width 385 height 21
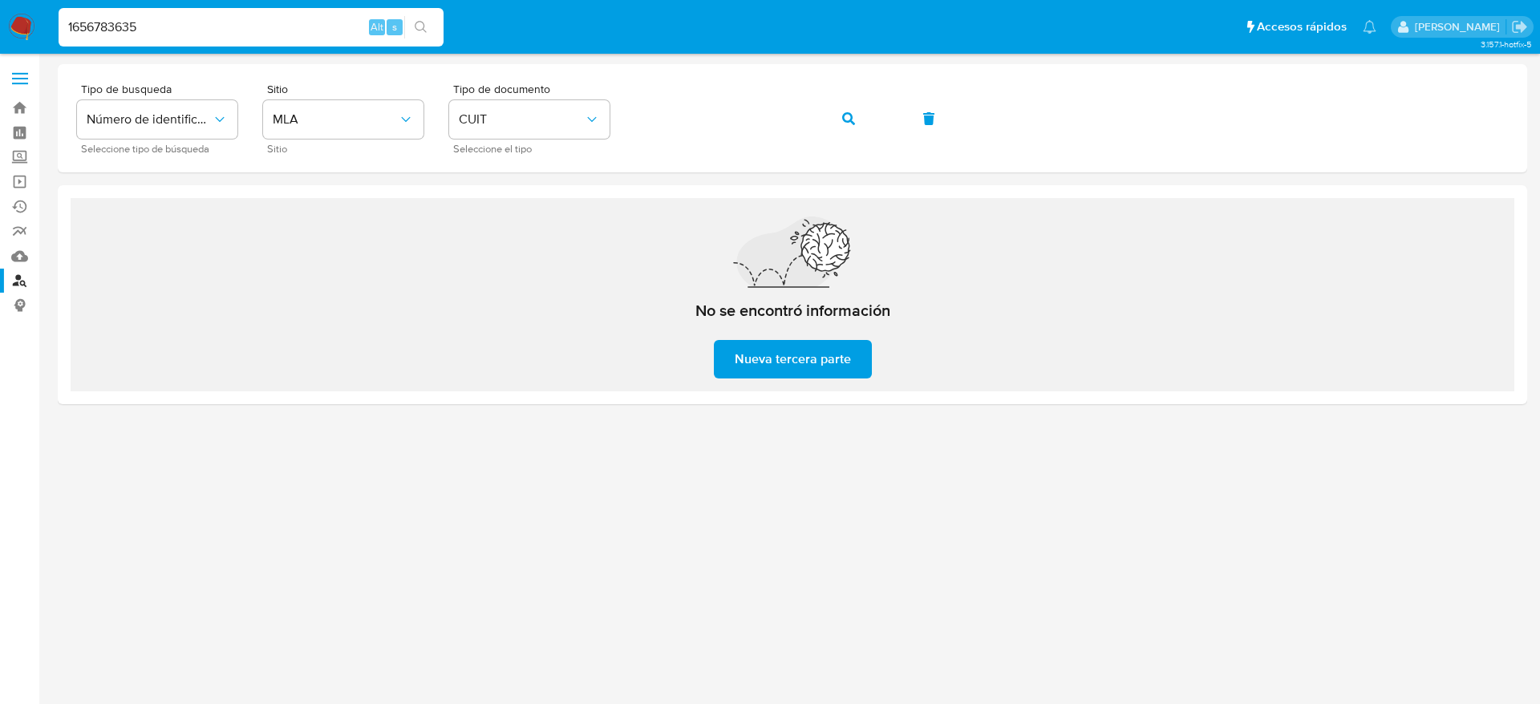
type input "1656783635"
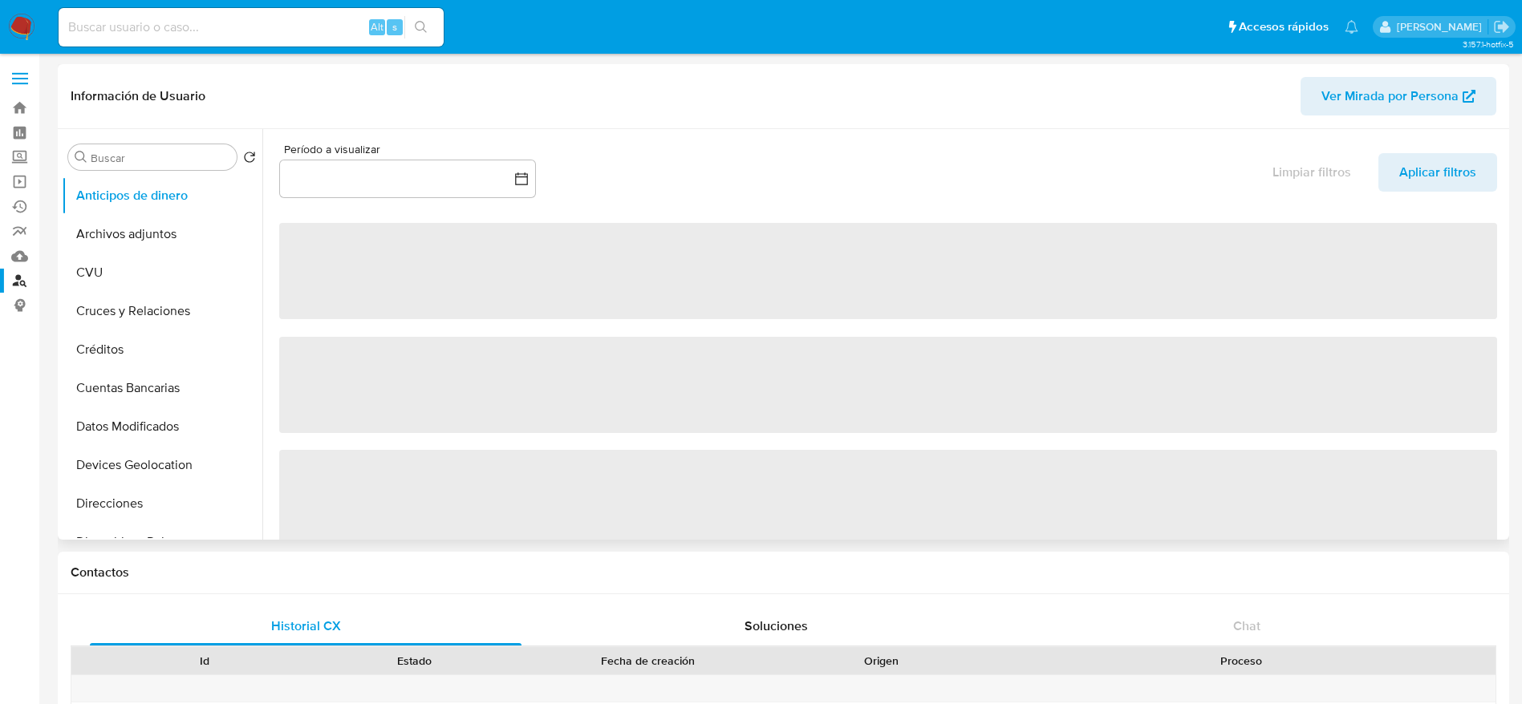
scroll to position [602, 0]
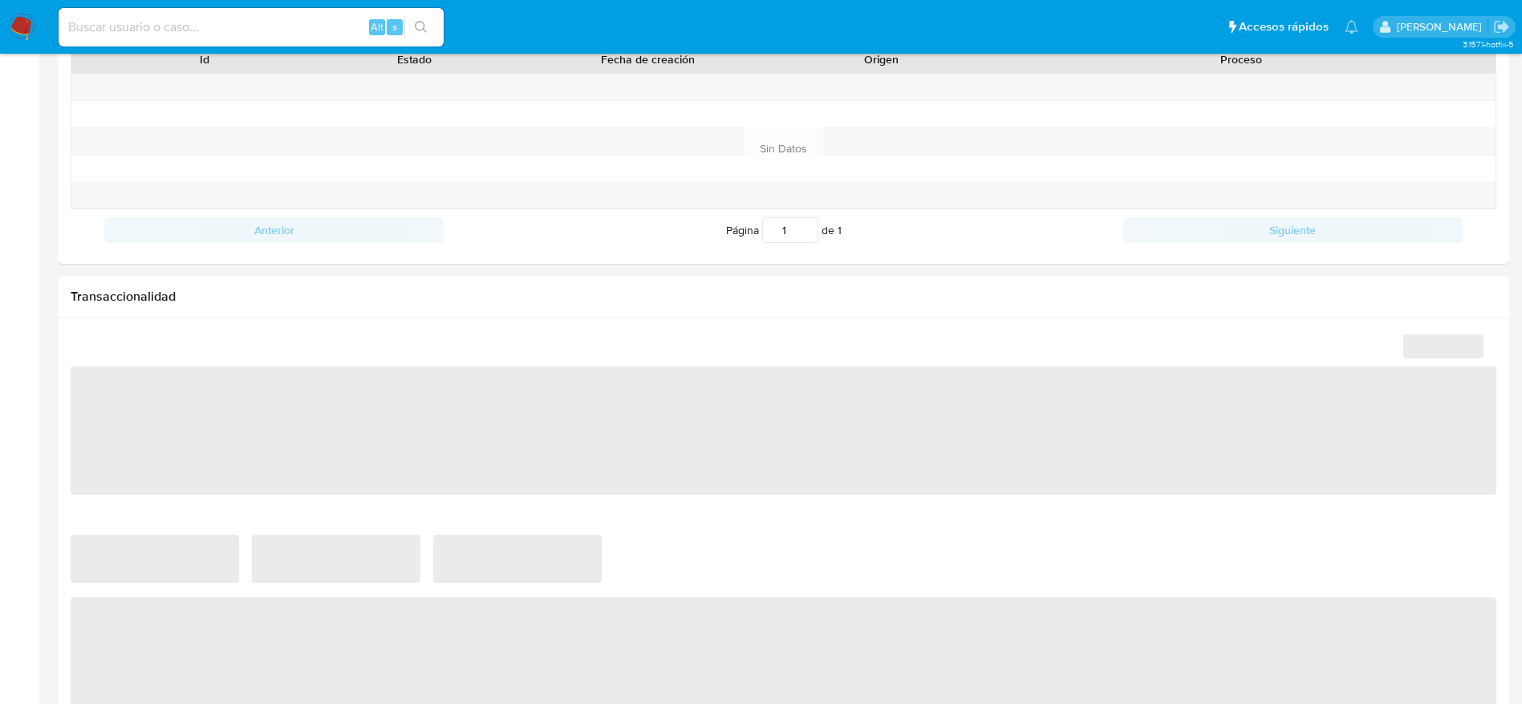
select select "10"
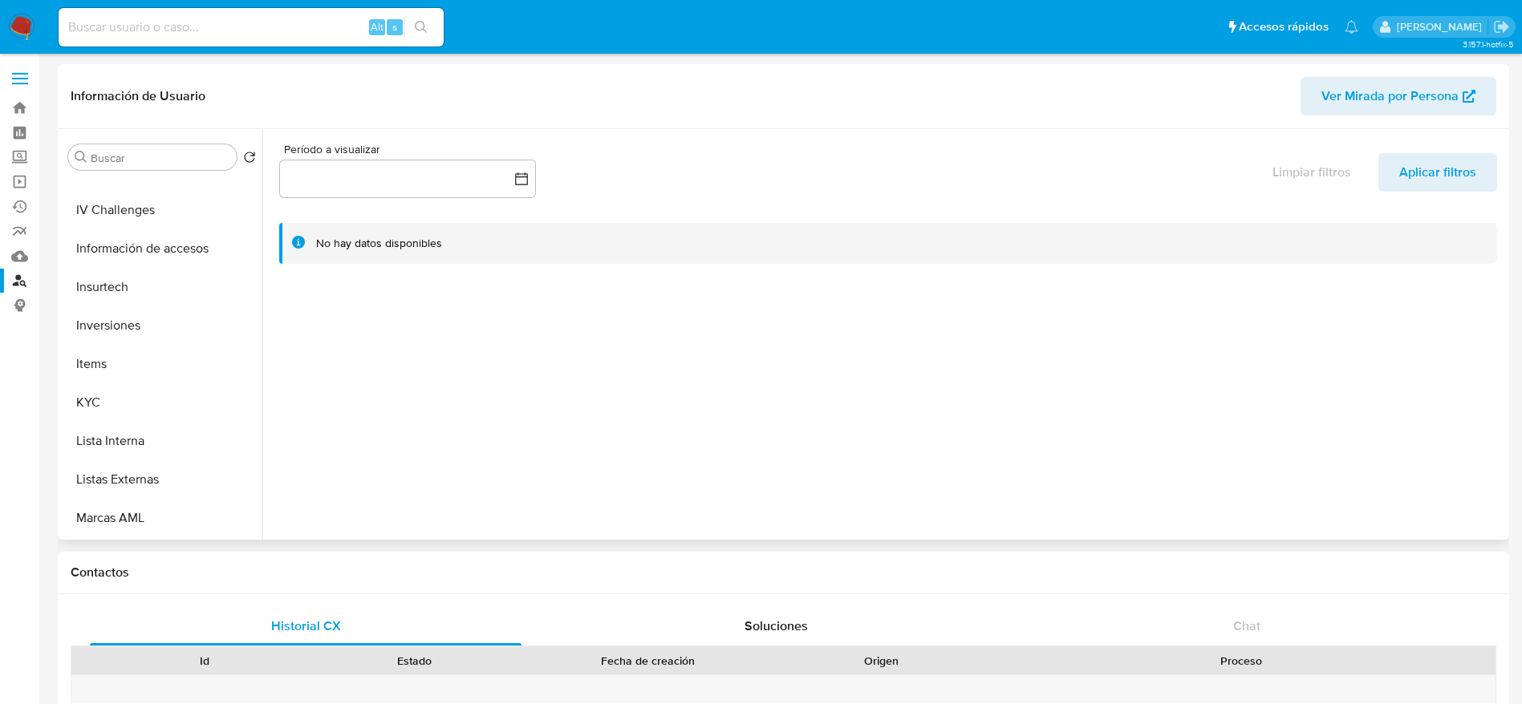
drag, startPoint x: 140, startPoint y: 448, endPoint x: 824, endPoint y: 525, distance: 688.5
click at [147, 452] on button "Lista Interna" at bounding box center [162, 441] width 201 height 38
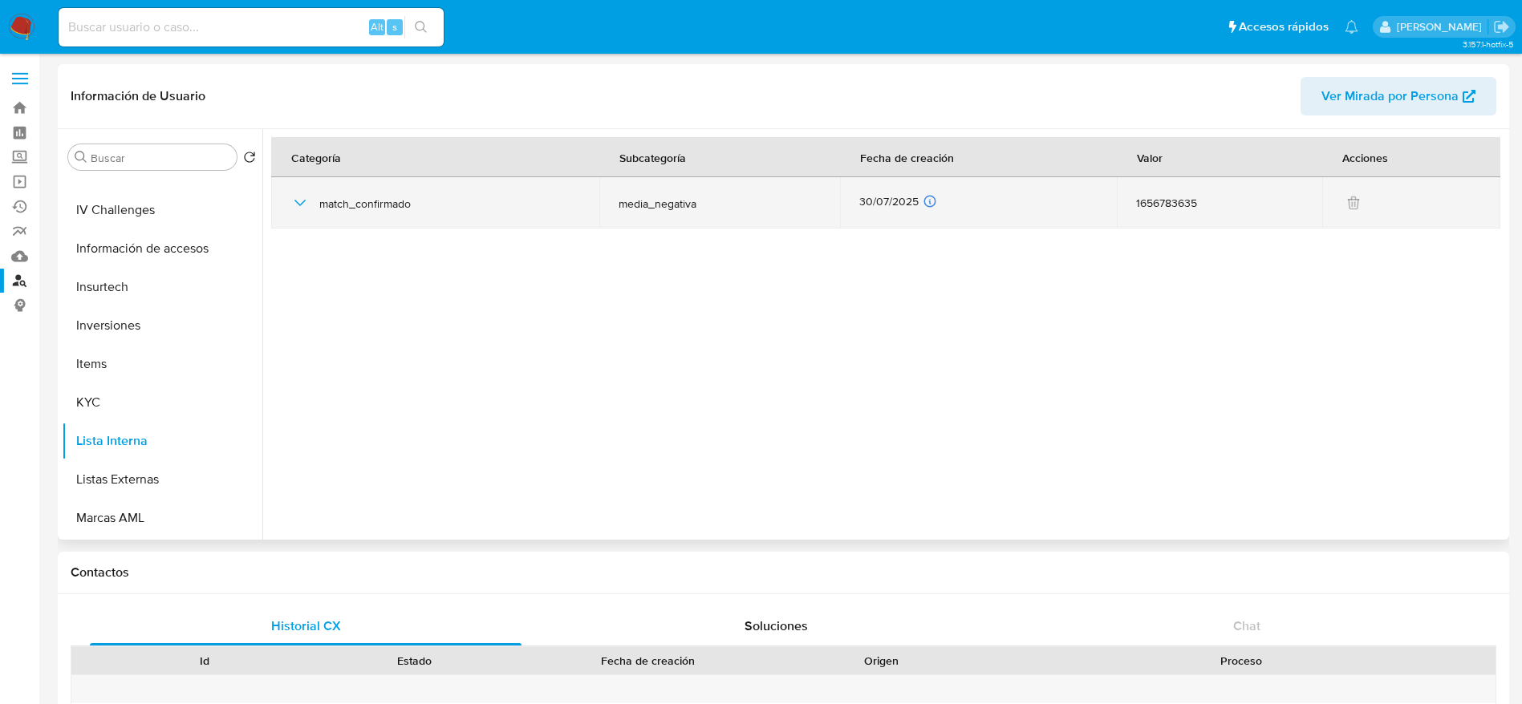
click at [298, 201] on icon "button" at bounding box center [299, 202] width 19 height 19
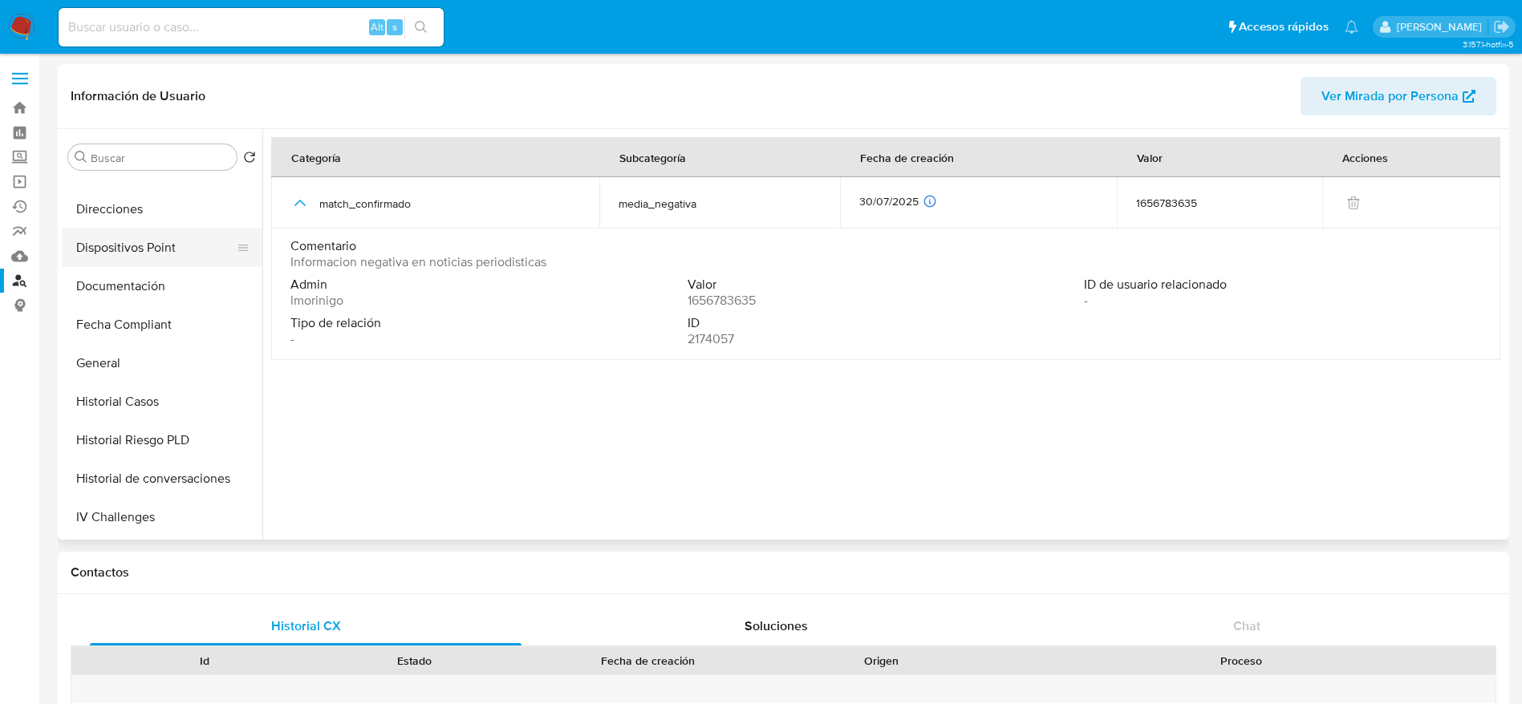
scroll to position [241, 0]
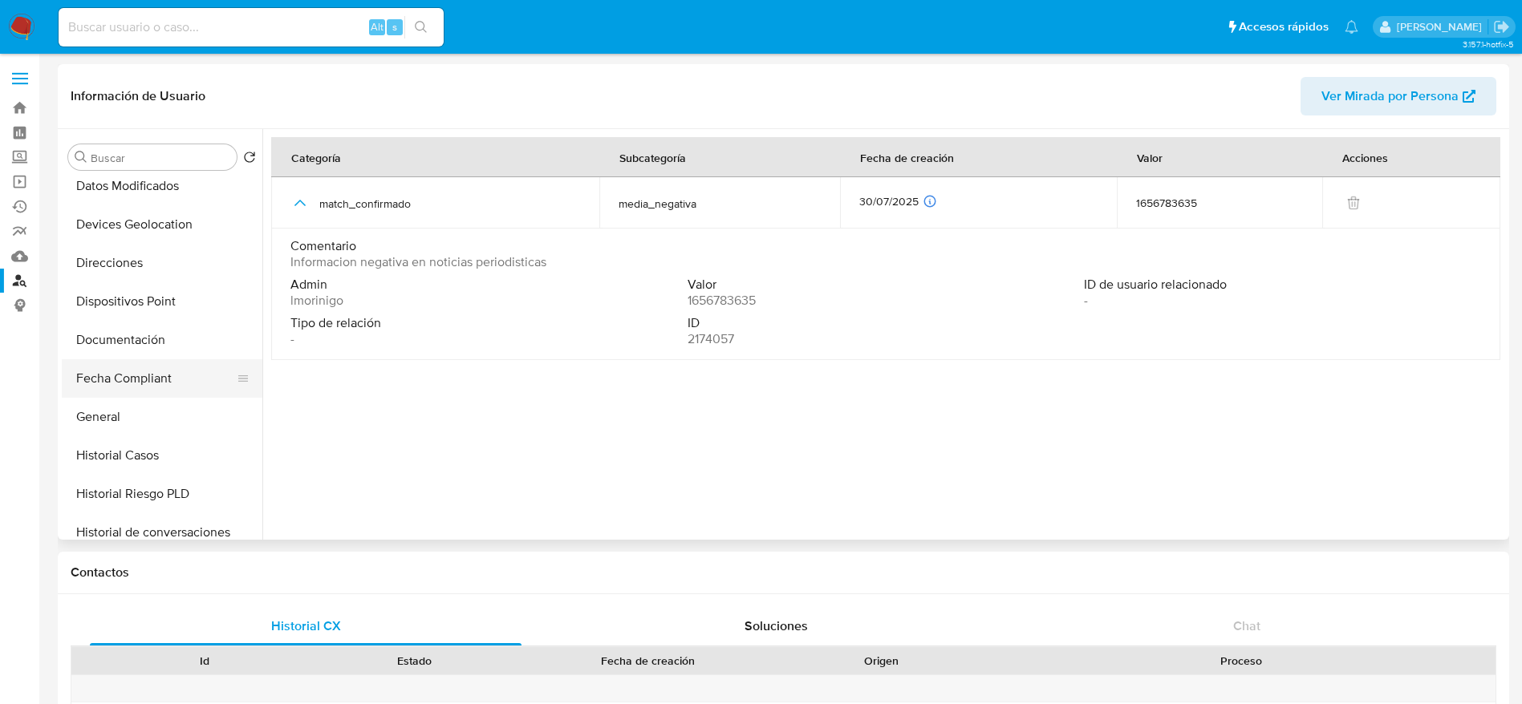
click at [126, 367] on button "Fecha Compliant" at bounding box center [156, 378] width 188 height 38
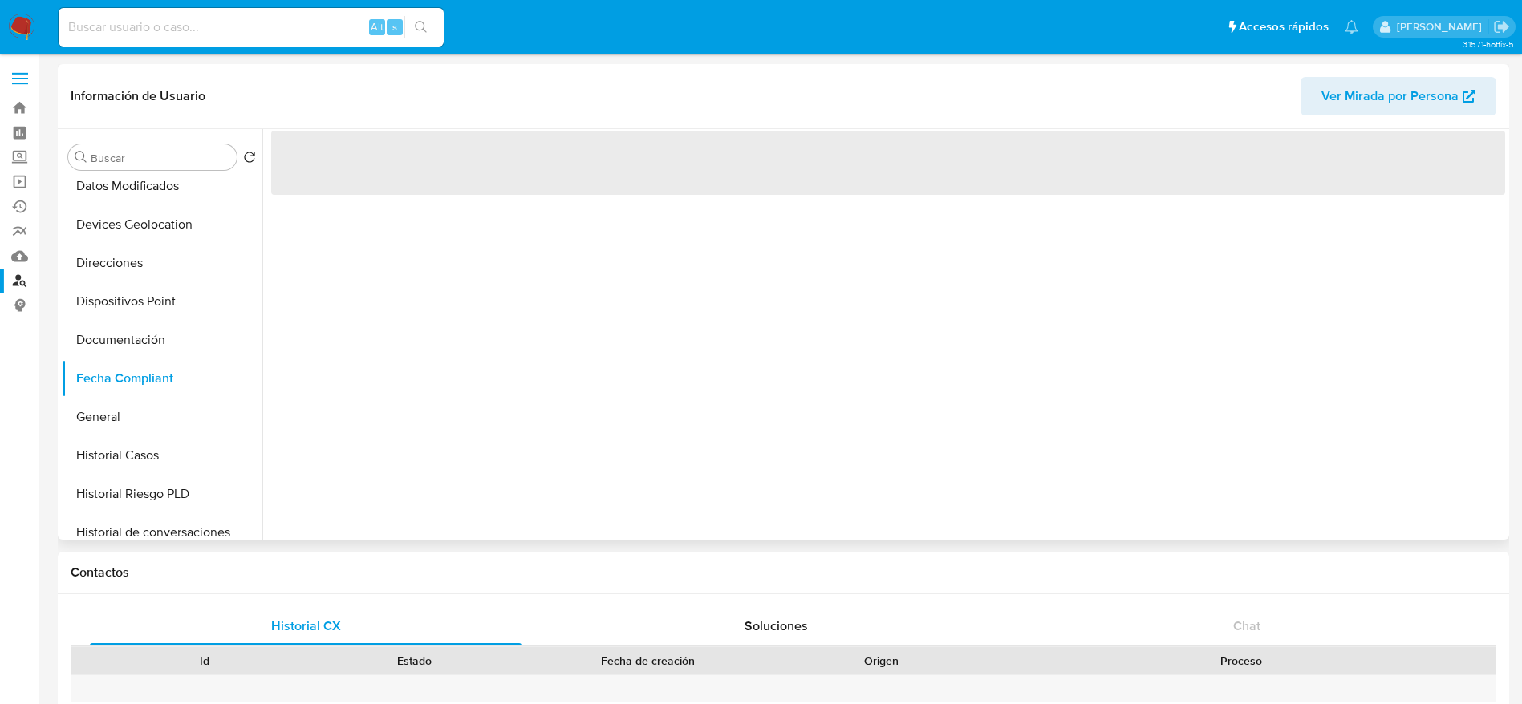
click at [114, 456] on button "Historial Casos" at bounding box center [162, 455] width 201 height 38
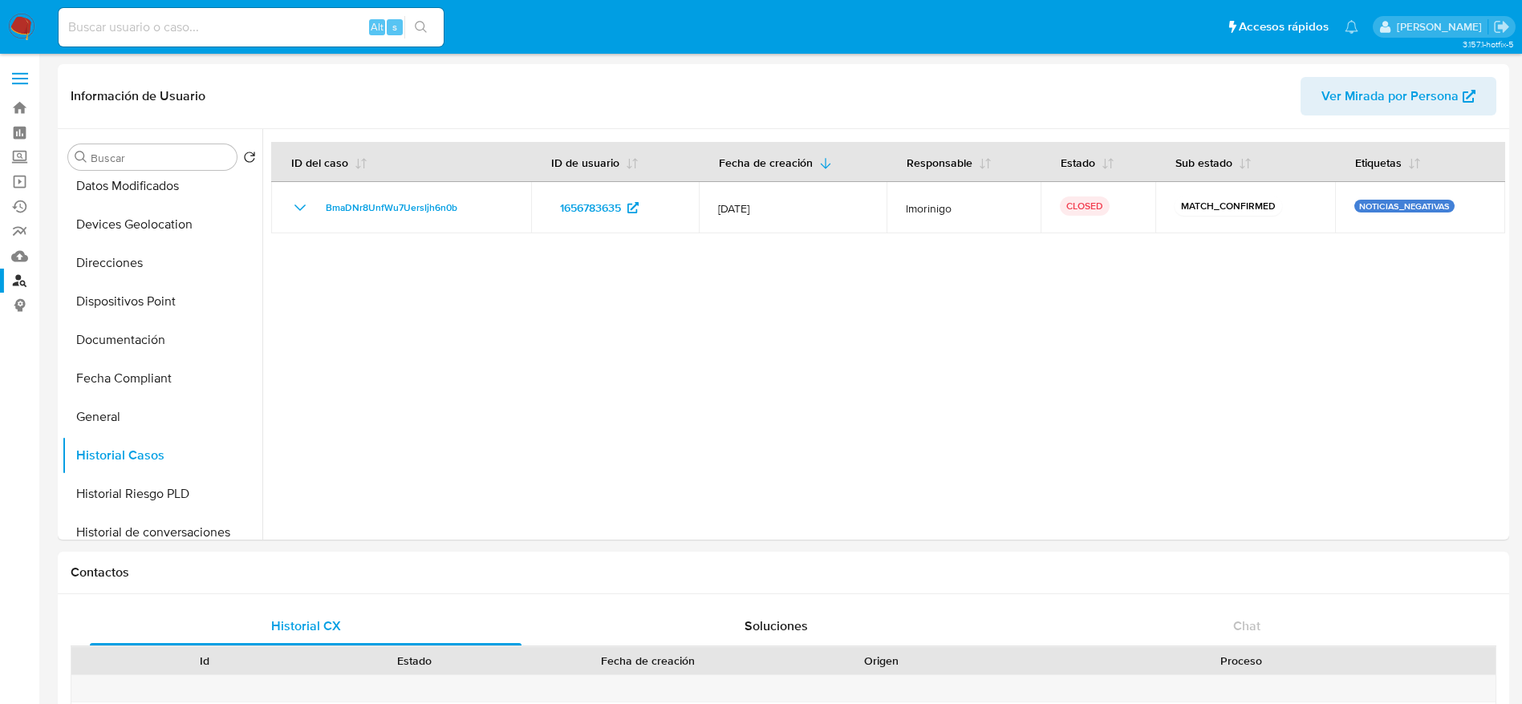
click at [270, 20] on input at bounding box center [251, 27] width 385 height 21
paste input "236842893"
type input "236842893"
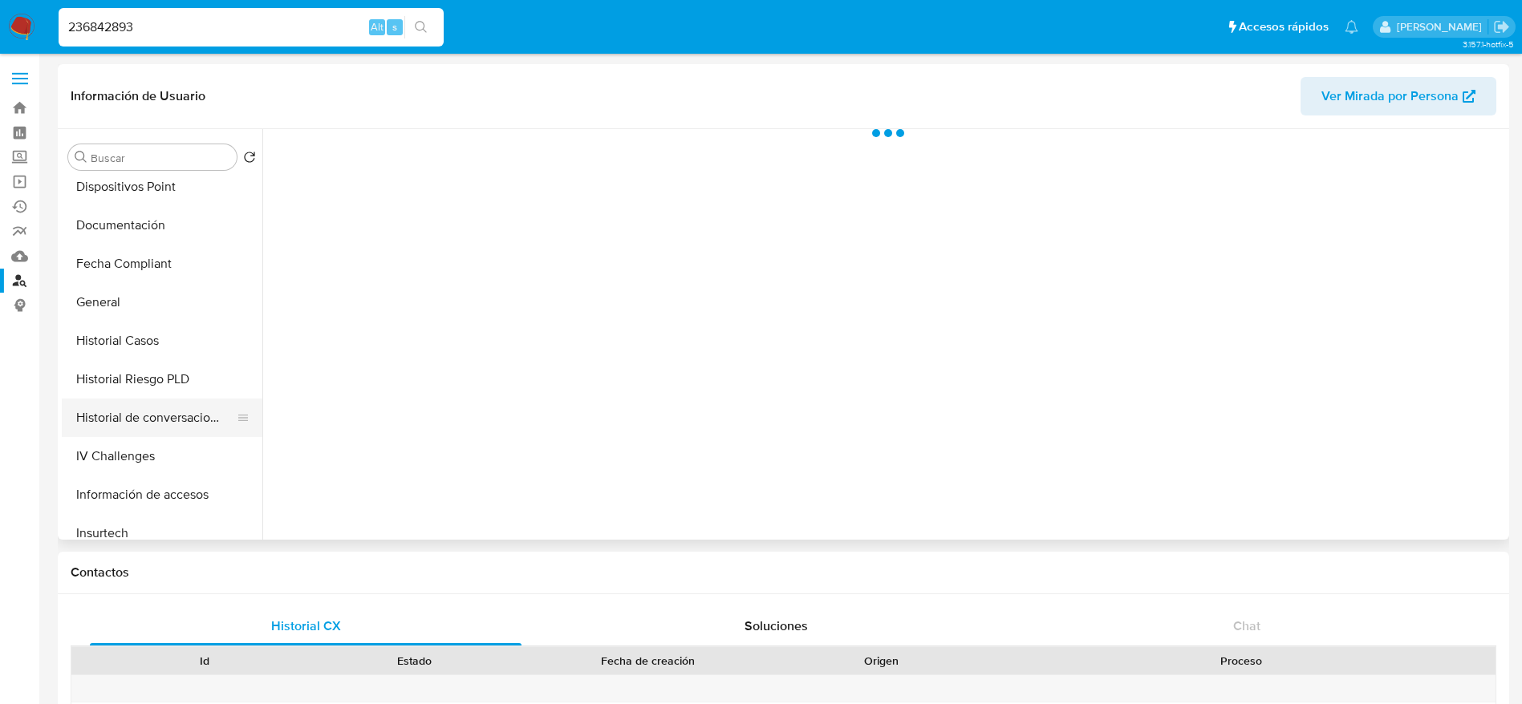
scroll to position [361, 0]
click at [160, 350] on button "Historial Casos" at bounding box center [156, 335] width 188 height 38
select select "10"
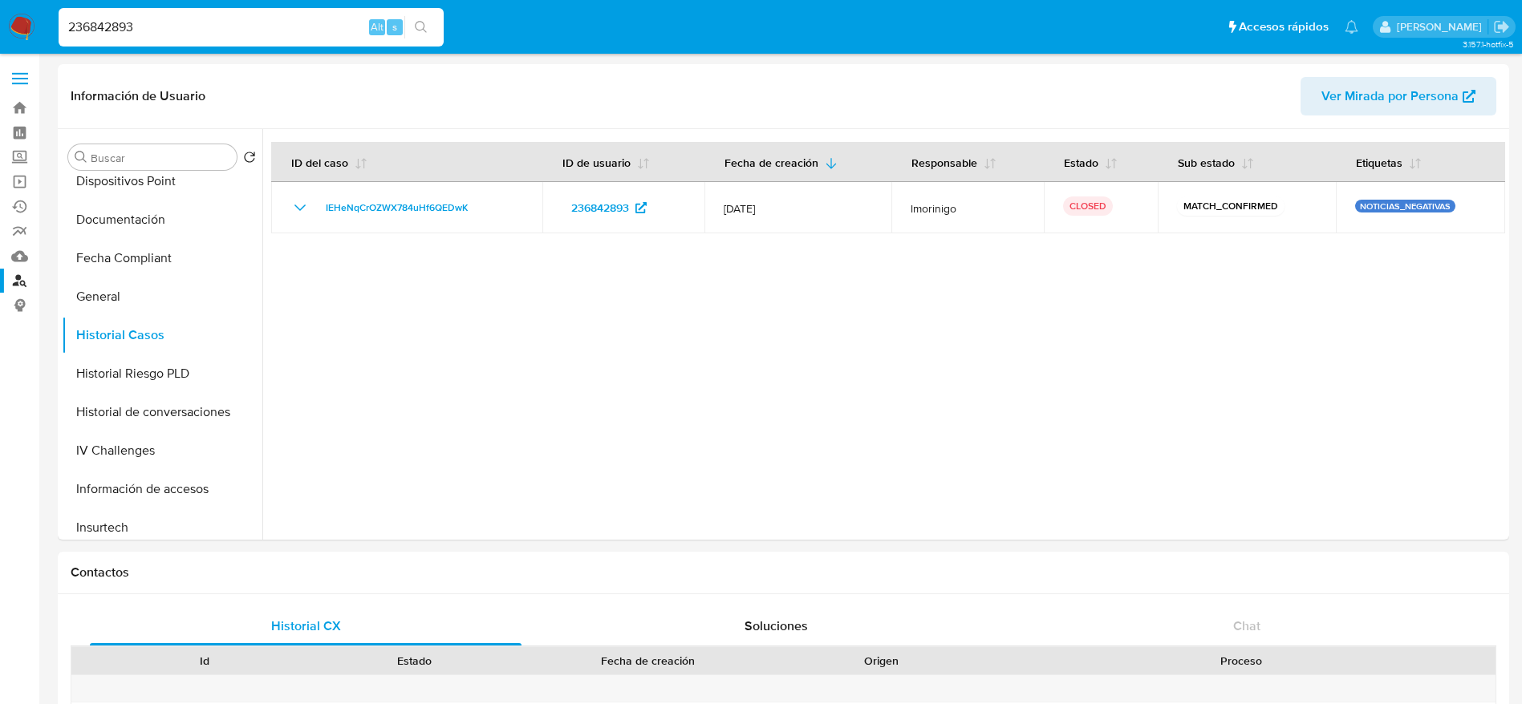
click at [249, 14] on div "236842893 Alt s" at bounding box center [251, 27] width 385 height 38
click at [249, 31] on input "236842893" at bounding box center [251, 27] width 385 height 21
click at [249, 30] on input "236842893" at bounding box center [251, 27] width 385 height 21
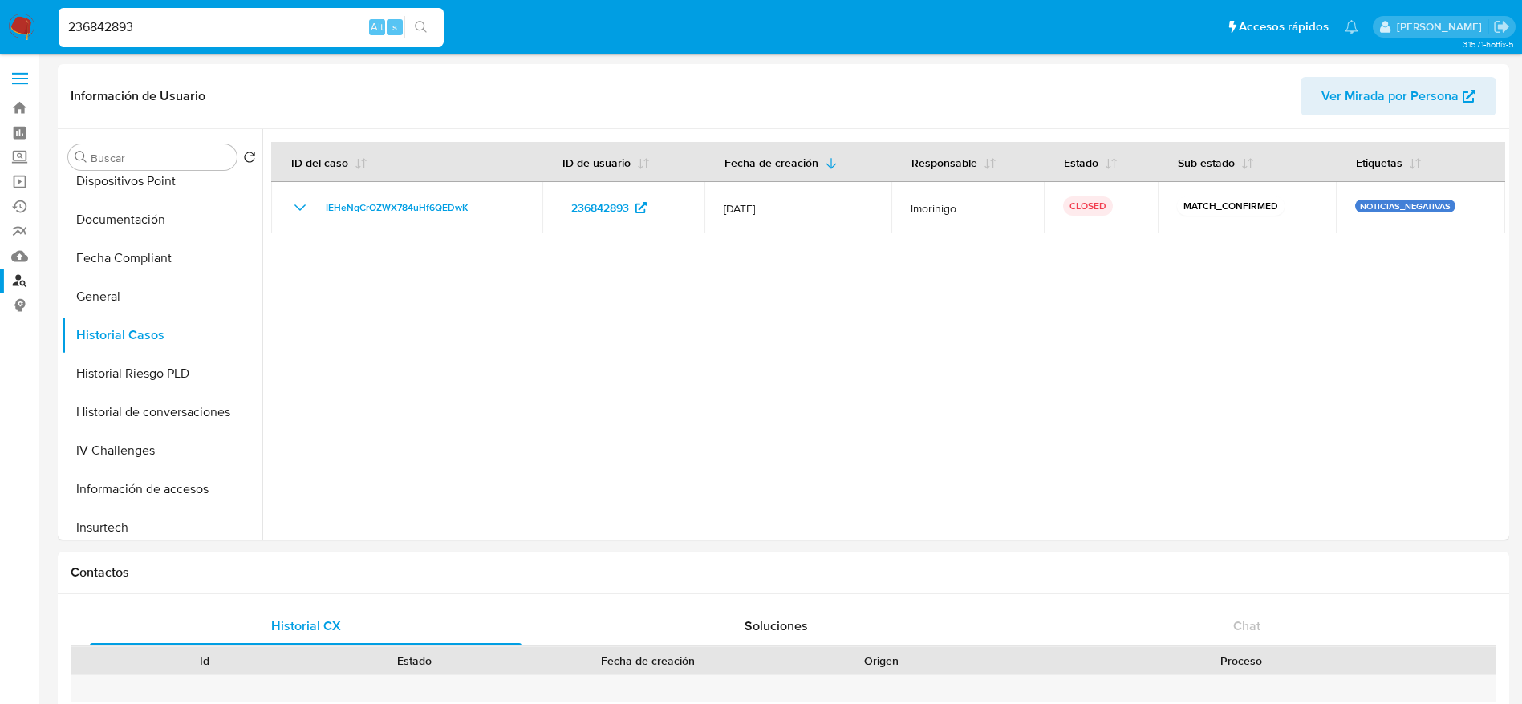
click at [249, 31] on input "236842893" at bounding box center [251, 27] width 385 height 21
paste input "3708241"
type input "233708241"
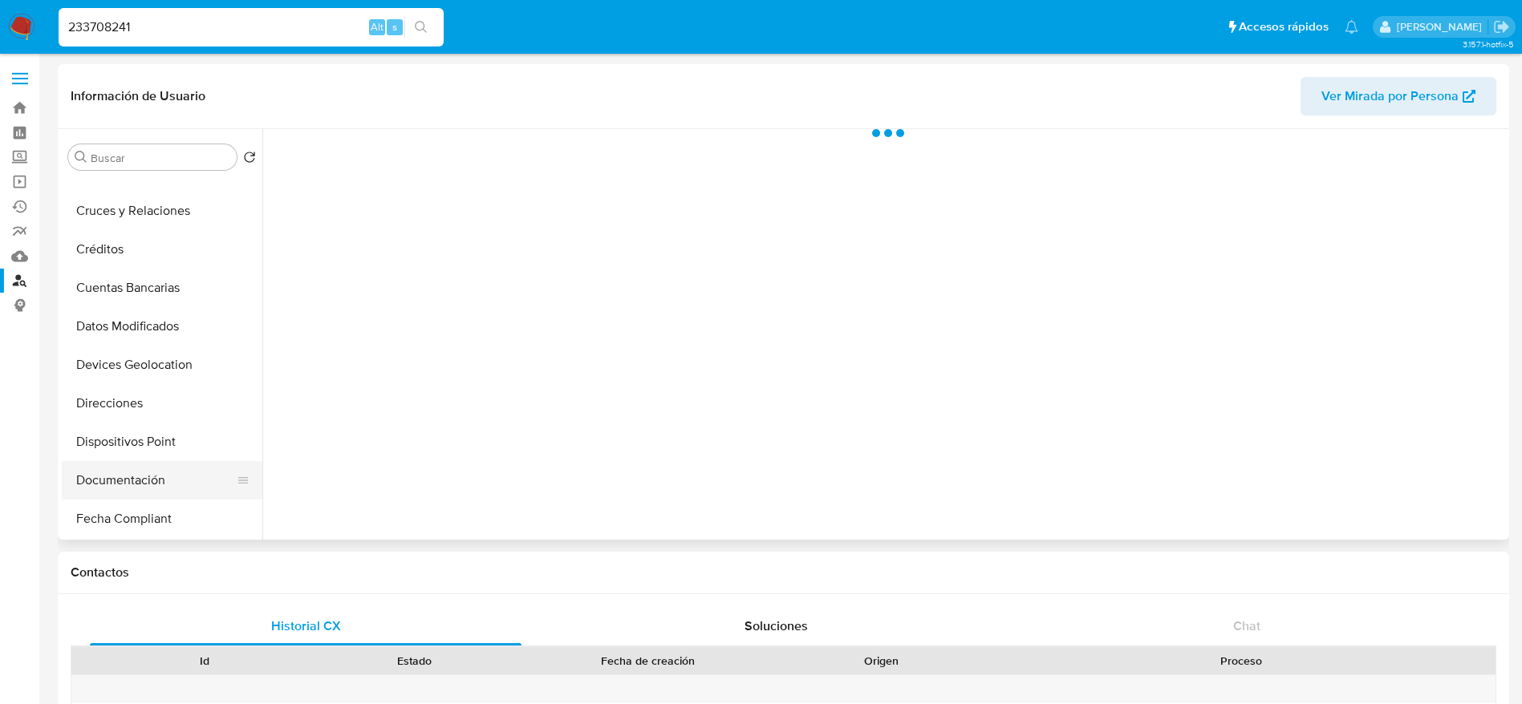
scroll to position [241, 0]
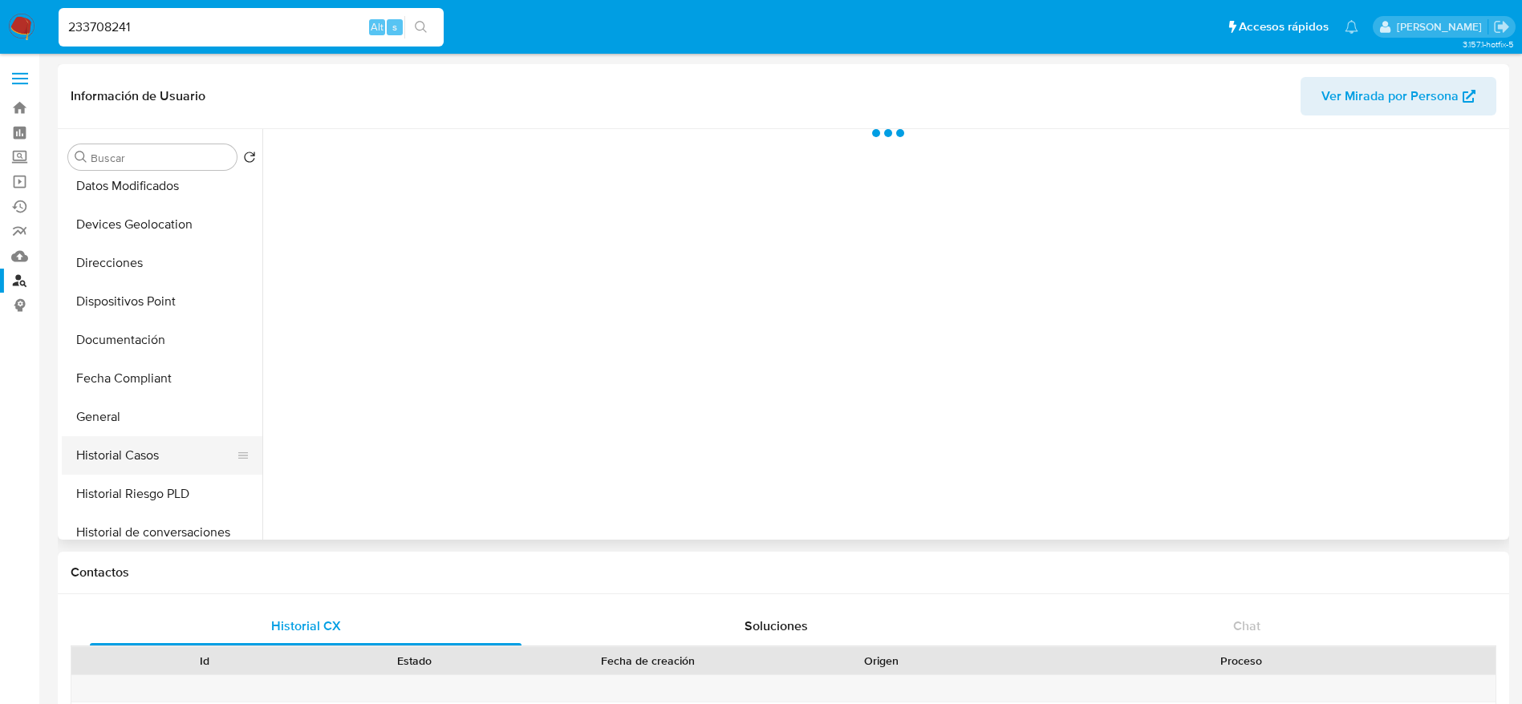
click at [162, 464] on button "Historial Casos" at bounding box center [156, 455] width 188 height 38
select select "10"
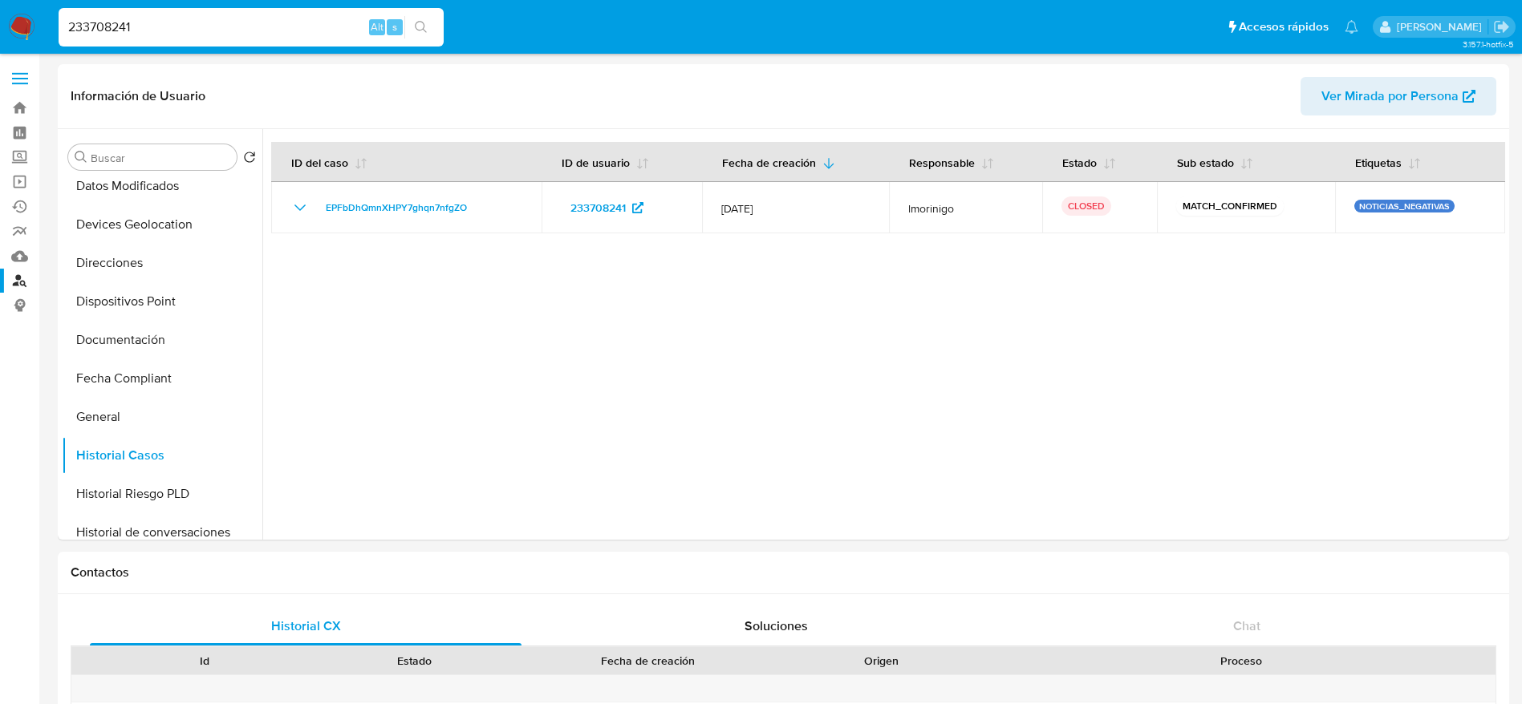
click at [241, 21] on input "233708241" at bounding box center [251, 27] width 385 height 21
paste input "1656783635"
type input "1656783635"
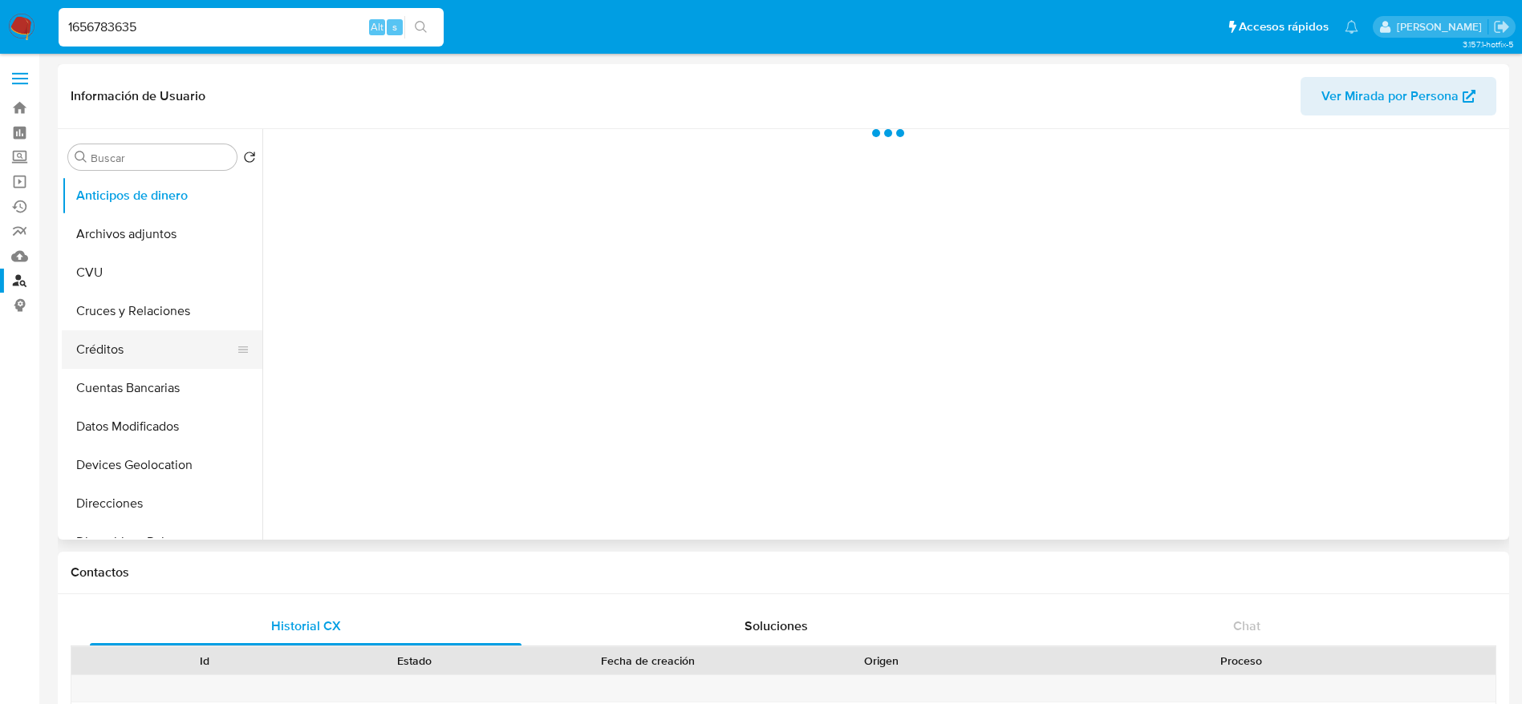
scroll to position [241, 0]
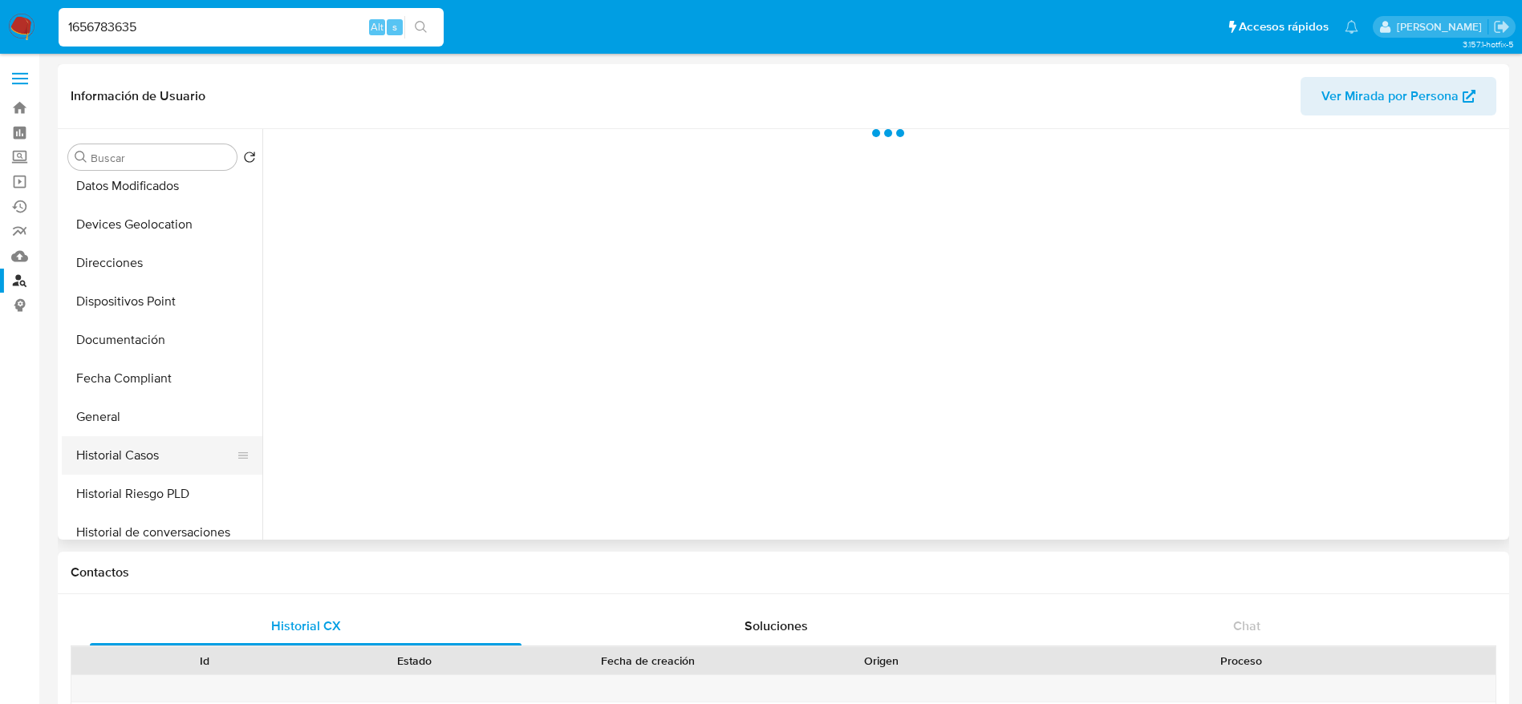
click at [142, 446] on button "Historial Casos" at bounding box center [156, 455] width 188 height 38
select select "10"
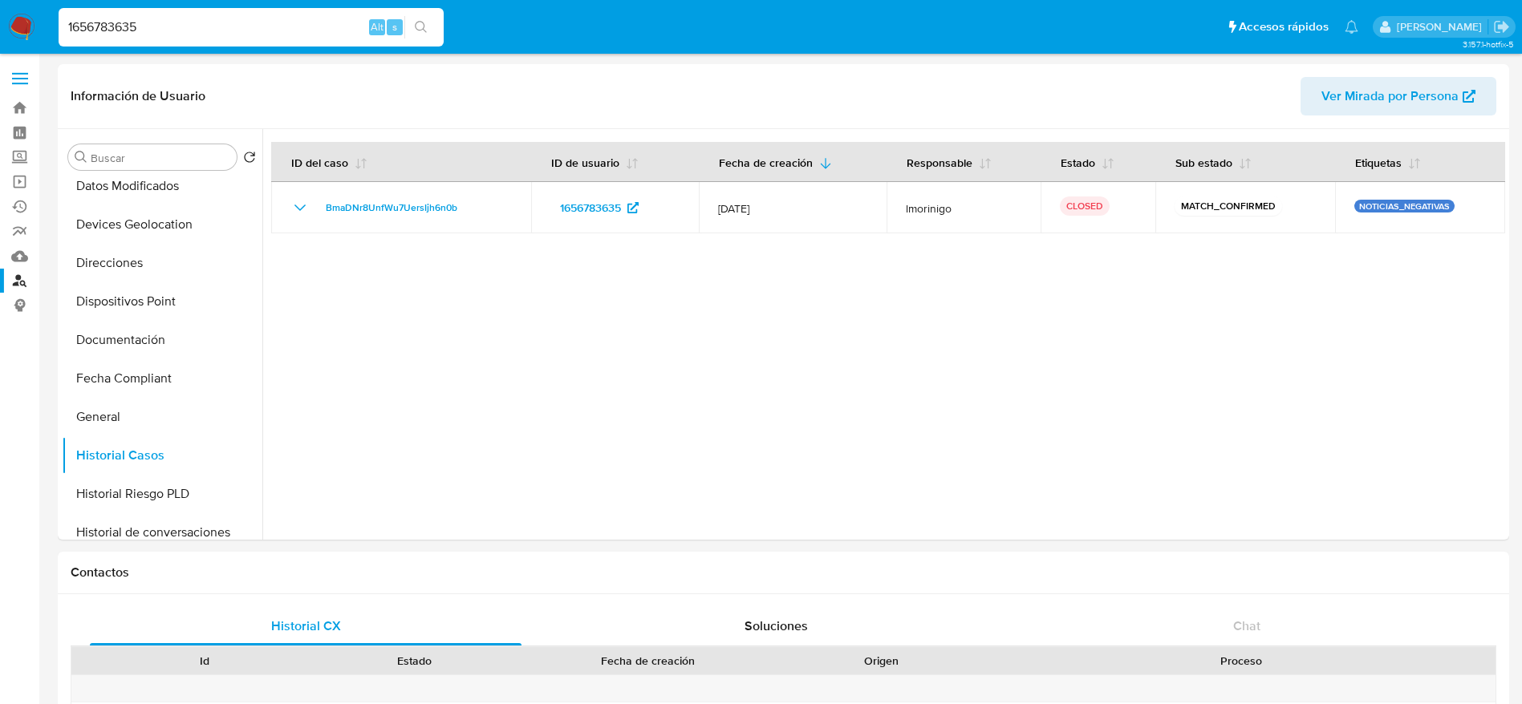
click at [249, 29] on input "1656783635" at bounding box center [251, 27] width 385 height 21
paste input "2515743870"
type input "2515743870"
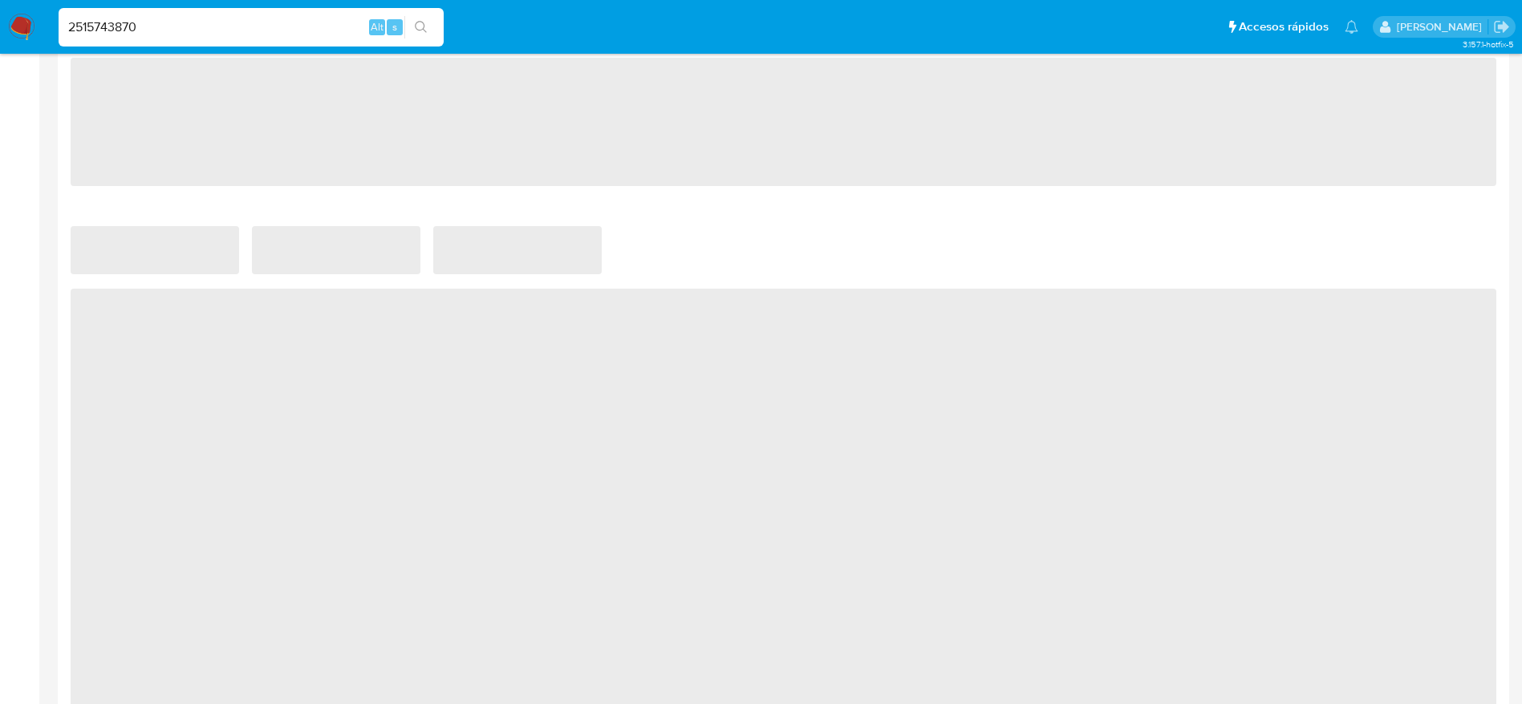
scroll to position [1083, 0]
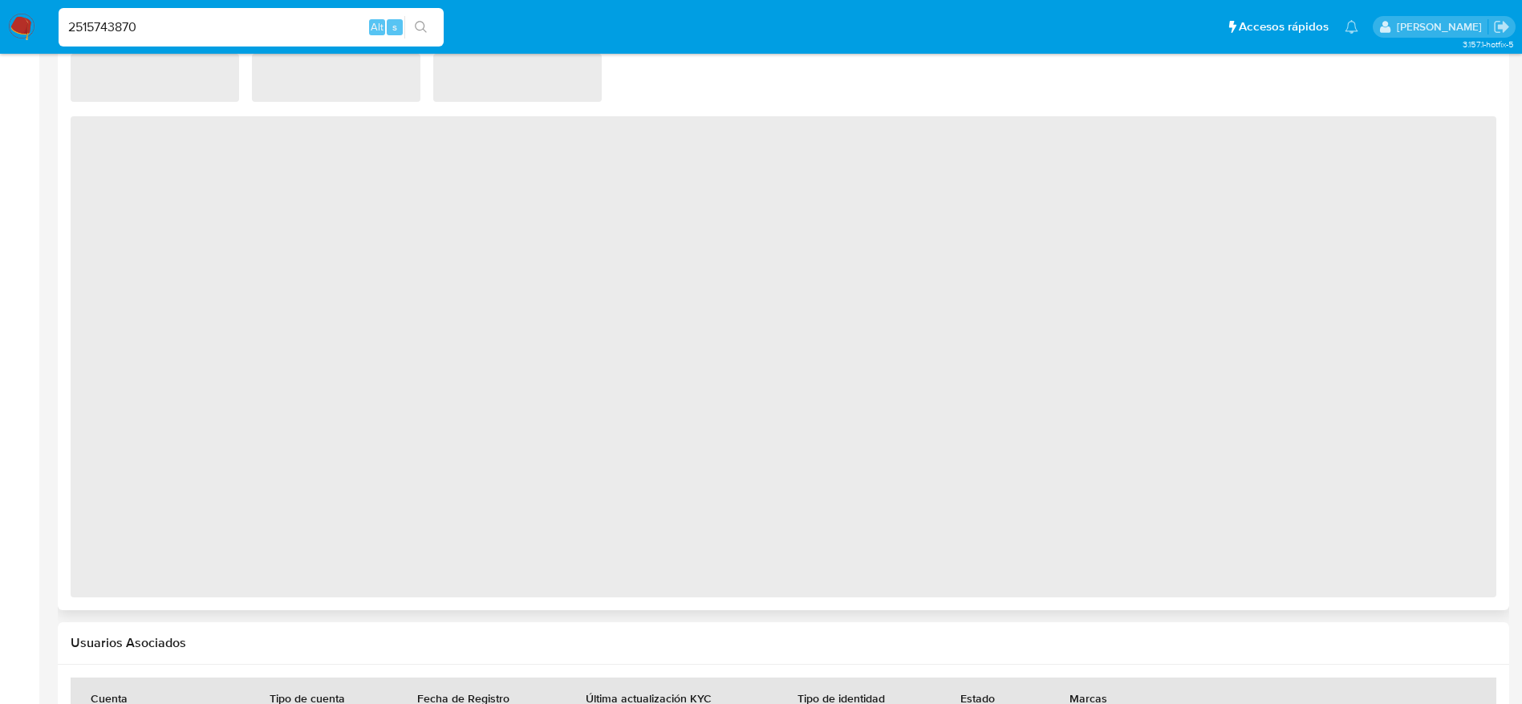
select select "10"
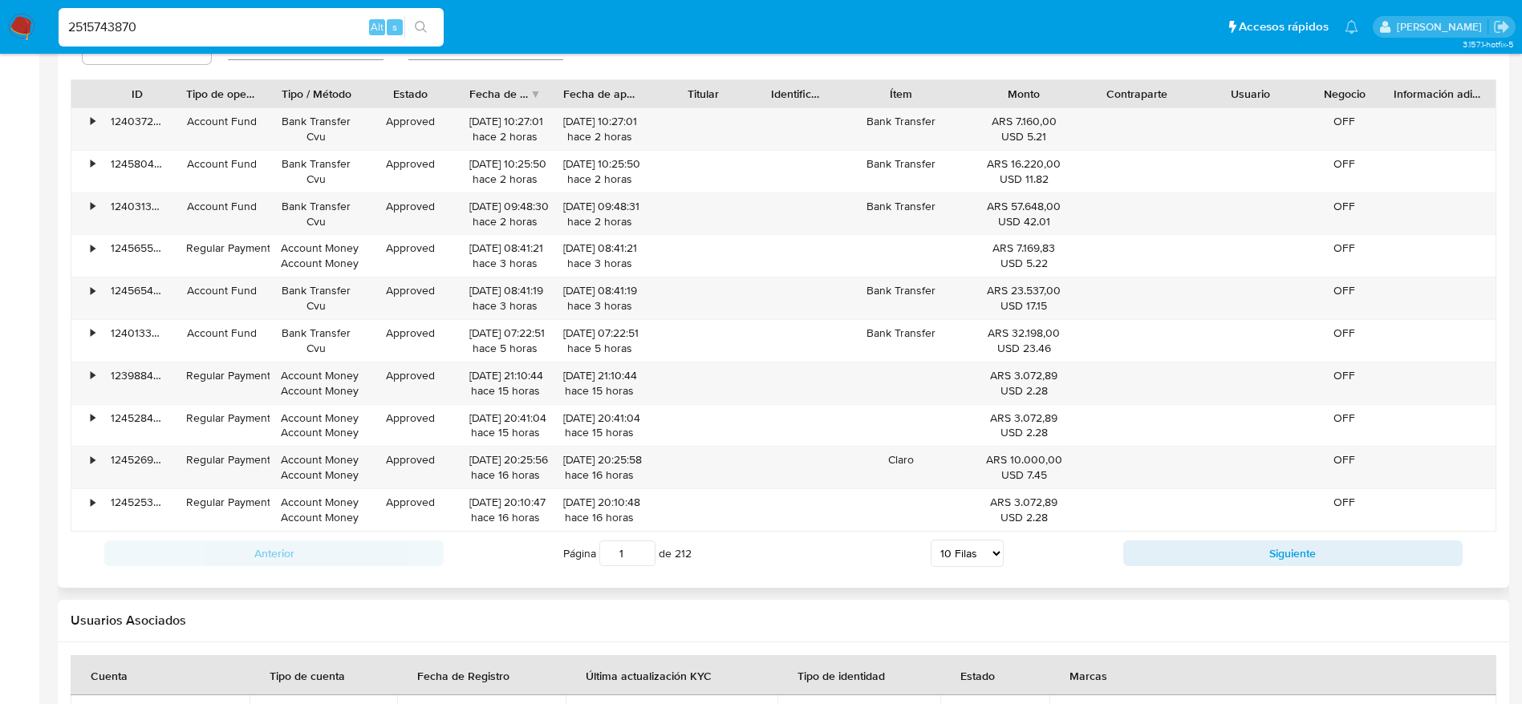
scroll to position [1442, 0]
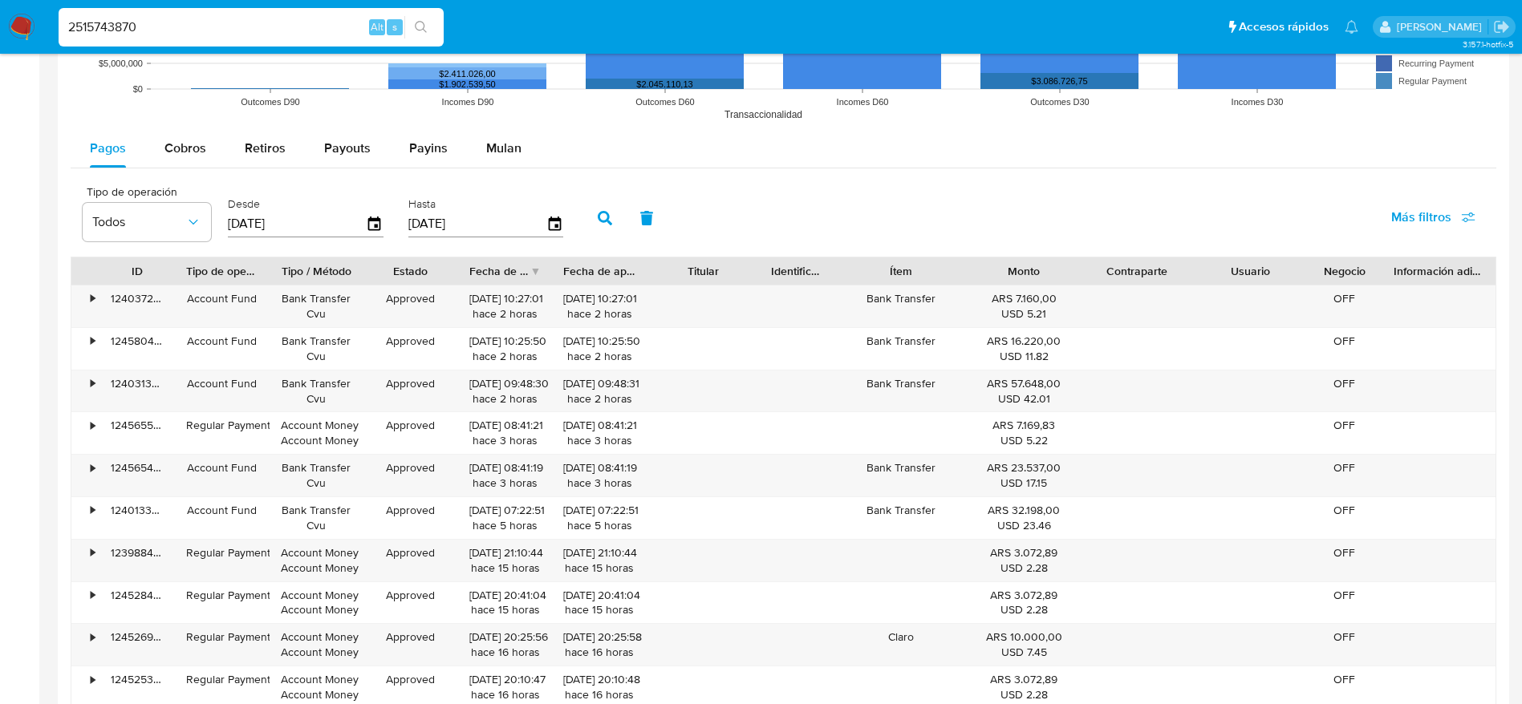
click at [220, 18] on input "2515743870" at bounding box center [251, 27] width 385 height 21
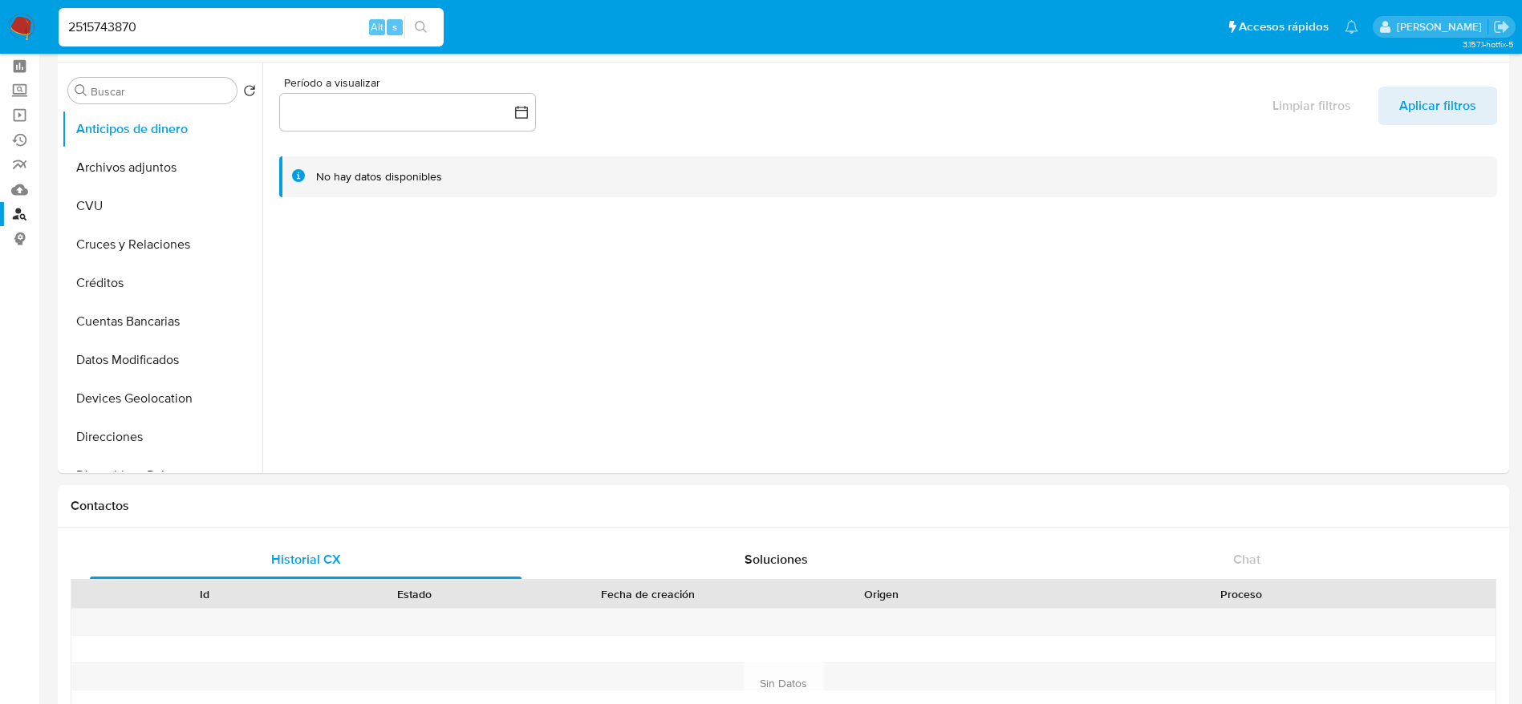
scroll to position [0, 0]
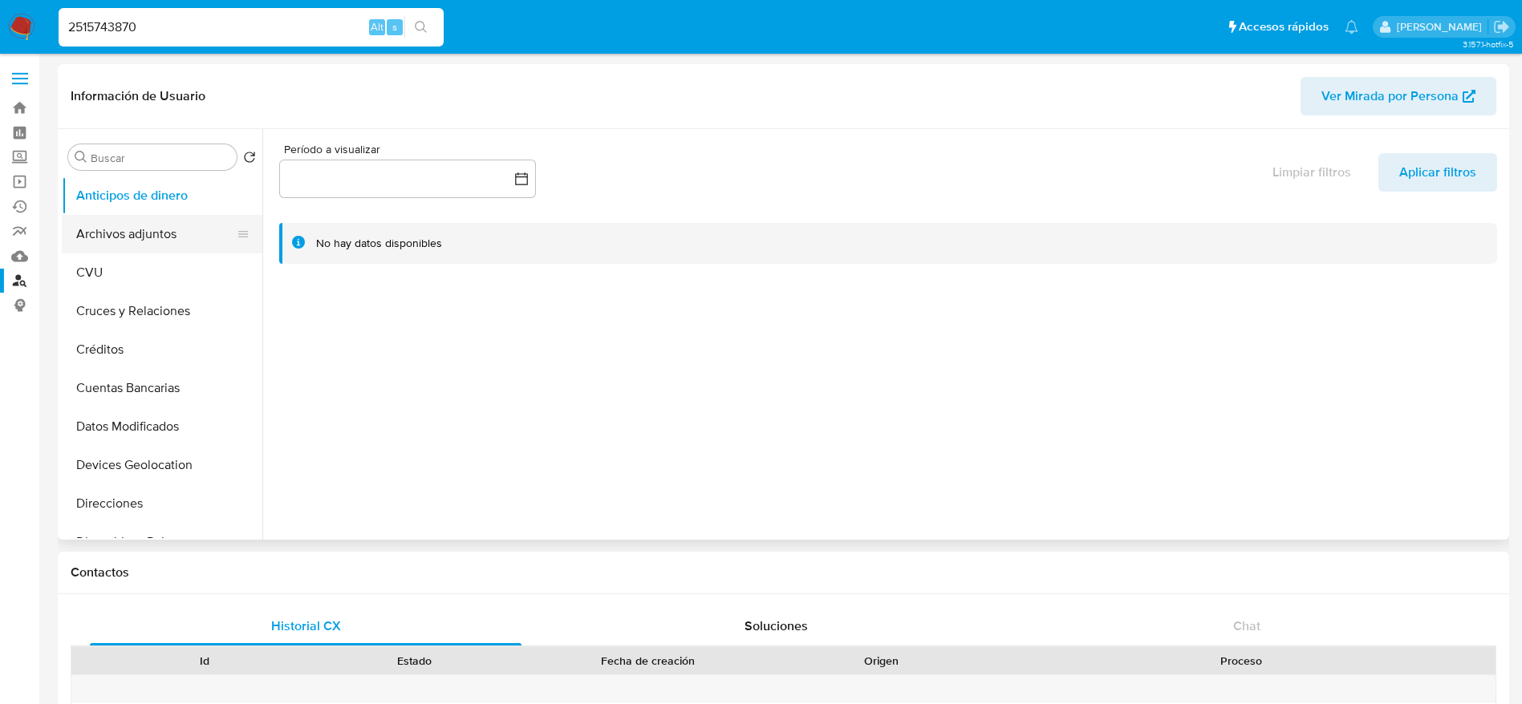
click at [113, 220] on button "Archivos adjuntos" at bounding box center [156, 234] width 188 height 38
